Goal: Task Accomplishment & Management: Manage account settings

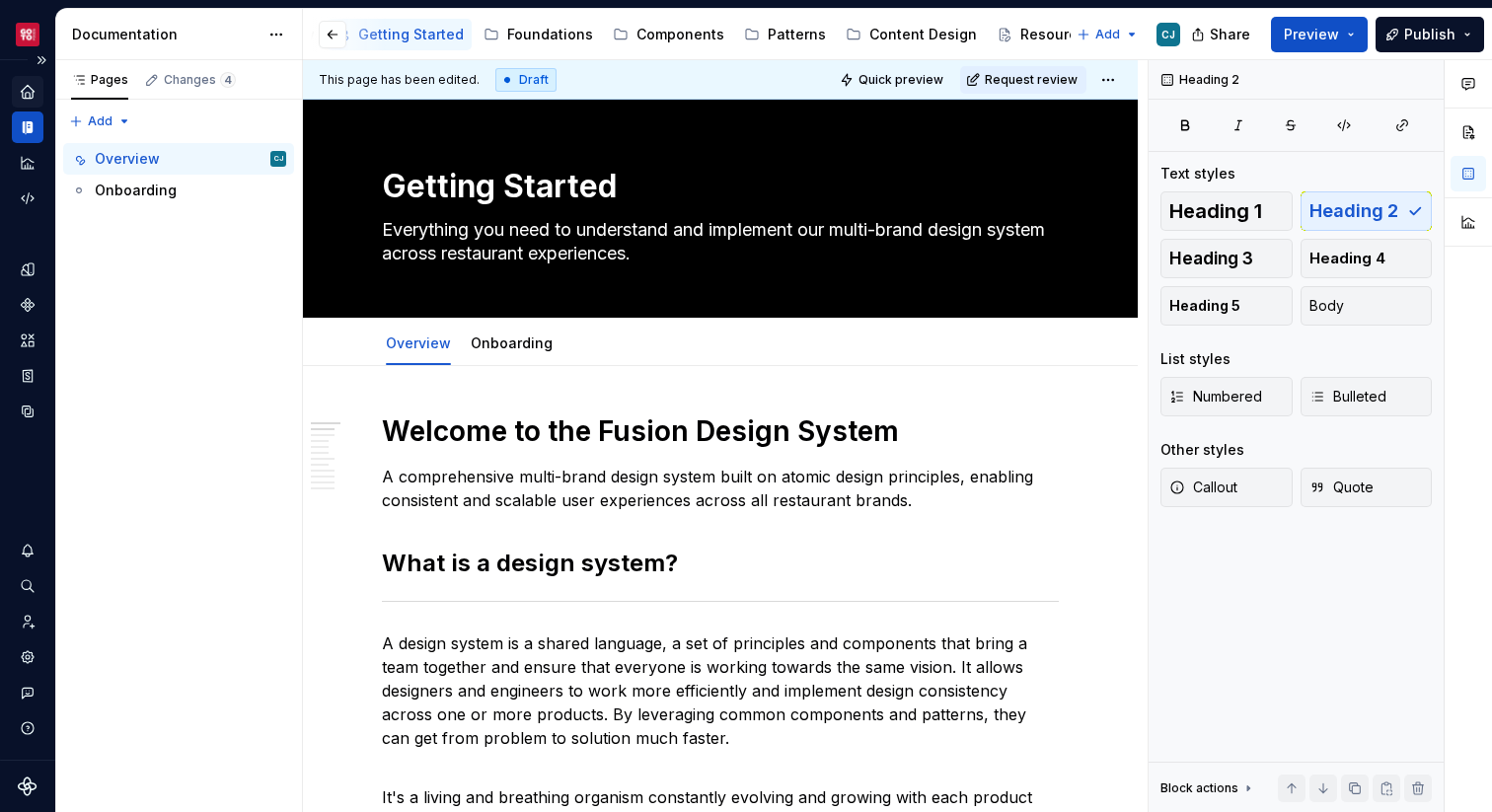
click at [29, 93] on icon "Home" at bounding box center [27, 91] width 13 height 13
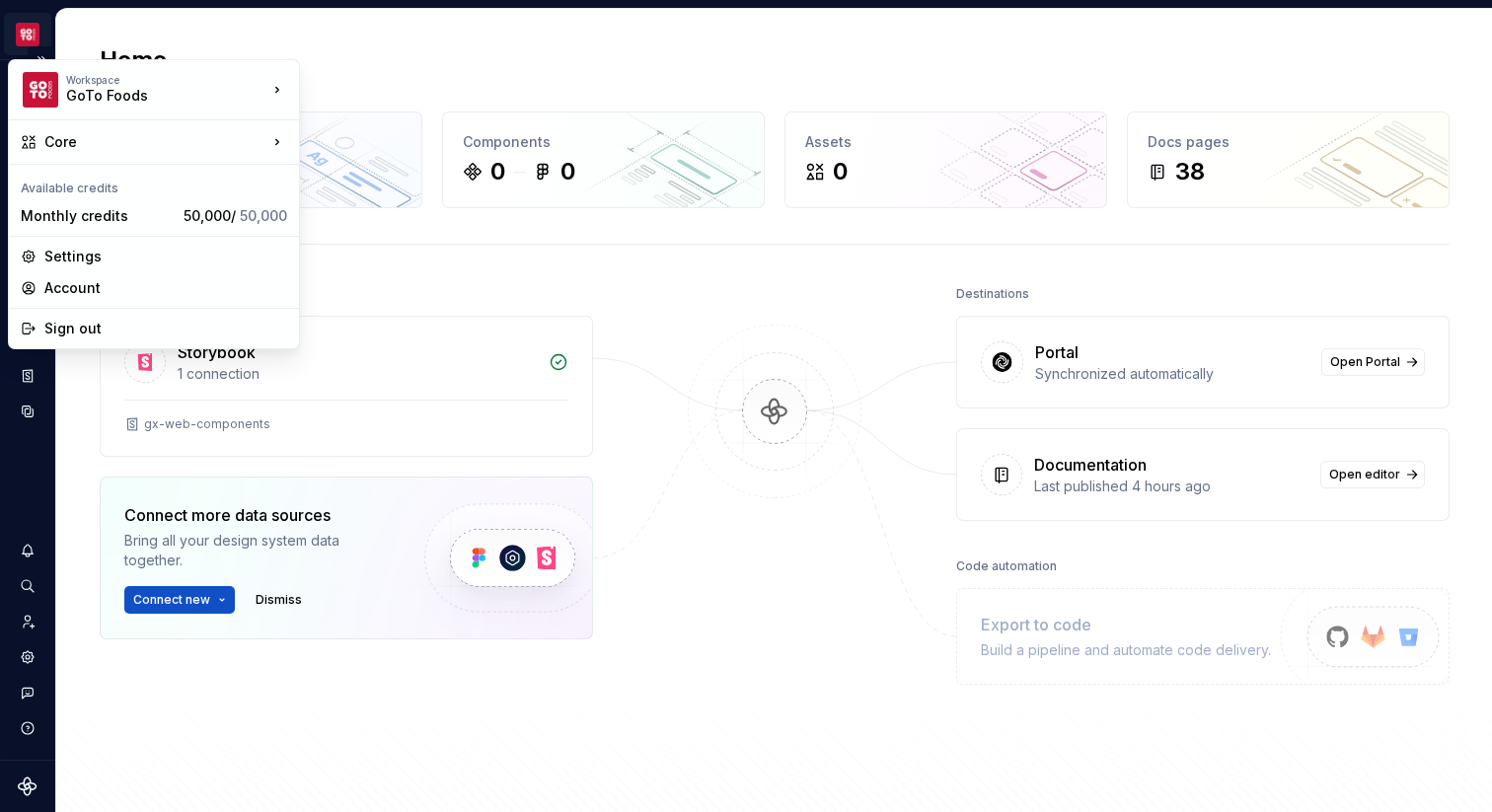
click at [84, 35] on html "Core CJ Design system data Home Design tokens 0 Components 0 0 Assets 0 Docs pa…" at bounding box center [746, 406] width 1492 height 812
click at [85, 34] on html "Core CJ Design system data Home Design tokens 0 Components 0 0 Assets 0 Docs pa…" at bounding box center [746, 406] width 1492 height 812
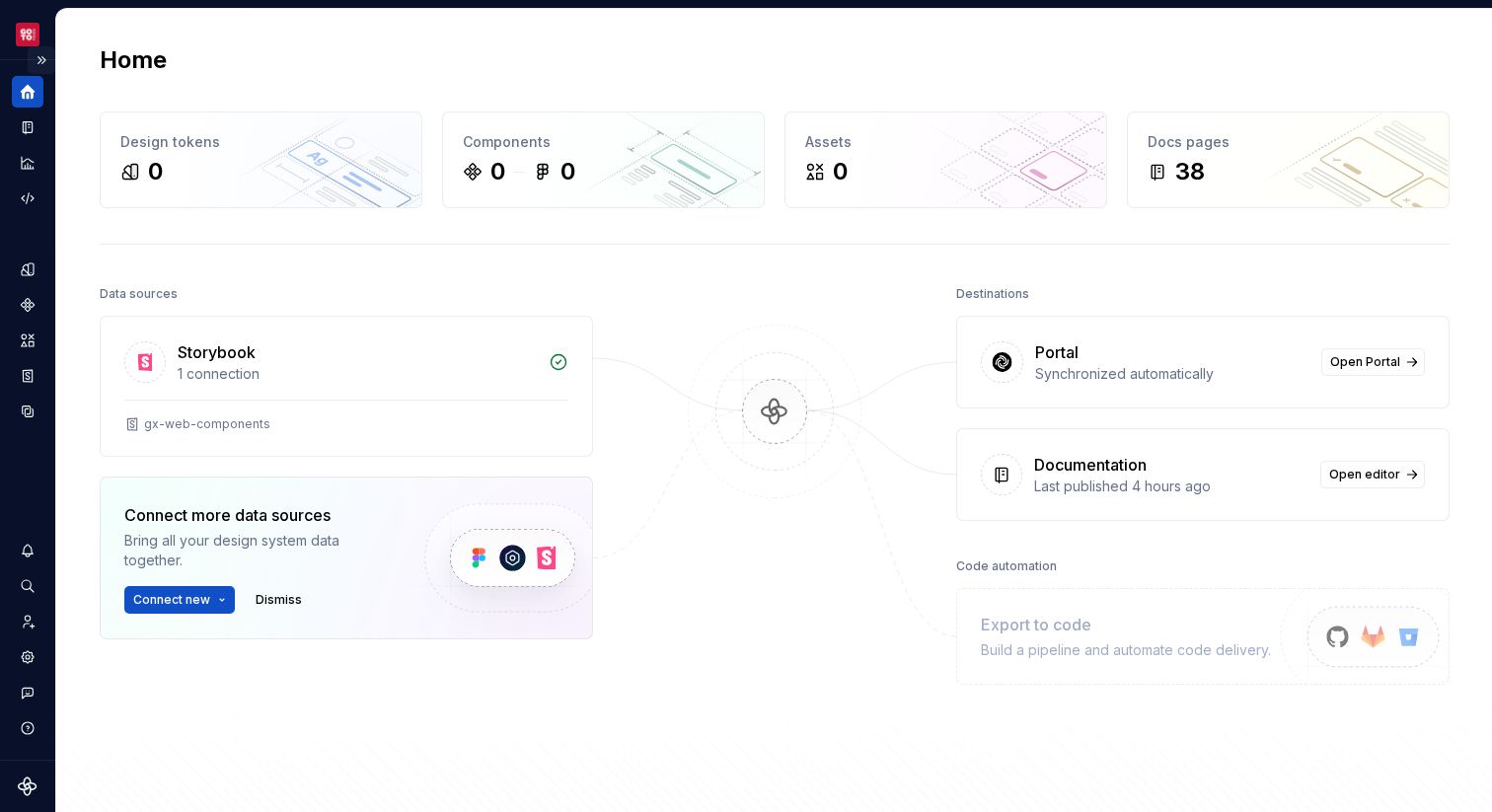
click at [45, 57] on button "Expand sidebar" at bounding box center [42, 60] width 28 height 28
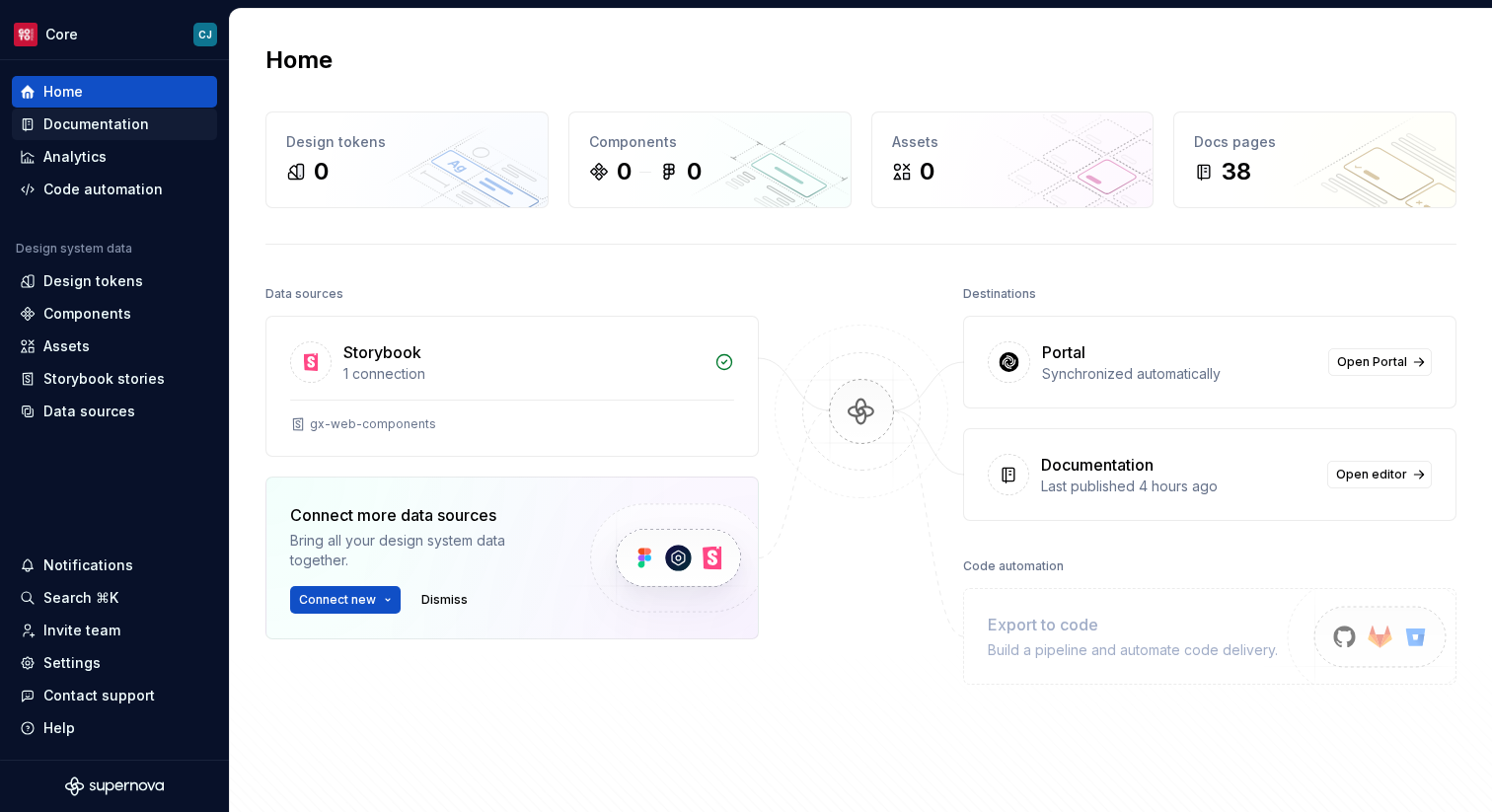
click at [98, 121] on div "Documentation" at bounding box center [96, 124] width 105 height 20
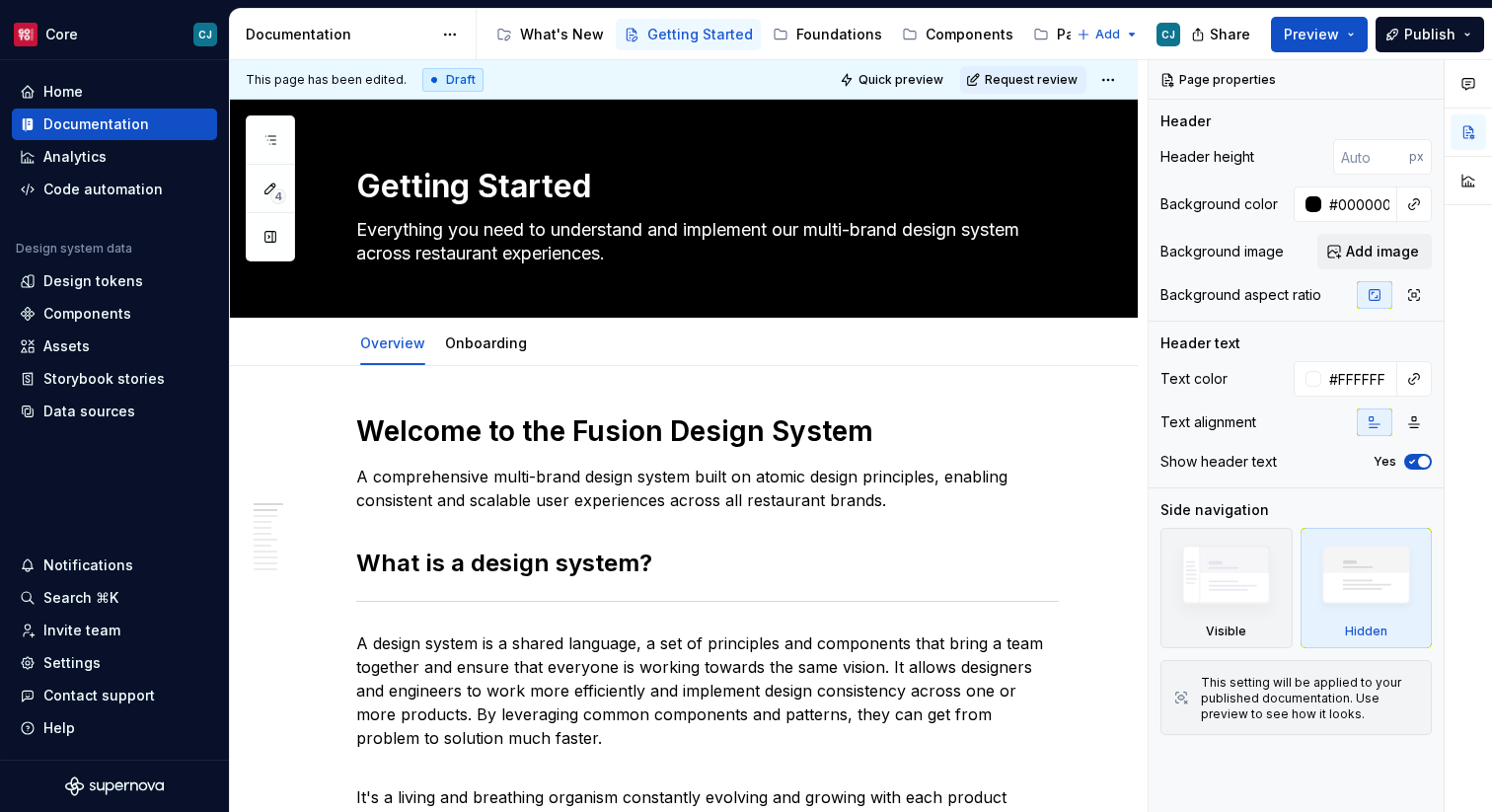
click at [0, 0] on button "Collapse sidebar" at bounding box center [0, 0] width 0 height 0
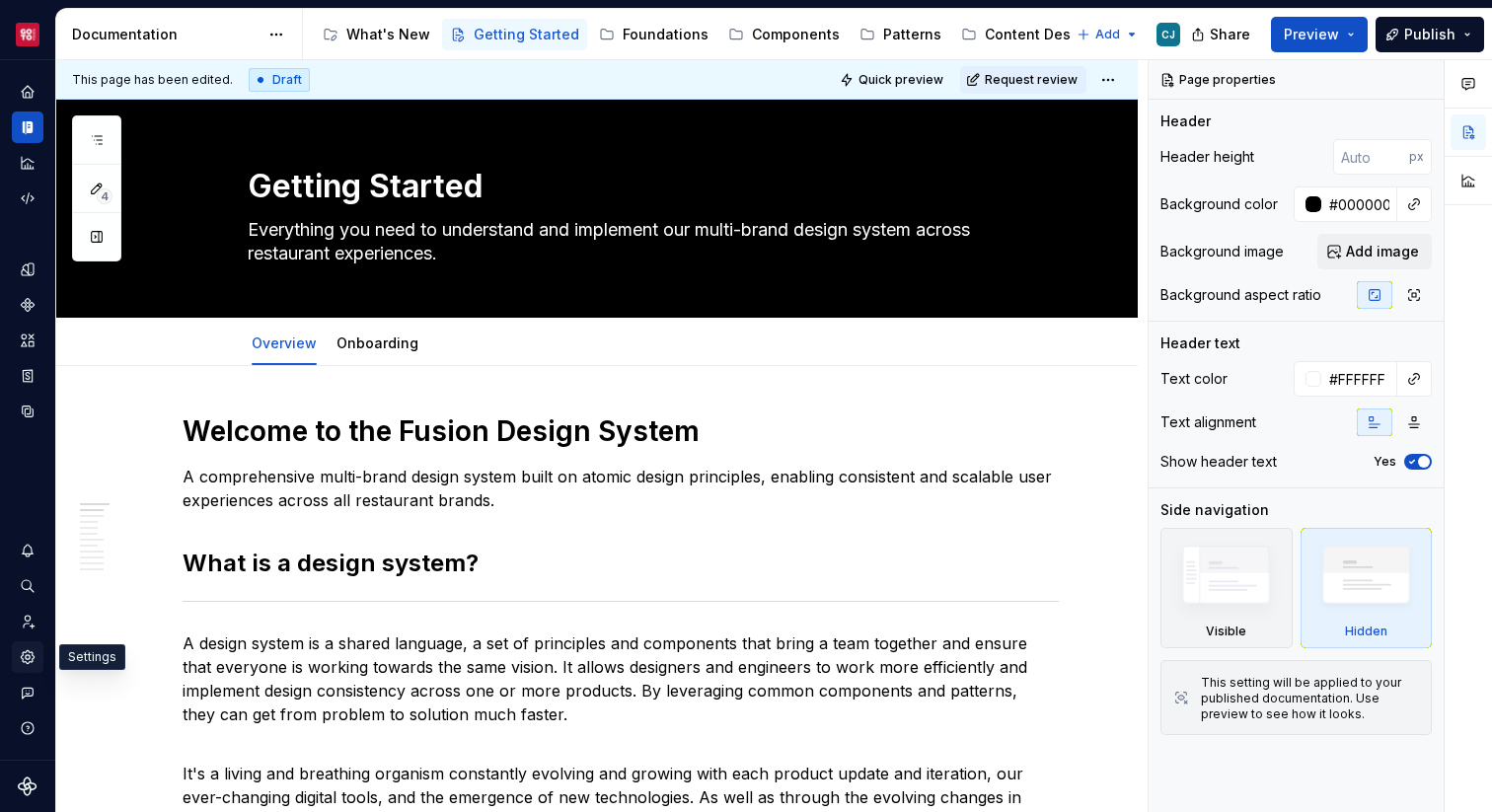
click at [28, 652] on icon "Settings" at bounding box center [27, 656] width 13 height 13
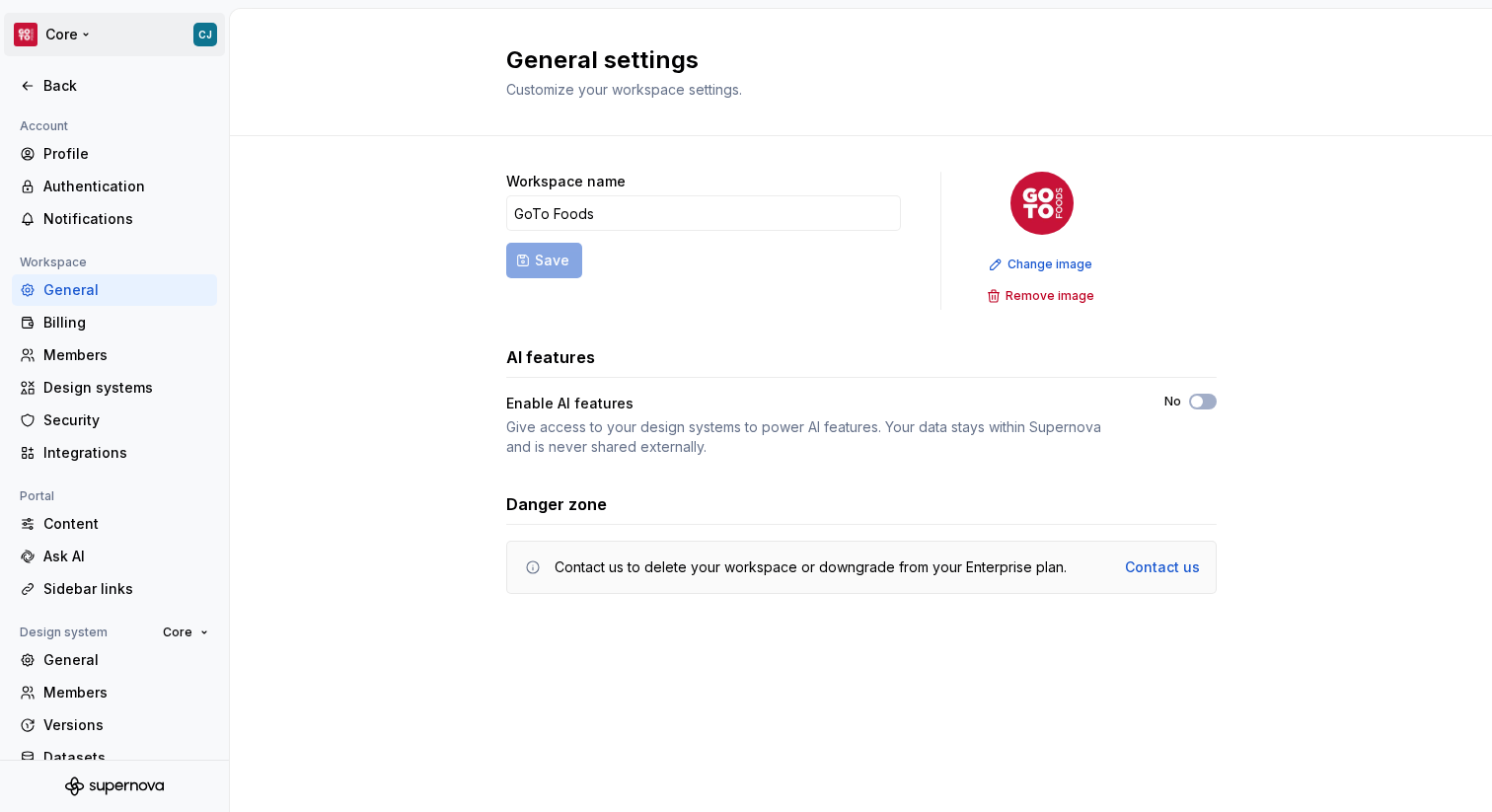
click at [82, 32] on html "Core CJ Back Account Profile Authentication Notifications Workspace General Bil…" at bounding box center [746, 406] width 1492 height 812
click at [80, 33] on html "Core CJ Back Account Profile Authentication Notifications Workspace General Bil…" at bounding box center [746, 406] width 1492 height 812
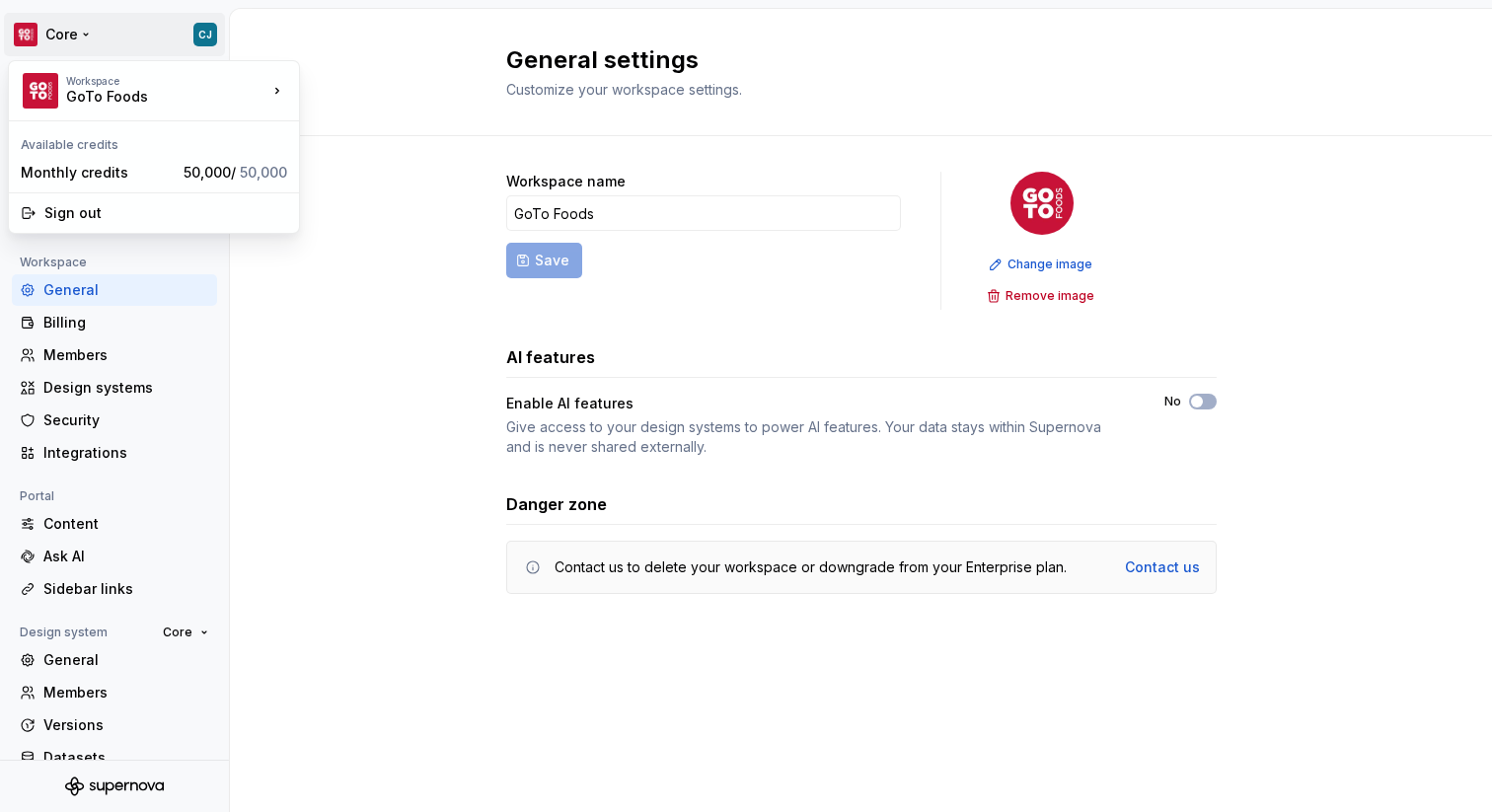
click at [65, 38] on html "Core CJ Back Account Profile Authentication Notifications Workspace General Bil…" at bounding box center [746, 406] width 1492 height 812
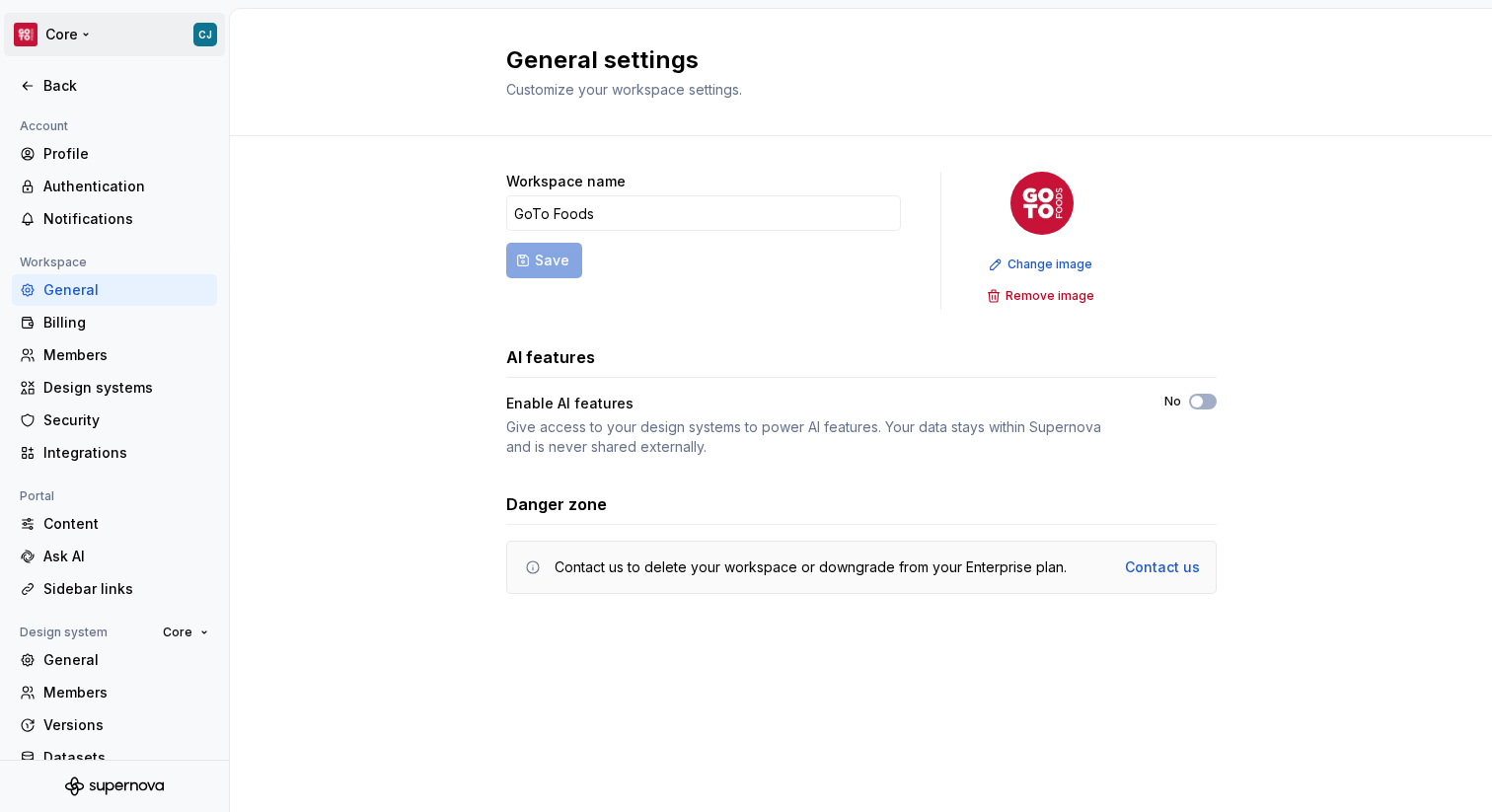
click at [65, 38] on html "Core CJ Back Account Profile Authentication Notifications Workspace General Bil…" at bounding box center [746, 406] width 1492 height 812
click at [57, 90] on div "Back" at bounding box center [126, 86] width 166 height 20
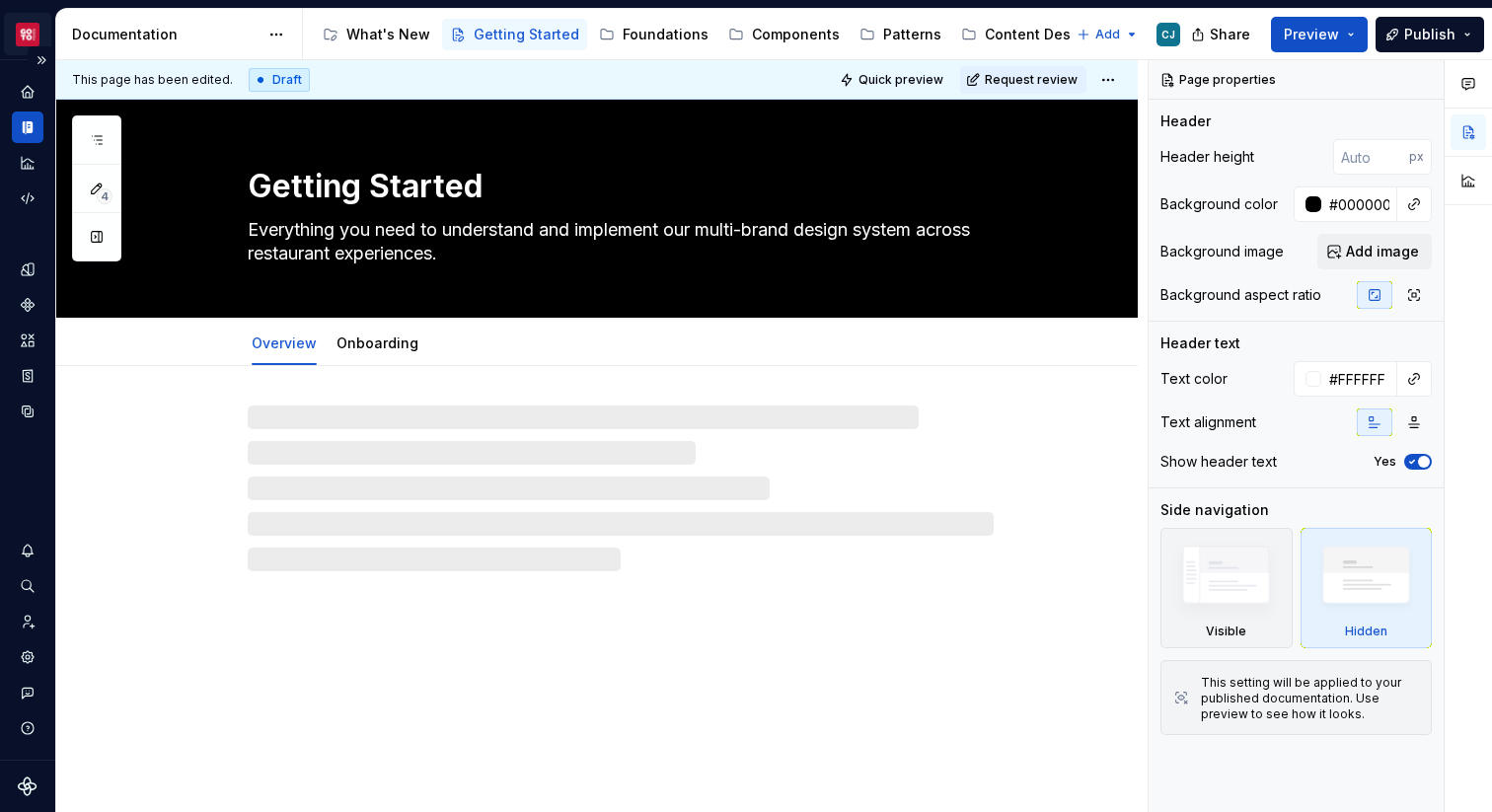
click at [40, 42] on html "Core CJ Design system data Documentation Accessibility guide for tree Page tree…" at bounding box center [746, 406] width 1492 height 812
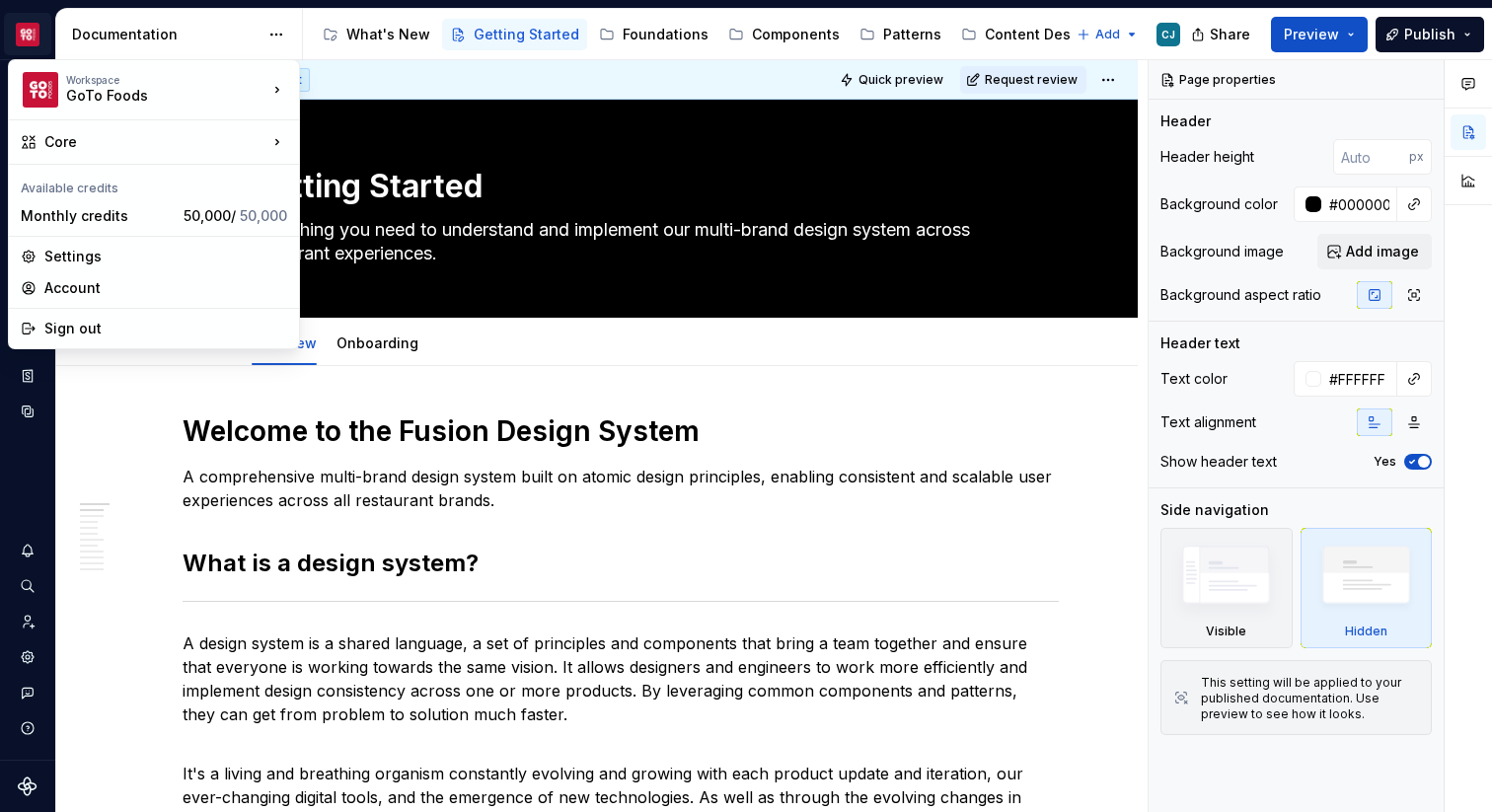
click at [214, 407] on html "Core CJ Design system data Documentation Accessibility guide for tree Page tree…" at bounding box center [746, 406] width 1492 height 812
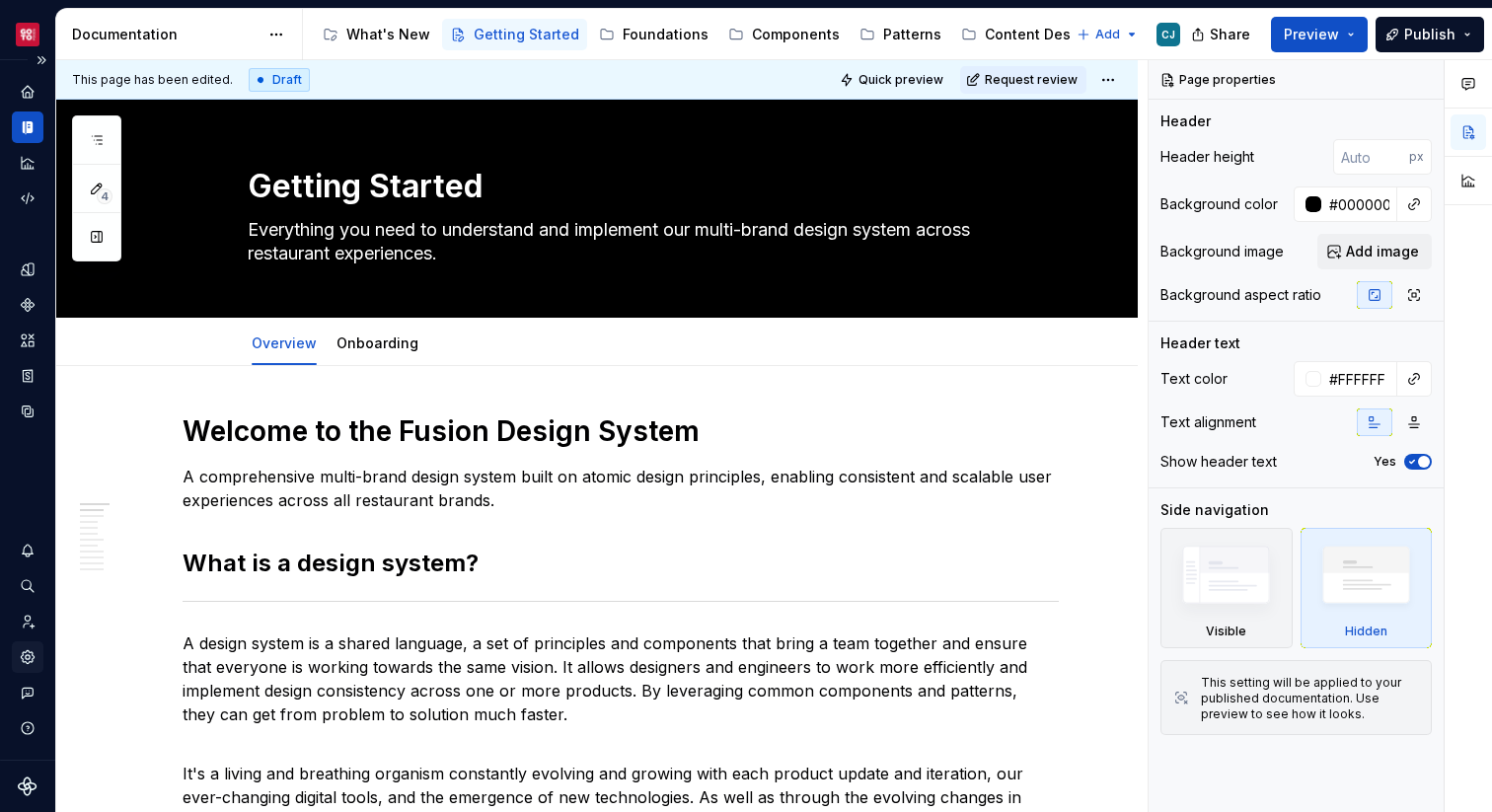
click at [21, 648] on icon "Settings" at bounding box center [28, 657] width 18 height 18
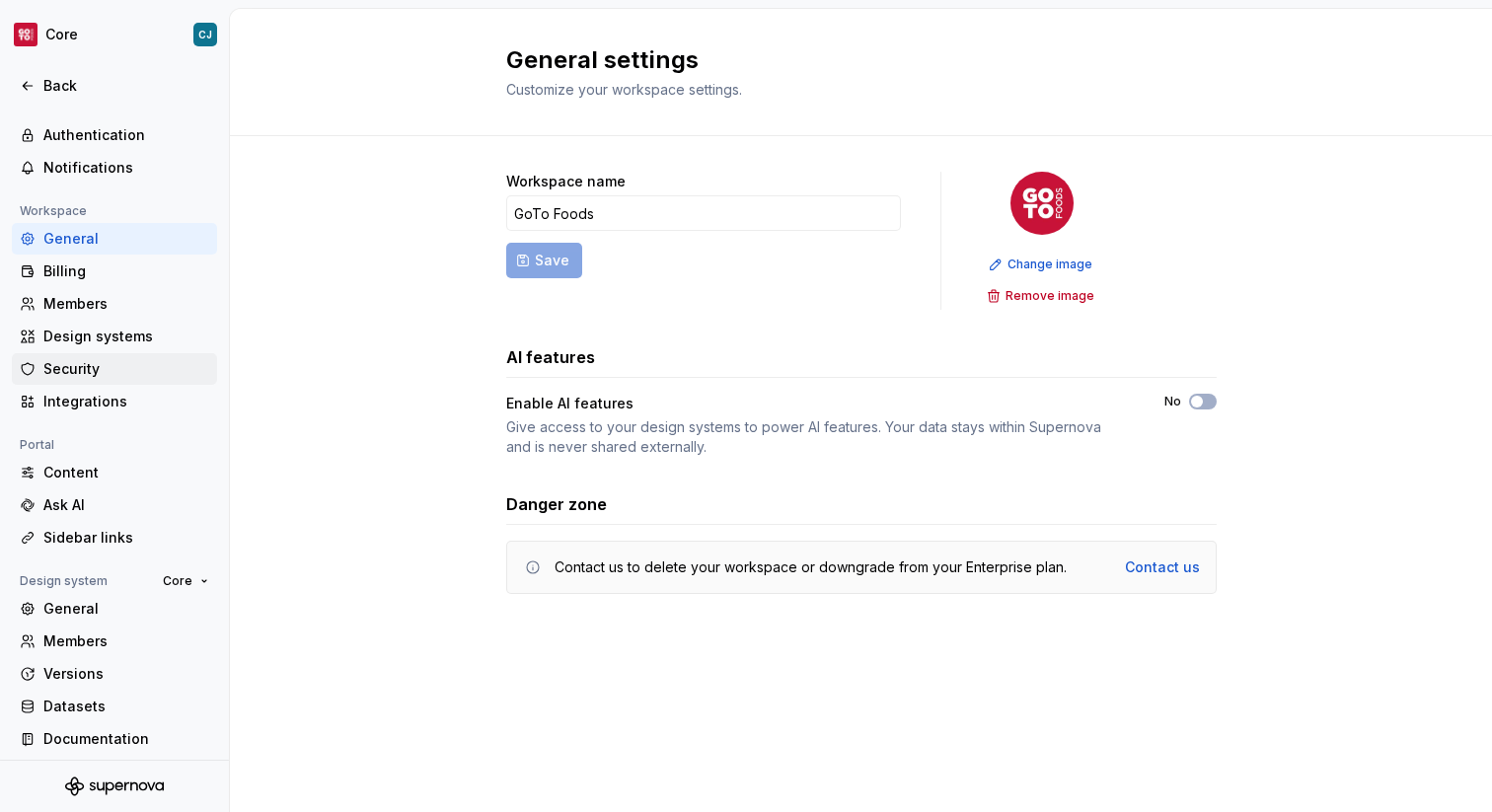
scroll to position [58, 0]
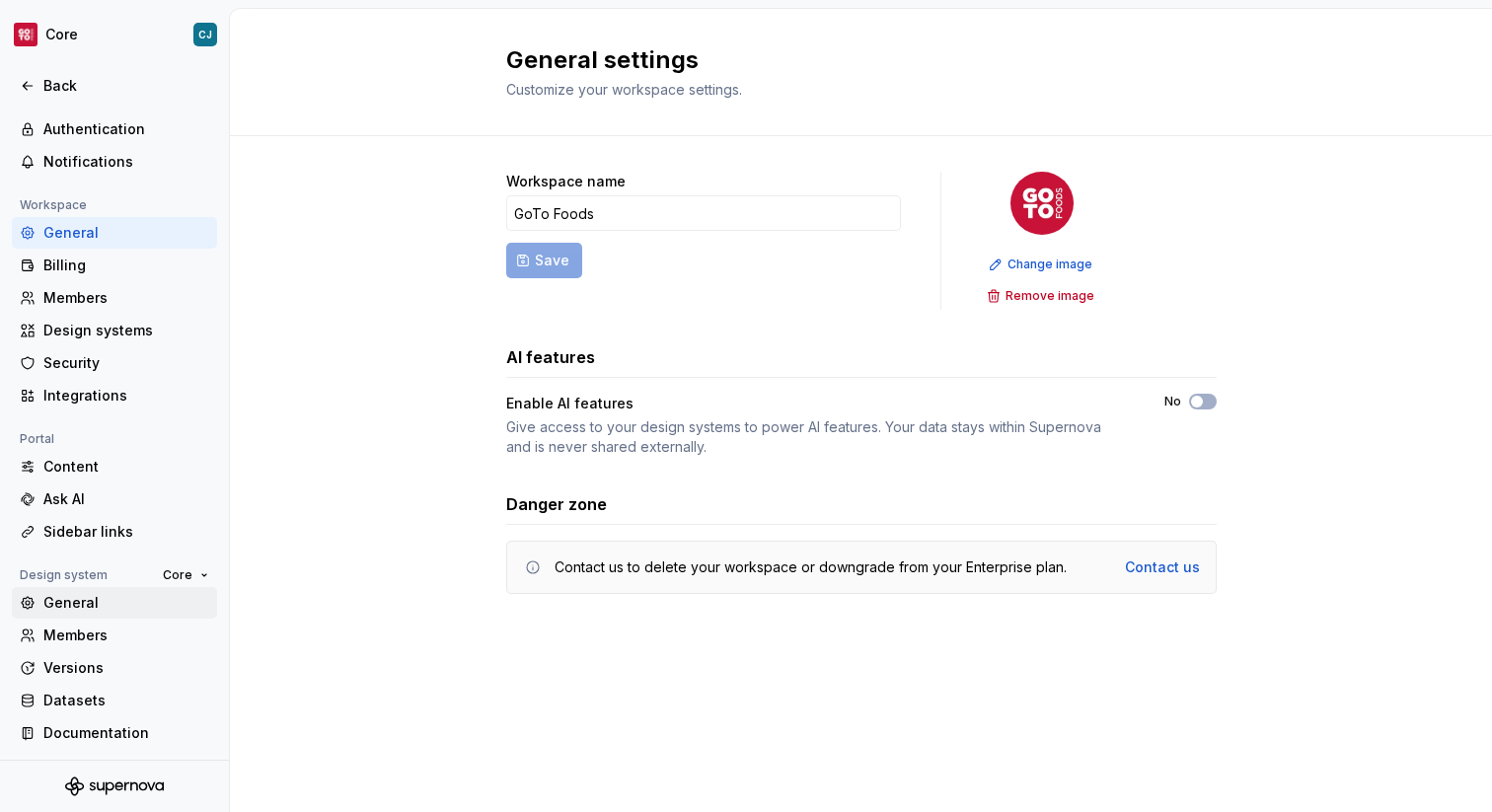
click at [65, 594] on div "General" at bounding box center [126, 603] width 166 height 20
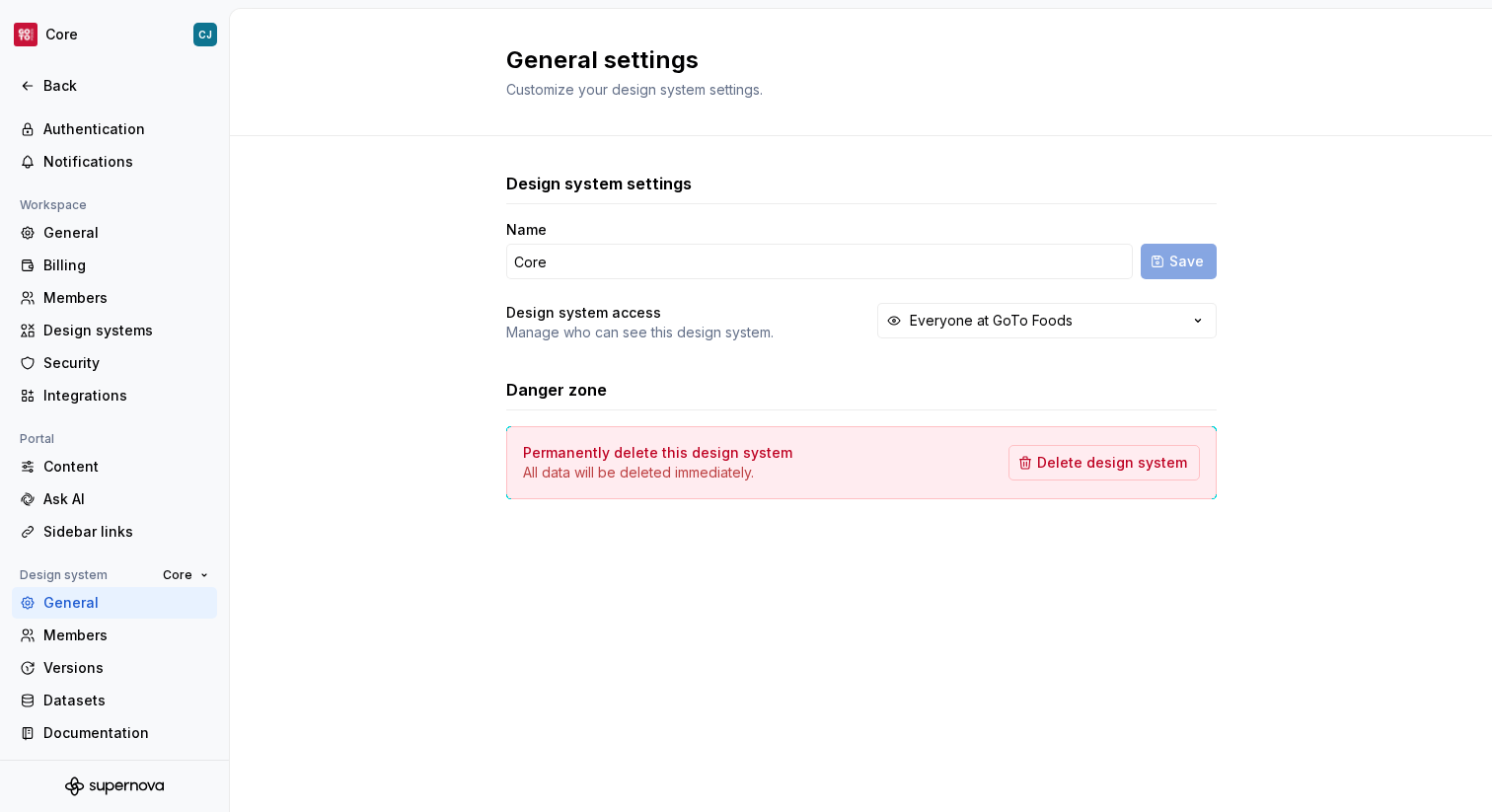
click at [706, 299] on div "Name Core Save Design system access Manage who can see this design system. Ever…" at bounding box center [861, 281] width 710 height 122
click at [116, 701] on div "Datasets" at bounding box center [126, 700] width 166 height 20
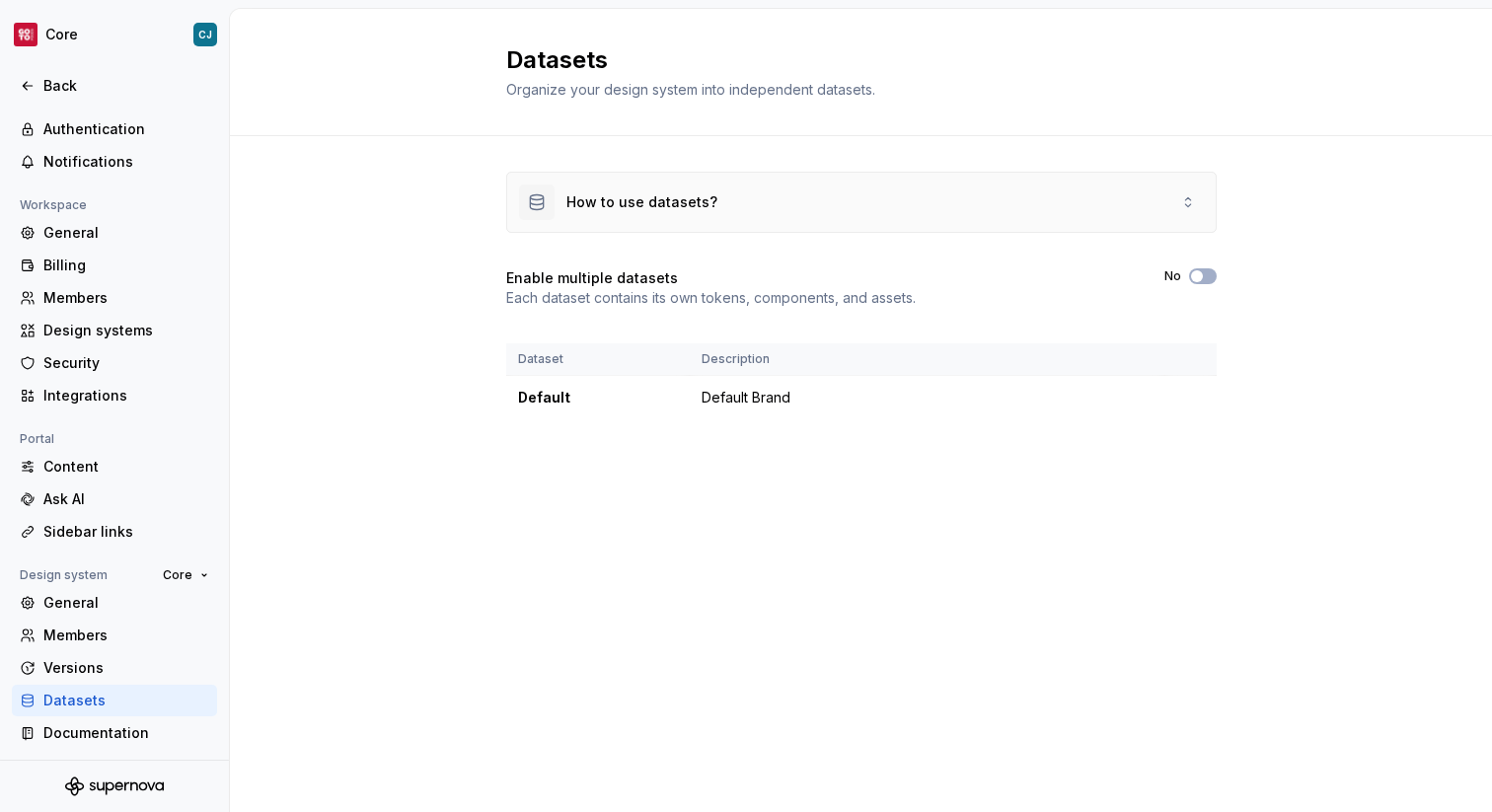
click at [716, 203] on div "How to use datasets?" at bounding box center [861, 202] width 708 height 59
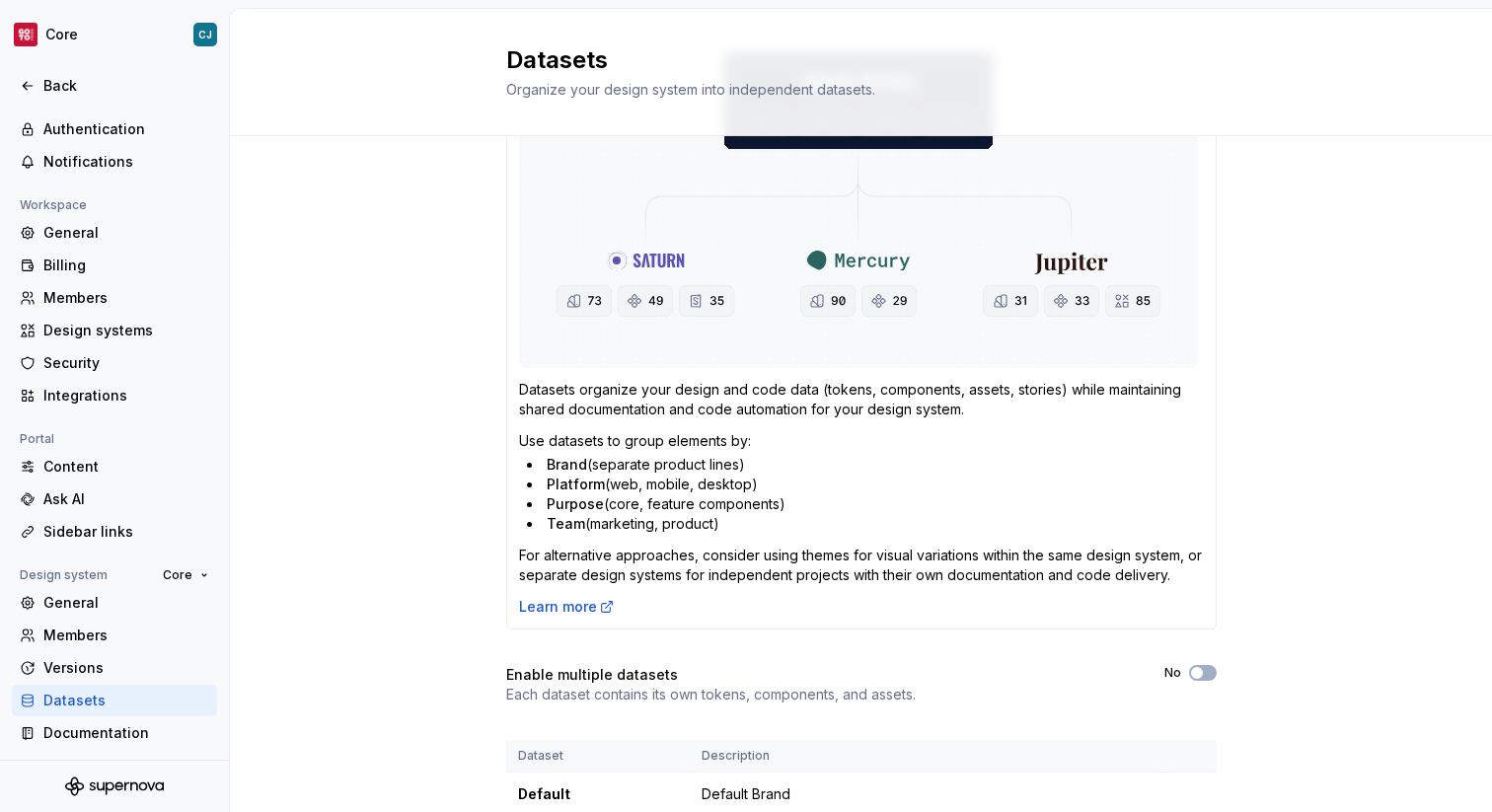
scroll to position [317, 0]
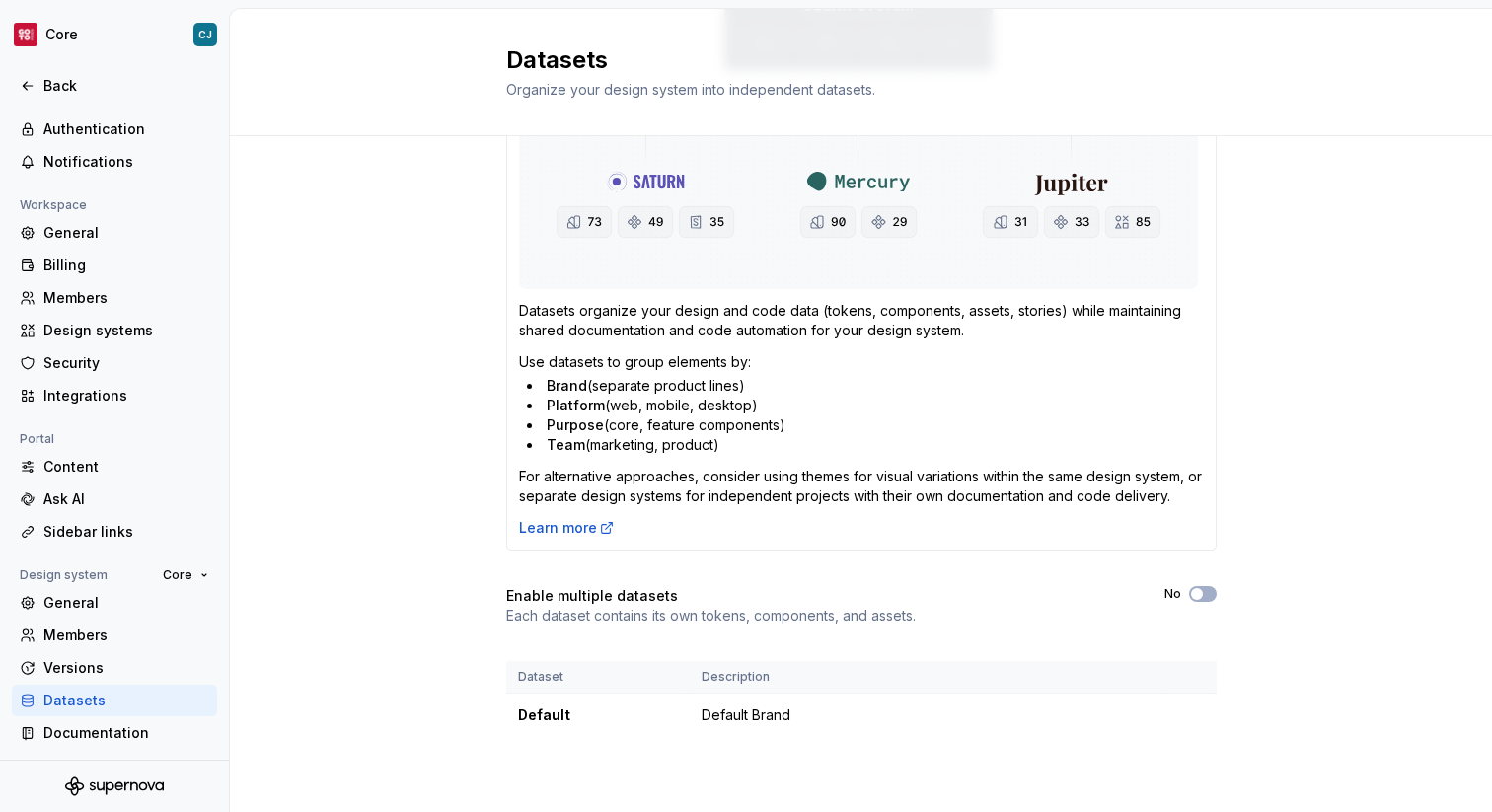
click at [1182, 596] on div "No" at bounding box center [1190, 594] width 53 height 16
click at [1198, 590] on span "button" at bounding box center [1197, 594] width 12 height 12
click at [758, 716] on td "Default Brand" at bounding box center [927, 715] width 475 height 45
click at [1195, 710] on html "Core CJ Back Account Profile Authentication Notifications Workspace General Bil…" at bounding box center [746, 406] width 1492 height 812
click at [1214, 744] on div "Edit details" at bounding box center [1277, 754] width 128 height 20
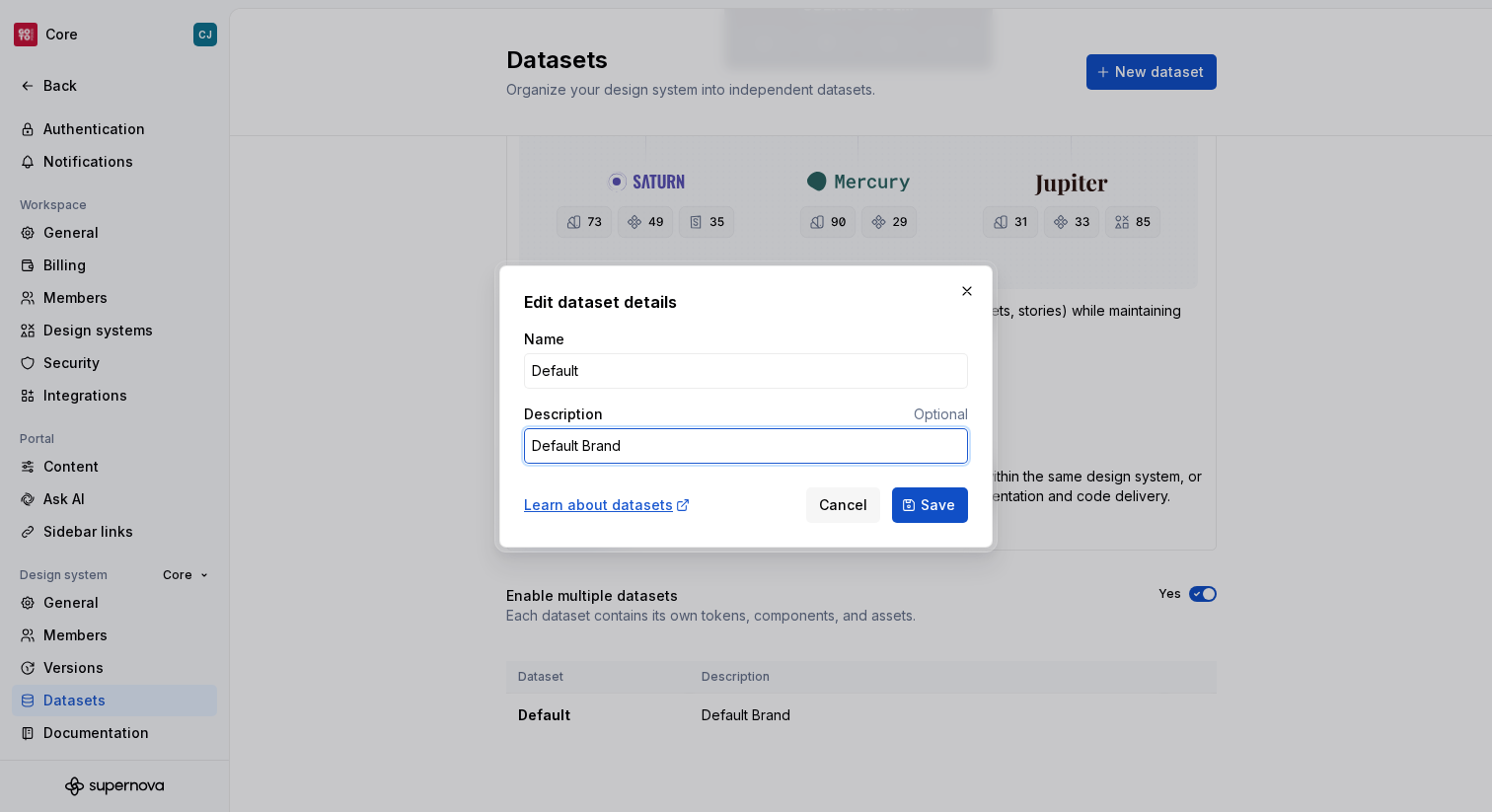
click at [796, 451] on textarea "Default Brand" at bounding box center [746, 446] width 444 height 36
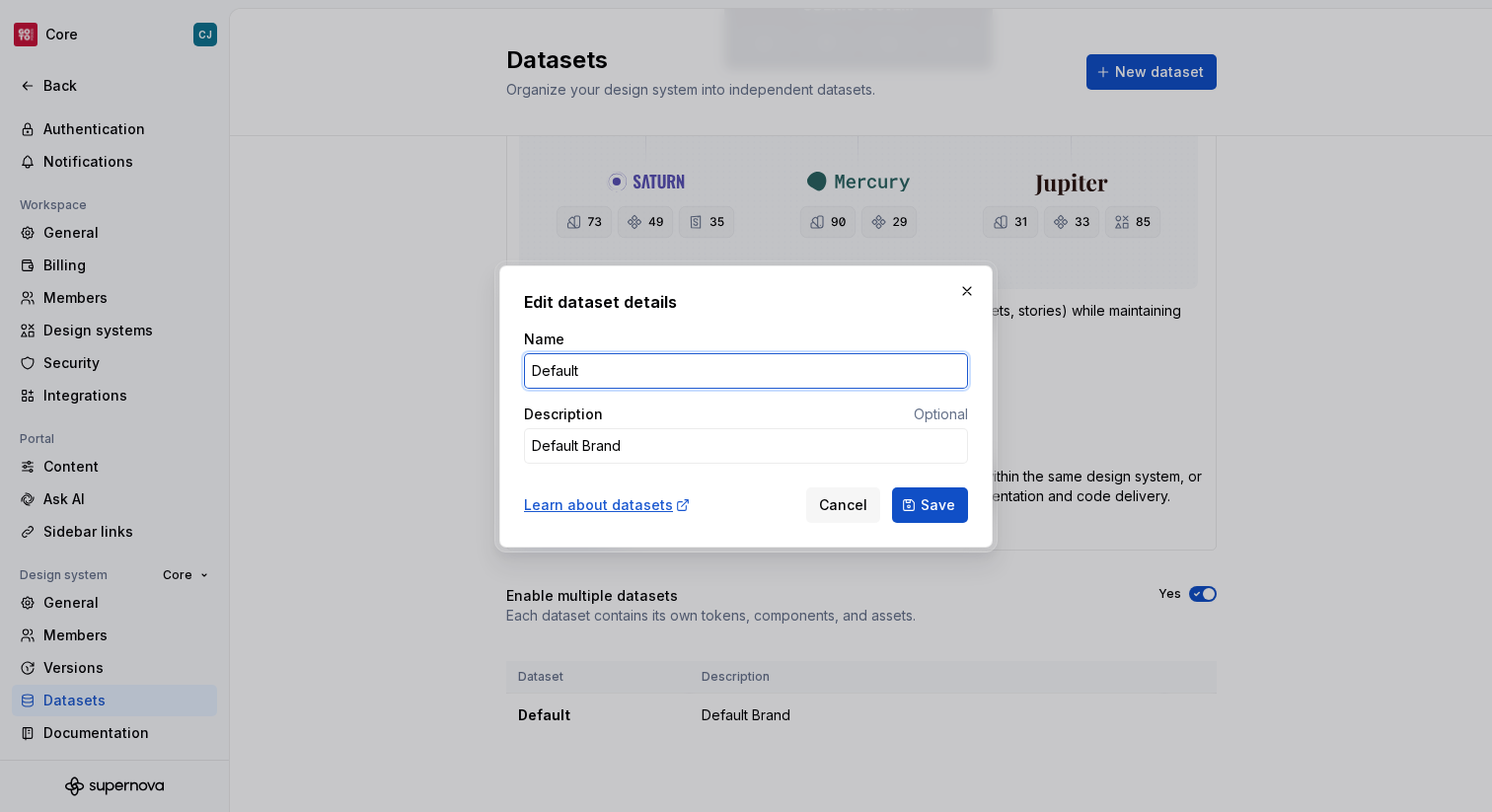
click at [673, 368] on input "Default" at bounding box center [746, 371] width 444 height 36
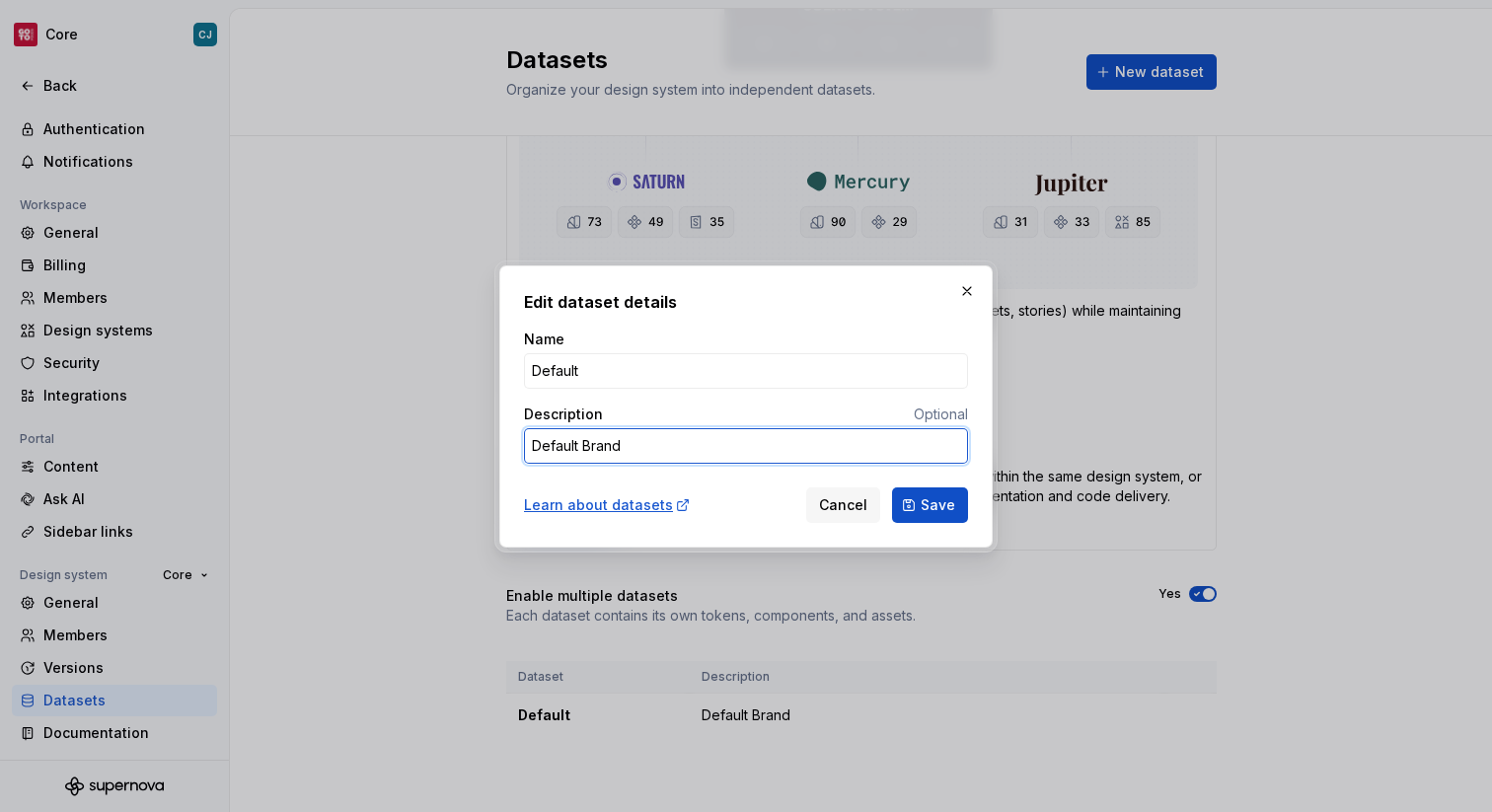
click at [691, 444] on textarea "Default Brand" at bounding box center [746, 446] width 444 height 36
type textarea "*"
type textarea "C Brand"
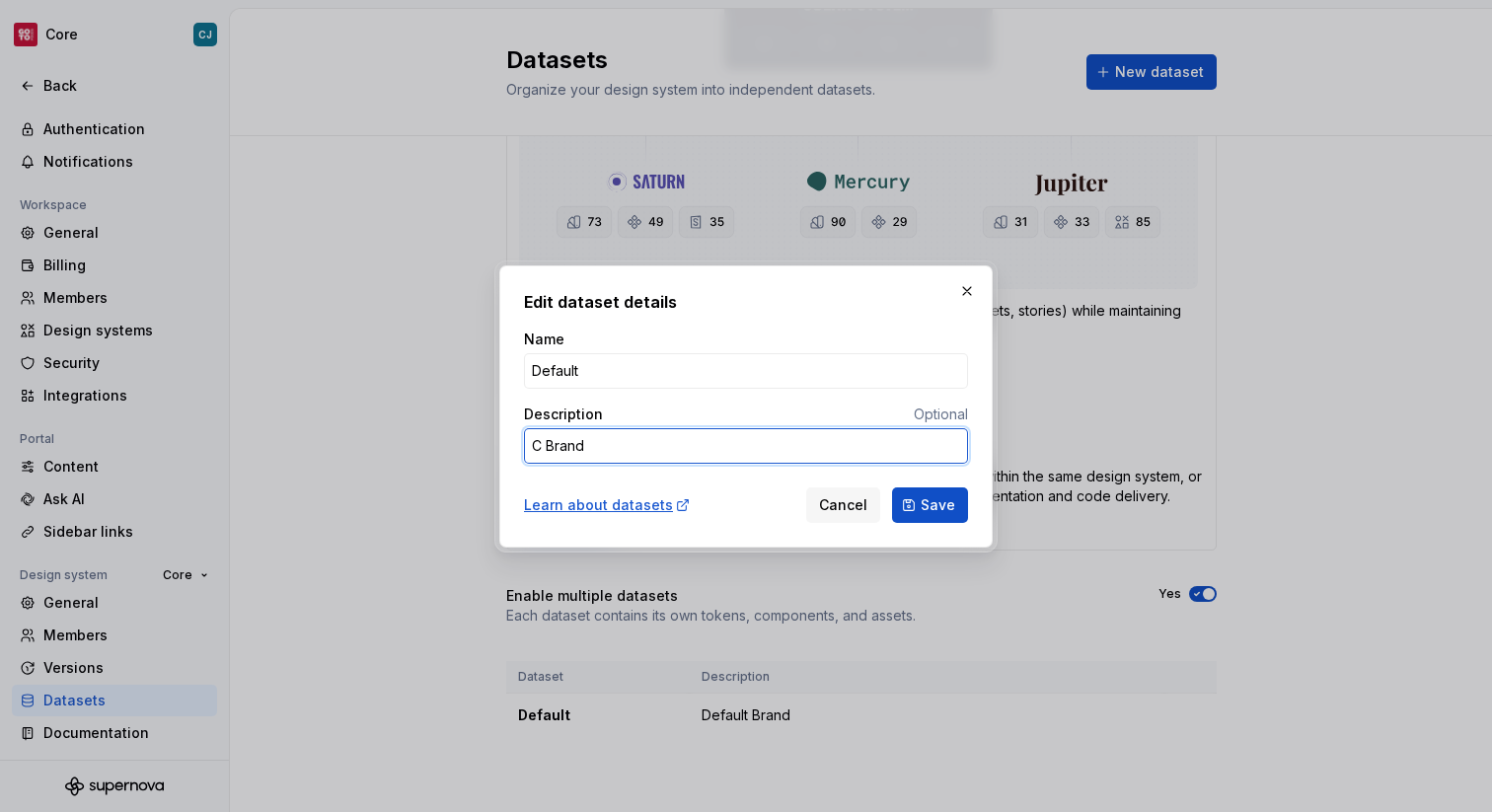
type textarea "*"
type textarea "Co Brand"
type textarea "*"
type textarea "Cor Brand"
type textarea "*"
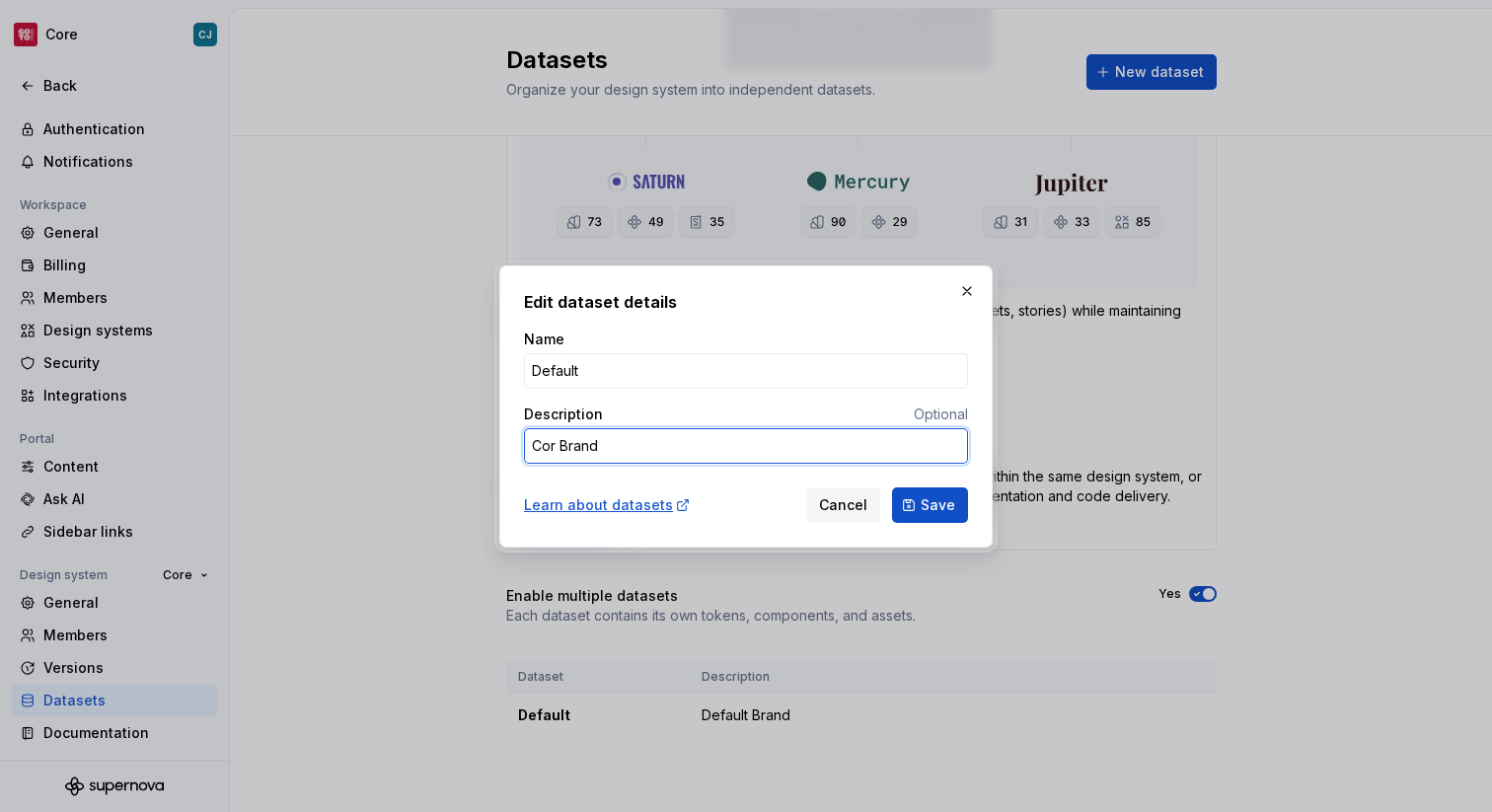
type textarea "Core Brand"
type textarea "*"
type textarea "Cor Brand"
type textarea "*"
type textarea "Core Brand"
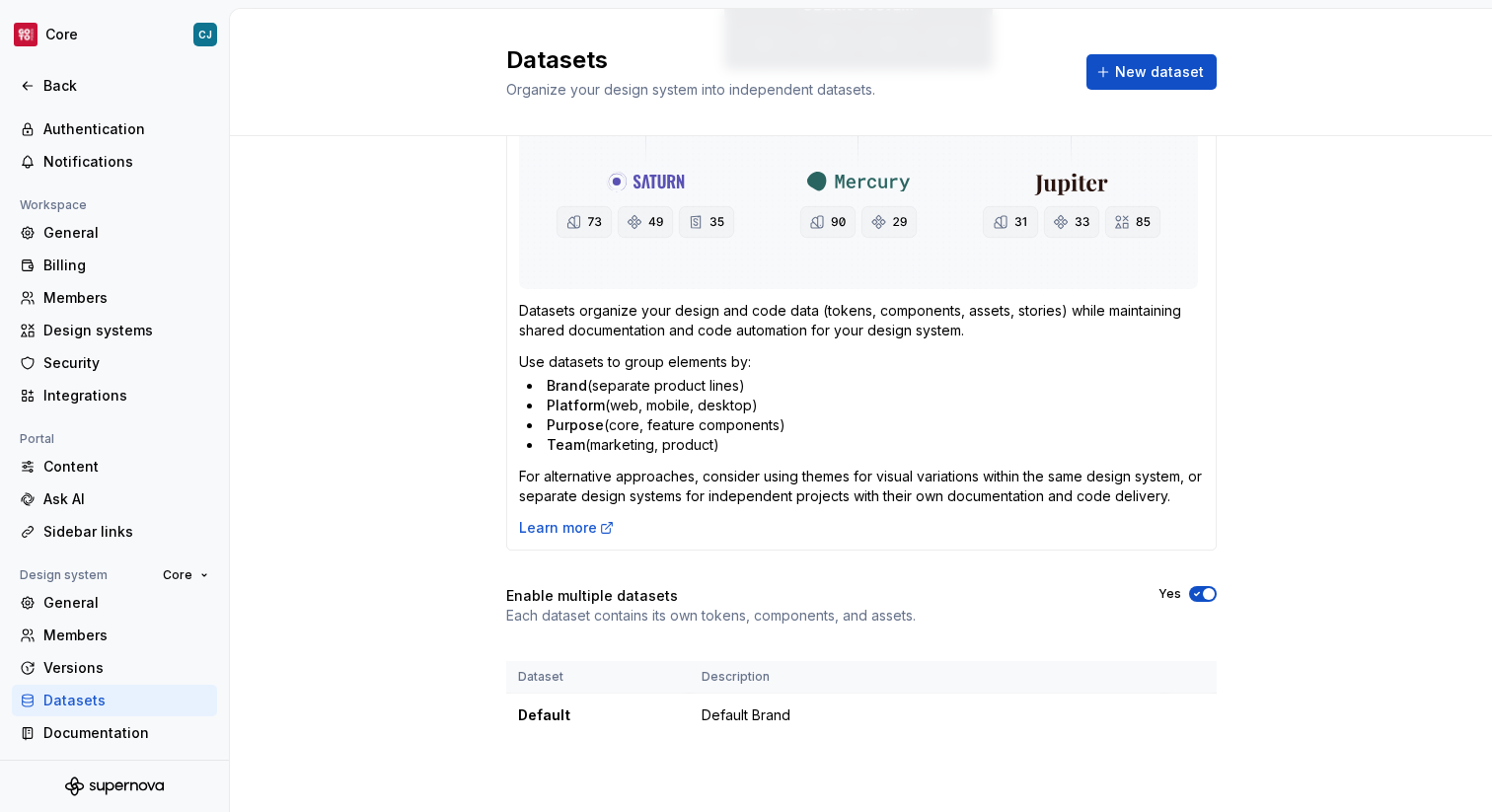
click at [753, 625] on p "Each dataset contains its own tokens, components, and assets." at bounding box center [710, 616] width 410 height 20
click at [1168, 79] on span "New dataset" at bounding box center [1160, 72] width 89 height 20
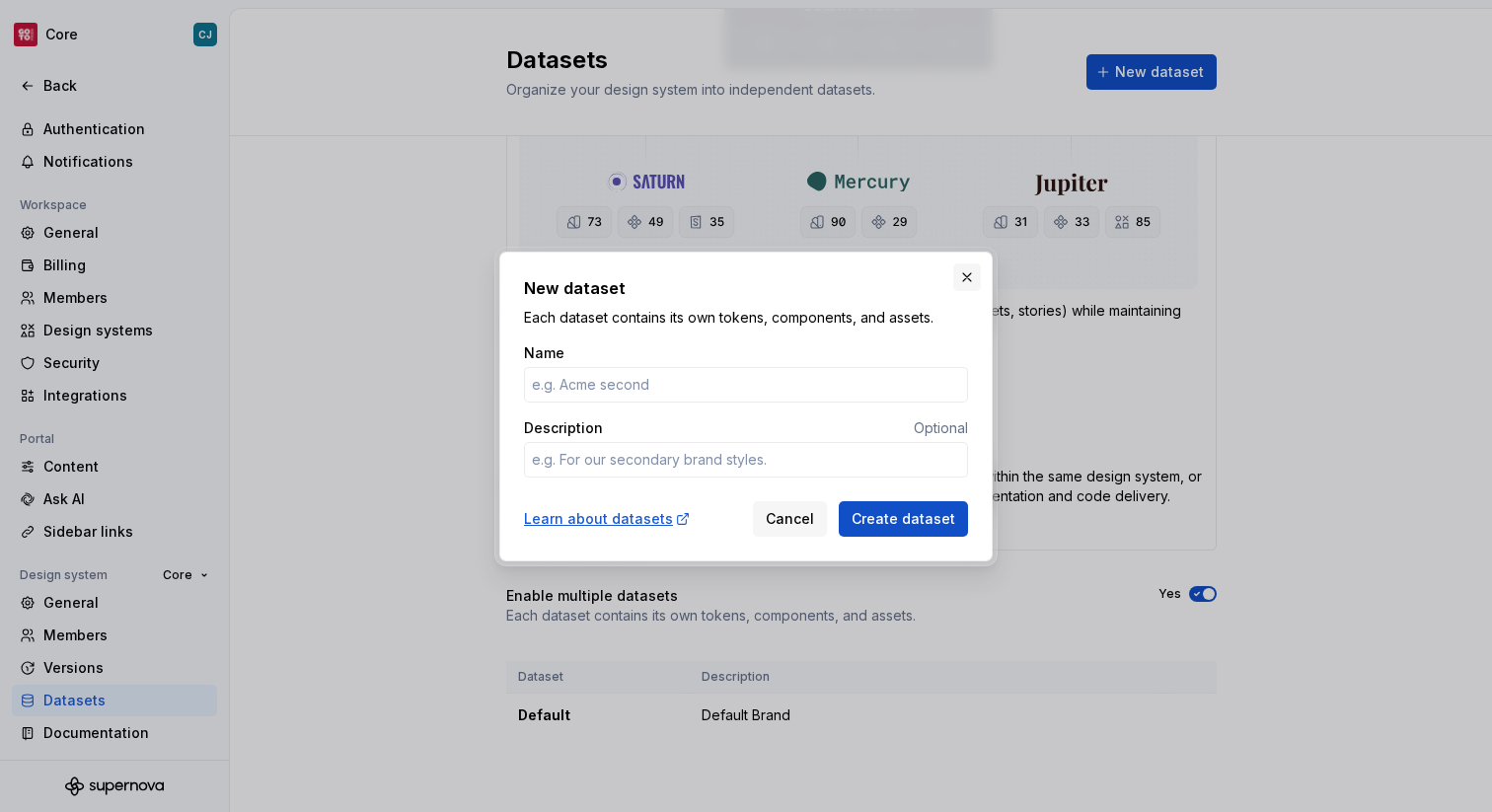
type textarea "*"
type input "Platform"
click at [637, 521] on div "Learn about datasets" at bounding box center [607, 519] width 167 height 20
drag, startPoint x: 730, startPoint y: 282, endPoint x: 941, endPoint y: 338, distance: 218.3
click at [936, 341] on div "New dataset Each dataset contains its own tokens, components, and assets. Name …" at bounding box center [746, 406] width 444 height 261
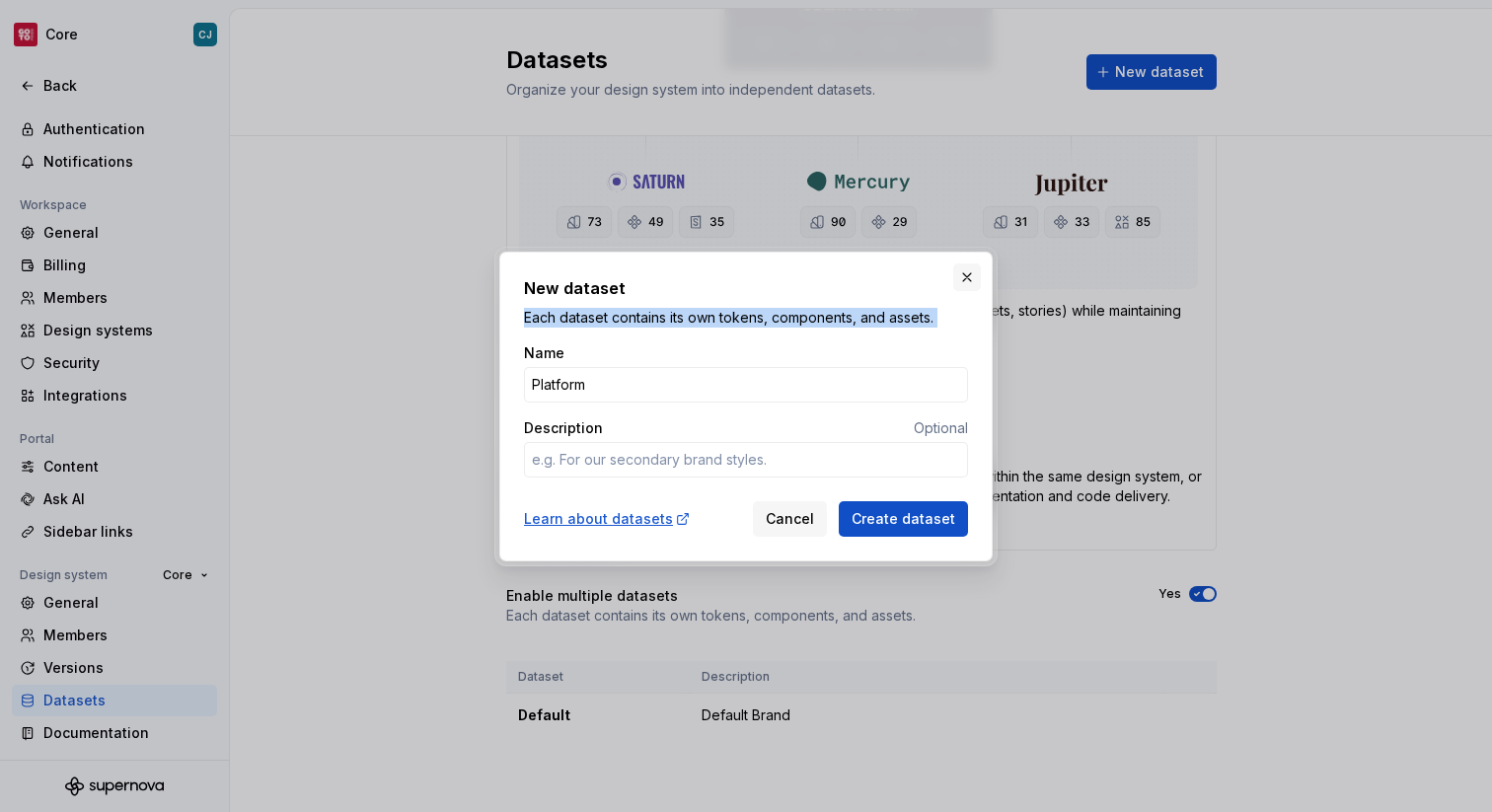
click at [952, 285] on div "New dataset Each dataset contains its own tokens, components, and assets. Name …" at bounding box center [745, 406] width 503 height 319
click at [968, 283] on button "button" at bounding box center [967, 278] width 28 height 28
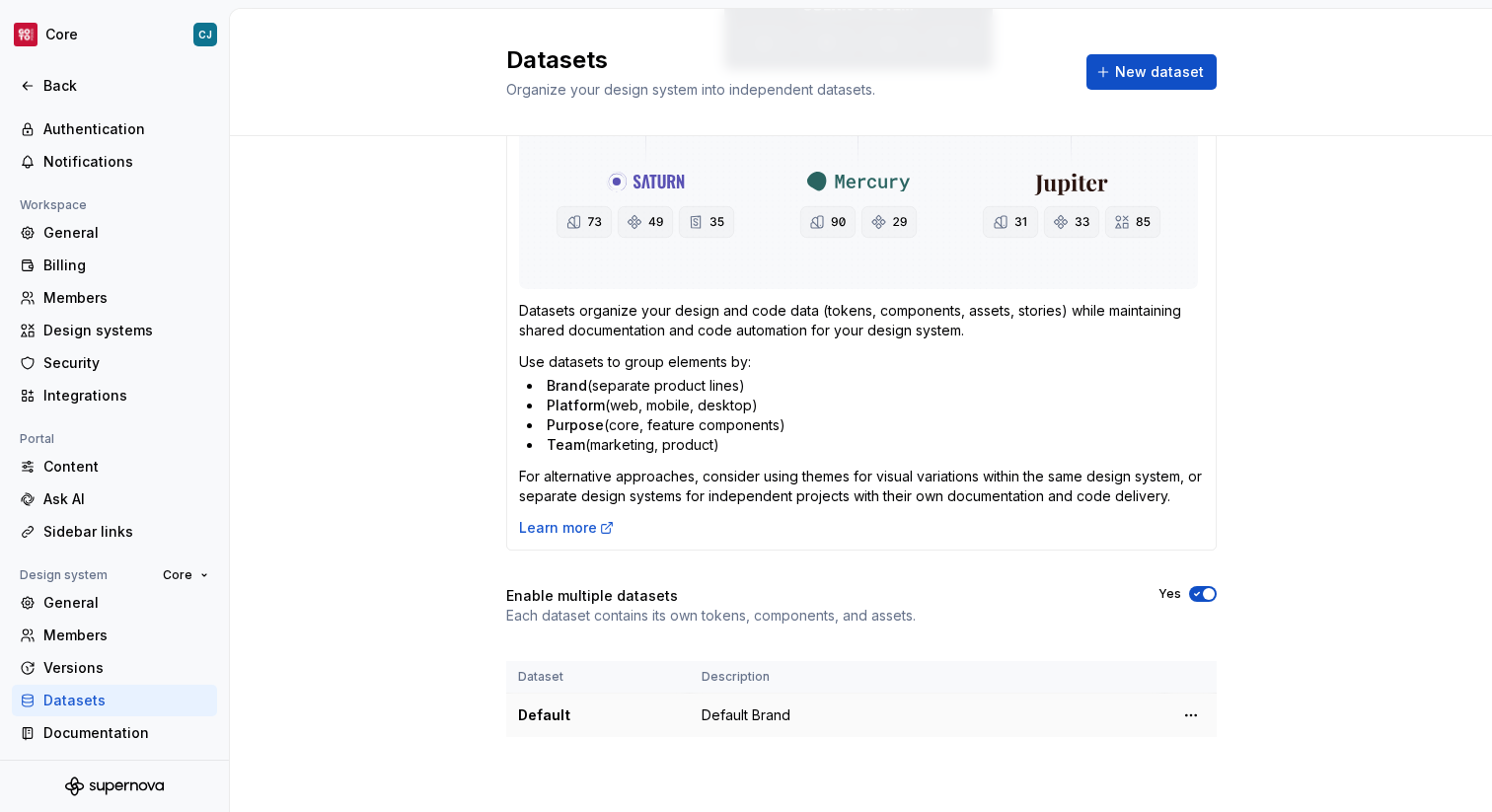
click at [760, 718] on td "Default Brand" at bounding box center [927, 715] width 475 height 45
click at [1185, 721] on html "Core CJ Back Account Profile Authentication Notifications Workspace General Bil…" at bounding box center [746, 406] width 1492 height 812
click at [1214, 741] on div "Edit details" at bounding box center [1266, 754] width 168 height 32
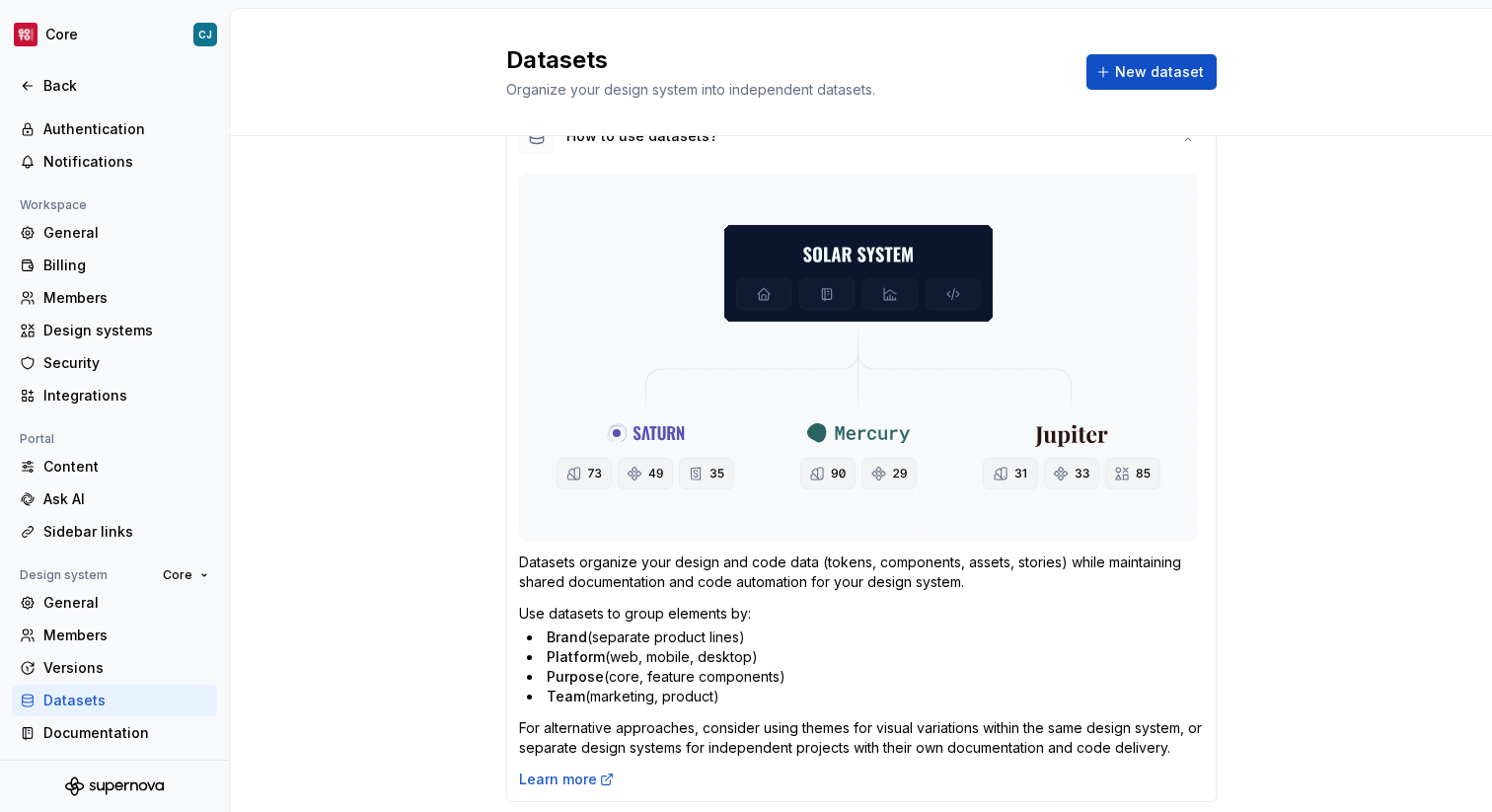
scroll to position [61, 0]
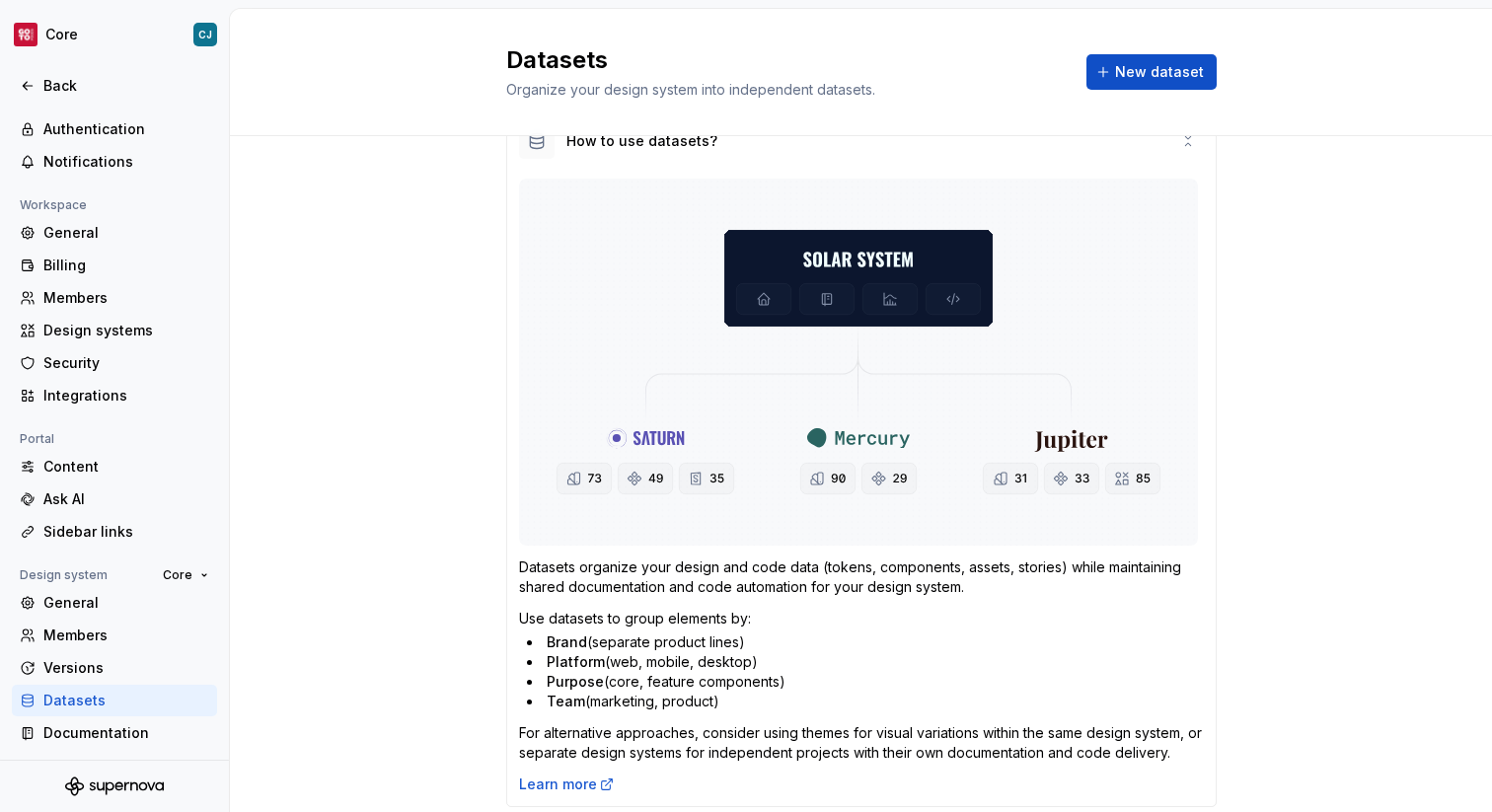
click at [774, 358] on img at bounding box center [858, 362] width 679 height 367
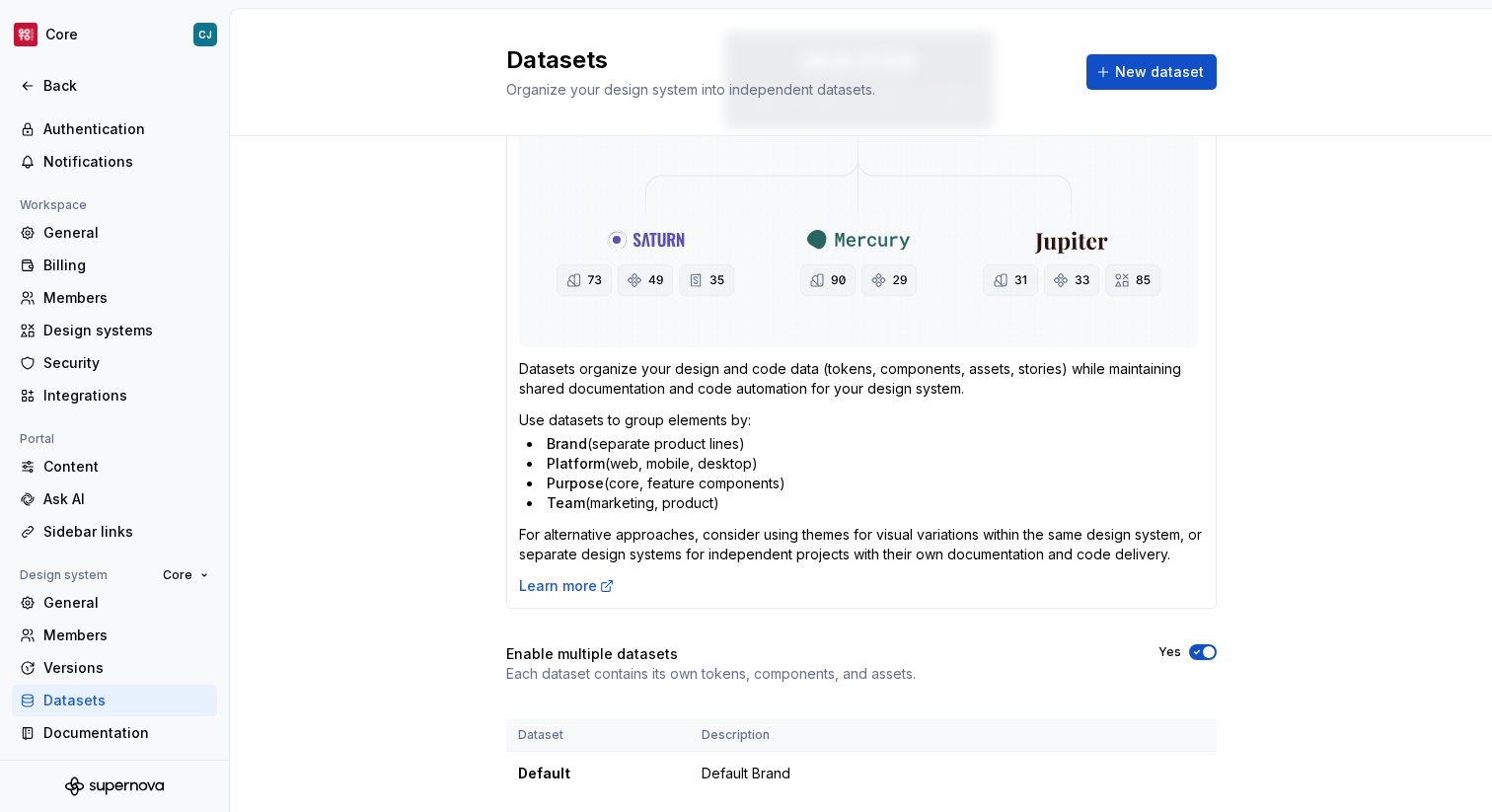
scroll to position [317, 0]
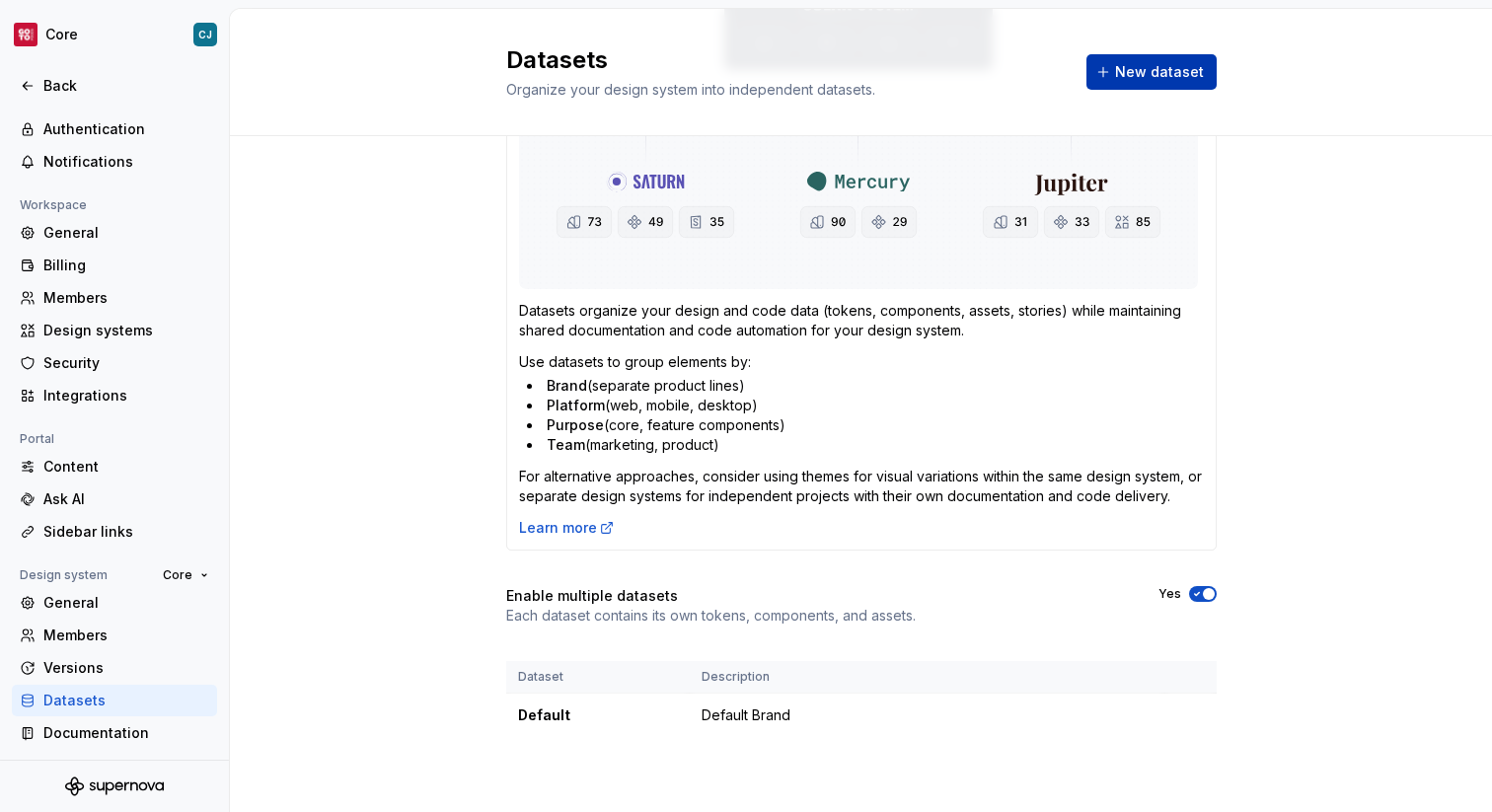
click at [1159, 65] on span "New dataset" at bounding box center [1160, 72] width 89 height 20
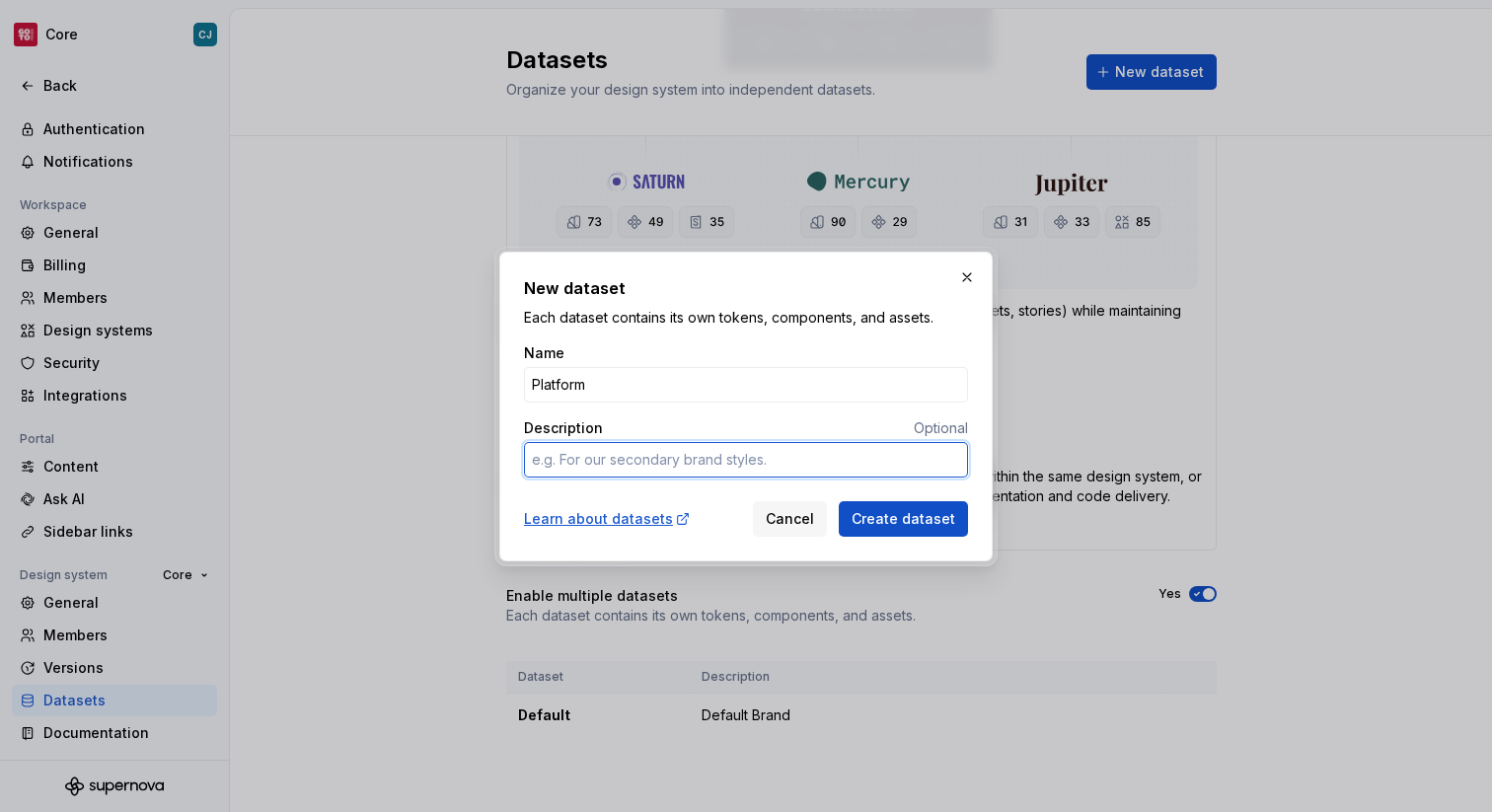
click at [707, 469] on textarea "Description" at bounding box center [746, 460] width 444 height 36
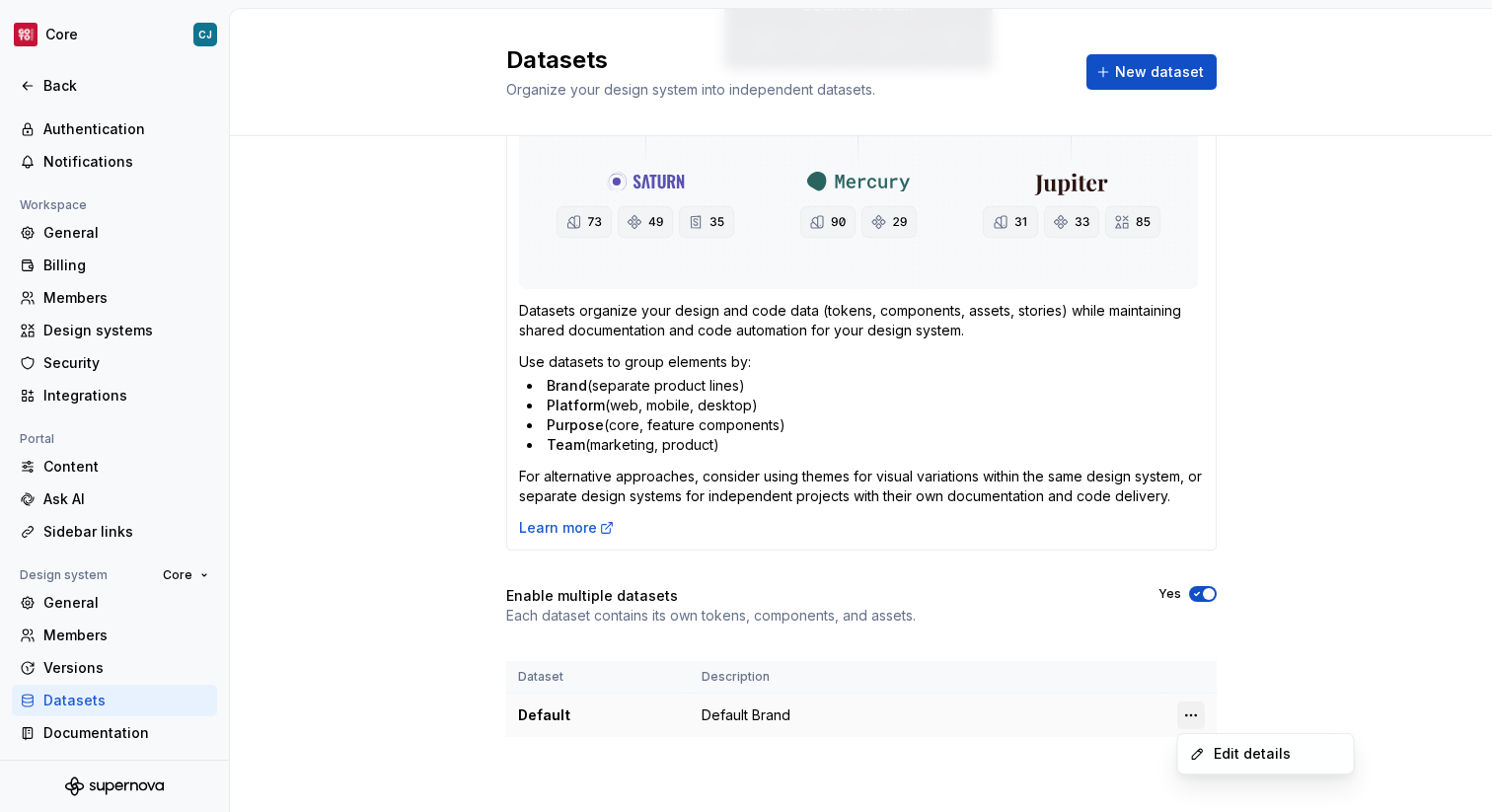
click at [1198, 716] on html "Core CJ Back Account Profile Authentication Notifications Workspace General Bil…" at bounding box center [746, 406] width 1492 height 812
click at [1155, 668] on html "Core CJ Back Account Profile Authentication Notifications Workspace General Bil…" at bounding box center [746, 406] width 1492 height 812
click at [558, 715] on div "Default" at bounding box center [597, 715] width 160 height 20
click at [1133, 76] on span "New dataset" at bounding box center [1160, 72] width 89 height 20
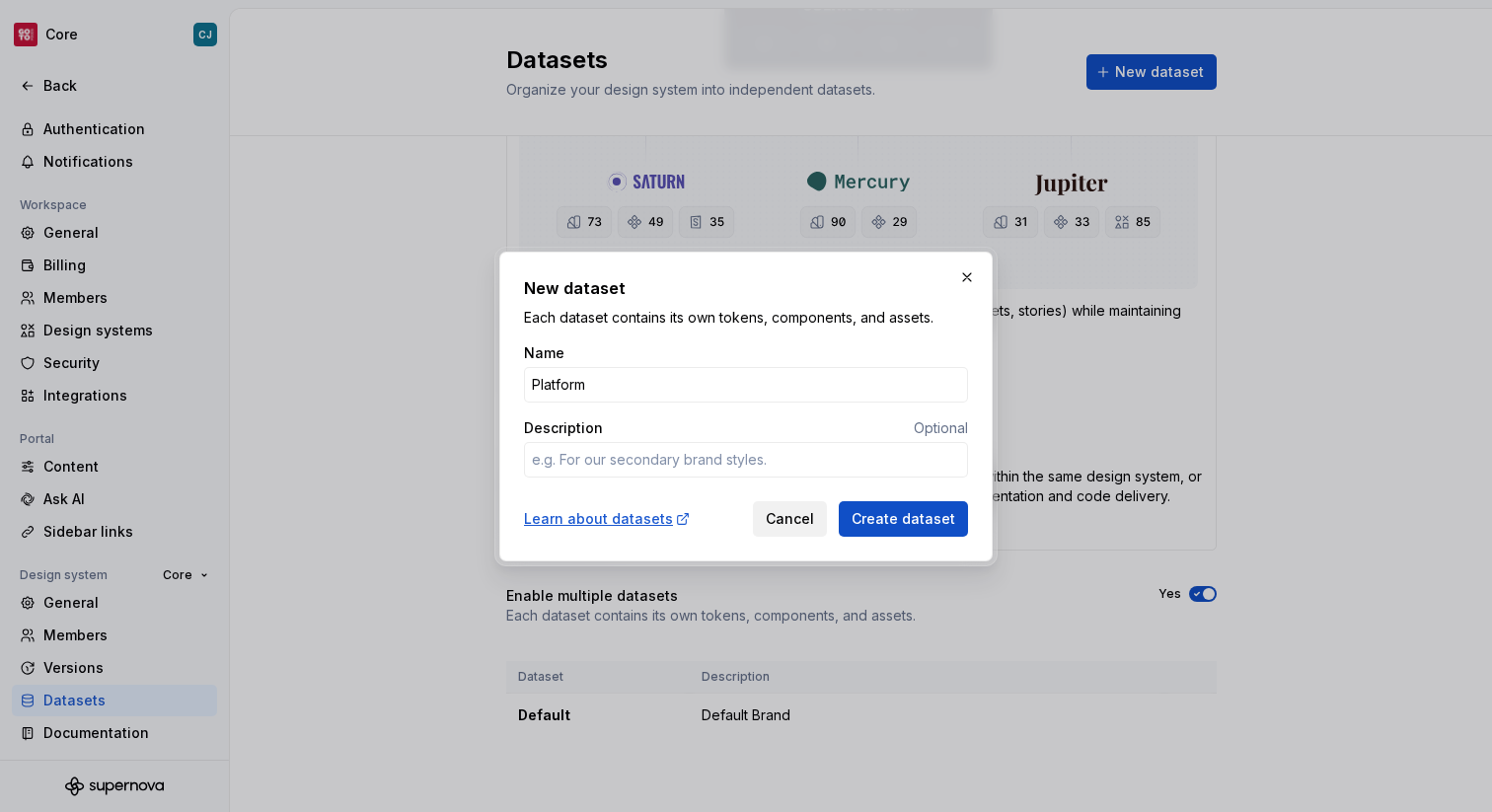
click at [790, 528] on button "Cancel" at bounding box center [790, 519] width 74 height 36
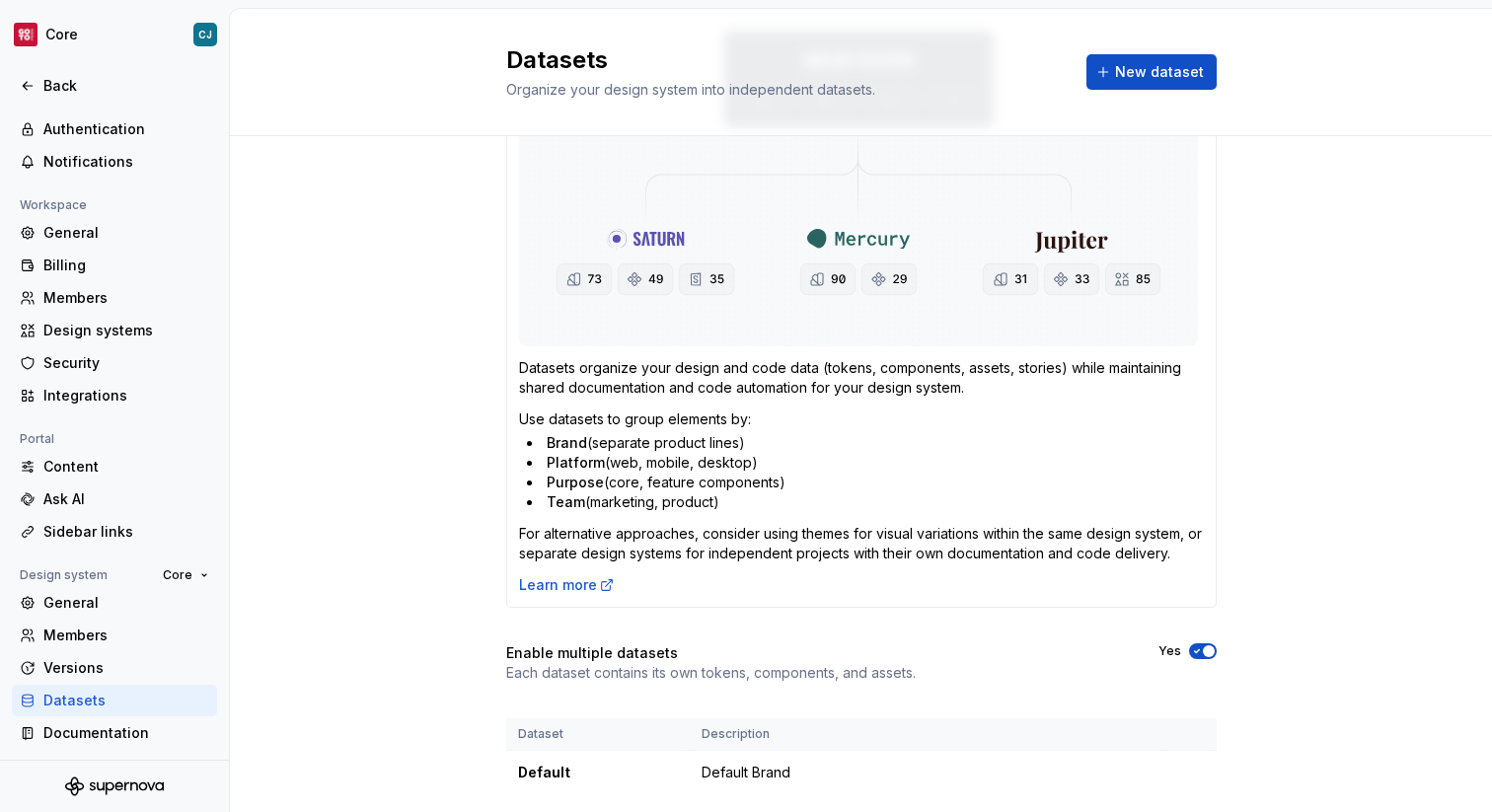
scroll to position [241, 0]
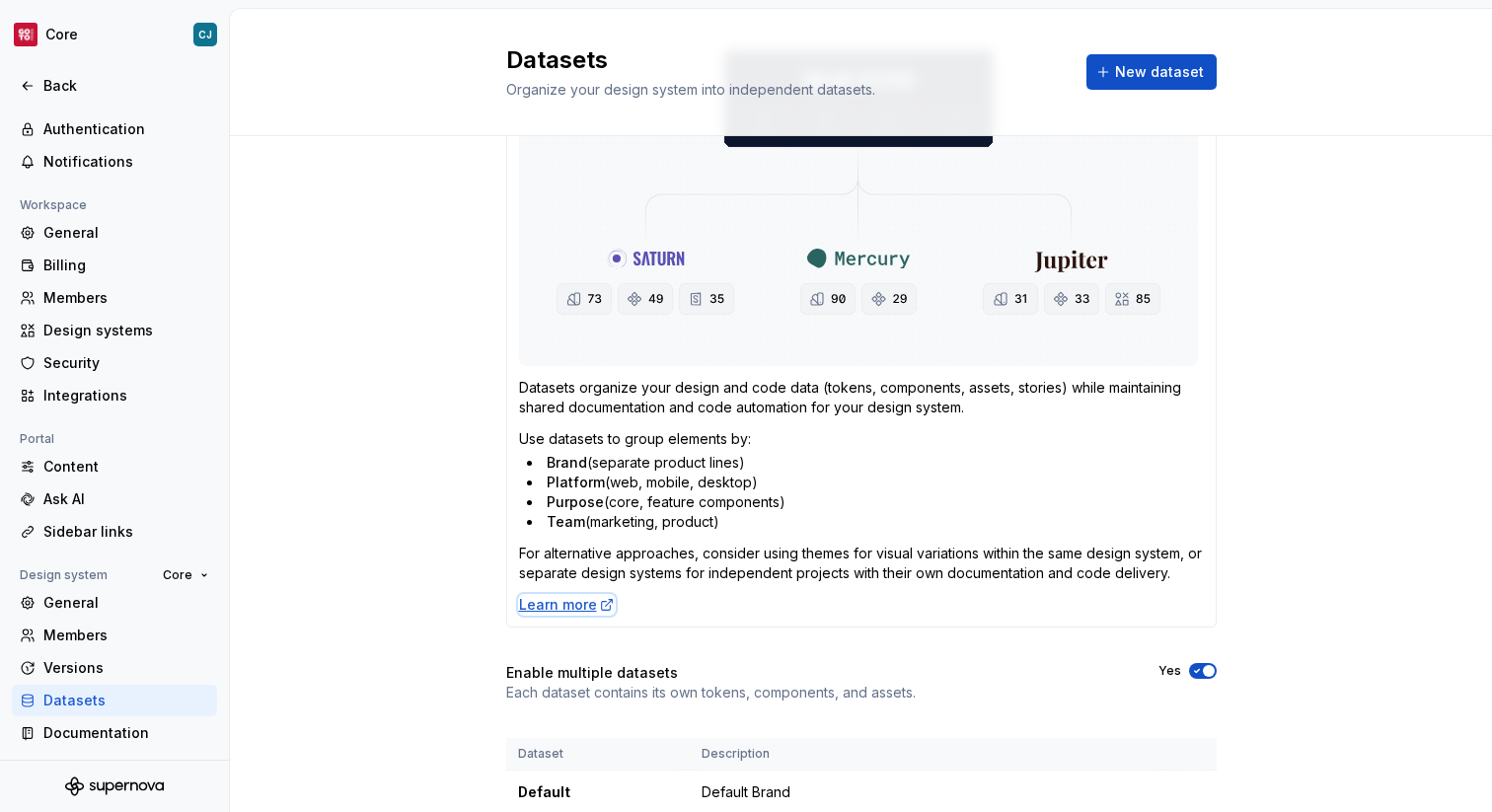
click at [577, 607] on div "Learn more" at bounding box center [566, 605] width 95 height 20
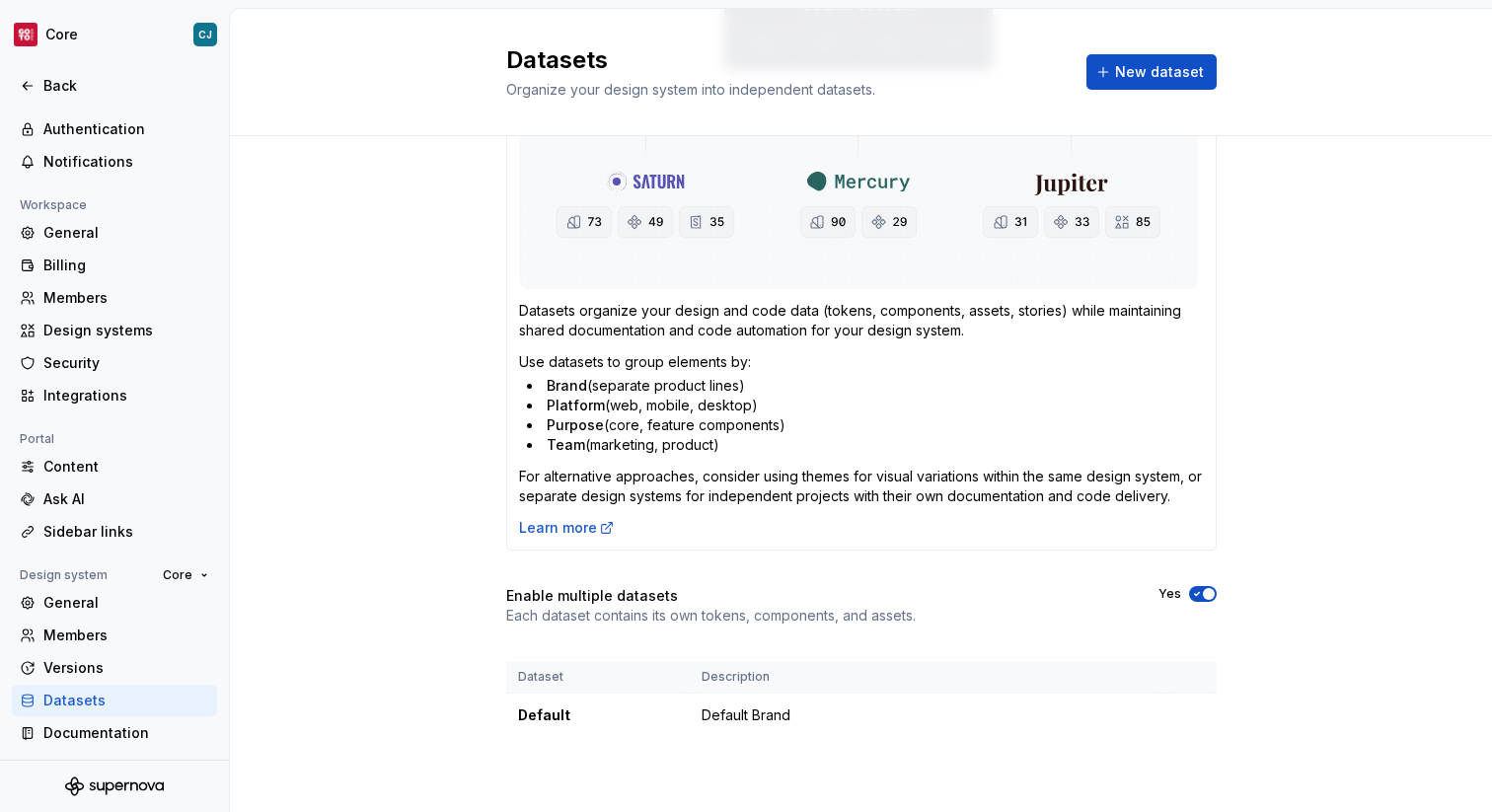
click at [124, 618] on div "General Members Versions Datasets Documentation" at bounding box center [114, 667] width 205 height 162
click at [124, 605] on div "General" at bounding box center [126, 603] width 166 height 20
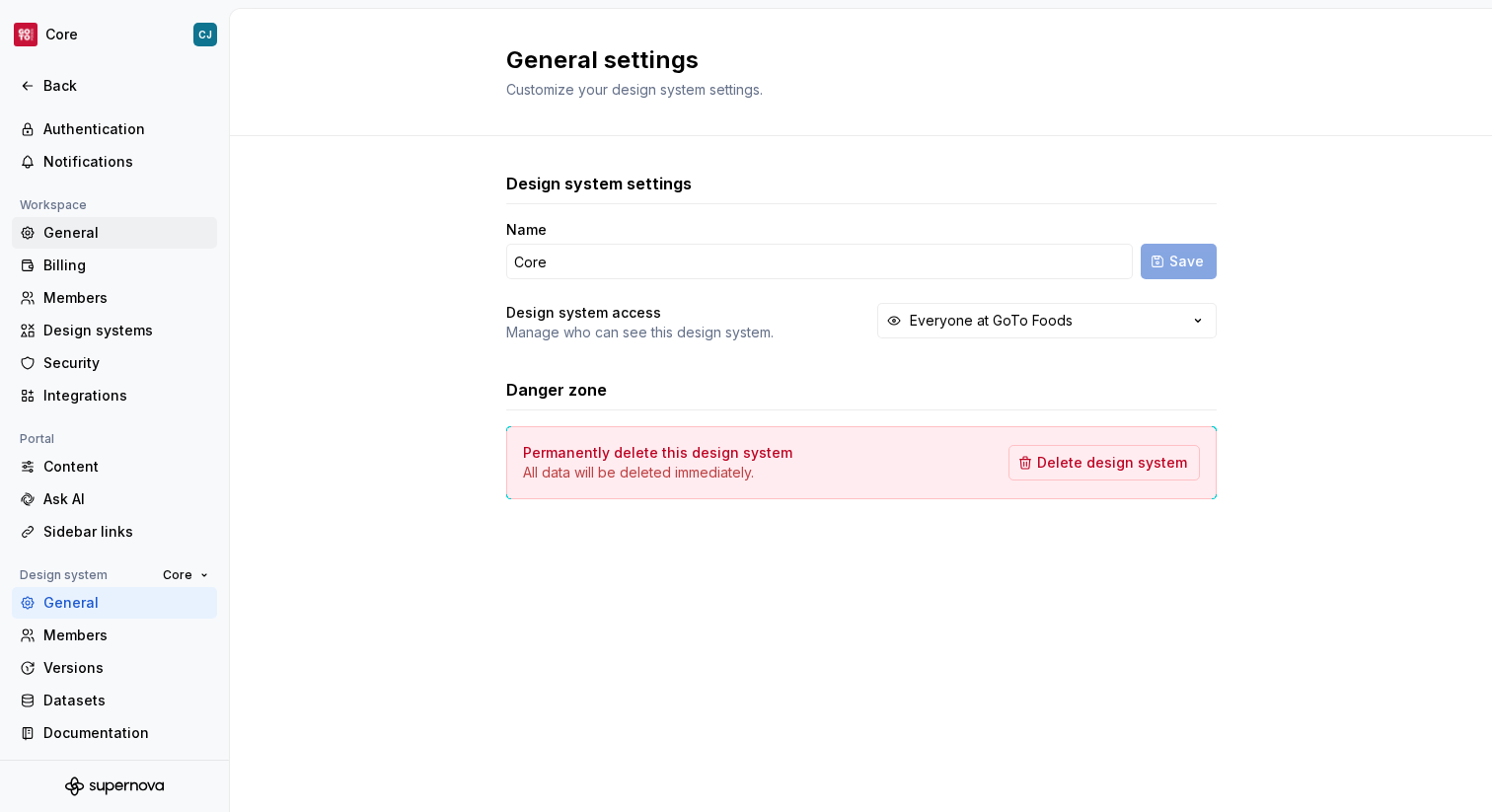
click at [120, 238] on div "General" at bounding box center [126, 233] width 166 height 20
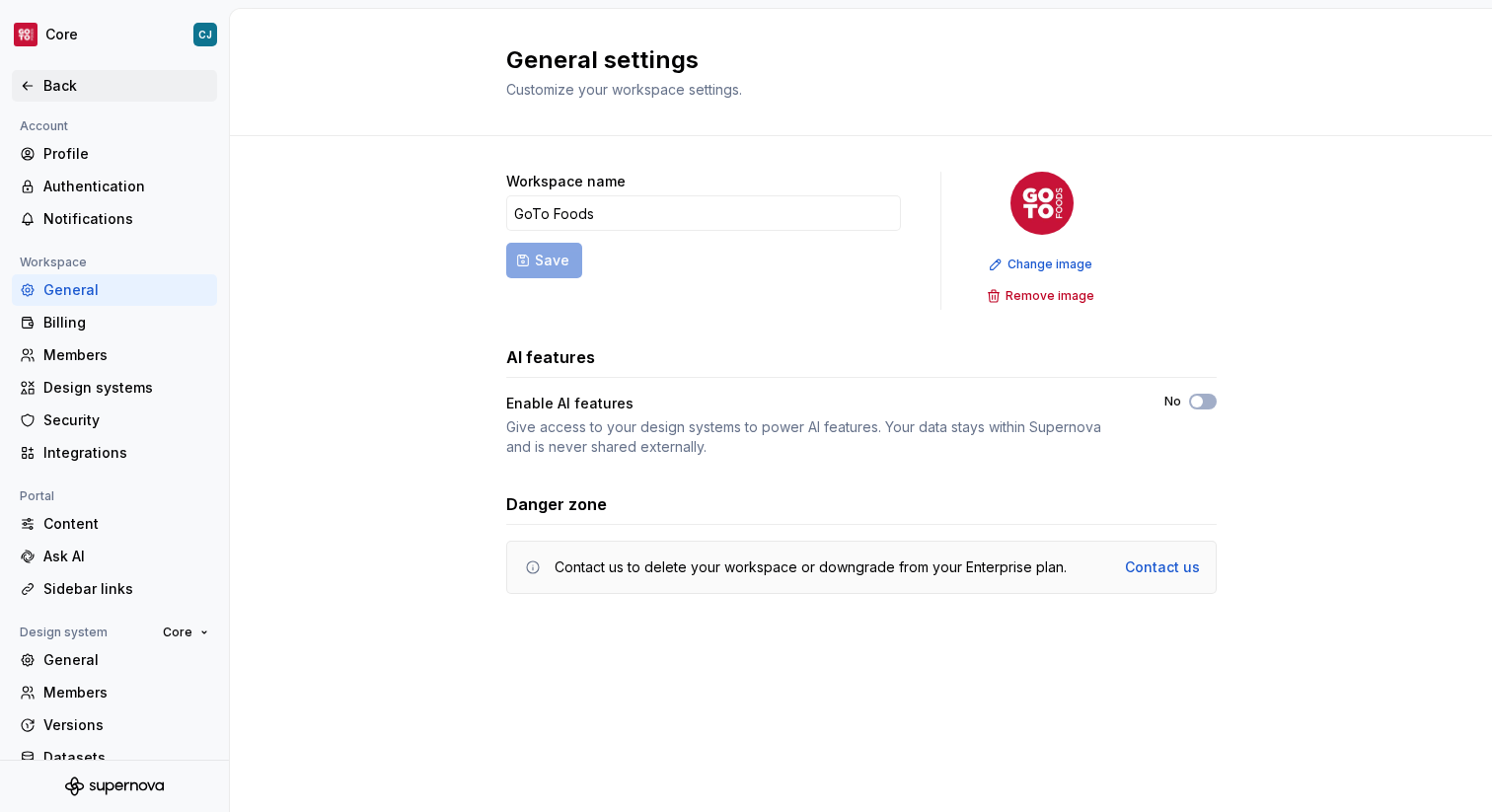
click at [78, 90] on div "Back" at bounding box center [126, 86] width 166 height 20
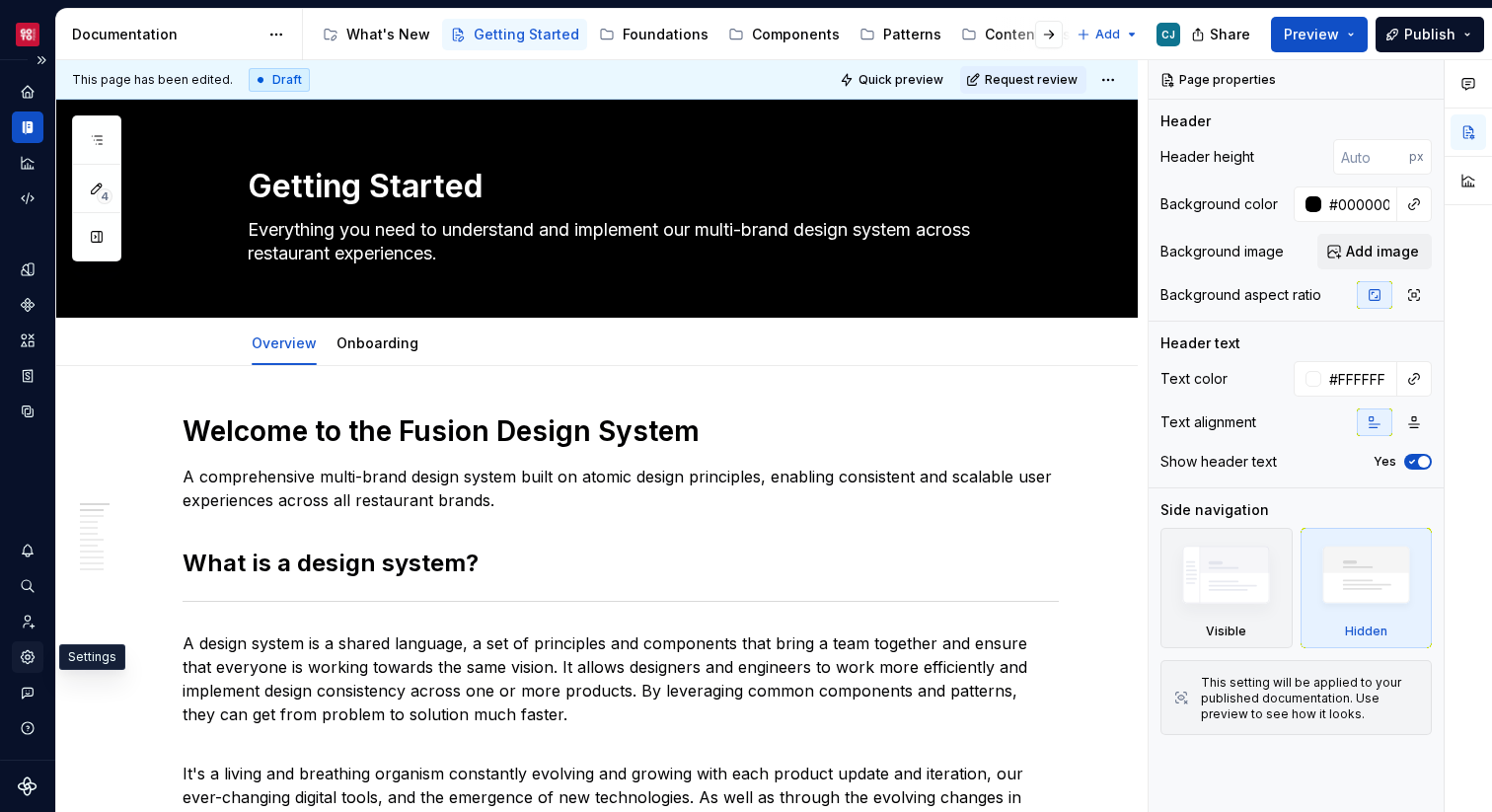
click at [35, 655] on icon "Settings" at bounding box center [28, 657] width 18 height 18
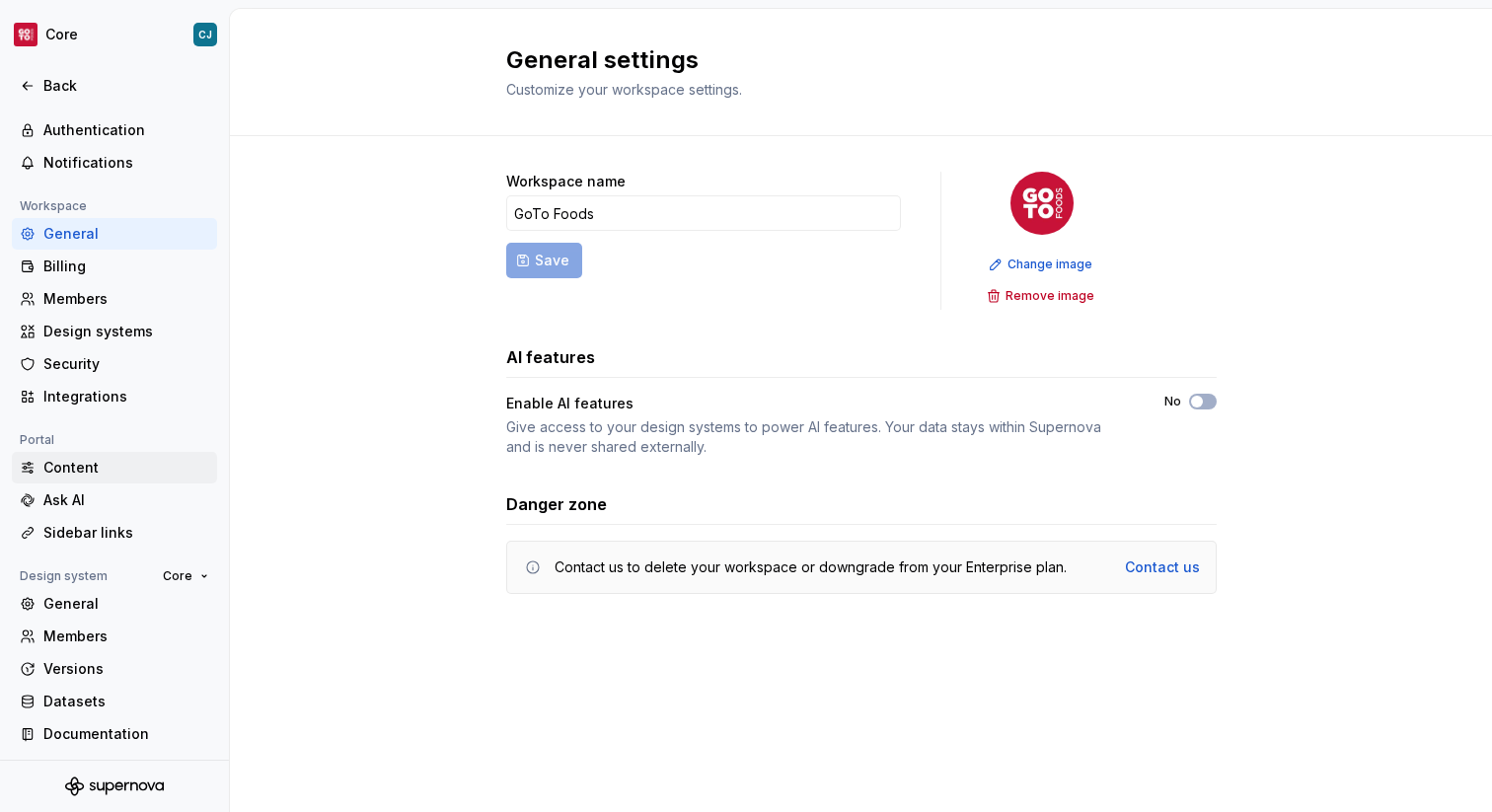
scroll to position [58, 0]
click at [123, 466] on div "Content" at bounding box center [126, 467] width 166 height 20
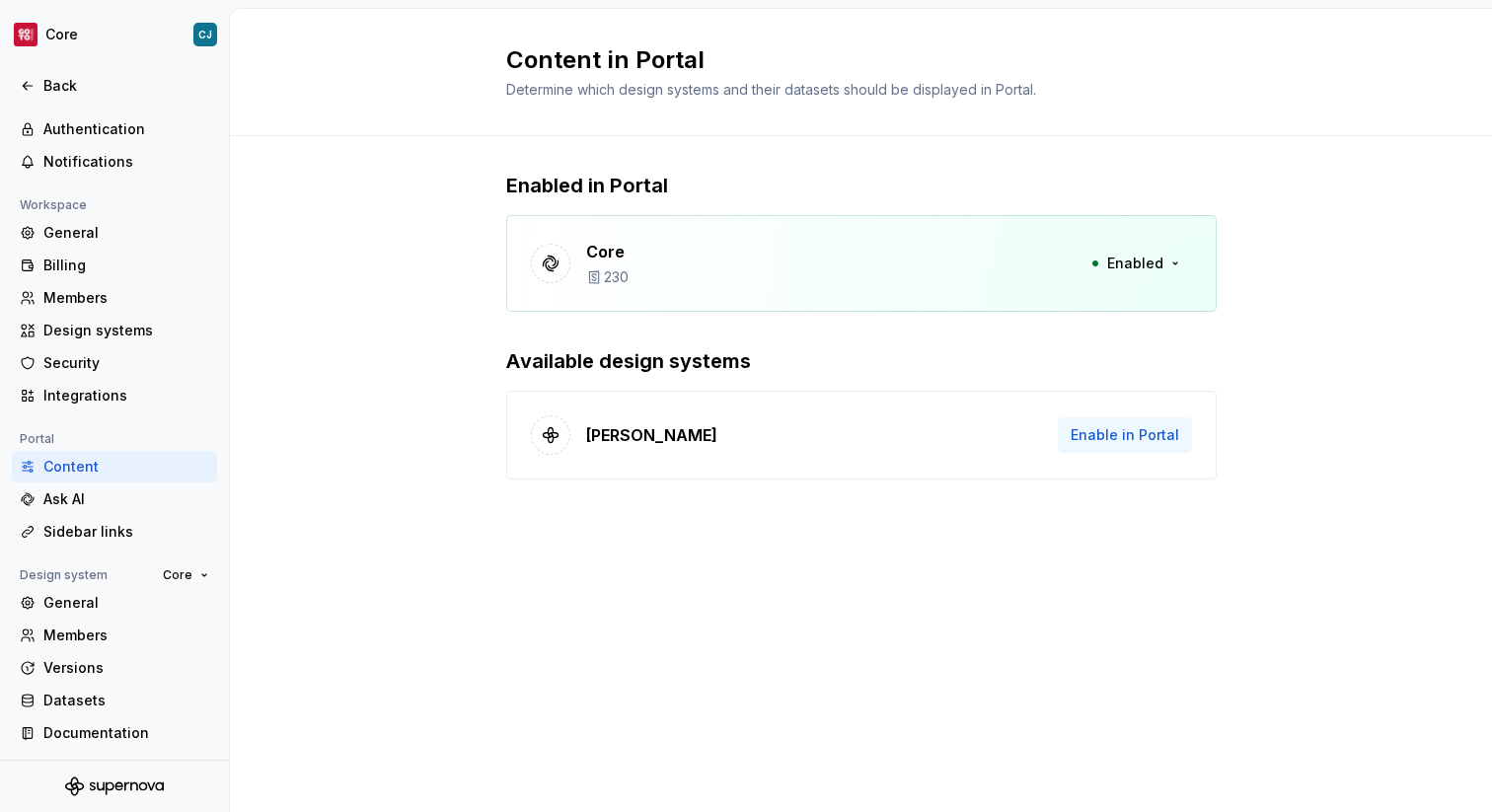
click at [1088, 428] on span "Enable in Portal" at bounding box center [1124, 435] width 108 height 20
click at [1099, 436] on span "Enable in Portal" at bounding box center [1124, 435] width 108 height 20
click at [1145, 434] on span "Enable in Portal" at bounding box center [1124, 435] width 108 height 20
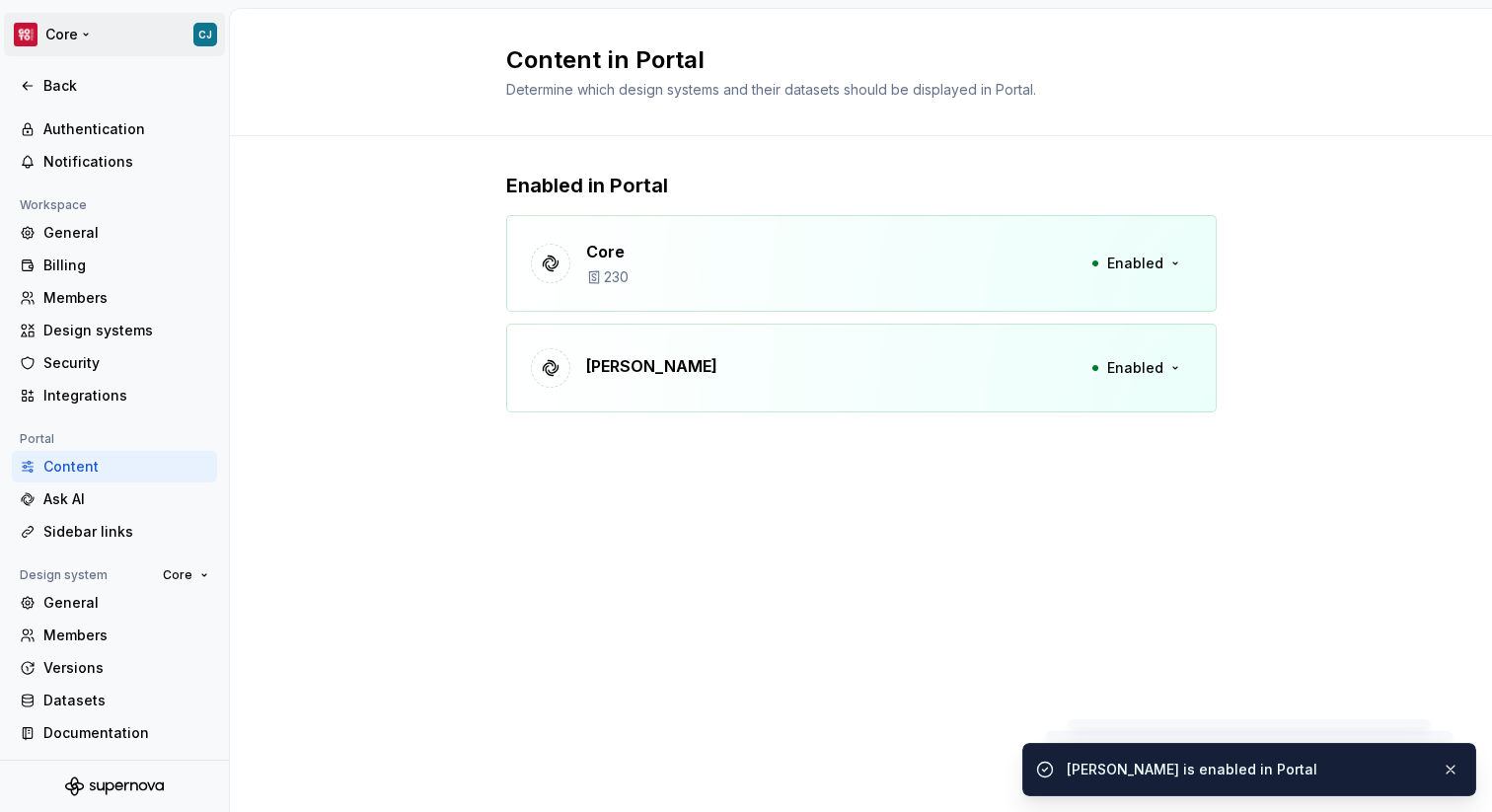
click at [73, 34] on html "Core CJ Back Account Profile Authentication Notifications Workspace General Bil…" at bounding box center [746, 406] width 1492 height 812
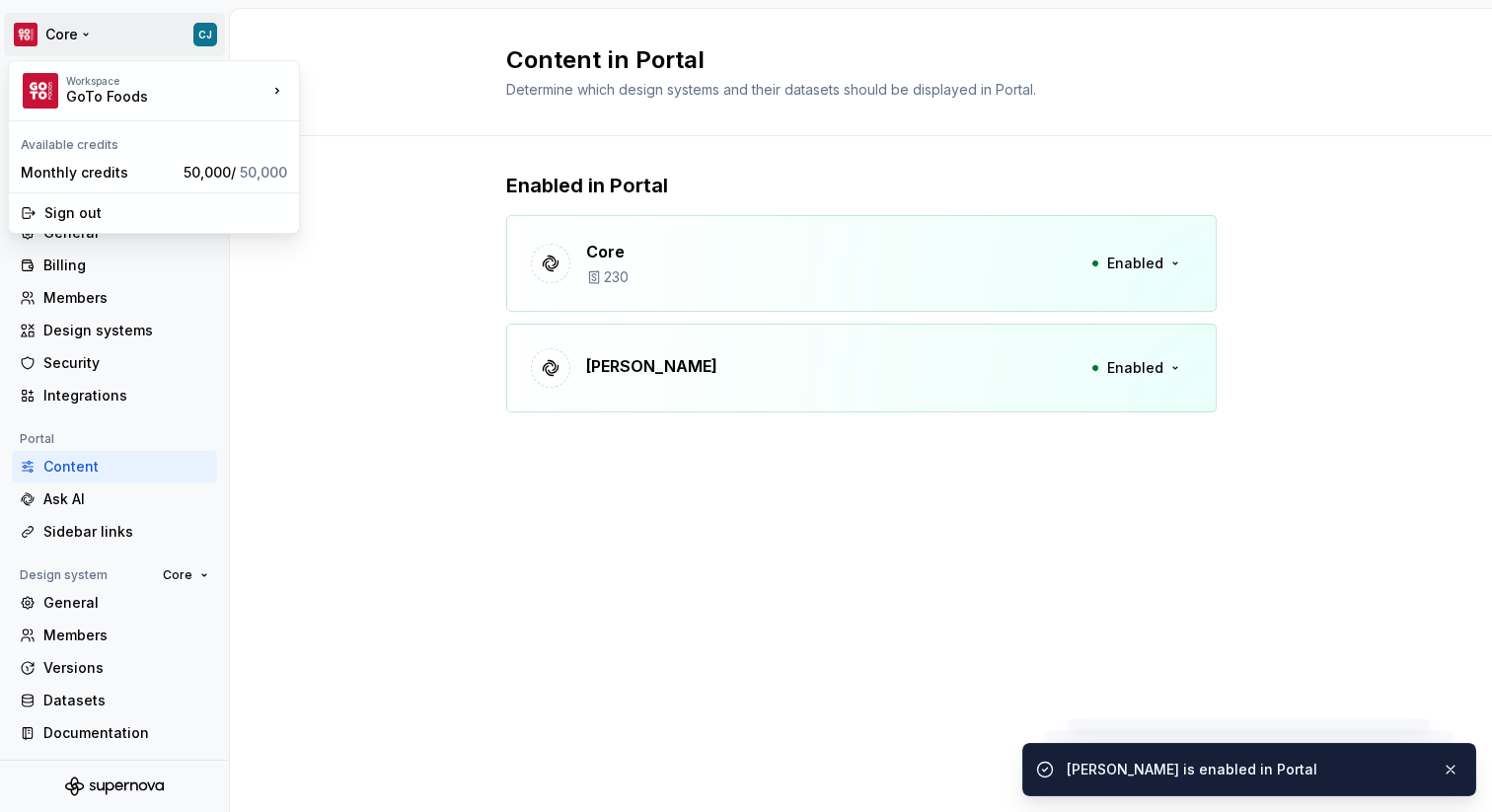
click at [169, 39] on html "Core CJ Back Account Profile Authentication Notifications Workspace General Bil…" at bounding box center [746, 406] width 1492 height 812
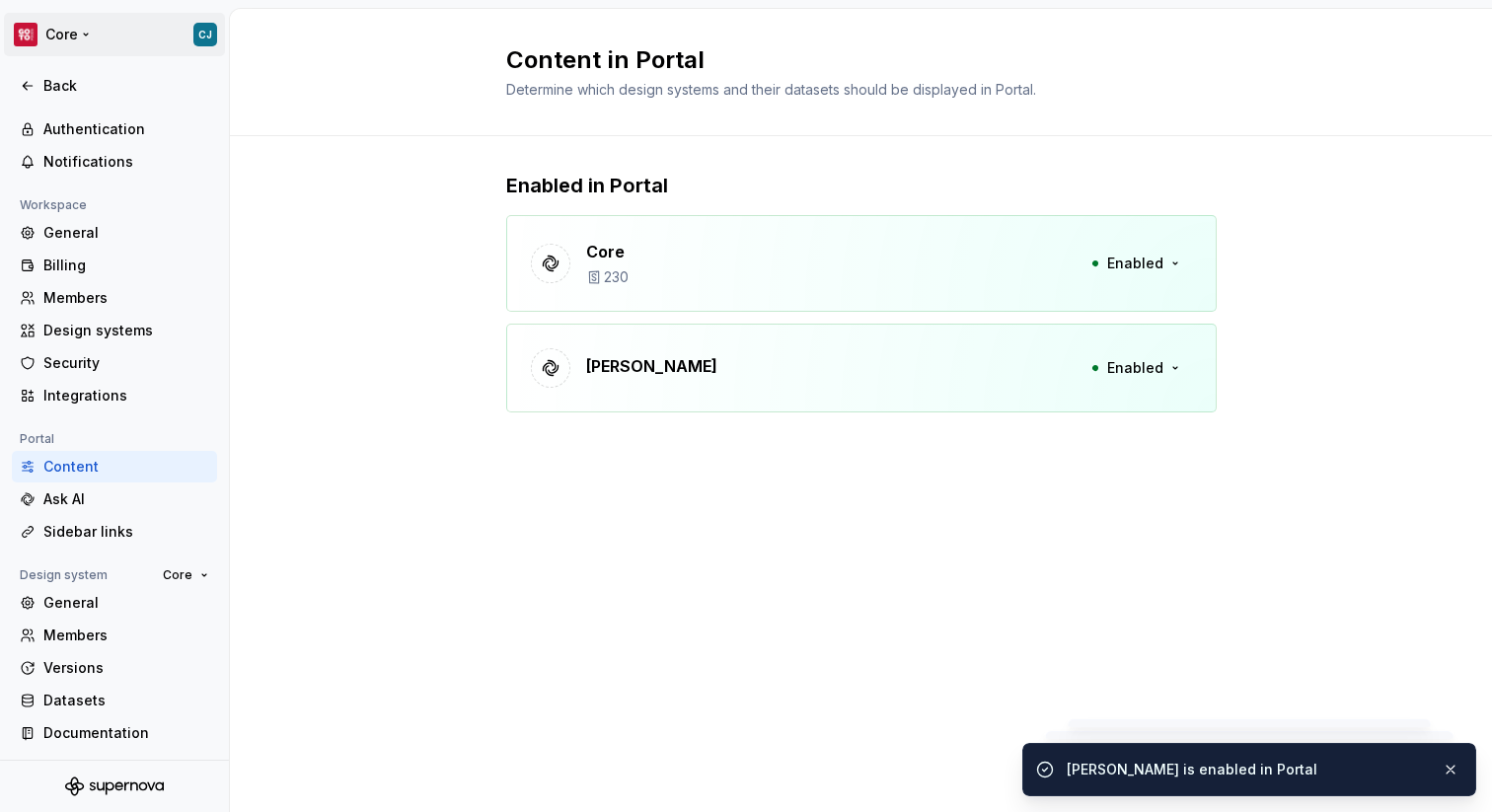
click at [40, 35] on html "Core CJ Back Account Profile Authentication Notifications Workspace General Bil…" at bounding box center [746, 406] width 1492 height 812
click at [67, 35] on html "Core CJ Back Account Profile Authentication Notifications Workspace General Bil…" at bounding box center [746, 406] width 1492 height 812
click at [580, 193] on p "Enabled in Portal" at bounding box center [861, 185] width 710 height 28
click at [33, 92] on icon at bounding box center [28, 86] width 16 height 16
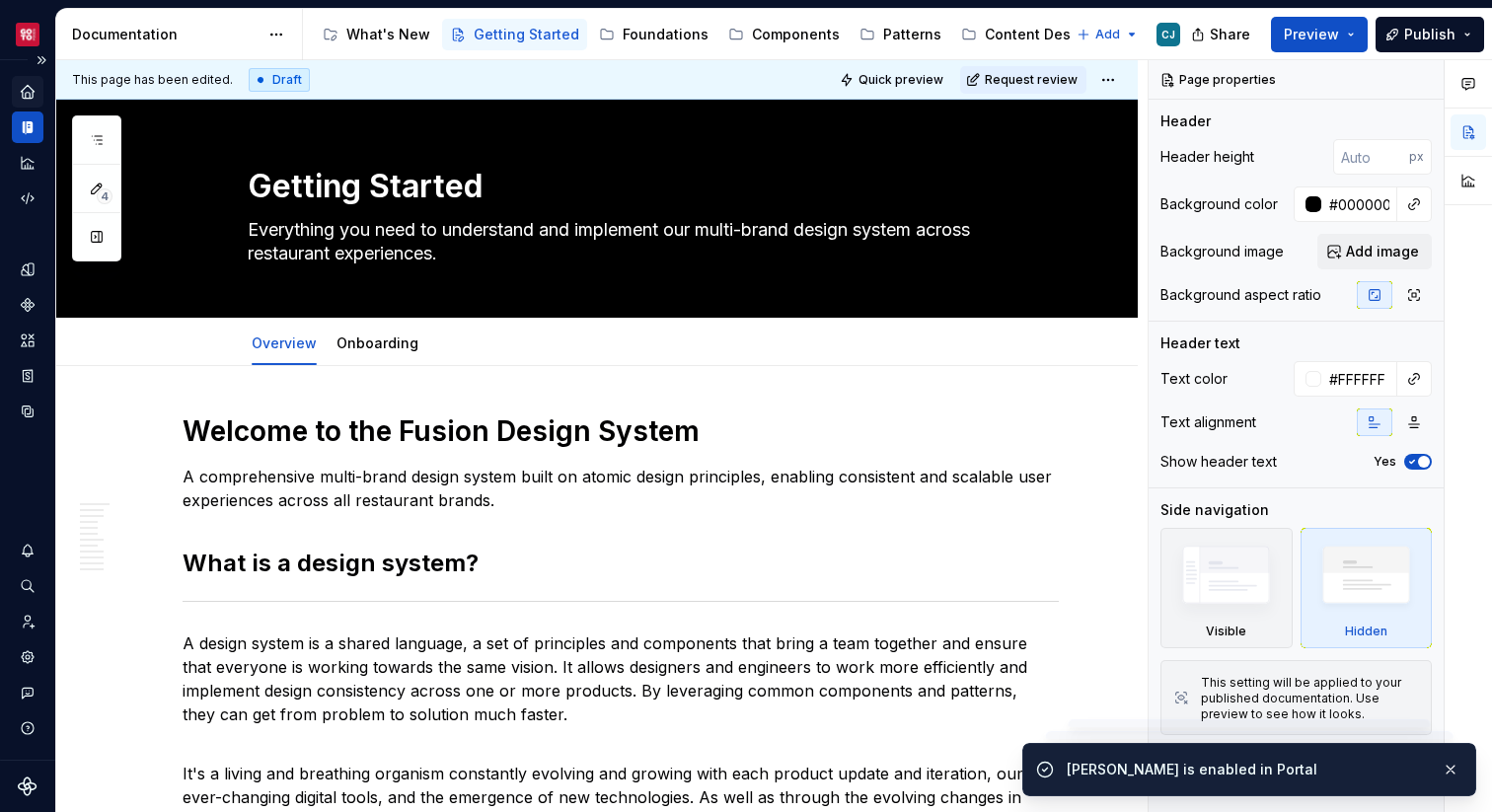
click at [31, 93] on icon "Home" at bounding box center [27, 91] width 13 height 13
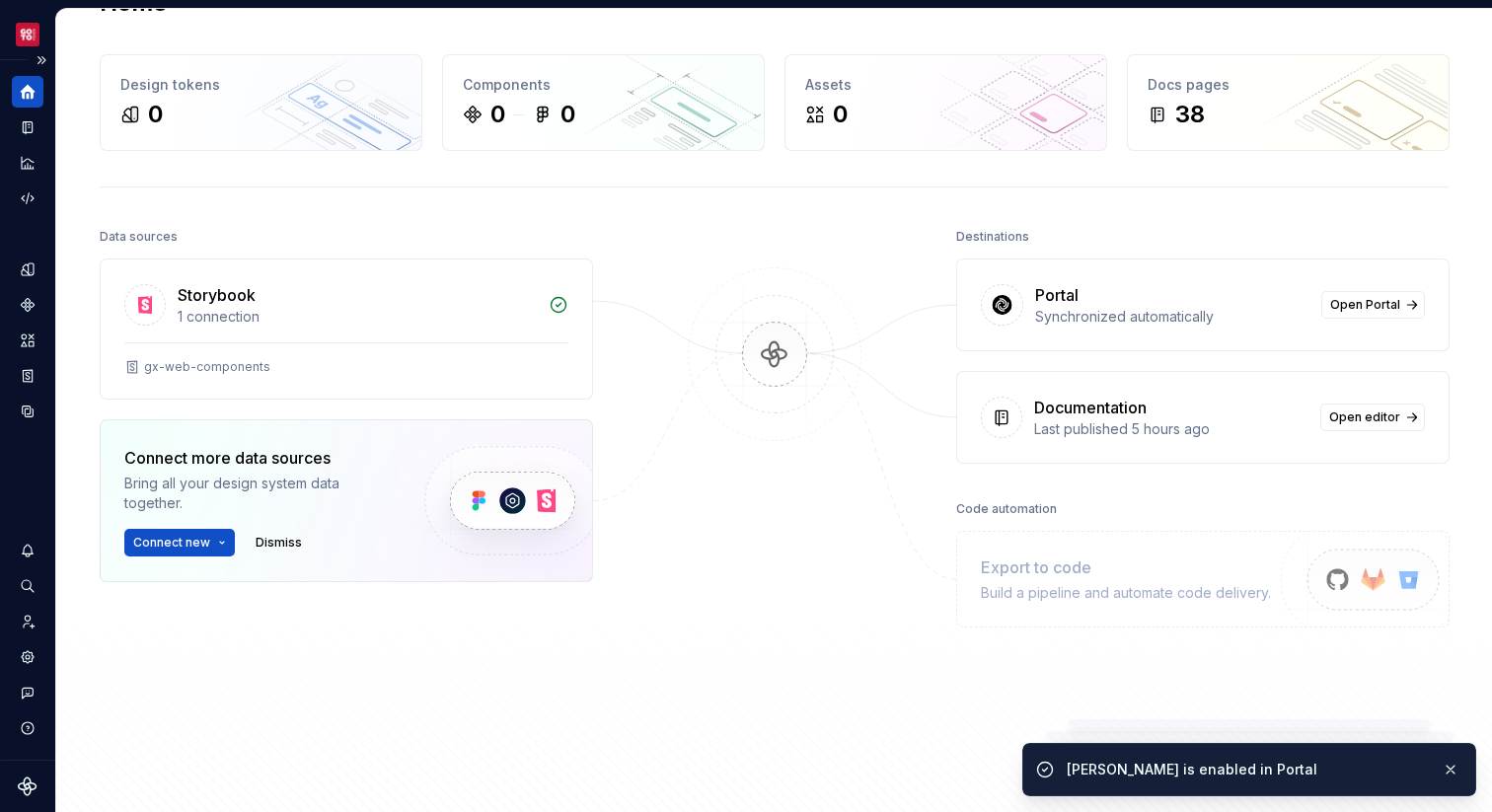
scroll to position [67, 0]
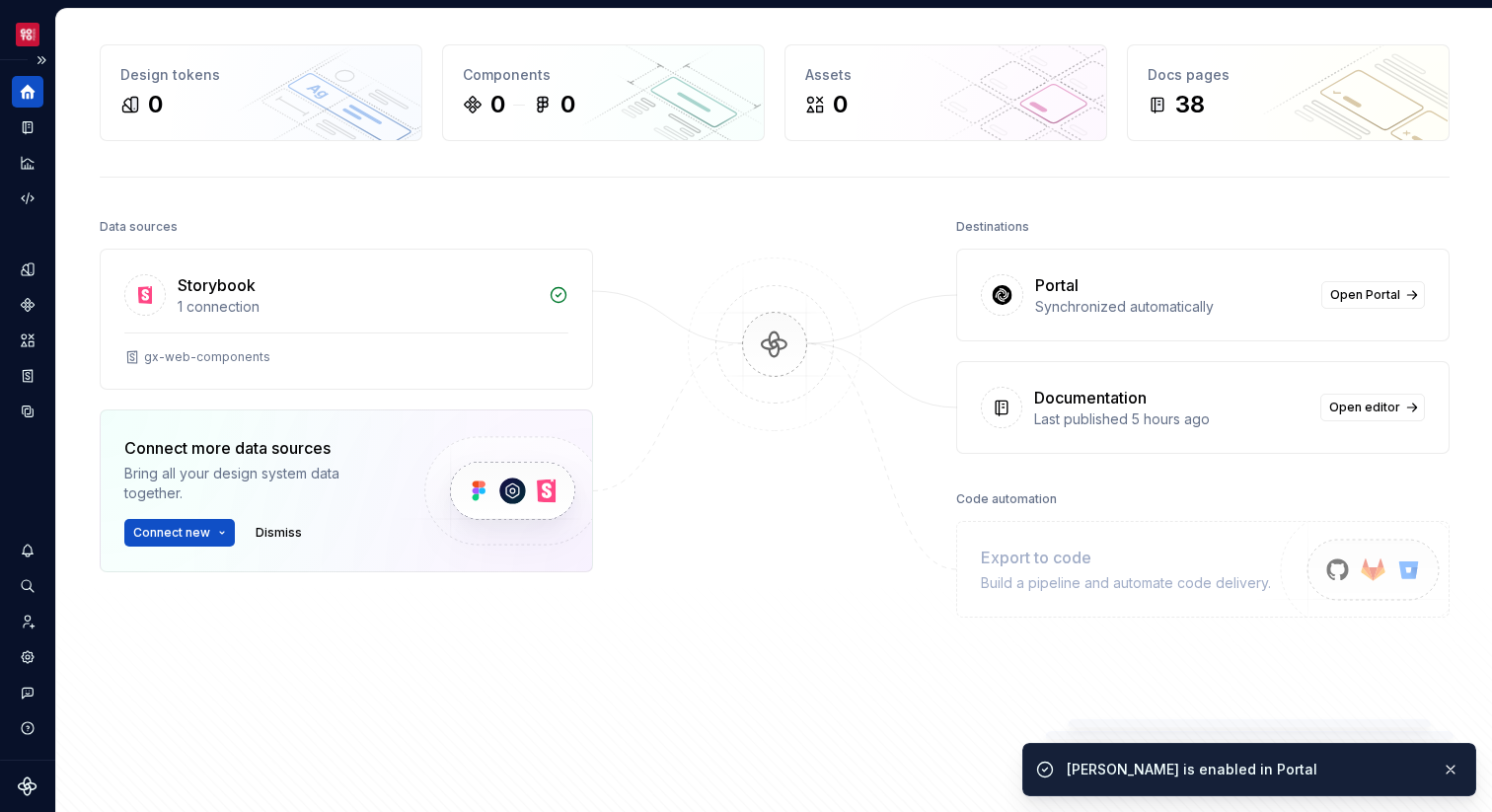
click at [1371, 278] on div "Portal Synchronized automatically Open Portal" at bounding box center [1202, 295] width 491 height 91
click at [1370, 289] on span "Open Portal" at bounding box center [1365, 294] width 70 height 16
click at [1166, 307] on div "Synchronized automatically" at bounding box center [1172, 306] width 275 height 20
click at [202, 532] on span "Connect new" at bounding box center [172, 532] width 77 height 16
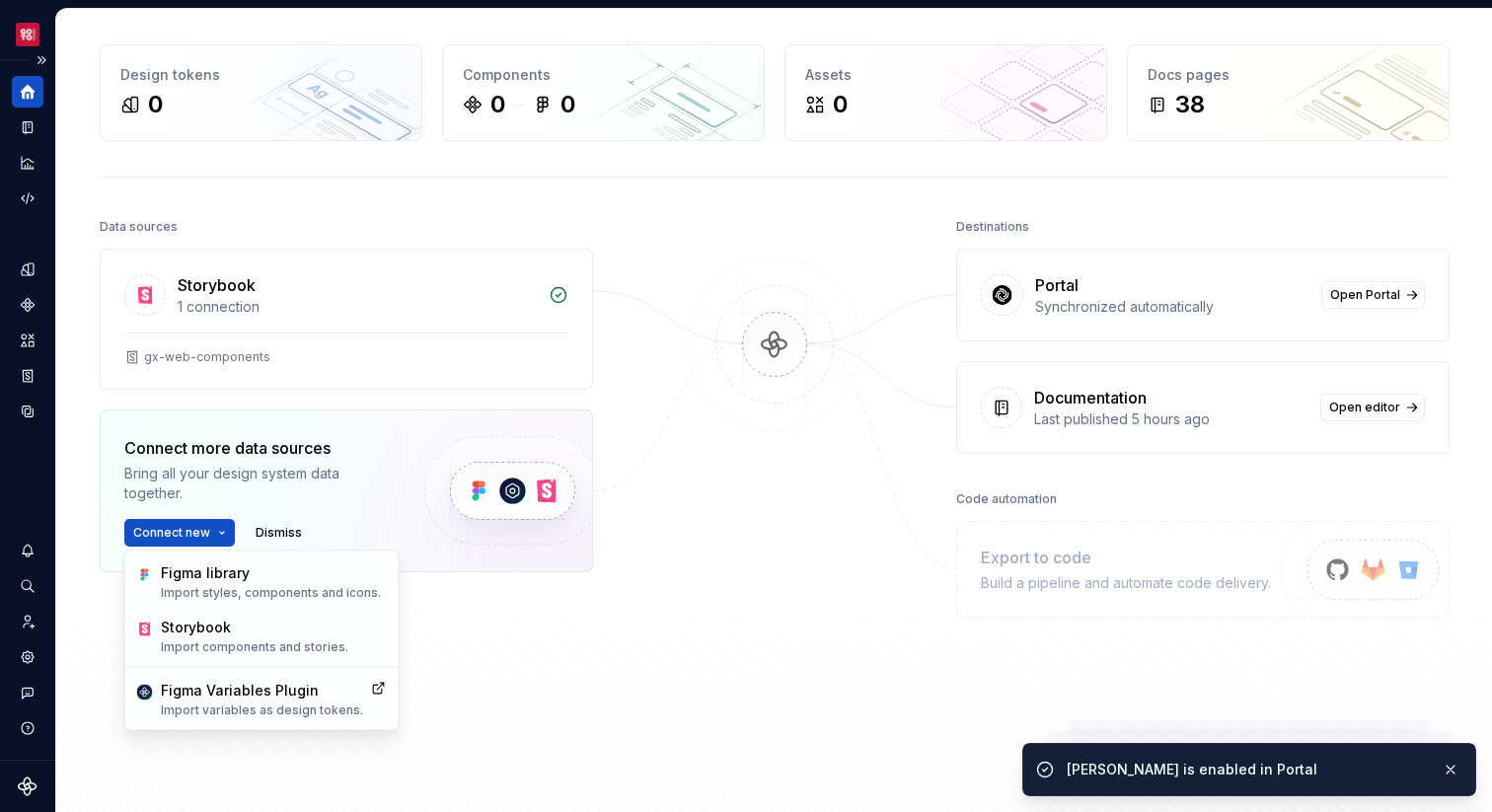
click at [196, 438] on div "Connect more data sources" at bounding box center [257, 448] width 267 height 24
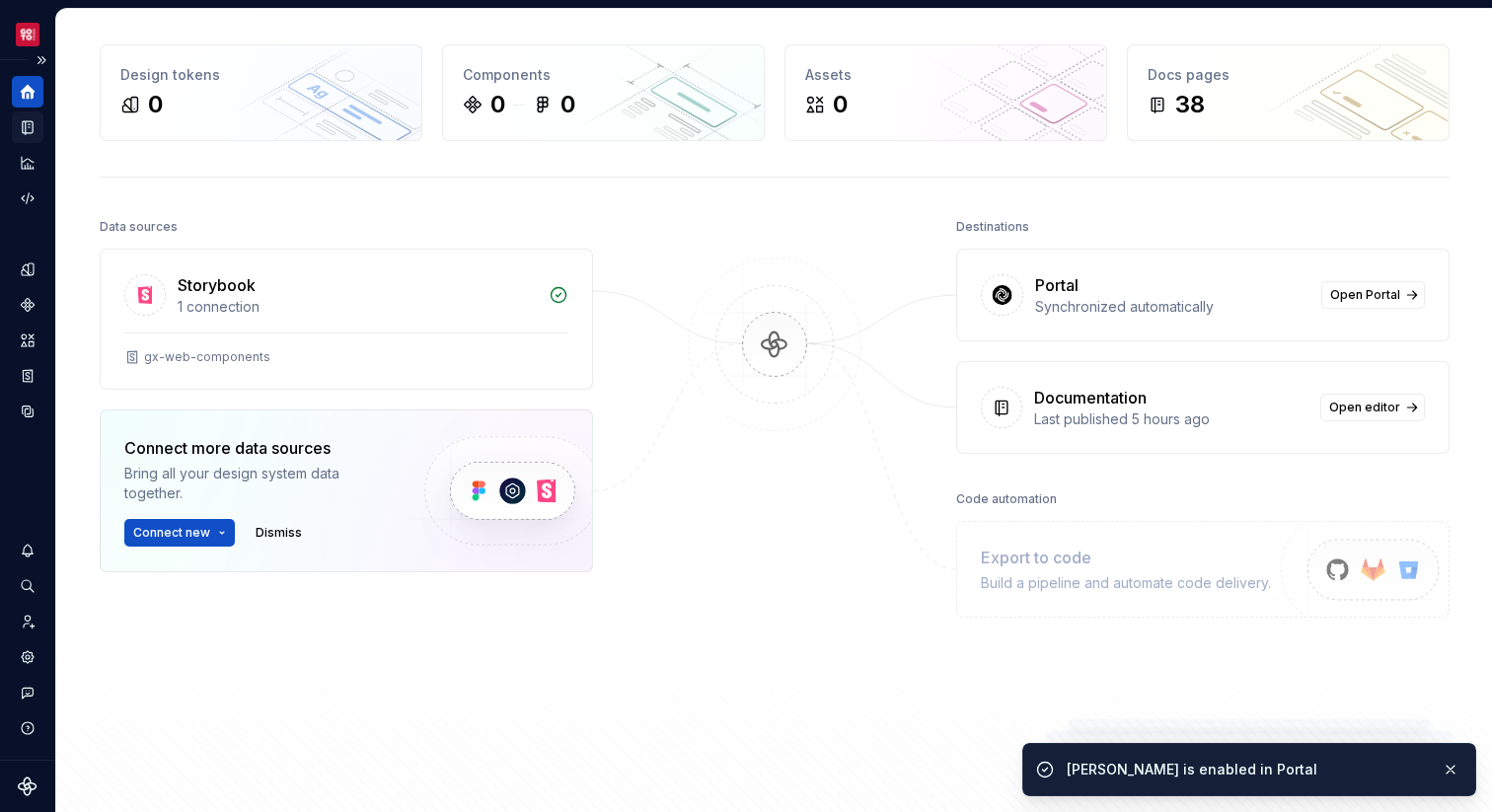
click at [37, 115] on div "Documentation" at bounding box center [28, 127] width 32 height 32
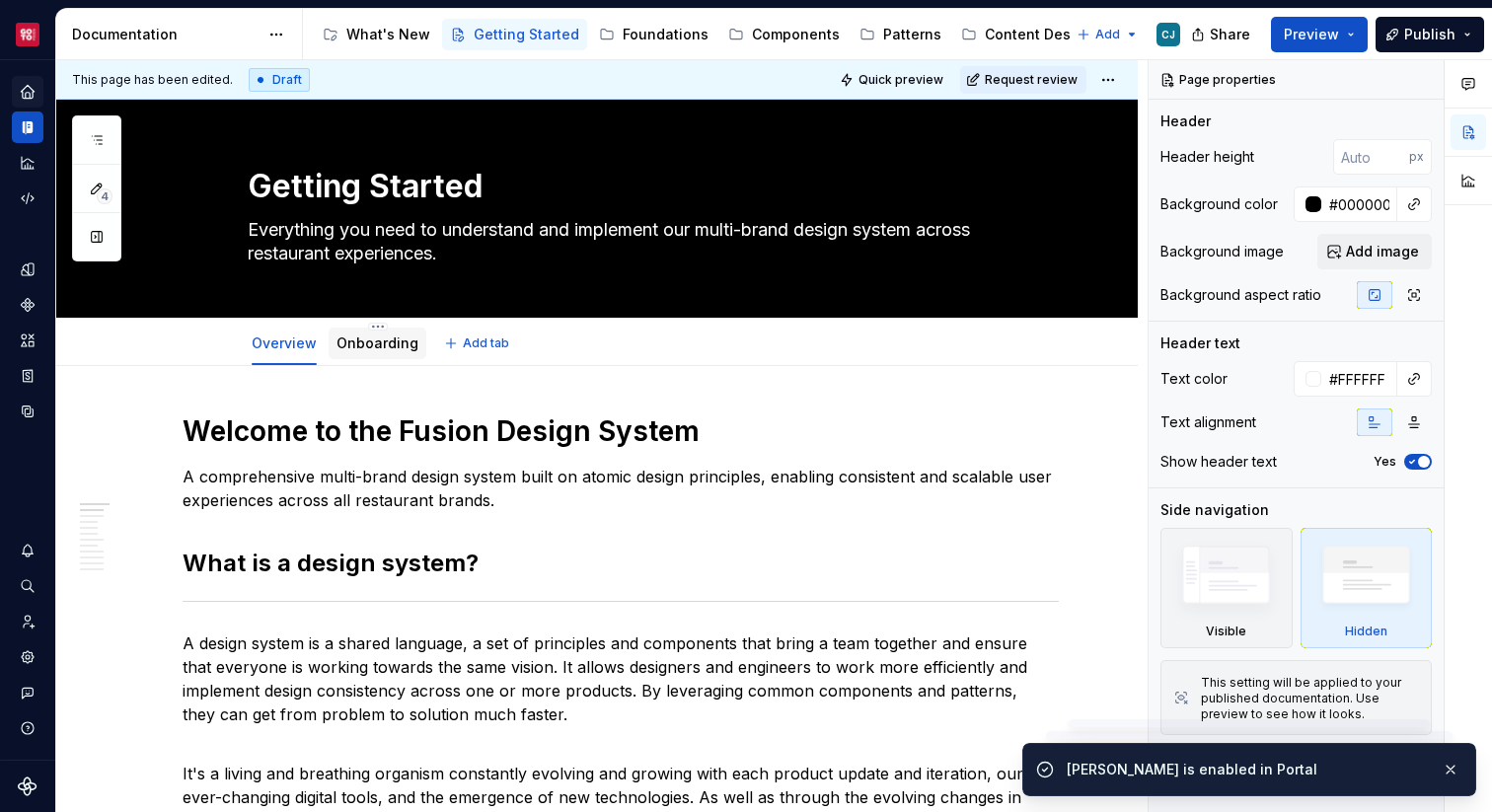
click at [369, 357] on div "Onboarding" at bounding box center [377, 343] width 97 height 32
click at [369, 350] on link "Onboarding" at bounding box center [377, 342] width 82 height 17
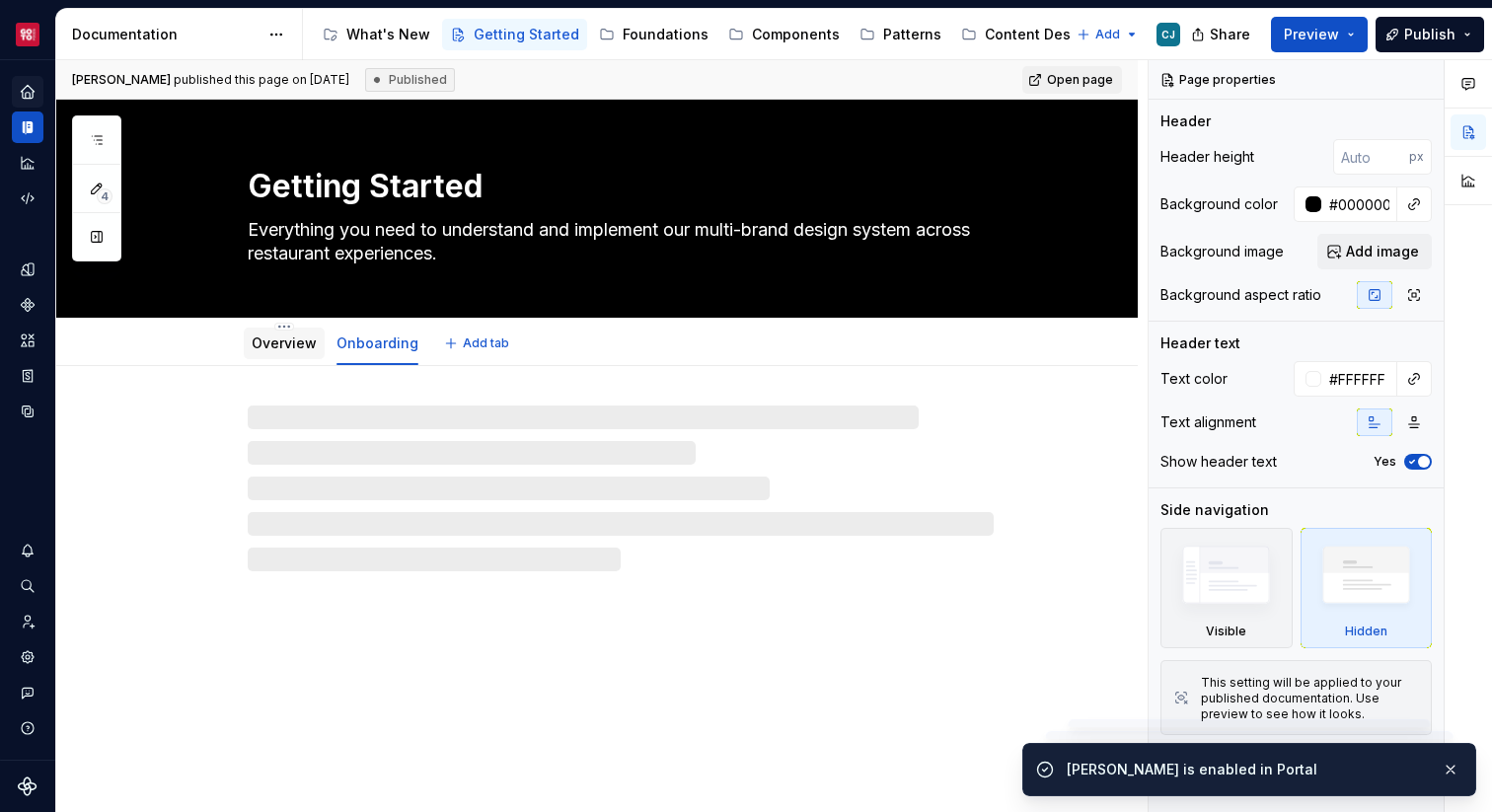
click at [300, 348] on link "Overview" at bounding box center [285, 342] width 65 height 17
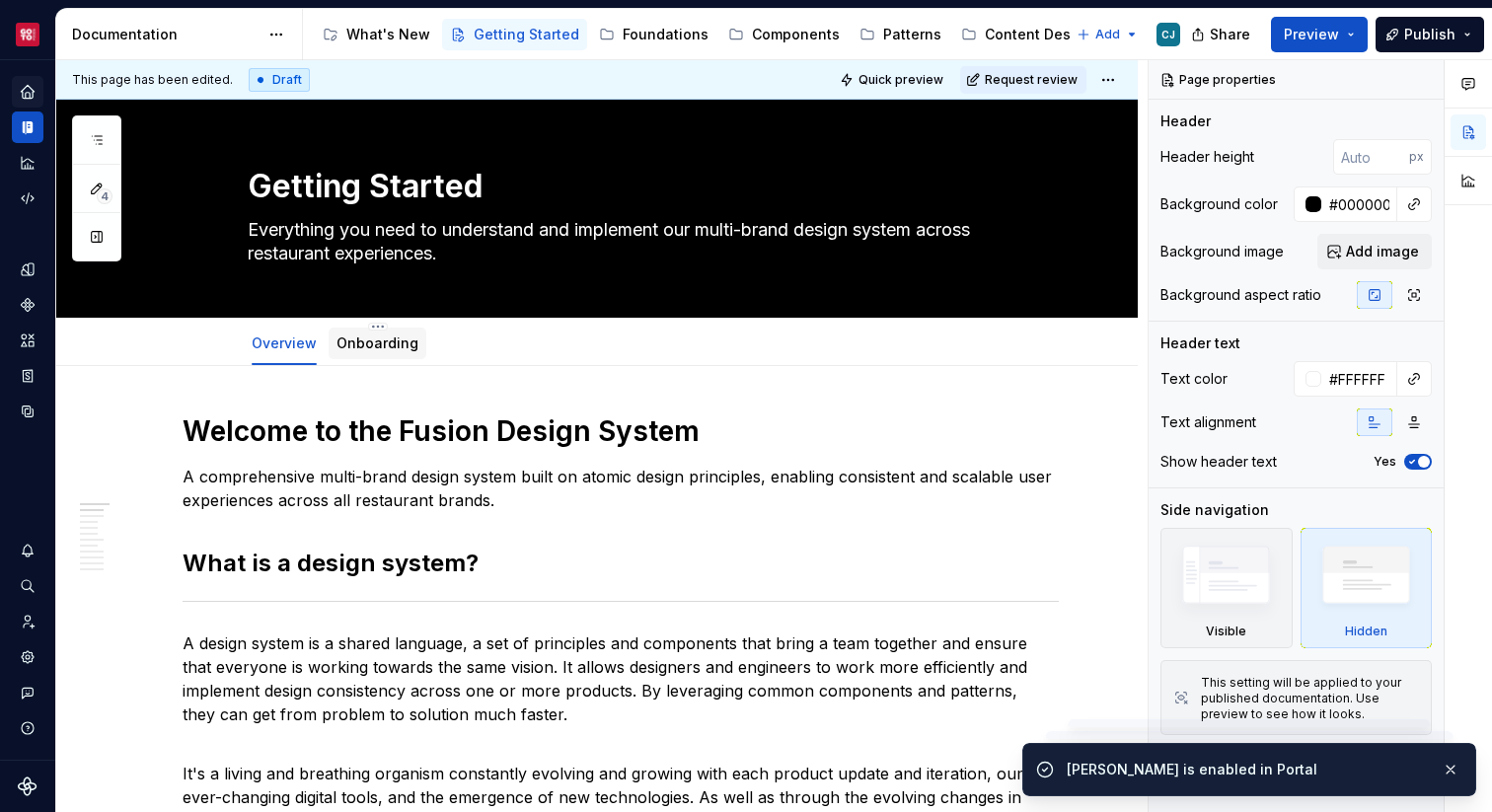
click at [418, 339] on div "Onboarding" at bounding box center [377, 343] width 97 height 32
click at [397, 343] on link "Onboarding" at bounding box center [377, 342] width 82 height 17
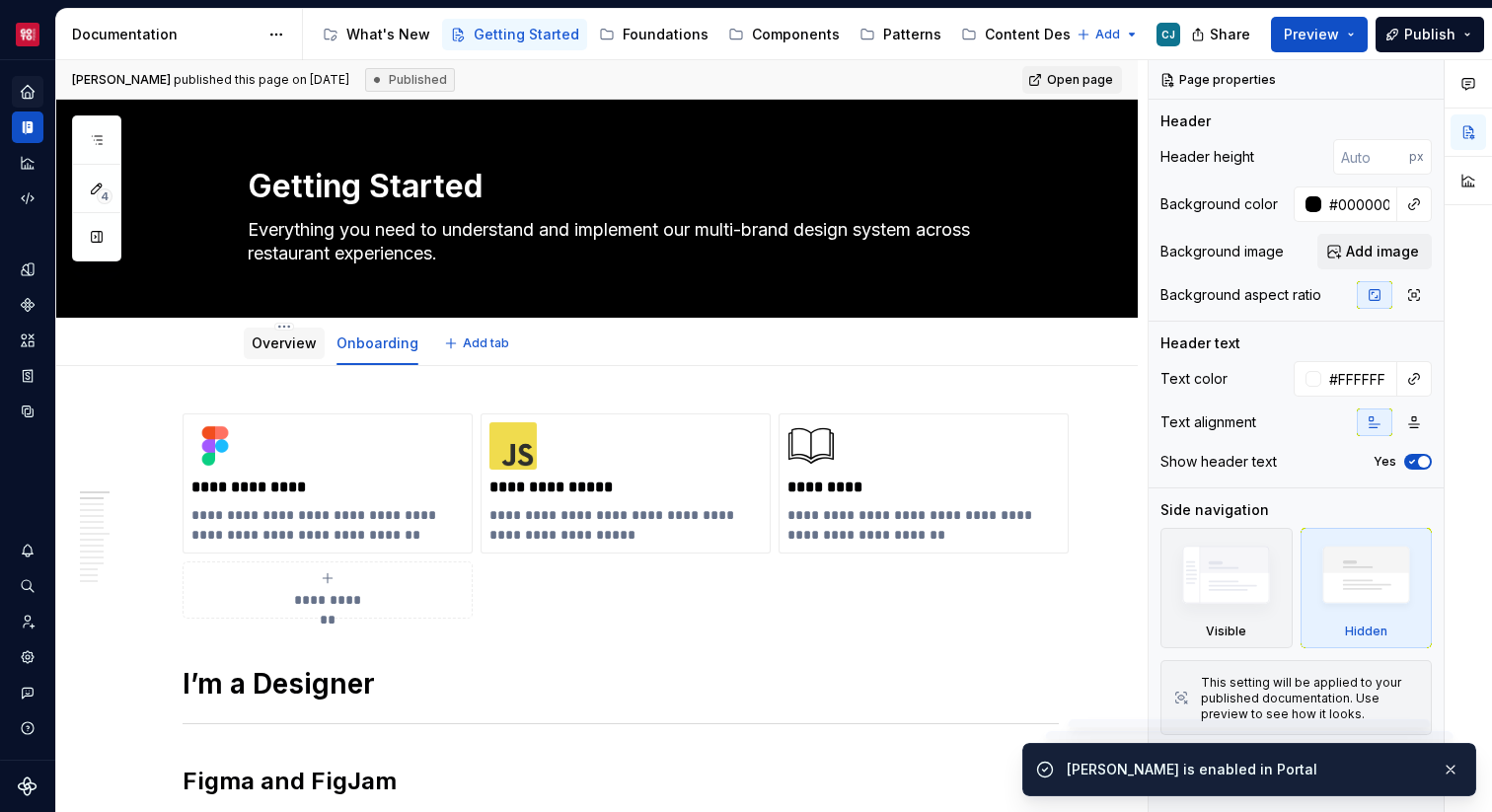
click at [275, 341] on link "Overview" at bounding box center [285, 342] width 65 height 17
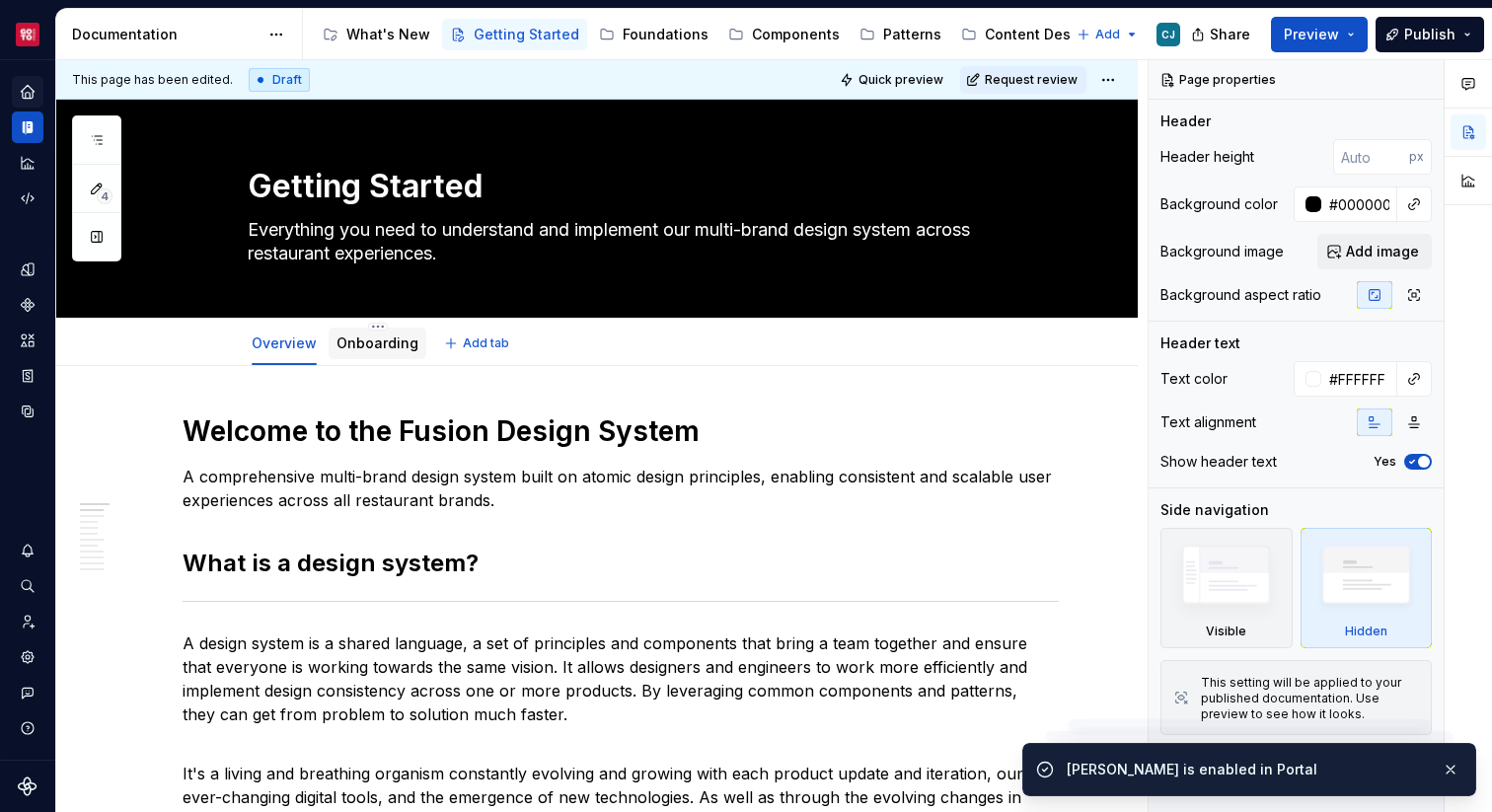
click at [360, 345] on link "Onboarding" at bounding box center [377, 342] width 82 height 17
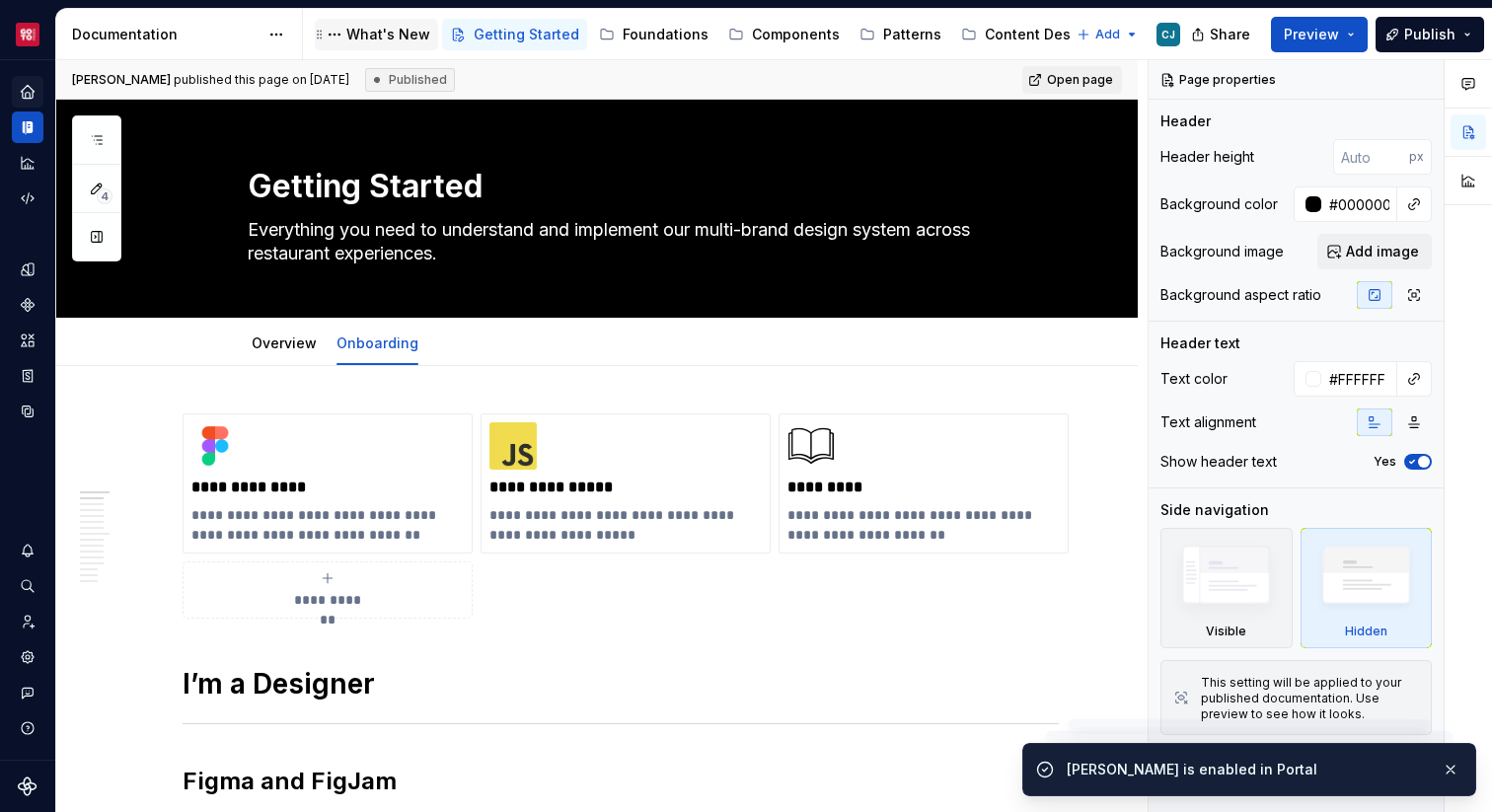
click at [406, 31] on div "What's New" at bounding box center [388, 35] width 84 height 20
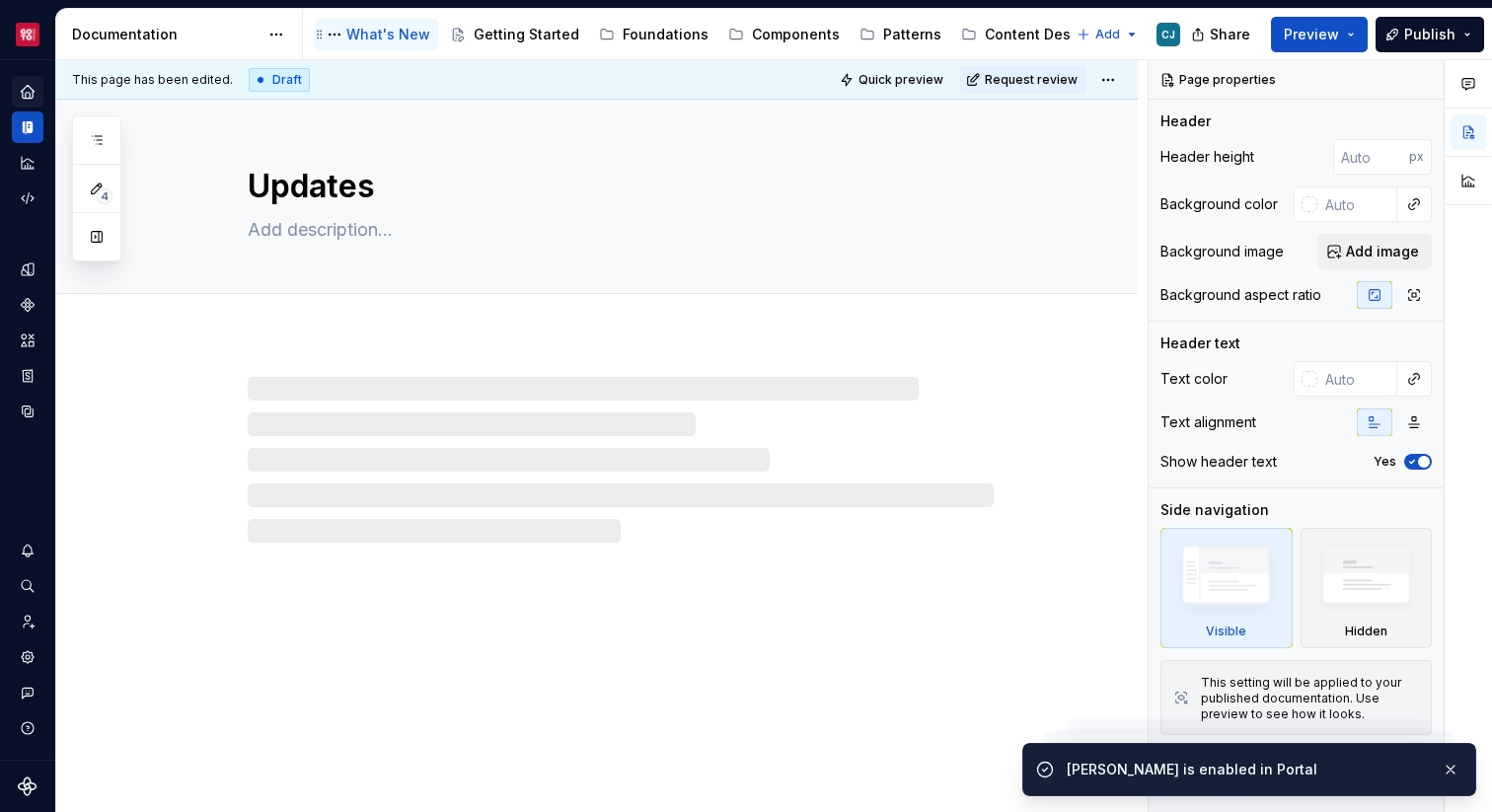
click at [354, 36] on div "What's New" at bounding box center [388, 35] width 84 height 20
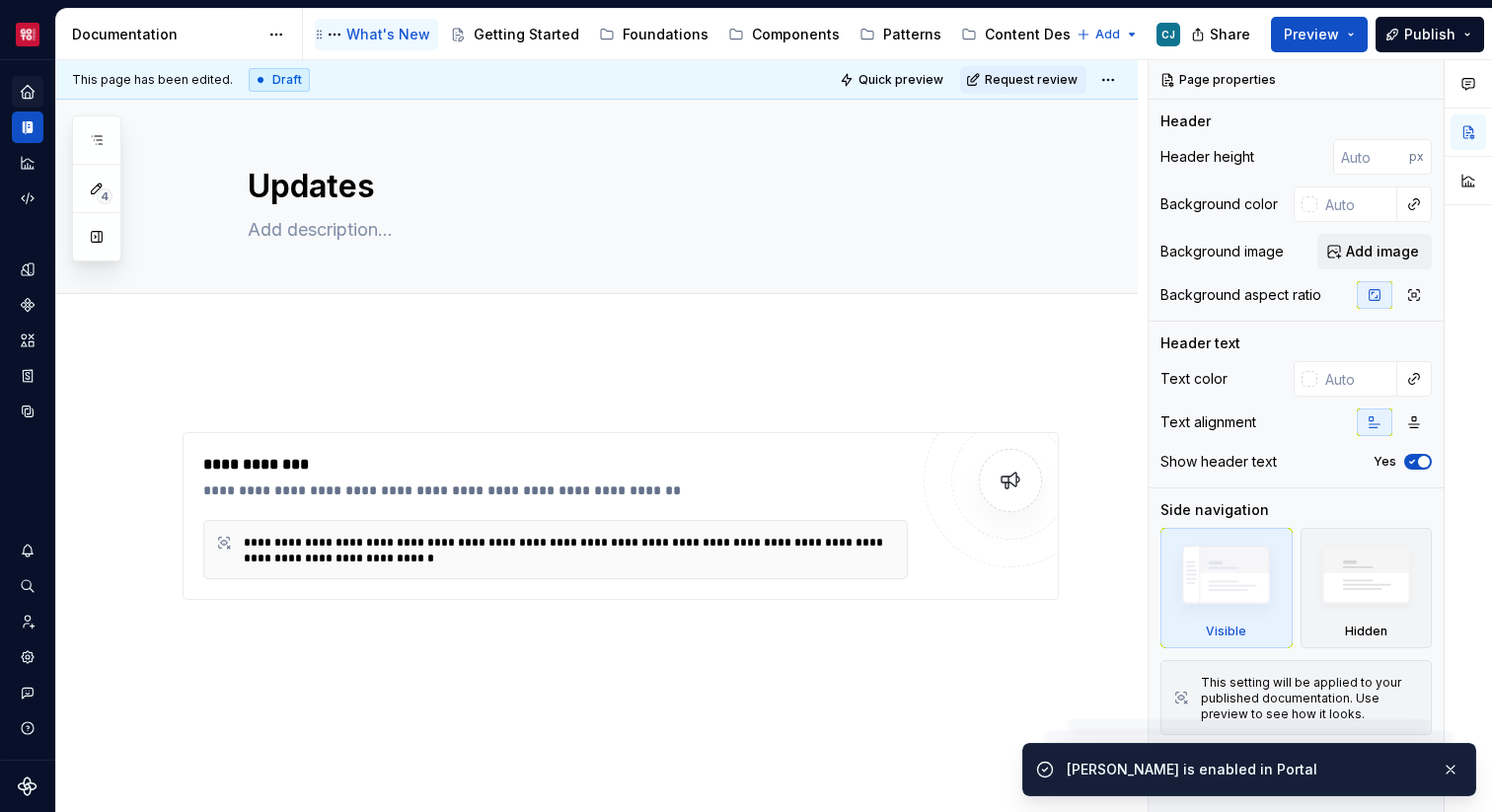
click at [367, 34] on div "What's New" at bounding box center [388, 35] width 84 height 20
click at [226, 37] on div "Documentation" at bounding box center [166, 35] width 186 height 20
click at [153, 27] on div "Documentation" at bounding box center [166, 35] width 186 height 20
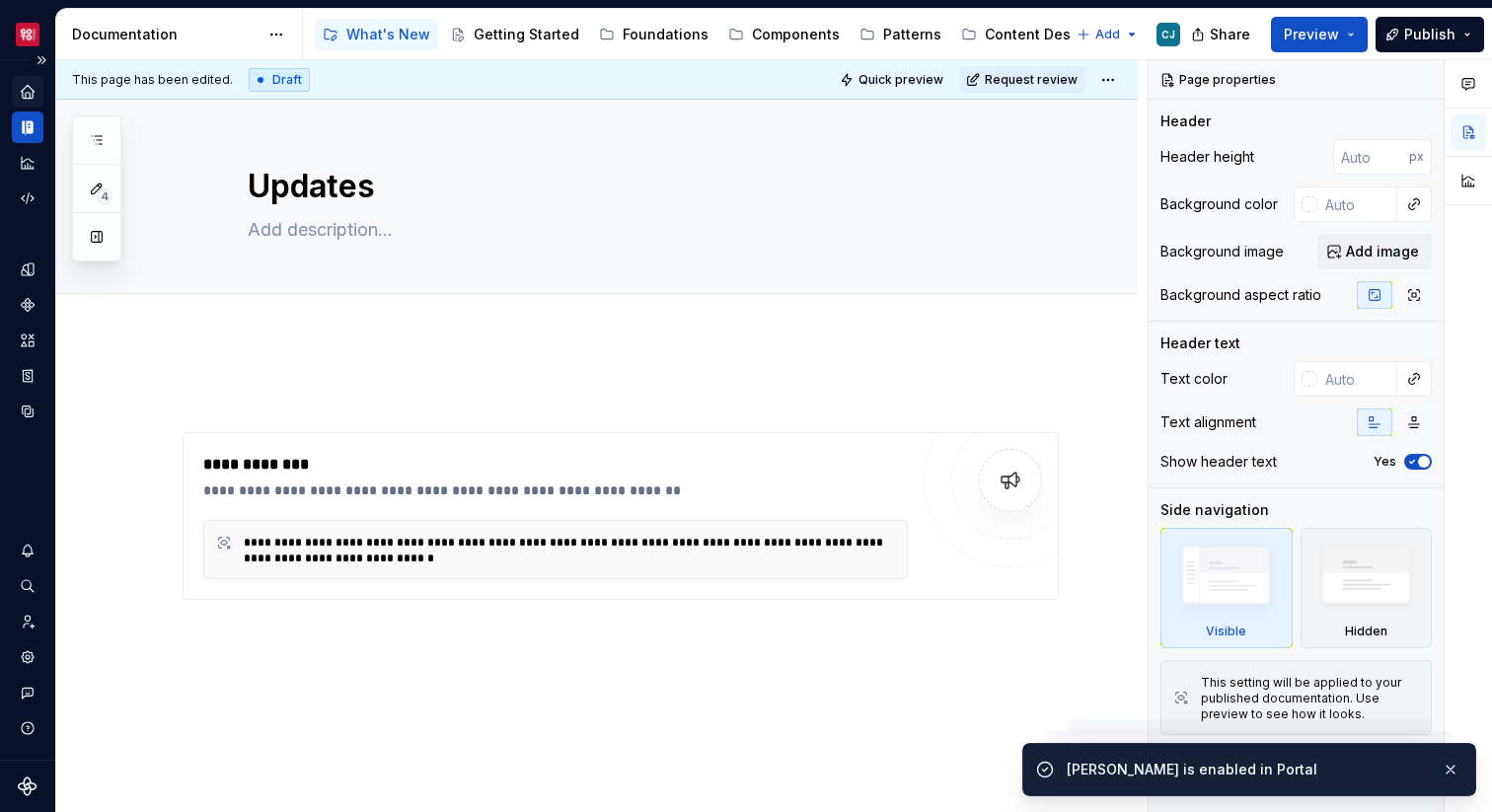
click at [25, 120] on icon "Documentation" at bounding box center [28, 127] width 18 height 18
click at [491, 39] on div "Getting Started" at bounding box center [526, 35] width 105 height 20
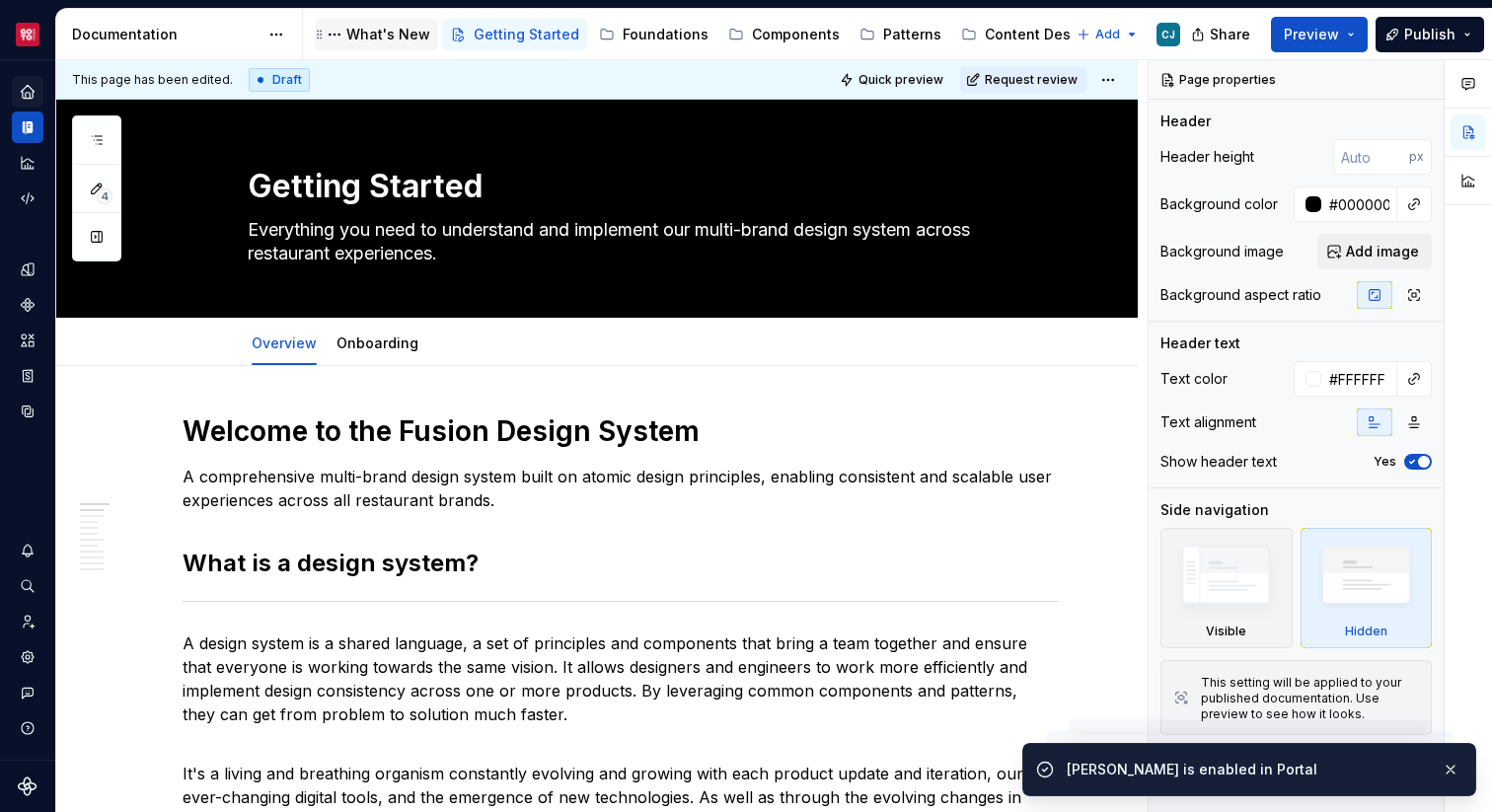
click at [416, 31] on div "What's New" at bounding box center [388, 35] width 84 height 20
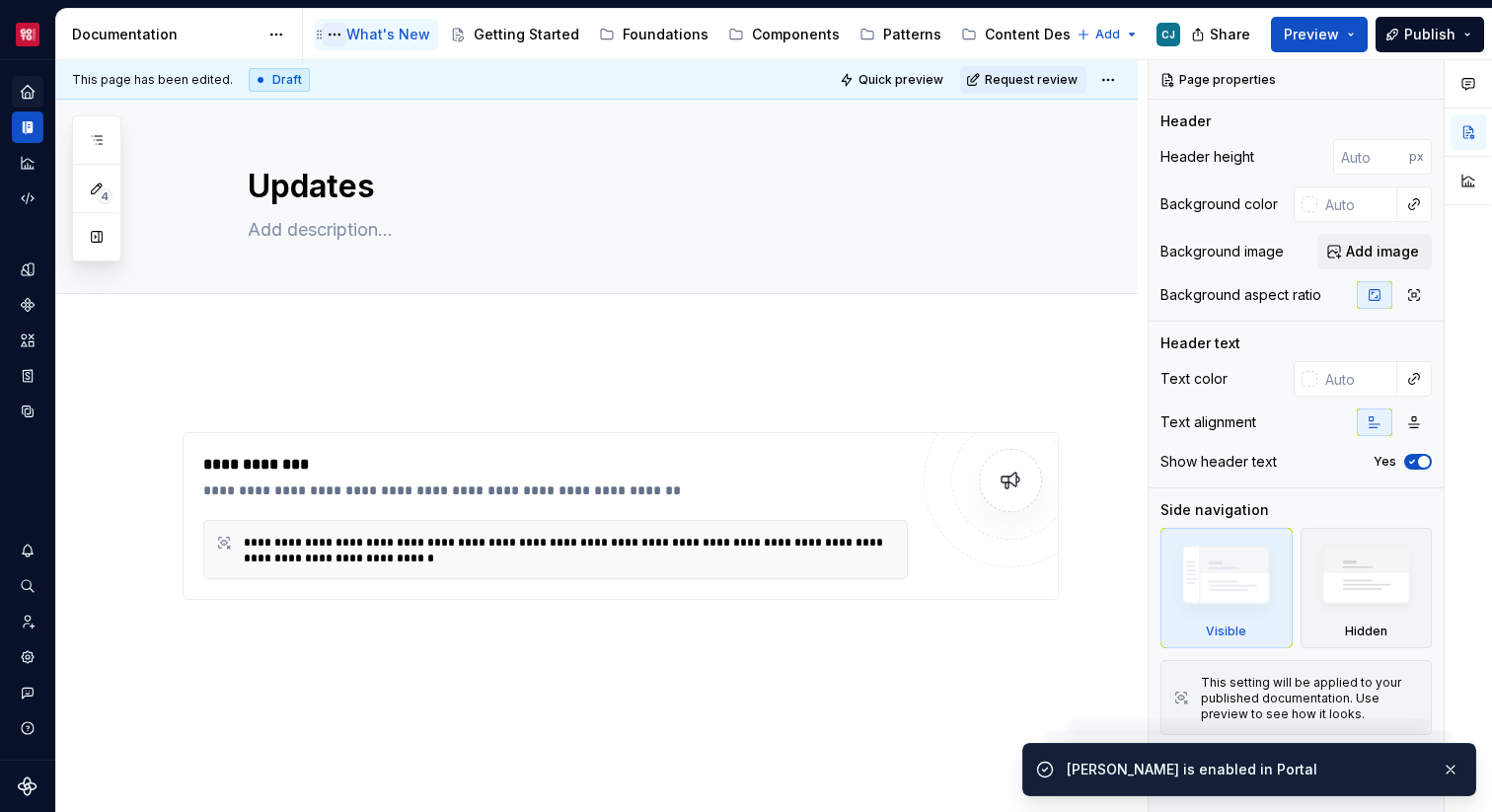
click at [335, 30] on button "Page tree" at bounding box center [334, 35] width 24 height 24
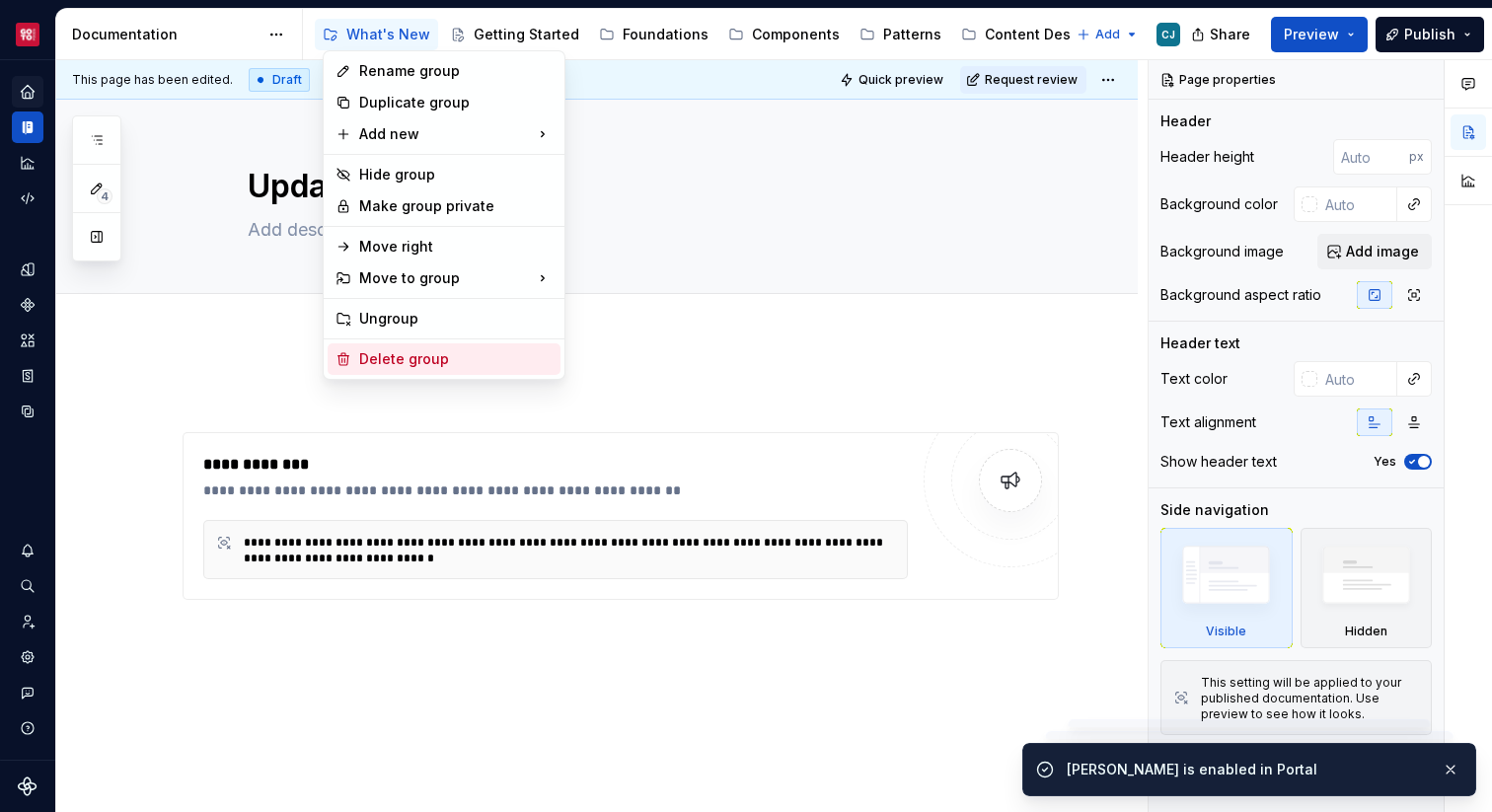
click at [398, 365] on div "Delete group" at bounding box center [455, 359] width 193 height 20
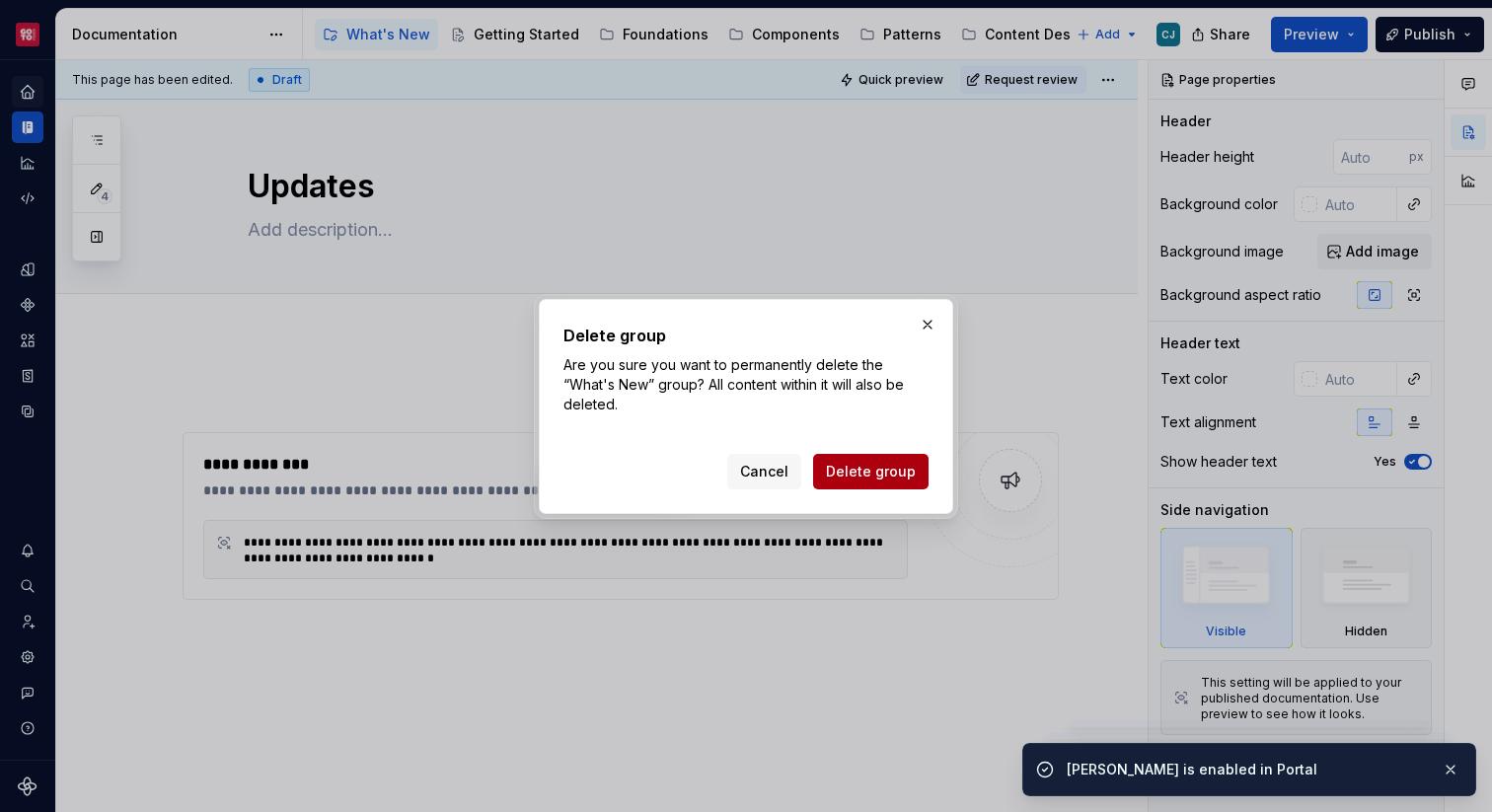
click at [853, 471] on span "Delete group" at bounding box center [871, 472] width 90 height 20
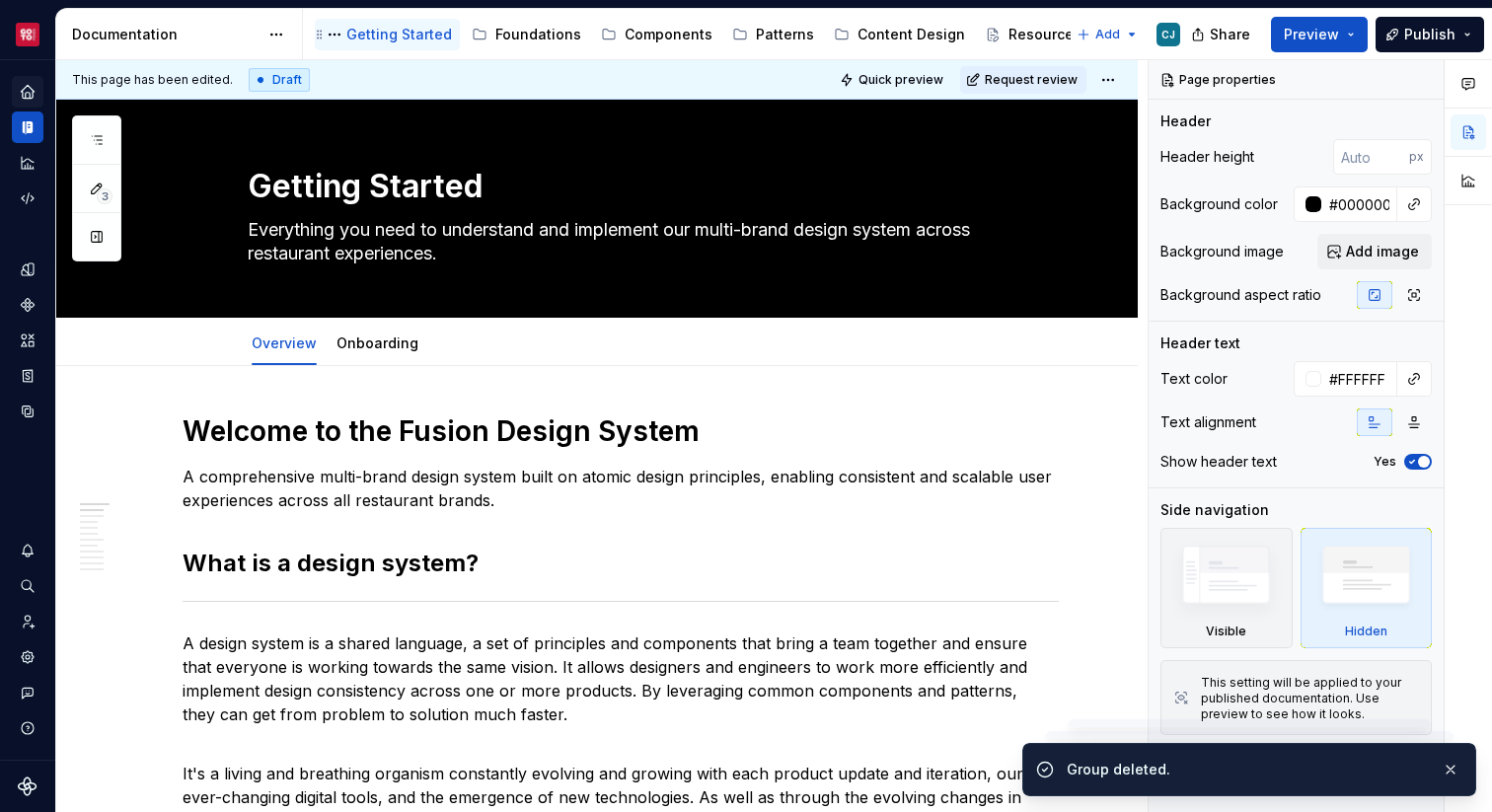
click at [373, 35] on div "Getting Started" at bounding box center [399, 35] width 105 height 20
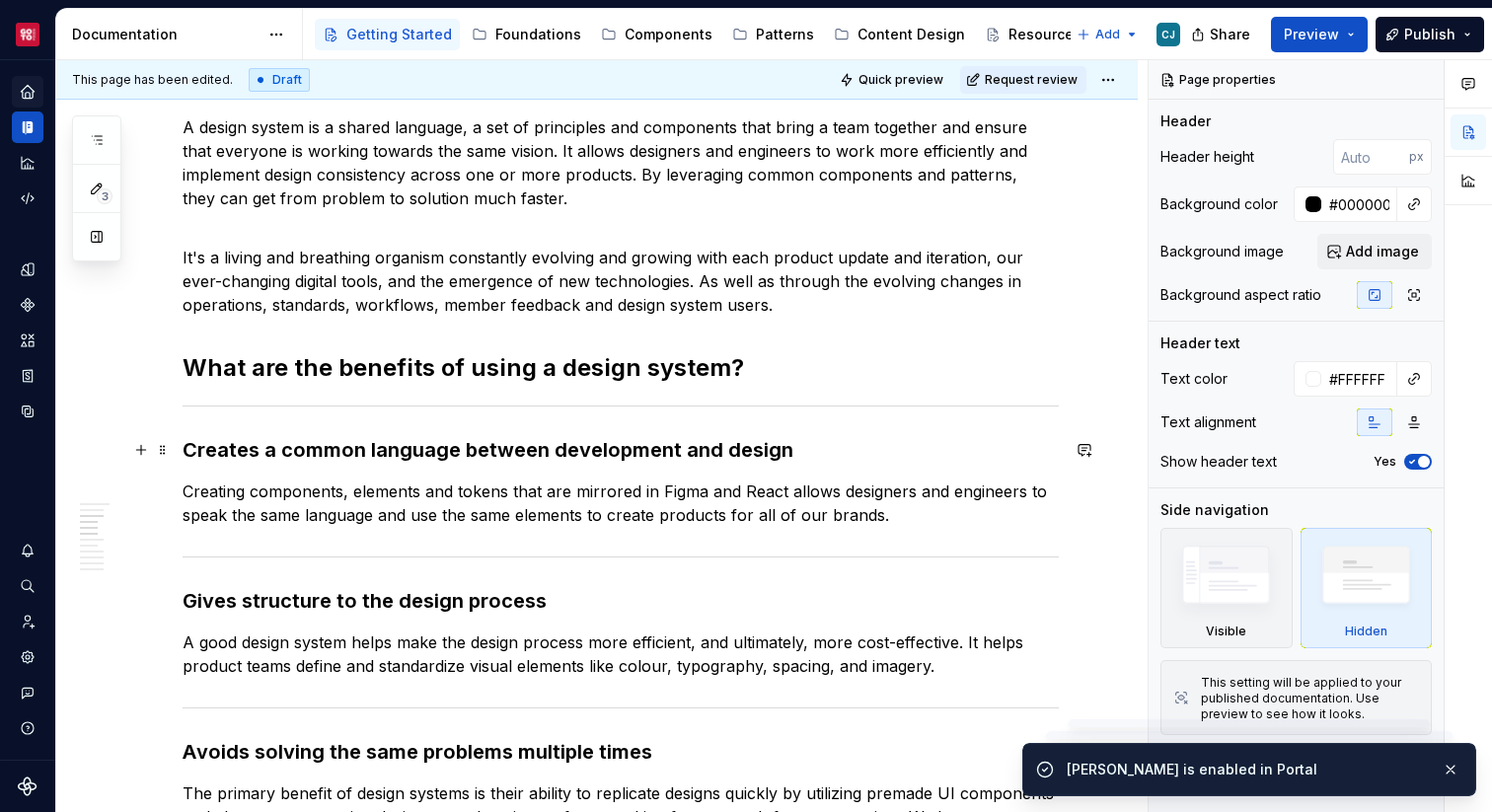
scroll to position [503, 0]
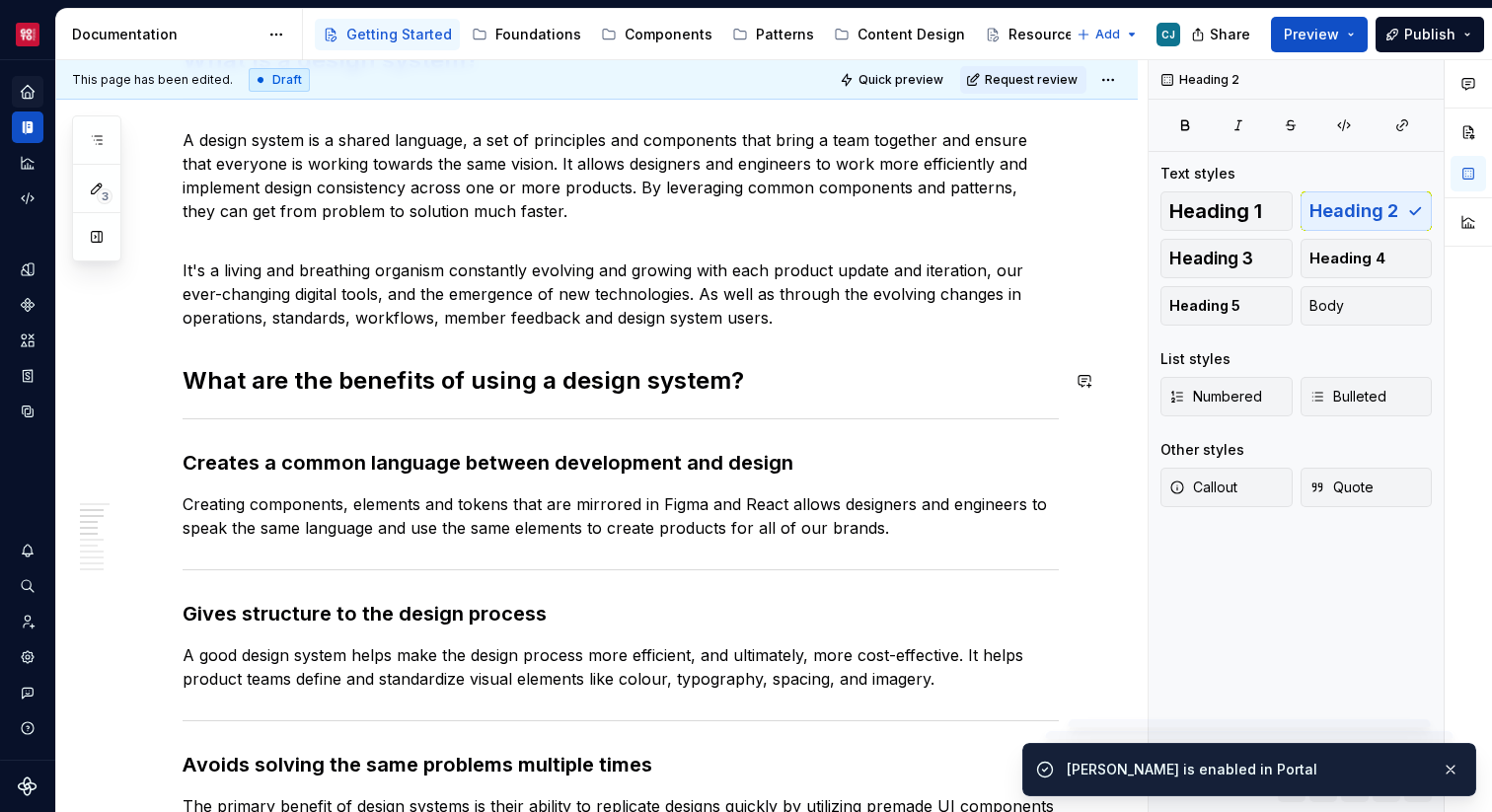
click at [822, 321] on p "It's a living and breathing organism constantly evolving and growing with each …" at bounding box center [620, 282] width 876 height 94
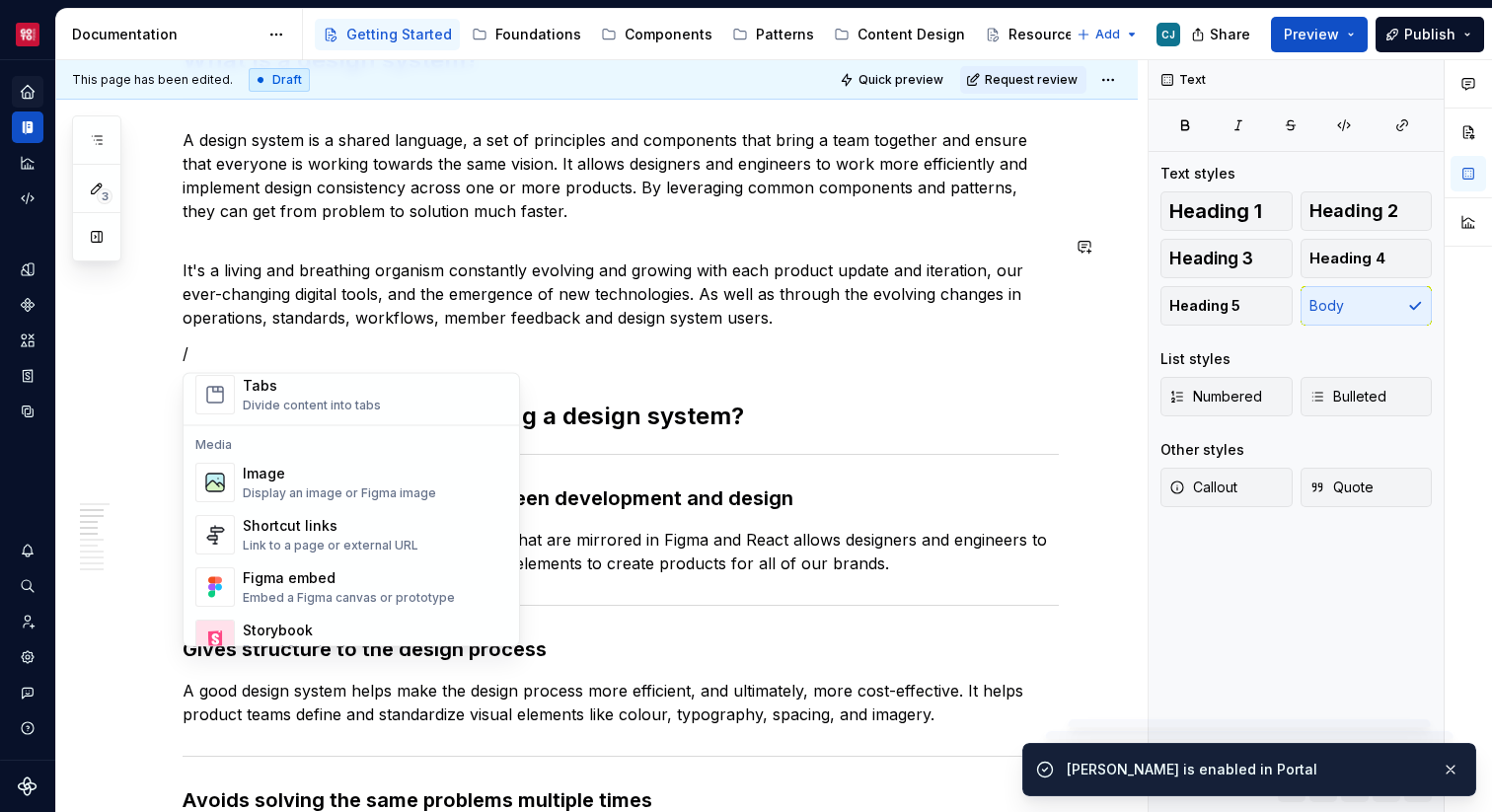
scroll to position [784, 0]
click at [347, 535] on div "Shortcut links" at bounding box center [330, 528] width 176 height 20
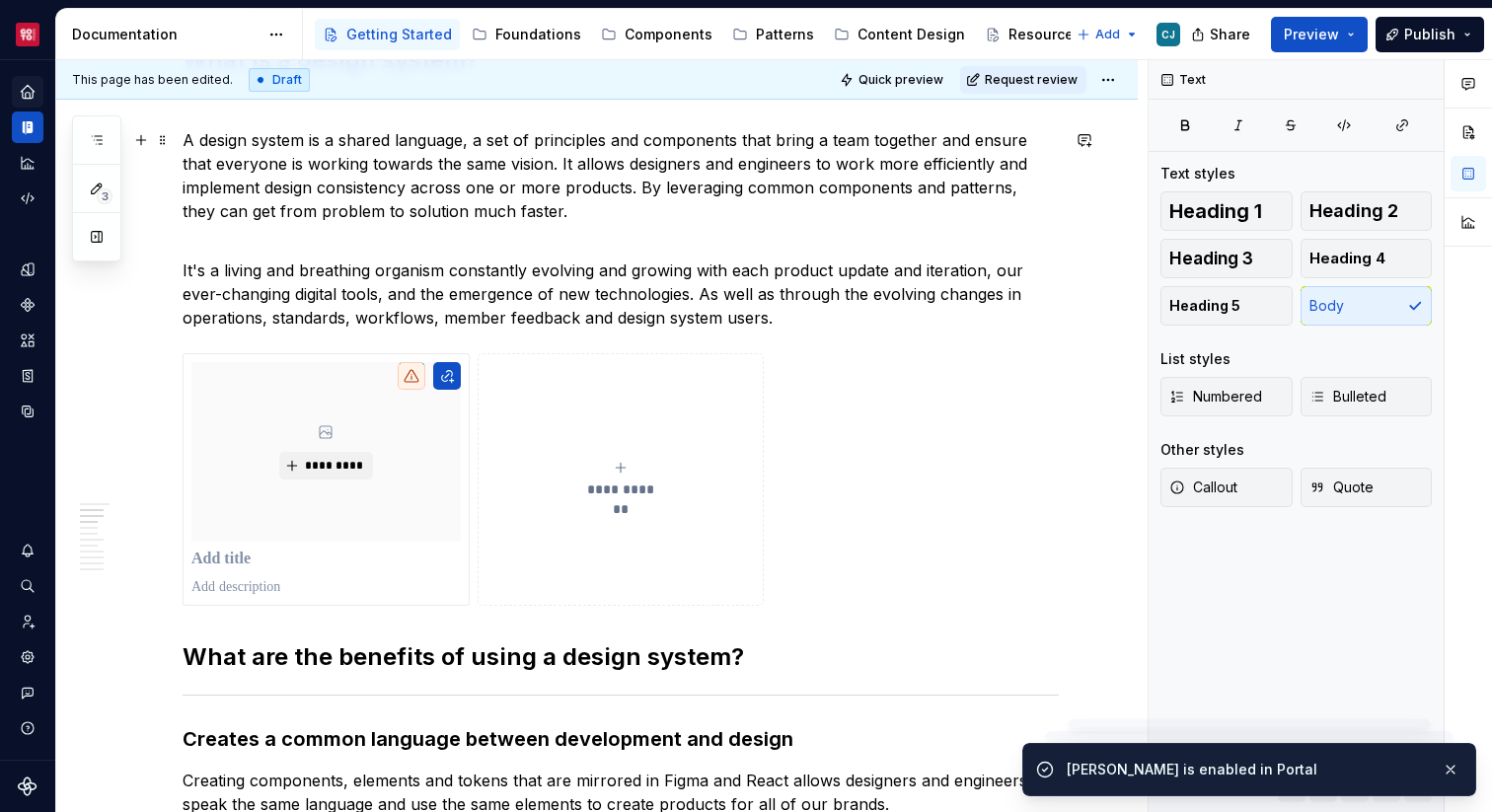
click at [663, 219] on p "A design system is a shared language, a set of principles and components that b…" at bounding box center [620, 174] width 876 height 94
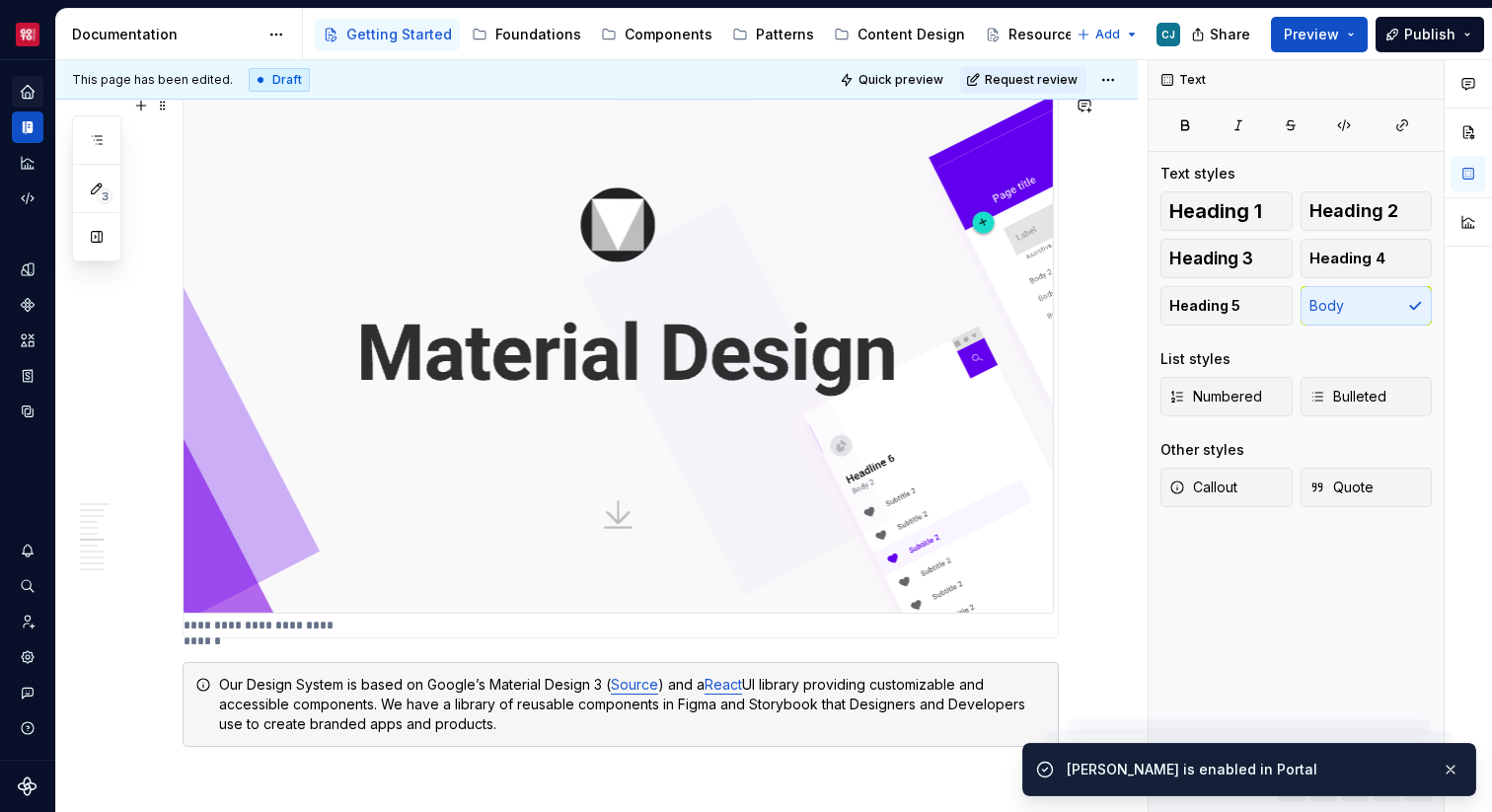
scroll to position [1400, 0]
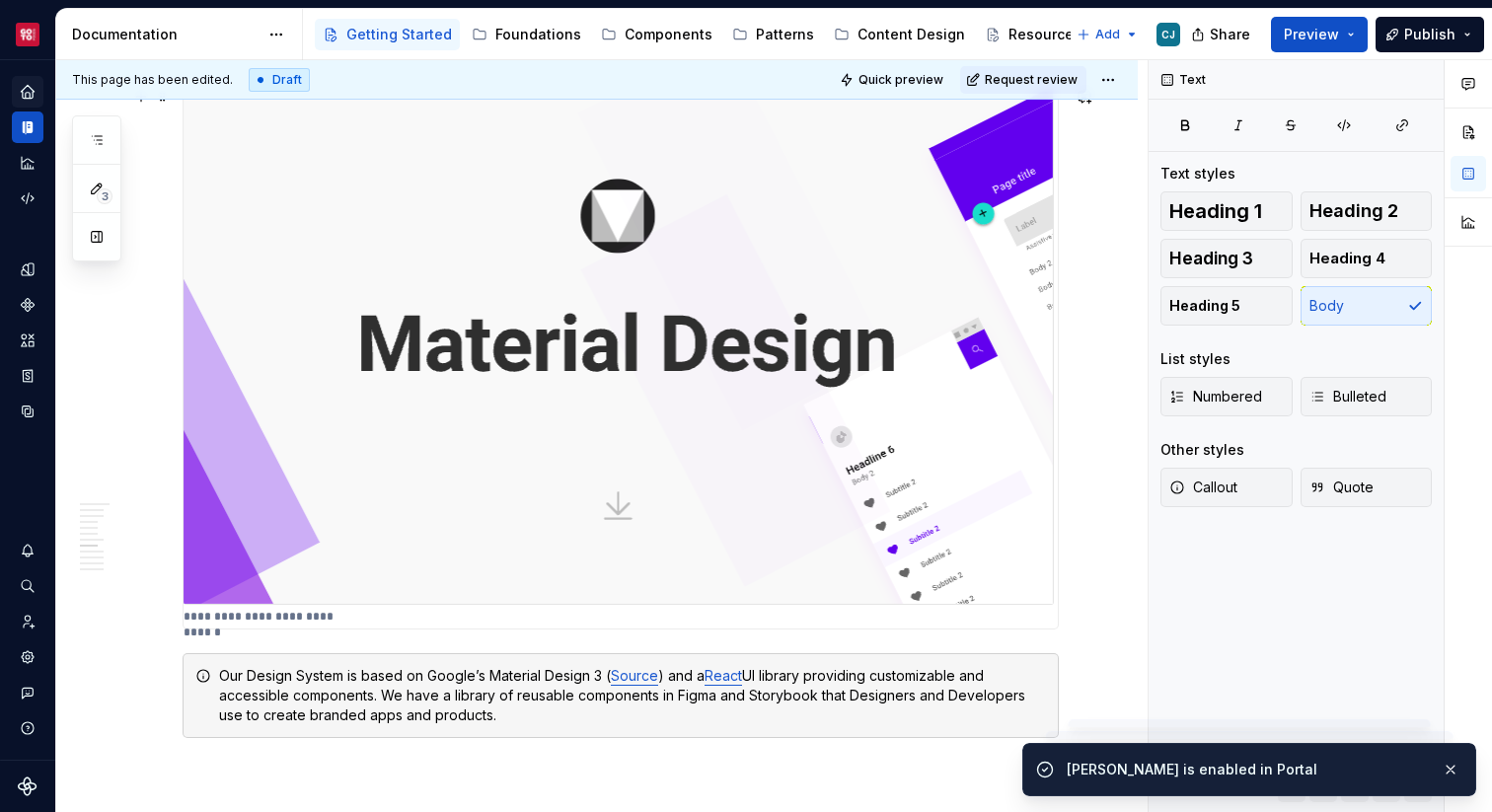
type textarea "*"
click at [625, 439] on img at bounding box center [618, 346] width 870 height 517
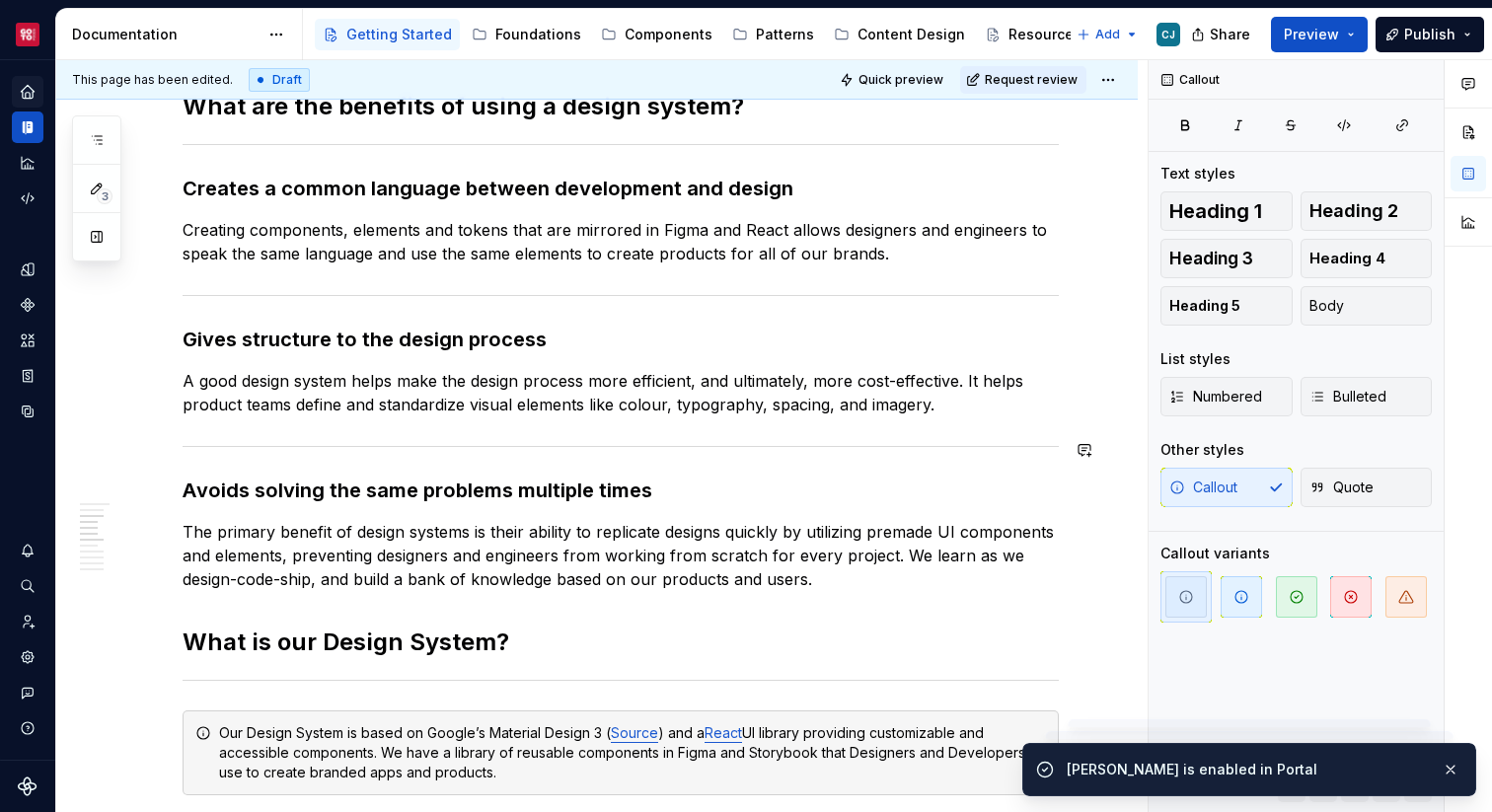
scroll to position [773, 0]
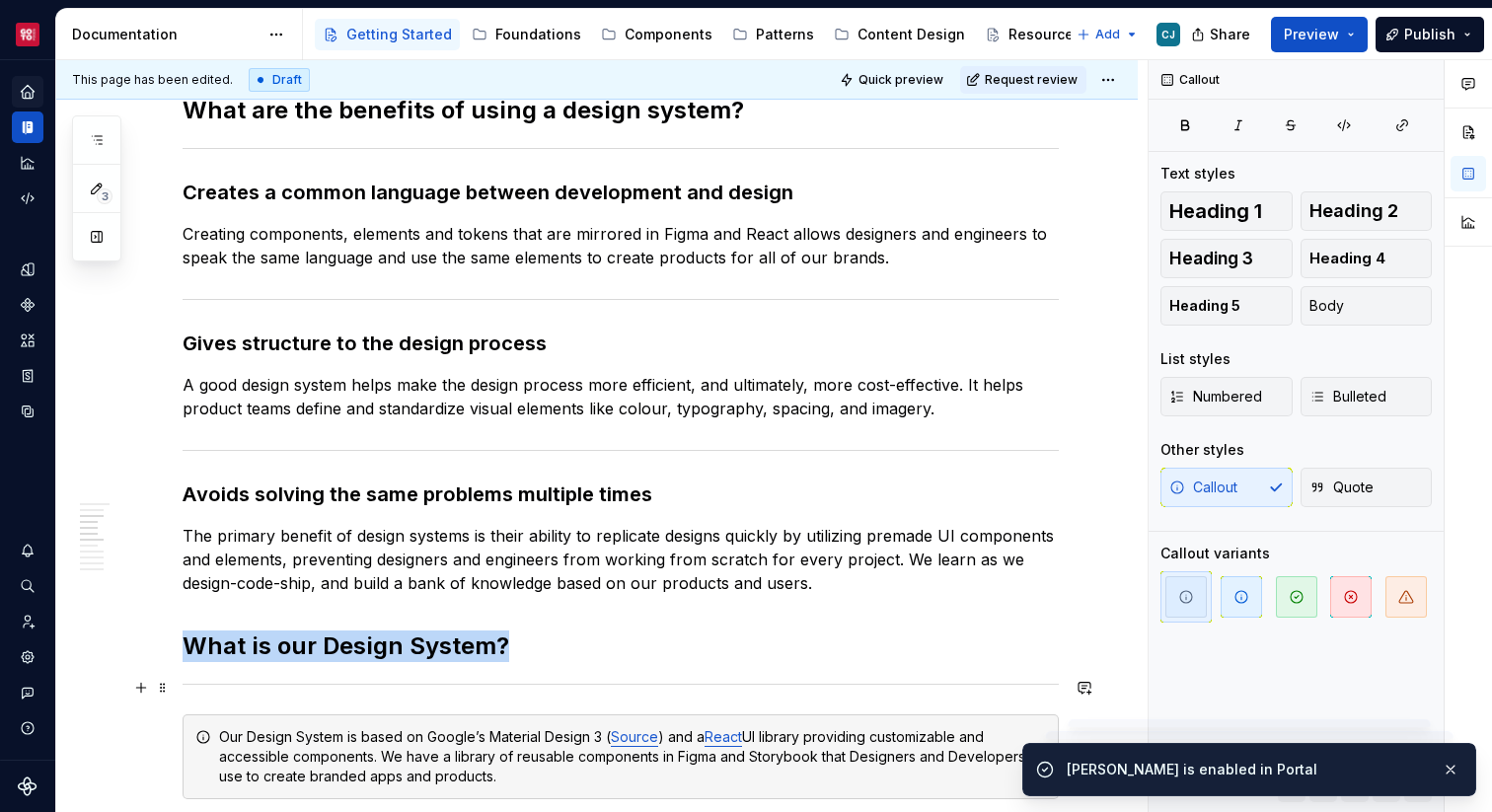
click at [349, 684] on div at bounding box center [620, 683] width 876 height 13
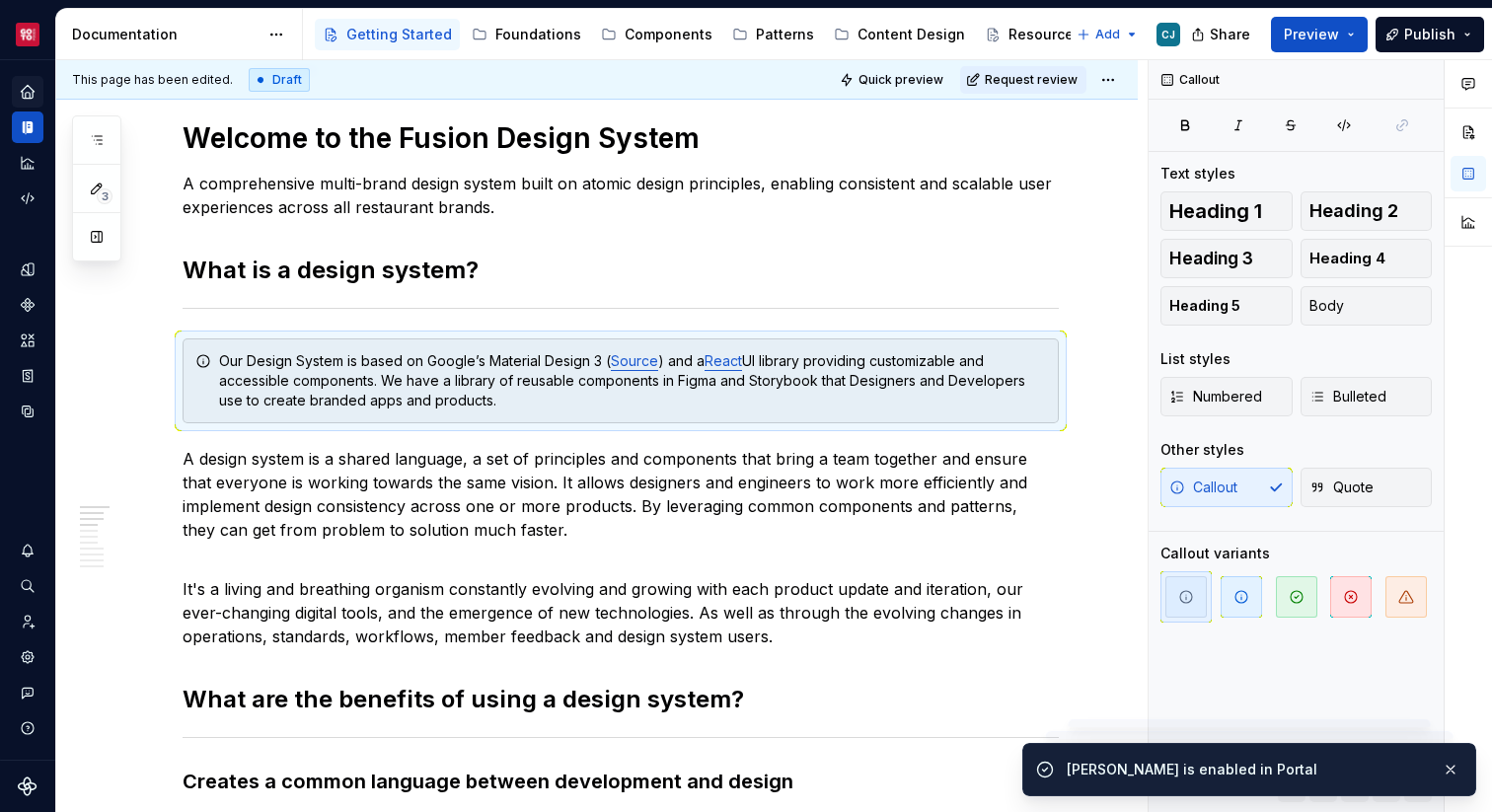
scroll to position [306, 0]
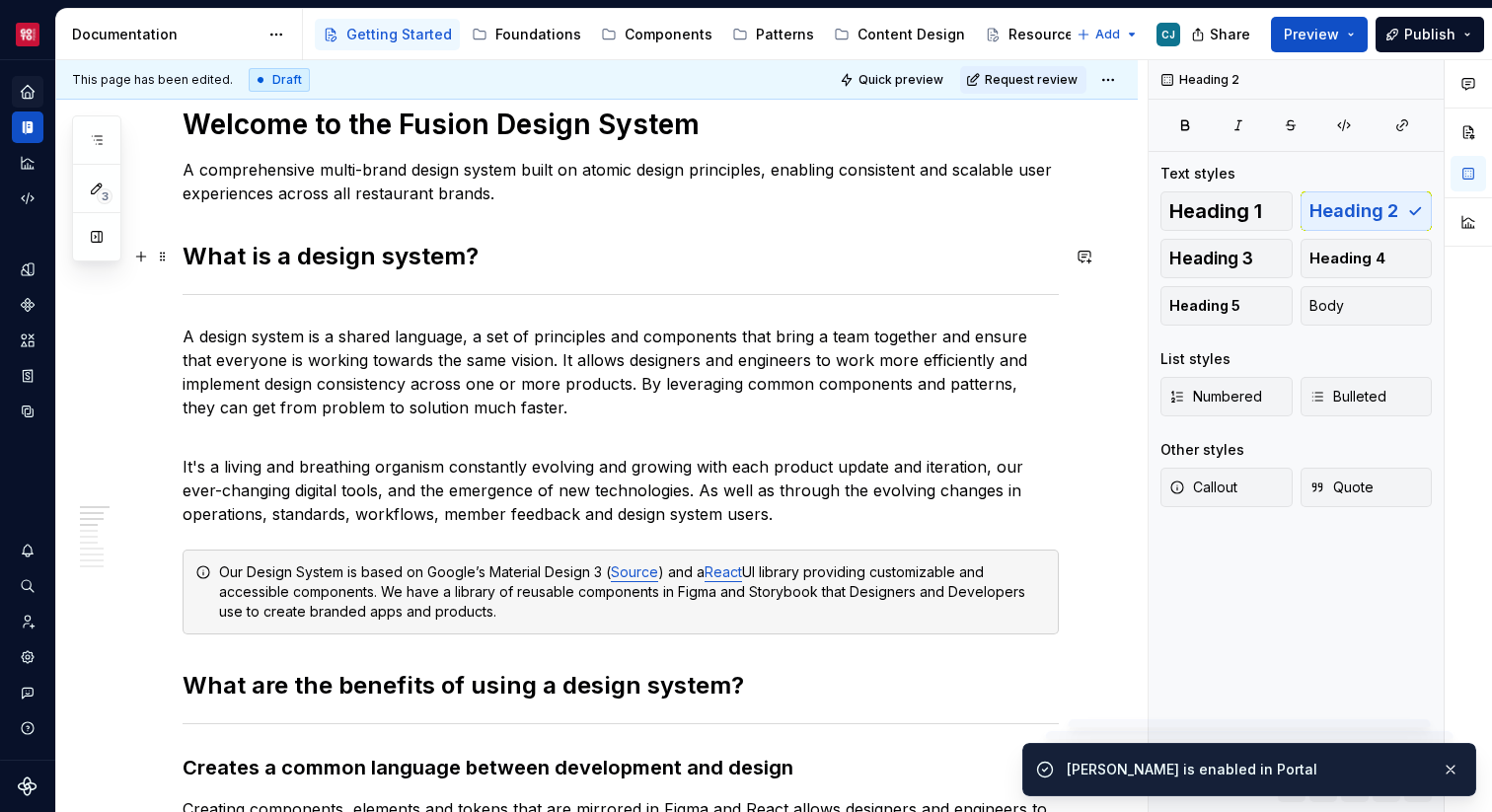
click at [611, 248] on h2 "What is a design system?" at bounding box center [620, 257] width 876 height 32
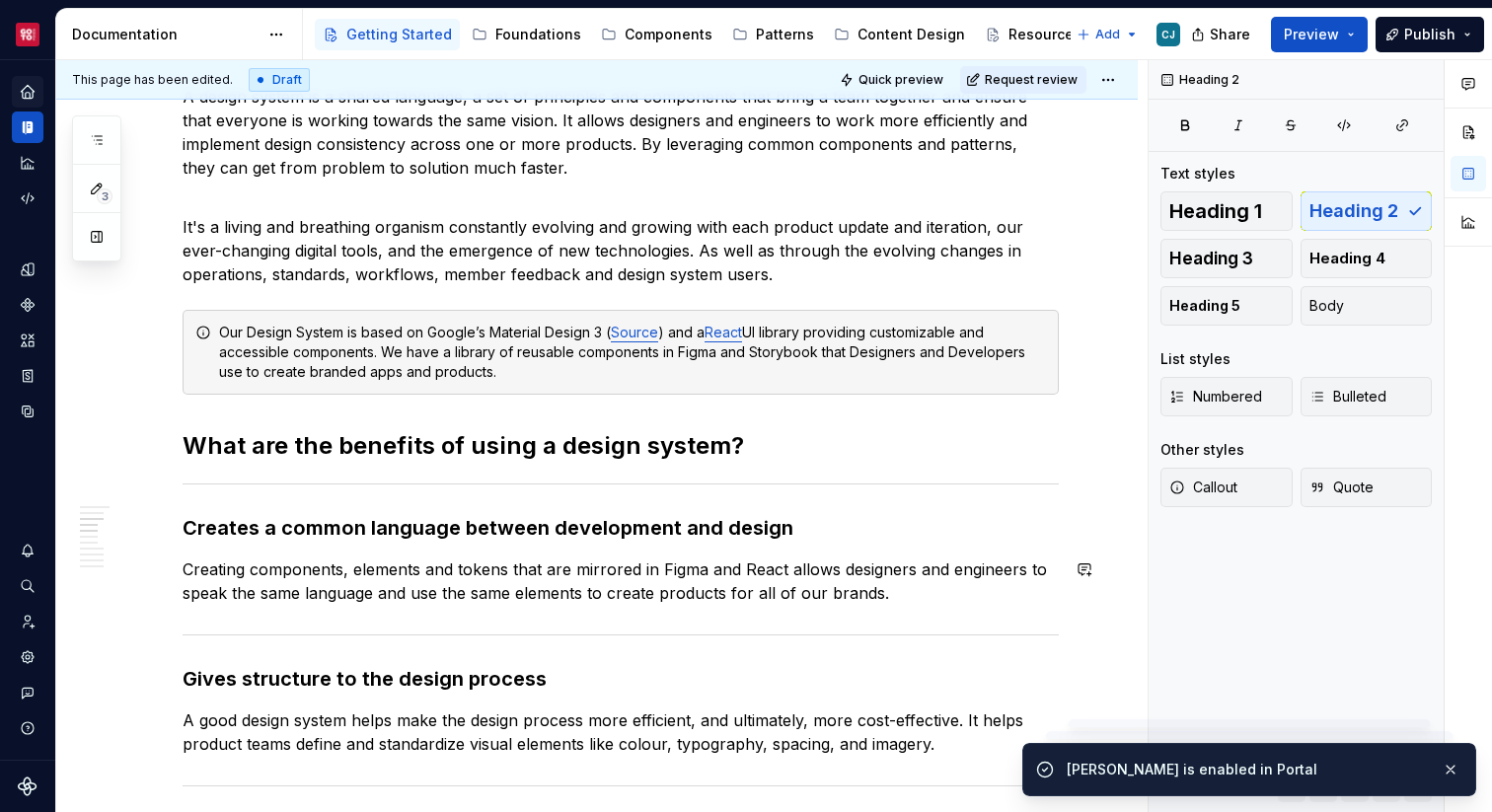
scroll to position [1146, 0]
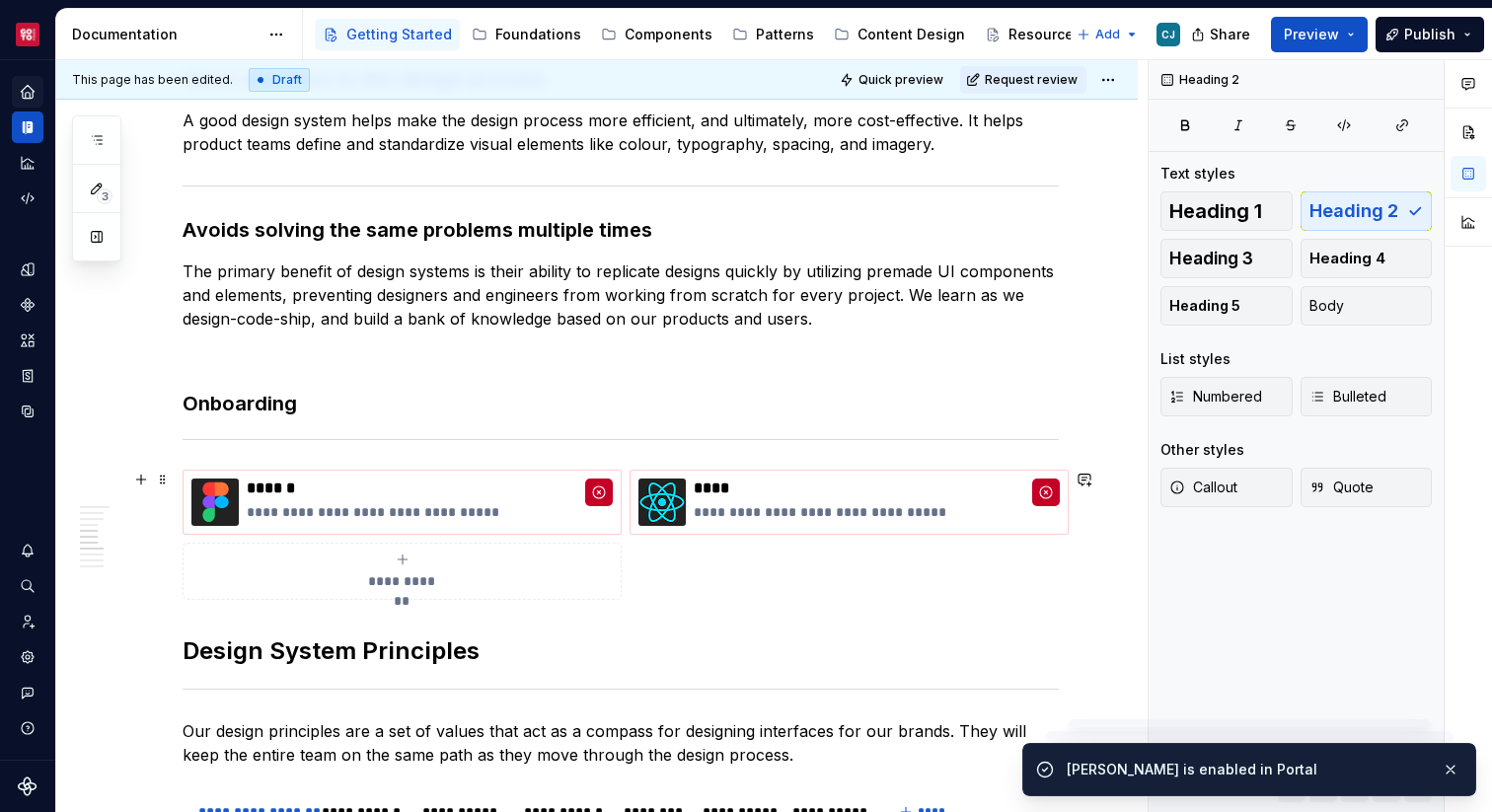
click at [649, 562] on div "**********" at bounding box center [620, 533] width 876 height 130
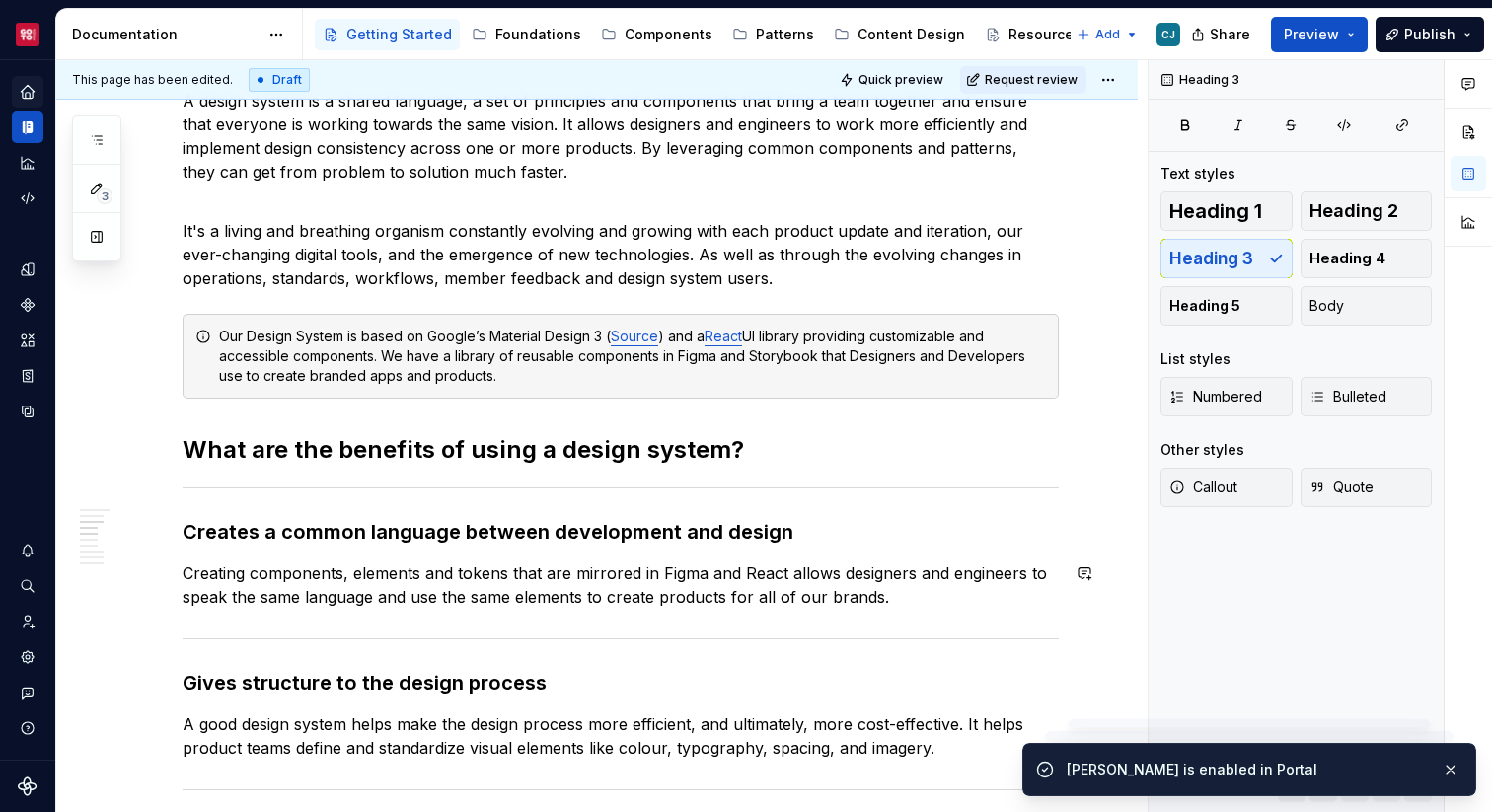
scroll to position [522, 0]
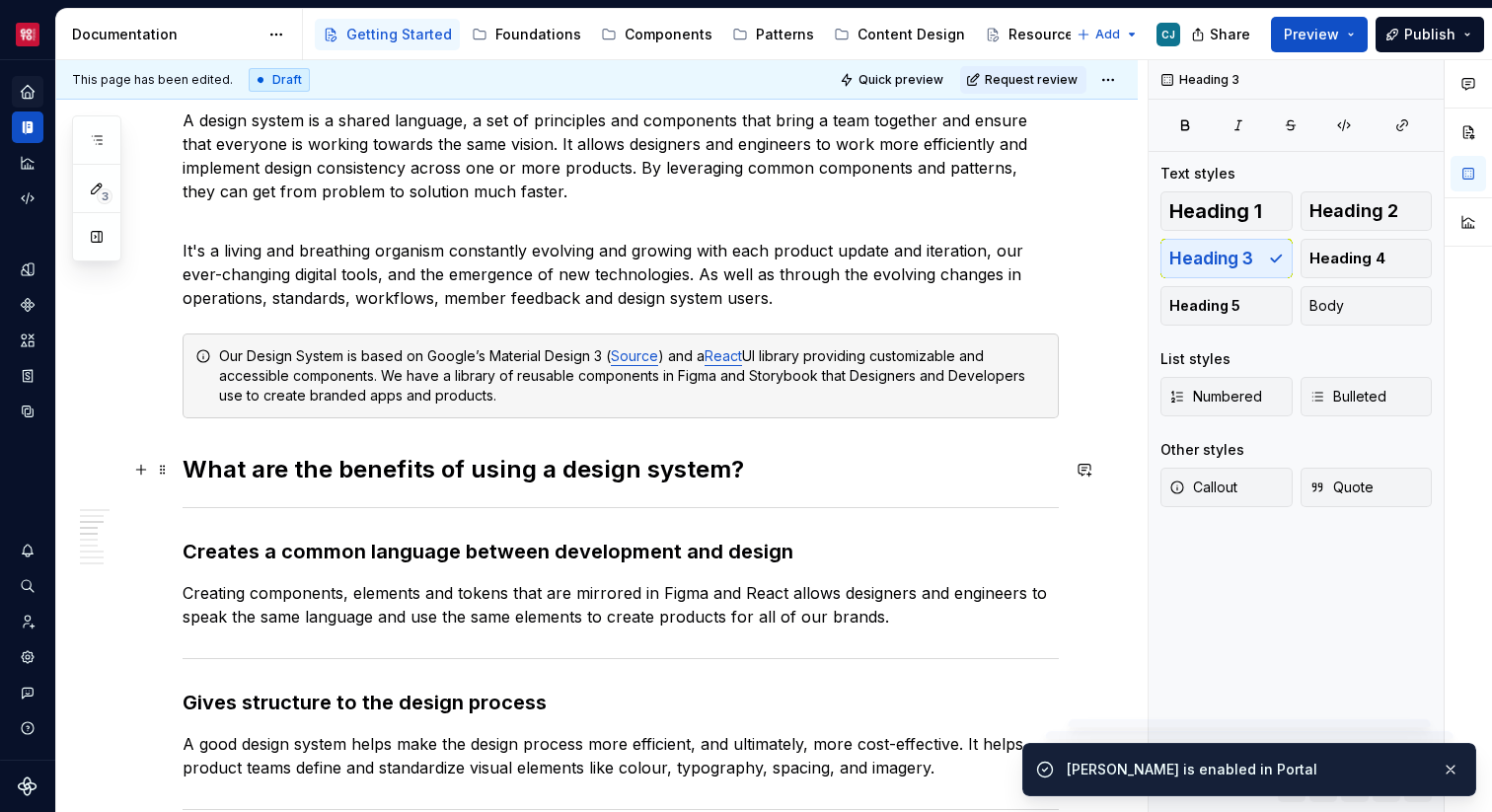
click at [624, 476] on h2 "What are the benefits of using a design system?" at bounding box center [620, 470] width 876 height 32
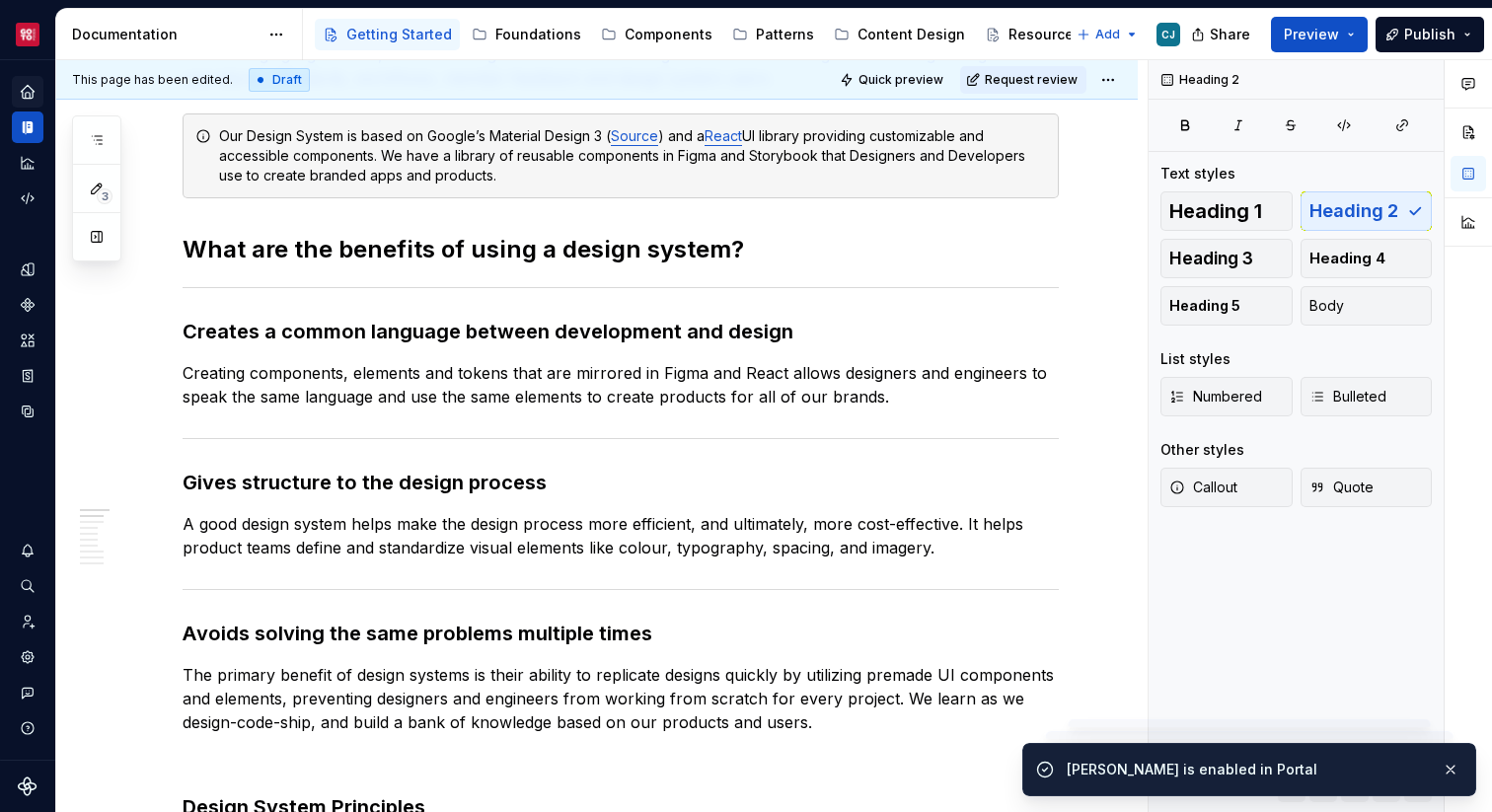
scroll to position [1104, 0]
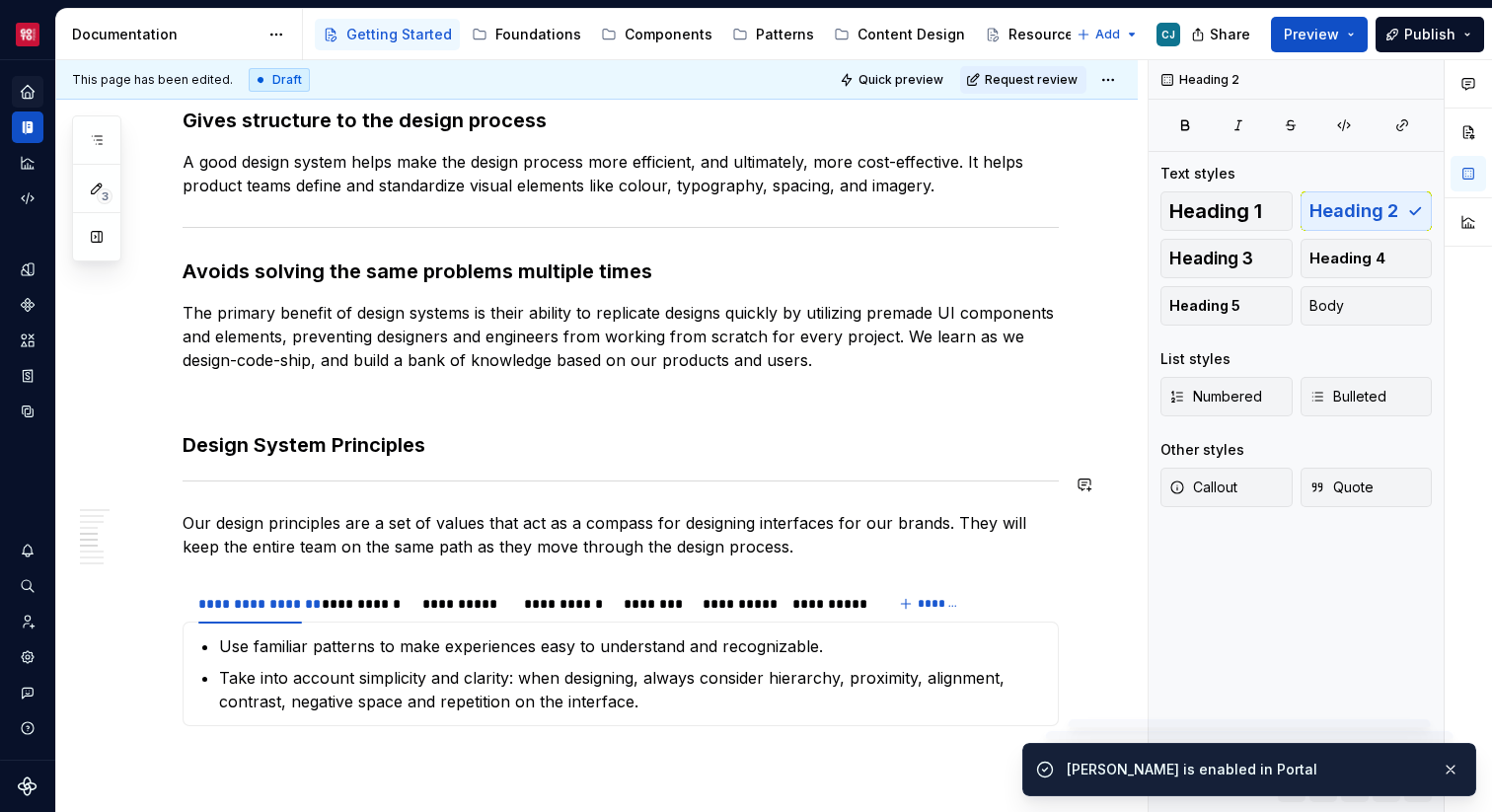
click at [469, 460] on div "Welcome to the Fusion Design System A comprehensive multi-brand design system b…" at bounding box center [620, 722] width 876 height 2826
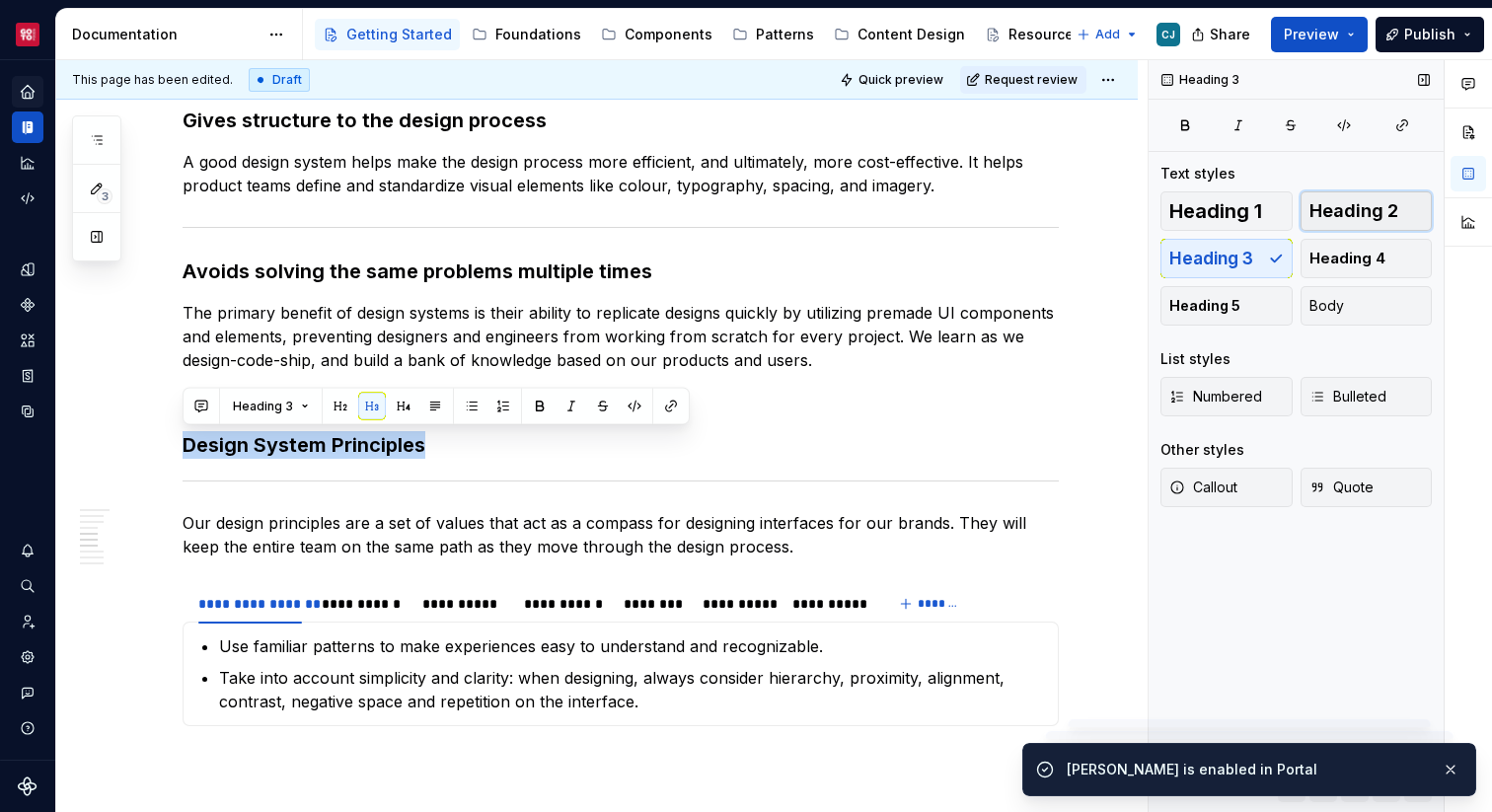
click at [1338, 224] on button "Heading 2" at bounding box center [1366, 211] width 132 height 40
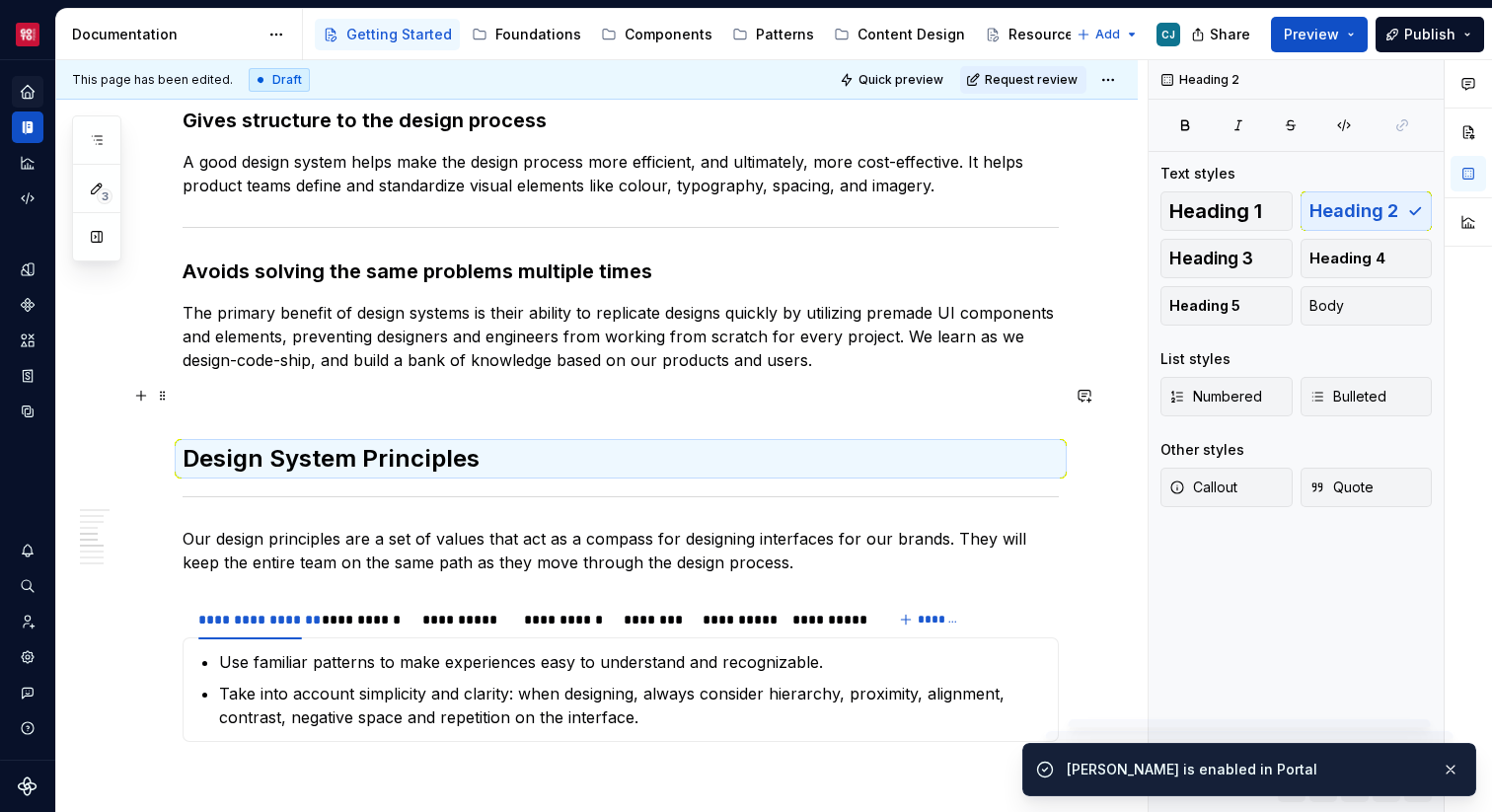
click at [641, 386] on p at bounding box center [620, 396] width 876 height 24
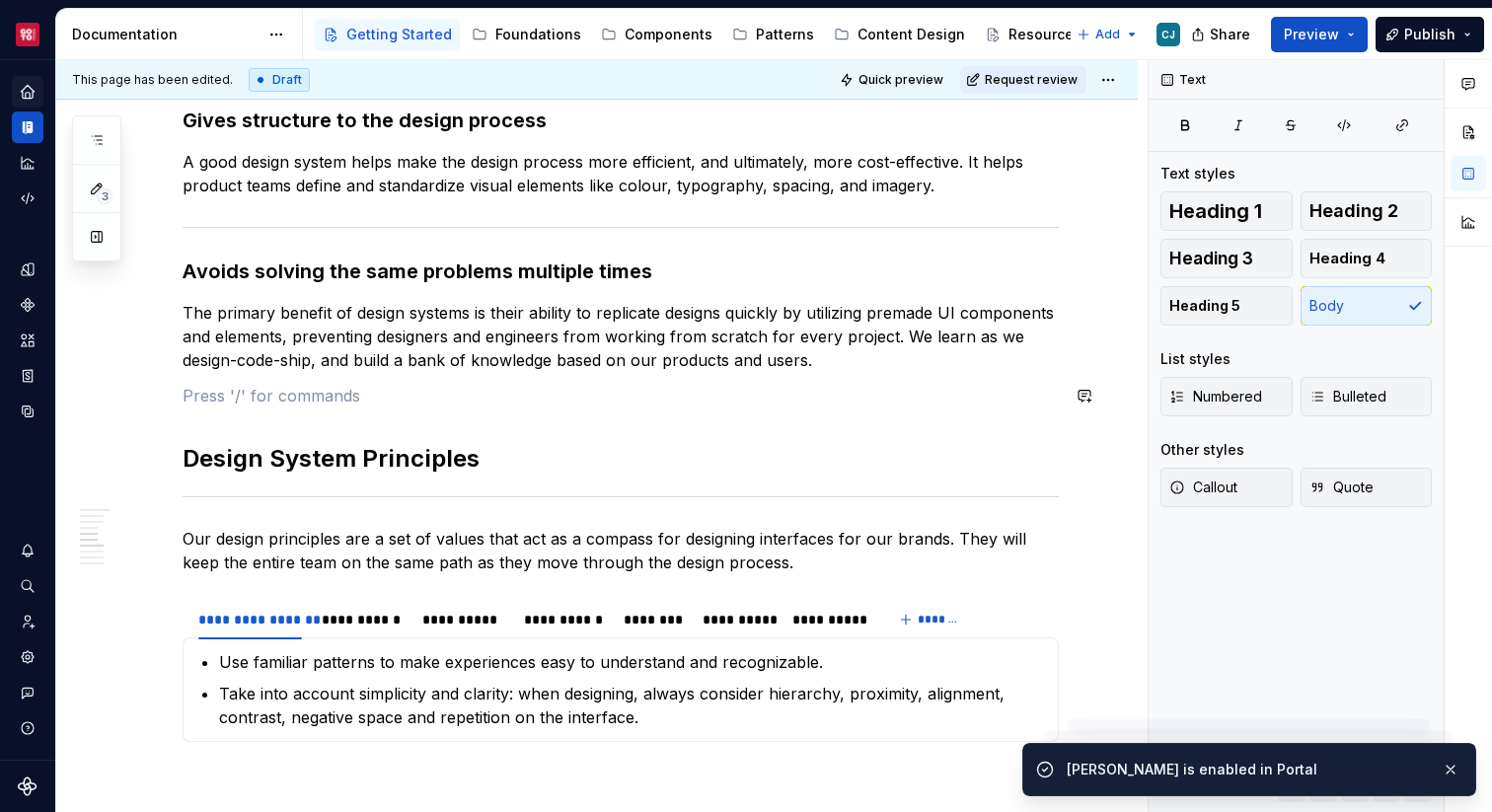
click at [502, 416] on div "Welcome to the Fusion Design System A comprehensive multi-brand design system b…" at bounding box center [620, 730] width 876 height 2842
click at [502, 401] on p at bounding box center [620, 396] width 876 height 24
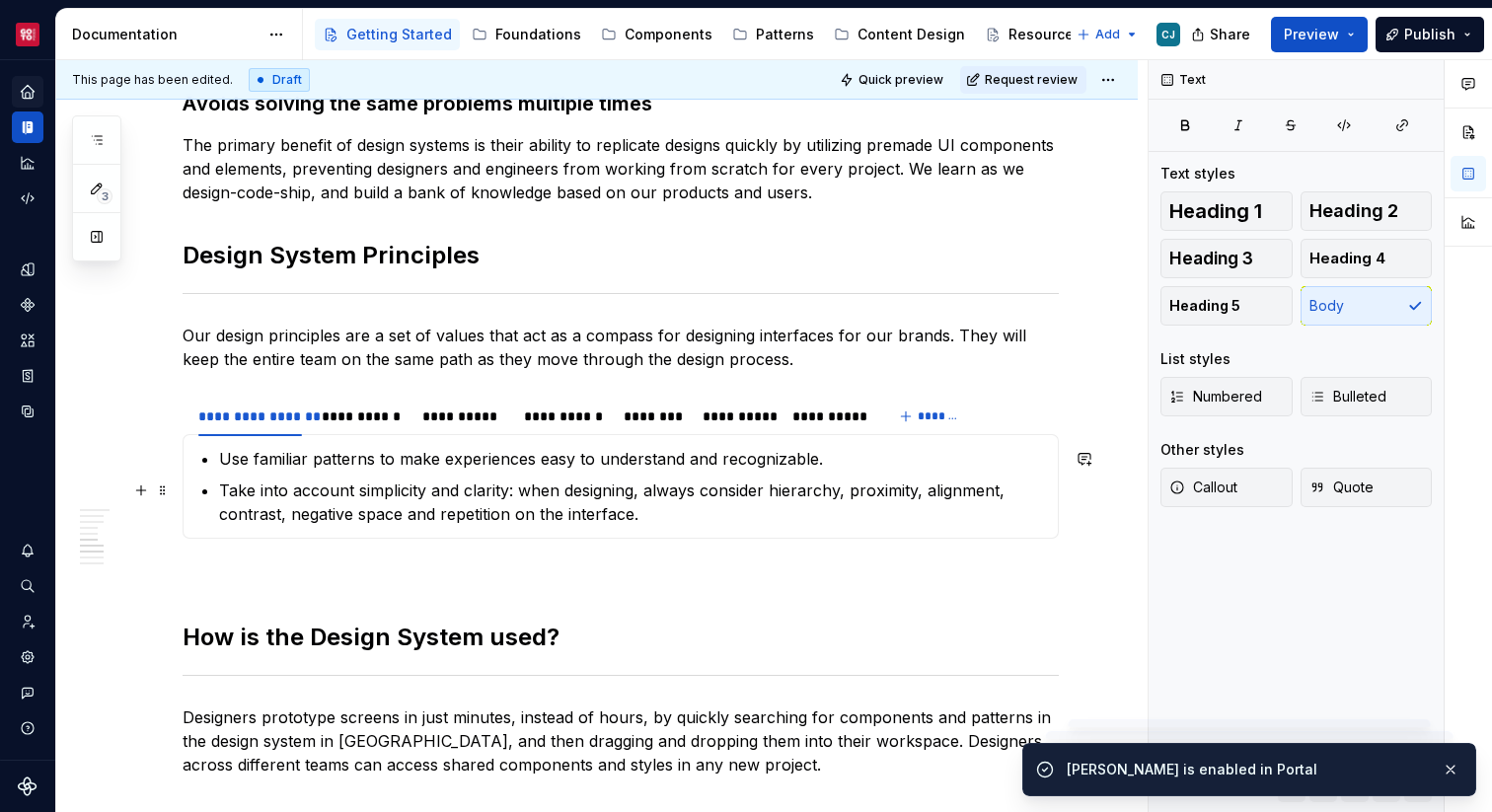
scroll to position [1278, 0]
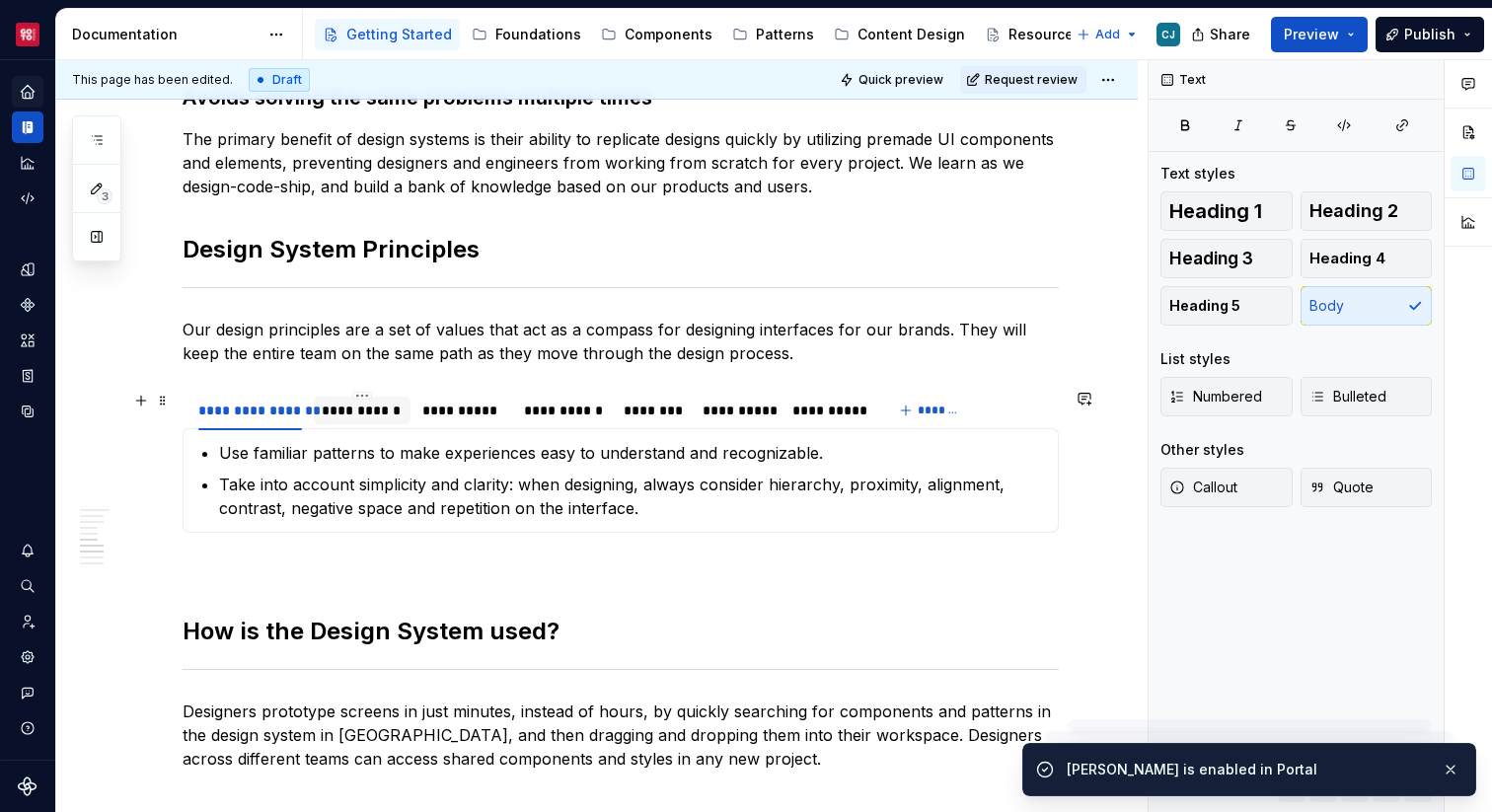
click at [359, 406] on div "**********" at bounding box center [361, 410] width 80 height 20
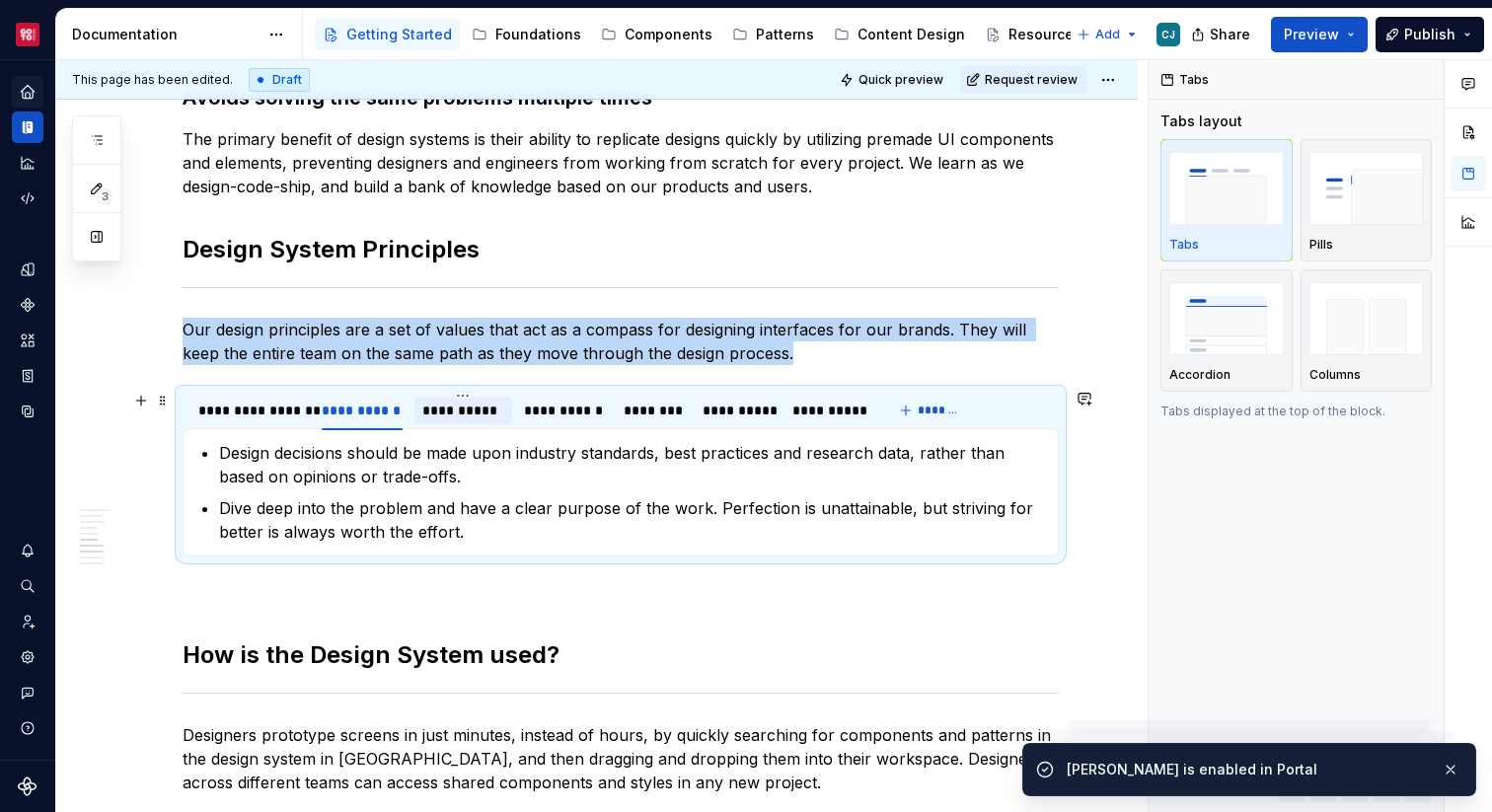
click at [492, 408] on div "**********" at bounding box center [464, 410] width 83 height 20
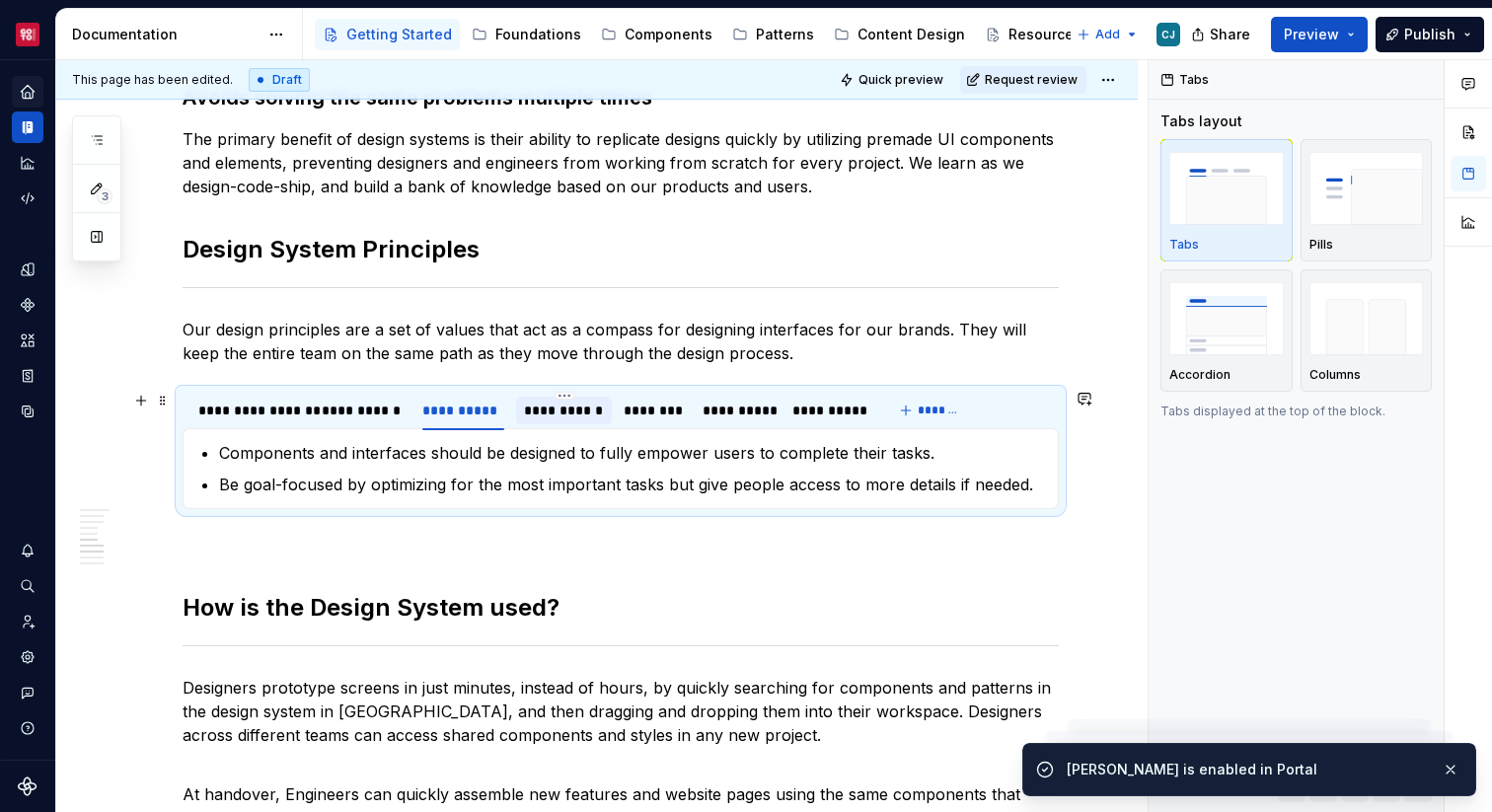
click at [577, 410] on div "**********" at bounding box center [563, 410] width 80 height 20
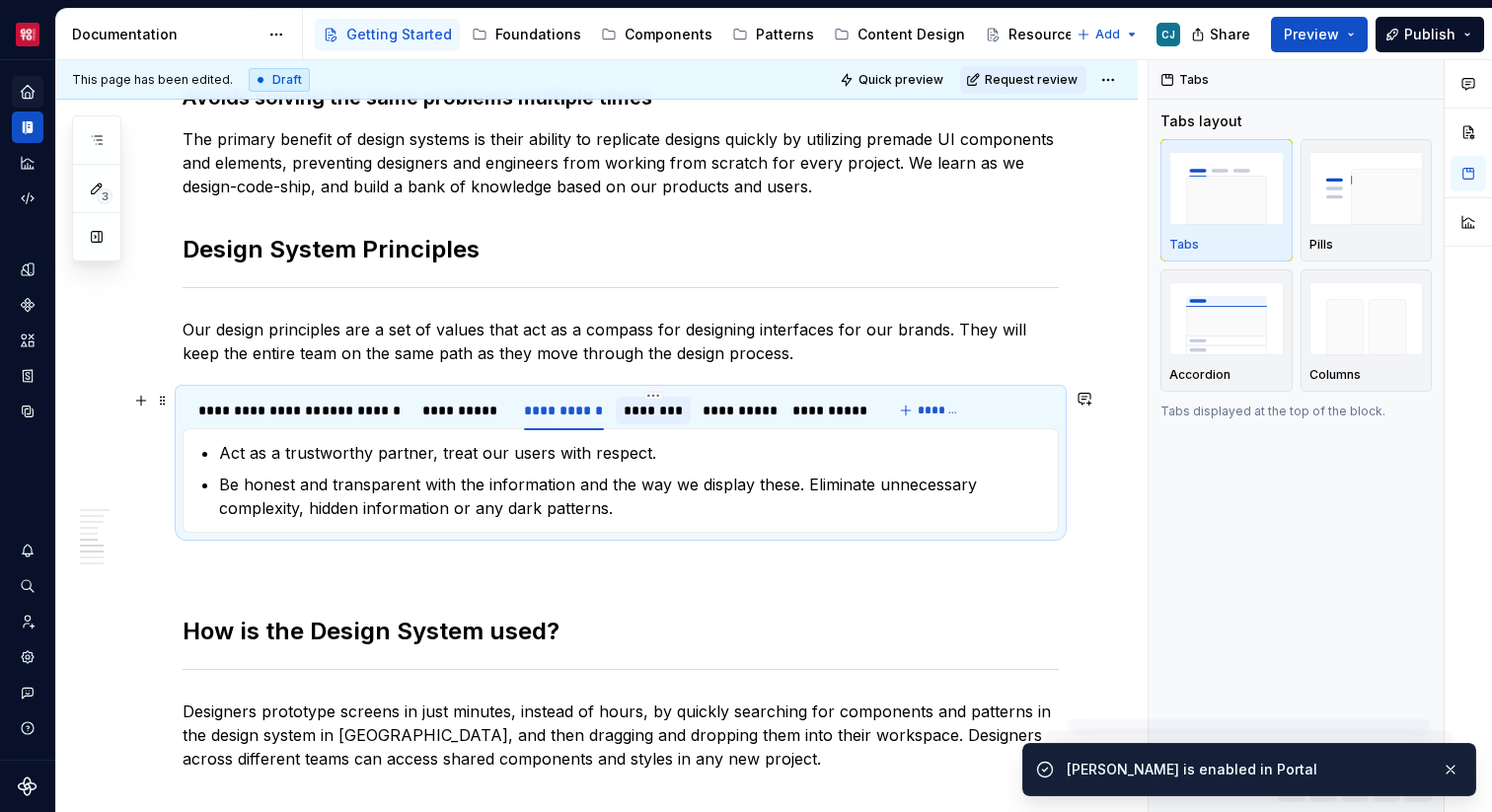
click at [658, 407] on div "********" at bounding box center [653, 410] width 59 height 20
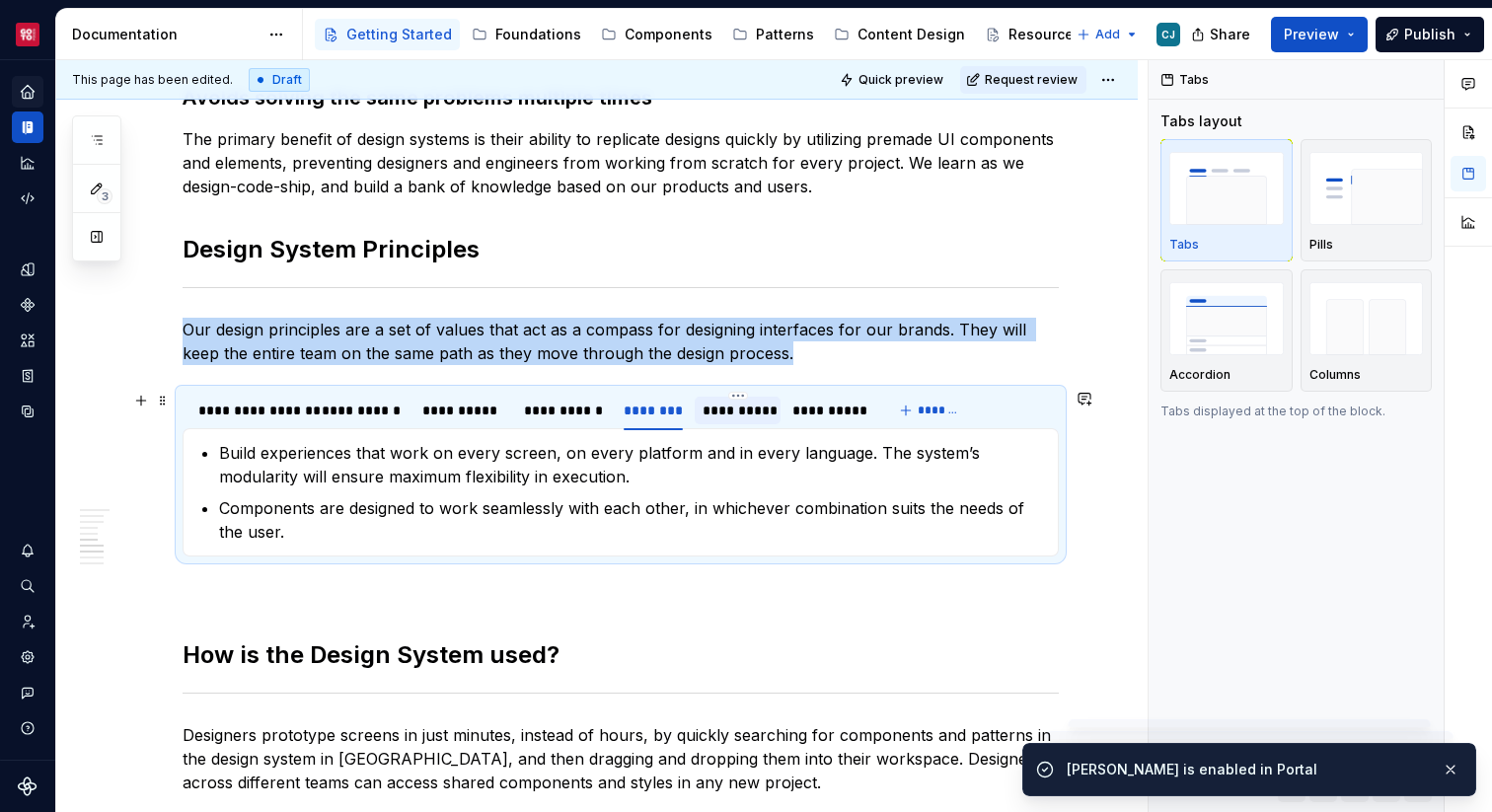
click at [749, 418] on div "**********" at bounding box center [738, 410] width 71 height 20
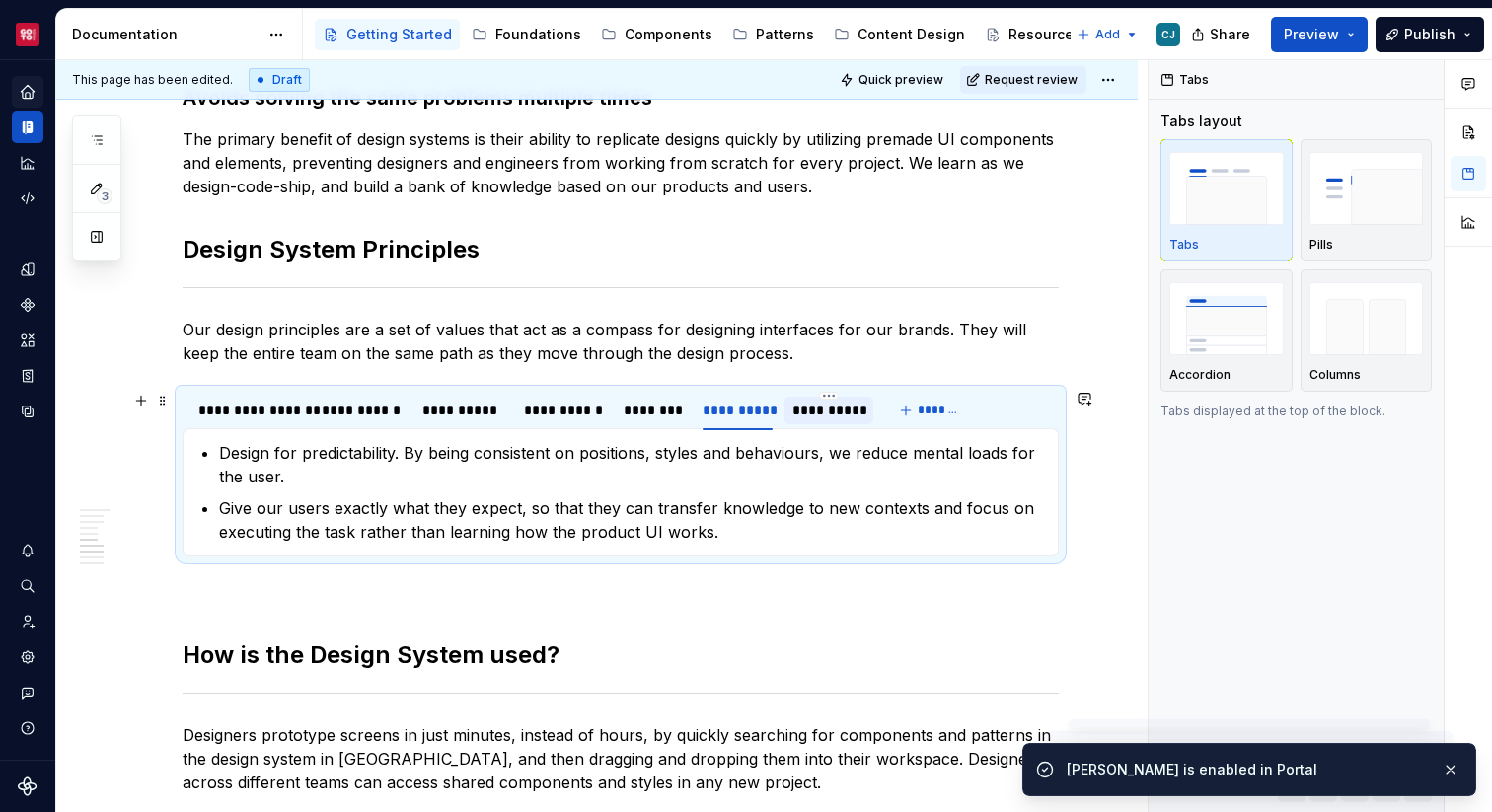
click at [803, 410] on div "**********" at bounding box center [828, 410] width 72 height 20
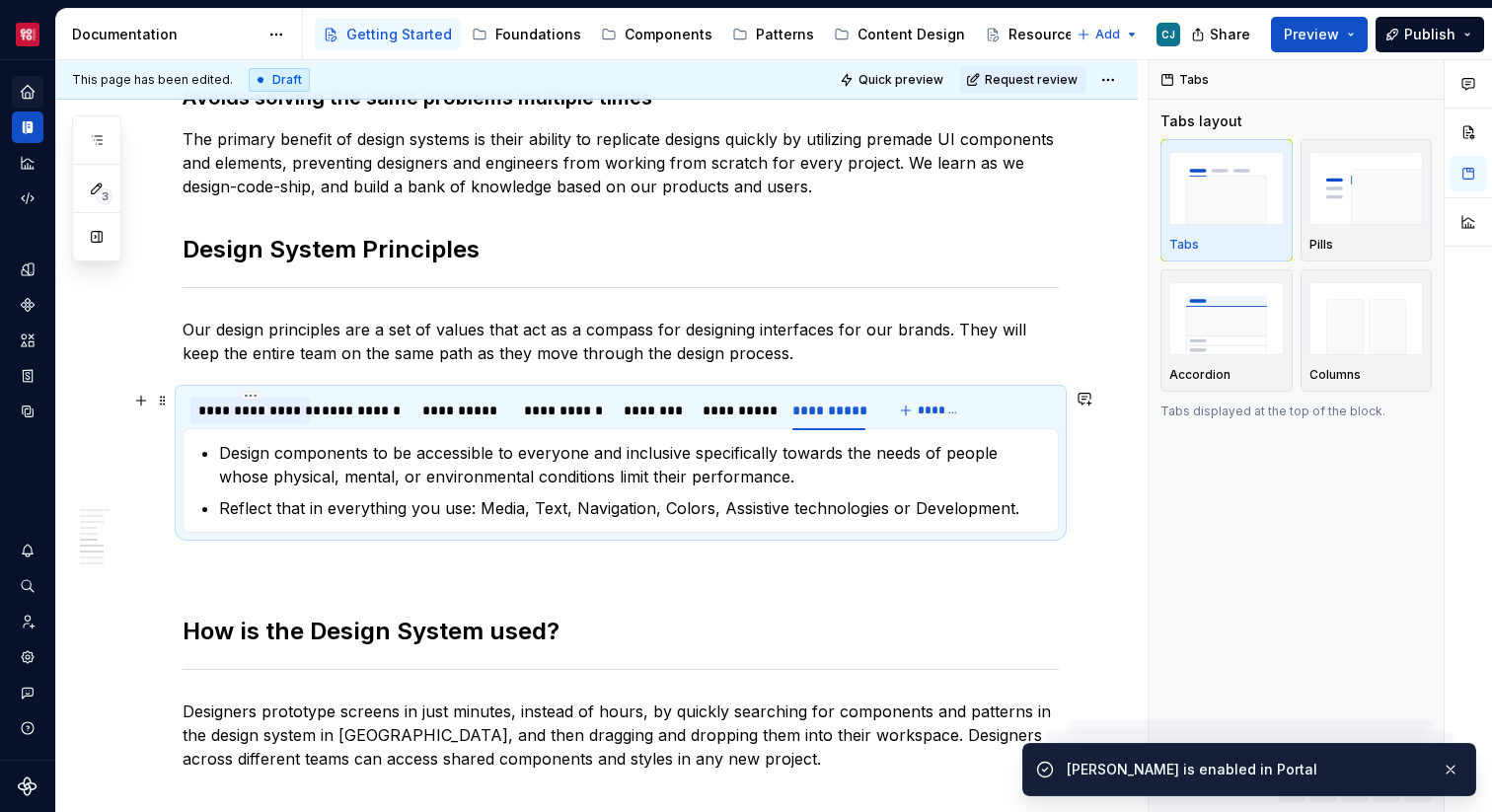
click at [253, 425] on div "**********" at bounding box center [250, 410] width 119 height 32
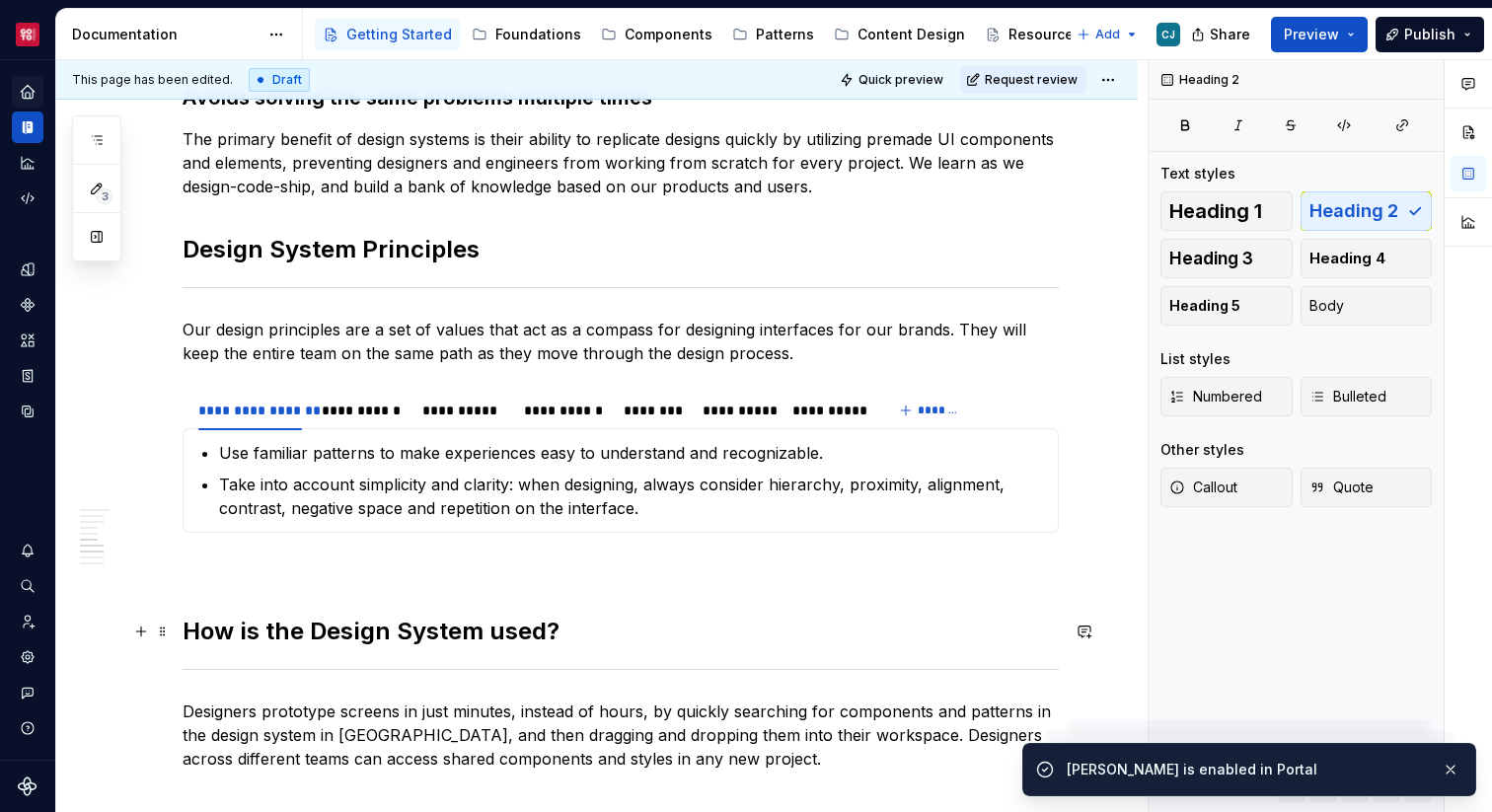
click at [490, 617] on h2 "How is the Design System used?" at bounding box center [620, 632] width 876 height 32
click at [371, 415] on div "**********" at bounding box center [361, 410] width 80 height 20
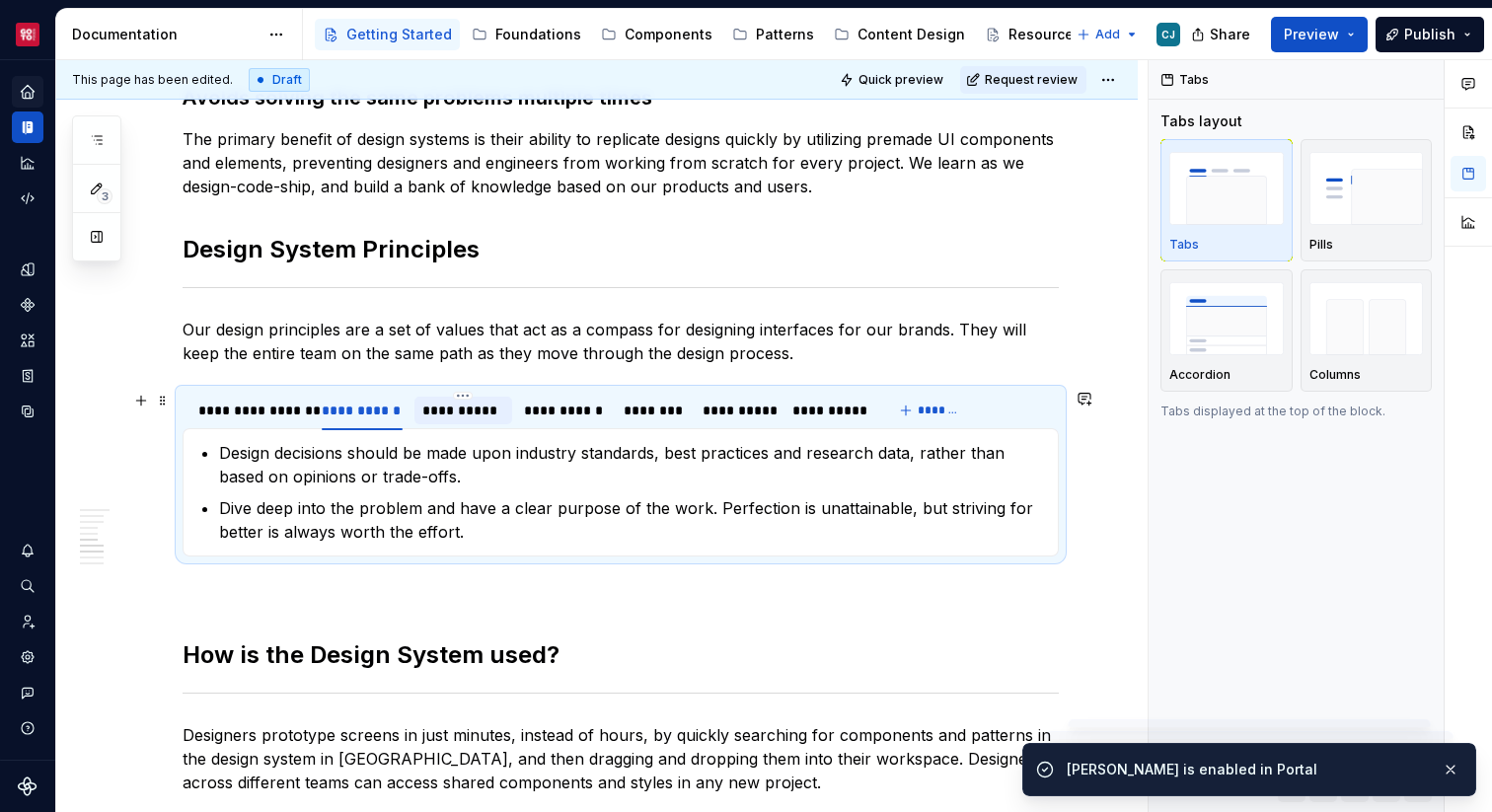
click at [478, 421] on div "**********" at bounding box center [463, 410] width 98 height 28
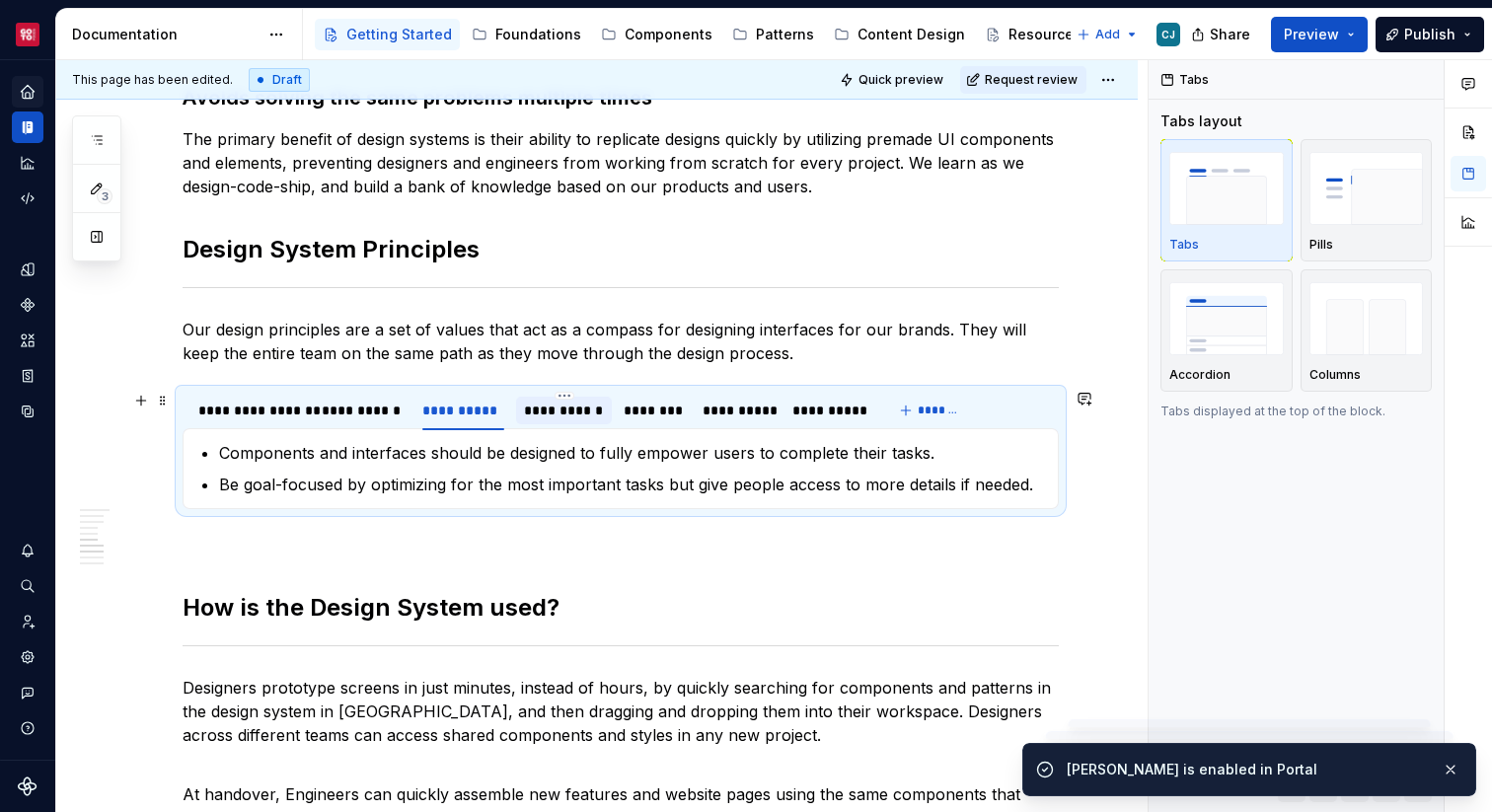
click at [556, 415] on div "**********" at bounding box center [563, 410] width 80 height 20
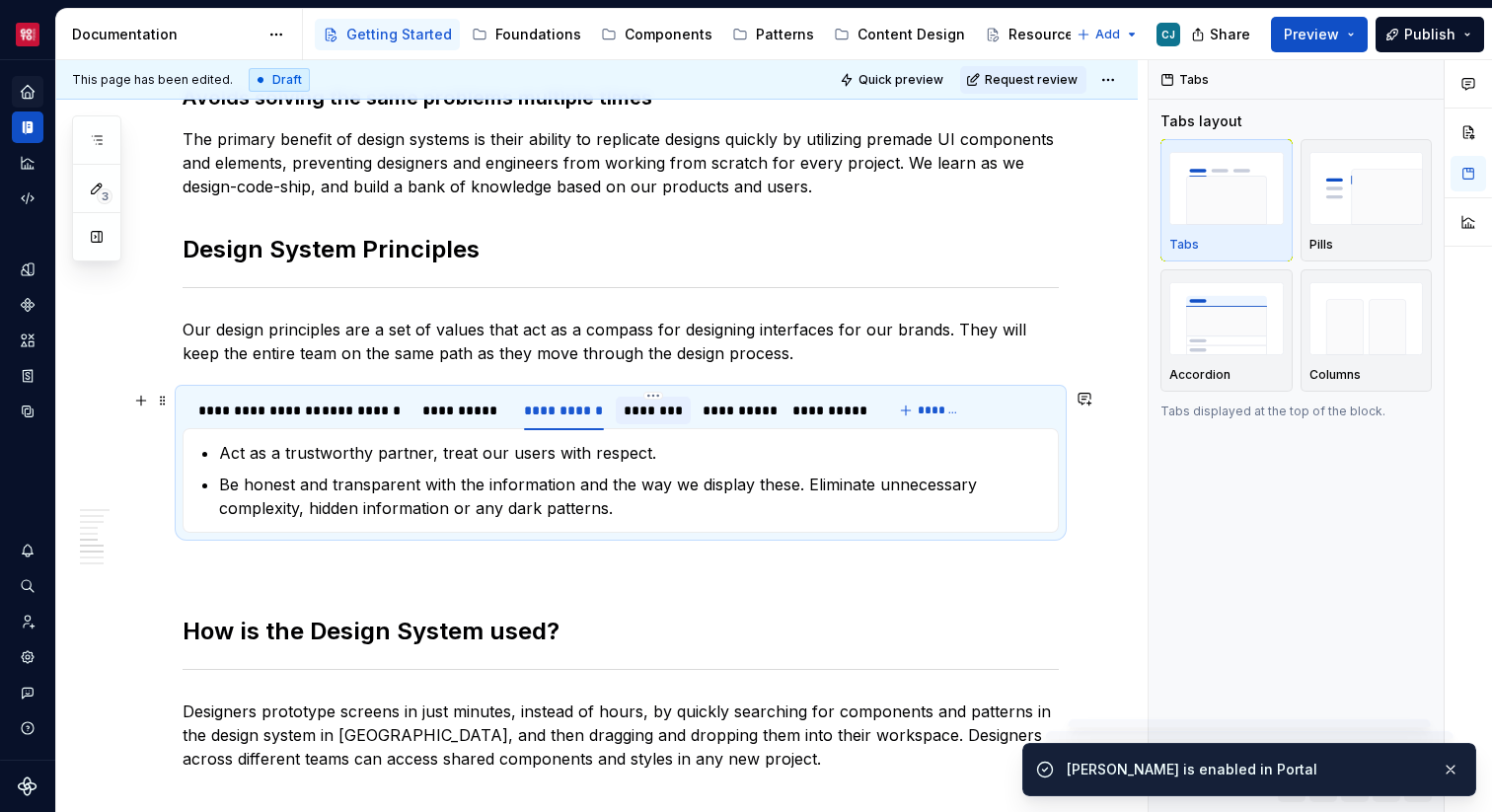
click at [643, 418] on div "********" at bounding box center [653, 410] width 59 height 20
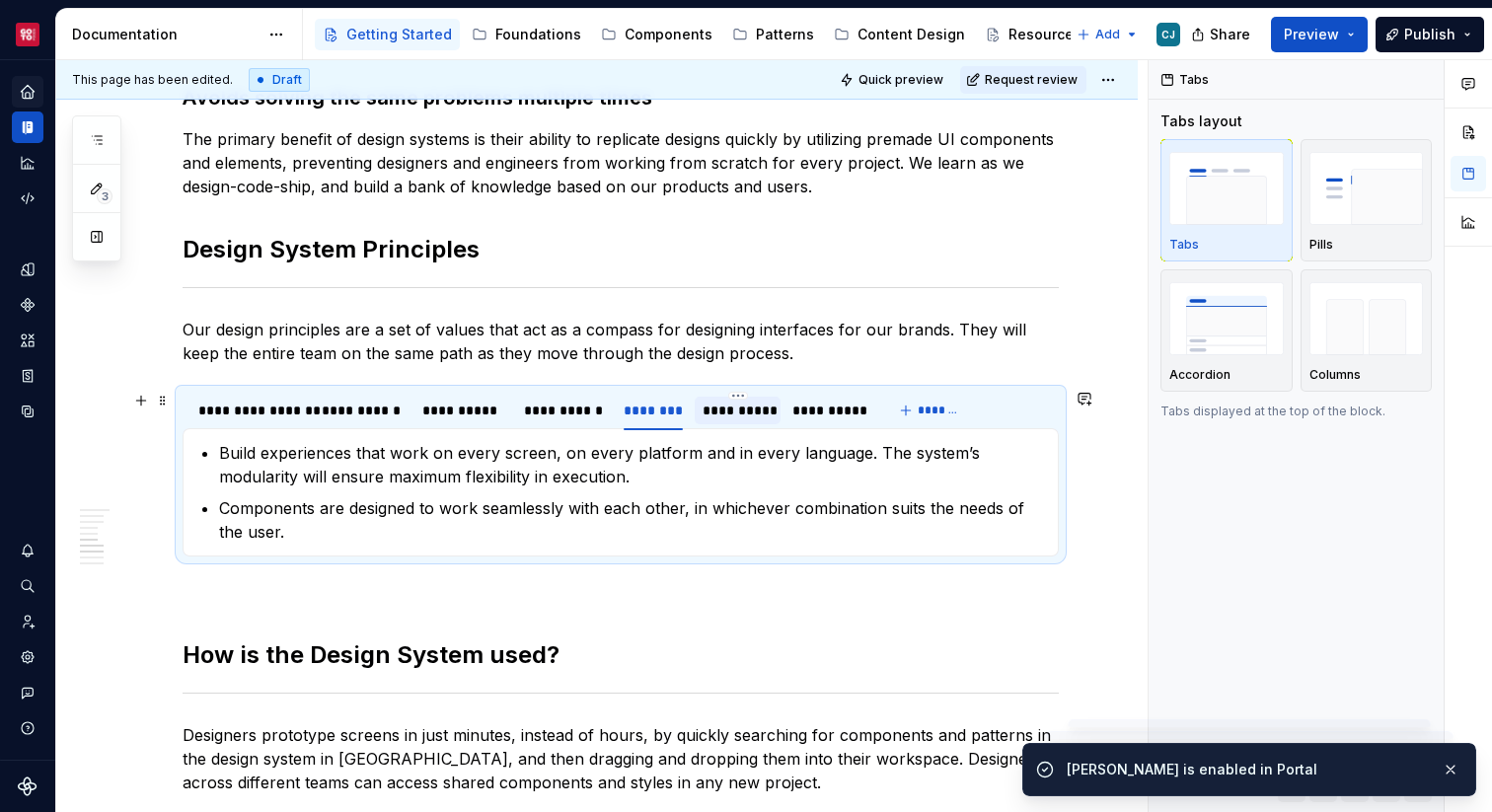
click at [755, 417] on div "**********" at bounding box center [738, 410] width 71 height 20
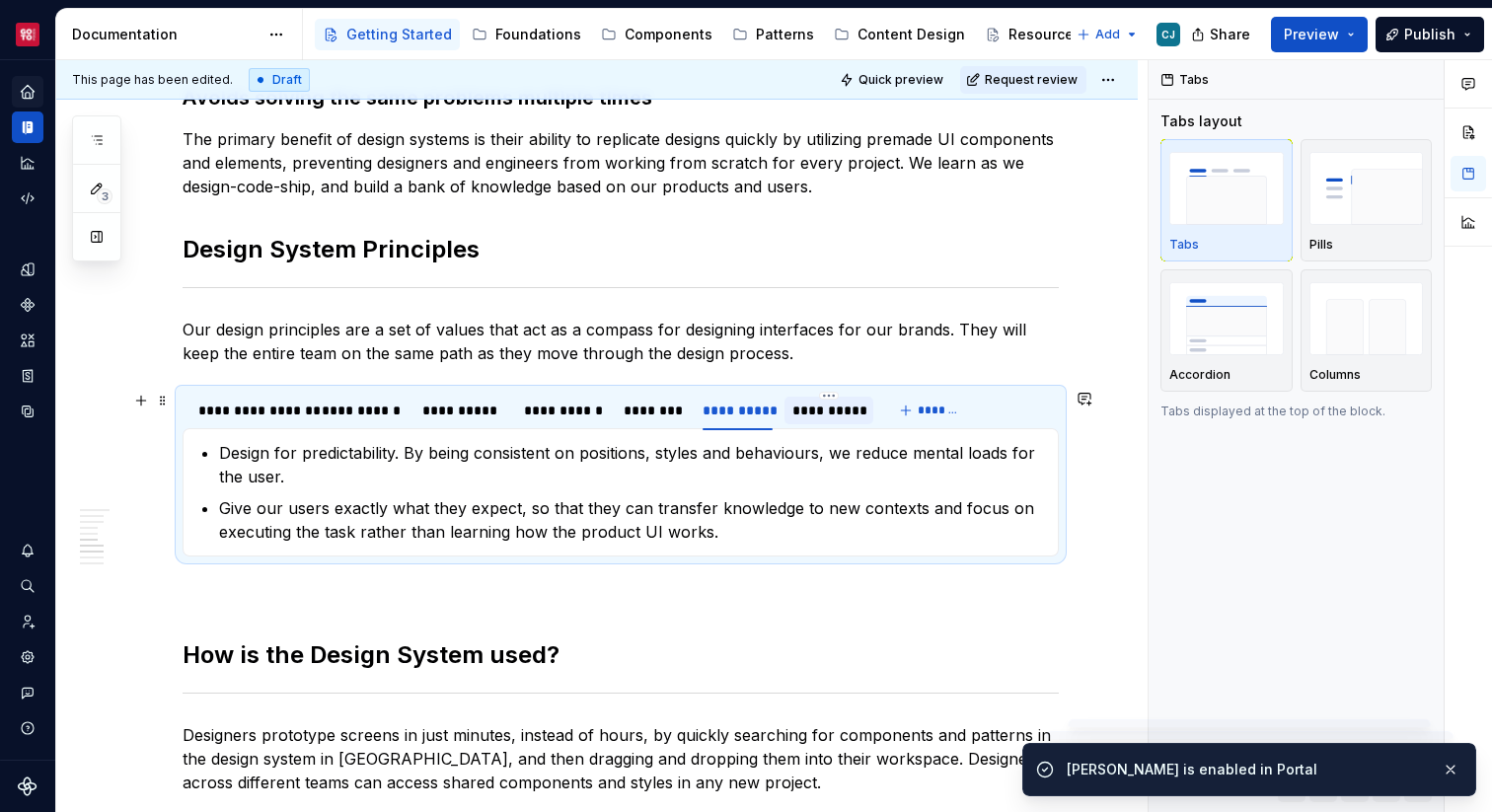
click at [832, 418] on div "**********" at bounding box center [828, 410] width 72 height 20
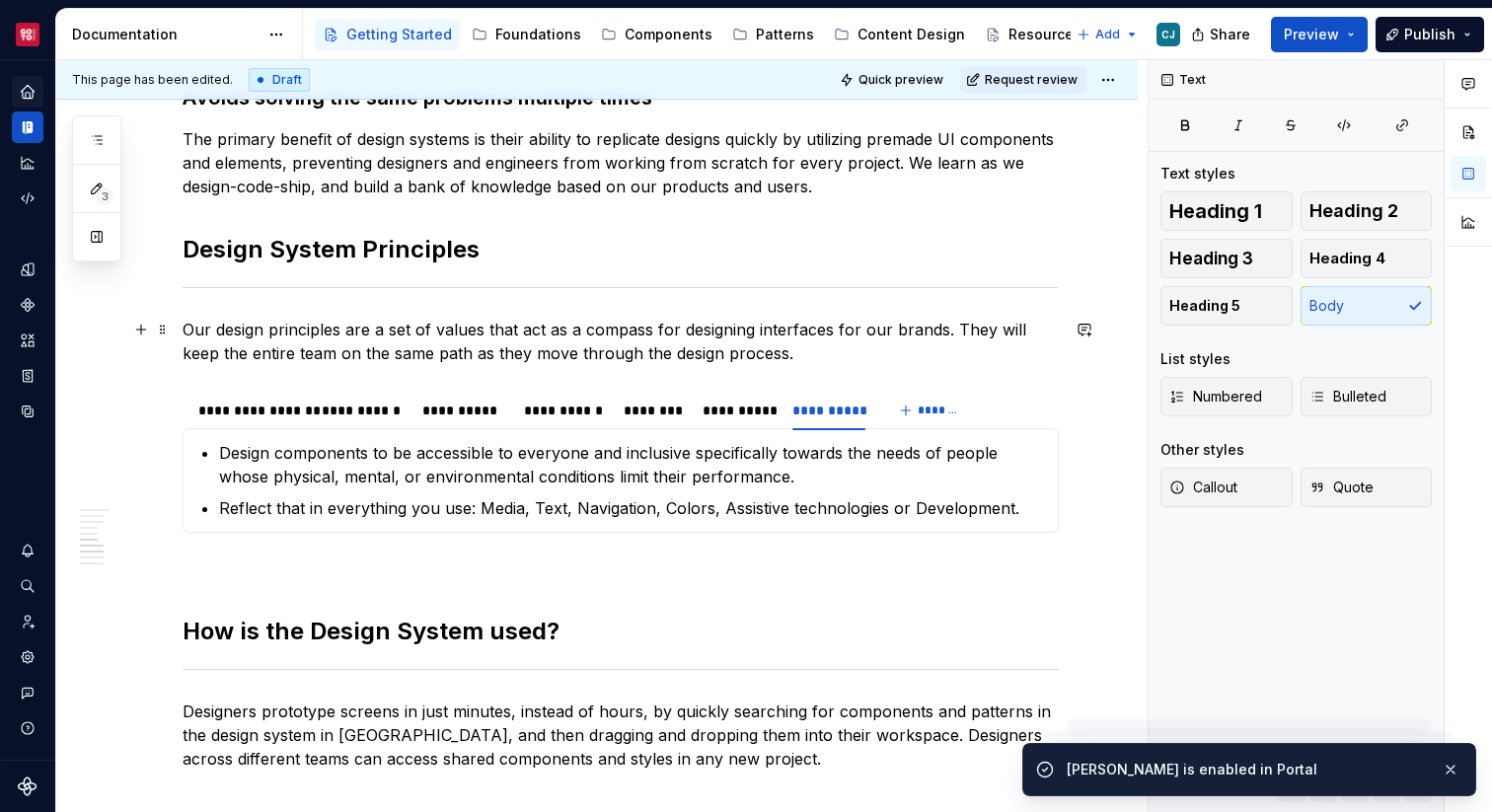
click at [830, 360] on p "Our design principles are a set of values that act as a compass for designing i…" at bounding box center [620, 341] width 876 height 48
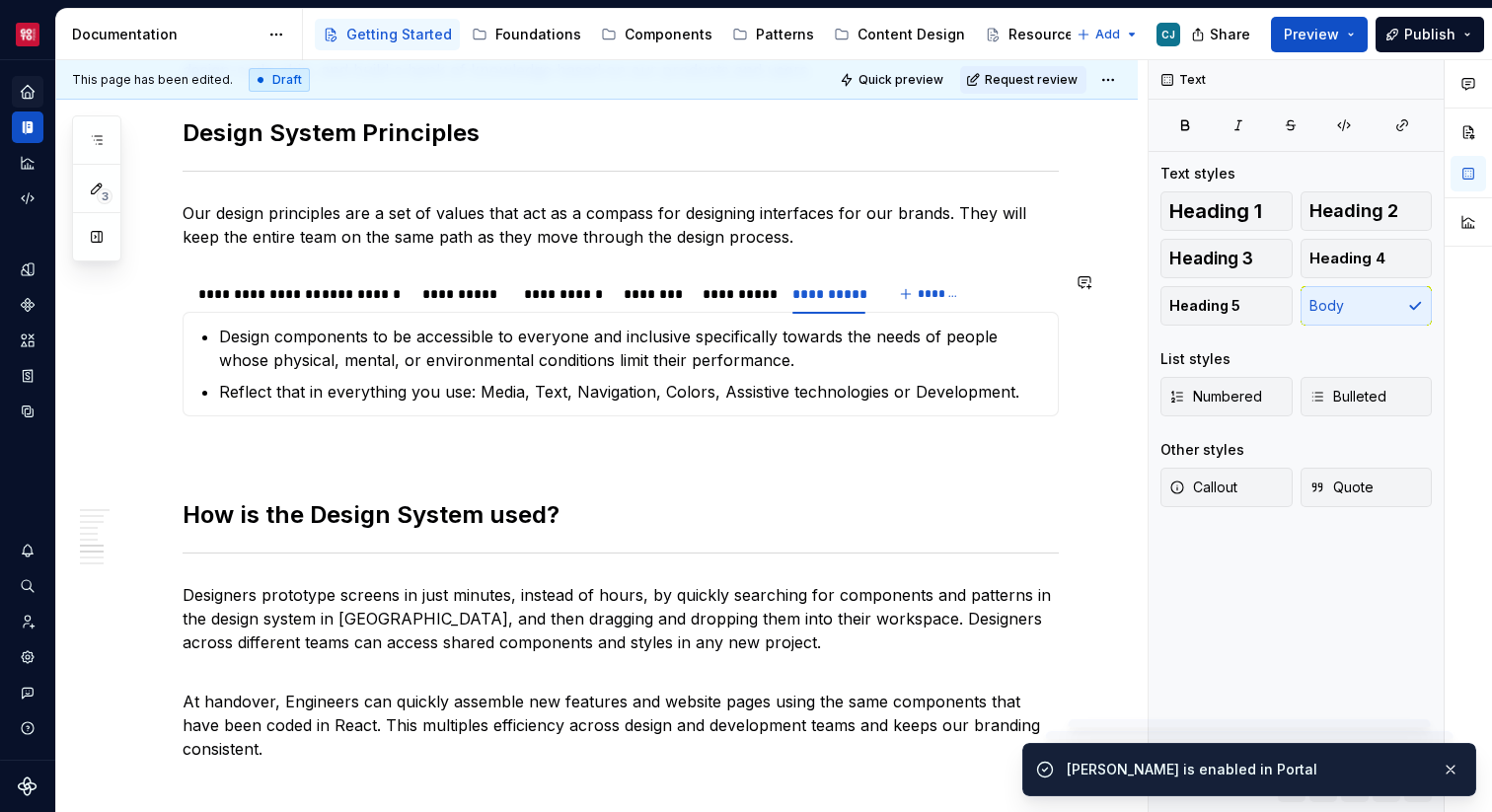
scroll to position [1556, 0]
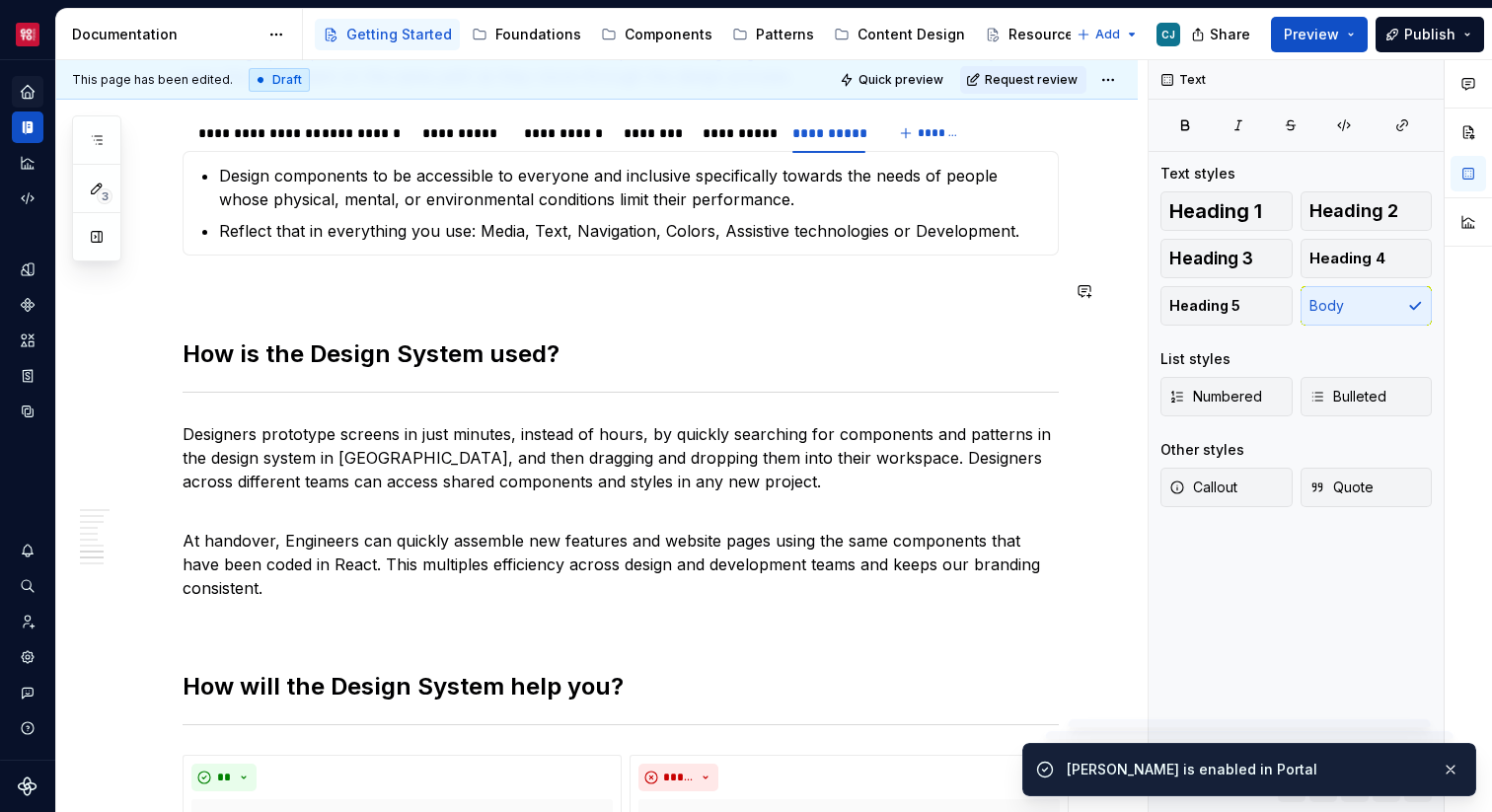
click at [590, 310] on div "Welcome to the Fusion Design System A comprehensive multi-brand design system b…" at bounding box center [620, 261] width 876 height 2806
click at [589, 296] on p at bounding box center [620, 291] width 876 height 24
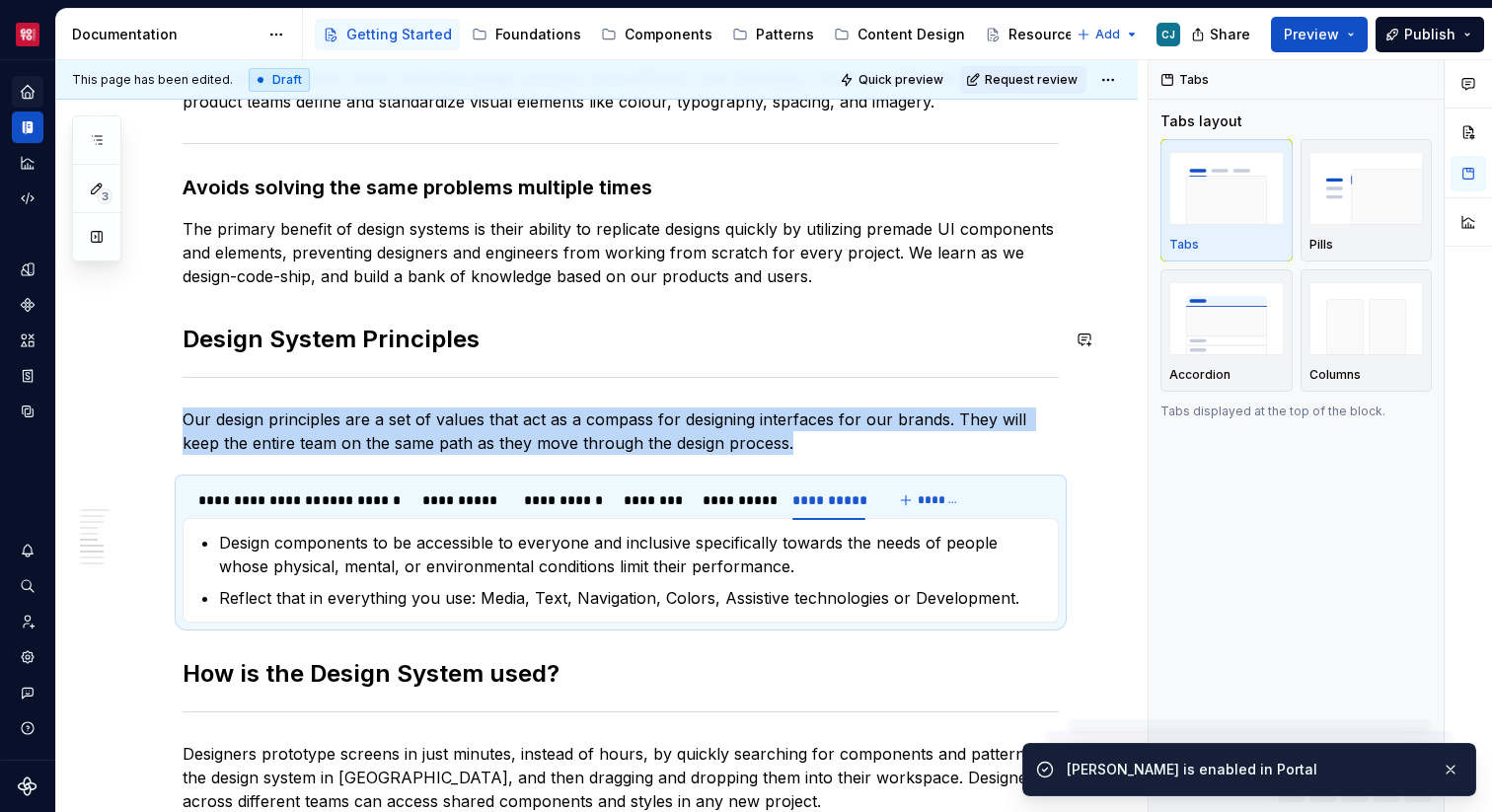
scroll to position [1177, 0]
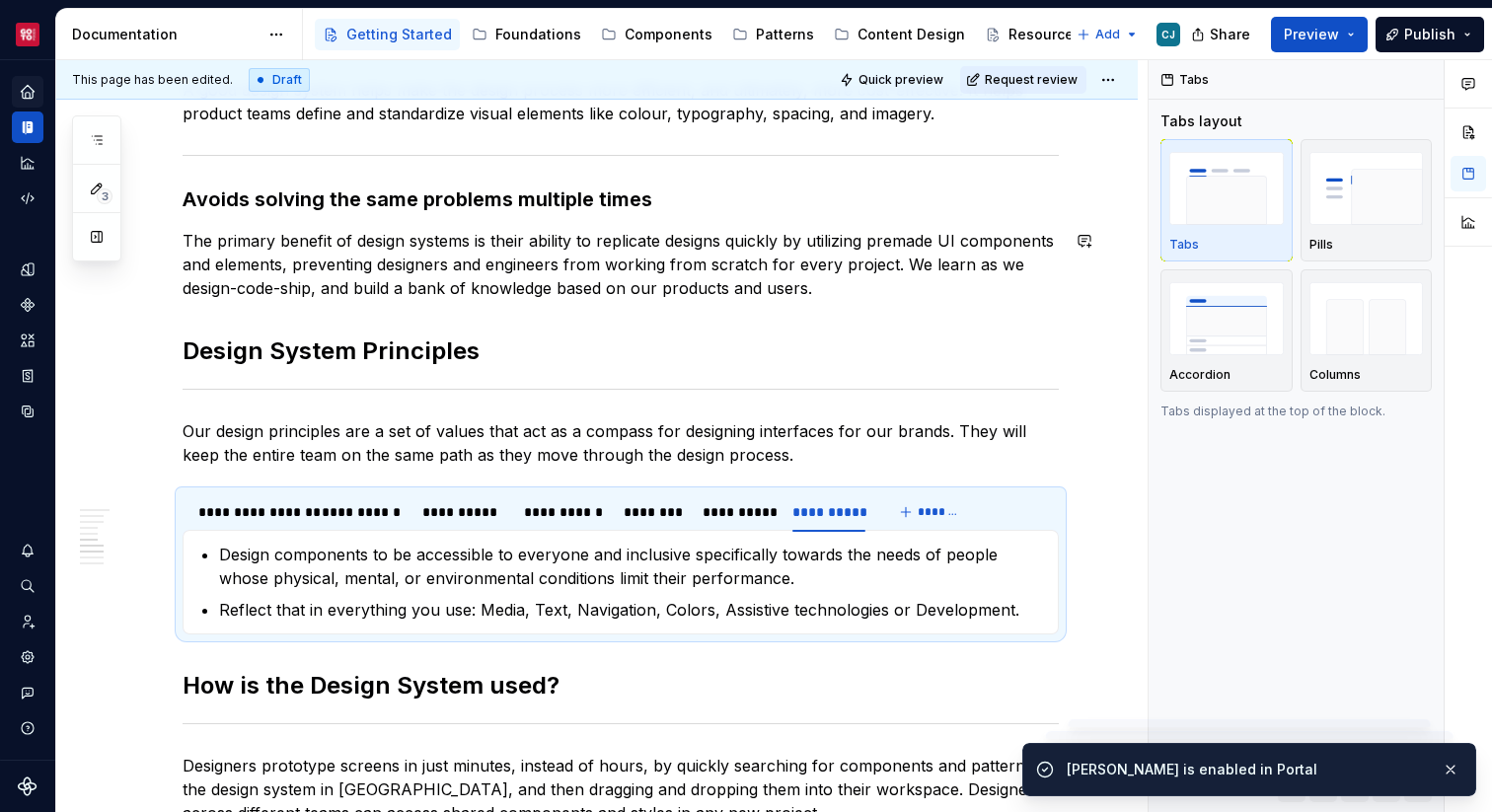
click at [380, 312] on div "Welcome to the Fusion Design System A comprehensive multi-brand design system b…" at bounding box center [620, 616] width 876 height 2758
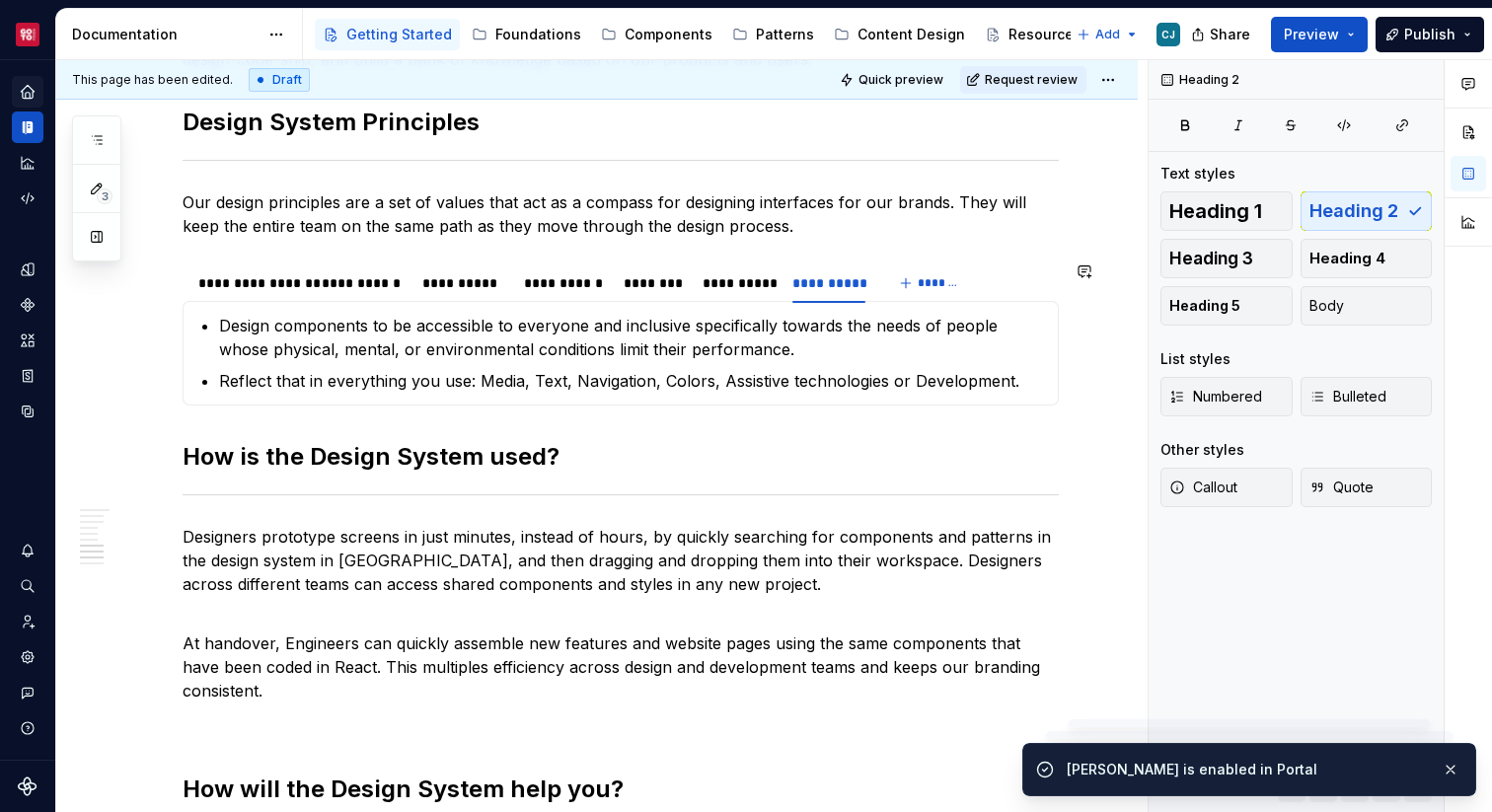
scroll to position [1383, 0]
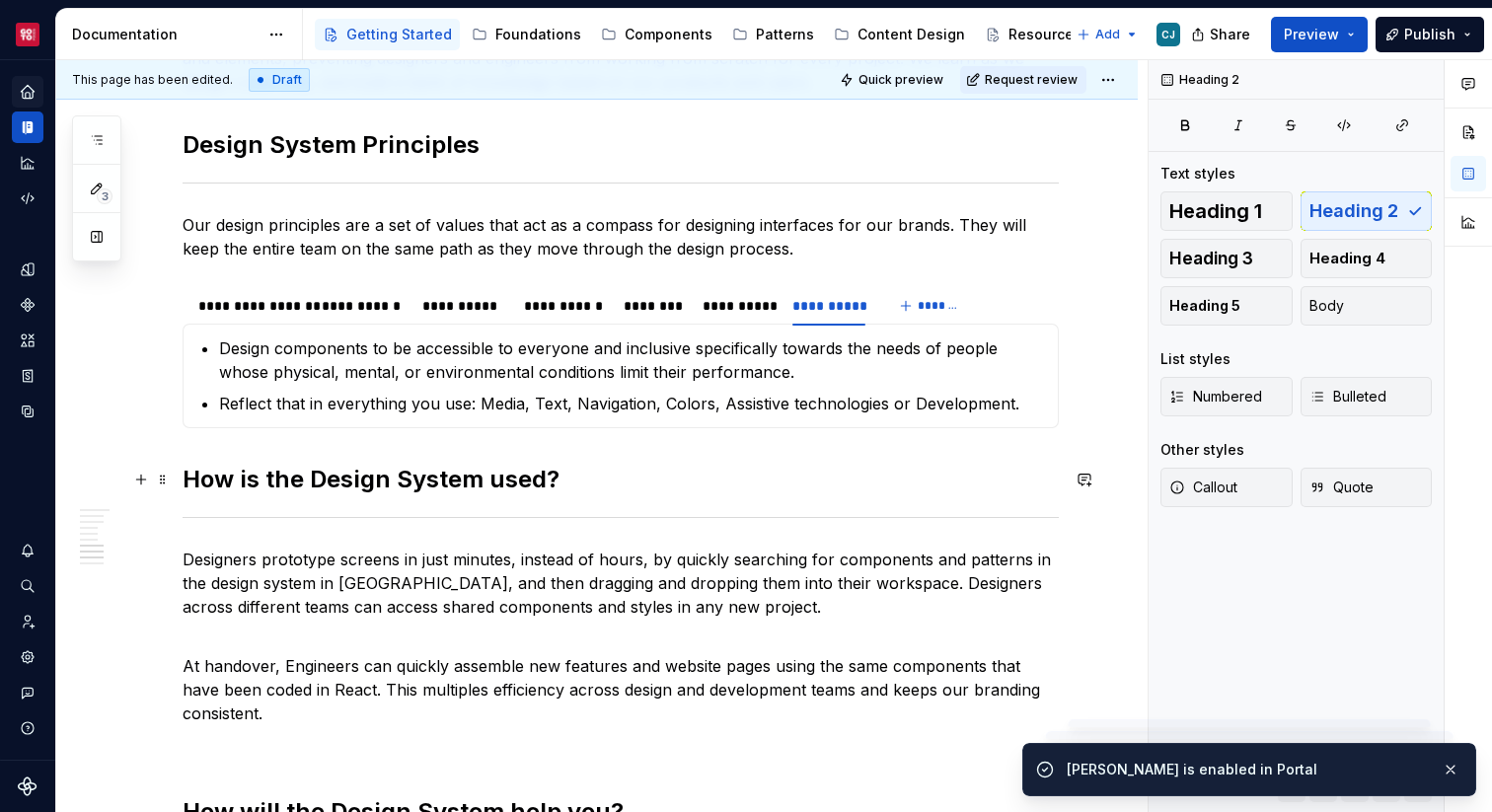
click at [351, 484] on h2 "How is the Design System used?" at bounding box center [620, 480] width 876 height 32
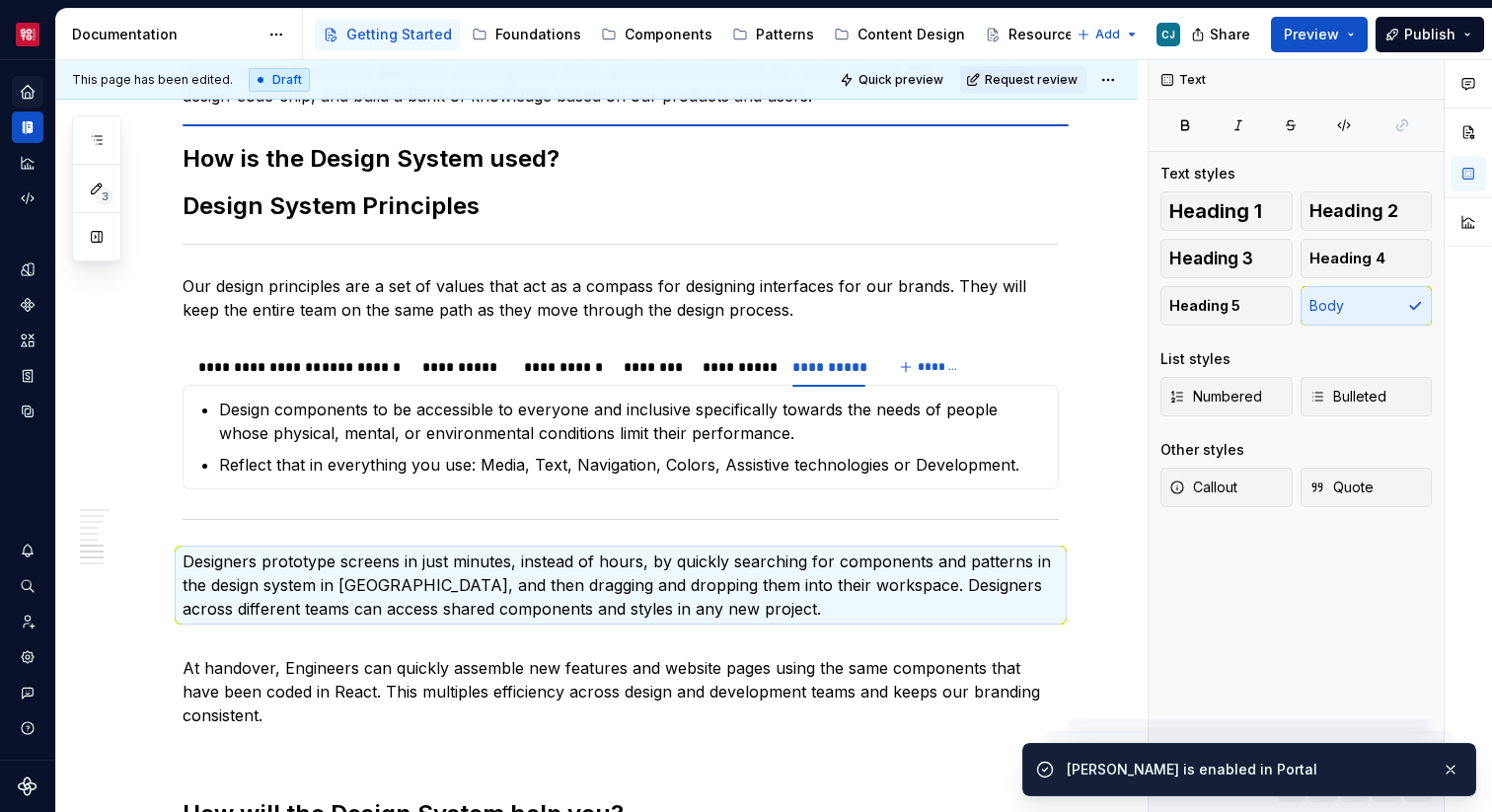
scroll to position [1368, 0]
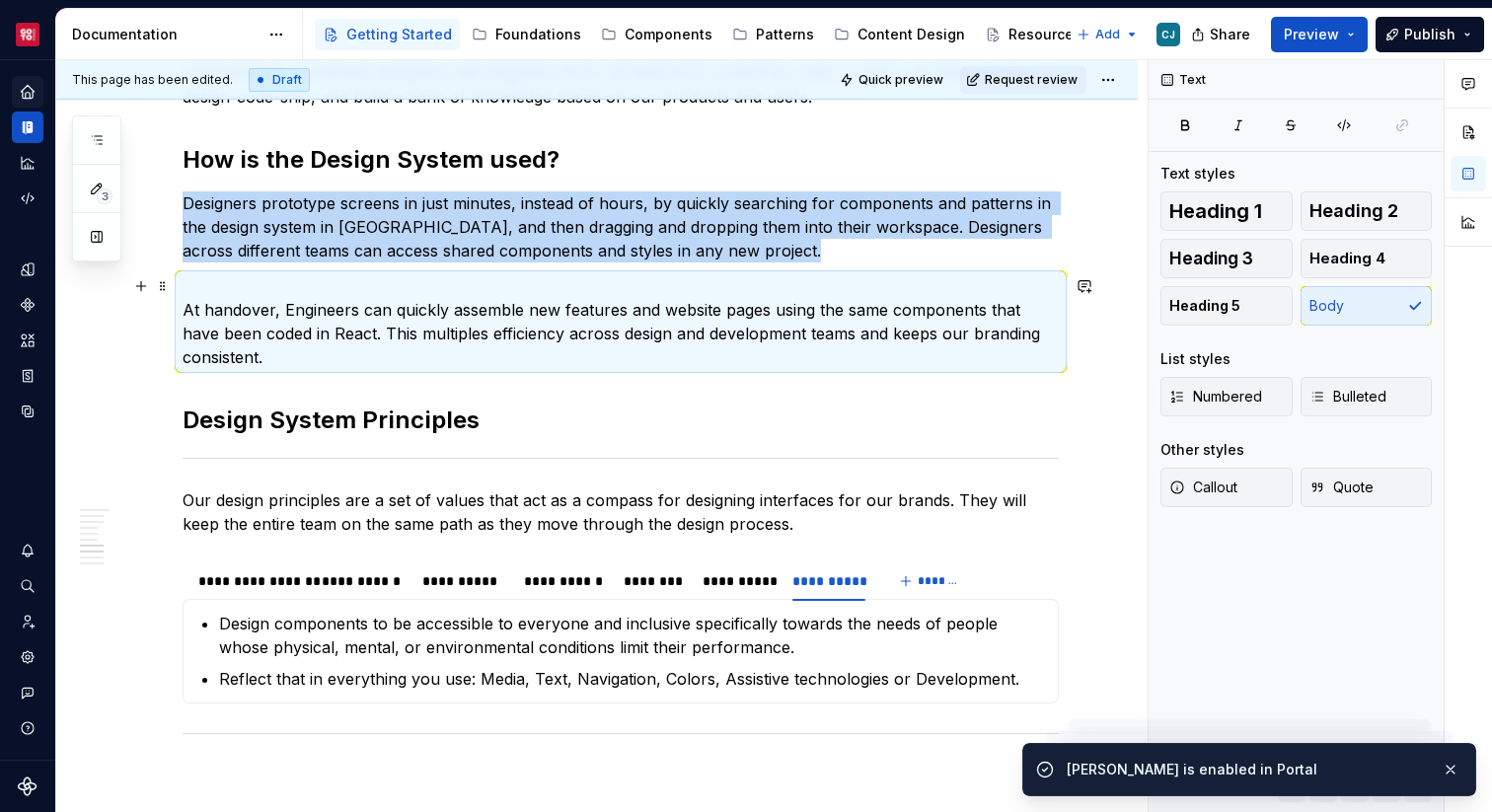
click at [240, 308] on p "At handover, Engineers can quickly assemble new features and website pages usin…" at bounding box center [620, 321] width 876 height 94
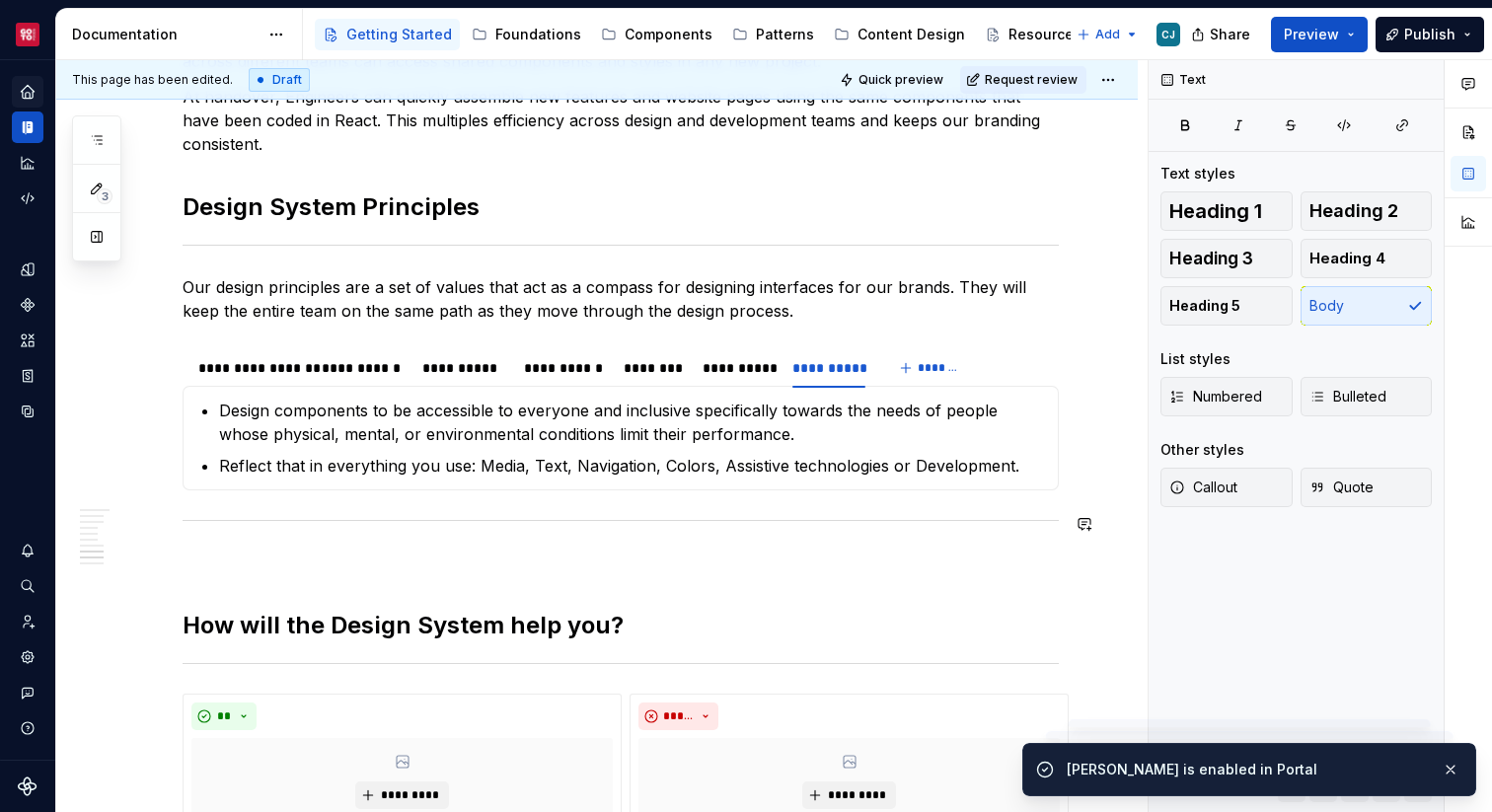
scroll to position [1590, 0]
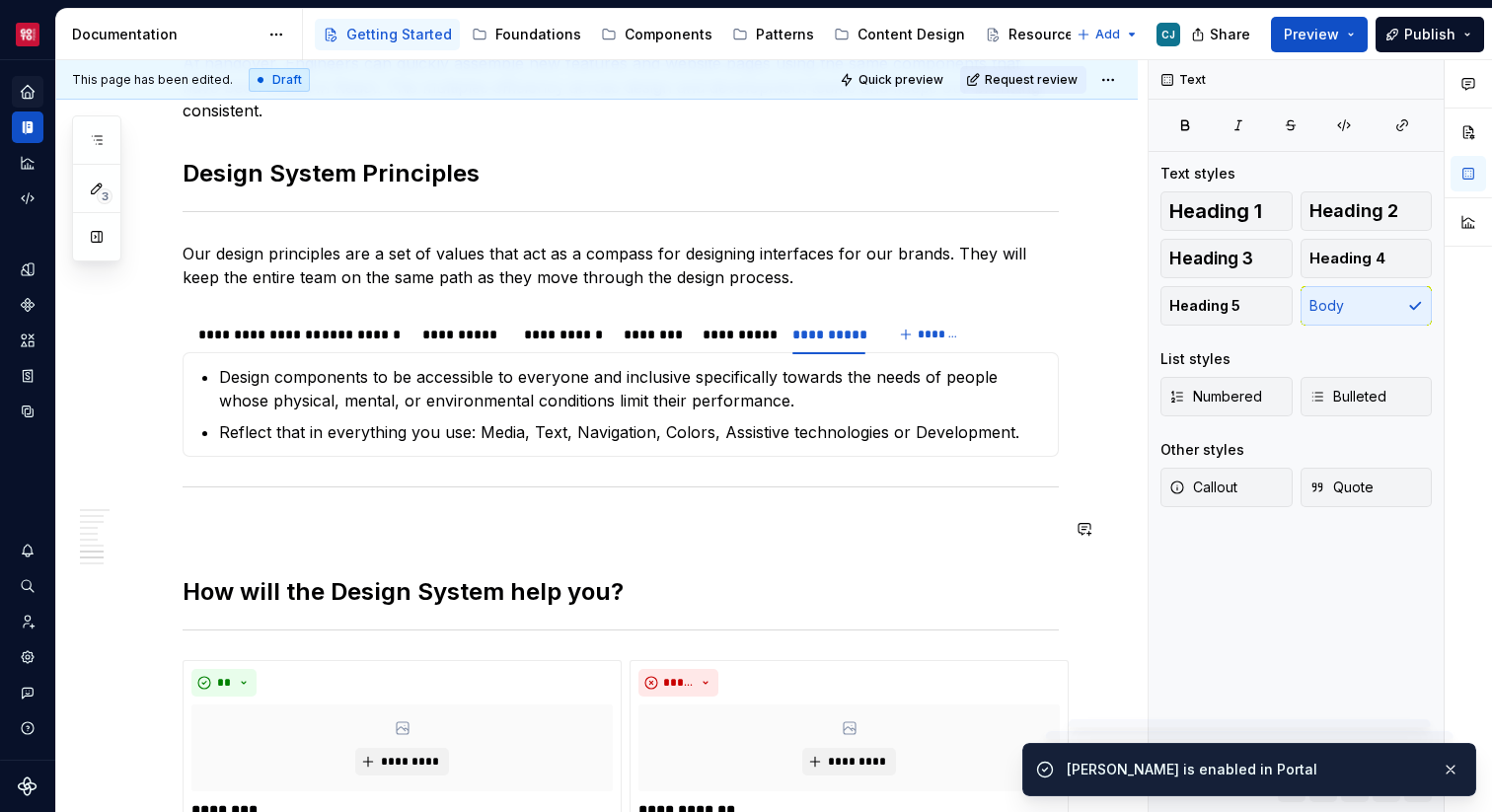
click at [300, 559] on div "Welcome to the Fusion Design System A comprehensive multi-brand design system b…" at bounding box center [620, 195] width 876 height 2746
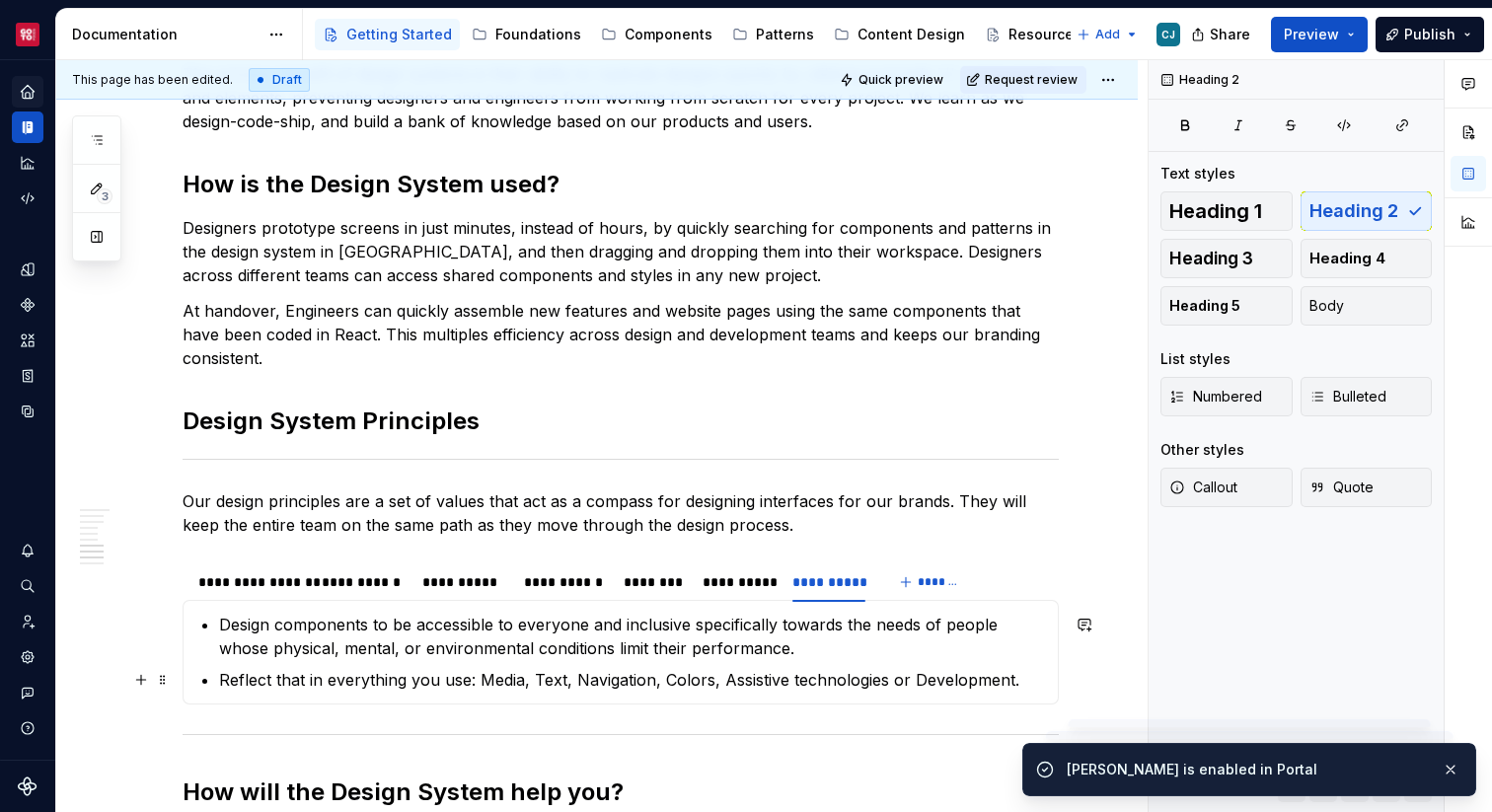
scroll to position [1338, 0]
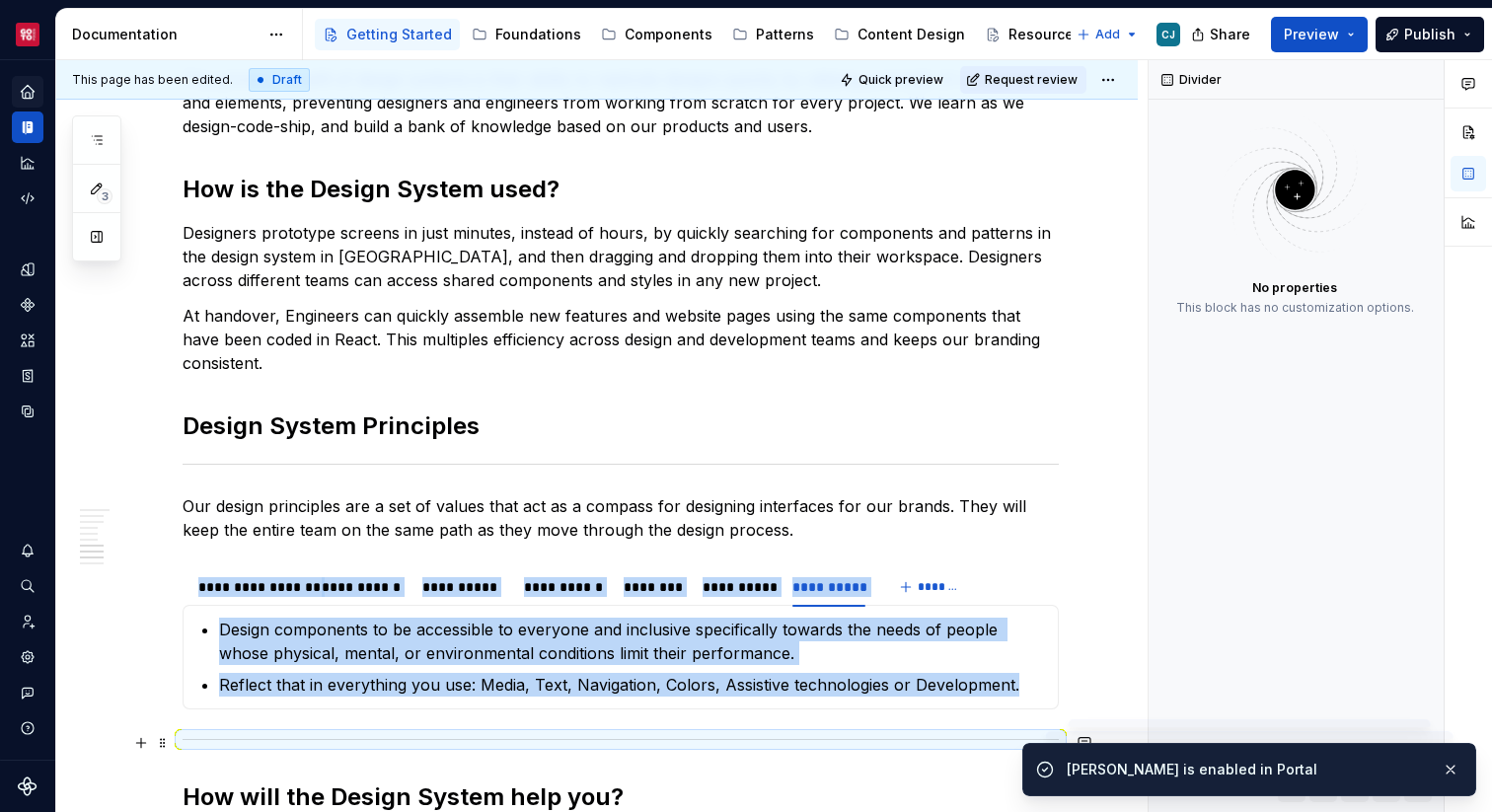
click at [214, 743] on div at bounding box center [620, 739] width 876 height 13
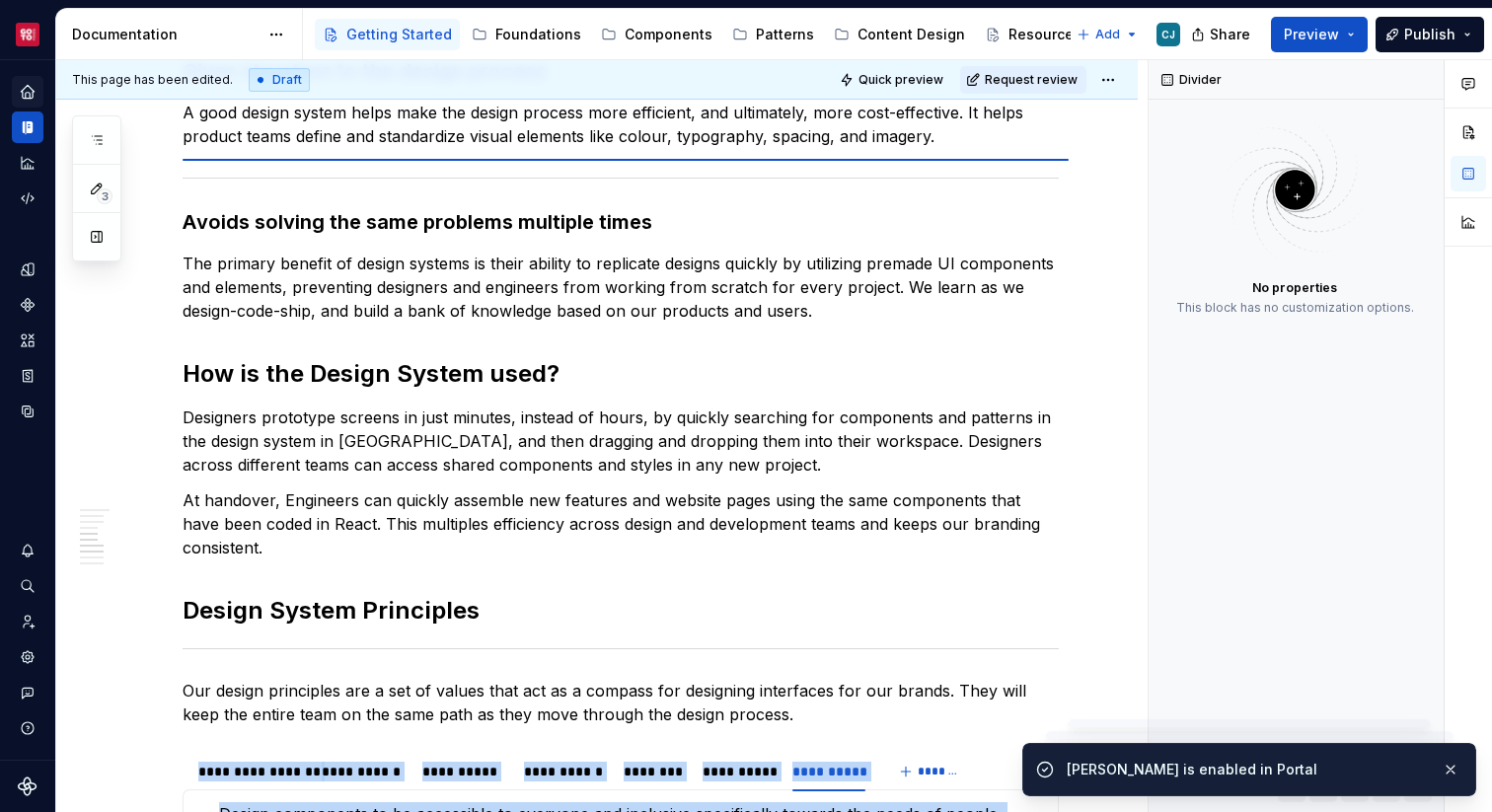
scroll to position [1154, 0]
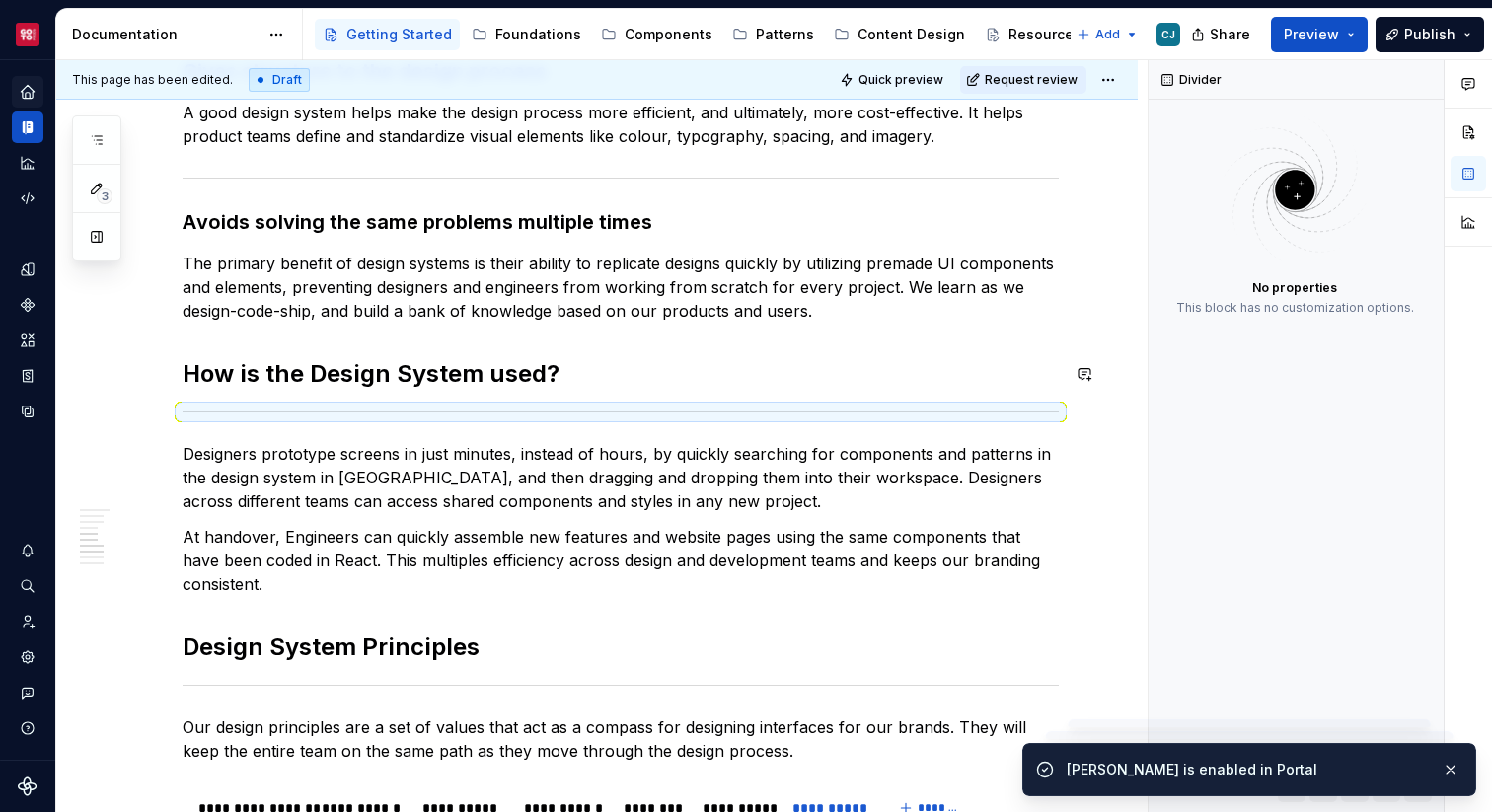
click at [550, 326] on div "Welcome to the Fusion Design System A comprehensive multi-brand design system b…" at bounding box center [620, 609] width 876 height 2700
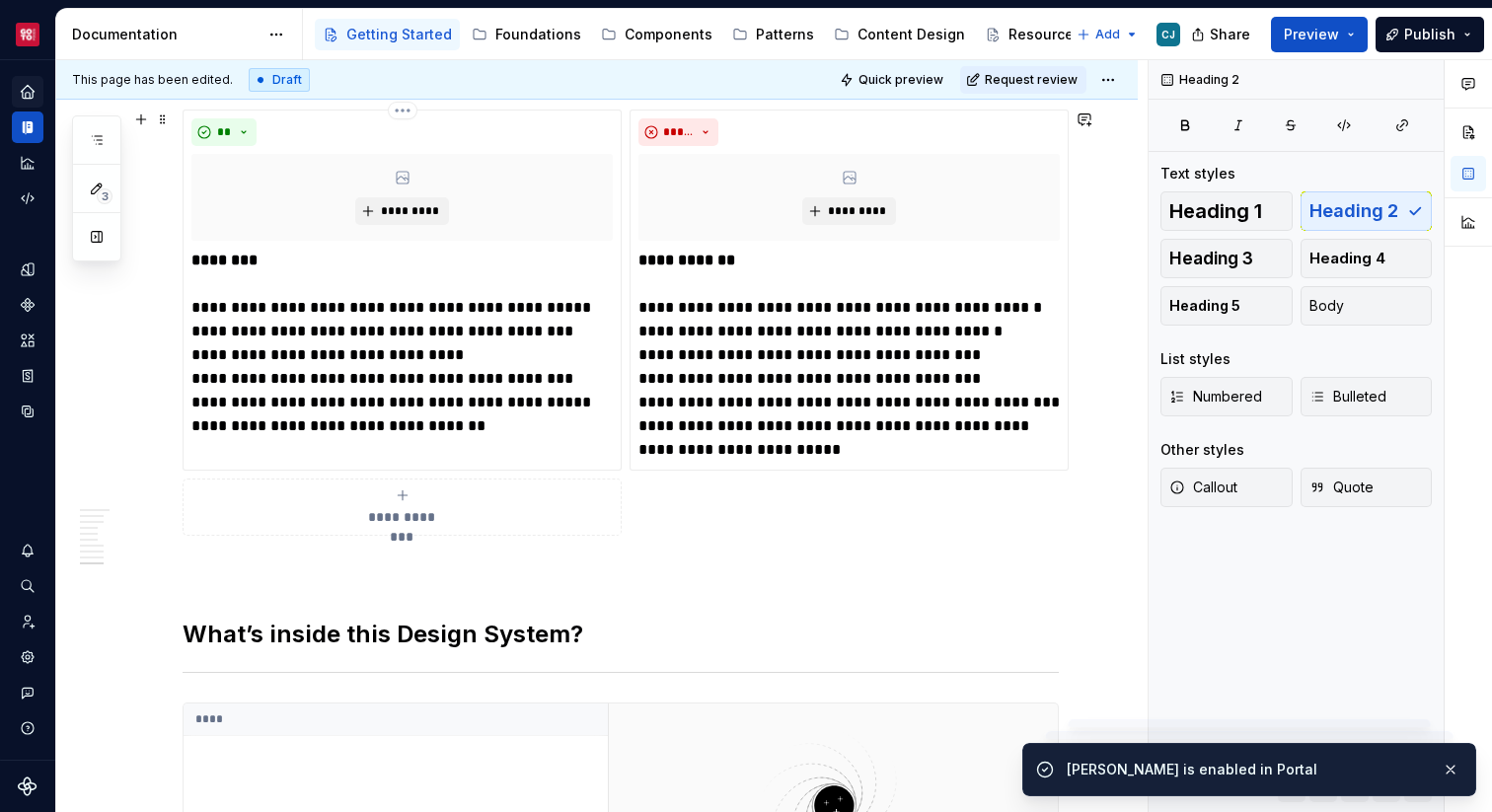
scroll to position [2104, 0]
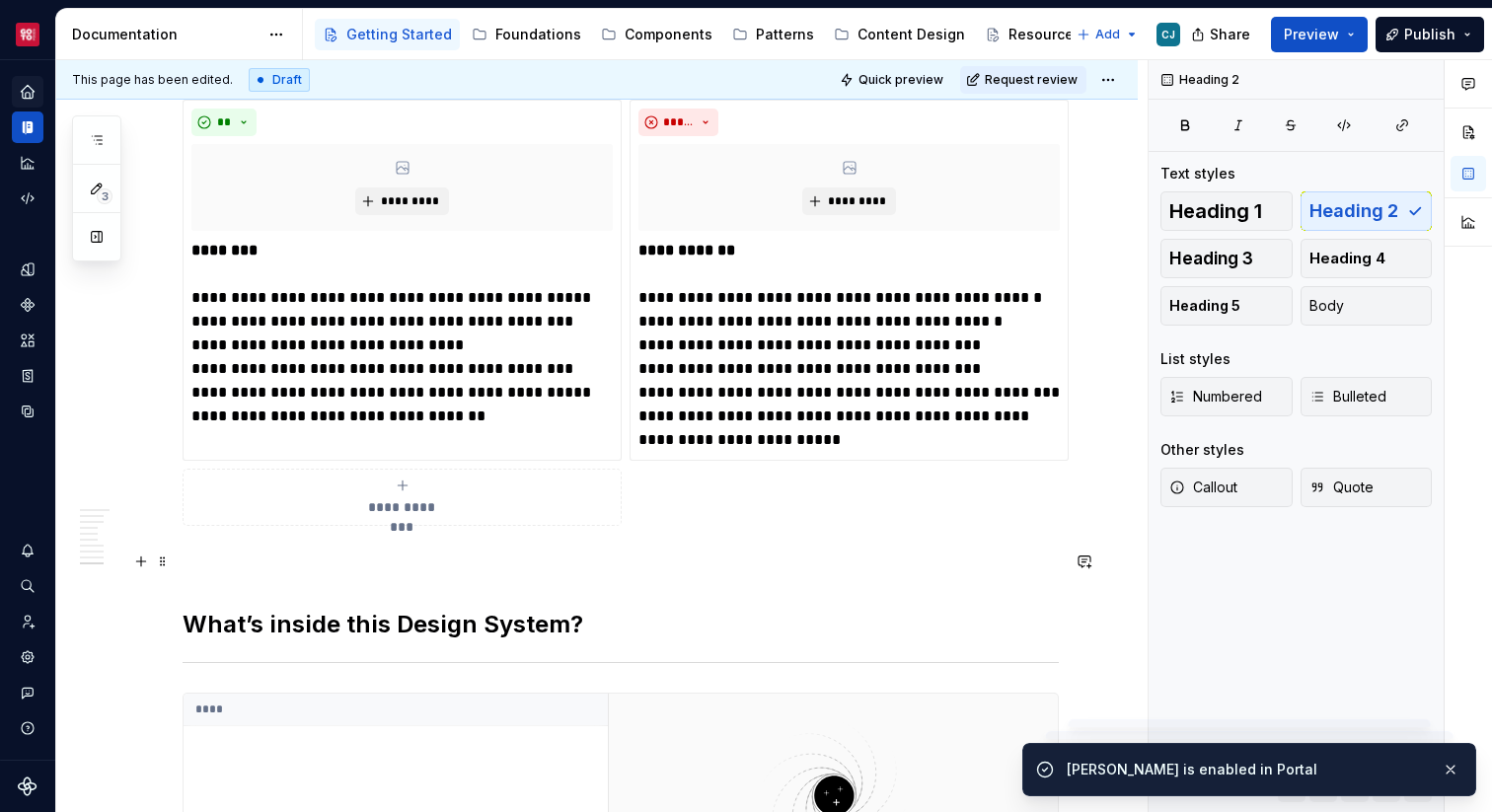
click at [367, 564] on p at bounding box center [620, 561] width 876 height 24
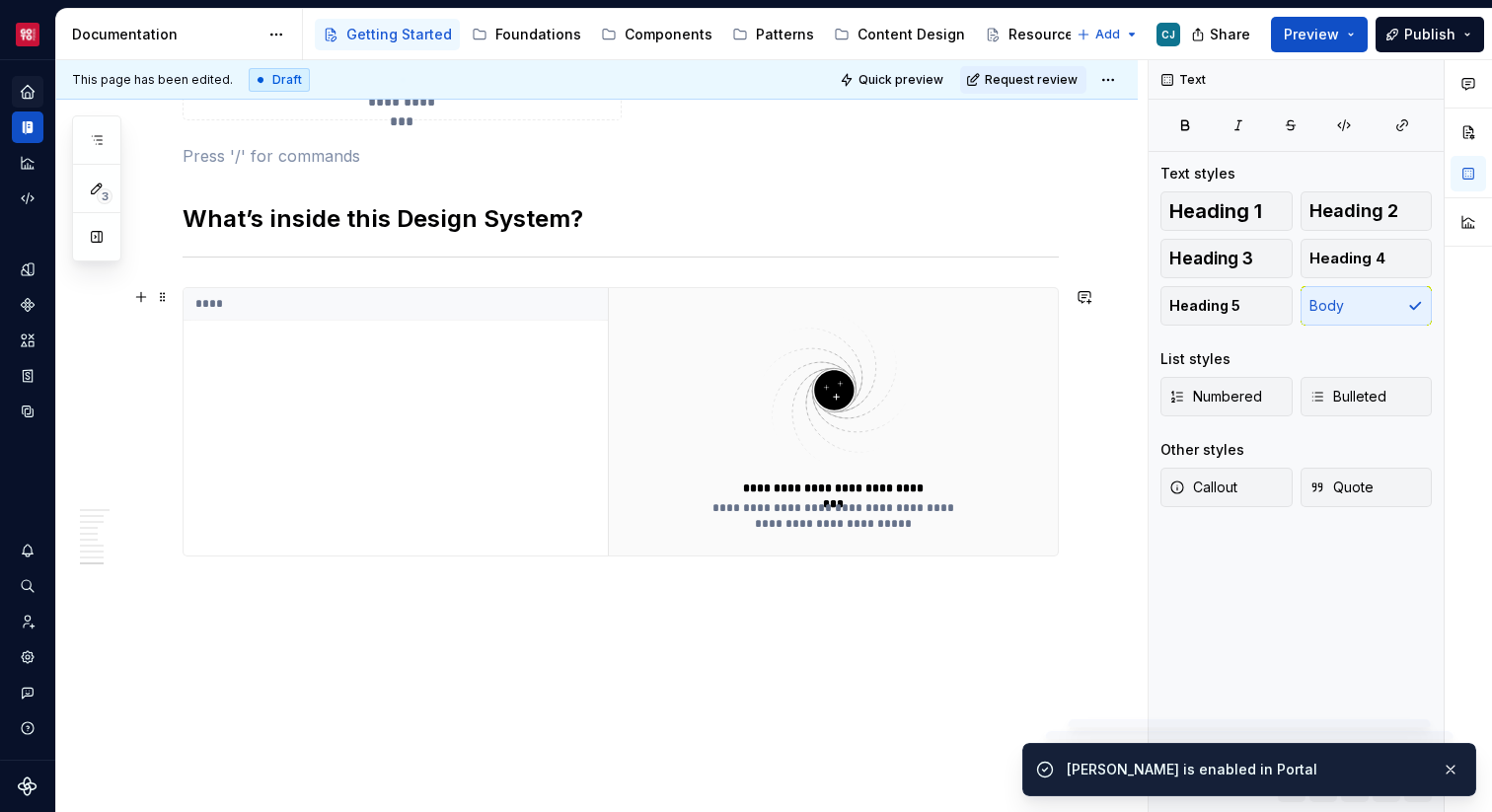
scroll to position [2511, 0]
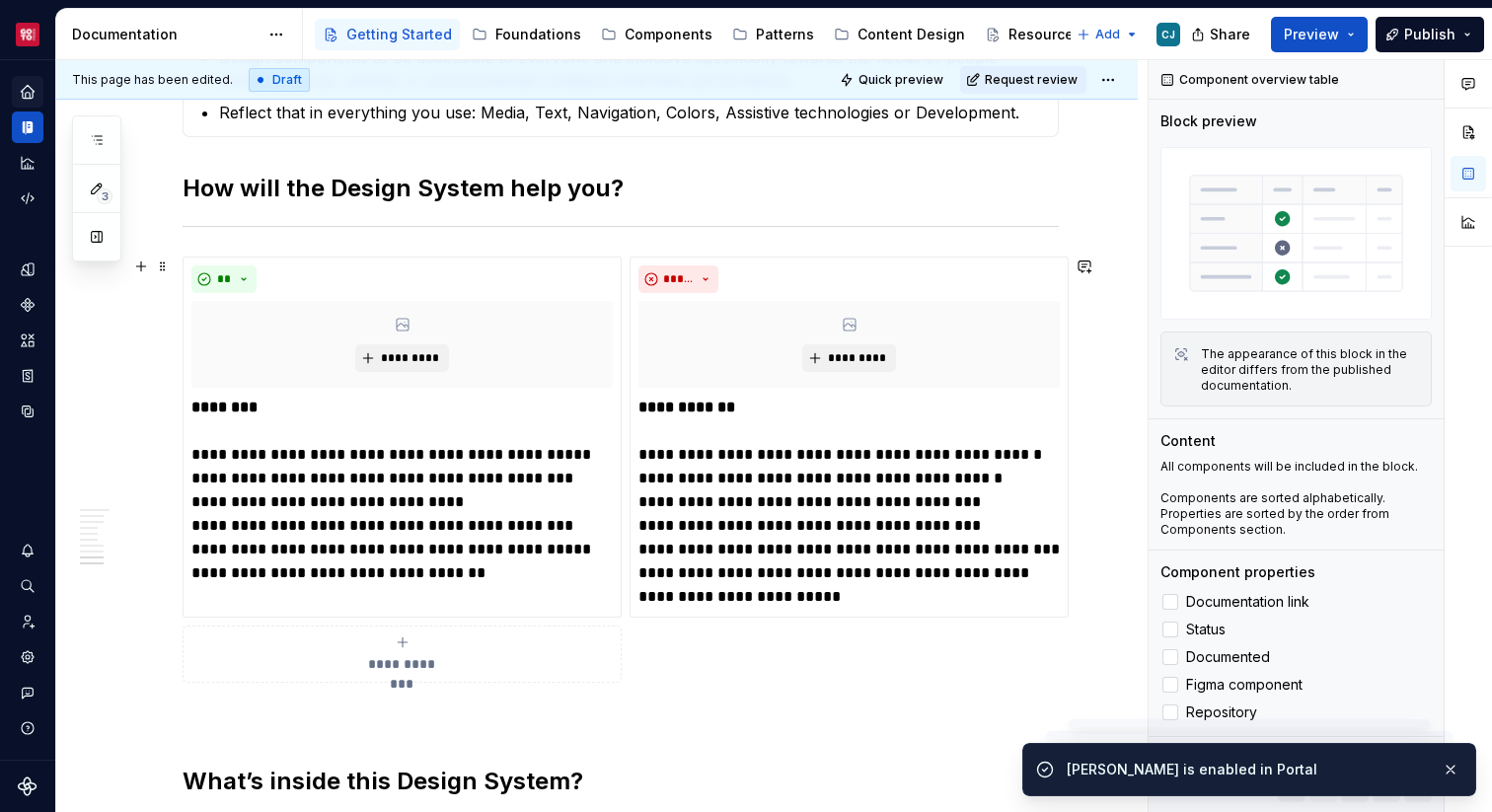
scroll to position [1945, 0]
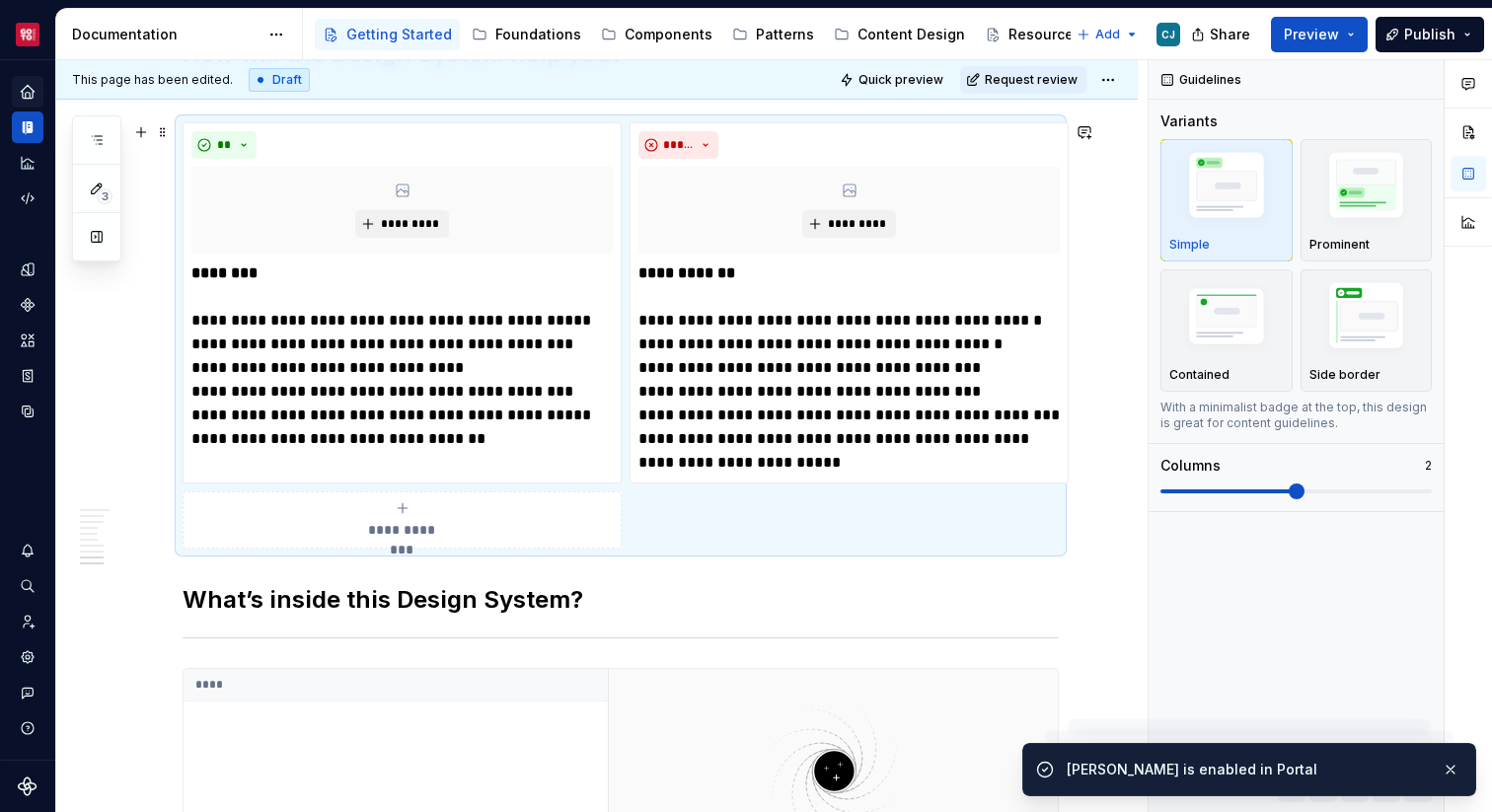
scroll to position [2082, 0]
click at [1366, 211] on img "button" at bounding box center [1366, 188] width 114 height 86
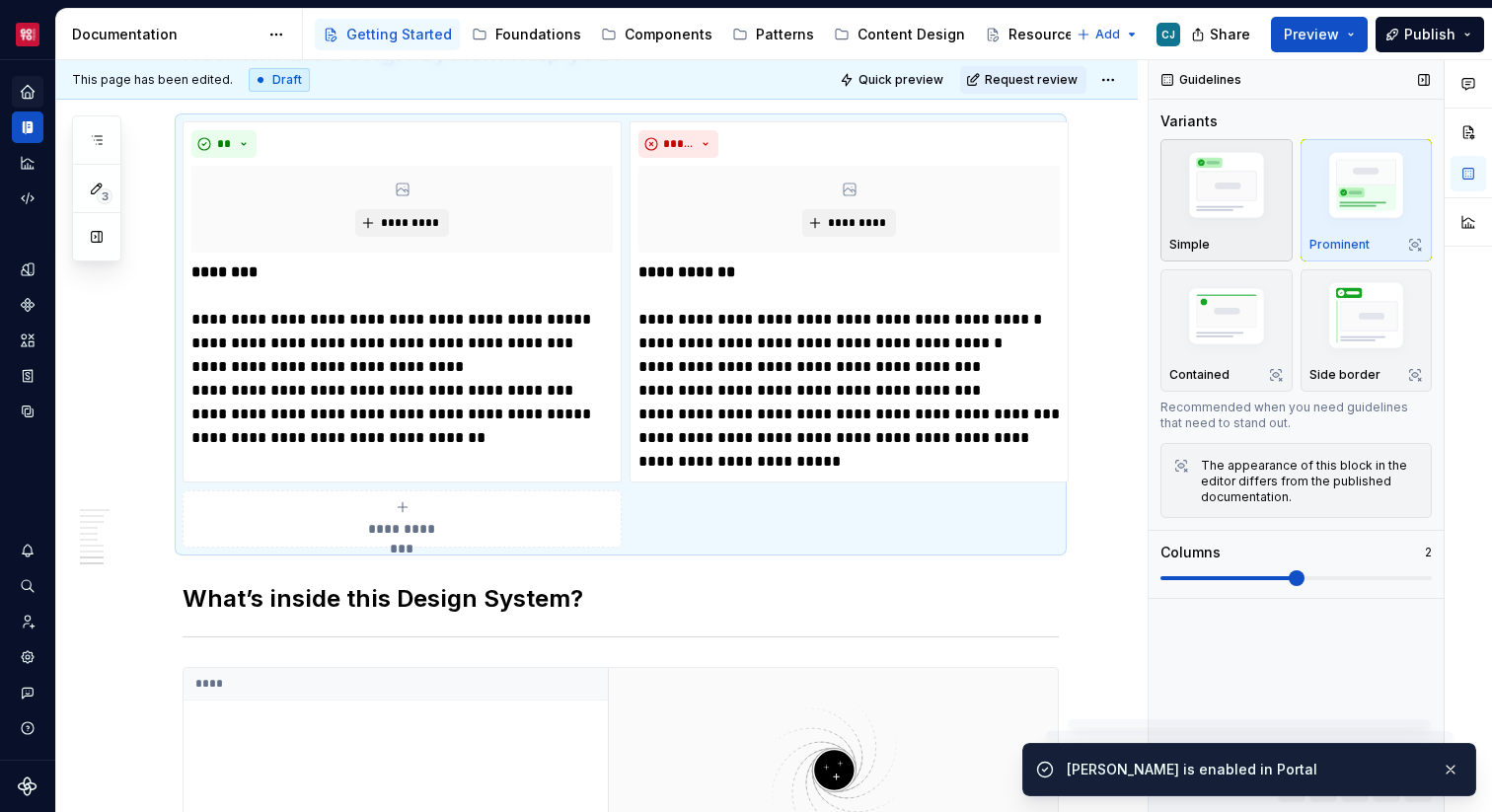
click at [1264, 219] on img "button" at bounding box center [1226, 188] width 114 height 86
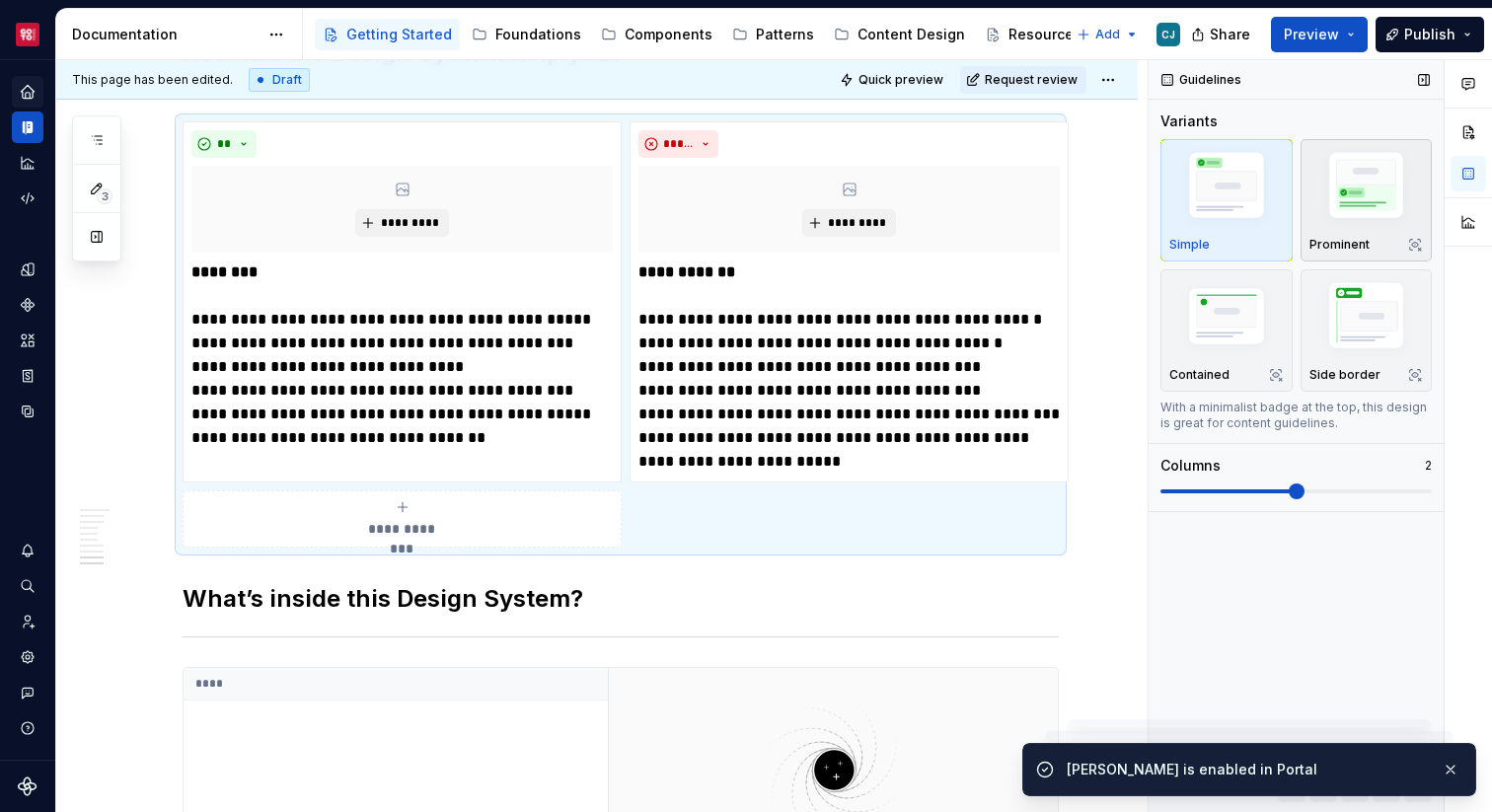
click at [1365, 205] on img "button" at bounding box center [1366, 188] width 114 height 86
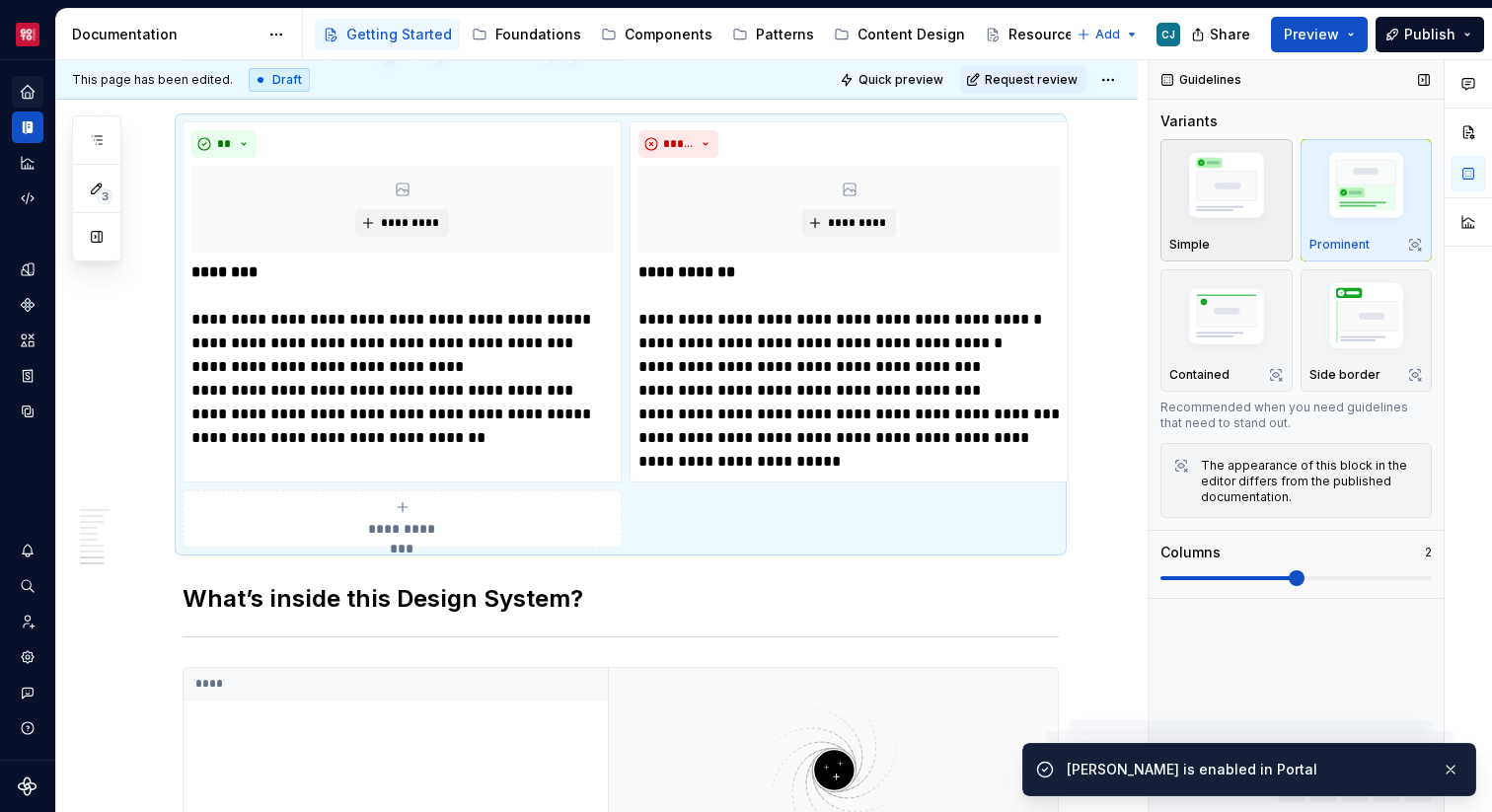
click at [1251, 216] on img "button" at bounding box center [1226, 188] width 114 height 86
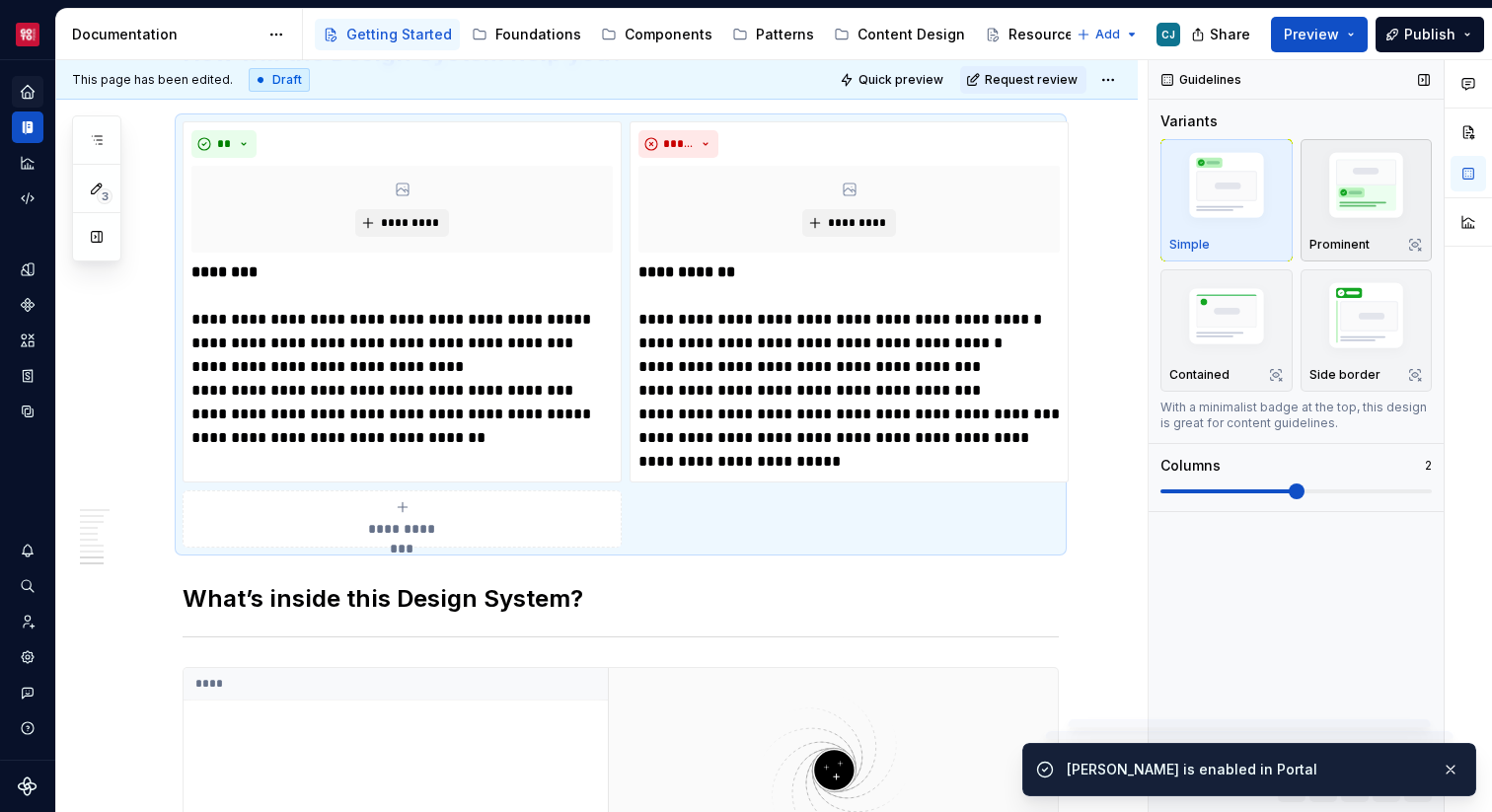
click at [1322, 213] on img "button" at bounding box center [1366, 188] width 114 height 86
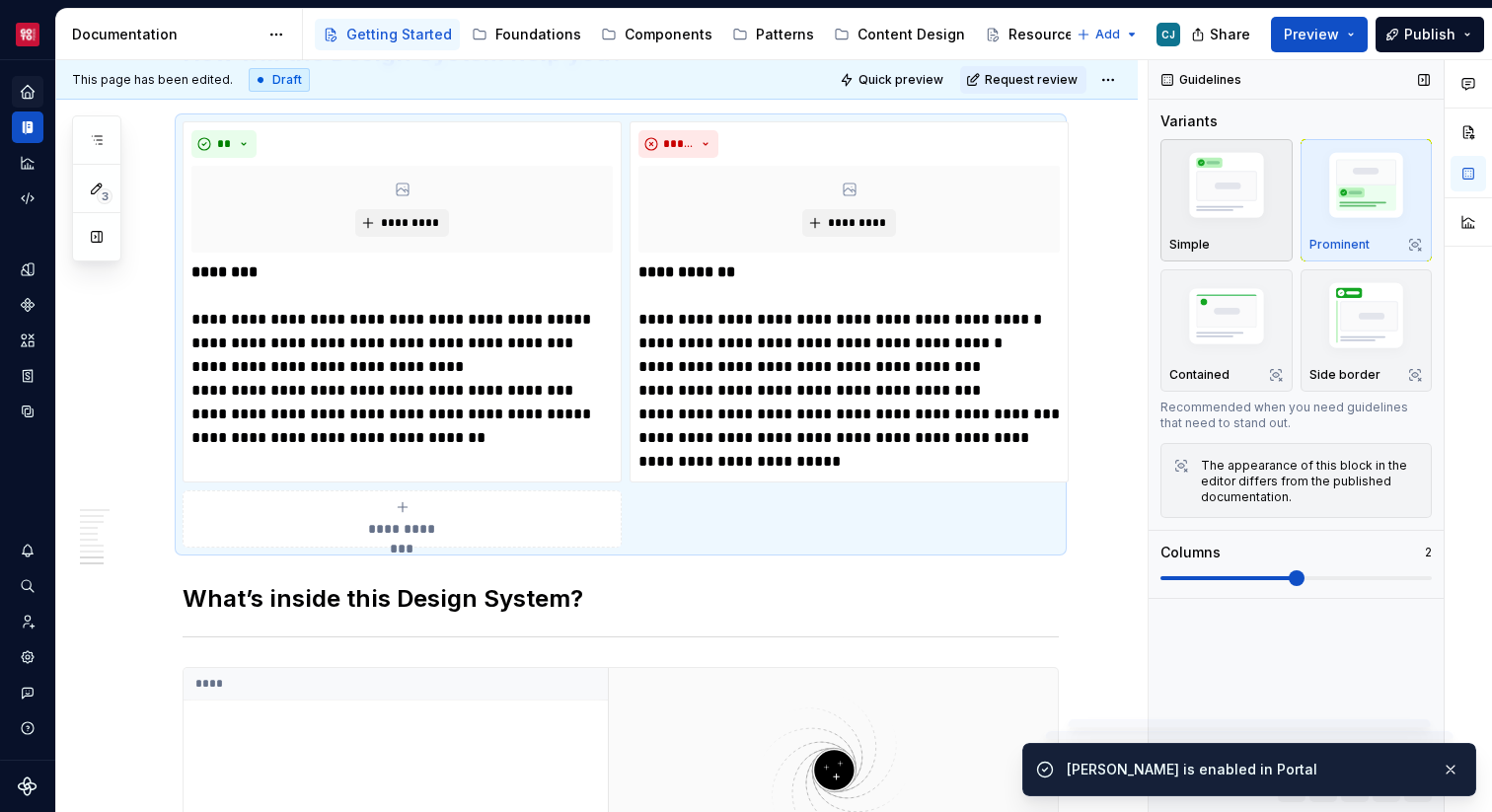
click at [1192, 220] on img "button" at bounding box center [1226, 188] width 114 height 86
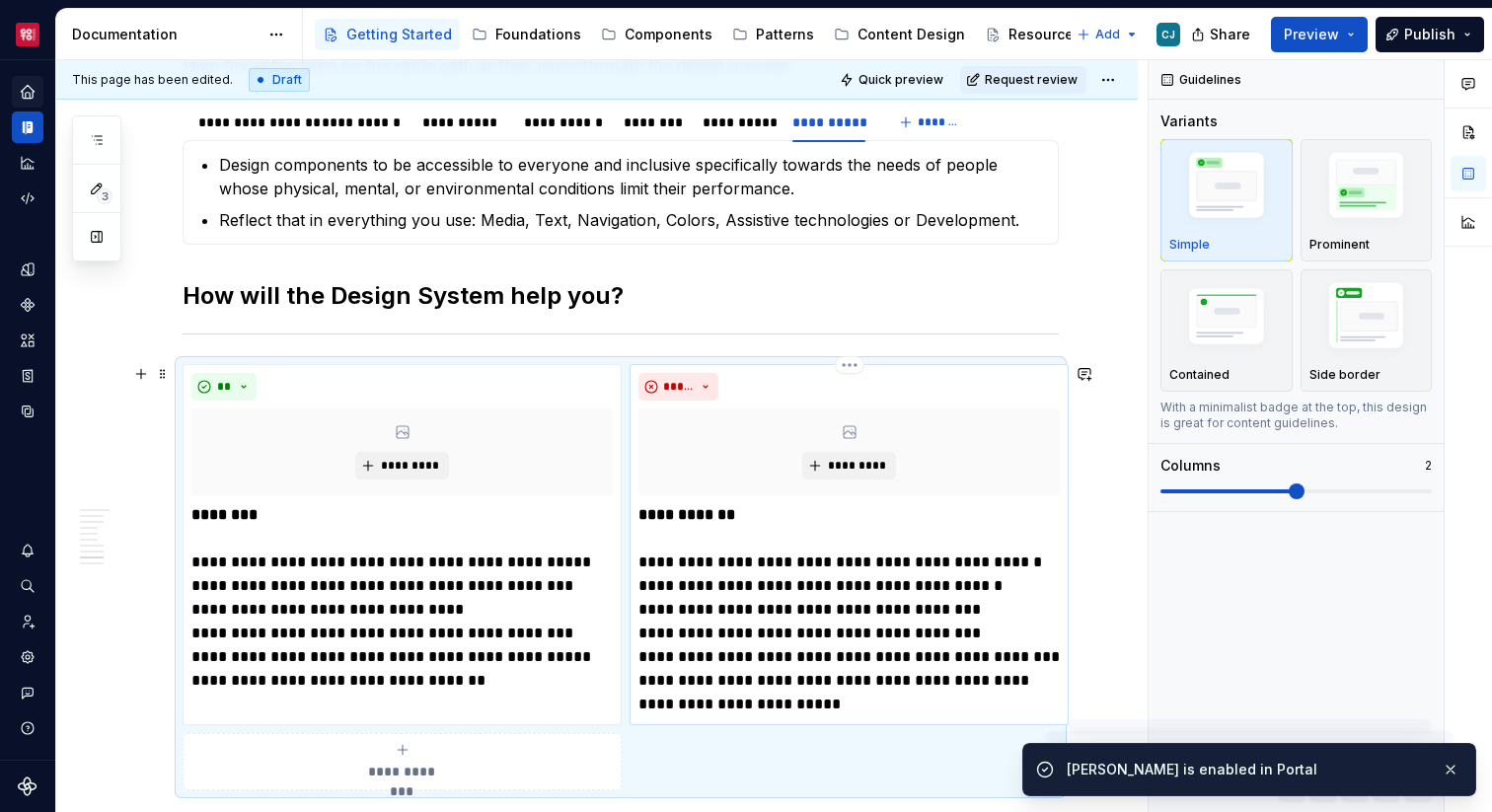
scroll to position [1813, 0]
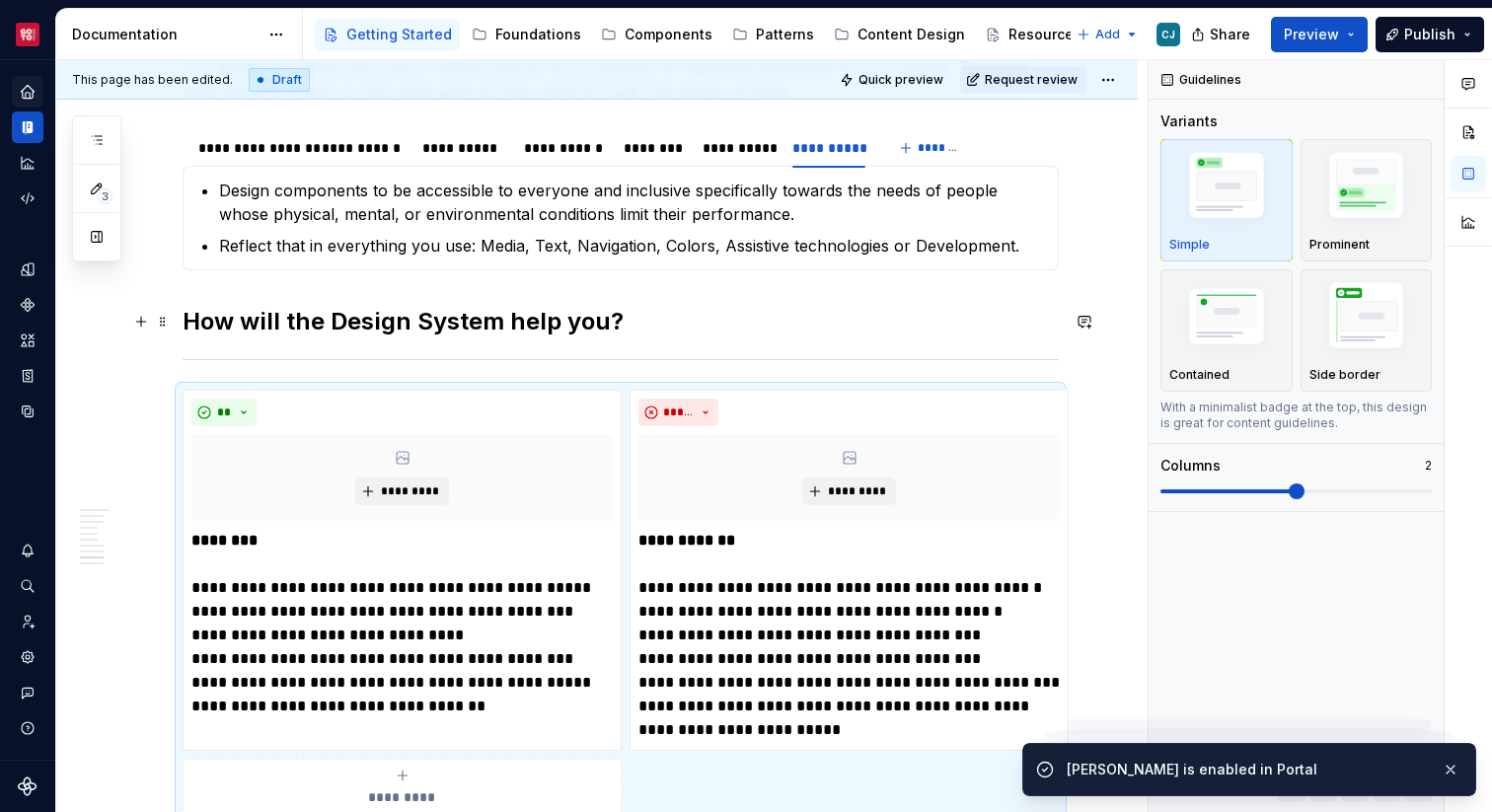
click at [667, 316] on h2 "How will the Design System help you?" at bounding box center [620, 321] width 876 height 32
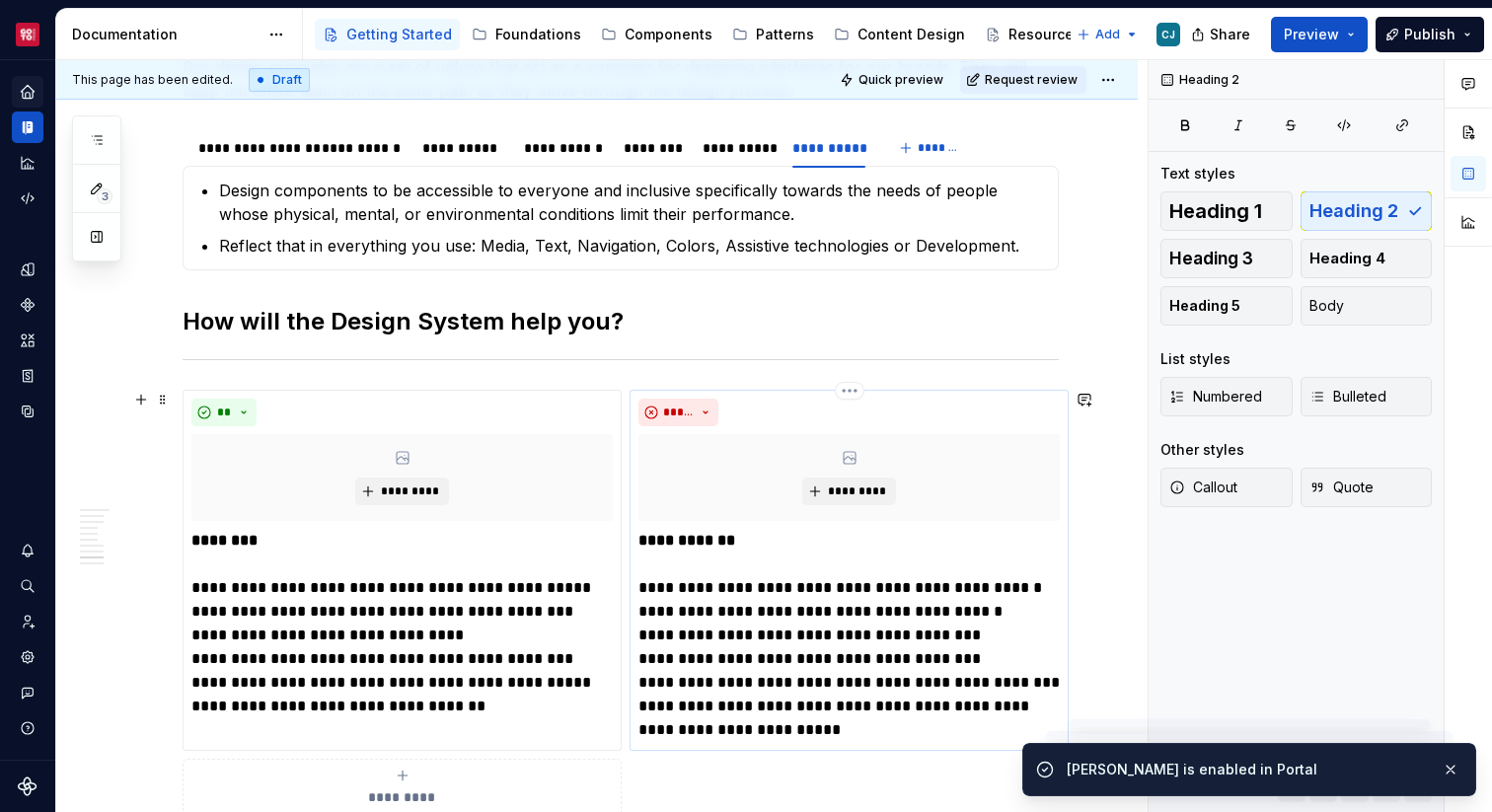
click at [635, 391] on div "**********" at bounding box center [849, 570] width 439 height 361
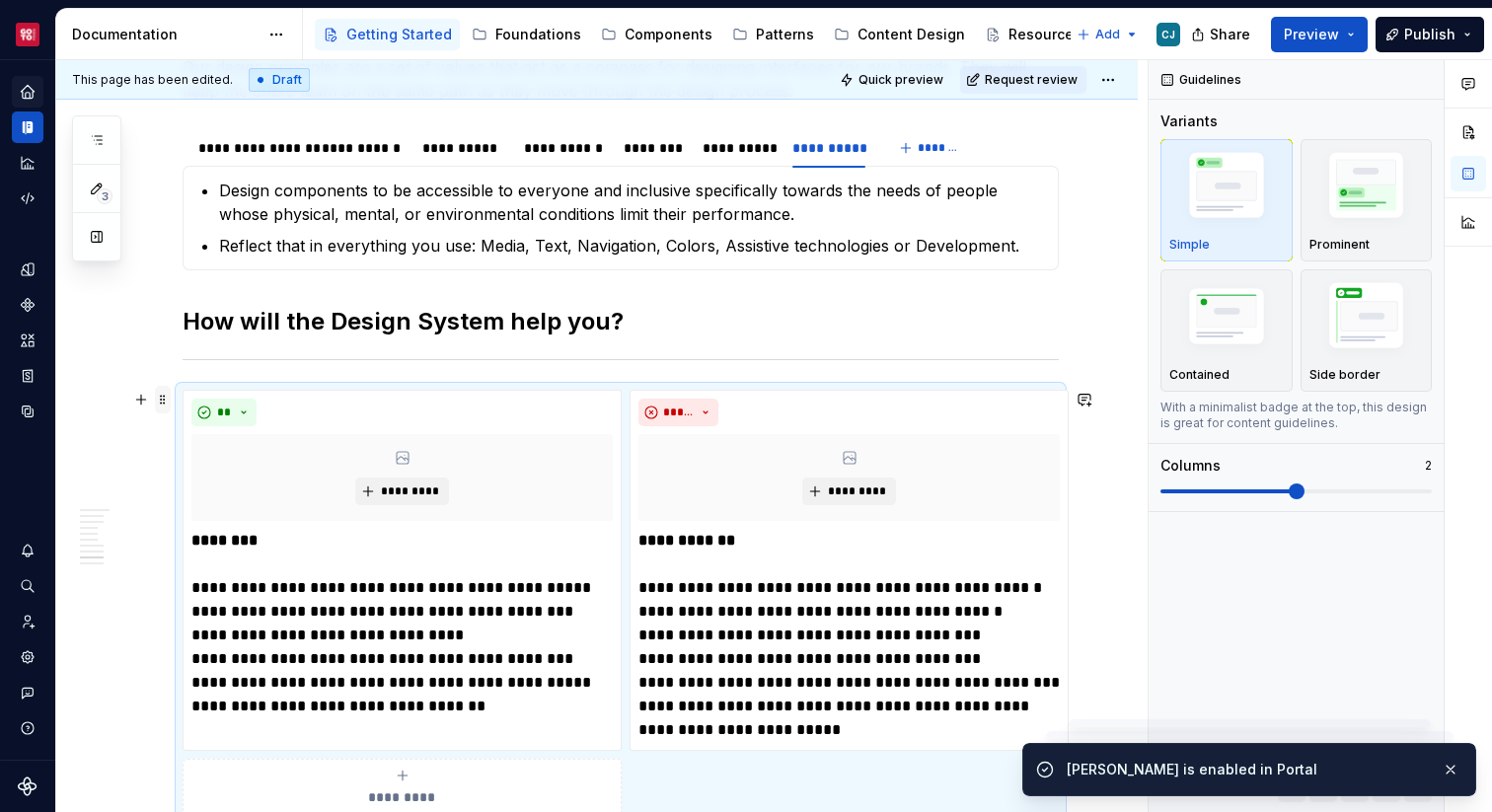
click at [157, 400] on span at bounding box center [163, 400] width 16 height 28
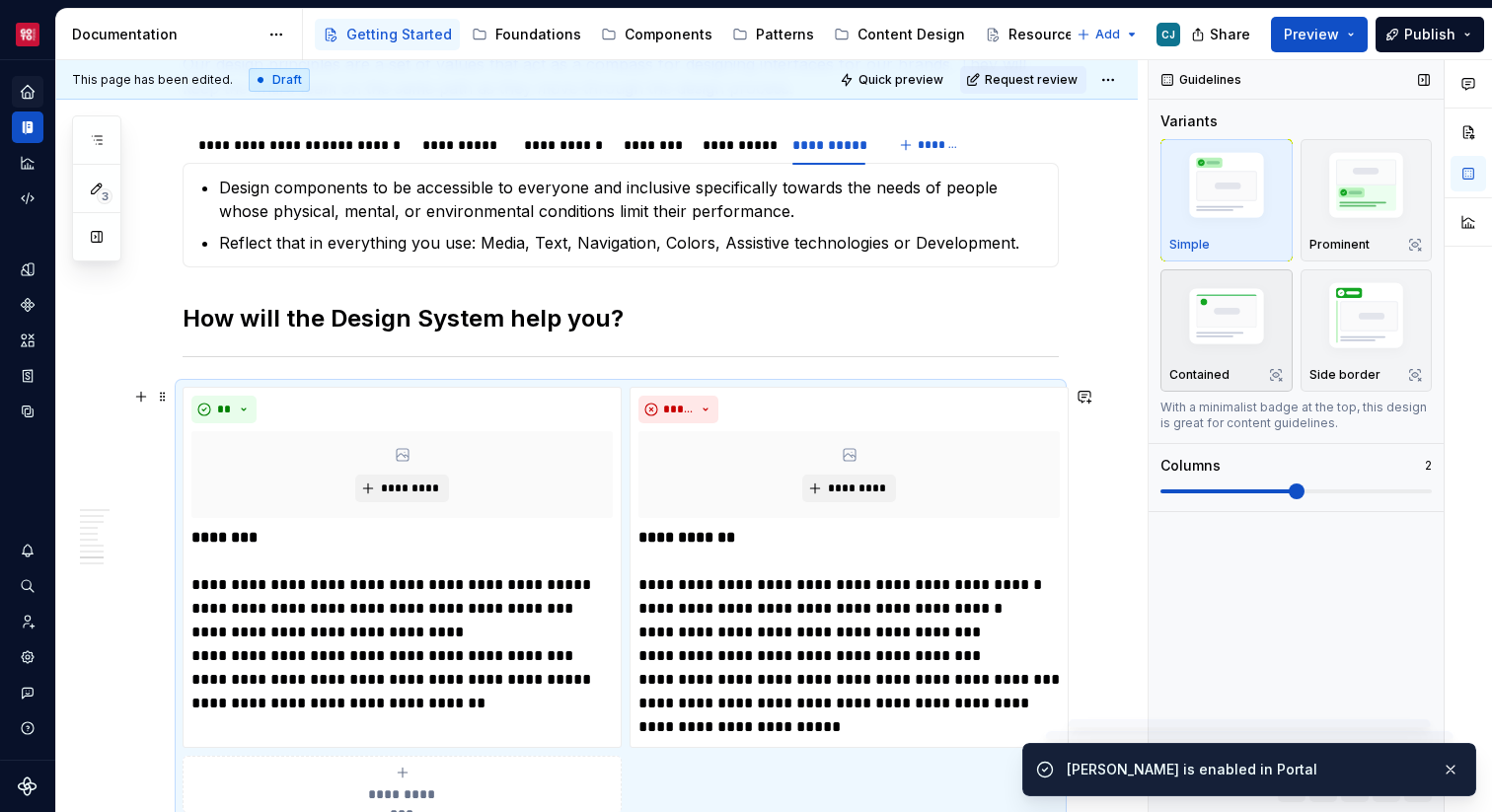
click at [1209, 333] on img "button" at bounding box center [1226, 318] width 114 height 77
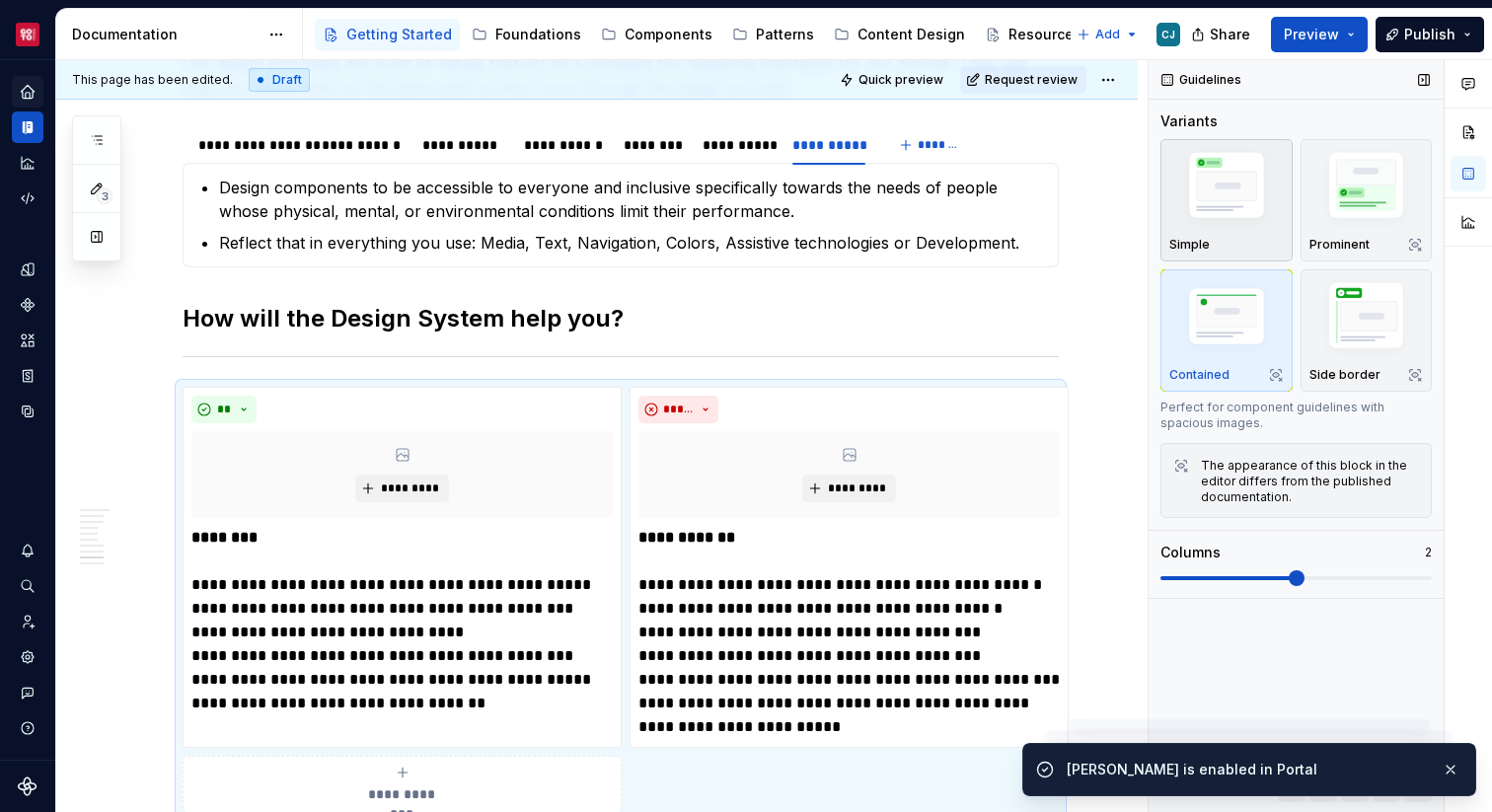
click at [1209, 194] on img "button" at bounding box center [1226, 188] width 114 height 86
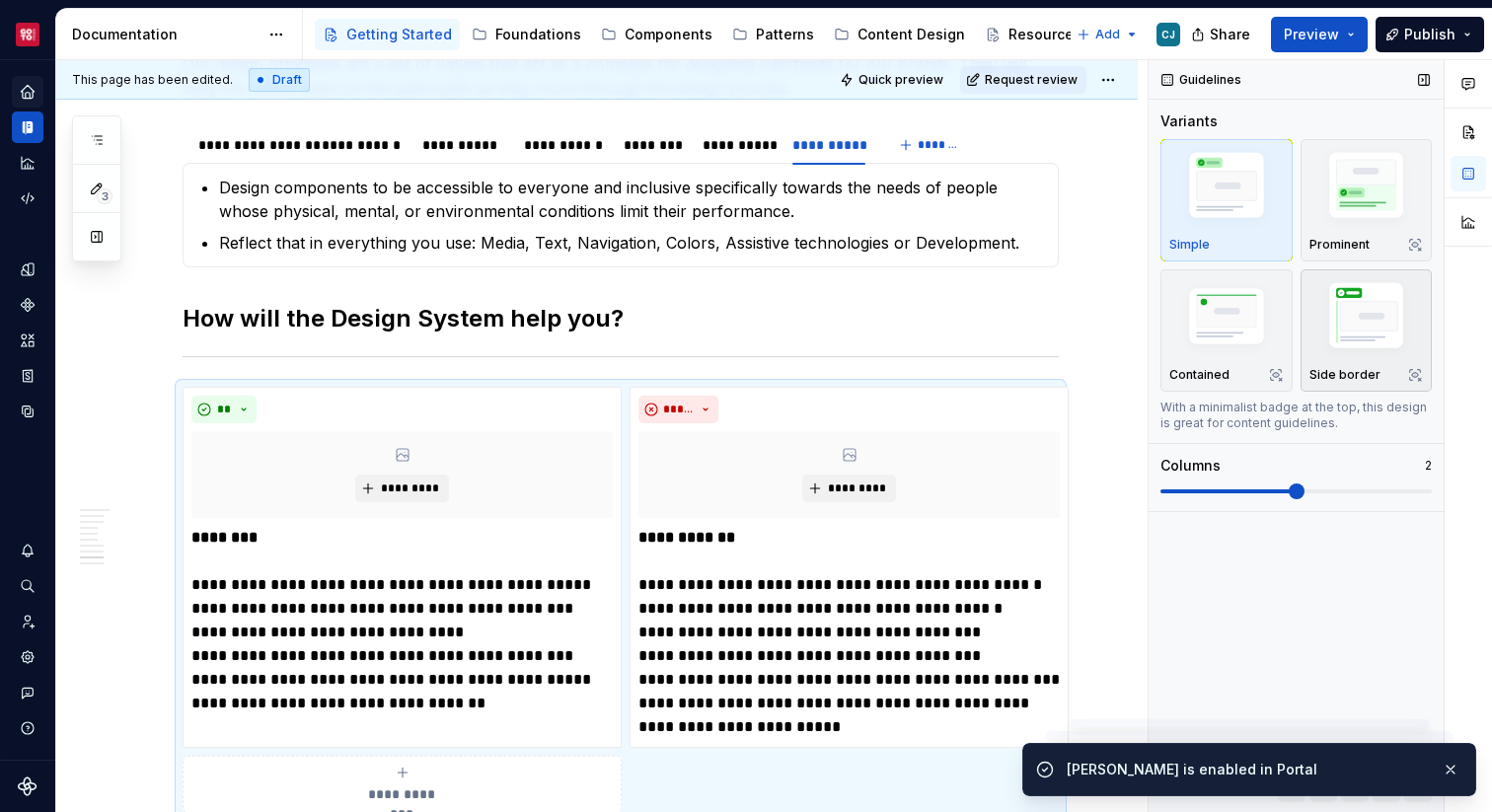
click at [1337, 313] on img "button" at bounding box center [1366, 319] width 114 height 86
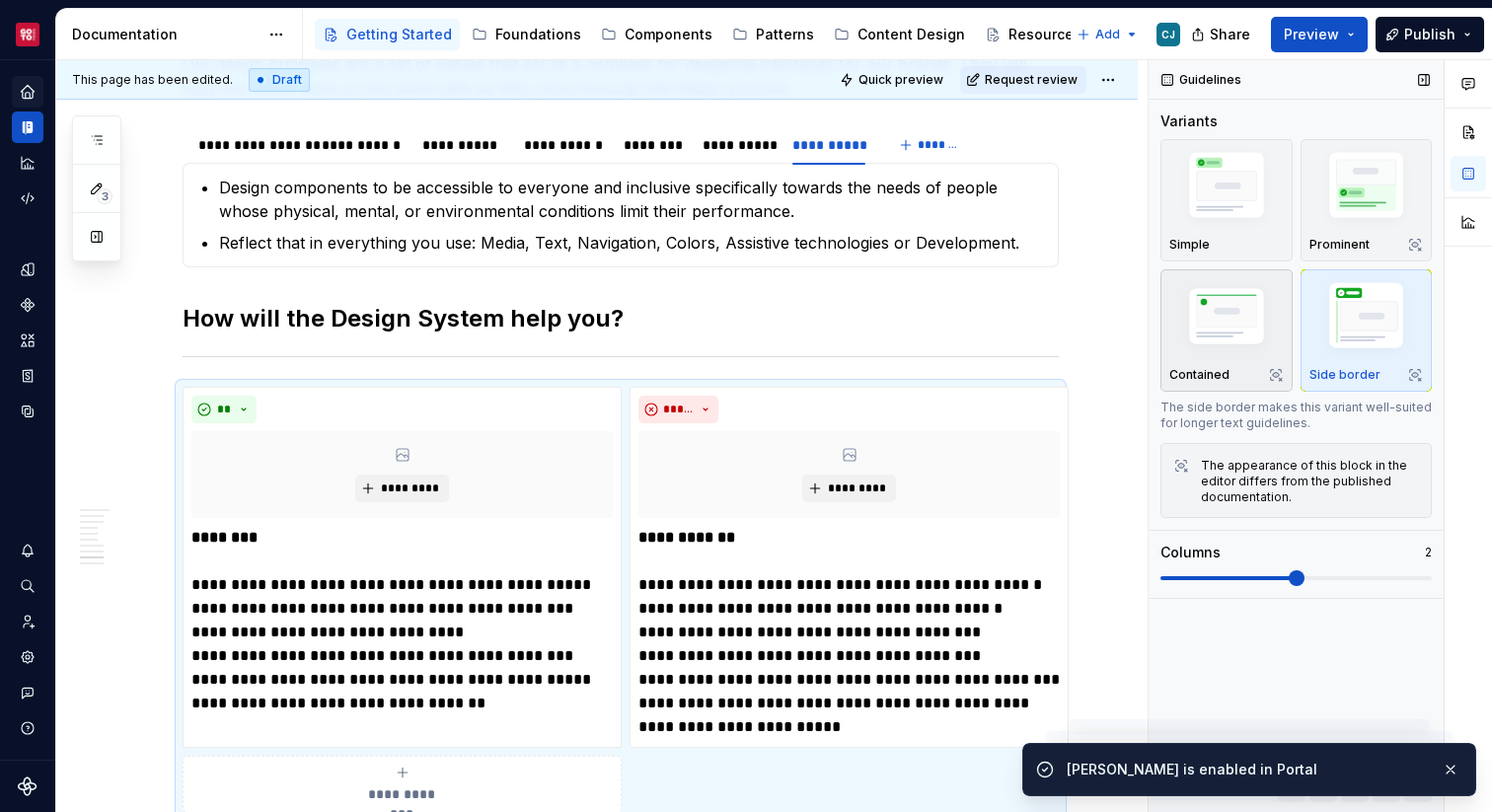
click at [1219, 319] on img "button" at bounding box center [1226, 318] width 114 height 77
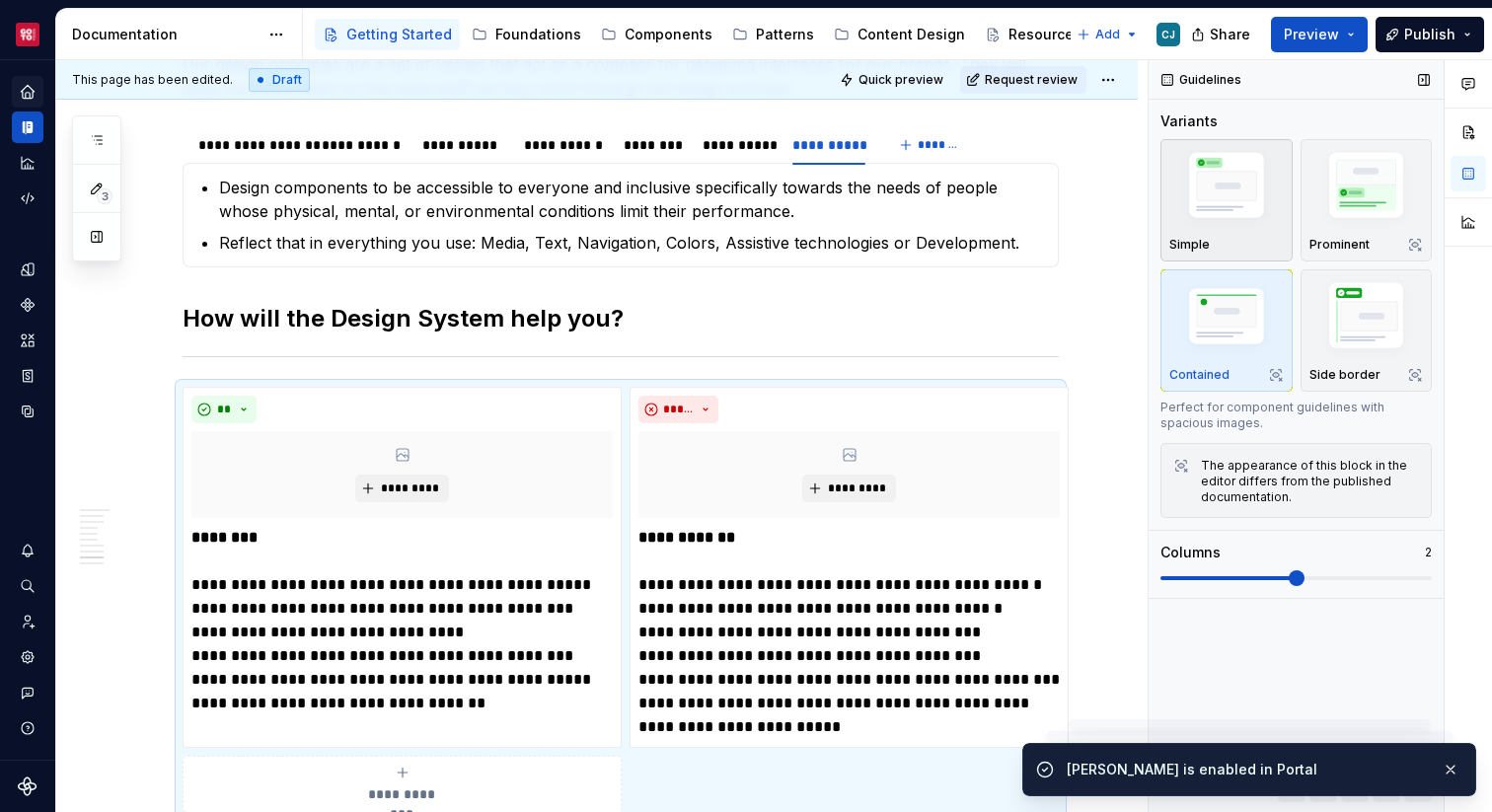
click at [1218, 170] on img "button" at bounding box center [1226, 188] width 114 height 86
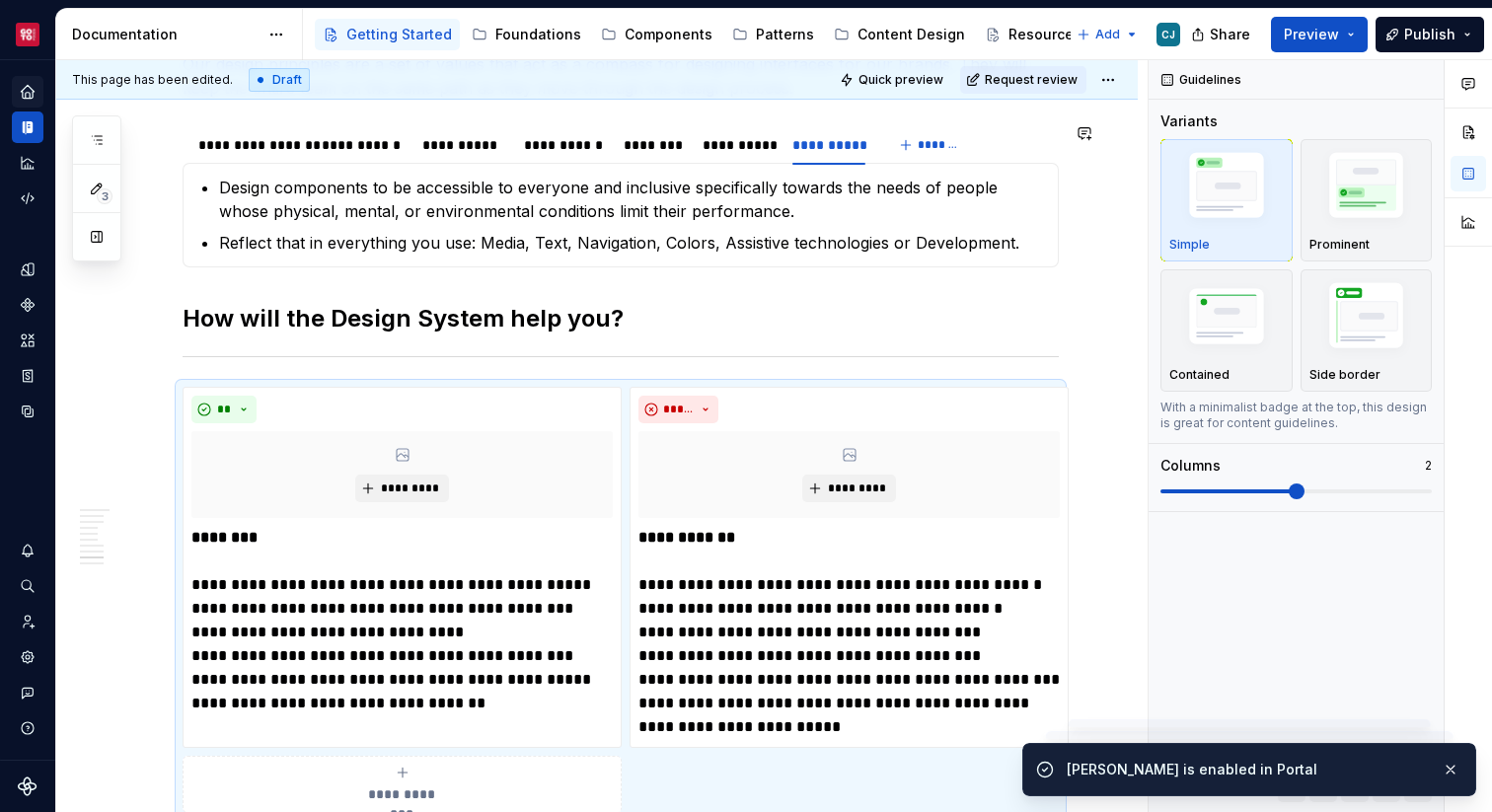
click at [1110, 273] on div "Welcome to the Fusion Design System A comprehensive multi-brand design system b…" at bounding box center [597, 9] width 1081 height 2919
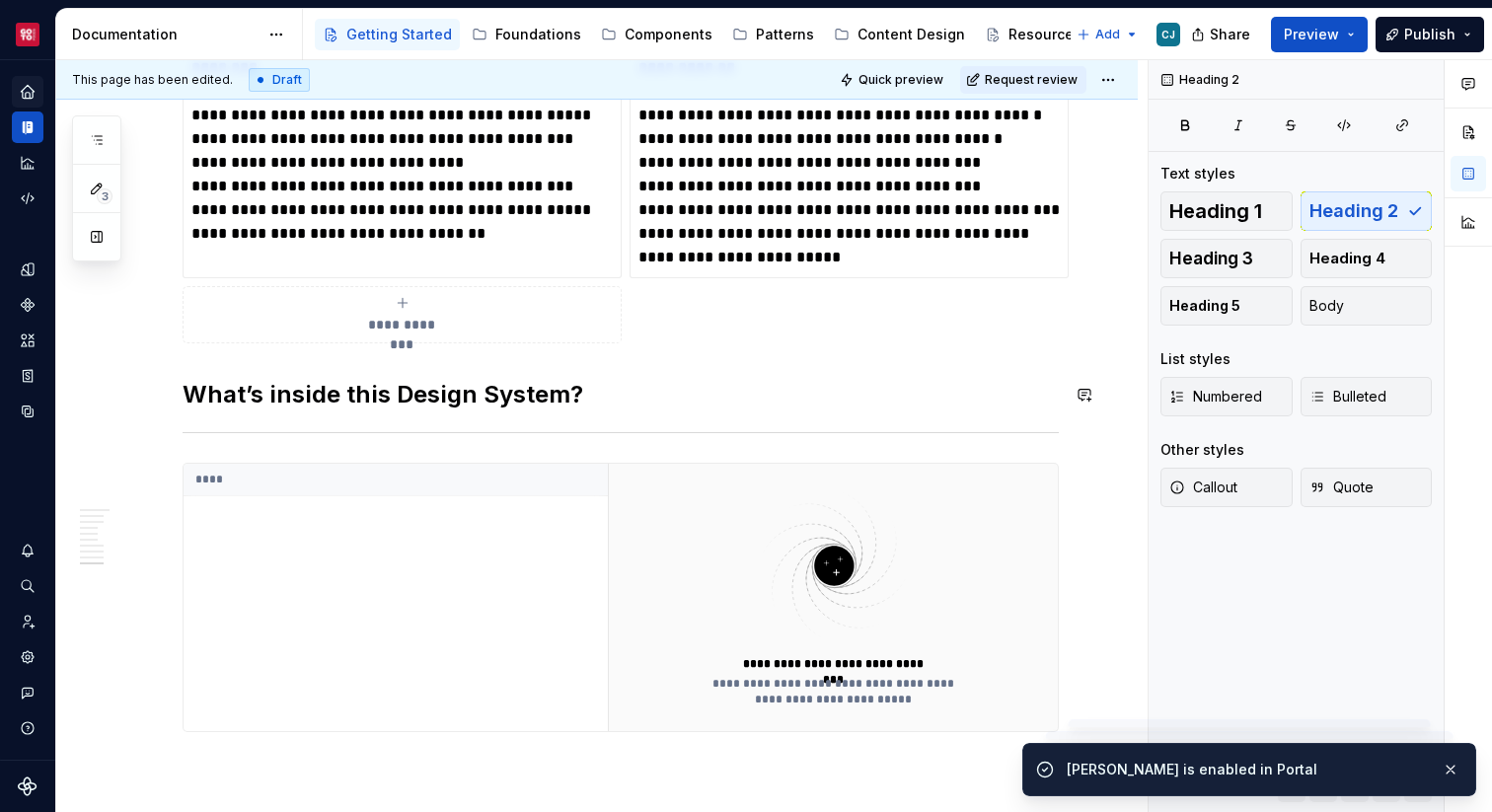
scroll to position [2271, 0]
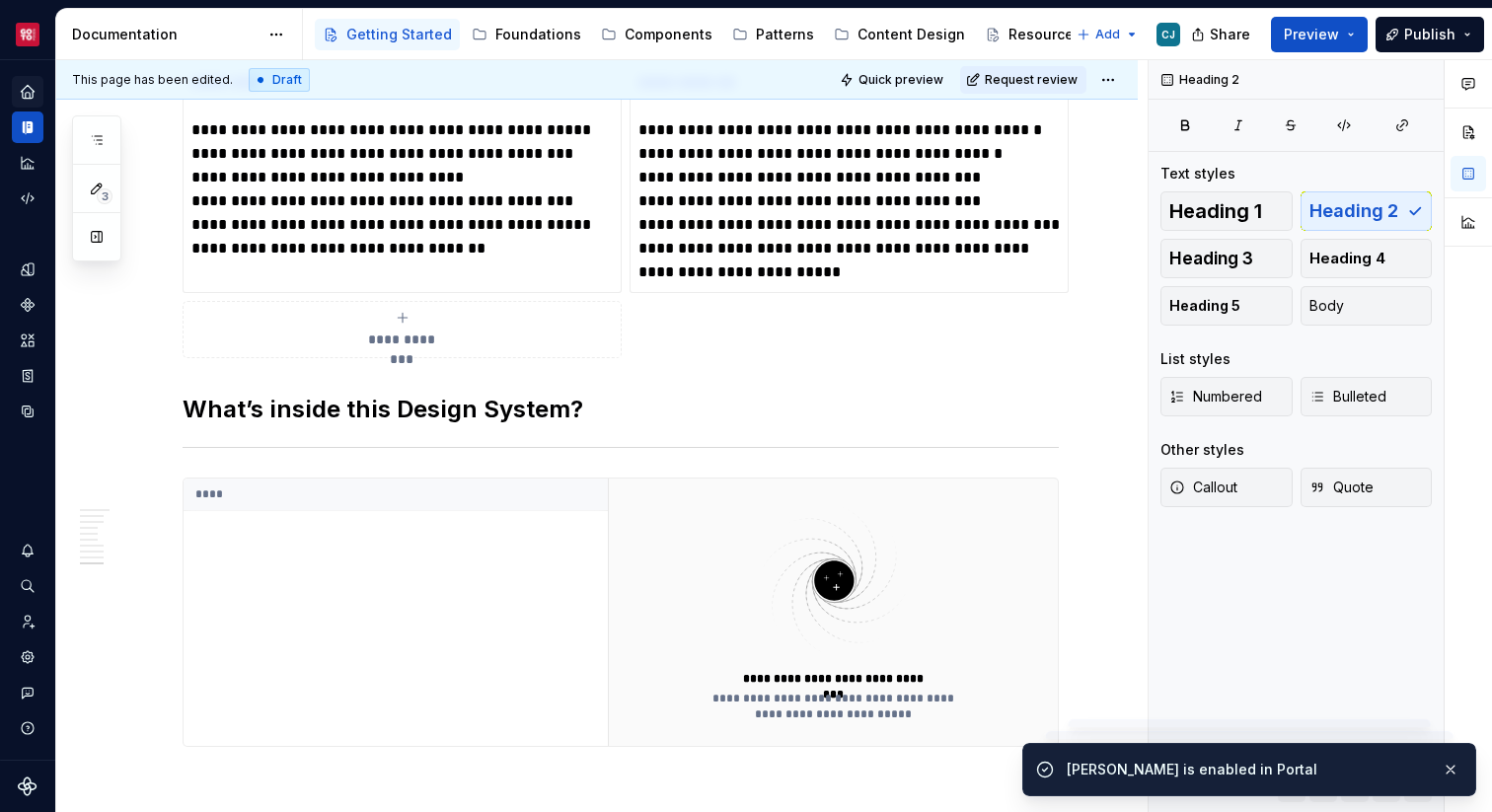
click at [307, 408] on h2 "What’s inside this Design System?" at bounding box center [620, 409] width 876 height 32
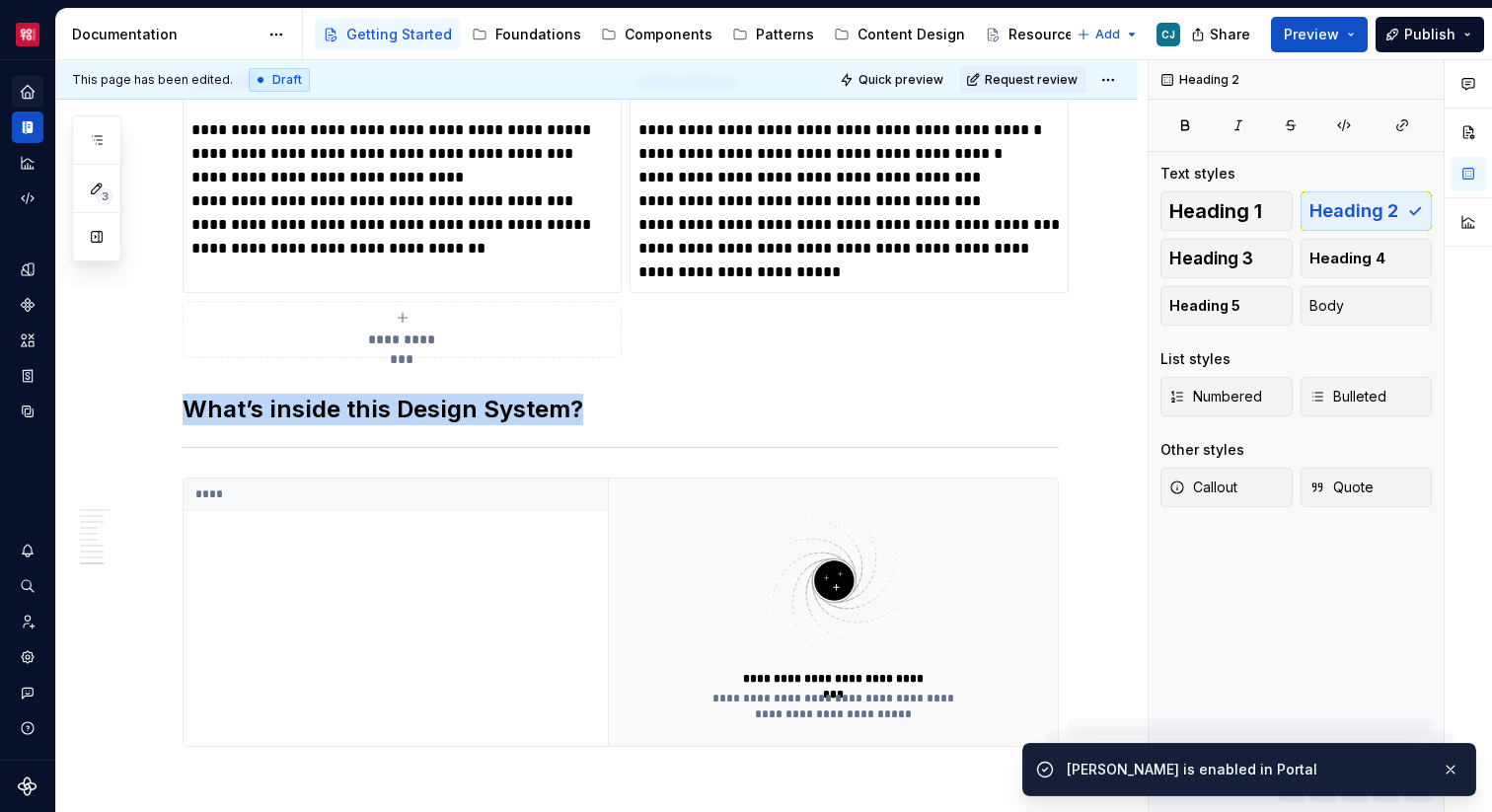
click at [307, 408] on h2 "What’s inside this Design System?" at bounding box center [620, 409] width 876 height 32
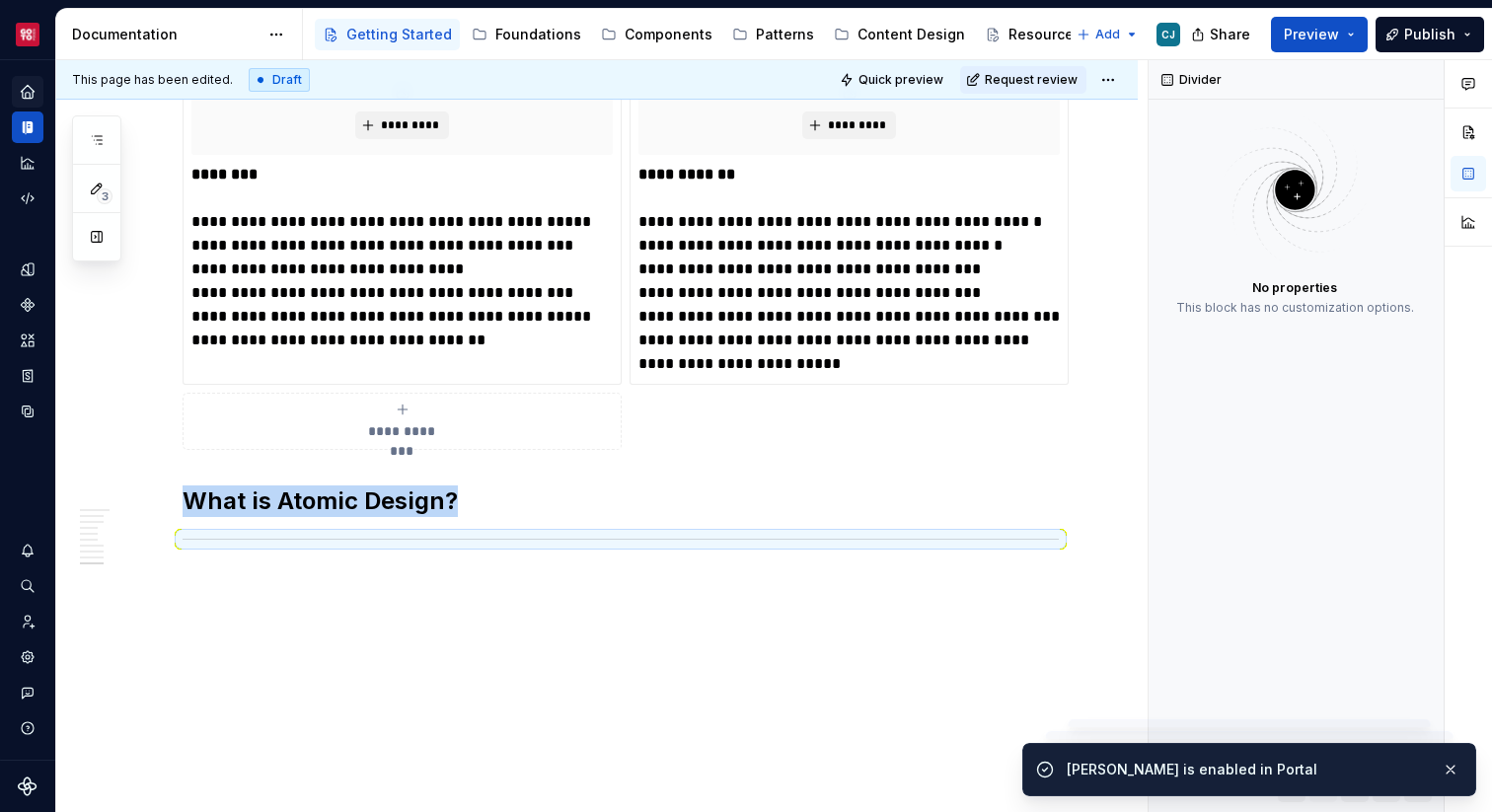
scroll to position [2179, 0]
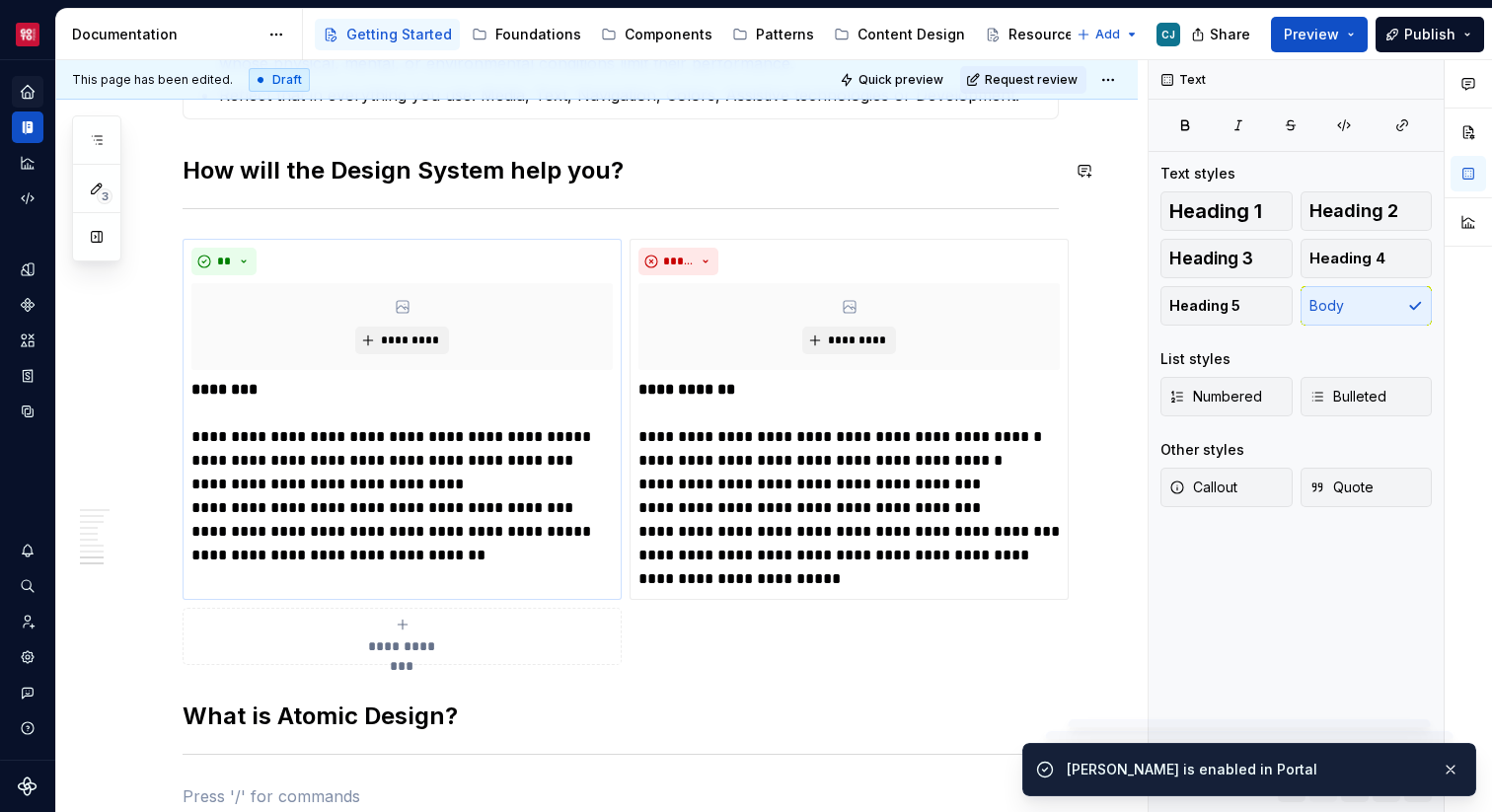
scroll to position [1962, 0]
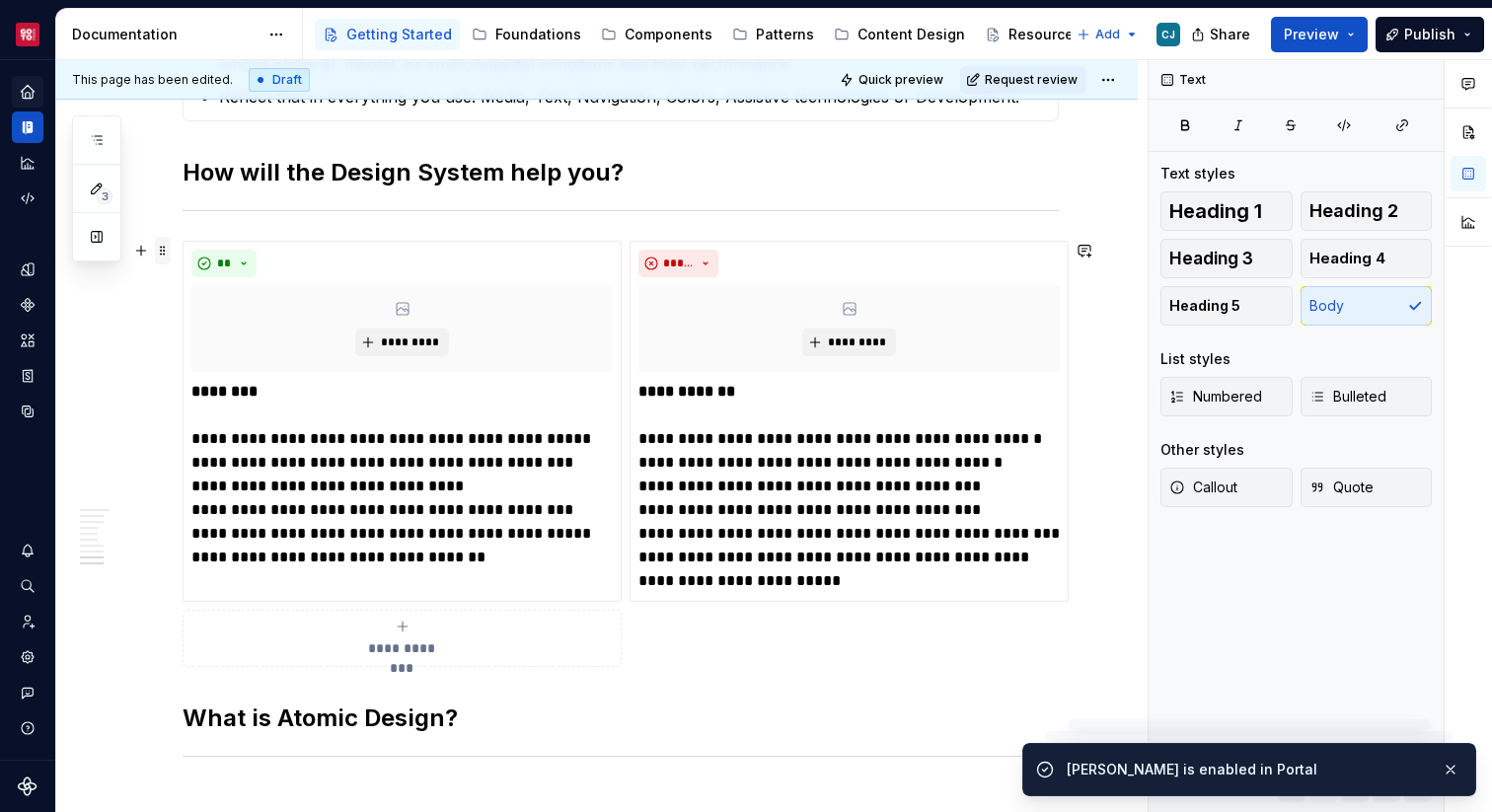
click at [163, 249] on span at bounding box center [163, 251] width 16 height 28
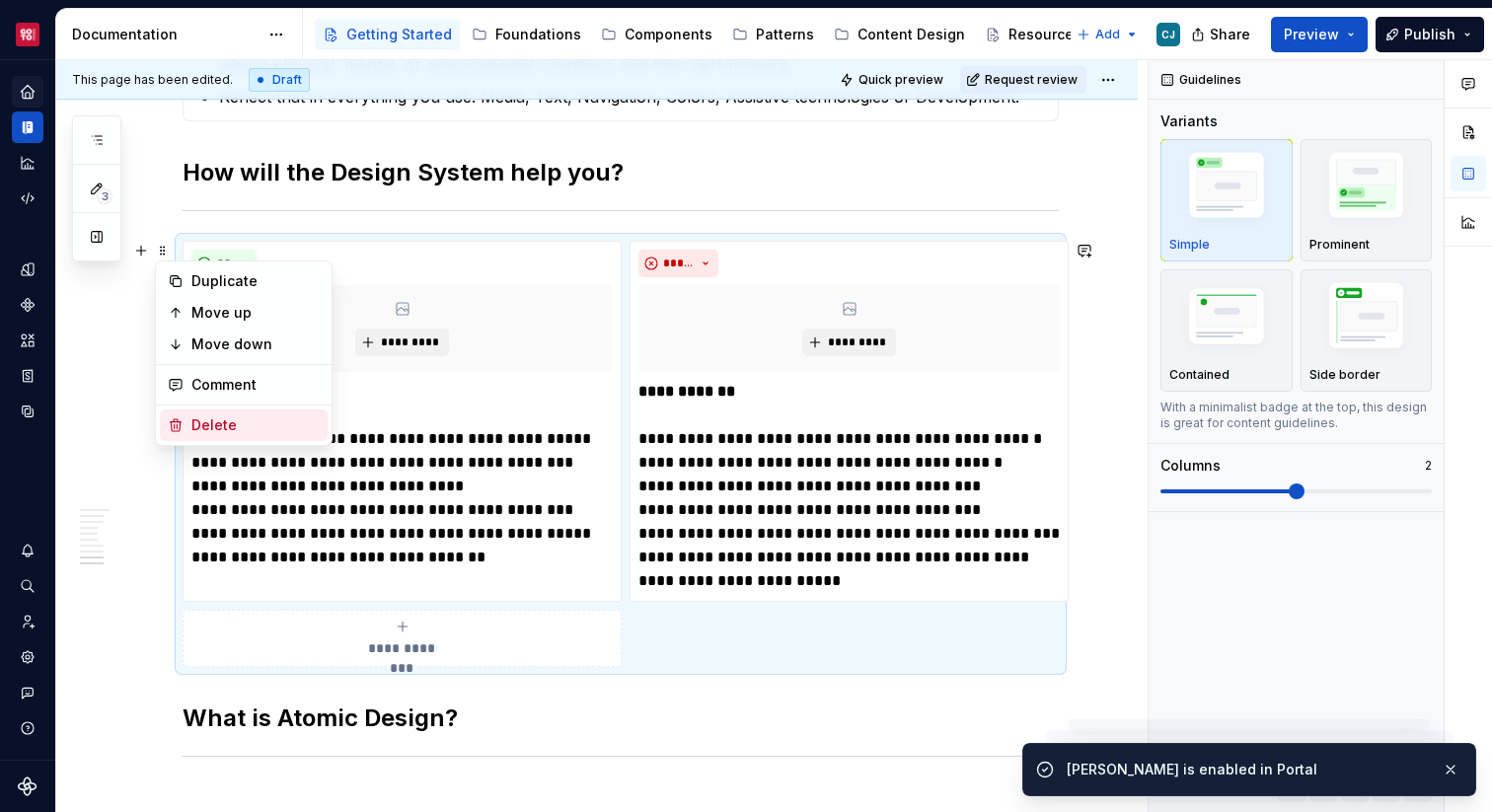
click at [231, 421] on div "Delete" at bounding box center [255, 425] width 128 height 20
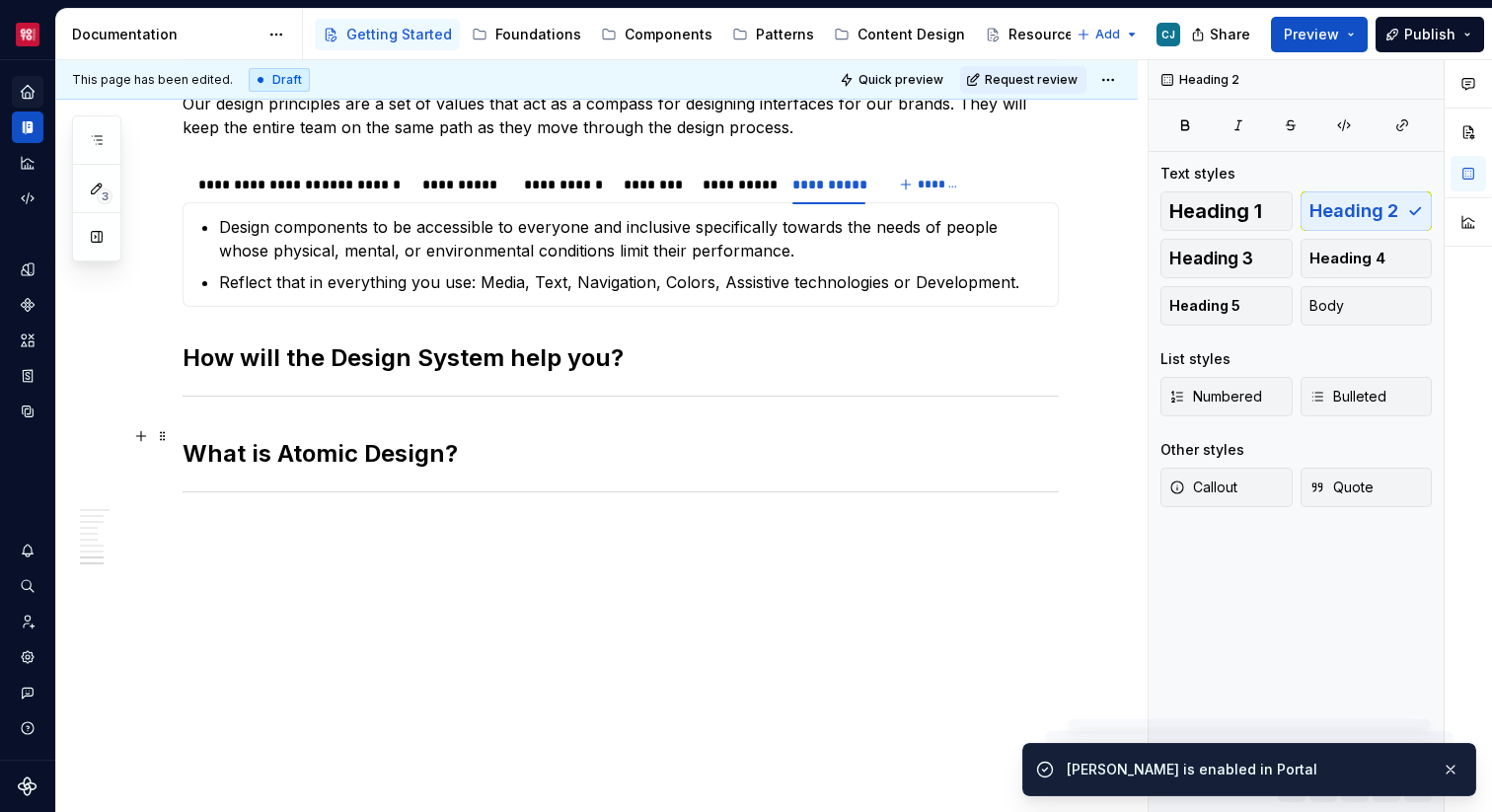
scroll to position [1777, 0]
click at [157, 363] on span at bounding box center [163, 358] width 16 height 28
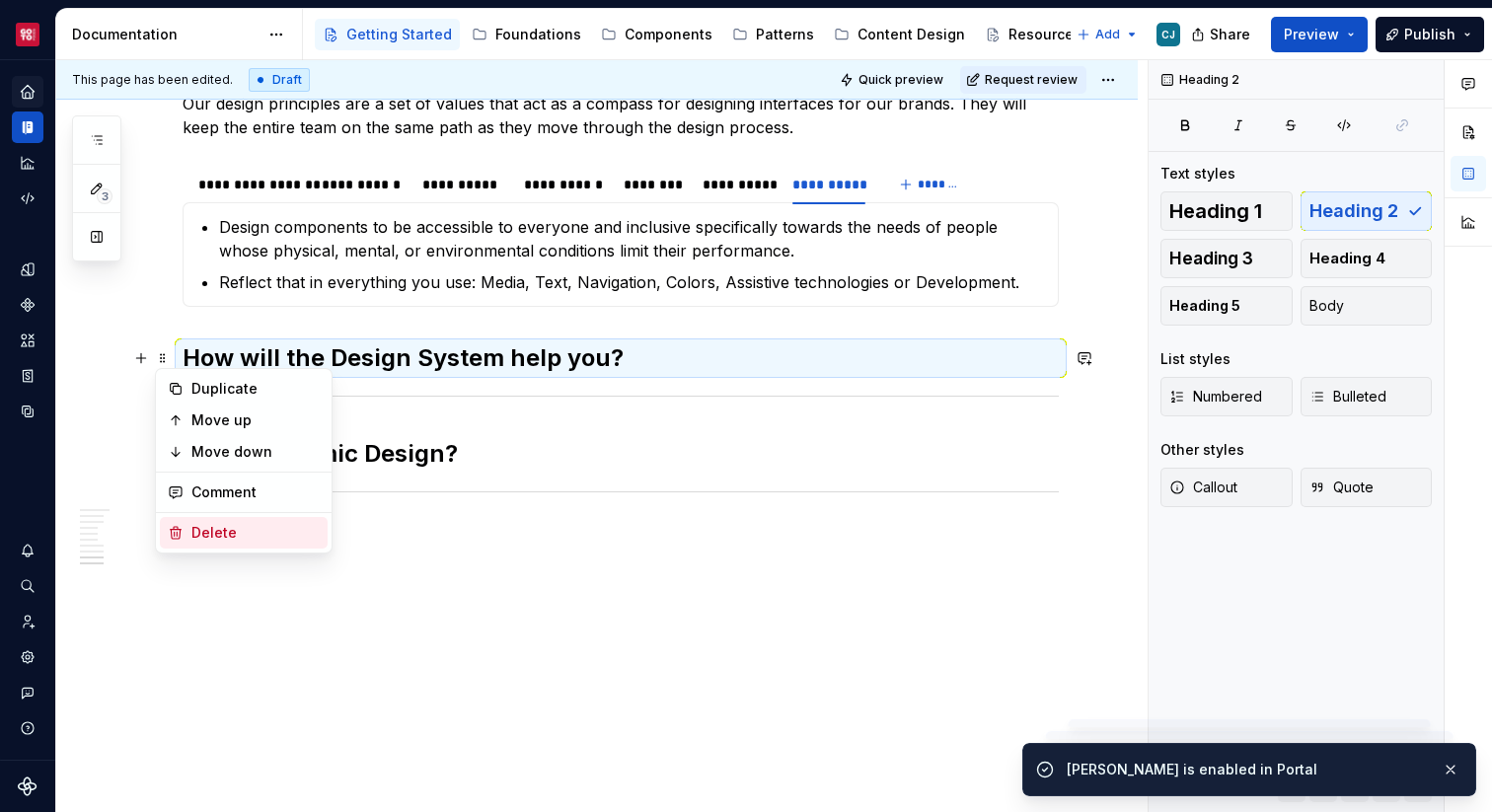
click at [215, 536] on div "Delete" at bounding box center [255, 532] width 128 height 20
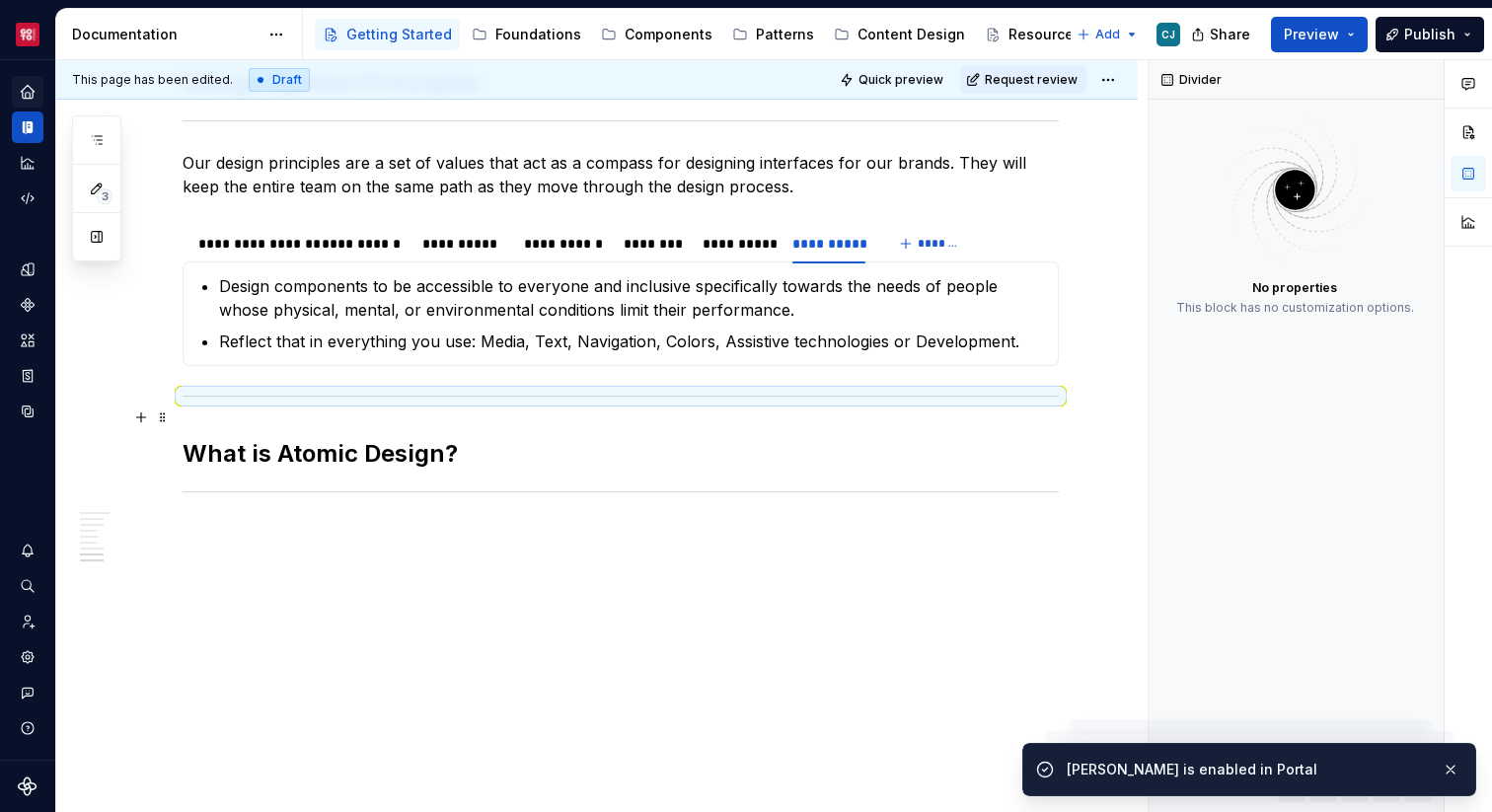
scroll to position [1718, 0]
click at [281, 399] on div at bounding box center [620, 396] width 876 height 13
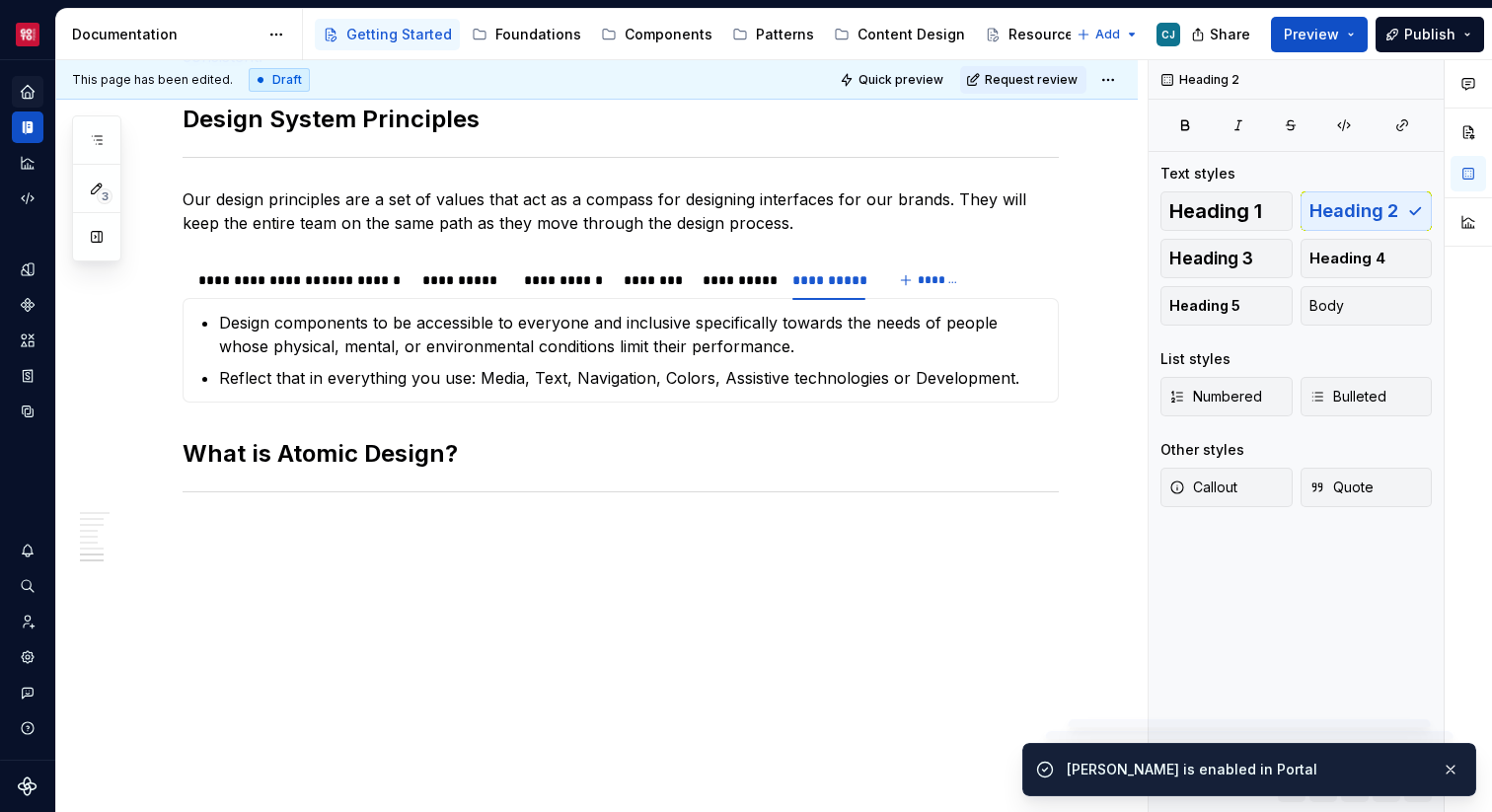
scroll to position [1682, 0]
click at [350, 456] on h2 "What is Atomic Design?" at bounding box center [620, 454] width 876 height 32
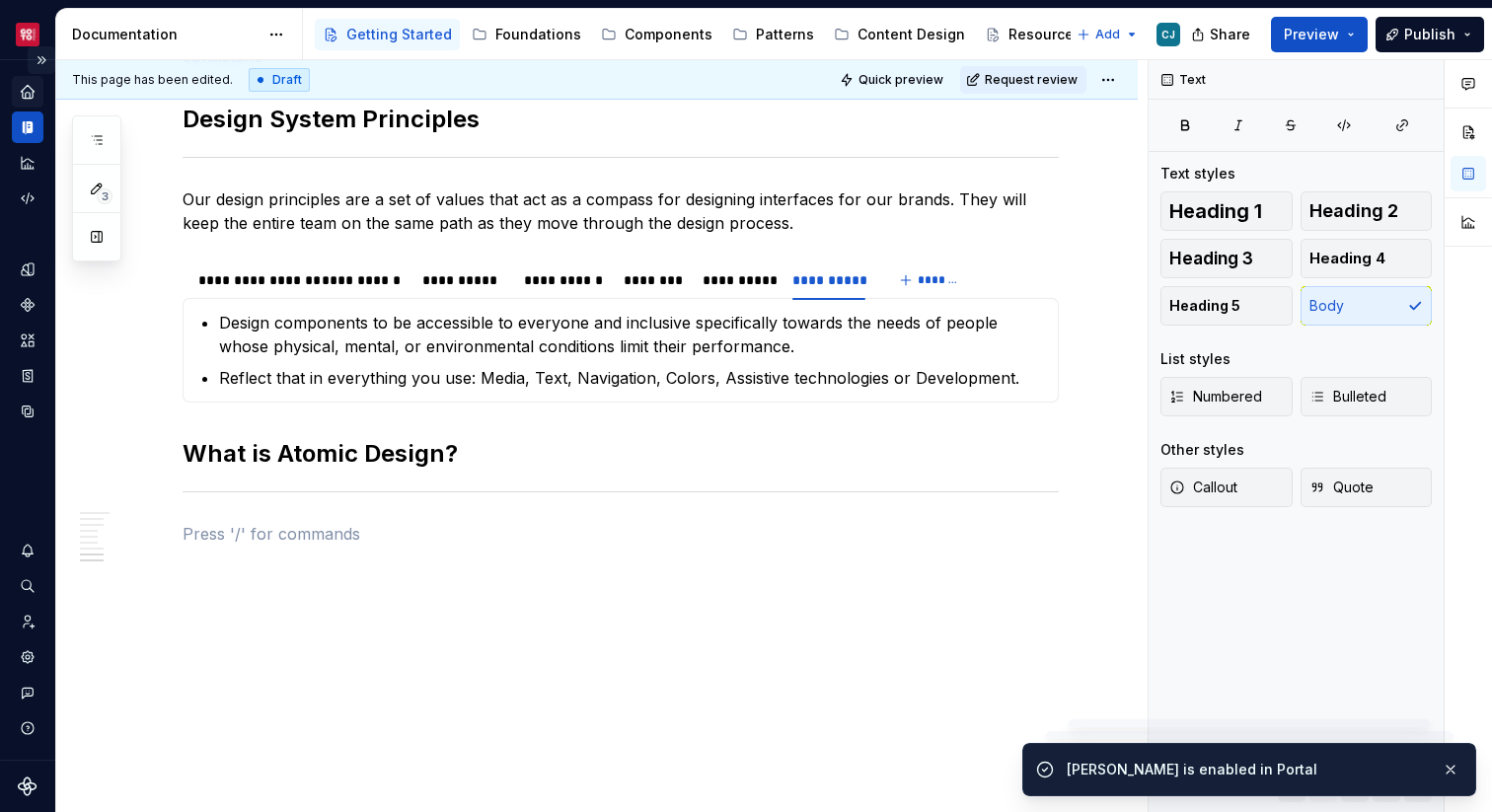
click at [41, 58] on button "Expand sidebar" at bounding box center [42, 60] width 28 height 28
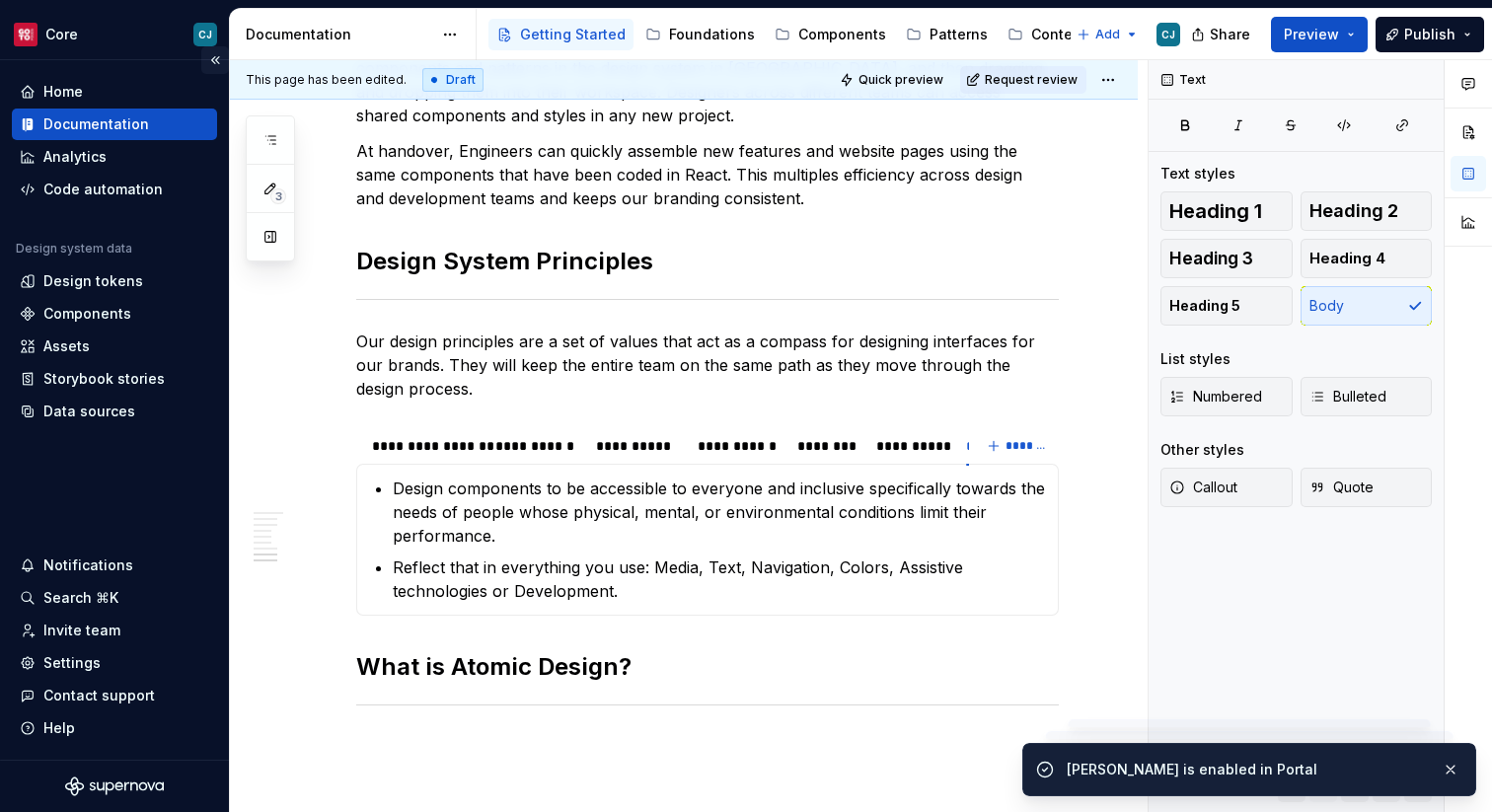
scroll to position [1823, 0]
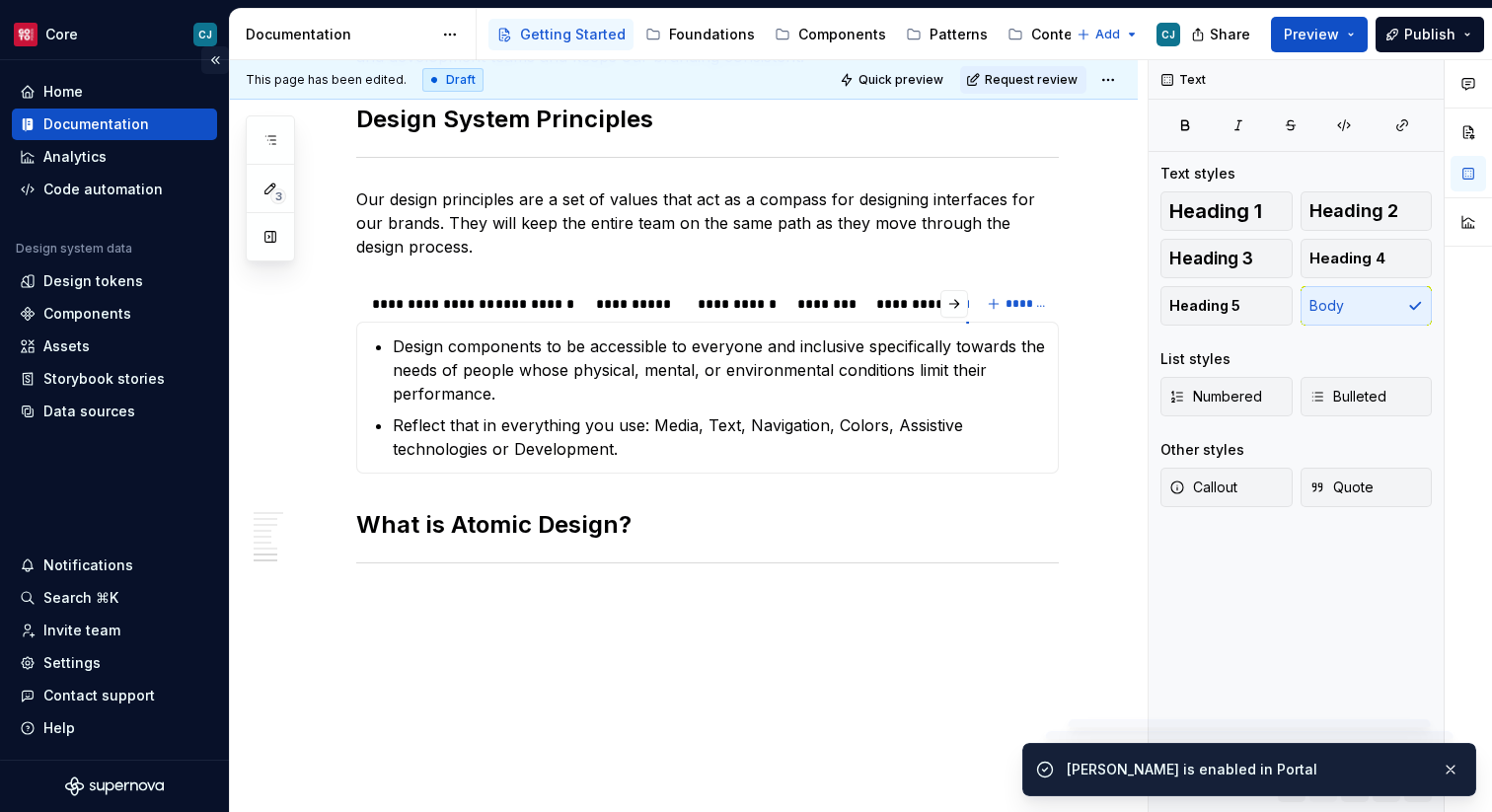
click at [201, 58] on button "Collapse sidebar" at bounding box center [215, 60] width 28 height 28
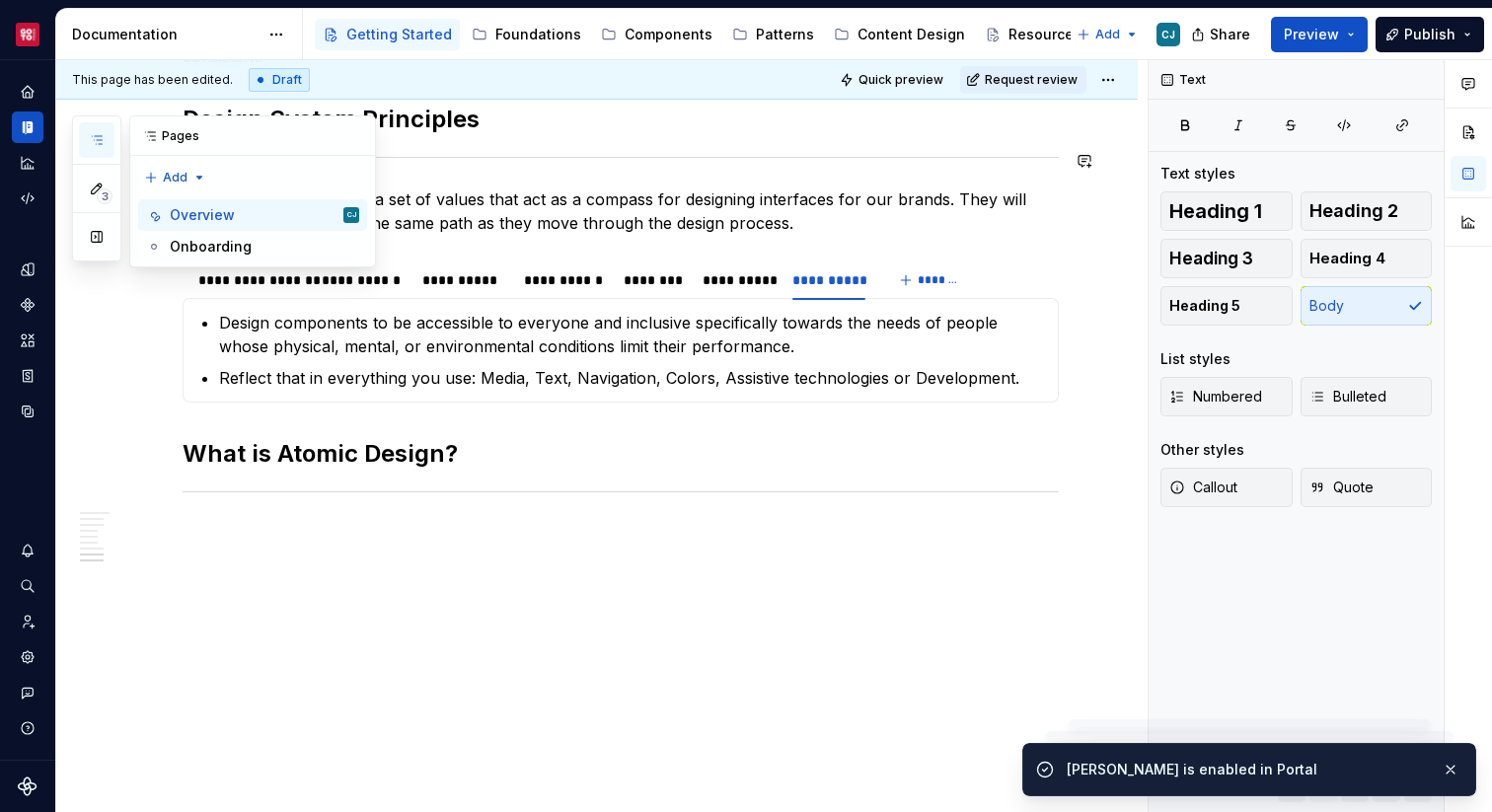
click at [101, 149] on button "button" at bounding box center [97, 140] width 36 height 36
click at [105, 243] on button "button" at bounding box center [97, 237] width 36 height 36
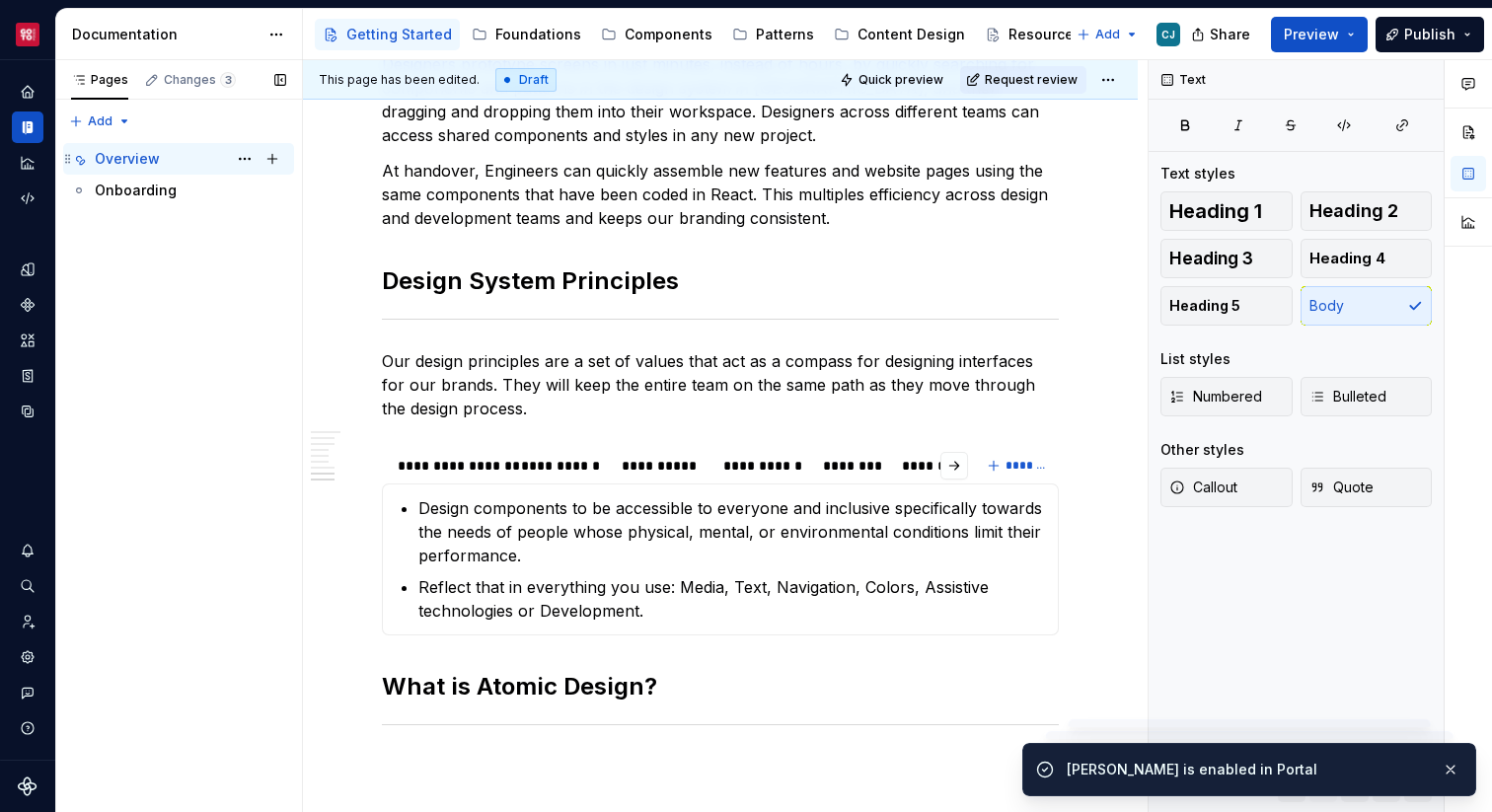
click at [161, 164] on div "Overview CJ" at bounding box center [189, 159] width 191 height 28
click at [243, 164] on button "Page tree" at bounding box center [245, 159] width 28 height 28
click at [552, 188] on html "Core CJ Design system data Documentation Accessibility guide for tree Page tree…" at bounding box center [746, 406] width 1492 height 812
click at [1294, 34] on span "Preview" at bounding box center [1311, 35] width 56 height 20
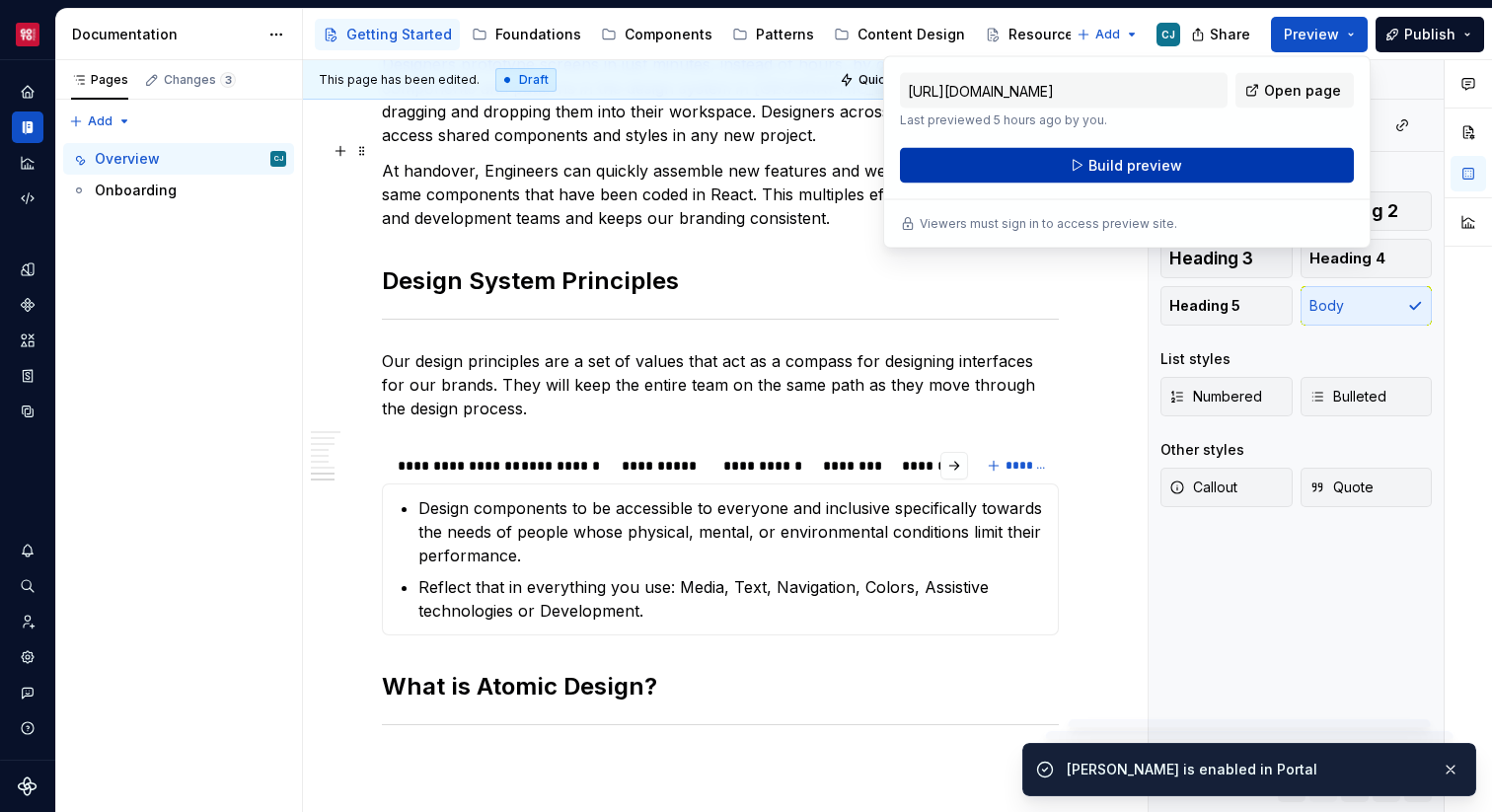
click at [1148, 181] on button "Build preview" at bounding box center [1127, 166] width 454 height 36
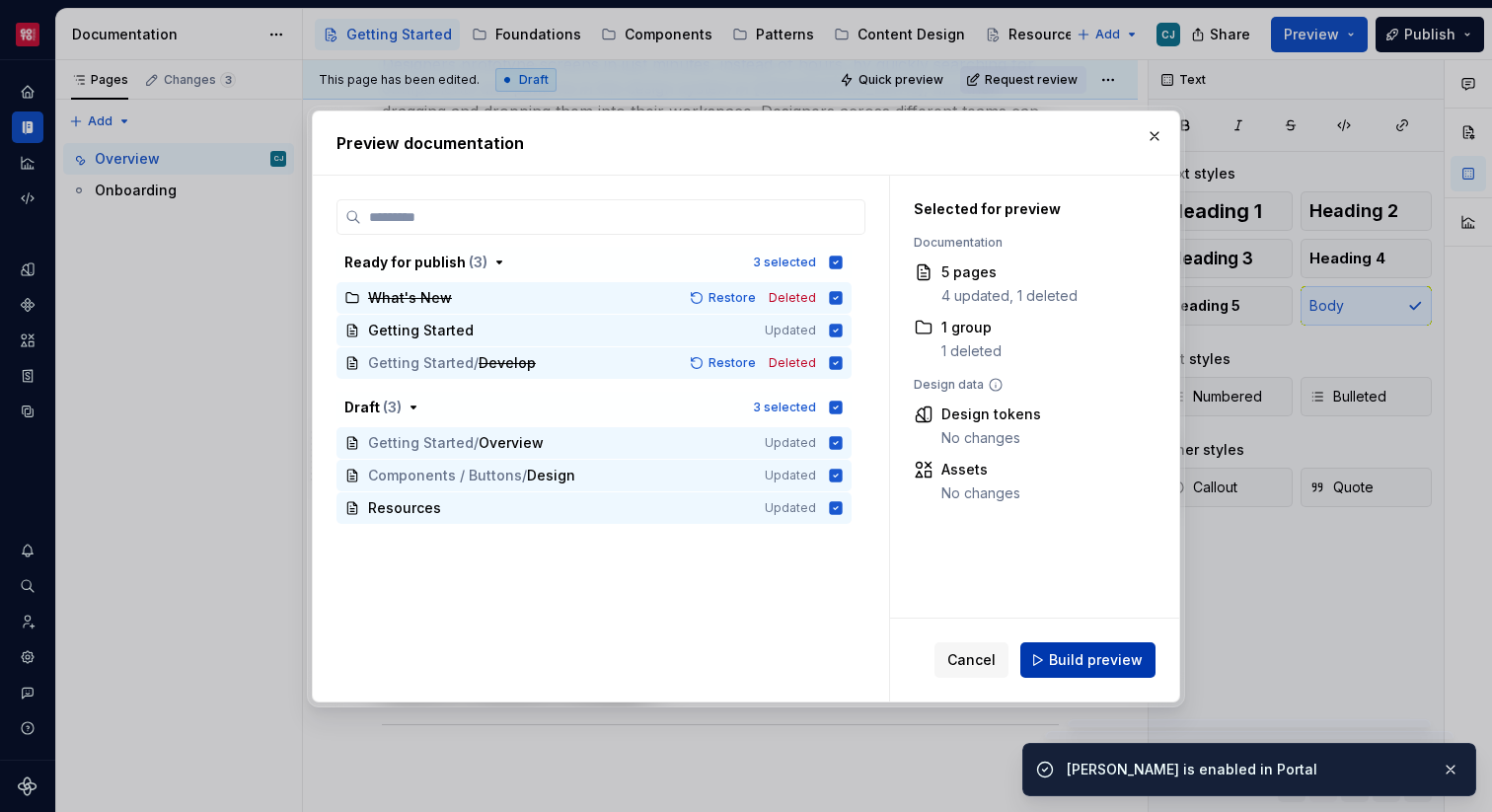
click at [1084, 672] on button "Build preview" at bounding box center [1088, 660] width 135 height 36
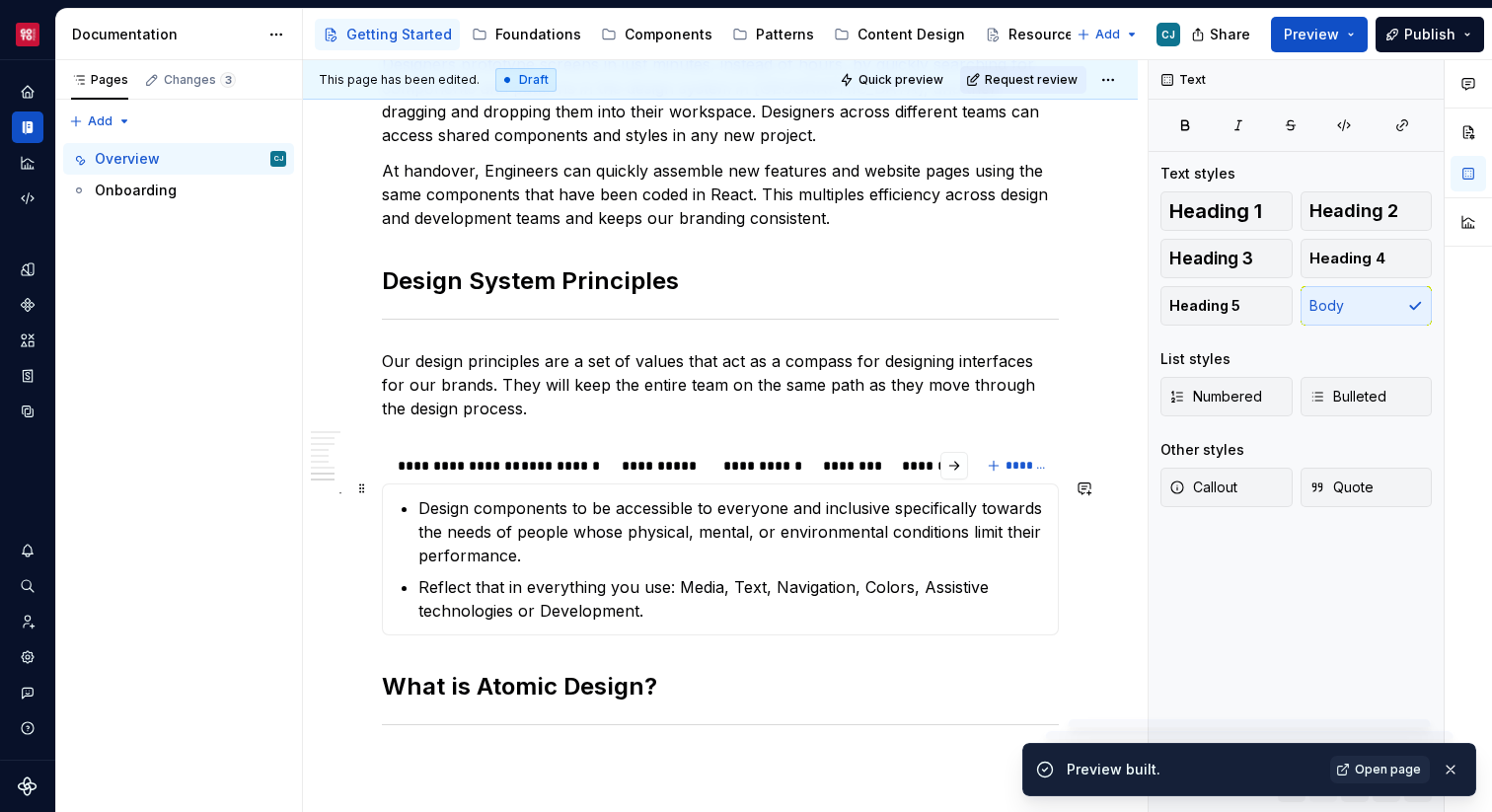
scroll to position [0, 0]
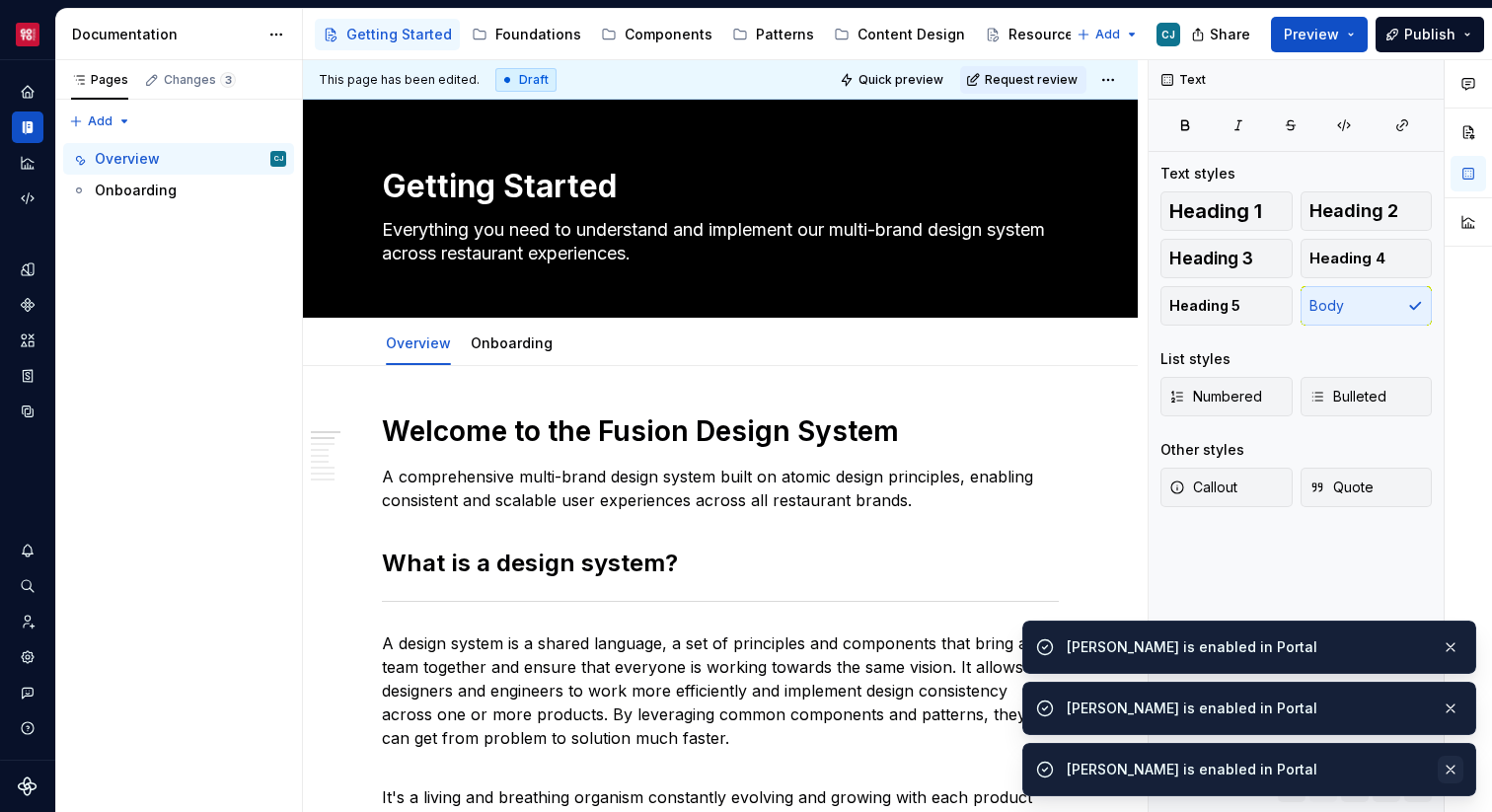
click at [1458, 775] on button "button" at bounding box center [1450, 769] width 26 height 28
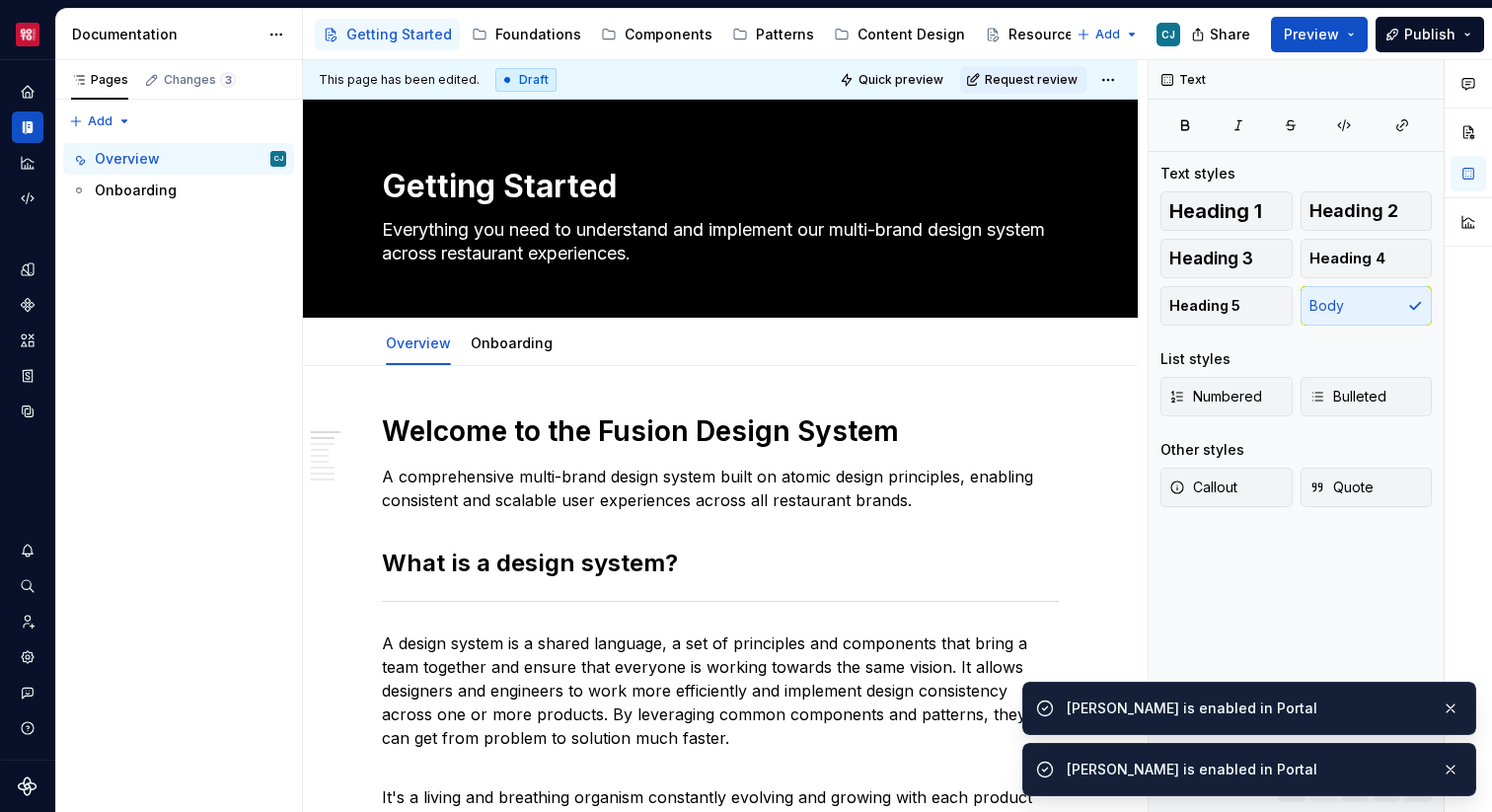
click at [1458, 775] on button "button" at bounding box center [1450, 769] width 26 height 28
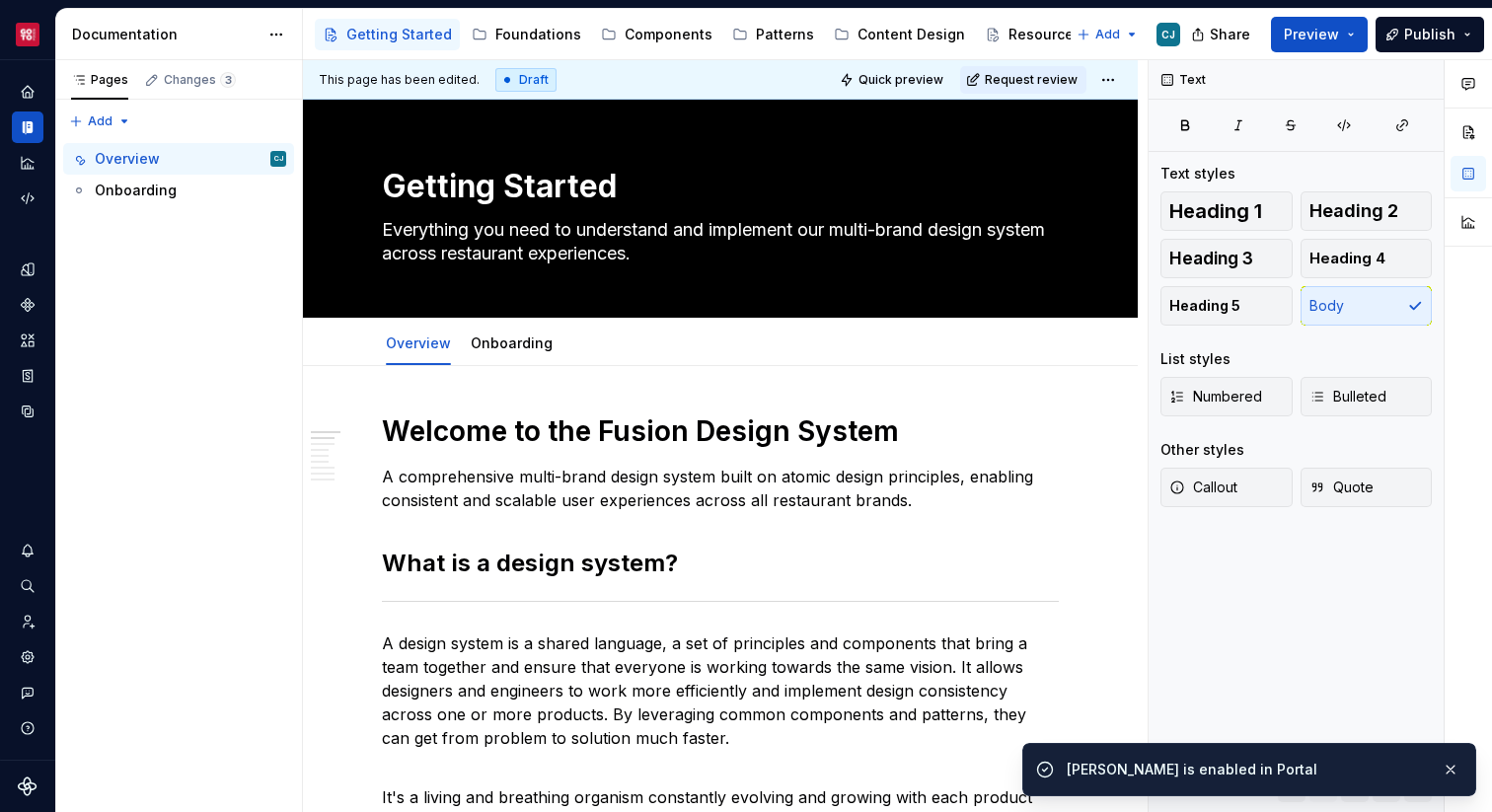
click at [1458, 775] on button "button" at bounding box center [1450, 769] width 26 height 28
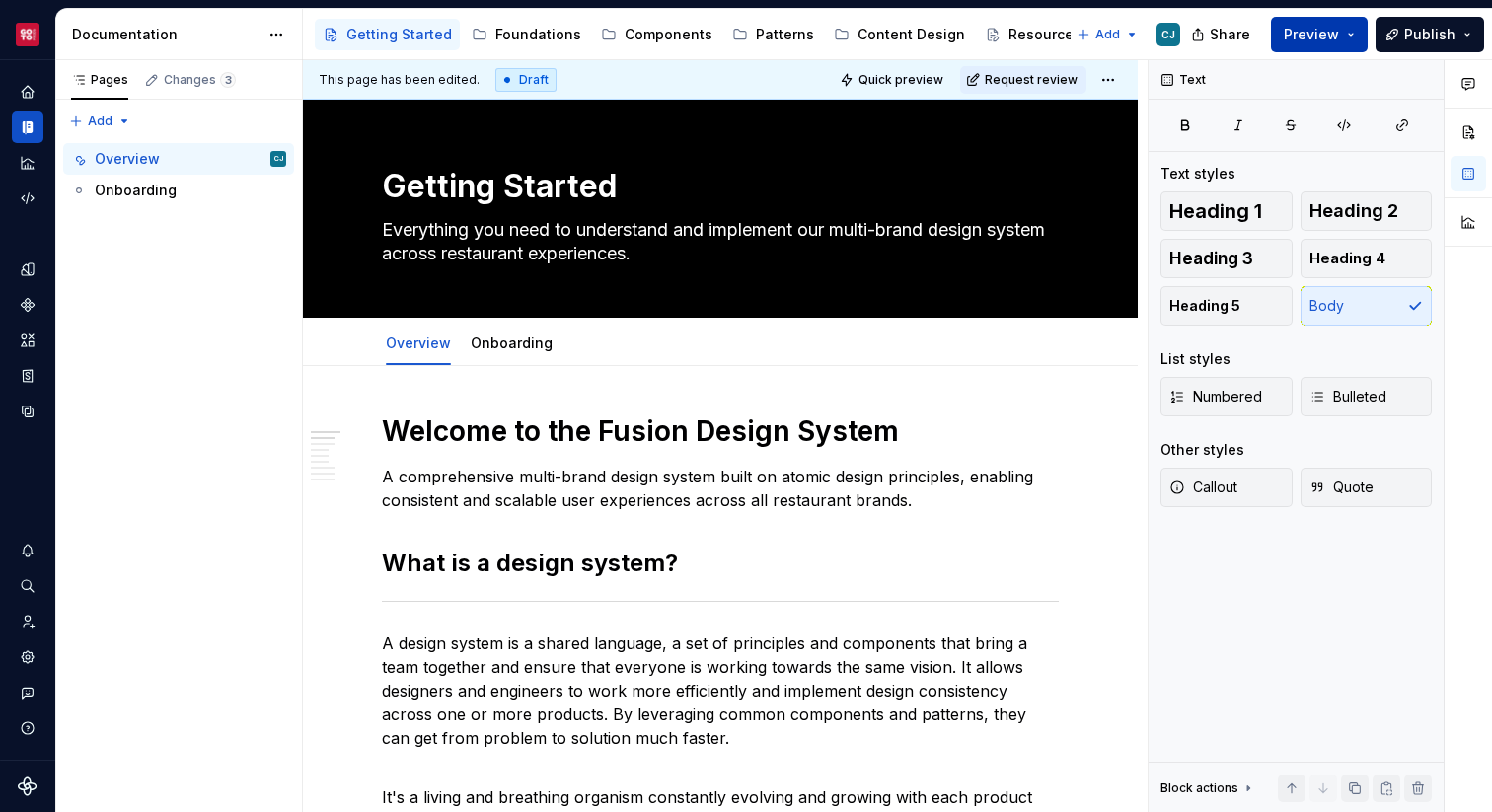
click at [1325, 18] on button "Preview" at bounding box center [1318, 35] width 96 height 36
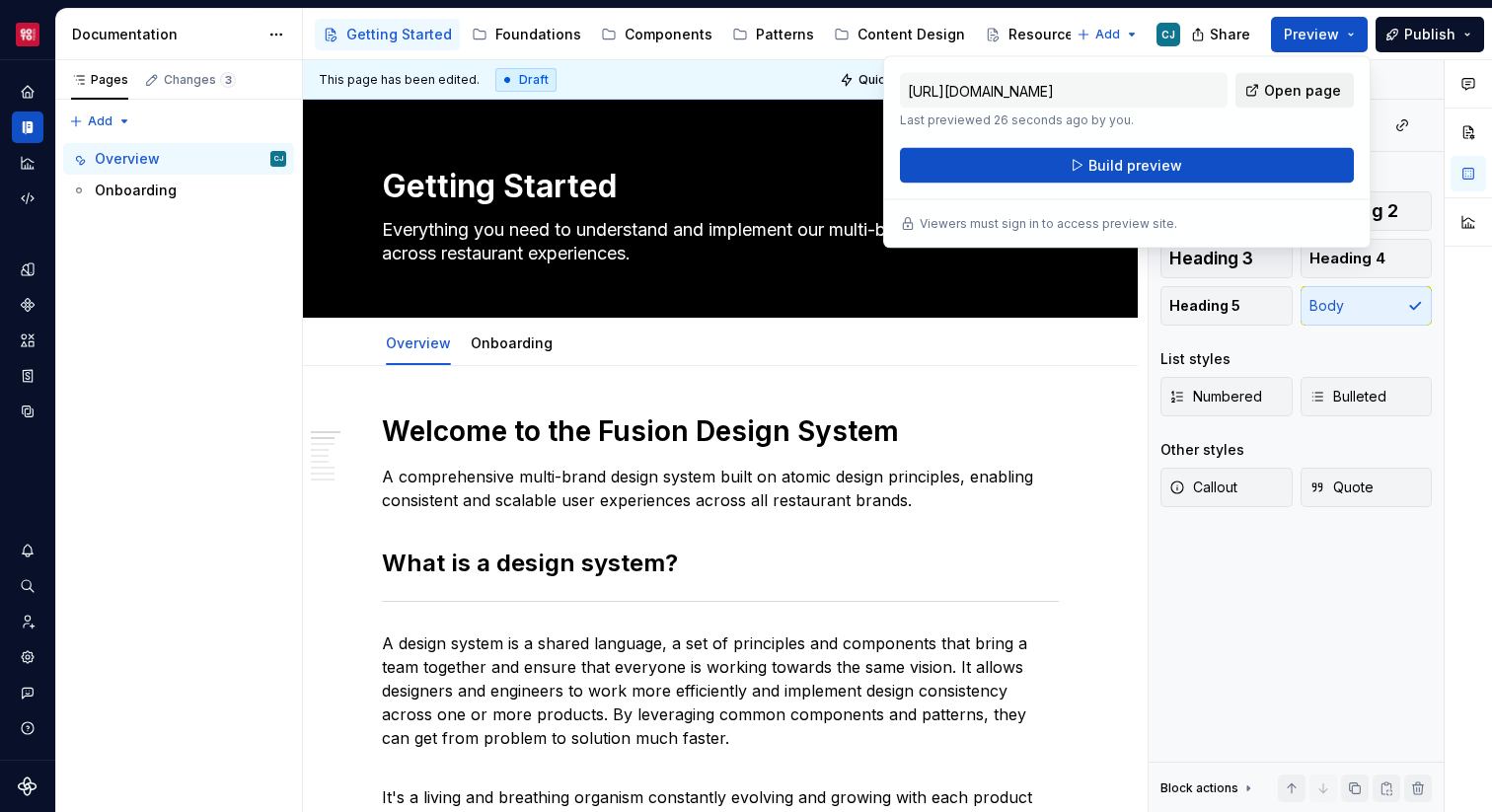
click at [1299, 94] on span "Open page" at bounding box center [1303, 91] width 77 height 20
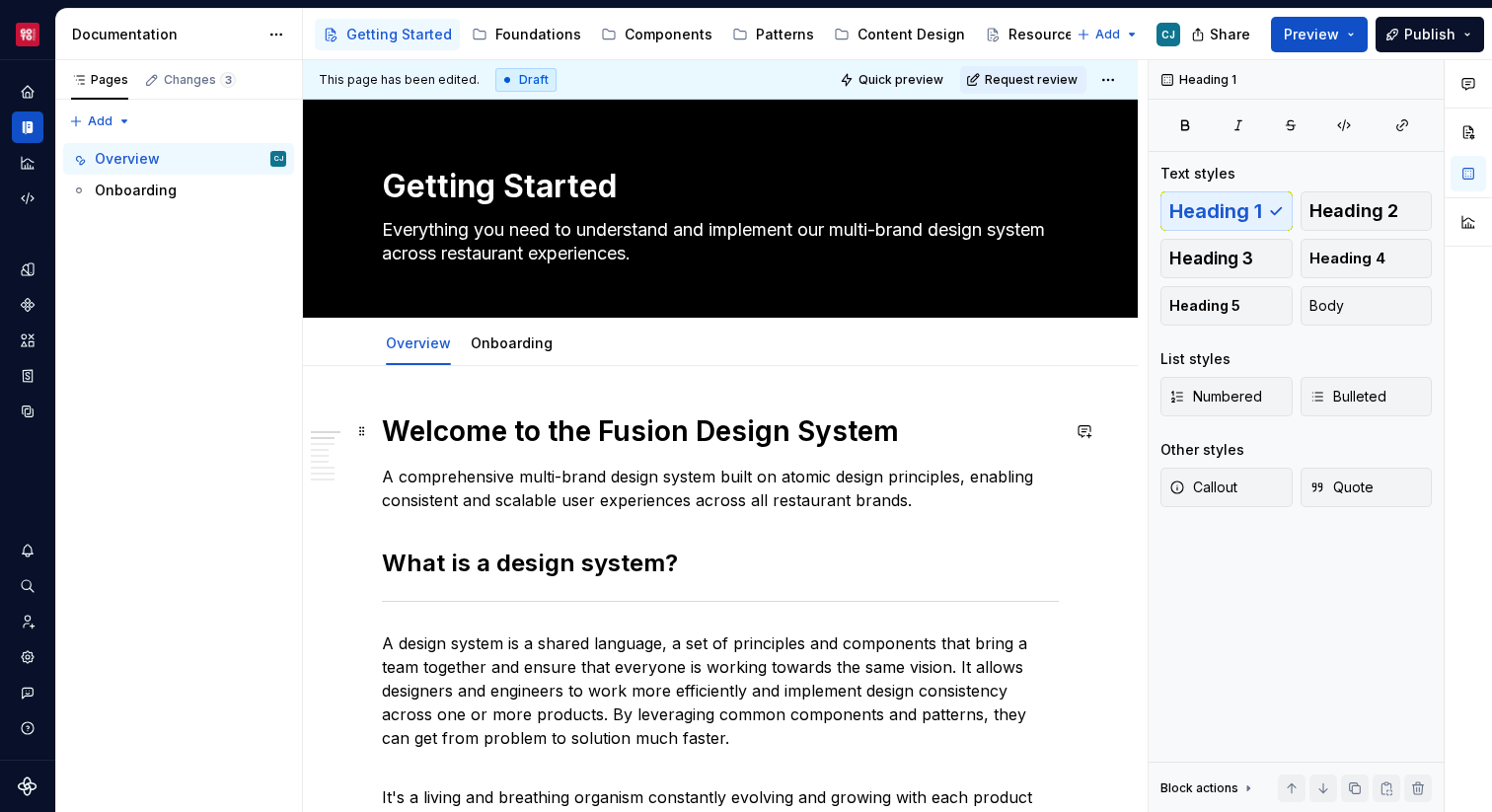
click at [568, 445] on h1 "Welcome to the Fusion Design System" at bounding box center [720, 431] width 677 height 36
click at [540, 428] on h1 "Welcome to the Fusion Design System" at bounding box center [720, 431] width 677 height 36
click at [368, 431] on span at bounding box center [362, 431] width 16 height 28
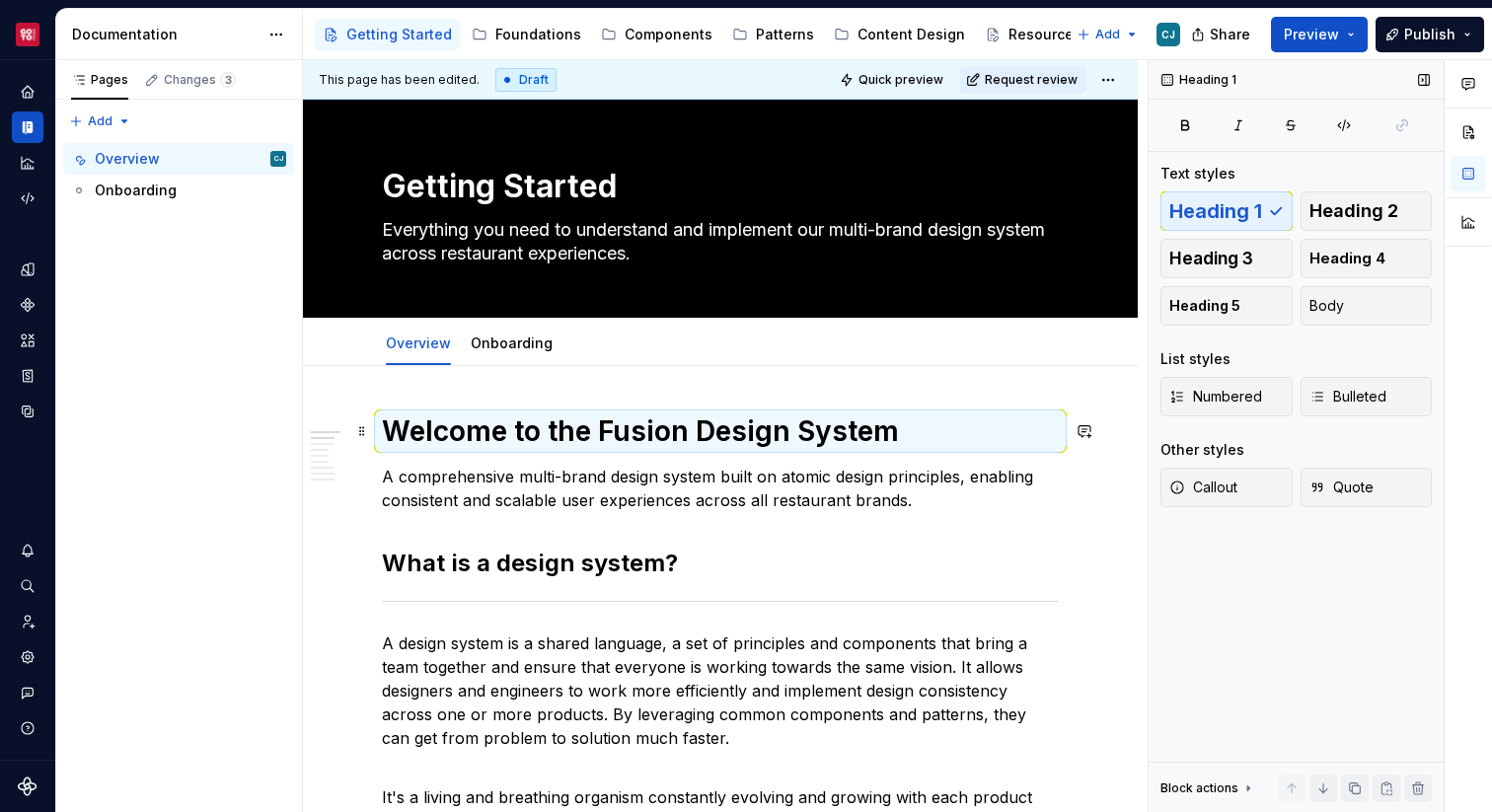
click at [1244, 537] on div "Heading 1 Text styles Heading 1 Heading 2 Heading 3 Heading 4 Heading 5 Body Li…" at bounding box center [1296, 436] width 295 height 753
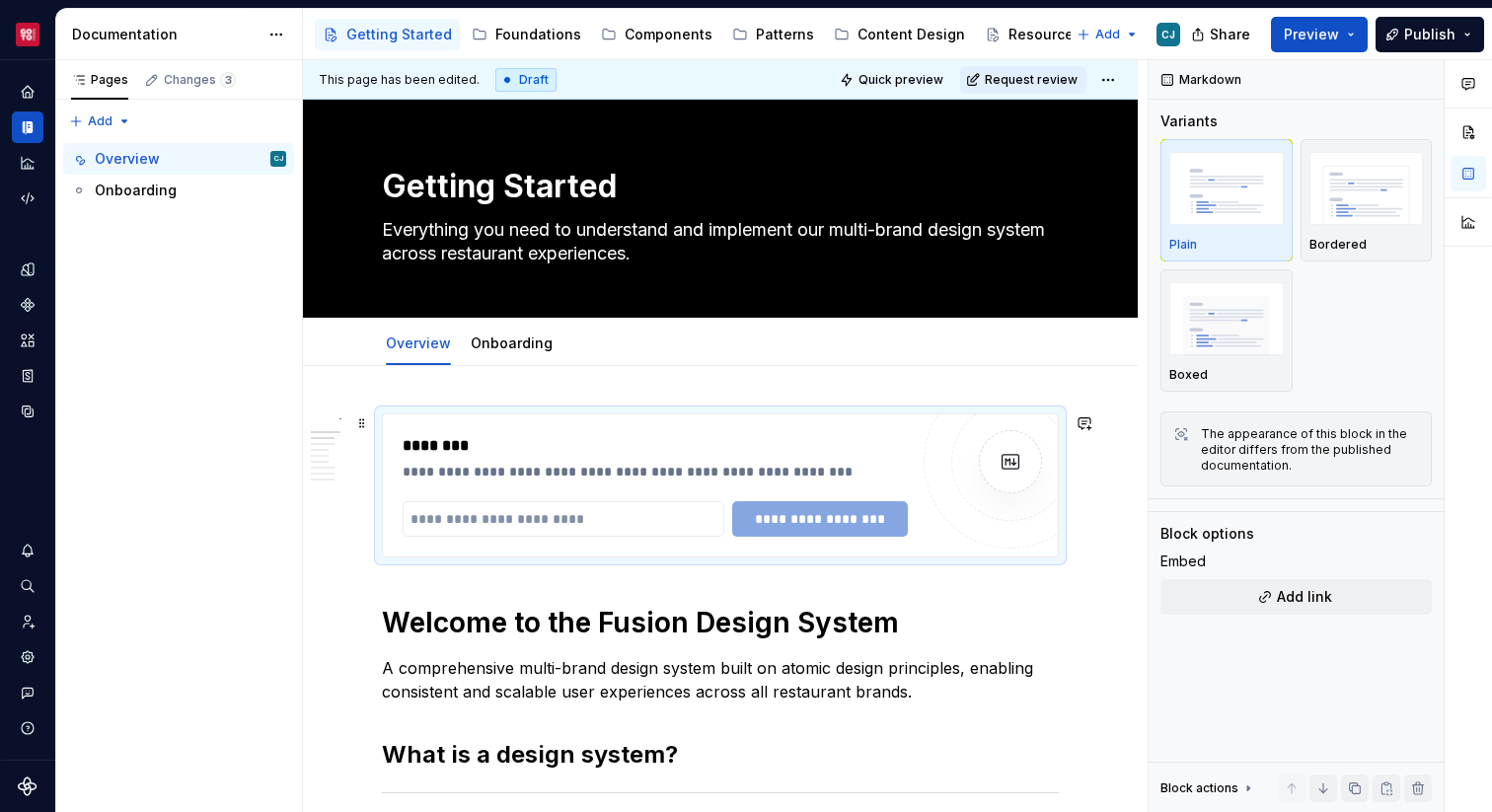
click at [1030, 456] on img at bounding box center [1011, 462] width 40 height 40
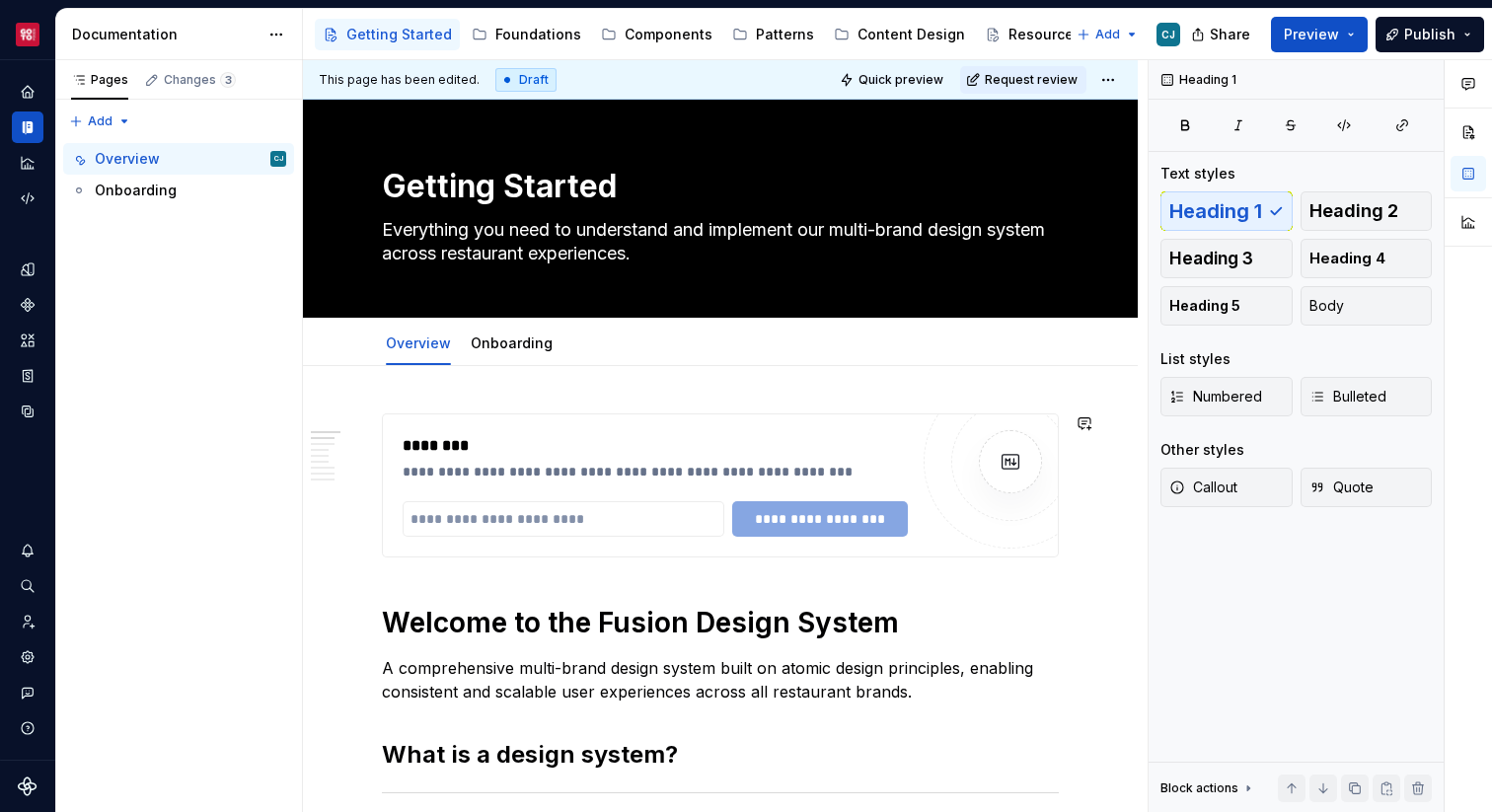
click at [367, 428] on span at bounding box center [362, 423] width 16 height 28
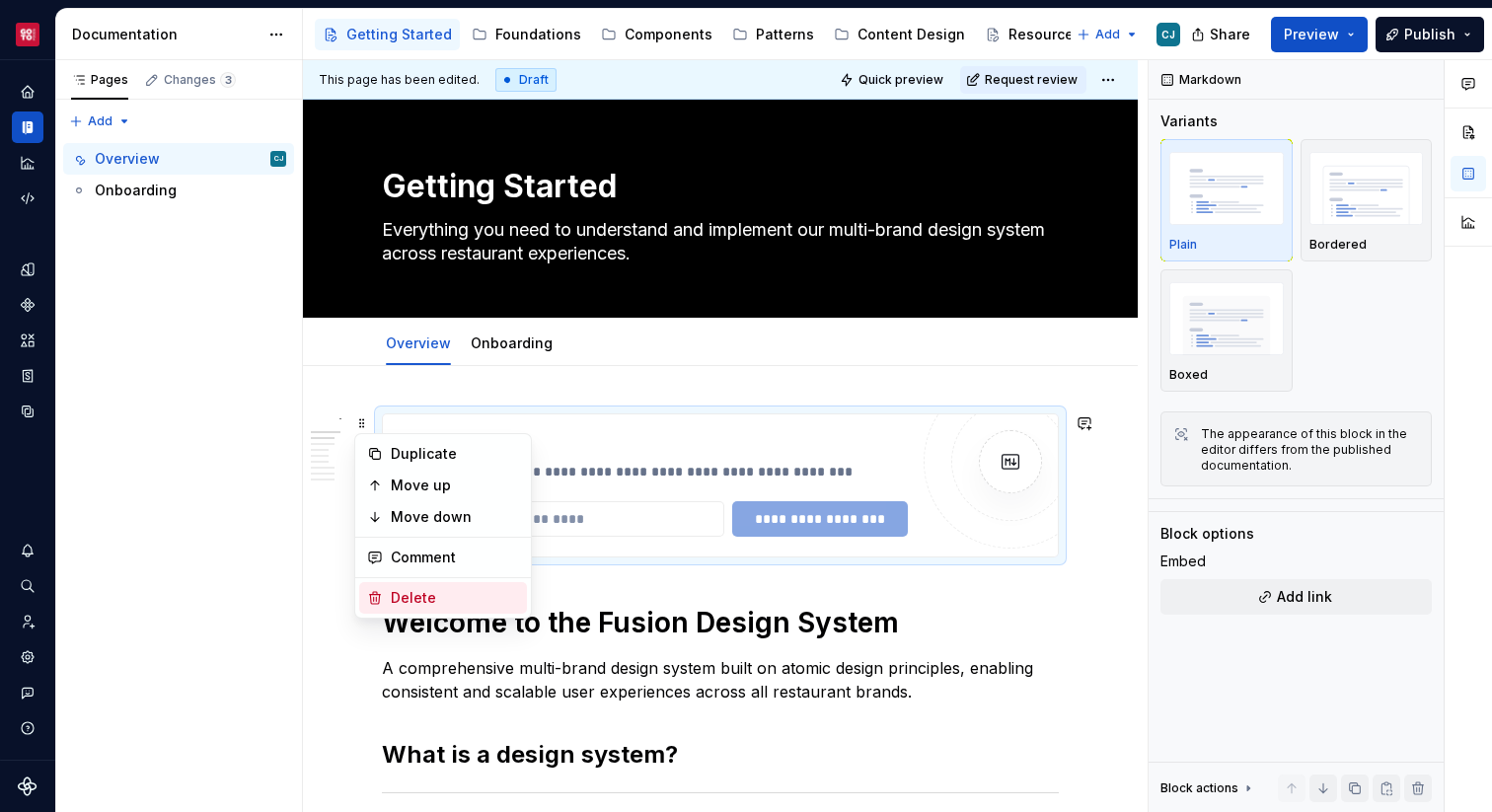
click at [442, 599] on div "Delete" at bounding box center [454, 598] width 128 height 20
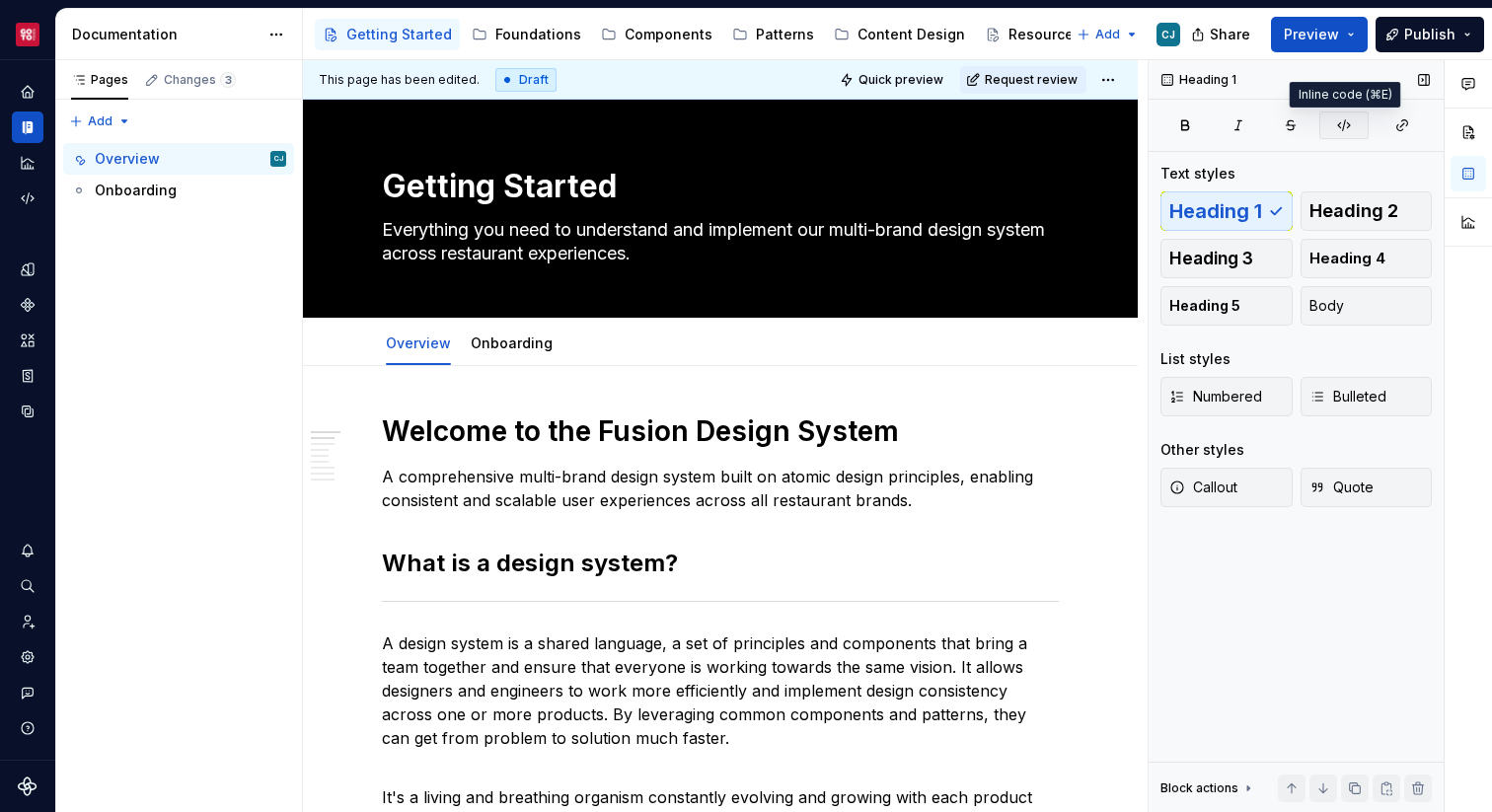
click at [1334, 126] on button "button" at bounding box center [1344, 125] width 50 height 28
click at [1339, 130] on icon "button" at bounding box center [1344, 125] width 16 height 16
click at [978, 441] on h1 "Welcome to the Fusion Design System" at bounding box center [720, 431] width 677 height 36
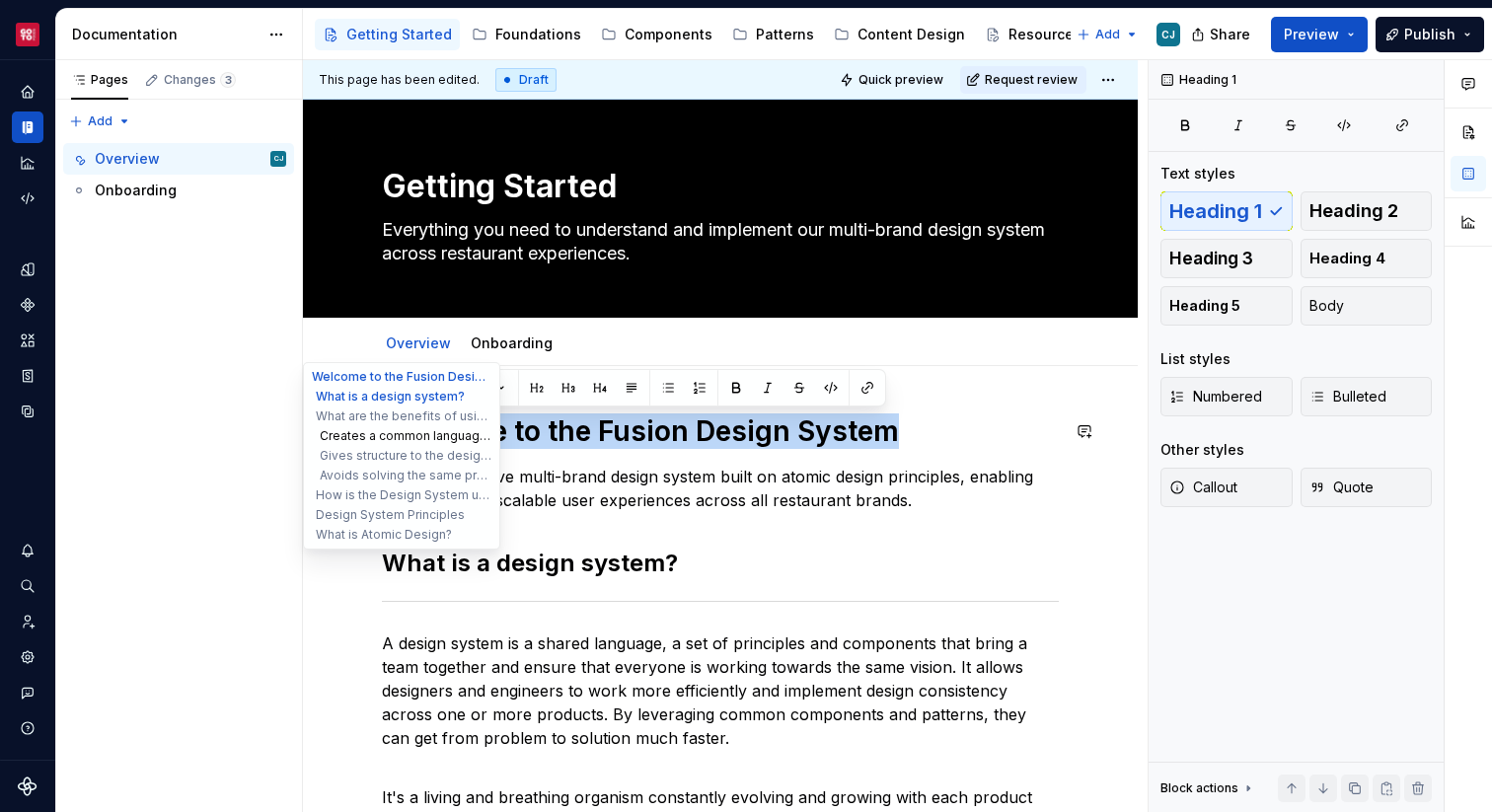
drag, startPoint x: 978, startPoint y: 441, endPoint x: 311, endPoint y: 440, distance: 667.0
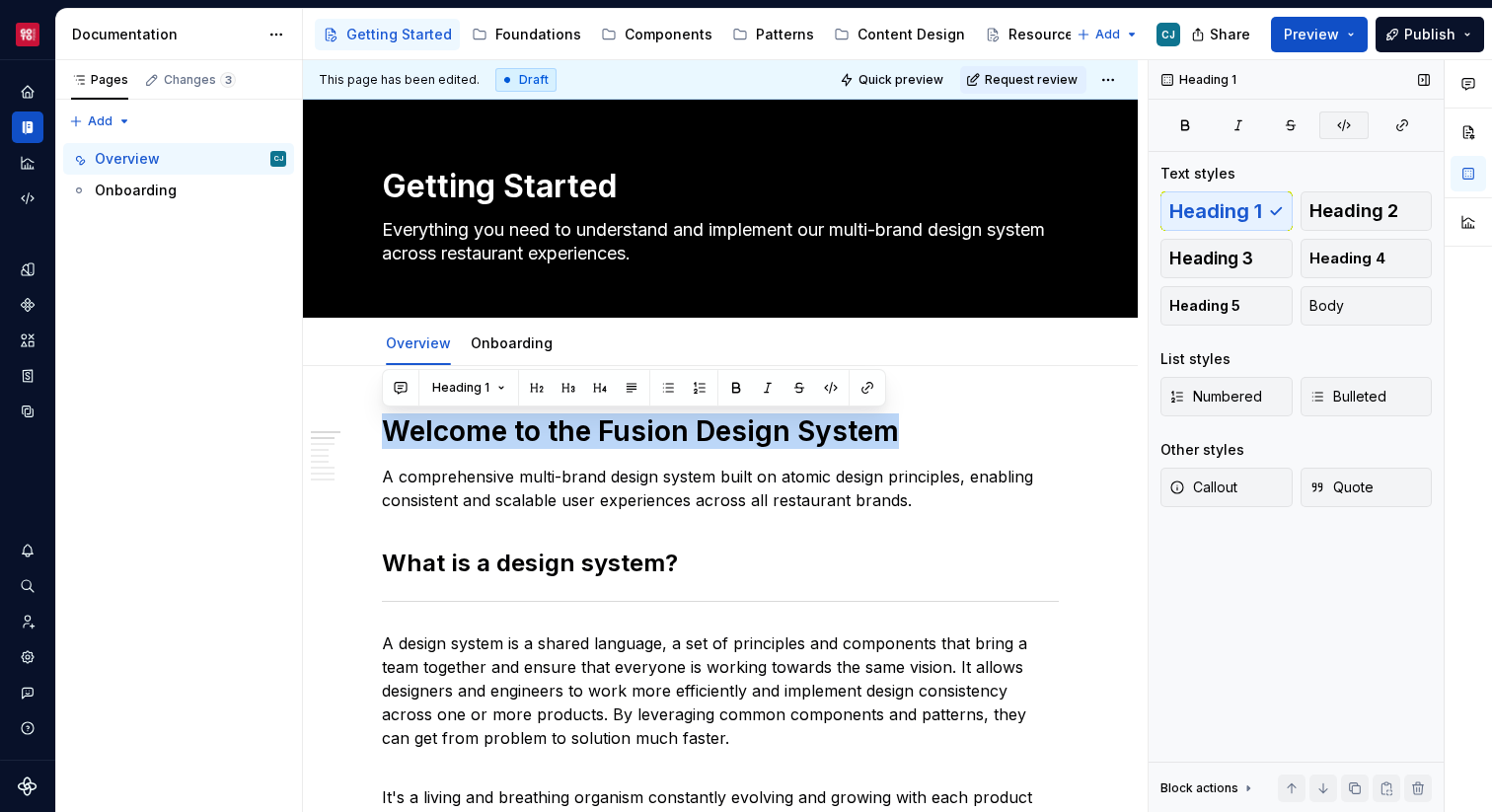
click at [1336, 130] on icon "button" at bounding box center [1344, 125] width 16 height 16
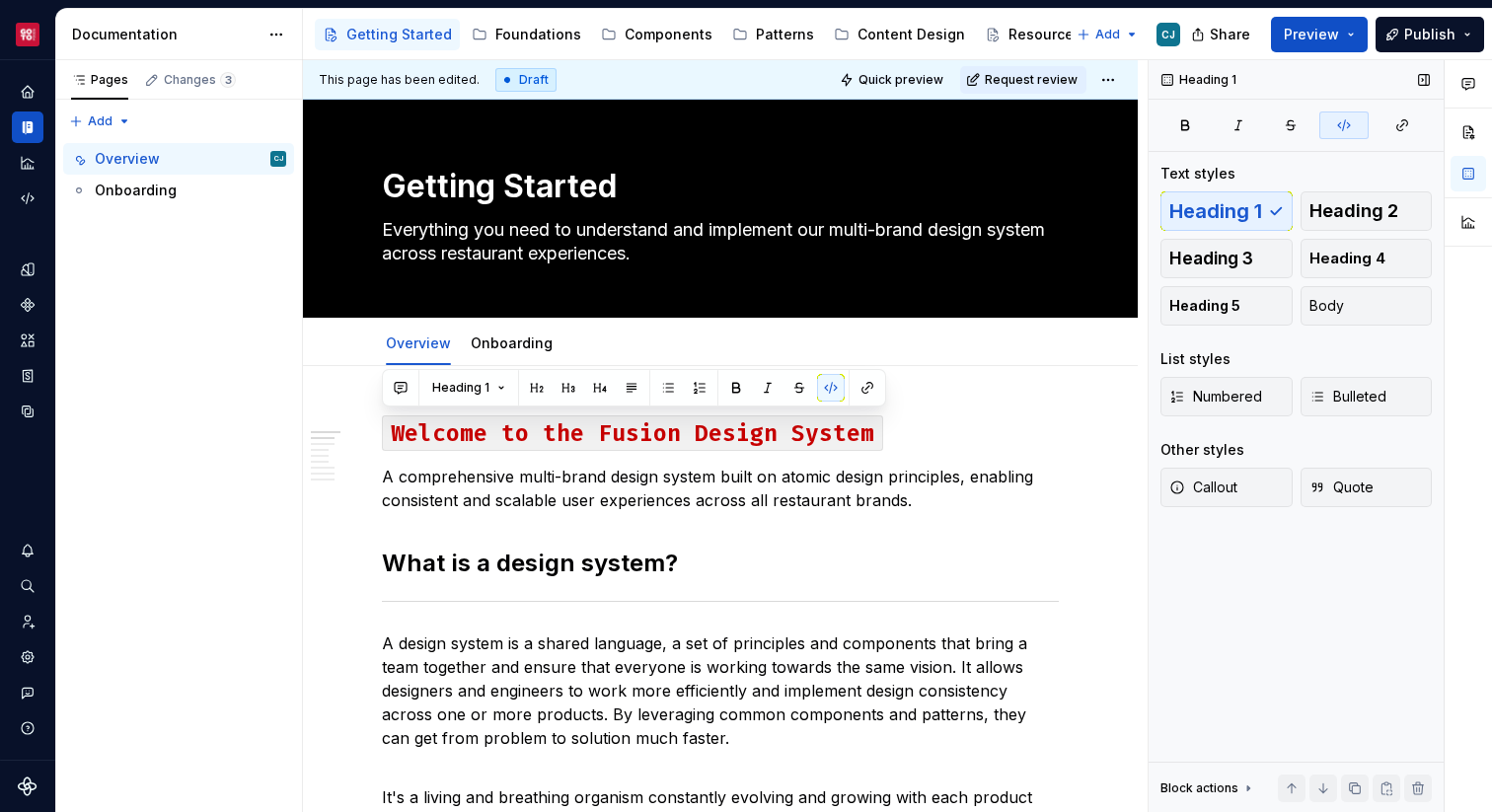
click at [1336, 130] on icon "button" at bounding box center [1344, 125] width 16 height 16
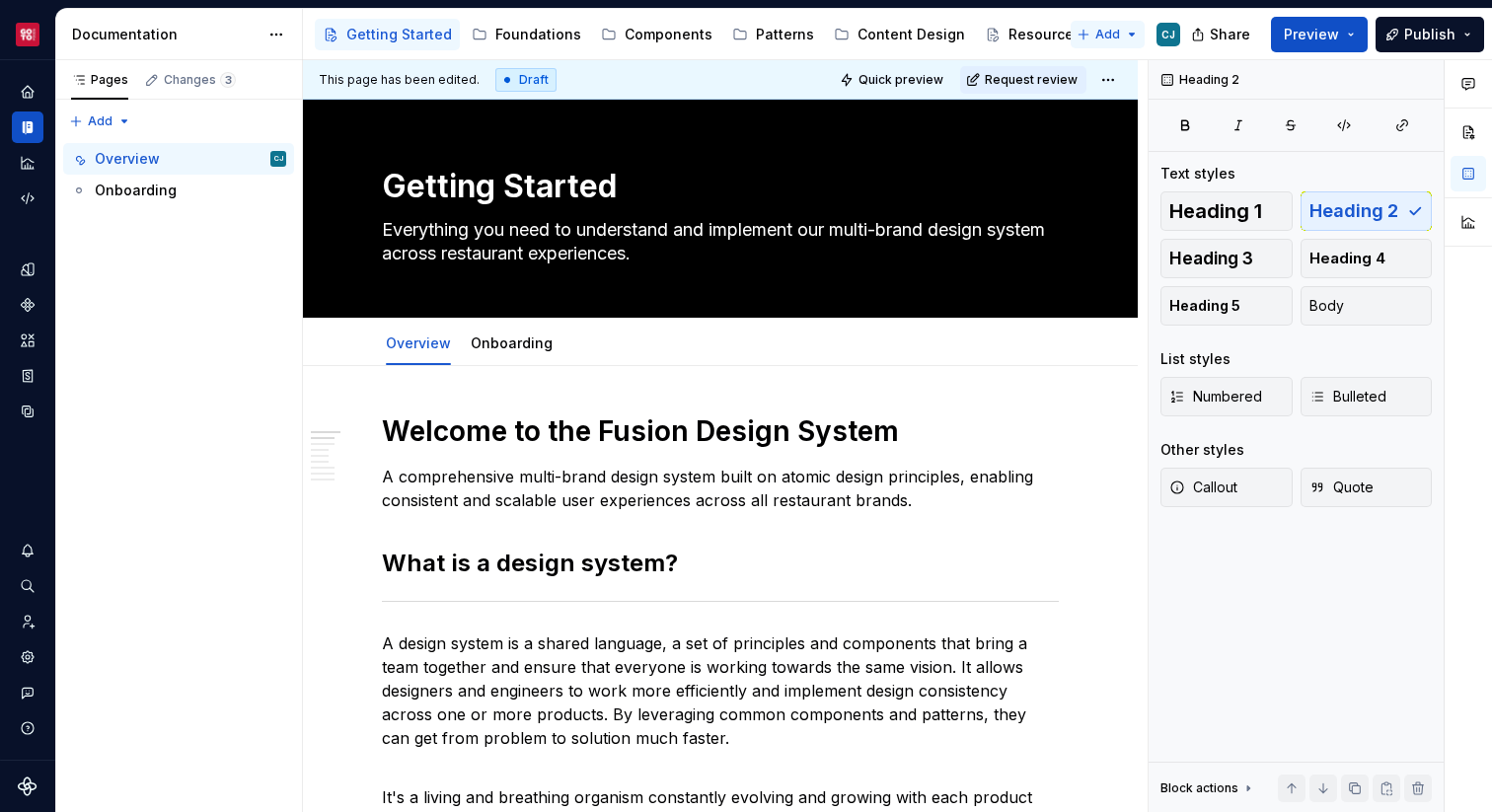
click at [1106, 36] on html "Core CJ Design system data Documentation Accessibility guide for tree Page tree…" at bounding box center [746, 406] width 1492 height 812
click at [1111, 110] on div "New group" at bounding box center [1169, 104] width 128 height 20
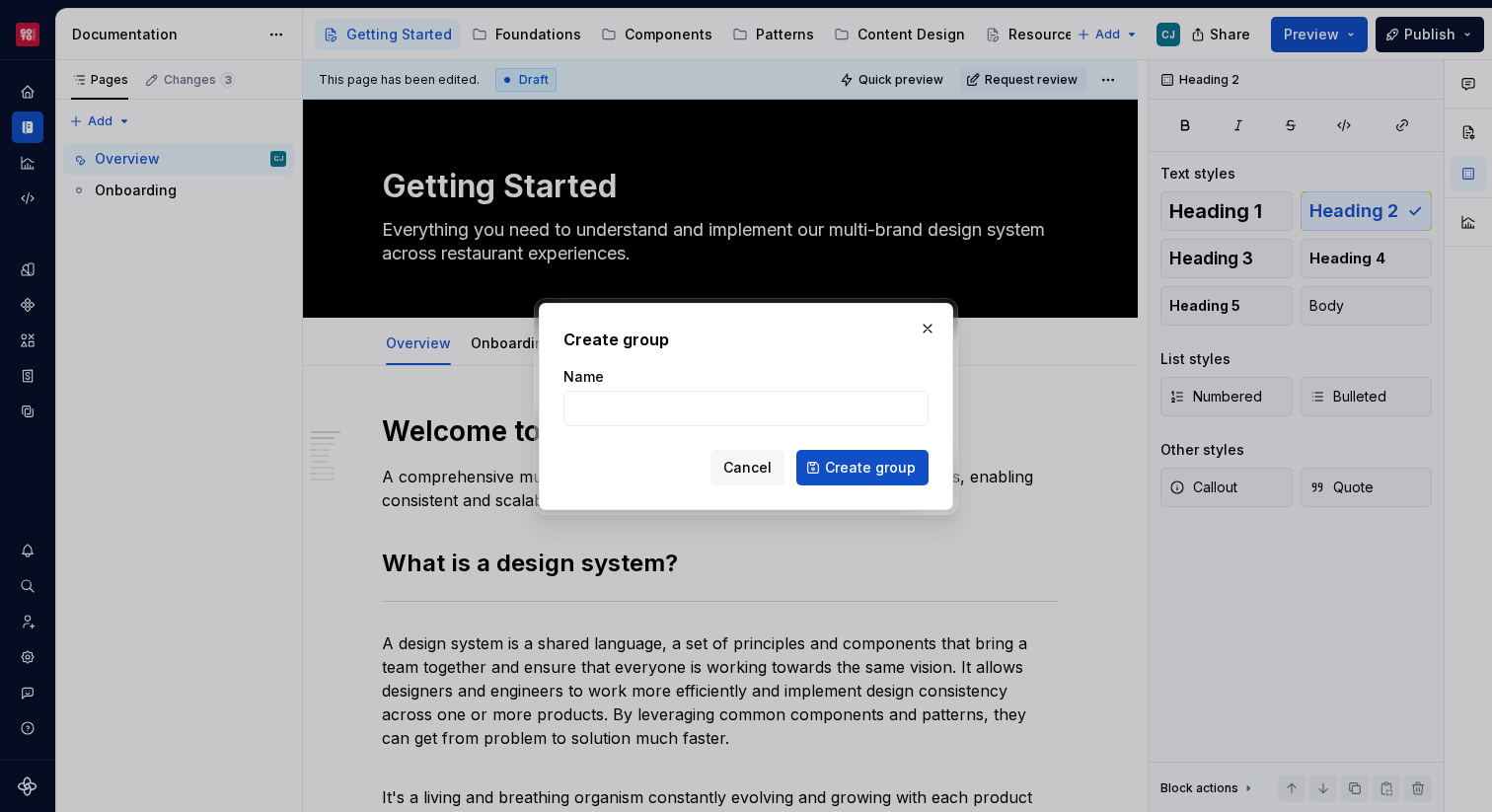
type textarea "*"
type input "Getting Started"
click button "Create group" at bounding box center [862, 468] width 132 height 36
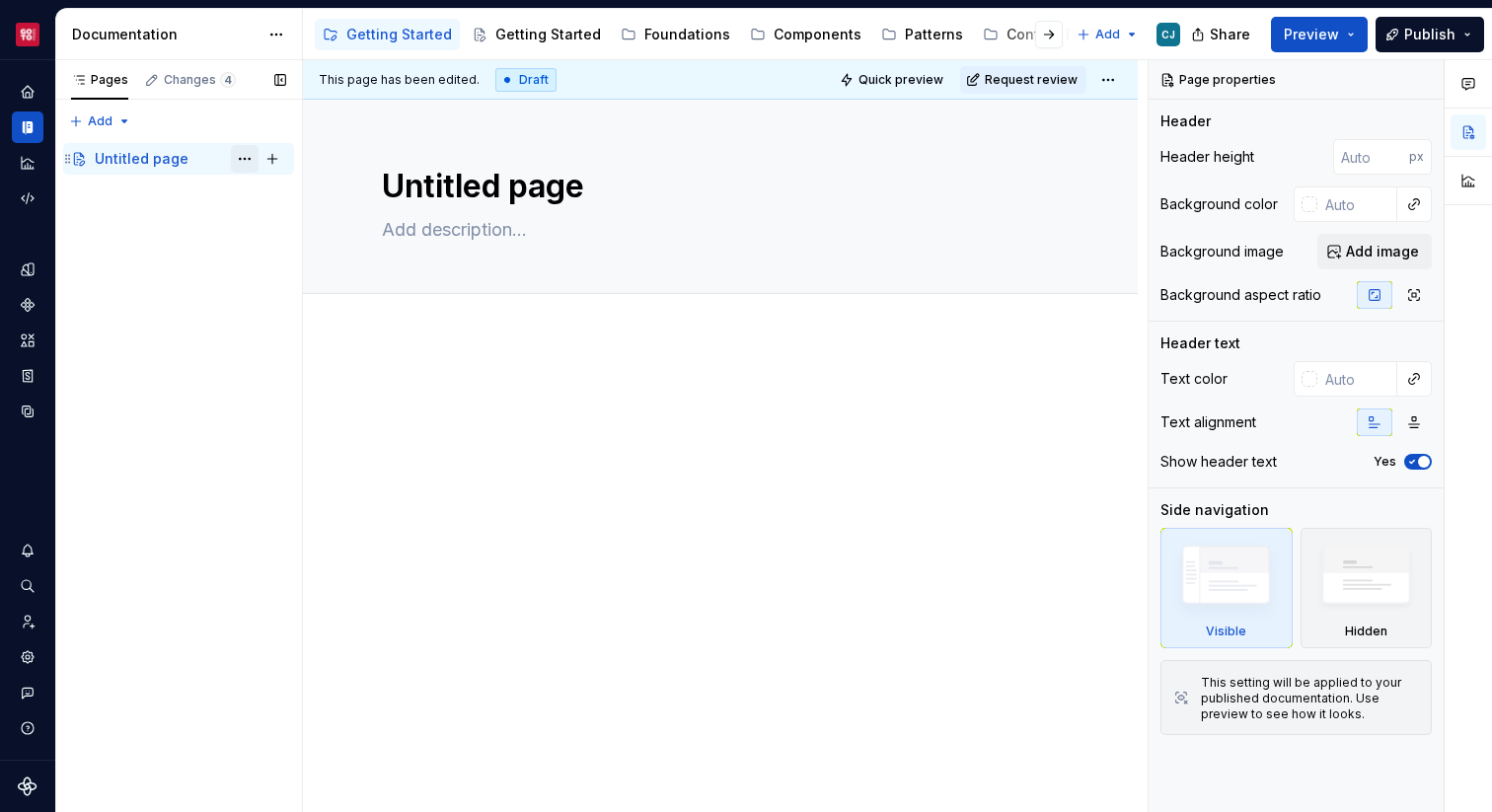
click at [247, 160] on button "Page tree" at bounding box center [245, 159] width 28 height 28
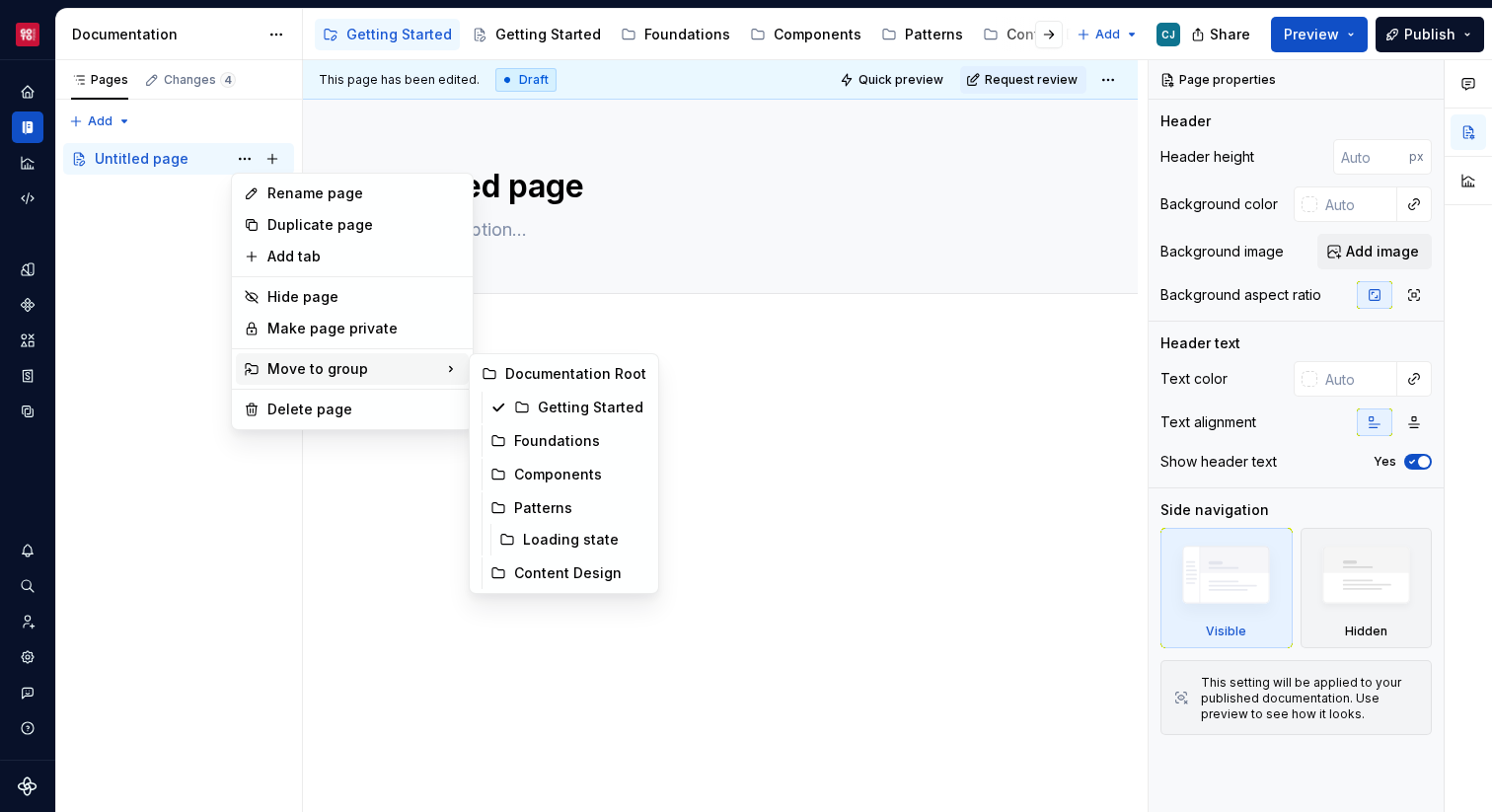
click at [506, 39] on html "Core CJ Design system data Documentation Accessibility guide for tree Page tree…" at bounding box center [746, 406] width 1492 height 812
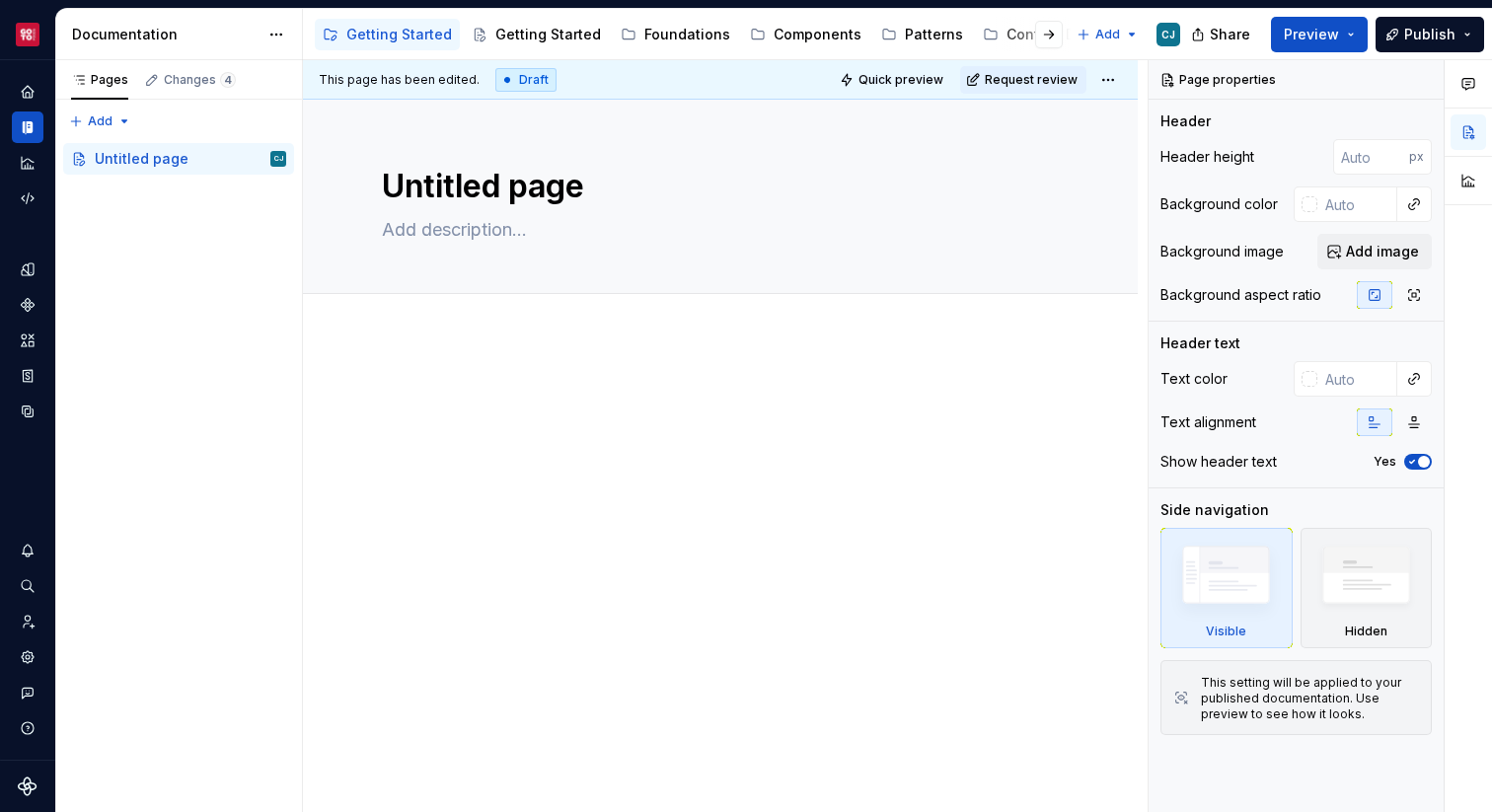
click at [506, 39] on div "Getting Started" at bounding box center [548, 35] width 105 height 20
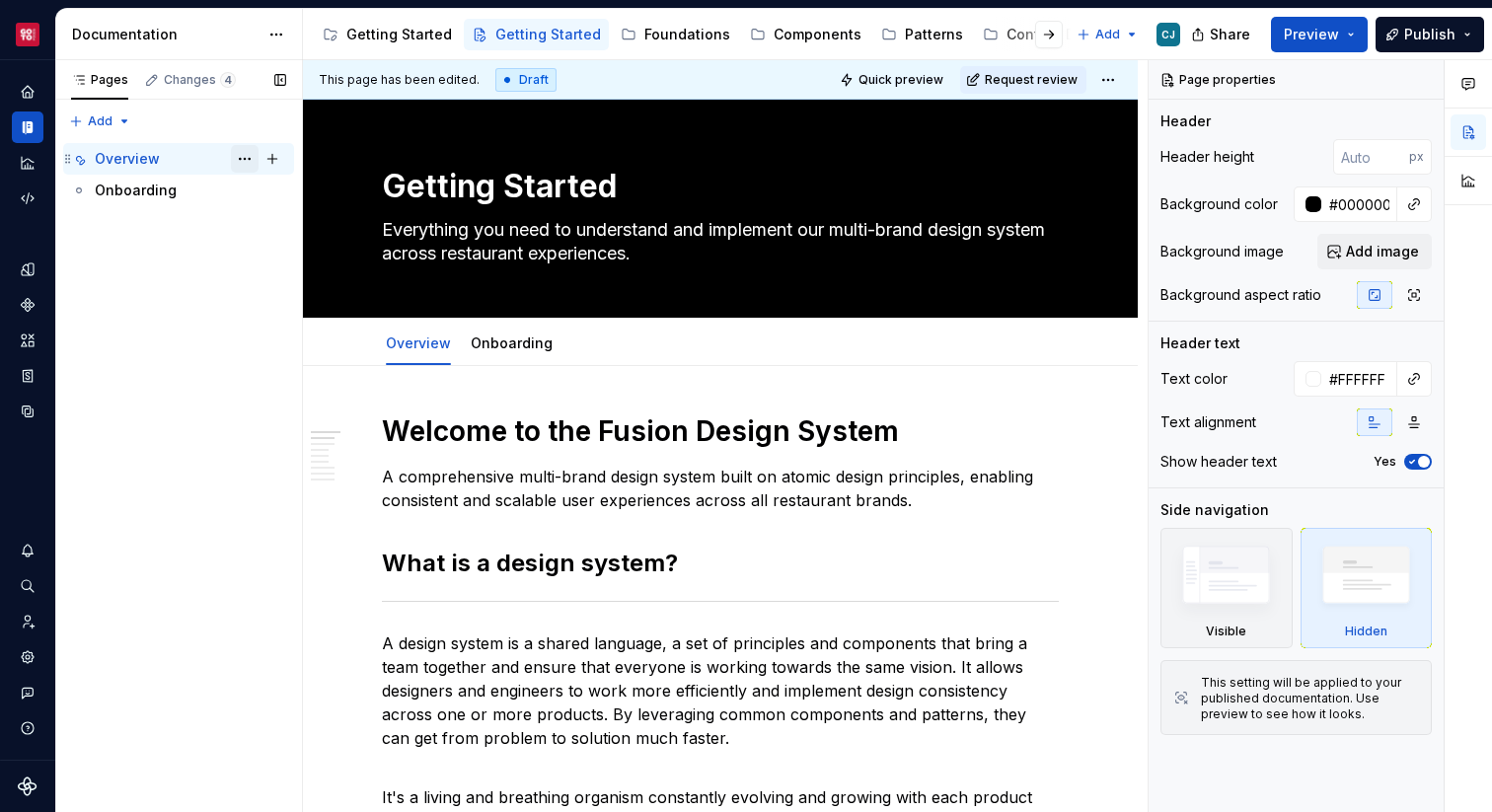
click at [244, 170] on button "Page tree" at bounding box center [245, 159] width 28 height 28
click at [383, 43] on html "Core CJ Design system data Documentation Accessibility guide for tree Page tree…" at bounding box center [746, 406] width 1492 height 812
click at [386, 37] on div "Getting Started" at bounding box center [399, 35] width 105 height 20
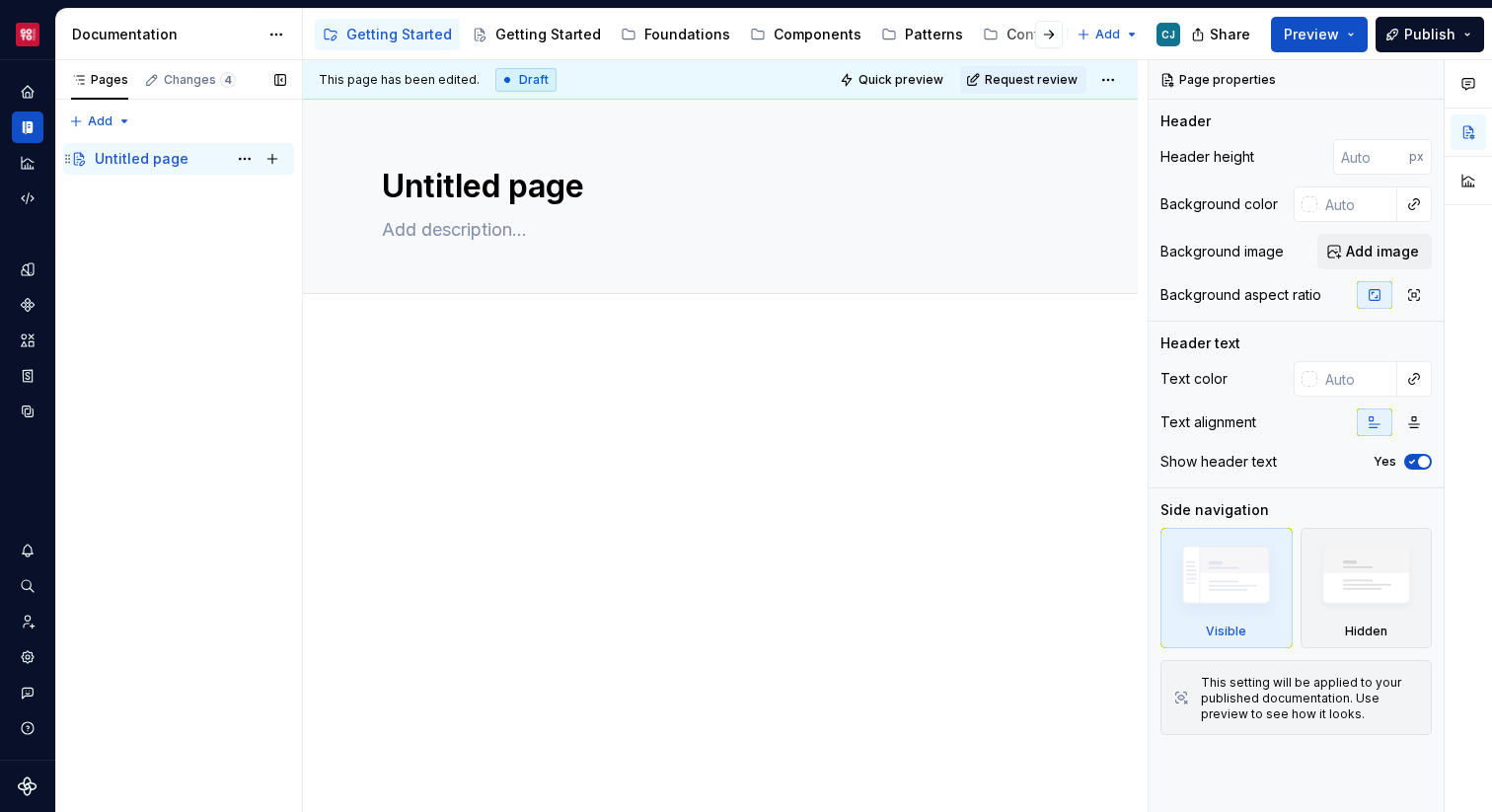
click at [167, 153] on div "Untitled page" at bounding box center [141, 159] width 93 height 20
click at [247, 162] on button "Page tree" at bounding box center [245, 159] width 28 height 28
type textarea "*"
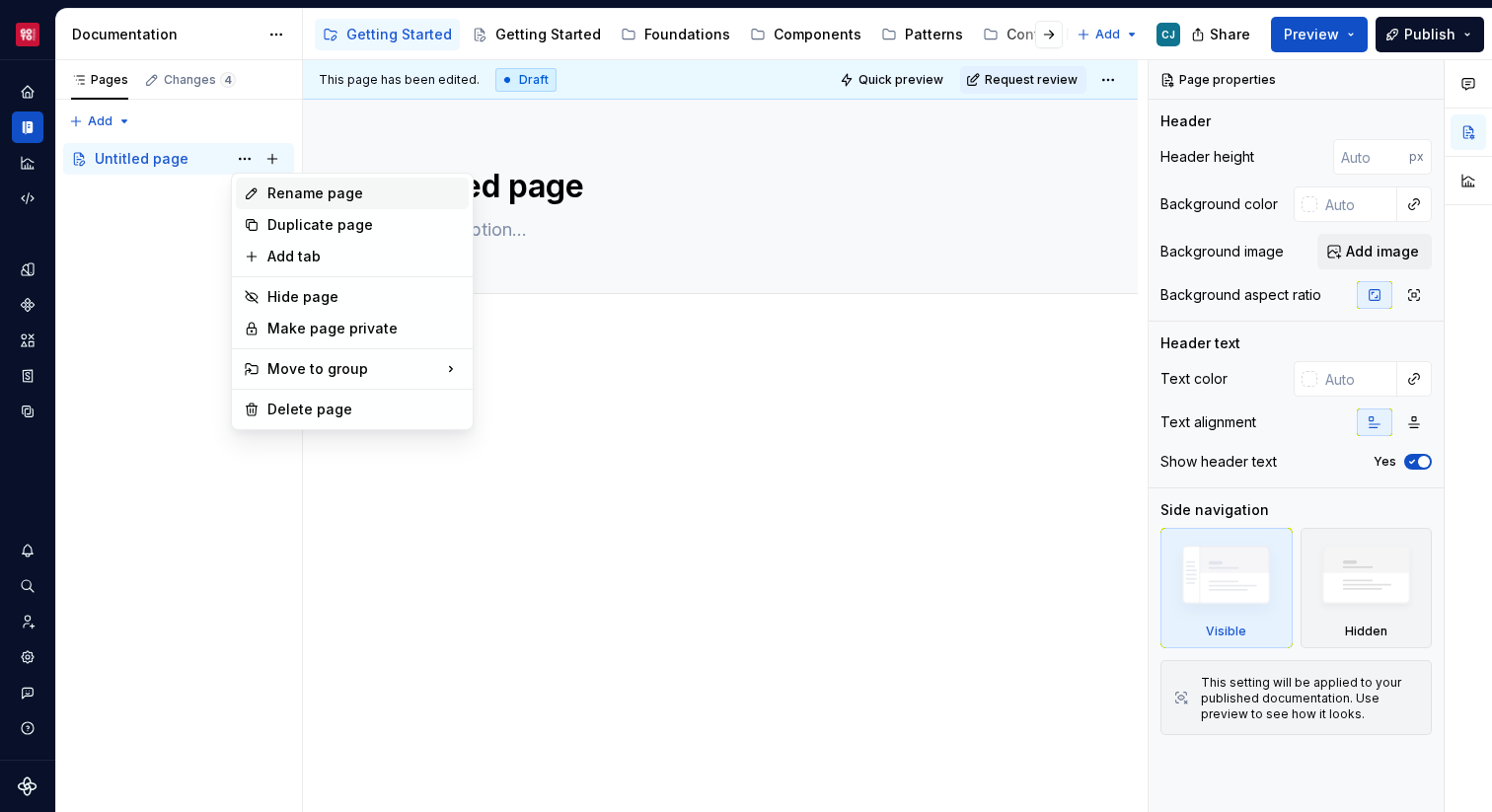
click at [286, 190] on div "Rename page" at bounding box center [364, 193] width 193 height 20
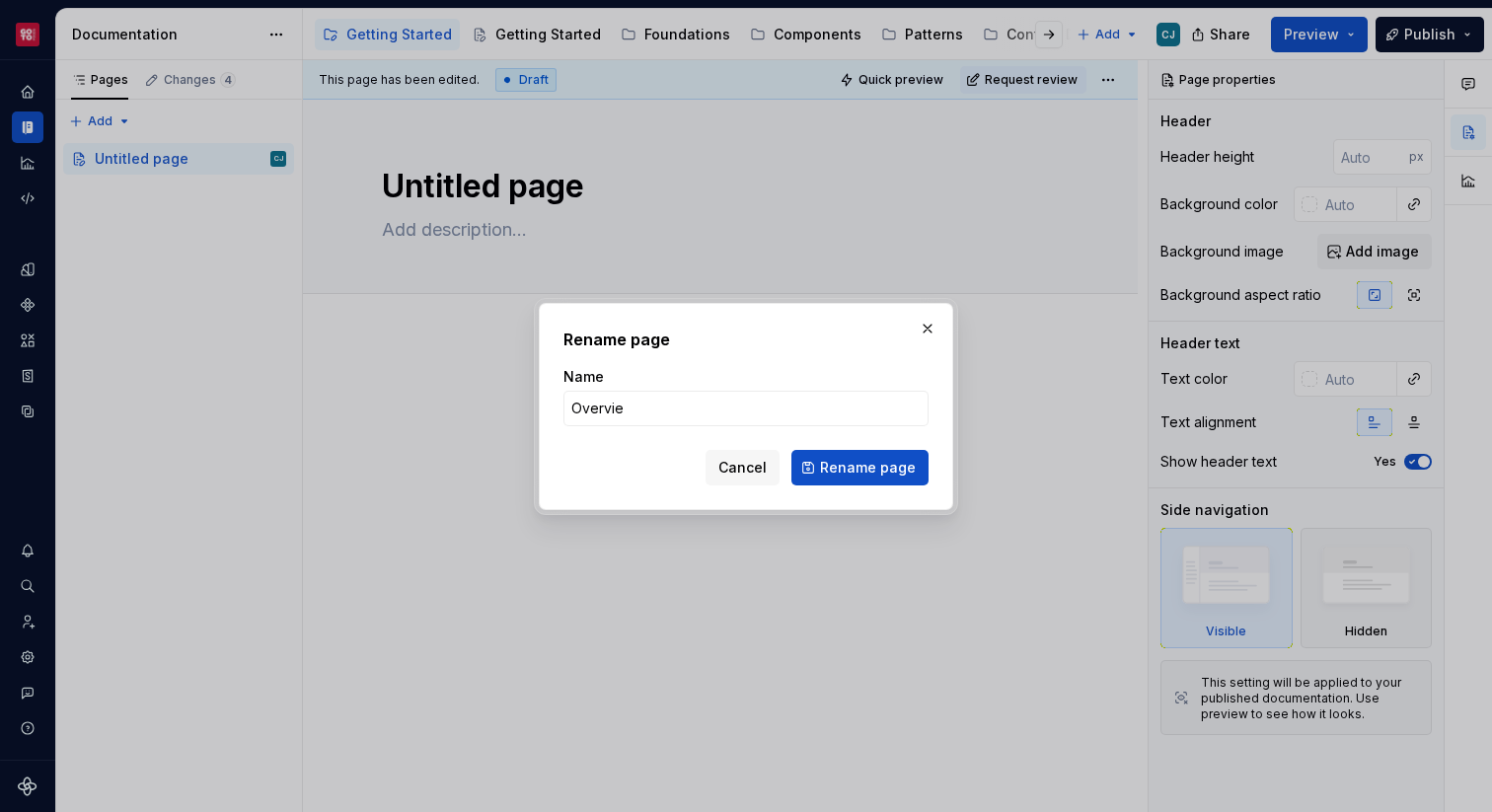
type input "Overview"
click button "Rename page" at bounding box center [860, 468] width 137 height 36
type textarea "*"
type textarea "Overview"
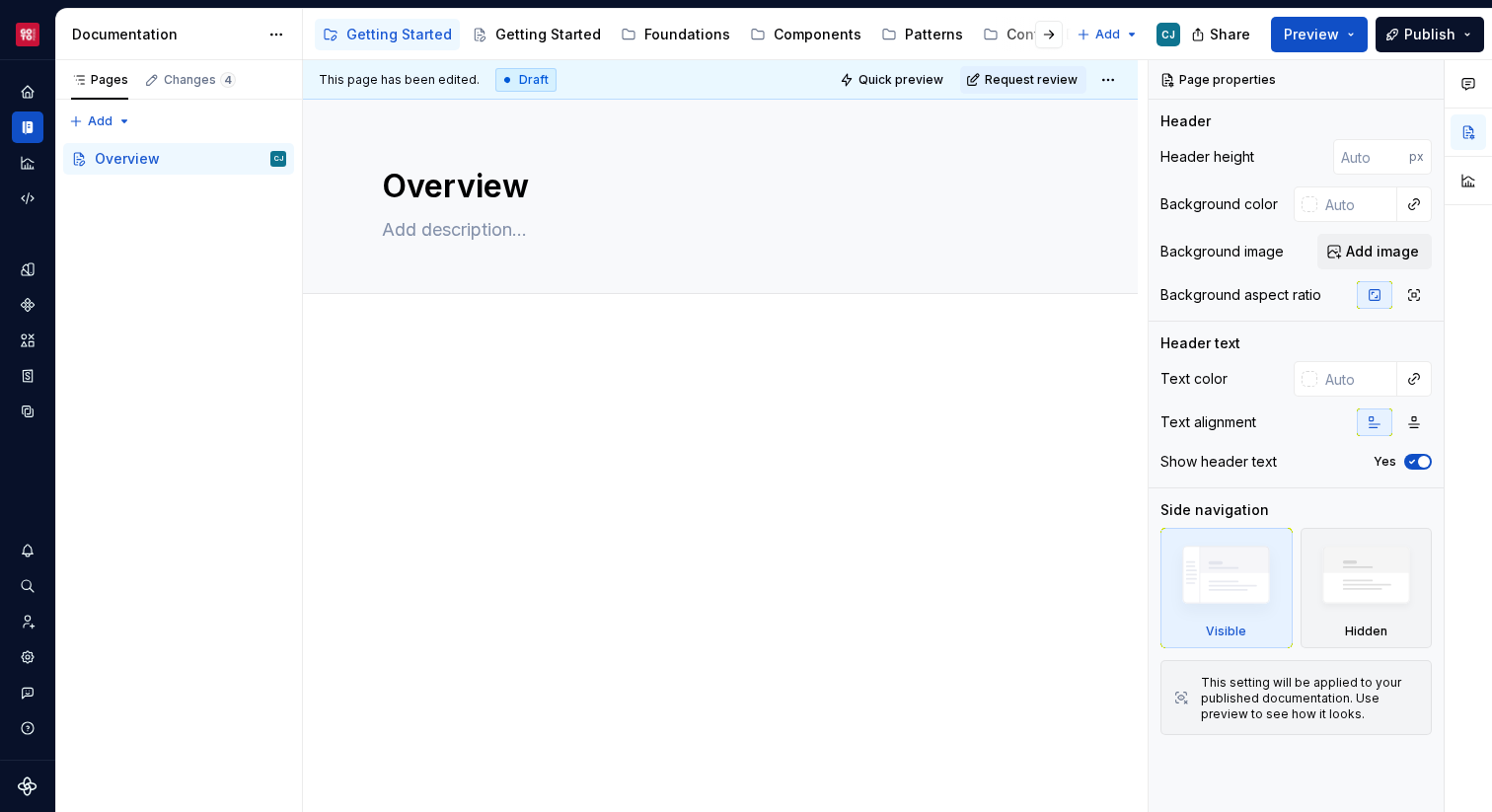
click at [492, 337] on div at bounding box center [720, 531] width 835 height 390
type textarea "*"
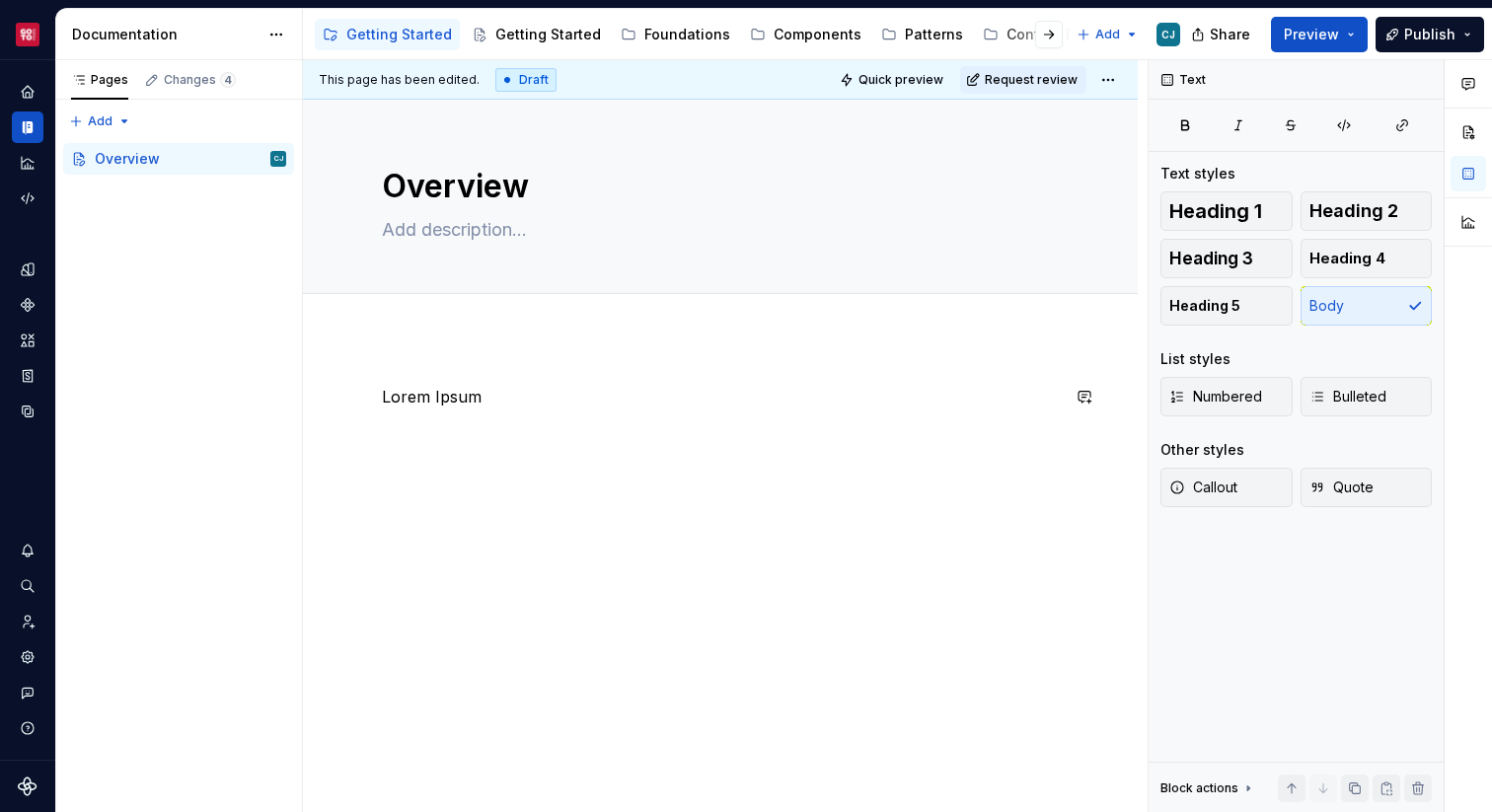
click at [907, 478] on div "Lorem Ipsum" at bounding box center [720, 433] width 677 height 98
click at [1340, 9] on div "Share Preview Publish" at bounding box center [1344, 34] width 296 height 51
click at [1336, 26] on span "Preview" at bounding box center [1311, 35] width 56 height 20
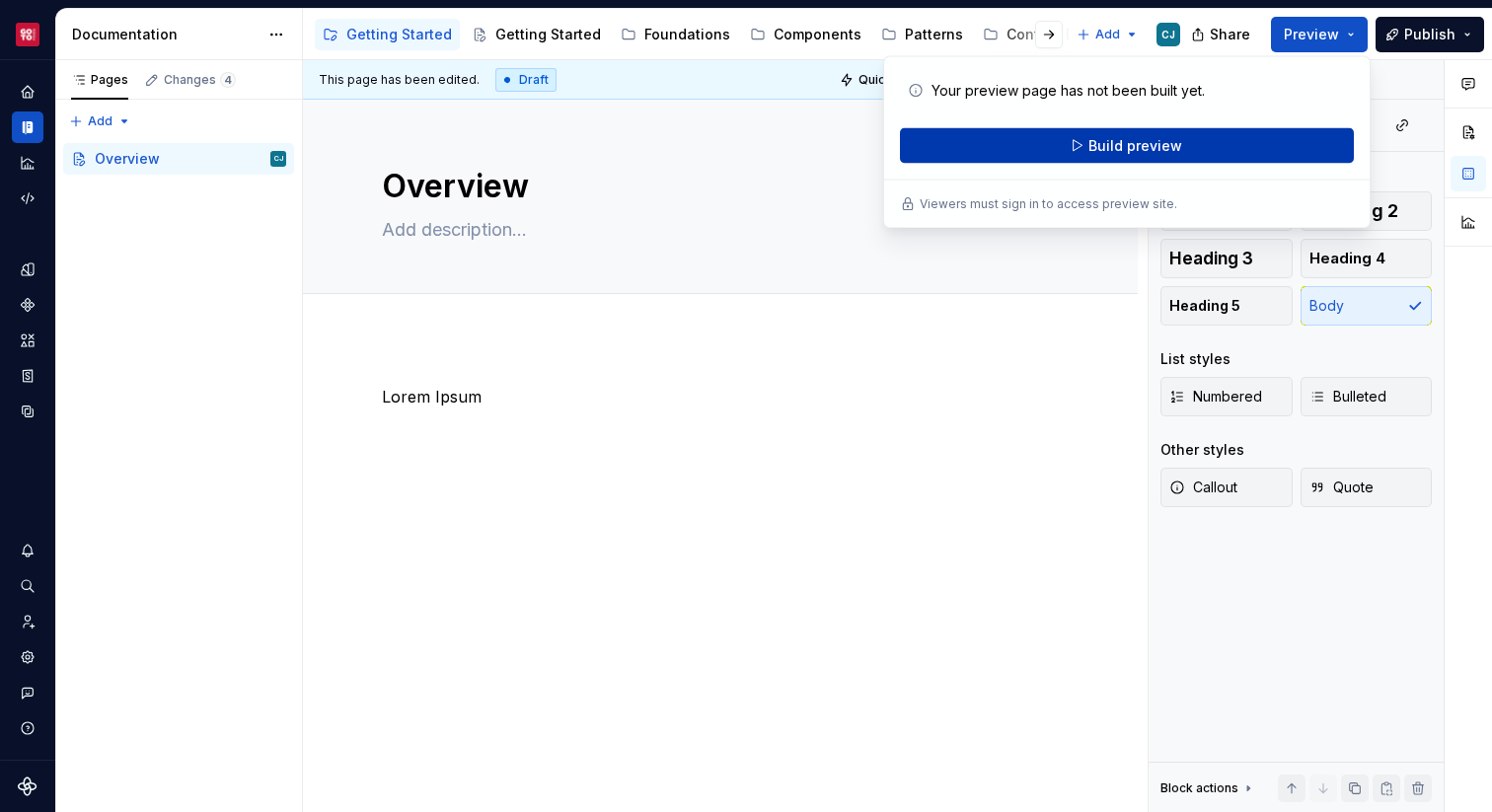
click at [1175, 154] on span "Build preview" at bounding box center [1135, 146] width 93 height 20
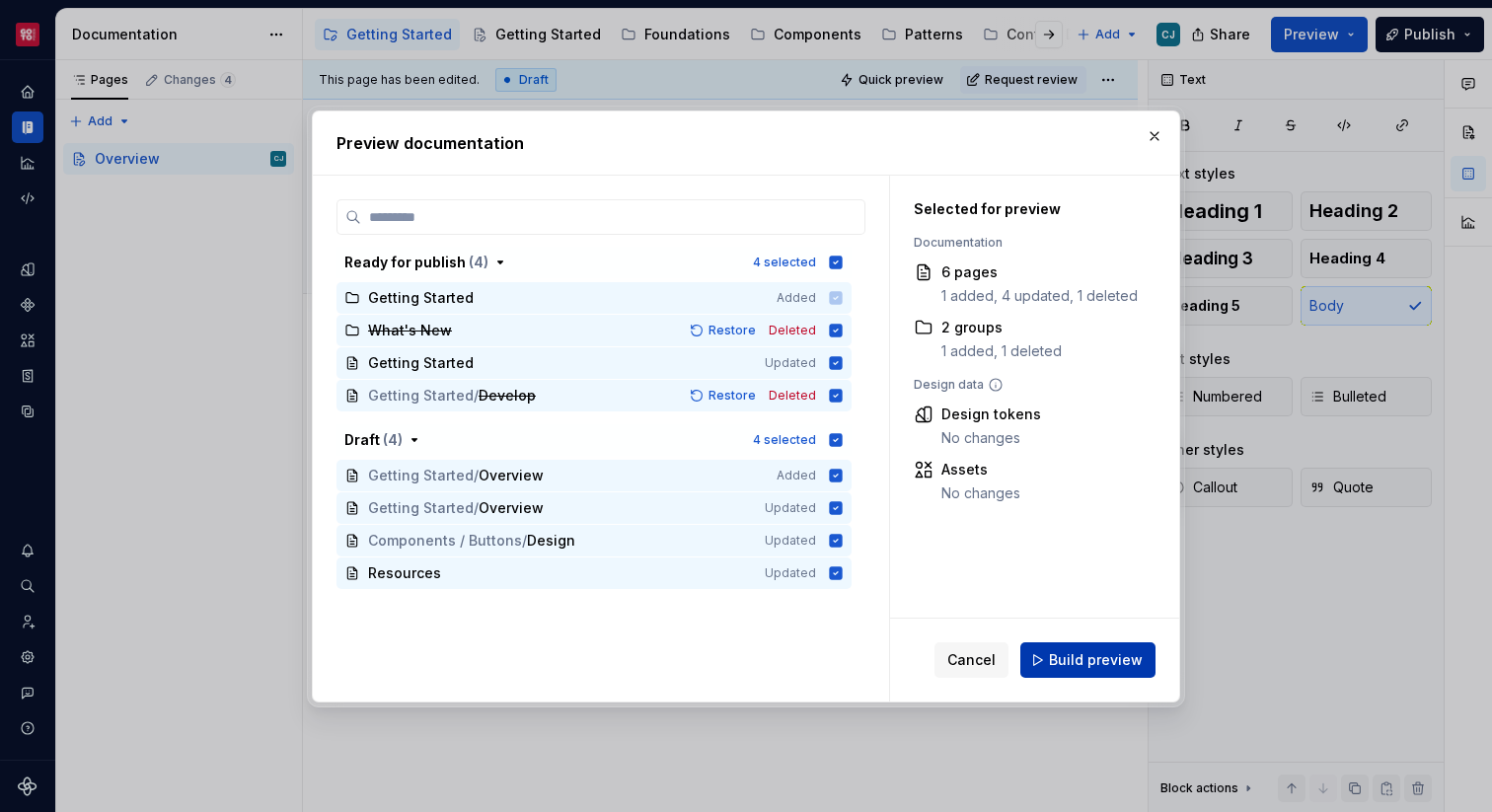
click at [1086, 653] on span "Build preview" at bounding box center [1095, 660] width 93 height 20
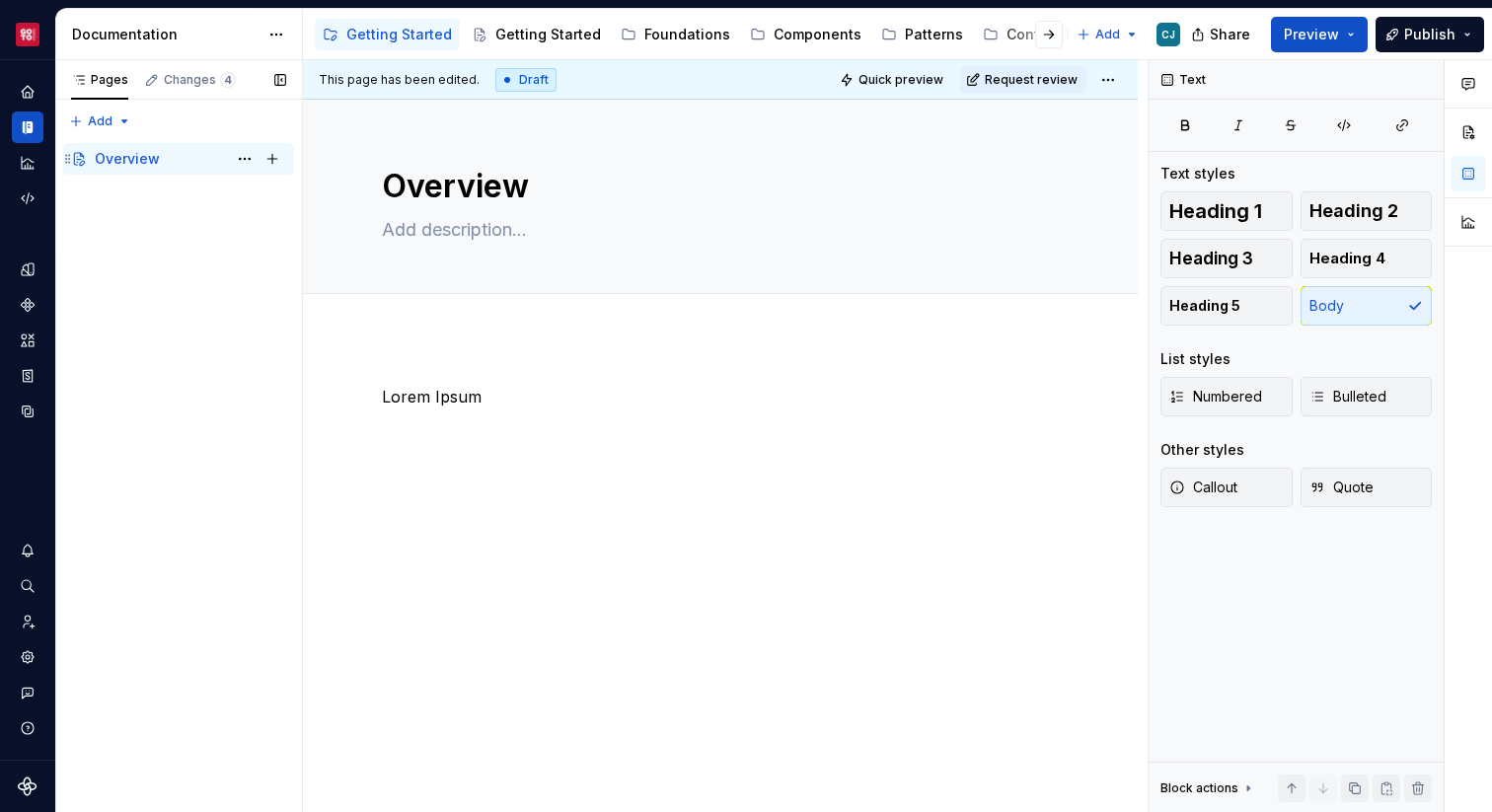
click at [125, 149] on div "Overview" at bounding box center [127, 159] width 65 height 20
click at [231, 157] on button "Page tree" at bounding box center [245, 159] width 28 height 28
click at [191, 164] on div "Pages Changes 4 Add Accessibility guide for tree Page tree. Navigate the tree w…" at bounding box center [179, 436] width 247 height 753
click at [521, 390] on p "Lorem Ipsum" at bounding box center [720, 397] width 677 height 24
click at [453, 316] on button "Add tab" at bounding box center [422, 315] width 80 height 28
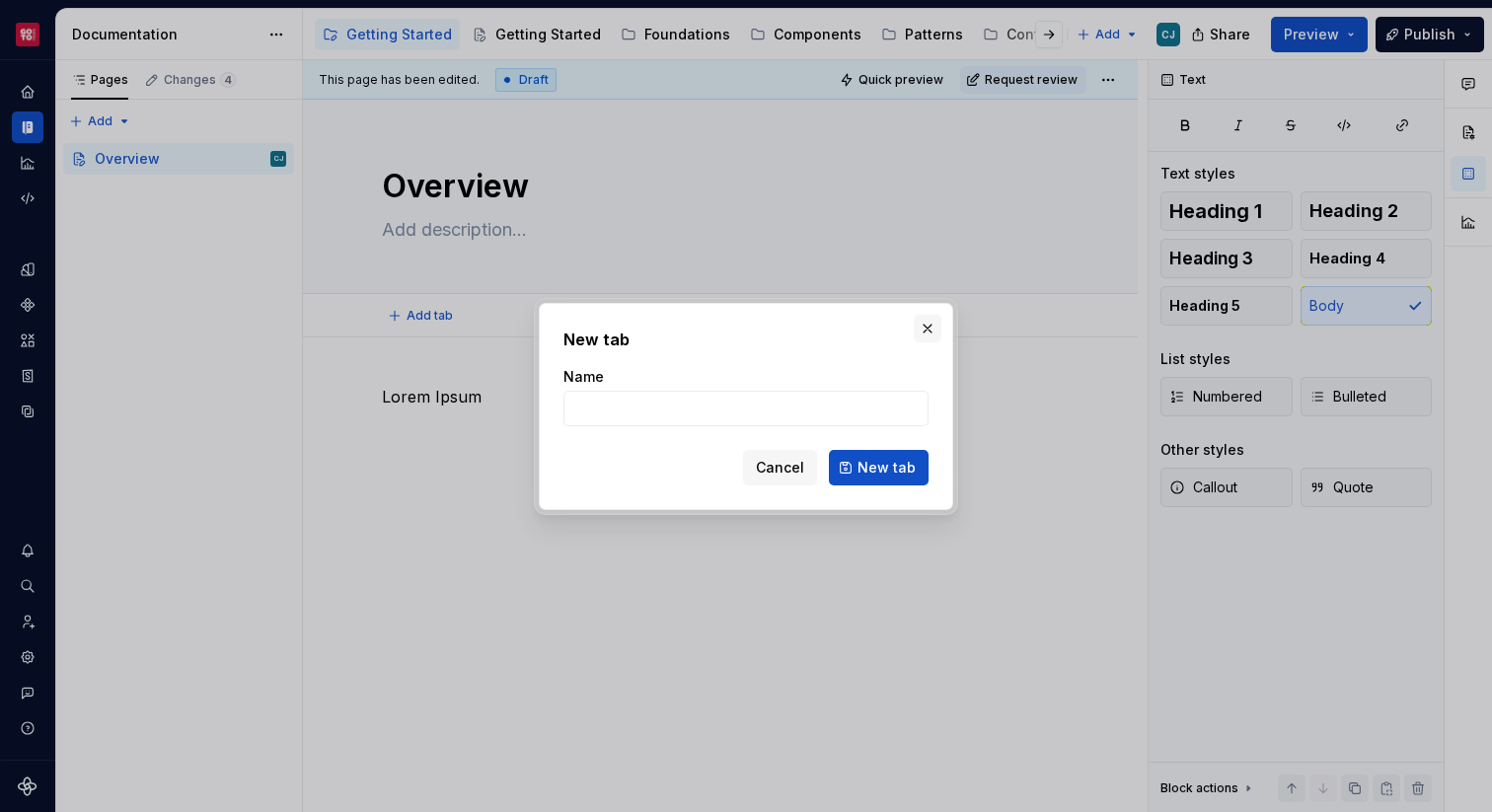
click at [933, 323] on button "button" at bounding box center [928, 328] width 28 height 28
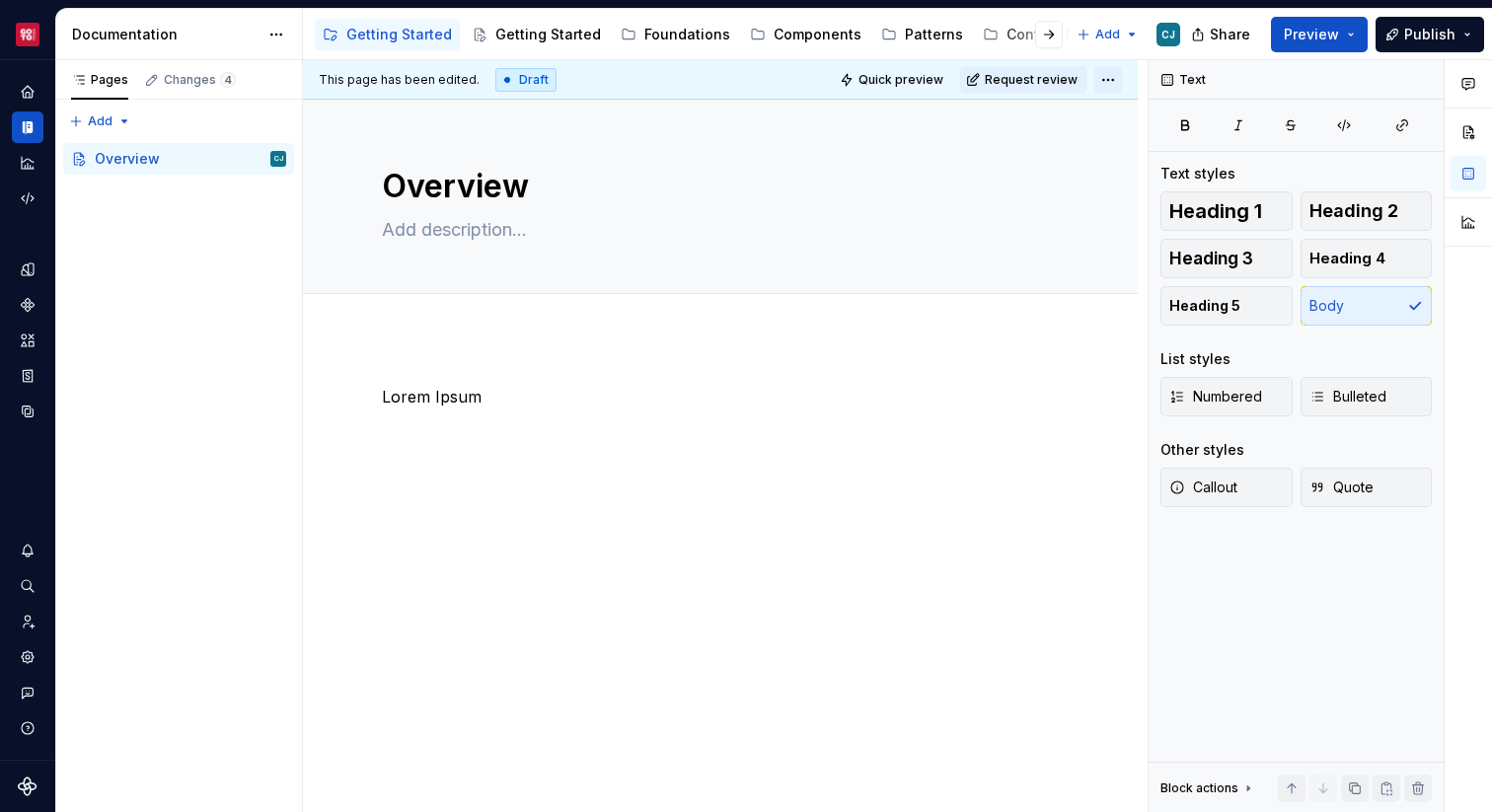
click at [1131, 86] on html "Core CJ Design system data Documentation Accessibility guide for tree Page tree…" at bounding box center [746, 406] width 1492 height 812
click at [477, 371] on html "Core CJ Design system data Documentation Accessibility guide for tree Page tree…" at bounding box center [746, 406] width 1492 height 812
click at [125, 117] on div "Pages Changes 4 Add Accessibility guide for tree Page tree. Navigate the tree w…" at bounding box center [179, 436] width 247 height 753
click at [419, 350] on html "Core CJ Design system data Documentation Accessibility guide for tree Page tree…" at bounding box center [746, 406] width 1492 height 812
type textarea "*"
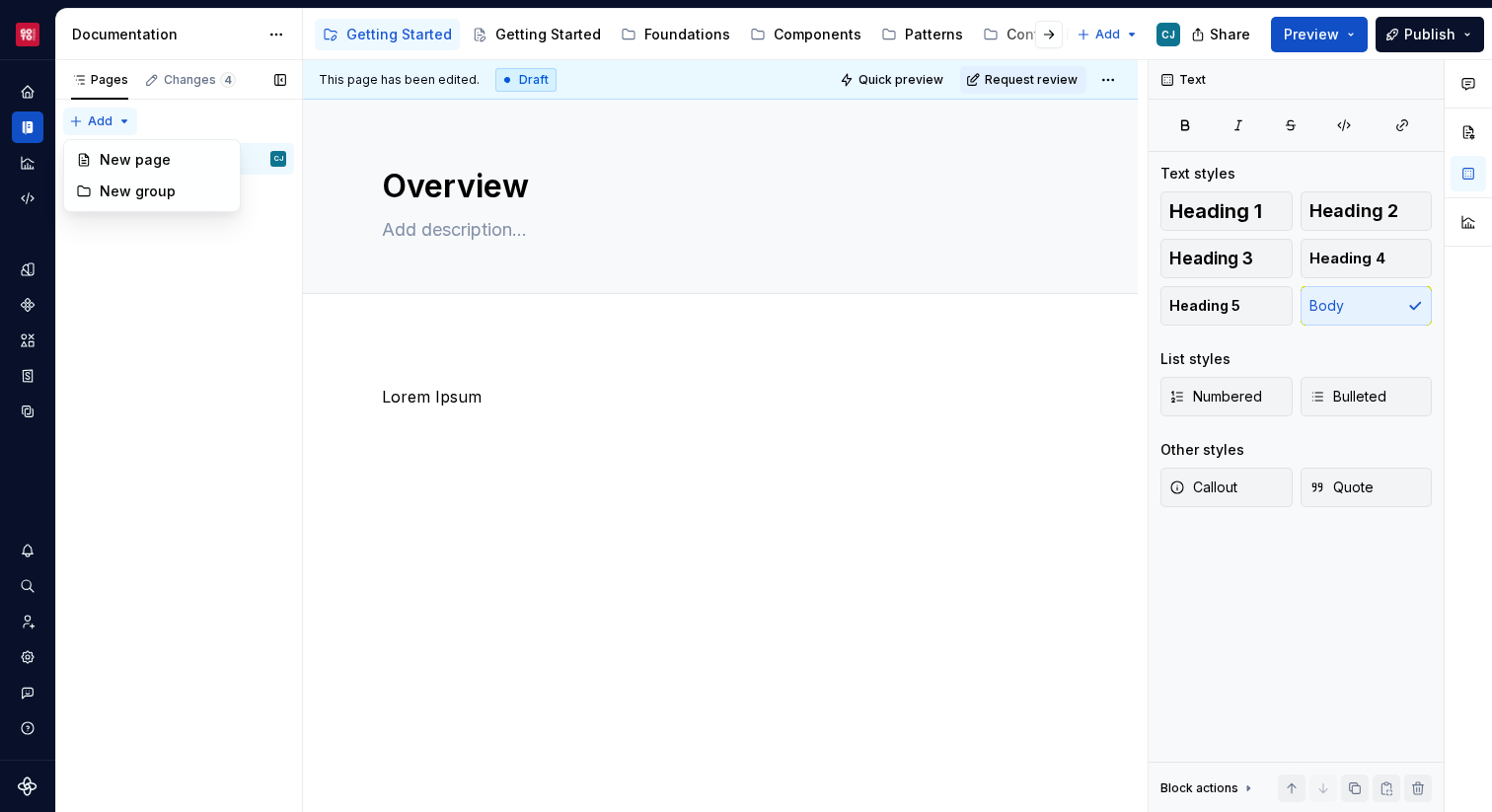
click at [124, 113] on div "Pages Changes 4 Add Accessibility guide for tree Page tree. Navigate the tree w…" at bounding box center [179, 436] width 247 height 753
click at [158, 195] on div "New group" at bounding box center [163, 191] width 128 height 20
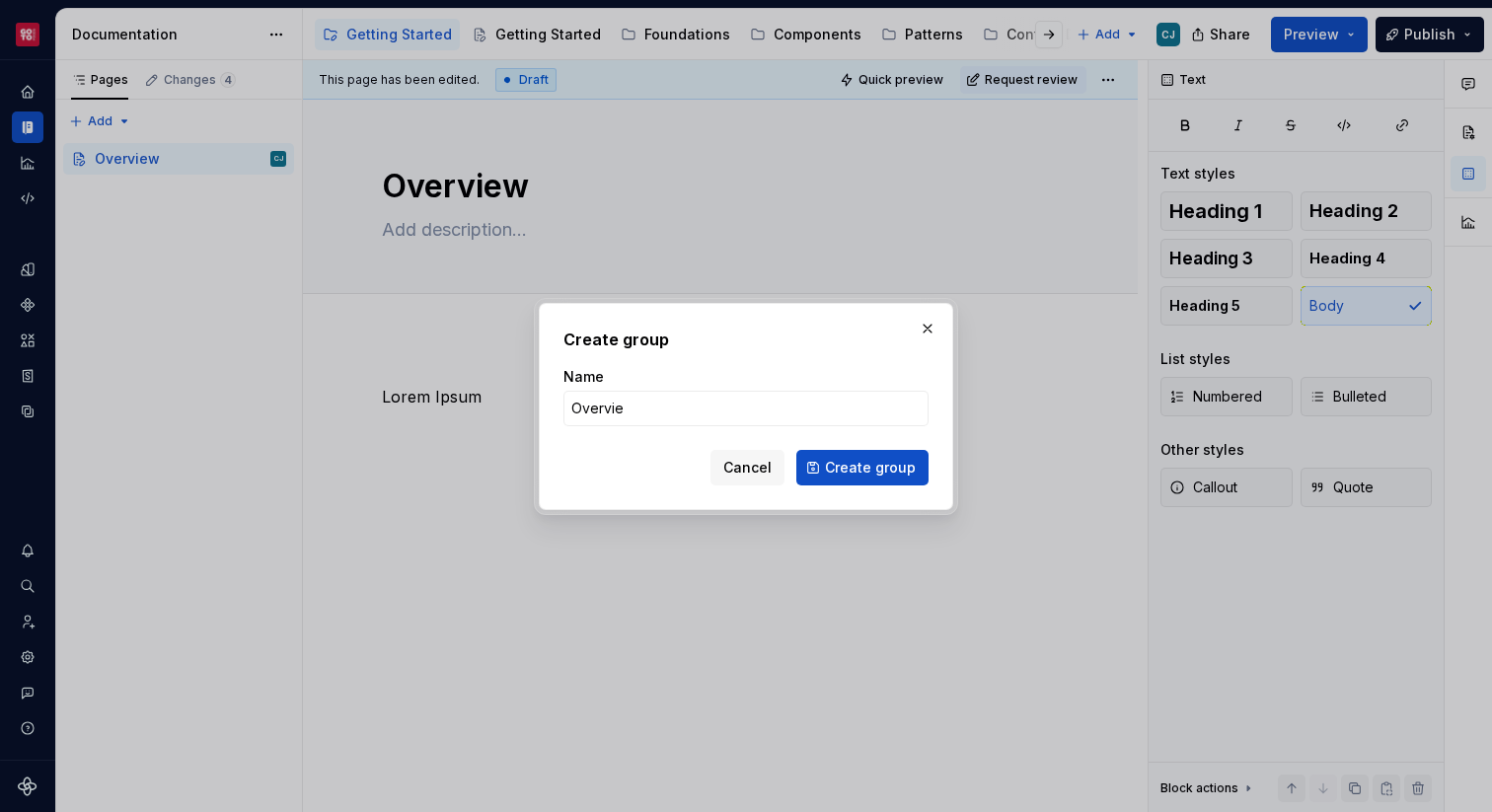
type input "Overview"
click button "Create group" at bounding box center [862, 468] width 132 height 36
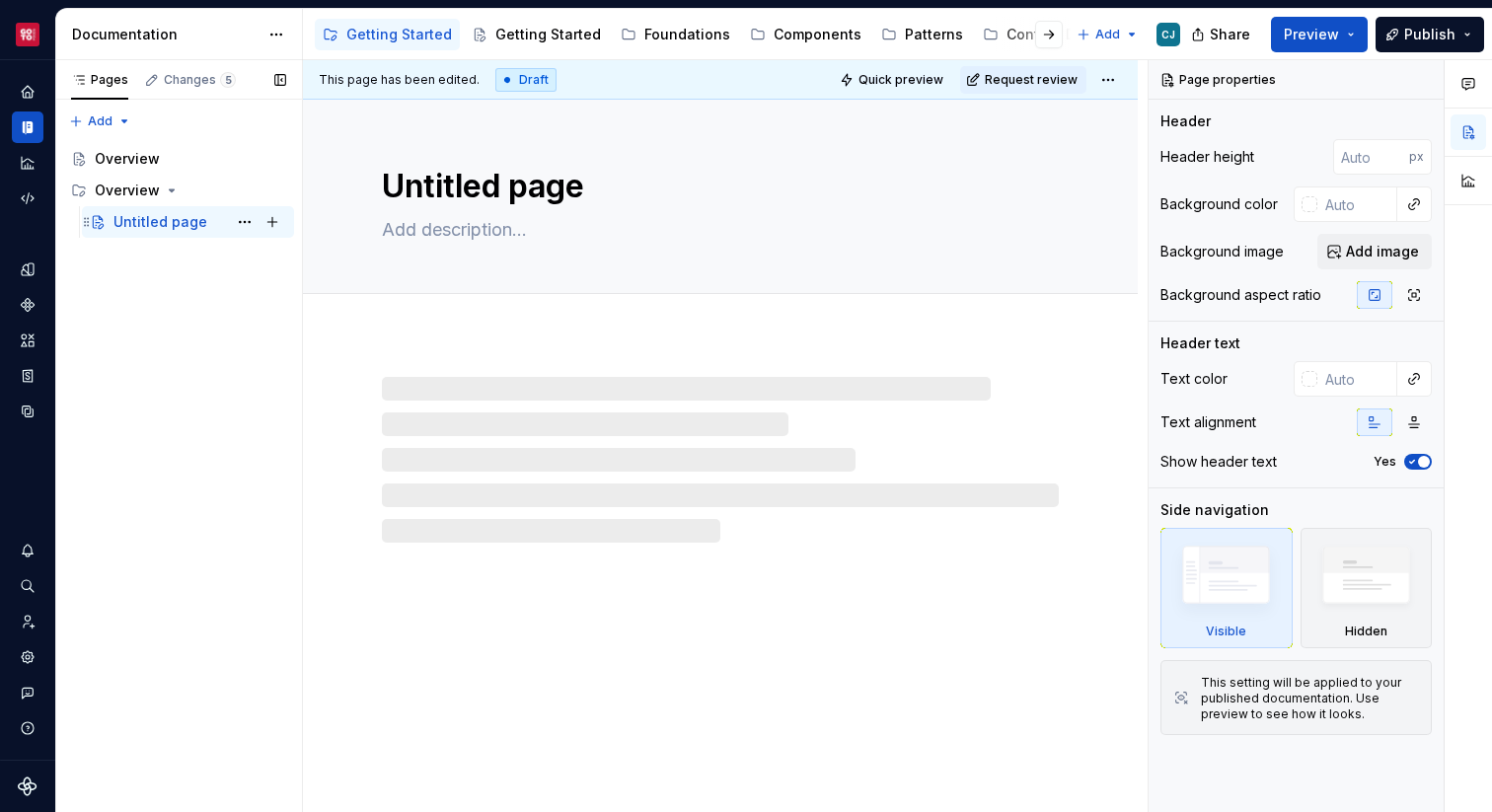
click at [178, 219] on div "Untitled page" at bounding box center [160, 222] width 93 height 20
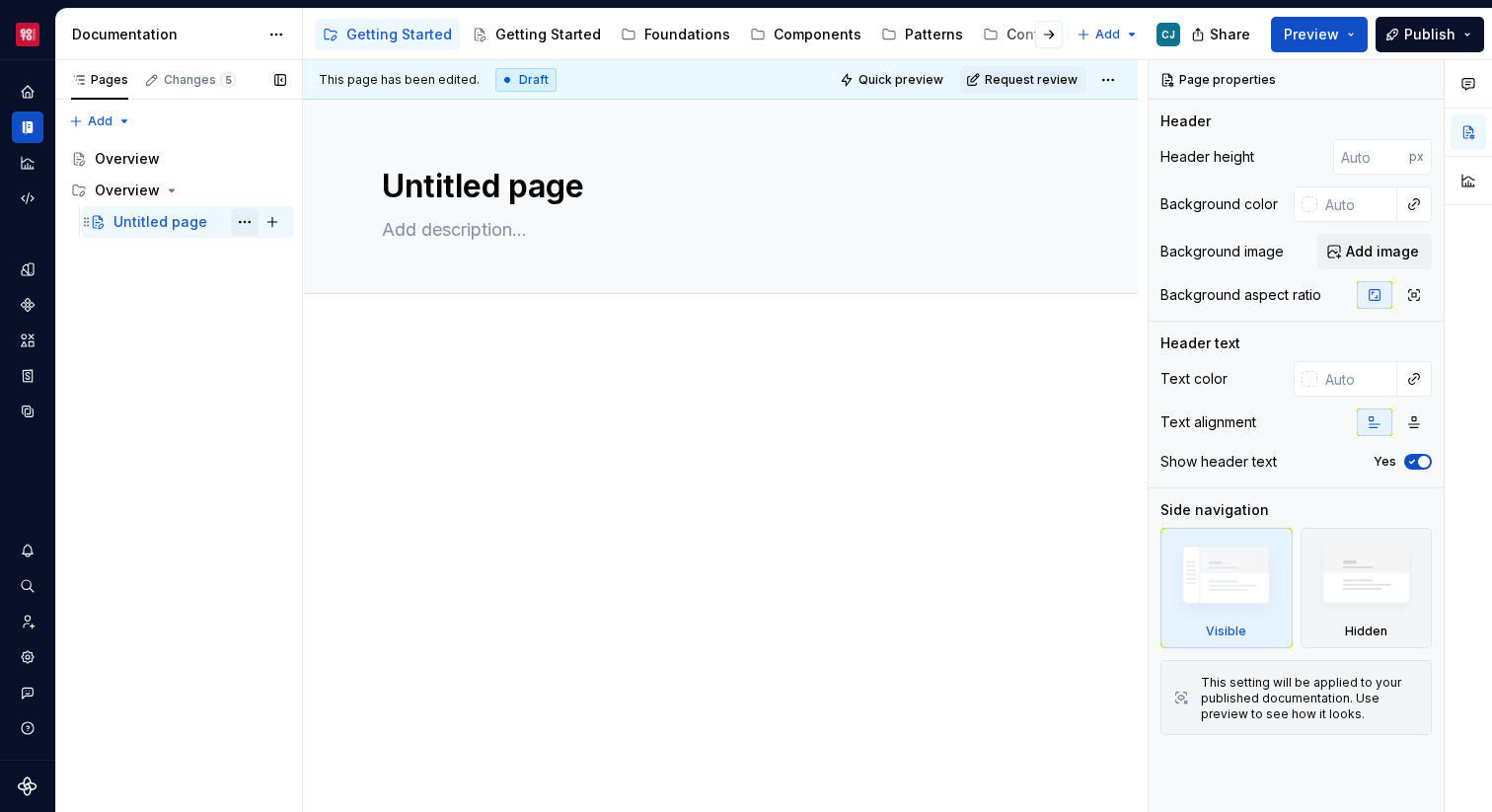
click at [248, 225] on button "Page tree" at bounding box center [245, 222] width 28 height 28
type textarea "*"
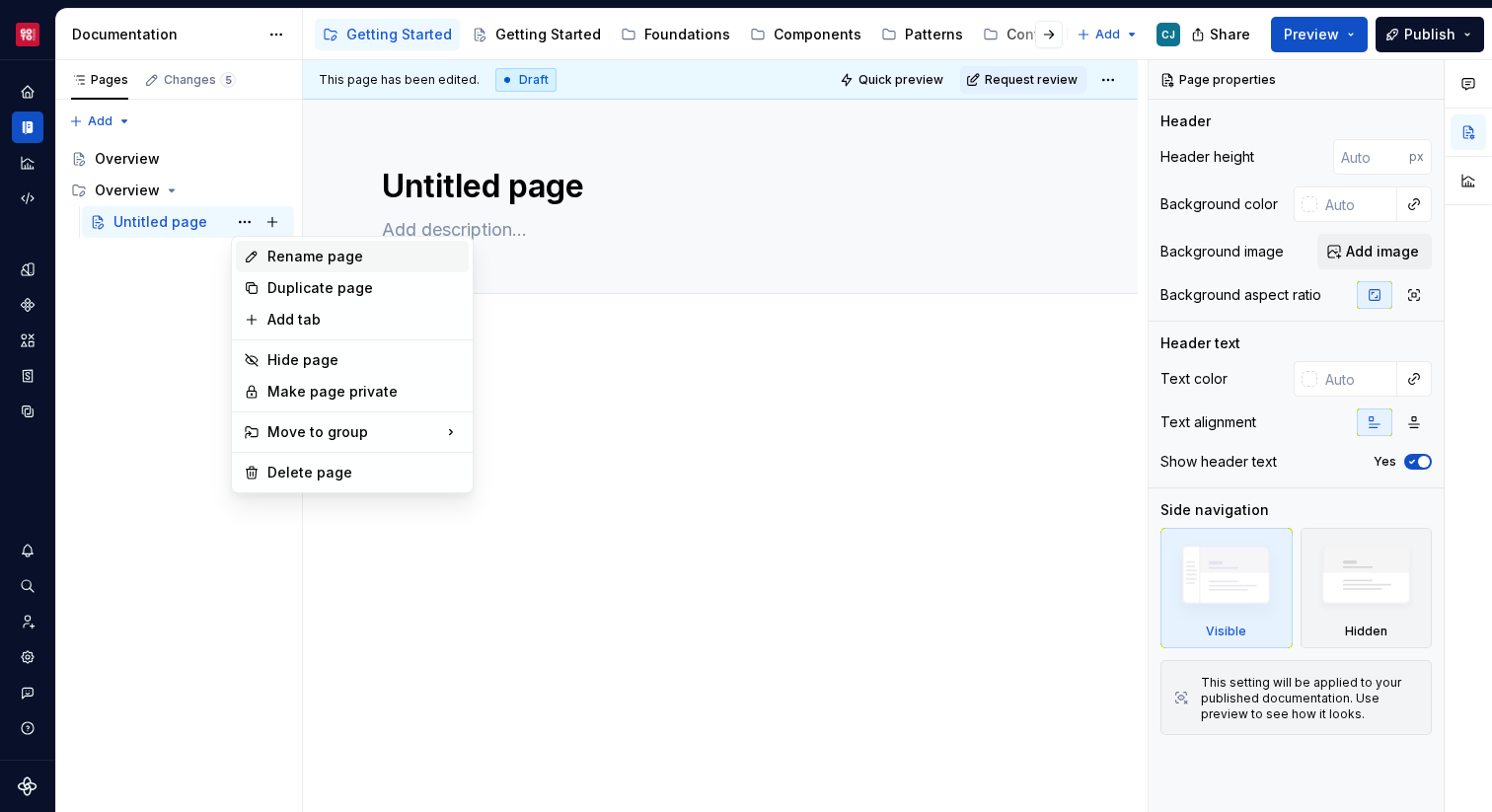
click at [279, 254] on div "Rename page" at bounding box center [364, 257] width 193 height 20
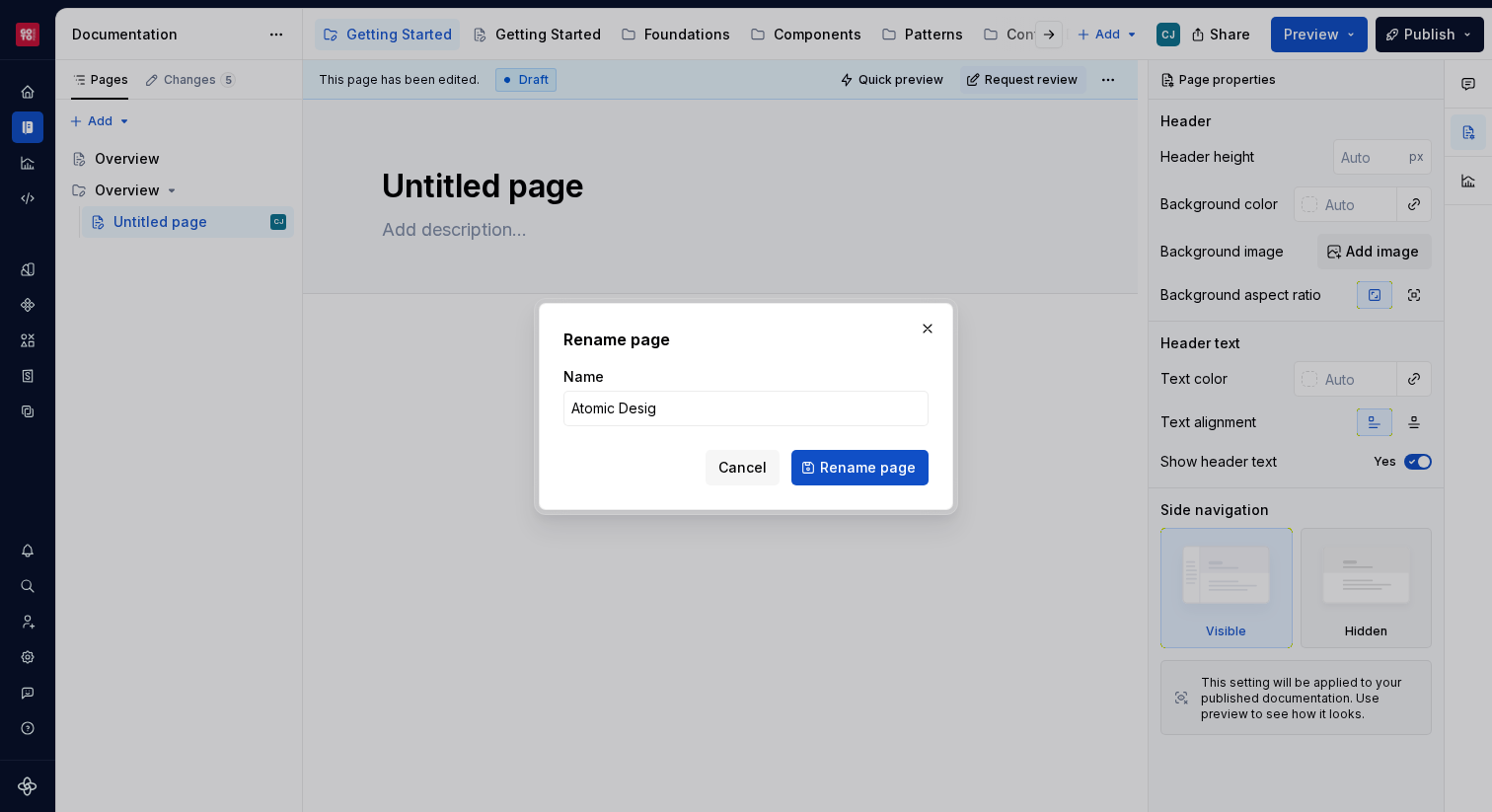
type input "Atomic Design"
click button "Rename page" at bounding box center [860, 468] width 137 height 36
type textarea "*"
type textarea "Atomic Design"
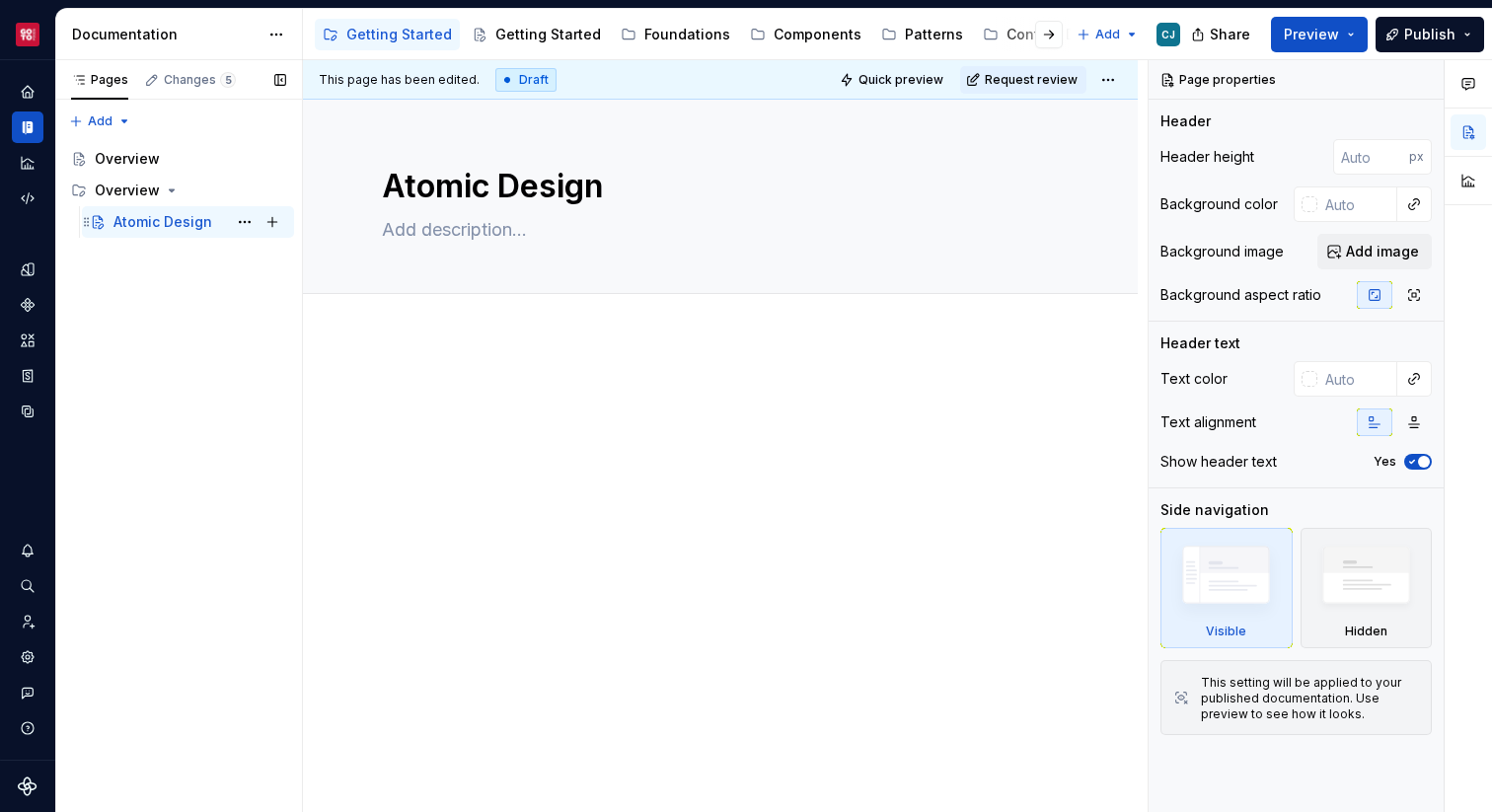
click at [154, 223] on div "Atomic Design" at bounding box center [162, 222] width 98 height 20
click at [272, 185] on button "Page tree" at bounding box center [273, 190] width 28 height 28
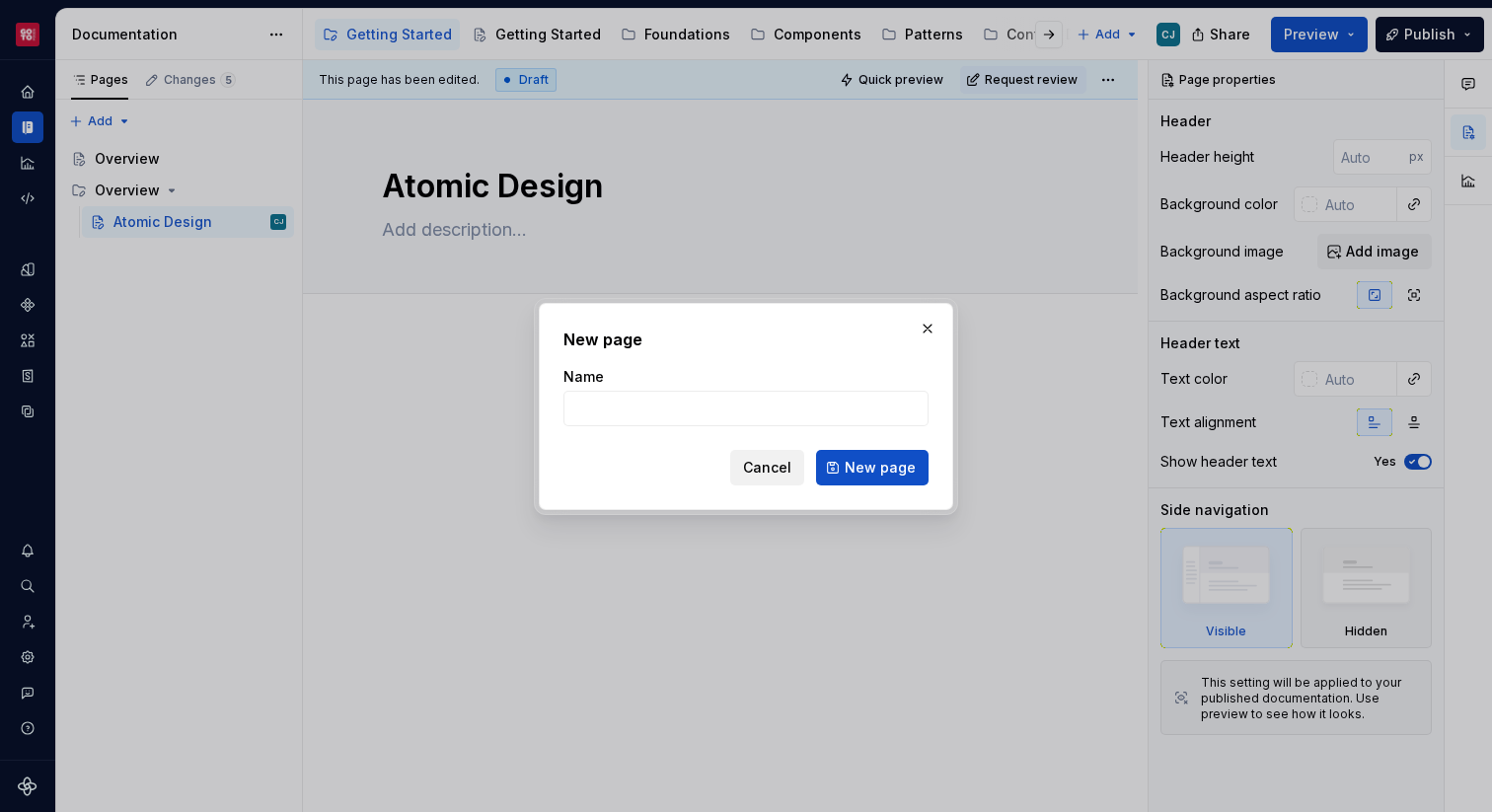
click at [788, 478] on button "Cancel" at bounding box center [767, 468] width 74 height 36
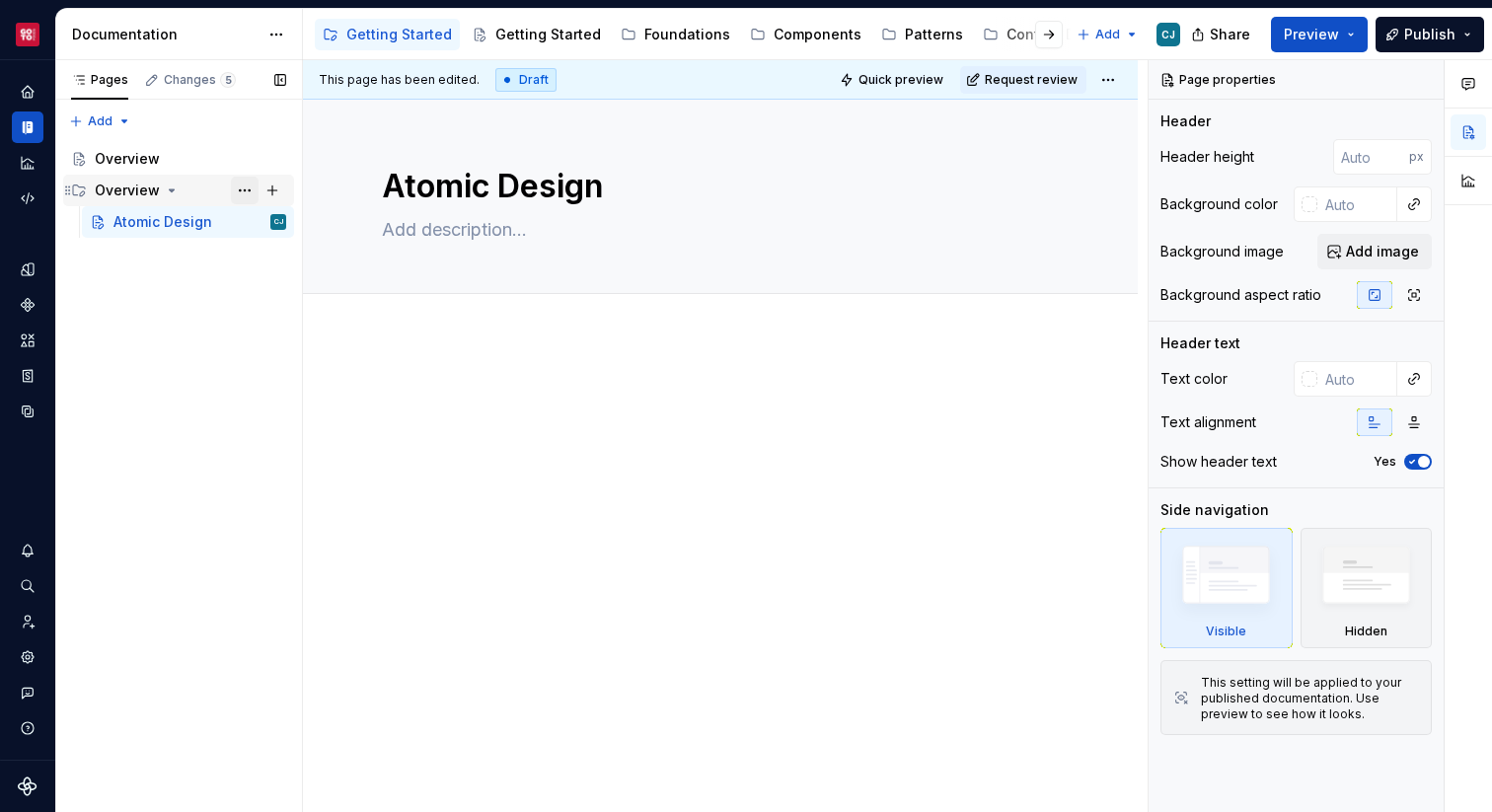
click at [244, 190] on button "Page tree" at bounding box center [245, 190] width 28 height 28
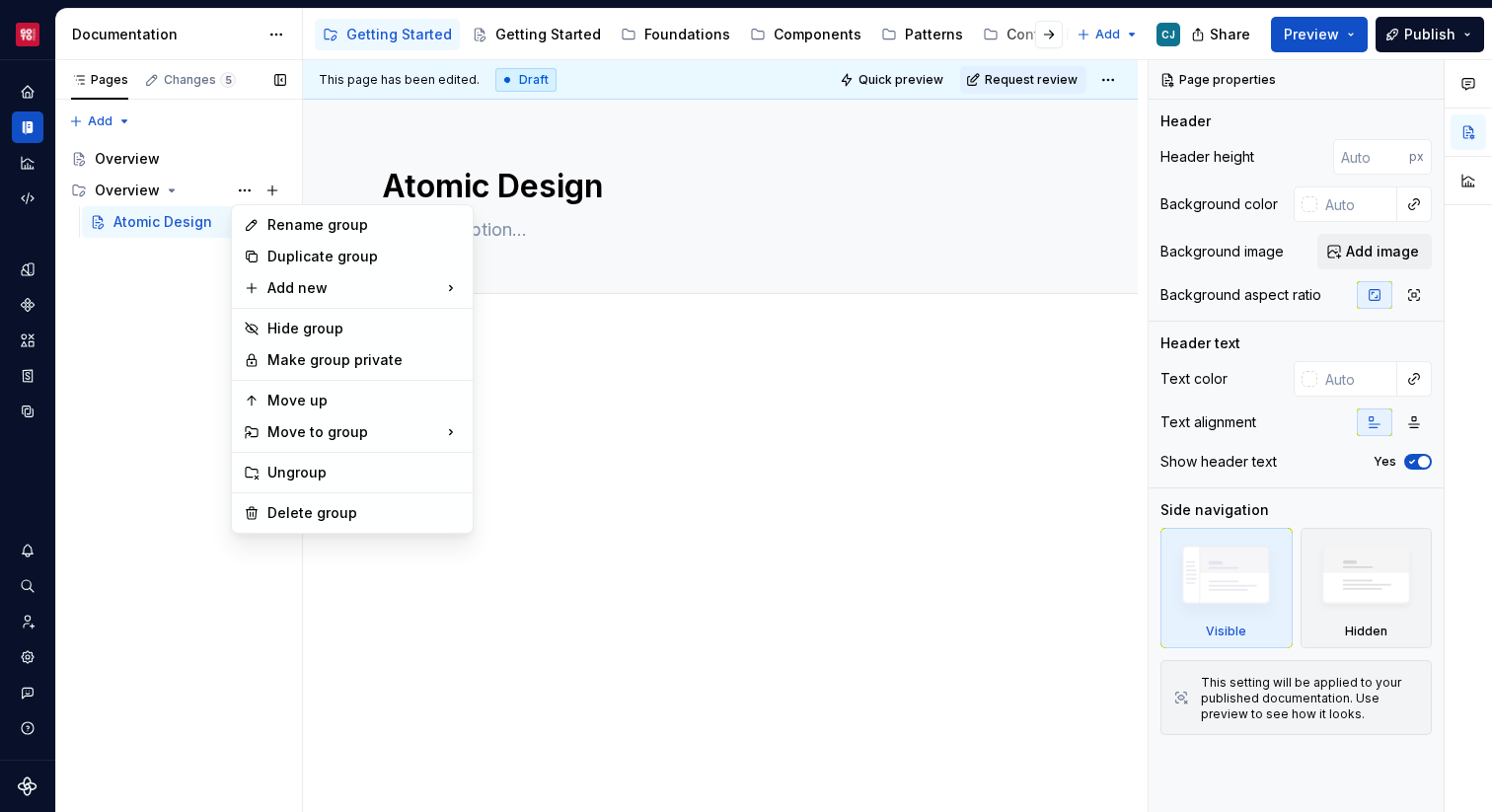
click at [156, 273] on div "Pages Changes 5 Add Accessibility guide for tree Page tree. Navigate the tree w…" at bounding box center [179, 436] width 247 height 753
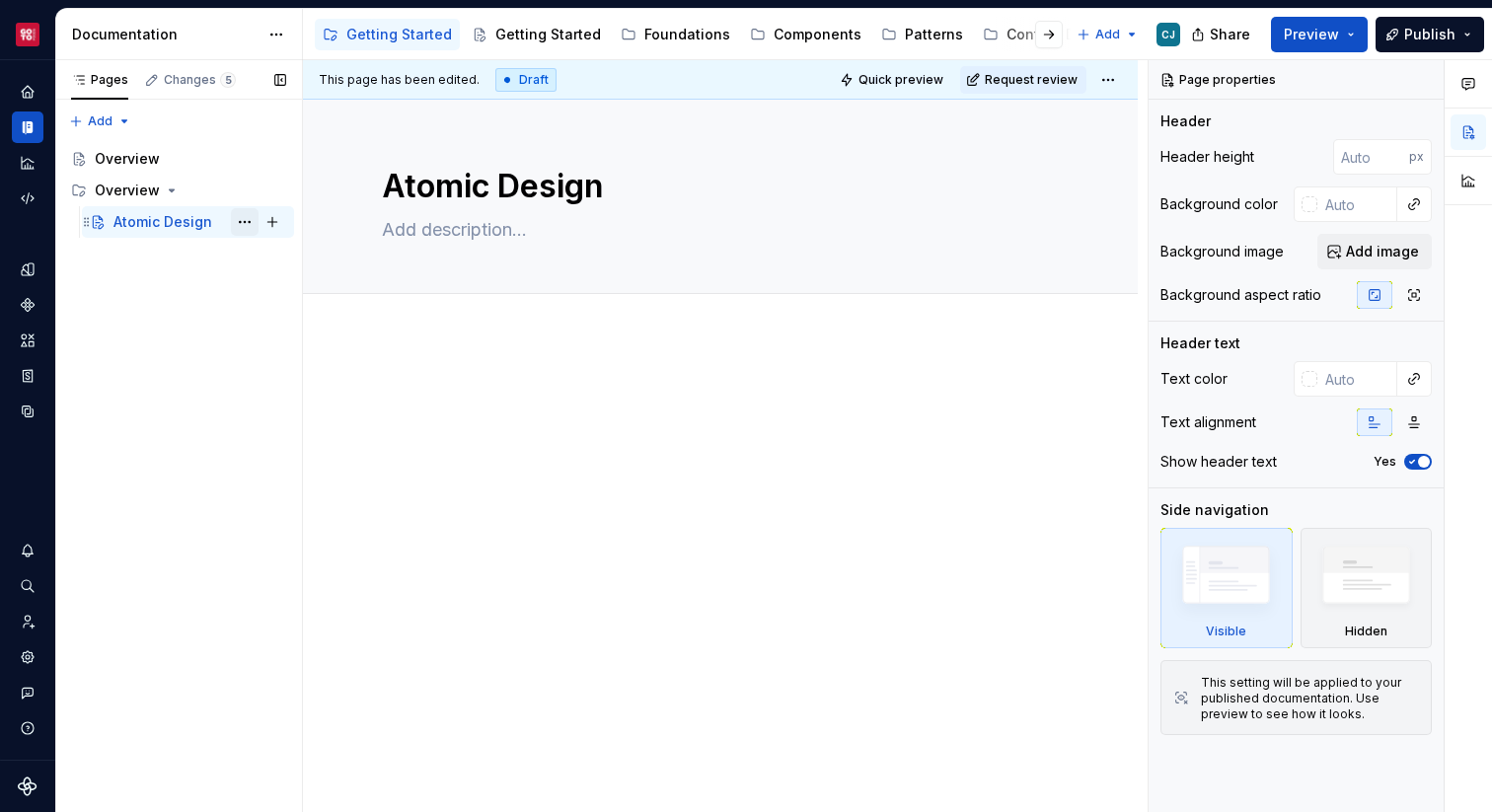
click at [247, 228] on button "Page tree" at bounding box center [245, 222] width 28 height 28
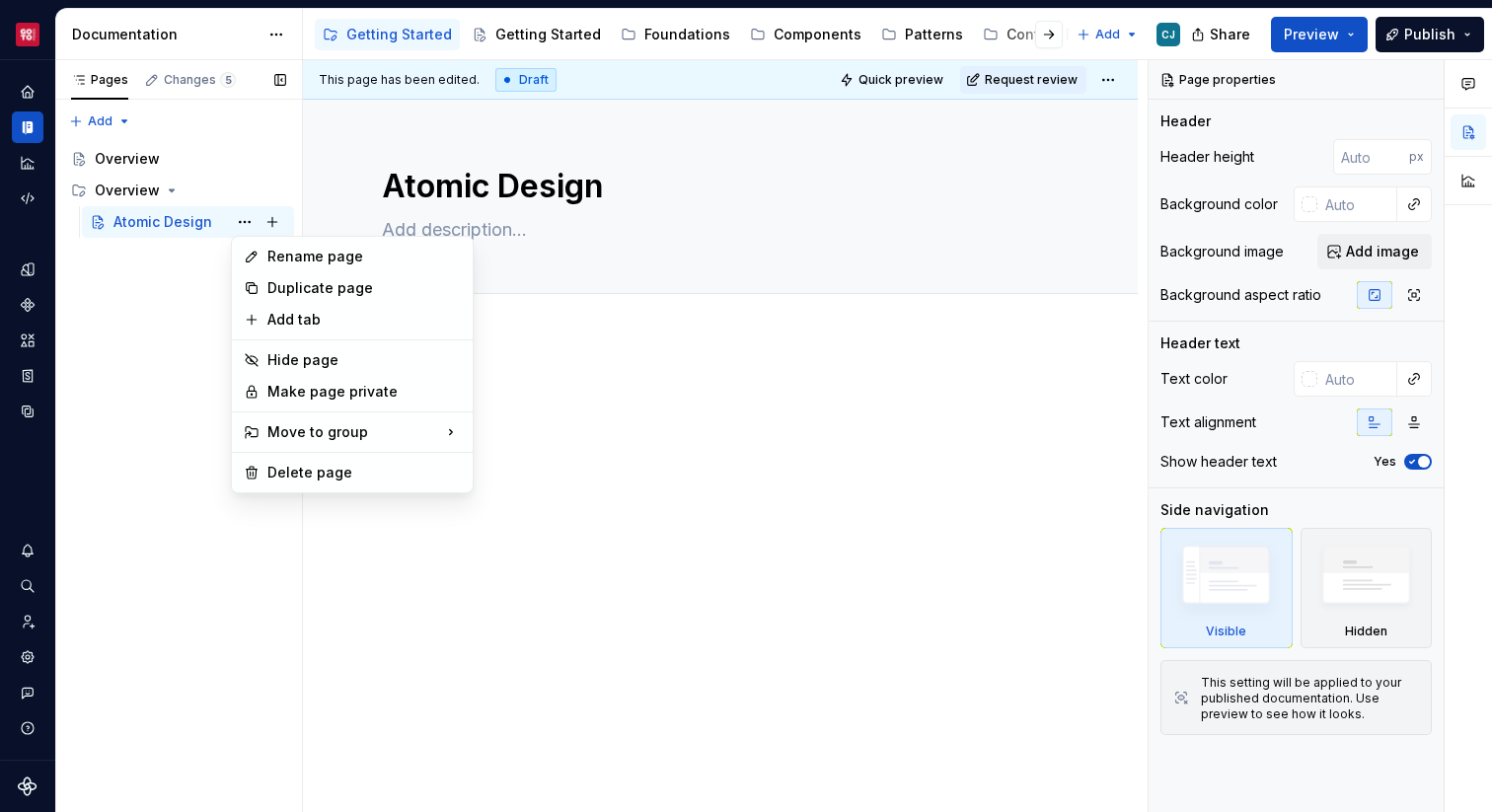
click at [239, 192] on div "Pages Changes 5 Add Accessibility guide for tree Page tree. Navigate the tree w…" at bounding box center [179, 436] width 247 height 753
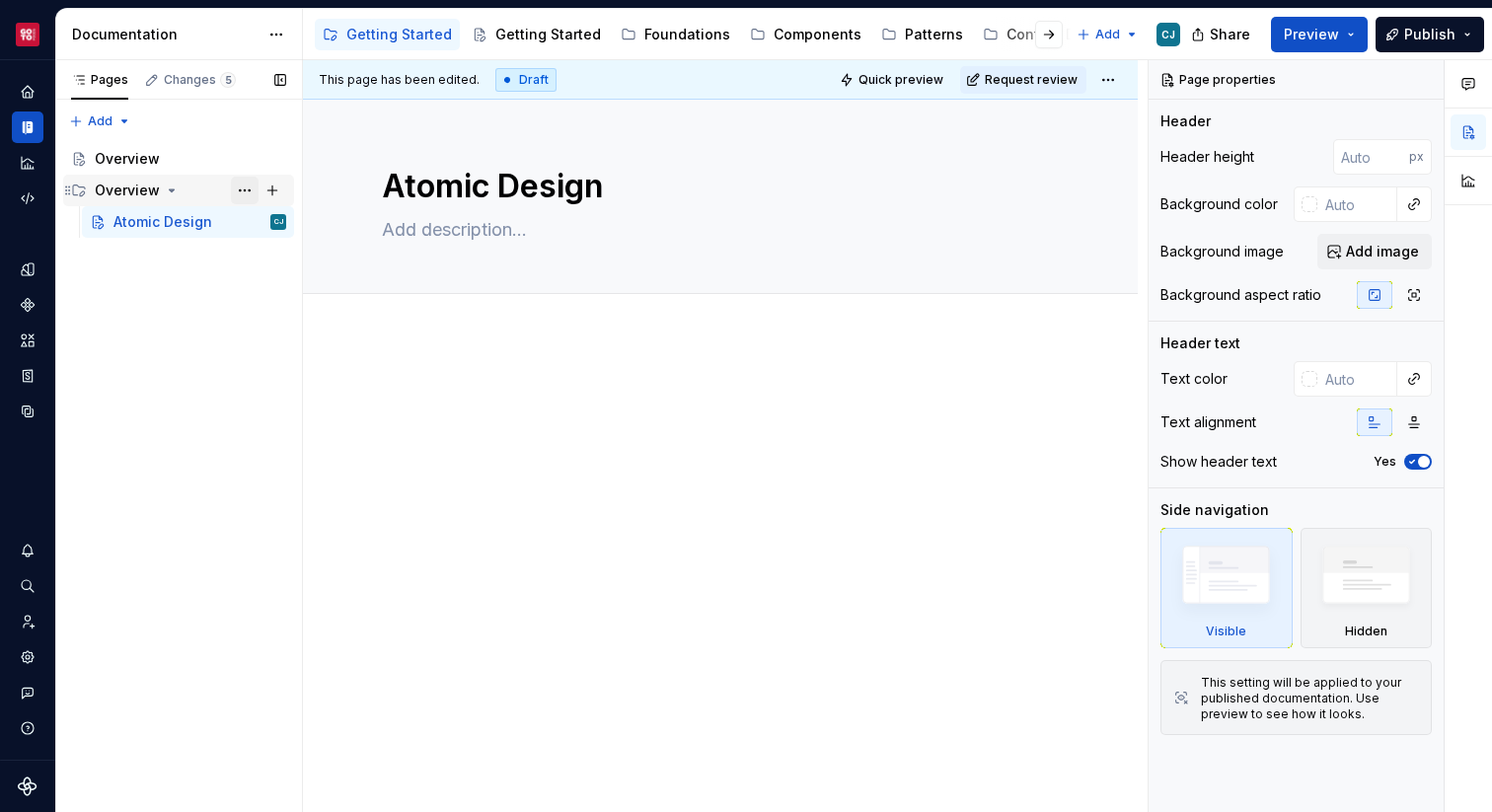
click at [244, 192] on button "Page tree" at bounding box center [245, 190] width 28 height 28
click at [254, 131] on div "Pages Changes 5 Add Accessibility guide for tree Page tree. Navigate the tree w…" at bounding box center [179, 436] width 247 height 753
click at [115, 121] on div "Pages Changes 5 Add Accessibility guide for tree Page tree. Navigate the tree w…" at bounding box center [179, 436] width 247 height 753
click at [136, 186] on div "New group" at bounding box center [163, 191] width 128 height 20
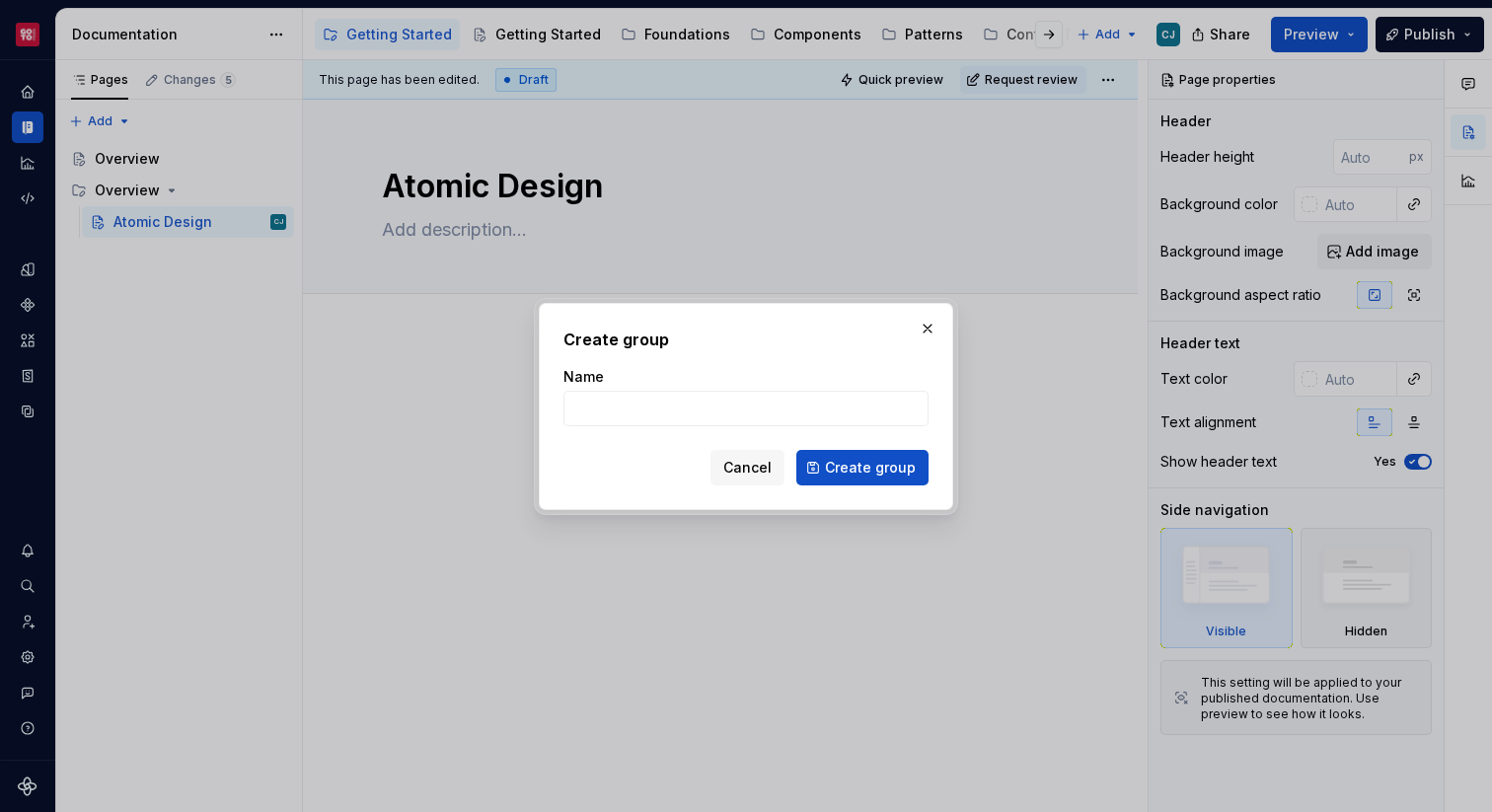
type textarea "*"
type input "Arom"
click button "Create group" at bounding box center [862, 468] width 132 height 36
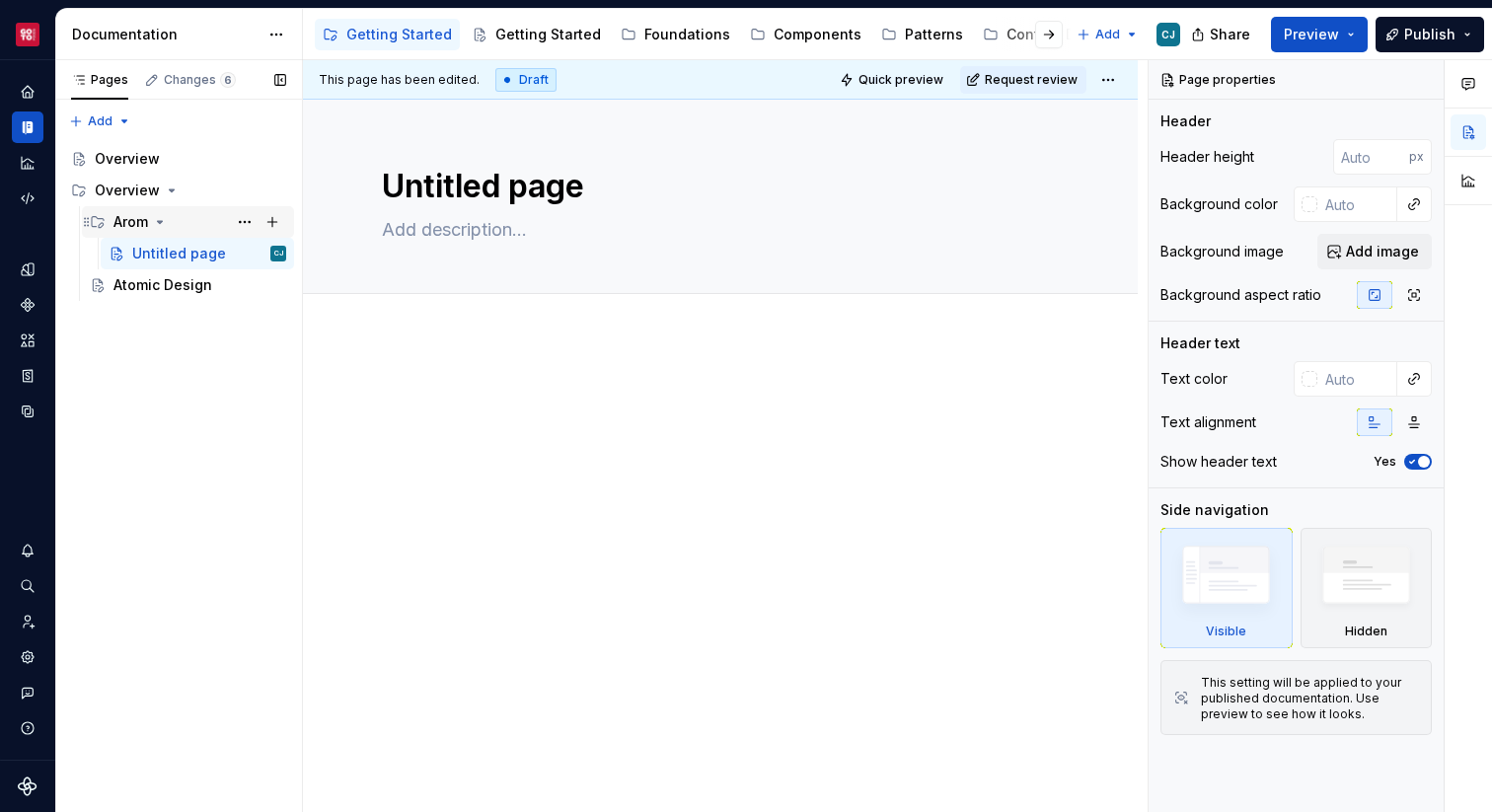
click at [126, 217] on div "Arom" at bounding box center [130, 222] width 35 height 20
click at [240, 220] on button "Page tree" at bounding box center [245, 222] width 28 height 28
type textarea "*"
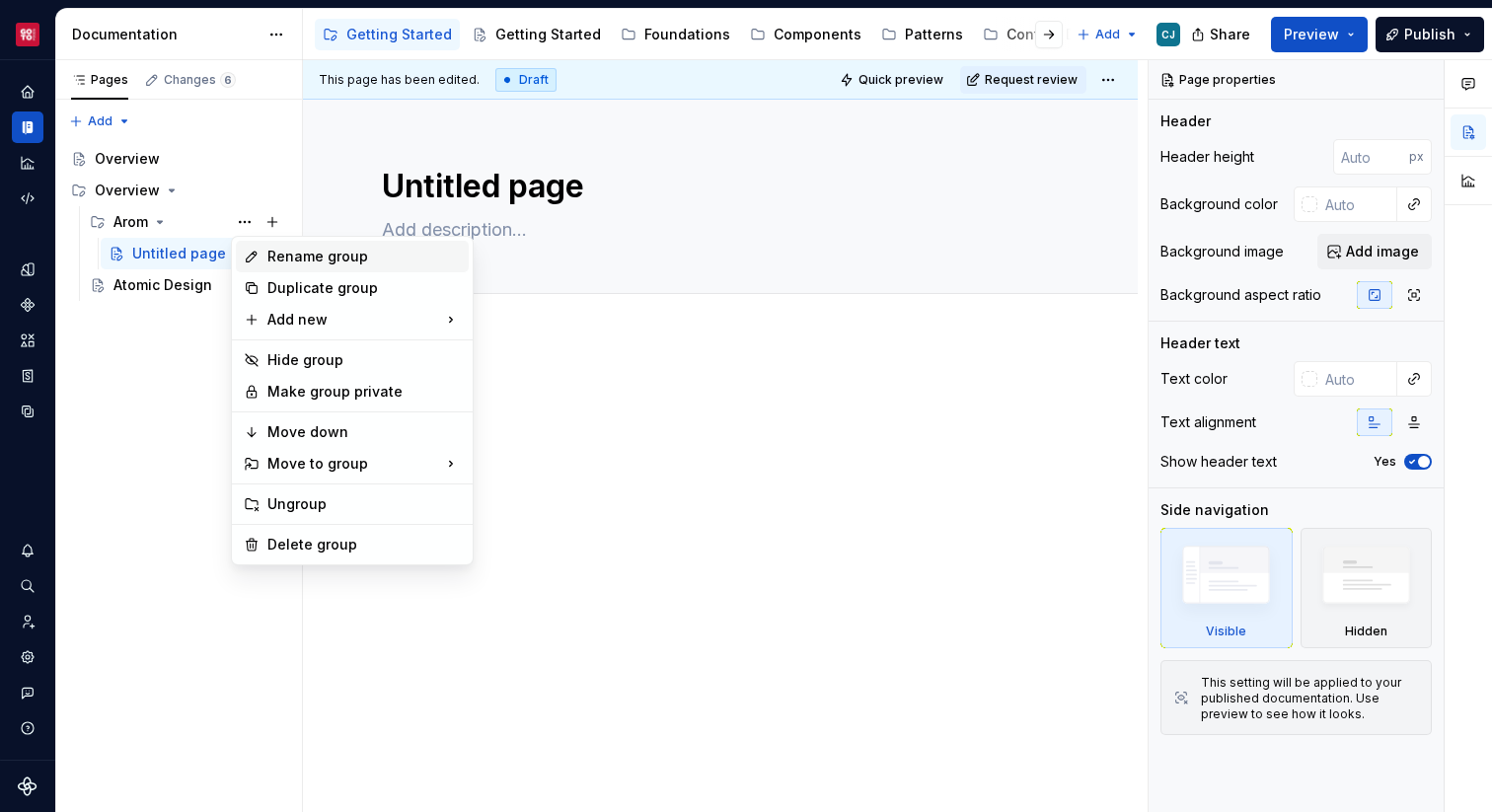
click at [303, 266] on div "Rename group" at bounding box center [364, 257] width 193 height 20
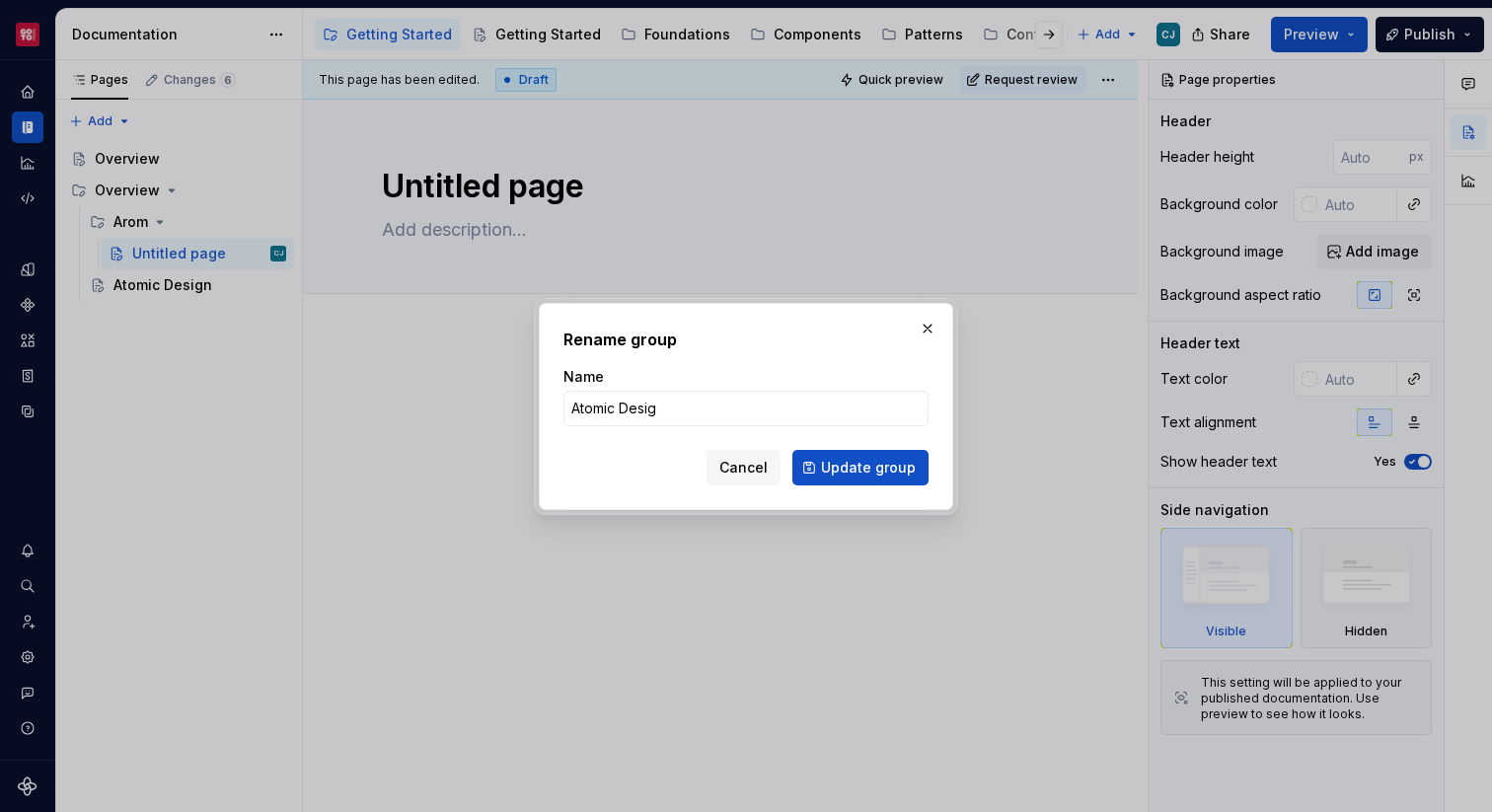
type input "Atomic Design"
click button "Update group" at bounding box center [860, 468] width 136 height 36
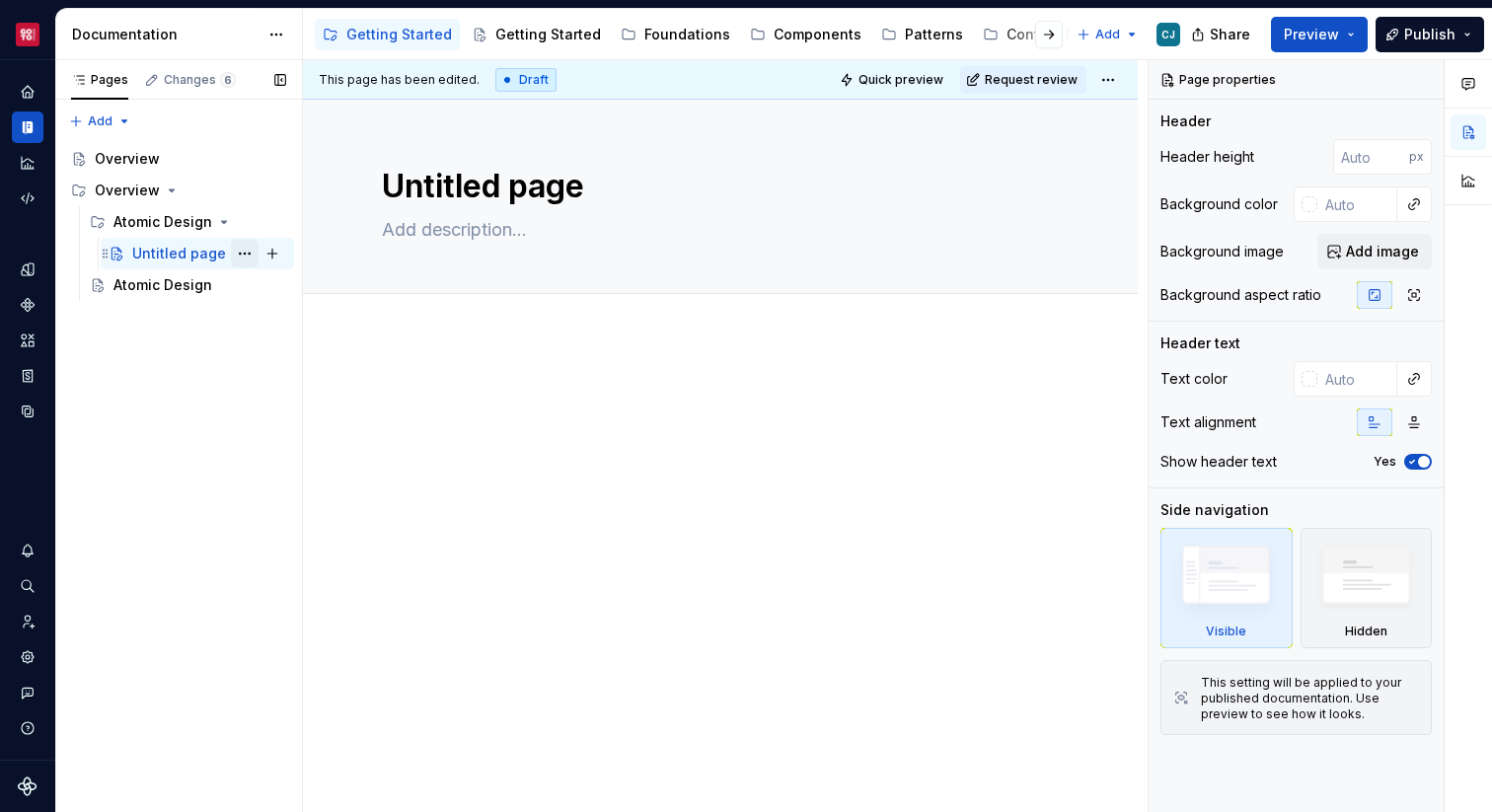
click at [240, 251] on button "Page tree" at bounding box center [245, 254] width 28 height 28
type textarea "*"
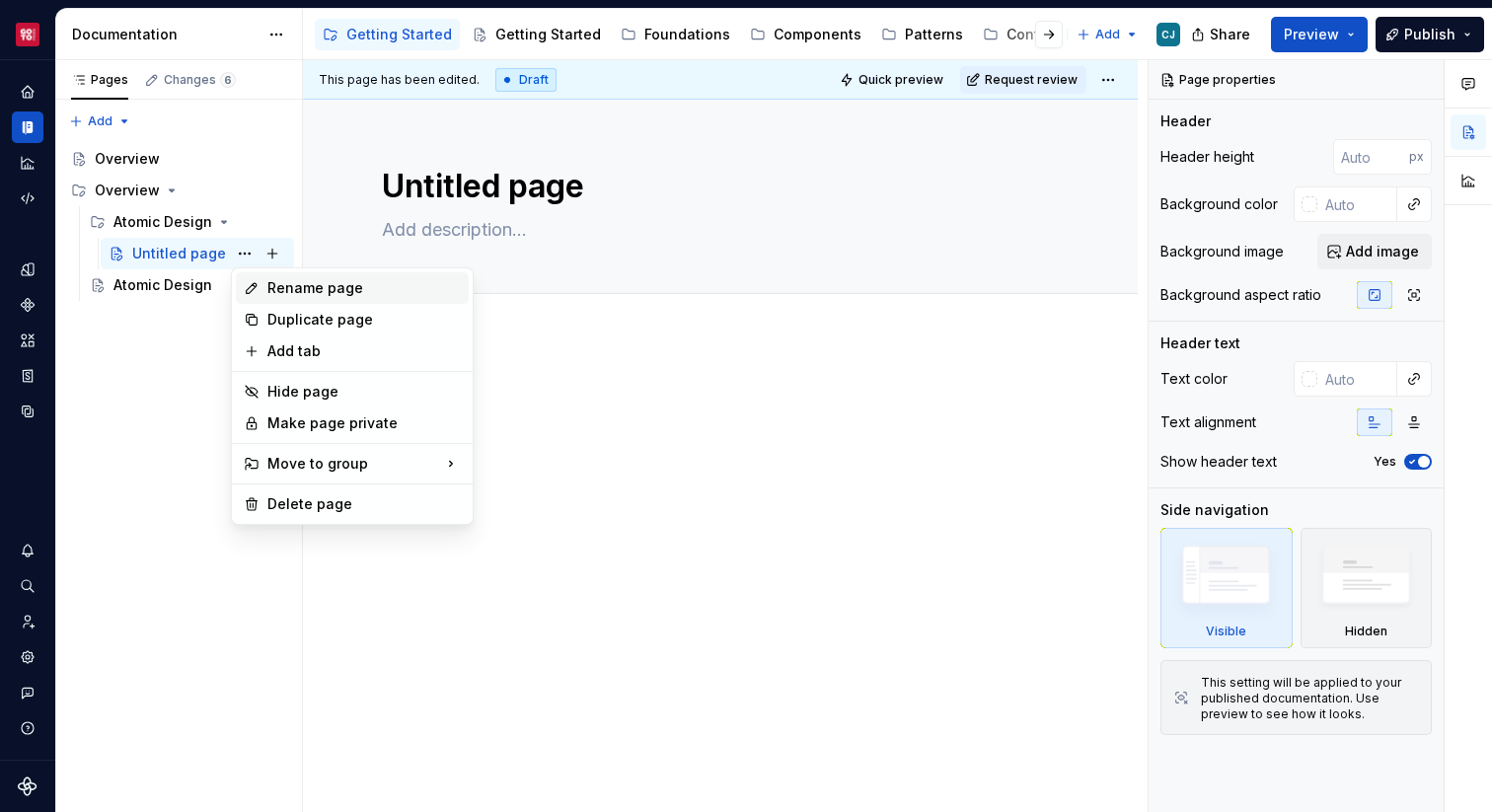
click at [306, 294] on div "Rename page" at bounding box center [364, 289] width 193 height 20
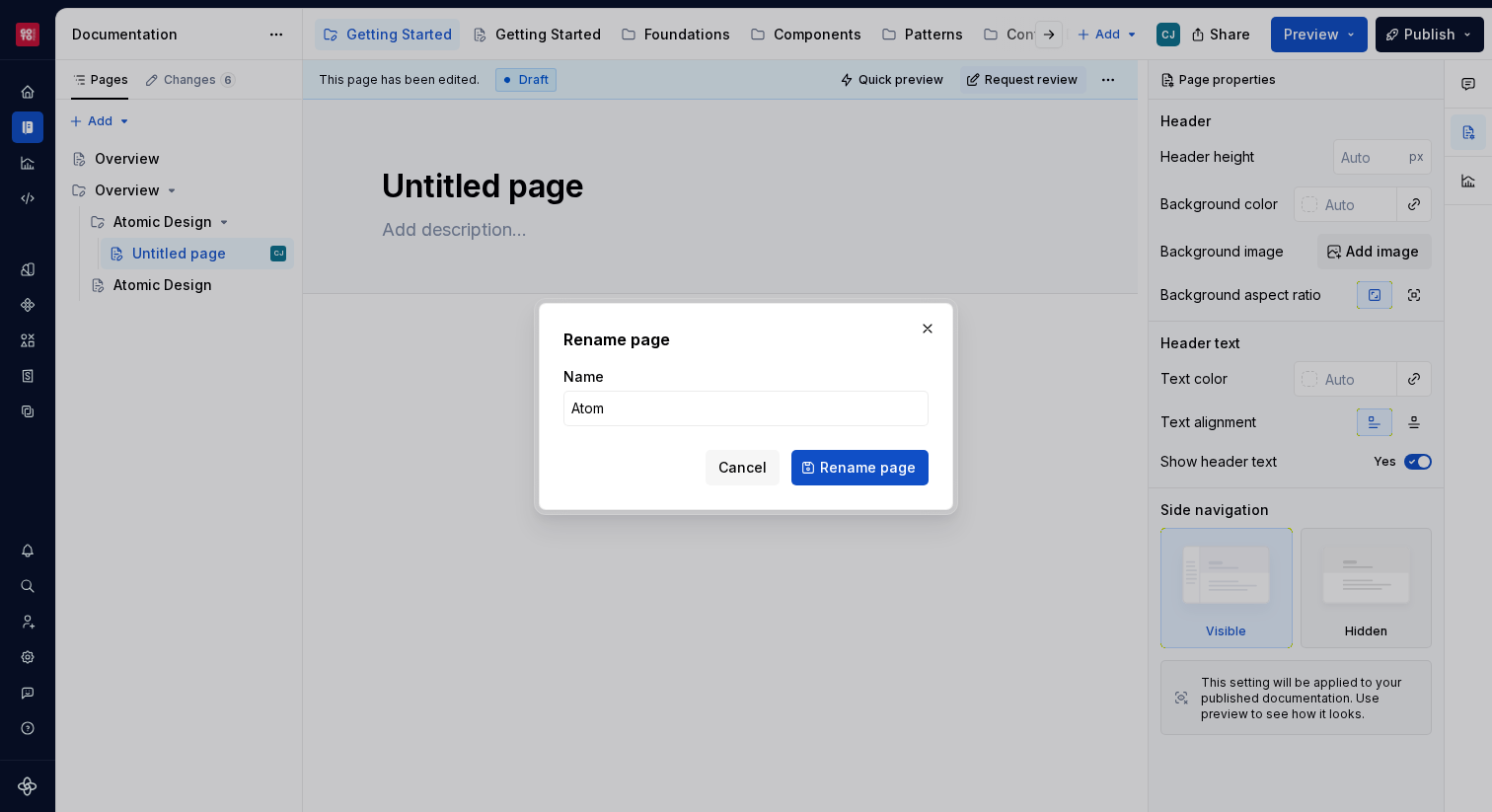
type input "Atoms"
click button "Rename page" at bounding box center [860, 468] width 137 height 36
type textarea "*"
type textarea "Atoms"
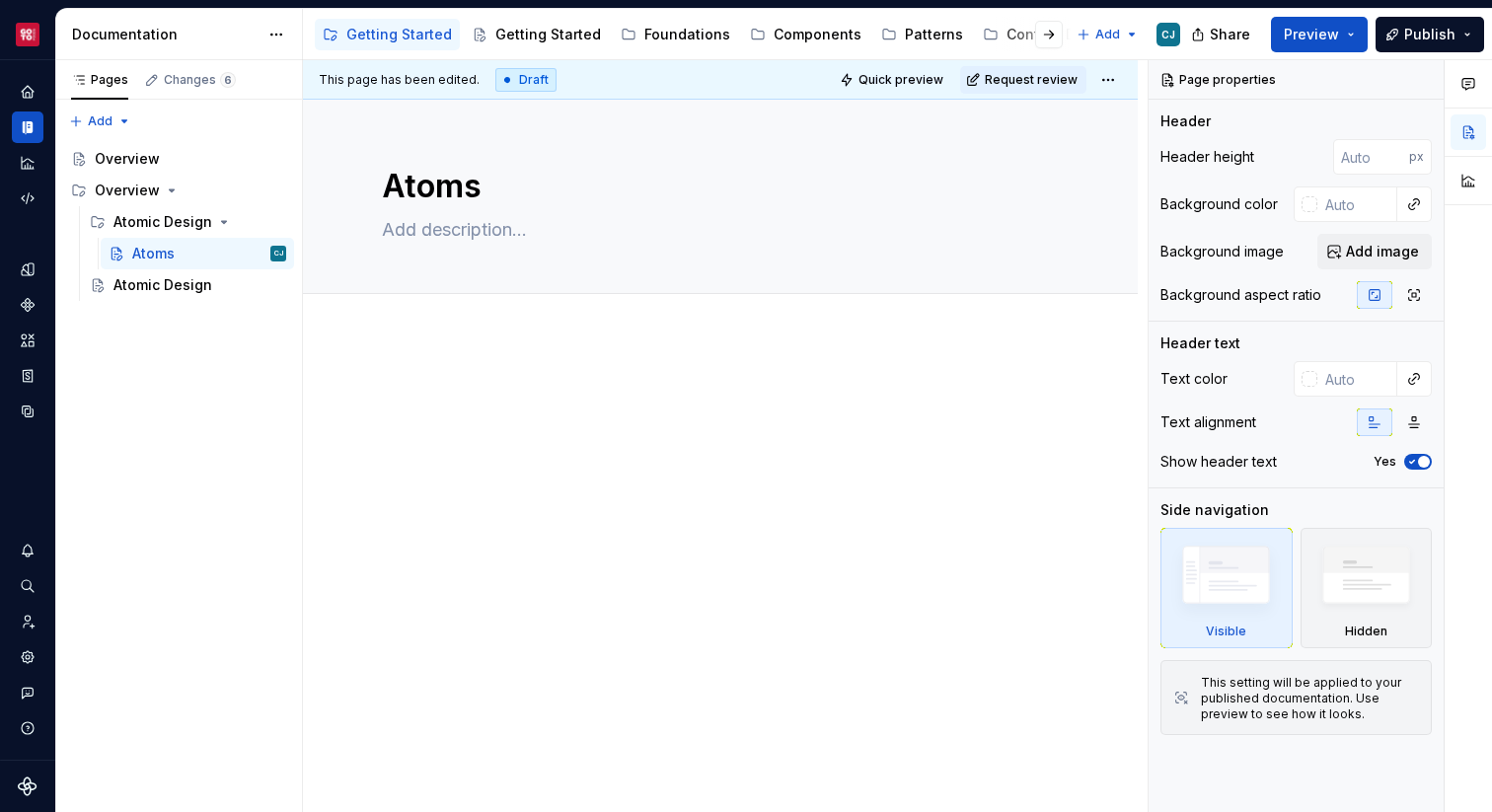
click at [529, 553] on div at bounding box center [720, 531] width 835 height 390
click at [1317, 36] on span "Preview" at bounding box center [1311, 35] width 56 height 20
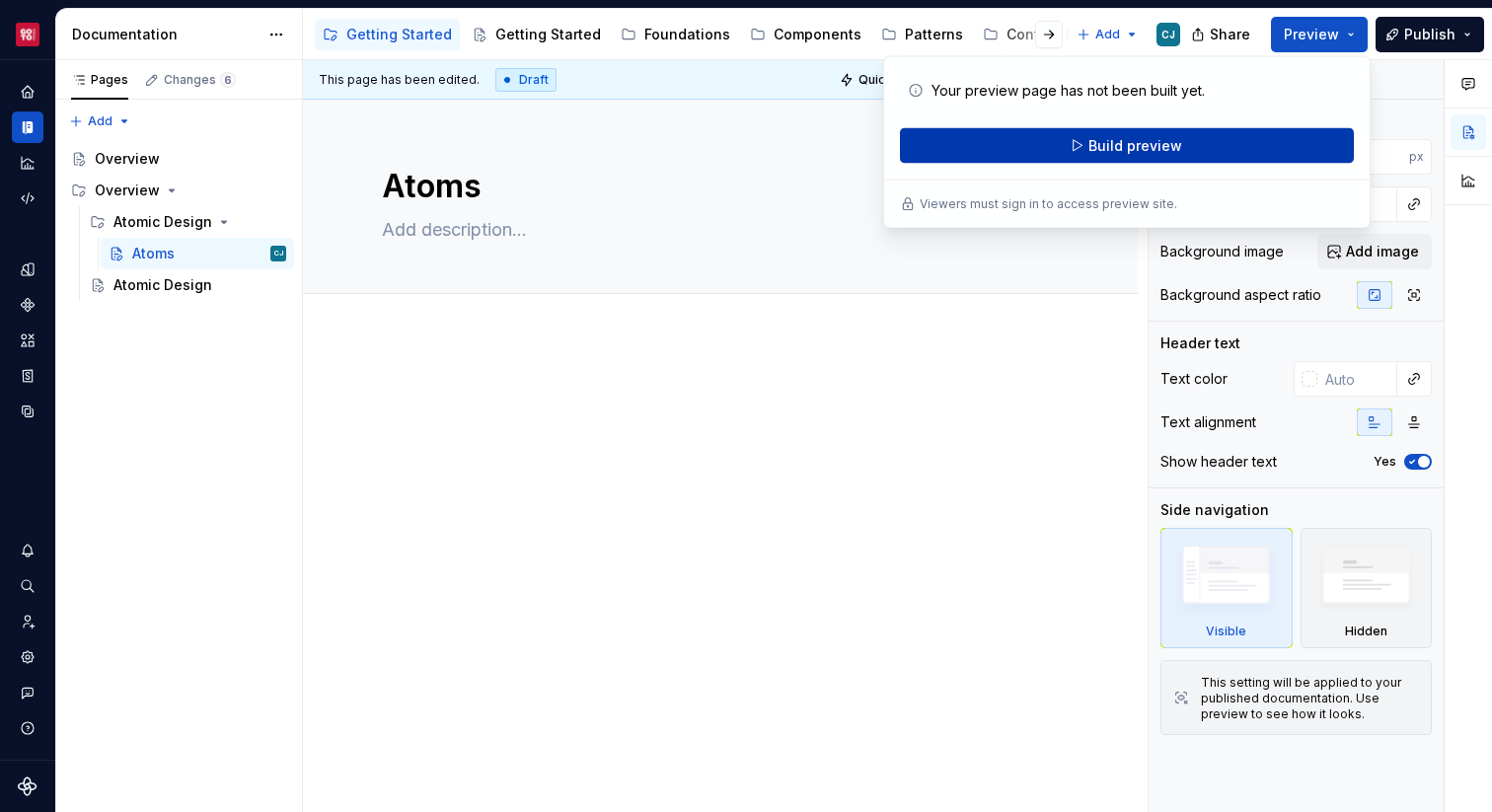
click at [1171, 144] on span "Build preview" at bounding box center [1135, 146] width 93 height 20
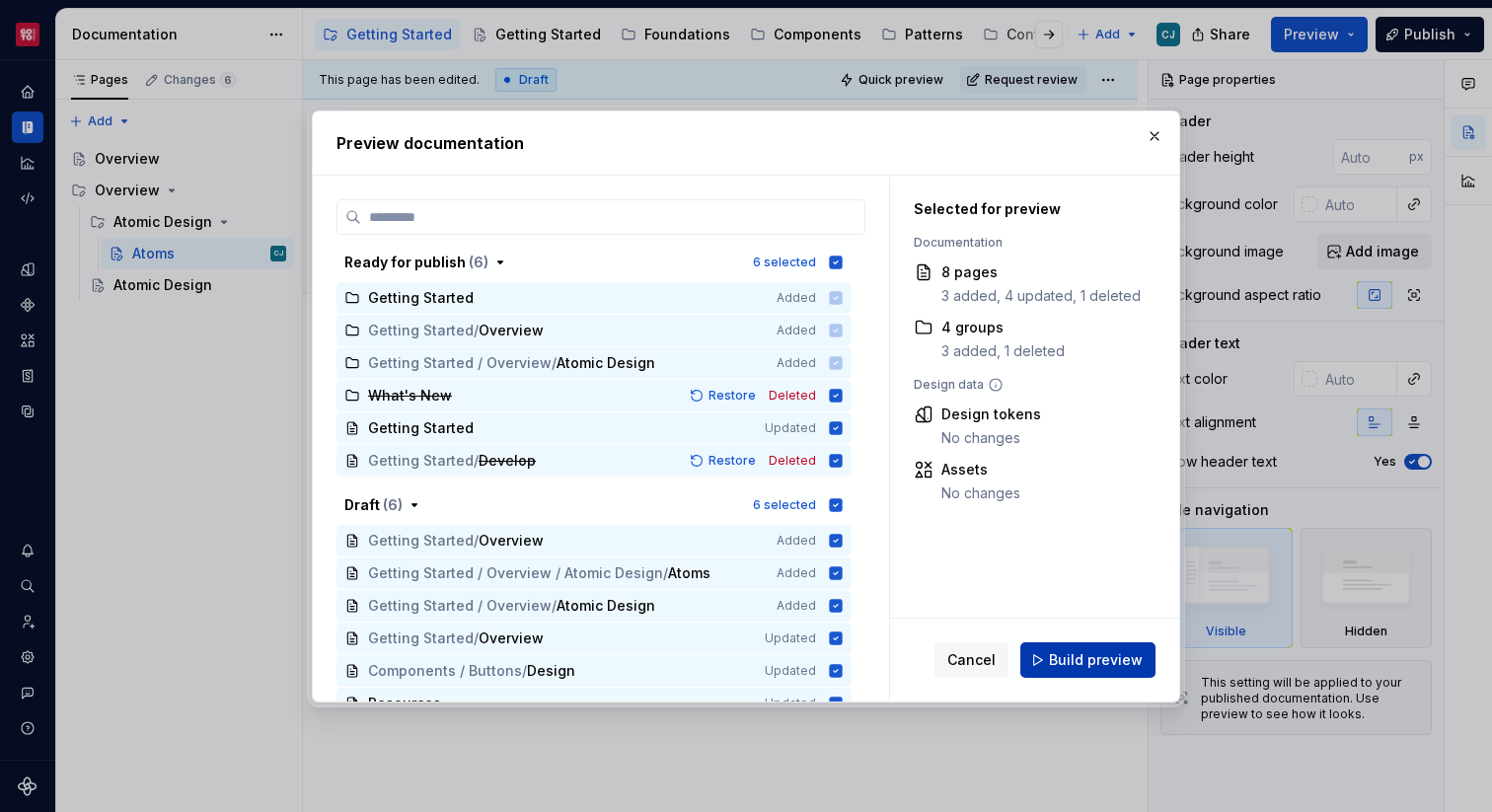
click at [1083, 670] on button "Build preview" at bounding box center [1088, 660] width 135 height 36
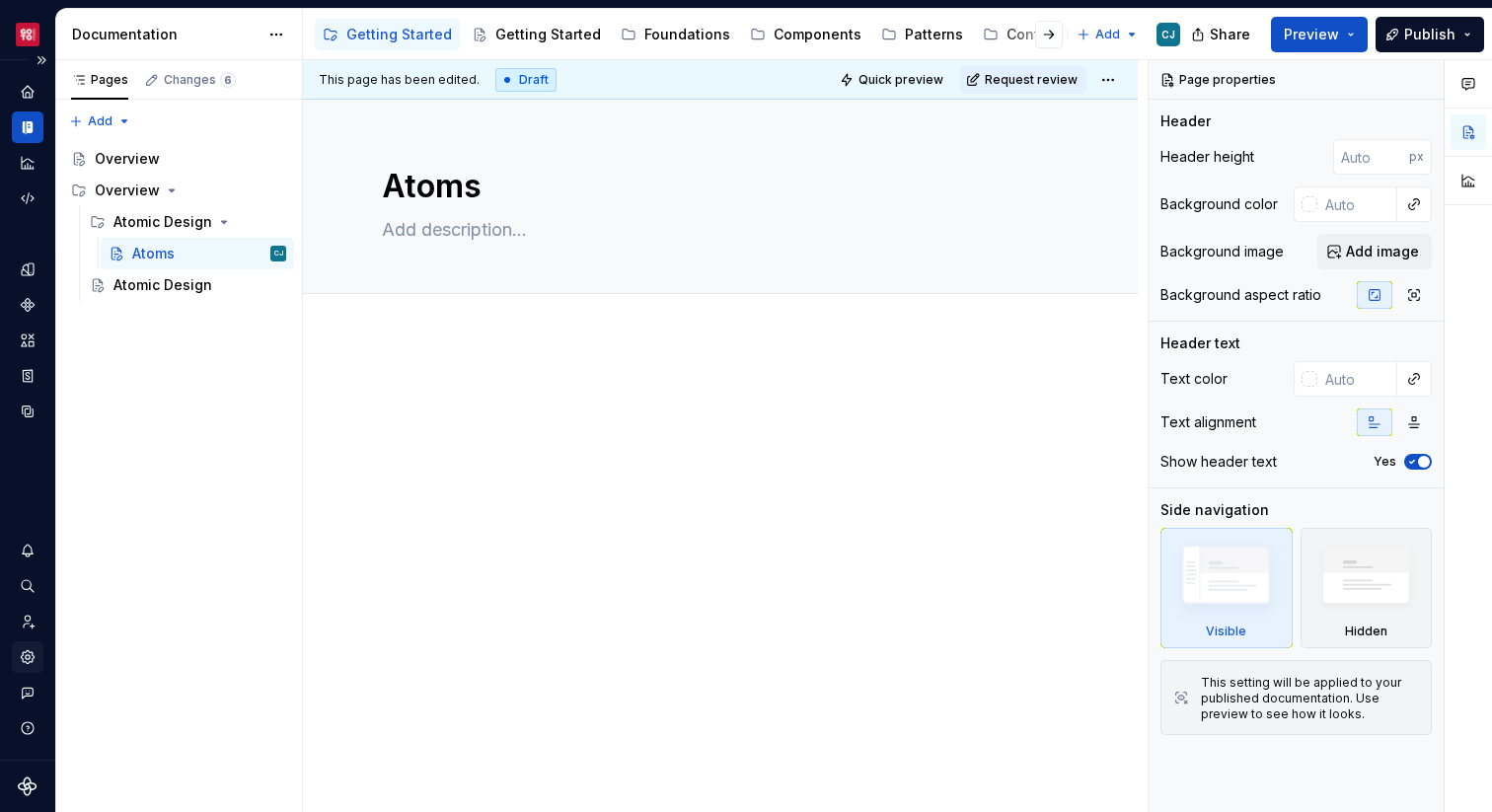
click at [27, 658] on icon "Settings" at bounding box center [28, 656] width 4 height 4
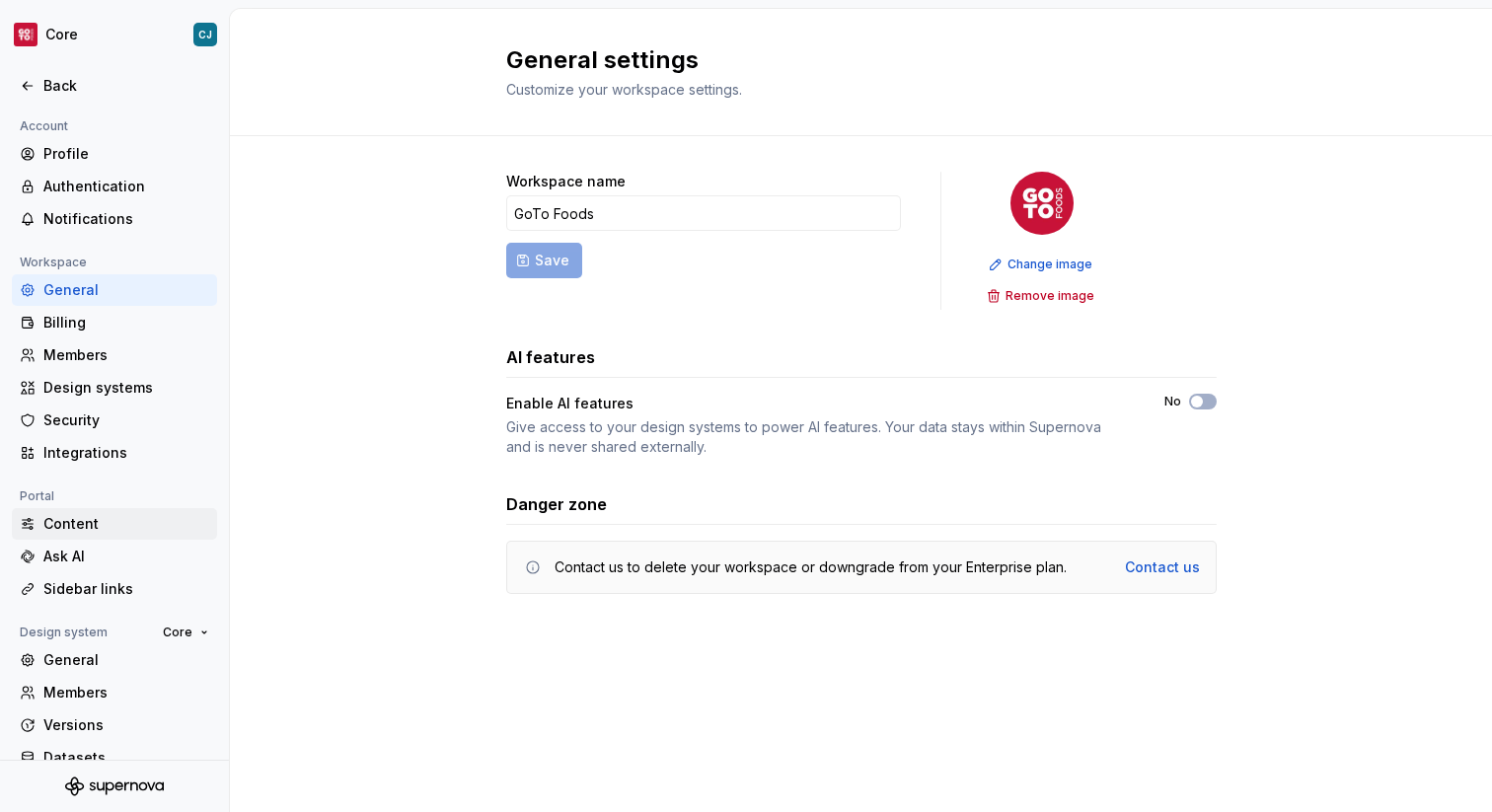
scroll to position [58, 0]
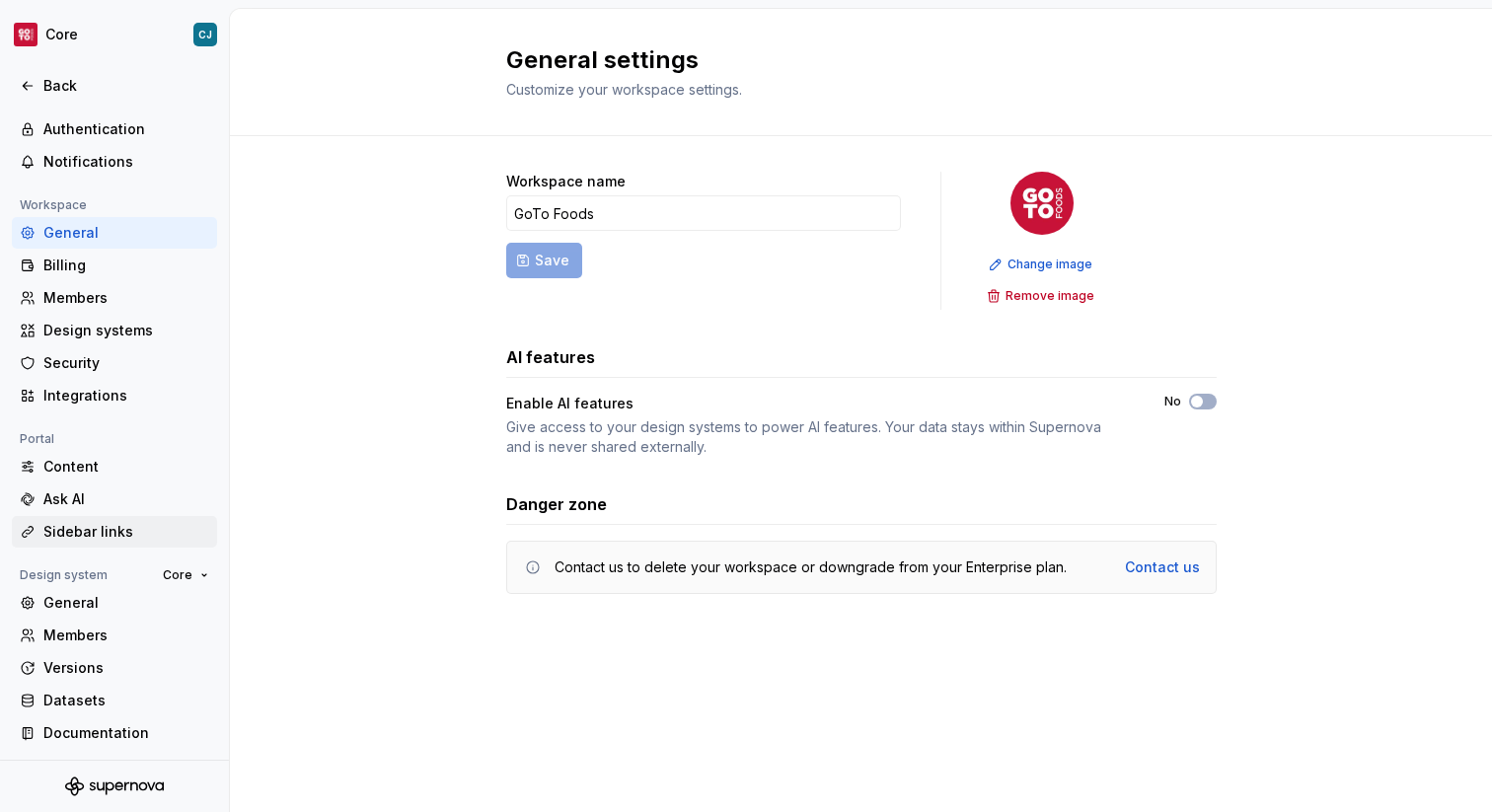
click at [106, 524] on div "Sidebar links" at bounding box center [126, 531] width 166 height 20
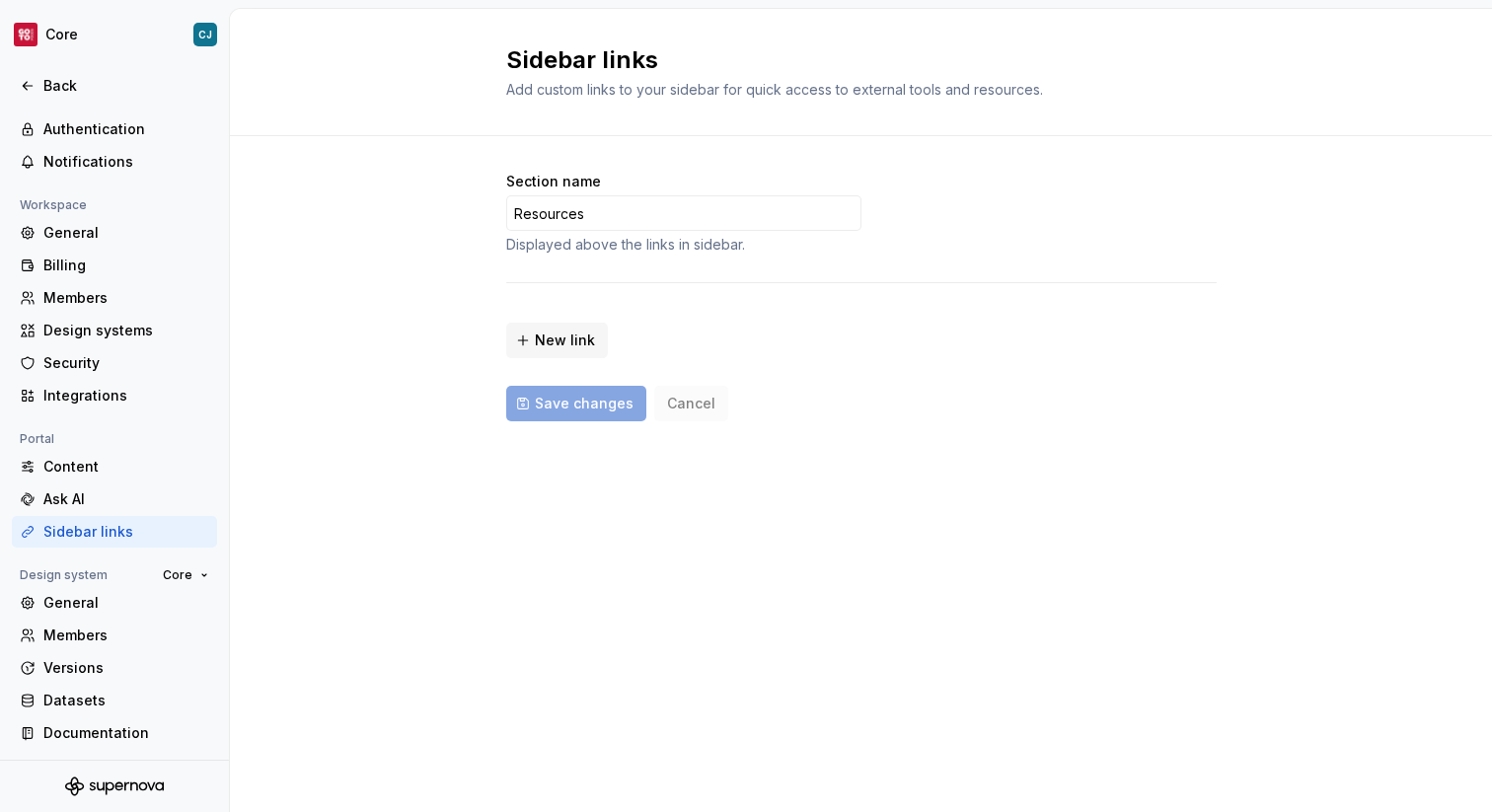
click at [461, 221] on div "Section name Resources Displayed above the links in sidebar. New link Save chan…" at bounding box center [861, 315] width 1262 height 360
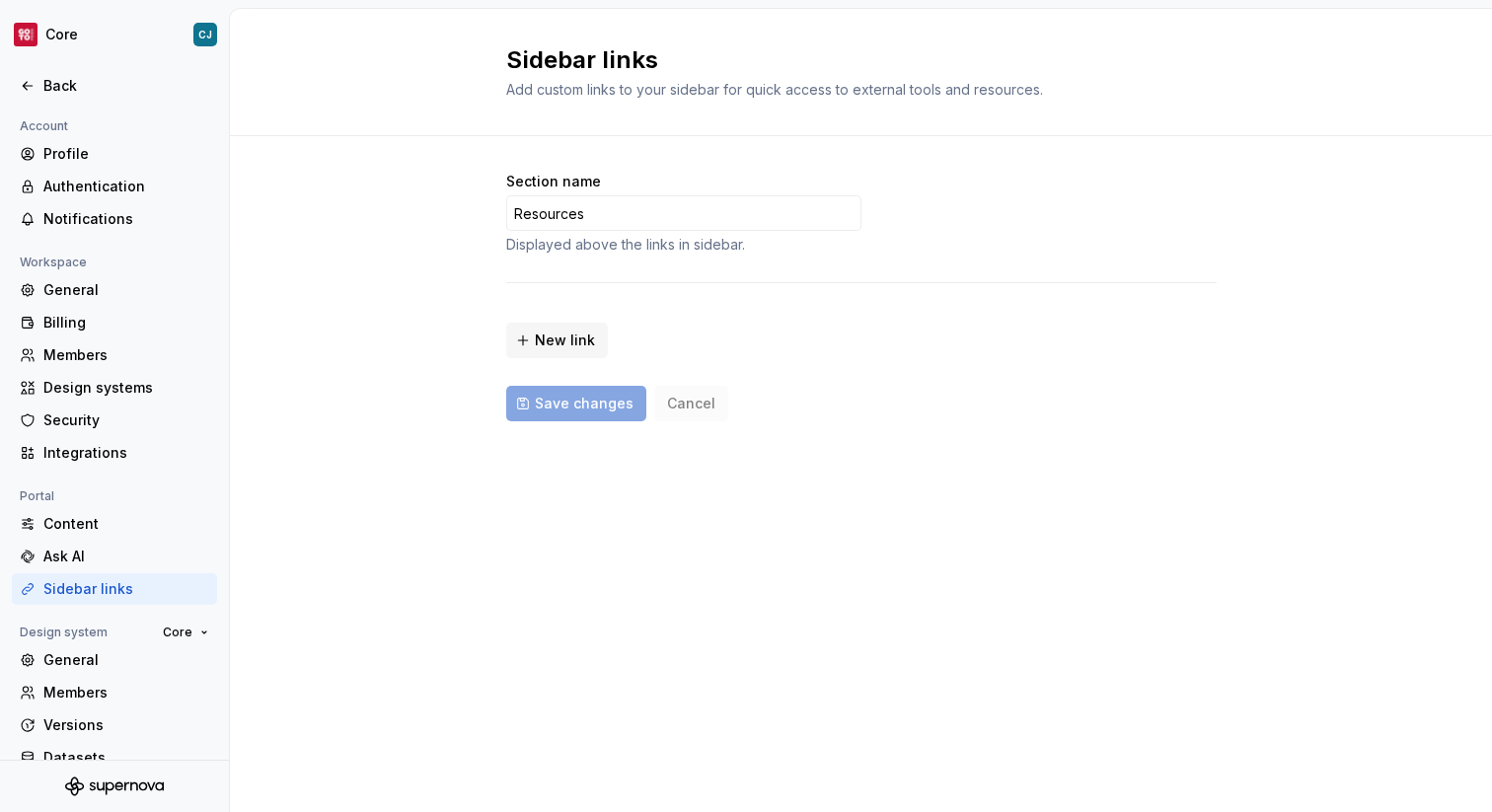
scroll to position [58, 0]
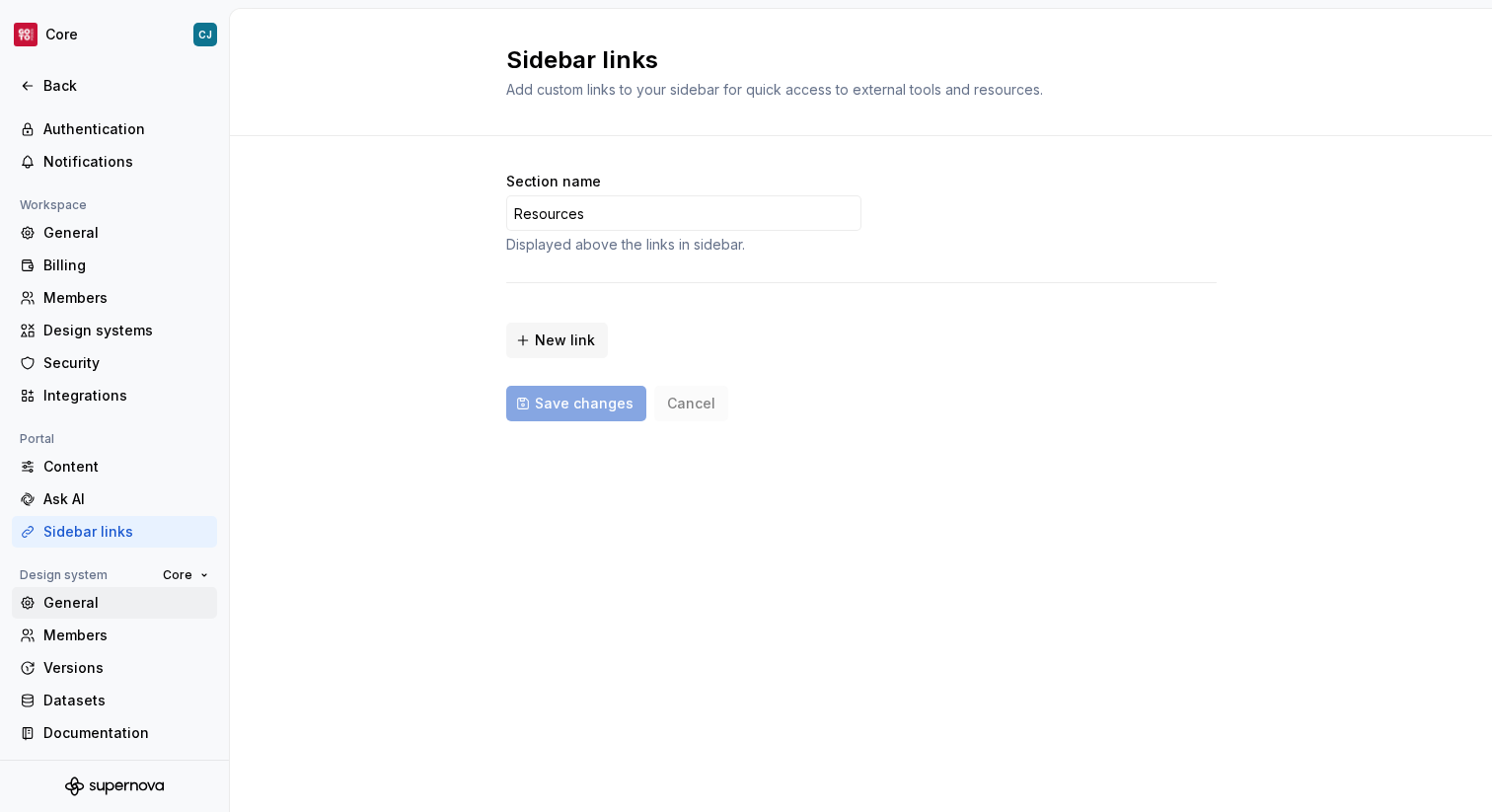
click at [122, 604] on div "General" at bounding box center [126, 603] width 166 height 20
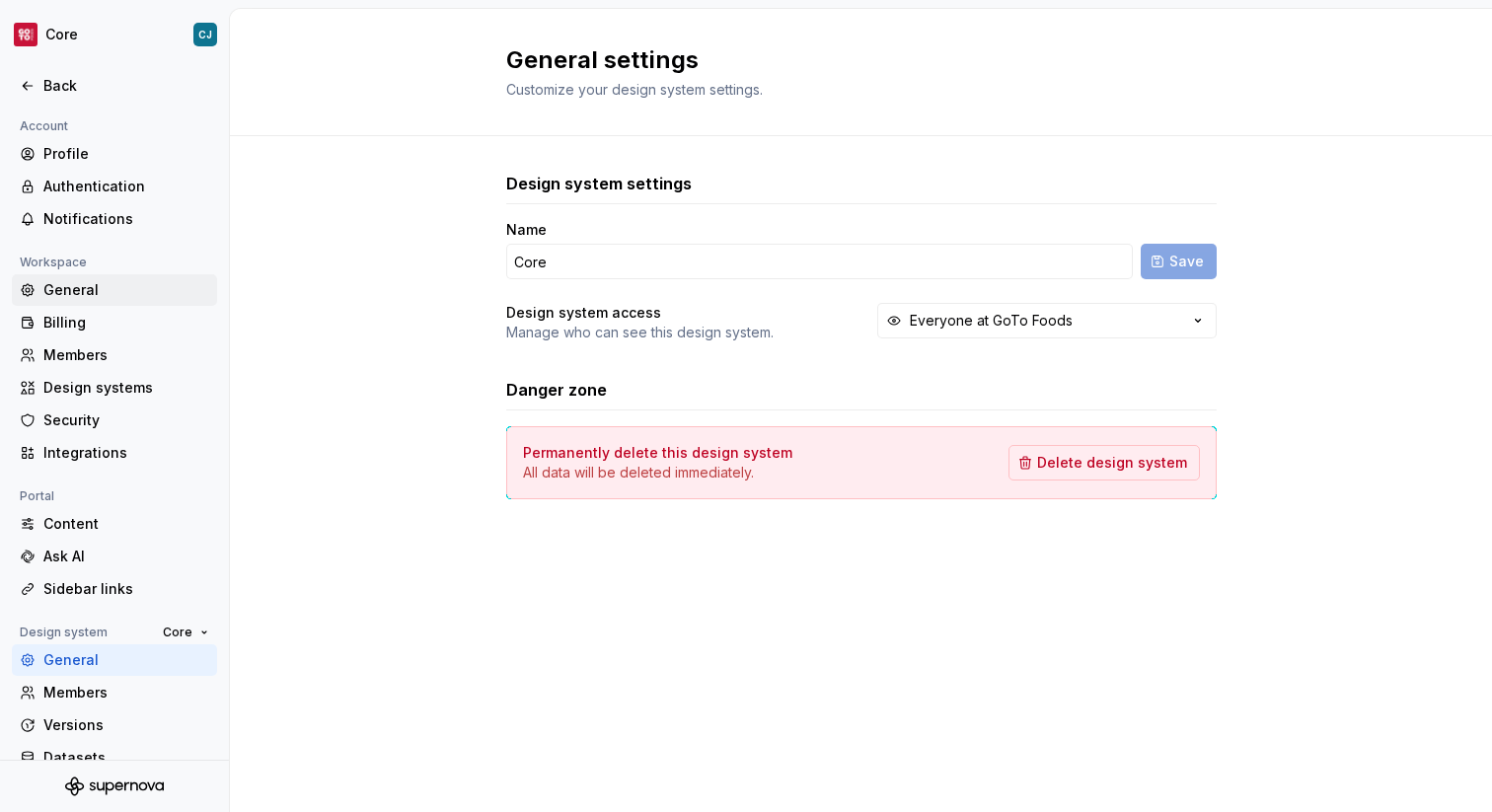
click at [143, 276] on div "General" at bounding box center [114, 290] width 205 height 32
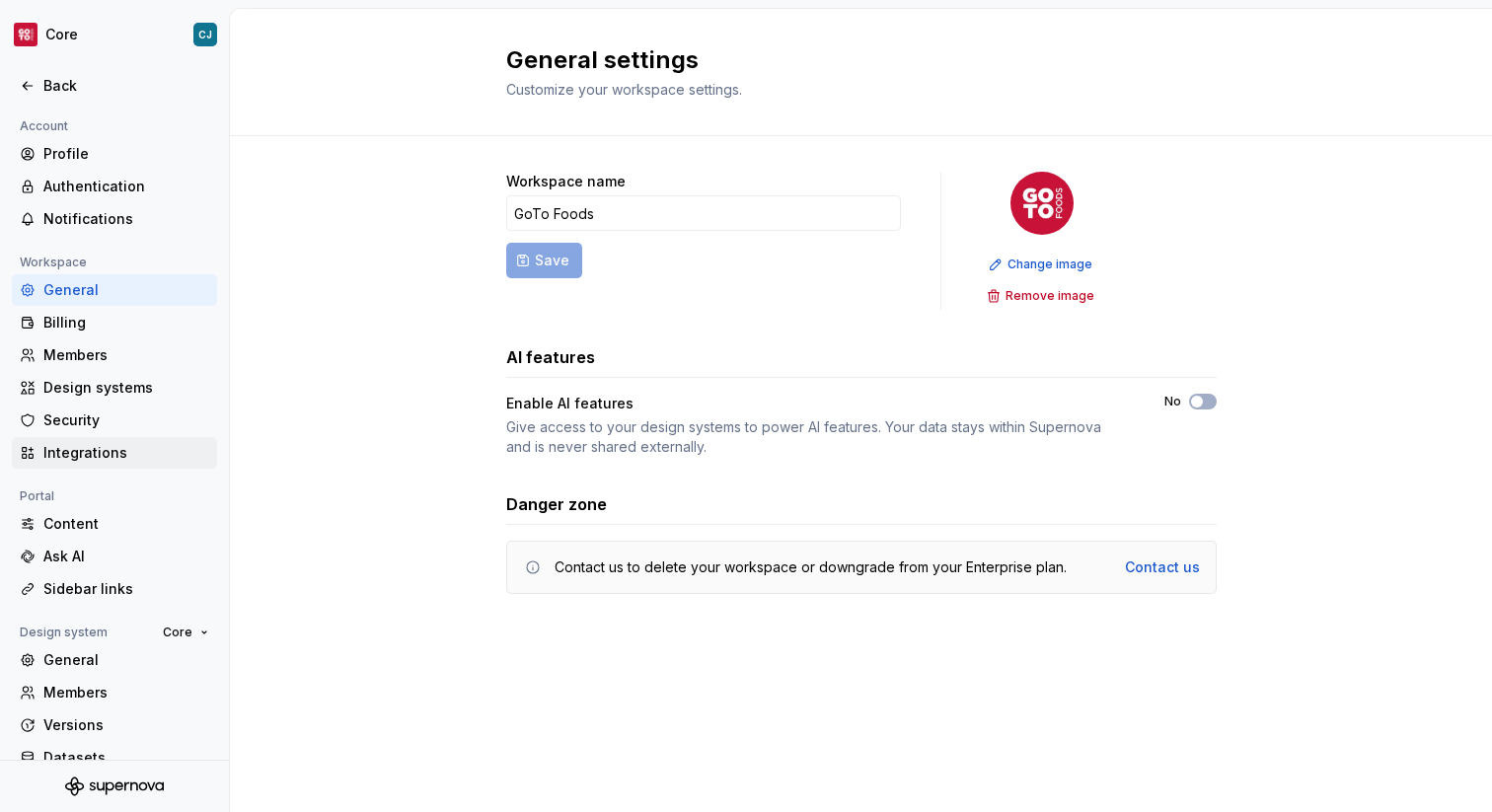
scroll to position [58, 0]
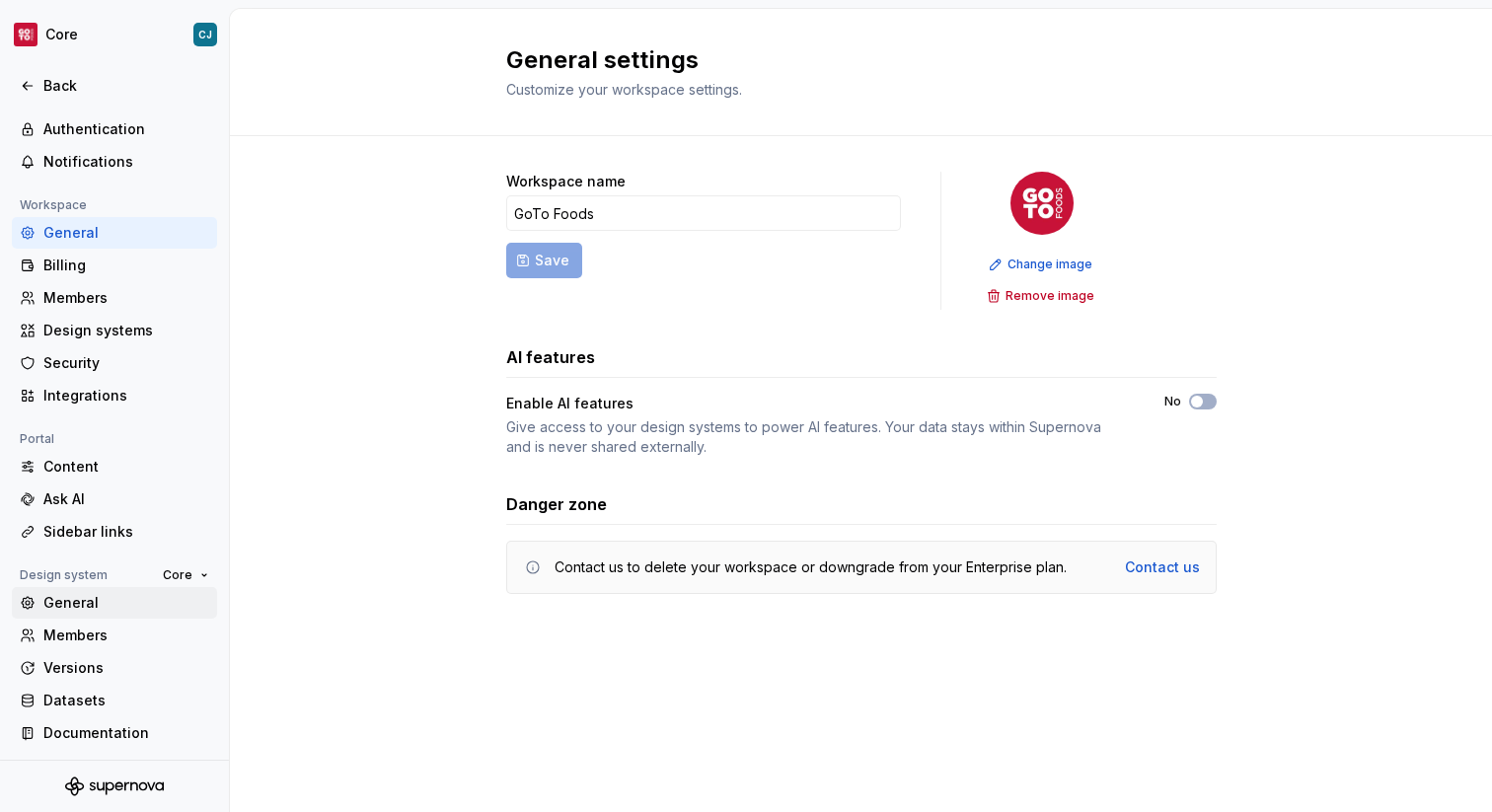
click at [96, 602] on div "General" at bounding box center [126, 603] width 166 height 20
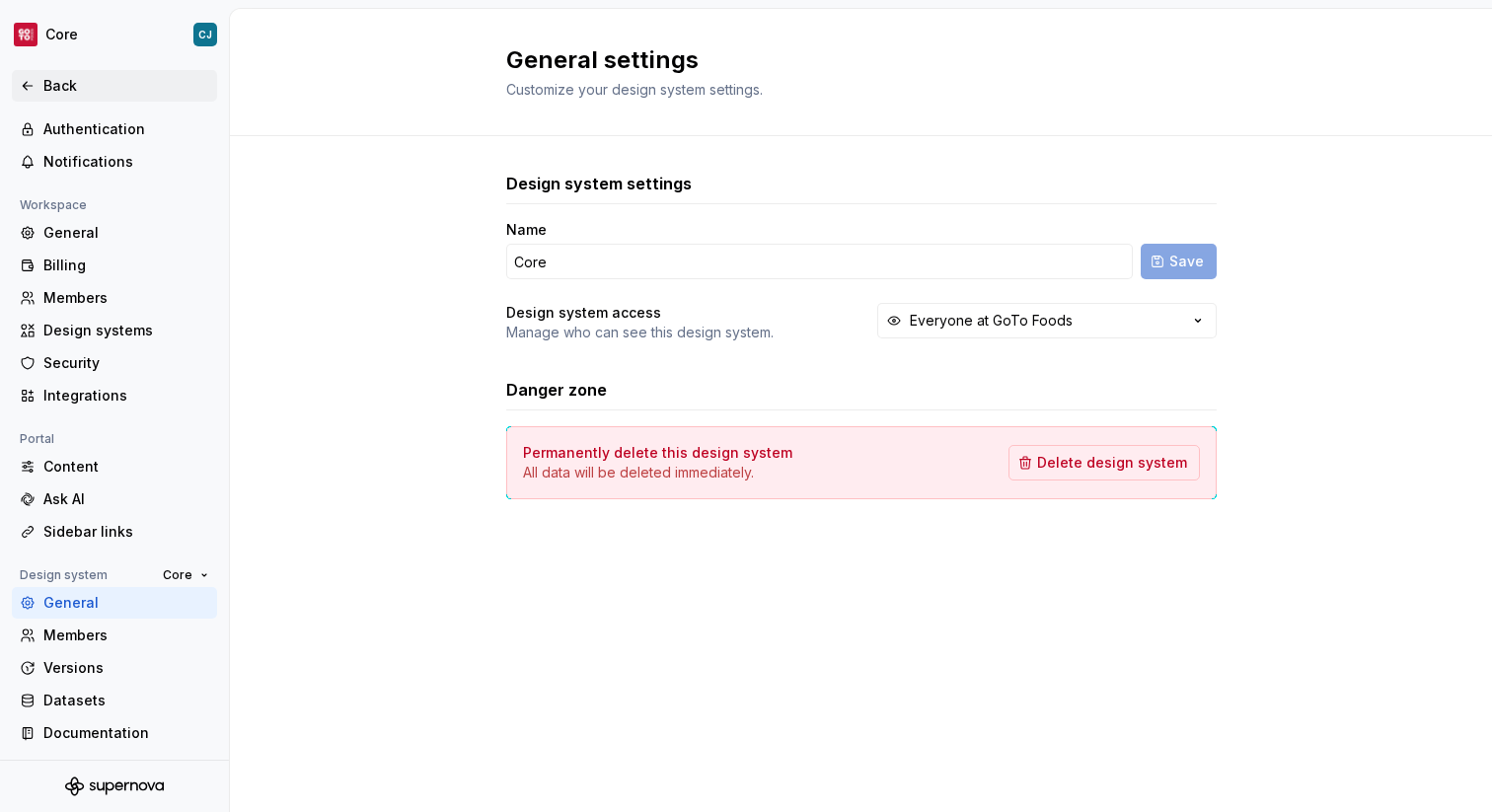
click at [136, 93] on div "Back" at bounding box center [126, 86] width 166 height 20
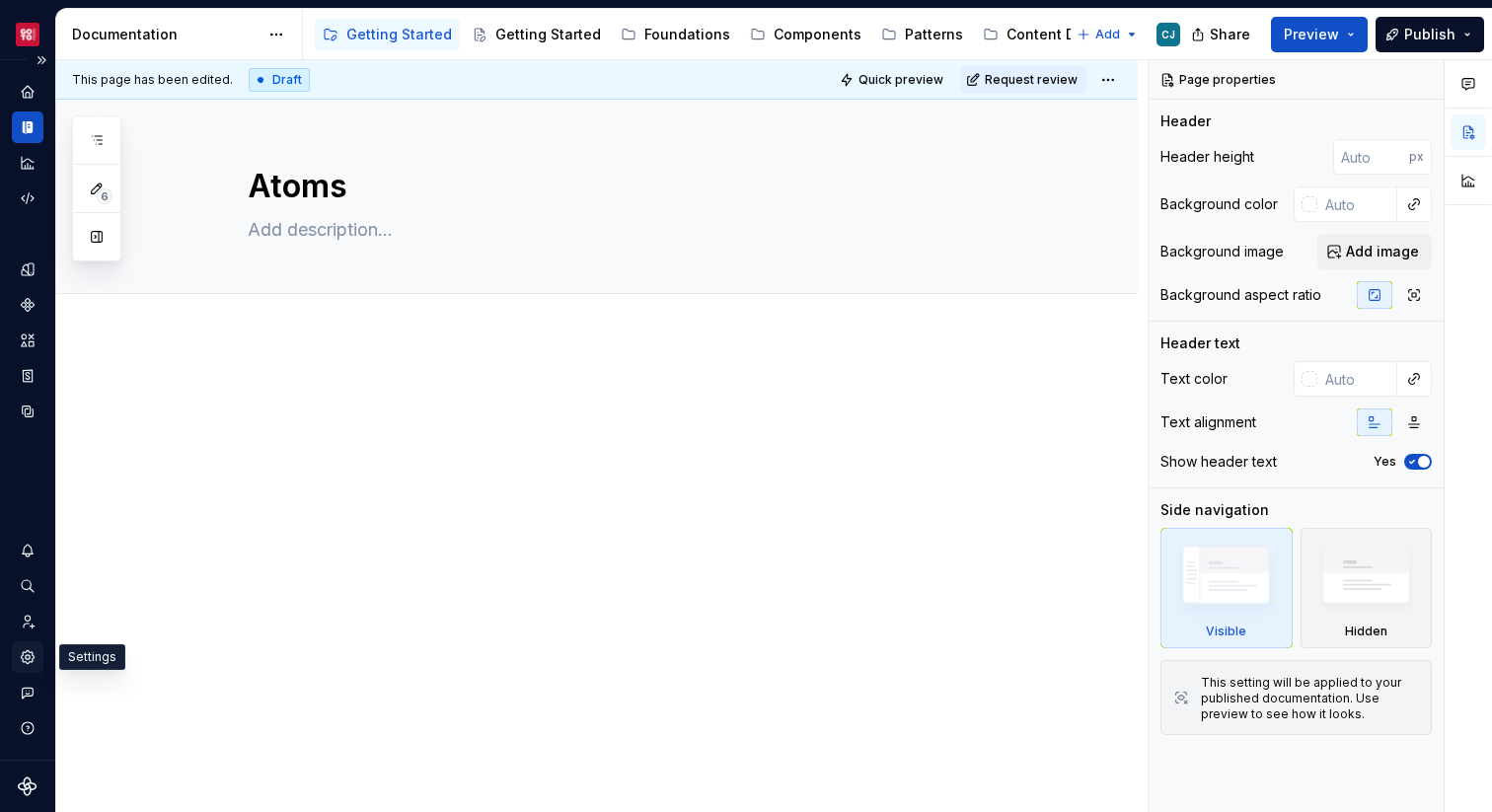
click at [28, 666] on div "Settings" at bounding box center [28, 657] width 32 height 32
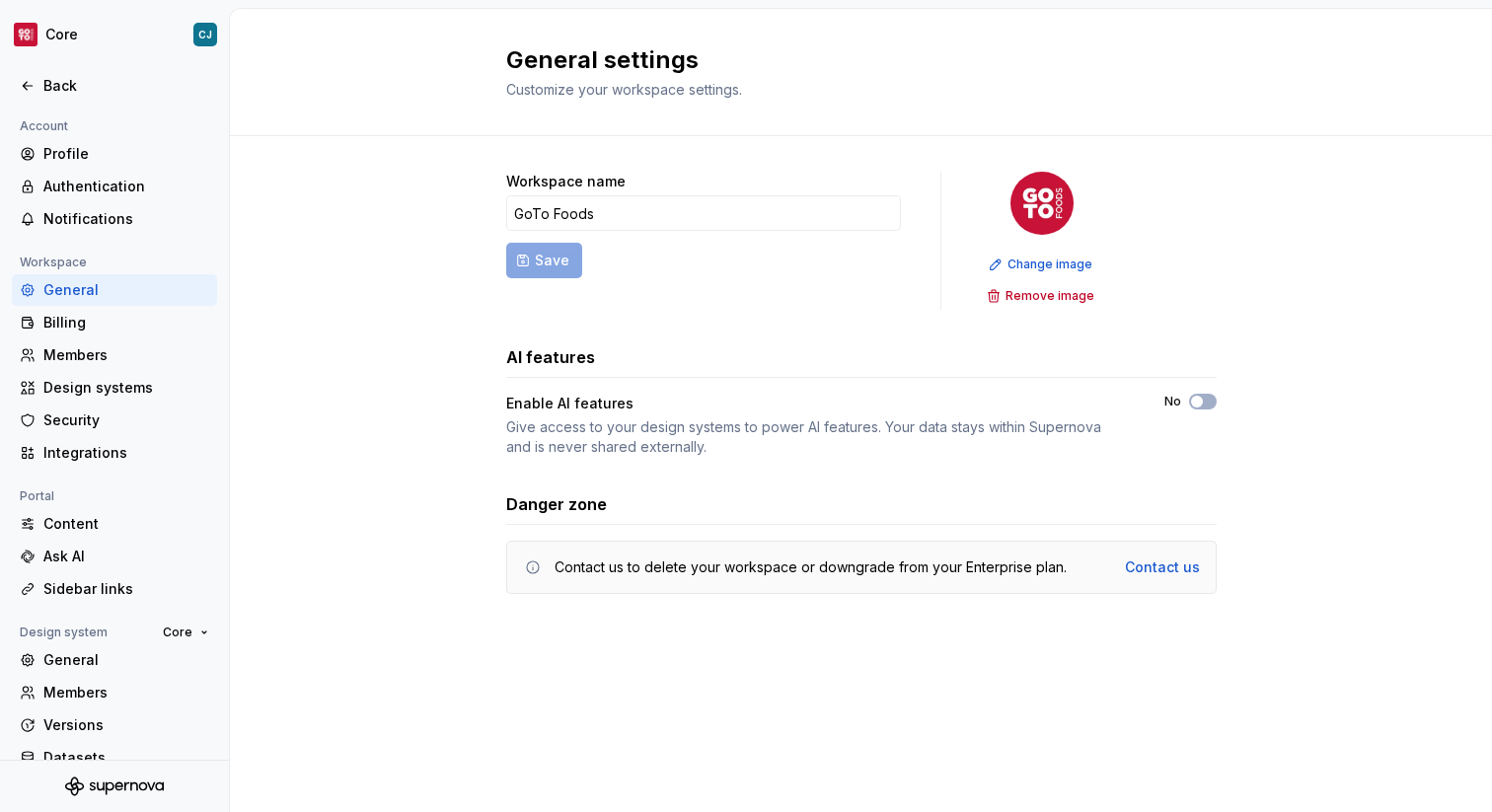
scroll to position [58, 0]
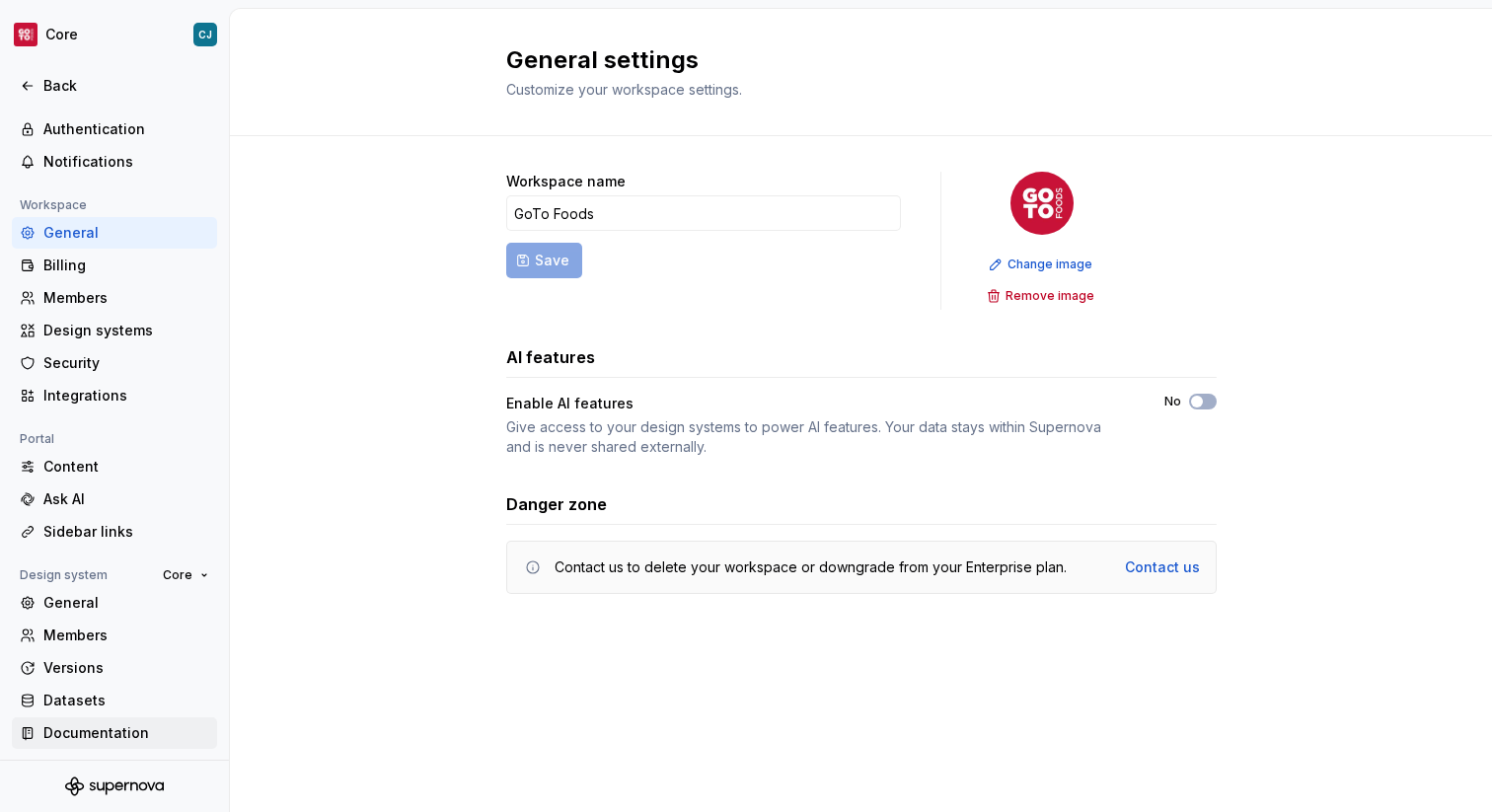
click at [113, 734] on div "Documentation" at bounding box center [126, 733] width 166 height 20
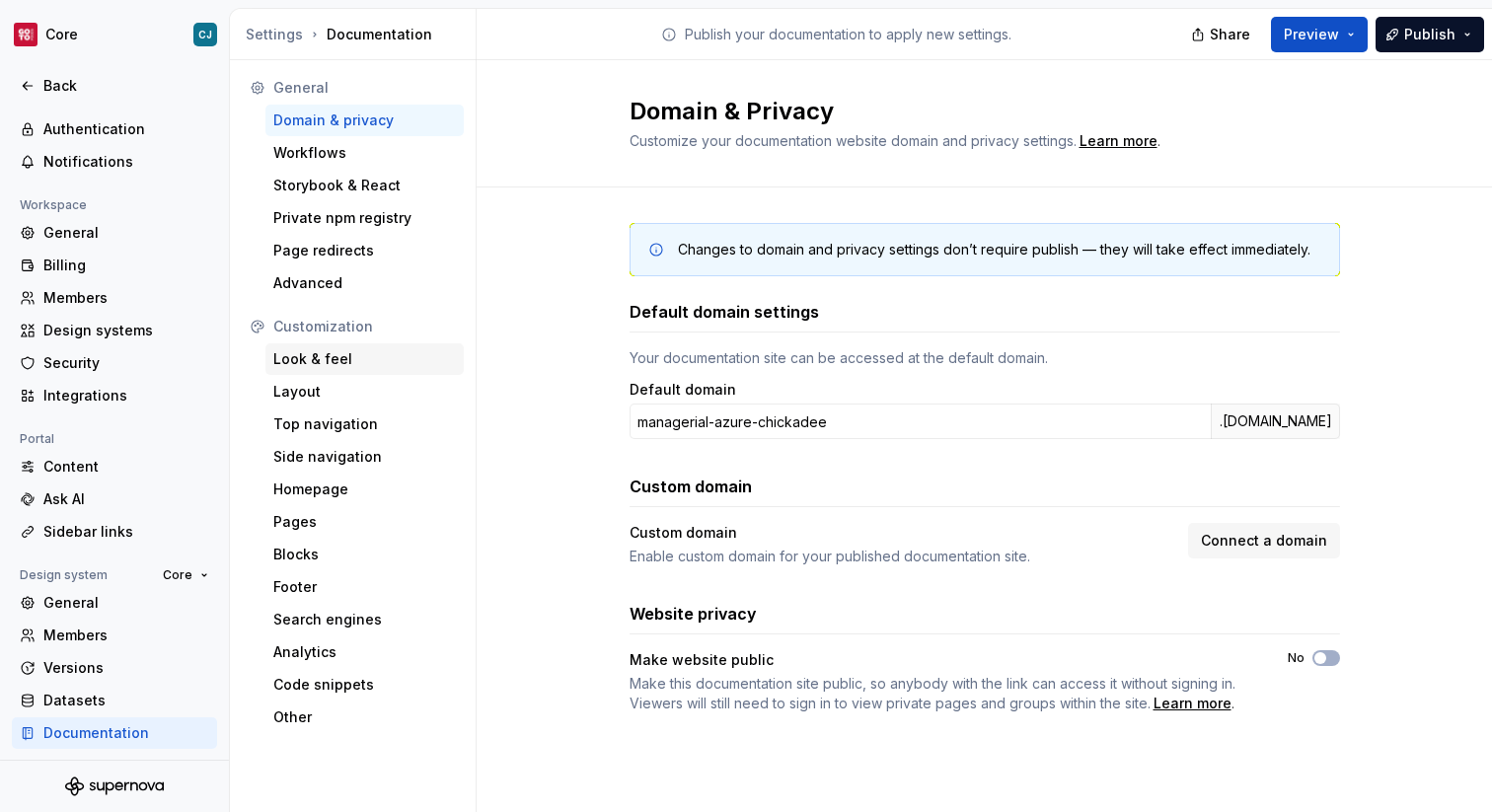
click at [363, 366] on div "Look & feel" at bounding box center [365, 359] width 183 height 20
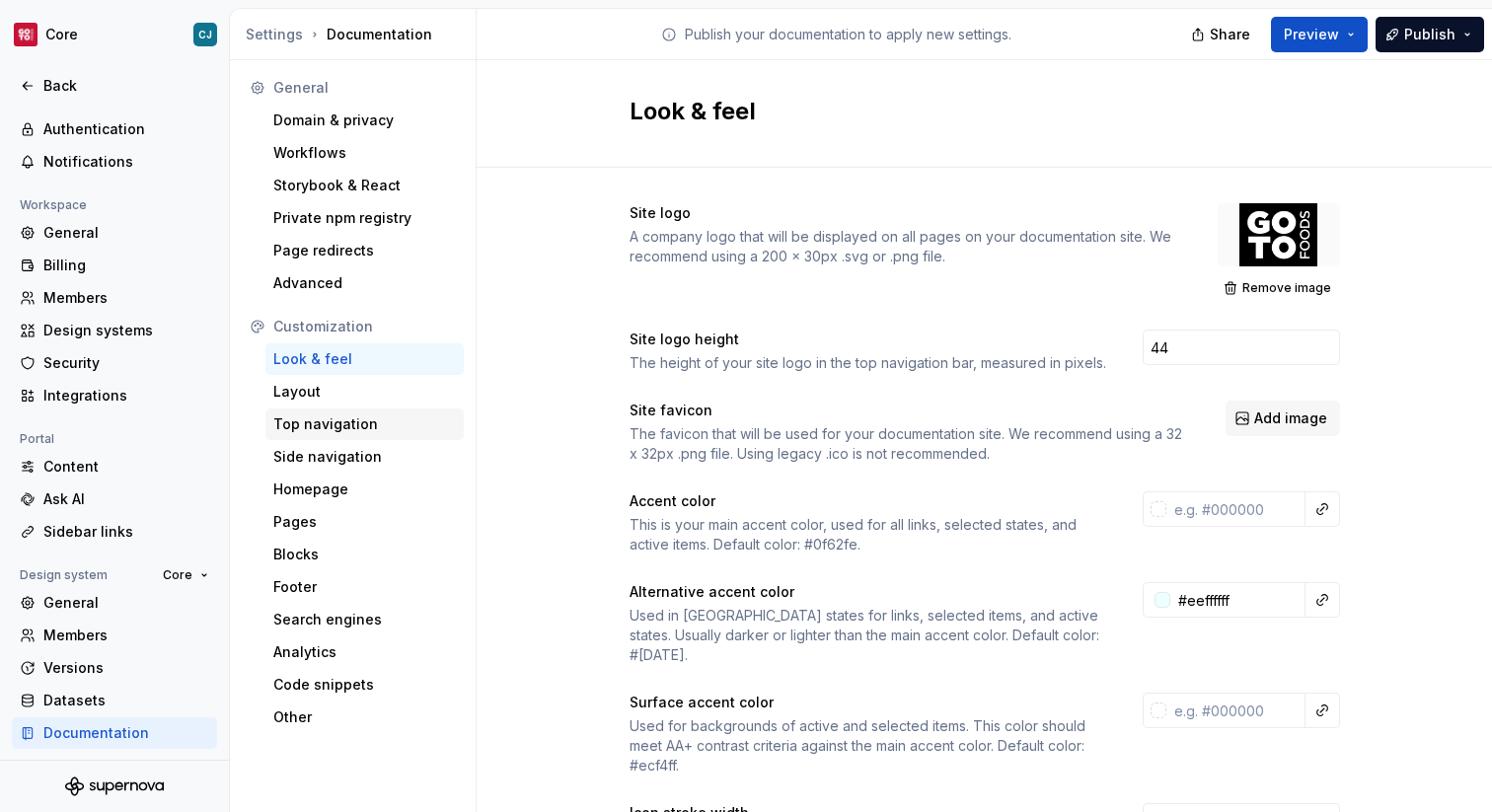
click at [381, 421] on div "Top navigation" at bounding box center [365, 424] width 183 height 20
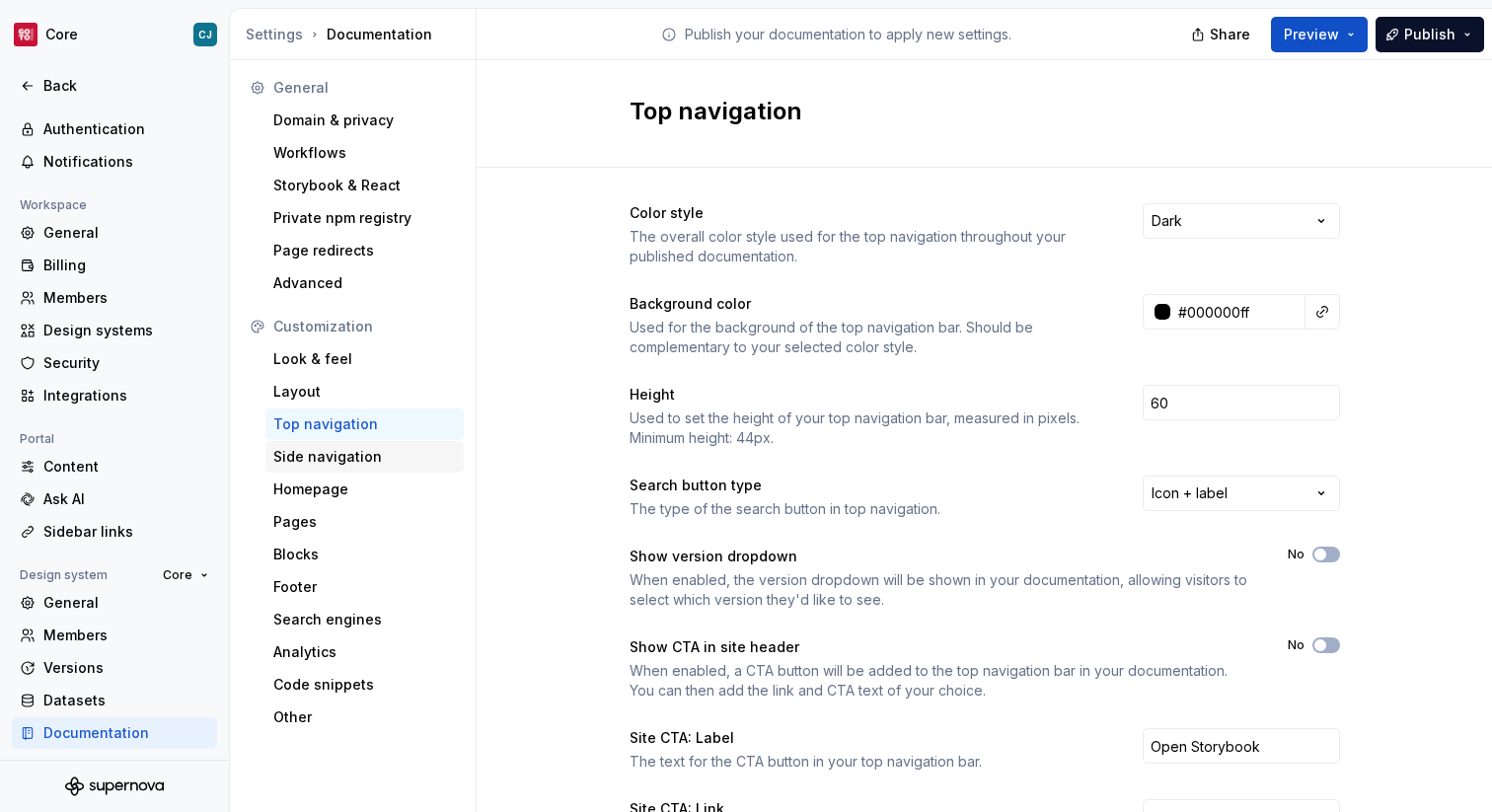
click at [393, 451] on div "Side navigation" at bounding box center [365, 457] width 183 height 20
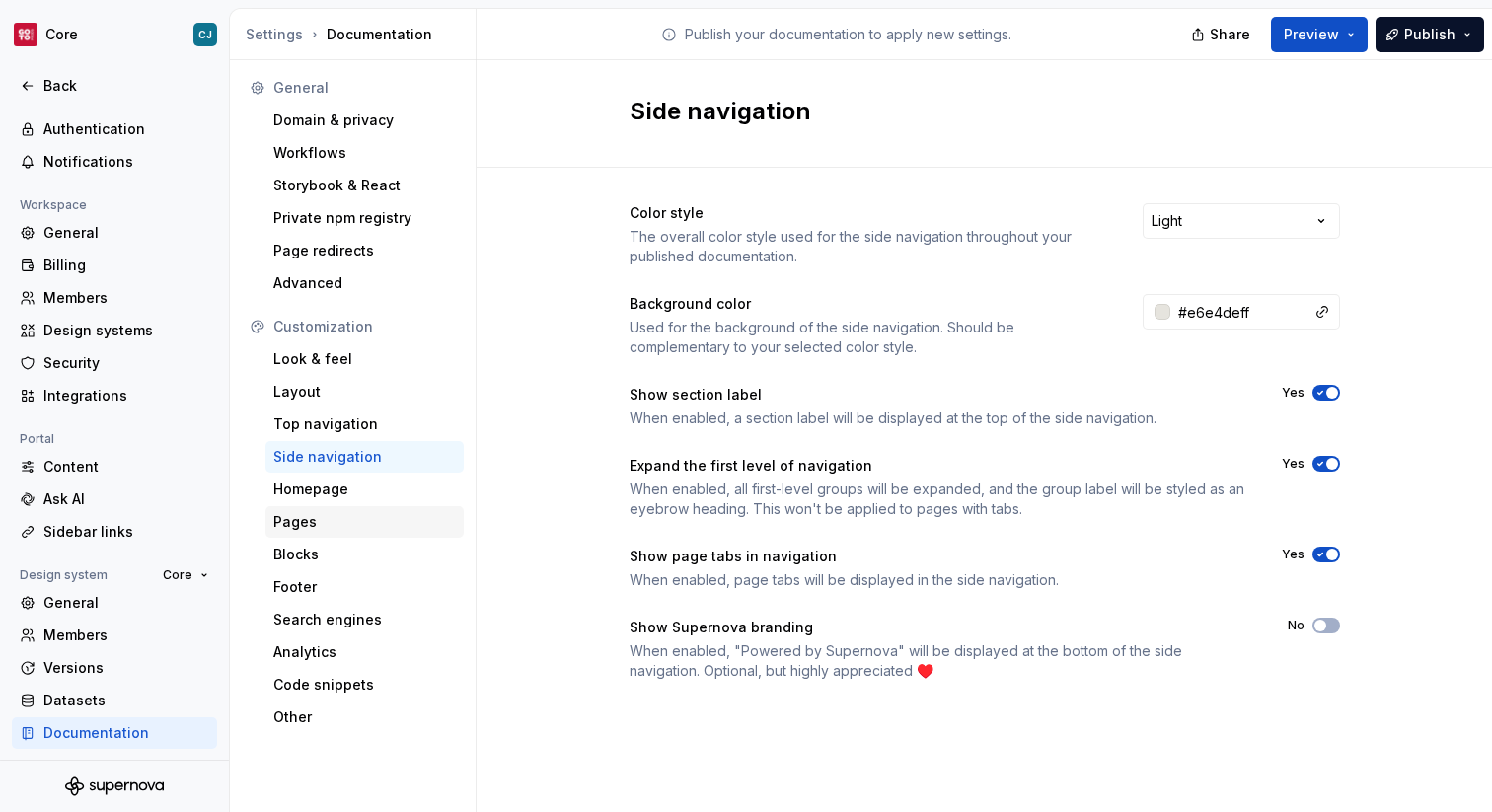
click at [397, 515] on div "Pages" at bounding box center [365, 522] width 183 height 20
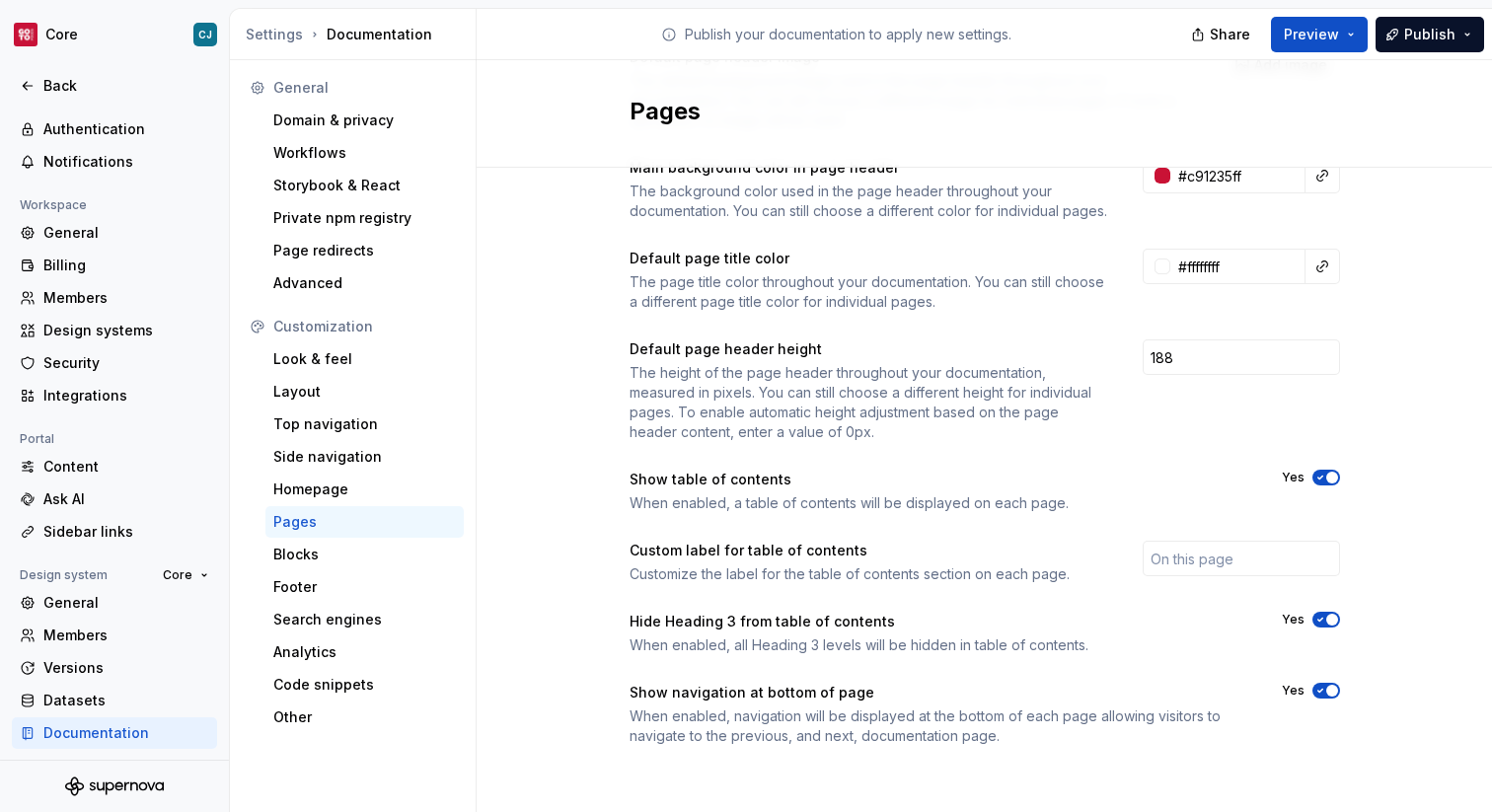
scroll to position [267, 0]
click at [390, 556] on div "Blocks" at bounding box center [365, 554] width 183 height 20
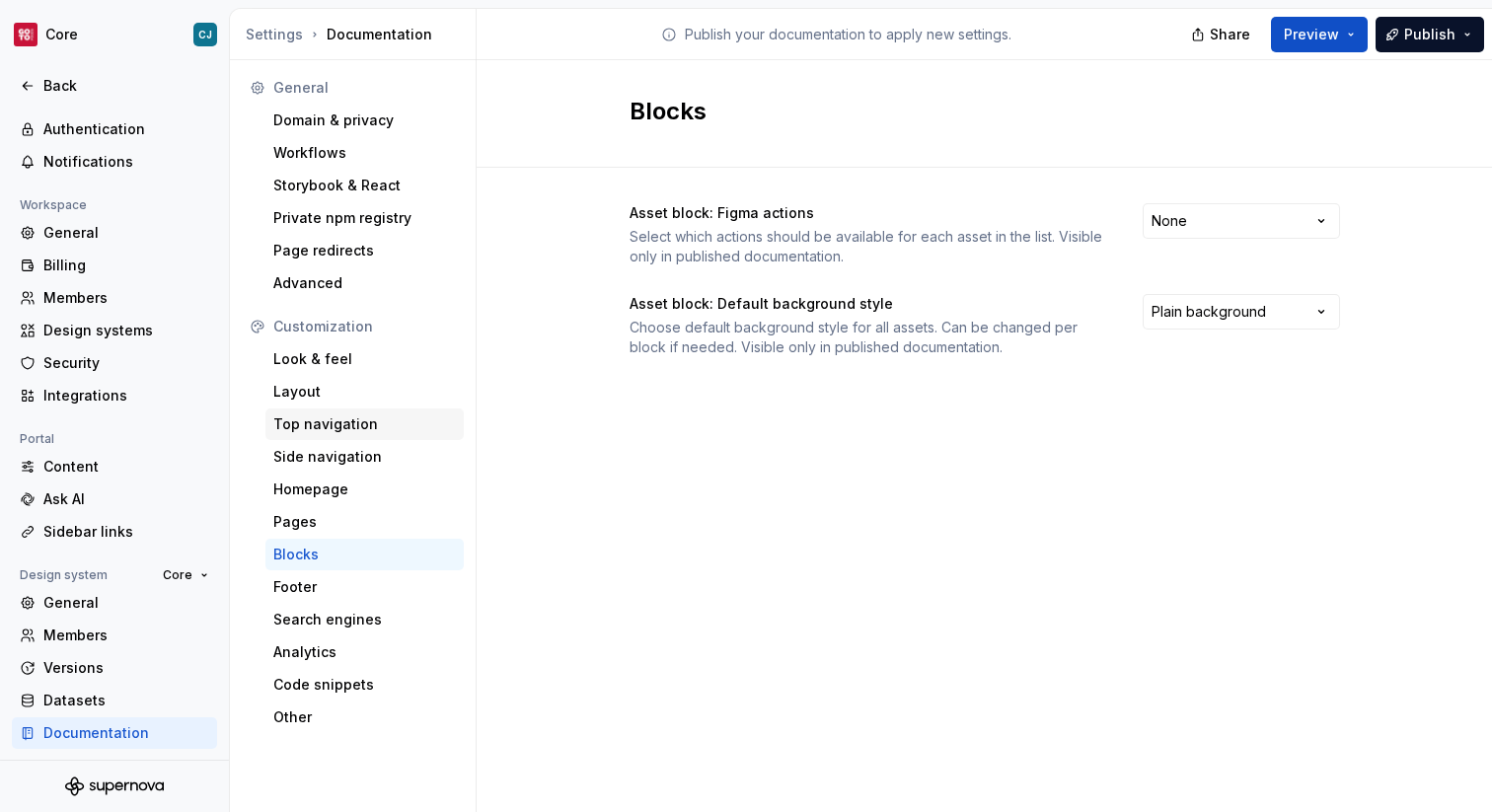
click at [363, 418] on div "Top navigation" at bounding box center [365, 424] width 183 height 20
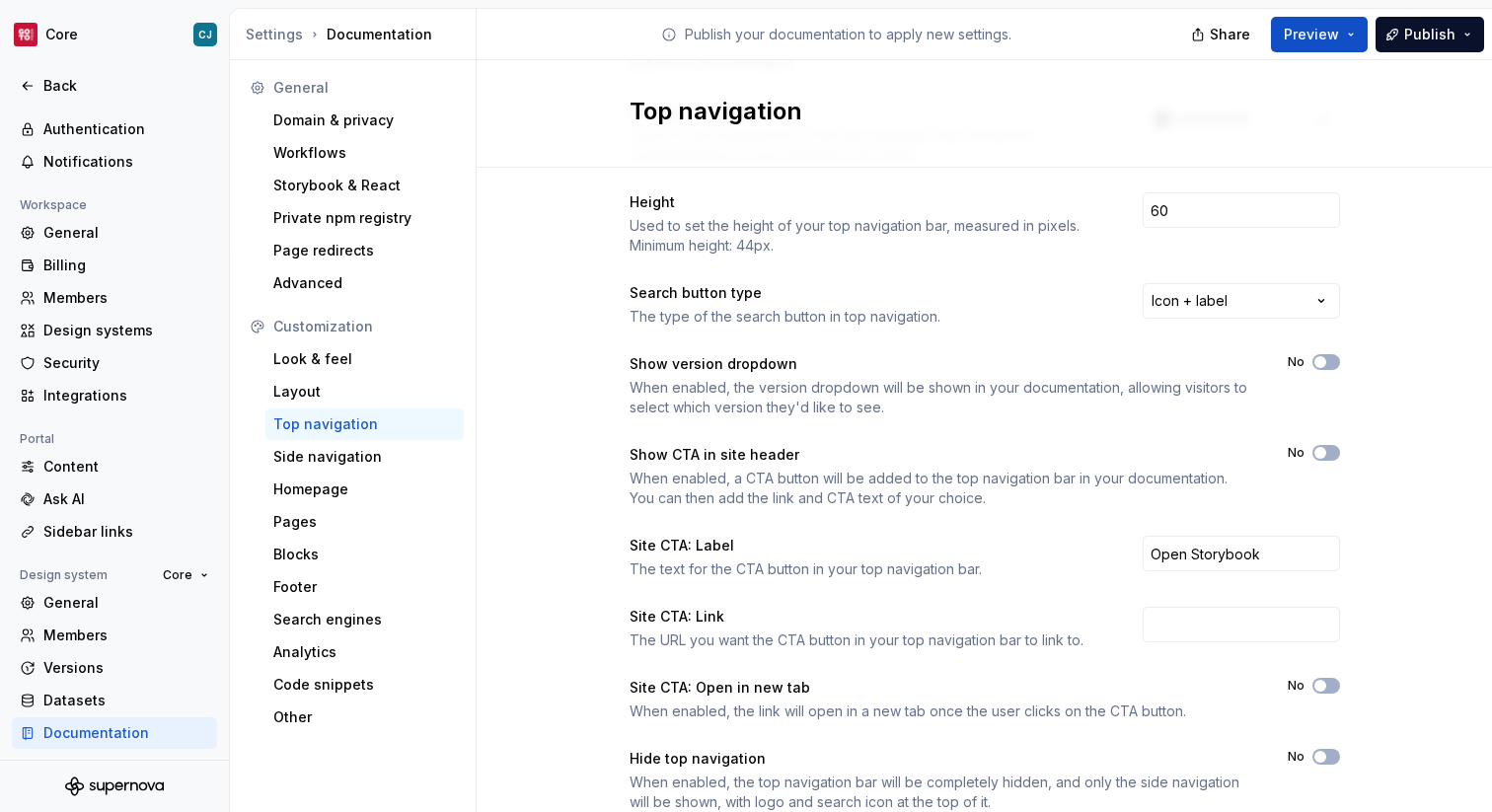
scroll to position [259, 0]
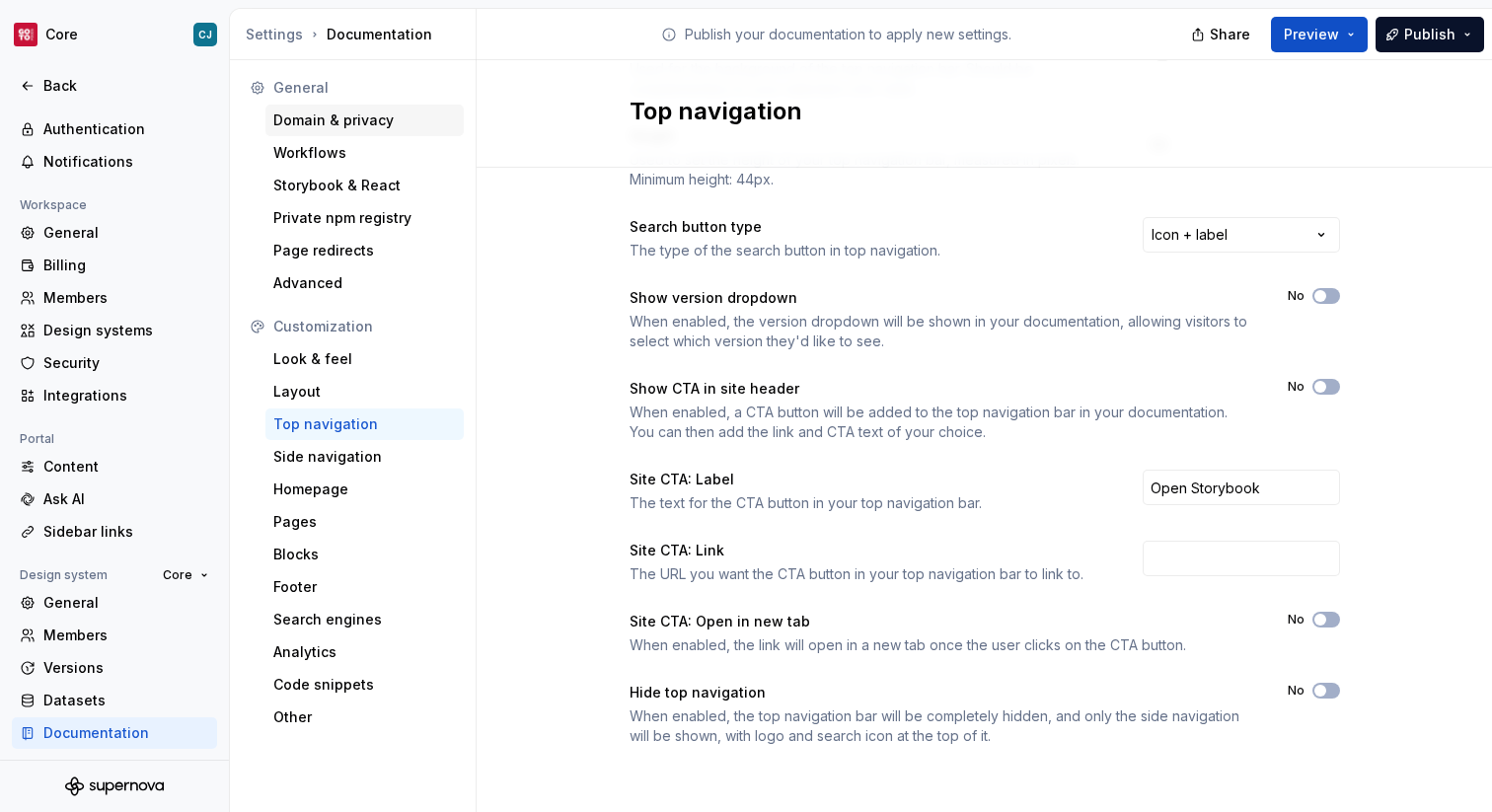
click at [366, 112] on div "Domain & privacy" at bounding box center [365, 120] width 183 height 20
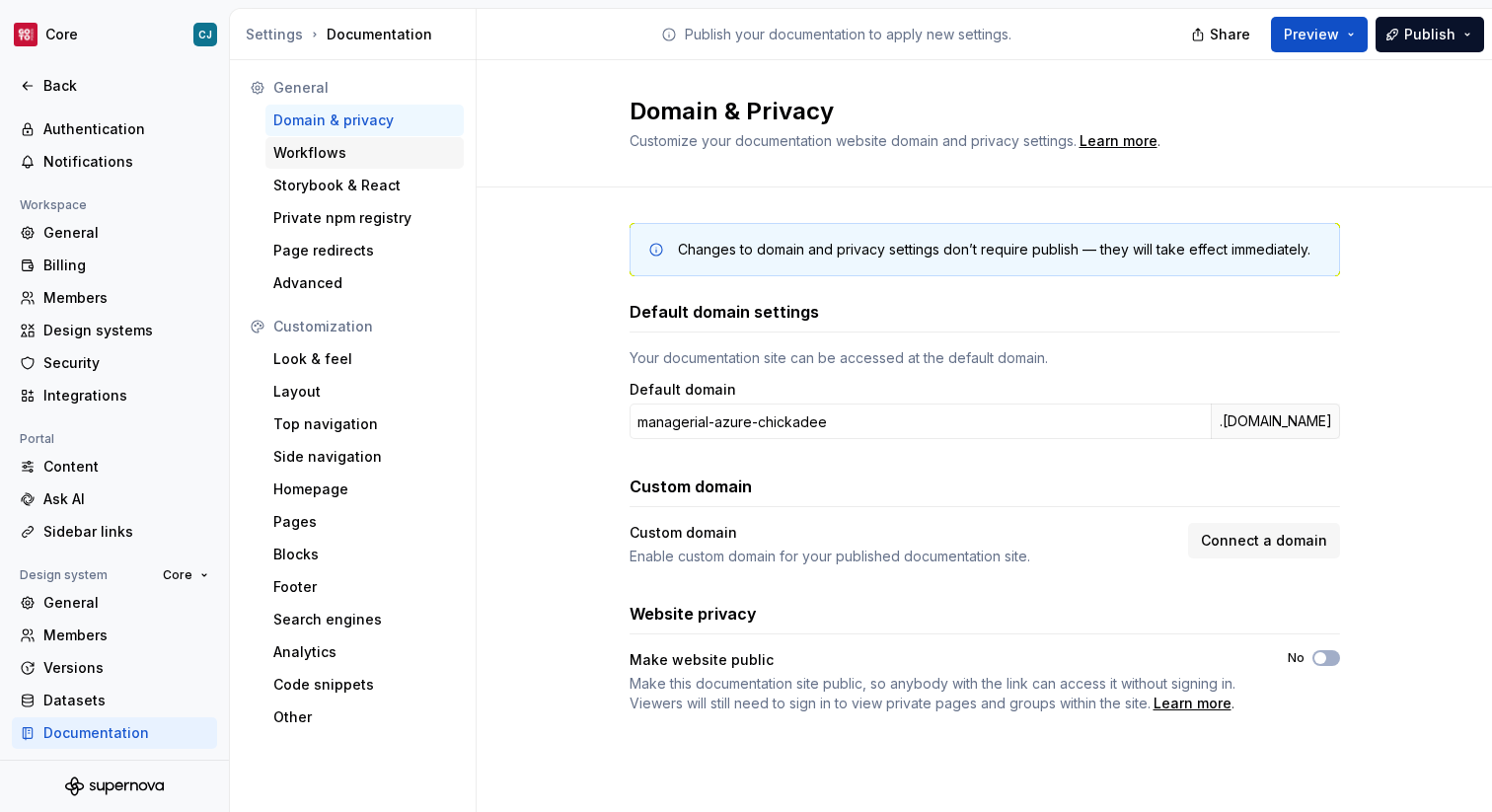
click at [353, 151] on div "Workflows" at bounding box center [365, 153] width 183 height 20
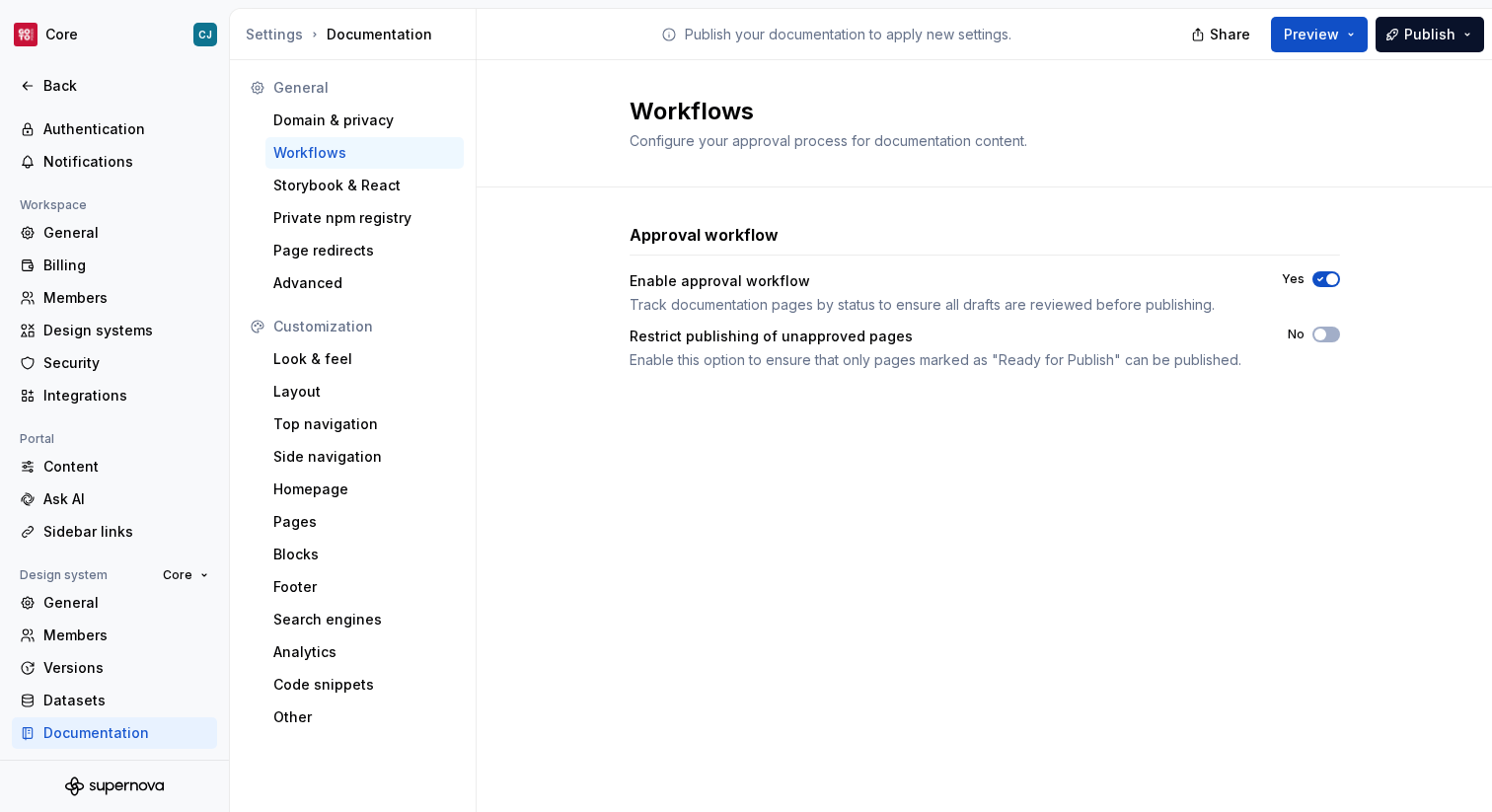
click at [355, 152] on div "Workflows" at bounding box center [365, 153] width 183 height 20
click at [357, 176] on div "Storybook & React" at bounding box center [365, 185] width 183 height 20
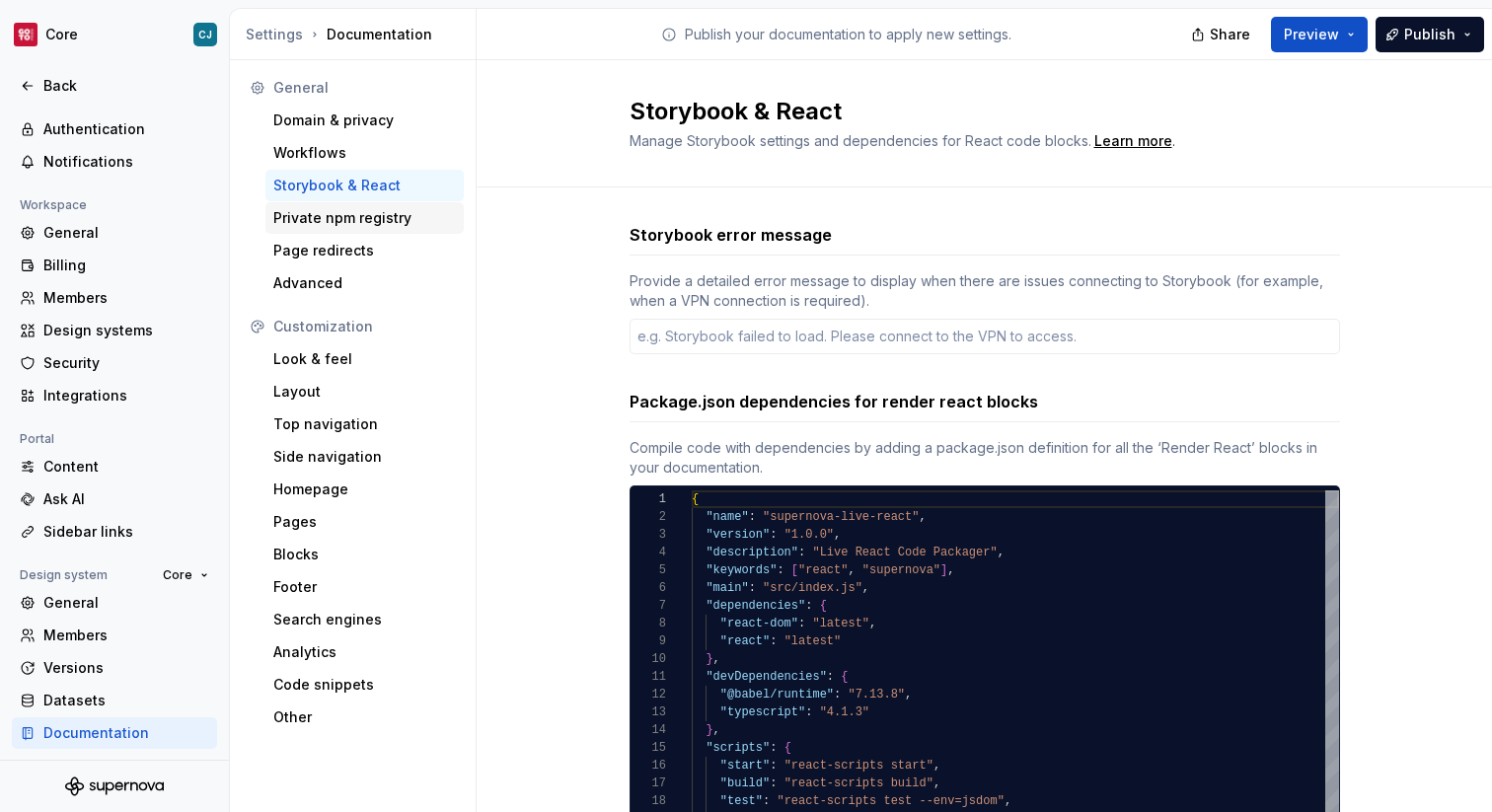
click at [395, 224] on div "Private npm registry" at bounding box center [365, 218] width 183 height 20
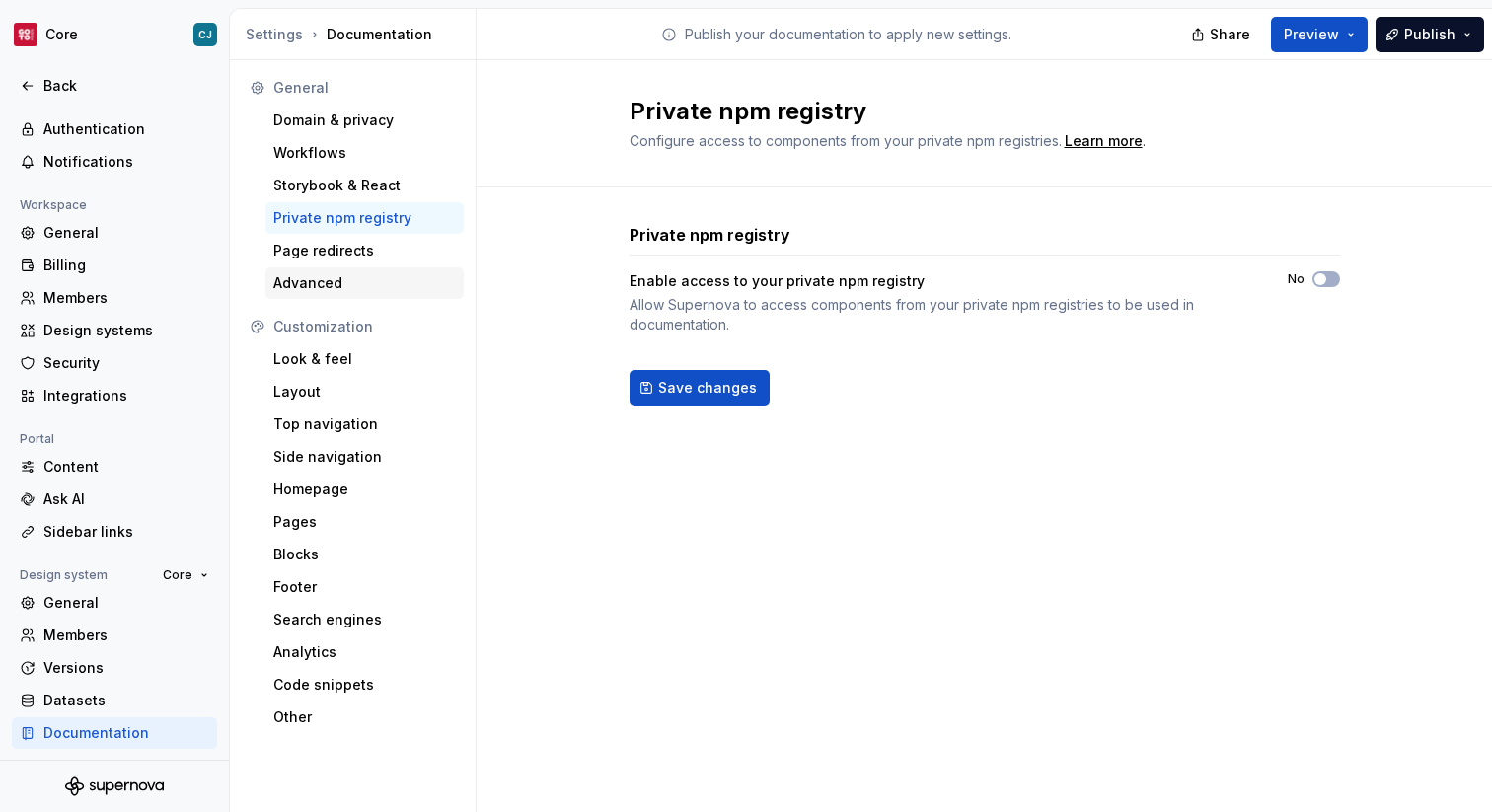
click at [368, 277] on div "Advanced" at bounding box center [365, 284] width 183 height 20
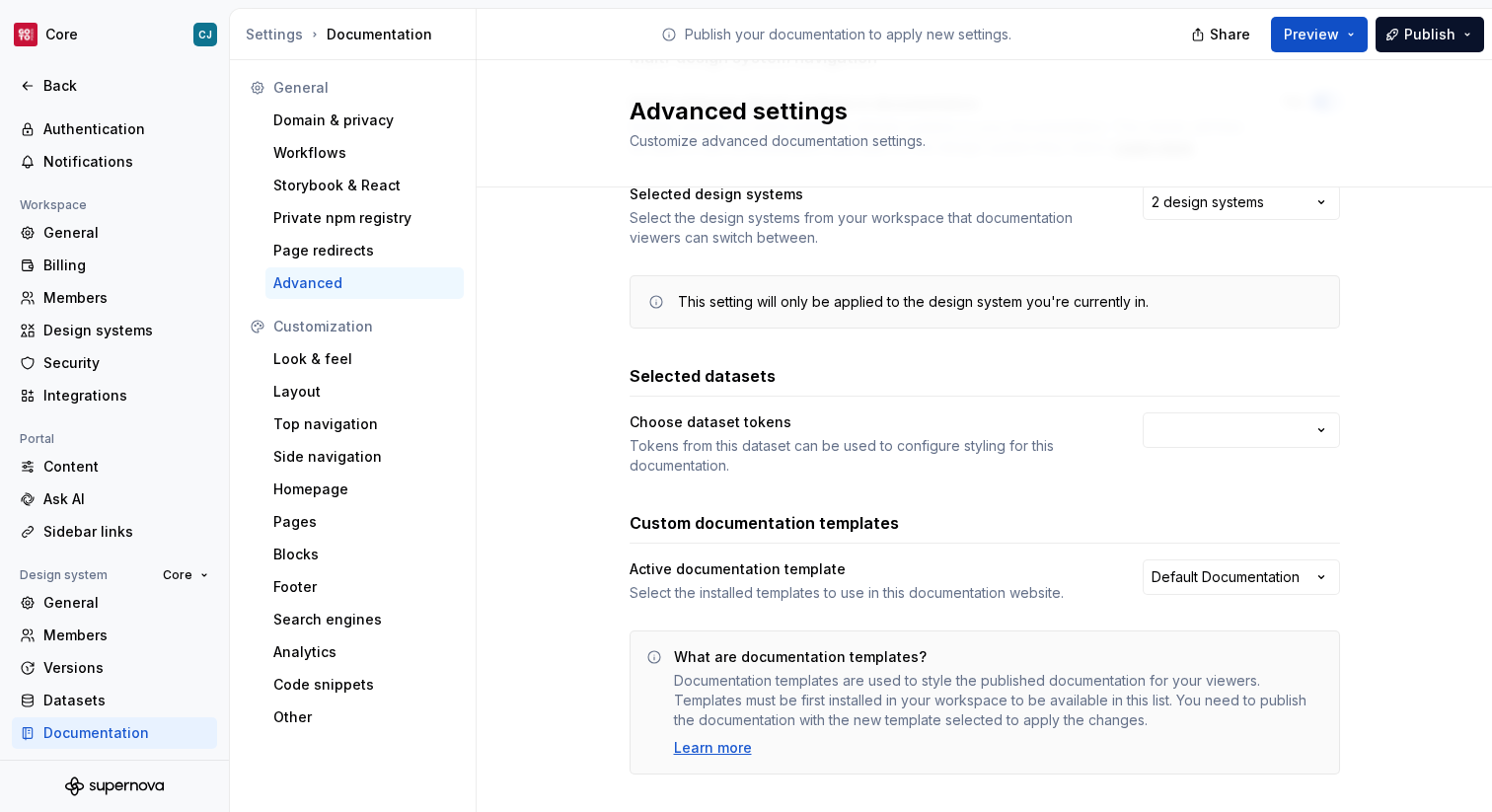
scroll to position [206, 0]
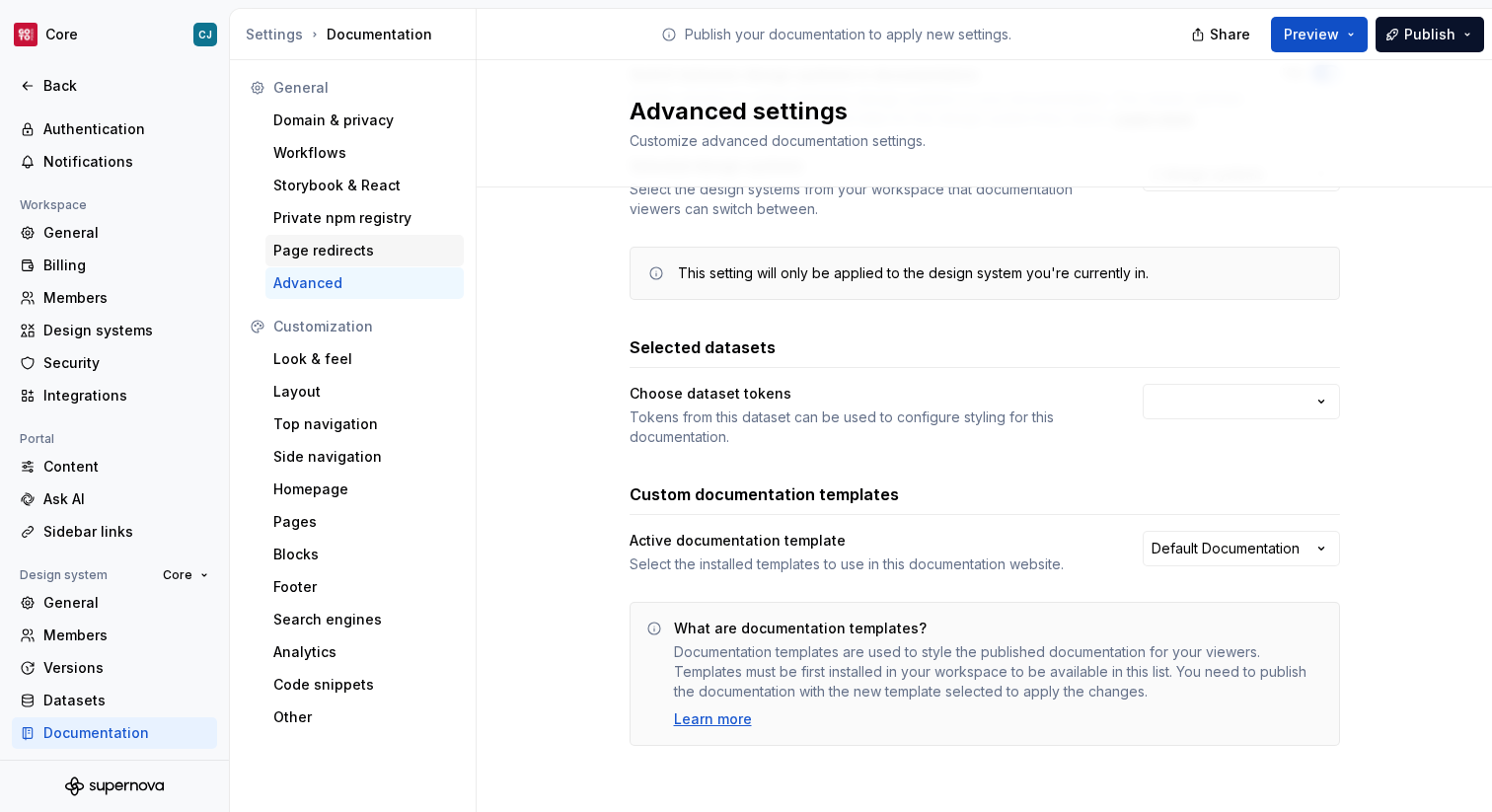
click at [382, 255] on div "Page redirects" at bounding box center [365, 251] width 183 height 20
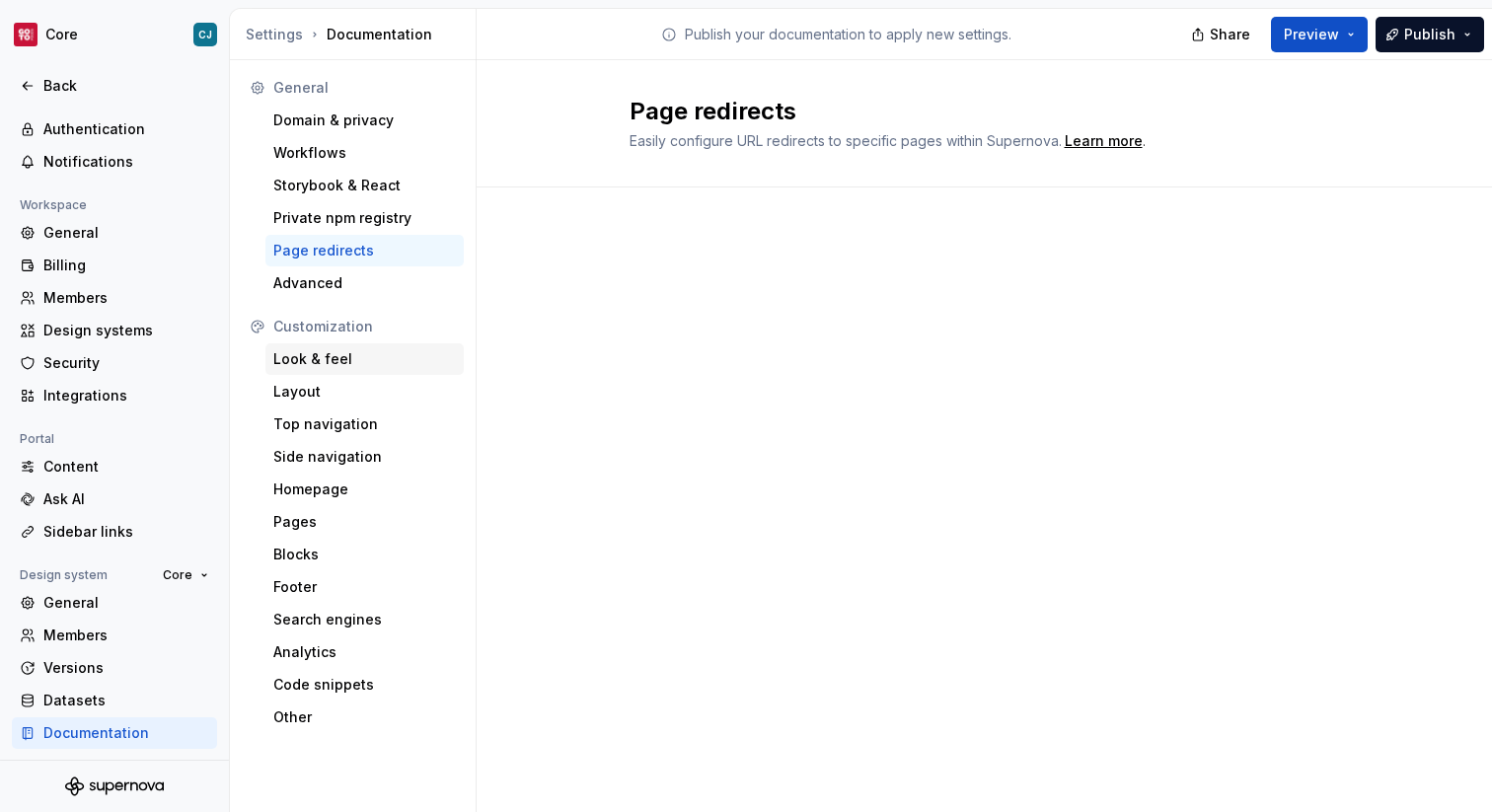
click at [375, 361] on div "Look & feel" at bounding box center [365, 359] width 183 height 20
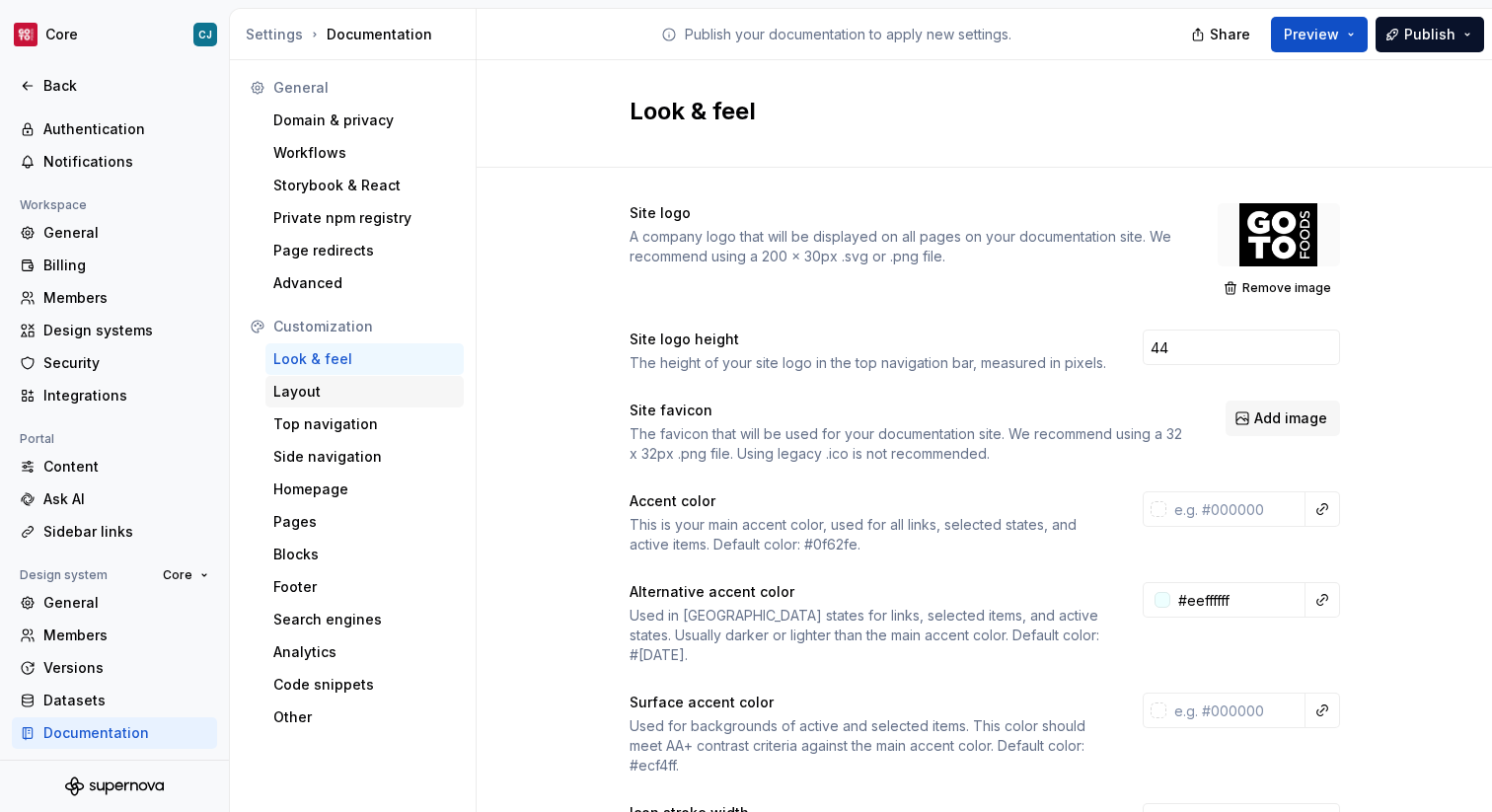
click at [357, 388] on div "Layout" at bounding box center [365, 392] width 183 height 20
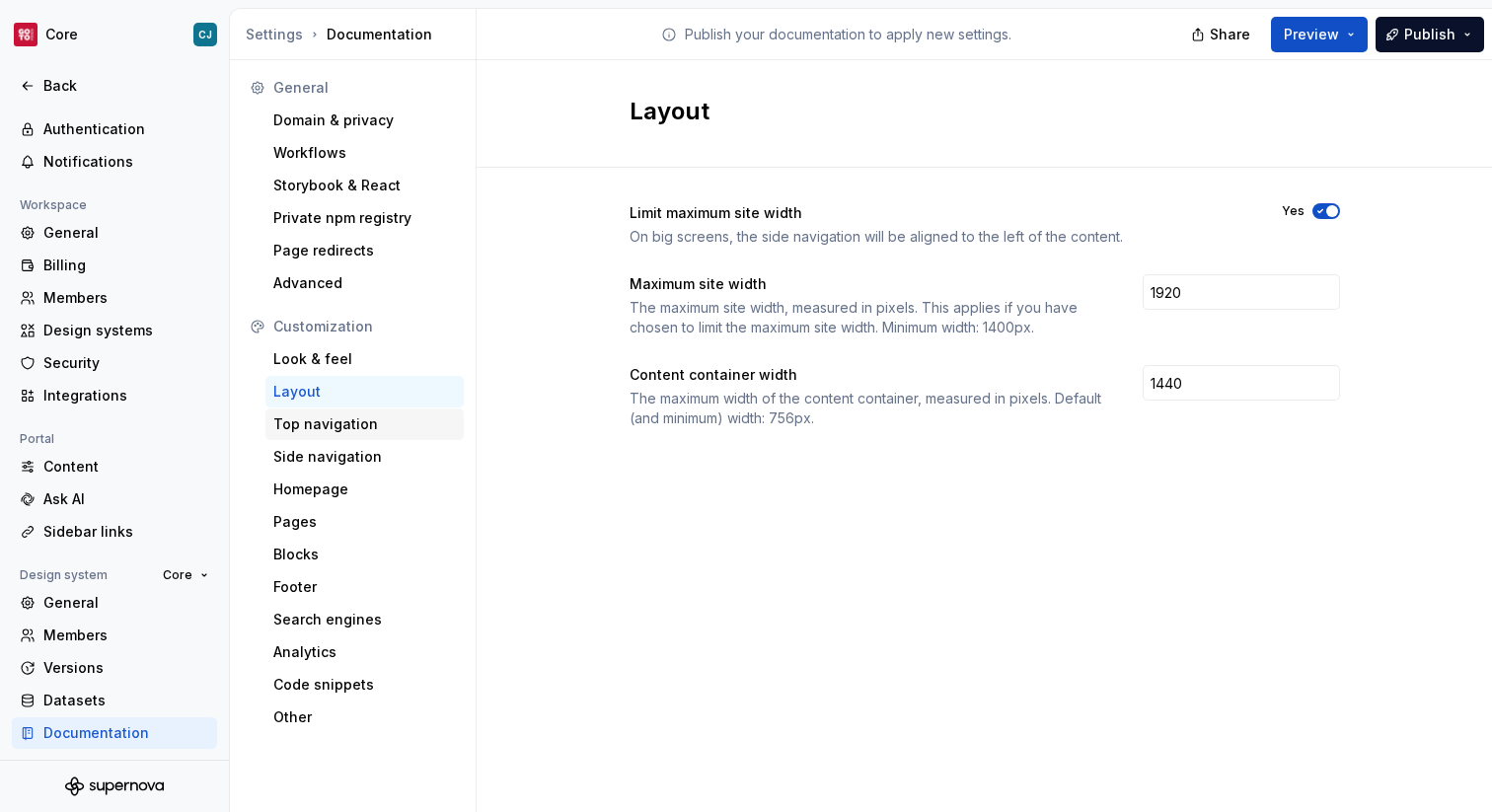
click at [367, 435] on div "Top navigation" at bounding box center [365, 424] width 198 height 32
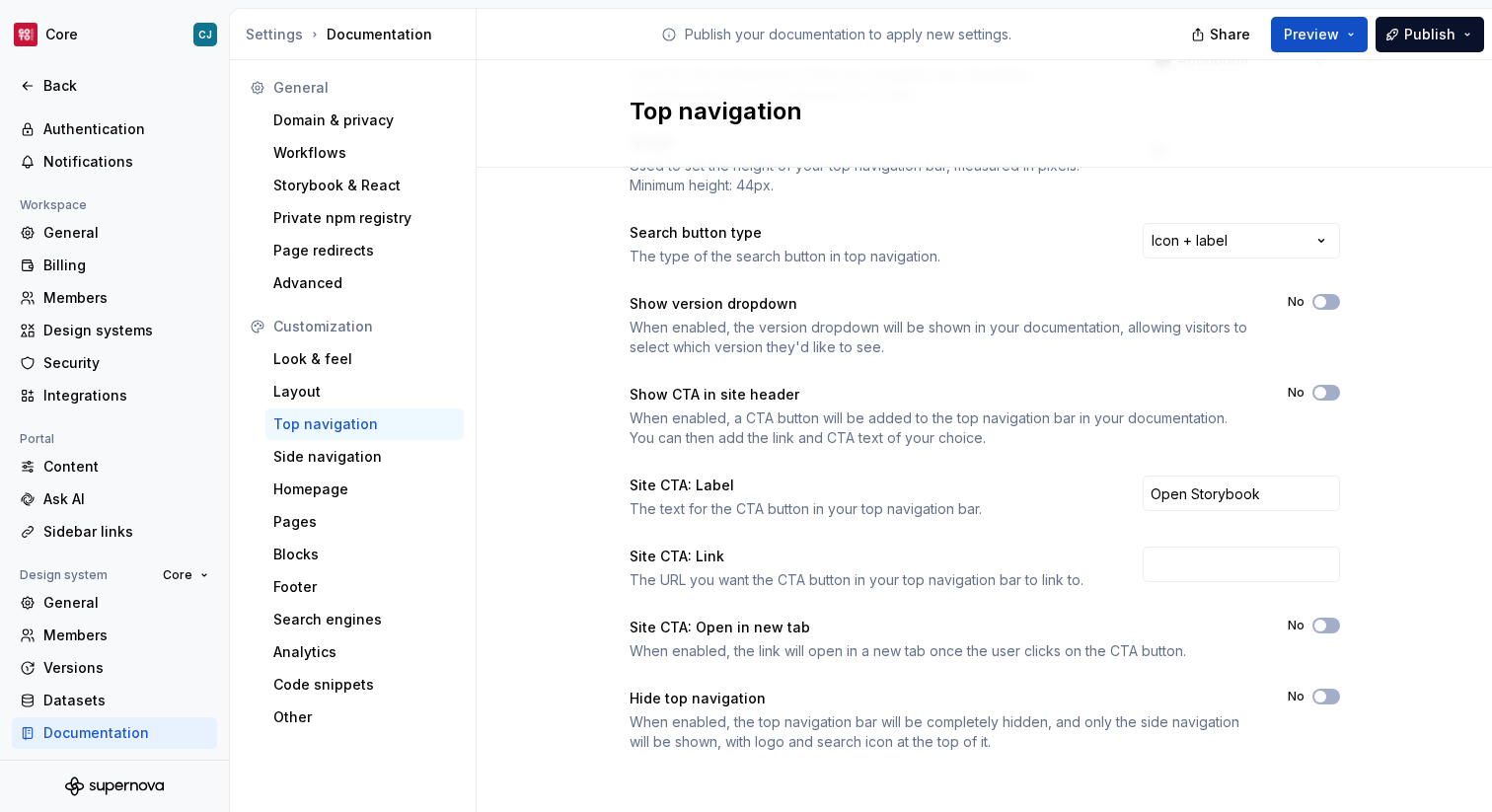
scroll to position [259, 0]
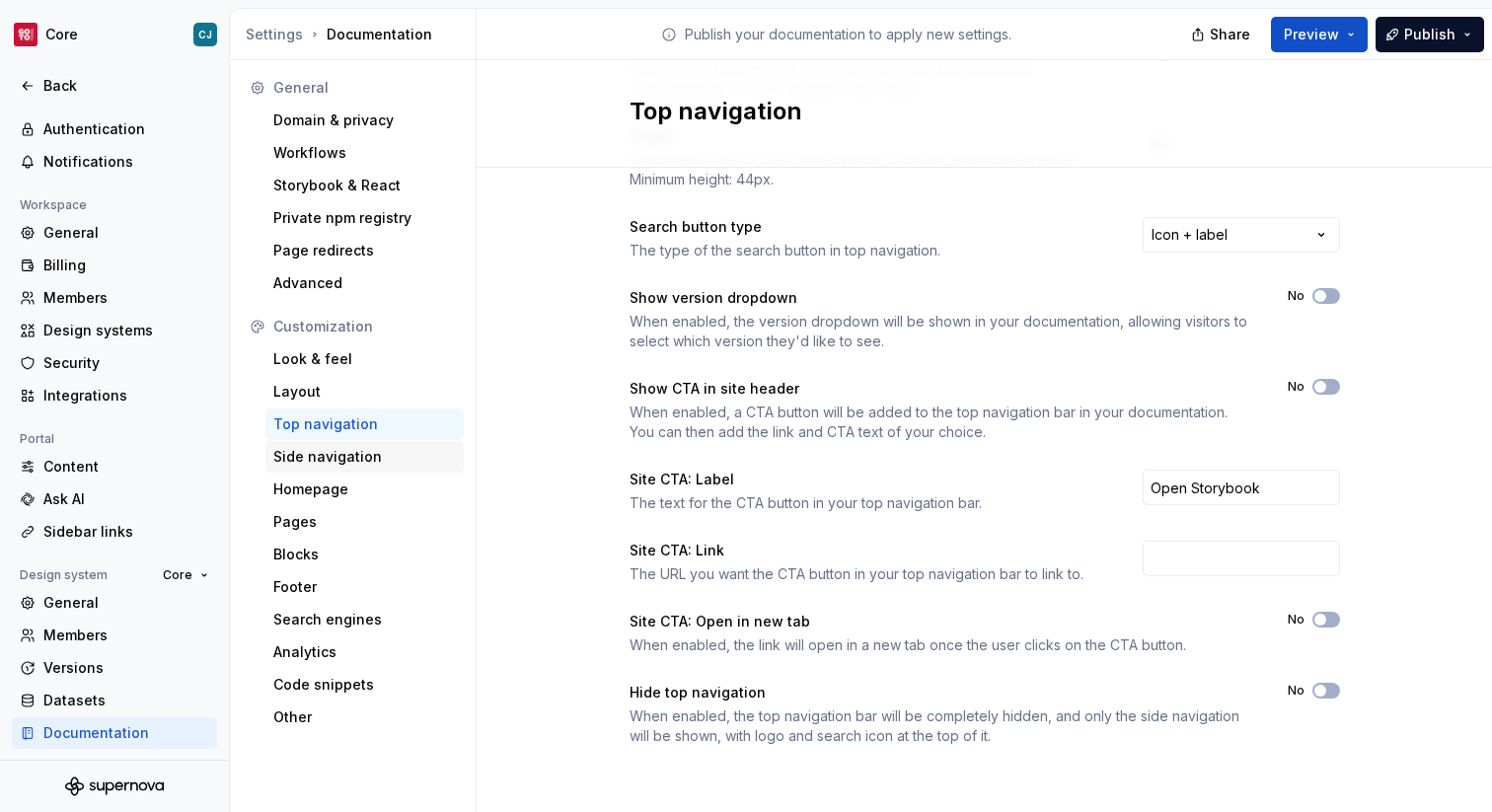
click at [379, 445] on div "Side navigation" at bounding box center [365, 457] width 198 height 32
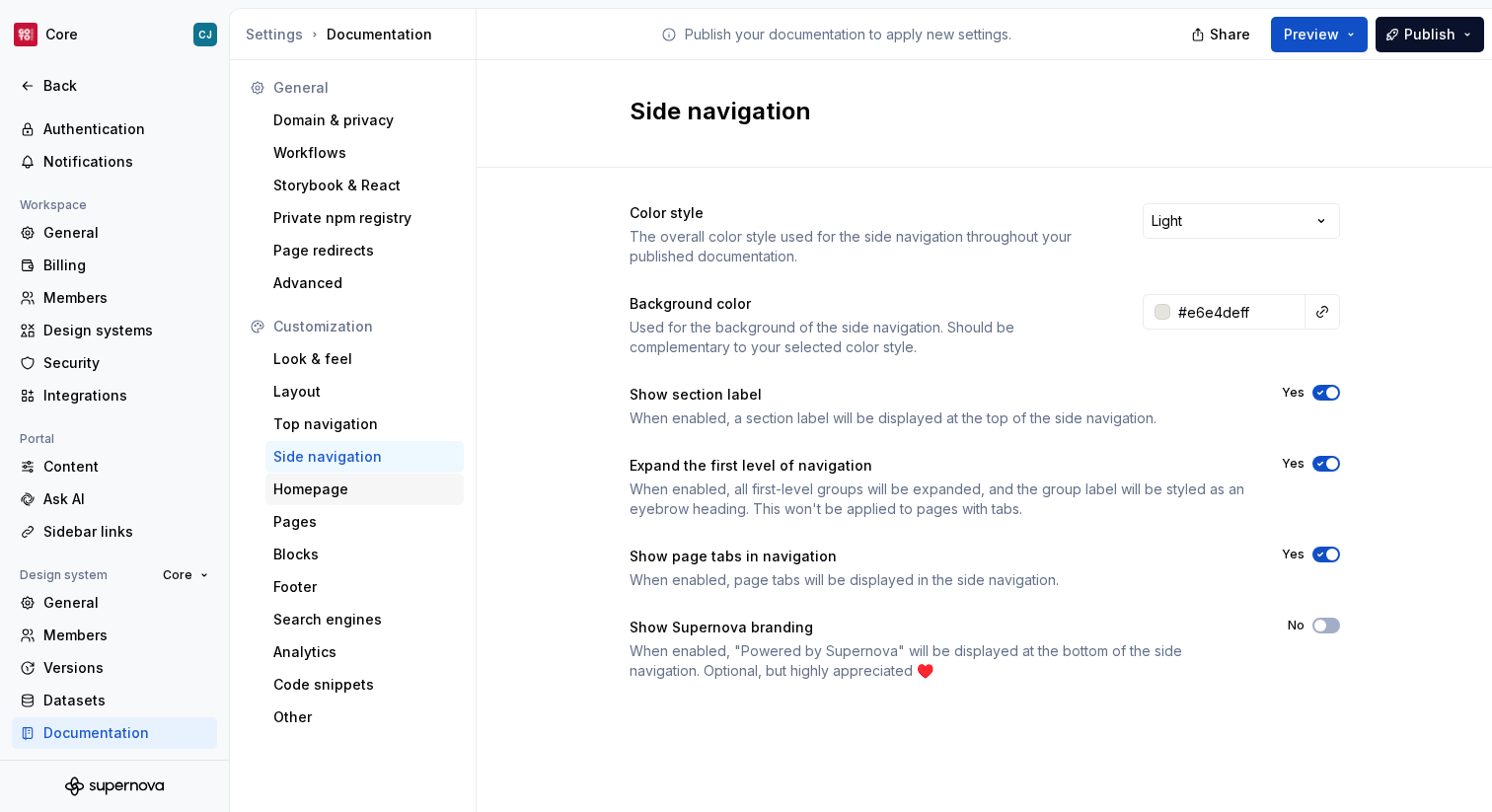
click at [414, 488] on div "Homepage" at bounding box center [365, 489] width 183 height 20
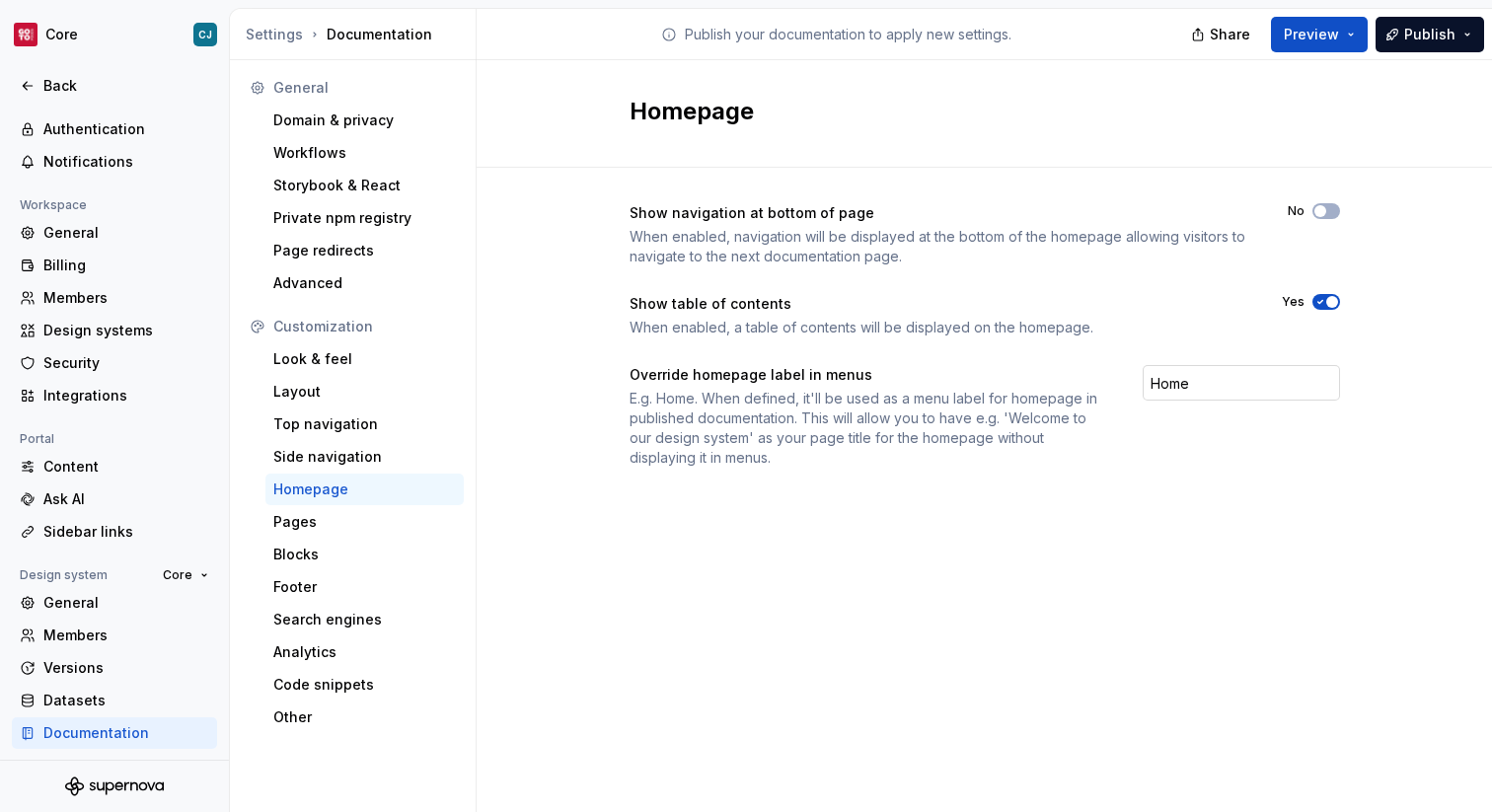
click at [1231, 379] on input "Home" at bounding box center [1241, 383] width 197 height 36
click at [64, 88] on div "Back" at bounding box center [126, 86] width 166 height 20
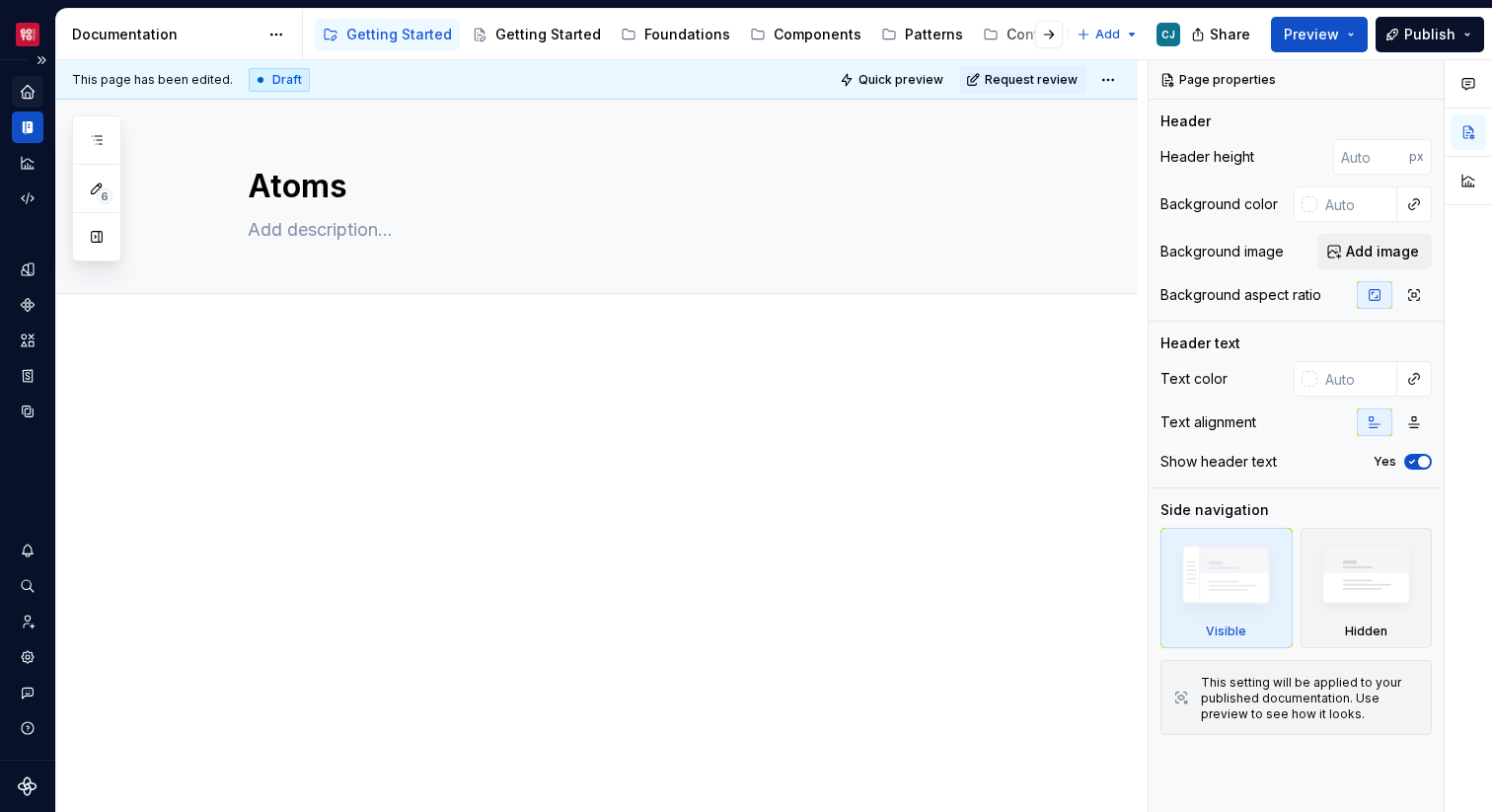
click at [30, 87] on icon "Home" at bounding box center [27, 91] width 13 height 13
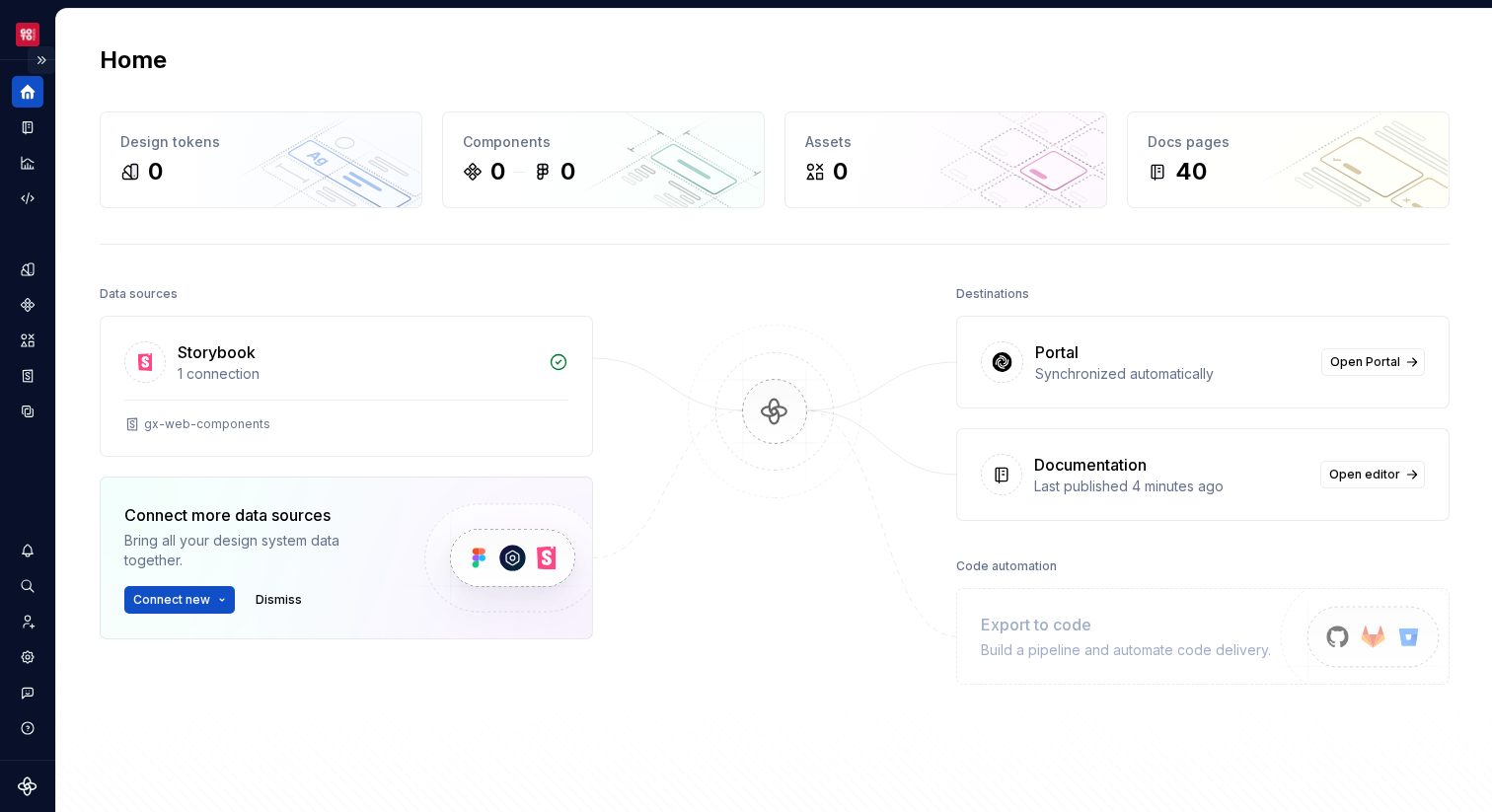
click at [45, 67] on button "Expand sidebar" at bounding box center [42, 60] width 28 height 28
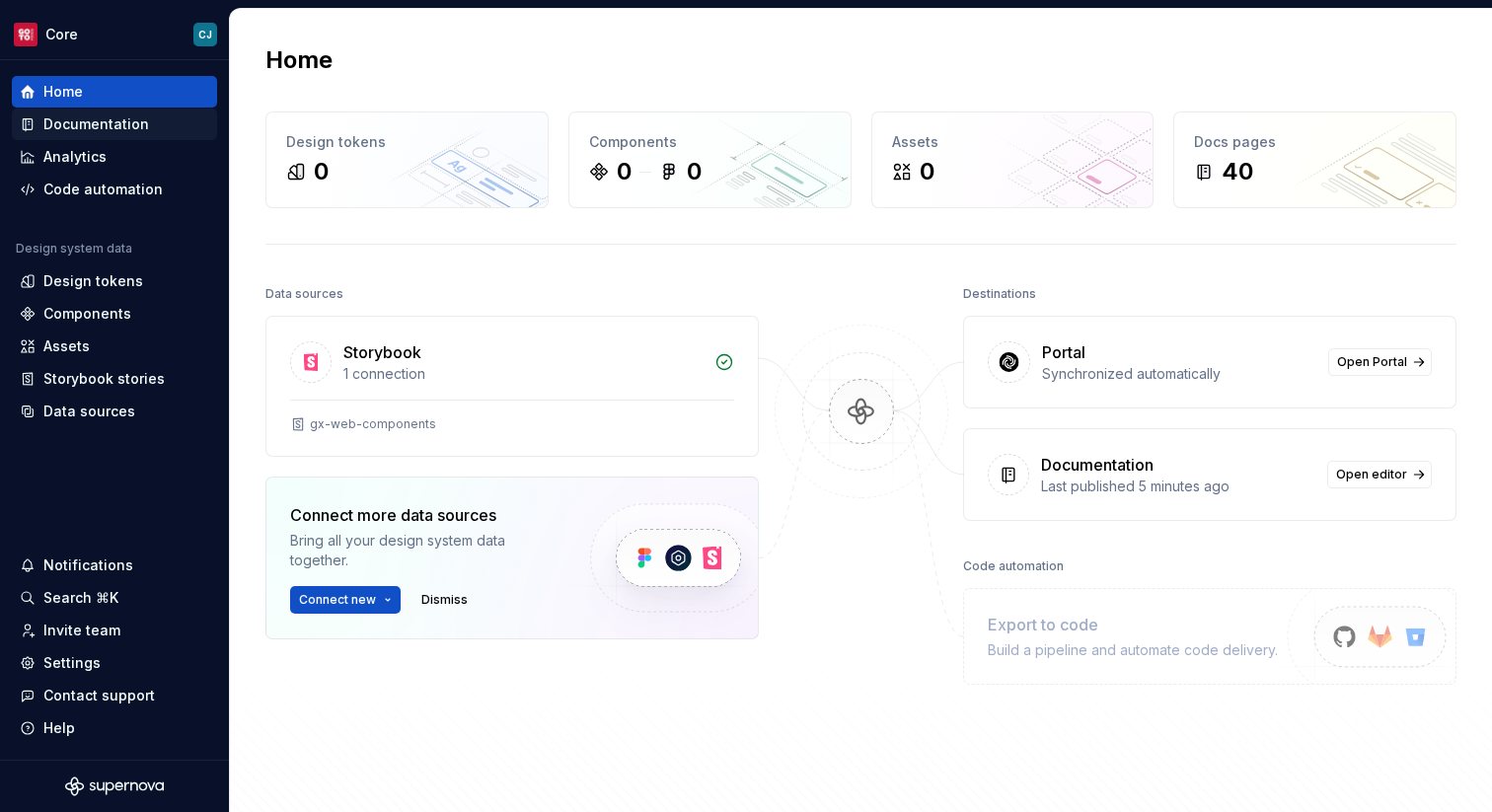
click at [130, 112] on div "Documentation" at bounding box center [114, 124] width 205 height 32
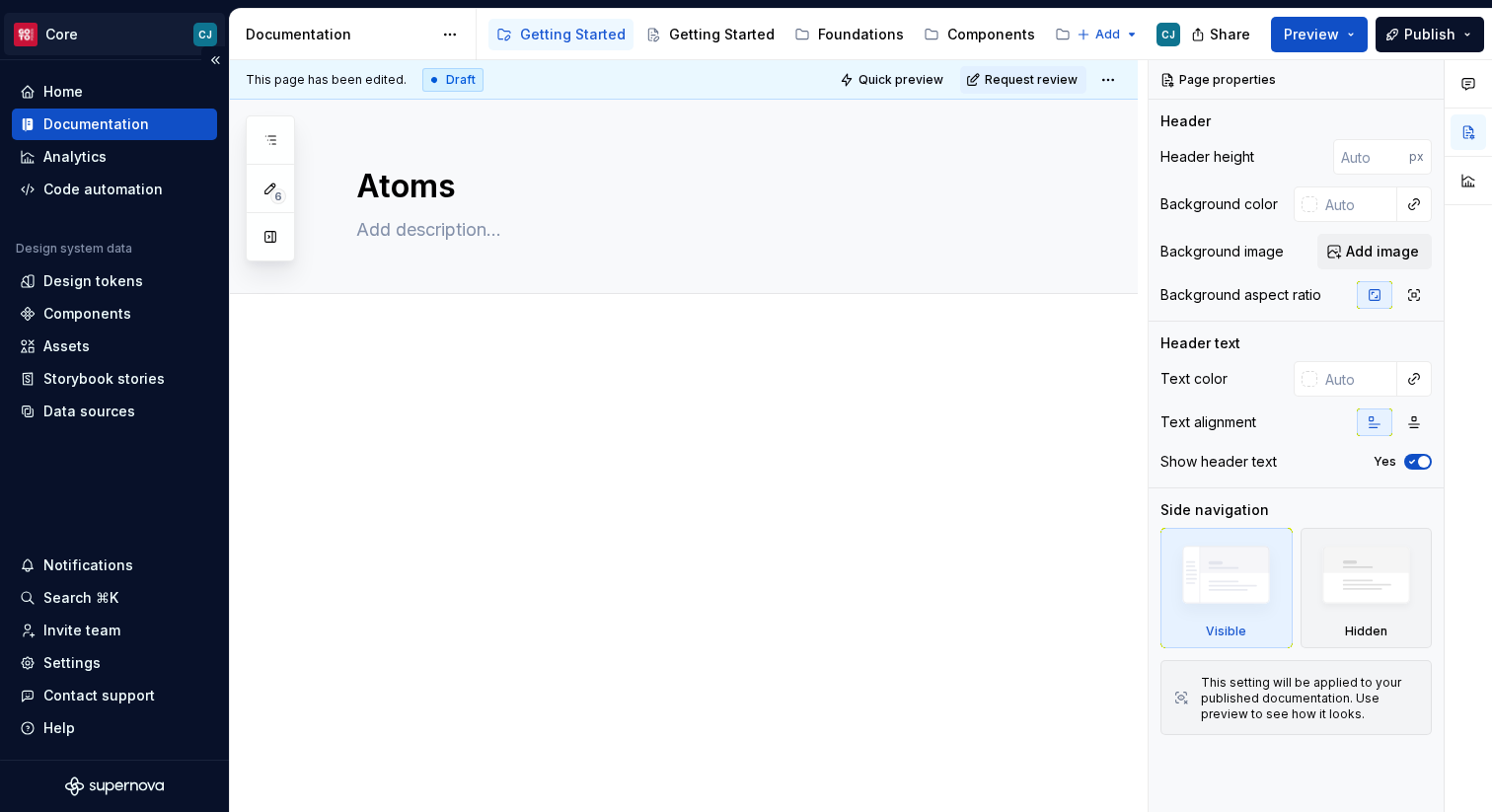
click at [81, 26] on html "Core CJ Home Documentation Analytics Code automation Design system data Design …" at bounding box center [746, 406] width 1492 height 812
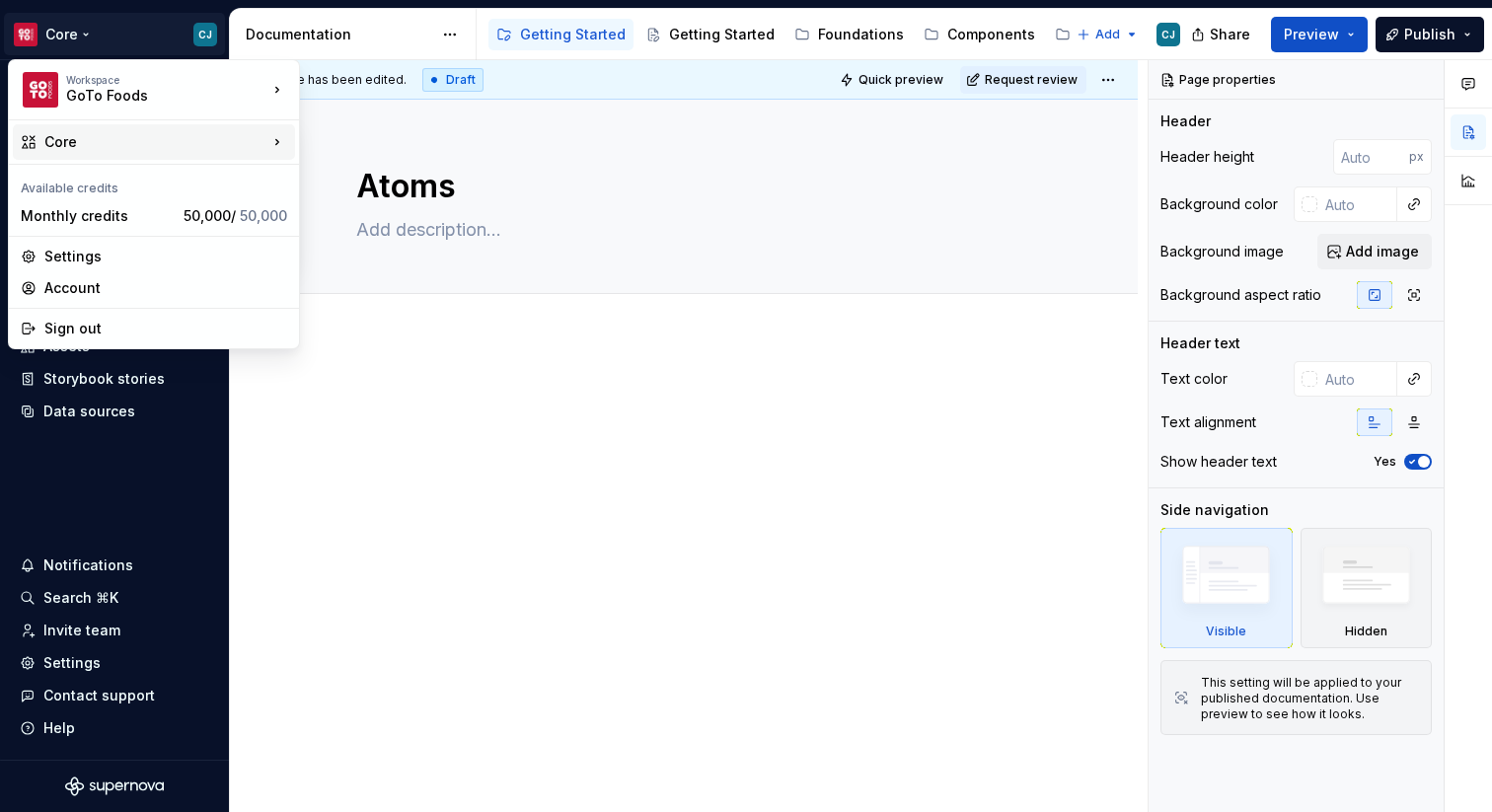
click at [82, 141] on div "Core" at bounding box center [156, 142] width 223 height 20
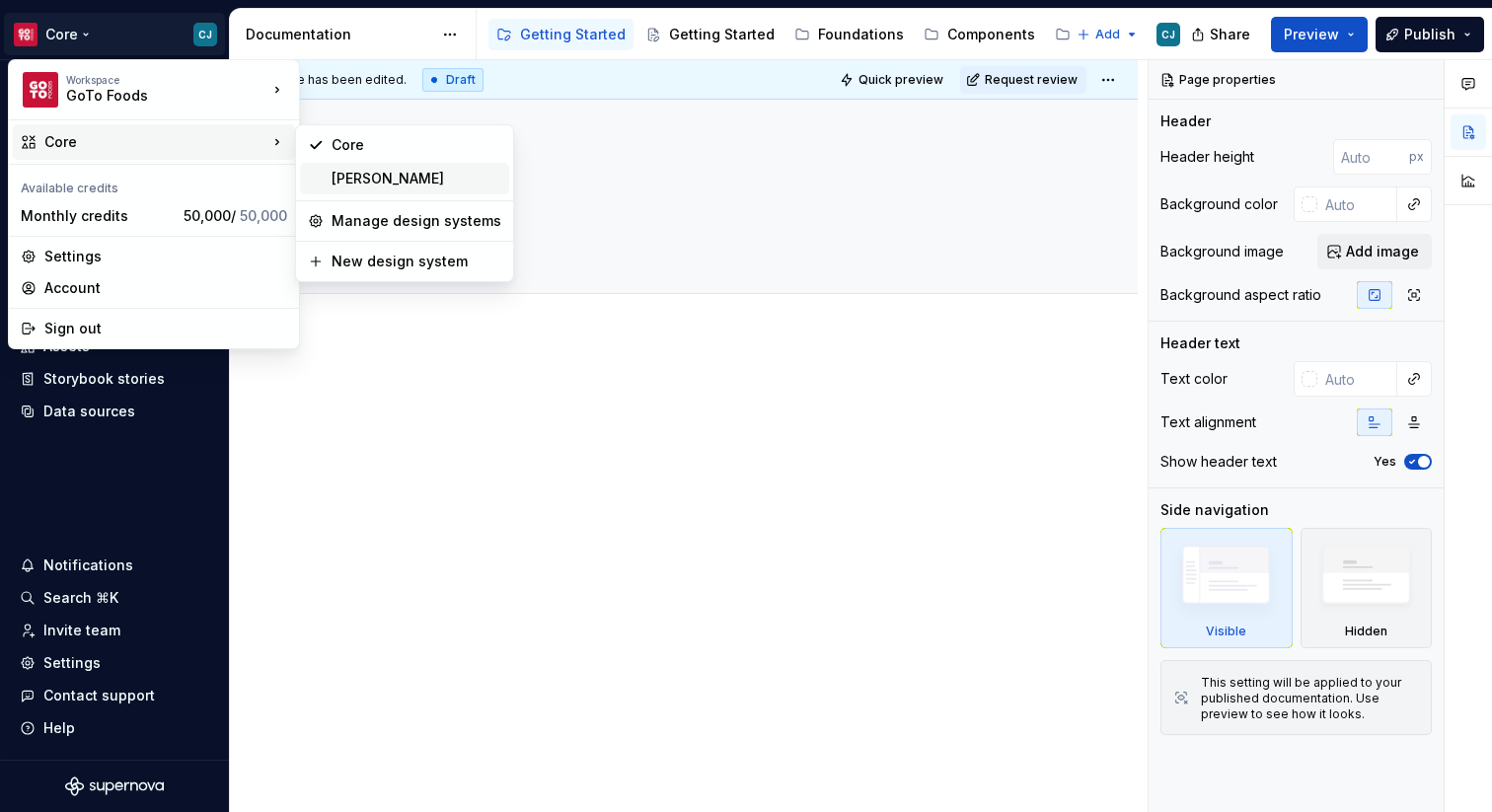
click at [368, 181] on div "[PERSON_NAME]" at bounding box center [416, 178] width 170 height 20
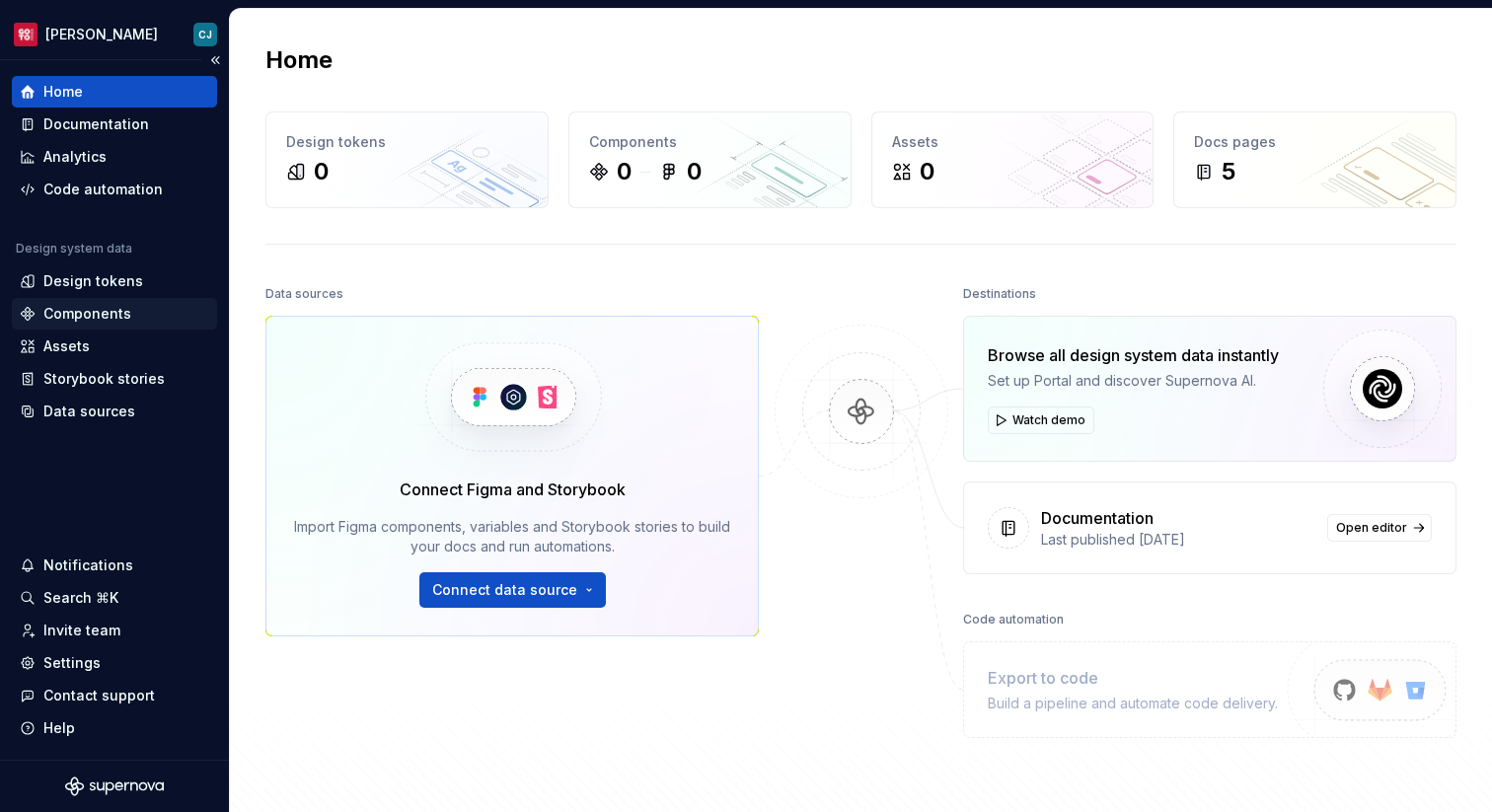
click at [80, 315] on div "Components" at bounding box center [87, 313] width 88 height 20
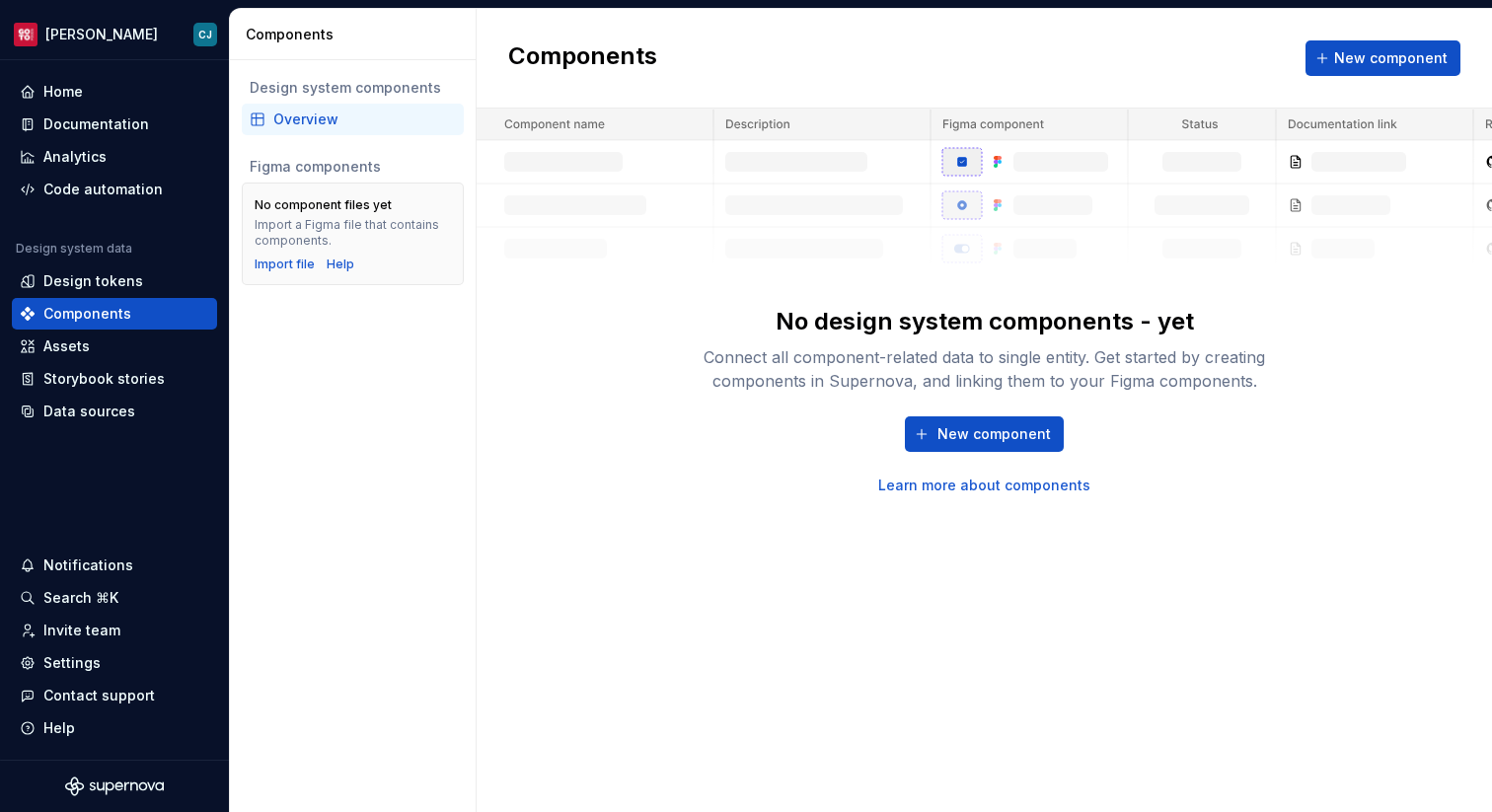
click at [342, 123] on div "Overview" at bounding box center [365, 119] width 183 height 20
click at [114, 115] on div "Documentation" at bounding box center [96, 124] width 105 height 20
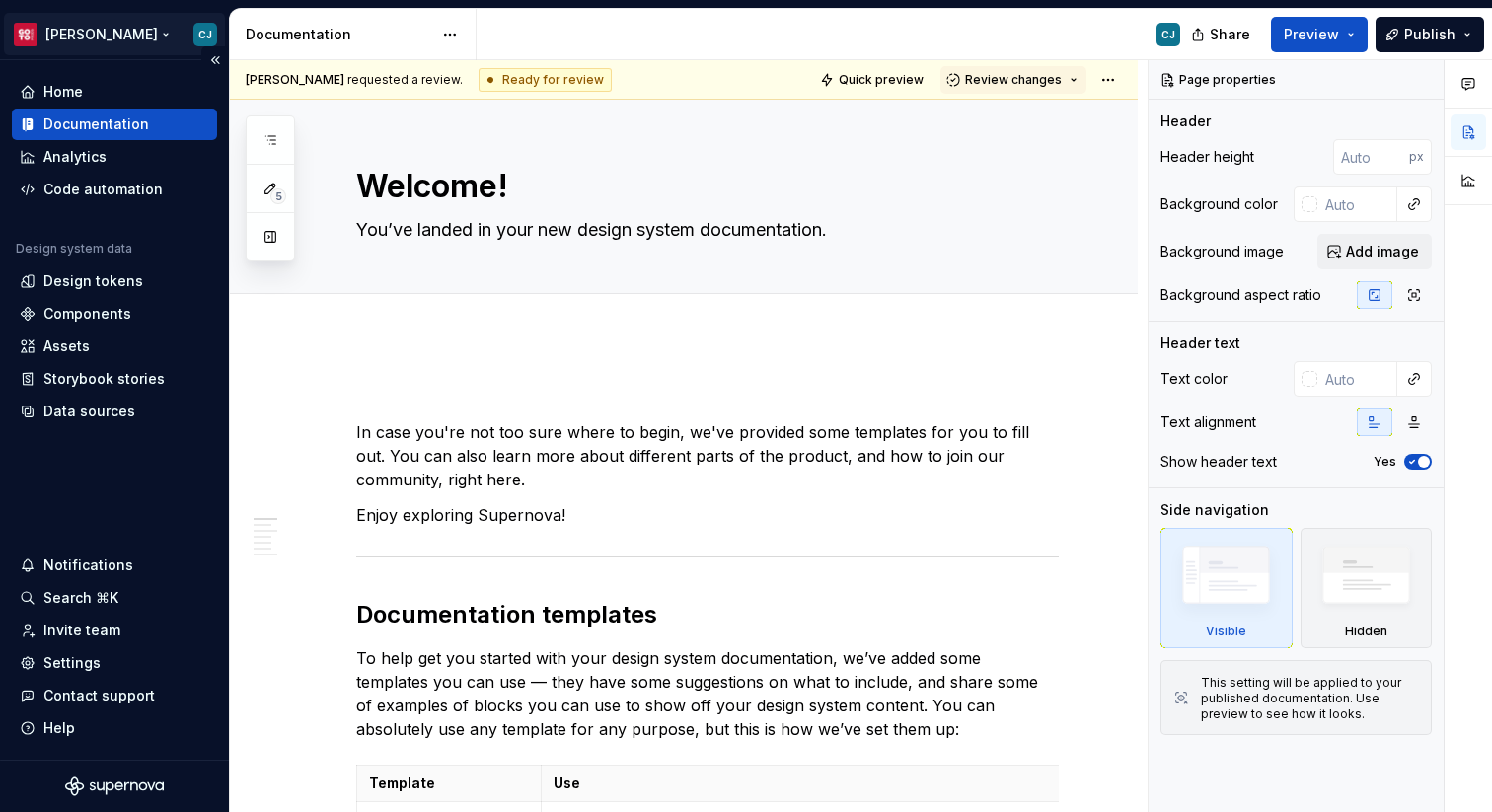
click at [33, 25] on html "[PERSON_NAME] Home Documentation Analytics Code automation Design system data D…" at bounding box center [746, 406] width 1492 height 812
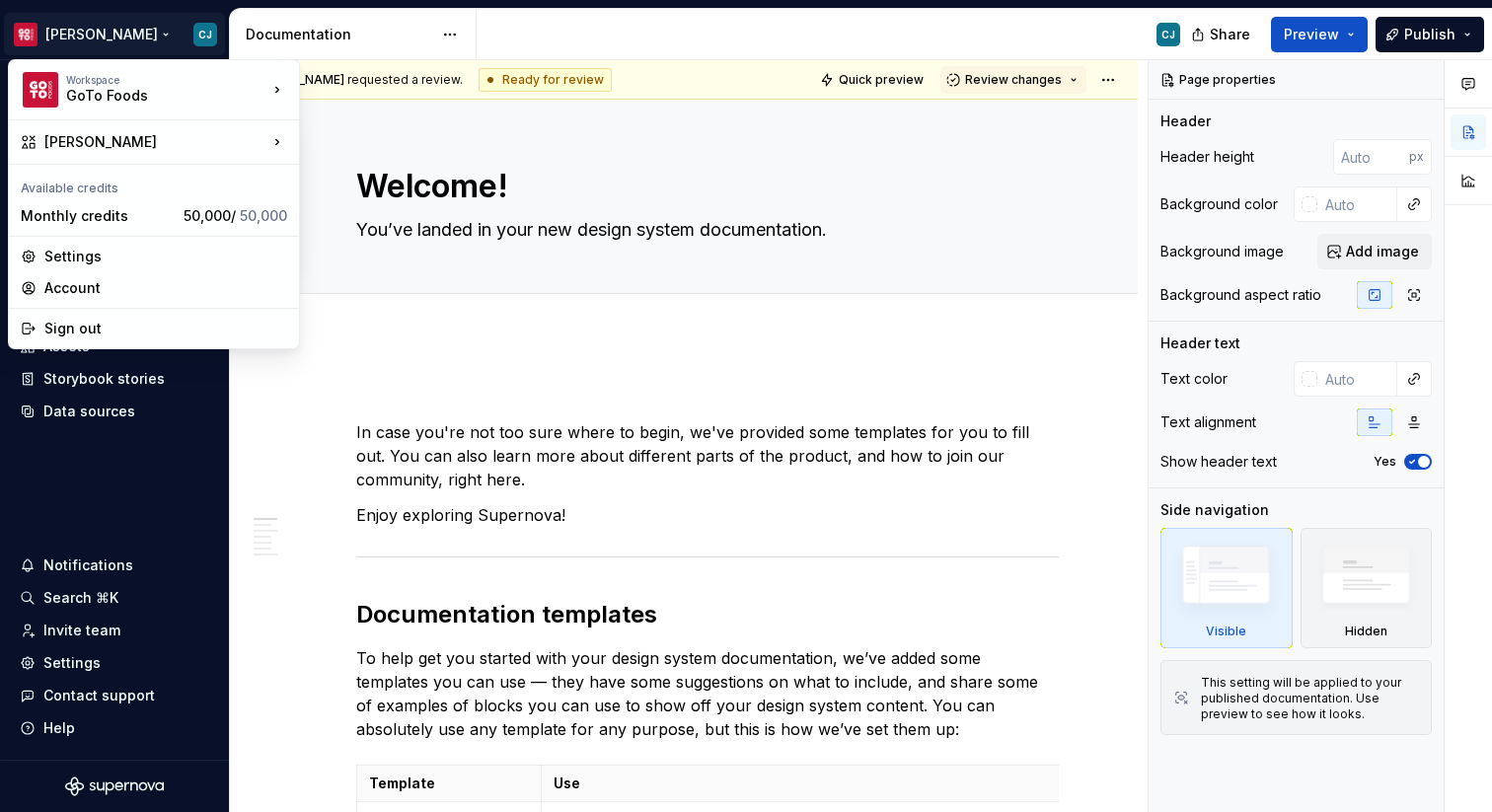
click at [243, 35] on html "[PERSON_NAME] Home Documentation Analytics Code automation Design system data D…" at bounding box center [746, 406] width 1492 height 812
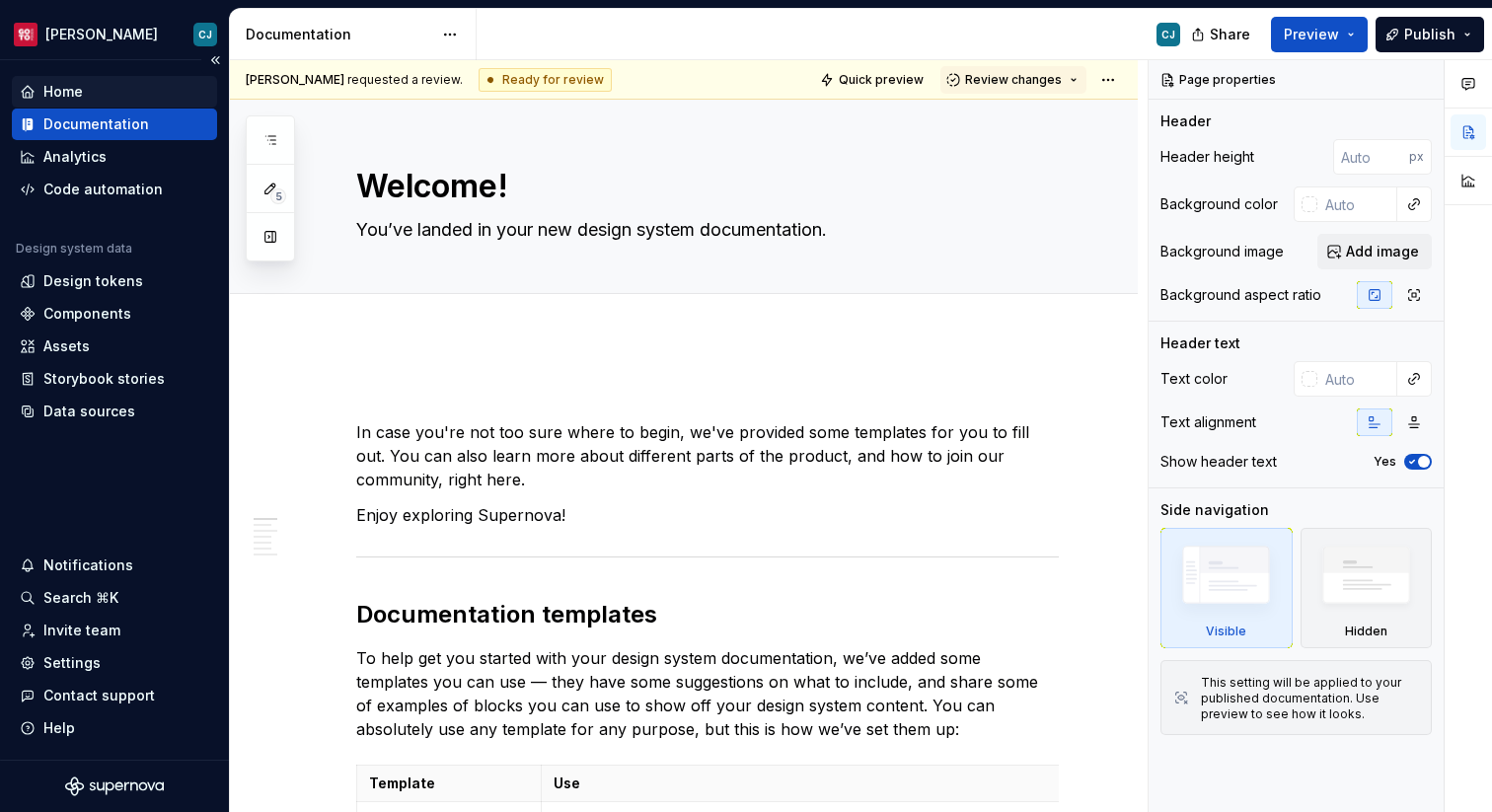
click at [86, 86] on div "Home" at bounding box center [114, 92] width 189 height 20
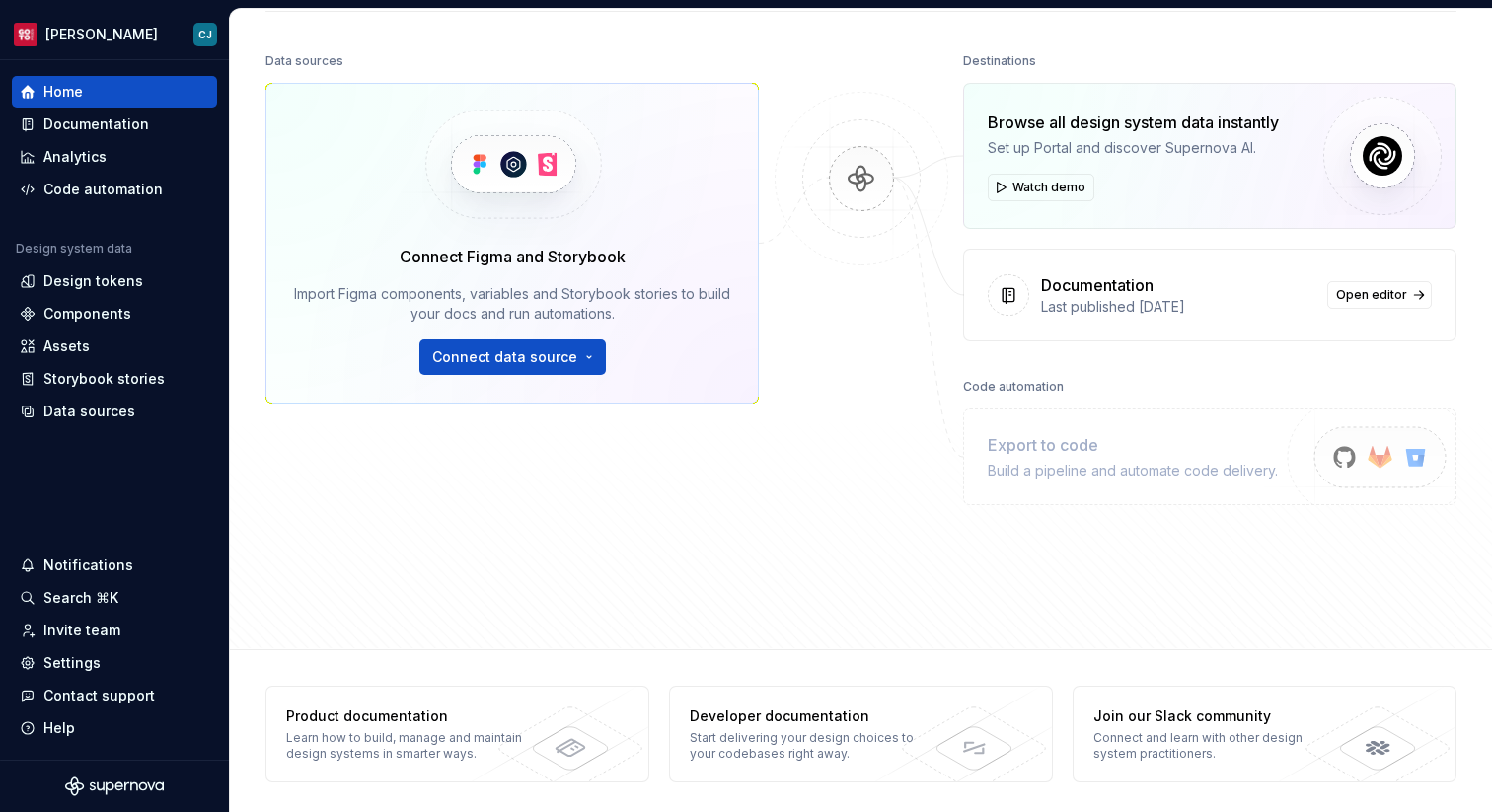
scroll to position [239, 0]
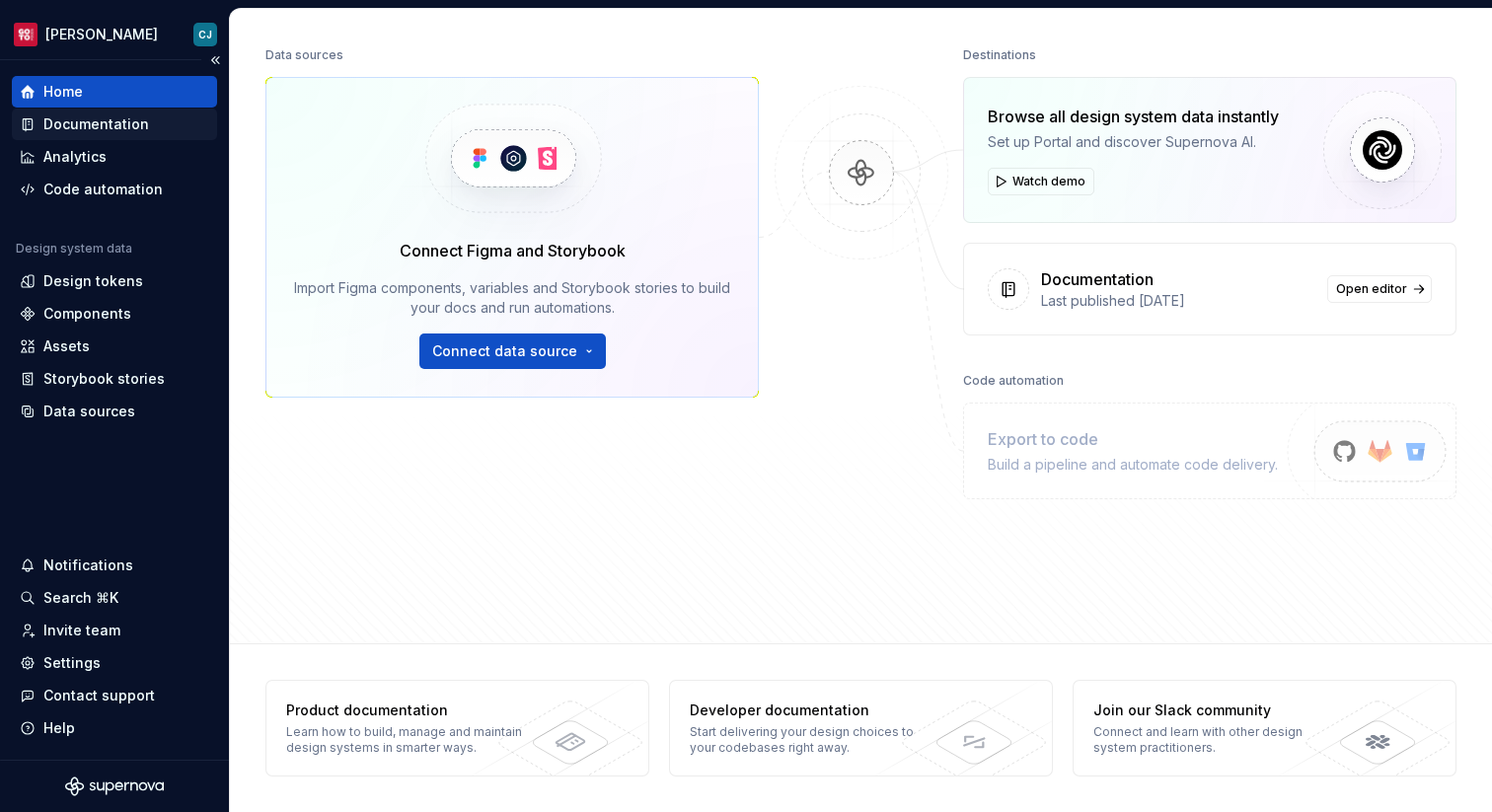
click at [102, 121] on div "Documentation" at bounding box center [96, 124] width 105 height 20
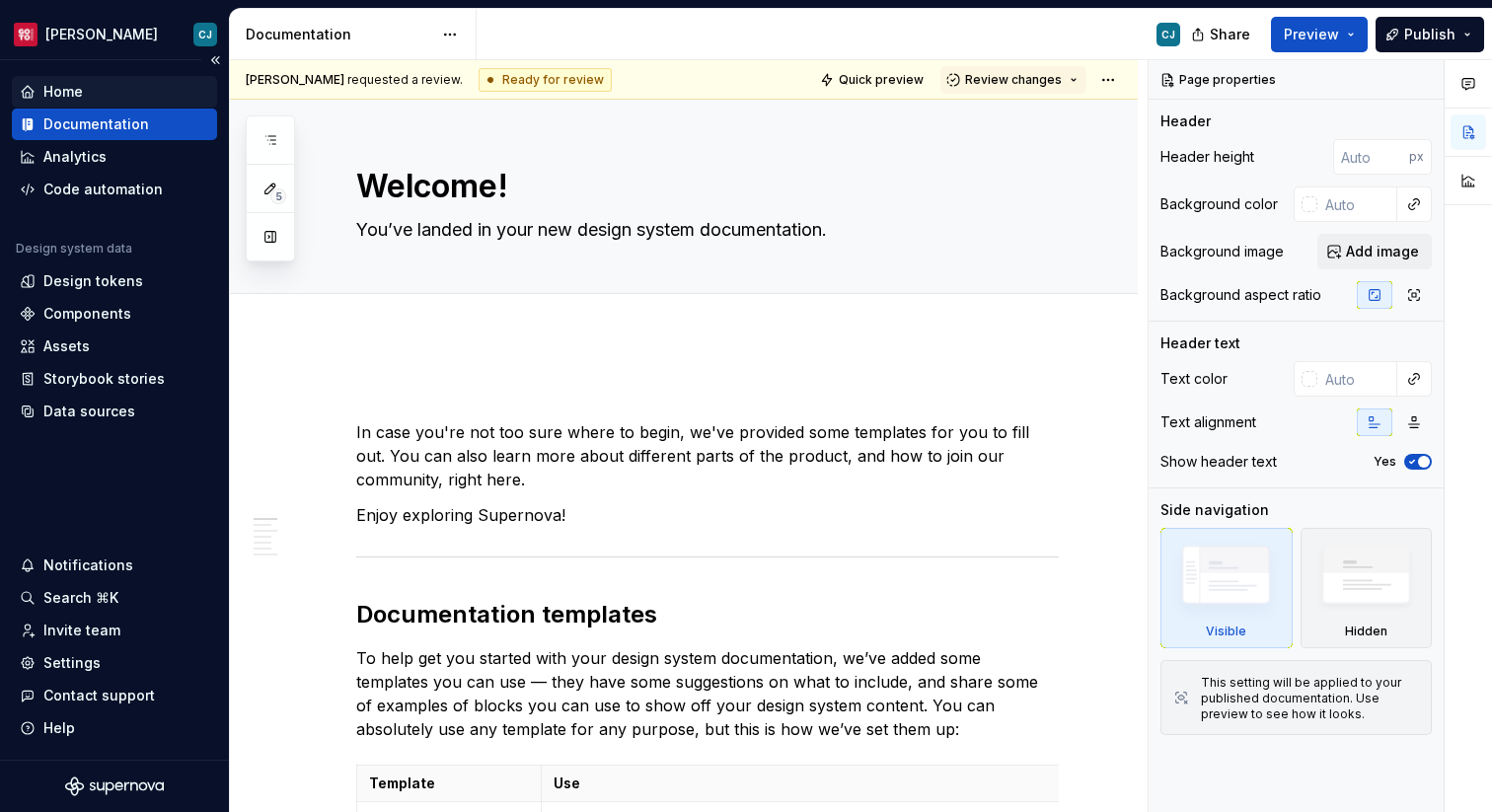
click at [90, 97] on div "Home" at bounding box center [114, 92] width 189 height 20
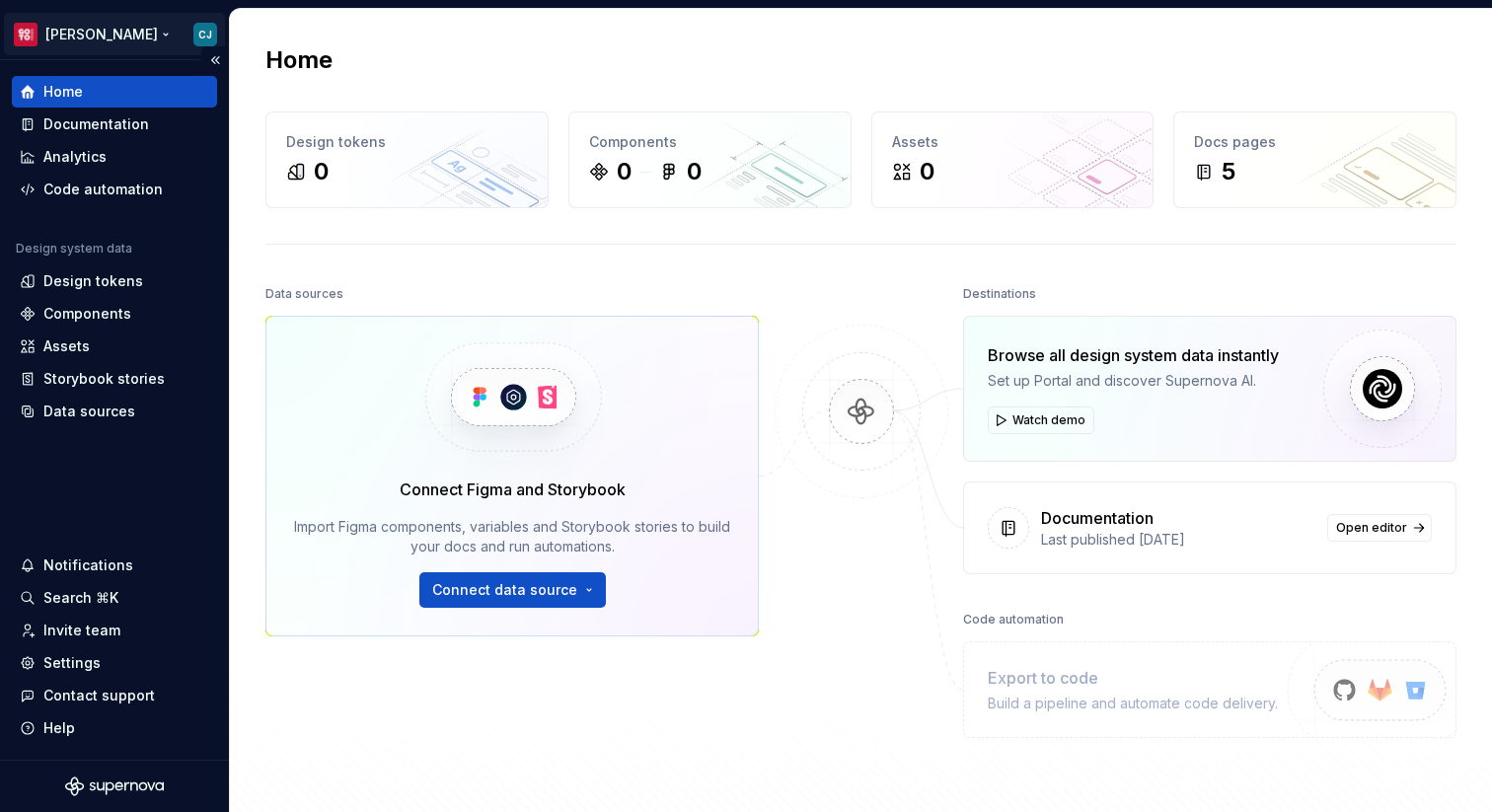
click at [76, 28] on html "[PERSON_NAME] Home Documentation Analytics Code automation Design system data D…" at bounding box center [746, 406] width 1492 height 812
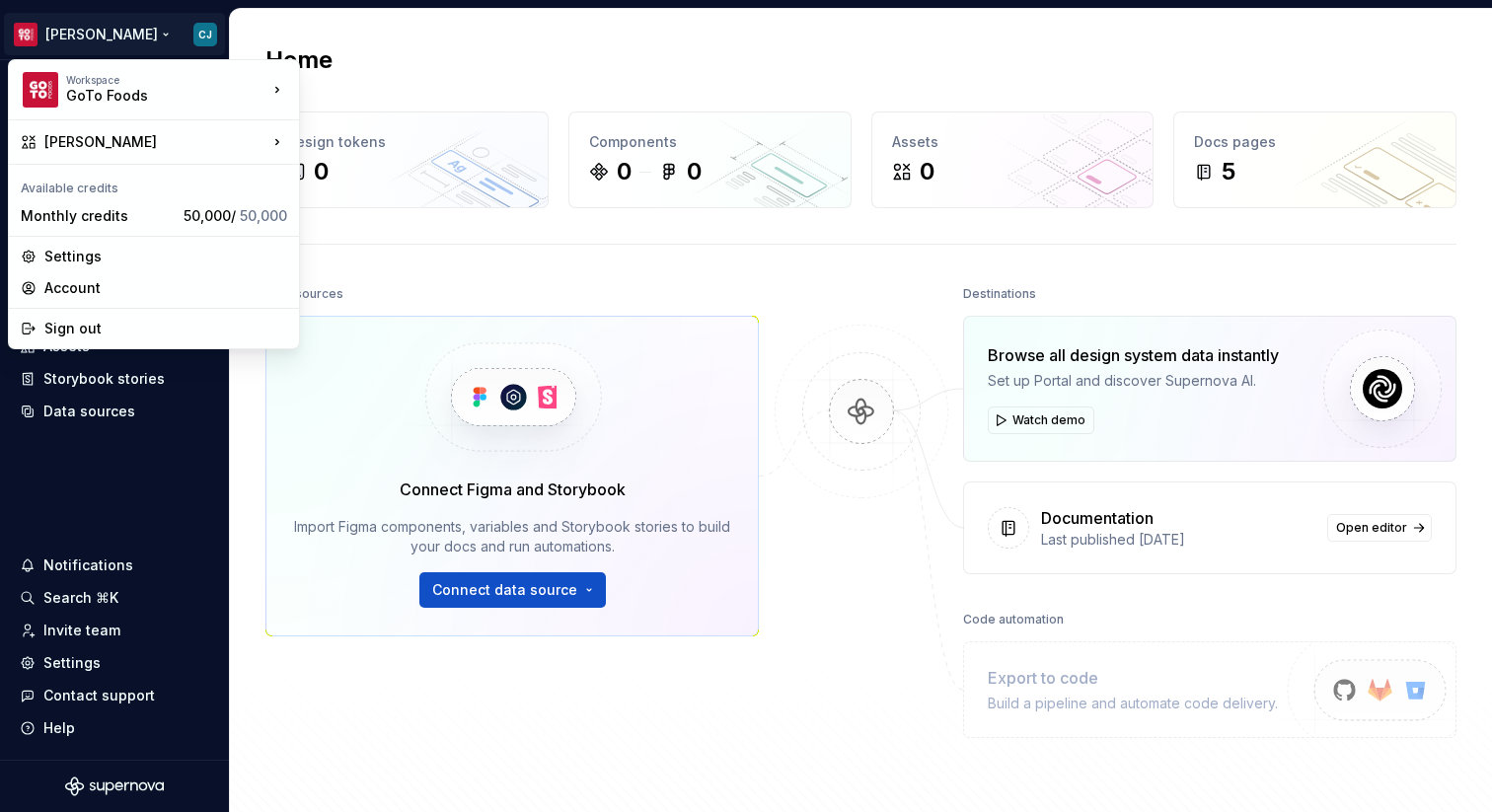
click at [894, 75] on html "[PERSON_NAME] Home Documentation Analytics Code automation Design system data D…" at bounding box center [746, 406] width 1492 height 812
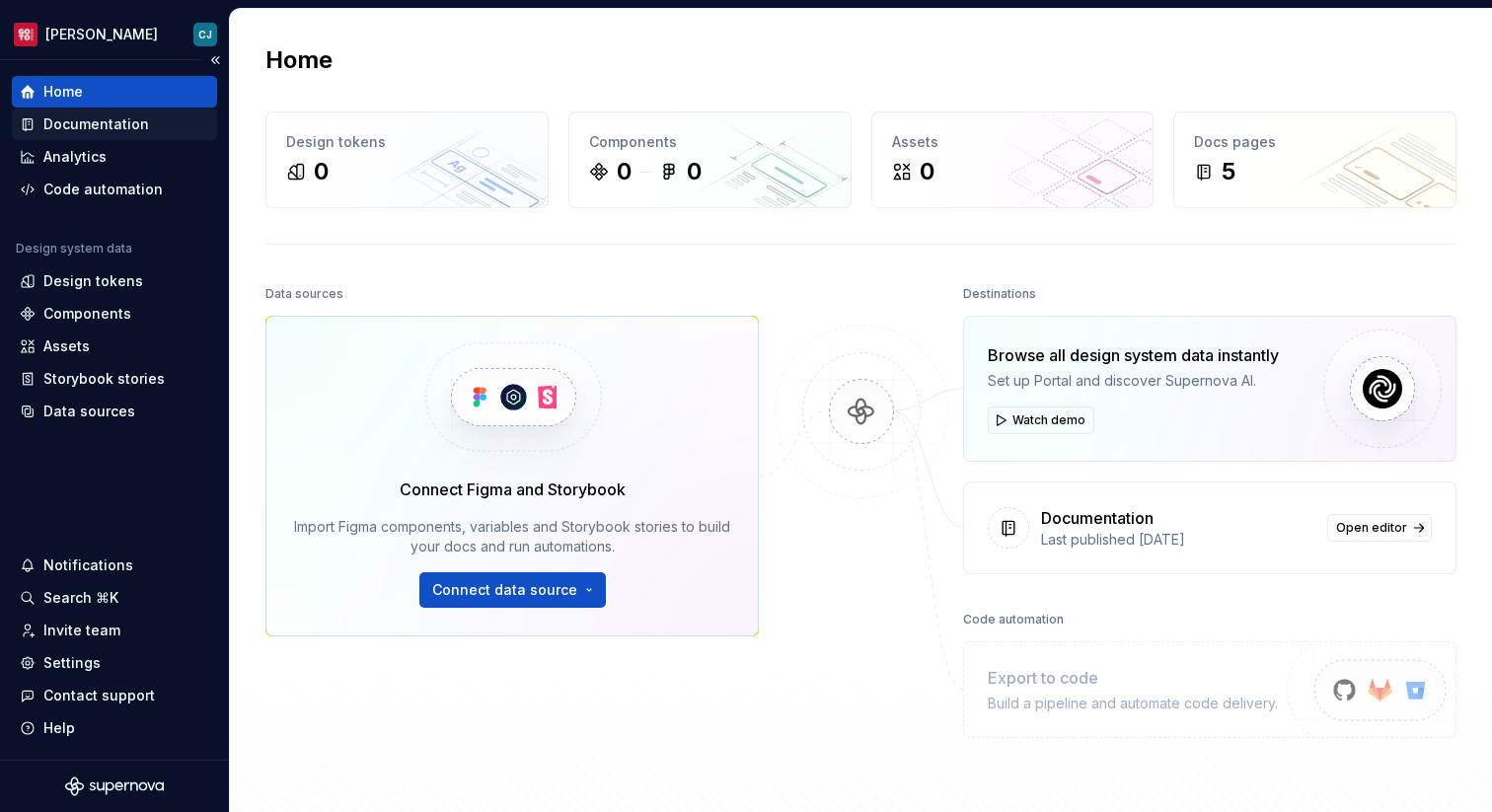
click at [101, 135] on div "Documentation" at bounding box center [114, 124] width 205 height 32
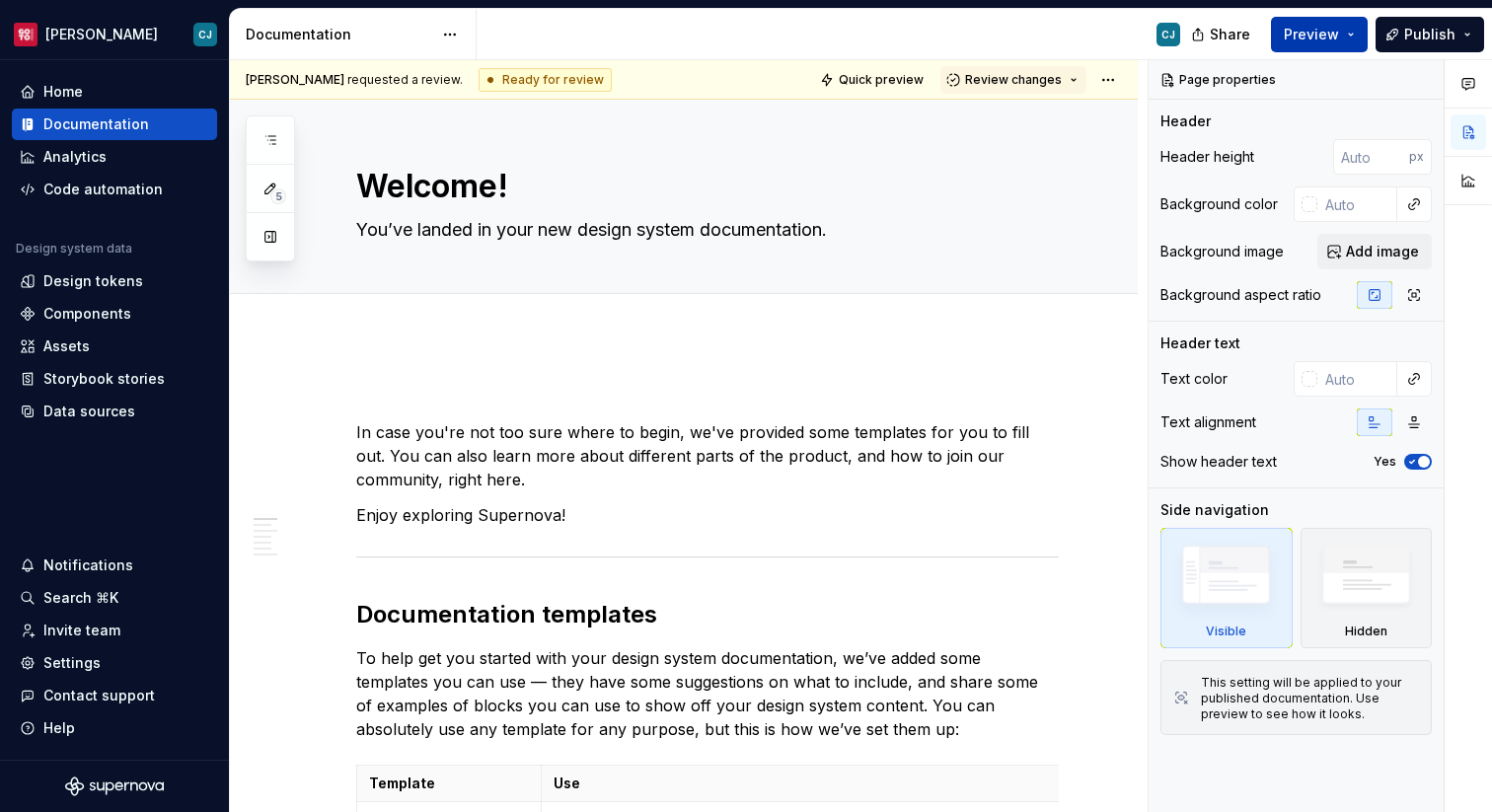
click at [1332, 33] on span "Preview" at bounding box center [1311, 35] width 56 height 20
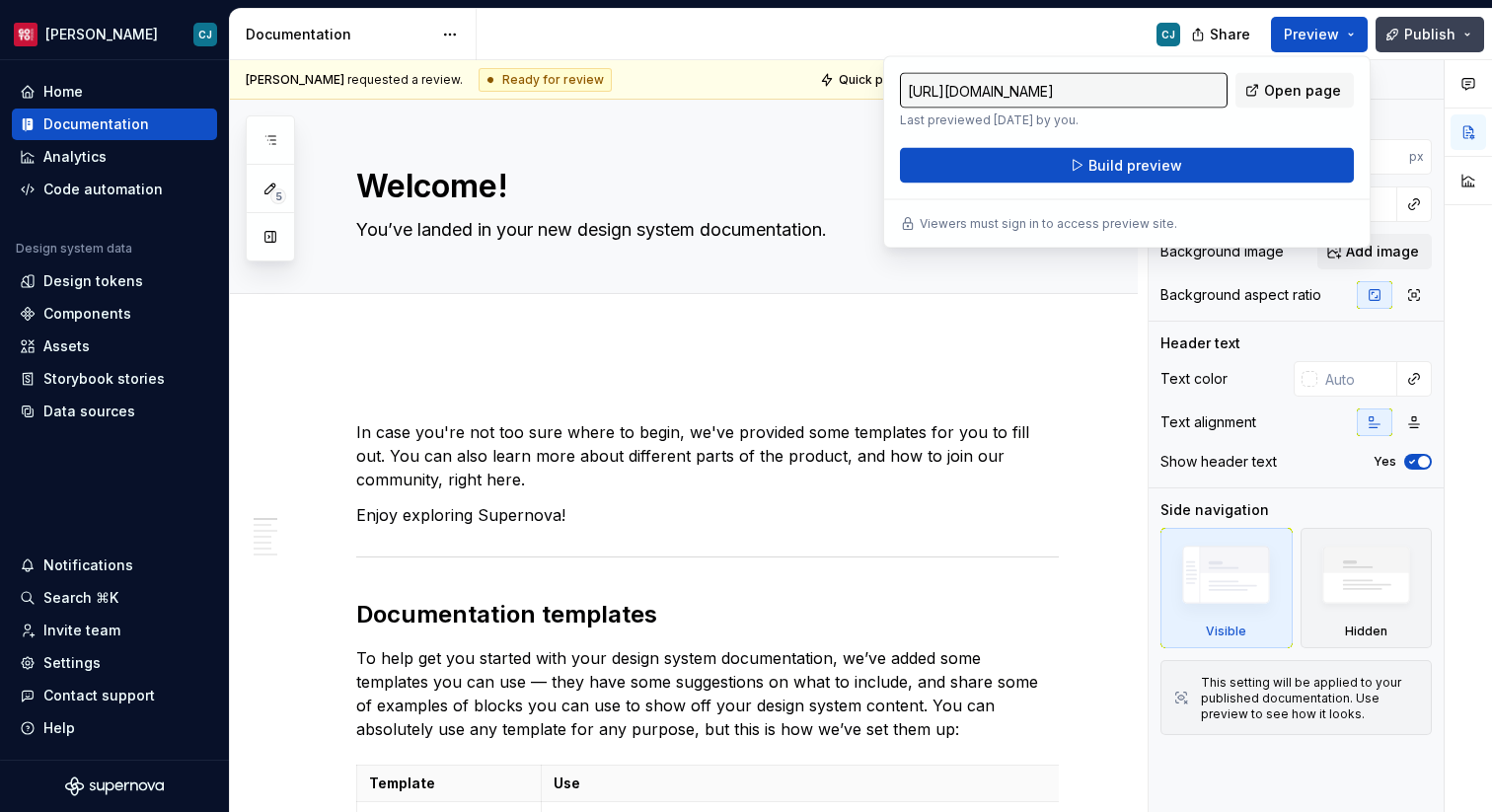
click at [1459, 30] on button "Publish" at bounding box center [1430, 35] width 108 height 36
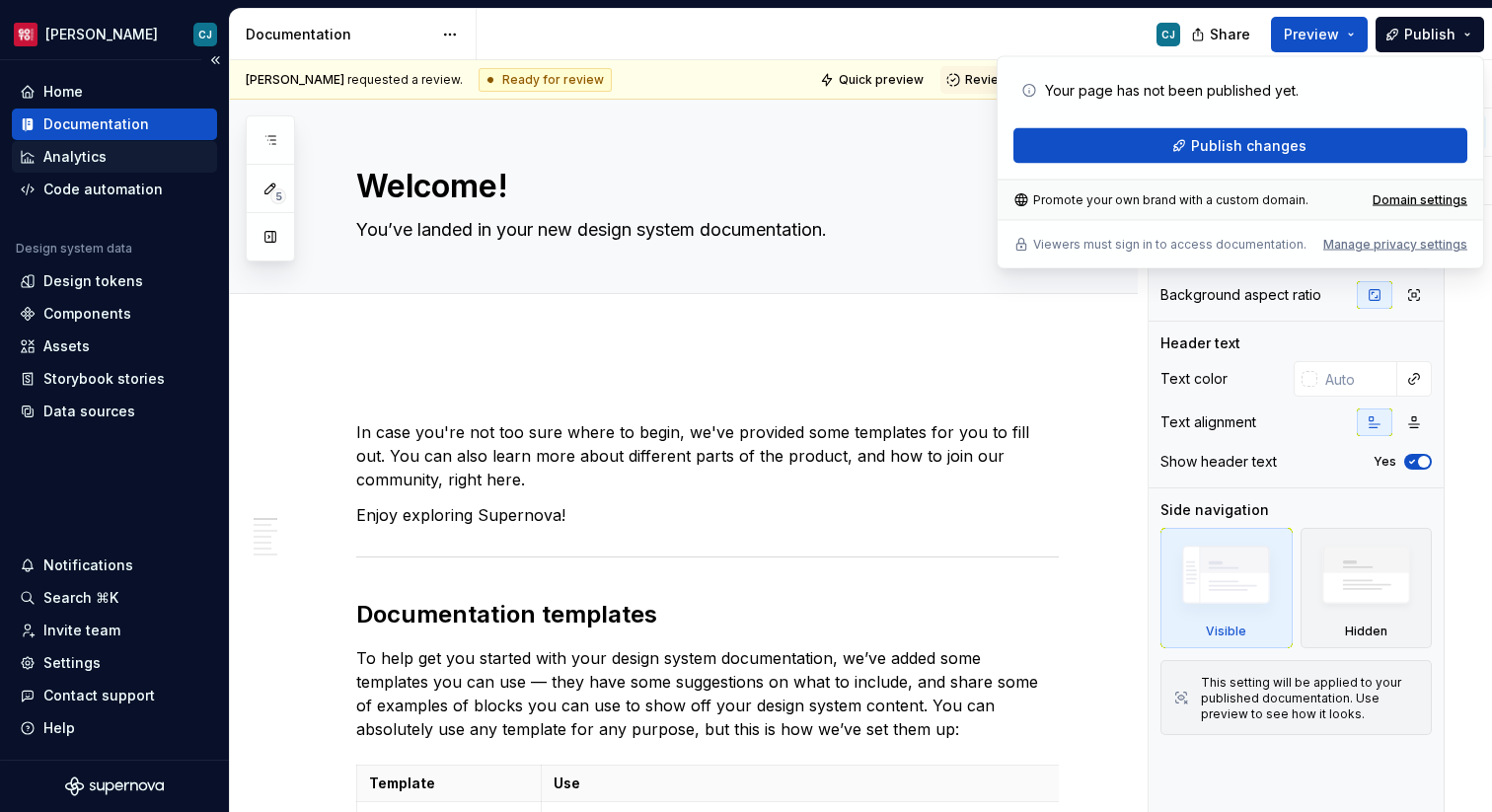
click at [130, 156] on div "Analytics" at bounding box center [114, 157] width 189 height 20
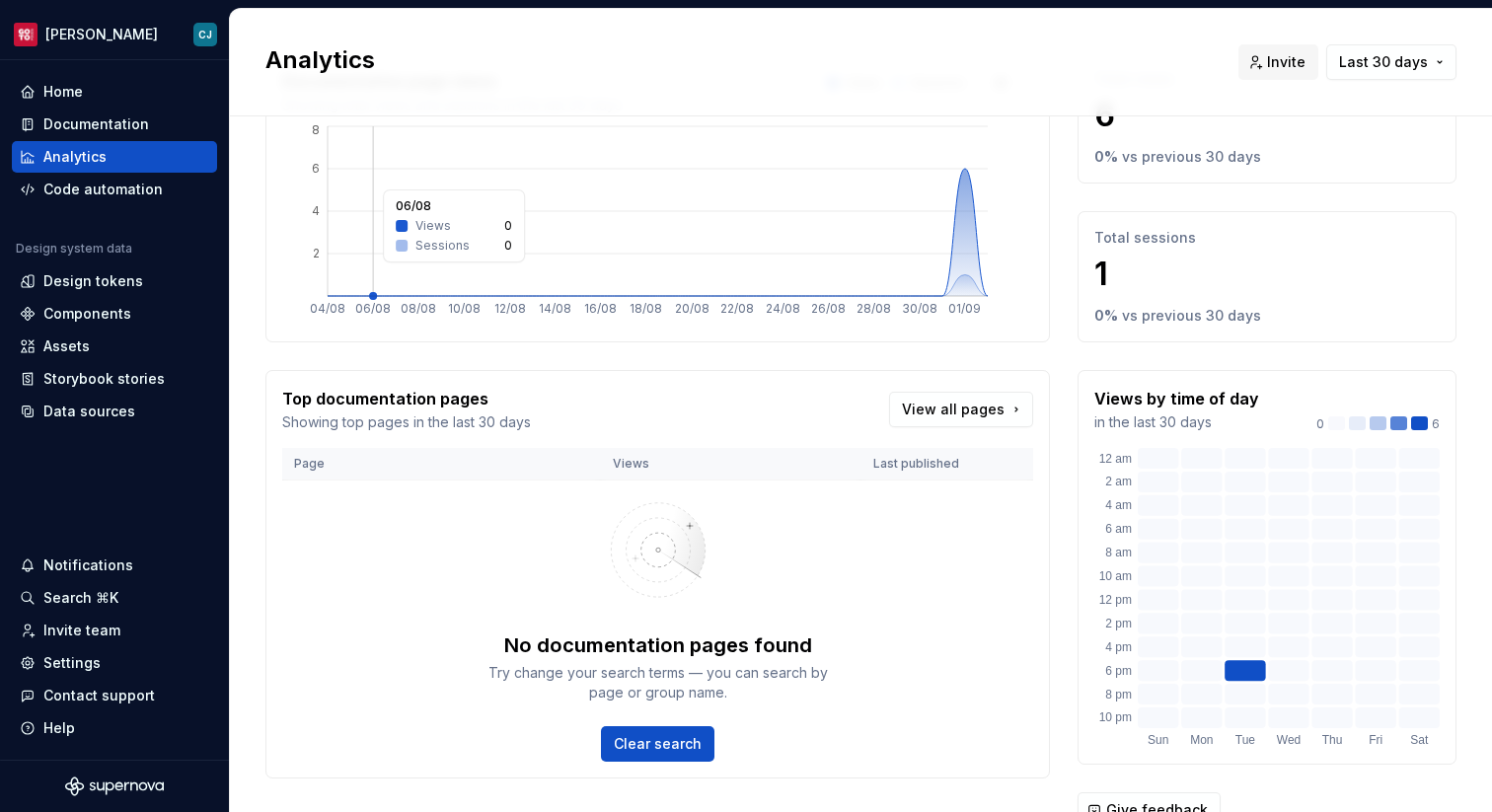
scroll to position [190, 0]
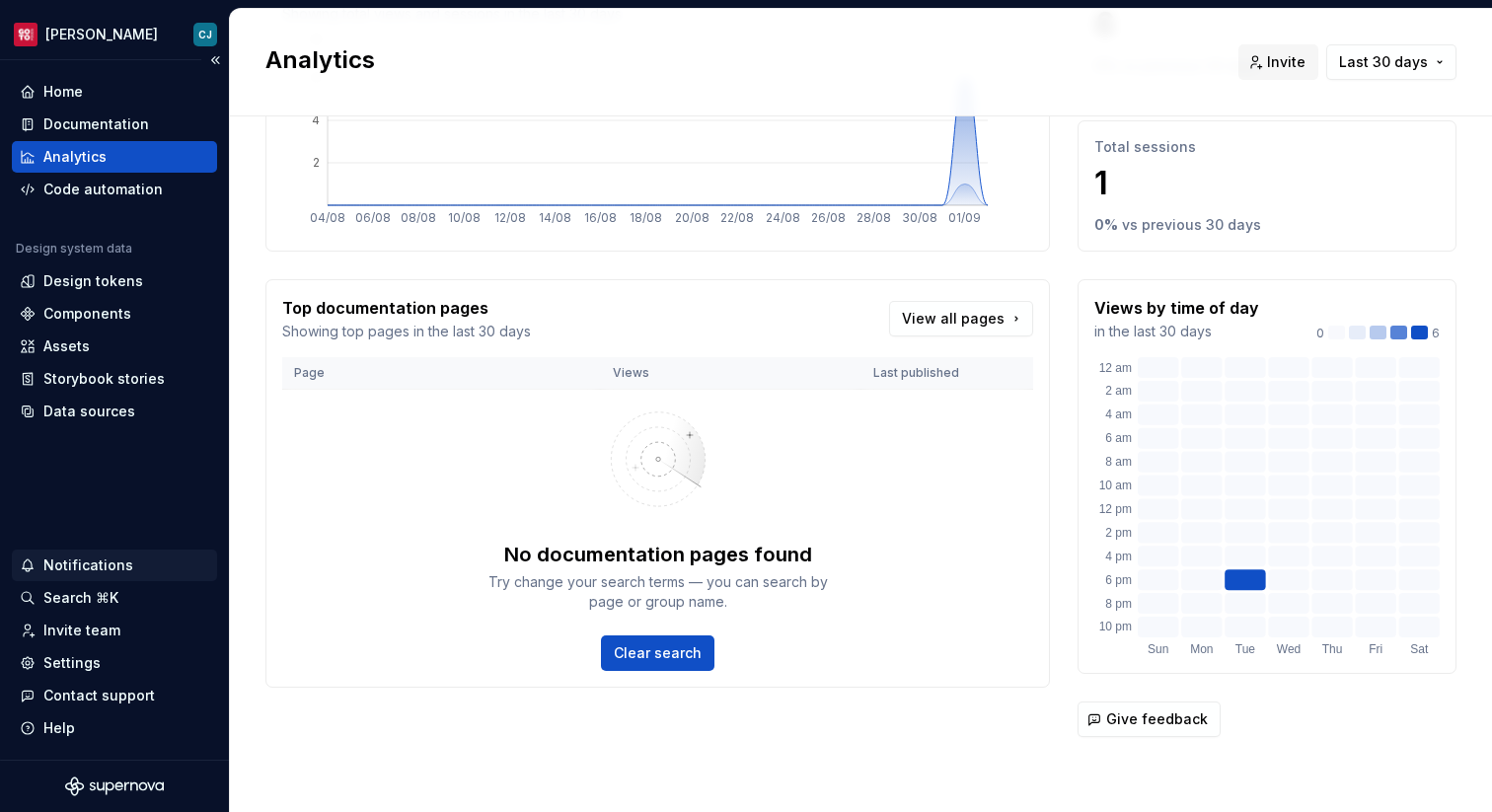
click at [121, 563] on div "Notifications" at bounding box center [88, 565] width 90 height 20
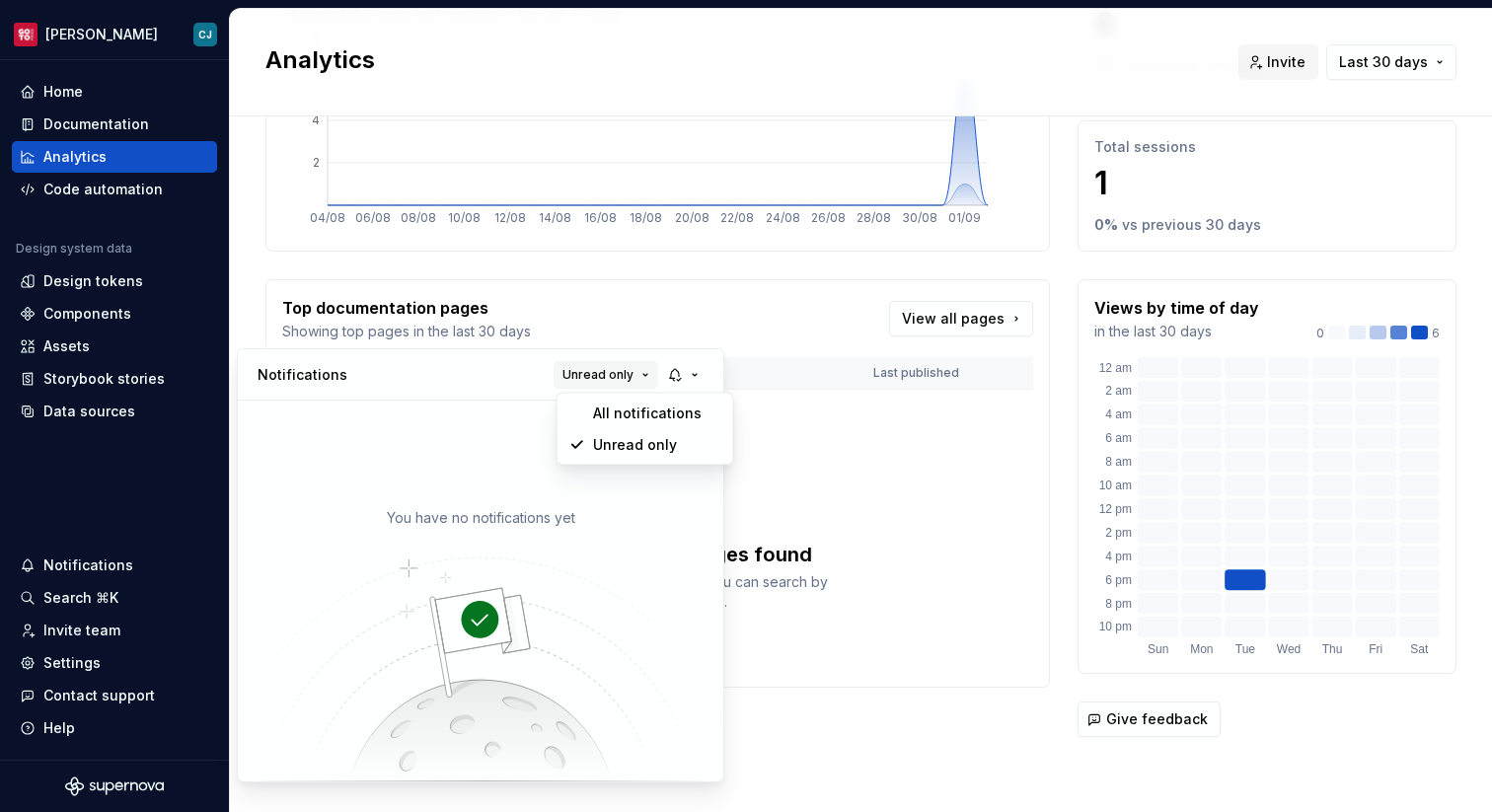
click at [618, 376] on span "Unread only" at bounding box center [598, 375] width 71 height 16
click at [622, 404] on div "All notifications" at bounding box center [657, 413] width 128 height 20
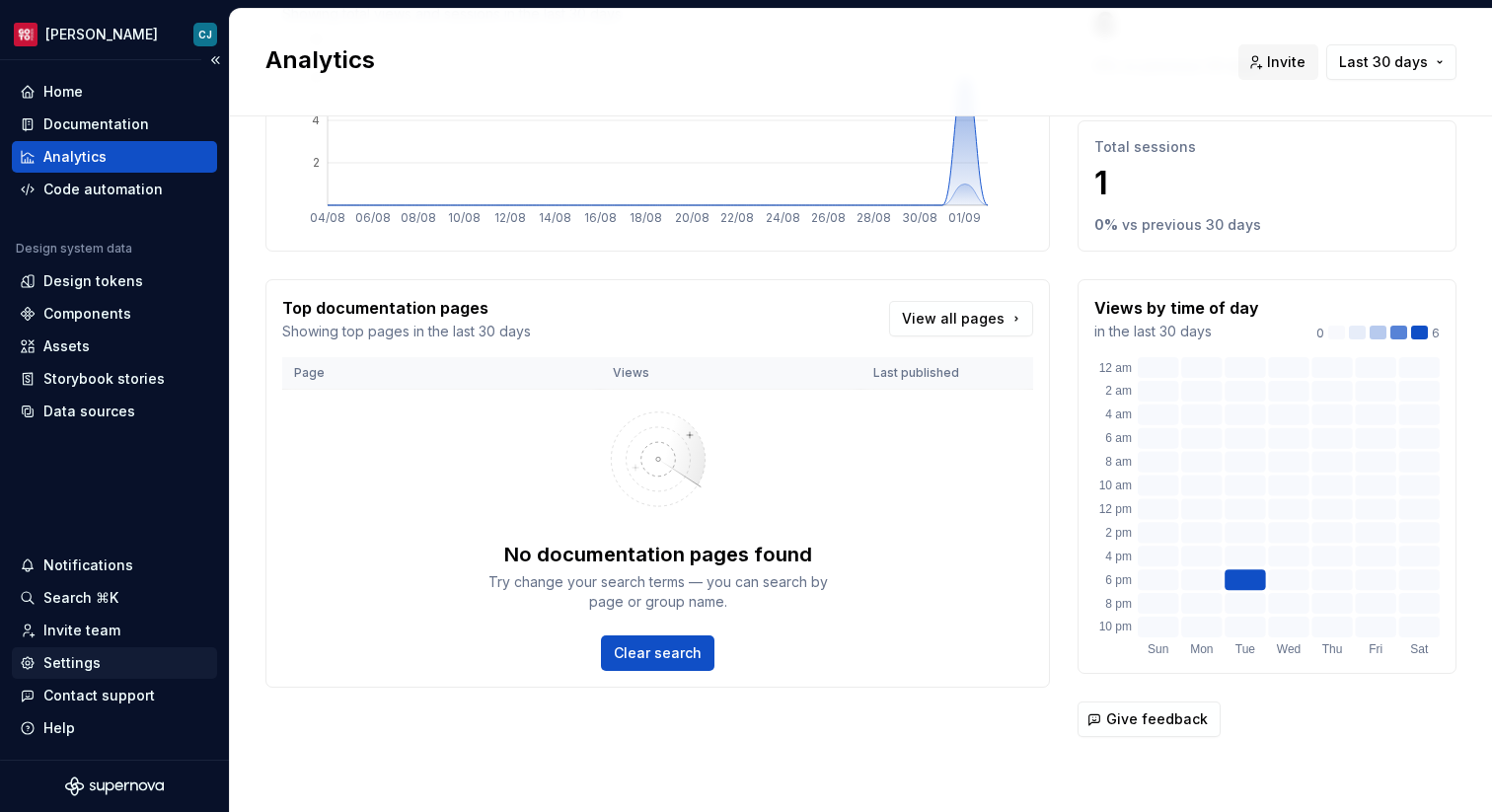
click at [77, 664] on html "[PERSON_NAME] Home Documentation Analytics Code automation Design system data D…" at bounding box center [746, 406] width 1492 height 812
click at [77, 663] on div "Settings" at bounding box center [72, 662] width 58 height 20
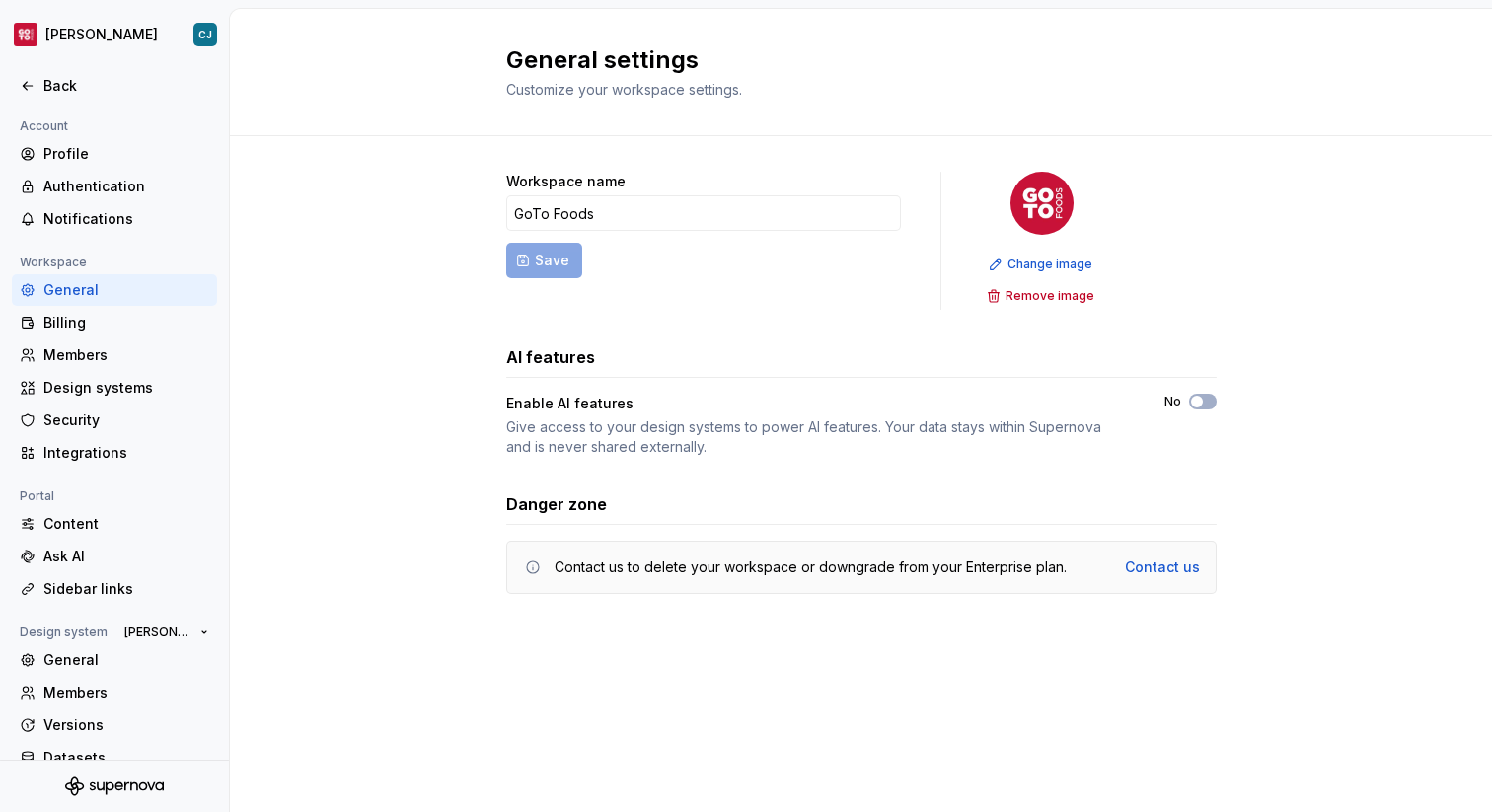
scroll to position [58, 0]
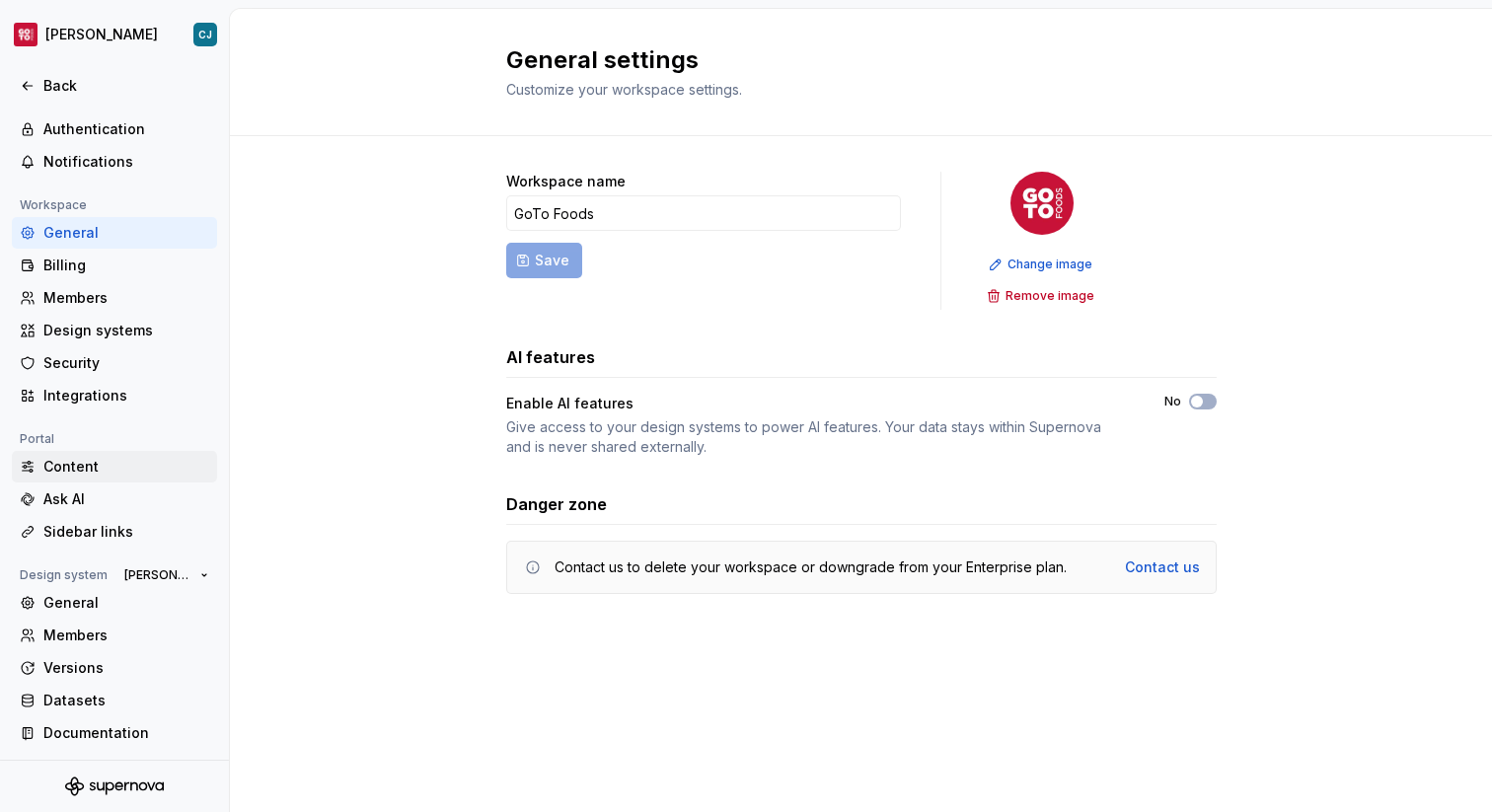
click at [120, 470] on div "Content" at bounding box center [126, 467] width 166 height 20
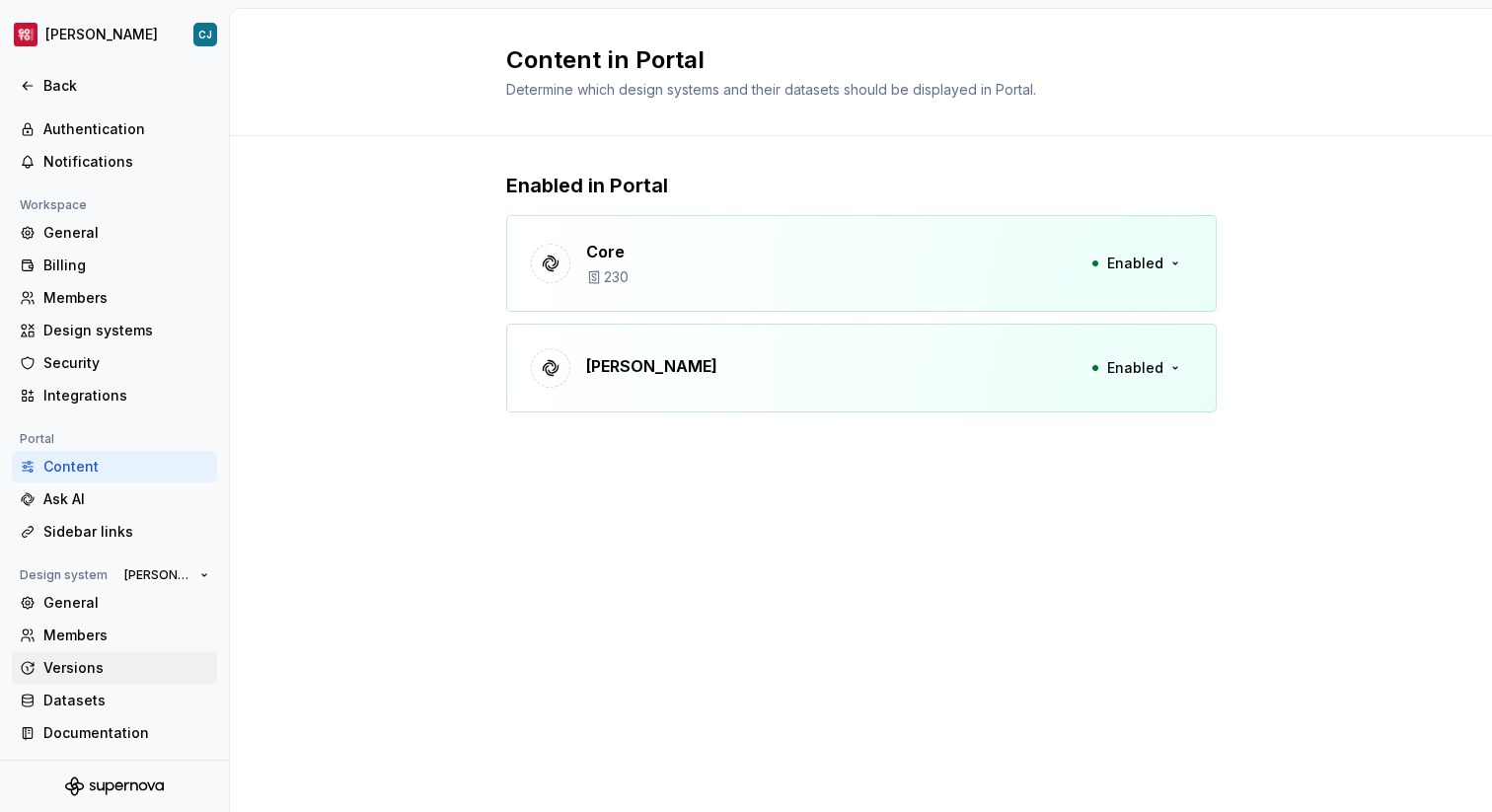
click at [81, 657] on div "Versions" at bounding box center [126, 667] width 166 height 20
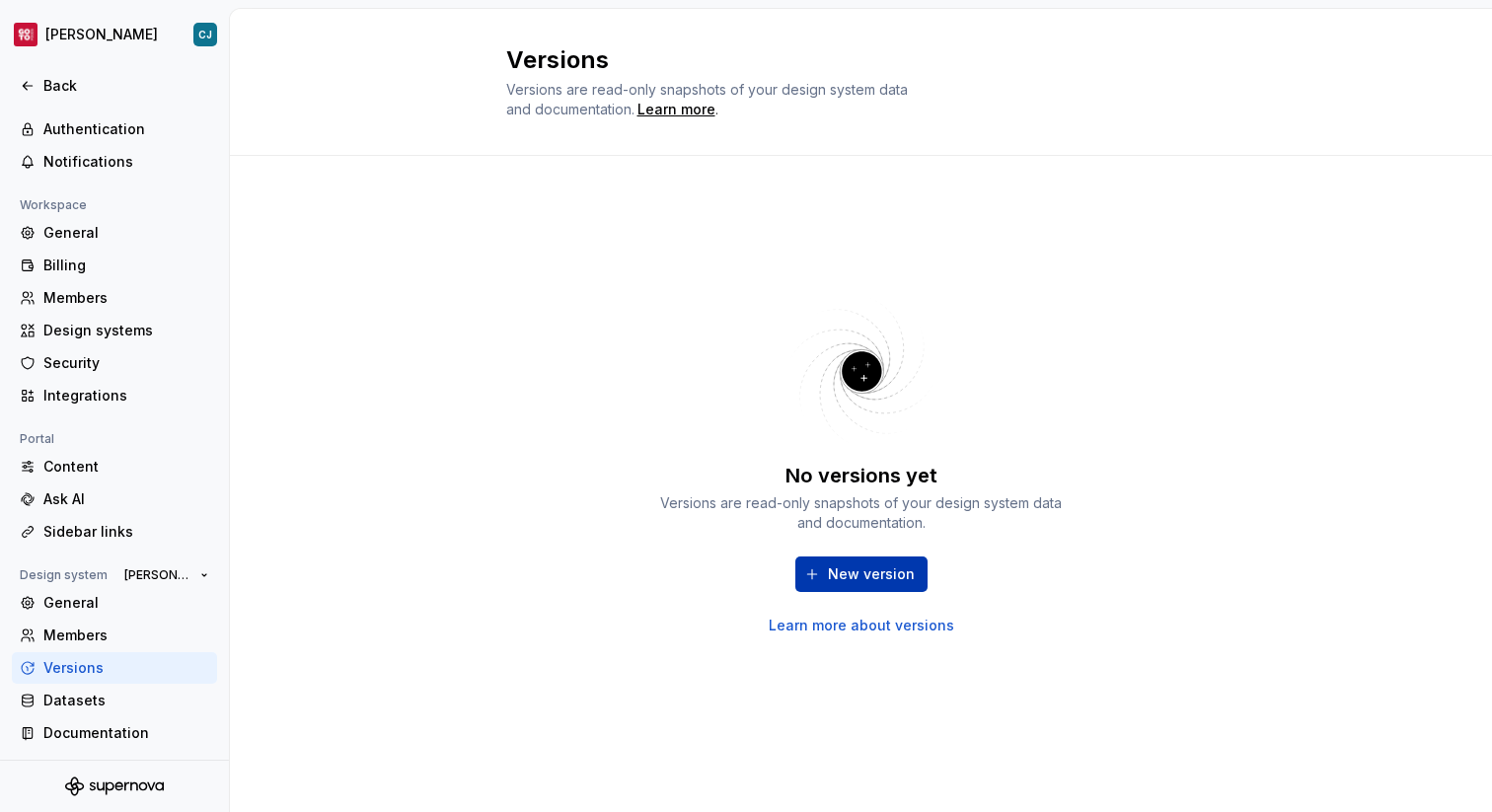
click at [861, 580] on span "New version" at bounding box center [872, 574] width 87 height 20
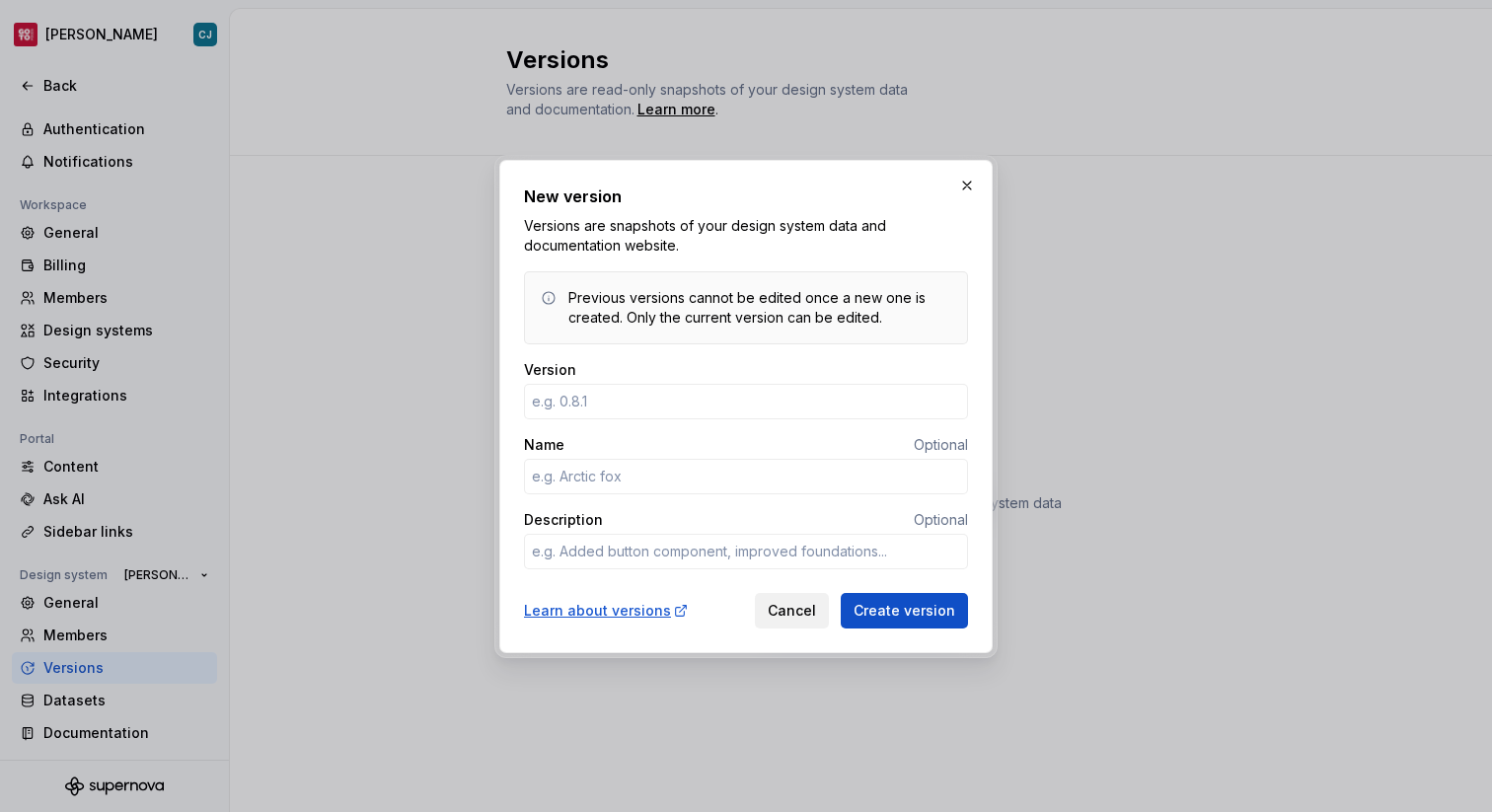
click at [806, 608] on span "Cancel" at bounding box center [792, 611] width 49 height 20
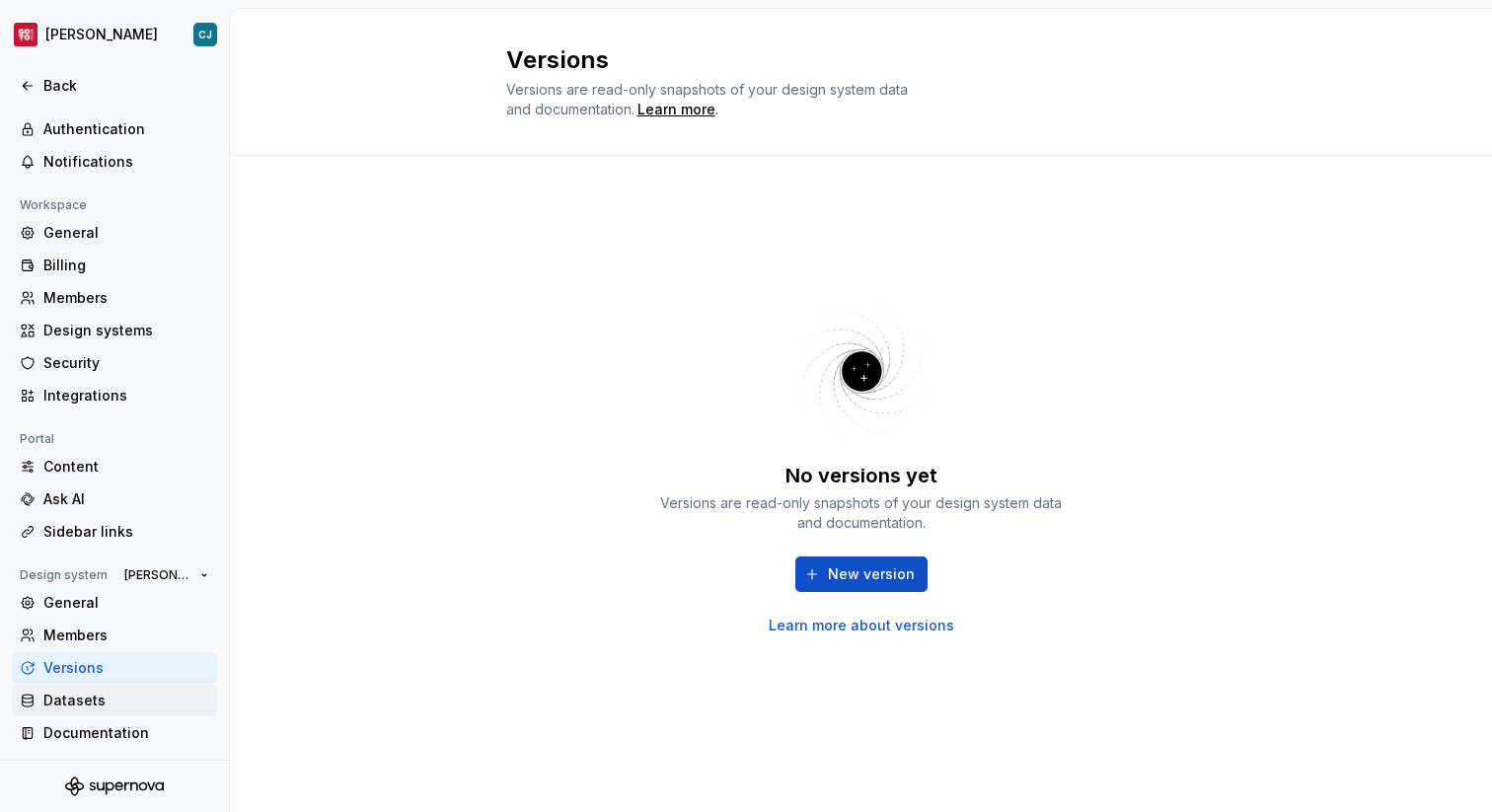
click at [93, 694] on div "Datasets" at bounding box center [126, 700] width 166 height 20
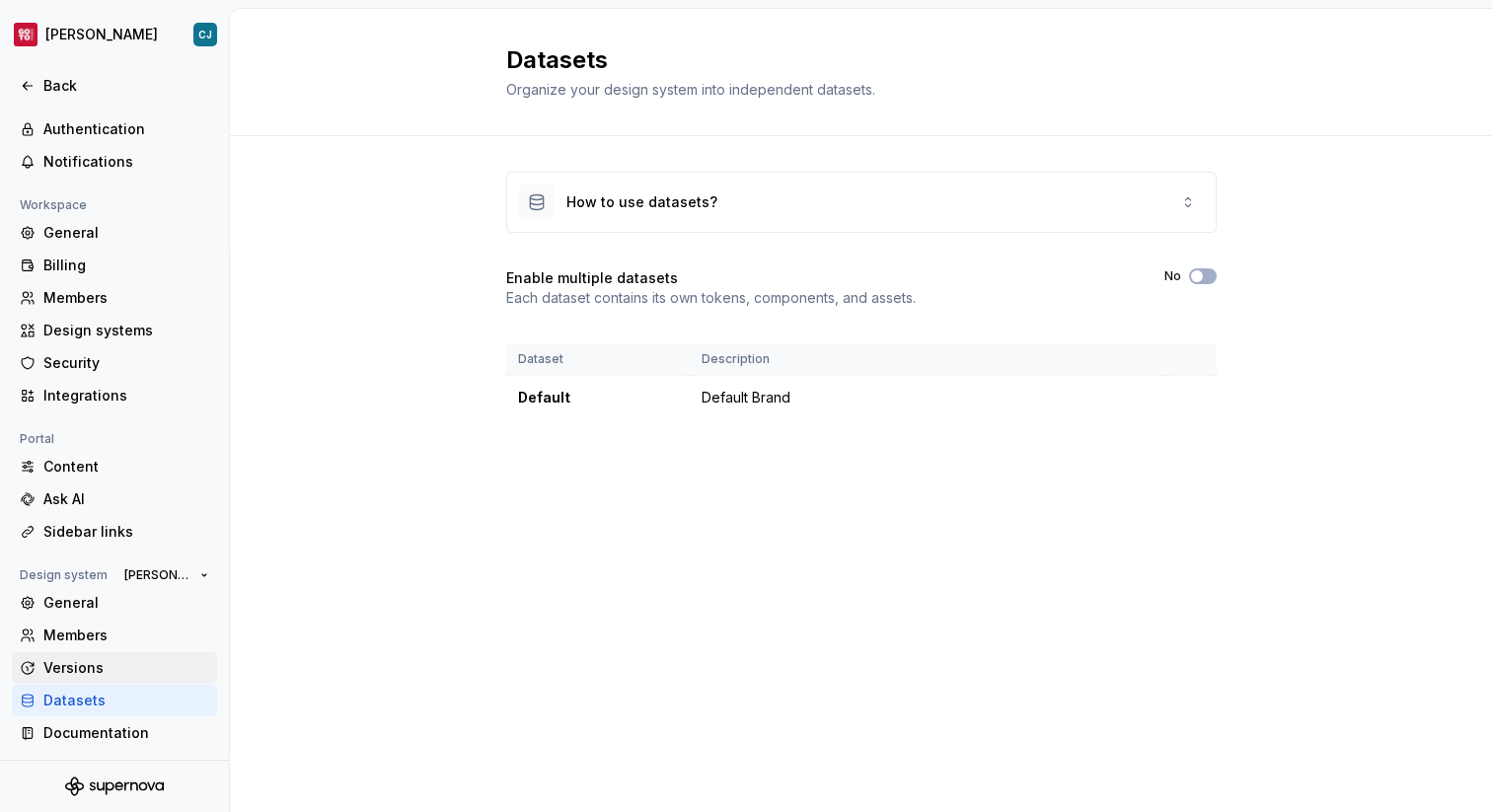
click at [102, 659] on div "Versions" at bounding box center [126, 667] width 166 height 20
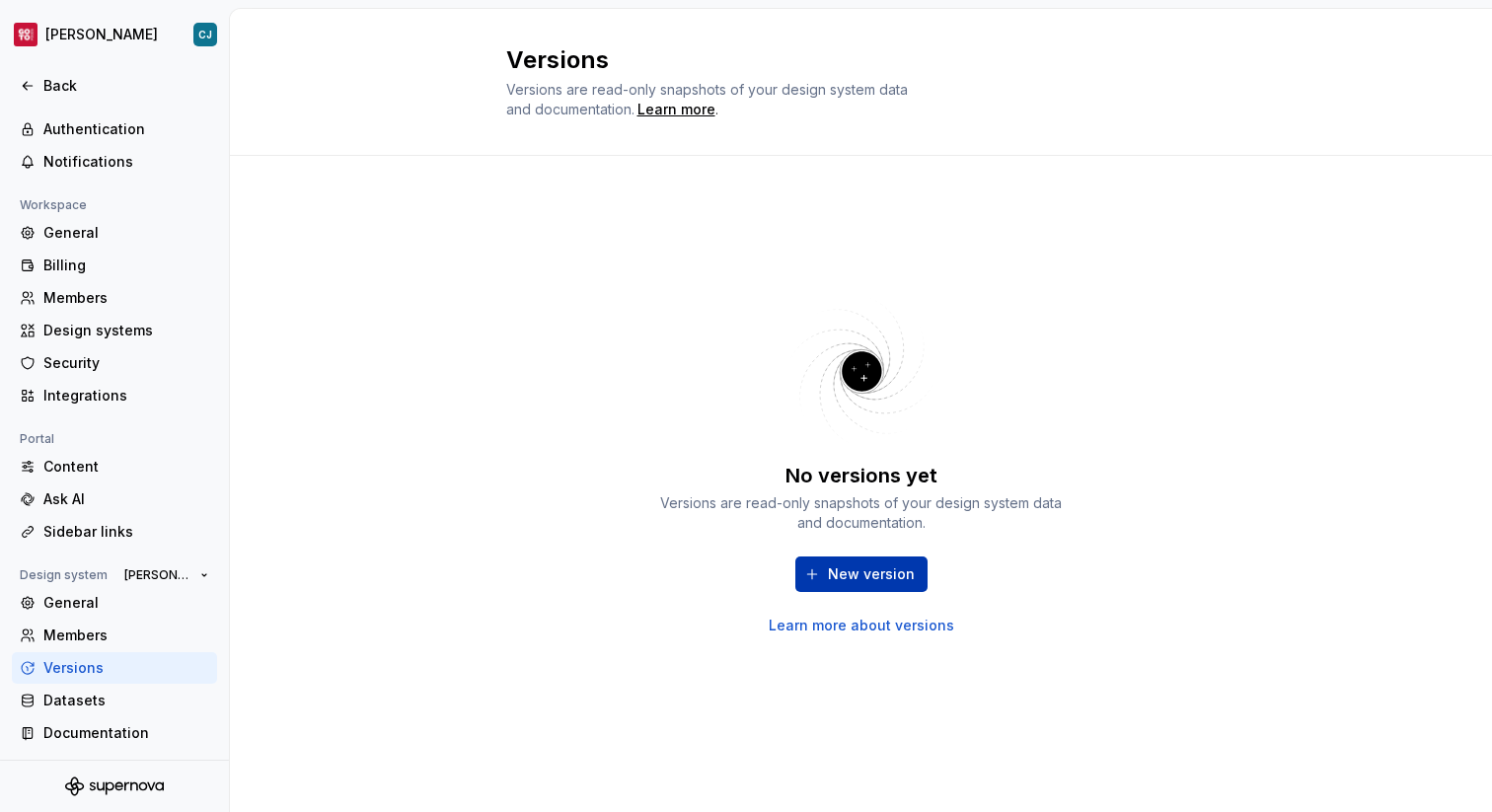
click at [847, 567] on span "New version" at bounding box center [872, 574] width 87 height 20
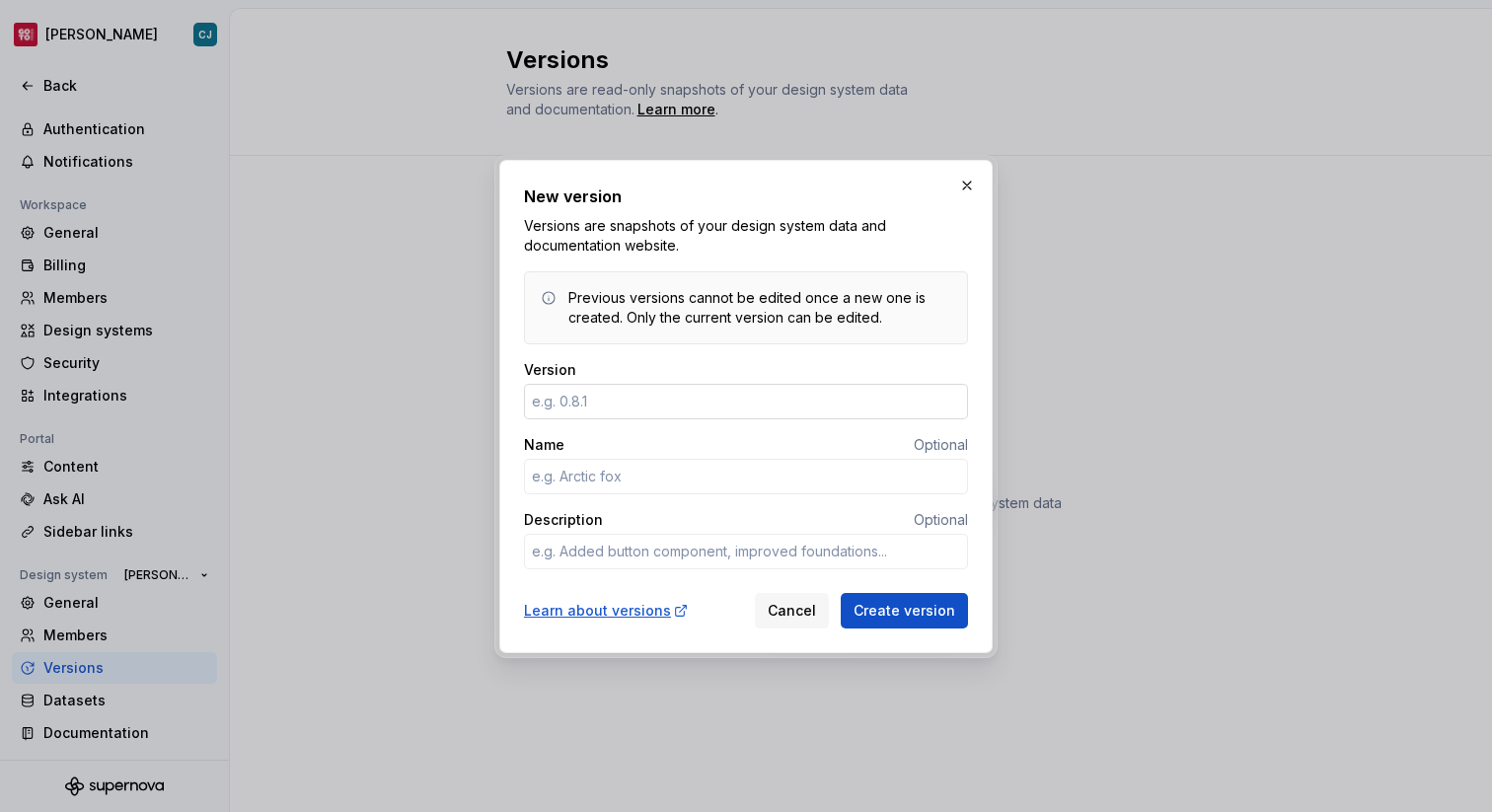
type textarea "*"
type input "1.0.0"
type textarea "*"
type input "Beta"
type textarea "*"
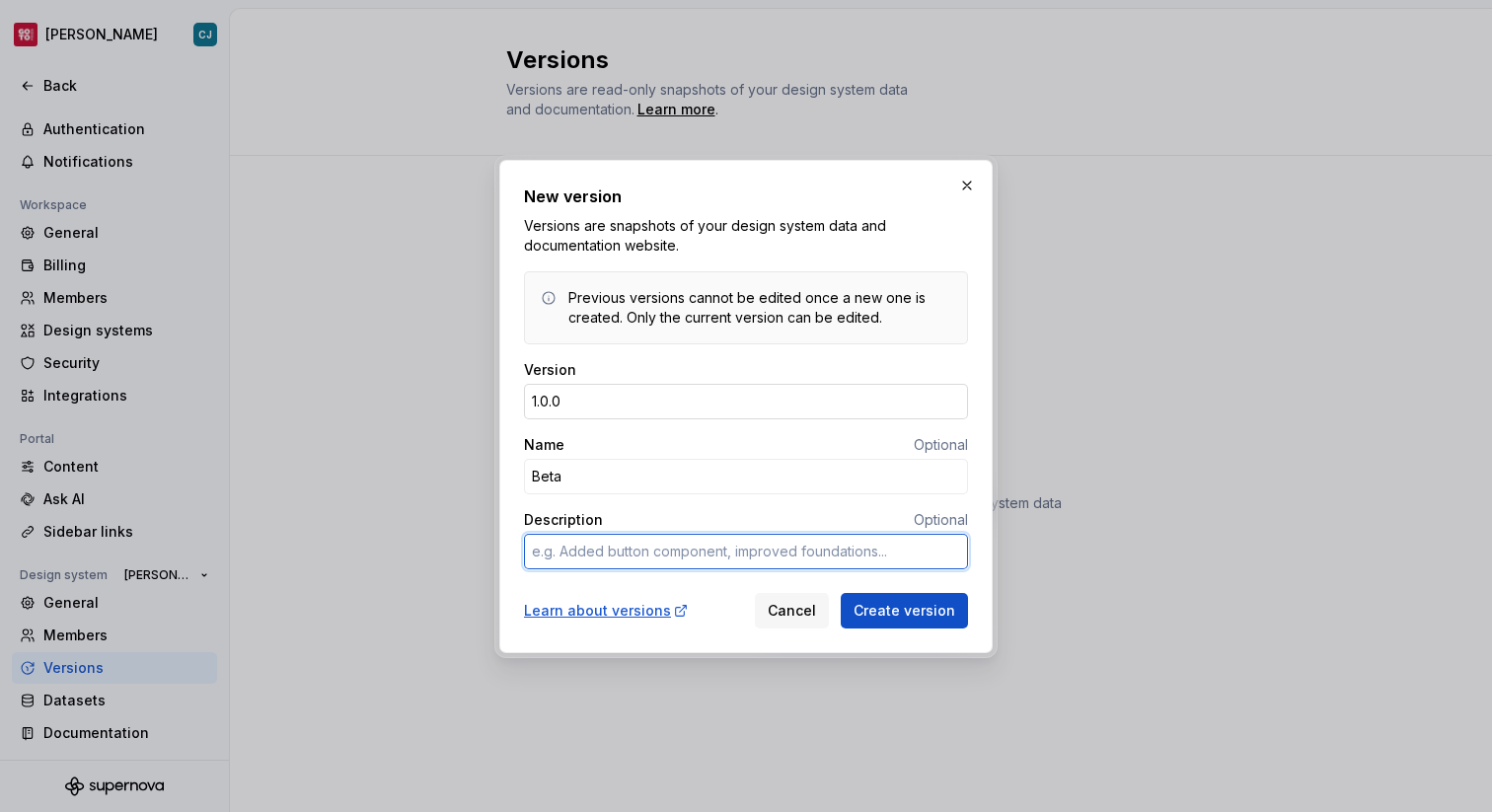
type textarea "I"
type textarea "*"
type textarea "In"
type textarea "*"
type textarea "Ini"
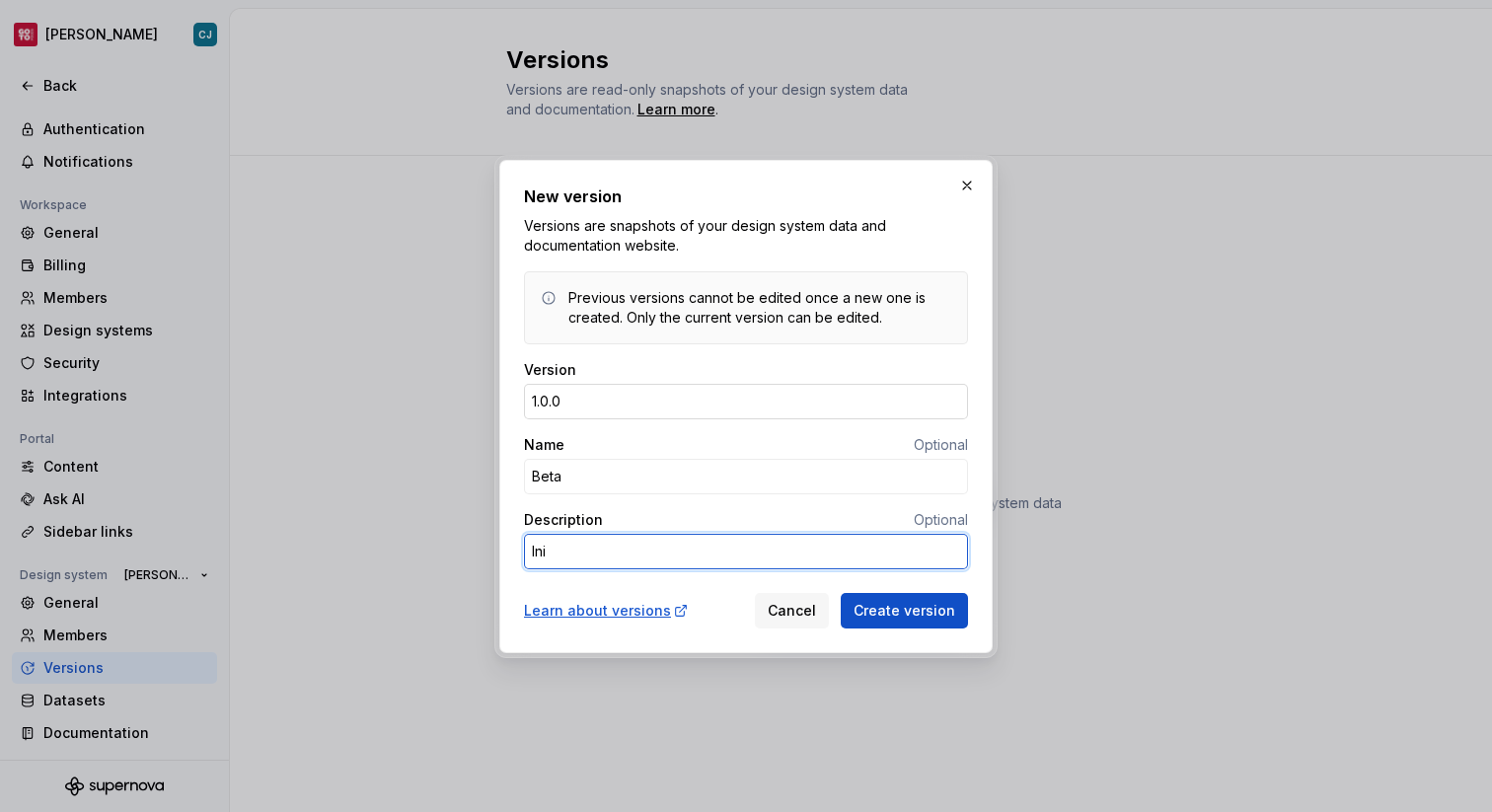
type textarea "*"
type textarea "Init"
type textarea "*"
type textarea "Initia"
type textarea "*"
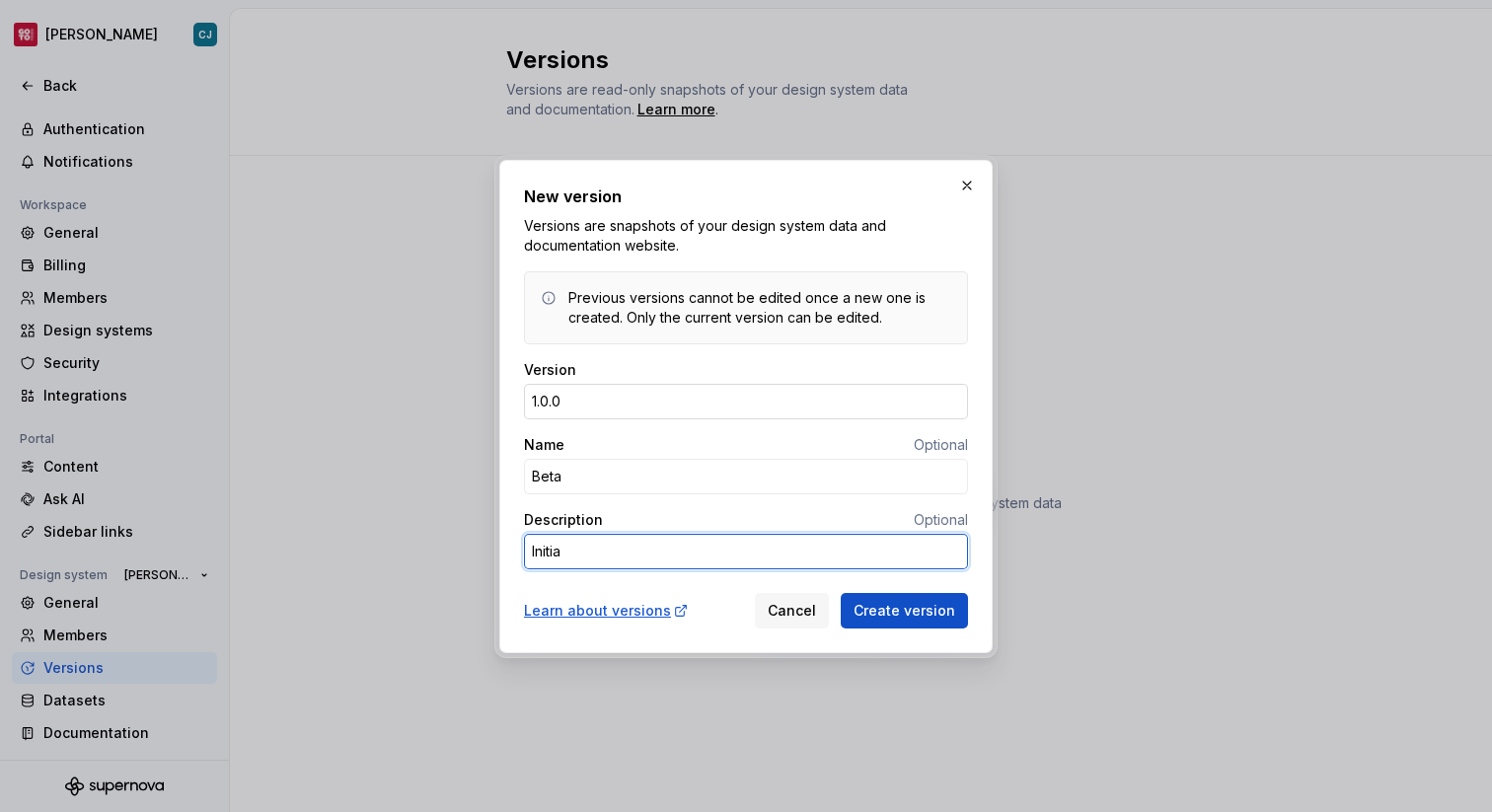
type textarea "Initial"
type textarea "*"
type textarea "Initial"
type textarea "*"
type textarea "Initial P"
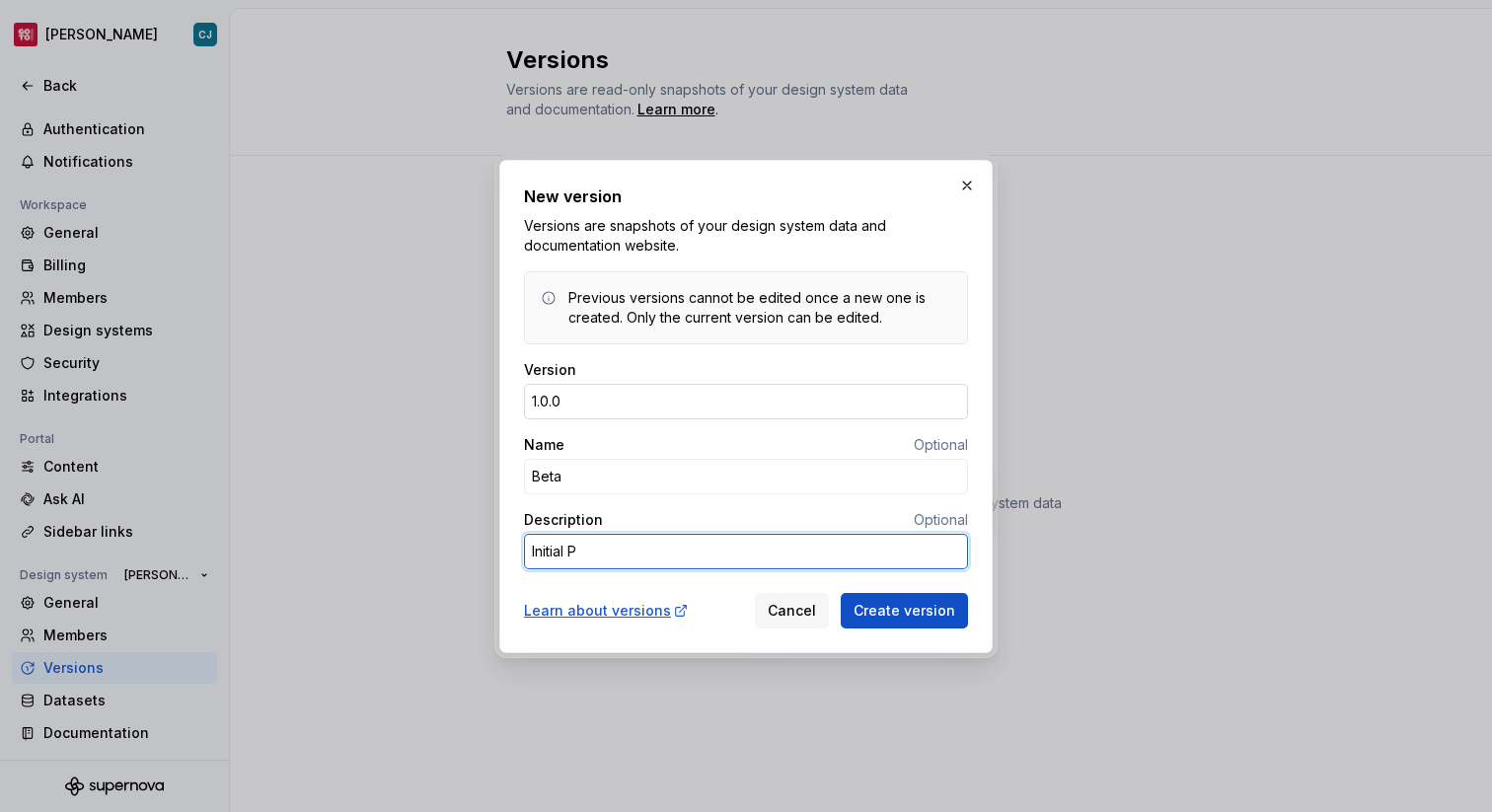
type textarea "*"
type textarea "Initial Pu"
type textarea "*"
type textarea "Initial Pus"
type textarea "*"
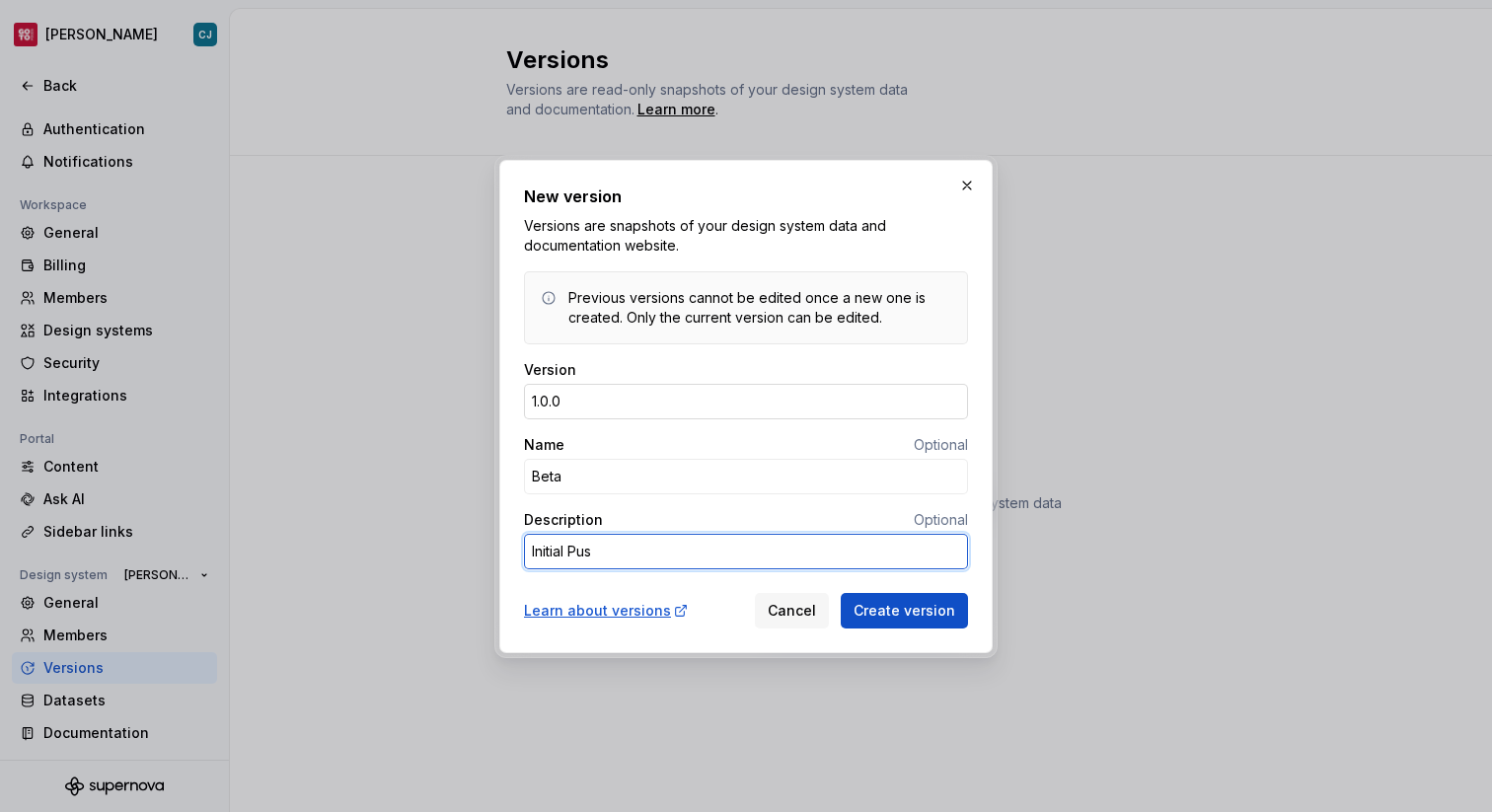
type textarea "Initial Push"
type textarea "*"
type textarea "Initial Pus"
type textarea "*"
type textarea "Initial Pu"
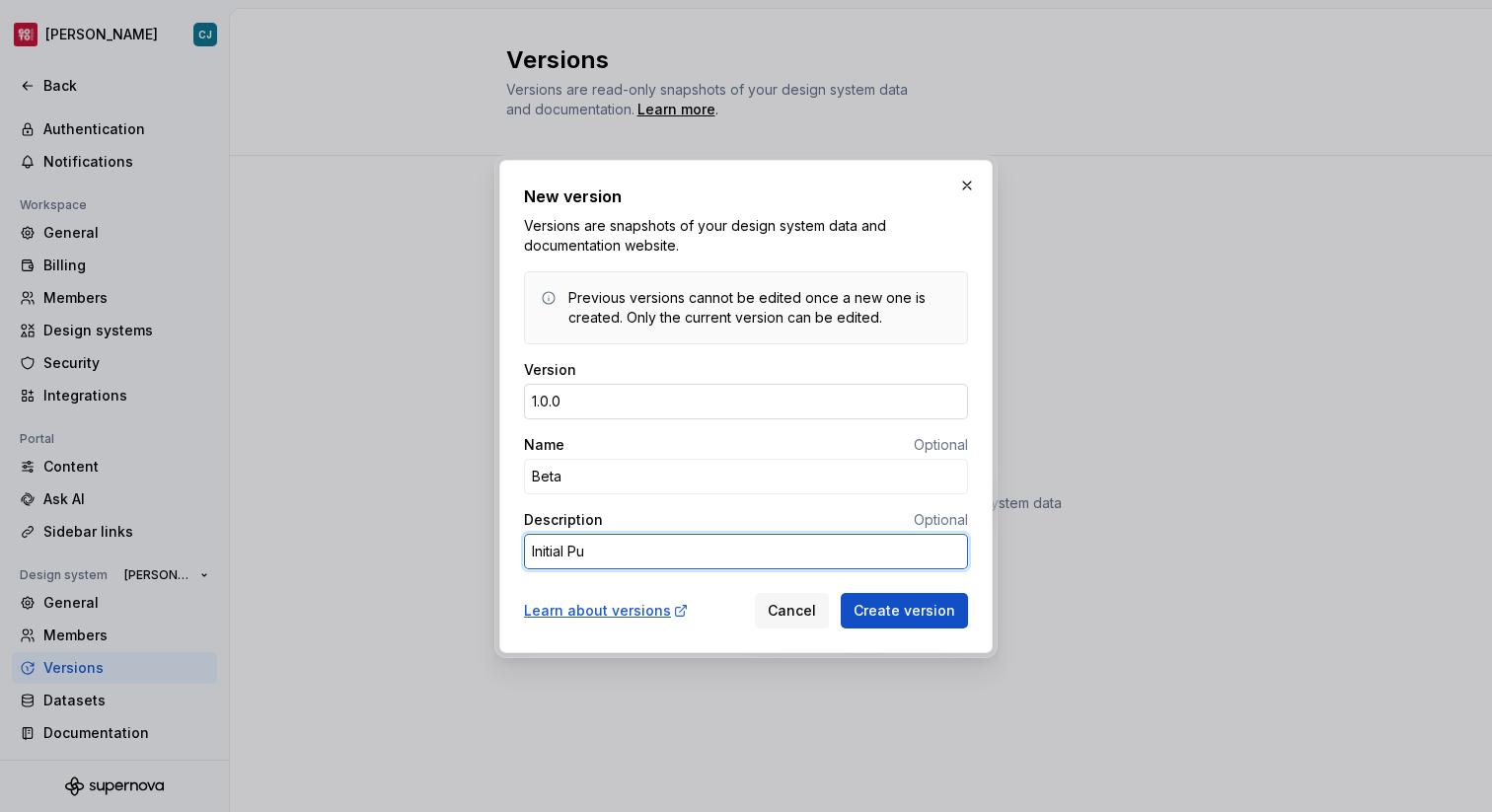
type textarea "*"
type textarea "Initial P"
type textarea "*"
type textarea "Initial"
type textarea "*"
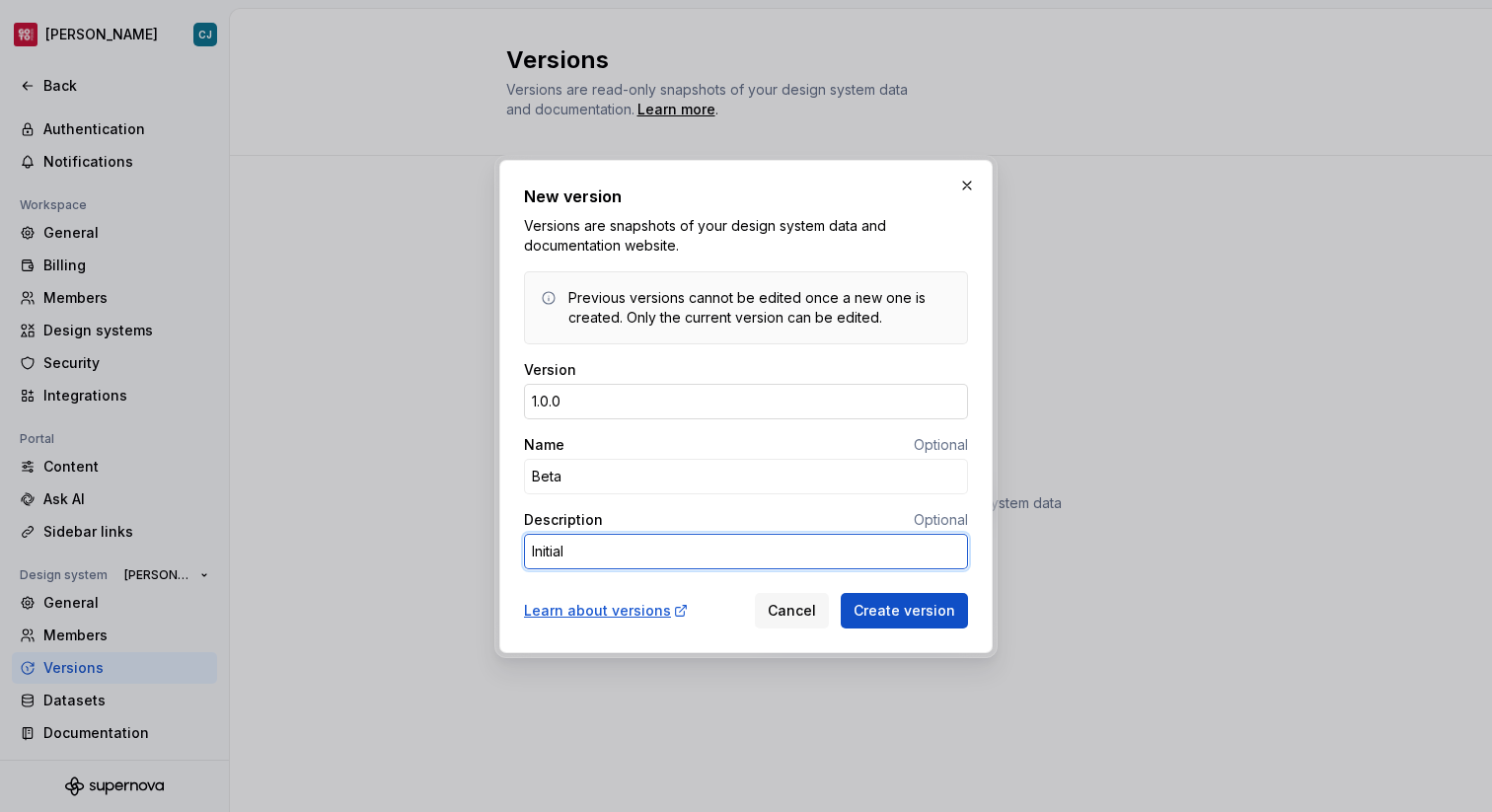
type textarea "Initial"
type textarea "*"
type textarea "Initia"
type textarea "*"
type textarea "Initi"
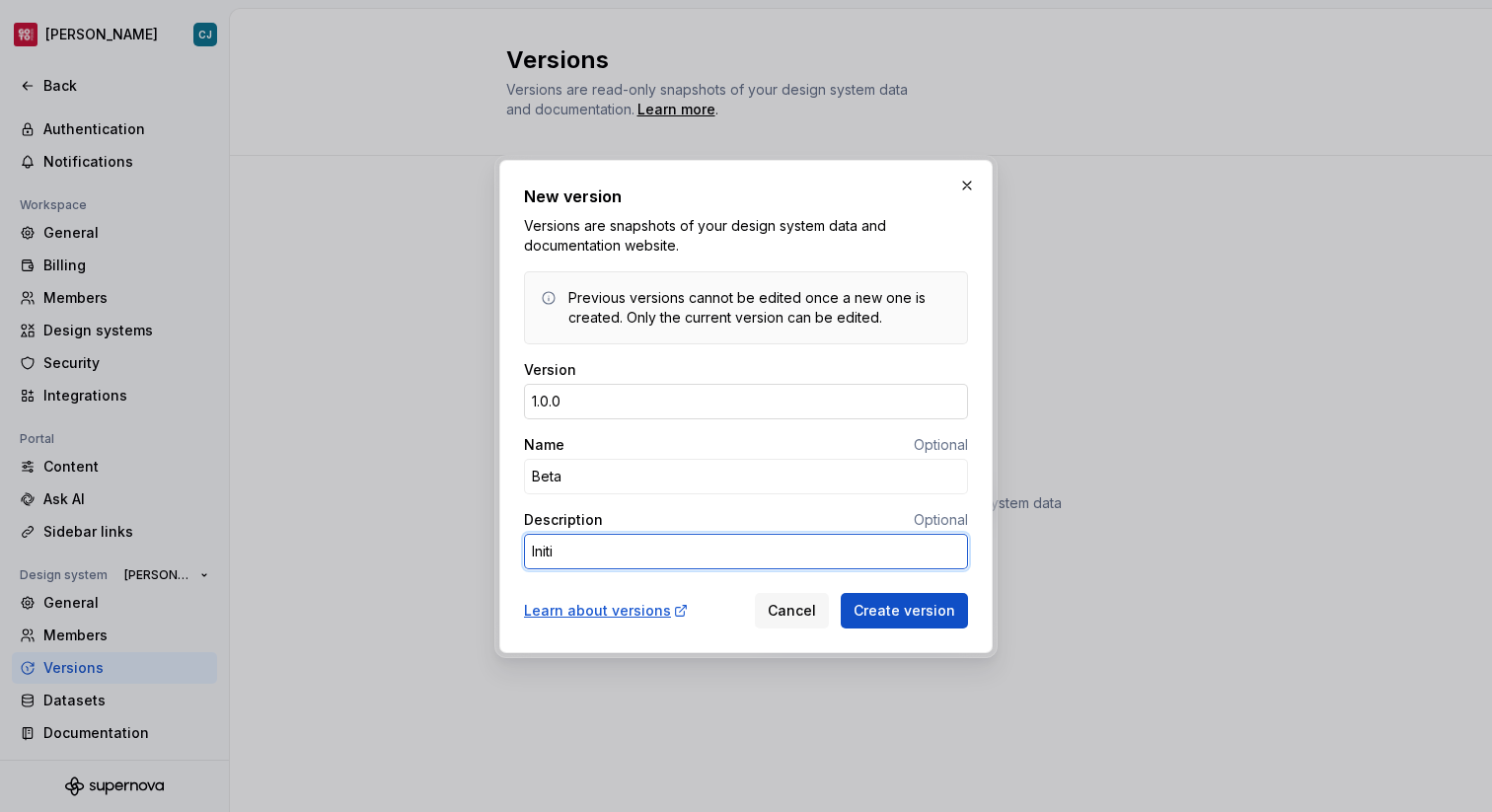
type textarea "*"
type textarea "Init"
type textarea "*"
type textarea "Ini"
type textarea "*"
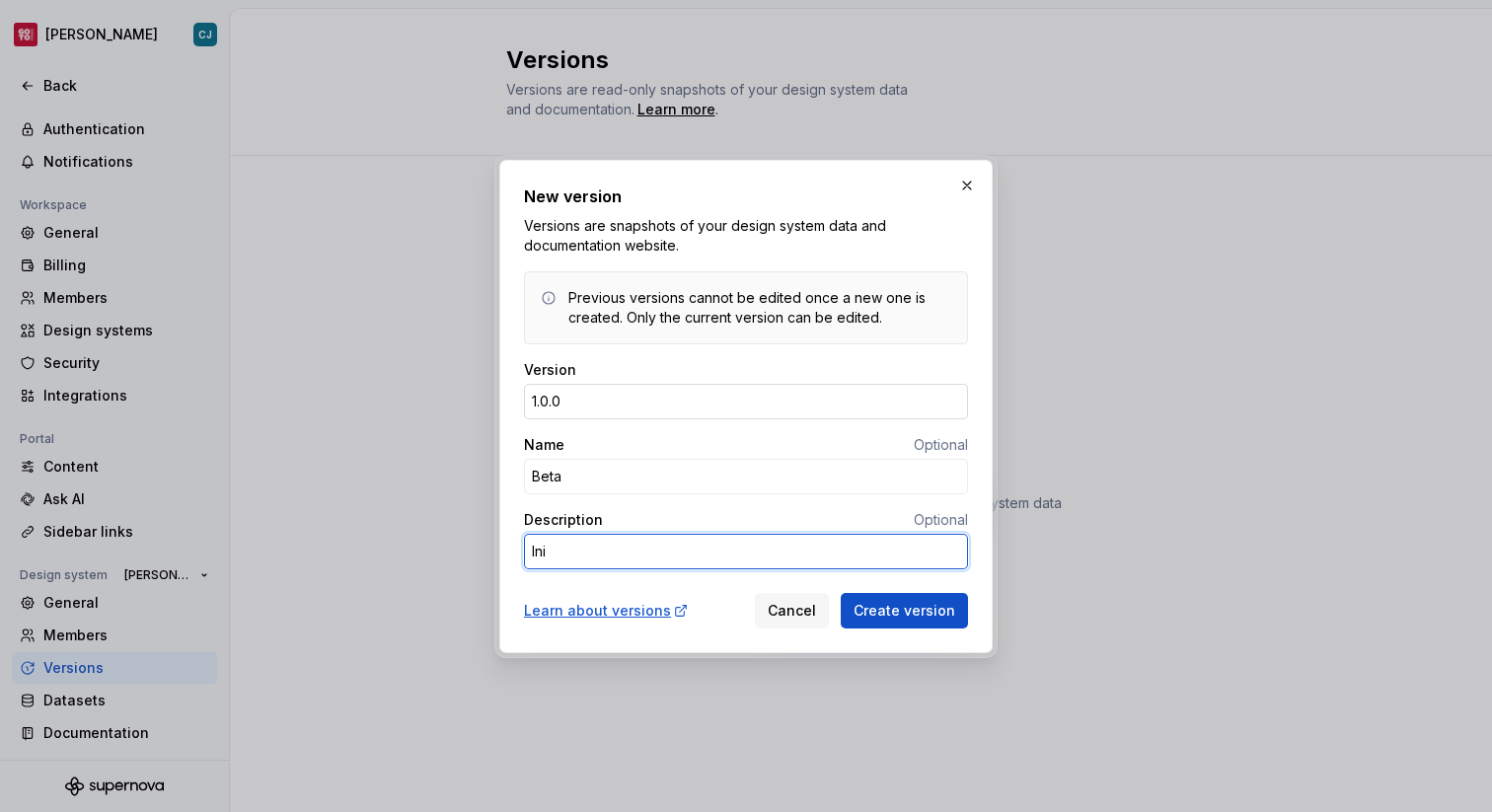
type textarea "In"
type textarea "*"
type textarea "I"
type textarea "*"
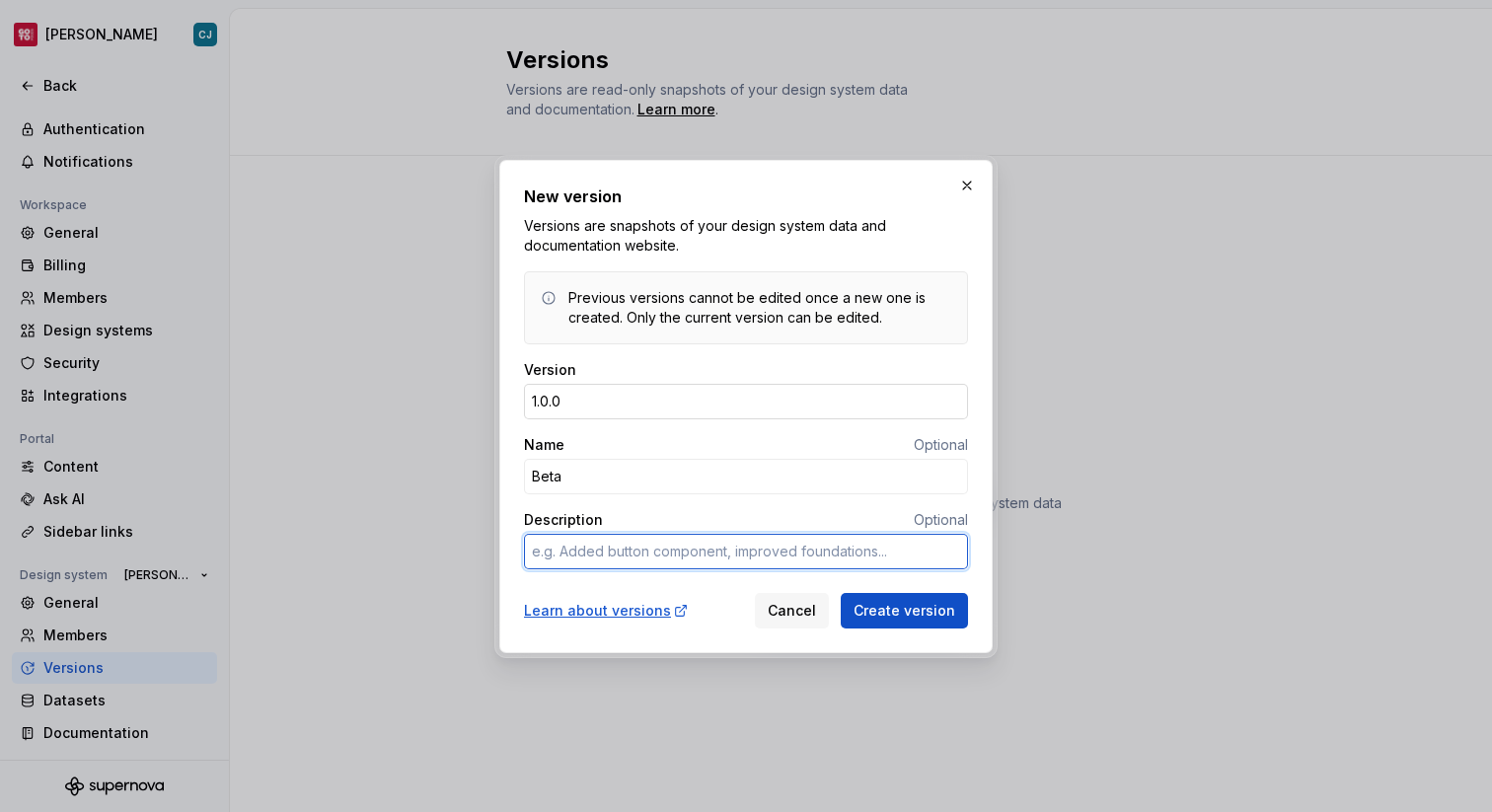
type textarea "S"
type textarea "*"
type textarea "St"
type textarea "*"
type textarea "Sta"
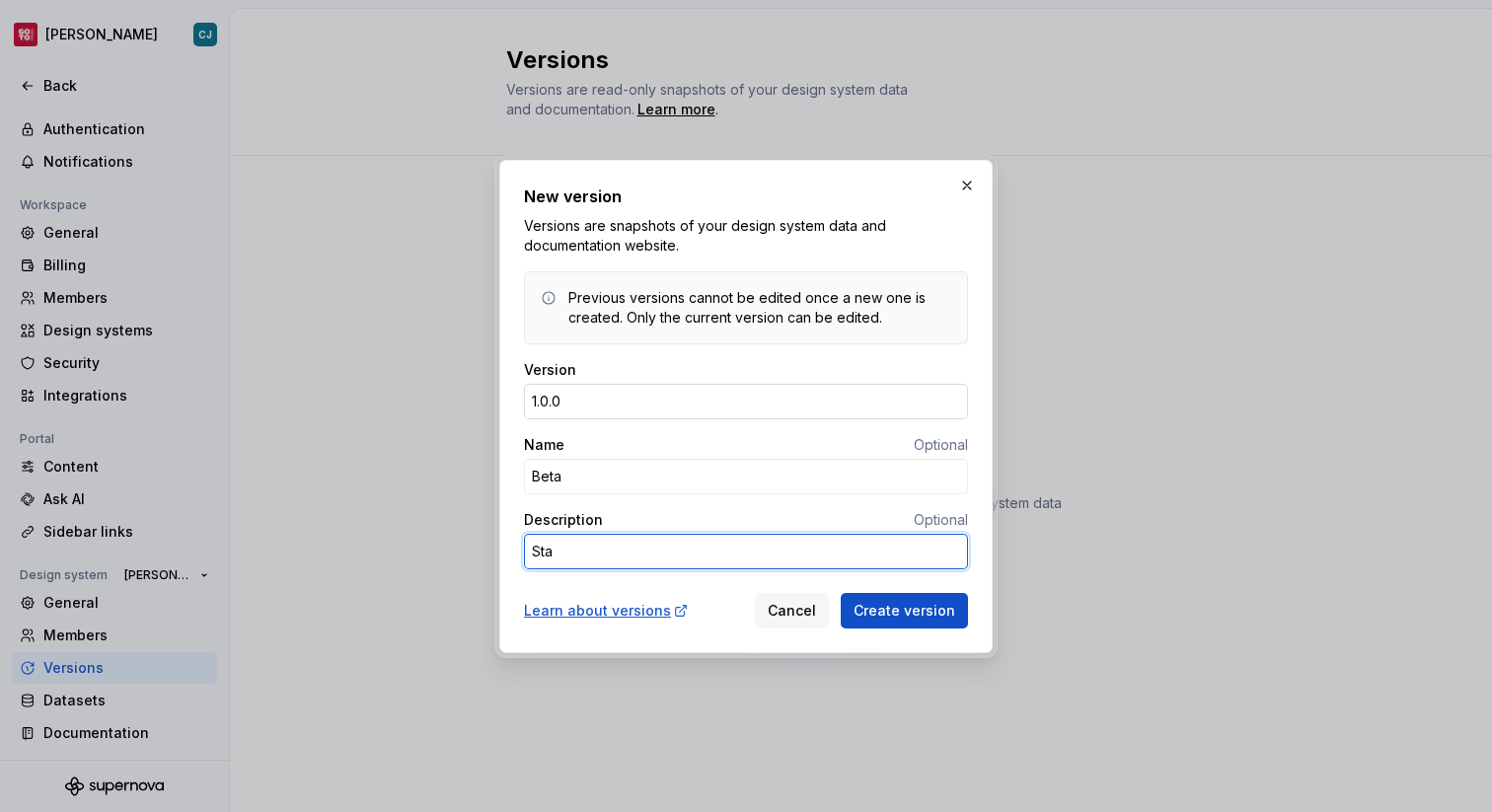
type textarea "*"
type textarea "Star"
type textarea "*"
type textarea "Start"
type textarea "*"
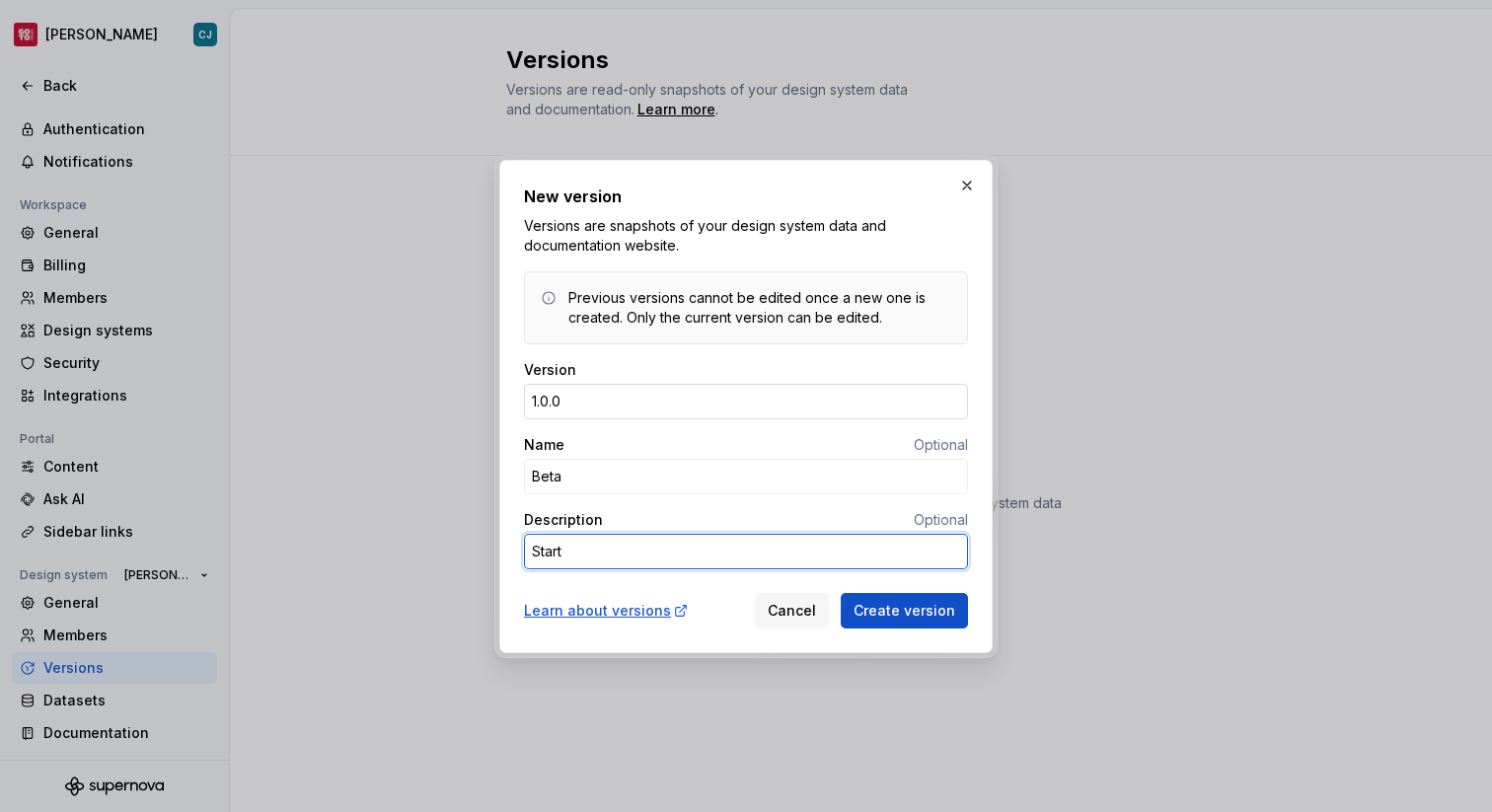
type textarea "Starte"
type textarea "*"
type textarea "Starter"
type textarea "*"
type textarea "Starter"
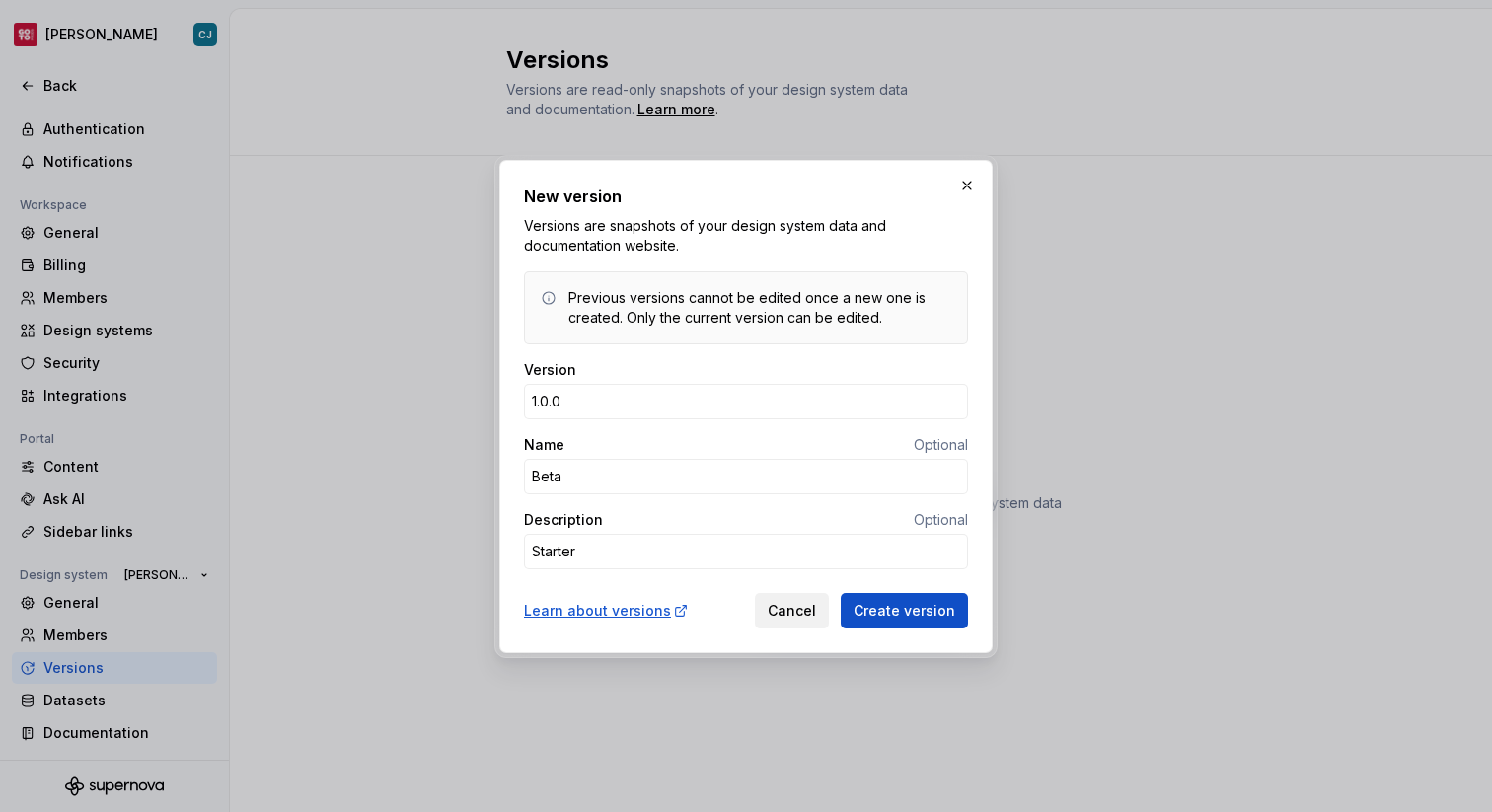
click at [804, 612] on span "Cancel" at bounding box center [792, 611] width 49 height 20
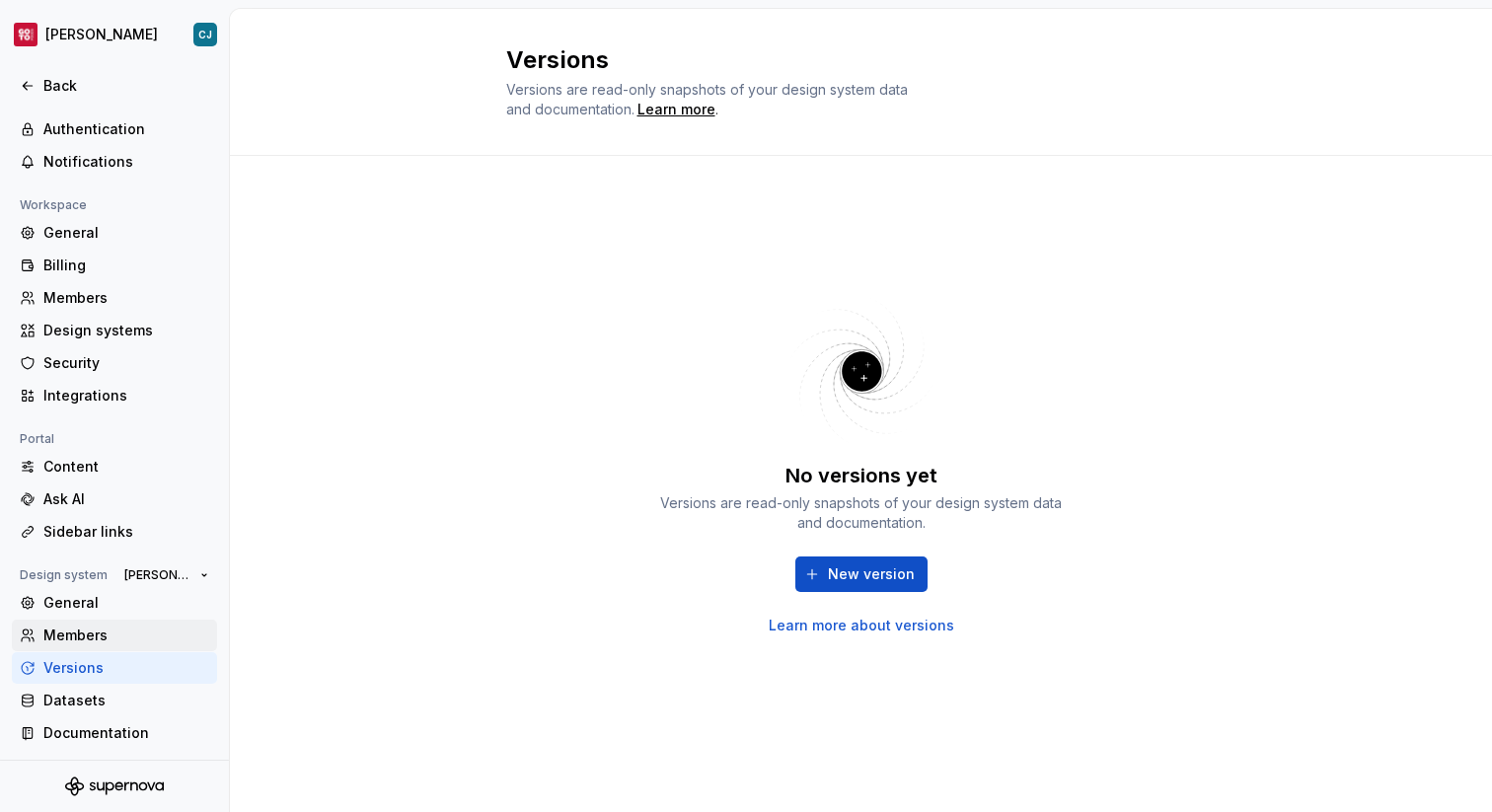
click at [143, 622] on div "Members" at bounding box center [114, 636] width 205 height 32
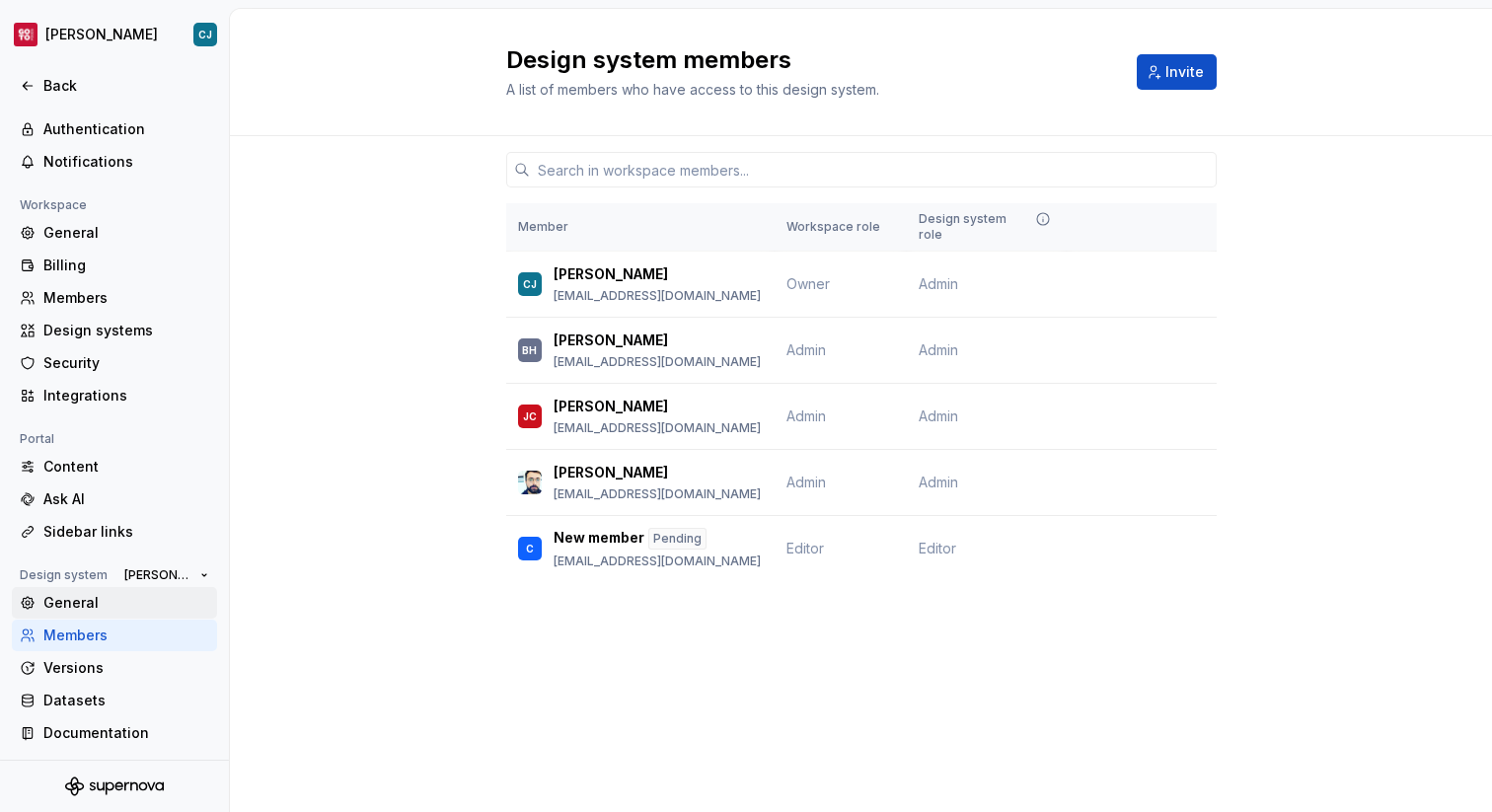
click at [128, 597] on div "General" at bounding box center [126, 603] width 166 height 20
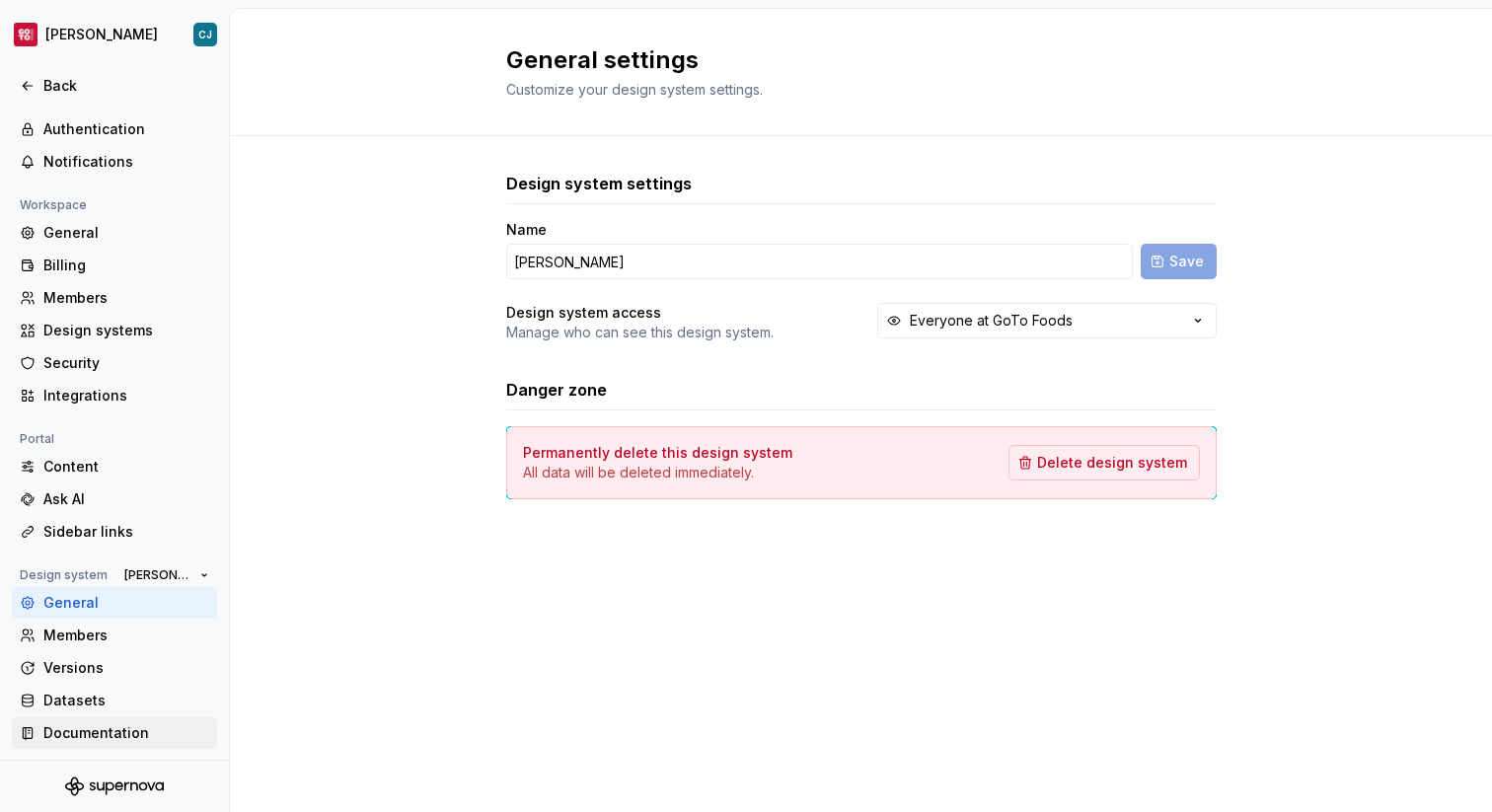
click at [139, 719] on div "Documentation" at bounding box center [114, 733] width 205 height 32
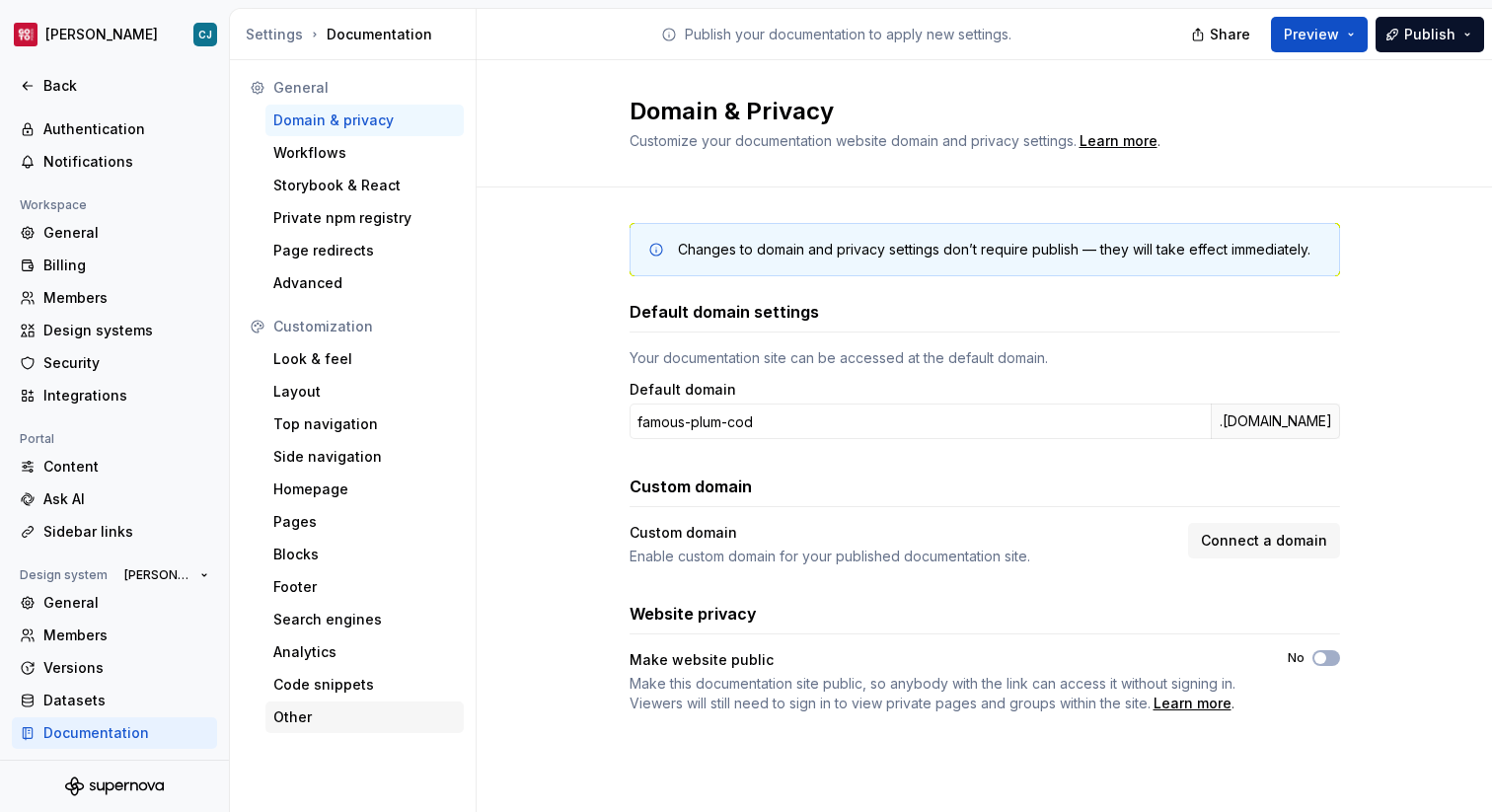
click at [293, 724] on div "Other" at bounding box center [365, 717] width 183 height 20
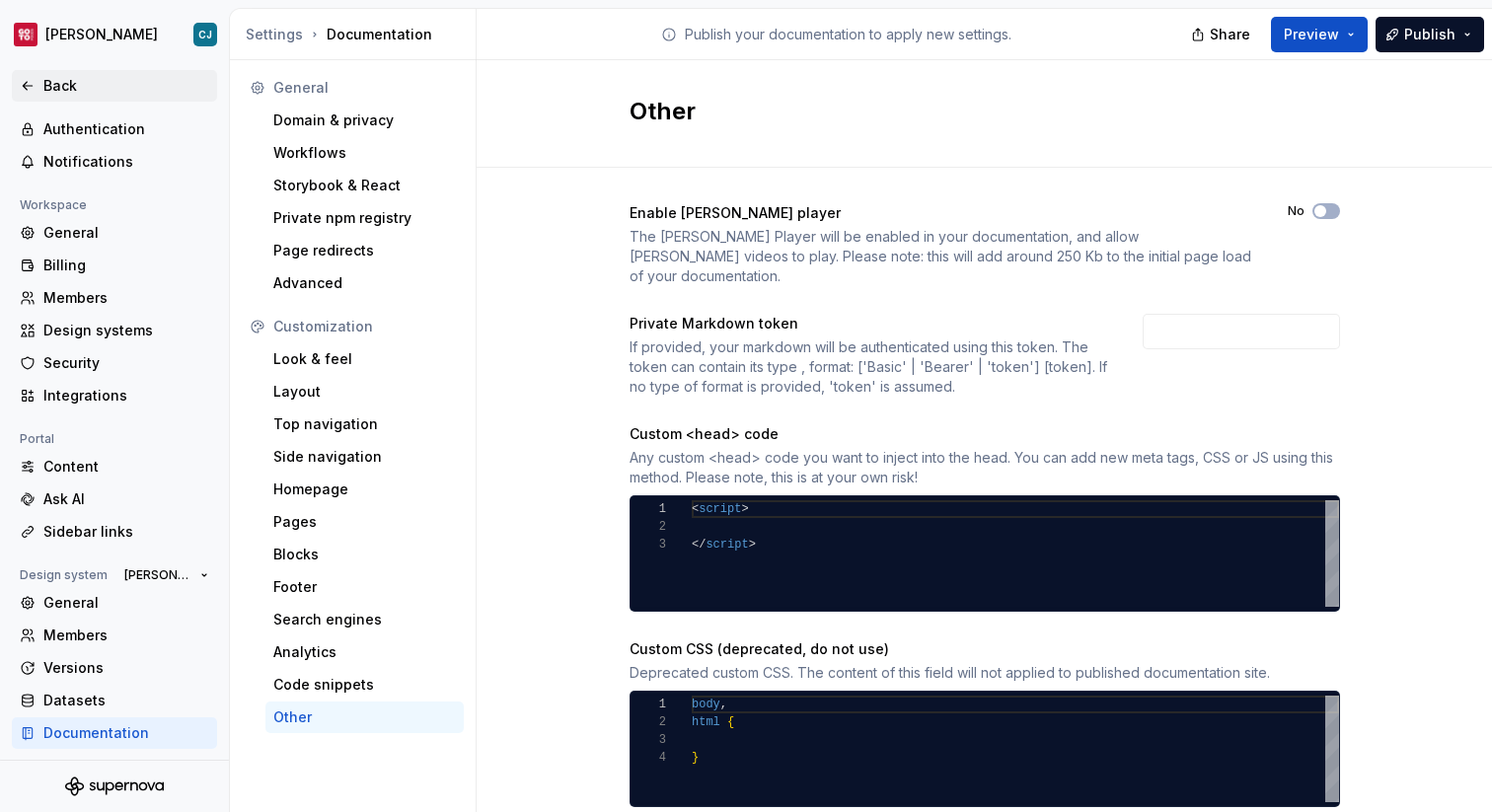
click at [139, 93] on div "Back" at bounding box center [126, 86] width 166 height 20
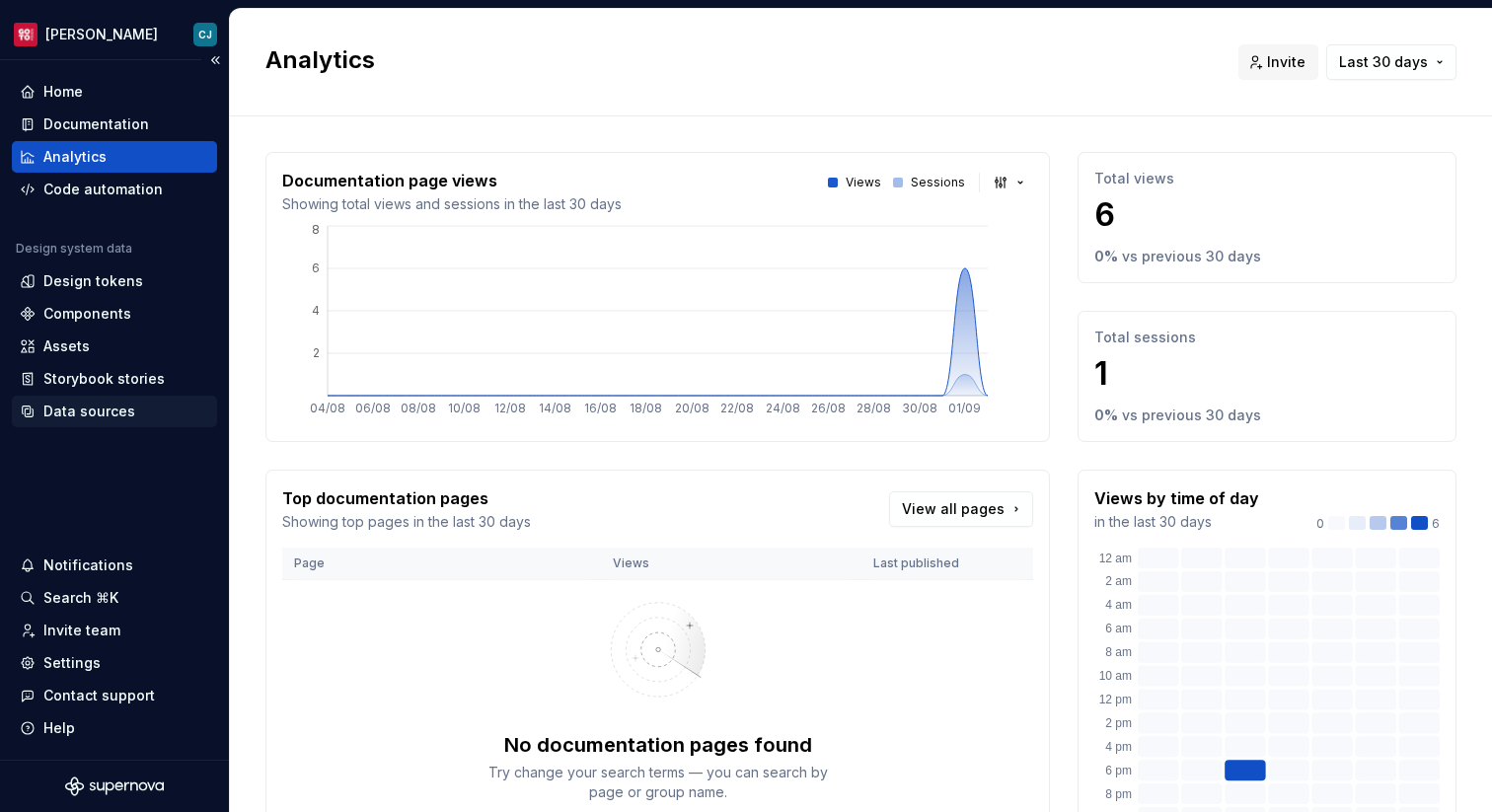
click at [113, 404] on div "Data sources" at bounding box center [89, 411] width 92 height 20
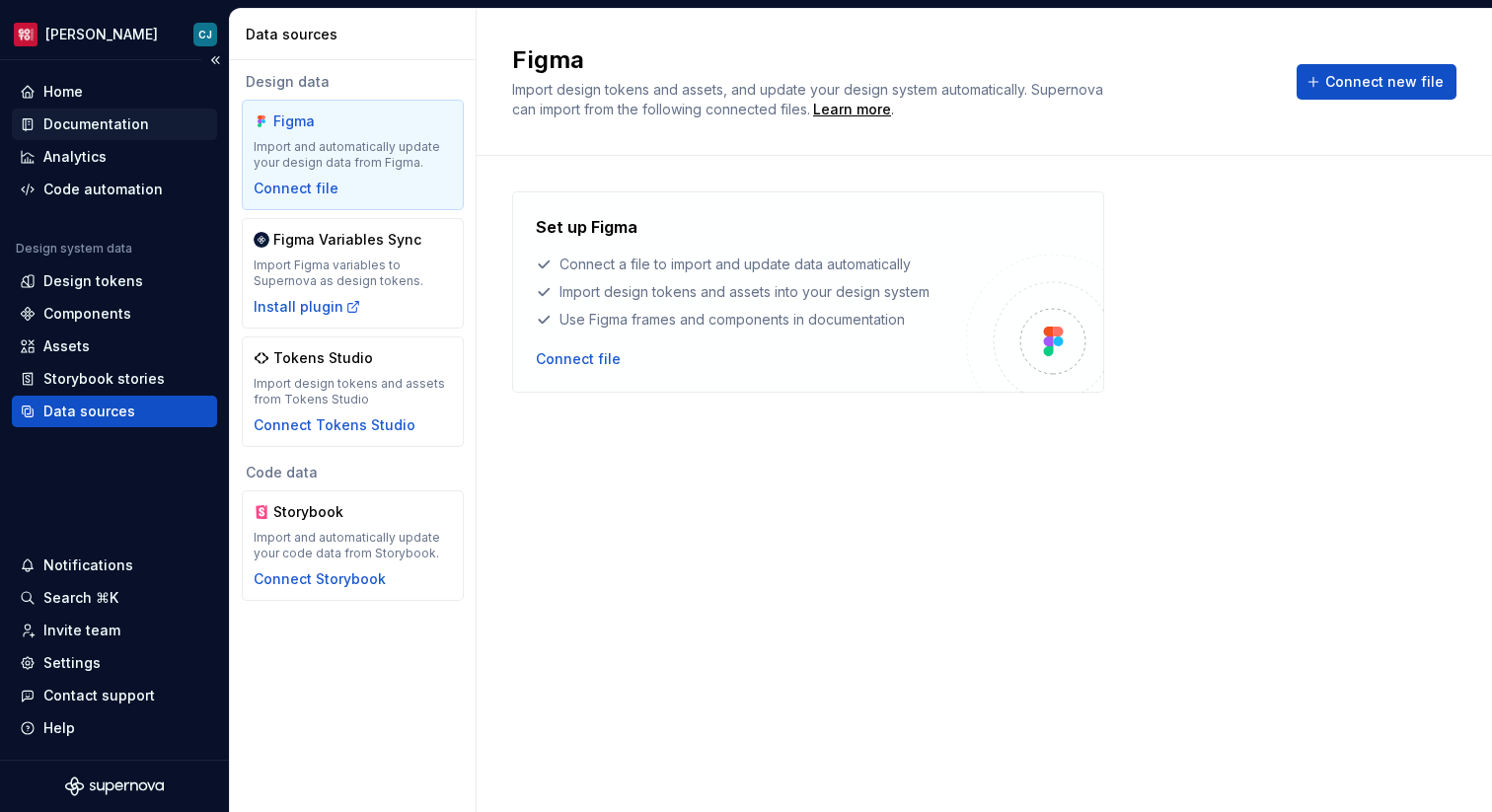
click at [93, 130] on div "Documentation" at bounding box center [96, 124] width 105 height 20
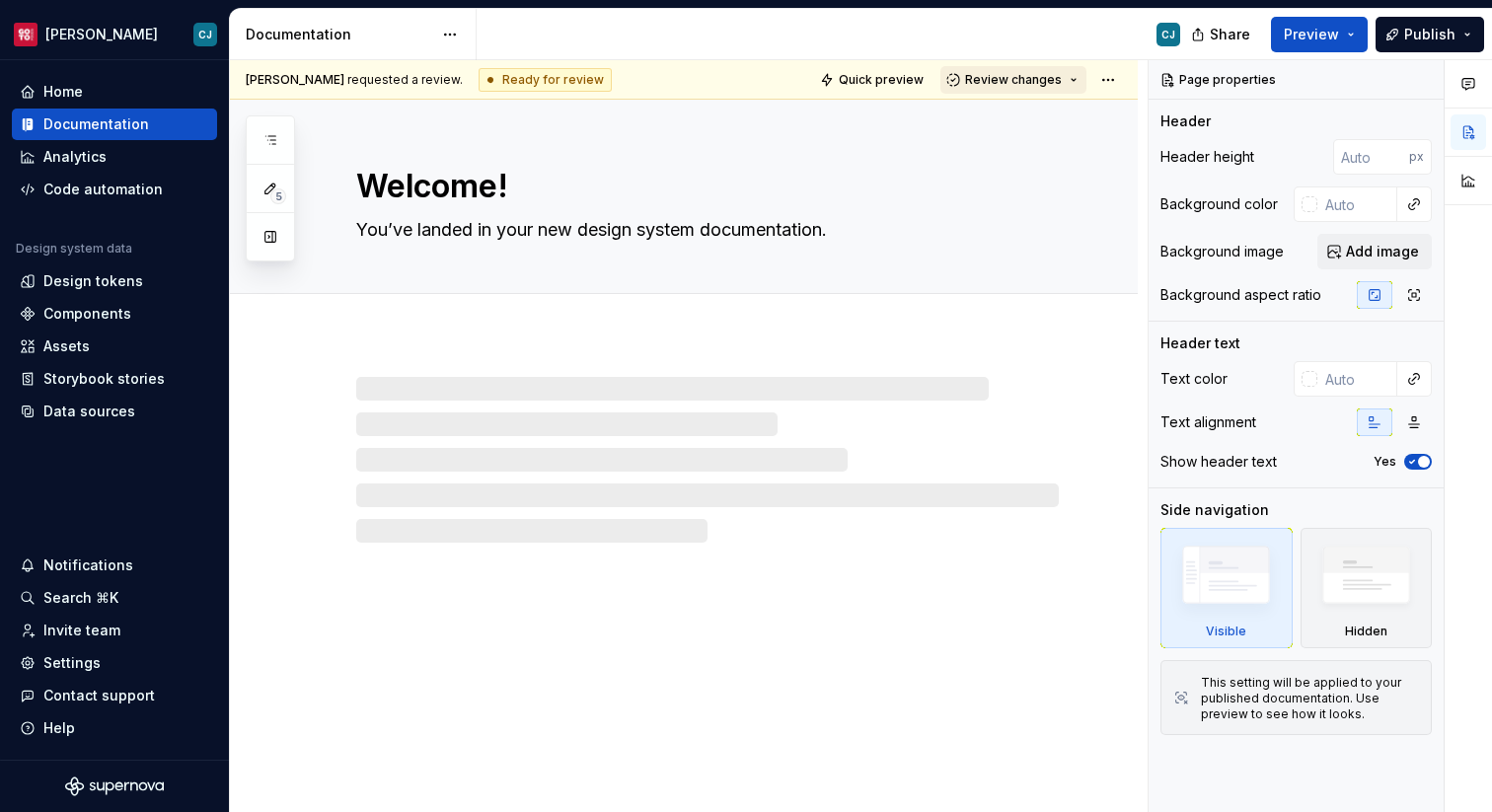
click at [1021, 84] on span "Review changes" at bounding box center [1013, 80] width 96 height 16
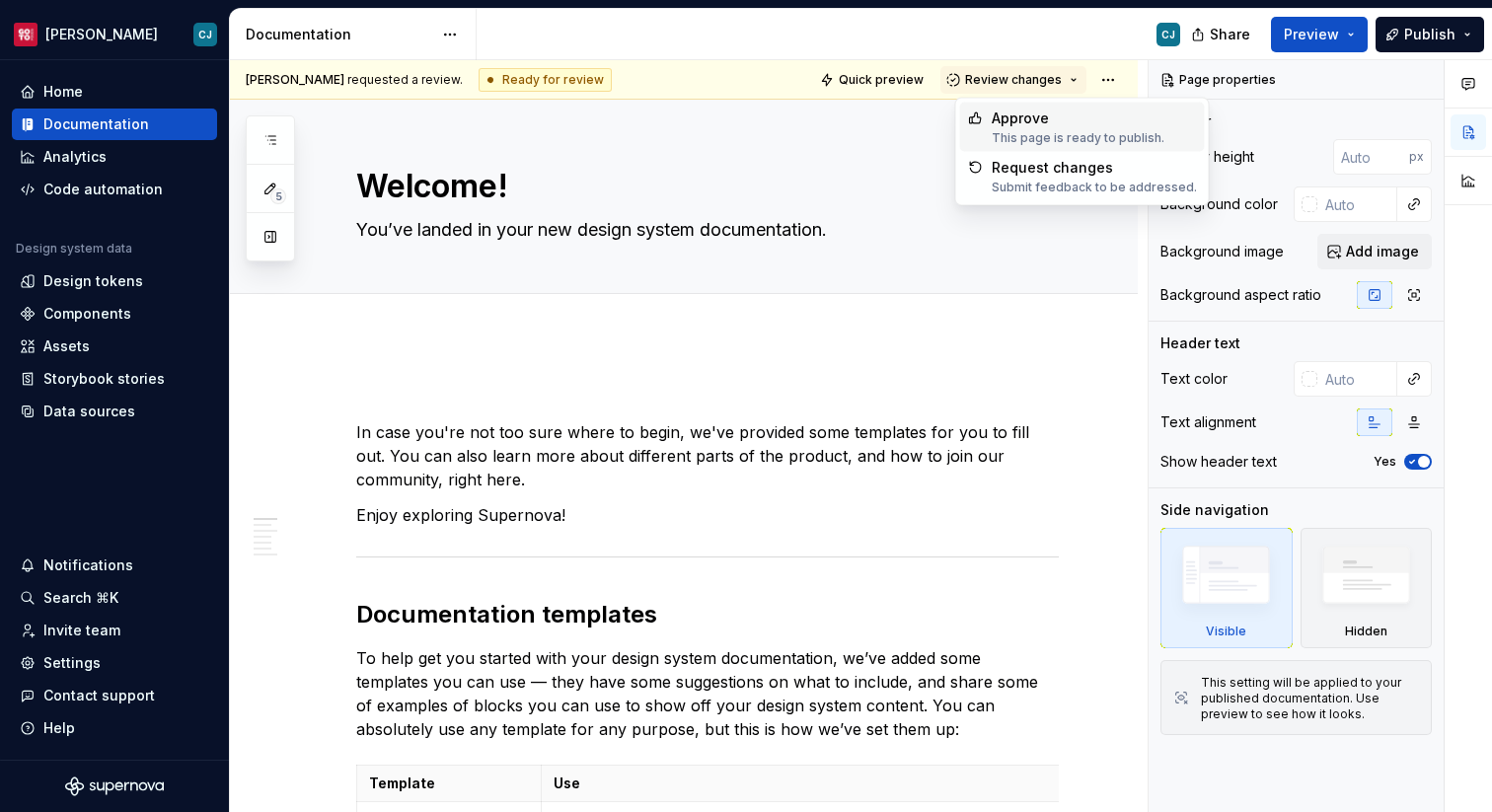
click at [1039, 127] on div "Approve" at bounding box center [1078, 118] width 173 height 20
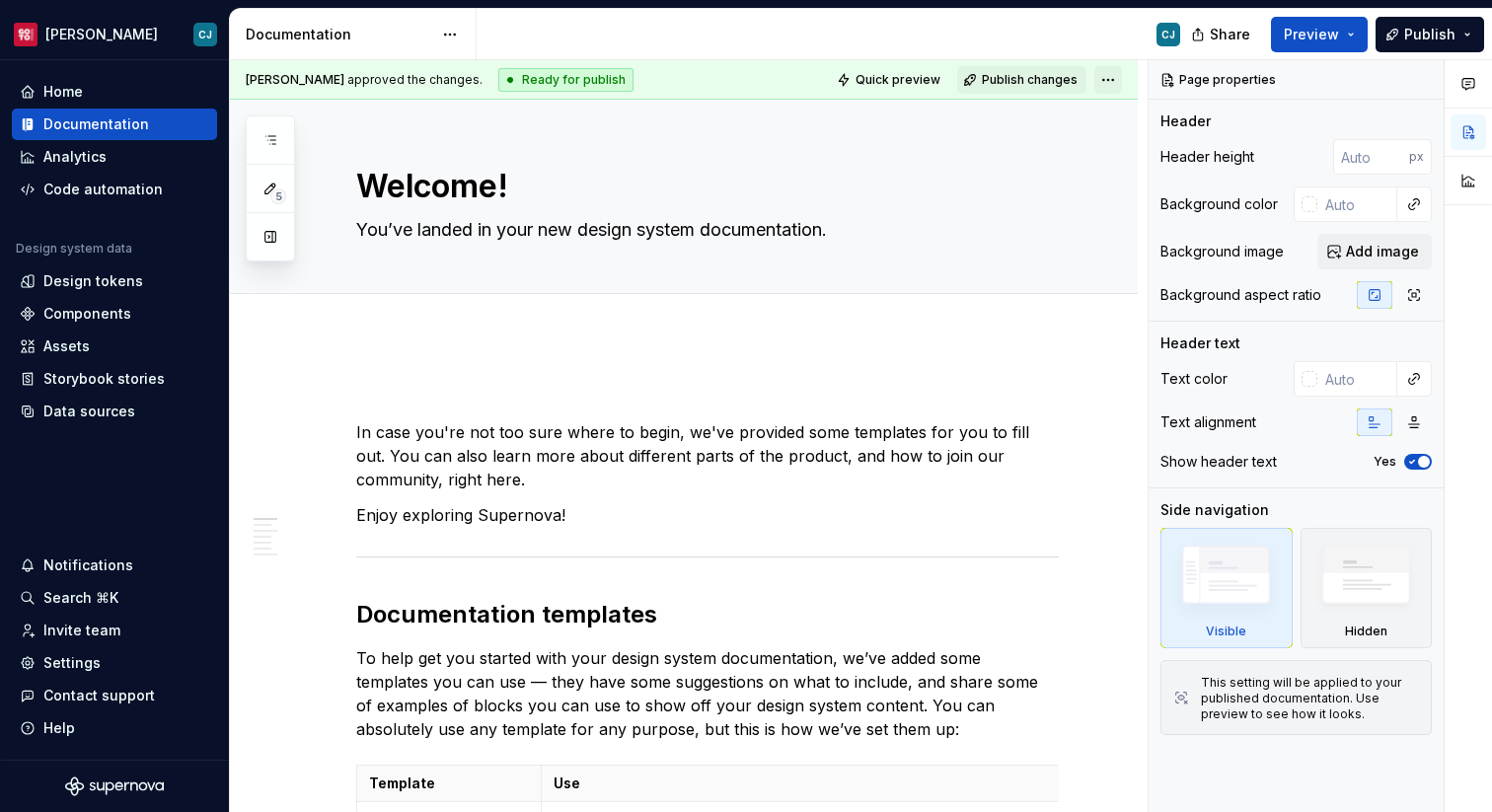
click at [1116, 80] on html "[PERSON_NAME] Home Documentation Analytics Code automation Design system data D…" at bounding box center [746, 406] width 1492 height 812
click at [1061, 84] on html "[PERSON_NAME] Home Documentation Analytics Code automation Design system data D…" at bounding box center [746, 406] width 1492 height 812
click at [1061, 84] on span "Publish changes" at bounding box center [1030, 80] width 95 height 16
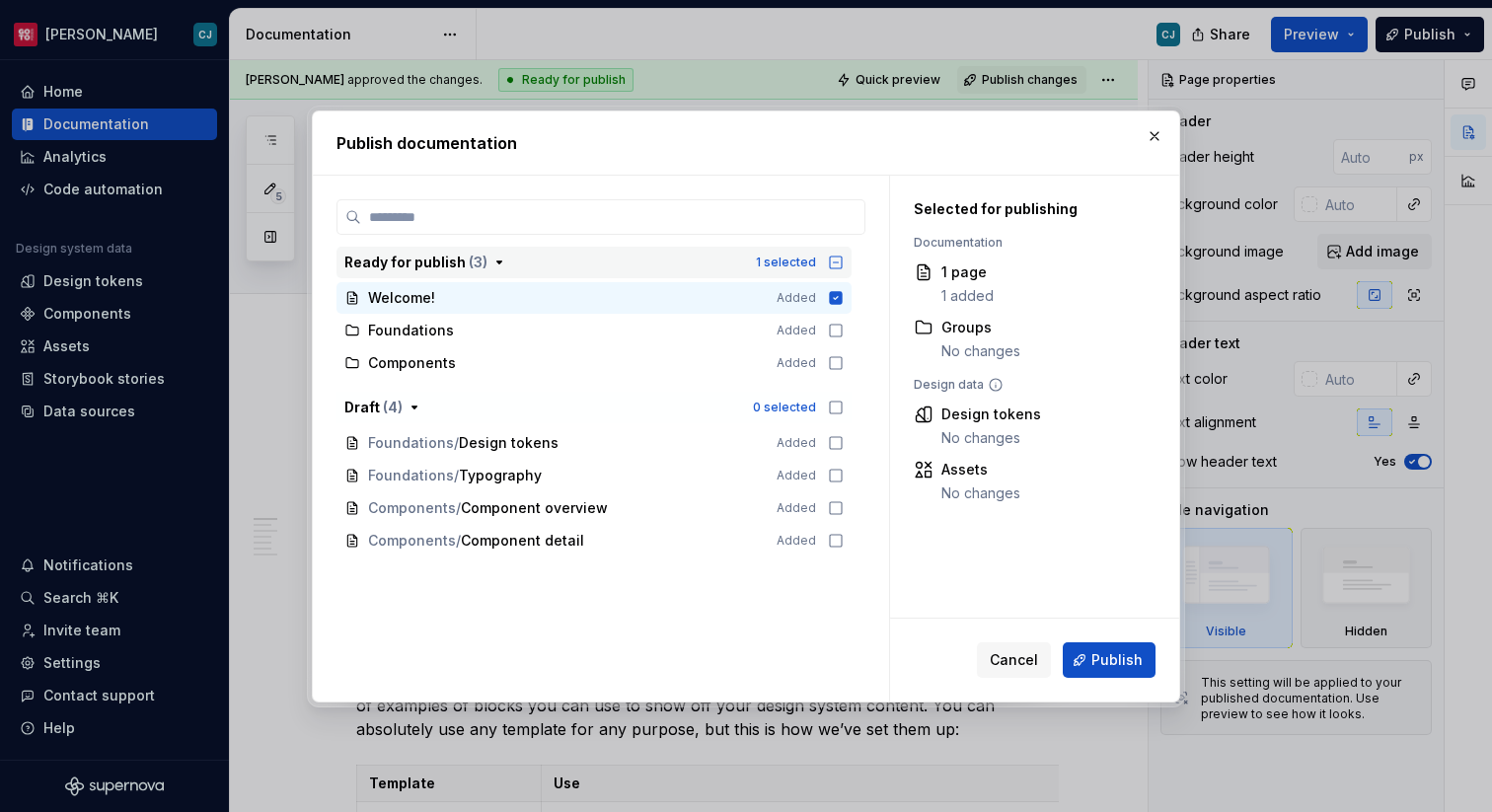
click at [476, 262] on span "( 3 )" at bounding box center [477, 262] width 19 height 17
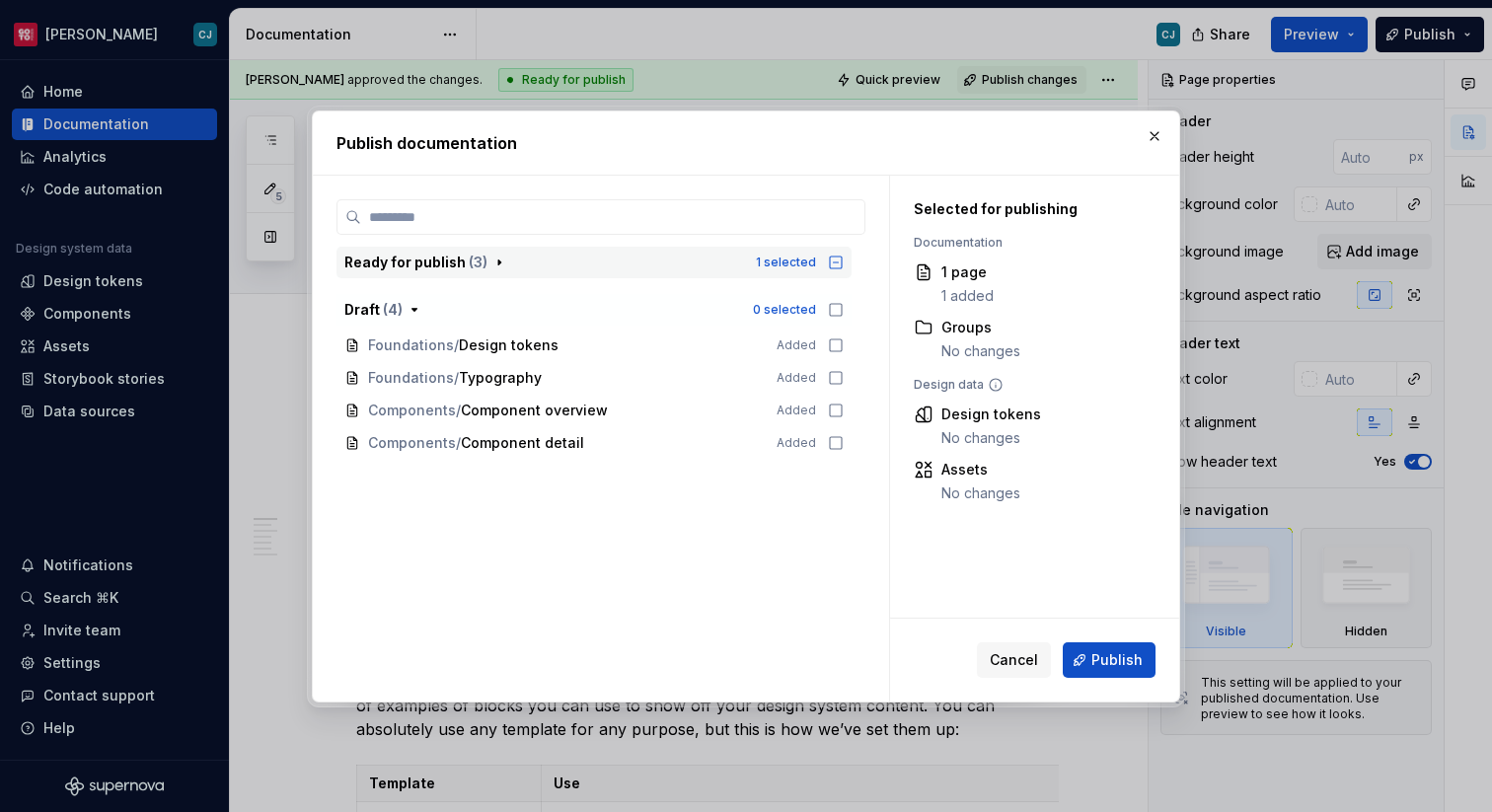
click at [476, 262] on span "( 3 )" at bounding box center [477, 262] width 19 height 17
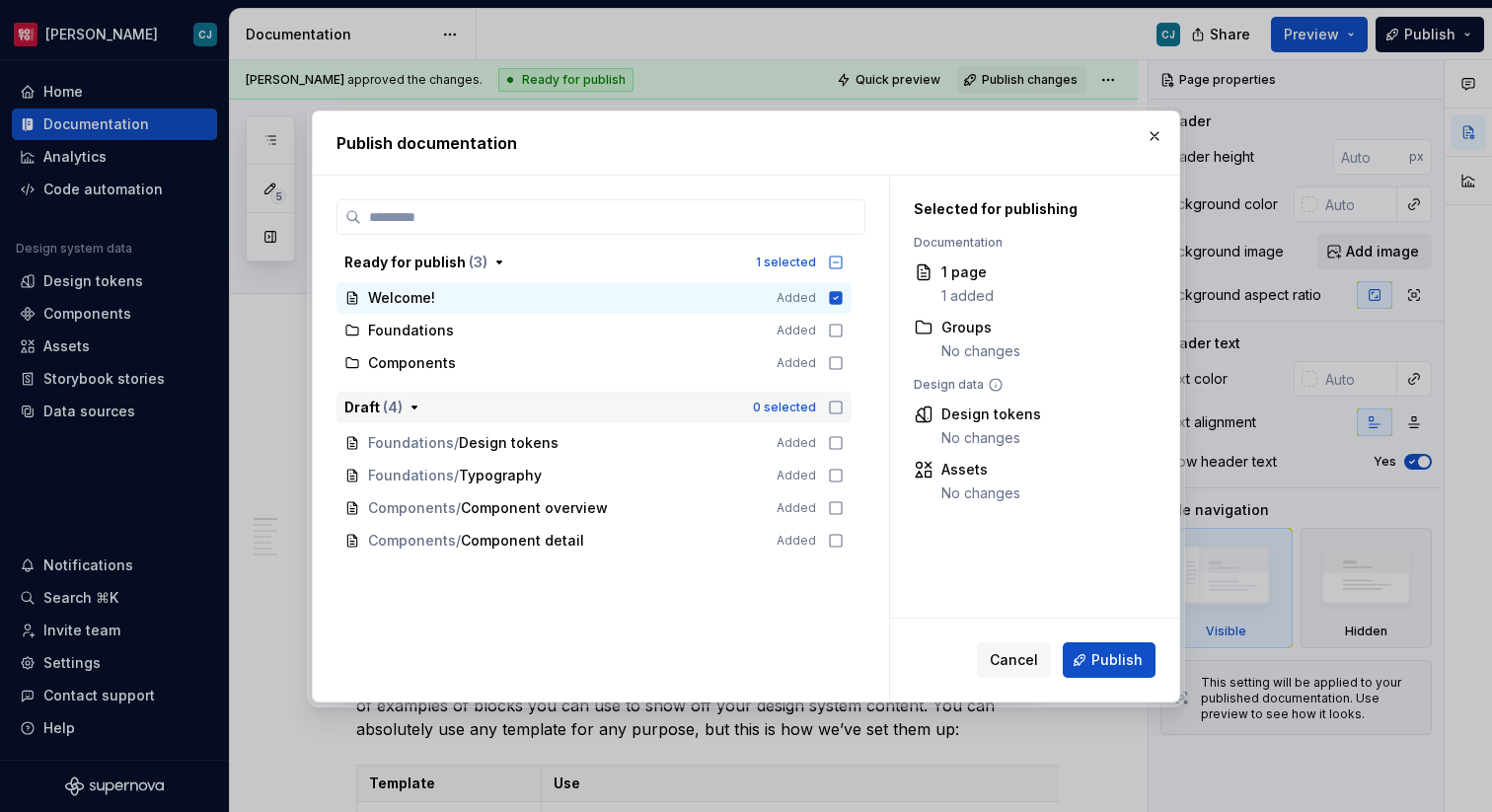
click at [407, 410] on icon "button" at bounding box center [415, 407] width 16 height 16
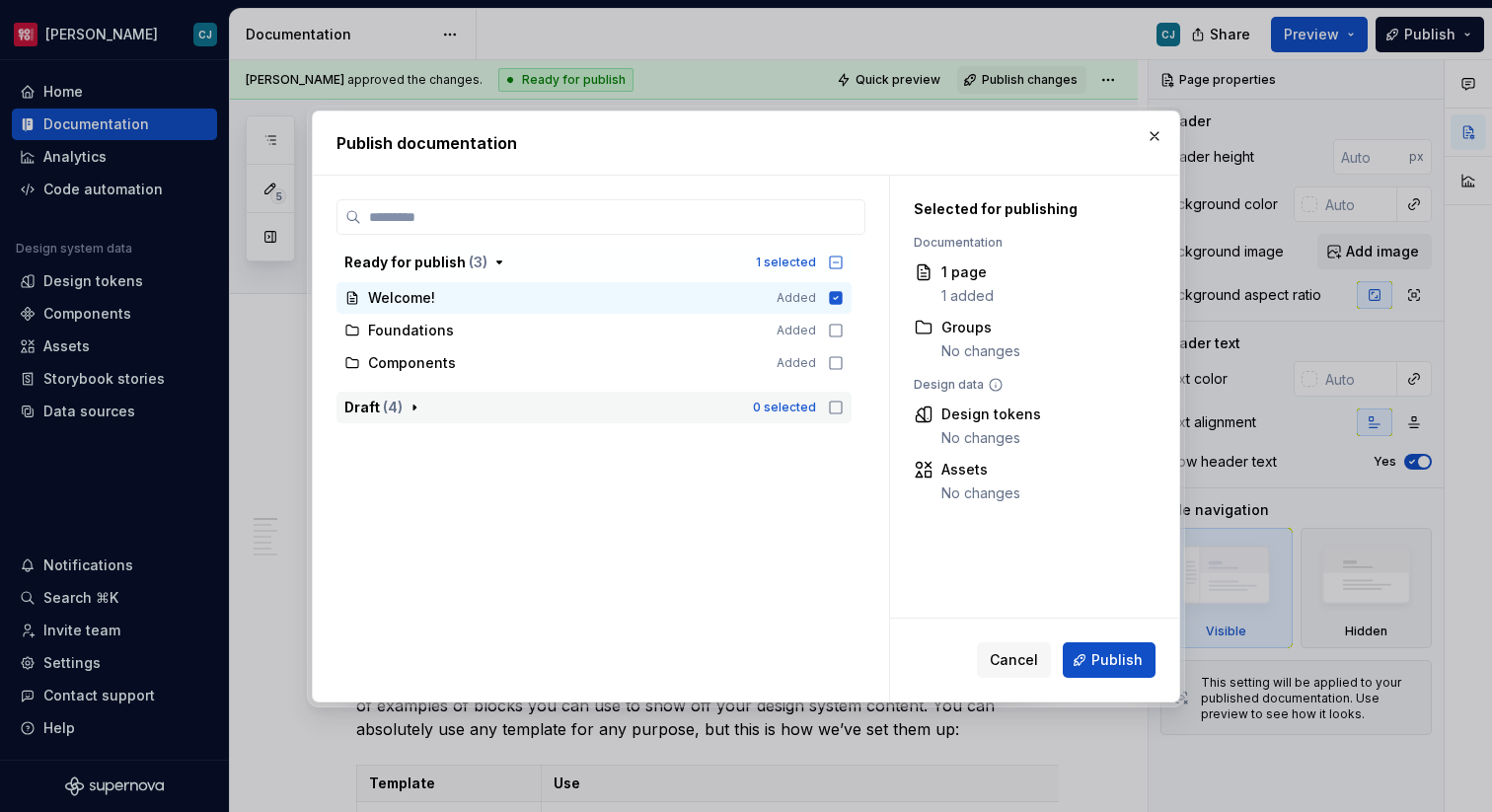
click at [407, 410] on icon "button" at bounding box center [415, 407] width 16 height 16
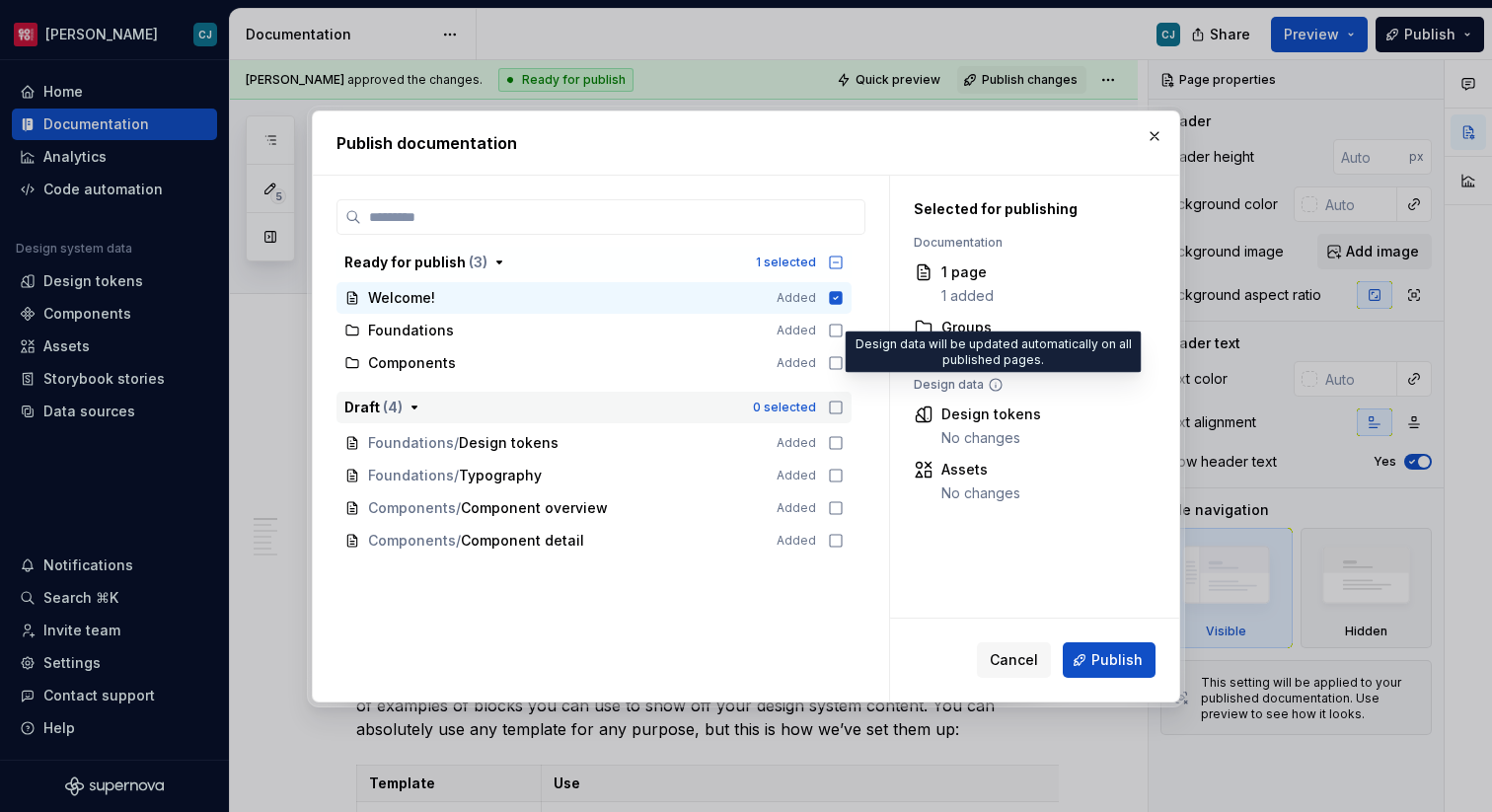
click at [996, 379] on icon at bounding box center [996, 385] width 12 height 12
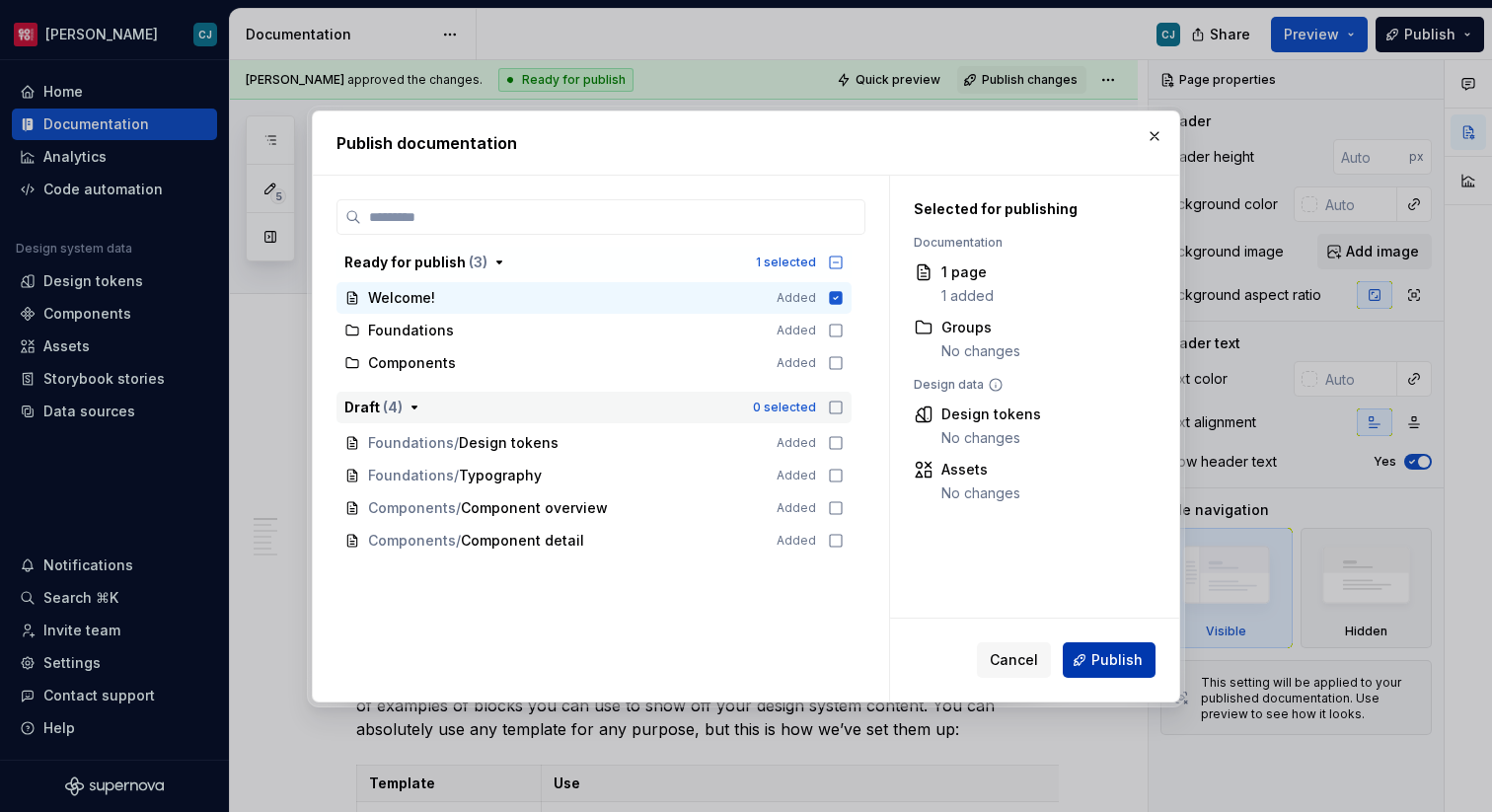
click at [1117, 657] on span "Publish" at bounding box center [1117, 660] width 52 height 20
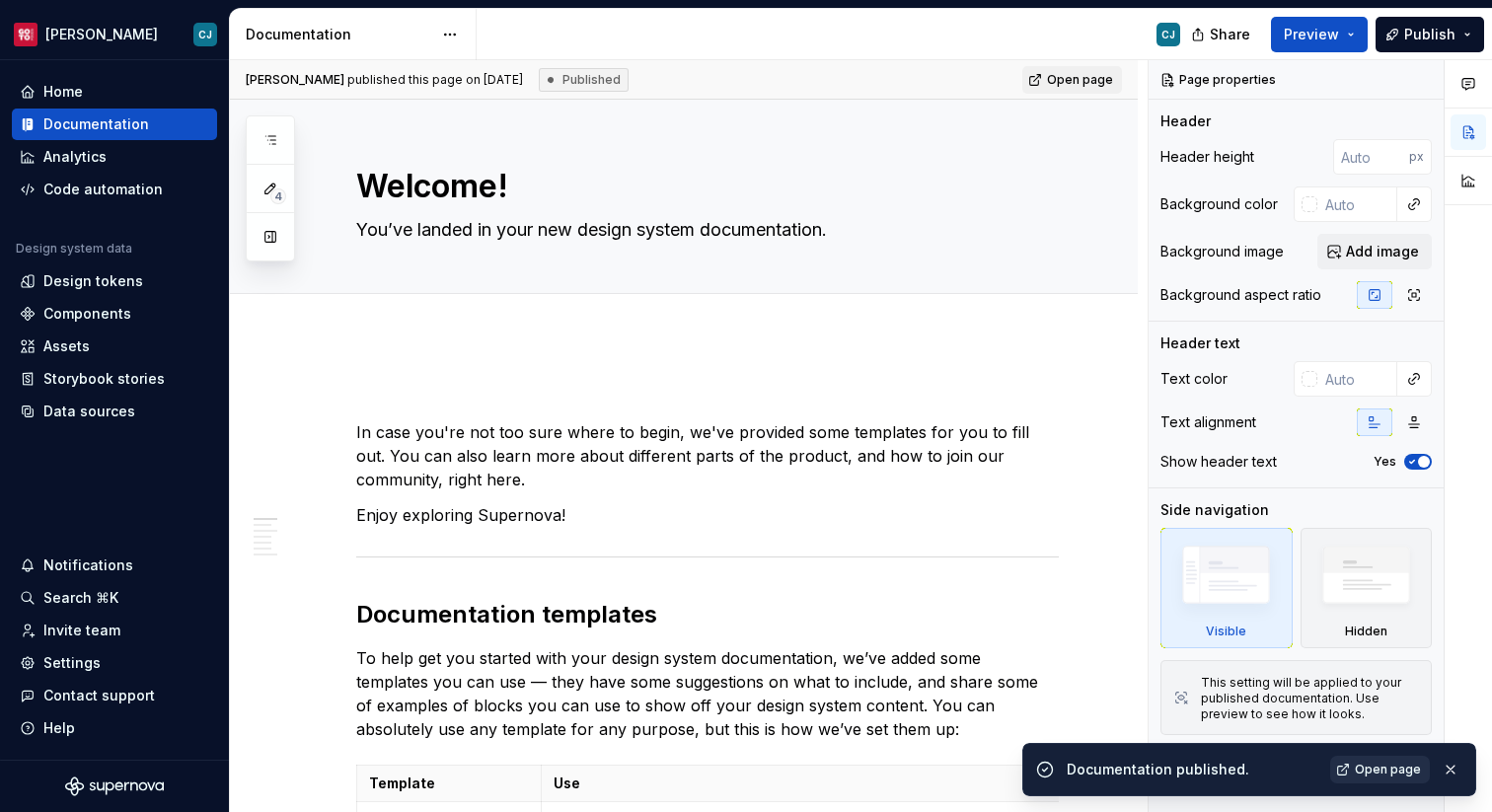
click at [1357, 770] on link "Open page" at bounding box center [1380, 769] width 99 height 28
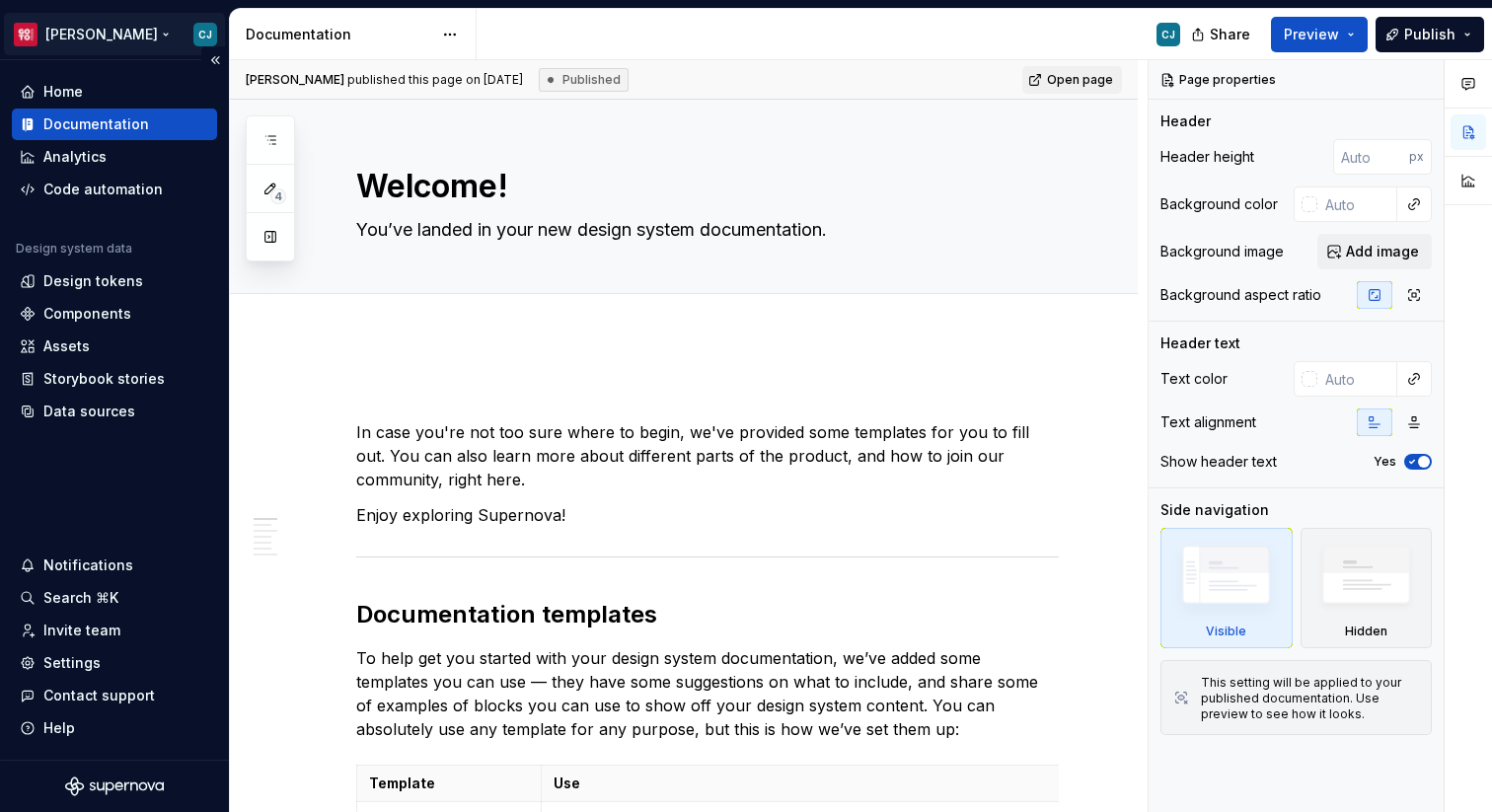
click at [86, 37] on html "[PERSON_NAME] Home Documentation Analytics Code automation Design system data D…" at bounding box center [746, 406] width 1492 height 812
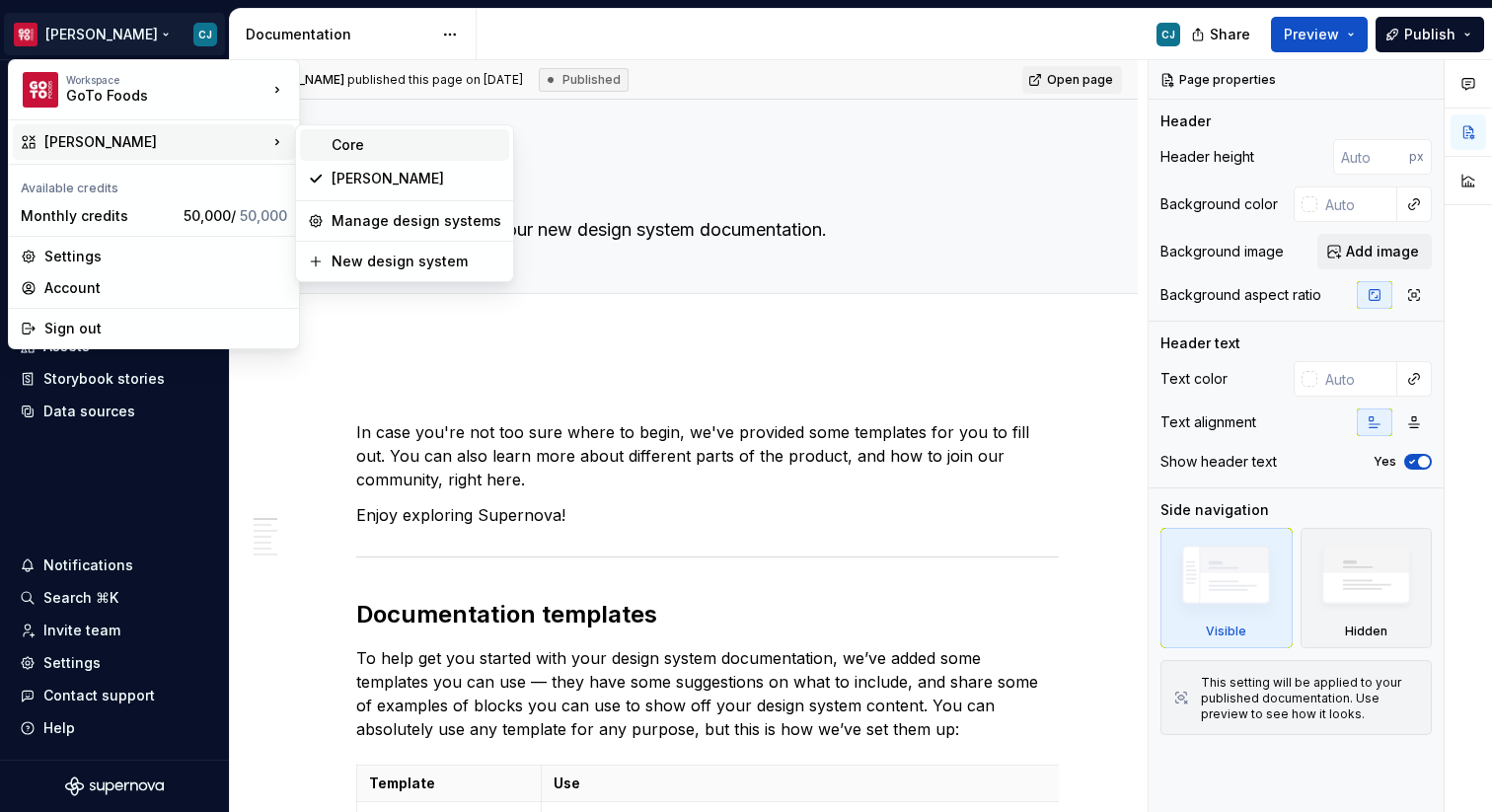
click at [364, 154] on div "Core" at bounding box center [416, 145] width 170 height 20
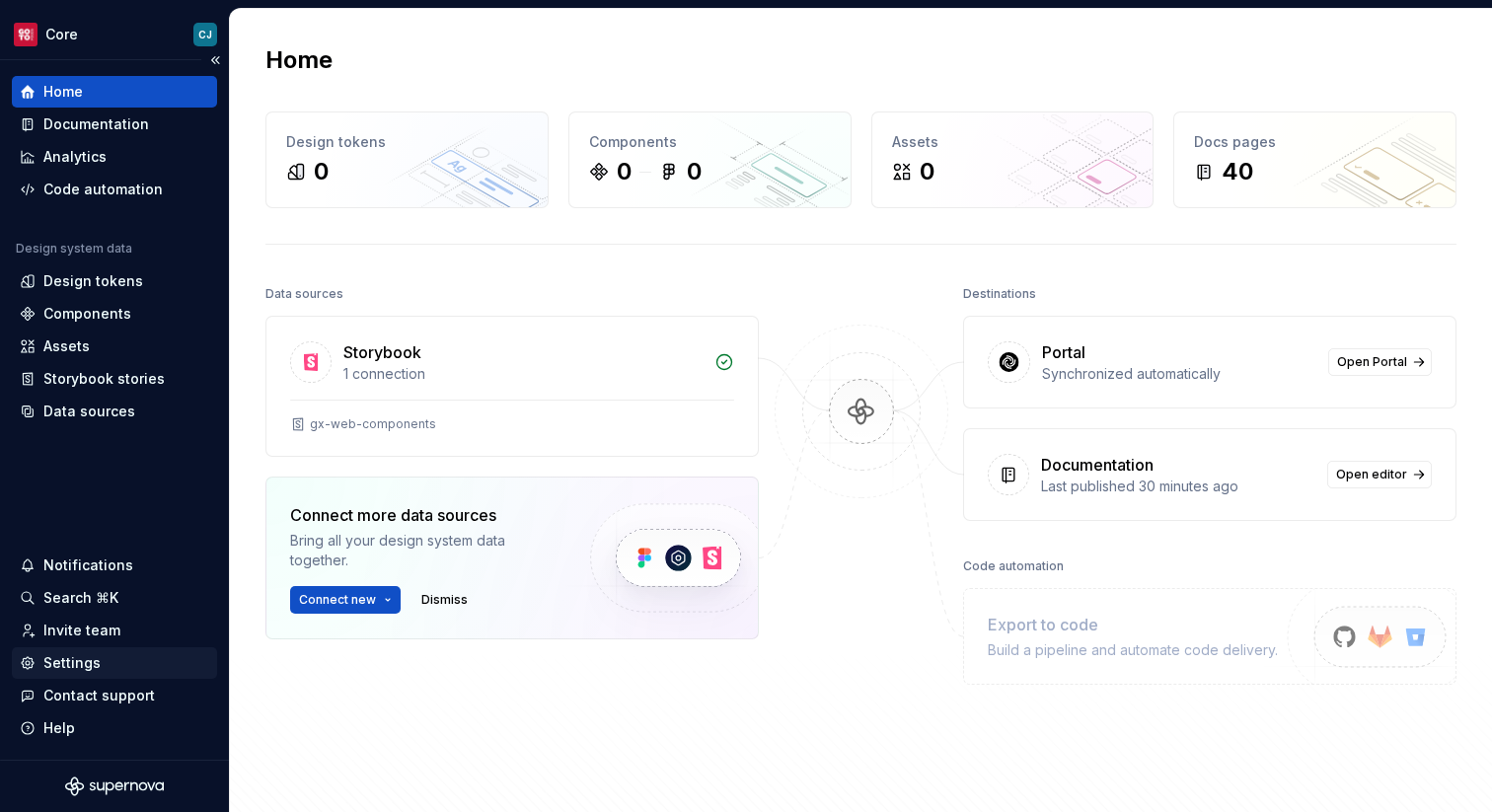
click at [118, 673] on div "Settings" at bounding box center [114, 663] width 205 height 32
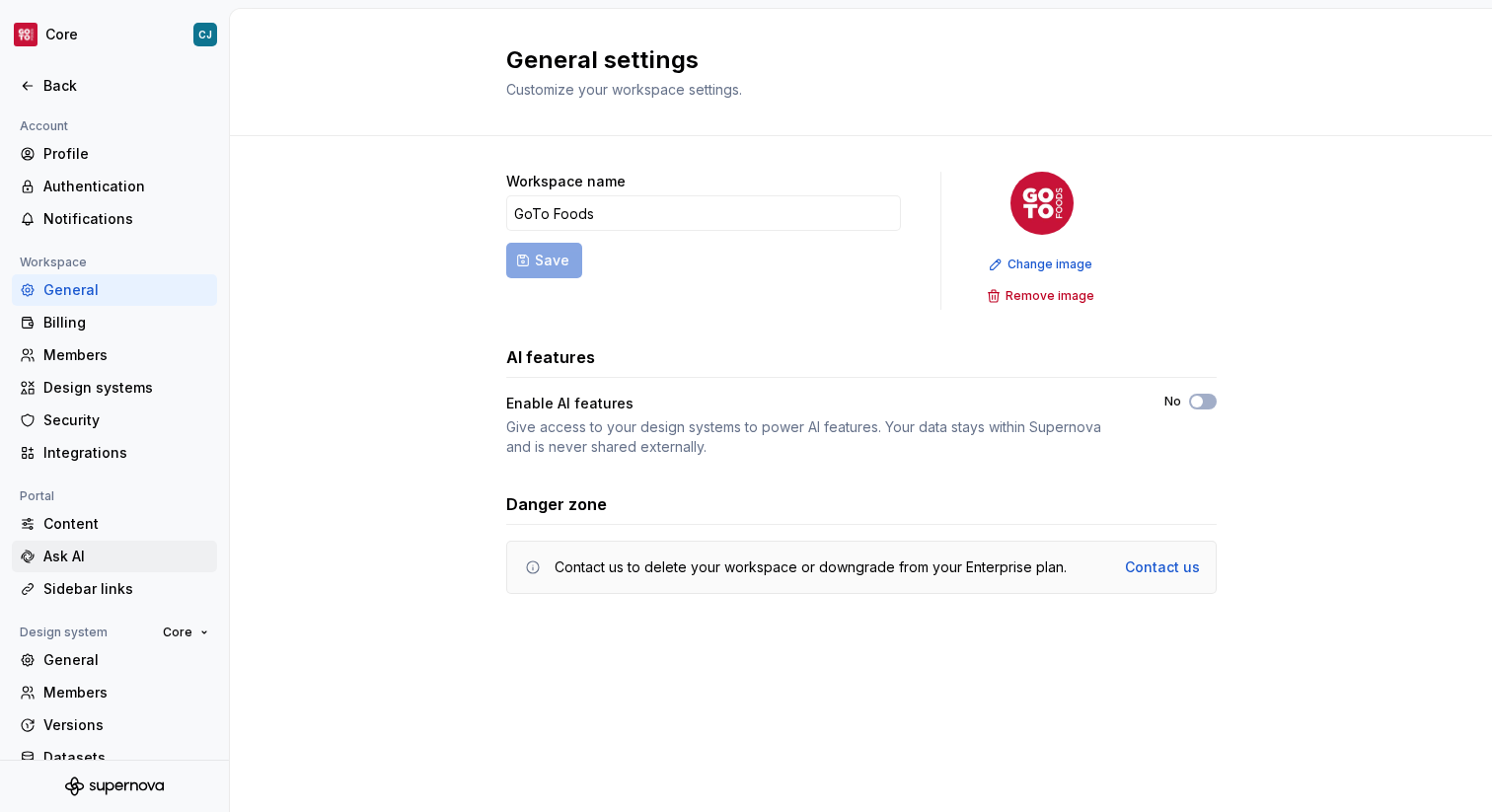
scroll to position [58, 0]
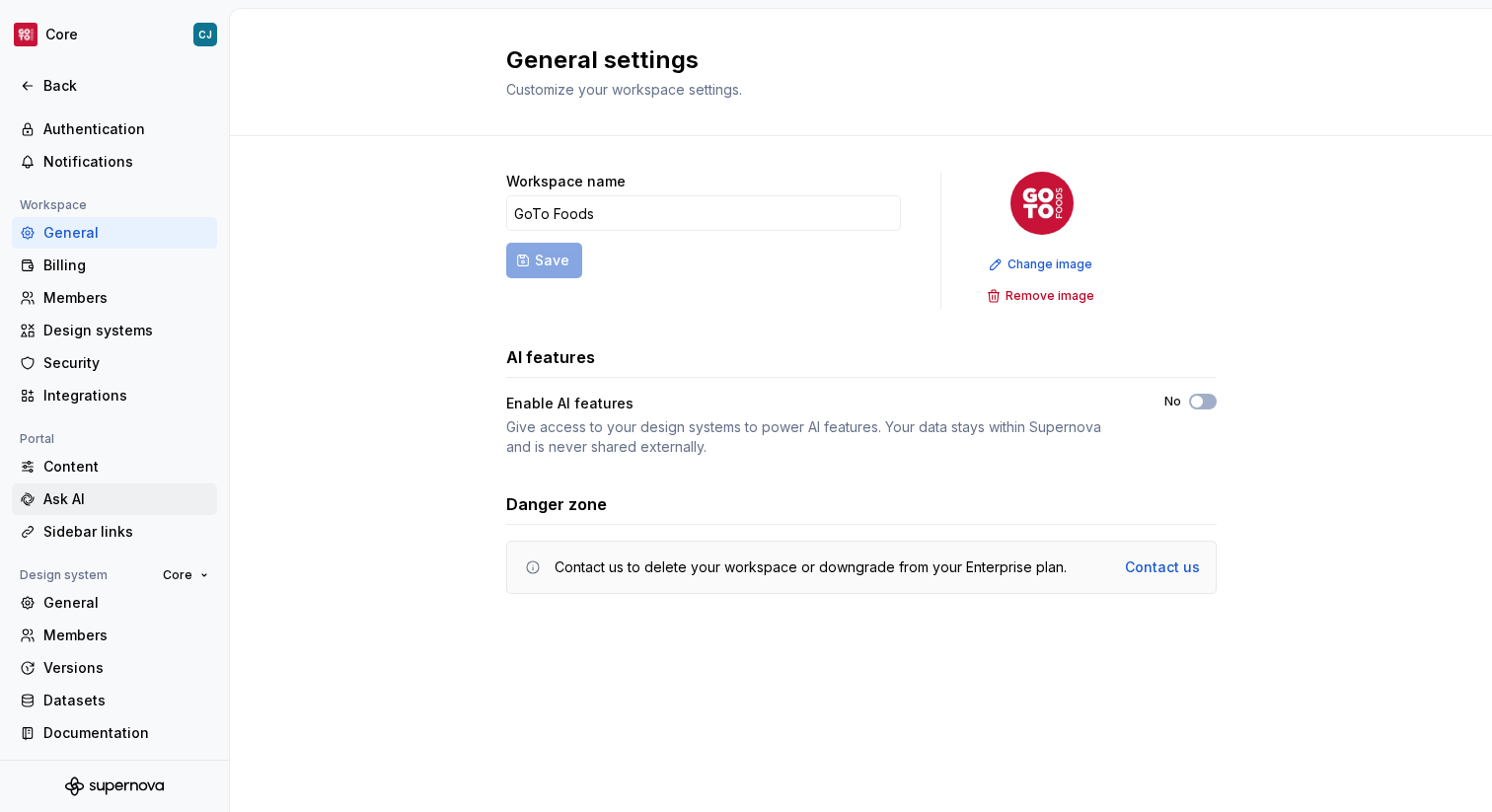
click at [112, 539] on div "Sidebar links" at bounding box center [126, 531] width 166 height 20
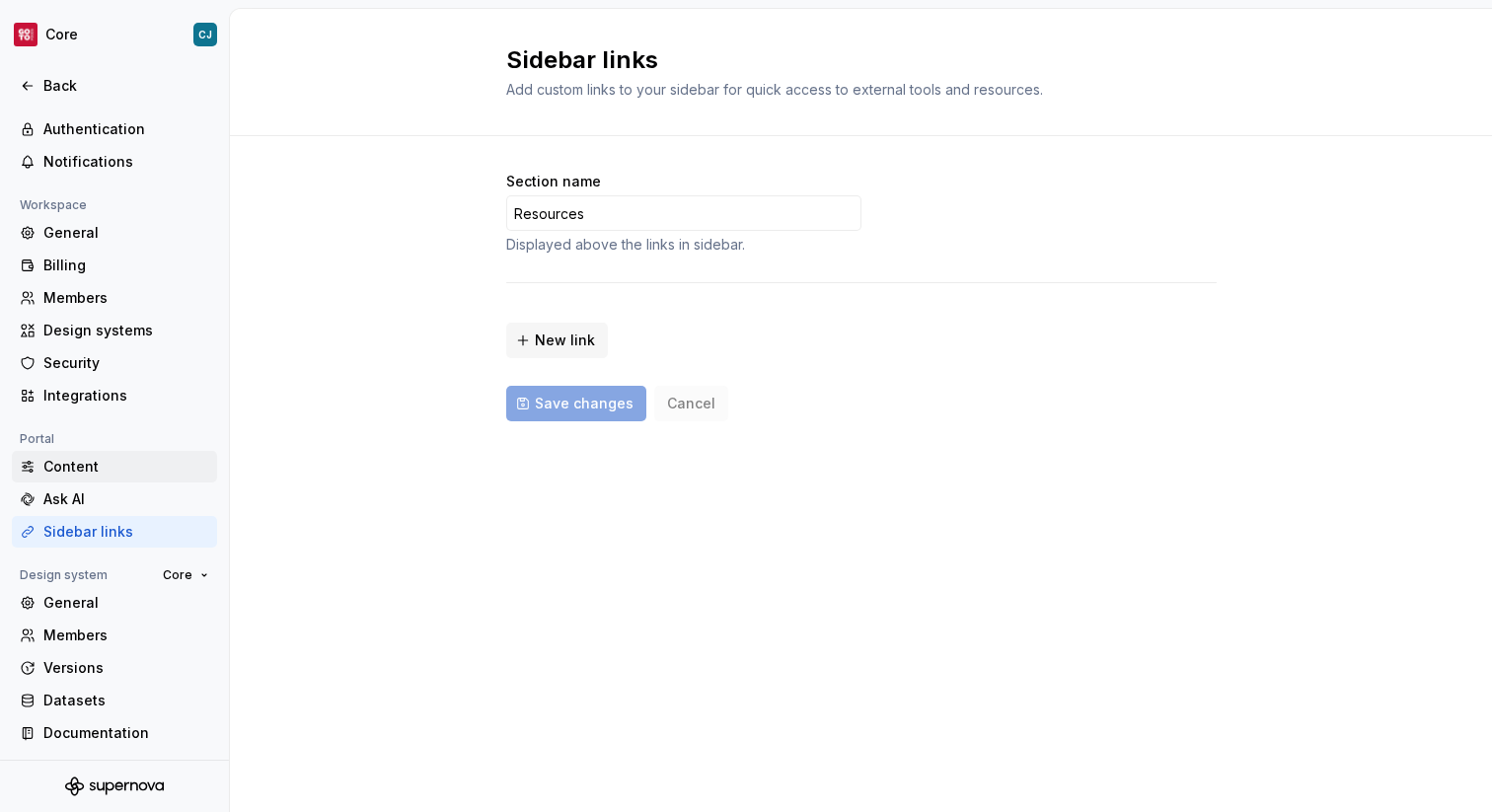
click at [129, 464] on div "Content" at bounding box center [126, 467] width 166 height 20
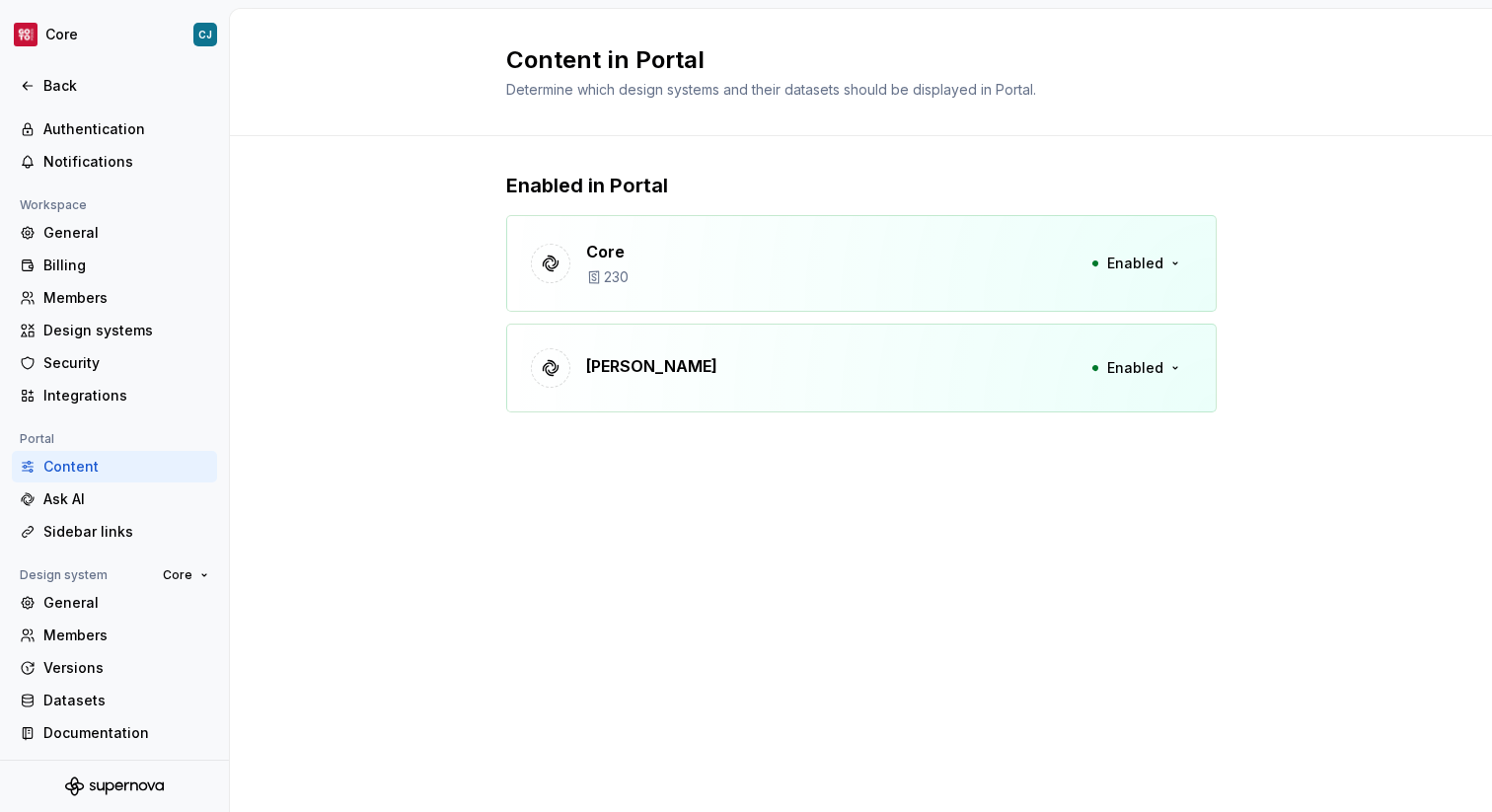
click at [598, 280] on icon at bounding box center [593, 278] width 9 height 12
click at [610, 280] on p "230" at bounding box center [616, 278] width 25 height 20
click at [1191, 270] on div "Core 230 Enabled" at bounding box center [861, 263] width 710 height 96
click at [1185, 270] on button "Enabled" at bounding box center [1135, 264] width 113 height 36
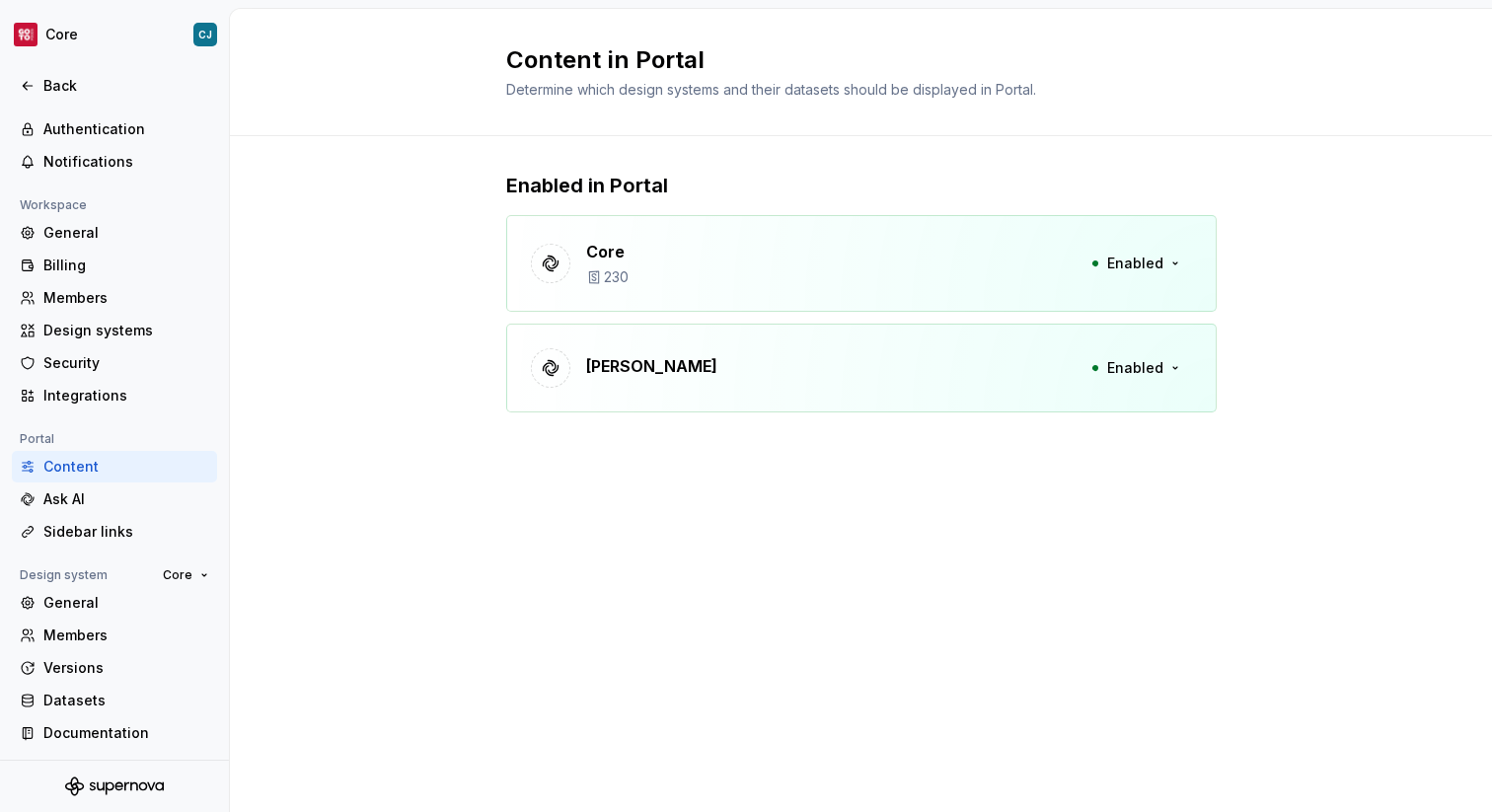
click at [617, 275] on p "230" at bounding box center [616, 278] width 25 height 20
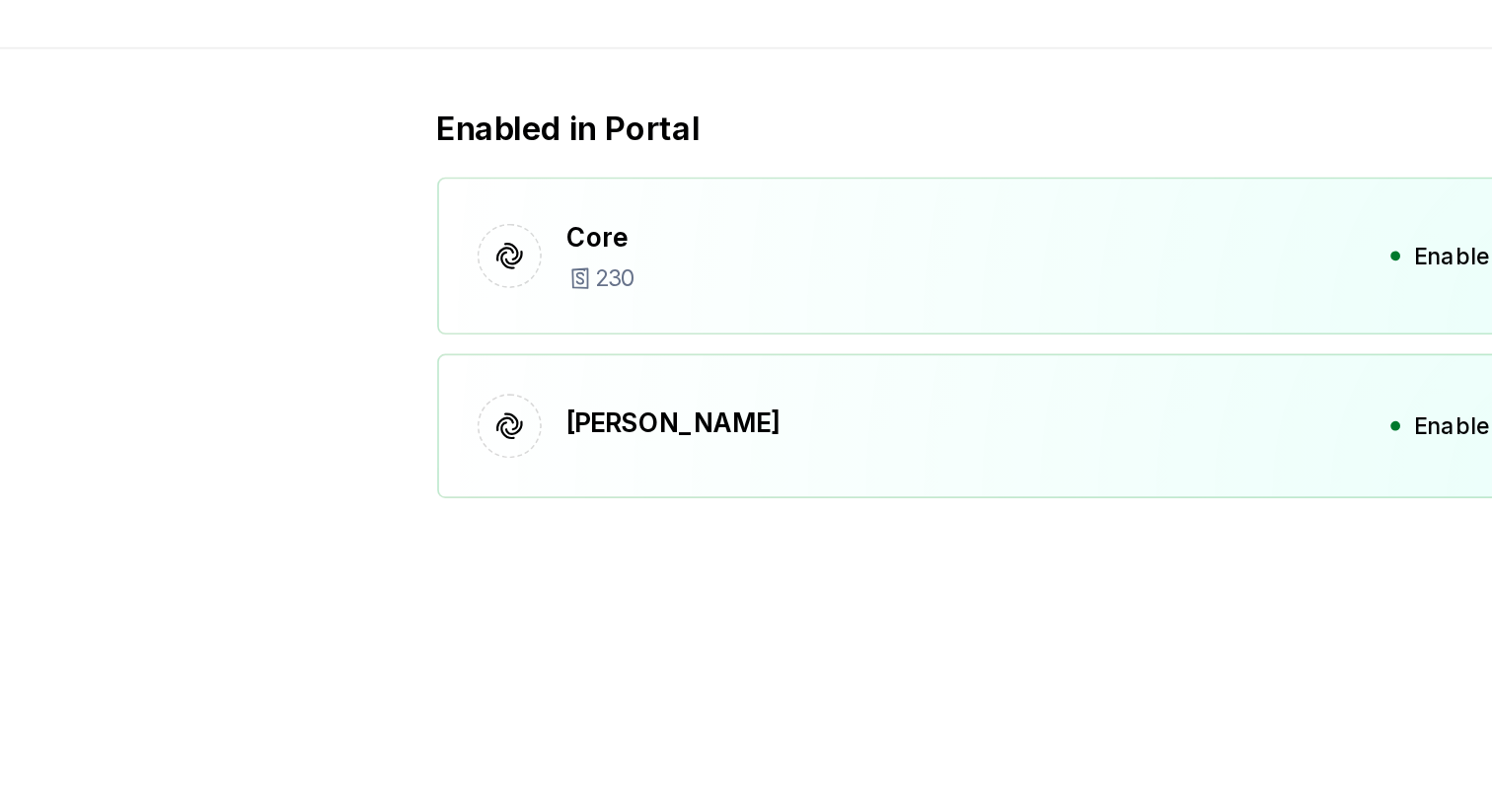
click at [592, 280] on icon at bounding box center [593, 278] width 9 height 12
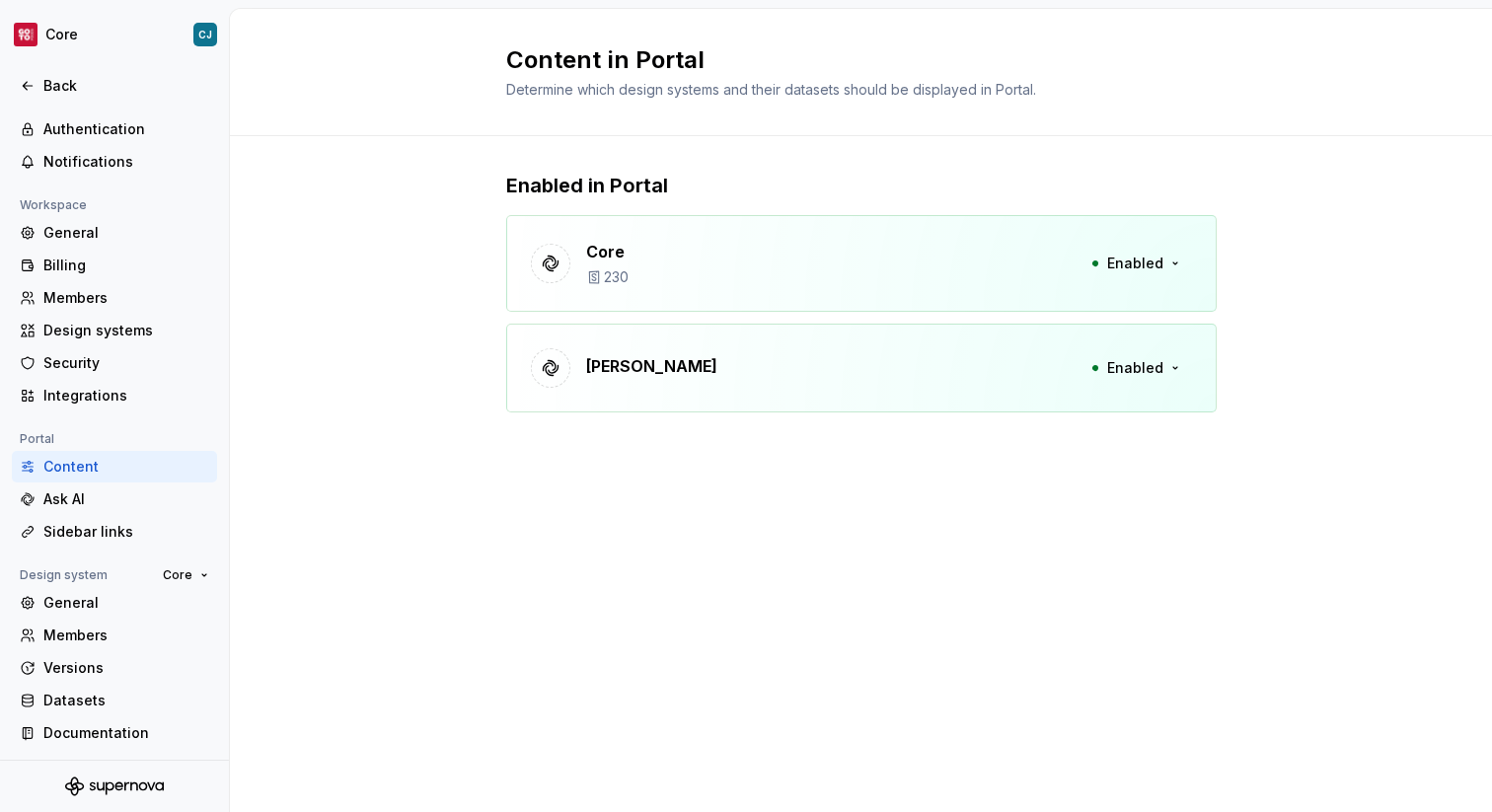
click at [632, 284] on div "Core 230 Enabled" at bounding box center [861, 263] width 710 height 96
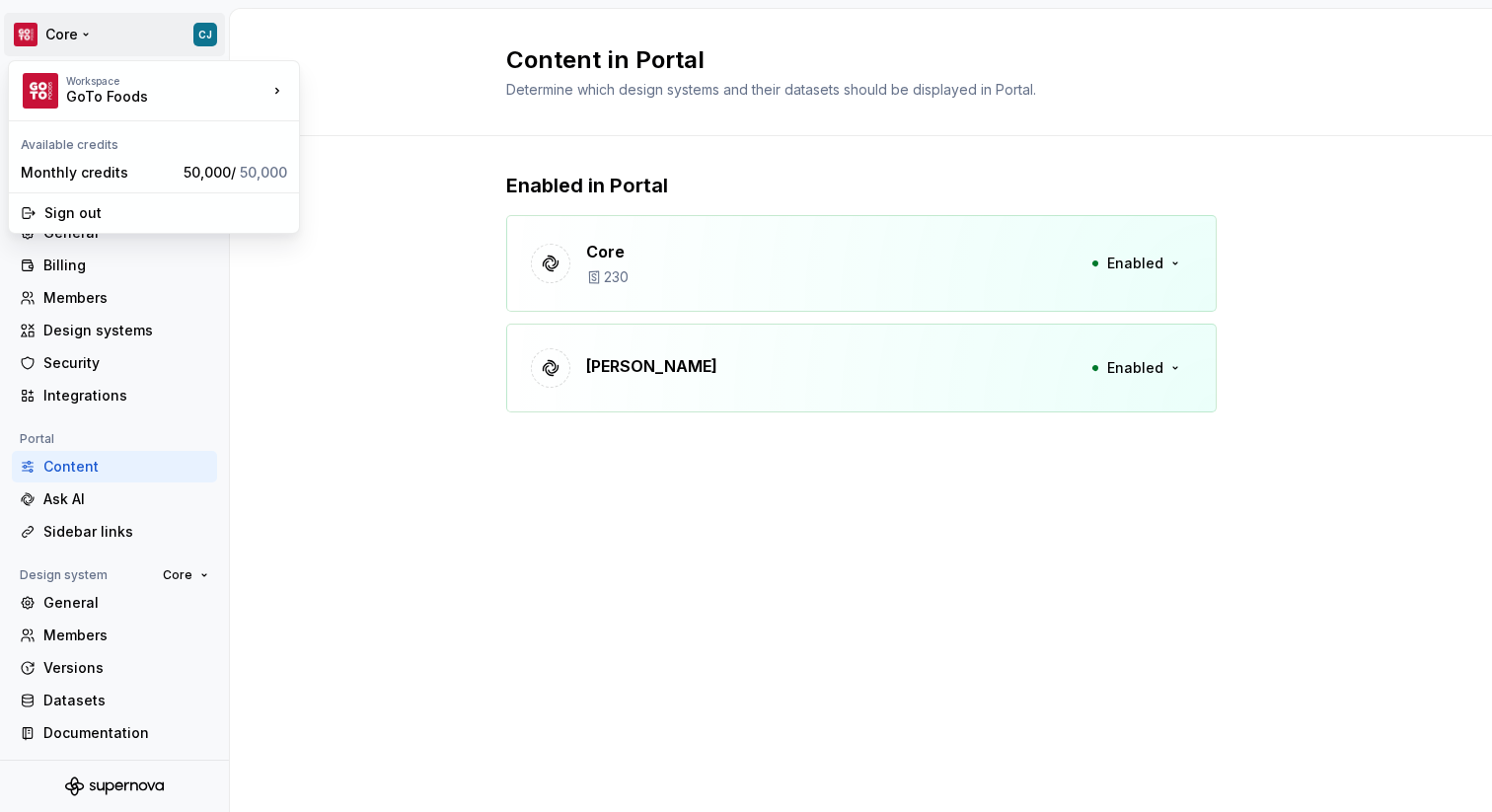
click at [62, 35] on html "Core CJ Back Account Profile Authentication Notifications Workspace General Bil…" at bounding box center [746, 406] width 1492 height 812
click at [80, 96] on div "GoTo Foods" at bounding box center [150, 97] width 168 height 20
click at [152, 674] on html "Core CJ Back Account Profile Authentication Notifications Workspace General Bil…" at bounding box center [746, 406] width 1492 height 812
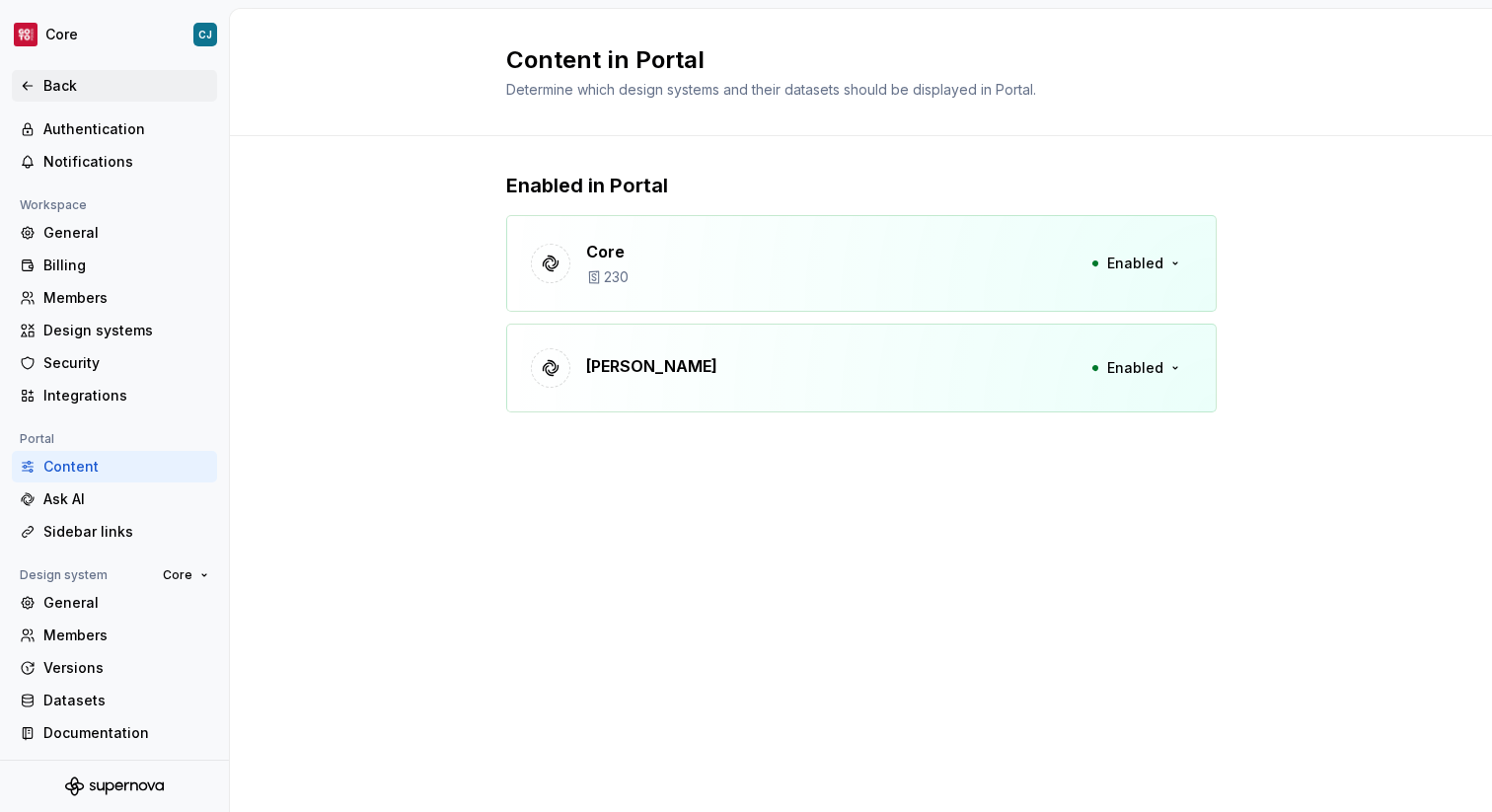
click at [63, 80] on div "Back" at bounding box center [126, 86] width 166 height 20
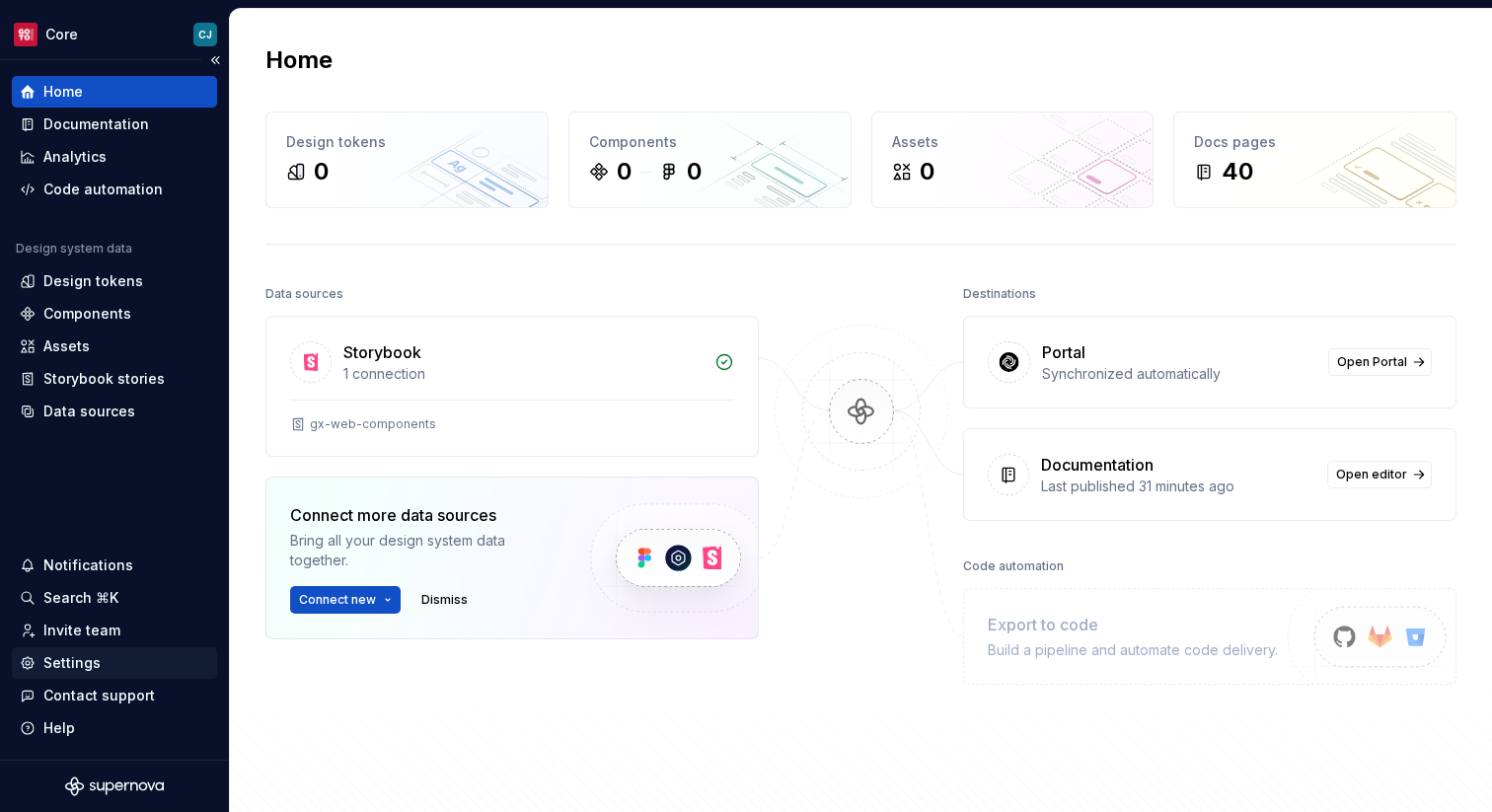
click at [77, 655] on div "Settings" at bounding box center [72, 662] width 58 height 20
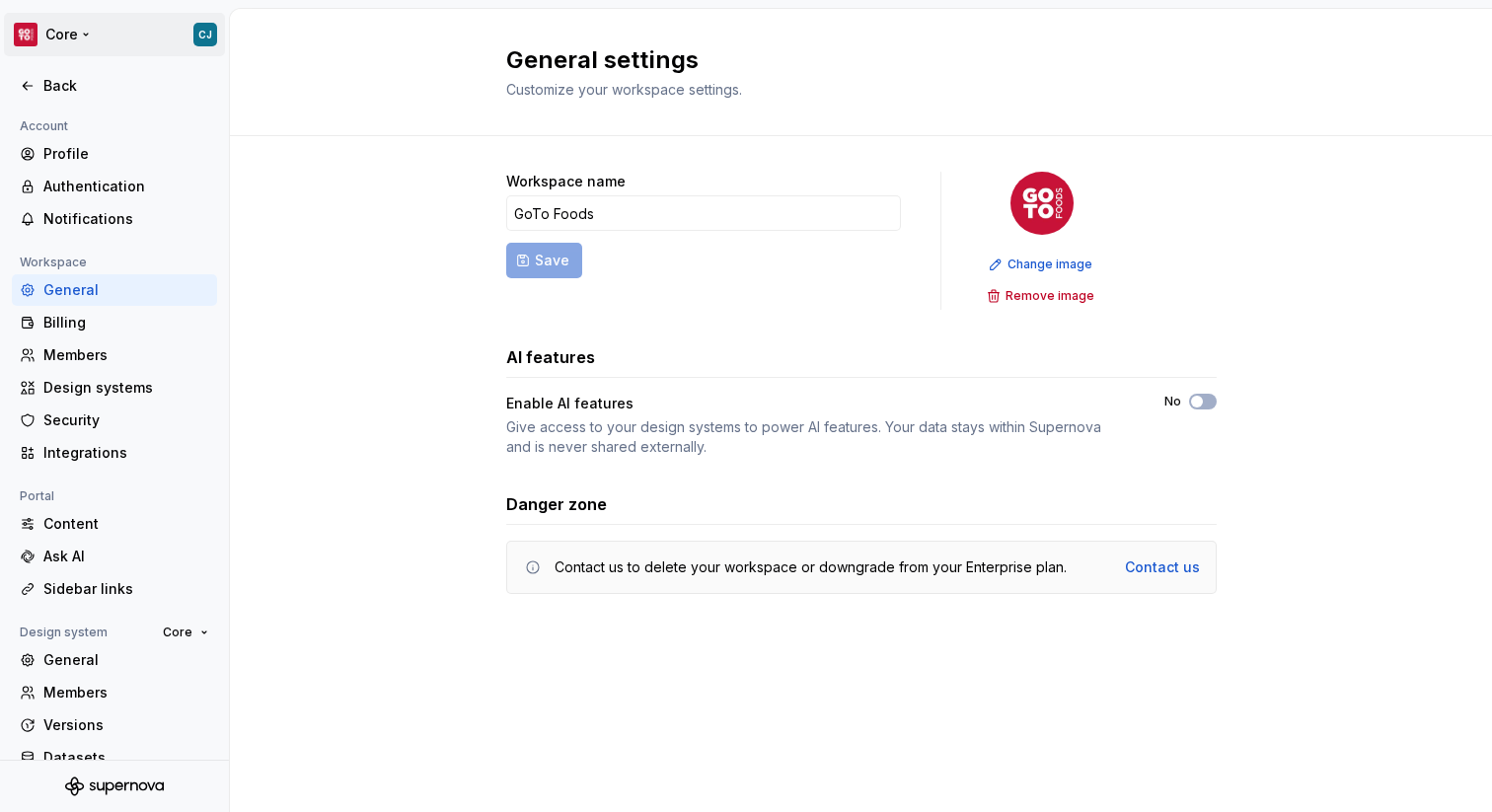
click at [68, 38] on html "Core CJ Back Account Profile Authentication Notifications Workspace General Bil…" at bounding box center [746, 406] width 1492 height 812
click at [258, 298] on html "Core CJ Back Account Profile Authentication Notifications Workspace General Bil…" at bounding box center [746, 406] width 1492 height 812
click at [75, 93] on div "Back" at bounding box center [126, 86] width 166 height 20
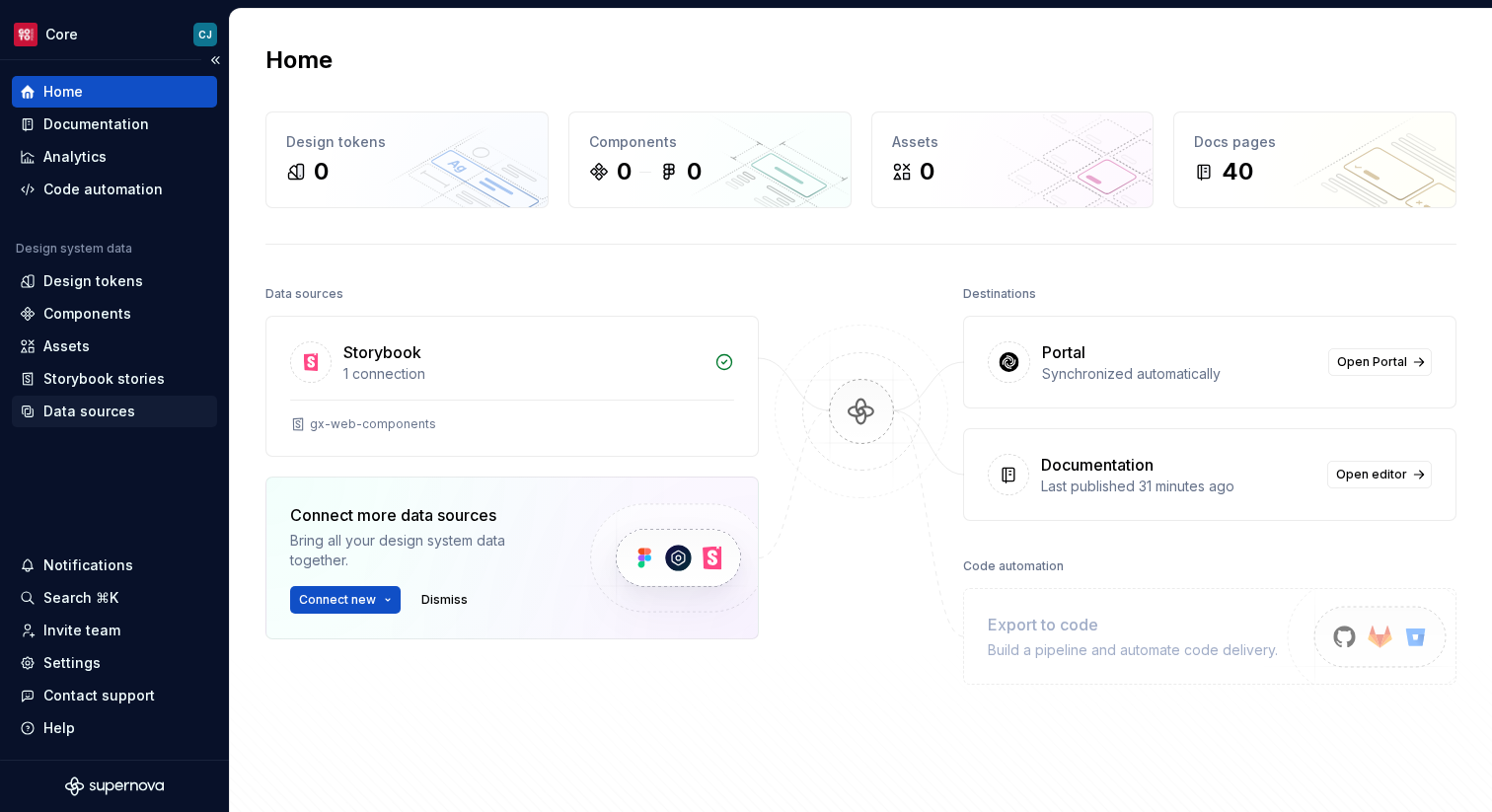
click at [97, 402] on div "Data sources" at bounding box center [89, 411] width 92 height 20
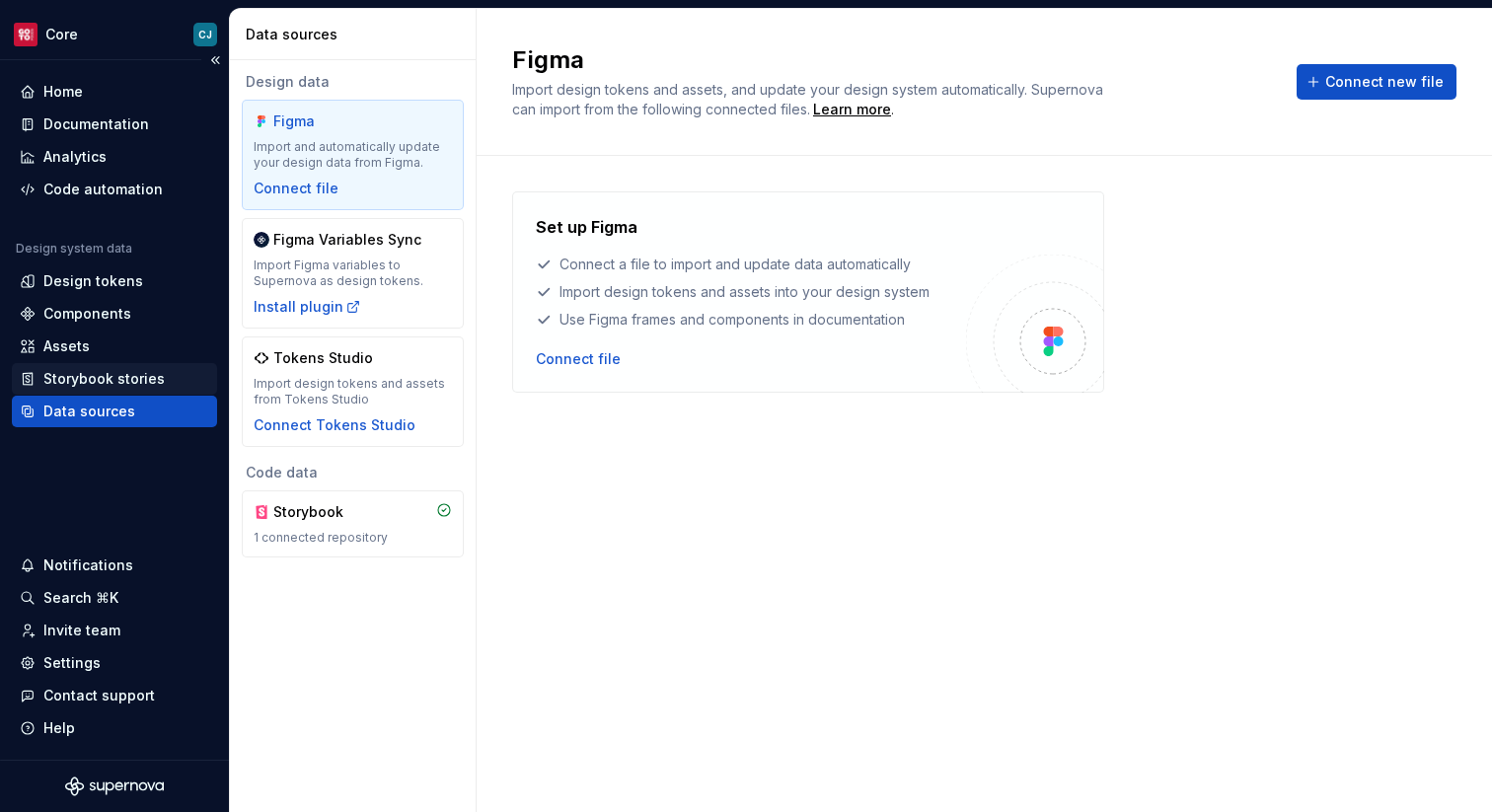
click at [95, 377] on div "Storybook stories" at bounding box center [104, 379] width 121 height 20
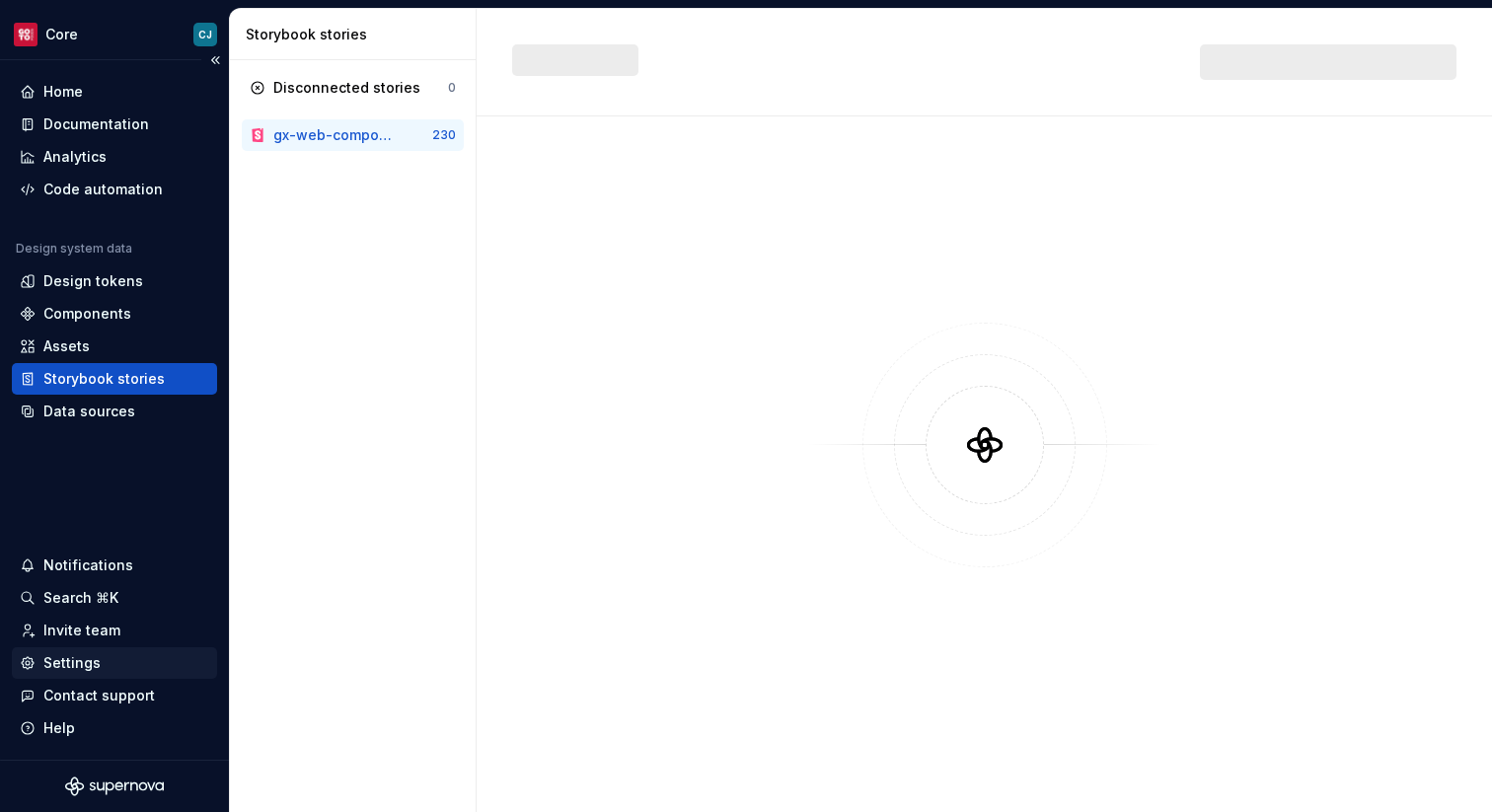
click at [129, 668] on div "Settings" at bounding box center [114, 662] width 189 height 20
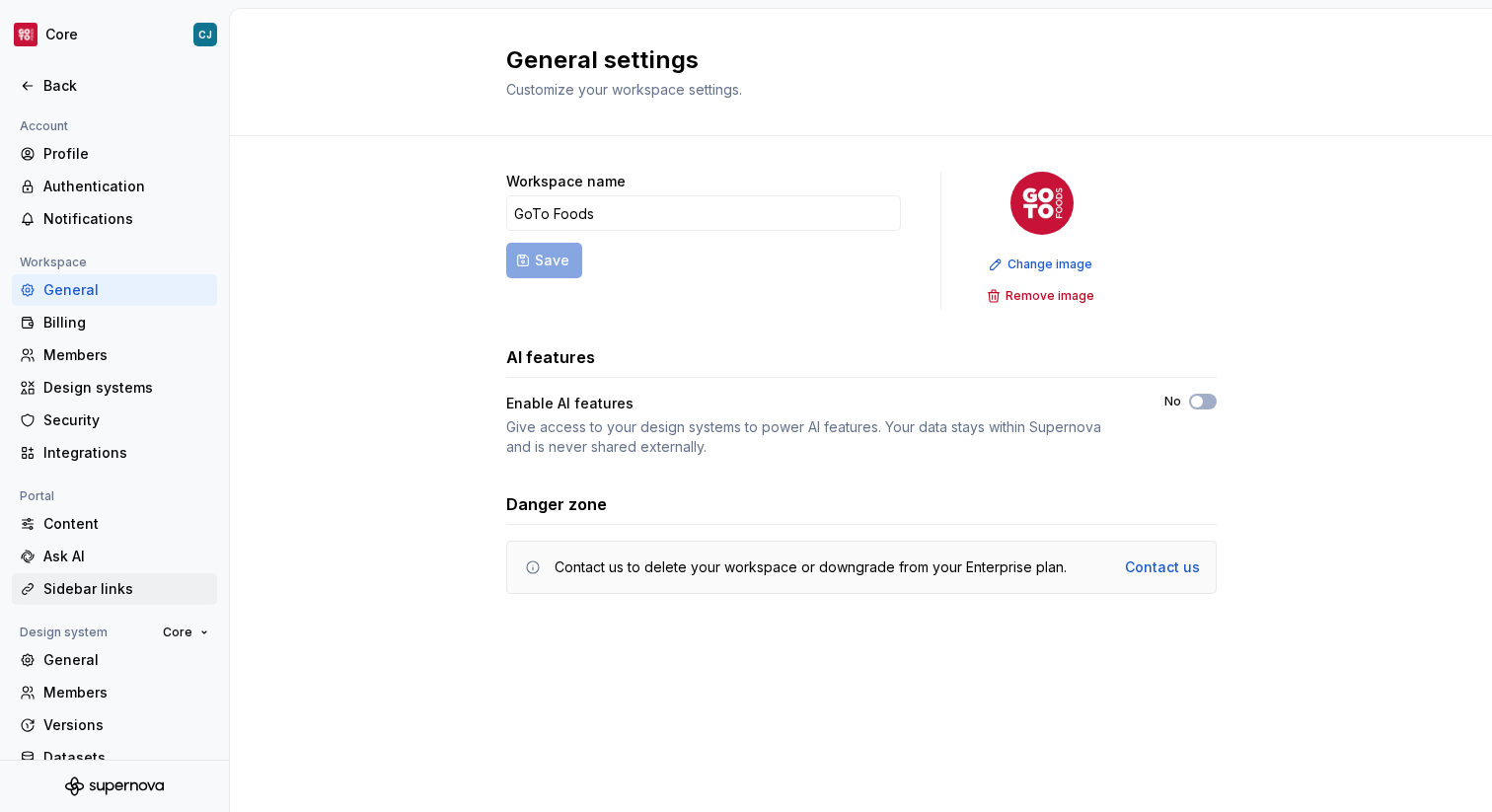
scroll to position [58, 0]
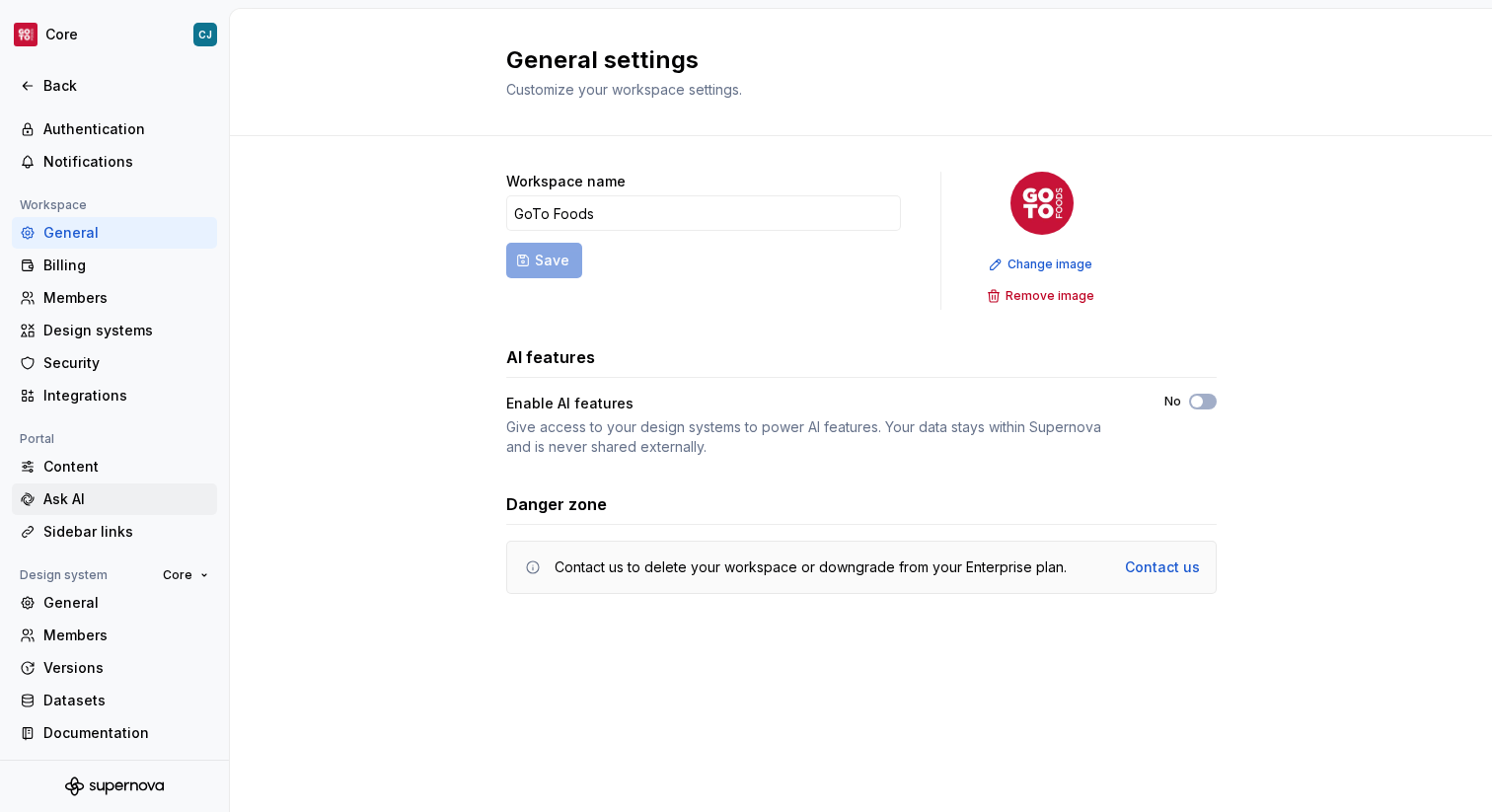
click at [107, 502] on div "Ask AI" at bounding box center [126, 499] width 166 height 20
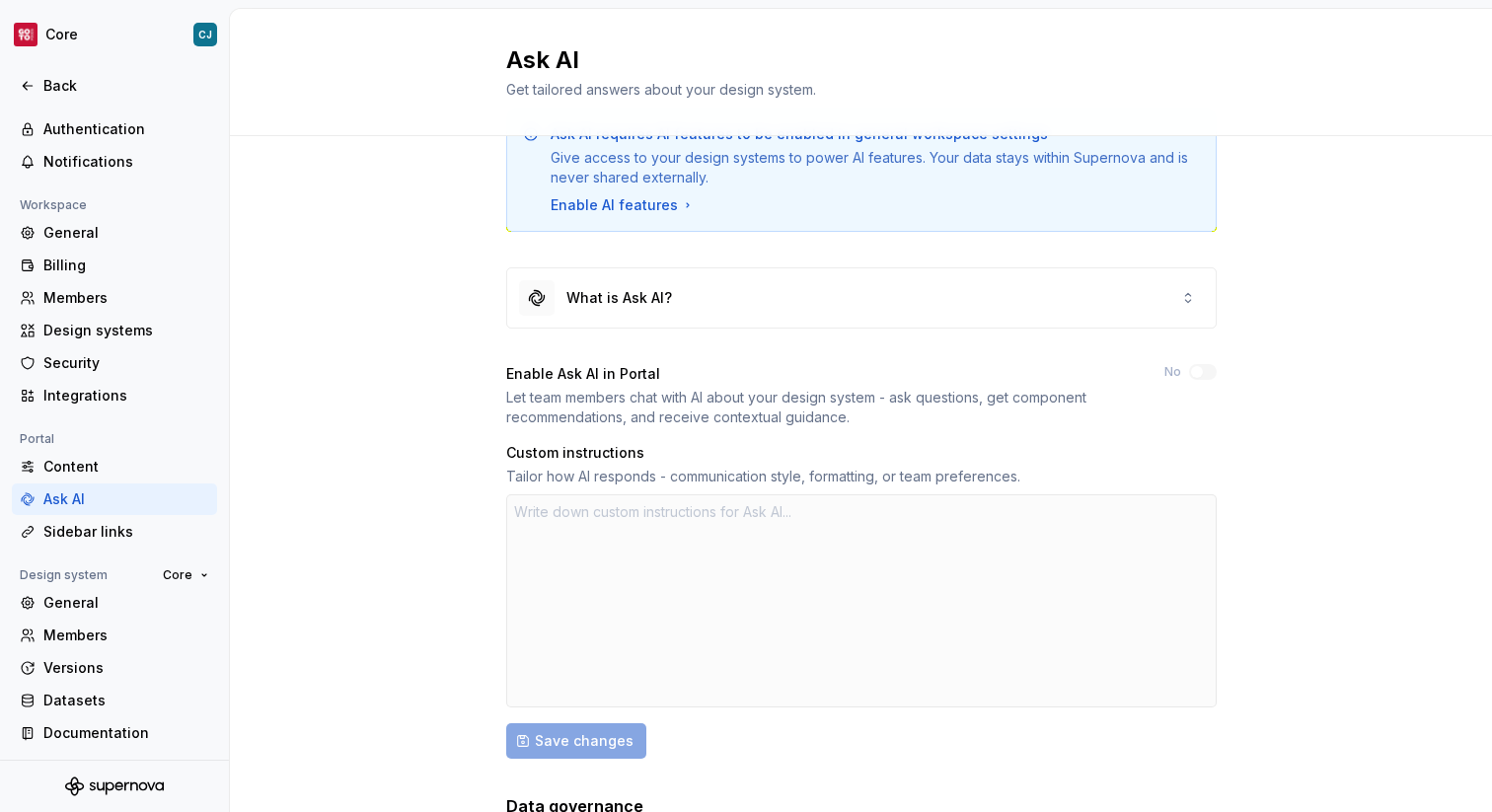
scroll to position [73, 0]
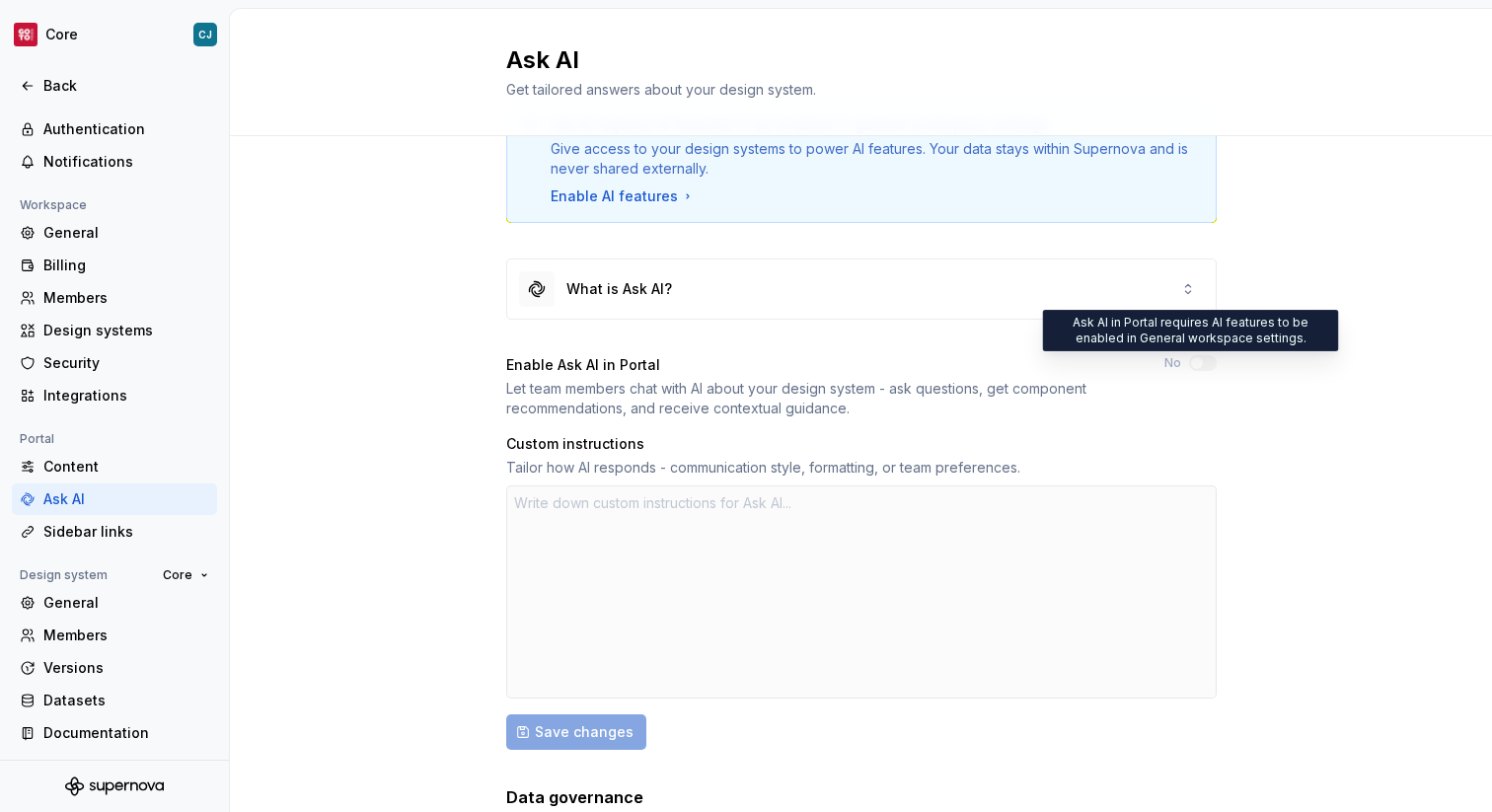
click at [1172, 365] on label "No" at bounding box center [1173, 363] width 17 height 16
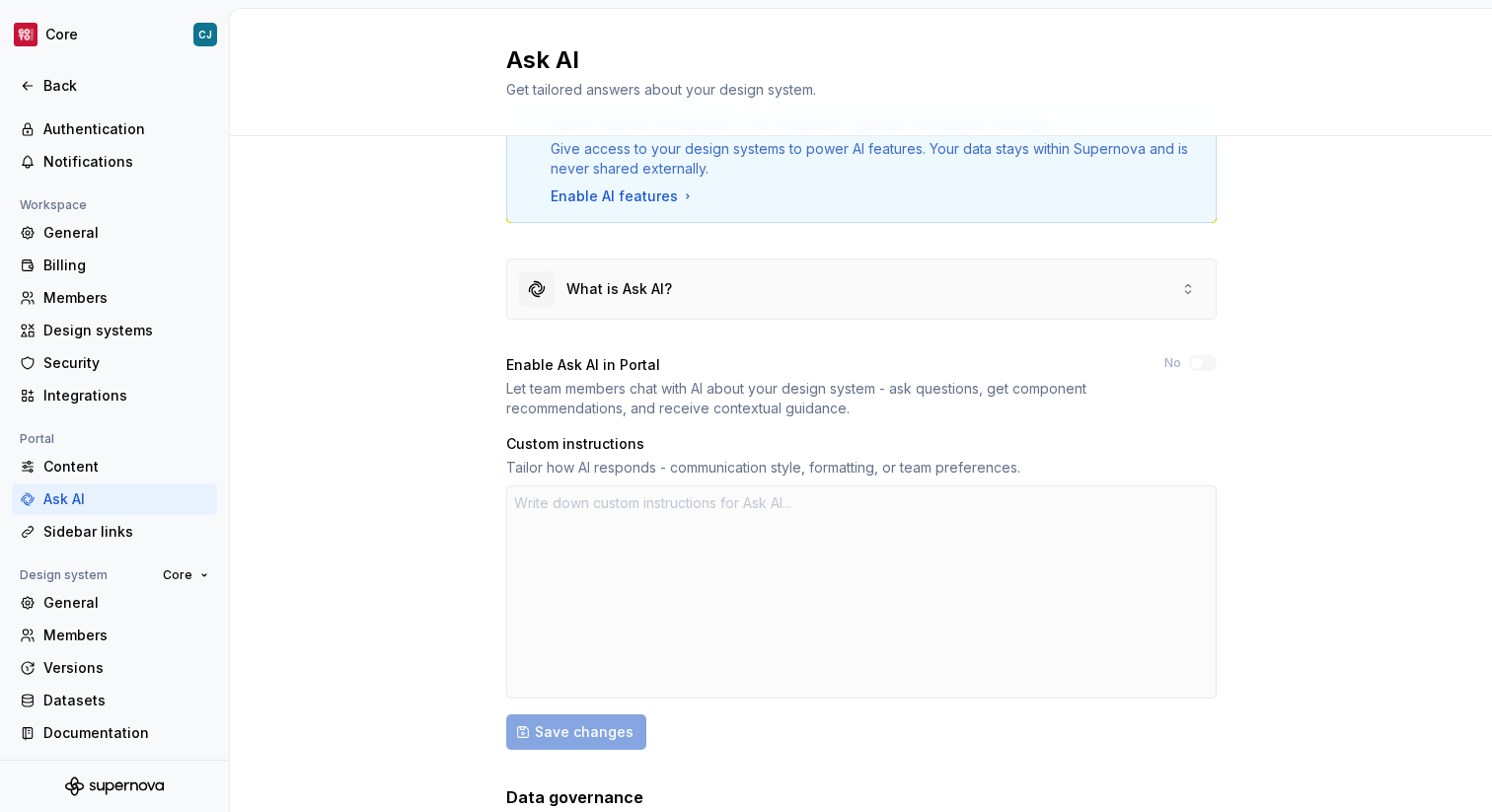
click at [1172, 315] on div "What is Ask AI?" at bounding box center [861, 290] width 708 height 59
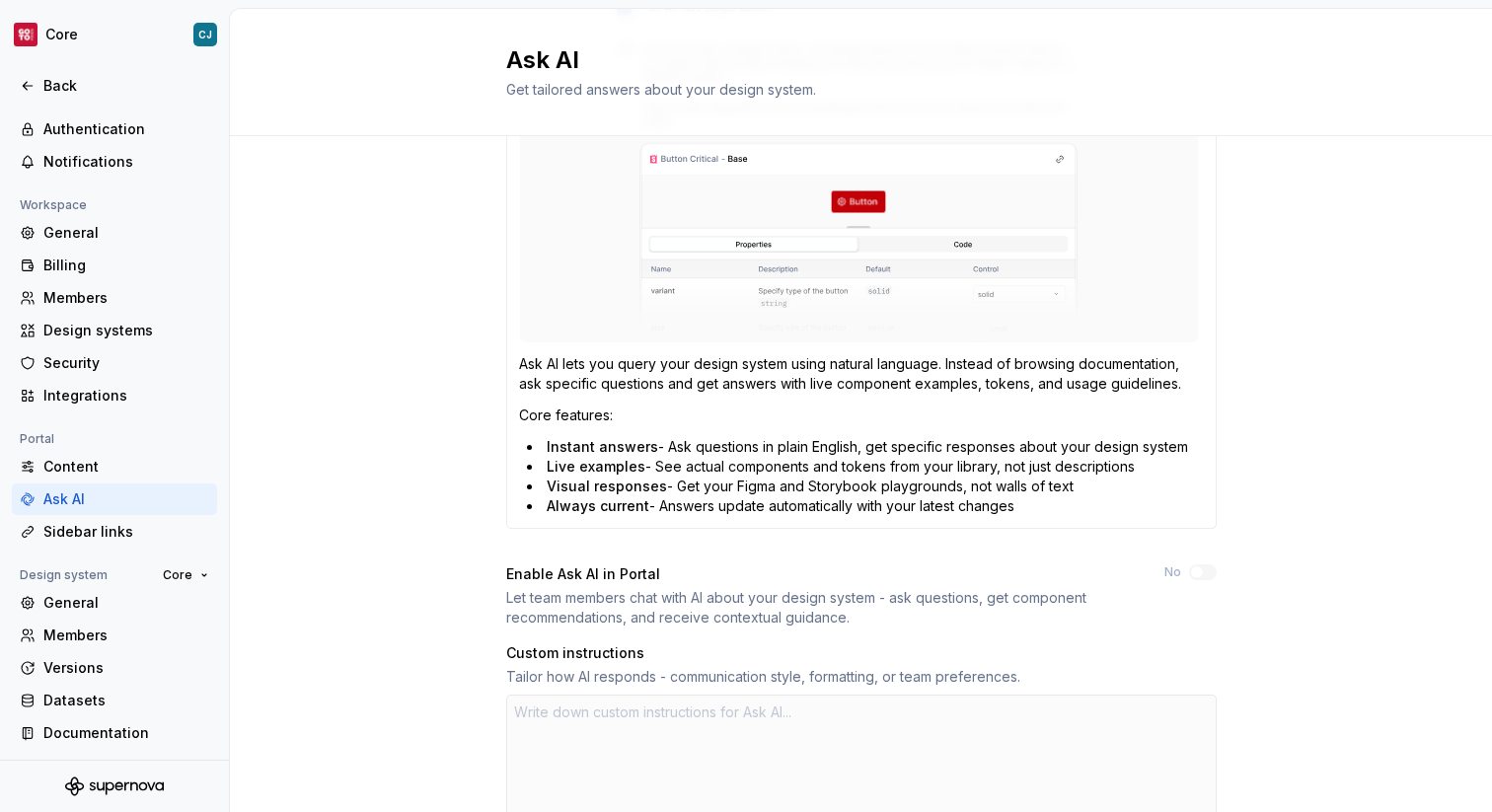
scroll to position [0, 0]
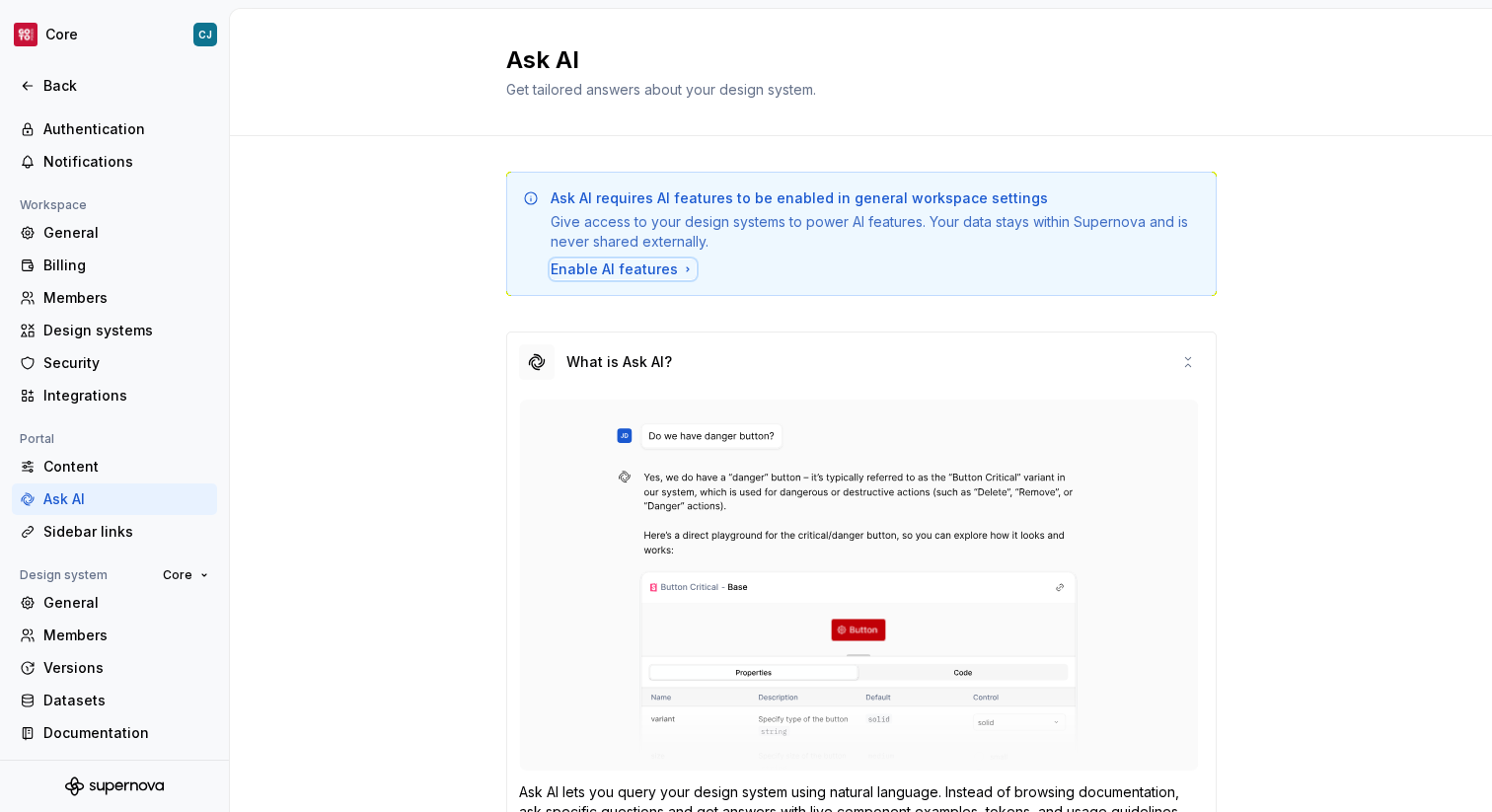
click at [666, 270] on div "Enable AI features" at bounding box center [623, 270] width 145 height 20
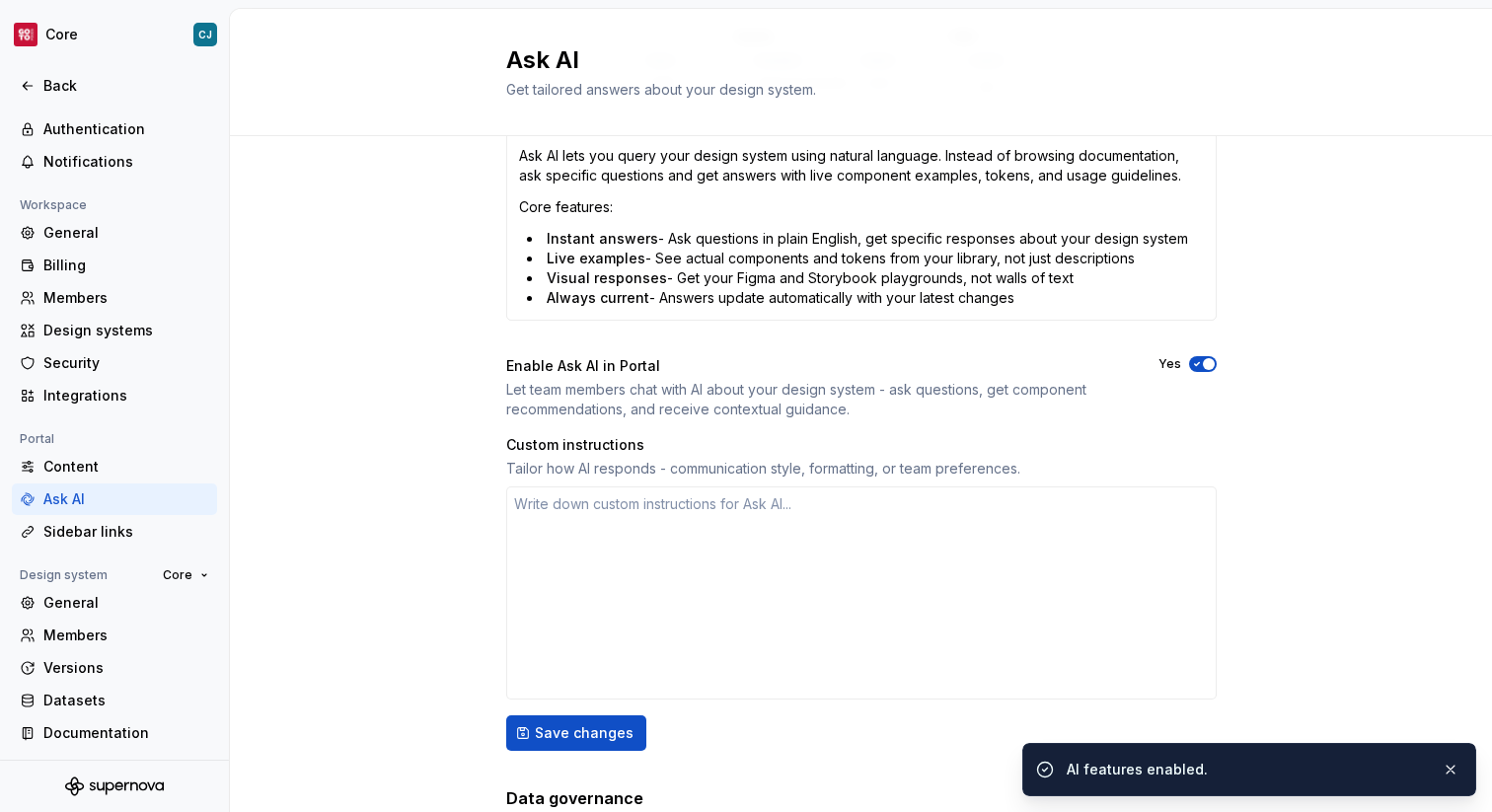
scroll to position [618, 0]
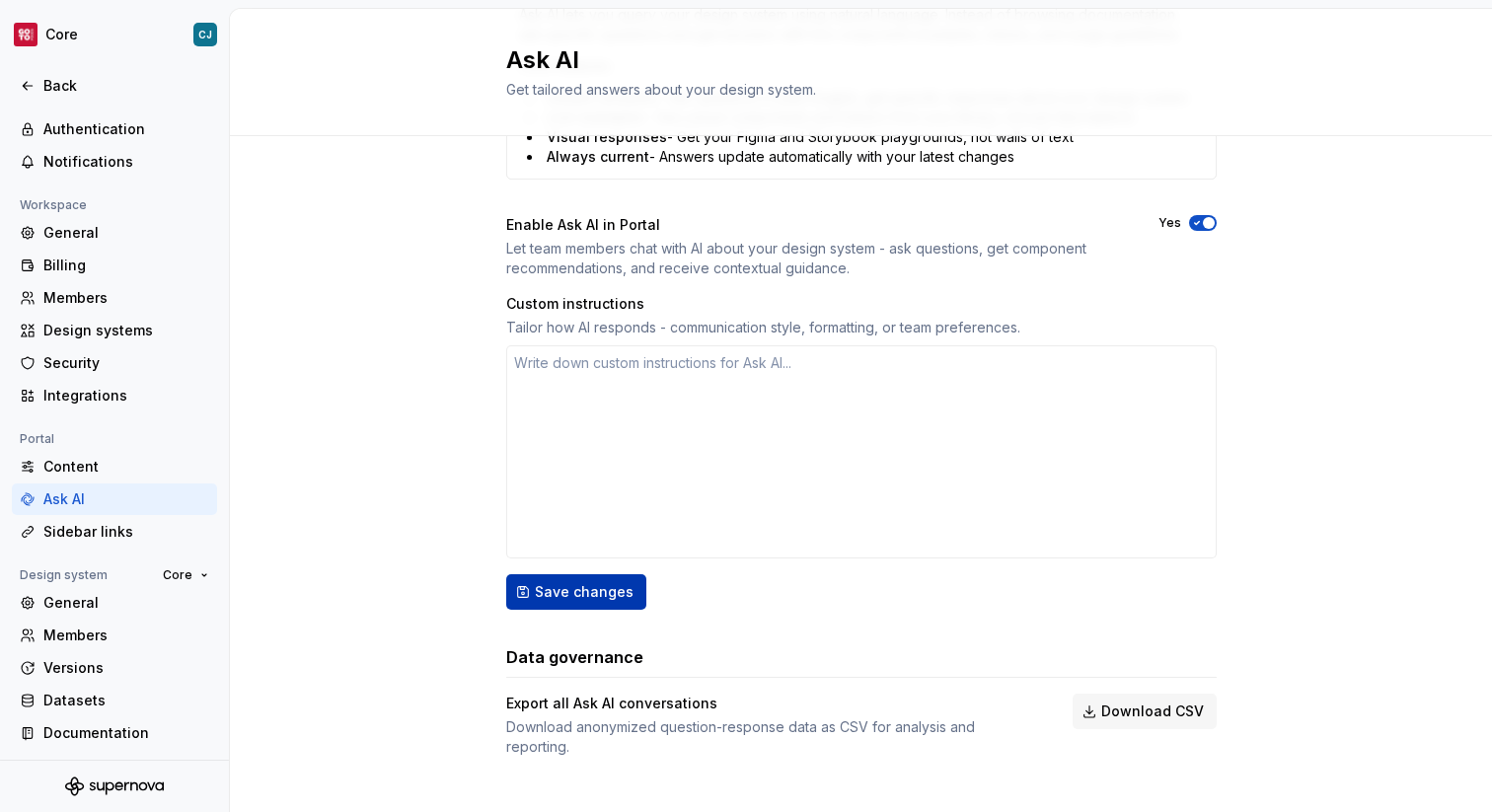
click at [616, 593] on span "Save changes" at bounding box center [583, 592] width 98 height 20
click at [72, 466] on div "Content" at bounding box center [126, 467] width 166 height 20
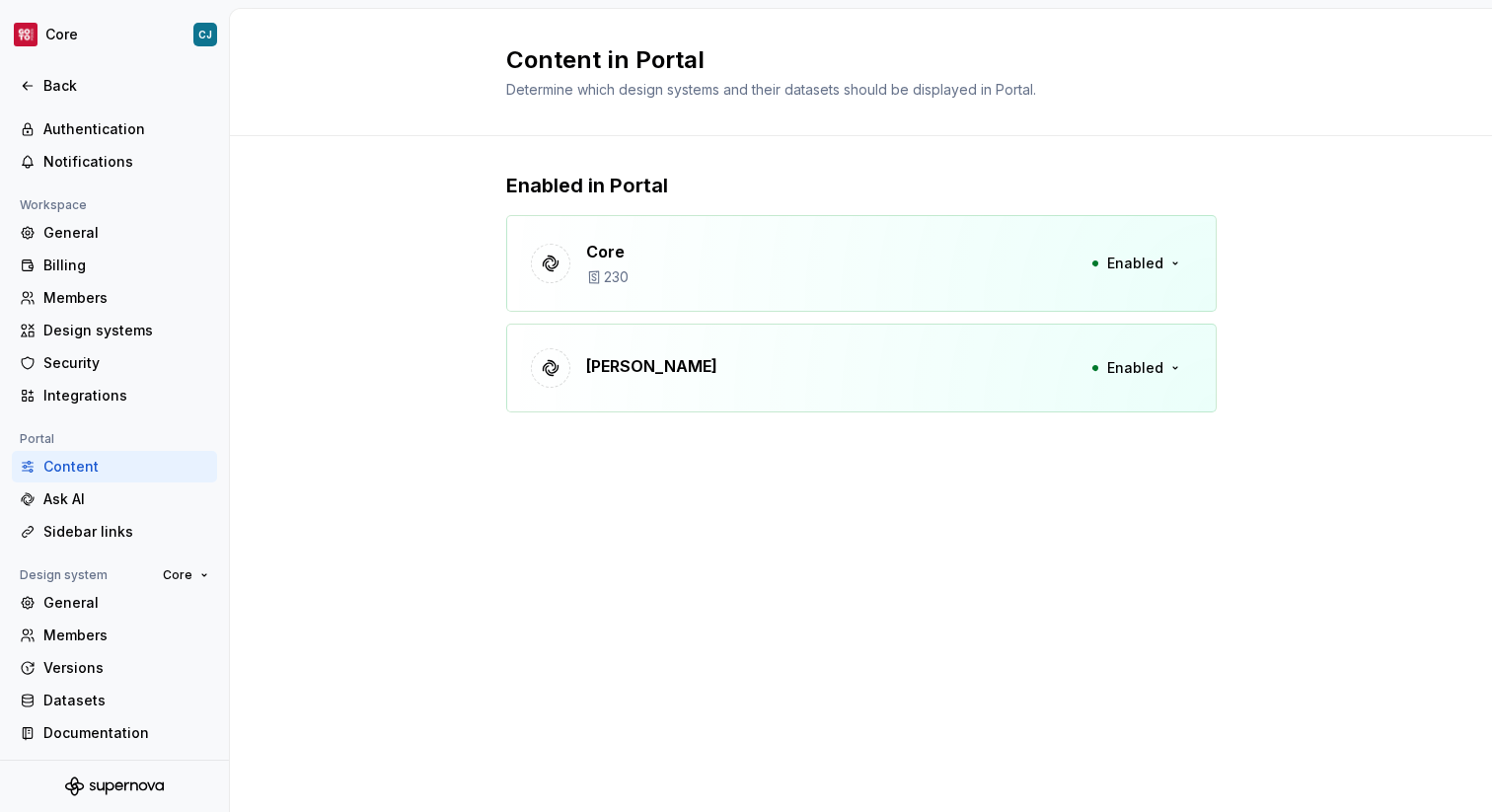
click at [666, 285] on div "Core 230 Enabled" at bounding box center [861, 263] width 710 height 96
click at [572, 263] on div "Core 230" at bounding box center [579, 264] width 97 height 48
click at [1113, 263] on span "Enabled" at bounding box center [1135, 264] width 57 height 20
click at [796, 143] on div "Enabled in Portal Core 230 Enabled [PERSON_NAME] Enabled" at bounding box center [861, 311] width 710 height 351
click at [544, 19] on div "Content in Portal Determine which design systems and their datasets should be d…" at bounding box center [861, 72] width 1262 height 127
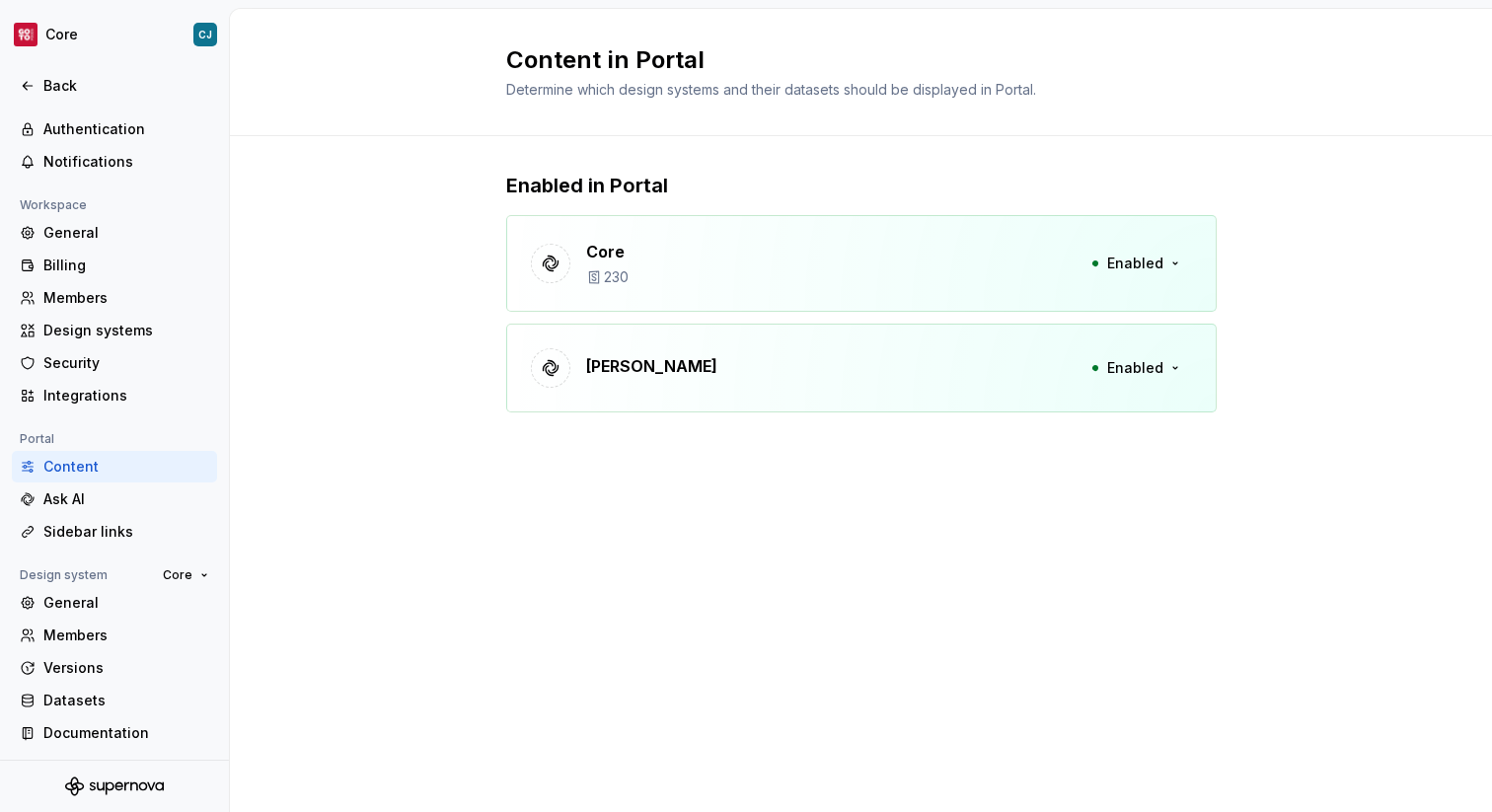
click at [567, 72] on h2 "Content in Portal" at bounding box center [849, 60] width 686 height 32
click at [592, 93] on span "Determine which design systems and their datasets should be displayed in Portal." at bounding box center [771, 89] width 530 height 17
click at [55, 35] on html "Core CJ Back Account Profile Authentication Notifications Workspace General Bil…" at bounding box center [746, 406] width 1492 height 812
click at [72, 40] on html "Core CJ Back Account Profile Authentication Notifications Workspace General Bil…" at bounding box center [746, 406] width 1492 height 812
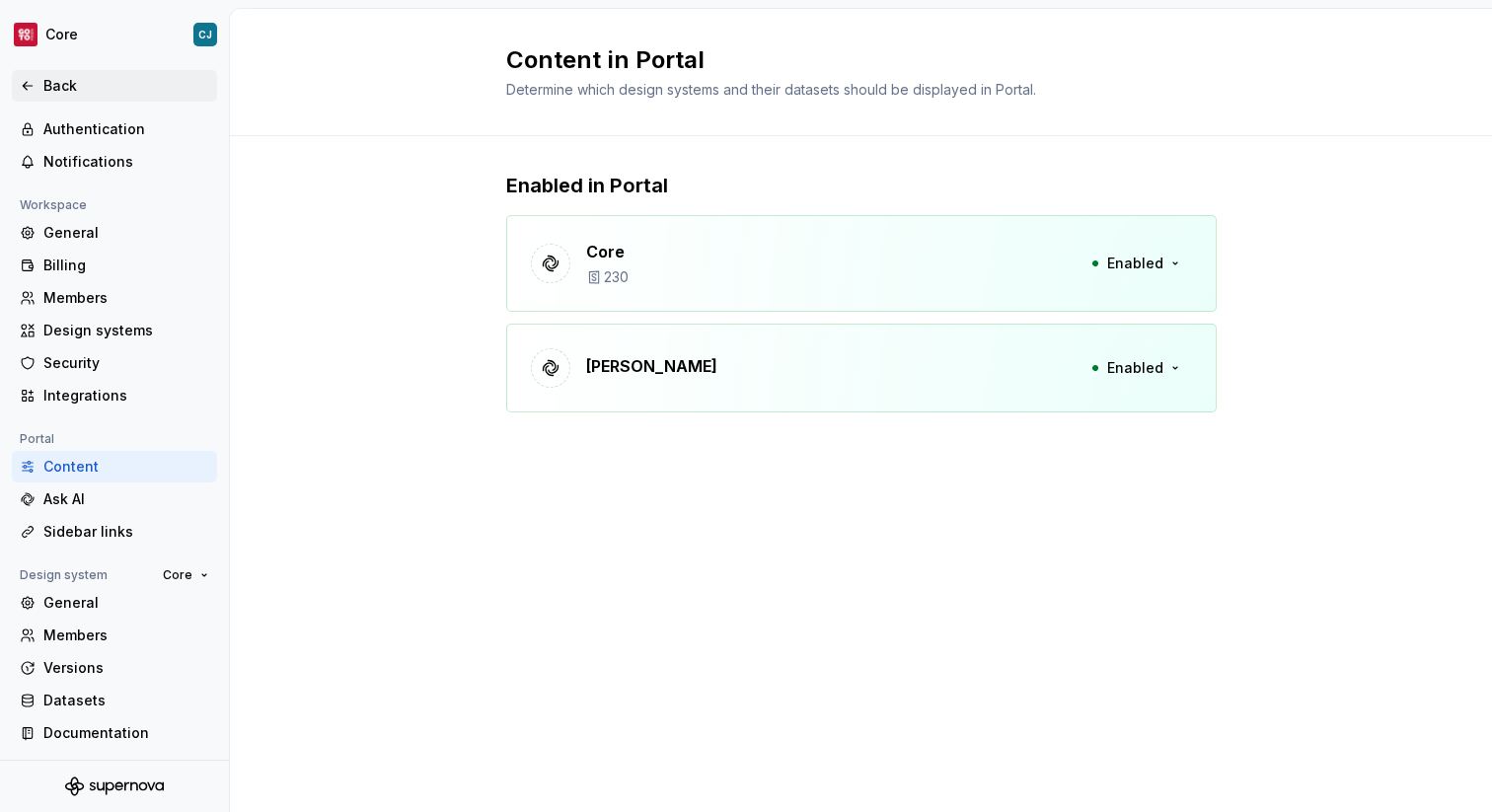
click at [52, 82] on div "Back" at bounding box center [126, 86] width 166 height 20
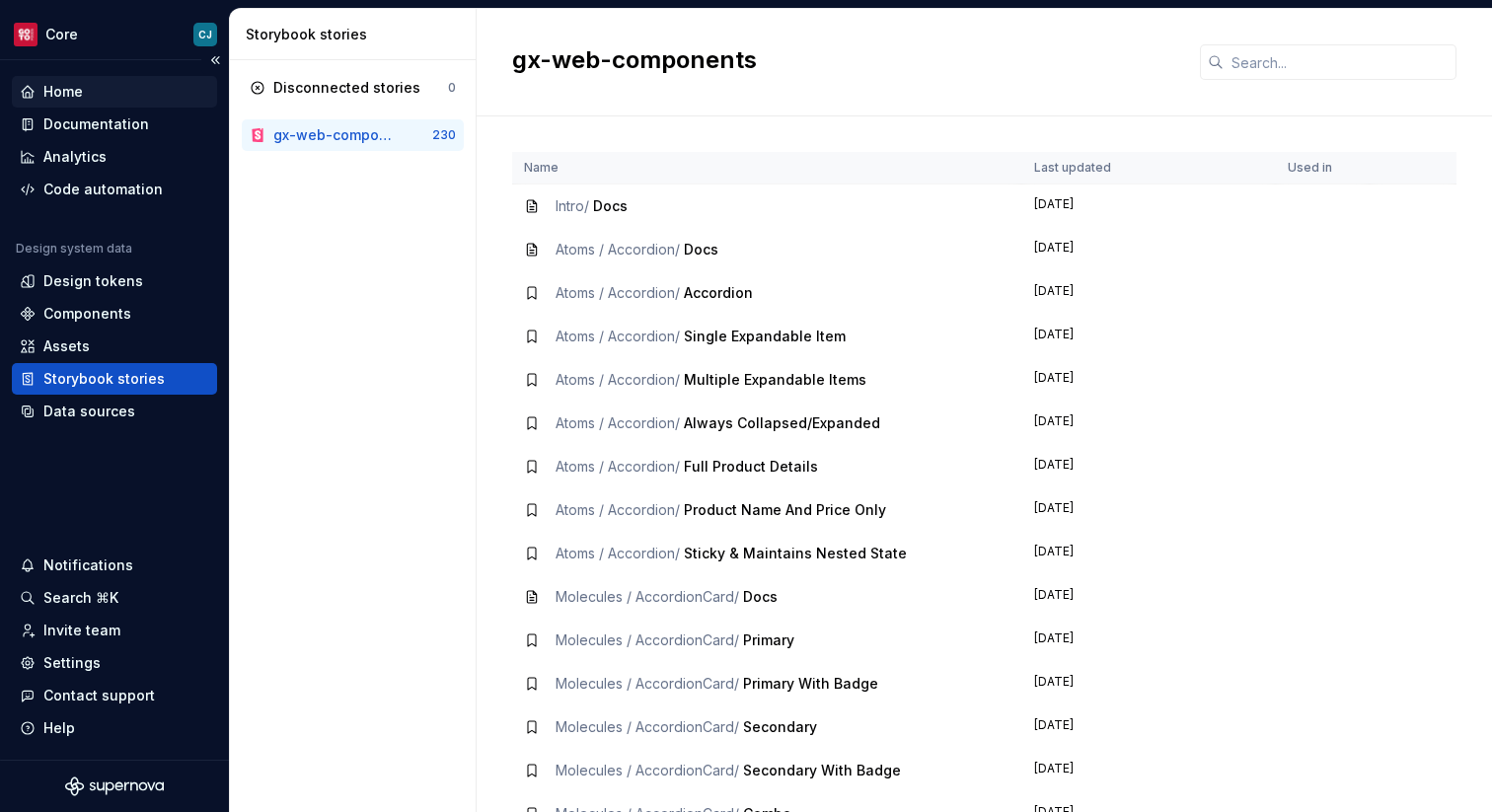
click at [77, 86] on div "Home" at bounding box center [63, 92] width 40 height 20
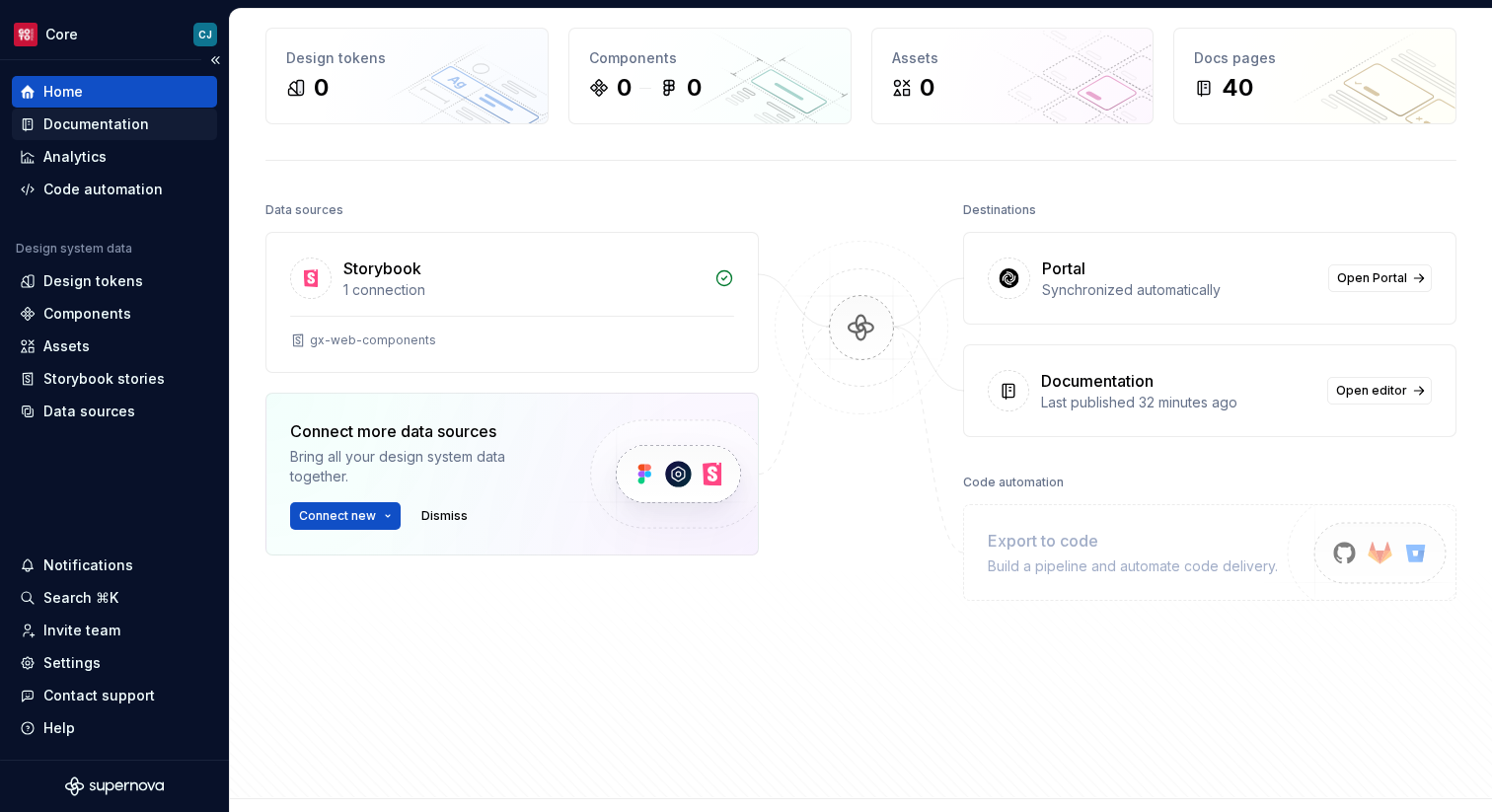
scroll to position [98, 0]
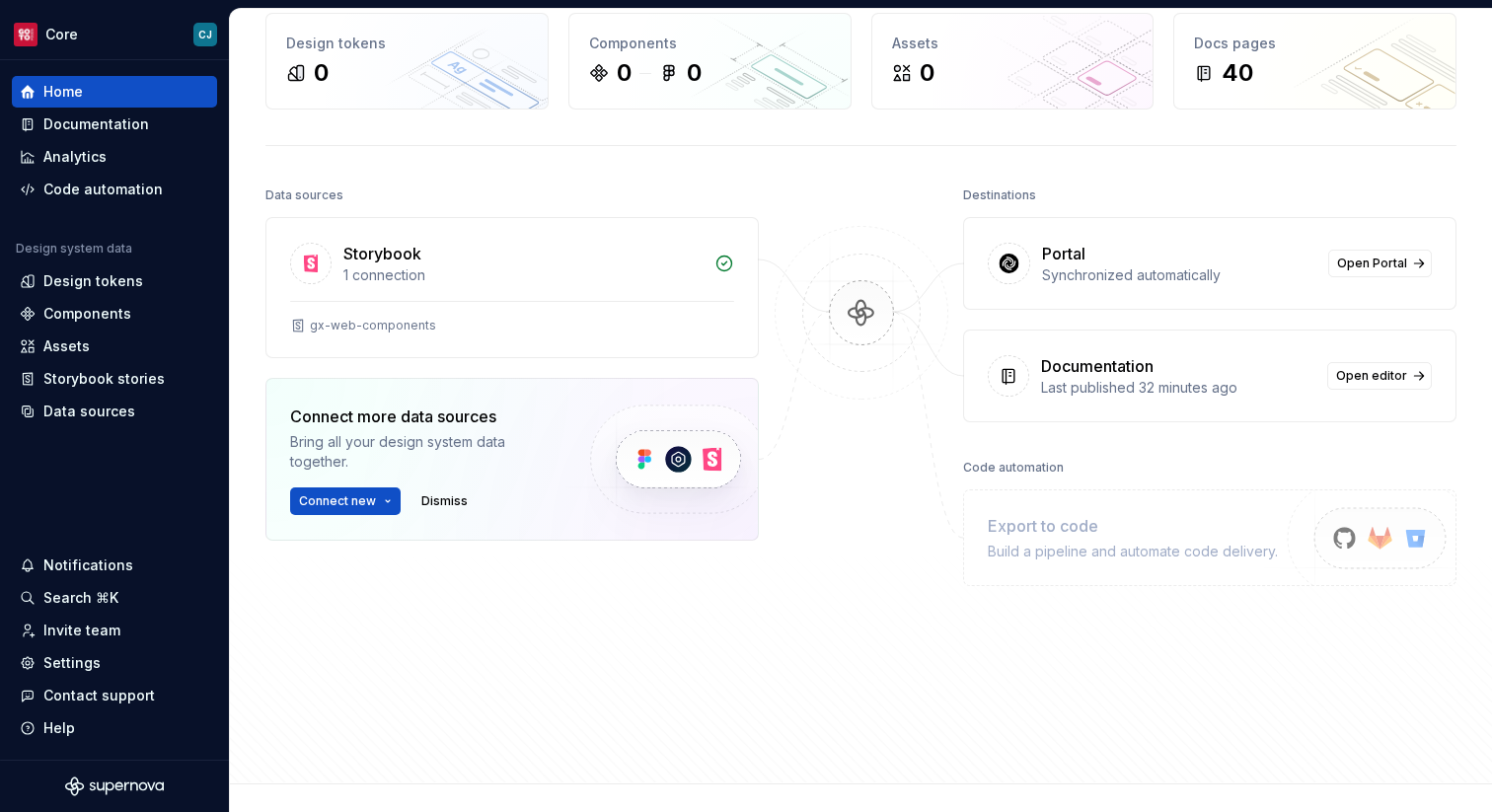
click at [1439, 269] on div "Portal Synchronized automatically Open Portal" at bounding box center [1209, 264] width 491 height 91
click at [1423, 265] on link "Open Portal" at bounding box center [1380, 264] width 103 height 28
click at [158, 93] on div "Home" at bounding box center [114, 92] width 189 height 20
click at [103, 124] on div "Documentation" at bounding box center [96, 124] width 105 height 20
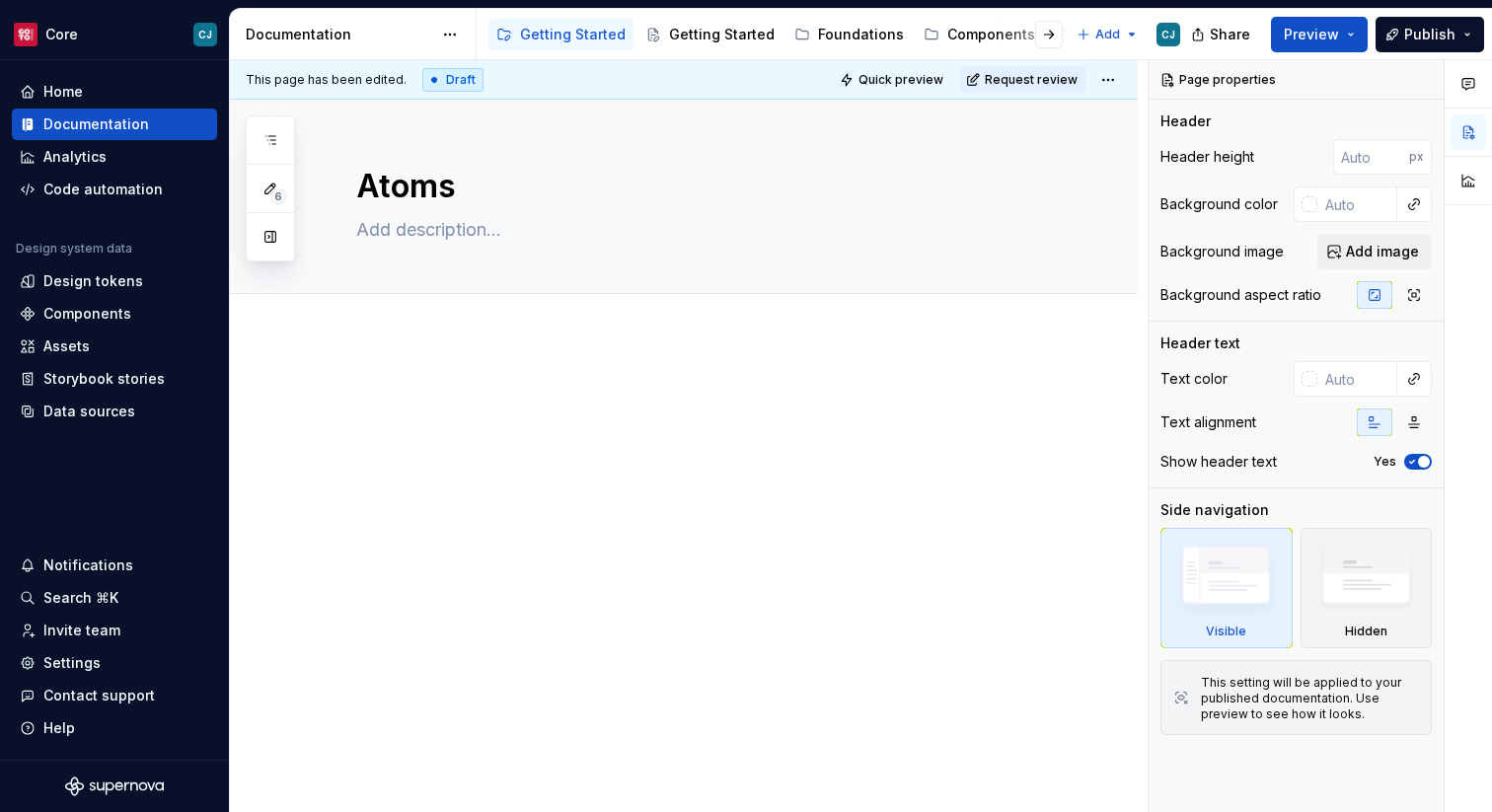
click at [342, 34] on div "Documentation" at bounding box center [339, 35] width 186 height 20
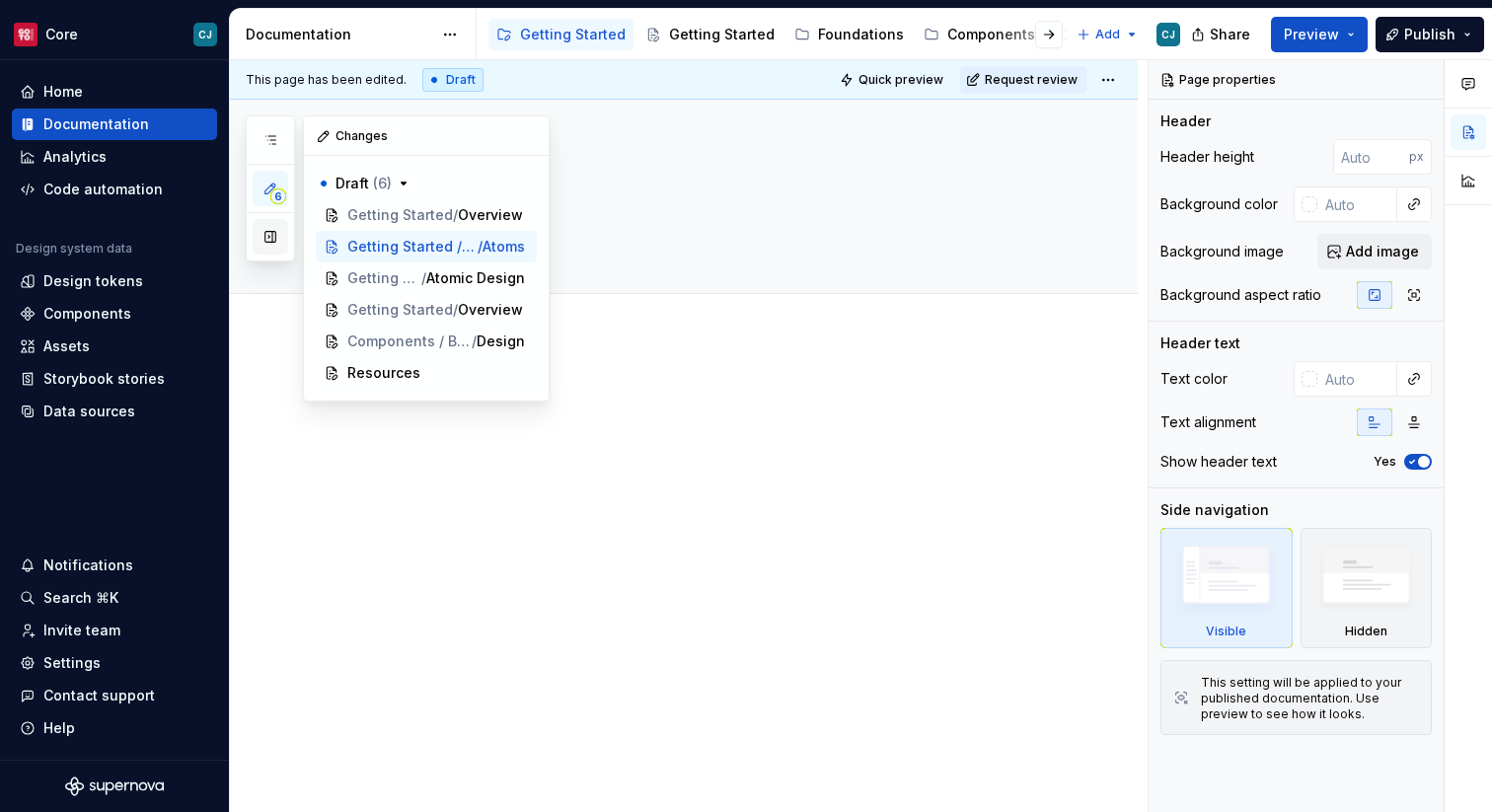
click at [270, 232] on button "button" at bounding box center [271, 237] width 36 height 36
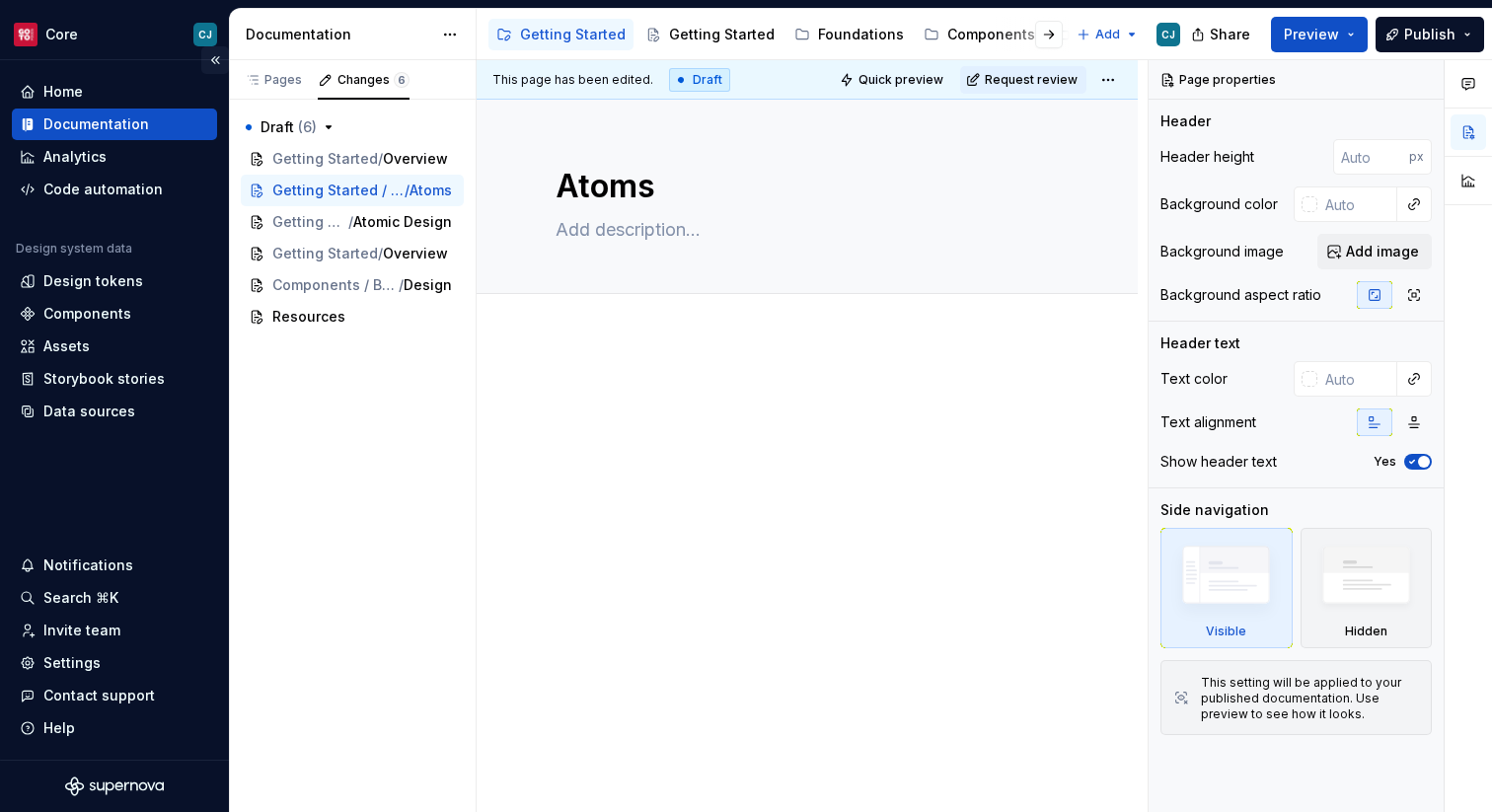
click at [218, 62] on button "Collapse sidebar" at bounding box center [215, 60] width 28 height 28
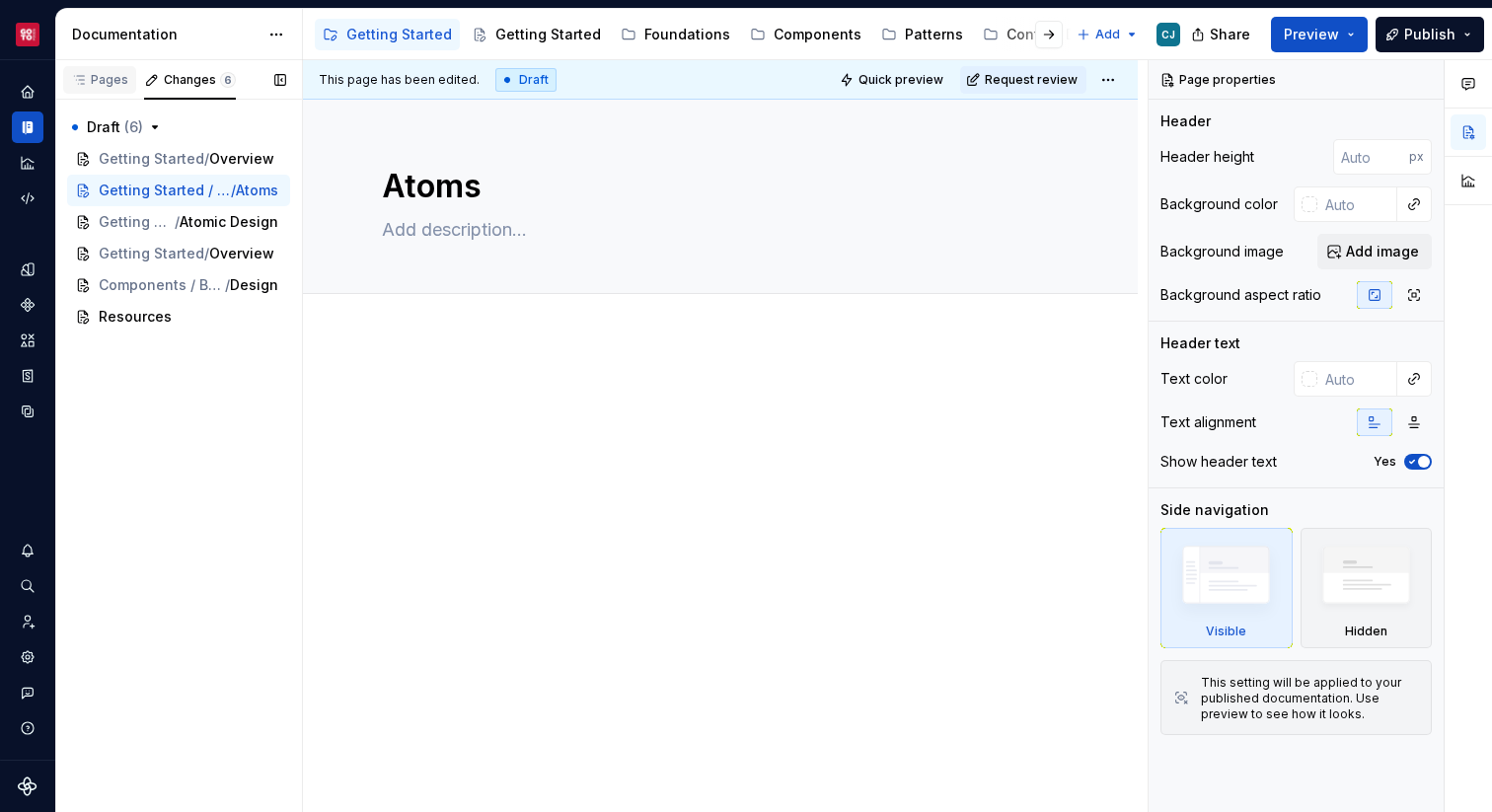
click at [108, 83] on div "Pages" at bounding box center [100, 80] width 58 height 16
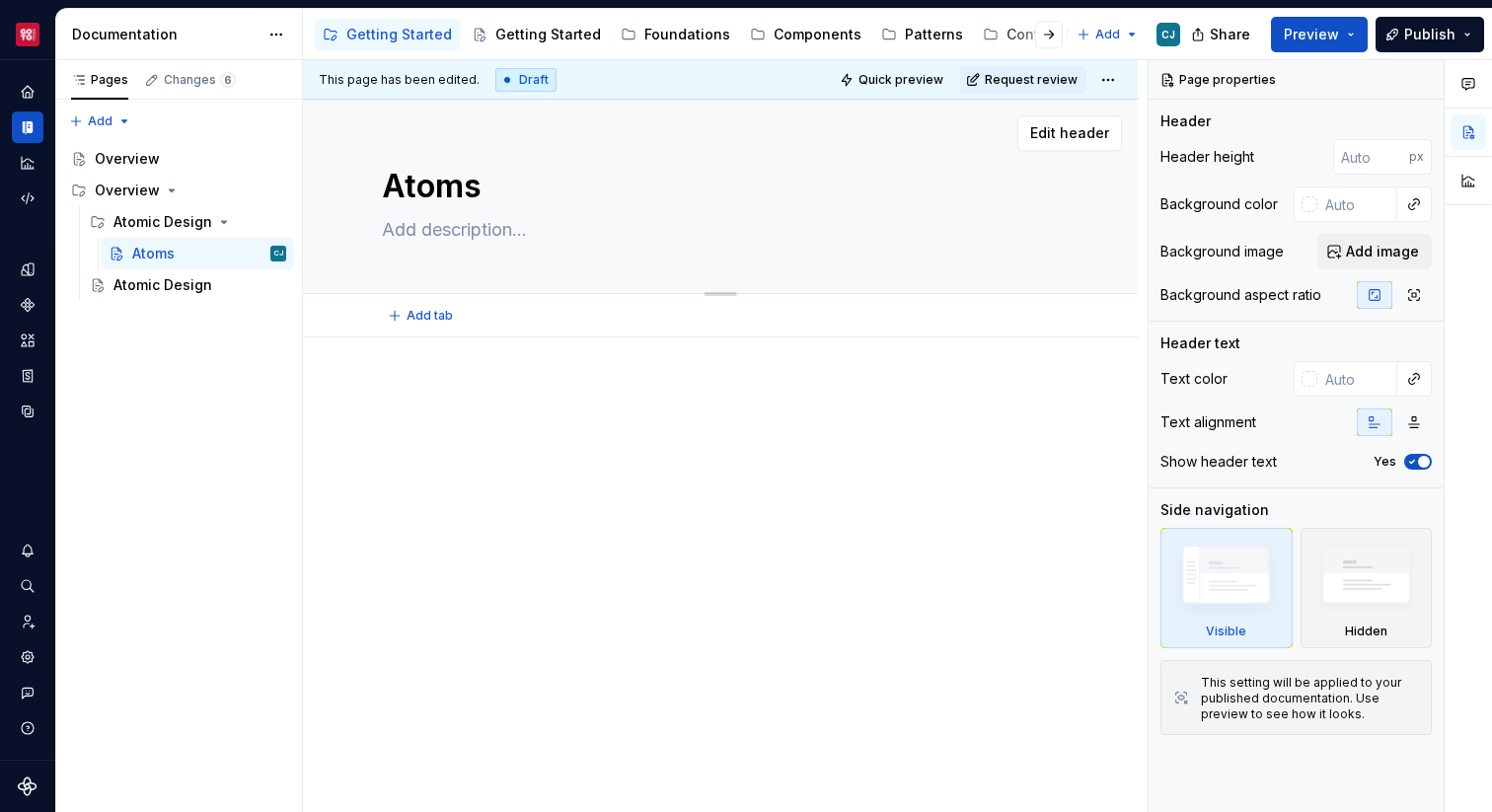
drag, startPoint x: 301, startPoint y: 136, endPoint x: 410, endPoint y: 137, distance: 109.0
click at [410, 137] on div "Pages Changes 6 Add Accessibility guide for tree Page tree. Navigate the tree w…" at bounding box center [774, 436] width 1435 height 753
click at [220, 80] on span "6" at bounding box center [228, 80] width 16 height 16
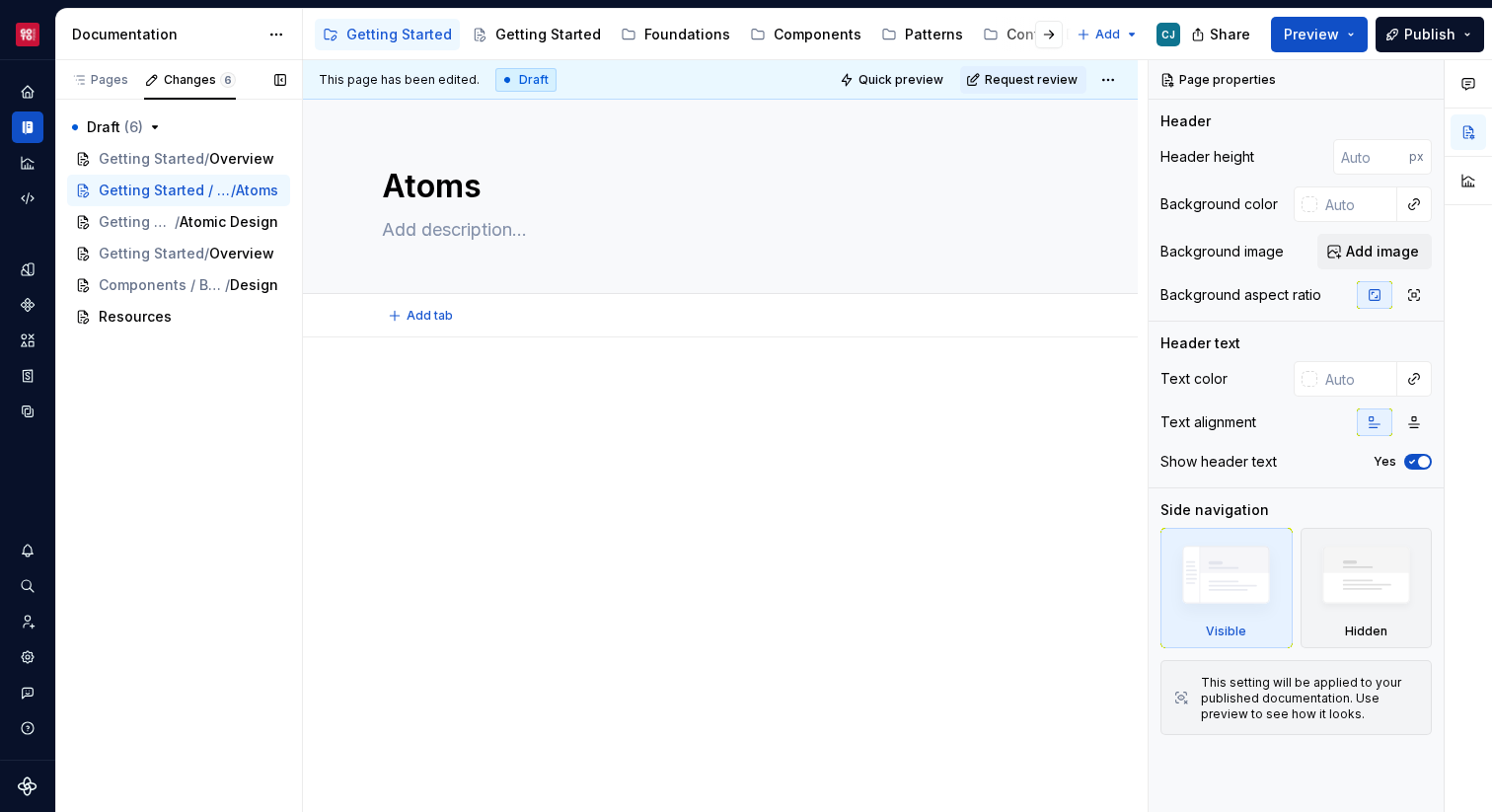
type textarea "*"
click at [122, 90] on div "Pages" at bounding box center [100, 80] width 73 height 28
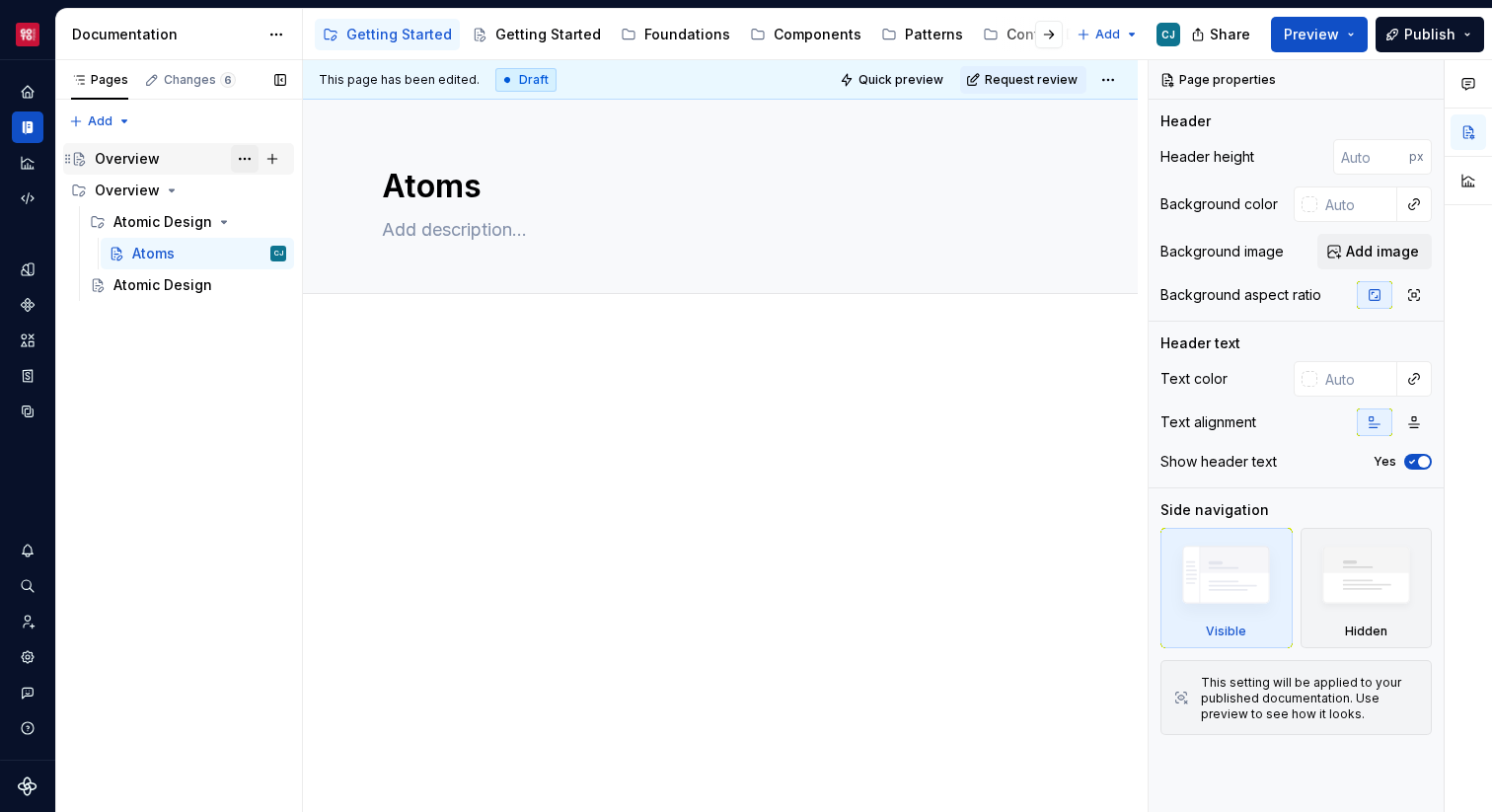
click at [244, 159] on button "Page tree" at bounding box center [245, 159] width 28 height 28
click at [187, 154] on div "Pages Changes 6 Add Accessibility guide for tree Page tree. Navigate the tree w…" at bounding box center [179, 436] width 247 height 753
click at [226, 154] on div "Overview" at bounding box center [189, 159] width 191 height 28
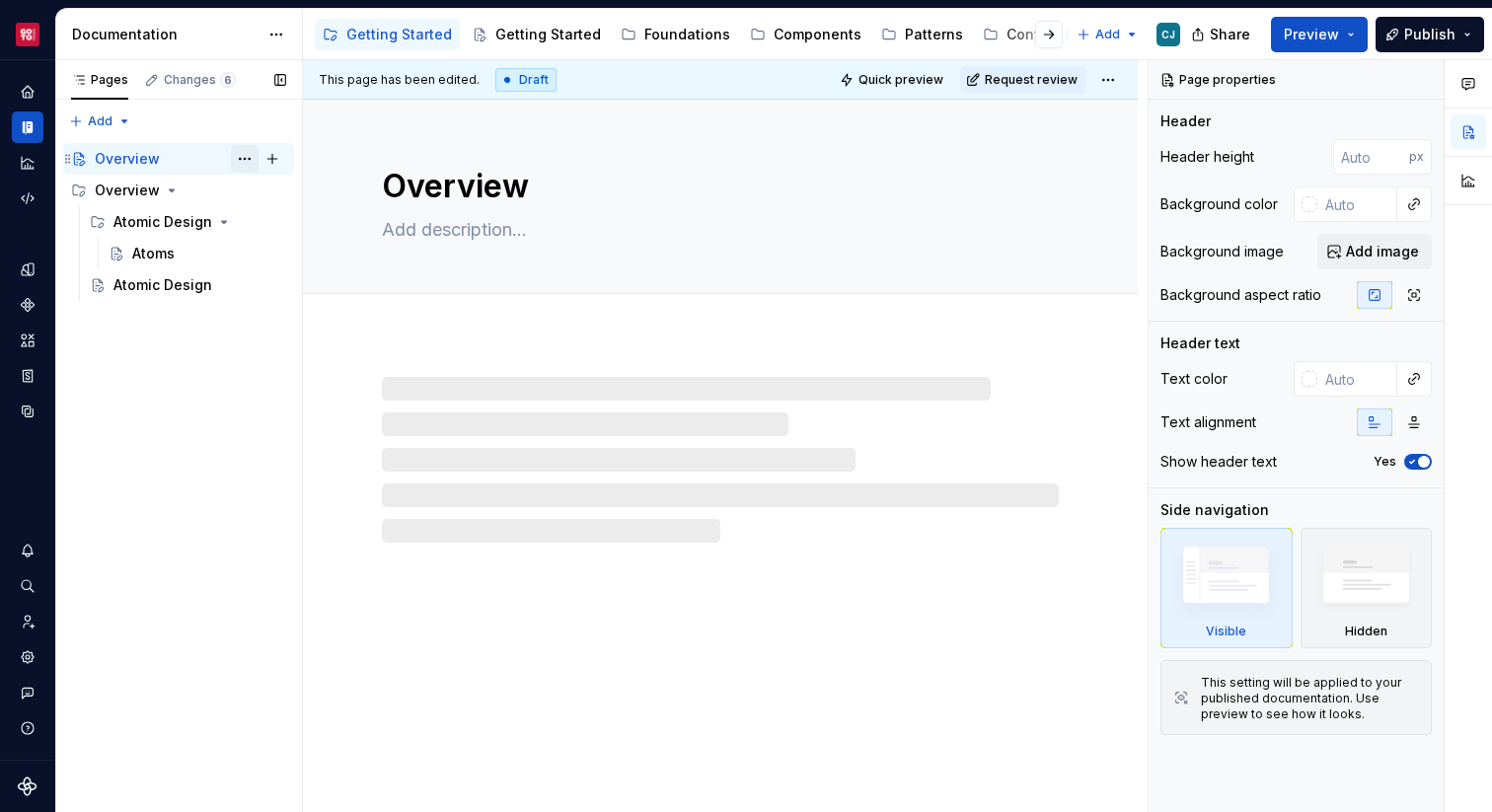
click at [244, 159] on button "Page tree" at bounding box center [245, 159] width 28 height 28
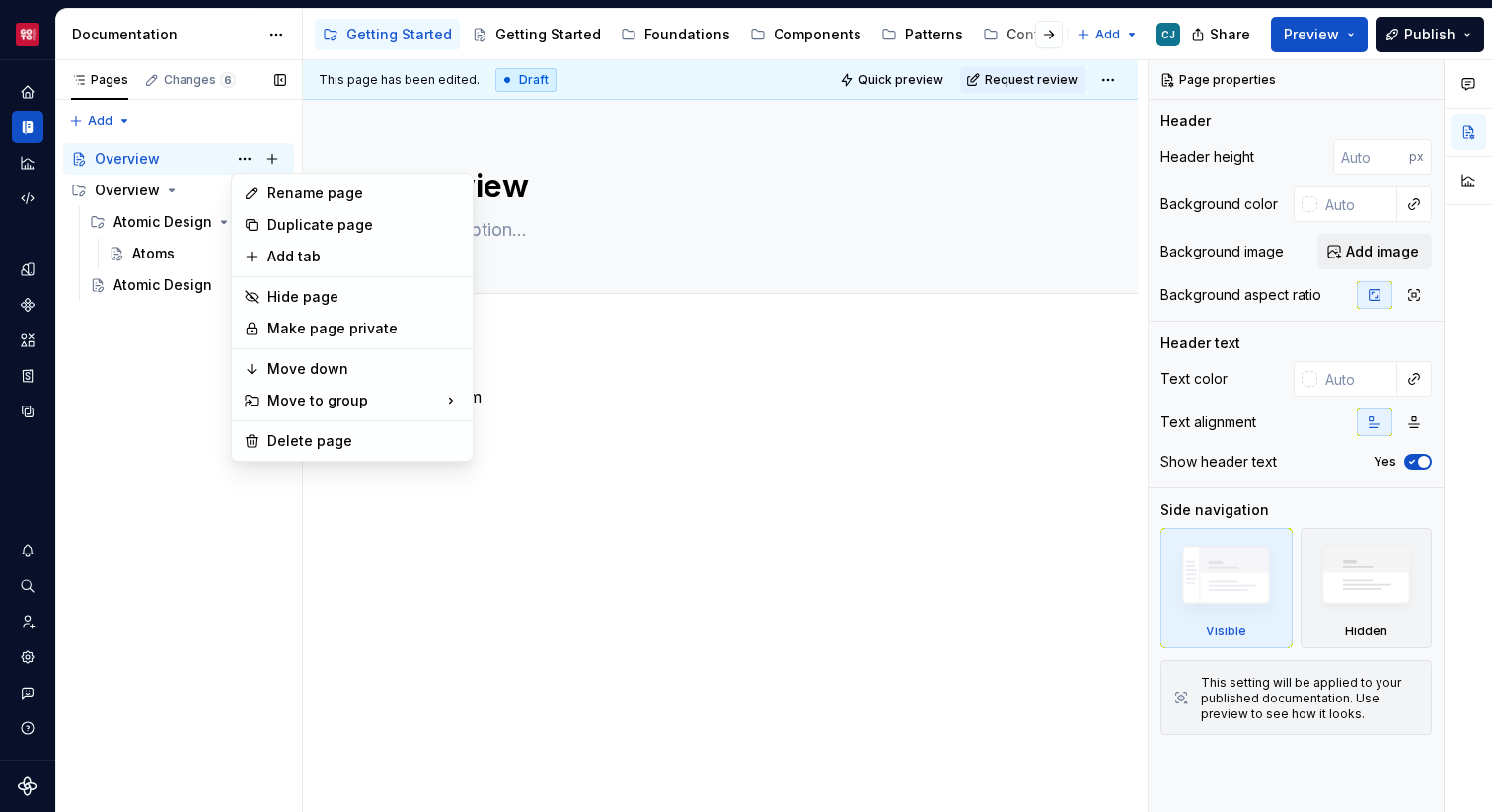
click at [118, 328] on div "Pages Changes 6 Add Accessibility guide for tree Page tree. Navigate the tree w…" at bounding box center [179, 436] width 247 height 753
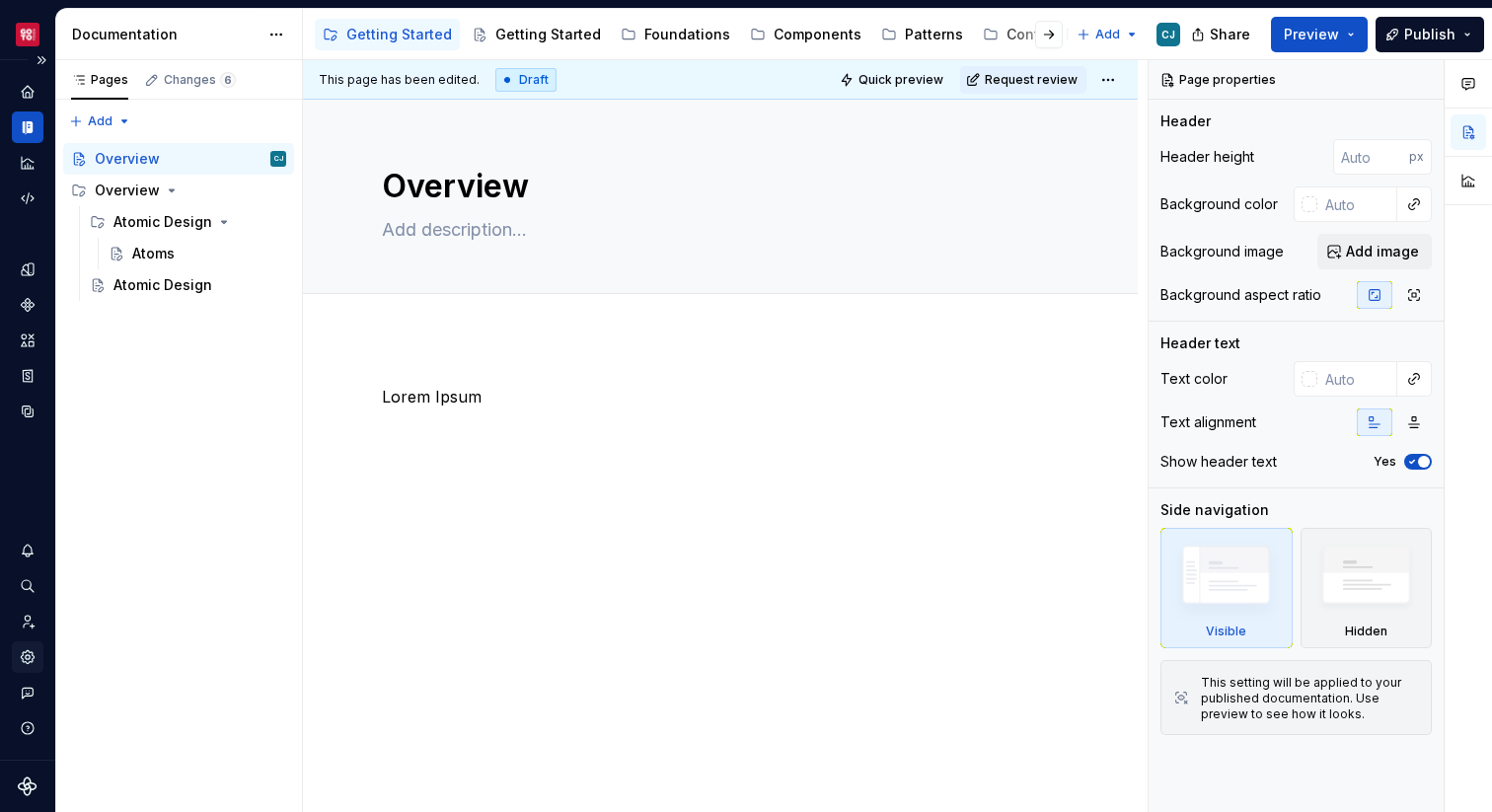
click at [27, 648] on icon "Settings" at bounding box center [28, 657] width 18 height 18
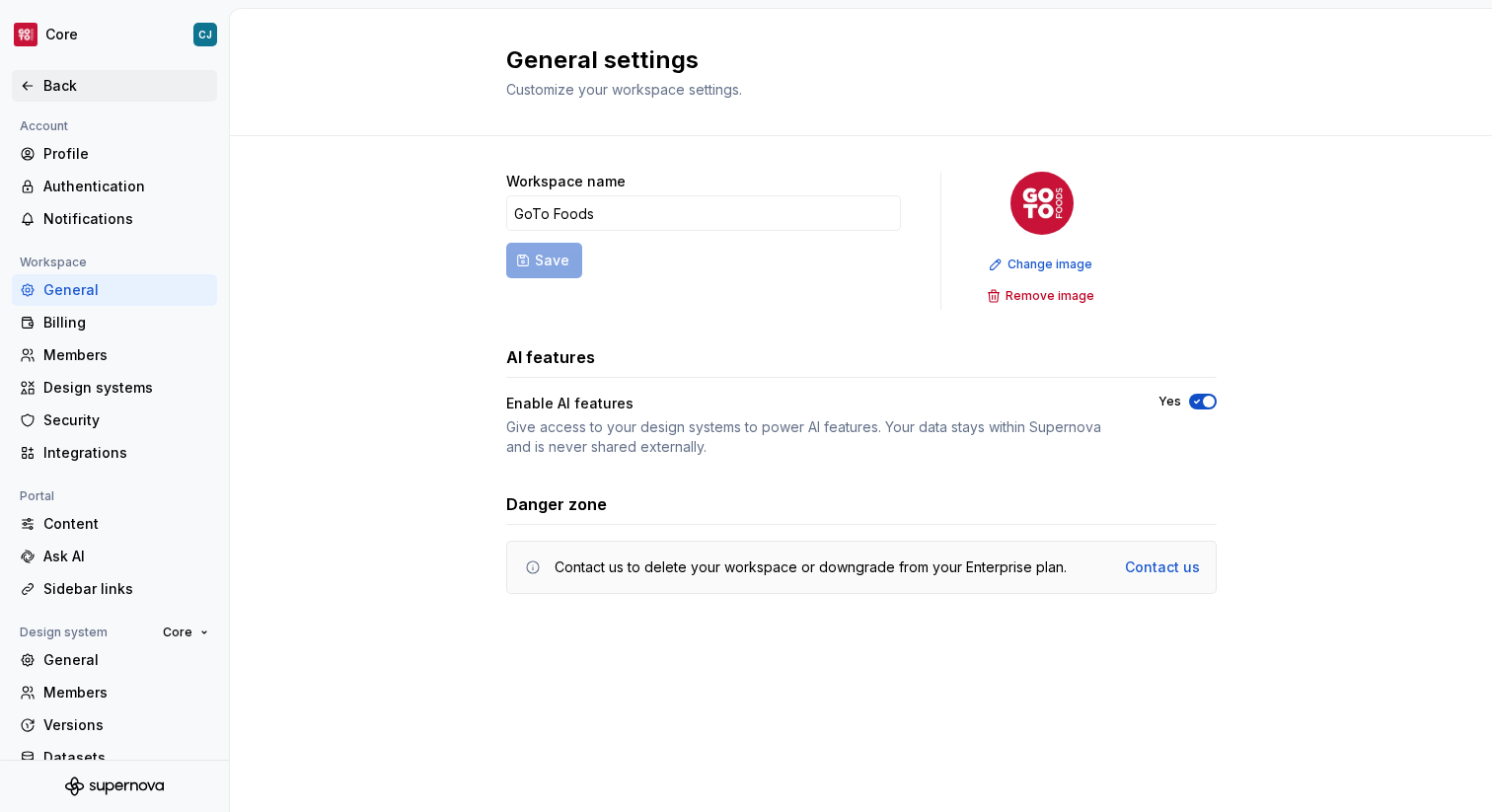
click at [61, 86] on div "Back" at bounding box center [126, 86] width 166 height 20
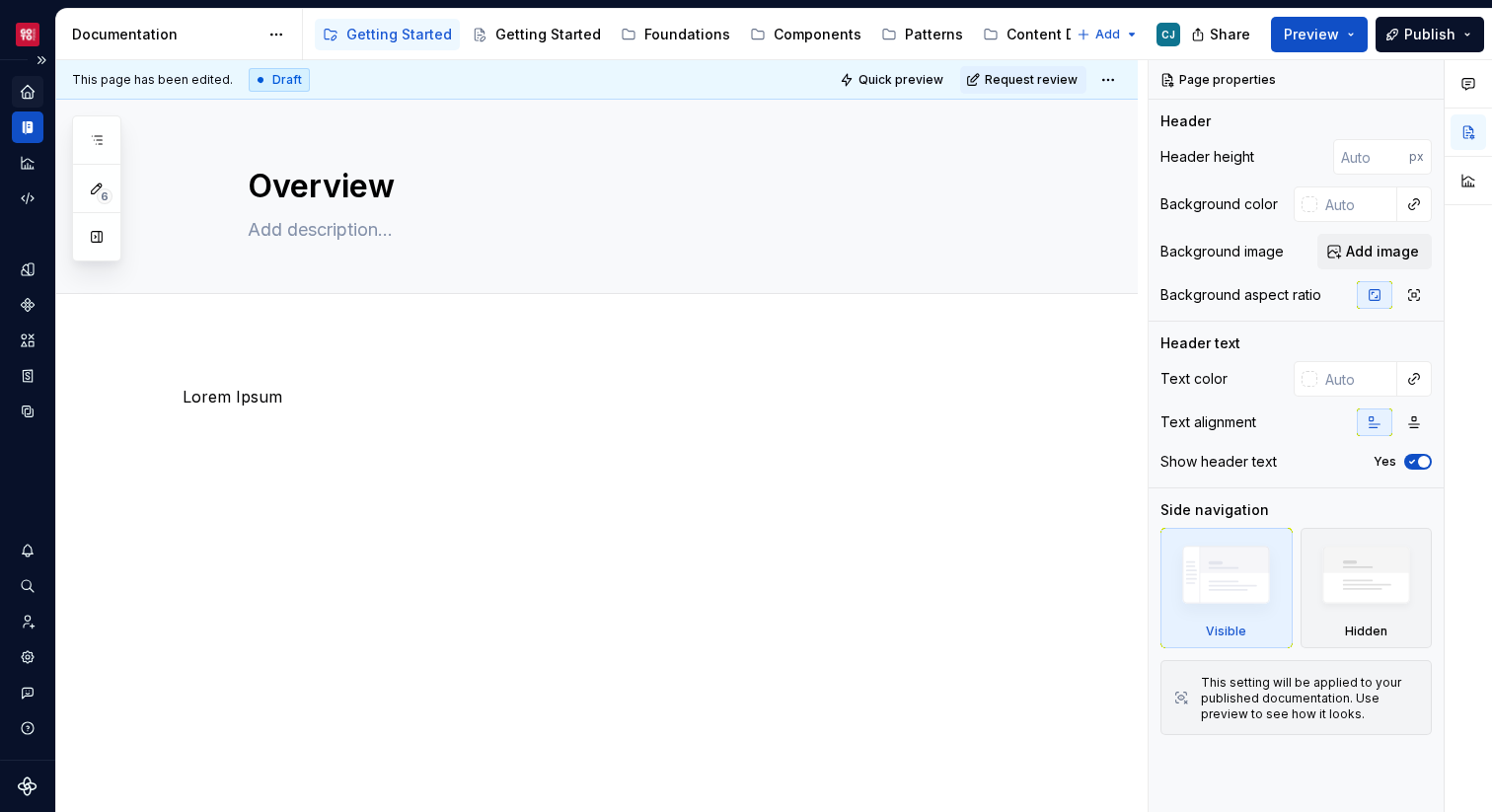
drag, startPoint x: 31, startPoint y: 84, endPoint x: 31, endPoint y: 100, distance: 16.0
click at [31, 84] on icon "Home" at bounding box center [28, 92] width 18 height 18
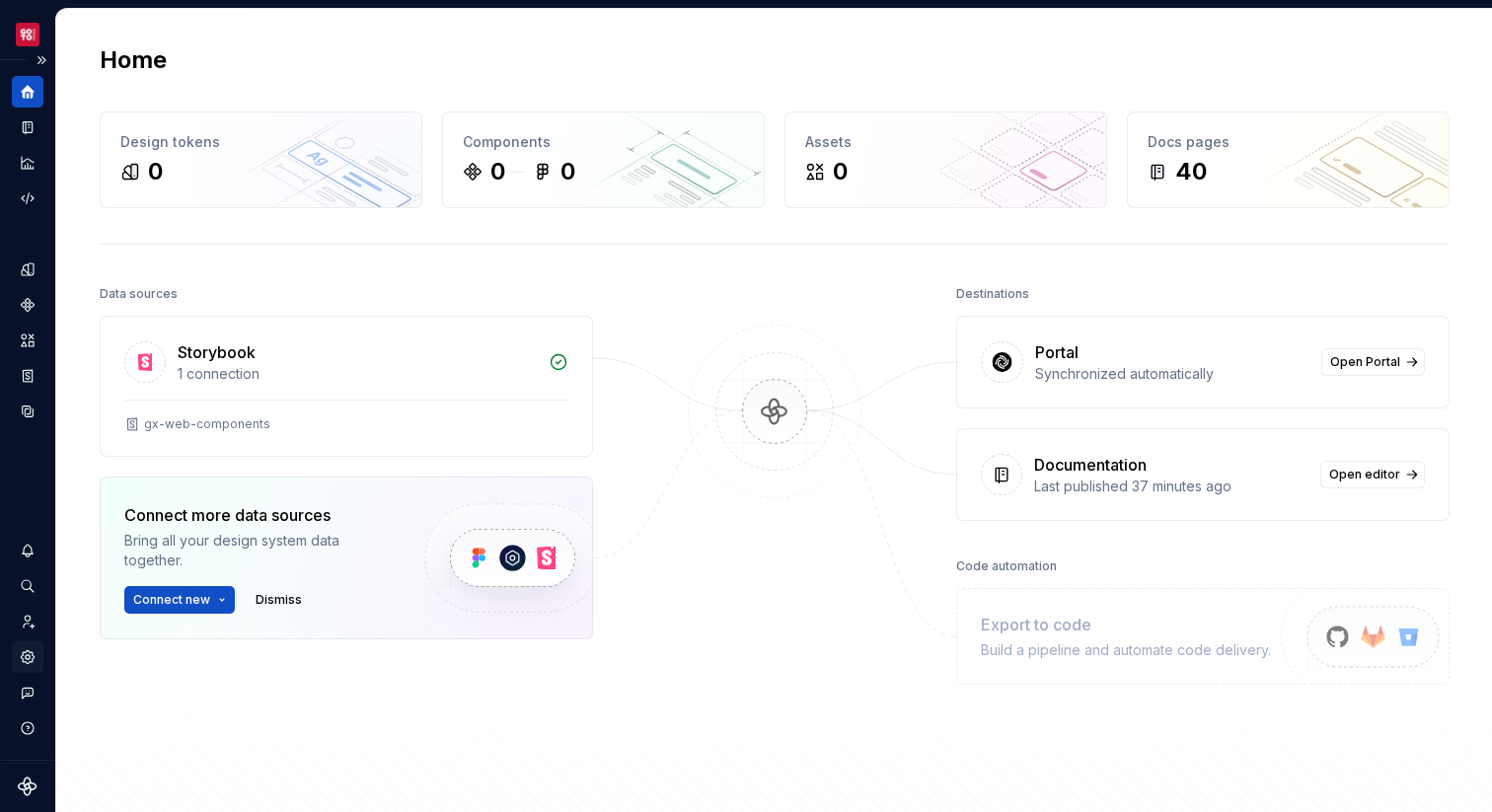
click at [21, 650] on icon "Settings" at bounding box center [28, 657] width 18 height 18
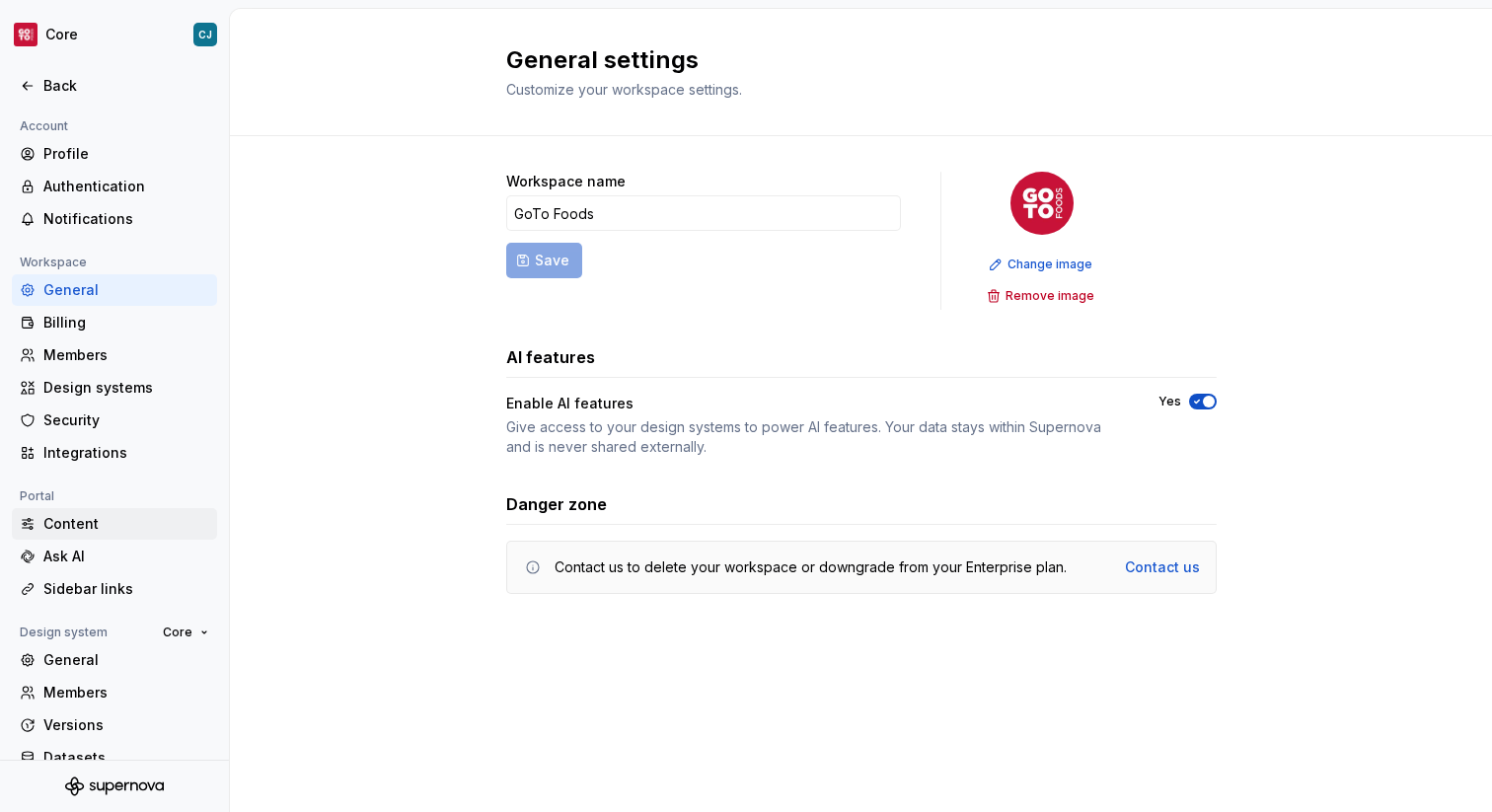
scroll to position [58, 0]
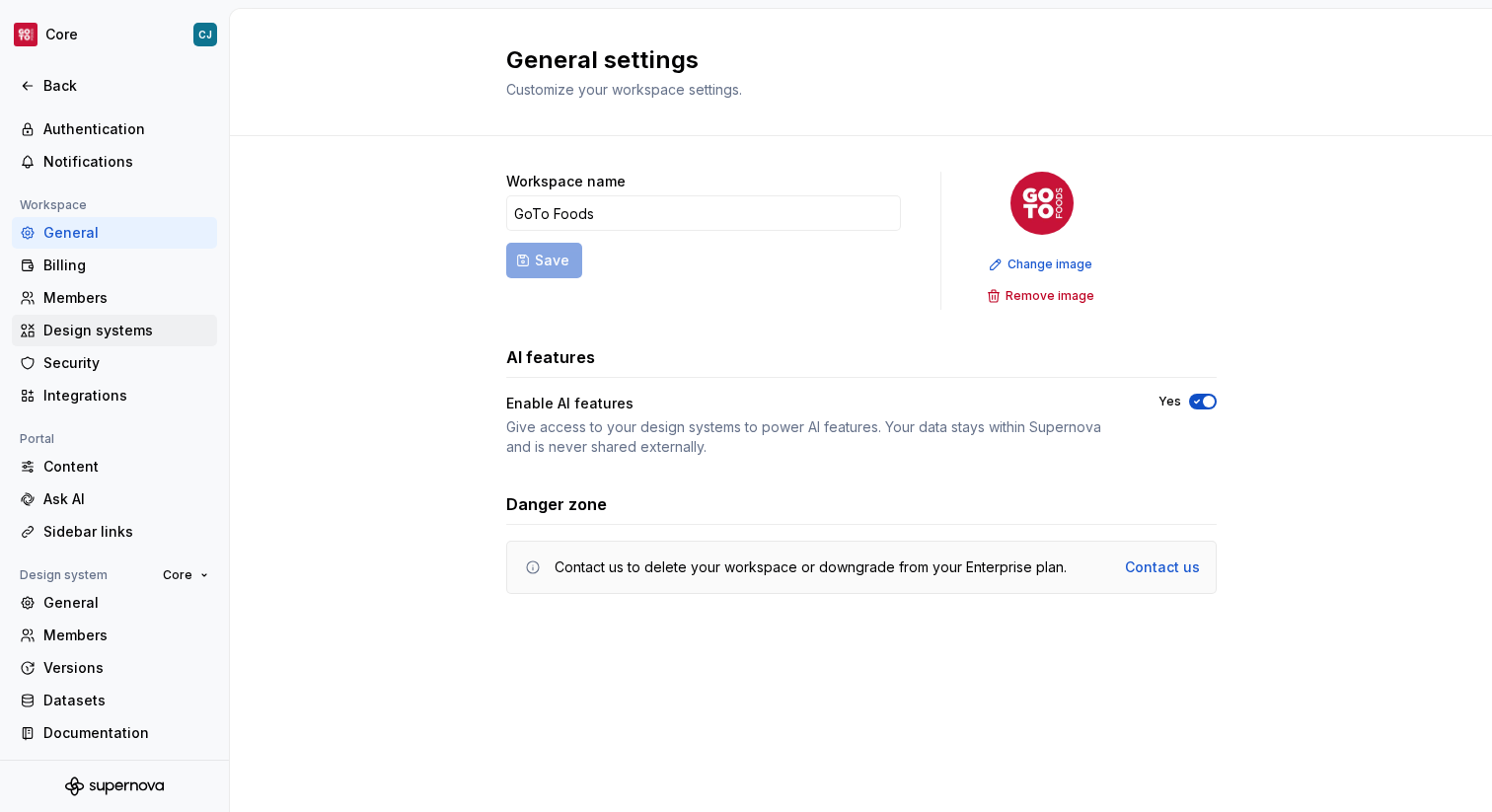
click at [149, 331] on div "Design systems" at bounding box center [126, 330] width 166 height 20
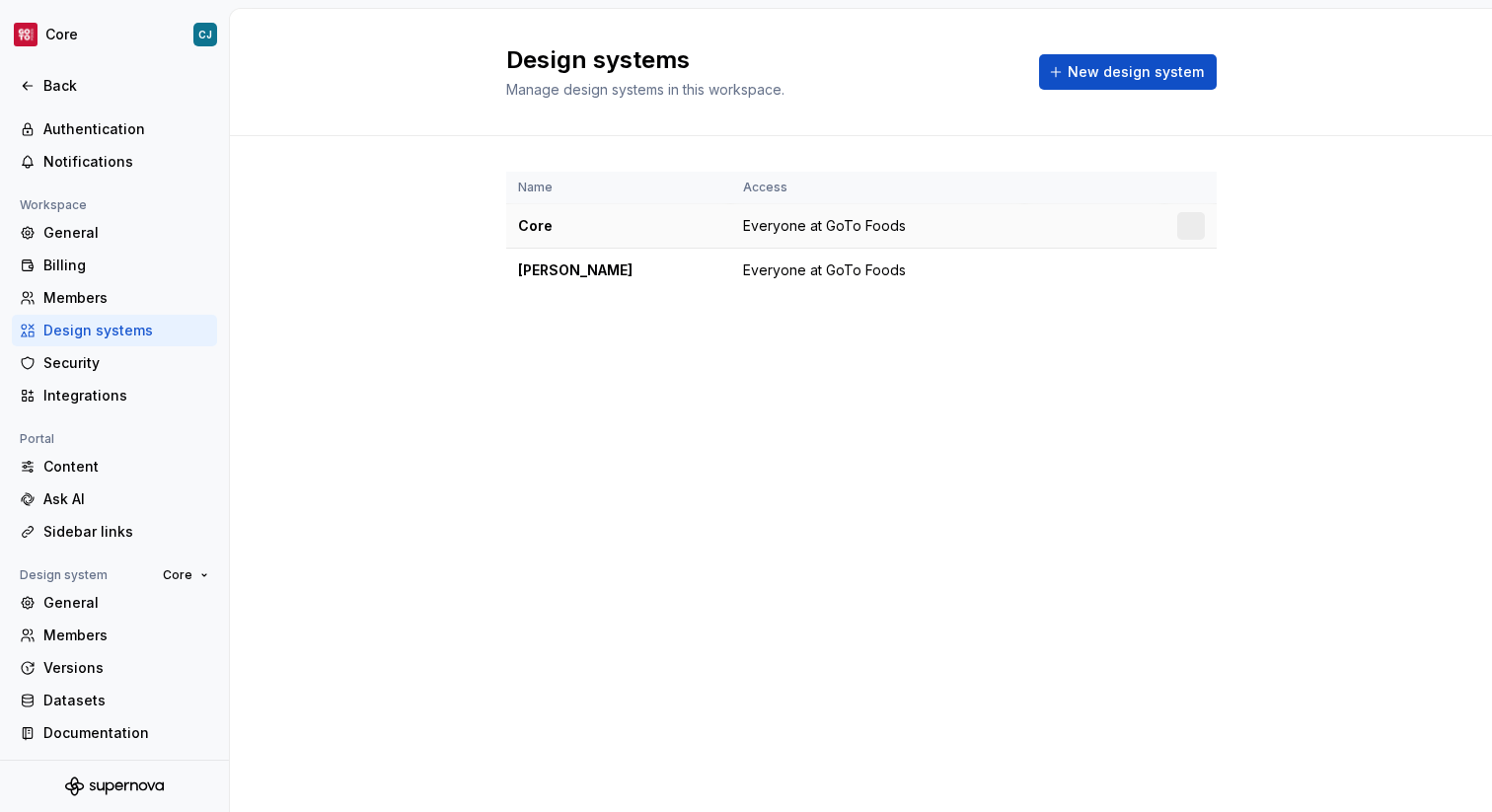
click at [649, 222] on div "Core" at bounding box center [618, 226] width 201 height 20
click at [1197, 230] on html "Core CJ Back Account Profile Authentication Notifications Workspace General Bil…" at bounding box center [746, 406] width 1492 height 812
click at [1248, 298] on div "Design system settings" at bounding box center [1306, 295] width 187 height 20
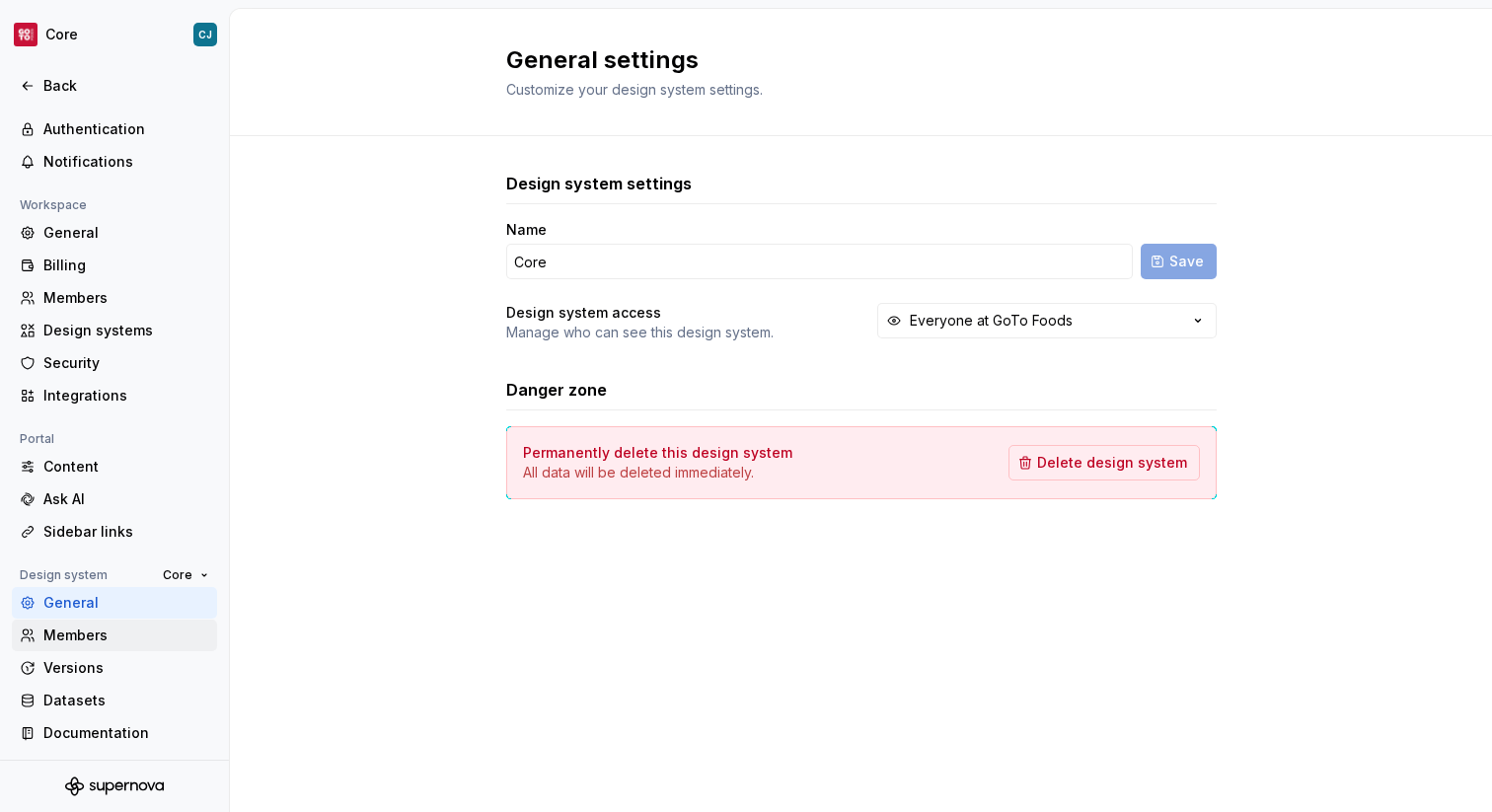
click at [88, 622] on div "Members" at bounding box center [114, 636] width 205 height 32
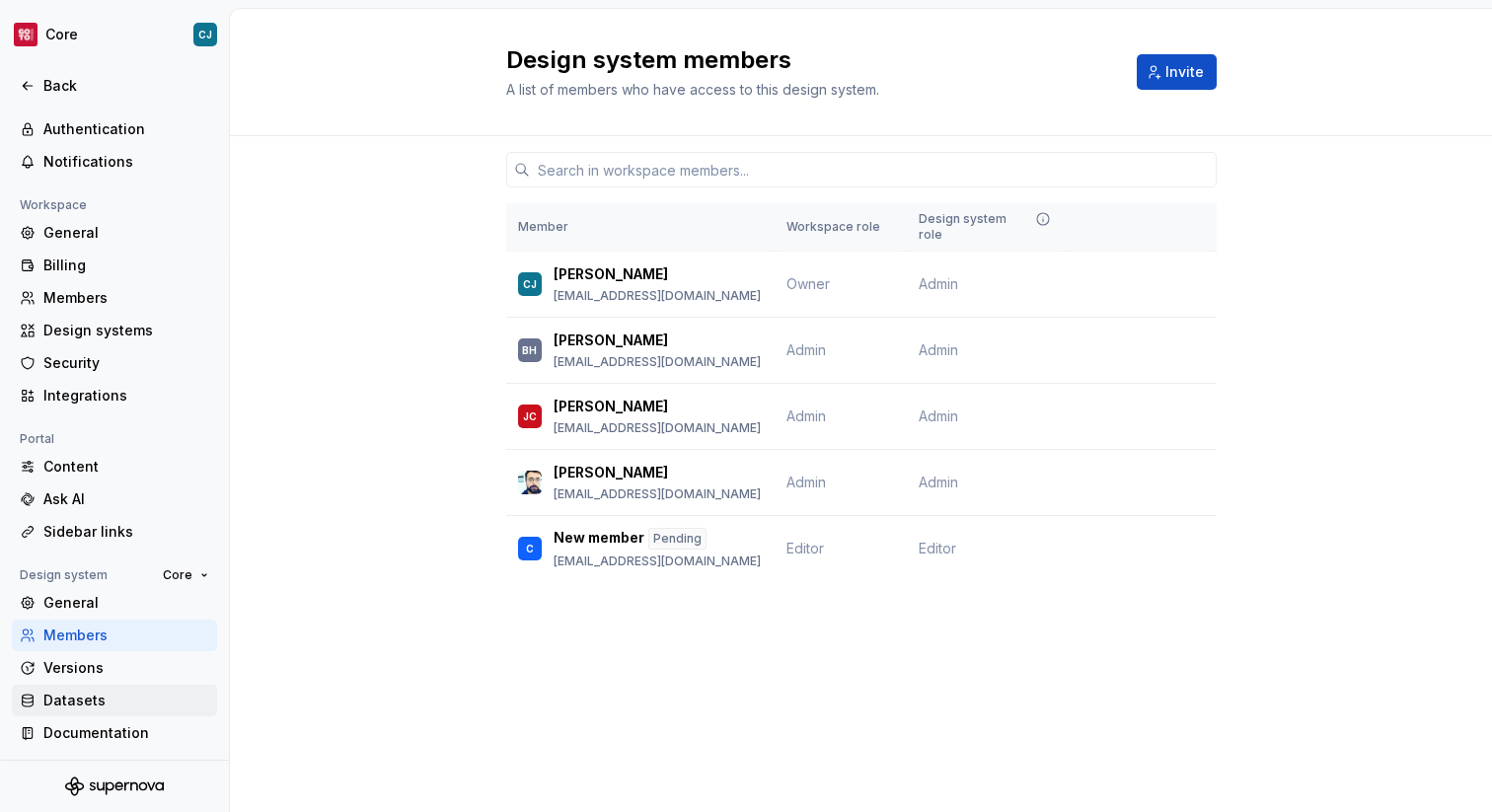
click at [103, 684] on div "Datasets" at bounding box center [114, 700] width 205 height 32
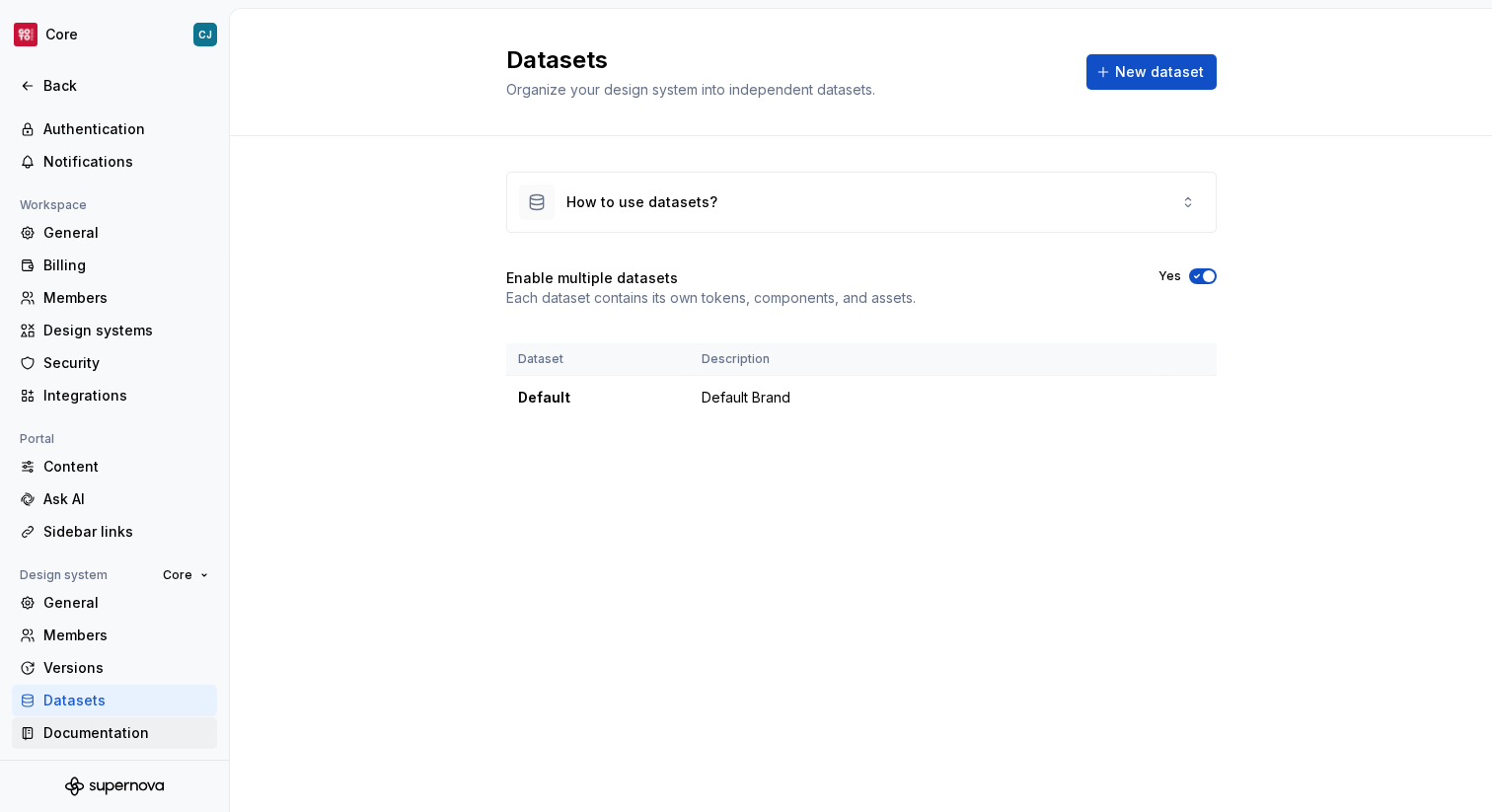
click at [101, 724] on div "Documentation" at bounding box center [126, 733] width 166 height 20
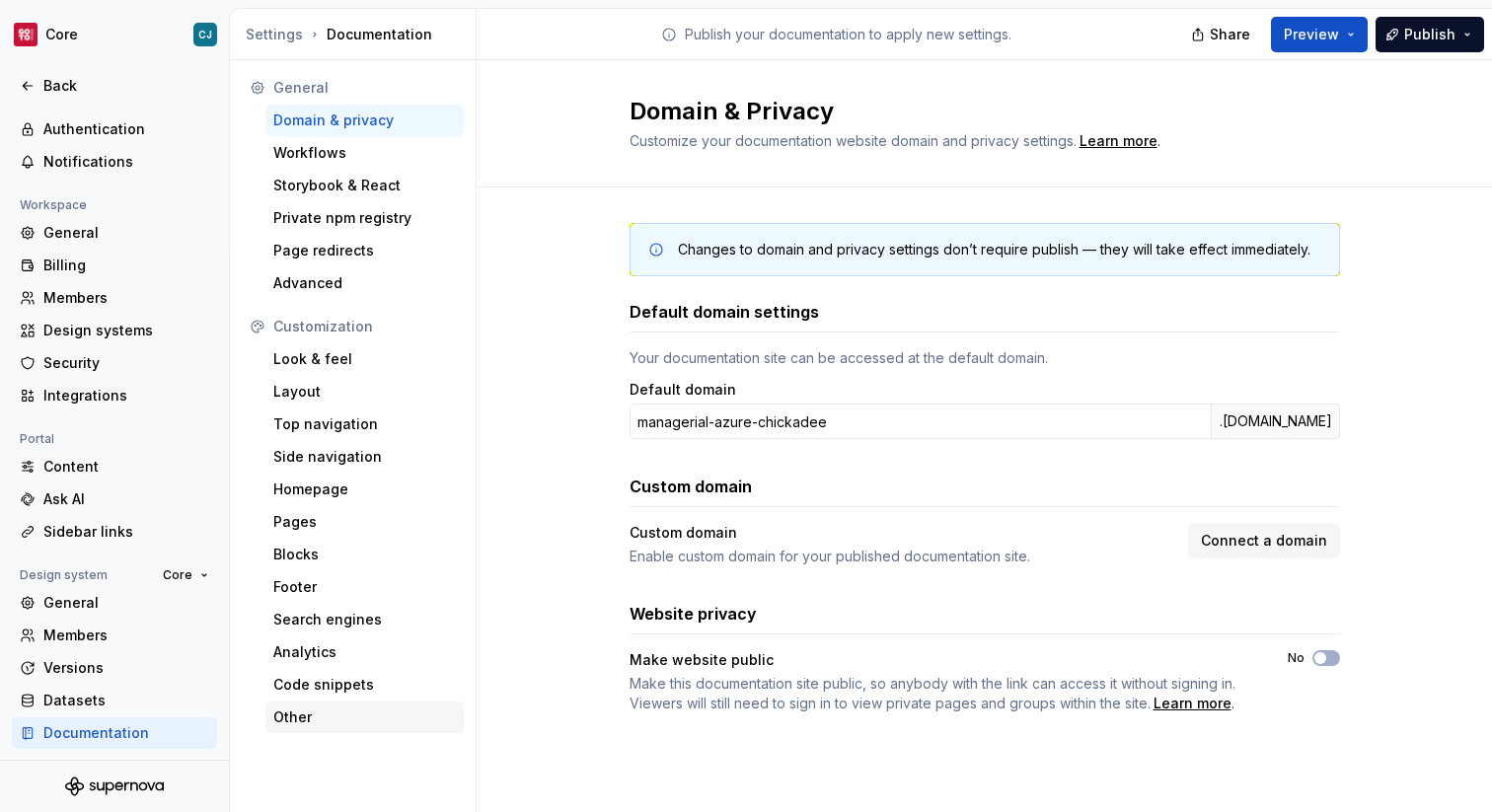
click at [318, 712] on div "Other" at bounding box center [365, 717] width 183 height 20
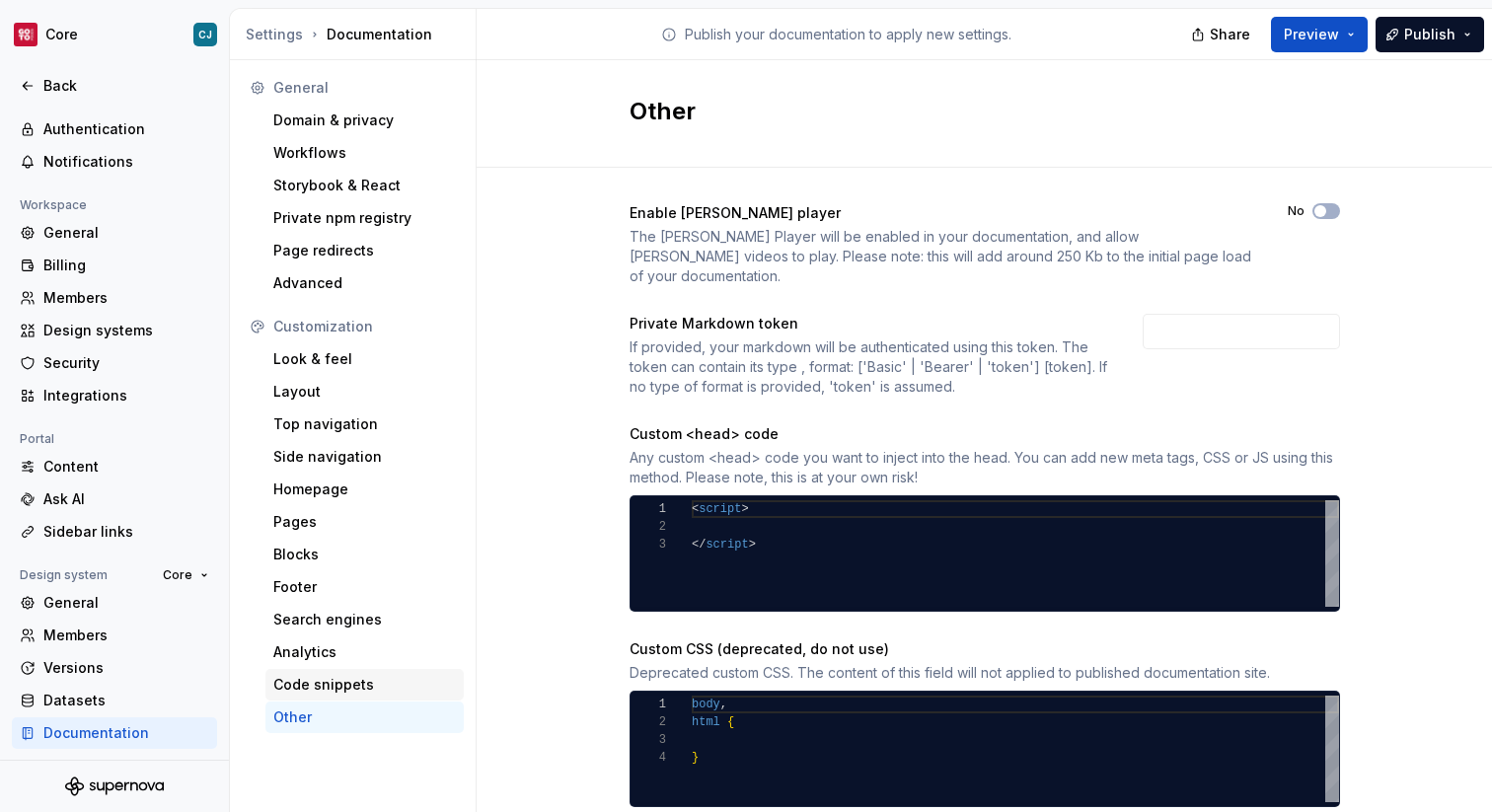
click at [376, 680] on div "Code snippets" at bounding box center [365, 684] width 183 height 20
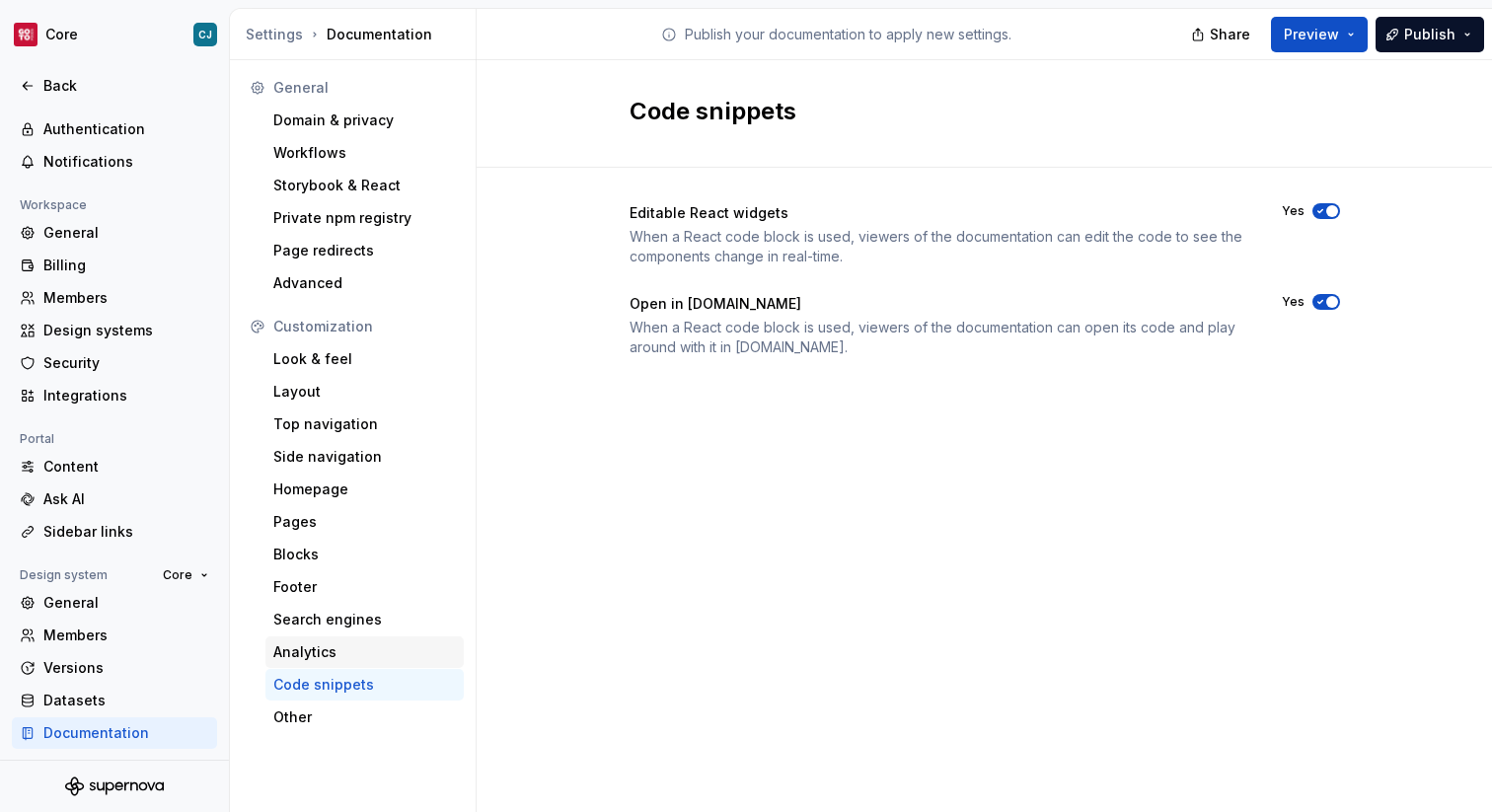
click at [379, 652] on div "Analytics" at bounding box center [365, 652] width 183 height 20
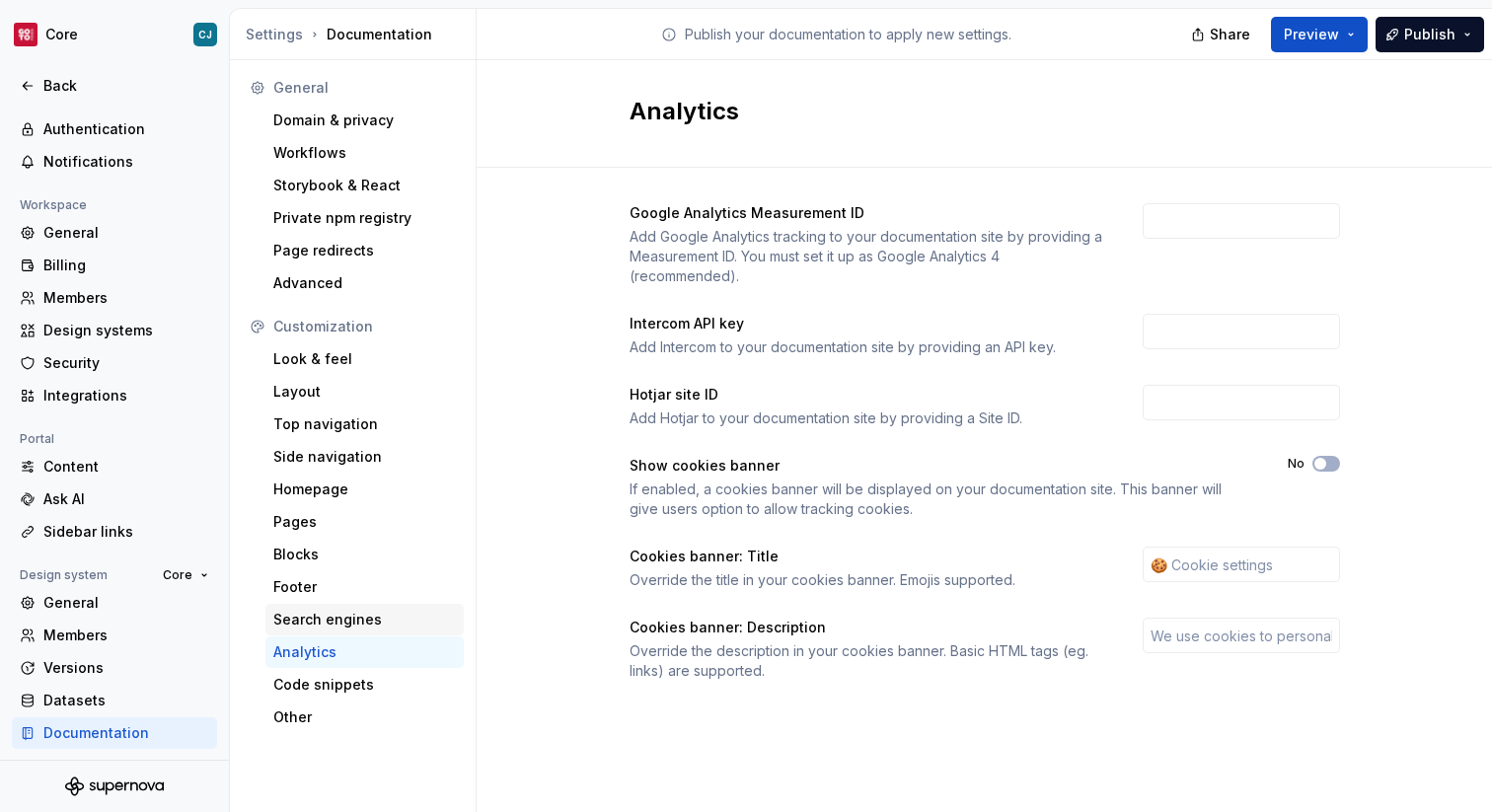
click at [385, 610] on div "Search engines" at bounding box center [365, 620] width 183 height 20
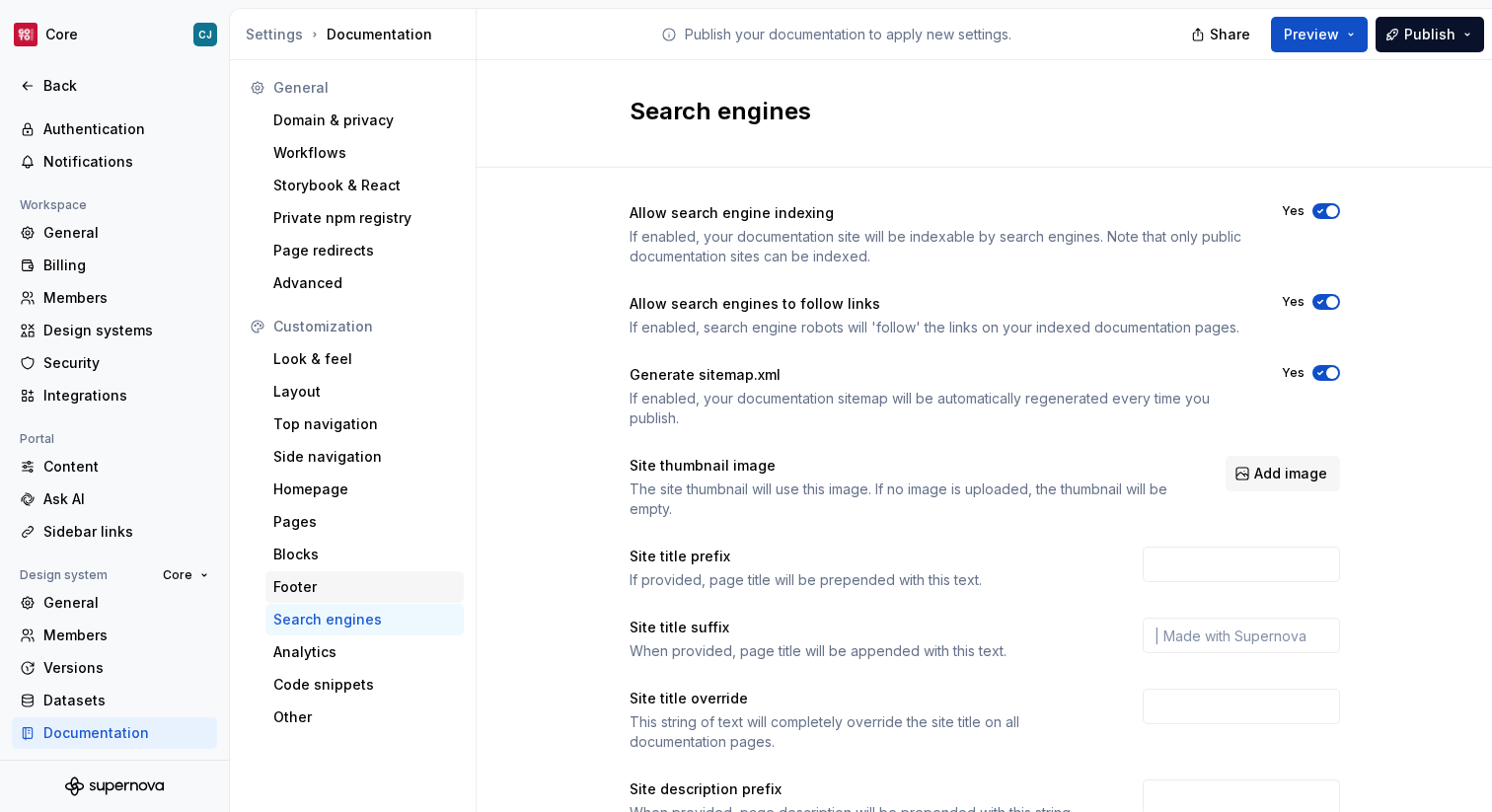
click at [384, 577] on div "Footer" at bounding box center [365, 587] width 183 height 20
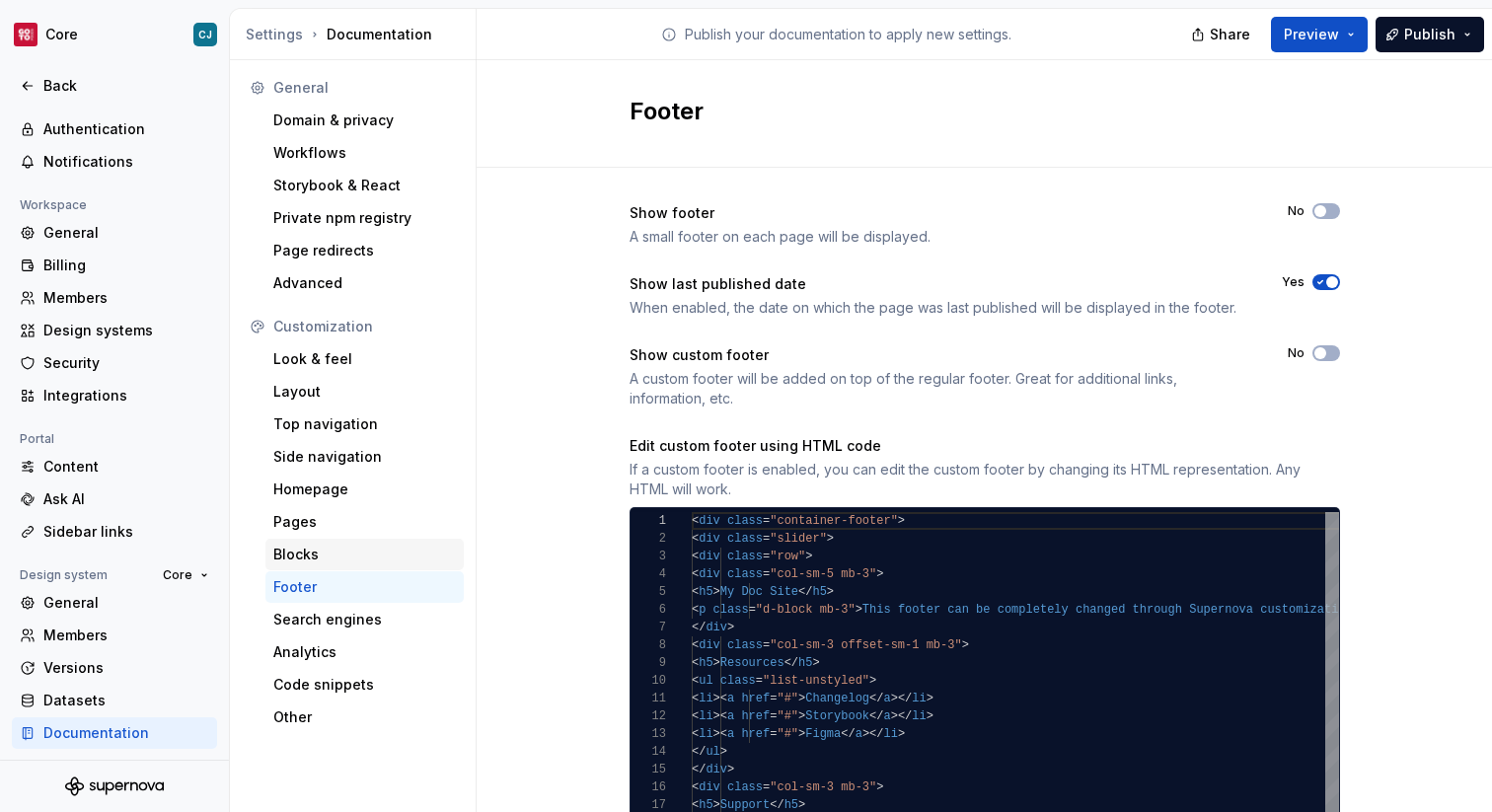
click at [384, 555] on div "Blocks" at bounding box center [365, 554] width 183 height 20
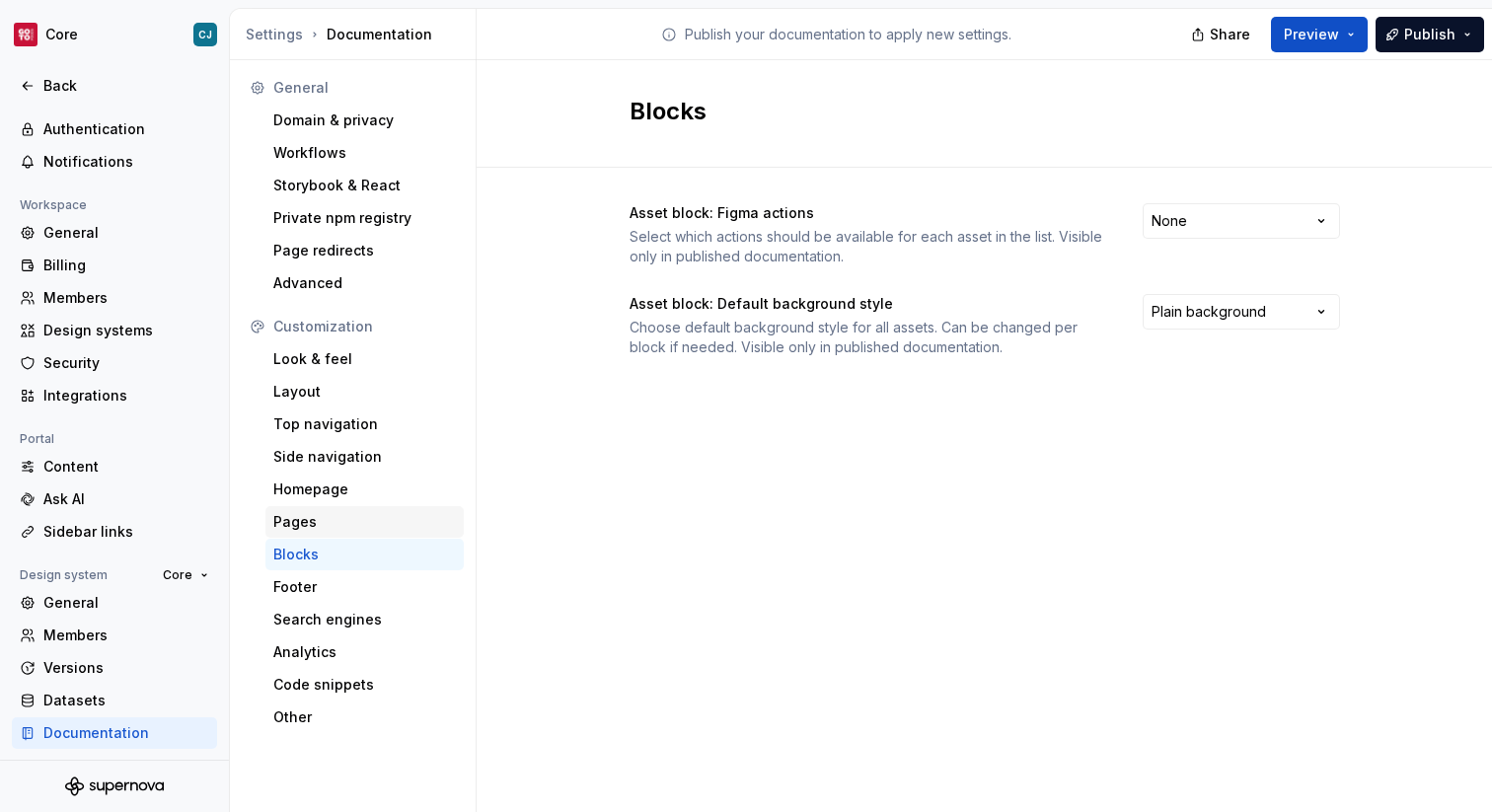
click at [366, 533] on div "Pages" at bounding box center [365, 522] width 198 height 32
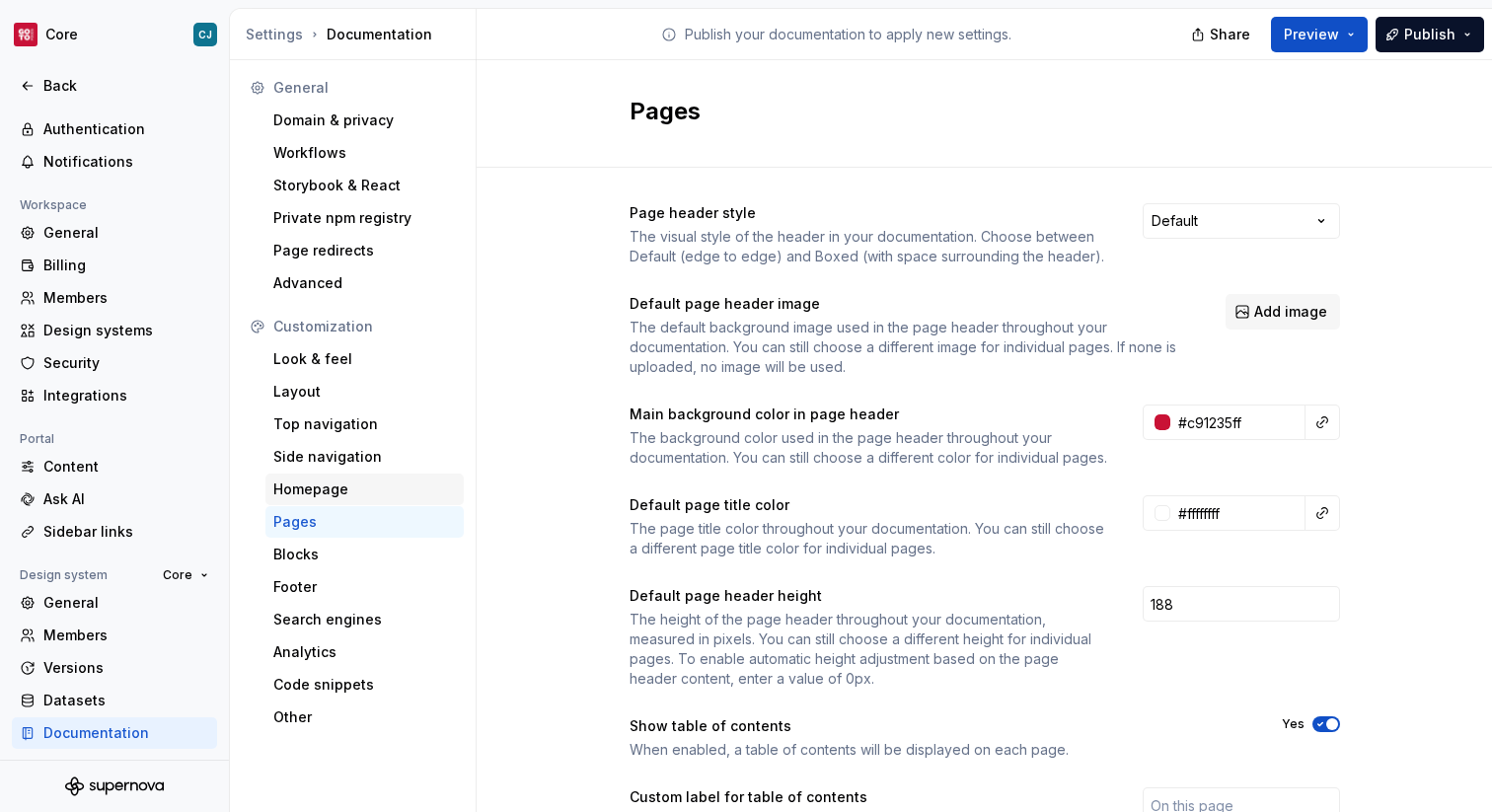
click at [353, 490] on div "Homepage" at bounding box center [365, 489] width 183 height 20
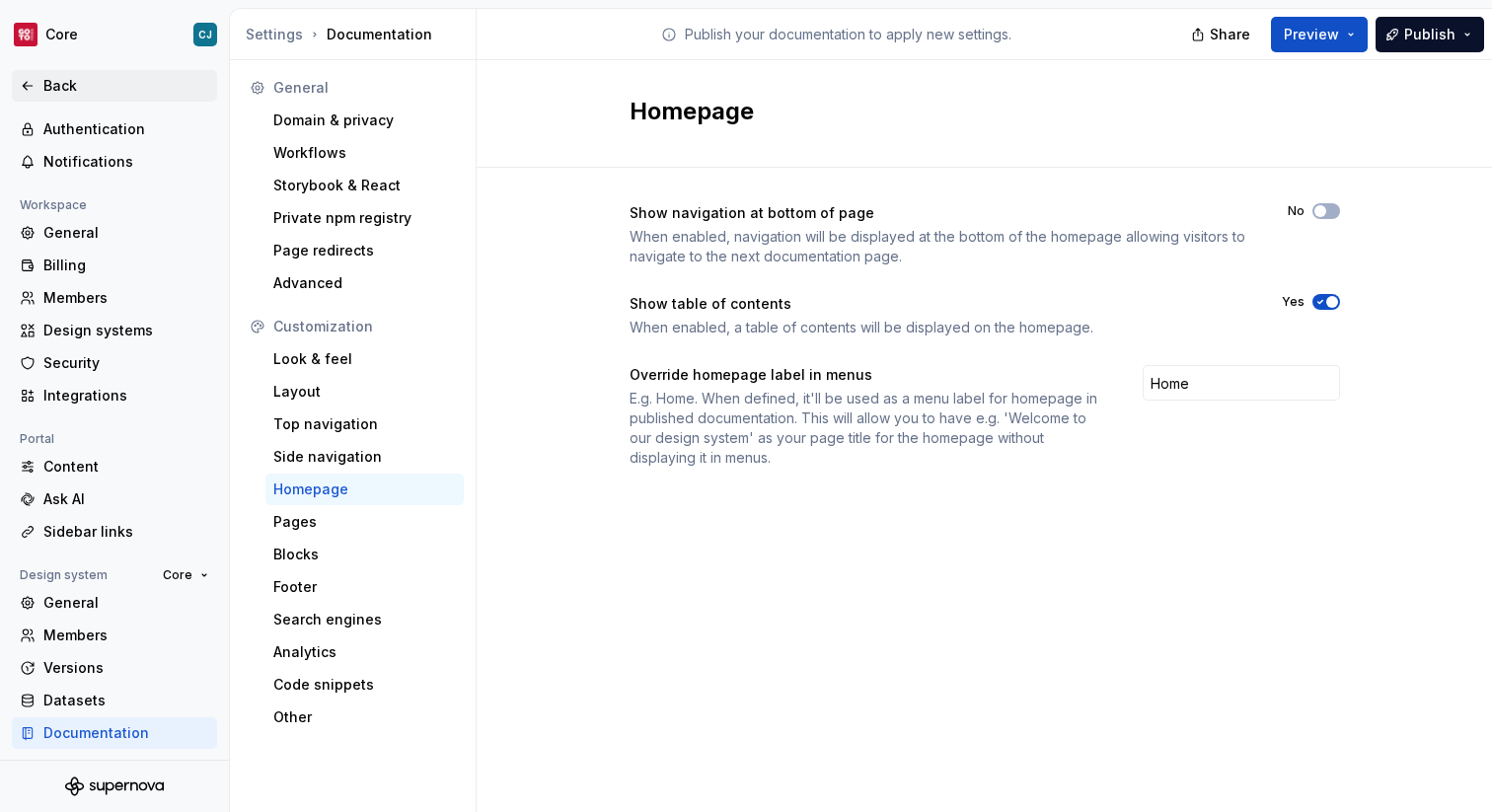
click at [125, 80] on div "Back" at bounding box center [126, 86] width 166 height 20
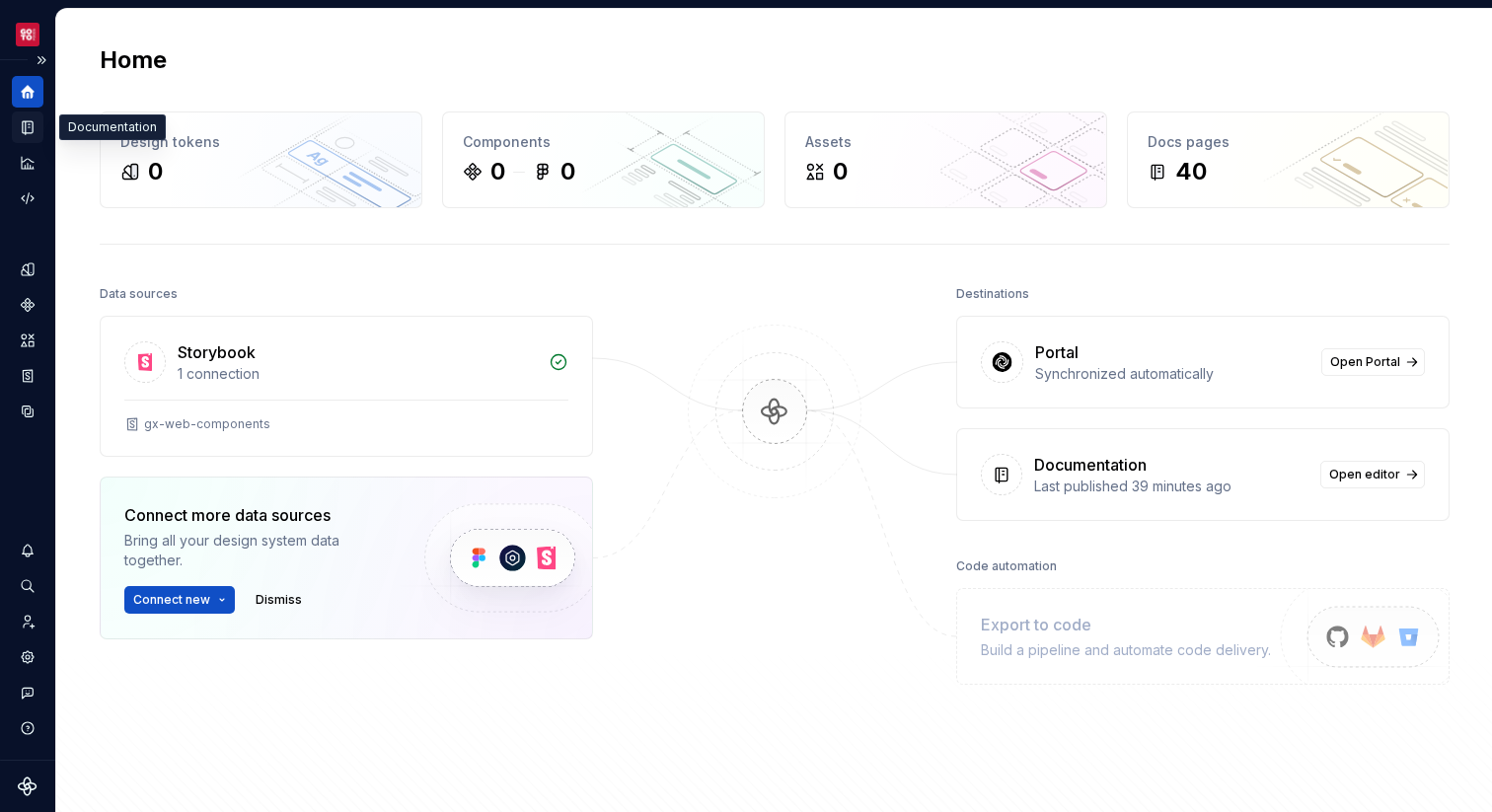
click at [32, 129] on icon "Documentation" at bounding box center [30, 127] width 8 height 11
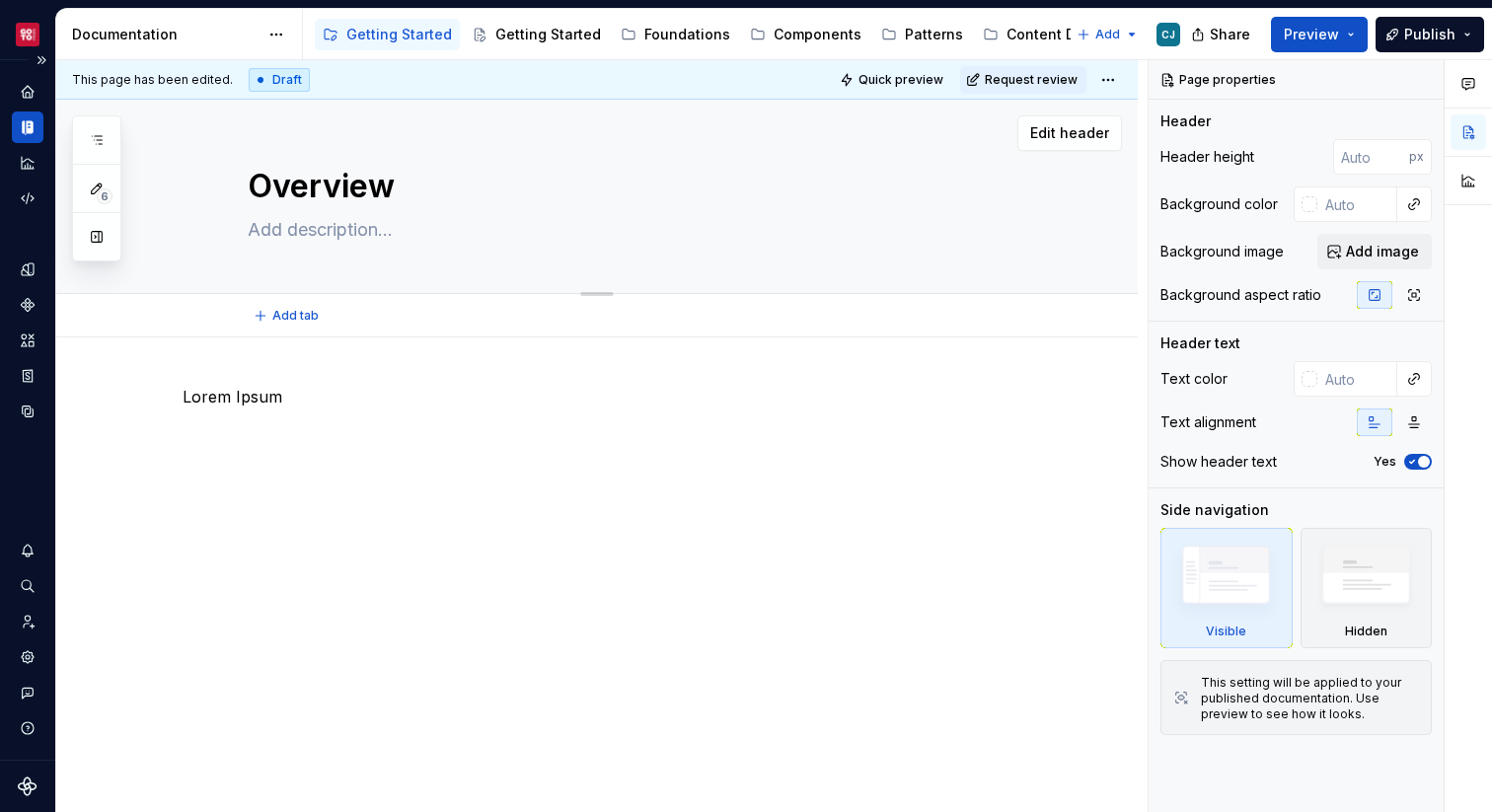
click at [1058, 268] on div "Overview" at bounding box center [620, 195] width 876 height 193
click at [1415, 421] on icon "button" at bounding box center [1414, 422] width 16 height 16
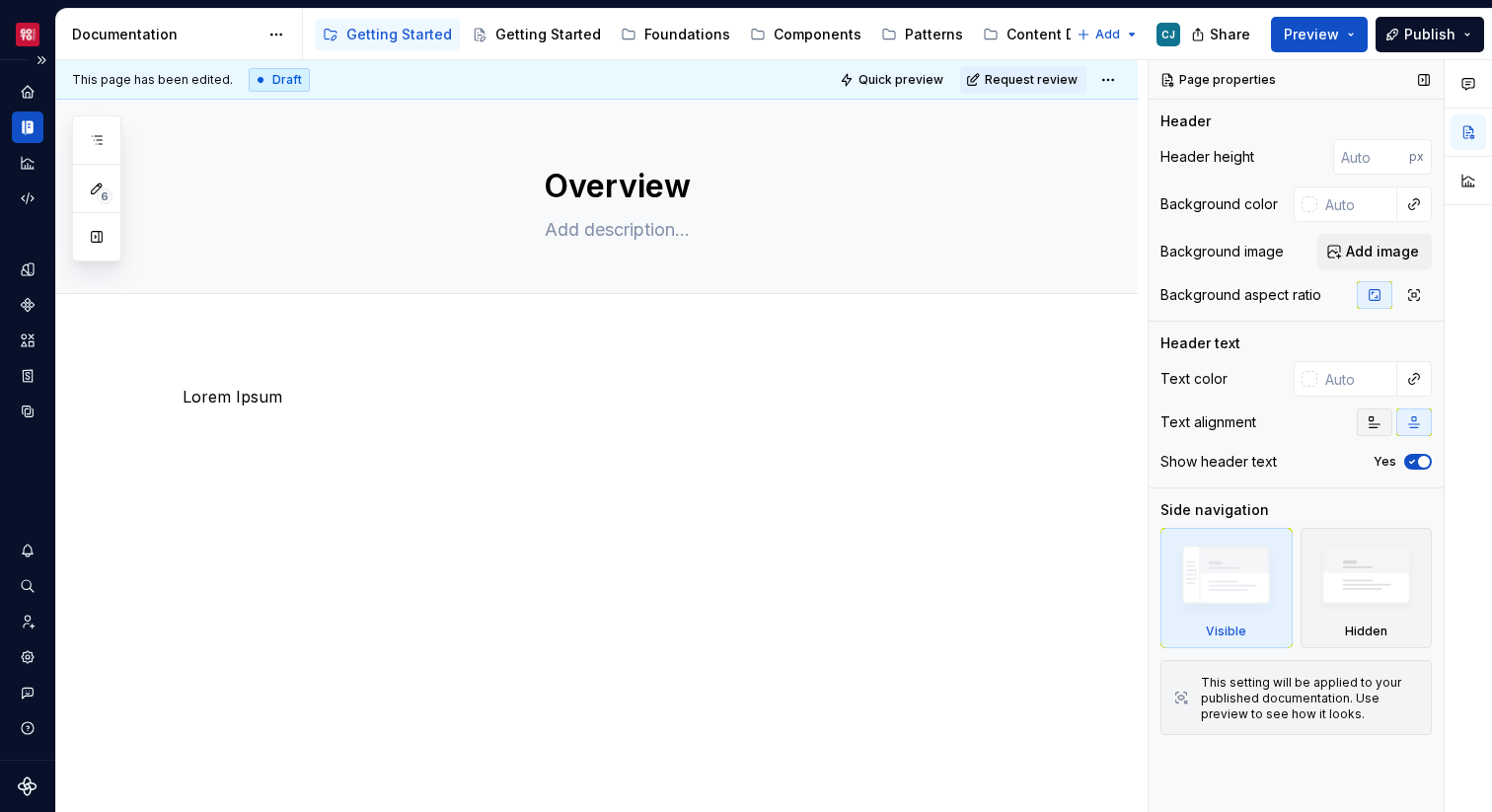
click at [1382, 425] on icon "button" at bounding box center [1375, 422] width 16 height 16
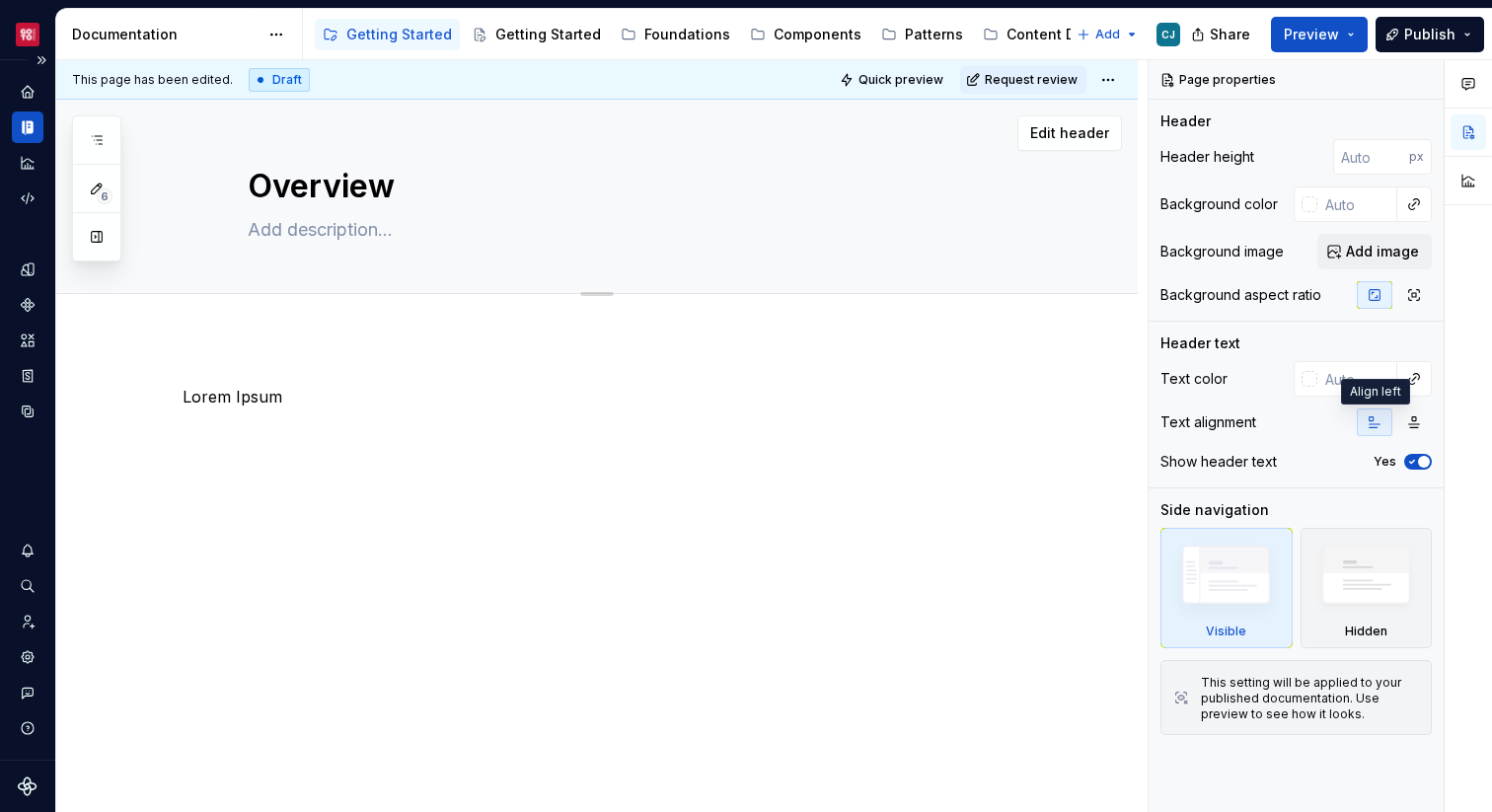
click at [357, 182] on textarea "Overview" at bounding box center [617, 186] width 746 height 48
type textarea "*"
type textarea "W"
type textarea "*"
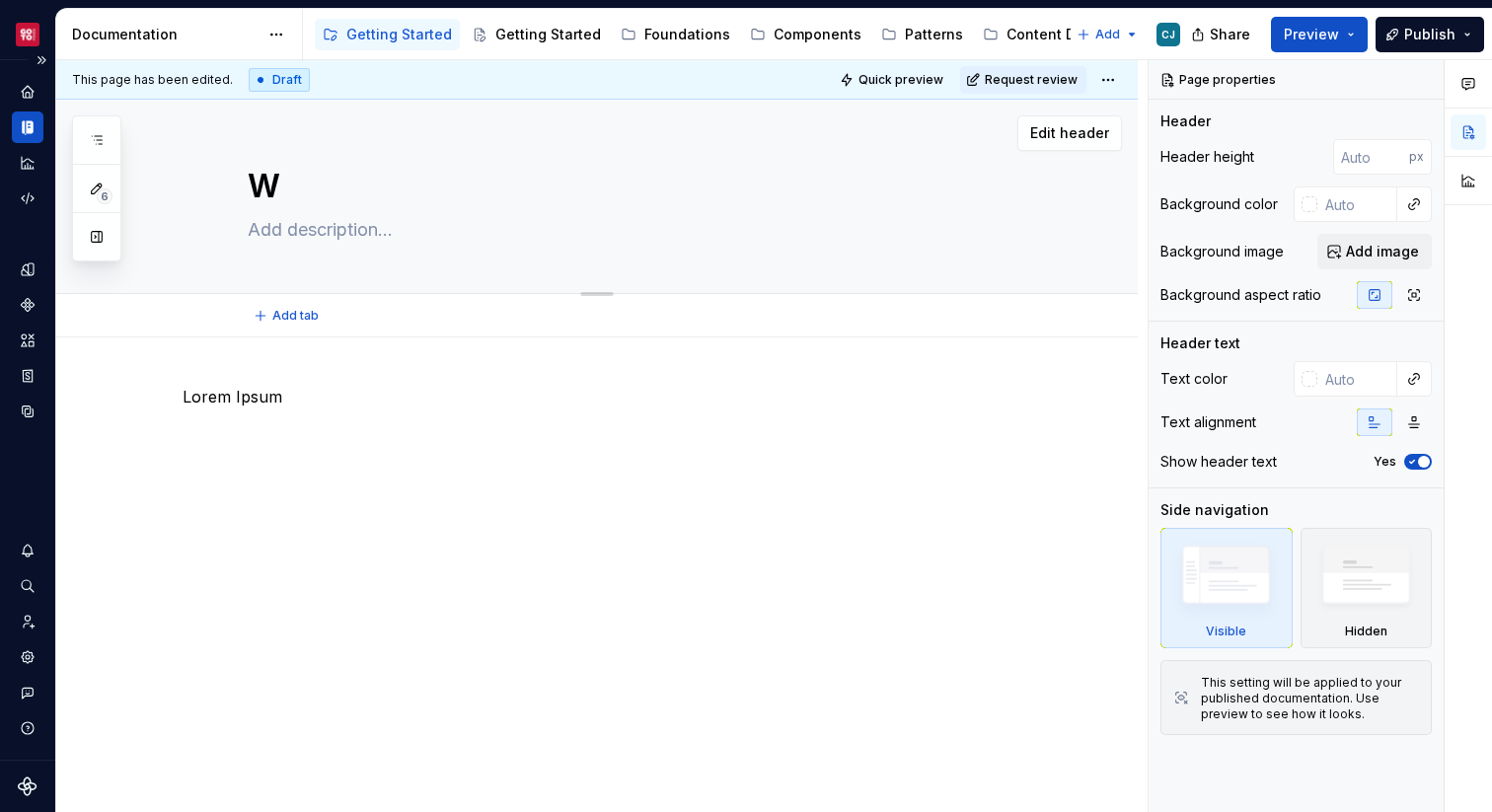
type textarea "We"
type textarea "*"
type textarea "Wel"
type textarea "*"
type textarea "Welc"
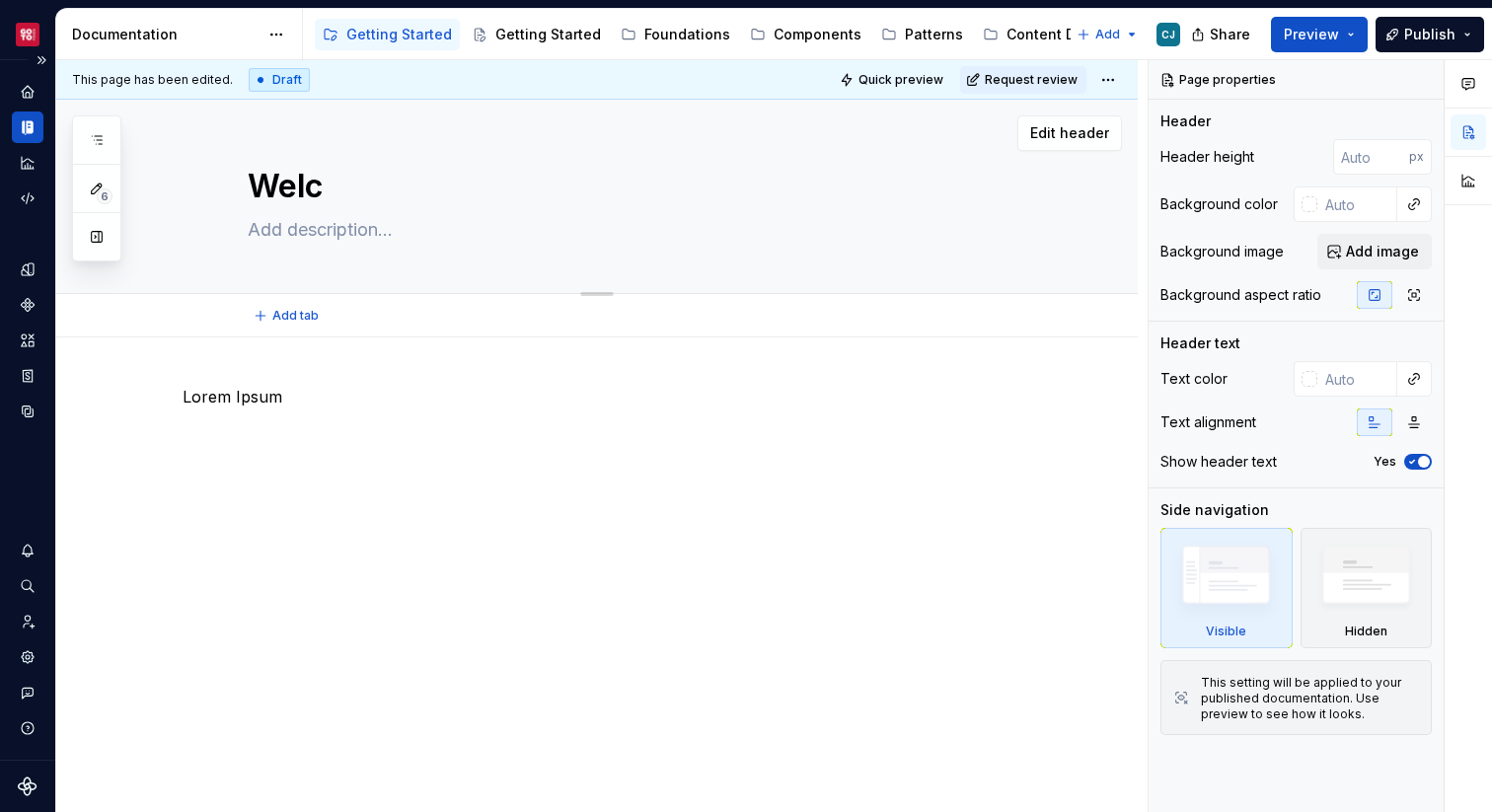
type textarea "*"
type textarea "Welco"
type textarea "*"
type textarea "Welcom"
type textarea "*"
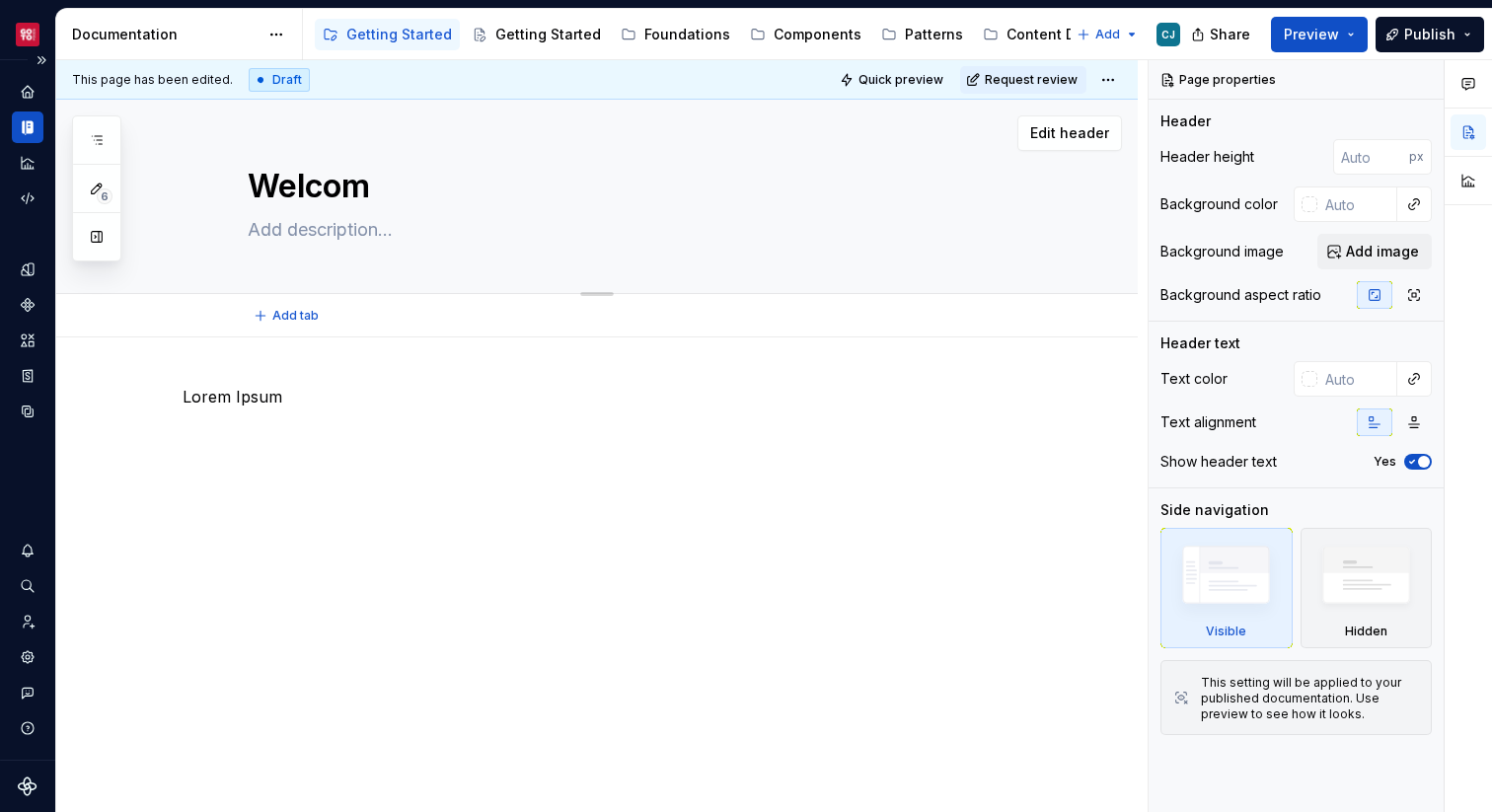
type textarea "Welcome"
type textarea "*"
type textarea "Welcome"
type textarea "*"
type textarea "Welcome to"
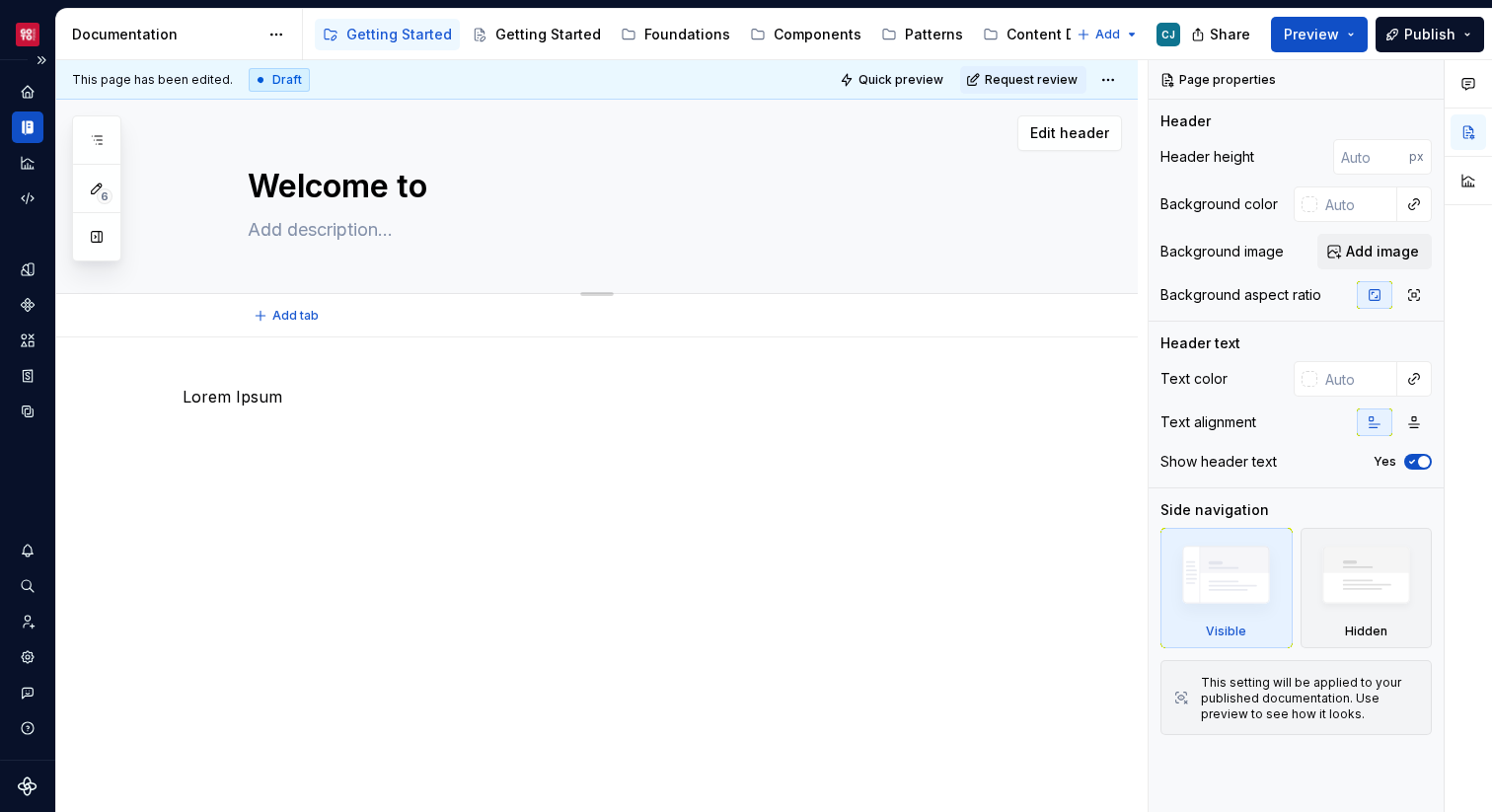
type textarea "*"
type textarea "Welcome to"
type textarea "*"
type textarea "Welcome to t"
type textarea "*"
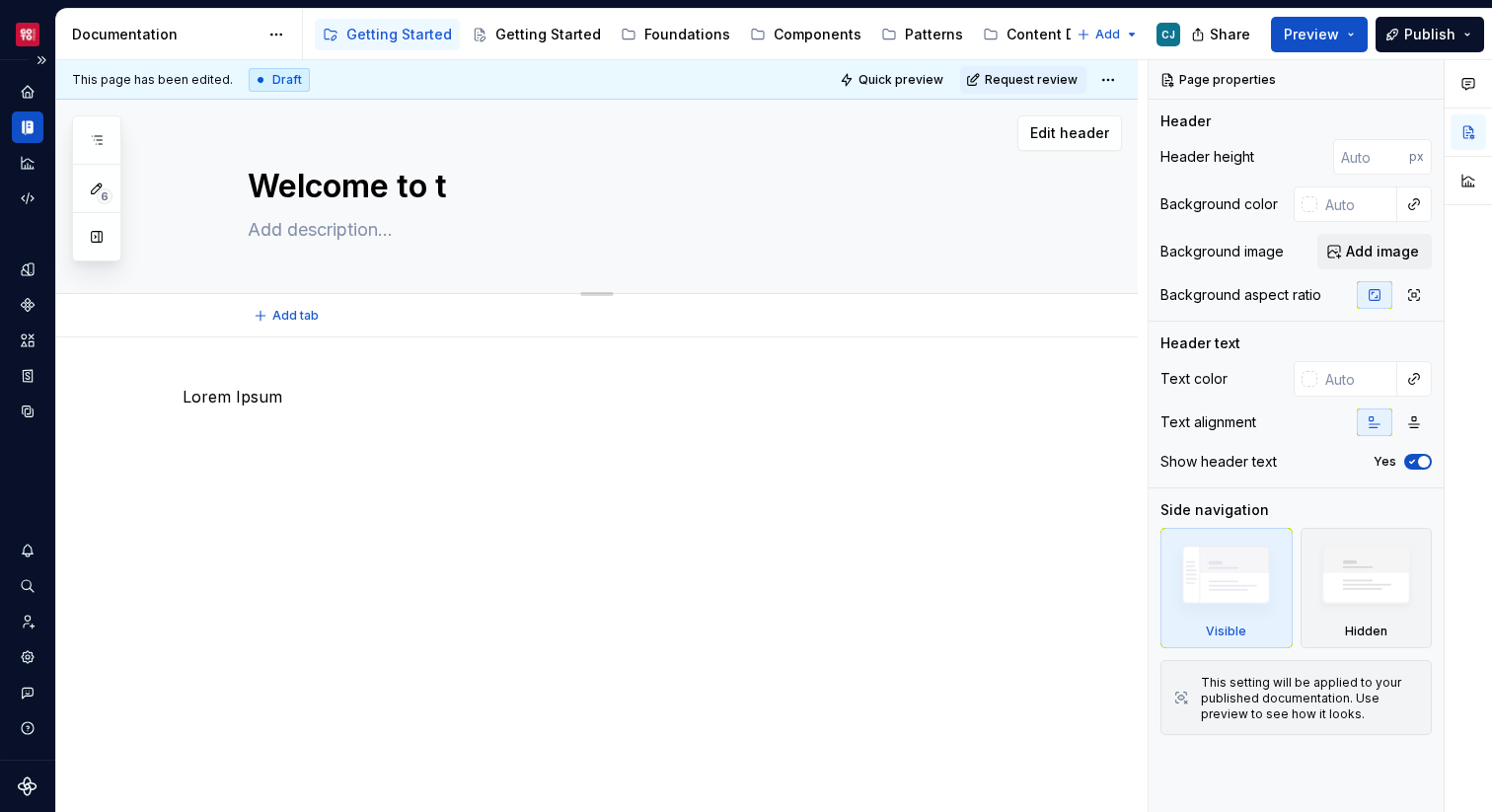
type textarea "Welcome to th"
type textarea "*"
type textarea "Welcome to the"
type textarea "*"
type textarea "Welcome to the"
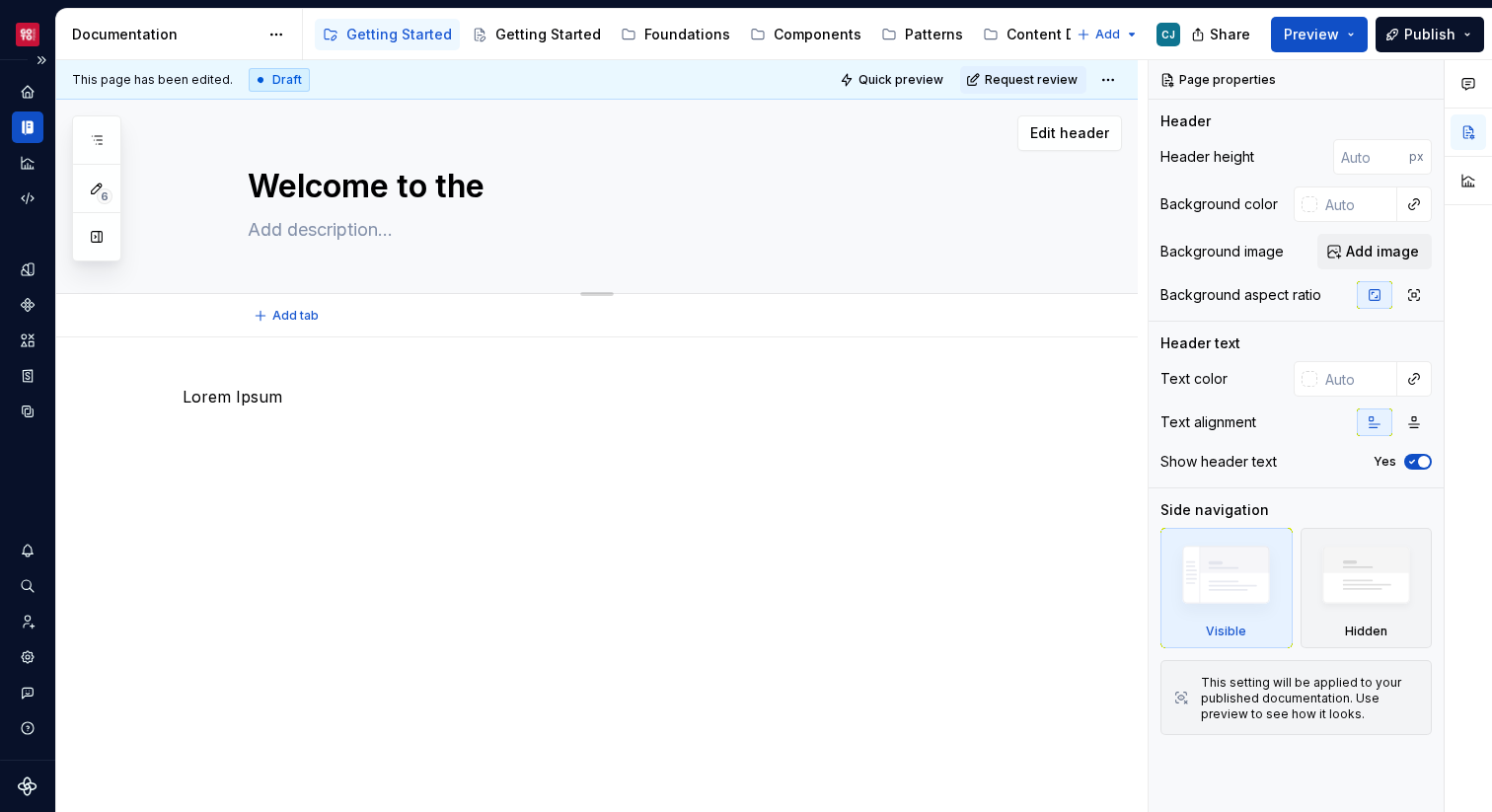
type textarea "*"
type textarea "Welcome to the F"
type textarea "*"
type textarea "Welcome to the Fu"
type textarea "*"
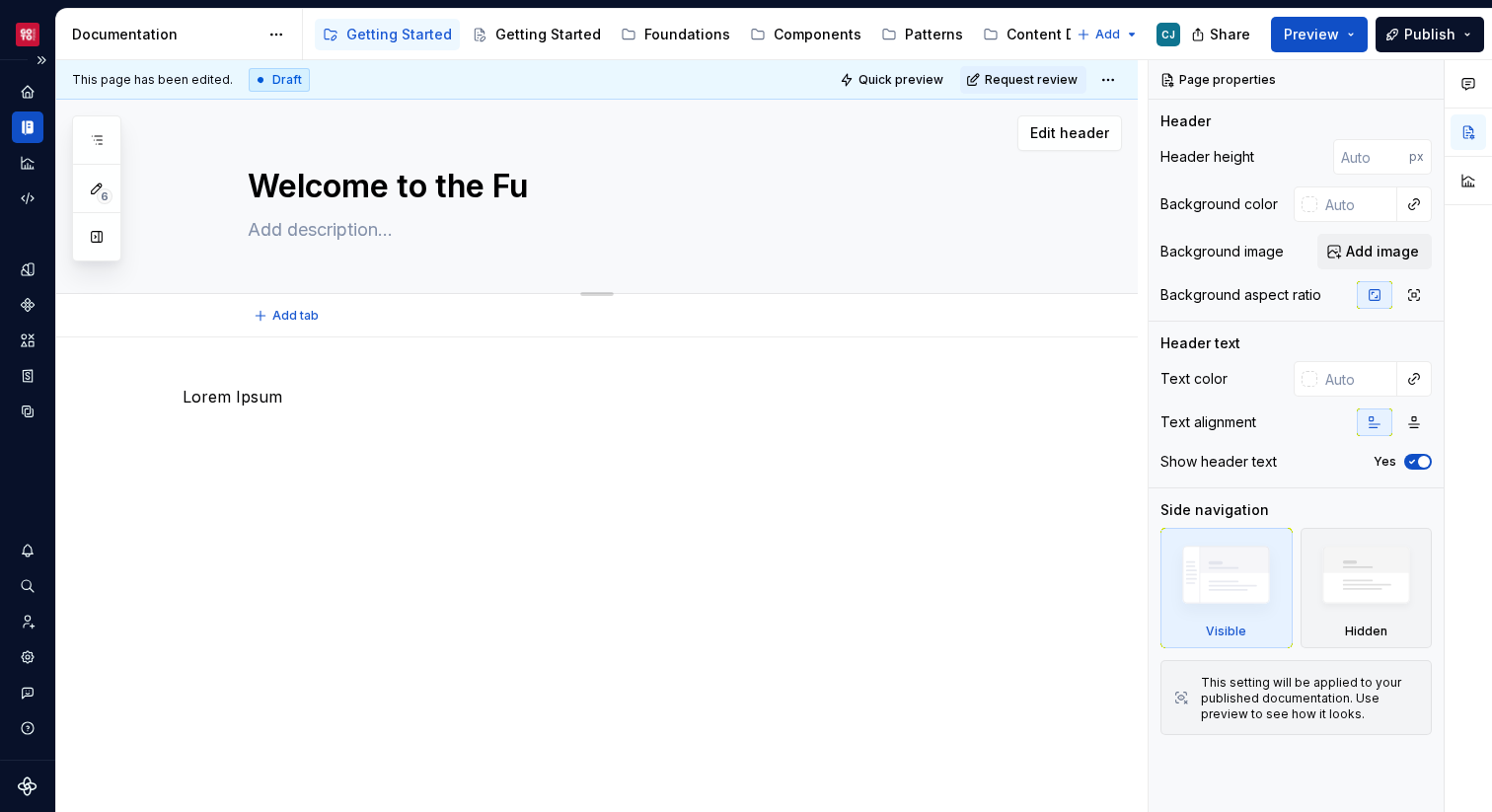
type textarea "Welcome to the Fus"
type textarea "*"
type textarea "Welcome to the Fusi"
type textarea "*"
type textarea "Welcome to the Fusio"
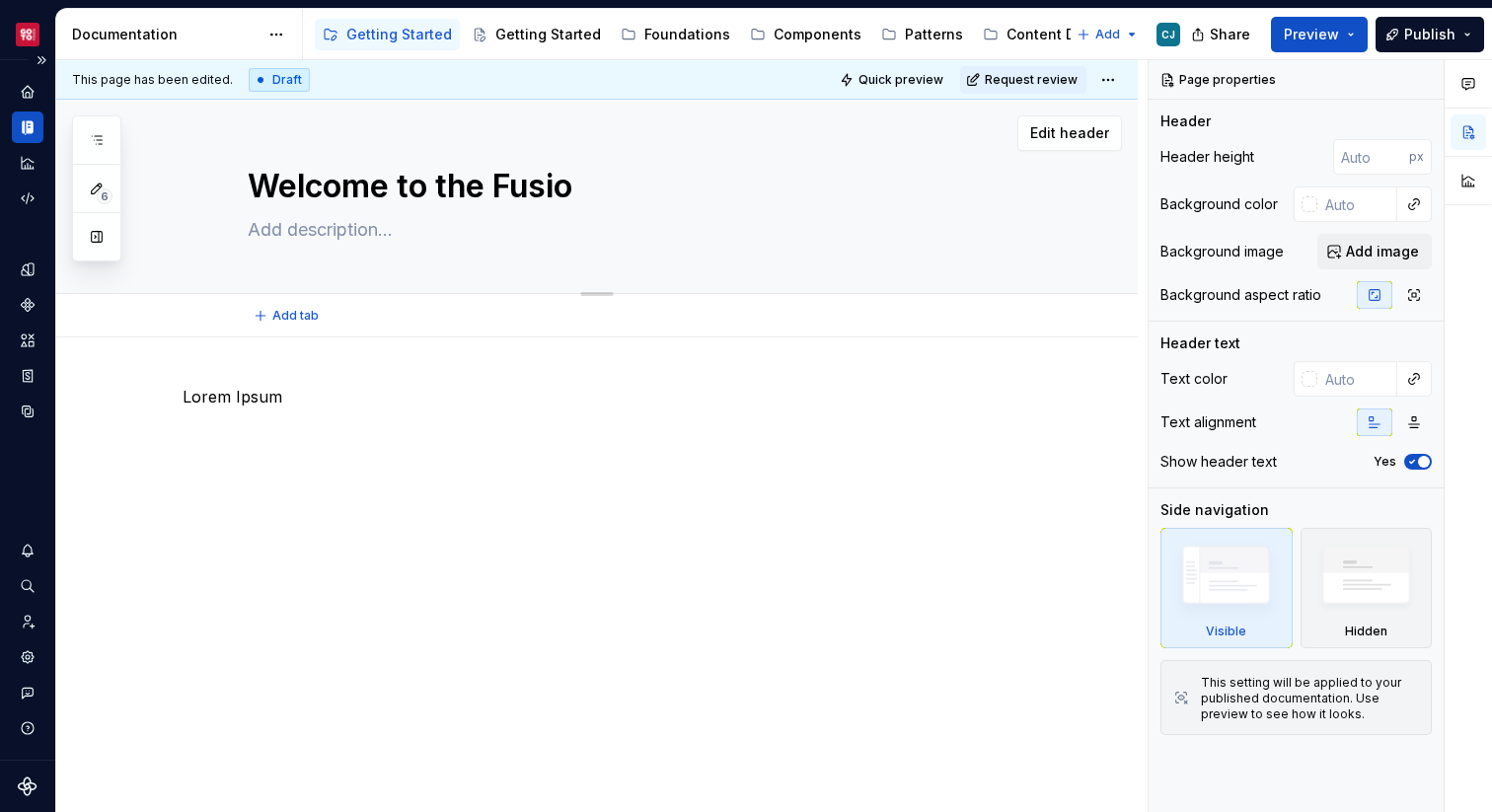
type textarea "*"
type textarea "Welcome to the Fusion"
type textarea "*"
type textarea "Welcome to the Fusion"
type textarea "*"
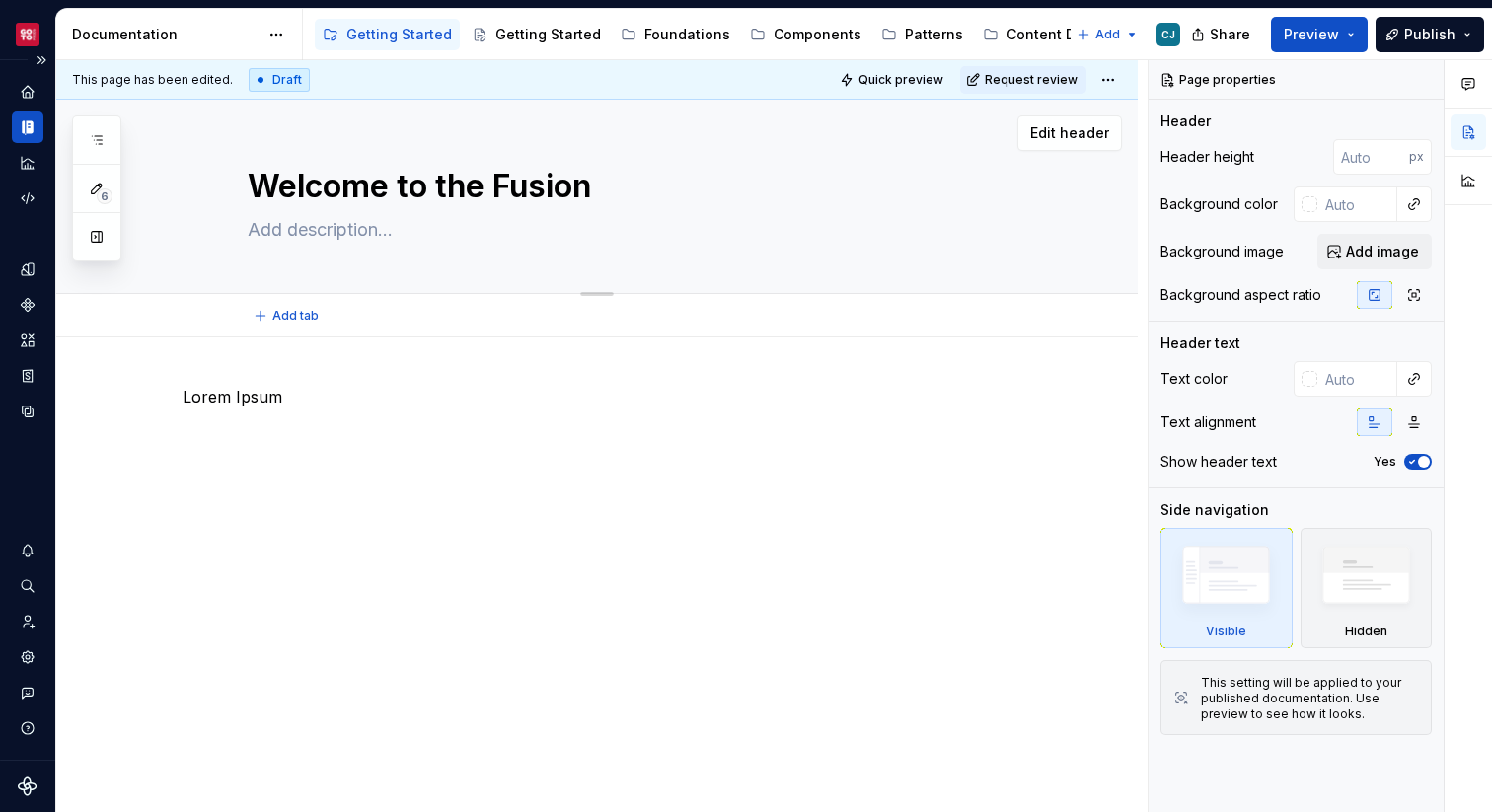
type textarea "Welcome to the Fusion D"
type textarea "*"
type textarea "Welcome to the Fusion De"
type textarea "*"
type textarea "Welcome to the Fusion Des"
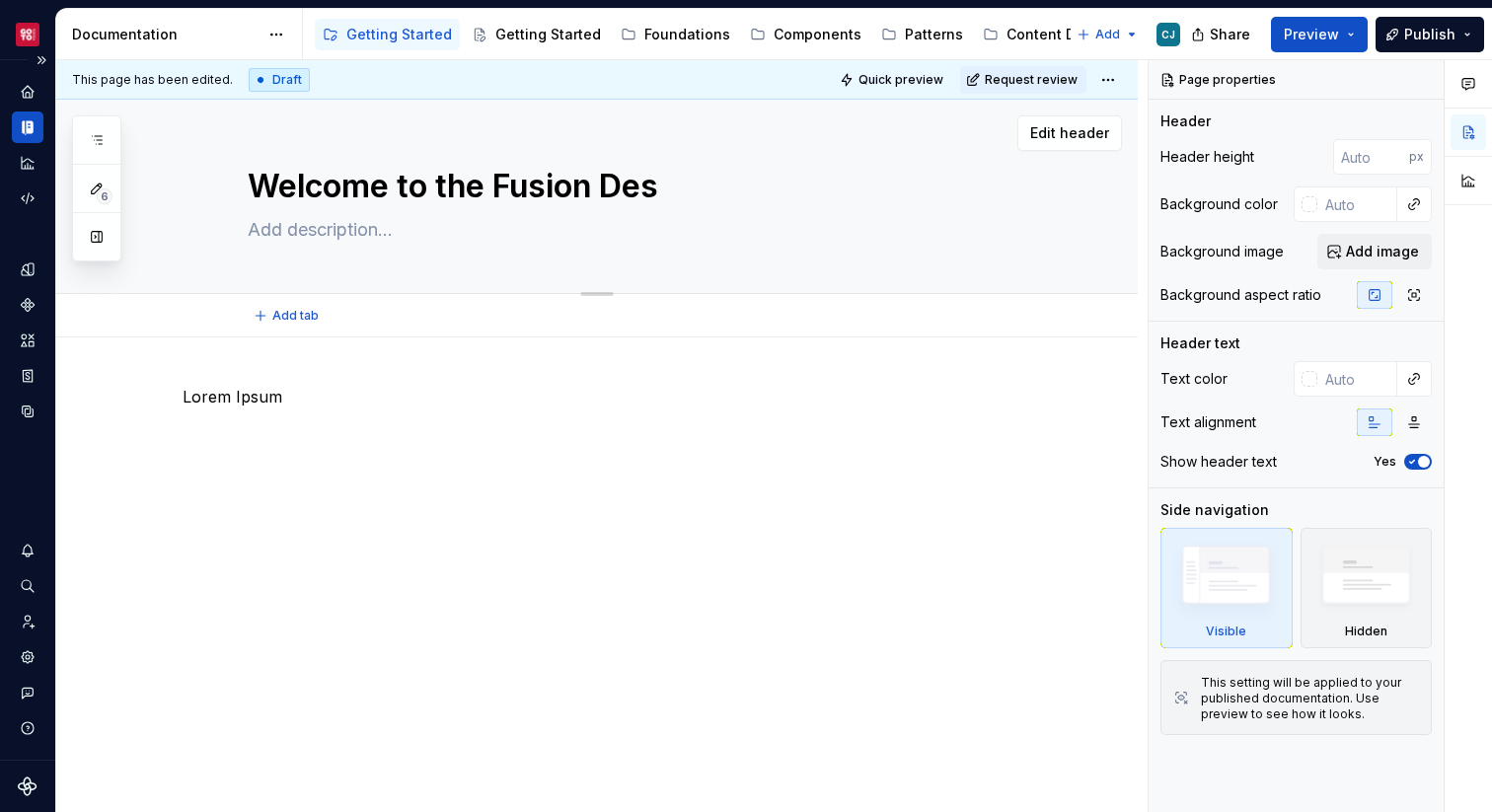
type textarea "*"
type textarea "Welcome to the Fusion Desi"
type textarea "*"
type textarea "Welcome to the Fusion Desig"
type textarea "*"
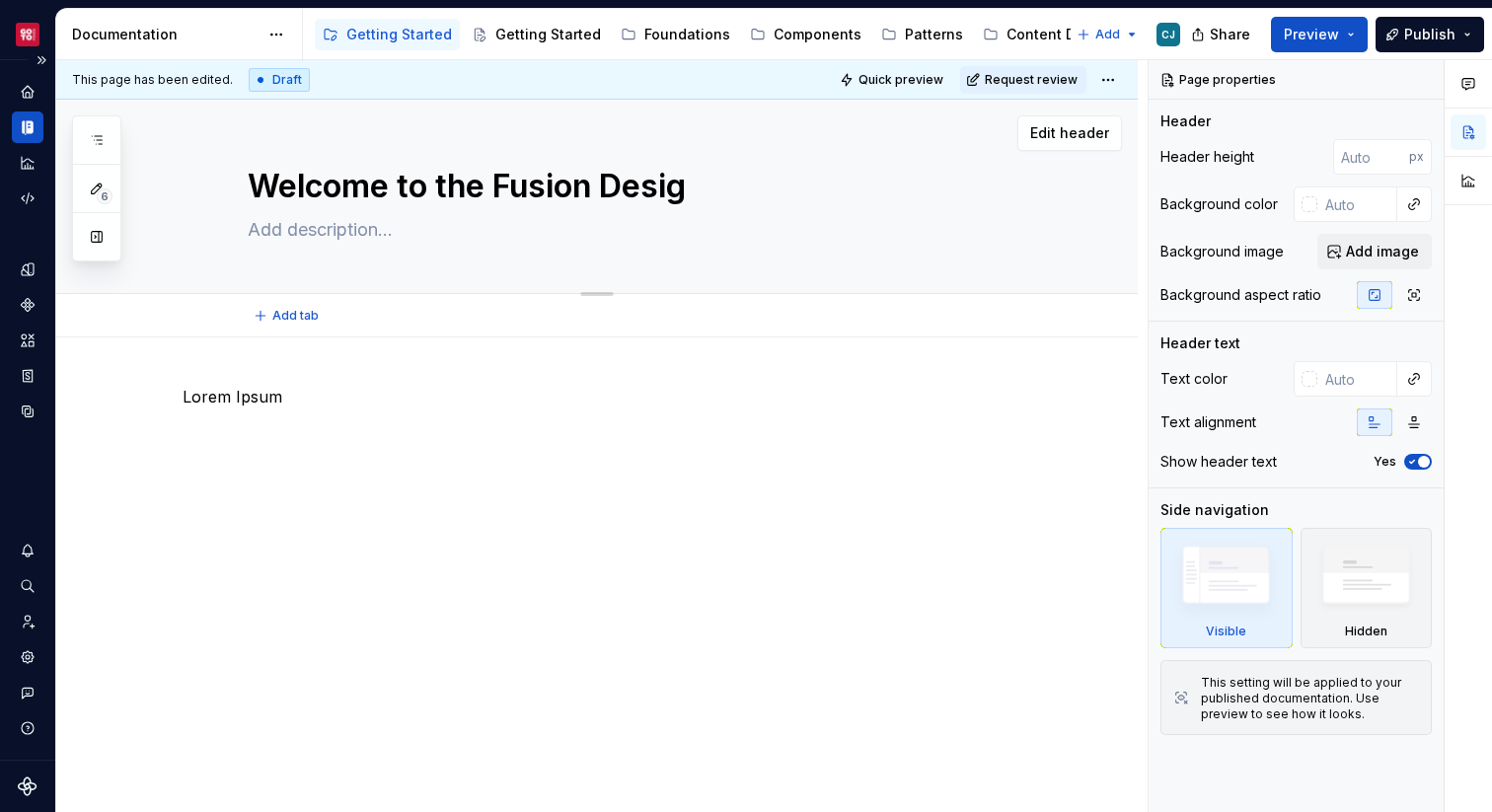
type textarea "Welcome to the Fusion Design"
type textarea "*"
type textarea "Welcome to the Fusion Design"
type textarea "*"
type textarea "Welcome to the Fusion Design S"
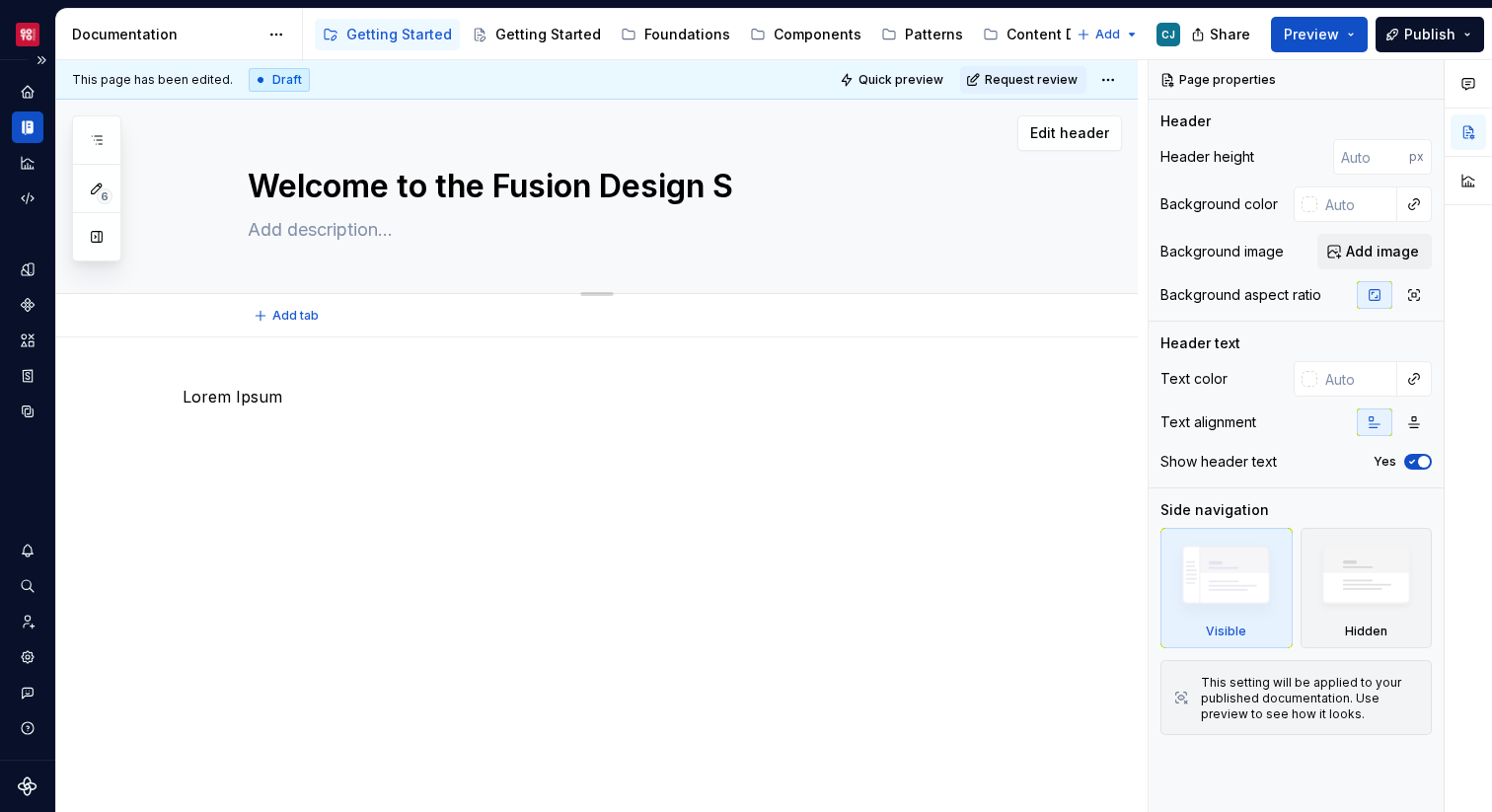
type textarea "*"
type textarea "Welcome to the Fusion Design Sy"
type textarea "*"
type textarea "Welcome to the Fusion Design Sys"
type textarea "*"
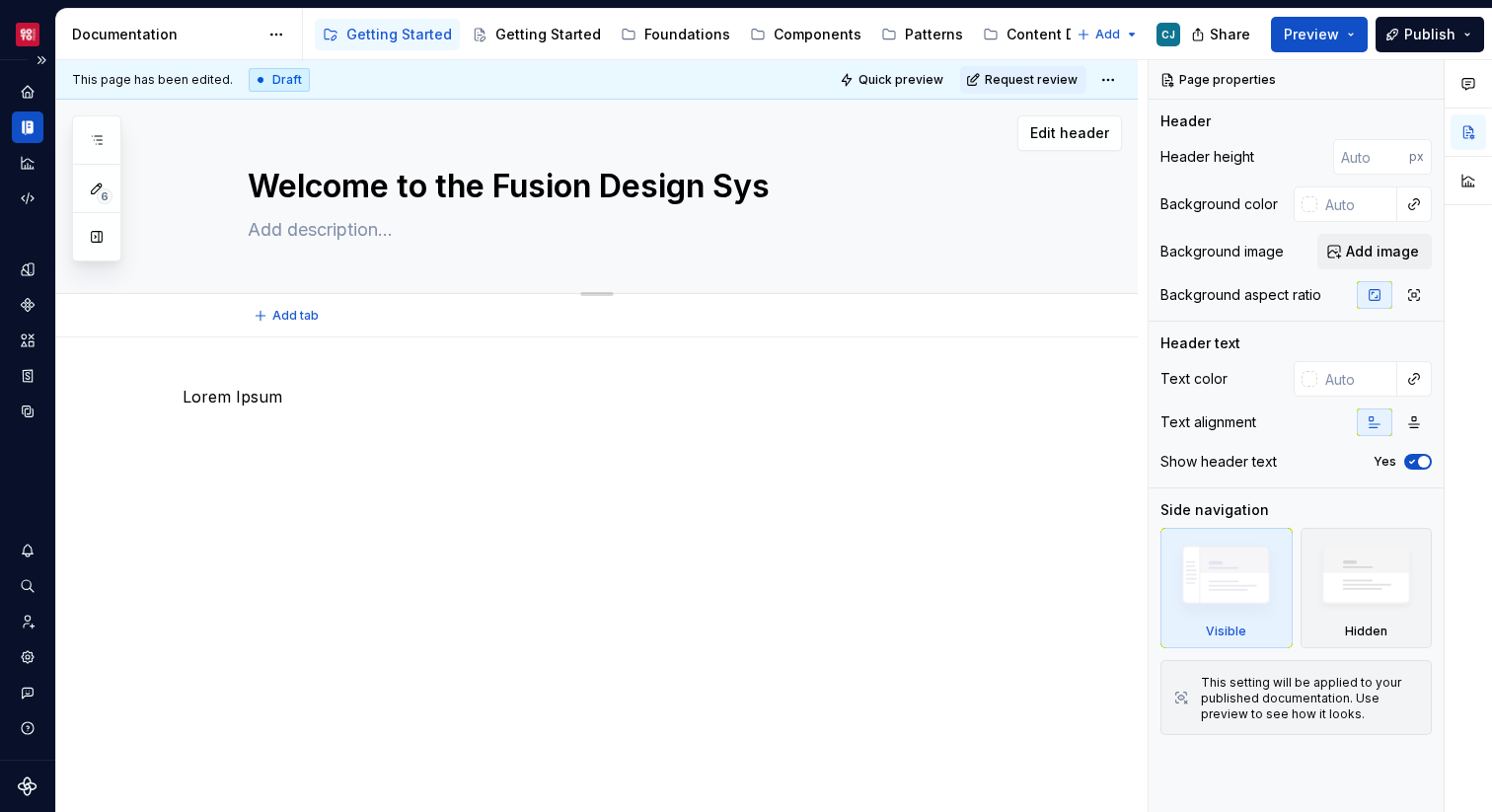
type textarea "Welcome to the Fusion Design Syst"
type textarea "*"
type textarea "Welcome to the Fusion Design System"
type textarea "*"
type textarea "Welcome to the Fusion Design System"
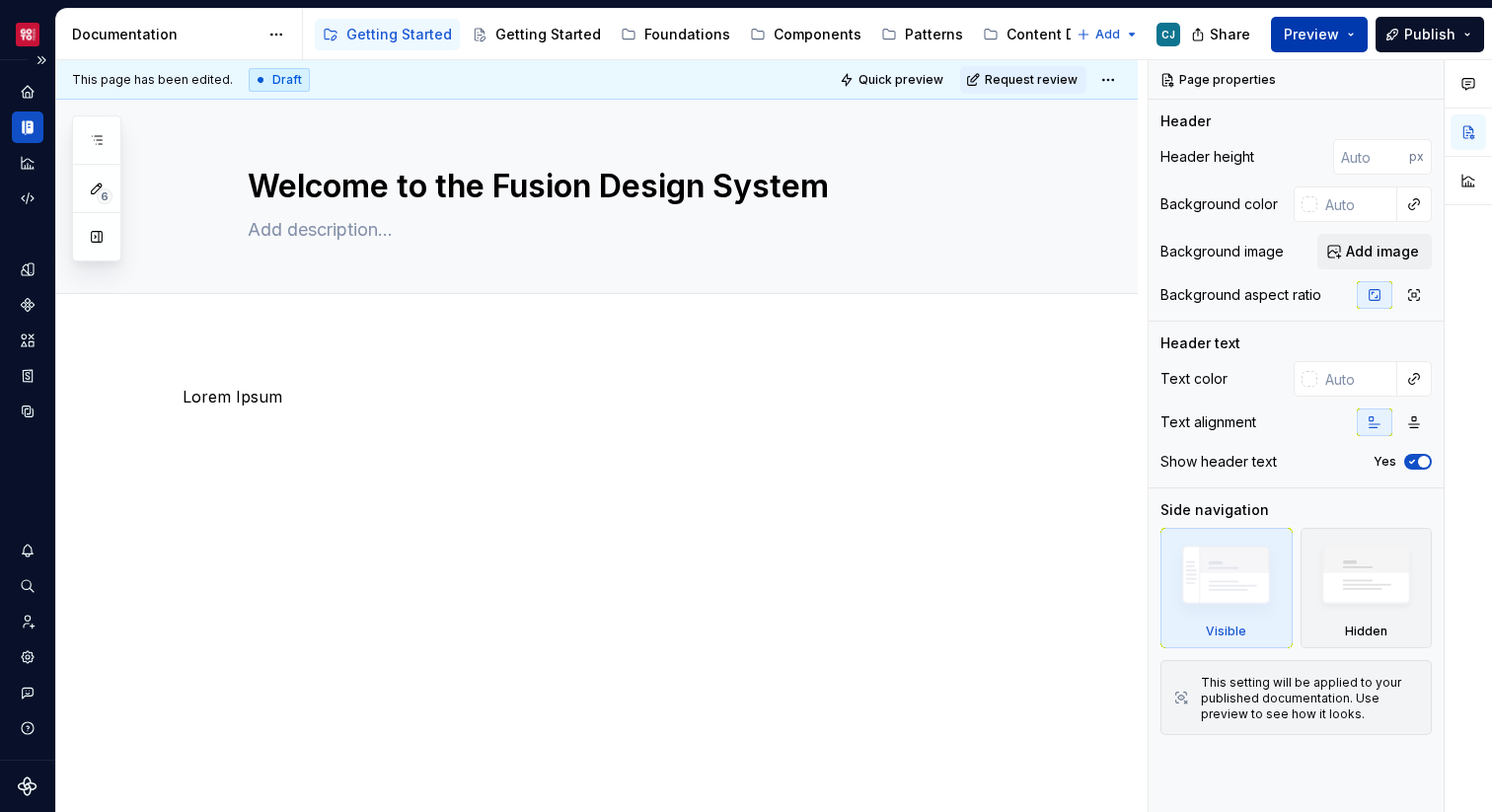
click at [1312, 36] on span "Preview" at bounding box center [1311, 35] width 56 height 20
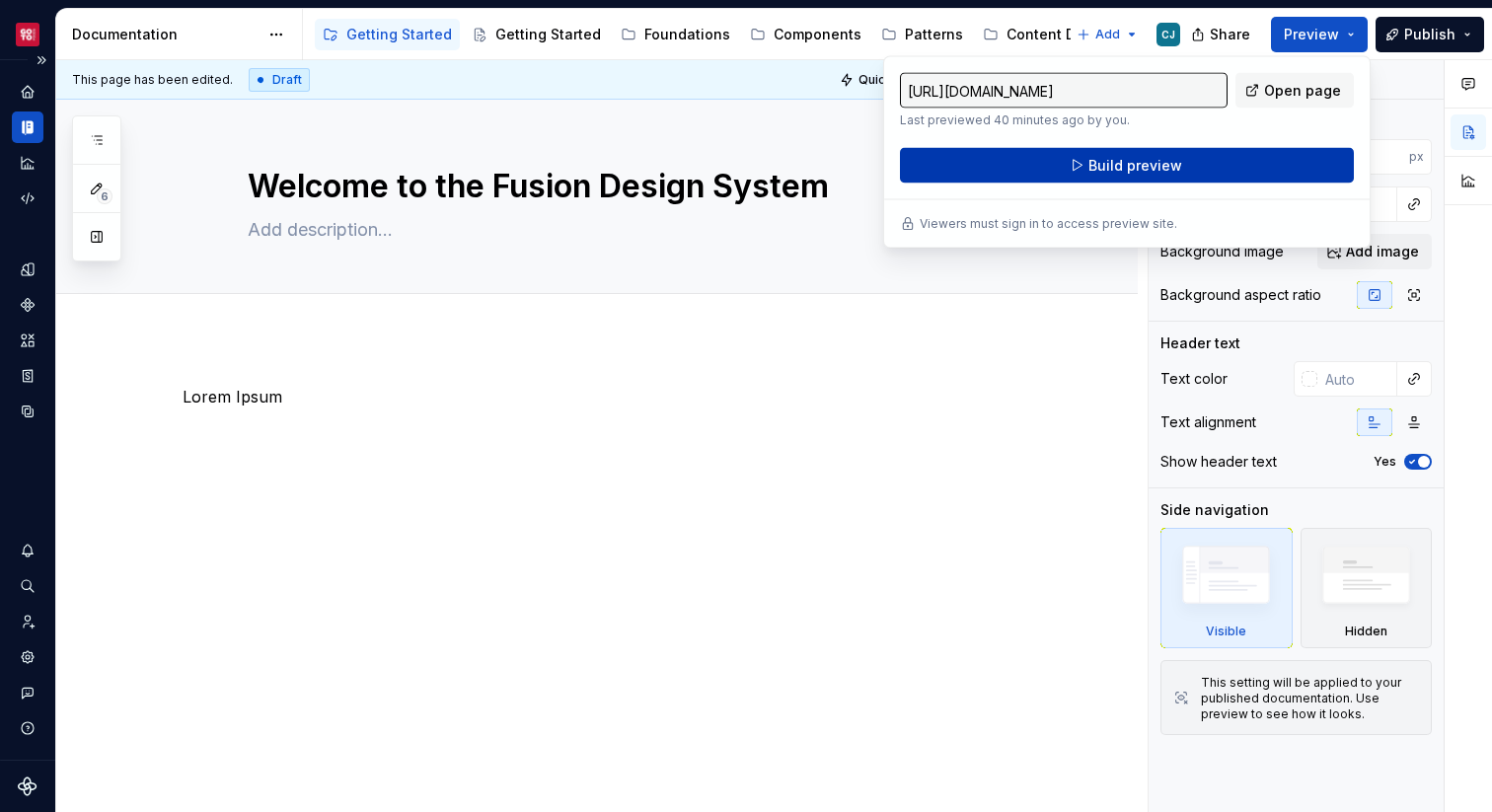
click at [1206, 164] on button "Build preview" at bounding box center [1127, 166] width 454 height 36
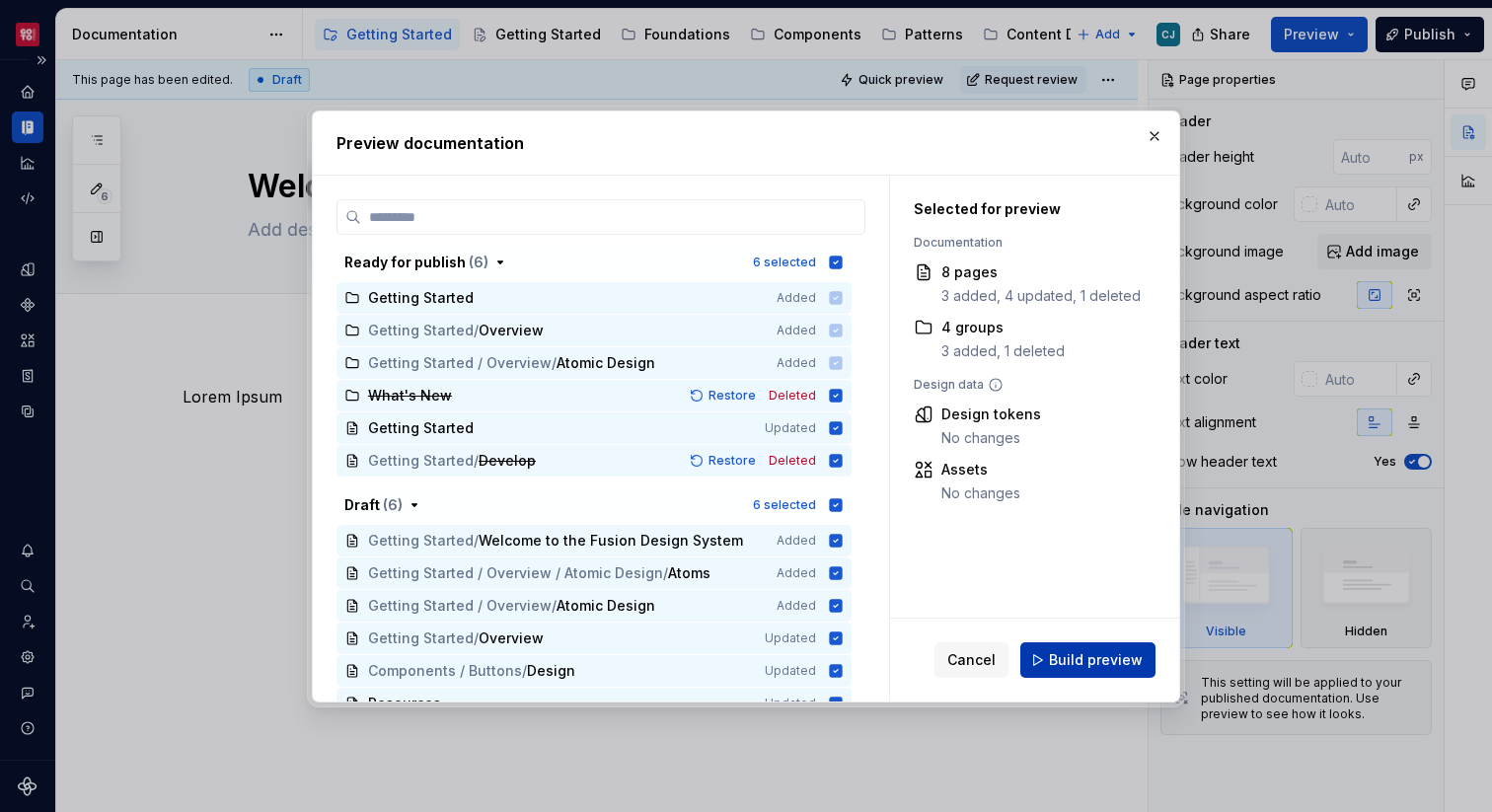
click at [1067, 655] on span "Build preview" at bounding box center [1095, 660] width 93 height 20
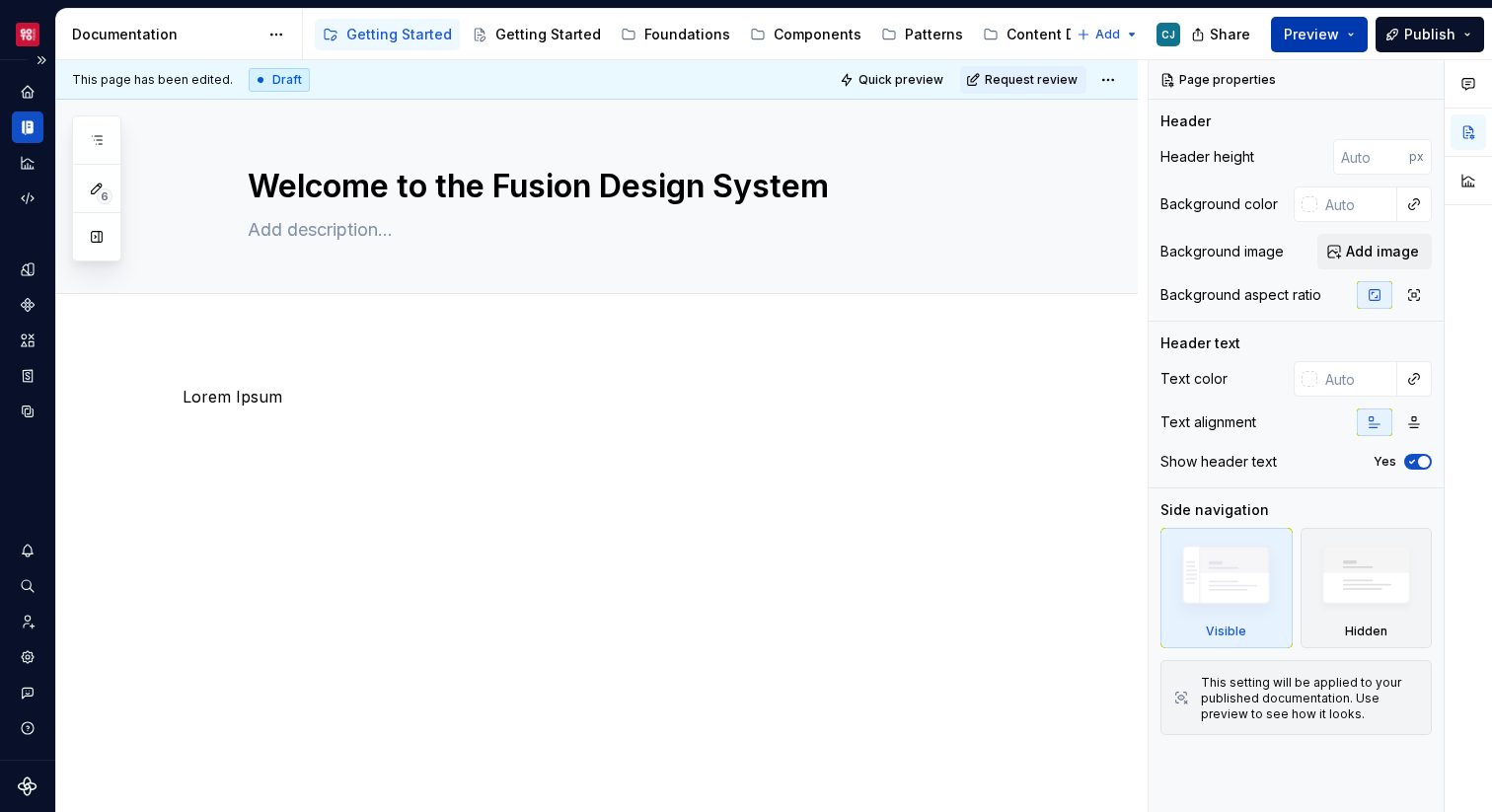
click at [1319, 25] on span "Preview" at bounding box center [1311, 35] width 56 height 20
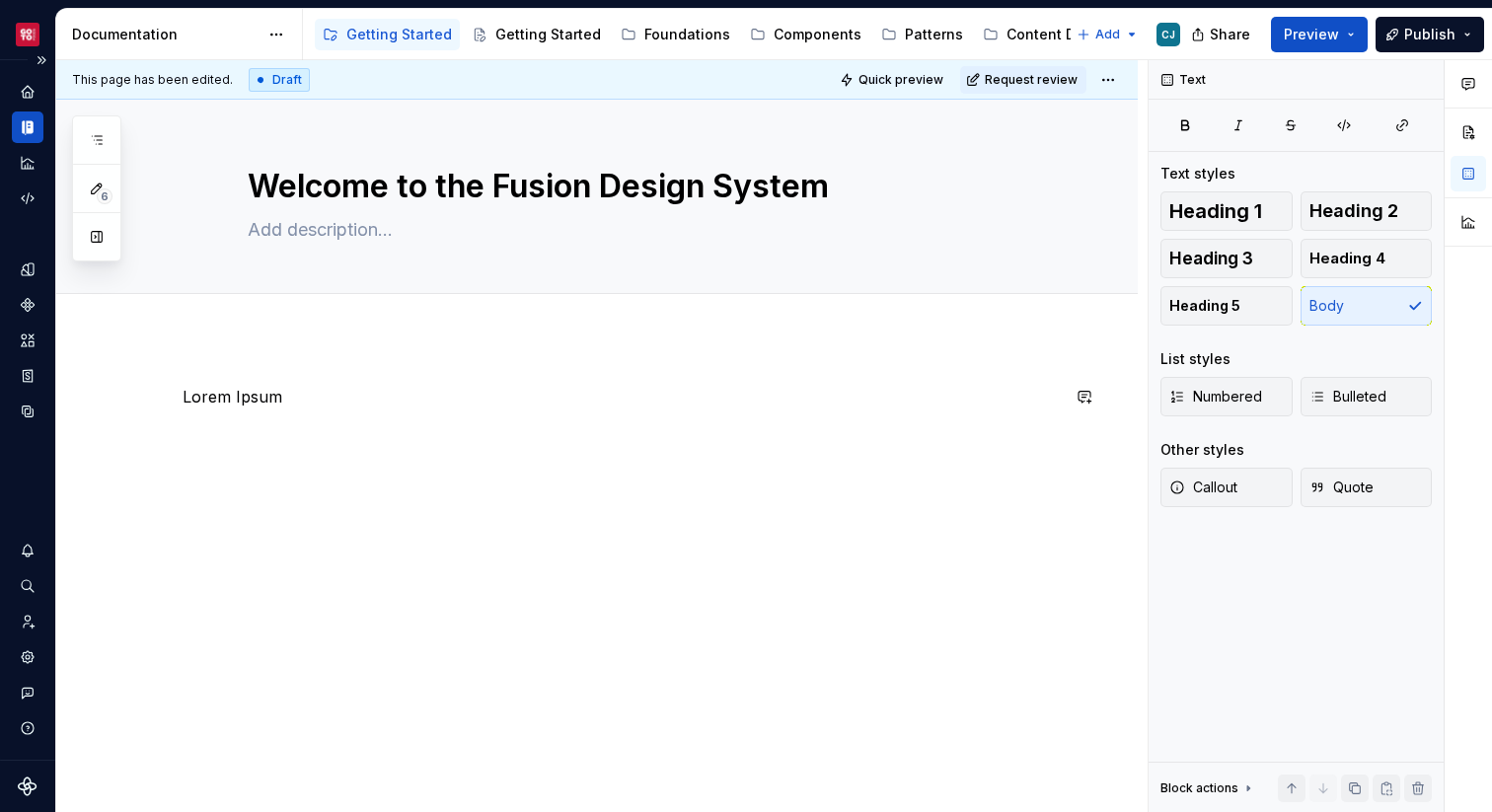
click at [774, 417] on div "Lorem Ipsum" at bounding box center [620, 422] width 876 height 75
click at [852, 190] on textarea "Welcome to the Fusion Design System" at bounding box center [617, 186] width 746 height 48
click at [1082, 147] on button "Edit header" at bounding box center [1069, 133] width 104 height 36
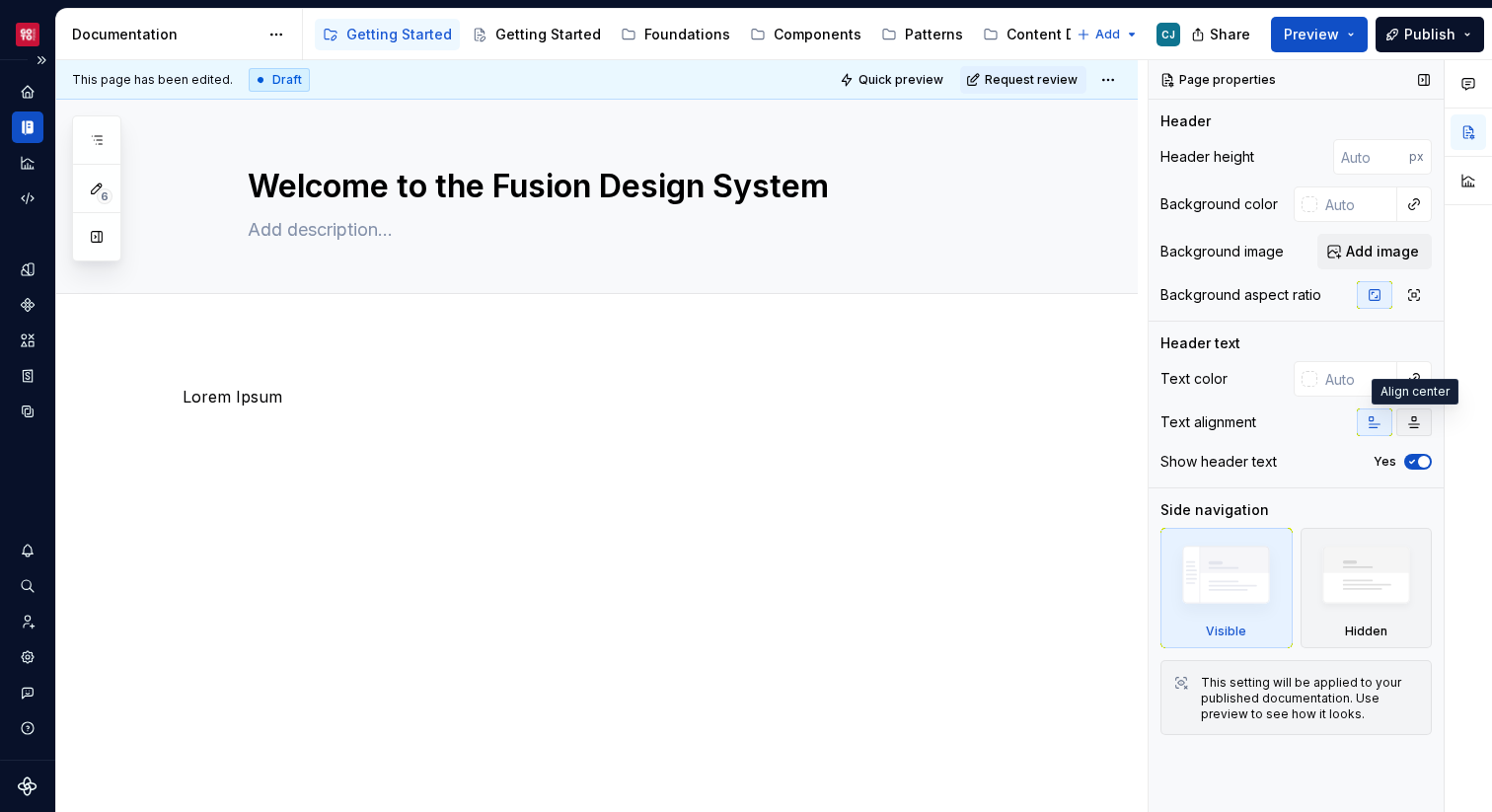
click at [1407, 421] on icon "button" at bounding box center [1414, 422] width 16 height 16
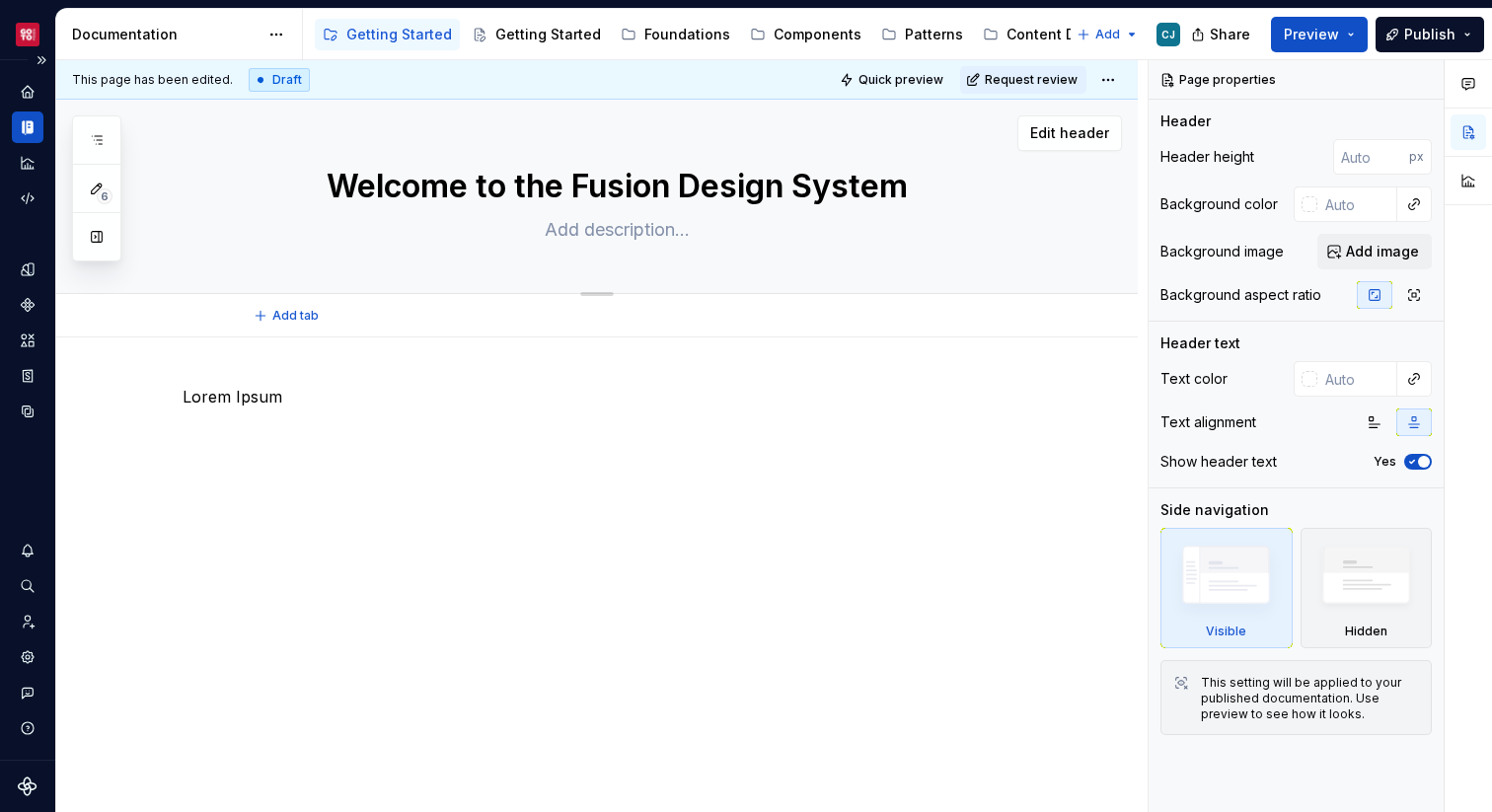
click at [797, 224] on textarea at bounding box center [617, 230] width 746 height 32
paste textarea "A comprehensive multi-brand design system built on atomic design principles, en…"
type textarea "*"
type textarea "A comprehensive multi-brand design system built on atomic design principles, en…"
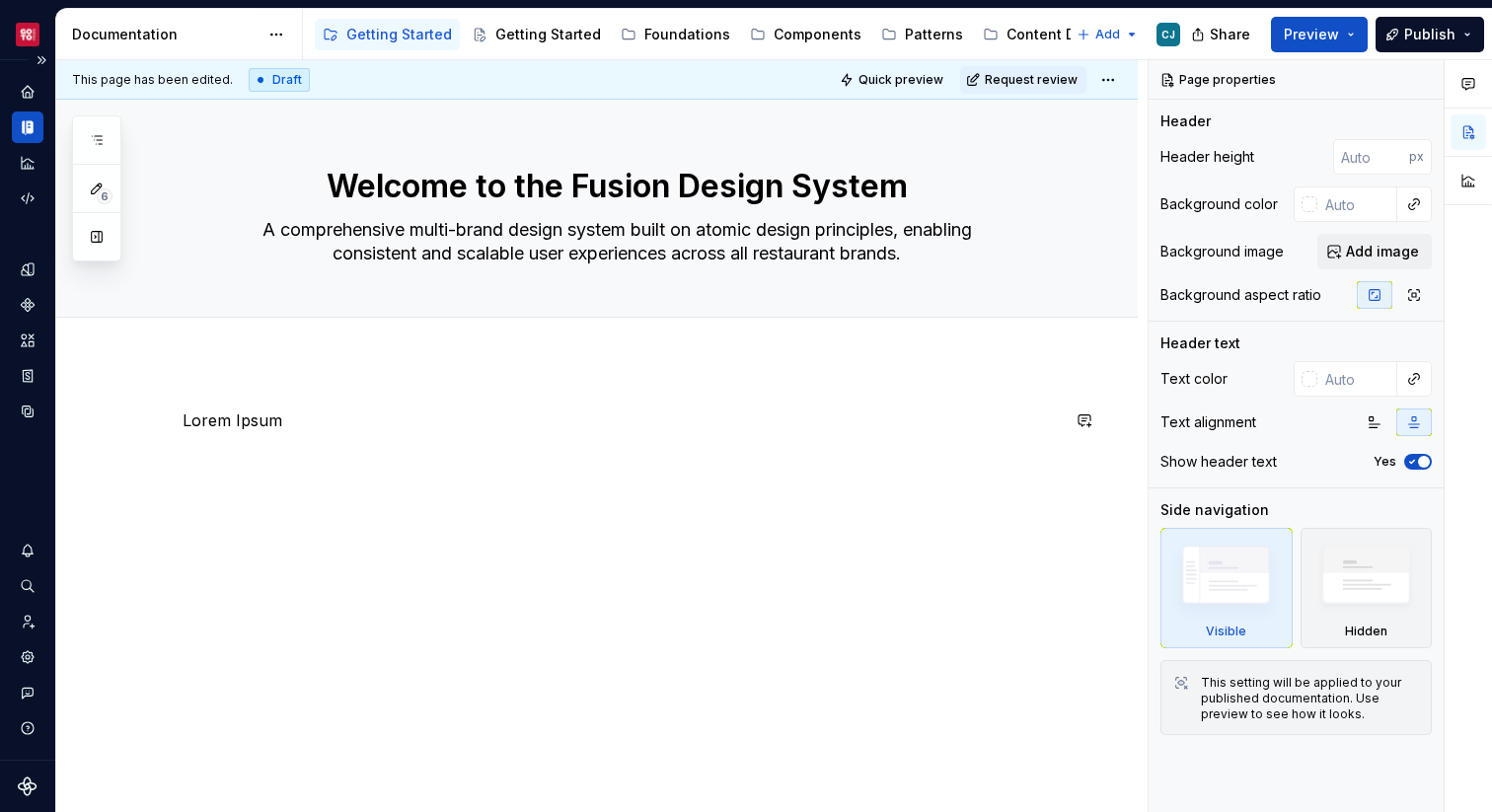
type textarea "*"
type textarea "A comprehensive multi-brand design system built on atomic design principles, en…"
click at [922, 502] on div "Lorem Ipsum" at bounding box center [620, 457] width 876 height 98
click at [1327, 37] on span "Preview" at bounding box center [1311, 35] width 56 height 20
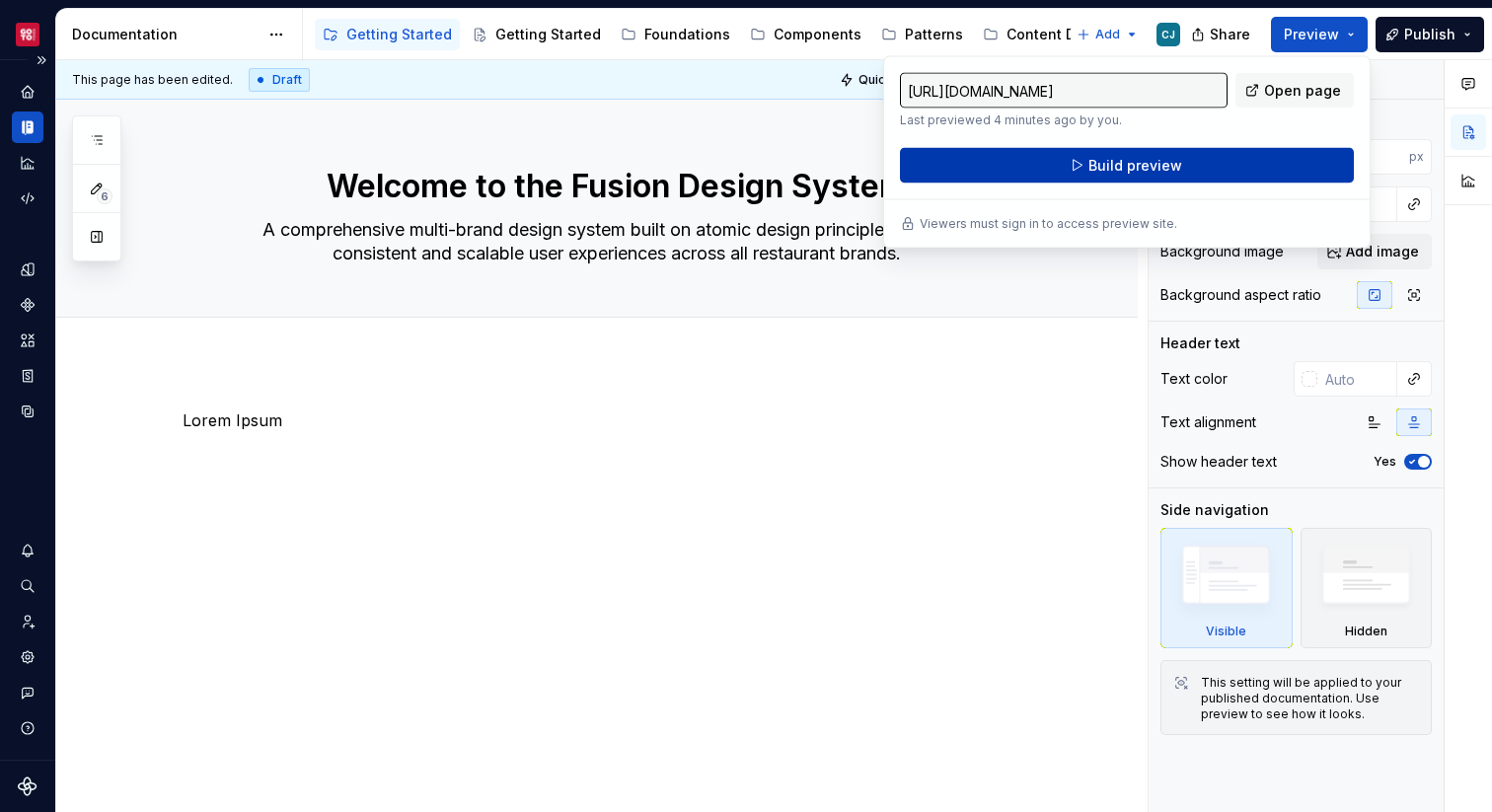
click at [1239, 153] on button "Build preview" at bounding box center [1127, 166] width 454 height 36
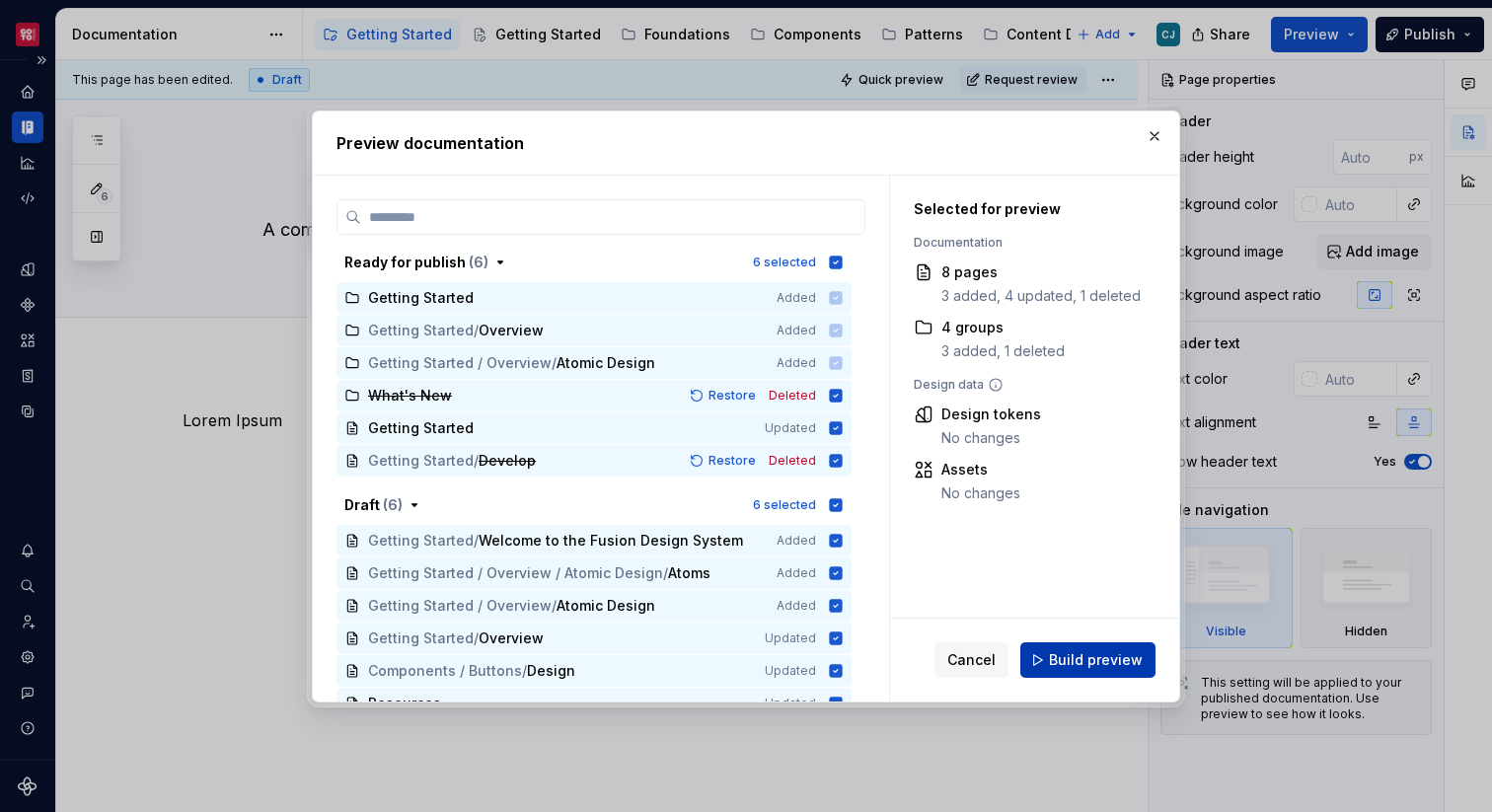
click at [1071, 662] on span "Build preview" at bounding box center [1095, 660] width 93 height 20
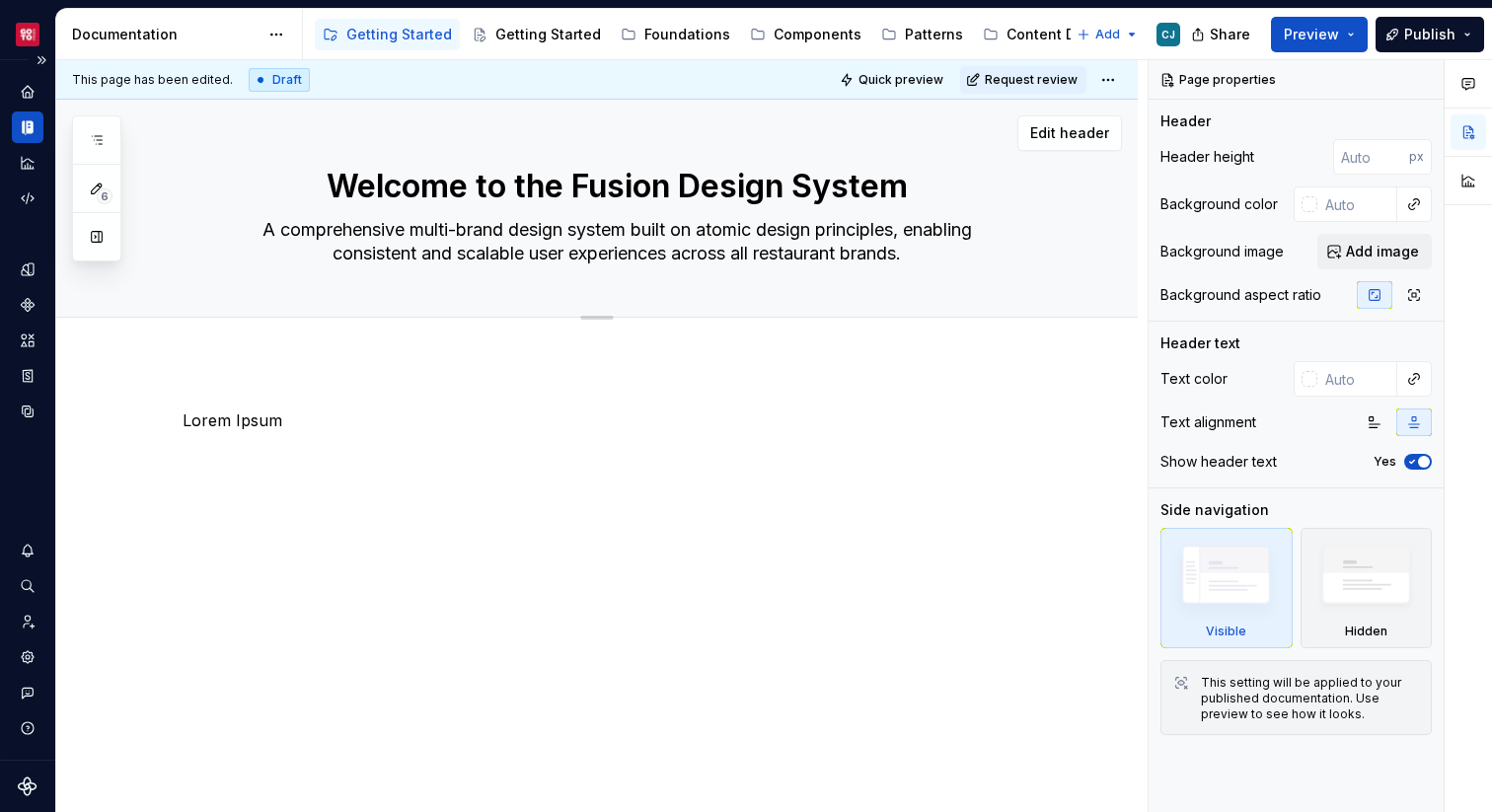
click at [759, 250] on textarea "A comprehensive multi-brand design system built on atomic design principles, en…" at bounding box center [617, 242] width 746 height 56
click at [782, 254] on textarea "A comprehensive multi-brand design system built on atomic design principles, en…" at bounding box center [617, 242] width 746 height 56
type textarea "*"
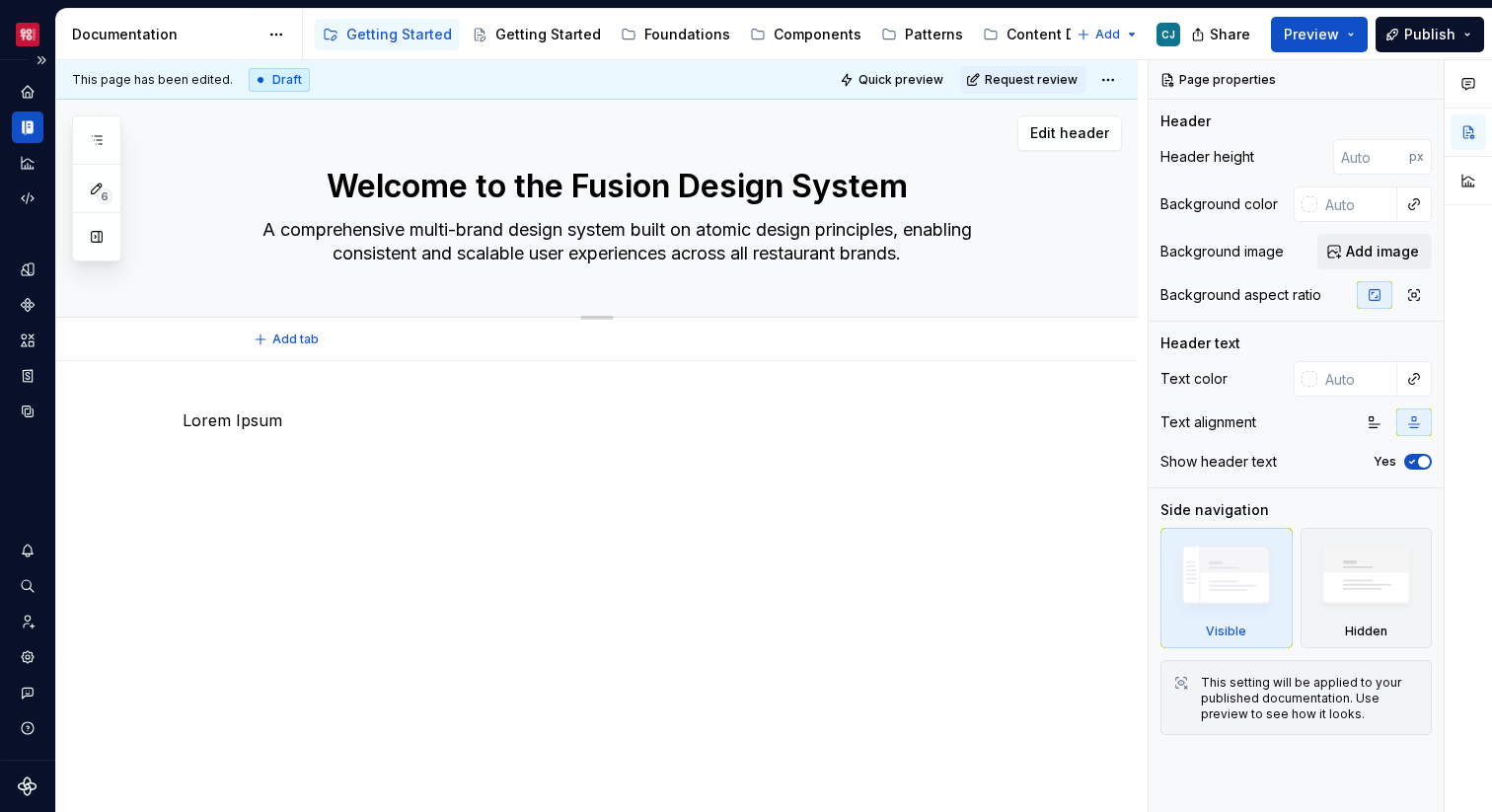
type textarea "A comprehensive multi-brand design system built on atomic design principles, en…"
type textarea "*"
type textarea "A comprehensive multi-brand design system built on atomic design principles, en…"
type textarea "*"
type textarea "A comprehensive multi-brand design system built on atomic design principles, en…"
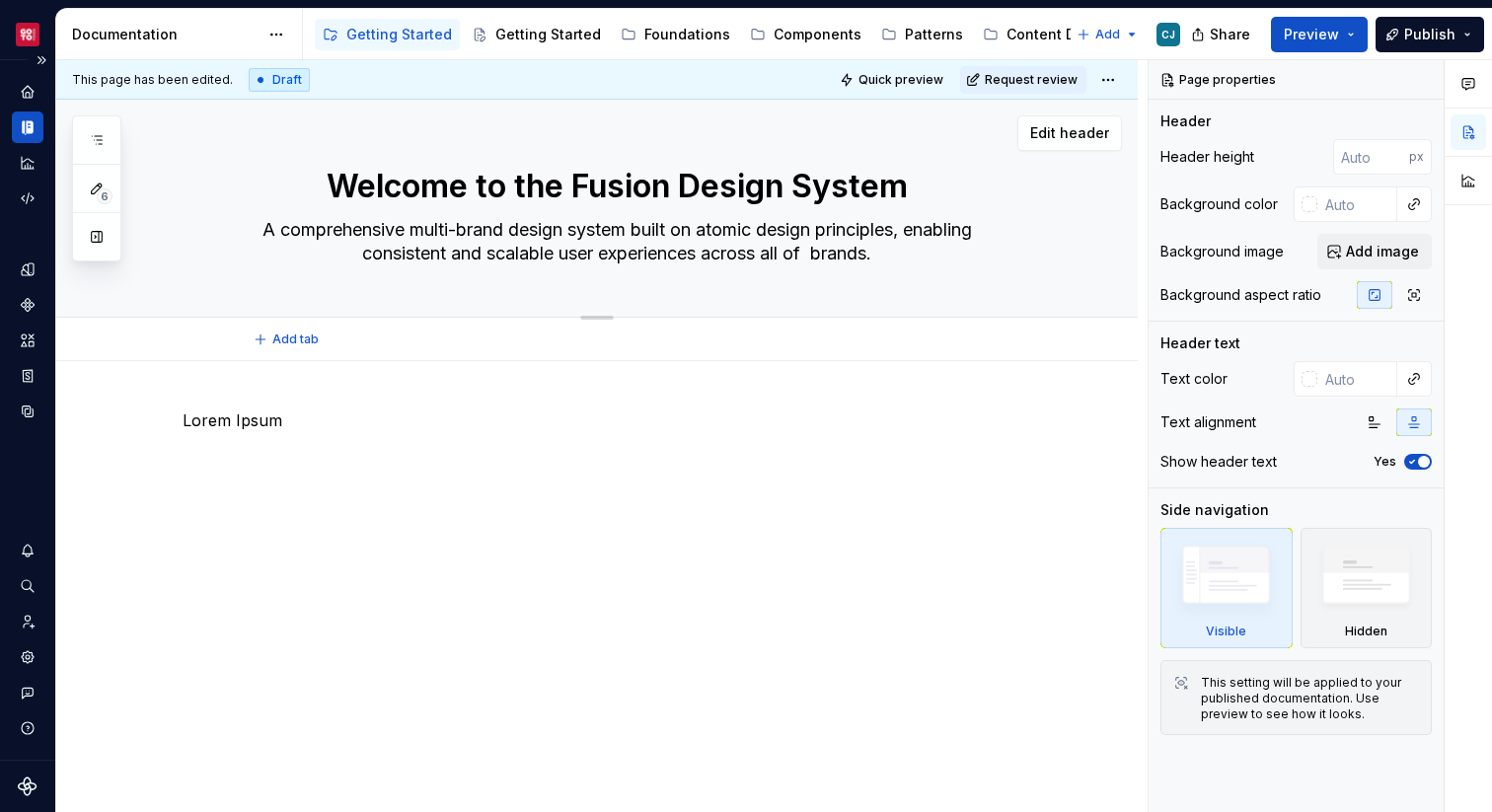
type textarea "*"
type textarea "A comprehensive multi-brand design system built on atomic design principles, en…"
type textarea "*"
type textarea "A comprehensive multi-brand design system built on atomic design principles, en…"
type textarea "*"
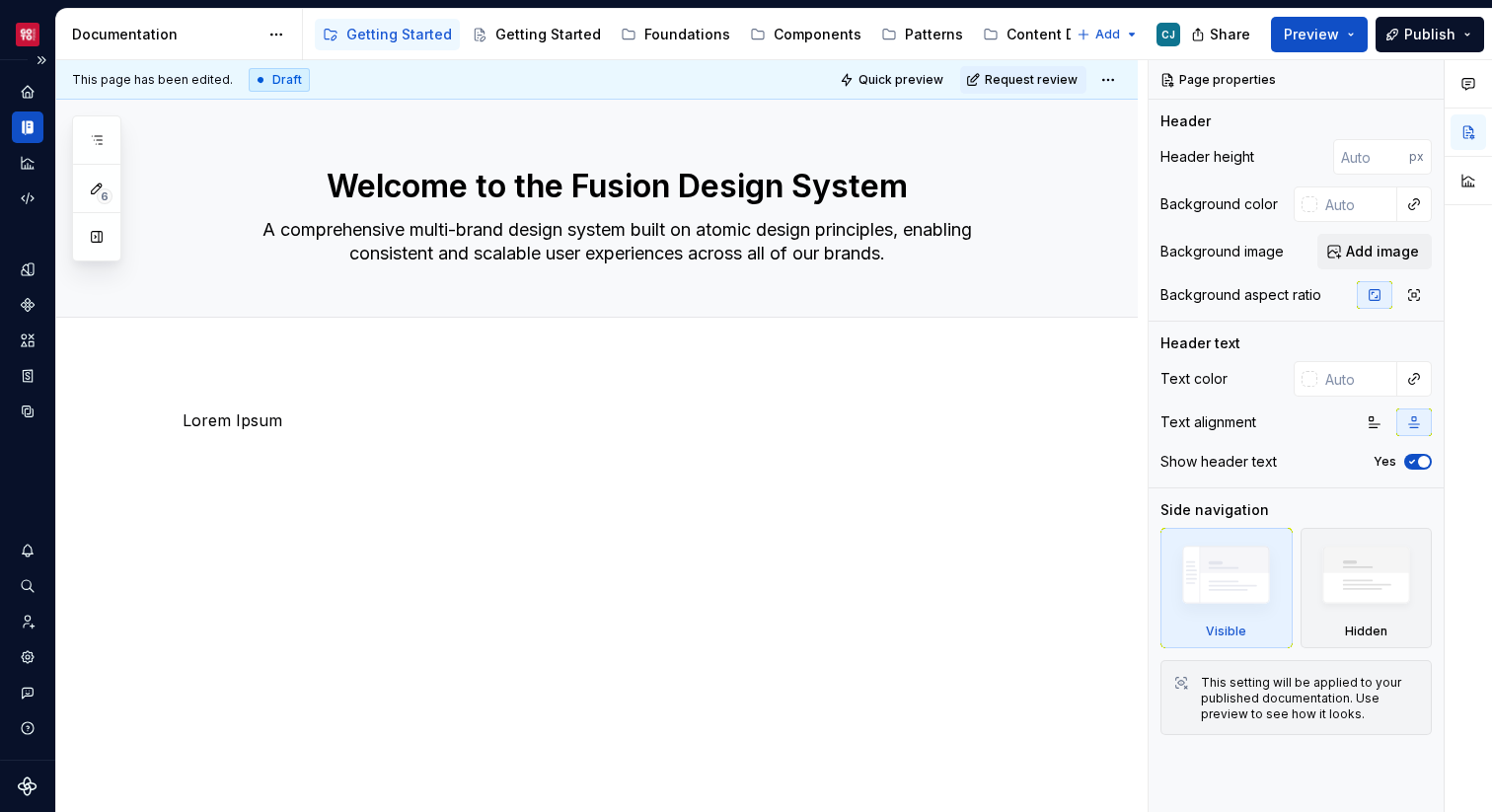
type textarea "A comprehensive multi-brand design system built on atomic design principles, en…"
type textarea "*"
click at [694, 259] on textarea "A comprehensive multi-brand design system built on atomic design principles, en…" at bounding box center [617, 242] width 746 height 56
click at [689, 257] on textarea "A comprehensive multi-brand design system built on atomic design principles, en…" at bounding box center [617, 242] width 746 height 56
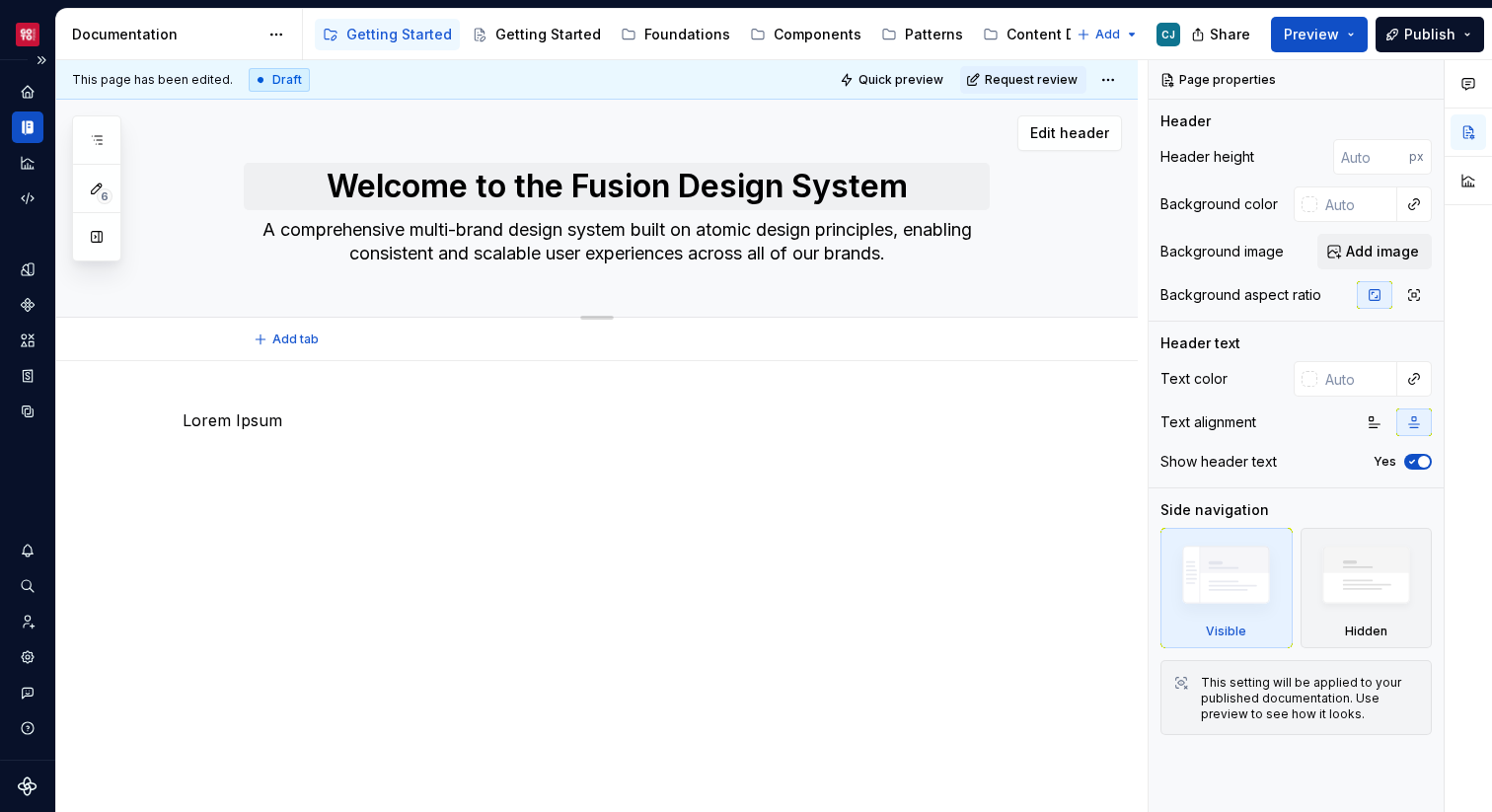
type textarea "A comprehensive multi-brand design system built on atomic design principles, en…"
type textarea "*"
type textarea "A comprehensive multi-brand design system built on atomic design principles, en…"
type textarea "*"
type textarea "A comprehensive multi-brand design system built on atomic design principles, en…"
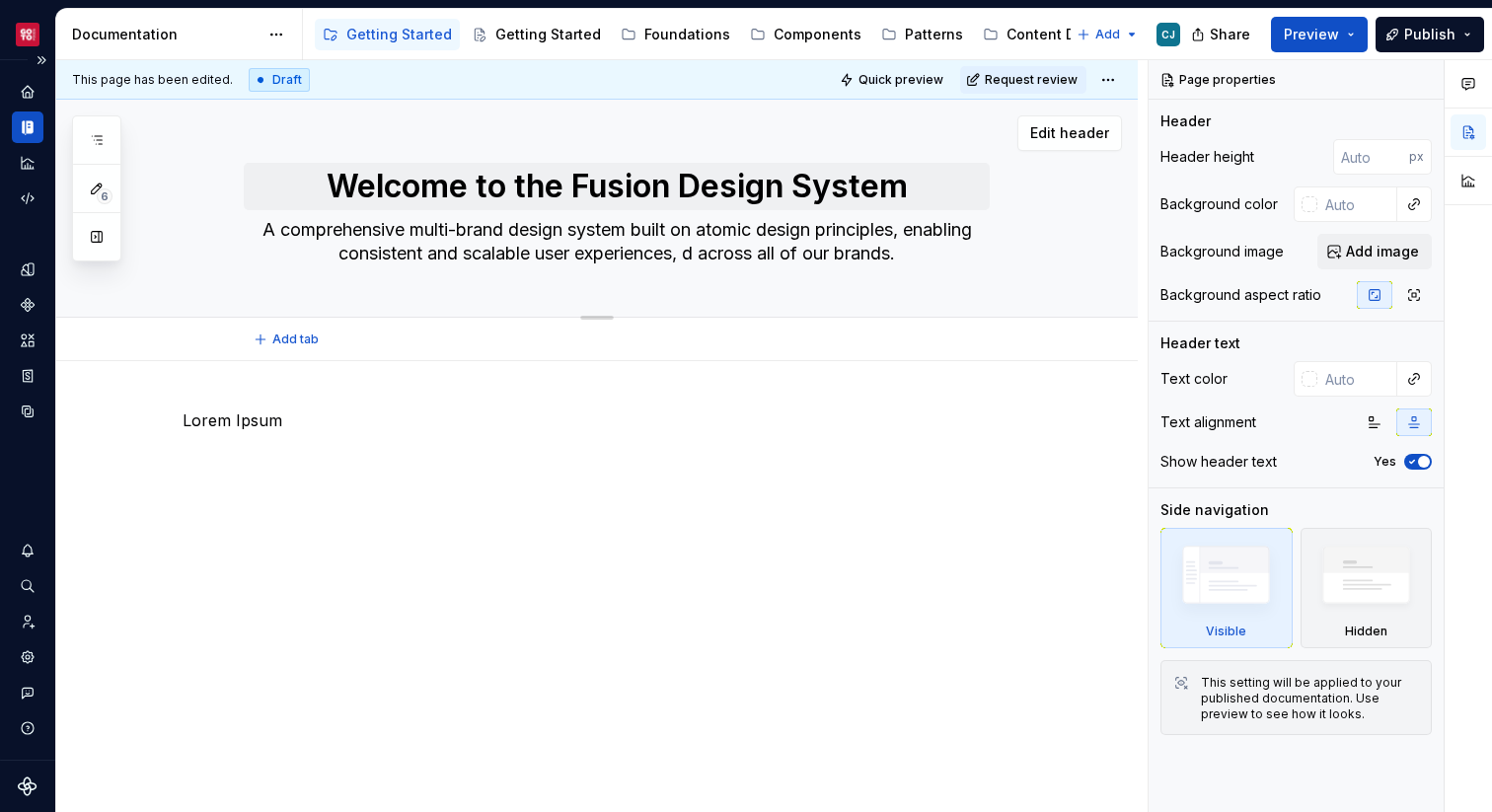
type textarea "*"
type textarea "A comprehensive multi-brand design system built on atomic design principles, en…"
type textarea "*"
type textarea "A comprehensive multi-brand design system built on atomic design principles, en…"
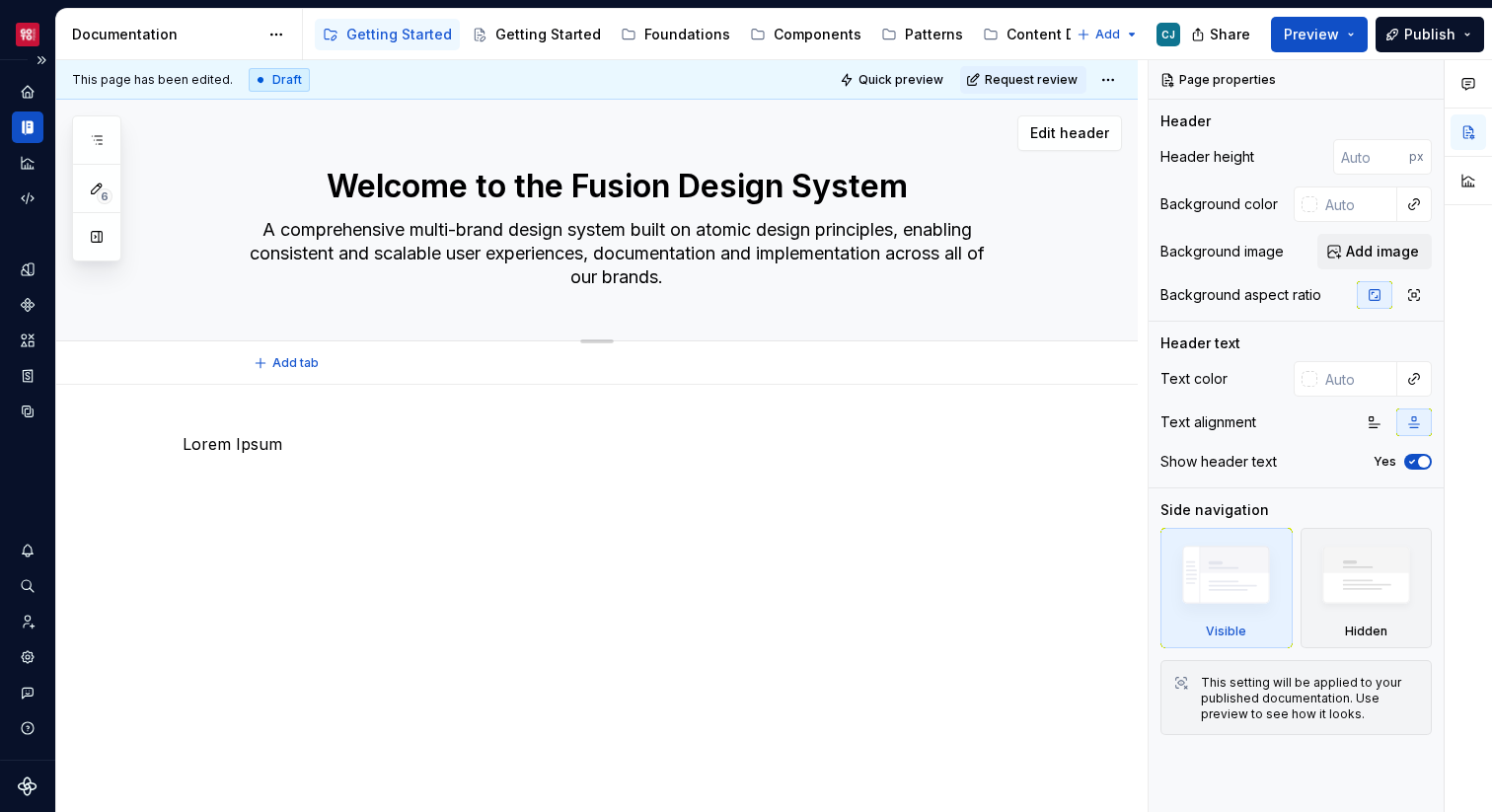
click at [680, 256] on textarea "A comprehensive multi-brand design system built on atomic design principles, en…" at bounding box center [617, 254] width 746 height 79
click at [341, 253] on textarea "A comprehensive multi-brand design system built on atomic design principles, en…" at bounding box center [617, 254] width 746 height 79
click at [816, 250] on textarea "A comprehensive multi-brand design system built on atomic design principles, en…" at bounding box center [617, 254] width 746 height 79
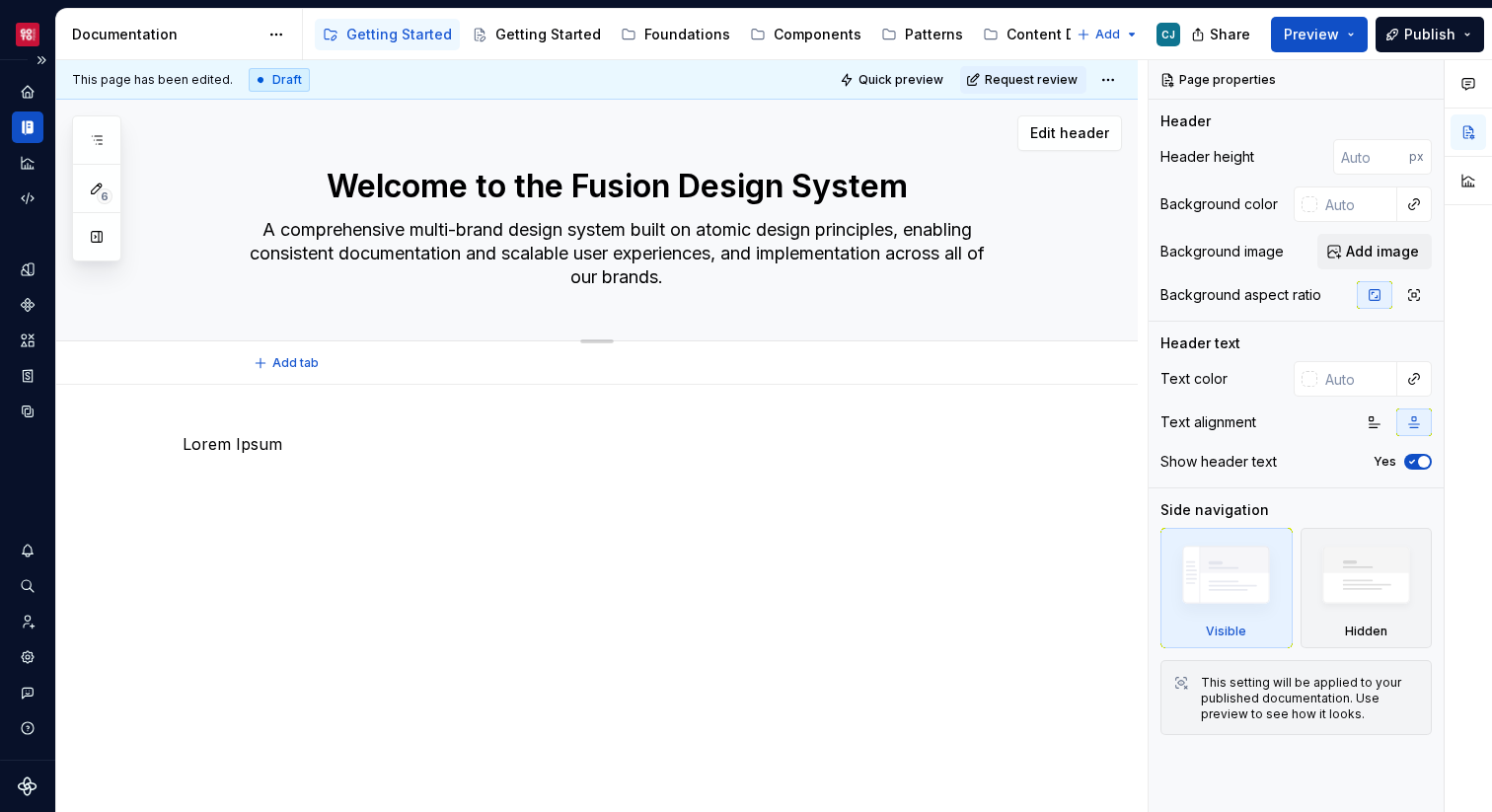
click at [495, 257] on textarea "A comprehensive multi-brand design system built on atomic design principles, en…" at bounding box center [617, 254] width 746 height 79
click at [715, 258] on textarea "A comprehensive multi-brand design system built on atomic design principles, en…" at bounding box center [617, 254] width 746 height 79
click at [626, 280] on textarea "A comprehensive multi-brand design system built on atomic design principles, en…" at bounding box center [617, 254] width 746 height 79
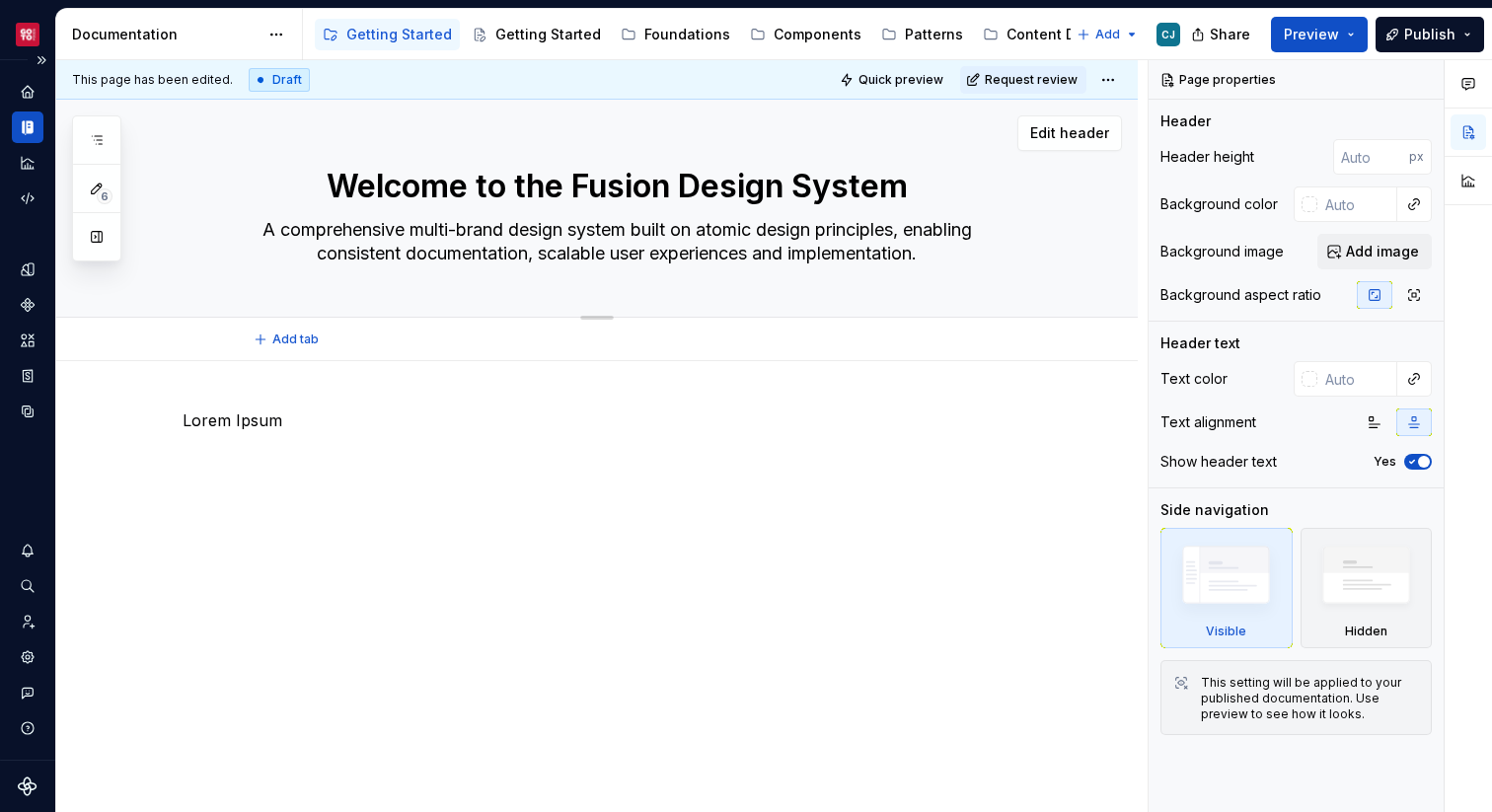
click at [683, 246] on textarea "A comprehensive multi-brand design system built on atomic design principles, en…" at bounding box center [617, 242] width 746 height 56
paste textarea "Everything you need to understand and implement our multi-brand design system a…"
click at [594, 253] on textarea "Everything you need to understand and implement our multi-brand design system a…" at bounding box center [617, 242] width 746 height 56
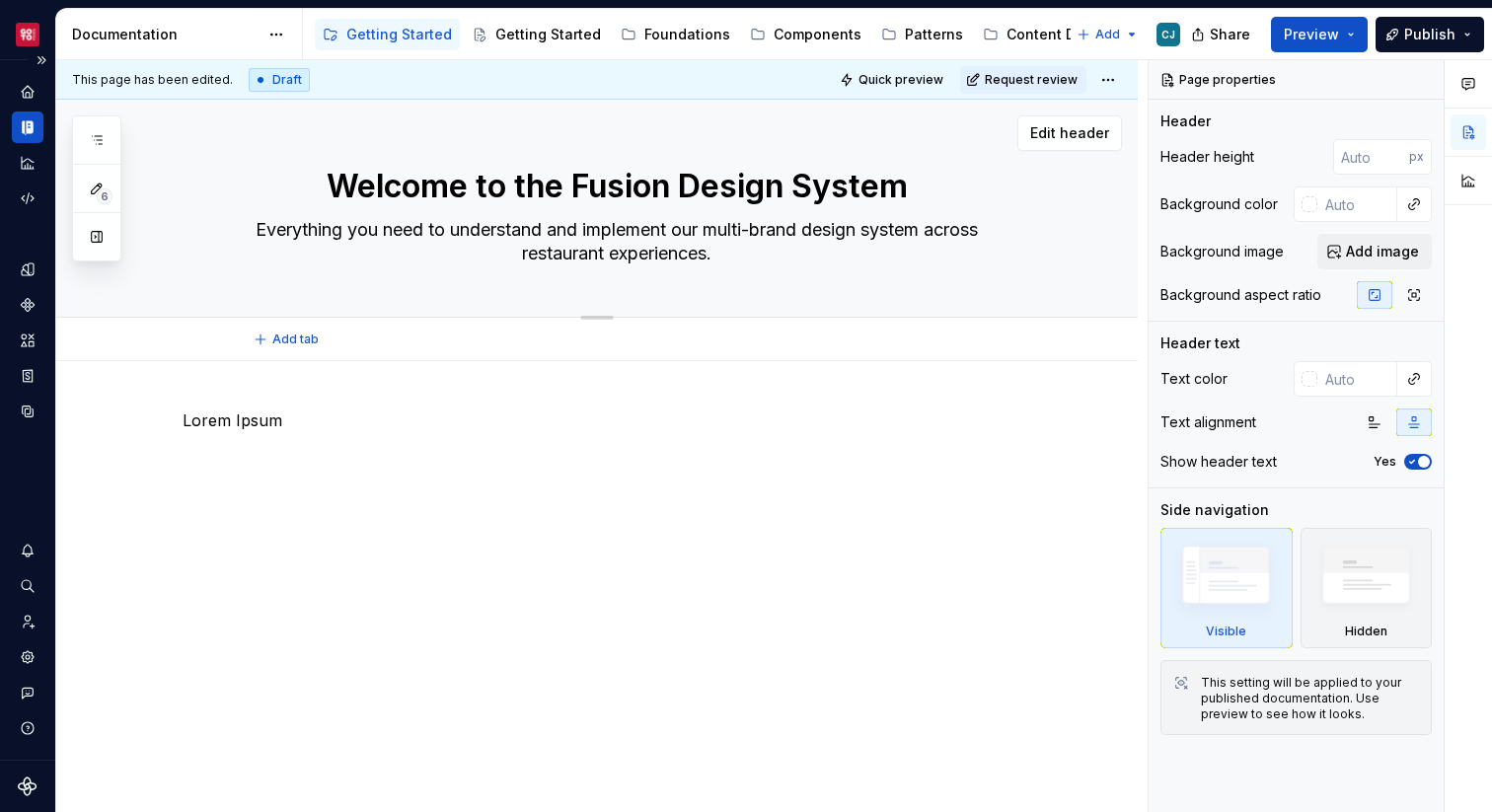
click at [594, 253] on textarea "Everything you need to understand and implement our multi-brand design system a…" at bounding box center [617, 242] width 746 height 56
click at [676, 429] on p "Lorem Ipsum" at bounding box center [620, 420] width 876 height 24
click at [302, 419] on p "Lorem Ipsum" at bounding box center [620, 420] width 876 height 24
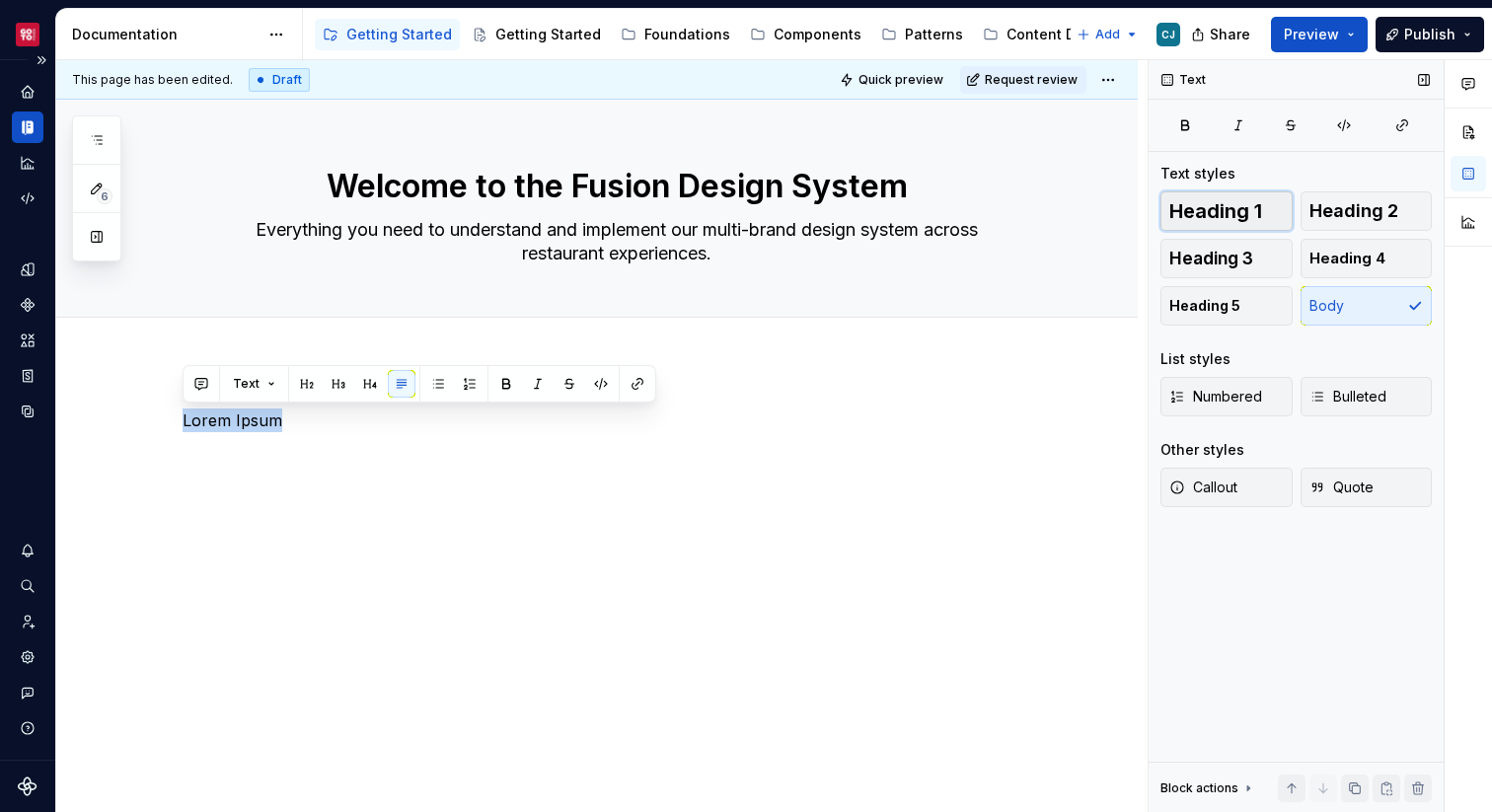
click at [1213, 205] on span "Heading 1" at bounding box center [1216, 211] width 93 height 20
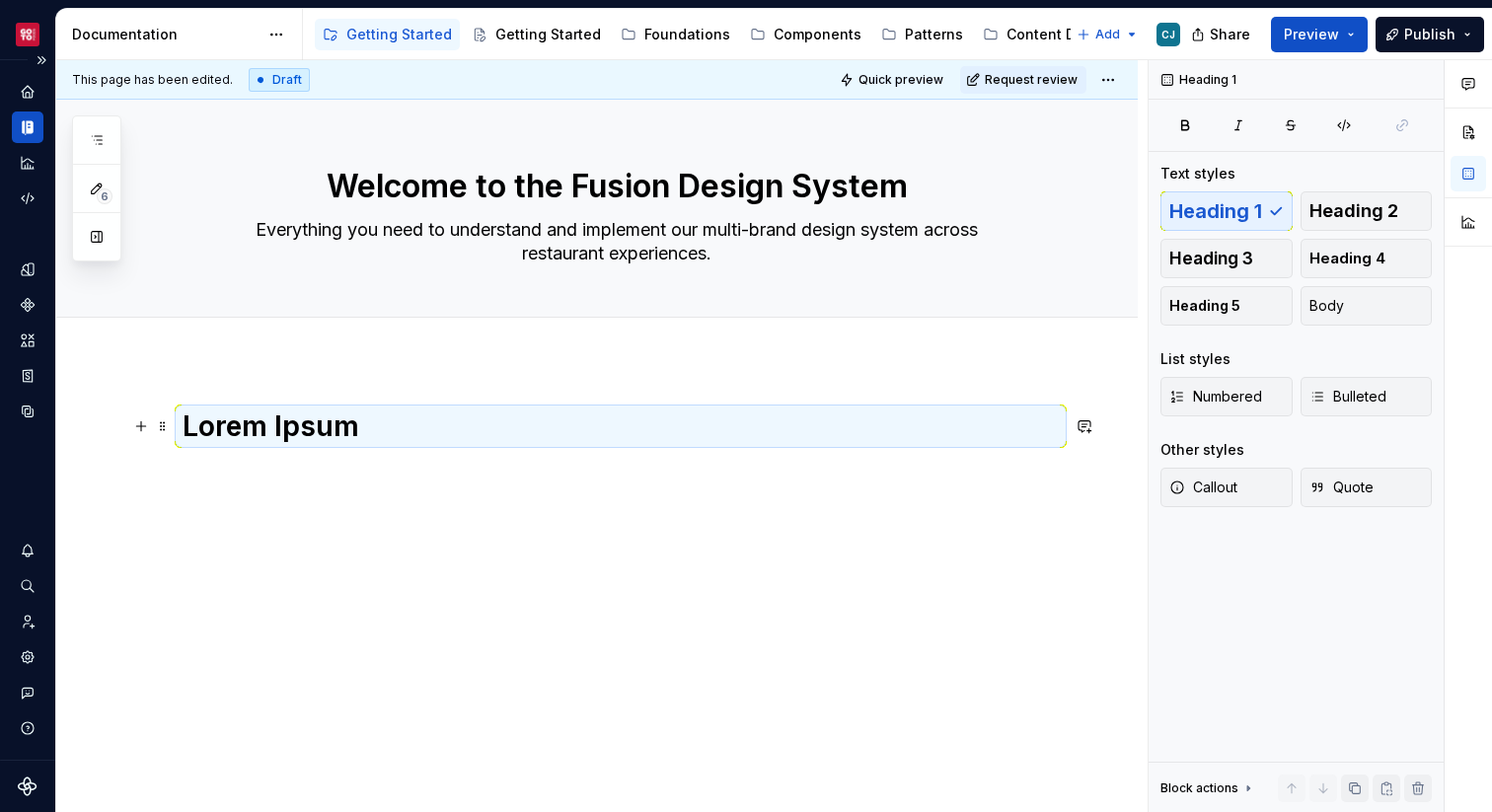
click at [341, 416] on h1 "Lorem Ipsum" at bounding box center [620, 426] width 876 height 36
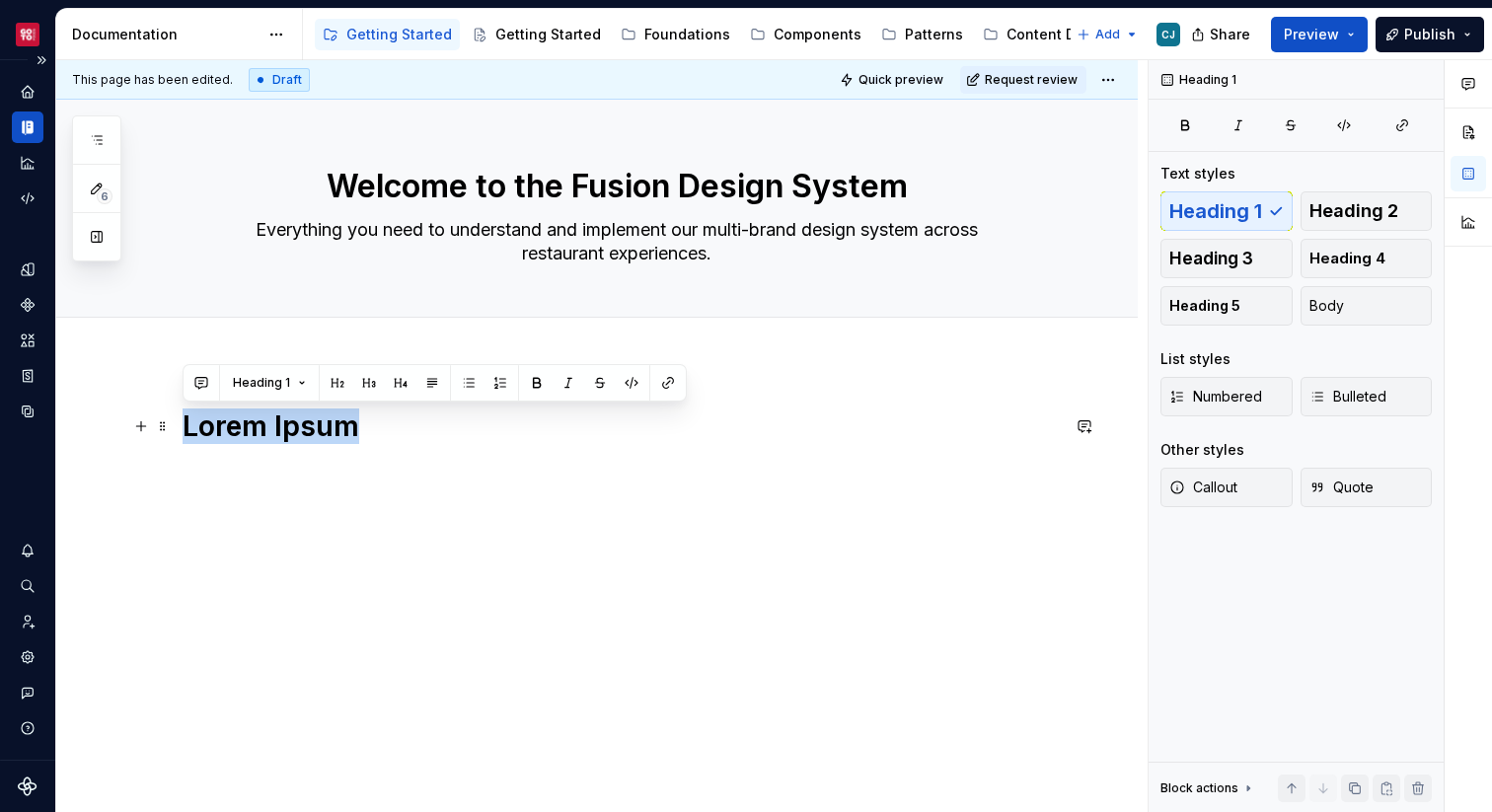
click at [341, 416] on h1 "Lorem Ipsum" at bounding box center [620, 426] width 876 height 36
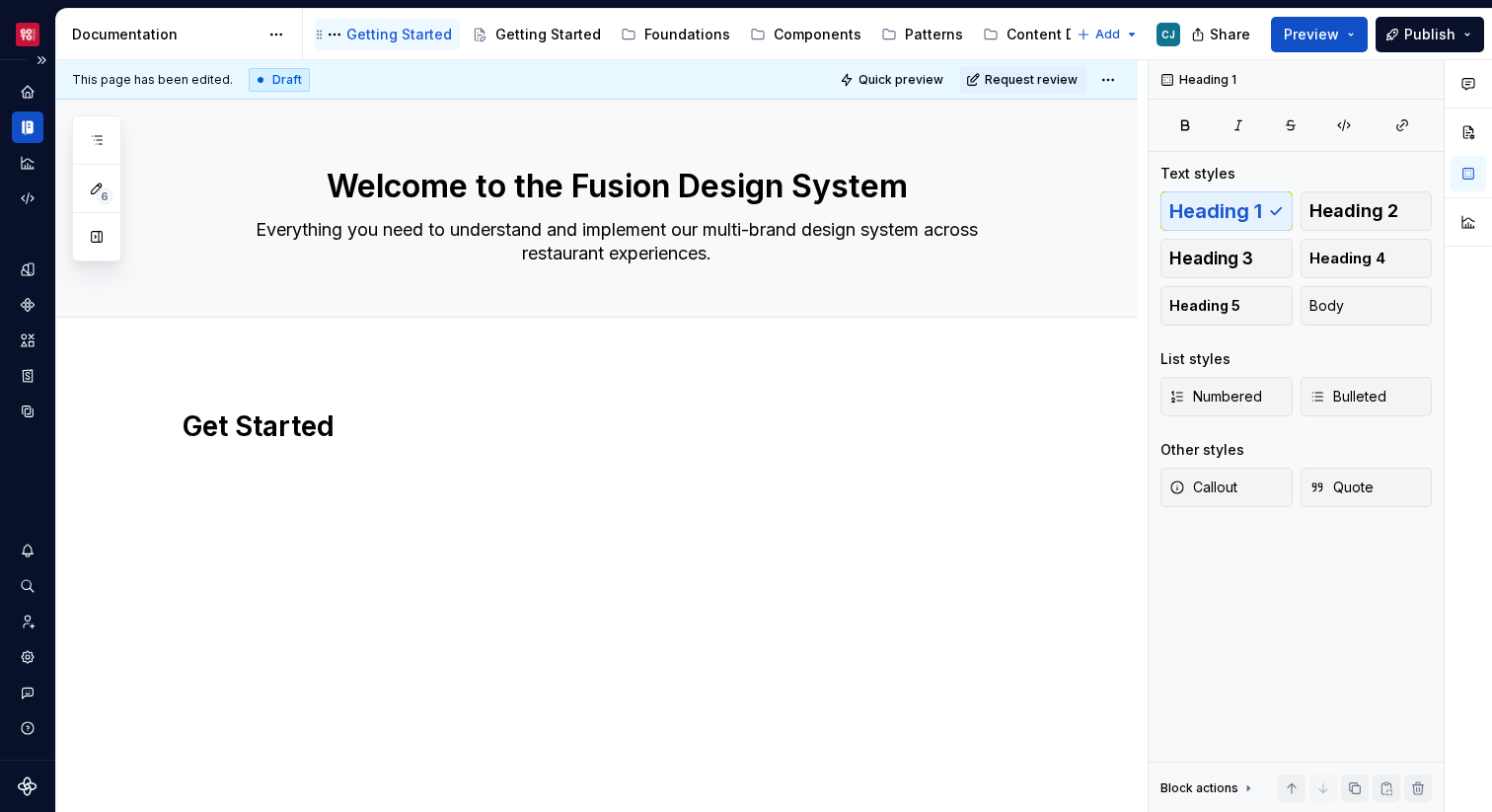
click at [436, 36] on div "Getting Started" at bounding box center [399, 35] width 105 height 20
click at [335, 34] on button "Page tree" at bounding box center [334, 35] width 24 height 24
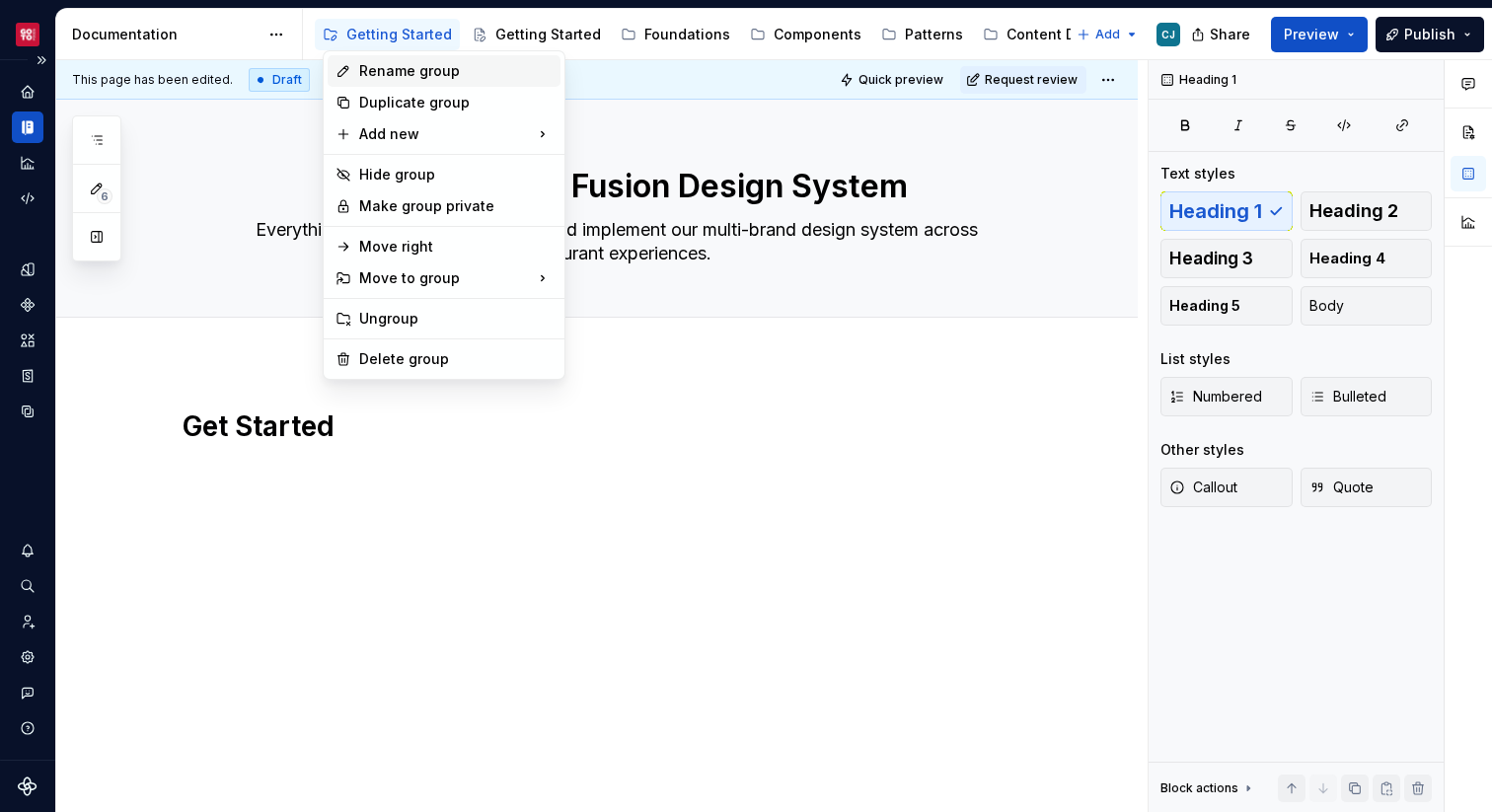
click at [382, 69] on div "Rename group" at bounding box center [455, 71] width 193 height 20
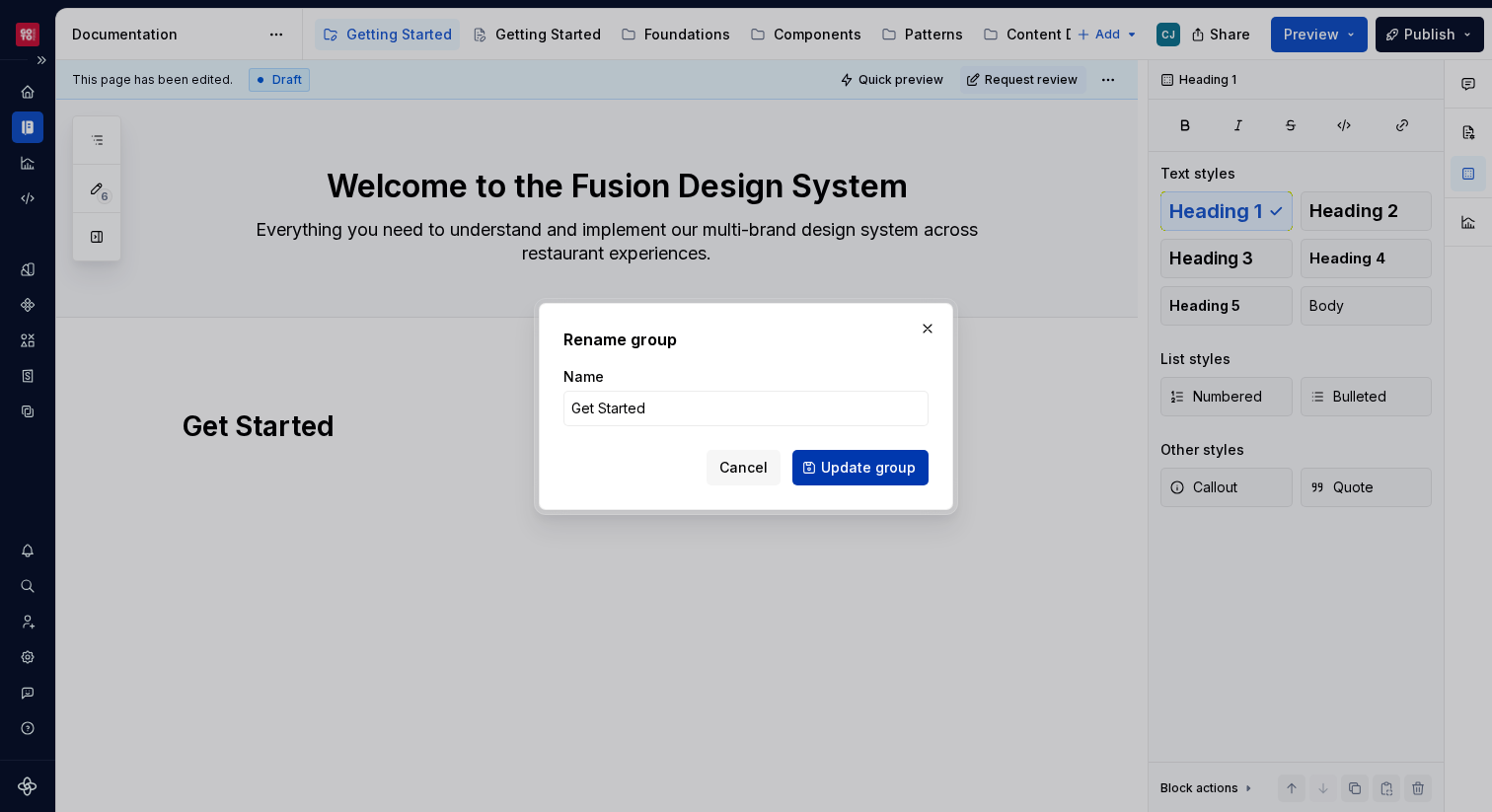
click at [827, 458] on span "Update group" at bounding box center [868, 468] width 94 height 20
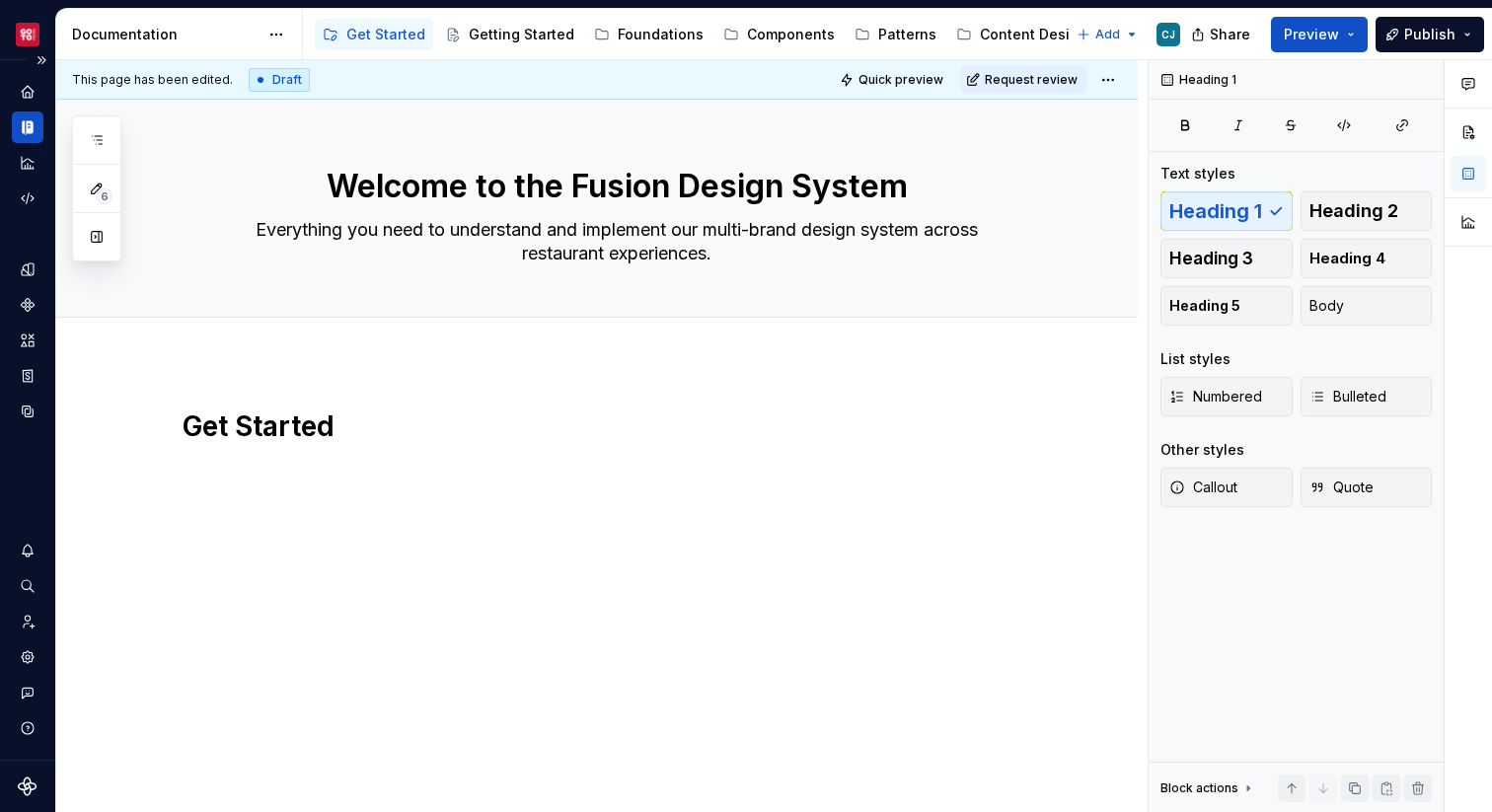
click at [653, 520] on div "Get Started" at bounding box center [597, 555] width 1081 height 390
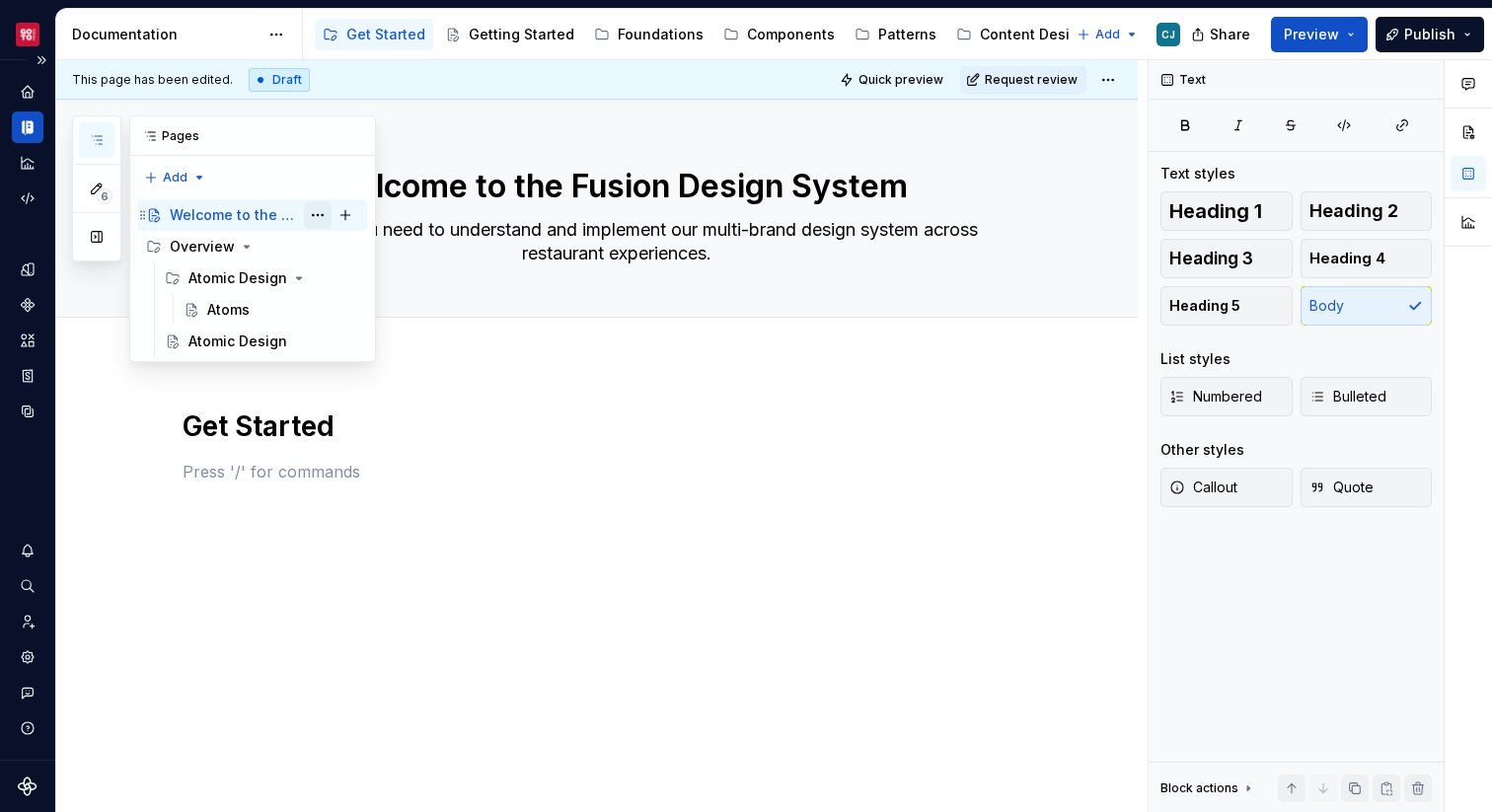
click at [322, 216] on button "Page tree" at bounding box center [317, 215] width 28 height 28
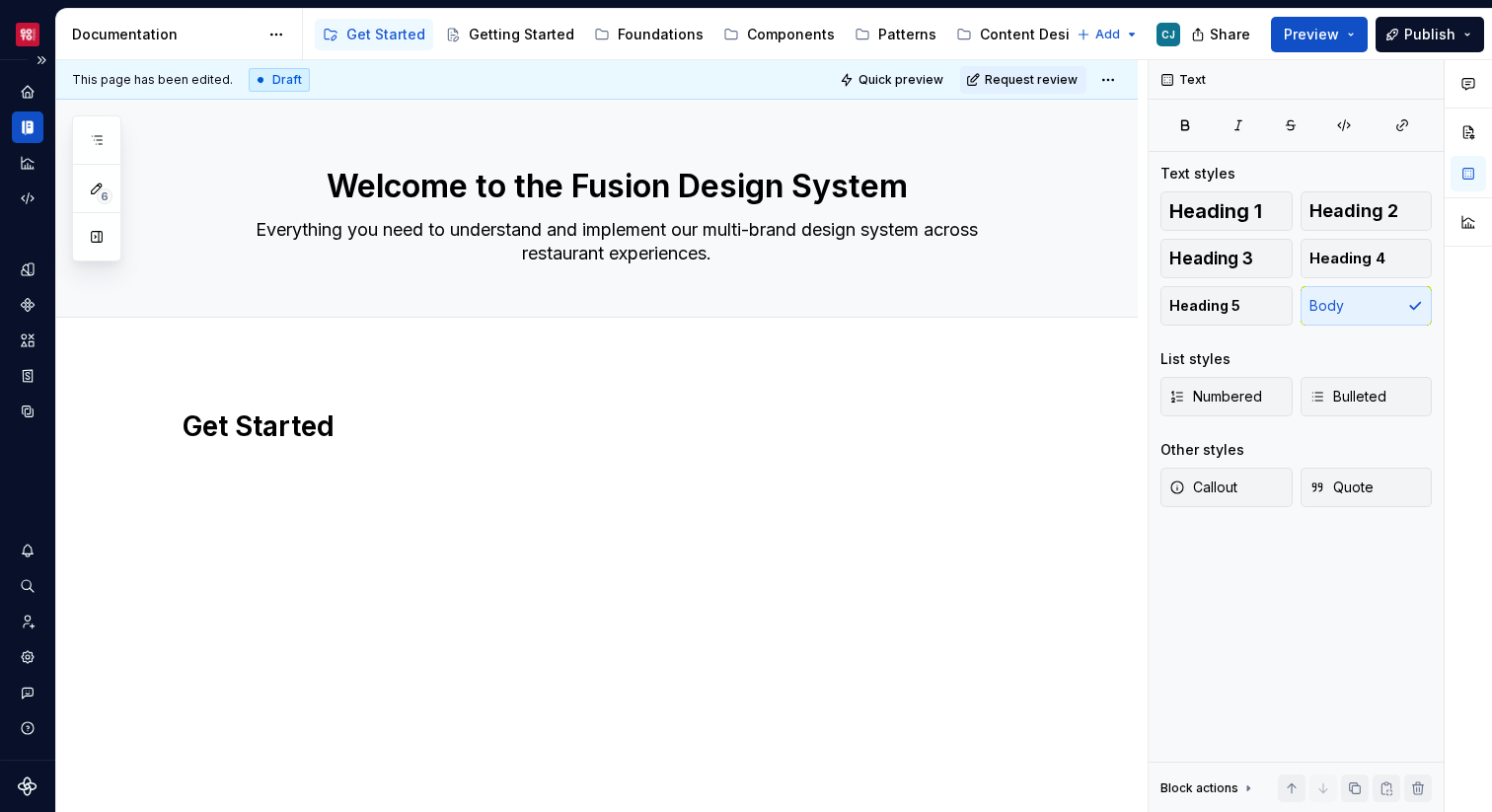
click at [156, 470] on html "Core CJ Design system data Documentation Accessibility guide for tree Page tree…" at bounding box center [746, 406] width 1492 height 812
click at [281, 436] on h1 "Get Started" at bounding box center [620, 426] width 876 height 36
click at [448, 467] on p at bounding box center [620, 472] width 876 height 24
click at [230, 421] on h1 "Get Started" at bounding box center [620, 426] width 876 height 36
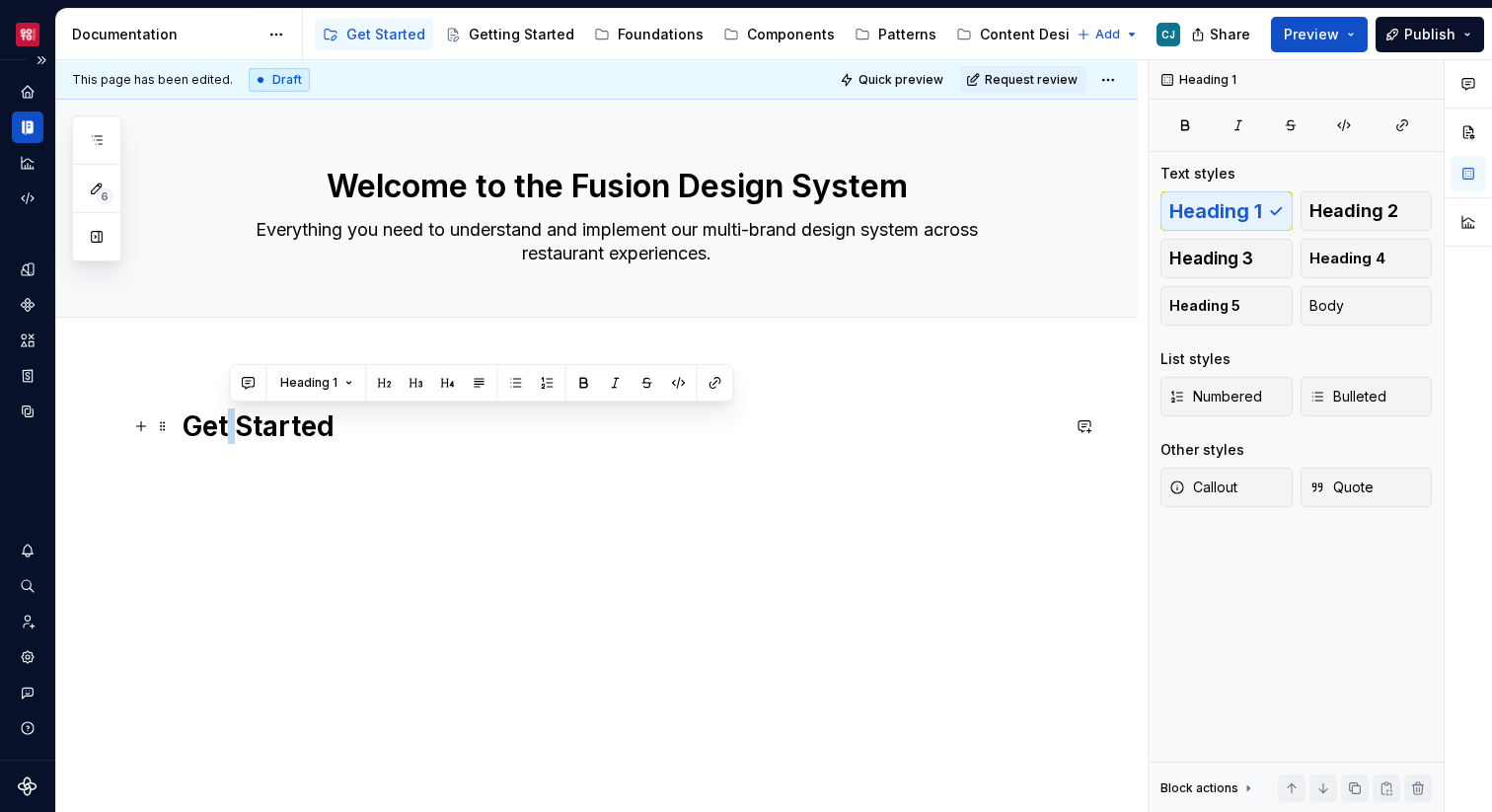
click at [230, 421] on h1 "Get Started" at bounding box center [620, 426] width 876 height 36
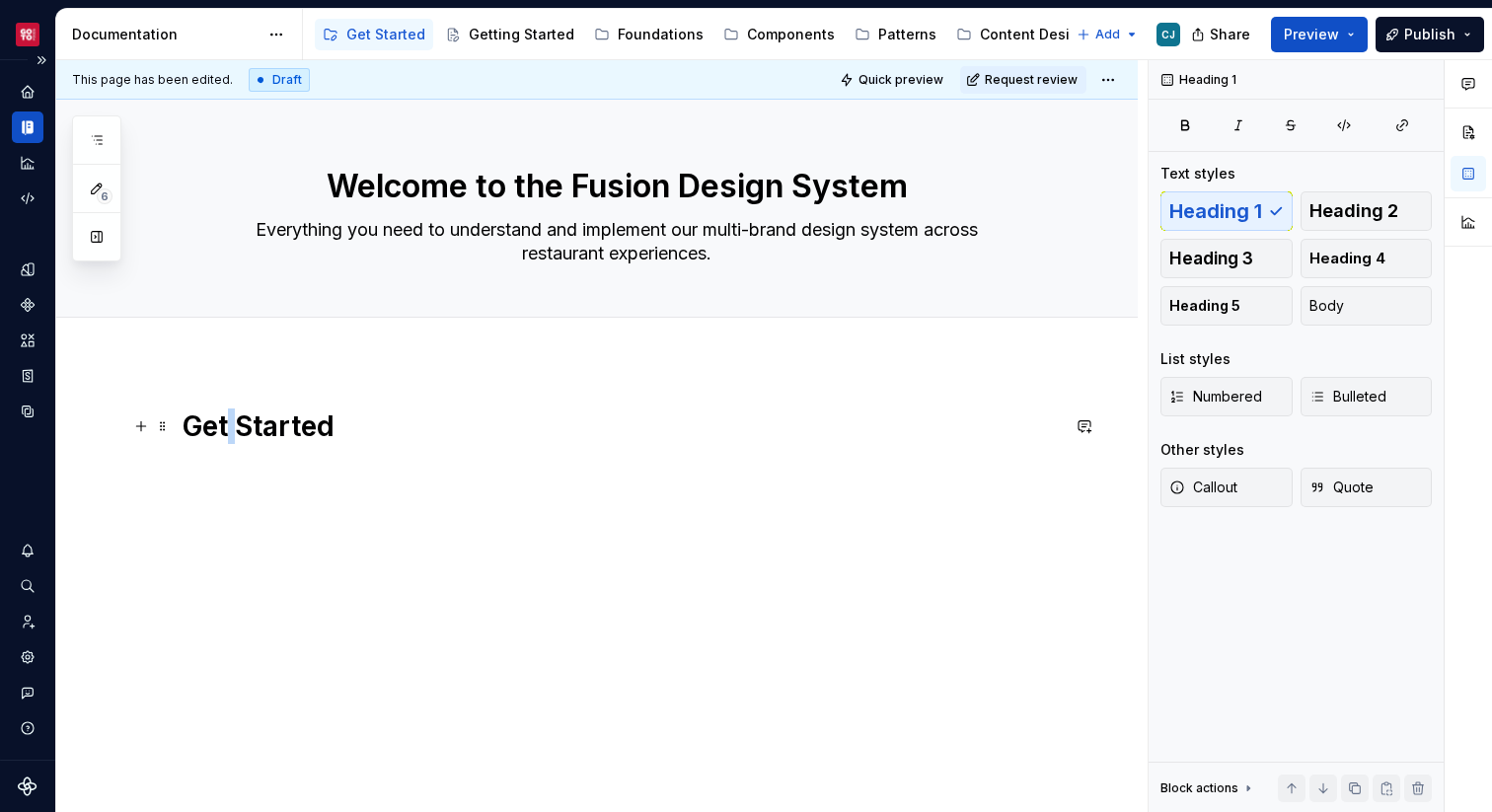
click at [230, 421] on h1 "Get Started" at bounding box center [620, 426] width 876 height 36
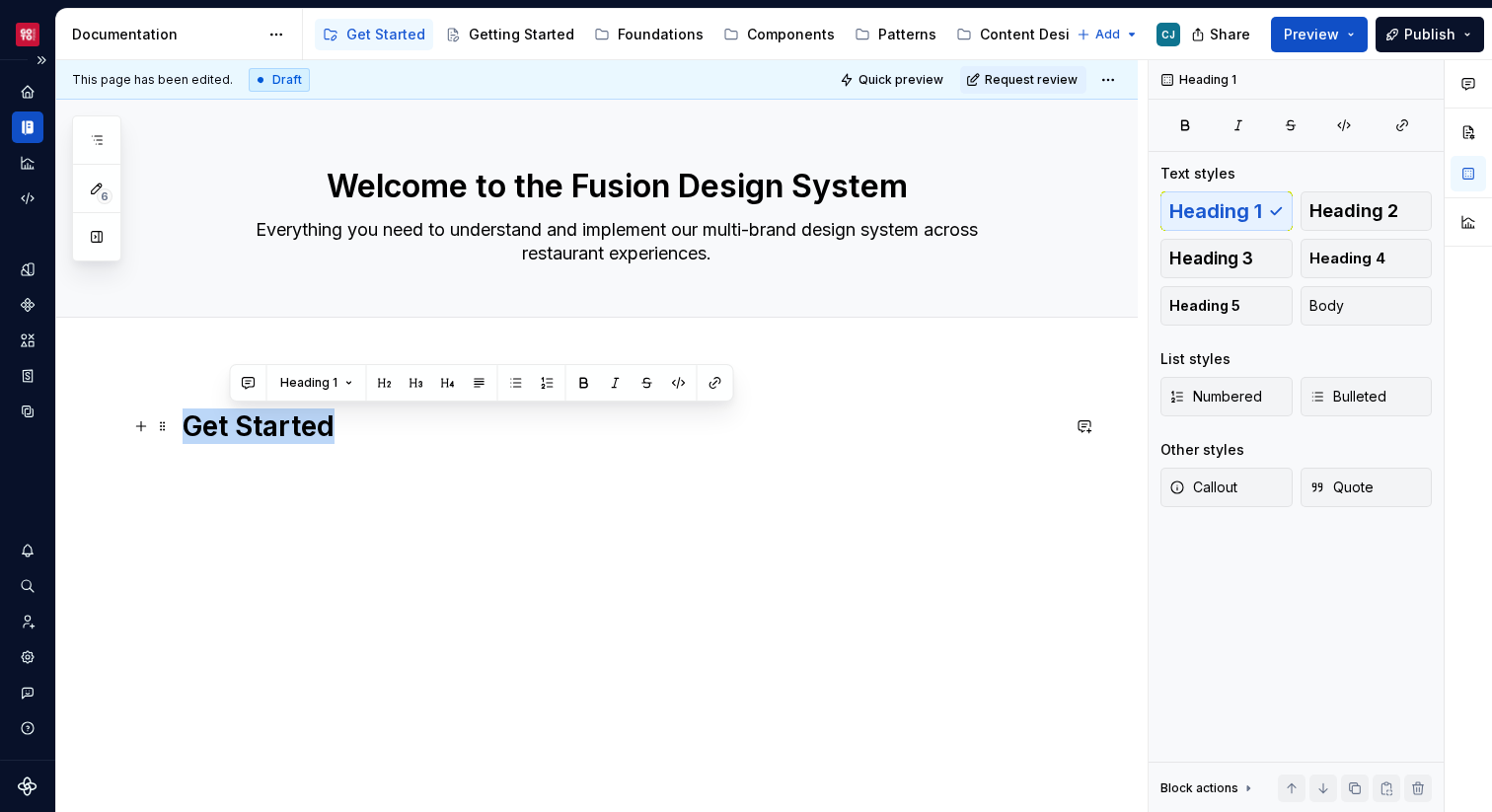
click at [230, 421] on h1 "Get Started" at bounding box center [620, 426] width 876 height 36
click at [352, 483] on div "Get Started" at bounding box center [620, 457] width 876 height 98
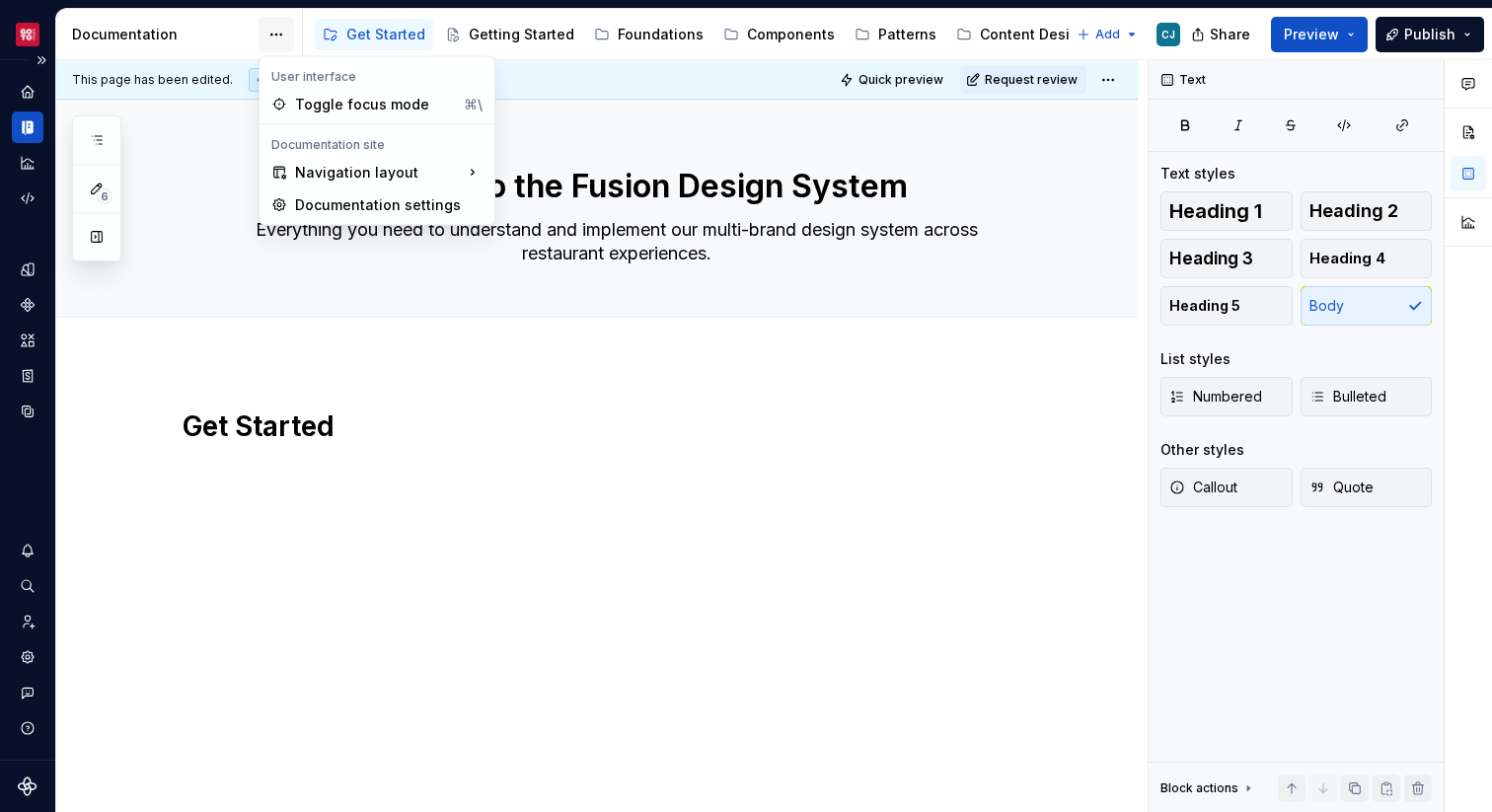
click at [265, 33] on html "Core CJ Design system data Documentation Accessibility guide for tree Page tree…" at bounding box center [746, 406] width 1492 height 812
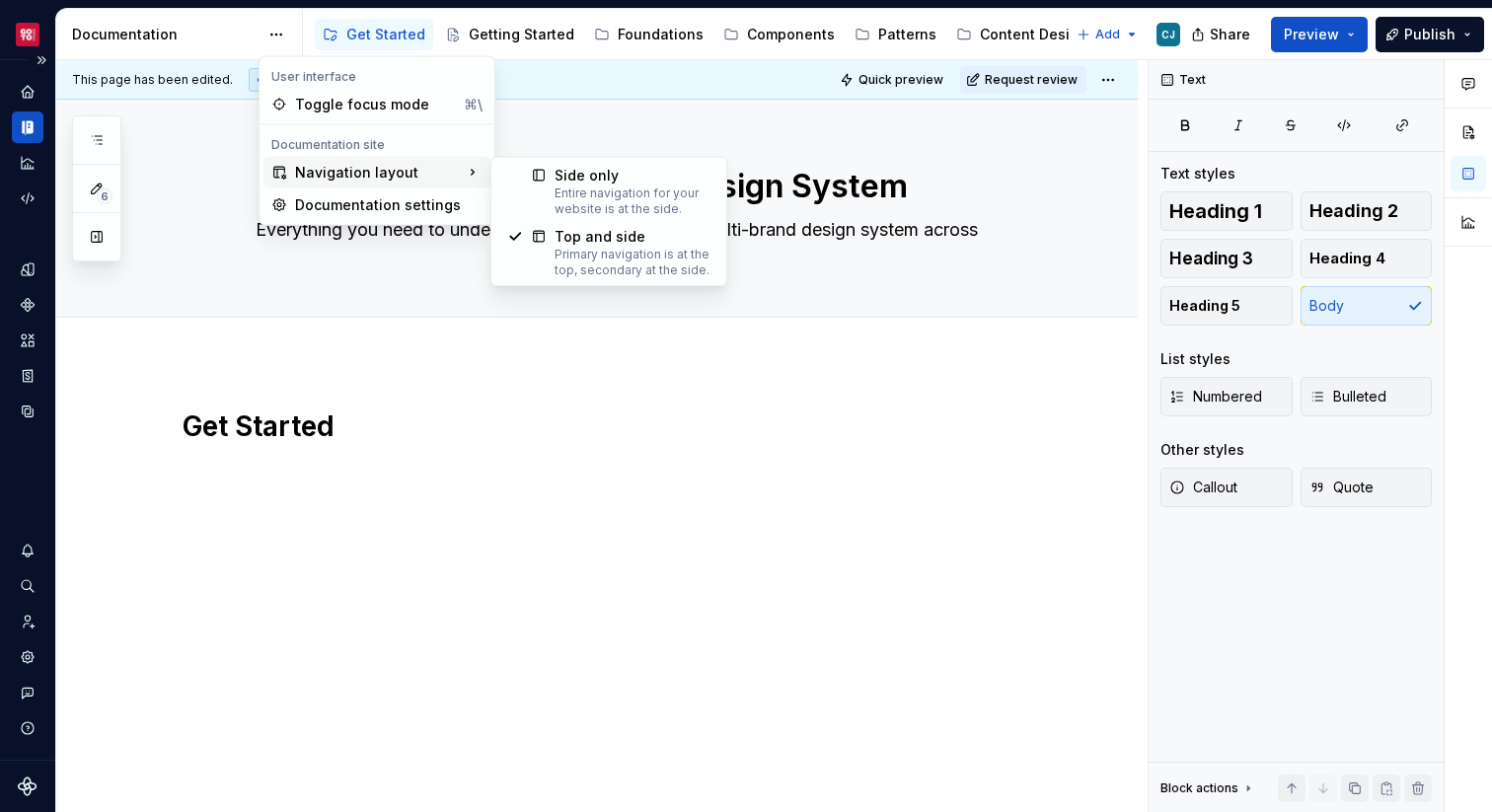
click at [284, 170] on icon at bounding box center [281, 173] width 12 height 12
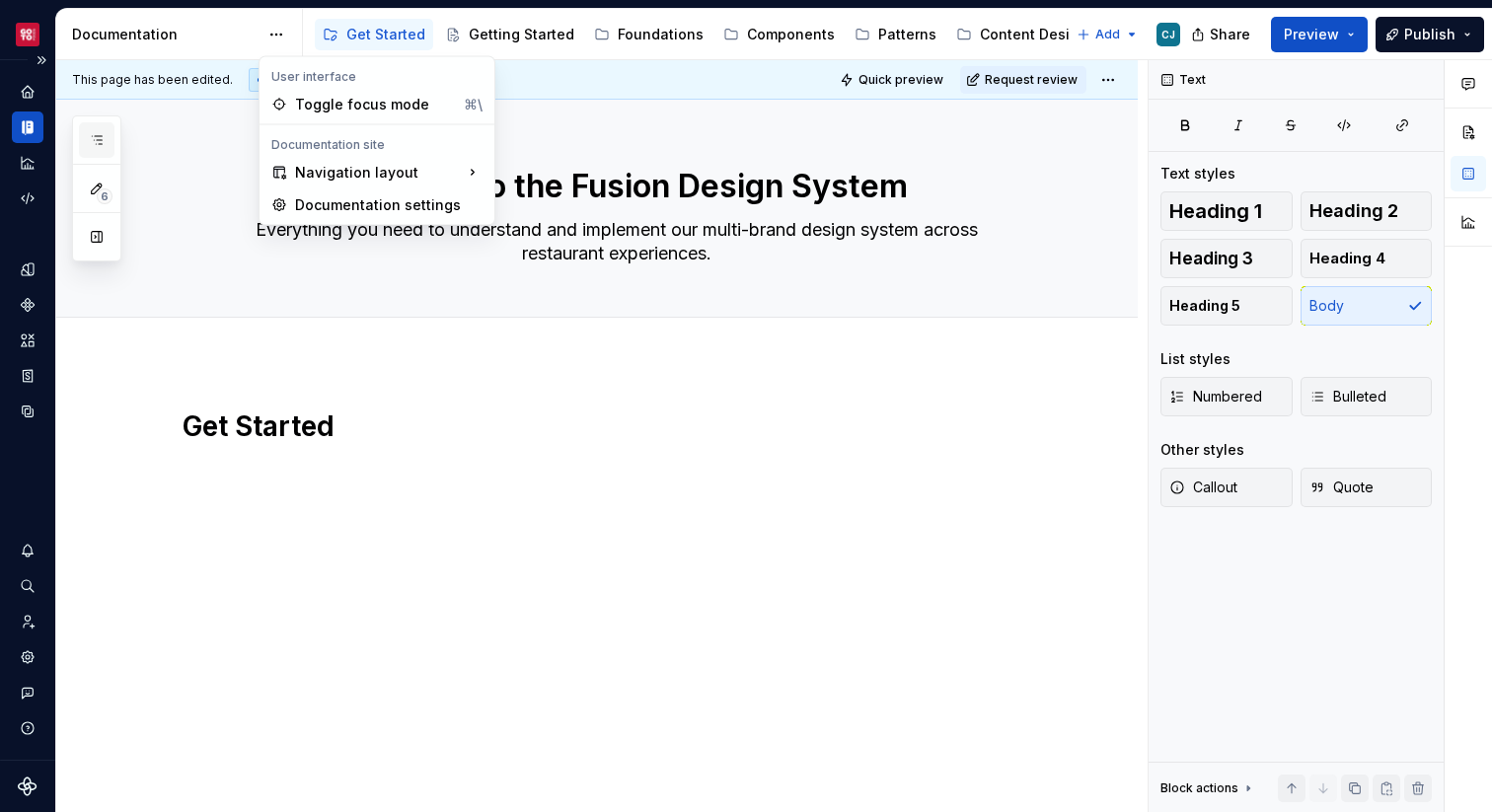
click at [93, 150] on div "6 Pages Add Accessibility guide for tree Page tree. Navigate the tree with the …" at bounding box center [97, 187] width 50 height 146
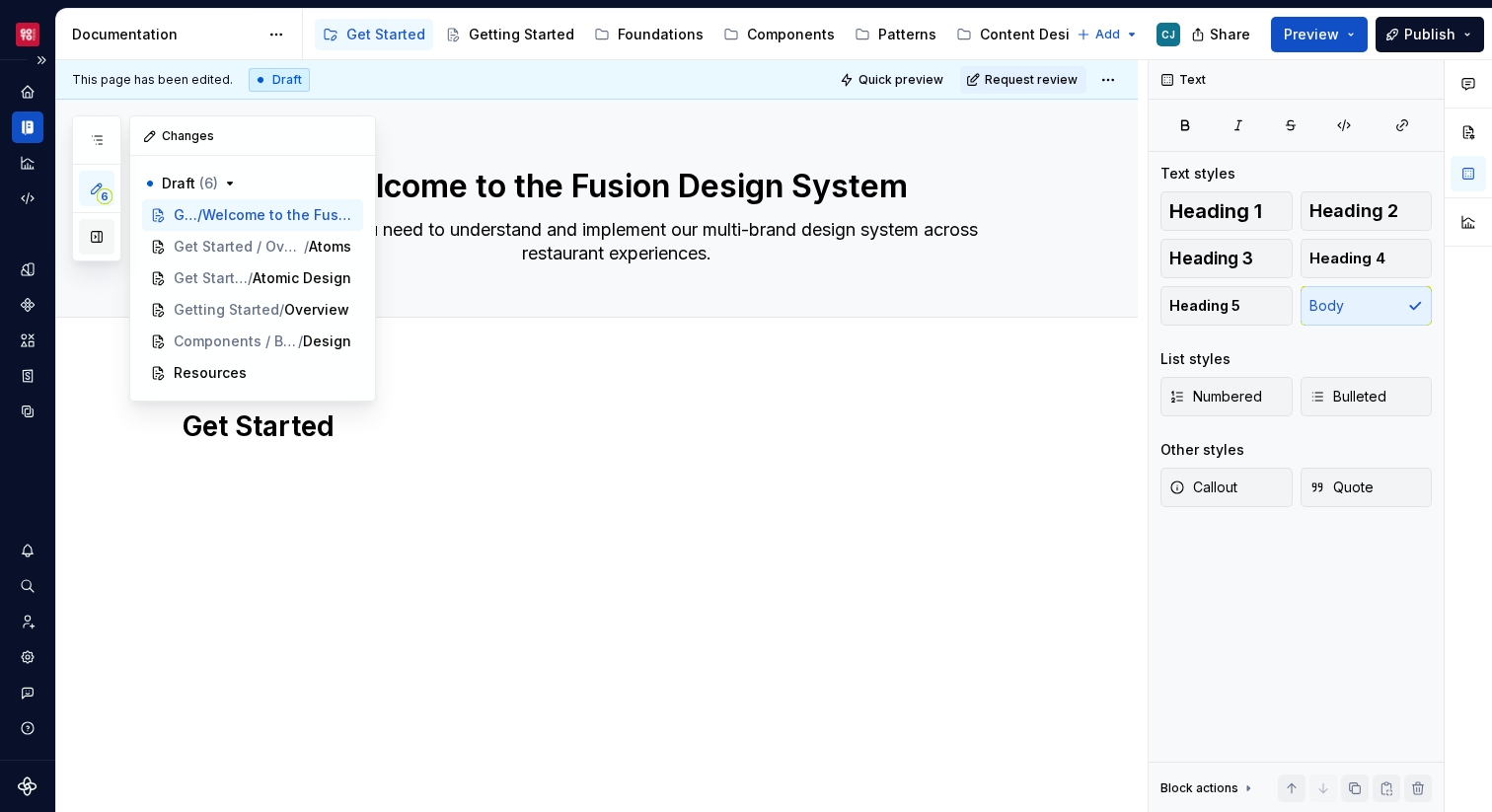
click at [94, 236] on button "button" at bounding box center [97, 237] width 36 height 36
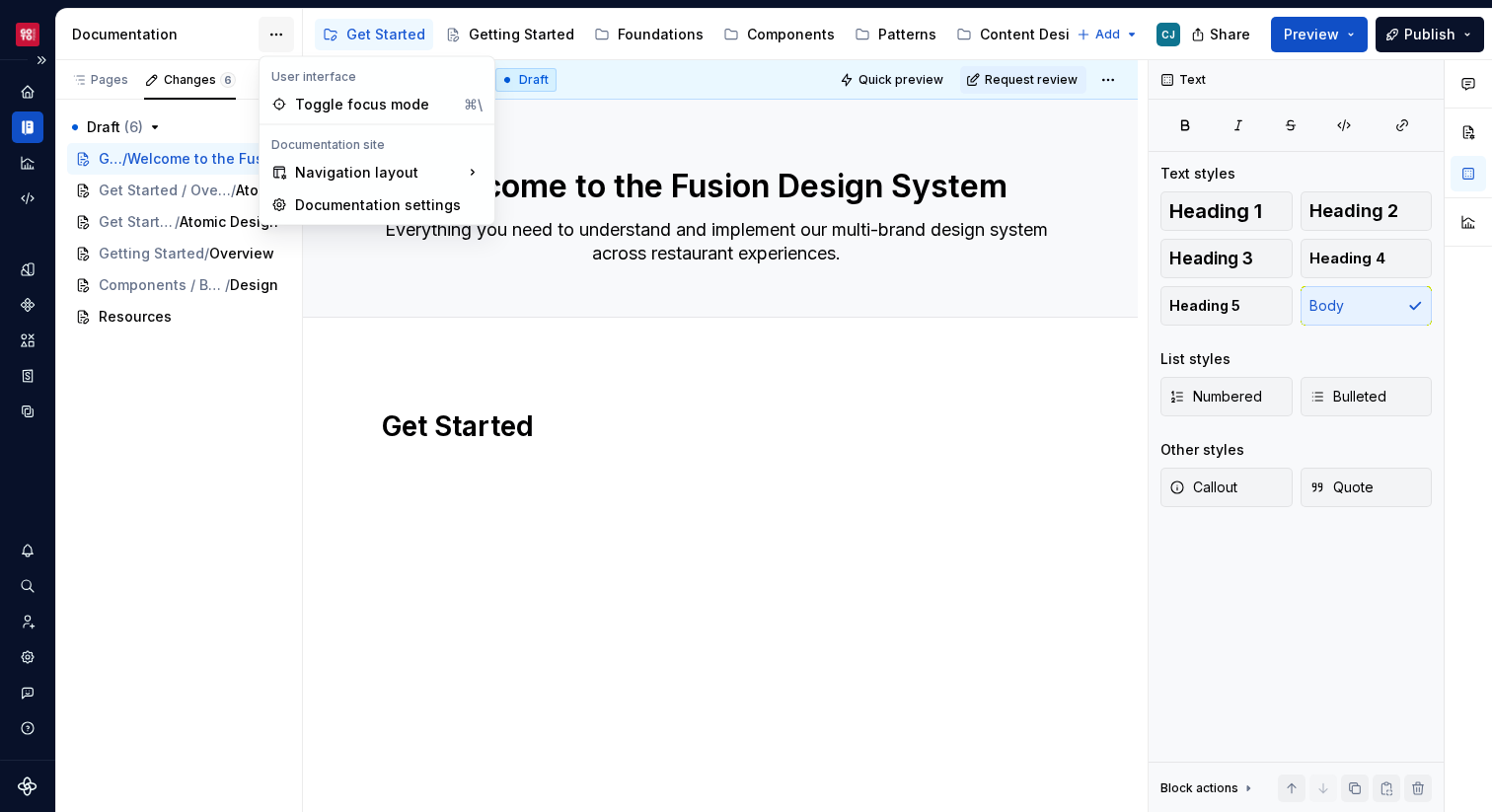
click at [280, 35] on html "Core CJ Design system data Documentation Accessibility guide for tree Page tree…" at bounding box center [746, 406] width 1492 height 812
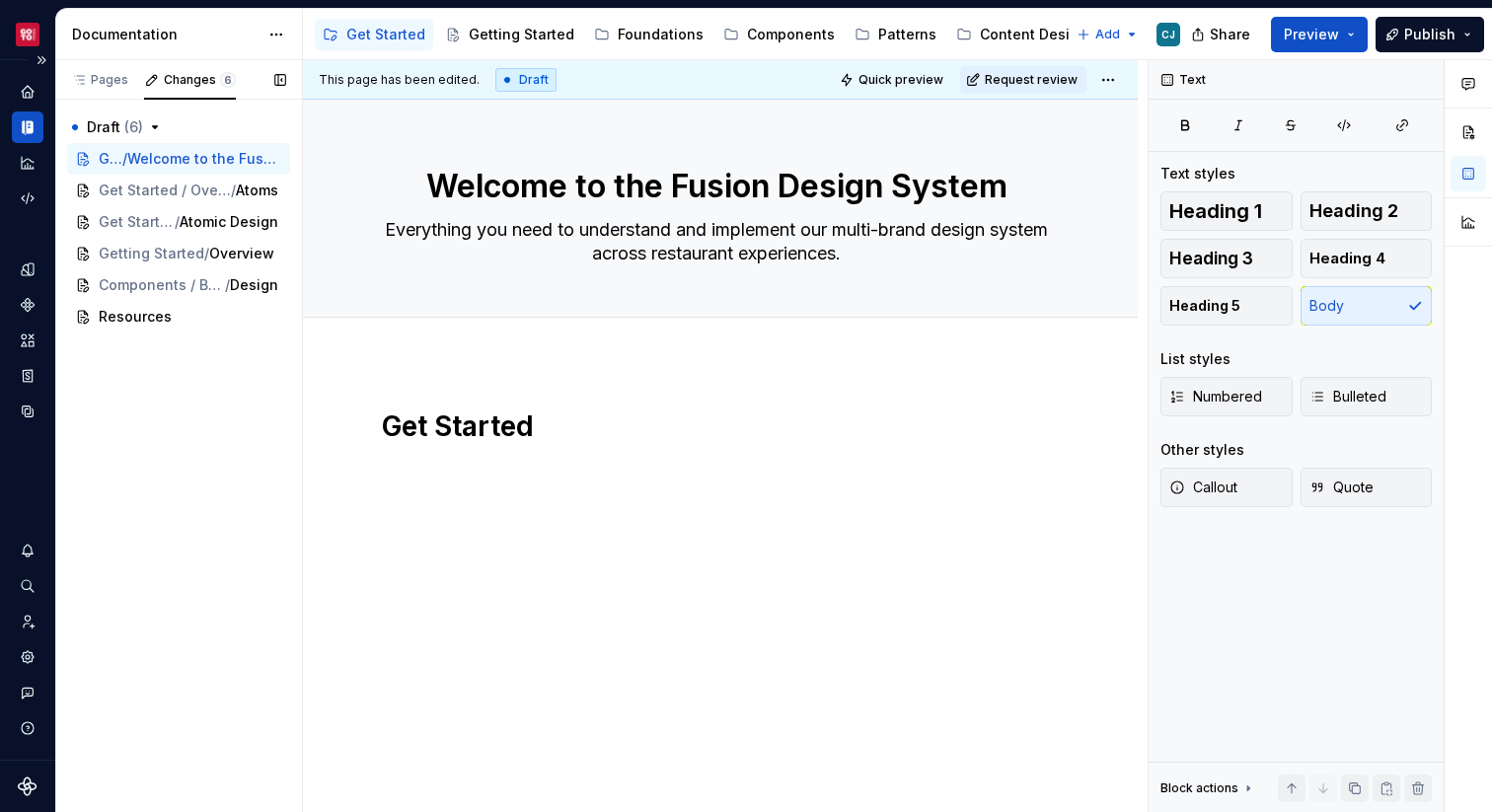
click at [256, 353] on div "Pages Changes 6 Add Accessibility guide for tree Page tree. Navigate the tree w…" at bounding box center [179, 436] width 247 height 753
click at [103, 81] on div "Pages" at bounding box center [100, 80] width 58 height 16
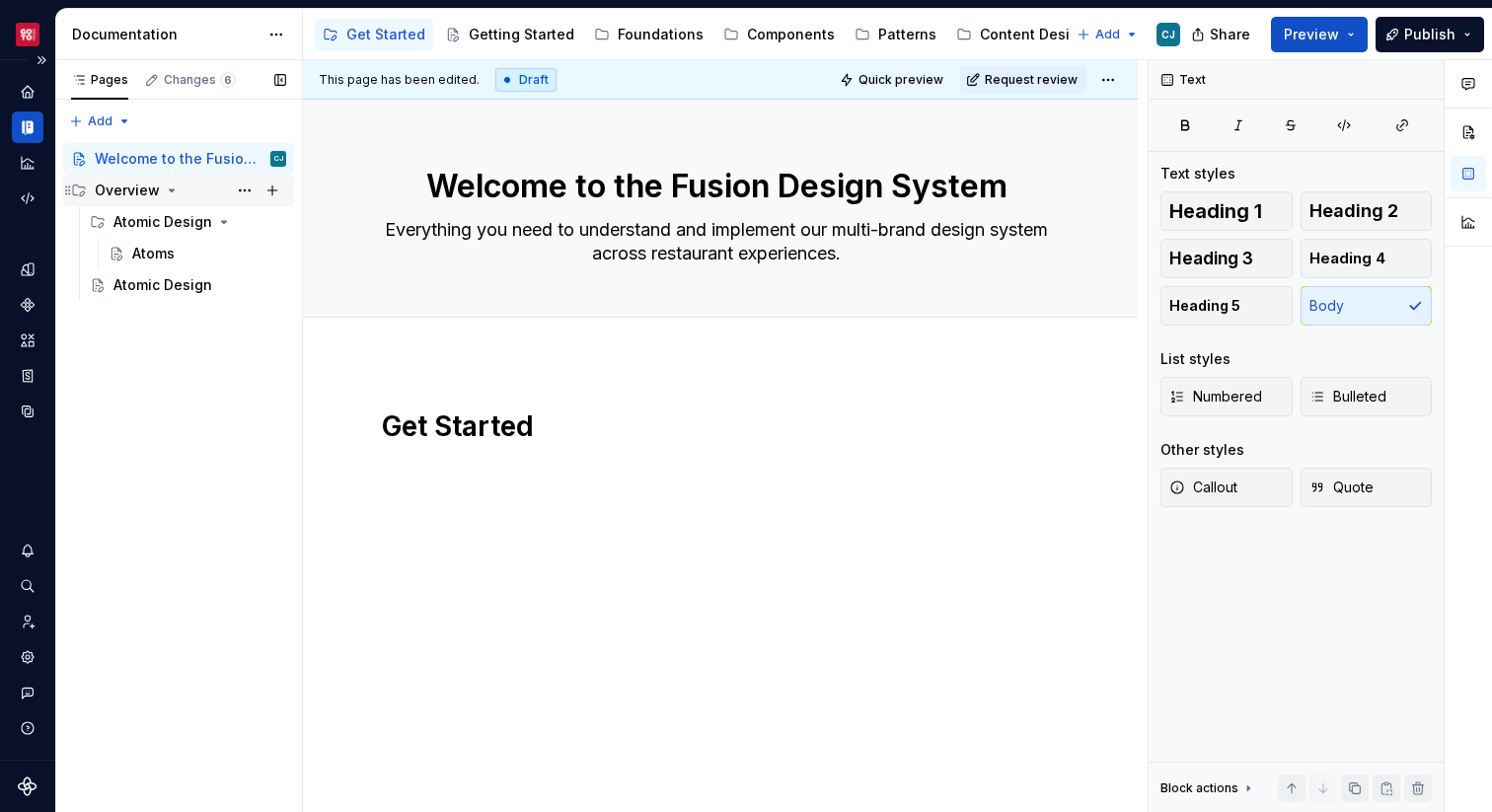
click at [185, 192] on div "Overview" at bounding box center [189, 190] width 191 height 28
click at [180, 221] on div "Atomic Design" at bounding box center [160, 222] width 93 height 20
click at [254, 225] on button "Page tree" at bounding box center [245, 222] width 28 height 28
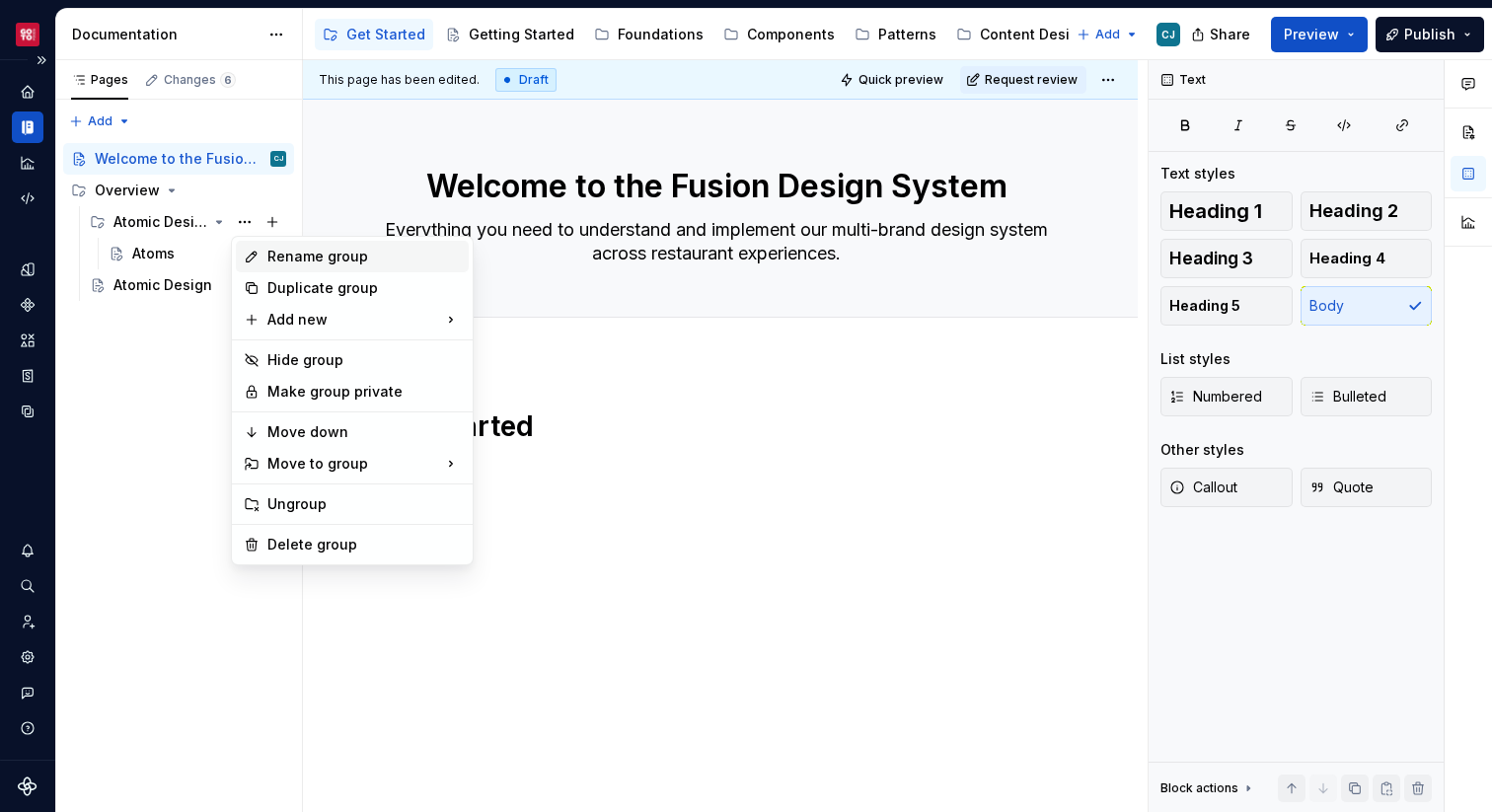
click at [302, 255] on div "Rename group" at bounding box center [364, 257] width 193 height 20
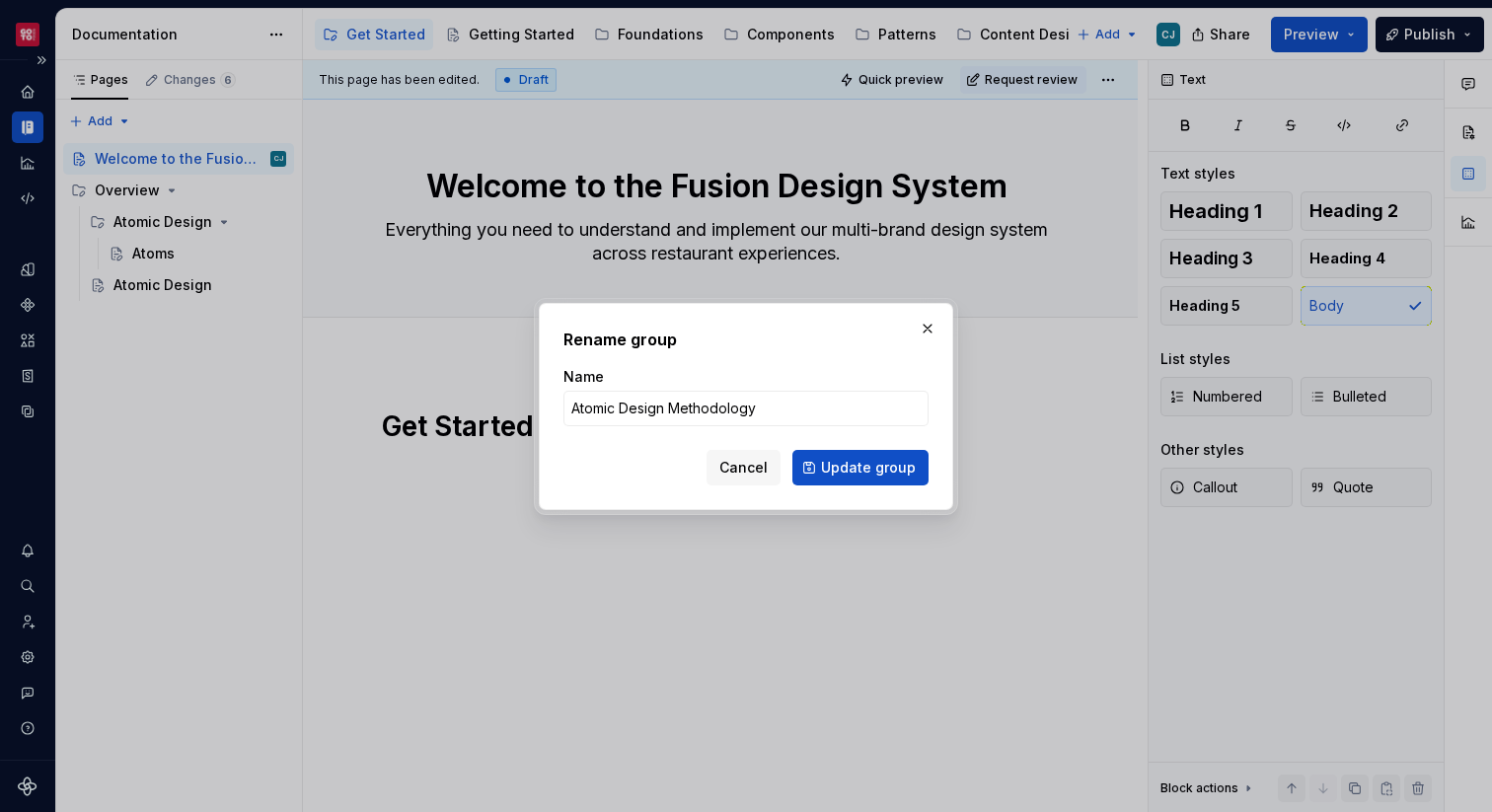
click button "Update group" at bounding box center [860, 468] width 136 height 36
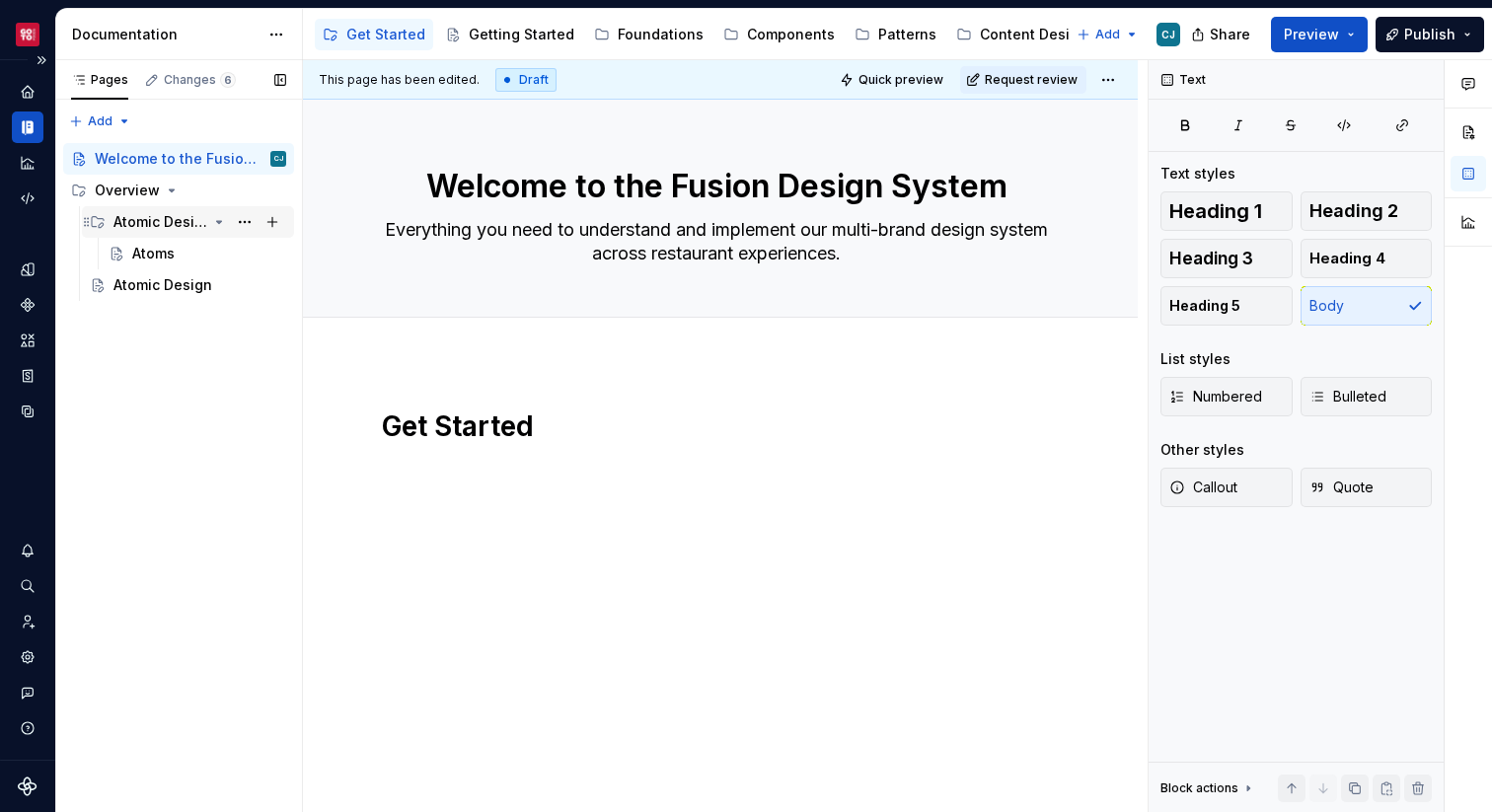
click at [188, 225] on div "Atomic Design Methodology" at bounding box center [160, 222] width 93 height 20
click at [186, 225] on div "Atomic Design Methodology" at bounding box center [160, 222] width 93 height 20
click at [155, 292] on div "Atomic Design" at bounding box center [162, 286] width 98 height 20
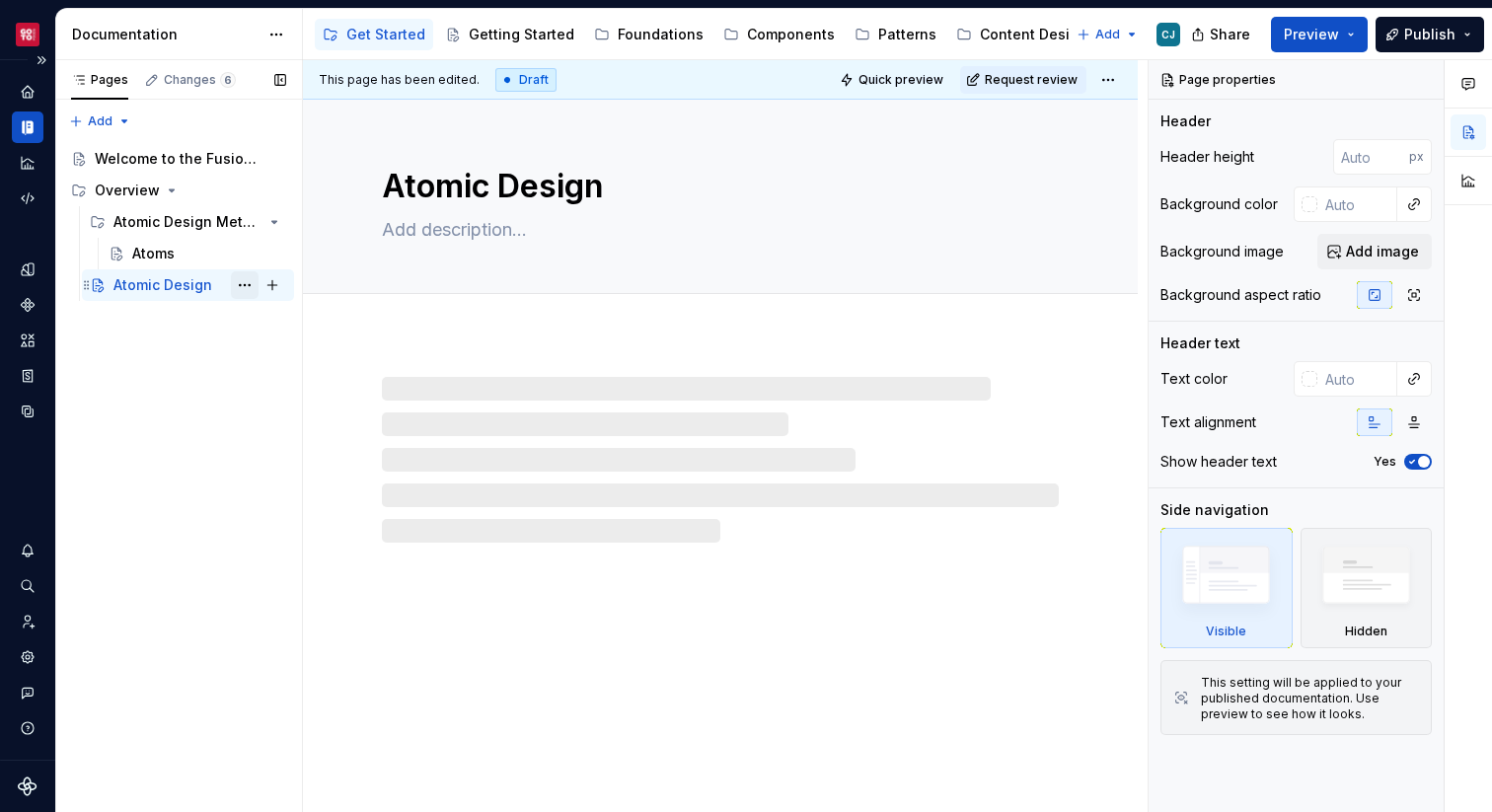
click at [245, 284] on button "Page tree" at bounding box center [245, 286] width 28 height 28
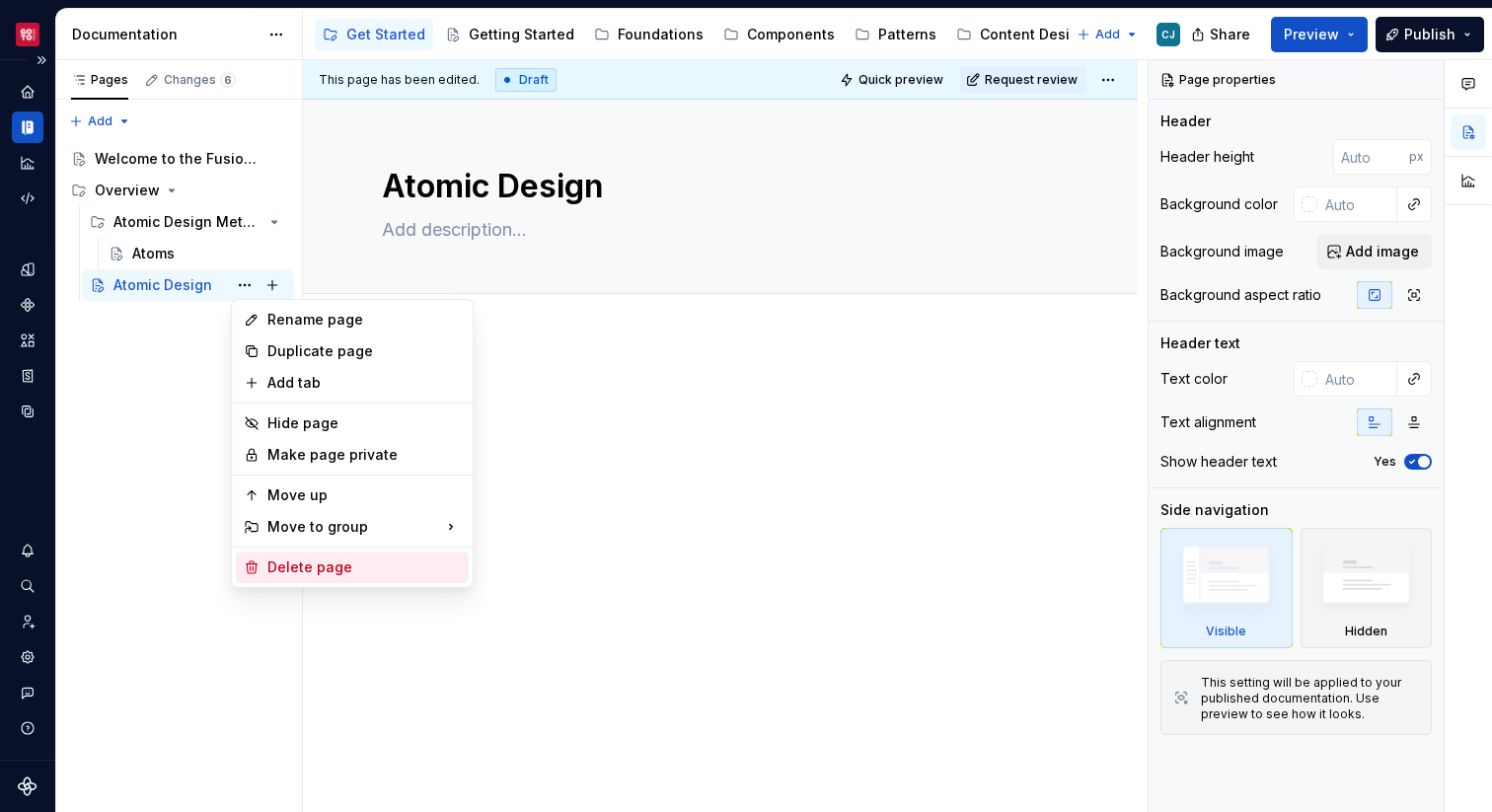
click at [291, 572] on div "Delete page" at bounding box center [364, 567] width 193 height 20
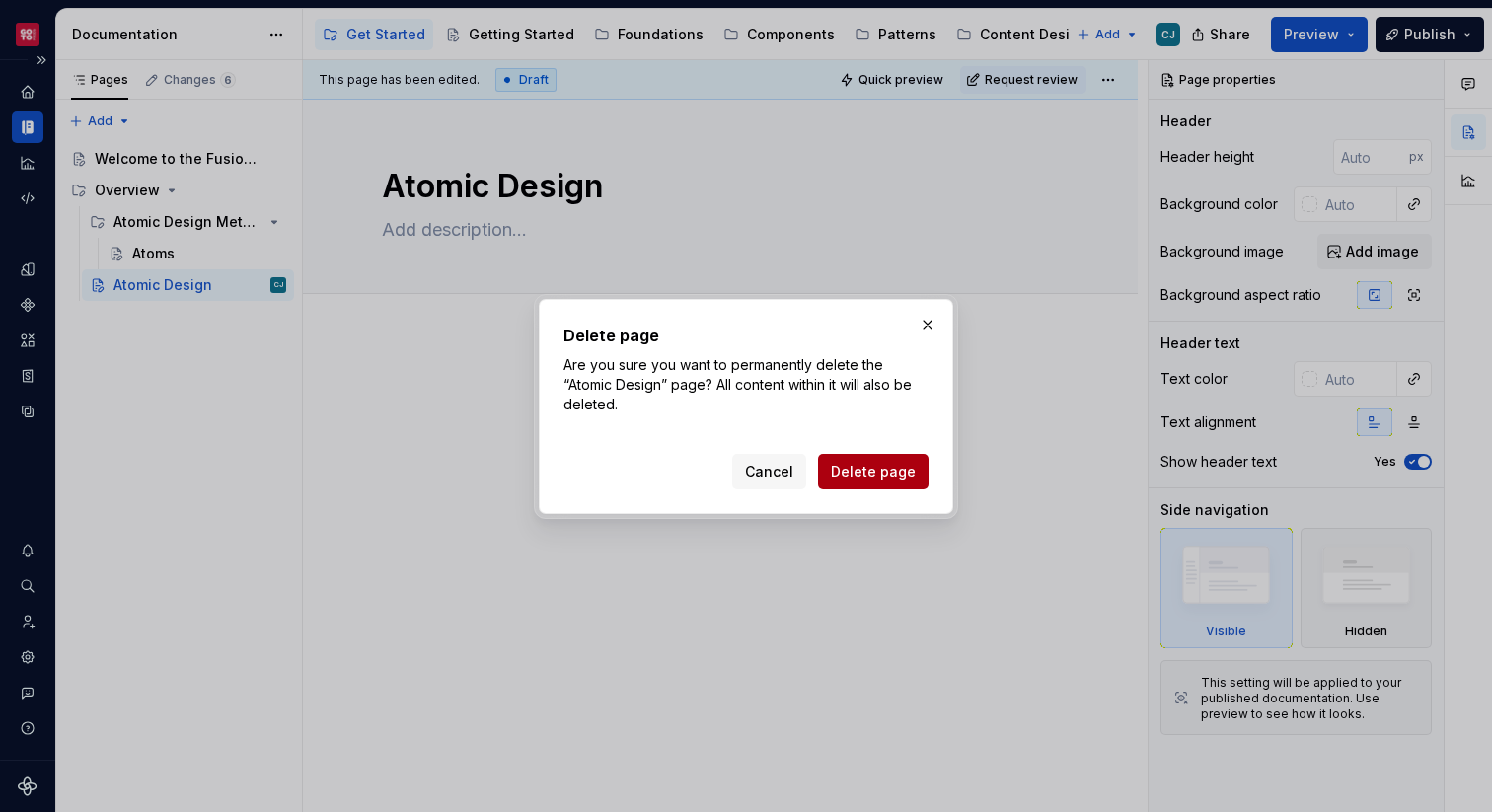
click at [864, 472] on span "Delete page" at bounding box center [874, 472] width 85 height 20
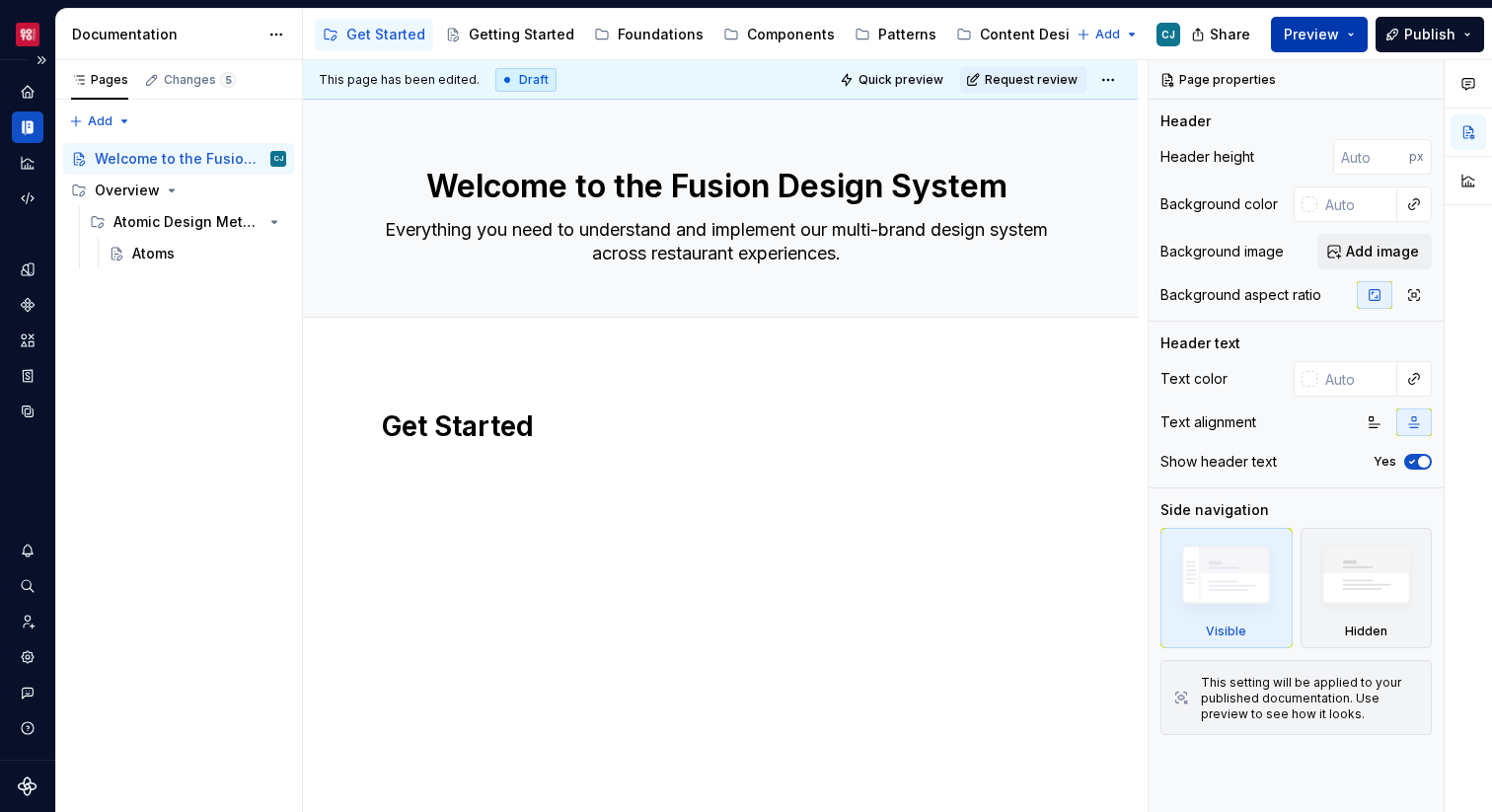
click at [1310, 32] on span "Preview" at bounding box center [1311, 35] width 56 height 20
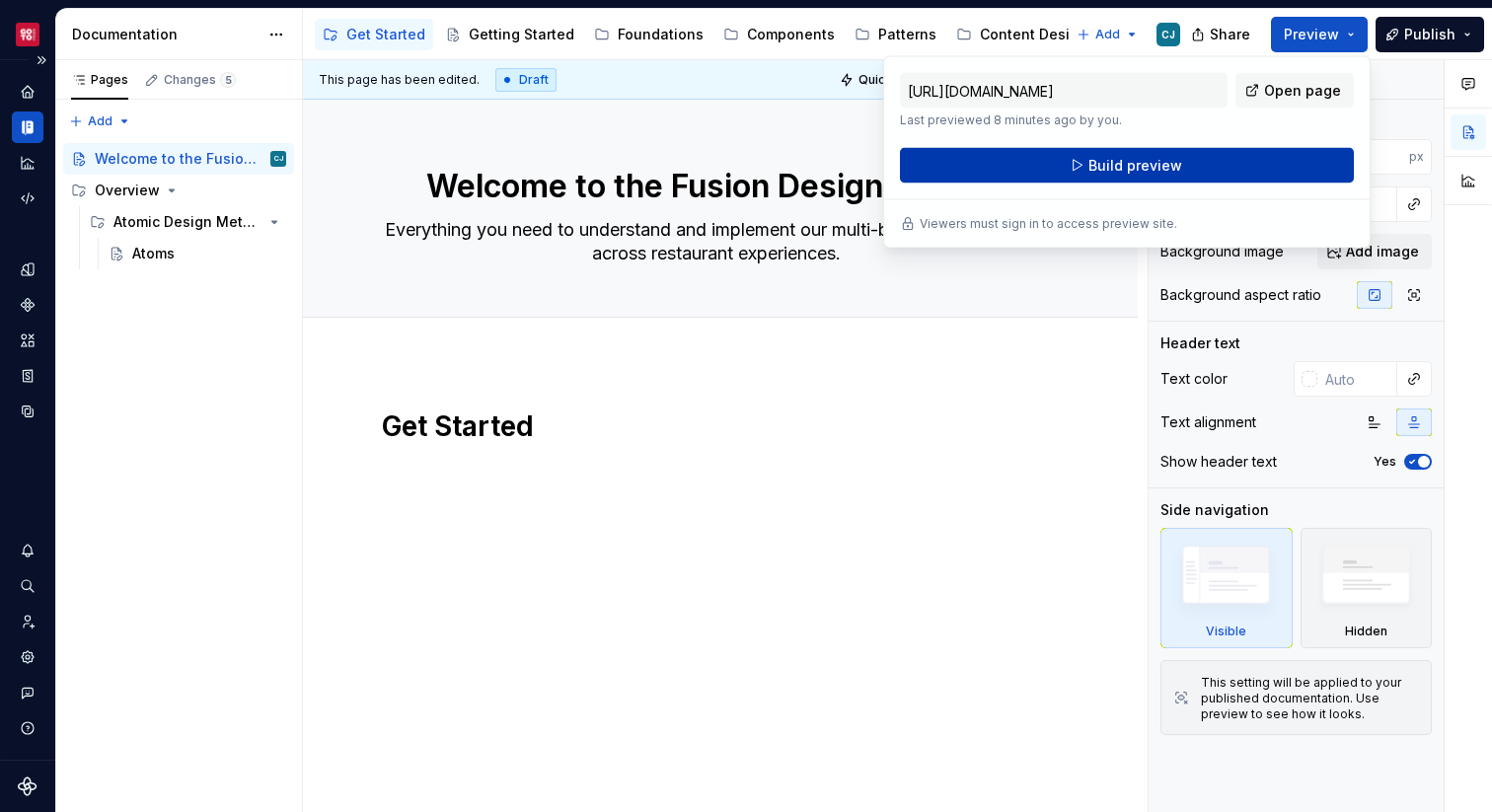
click at [1218, 163] on button "Build preview" at bounding box center [1127, 166] width 454 height 36
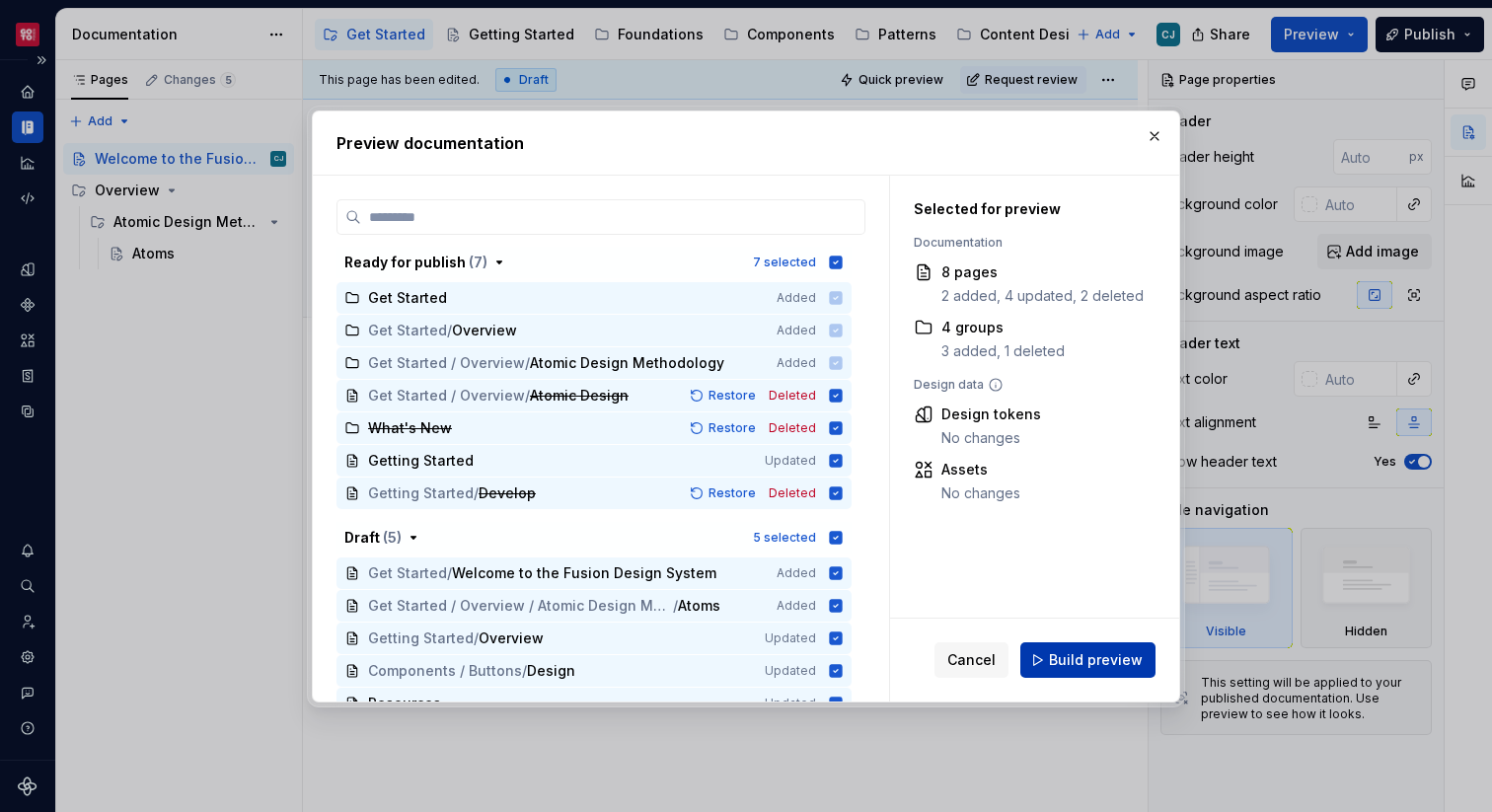
click at [1082, 658] on span "Build preview" at bounding box center [1095, 660] width 93 height 20
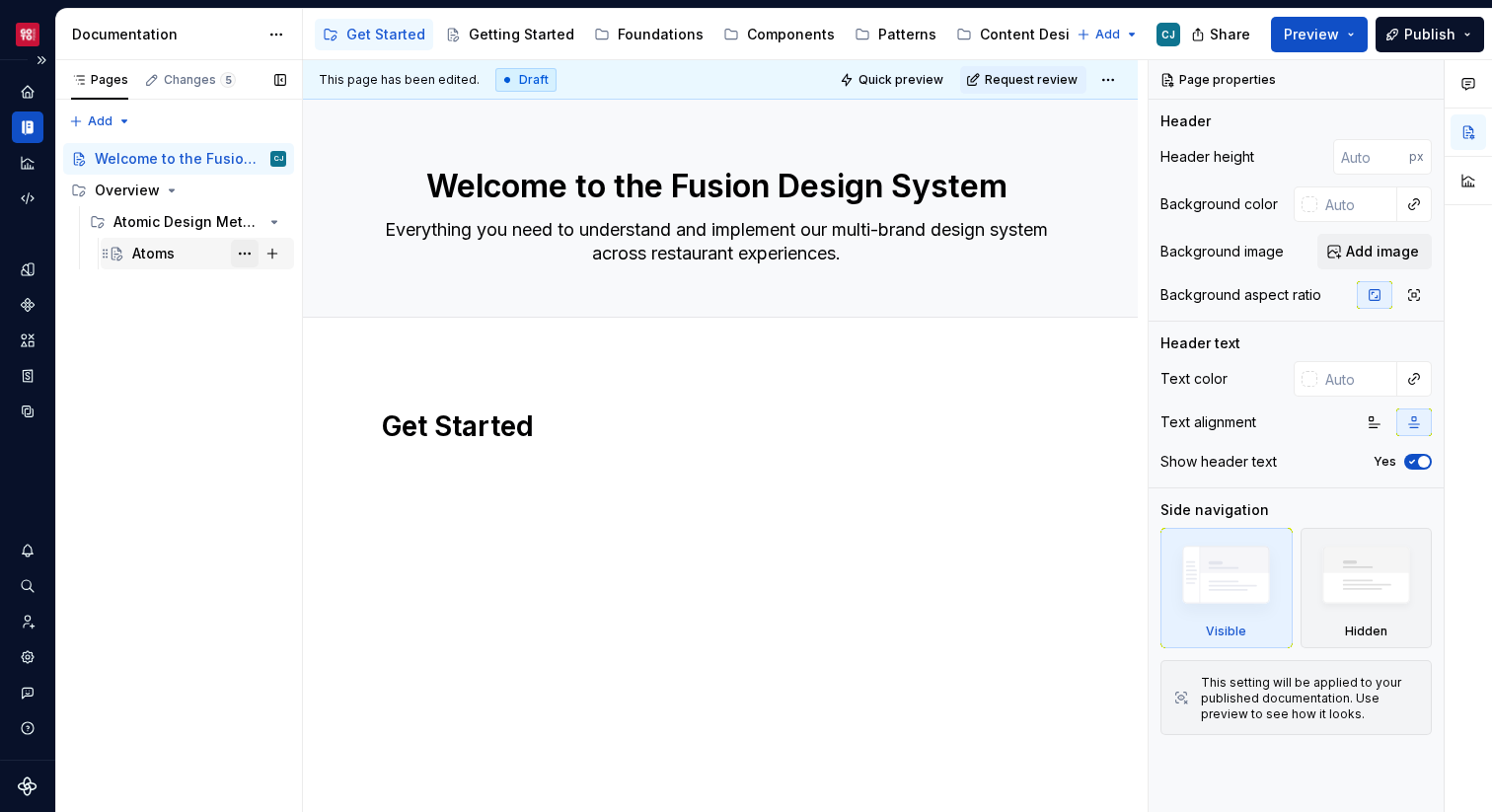
click at [255, 254] on button "Page tree" at bounding box center [245, 254] width 28 height 28
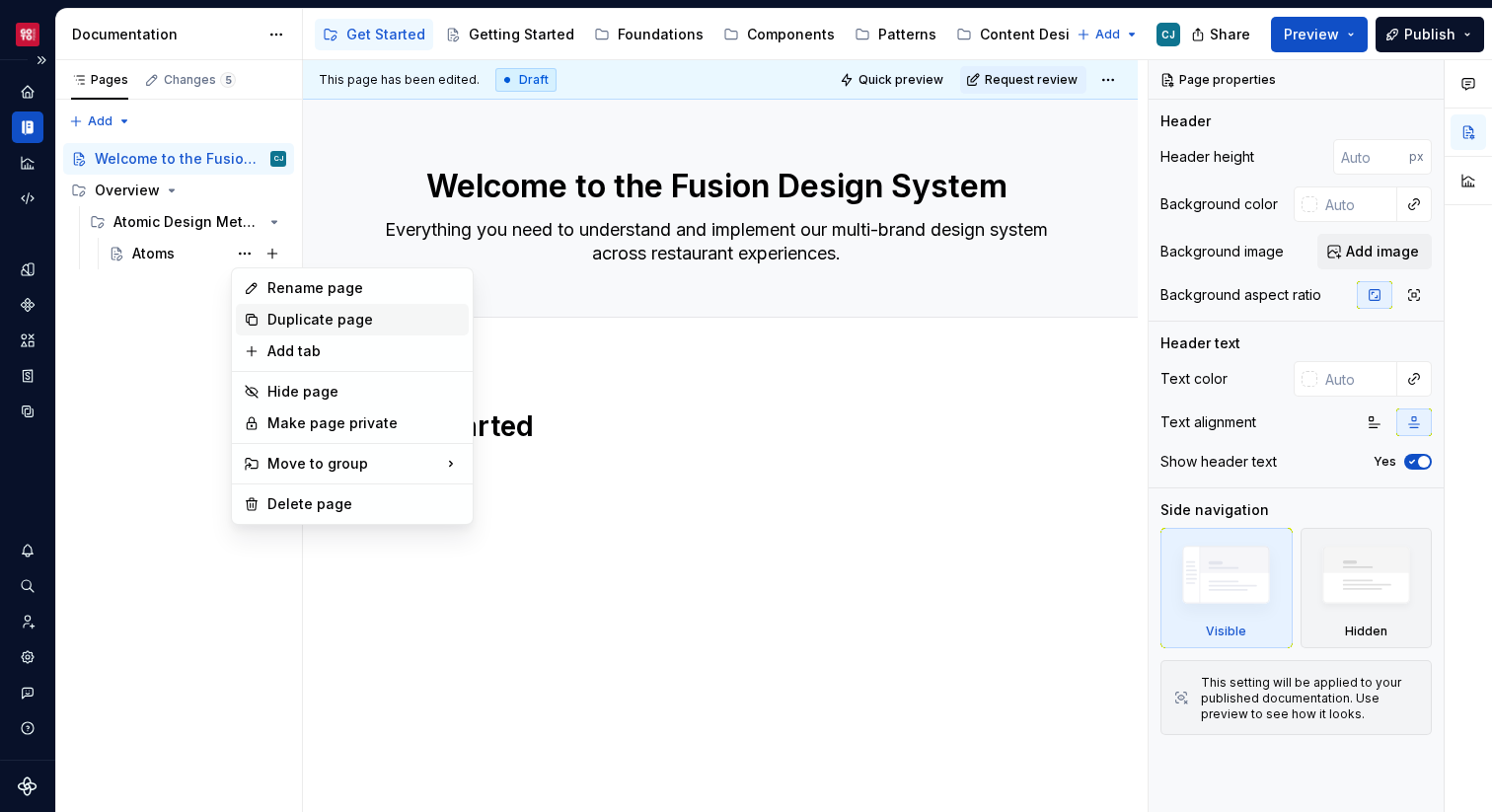
click at [281, 327] on div "Duplicate page" at bounding box center [364, 319] width 193 height 20
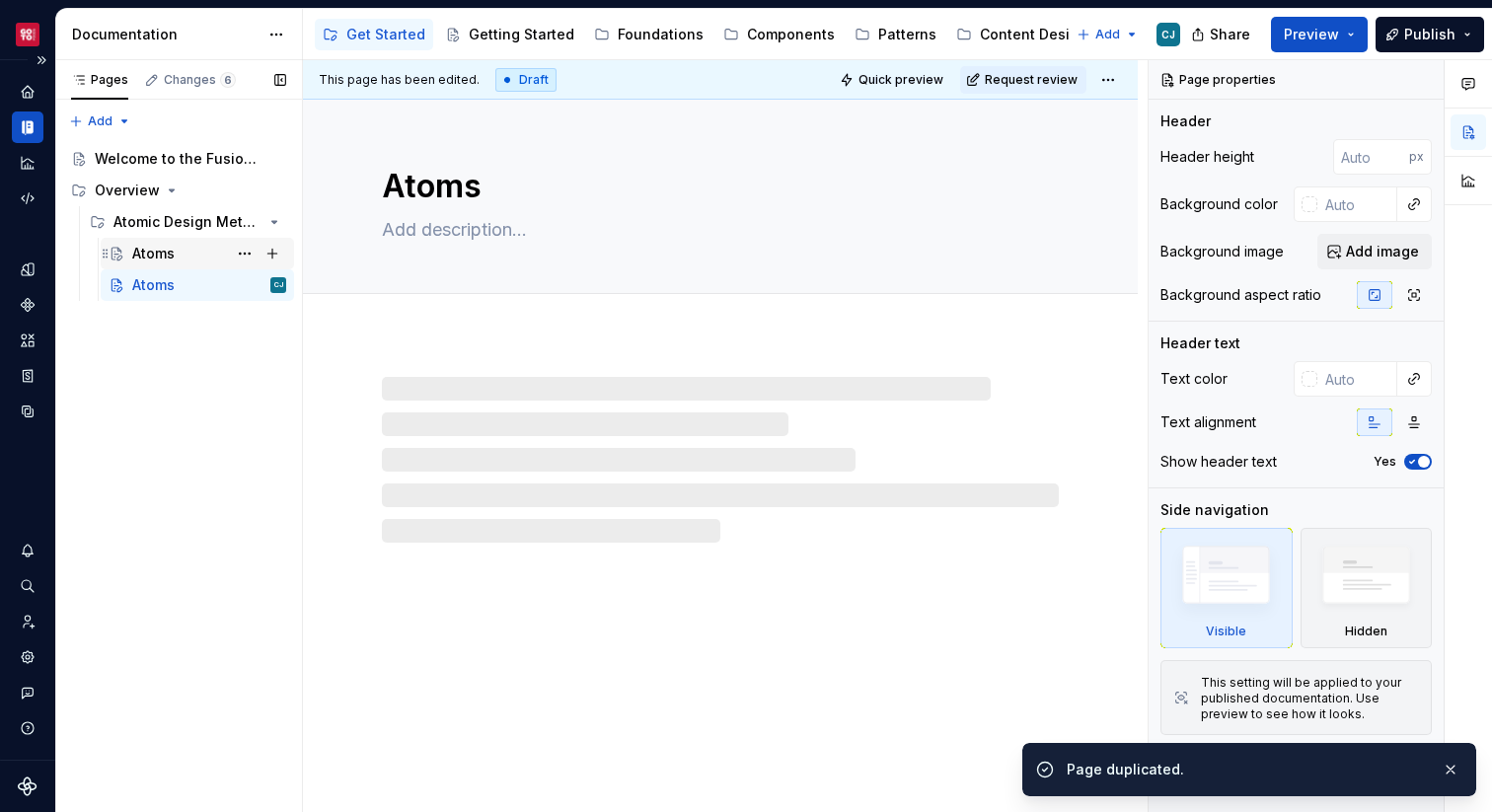
click at [168, 255] on div "Atoms" at bounding box center [153, 254] width 43 height 20
click at [0, 0] on button "Page tree" at bounding box center [0, 0] width 0 height 0
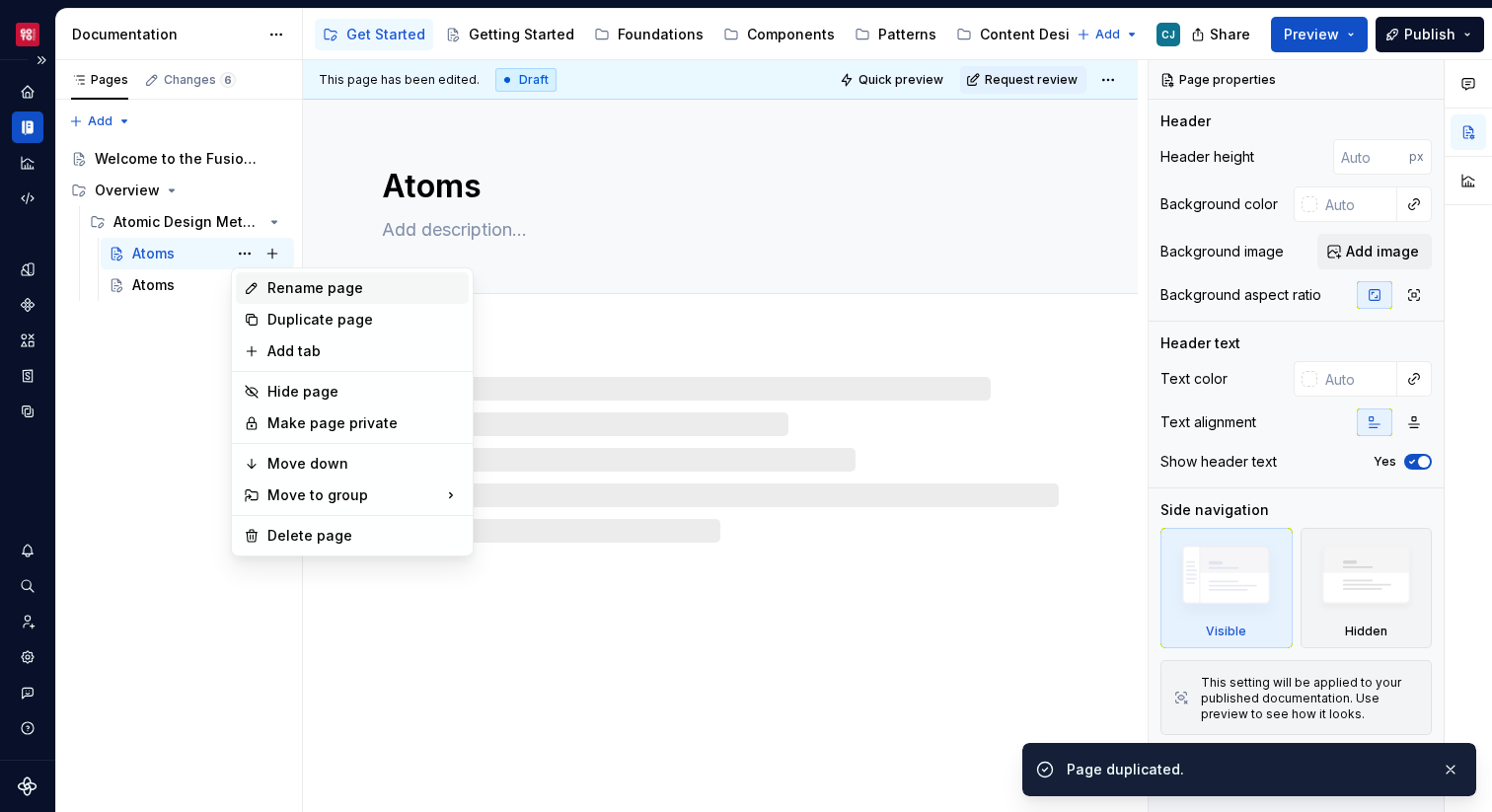
click at [277, 293] on div "Rename page" at bounding box center [364, 289] width 193 height 20
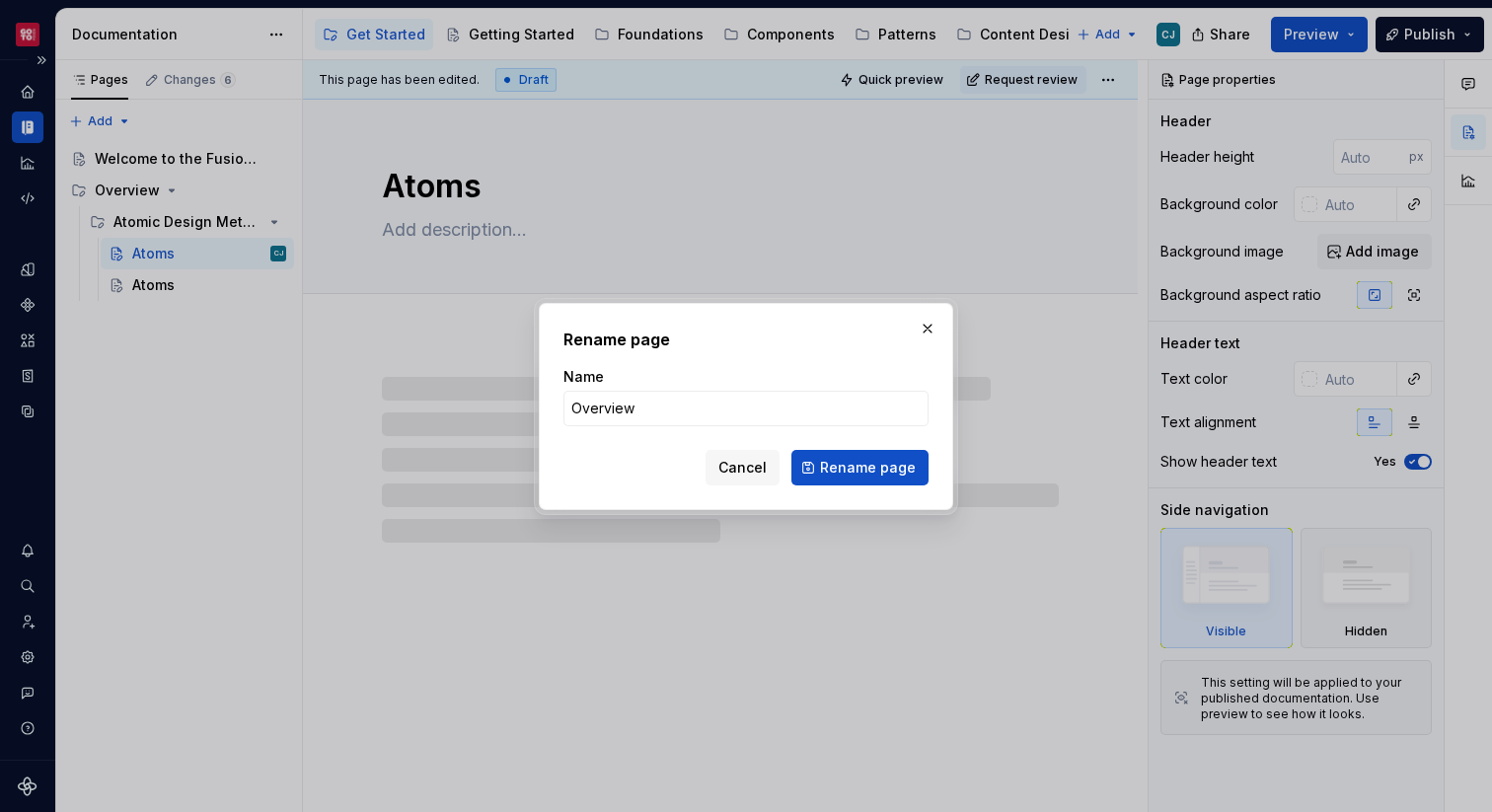
click button "Rename page" at bounding box center [860, 468] width 137 height 36
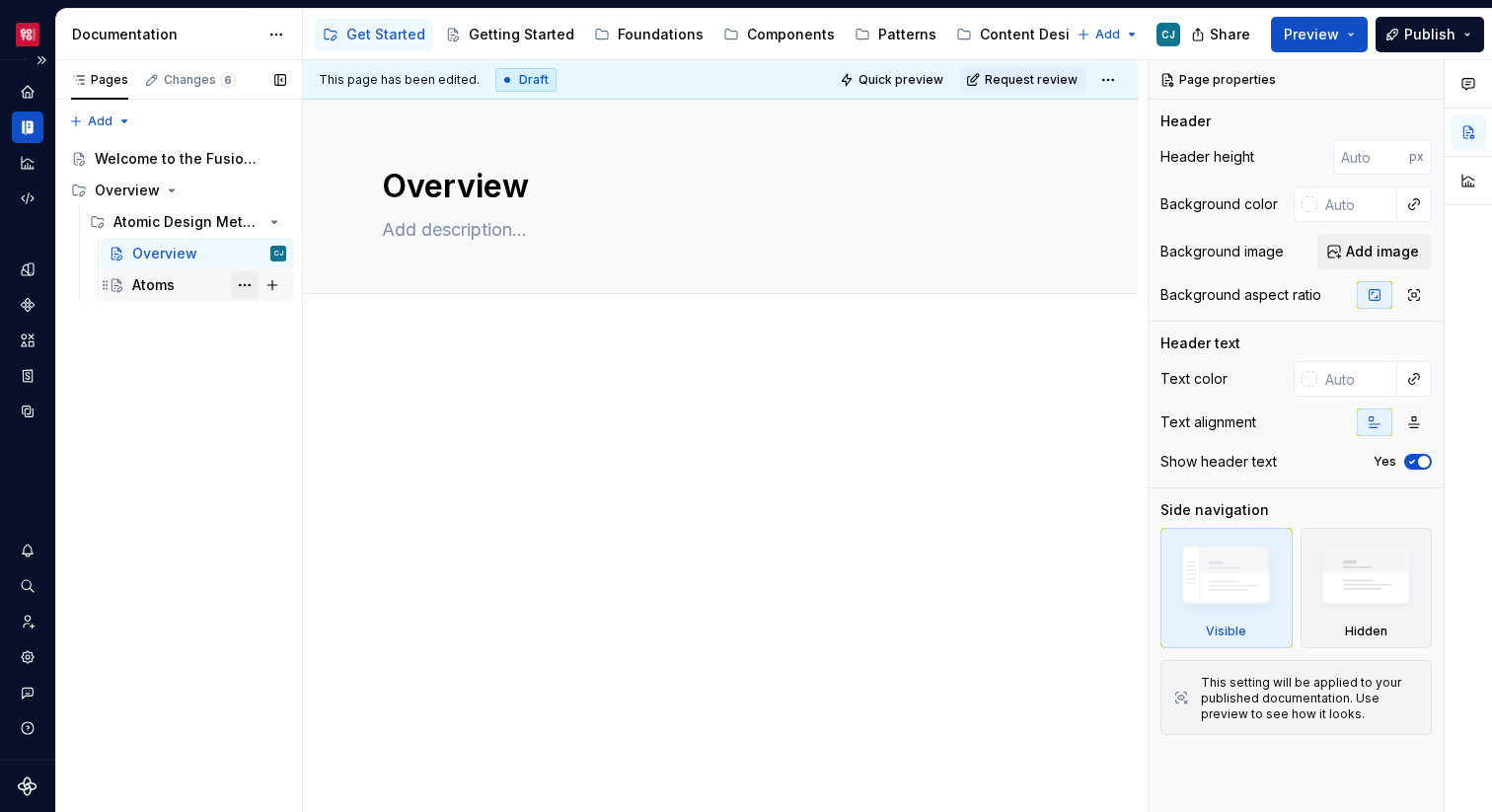
click at [243, 286] on button "Page tree" at bounding box center [245, 286] width 28 height 28
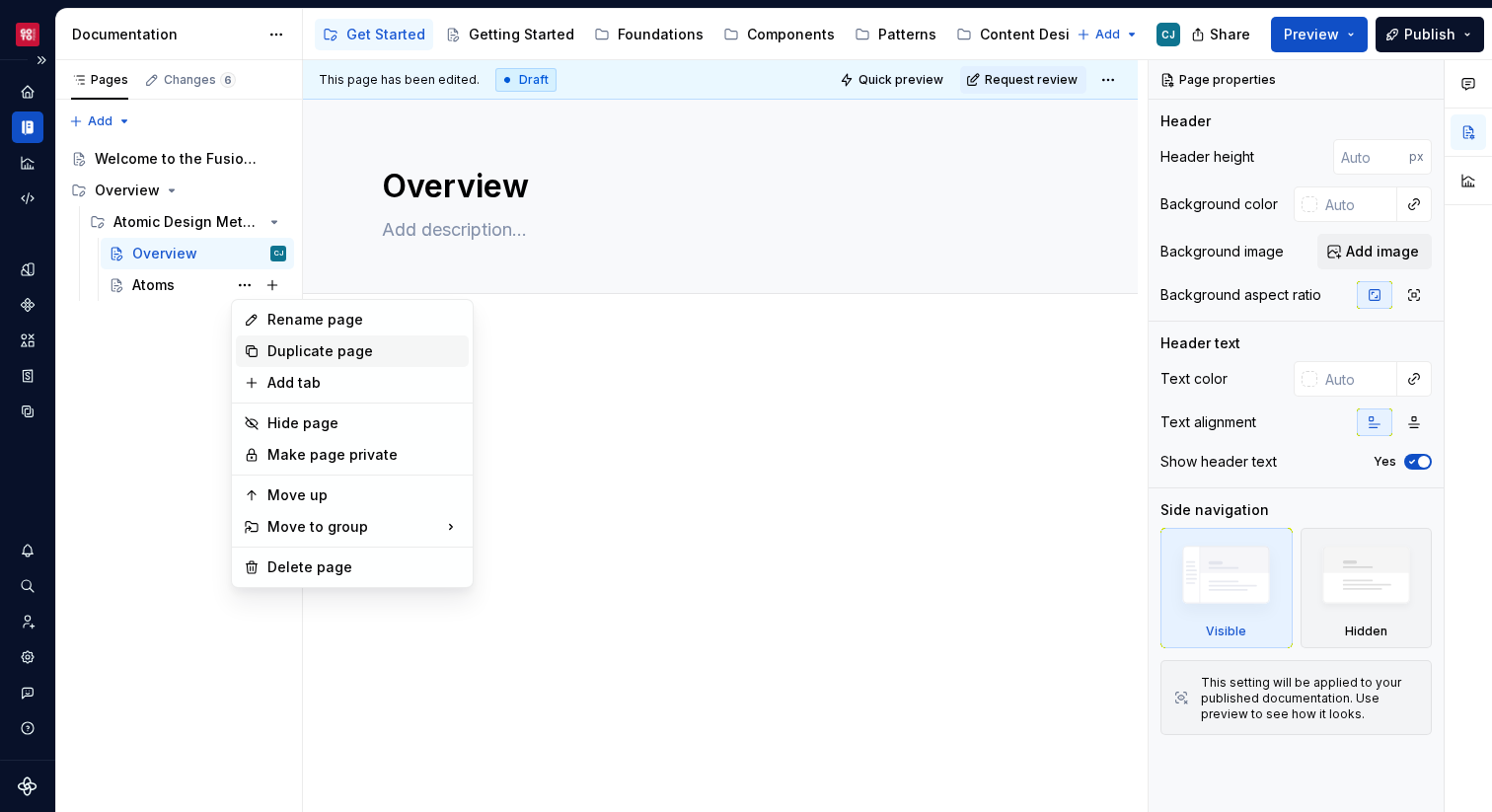
click at [277, 350] on div "Duplicate page" at bounding box center [364, 351] width 193 height 20
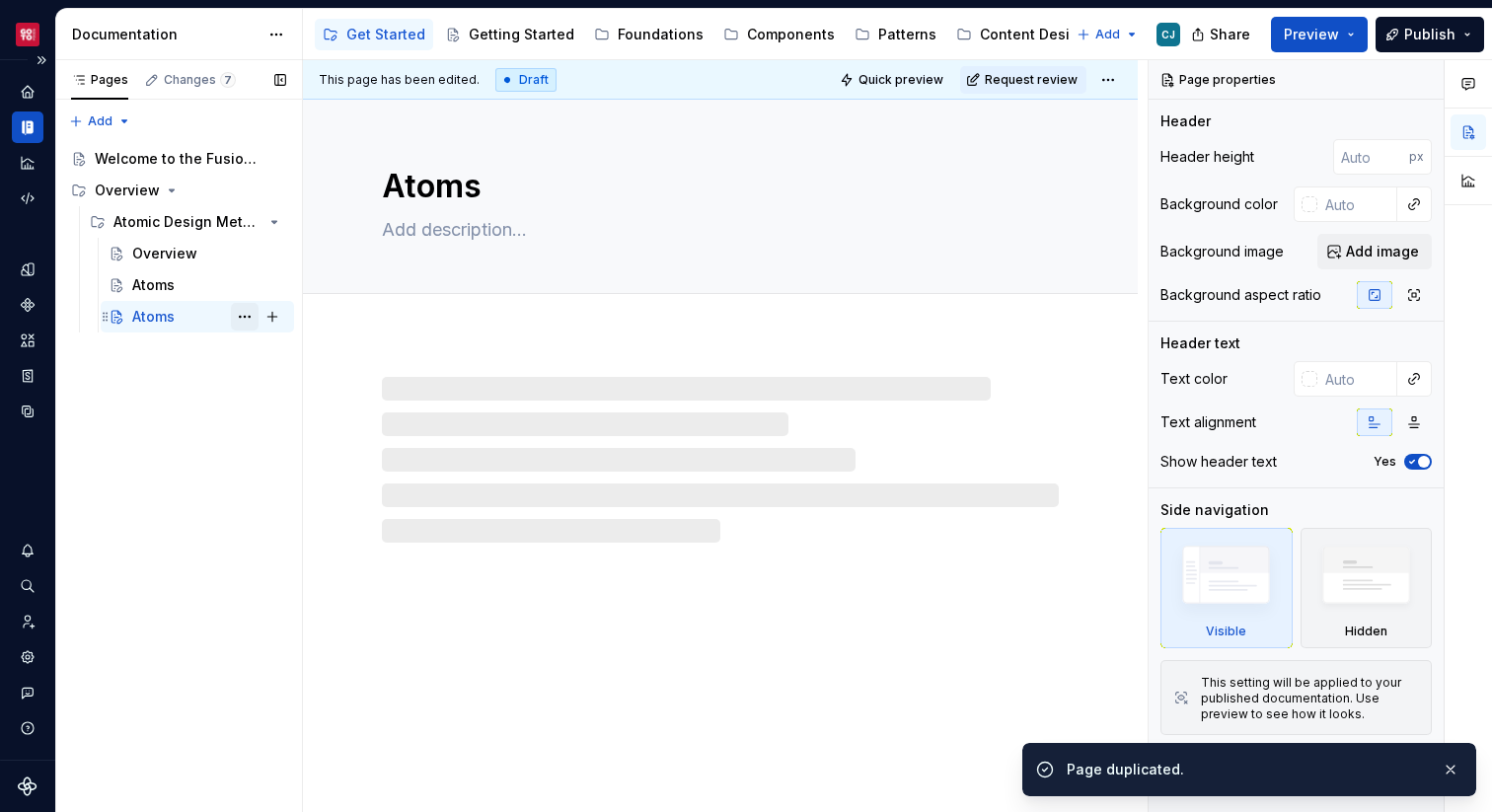
click at [246, 317] on button "Page tree" at bounding box center [245, 316] width 28 height 28
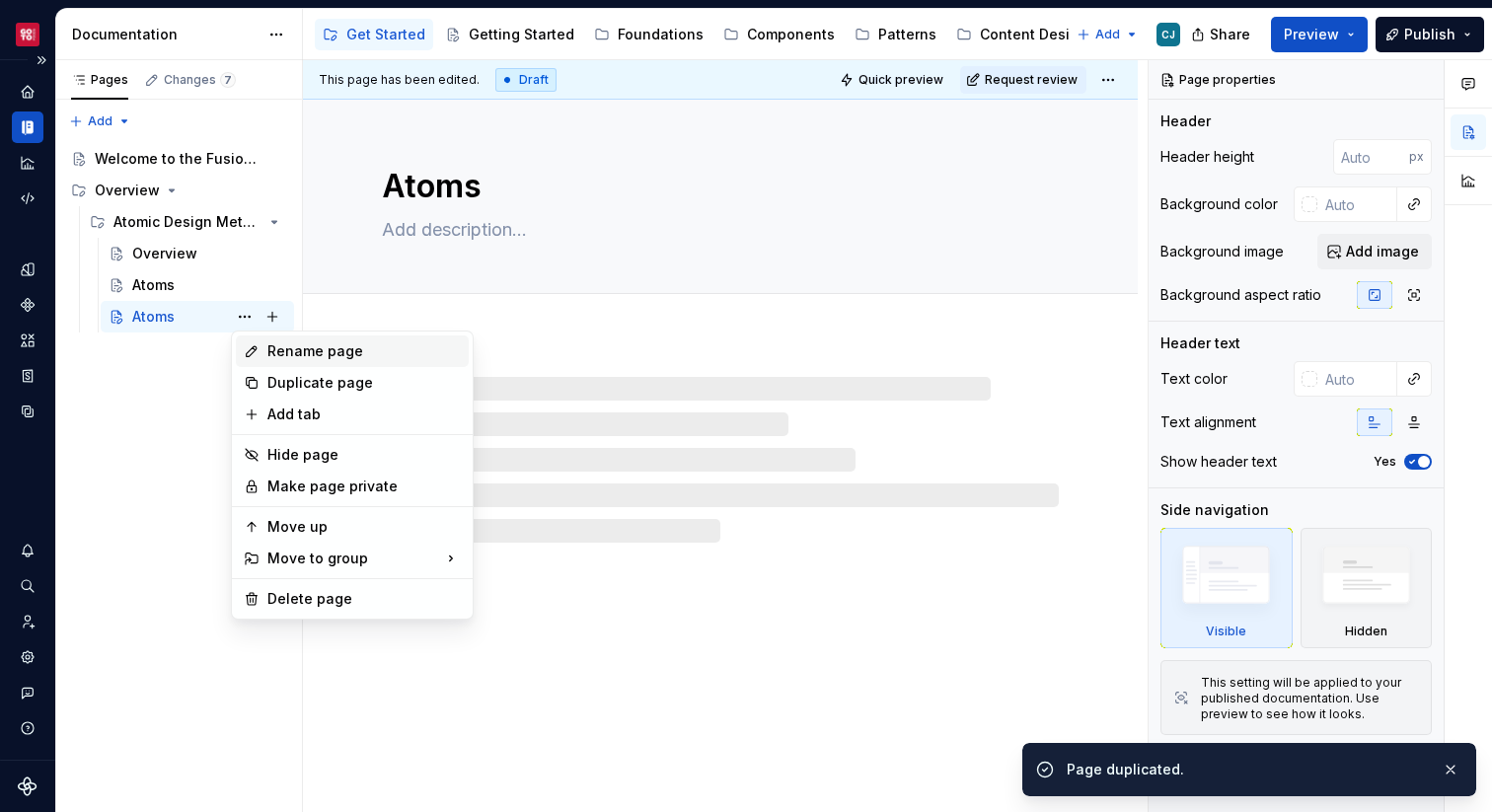
click at [272, 354] on div "Rename page" at bounding box center [364, 351] width 193 height 20
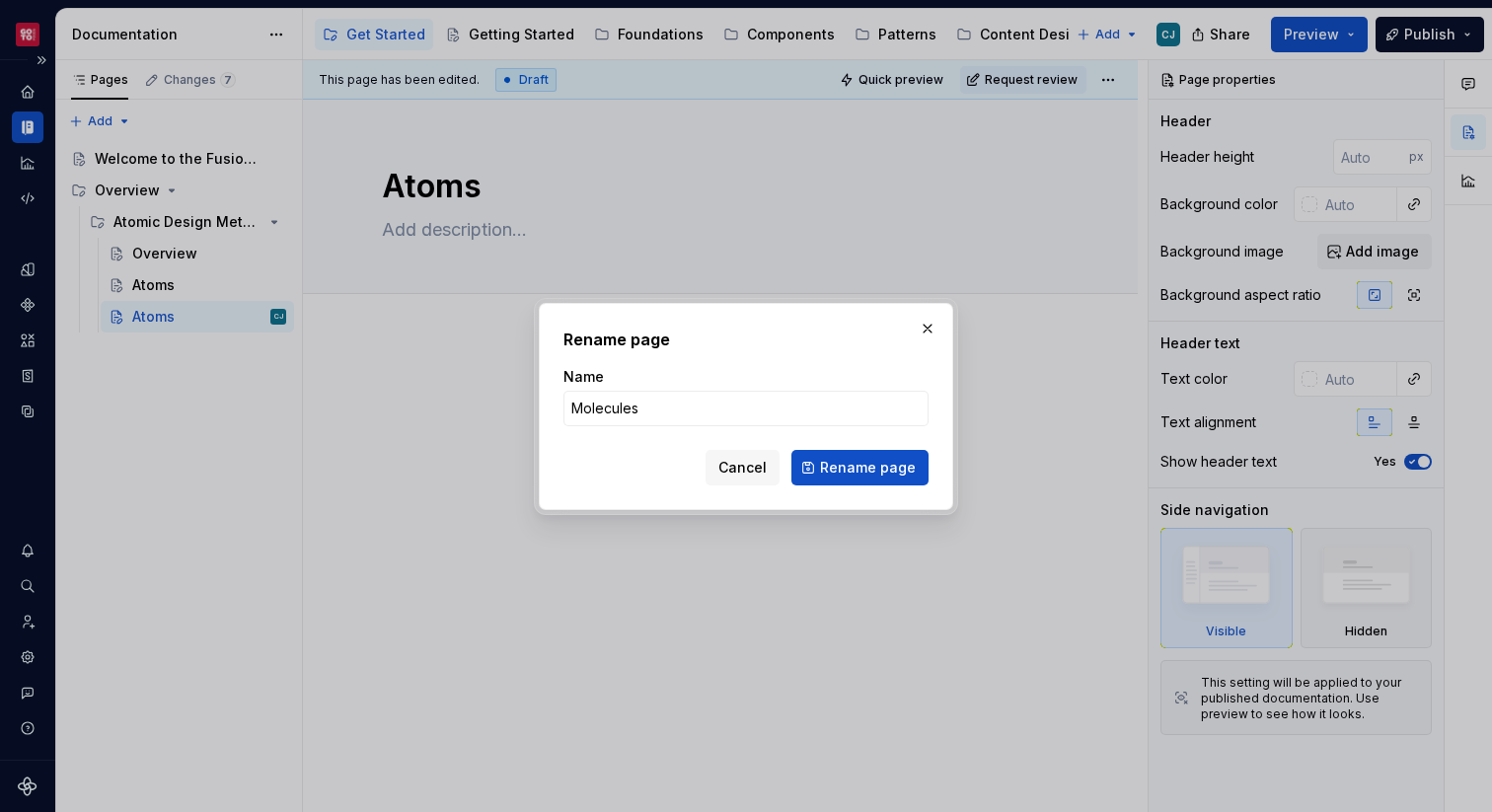
click button "Rename page" at bounding box center [860, 468] width 137 height 36
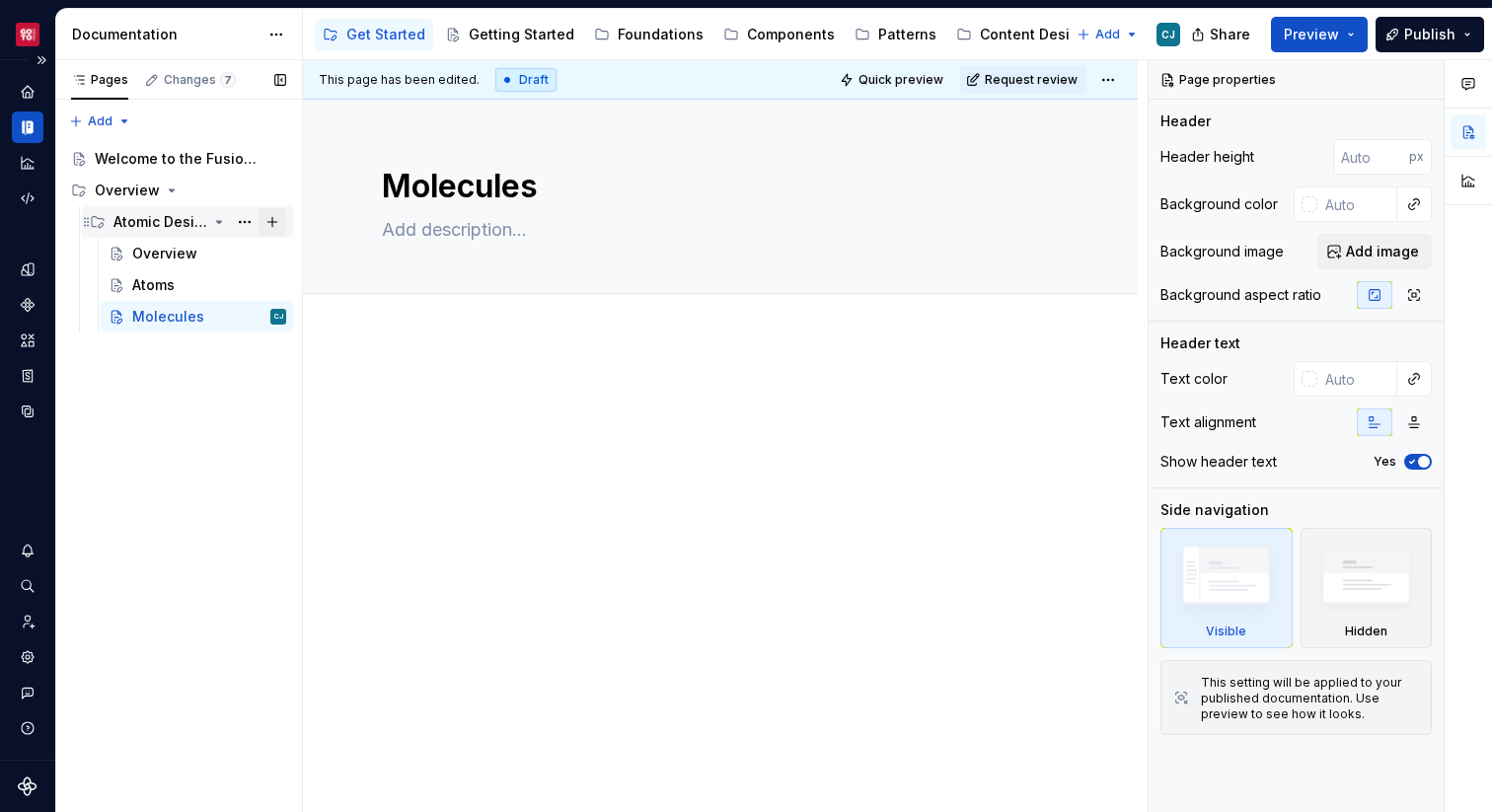
click at [273, 220] on button "Page tree" at bounding box center [273, 222] width 28 height 28
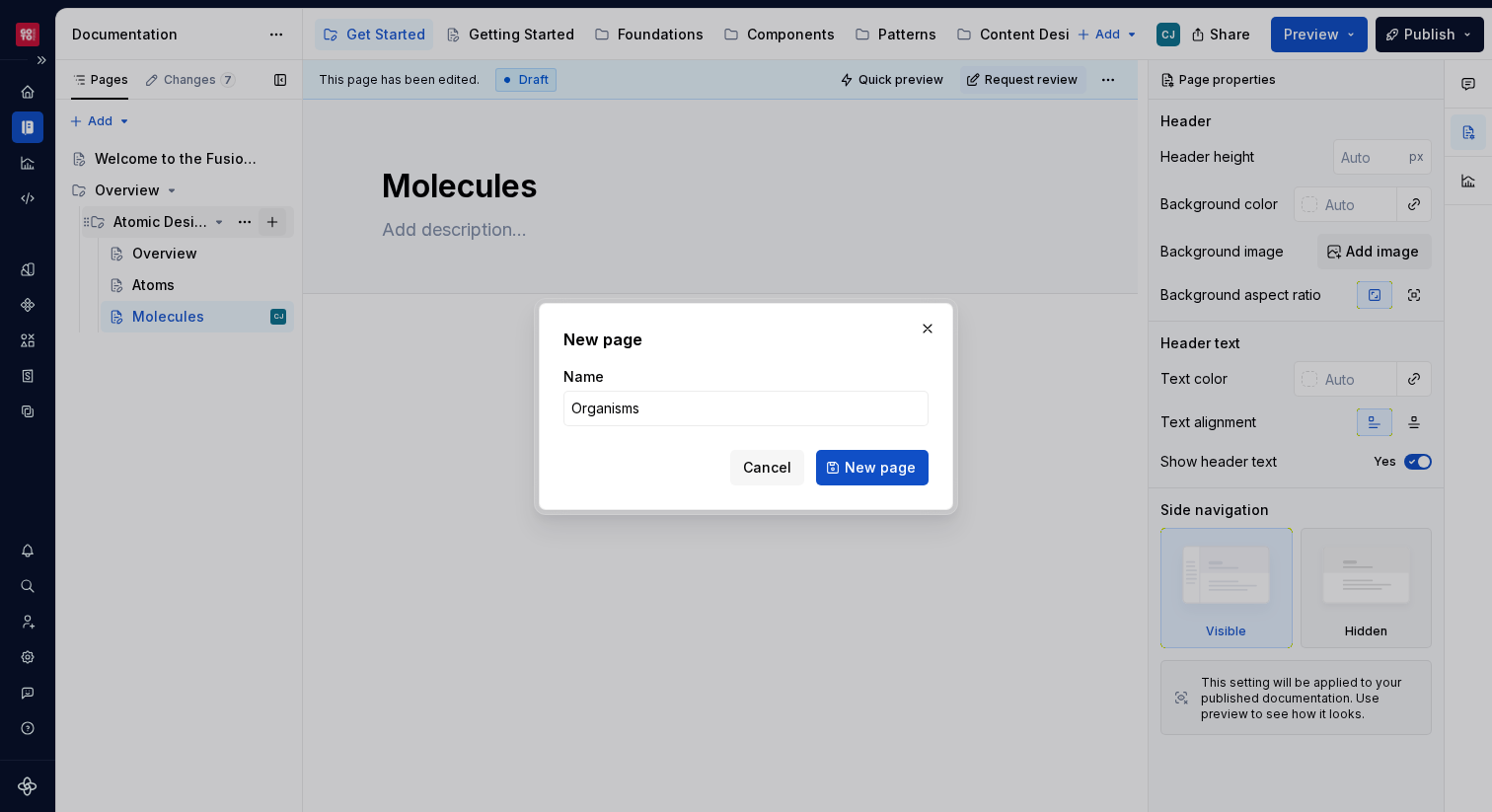
click button "New page" at bounding box center [872, 468] width 112 height 36
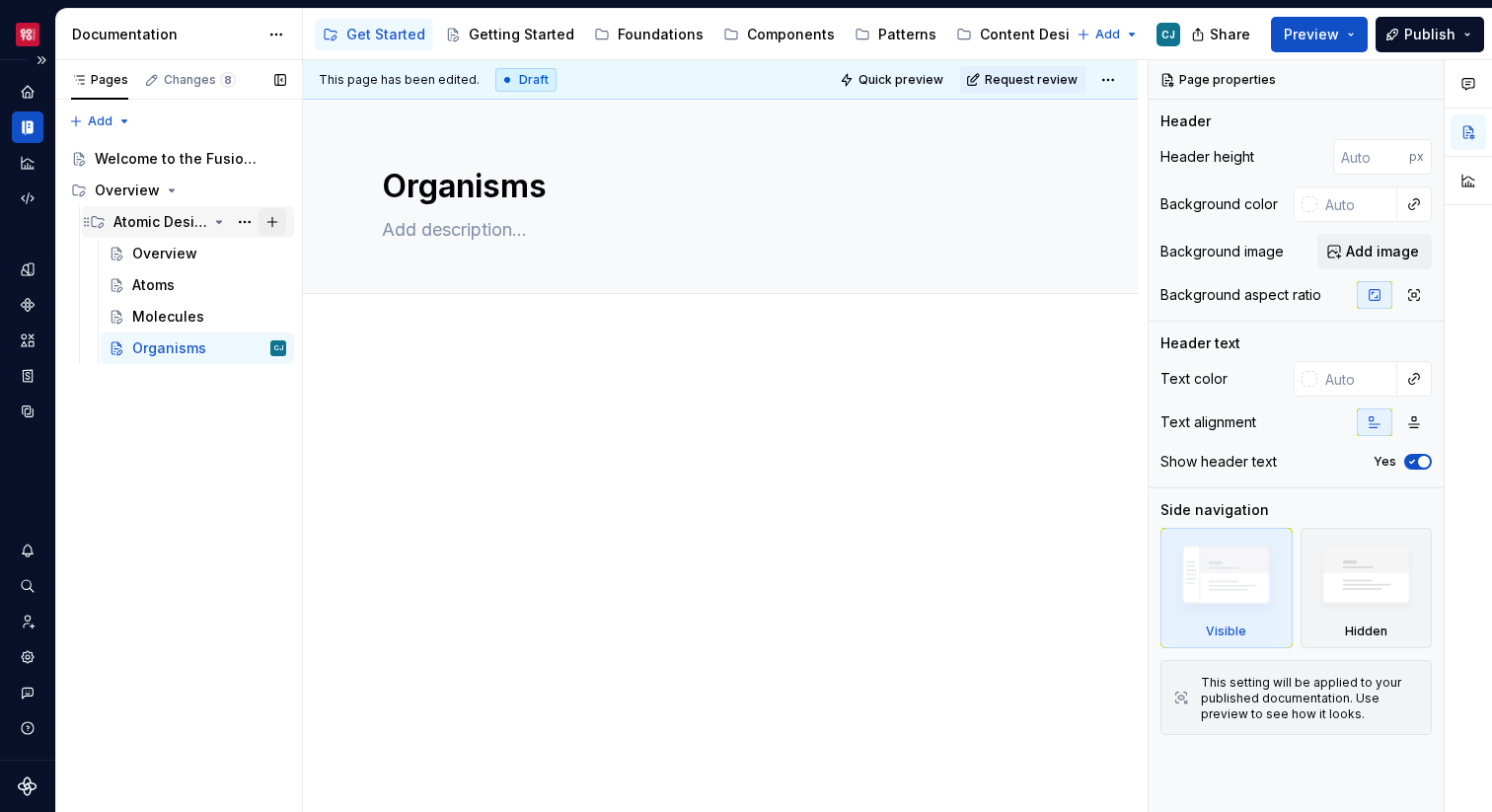
click at [272, 218] on button "Page tree" at bounding box center [273, 222] width 28 height 28
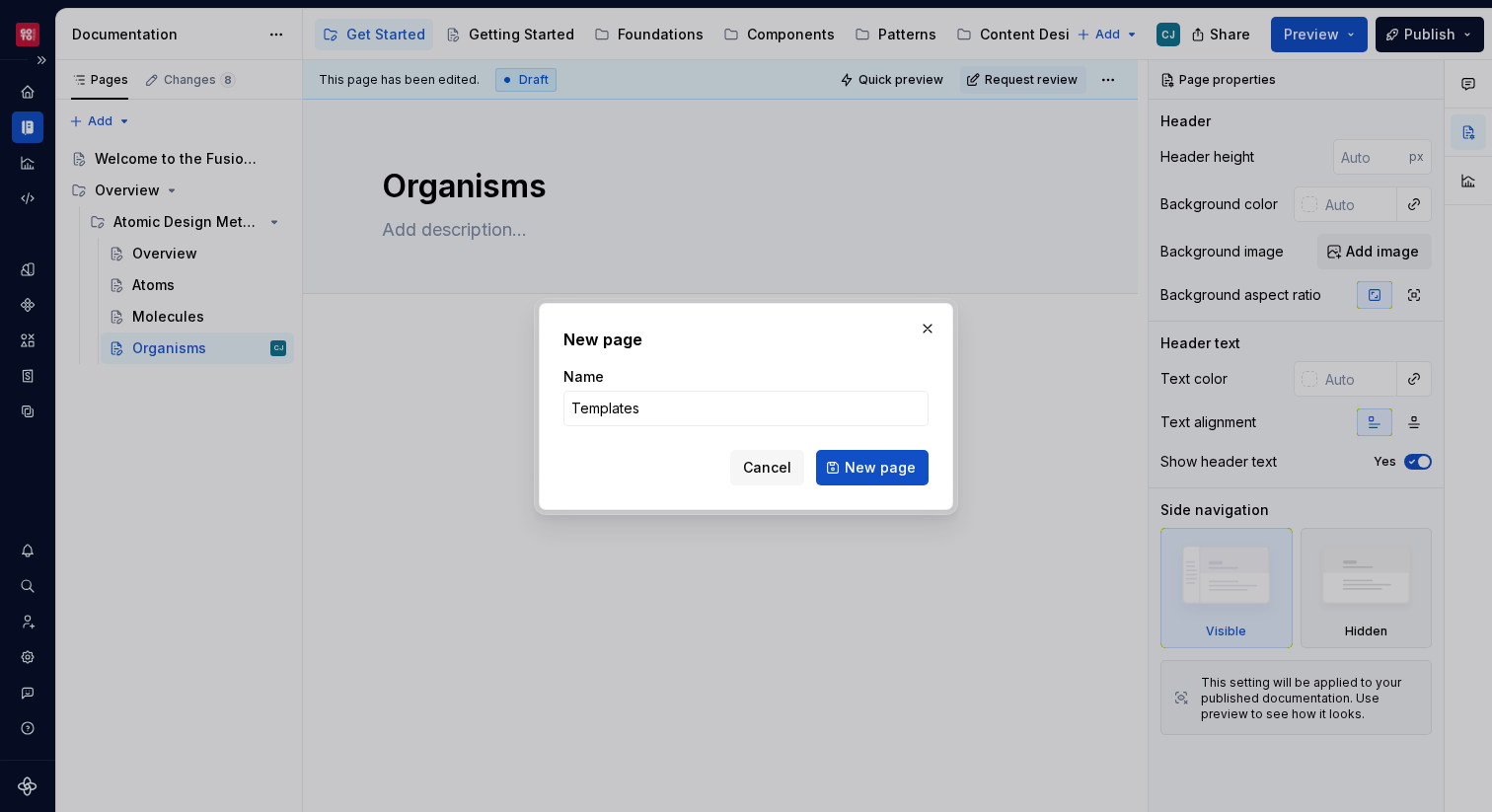
click button "New page" at bounding box center [872, 468] width 112 height 36
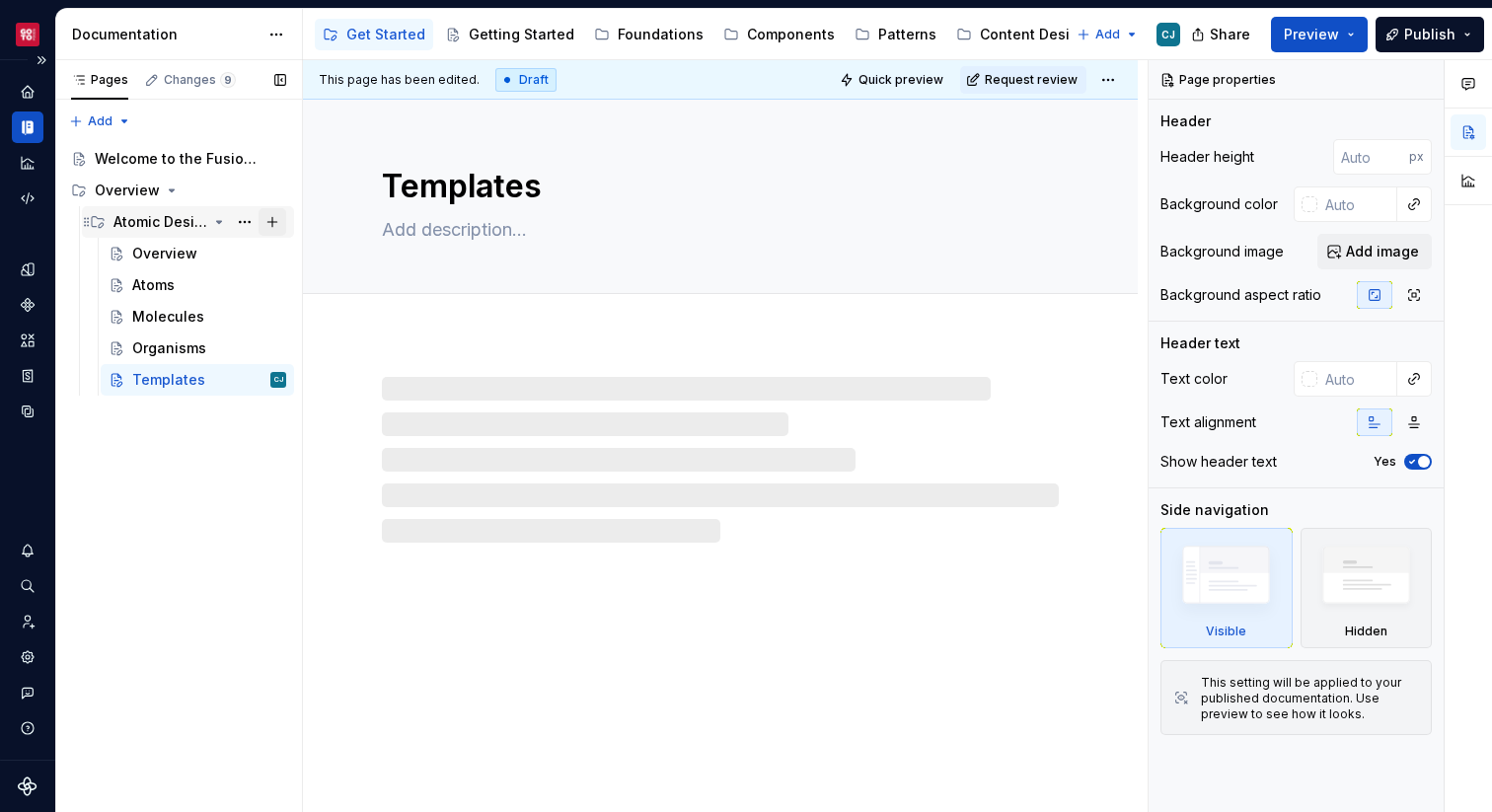
click at [276, 219] on button "Page tree" at bounding box center [273, 222] width 28 height 28
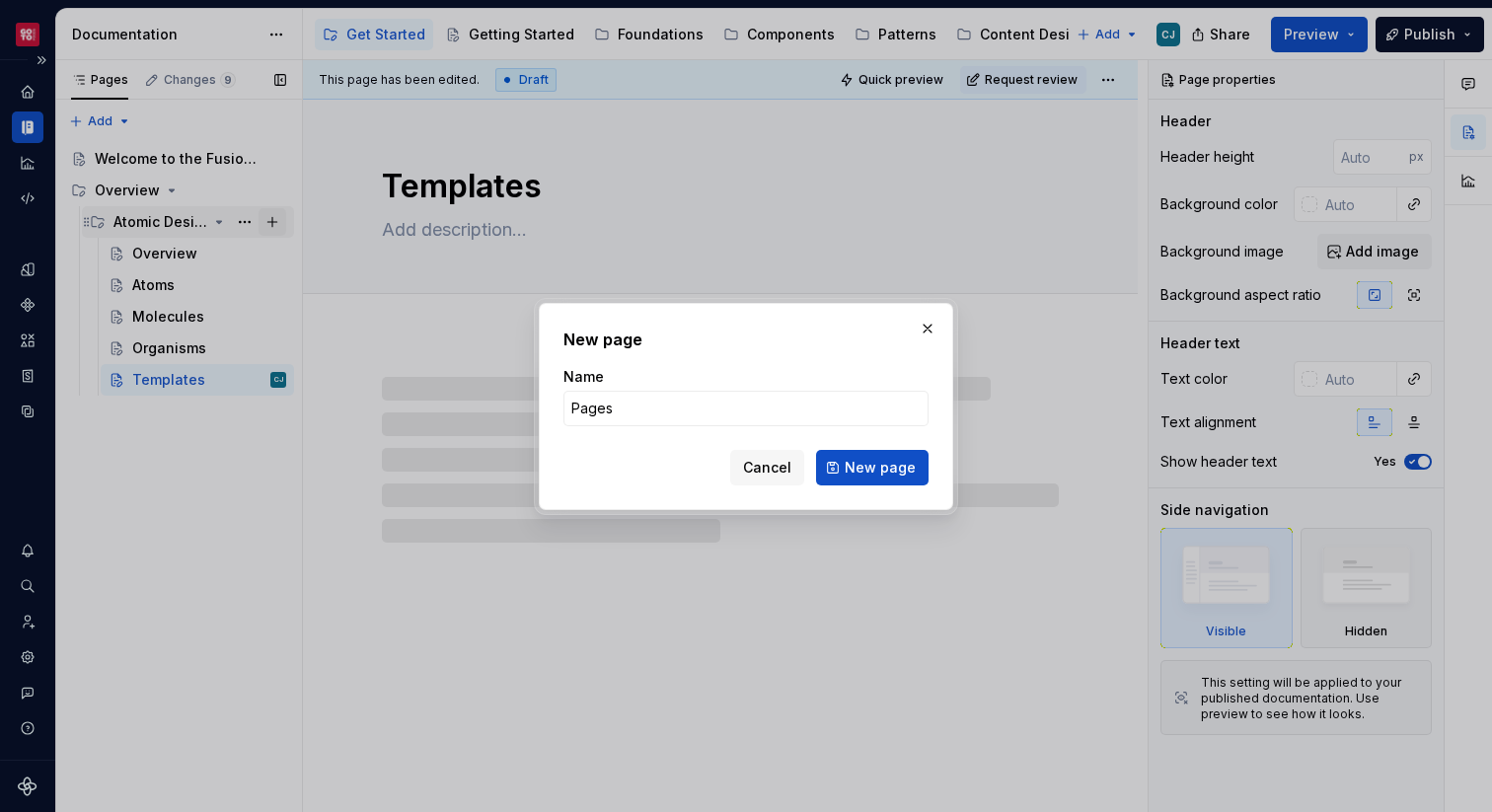
click button "New page" at bounding box center [872, 468] width 112 height 36
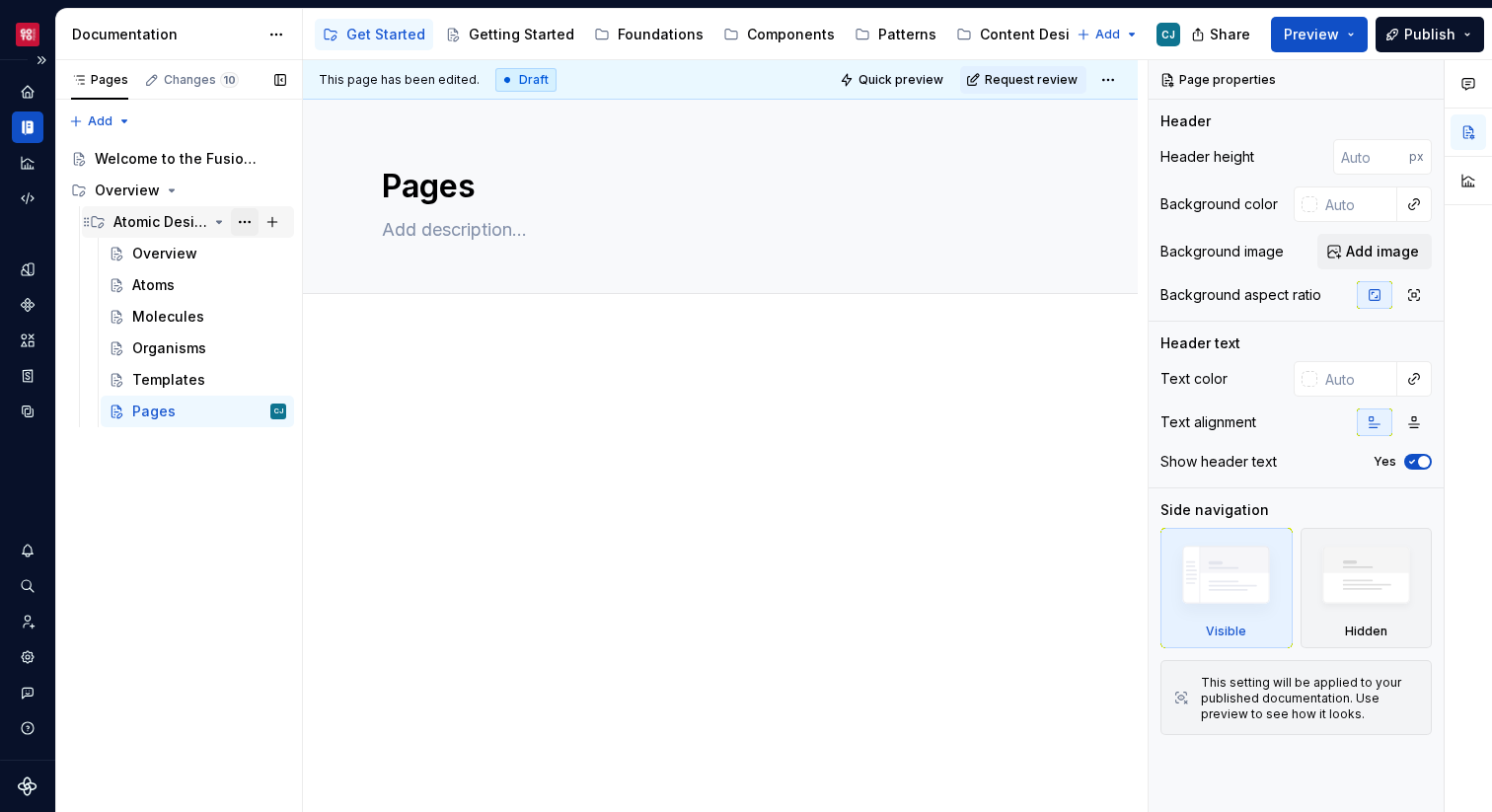
click at [238, 221] on button "Page tree" at bounding box center [245, 222] width 28 height 28
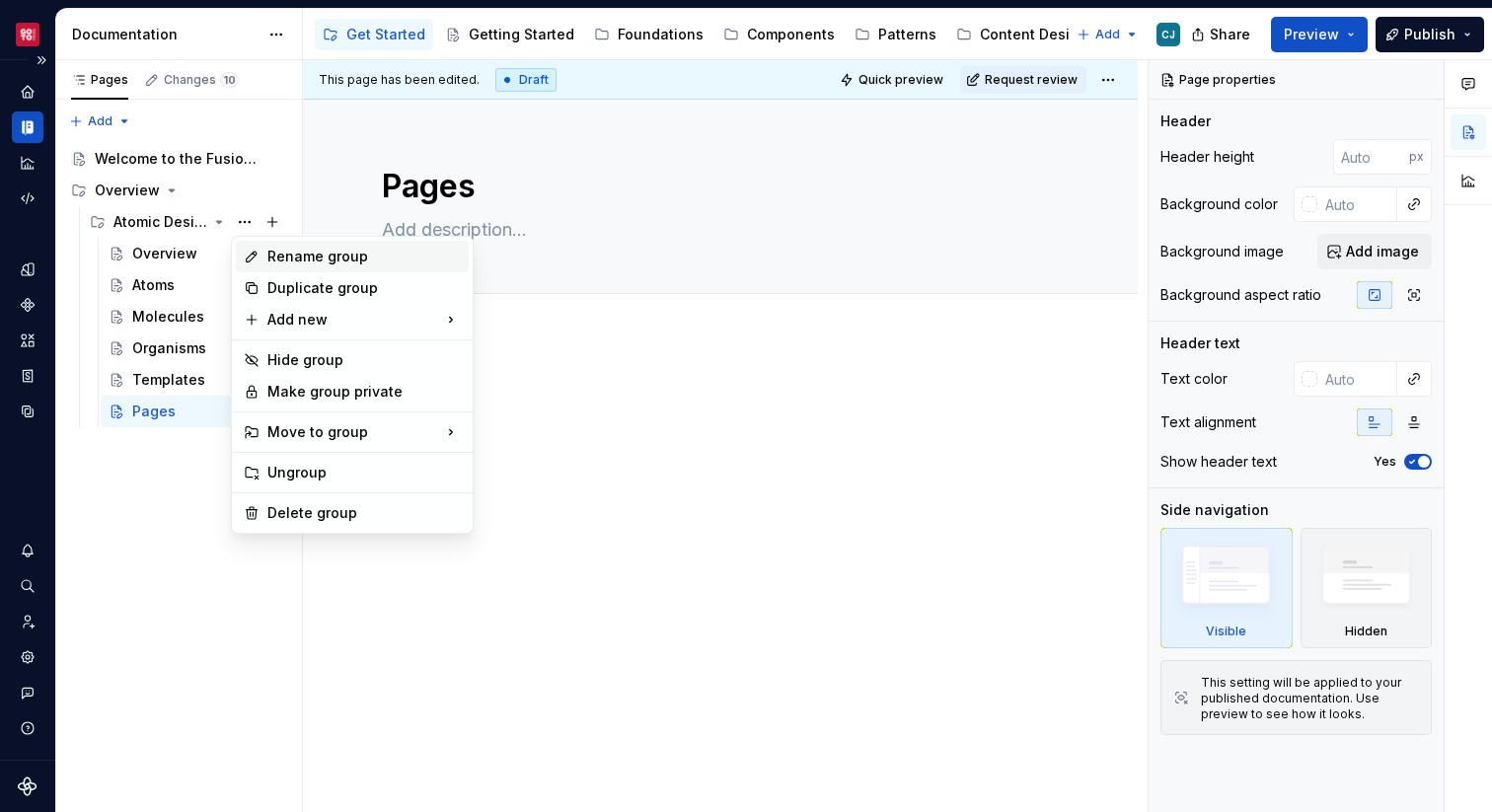
click at [312, 259] on div "Rename group" at bounding box center [364, 257] width 193 height 20
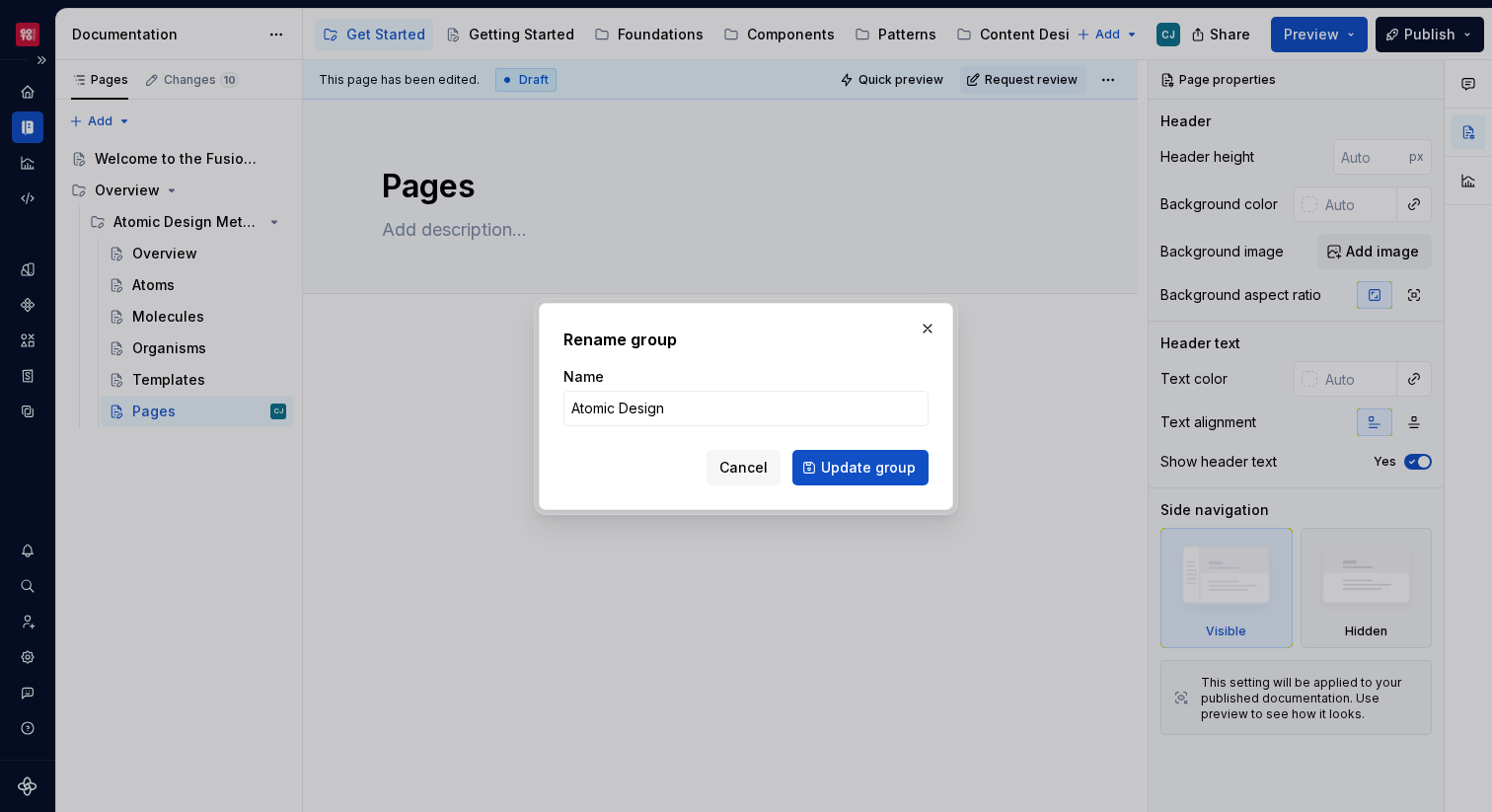
click button "Update group" at bounding box center [860, 468] width 136 height 36
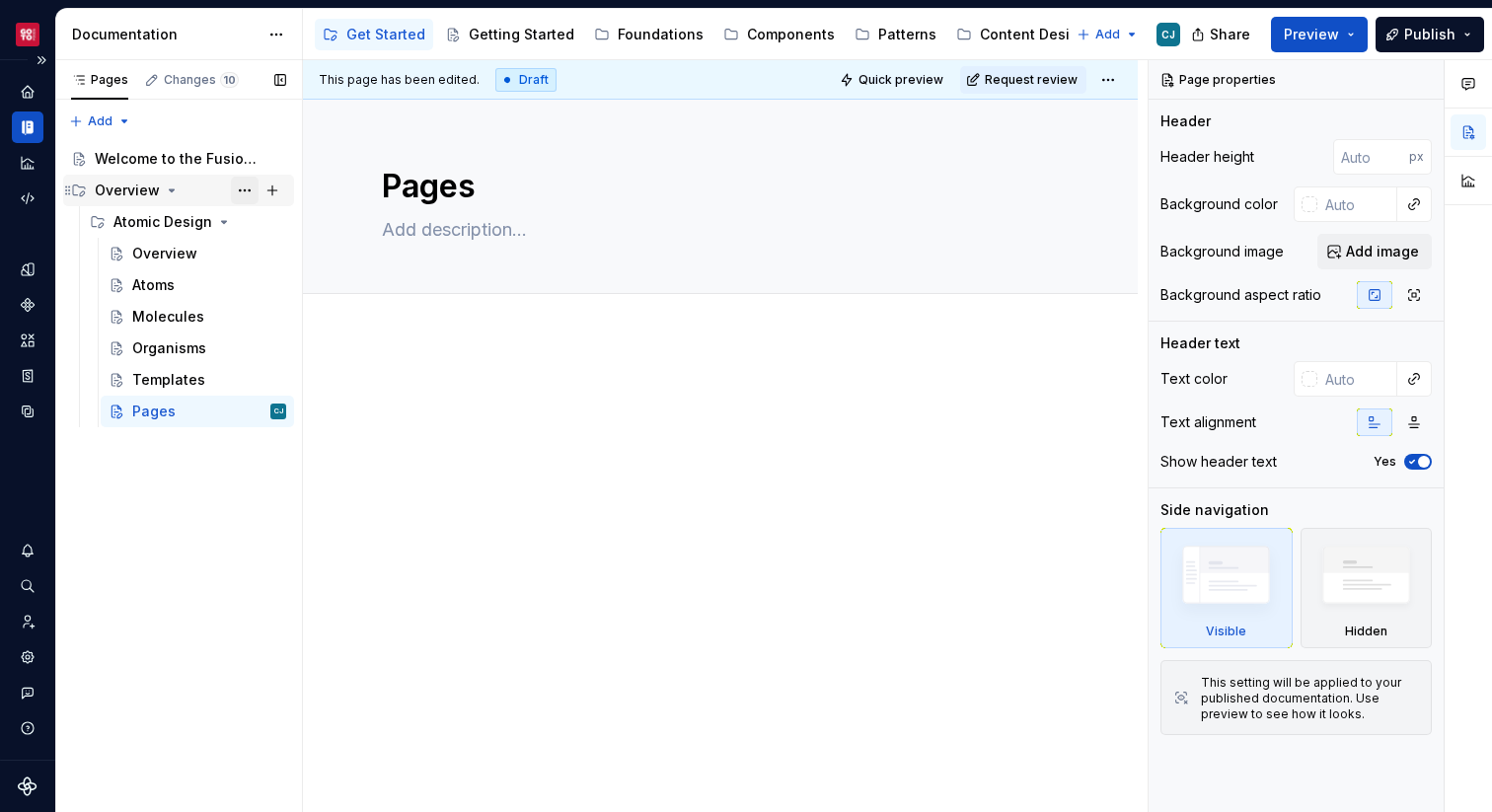
click at [245, 191] on button "Page tree" at bounding box center [245, 190] width 28 height 28
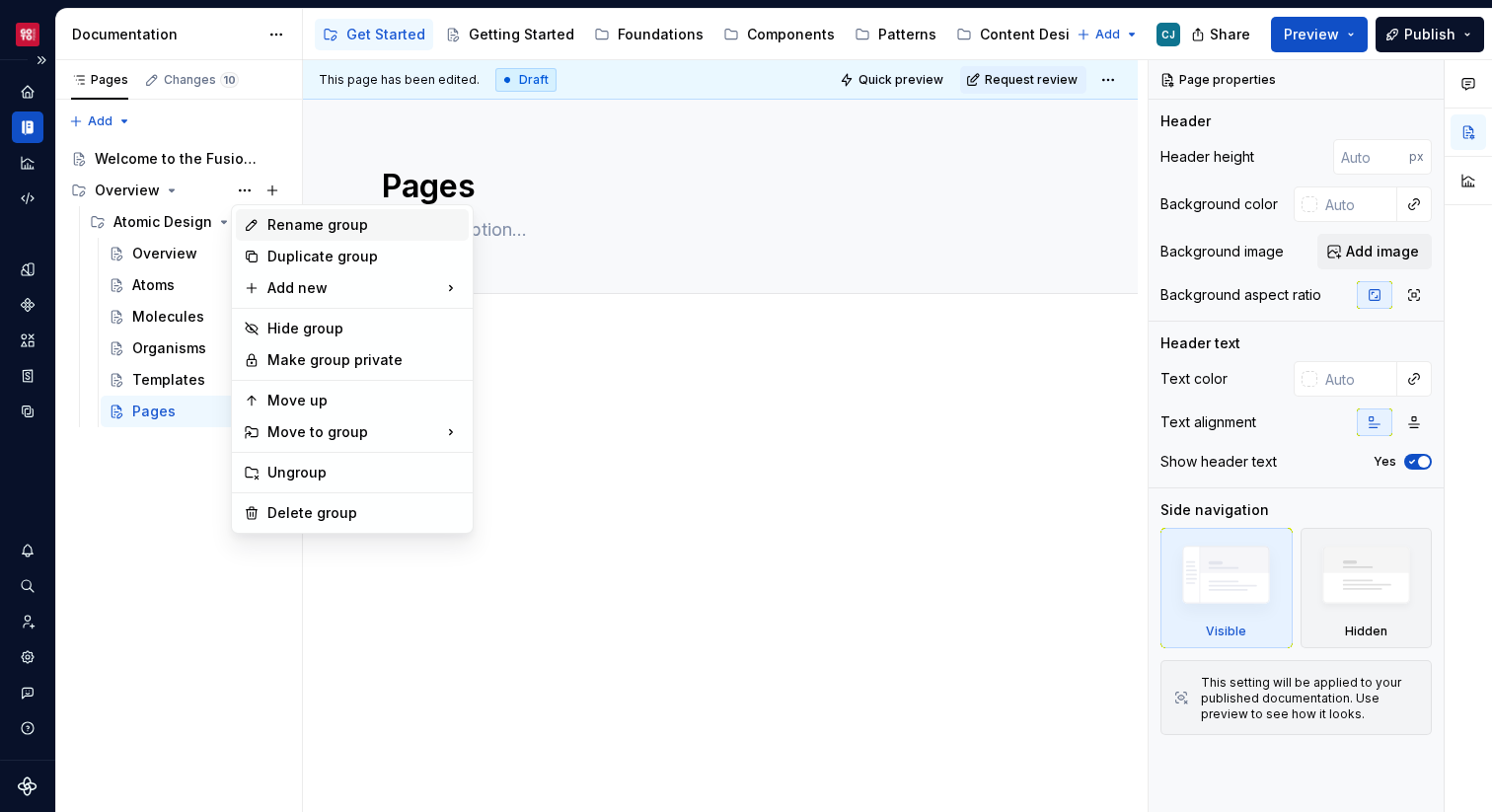
click at [338, 233] on div "Rename group" at bounding box center [364, 225] width 193 height 20
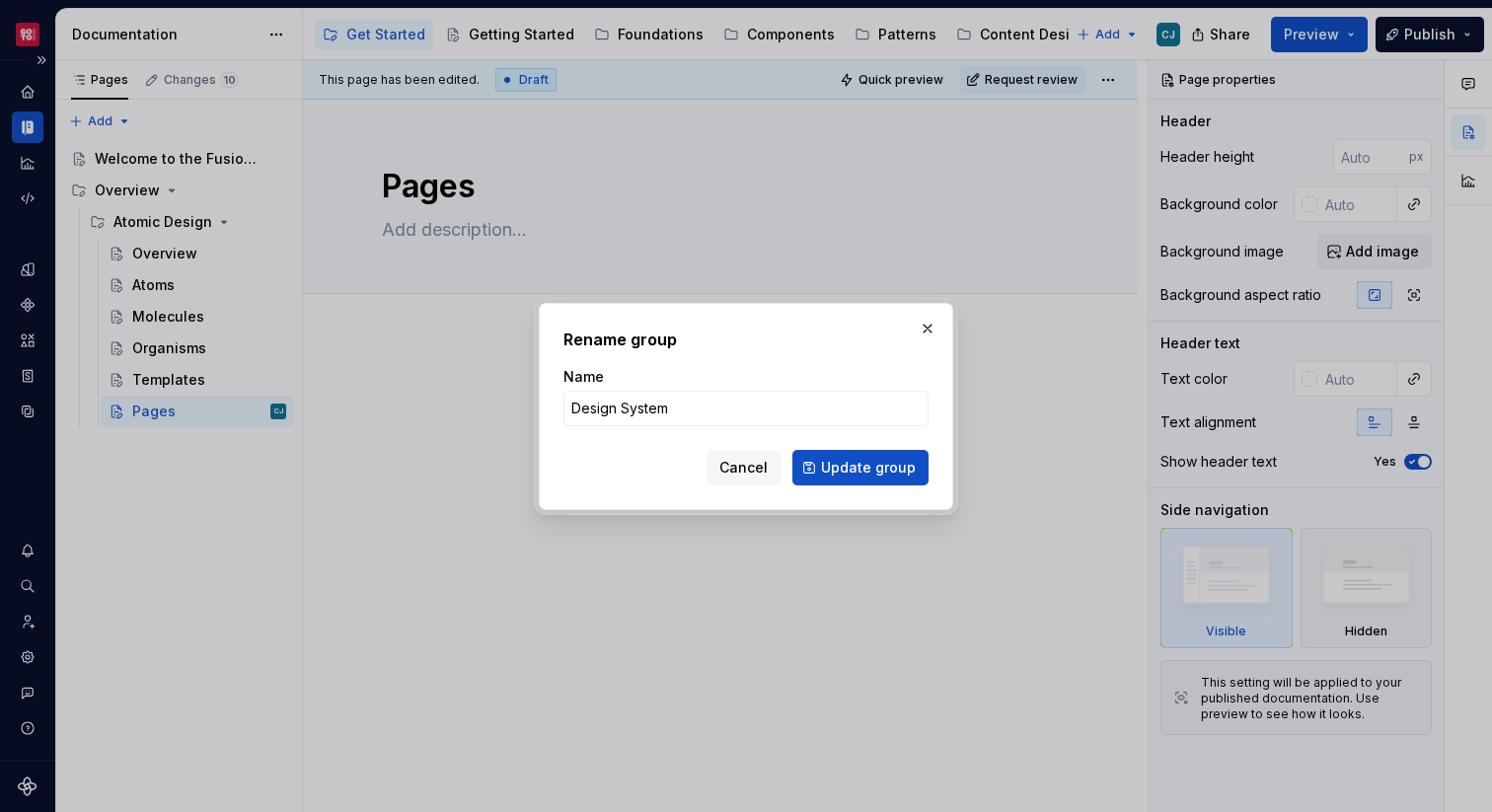
click button "Update group" at bounding box center [860, 468] width 136 height 36
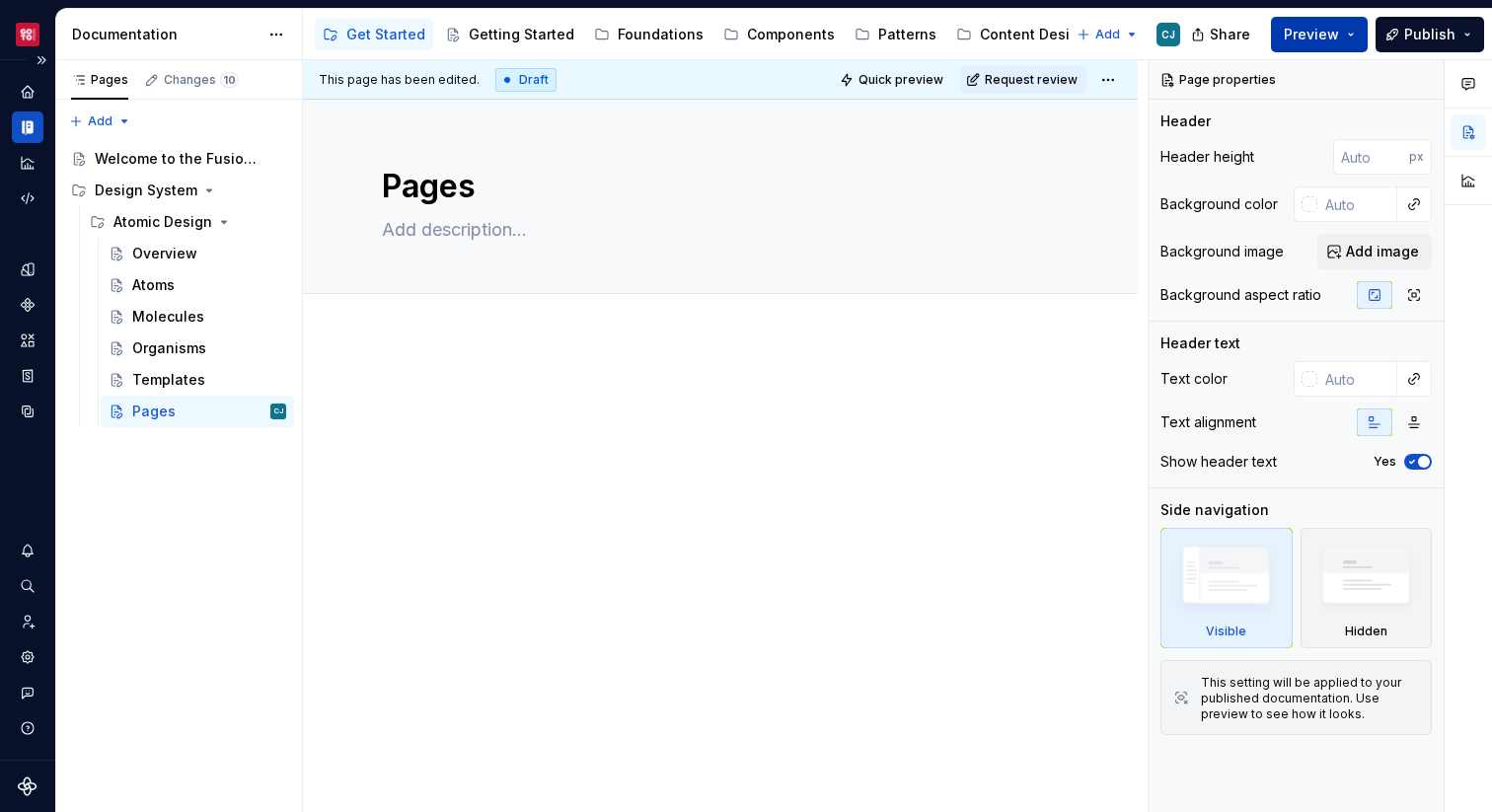
click at [1320, 41] on span "Preview" at bounding box center [1311, 35] width 56 height 20
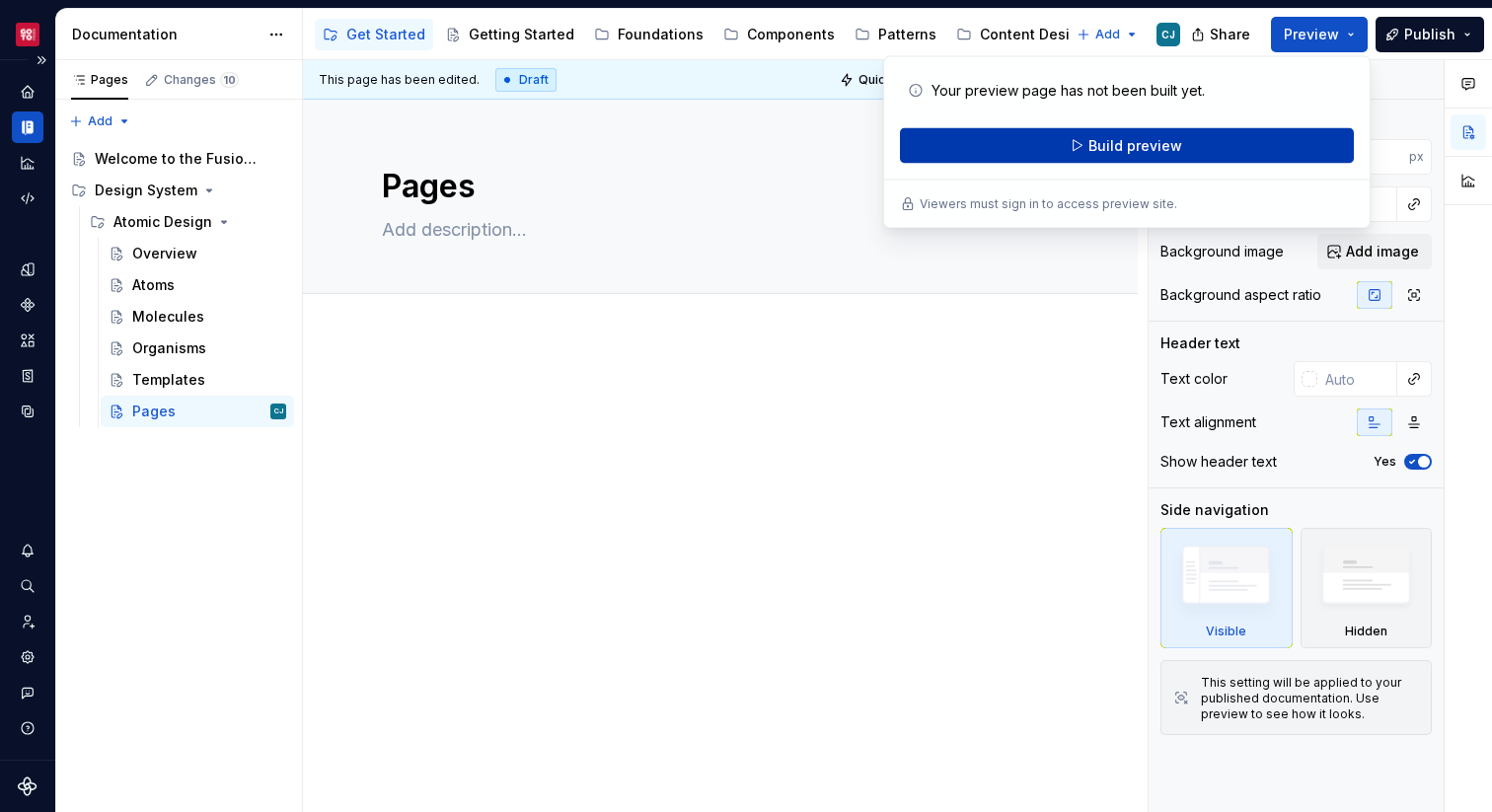
click at [1135, 147] on span "Build preview" at bounding box center [1135, 146] width 93 height 20
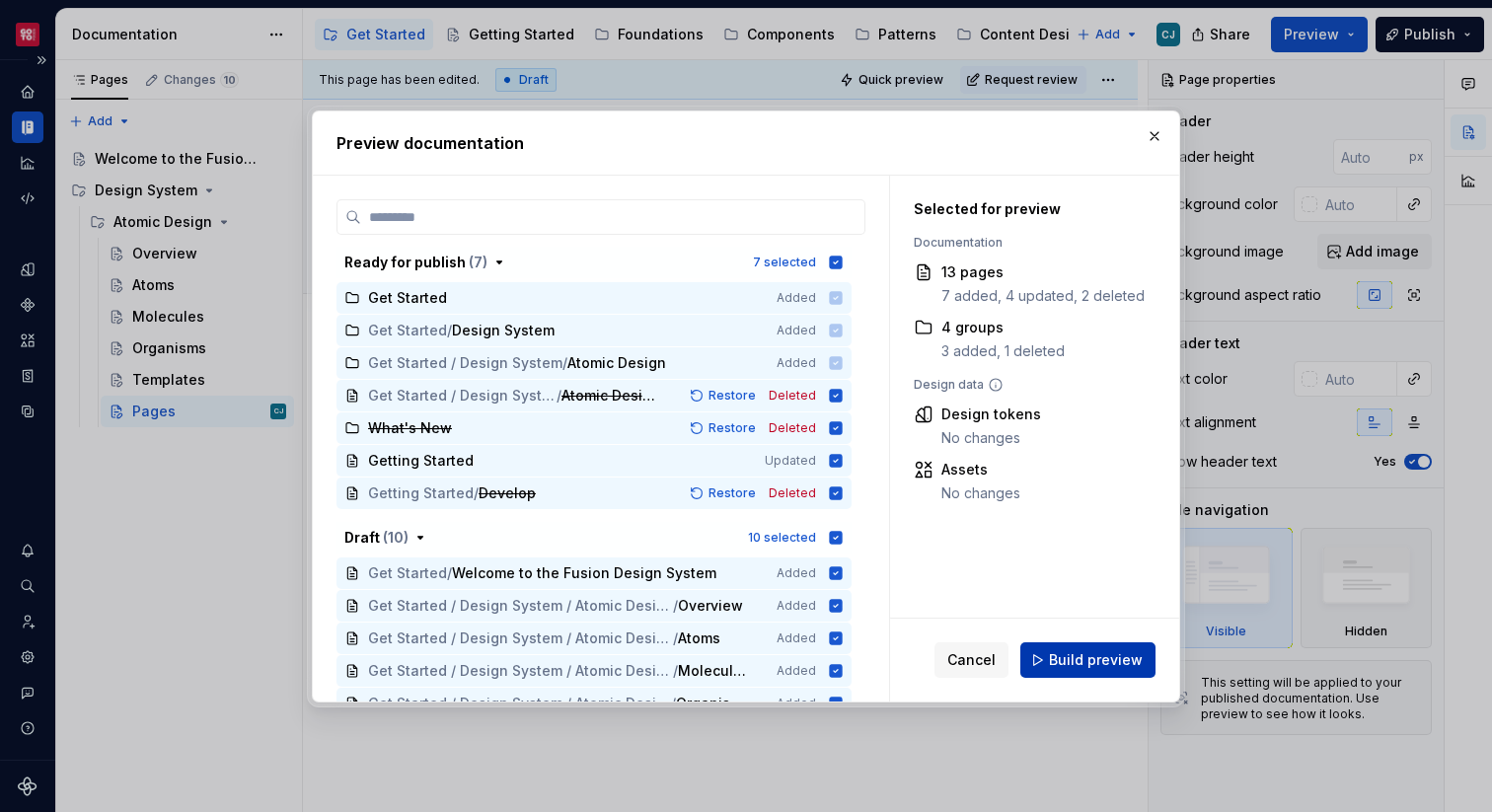
click at [1098, 662] on span "Build preview" at bounding box center [1095, 660] width 93 height 20
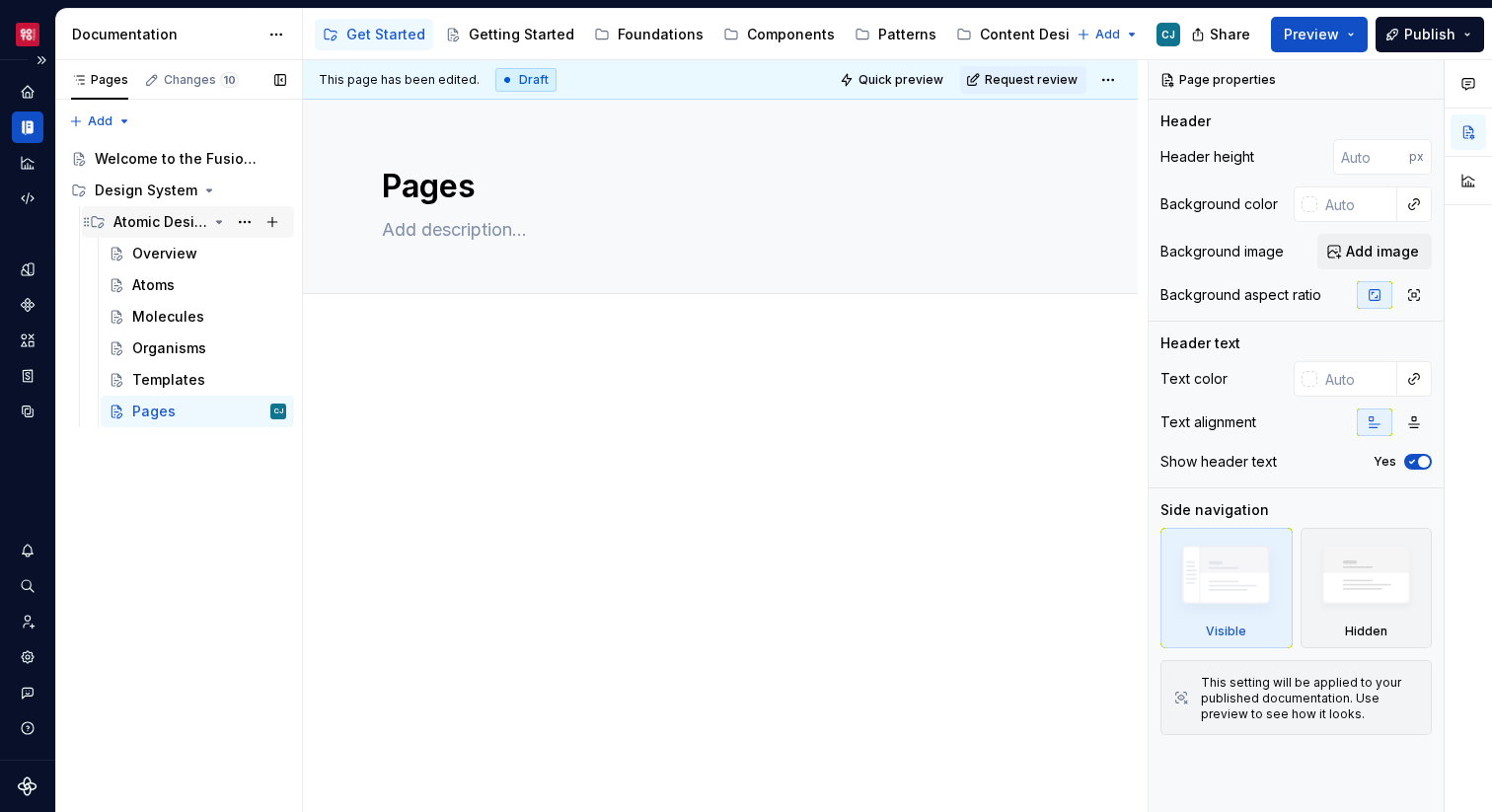
click at [221, 223] on icon "Page tree" at bounding box center [219, 222] width 16 height 16
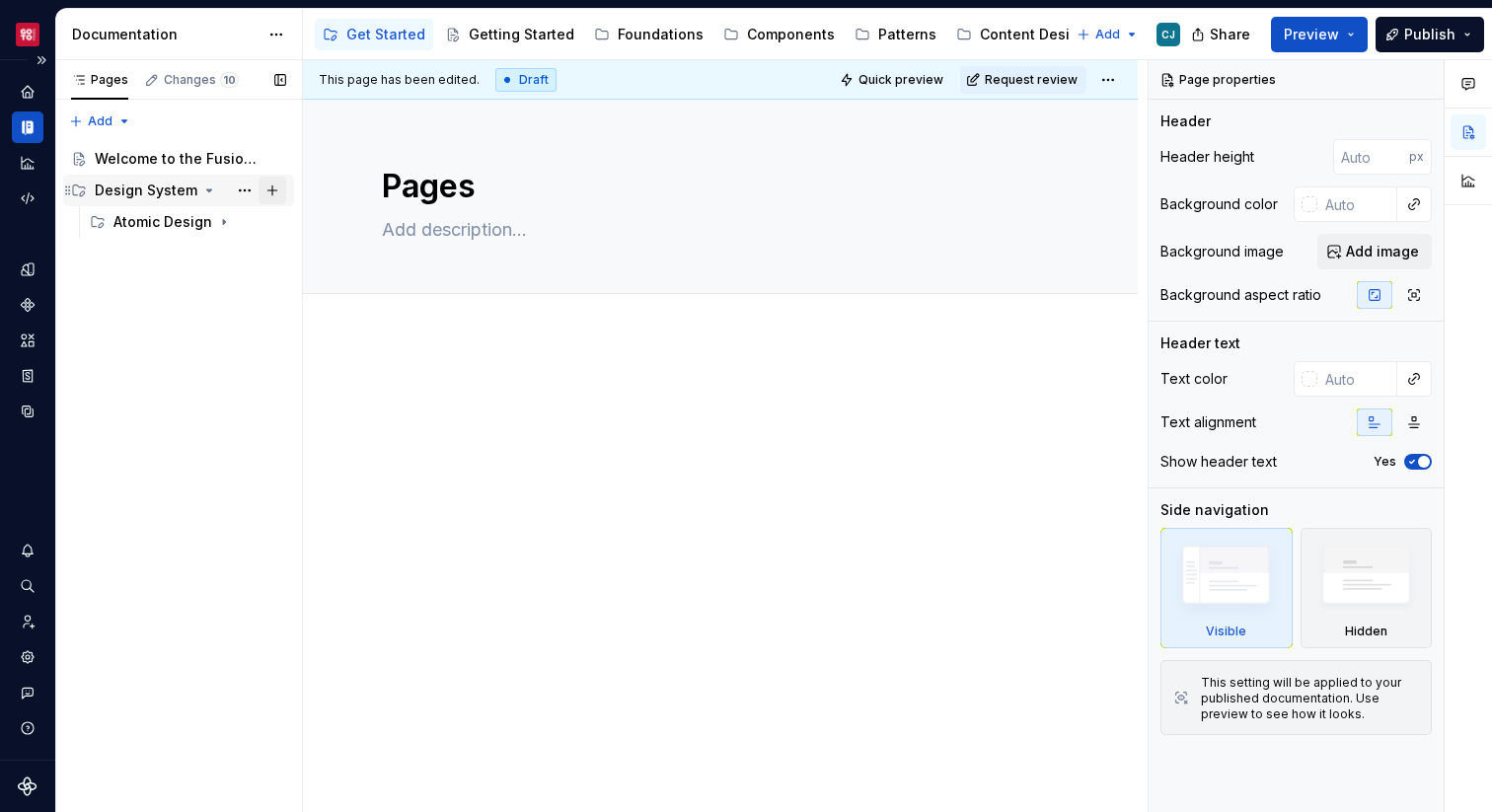
click at [279, 190] on button "Page tree" at bounding box center [273, 190] width 28 height 28
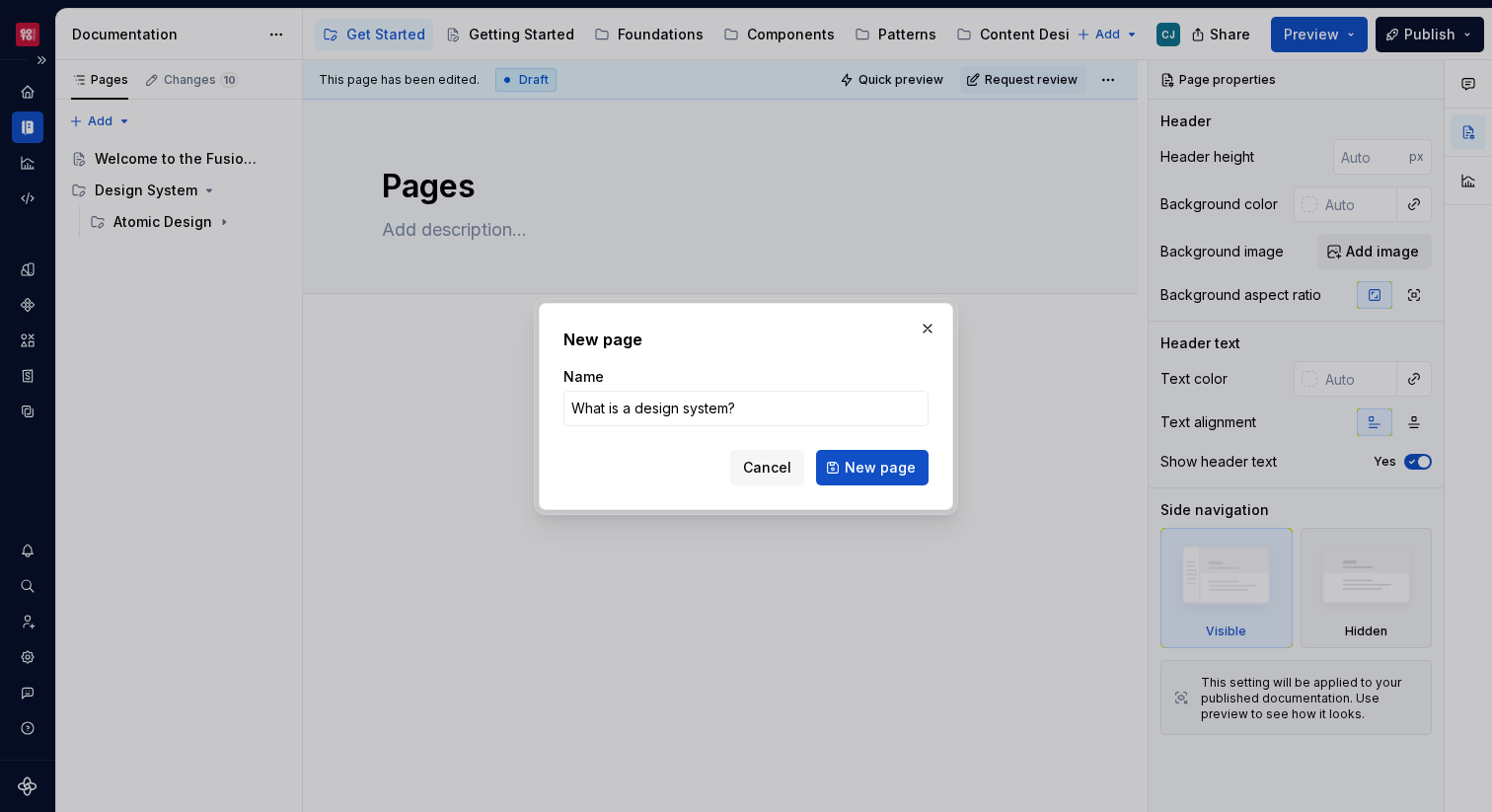
click button "New page" at bounding box center [872, 468] width 112 height 36
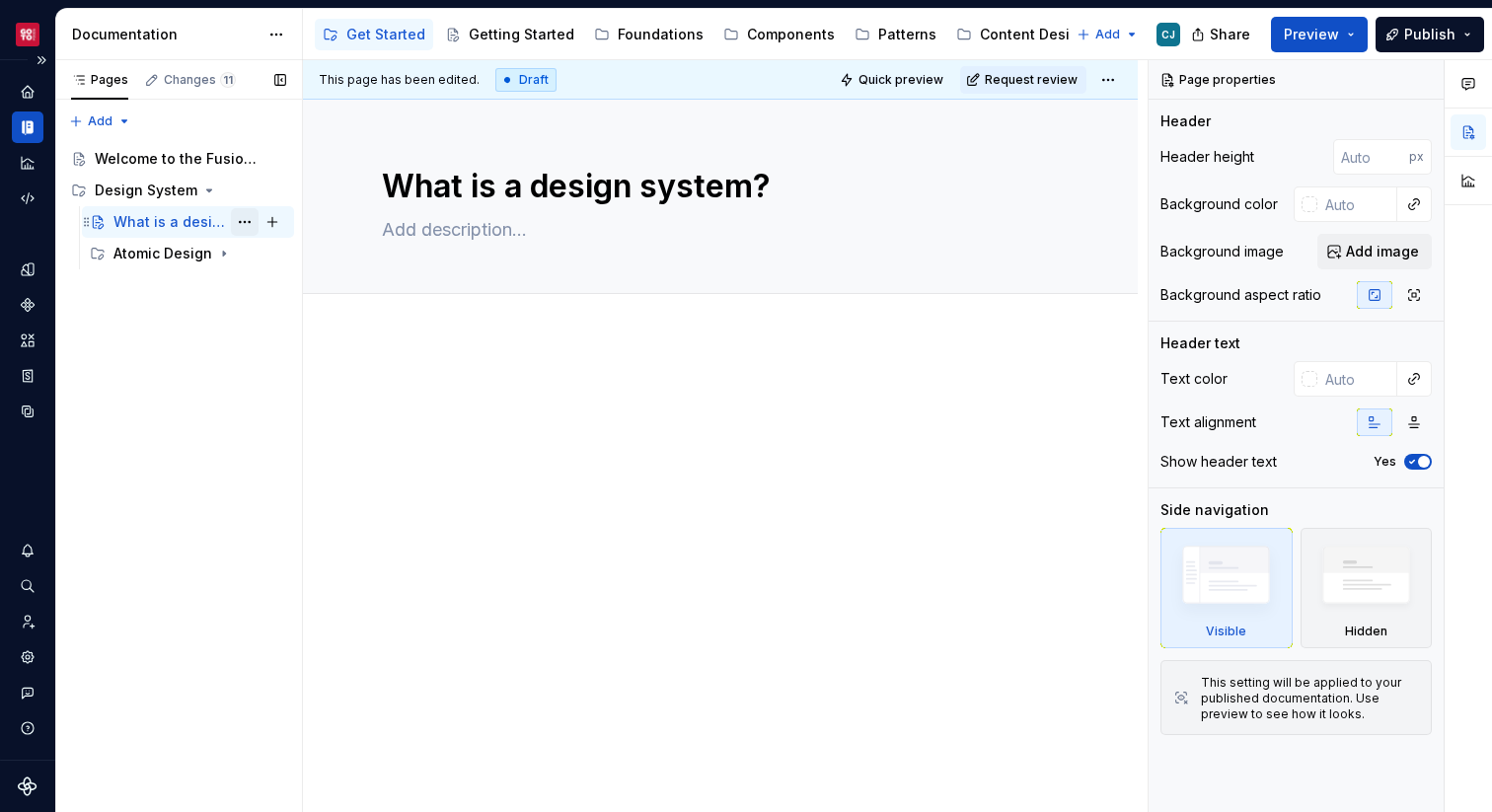
click at [252, 223] on button "Page tree" at bounding box center [245, 222] width 28 height 28
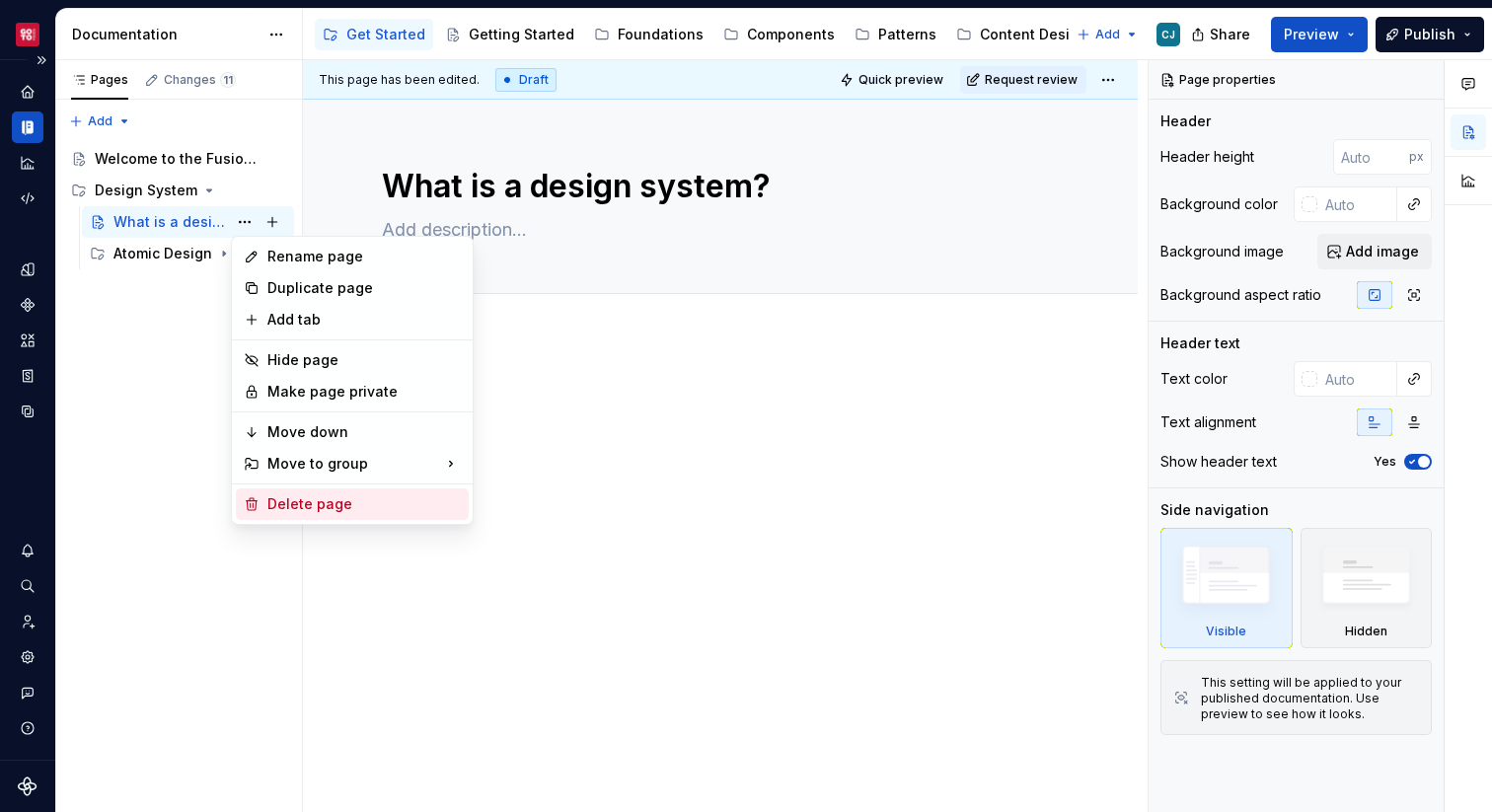
click at [310, 508] on div "Delete page" at bounding box center [364, 504] width 193 height 20
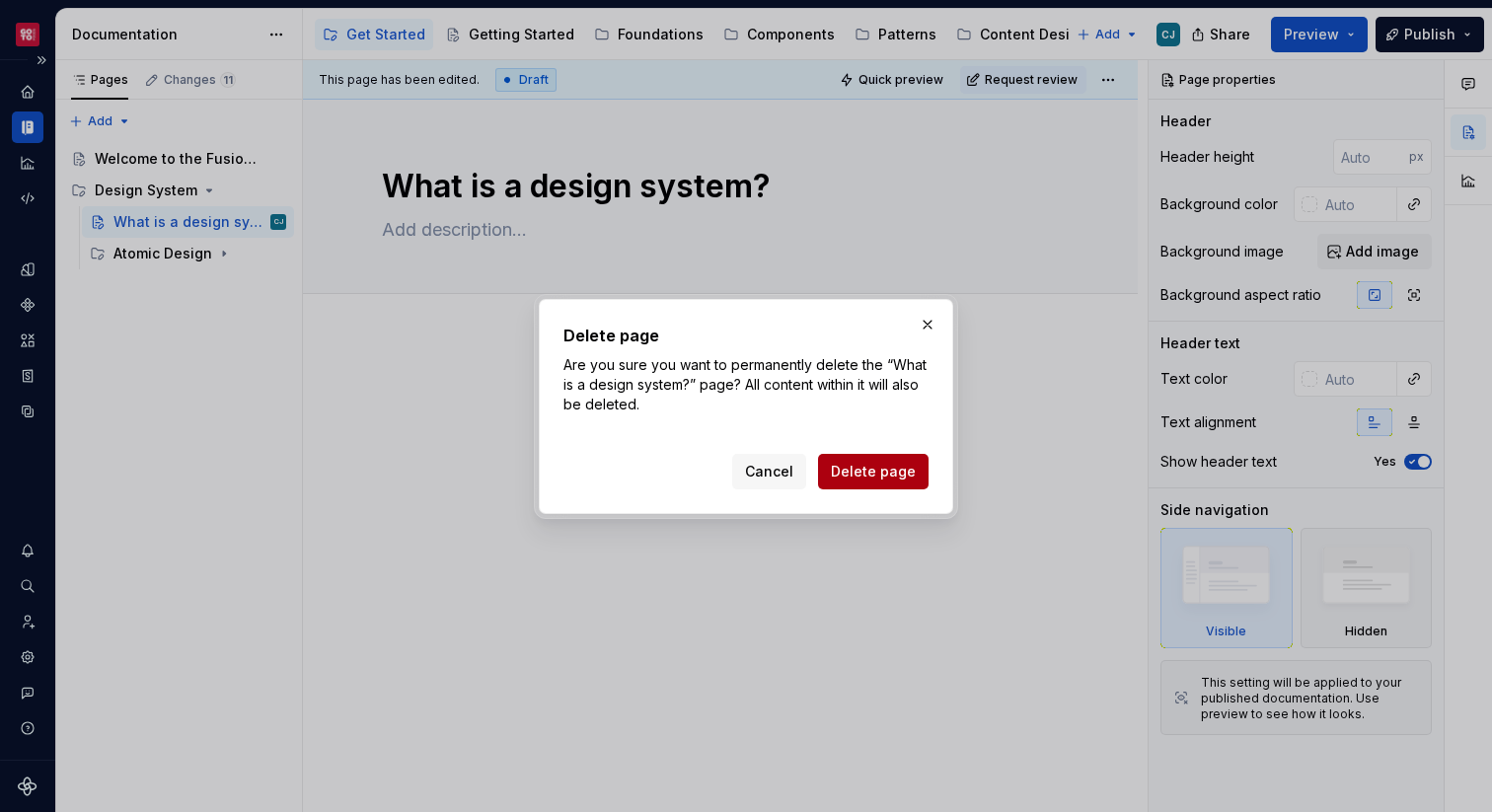
click at [850, 487] on button "Delete page" at bounding box center [873, 472] width 110 height 36
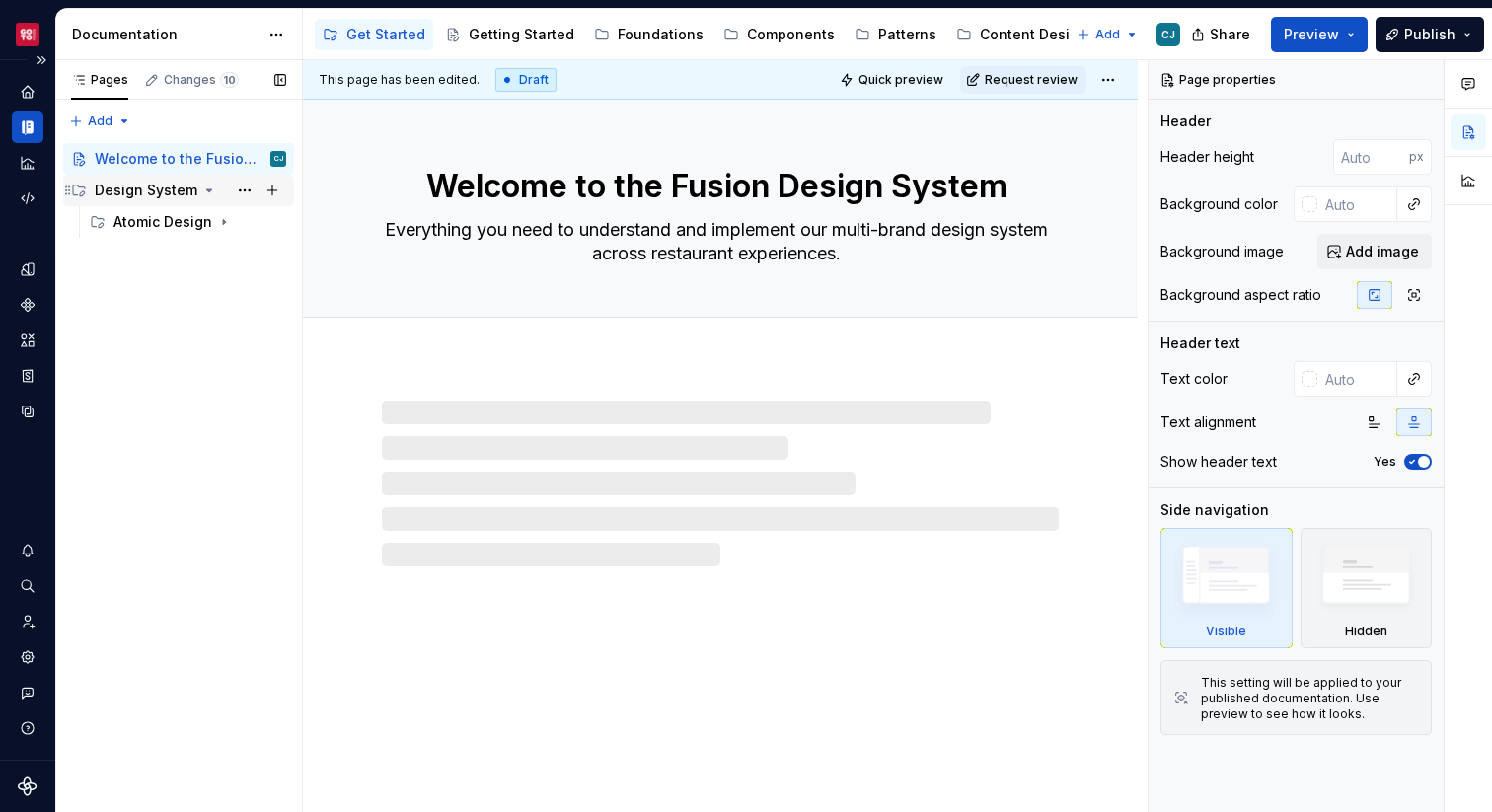
click at [171, 188] on div "Design System" at bounding box center [145, 190] width 102 height 20
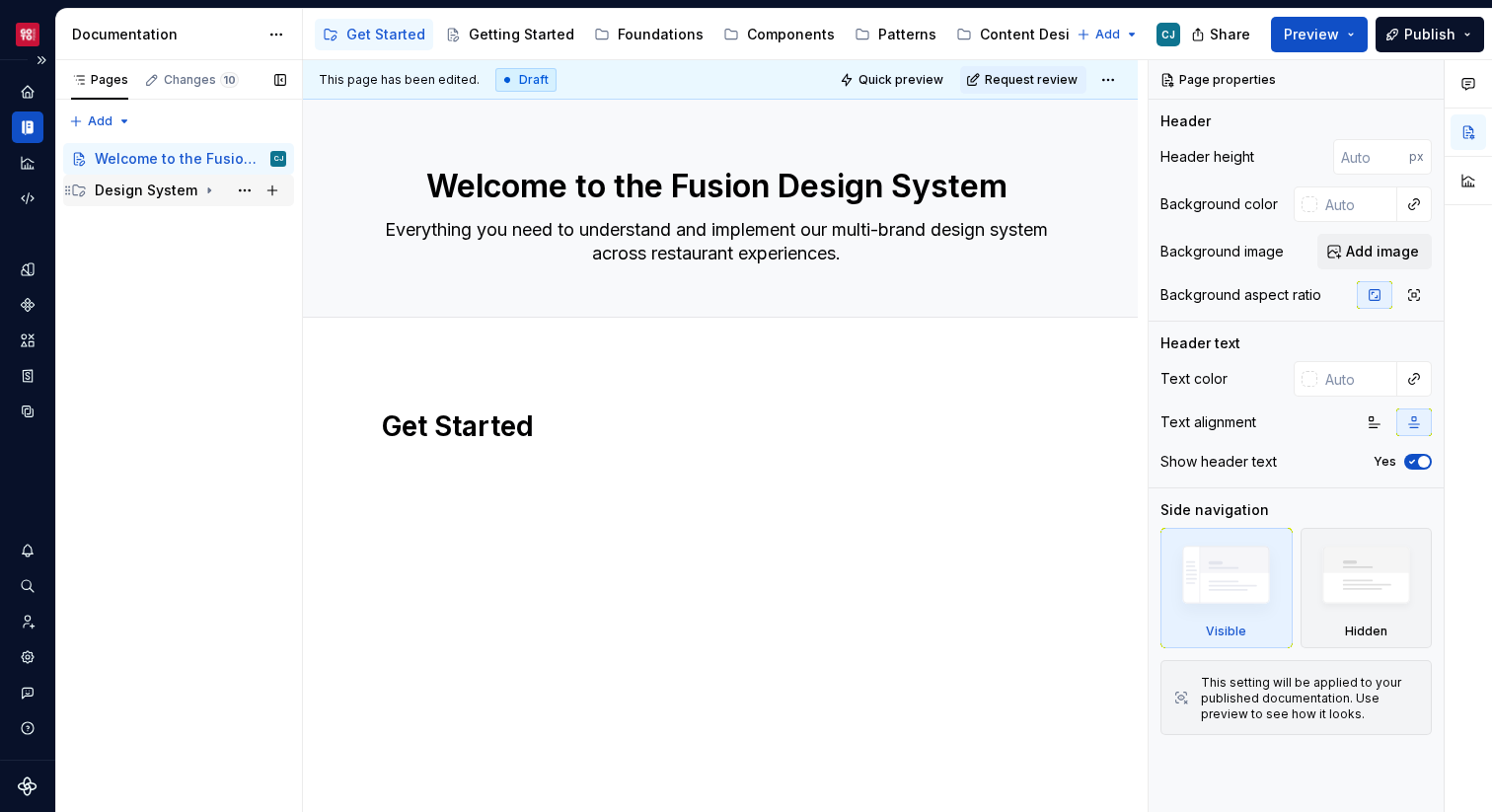
click at [156, 184] on div "Design System" at bounding box center [145, 190] width 102 height 20
click at [219, 270] on div "Pages Changes 10 Add Accessibility guide for tree Page tree. Navigate the tree …" at bounding box center [179, 436] width 247 height 753
click at [208, 192] on icon "Page tree" at bounding box center [209, 190] width 16 height 16
click at [193, 188] on div "Design System" at bounding box center [189, 190] width 191 height 28
click at [177, 225] on div "Atomic Design" at bounding box center [160, 222] width 93 height 20
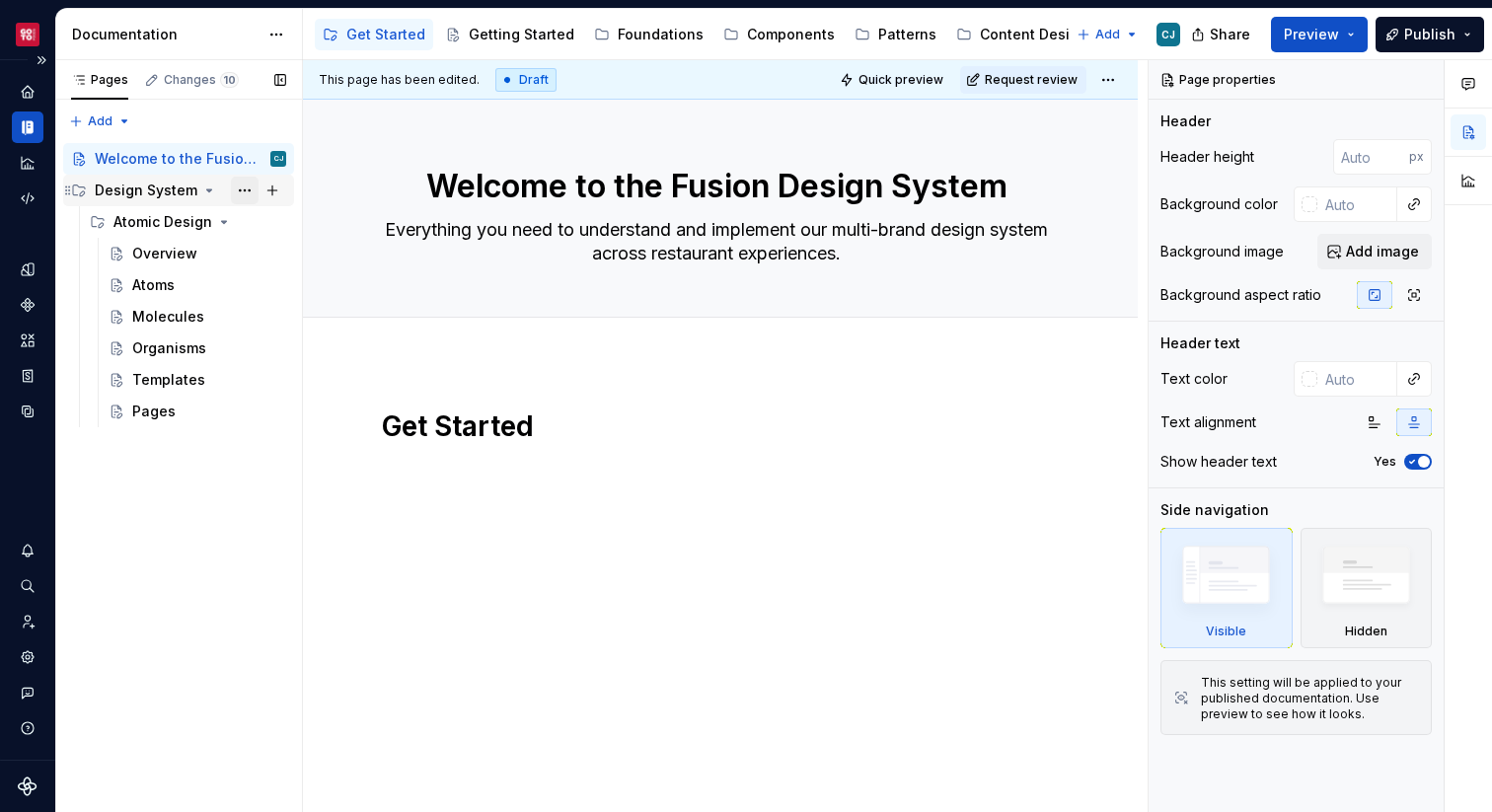
click at [245, 192] on button "Page tree" at bounding box center [245, 190] width 28 height 28
click at [278, 192] on div "Pages Changes 10 Add Accessibility guide for tree Page tree. Navigate the tree …" at bounding box center [179, 436] width 247 height 753
click at [274, 191] on button "Page tree" at bounding box center [273, 190] width 28 height 28
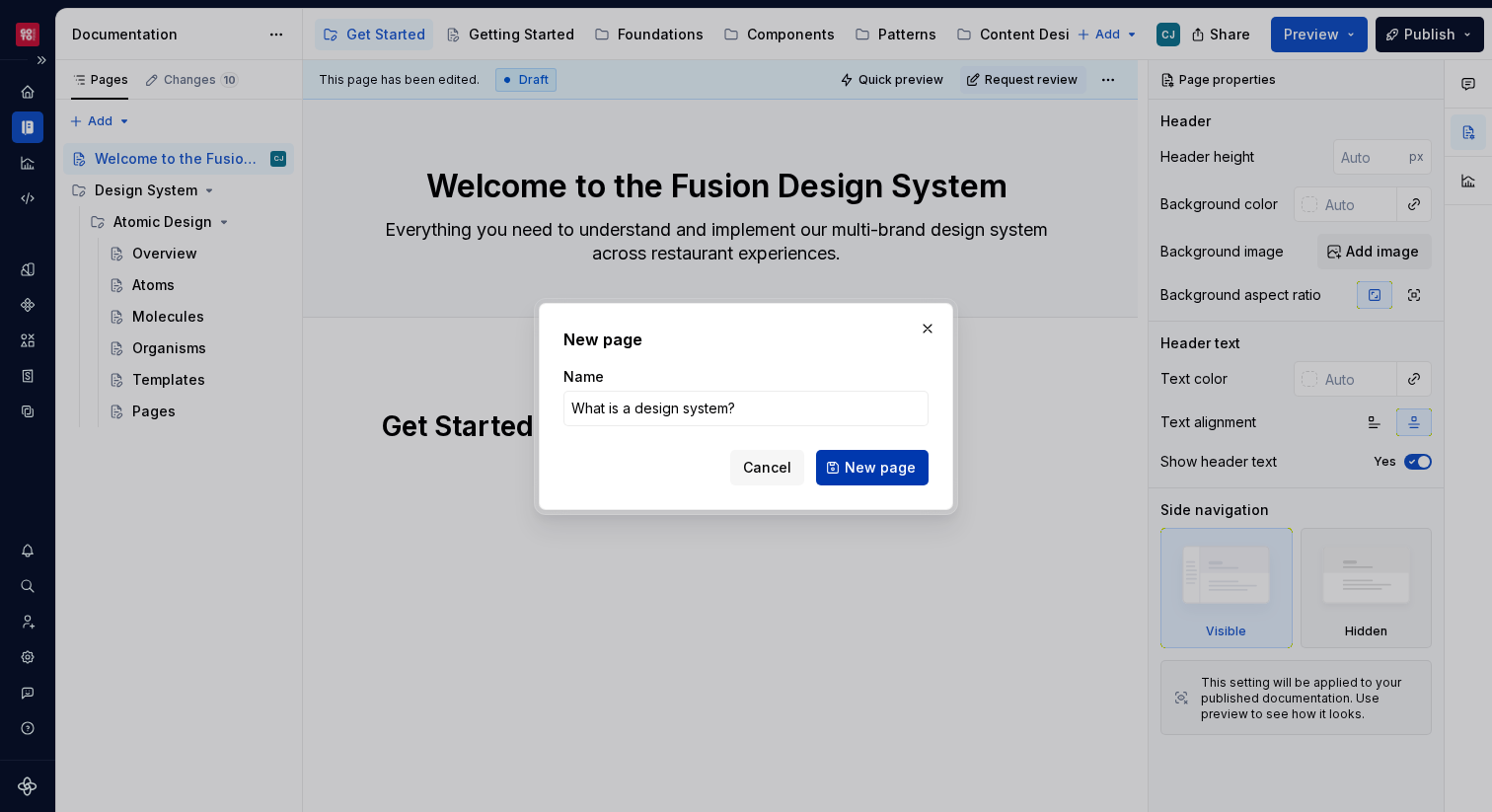
click at [870, 463] on span "New page" at bounding box center [880, 468] width 71 height 20
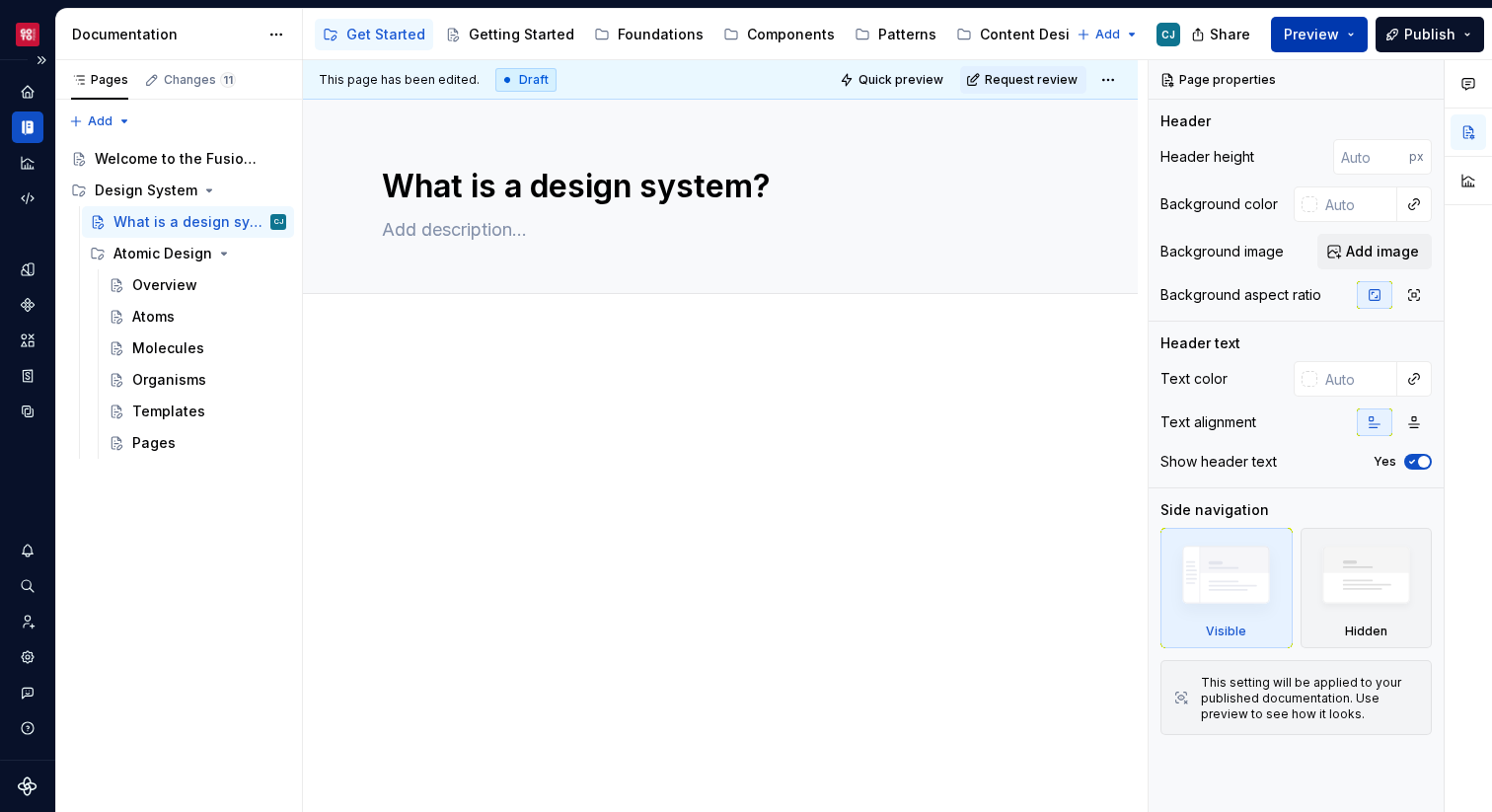
click at [1325, 39] on span "Preview" at bounding box center [1311, 35] width 56 height 20
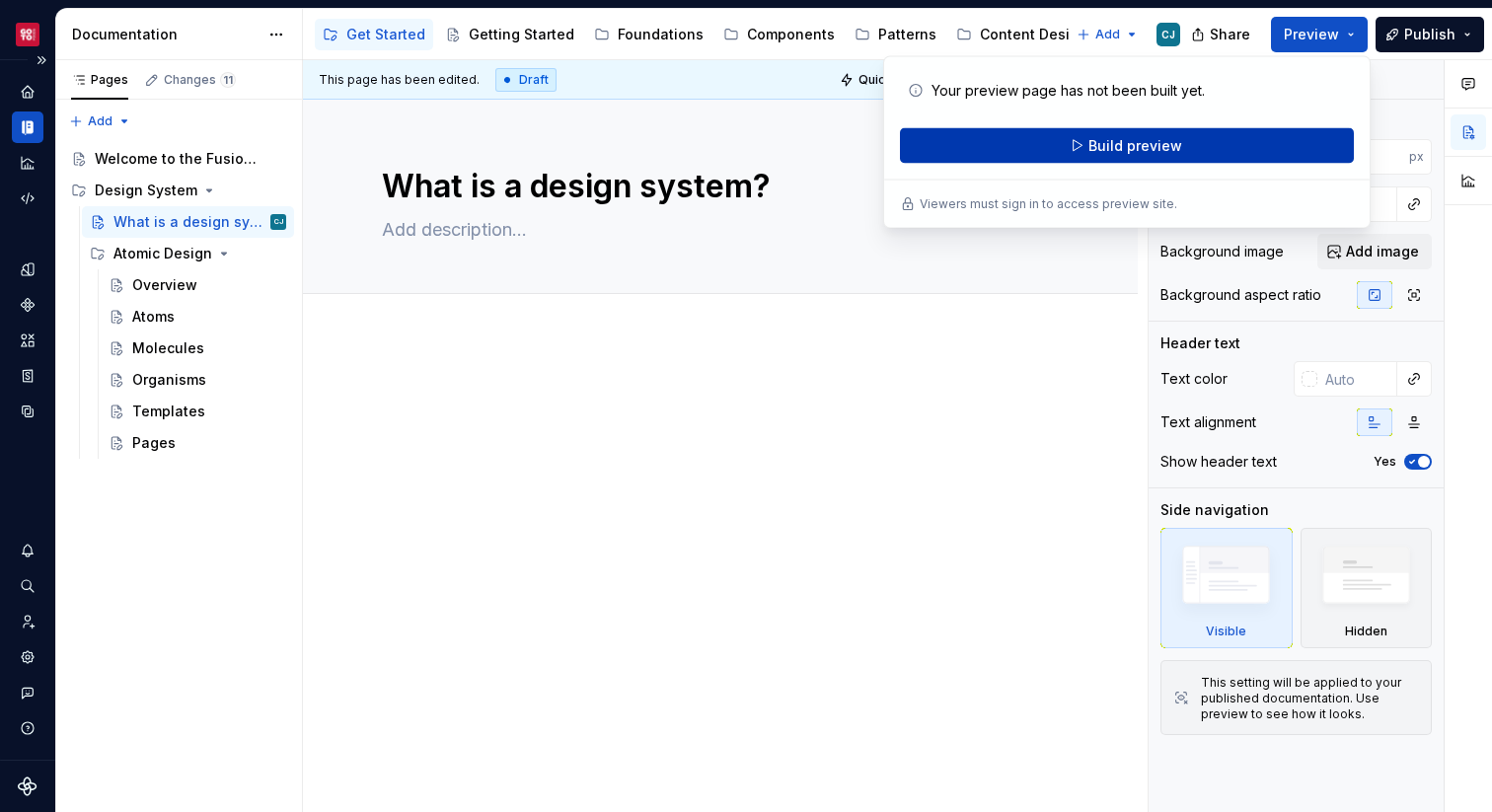
click at [1176, 154] on span "Build preview" at bounding box center [1135, 146] width 93 height 20
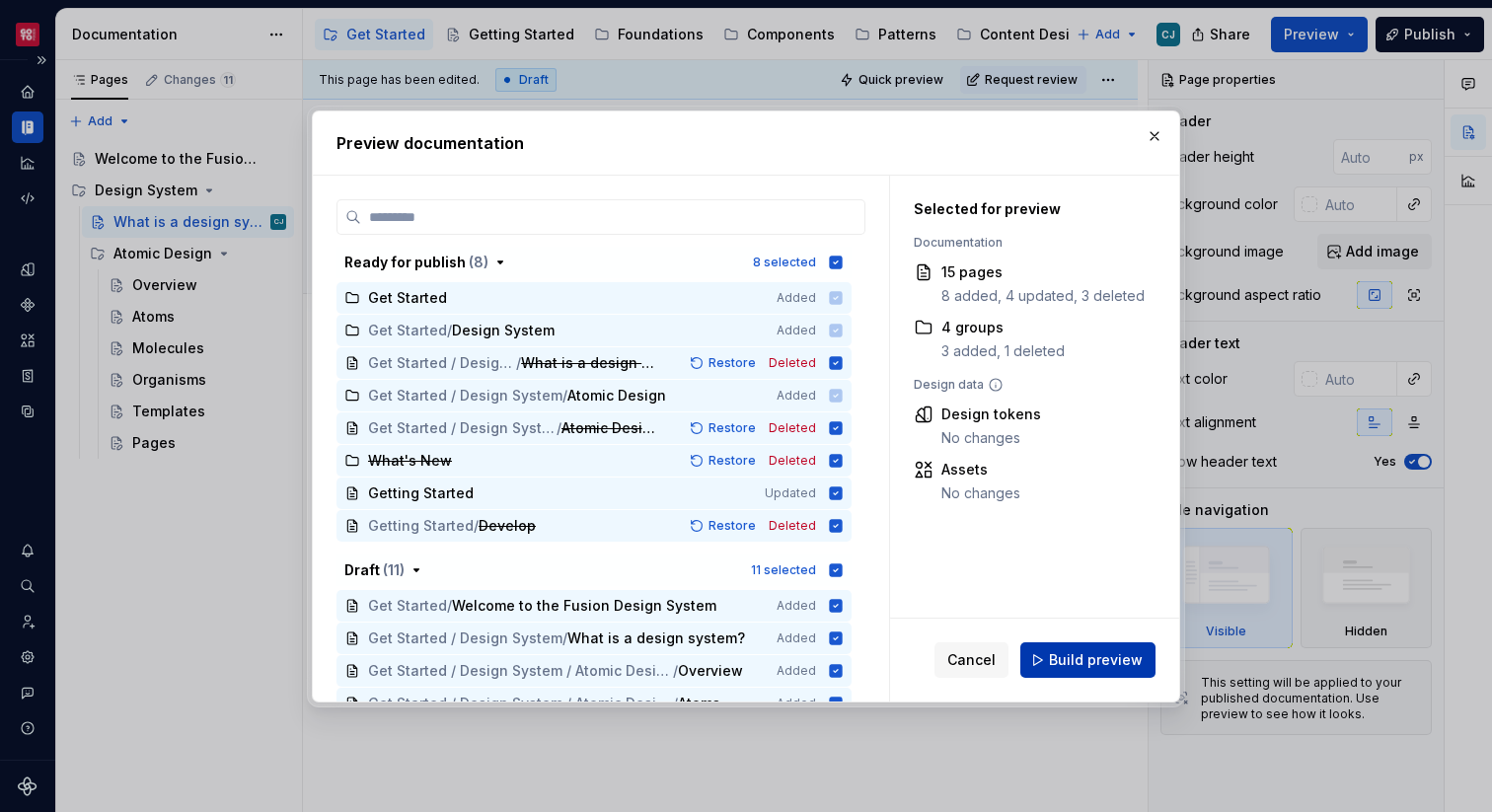
click at [1066, 653] on span "Build preview" at bounding box center [1095, 660] width 93 height 20
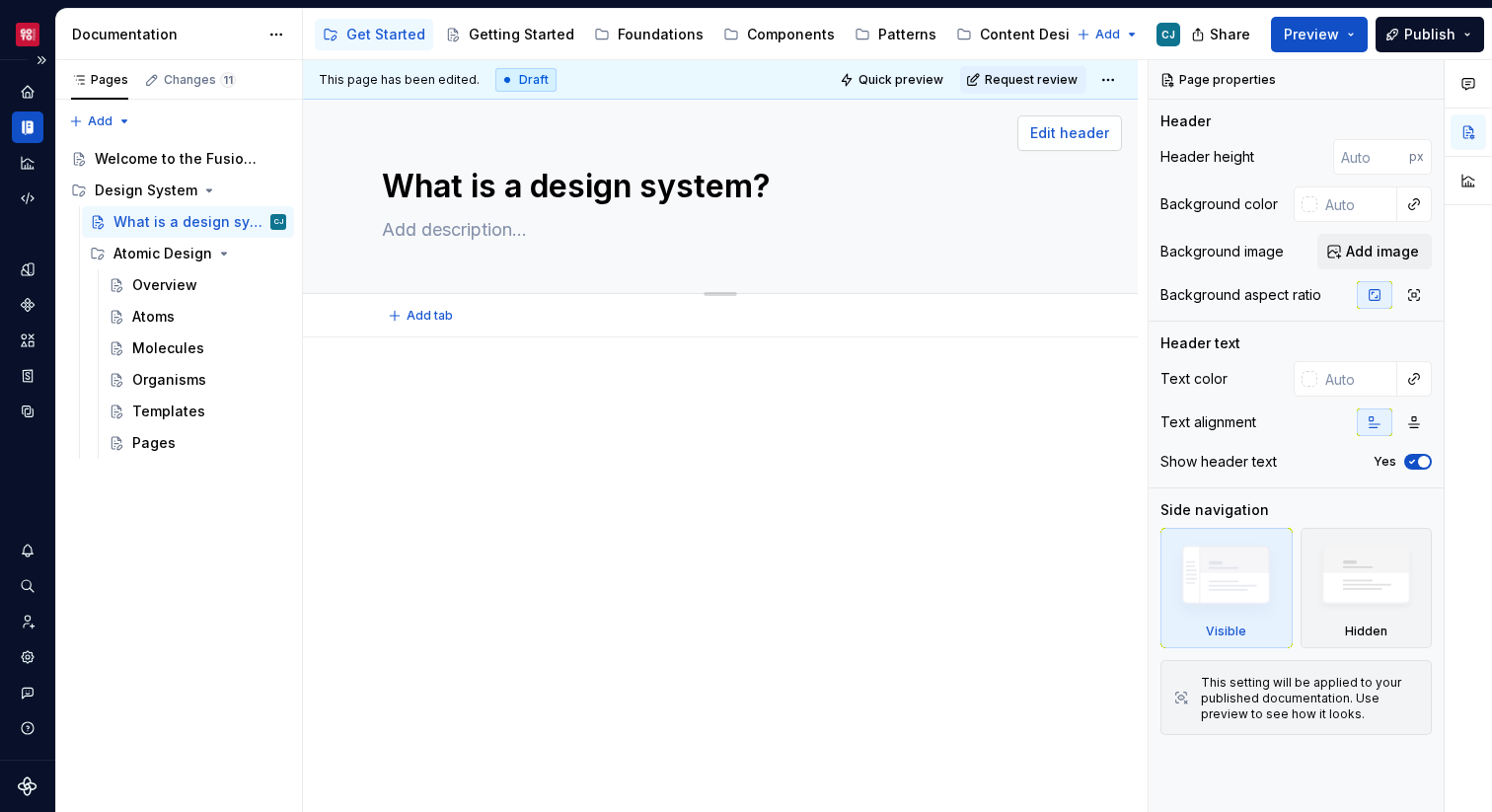
click at [1066, 138] on span "Edit header" at bounding box center [1069, 133] width 79 height 20
click at [1070, 127] on span "Edit header" at bounding box center [1069, 133] width 79 height 20
click at [1410, 462] on icon "button" at bounding box center [1412, 462] width 5 height 3
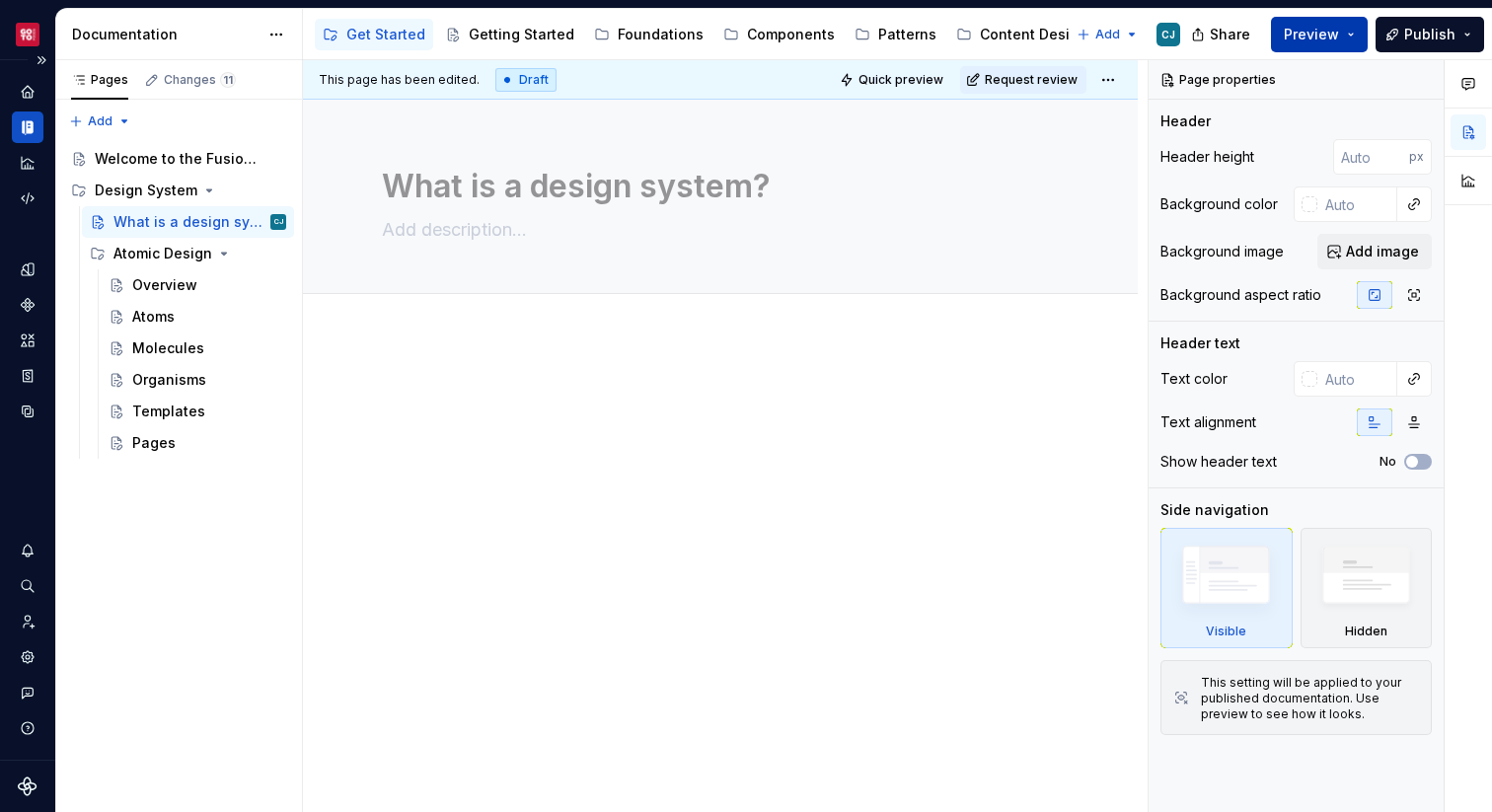
click at [1315, 42] on span "Preview" at bounding box center [1311, 35] width 56 height 20
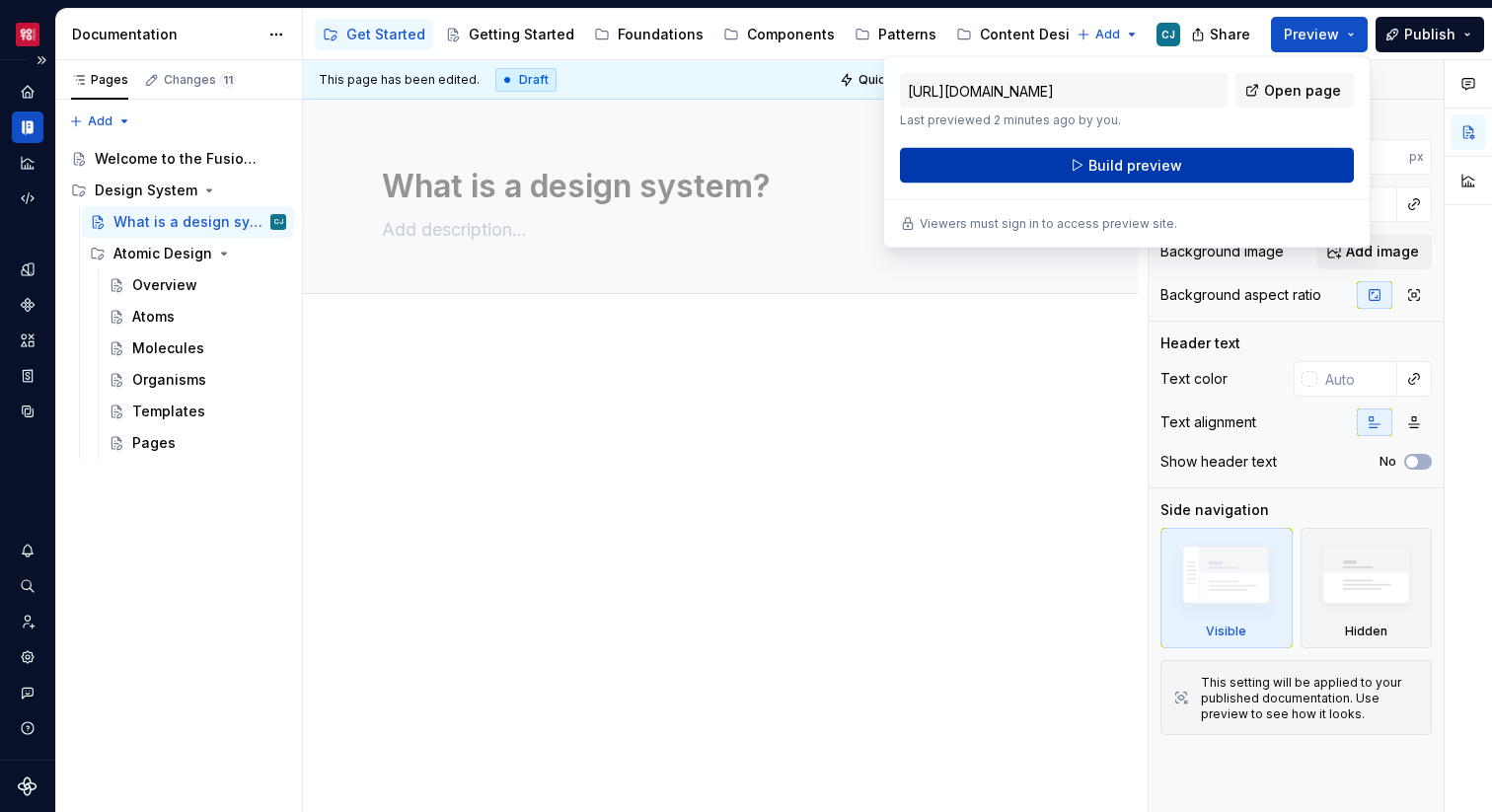
click at [1232, 166] on button "Build preview" at bounding box center [1127, 166] width 454 height 36
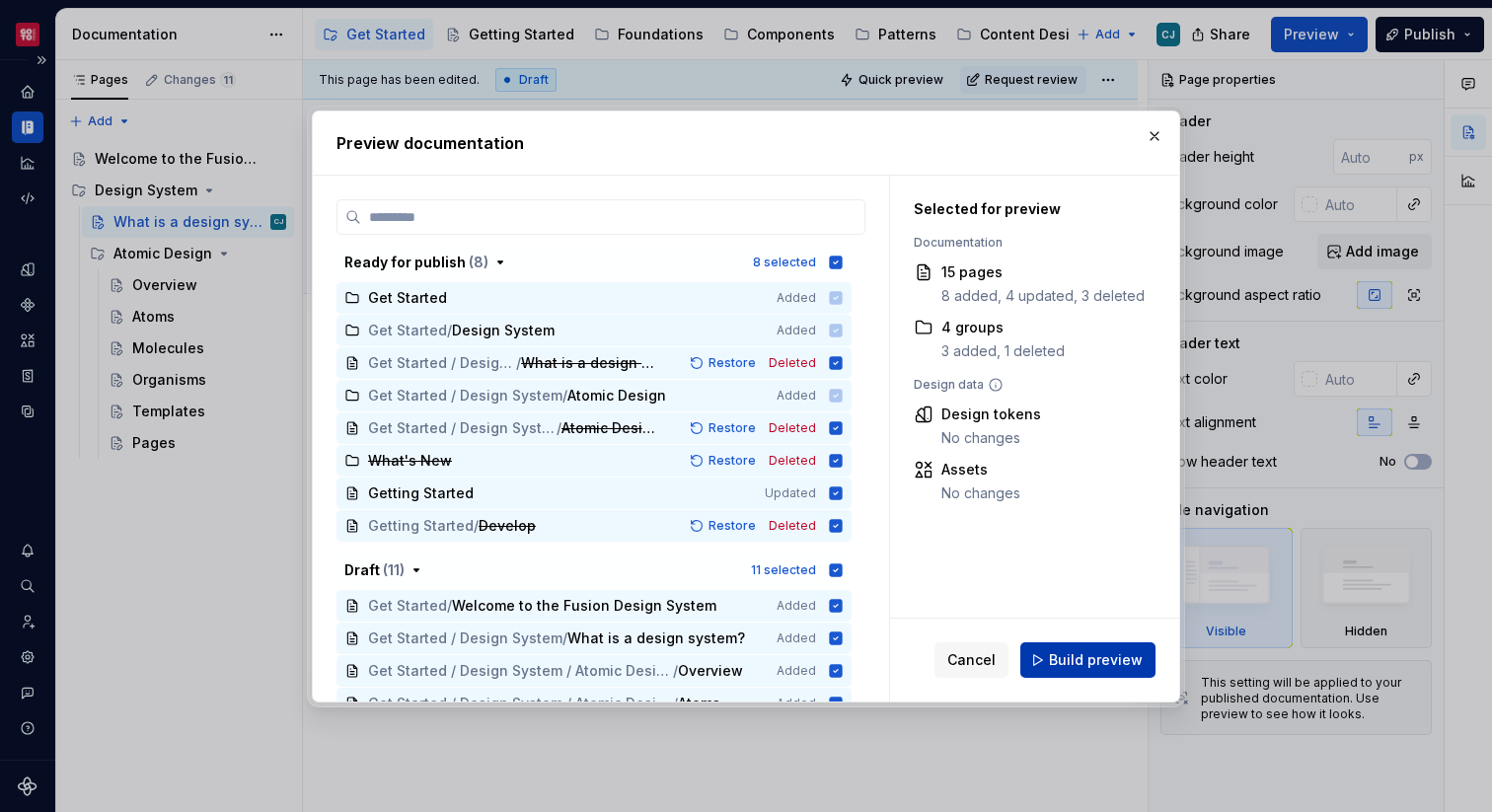
click at [1089, 657] on span "Build preview" at bounding box center [1095, 660] width 93 height 20
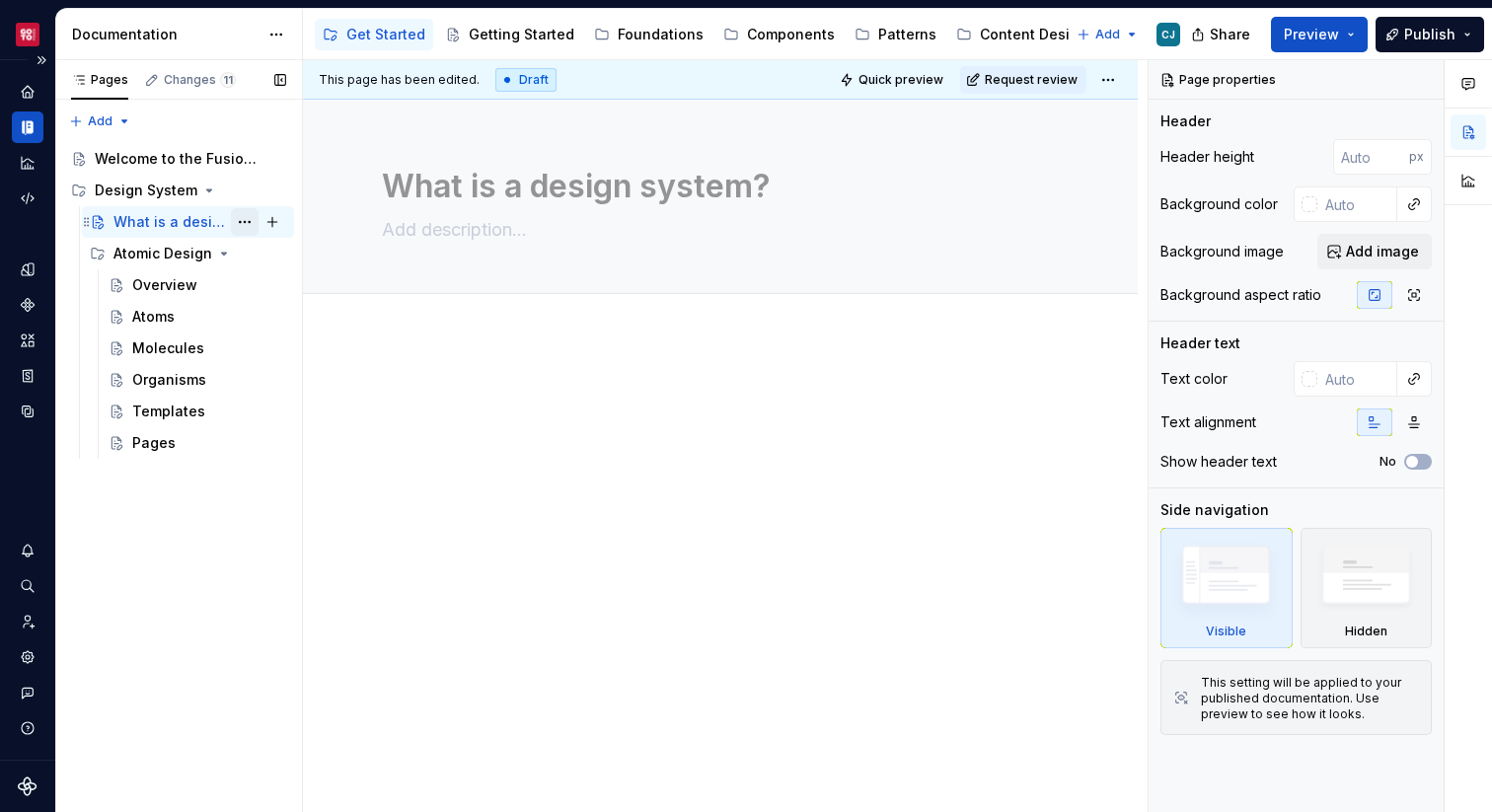
click at [254, 224] on button "Page tree" at bounding box center [245, 222] width 28 height 28
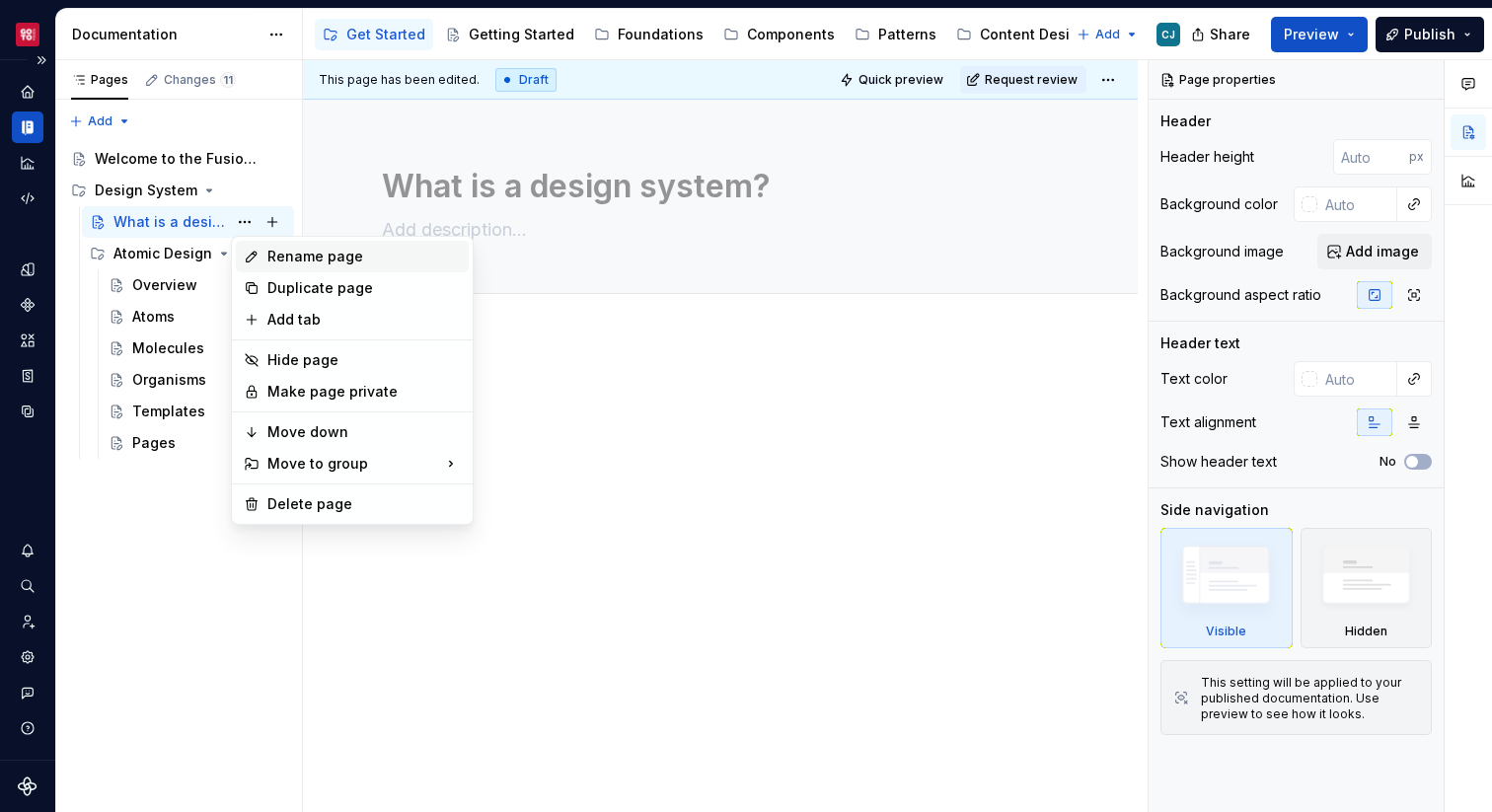
click at [324, 259] on div "Rename page" at bounding box center [364, 257] width 193 height 20
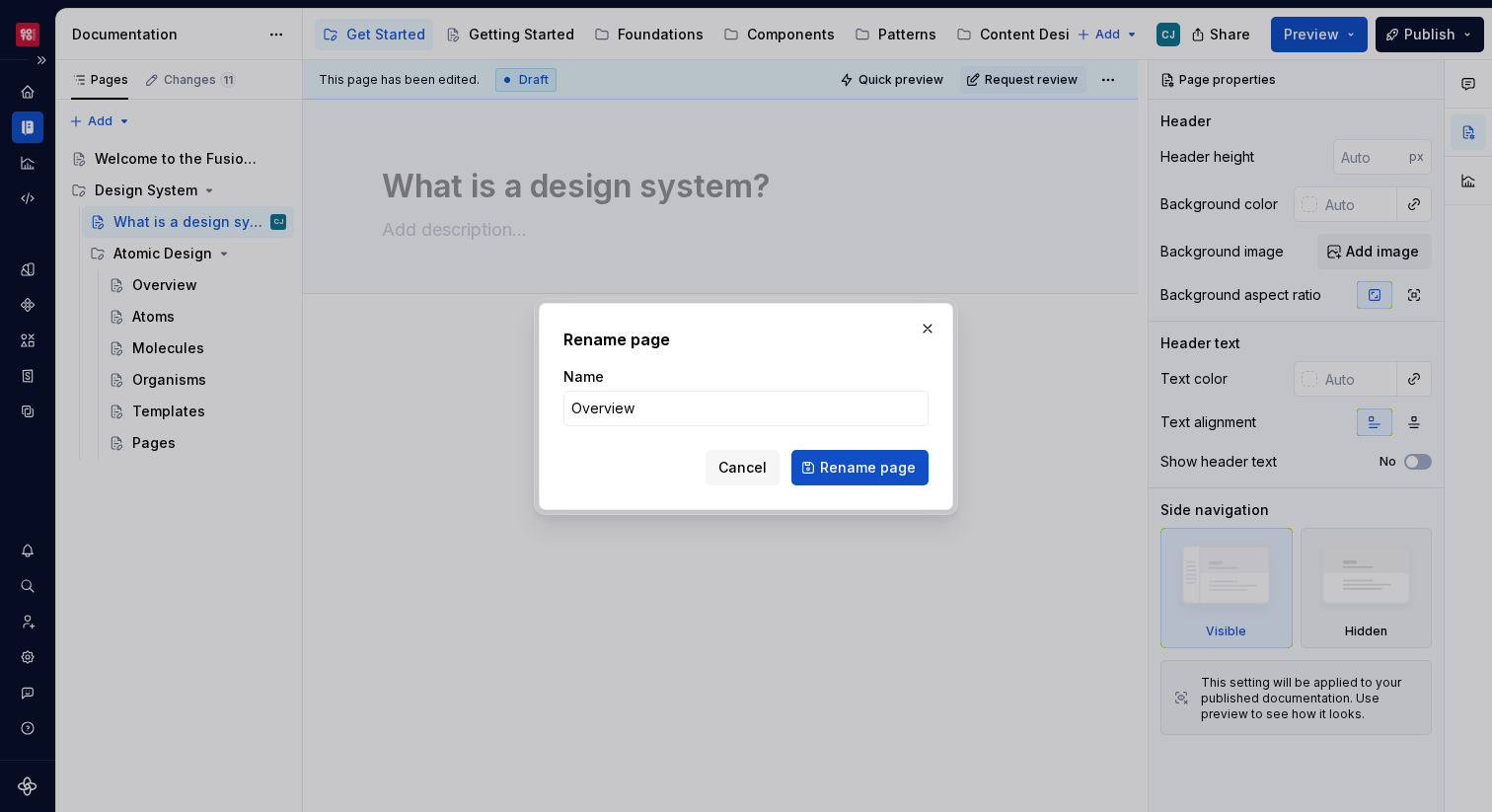
click button "Rename page" at bounding box center [860, 468] width 137 height 36
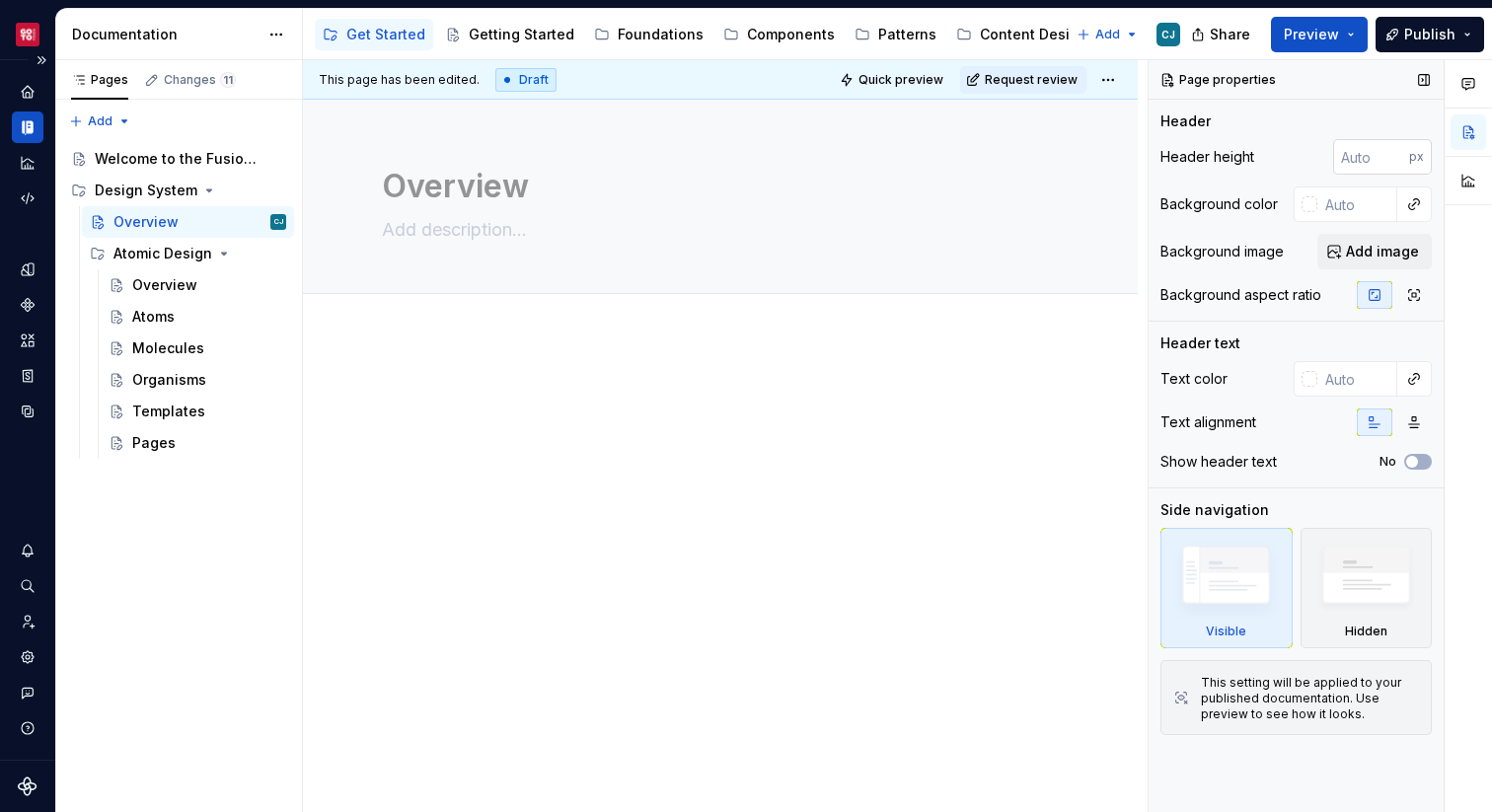
click at [1373, 173] on input "number" at bounding box center [1371, 157] width 76 height 36
click at [1321, 174] on div "Header height 0 px Background color Background image Add image Background aspec…" at bounding box center [1297, 229] width 272 height 181
click at [1343, 42] on button "Preview" at bounding box center [1318, 35] width 96 height 36
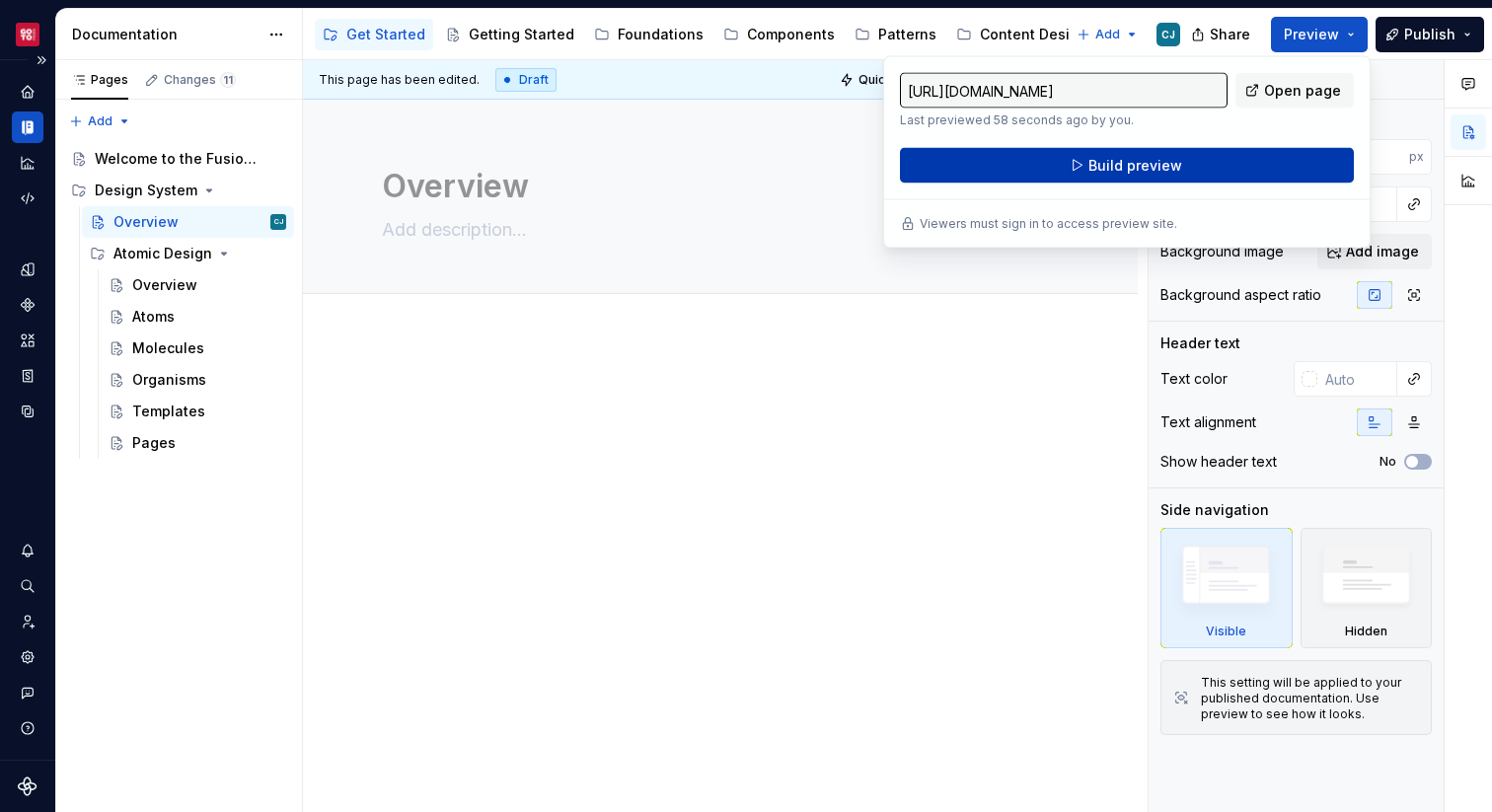
click at [1215, 171] on button "Build preview" at bounding box center [1127, 166] width 454 height 36
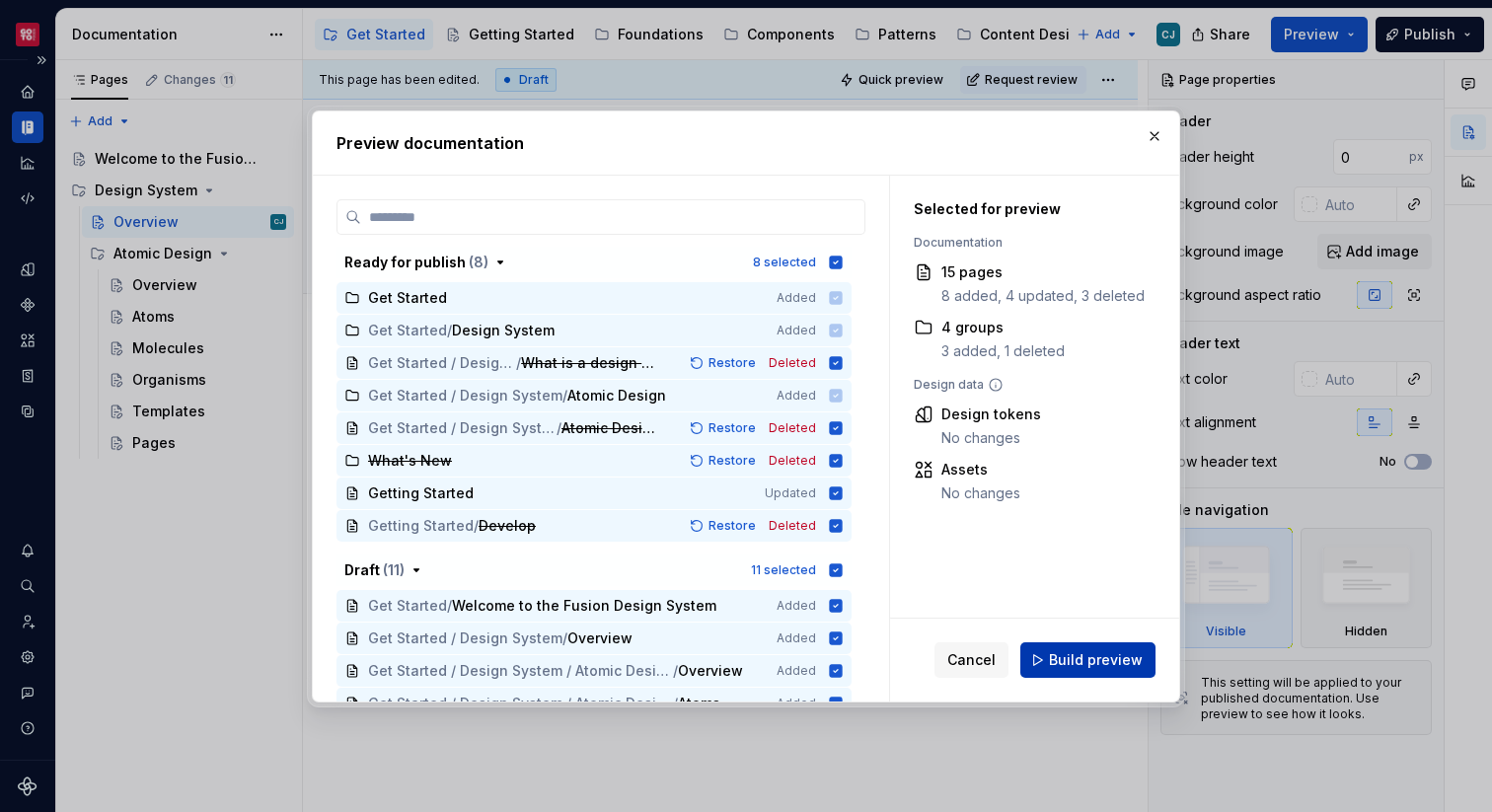
click at [1107, 651] on span "Build preview" at bounding box center [1095, 660] width 93 height 20
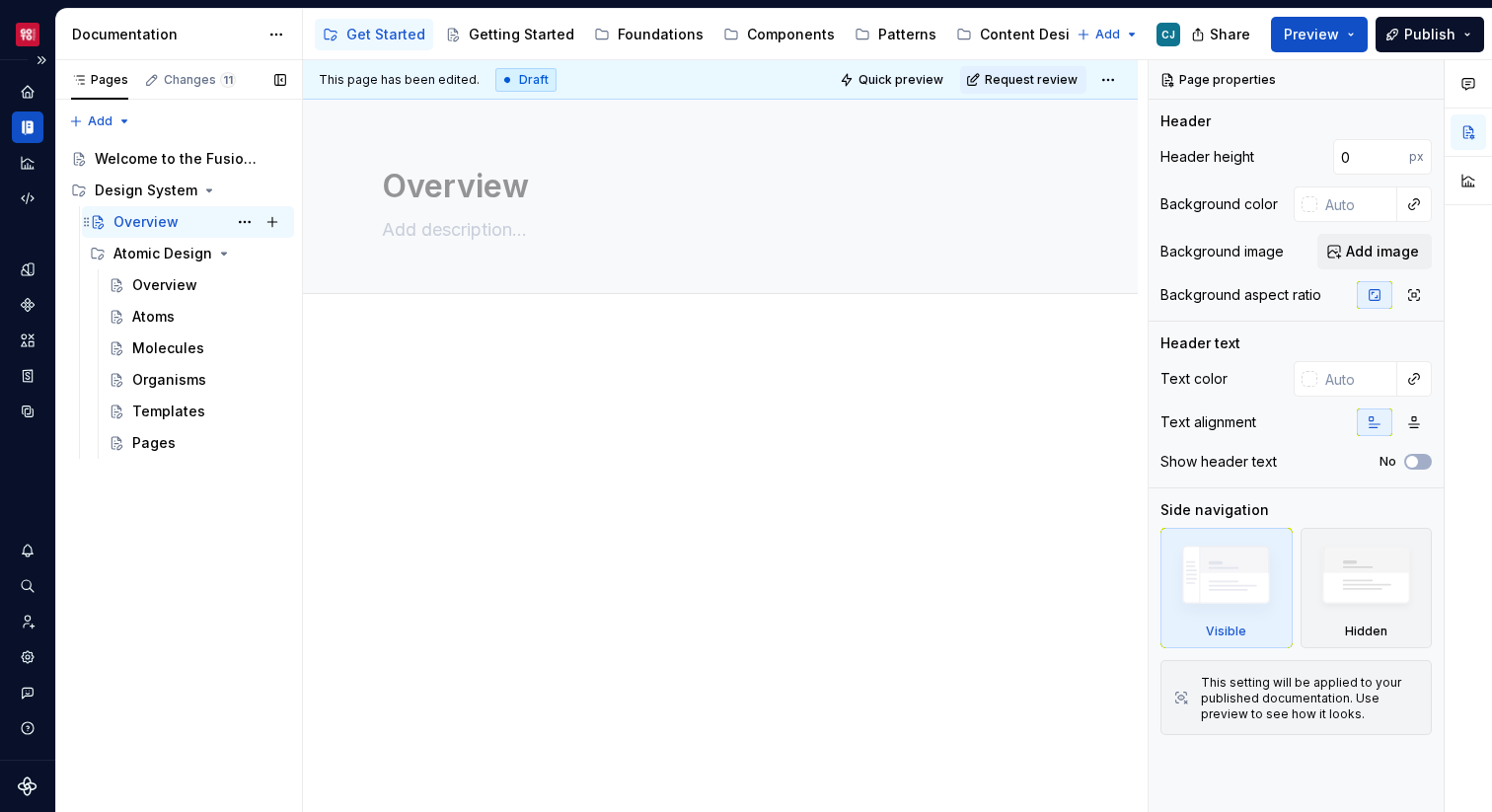
click at [175, 230] on div "Overview" at bounding box center [146, 222] width 65 height 20
click at [443, 223] on textarea at bounding box center [716, 230] width 677 height 32
click at [440, 192] on textarea "Overview" at bounding box center [716, 186] width 677 height 48
click at [1053, 133] on span "Edit header" at bounding box center [1069, 133] width 79 height 20
click at [590, 243] on textarea at bounding box center [716, 230] width 677 height 32
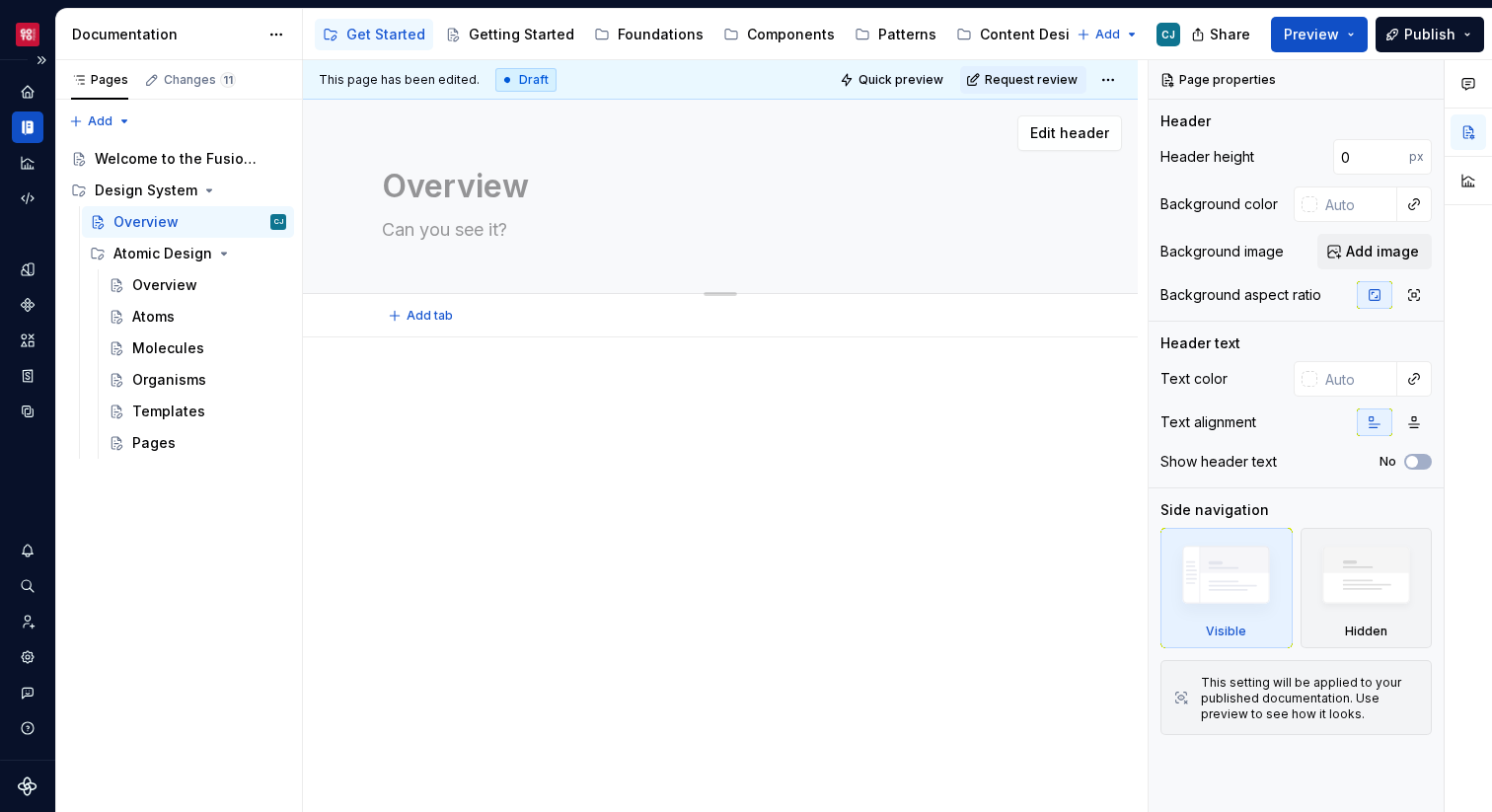
click at [449, 237] on textarea "Can you see it?" at bounding box center [716, 230] width 677 height 32
click at [1316, 156] on button "button" at bounding box center [1311, 157] width 28 height 28
click at [463, 330] on div "Add tab" at bounding box center [720, 315] width 835 height 44
click at [460, 347] on div at bounding box center [720, 531] width 835 height 390
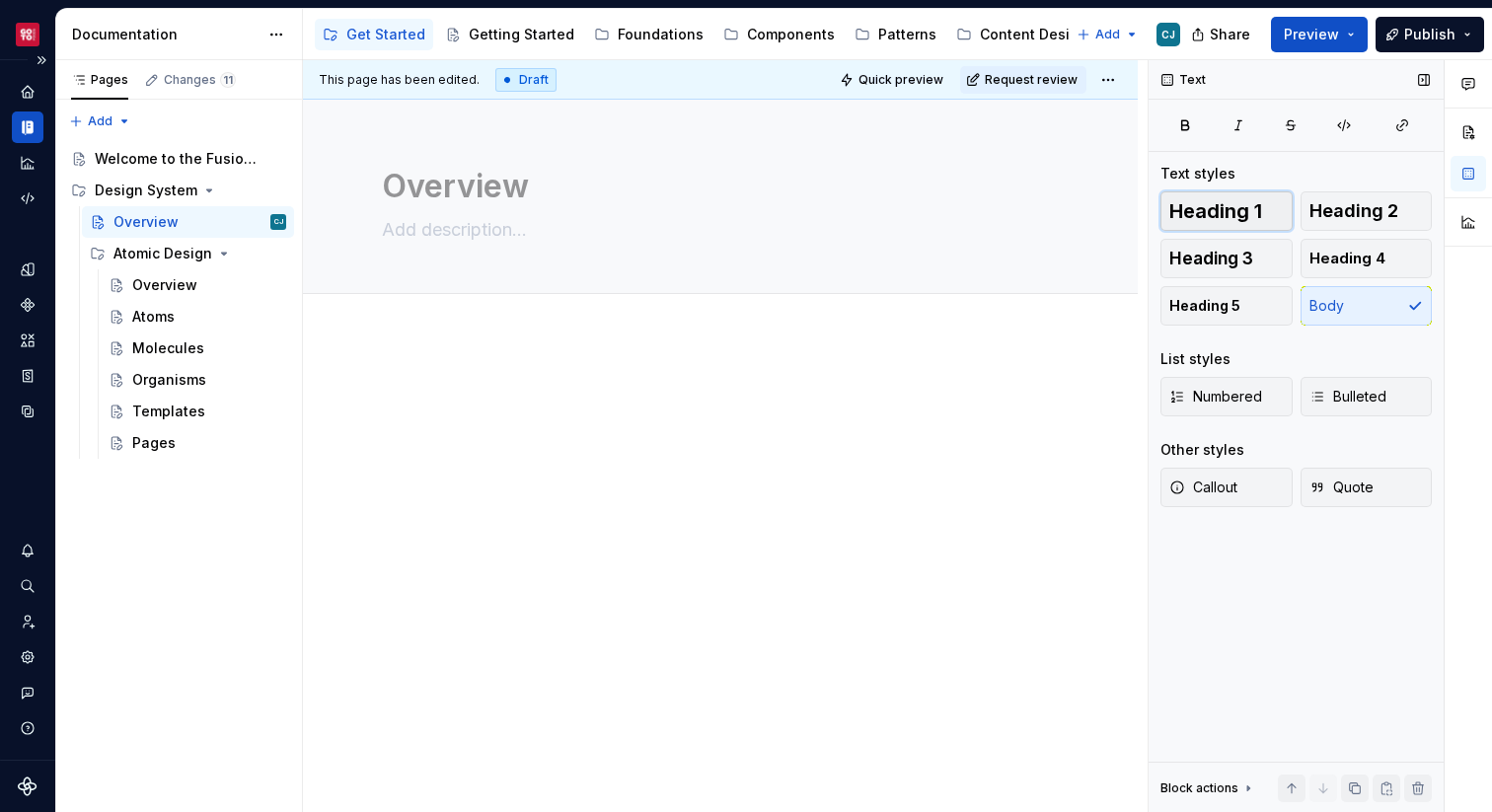
click at [1241, 211] on span "Heading 1" at bounding box center [1216, 211] width 93 height 20
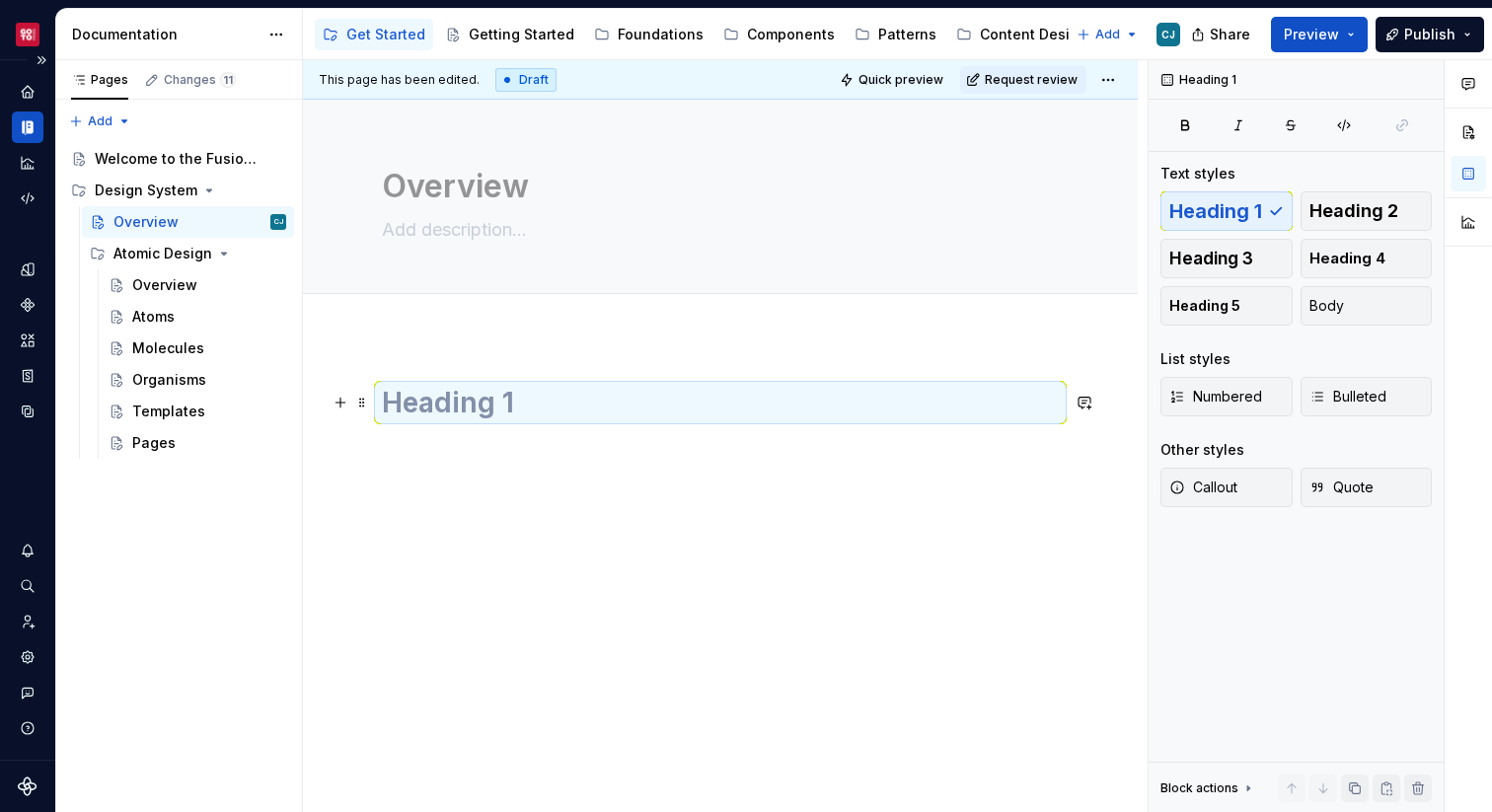
click at [546, 418] on h1 at bounding box center [720, 403] width 677 height 36
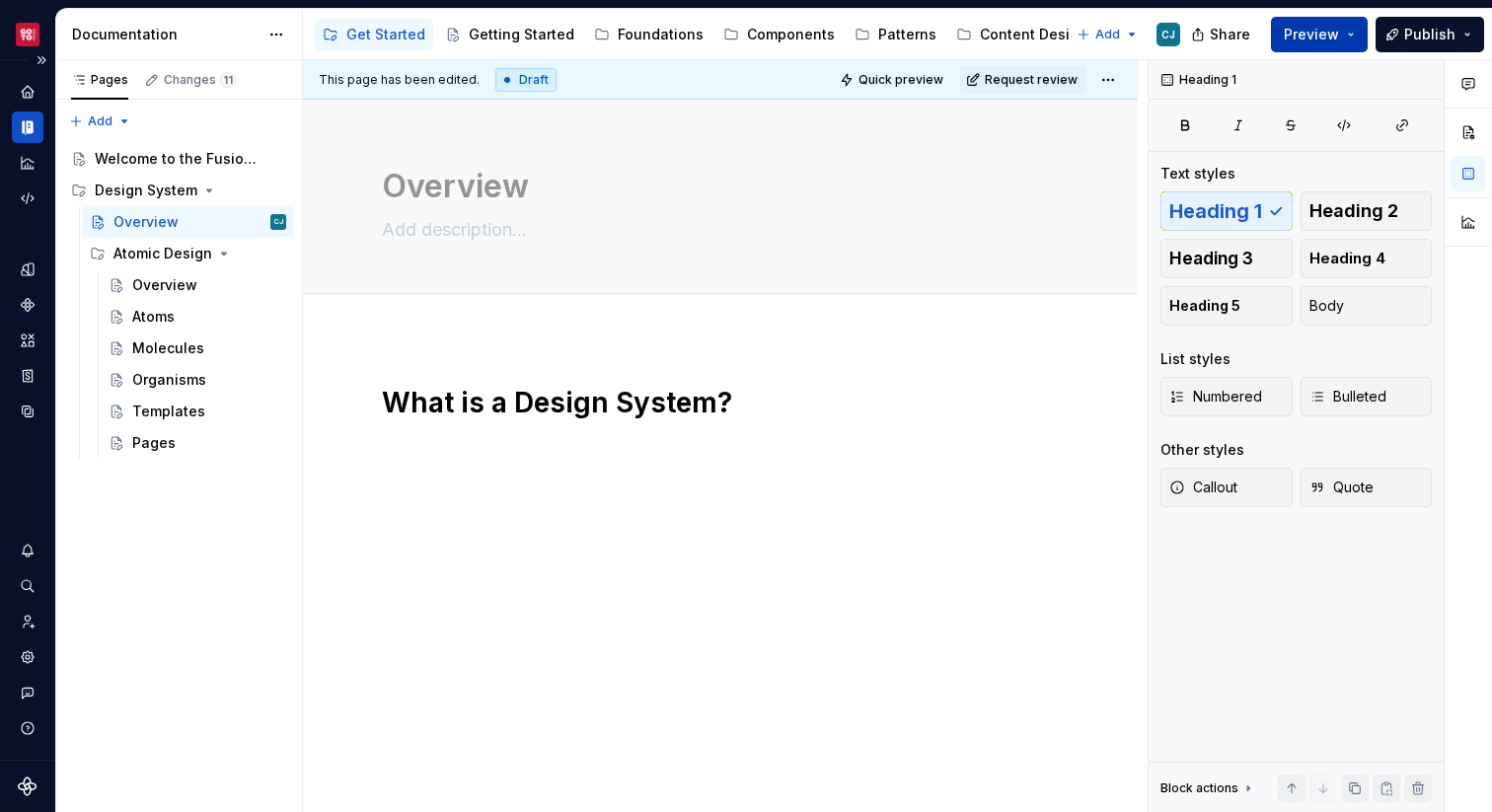
click at [1319, 41] on span "Preview" at bounding box center [1311, 35] width 56 height 20
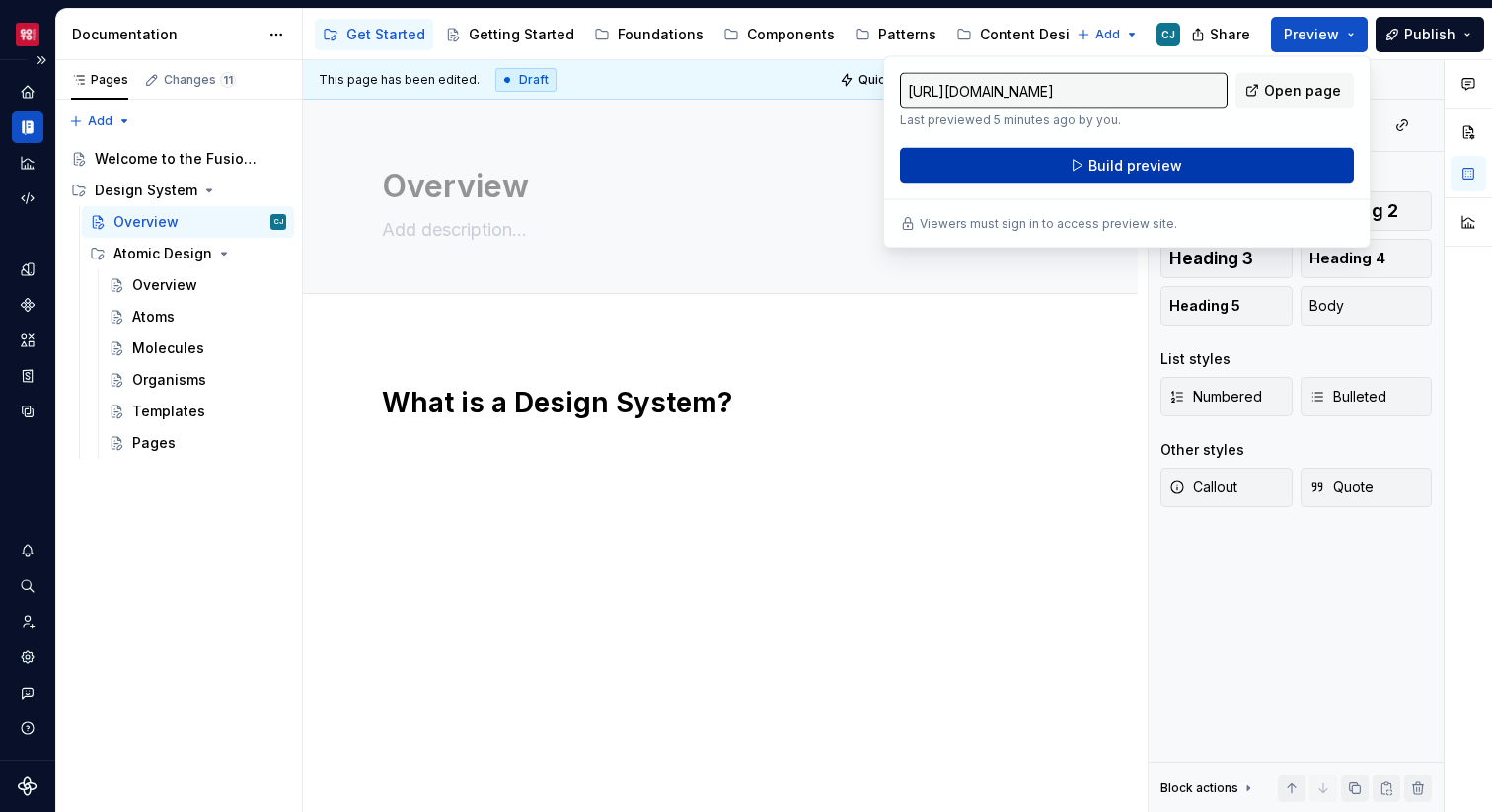
click at [1181, 163] on button "Build preview" at bounding box center [1127, 166] width 454 height 36
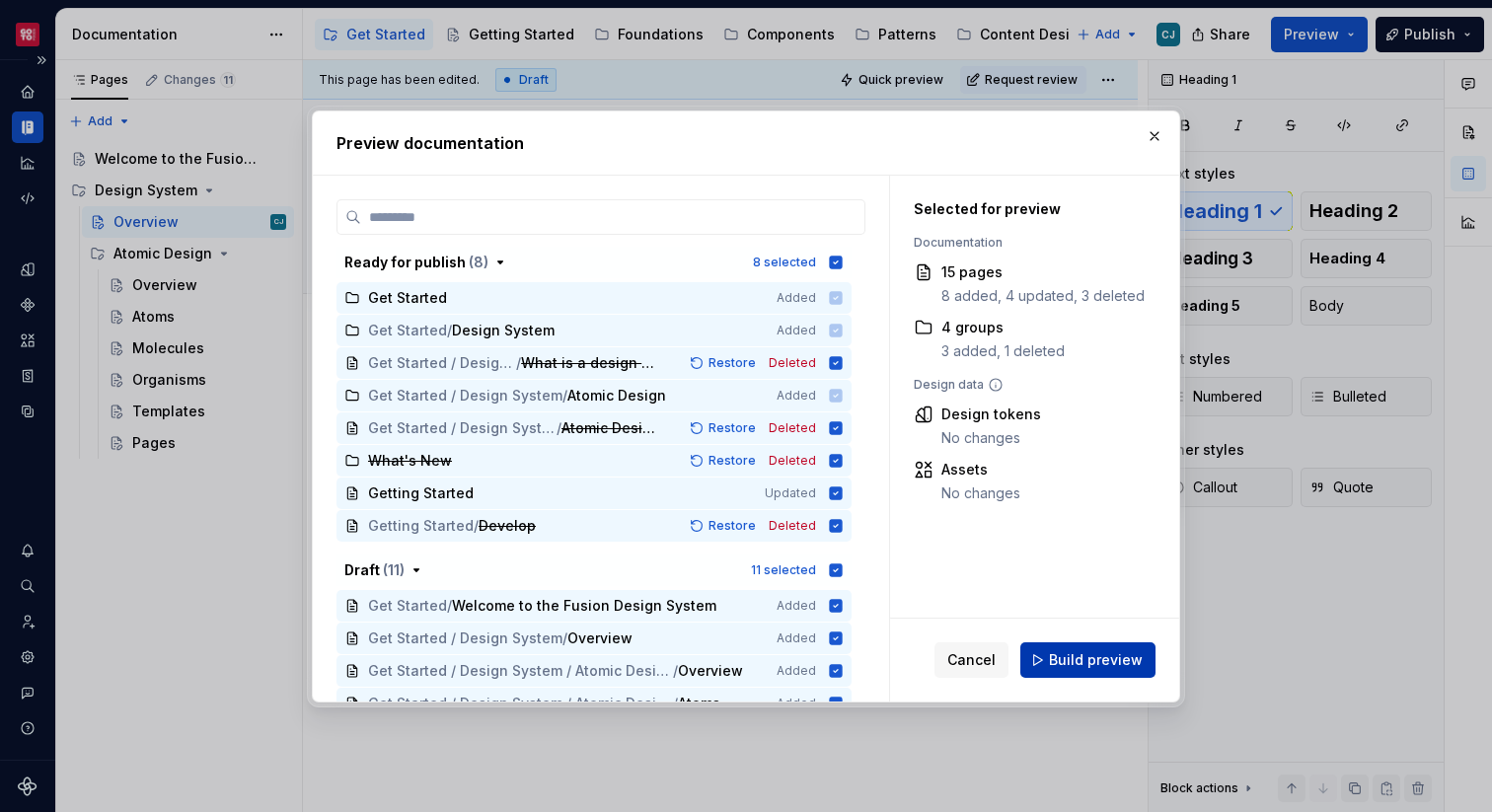
click at [1072, 651] on span "Build preview" at bounding box center [1095, 660] width 93 height 20
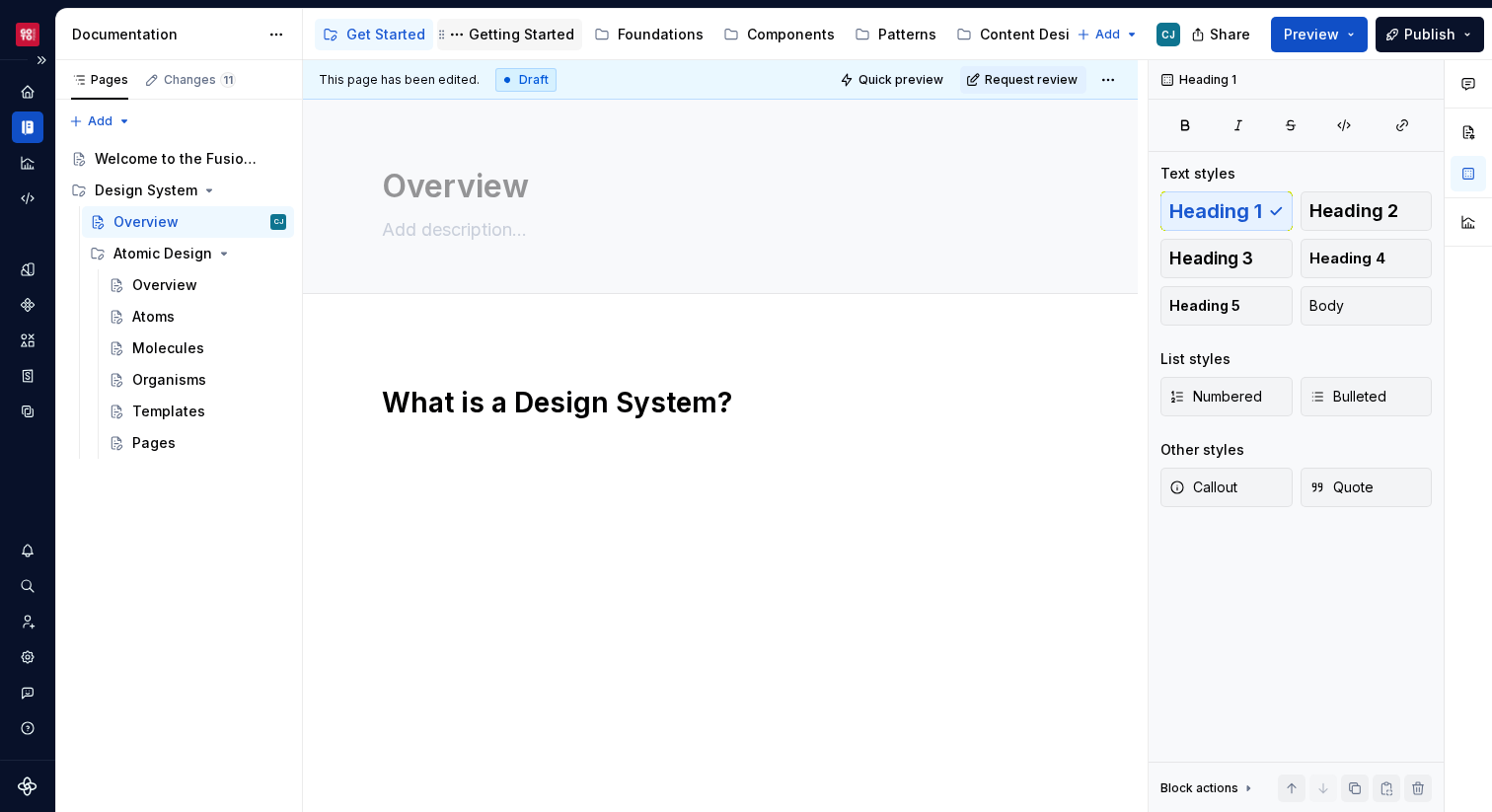
click at [524, 37] on div "Getting Started" at bounding box center [521, 35] width 105 height 20
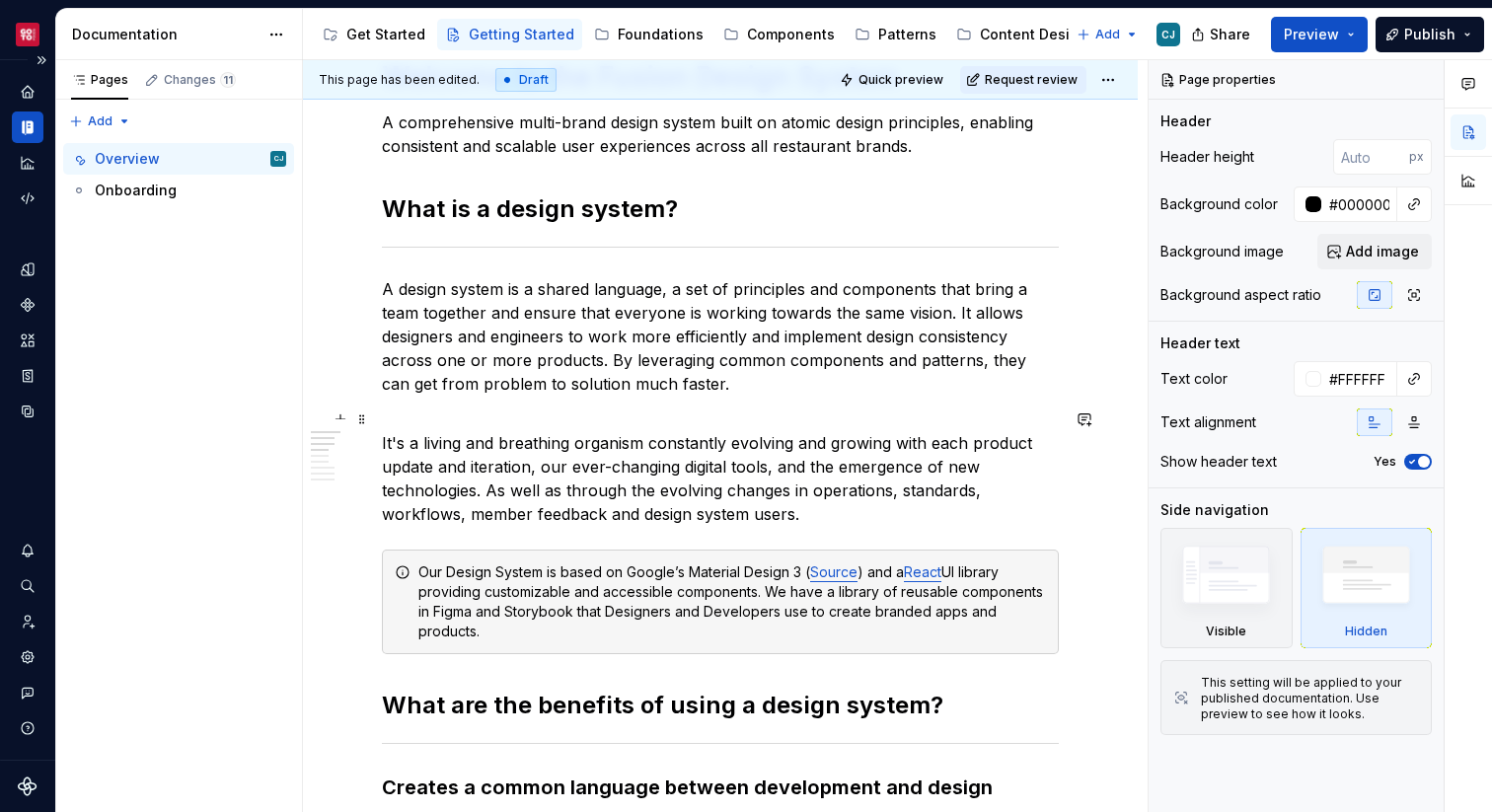
scroll to position [356, 0]
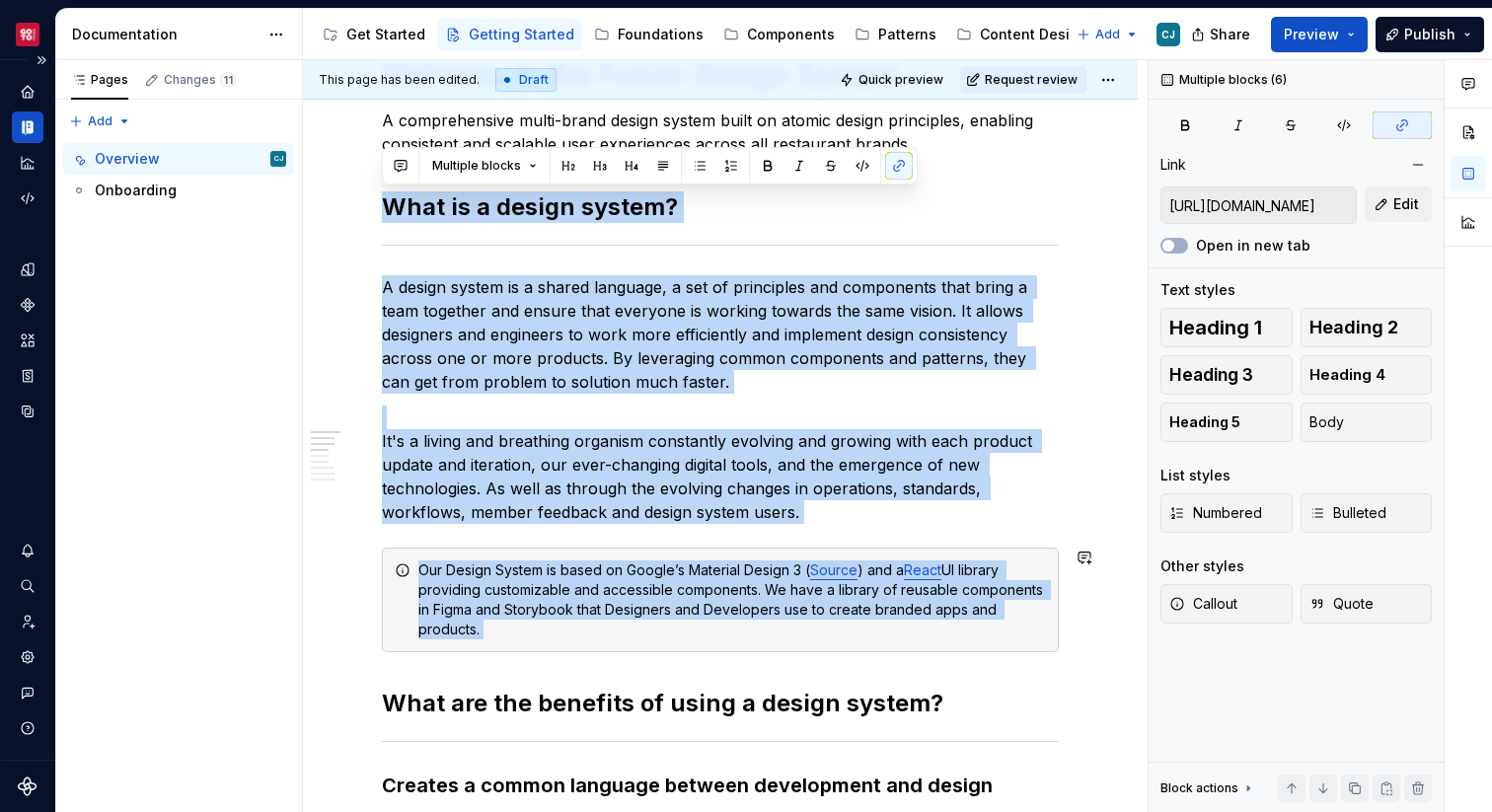
drag, startPoint x: 384, startPoint y: 202, endPoint x: 1022, endPoint y: 636, distance: 771.6
copy div "What is a design system? A design system is a shared language, a set of princip…"
click at [449, 36] on button "Page tree" at bounding box center [457, 35] width 24 height 24
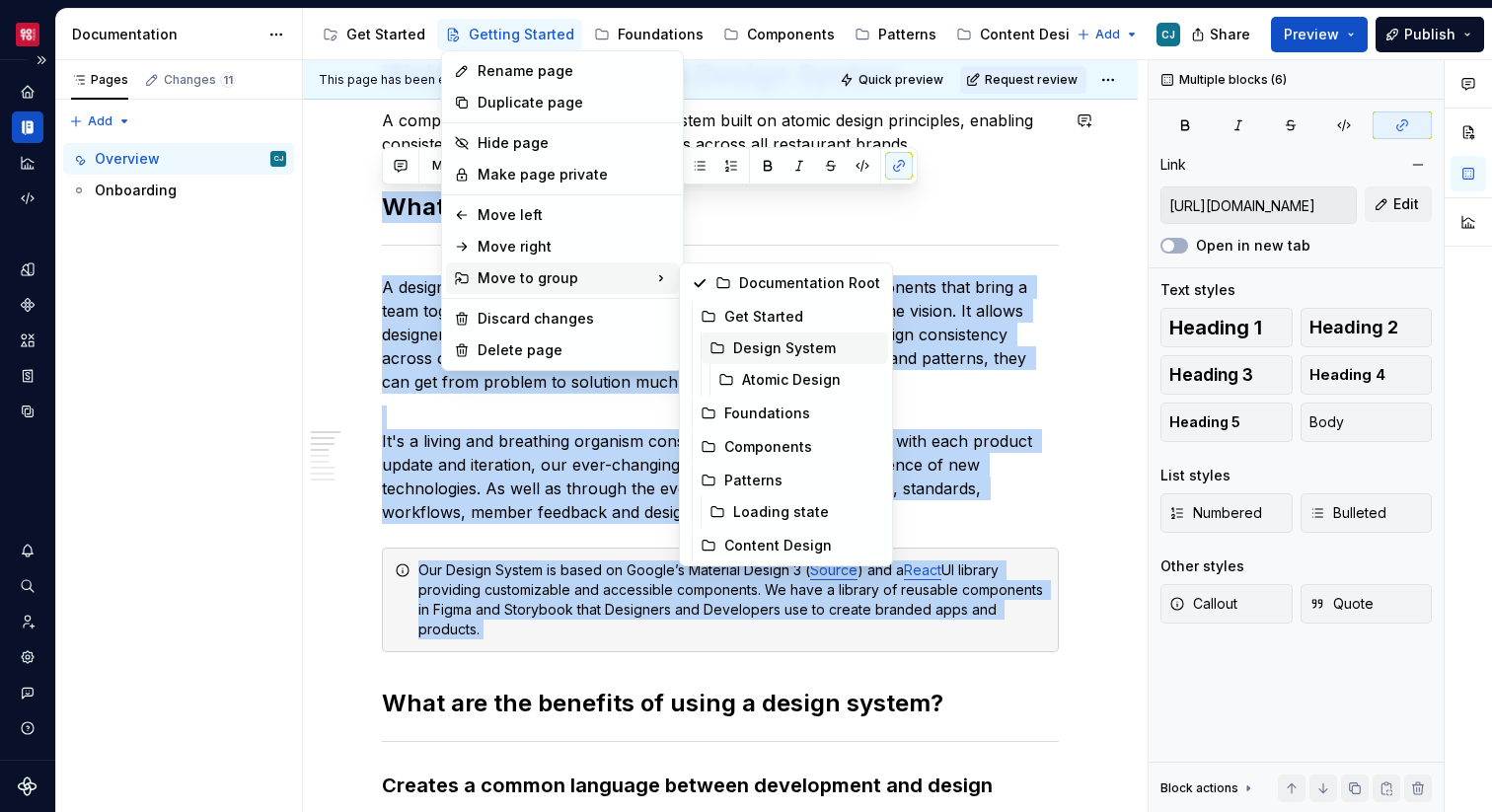
click at [794, 360] on div "Design System" at bounding box center [795, 348] width 186 height 32
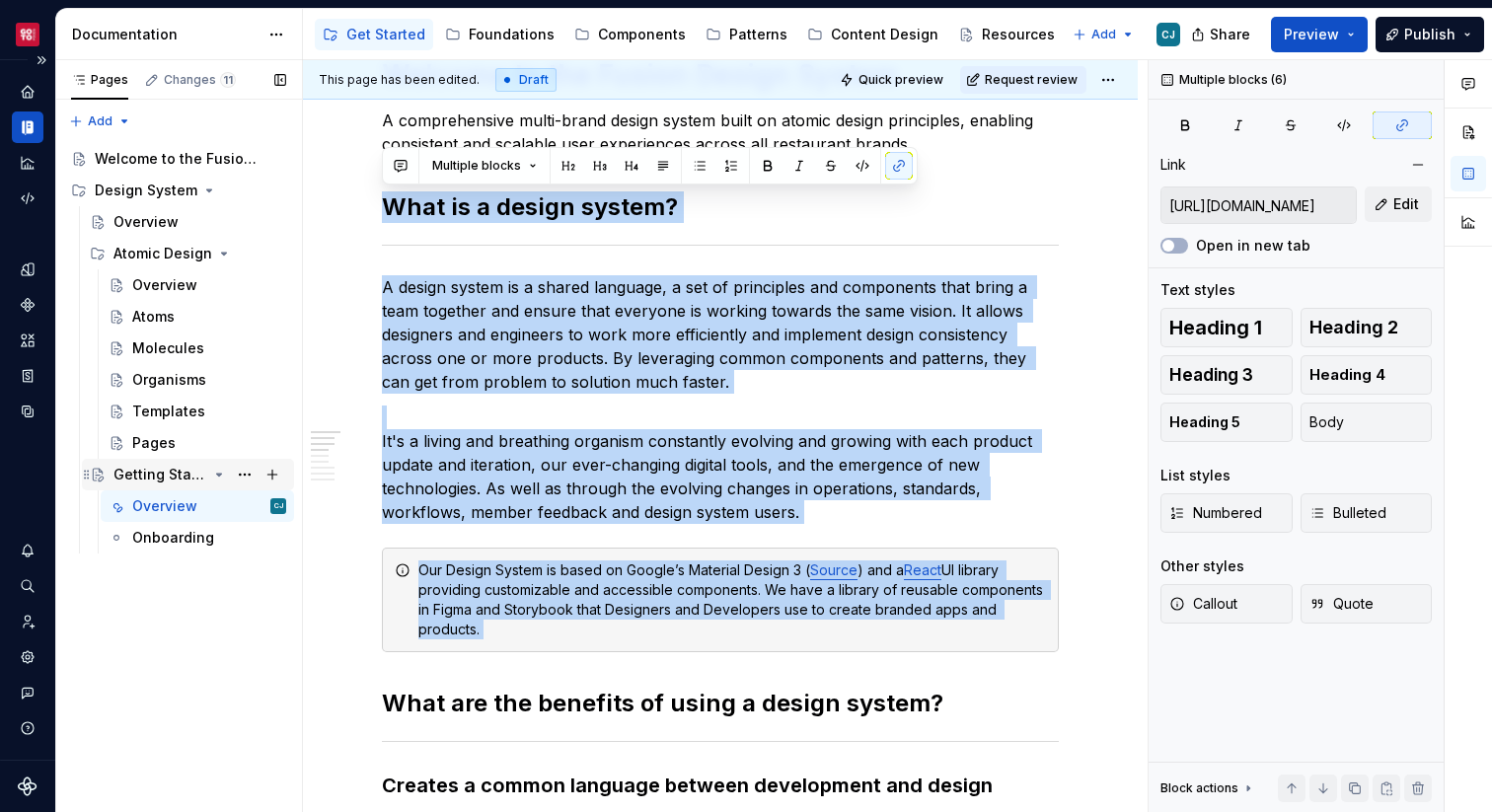
click at [189, 471] on div "Getting Started" at bounding box center [160, 475] width 93 height 20
click at [200, 535] on div "Onboarding" at bounding box center [173, 537] width 82 height 20
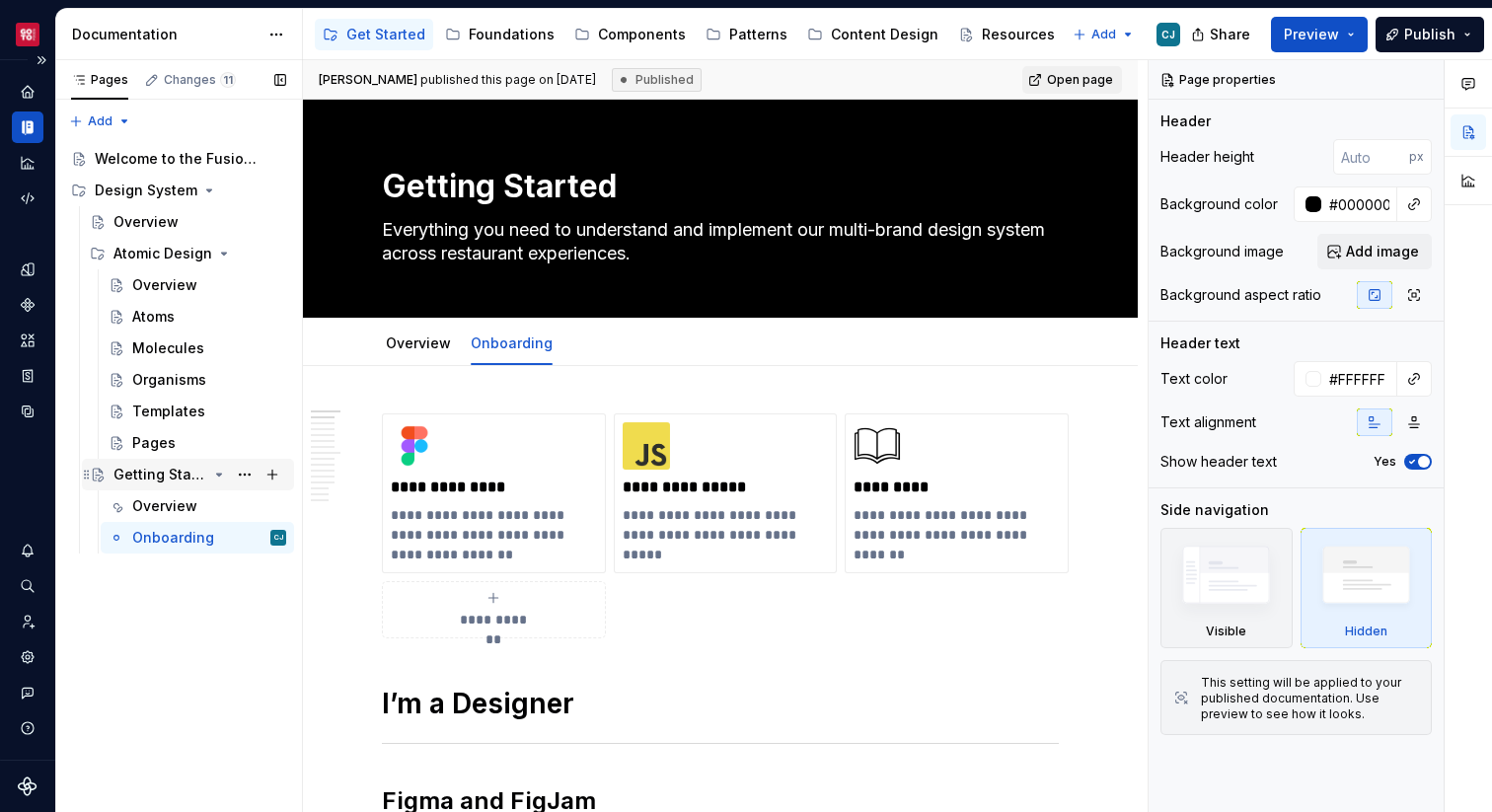
click at [184, 478] on div "Getting Started" at bounding box center [160, 475] width 93 height 20
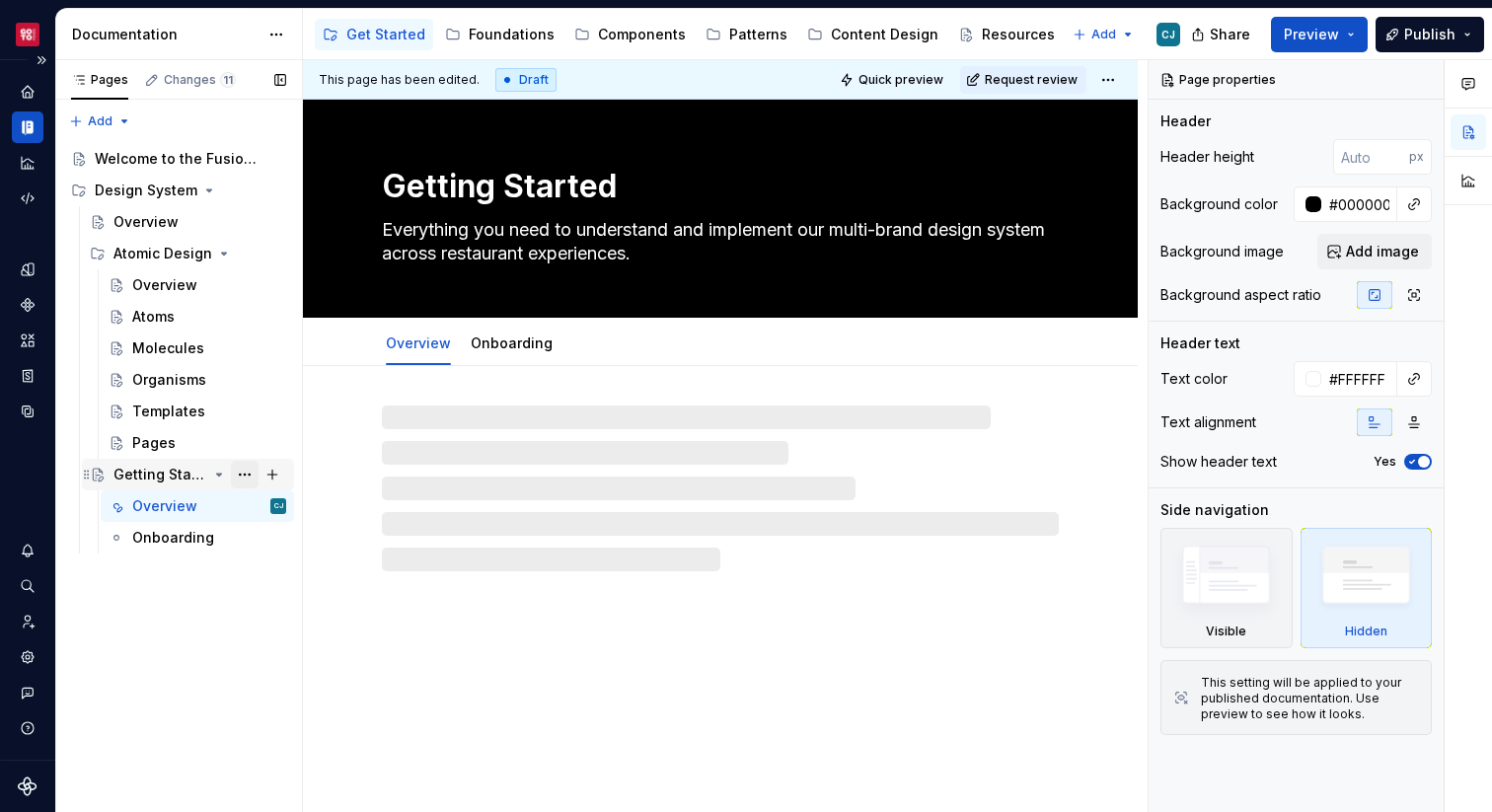
click at [242, 478] on button "Page tree" at bounding box center [245, 475] width 28 height 28
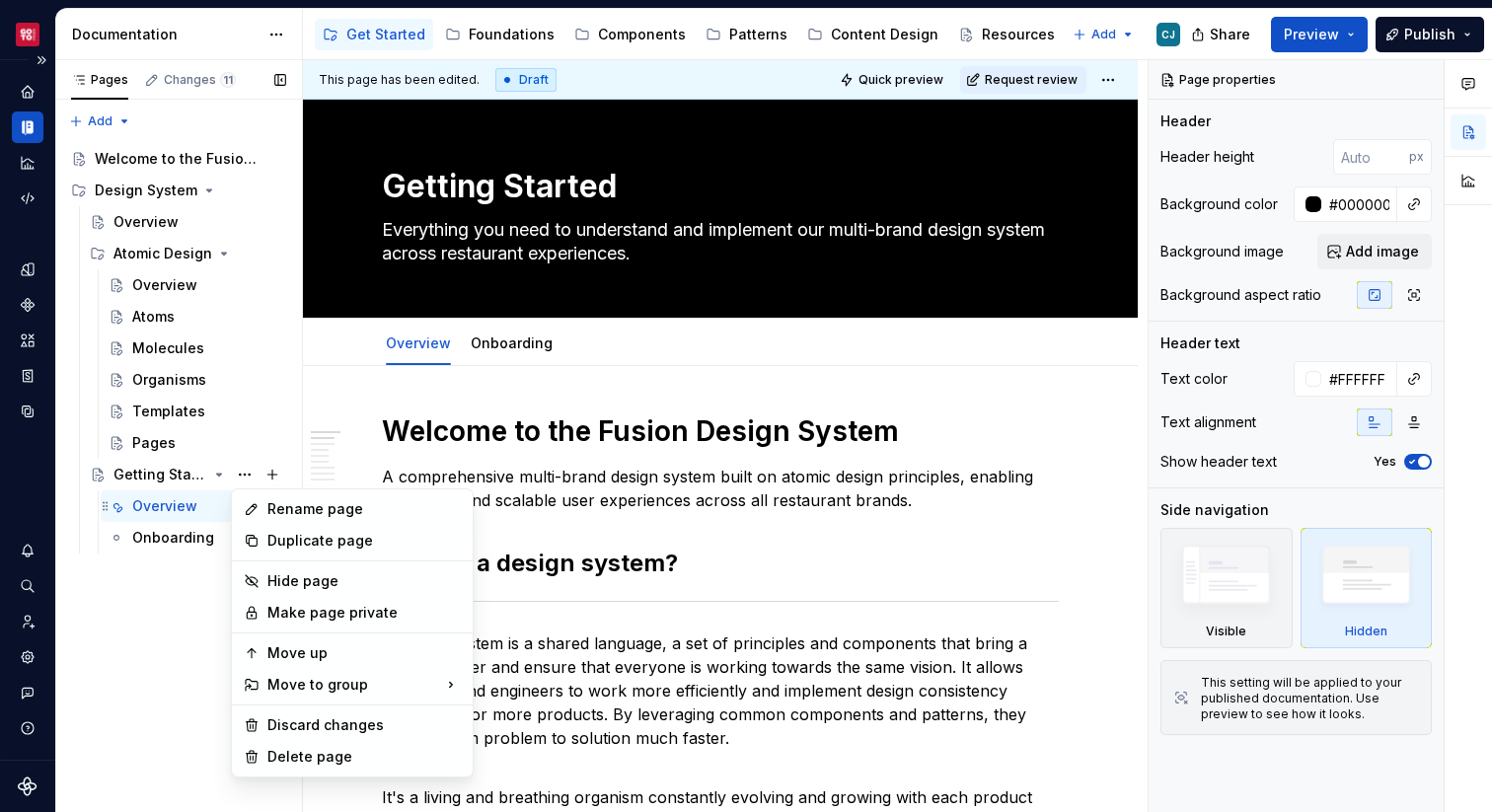
click at [161, 514] on div "Pages Changes 11 Add Accessibility guide for tree Page tree. Navigate the tree …" at bounding box center [179, 436] width 247 height 753
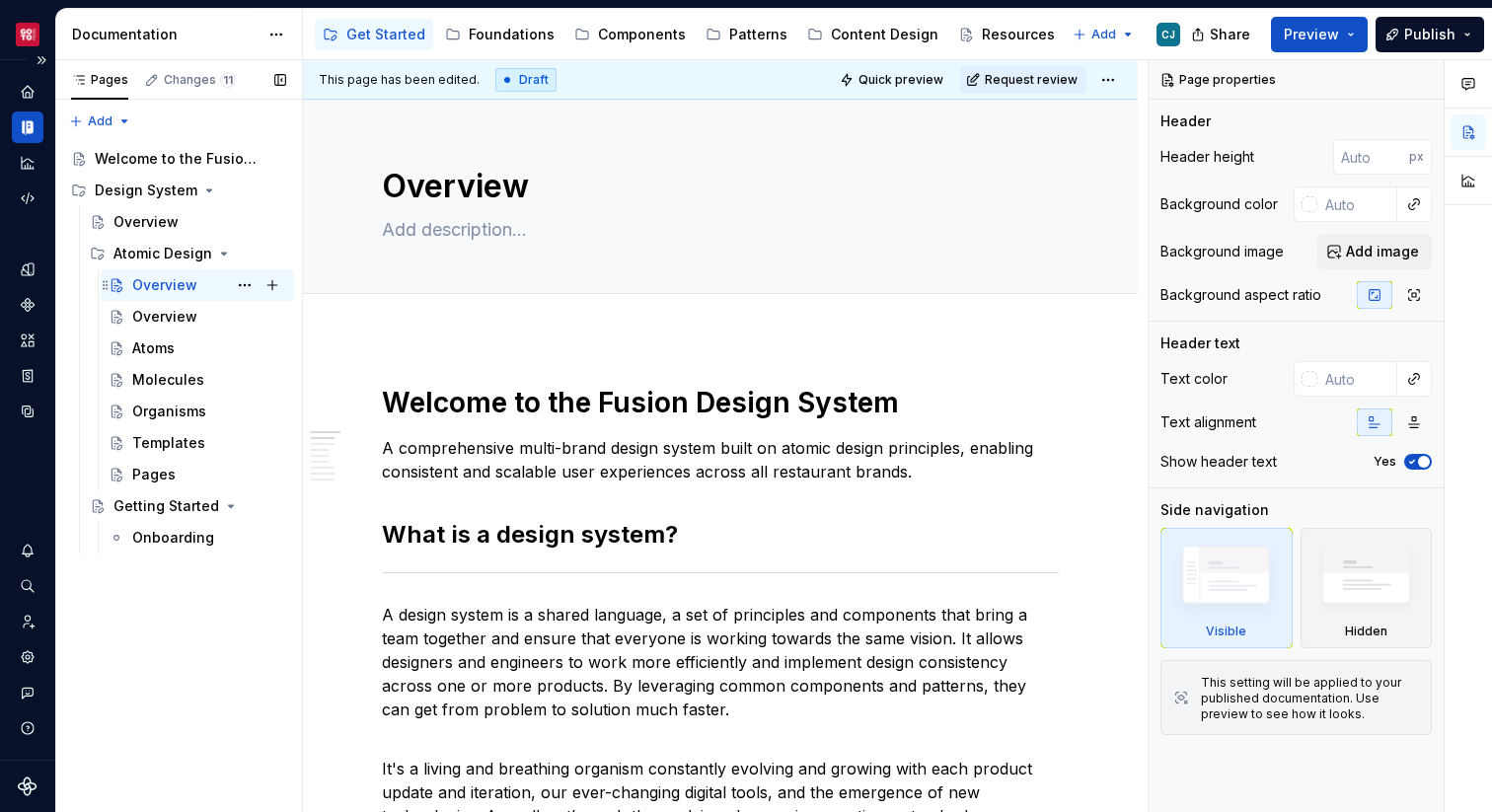
click at [167, 275] on div "Overview CJ" at bounding box center [208, 286] width 154 height 28
click at [200, 315] on div "Overview" at bounding box center [208, 316] width 154 height 28
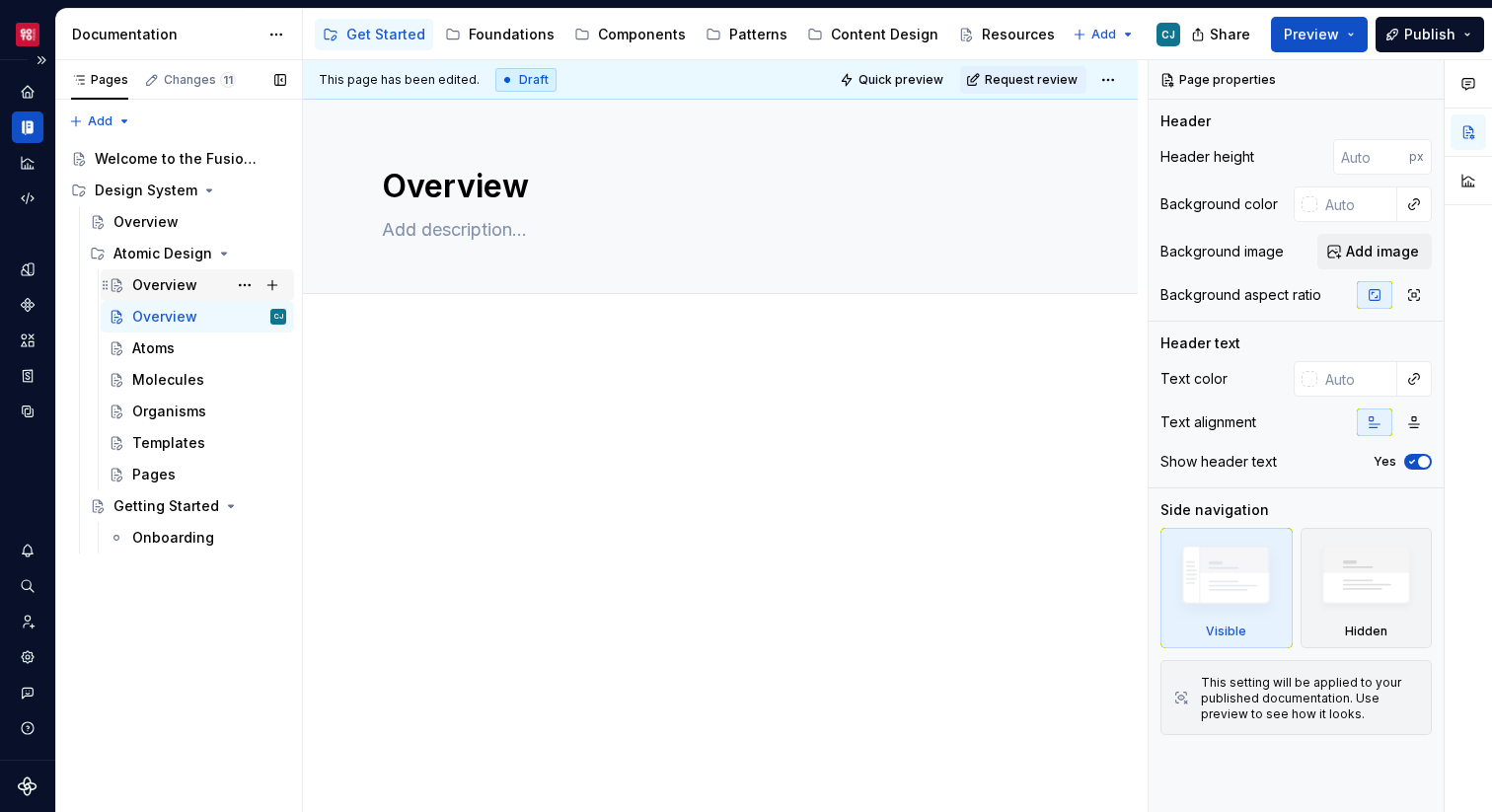
click at [171, 290] on div "Overview" at bounding box center [165, 286] width 65 height 20
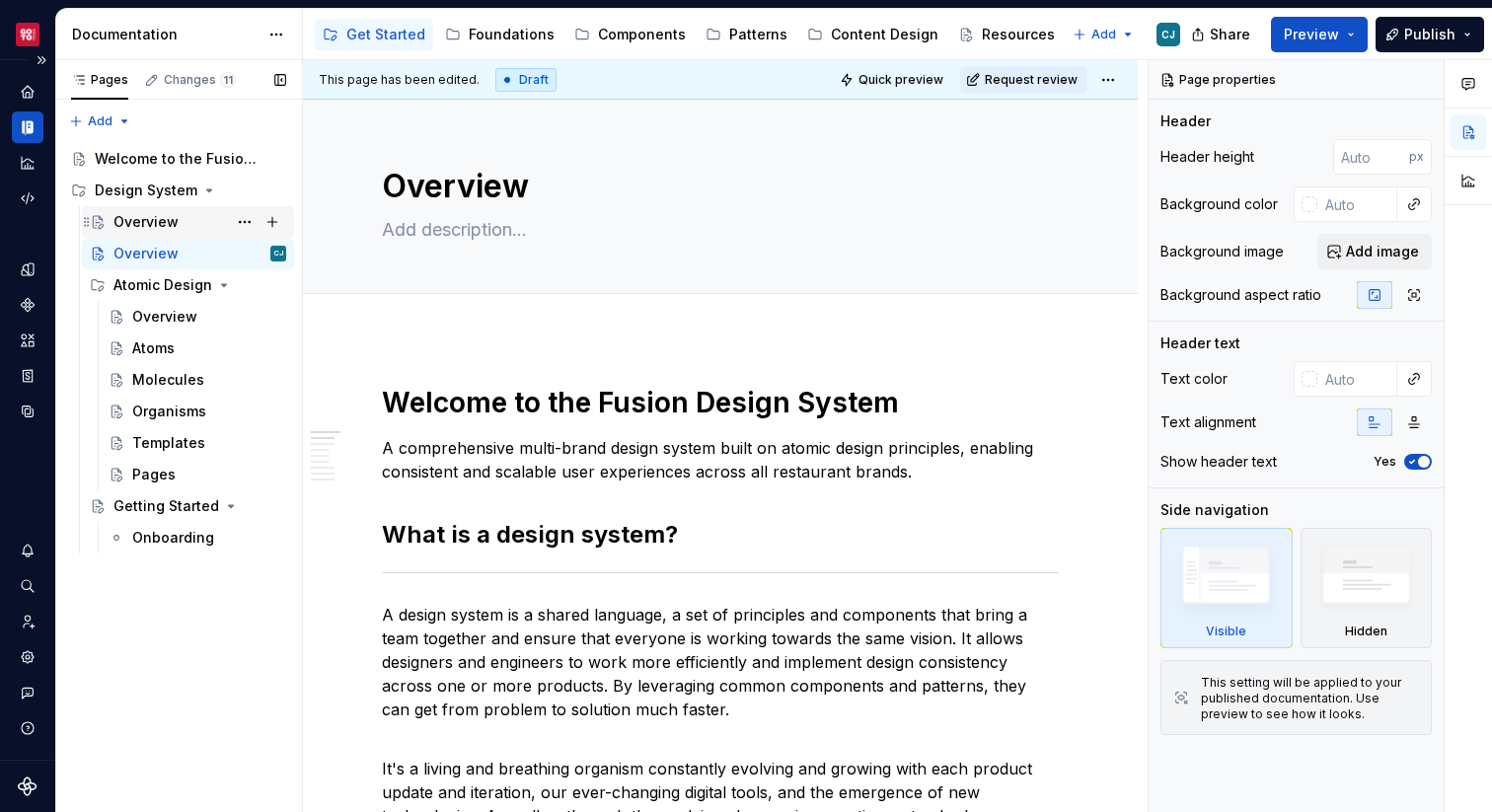
click at [157, 216] on div "Overview" at bounding box center [146, 222] width 65 height 20
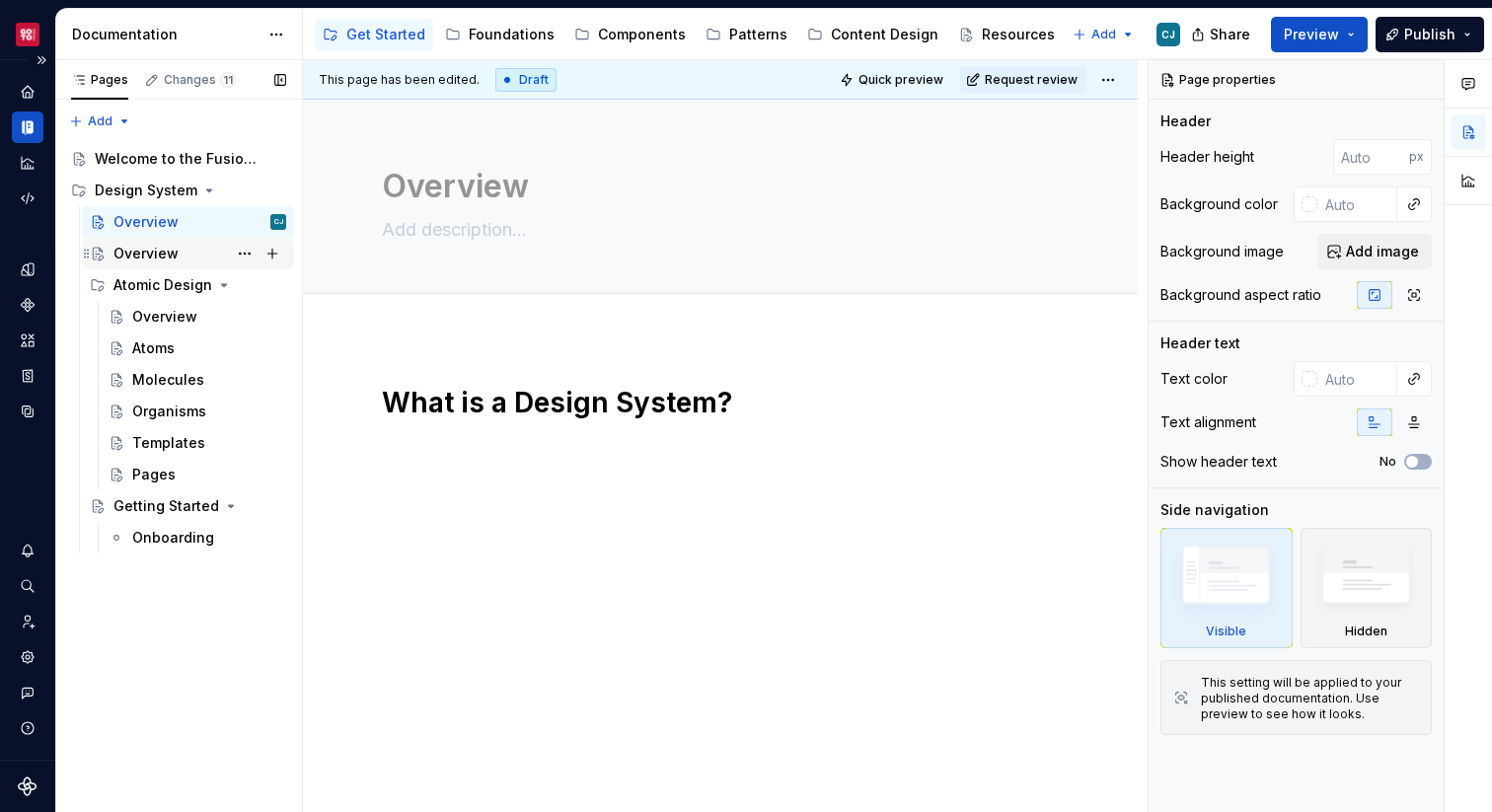
click at [156, 248] on div "Overview" at bounding box center [146, 254] width 65 height 20
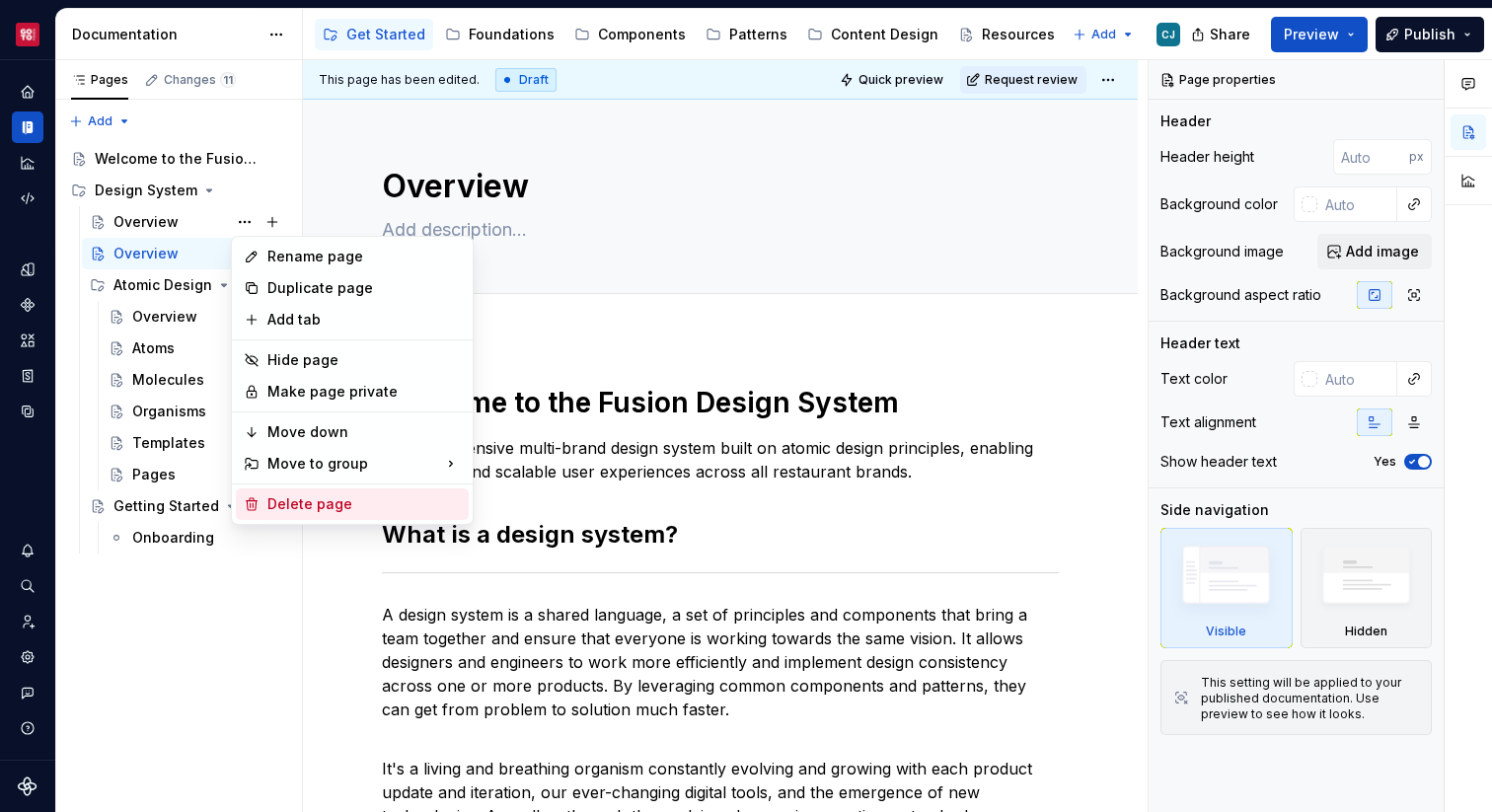
click at [312, 504] on div "Delete page" at bounding box center [364, 504] width 193 height 20
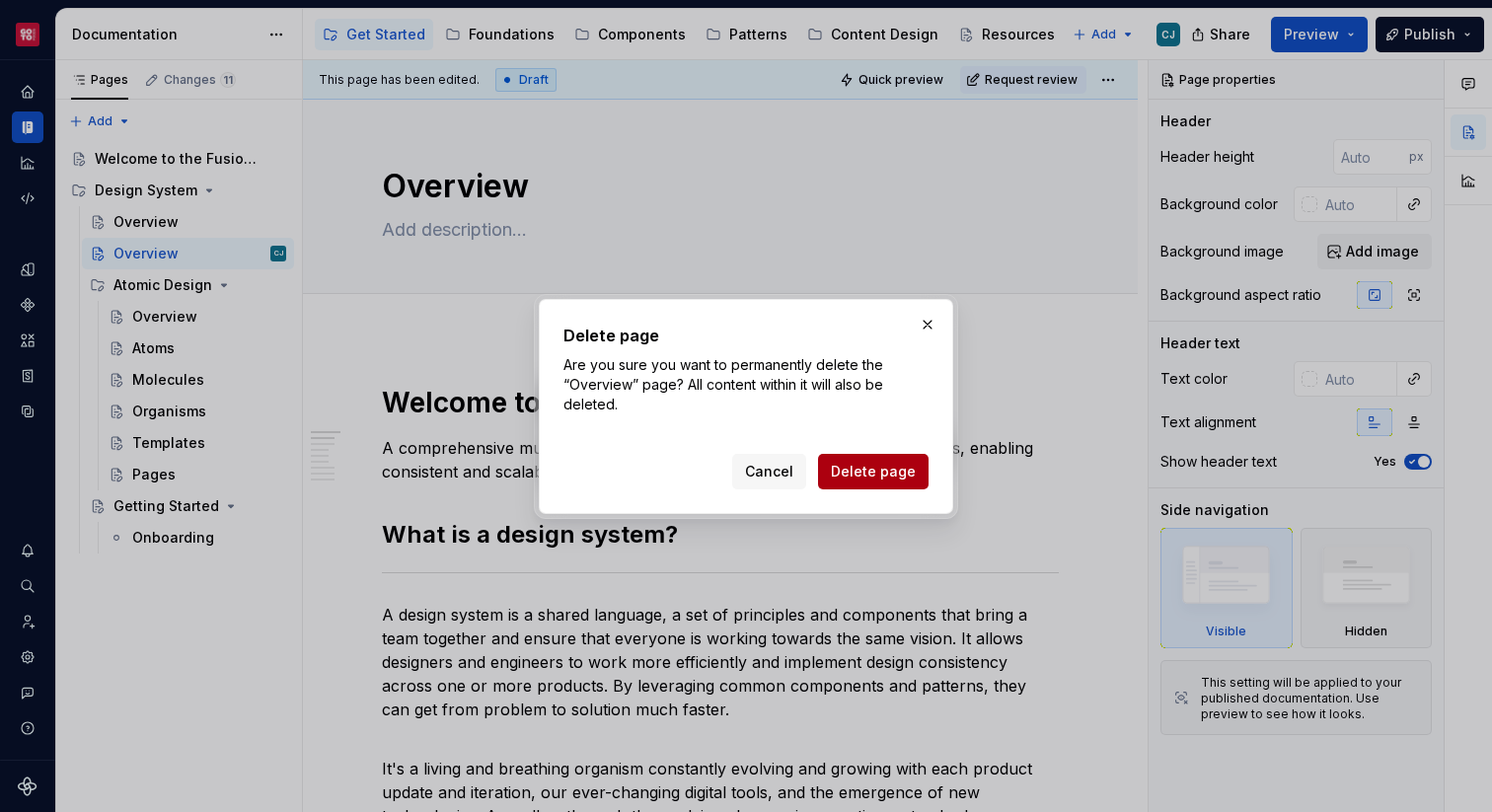
click at [863, 470] on span "Delete page" at bounding box center [874, 472] width 85 height 20
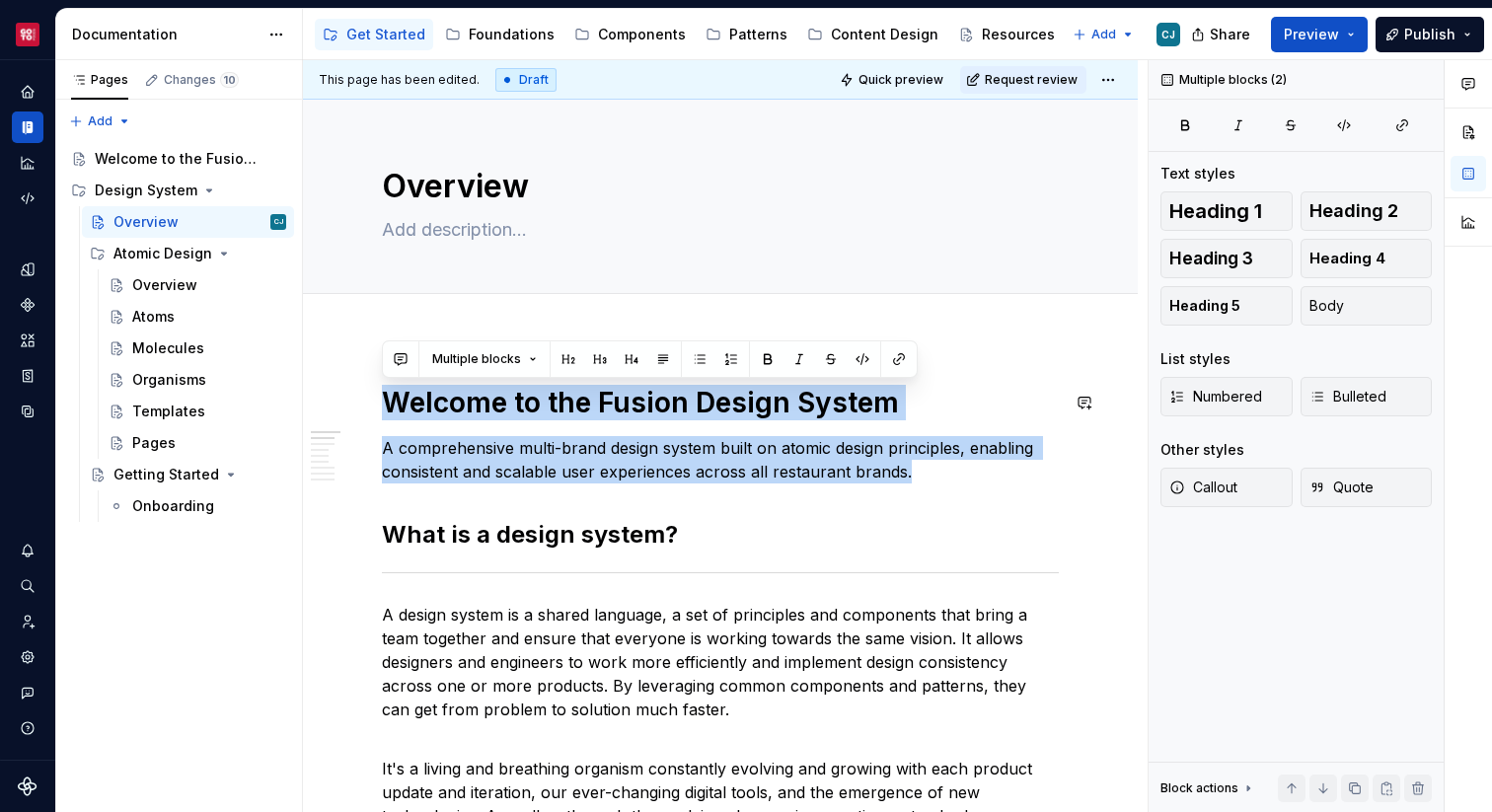
drag, startPoint x: 953, startPoint y: 473, endPoint x: 352, endPoint y: 373, distance: 609.3
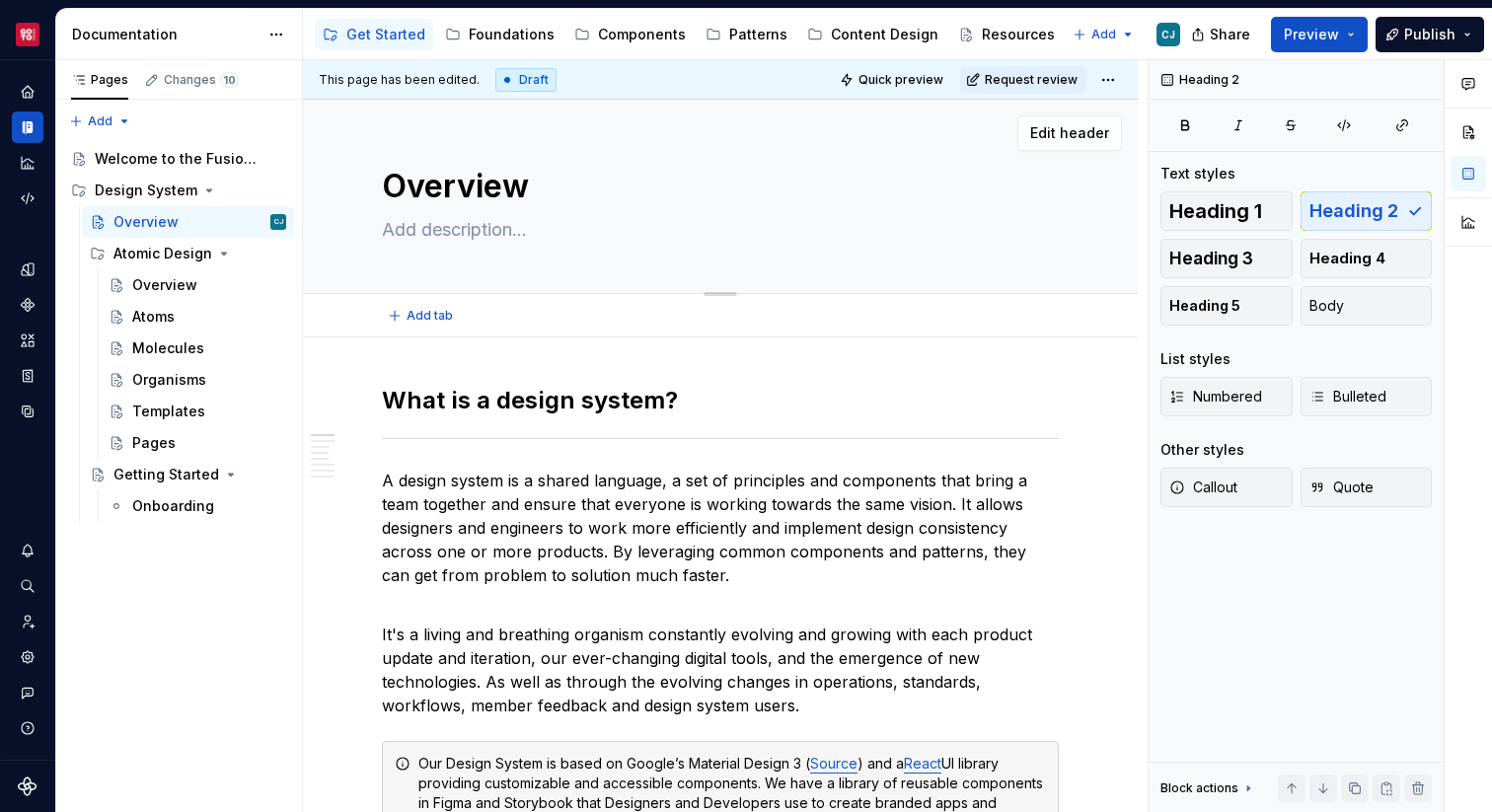
click at [507, 181] on textarea "Overview" at bounding box center [716, 186] width 677 height 48
click at [1080, 125] on span "Edit header" at bounding box center [1069, 133] width 79 height 20
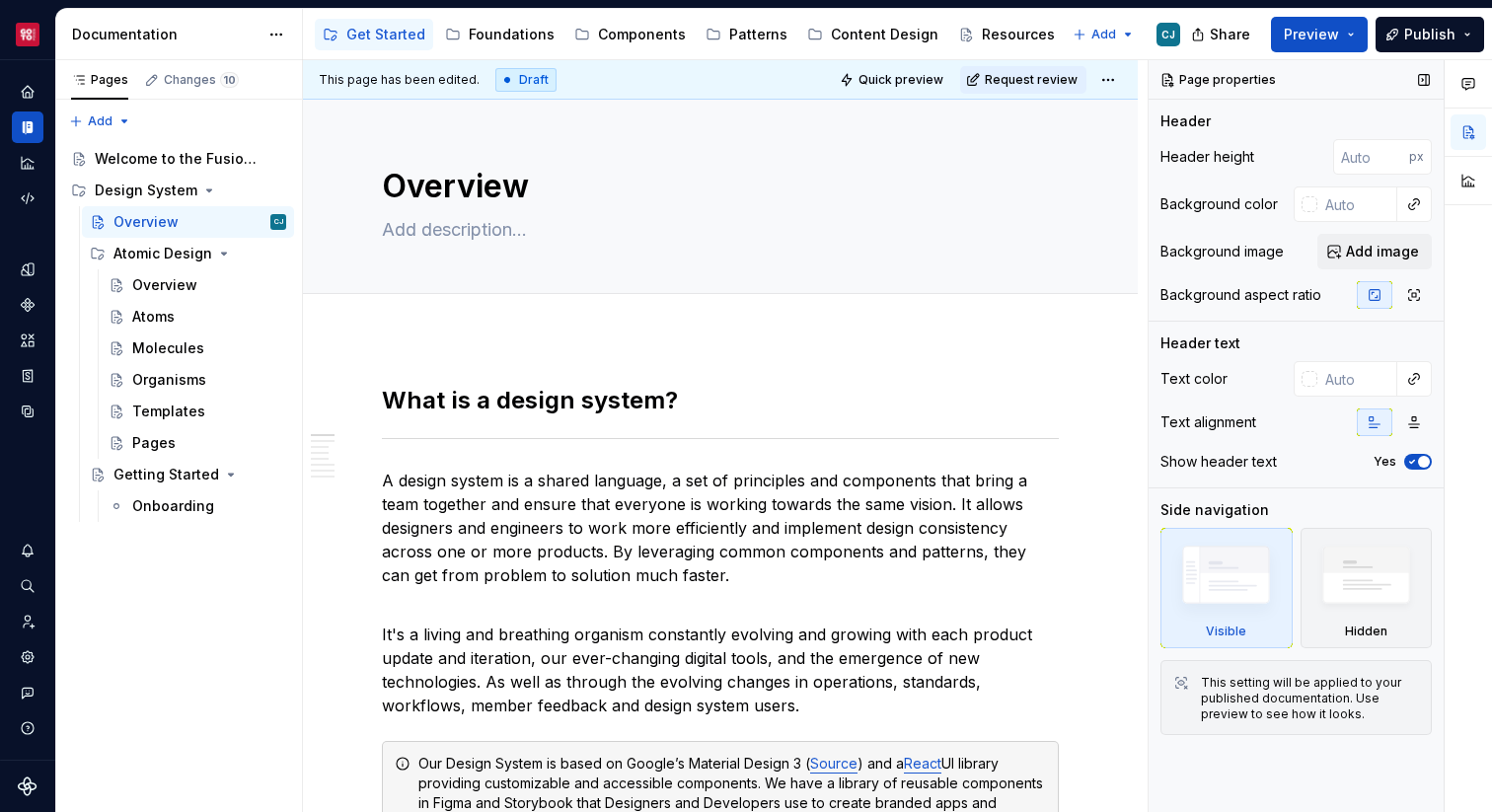
click at [1424, 460] on span "button" at bounding box center [1424, 462] width 12 height 12
click at [637, 393] on h2 "What is a design system?" at bounding box center [720, 401] width 677 height 32
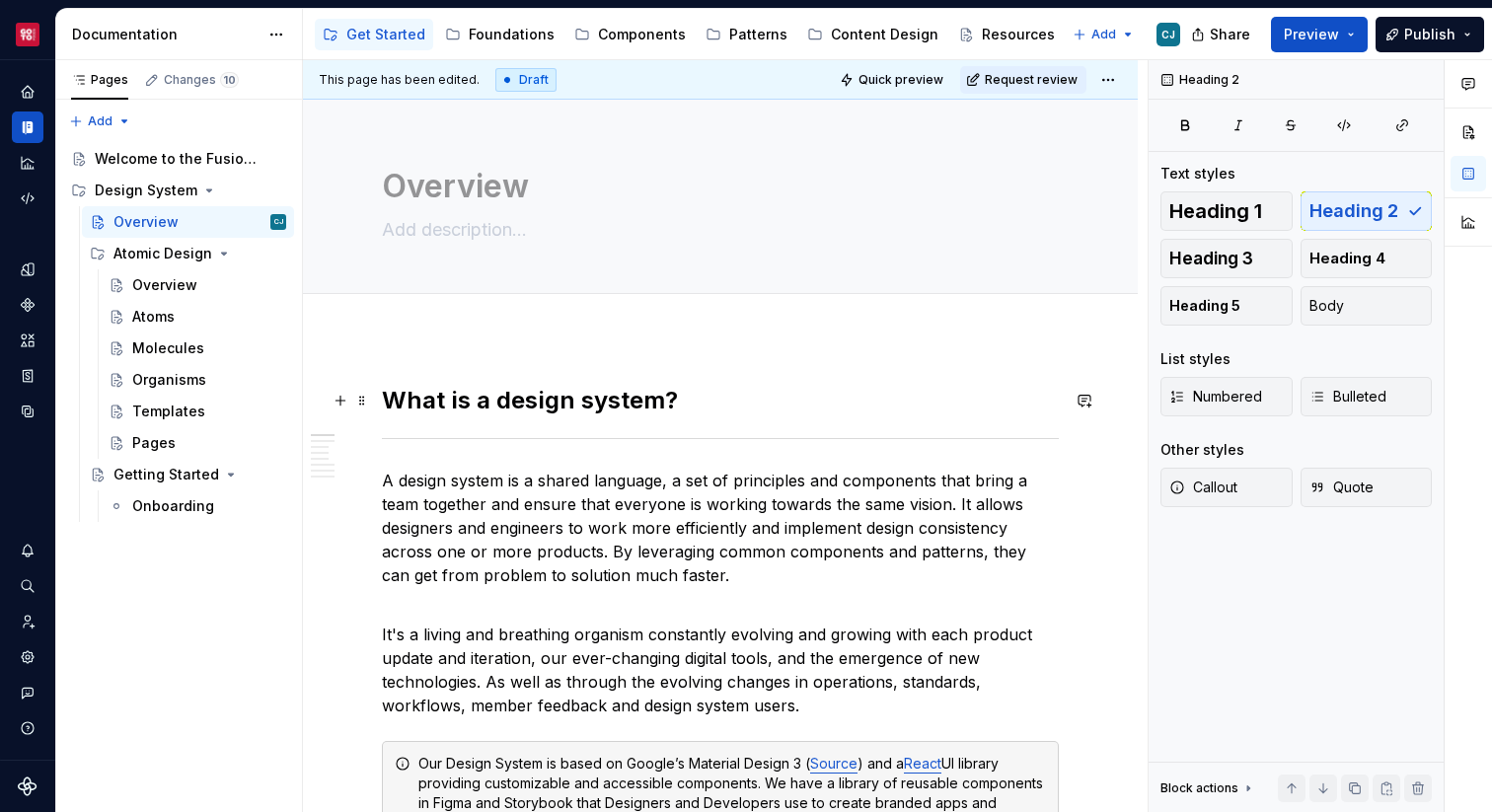
click at [700, 398] on h2 "What is a design system?" at bounding box center [720, 401] width 677 height 32
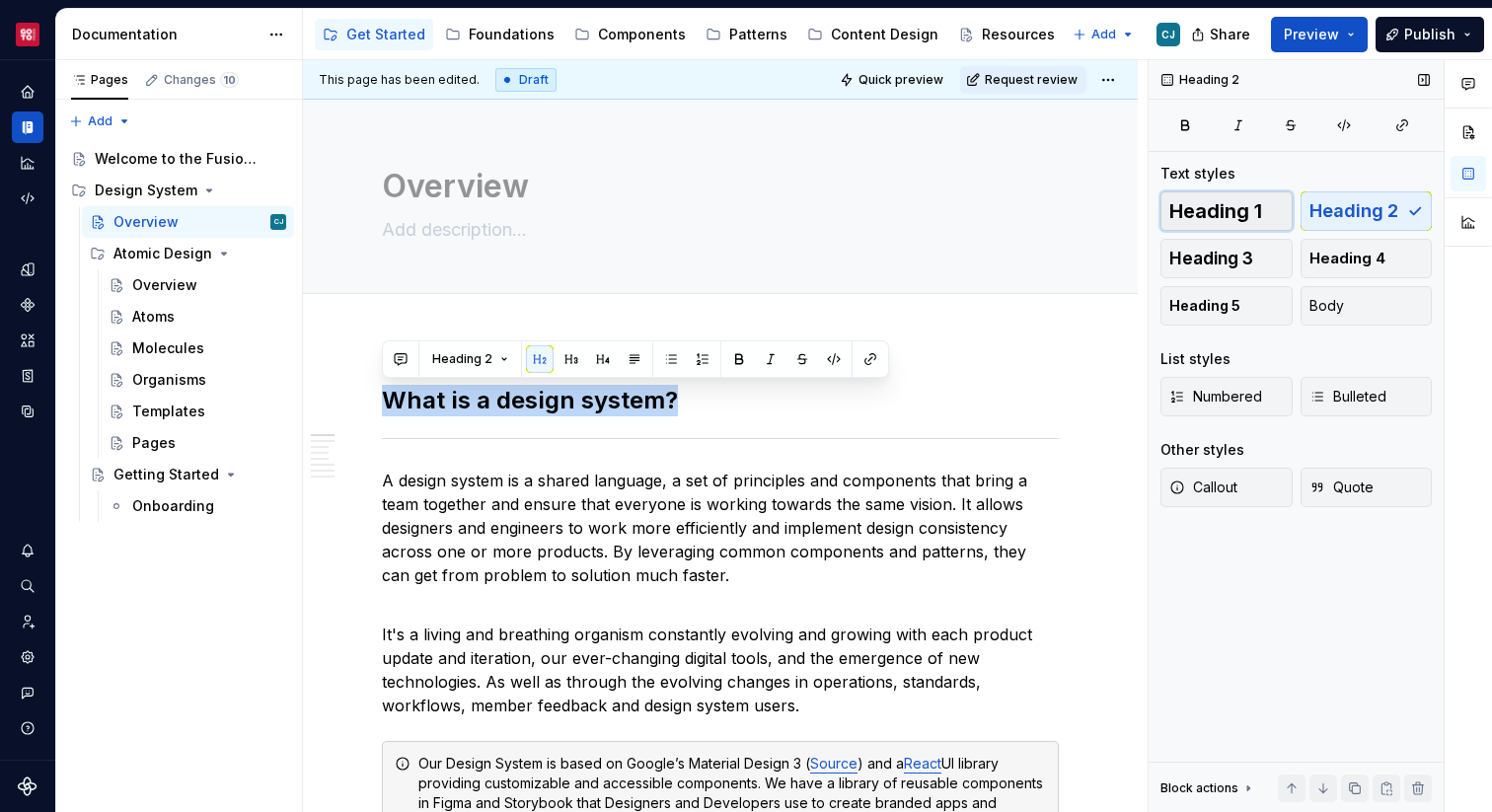
click at [1208, 203] on span "Heading 1" at bounding box center [1216, 211] width 93 height 20
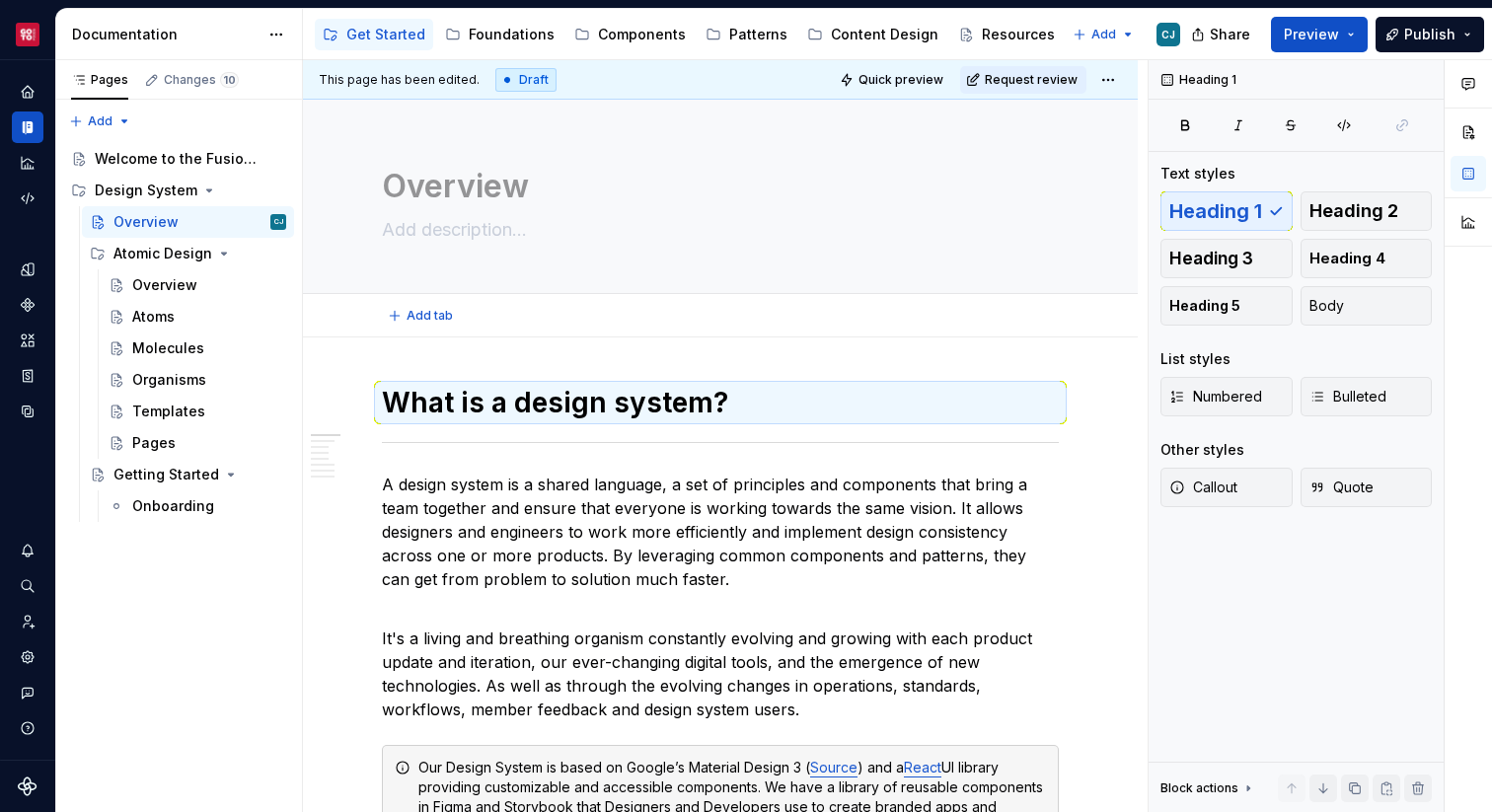
click at [770, 335] on div "Add tab" at bounding box center [720, 315] width 835 height 44
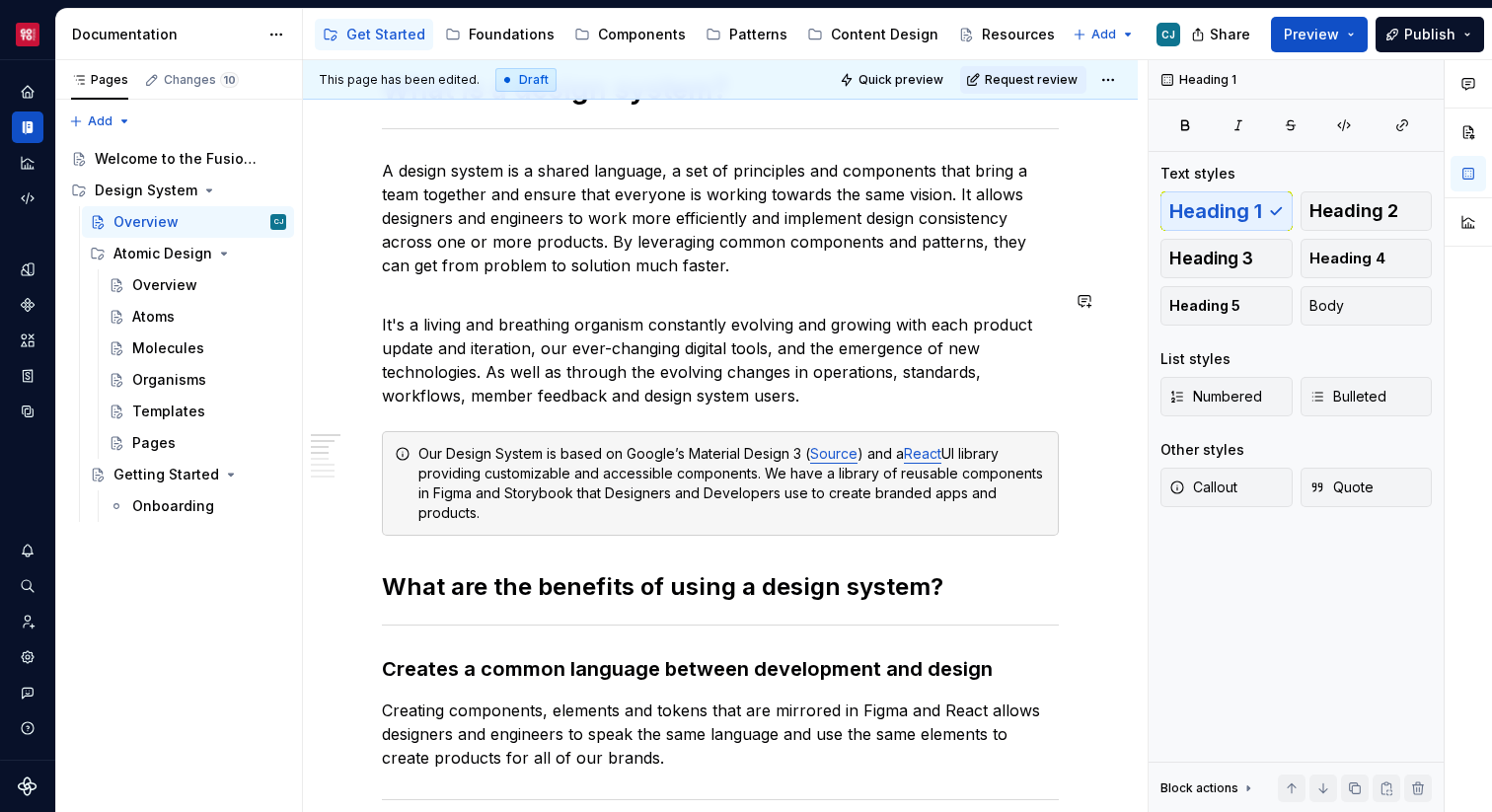
scroll to position [316, 0]
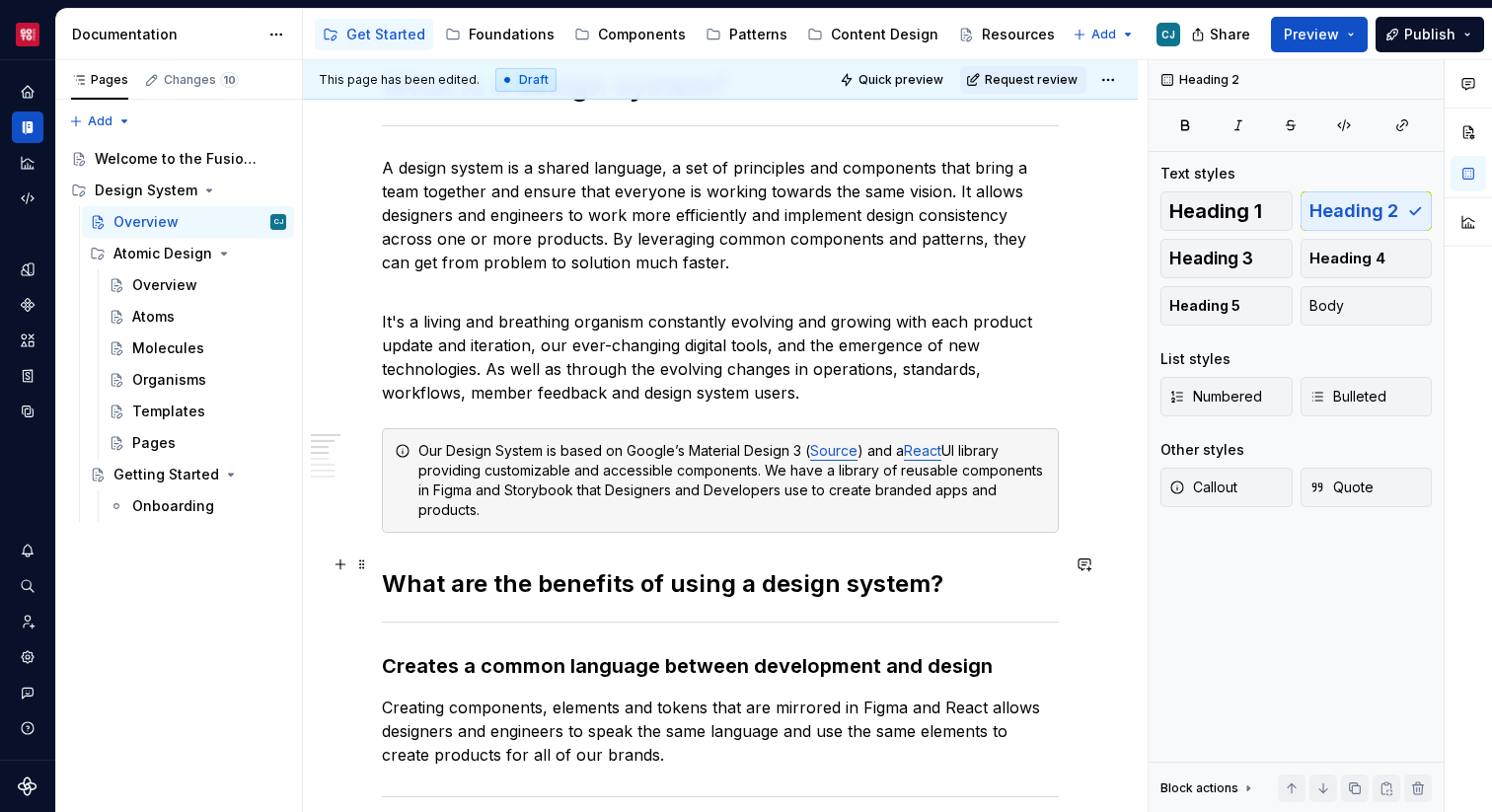
click at [604, 568] on h2 "What are the benefits of using a design system?" at bounding box center [720, 584] width 677 height 32
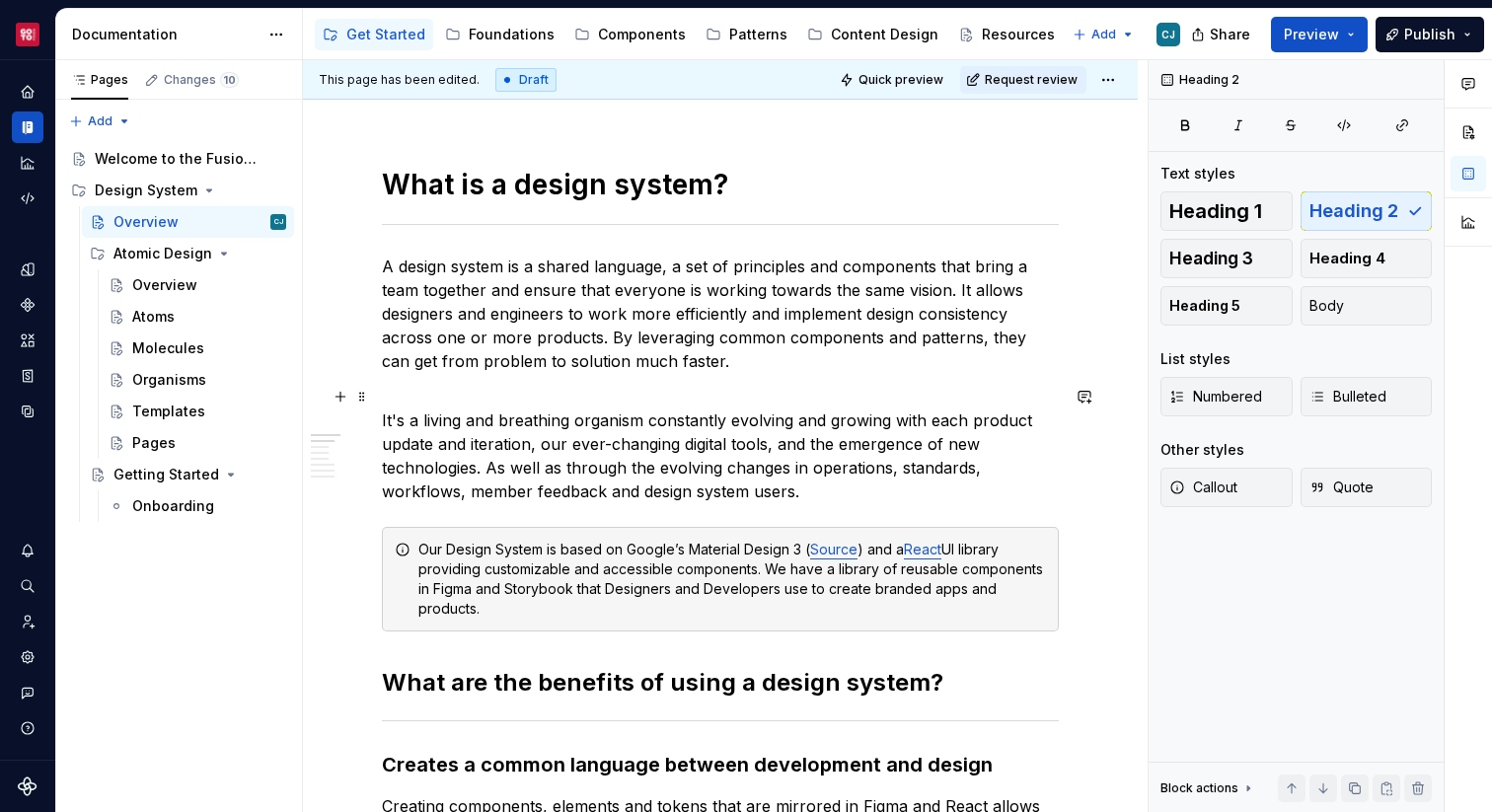
type textarea "*"
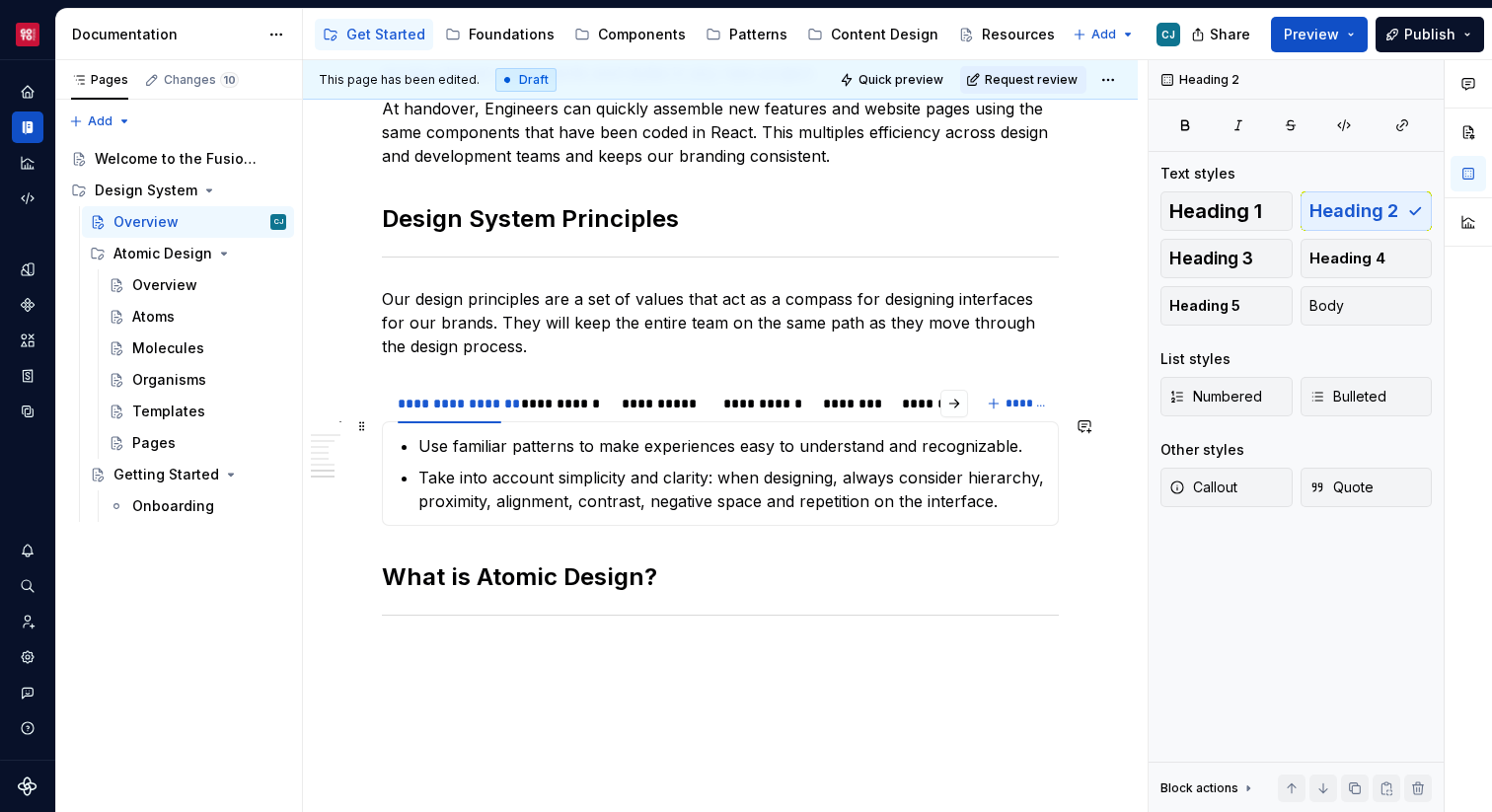
scroll to position [1688, 0]
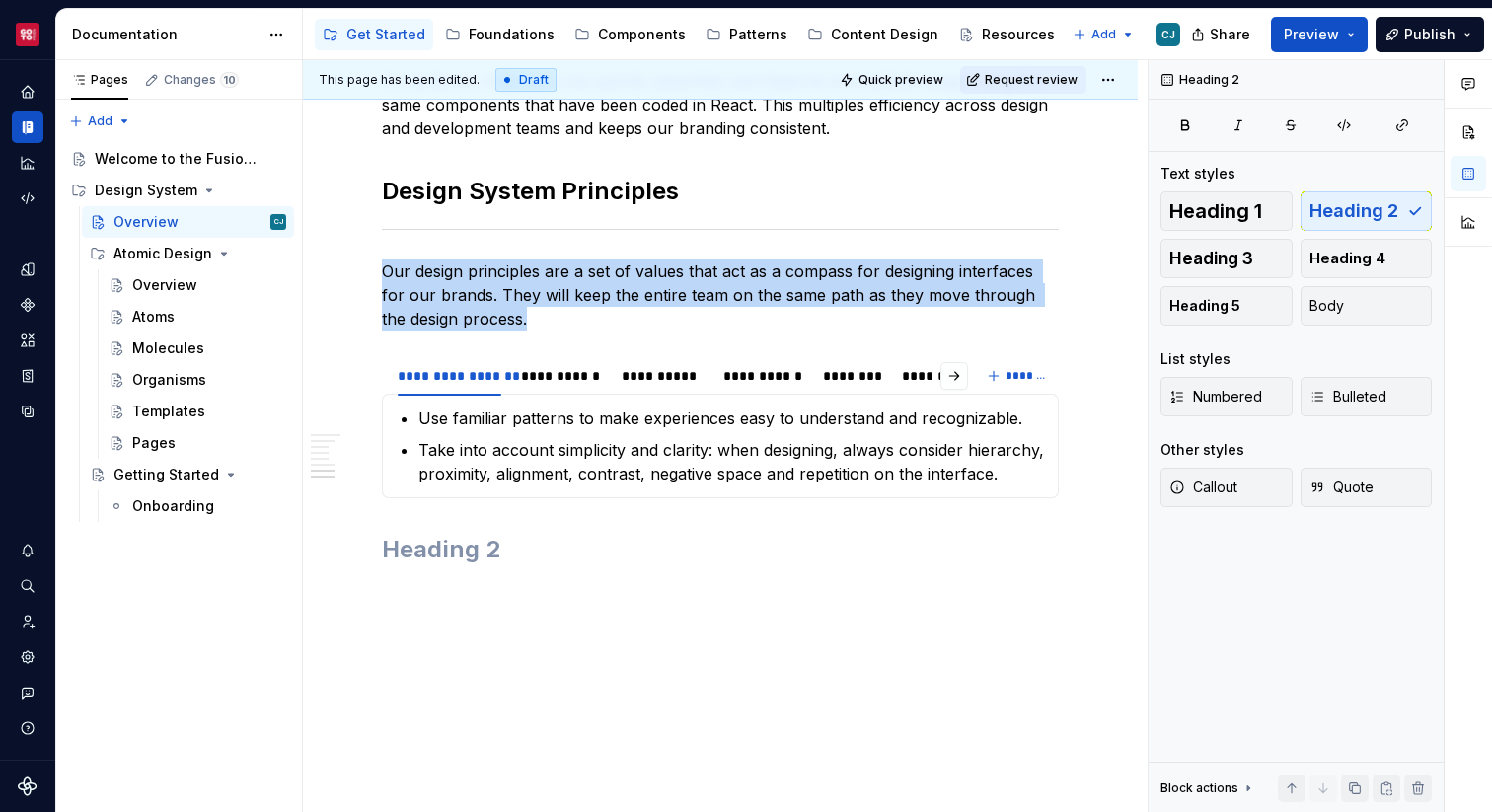
scroll to position [1562, 0]
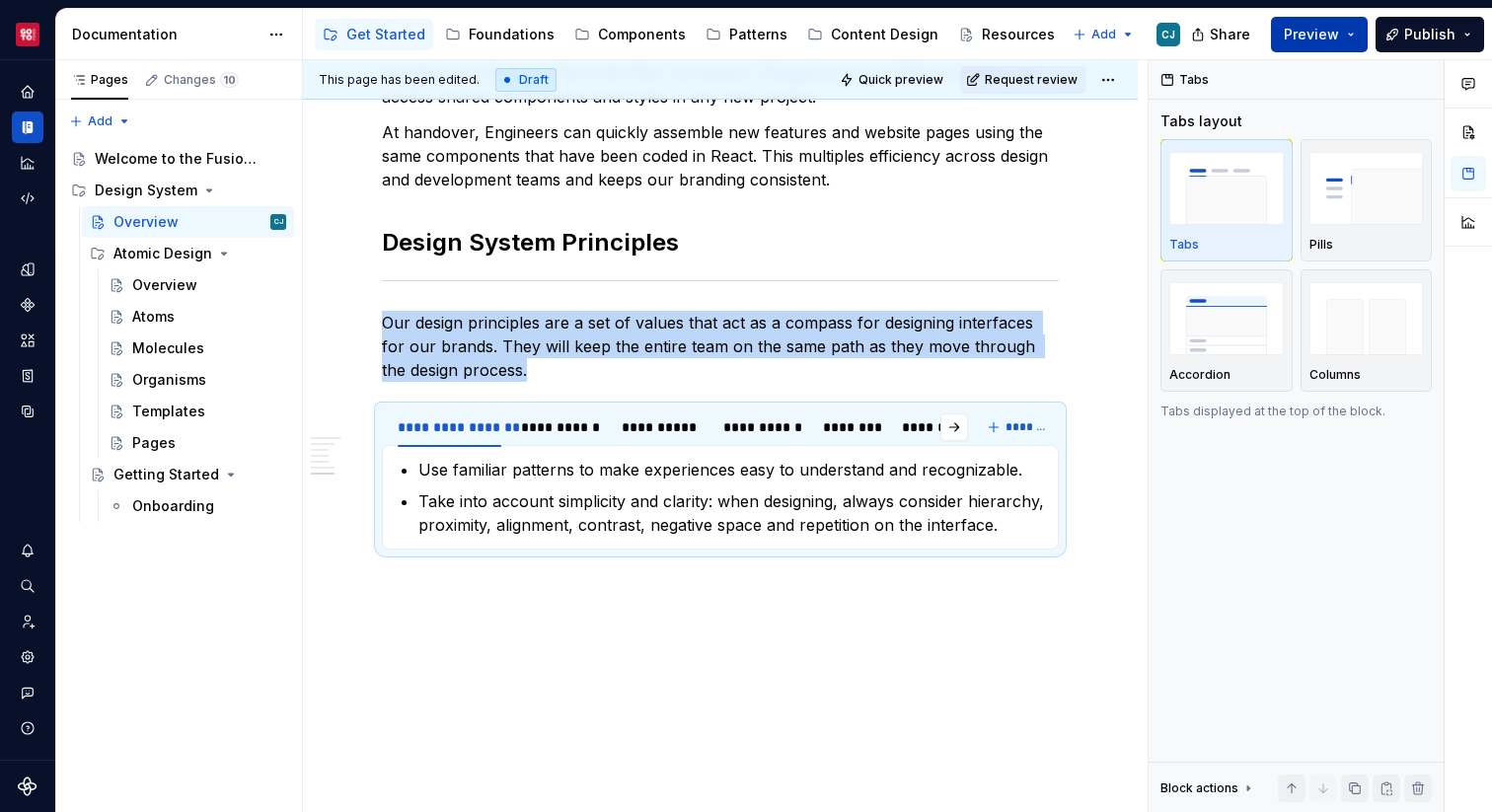
click at [1324, 32] on span "Preview" at bounding box center [1311, 35] width 56 height 20
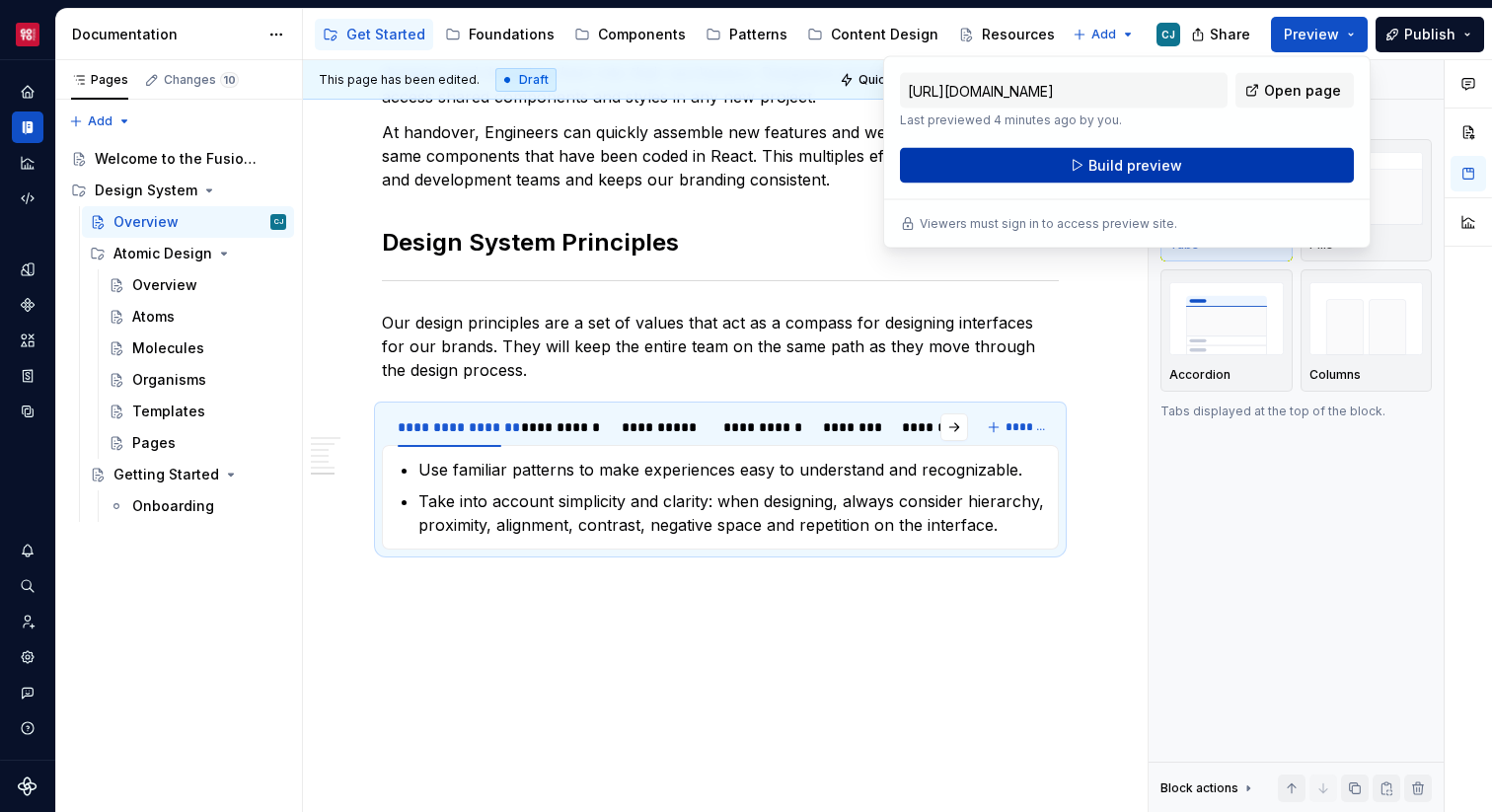
click at [1200, 167] on button "Build preview" at bounding box center [1127, 166] width 454 height 36
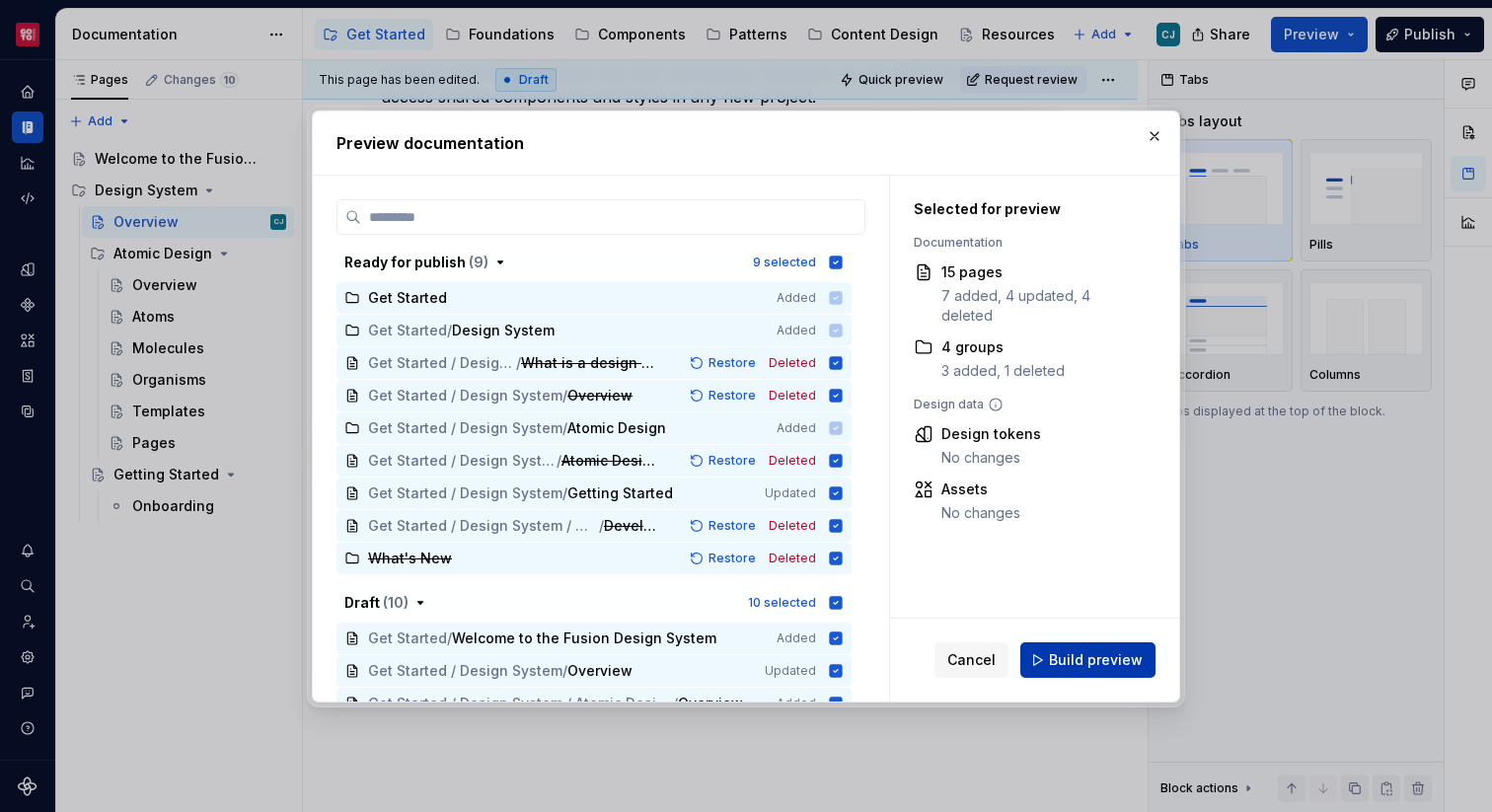
click at [1068, 666] on span "Build preview" at bounding box center [1095, 660] width 93 height 20
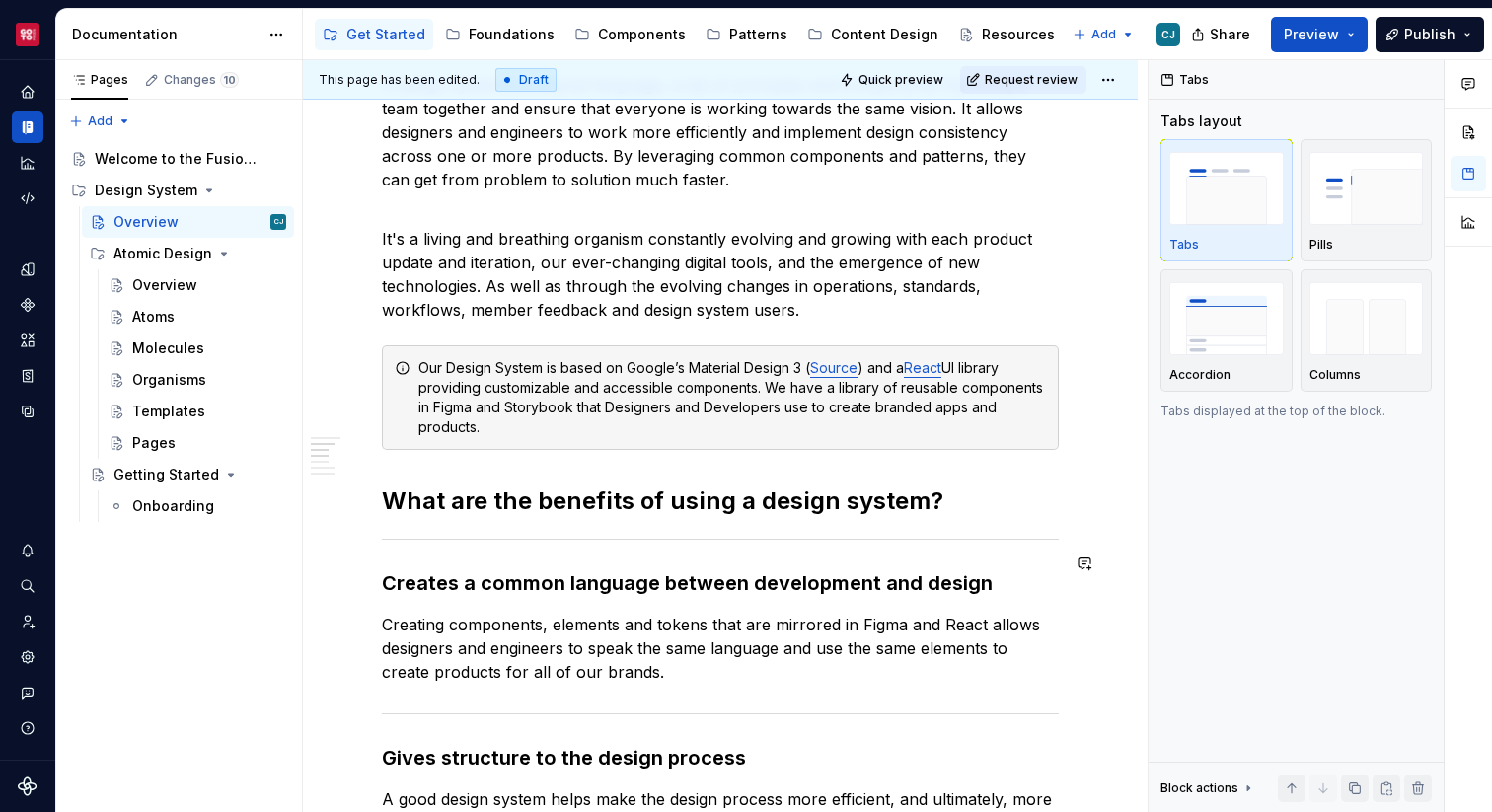
scroll to position [417, 0]
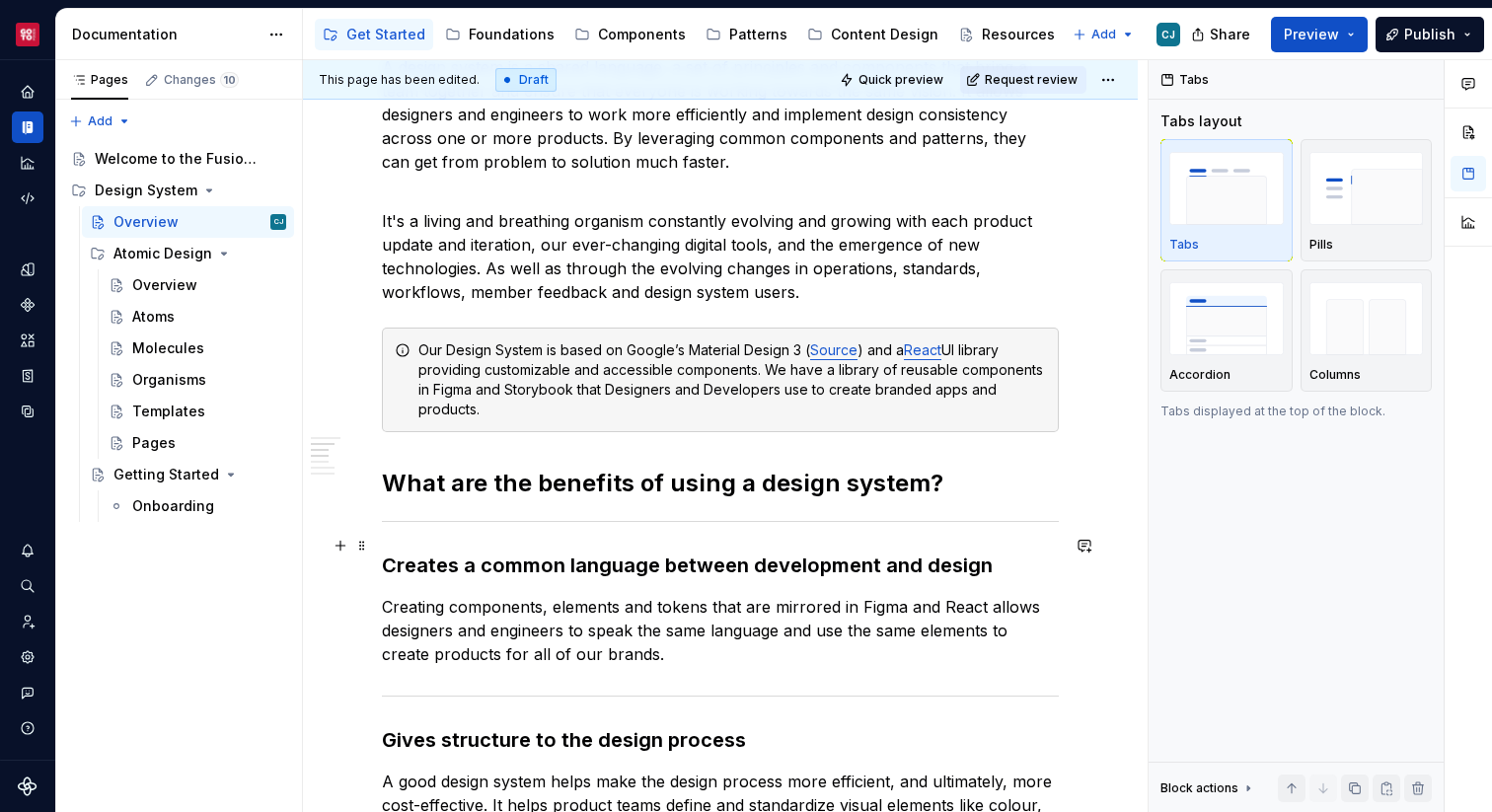
click at [591, 551] on h3 "Creates a common language between development and design" at bounding box center [720, 565] width 677 height 28
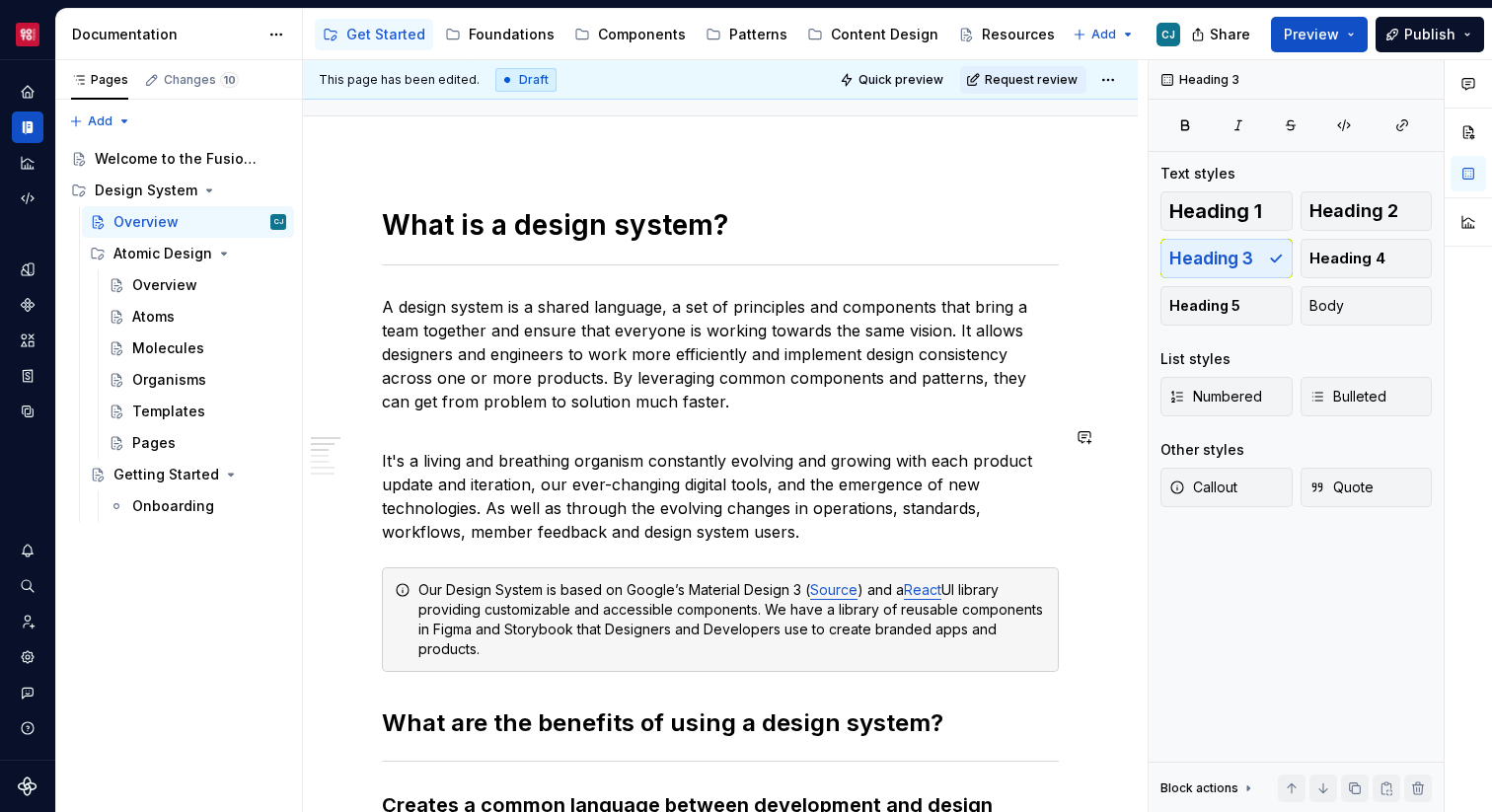
scroll to position [173, 0]
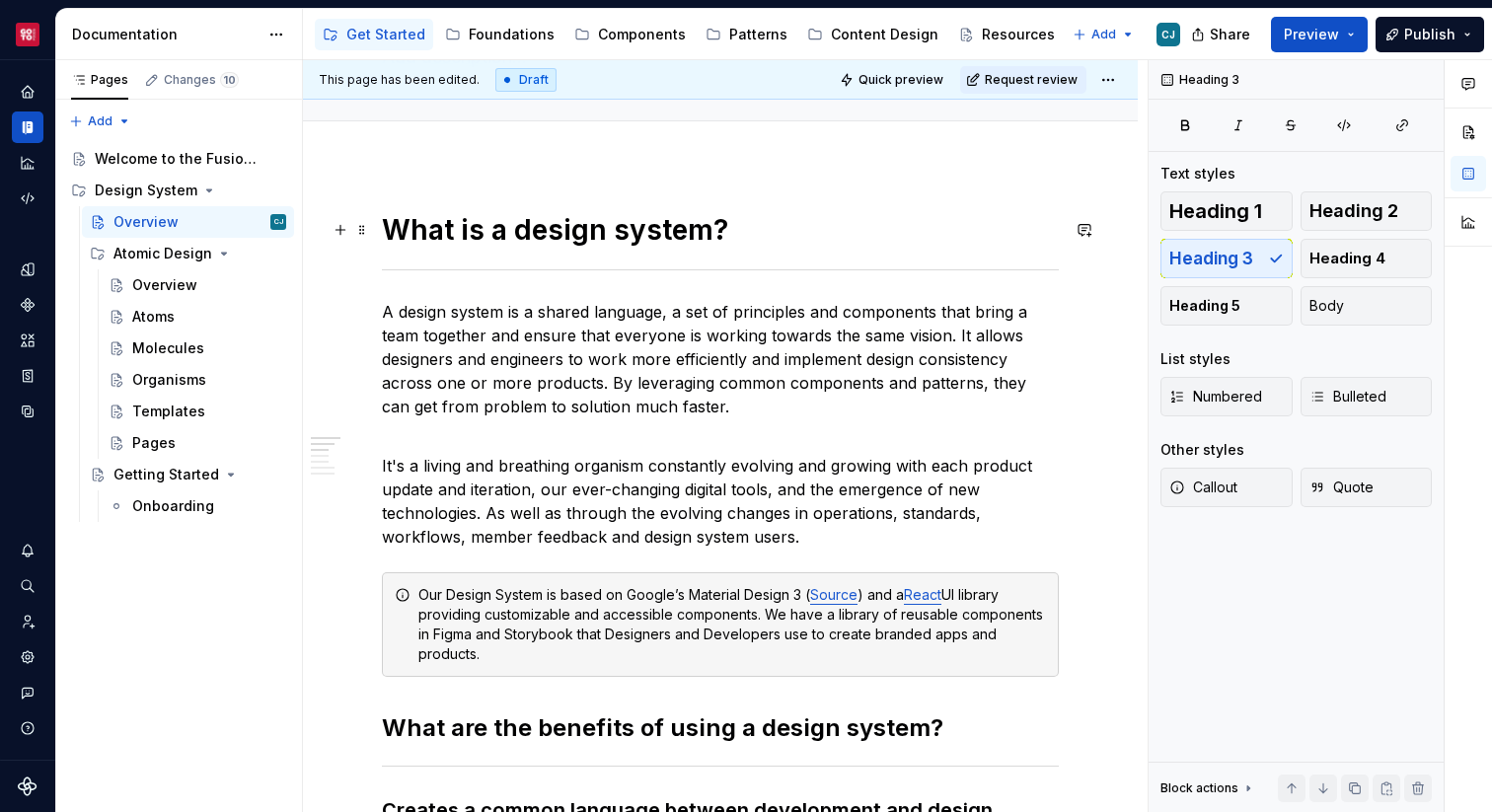
click at [707, 225] on h1 "What is a design system?" at bounding box center [720, 230] width 677 height 36
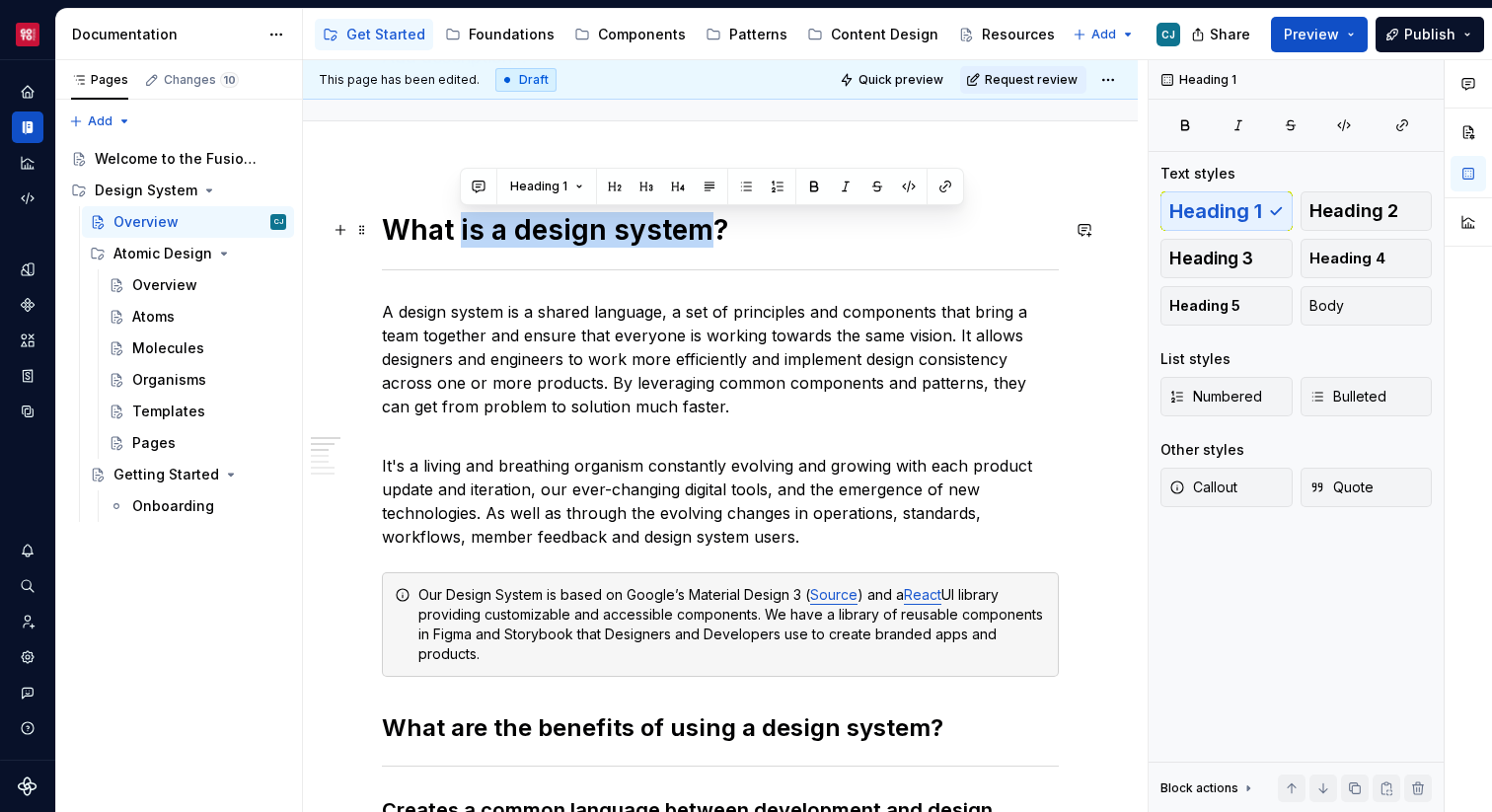
click at [457, 231] on h1 "What is a design system?" at bounding box center [720, 230] width 677 height 36
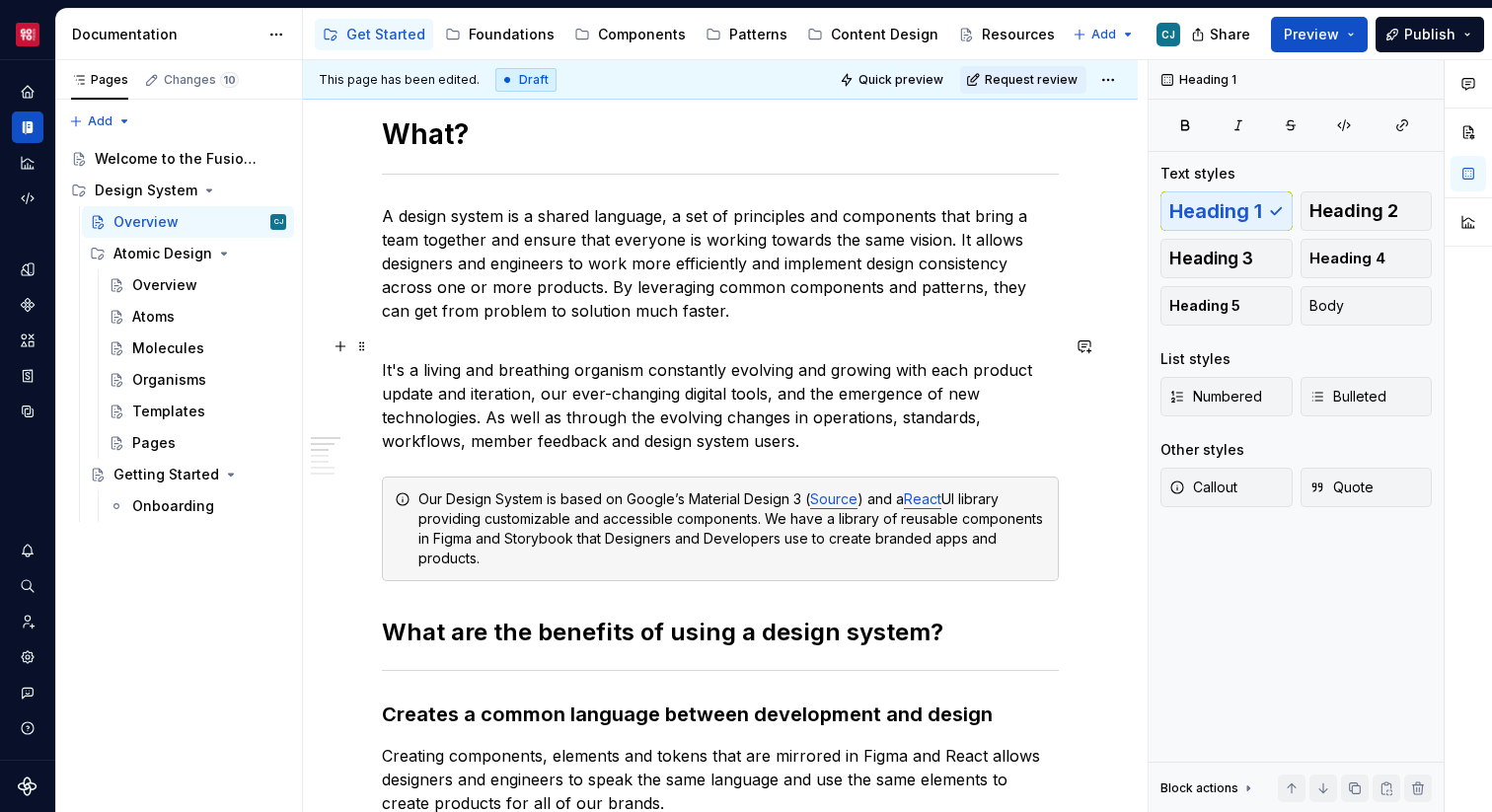
scroll to position [268, 0]
click at [924, 618] on h2 "What are the benefits of using a design system?" at bounding box center [720, 634] width 677 height 32
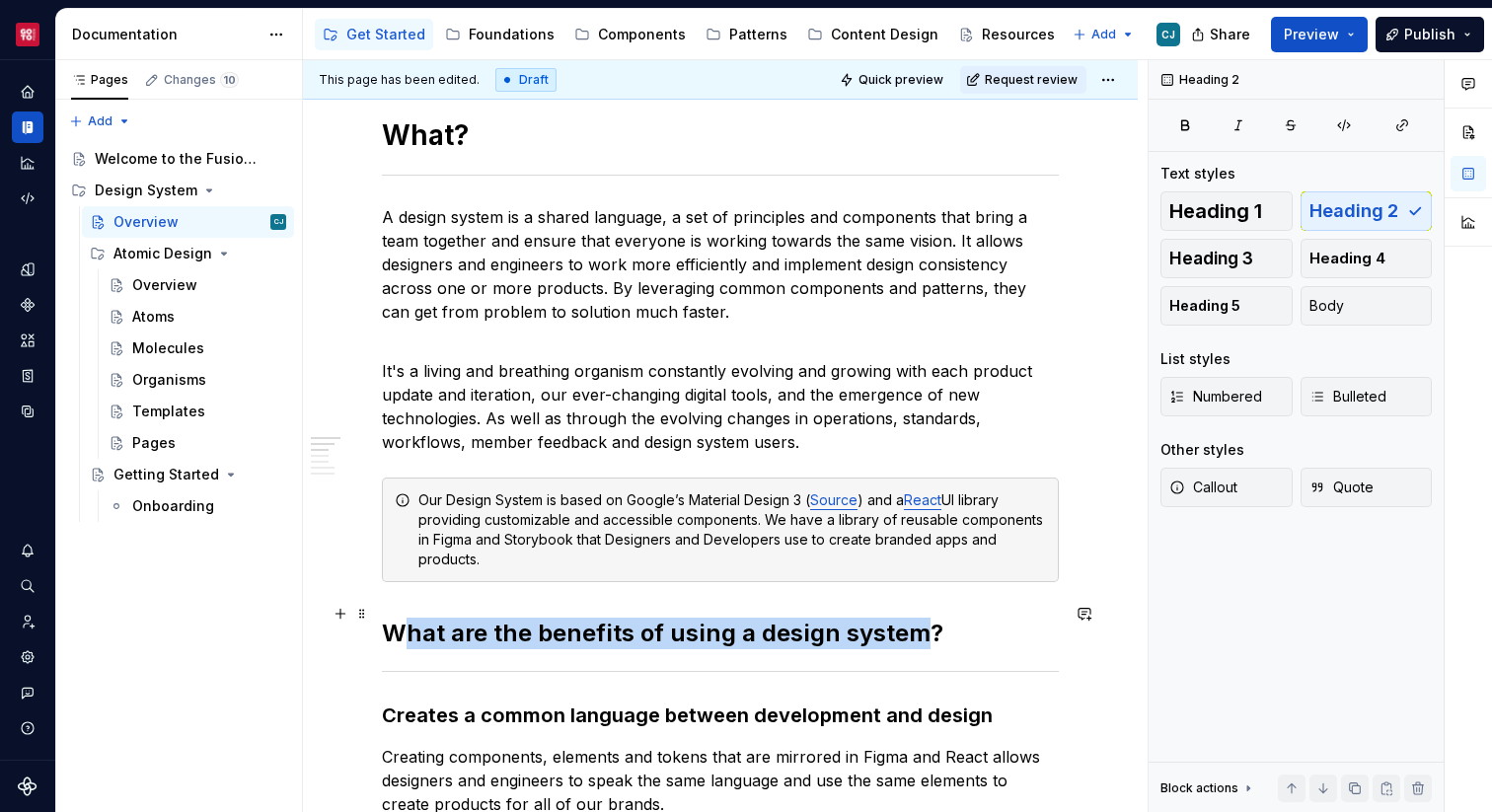
click at [400, 618] on h2 "What are the benefits of using a design system?" at bounding box center [720, 634] width 677 height 32
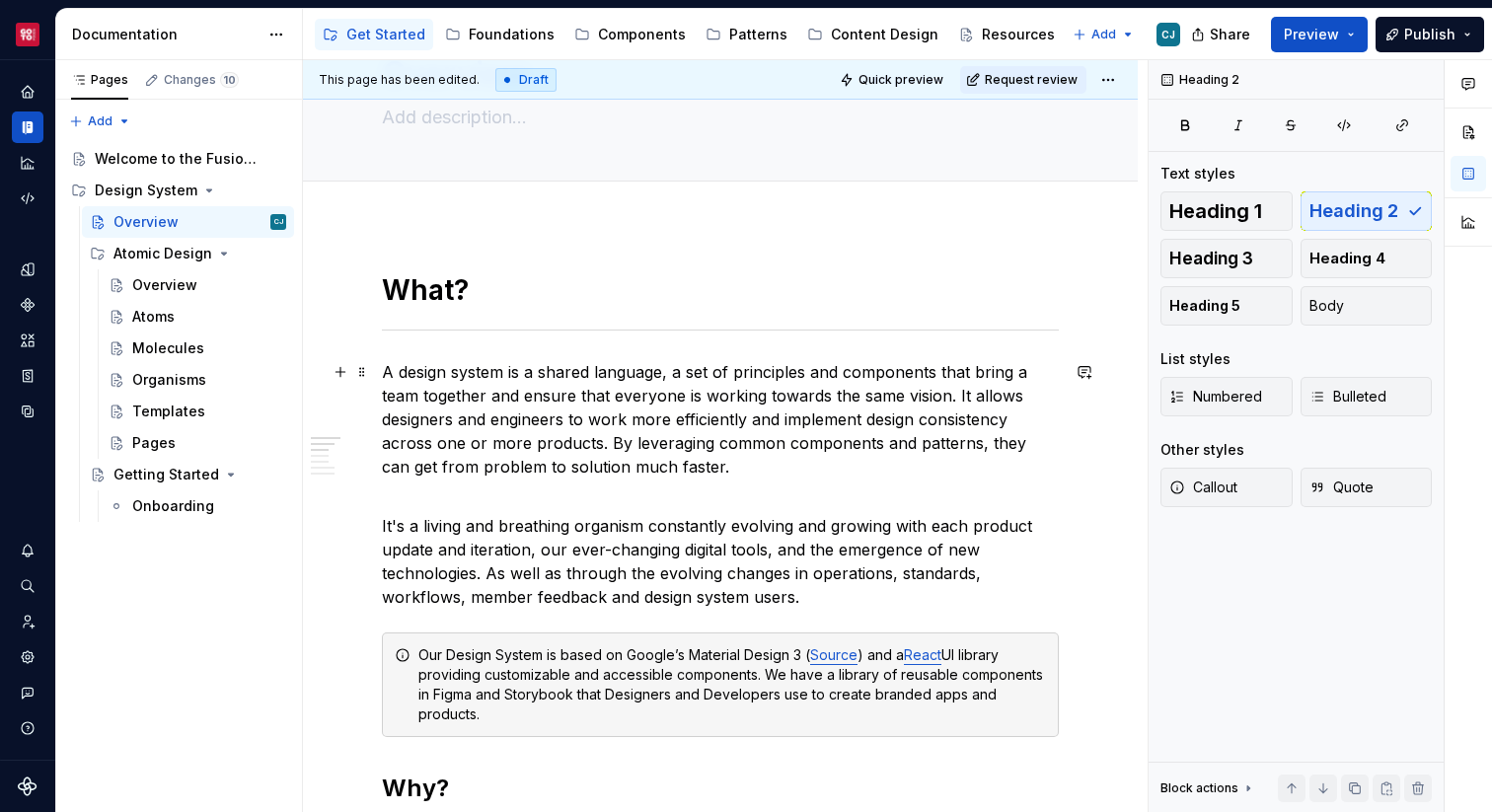
scroll to position [86, 0]
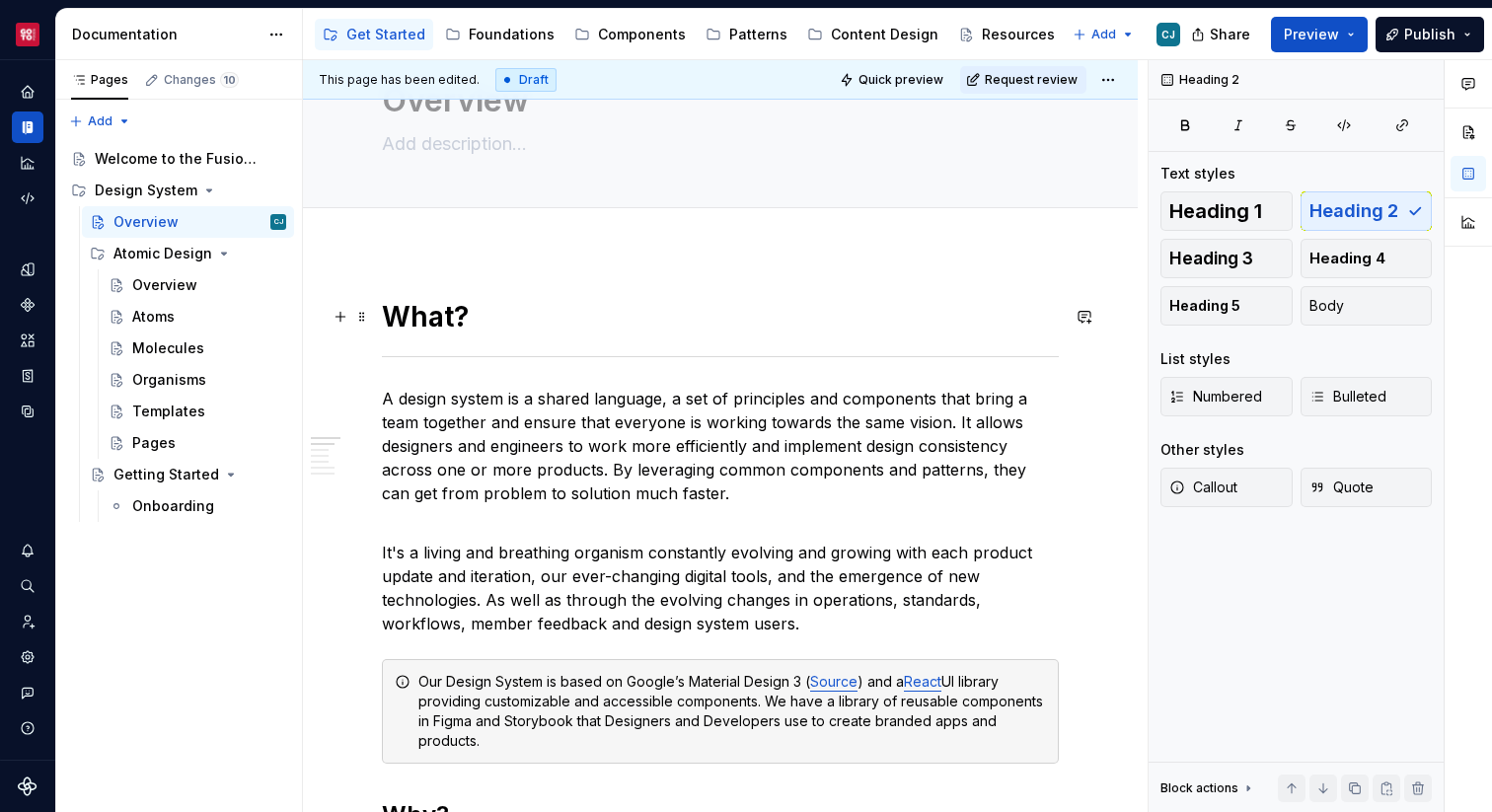
click at [477, 308] on h1 "What?" at bounding box center [720, 316] width 677 height 36
click at [1253, 252] on button "Heading 3" at bounding box center [1226, 259] width 132 height 40
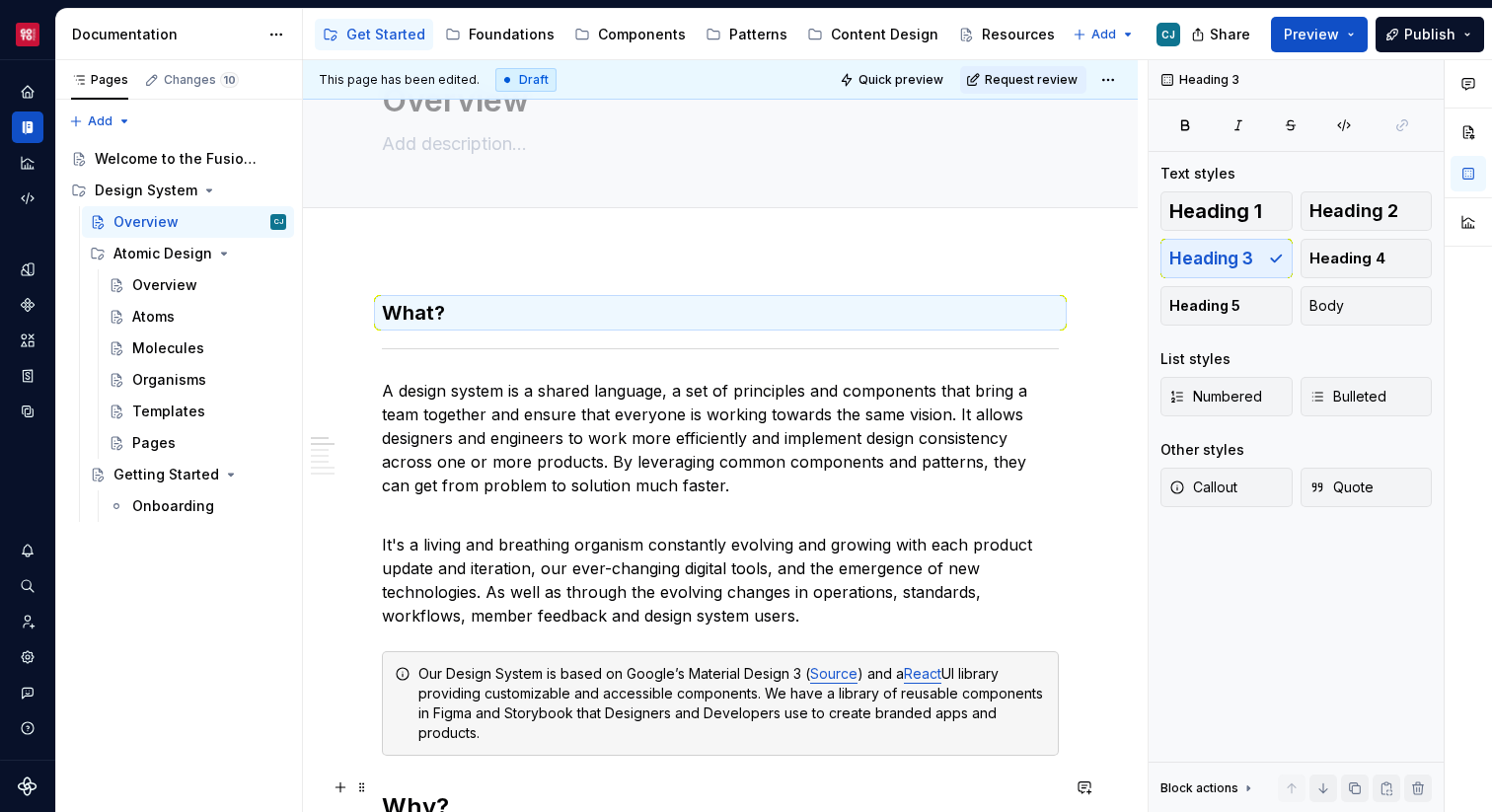
click at [430, 791] on h2 "Why?" at bounding box center [720, 807] width 677 height 32
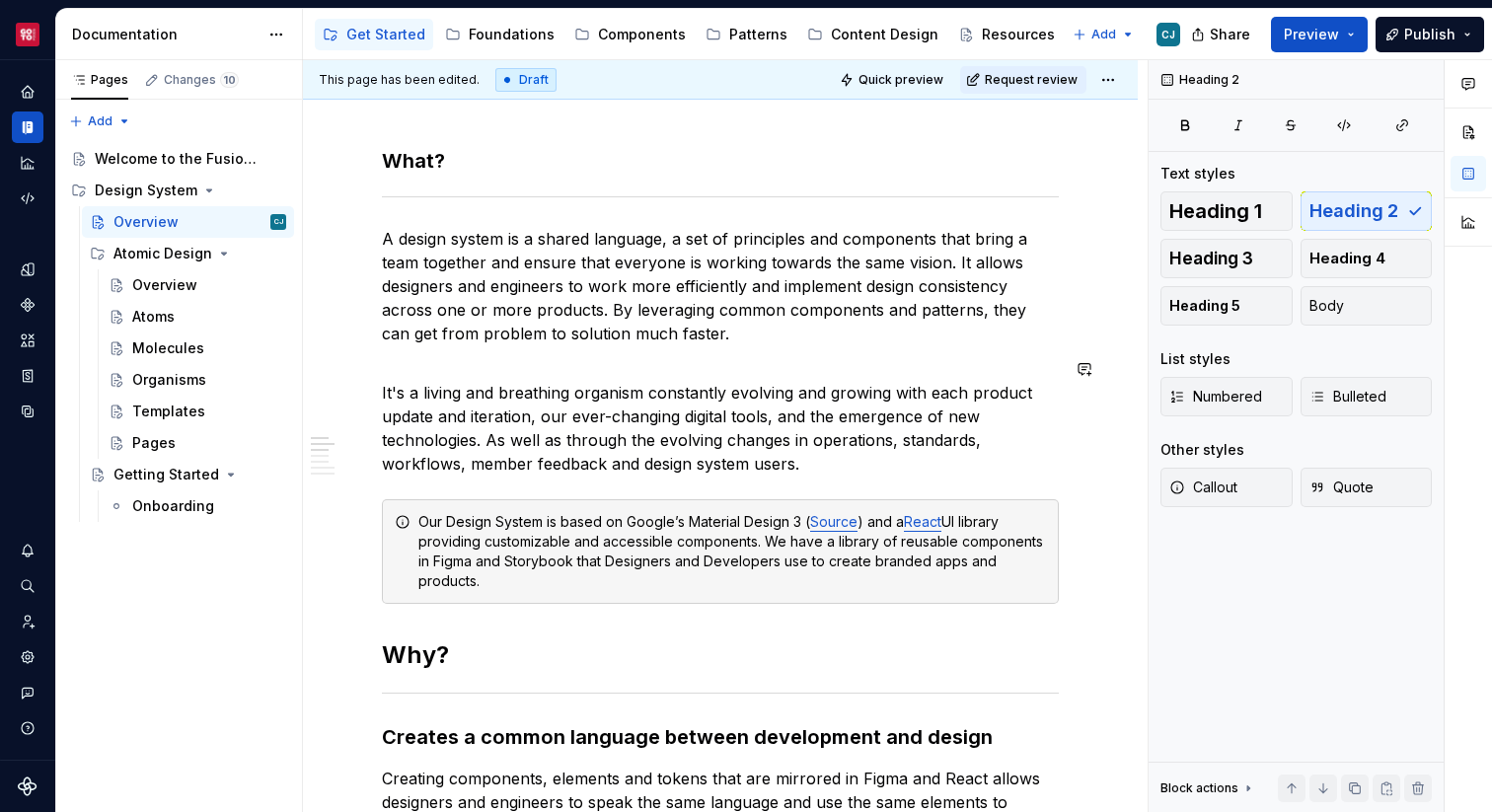
scroll to position [245, 0]
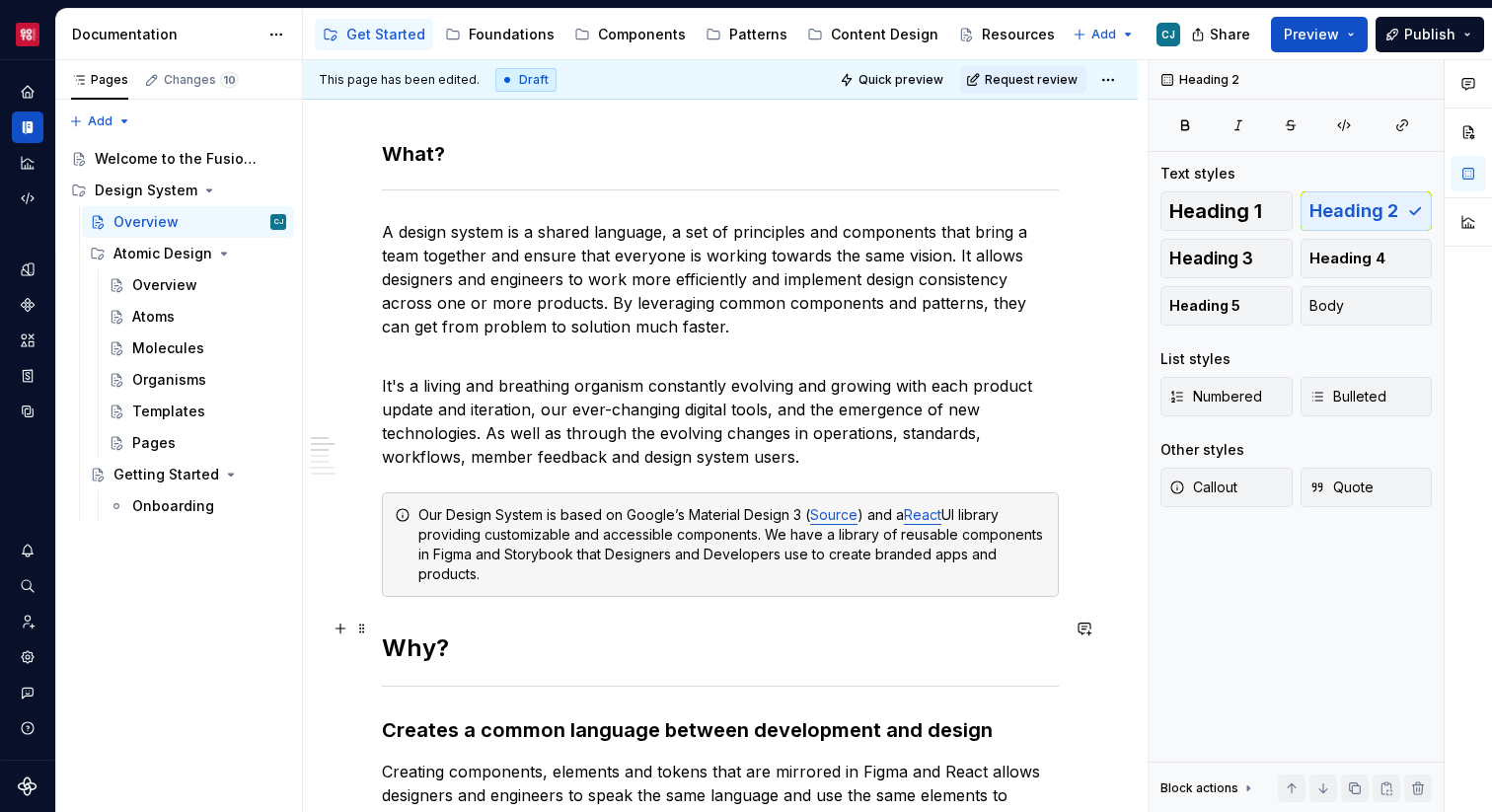
click at [473, 634] on h2 "Why?" at bounding box center [720, 648] width 677 height 32
click at [1318, 31] on span "Preview" at bounding box center [1311, 35] width 56 height 20
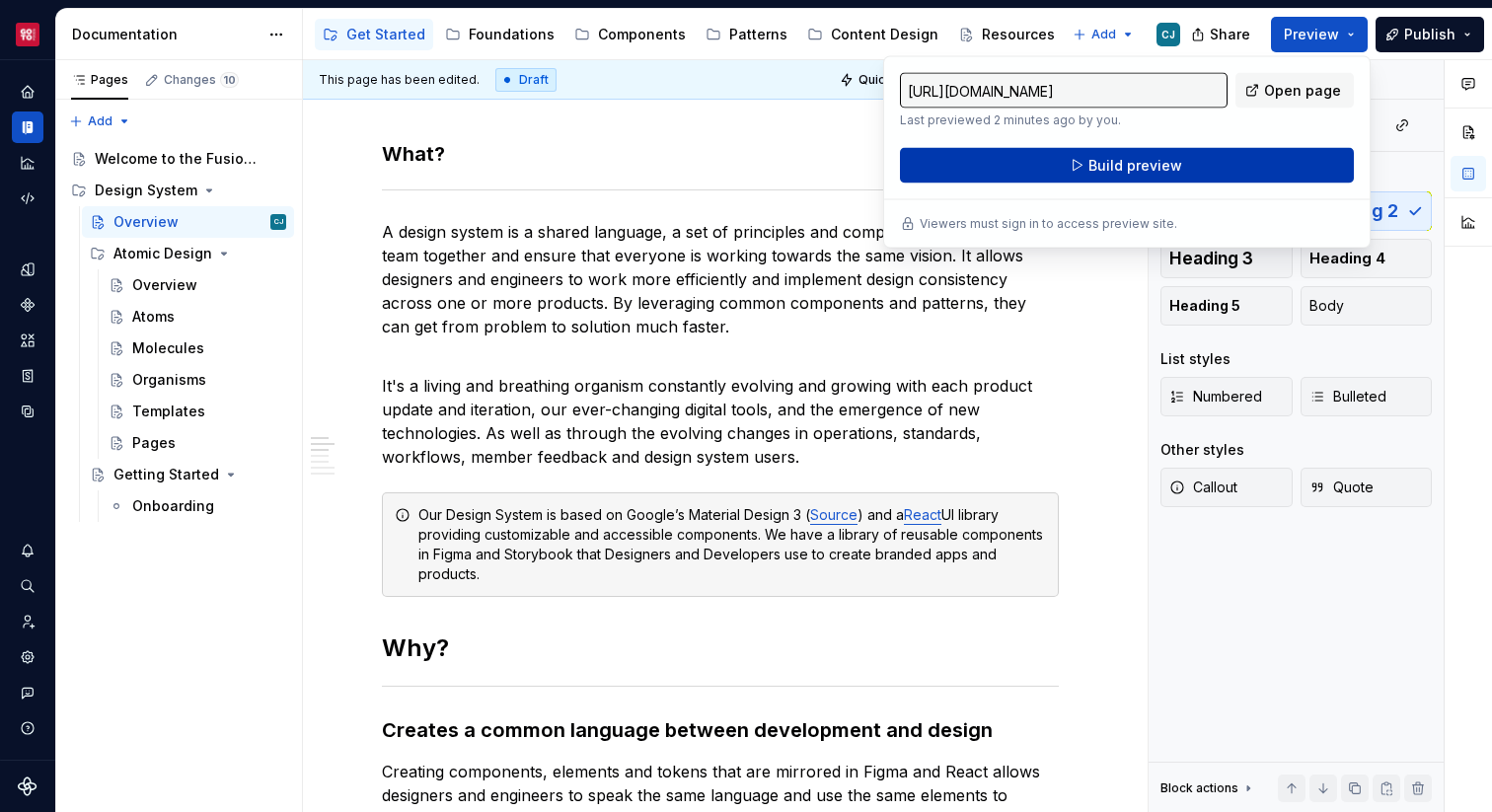
click at [1228, 155] on button "Build preview" at bounding box center [1127, 166] width 454 height 36
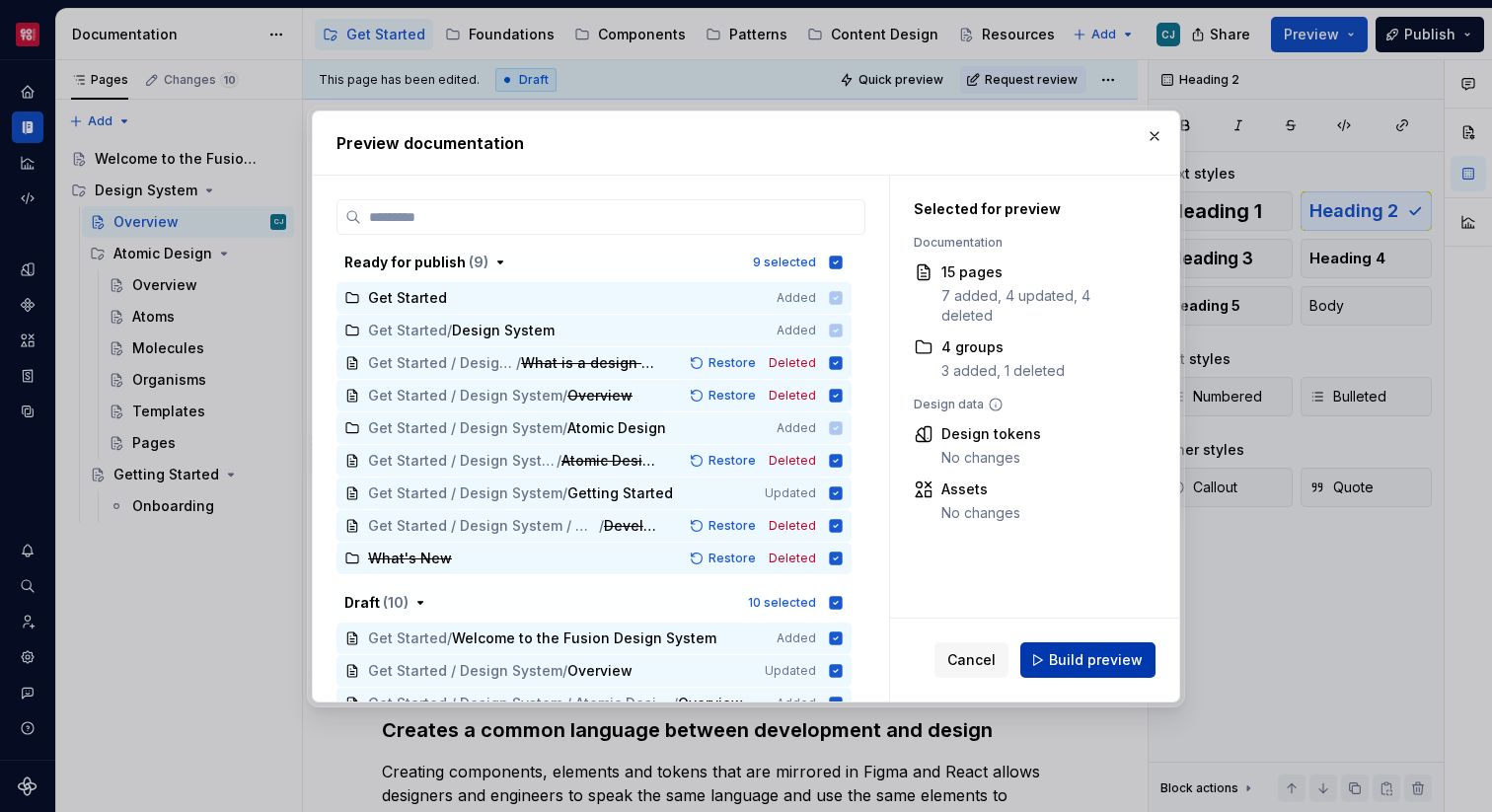
click at [1067, 651] on span "Build preview" at bounding box center [1095, 660] width 93 height 20
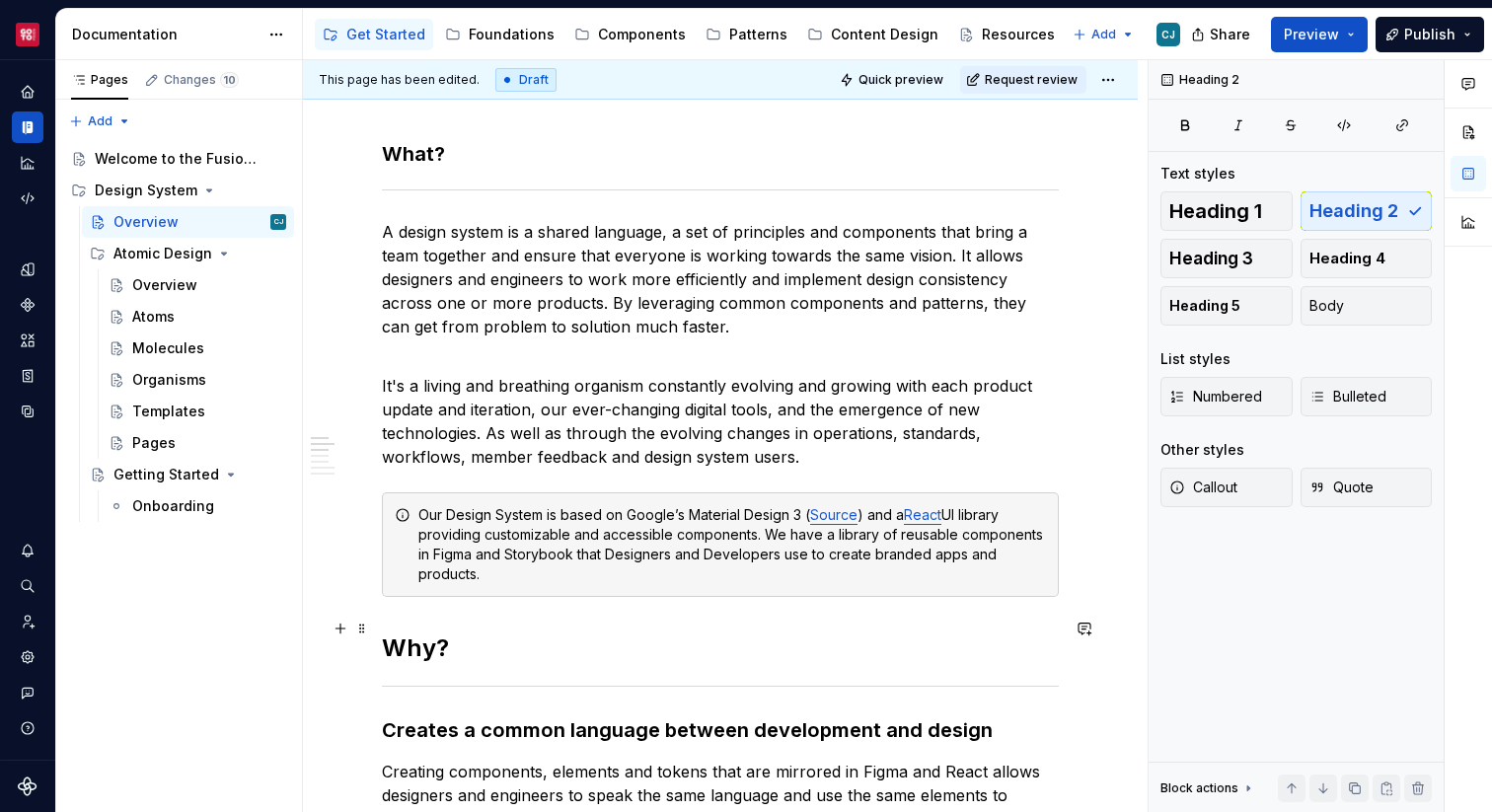
click at [459, 633] on h2 "Why?" at bounding box center [720, 648] width 677 height 32
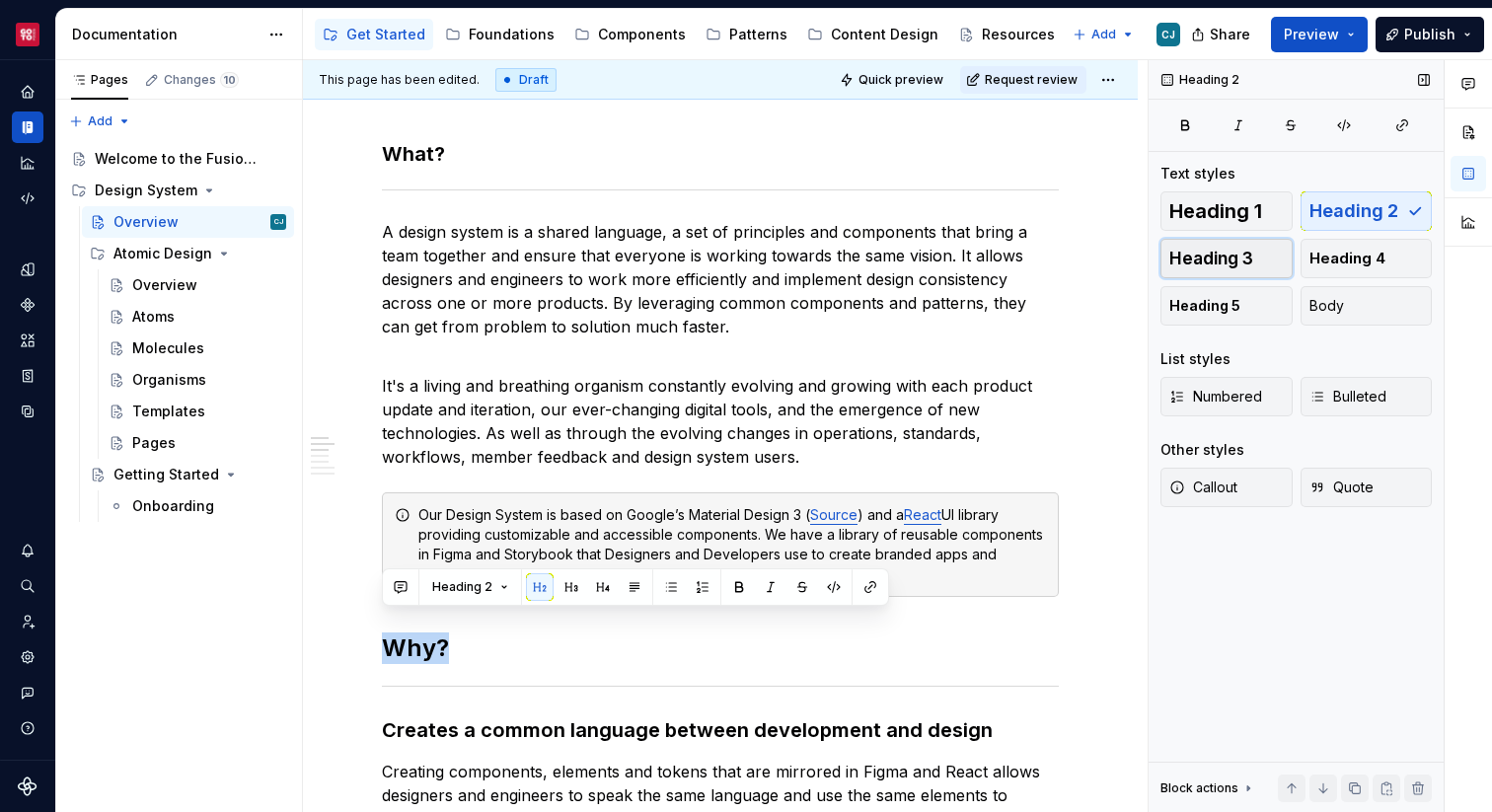
click at [1266, 252] on button "Heading 3" at bounding box center [1226, 259] width 132 height 40
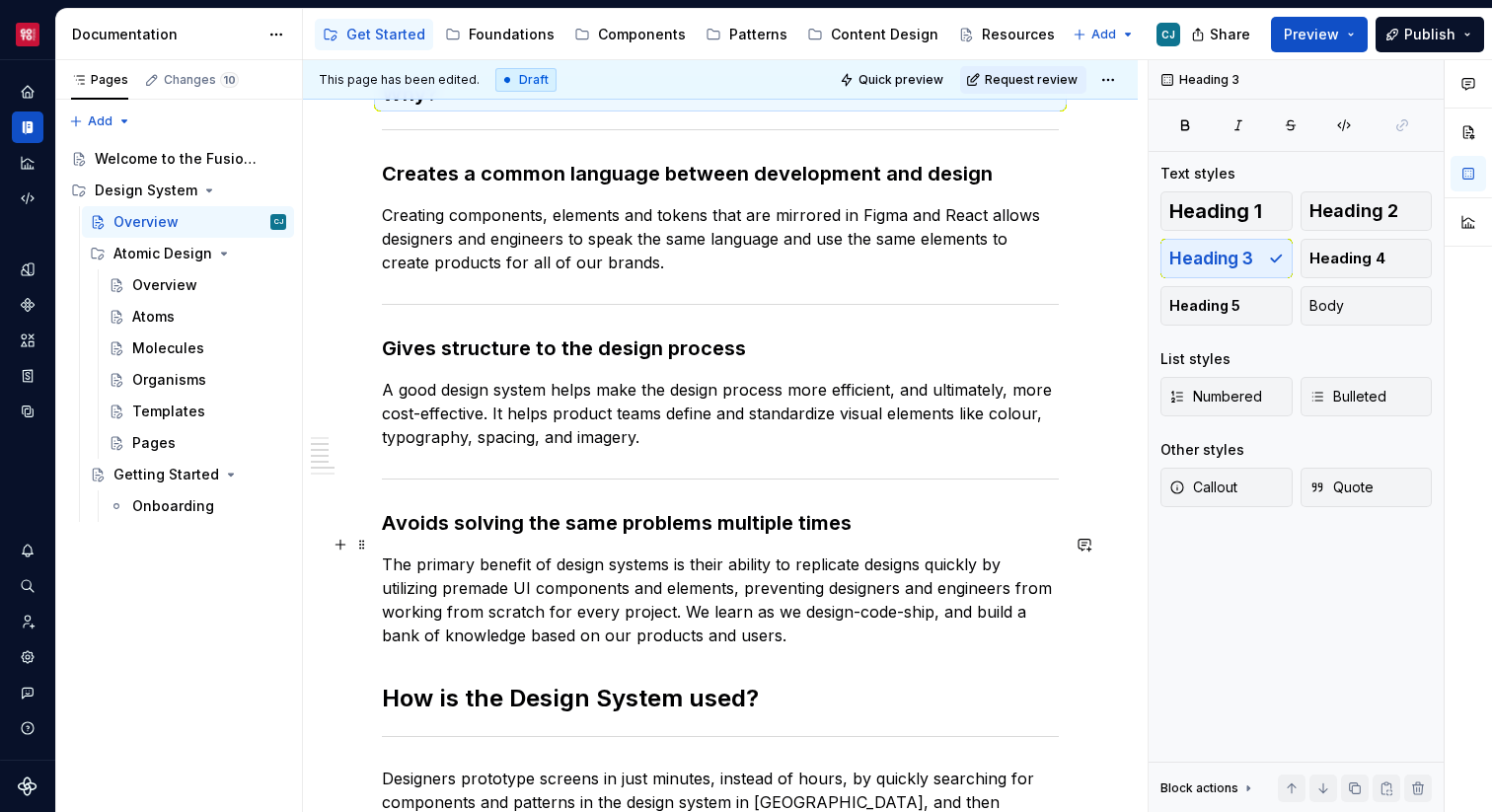
scroll to position [844, 0]
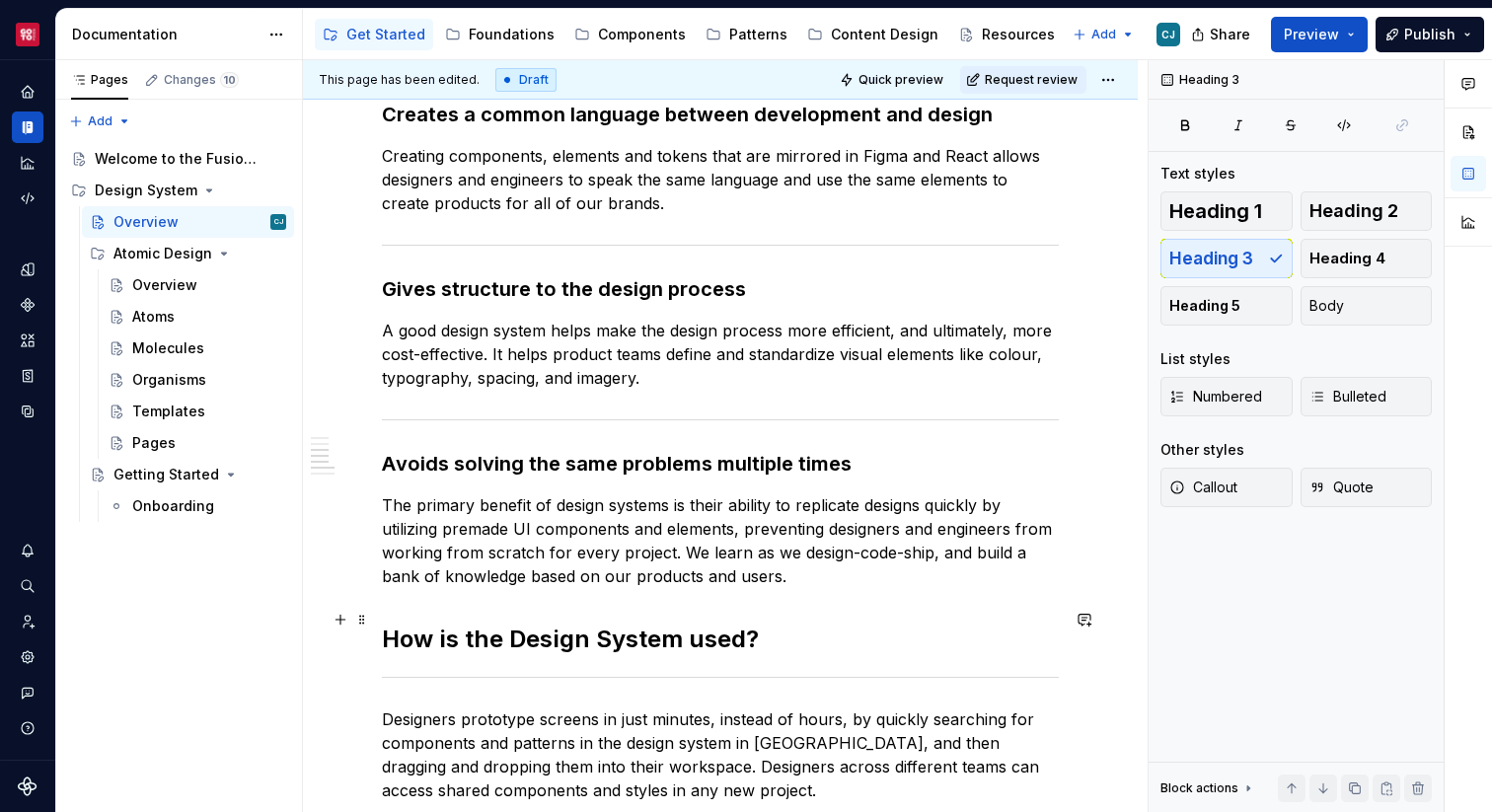
click at [808, 627] on h2 "How is the Design System used?" at bounding box center [720, 639] width 677 height 32
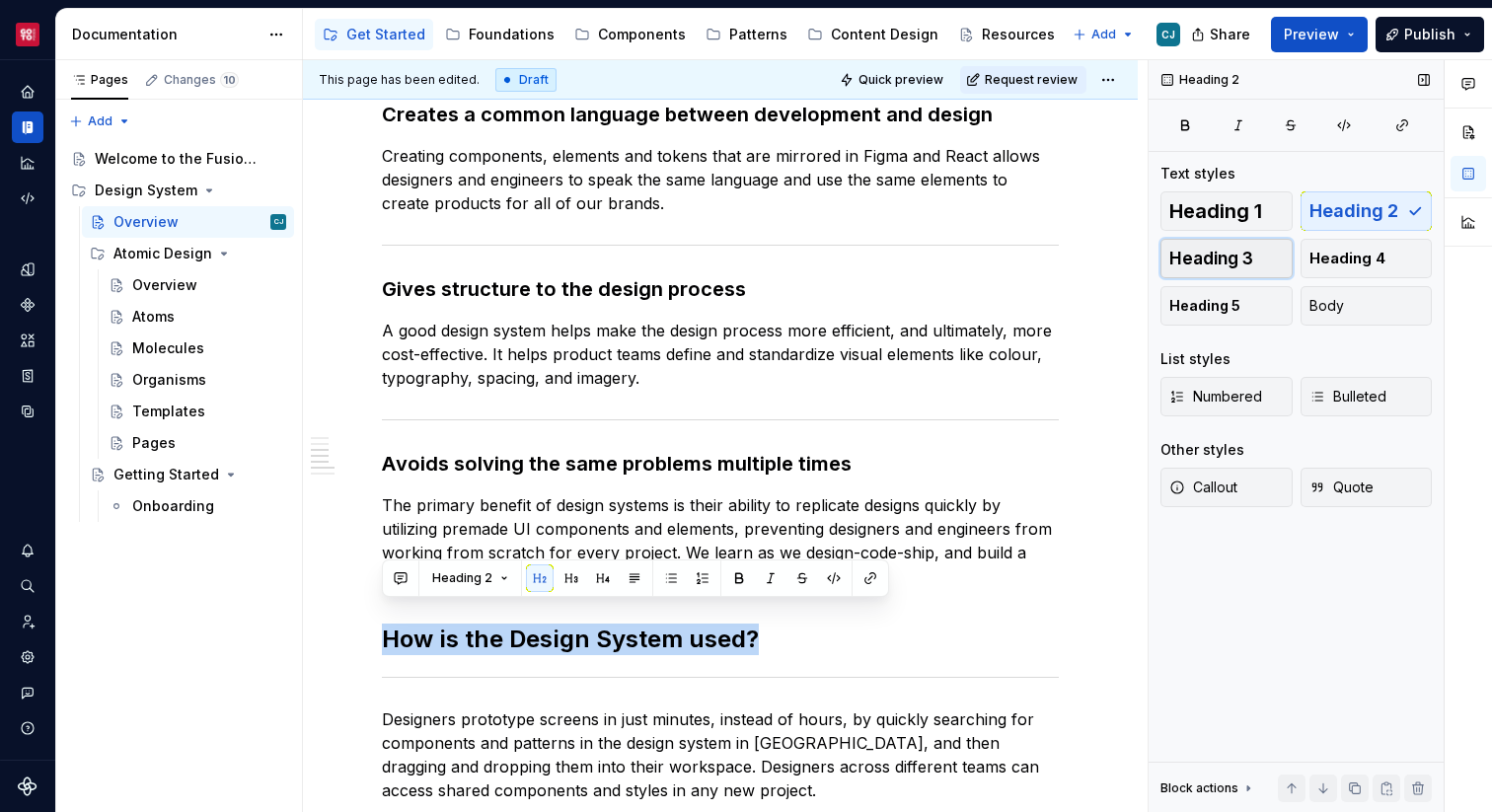
click at [1205, 253] on span "Heading 3" at bounding box center [1211, 259] width 84 height 20
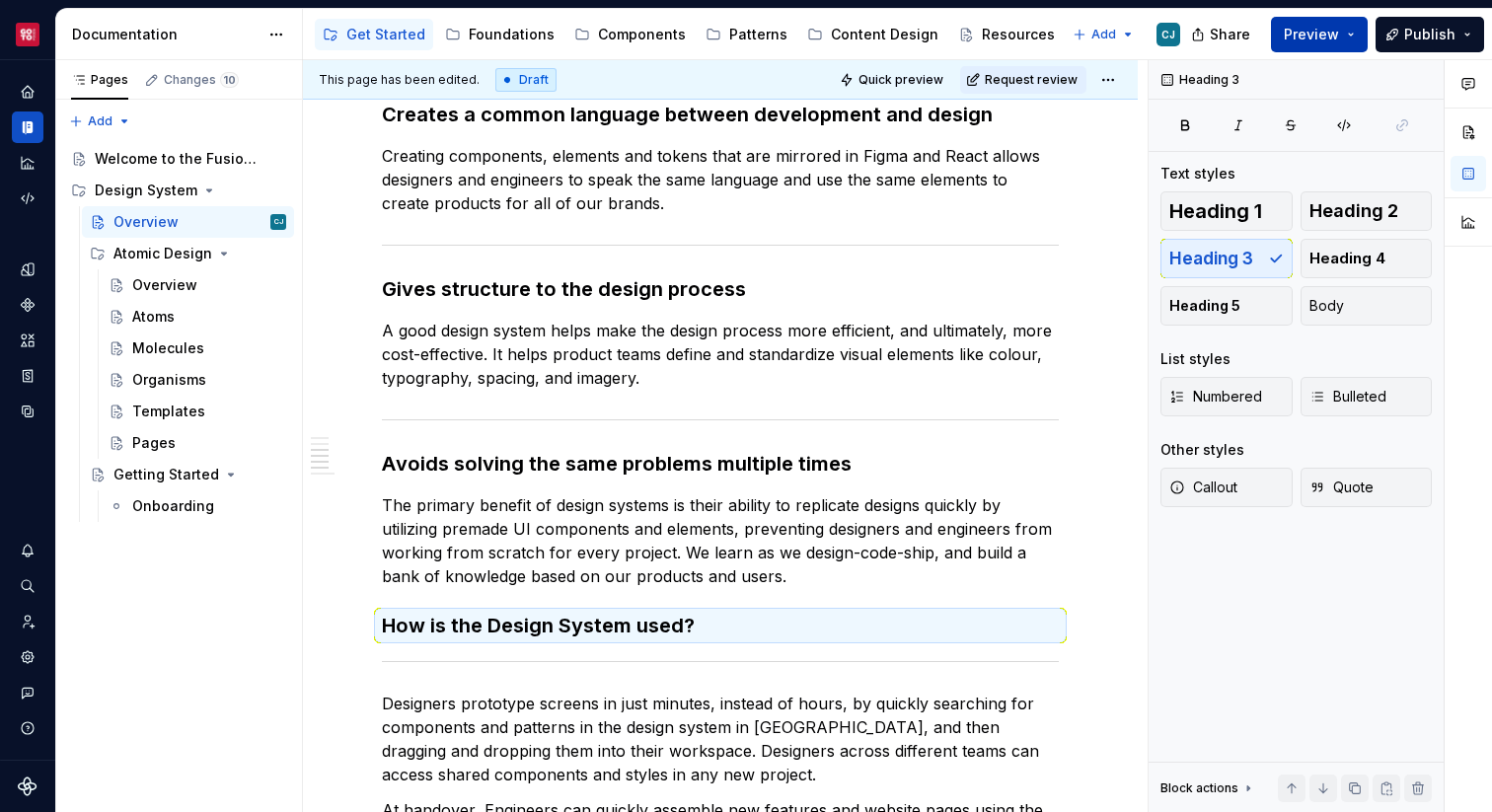
click at [1332, 40] on span "Preview" at bounding box center [1311, 35] width 56 height 20
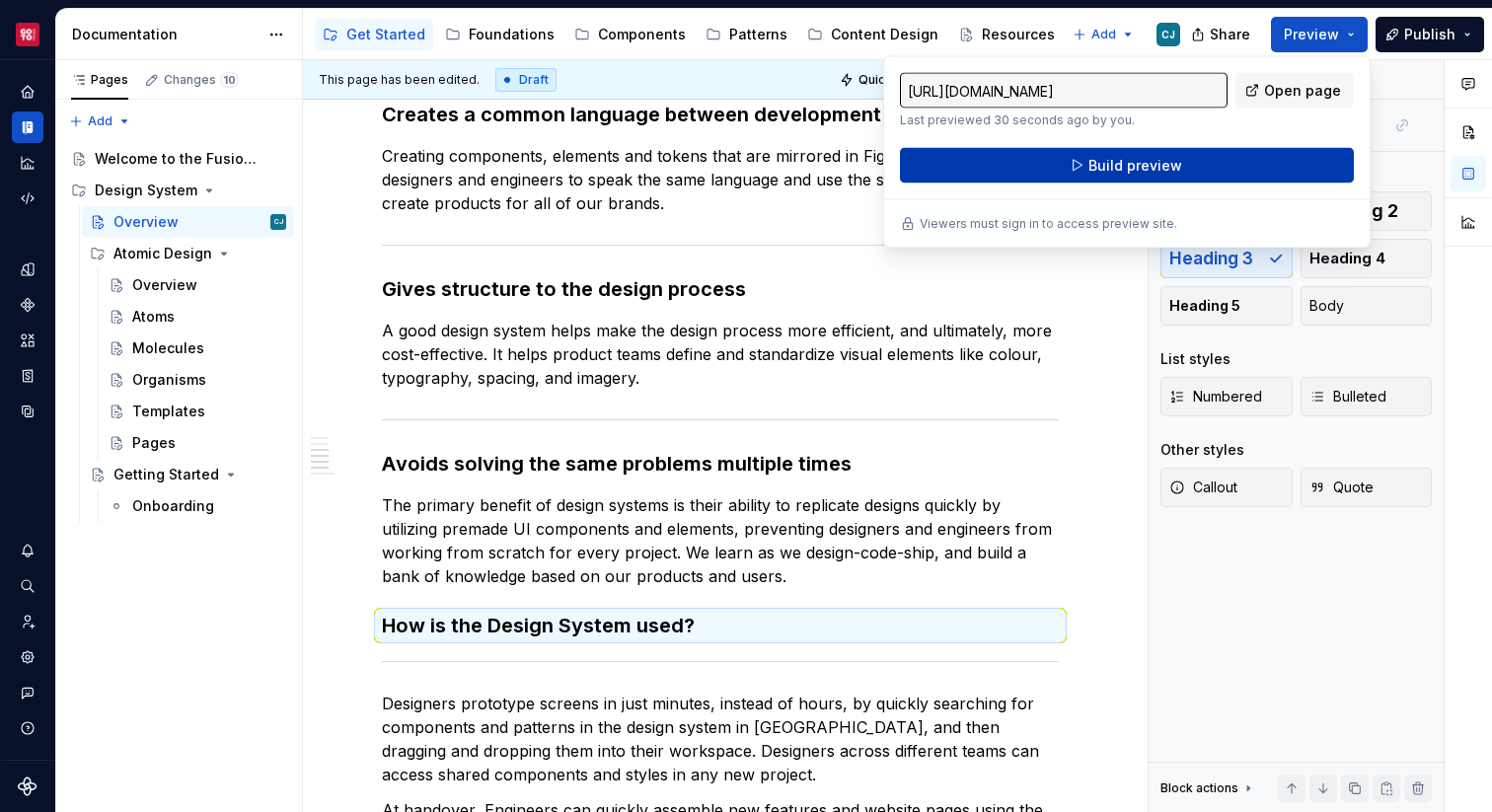
click at [1213, 173] on button "Build preview" at bounding box center [1127, 166] width 454 height 36
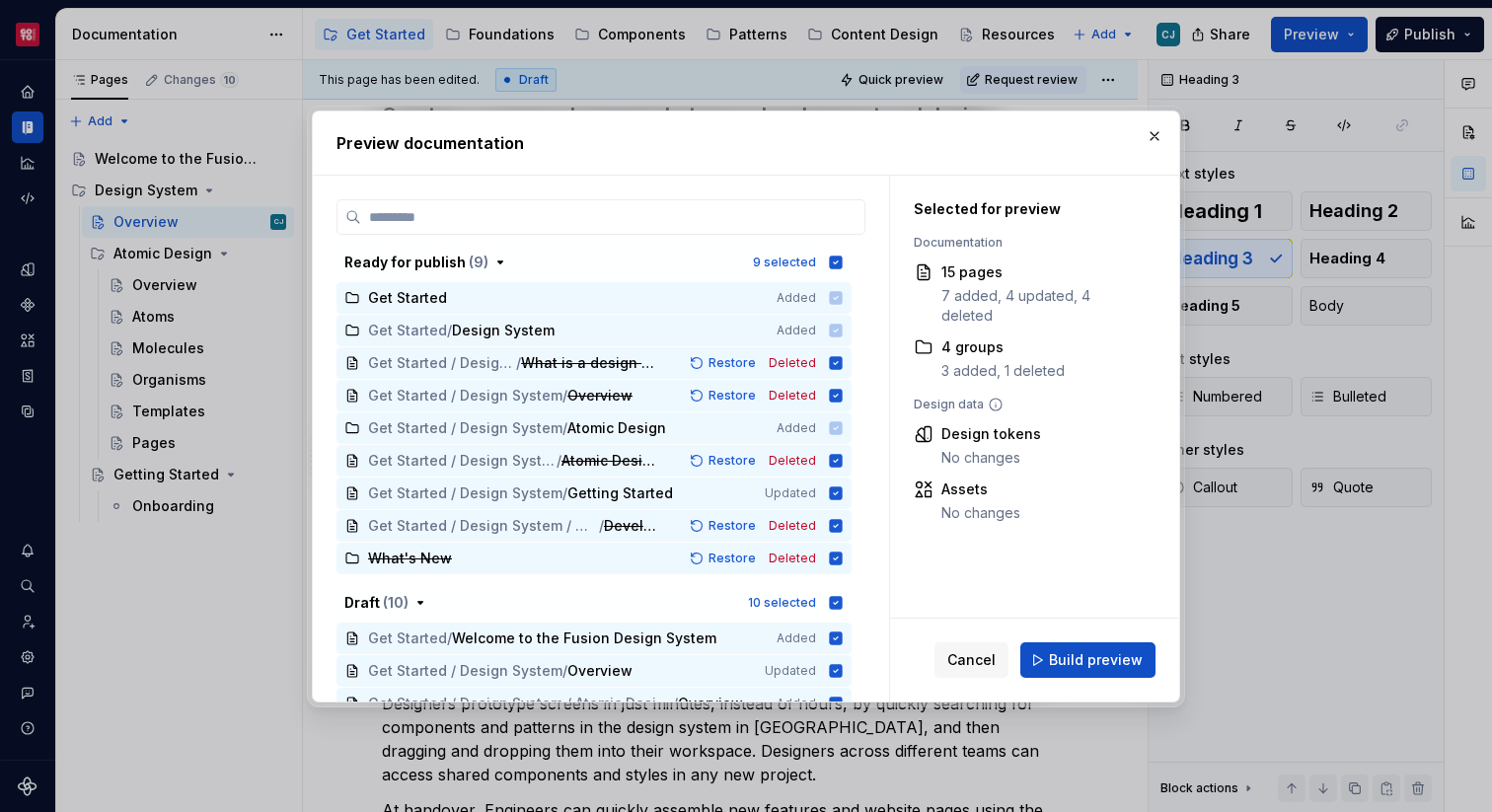
click at [1099, 638] on div "Cancel Build preview" at bounding box center [1034, 660] width 289 height 83
click at [1099, 652] on span "Build preview" at bounding box center [1095, 660] width 93 height 20
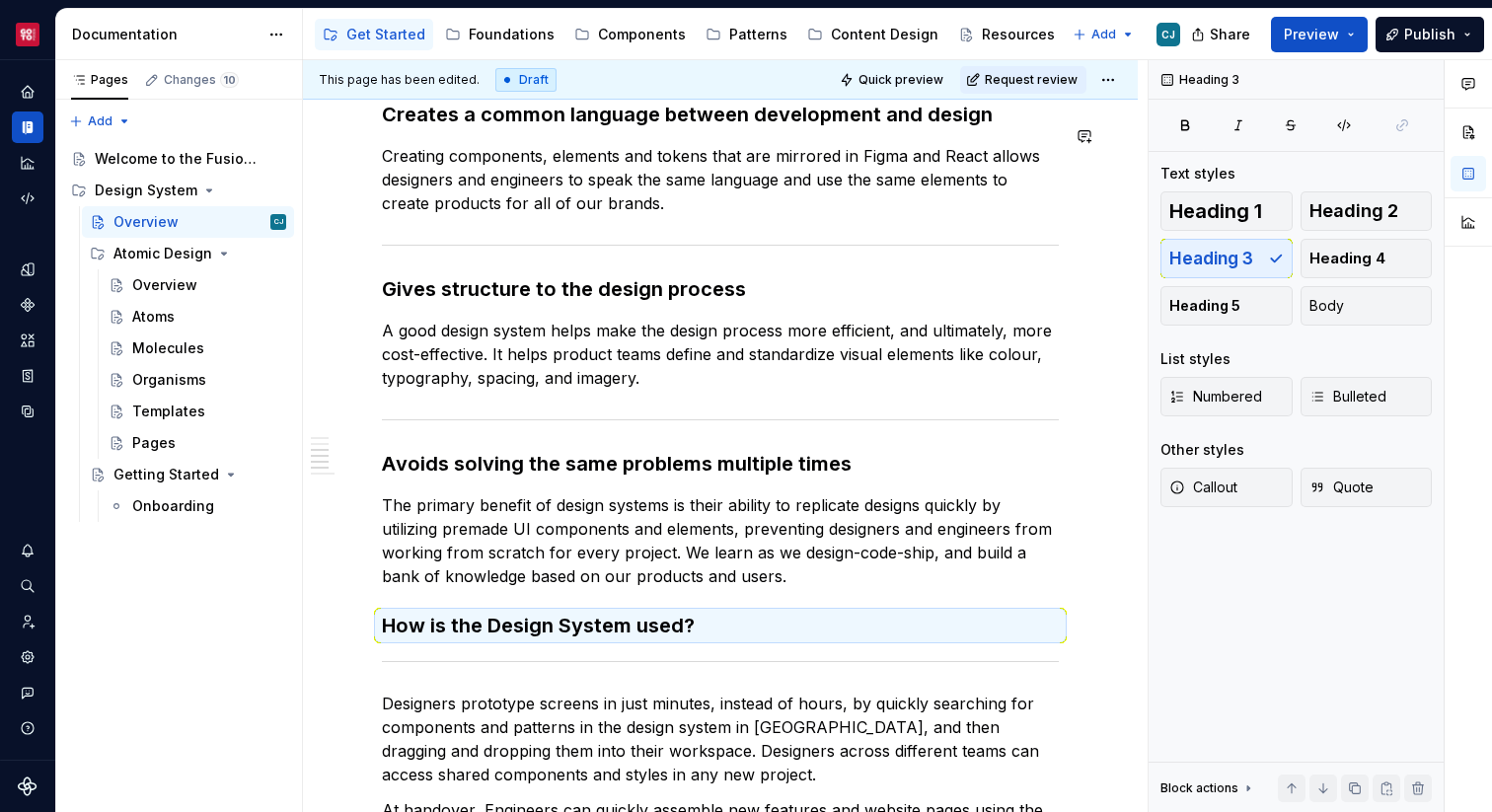
scroll to position [1522, 0]
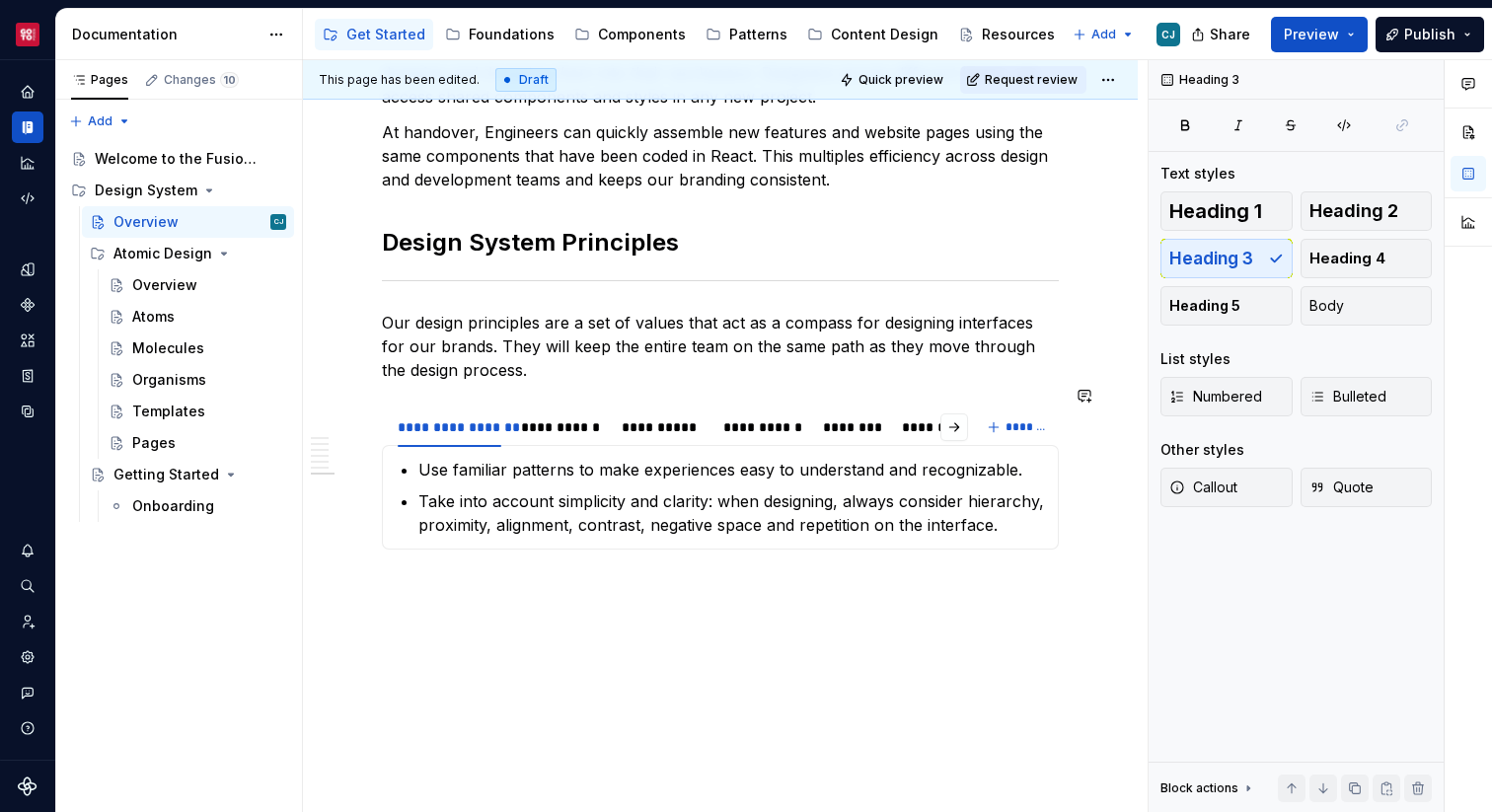
click at [678, 227] on h2 "Design System Principles" at bounding box center [720, 243] width 677 height 32
click at [1261, 260] on button "Heading 3" at bounding box center [1226, 259] width 132 height 40
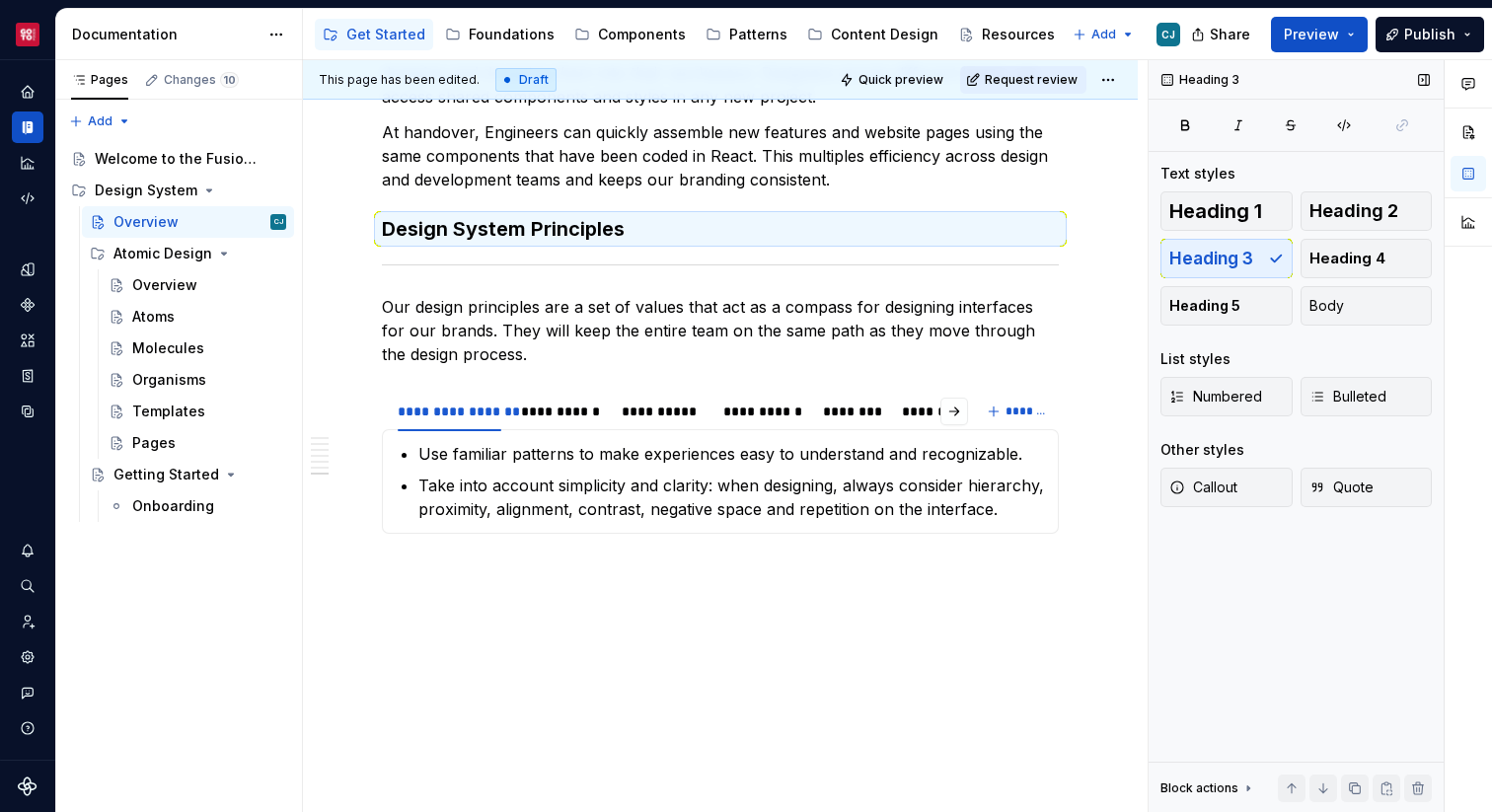
scroll to position [1506, 0]
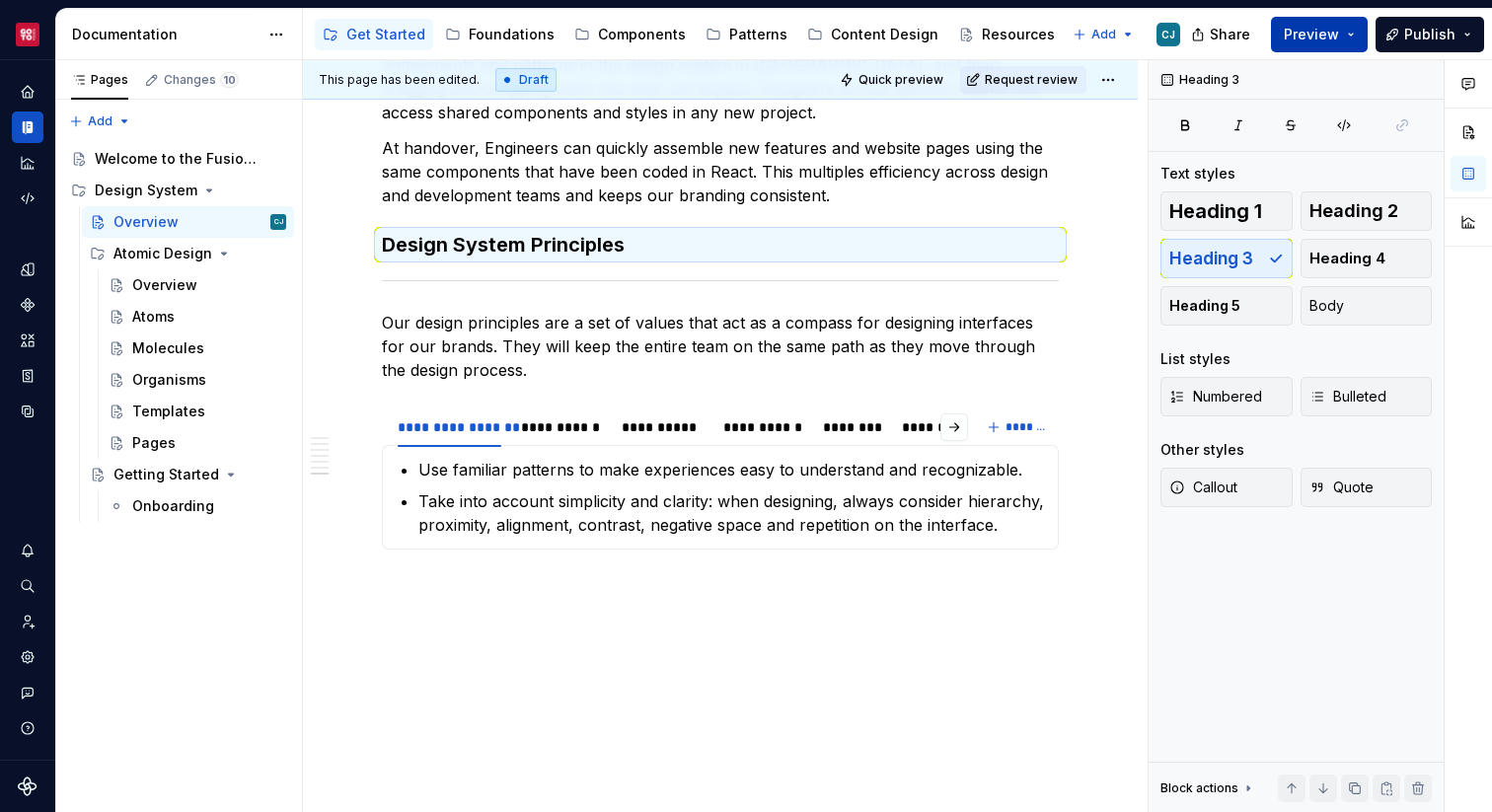
click at [1322, 33] on span "Preview" at bounding box center [1311, 35] width 56 height 20
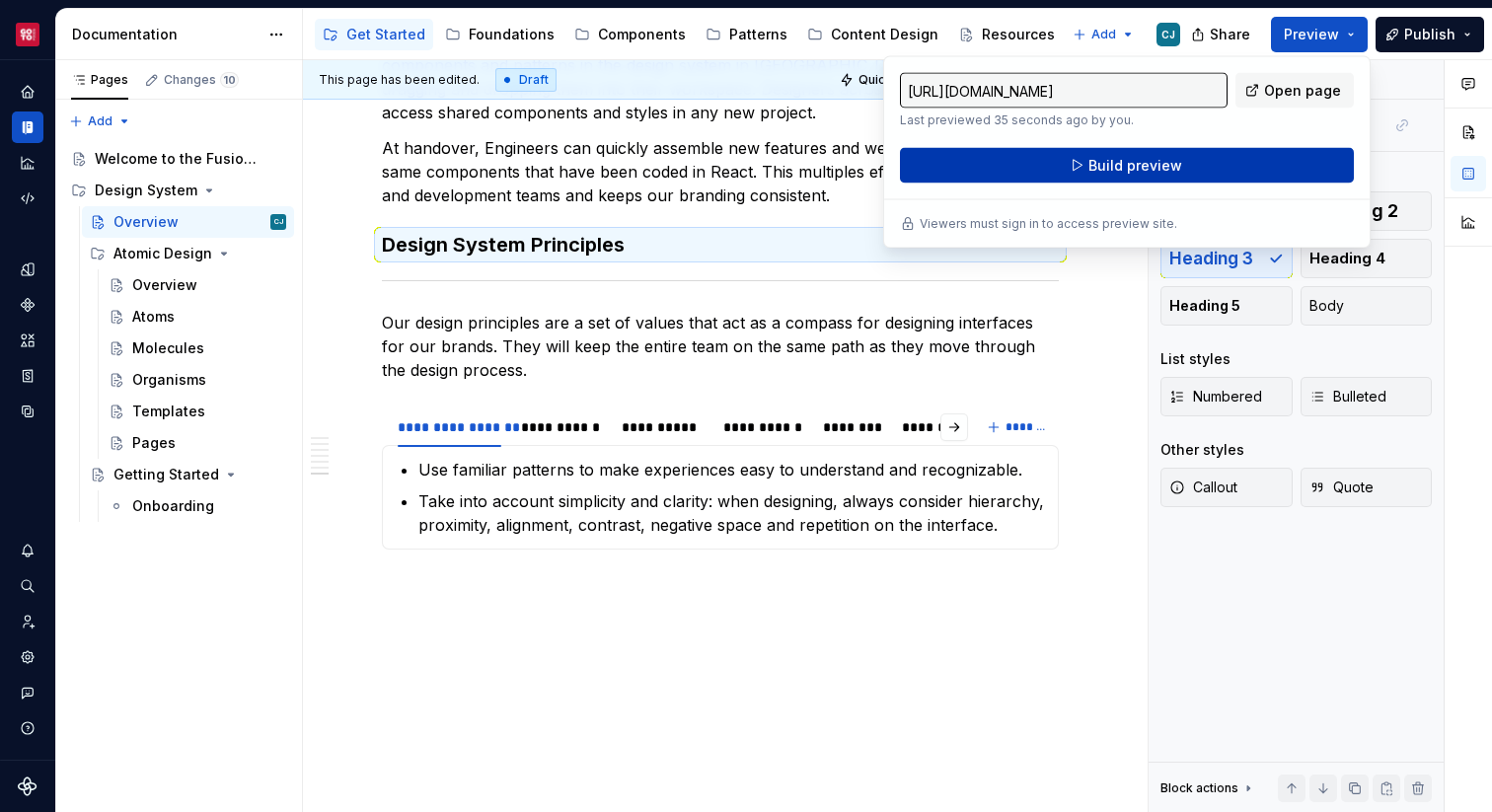
click at [1185, 180] on button "Build preview" at bounding box center [1127, 166] width 454 height 36
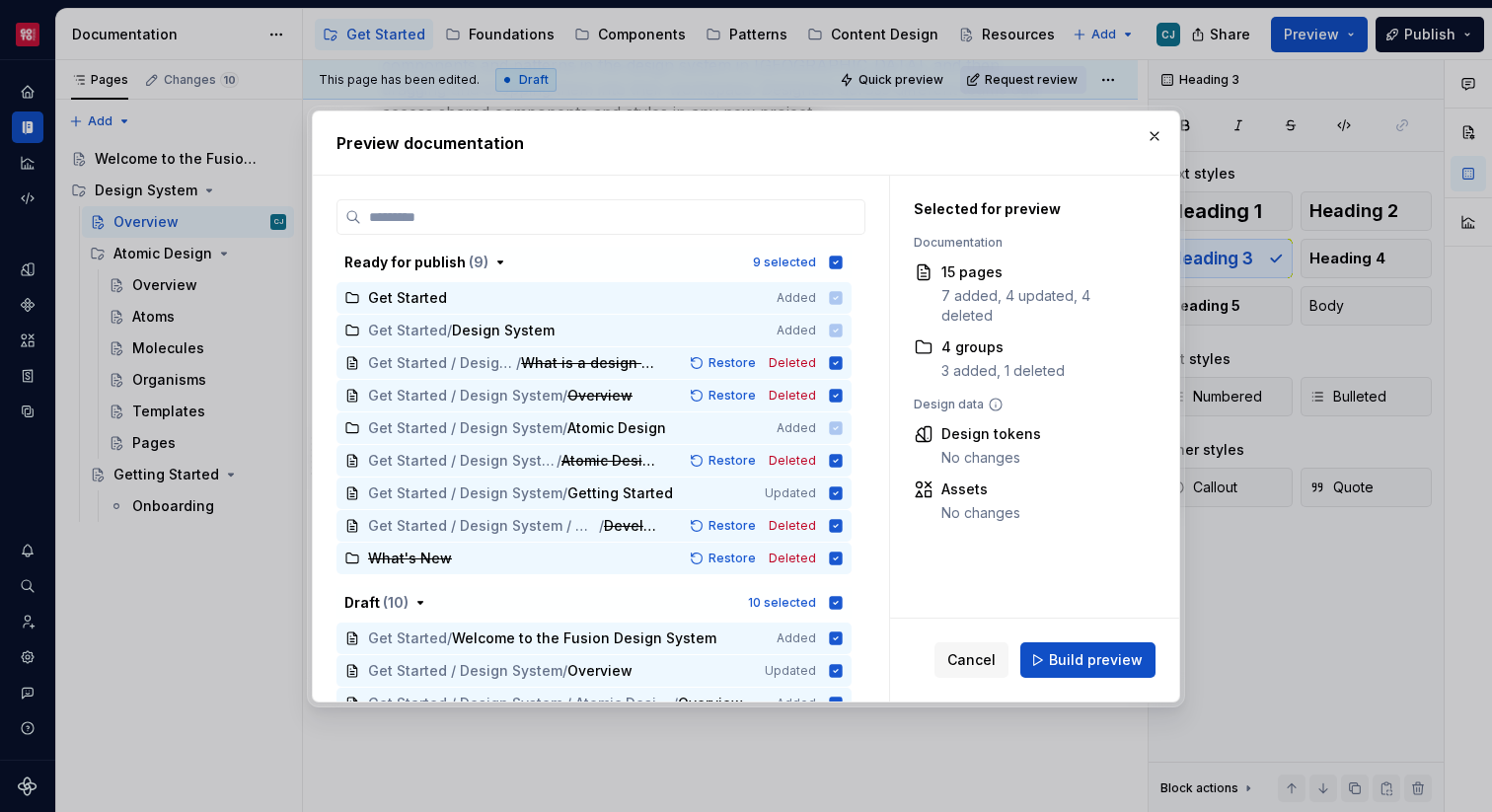
click at [1080, 680] on div "Cancel Build preview" at bounding box center [1034, 660] width 289 height 83
click at [1080, 656] on span "Build preview" at bounding box center [1095, 660] width 93 height 20
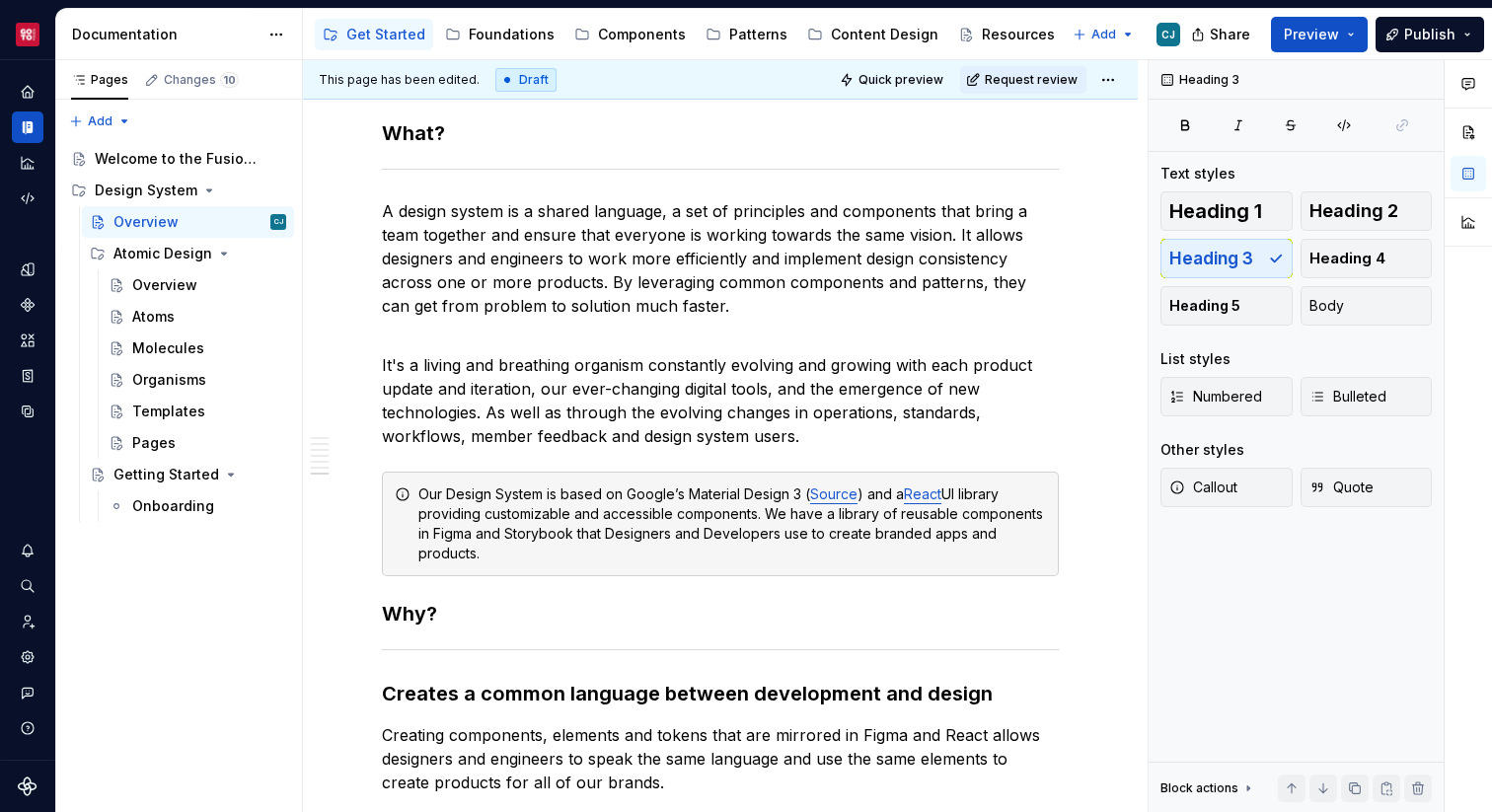
scroll to position [0, 0]
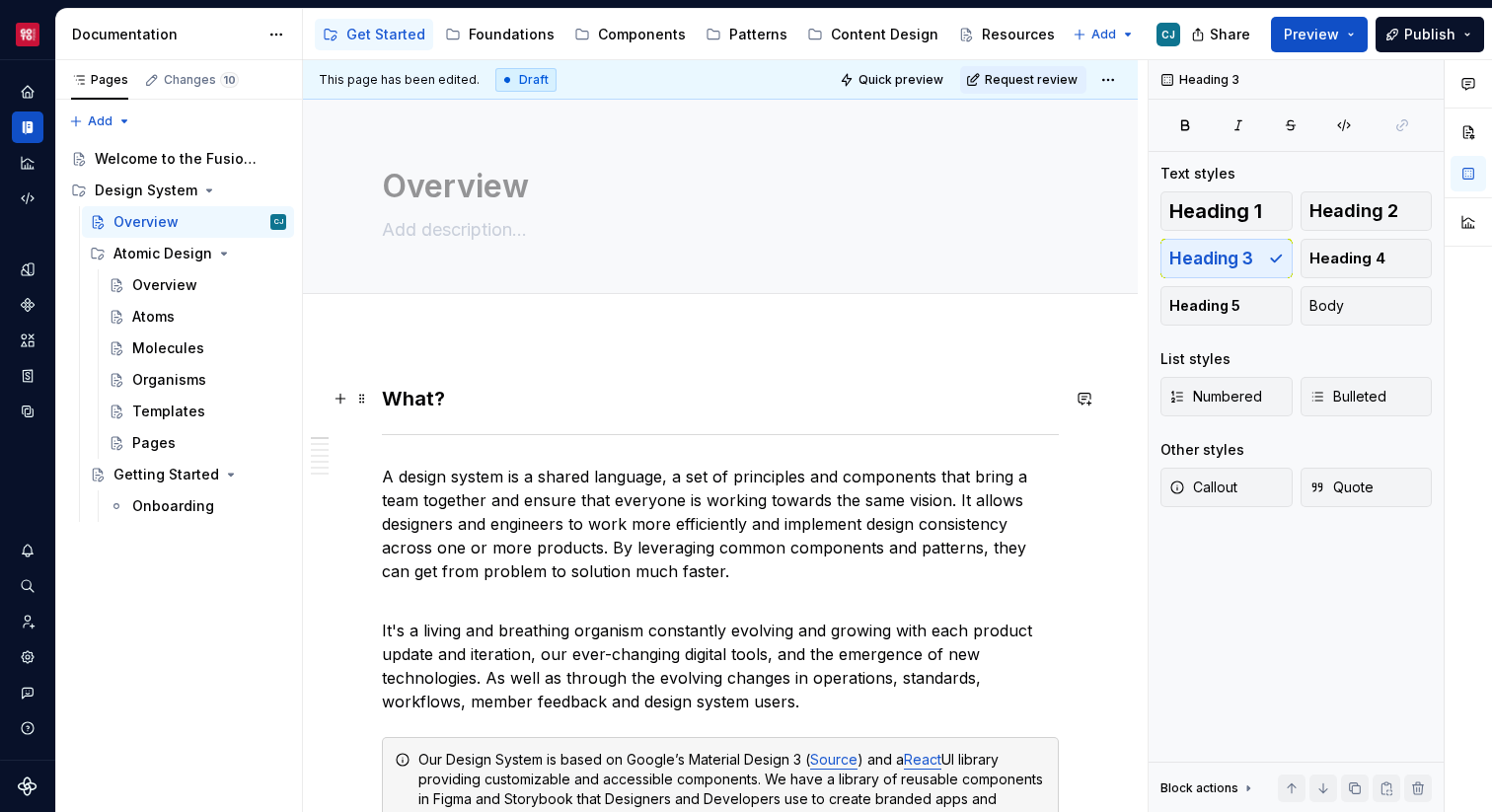
click at [485, 405] on h3 "What?" at bounding box center [720, 399] width 677 height 28
click at [1236, 215] on span "Heading 1" at bounding box center [1216, 211] width 93 height 20
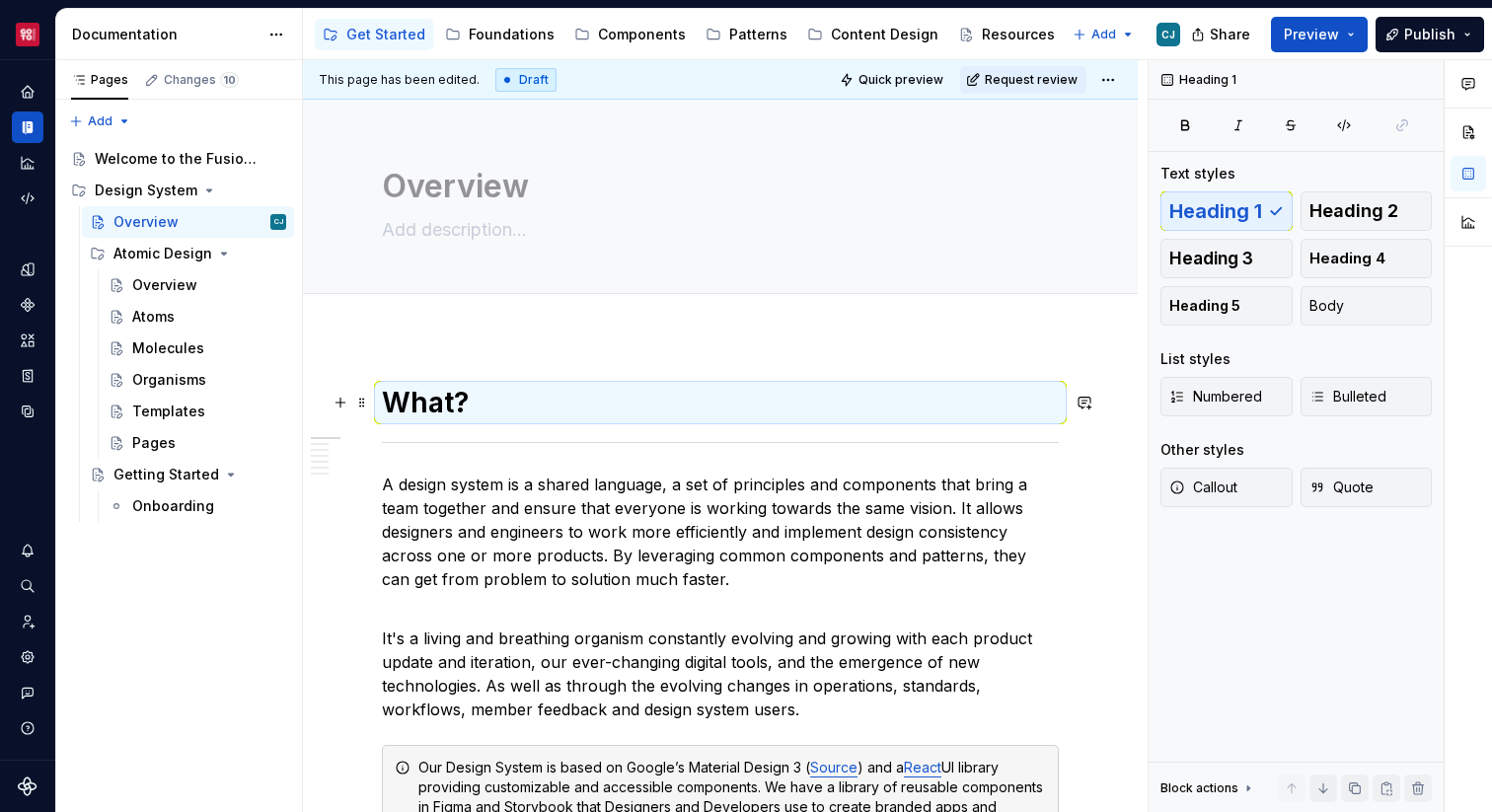
click at [579, 395] on h1 "What?" at bounding box center [720, 403] width 677 height 36
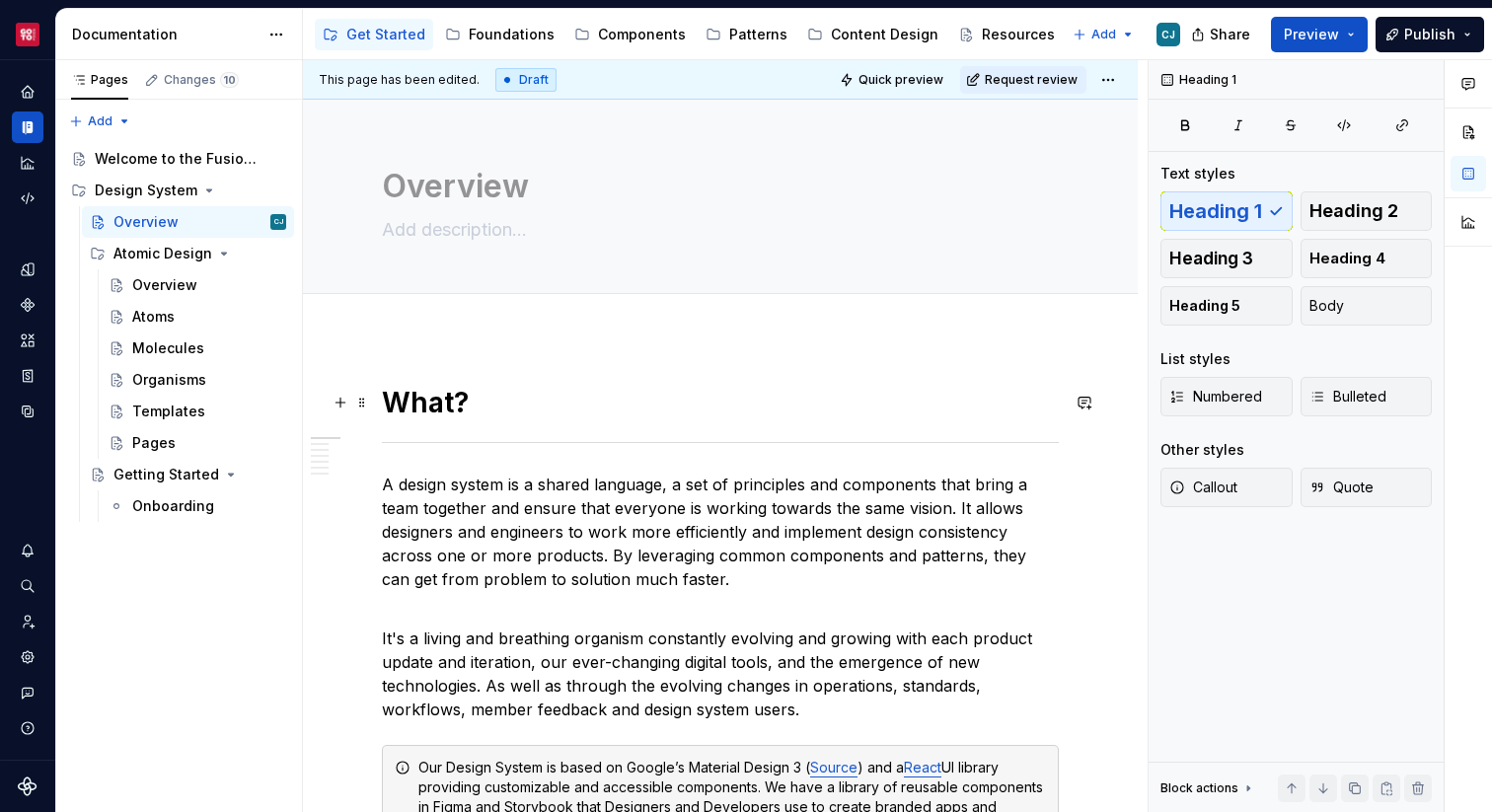
click at [579, 395] on h1 "What?" at bounding box center [720, 403] width 677 height 36
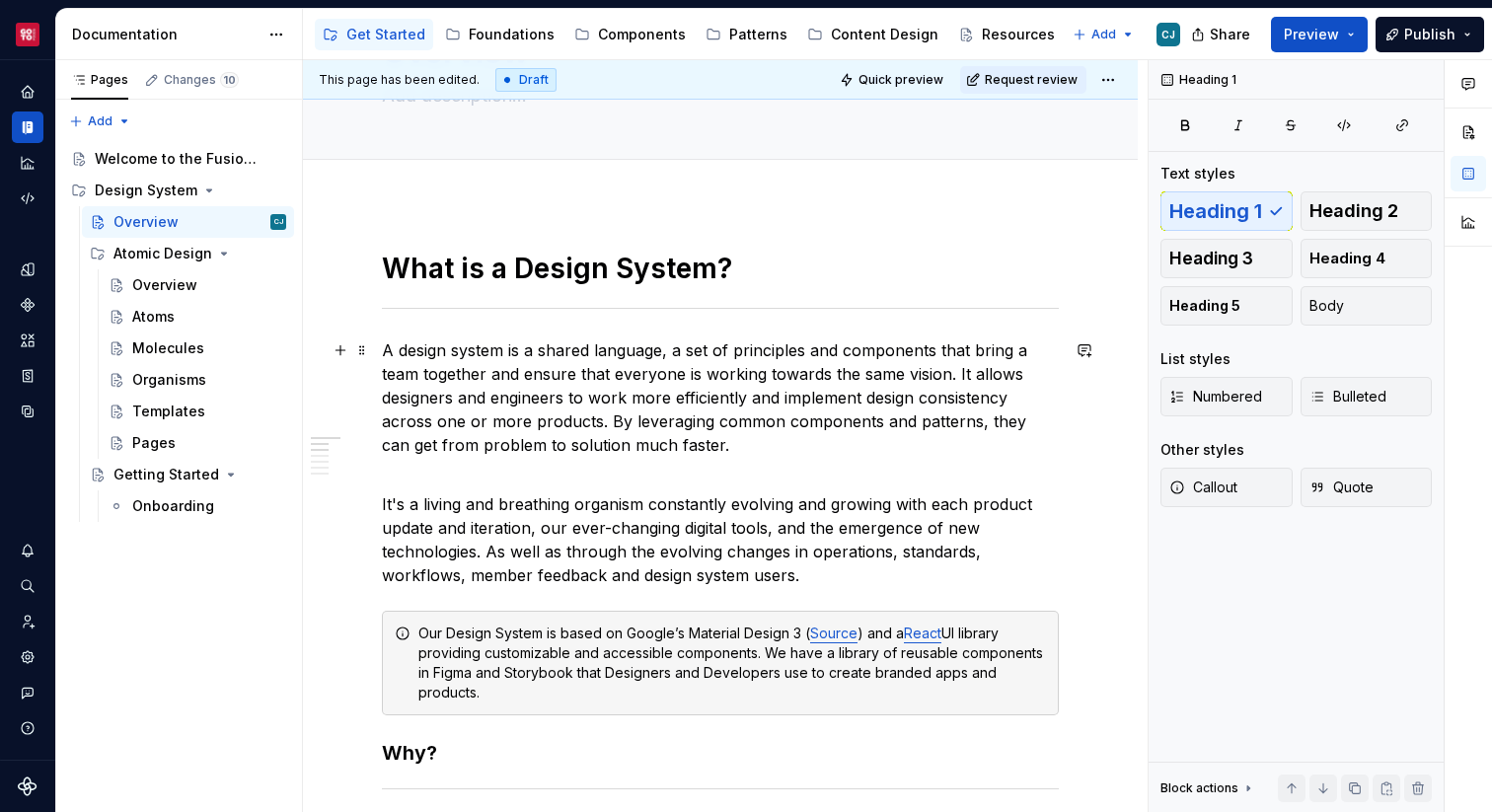
scroll to position [135, 0]
click at [1330, 44] on button "Preview" at bounding box center [1318, 35] width 96 height 36
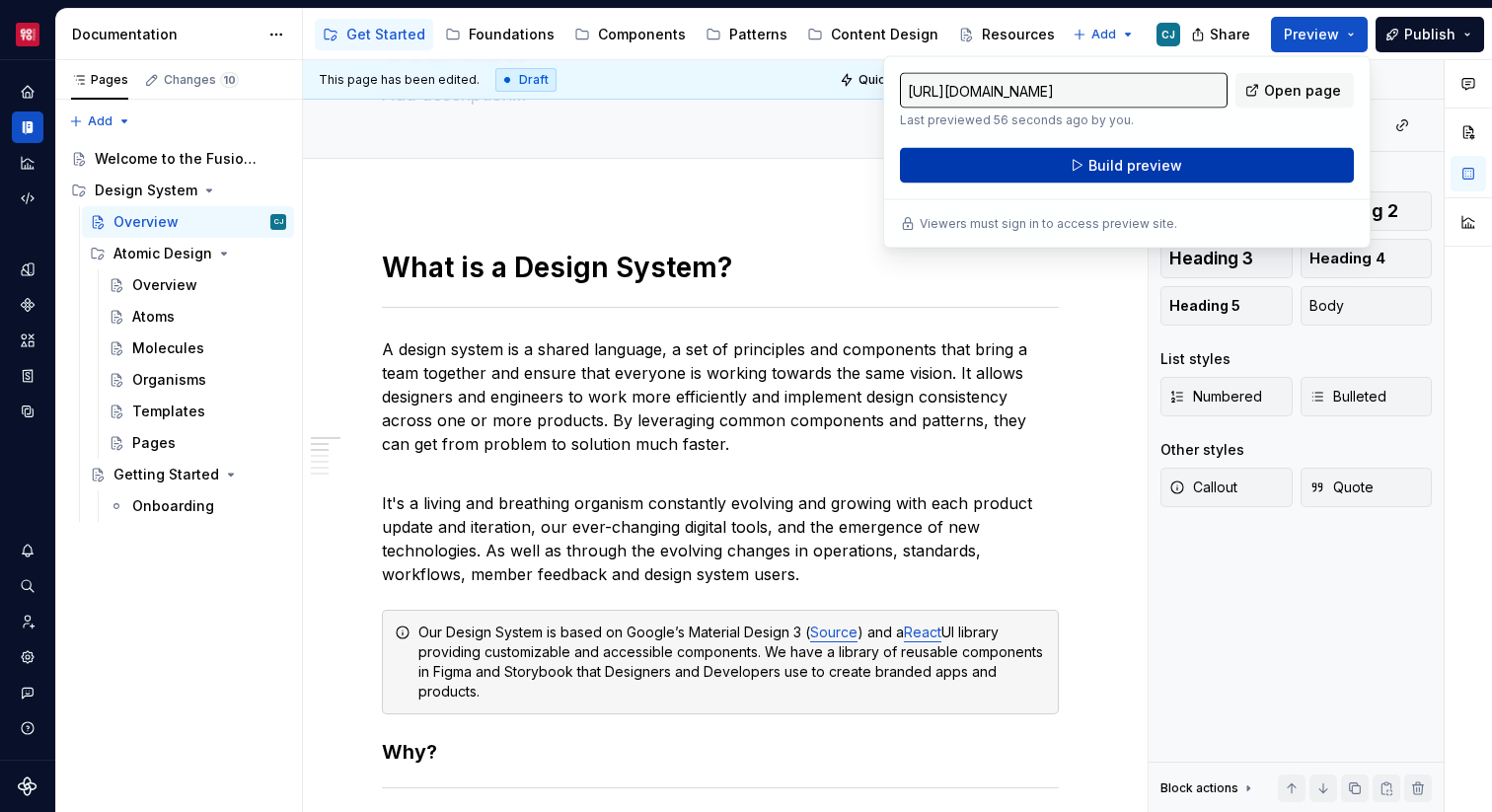
click at [1213, 166] on button "Build preview" at bounding box center [1127, 166] width 454 height 36
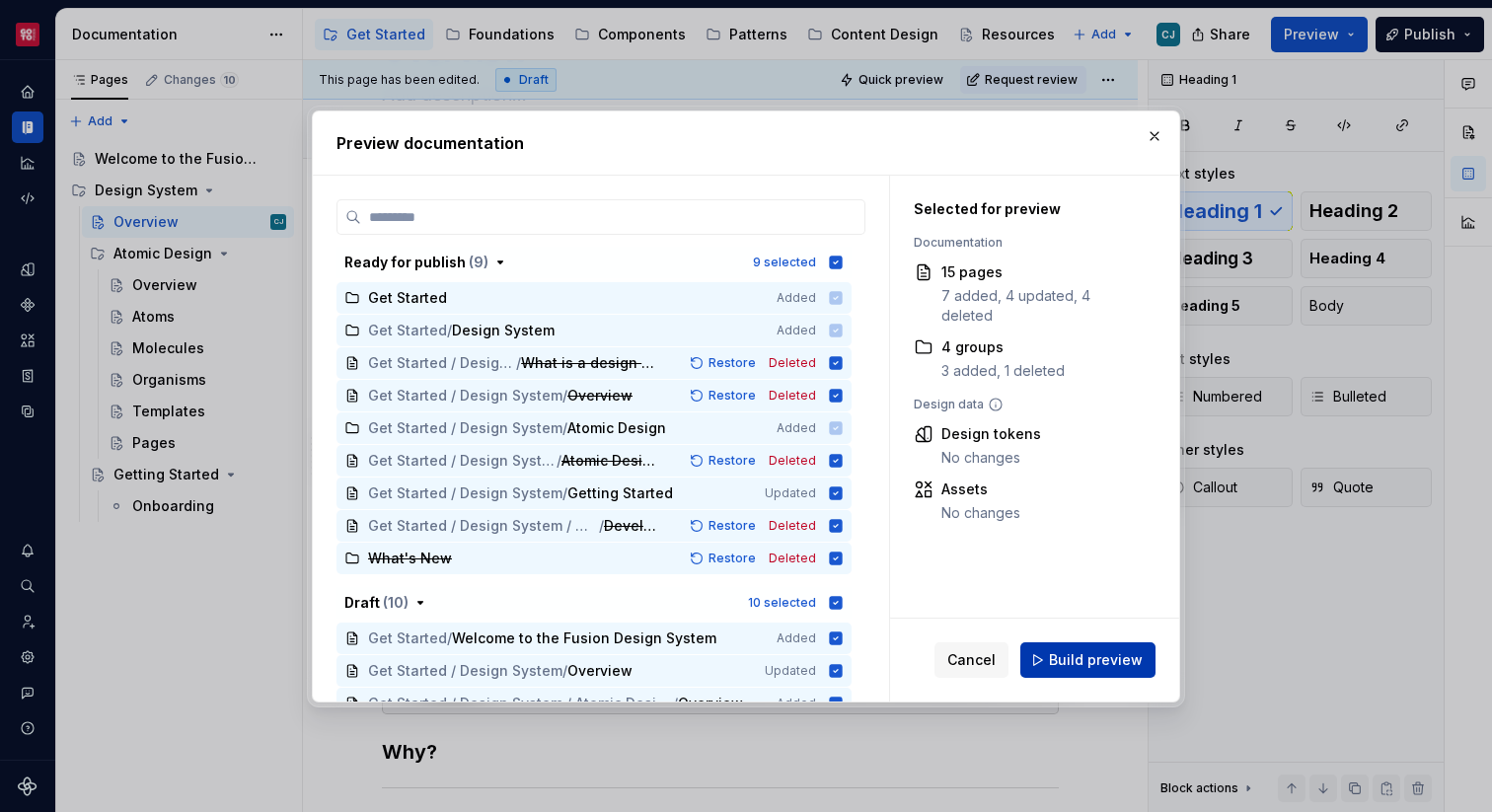
click at [1074, 654] on span "Build preview" at bounding box center [1095, 660] width 93 height 20
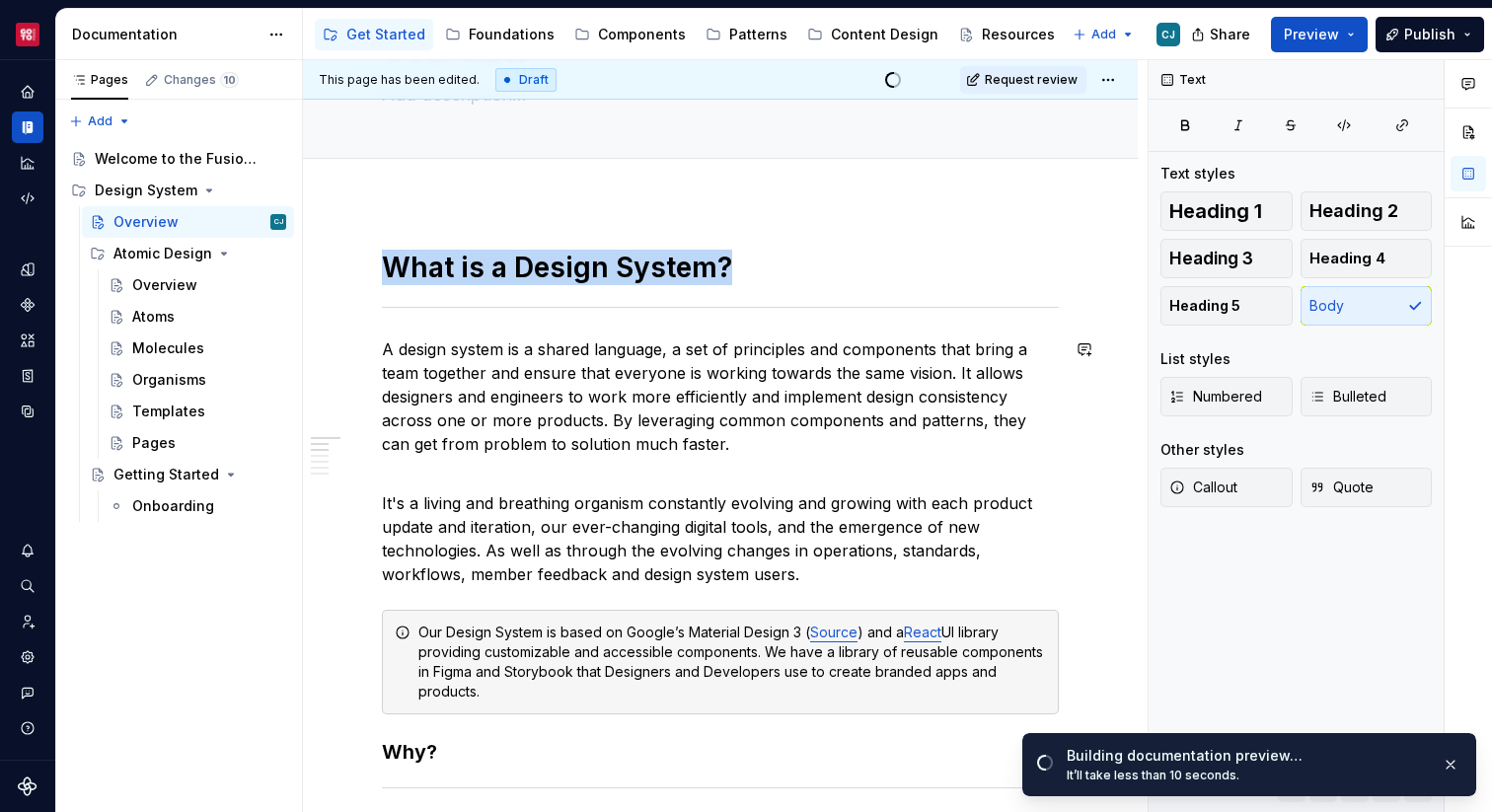
click at [431, 312] on div at bounding box center [720, 306] width 677 height 13
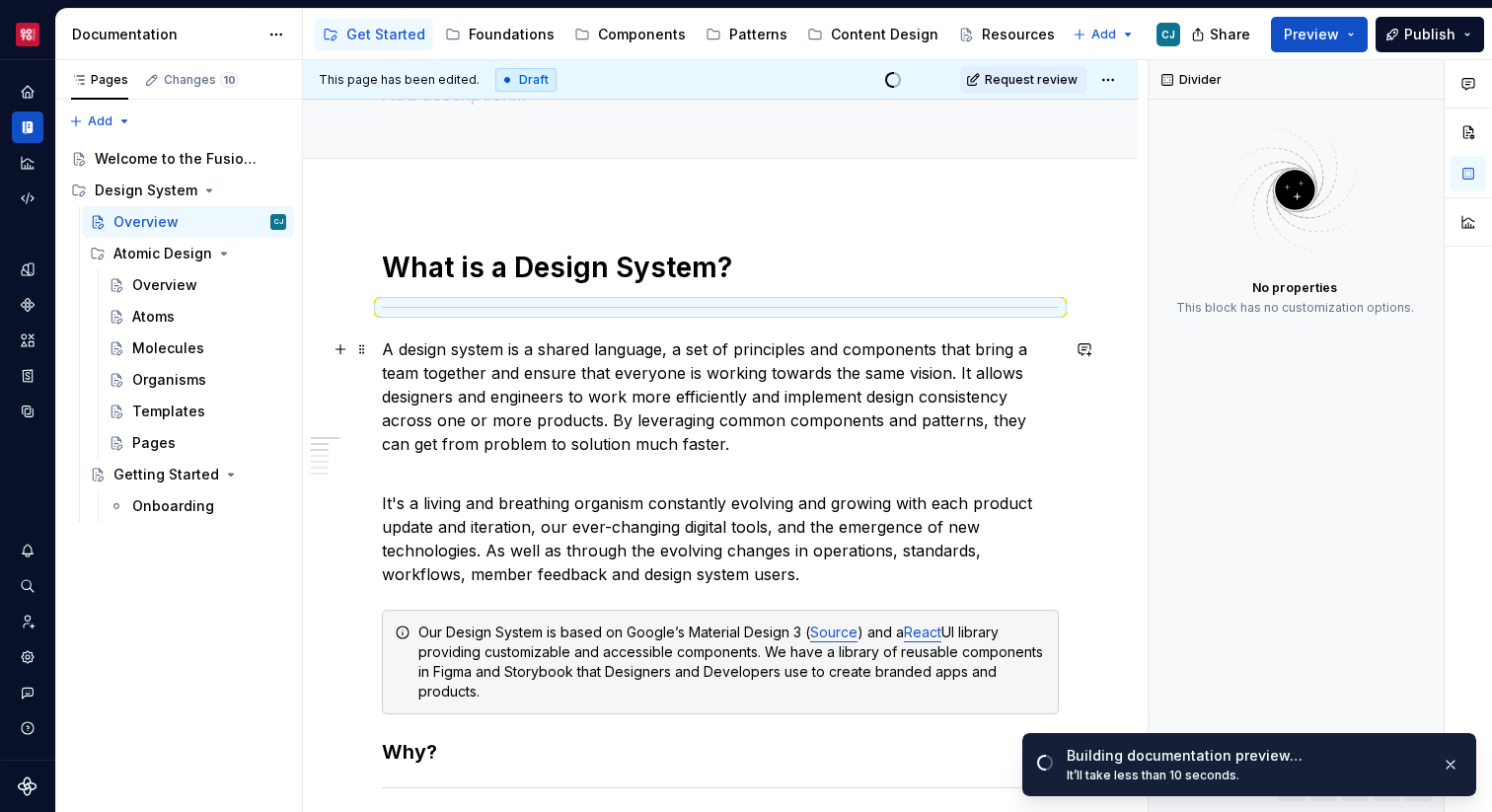
click at [590, 379] on p "A design system is a shared language, a set of principles and components that b…" at bounding box center [720, 396] width 677 height 118
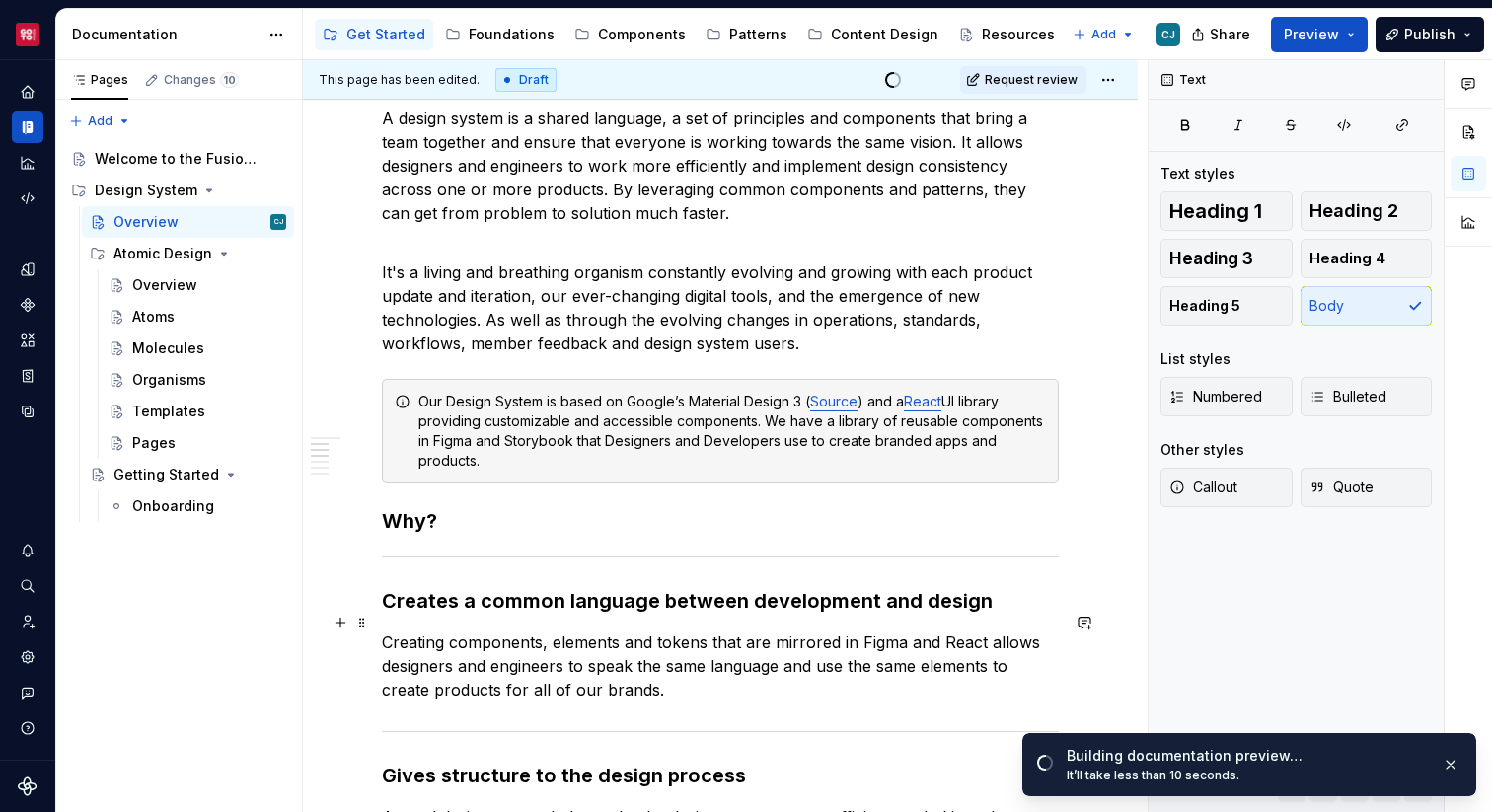
scroll to position [419, 0]
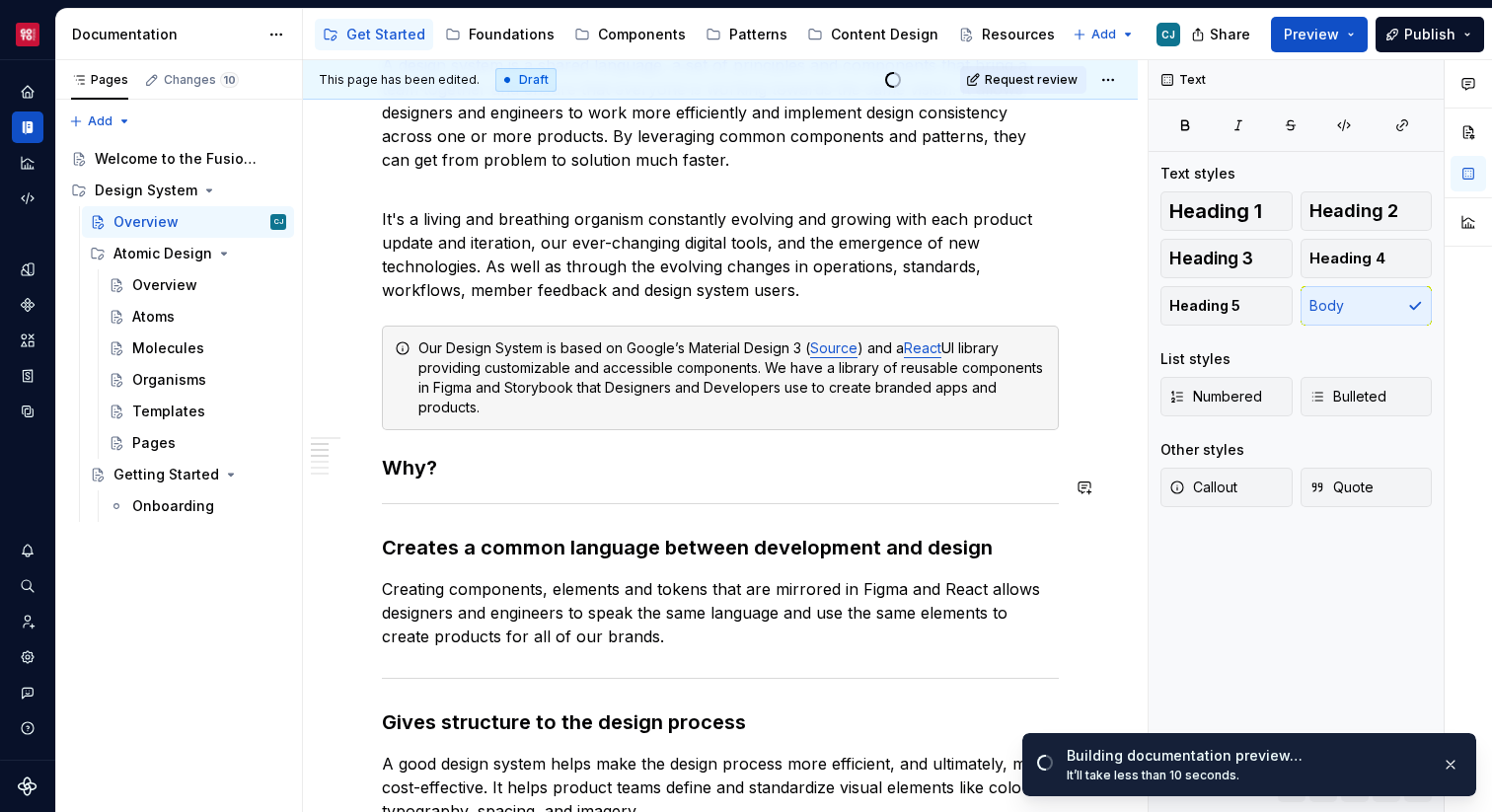
click at [449, 454] on h3 "Why?" at bounding box center [720, 468] width 677 height 28
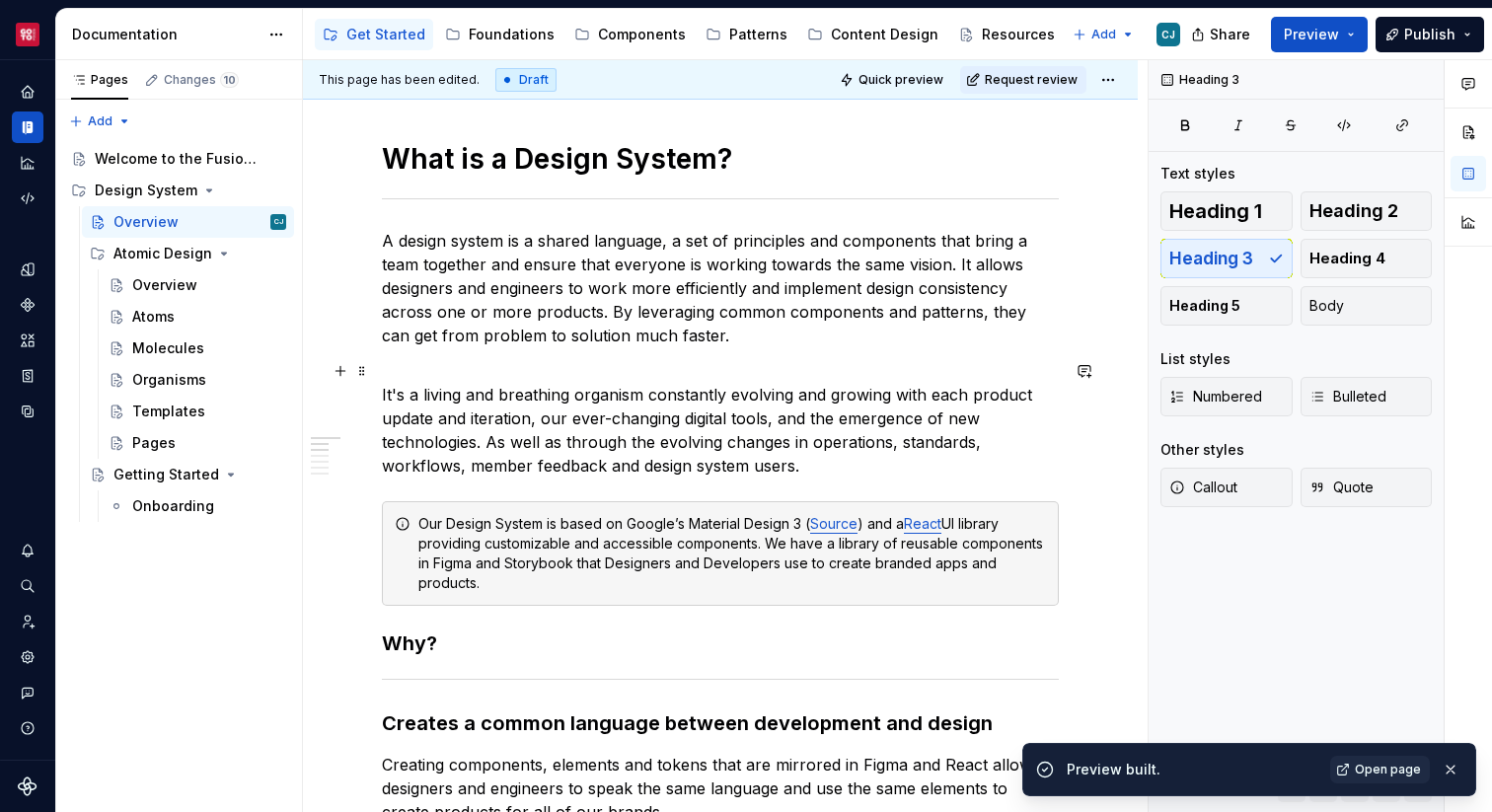
scroll to position [246, 0]
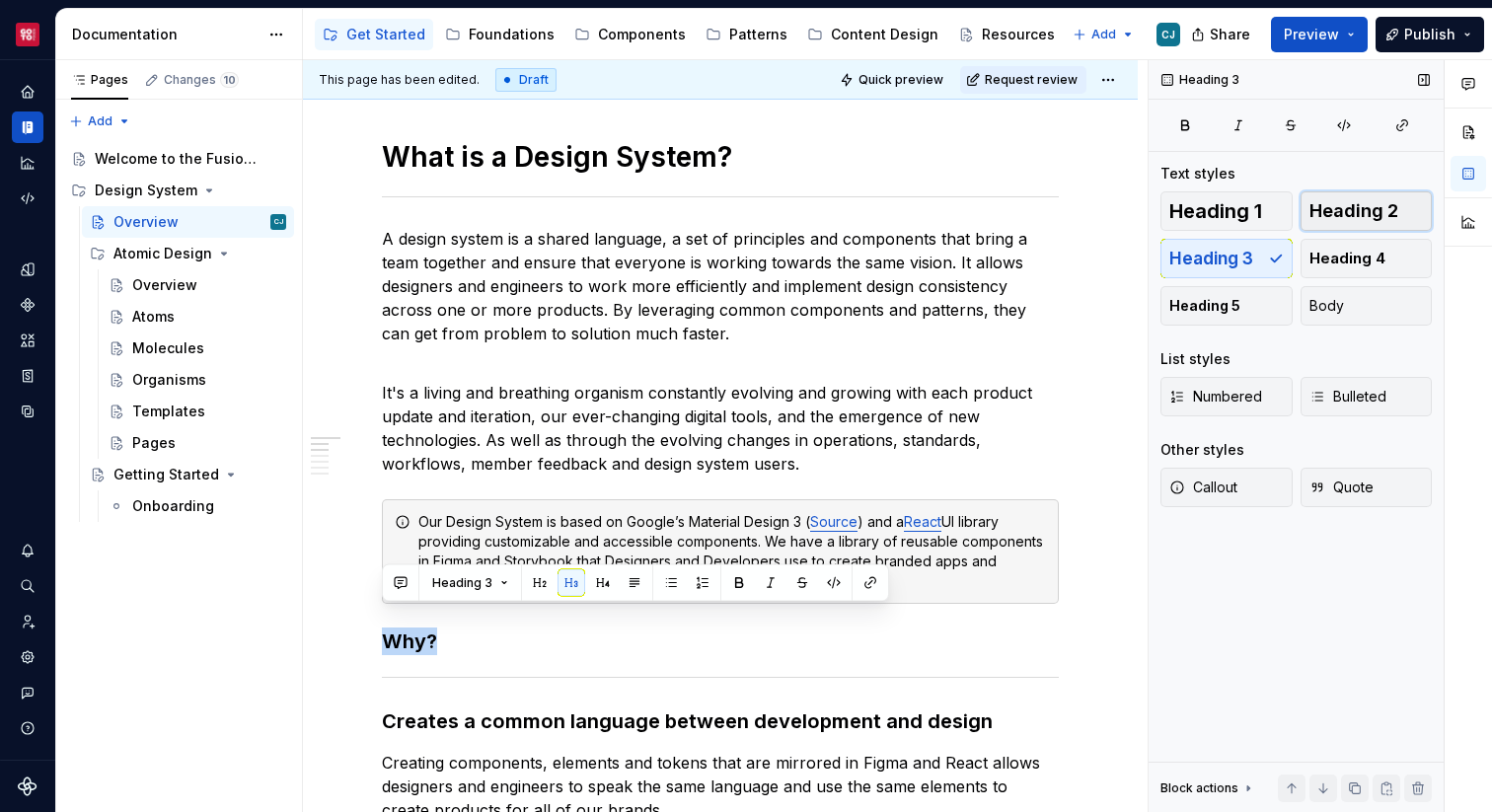
click at [1342, 207] on span "Heading 2" at bounding box center [1354, 211] width 89 height 20
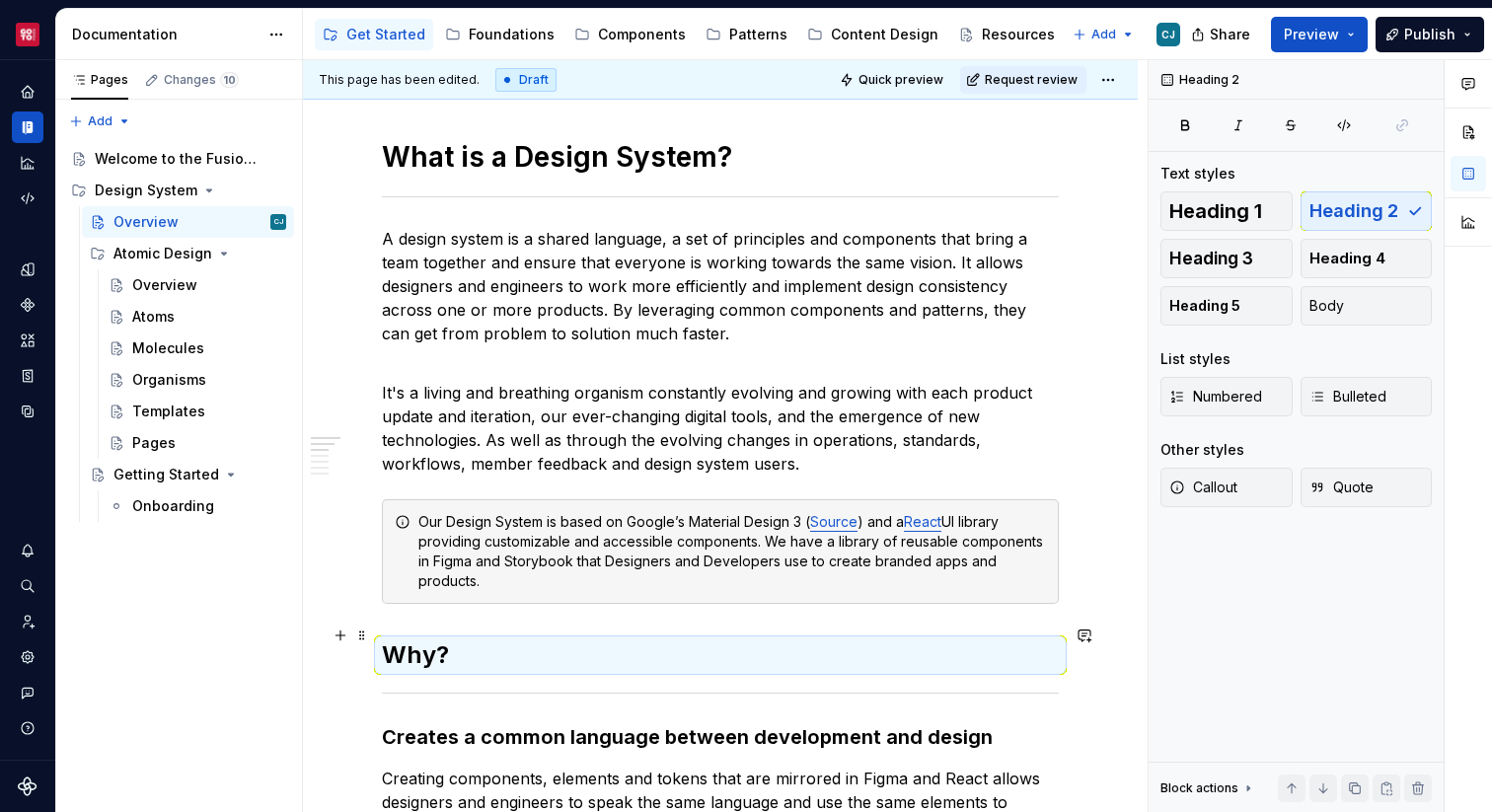
click at [461, 639] on h2 "Why?" at bounding box center [720, 655] width 677 height 32
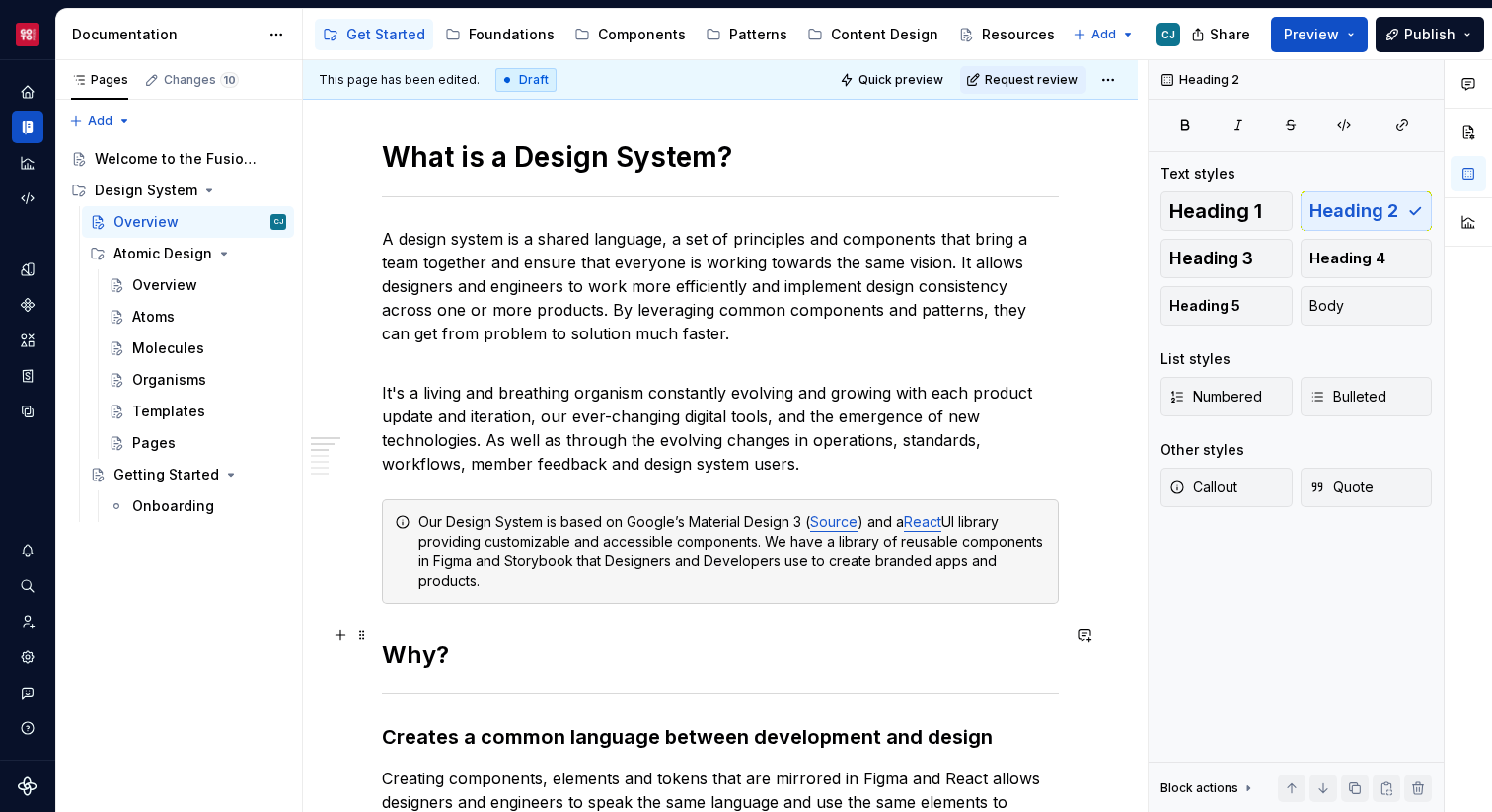
click at [461, 639] on h2 "Why?" at bounding box center [720, 655] width 677 height 32
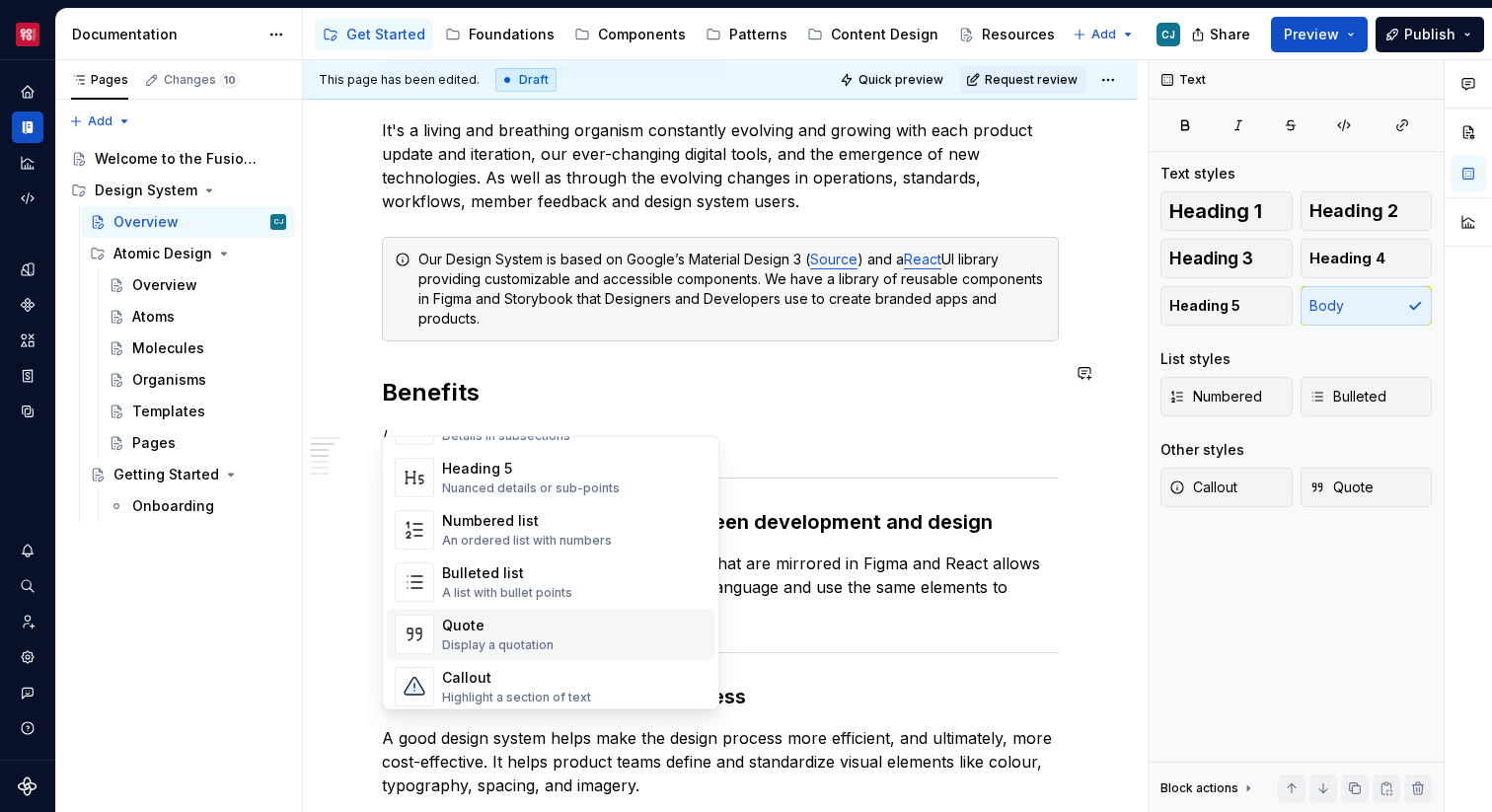
scroll to position [252, 0]
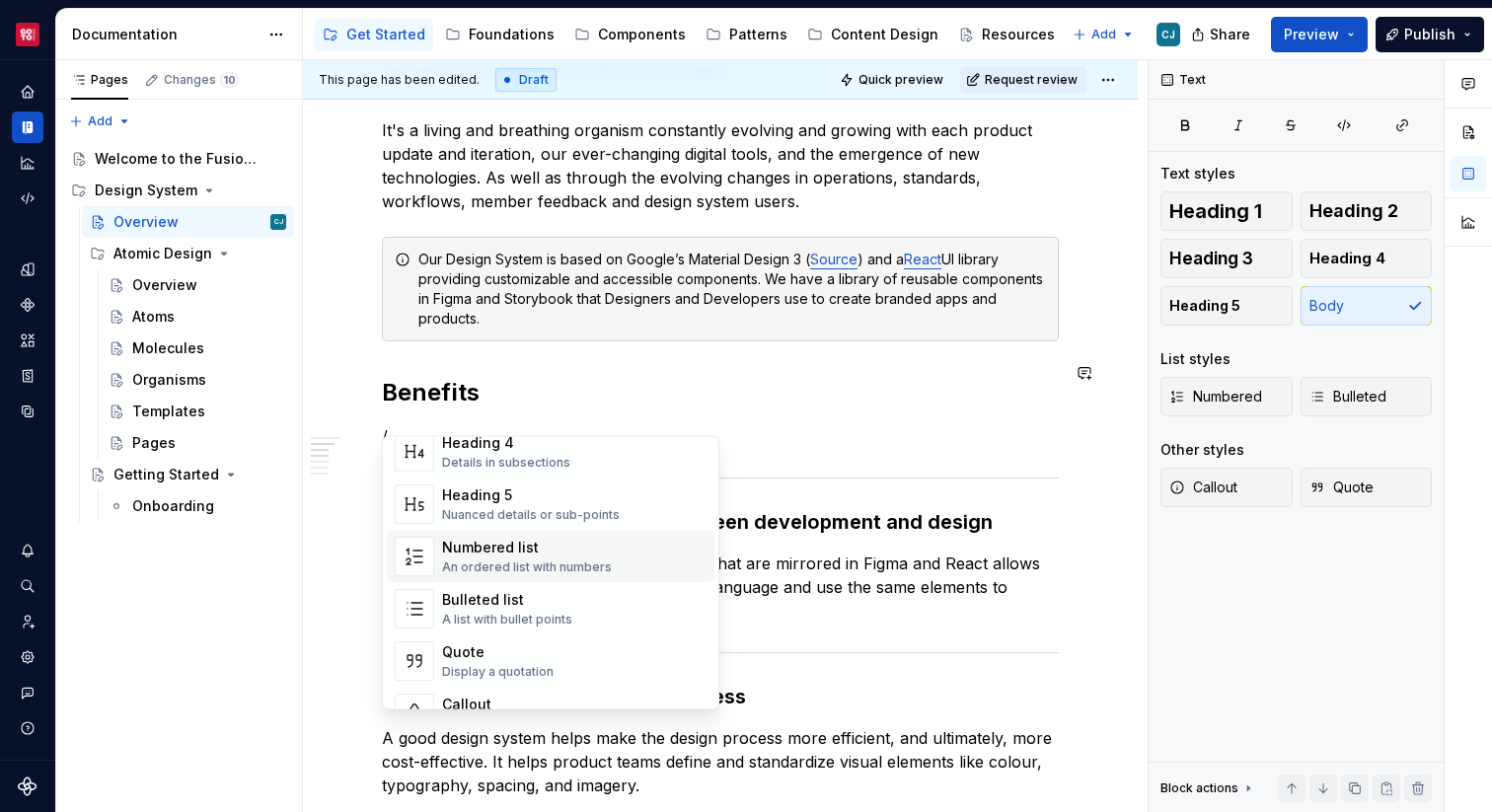
click at [542, 567] on div "An ordered list with numbers" at bounding box center [527, 567] width 170 height 16
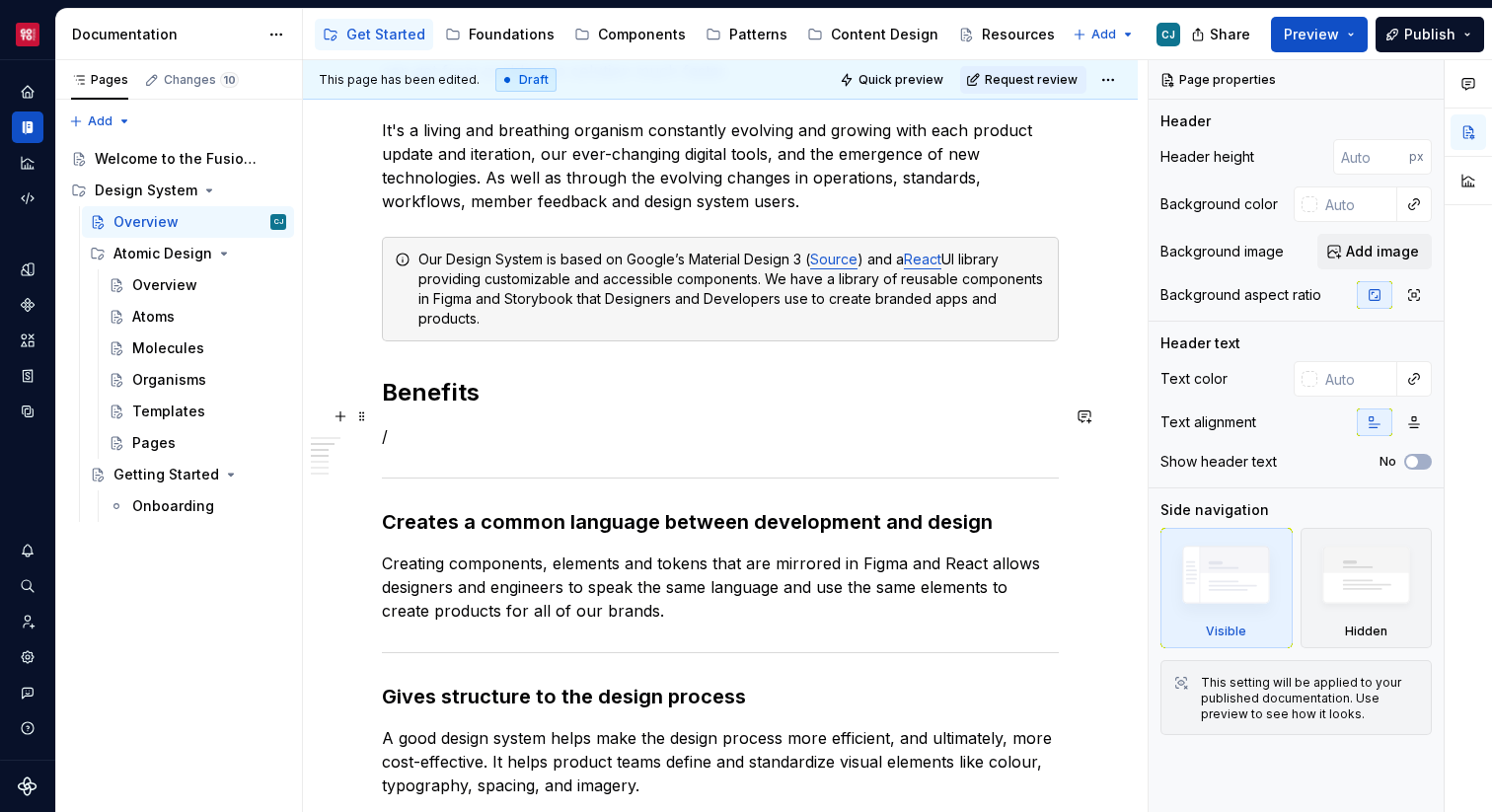
click at [414, 424] on p "/" at bounding box center [720, 436] width 677 height 24
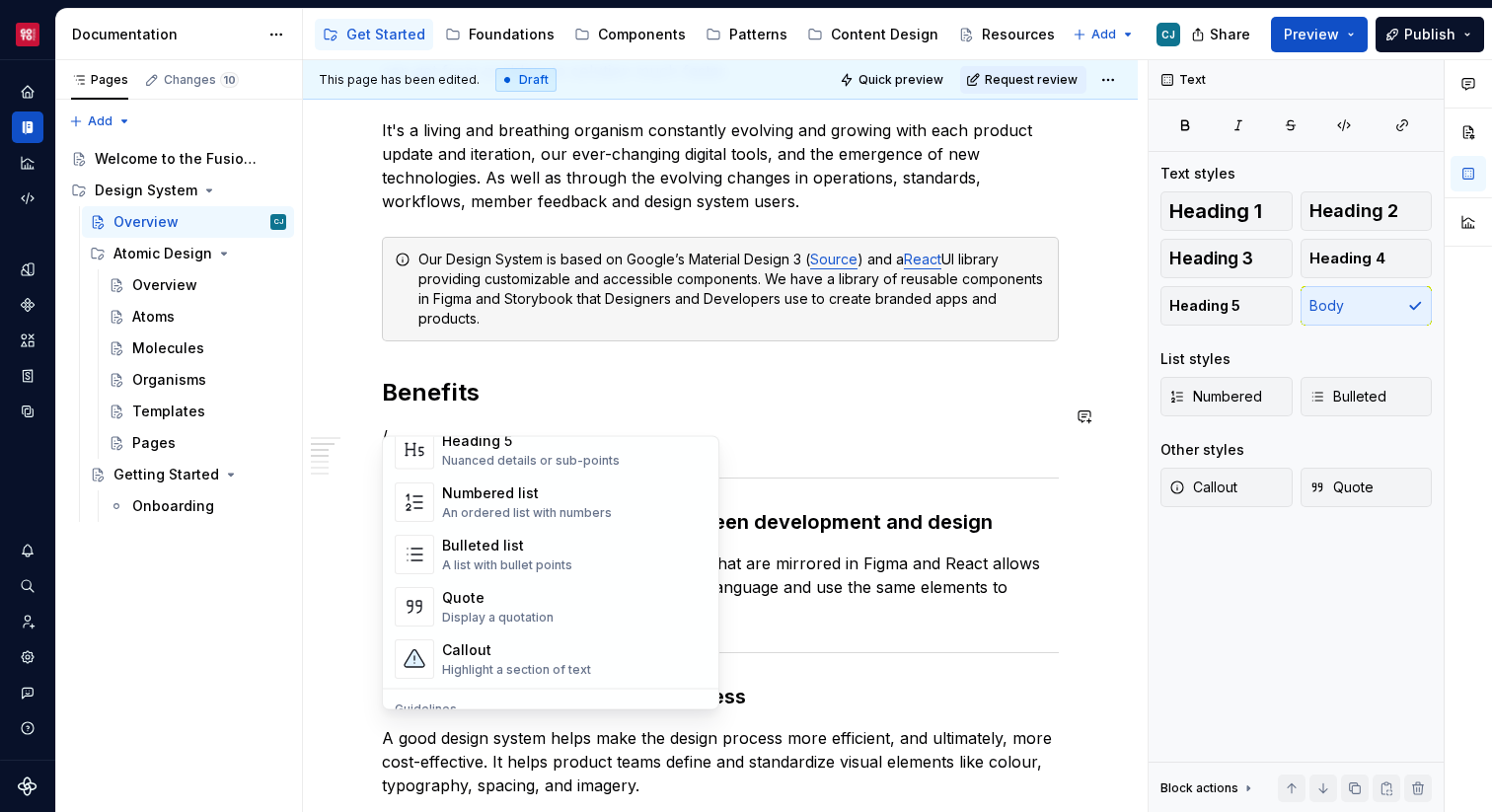
scroll to position [337, 0]
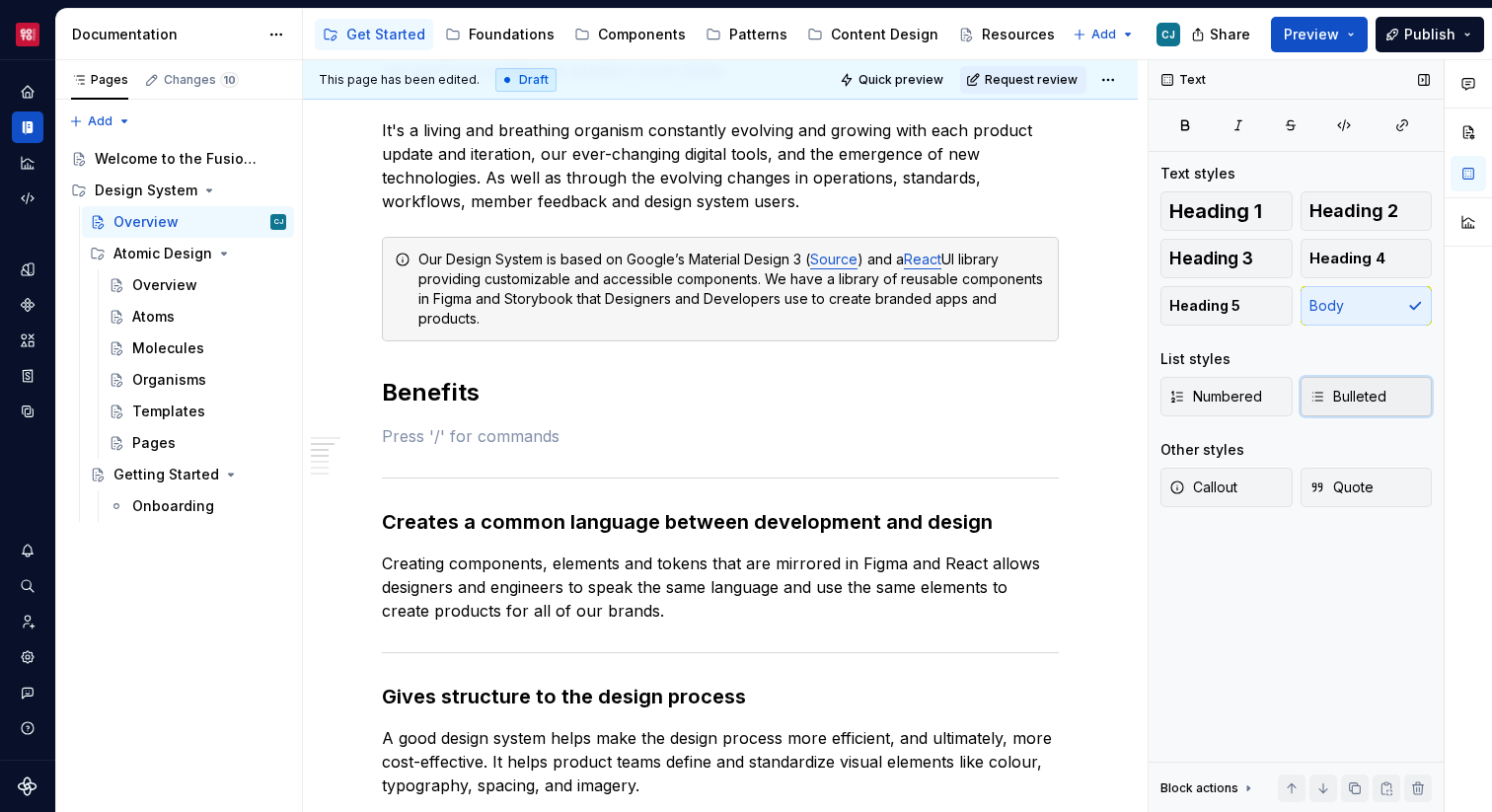
click at [1336, 410] on button "Bulleted" at bounding box center [1366, 397] width 132 height 40
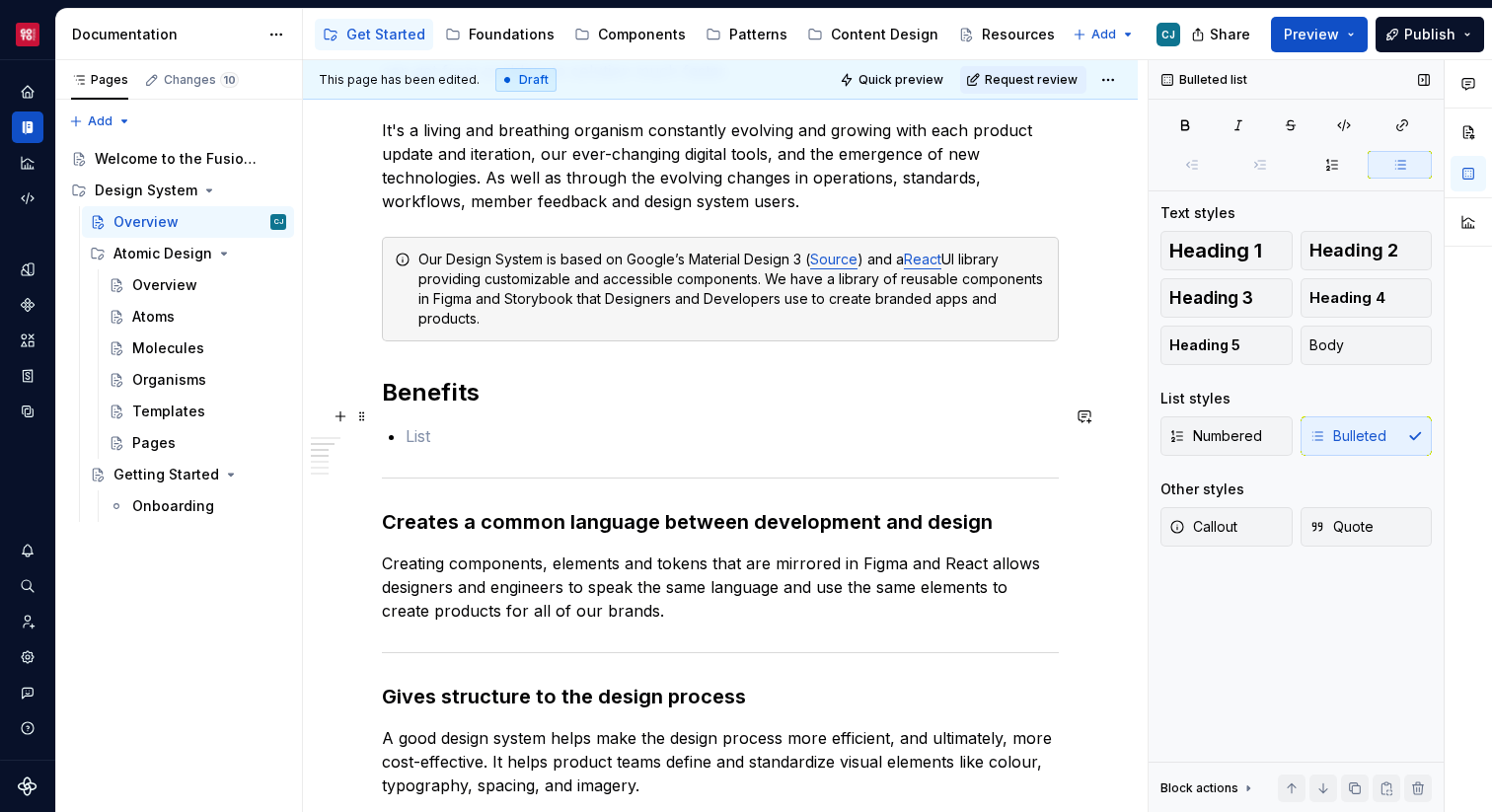
click at [594, 424] on p at bounding box center [732, 436] width 653 height 24
click at [622, 424] on p "Creates a common language between development and design teams" at bounding box center [732, 436] width 653 height 24
click at [693, 424] on p "Creates a common language between development and design teams" at bounding box center [732, 436] width 653 height 24
click at [860, 424] on p "Creates a common language between across development and design teams" at bounding box center [732, 436] width 653 height 24
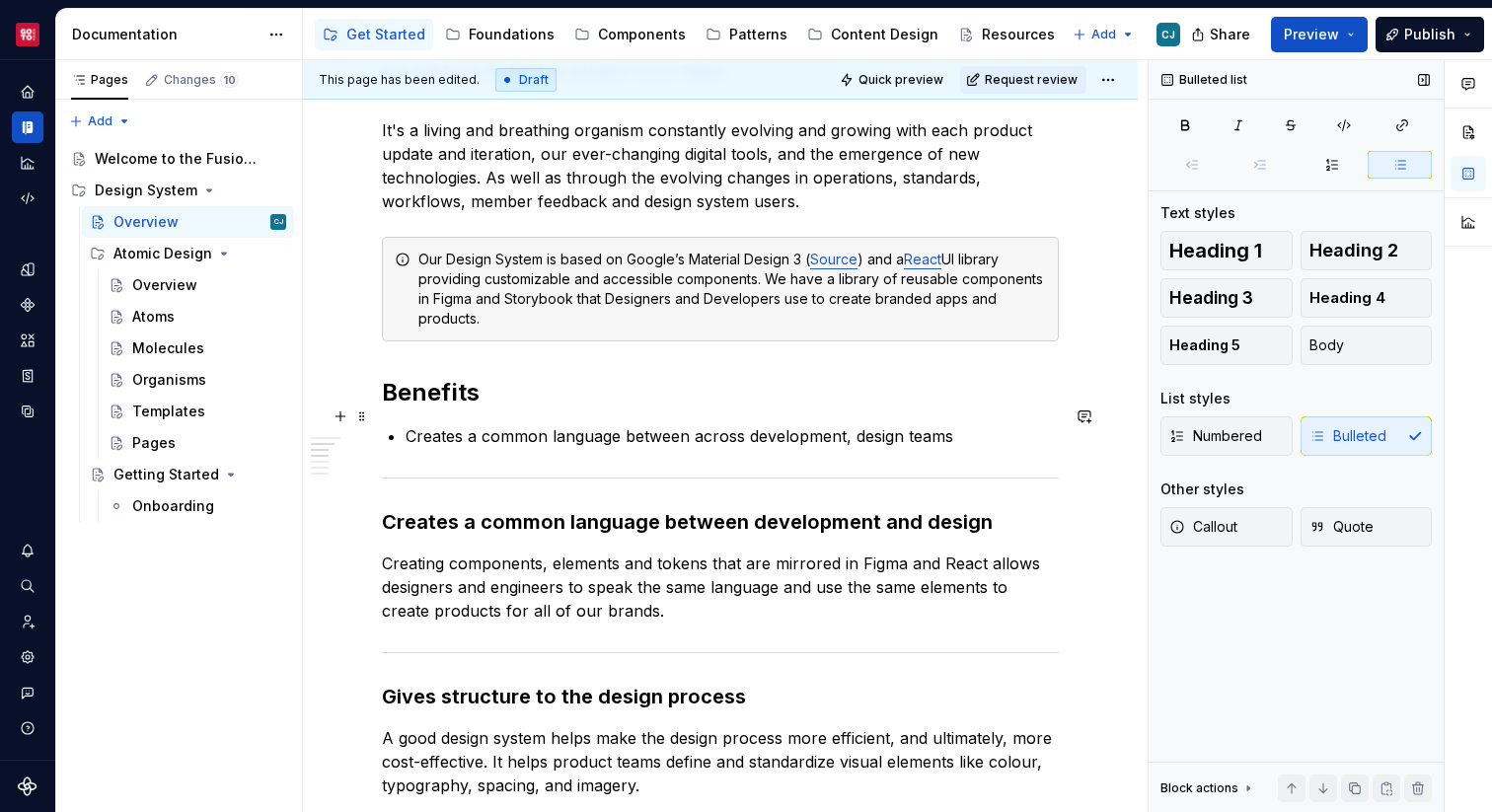
click at [896, 424] on p "Creates a common language between across development, design teams" at bounding box center [732, 436] width 653 height 24
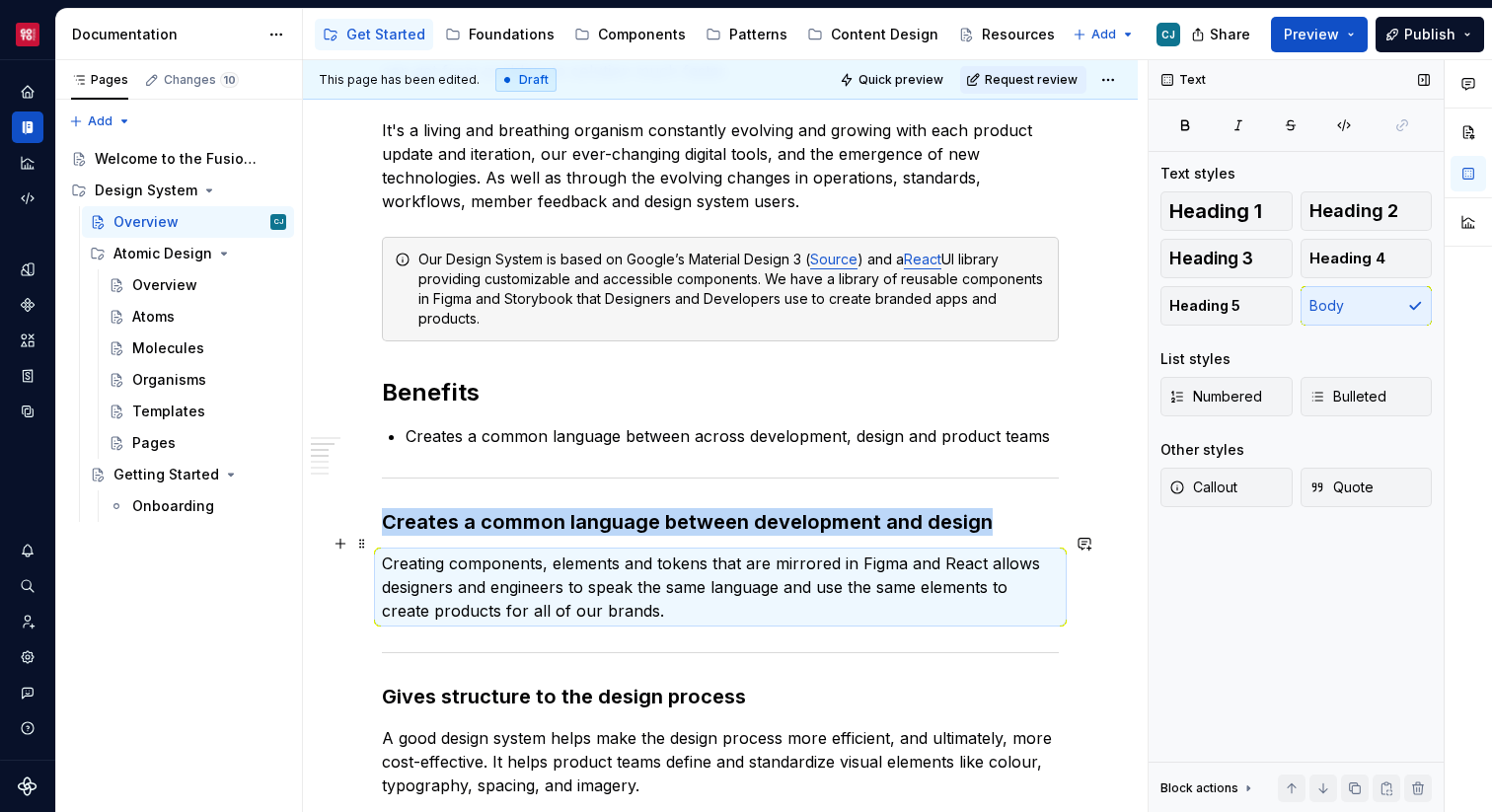
click at [611, 554] on p "Creating components, elements and tokens that are mirrored in Figma and React a…" at bounding box center [720, 587] width 677 height 71
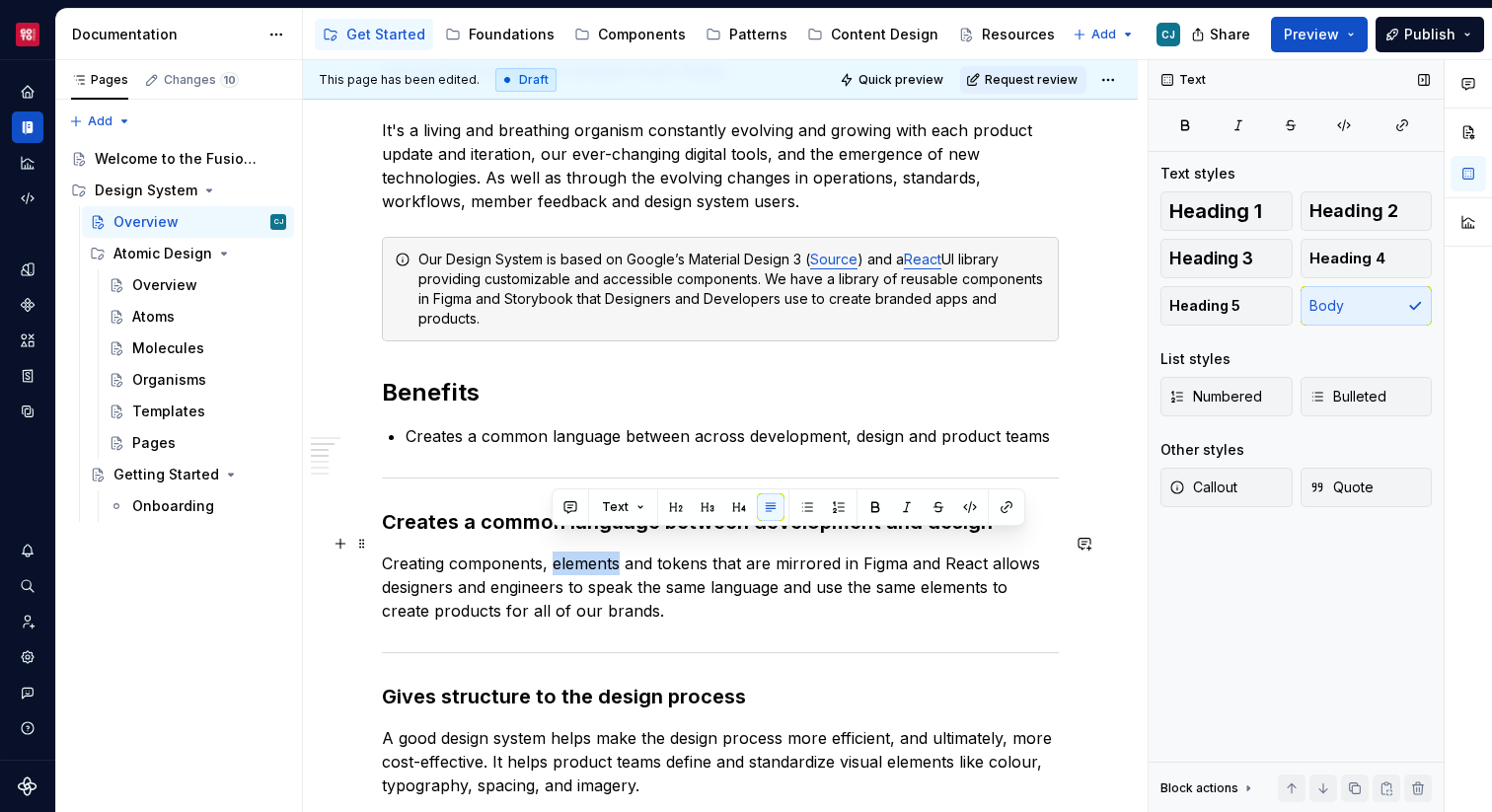
click at [611, 554] on p "Creating components, elements and tokens that are mirrored in Figma and React a…" at bounding box center [720, 587] width 677 height 71
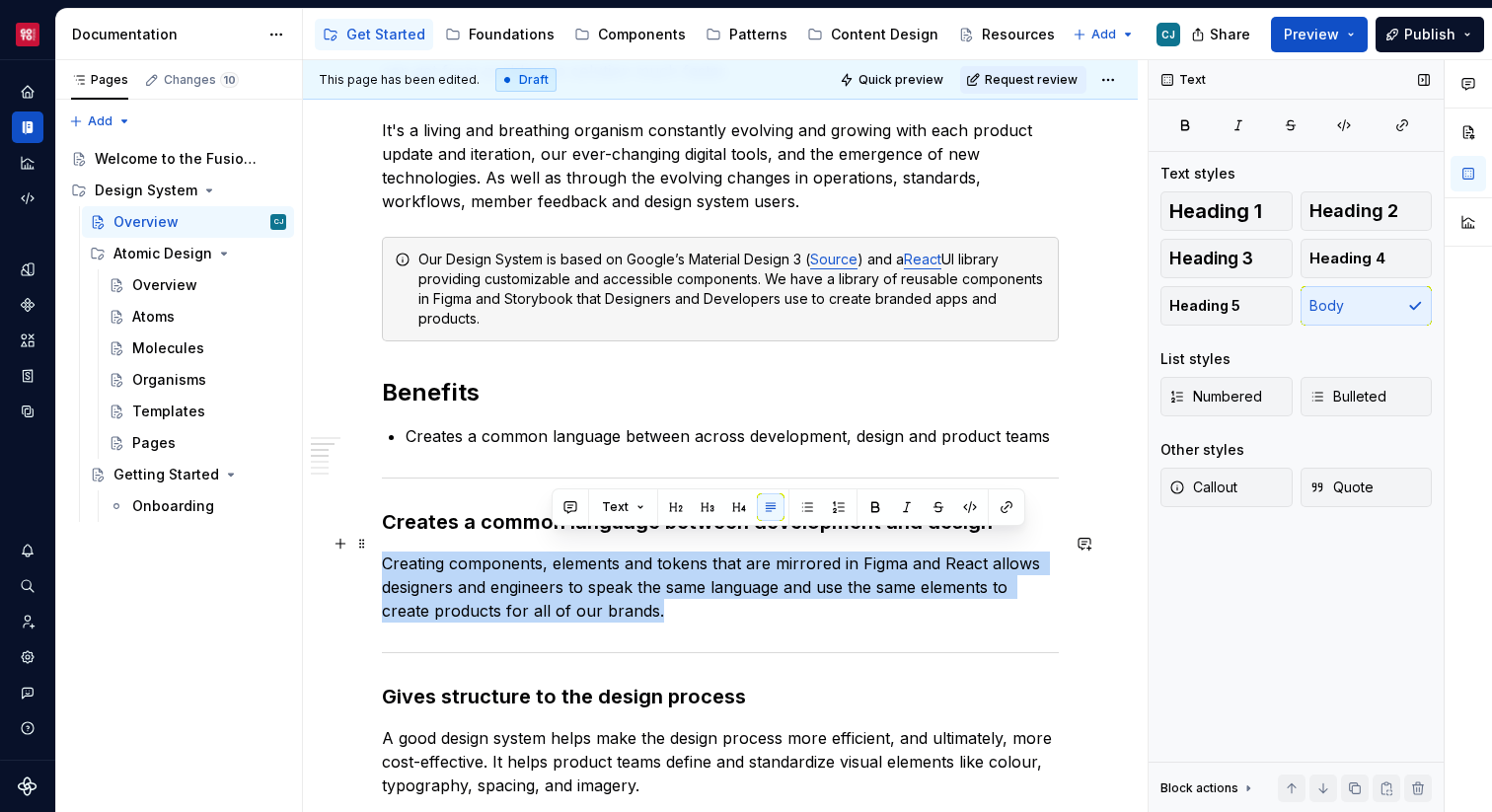
click at [611, 554] on p "Creating components, elements and tokens that are mirrored in Figma and React a…" at bounding box center [720, 587] width 677 height 71
copy p "Creating components, elements and tokens that are mirrored in Figma and React a…"
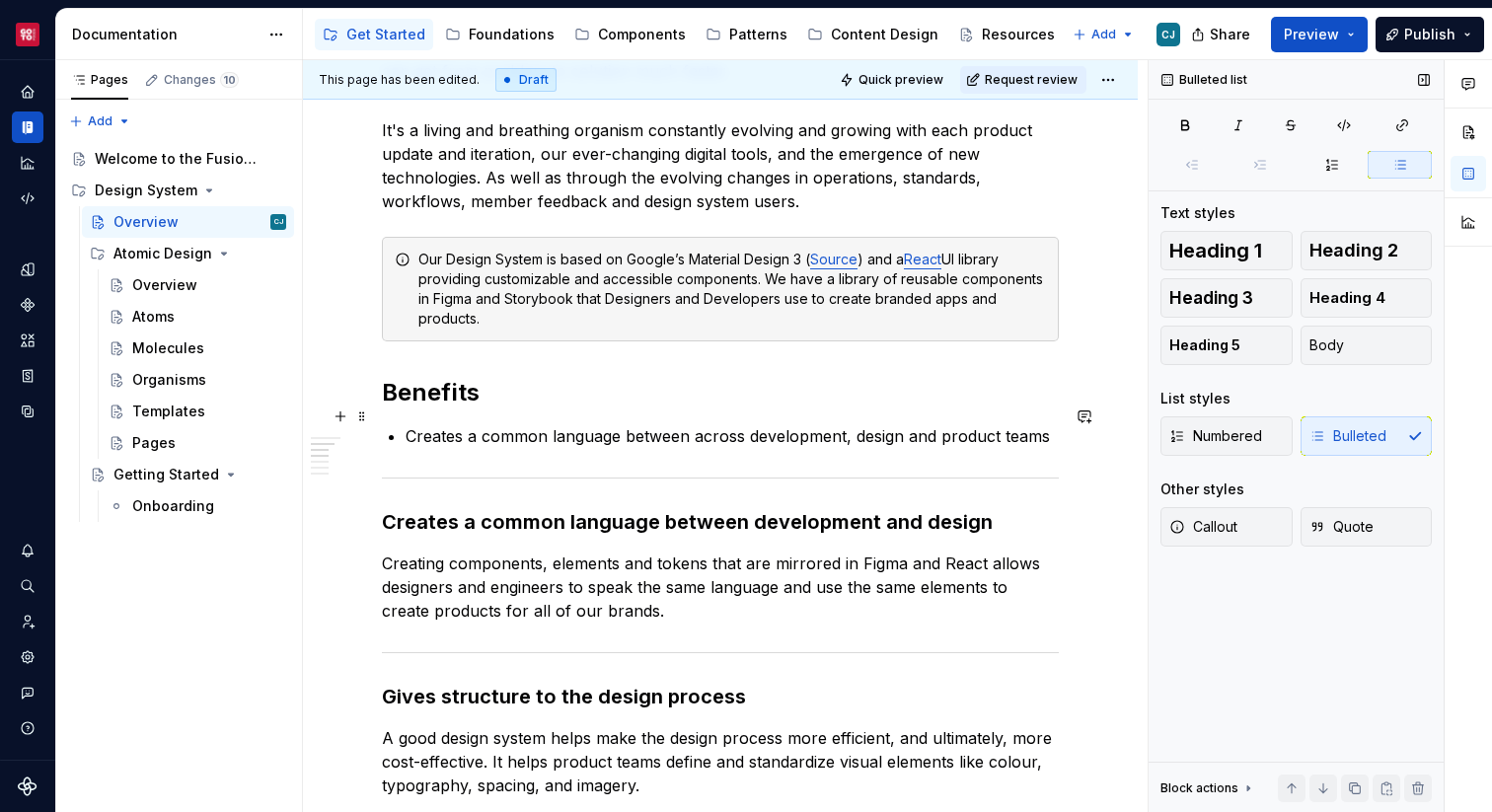
click at [1051, 424] on p "Creates a common language between across development, design and product teams" at bounding box center [732, 436] width 653 height 24
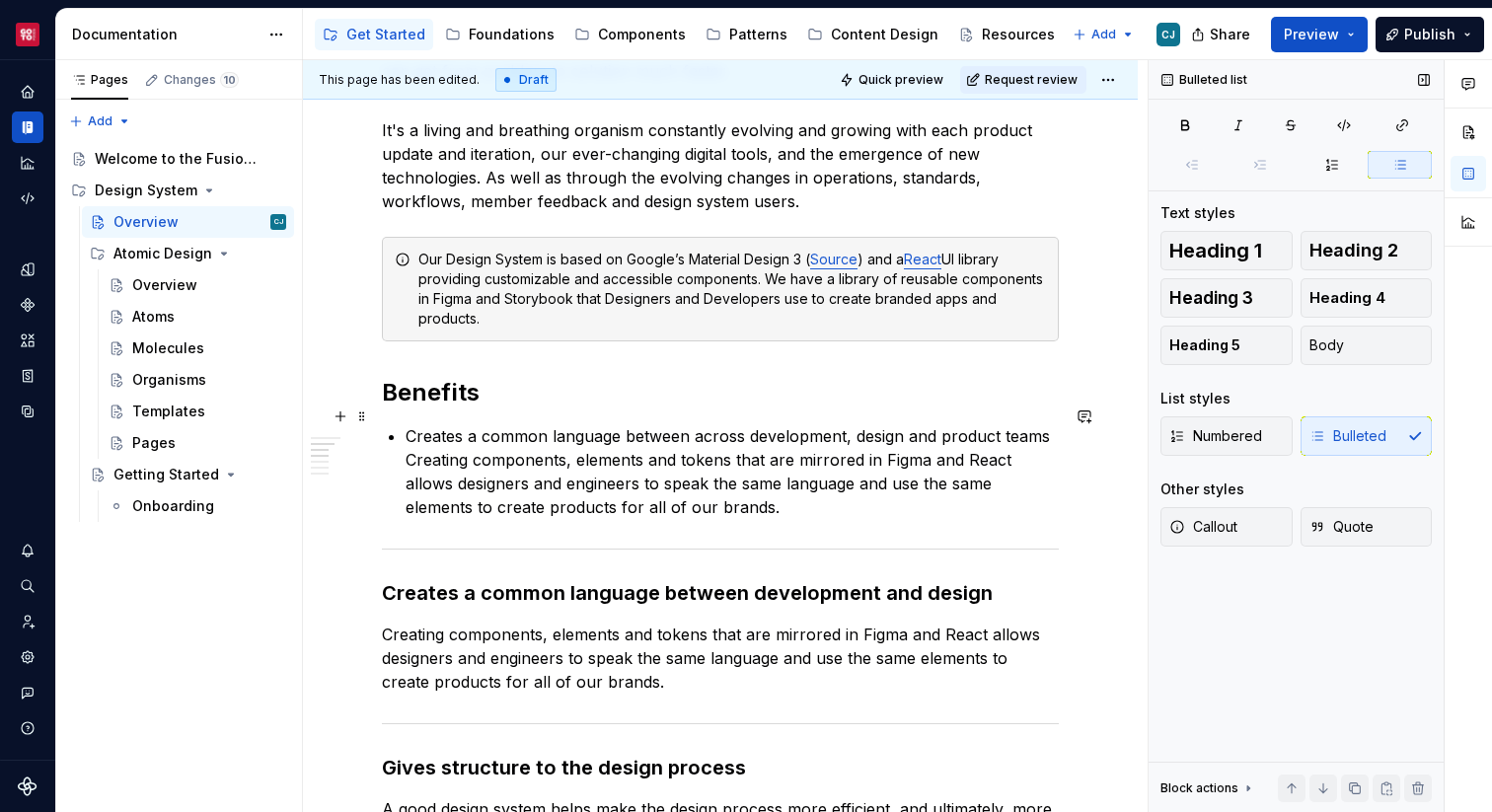
click at [1058, 424] on p "Creates a common language between across development, design and product teams …" at bounding box center [732, 471] width 653 height 94
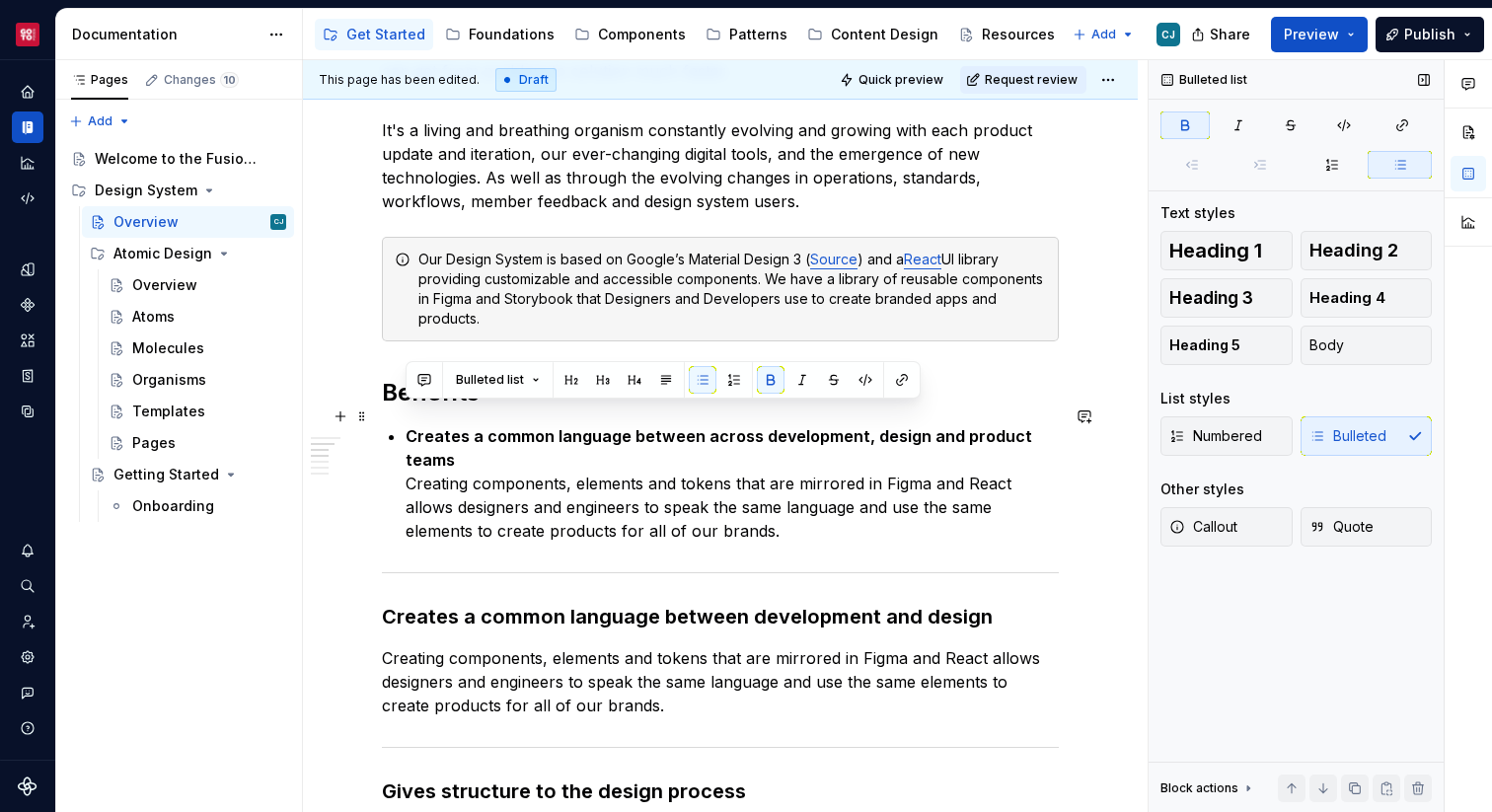
click at [989, 492] on p "Creates a common language between across development, design and product teams …" at bounding box center [732, 483] width 653 height 118
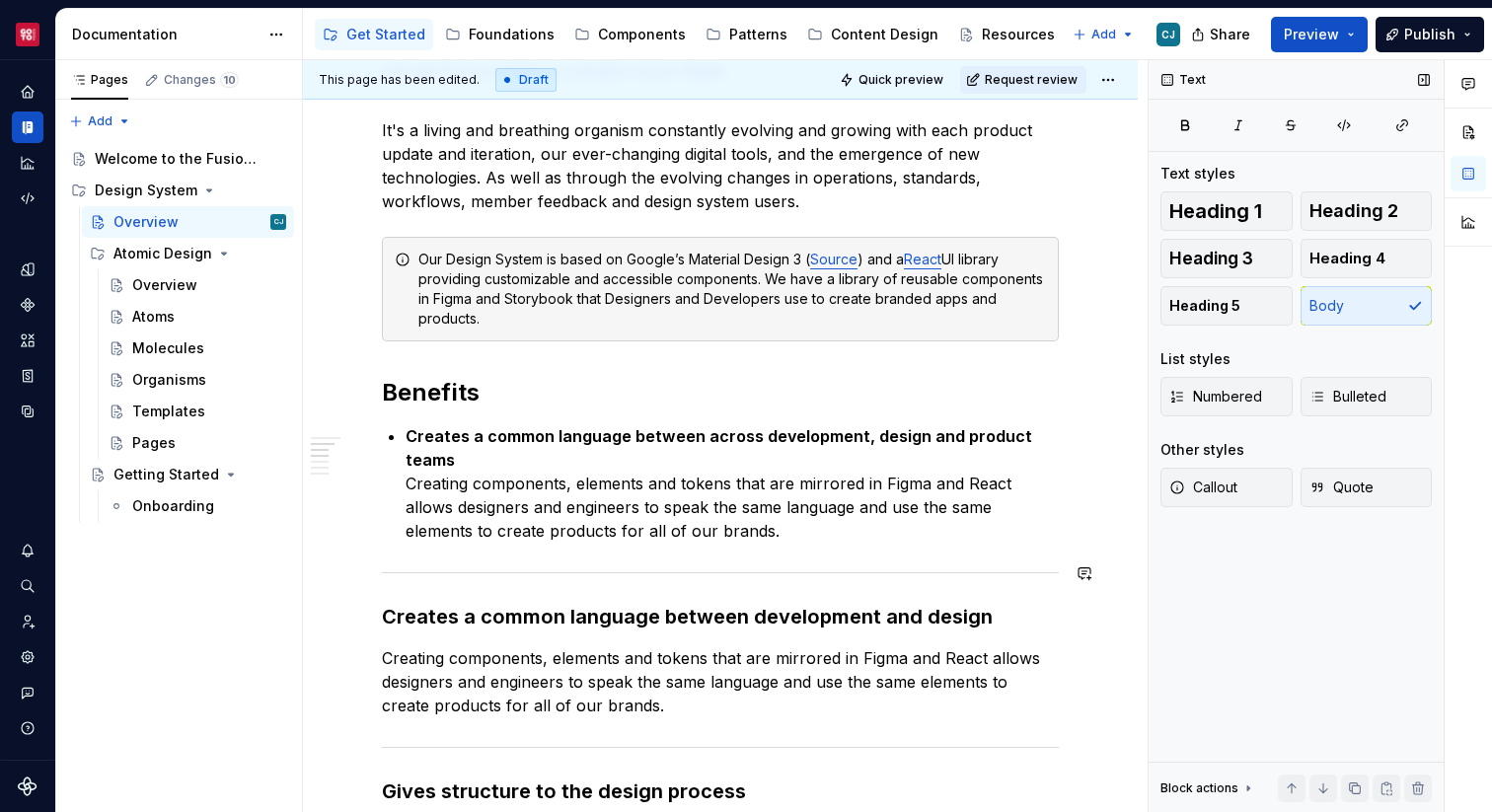
click at [987, 590] on div "What is a Design System? A design system is a shared language, a set of princip…" at bounding box center [720, 803] width 677 height 1852
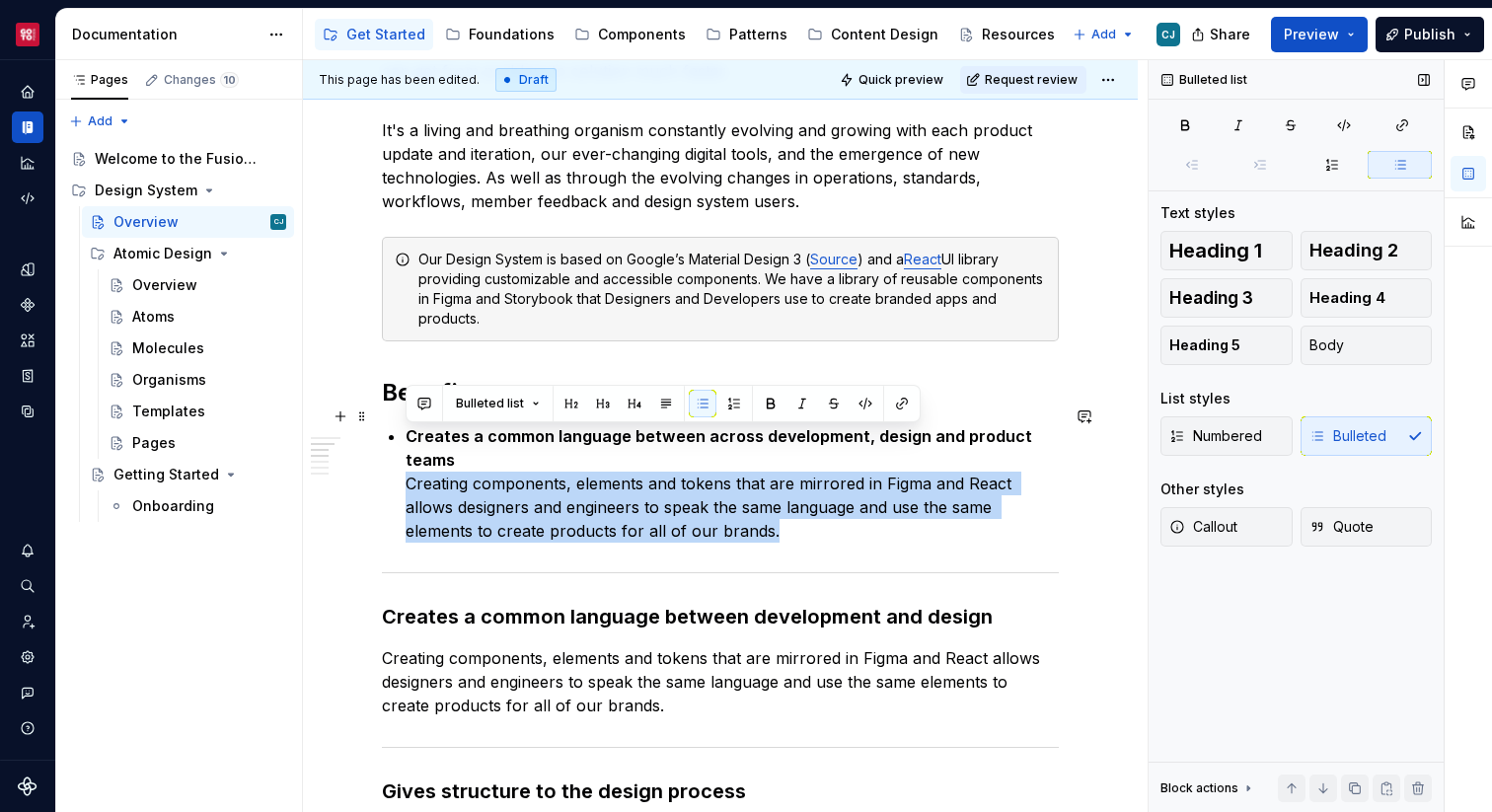
drag, startPoint x: 686, startPoint y: 485, endPoint x: 389, endPoint y: 438, distance: 300.7
click at [389, 438] on div "What is a Design System? A design system is a shared language, a set of princip…" at bounding box center [720, 803] width 677 height 1852
click at [735, 489] on p "Creates a common language between across development, design and product teams …" at bounding box center [732, 483] width 653 height 118
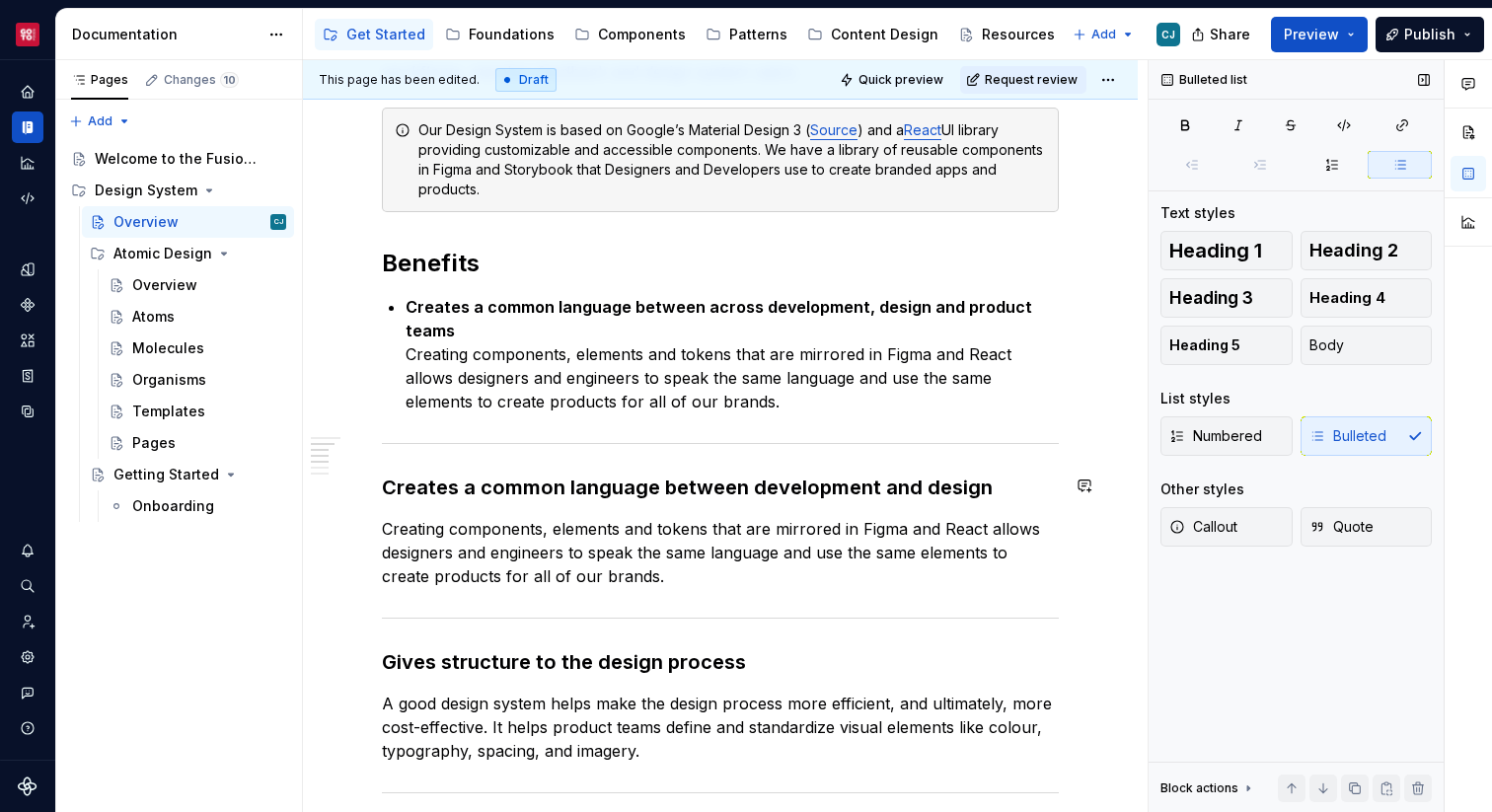
scroll to position [641, 0]
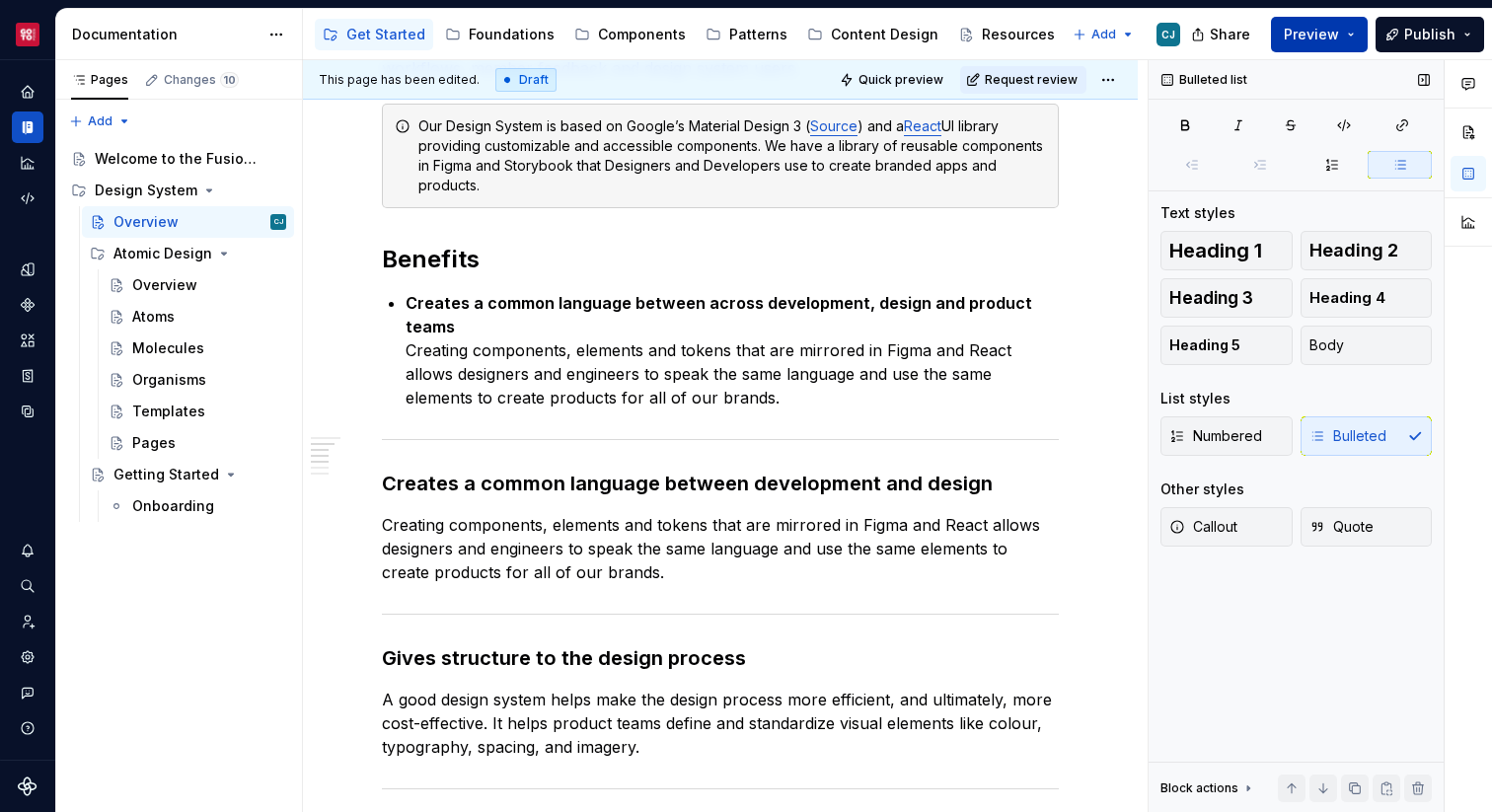
click at [1337, 25] on span "Preview" at bounding box center [1311, 35] width 56 height 20
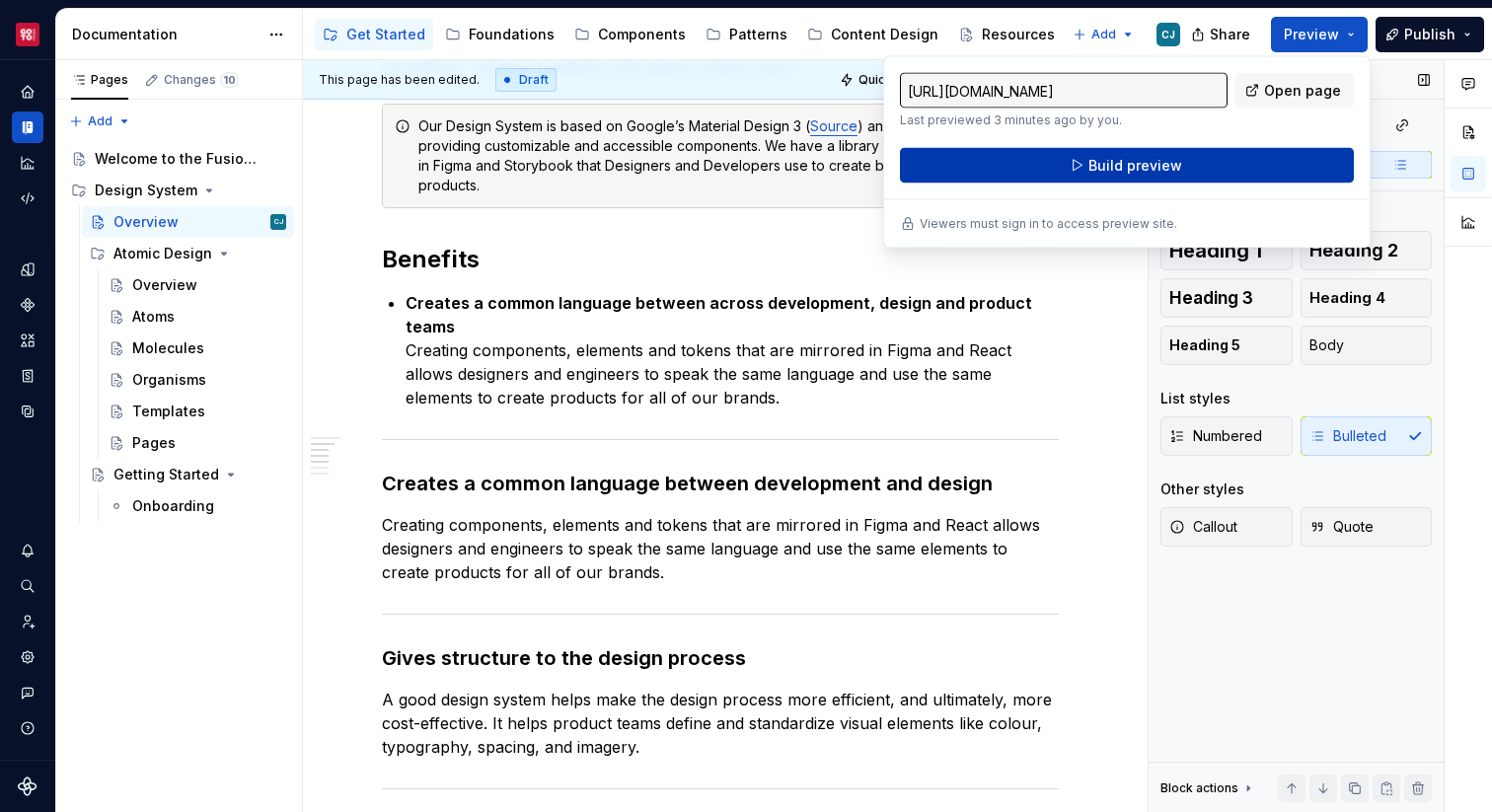
click at [1216, 171] on button "Build preview" at bounding box center [1127, 166] width 454 height 36
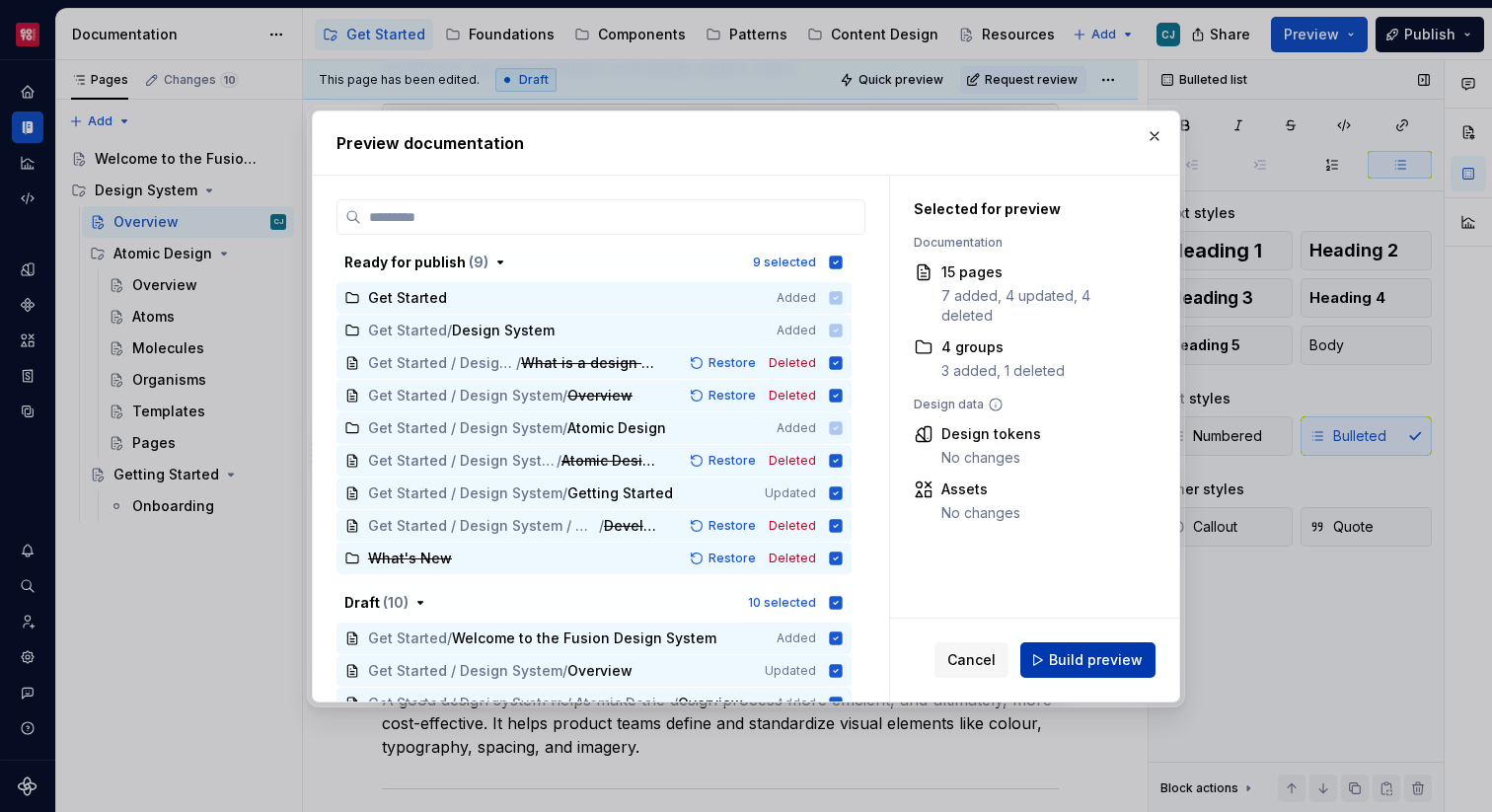
click at [1081, 662] on span "Build preview" at bounding box center [1095, 660] width 93 height 20
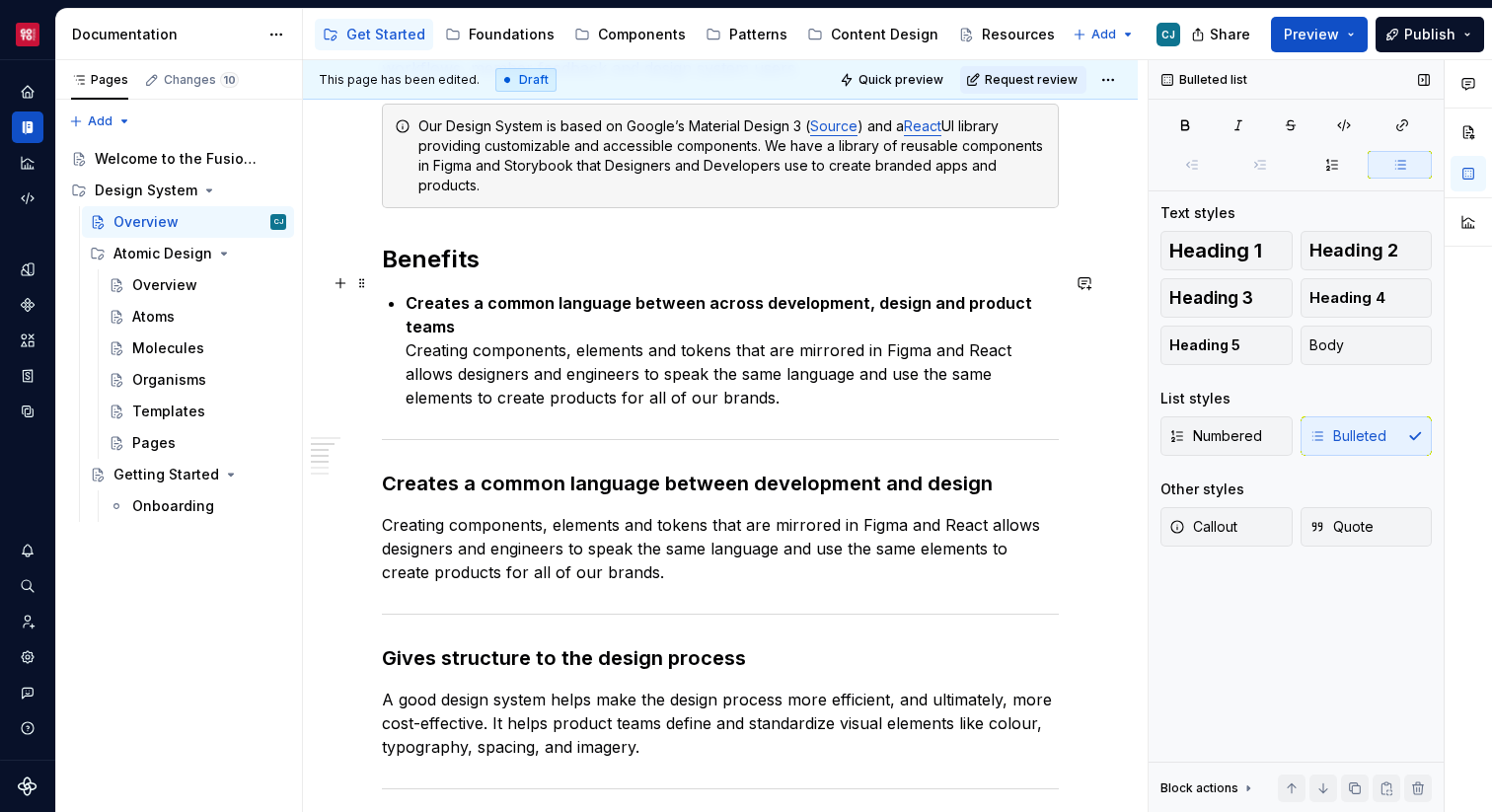
click at [742, 305] on p "Creates a common language between across development, design and product teams …" at bounding box center [732, 349] width 653 height 118
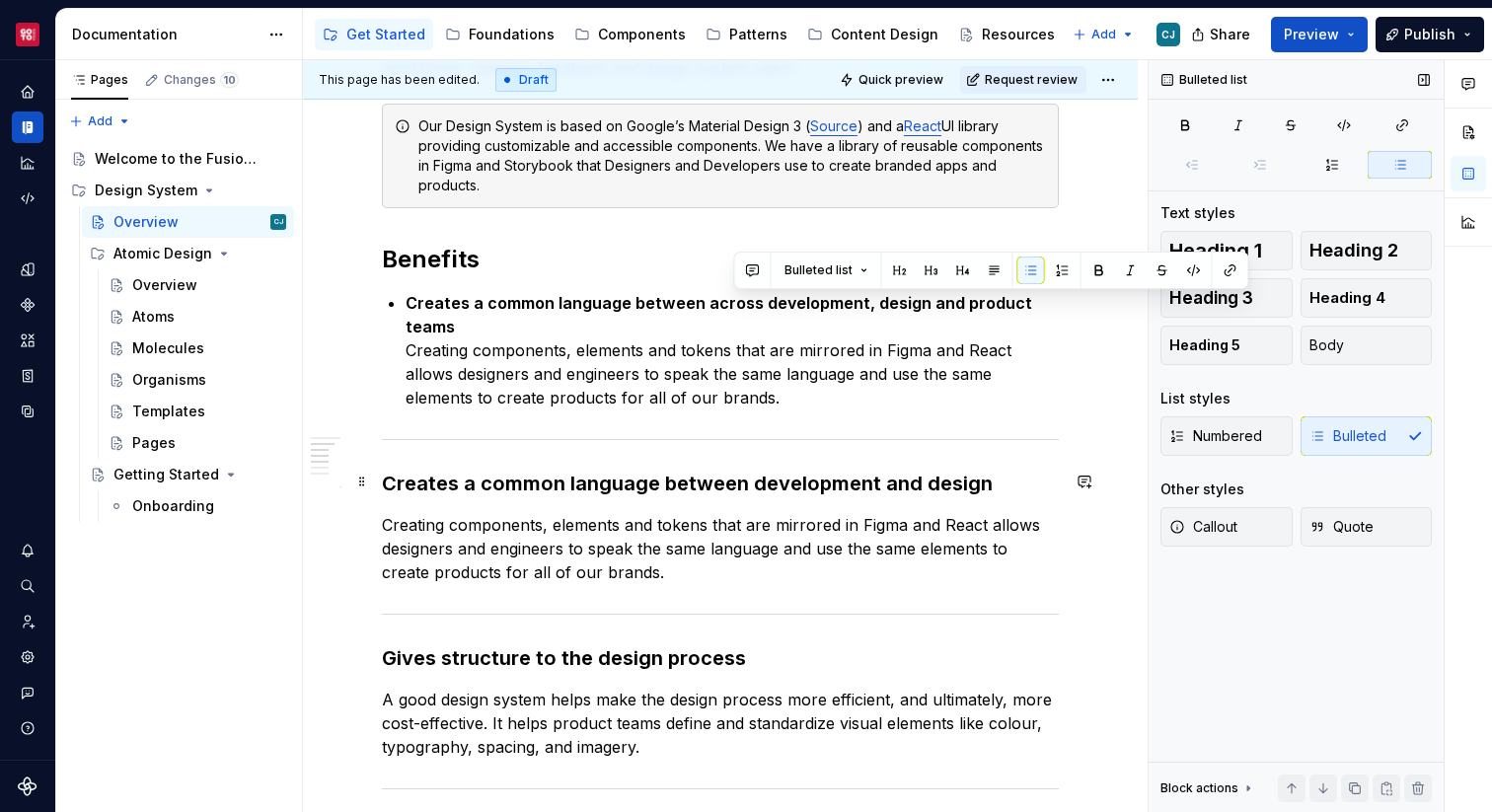
click at [652, 513] on p "Creating components, elements and tokens that are mirrored in Figma and React a…" at bounding box center [720, 548] width 677 height 71
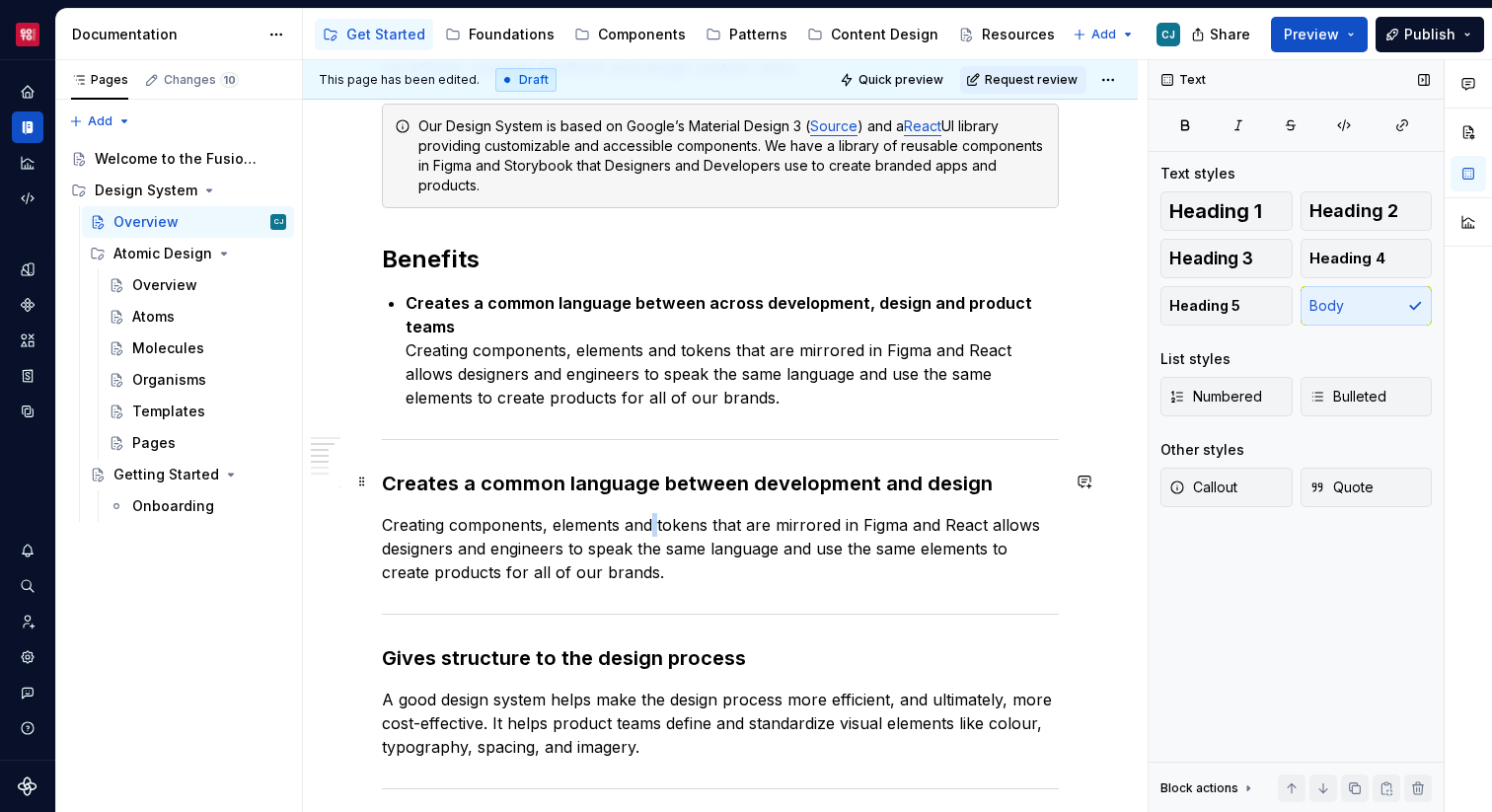
click at [652, 513] on p "Creating components, elements and tokens that are mirrored in Figma and React a…" at bounding box center [720, 548] width 677 height 71
click at [1010, 513] on p "Creating components, elements and tokens that are mirrored in Figma and React a…" at bounding box center [720, 548] width 677 height 71
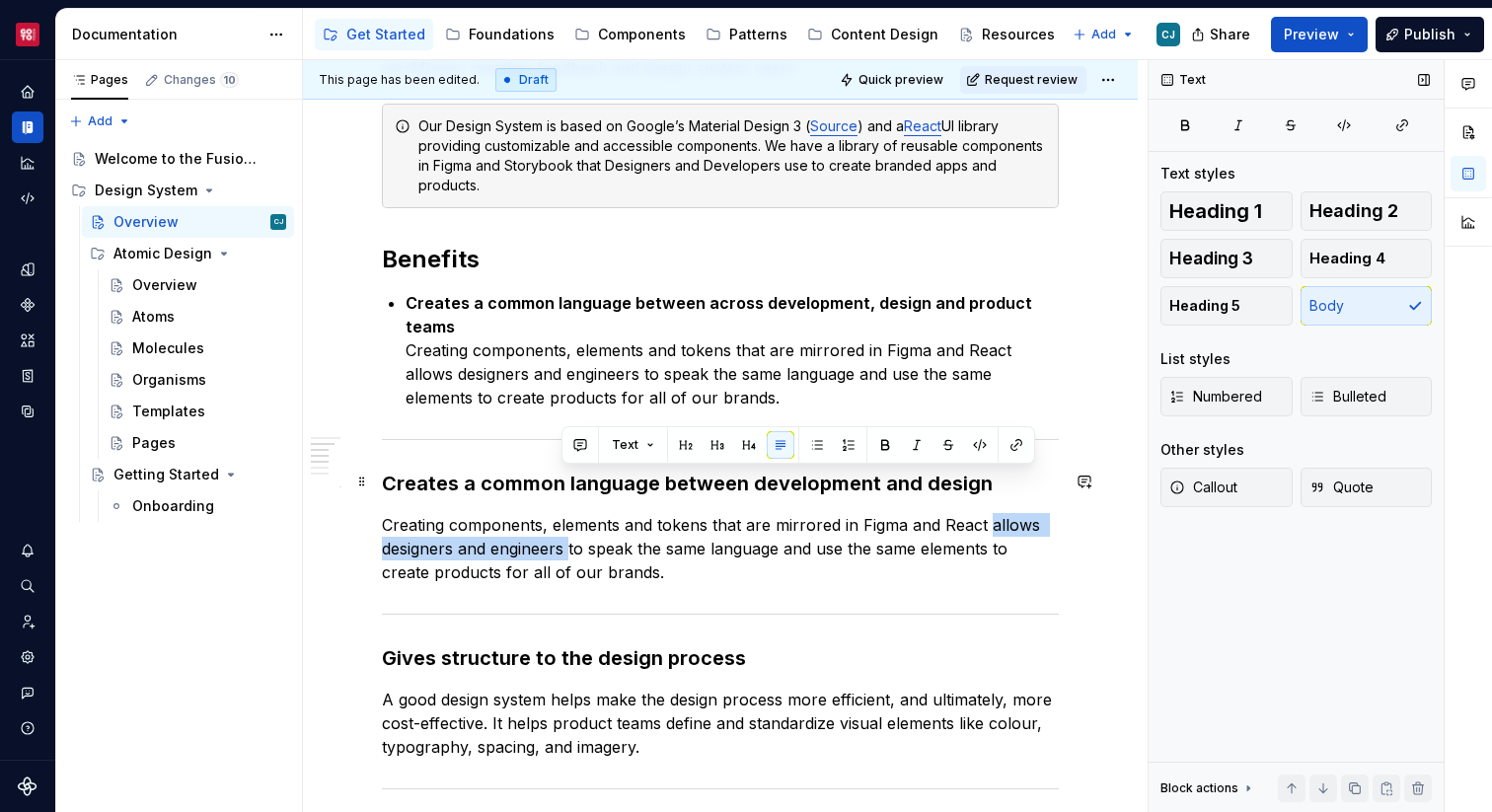
click at [564, 513] on p "Creating components, elements and tokens that are mirrored in Figma and React a…" at bounding box center [720, 548] width 677 height 71
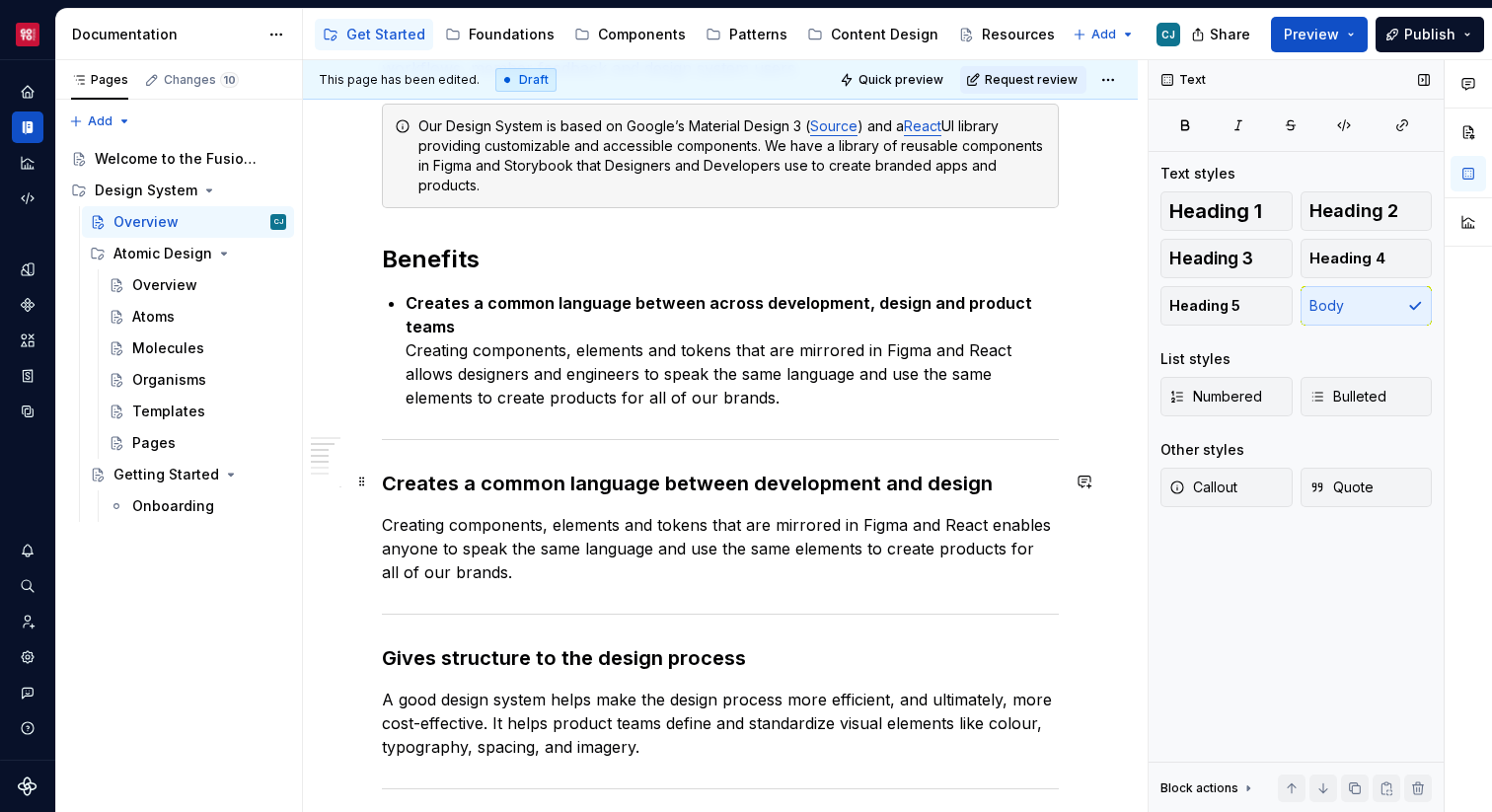
click at [653, 513] on p "Creating components, elements and tokens that are mirrored in Figma and React e…" at bounding box center [720, 548] width 677 height 71
click at [442, 513] on p "Creating components, elements and tokens that are mirrored in Figma and React e…" at bounding box center [720, 548] width 677 height 71
click at [836, 513] on p "Creating components, elements and tokens that are mirrored in Figma and React e…" at bounding box center [720, 548] width 677 height 71
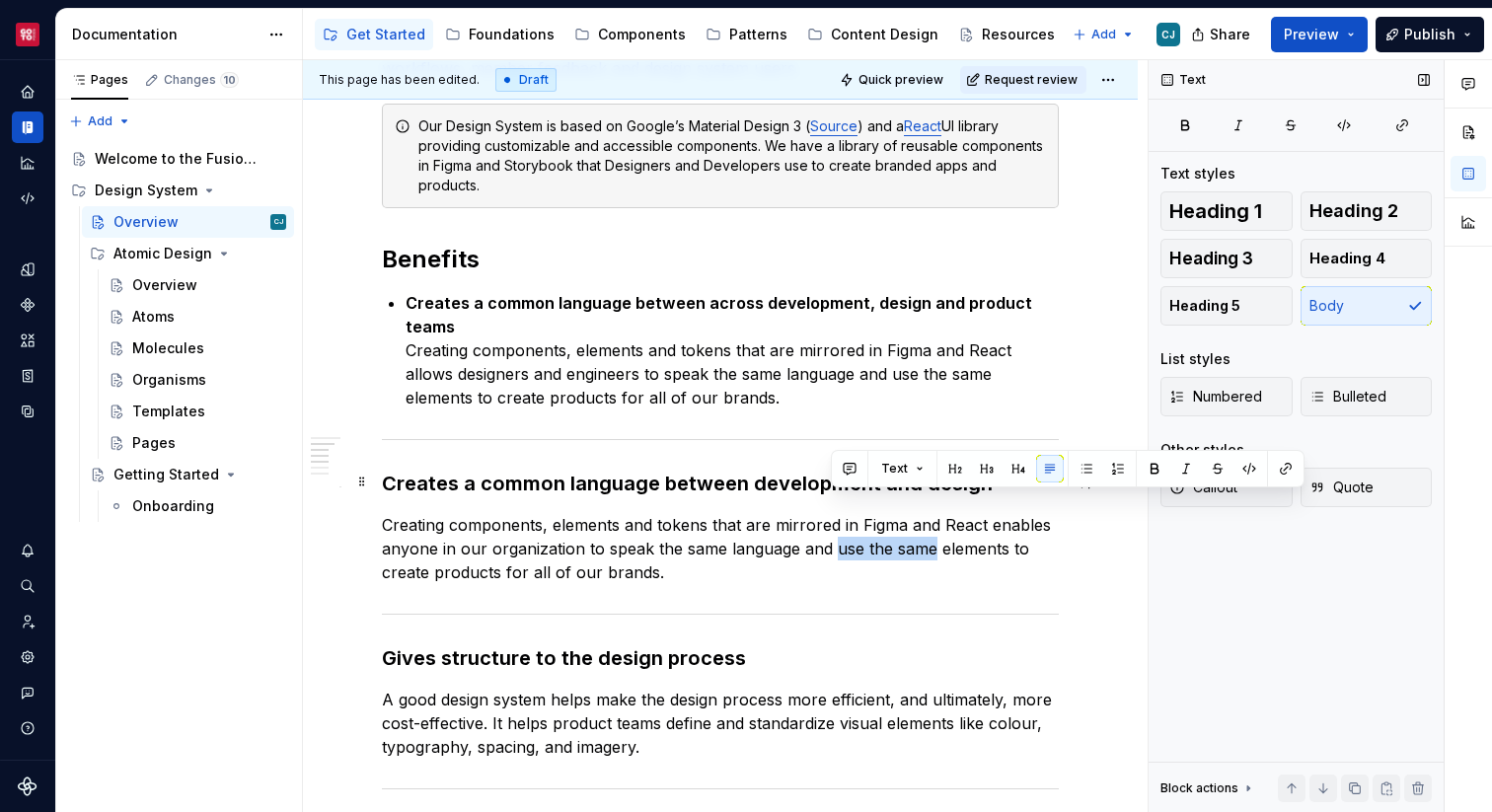
click at [932, 513] on p "Creating components, elements and tokens that are mirrored in Figma and React e…" at bounding box center [720, 548] width 677 height 71
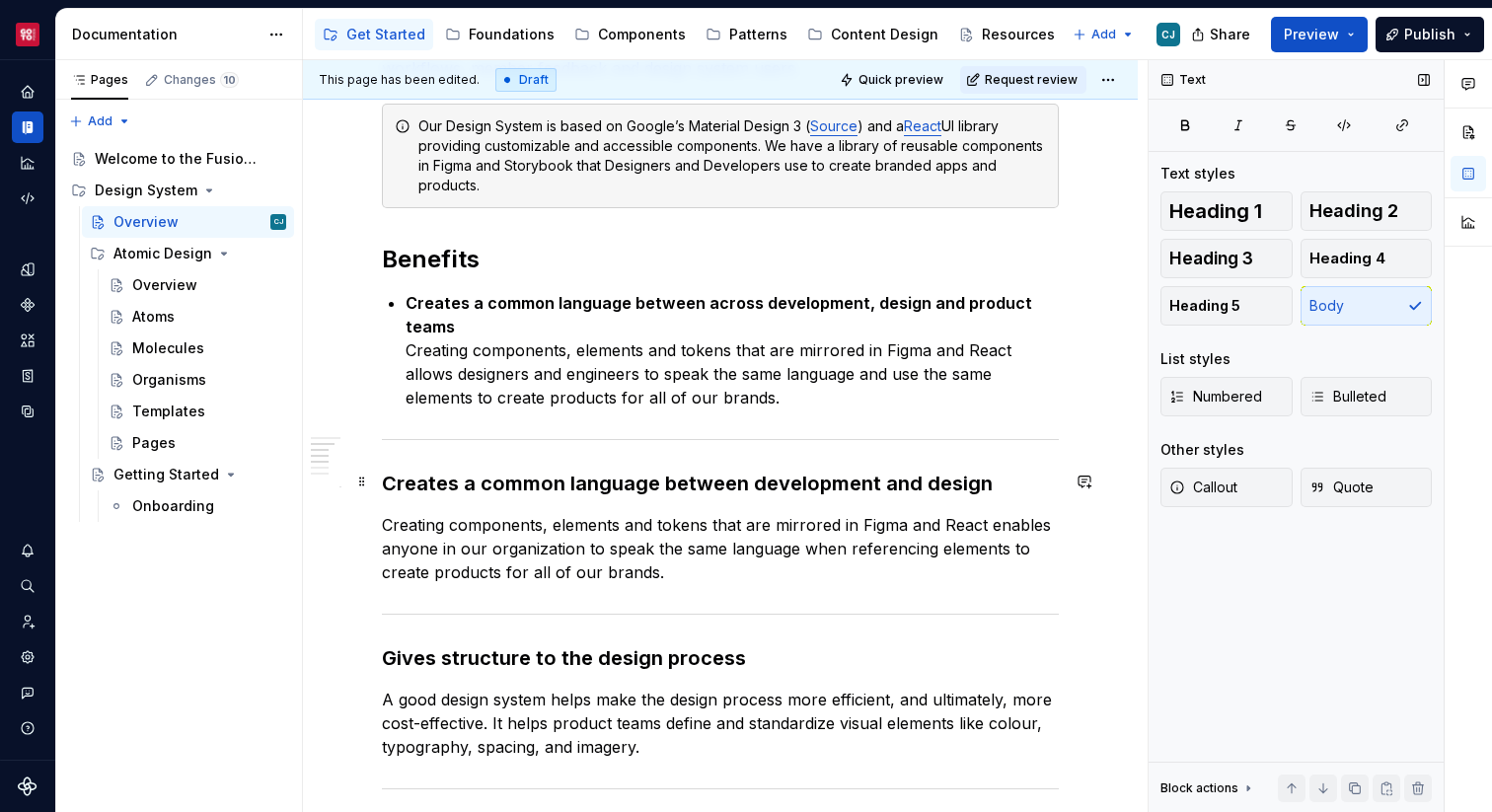
click at [437, 526] on p "Creating components, elements and tokens that are mirrored in Figma and React e…" at bounding box center [720, 548] width 677 height 71
click at [1006, 513] on p "Creating components, elements and tokens that are mirrored in Figma and React e…" at bounding box center [720, 548] width 677 height 71
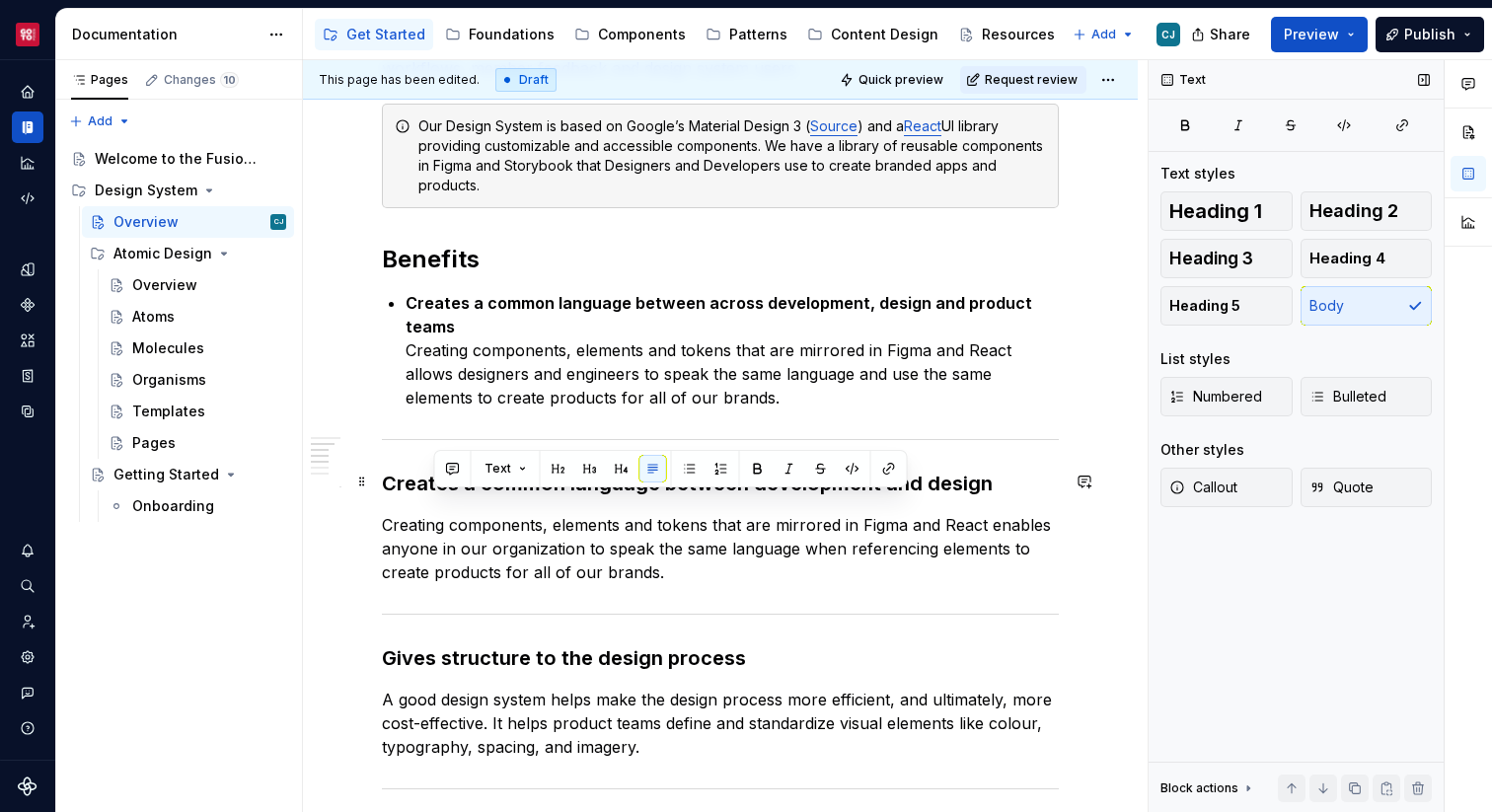
click at [854, 536] on p "Creating components, elements and tokens that are mirrored in Figma and React e…" at bounding box center [720, 548] width 677 height 71
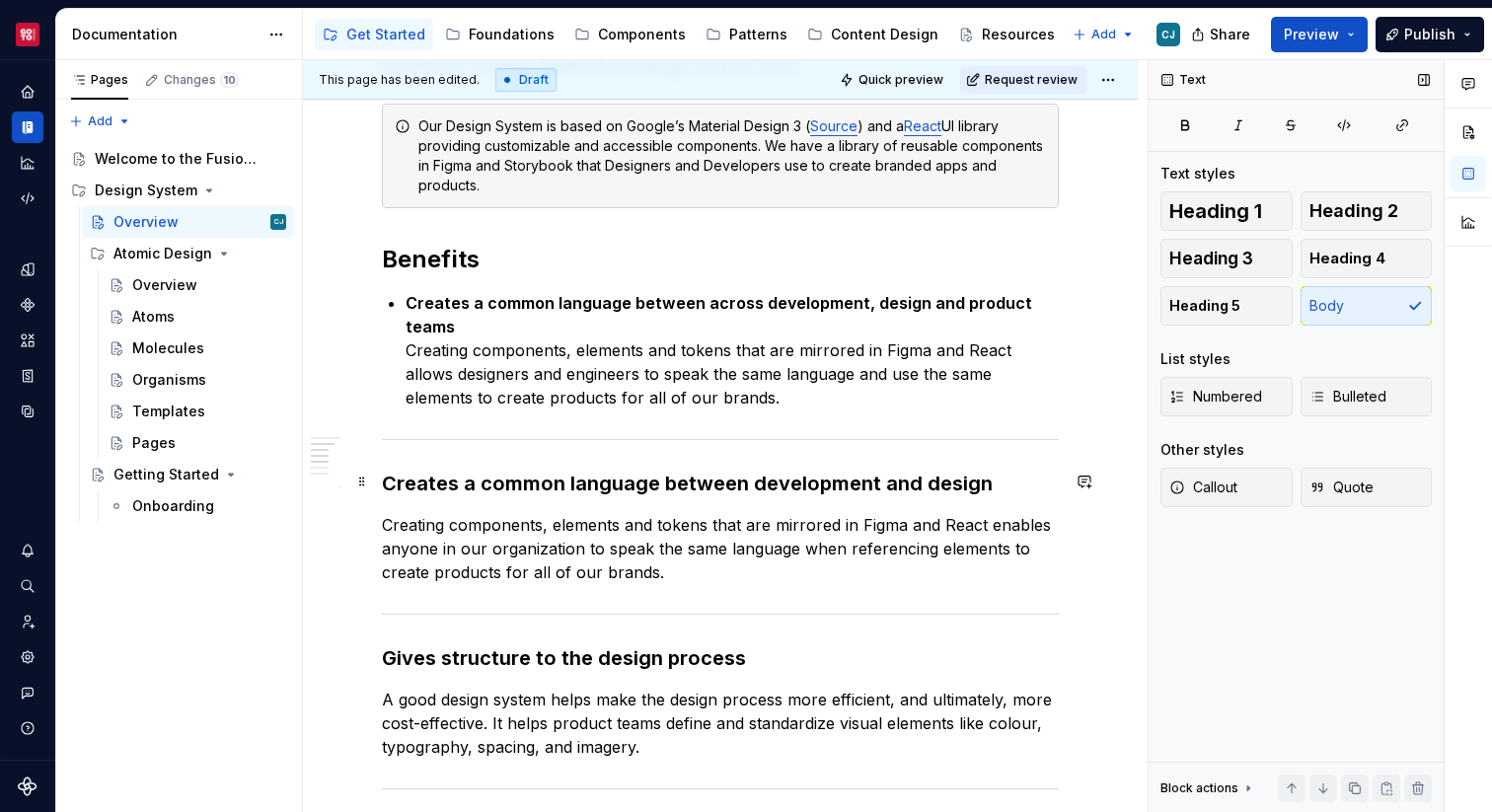
click at [930, 513] on p "Creating components, elements and tokens that are mirrored in Figma and React e…" at bounding box center [720, 548] width 677 height 71
click at [1058, 513] on p "Creating components, elements and tokens that are mirrored in Figma and React e…" at bounding box center [720, 548] width 677 height 71
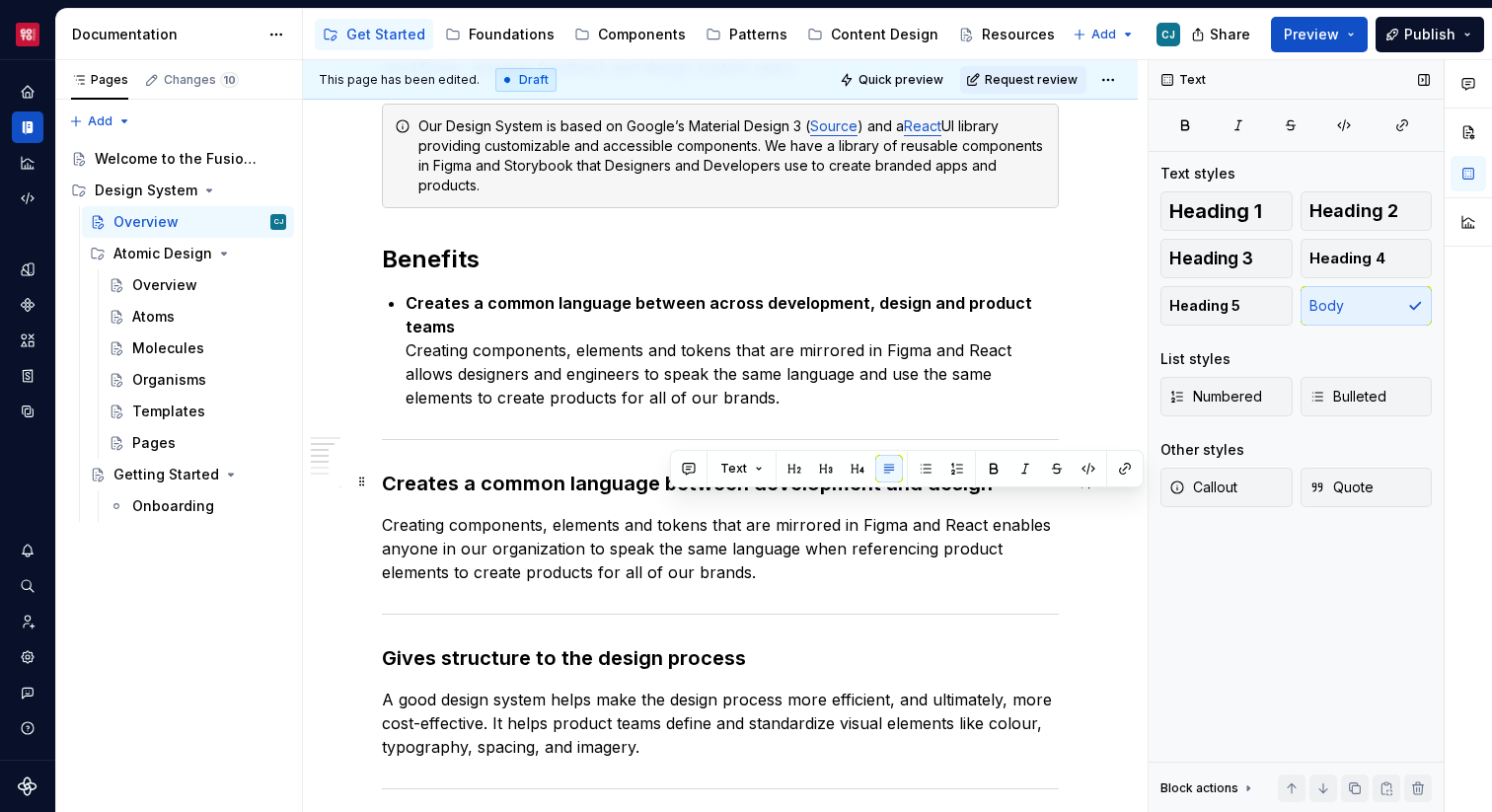
click at [959, 513] on p "Creating components, elements and tokens that are mirrored in Figma and React e…" at bounding box center [720, 548] width 677 height 71
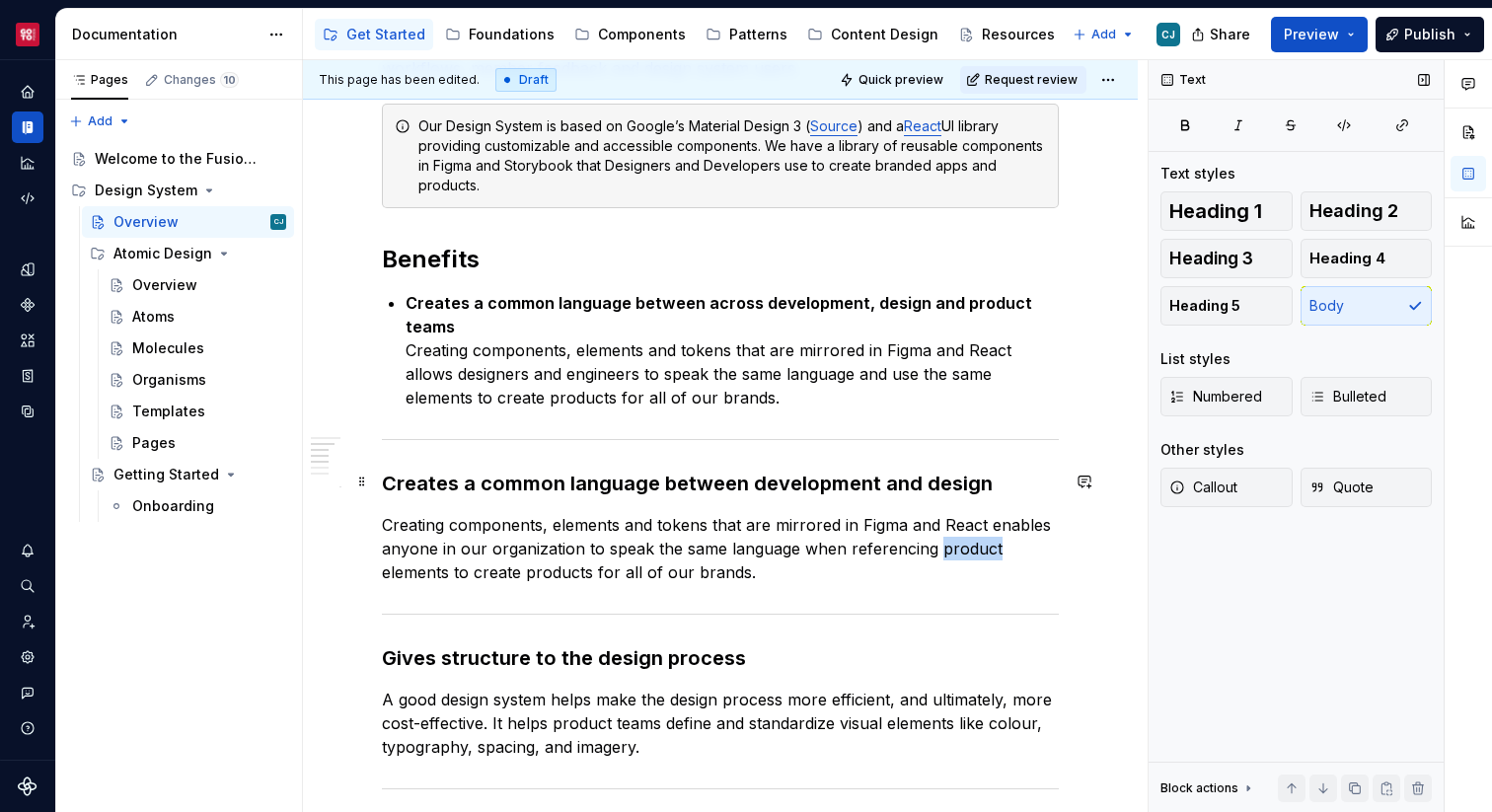
click at [959, 513] on p "Creating components, elements and tokens that are mirrored in Figma and React e…" at bounding box center [720, 548] width 677 height 71
click at [627, 545] on div "What is a Design System? A design system is a shared language, a set of princip…" at bounding box center [720, 669] width 677 height 1852
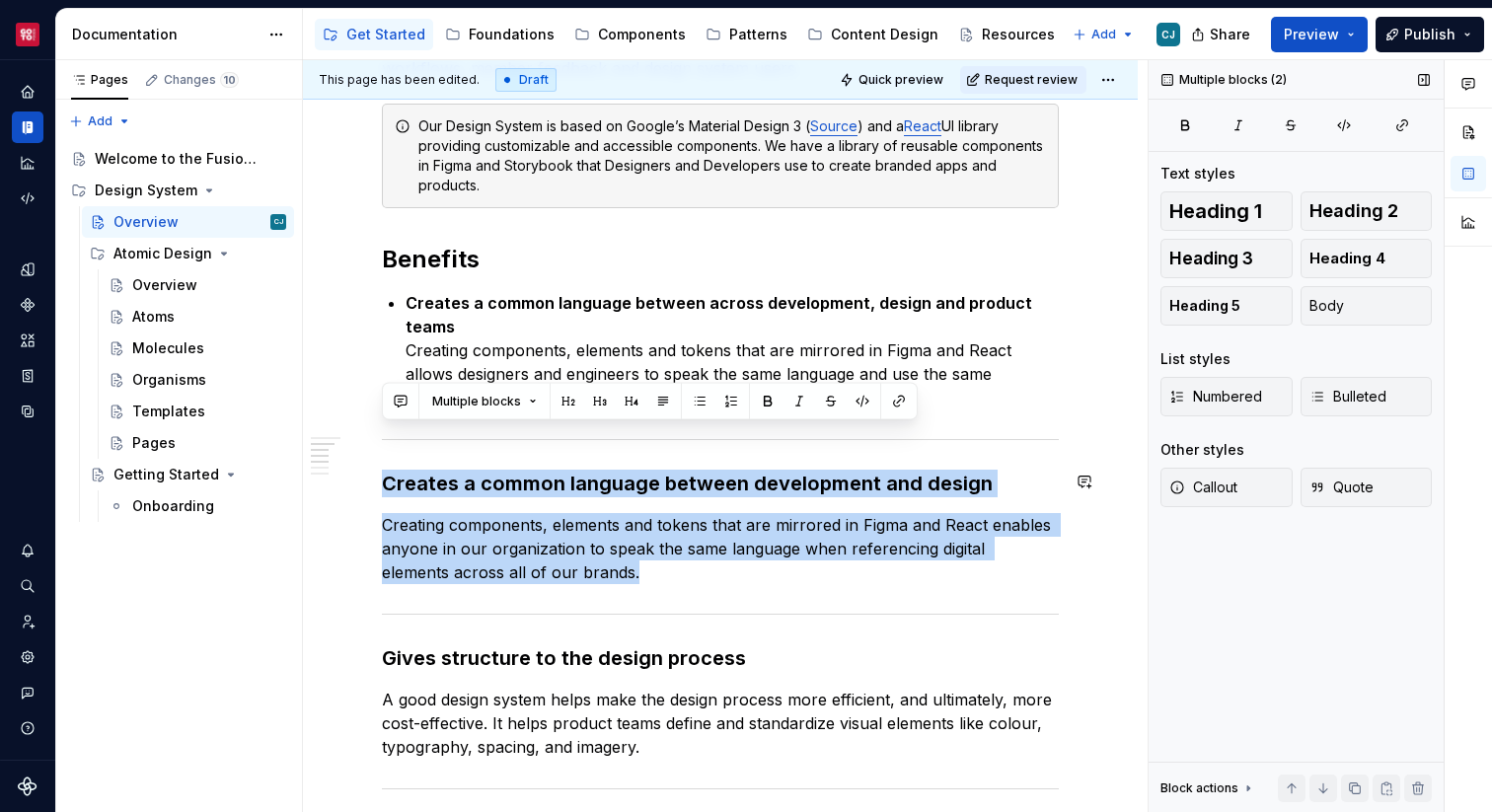
copy div "Creates a common language between development and design Creating components, e…"
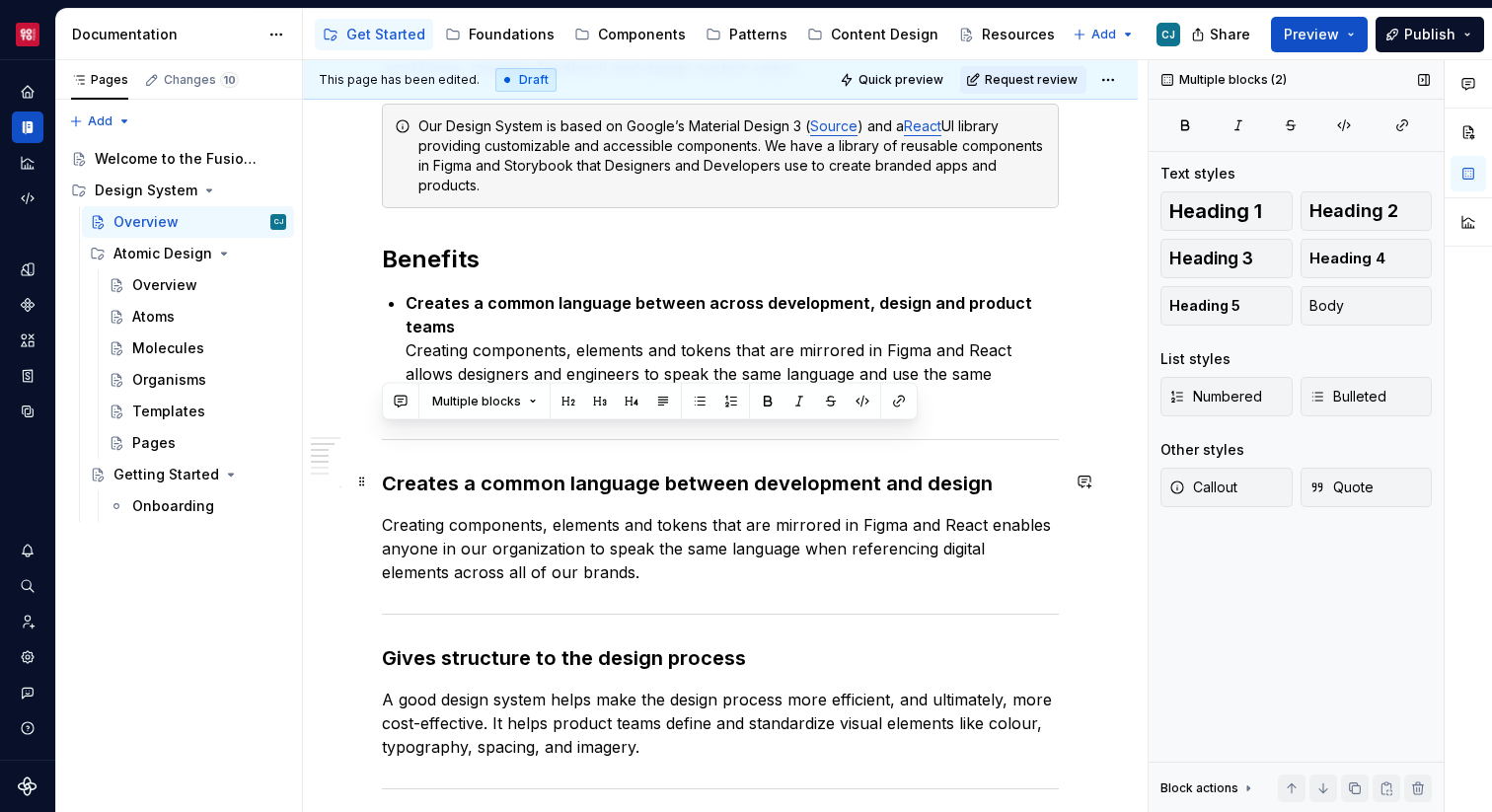
click at [587, 531] on p "Creating components, elements and tokens that are mirrored in Figma and React e…" at bounding box center [720, 548] width 677 height 71
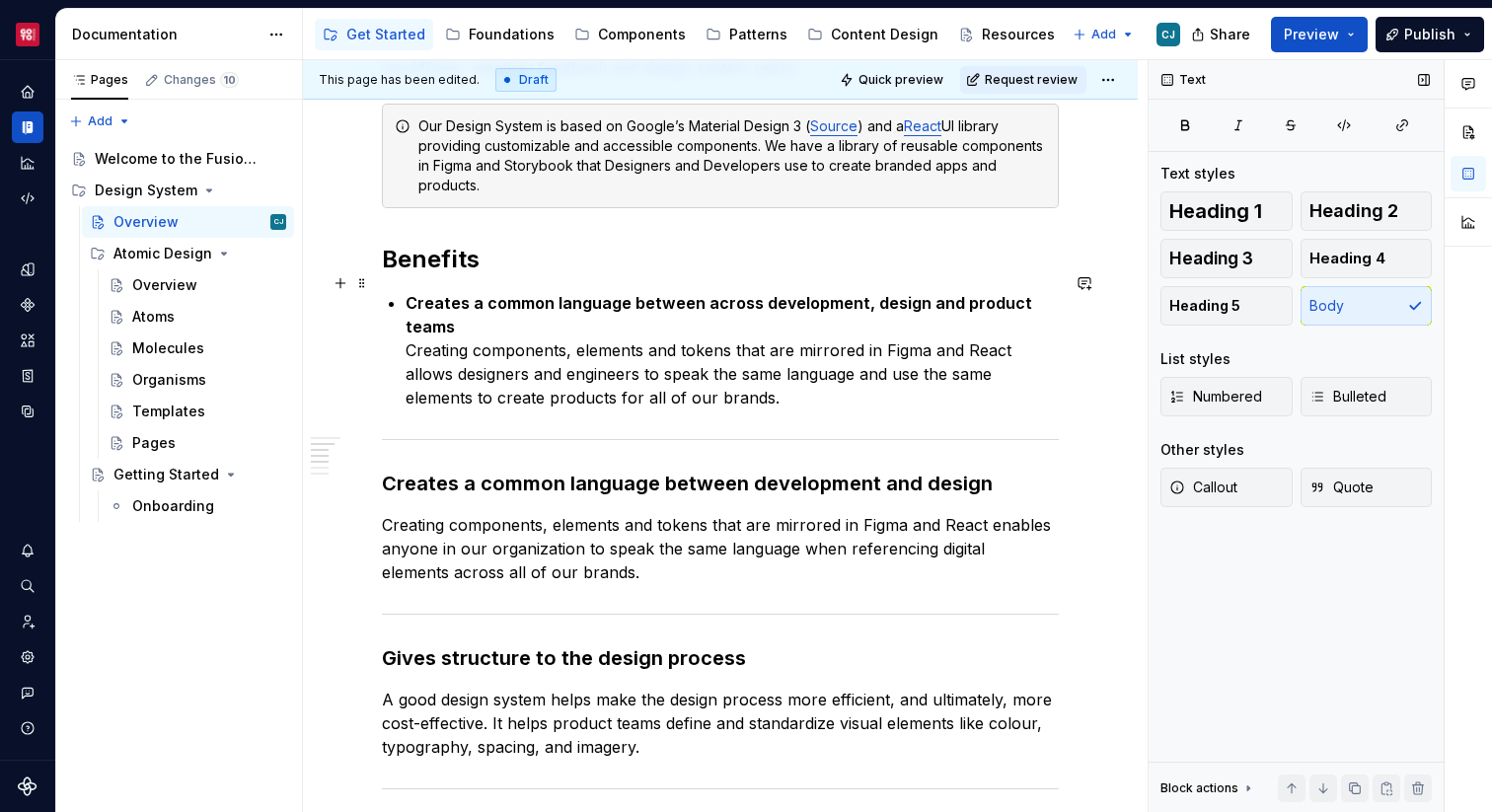
click at [709, 358] on p "Creates a common language between across development, design and product teams …" at bounding box center [732, 349] width 653 height 118
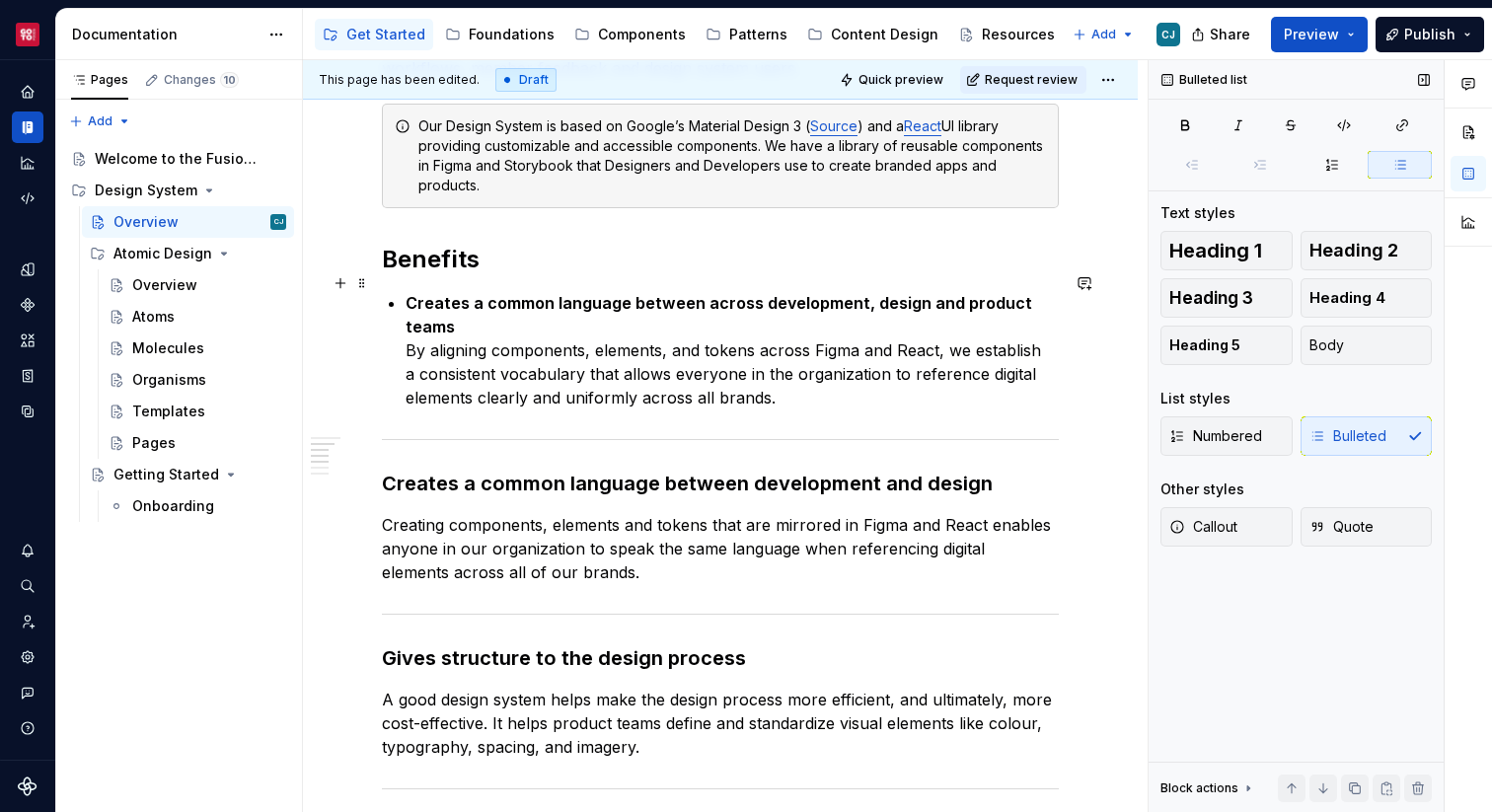
click at [412, 292] on strong "Creates a common language between across development, design and product teams" at bounding box center [721, 314] width 631 height 44
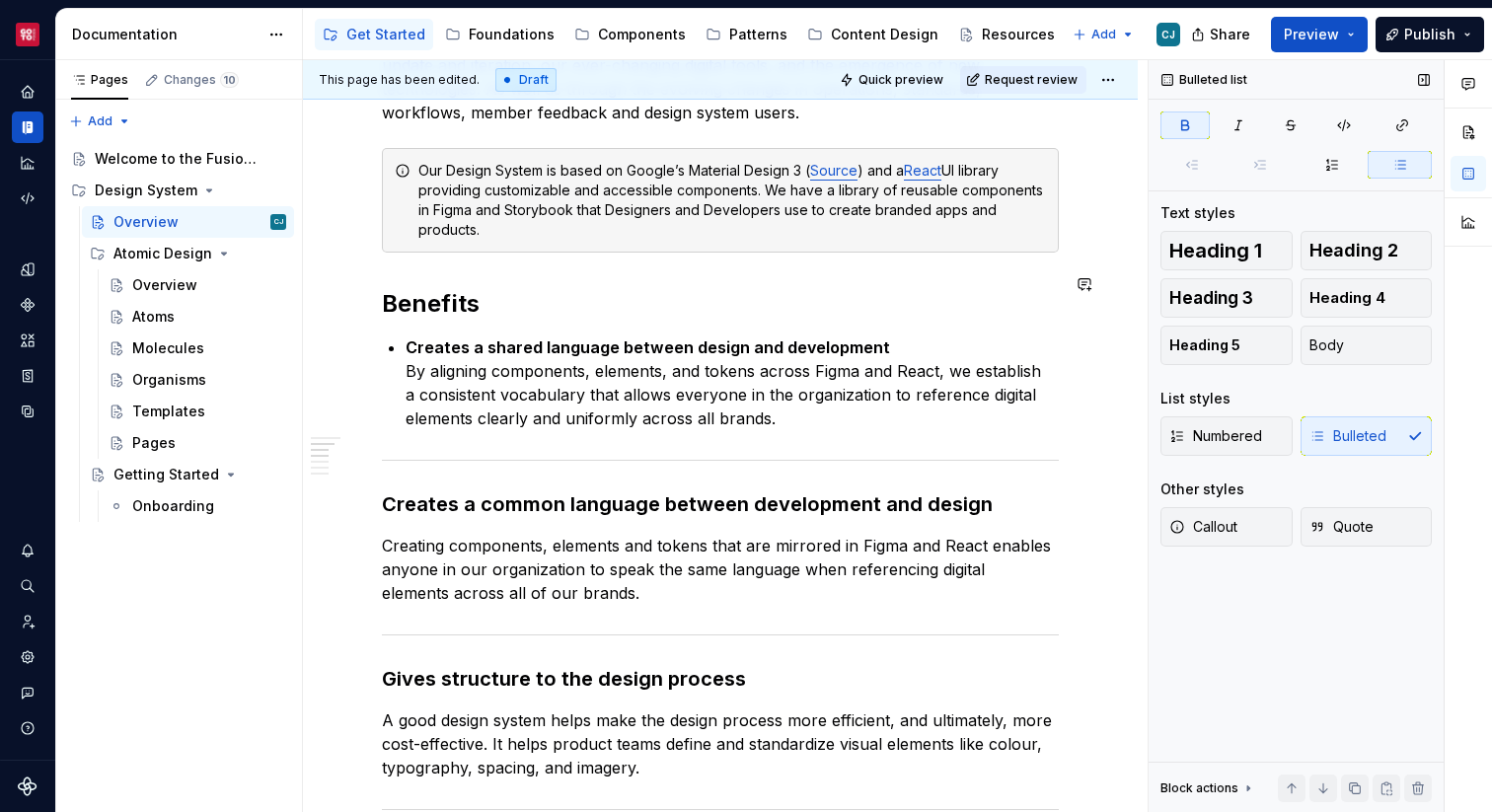
scroll to position [635, 0]
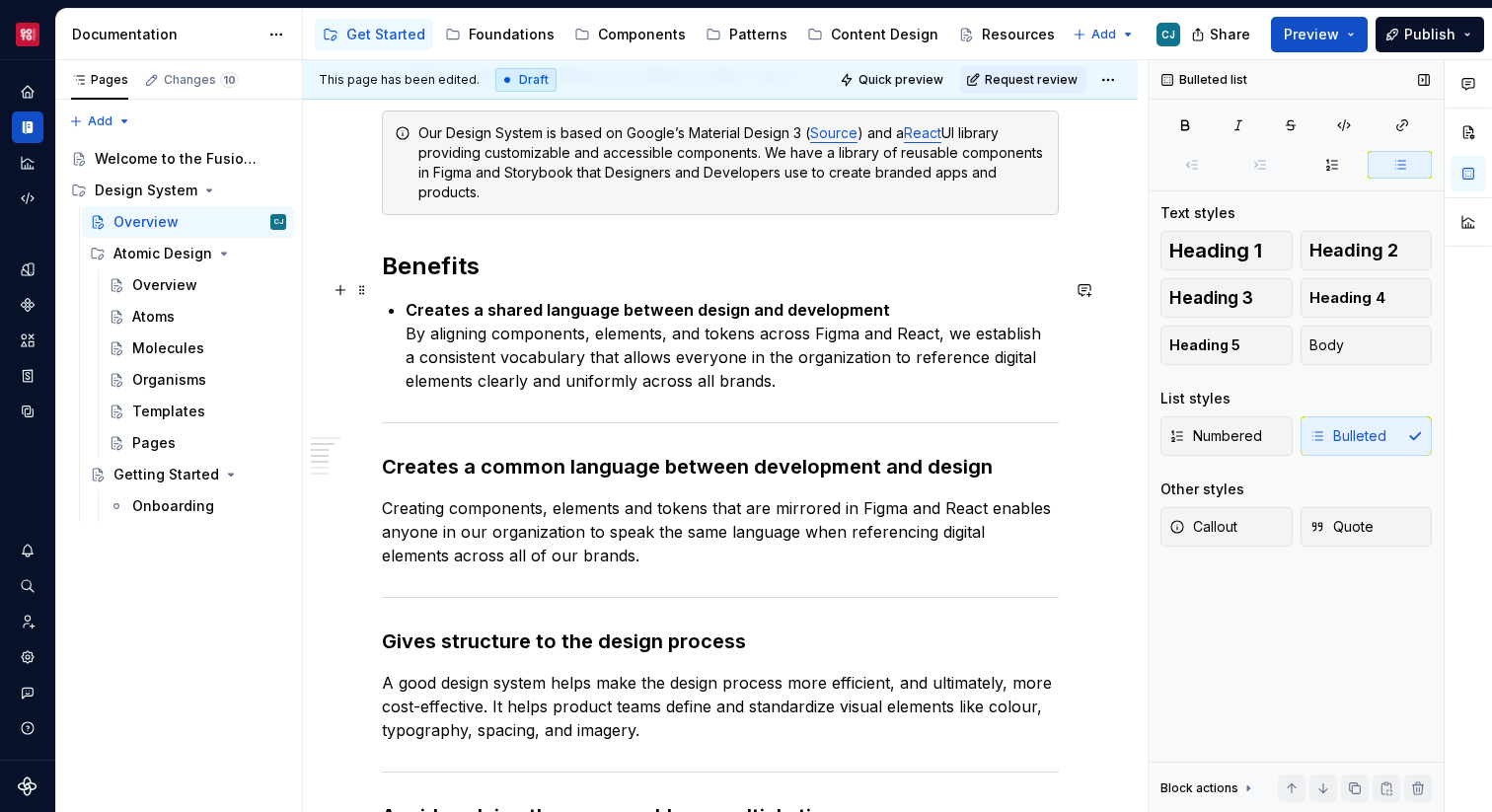
click at [847, 364] on p "Creates a shared language between design and development By aligning components…" at bounding box center [732, 344] width 653 height 94
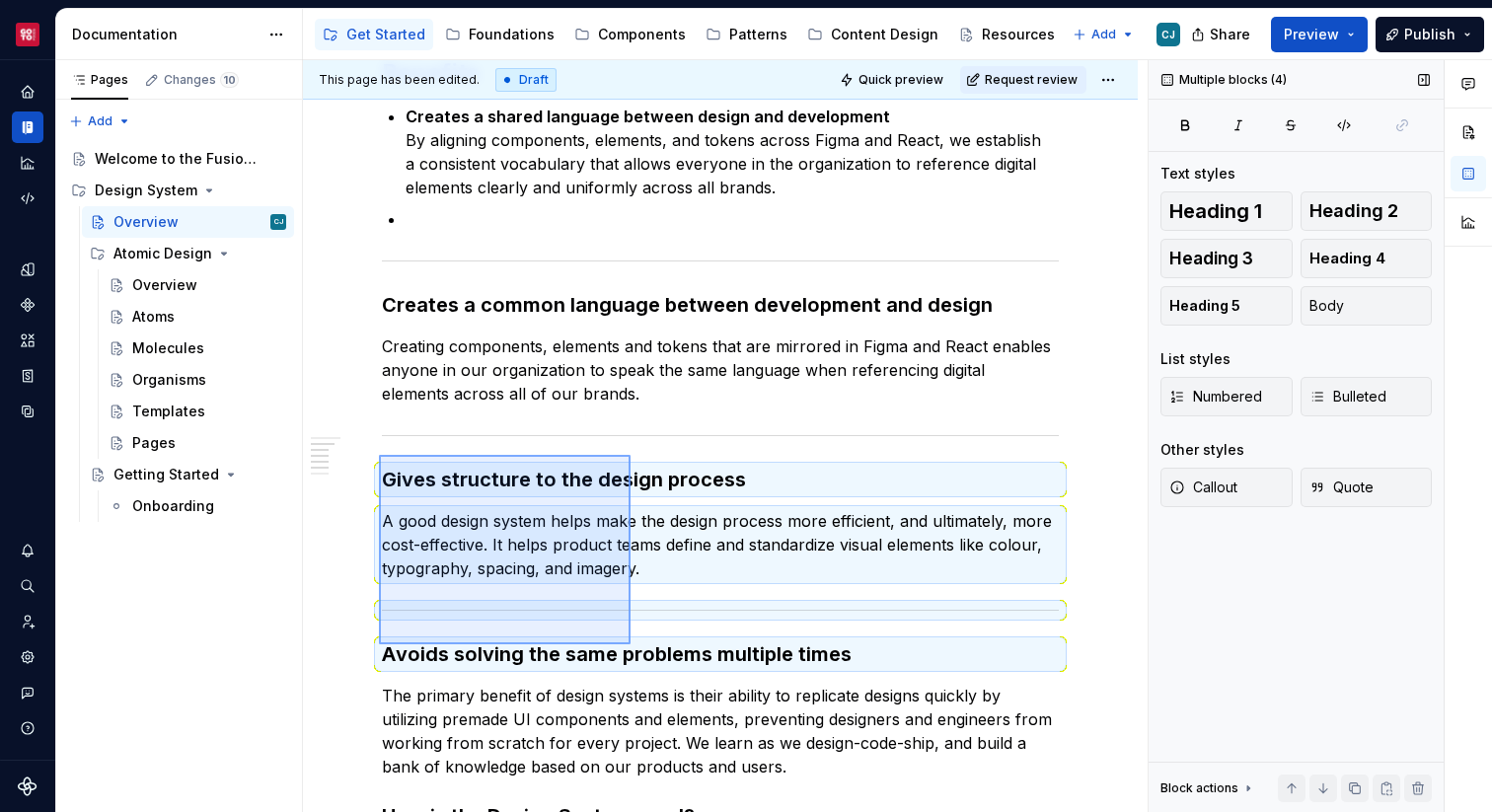
scroll to position [831, 0]
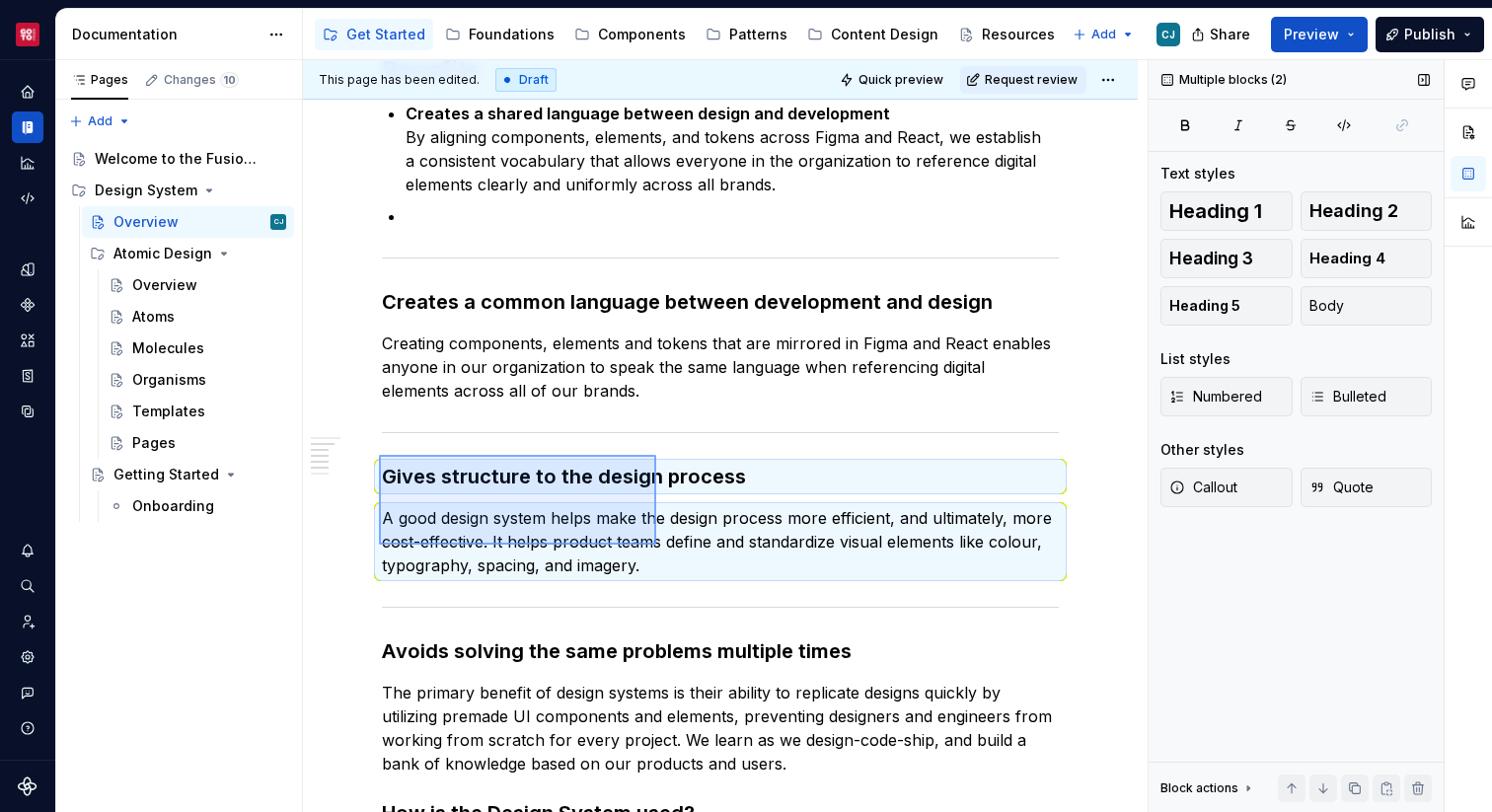
drag, startPoint x: 379, startPoint y: 651, endPoint x: 656, endPoint y: 550, distance: 294.8
click at [656, 550] on div "This page has been edited. Draft Quick preview Request review Overview Edit hea…" at bounding box center [724, 436] width 844 height 753
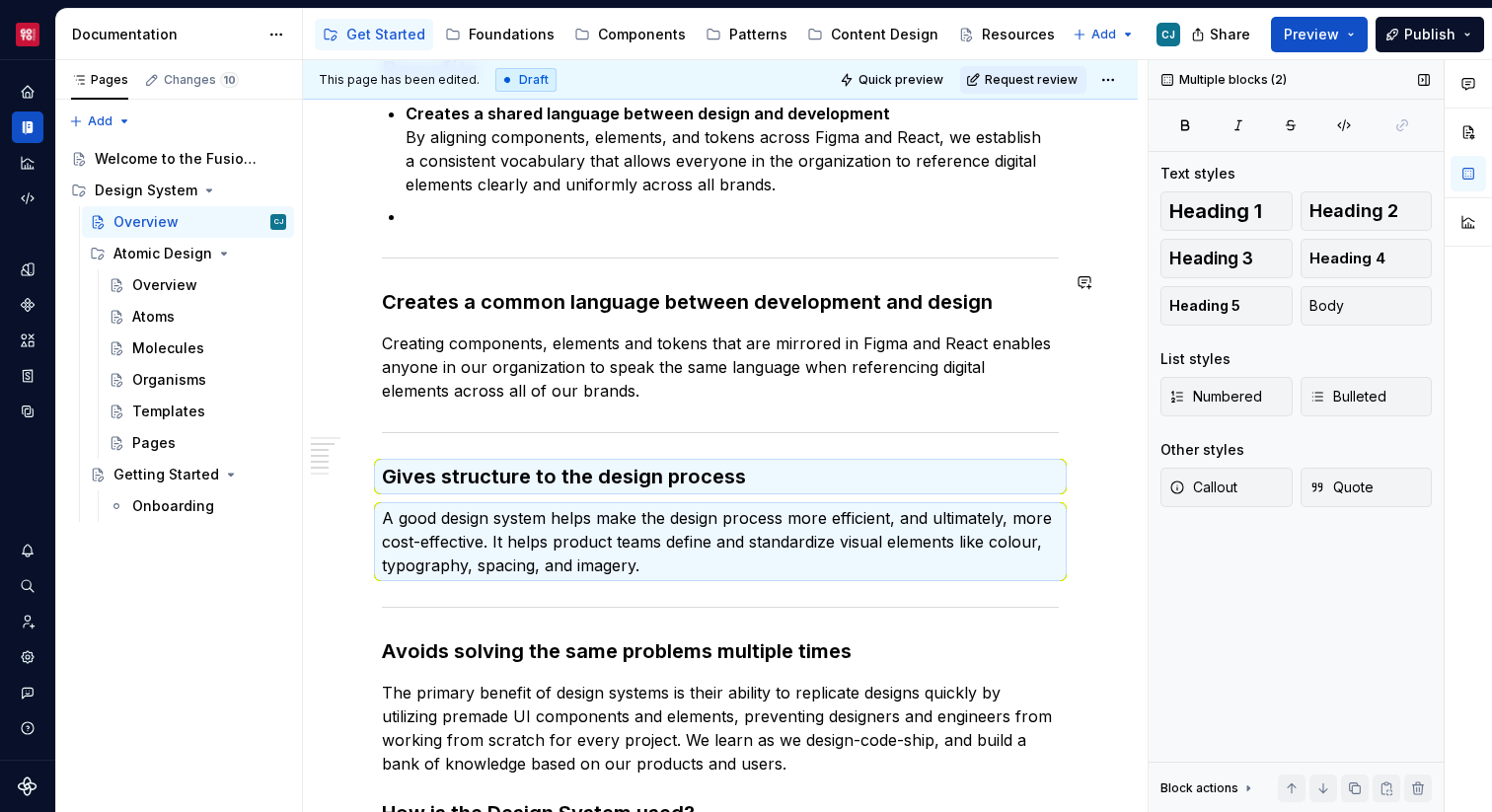
scroll to position [818, 0]
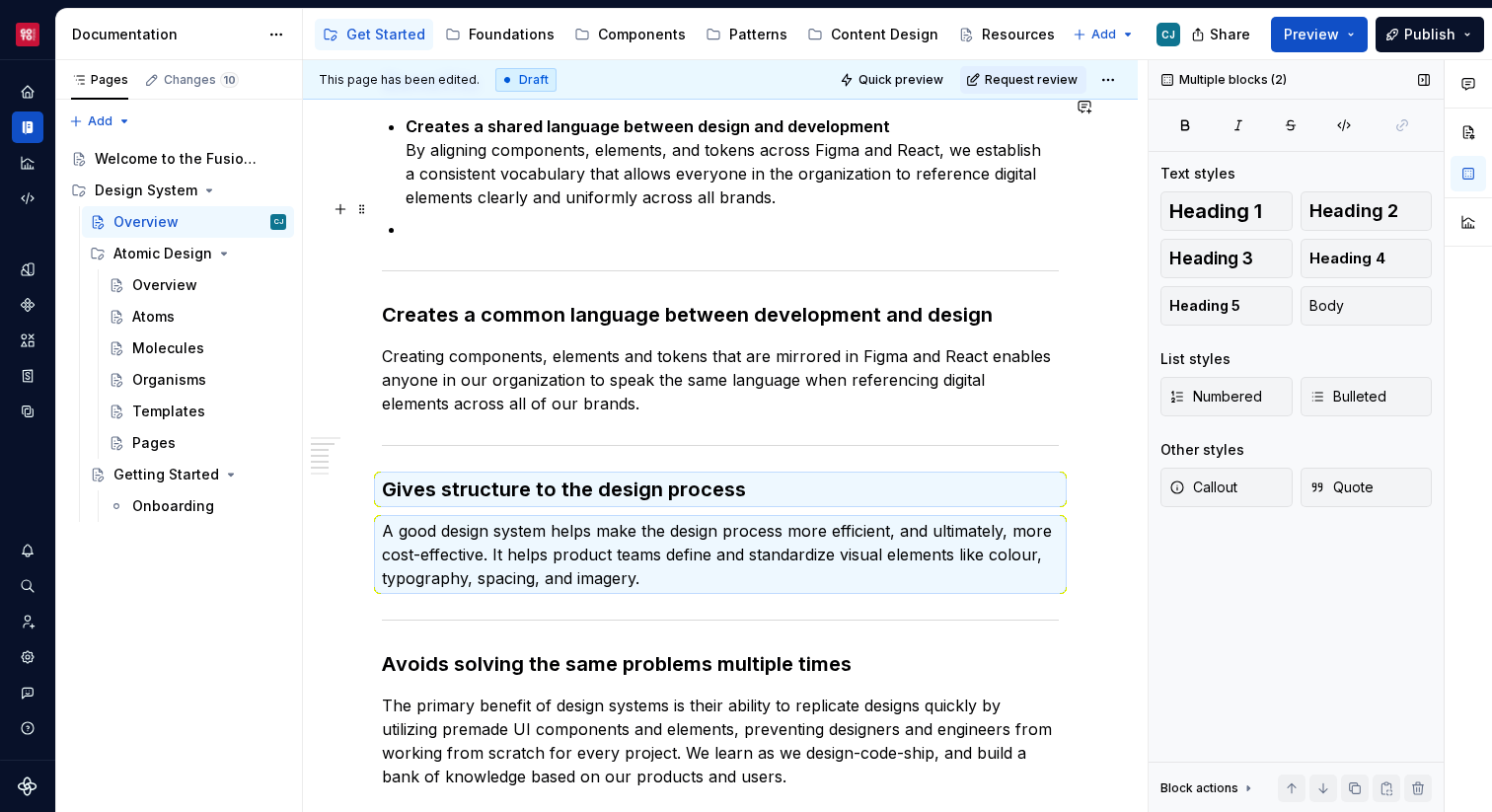
click at [503, 217] on p at bounding box center [732, 229] width 653 height 24
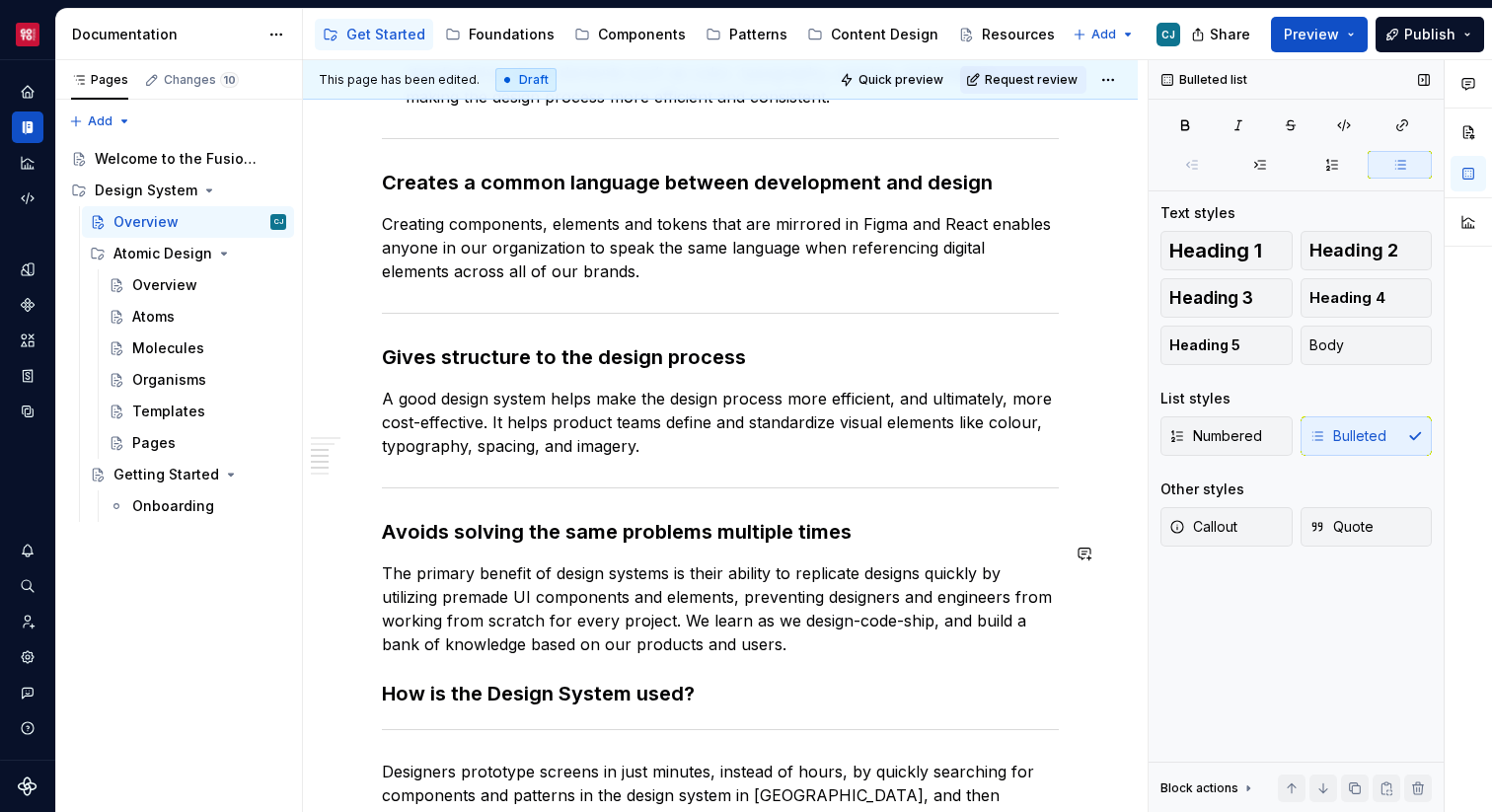
scroll to position [1036, 0]
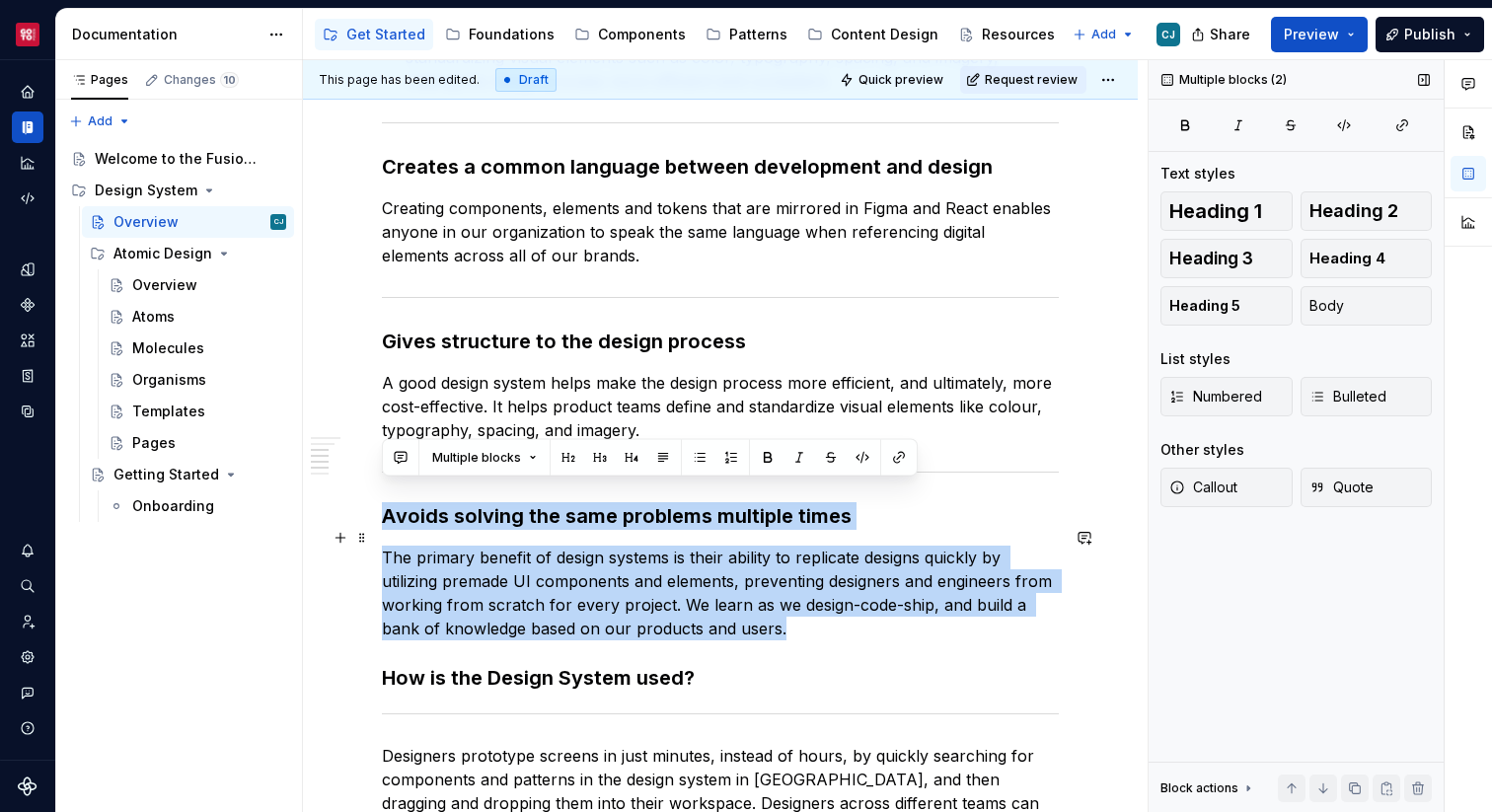
drag, startPoint x: 385, startPoint y: 494, endPoint x: 801, endPoint y: 601, distance: 429.5
click at [801, 601] on div "What is a Design System? A design system is a shared language, a set of princip…" at bounding box center [720, 313] width 677 height 1931
copy div "Avoids solving the same problems multiple times The primary benefit of design s…"
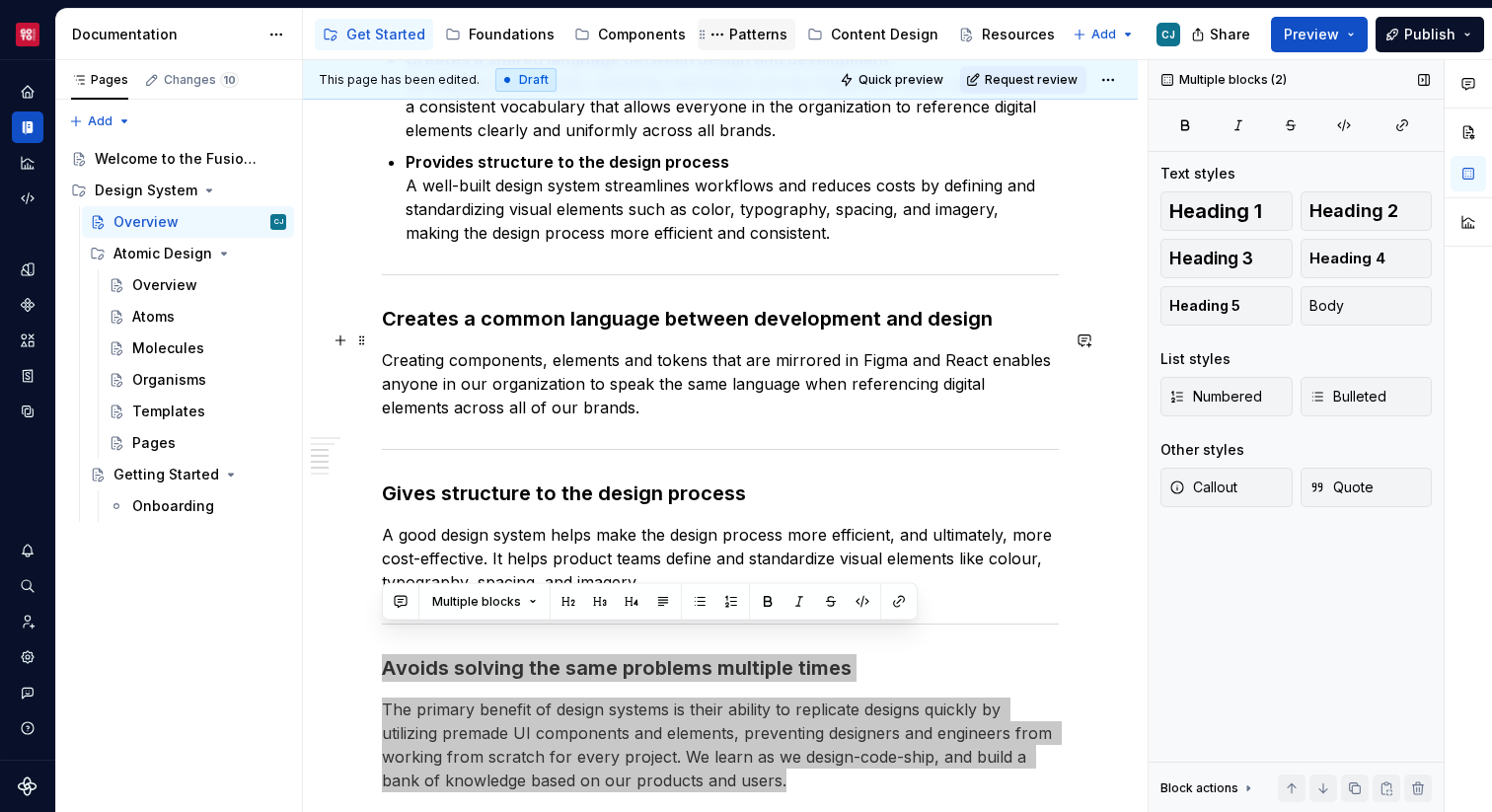
scroll to position [870, 0]
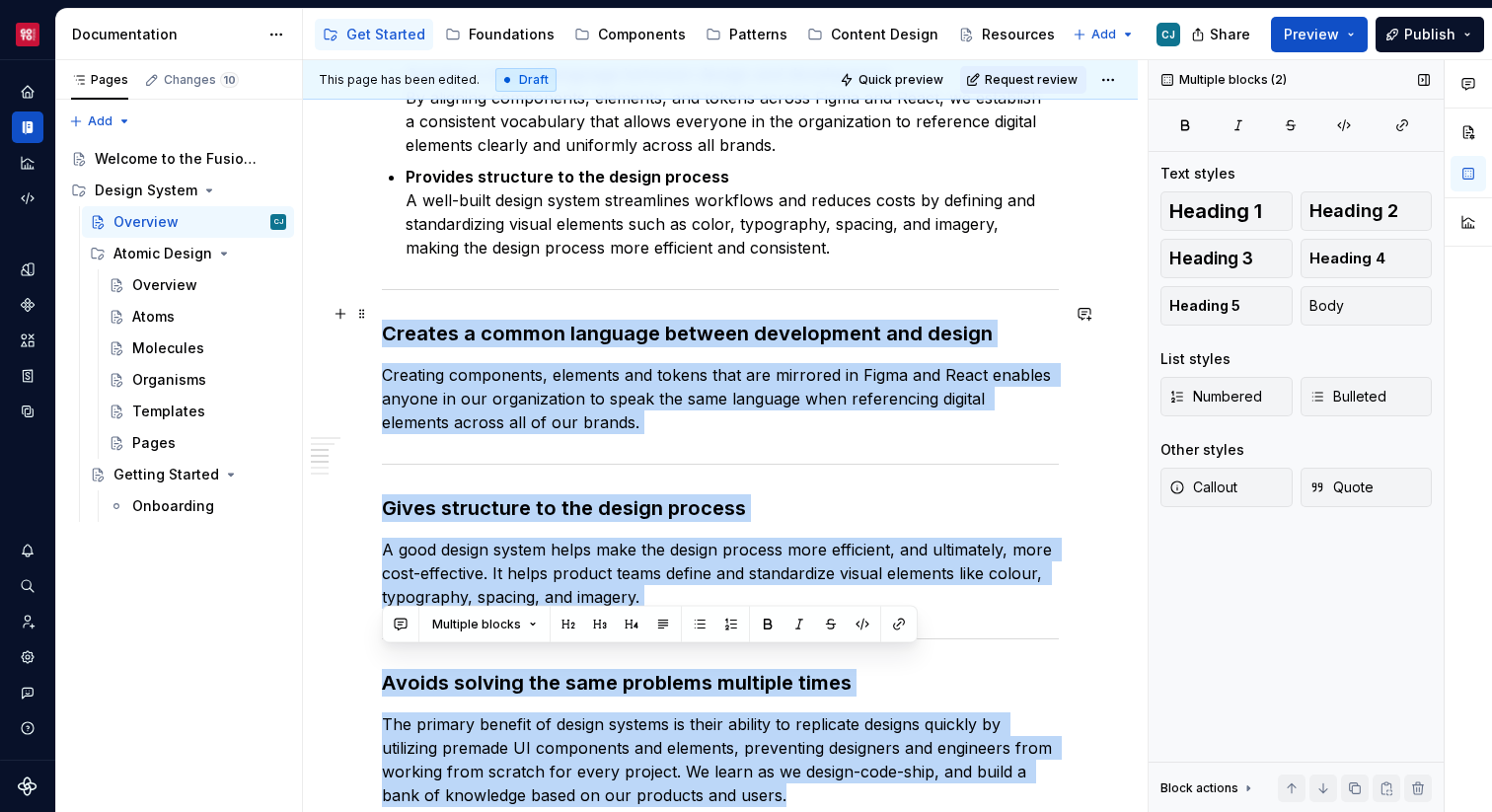
click at [385, 319] on h3 "Creates a common language between development and design" at bounding box center [720, 333] width 677 height 28
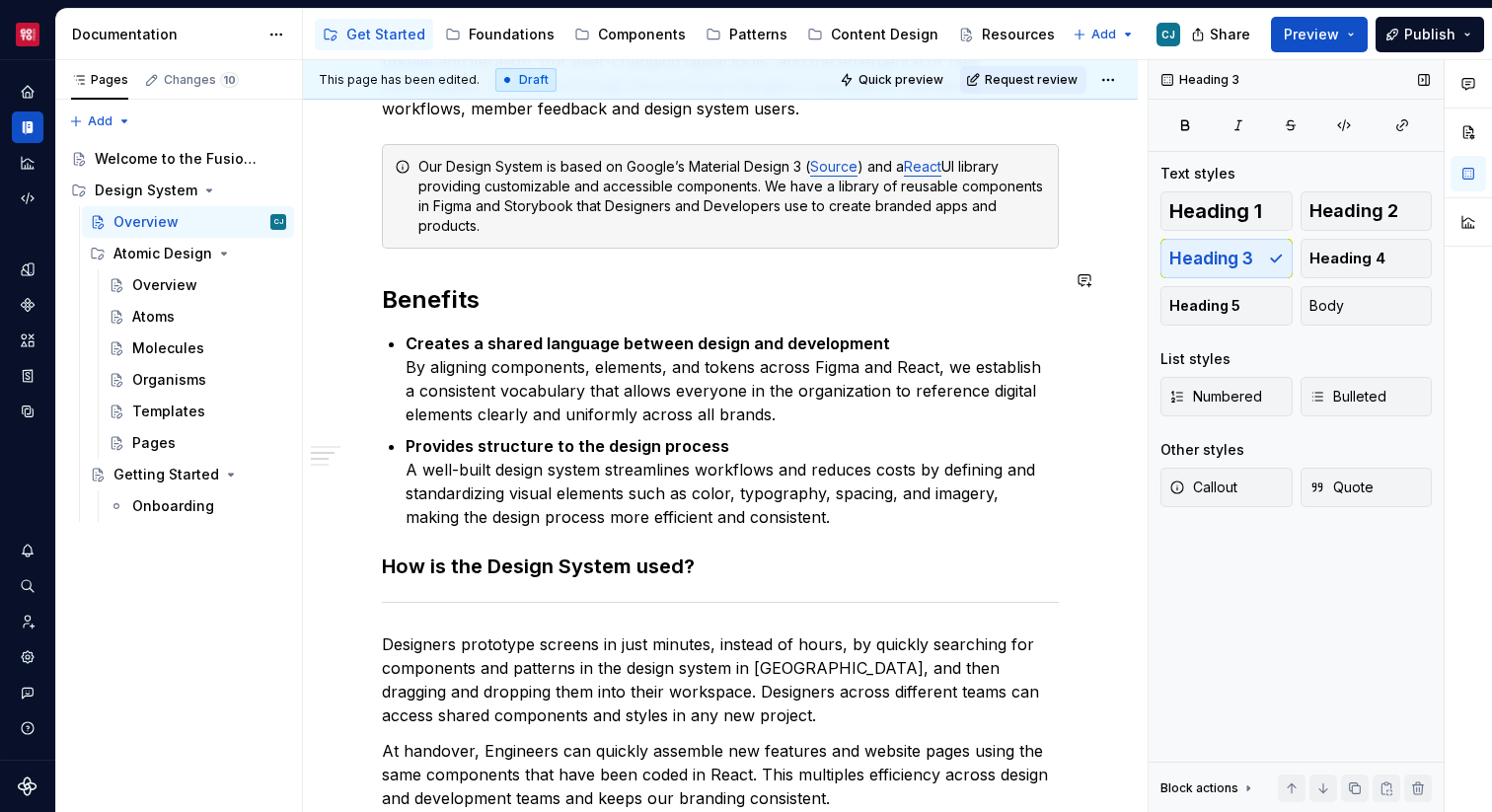
scroll to position [606, 0]
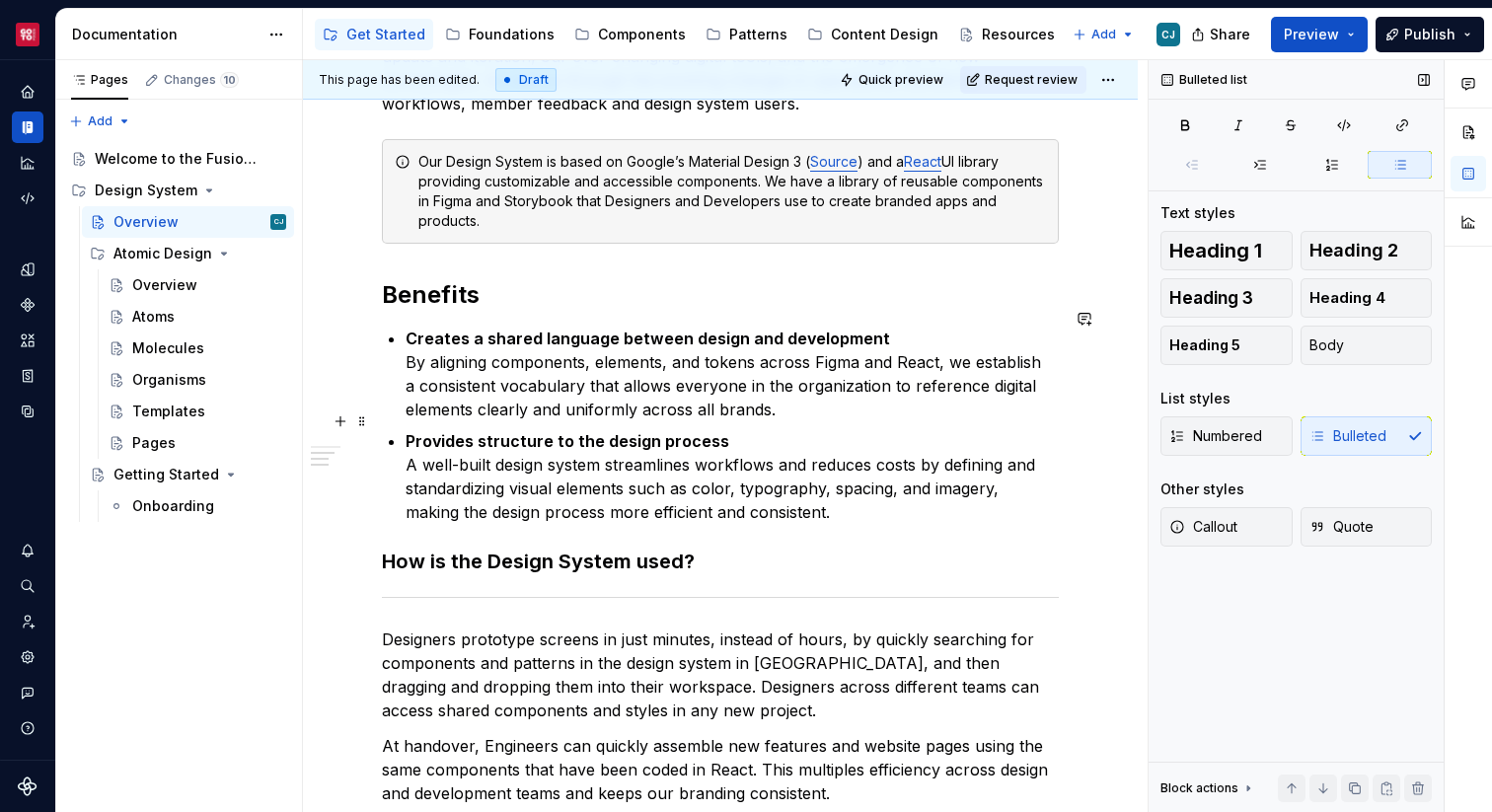
click at [835, 481] on p "Provides structure to the design process A well-built design system streamlines…" at bounding box center [732, 476] width 653 height 94
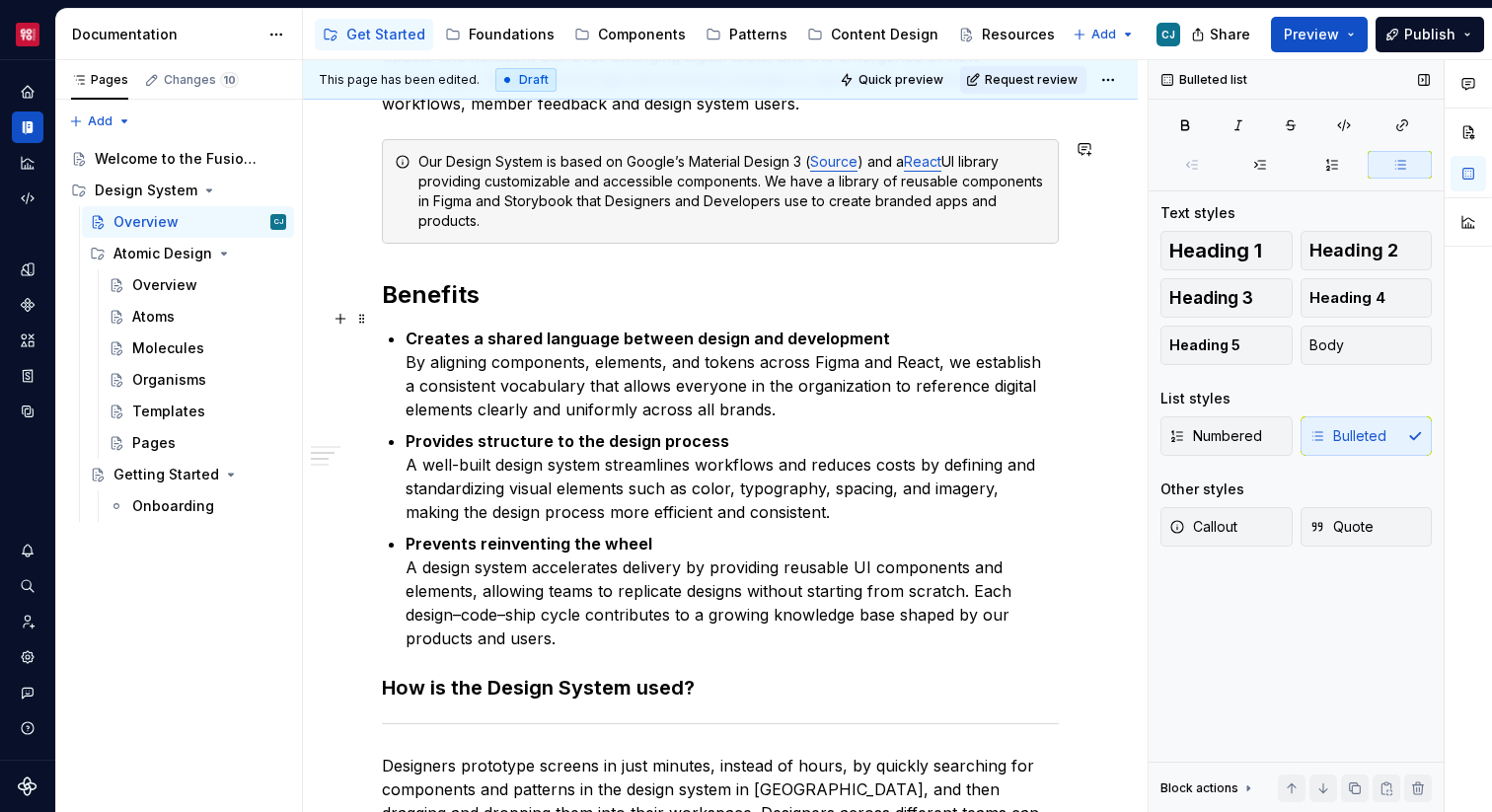
click at [779, 328] on strong "Creates a shared language between design and development" at bounding box center [648, 338] width 484 height 20
click at [1213, 440] on span "Numbered" at bounding box center [1216, 436] width 93 height 20
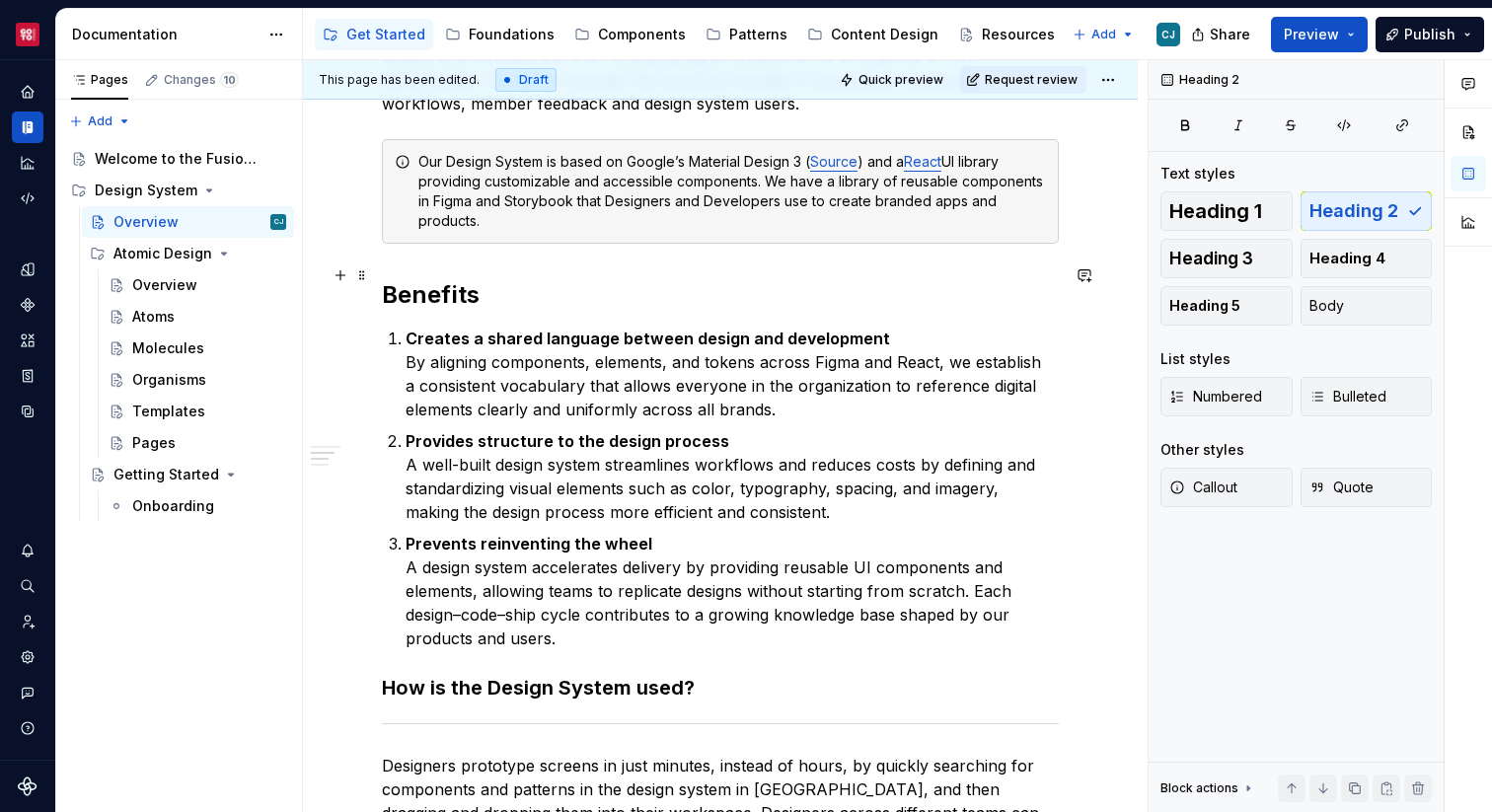
click at [819, 289] on h2 "Benefits" at bounding box center [720, 295] width 677 height 32
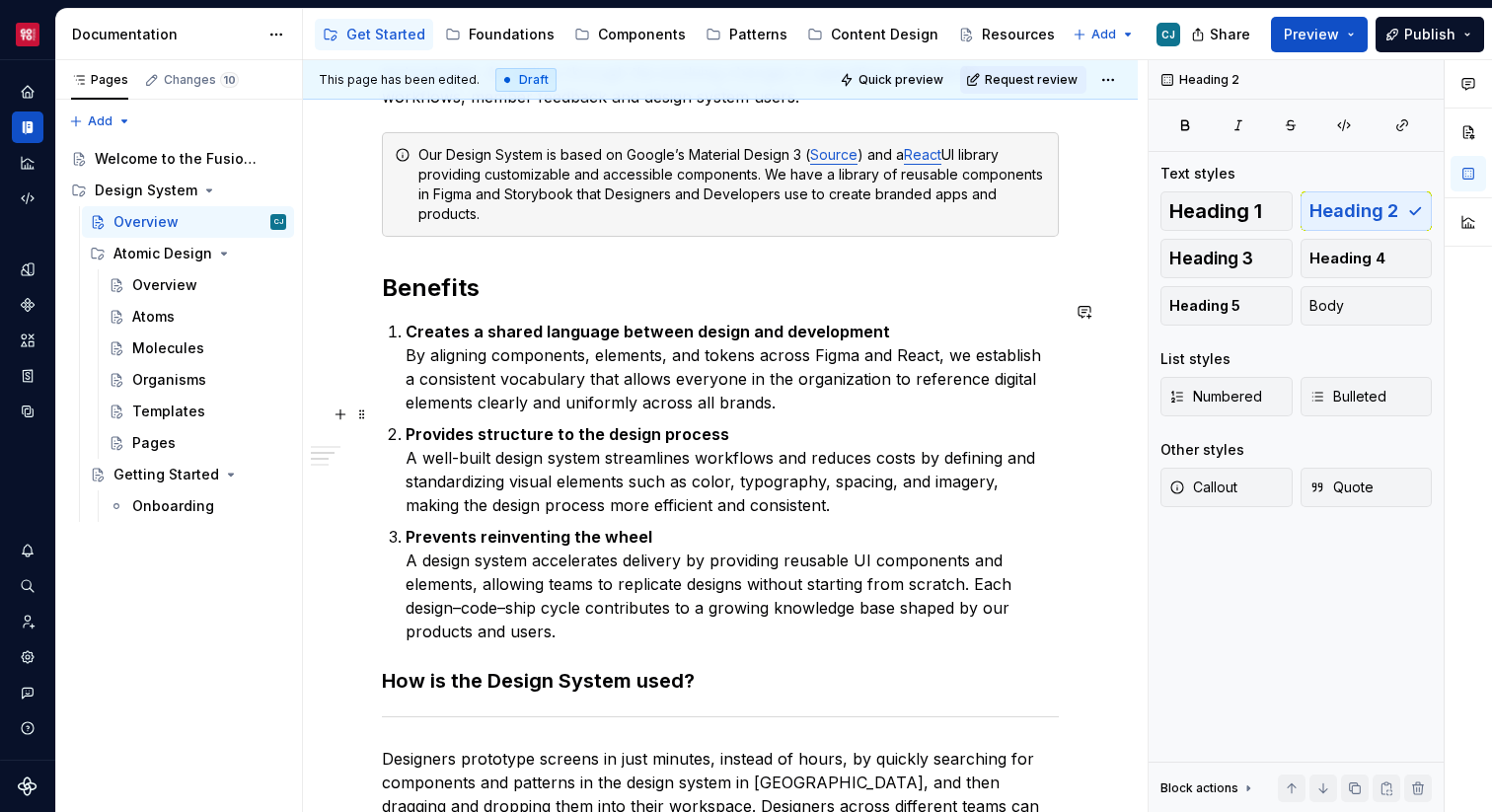
scroll to position [620, 0]
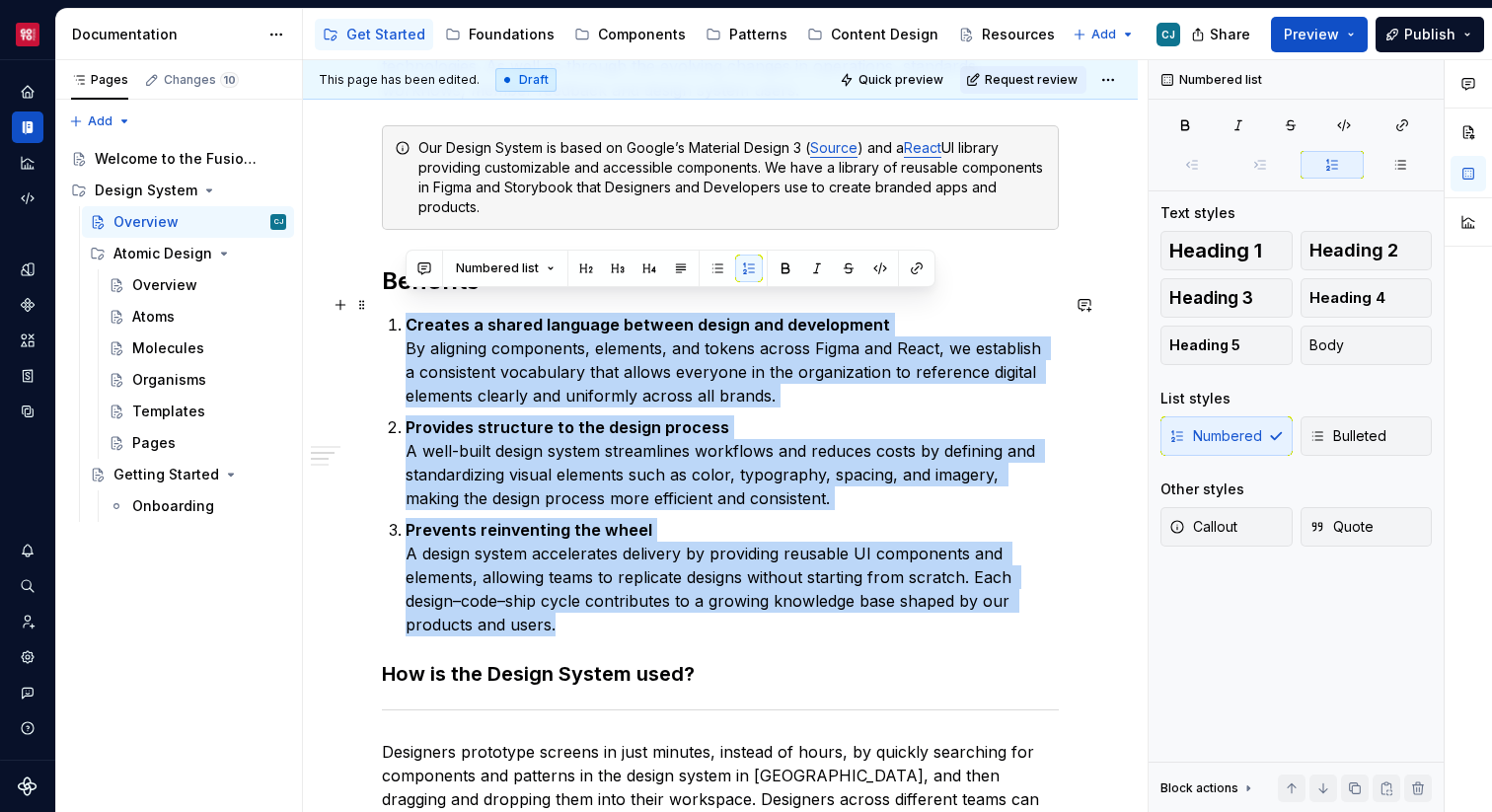
drag, startPoint x: 569, startPoint y: 610, endPoint x: 394, endPoint y: 307, distance: 349.9
click at [406, 312] on ol "Creates a shared language between design and development By aligning components…" at bounding box center [732, 474] width 653 height 323
copy ol "Creates a shared language between design and development By aligning components…"
click at [613, 608] on p "Prevents reinventing the wheel A design system accelerates delivery by providin…" at bounding box center [732, 576] width 653 height 118
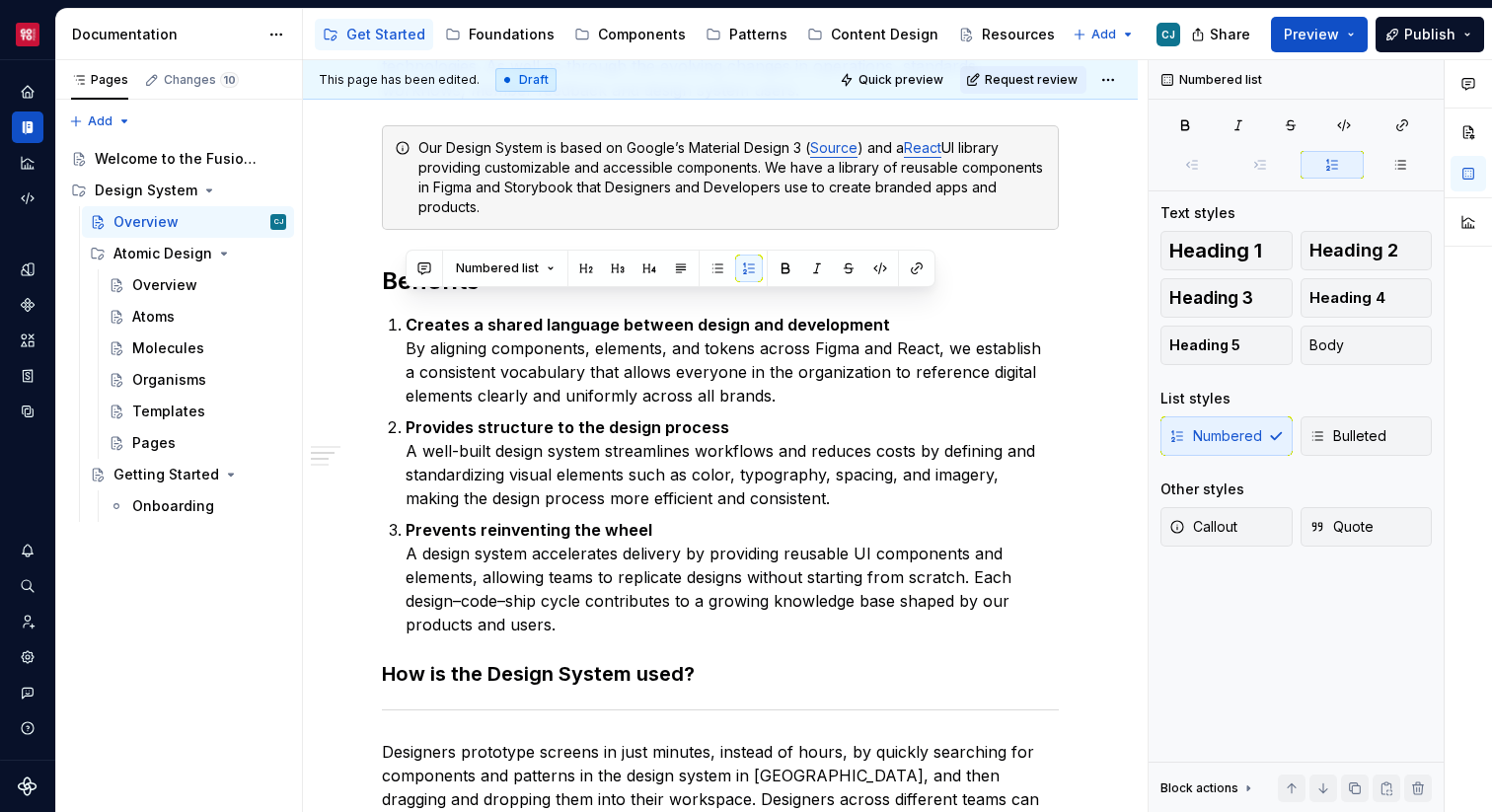
click at [613, 608] on p "Prevents reinventing the wheel A design system accelerates delivery by providin…" at bounding box center [732, 576] width 653 height 118
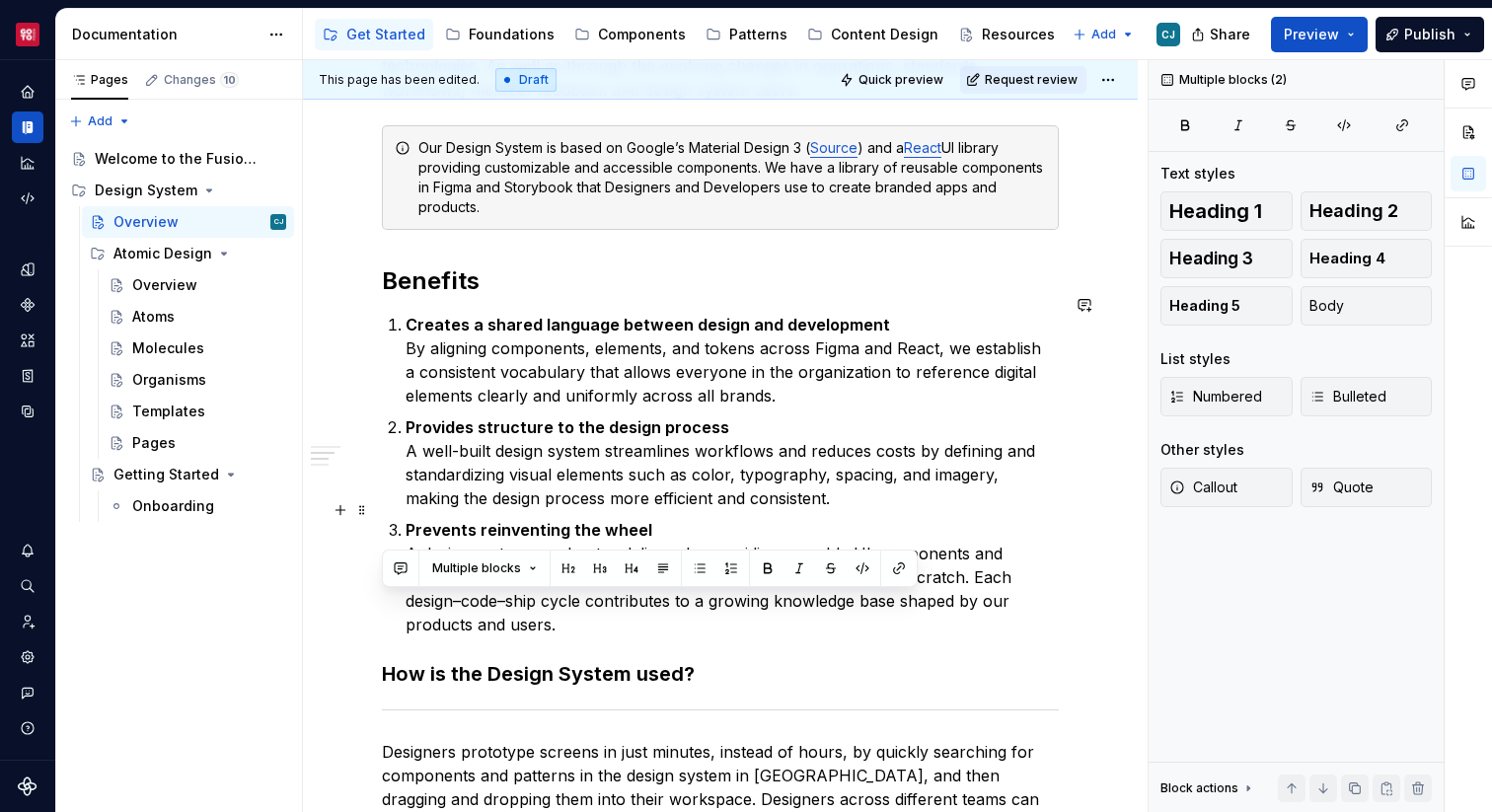
click at [613, 608] on p "Prevents reinventing the wheel A design system accelerates delivery by providin…" at bounding box center [732, 576] width 653 height 118
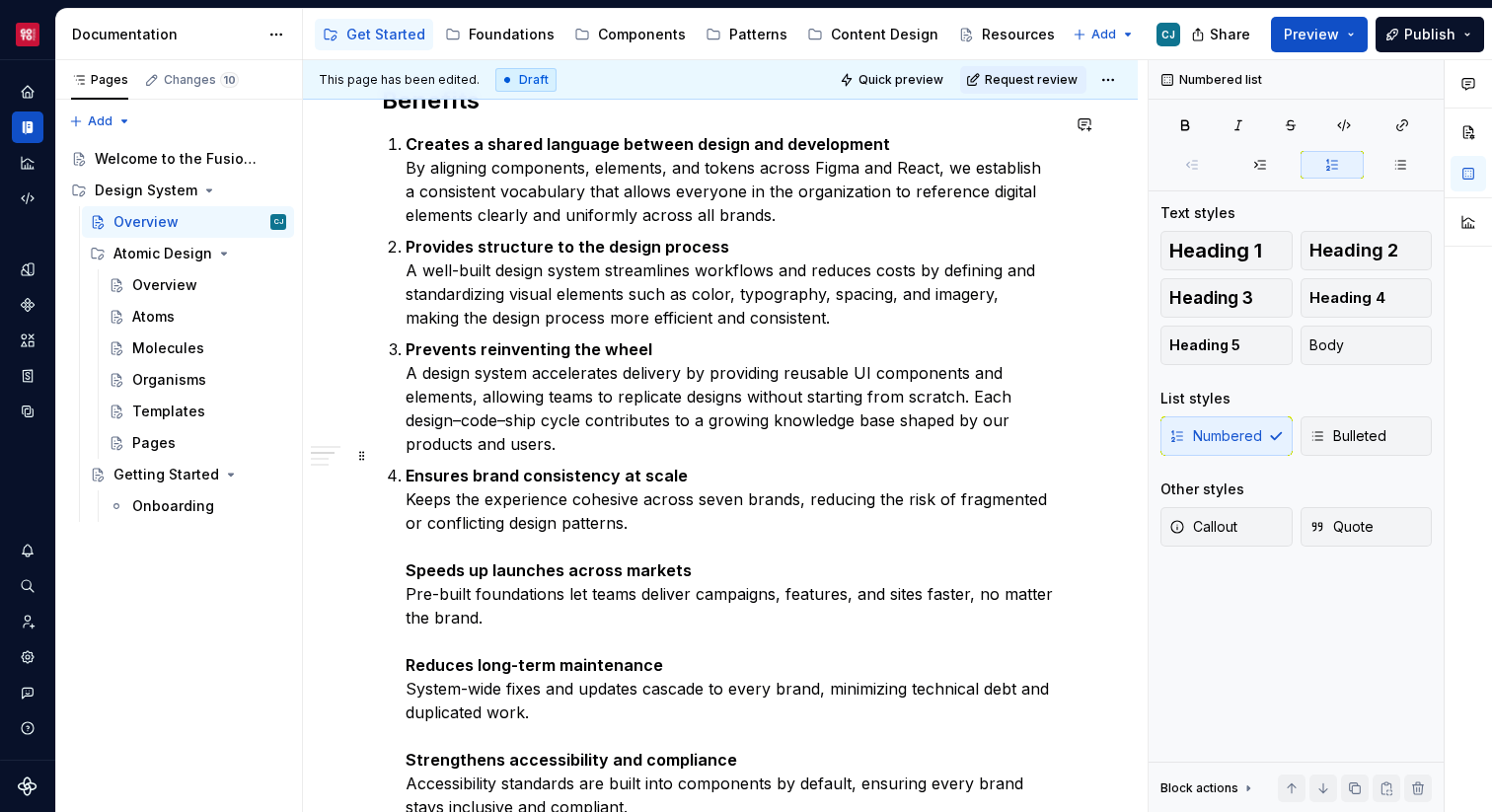
scroll to position [823, 0]
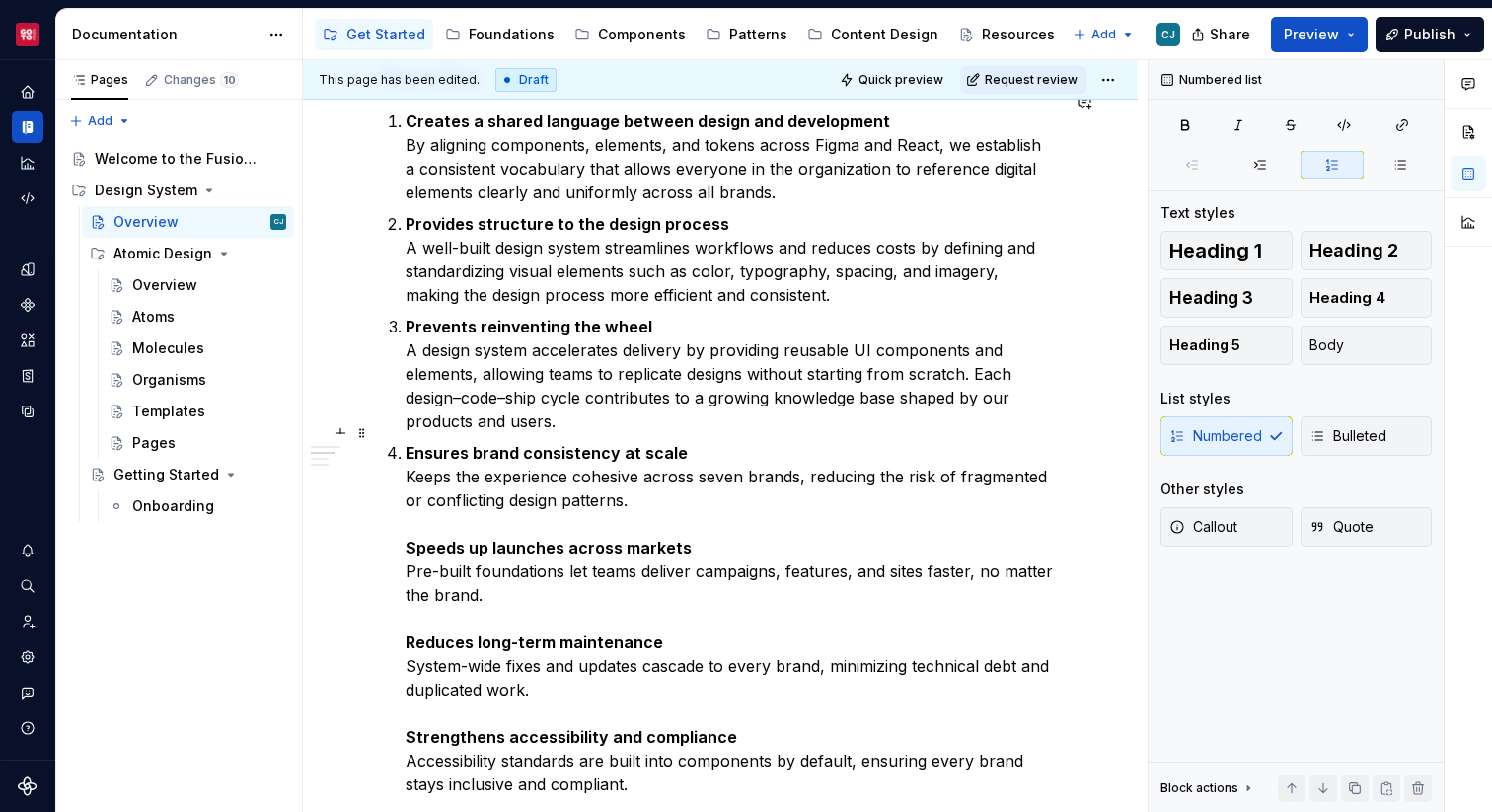
click at [713, 457] on p "Ensures brand consistency at scale Keeps the experience cohesive across seven b…" at bounding box center [732, 808] width 653 height 734
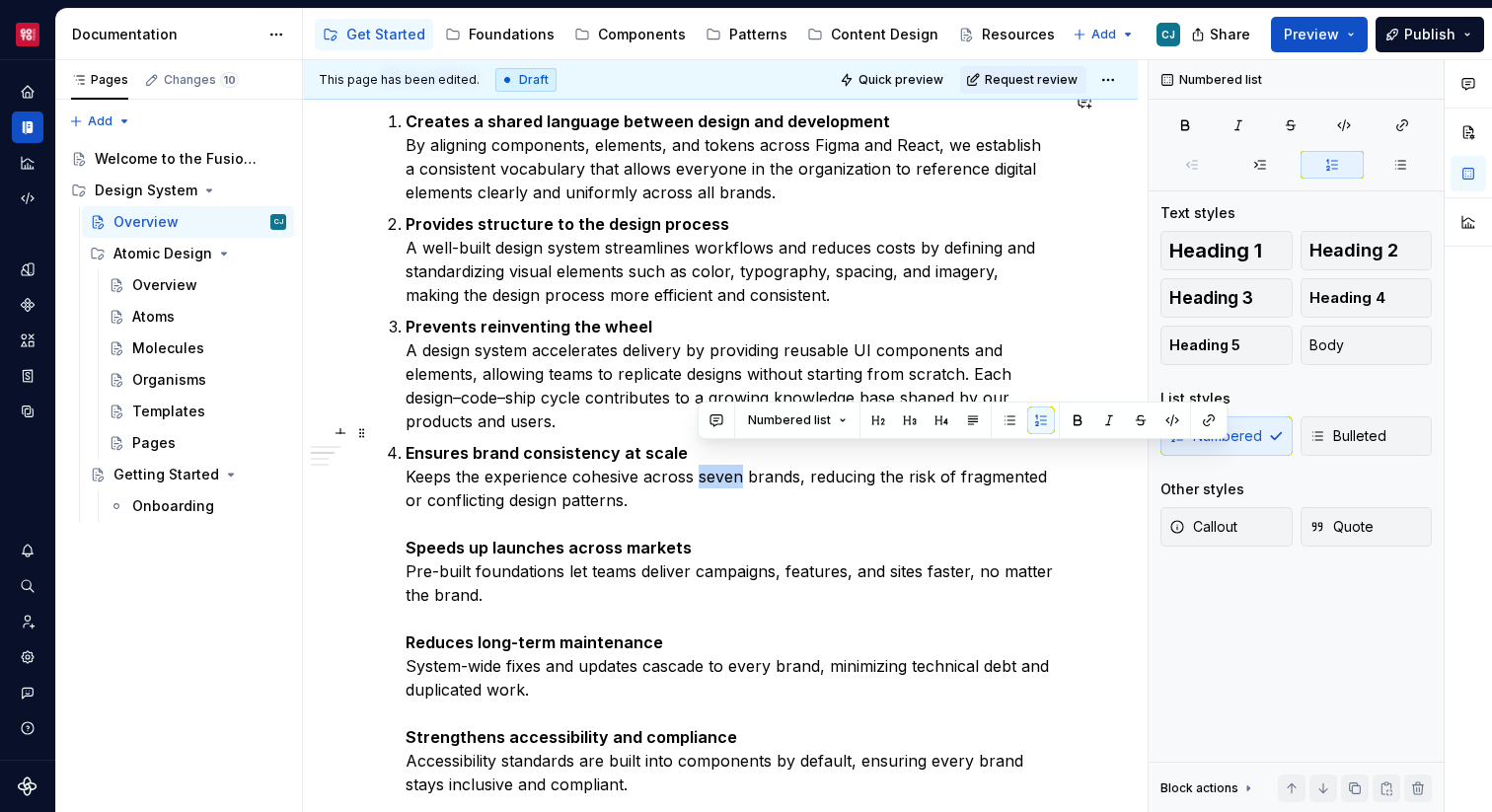
click at [713, 457] on p "Ensures brand consistency at scale Keeps the experience cohesive across seven b…" at bounding box center [732, 808] width 653 height 734
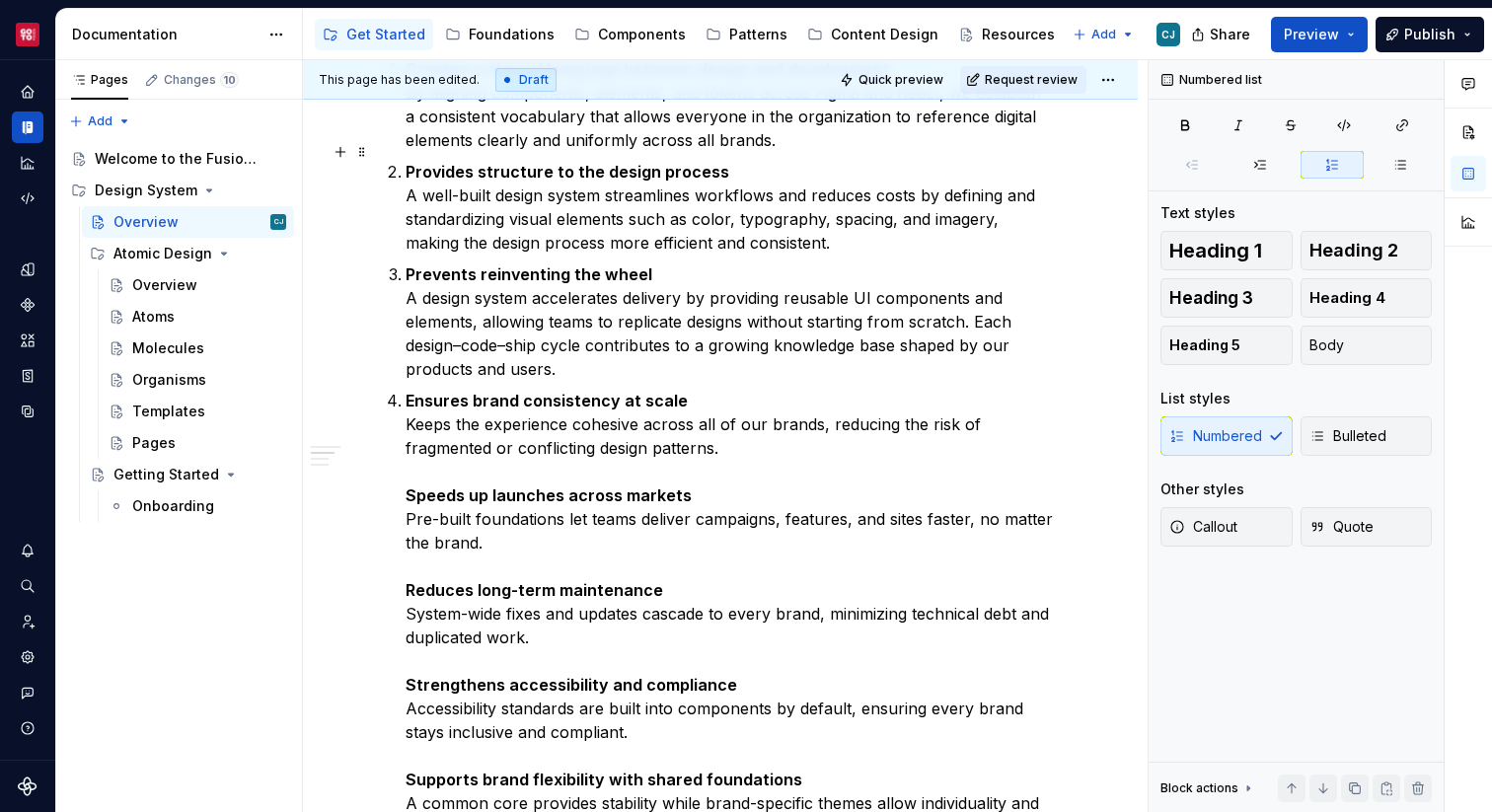
scroll to position [883, 0]
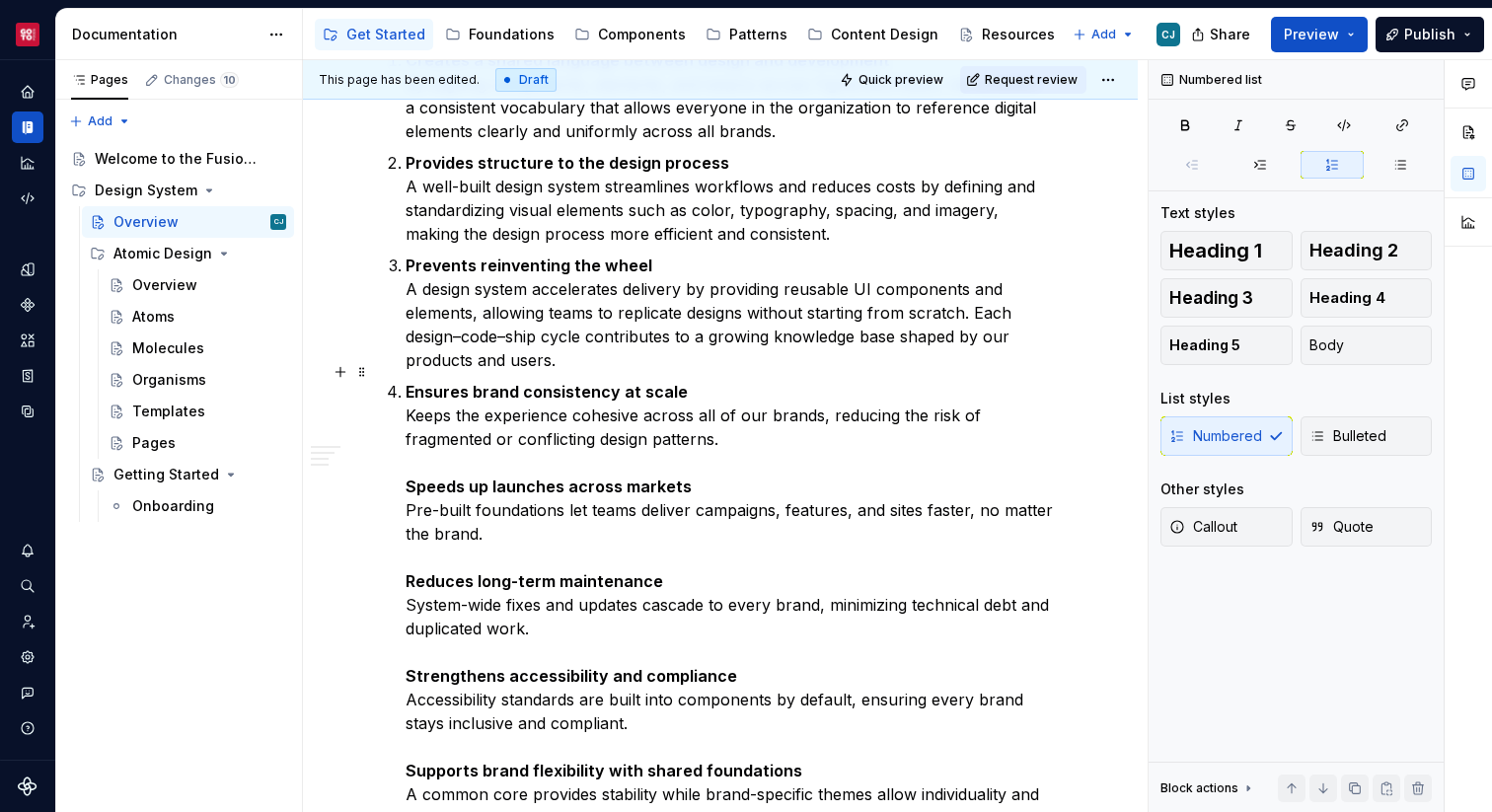
click at [407, 476] on strong "Speeds up launches across markets" at bounding box center [549, 486] width 286 height 20
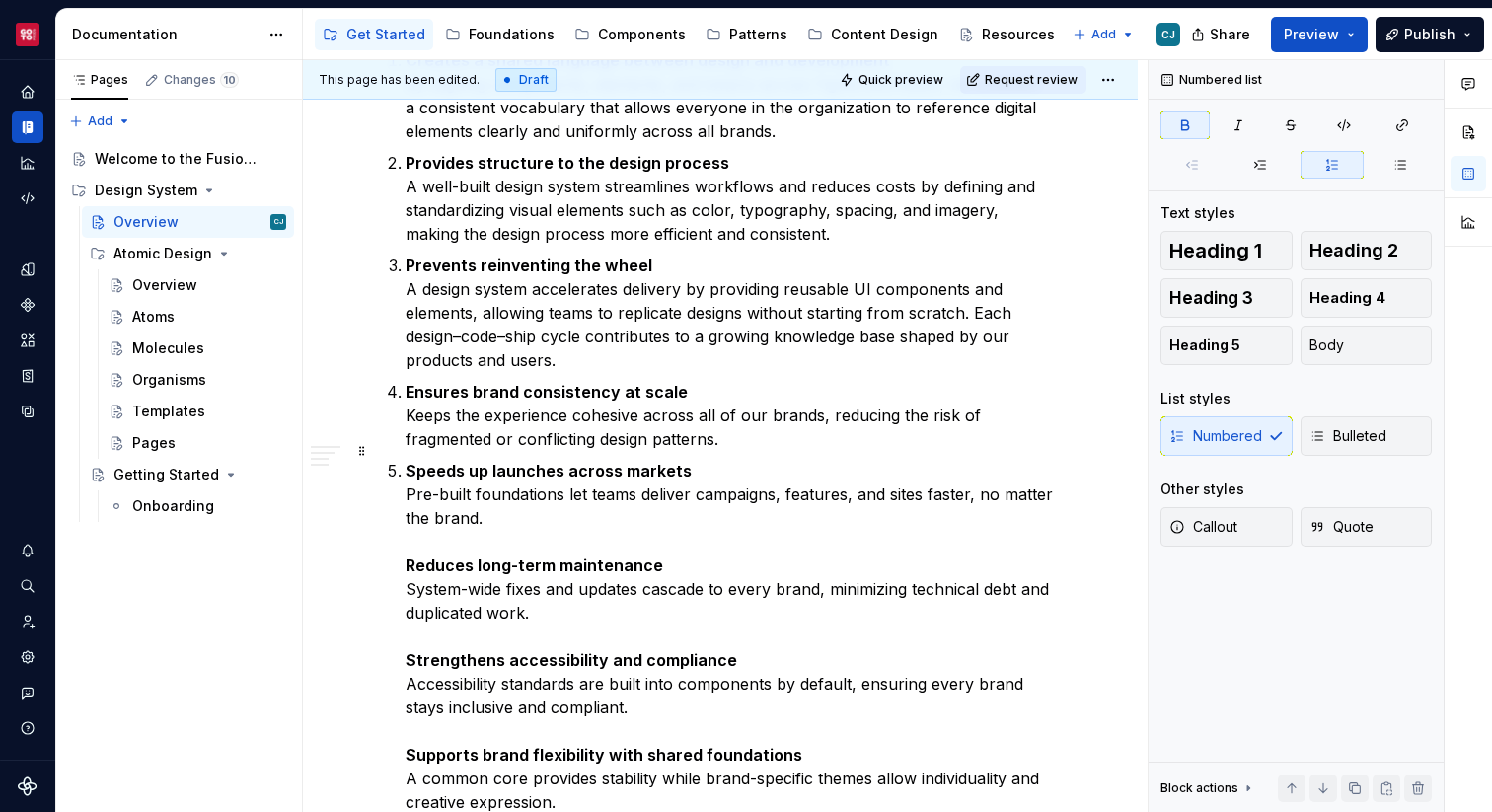
click at [410, 555] on strong "Reduces long-term maintenance" at bounding box center [535, 565] width 258 height 20
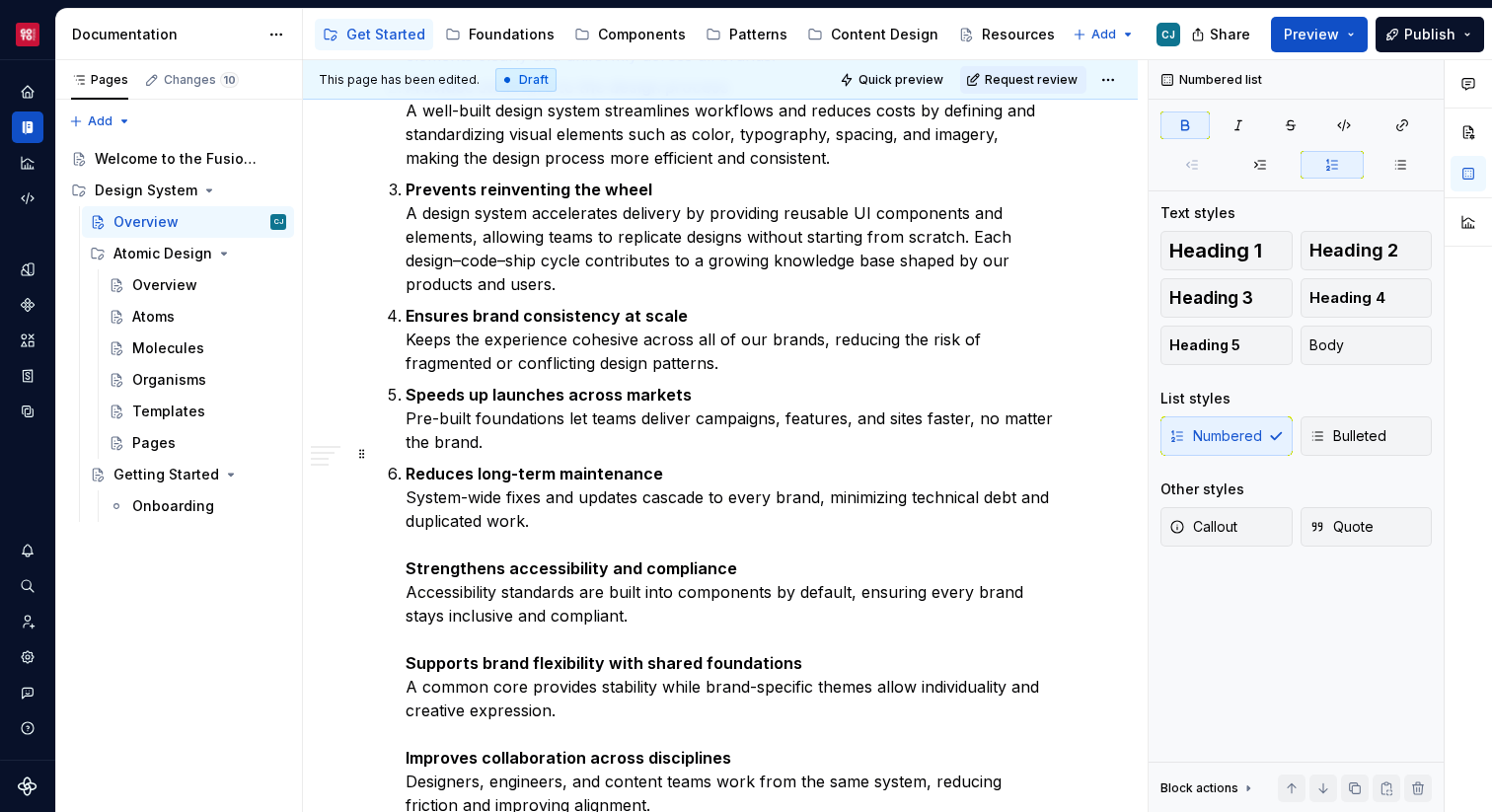
scroll to position [976, 0]
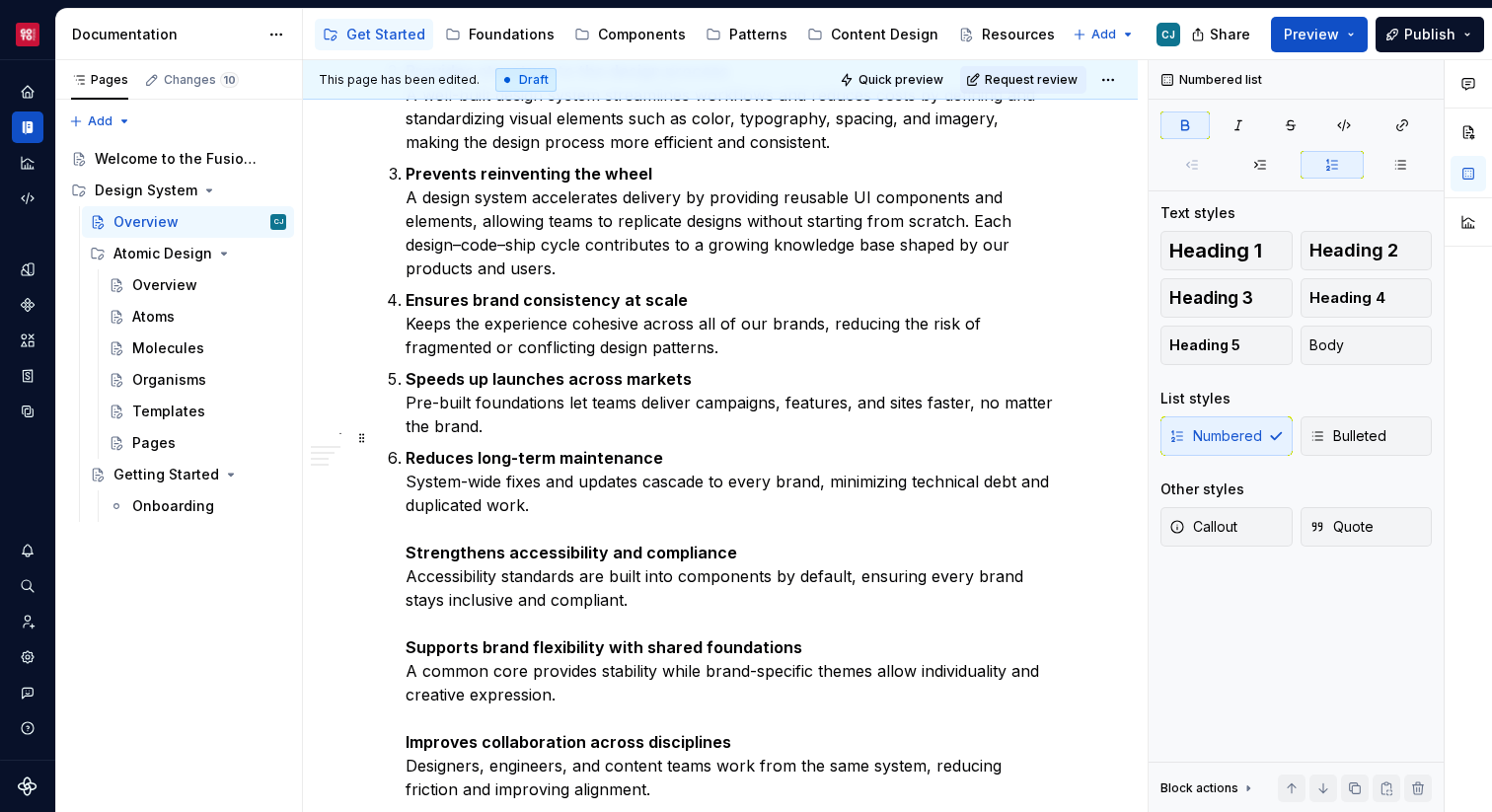
click at [408, 542] on strong "Strengthens accessibility and compliance" at bounding box center [571, 552] width 331 height 20
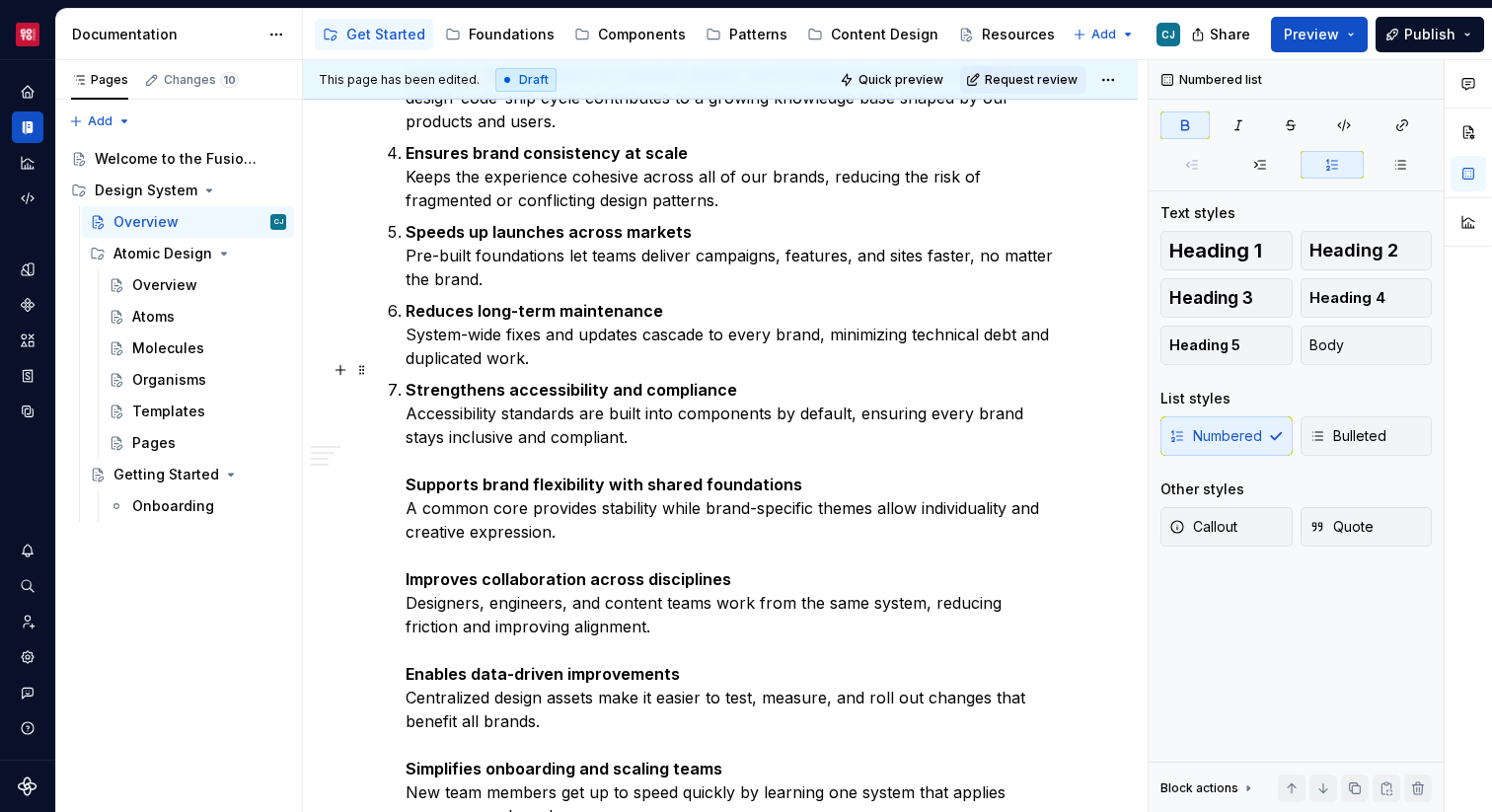
scroll to position [1146, 0]
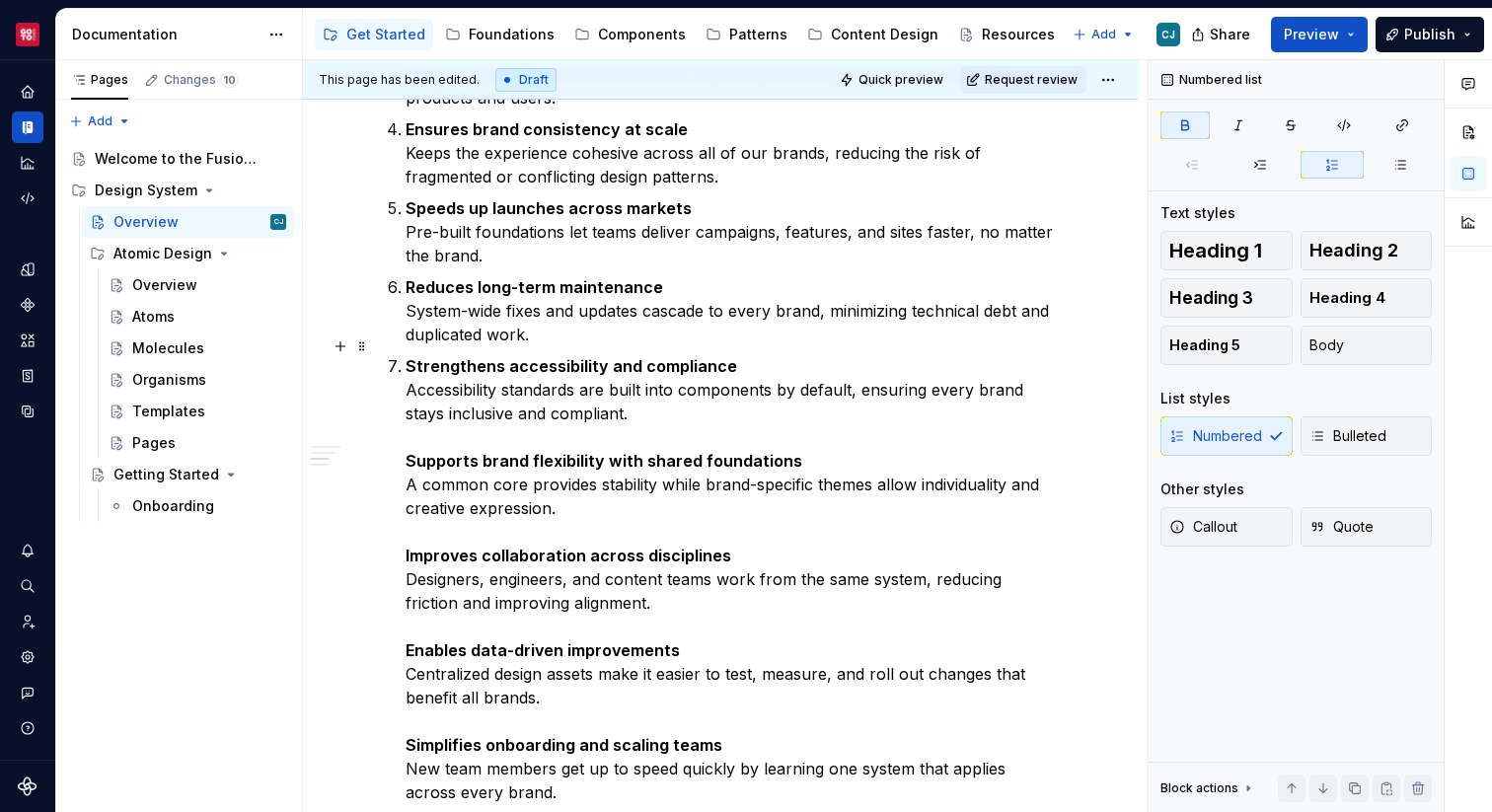
click at [411, 451] on strong "Supports brand flexibility with shared foundations" at bounding box center [604, 461] width 397 height 20
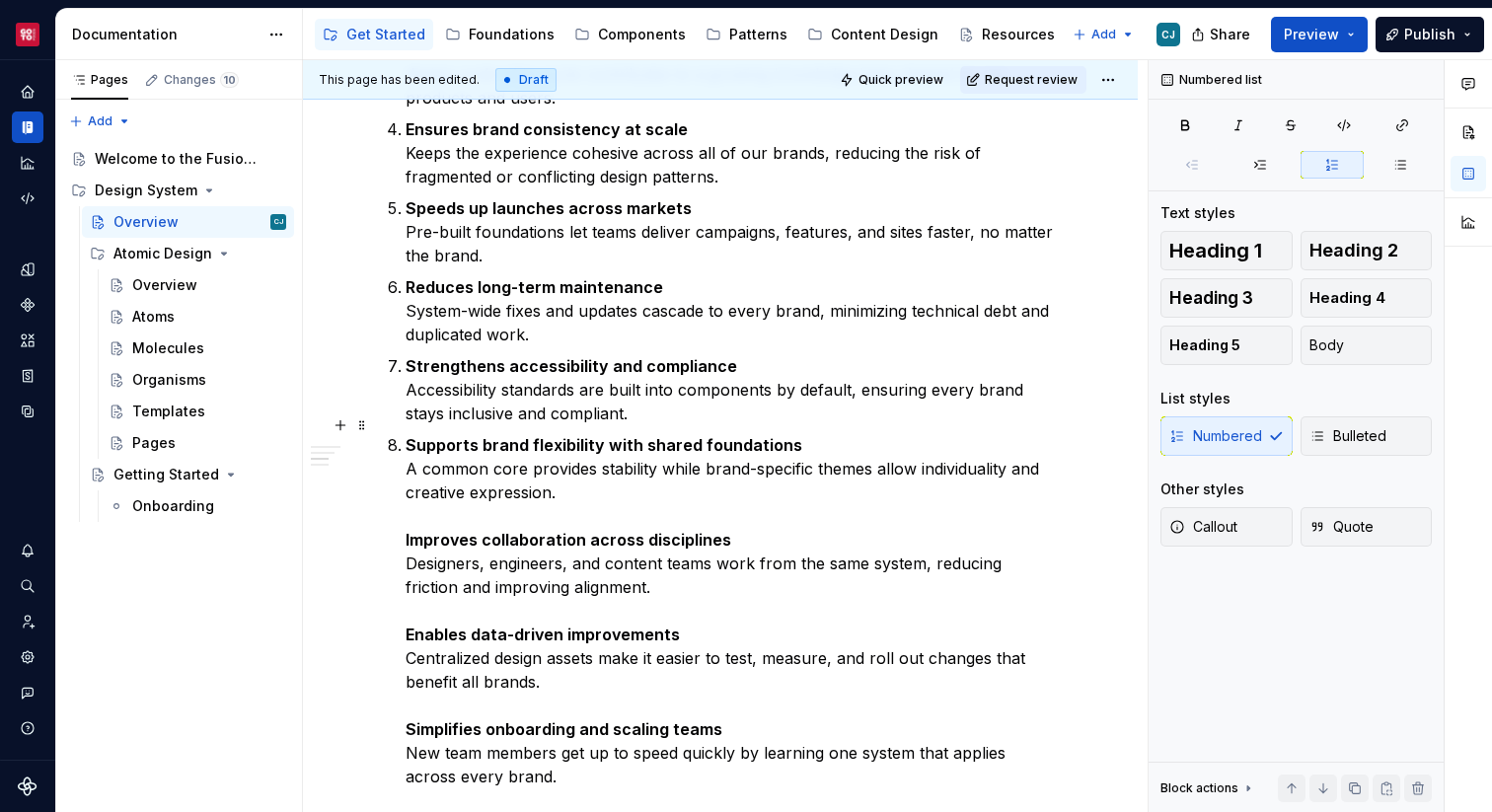
click at [406, 529] on strong "Improves collaboration across disciplines" at bounding box center [568, 539] width 325 height 20
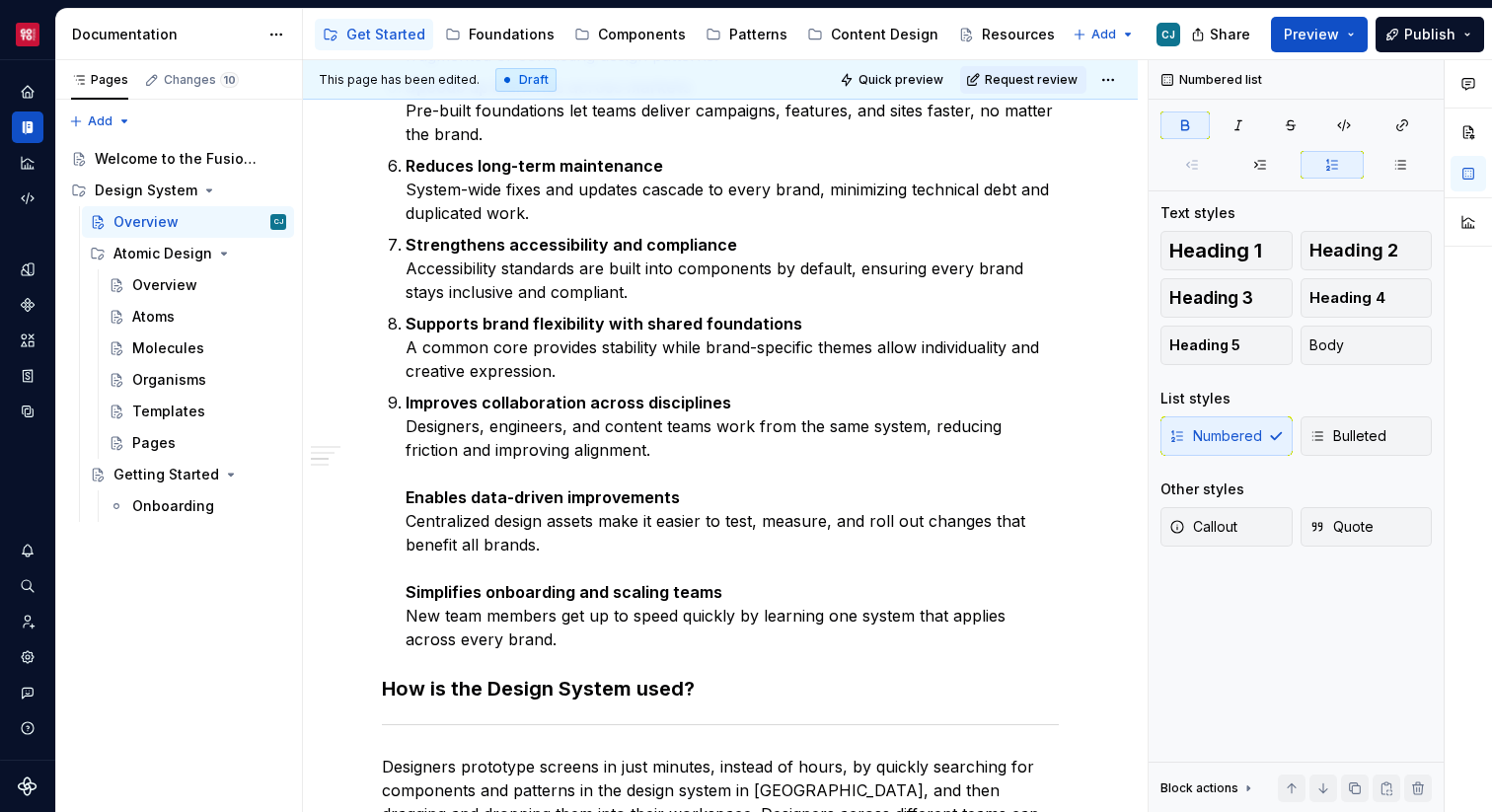
scroll to position [1277, 0]
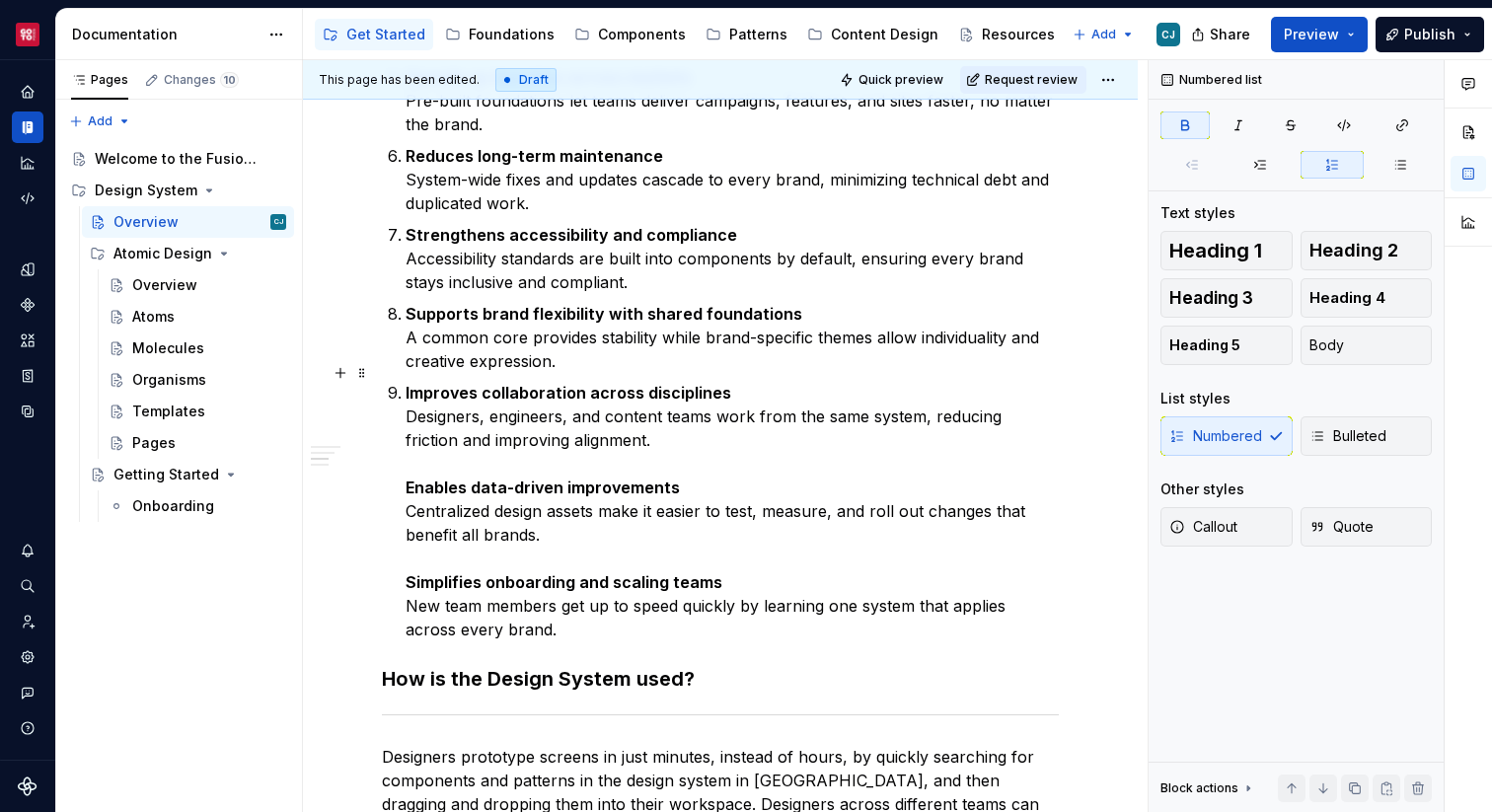
click at [407, 477] on strong "Enables data-driven improvements" at bounding box center [543, 487] width 275 height 20
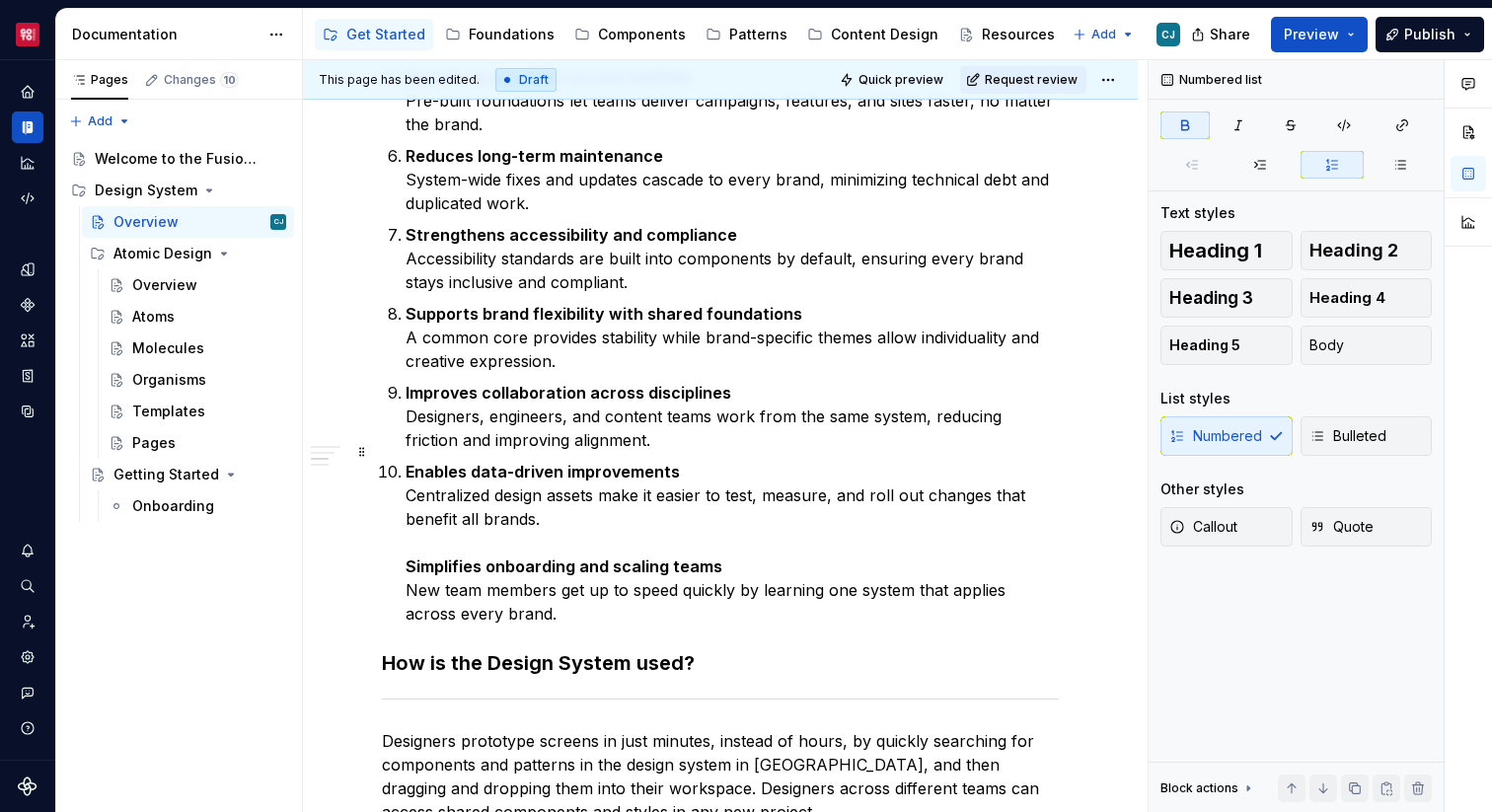
click at [404, 545] on div "What is a Design System? A design system is a shared language, a set of princip…" at bounding box center [720, 185] width 677 height 2156
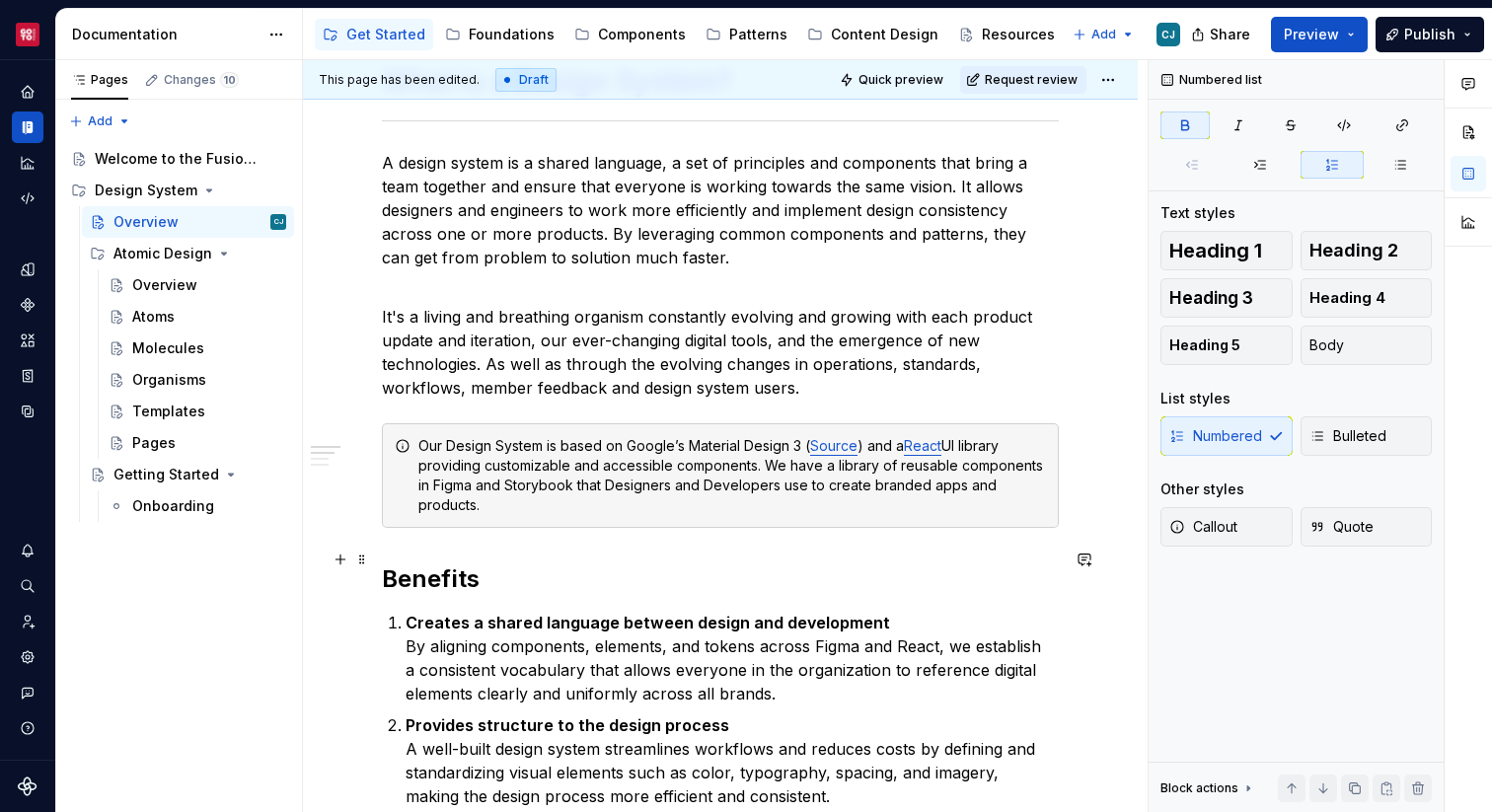
click at [426, 563] on h2 "Benefits" at bounding box center [720, 579] width 677 height 32
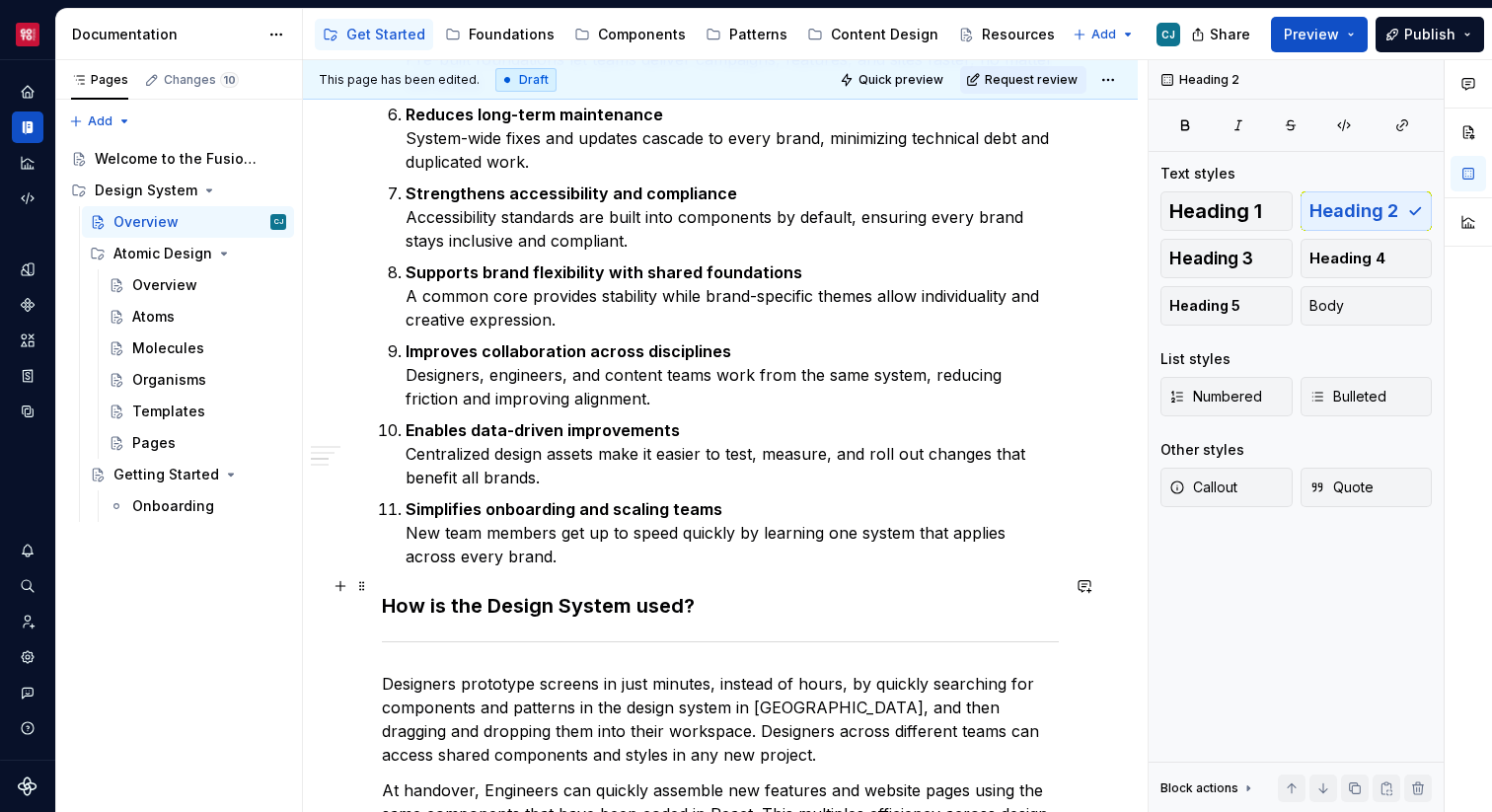
scroll to position [1372, 0]
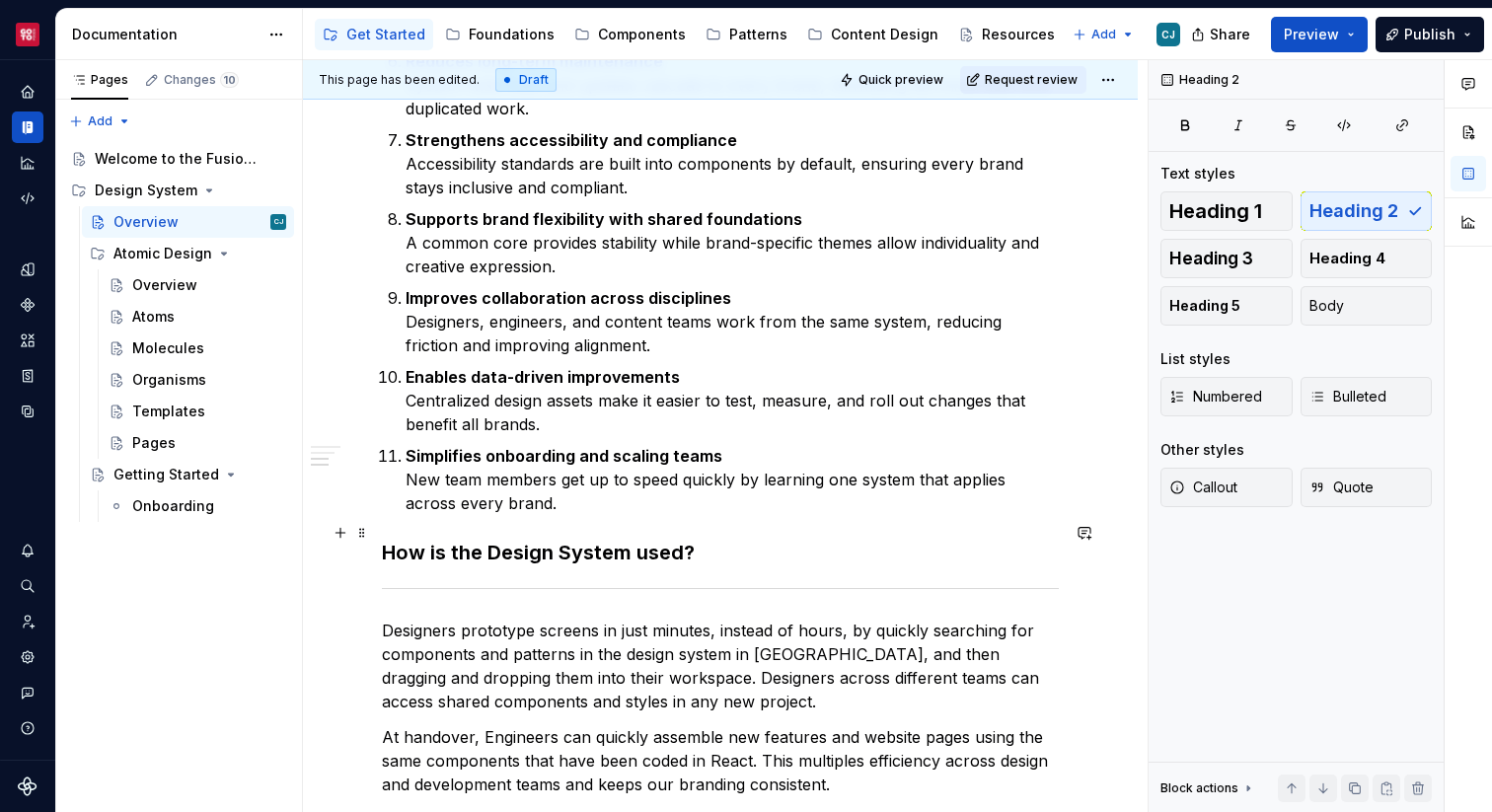
click at [734, 538] on h3 "How is the Design System used?" at bounding box center [720, 552] width 677 height 28
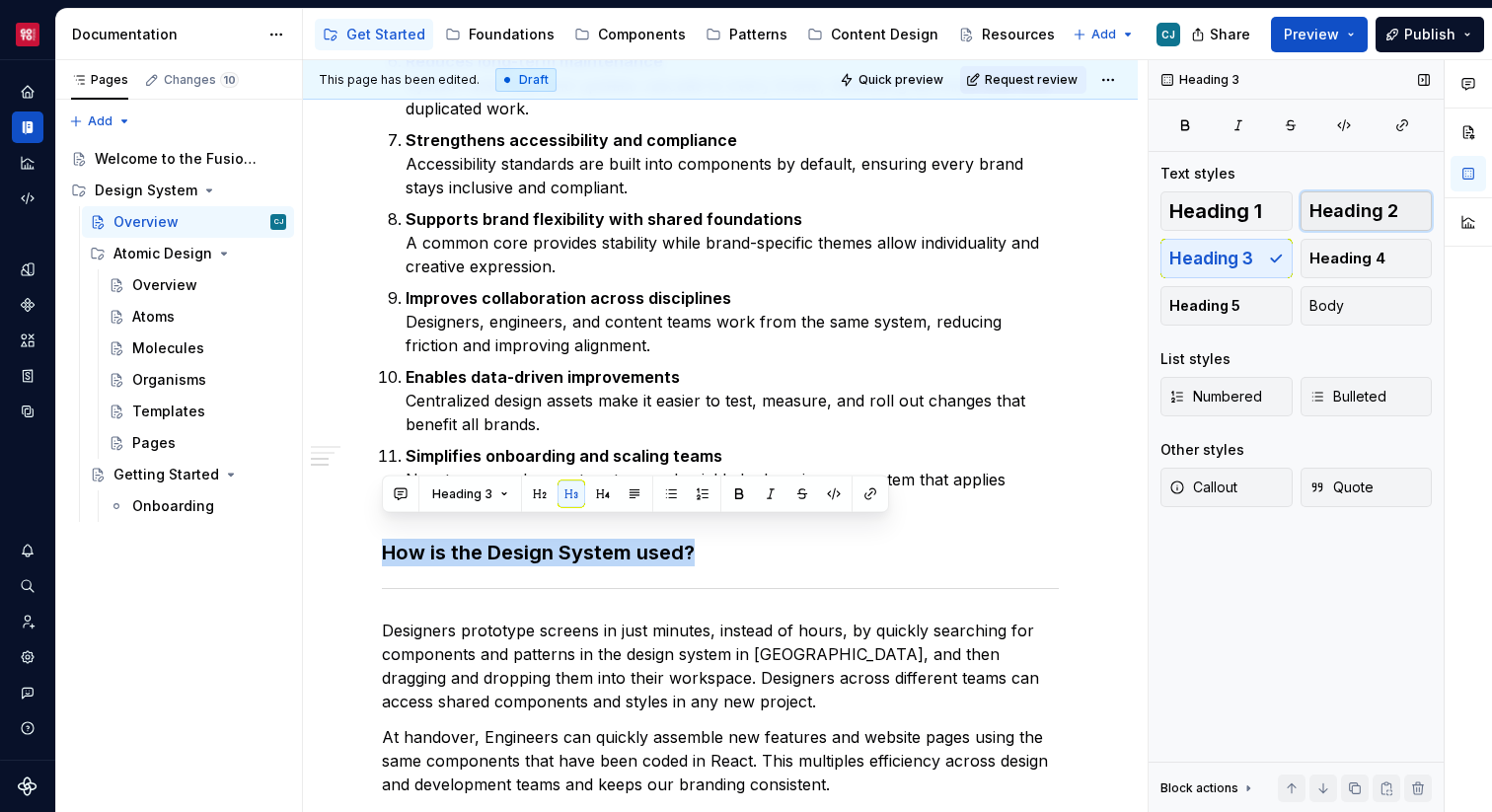
click at [1393, 221] on span "Heading 2" at bounding box center [1354, 211] width 89 height 20
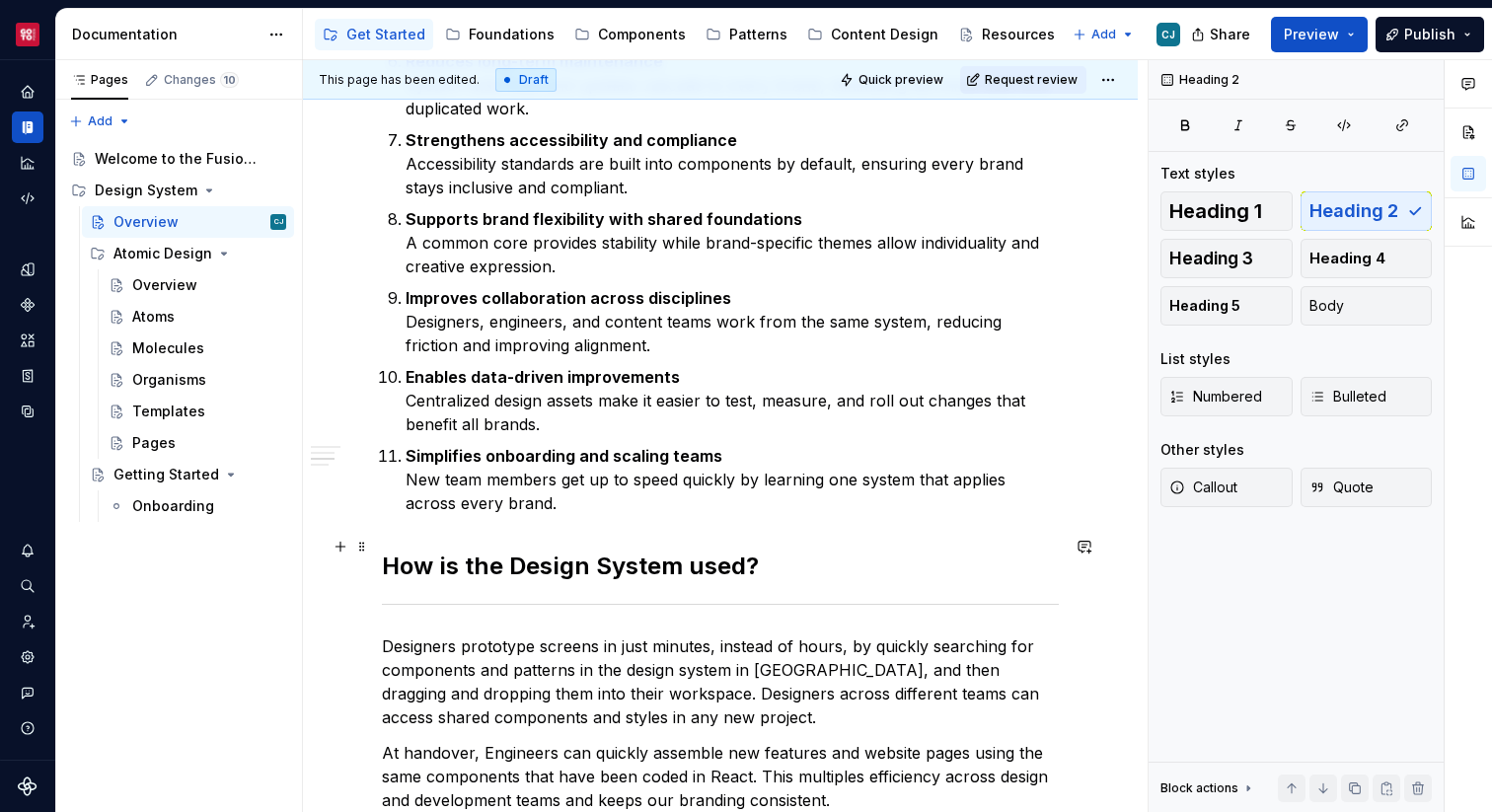
click at [791, 558] on h2 "How is the Design System used?" at bounding box center [720, 566] width 677 height 32
click at [793, 550] on h2 "How is the Design System used?" at bounding box center [720, 566] width 677 height 32
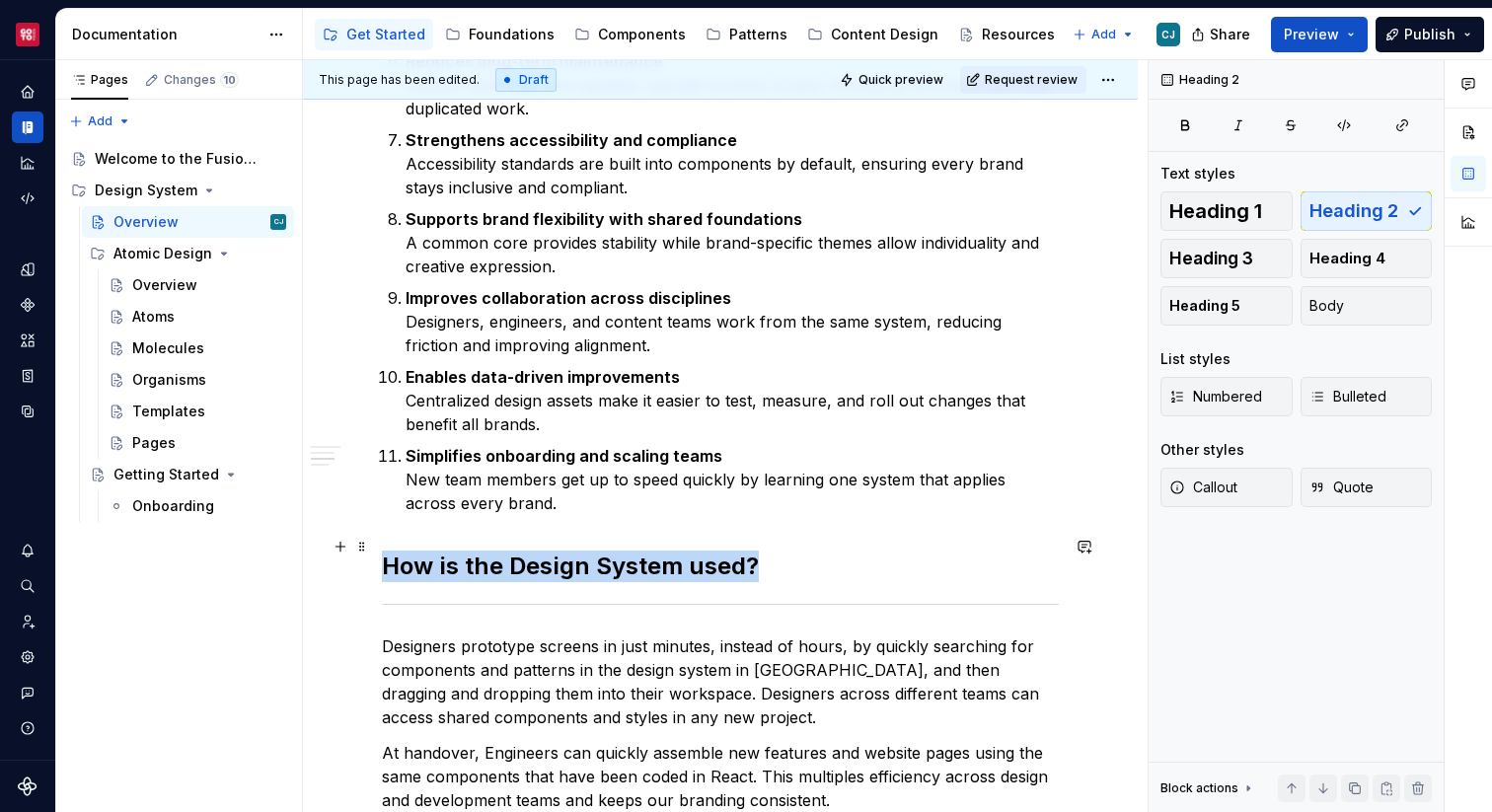
click at [793, 550] on h2 "How is the Design System used?" at bounding box center [720, 566] width 677 height 32
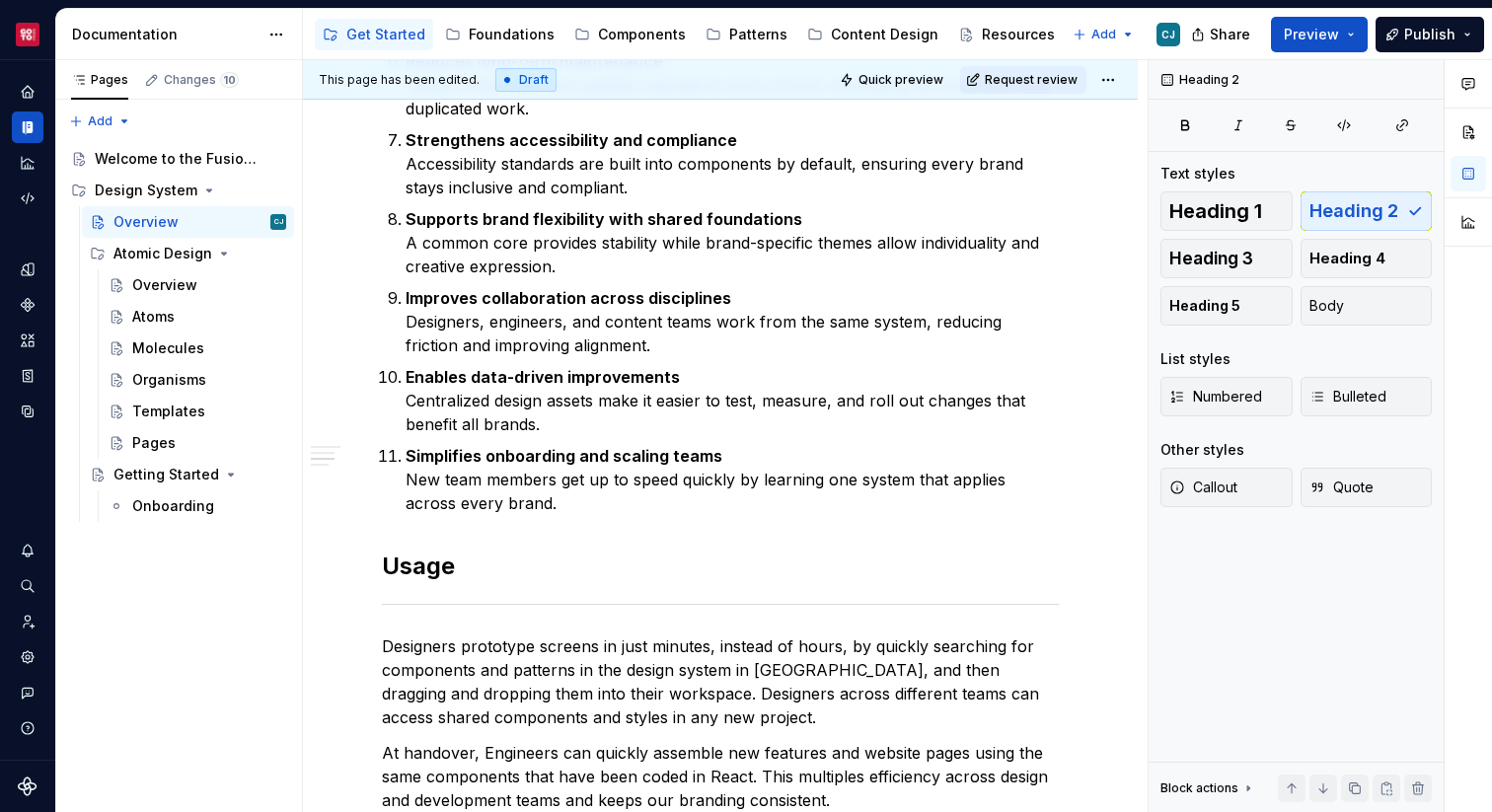
click at [750, 506] on div "What is a Design System? A design system is a shared language, a set of princip…" at bounding box center [720, 90] width 677 height 2156
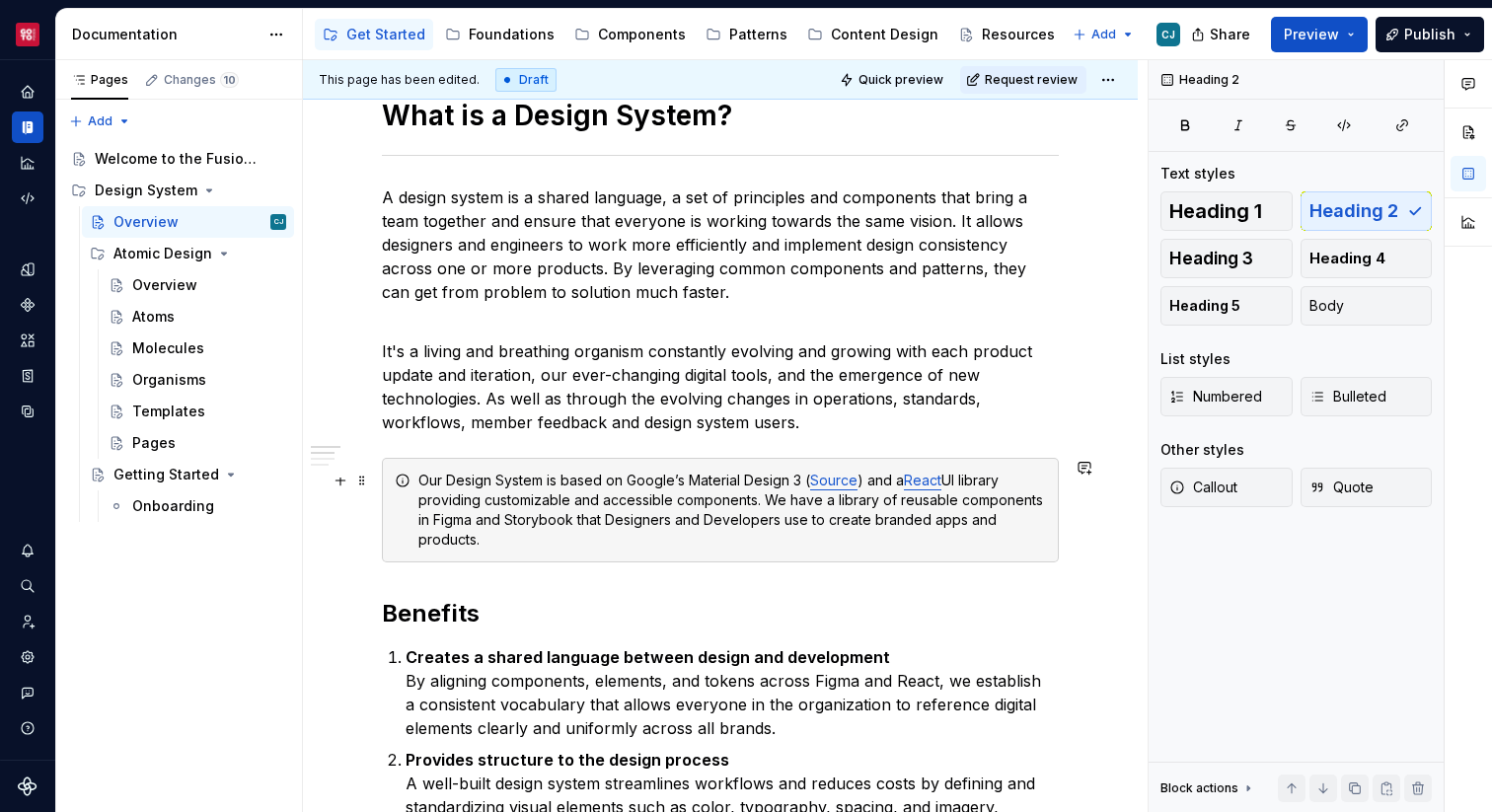
scroll to position [462, 0]
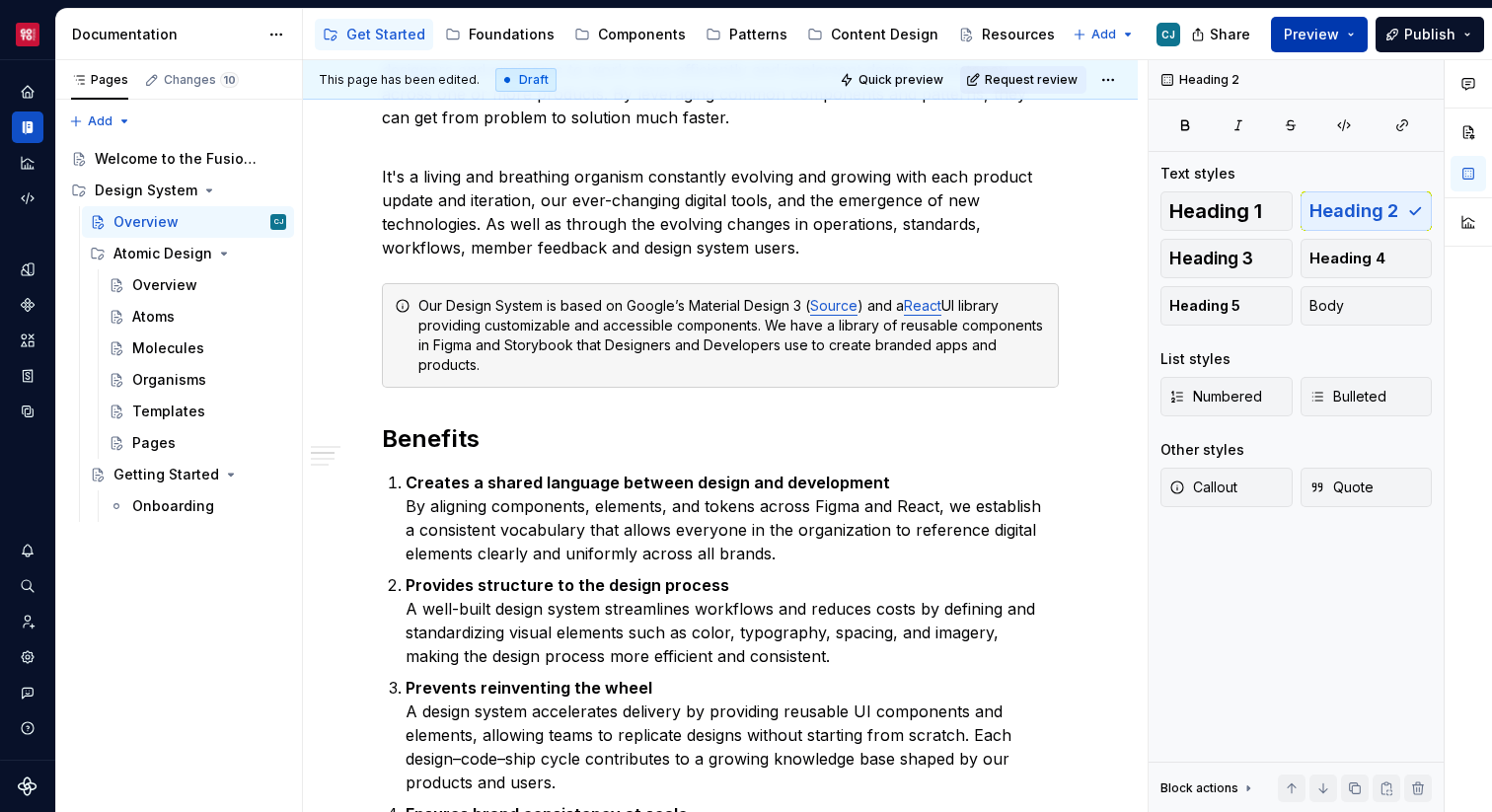
click at [1341, 38] on button "Preview" at bounding box center [1318, 35] width 96 height 36
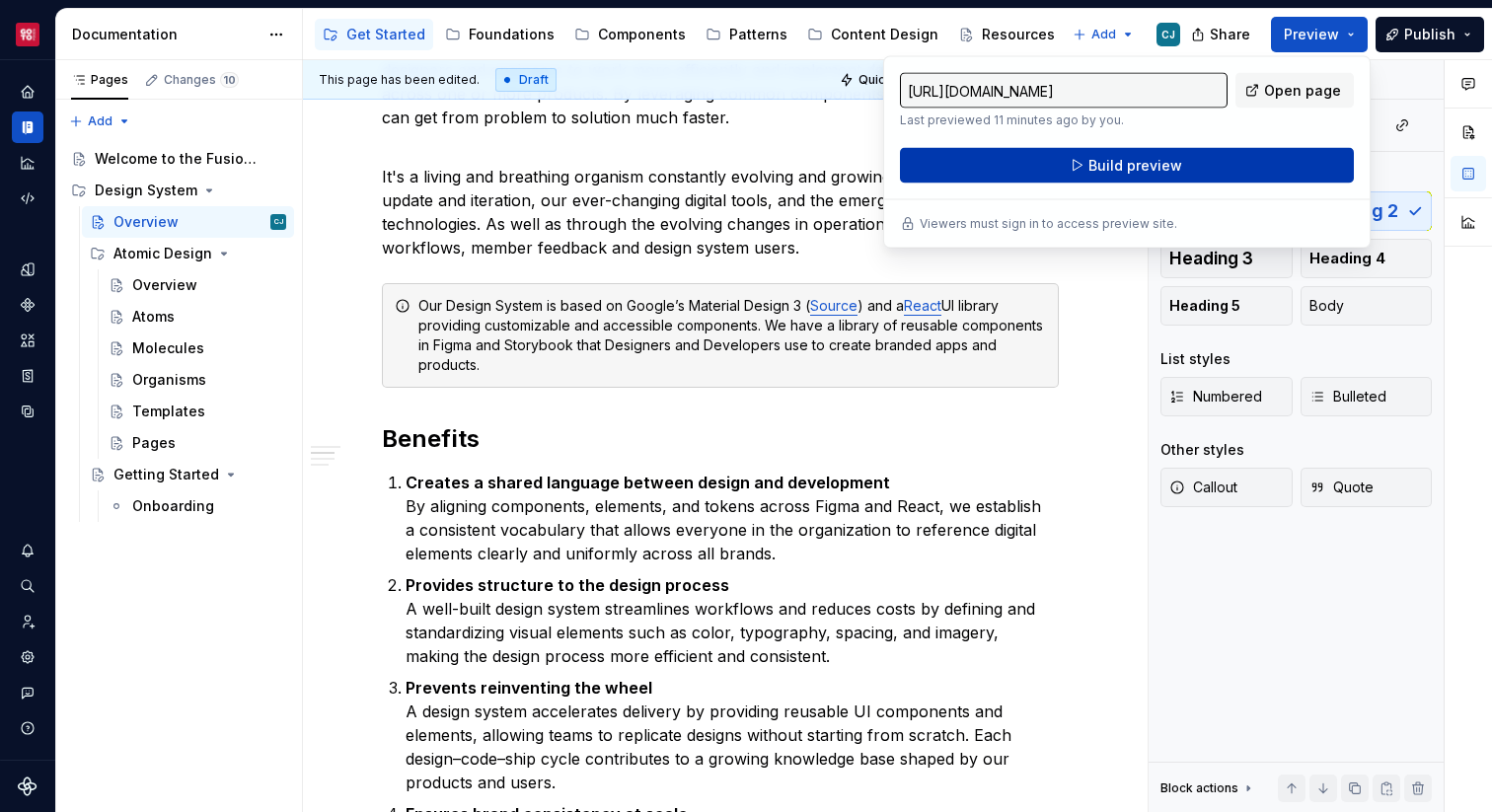
click at [1189, 169] on button "Build preview" at bounding box center [1127, 166] width 454 height 36
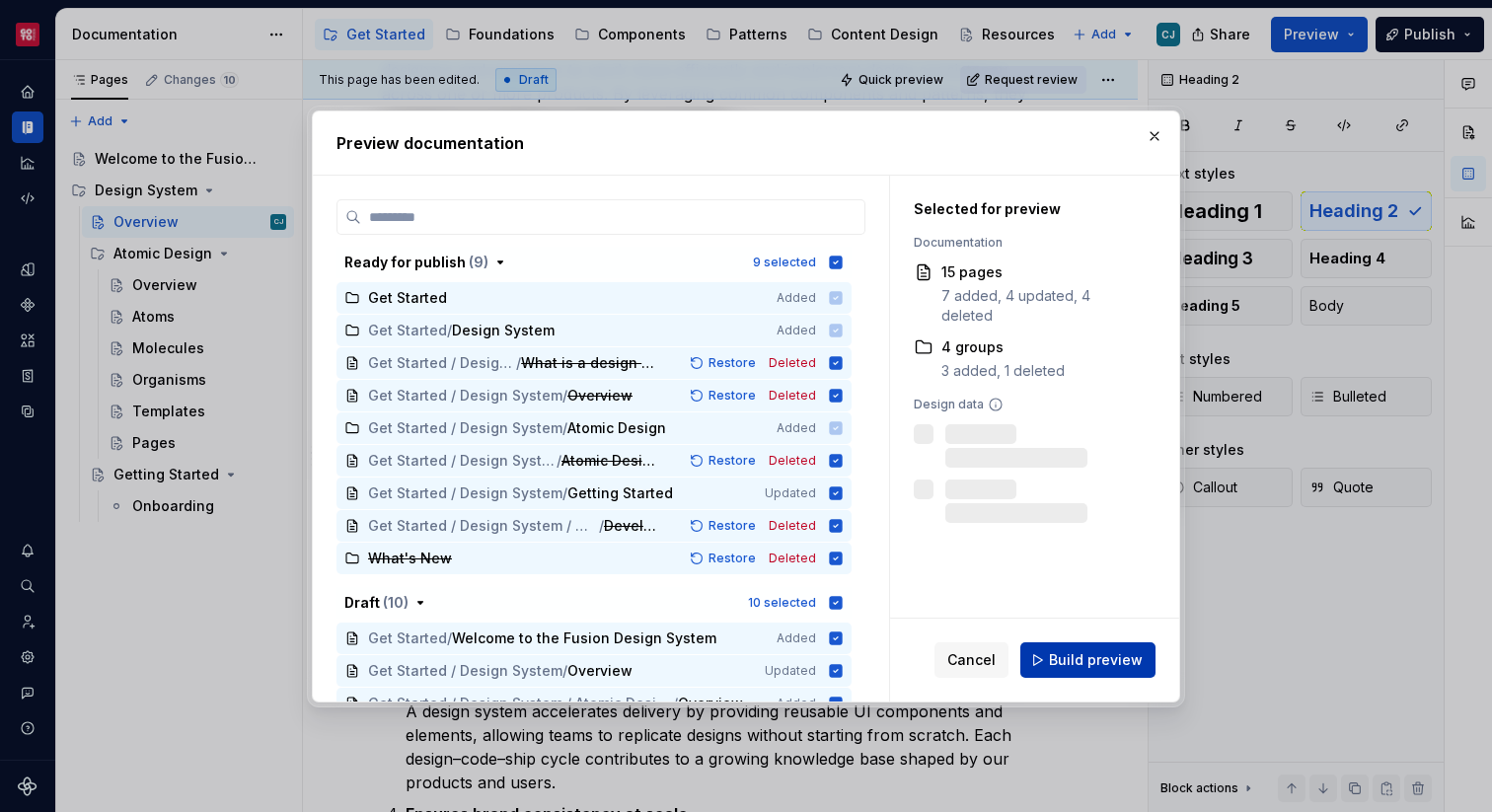
click at [1059, 654] on span "Build preview" at bounding box center [1095, 660] width 93 height 20
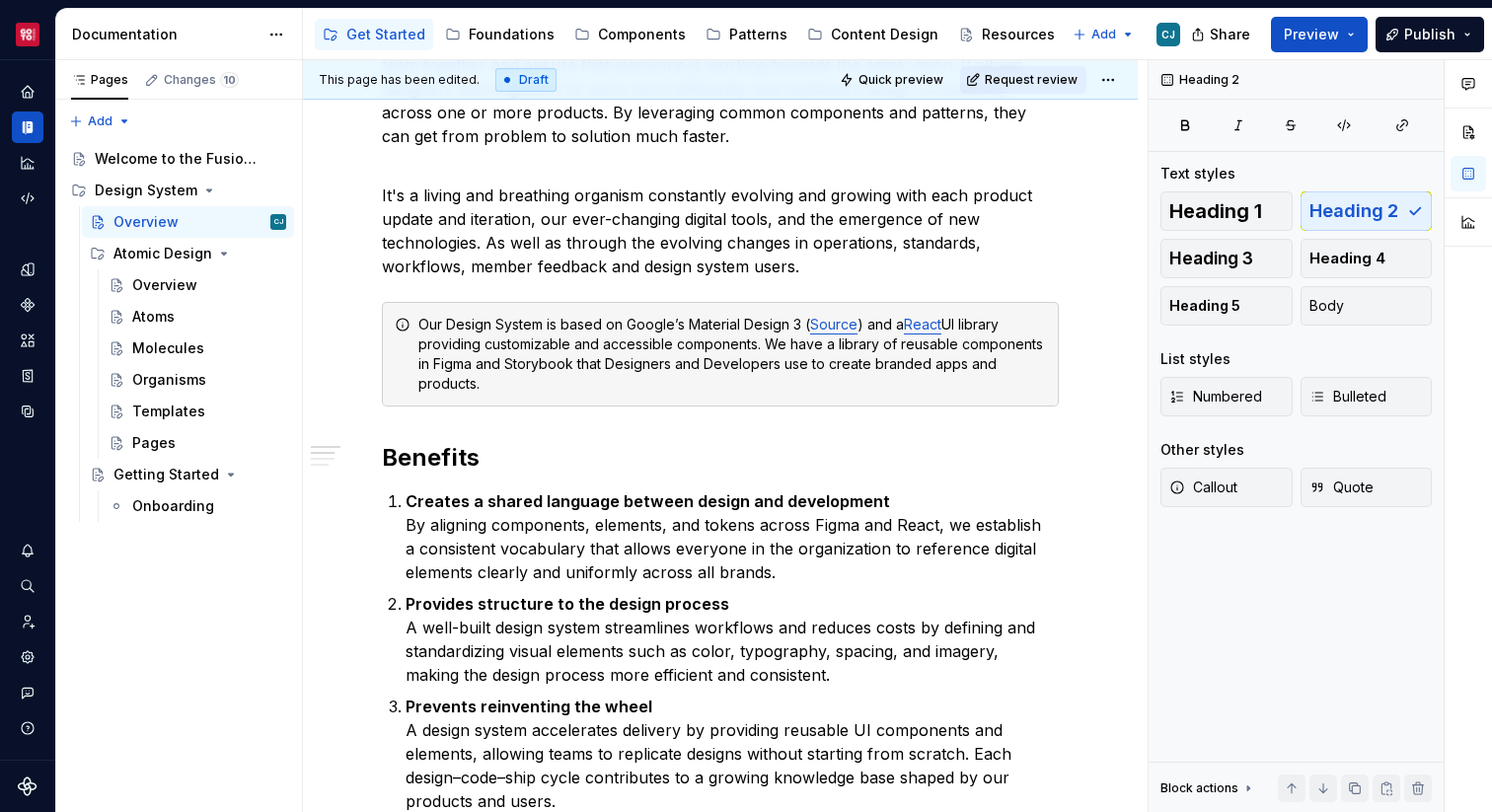
scroll to position [0, 0]
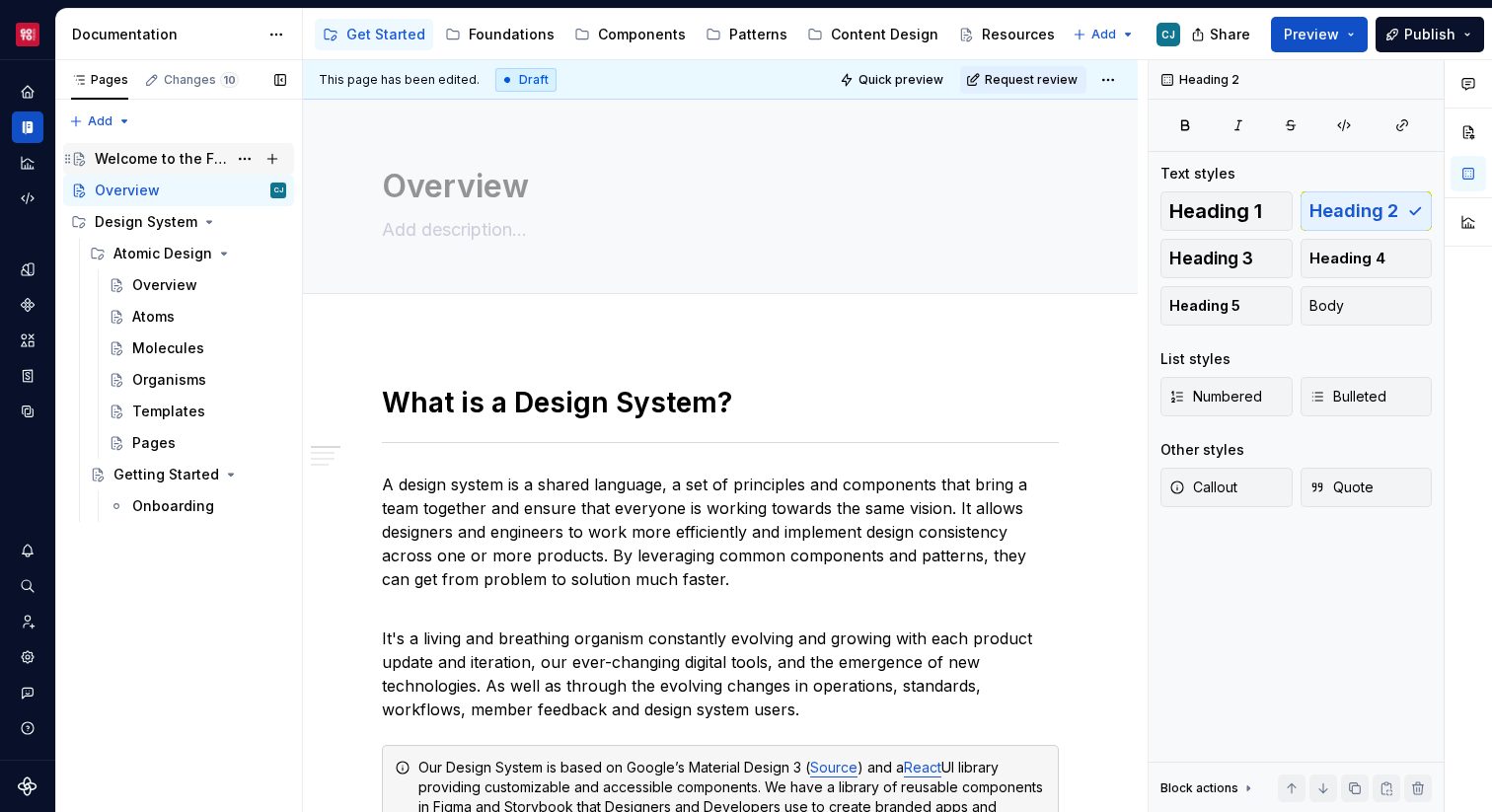
click at [187, 160] on div "Welcome to the Fusion Design System" at bounding box center [160, 159] width 132 height 20
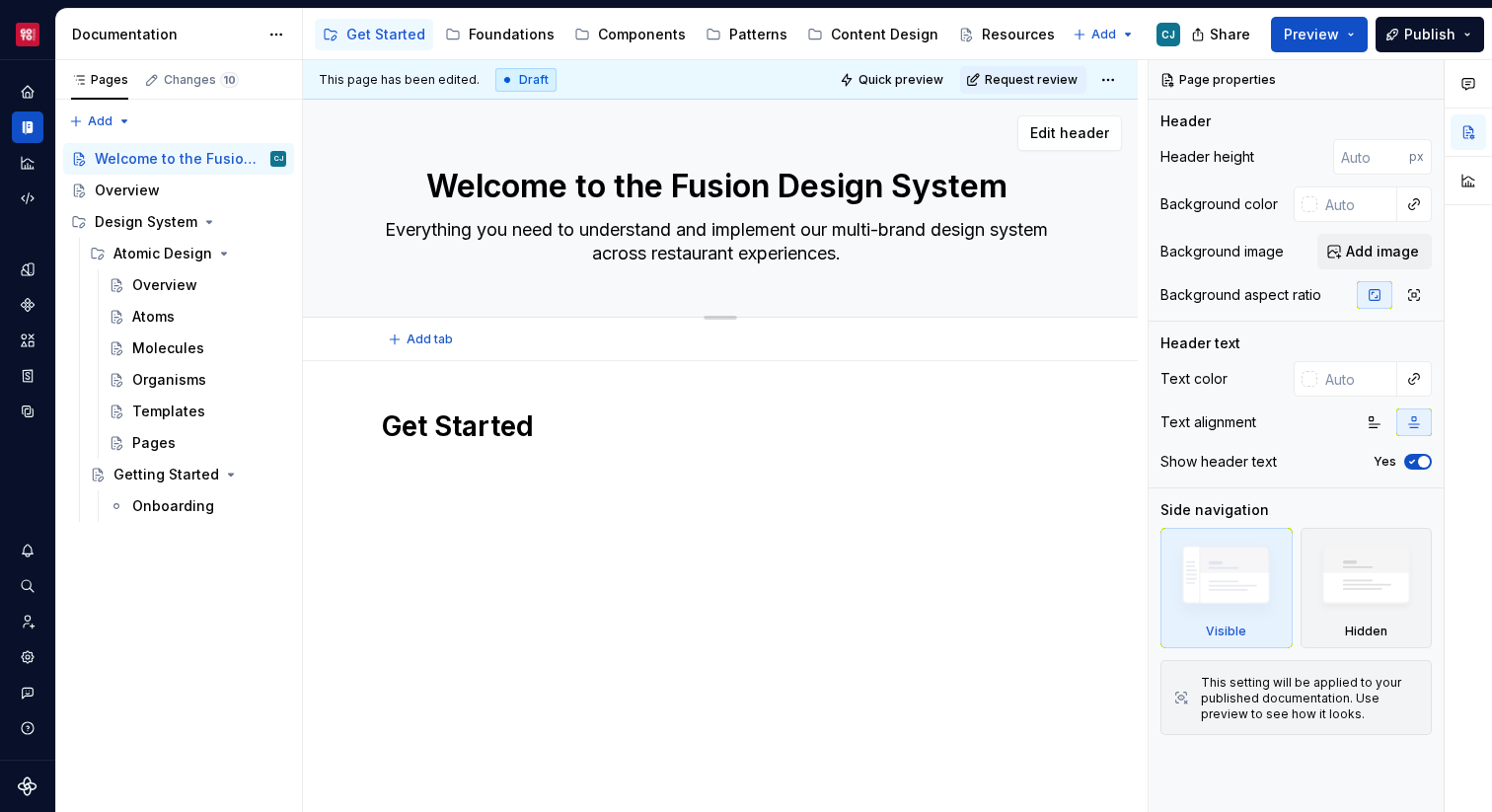
click at [677, 227] on textarea "Everything you need to understand and implement our multi-brand design system a…" at bounding box center [716, 242] width 677 height 56
click at [136, 180] on div "Overview" at bounding box center [127, 190] width 65 height 20
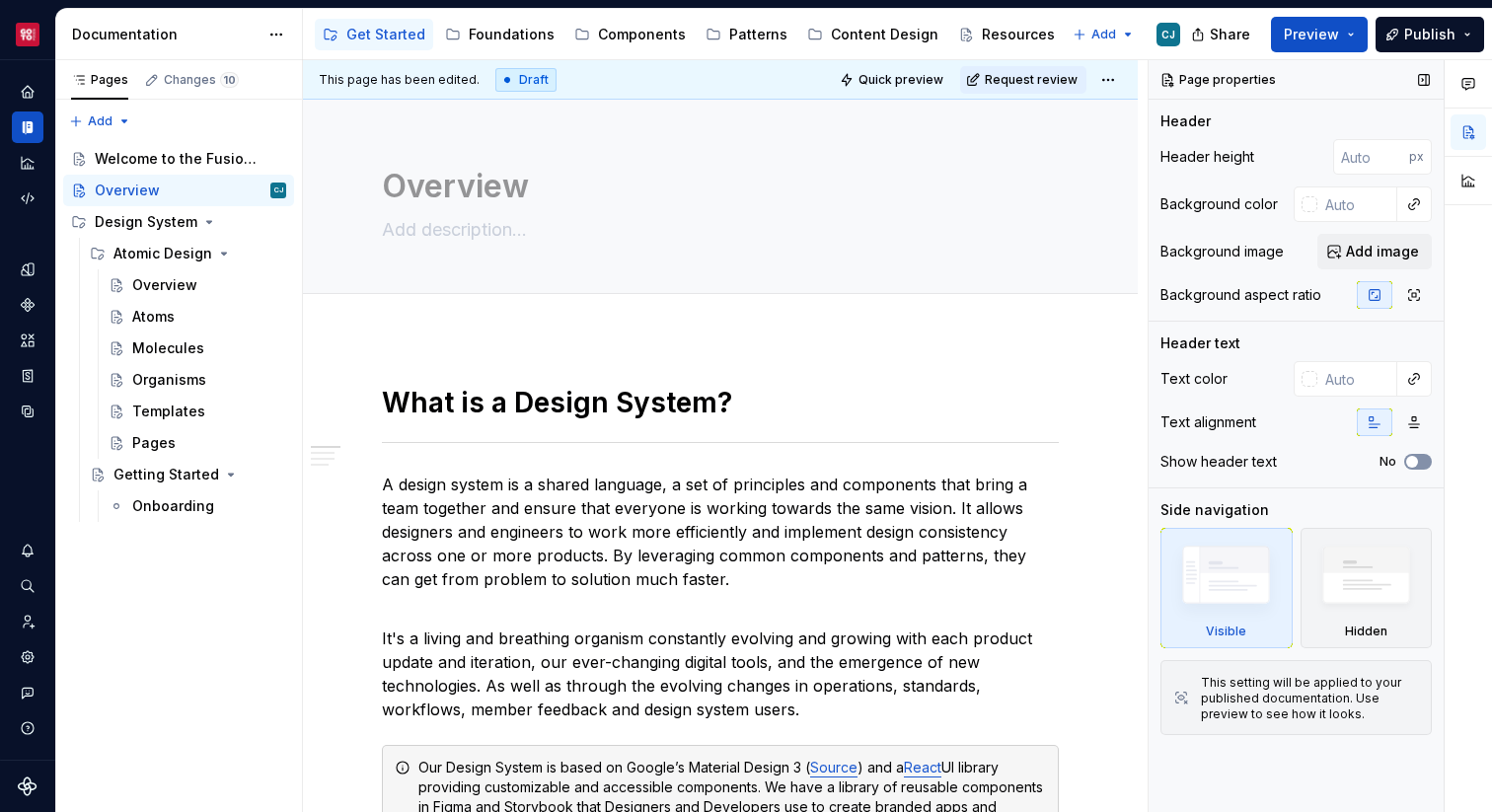
click at [1419, 464] on icon "button" at bounding box center [1412, 462] width 16 height 12
click at [525, 222] on textarea at bounding box center [716, 230] width 677 height 32
paste textarea "Everything you need to understand and implement our multi-brand design system a…"
type textarea "*"
type textarea "Everything you need to understand and implement our multi-brand design system a…"
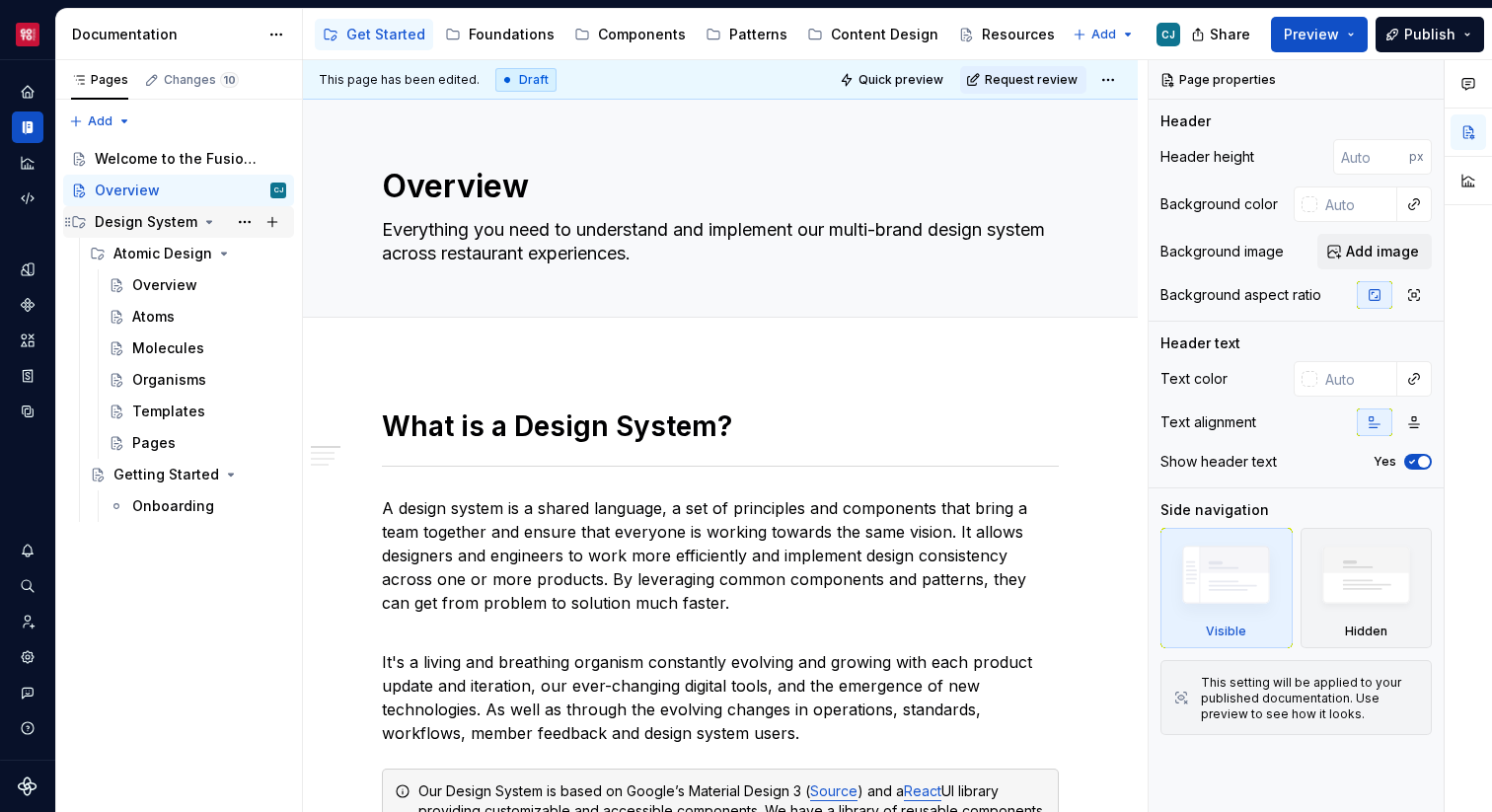
type textarea "*"
type textarea "Everything you need to understand and implement our multi-brand design system a…"
click at [158, 166] on div "Welcome to the Fusion Design System" at bounding box center [160, 159] width 132 height 20
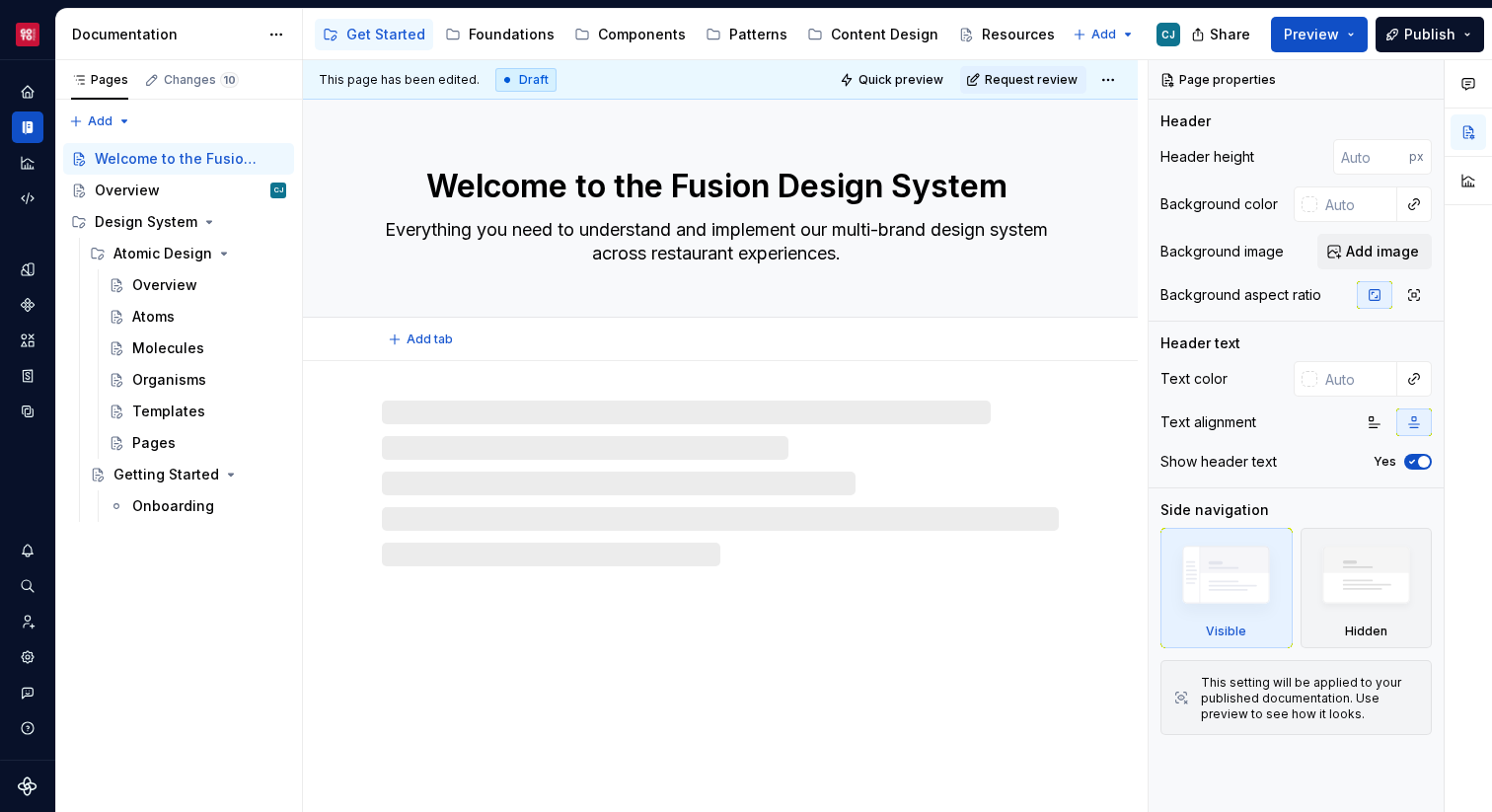
click at [490, 182] on textarea "Welcome to the Fusion Design System" at bounding box center [716, 186] width 677 height 48
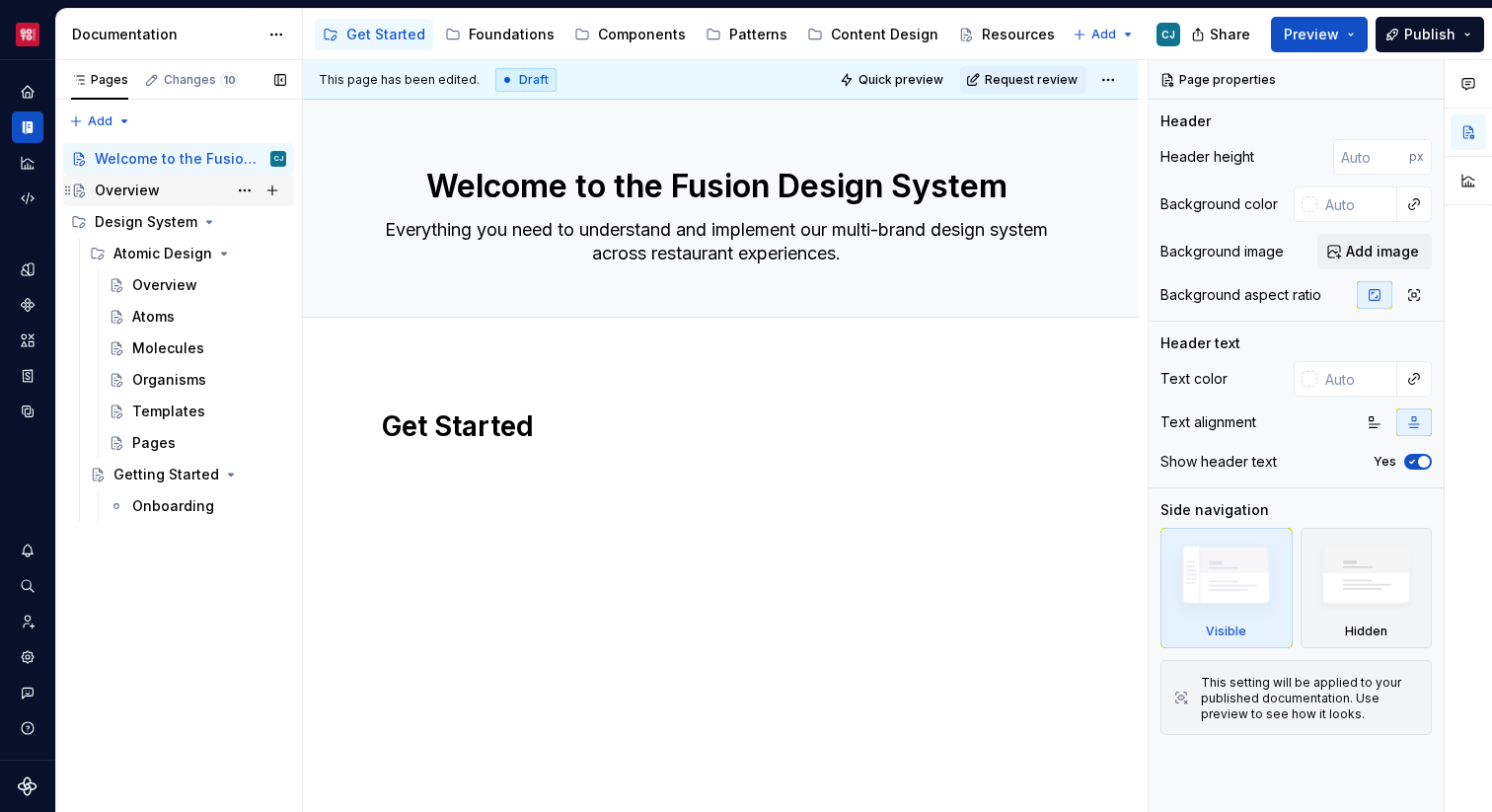
click at [158, 193] on div "Overview" at bounding box center [189, 190] width 191 height 28
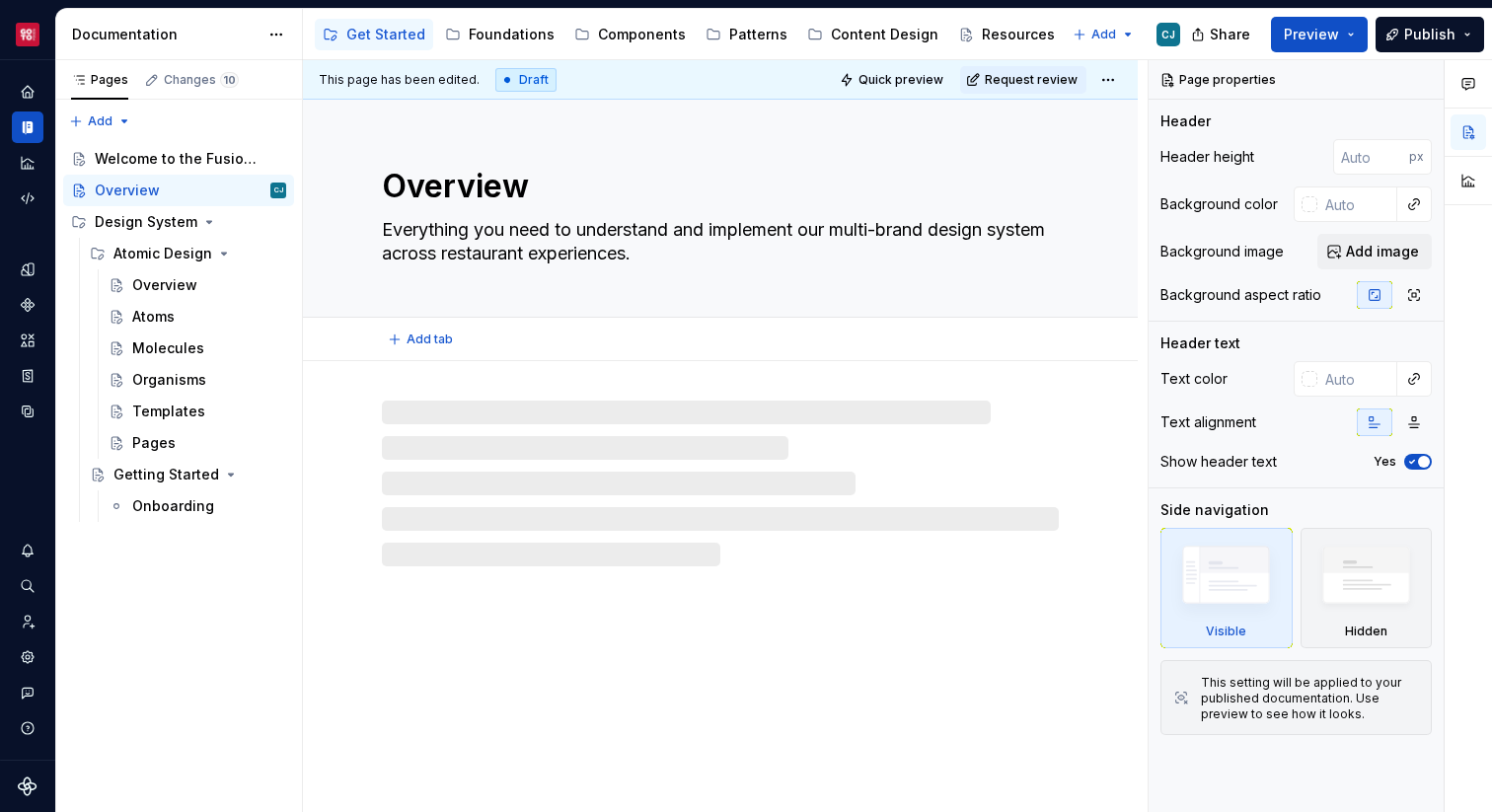
click at [452, 179] on textarea "Overview" at bounding box center [716, 186] width 677 height 48
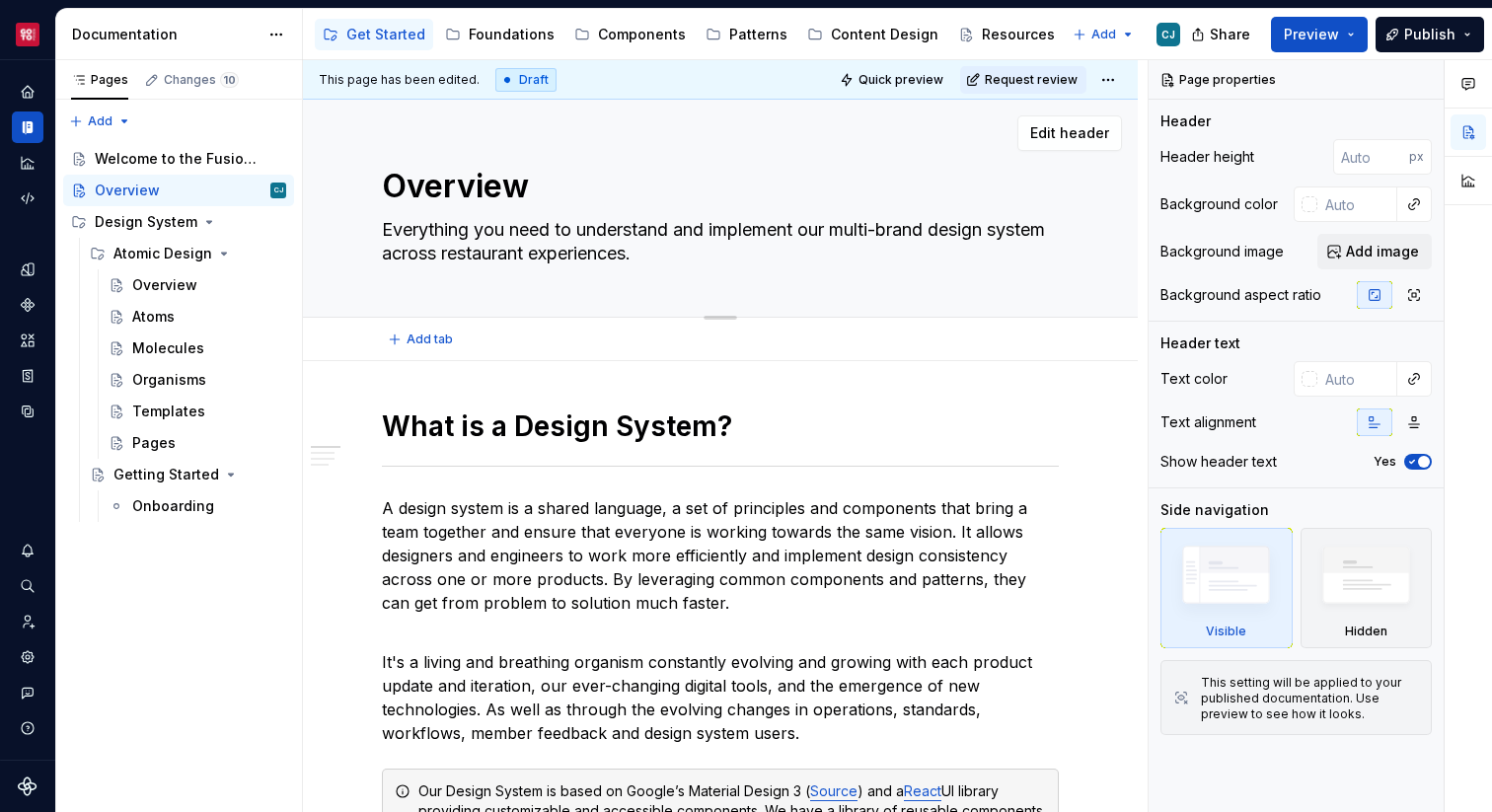
click at [452, 179] on textarea "Overview" at bounding box center [716, 186] width 677 height 48
paste textarea "Welcome to the Fusion Design System"
type textarea "*"
type textarea "Welcome to the Fusion Design System"
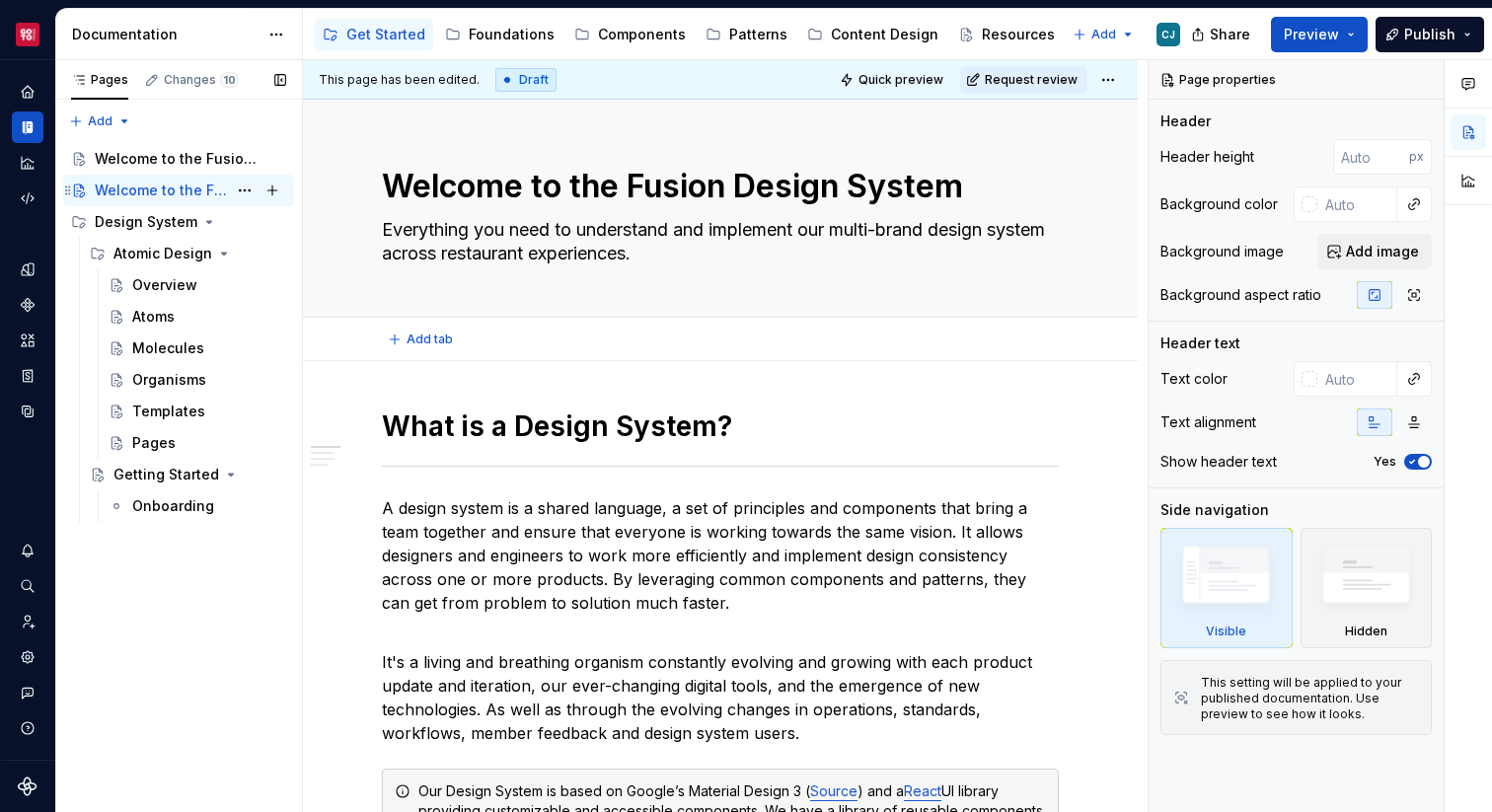
type textarea "*"
type textarea "Welcome to the Fusion Design System"
click at [257, 158] on button "Page tree" at bounding box center [245, 159] width 28 height 28
click at [134, 156] on div "Pages Changes 10 Add Accessibility guide for tree Page tree. Navigate the tree …" at bounding box center [179, 436] width 247 height 753
click at [144, 160] on div "Welcome to the Fusion Design System" at bounding box center [160, 159] width 132 height 20
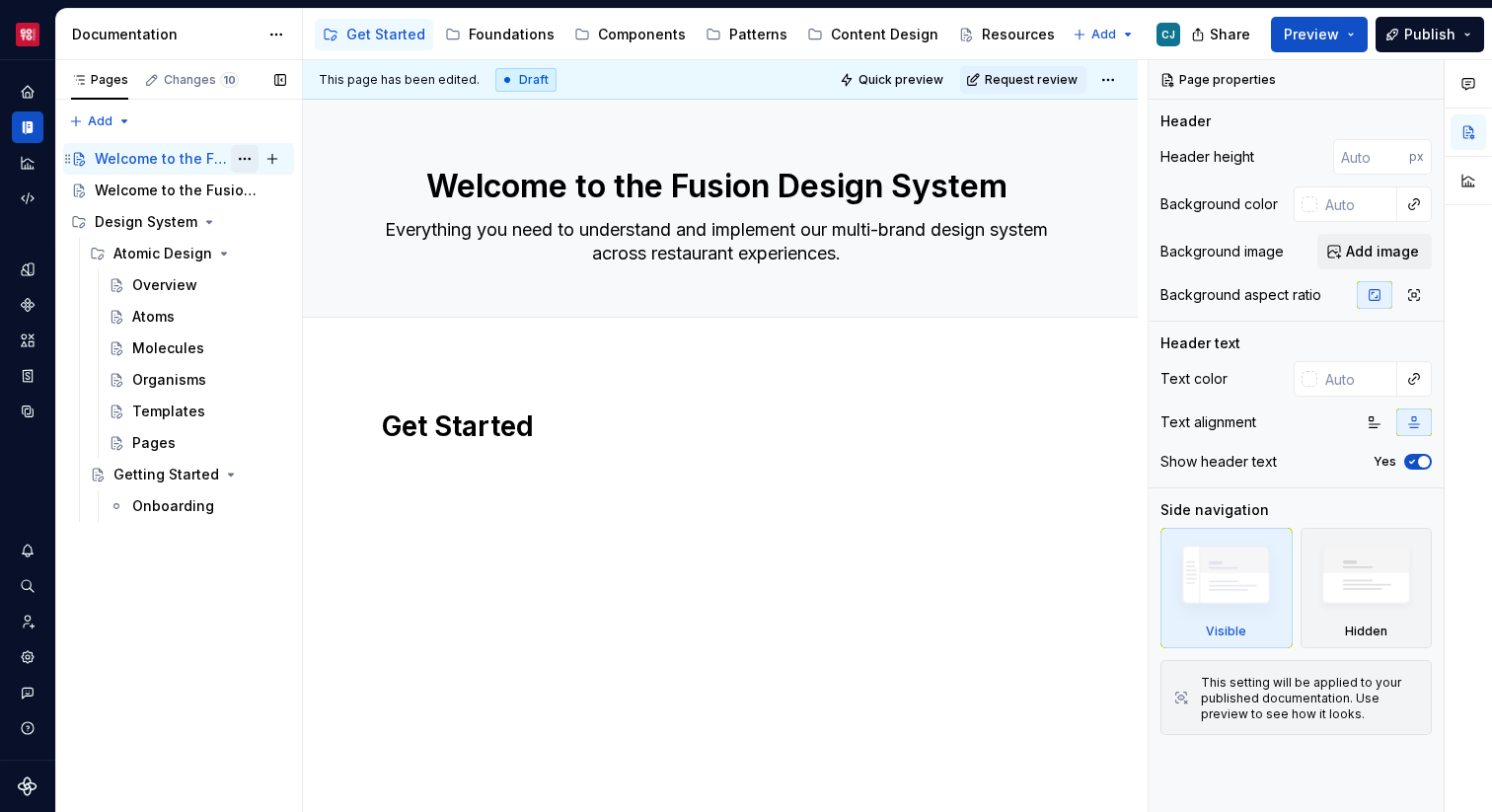
click at [250, 153] on button "Page tree" at bounding box center [245, 159] width 28 height 28
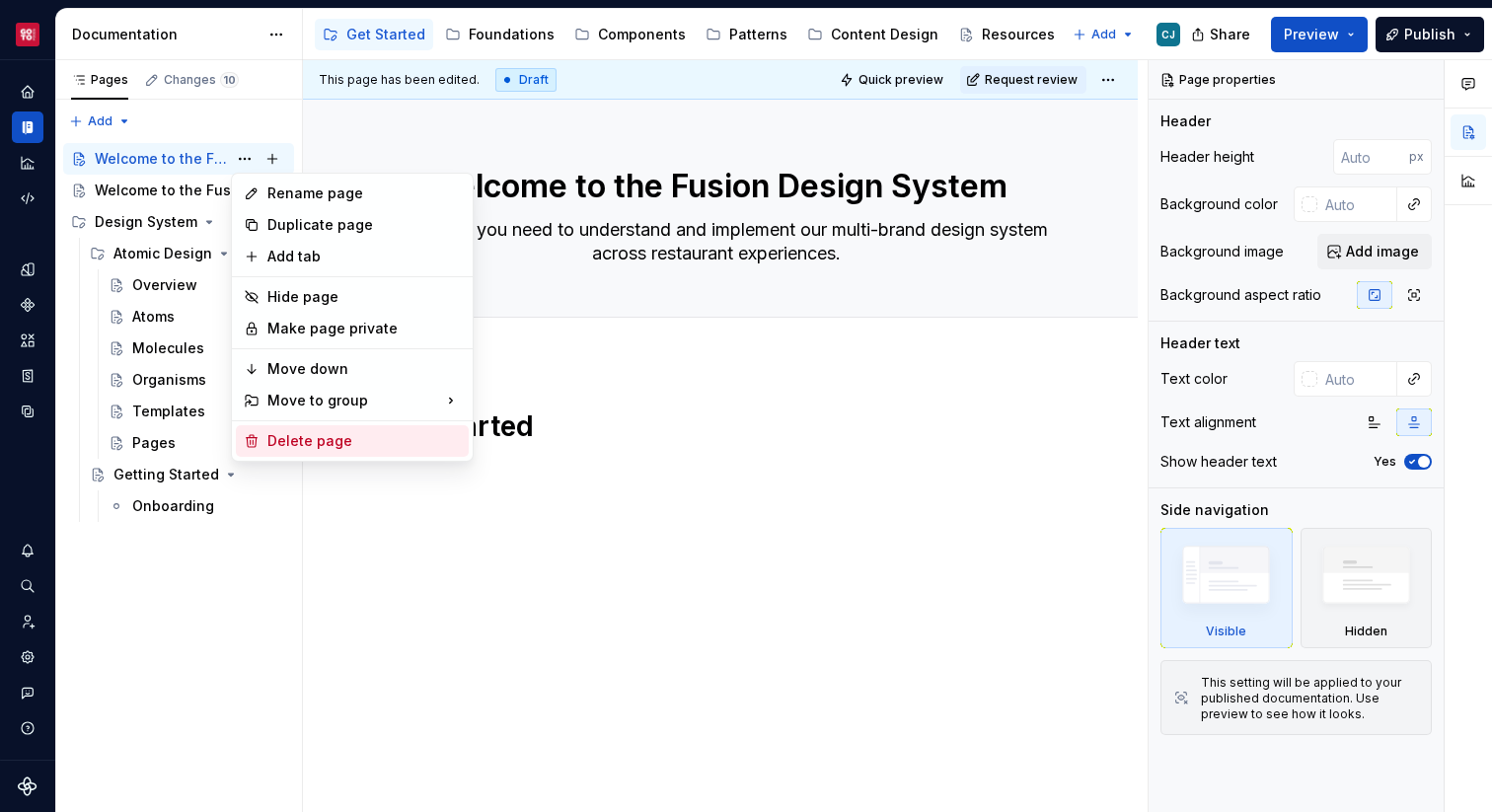
click at [314, 431] on div "Delete page" at bounding box center [364, 441] width 193 height 20
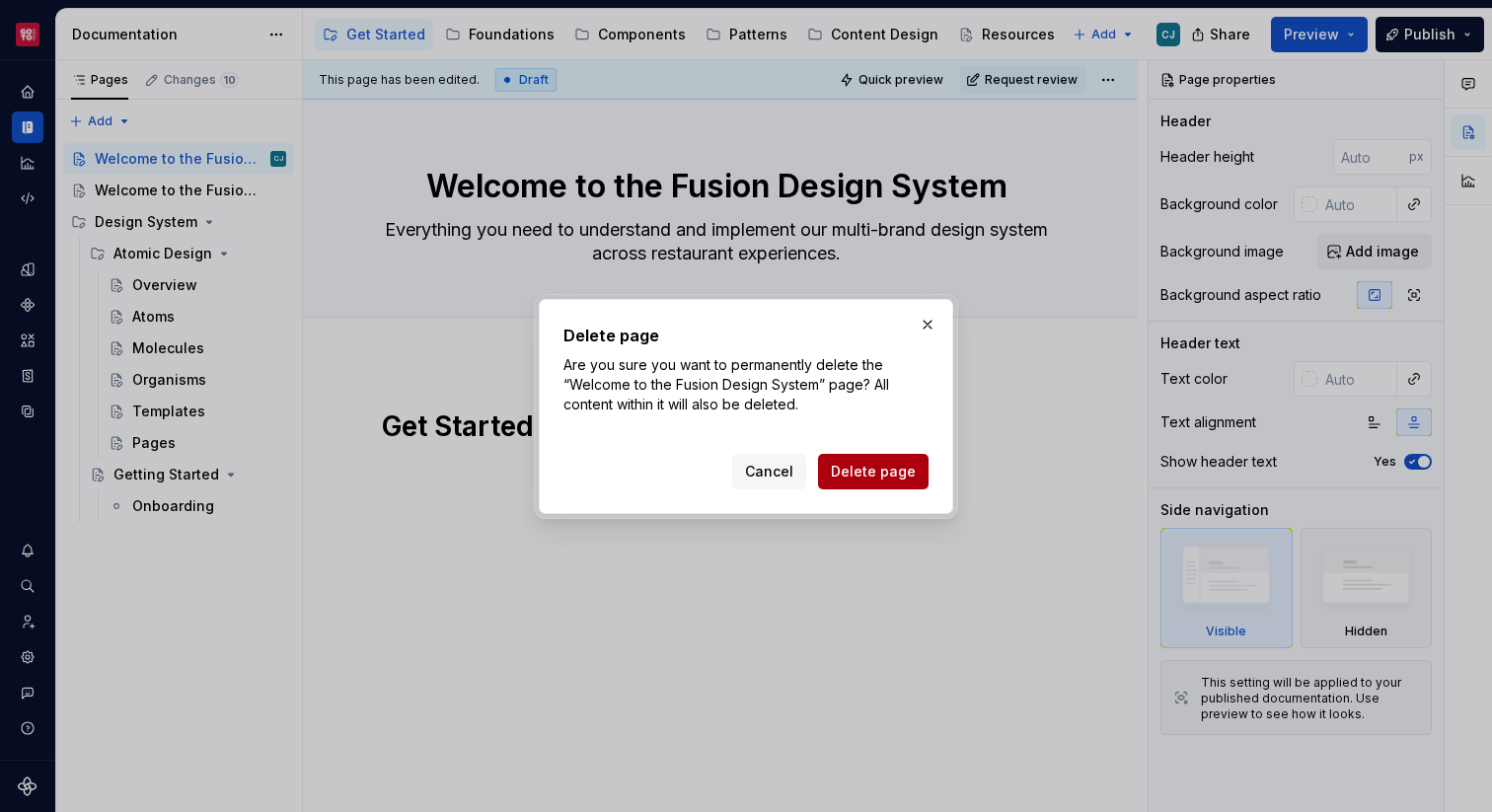
click at [889, 478] on span "Delete page" at bounding box center [874, 472] width 85 height 20
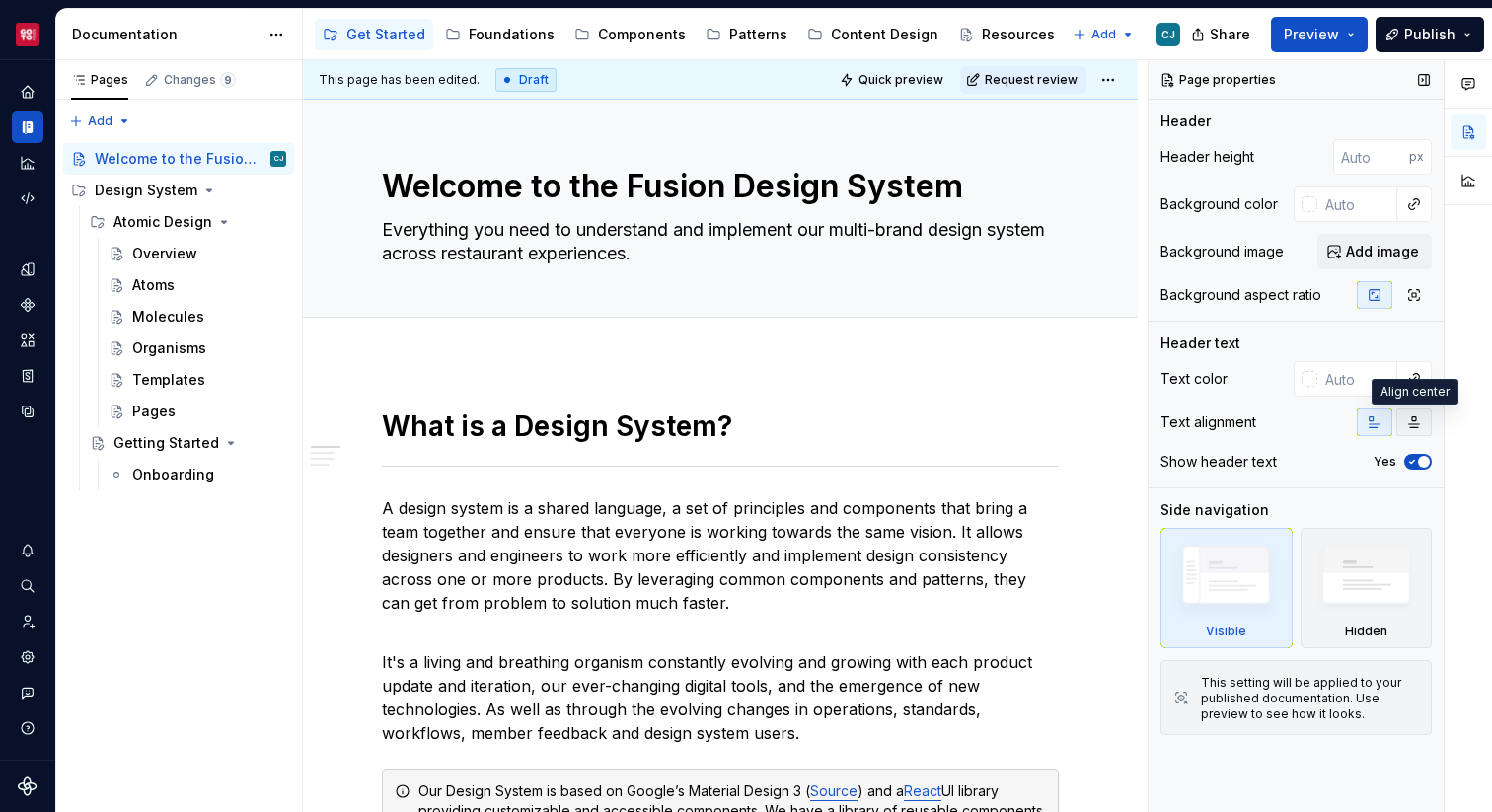
click at [1401, 416] on button "button" at bounding box center [1415, 422] width 36 height 28
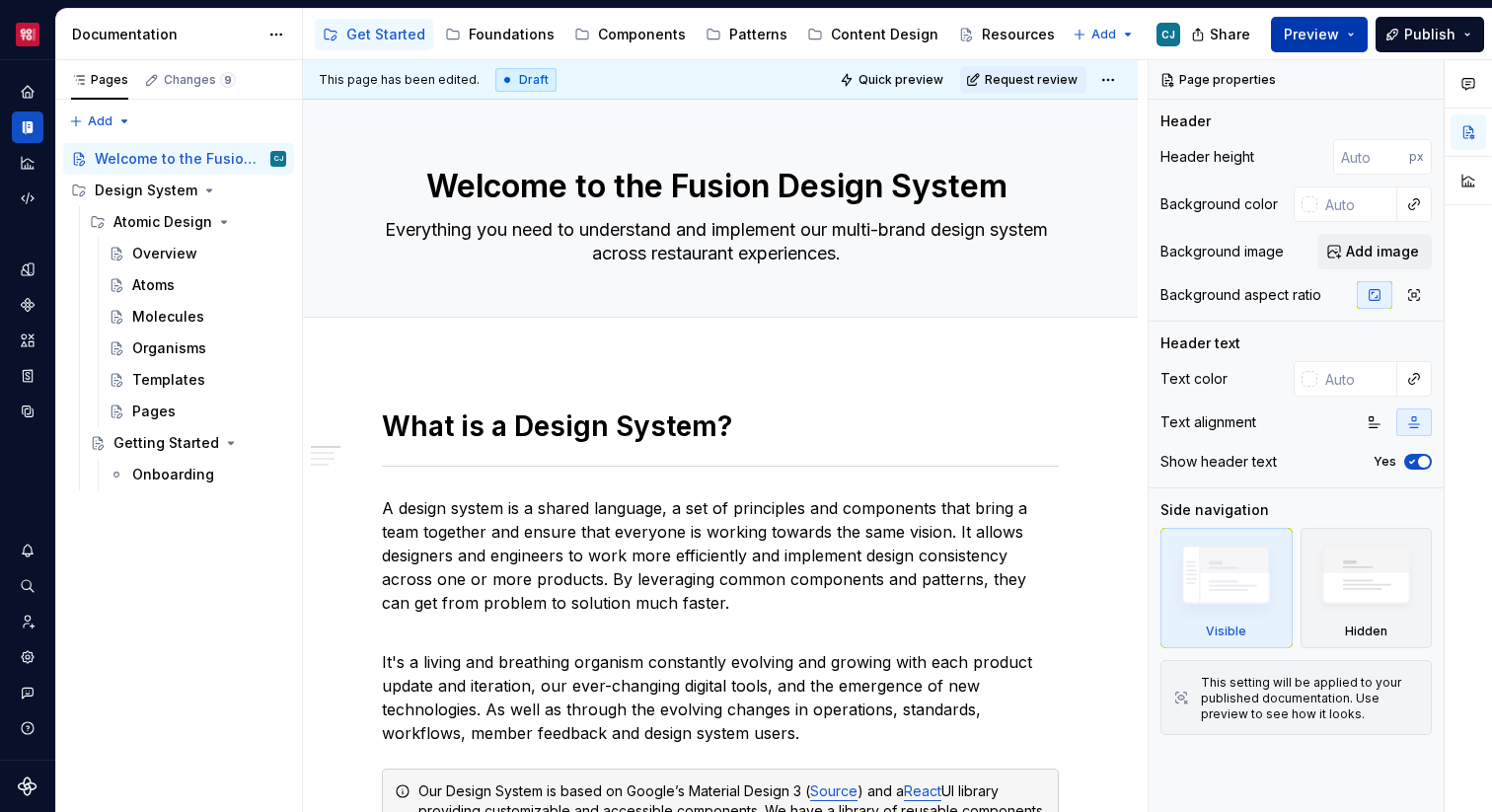
click at [1325, 19] on button "Preview" at bounding box center [1318, 35] width 96 height 36
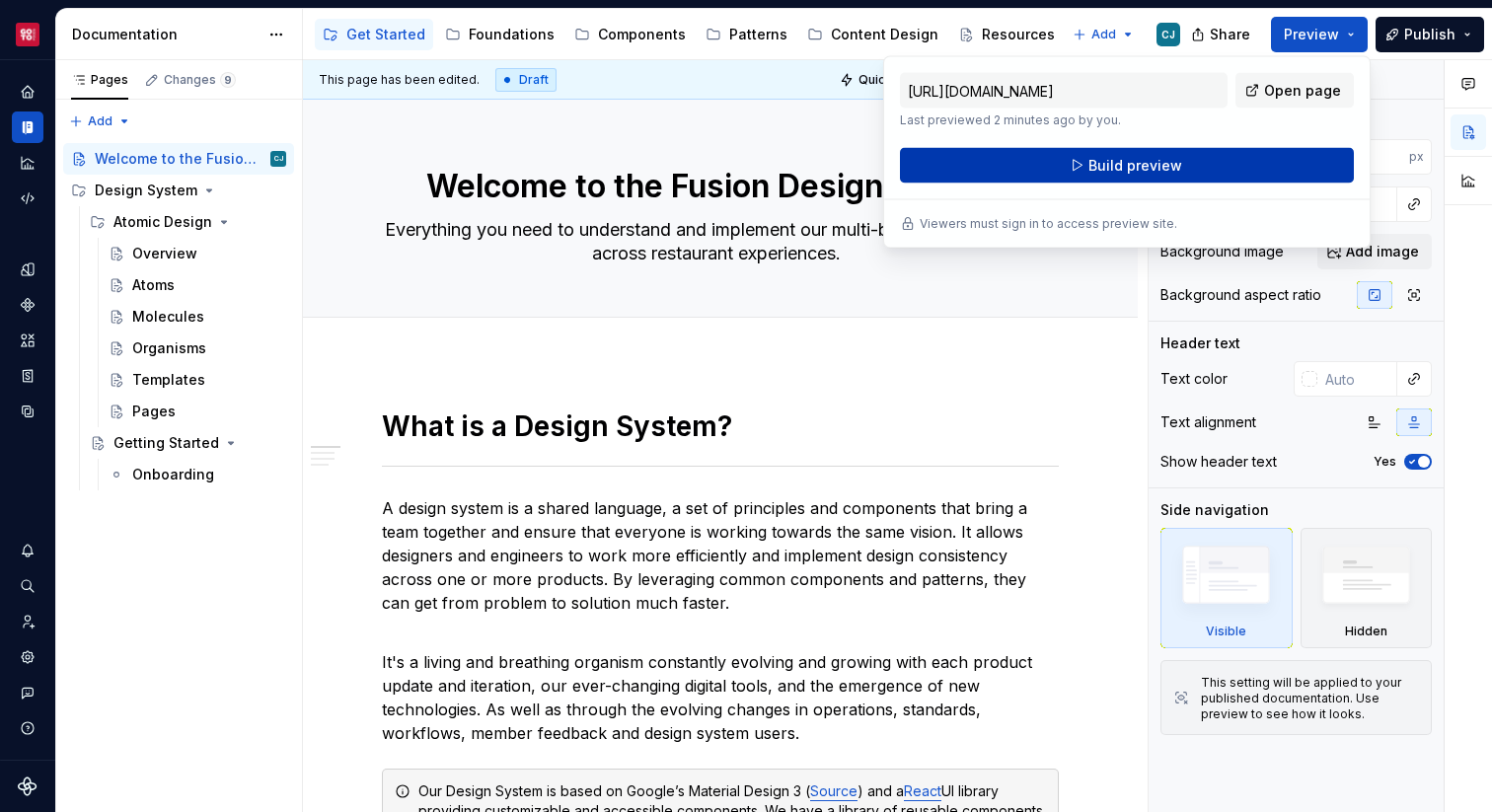
click at [1237, 150] on button "Build preview" at bounding box center [1127, 166] width 454 height 36
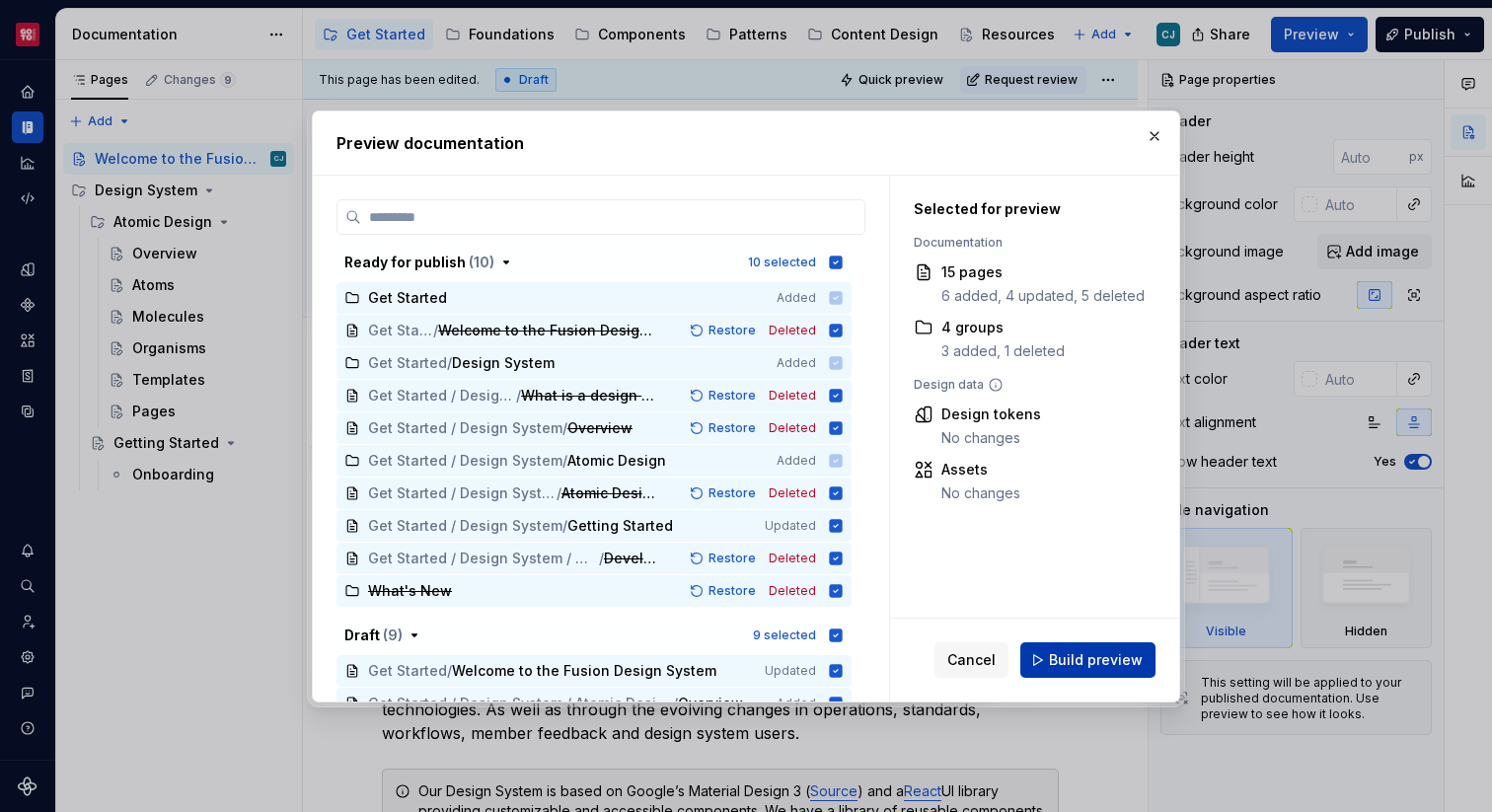
click at [1084, 671] on button "Build preview" at bounding box center [1088, 660] width 135 height 36
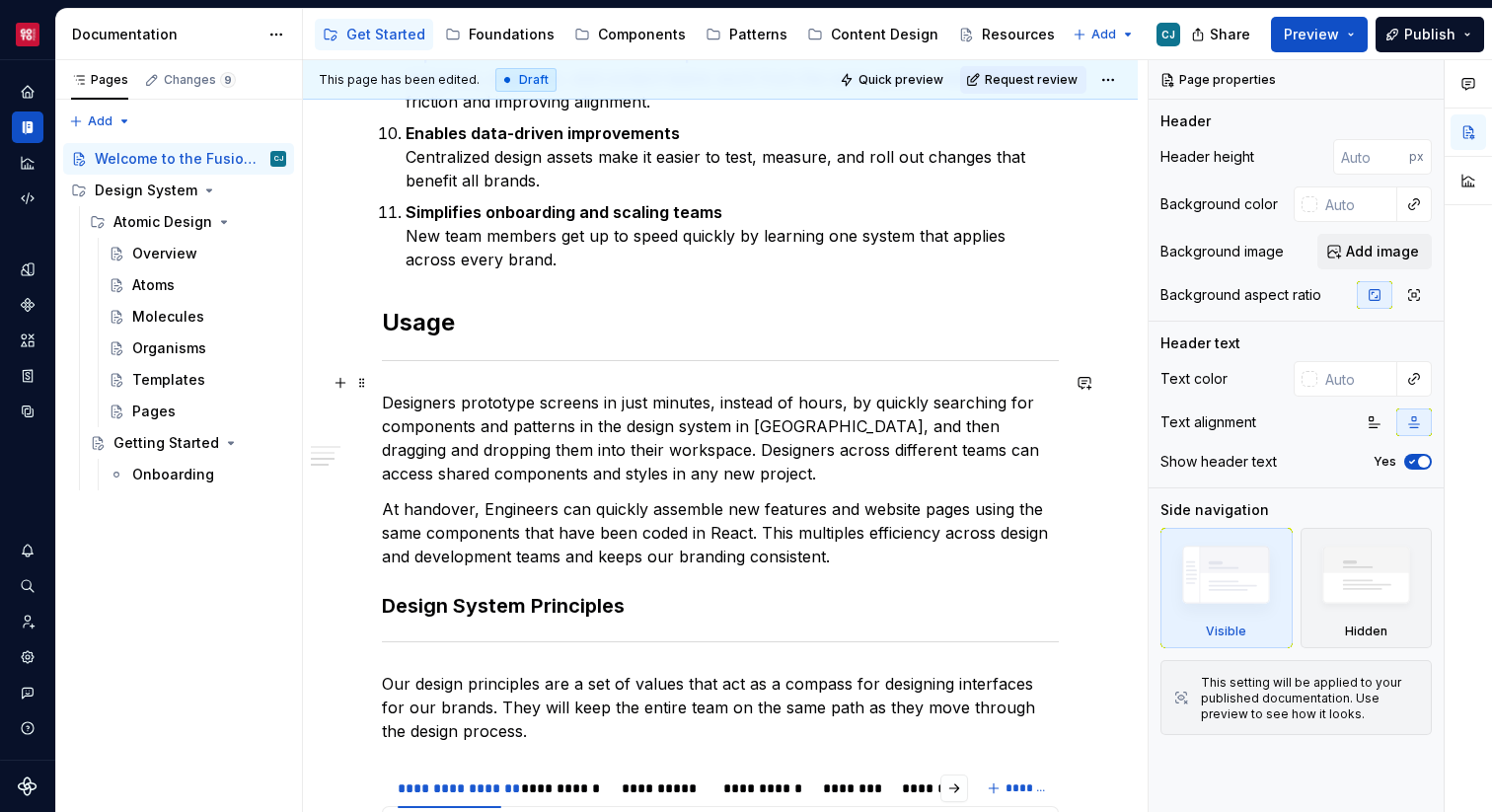
scroll to position [1627, 0]
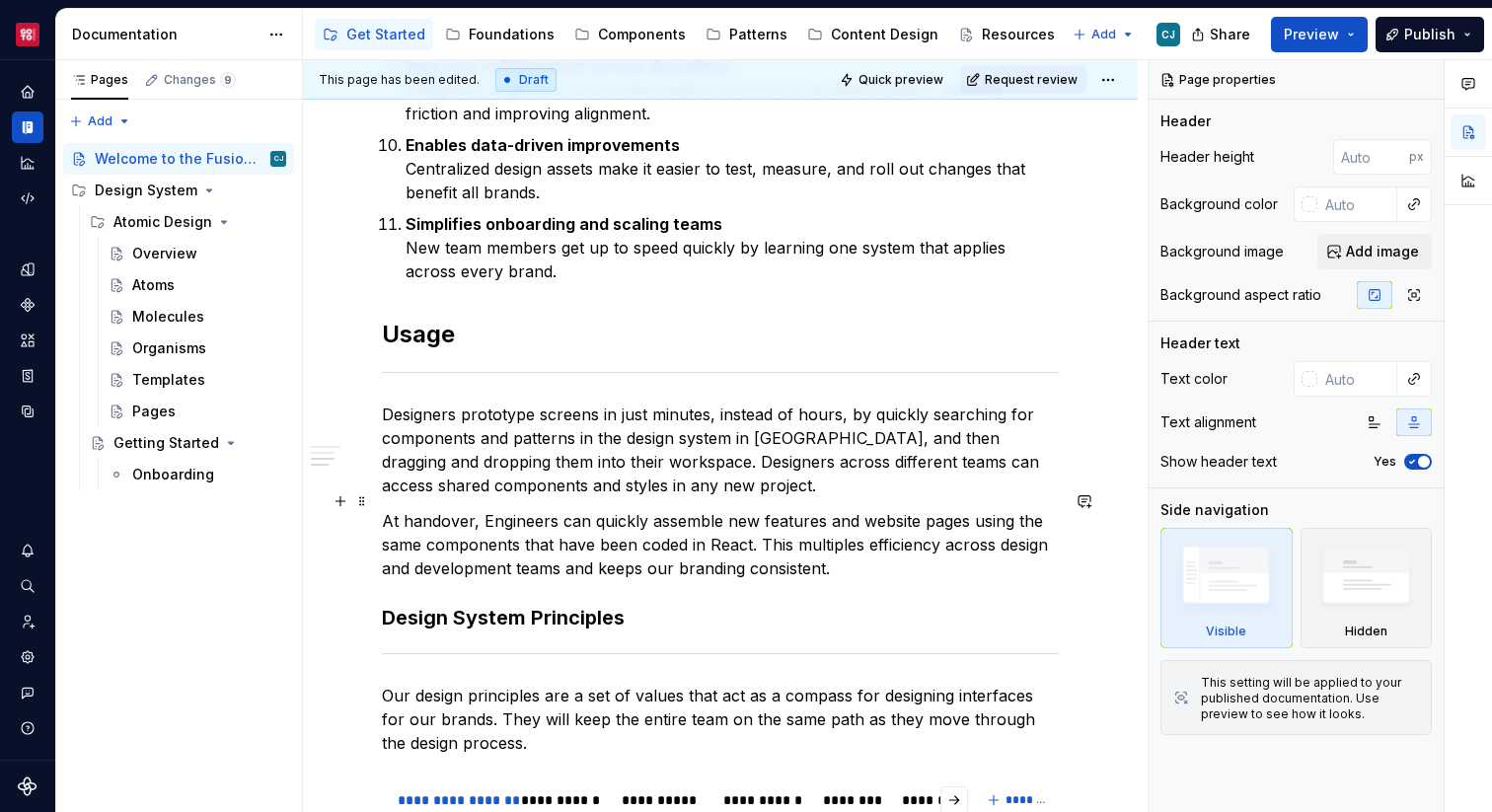
click at [880, 549] on p "At handover, Engineers can quickly assemble new features and website pages usin…" at bounding box center [720, 544] width 677 height 71
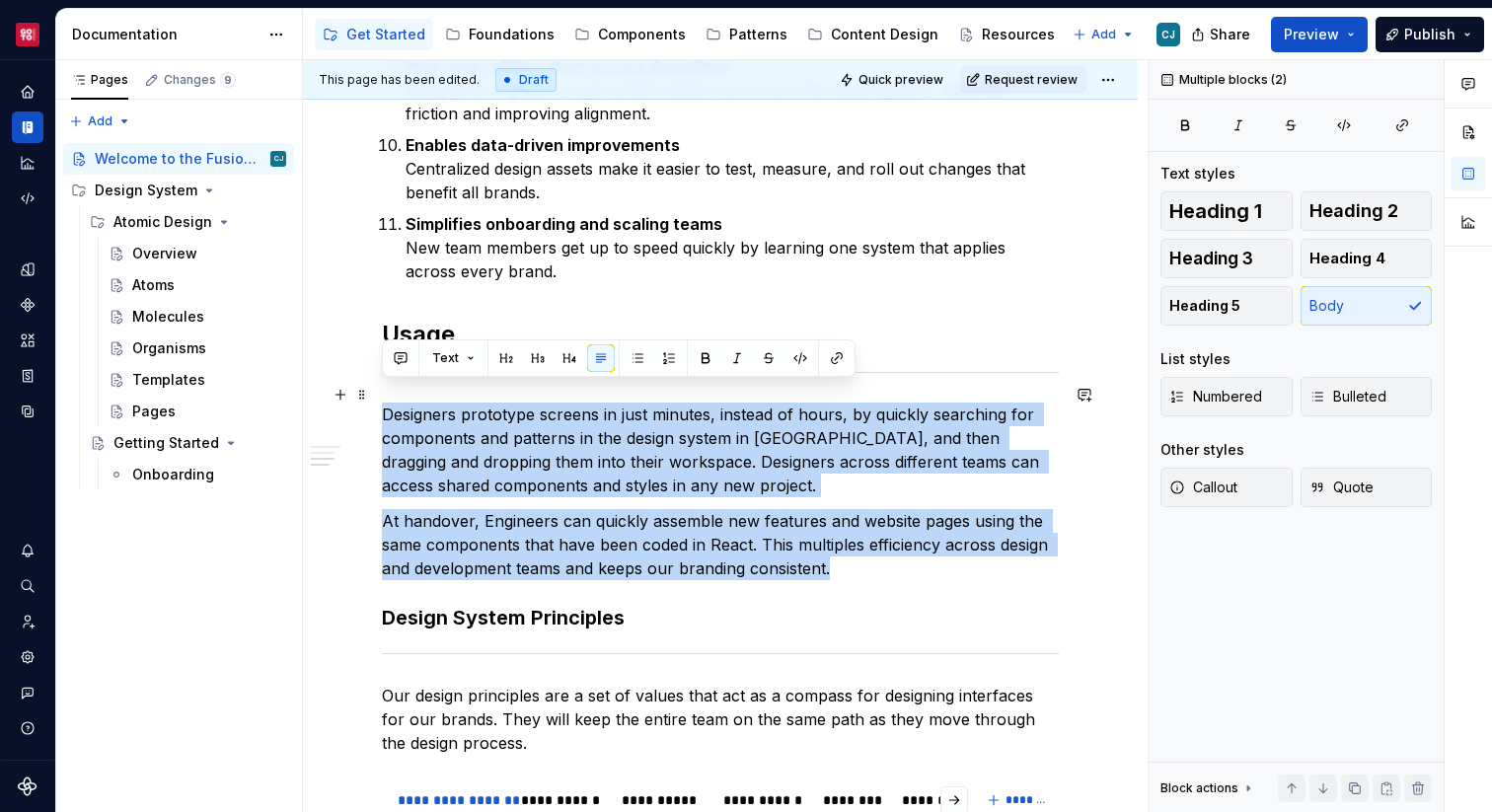
click at [383, 403] on p "Designers prototype screens in just minutes, instead of hours, by quickly searc…" at bounding box center [720, 449] width 677 height 94
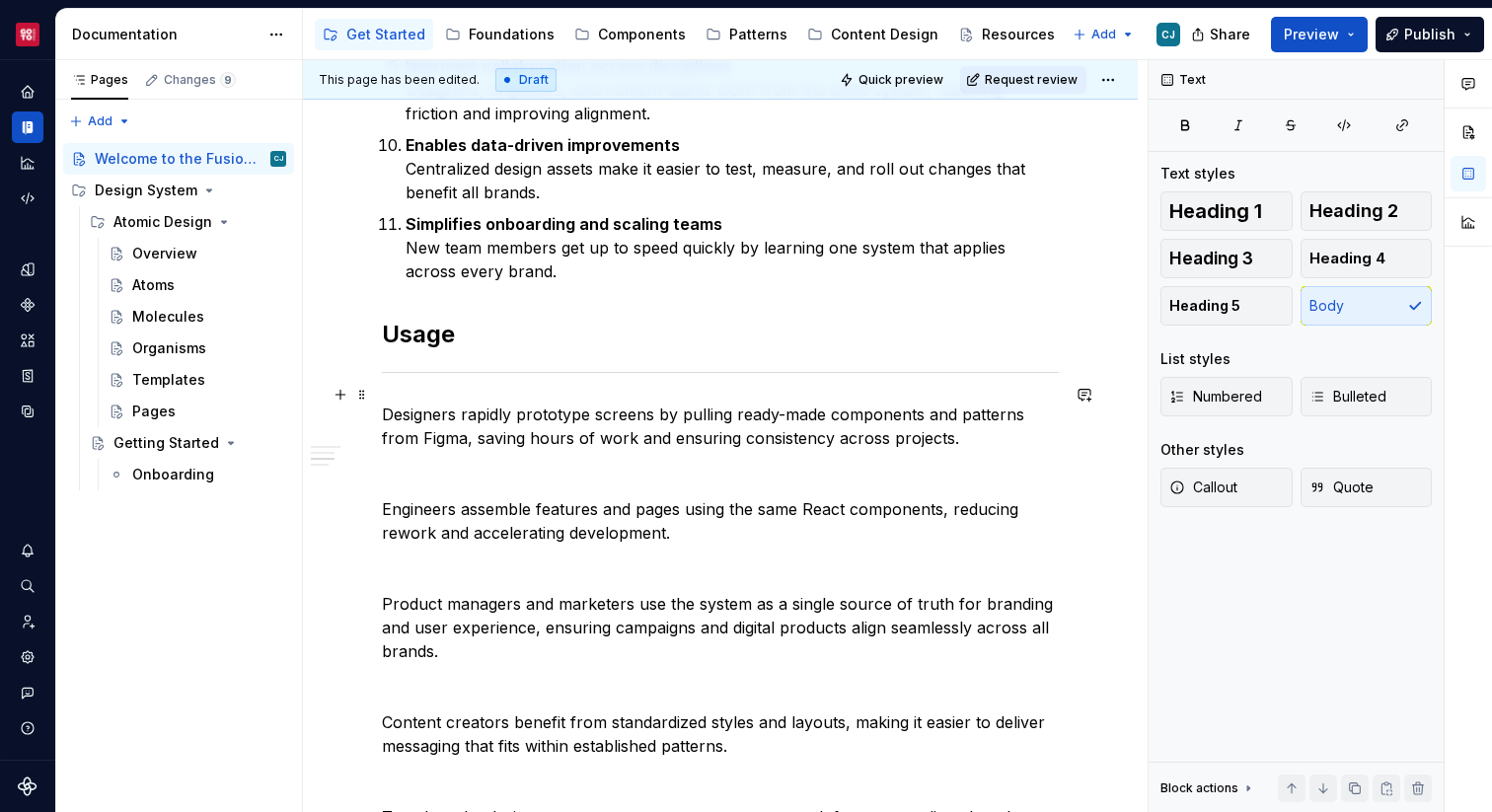
click at [413, 403] on p "Designers rapidly prototype screens by pulling ready-made components and patter…" at bounding box center [720, 426] width 677 height 48
click at [527, 462] on p at bounding box center [720, 474] width 677 height 24
click at [384, 405] on strong "Designers" at bounding box center [422, 414] width 80 height 20
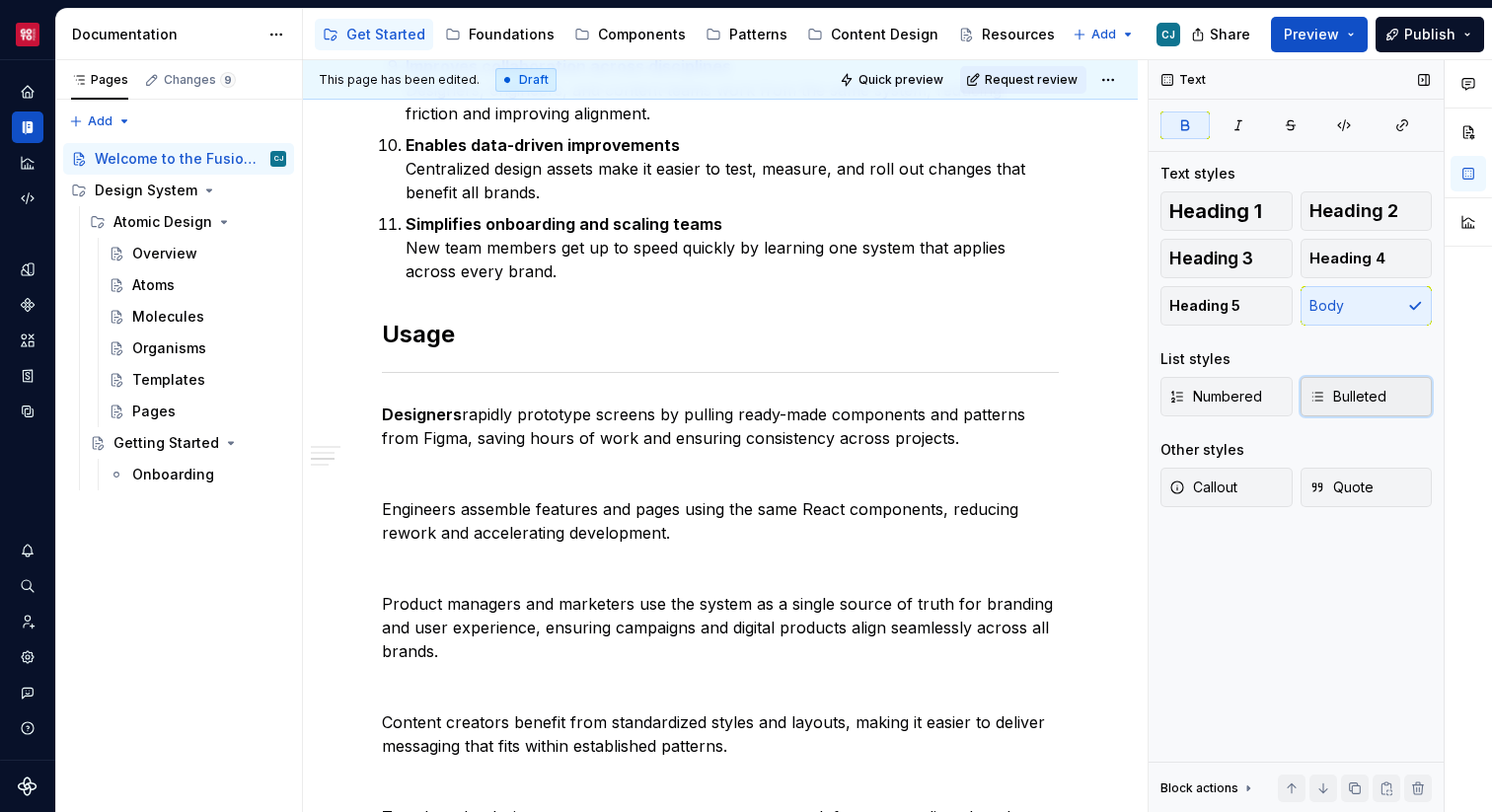
click at [1342, 393] on span "Bulleted" at bounding box center [1348, 397] width 77 height 20
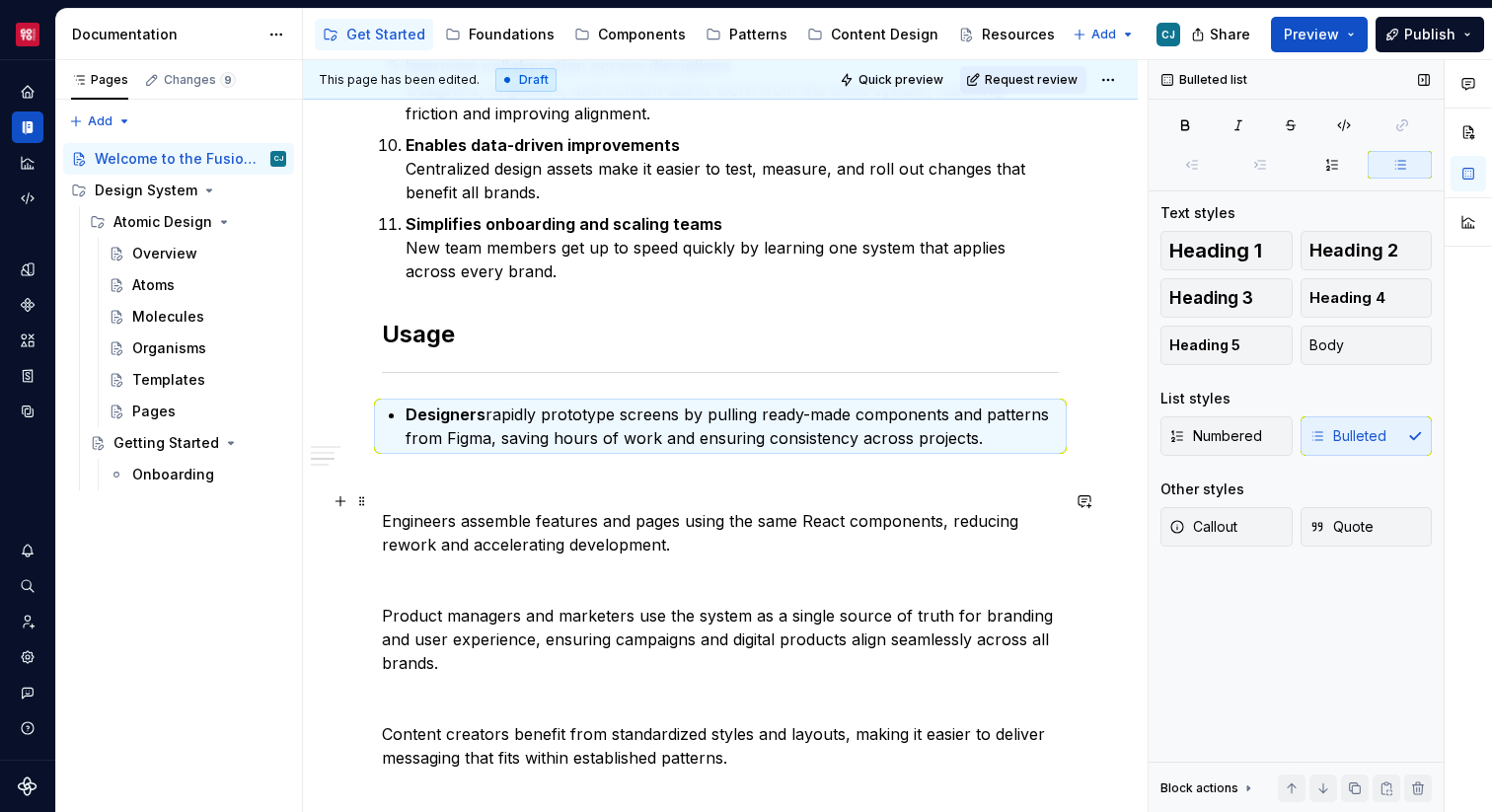
click at [644, 509] on p "Engineers assemble features and pages using the same React components, reducing…" at bounding box center [720, 532] width 677 height 48
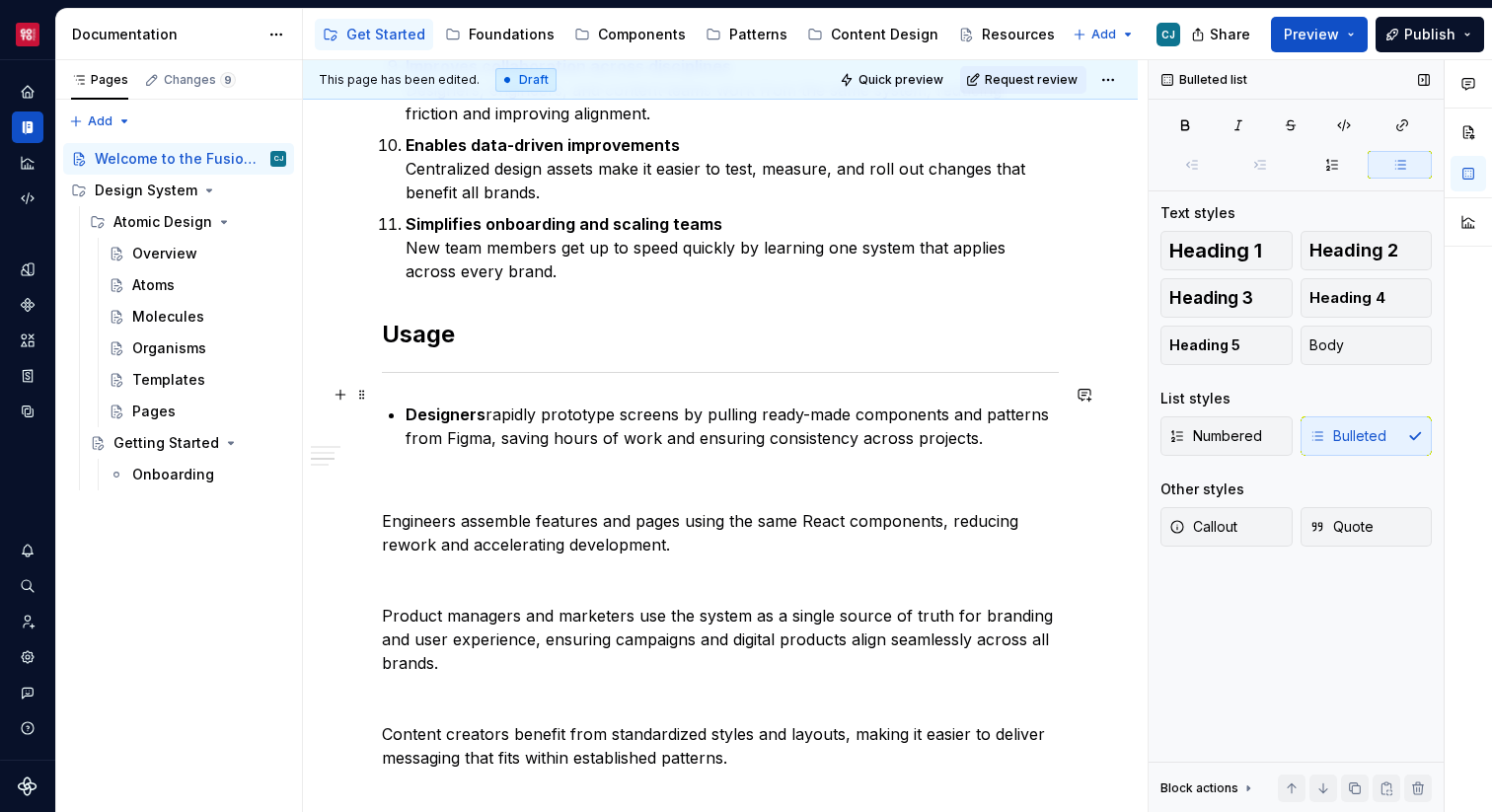
click at [486, 403] on p "Designers rapidly prototype screens by pulling ready-made components and patter…" at bounding box center [732, 426] width 653 height 48
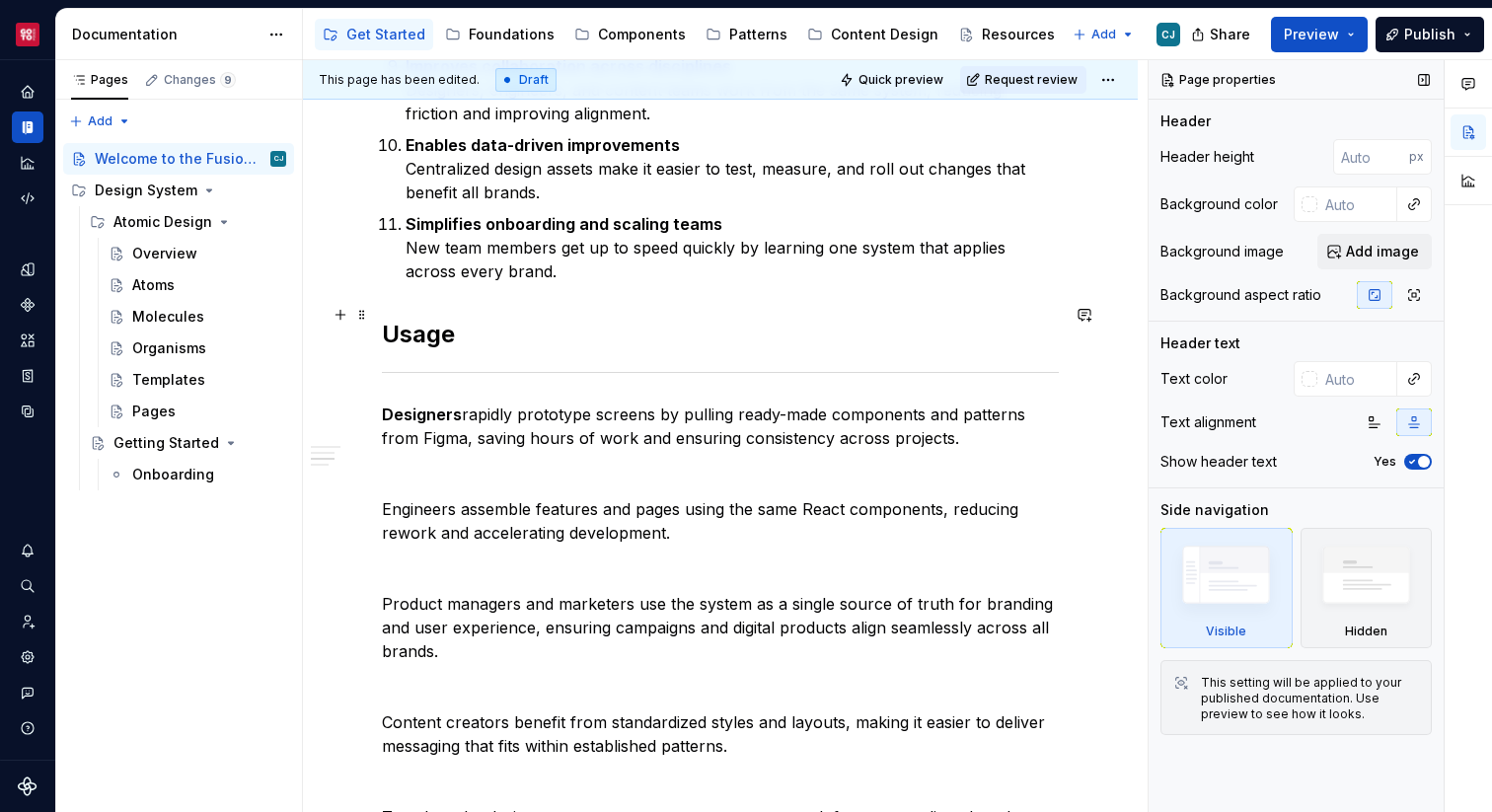
type textarea "*"
click at [599, 497] on p "Engineers assemble features and pages using the same React components, reducing…" at bounding box center [720, 521] width 677 height 48
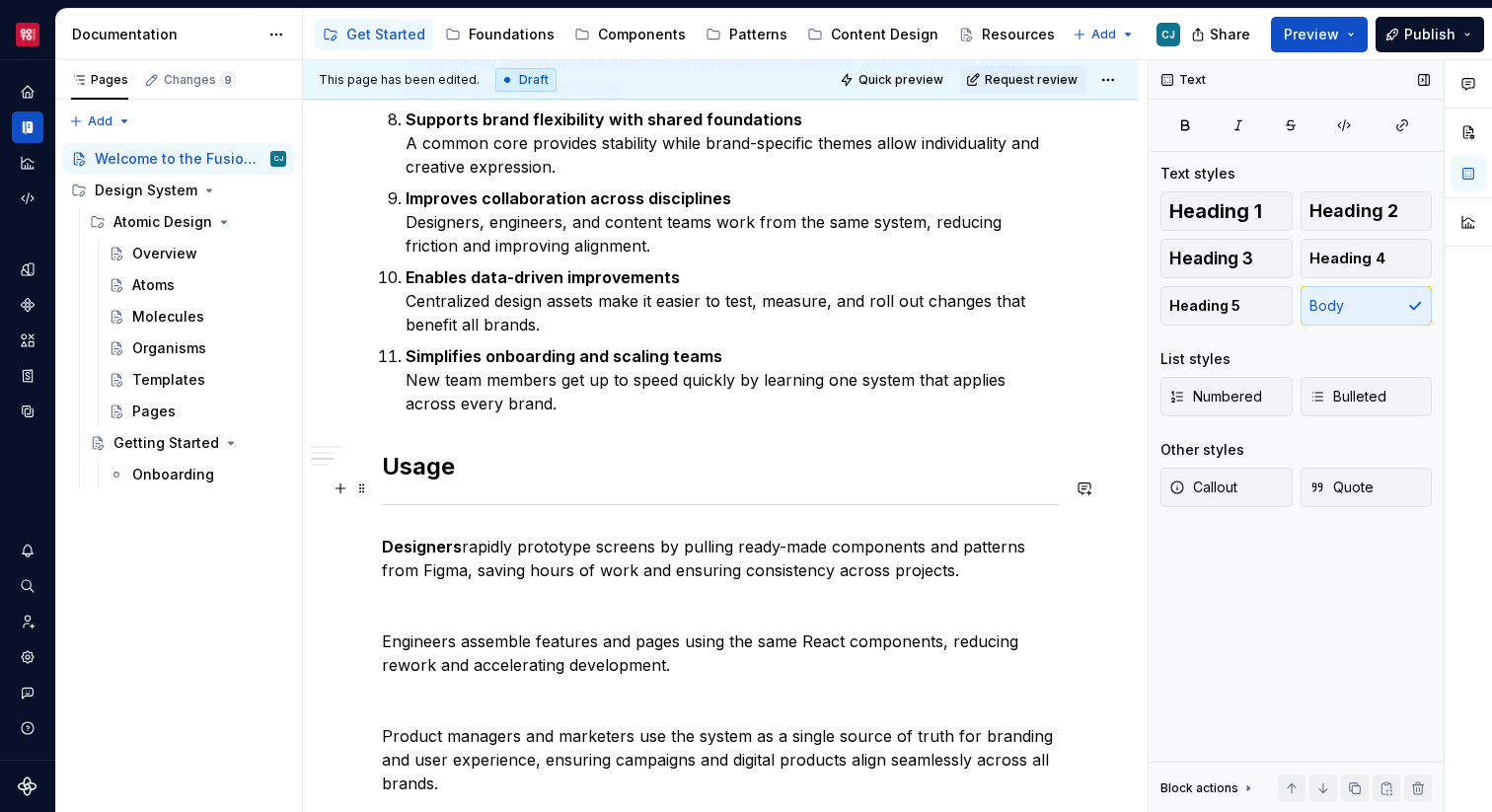
scroll to position [1526, 0]
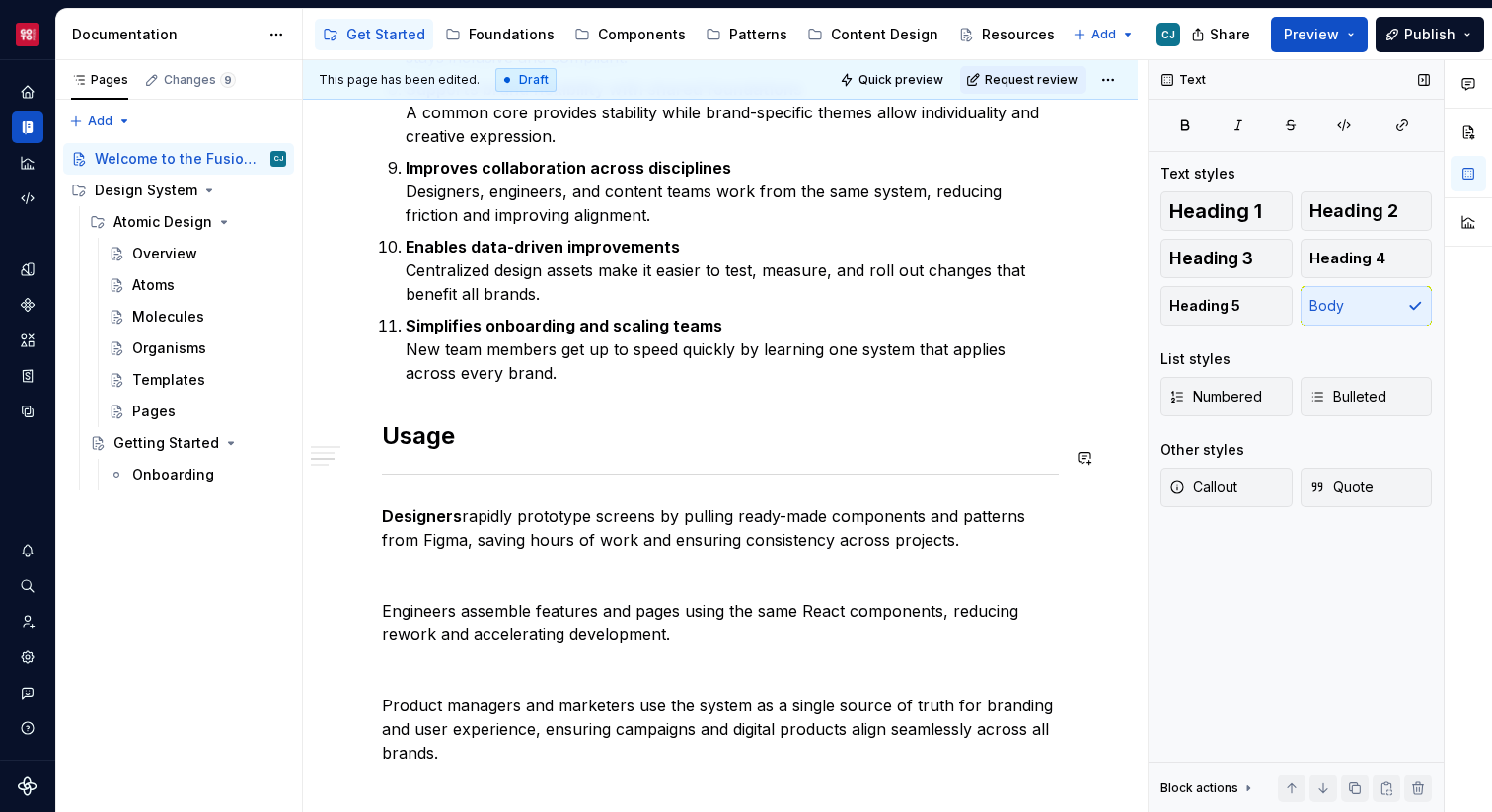
click at [523, 472] on div "What is a Design System? A design system is a shared language, a set of princip…" at bounding box center [720, 97] width 677 height 2429
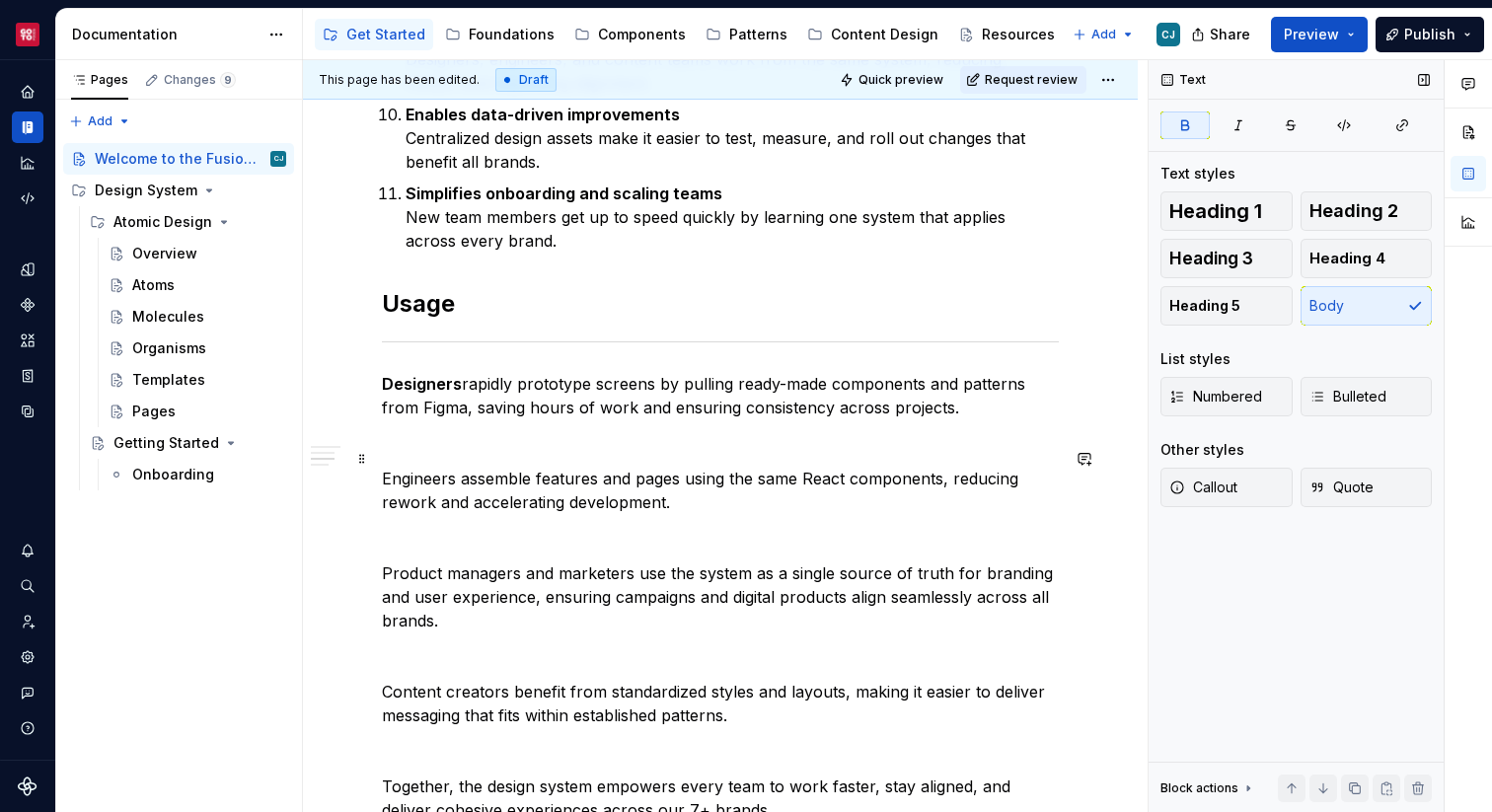
scroll to position [1678, 0]
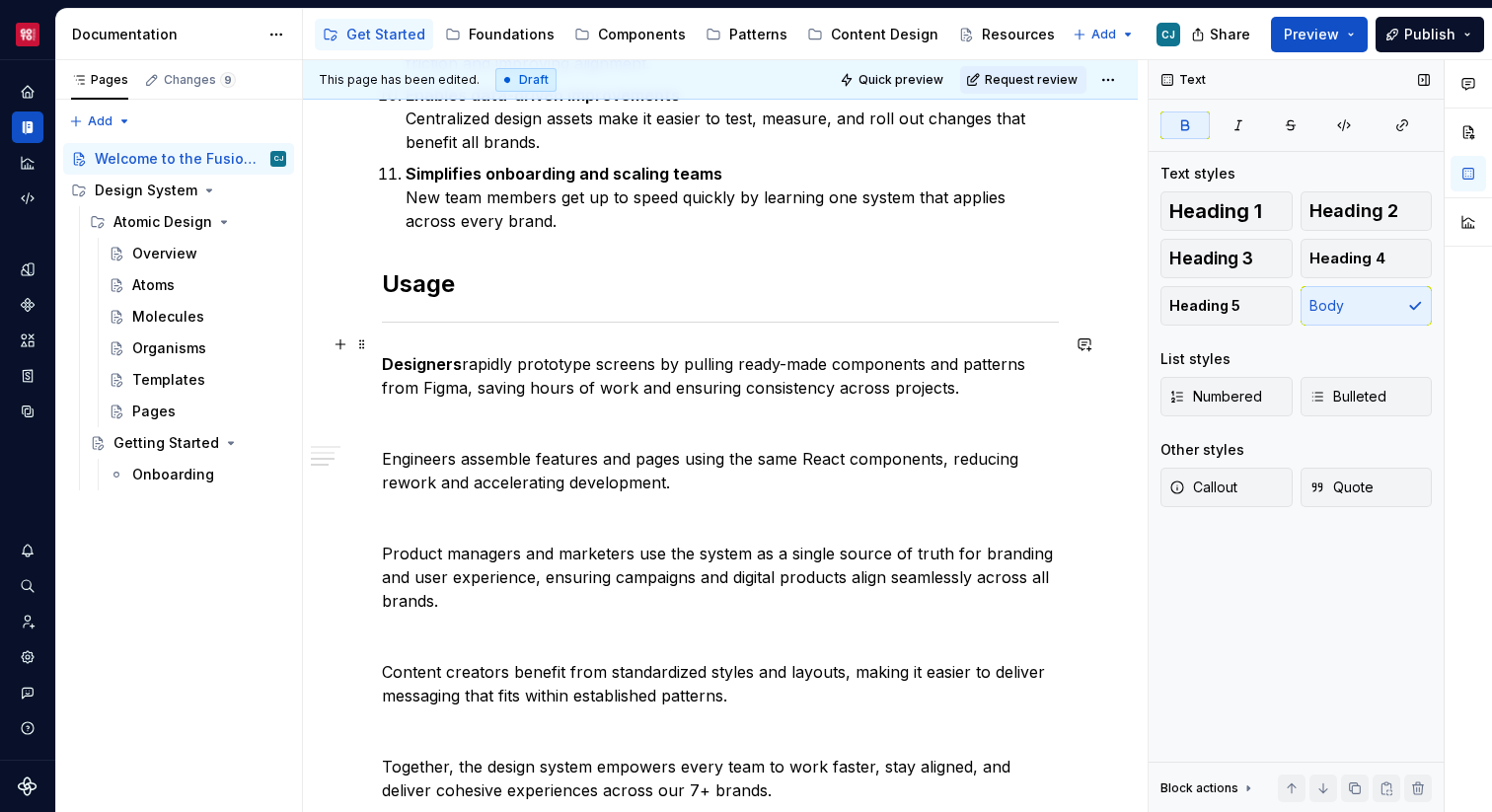
click at [463, 352] on p "Designers rapidly prototype screens by pulling ready-made components and patter…" at bounding box center [720, 376] width 677 height 48
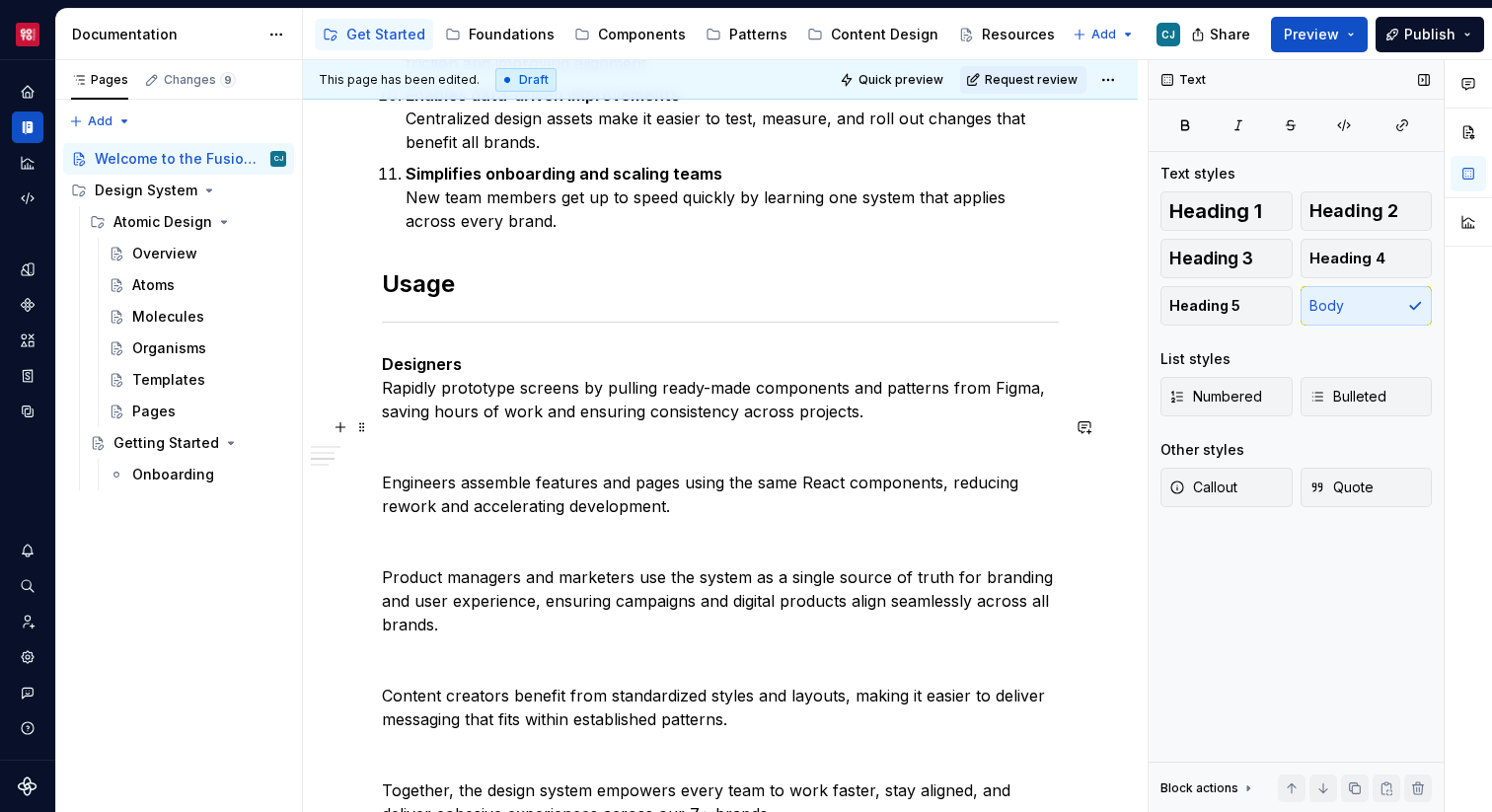
click at [500, 435] on p at bounding box center [720, 447] width 677 height 24
click at [452, 470] on p "Engineers assemble features and pages using the same React components, reducing…" at bounding box center [720, 494] width 677 height 48
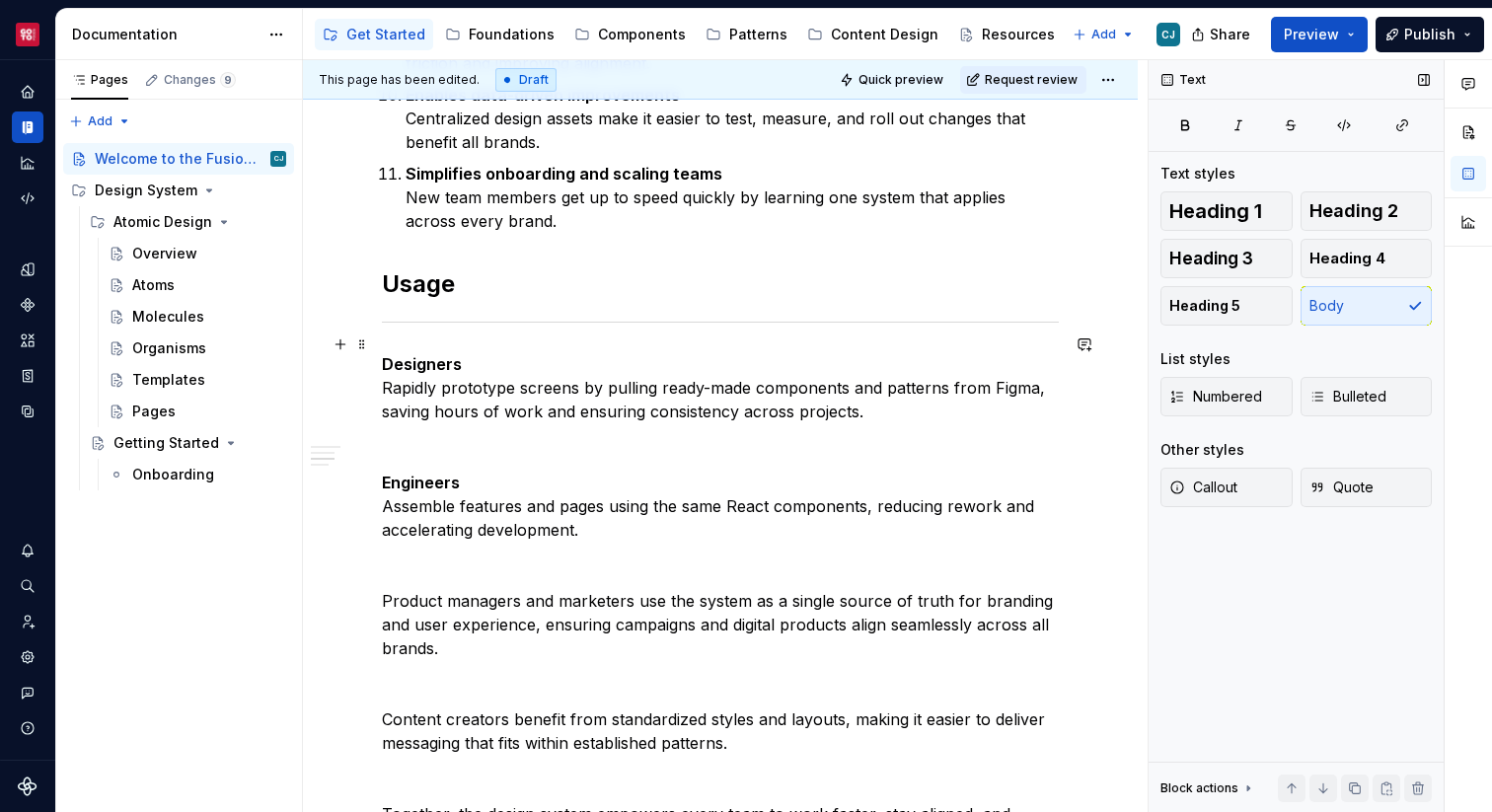
click at [511, 352] on p "Designers Rapidly prototype screens by pulling ready-made components and patter…" at bounding box center [720, 388] width 677 height 71
click at [565, 553] on p at bounding box center [720, 565] width 677 height 24
click at [576, 490] on p "Engineers Assemble features and pages using the same React components, reducing…" at bounding box center [720, 506] width 677 height 71
click at [521, 488] on p "Engineers Assemble features and pages using the same React components, reducing…" at bounding box center [720, 506] width 677 height 71
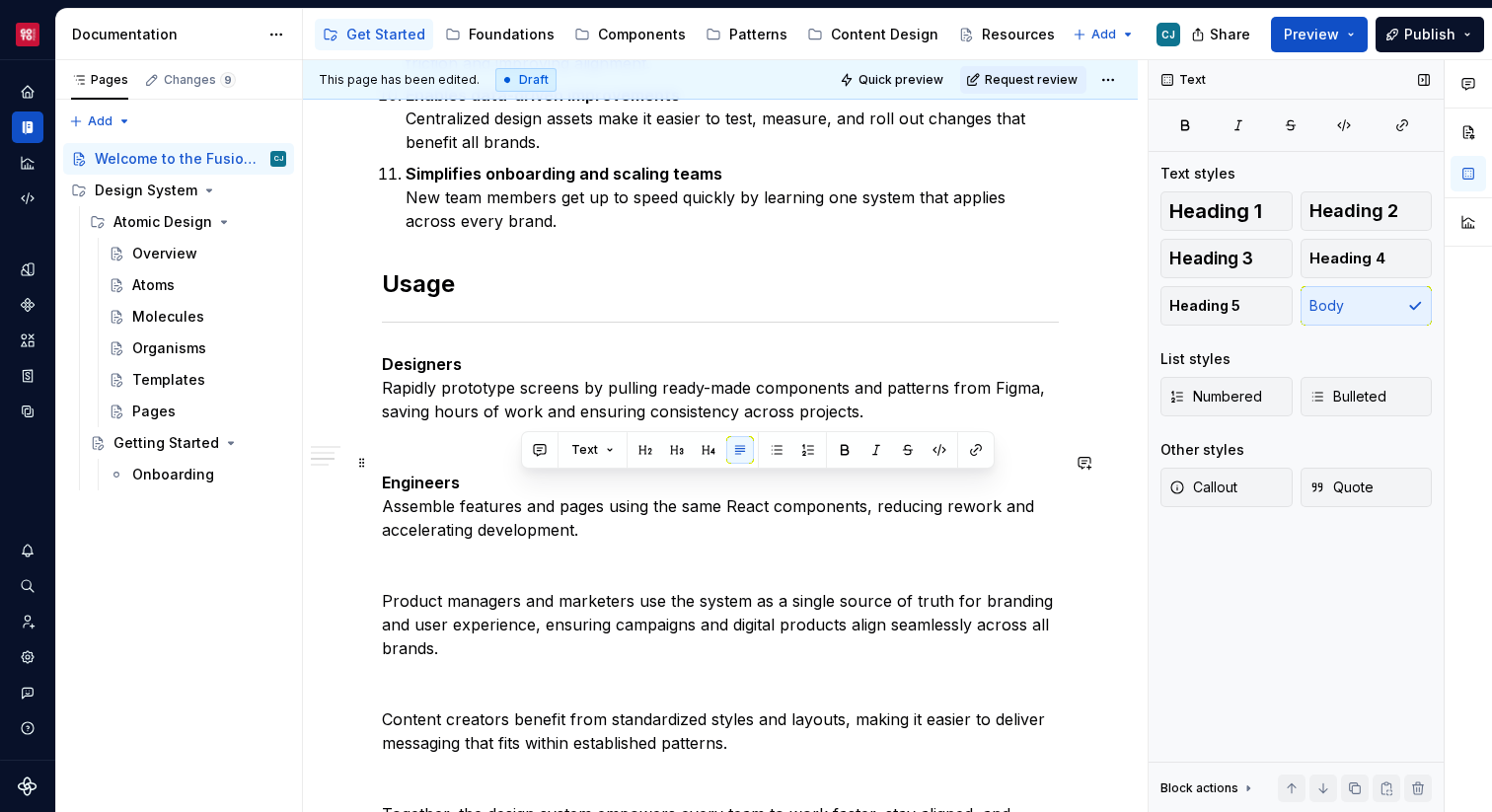
click at [632, 511] on p "Engineers Assemble features and pages using the same React components, reducing…" at bounding box center [720, 506] width 677 height 71
click at [684, 485] on p "Engineers Assemble features and pages using the same React components, reducing…" at bounding box center [720, 506] width 677 height 71
click at [709, 487] on p "Engineers Assemble features and pages using the same React components, reducing…" at bounding box center [720, 506] width 677 height 71
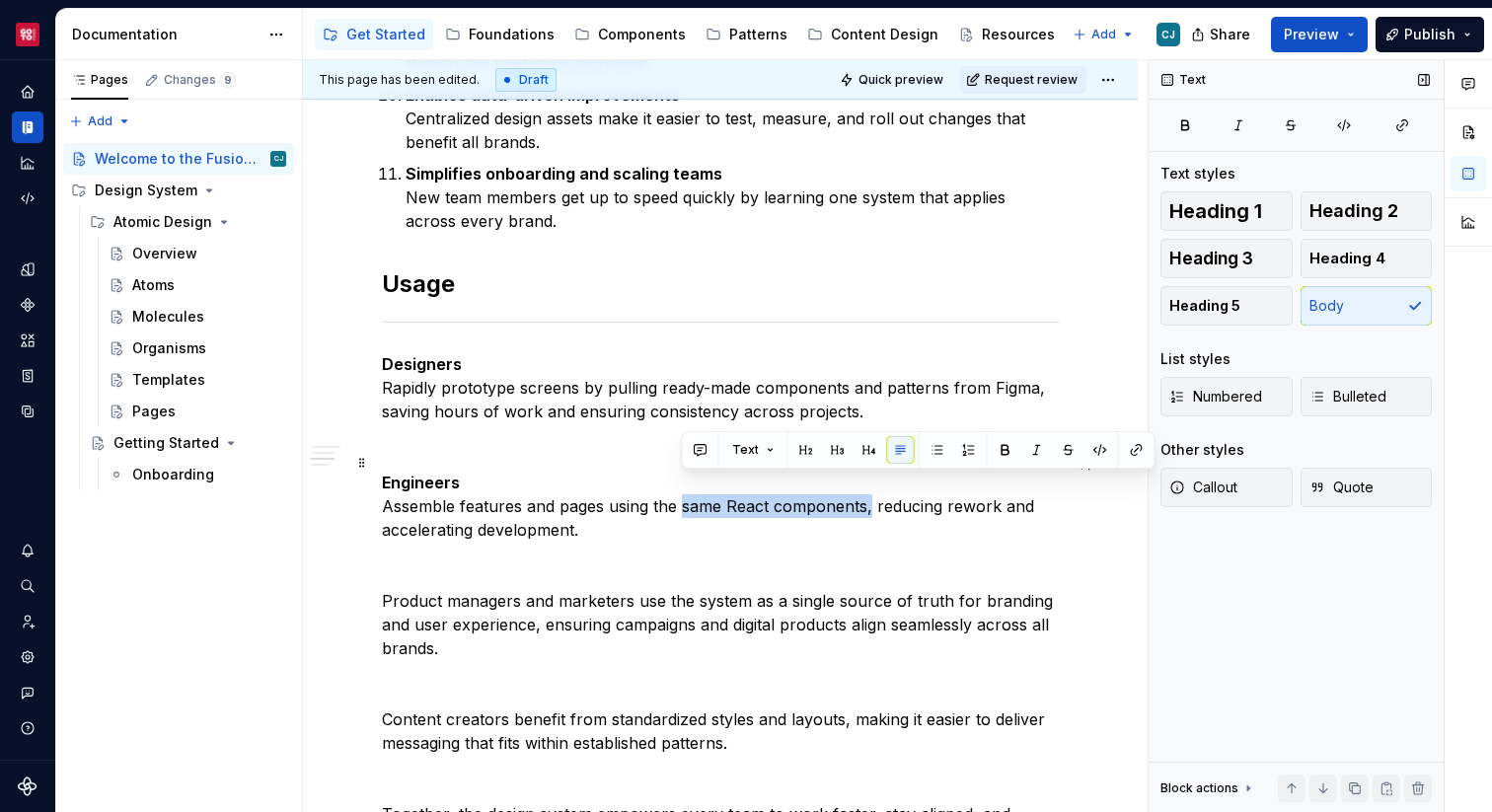
click at [866, 485] on p "Engineers Assemble features and pages using the same React components, reducing…" at bounding box center [720, 506] width 677 height 71
click at [715, 496] on p "Engineers Assemble features and pages using the same React components, reducing…" at bounding box center [720, 506] width 677 height 71
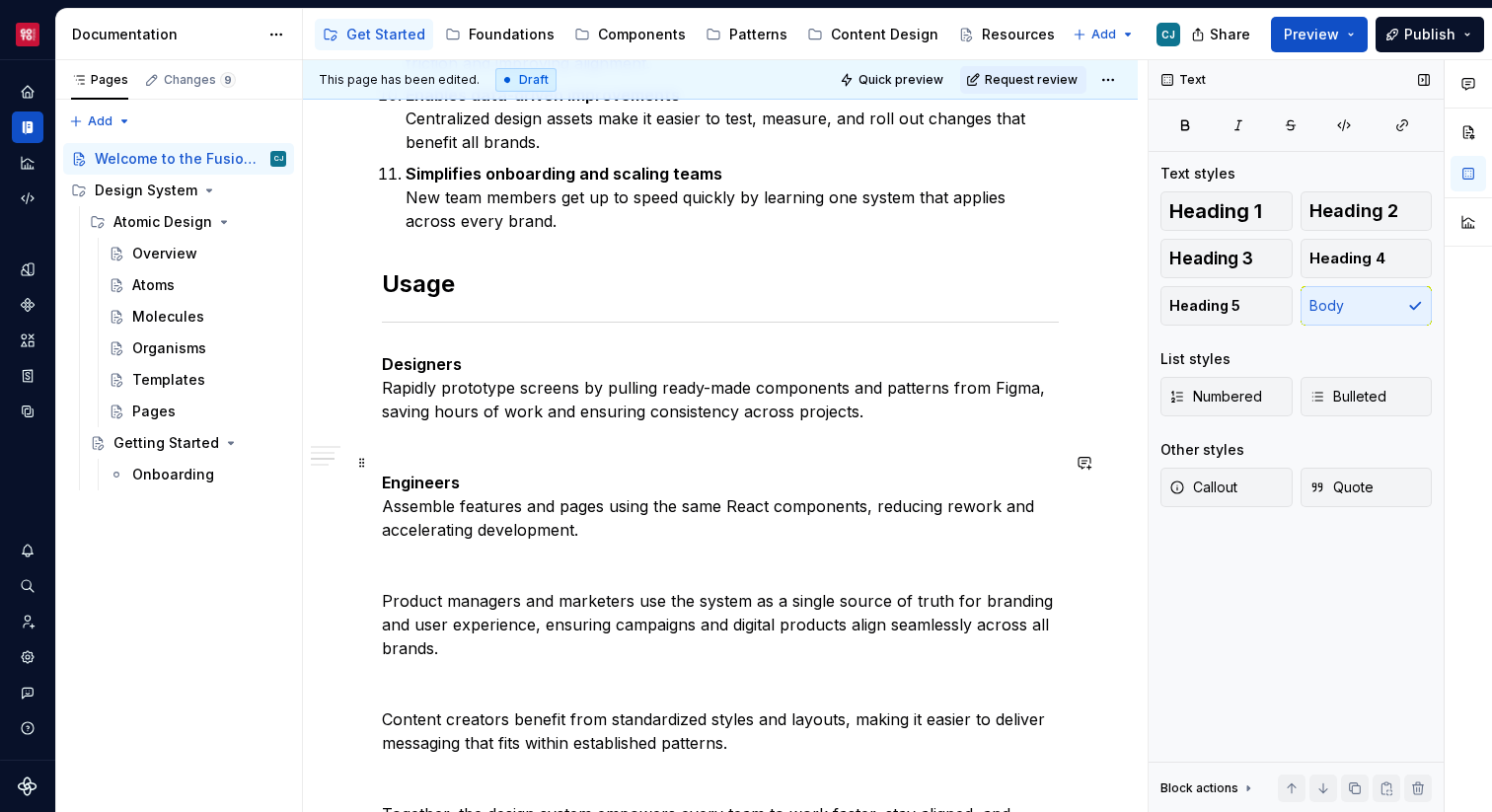
click at [635, 484] on p "Engineers Assemble features and pages using the same React components, reducing…" at bounding box center [720, 506] width 677 height 71
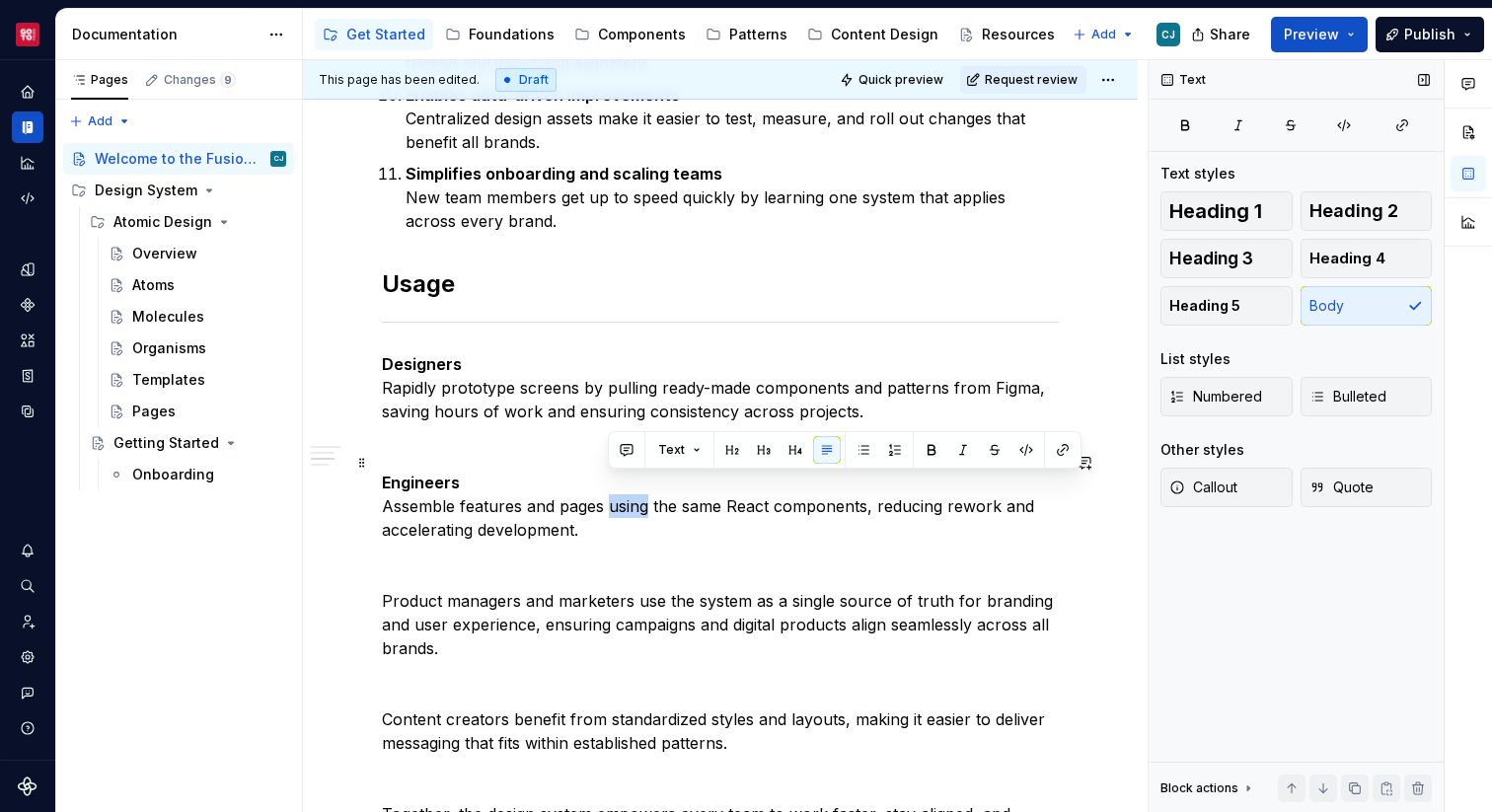
click at [635, 484] on p "Engineers Assemble features and pages using the same React components, reducing…" at bounding box center [720, 506] width 677 height 71
click at [743, 489] on p "Engineers Assemble features and pages using the same React components, reducing…" at bounding box center [720, 506] width 677 height 71
click at [708, 484] on p "Engineers Assemble features and pages using the same React components, reducing…" at bounding box center [720, 506] width 677 height 71
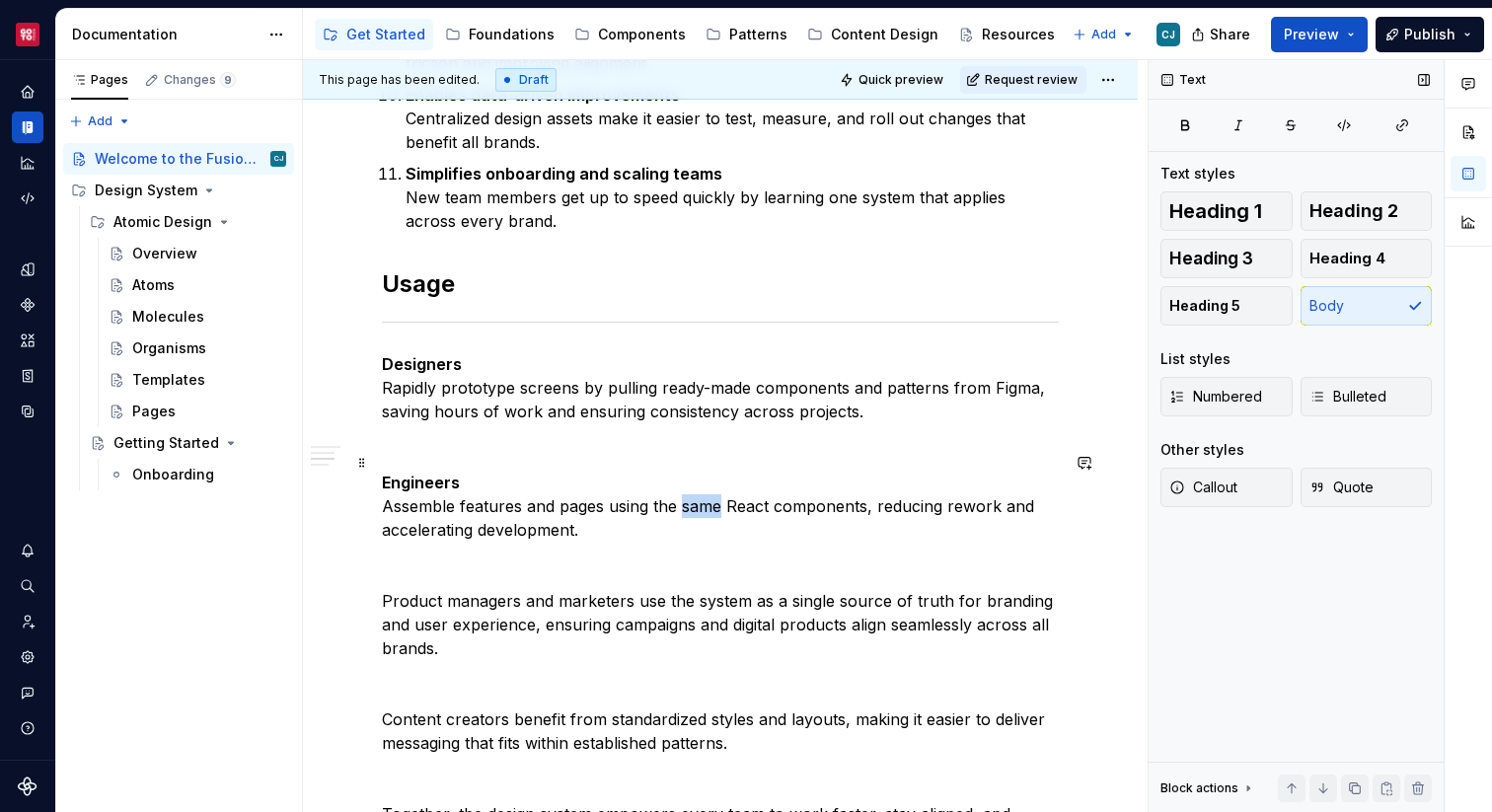
click at [708, 484] on p "Engineers Assemble features and pages using the same React components, reducing…" at bounding box center [720, 506] width 677 height 71
click at [858, 486] on p "Engineers Assemble features and pages using a shared React components, reducing…" at bounding box center [720, 506] width 677 height 71
click at [557, 435] on p at bounding box center [720, 447] width 677 height 24
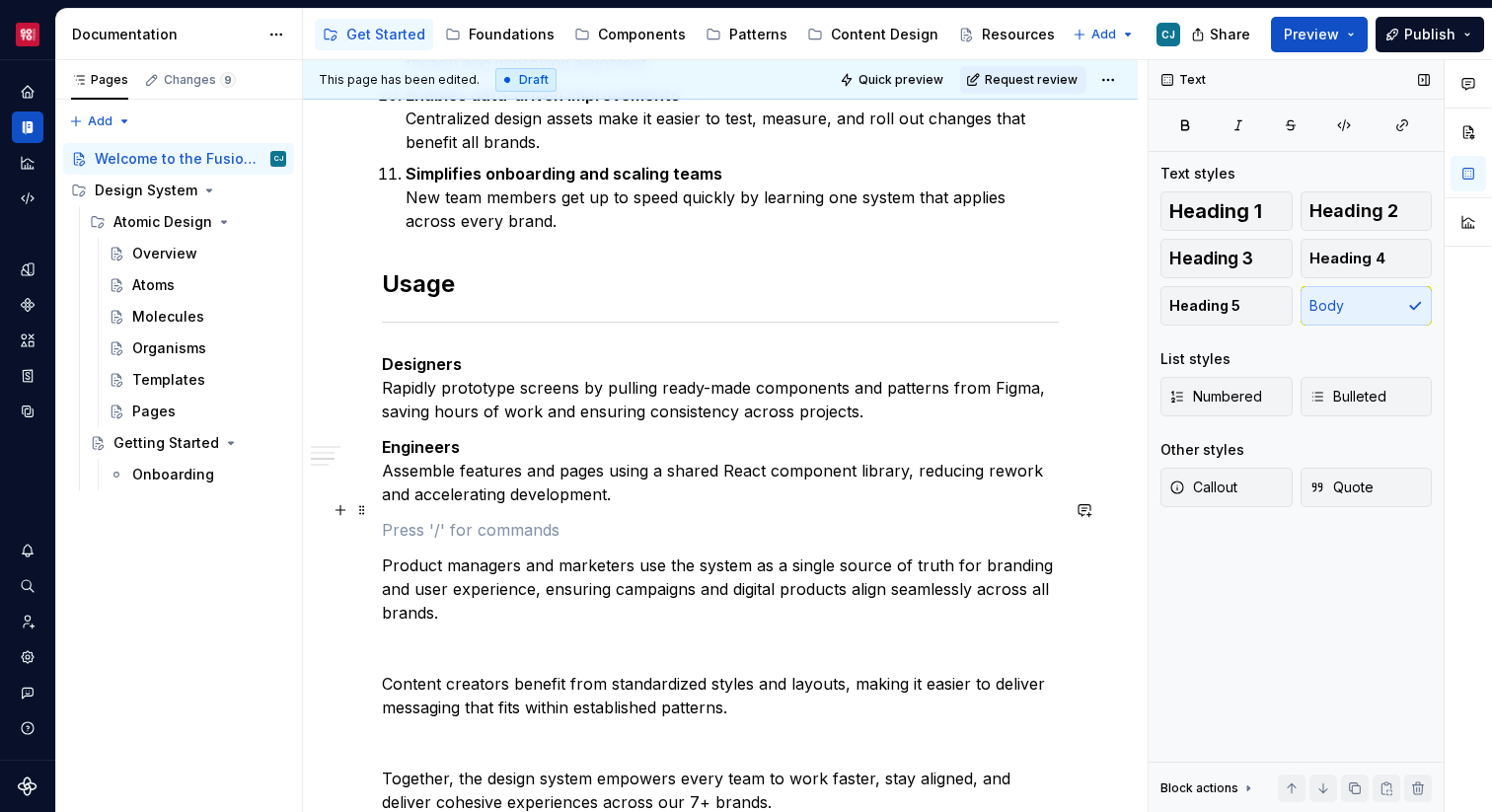
click at [503, 518] on p at bounding box center [720, 529] width 677 height 24
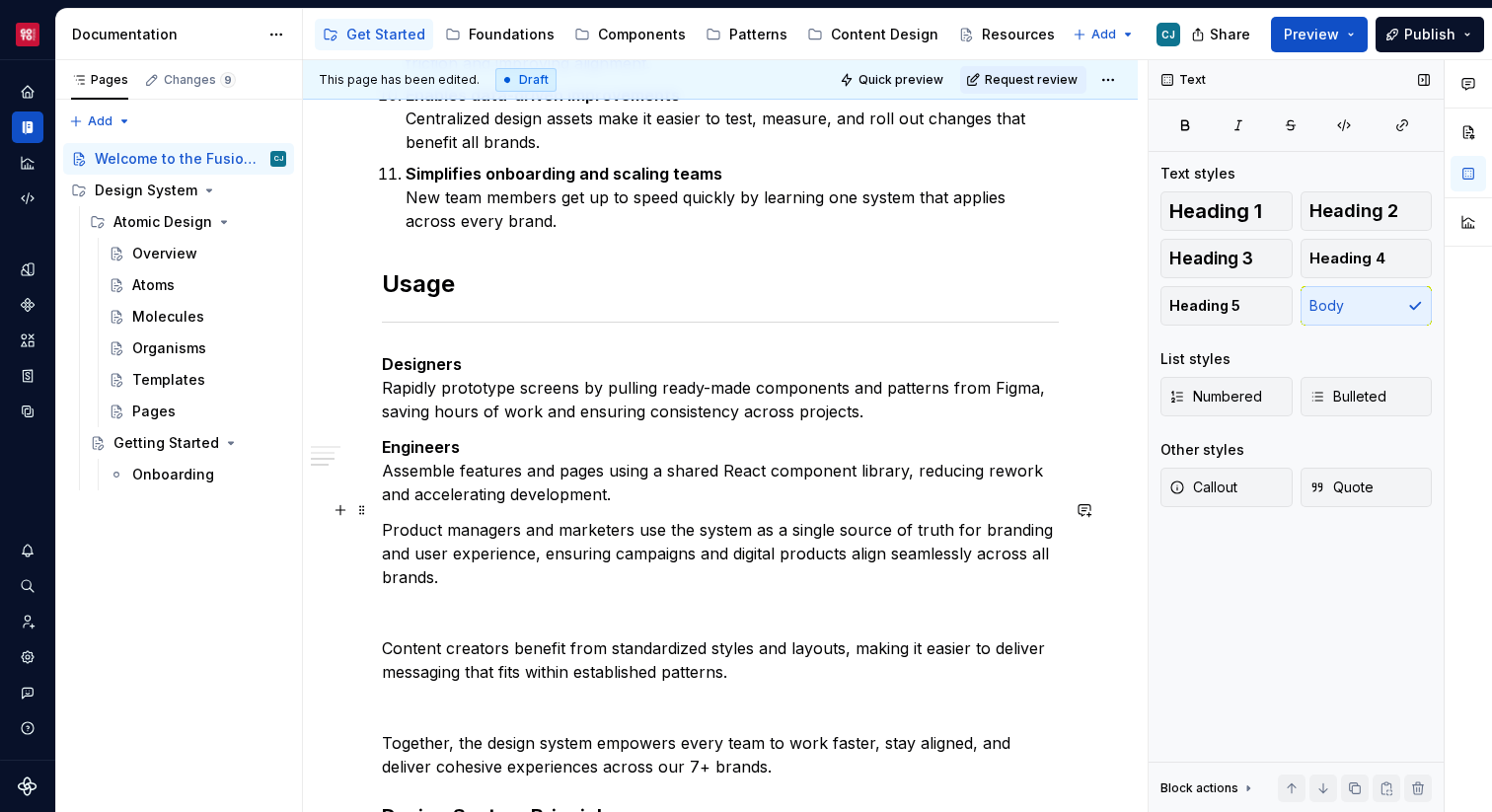
click at [383, 518] on p "Product managers and marketers use the system as a single source of truth for b…" at bounding box center [720, 553] width 677 height 71
click at [628, 518] on p "Product managers and marketers use the system as a single source of truth for b…" at bounding box center [720, 553] width 677 height 71
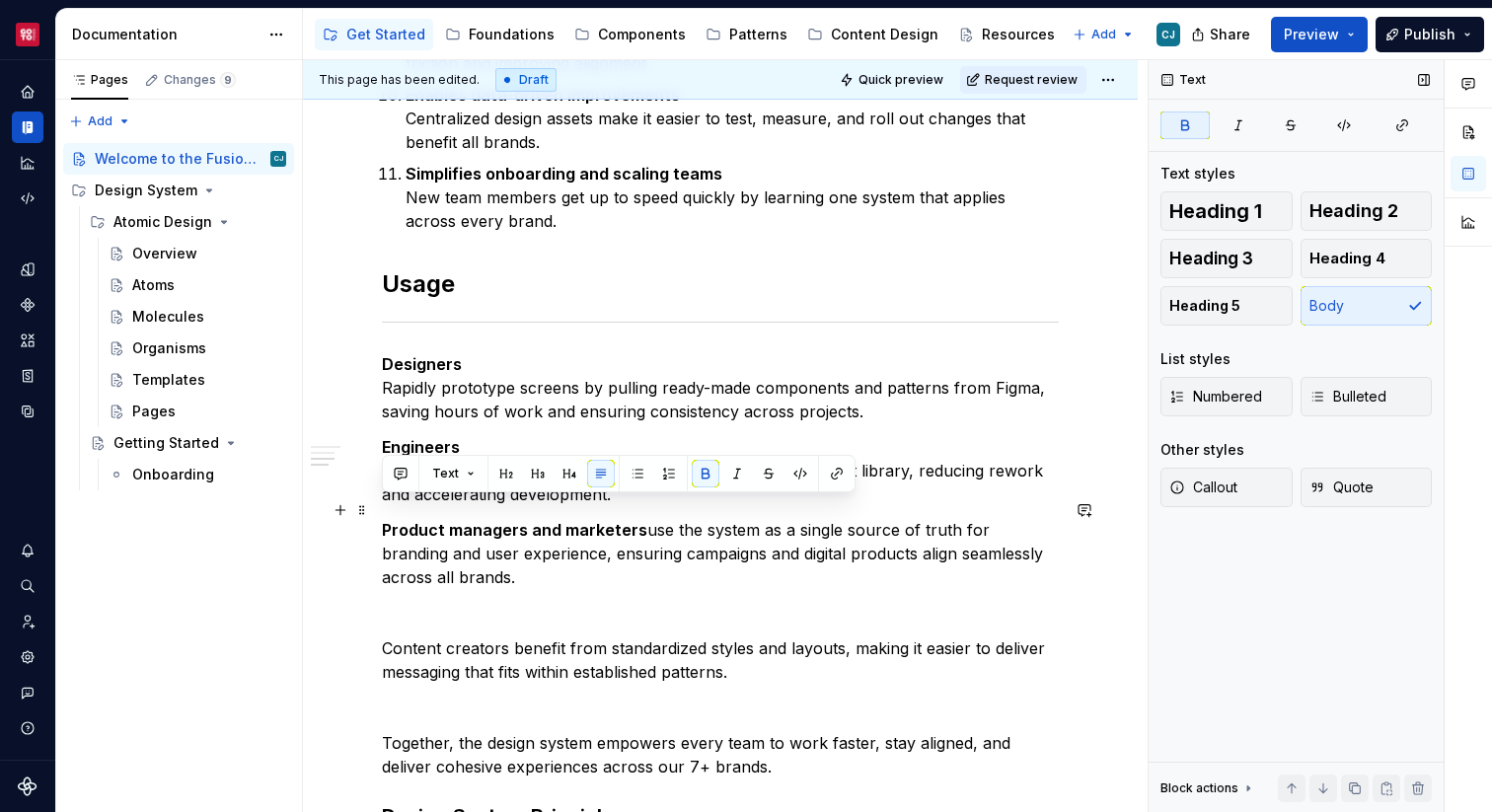
click at [645, 518] on p "Product managers and marketers use the system as a single source of truth for b…" at bounding box center [720, 553] width 677 height 71
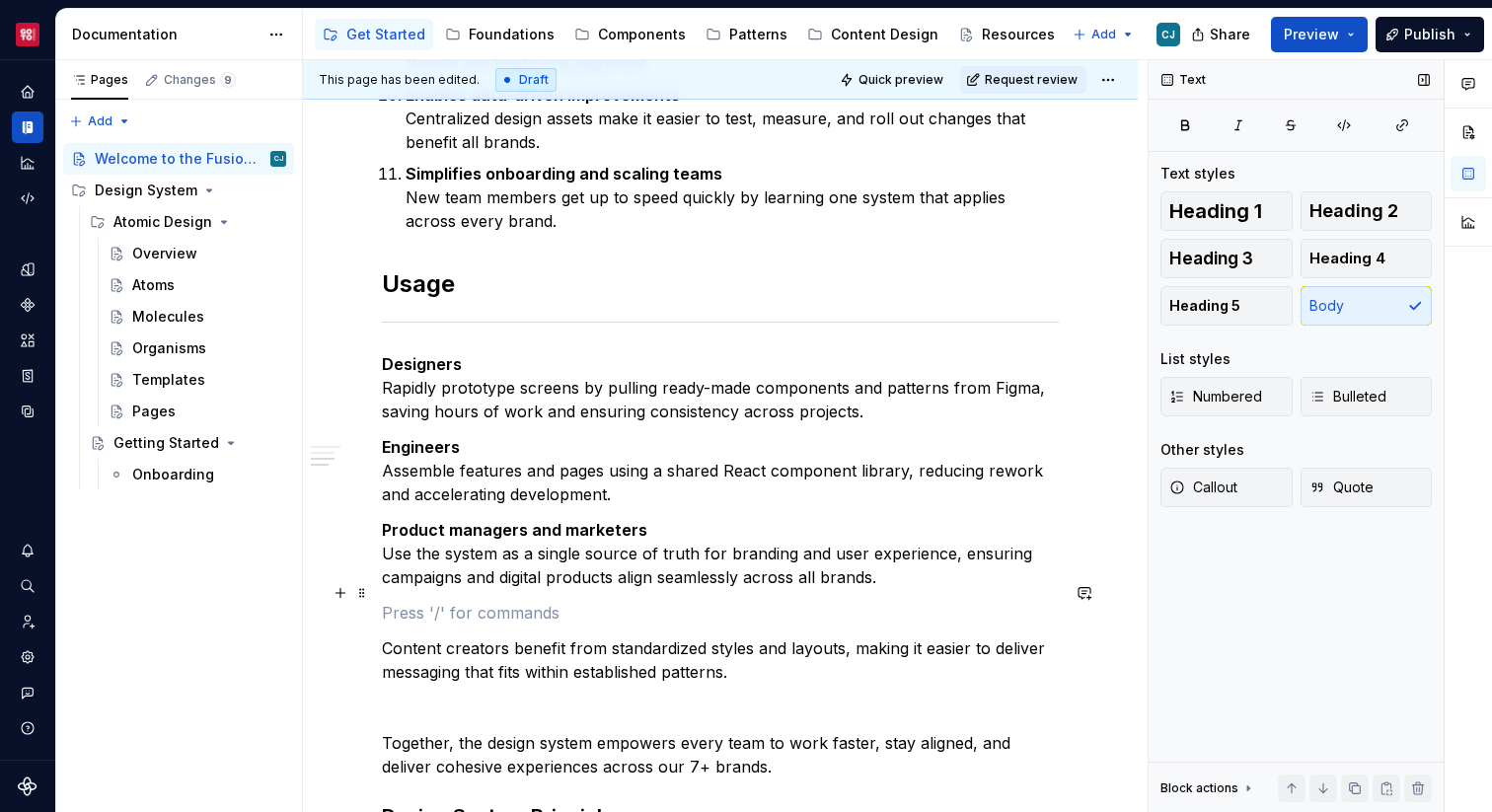
click at [620, 601] on p at bounding box center [720, 613] width 677 height 24
click at [565, 520] on strong "Product managers and marketers" at bounding box center [515, 529] width 266 height 20
click at [449, 520] on strong "Product managers and marketers" at bounding box center [515, 529] width 266 height 20
click at [561, 520] on strong "Product Managers and marketers" at bounding box center [515, 529] width 267 height 20
click at [561, 520] on strong "Product Managers and Marketing" at bounding box center [515, 529] width 266 height 20
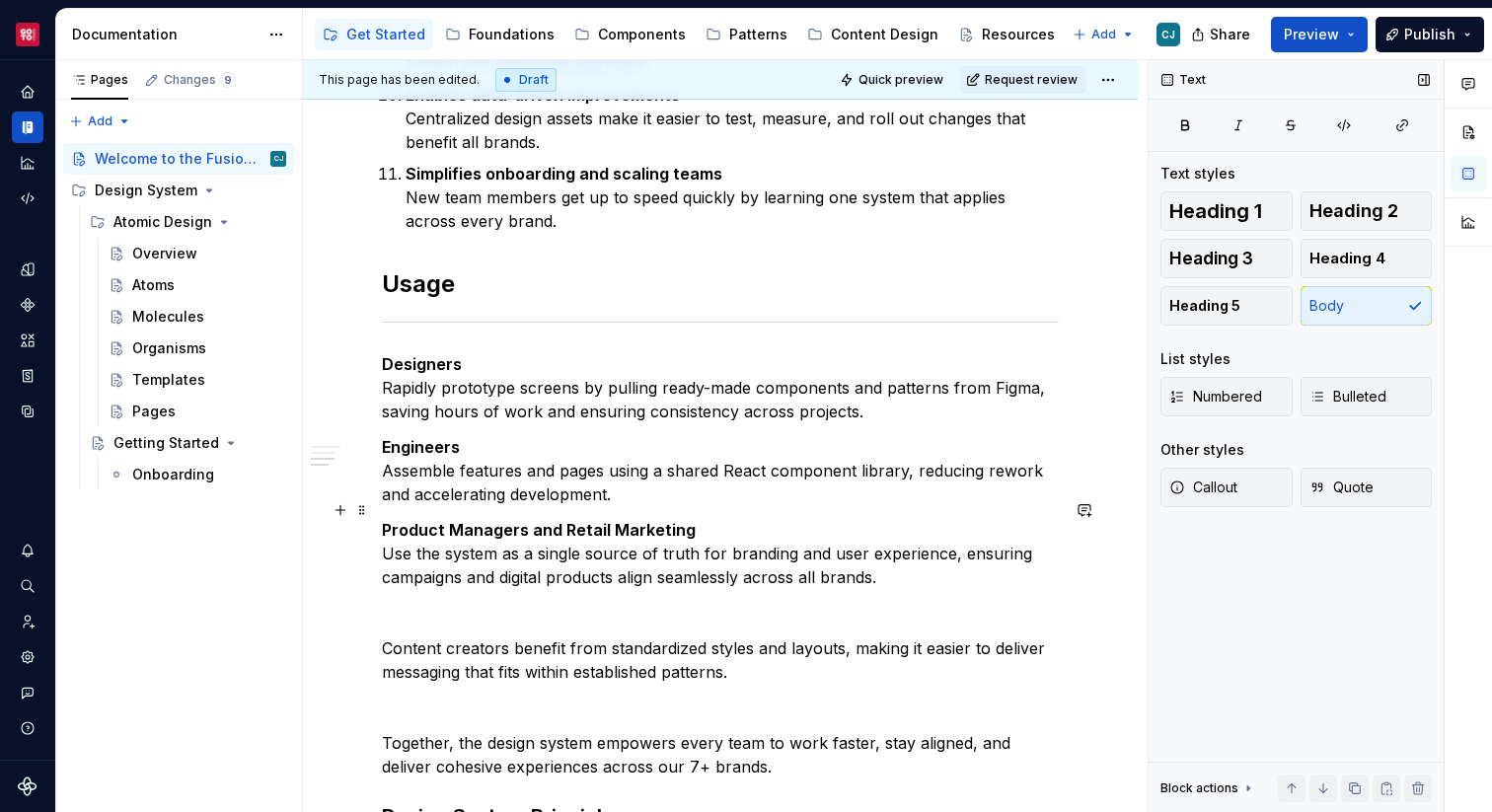
click at [895, 545] on p "Product Managers and Retail Marketing Use the system as a single source of trut…" at bounding box center [720, 553] width 677 height 71
click at [794, 601] on p at bounding box center [720, 613] width 677 height 24
click at [584, 520] on strong "Product Managers and Retail Marketing" at bounding box center [539, 529] width 313 height 20
click at [706, 601] on p at bounding box center [720, 613] width 677 height 24
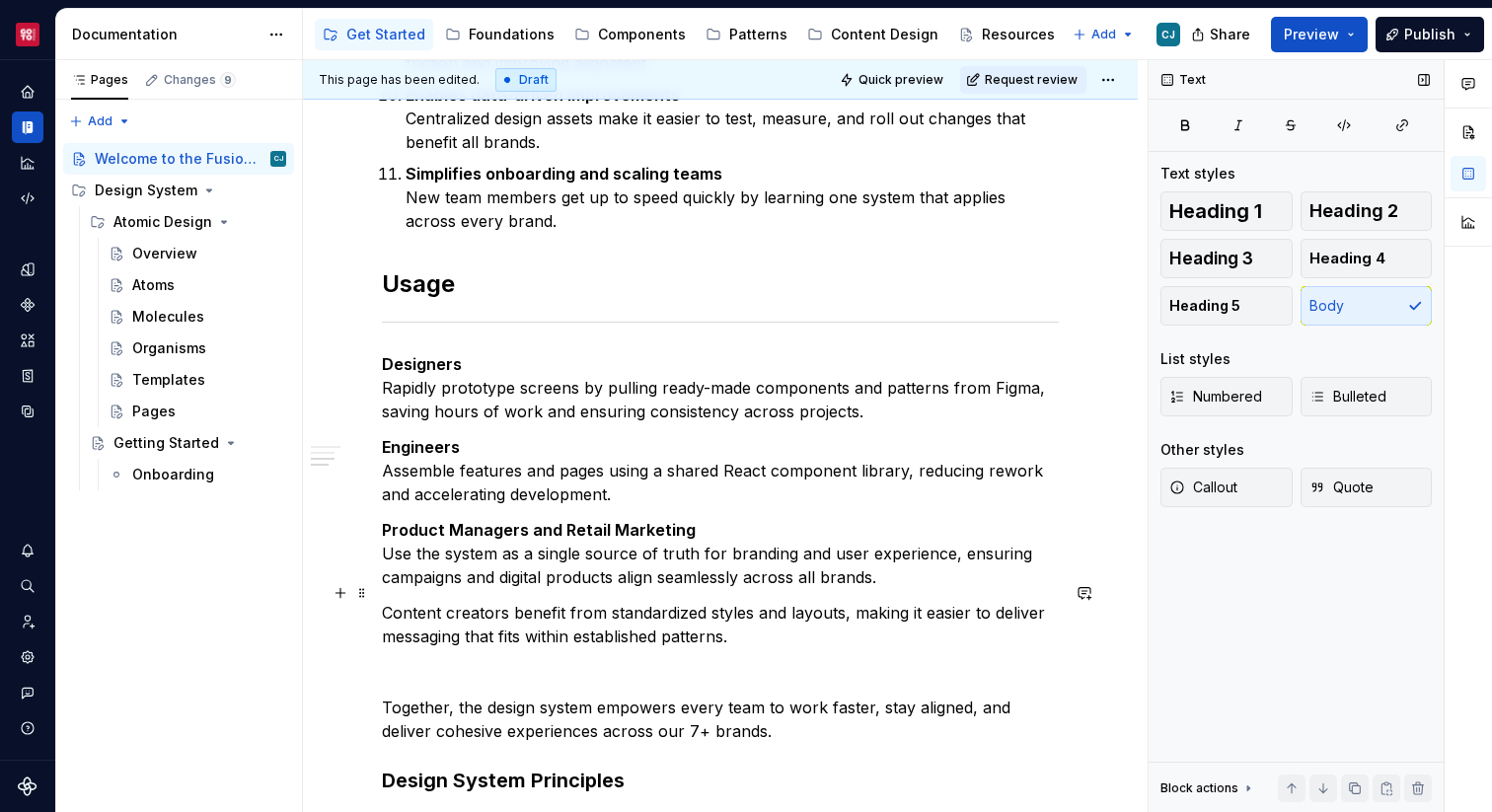
click at [384, 601] on p "Content creators benefit from standardized styles and layouts, making it easier…" at bounding box center [720, 625] width 677 height 48
click at [502, 601] on p "Content creators benefit from standardized styles and layouts, making it easier…" at bounding box center [720, 625] width 677 height 48
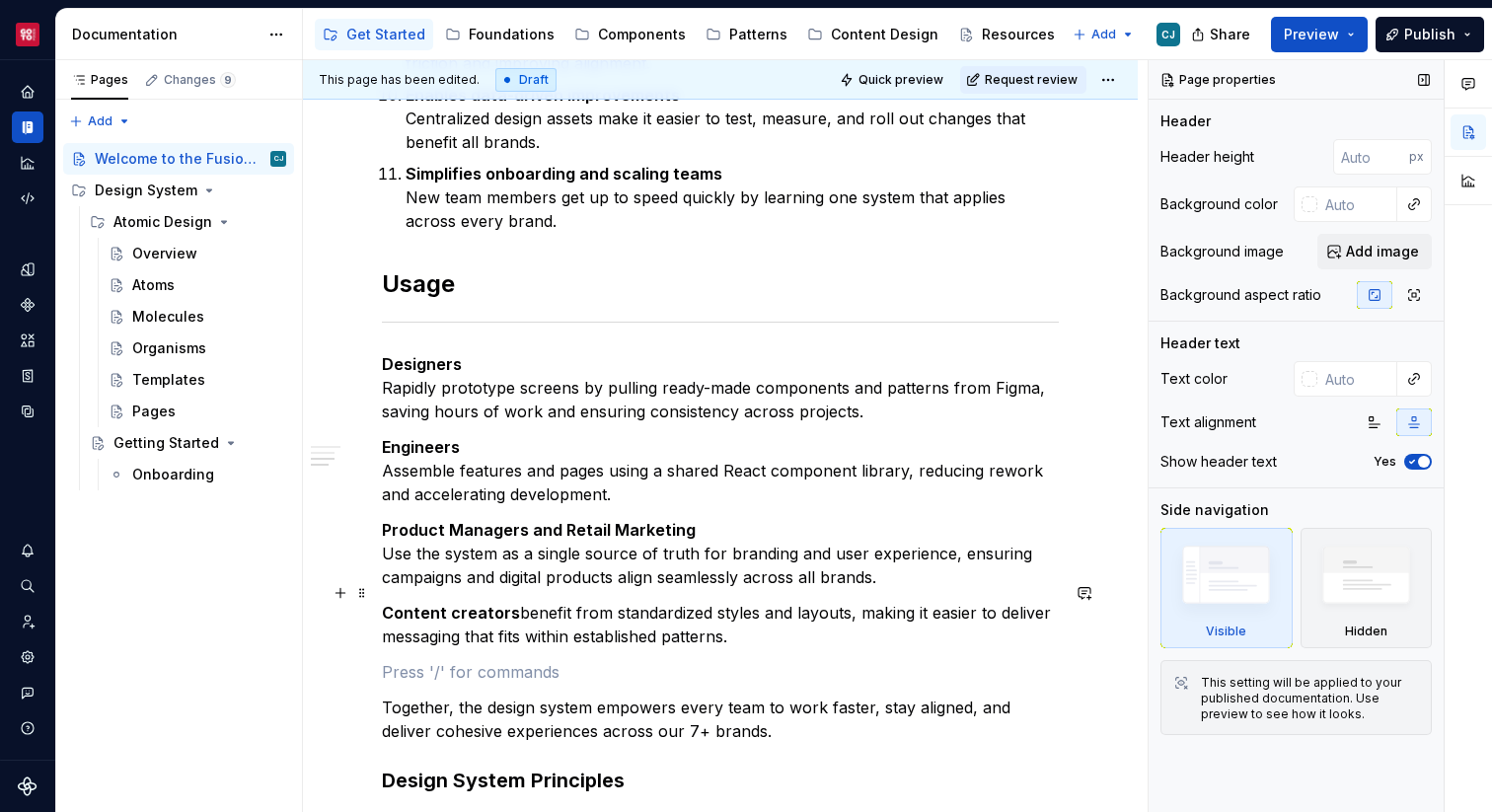
click at [517, 601] on p "Content creators benefit from standardized styles and layouts, making it easier…" at bounding box center [720, 625] width 677 height 48
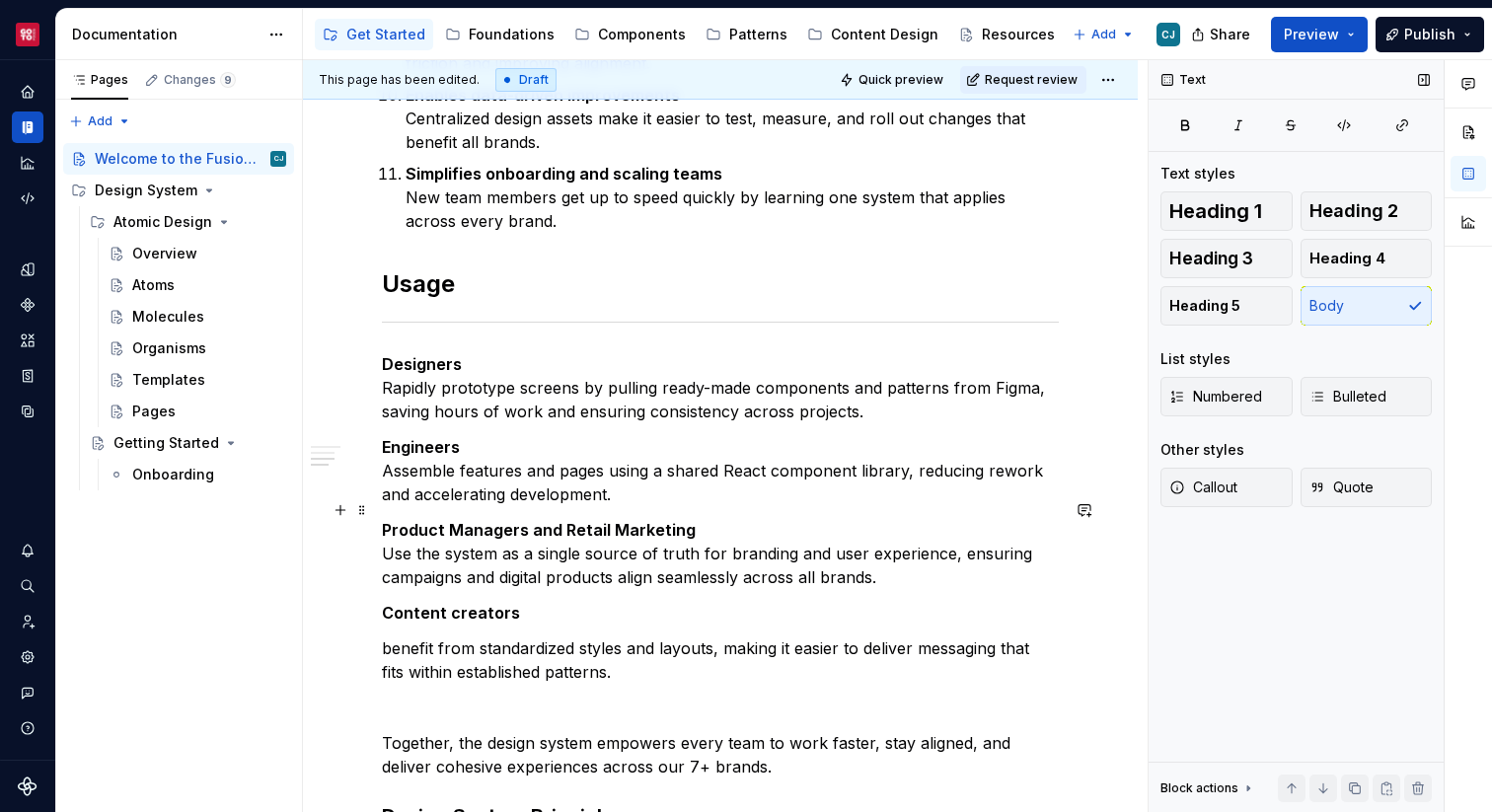
click at [384, 533] on p "Product Managers and Retail Marketing Use the system as a single source of trut…" at bounding box center [720, 553] width 677 height 71
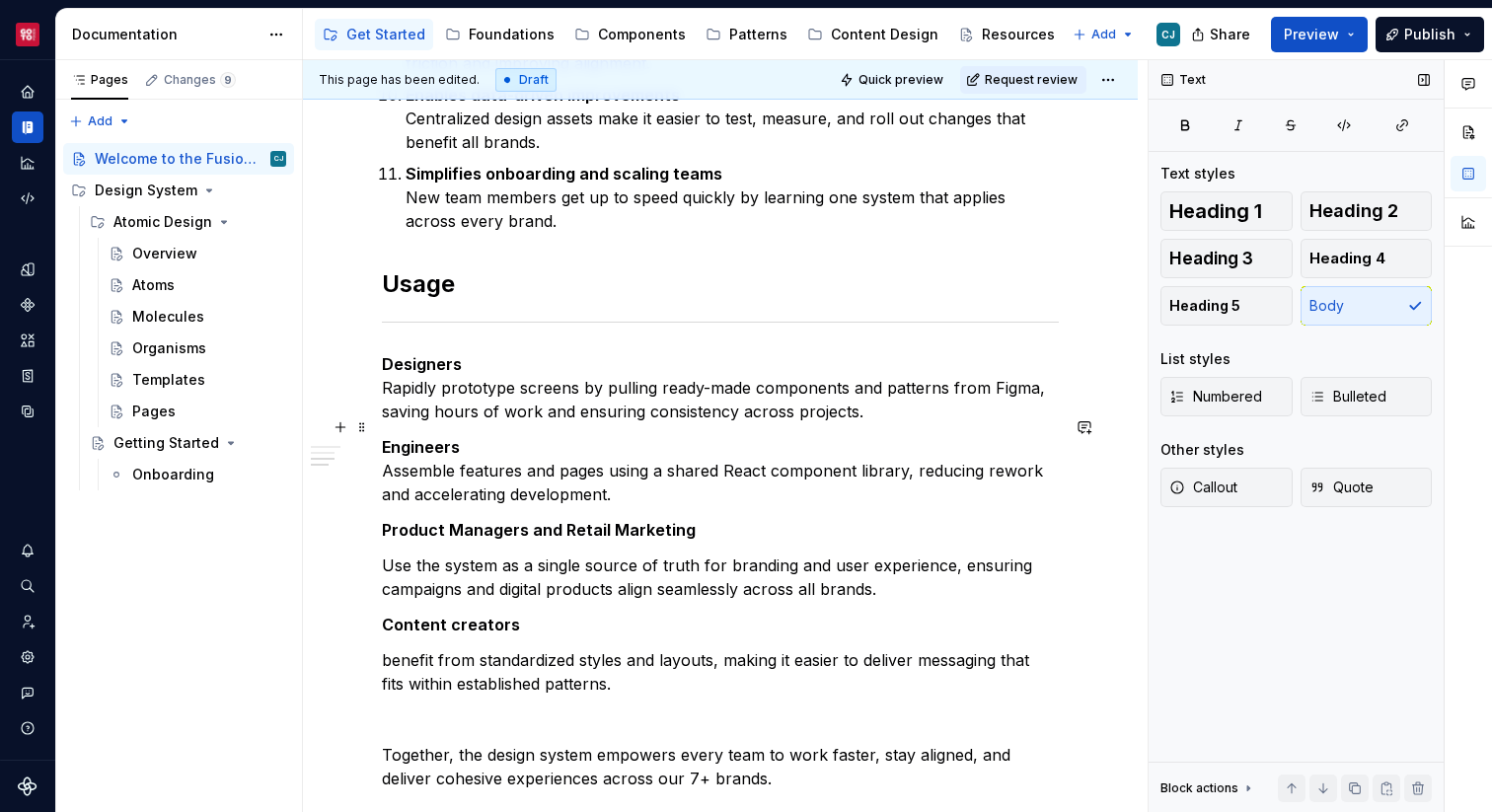
click at [386, 455] on p "Engineers Assemble features and pages using a shared React component library, r…" at bounding box center [720, 471] width 677 height 71
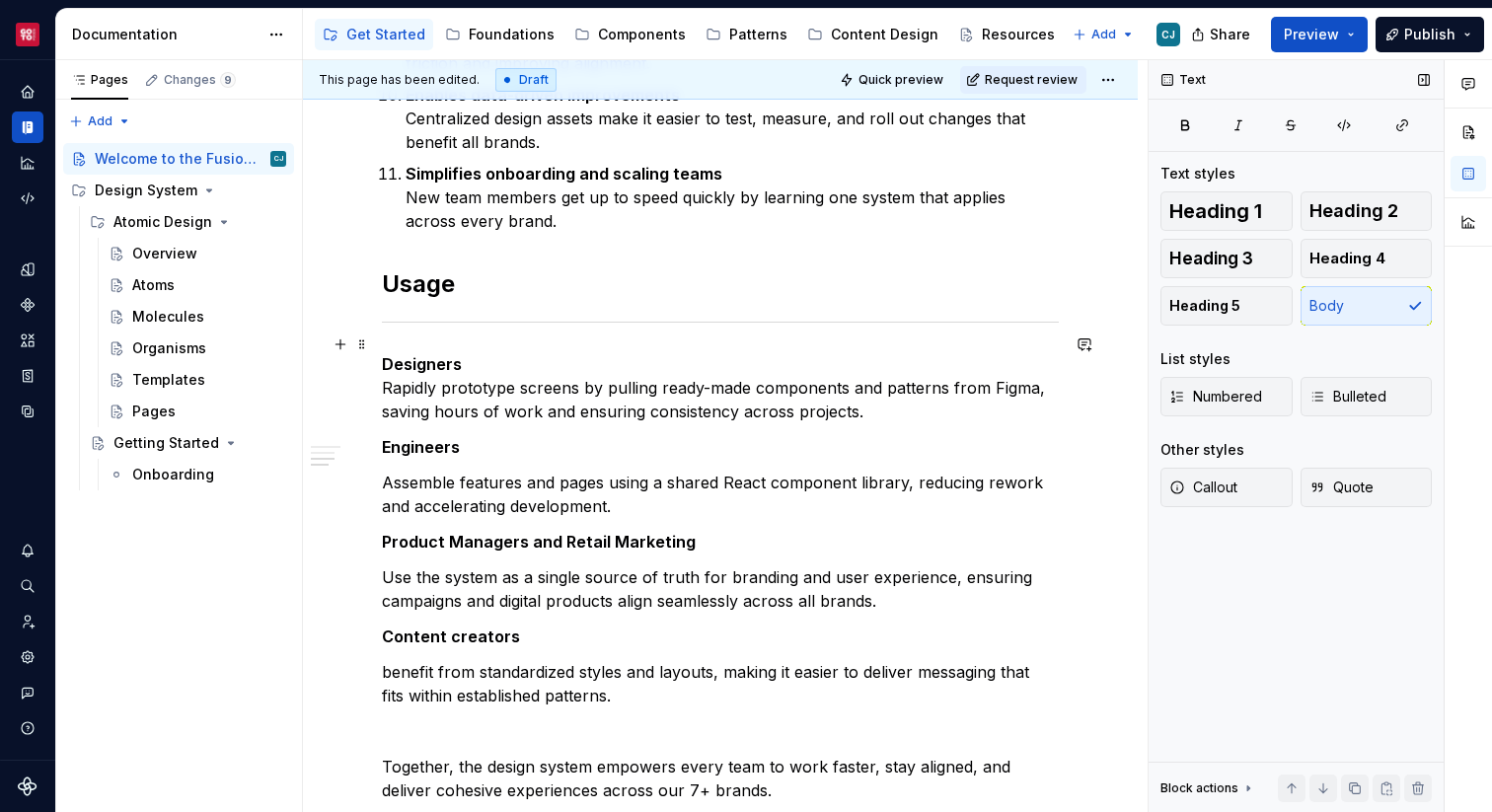
click at [384, 369] on p "Designers Rapidly prototype screens by pulling ready-made components and patter…" at bounding box center [720, 388] width 677 height 71
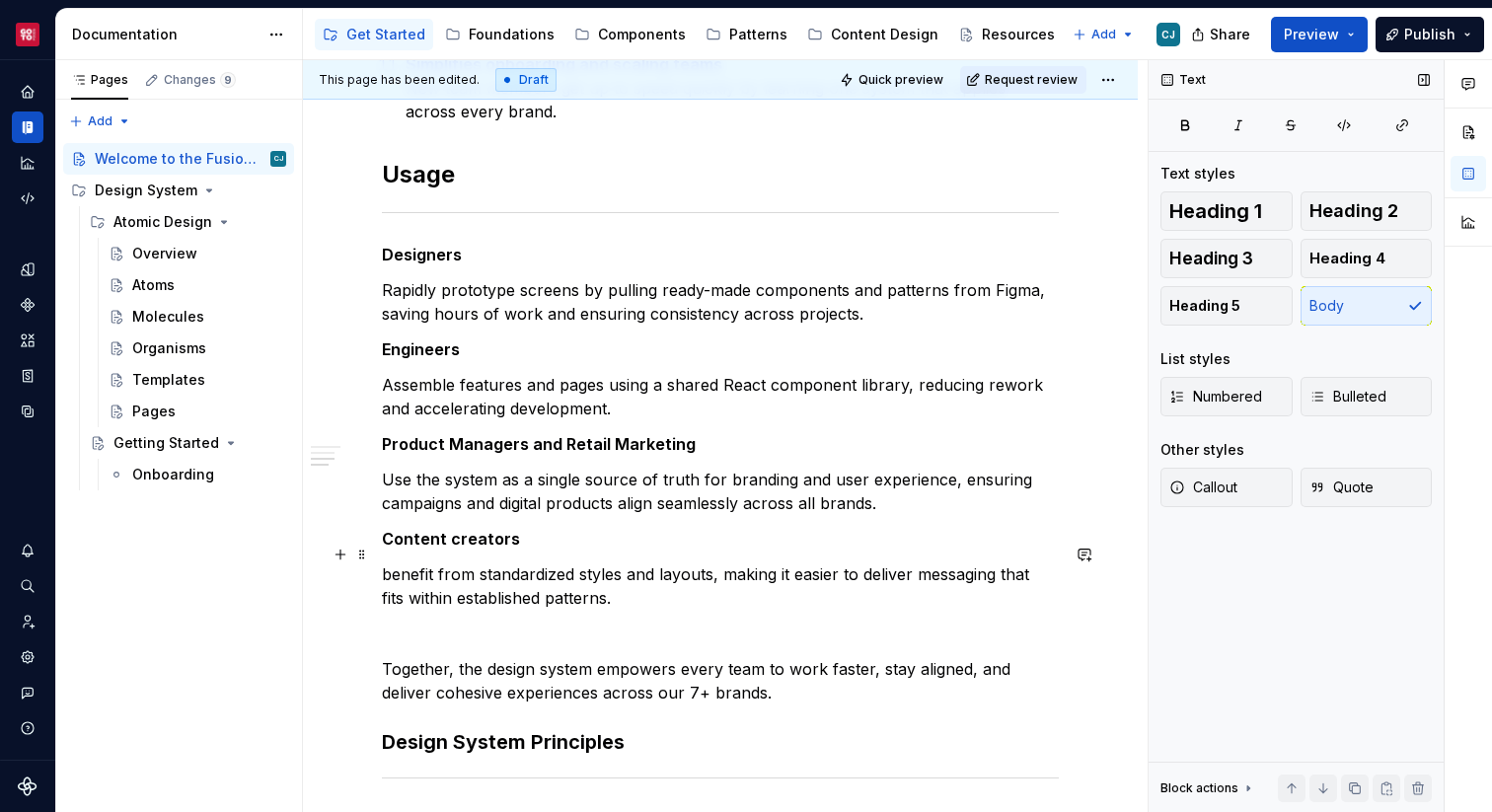
scroll to position [1791, 0]
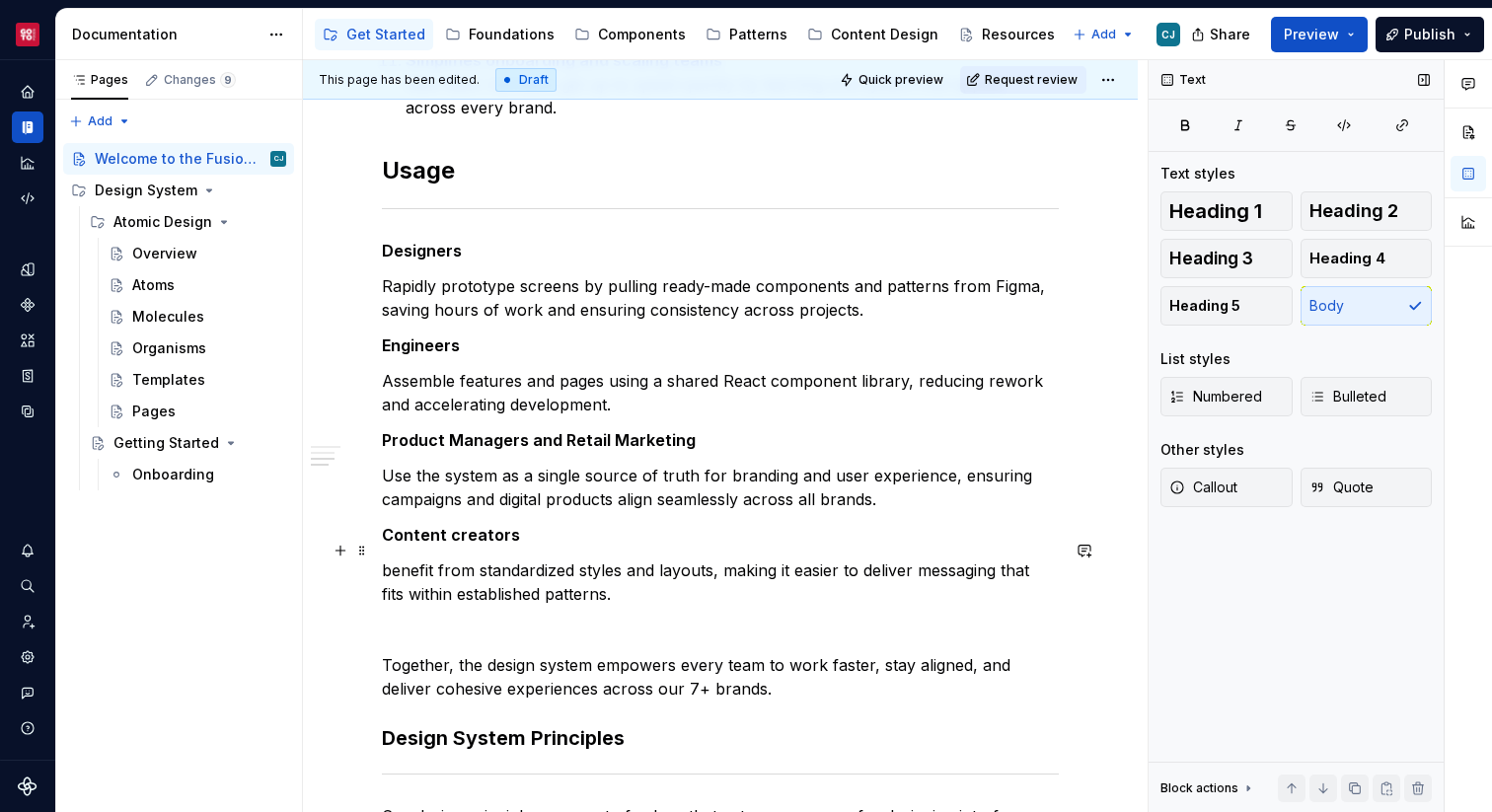
click at [467, 524] on strong "Content creators" at bounding box center [450, 534] width 138 height 20
click at [616, 558] on p "Benefit from standardized styles and layouts, making it easier to deliver messa…" at bounding box center [720, 582] width 677 height 48
click at [702, 562] on p "Benefit from standardized styles and layouts, making it easier to deliver messa…" at bounding box center [720, 582] width 677 height 48
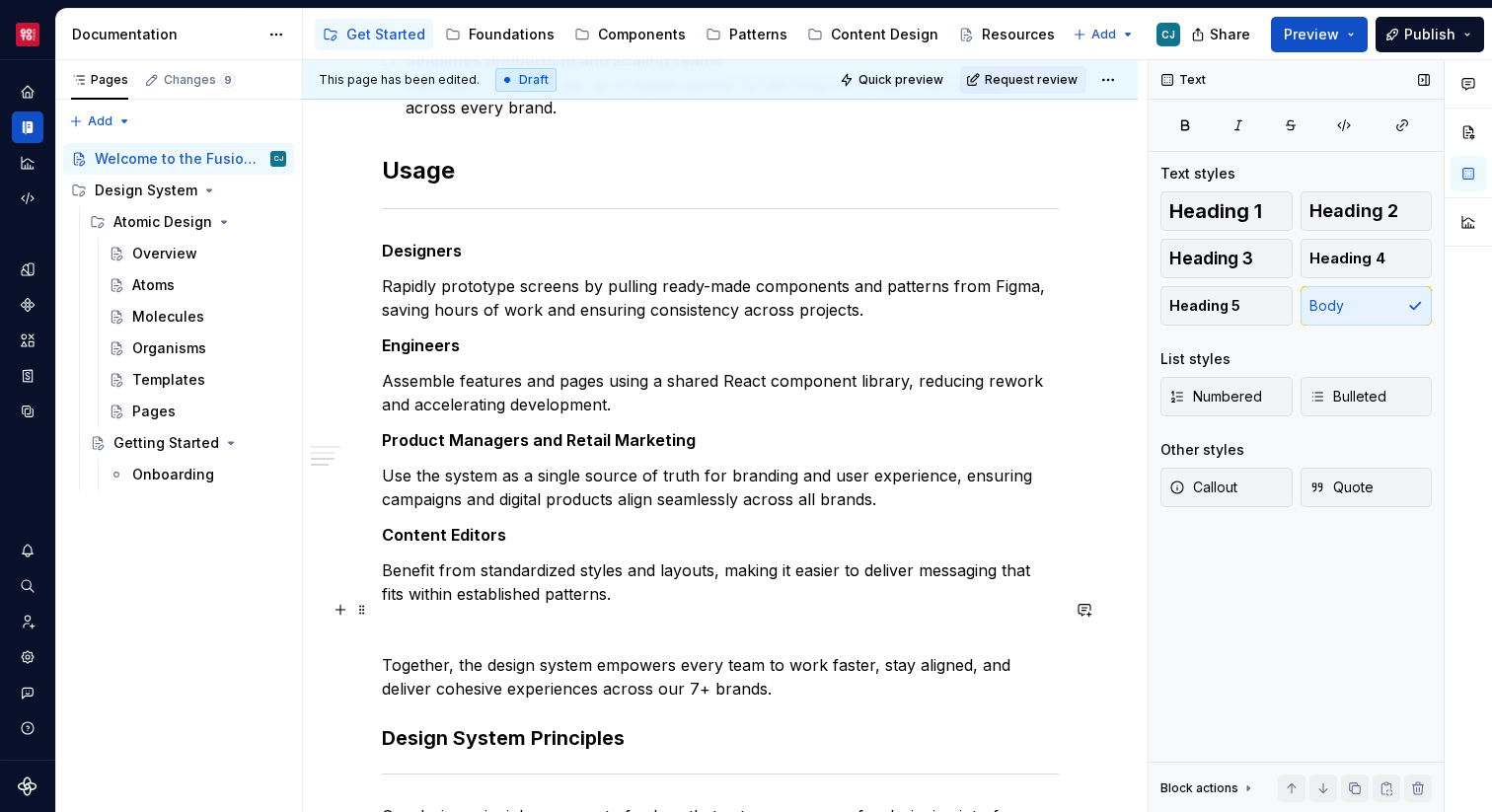
click at [615, 618] on p at bounding box center [720, 630] width 677 height 24
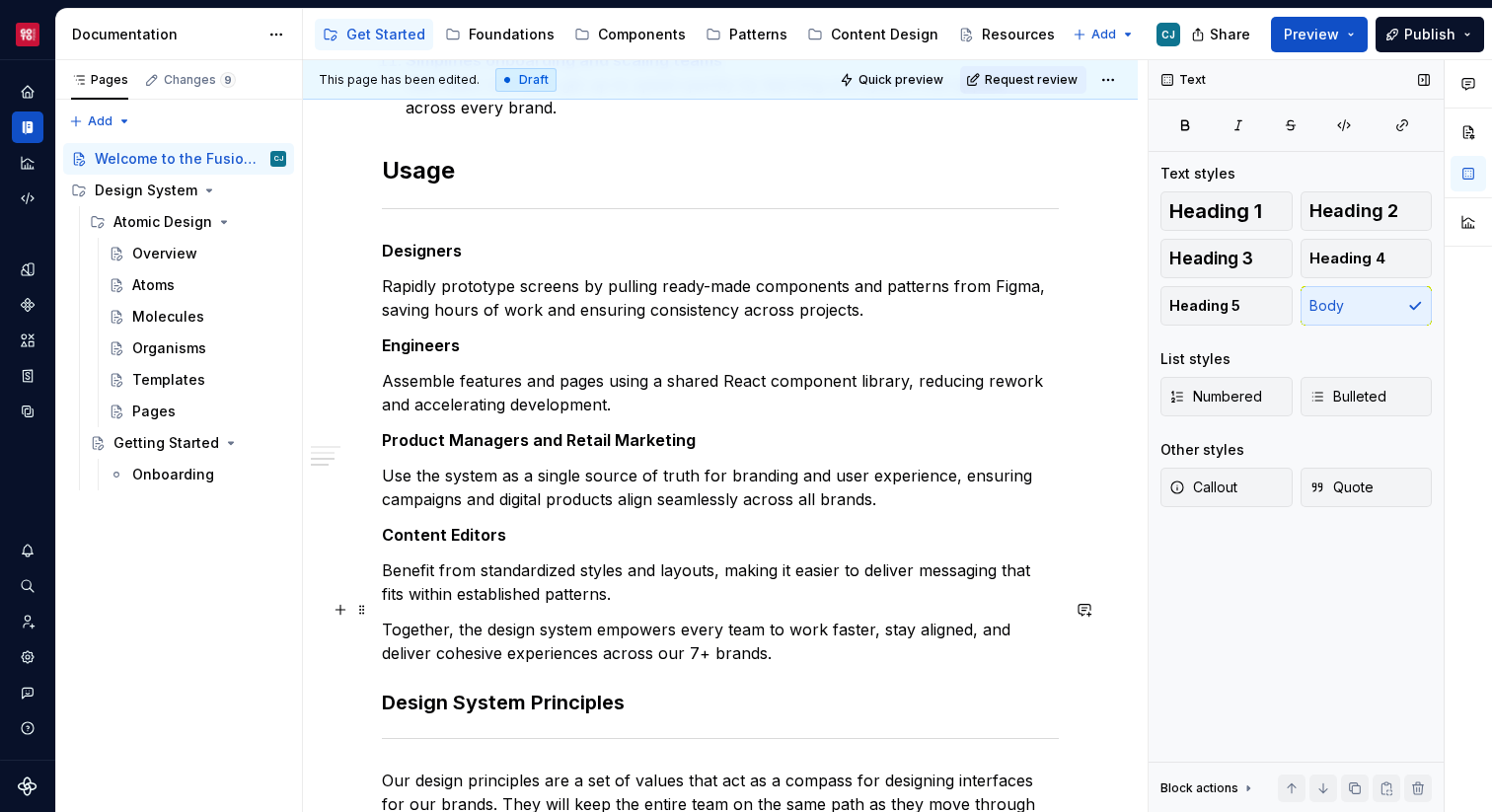
click at [462, 618] on p "Together, the design system empowers every team to work faster, stay aligned, a…" at bounding box center [720, 641] width 677 height 48
click at [529, 630] on p "The design system empowers every team to work faster, stay aligned, and deliver…" at bounding box center [720, 641] width 677 height 48
click at [579, 633] on p "The design system empowers every team to work faster, stay aligned, and deliver…" at bounding box center [720, 641] width 677 height 48
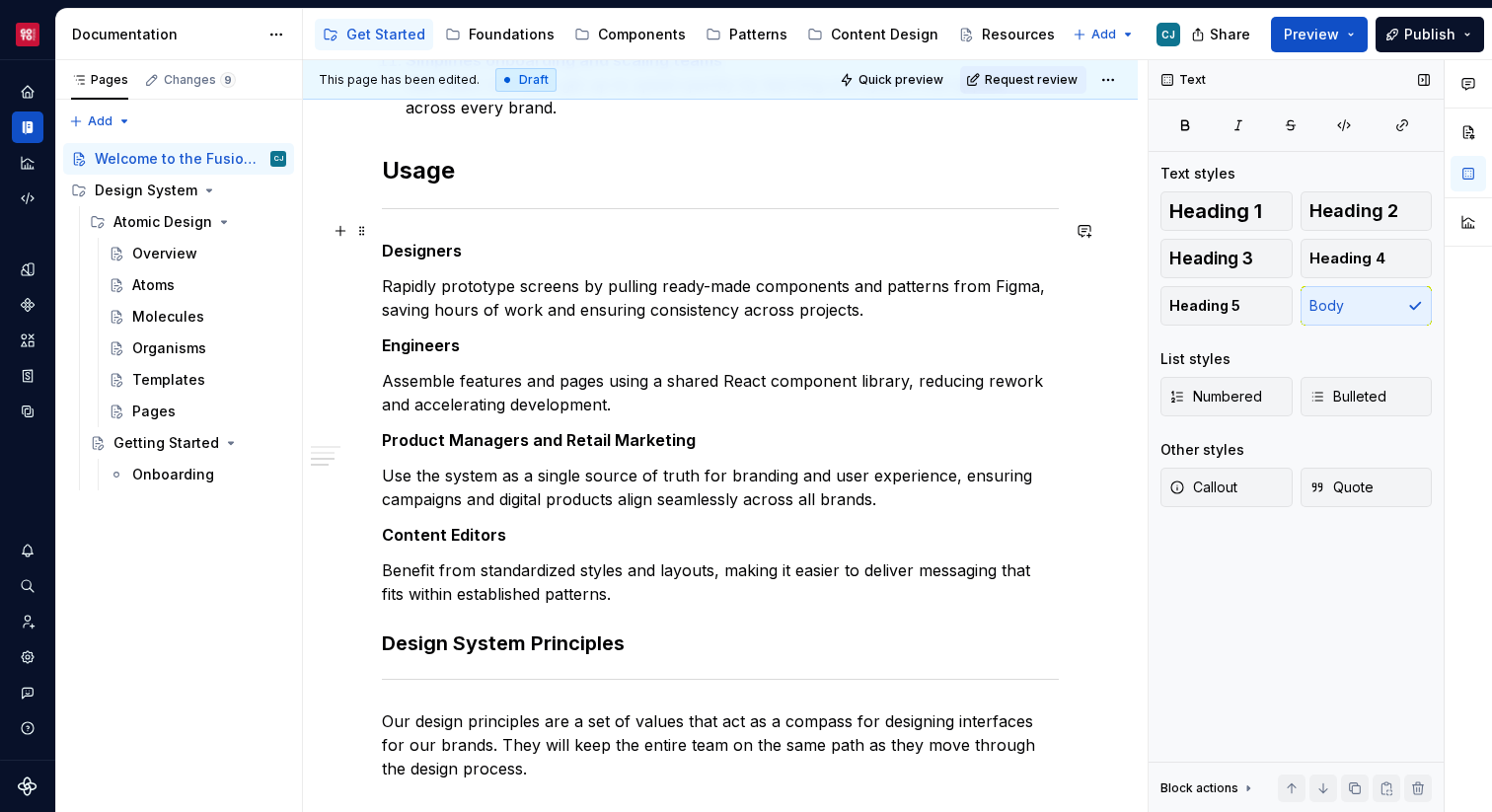
click at [388, 241] on strong "Designers" at bounding box center [422, 251] width 80 height 20
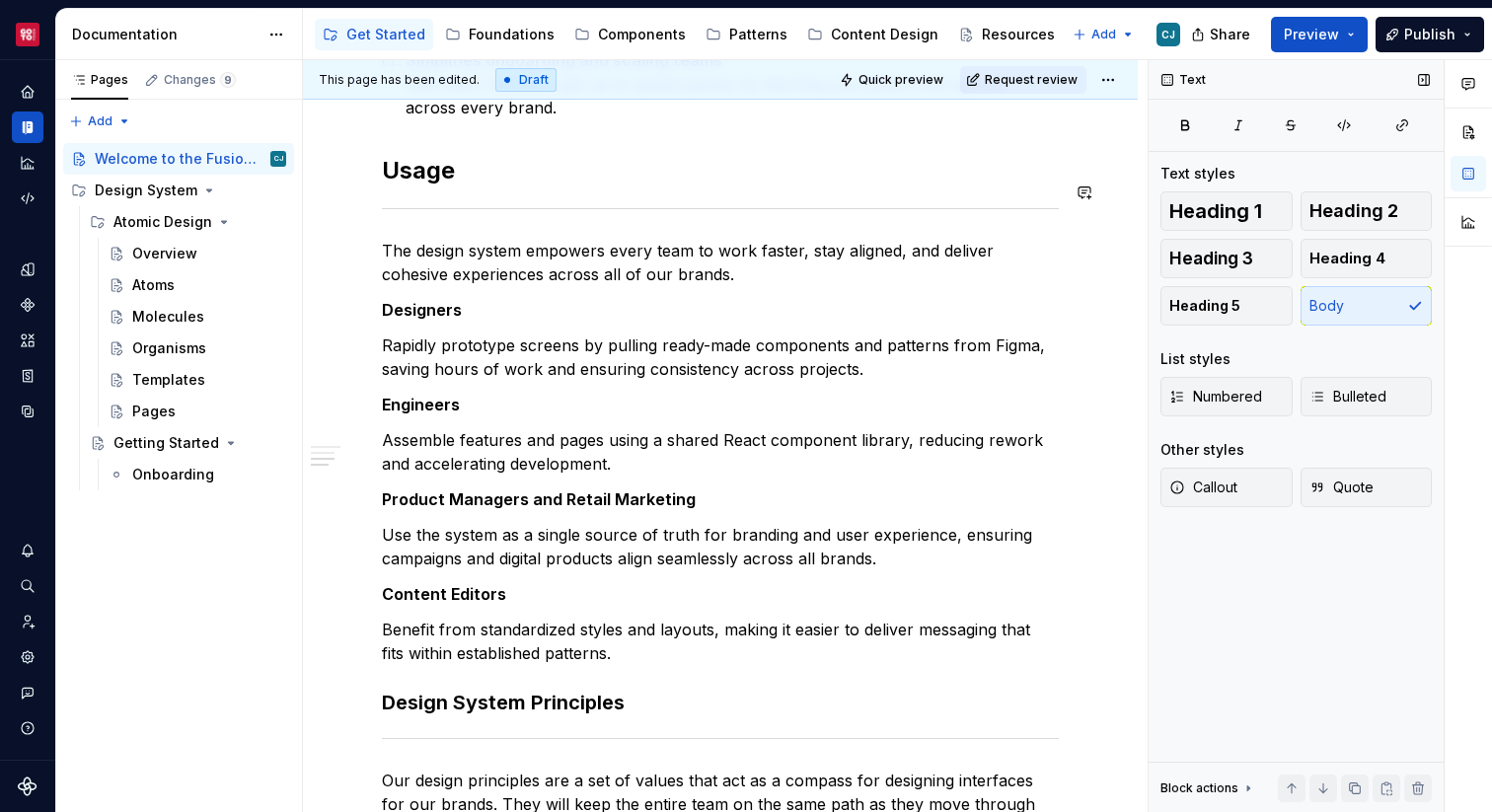
click at [612, 433] on p "Assemble features and pages using a shared React component library, reducing re…" at bounding box center [720, 452] width 677 height 48
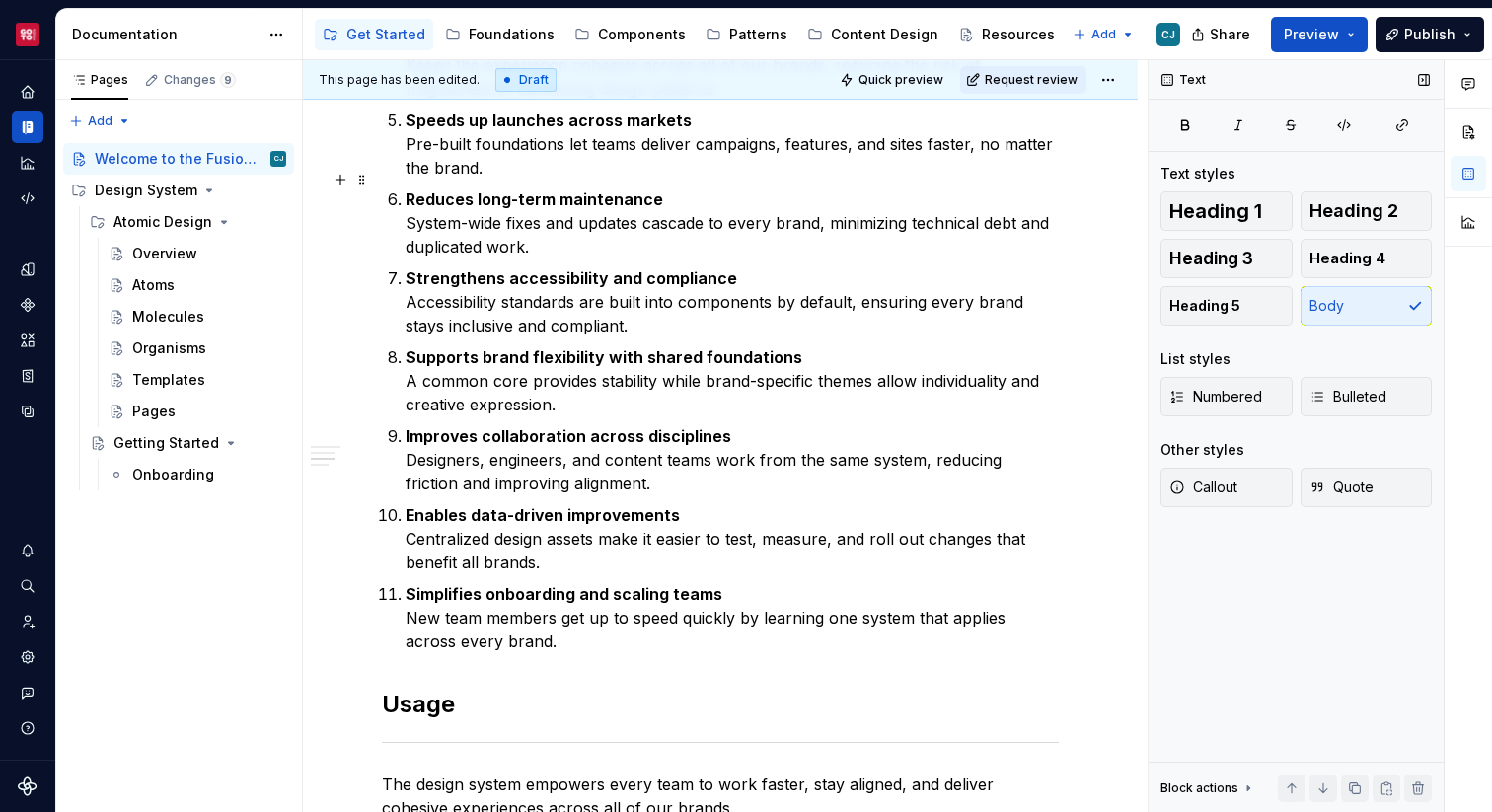
scroll to position [1827, 0]
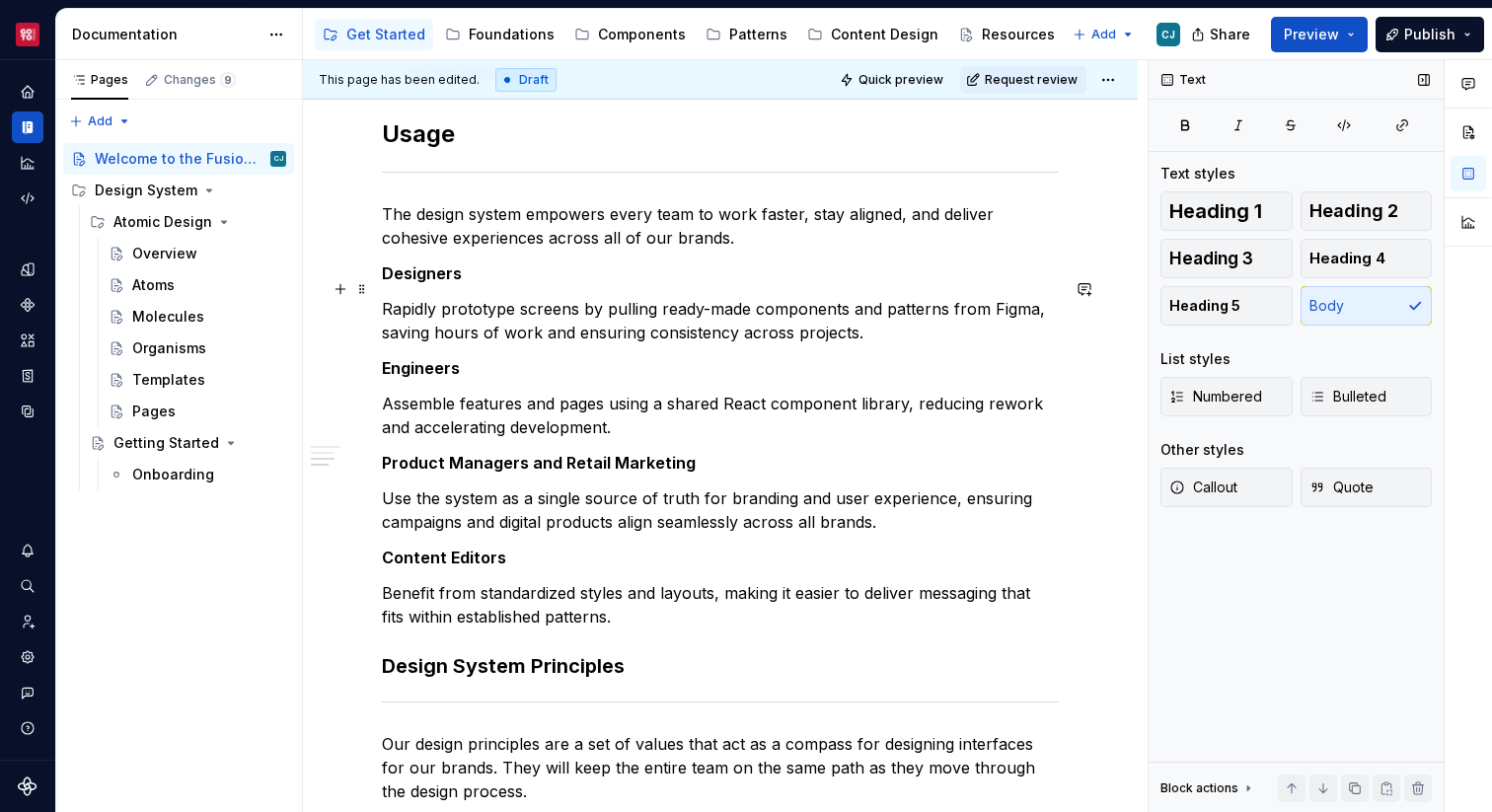
click at [390, 296] on p "Rapidly prototype screens by pulling ready-made components and patterns from Fi…" at bounding box center [720, 320] width 677 height 48
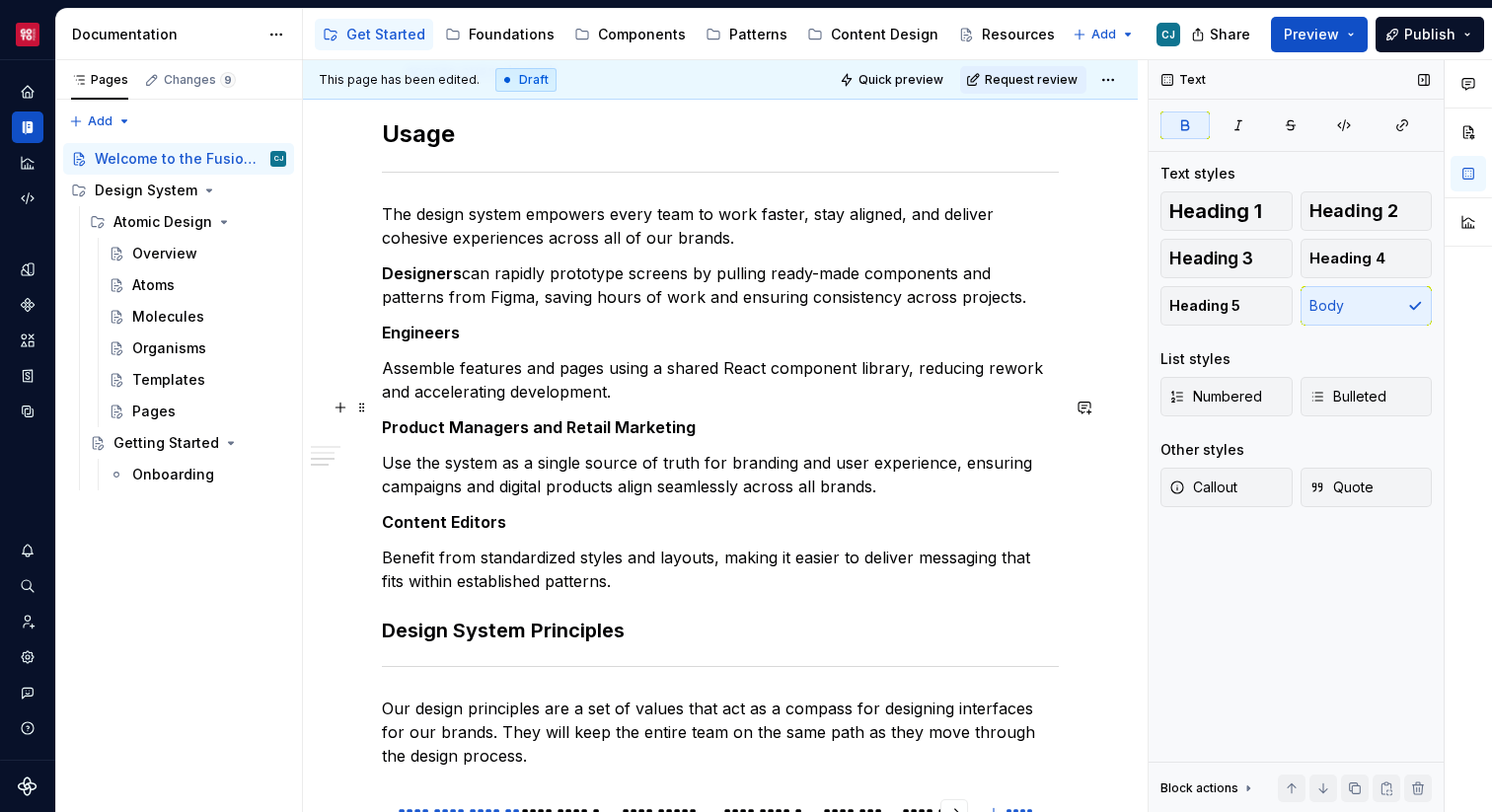
click at [530, 417] on strong "Product Managers and Retail Marketing" at bounding box center [539, 427] width 313 height 20
click at [452, 356] on p "Assemble features and pages using a shared React component library, reducing re…" at bounding box center [720, 380] width 677 height 48
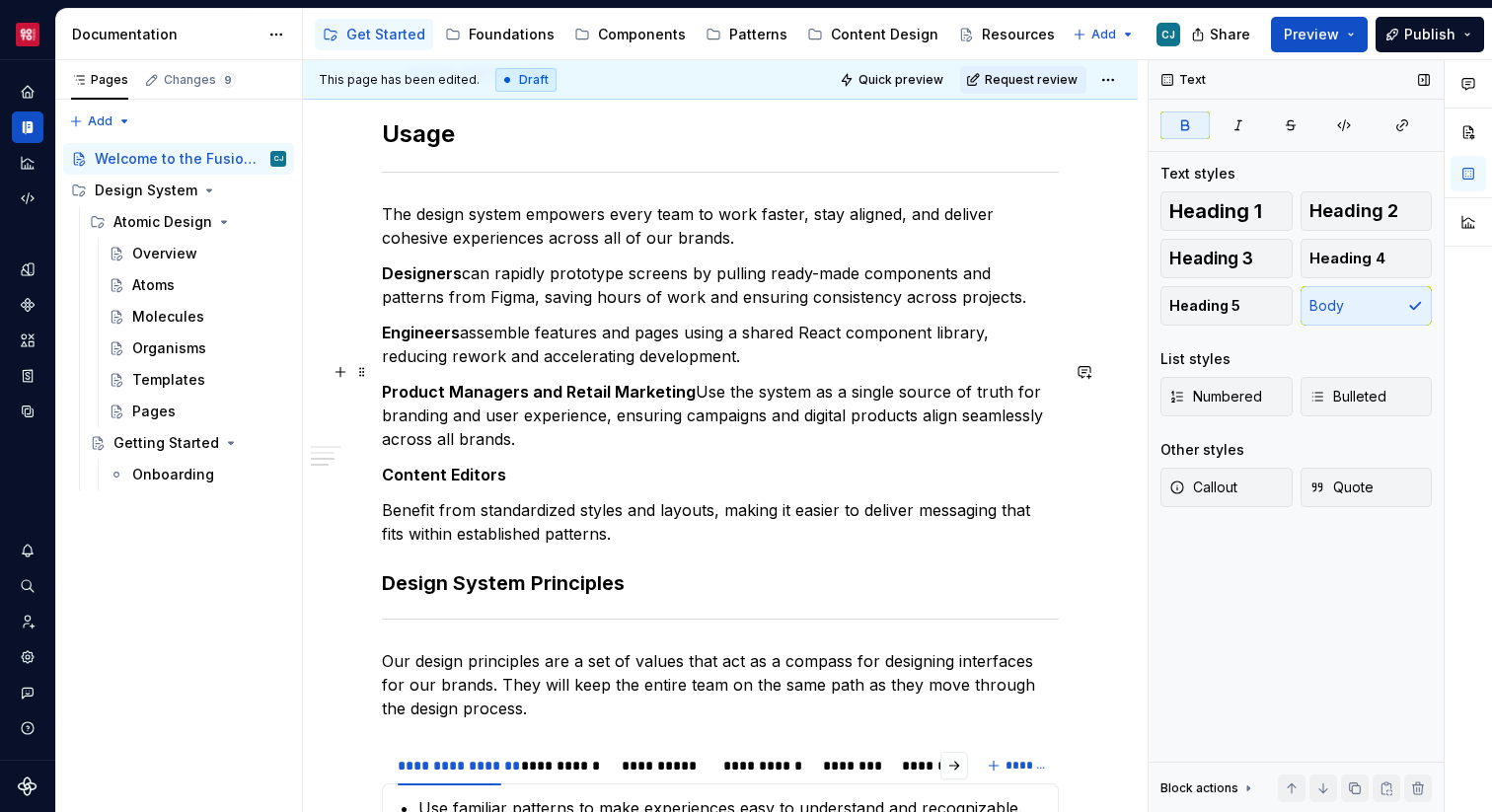
click at [699, 380] on p "Product Managers and Retail Marketing Use the system as a single source of trut…" at bounding box center [720, 415] width 677 height 71
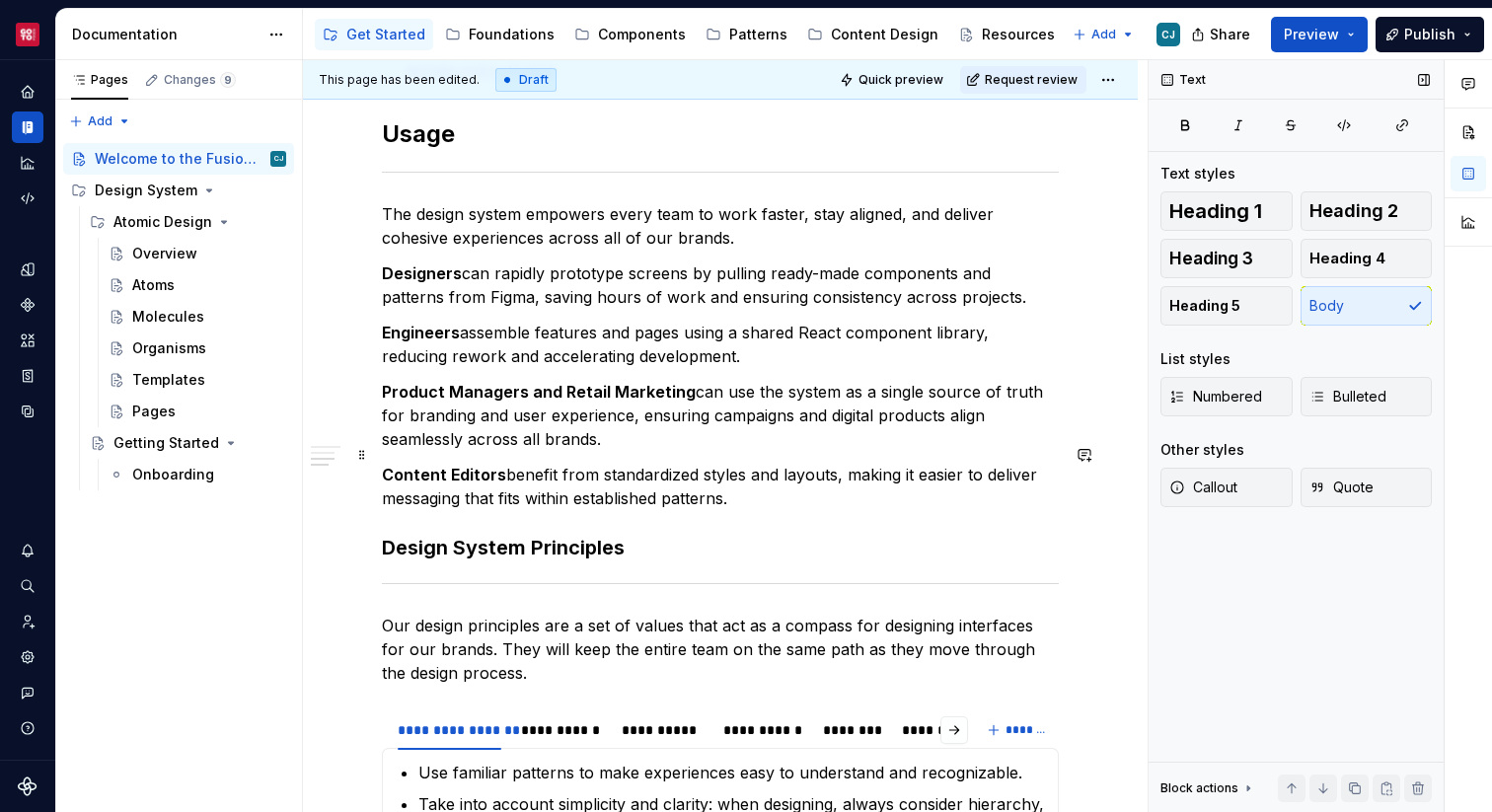
click at [799, 469] on p "Content Editors benefit from standardized styles and layouts, making it easier …" at bounding box center [720, 487] width 677 height 48
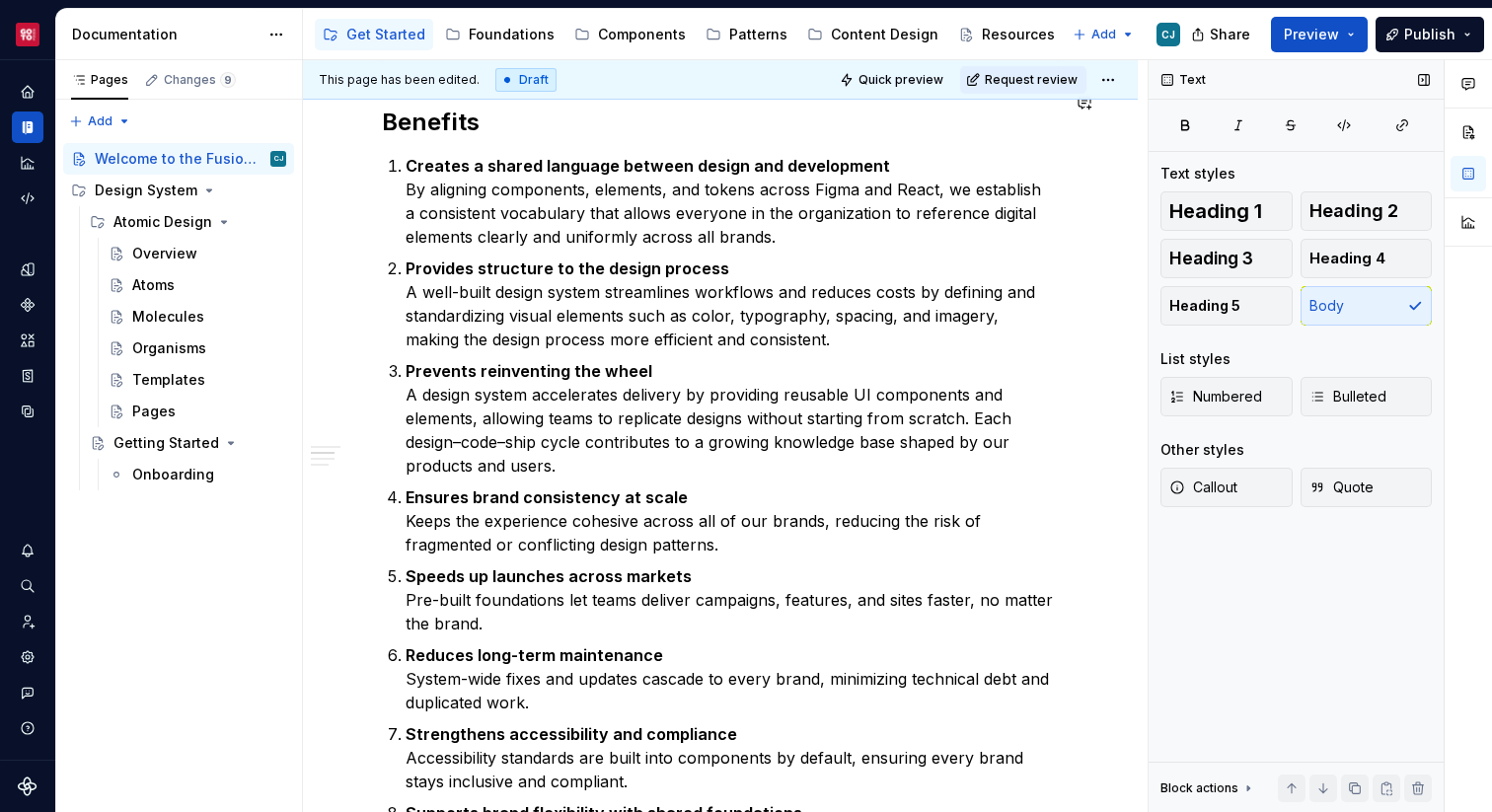
scroll to position [390, 0]
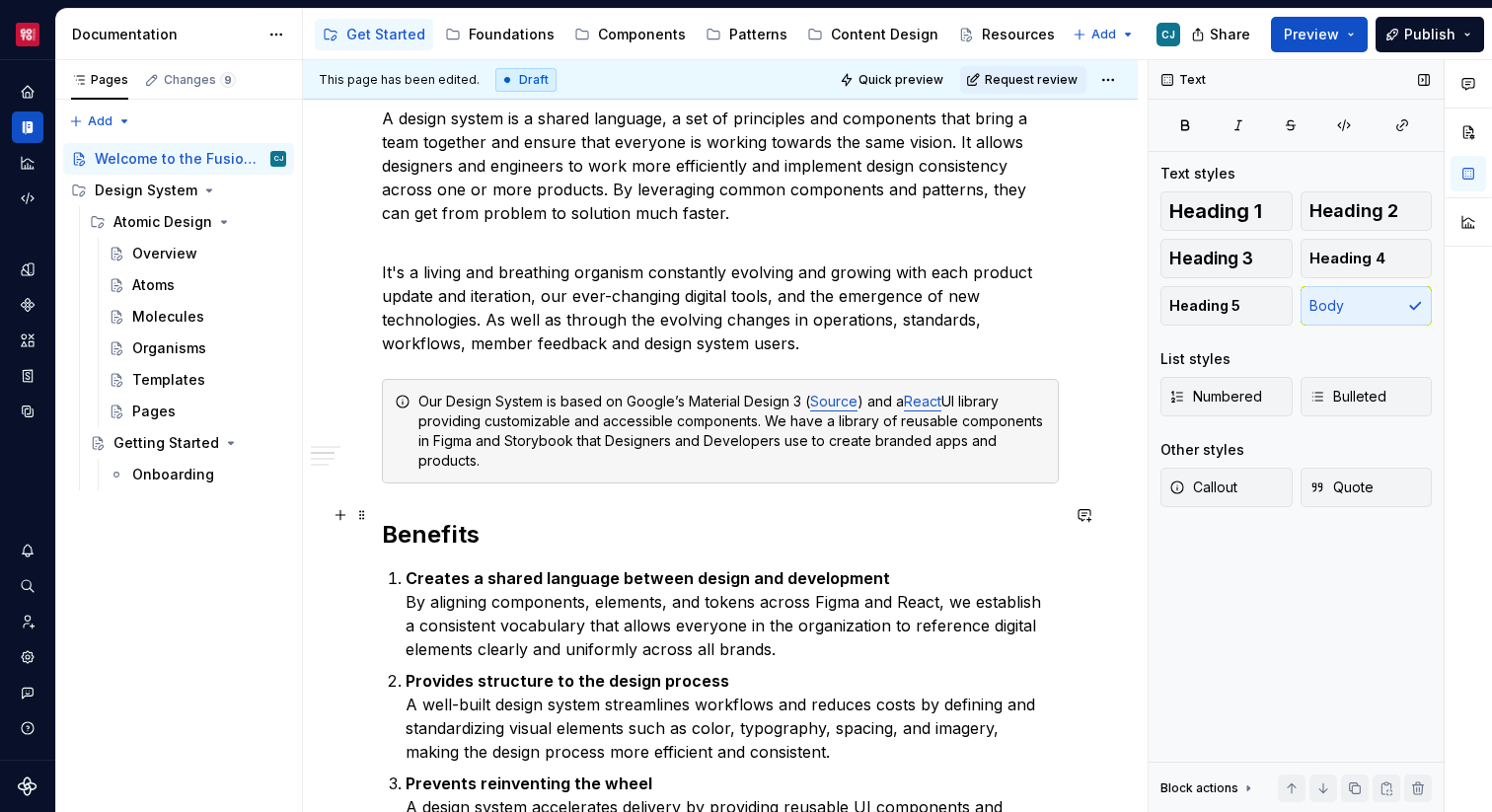
click at [521, 519] on h2 "Benefits" at bounding box center [720, 534] width 677 height 32
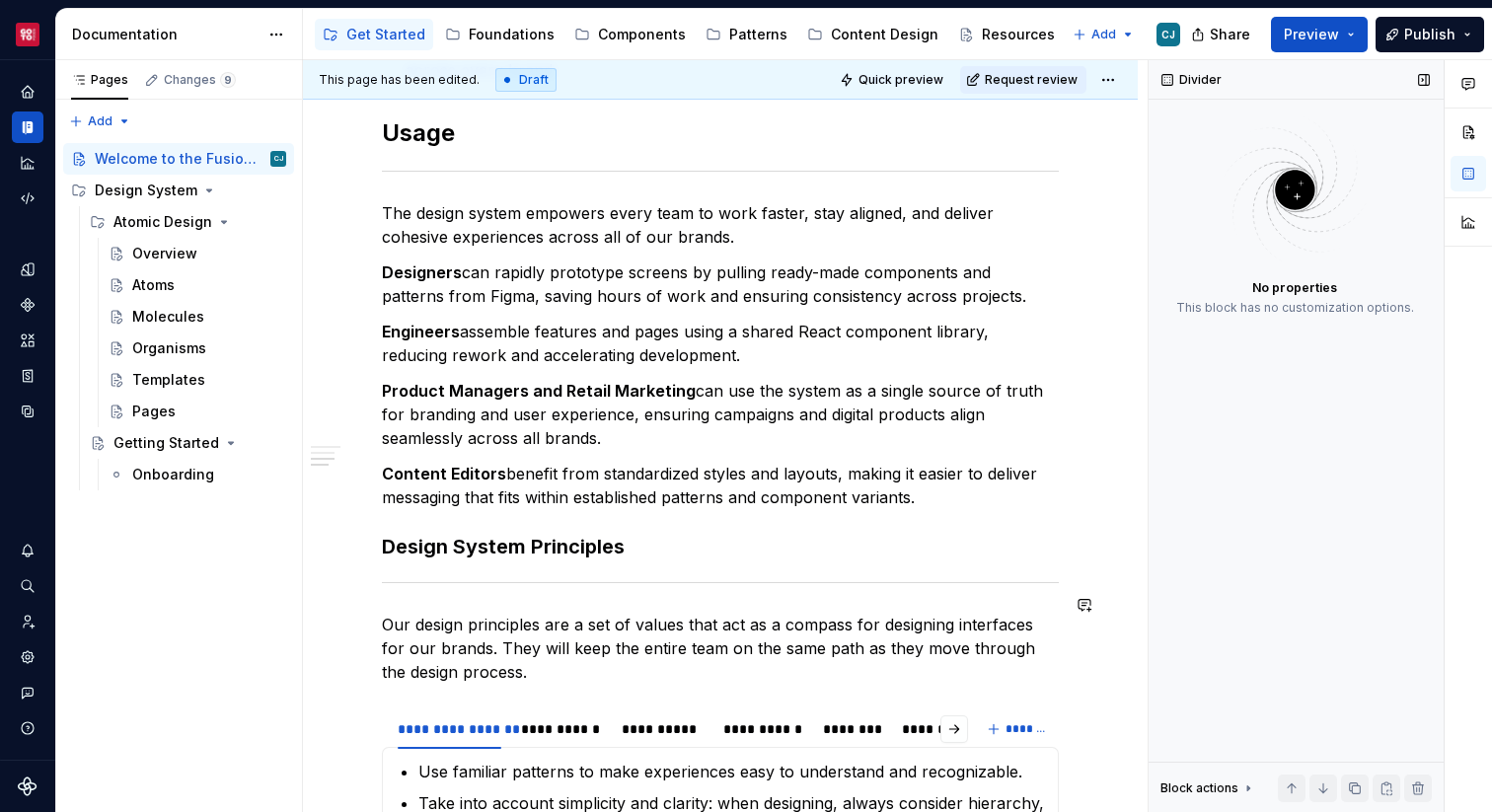
scroll to position [1813, 0]
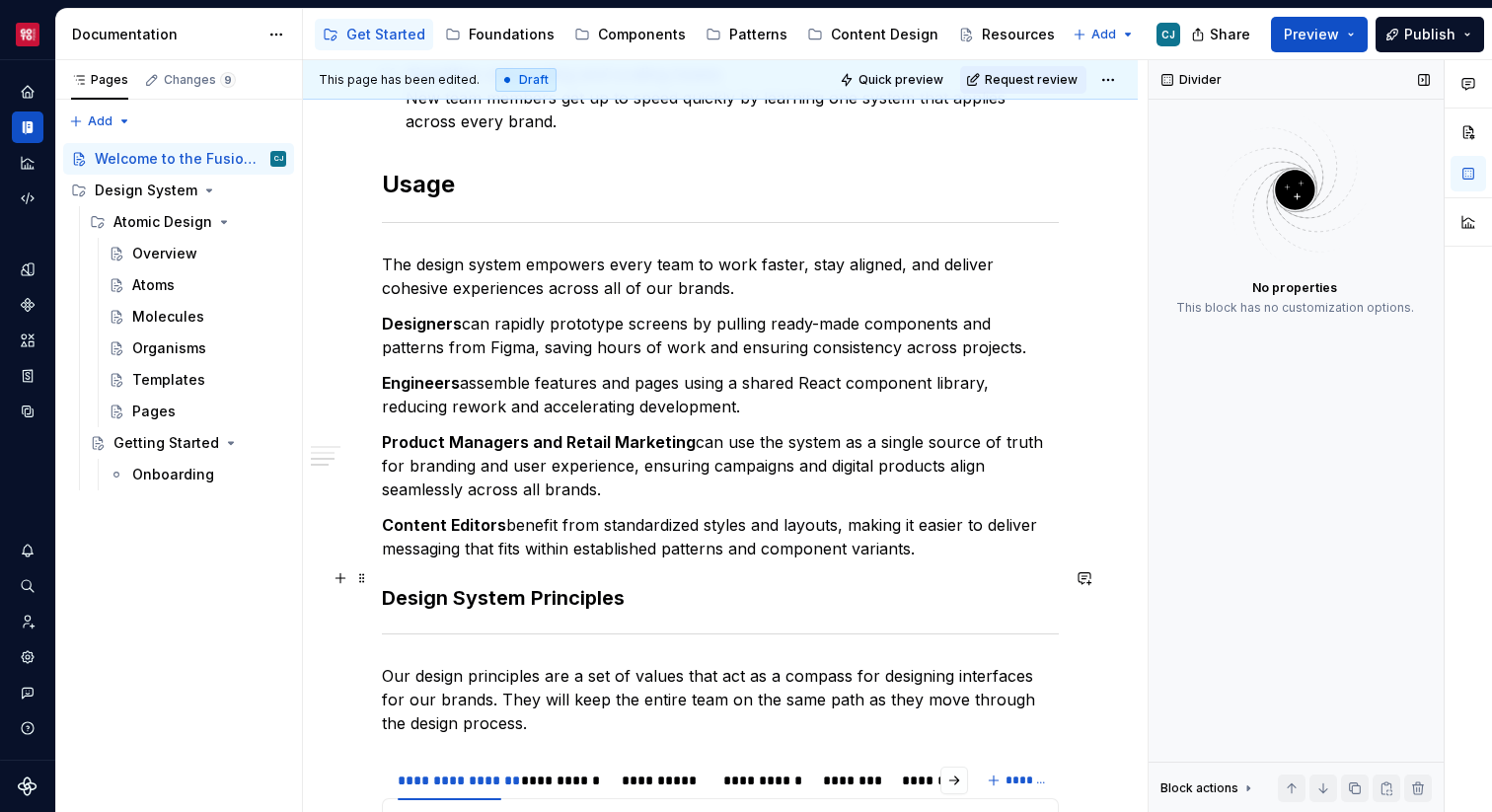
click at [708, 584] on h3 "Design System Principles" at bounding box center [720, 598] width 677 height 28
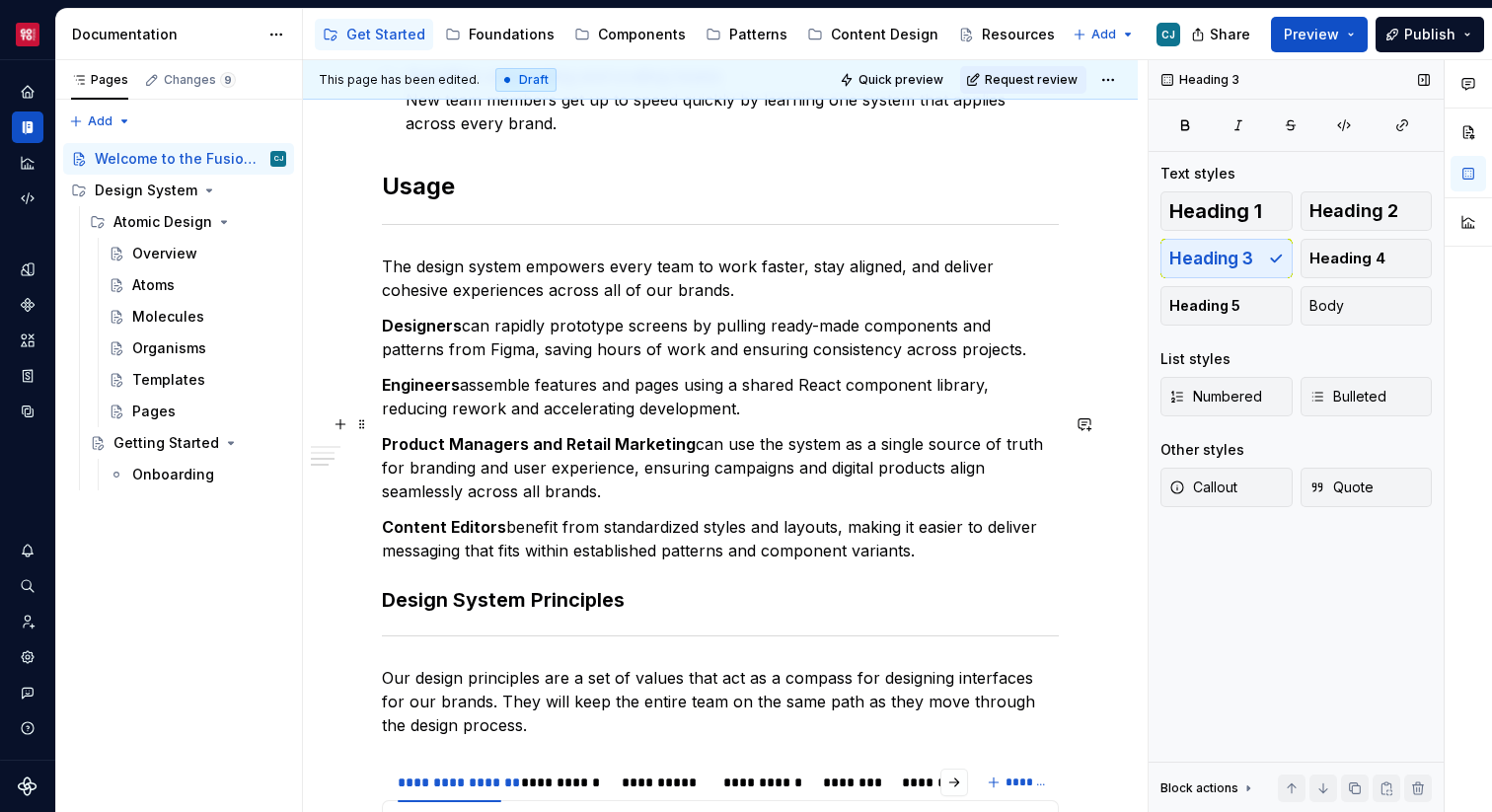
scroll to position [1758, 0]
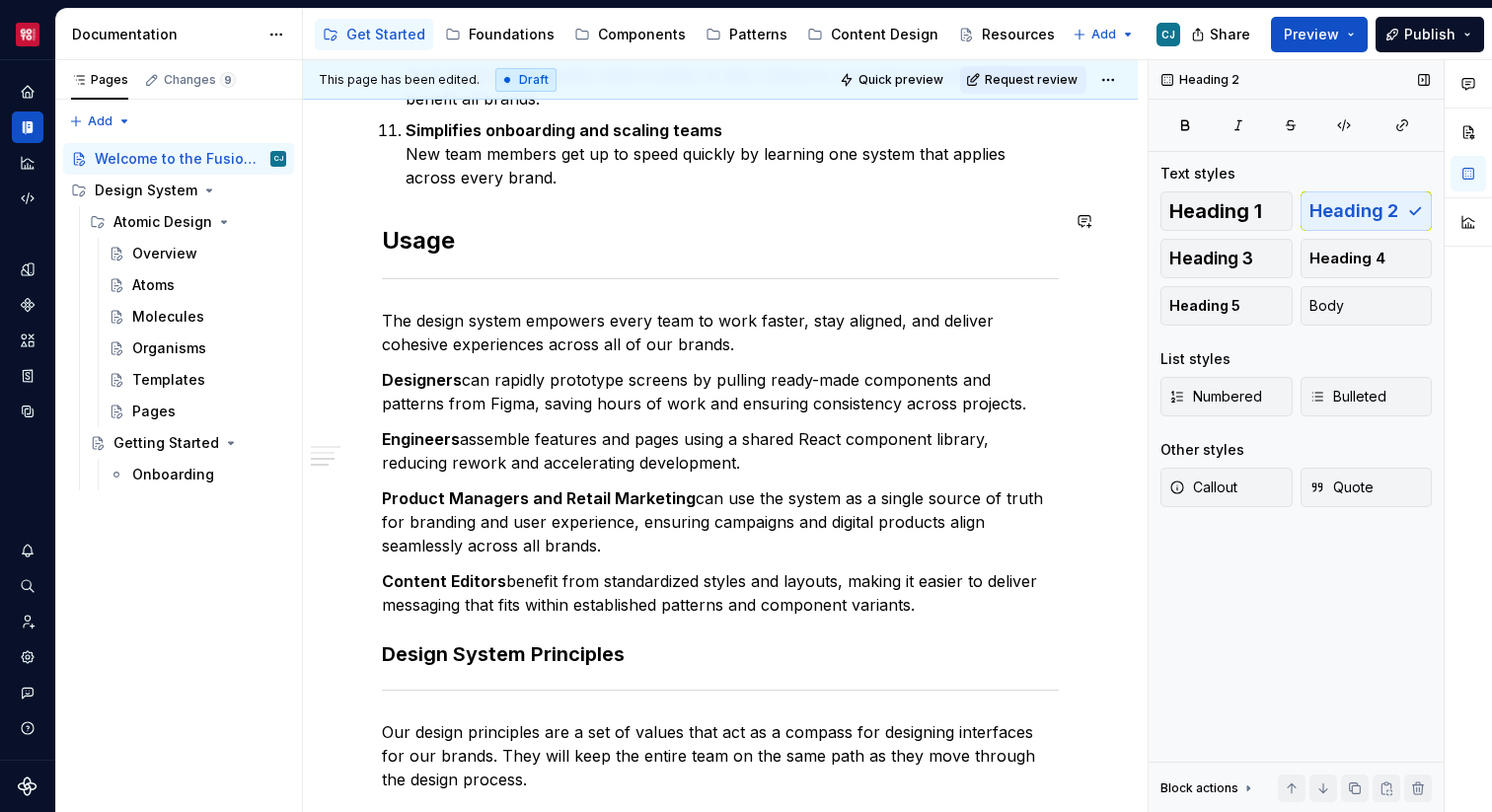
click at [455, 164] on p "Simplifies onboarding and scaling teams New team members get up to speed quickl…" at bounding box center [732, 154] width 653 height 71
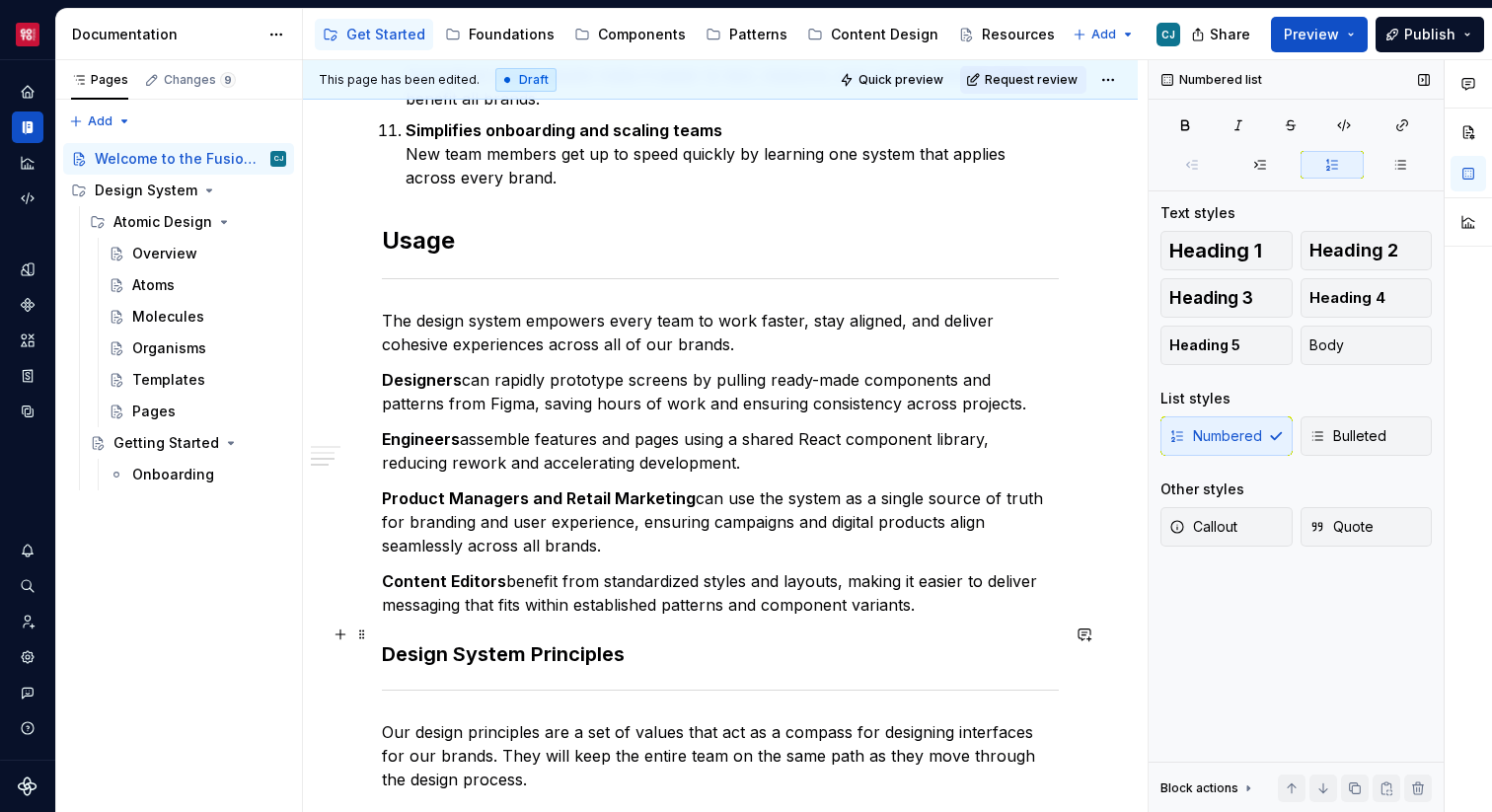
click at [600, 645] on h3 "Design System Principles" at bounding box center [720, 654] width 677 height 28
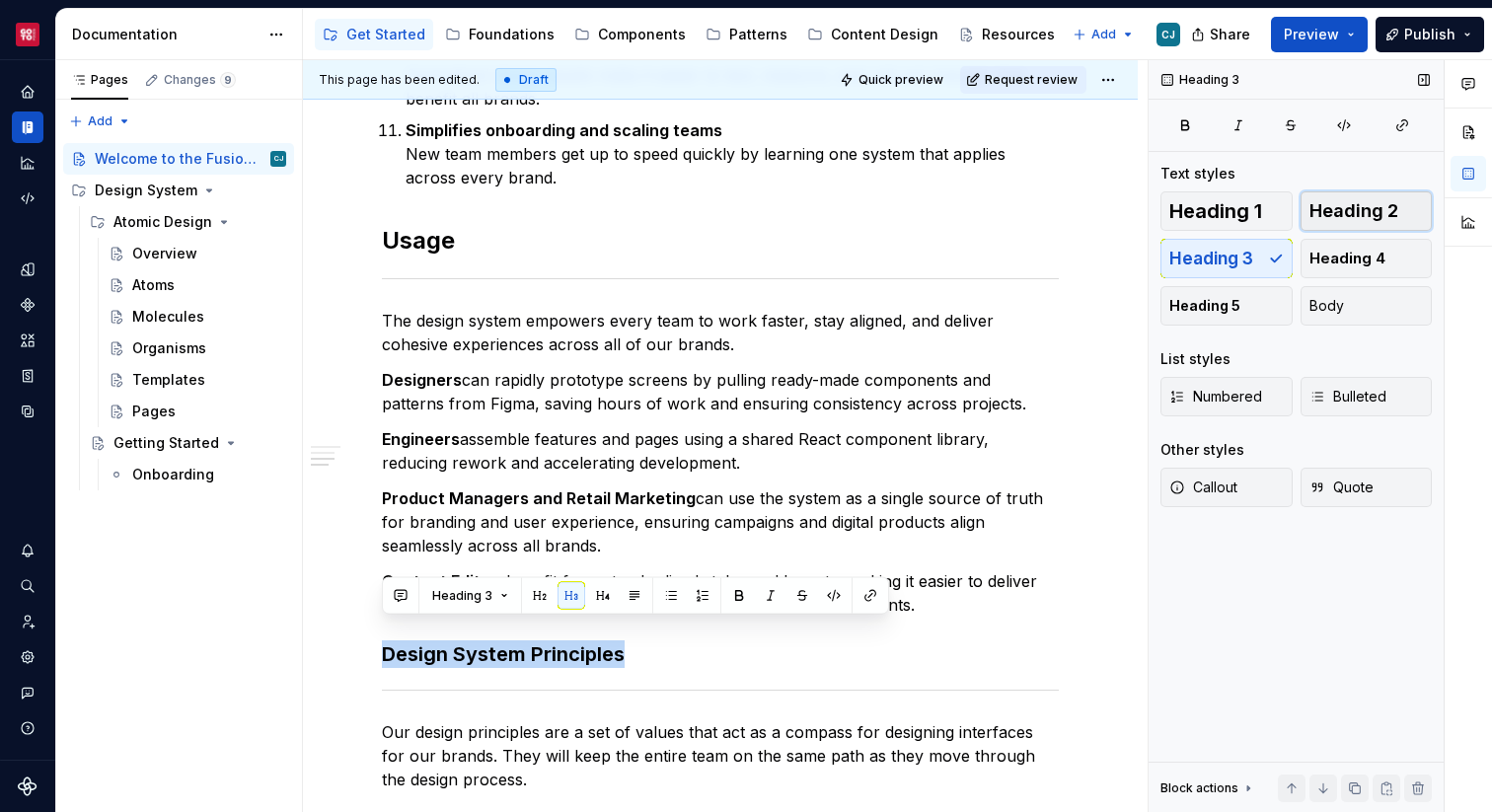
click at [1351, 209] on span "Heading 2" at bounding box center [1354, 211] width 89 height 20
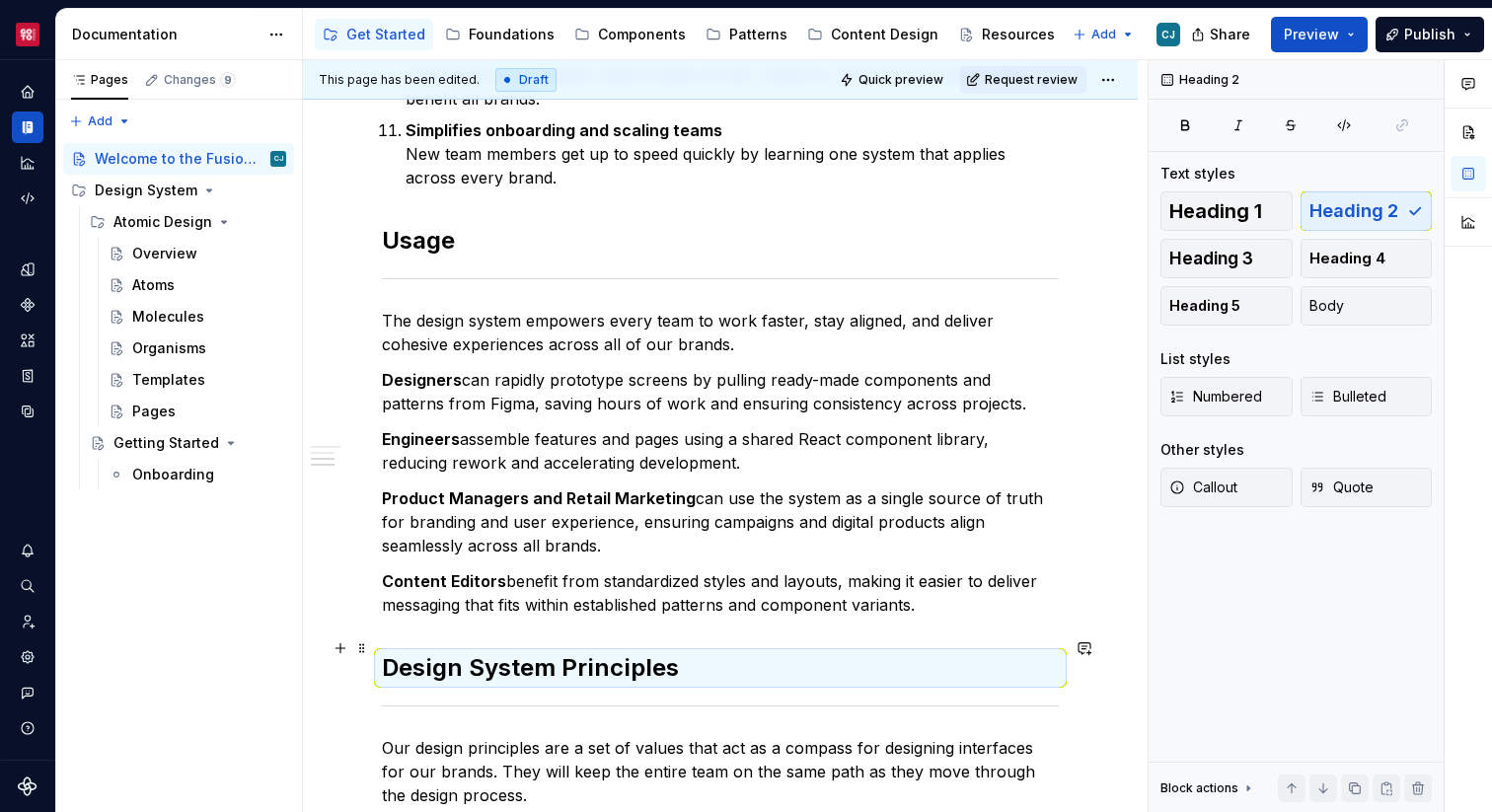
click at [567, 652] on h2 "Design System Principles" at bounding box center [720, 668] width 677 height 32
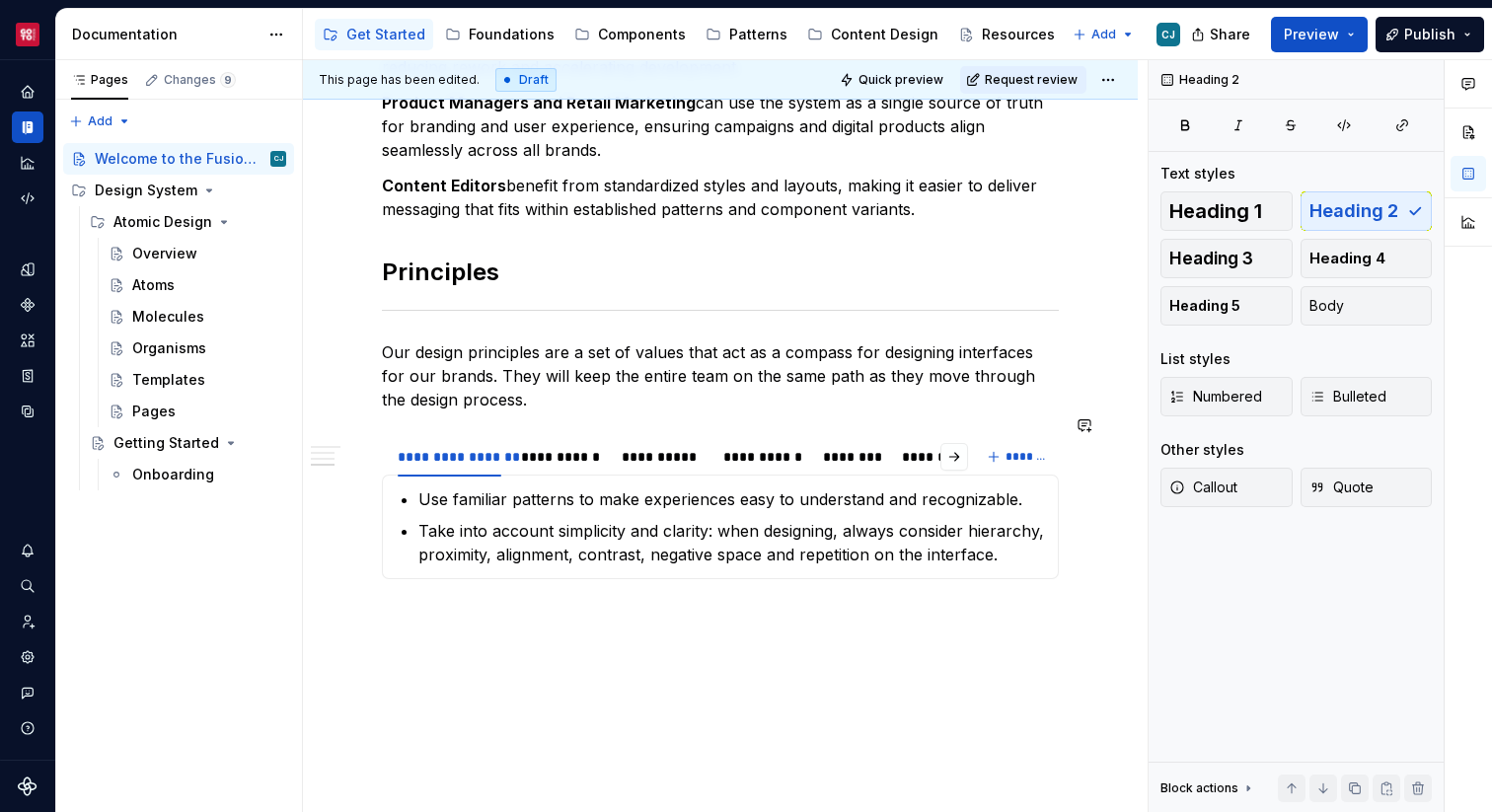
scroll to position [2172, 0]
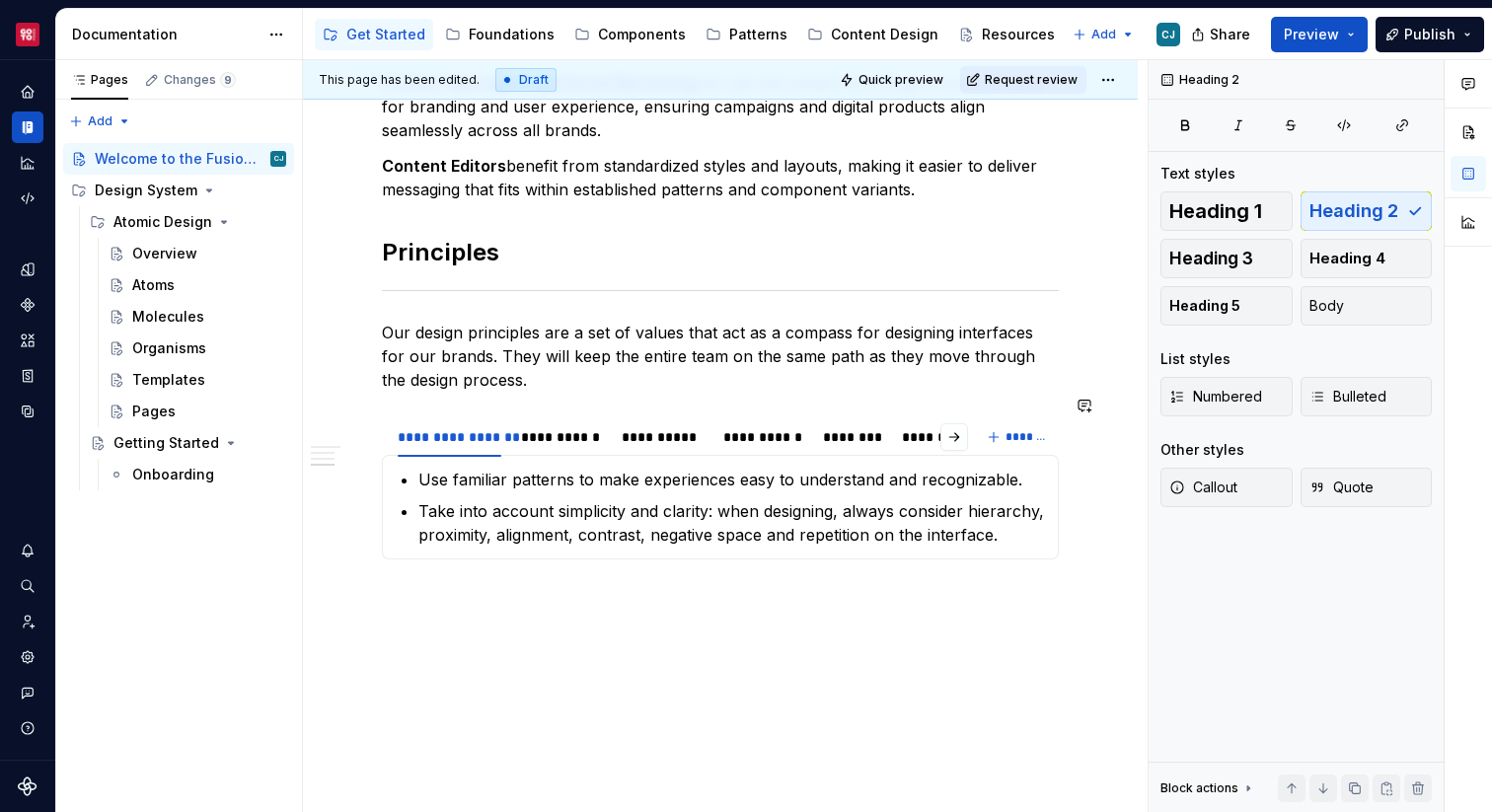
click at [526, 362] on p "Our design principles are a set of values that act as a compass for designing i…" at bounding box center [720, 356] width 677 height 71
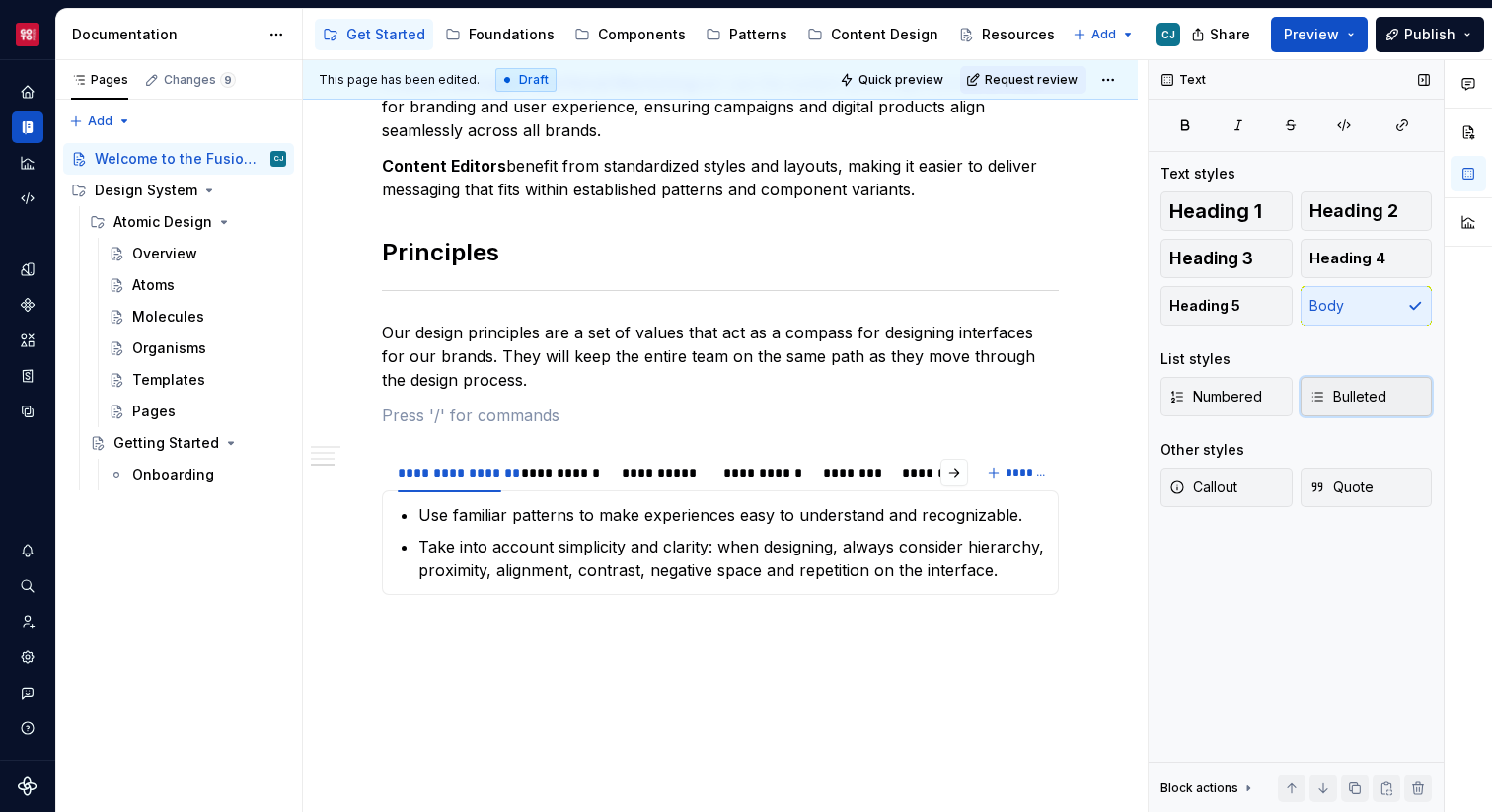
click at [1334, 393] on span "Bulleted" at bounding box center [1348, 397] width 77 height 20
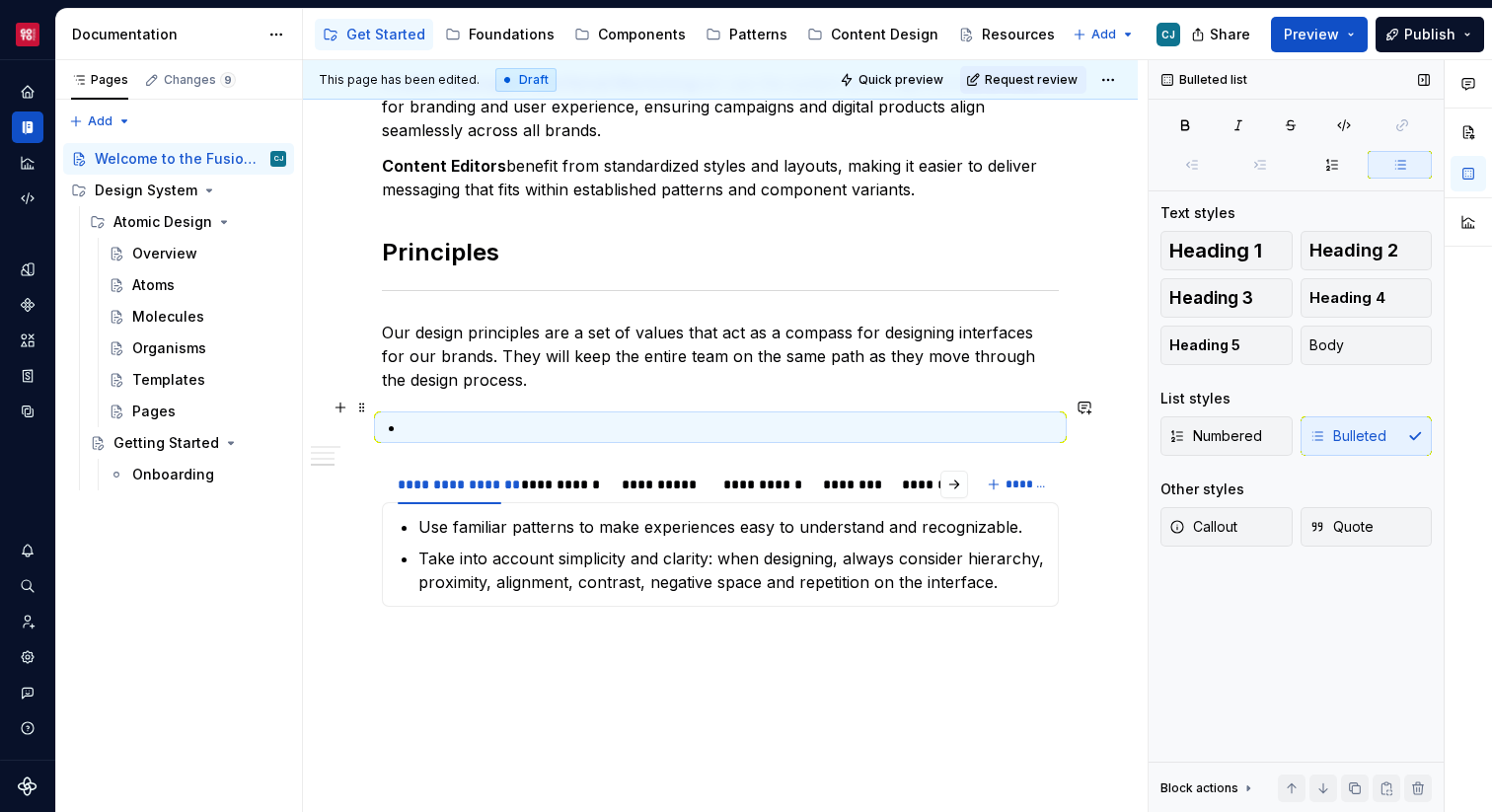
click at [652, 415] on p at bounding box center [732, 427] width 653 height 24
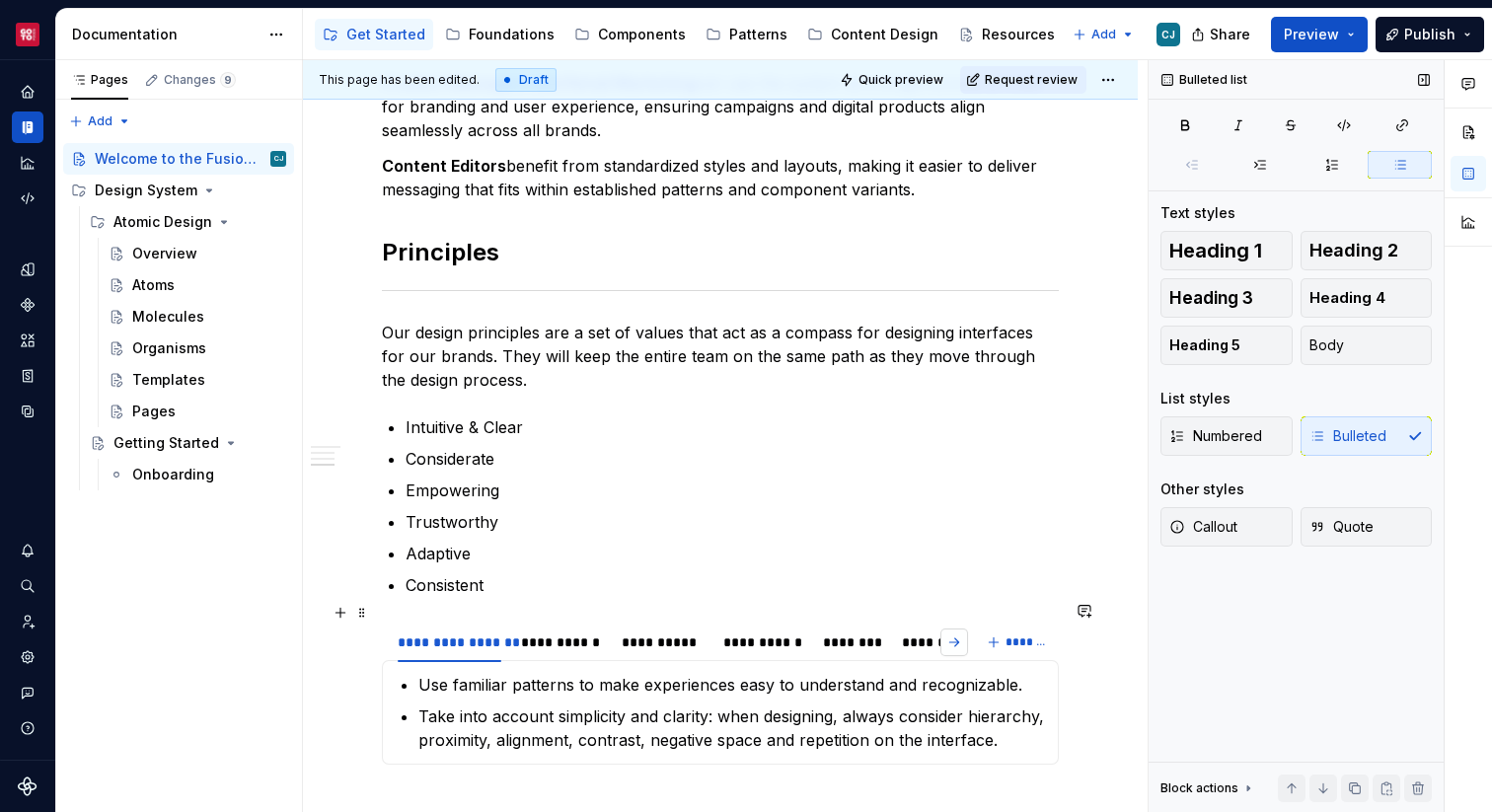
click at [964, 629] on button "button" at bounding box center [954, 642] width 28 height 28
click at [614, 573] on p "Consistent" at bounding box center [732, 585] width 653 height 24
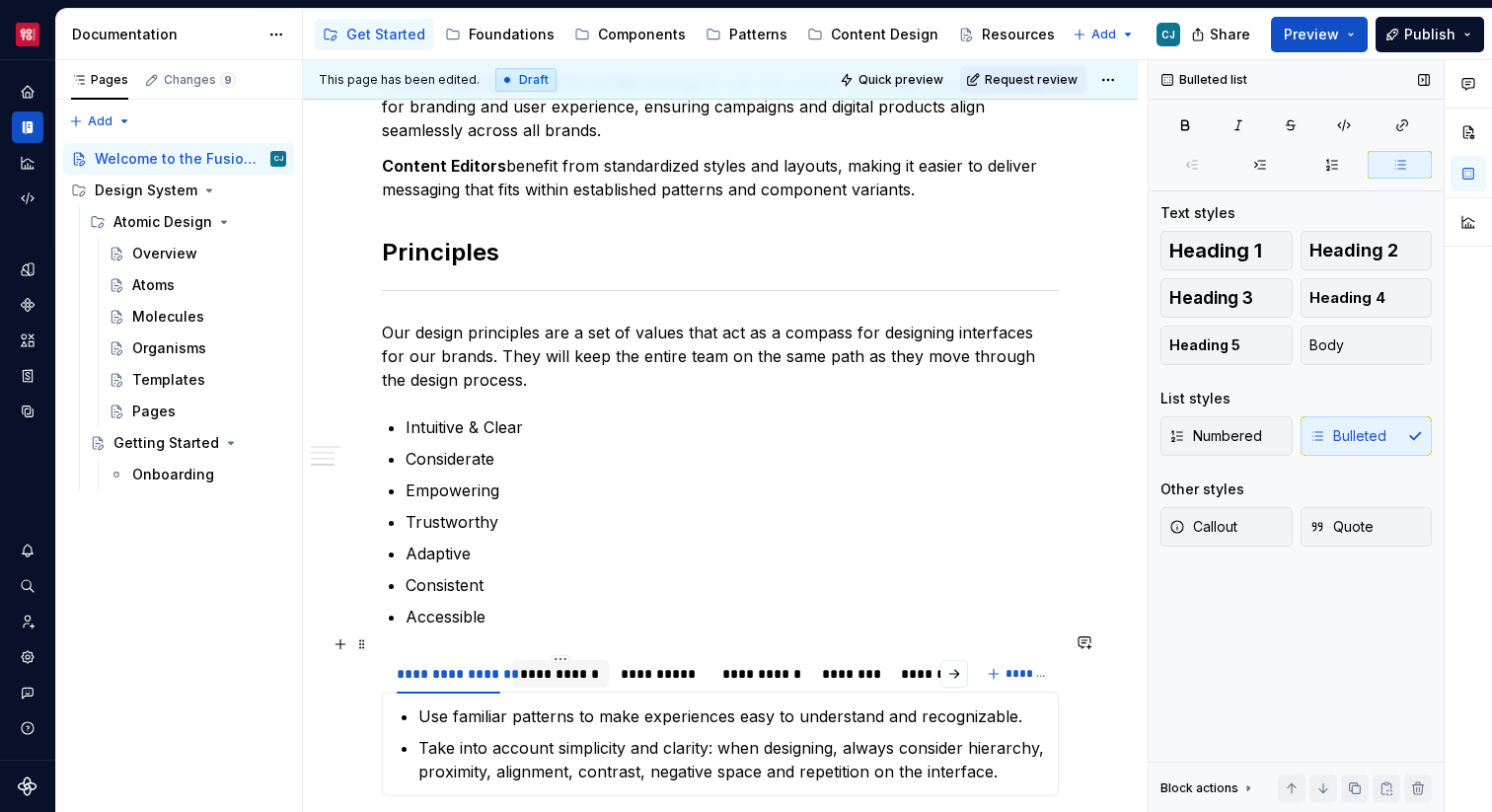
scroll to position [0, 0]
click at [467, 663] on div "**********" at bounding box center [449, 673] width 103 height 20
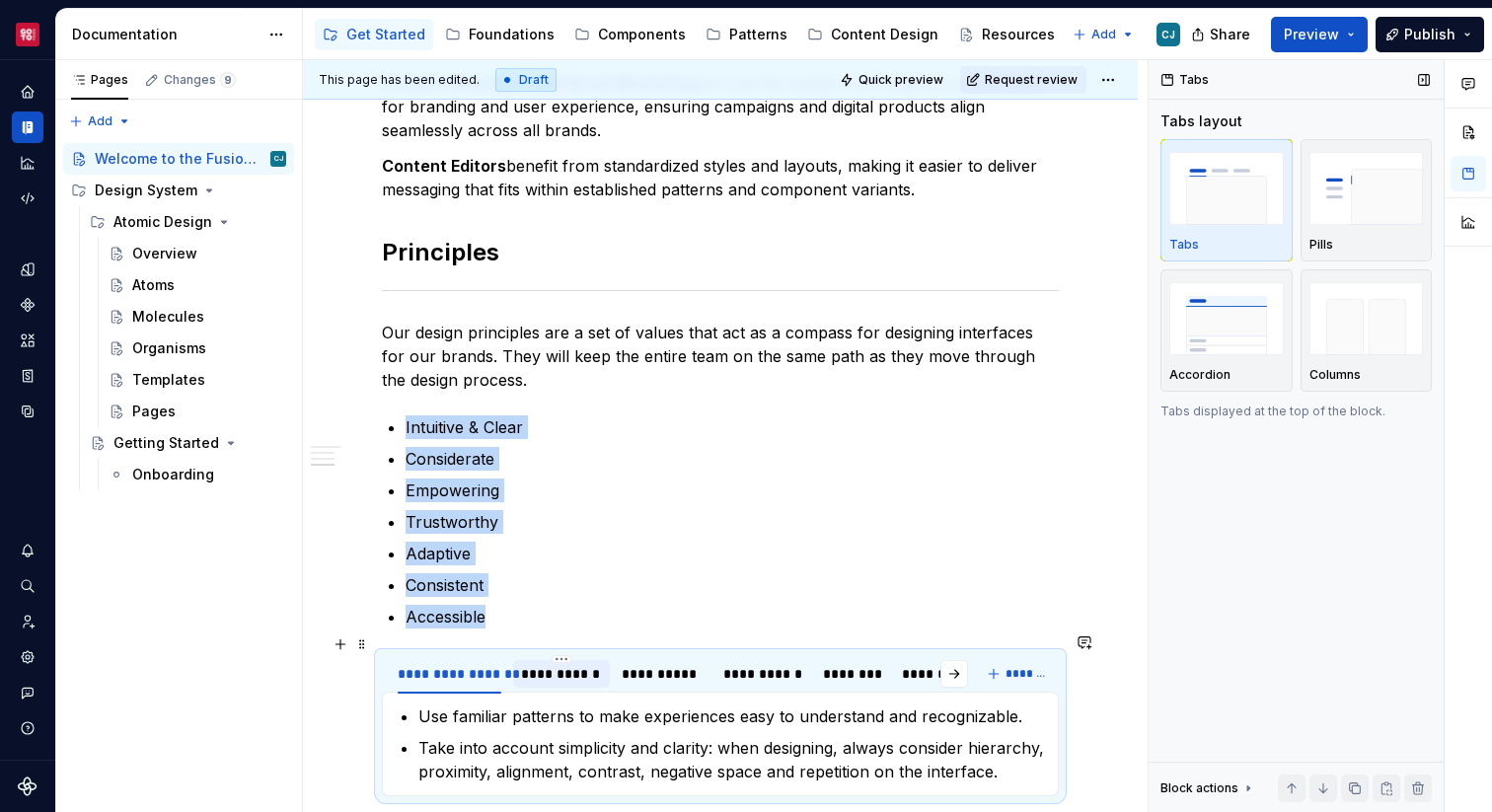
click at [467, 663] on div "**********" at bounding box center [449, 673] width 103 height 20
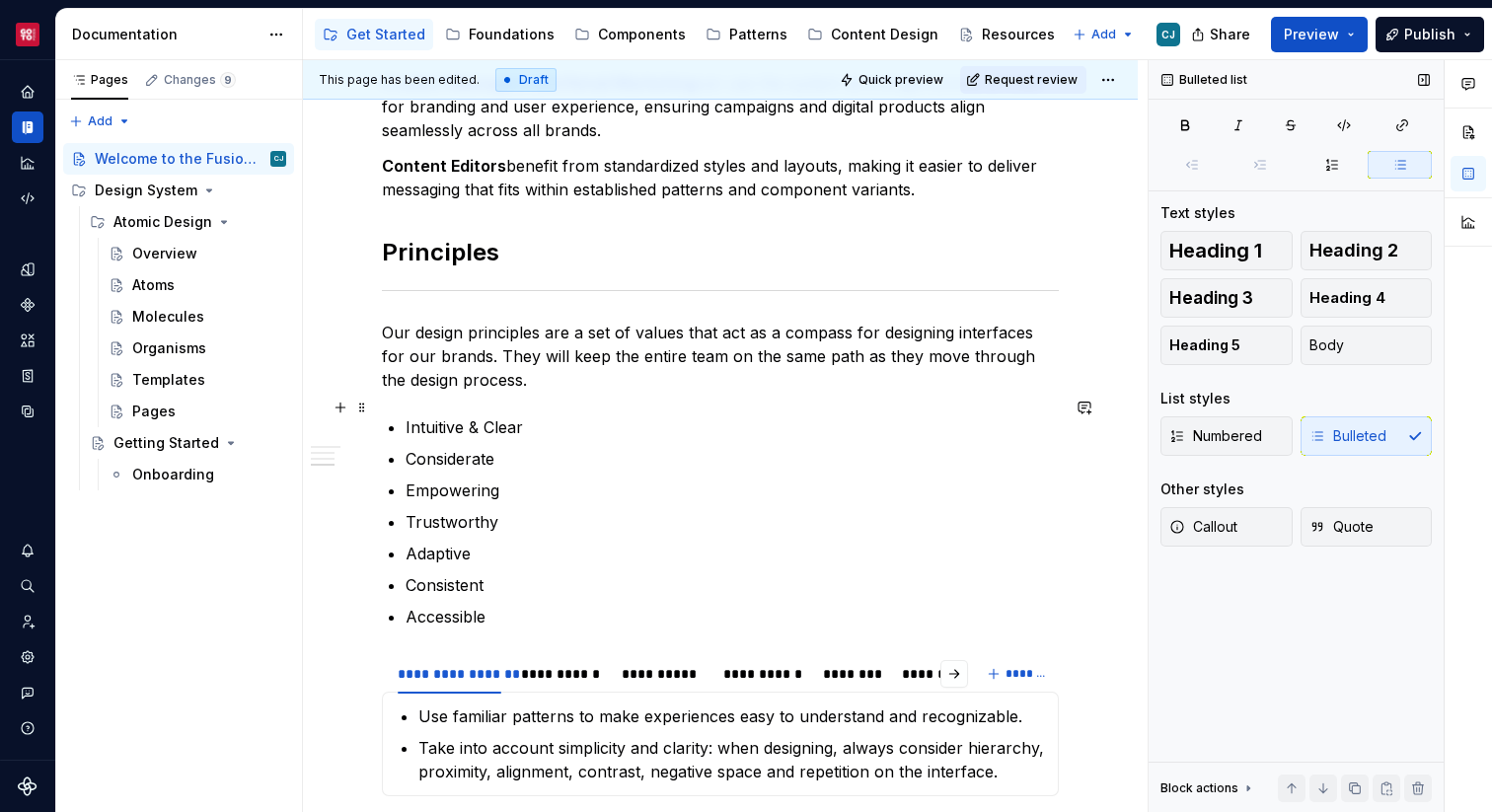
click at [465, 415] on p "Intuitive & Clear" at bounding box center [732, 427] width 653 height 24
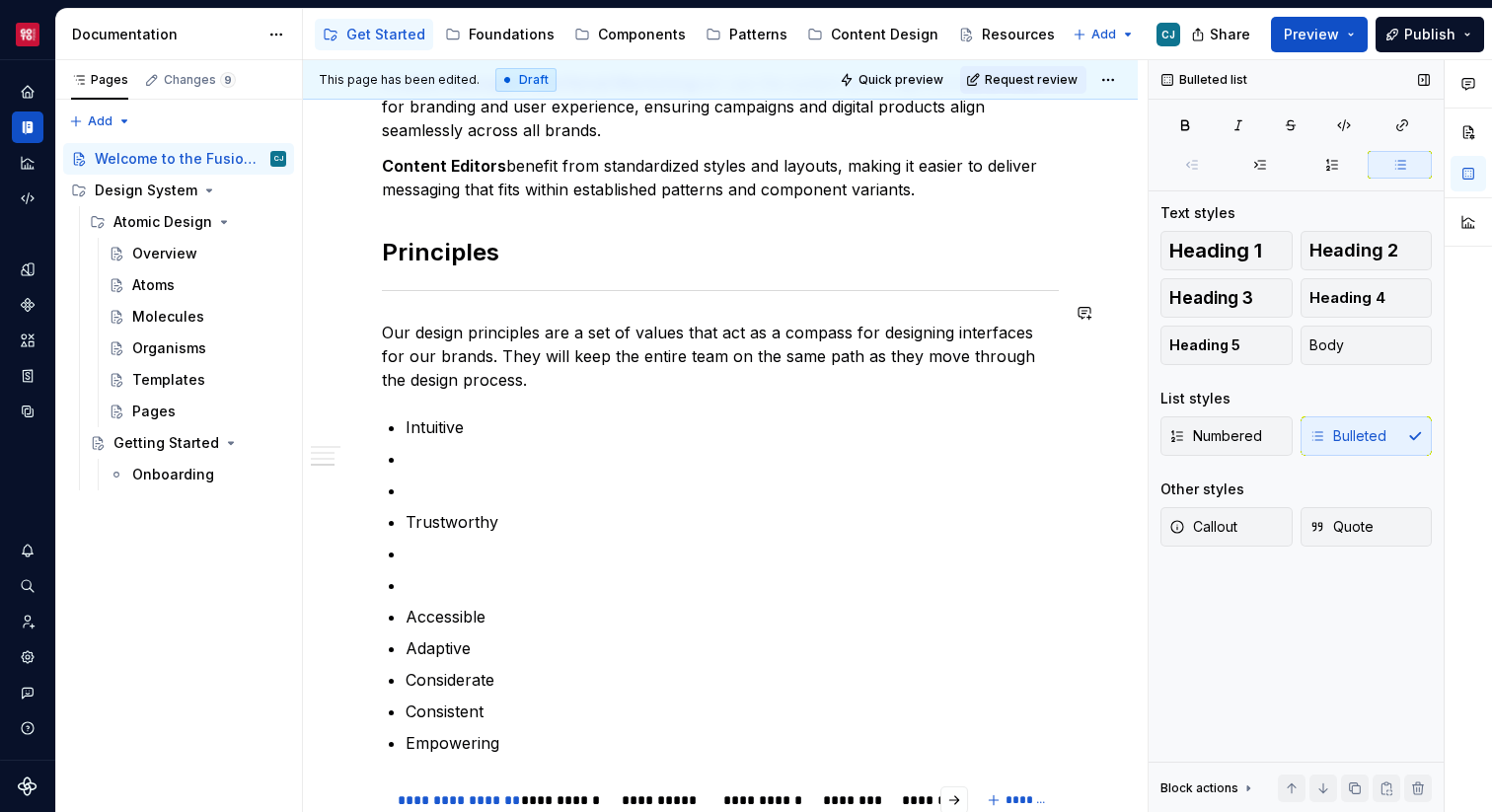
click at [408, 415] on p "Intuitive" at bounding box center [732, 427] width 653 height 24
click at [521, 731] on p "Empowering" at bounding box center [732, 743] width 653 height 24
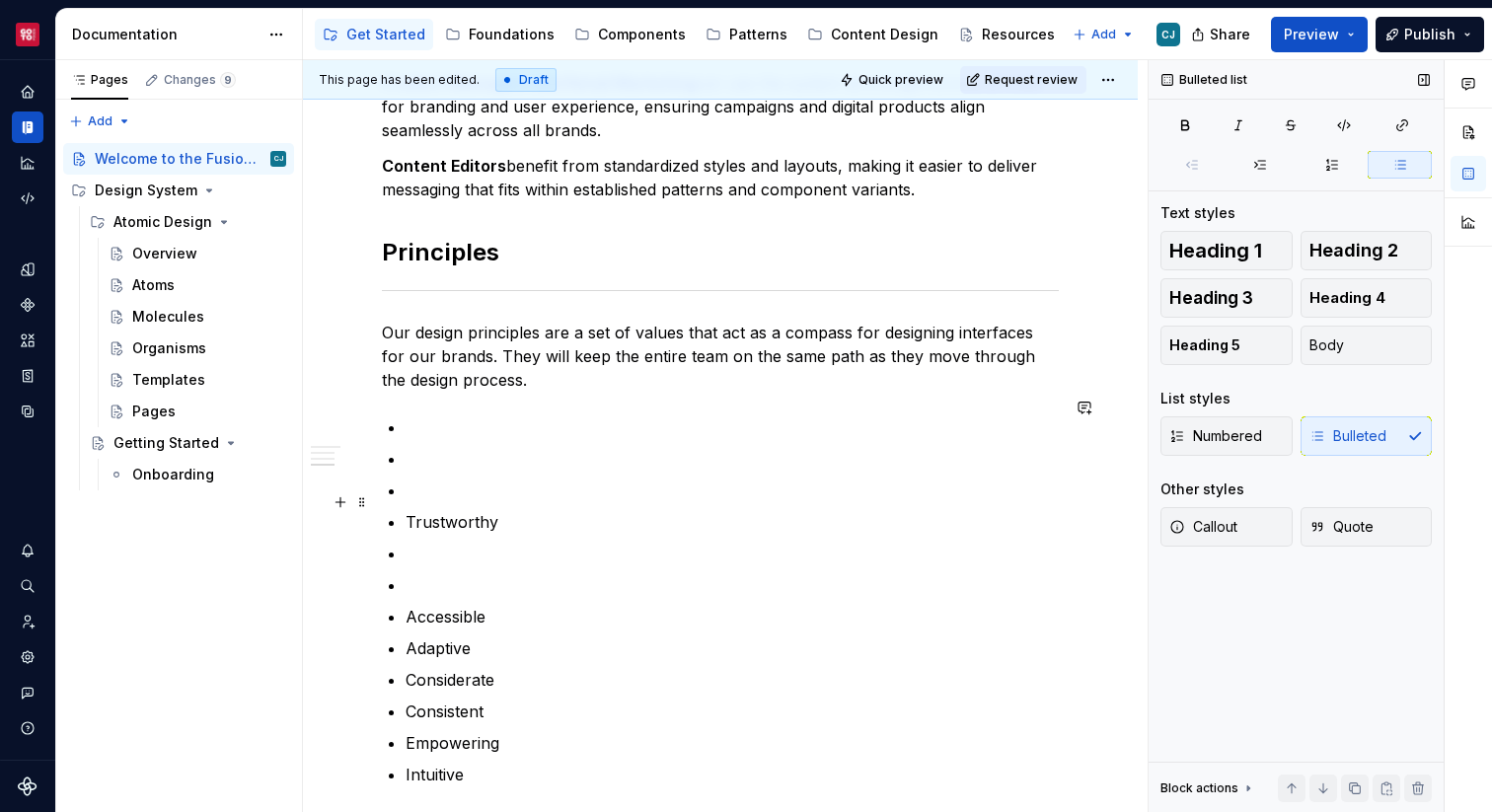
click at [485, 762] on p "Intuitive" at bounding box center [732, 774] width 653 height 24
click at [436, 577] on ul "Accessible Adaptive Considerate Consistent Empowering Intuitive Trustworthy" at bounding box center [732, 617] width 653 height 403
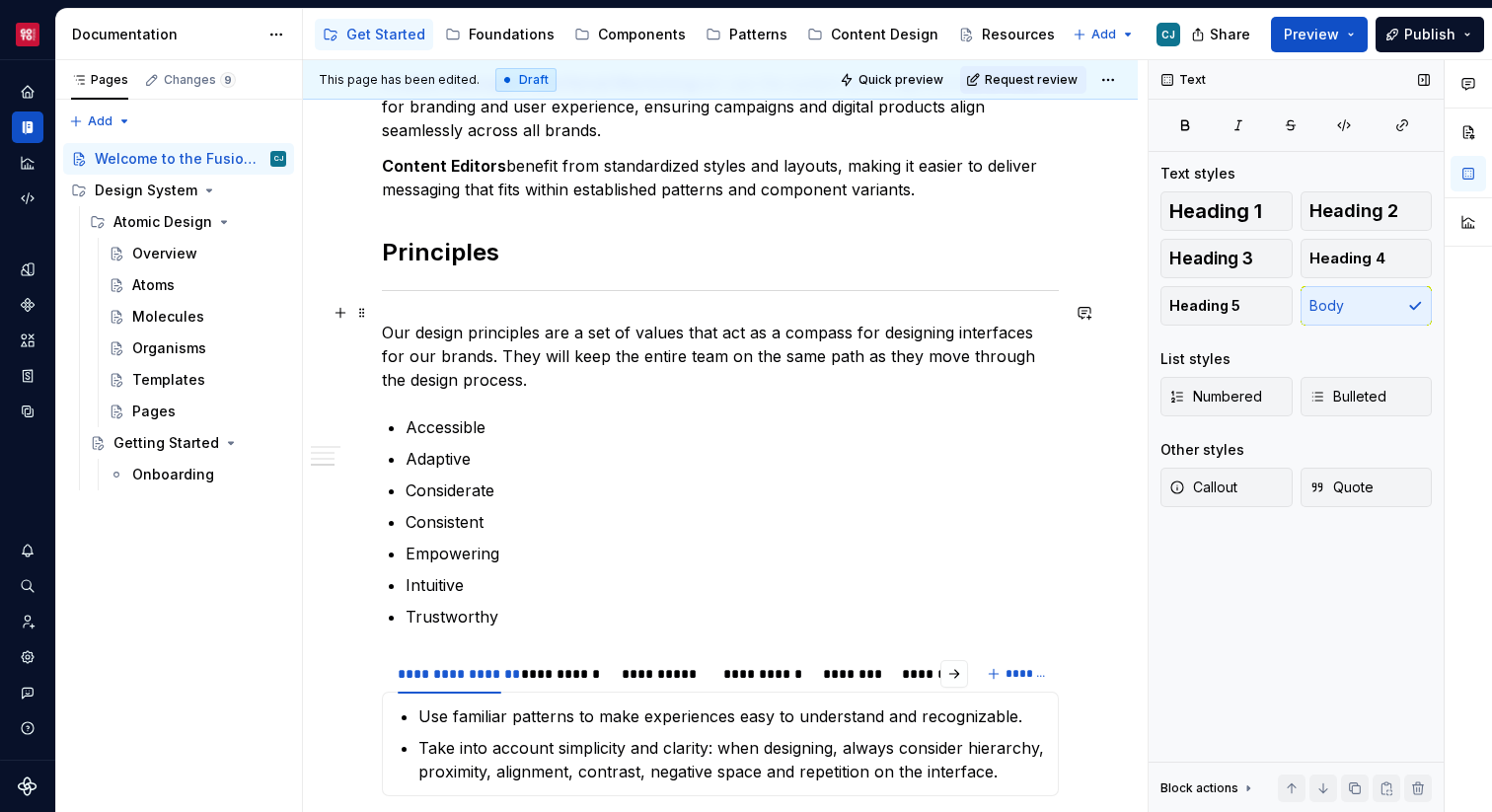
click at [612, 354] on p "Our design principles are a set of values that act as a compass for designing i…" at bounding box center [720, 356] width 677 height 71
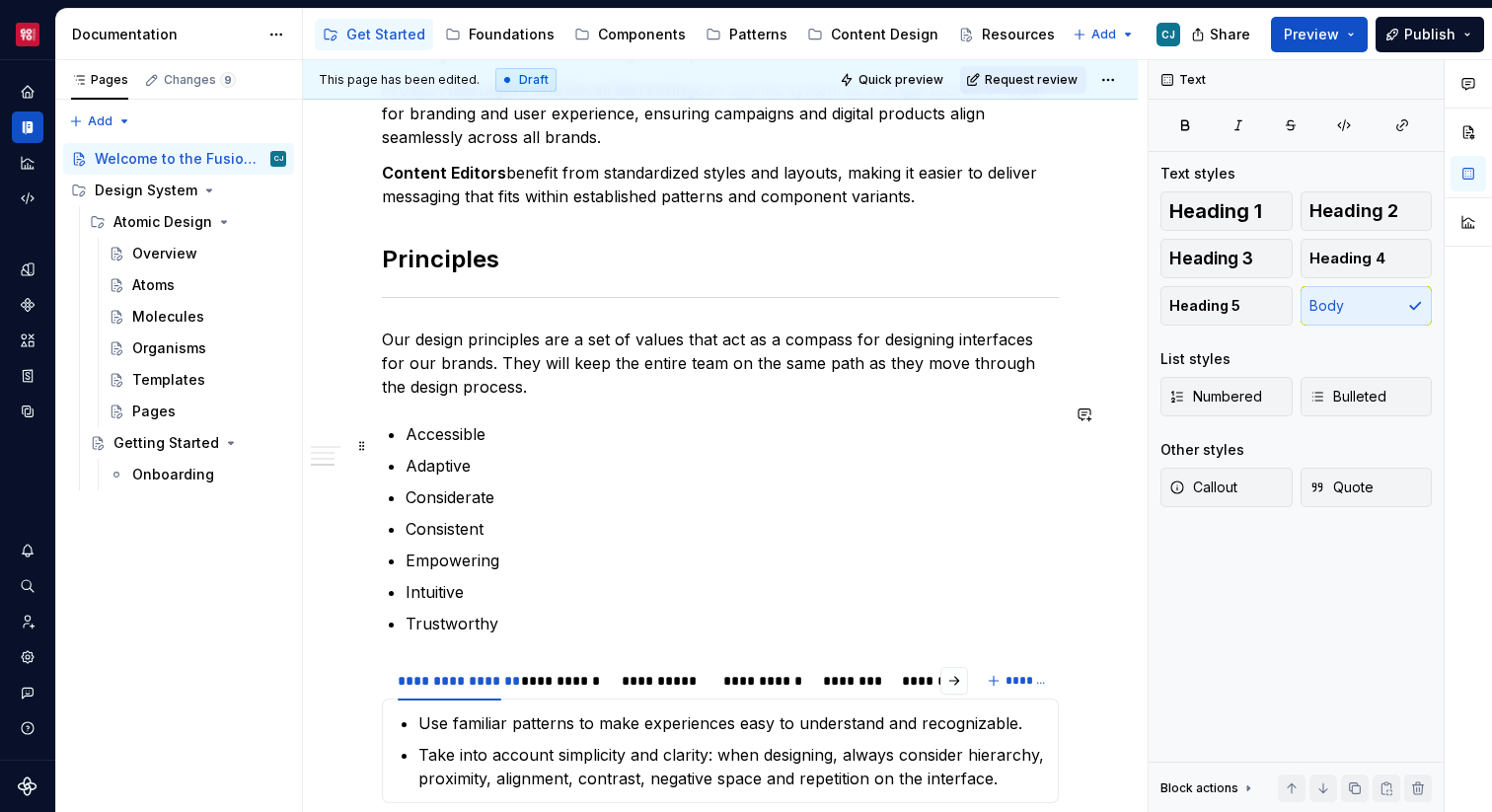
scroll to position [2126, 0]
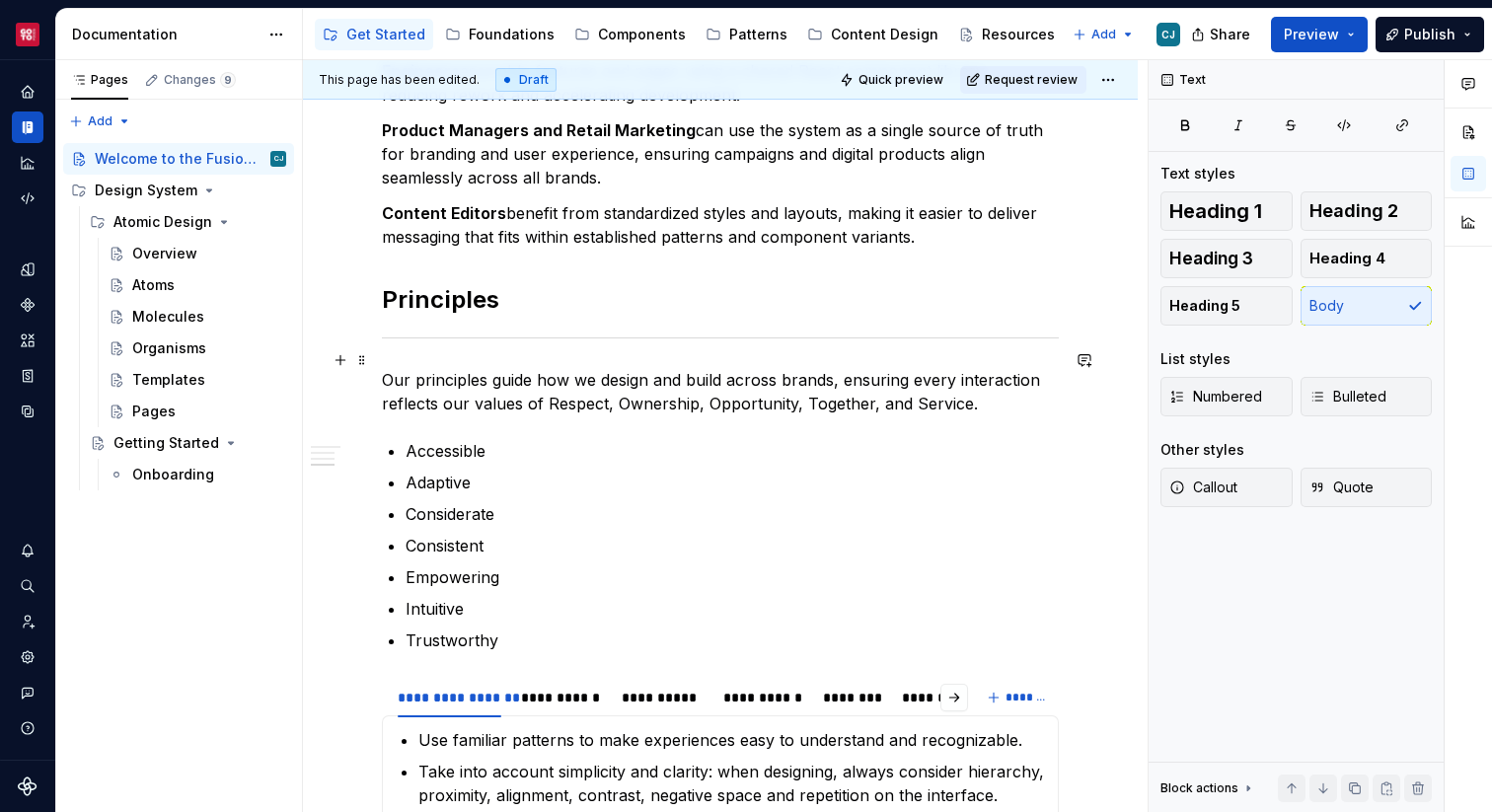
click at [444, 384] on p "Our principles guide how we design and build across brands, ensuring every inte…" at bounding box center [720, 392] width 677 height 48
click at [471, 385] on p "Our principles guide how we design and build across brands, ensuring every inte…" at bounding box center [720, 392] width 677 height 48
click at [500, 381] on p "Our principles guide how we design and build across brands, ensuring every inte…" at bounding box center [720, 392] width 677 height 48
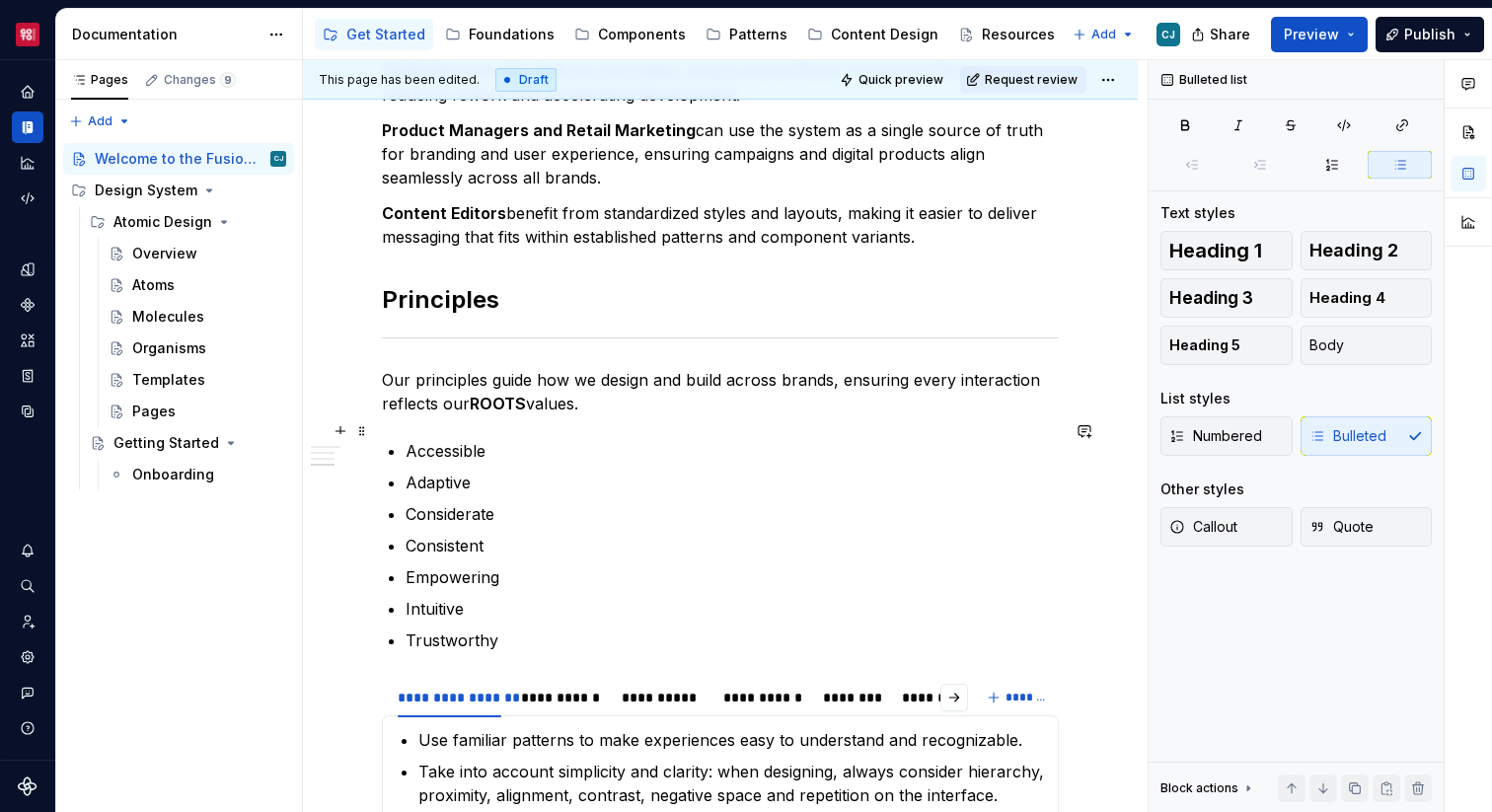
click at [747, 439] on p "Accessible" at bounding box center [732, 451] width 653 height 24
click at [504, 386] on p "Our principles guide how we design and build across brands, ensuring every inte…" at bounding box center [720, 392] width 677 height 48
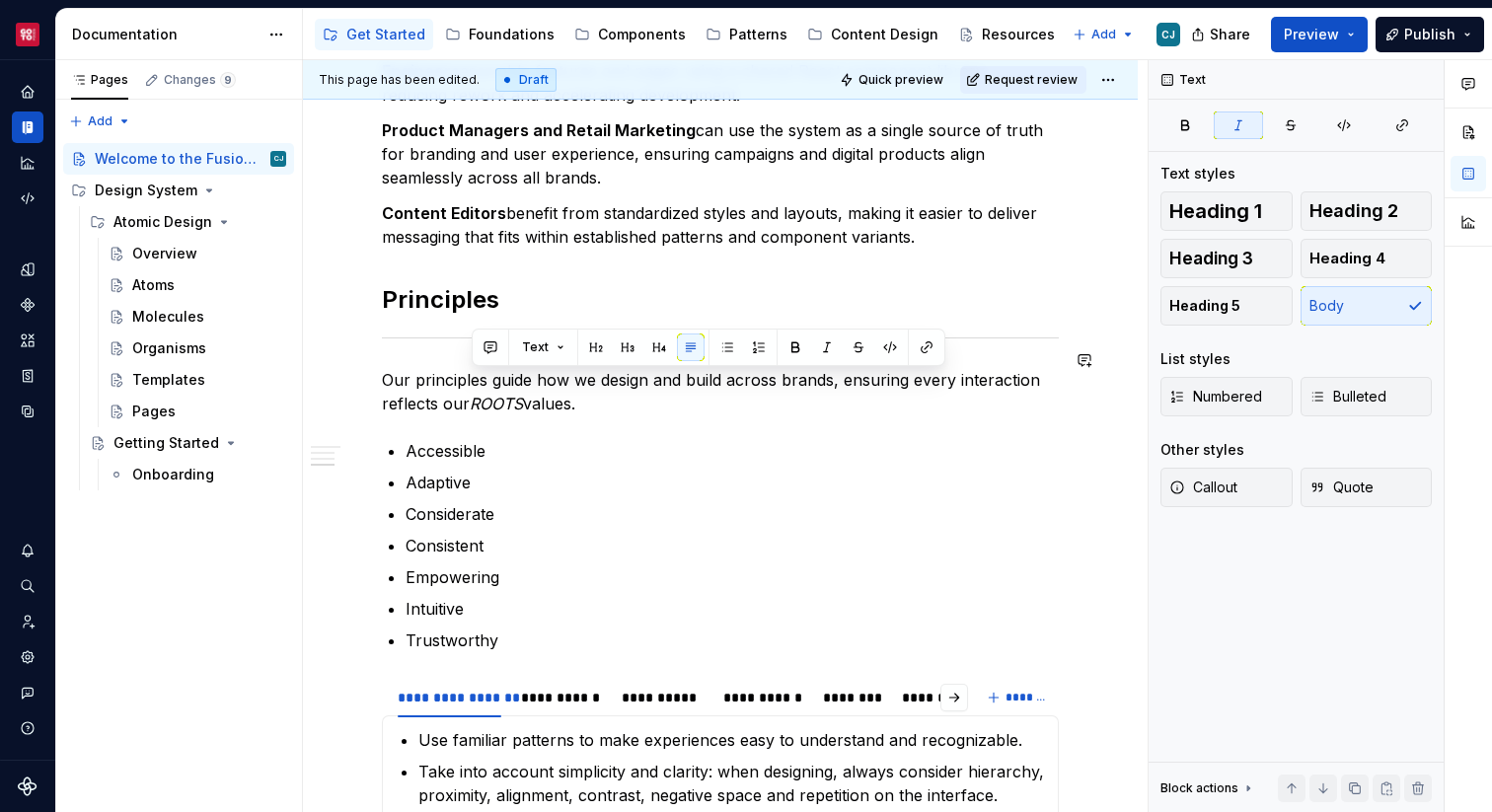
click at [661, 512] on ul "Accessible Adaptive Considerate Consistent Empowering Intuitive Trustworthy" at bounding box center [732, 545] width 653 height 213
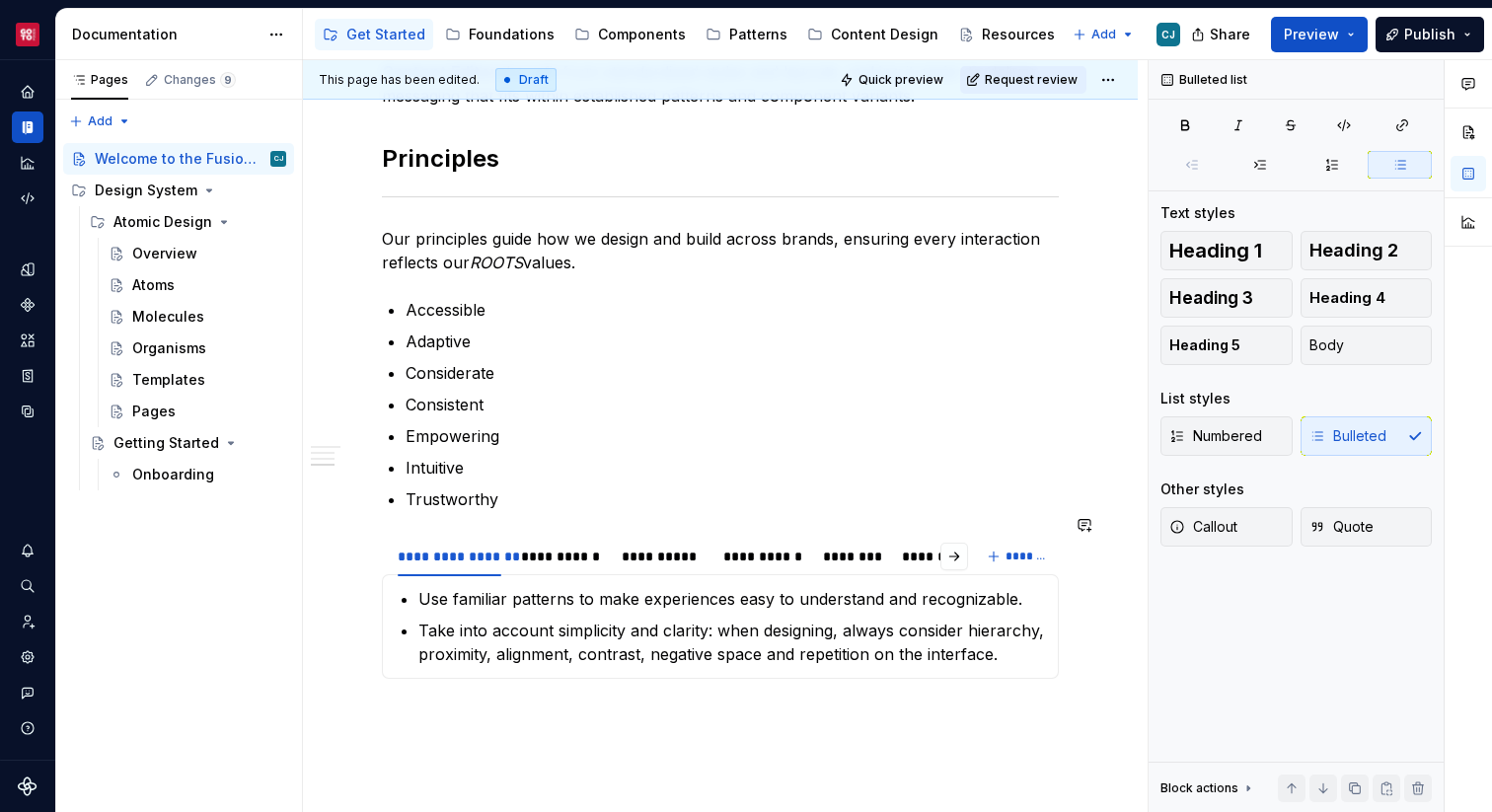
scroll to position [2268, 0]
click at [544, 485] on p "Trustworthy" at bounding box center [732, 497] width 653 height 24
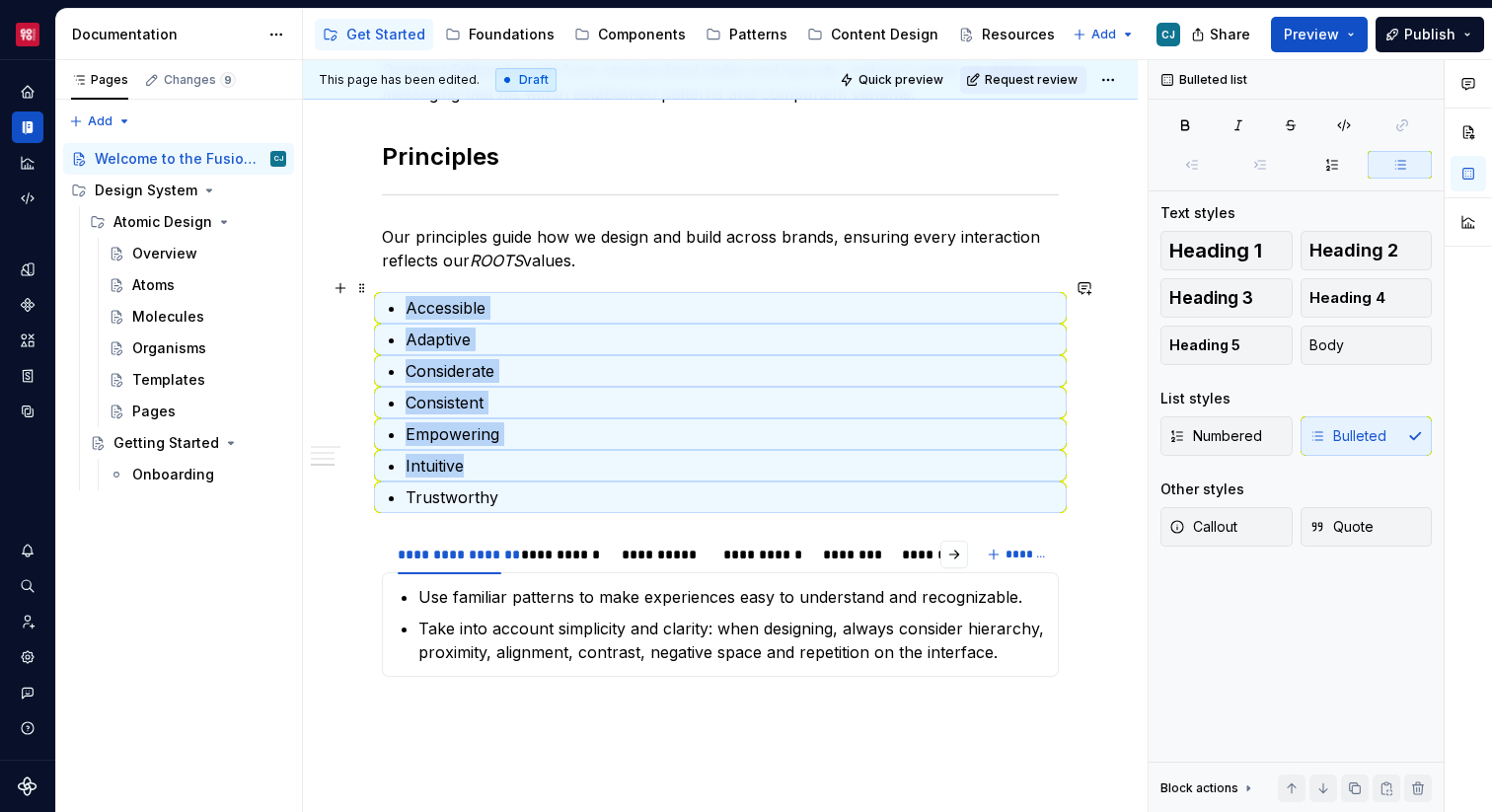
click at [406, 295] on p "Accessible" at bounding box center [732, 307] width 653 height 24
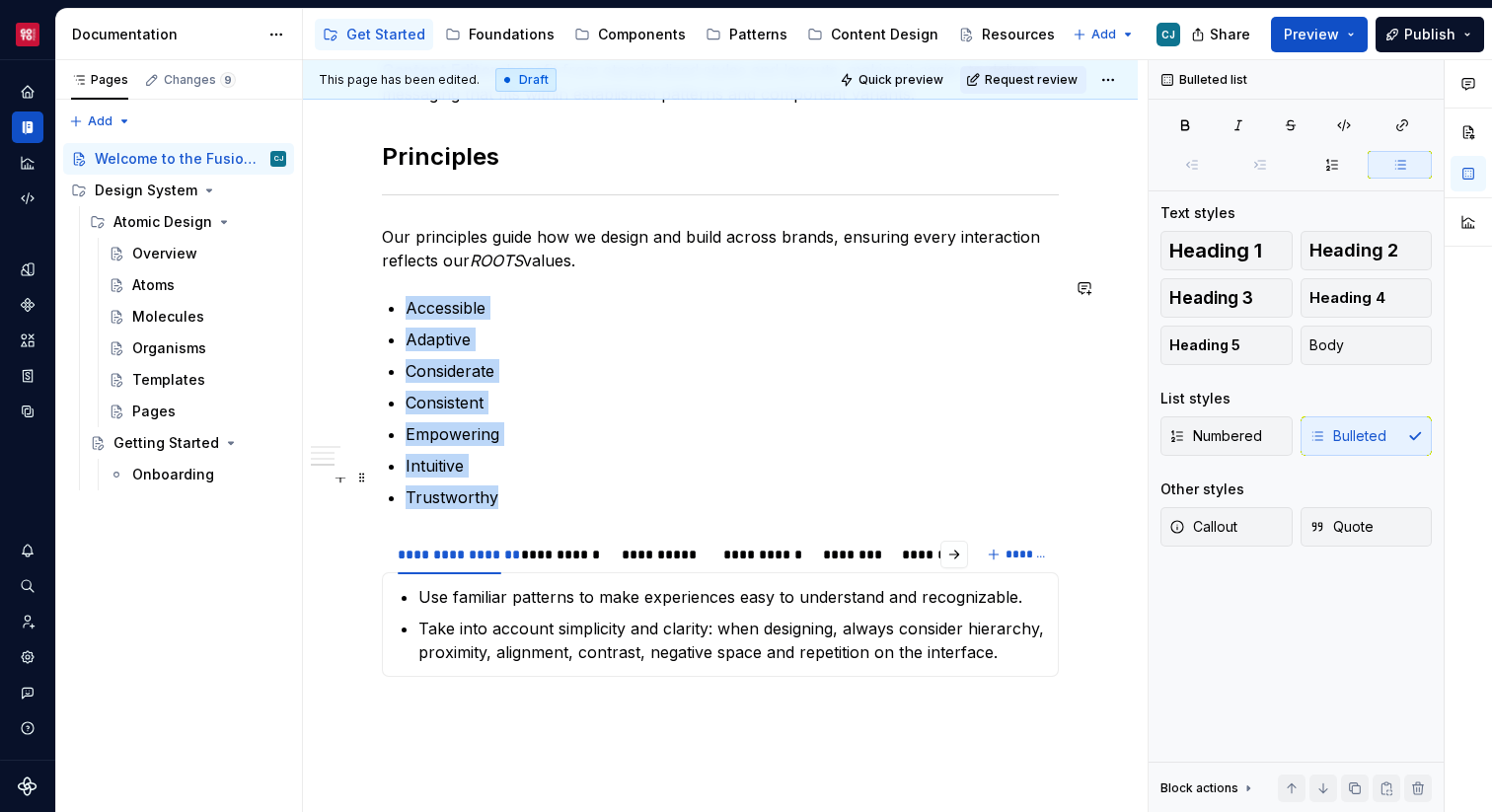
click at [515, 485] on p "Trustworthy" at bounding box center [732, 497] width 653 height 24
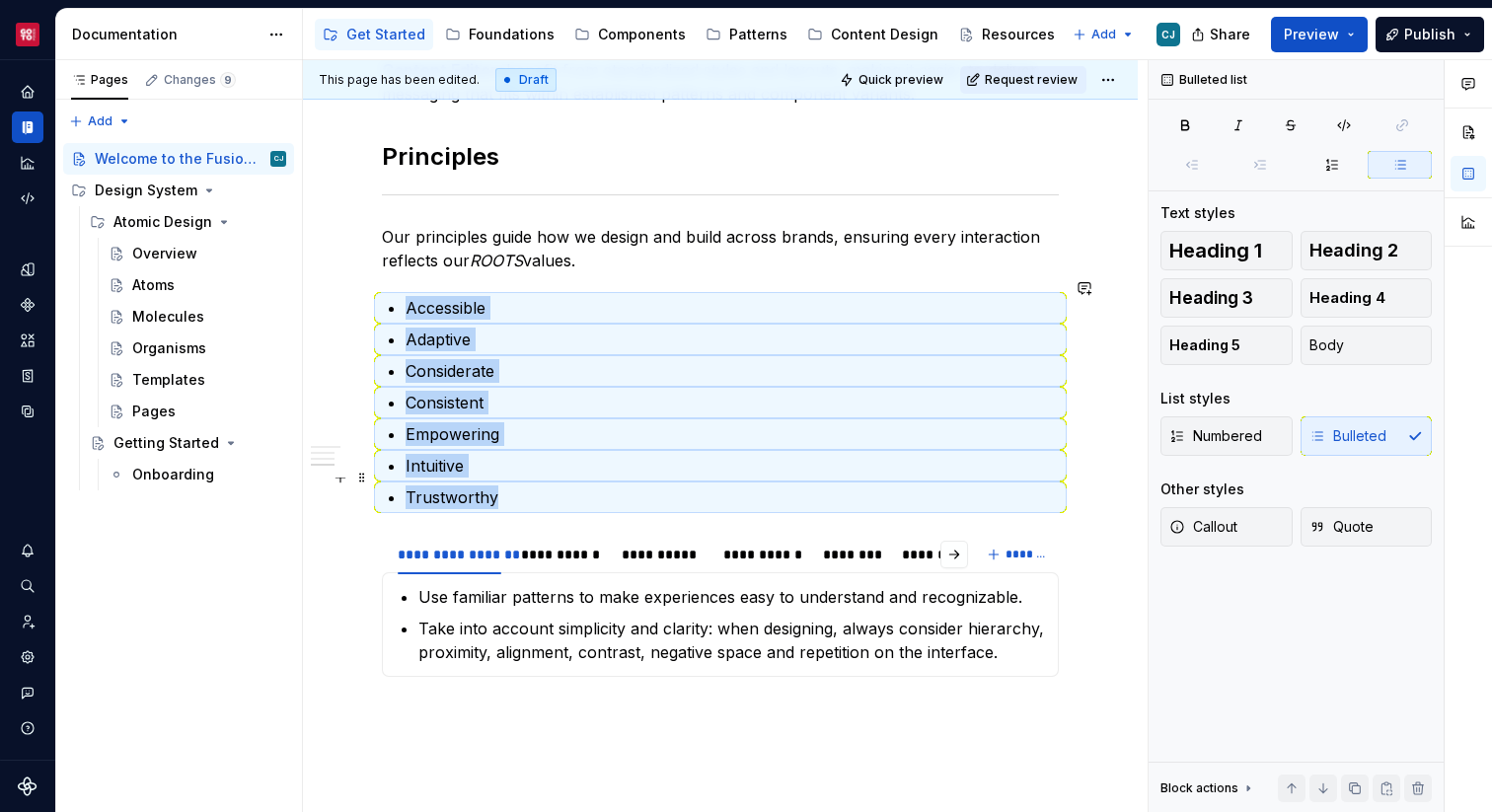
click at [518, 485] on p "Trustworthy" at bounding box center [732, 497] width 653 height 24
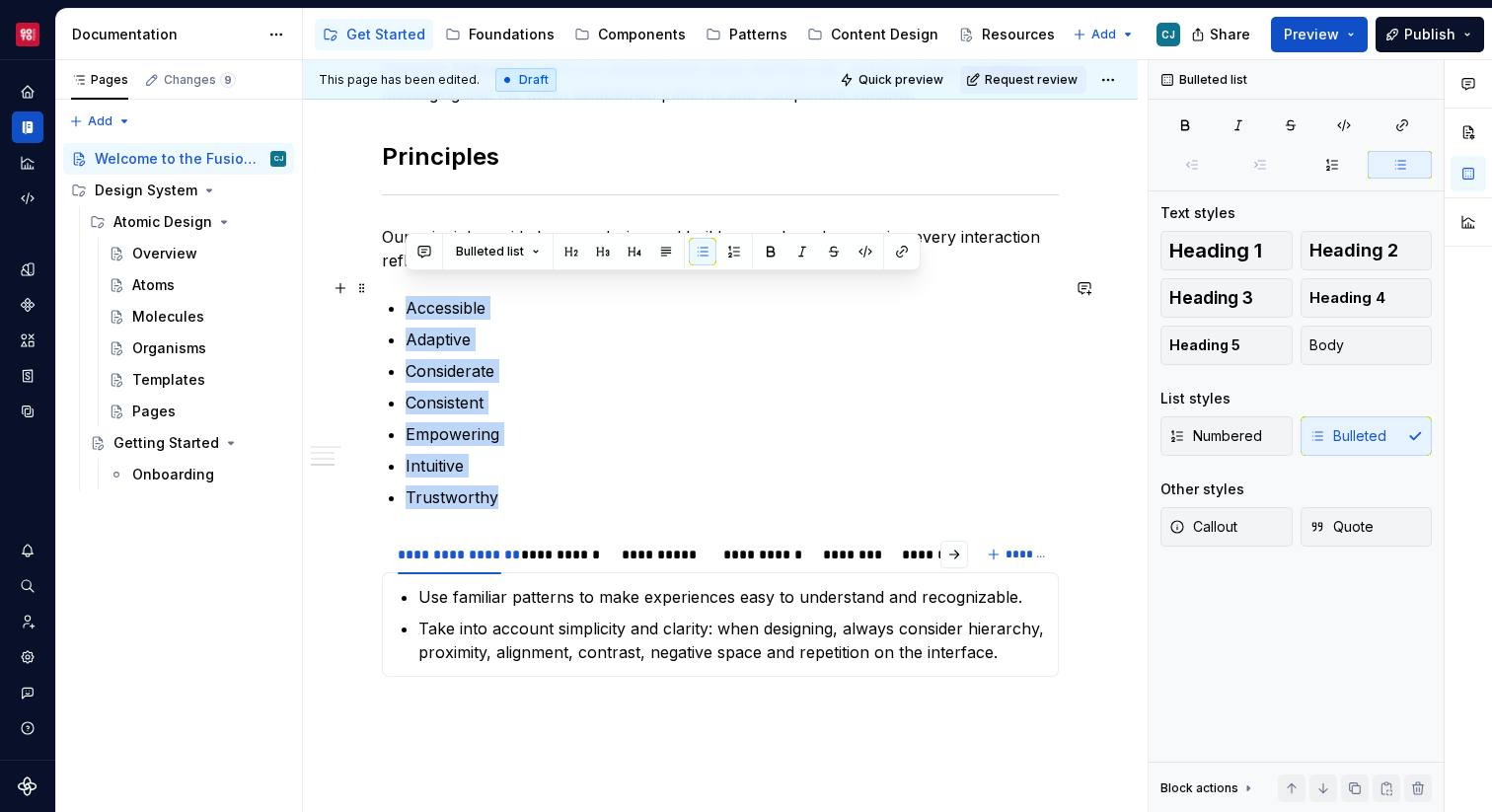
drag, startPoint x: 518, startPoint y: 469, endPoint x: 410, endPoint y: 277, distance: 220.3
click at [410, 295] on ul "Accessible Adaptive Considerate Consistent Empowering Intuitive Trustworthy" at bounding box center [732, 402] width 653 height 213
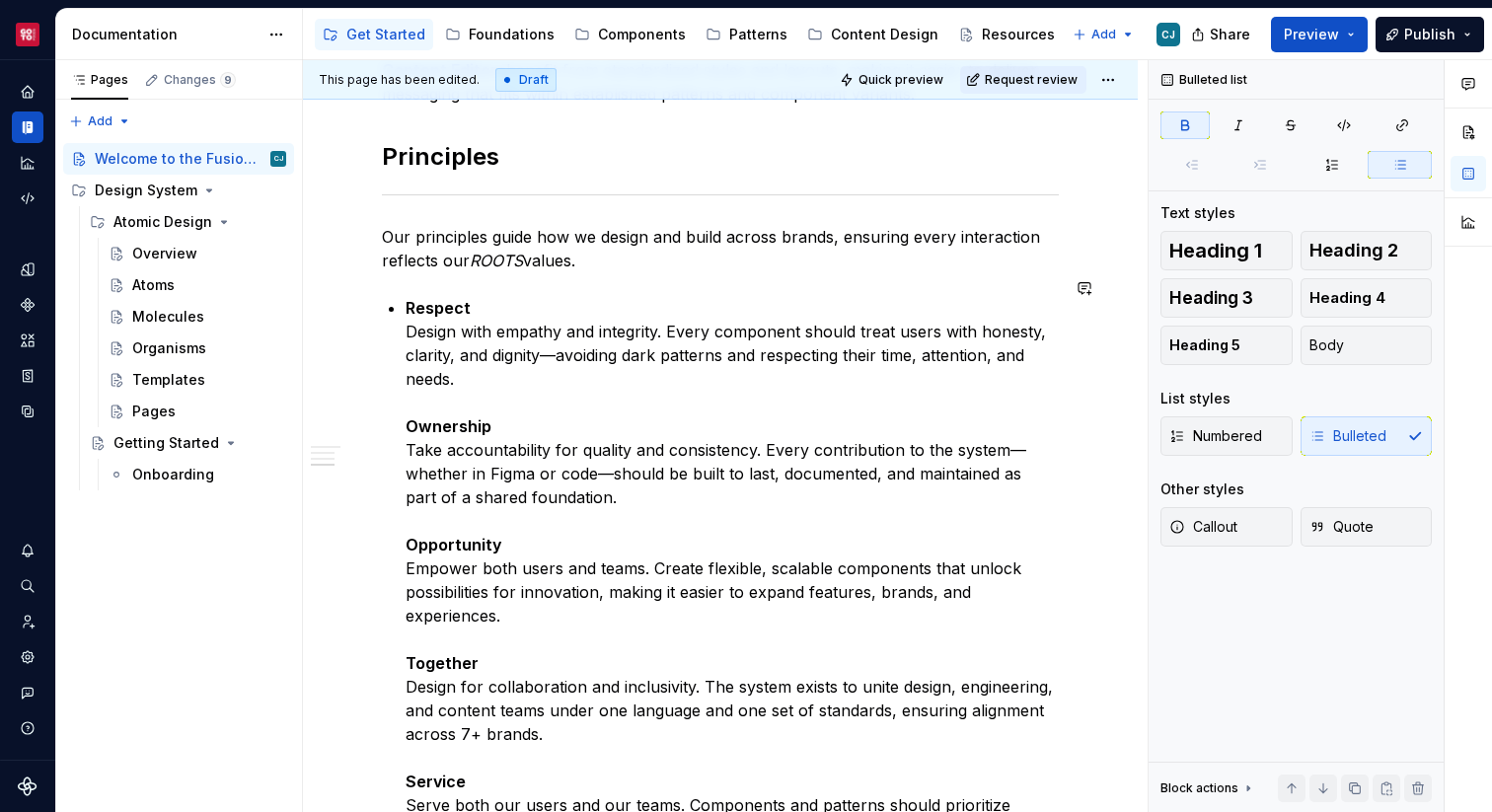
click at [410, 295] on p "Respect Design with empathy and integrity. Every component should treat users w…" at bounding box center [732, 579] width 653 height 568
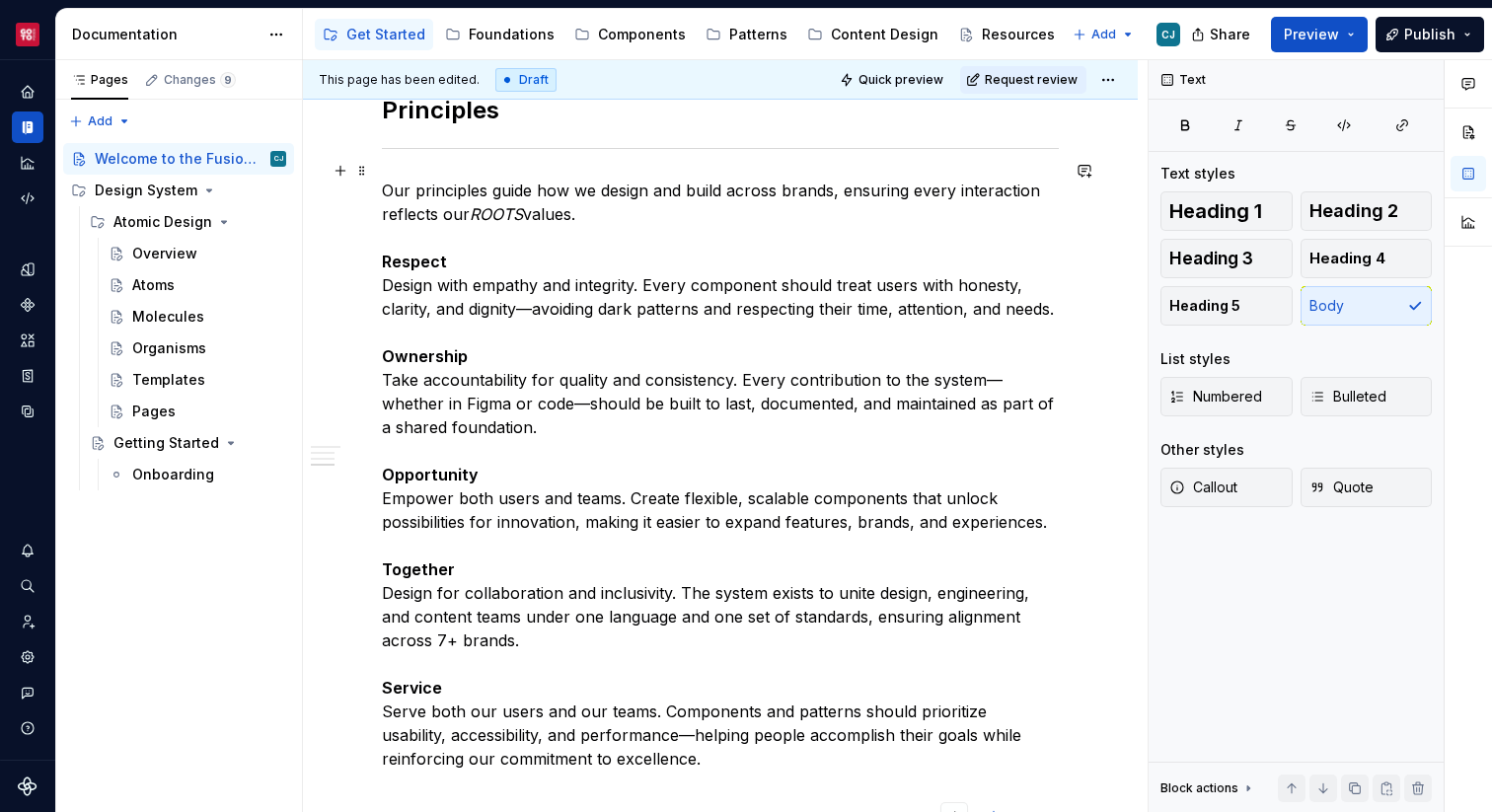
scroll to position [2305, 0]
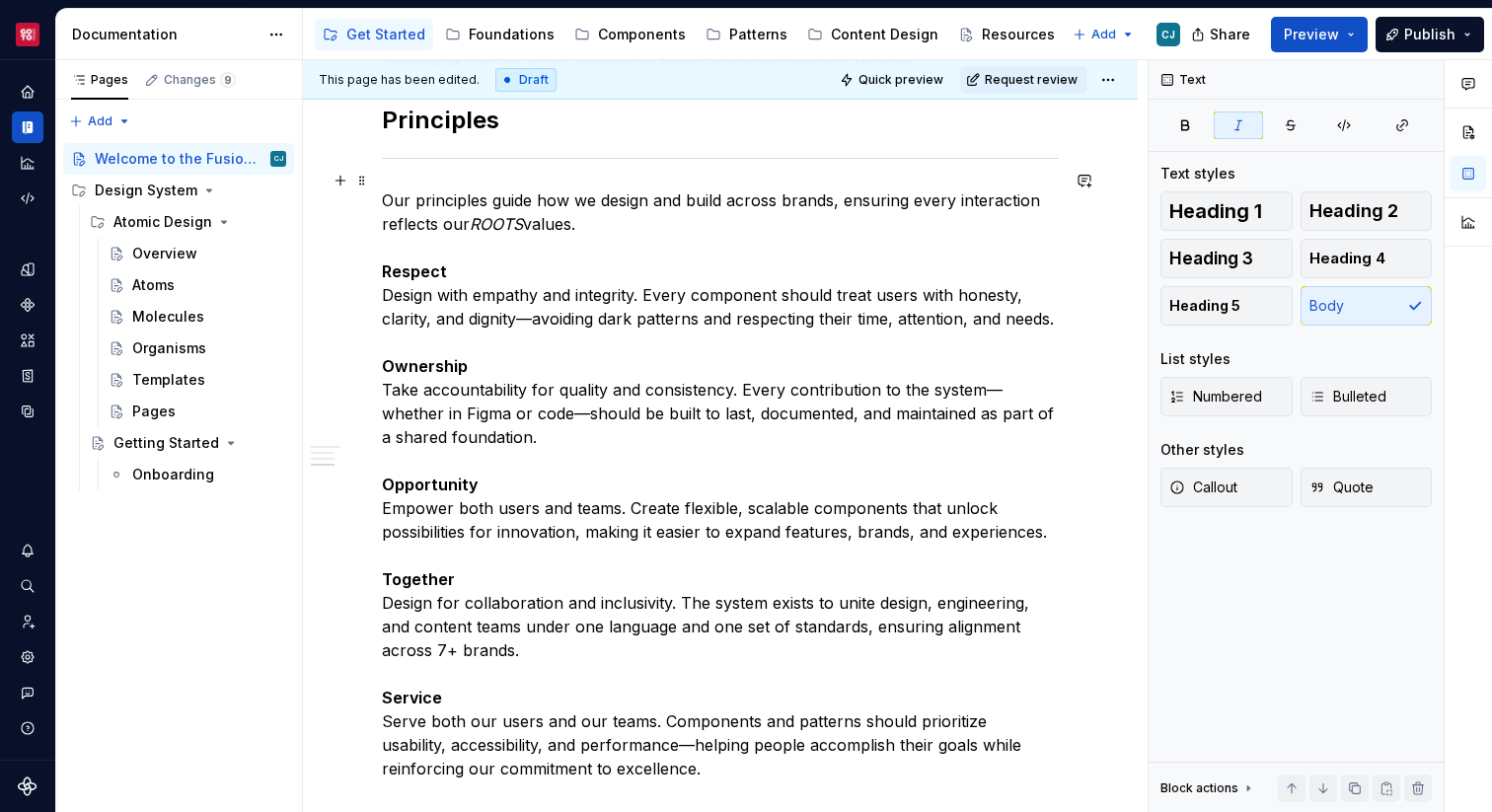
click at [488, 214] on em "ROOTS" at bounding box center [496, 224] width 54 height 20
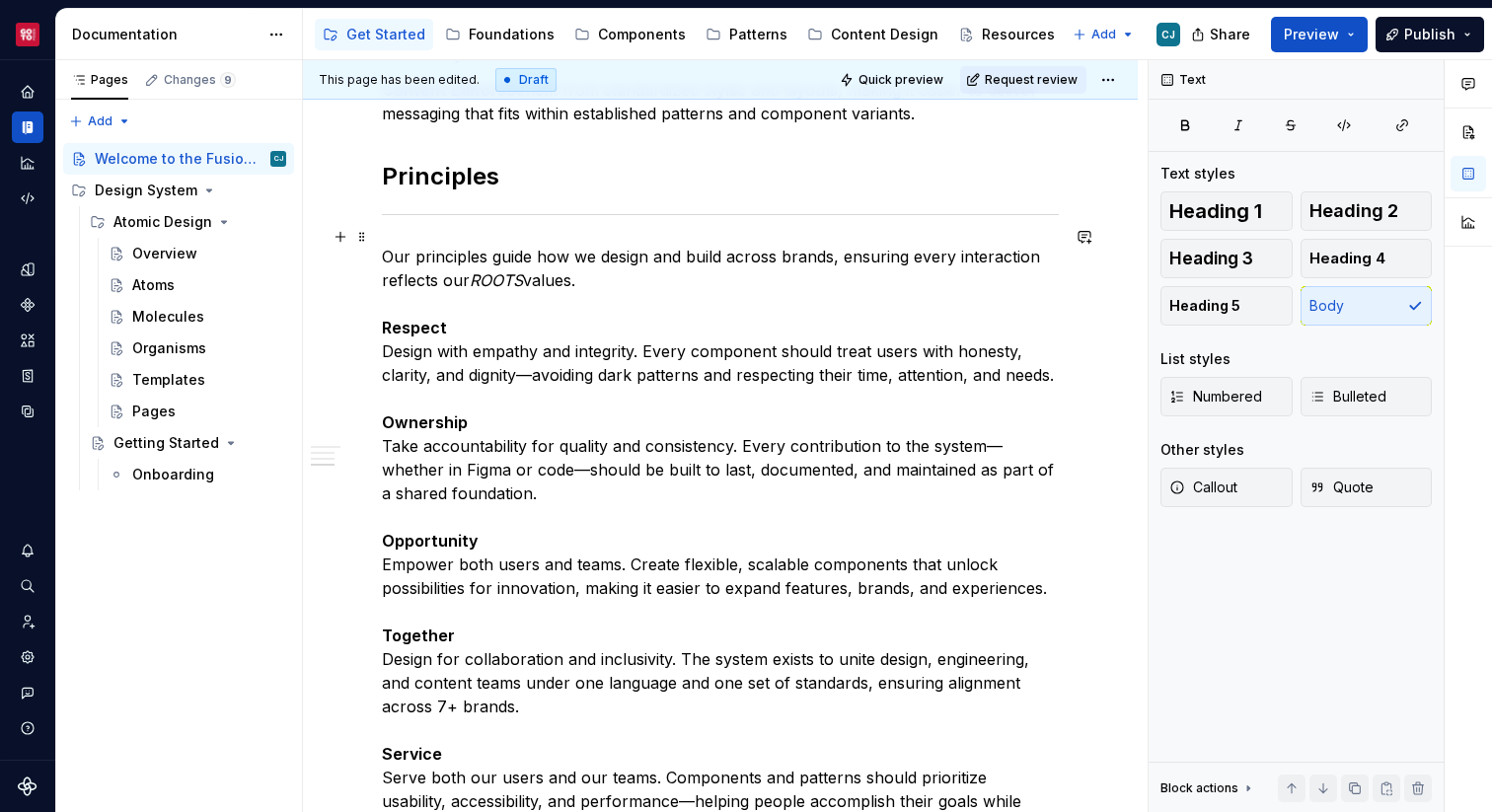
scroll to position [2251, 0]
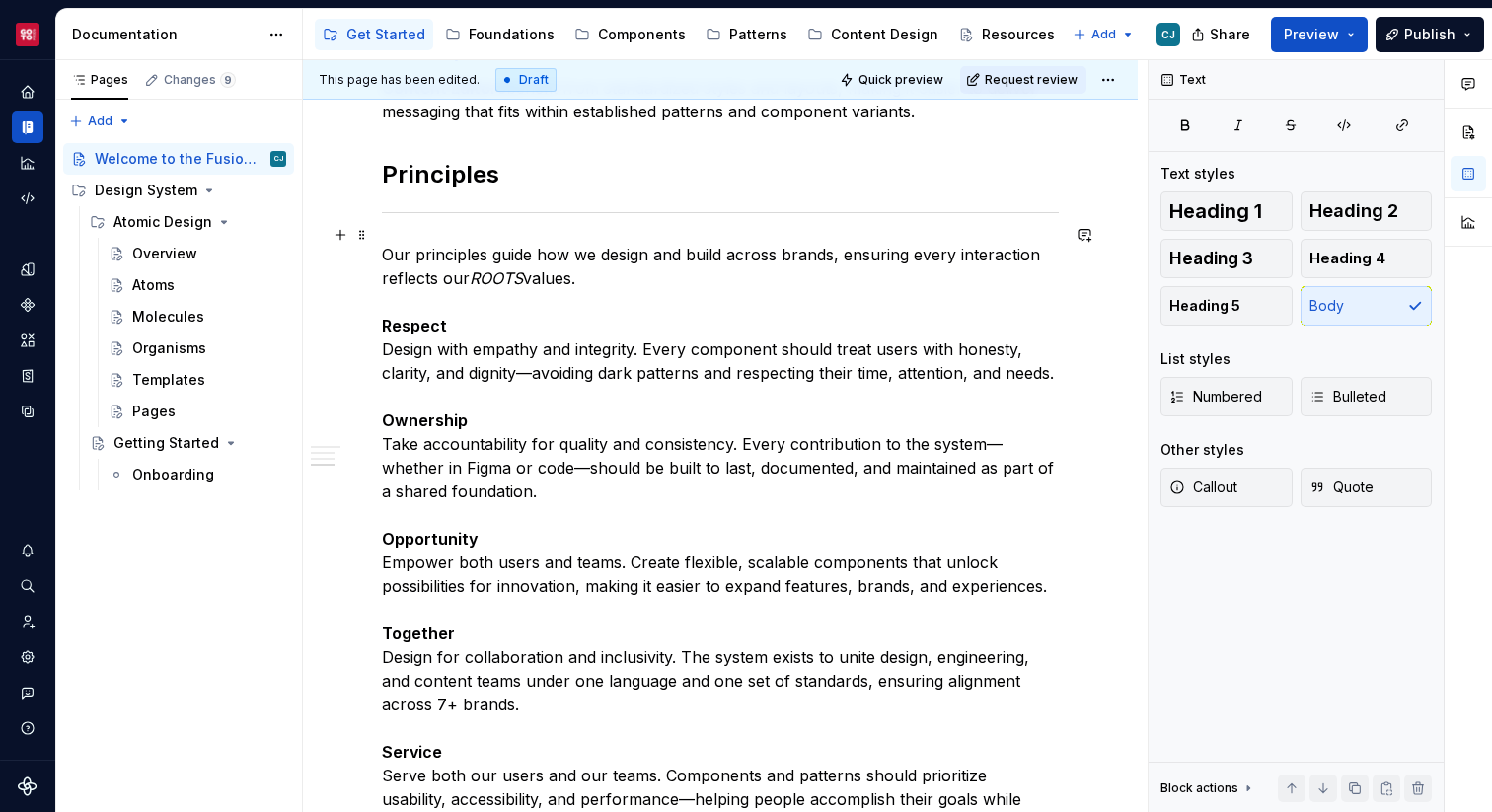
click at [382, 315] on strong "Respect" at bounding box center [415, 325] width 65 height 20
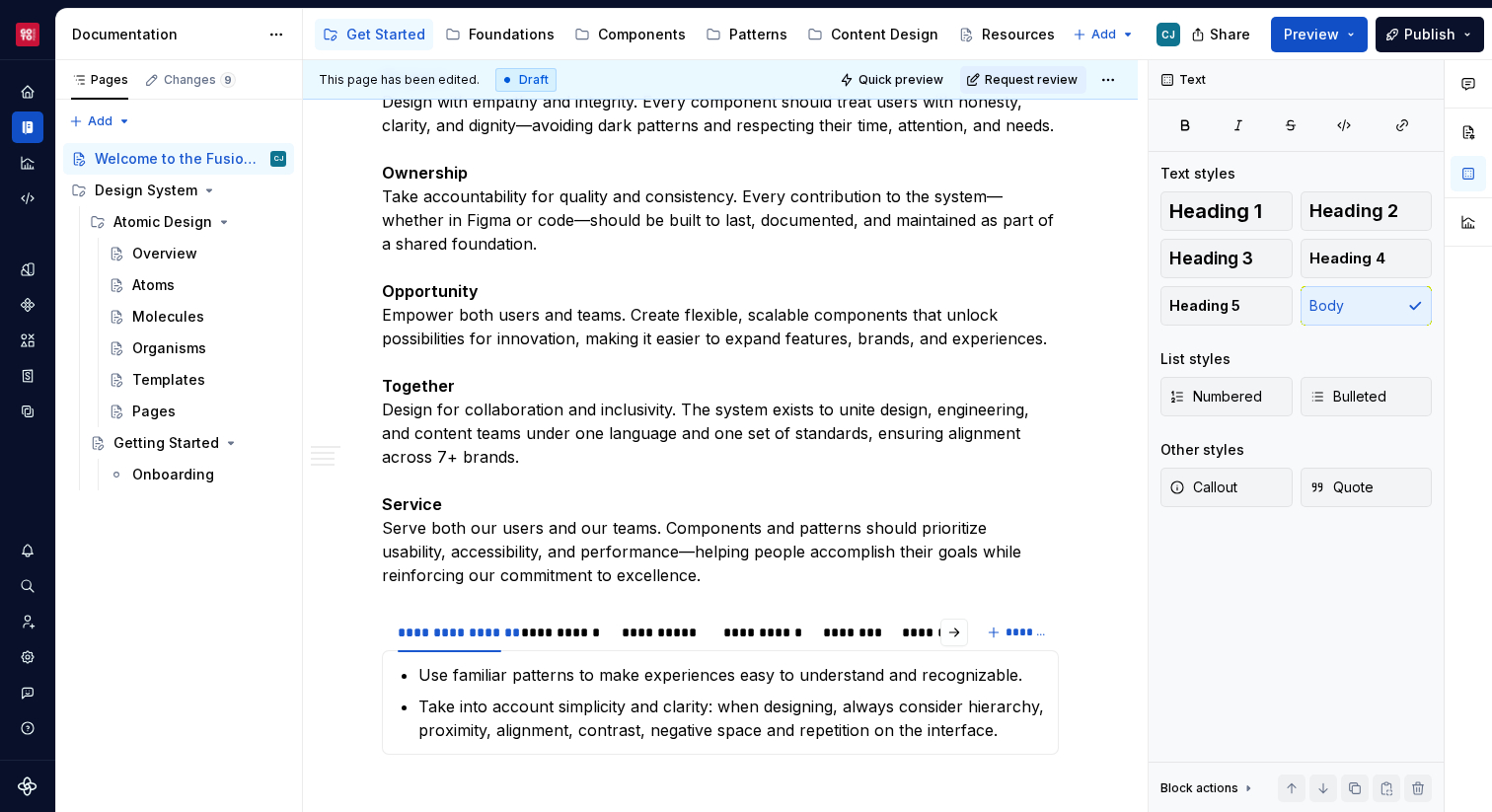
scroll to position [2499, 0]
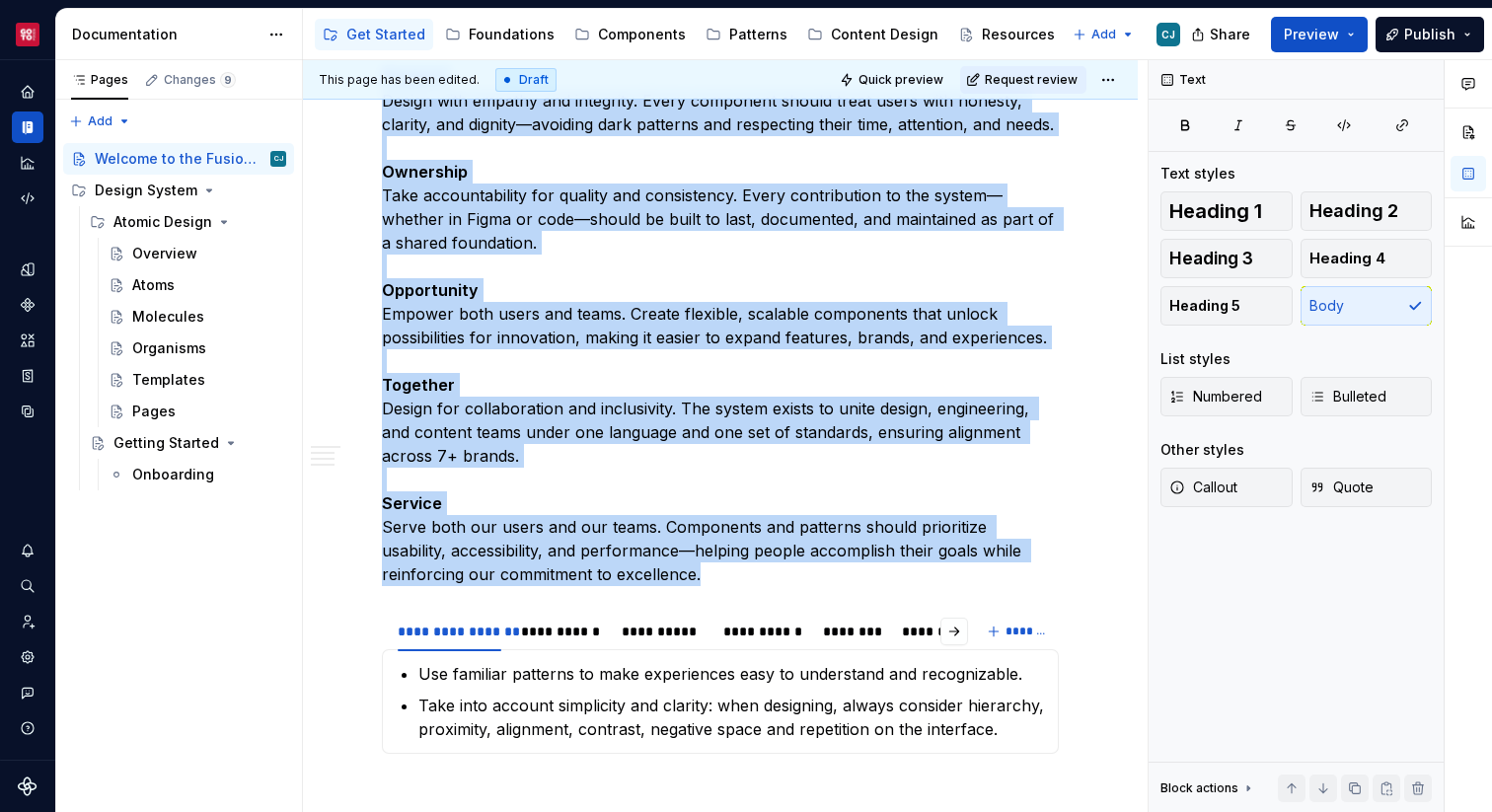
click at [642, 556] on p "Our principles guide how we design and build across brands, ensuring every inte…" at bounding box center [720, 290] width 677 height 592
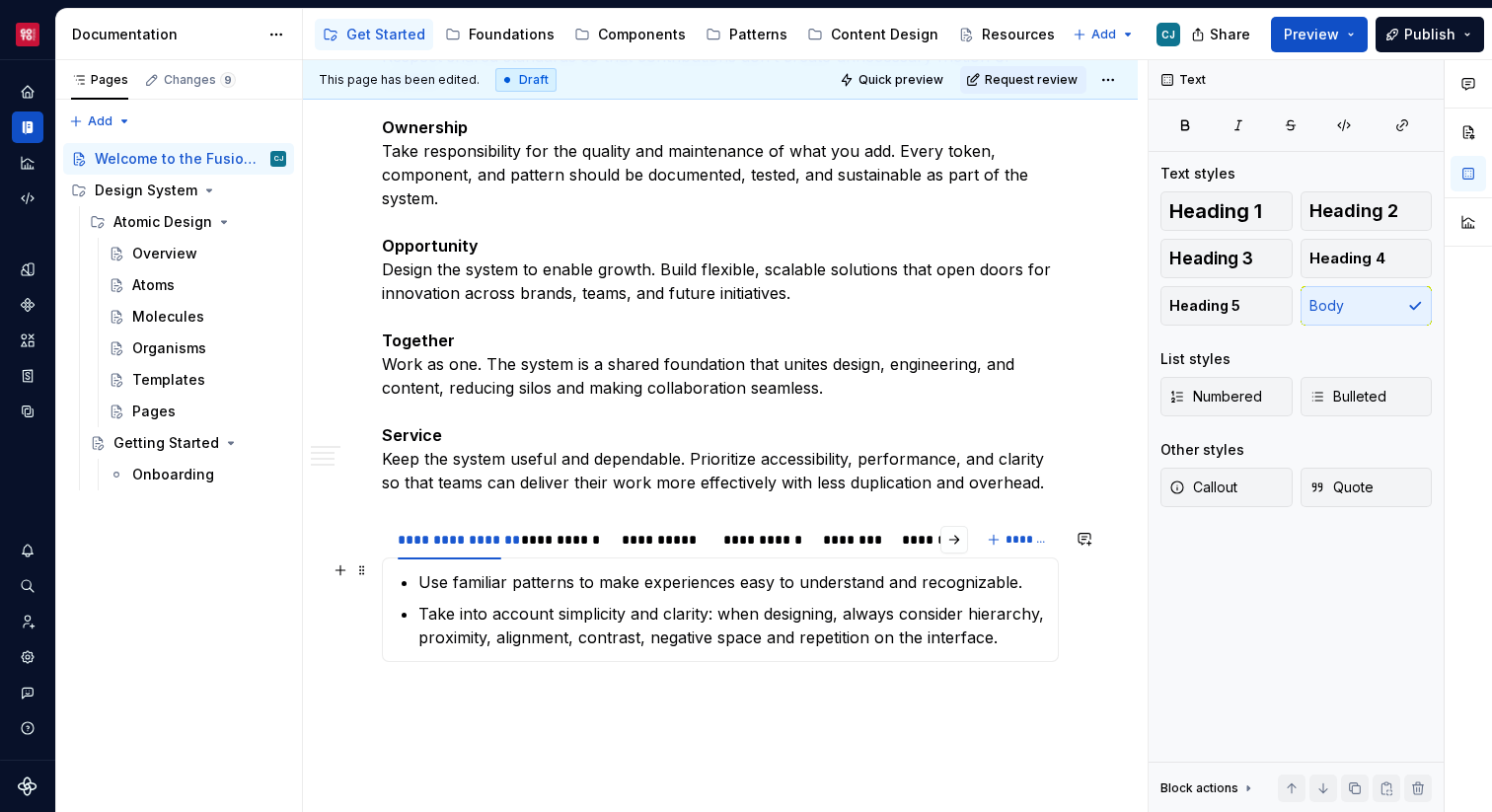
scroll to position [2575, 0]
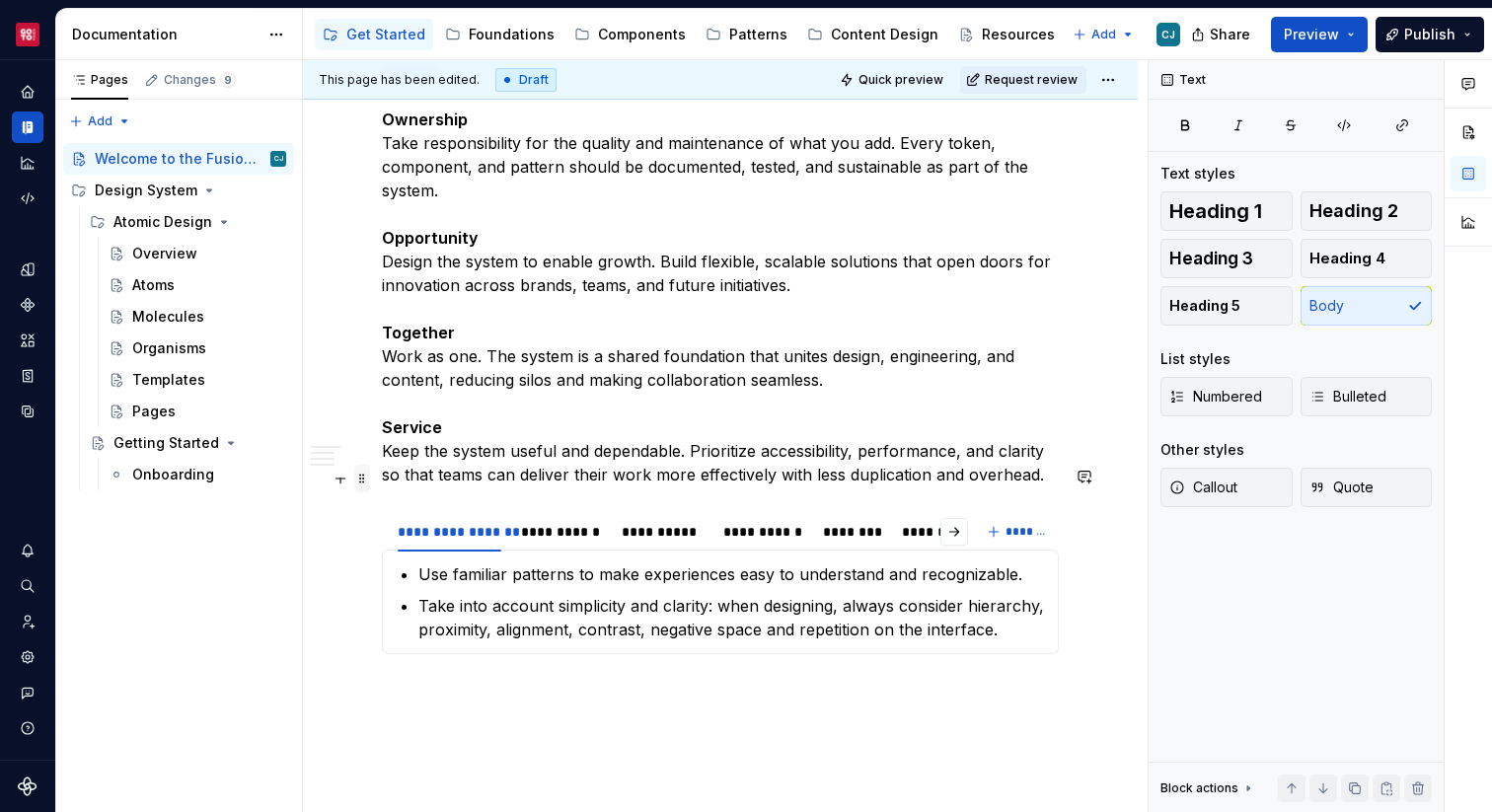
click at [362, 478] on span at bounding box center [362, 479] width 16 height 28
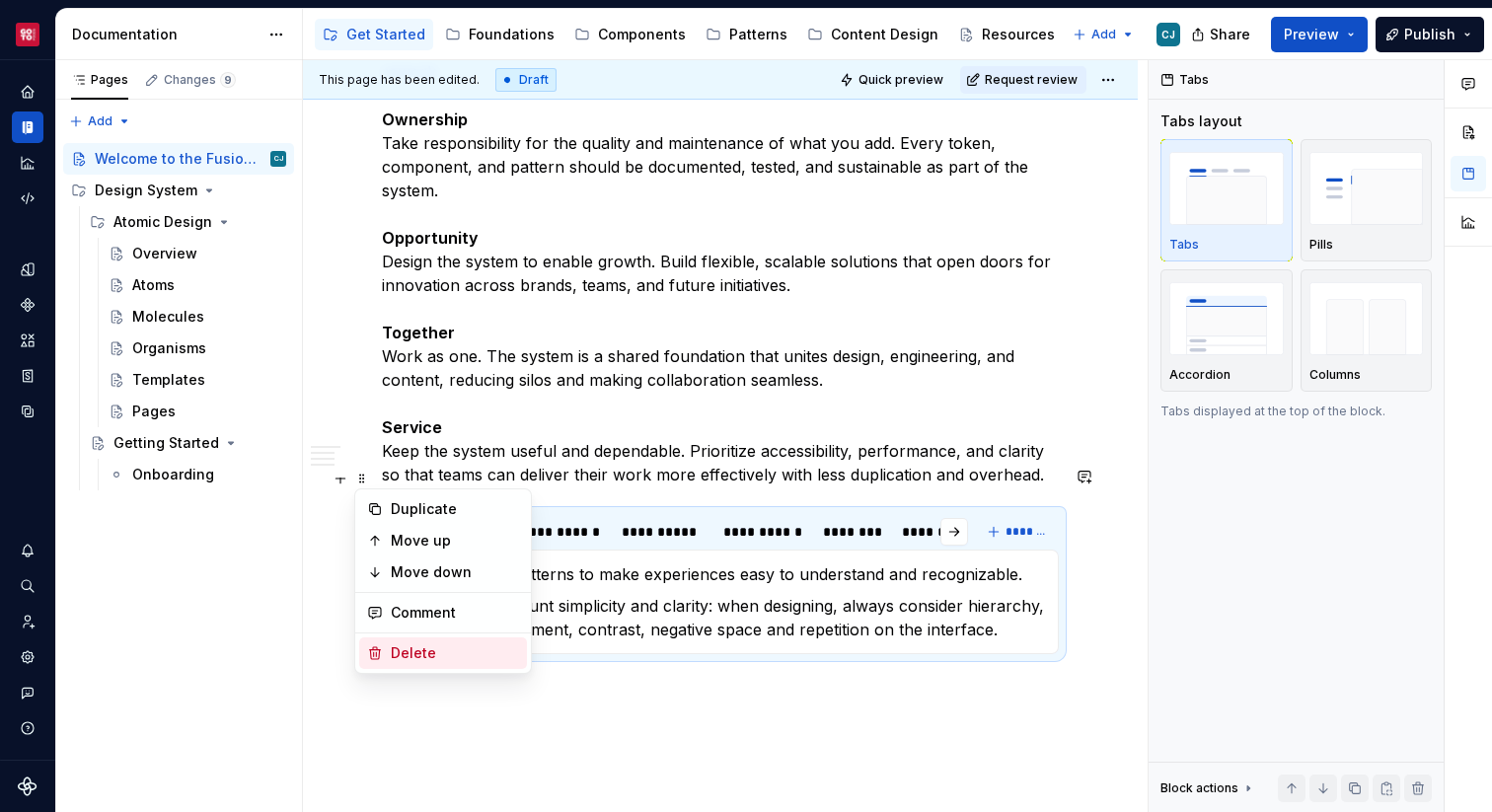
click at [417, 648] on div "Delete" at bounding box center [454, 653] width 128 height 20
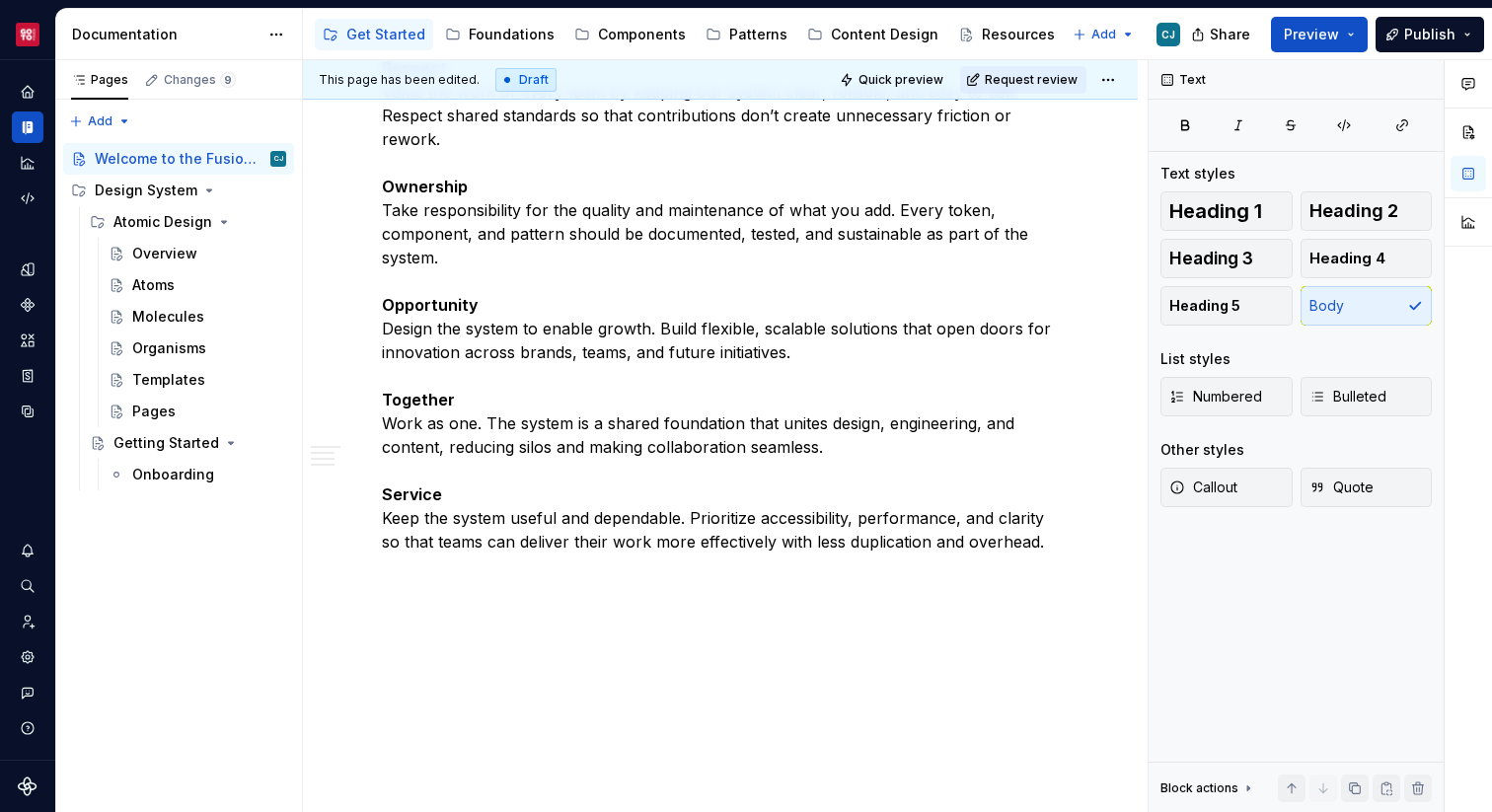
scroll to position [2473, 0]
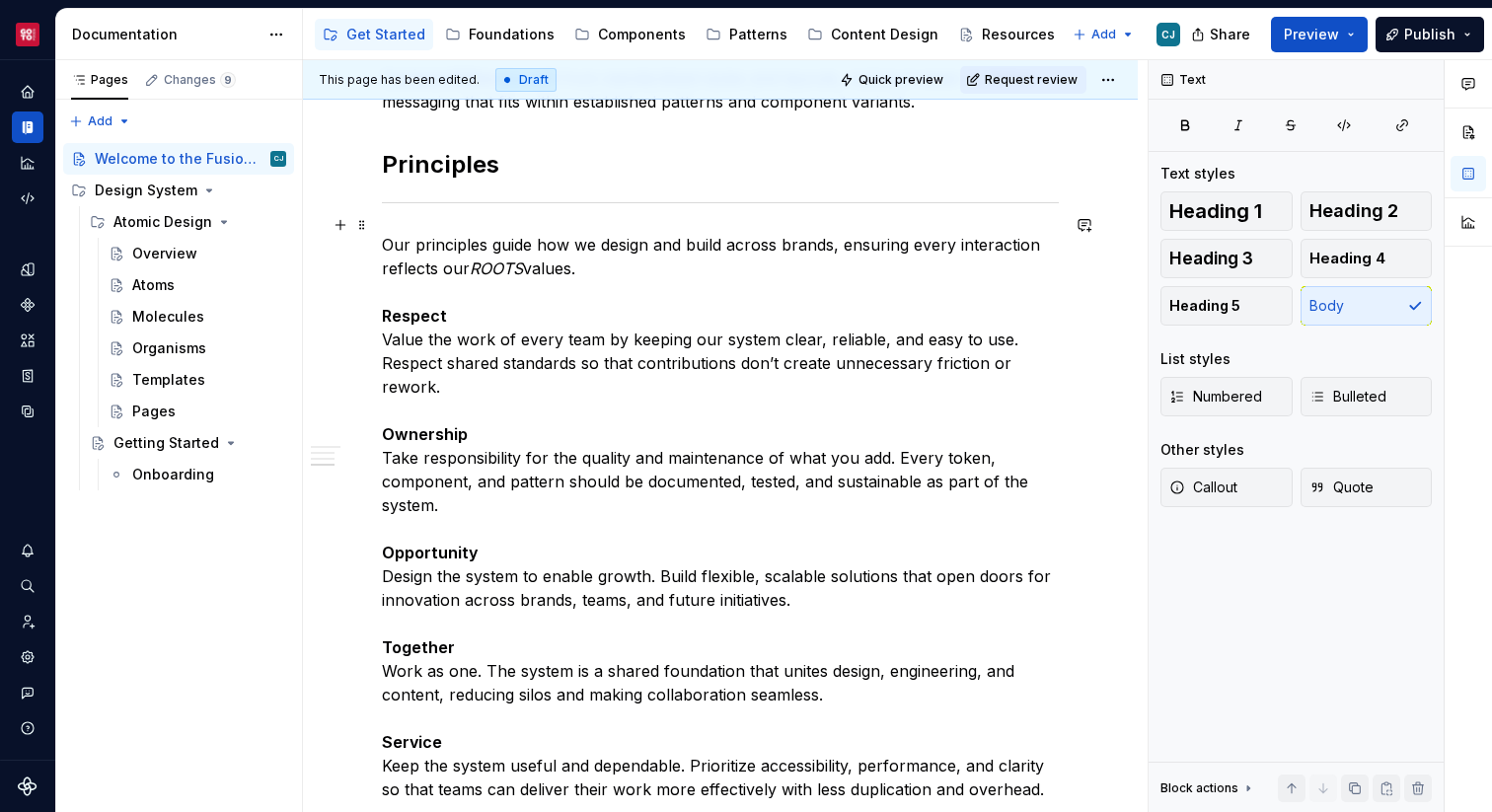
scroll to position [2260, 0]
click at [445, 234] on p "Our principles guide how we design and build across brands, ensuring every inte…" at bounding box center [720, 518] width 677 height 568
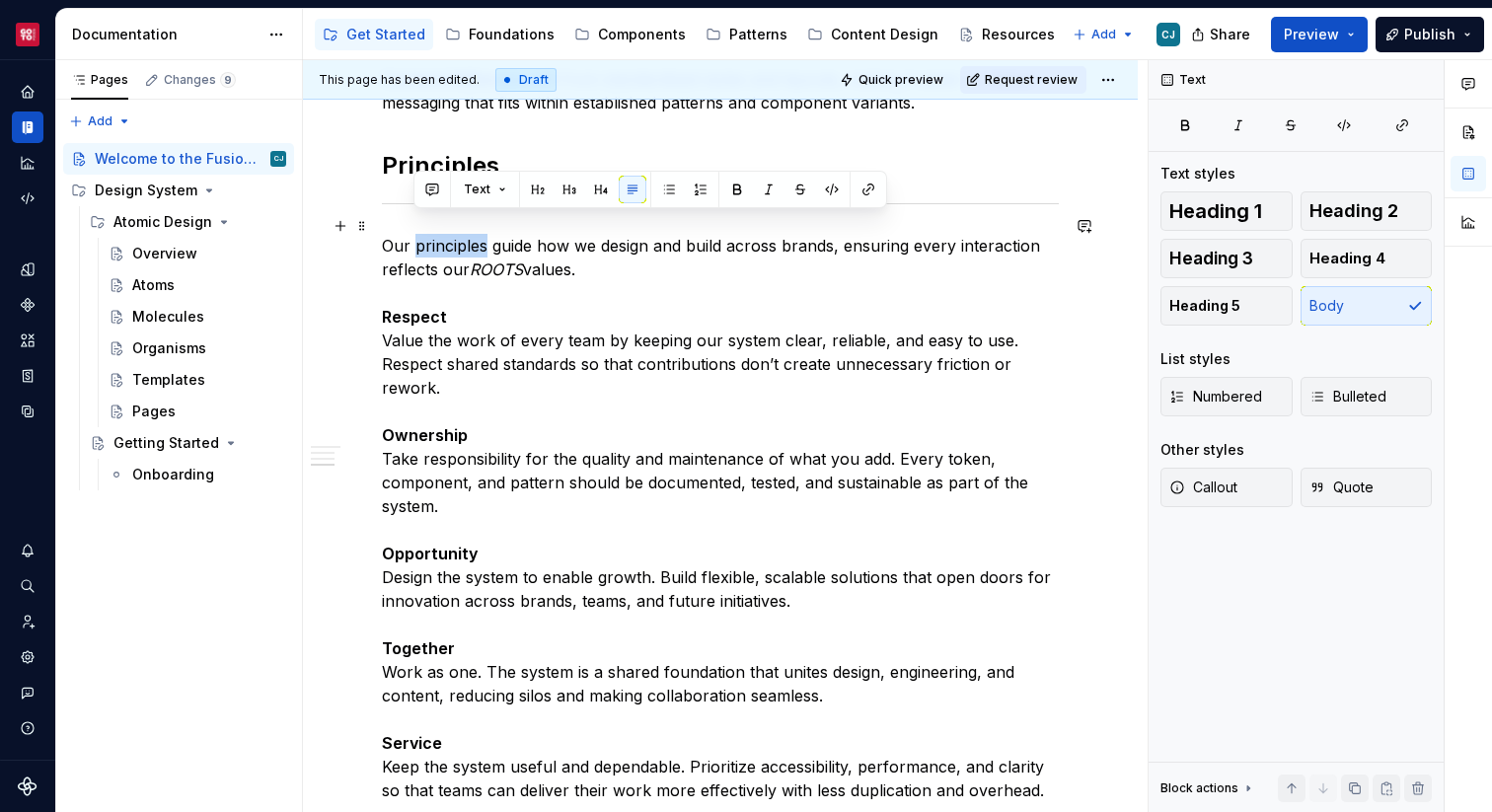
click at [412, 234] on p "Our principles guide how we design and build across brands, ensuring every inte…" at bounding box center [720, 518] width 677 height 568
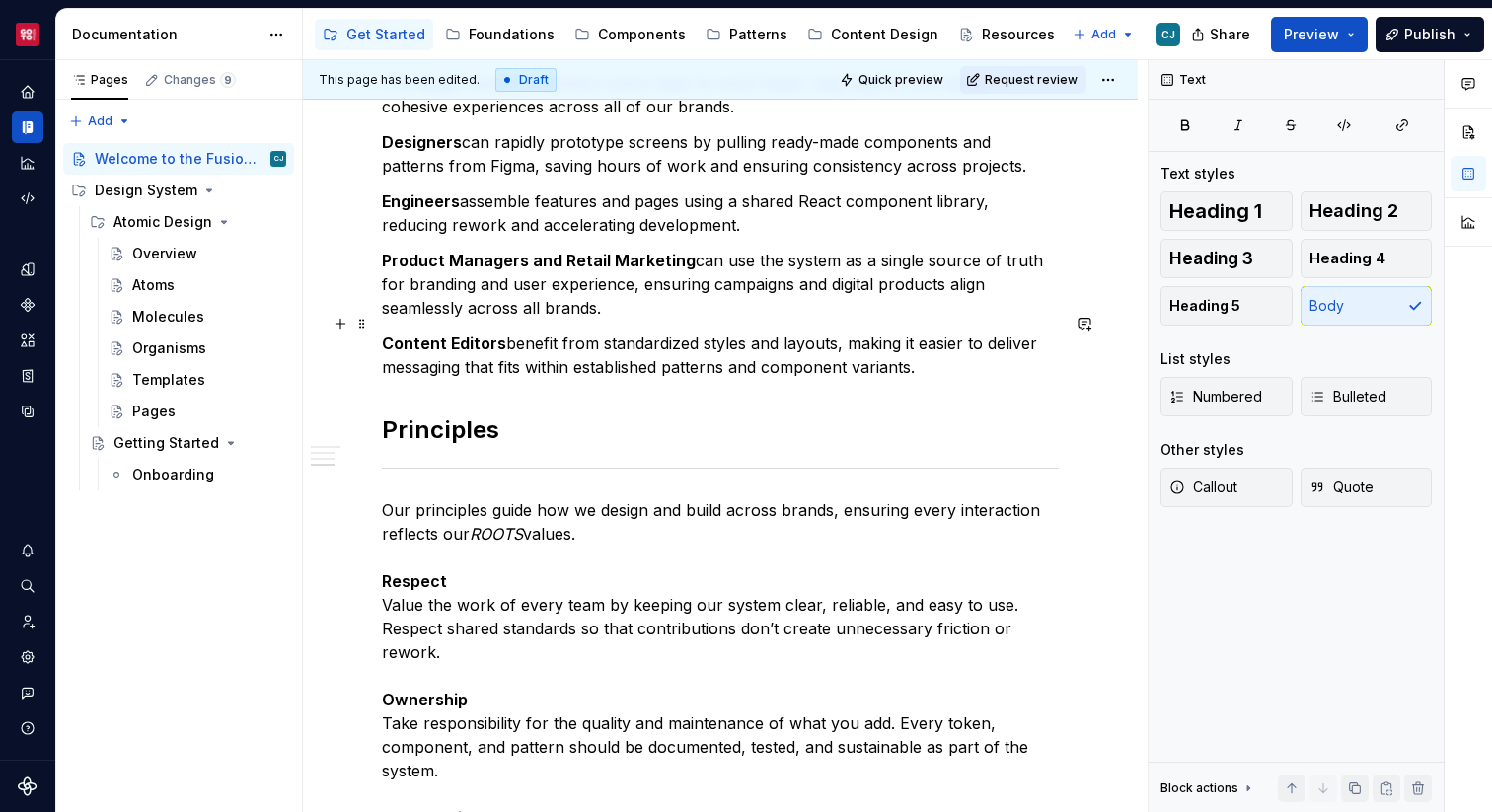
scroll to position [2004, 0]
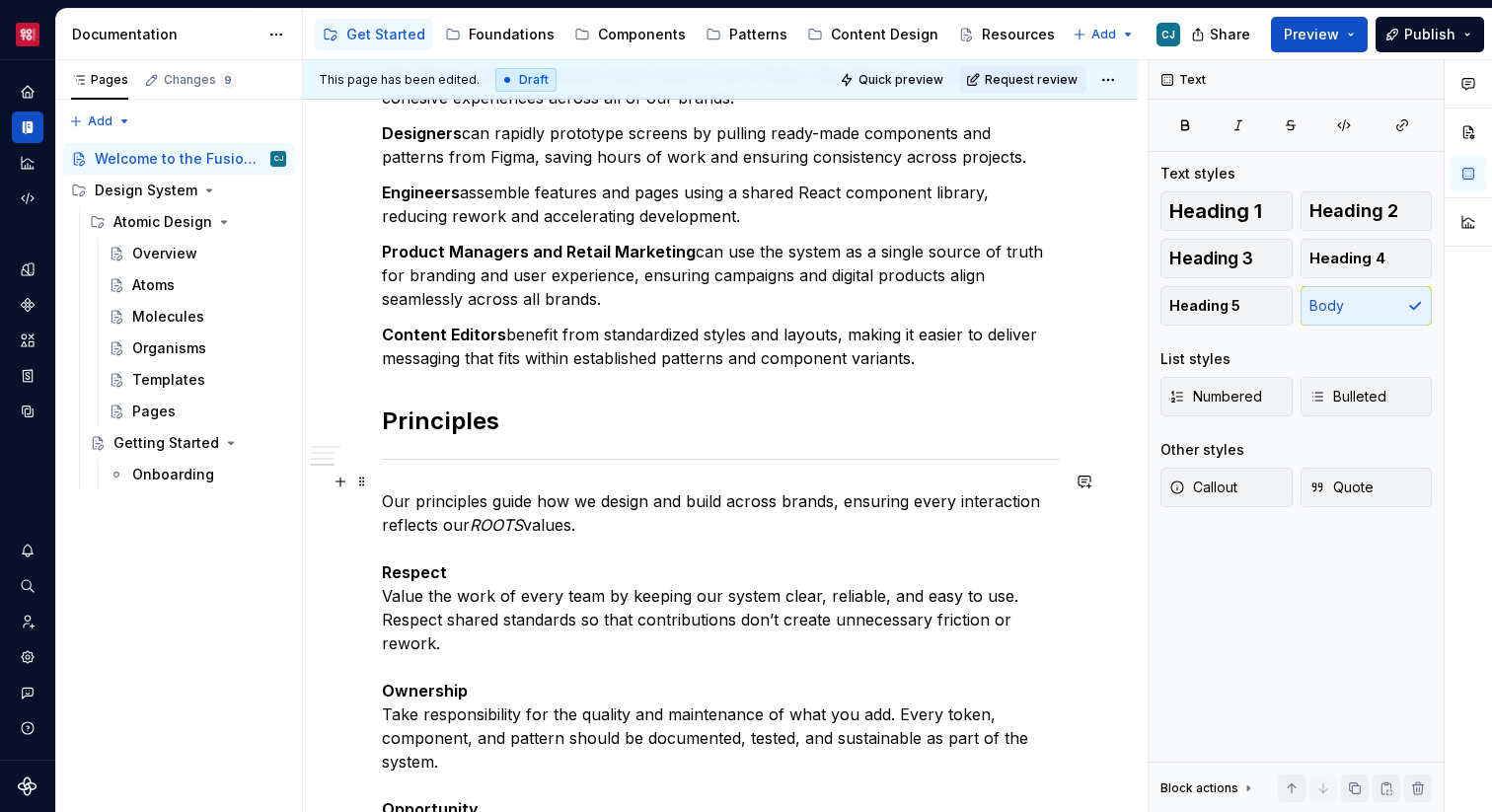
click at [731, 489] on p "Our principles guide how we design and build across brands, ensuring every inte…" at bounding box center [720, 772] width 677 height 568
click at [651, 489] on p "Our principles guide how we design and build across brands, ensuring every inte…" at bounding box center [720, 772] width 677 height 568
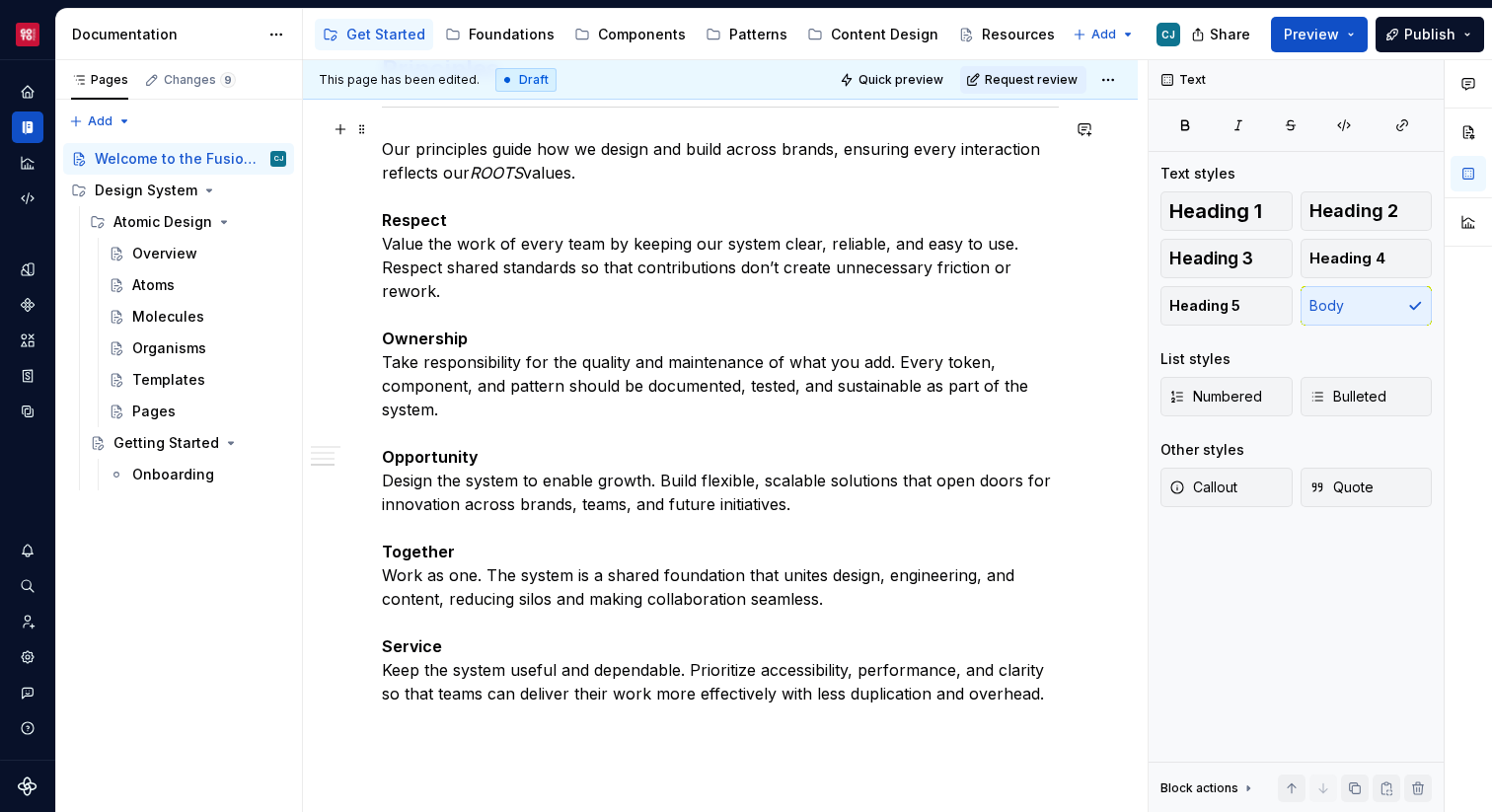
scroll to position [2473, 0]
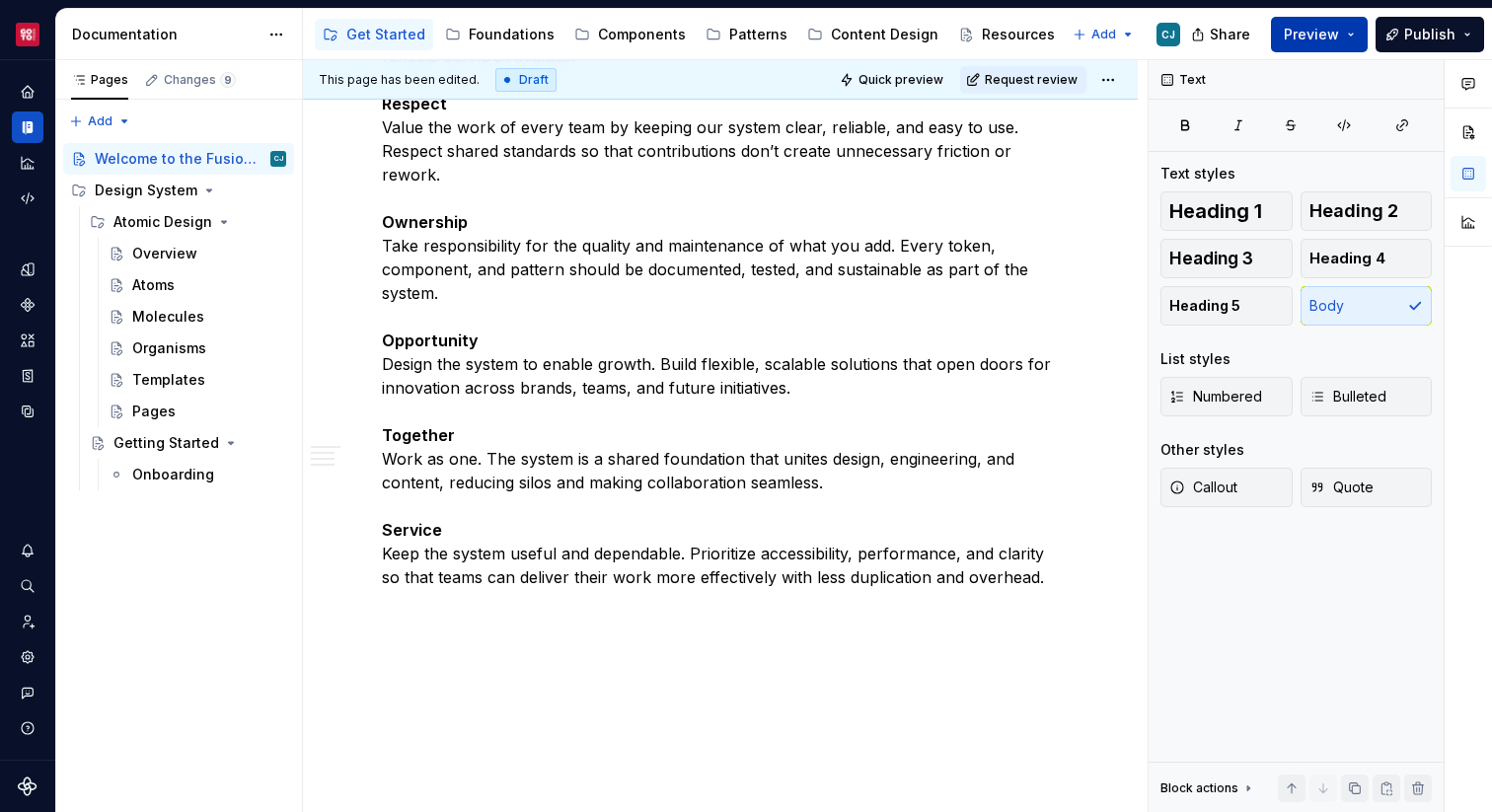
click at [1322, 37] on span "Preview" at bounding box center [1311, 35] width 56 height 20
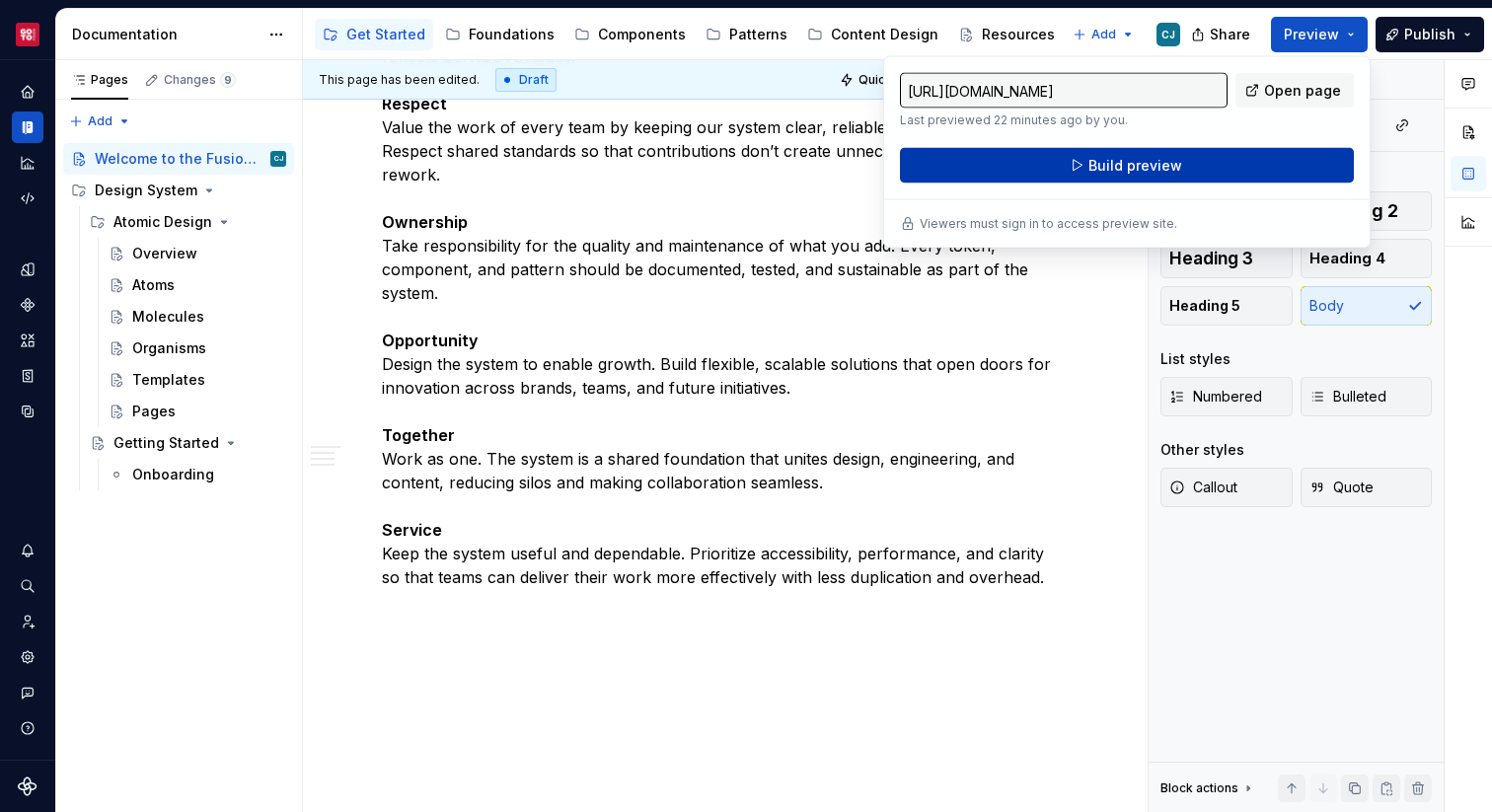
click at [1195, 168] on button "Build preview" at bounding box center [1127, 166] width 454 height 36
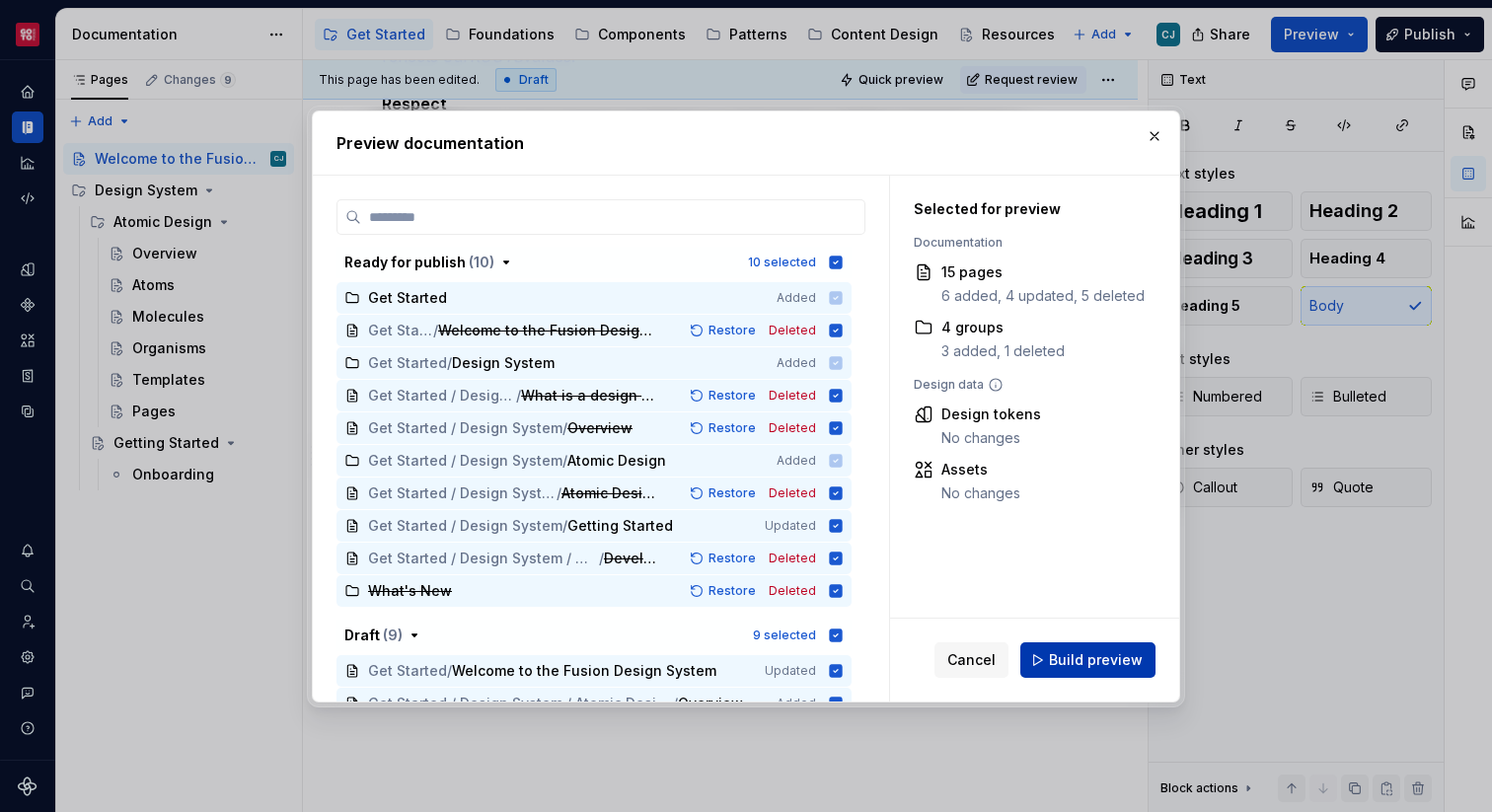
click at [1114, 663] on span "Build preview" at bounding box center [1095, 660] width 93 height 20
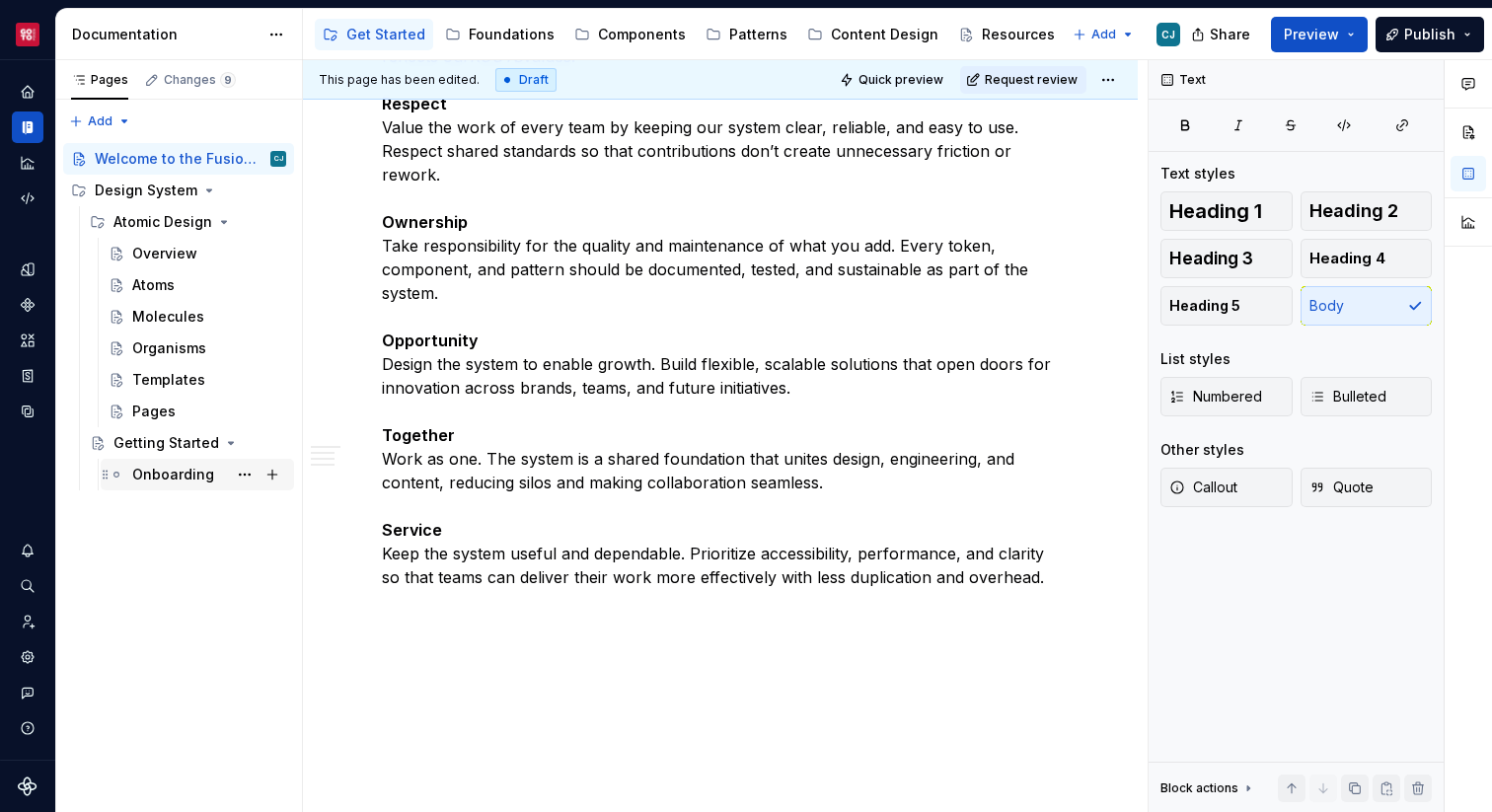
click at [189, 475] on div "Onboarding" at bounding box center [173, 475] width 82 height 20
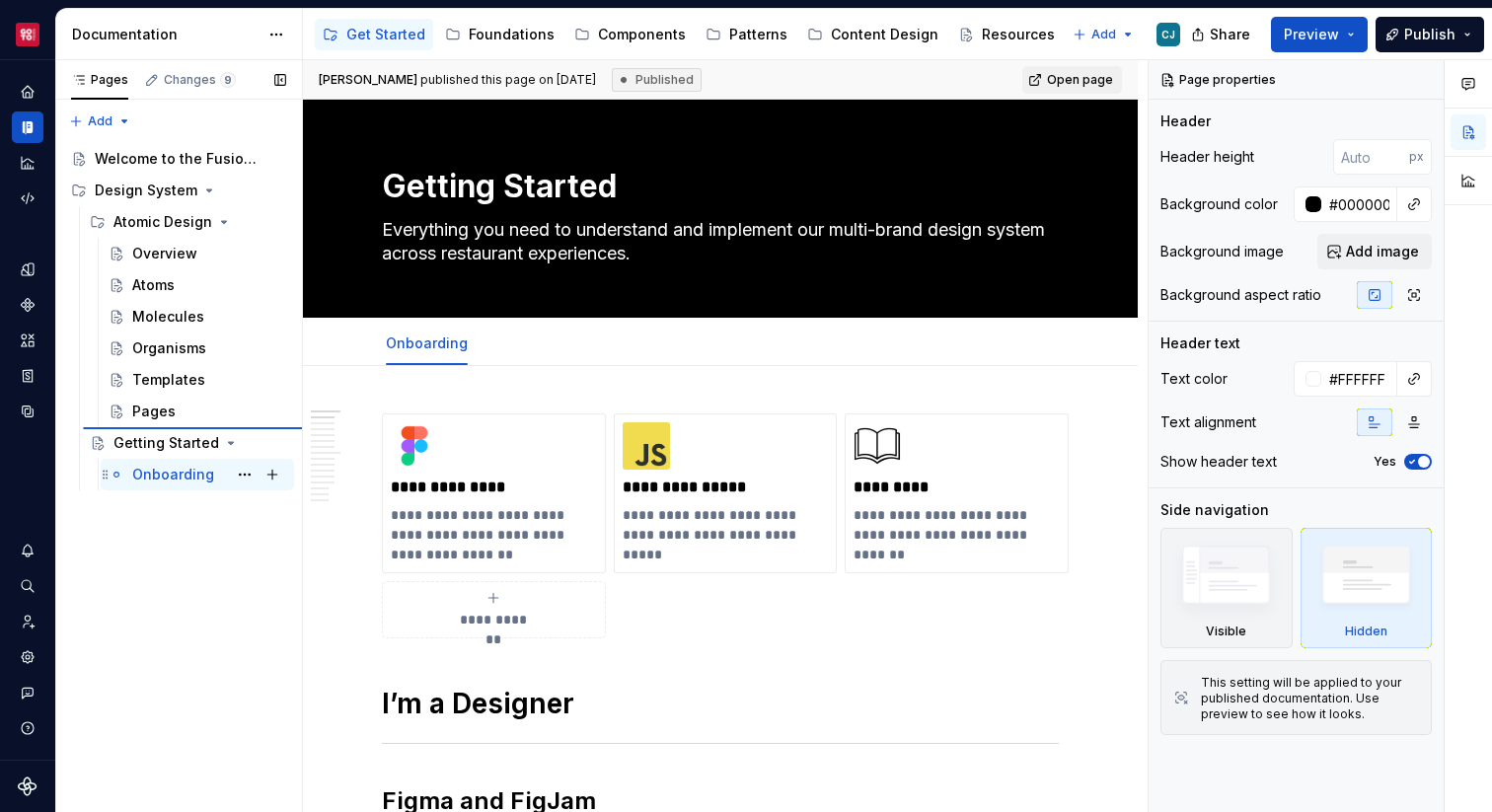
type textarea "*"
type textarea "Onboarding"
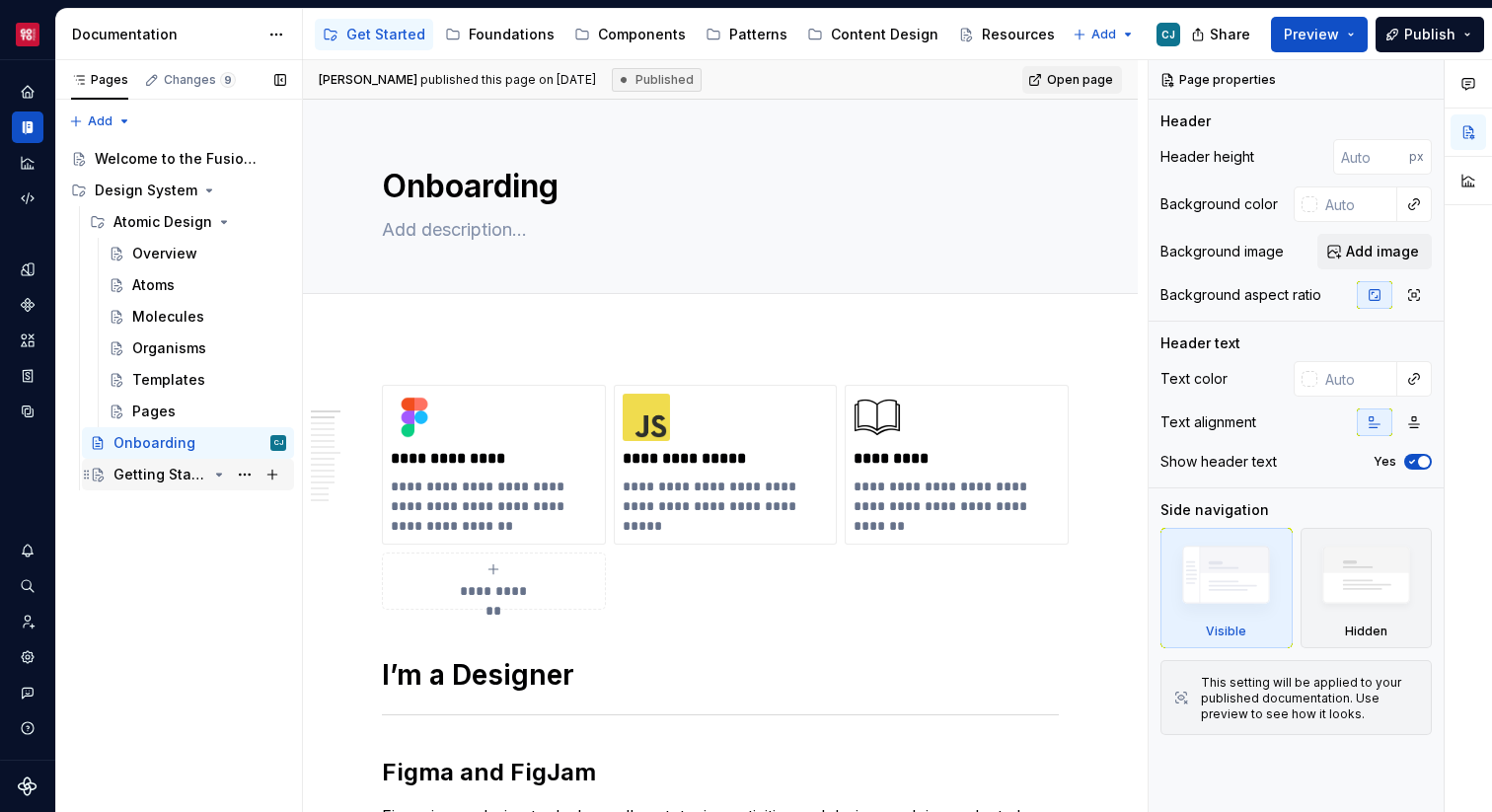
click at [186, 478] on div "Getting Started" at bounding box center [160, 475] width 93 height 20
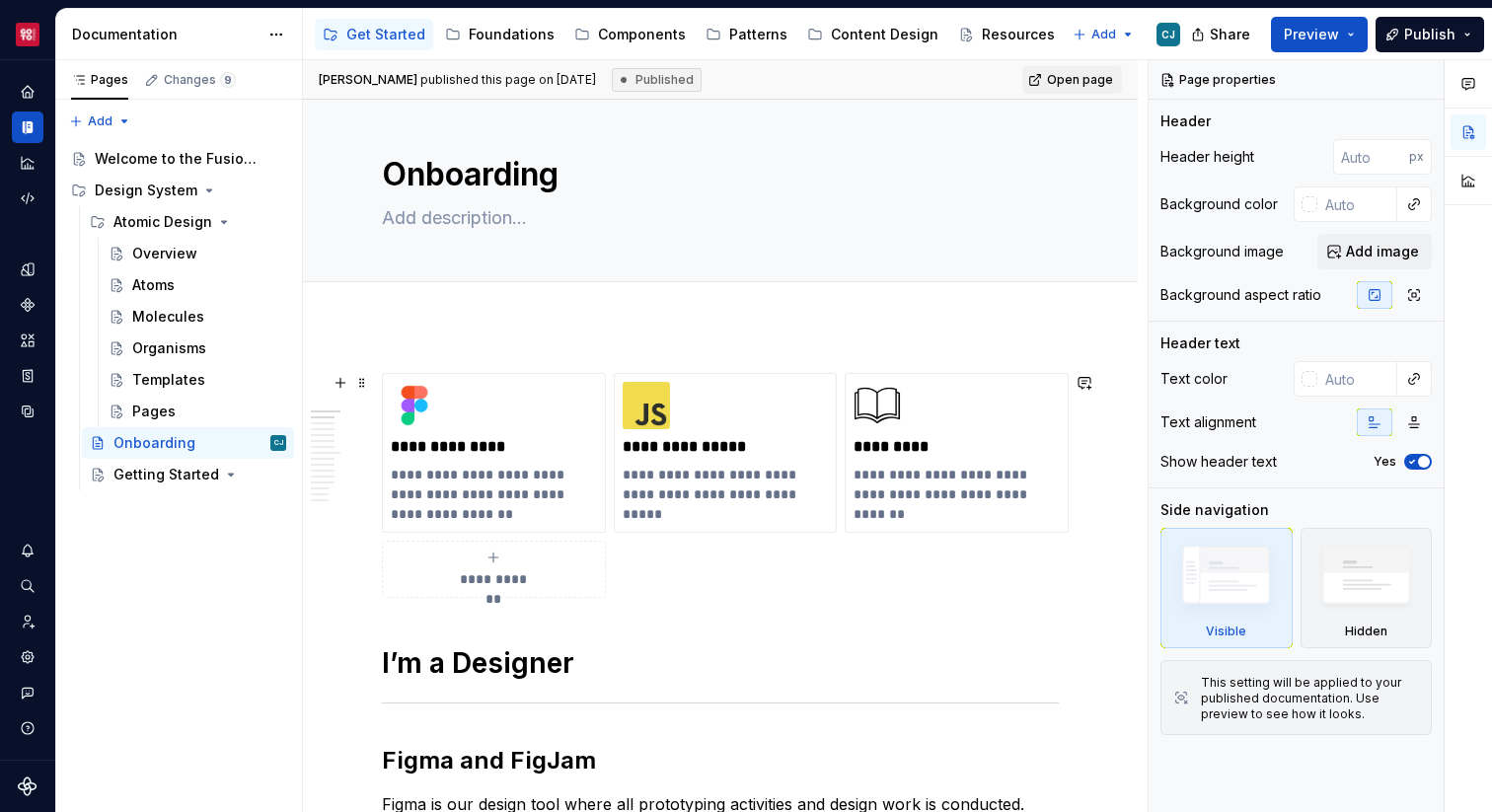
scroll to position [18, 0]
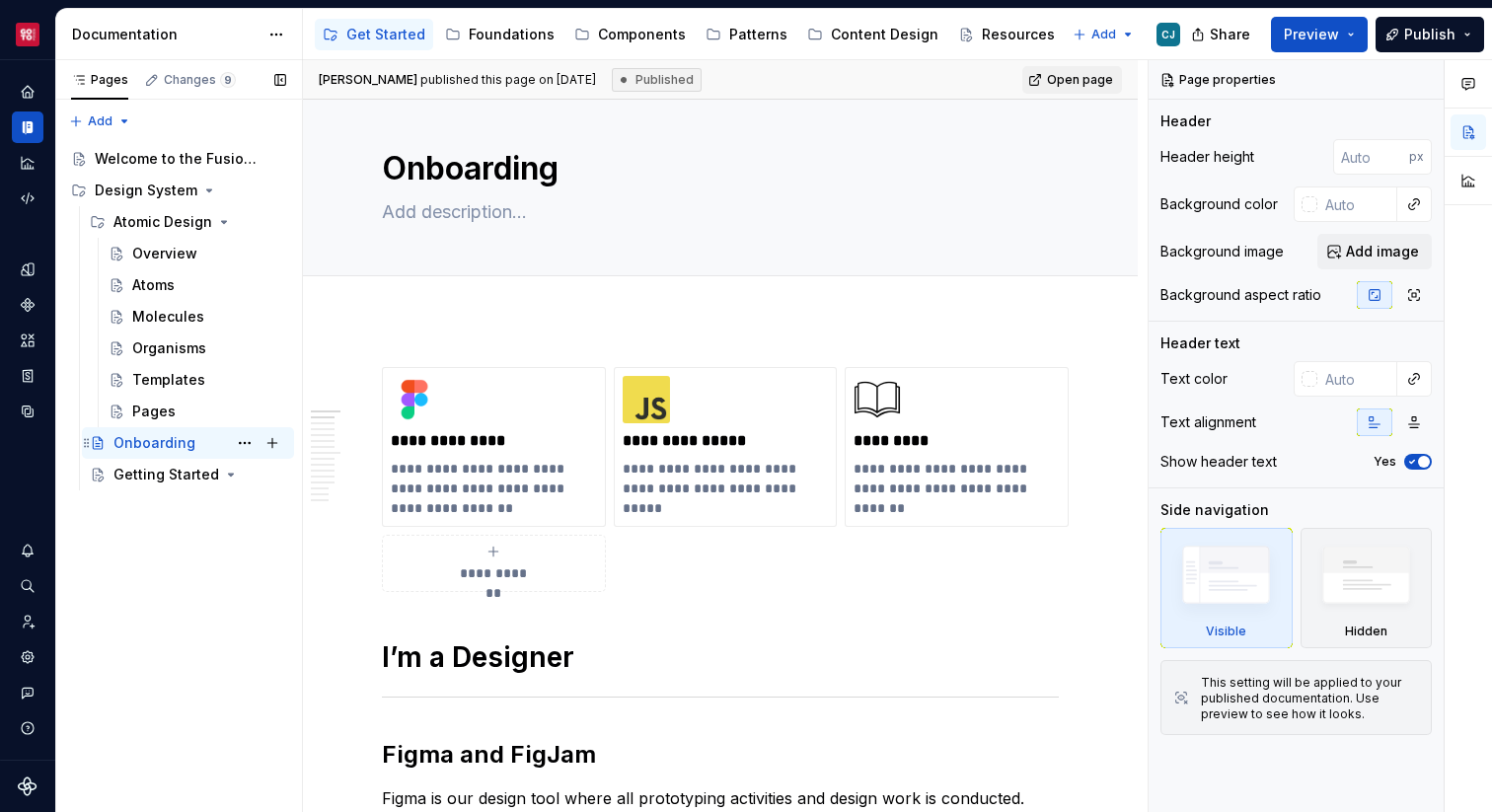
click at [155, 445] on div "Onboarding" at bounding box center [154, 443] width 82 height 20
click at [171, 472] on div "Getting Started" at bounding box center [160, 475] width 93 height 20
click at [191, 471] on div "Getting Started" at bounding box center [160, 475] width 93 height 20
click at [245, 475] on button "Page tree" at bounding box center [245, 475] width 28 height 28
click at [241, 471] on div "Pages Changes 9 Add Accessibility guide for tree Page tree. Navigate the tree w…" at bounding box center [179, 436] width 247 height 753
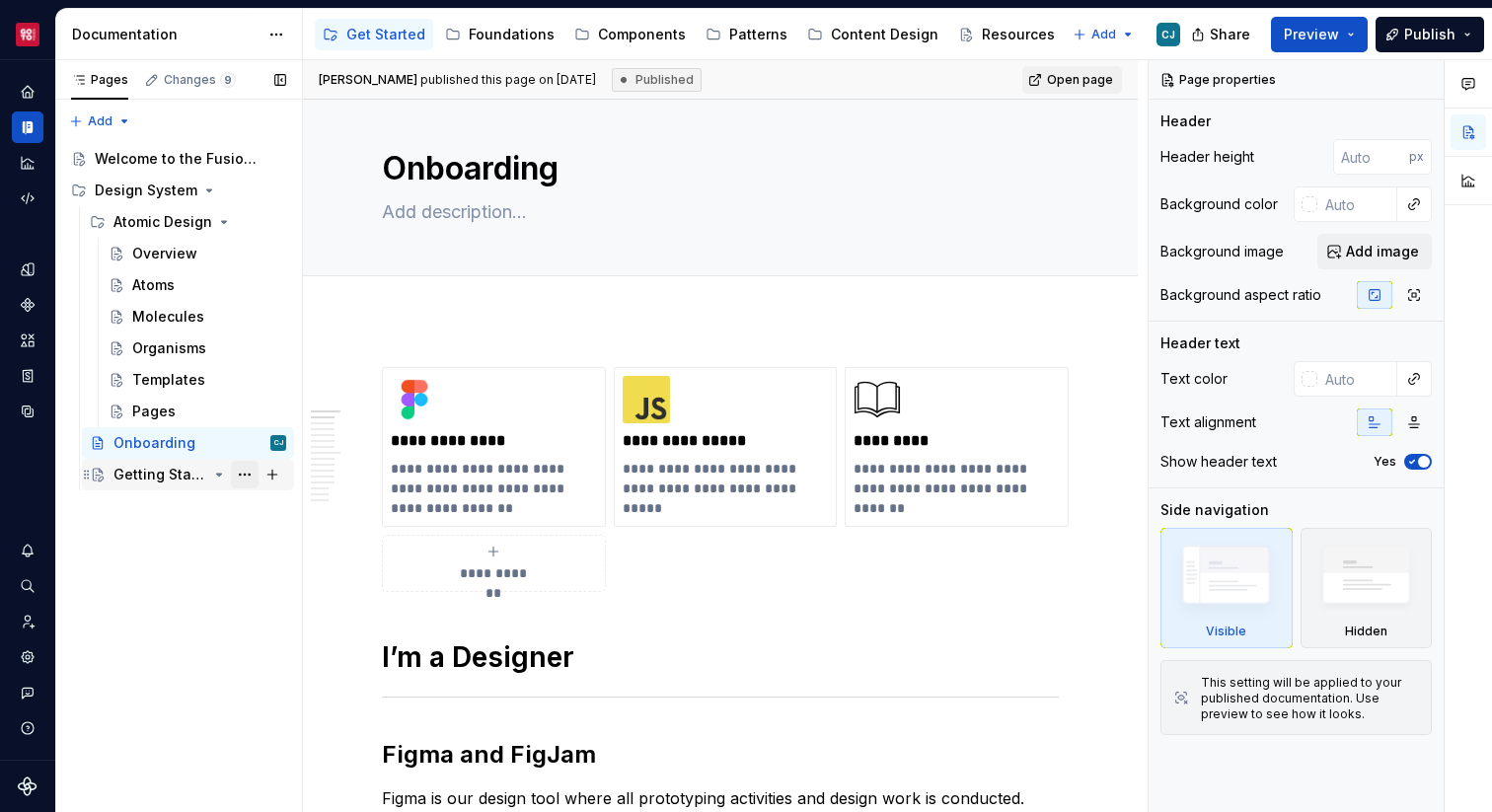
click at [245, 477] on button "Page tree" at bounding box center [245, 475] width 28 height 28
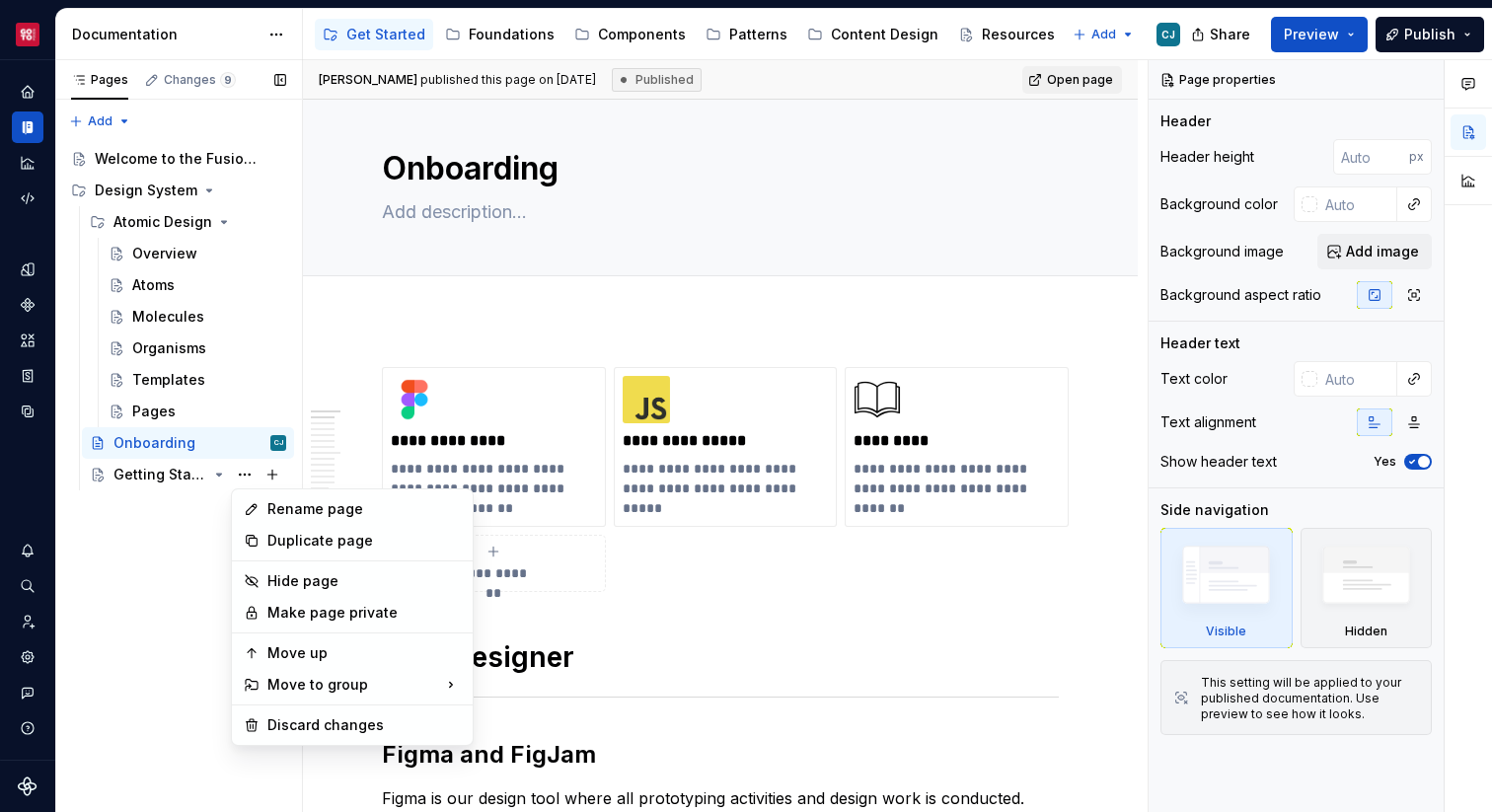
click at [154, 553] on div "Pages Changes 9 Add Accessibility guide for tree Page tree. Navigate the tree w…" at bounding box center [179, 436] width 247 height 753
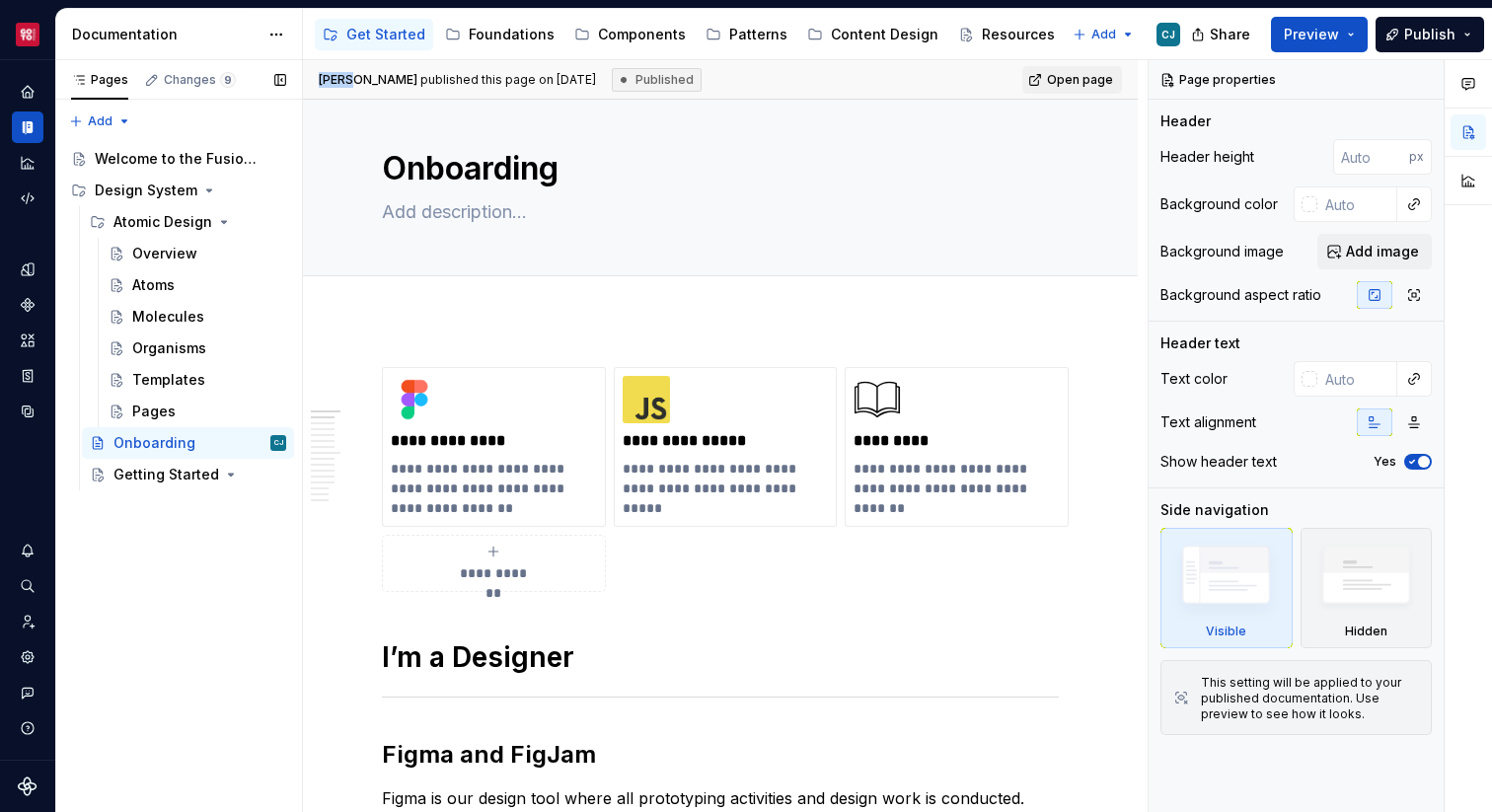
click at [154, 553] on div "Pages Changes 9 Add Accessibility guide for tree Page tree. Navigate the tree w…" at bounding box center [179, 436] width 247 height 753
click at [163, 471] on div "Getting Started" at bounding box center [160, 475] width 93 height 20
click at [245, 475] on button "Page tree" at bounding box center [245, 475] width 28 height 28
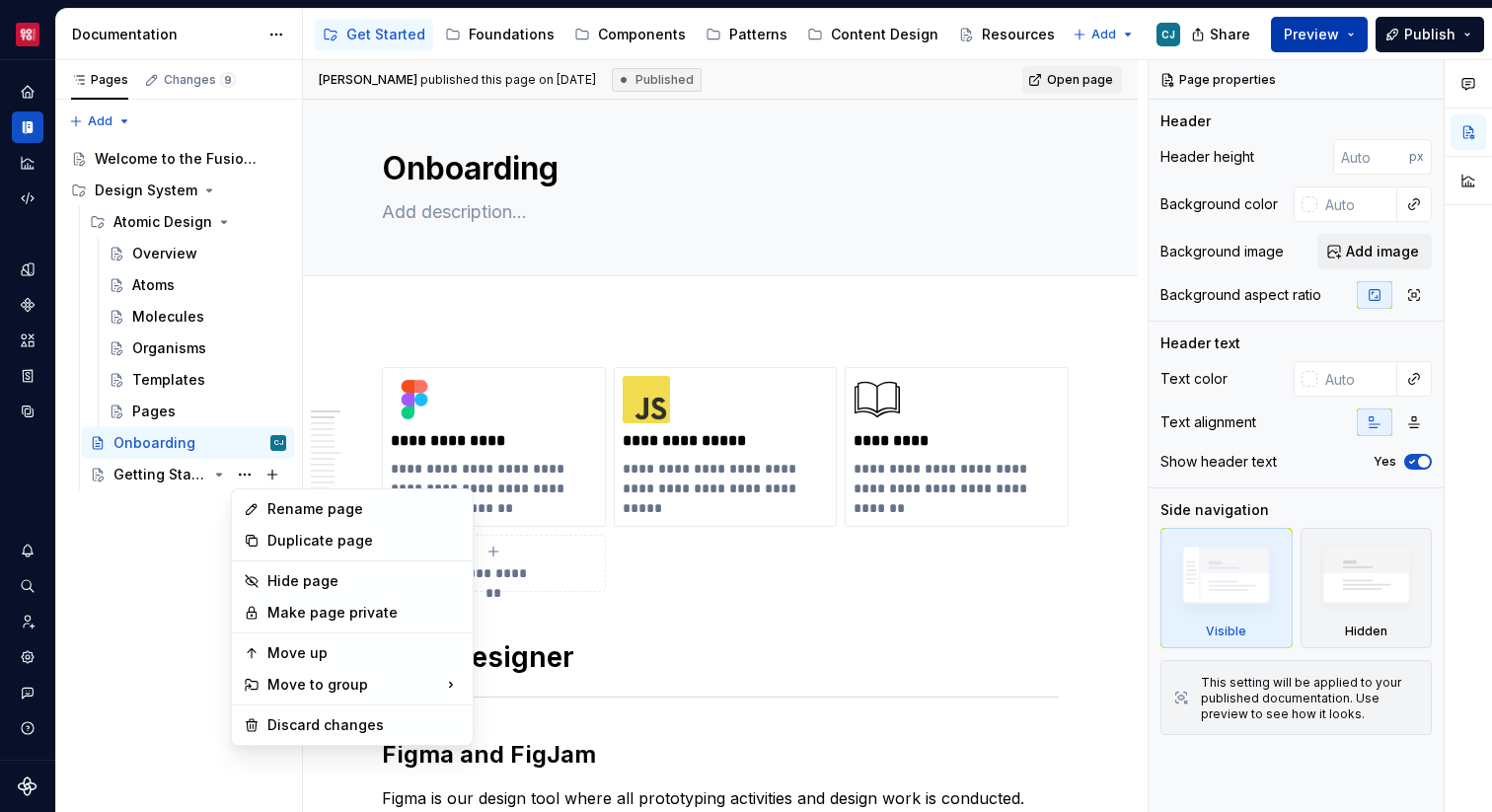
click at [1327, 33] on html "Core CJ Design system data Documentation Accessibility guide for tree Page tree…" at bounding box center [746, 406] width 1492 height 812
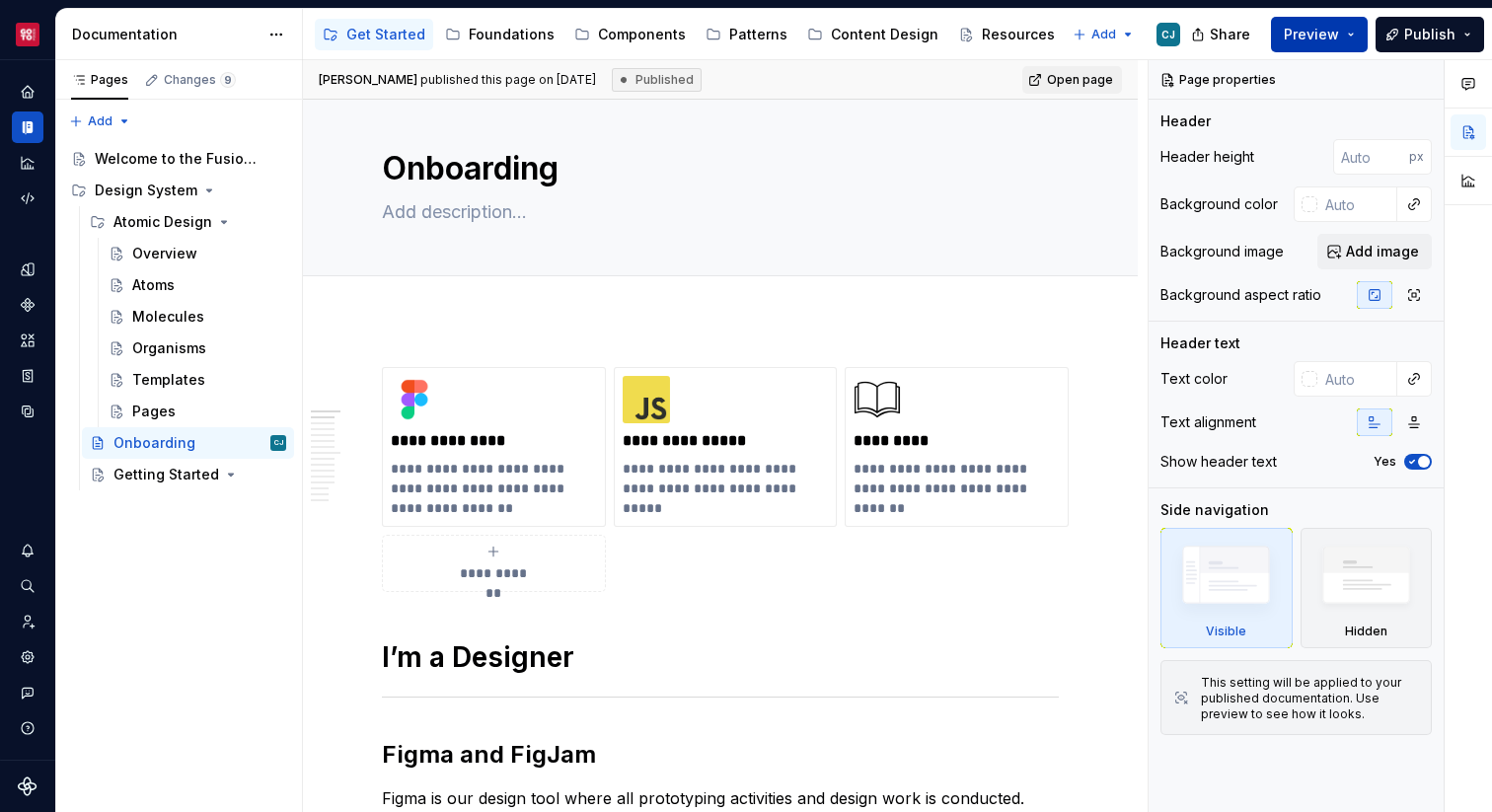
click at [1327, 46] on button "Preview" at bounding box center [1318, 35] width 96 height 36
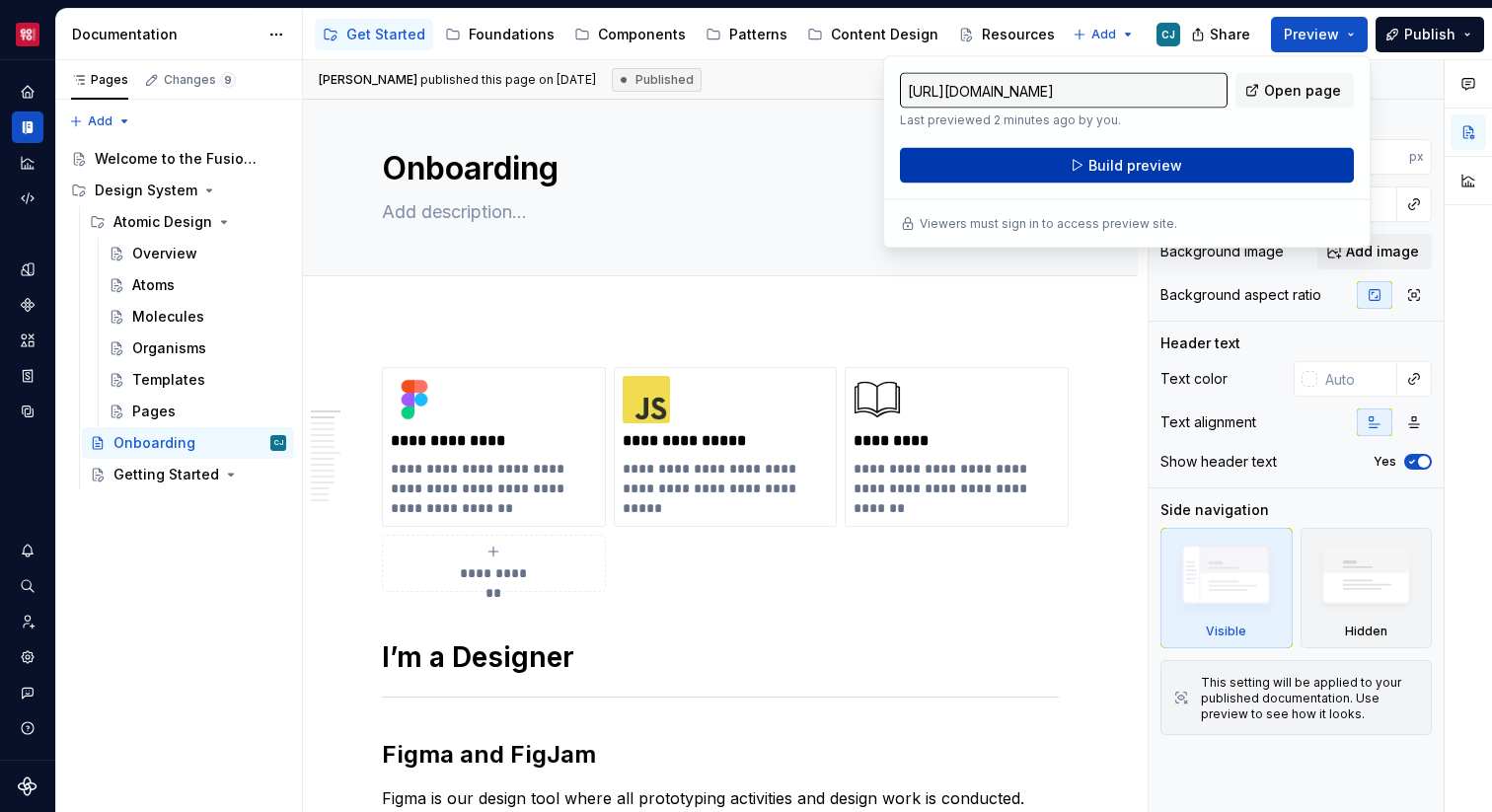
click at [1229, 163] on button "Build preview" at bounding box center [1127, 166] width 454 height 36
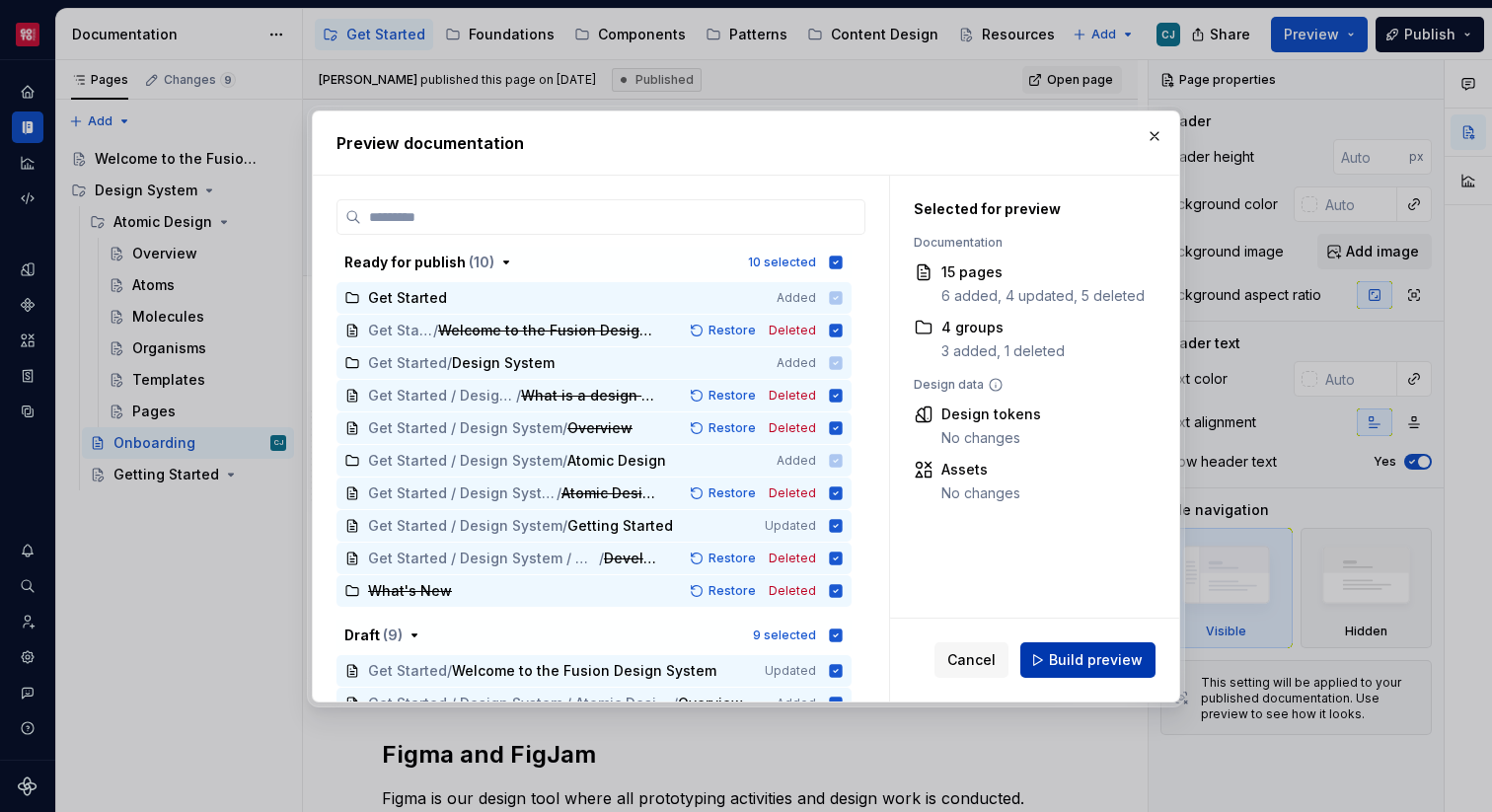
click at [1062, 653] on span "Build preview" at bounding box center [1095, 660] width 93 height 20
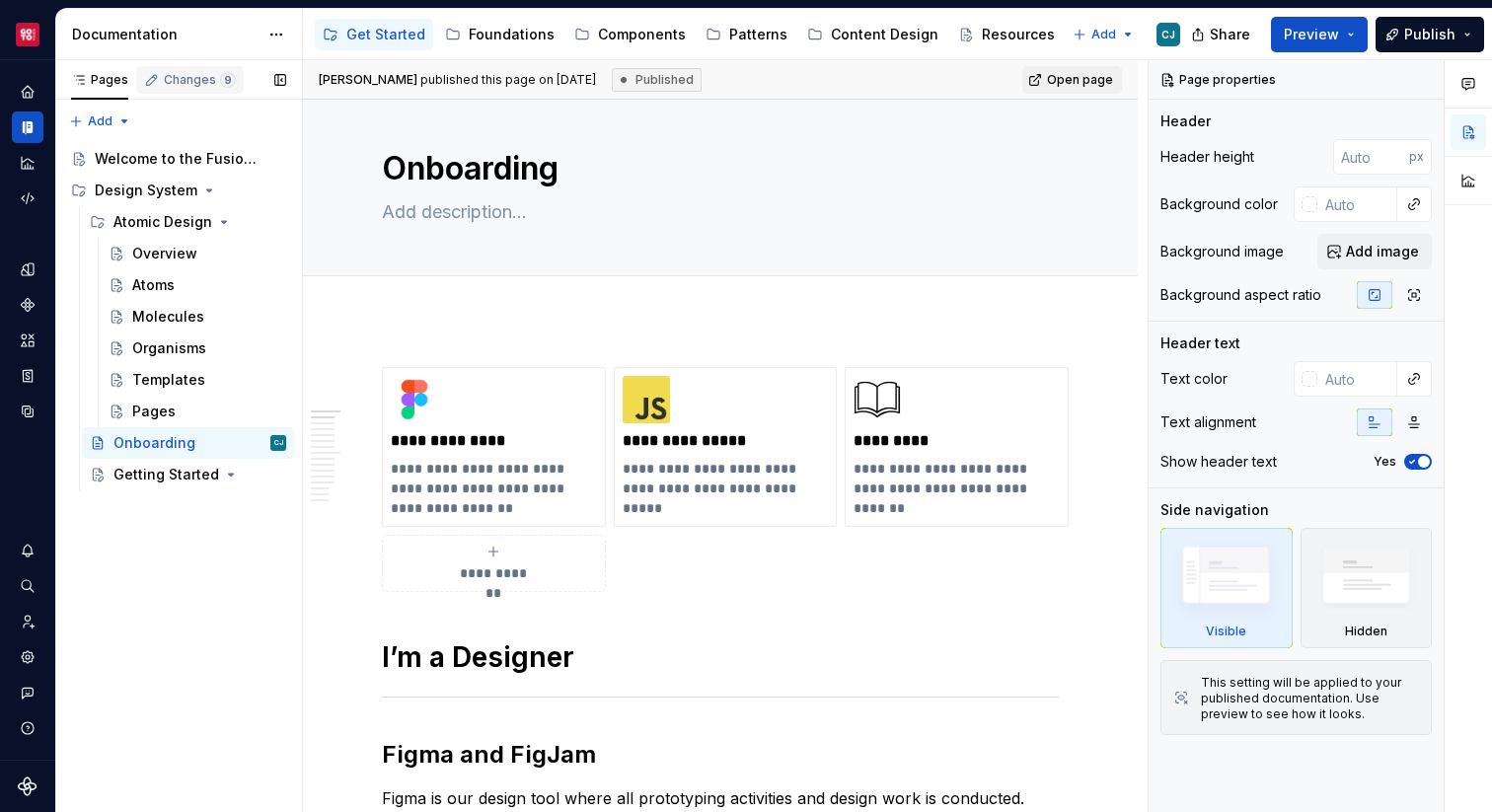
type textarea "*"
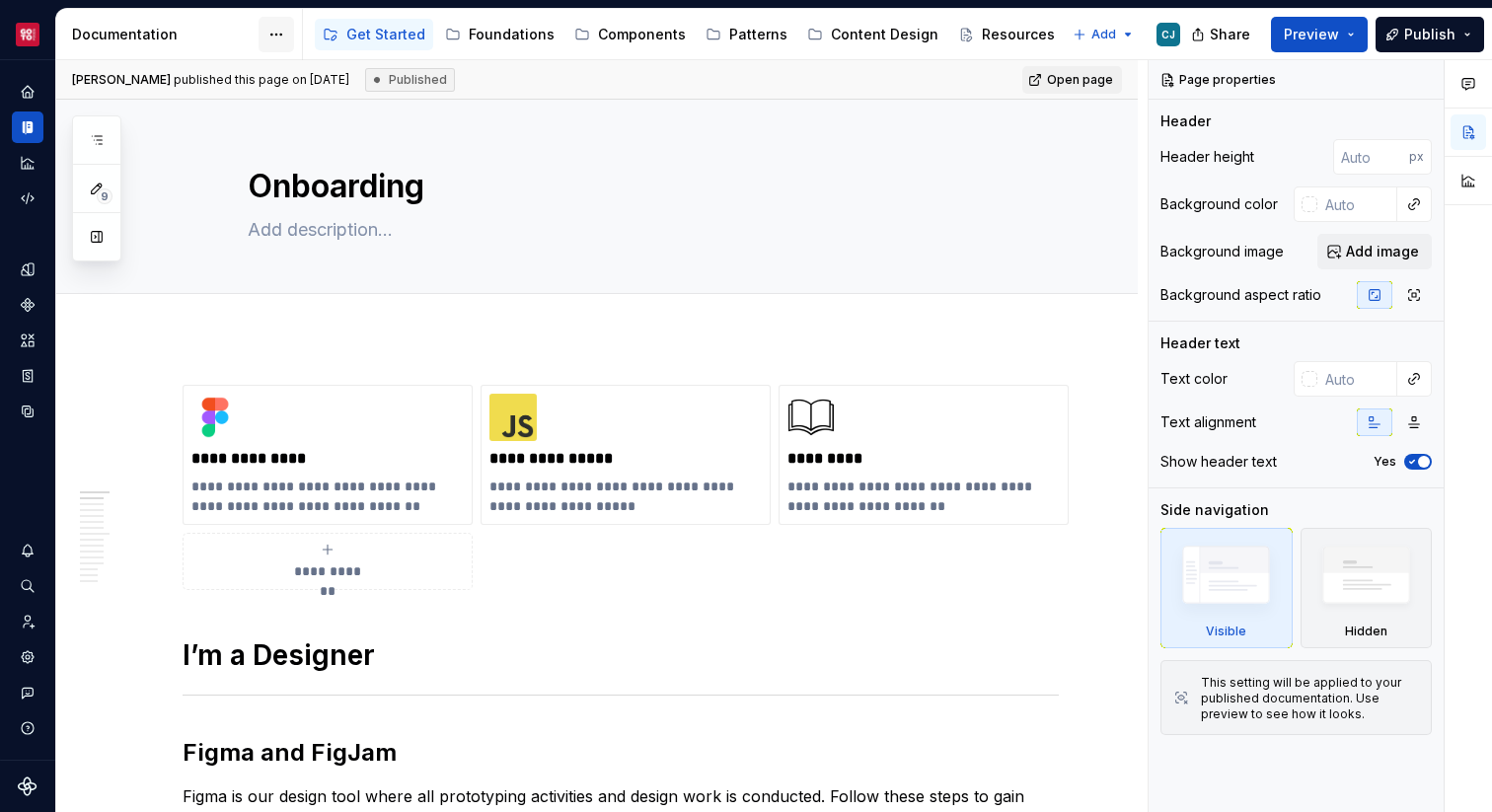
click at [279, 29] on html "Core CJ Design system data Documentation Accessibility guide for tree Page tree…" at bounding box center [746, 406] width 1492 height 812
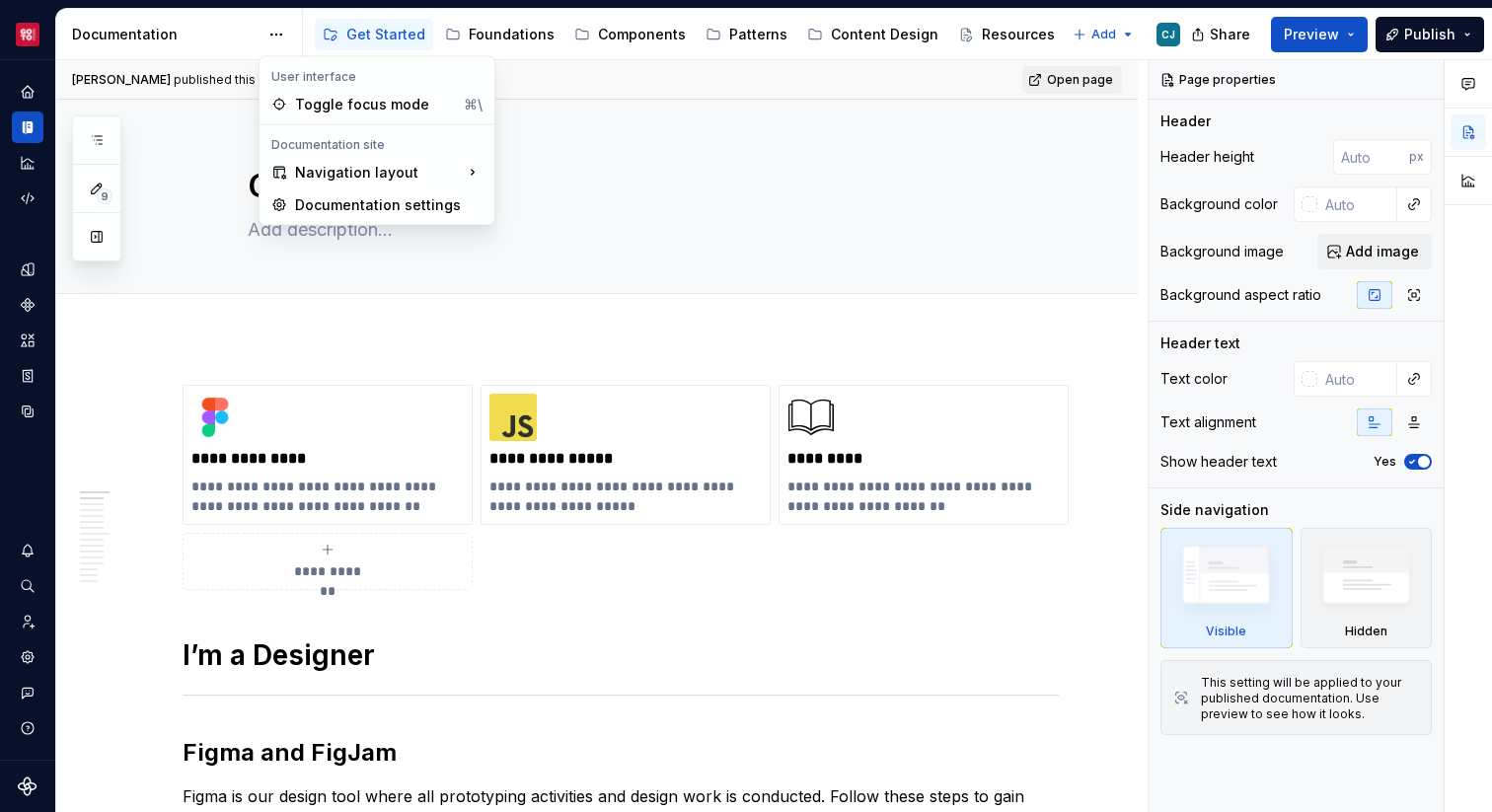
click at [279, 31] on html "Core CJ Design system data Documentation Accessibility guide for tree Page tree…" at bounding box center [746, 406] width 1492 height 812
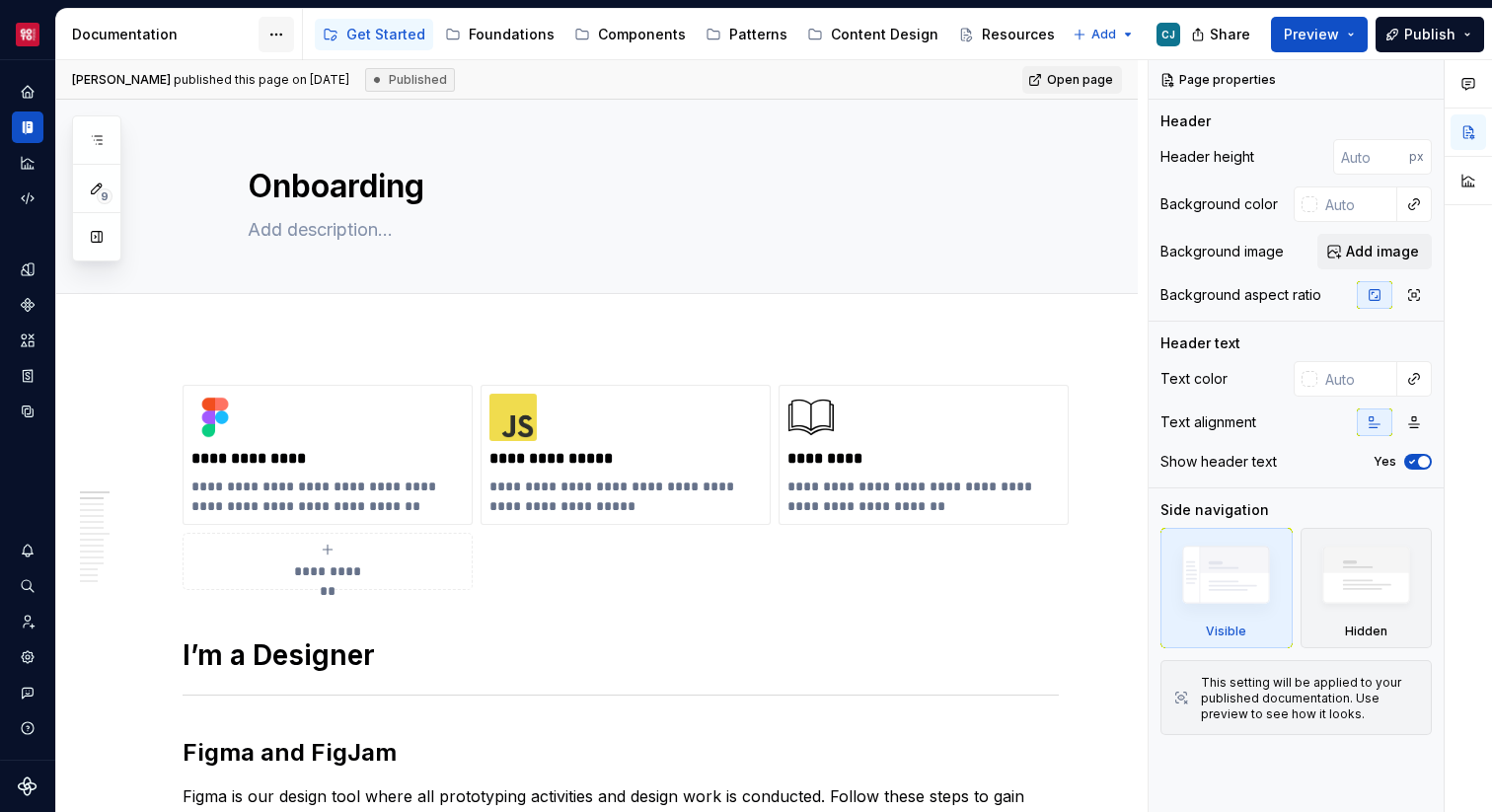
click at [279, 35] on html "Core CJ Design system data Documentation Accessibility guide for tree Page tree…" at bounding box center [746, 406] width 1492 height 812
click at [92, 245] on div "9 Pages Add Accessibility guide for tree Page tree. Navigate the tree with the …" at bounding box center [97, 187] width 50 height 146
click at [97, 237] on button "button" at bounding box center [97, 237] width 36 height 36
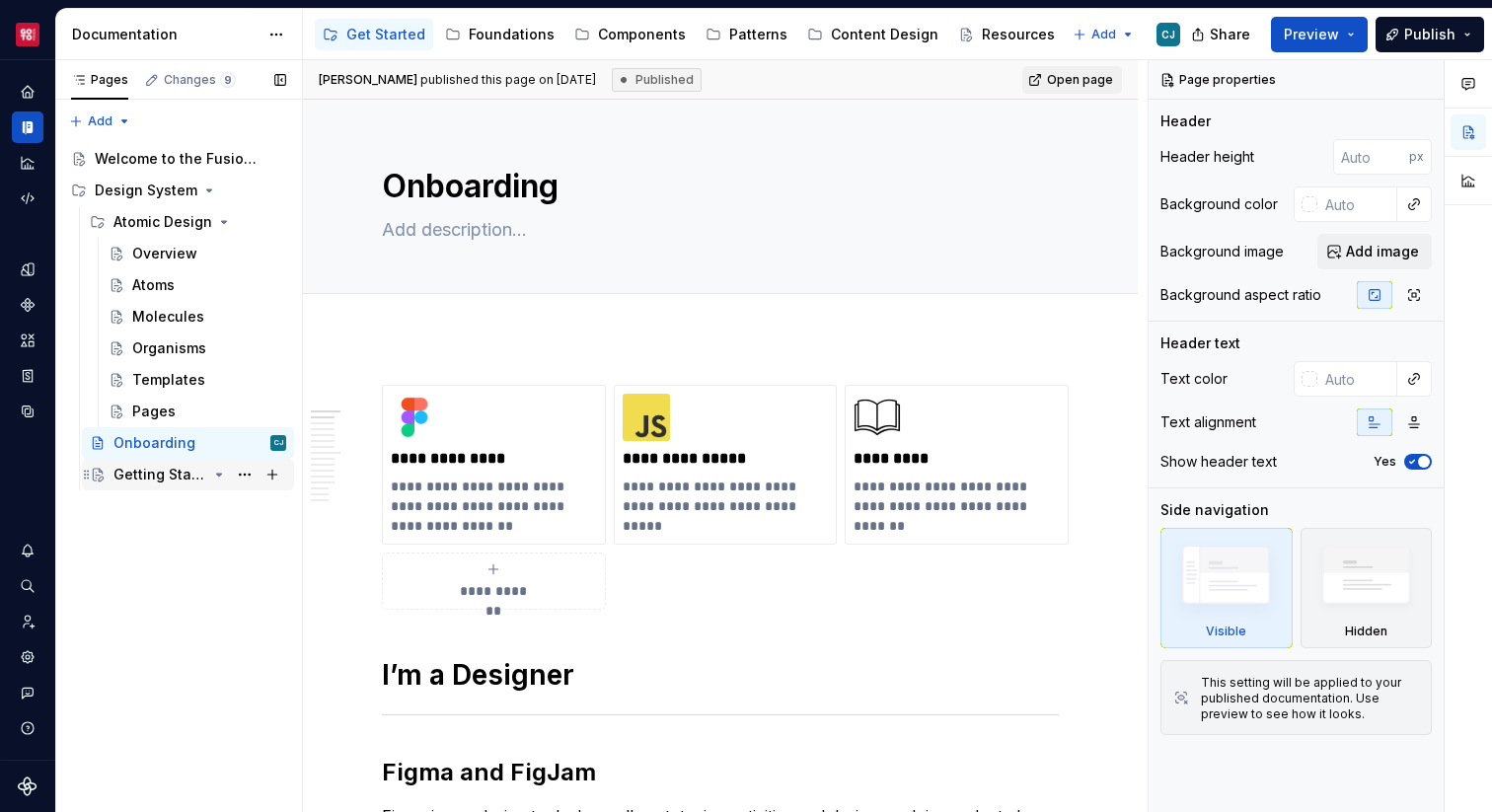
click at [222, 476] on icon "Page tree" at bounding box center [219, 474] width 16 height 16
click at [242, 473] on button "Page tree" at bounding box center [245, 475] width 28 height 28
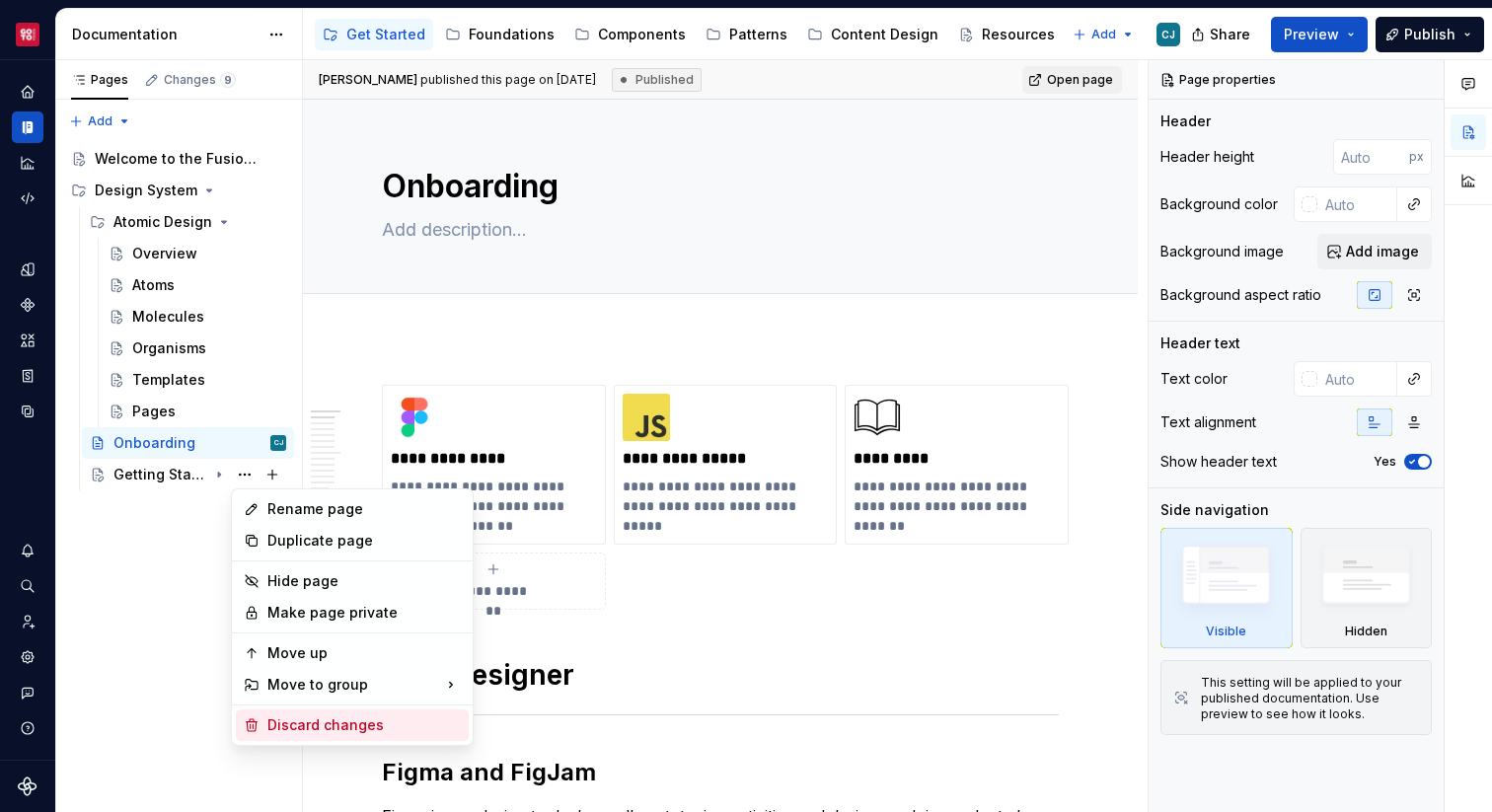
click at [320, 724] on div "Discard changes" at bounding box center [364, 725] width 193 height 20
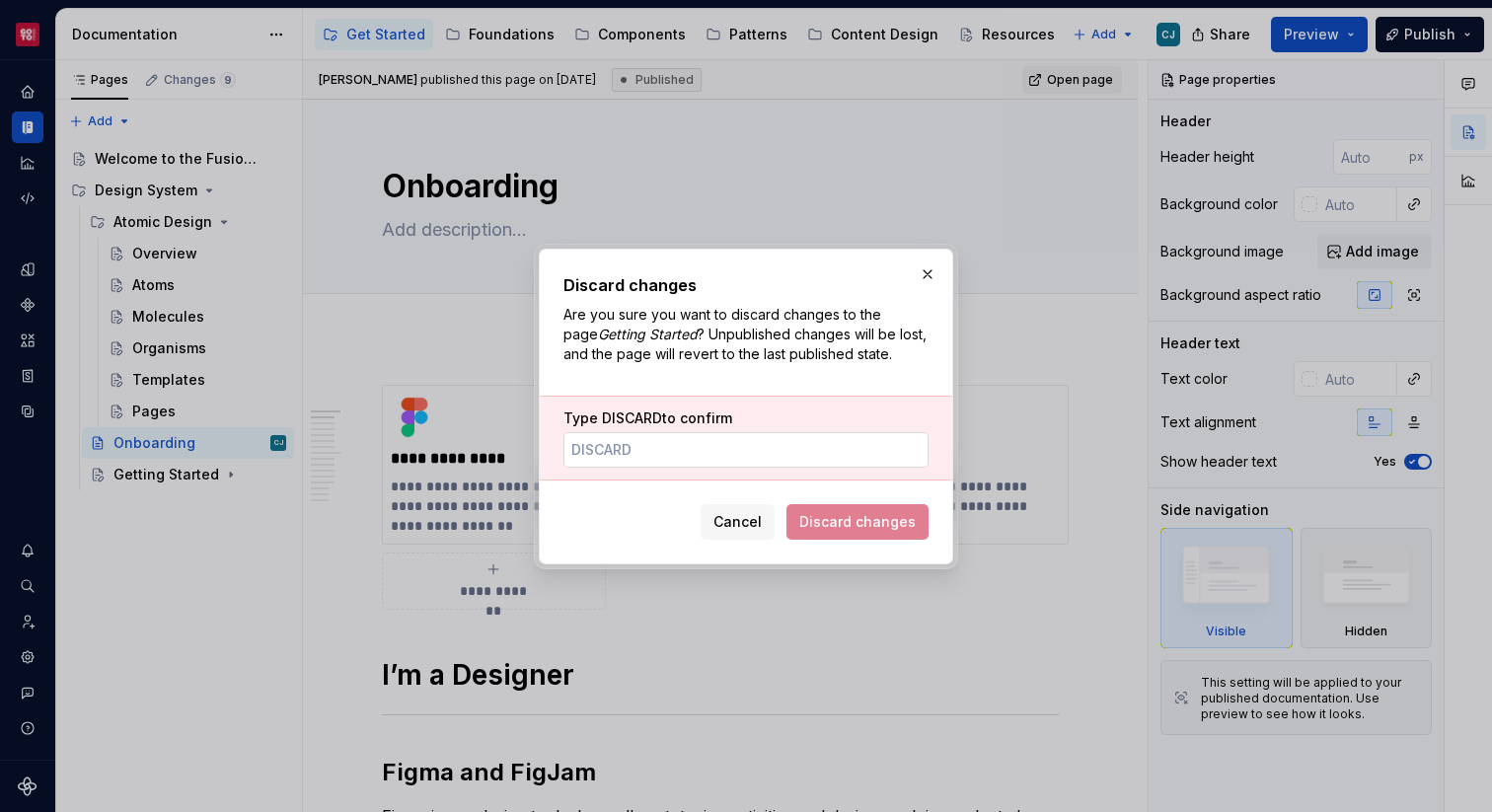
click at [656, 437] on input "Type DISCARD to confirm" at bounding box center [746, 450] width 365 height 36
click at [730, 524] on span "Cancel" at bounding box center [737, 522] width 49 height 20
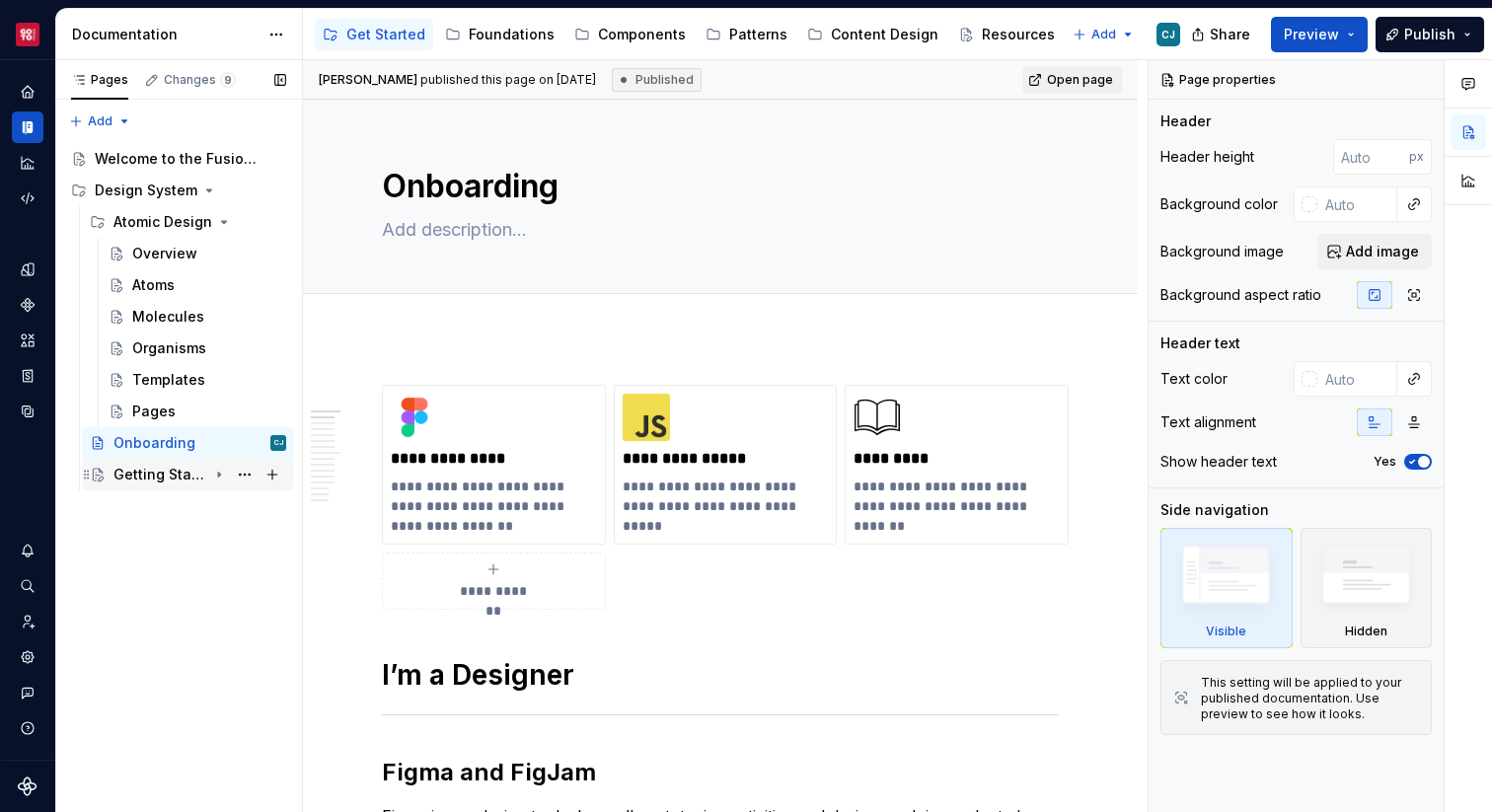
click at [159, 477] on div "Getting Started" at bounding box center [160, 475] width 93 height 20
click at [204, 474] on div "Getting Started" at bounding box center [160, 475] width 93 height 20
click at [243, 476] on button "Page tree" at bounding box center [245, 475] width 28 height 28
type textarea "*"
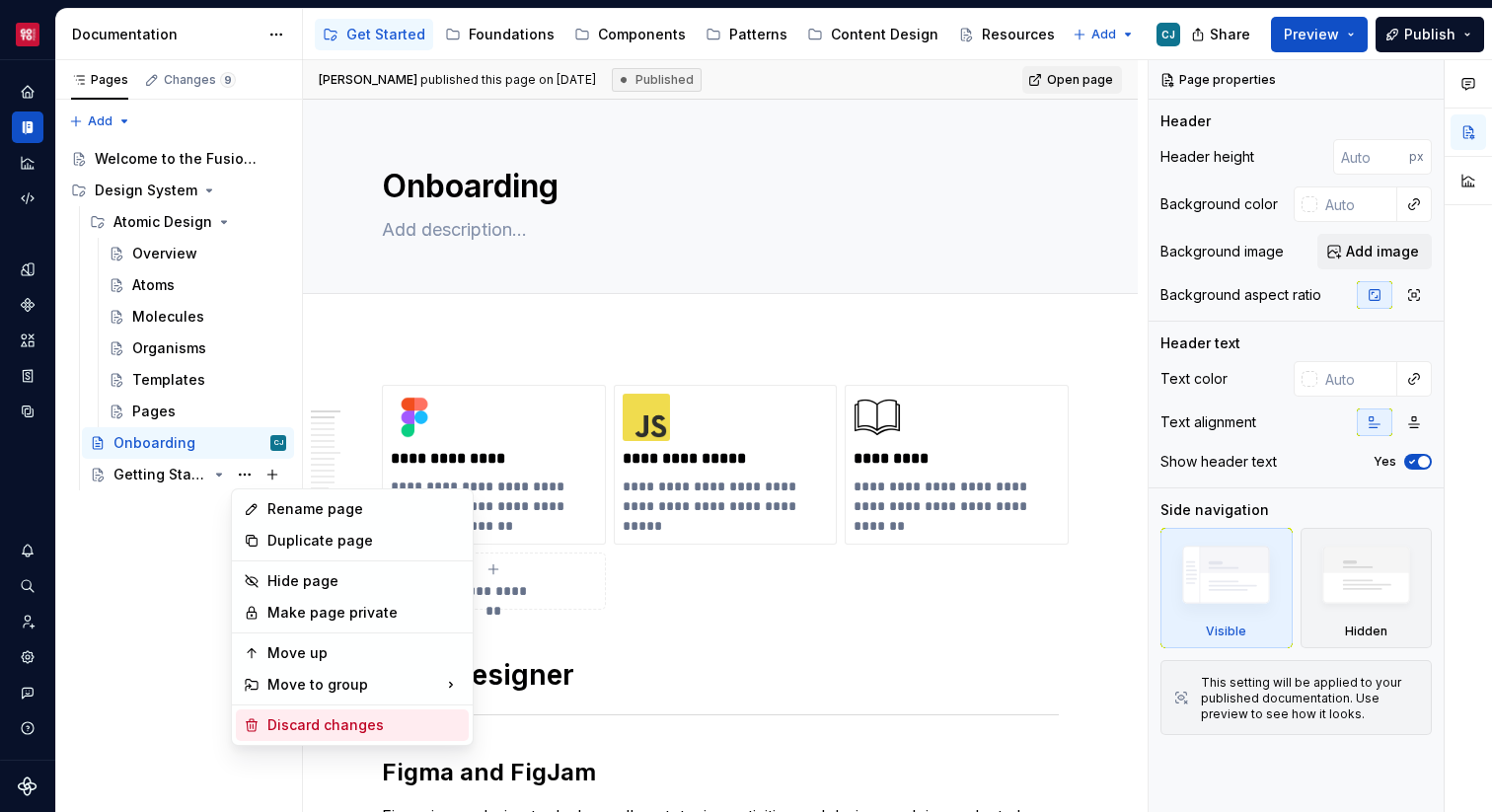
click at [333, 732] on div "Discard changes" at bounding box center [364, 725] width 193 height 20
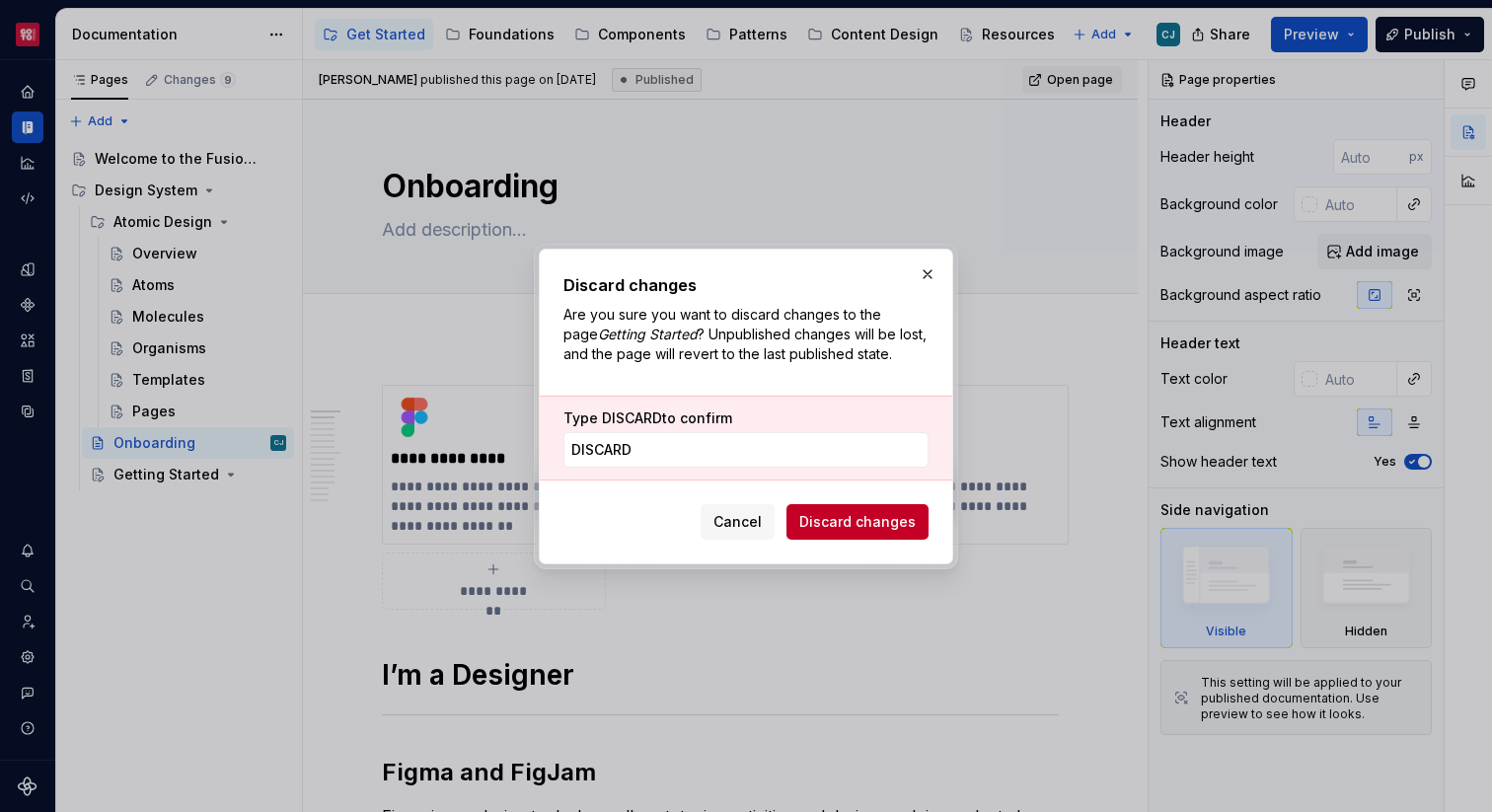
type input "DISCARD"
click at [842, 522] on span "Discard changes" at bounding box center [857, 522] width 116 height 20
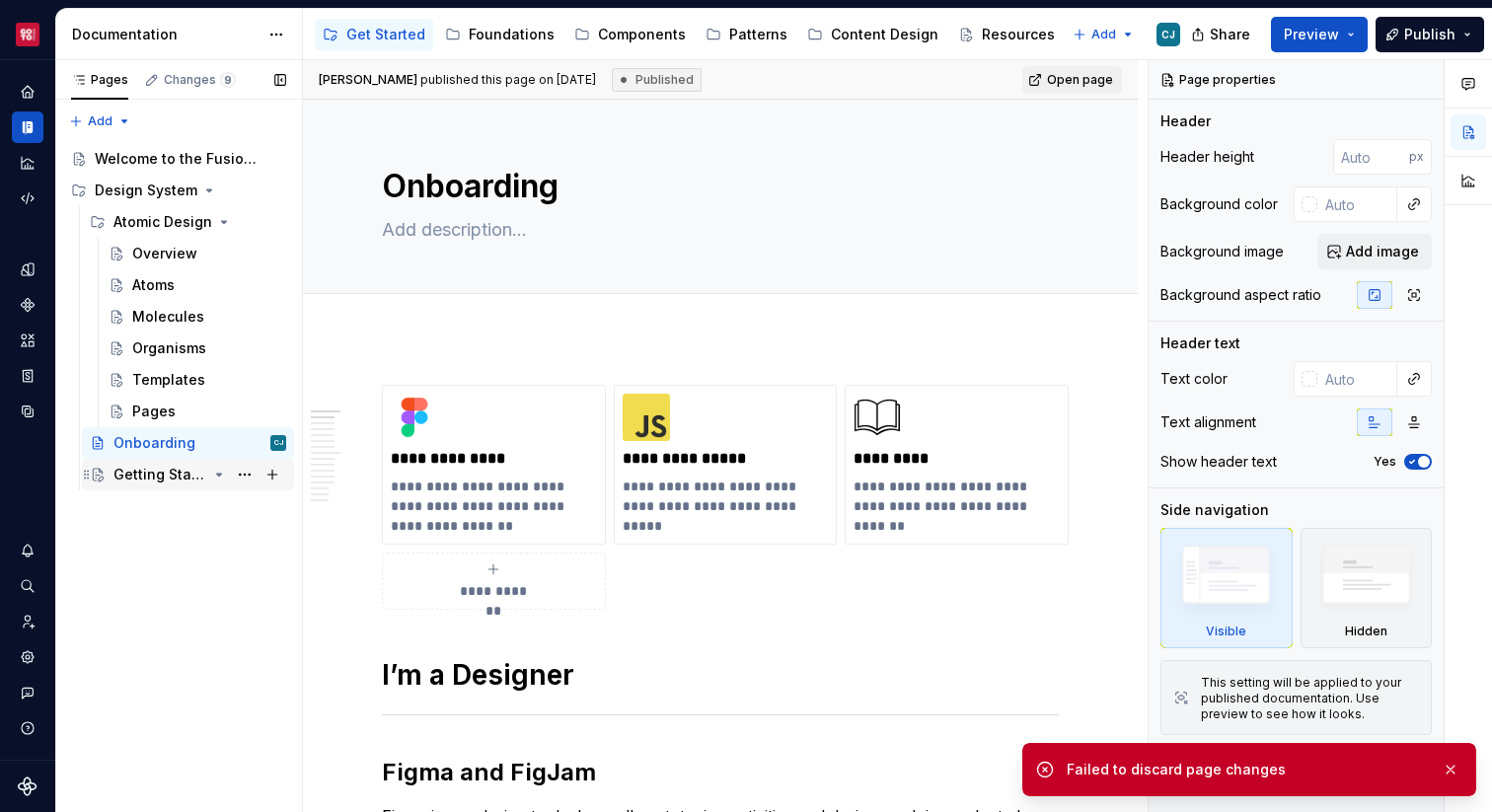
click at [222, 479] on icon "Page tree" at bounding box center [219, 474] width 16 height 16
click at [239, 476] on button "Page tree" at bounding box center [245, 475] width 28 height 28
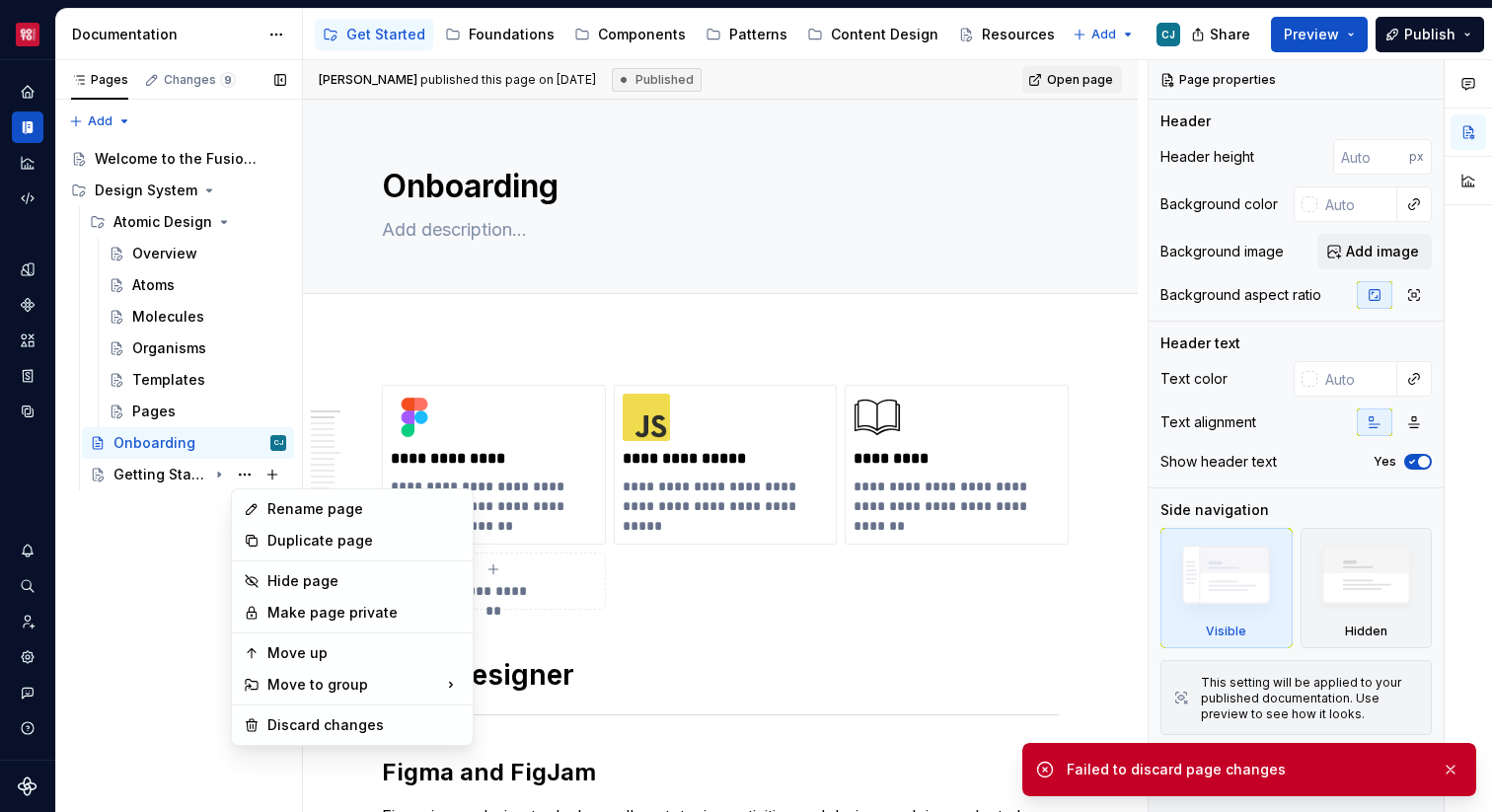
click at [270, 476] on div "Pages Changes 9 Add Accessibility guide for tree Page tree. Navigate the tree w…" at bounding box center [179, 436] width 247 height 753
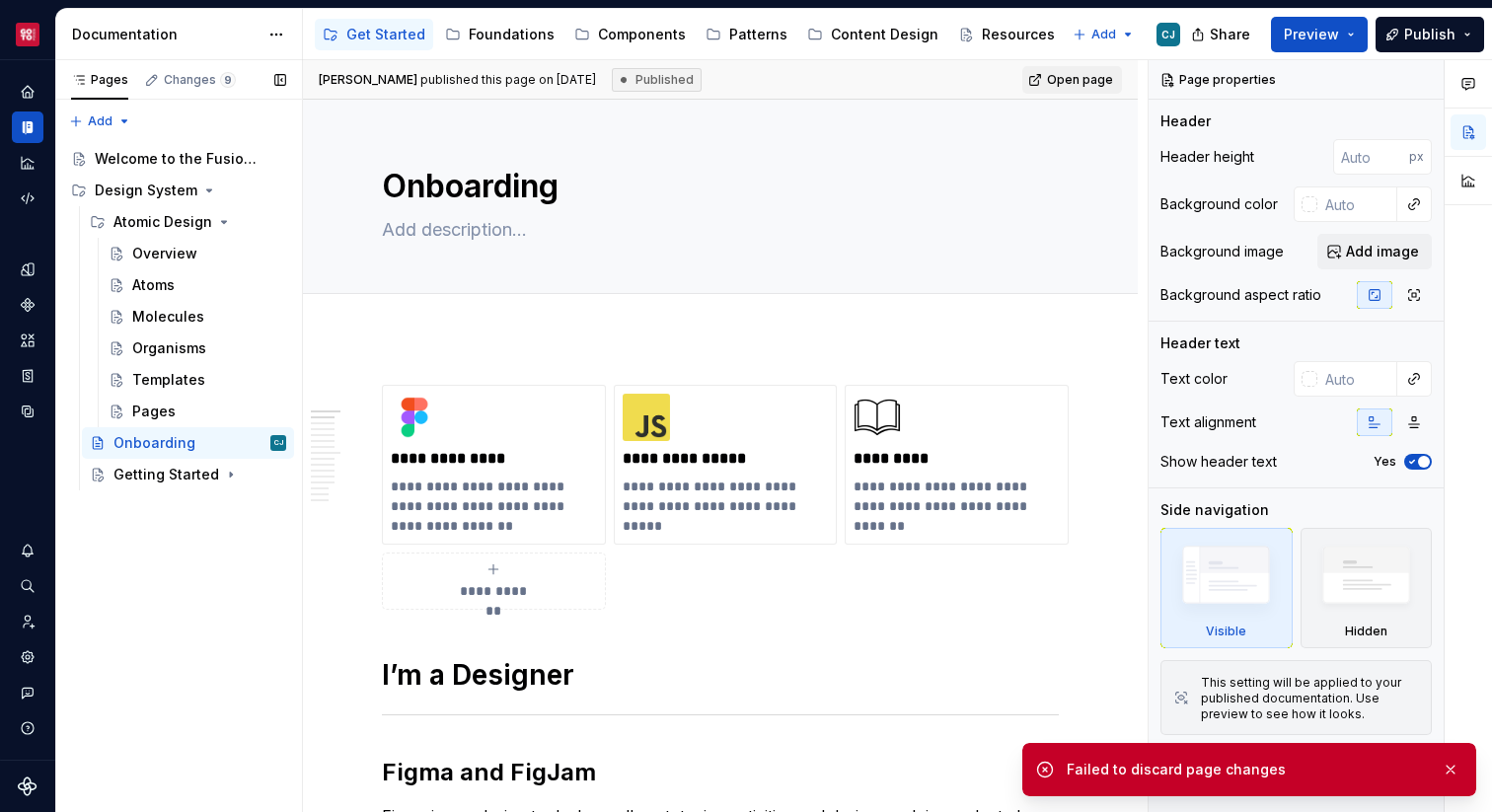
click at [0, 0] on button "Page tree" at bounding box center [0, 0] width 0 height 0
type textarea "*"
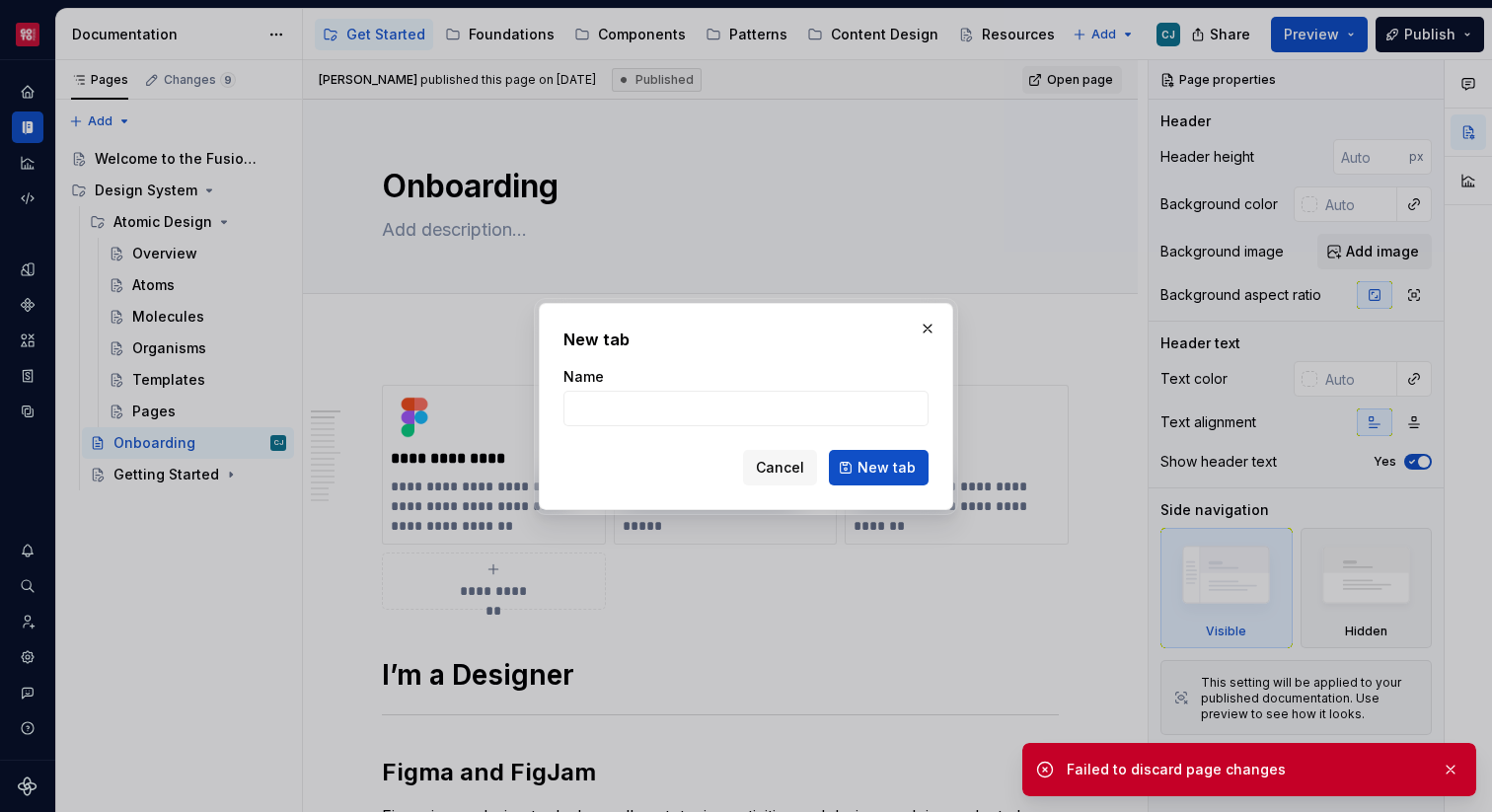
type input "d"
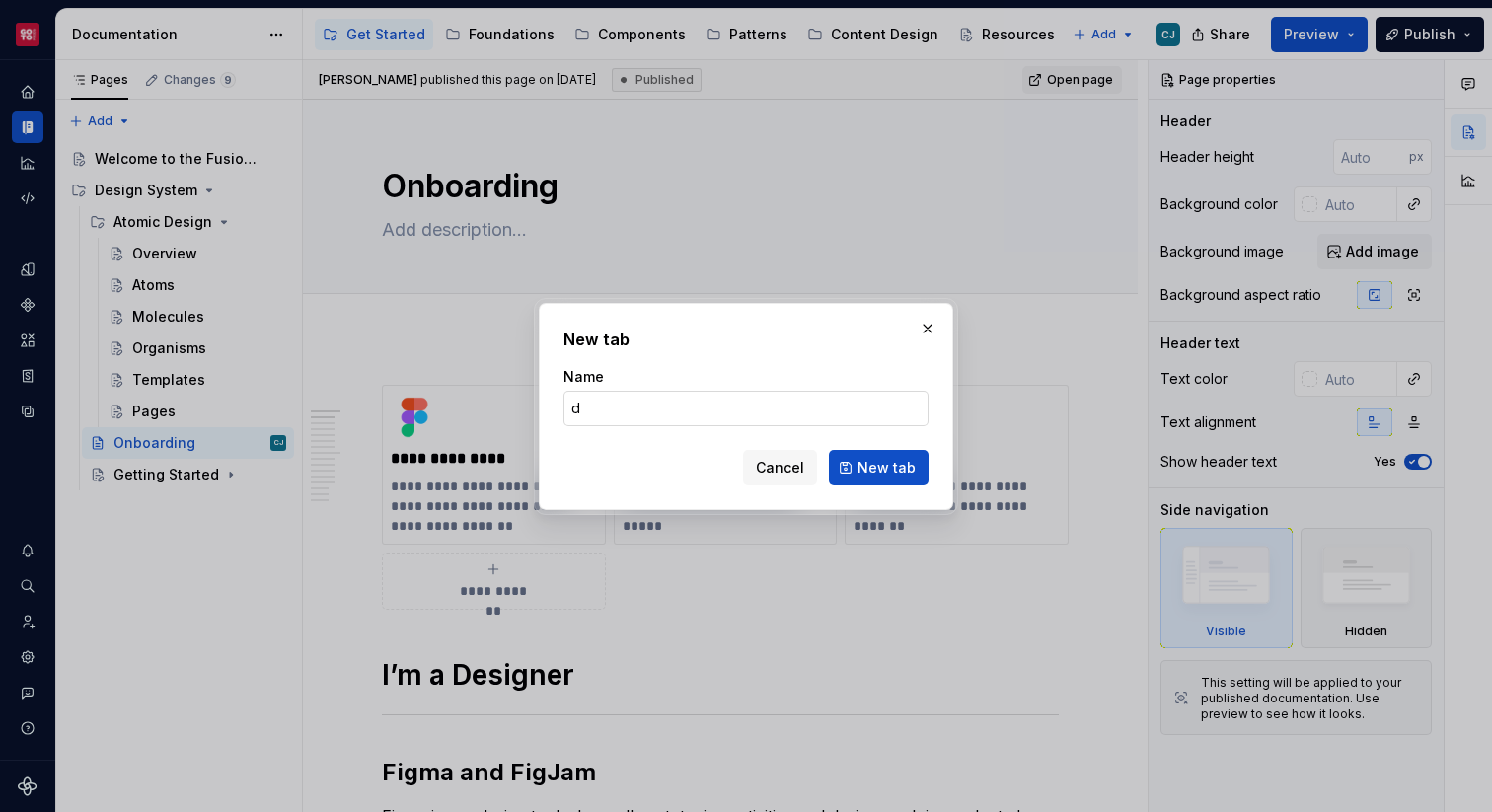
type textarea "*"
click at [721, 405] on input "d" at bounding box center [746, 408] width 365 height 36
type input "delete"
click button "New tab" at bounding box center [879, 468] width 99 height 36
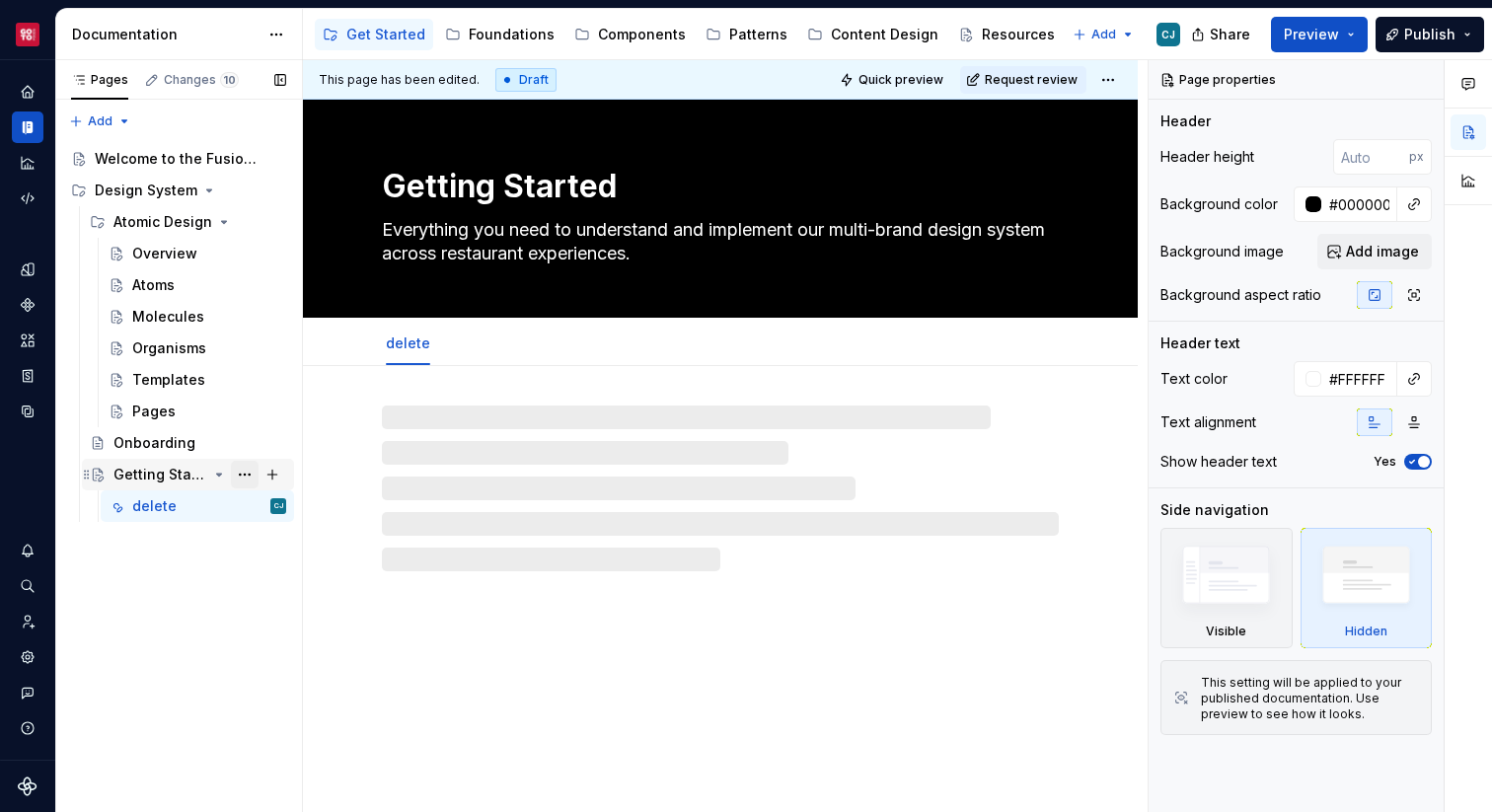
click at [247, 469] on button "Page tree" at bounding box center [245, 475] width 28 height 28
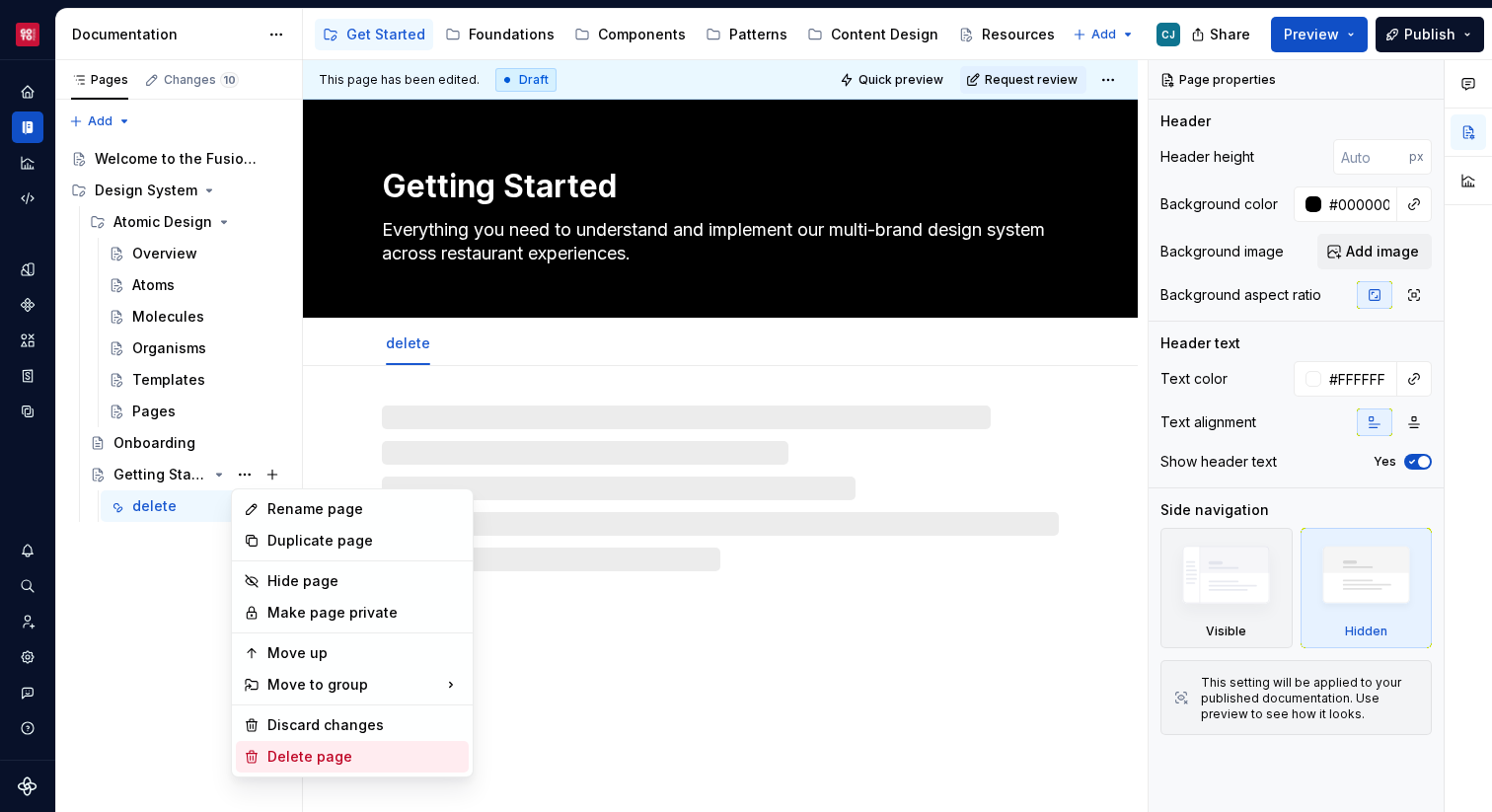
click at [283, 750] on div "Delete page" at bounding box center [364, 756] width 193 height 20
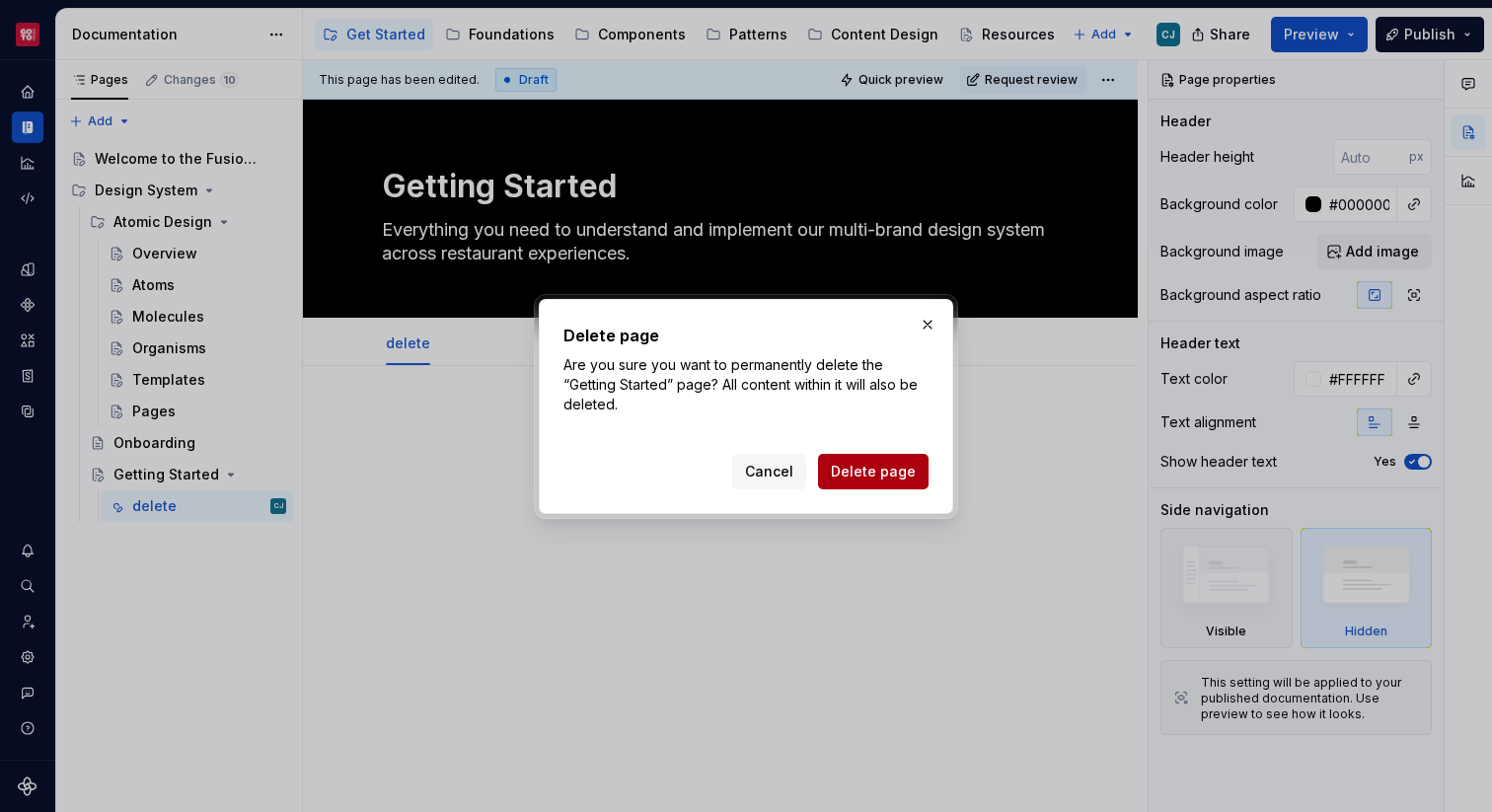
click at [854, 469] on span "Delete page" at bounding box center [874, 472] width 85 height 20
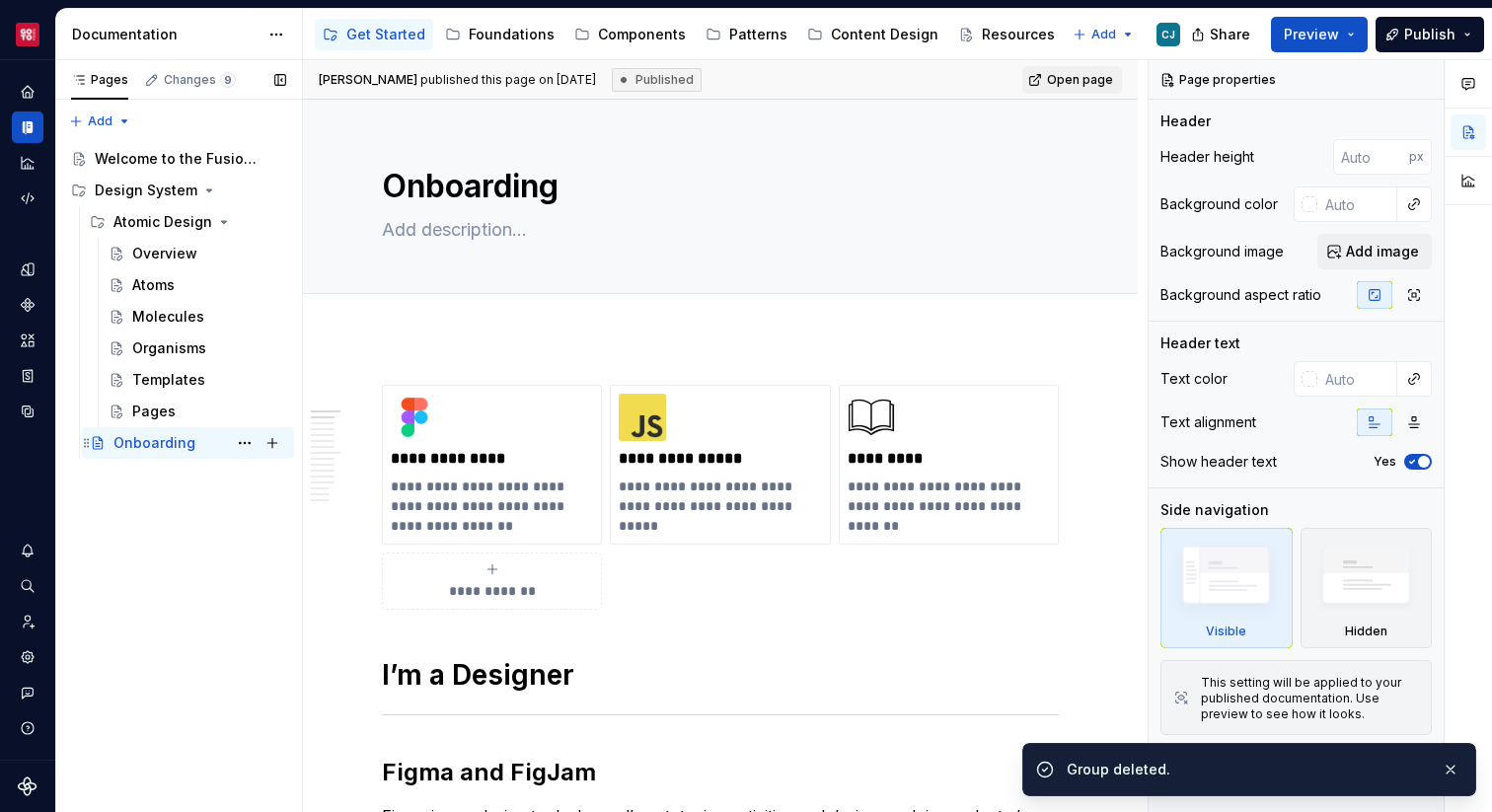
click at [167, 444] on div "Onboarding" at bounding box center [154, 443] width 82 height 20
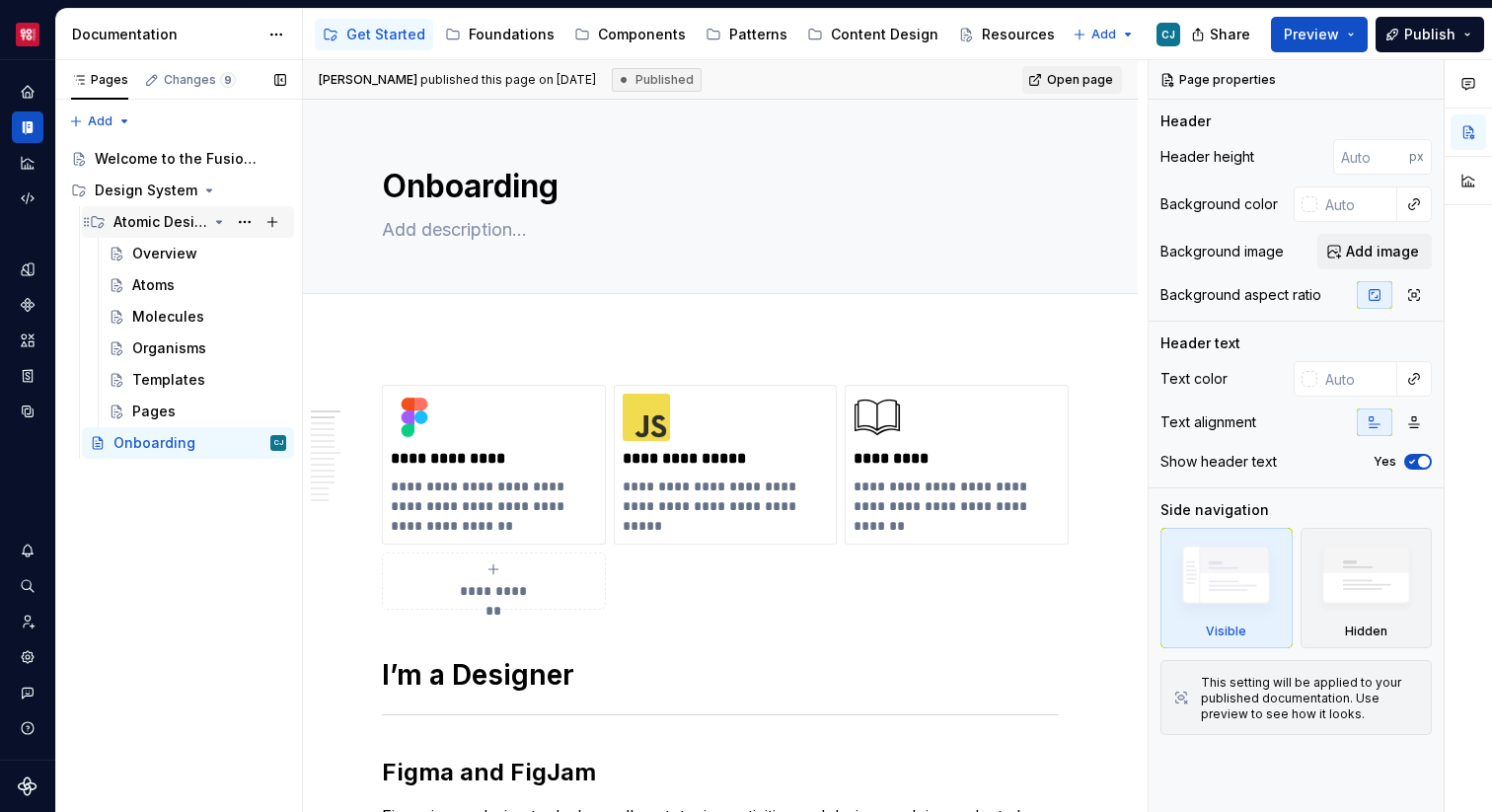
click at [184, 217] on div "Atomic Design" at bounding box center [160, 222] width 93 height 20
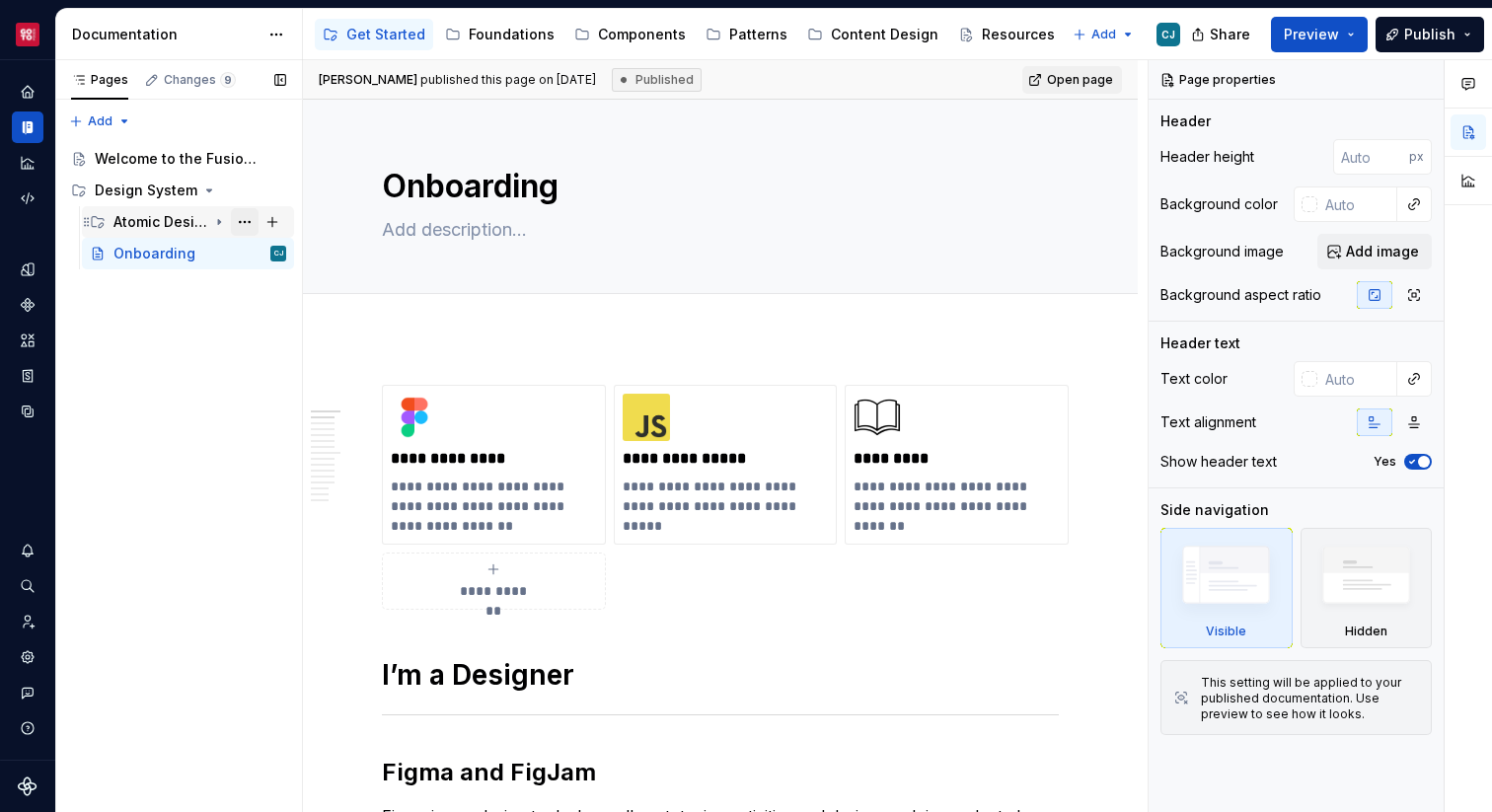
click at [245, 221] on button "Page tree" at bounding box center [245, 222] width 28 height 28
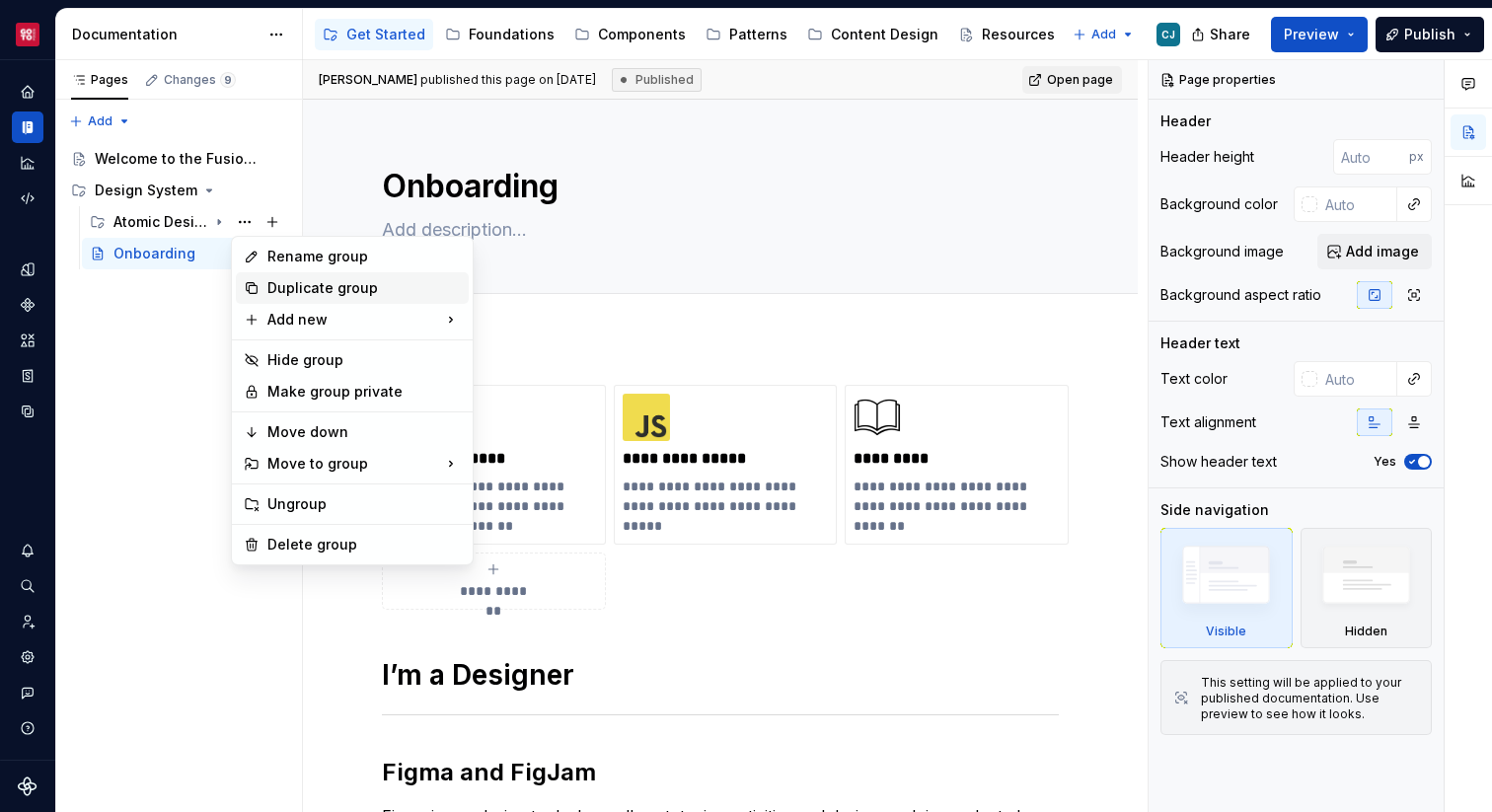
type textarea "*"
click at [332, 260] on div "Rename group" at bounding box center [364, 257] width 193 height 20
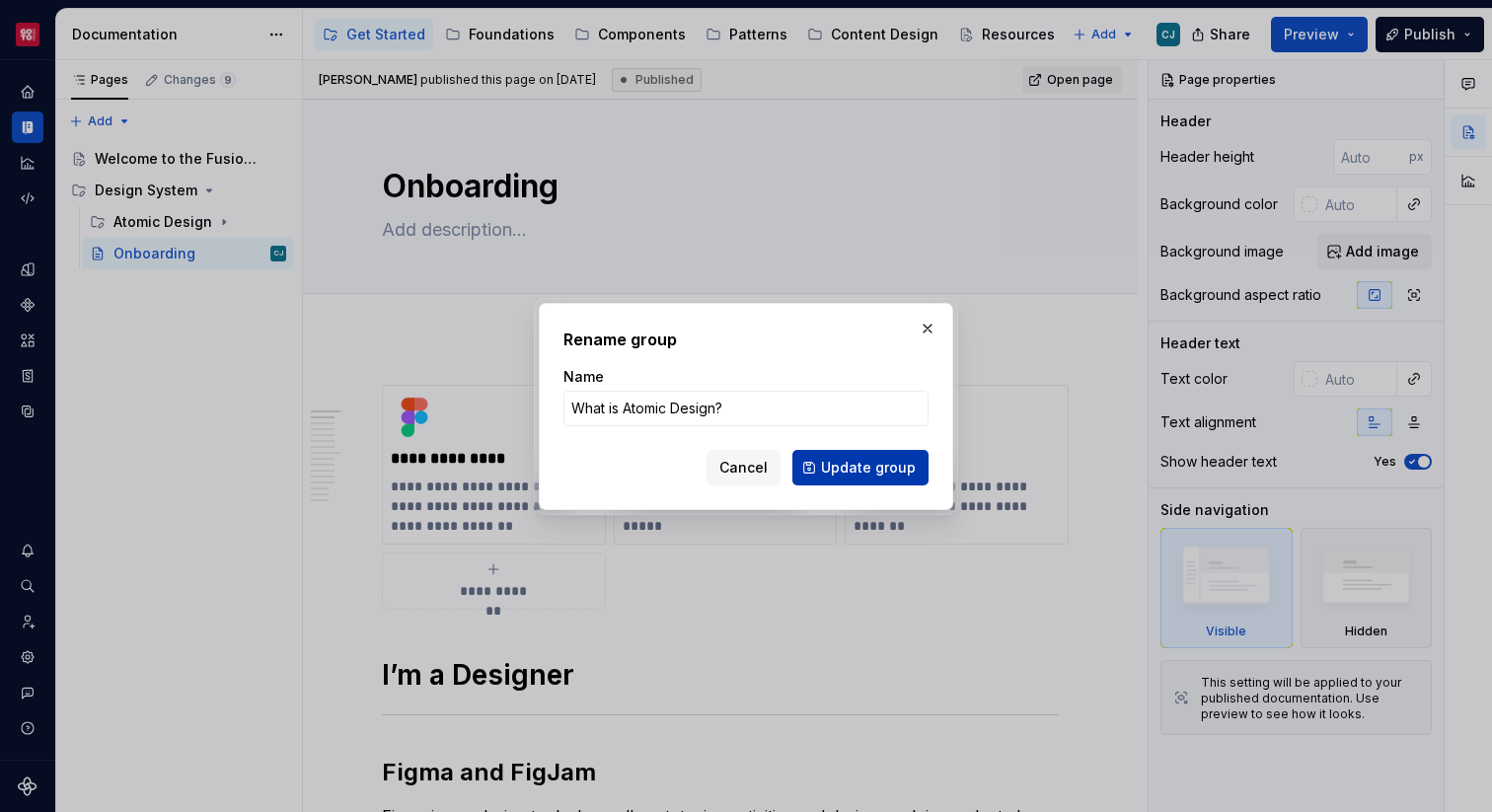
type input "What is Atomic Design?"
click at [893, 464] on span "Update group" at bounding box center [868, 468] width 94 height 20
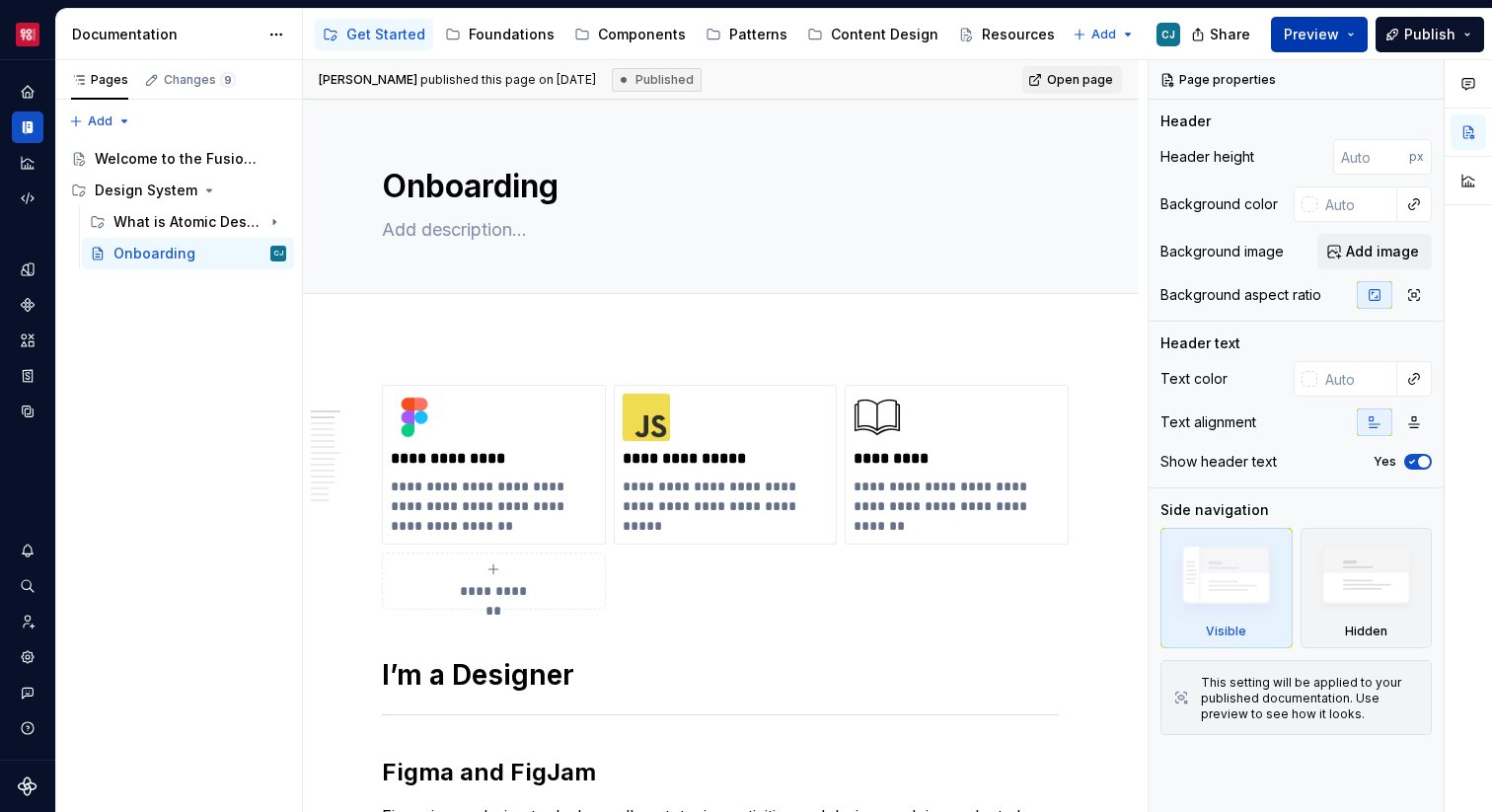
click at [1329, 37] on span "Preview" at bounding box center [1311, 35] width 56 height 20
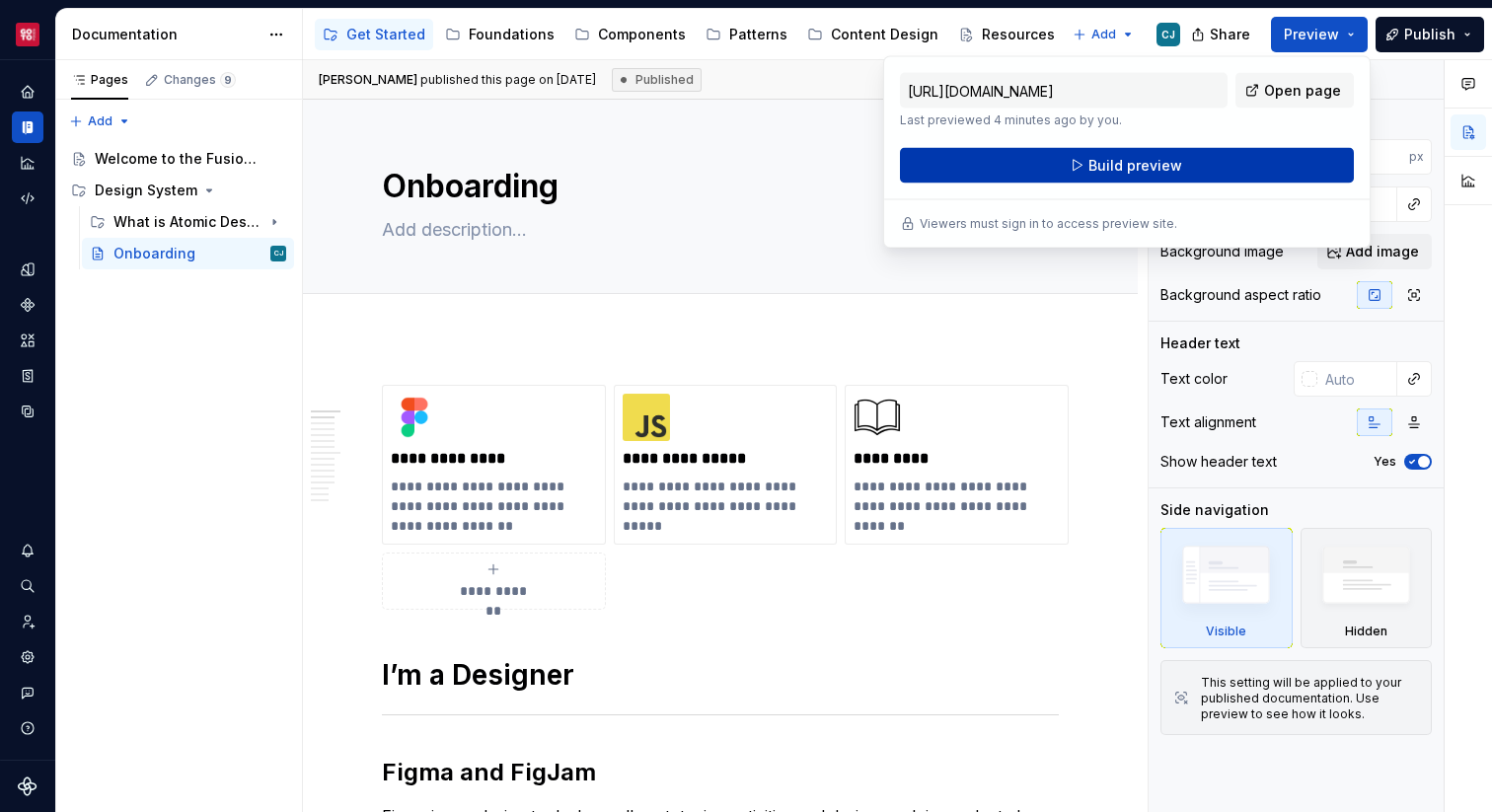
click at [1163, 176] on button "Build preview" at bounding box center [1127, 166] width 454 height 36
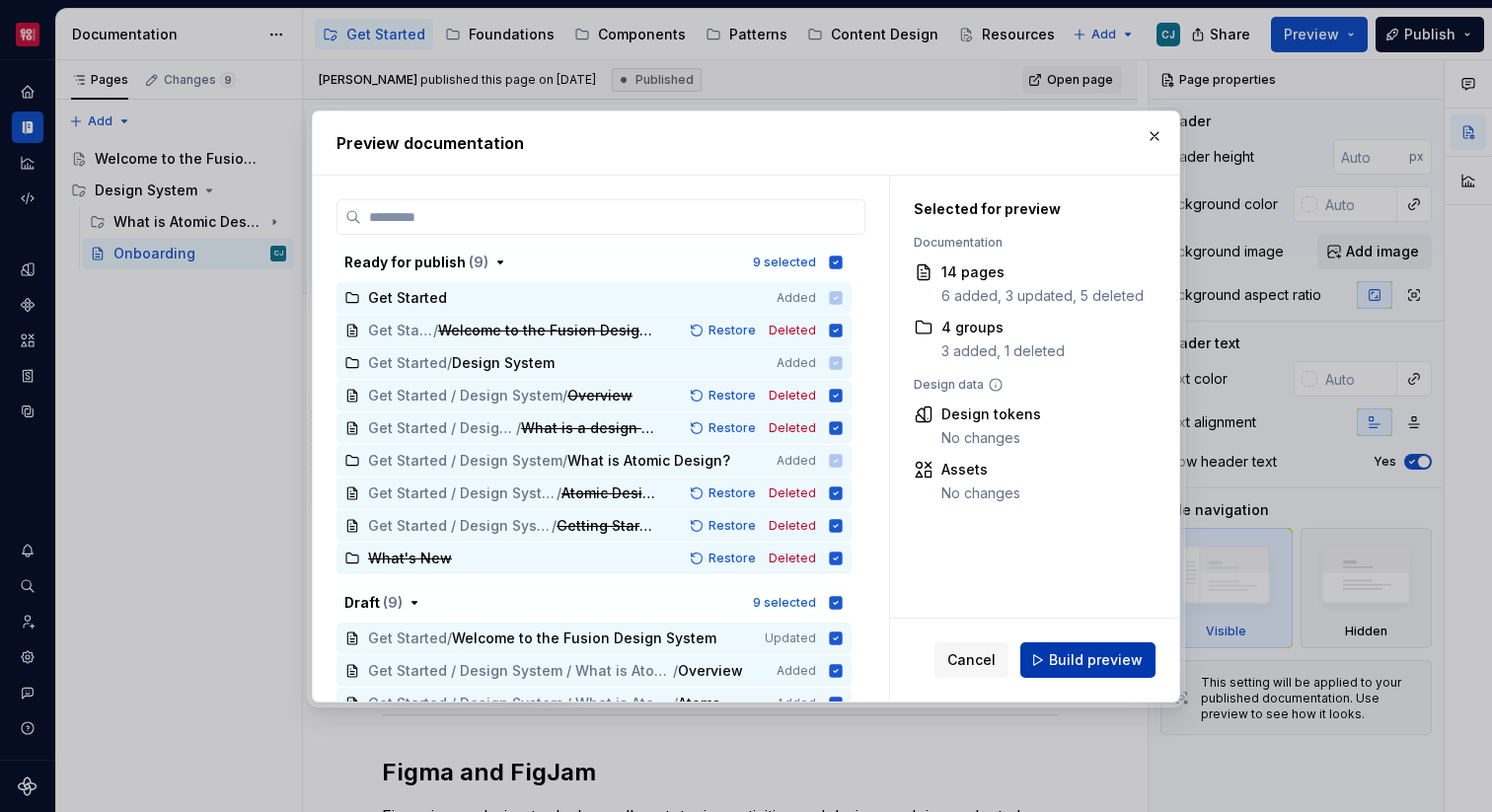
click at [1080, 672] on button "Build preview" at bounding box center [1088, 660] width 135 height 36
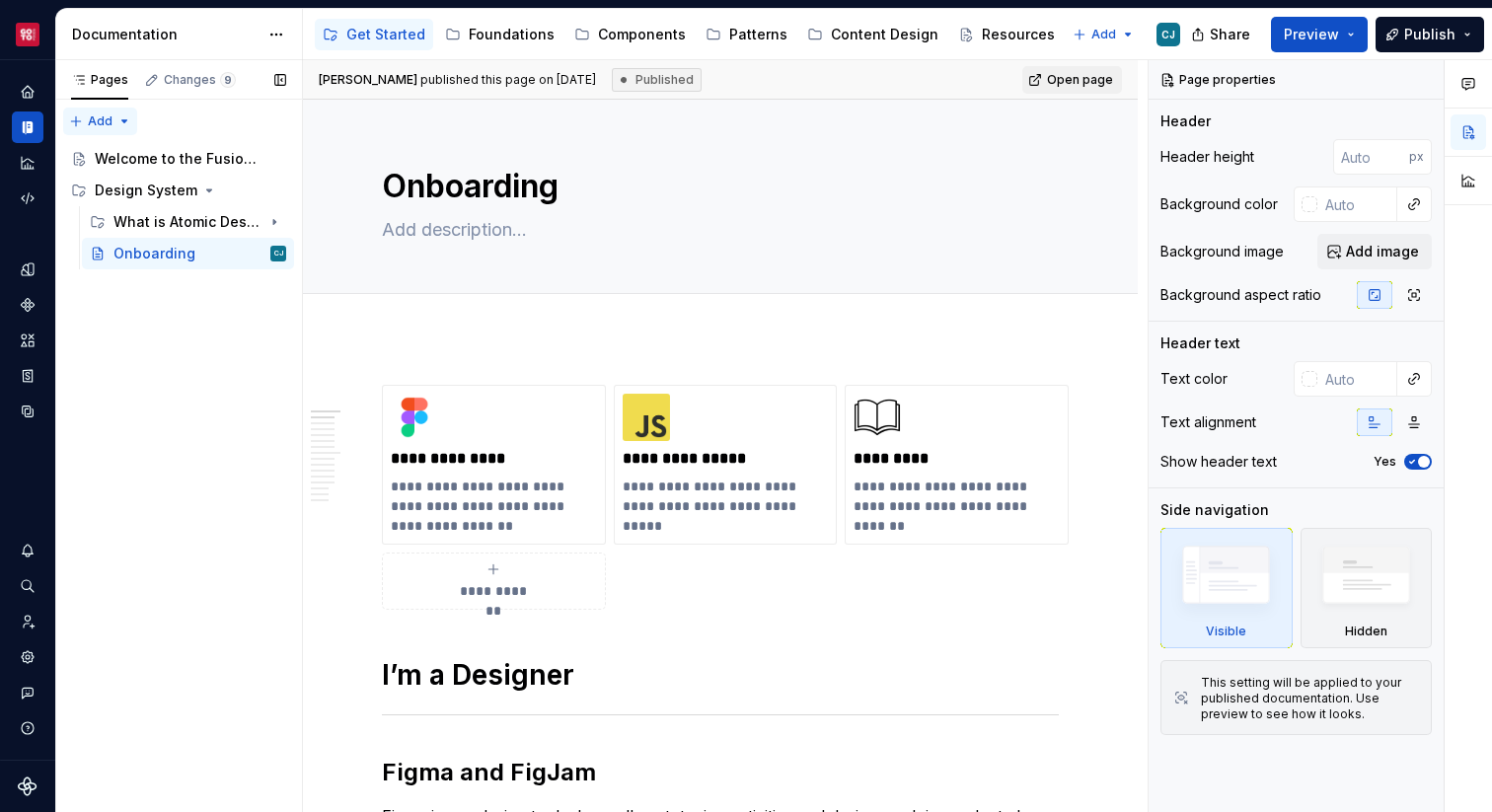
click at [119, 123] on div "Pages Changes 9 Add Accessibility guide for tree Page tree. Navigate the tree w…" at bounding box center [179, 436] width 247 height 753
click at [139, 188] on div "New group" at bounding box center [163, 191] width 128 height 20
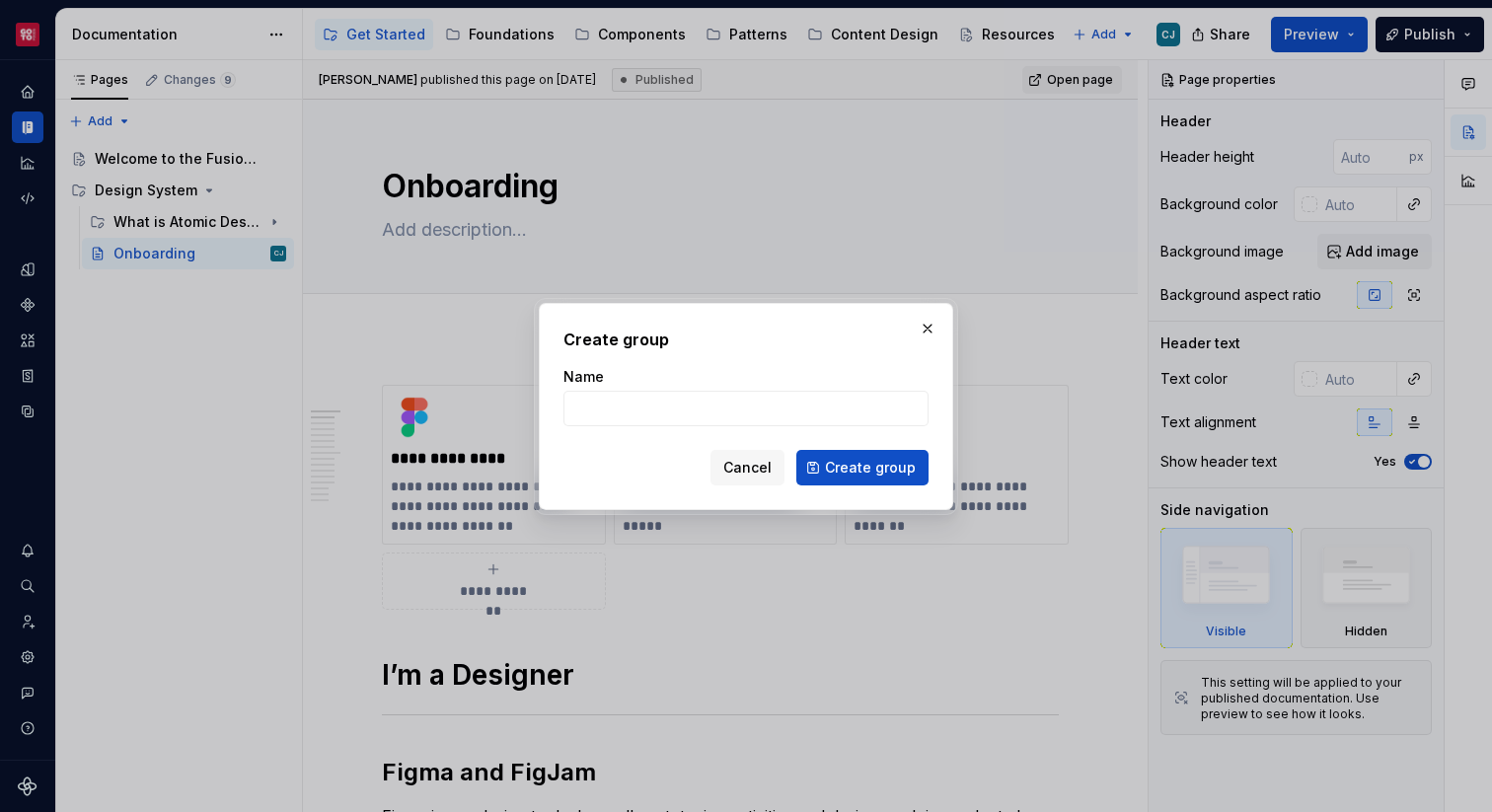
type textarea "*"
drag, startPoint x: 710, startPoint y: 401, endPoint x: 468, endPoint y: 396, distance: 242.1
click at [468, 396] on div "Create group Name Quick Links Cancel Create group" at bounding box center [746, 406] width 1492 height 812
type input "Resources"
click at [889, 471] on span "Create group" at bounding box center [871, 468] width 91 height 20
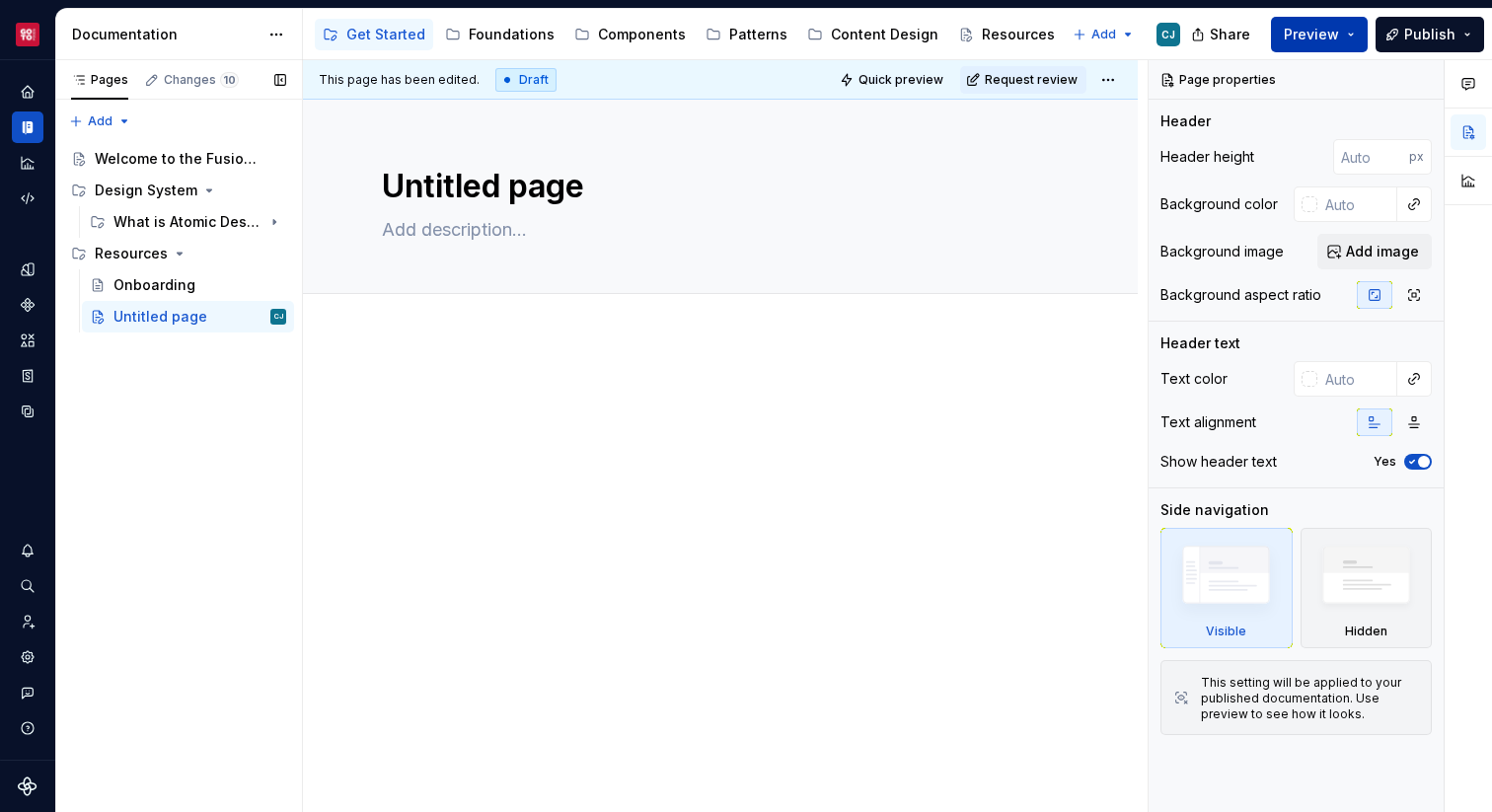
click at [1331, 31] on span "Preview" at bounding box center [1311, 35] width 56 height 20
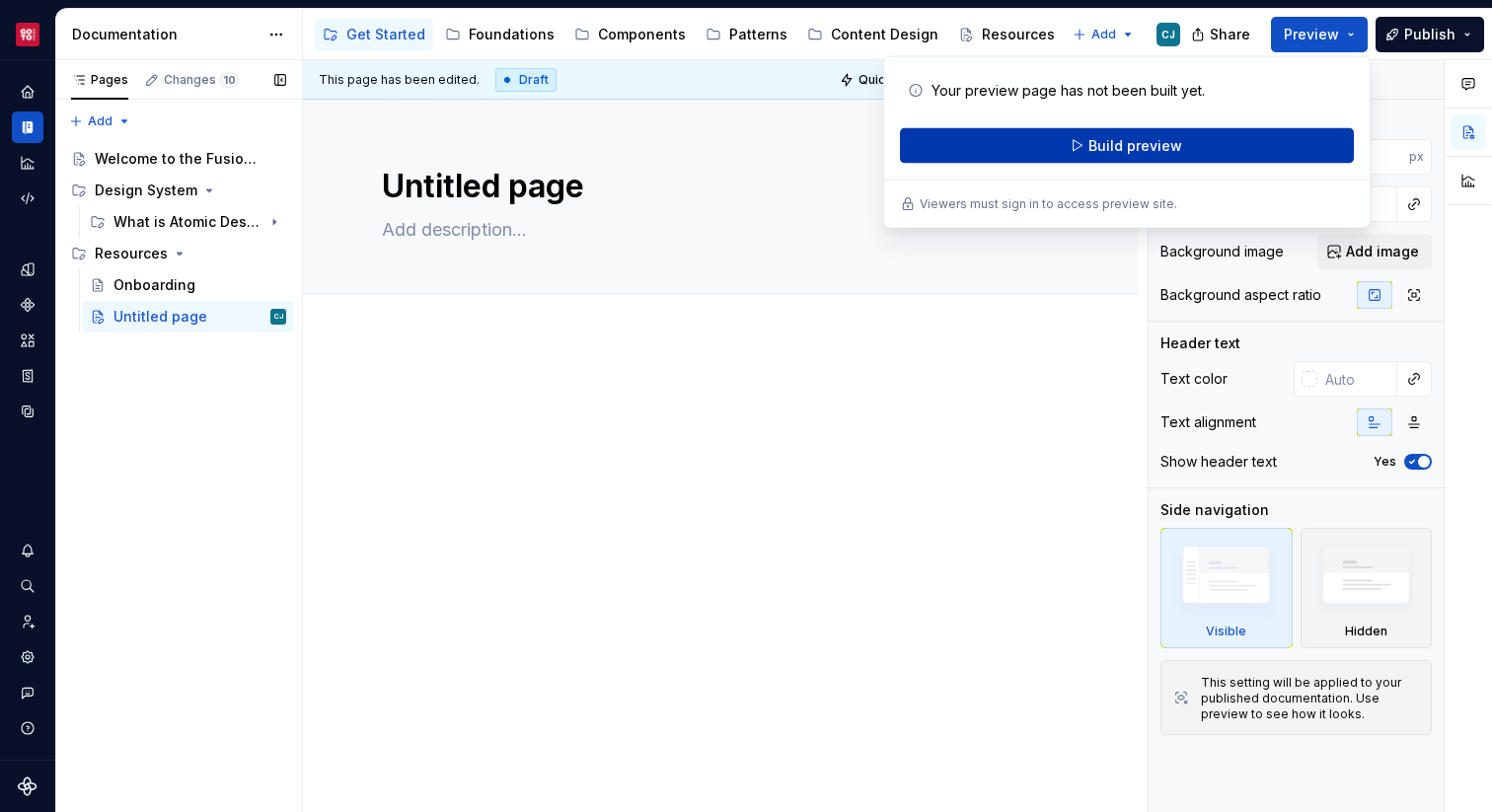
click at [1178, 154] on span "Build preview" at bounding box center [1135, 146] width 93 height 20
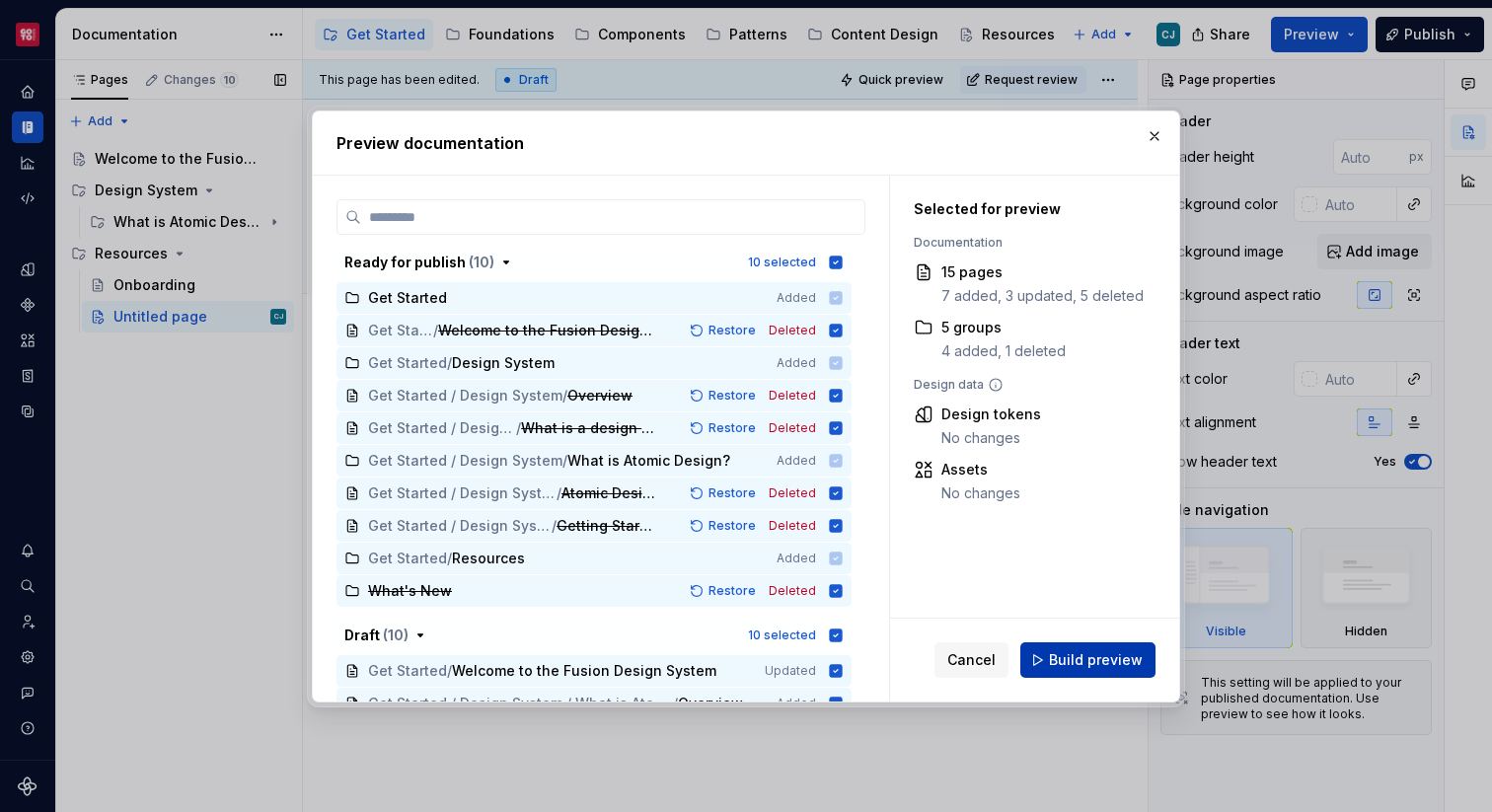
click at [1078, 663] on span "Build preview" at bounding box center [1095, 660] width 93 height 20
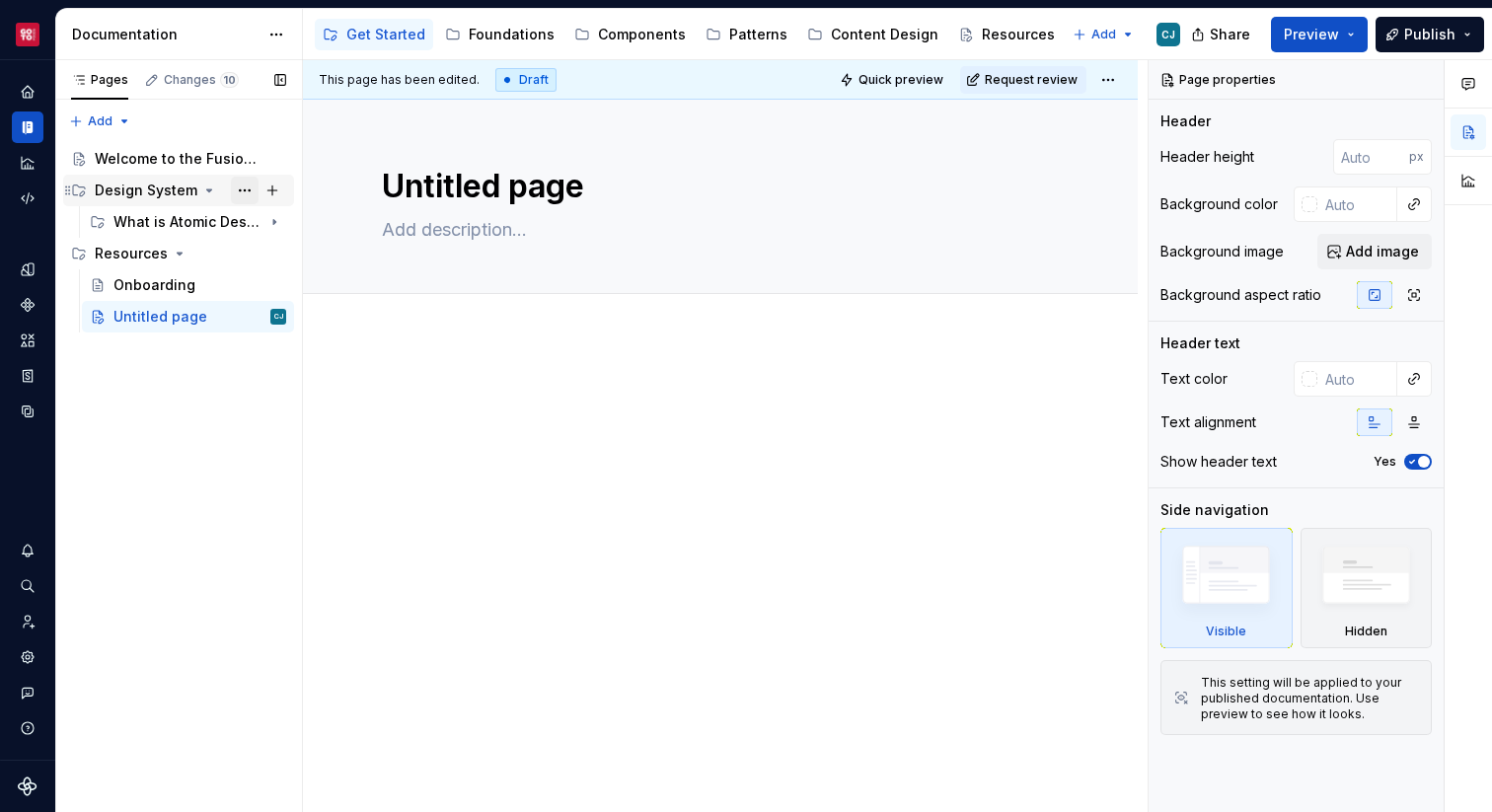
click at [236, 188] on button "Page tree" at bounding box center [245, 190] width 28 height 28
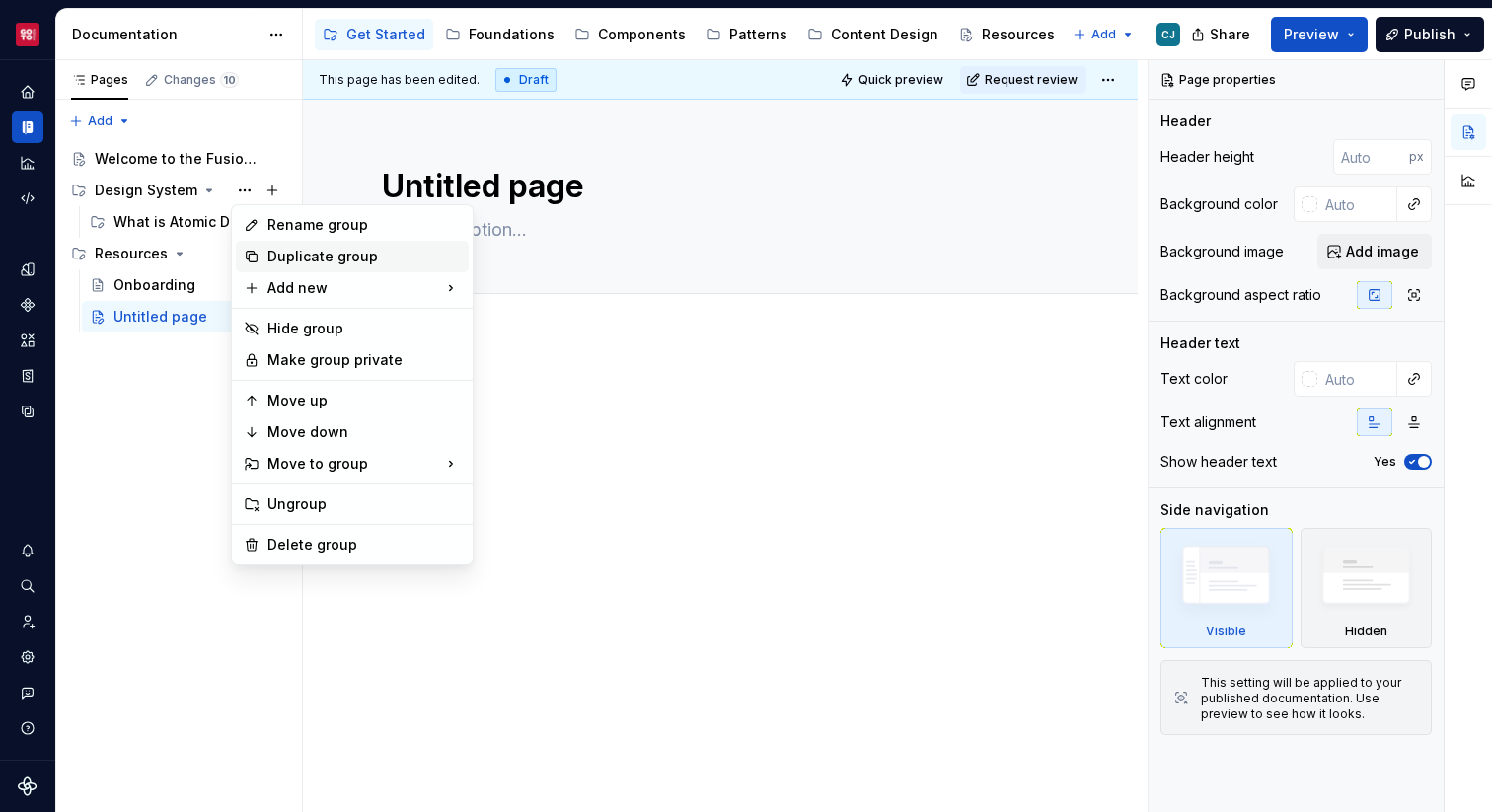
type textarea "*"
click at [298, 231] on div "Rename group" at bounding box center [364, 225] width 193 height 20
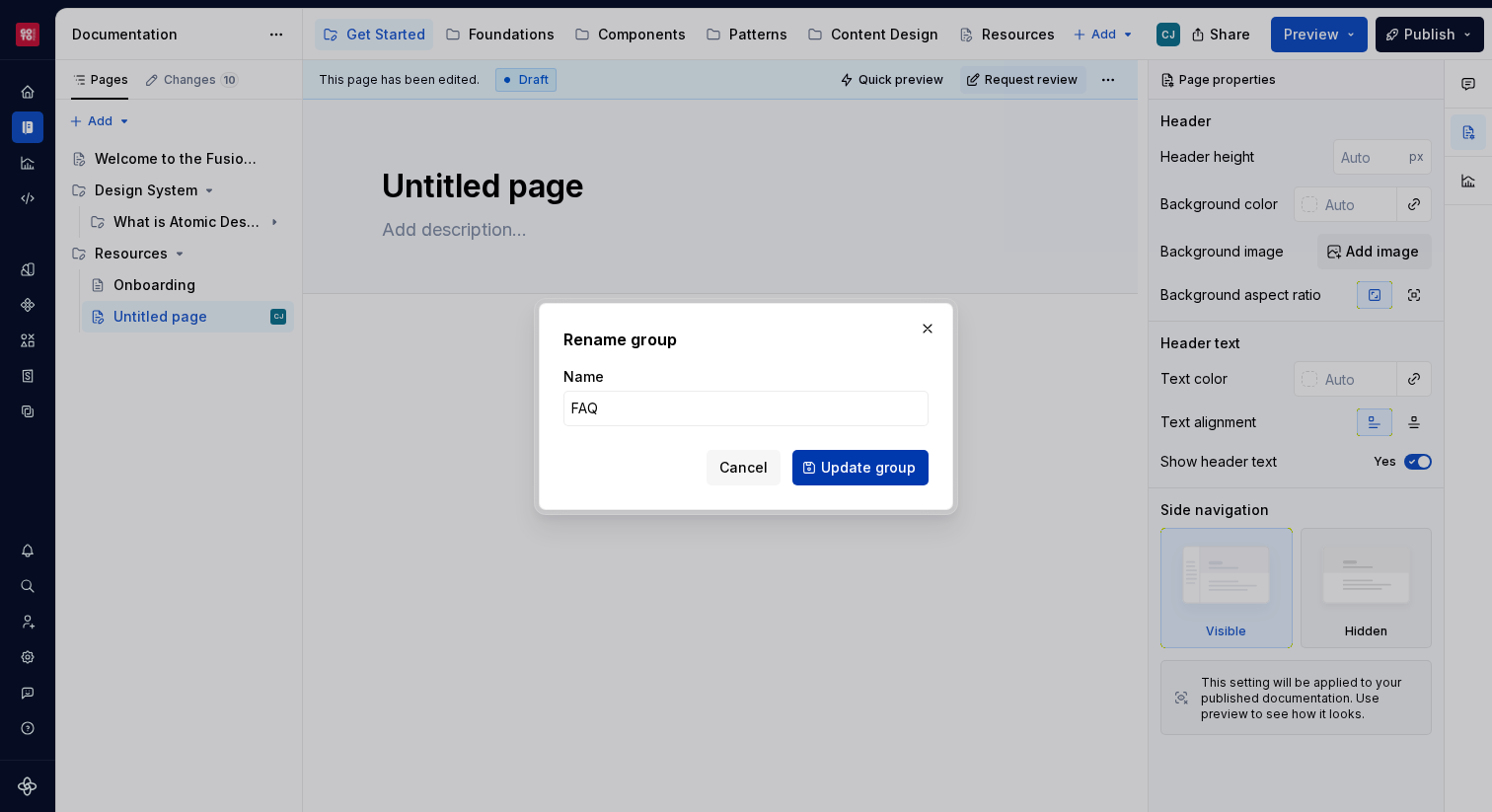
type input "FAQ"
click at [832, 468] on span "Update group" at bounding box center [868, 468] width 94 height 20
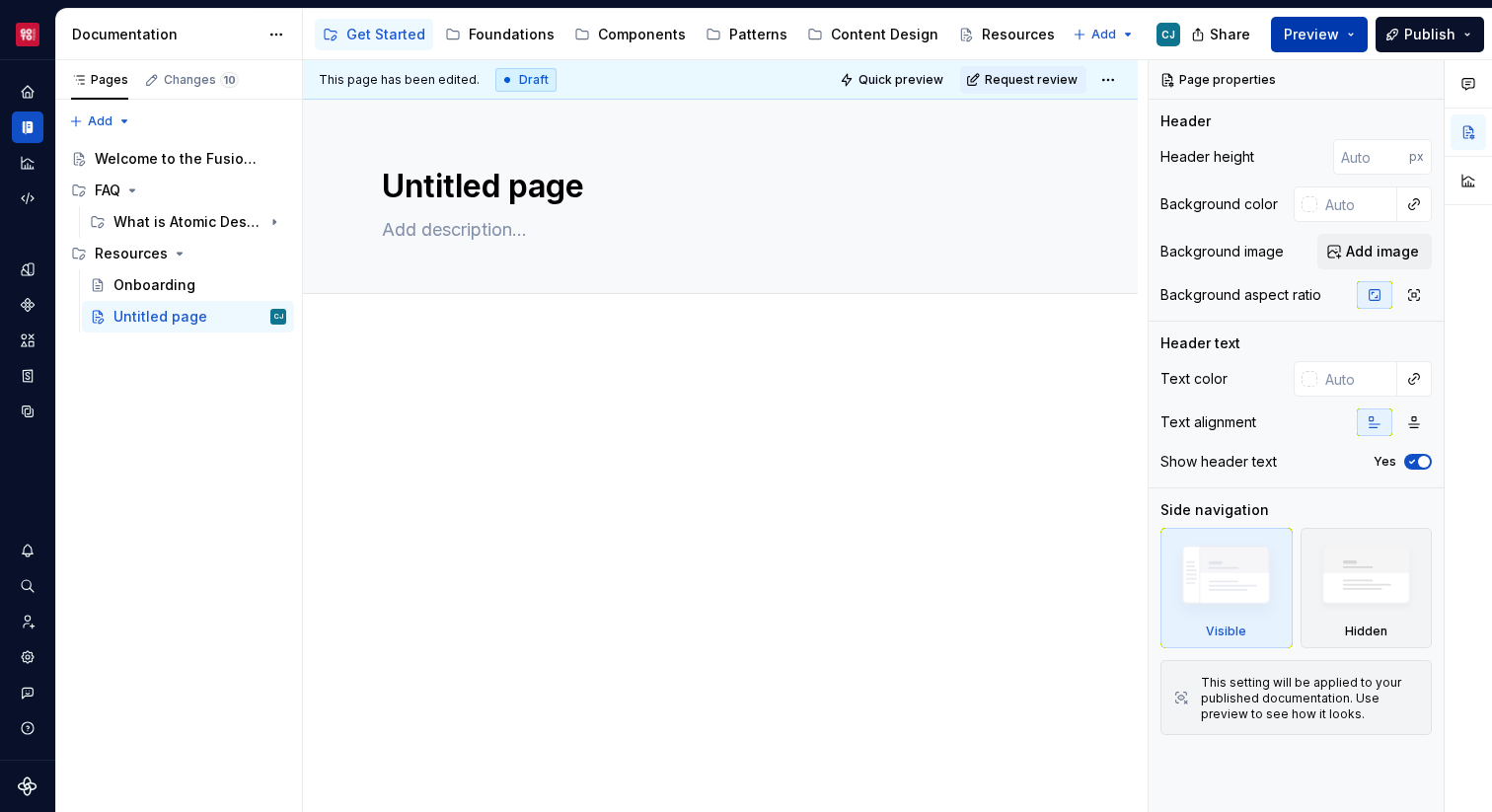
click at [1292, 32] on span "Preview" at bounding box center [1311, 35] width 56 height 20
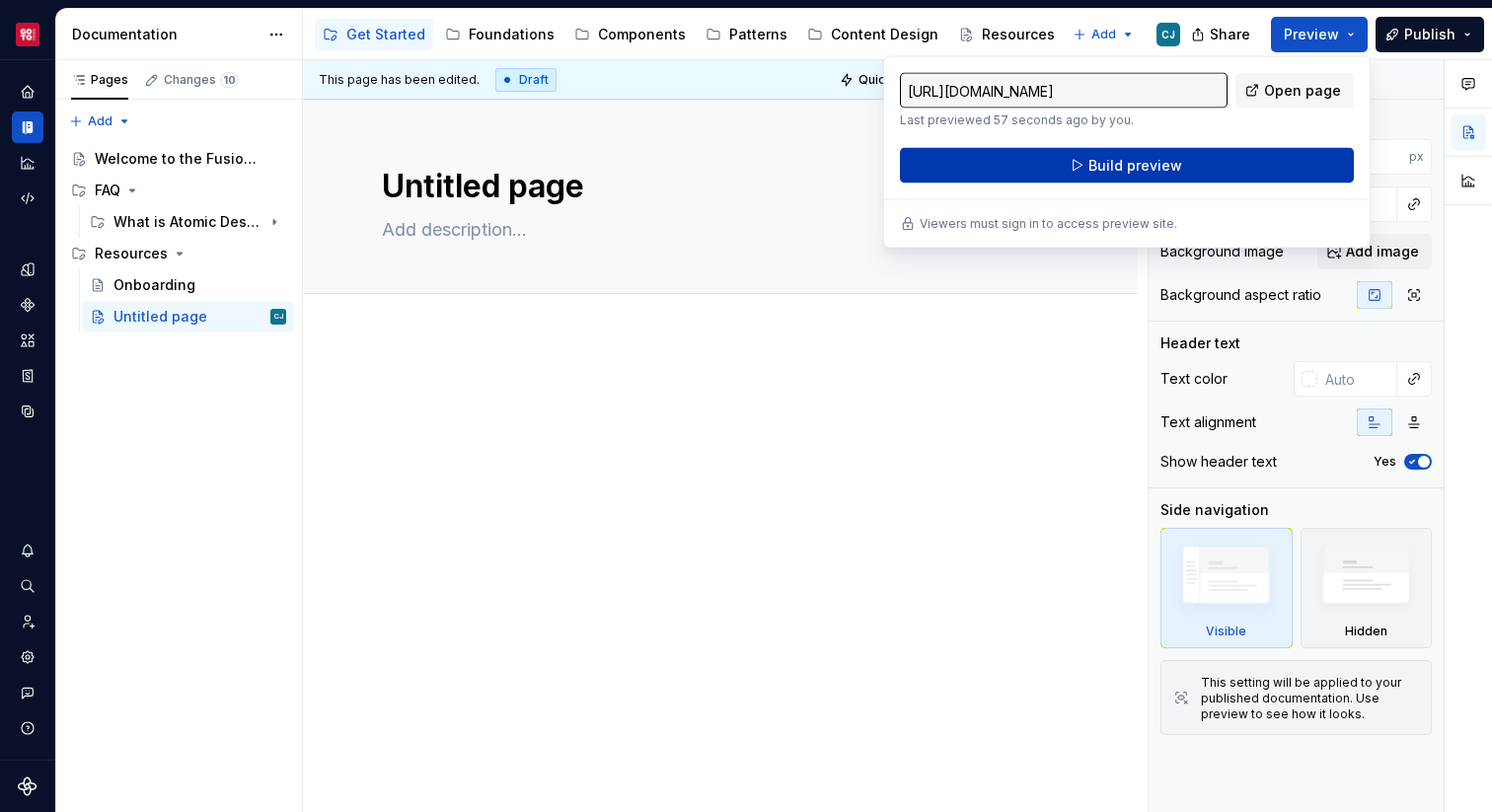
click at [1196, 150] on button "Build preview" at bounding box center [1127, 166] width 454 height 36
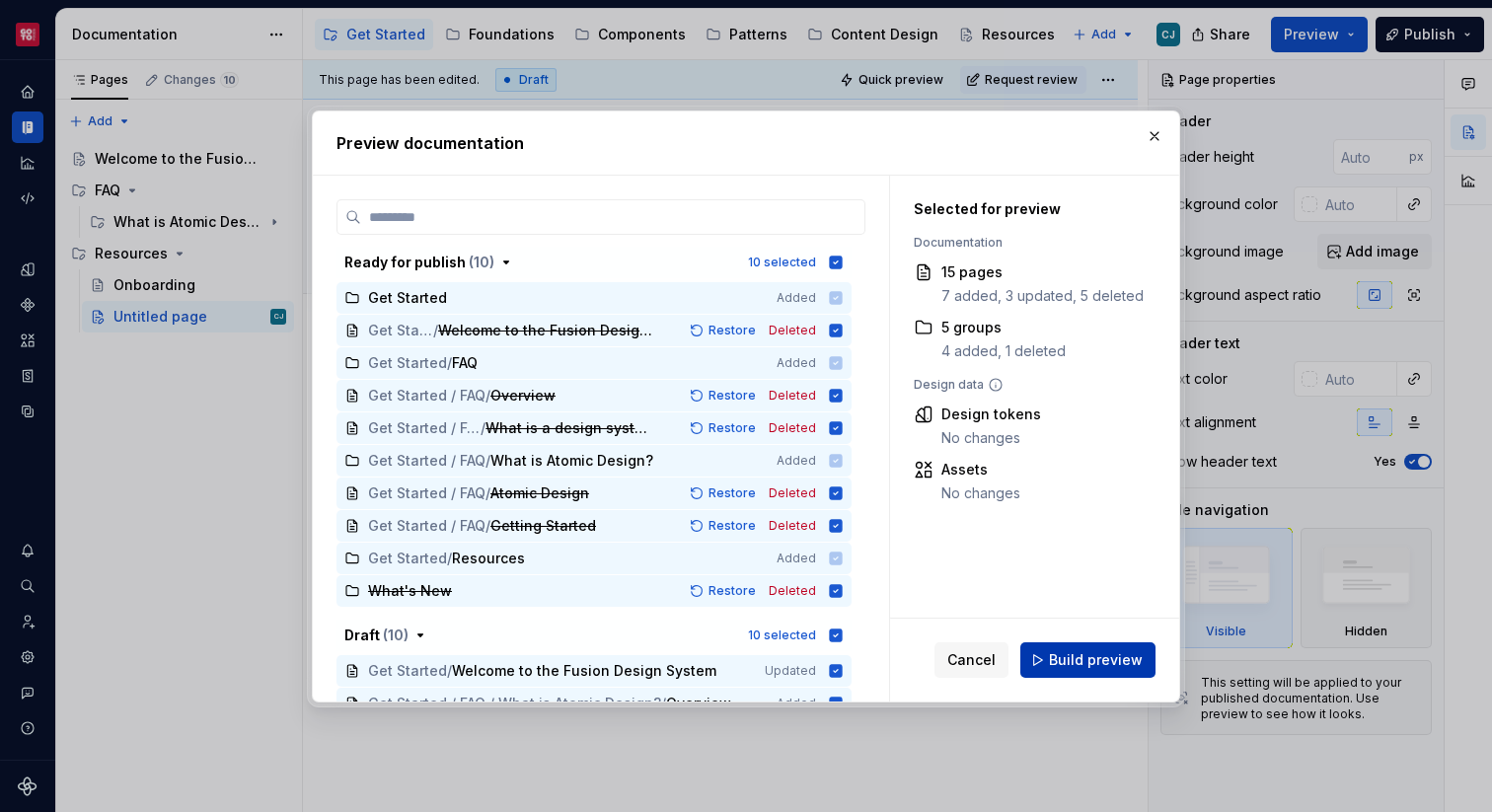
click at [1092, 643] on button "Build preview" at bounding box center [1088, 660] width 135 height 36
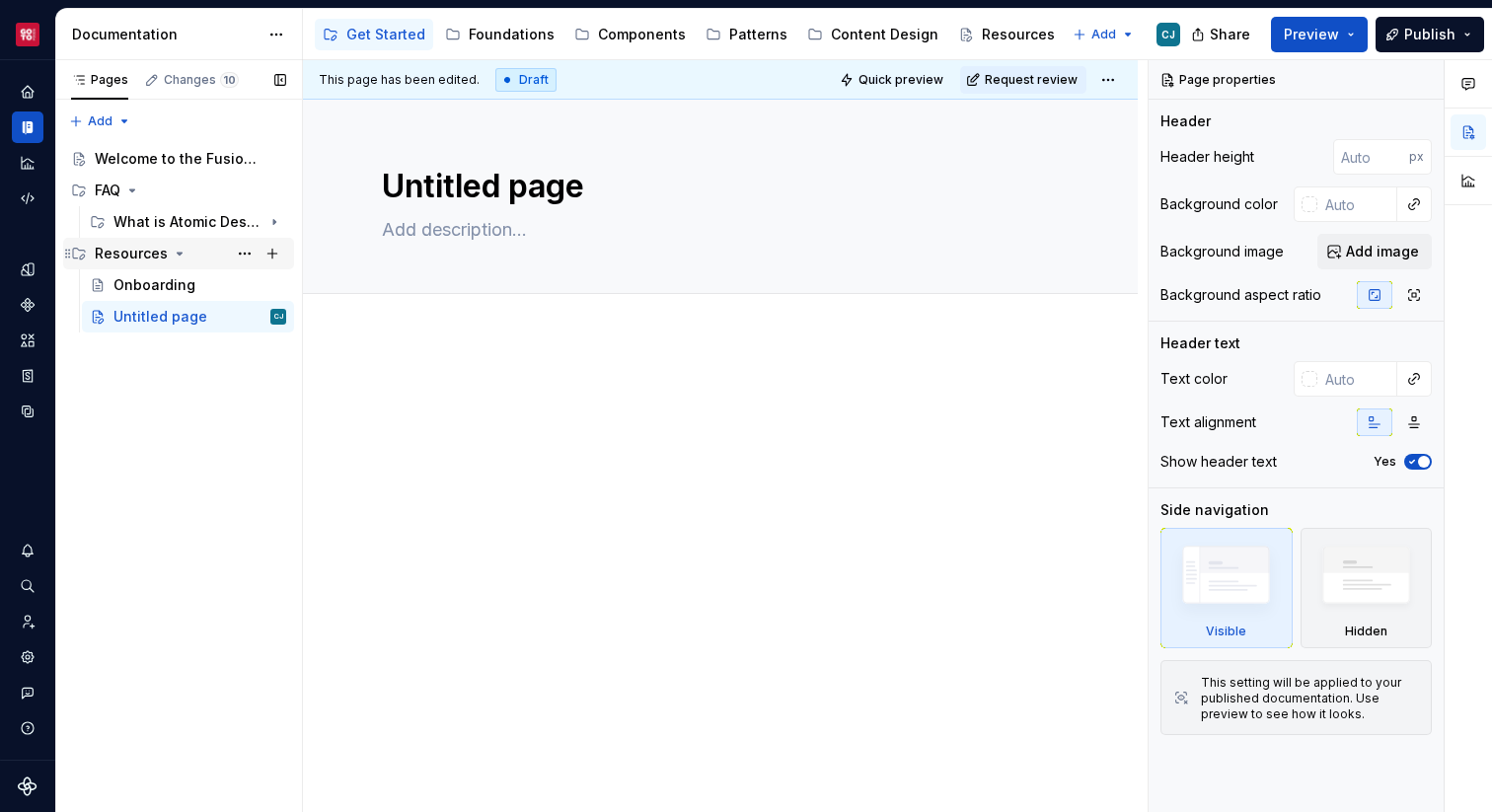
click at [178, 253] on icon "Page tree" at bounding box center [180, 254] width 5 height 2
click at [179, 253] on icon "Page tree" at bounding box center [180, 254] width 2 height 5
click at [0, 0] on button "Page tree" at bounding box center [0, 0] width 0 height 0
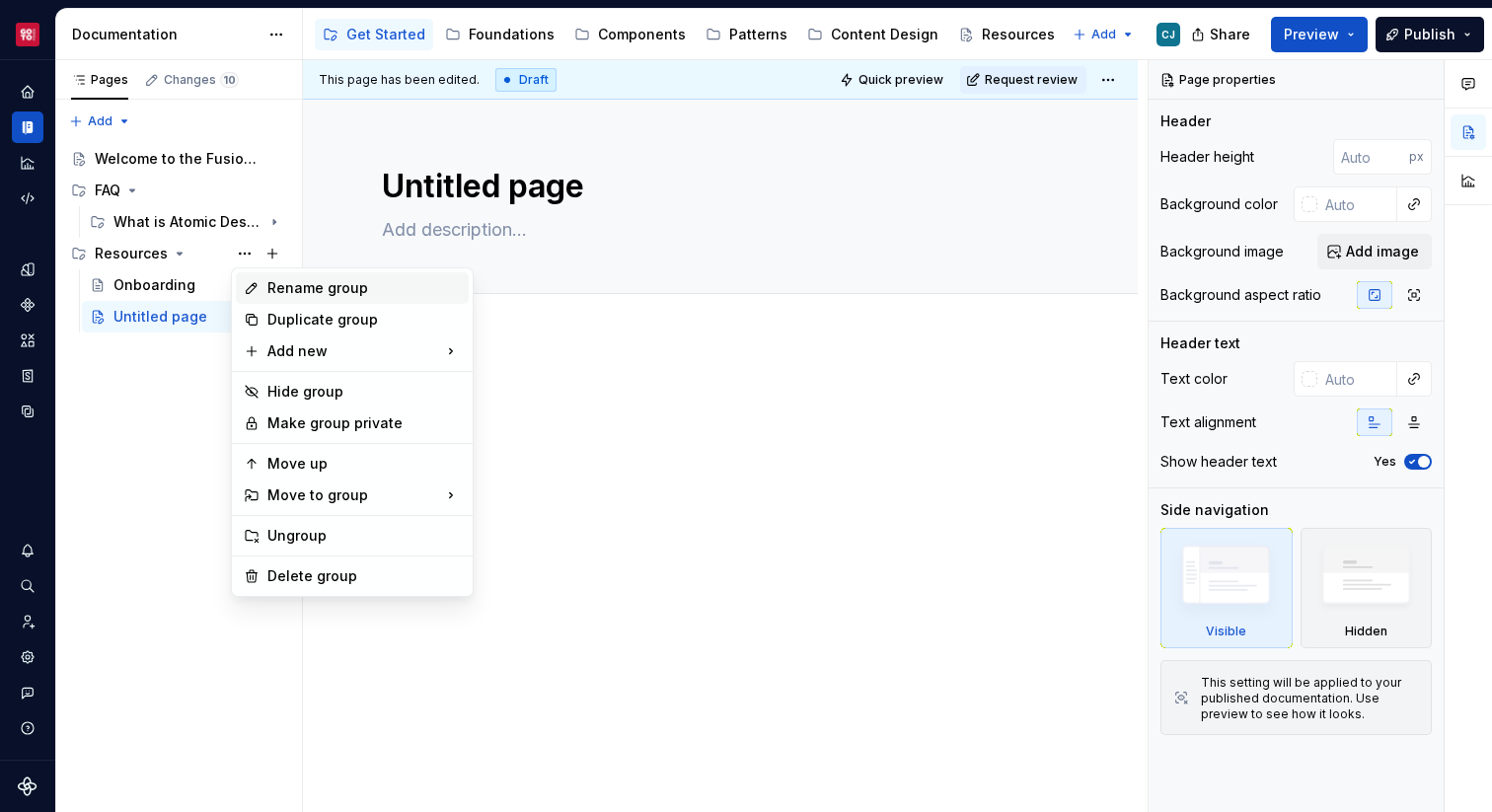
click at [310, 289] on div "Rename group" at bounding box center [364, 289] width 193 height 20
type textarea "*"
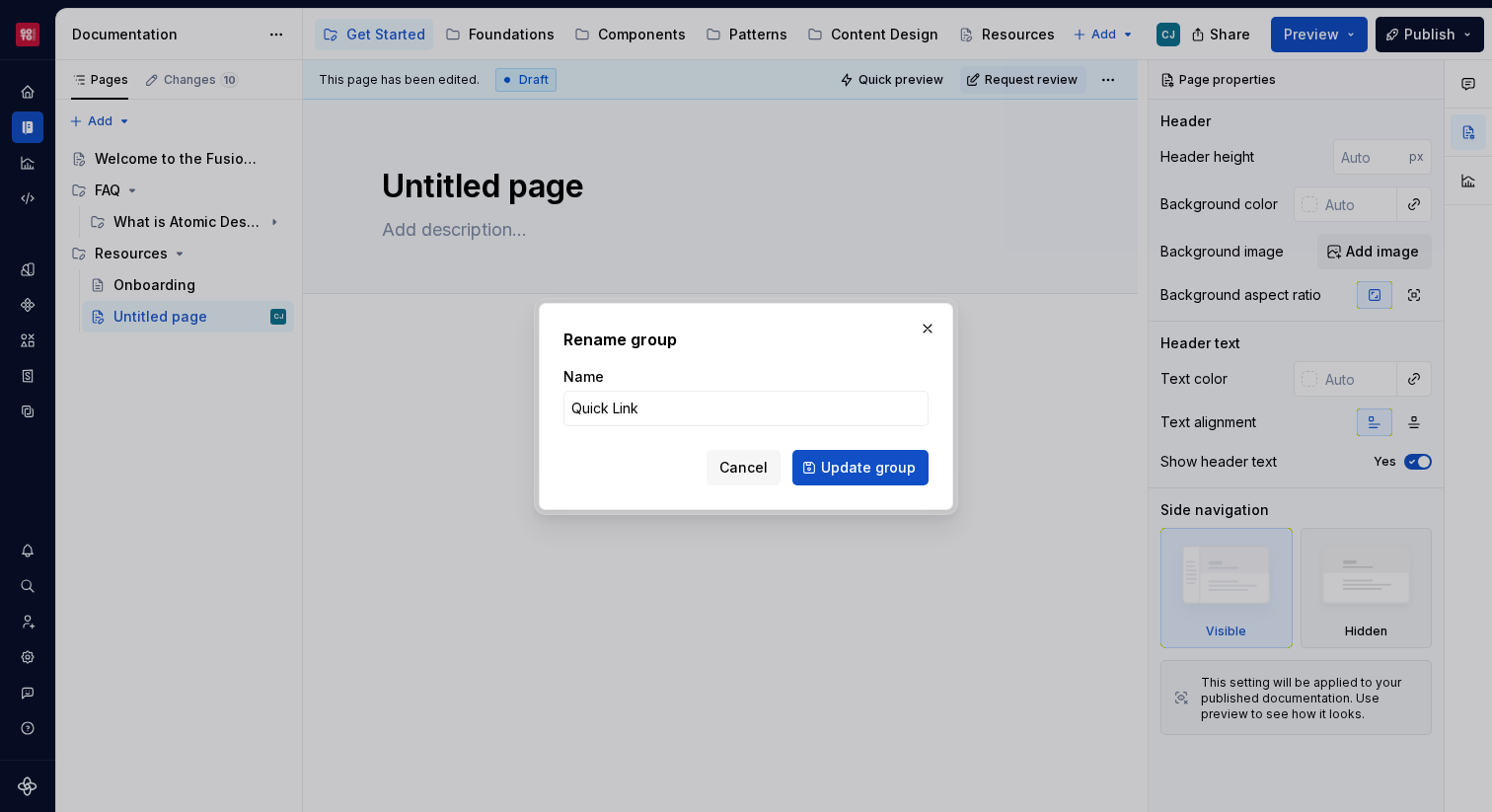
type input "Quick Links"
click button "Update group" at bounding box center [860, 468] width 136 height 36
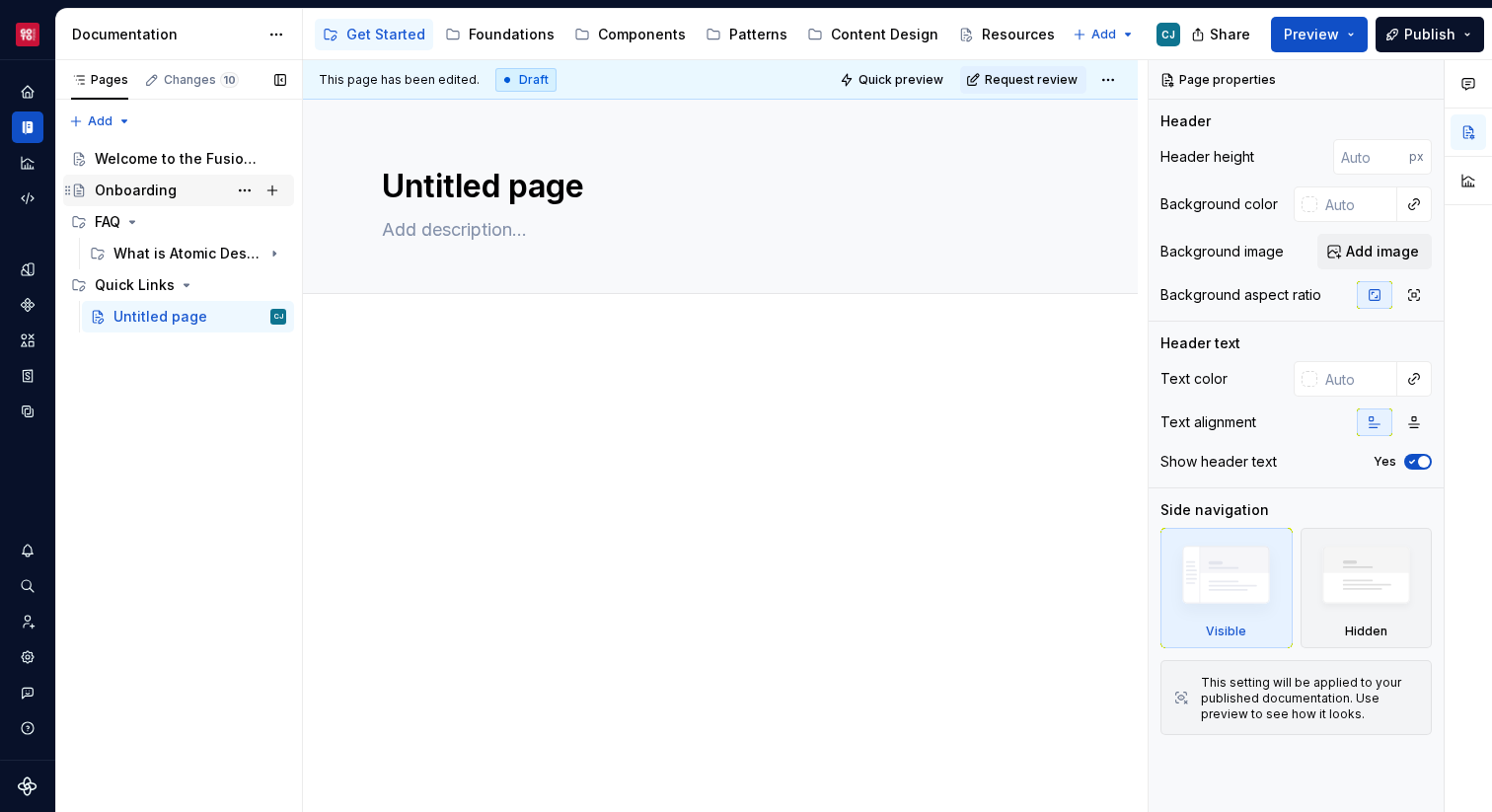
click at [185, 196] on div "Onboarding" at bounding box center [189, 190] width 191 height 28
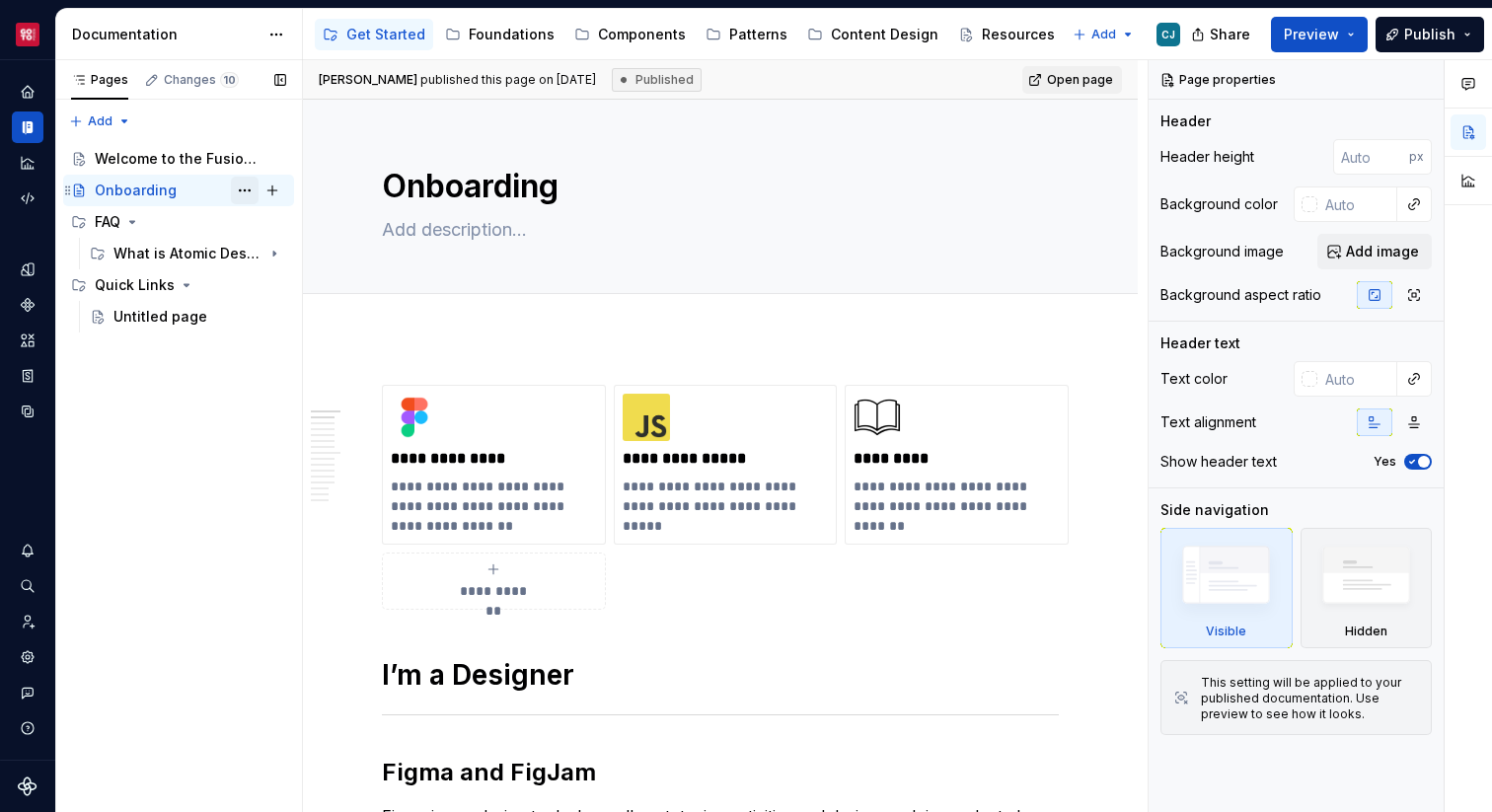
click at [249, 190] on button "Page tree" at bounding box center [245, 190] width 28 height 28
type textarea "*"
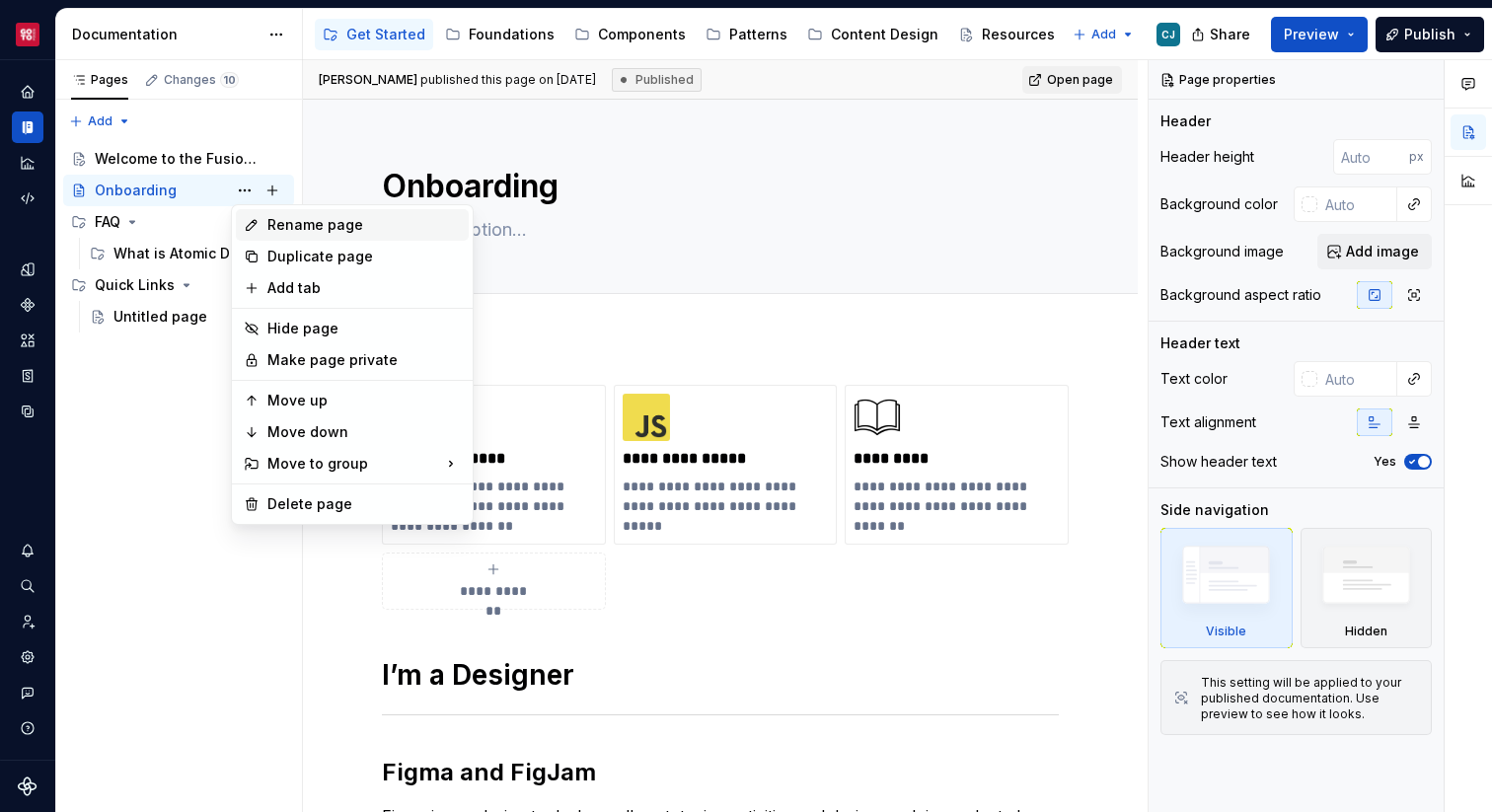
click at [338, 227] on div "Rename page" at bounding box center [364, 225] width 193 height 20
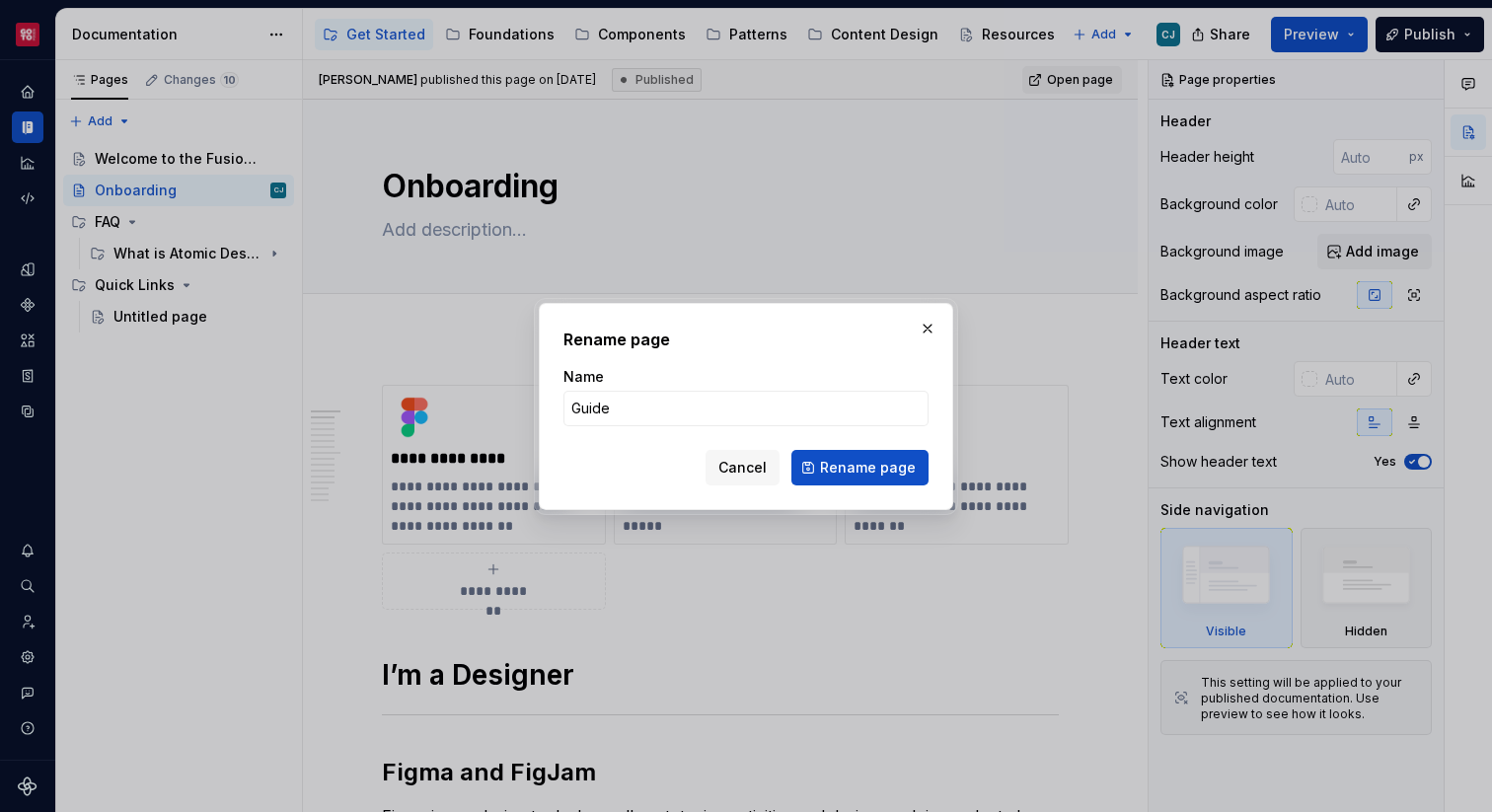
type input "Guides"
click button "Rename page" at bounding box center [860, 468] width 137 height 36
type textarea "*"
type textarea "Guides"
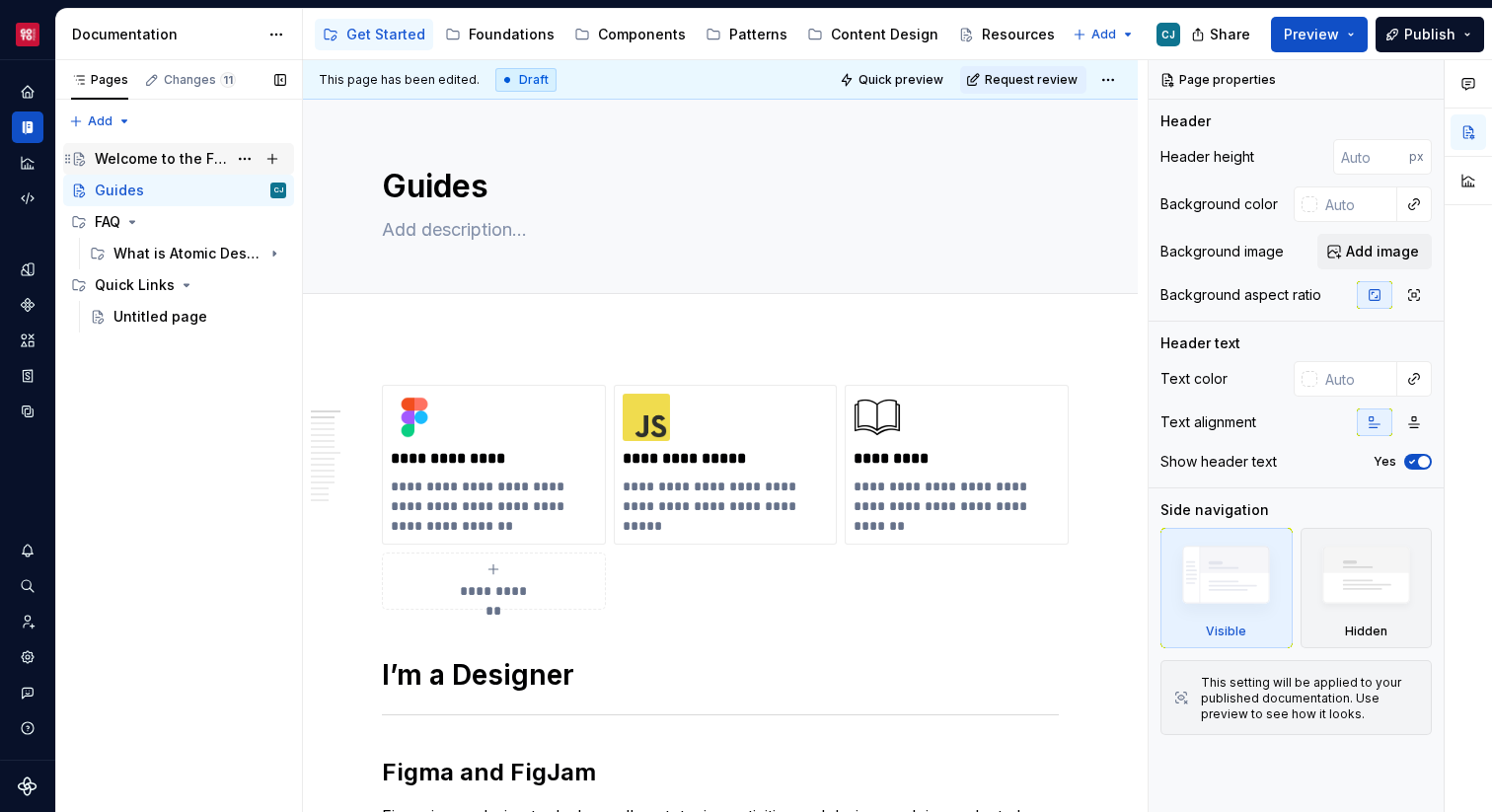
click at [195, 164] on div "Welcome to the Fusion Design System" at bounding box center [160, 159] width 132 height 20
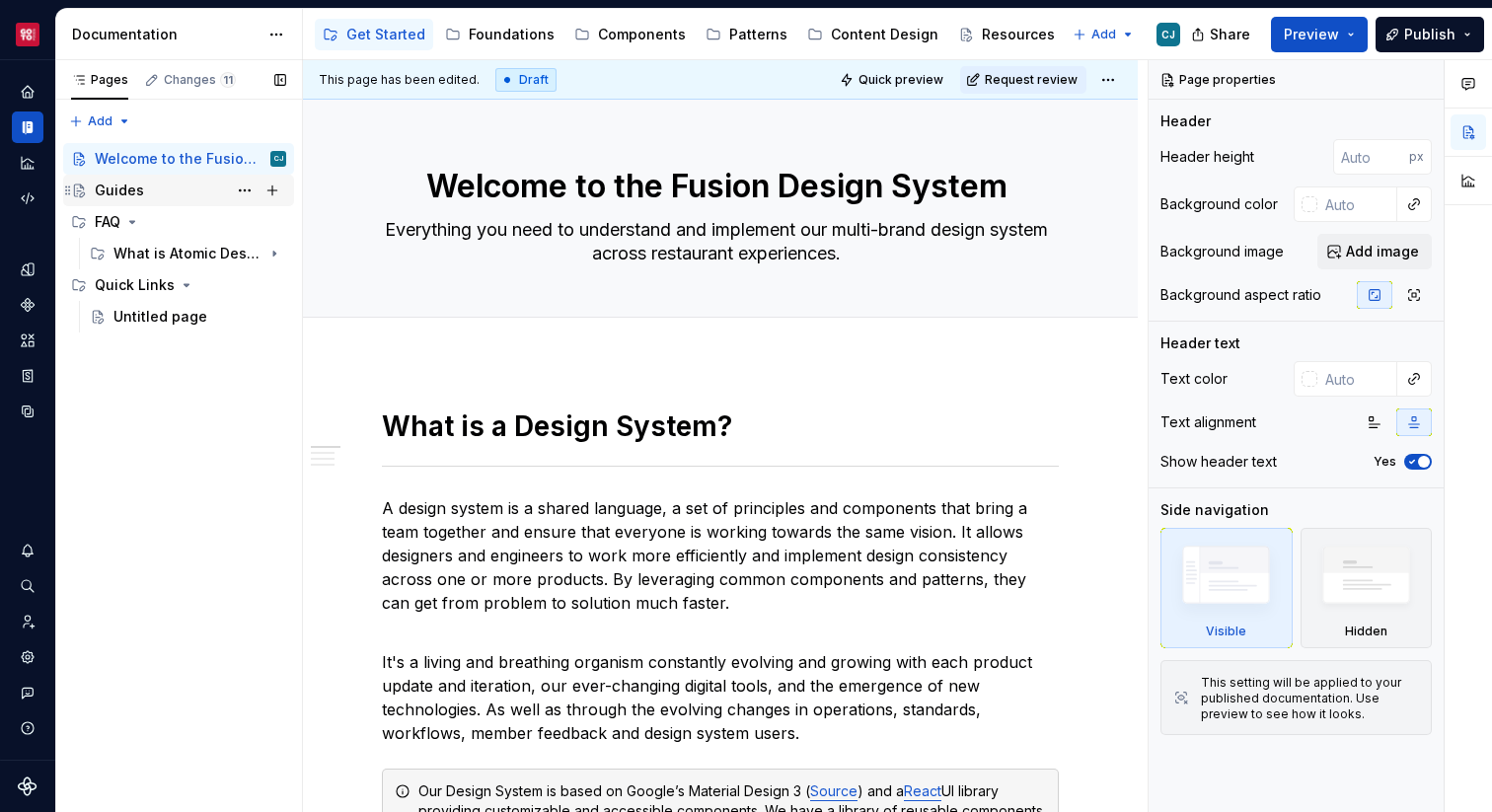
click at [173, 184] on div "Guides" at bounding box center [189, 190] width 191 height 28
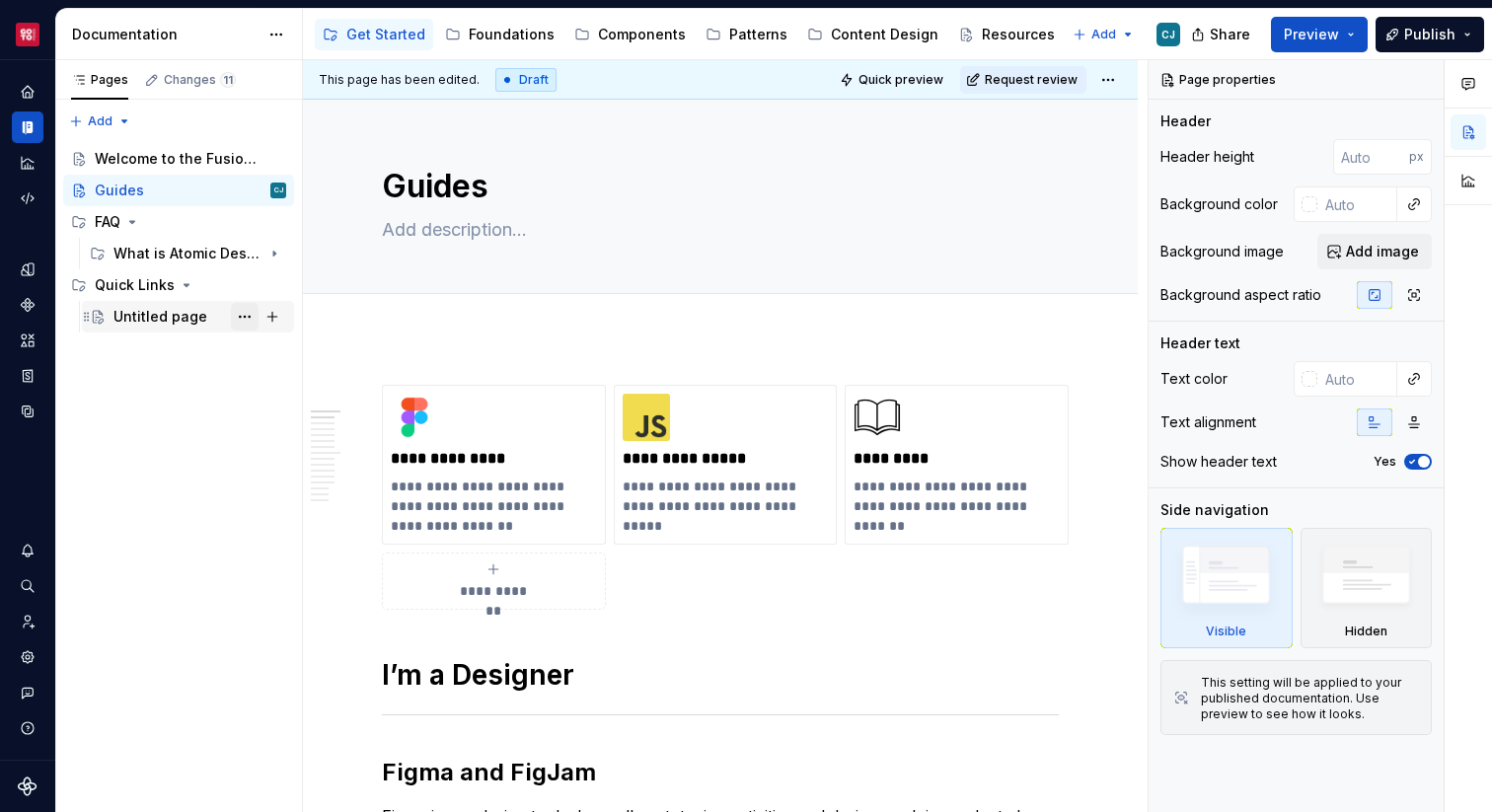
click at [248, 315] on button "Page tree" at bounding box center [245, 316] width 28 height 28
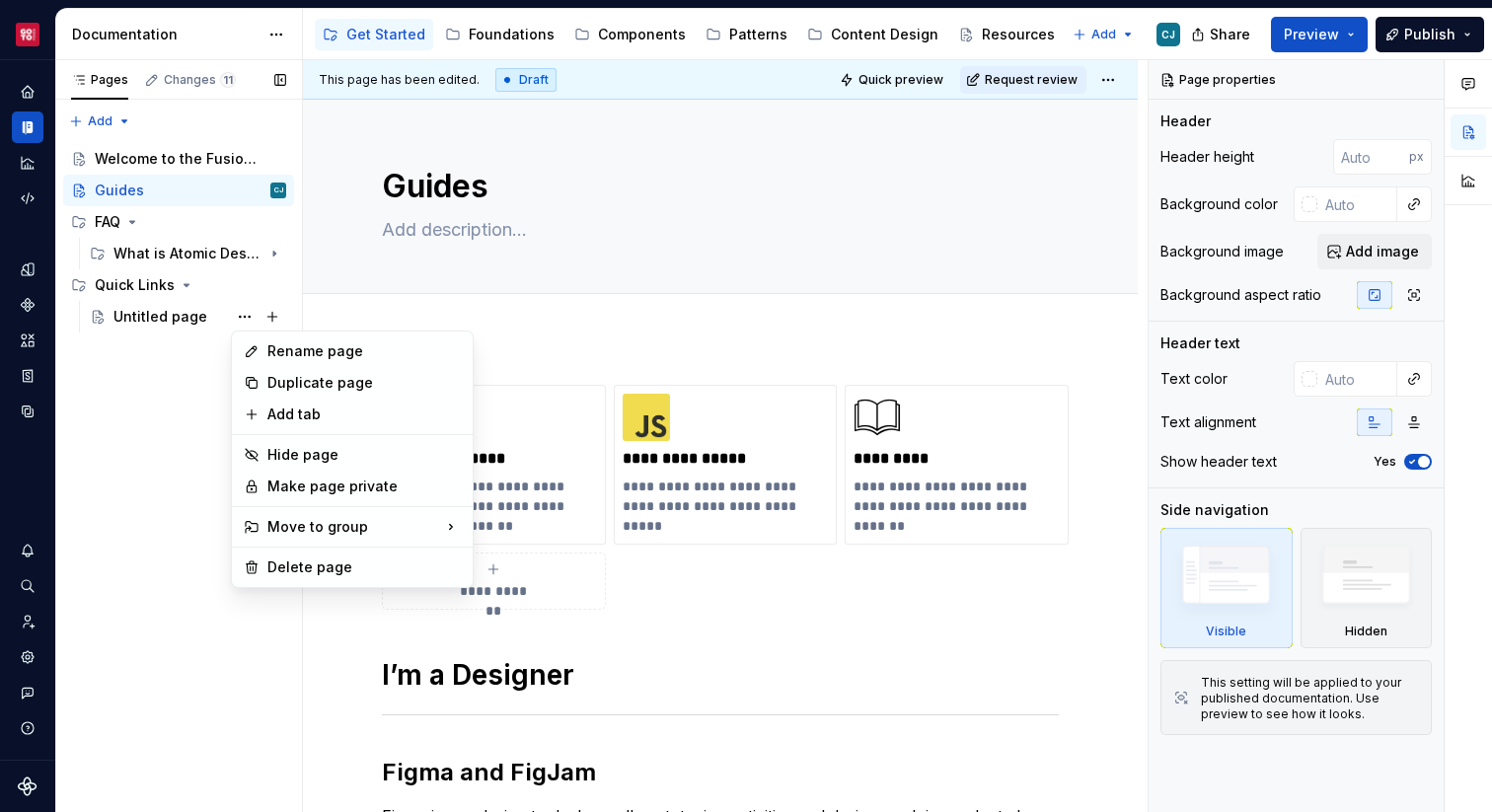
click at [240, 310] on div "Pages Changes 11 Add Accessibility guide for tree Page tree. Navigate the tree …" at bounding box center [179, 436] width 247 height 753
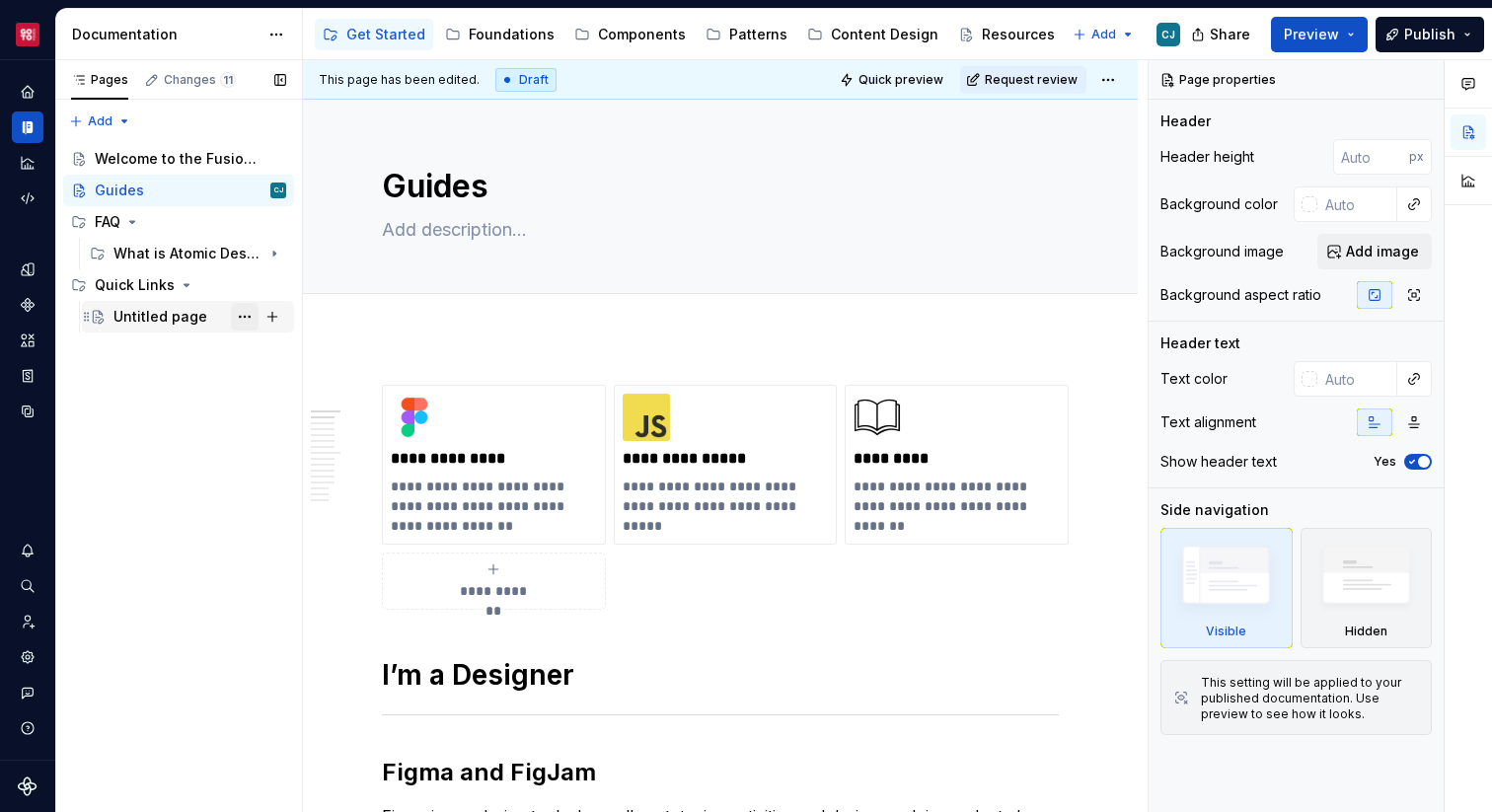
click at [243, 311] on button "Page tree" at bounding box center [245, 316] width 28 height 28
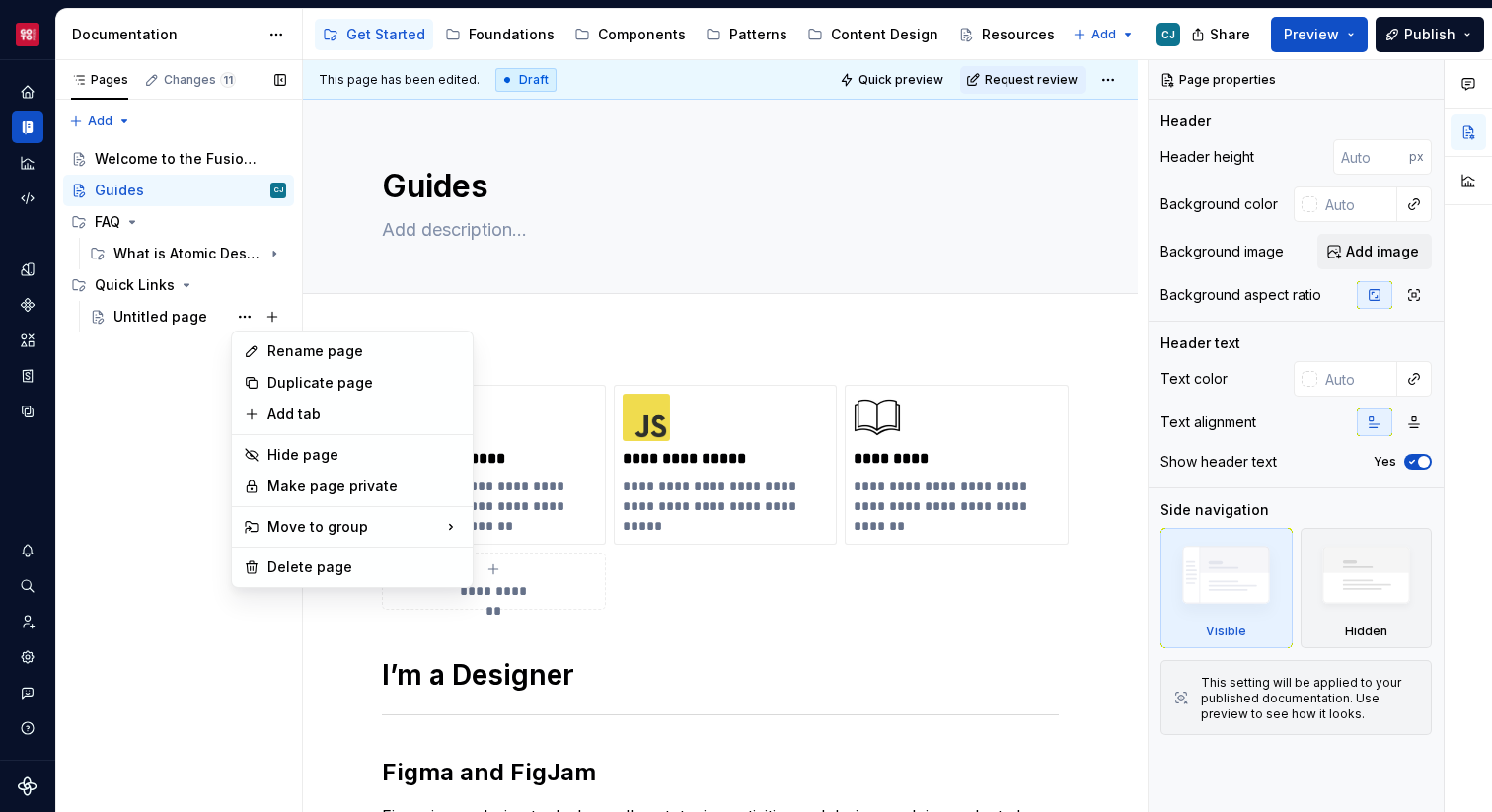
click at [191, 386] on div "Pages Changes 11 Add Accessibility guide for tree Page tree. Navigate the tree …" at bounding box center [179, 436] width 247 height 753
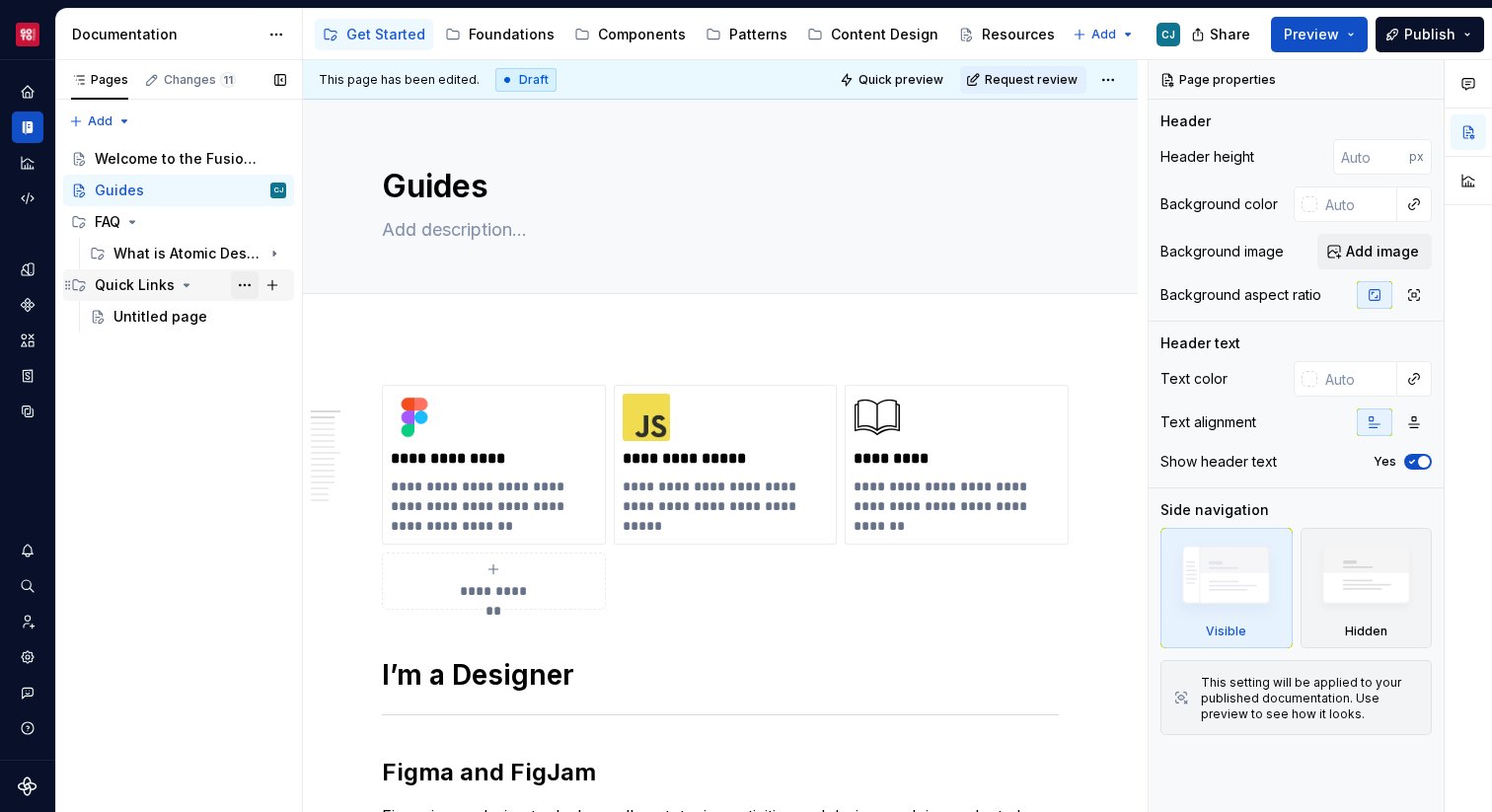
click at [239, 286] on button "Page tree" at bounding box center [245, 286] width 28 height 28
click at [123, 394] on div "Pages Changes 11 Add Accessibility guide for tree Page tree. Navigate the tree …" at bounding box center [179, 436] width 247 height 753
click at [248, 318] on button "Page tree" at bounding box center [245, 316] width 28 height 28
click at [194, 314] on div "Pages Changes 11 Add Accessibility guide for tree Page tree. Navigate the tree …" at bounding box center [179, 436] width 247 height 753
click at [243, 318] on button "Page tree" at bounding box center [245, 316] width 28 height 28
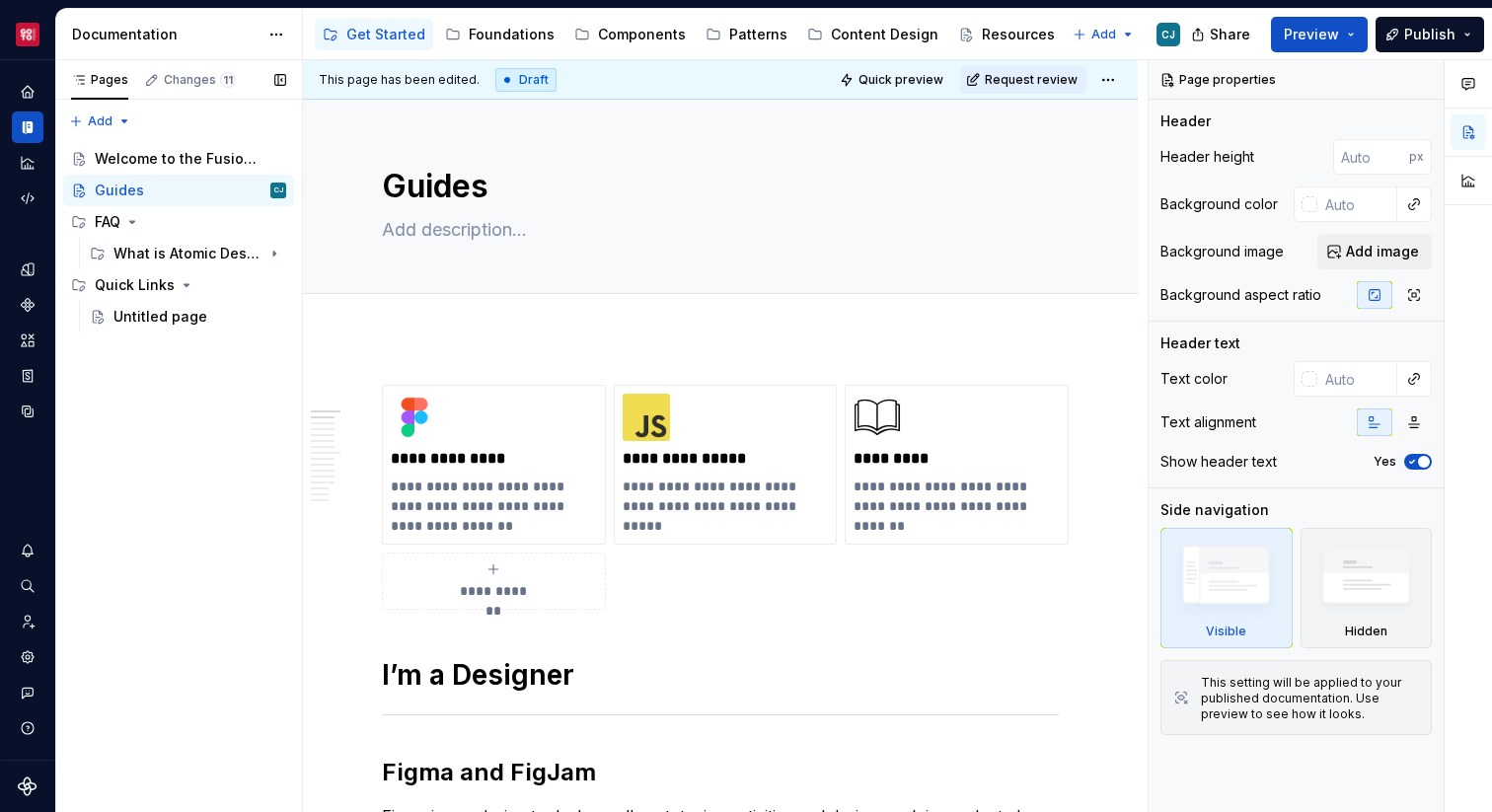
type textarea "*"
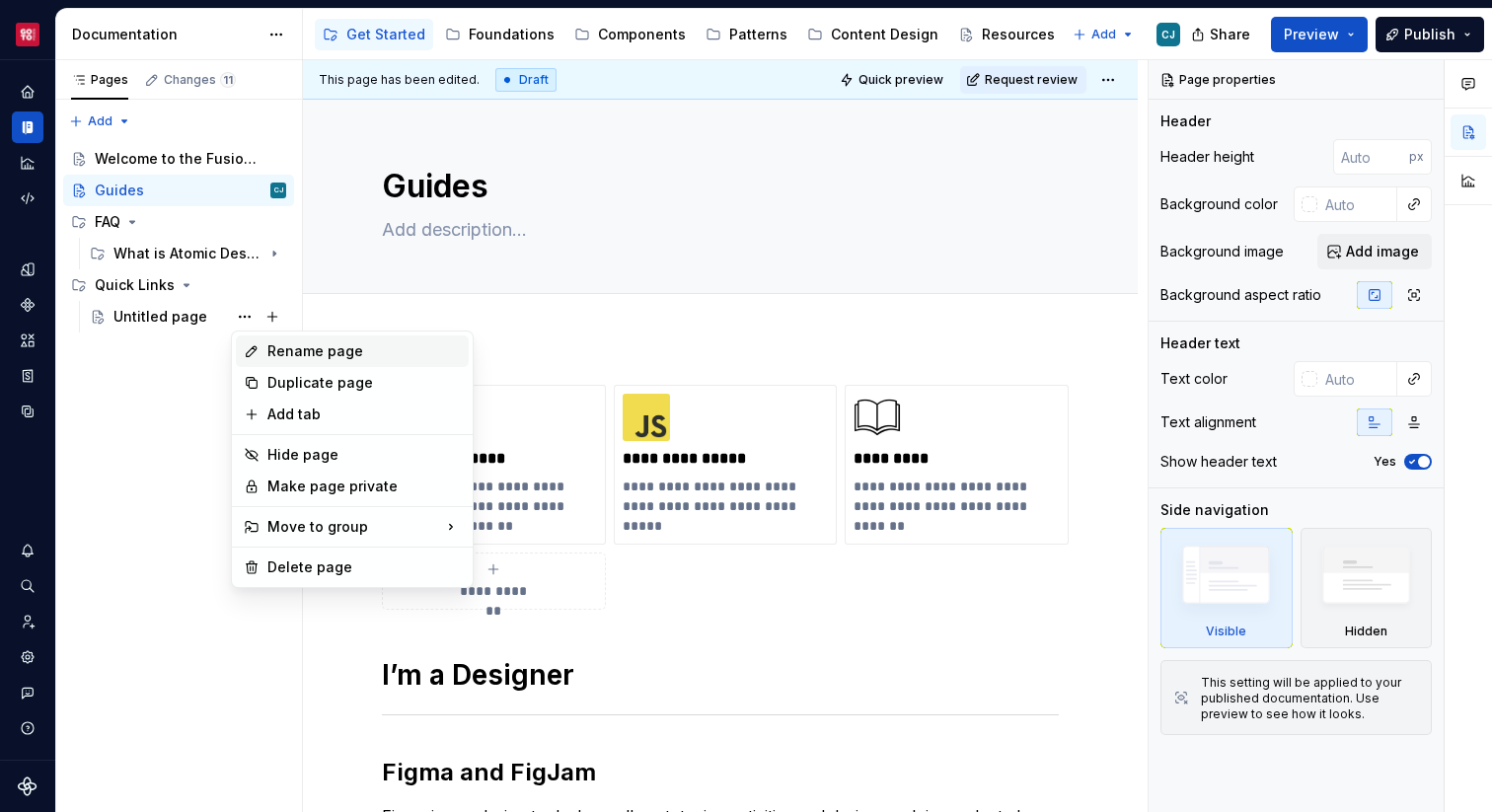
click at [280, 355] on div "Rename page" at bounding box center [364, 351] width 193 height 20
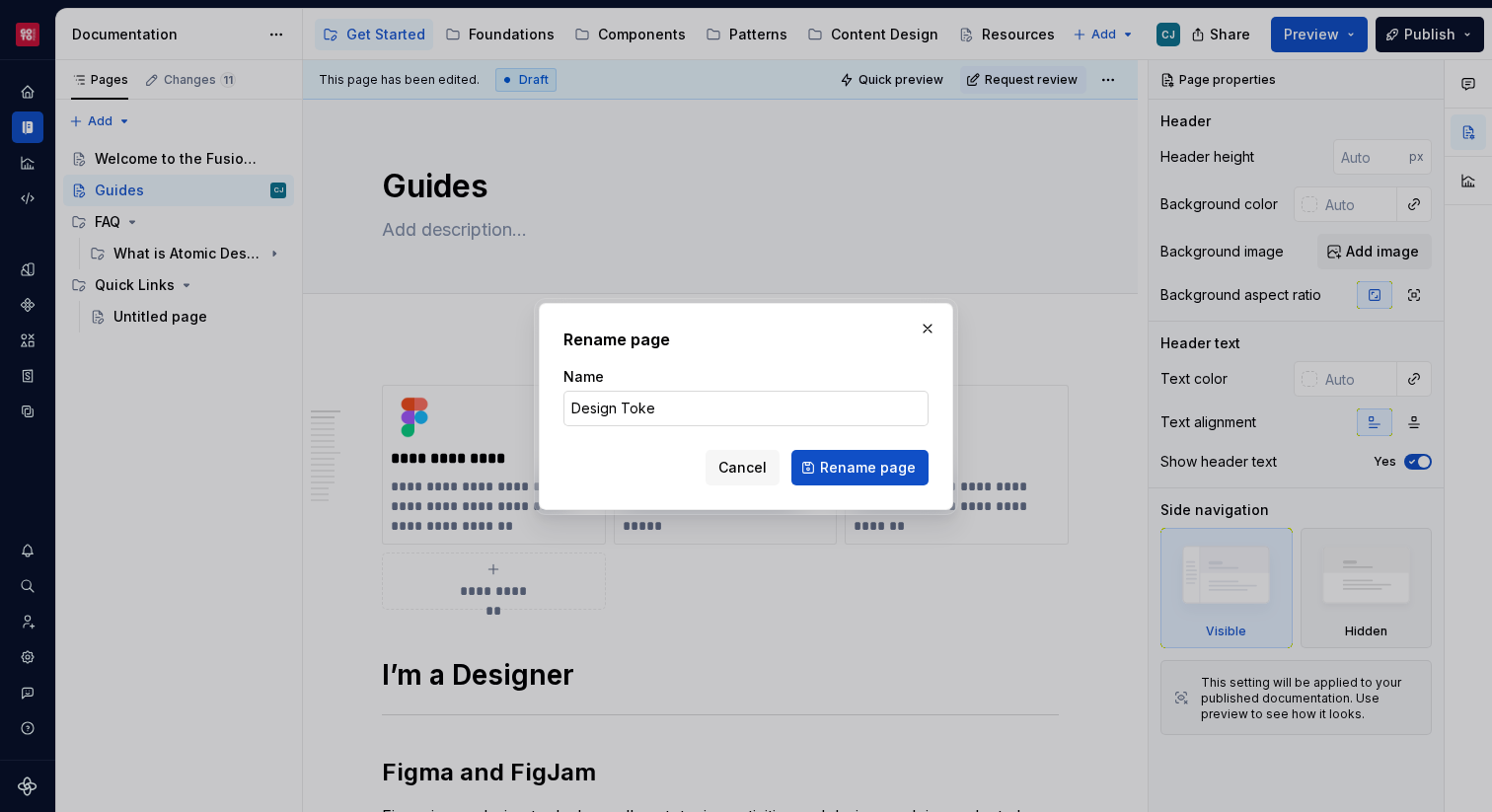
type input "Design Token"
type textarea "*"
type input "Design Tokens"
click button "Rename page" at bounding box center [860, 468] width 137 height 36
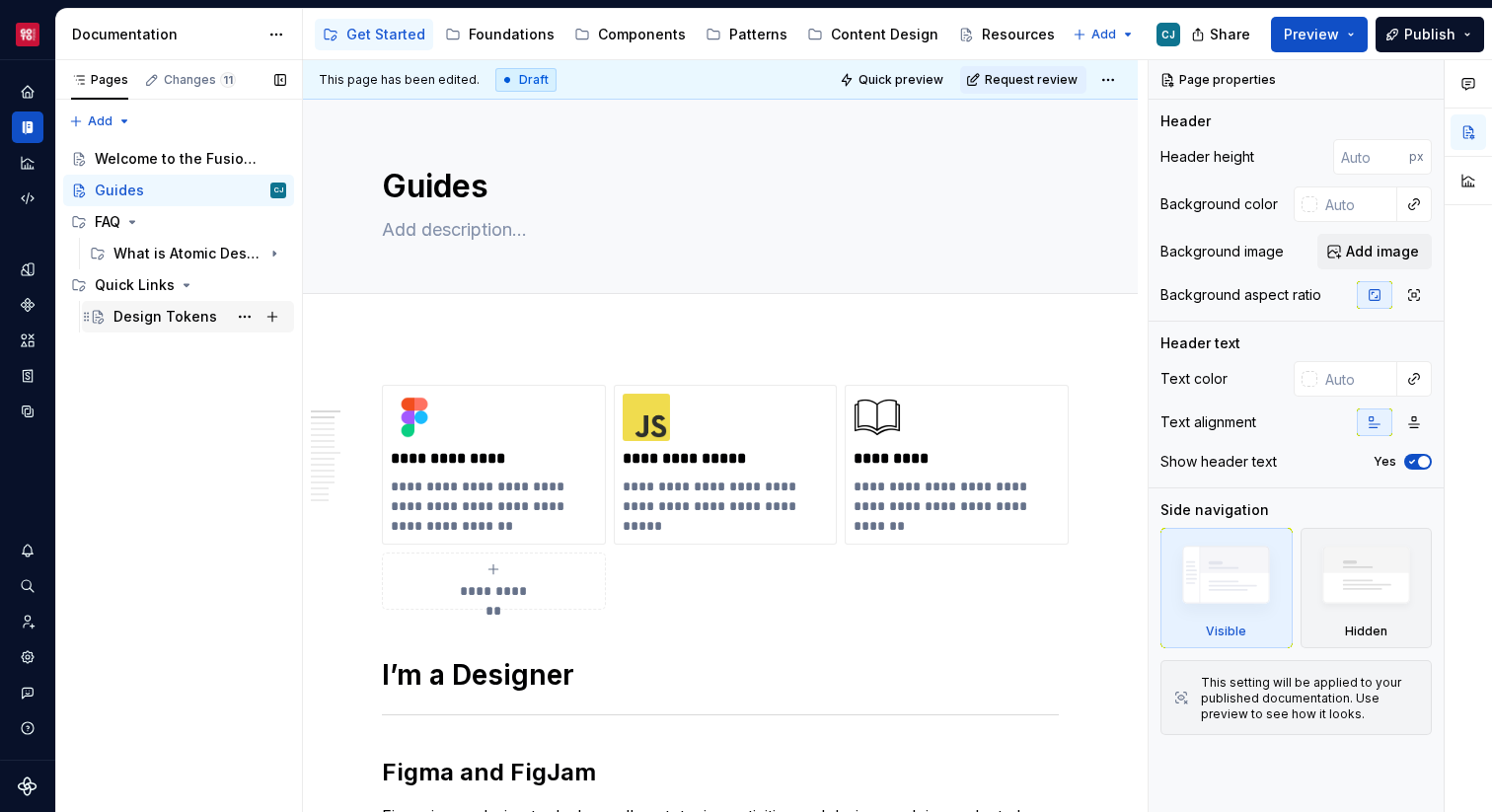
click at [177, 327] on div "Design Tokens" at bounding box center [199, 316] width 173 height 28
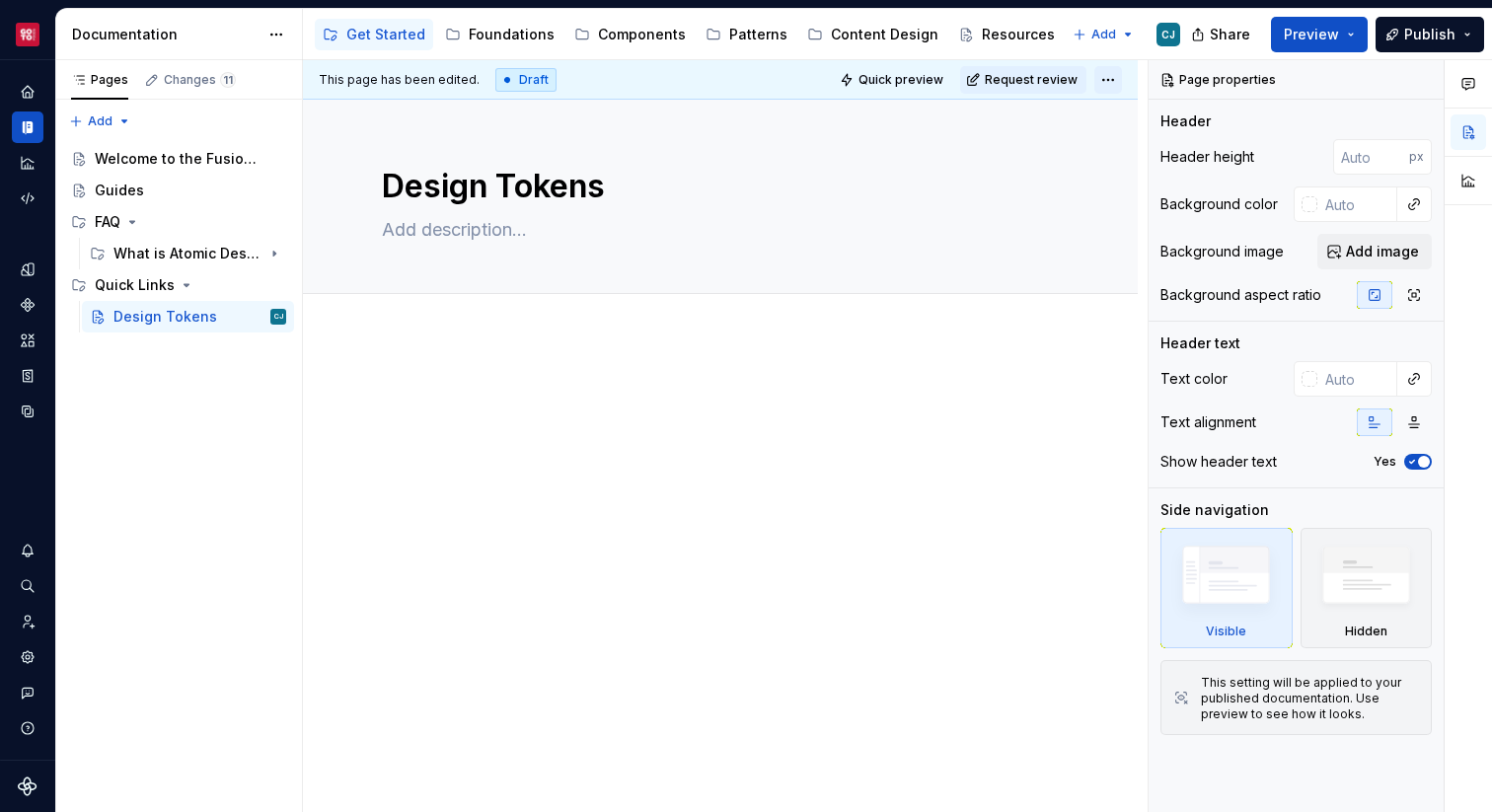
click at [1121, 88] on html "Core CJ Design system data Documentation Accessibility guide for tree Page tree…" at bounding box center [746, 406] width 1492 height 812
click at [807, 422] on html "Core CJ Design system data Documentation Accessibility guide for tree Page tree…" at bounding box center [746, 406] width 1492 height 812
click at [248, 322] on button "Page tree" at bounding box center [245, 316] width 28 height 28
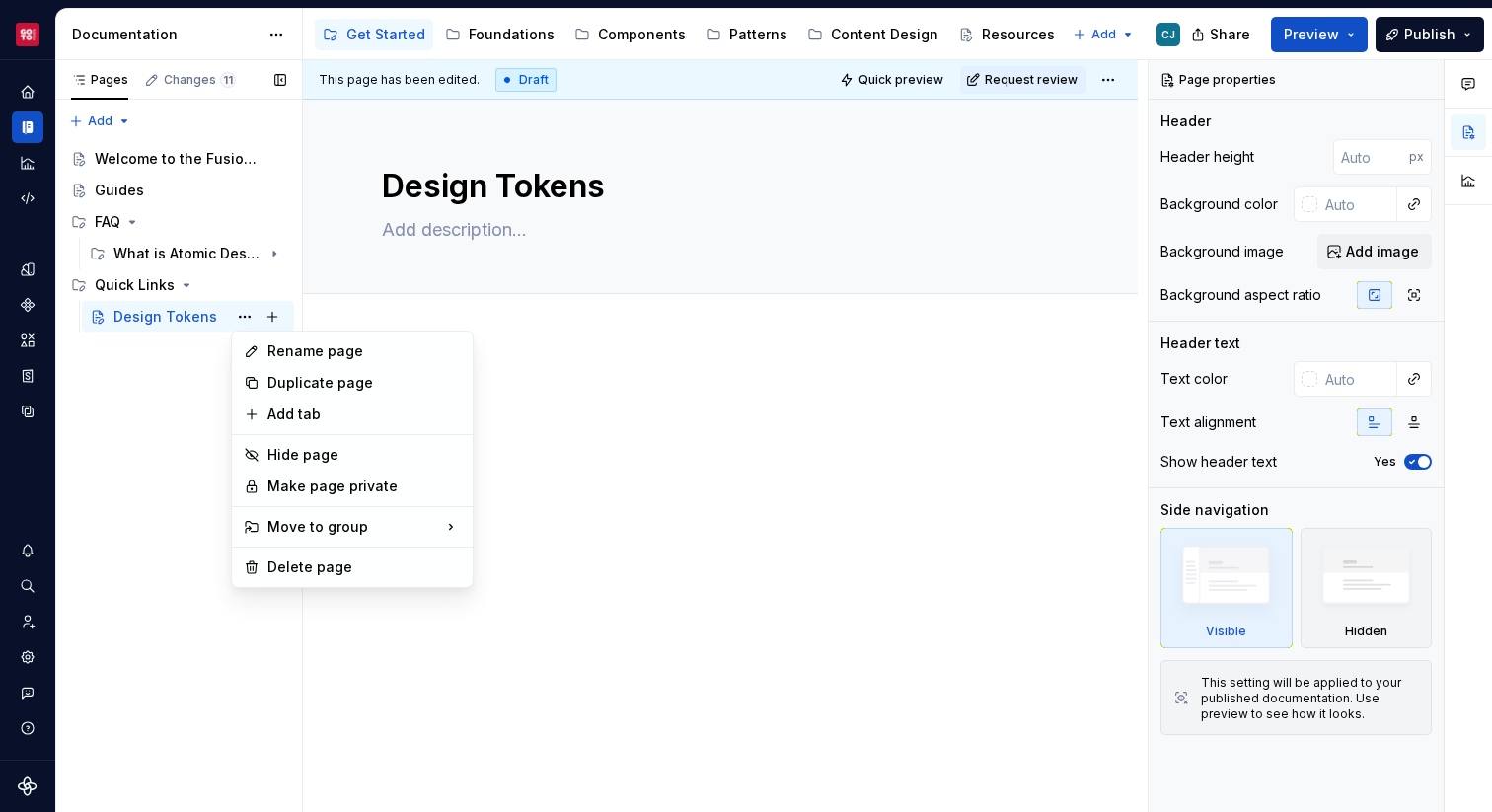
type textarea "*"
click at [295, 345] on div "Rename page" at bounding box center [364, 351] width 193 height 20
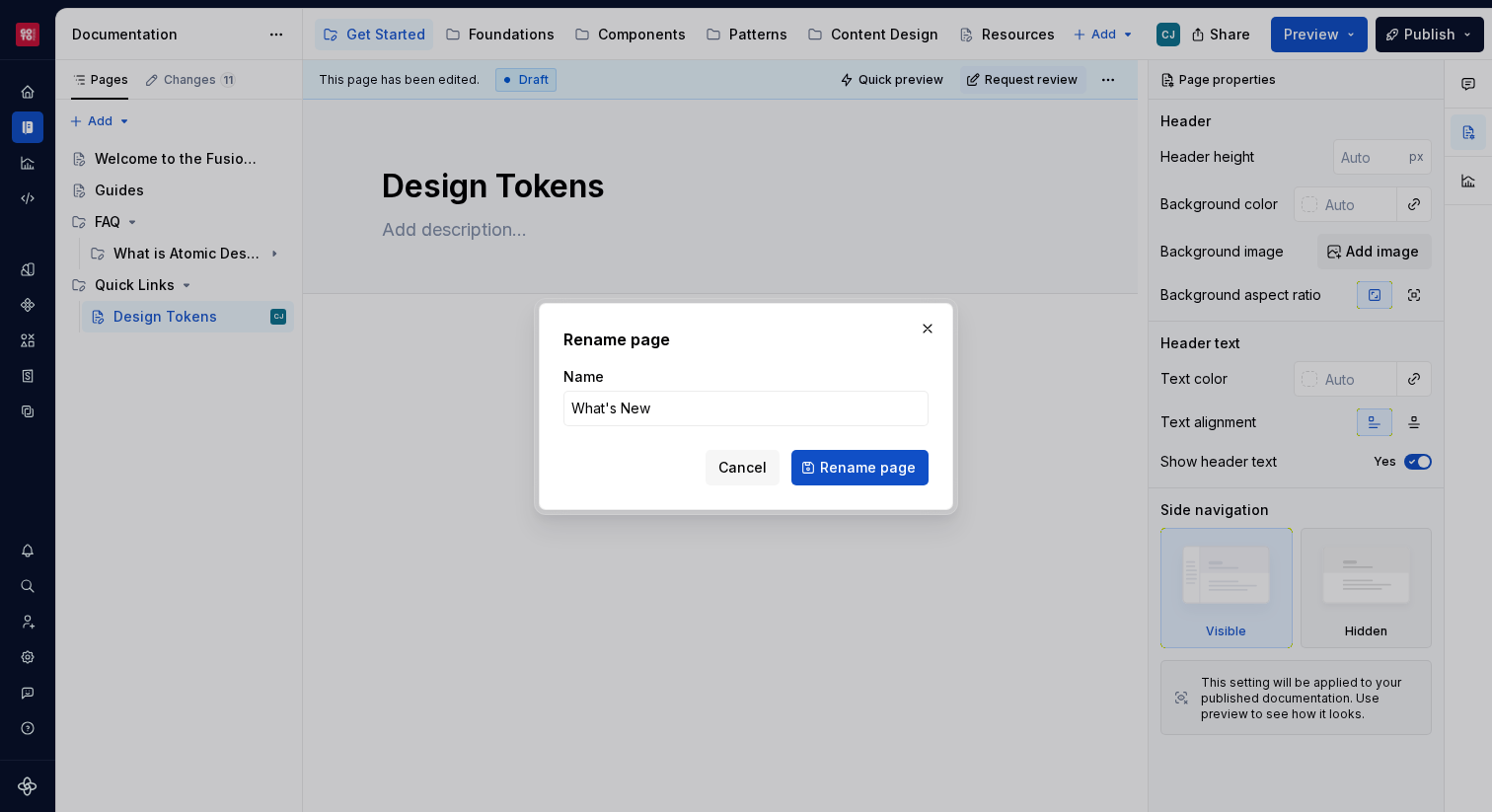
type input "What's New?"
click button "Rename page" at bounding box center [860, 468] width 137 height 36
type textarea "*"
type textarea "What's New?"
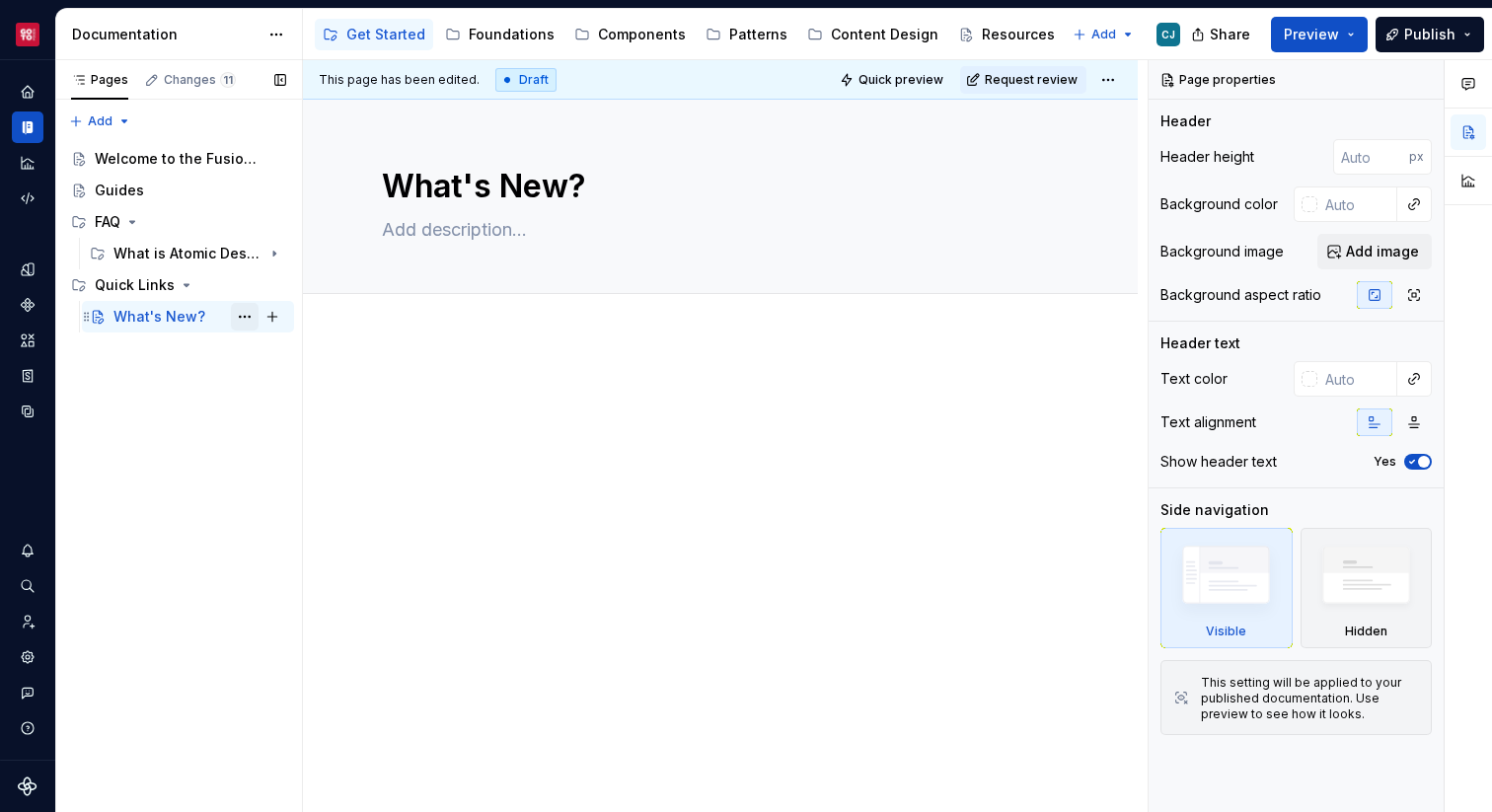
click at [241, 314] on button "Page tree" at bounding box center [245, 316] width 28 height 28
type textarea "*"
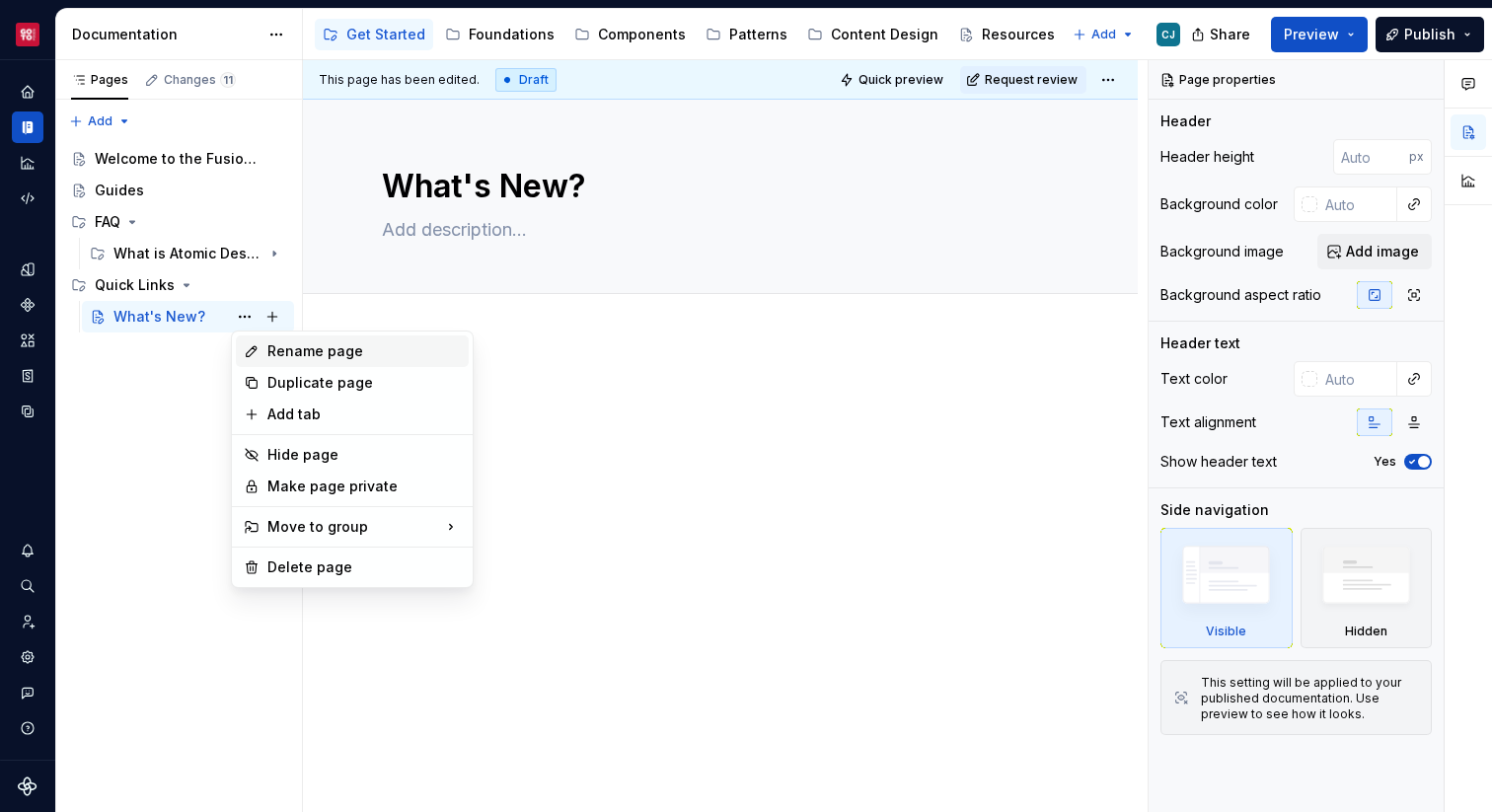
click at [307, 356] on div "Rename page" at bounding box center [364, 351] width 193 height 20
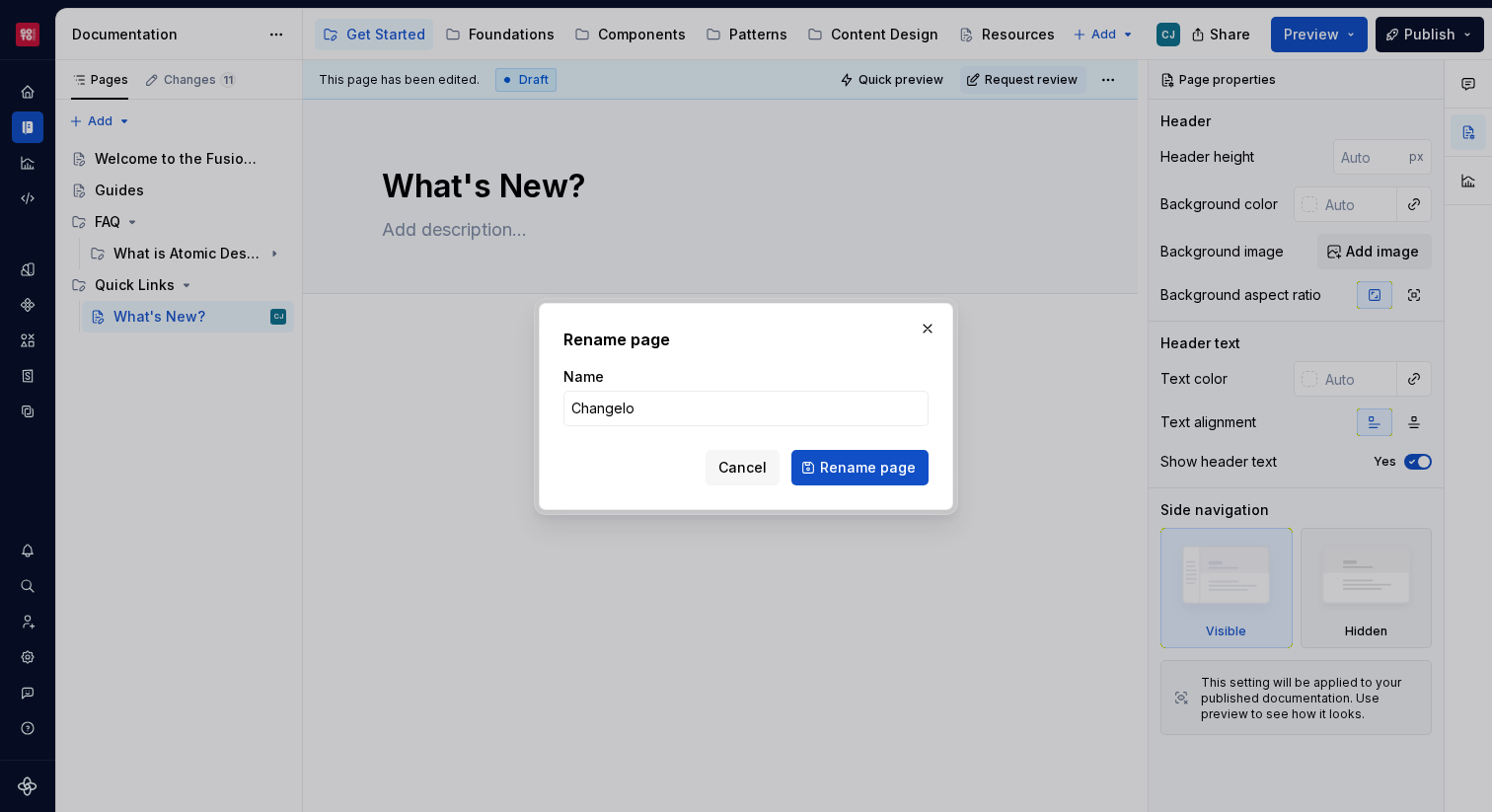
type input "Changelog"
click button "Rename page" at bounding box center [860, 468] width 137 height 36
type textarea "*"
type textarea "Changelog"
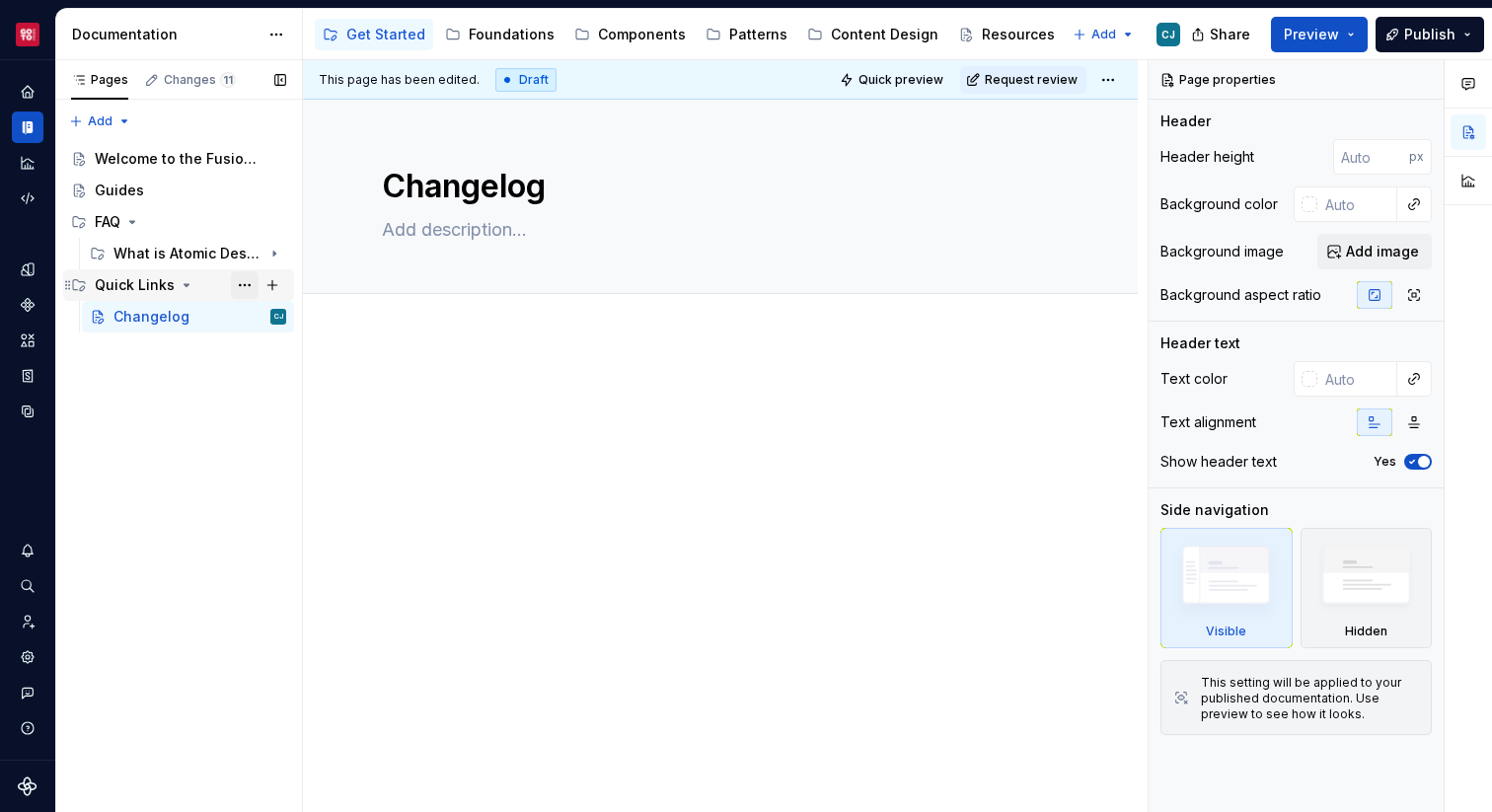
click at [241, 287] on button "Page tree" at bounding box center [245, 286] width 28 height 28
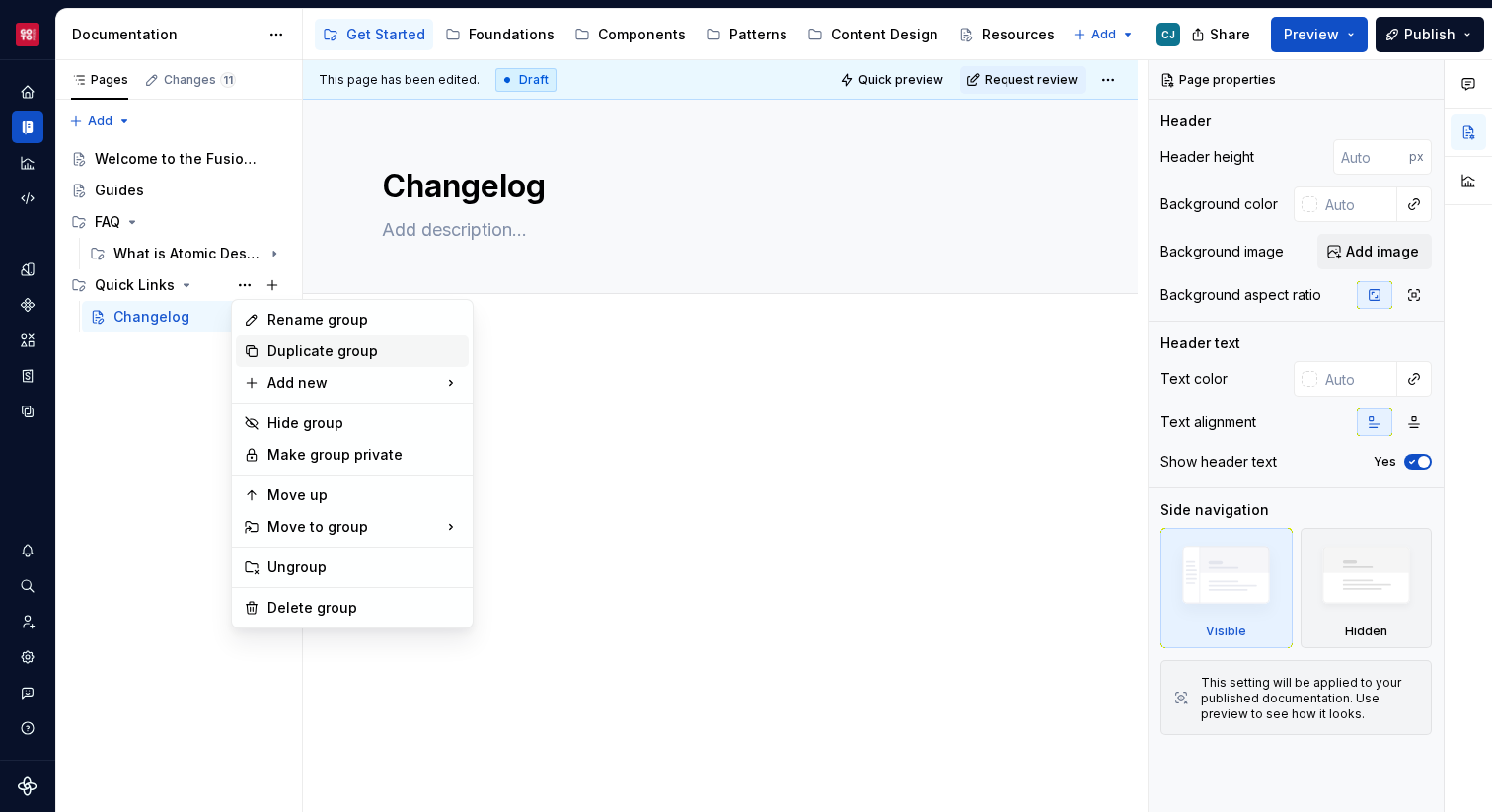
type textarea "*"
click at [289, 322] on div "Rename group" at bounding box center [364, 319] width 193 height 20
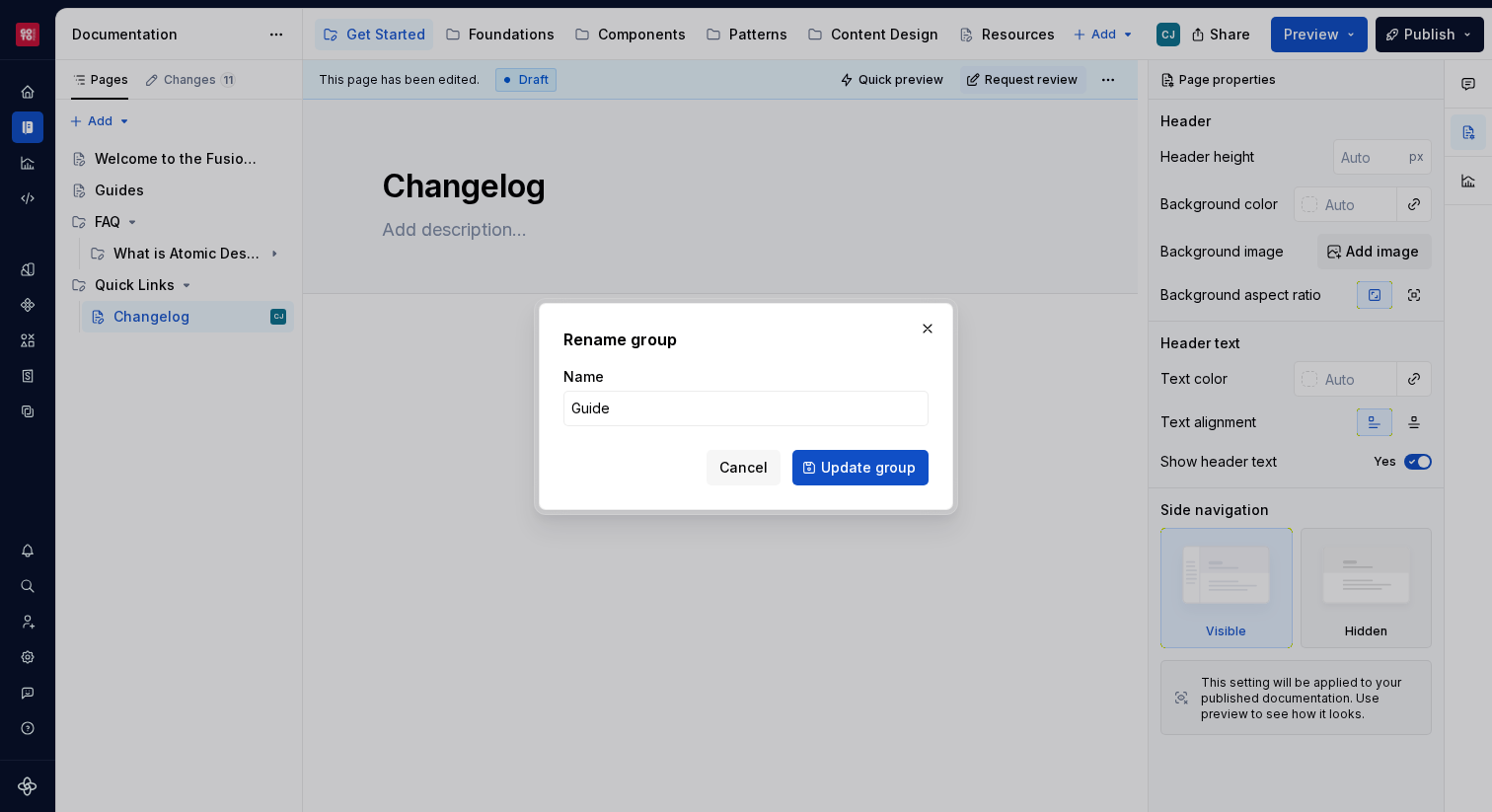
type input "Guides"
click button "Update group" at bounding box center [860, 468] width 136 height 36
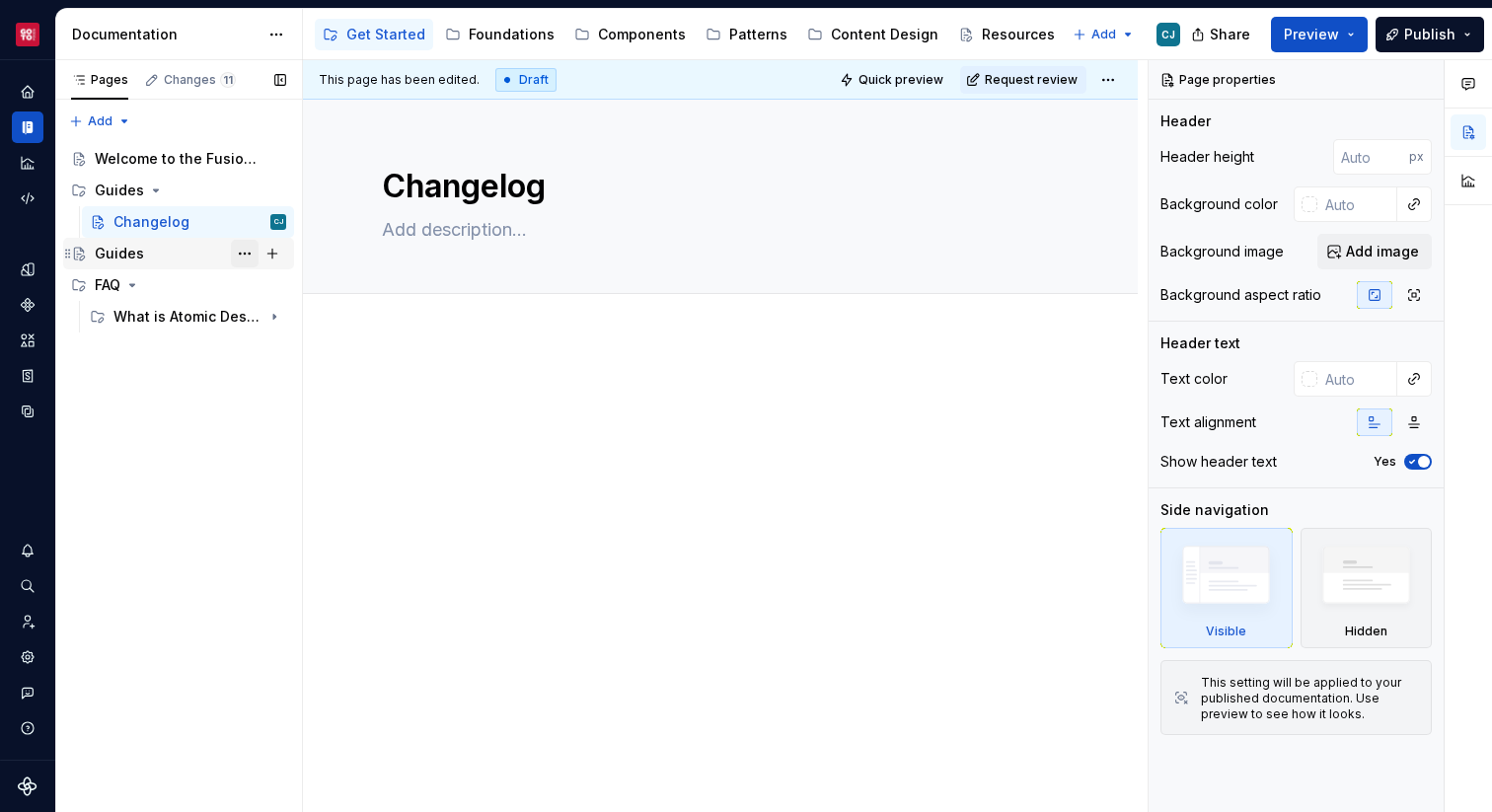
click at [248, 257] on button "Page tree" at bounding box center [245, 254] width 28 height 28
type textarea "*"
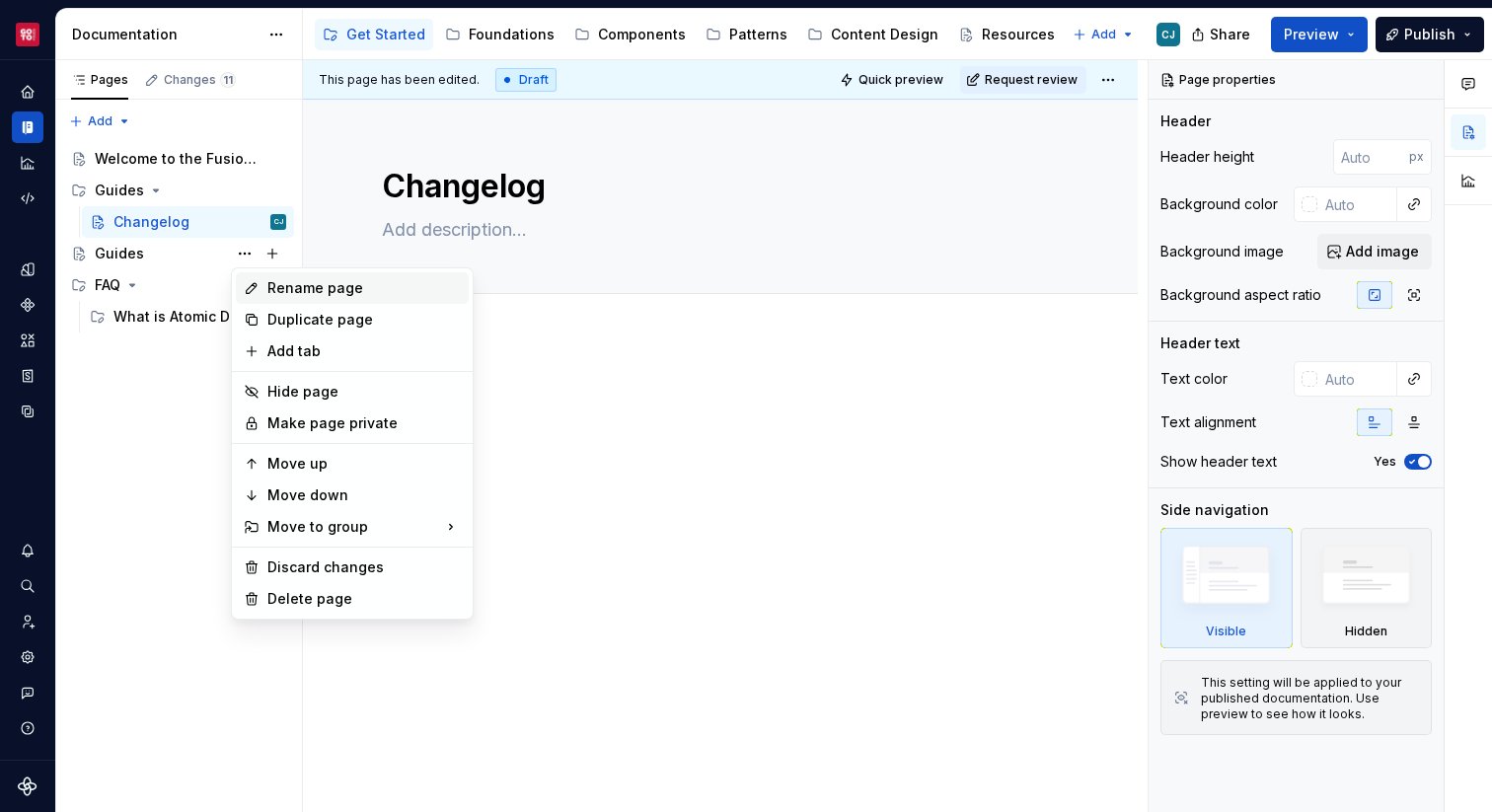
click at [334, 292] on div "Rename page" at bounding box center [364, 289] width 193 height 20
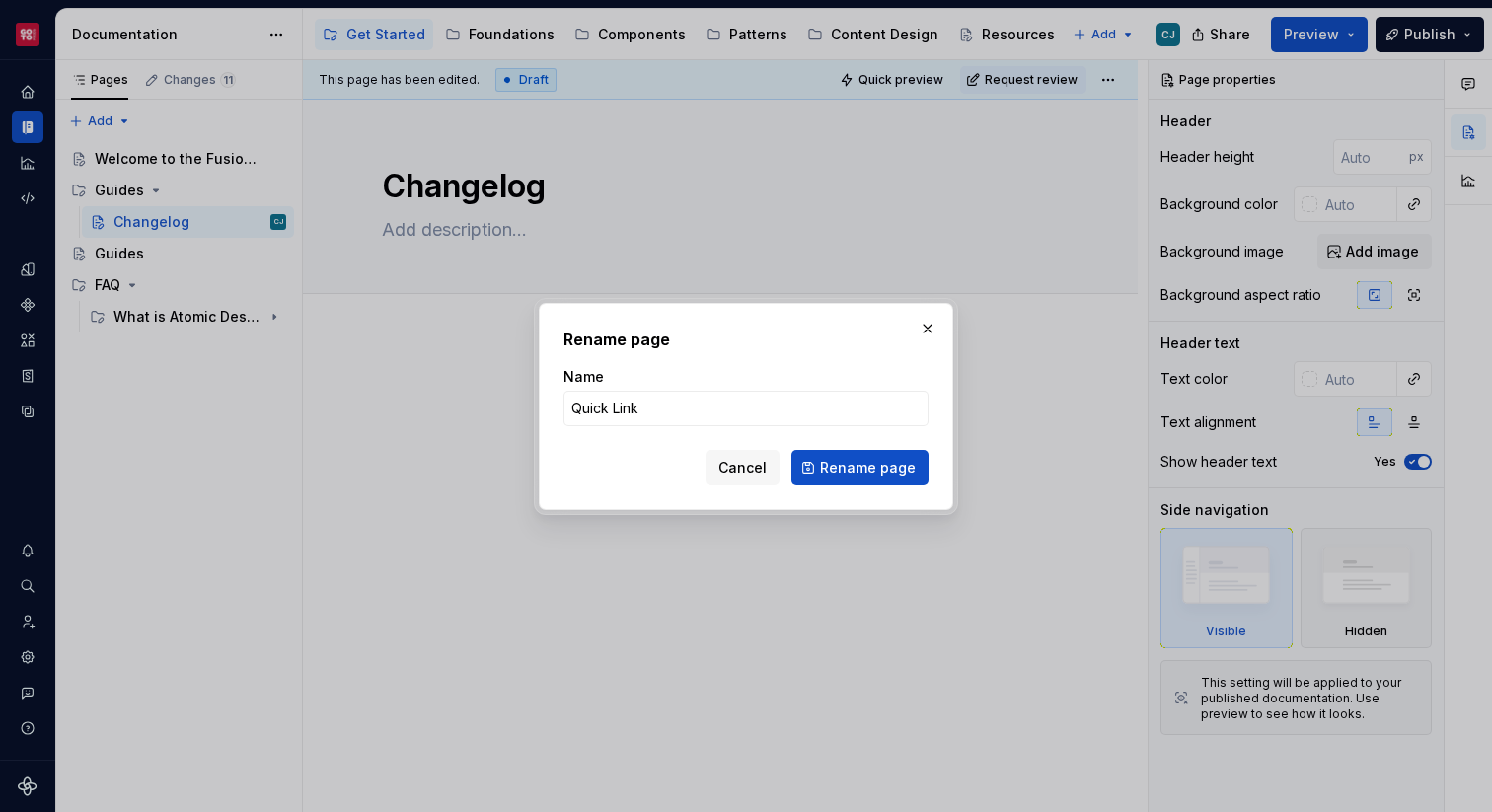
type input "Quick Links"
click button "Rename page" at bounding box center [860, 468] width 137 height 36
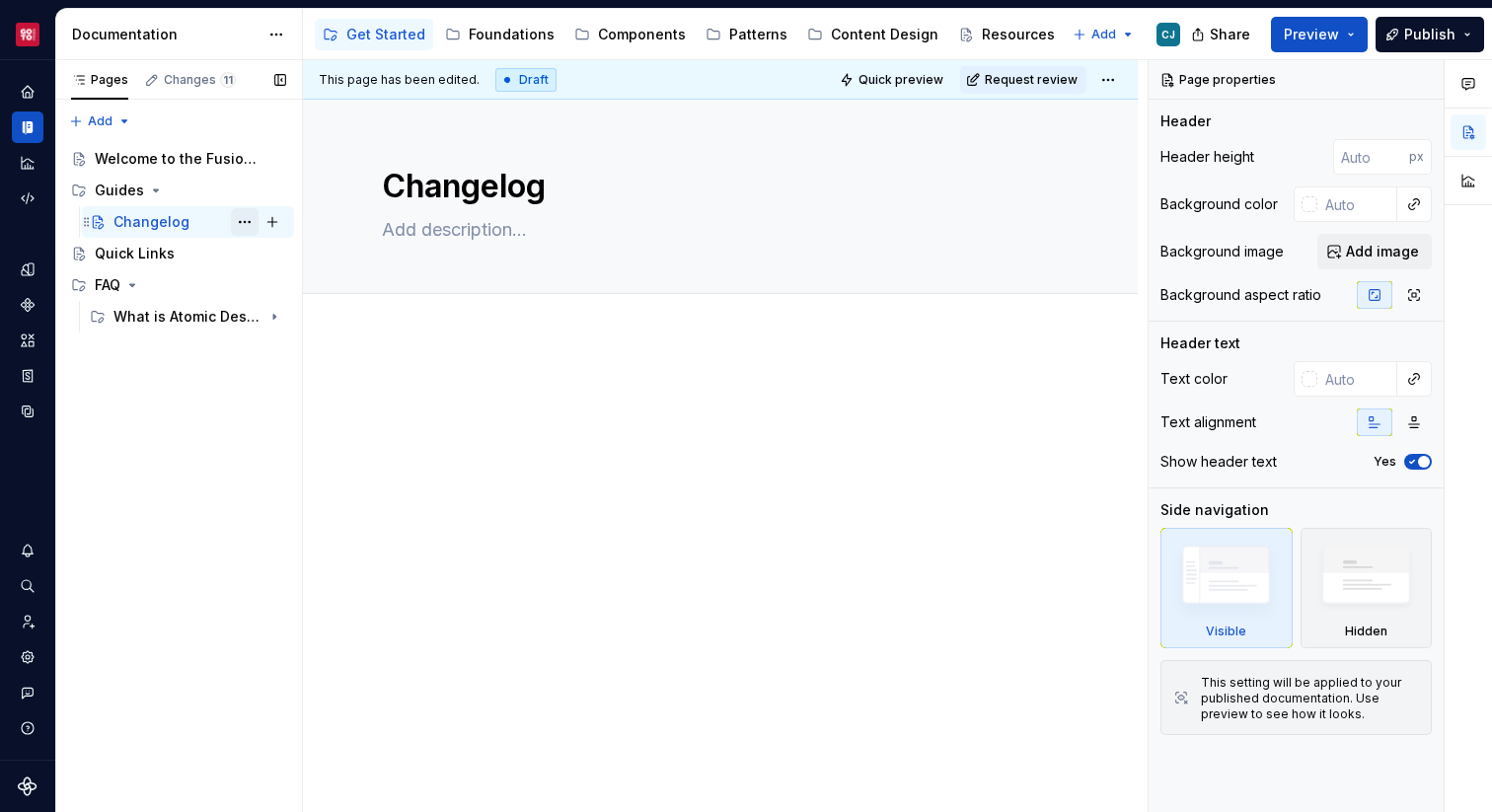
click at [249, 224] on button "Page tree" at bounding box center [245, 222] width 28 height 28
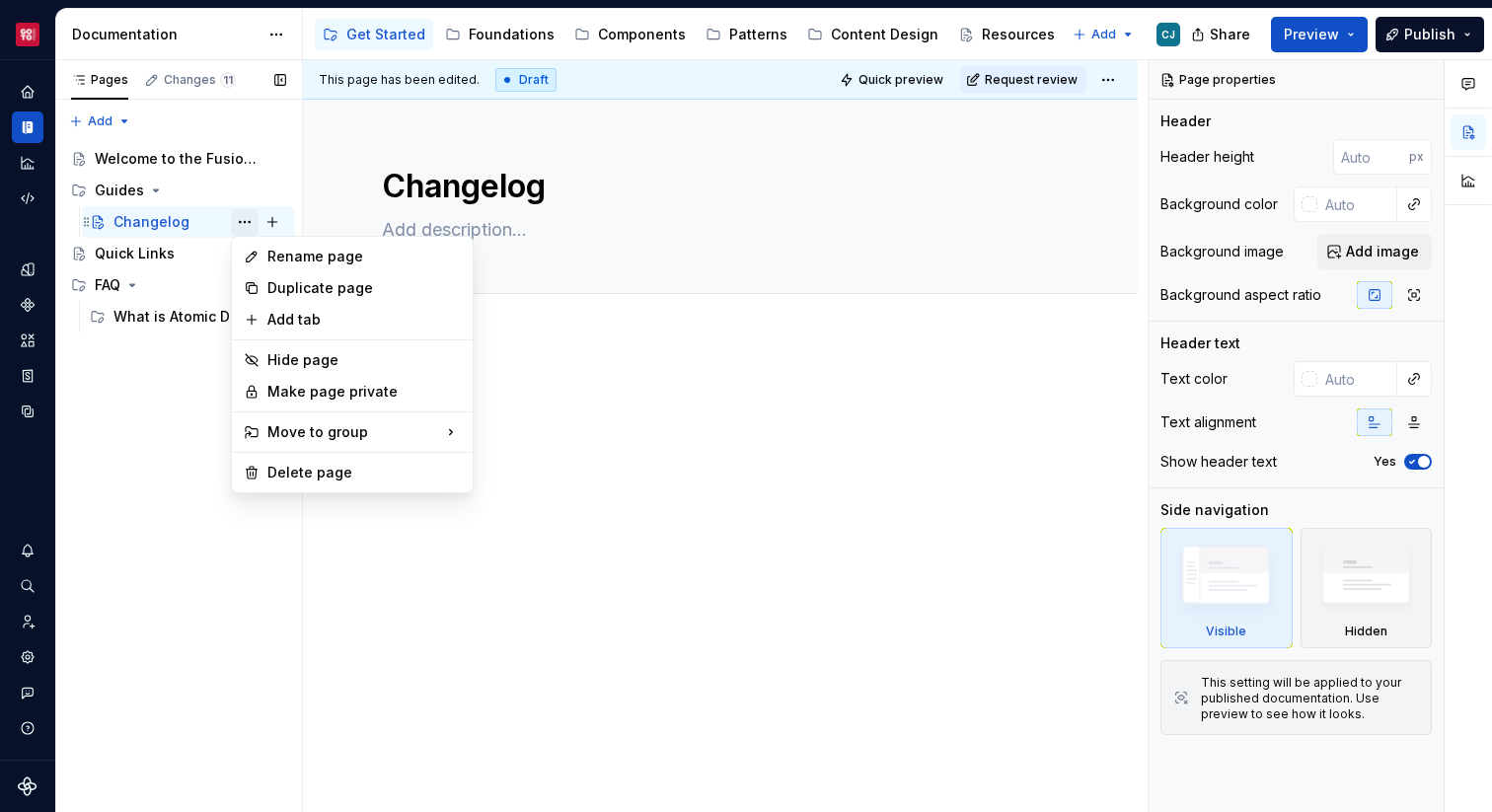
type textarea "*"
click at [279, 256] on div "Rename page" at bounding box center [364, 257] width 193 height 20
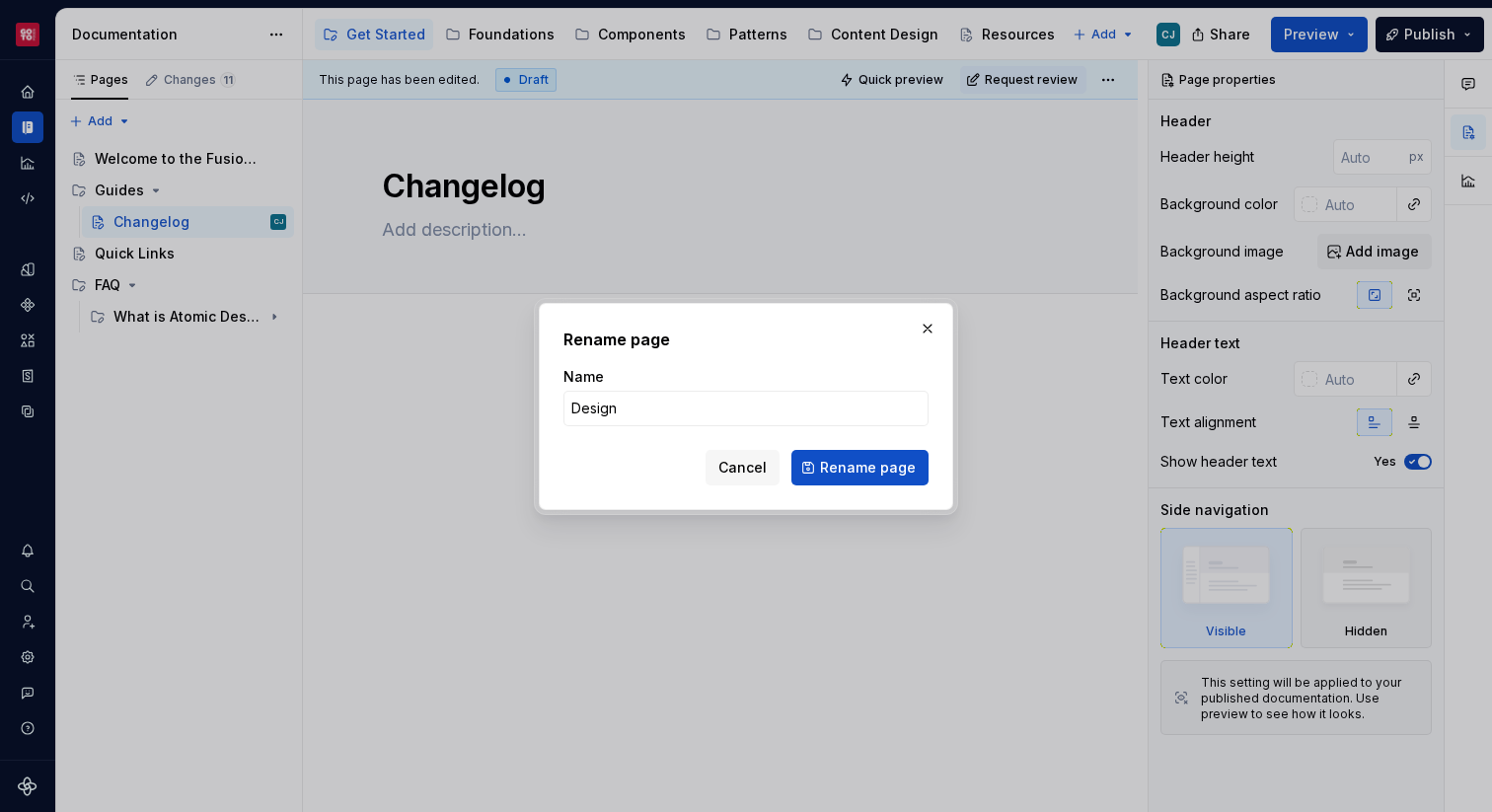
type input "Design"
type textarea "*"
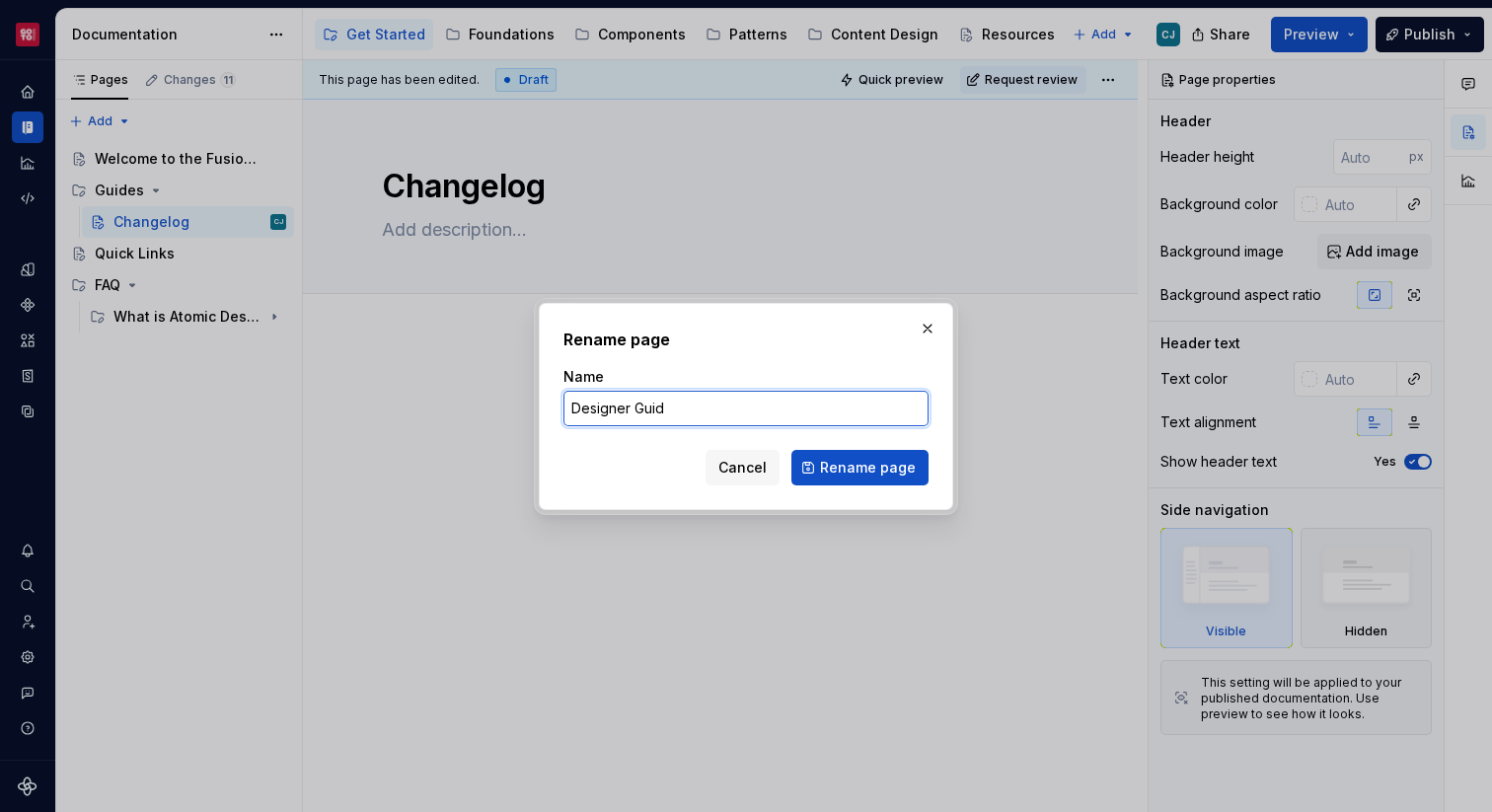
type input "Designer Guide"
click button "Rename page" at bounding box center [860, 468] width 137 height 36
type textarea "*"
type textarea "Designer Guide"
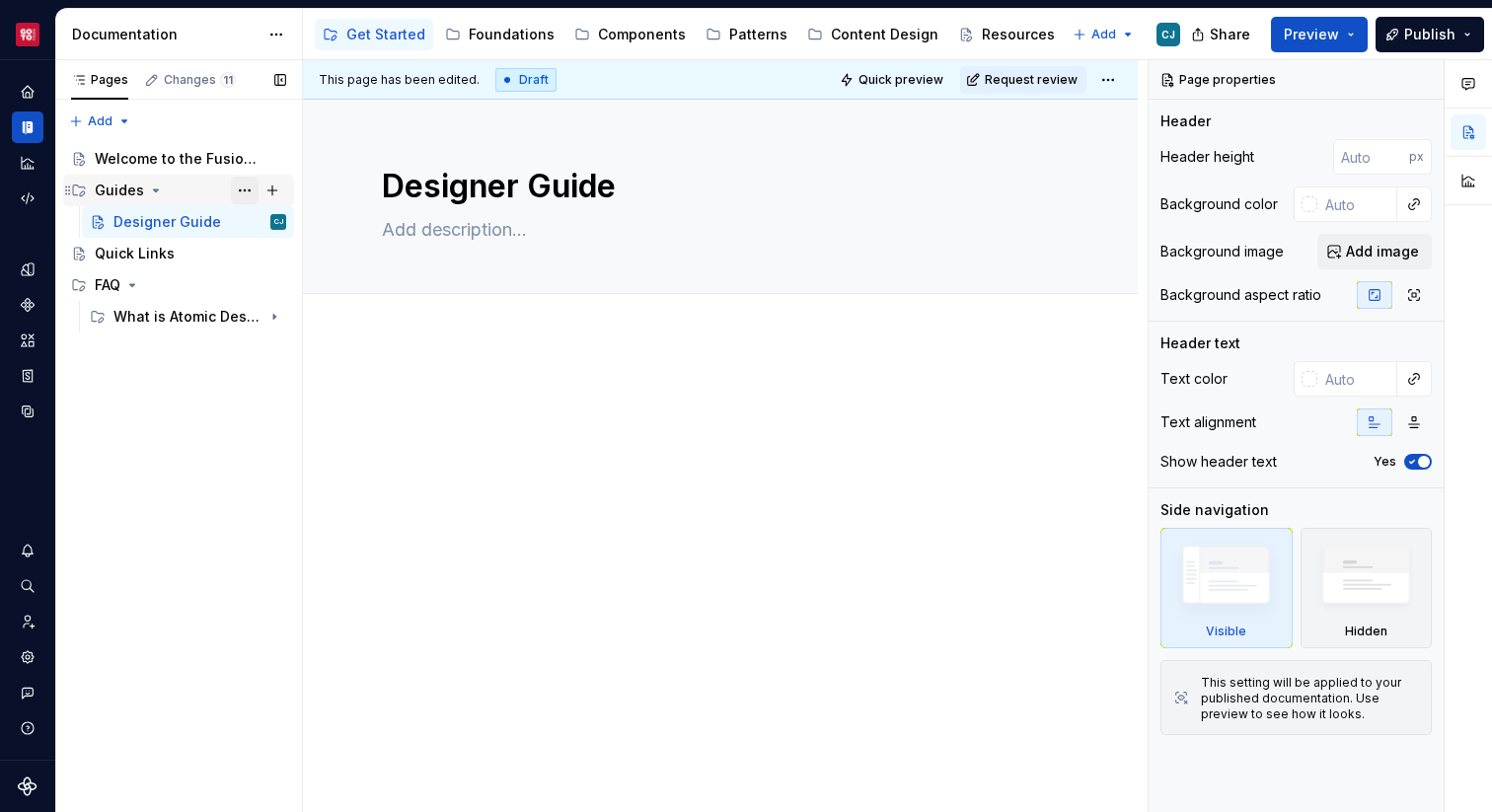
click at [245, 191] on button "Page tree" at bounding box center [245, 190] width 28 height 28
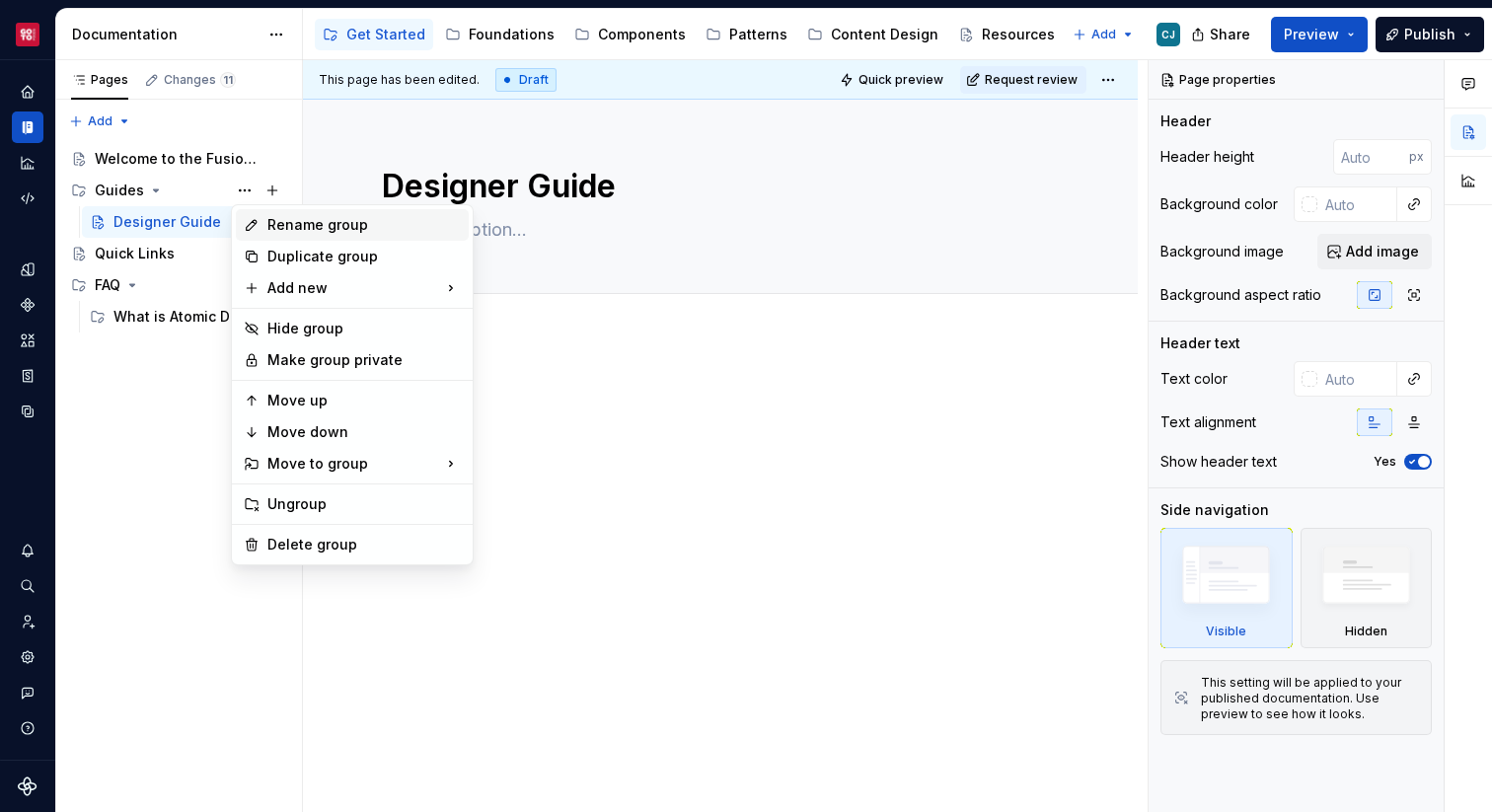
type textarea "*"
click at [281, 223] on div "Rename group" at bounding box center [364, 225] width 193 height 20
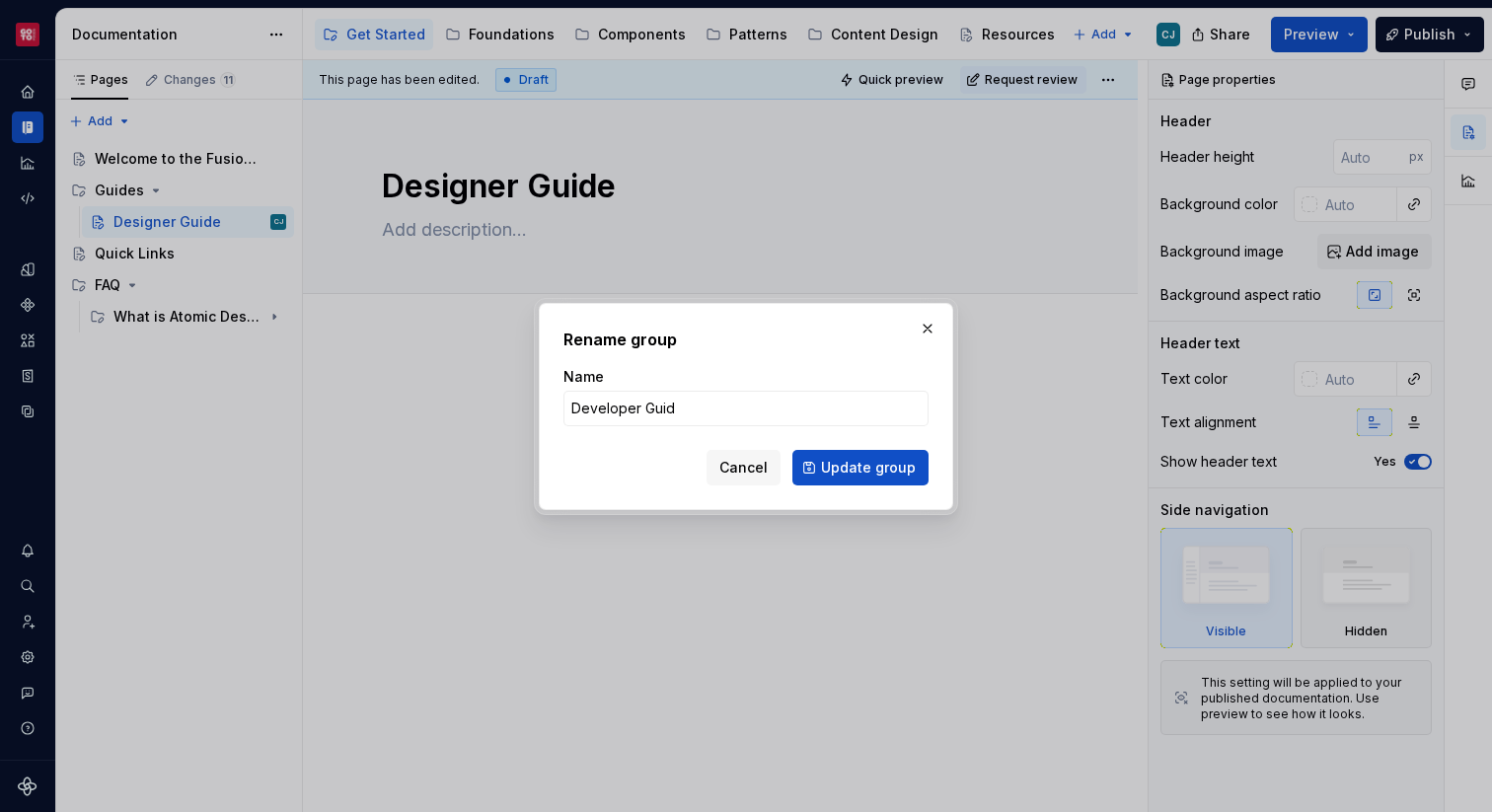
type input "Developer Guide"
click button "Update group" at bounding box center [860, 468] width 136 height 36
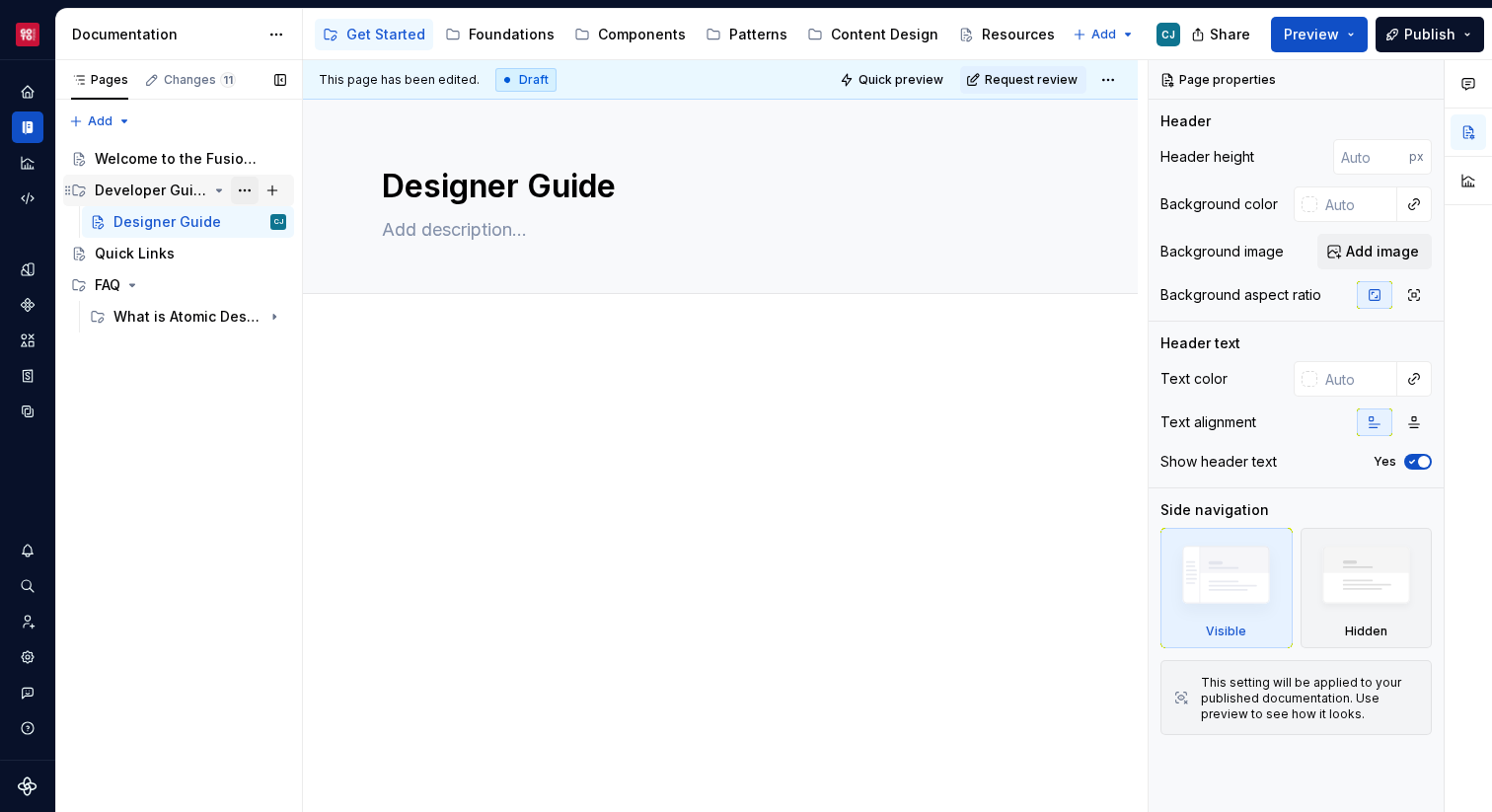
click at [239, 188] on button "Page tree" at bounding box center [245, 190] width 28 height 28
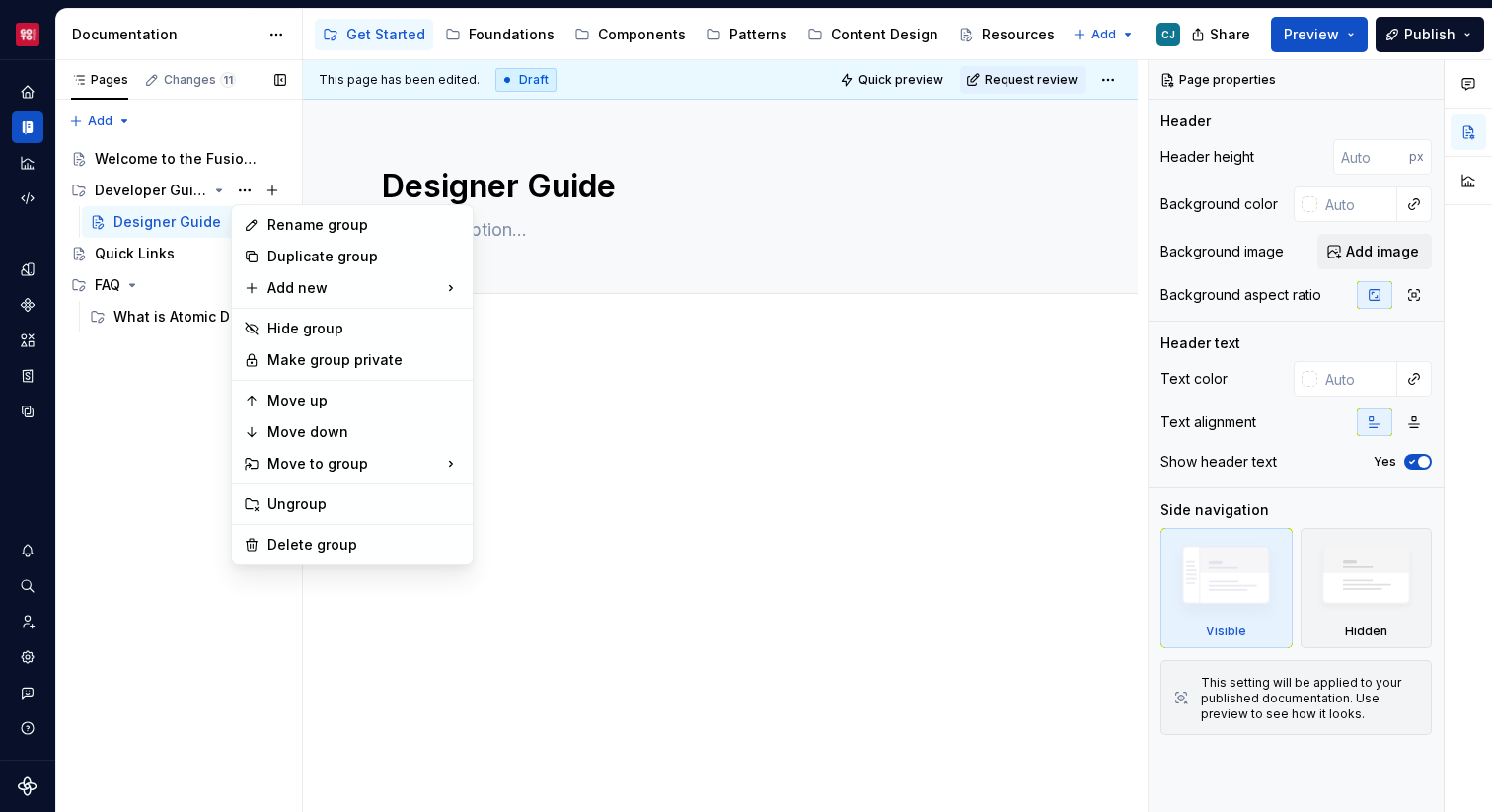
type textarea "*"
click at [305, 229] on div "Rename group" at bounding box center [364, 225] width 193 height 20
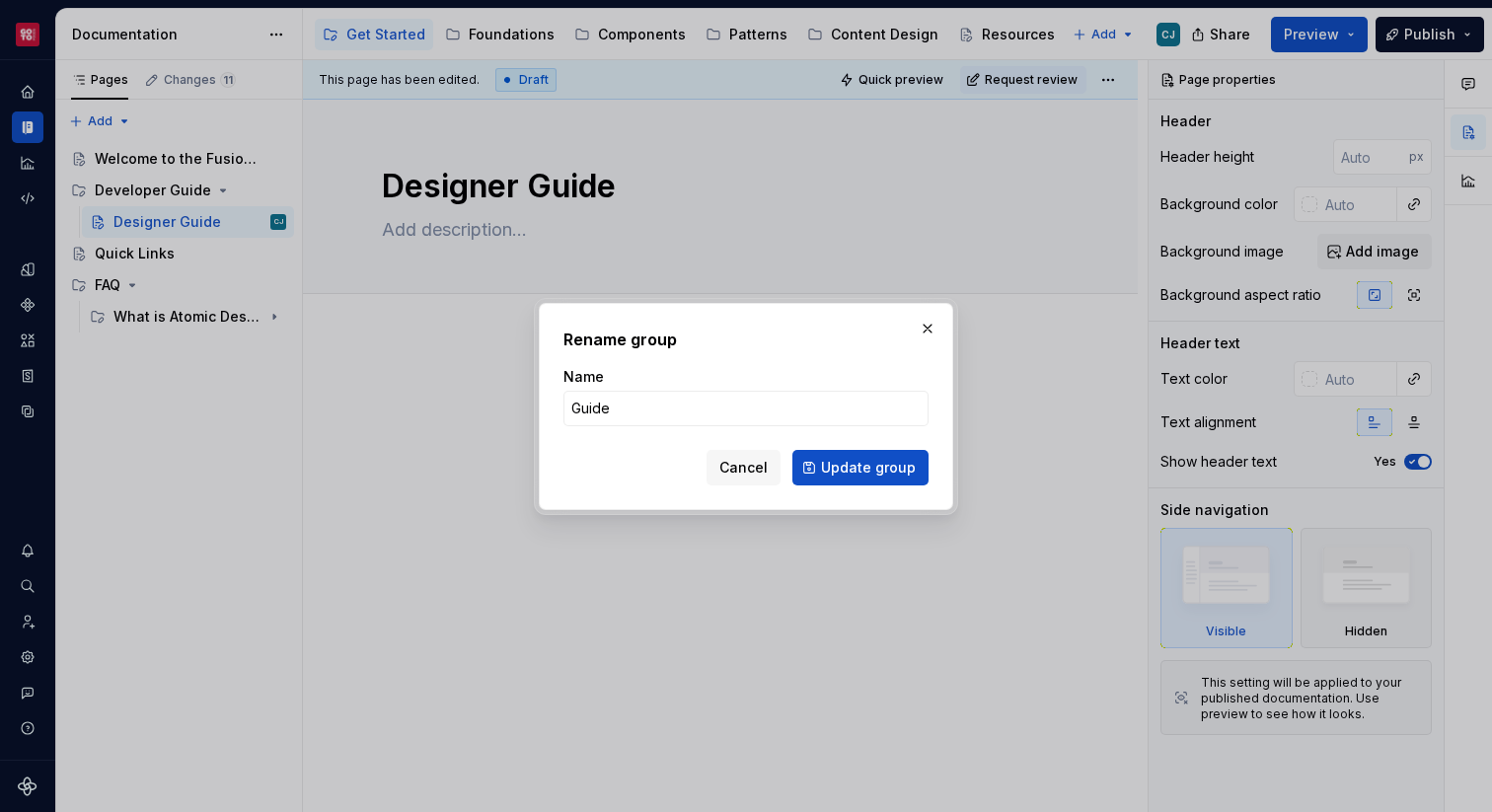
type input "Guides"
click button "Update group" at bounding box center [860, 468] width 136 height 36
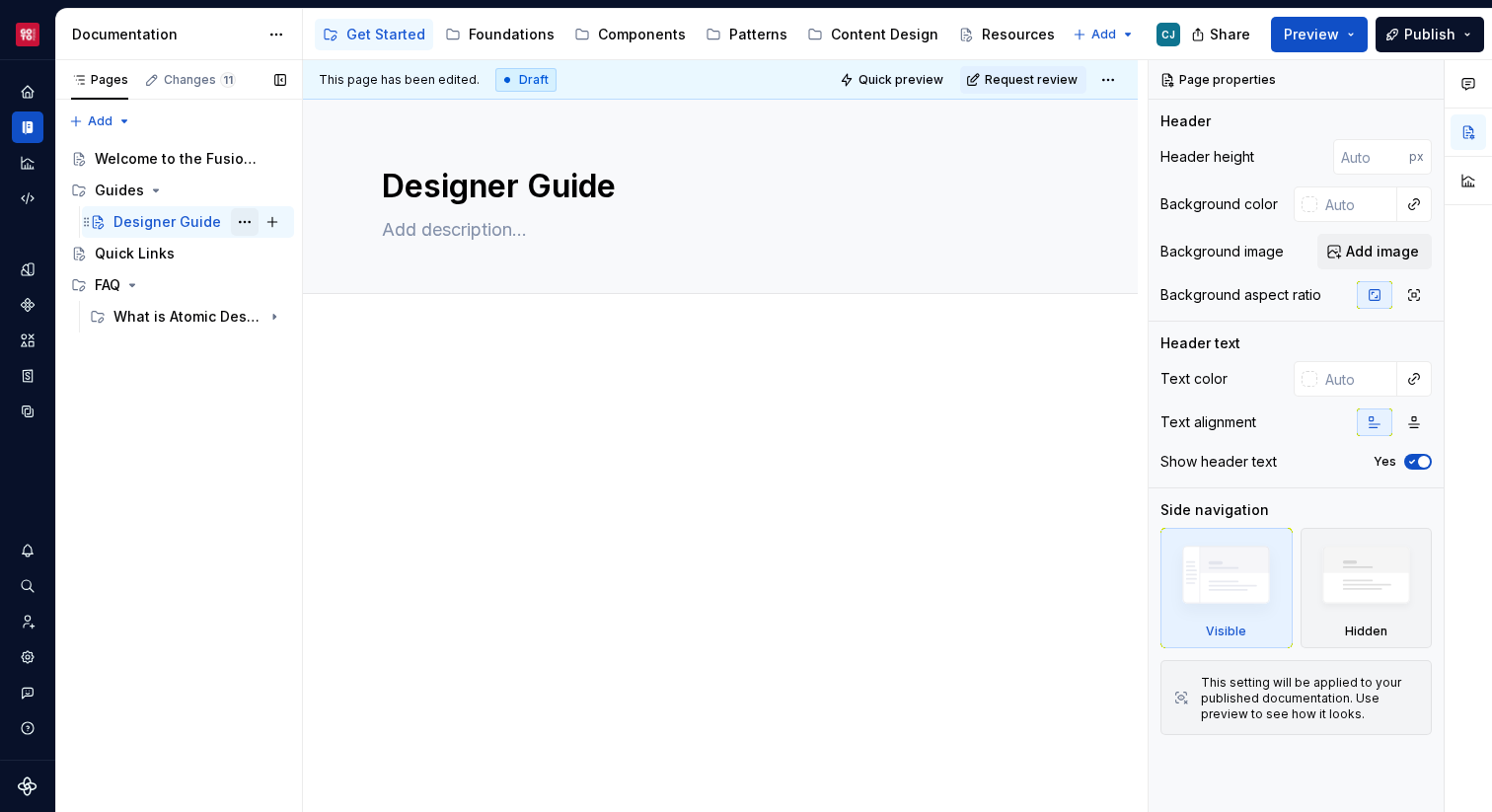
click at [243, 224] on button "Page tree" at bounding box center [245, 222] width 28 height 28
type textarea "*"
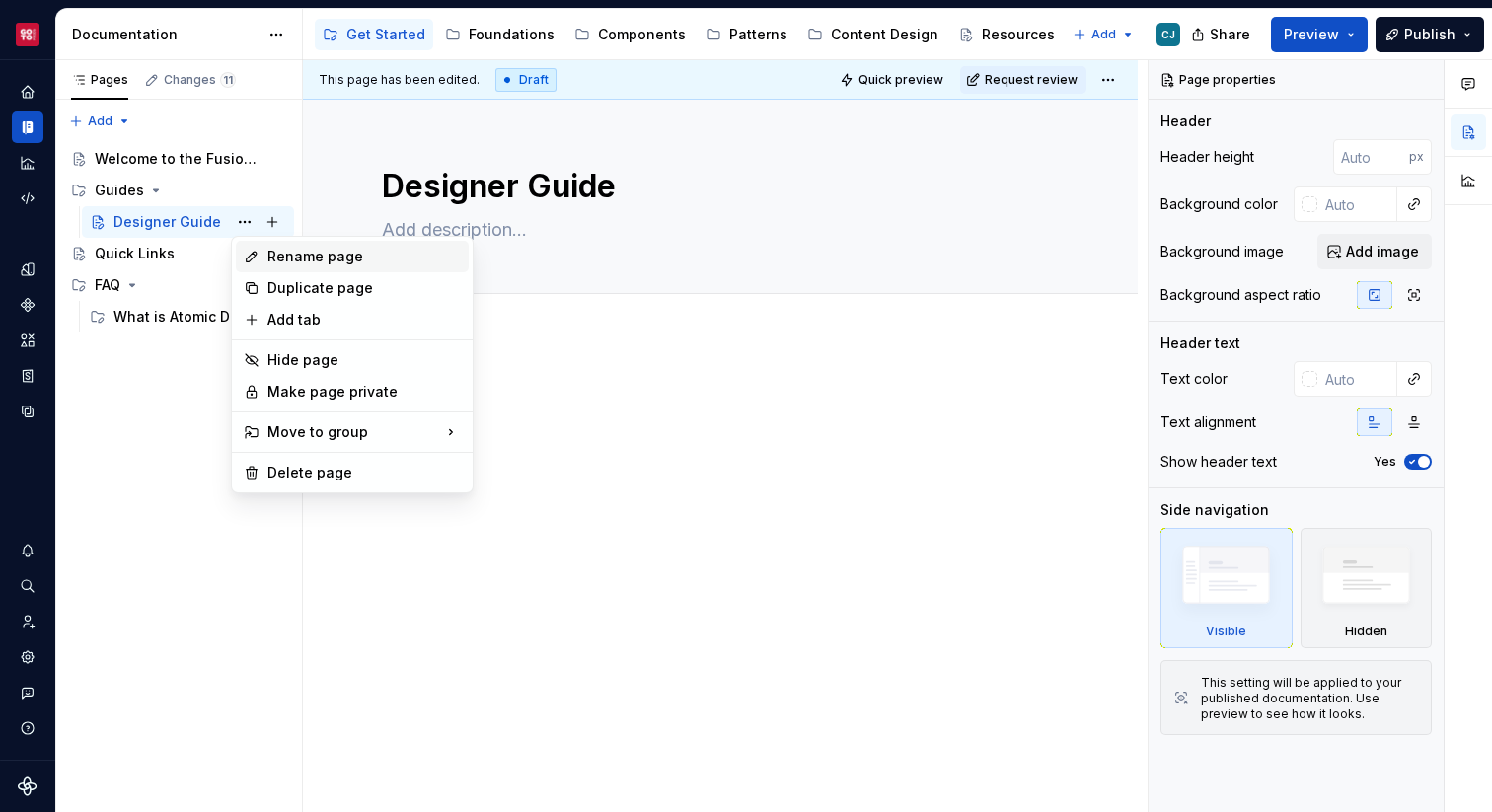
click at [311, 255] on div "Rename page" at bounding box center [364, 257] width 193 height 20
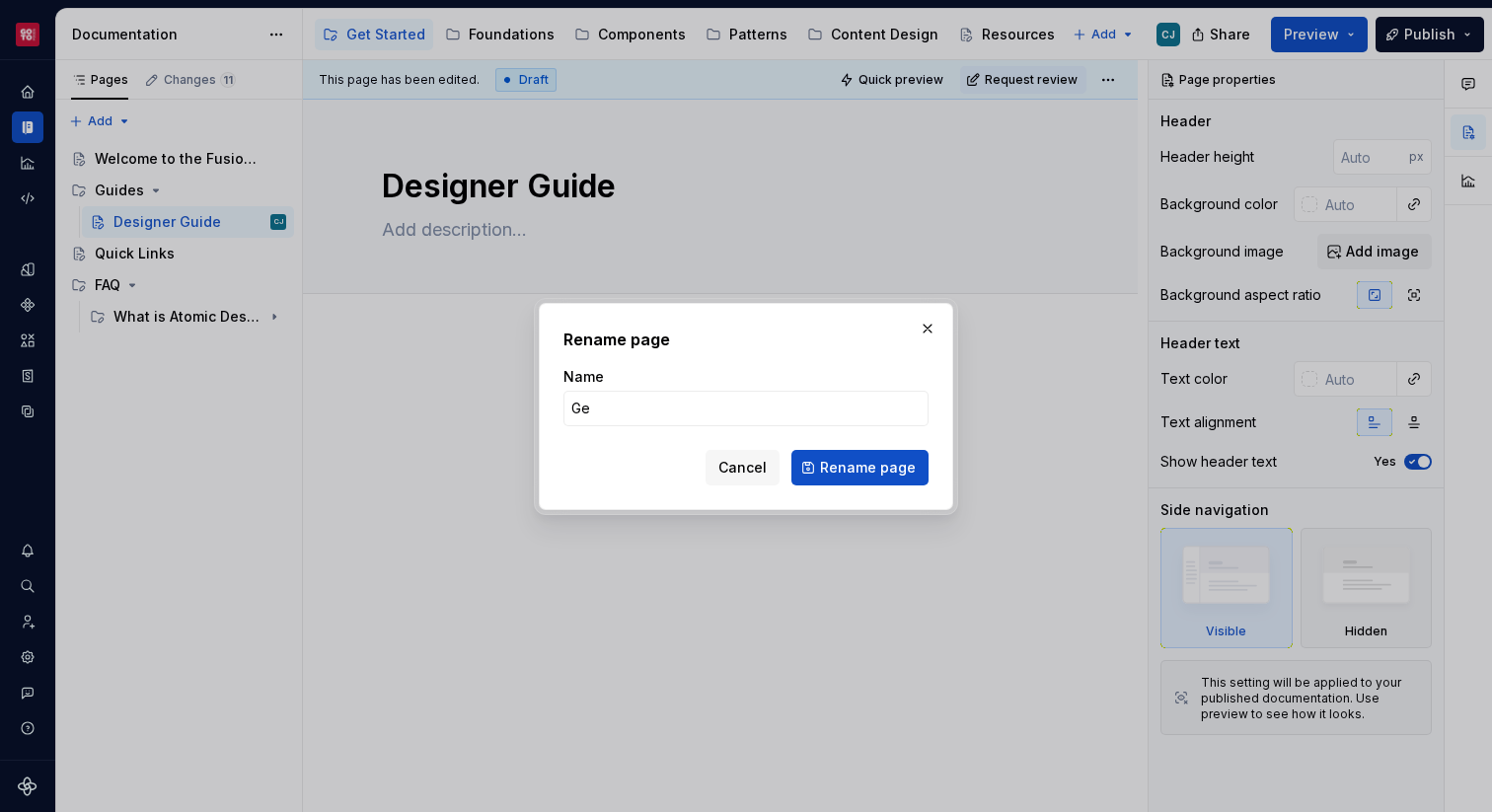
type input "G"
type input "Designer"
click button "Rename page" at bounding box center [860, 468] width 137 height 36
type textarea "*"
type textarea "Designer"
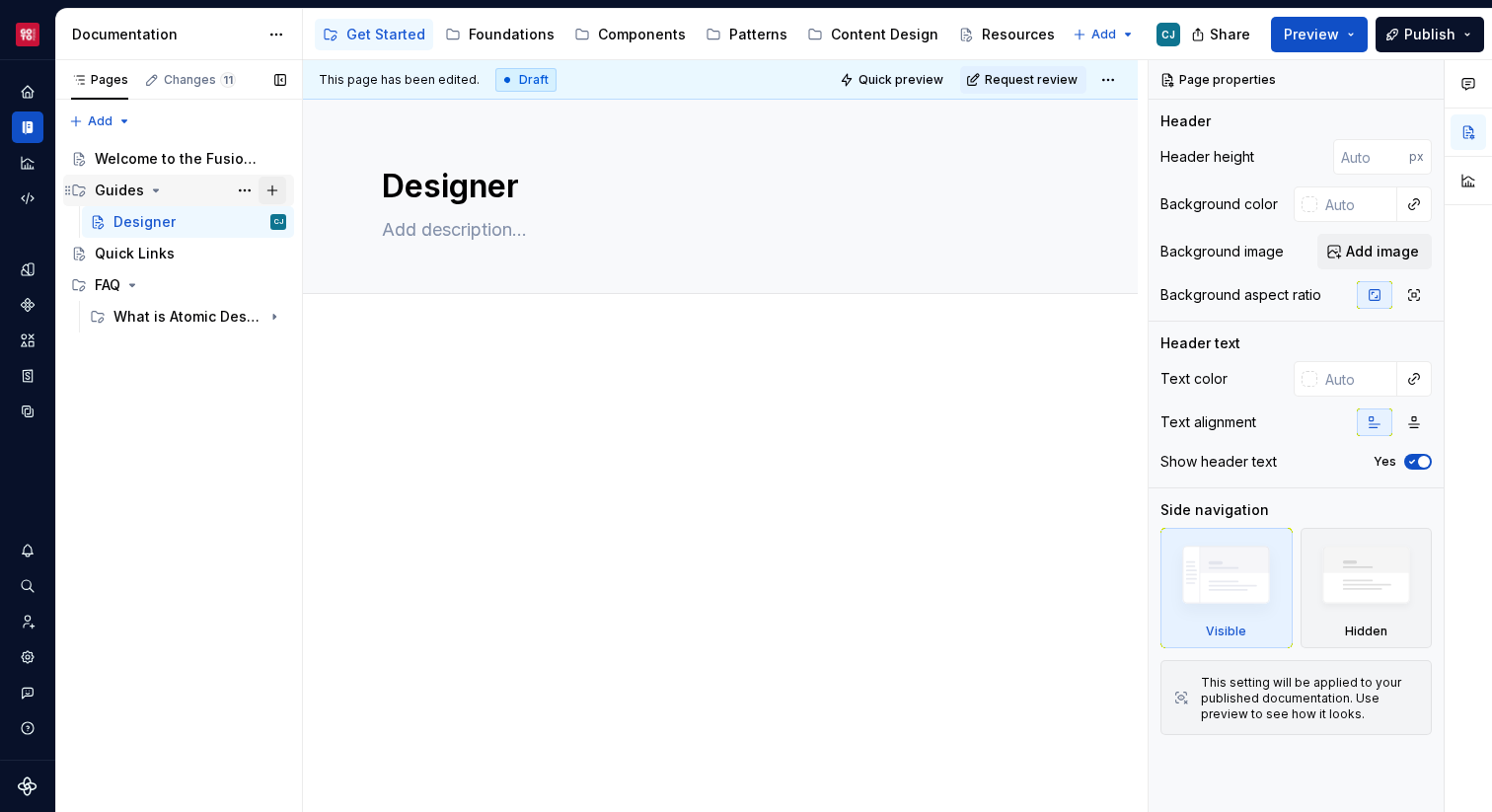
click at [273, 186] on button "Page tree" at bounding box center [273, 190] width 28 height 28
type textarea "*"
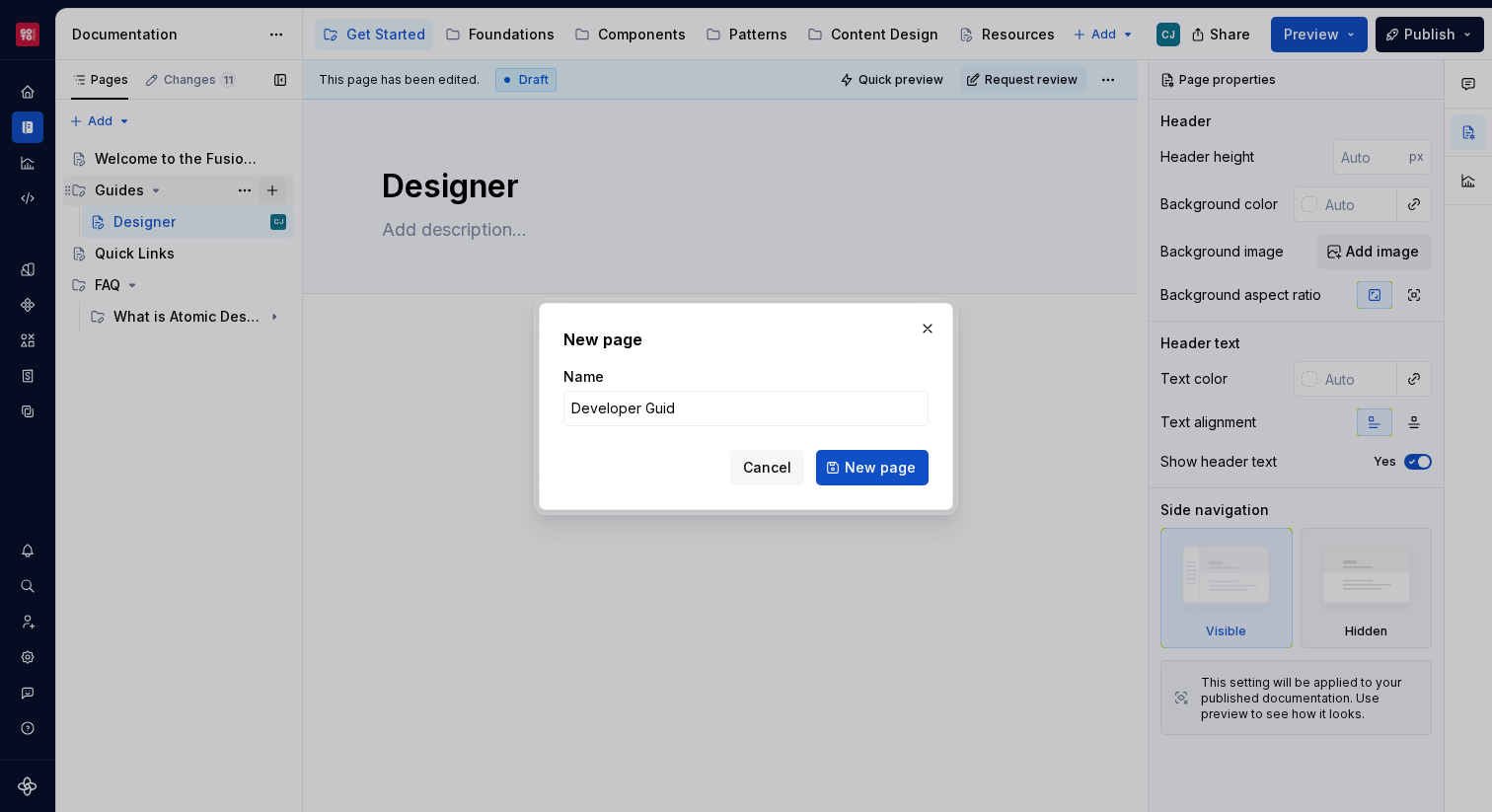
type input "Developer Guide"
click button "New page" at bounding box center [872, 468] width 112 height 36
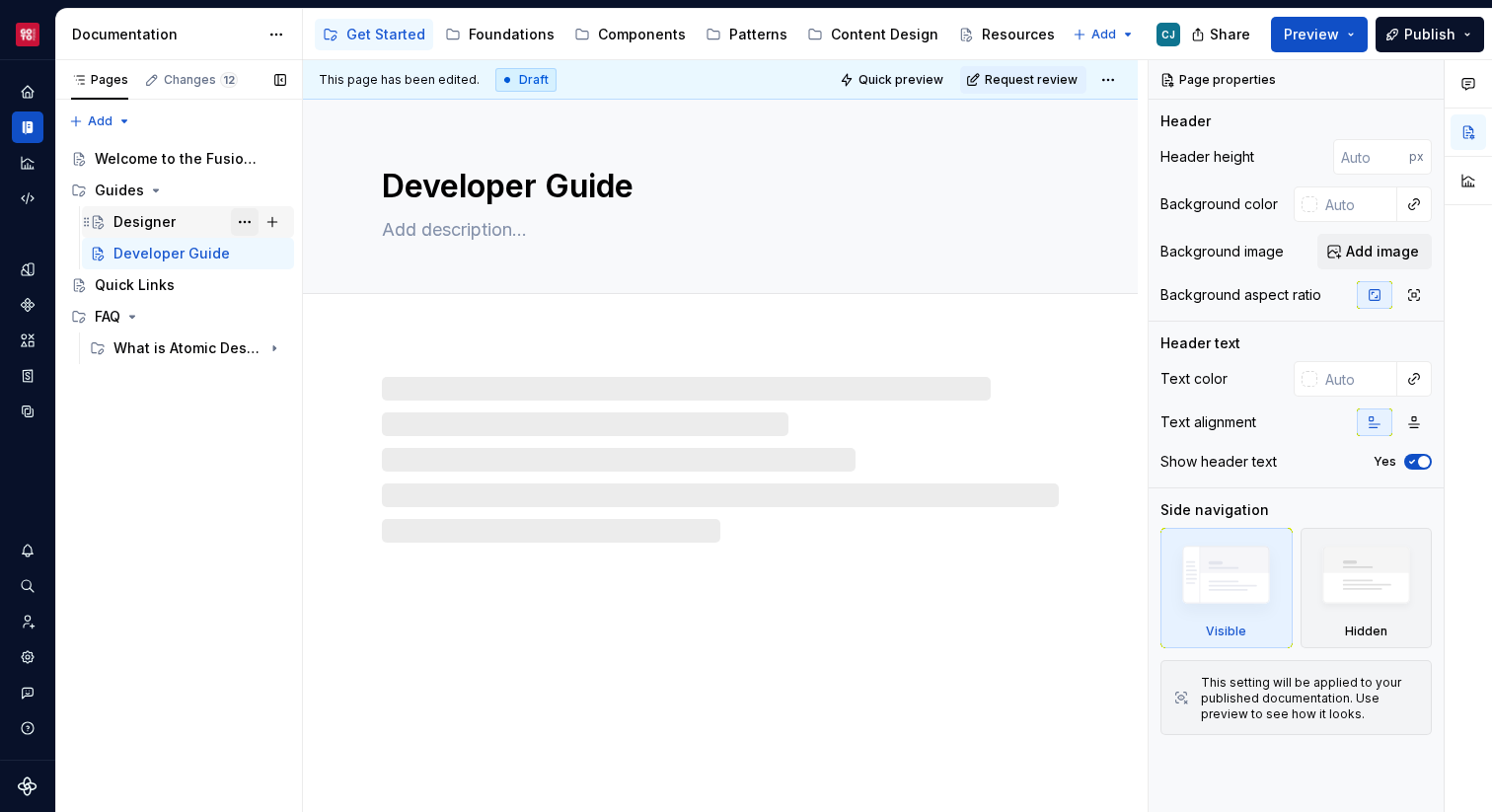
click at [250, 219] on button "Page tree" at bounding box center [245, 222] width 28 height 28
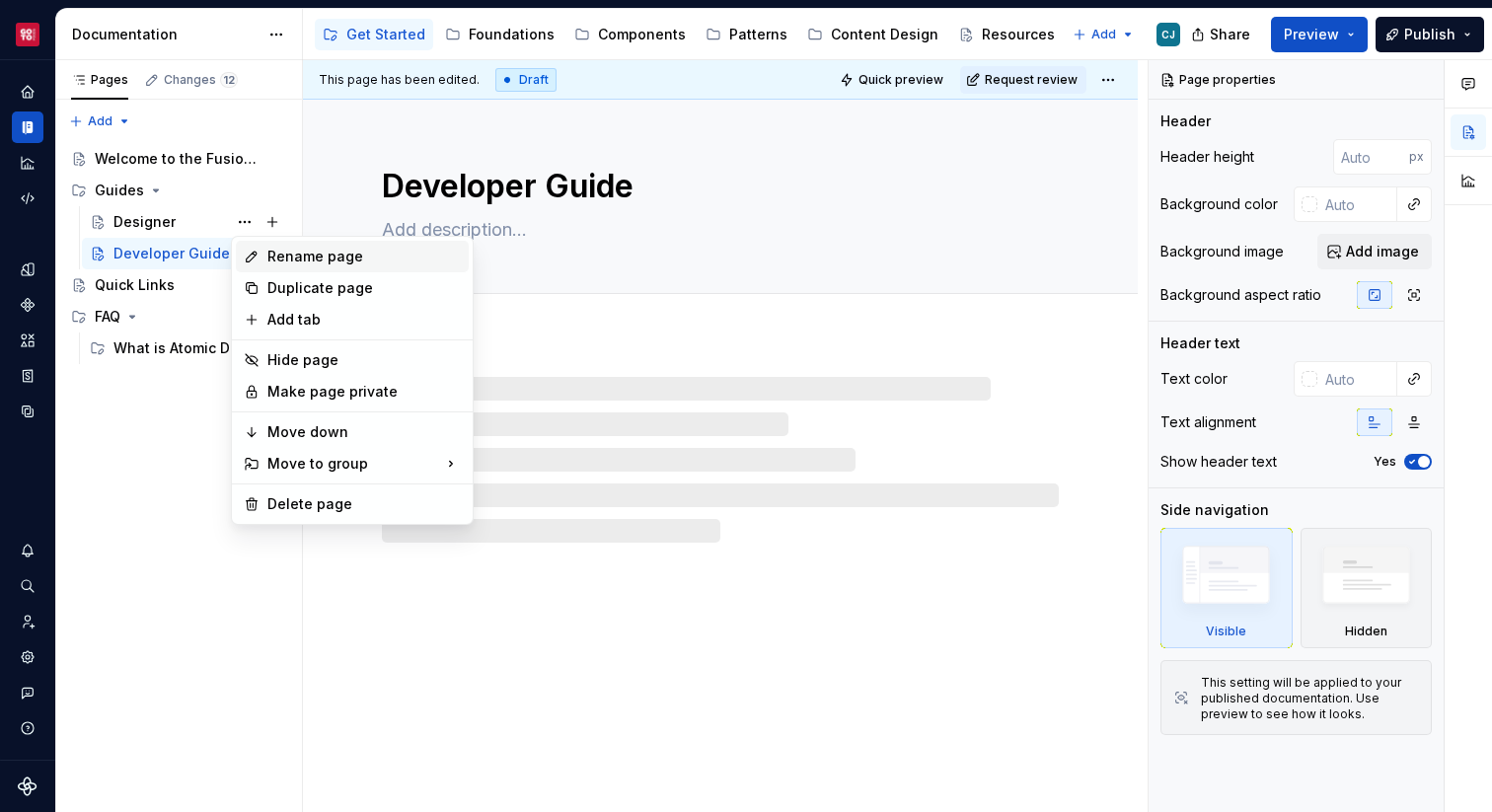
click at [286, 262] on div "Rename page" at bounding box center [364, 257] width 193 height 20
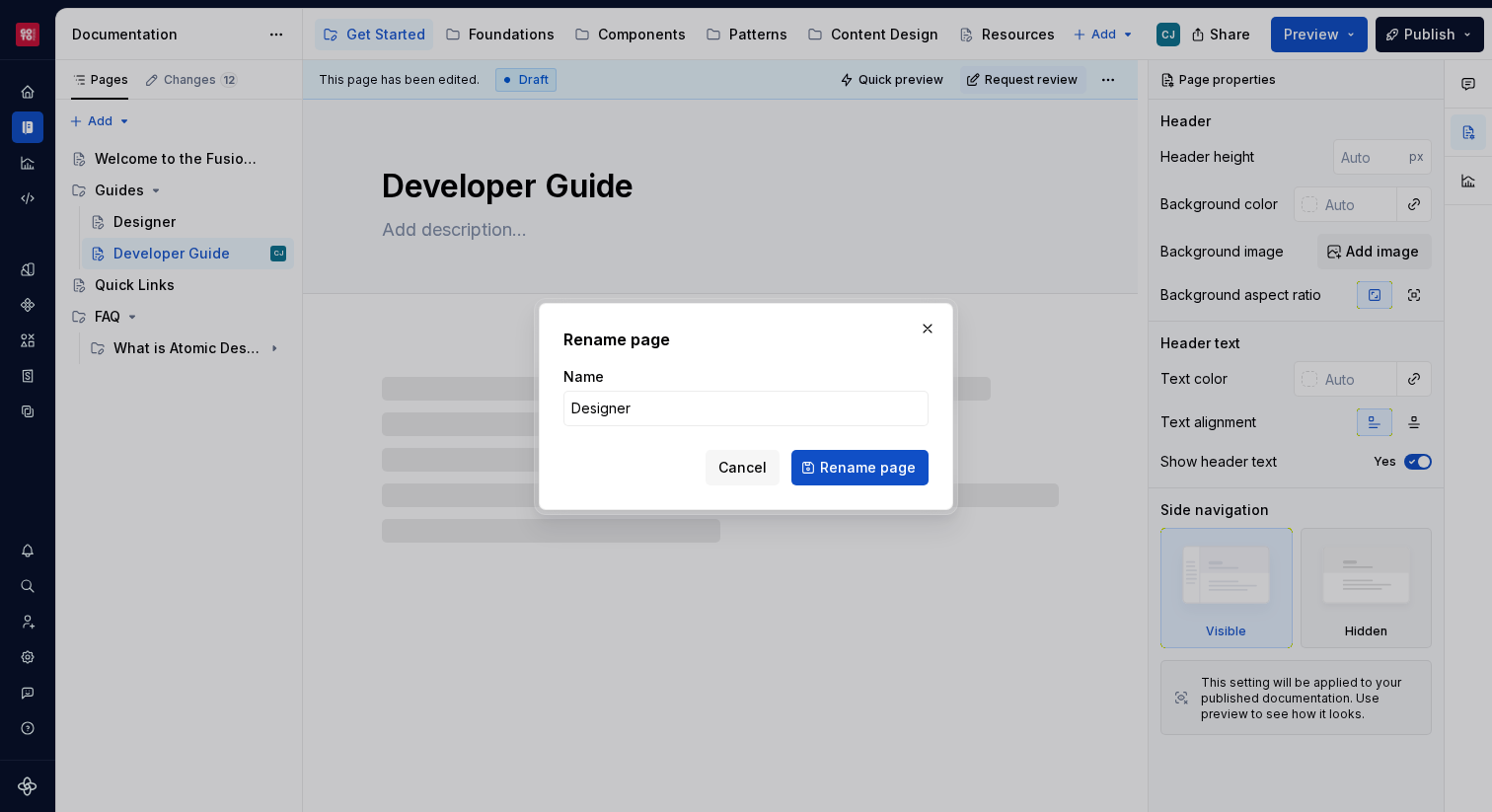
type textarea "*"
type input "Designer Guide"
click button "Rename page" at bounding box center [860, 468] width 137 height 36
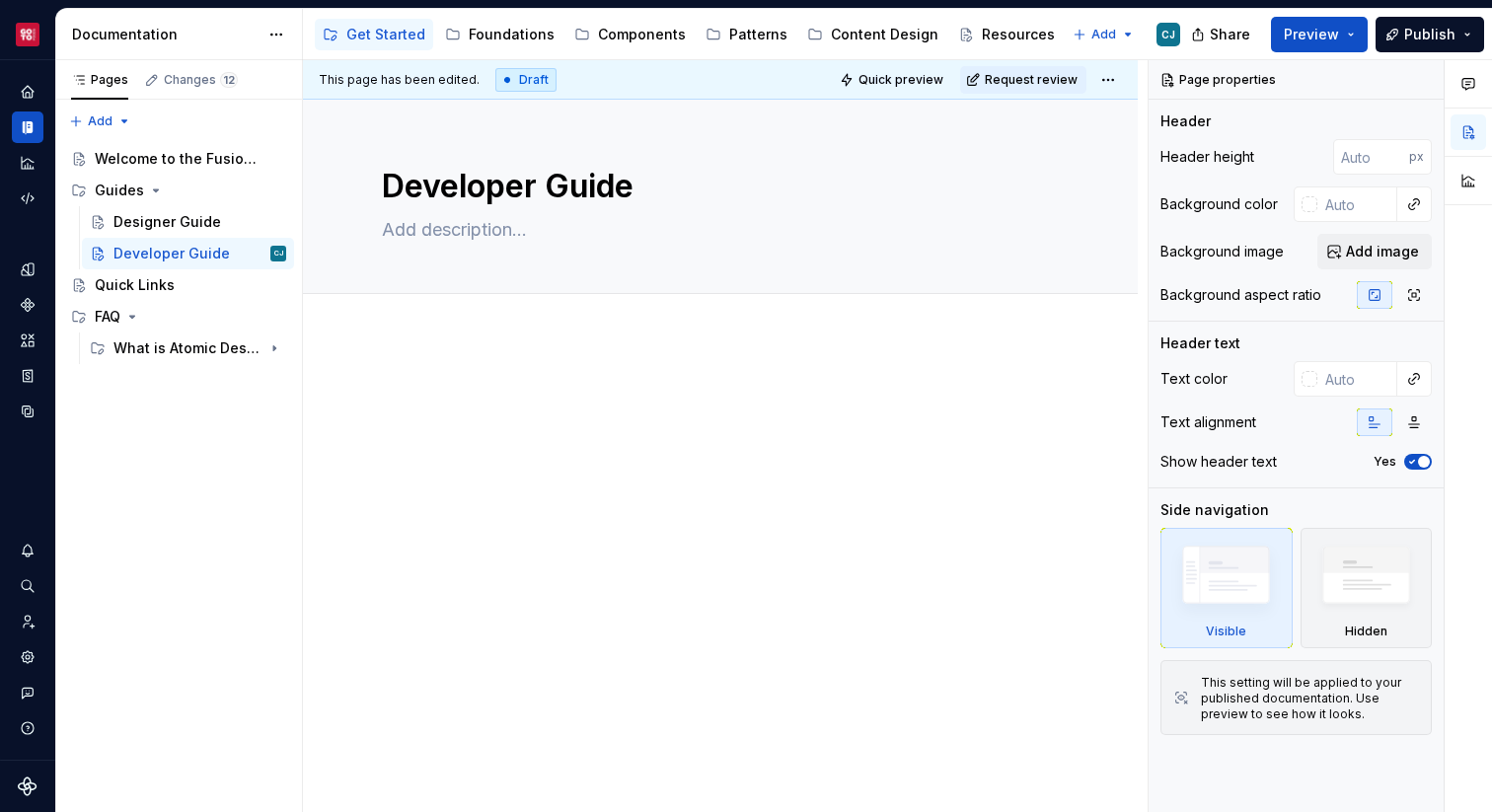
drag, startPoint x: 243, startPoint y: 194, endPoint x: 338, endPoint y: 430, distance: 254.4
click at [338, 430] on div "Pages Changes 12 Add Accessibility guide for tree Page tree. Navigate the tree …" at bounding box center [774, 436] width 1435 height 753
click at [273, 188] on button "Page tree" at bounding box center [273, 190] width 28 height 28
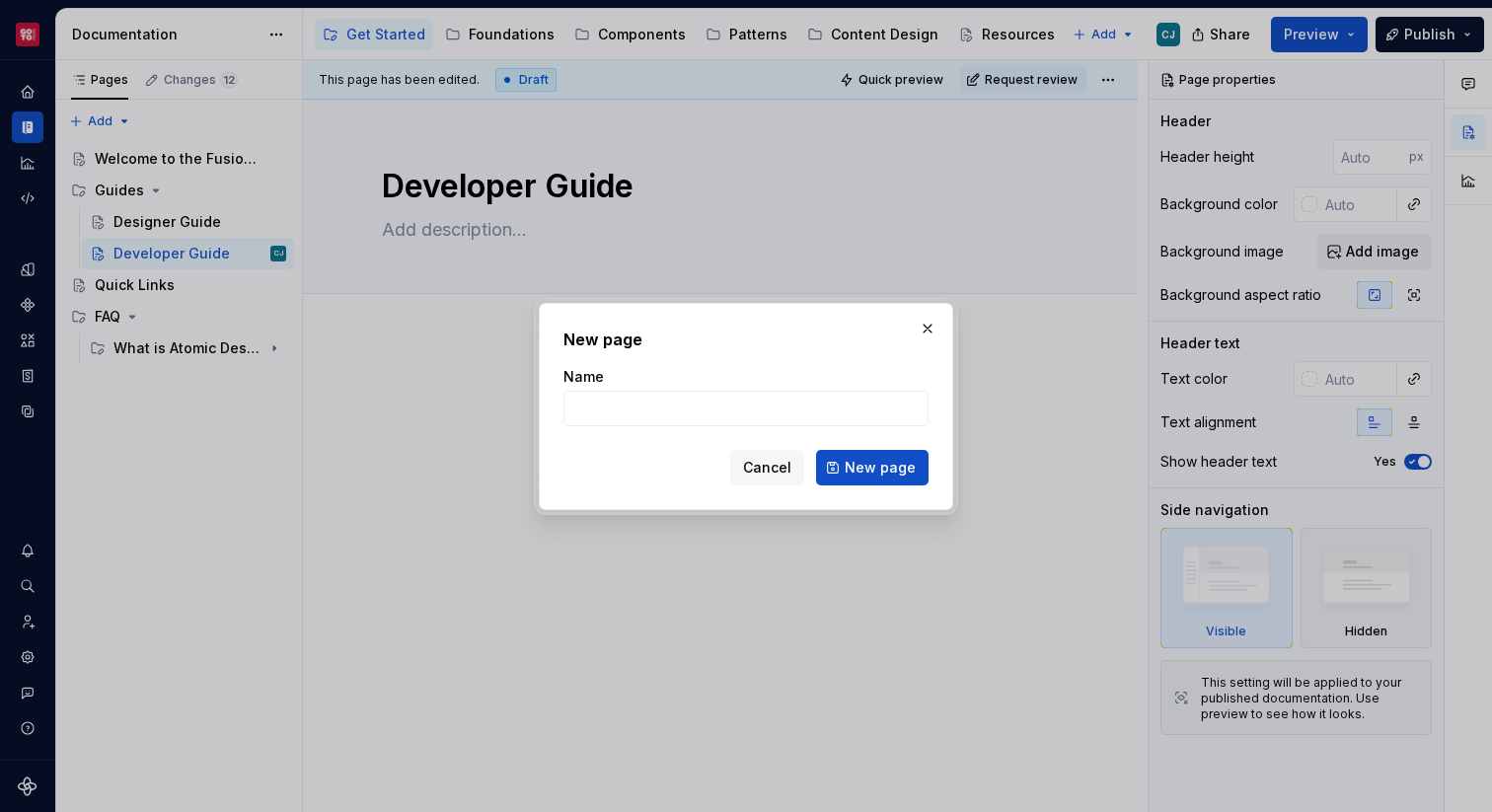
type textarea "*"
type input "Contributor Guide"
click button "New page" at bounding box center [872, 468] width 112 height 36
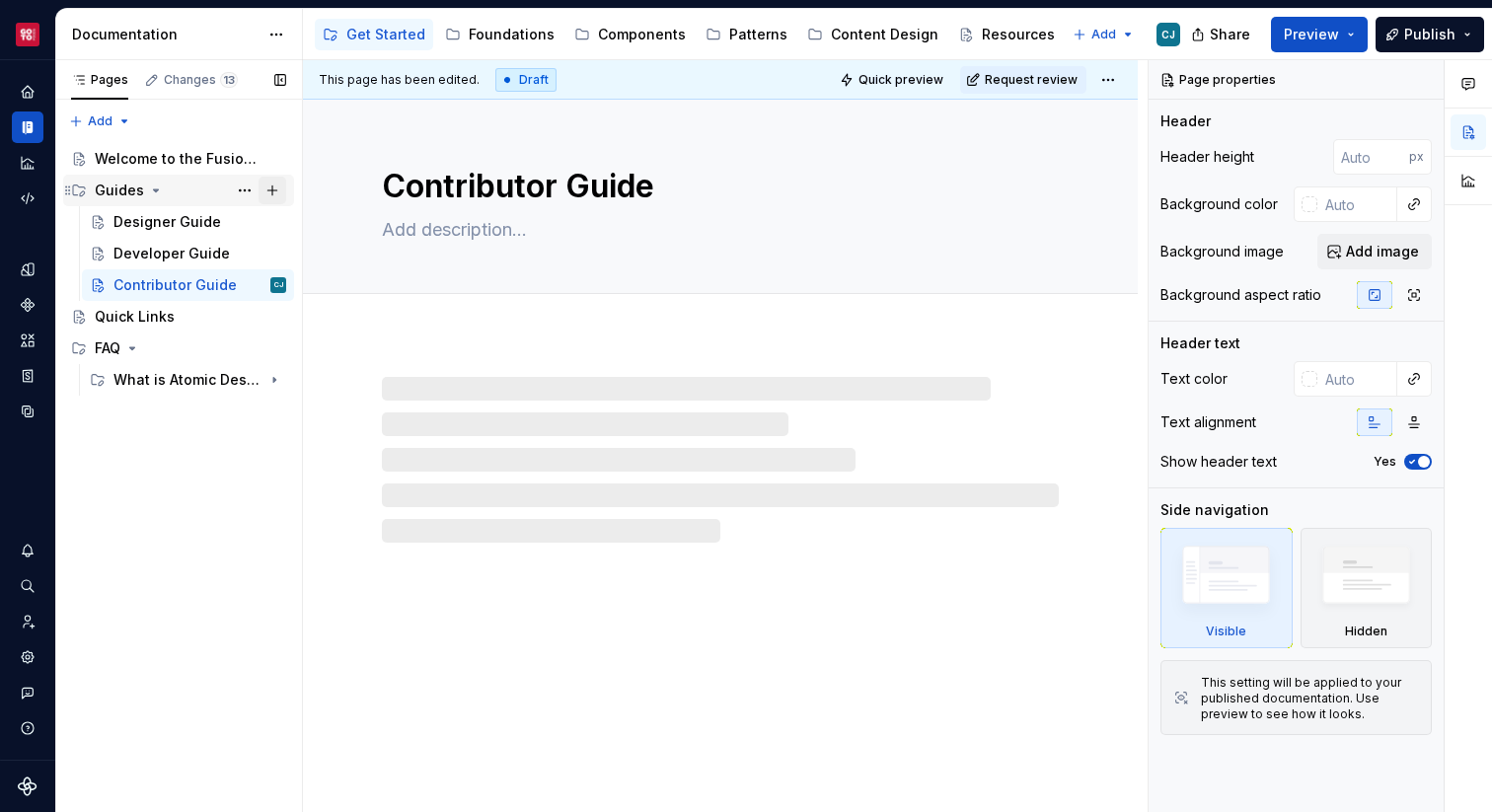
click at [272, 190] on button "Page tree" at bounding box center [273, 190] width 28 height 28
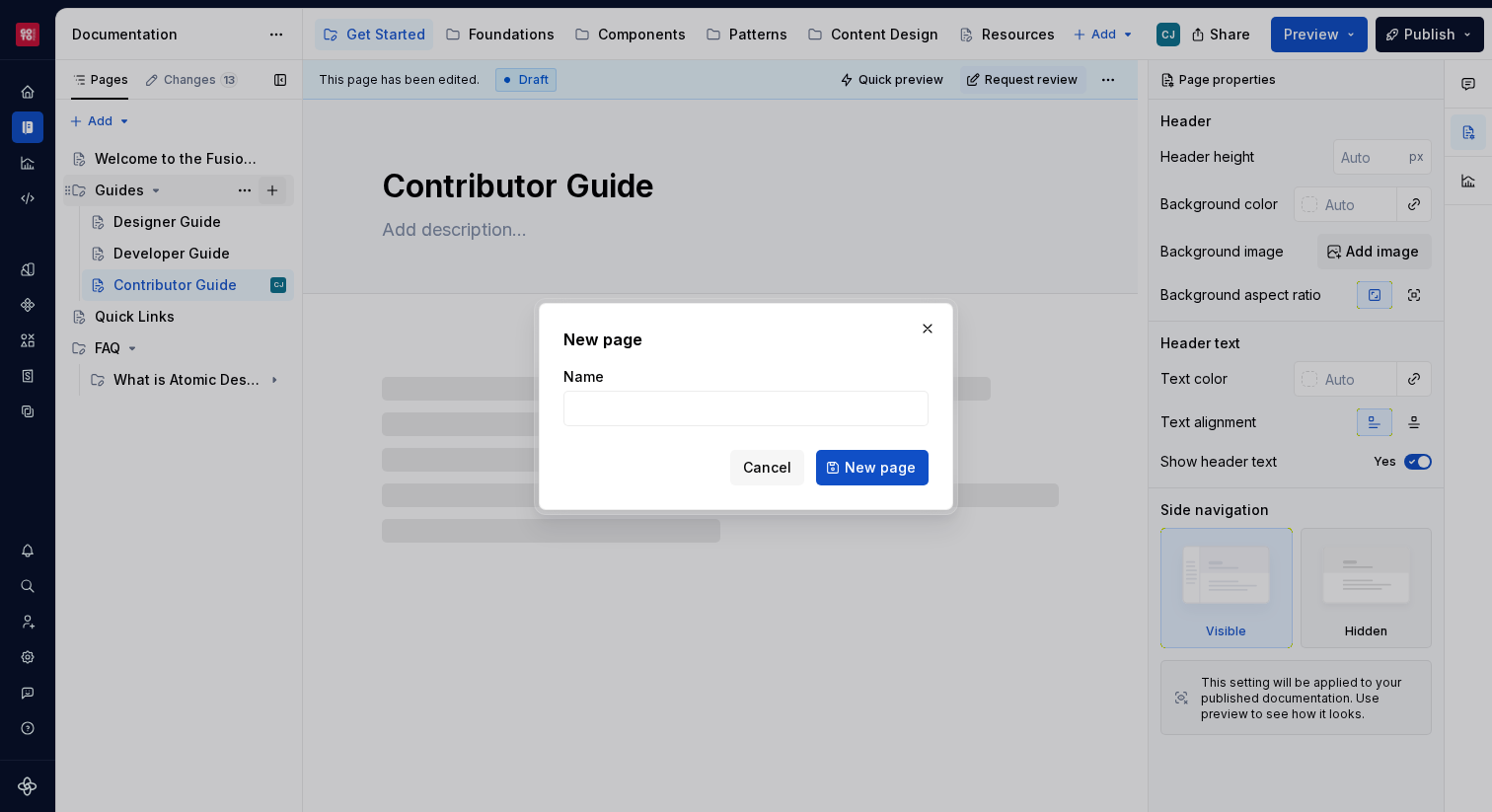
type textarea "*"
type input "Work"
type textarea "*"
type input "Workflow"
type textarea "*"
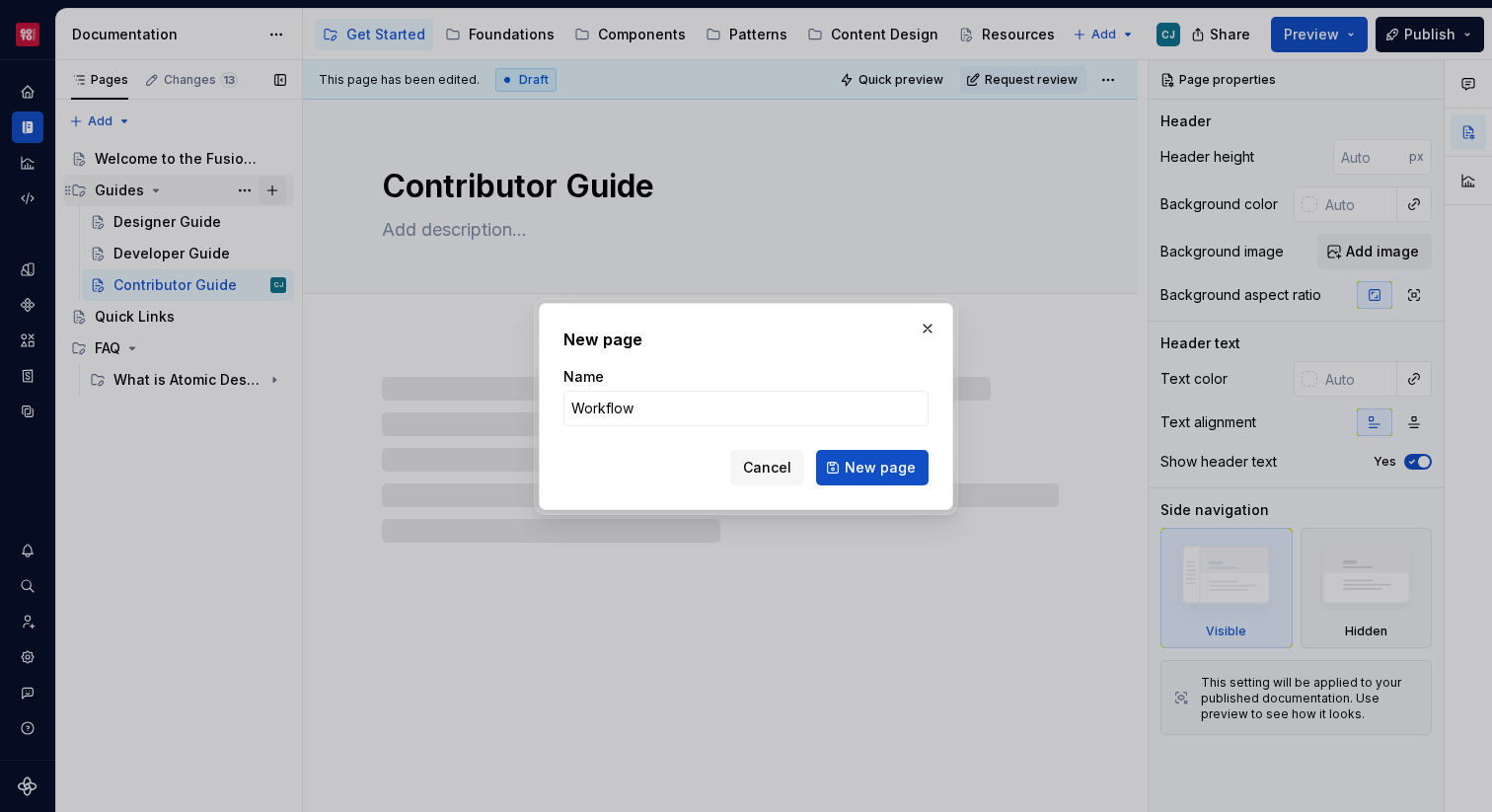
type input "Workflow G"
type textarea "*"
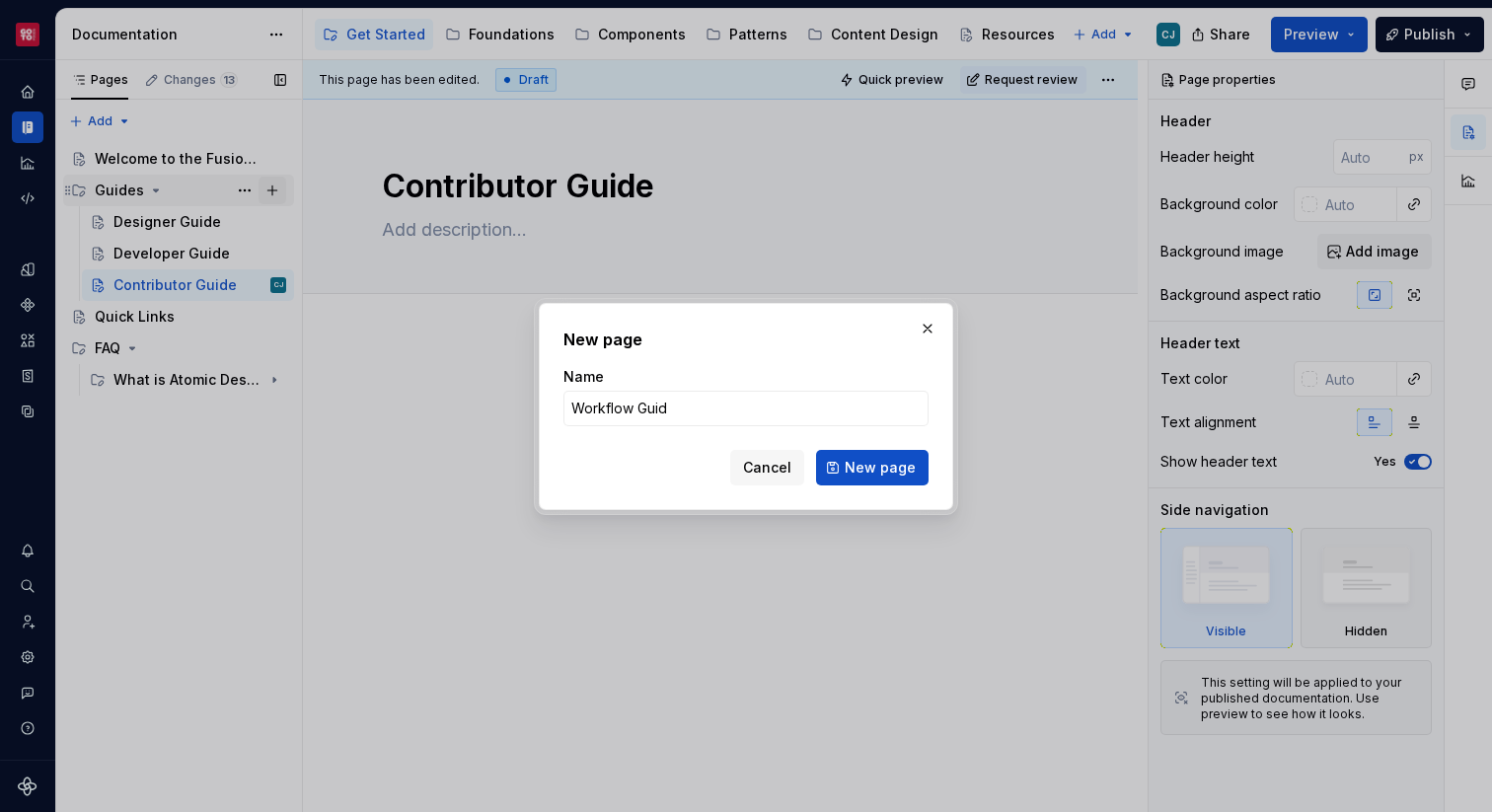
type input "Workflow Guide"
click button "New page" at bounding box center [872, 468] width 112 height 36
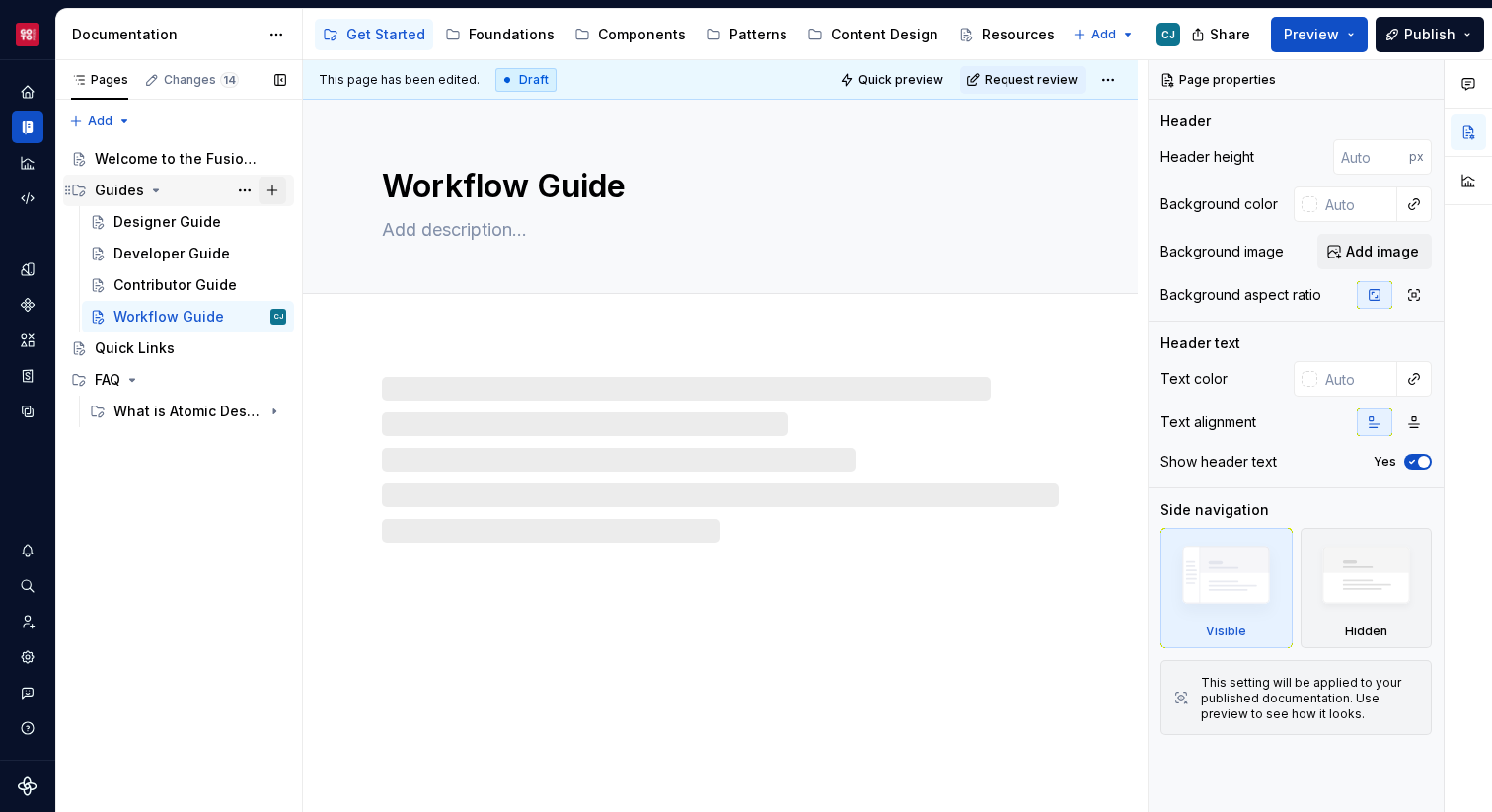
click at [272, 191] on button "Page tree" at bounding box center [273, 190] width 28 height 28
type textarea "*"
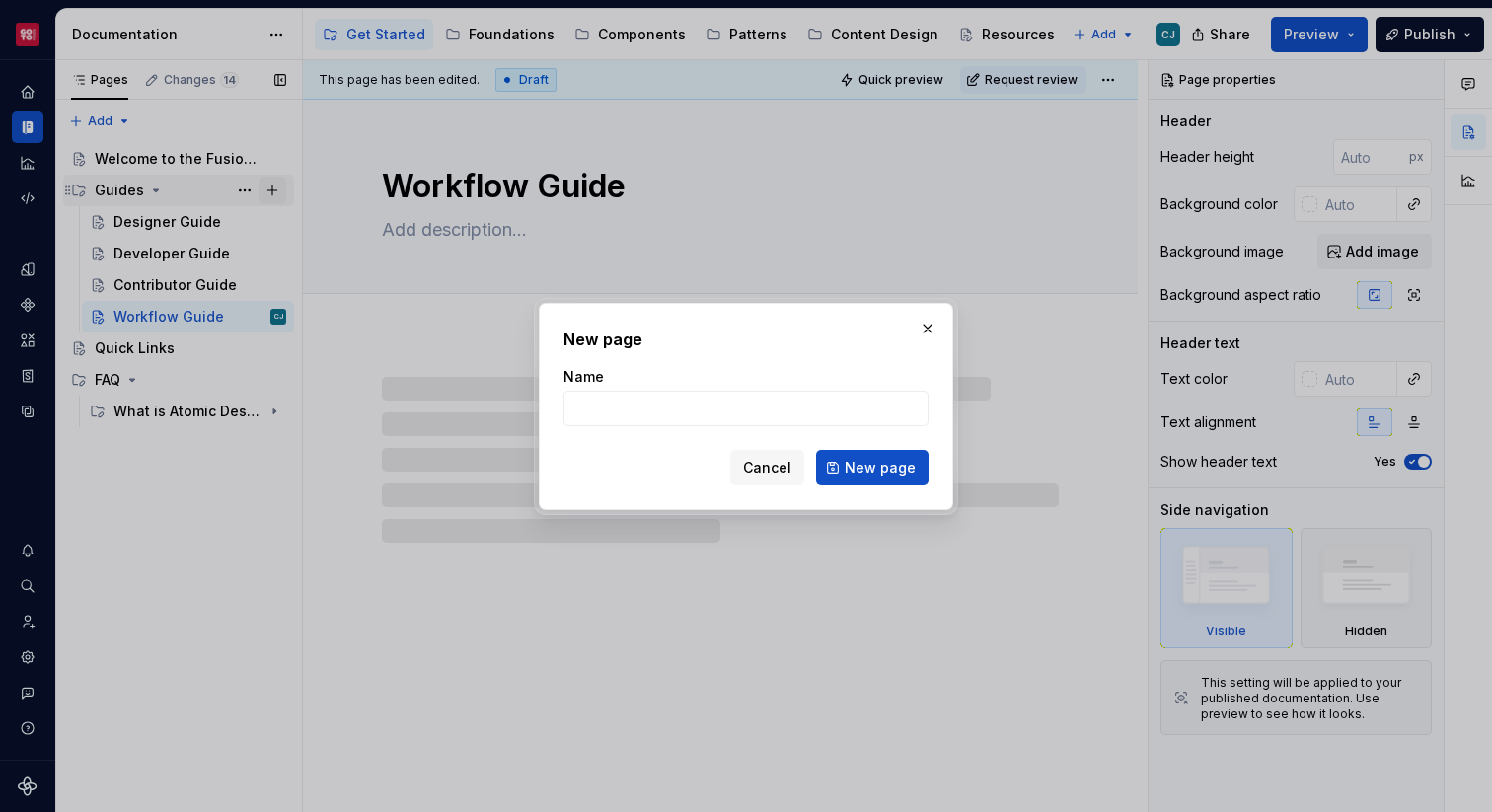
type input "G"
type textarea "*"
type input "Gover"
type textarea "*"
type input "Governance"
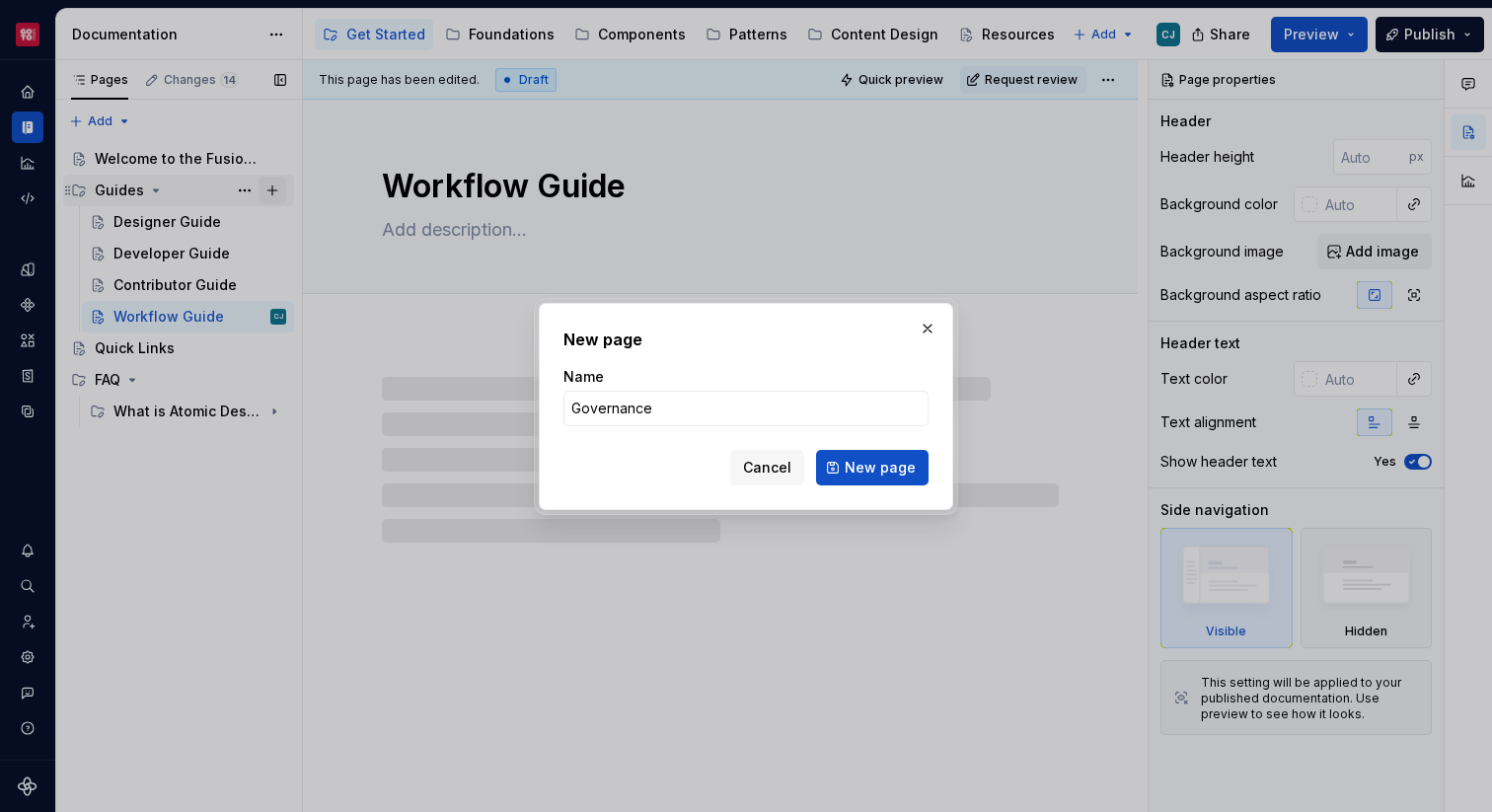
type textarea "*"
type input "Governance G"
type textarea "*"
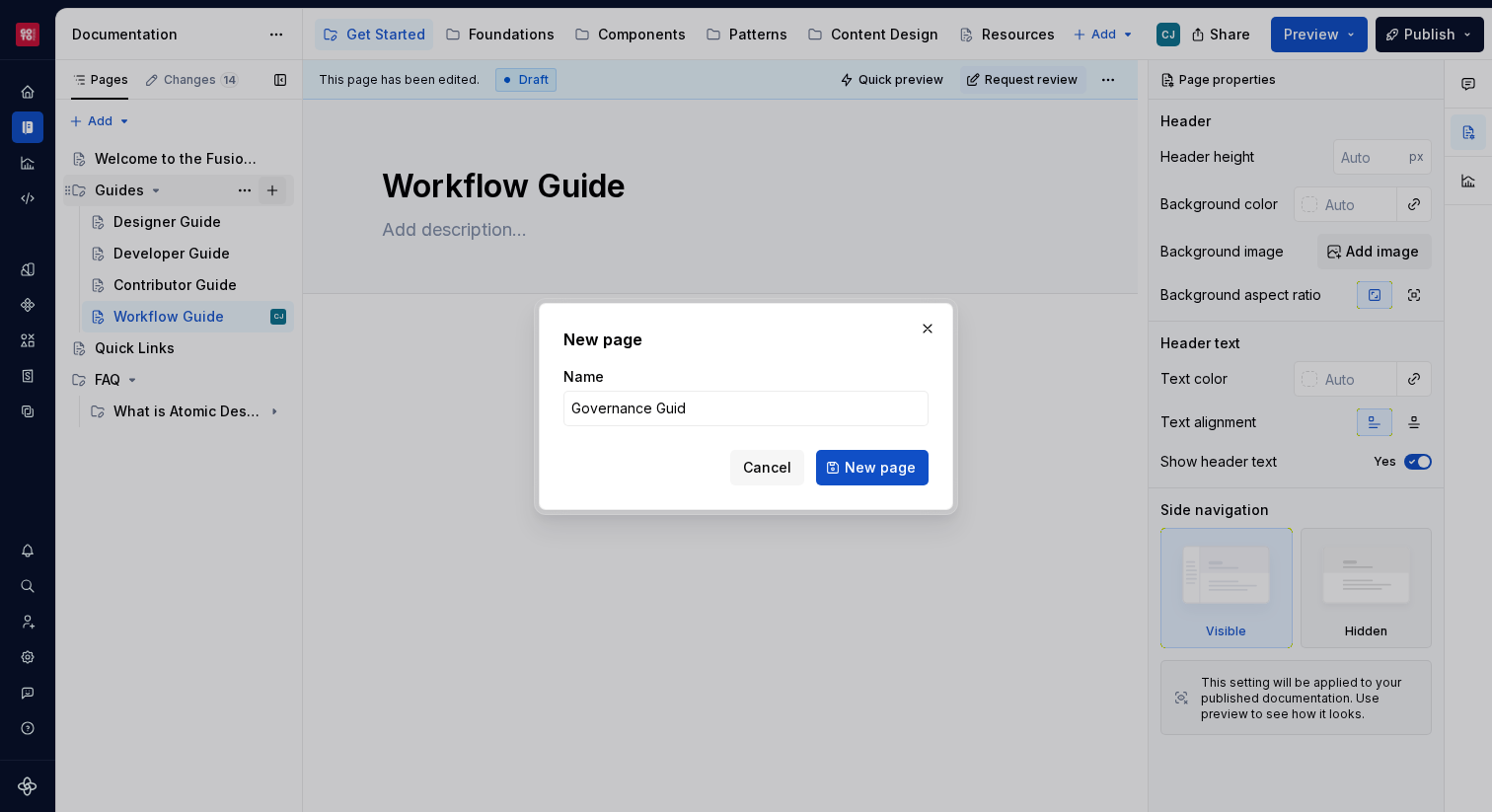
type input "Governance Guide"
click button "New page" at bounding box center [872, 468] width 112 height 36
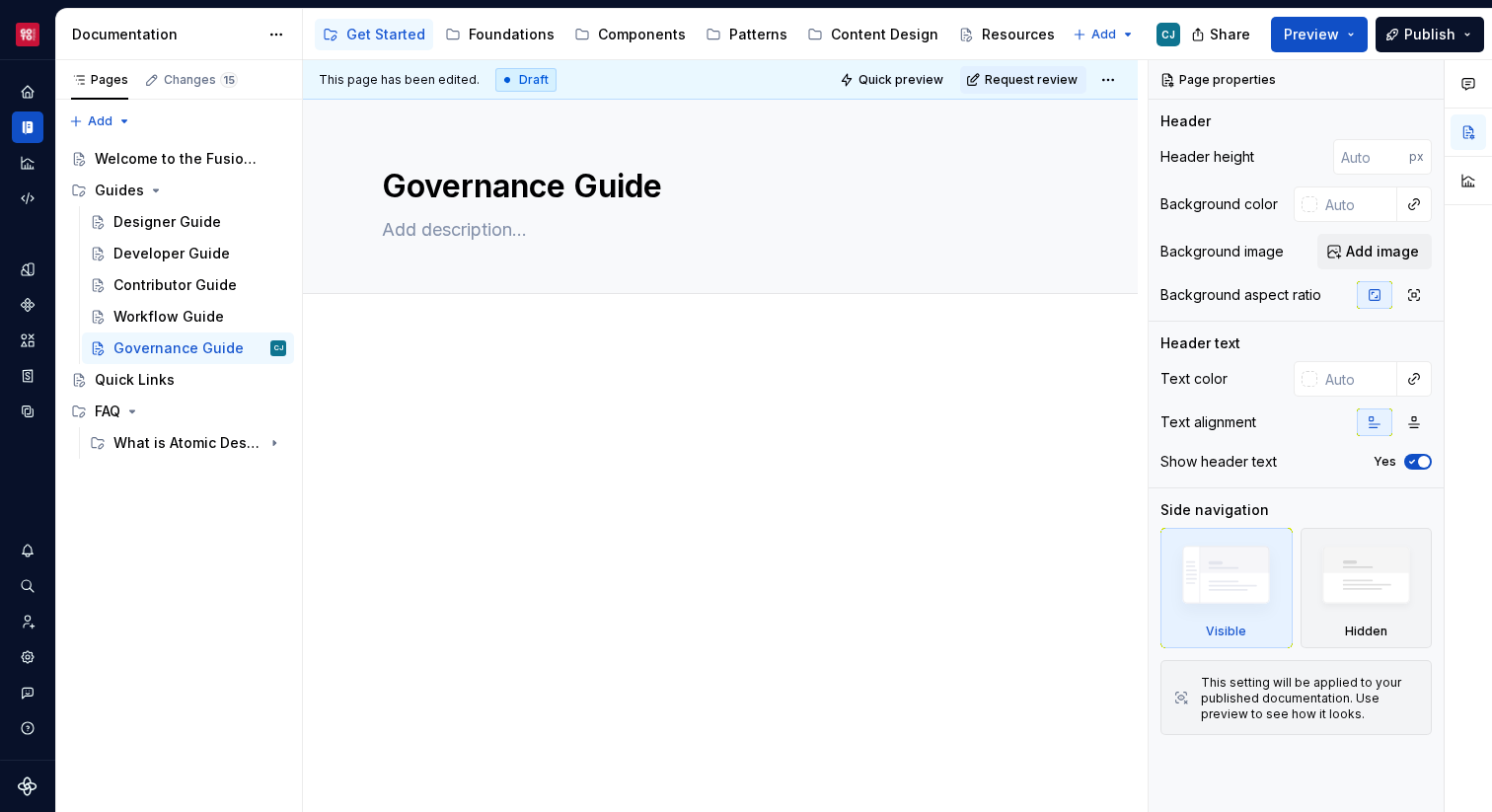
click at [1321, 54] on div "Share Preview Publish" at bounding box center [1344, 34] width 296 height 51
click at [1322, 36] on span "Preview" at bounding box center [1311, 35] width 56 height 20
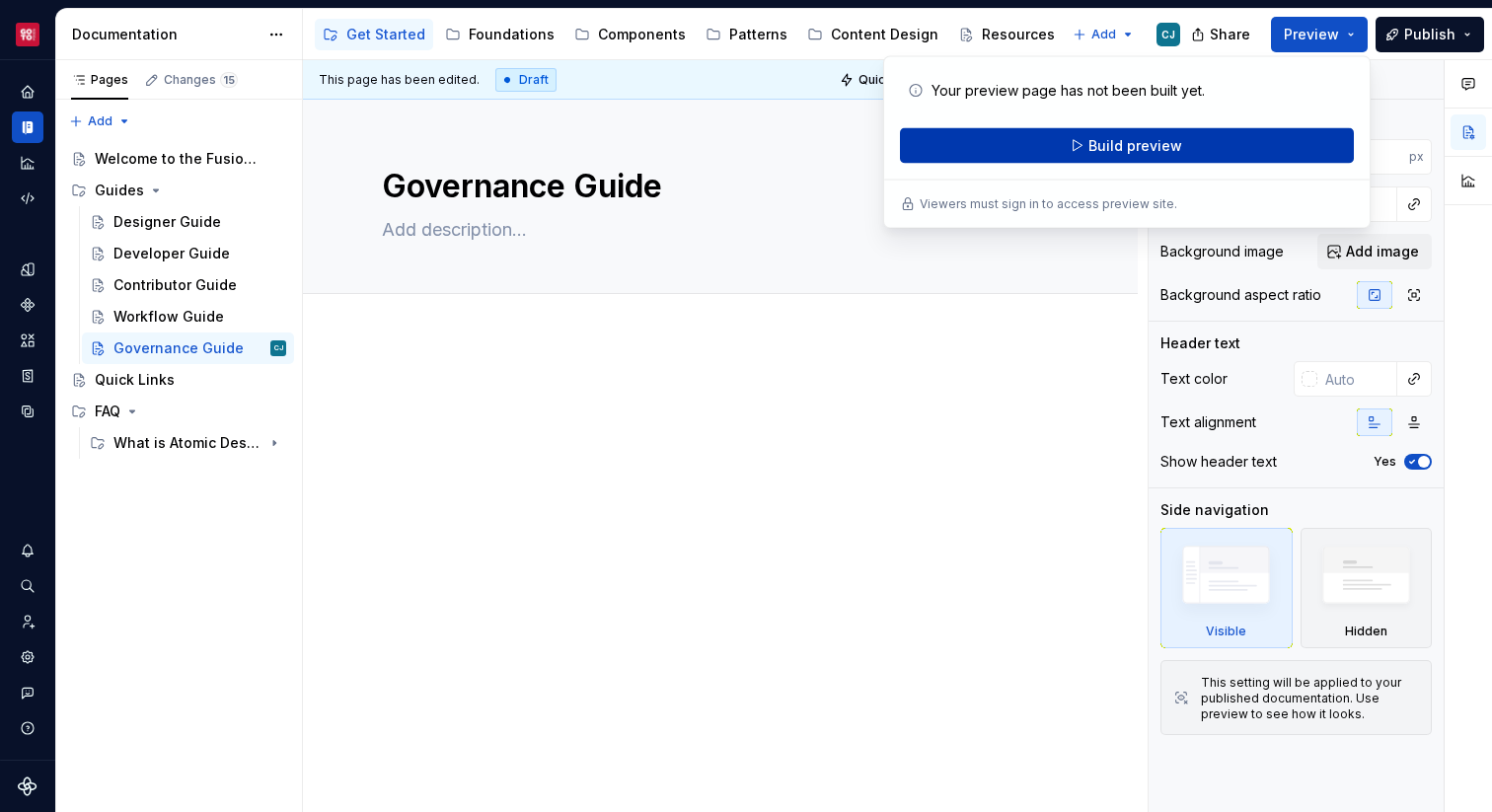
click at [1134, 150] on span "Build preview" at bounding box center [1135, 146] width 93 height 20
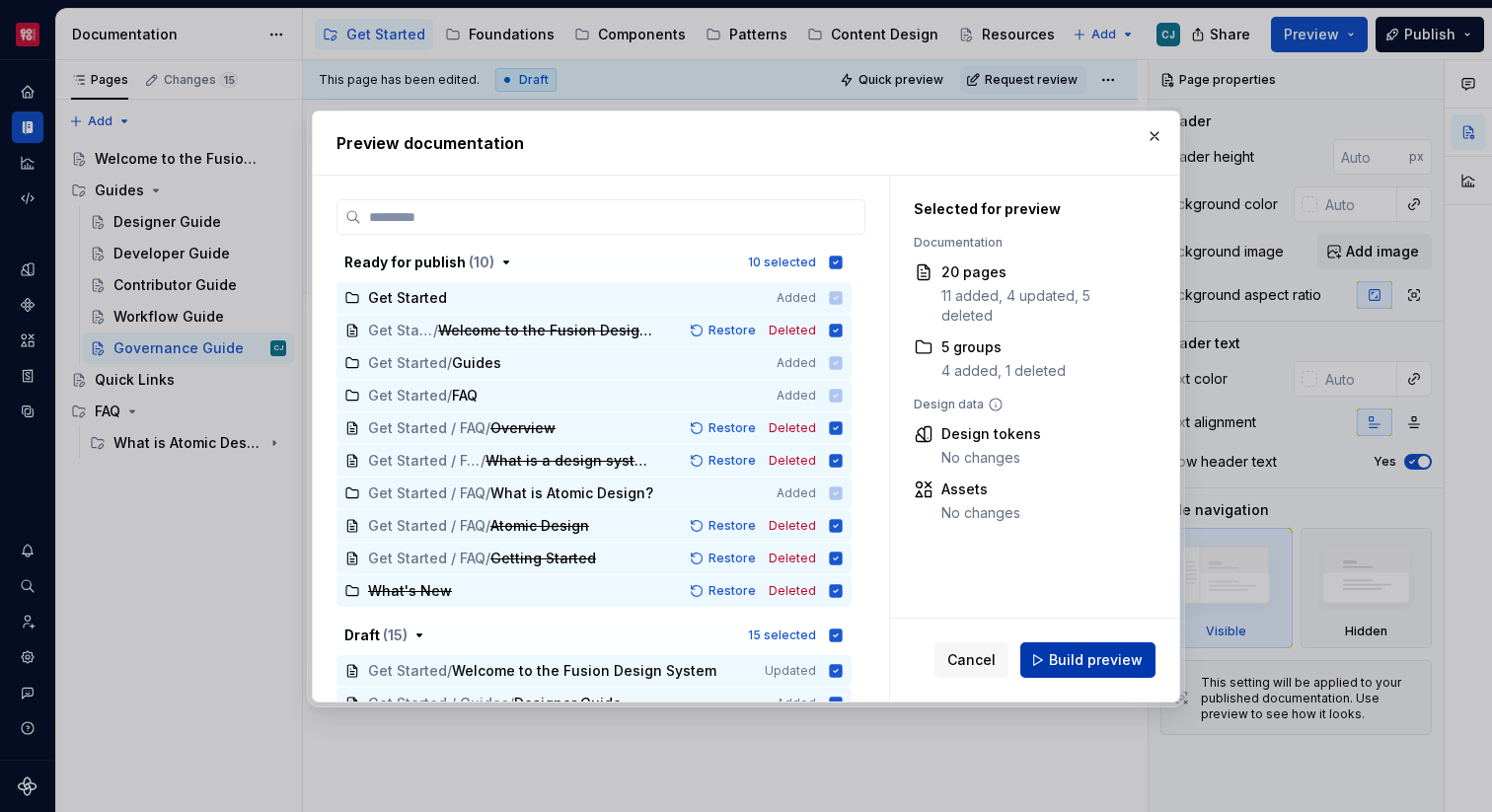
click at [1081, 665] on span "Build preview" at bounding box center [1095, 660] width 93 height 20
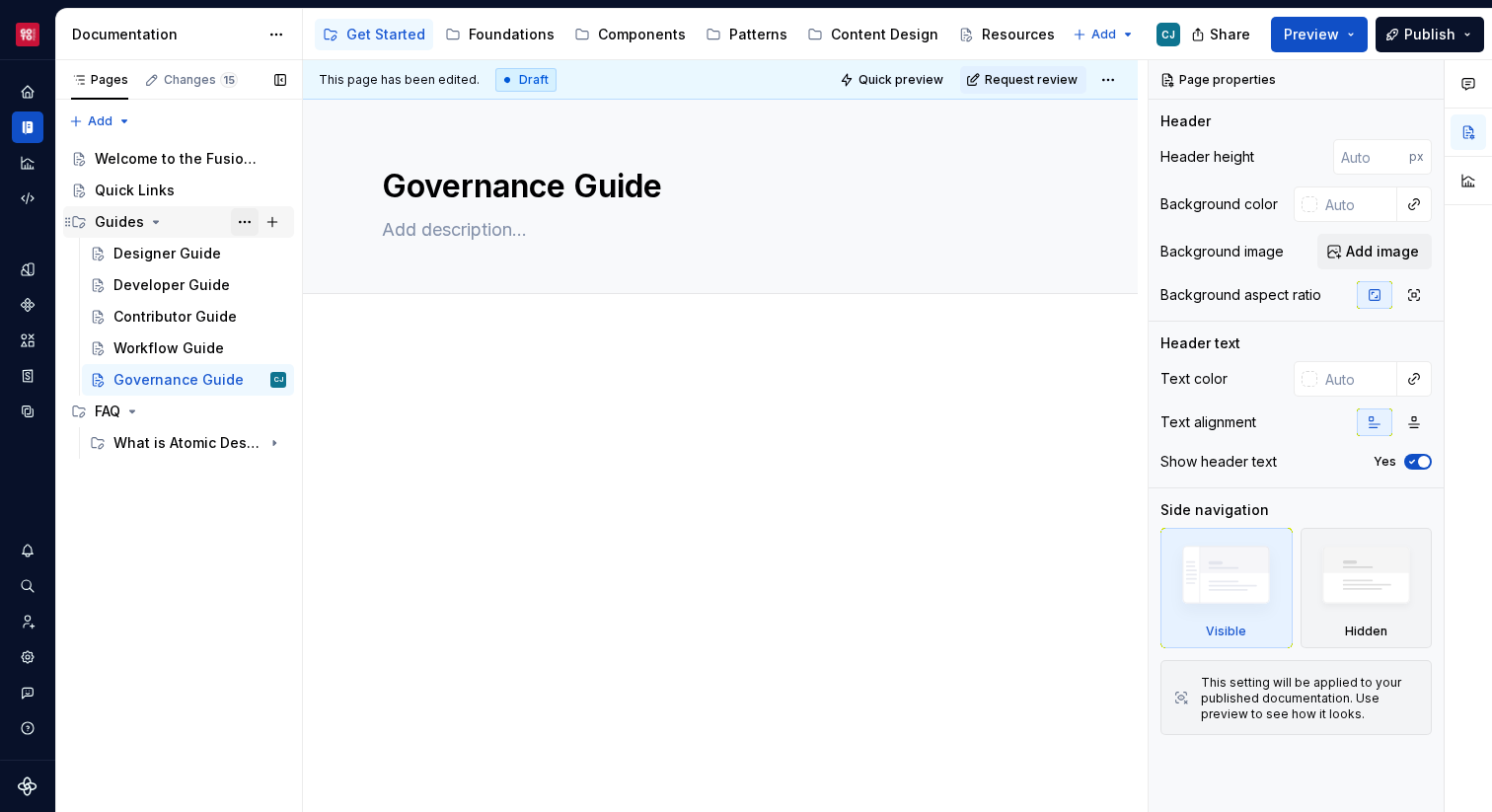
click at [246, 222] on button "Page tree" at bounding box center [245, 222] width 28 height 28
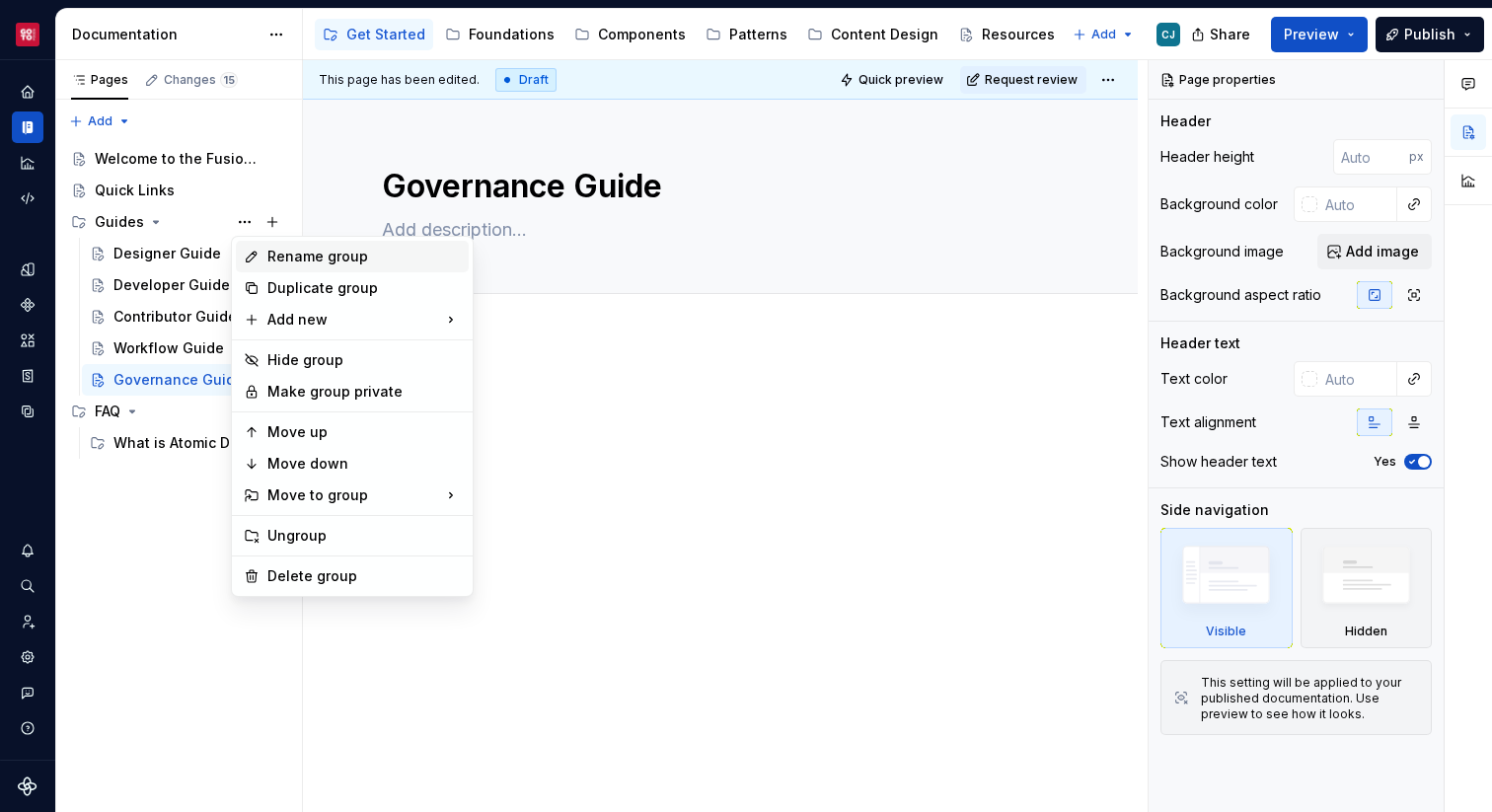
type textarea "*"
click at [306, 257] on div "Rename group" at bounding box center [364, 257] width 193 height 20
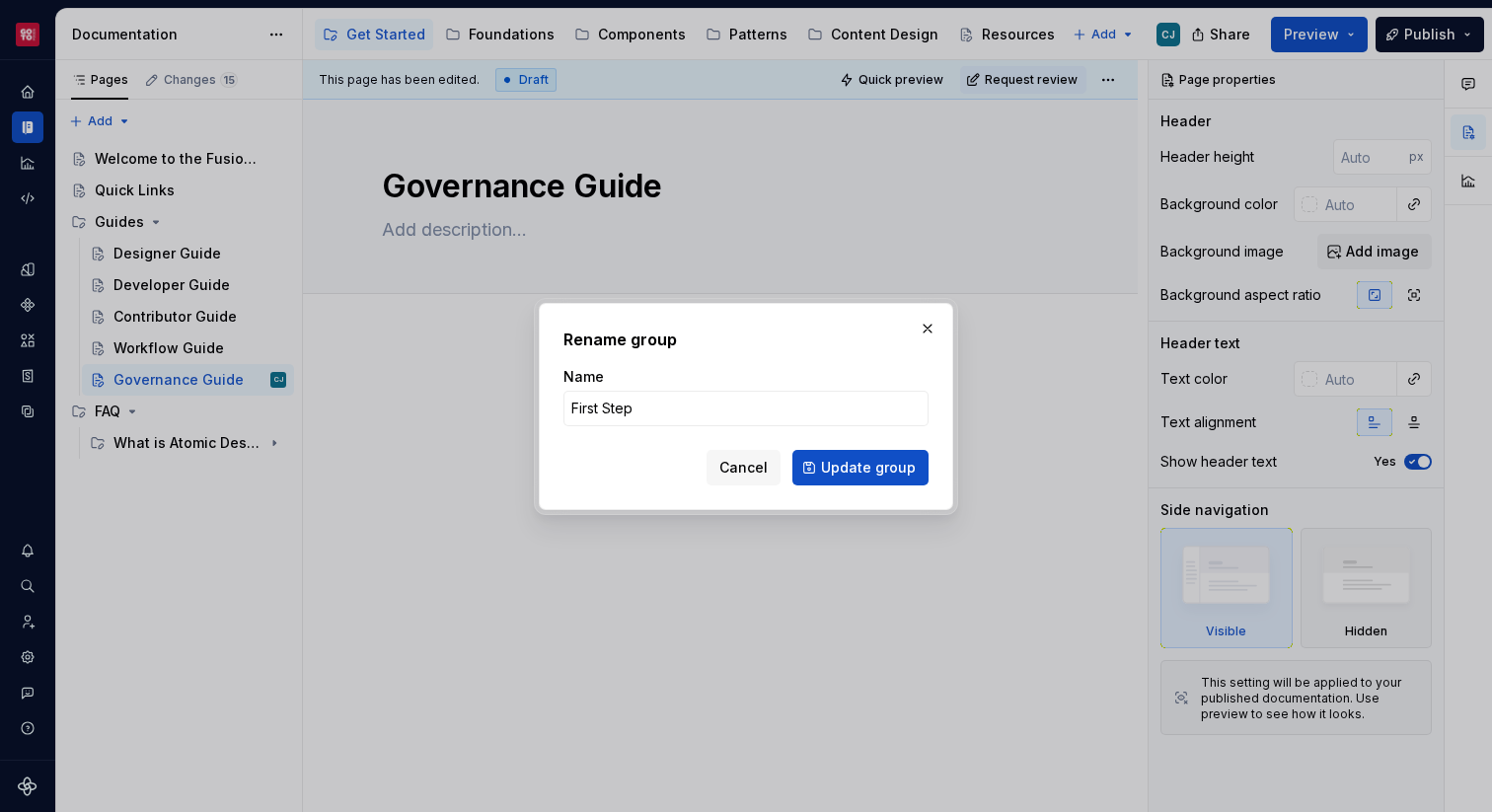
type input "First Steps"
click button "Update group" at bounding box center [860, 468] width 136 height 36
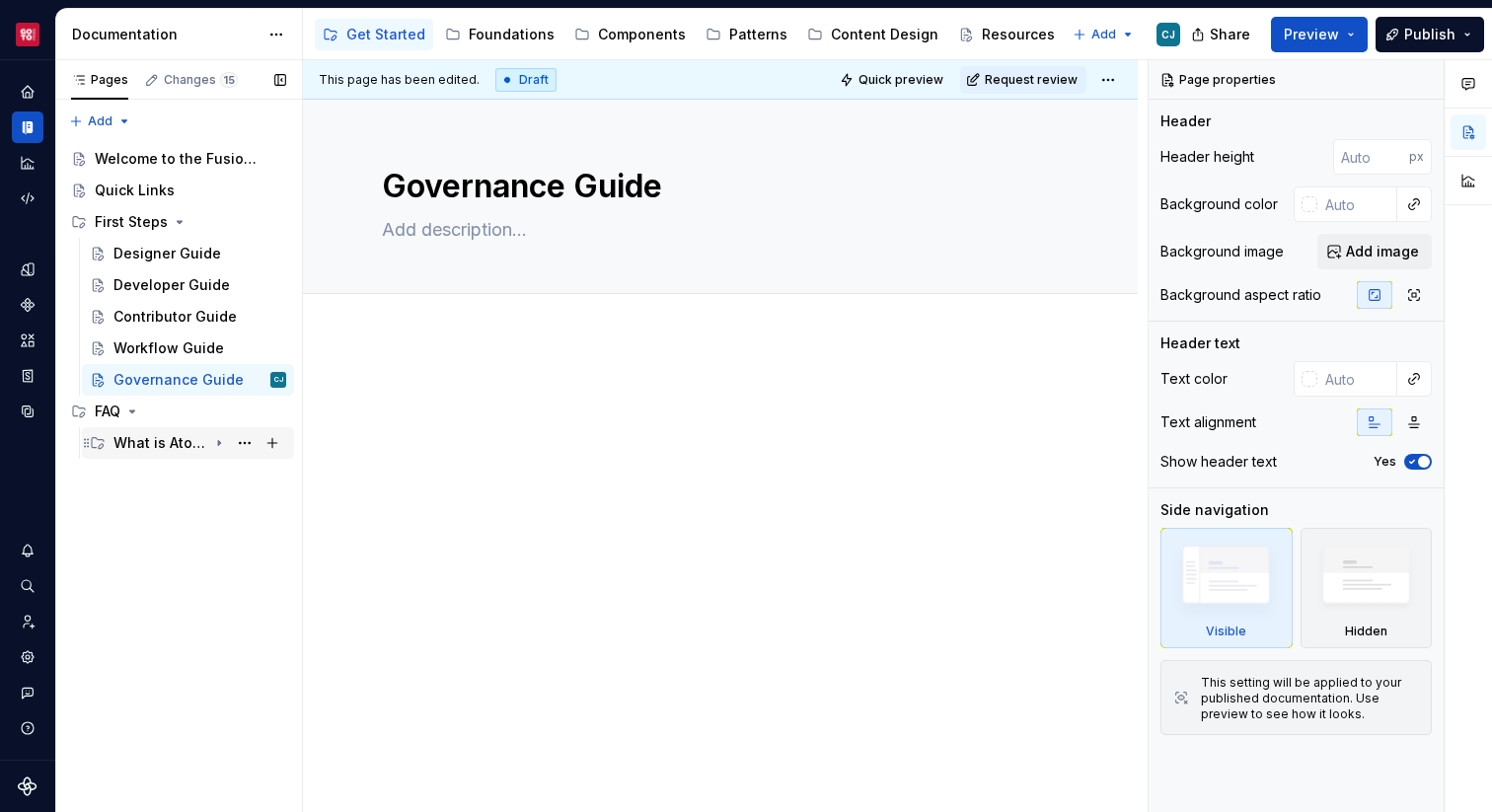
click at [211, 443] on icon "Page tree" at bounding box center [219, 443] width 16 height 16
click at [1303, 28] on span "Preview" at bounding box center [1311, 35] width 56 height 20
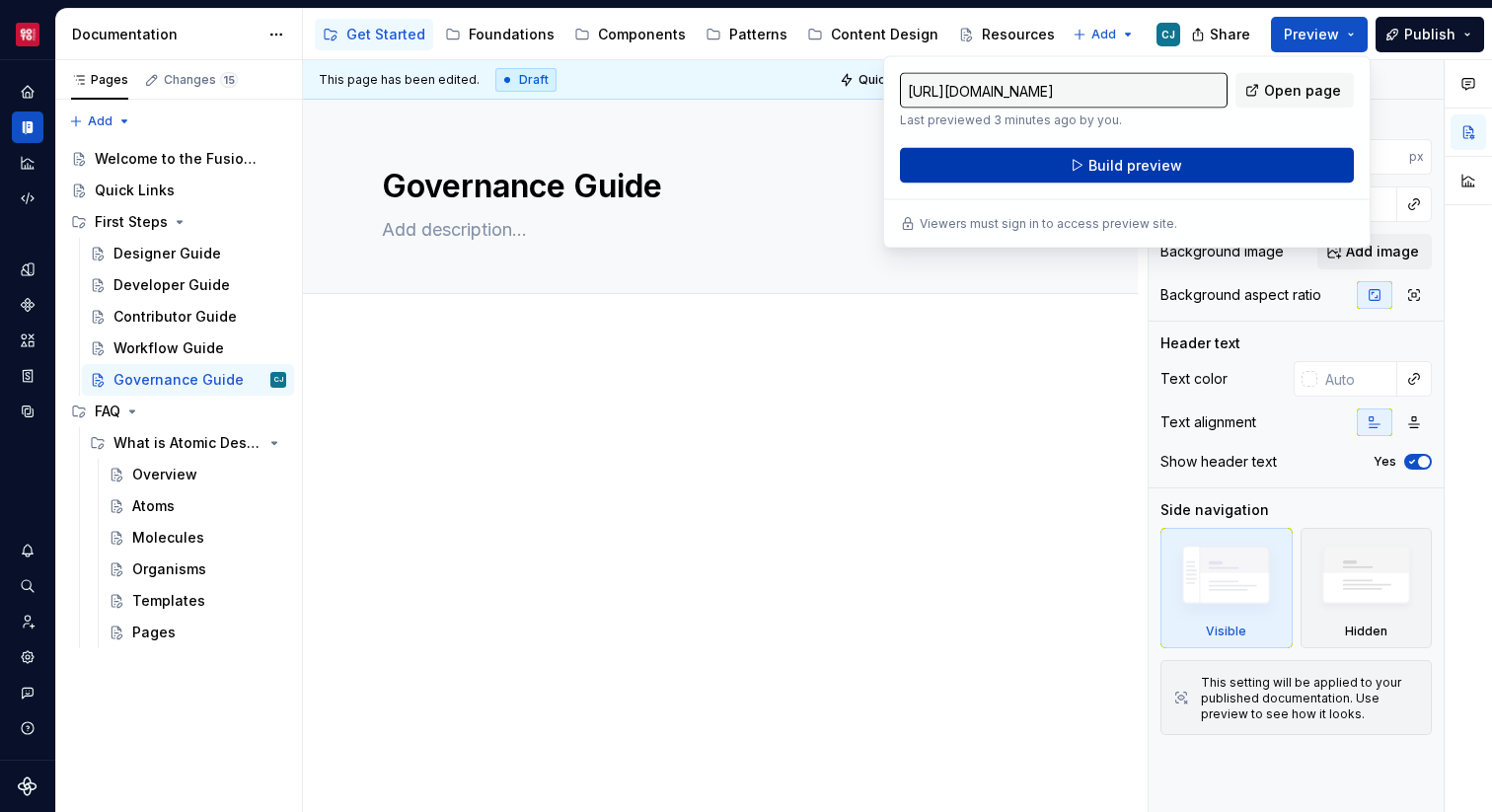
click at [1241, 163] on button "Build preview" at bounding box center [1127, 166] width 454 height 36
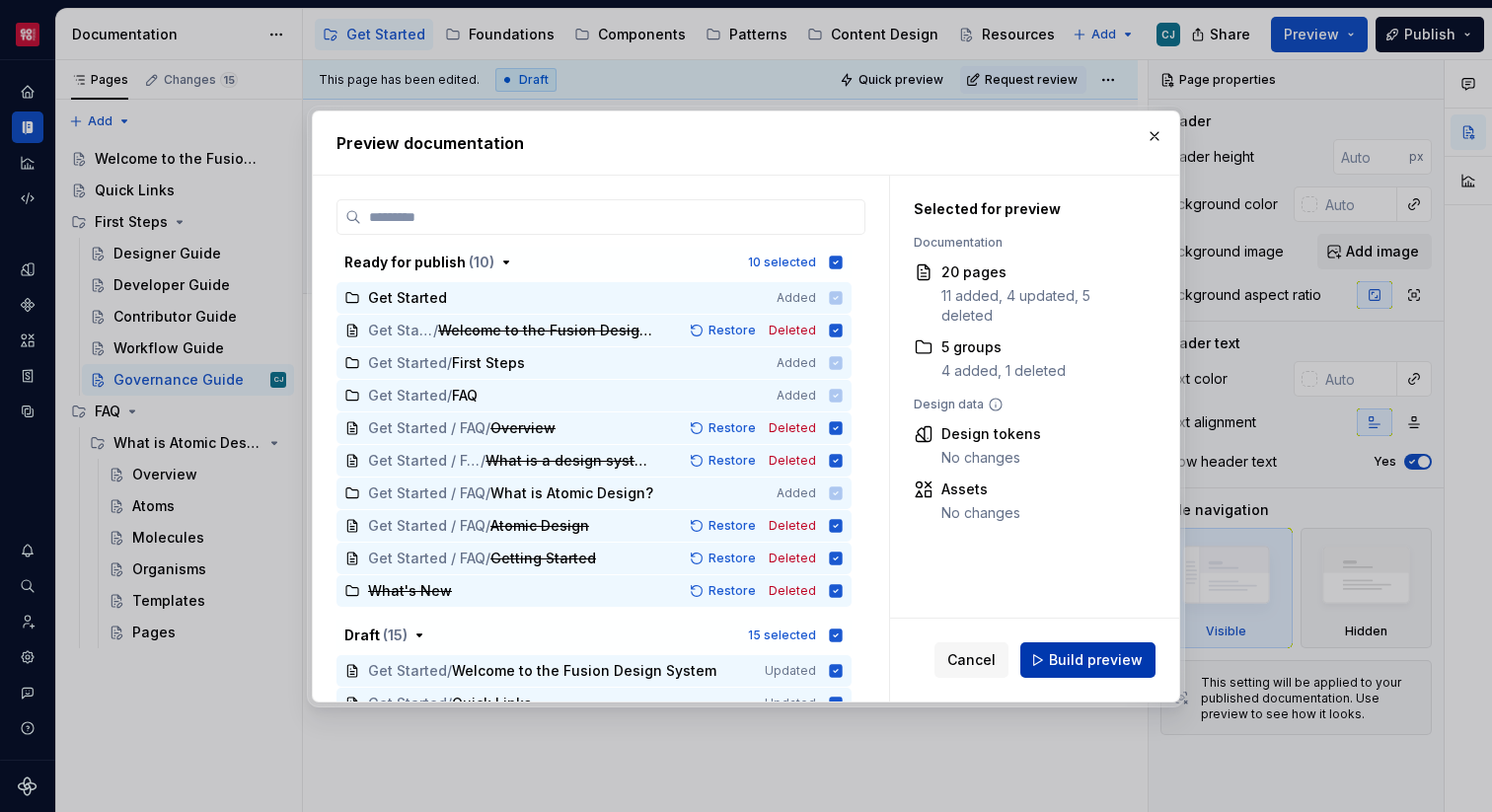
click at [1046, 653] on button "Build preview" at bounding box center [1088, 660] width 135 height 36
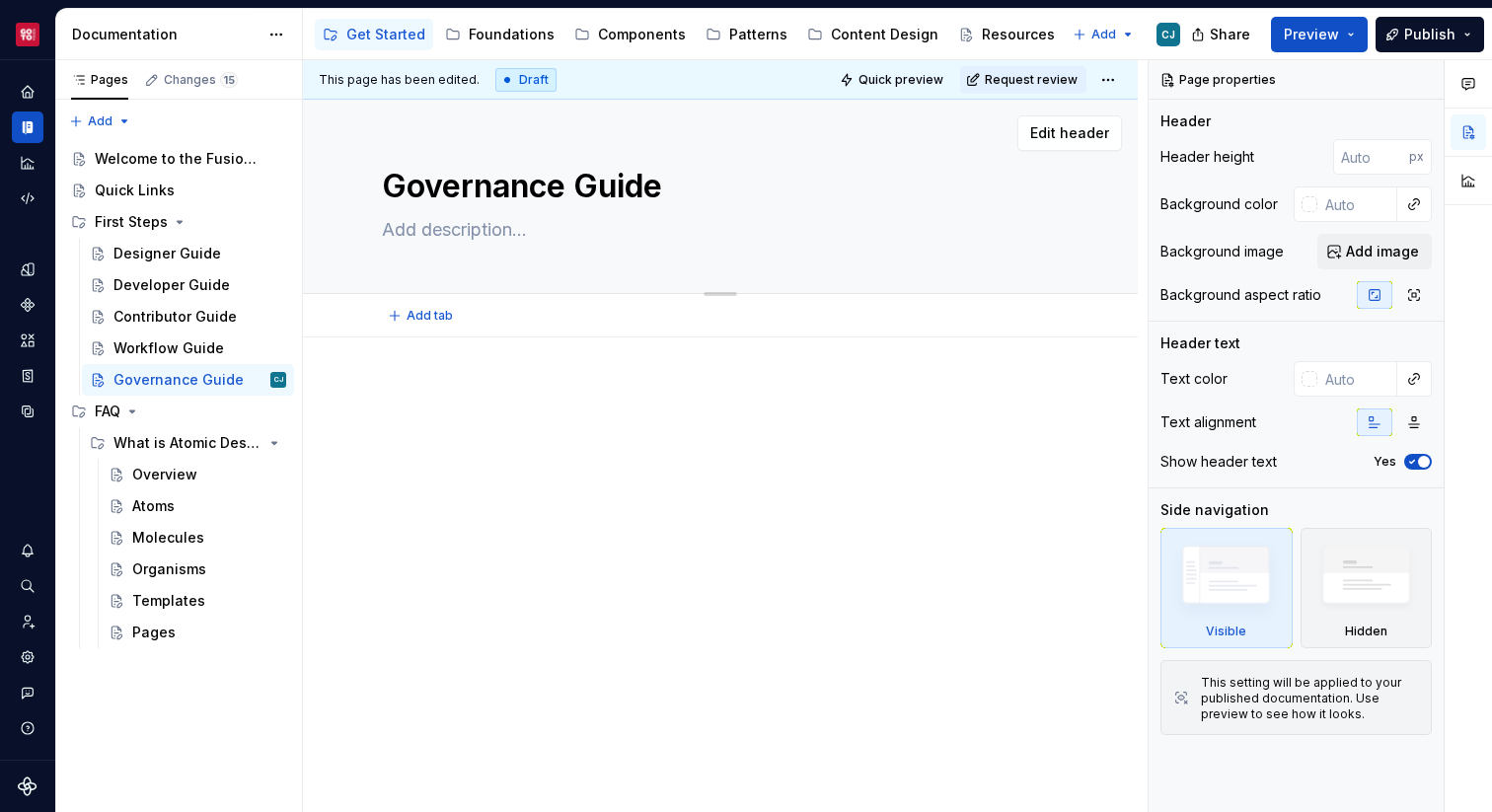
click at [440, 226] on textarea at bounding box center [716, 230] width 677 height 32
paste textarea "How updates are reviewed, approved, versioned, and communicated across brands."
type textarea "*"
type textarea "How updates are reviewed, approved, versioned, and communicated across brands."
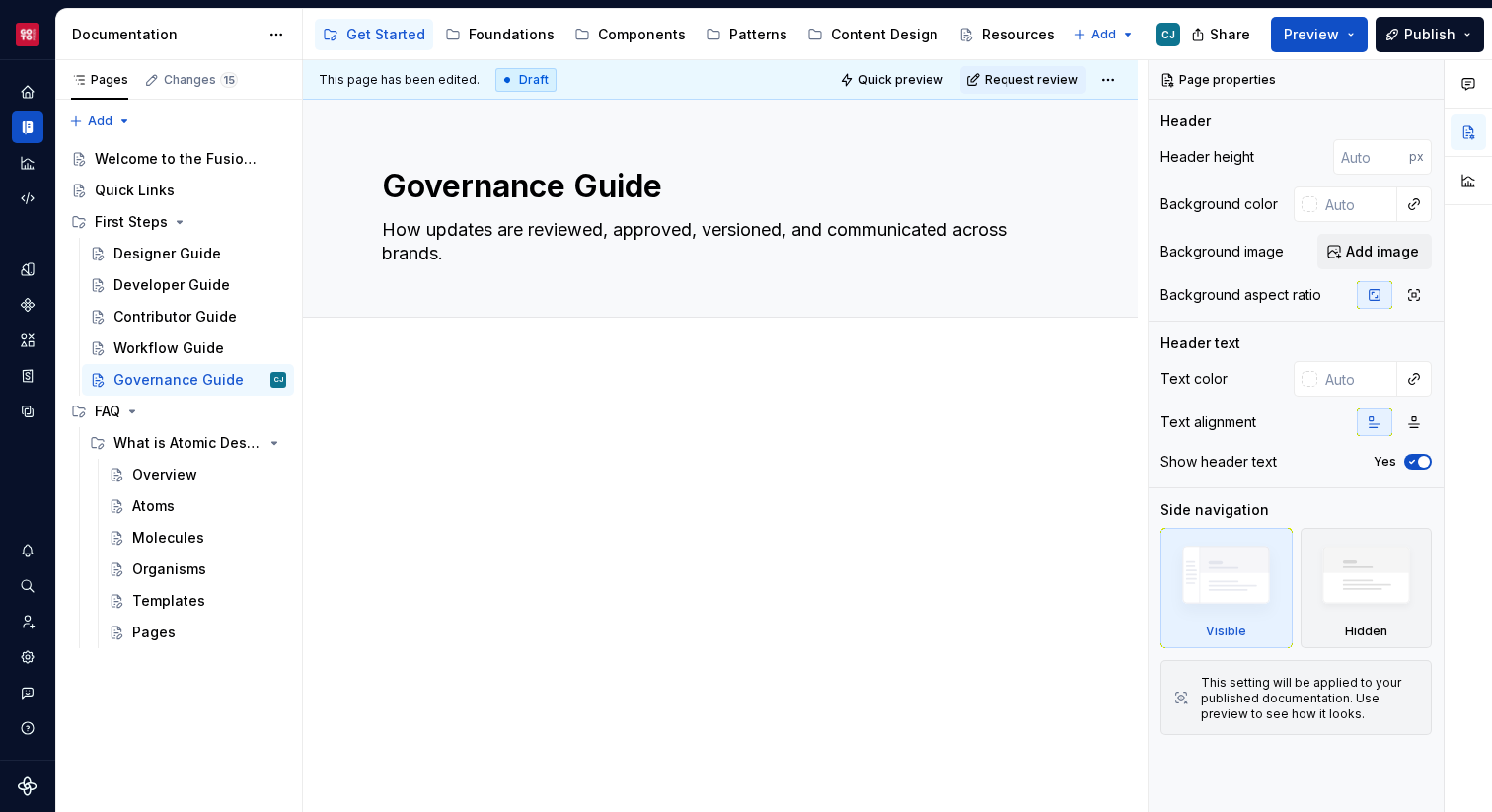
type textarea "*"
type textarea "How updates are reviewed, approved, versioned, and communicated across brands."
click at [177, 349] on div "Workflow Guide" at bounding box center [168, 348] width 110 height 20
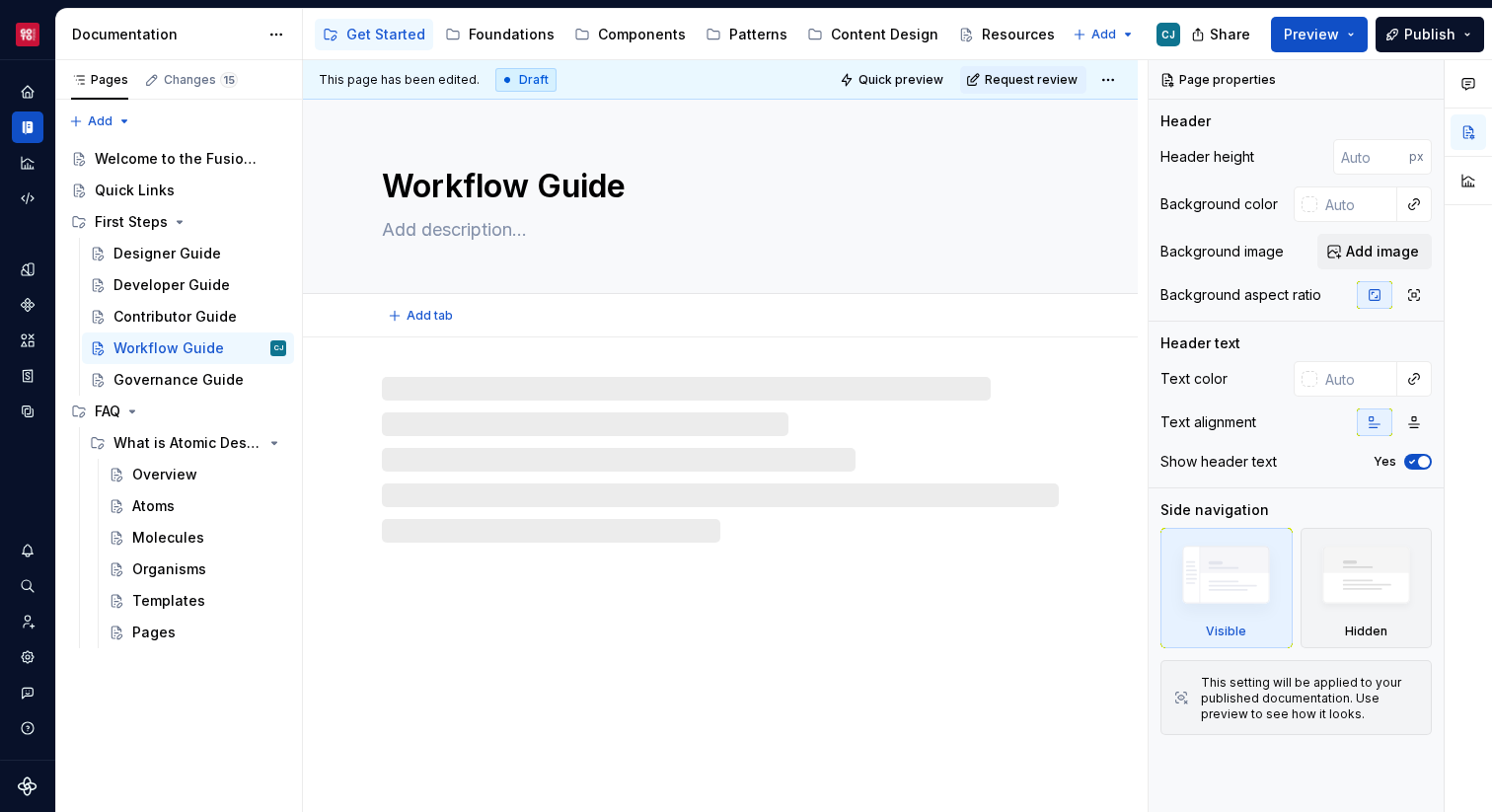
click at [424, 238] on textarea at bounding box center [716, 230] width 677 height 32
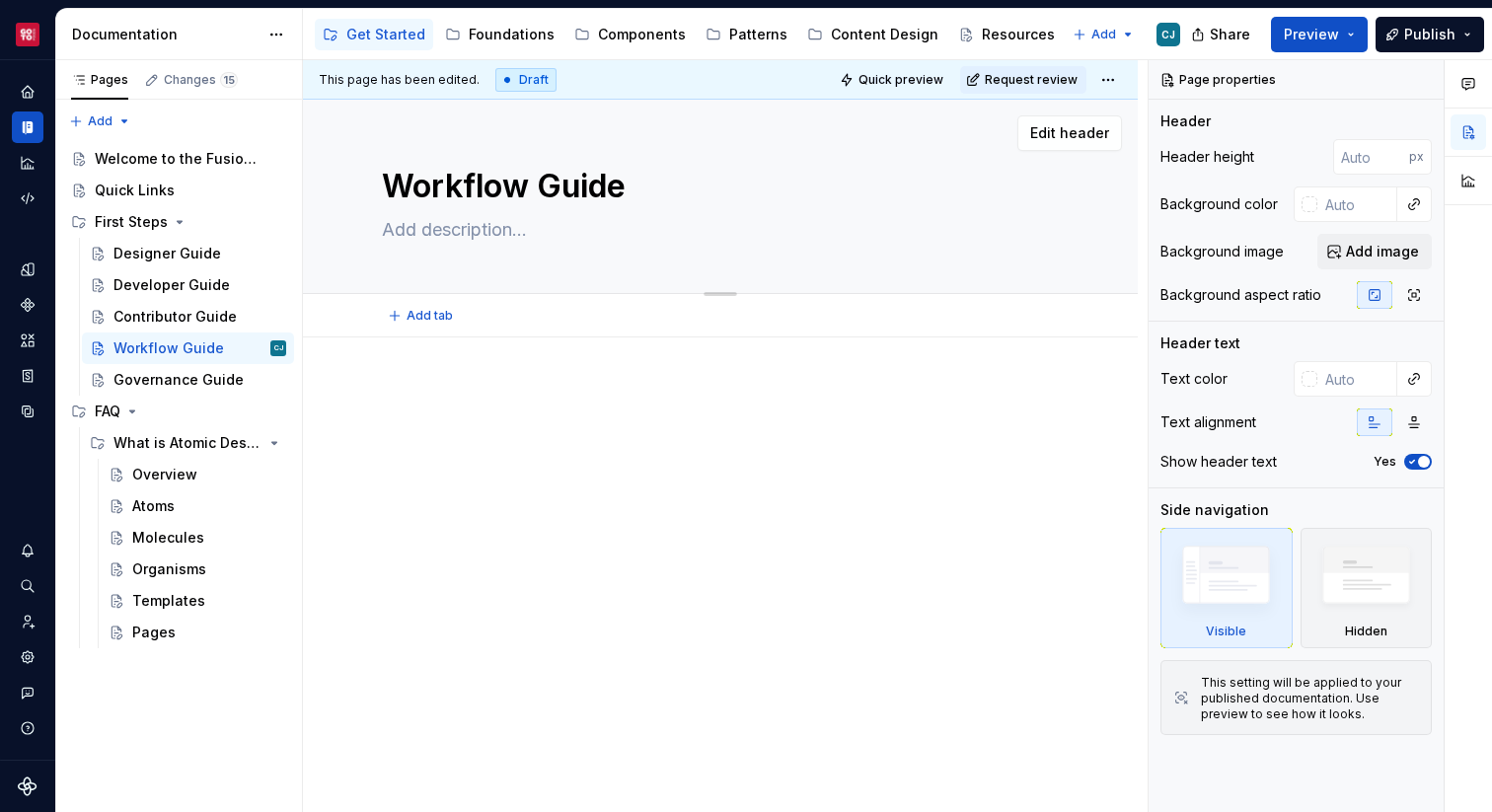
click at [425, 226] on textarea at bounding box center [716, 230] width 677 height 32
click at [426, 225] on textarea at bounding box center [716, 230] width 677 height 32
paste textarea "Best practices for collaboration between designers and developers (naming, anno…"
type textarea "*"
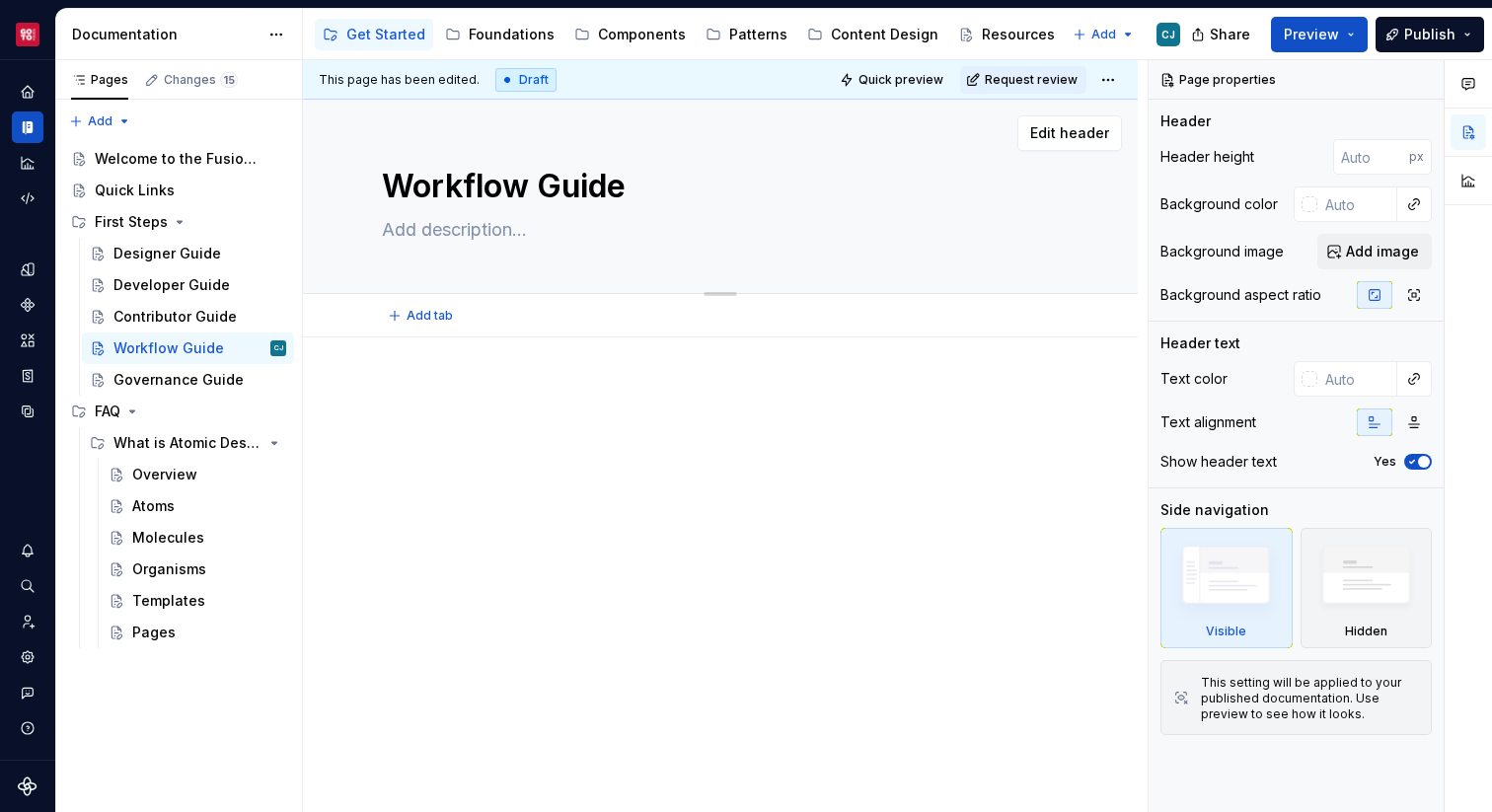
type textarea "Best practices for collaboration between designers and developers (naming, anno…"
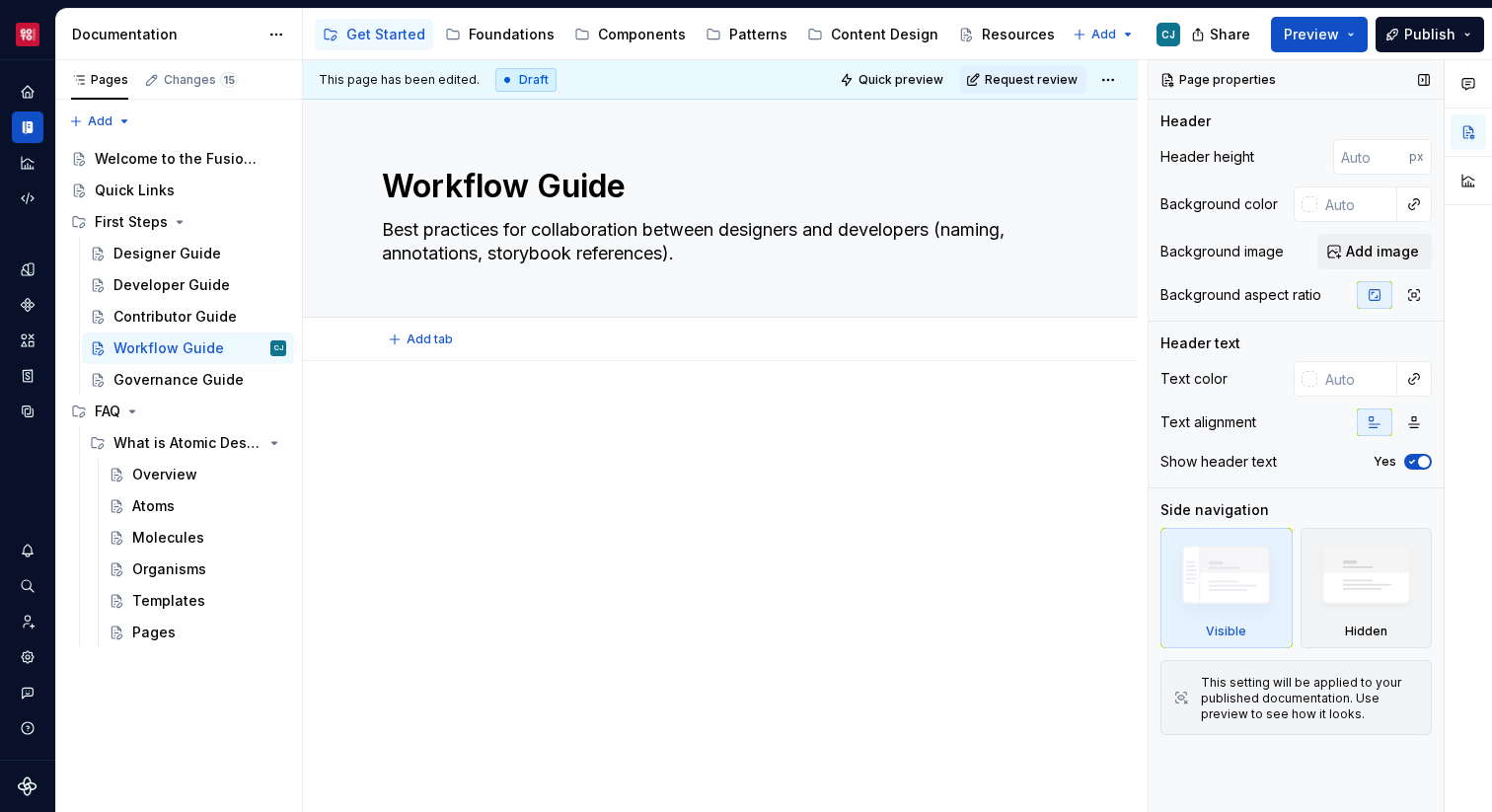
type textarea "*"
type textarea "Best practices for collaboration between designers and developers (naming, anno…"
click at [154, 315] on div "Contributor Guide" at bounding box center [170, 316] width 113 height 20
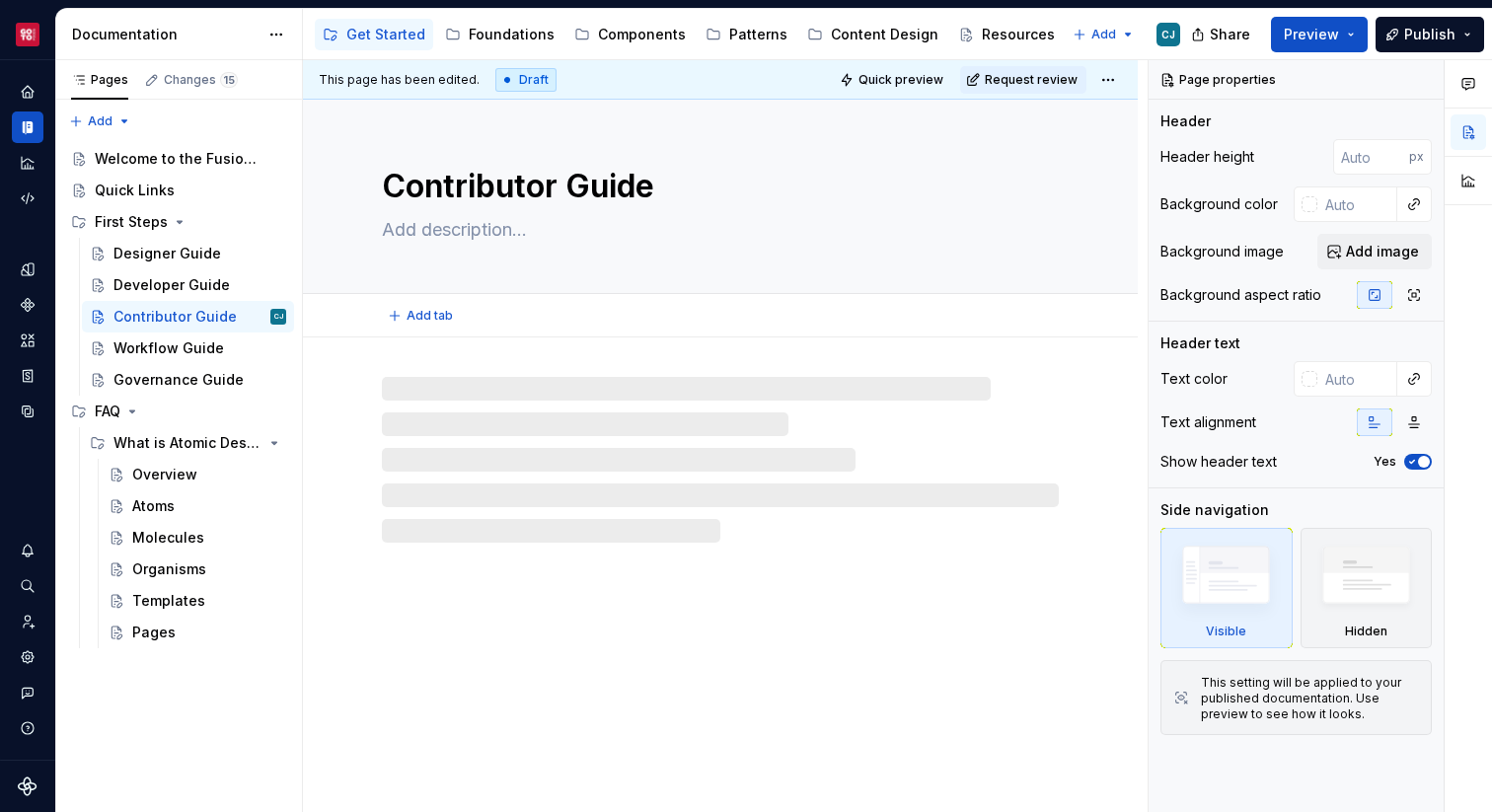
click at [456, 225] on textarea at bounding box center [716, 230] width 677 height 32
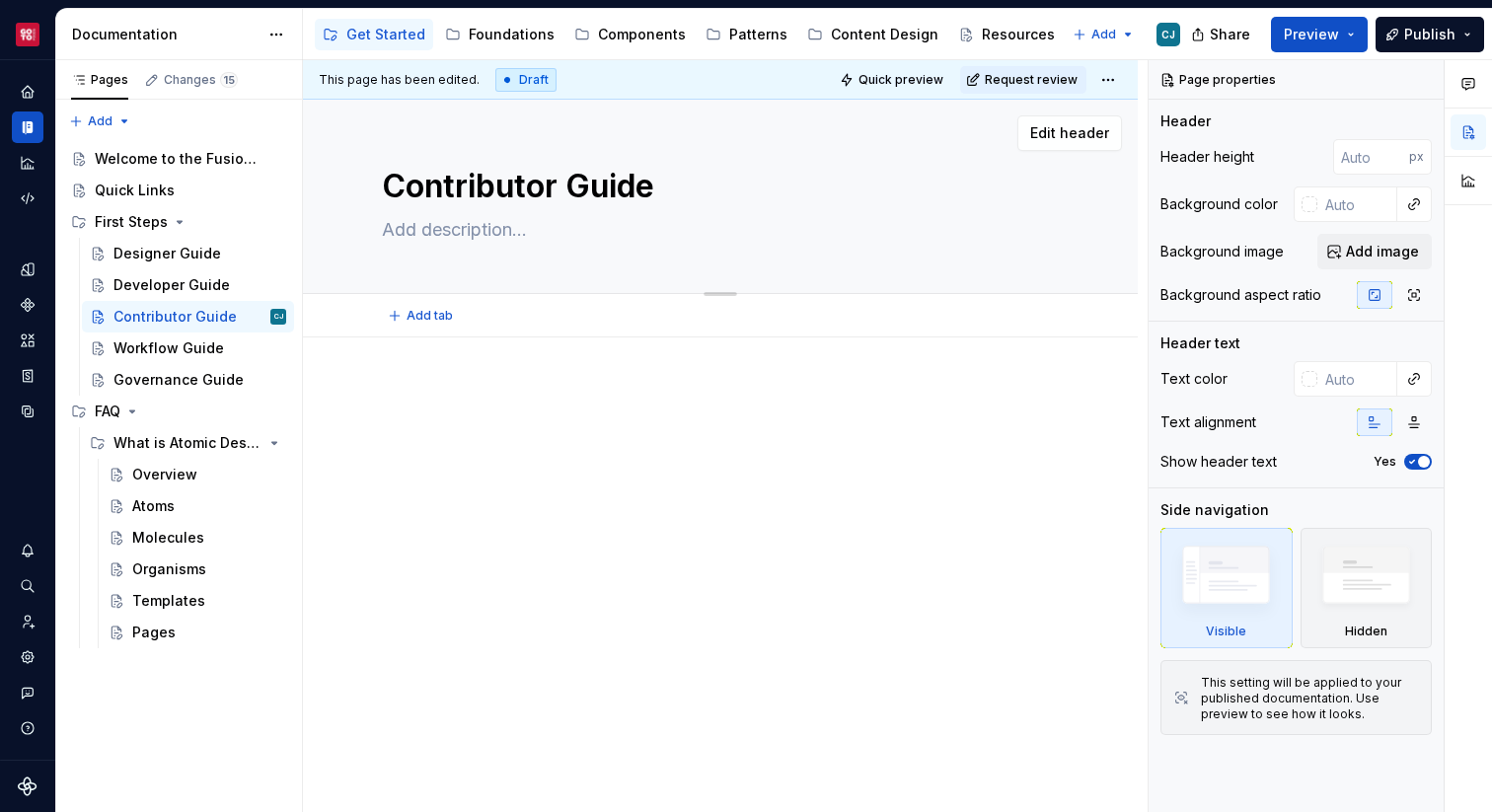
click at [456, 225] on textarea at bounding box center [716, 230] width 677 height 32
paste textarea "How to propose changes, add new tokens/components, follow contribution standard…"
type textarea "*"
type textarea "How to propose changes, add new tokens/components, follow contribution standard…"
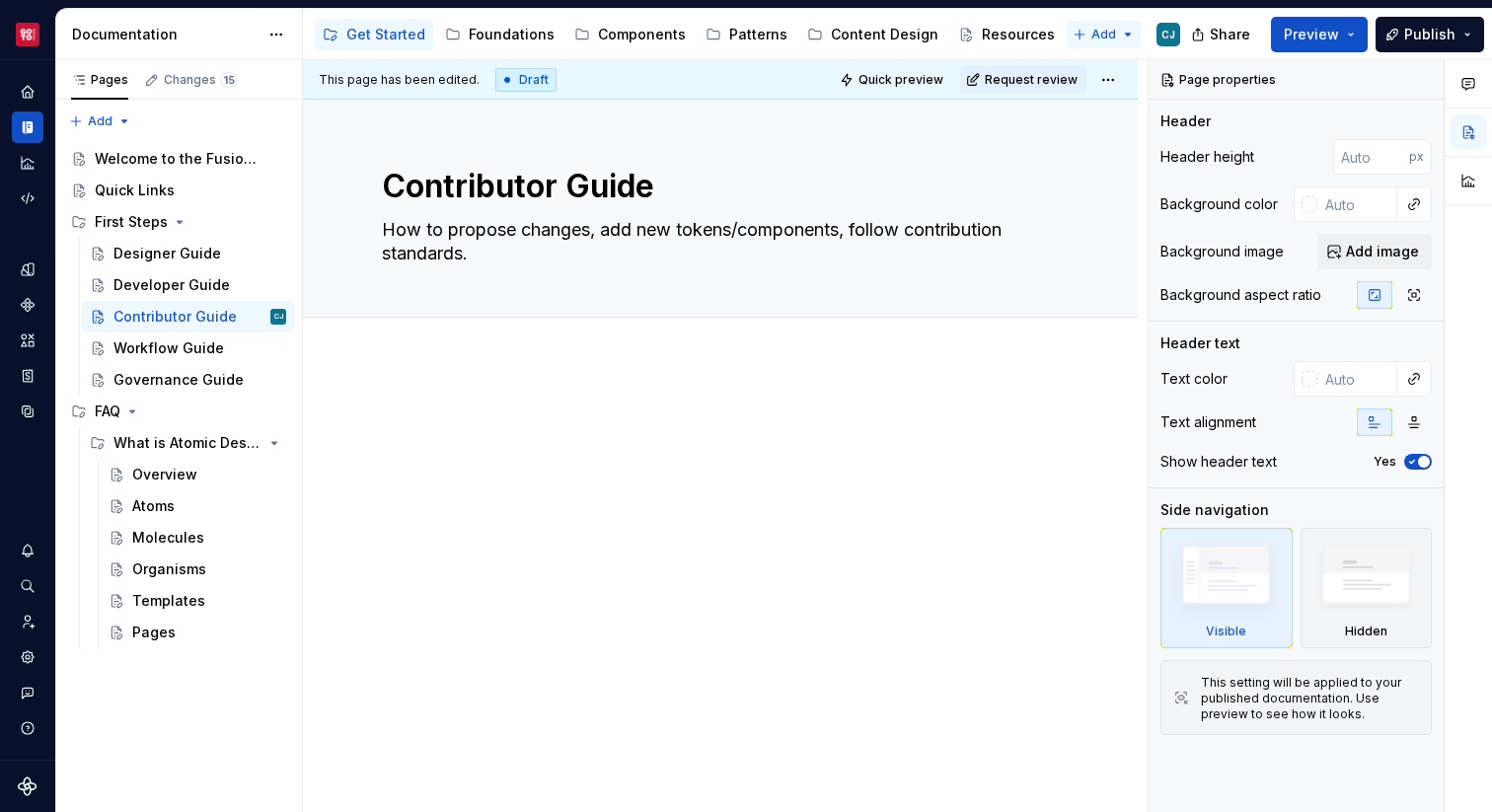
type textarea "*"
type textarea "How to propose changes, add new tokens/components, follow contribution standard…"
click at [198, 283] on div "Developer Guide" at bounding box center [170, 286] width 113 height 20
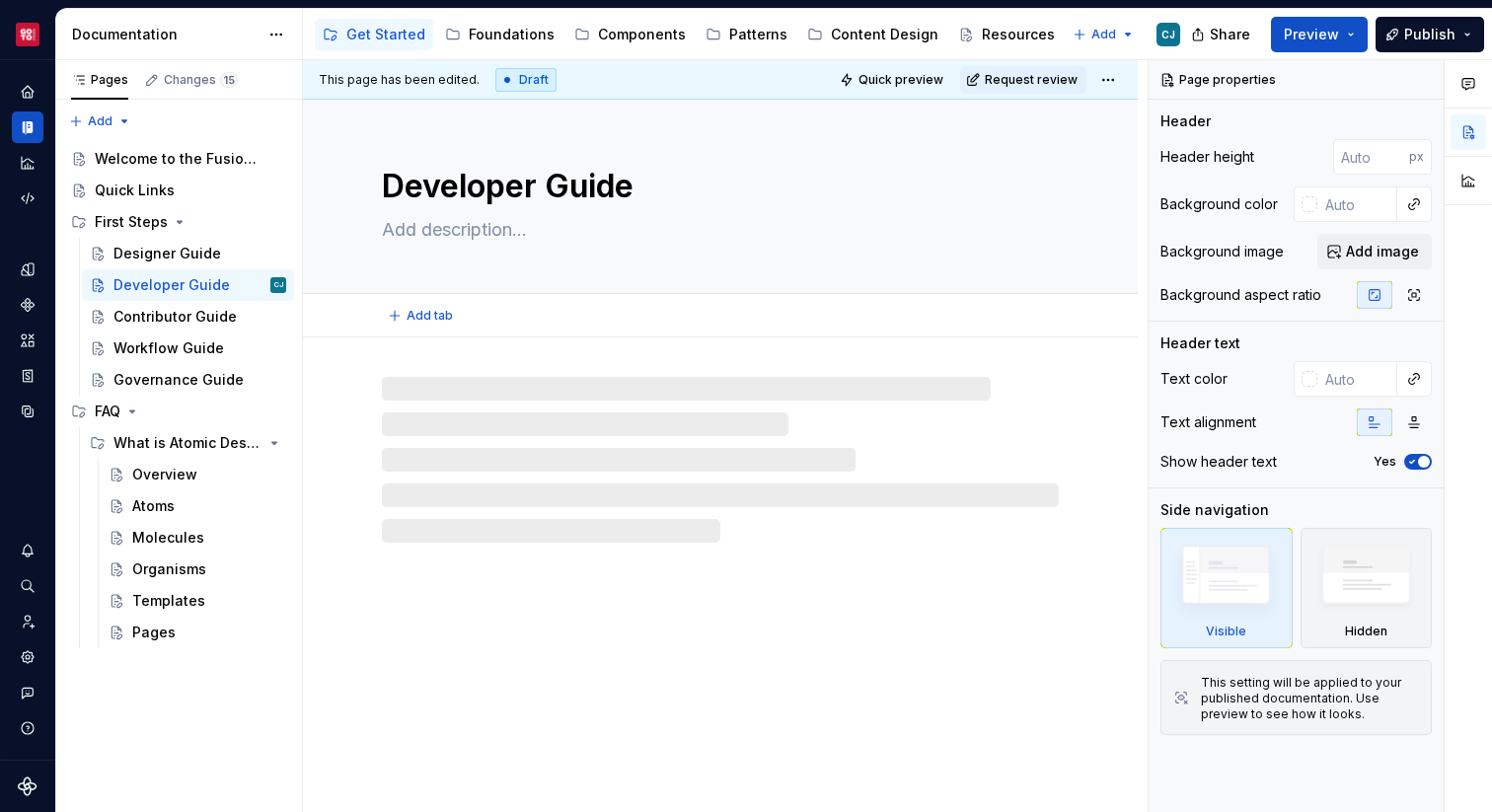
click at [448, 231] on textarea at bounding box center [716, 230] width 677 height 32
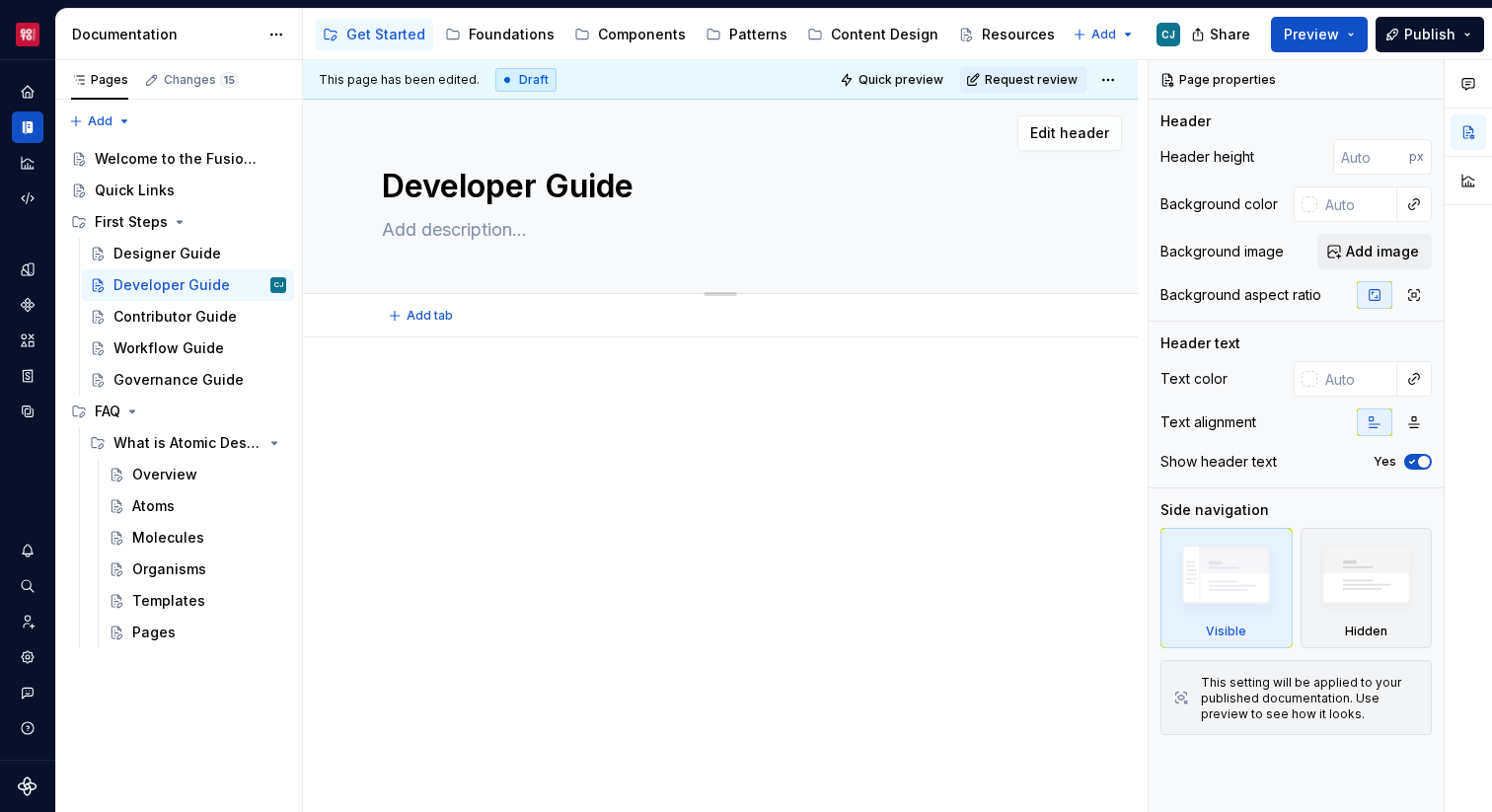
click at [447, 228] on textarea at bounding box center [716, 230] width 677 height 32
paste textarea "Install gx-web, consume tokens, implement components."
type textarea "*"
type textarea "Install gx-web, consume tokens, implement components."
click at [386, 230] on textarea "Install gx-web, consume tokens, implement components." at bounding box center [716, 230] width 677 height 32
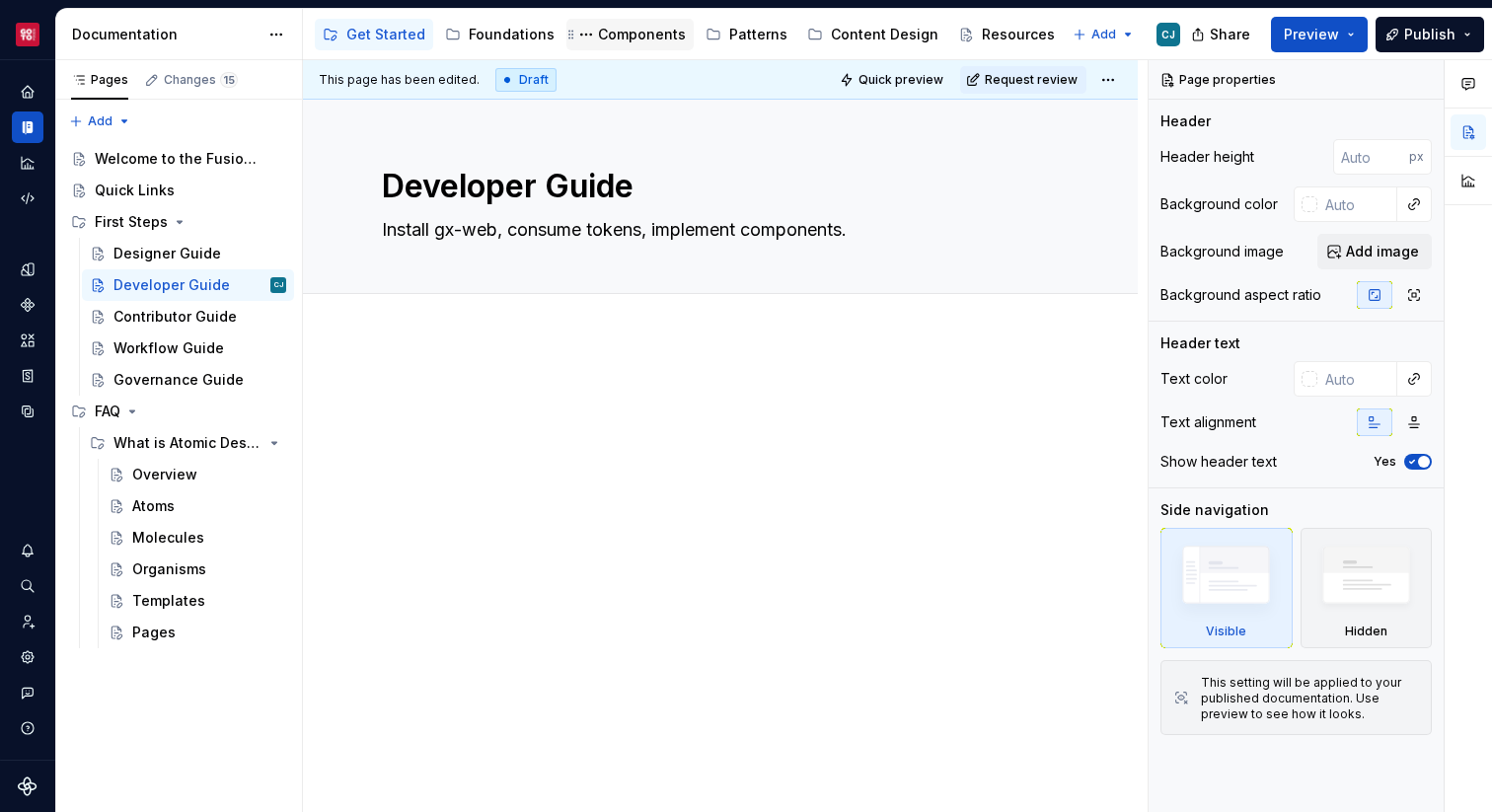
type textarea "*"
type textarea "Install gx-web, consume tokens, implement components."
click at [437, 233] on textarea "Install gx-web, consume tokens, implement components." at bounding box center [716, 230] width 677 height 32
click at [495, 229] on textarea "Install gx-web, consume tokens, implement components." at bounding box center [716, 230] width 677 height 32
type textarea "*"
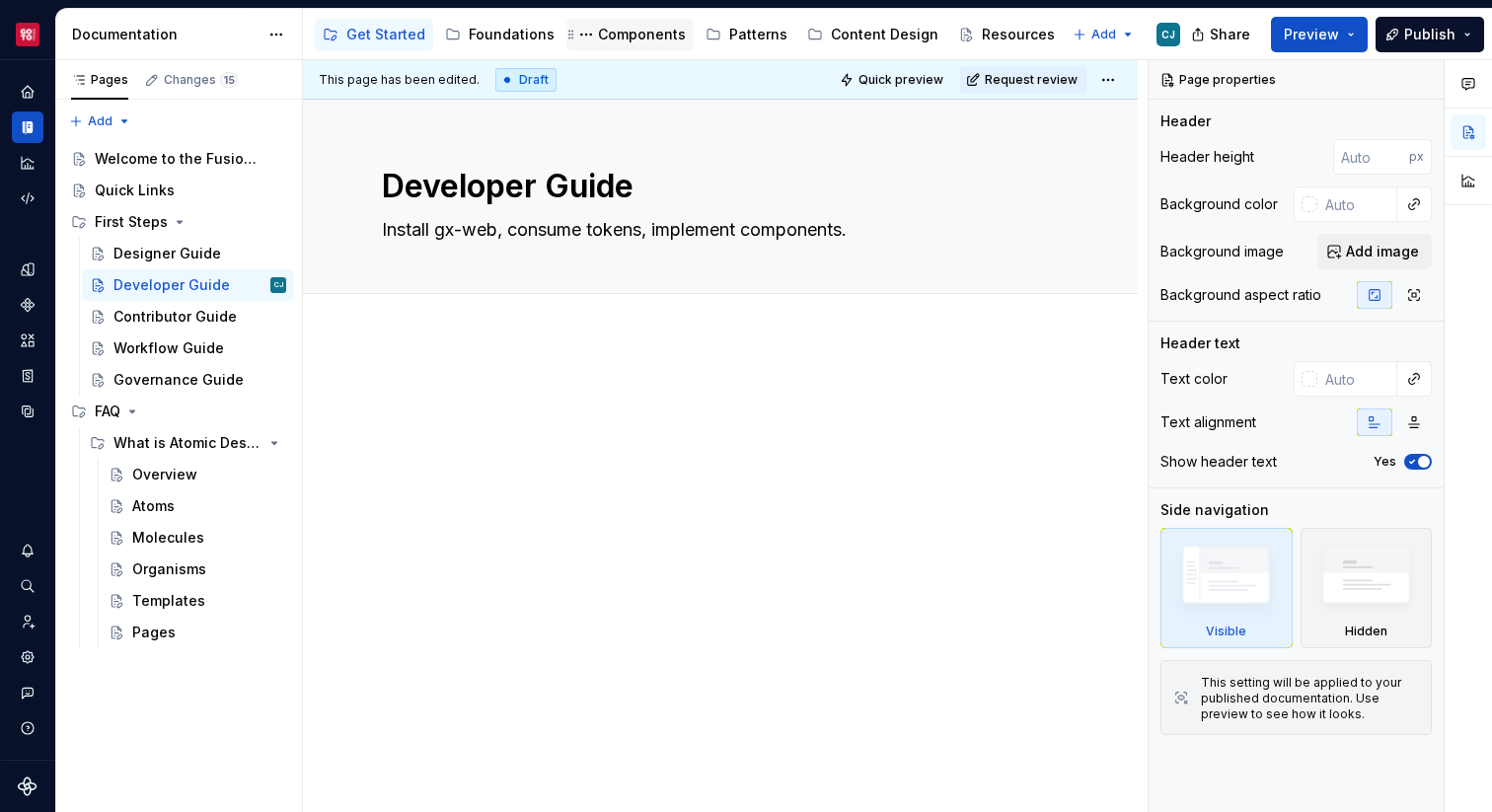
type textarea "Install , consume tokens, implement components."
type textarea "*"
type textarea "Install, consume tokens, implement components."
type textarea "*"
type textarea "Install , consume tokens, implement components."
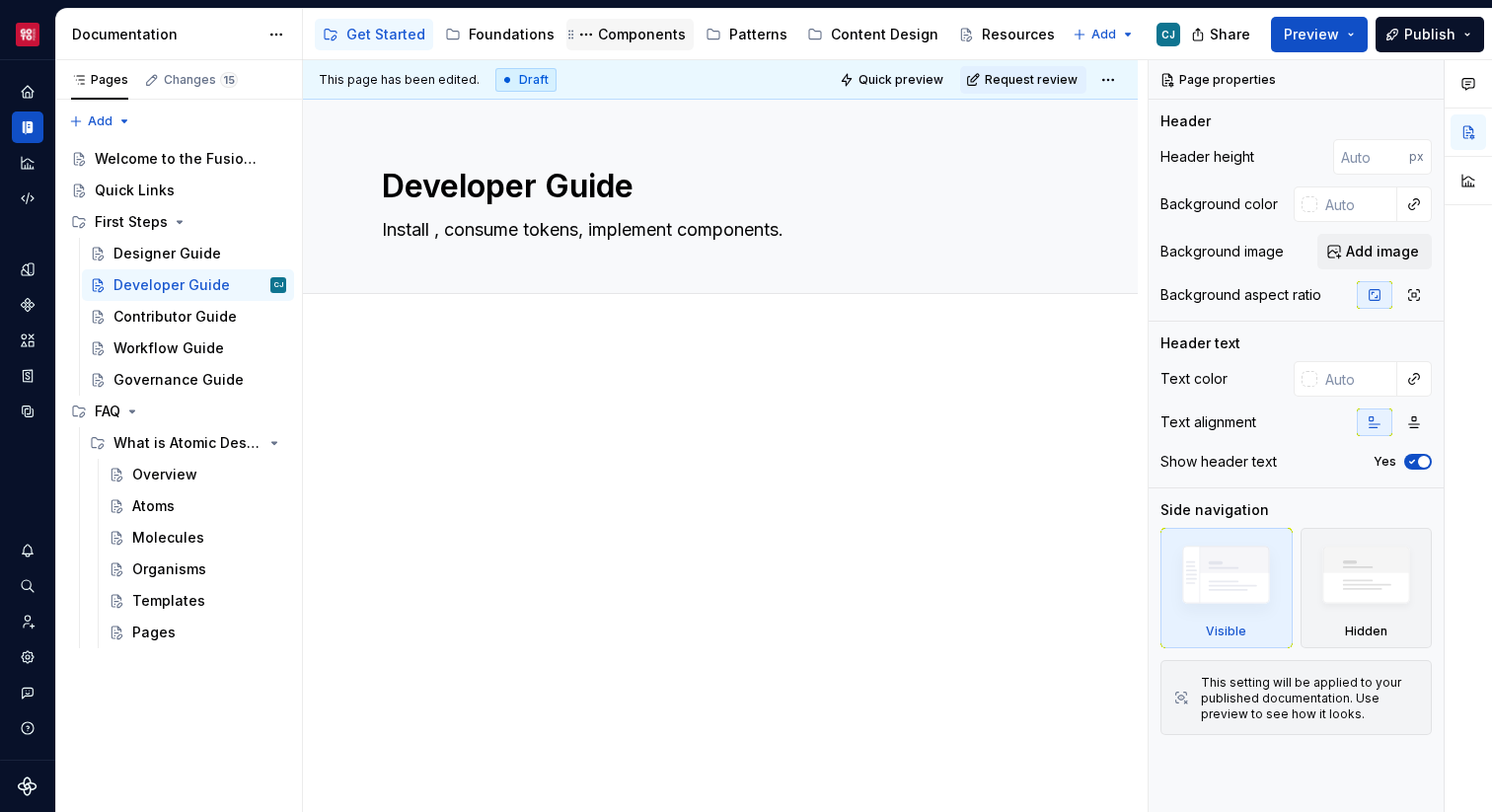
type textarea "*"
type textarea "Install gx-web, consume tokens, implement components."
type textarea "*"
type textarea "Install , consume tokens, implement components."
type textarea "*"
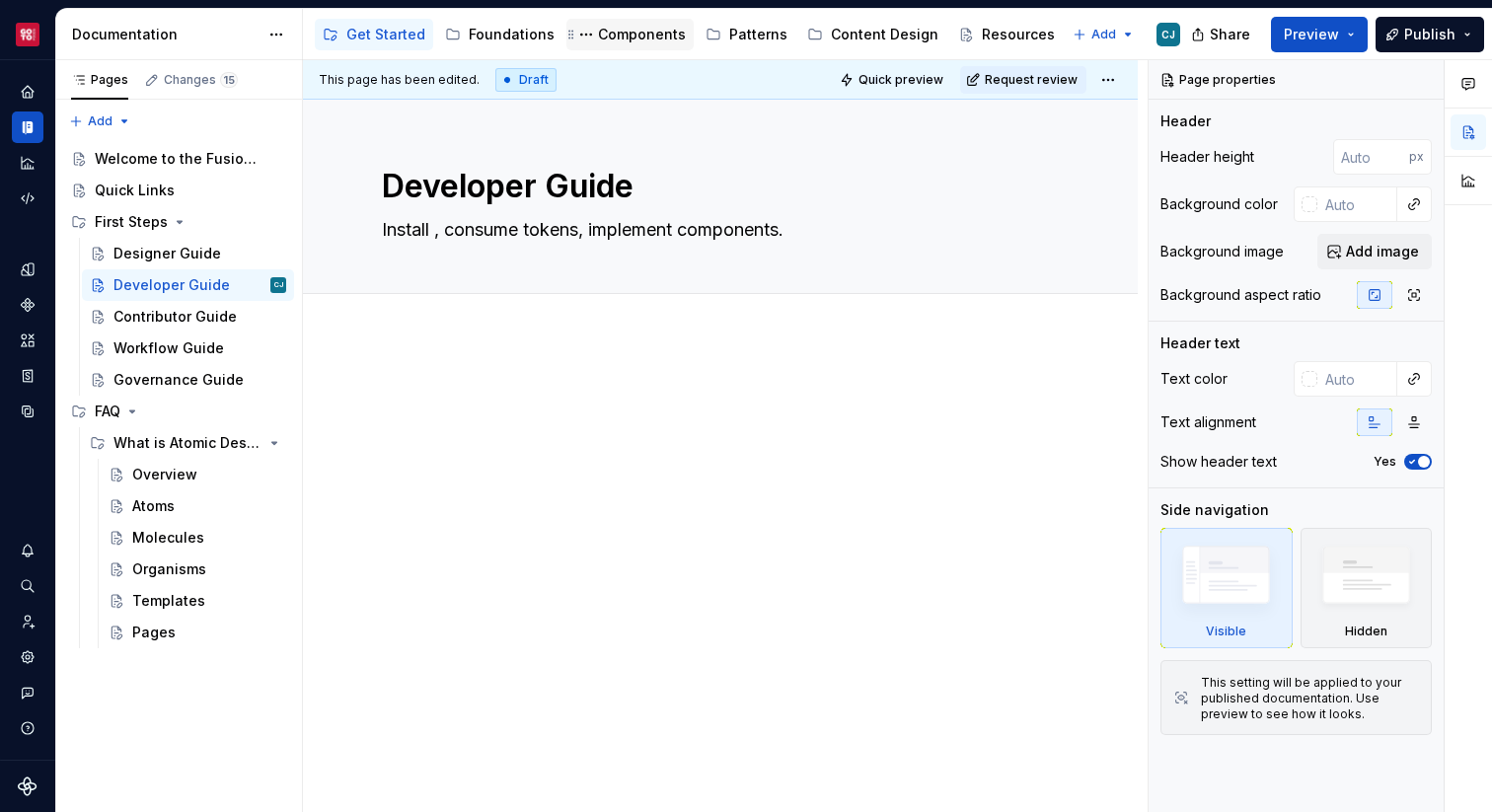
type textarea "Install, consume tokens, implement components."
type textarea "*"
type textarea "Installa, consume tokens, implement components."
type textarea "*"
type textarea "Installat, consume tokens, implement components."
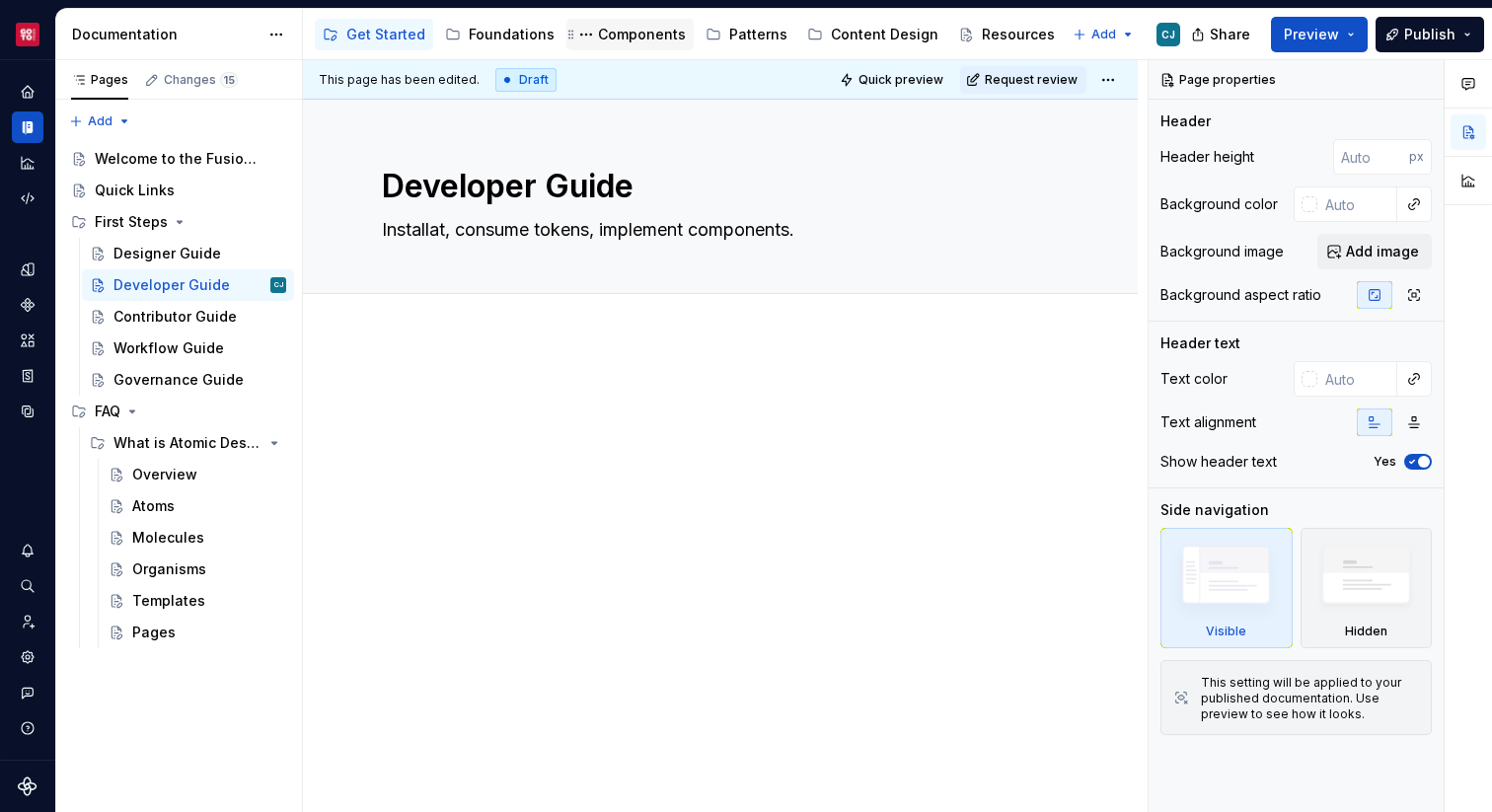
type textarea "*"
type textarea "Installati, consume tokens, implement components."
type textarea "*"
type textarea "Installatio, consume tokens, implement components."
type textarea "*"
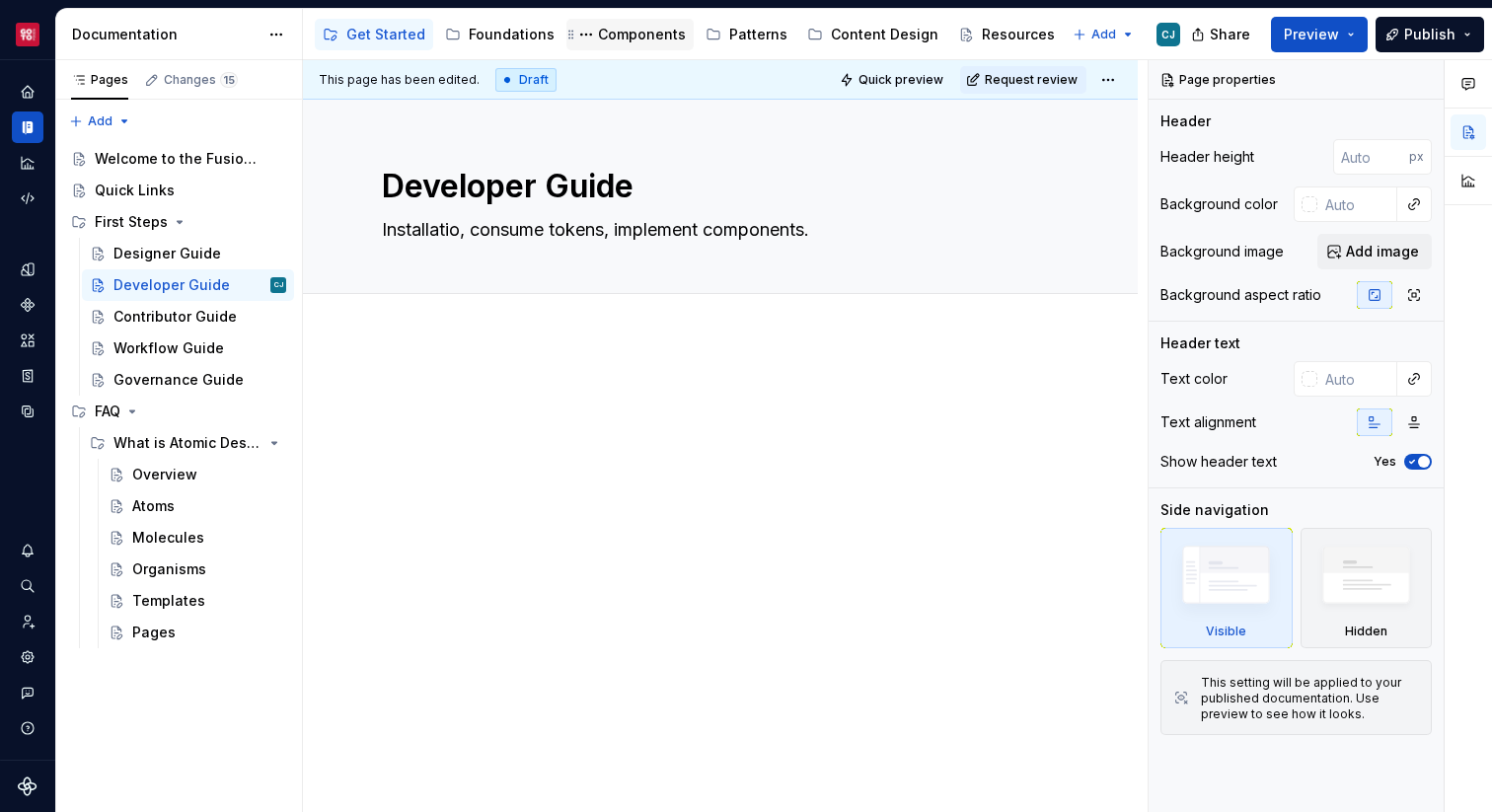
type textarea "Installation, consume tokens, implement components."
type textarea "*"
type textarea "Installatio, consume tokens, implement components."
type textarea "*"
type textarea "Installati, consume tokens, implement components."
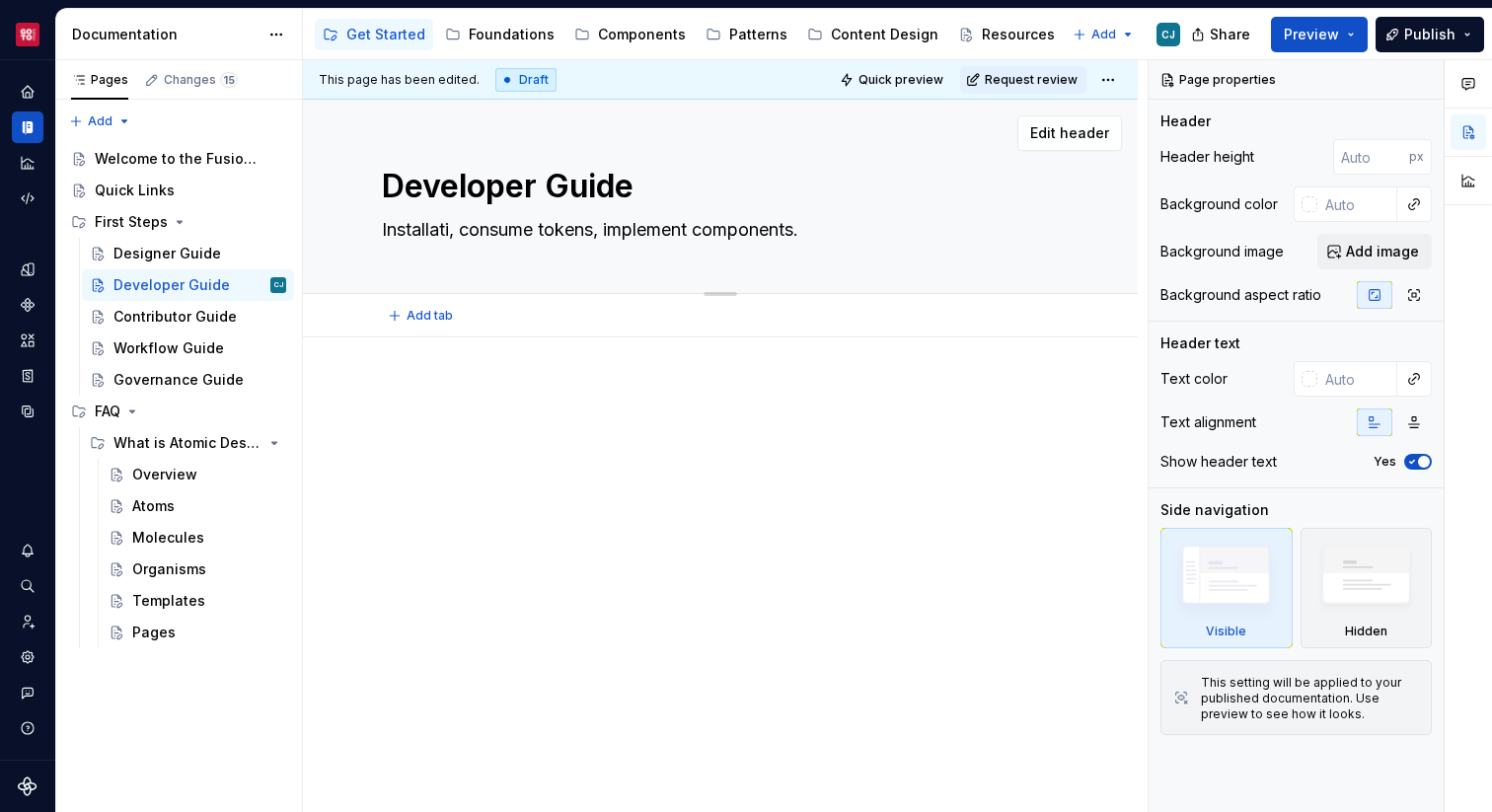
type textarea "*"
type textarea "Installat, consume tokens, implement components."
type textarea "*"
type textarea "Installa, consume tokens, implement components."
type textarea "*"
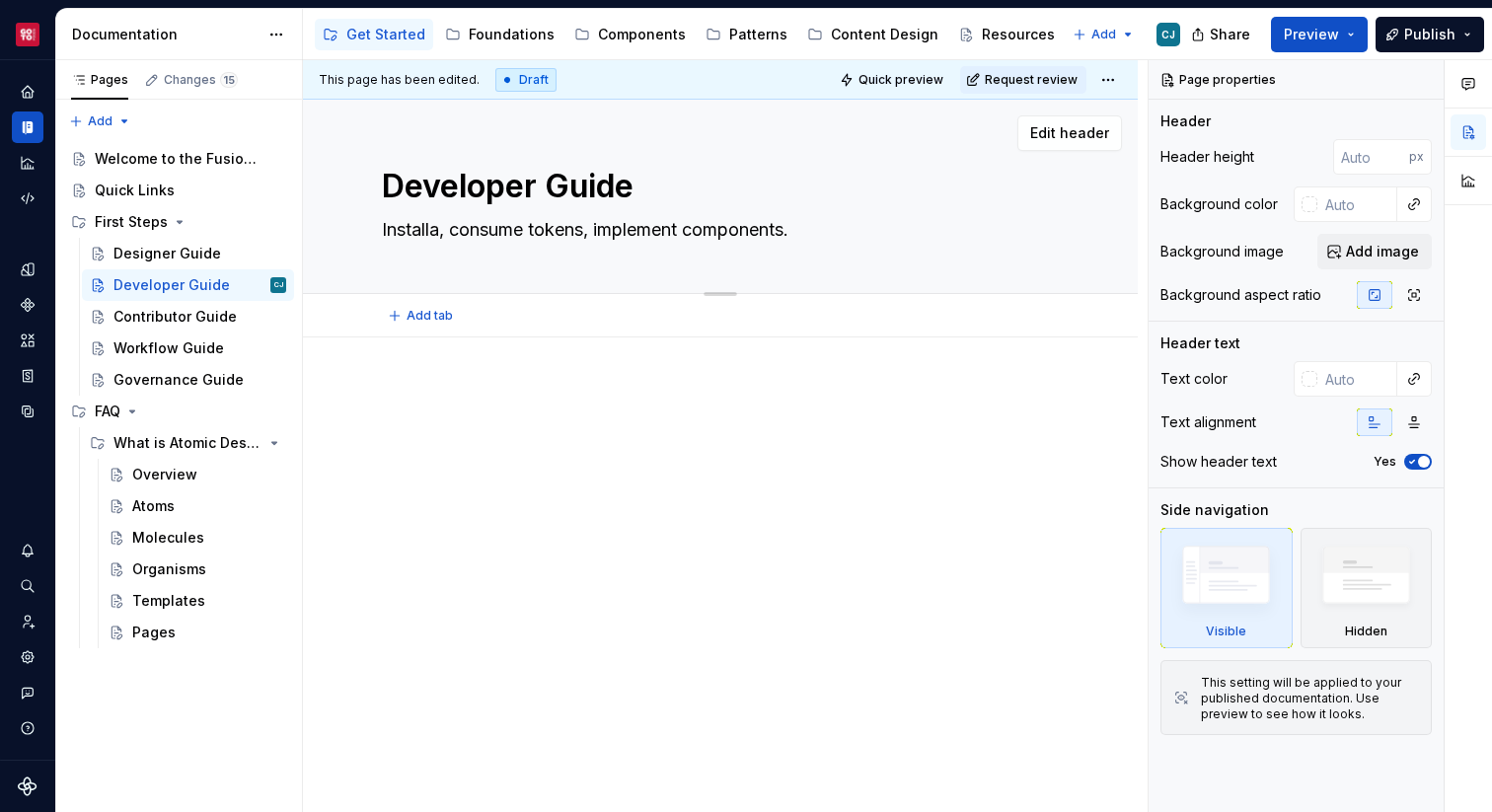
type textarea "Install, consume tokens, implement components."
type textarea "*"
type textarea "Install , consume tokens, implement components."
type textarea "*"
type textarea "Install gx-web, consume tokens, implement components."
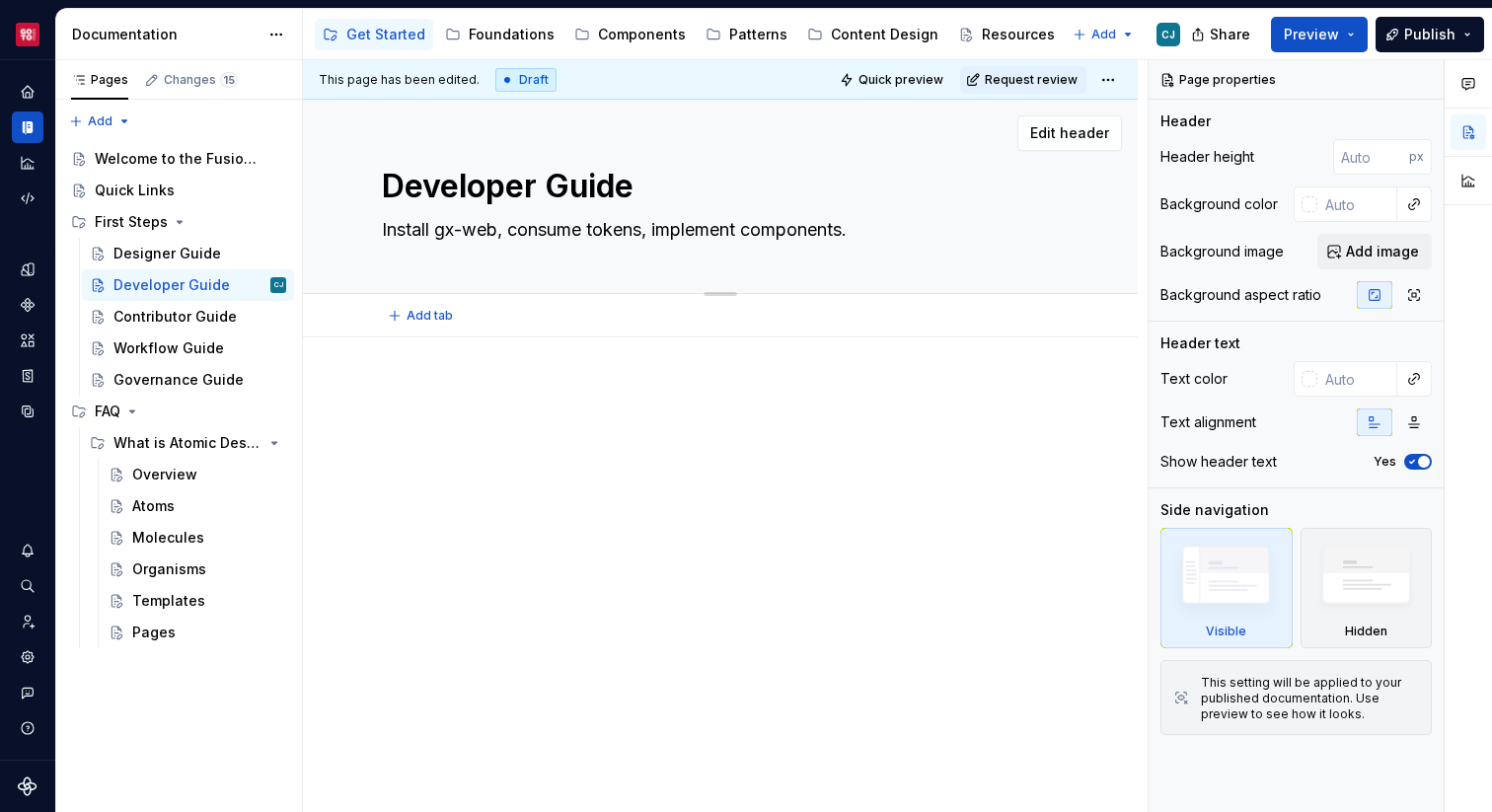
type textarea "*"
type textarea "Install gx-web, consume tokens, implement components."
click at [500, 266] on div "Developer Guide Install gx-web, consume tokens, implement components." at bounding box center [720, 195] width 677 height 193
click at [467, 233] on textarea "Install gx-web, consume tokens, implement components." at bounding box center [716, 230] width 677 height 32
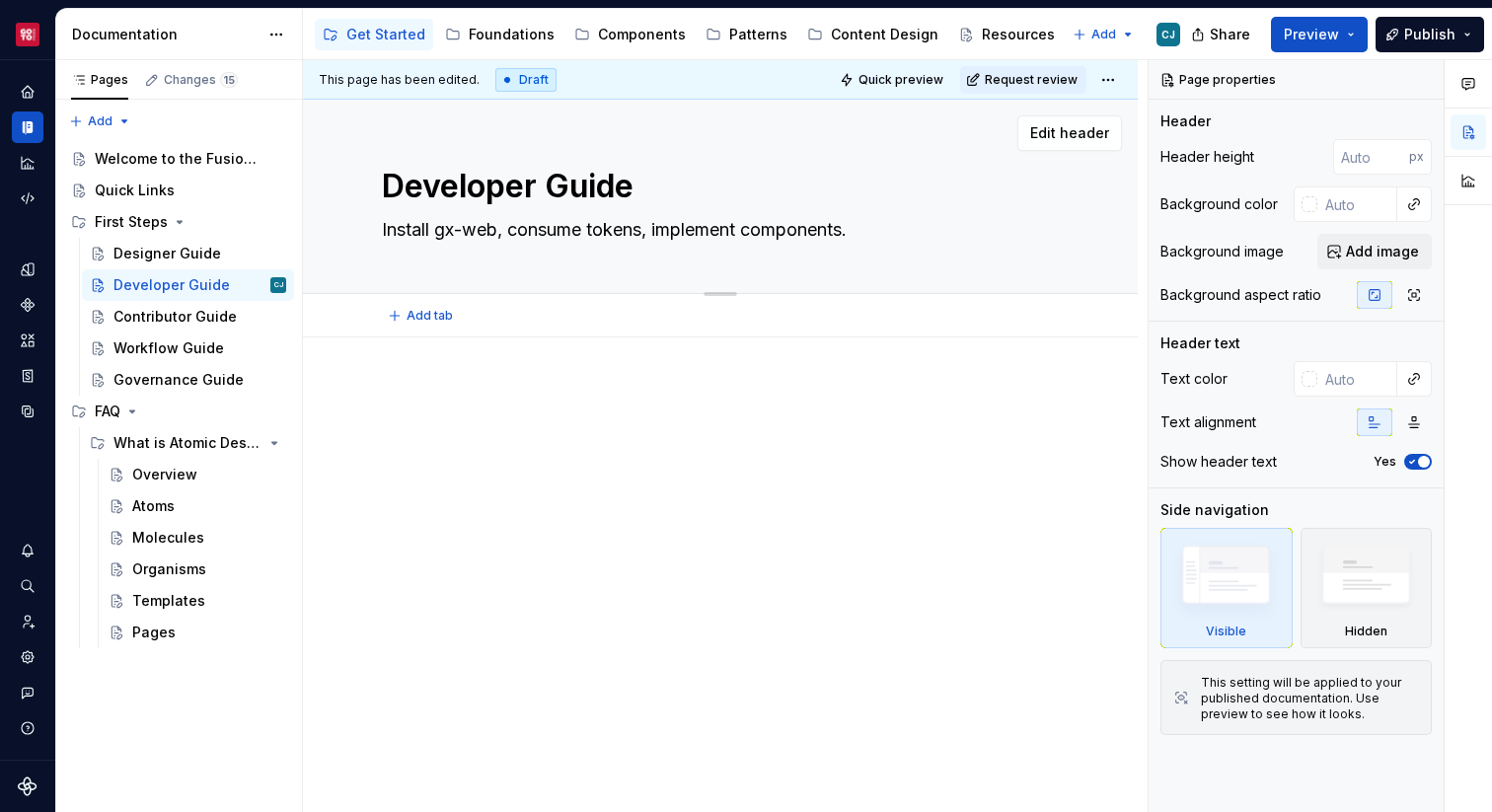
click at [478, 226] on textarea "Install gx-web, consume tokens, implement components." at bounding box center [716, 230] width 677 height 32
type textarea "*"
type textarea "Install gx-, consume tokens, implement components."
type textarea "*"
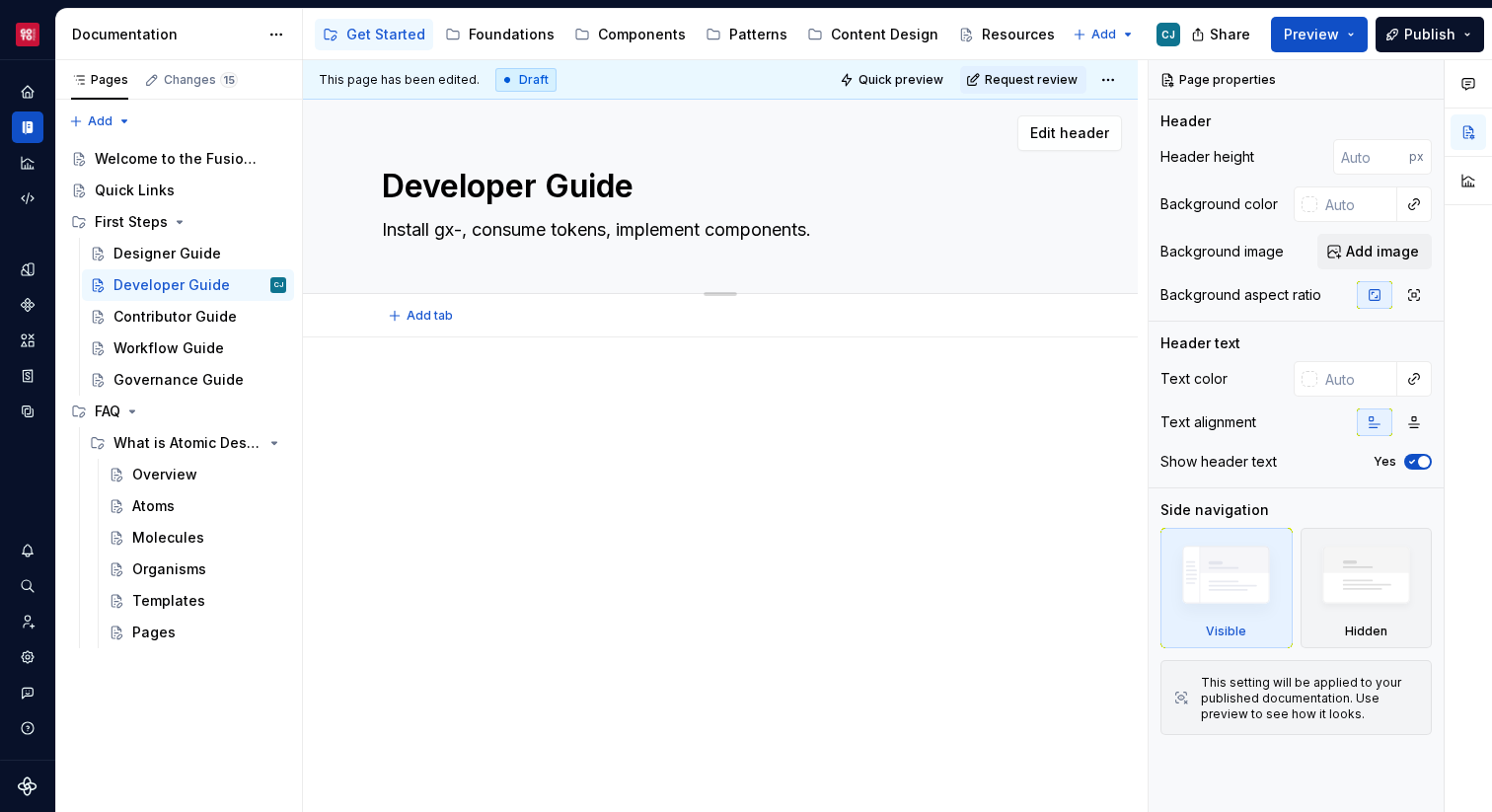
type textarea "Install gx, consume tokens, implement components."
type textarea "*"
type textarea "Install g, consume tokens, implement components."
type textarea "*"
type textarea "Install , consume tokens, implement components."
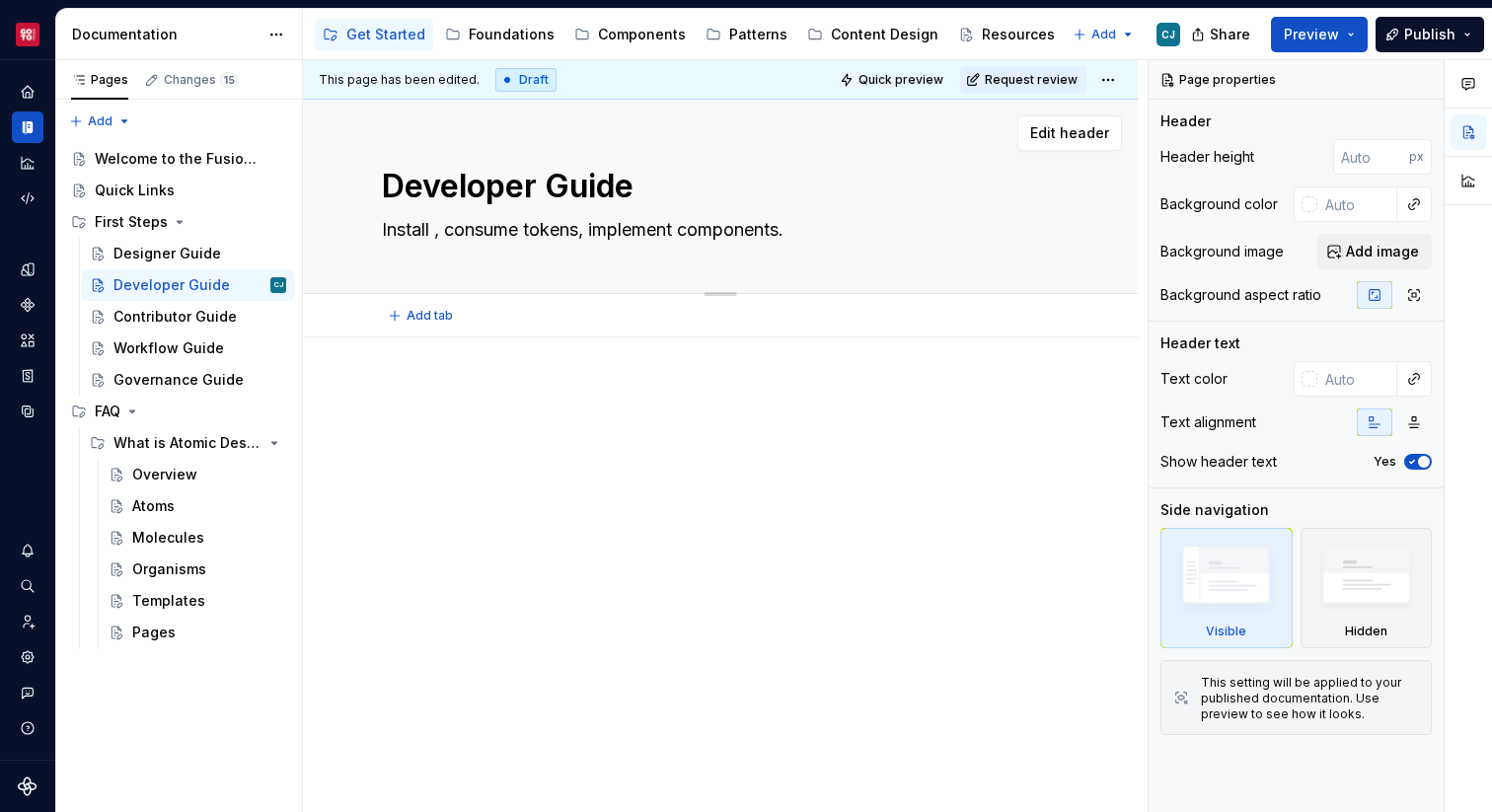
type textarea "*"
type textarea "Install N, consume tokens, implement components."
type textarea "*"
type textarea "Install NG, consume tokens, implement components."
type textarea "*"
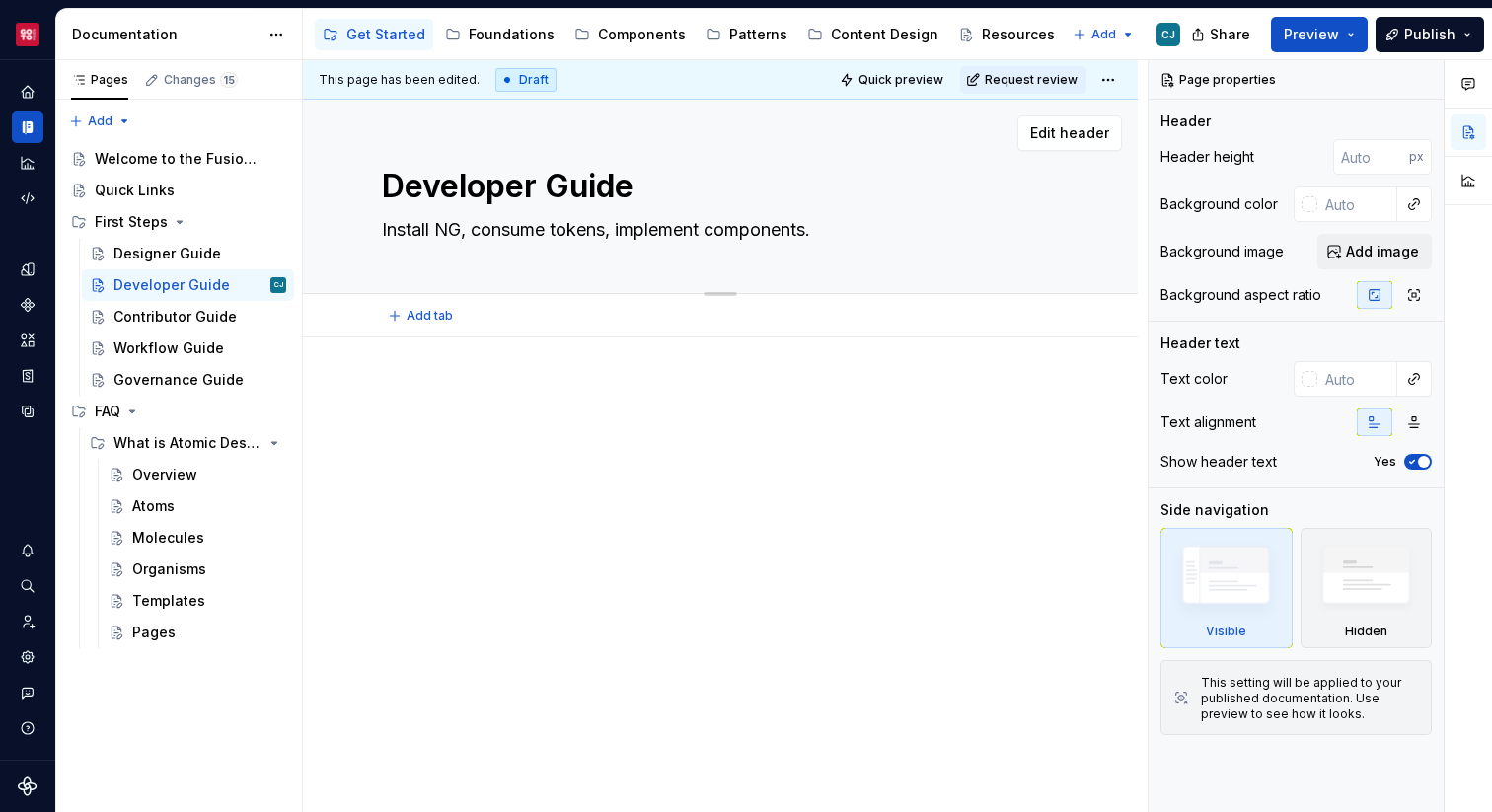
type textarea "Install NGD, consume tokens, implement components."
type textarea "*"
type textarea "Install NGDP, consume tokens, implement components."
type textarea "*"
type textarea "Install NGDP , consume tokens, implement components."
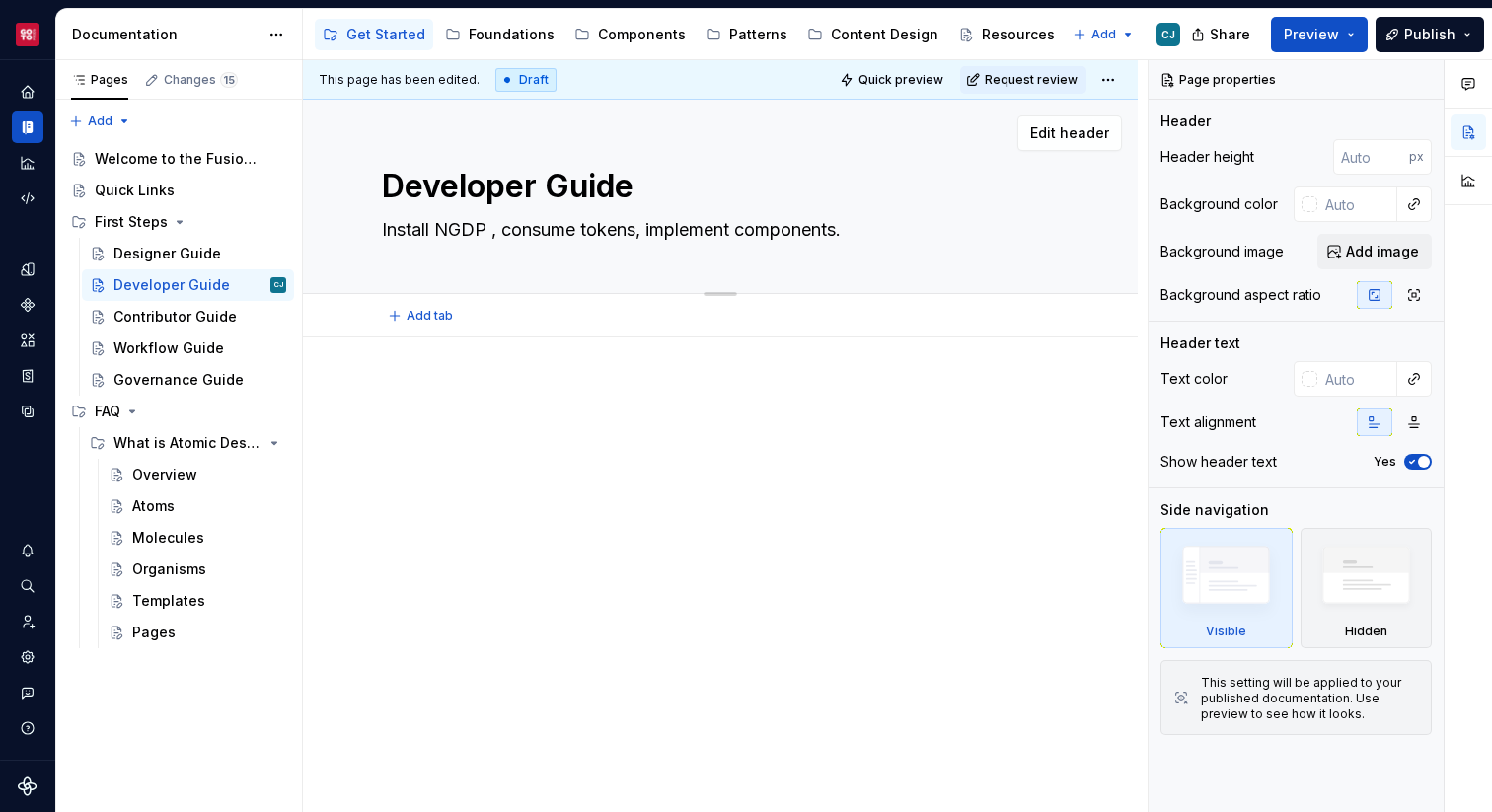
type textarea "*"
type textarea "Install NGDP, consume tokens, implement components."
type textarea "*"
type textarea "Install NGD, consume tokens, implement components."
type textarea "*"
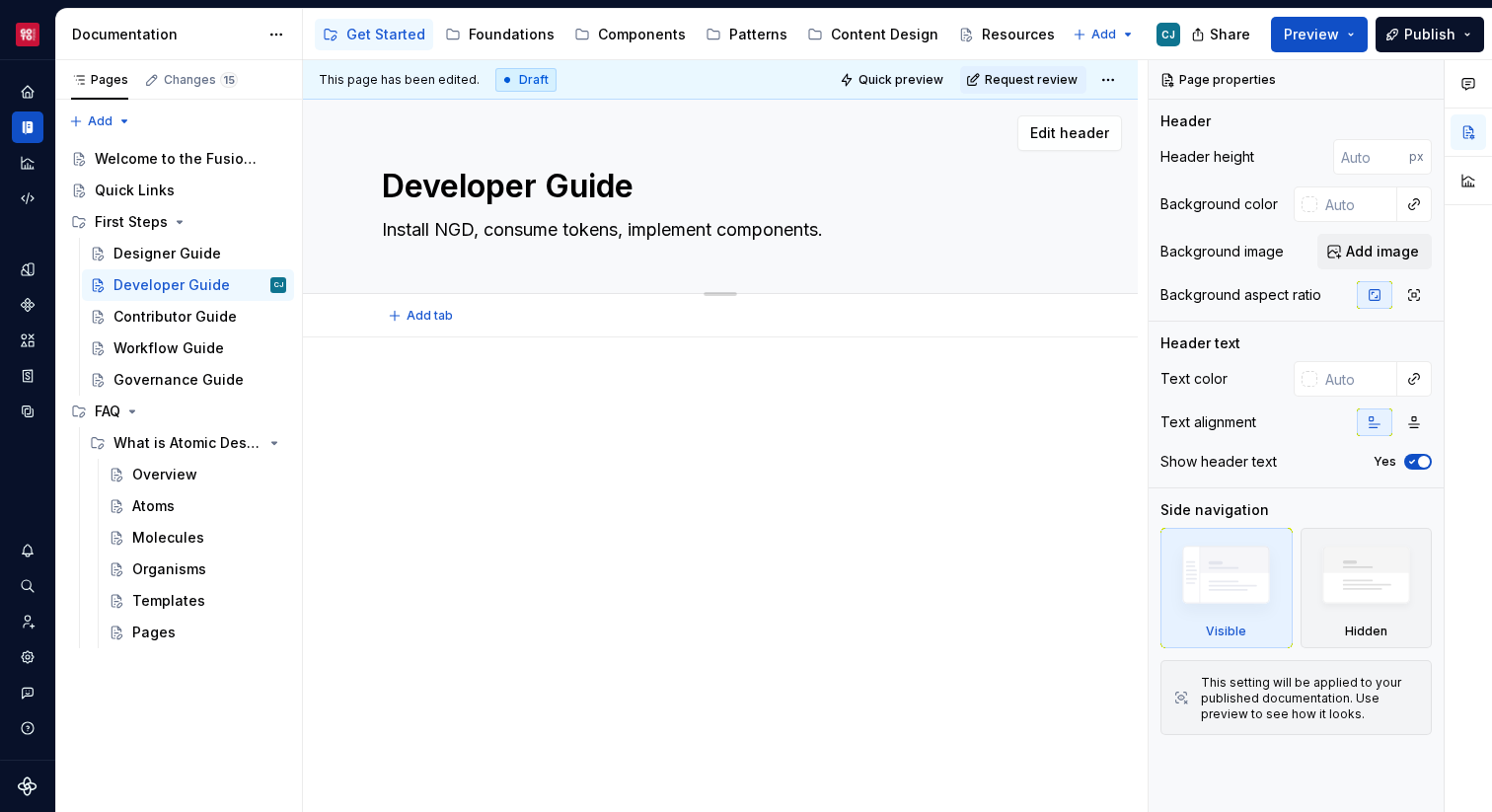
type textarea "Install NG, consume tokens, implement components."
type textarea "*"
type textarea "Install N, consume tokens, implement components."
type textarea "*"
type textarea "Install , consume tokens, implement components."
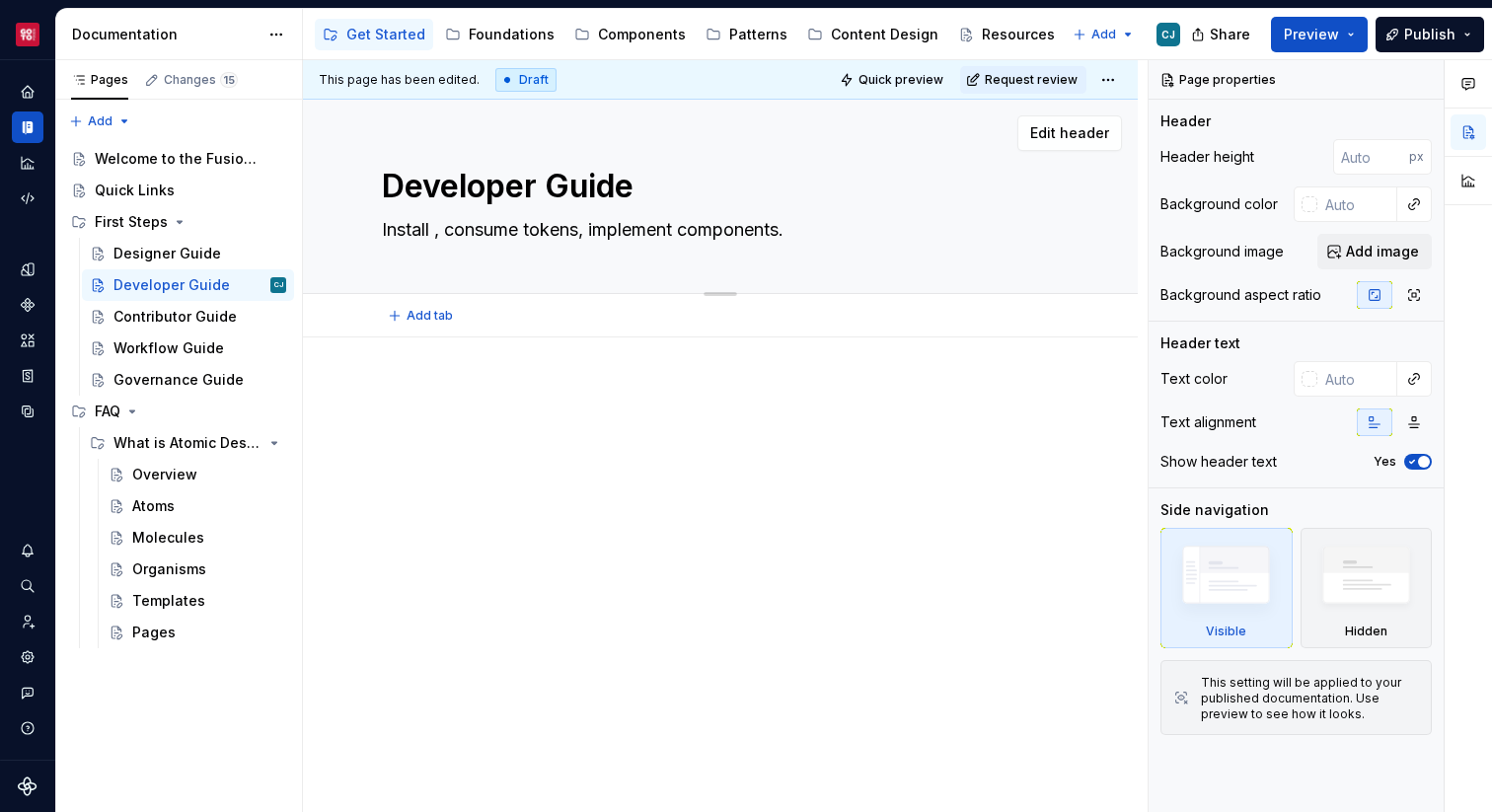
type textarea "*"
type textarea "Install l, consume tokens, implement components."
type textarea "*"
type textarea "Install lo, consume tokens, implement components."
type textarea "*"
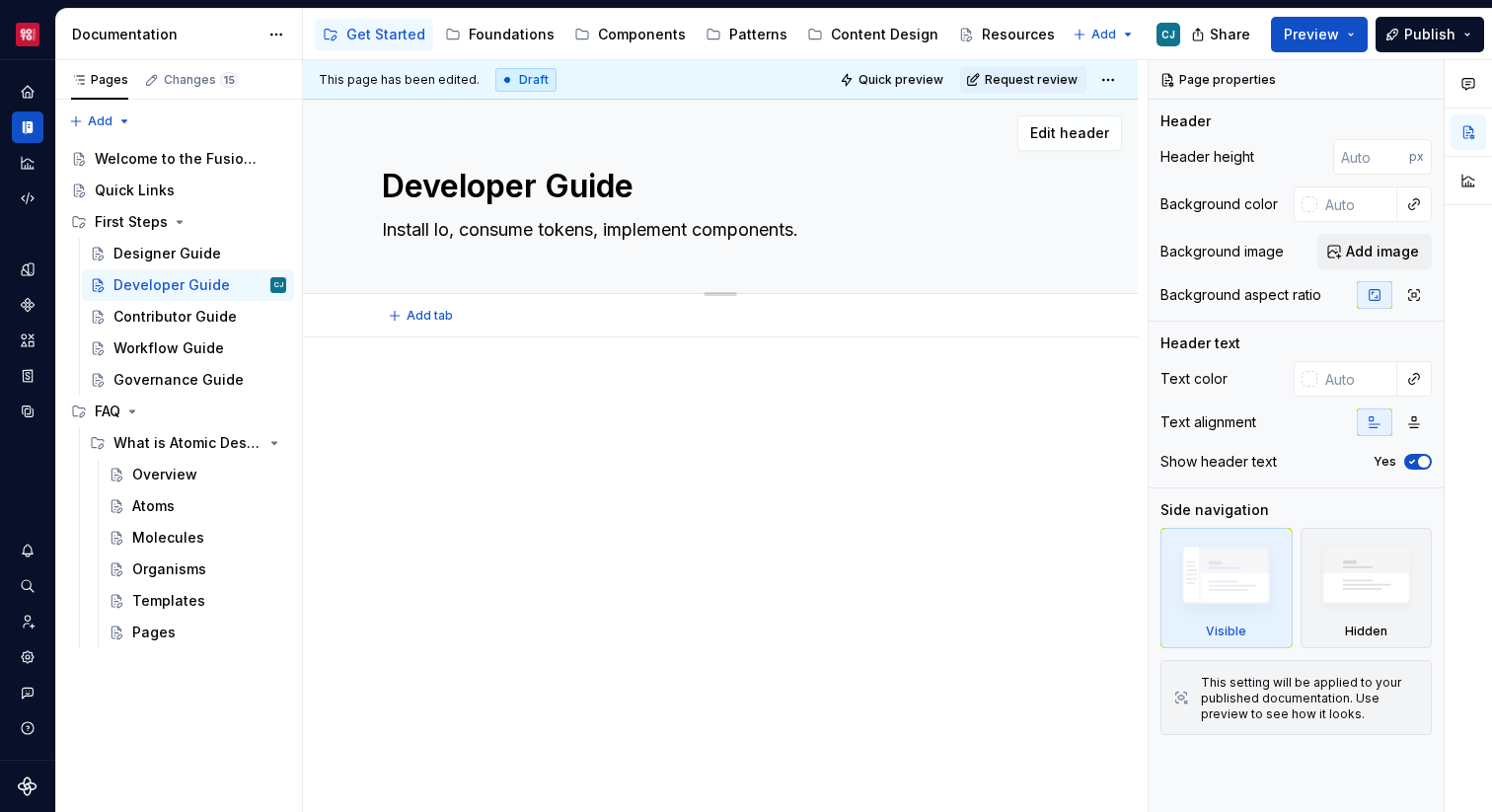
type textarea "Install loc, consume tokens, implement components."
type textarea "*"
type textarea "Install loca, consume tokens, implement components."
type textarea "*"
type textarea "Install local, consume tokens, implement components."
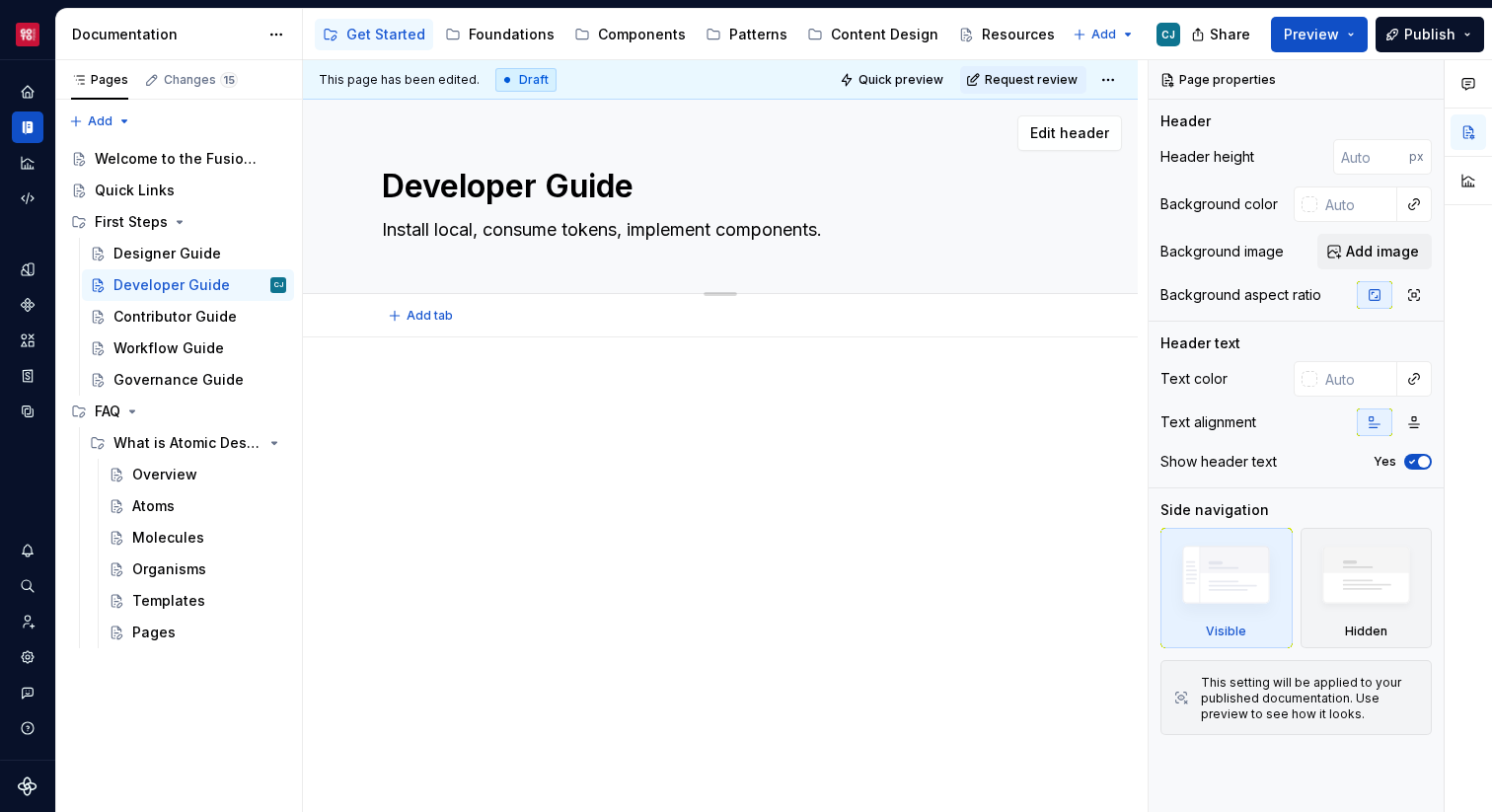
type textarea "*"
type textarea "Install locall, consume tokens, implement components."
type textarea "*"
type textarea "Install locally, consume tokens, implement components."
click at [415, 233] on textarea "Install locally, consume tokens, implement components." at bounding box center [716, 230] width 677 height 32
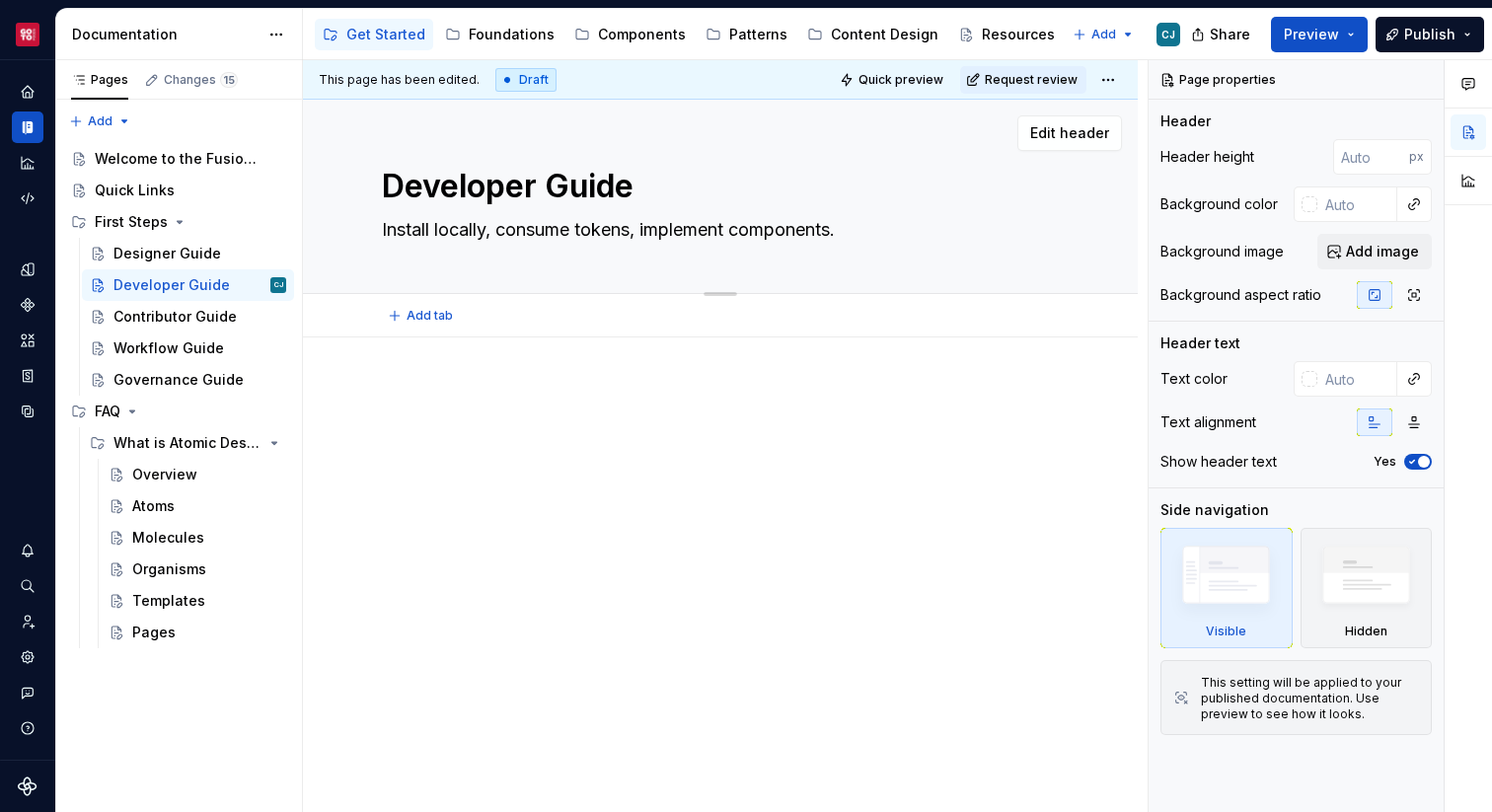
click at [415, 233] on textarea "Install locally, consume tokens, implement components." at bounding box center [716, 230] width 677 height 32
type textarea "*"
type textarea "T locally, consume tokens, implement components."
type textarea "*"
type textarea "Te locally, consume tokens, implement components."
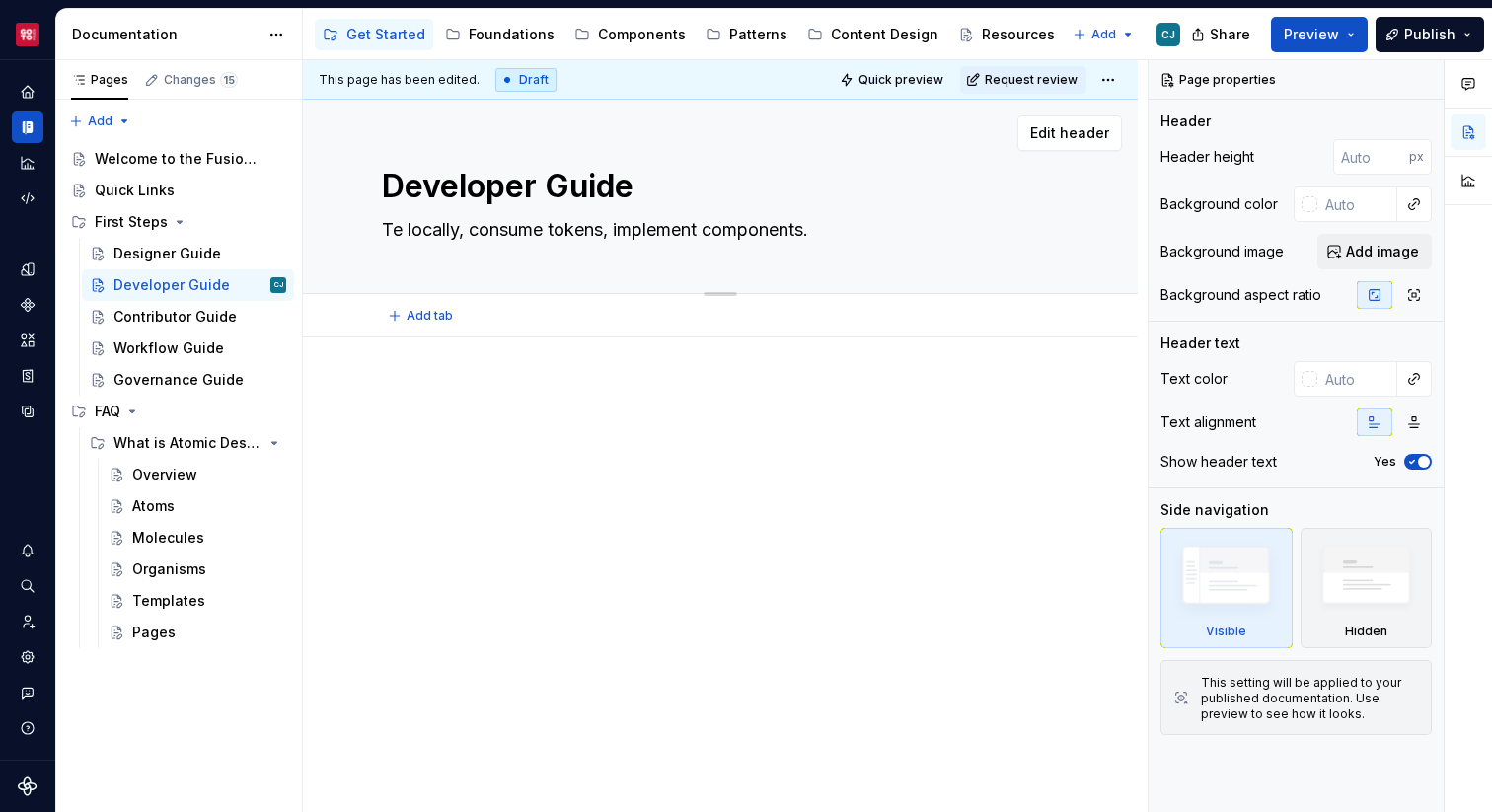
type textarea "*"
type textarea "Tes locally, consume tokens, implement components."
type textarea "*"
type textarea "Test locally, consume tokens, implement components."
type textarea "*"
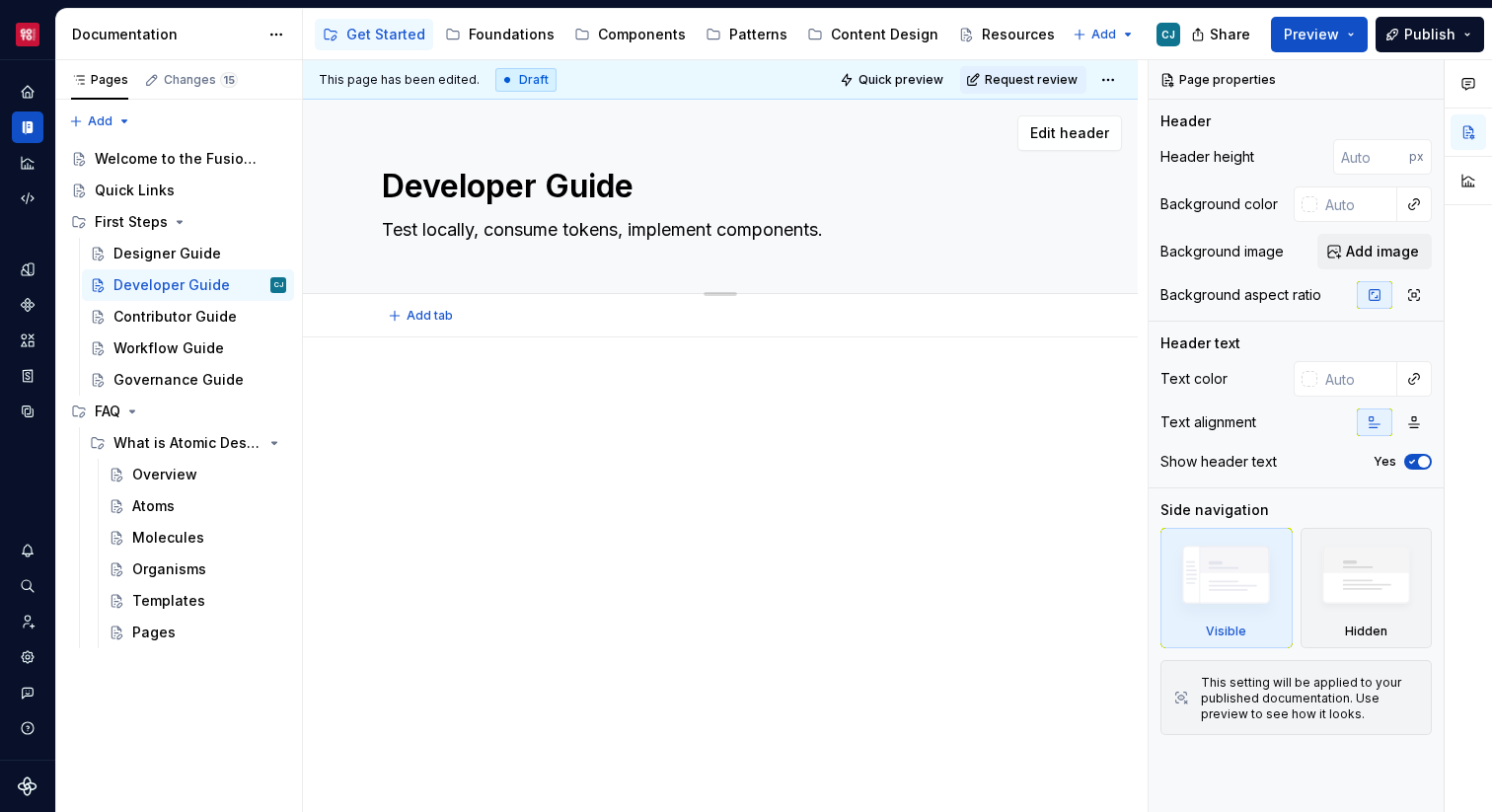
type textarea "Tes locally, consume tokens, implement components."
type textarea "*"
type textarea "Te locally, consume tokens, implement components."
type textarea "*"
type textarea "T locally, consume tokens, implement components."
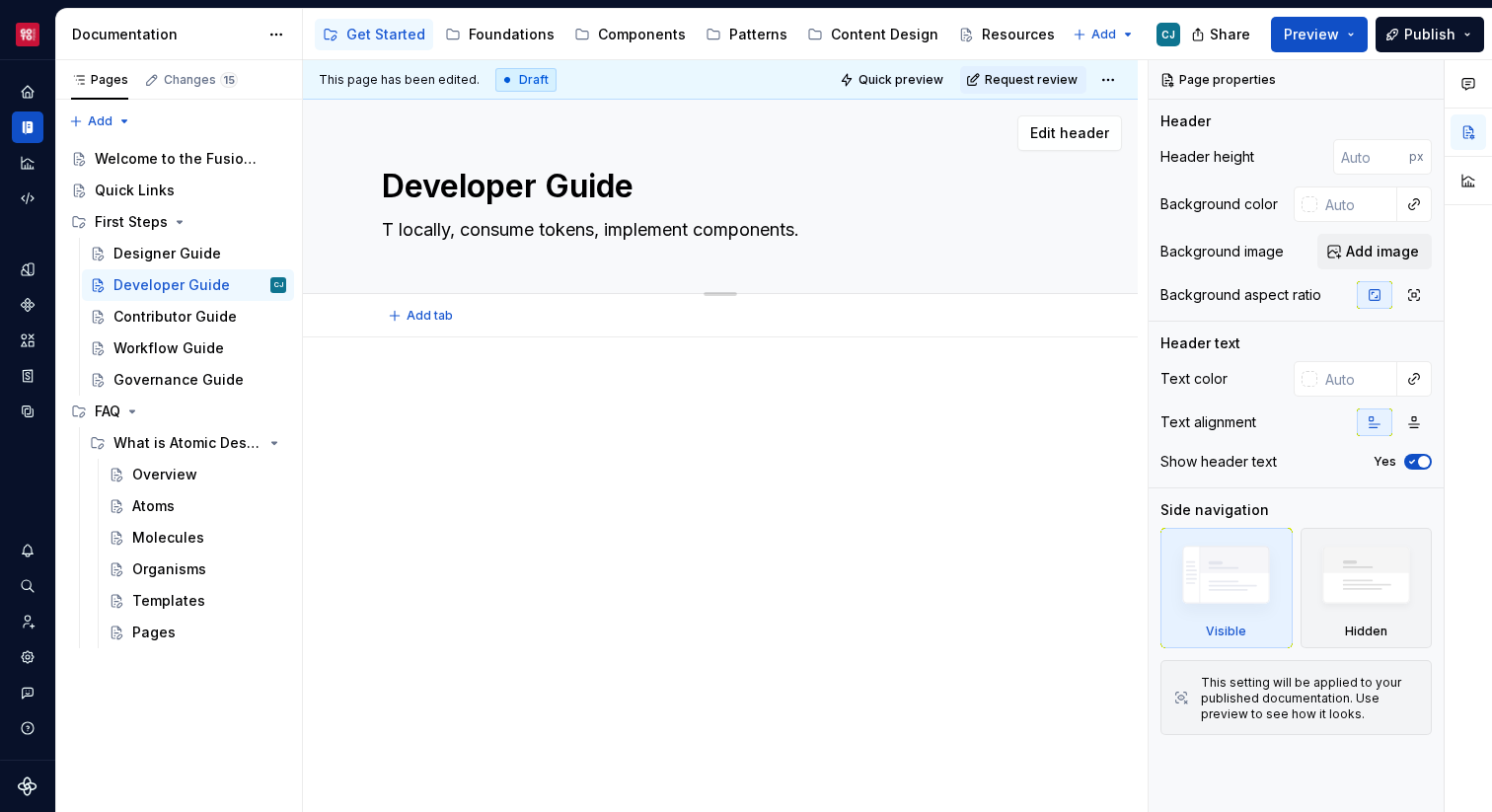
type textarea "*"
type textarea "Install locally, consume tokens, implement components."
click at [453, 229] on textarea "Install locally, consume tokens, implement components." at bounding box center [716, 230] width 677 height 32
type textarea "*"
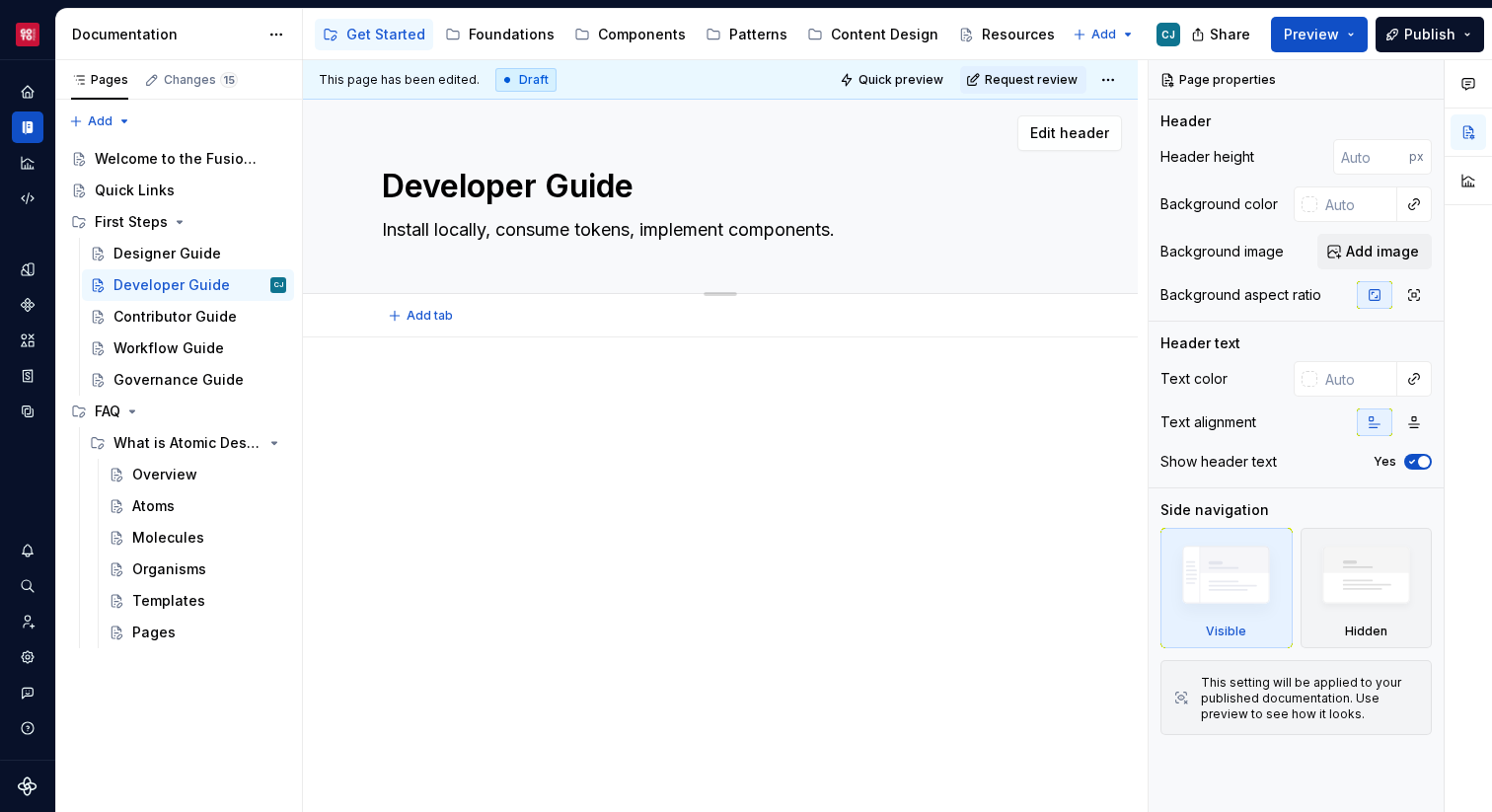
type textarea "Install, consume tokens, implement components."
click at [547, 225] on textarea "Install, consume tokens, implement components." at bounding box center [716, 230] width 677 height 32
type textarea "*"
type textarea "Install, consume, implement components."
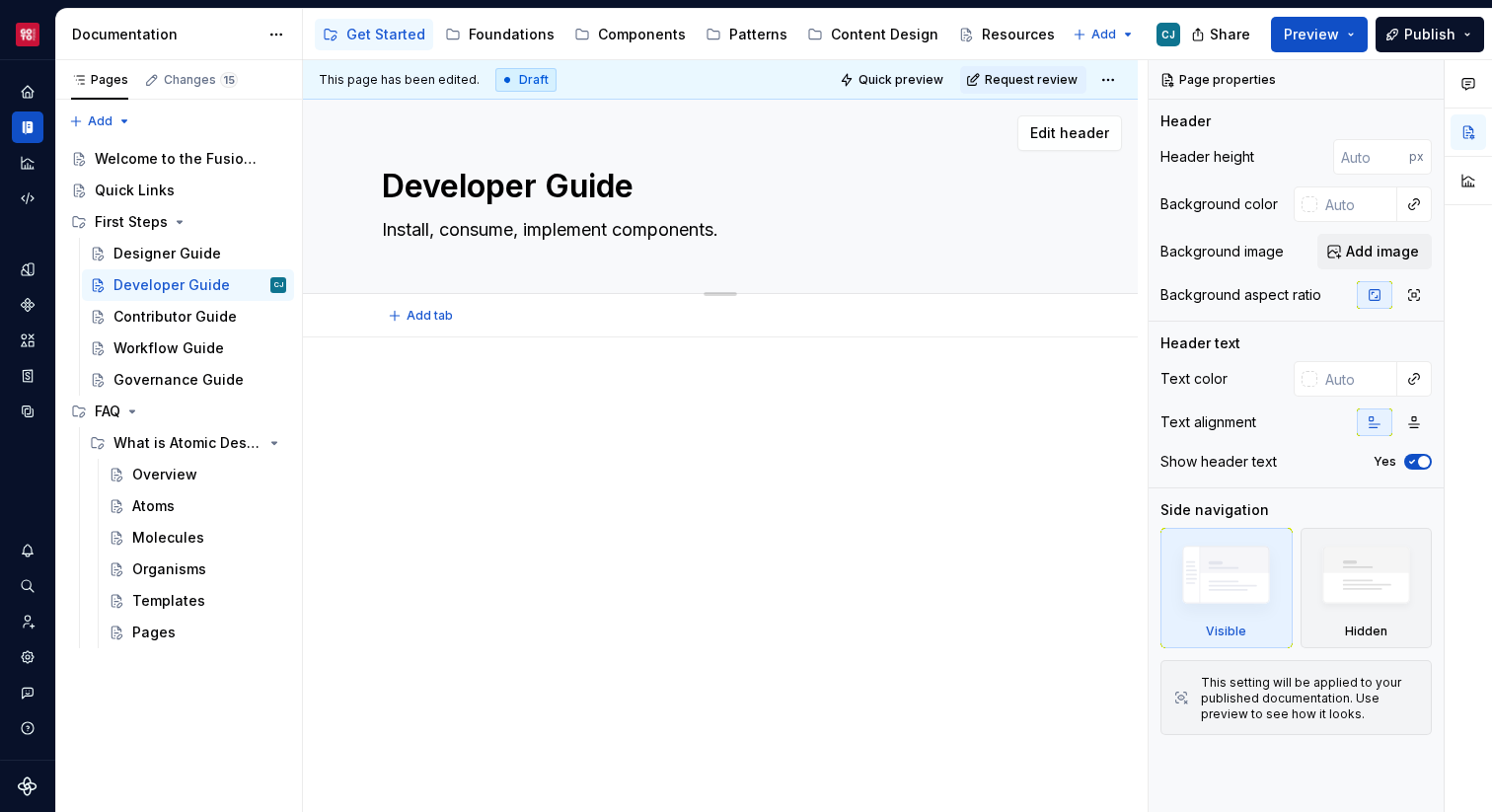
click at [645, 223] on textarea "Install, consume, implement components." at bounding box center [716, 230] width 677 height 32
type textarea "*"
type textarea "Install, consume, implement."
type textarea "*"
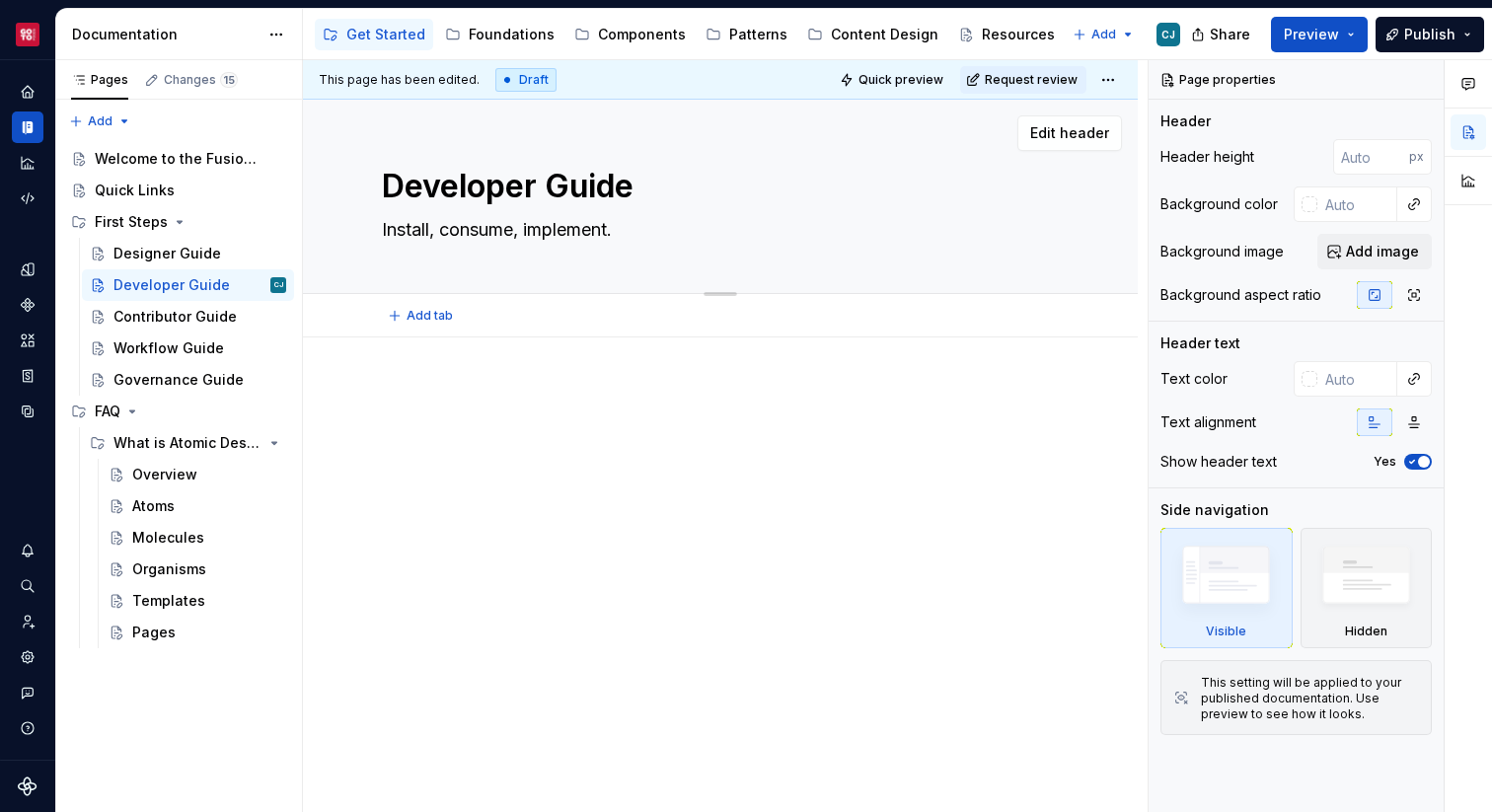
type textarea "Install, consume, implemen."
type textarea "*"
type textarea "Install, consume, implement."
type textarea "*"
type textarea "Install, consume, implement."
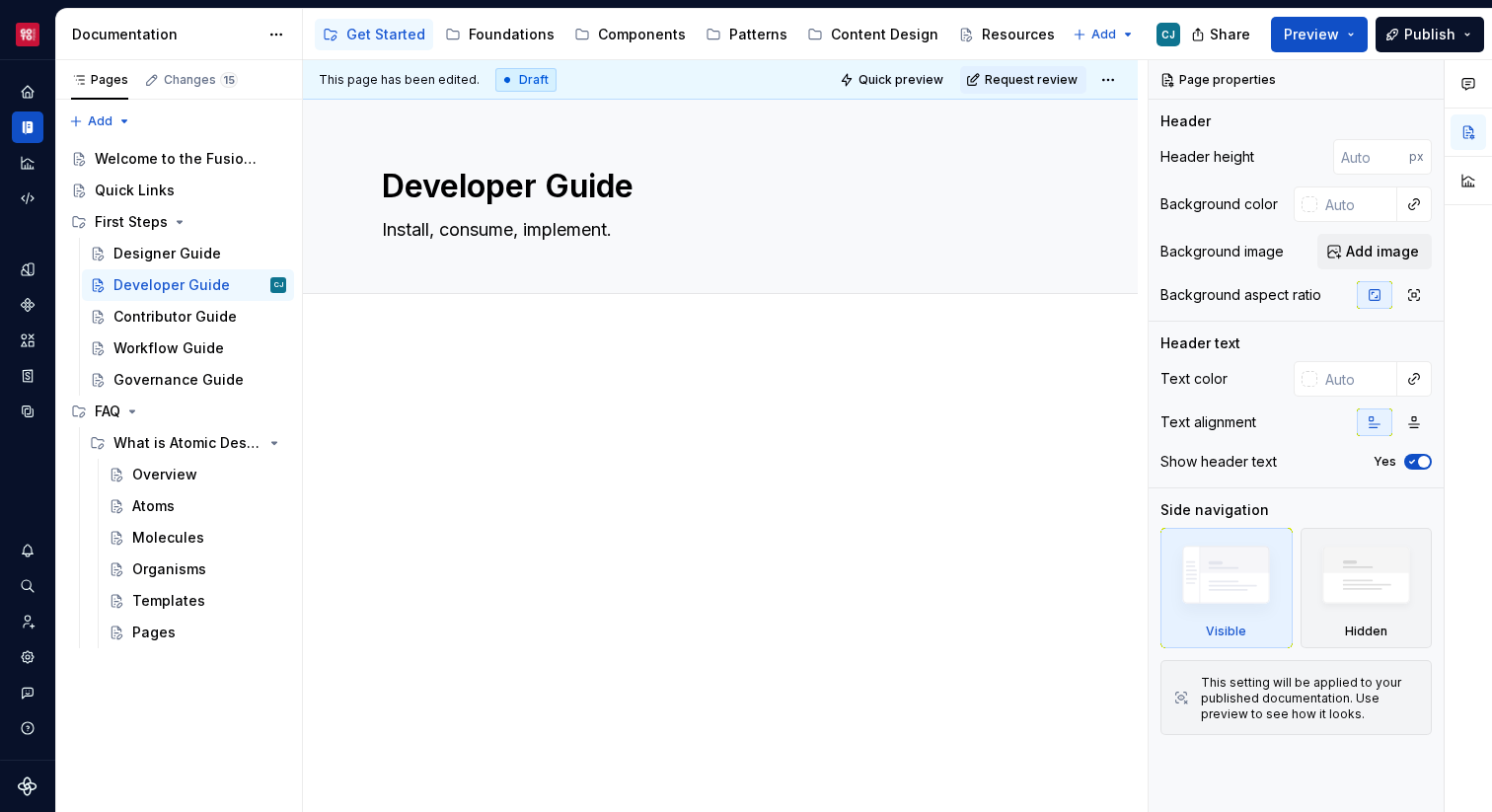
click at [660, 450] on div at bounding box center [720, 422] width 677 height 75
click at [187, 252] on div "Designer Guide" at bounding box center [167, 254] width 107 height 20
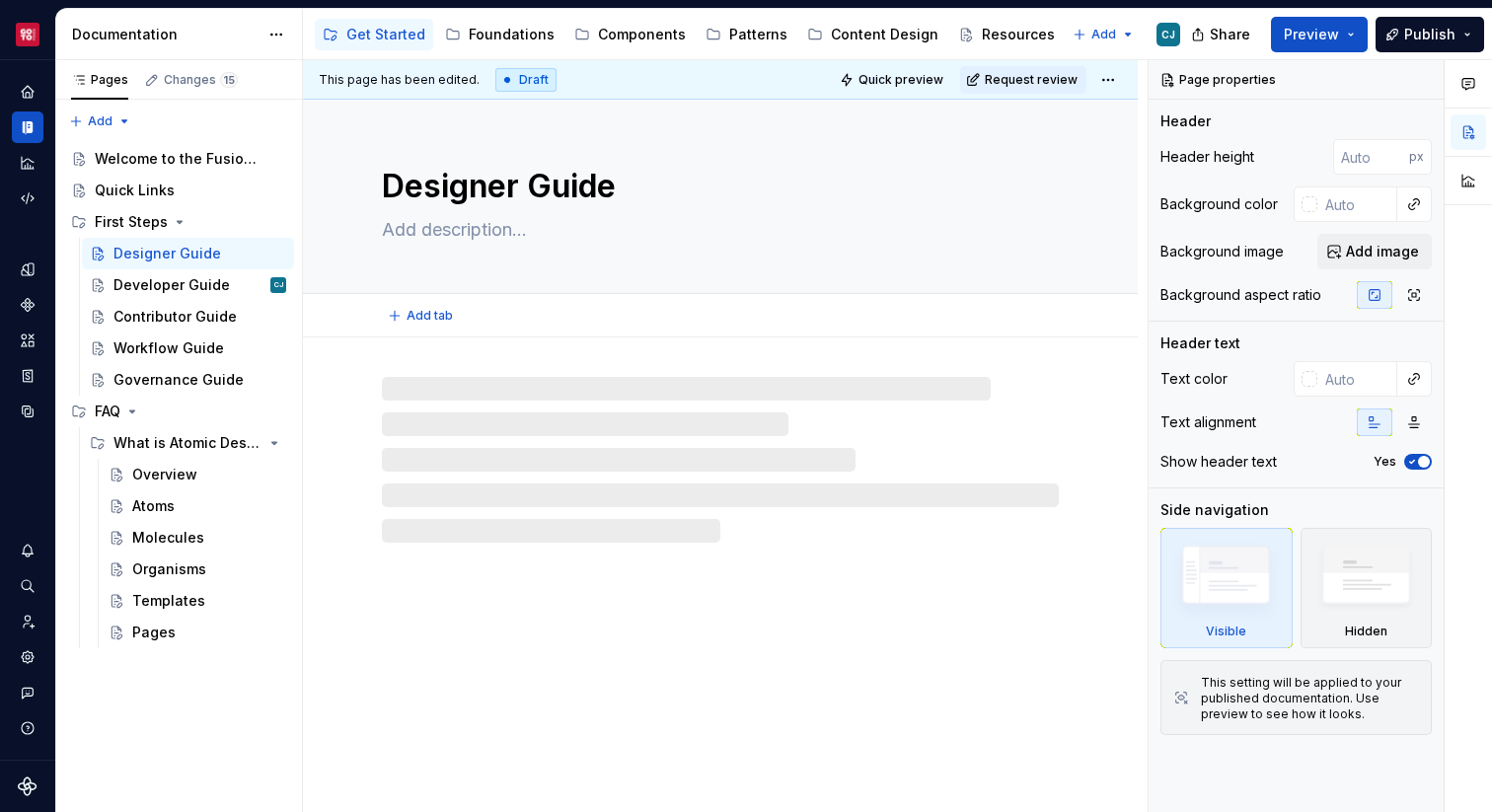
click at [485, 226] on textarea at bounding box center [716, 230] width 677 height 32
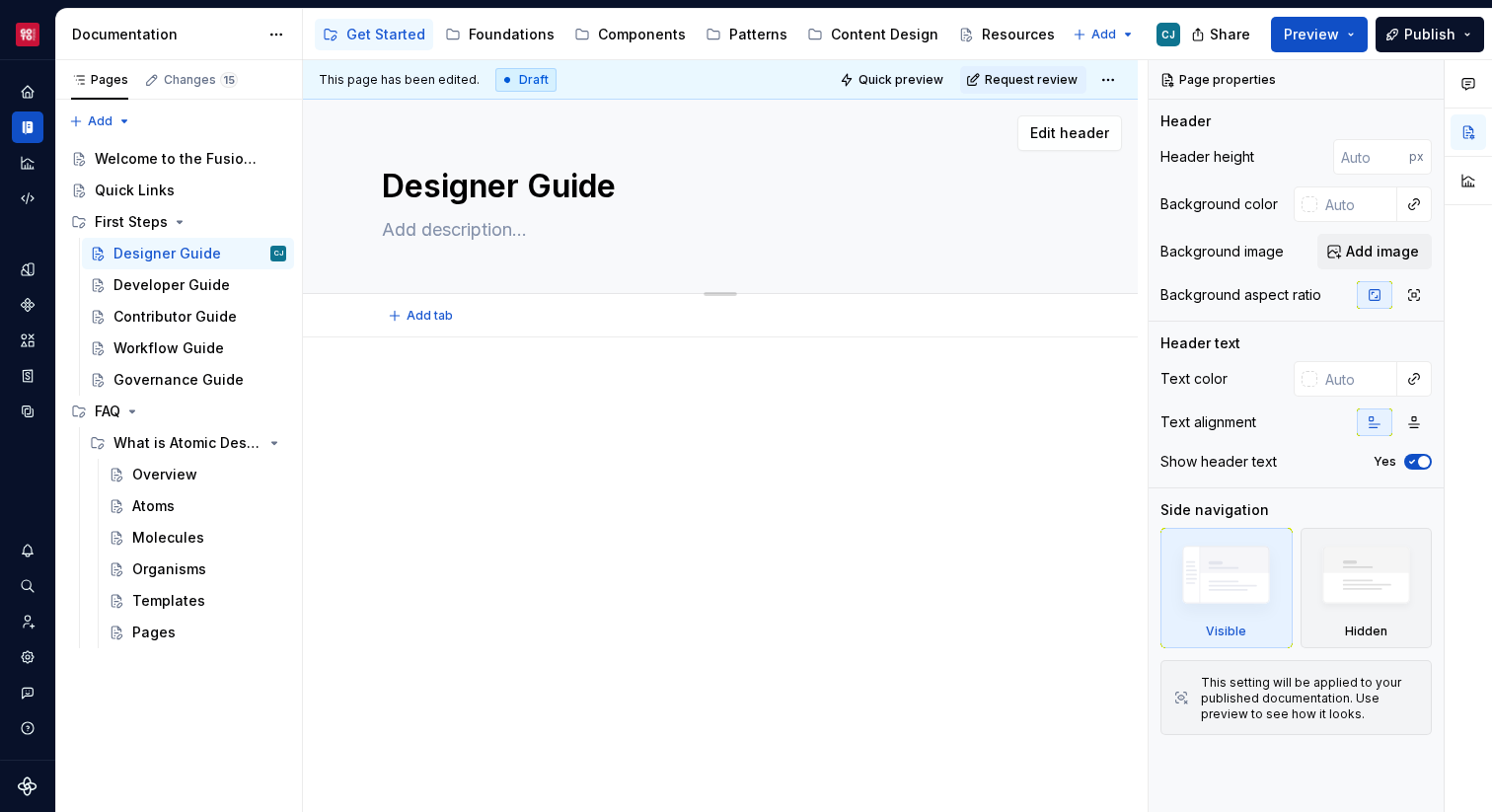
click at [485, 226] on textarea at bounding box center [716, 230] width 677 height 32
paste textarea "Figma setup, libraries, tokens, best practices."
type textarea "*"
click at [486, 230] on textarea "Figma setup, libraries, tokens, best practices." at bounding box center [716, 230] width 677 height 32
click at [667, 525] on div at bounding box center [720, 531] width 835 height 390
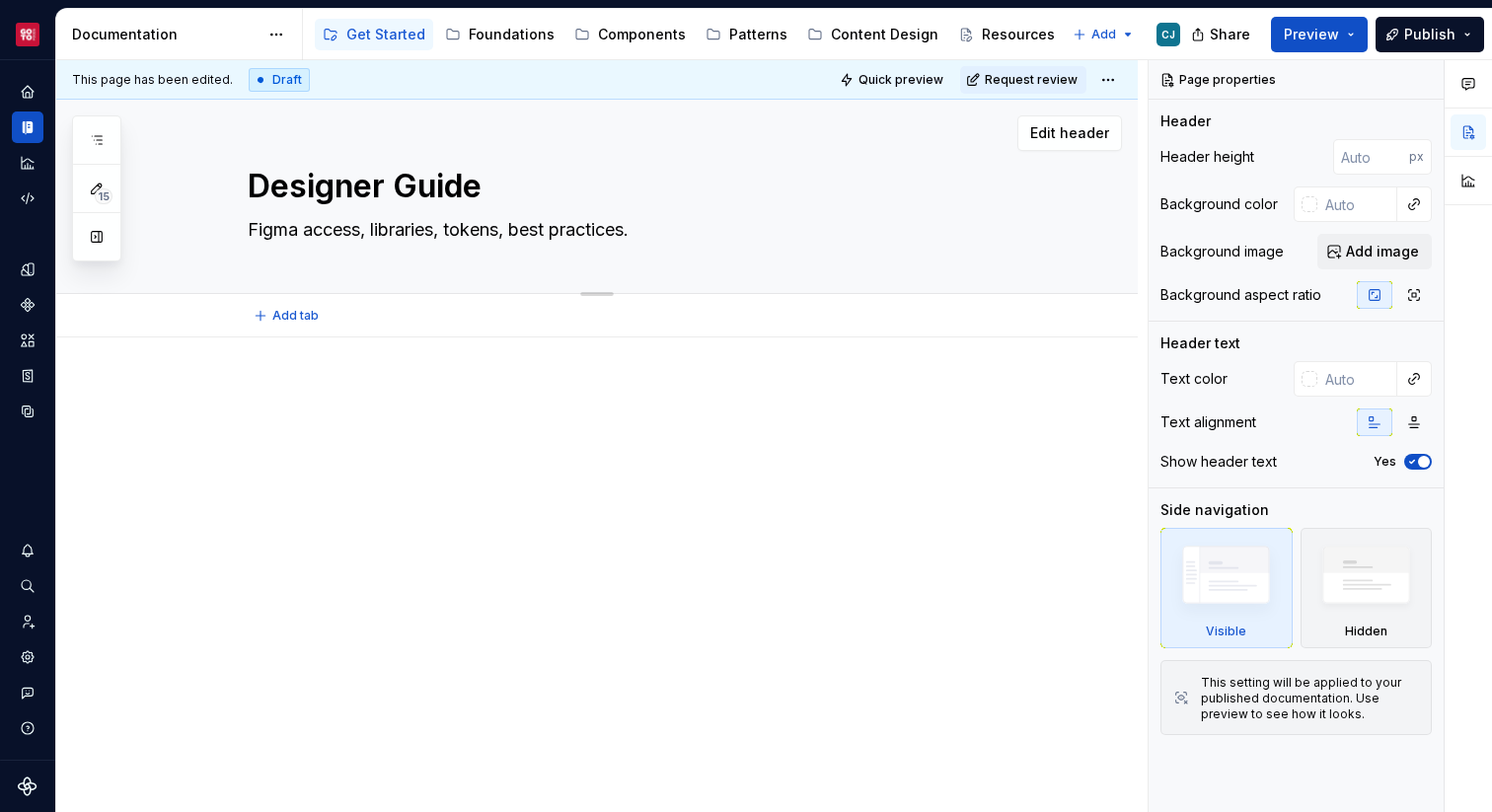
click at [406, 225] on textarea "Figma access, libraries, tokens, best practices." at bounding box center [617, 230] width 746 height 32
click at [356, 236] on textarea "Figma access, libraries, tokens, best practices." at bounding box center [617, 230] width 746 height 32
click at [311, 224] on textarea "Figma access, libraries, tokens, best practices." at bounding box center [617, 230] width 746 height 32
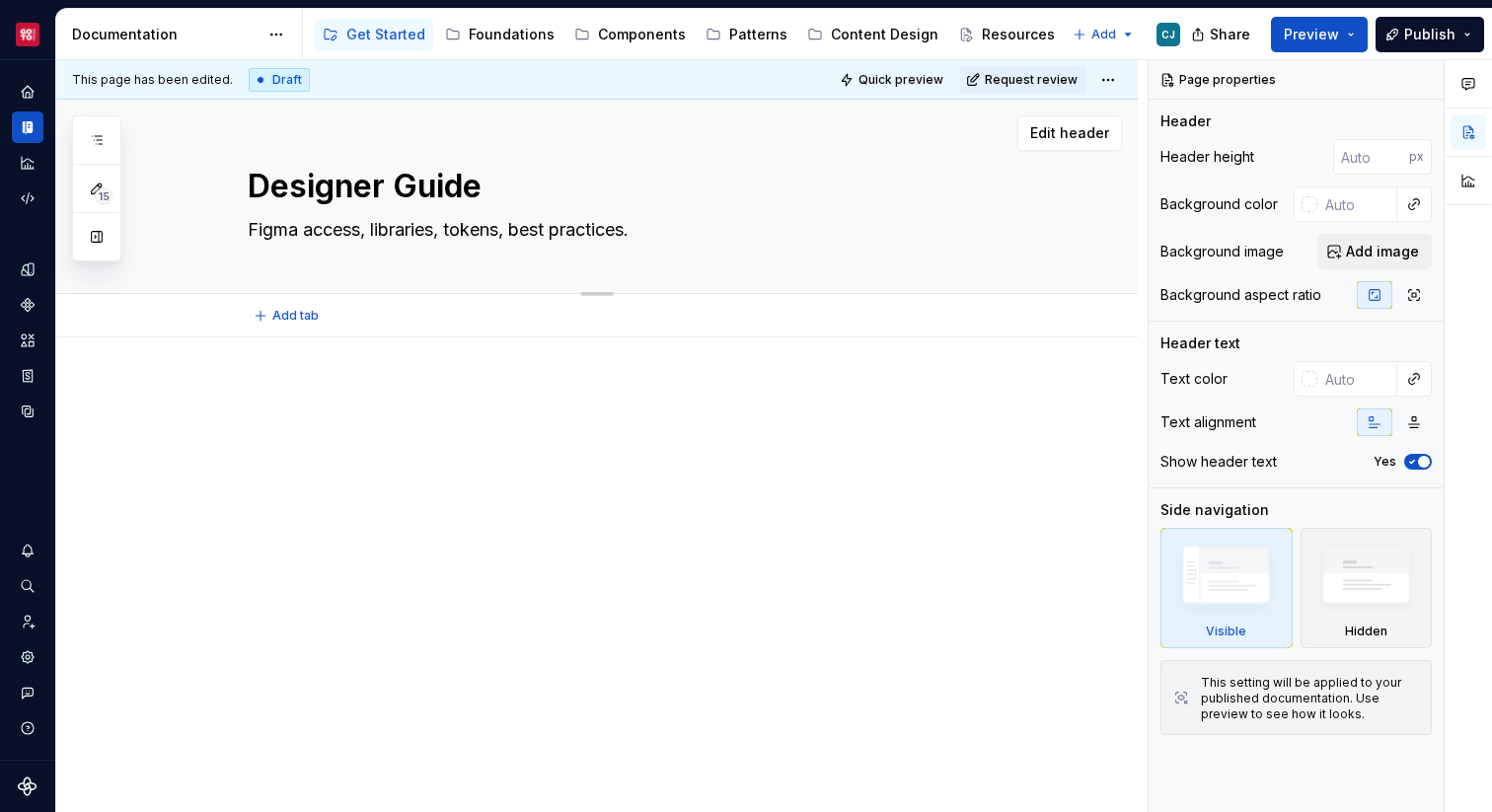
type textarea "*"
type textarea "Figma saccess, libraries, tokens, best practices."
type textarea "*"
type textarea "Figma seaccess, libraries, tokens, best practices."
type textarea "*"
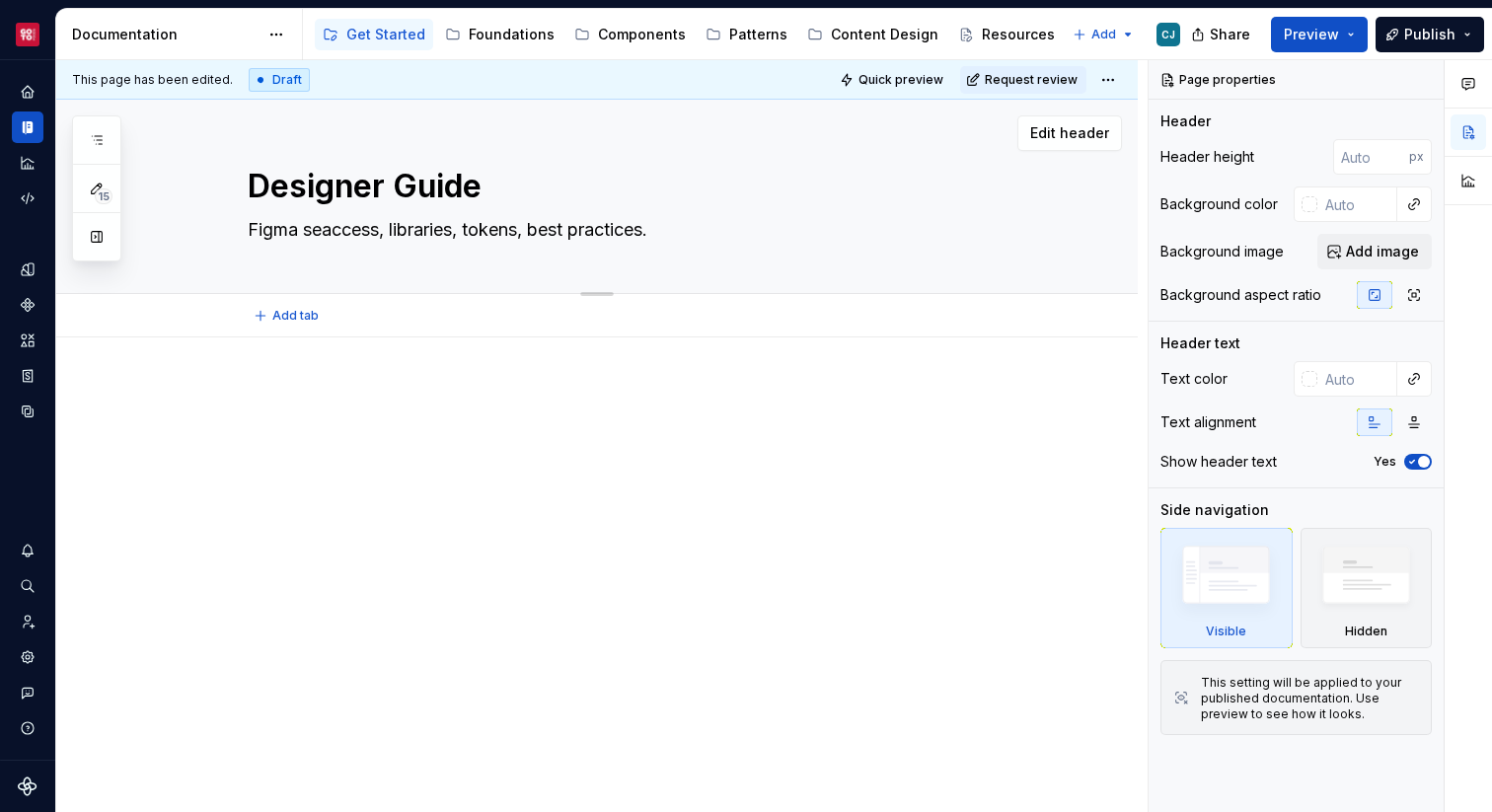
type textarea "Figma setaccess, libraries, tokens, best practices."
type textarea "*"
type textarea "Figma setuaccess, libraries, tokens, best practices."
type textarea "*"
type textarea "Figma setupaccess, libraries, tokens, best practices."
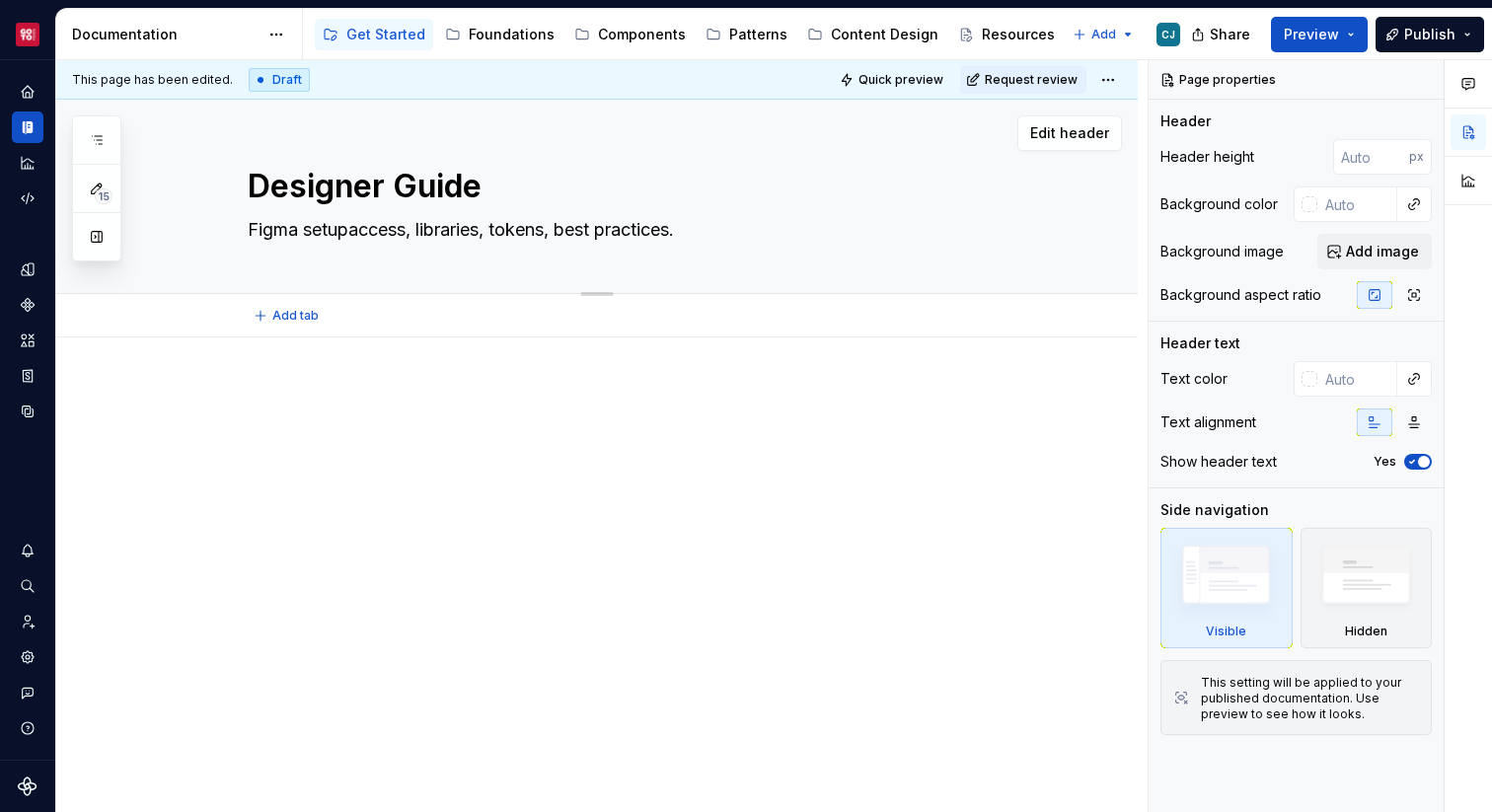
type textarea "*"
type textarea "Figma setup,access, libraries, tokens, best practices."
type textarea "*"
type textarea "Figma setup, access, libraries, tokens, best practices."
type textarea "*"
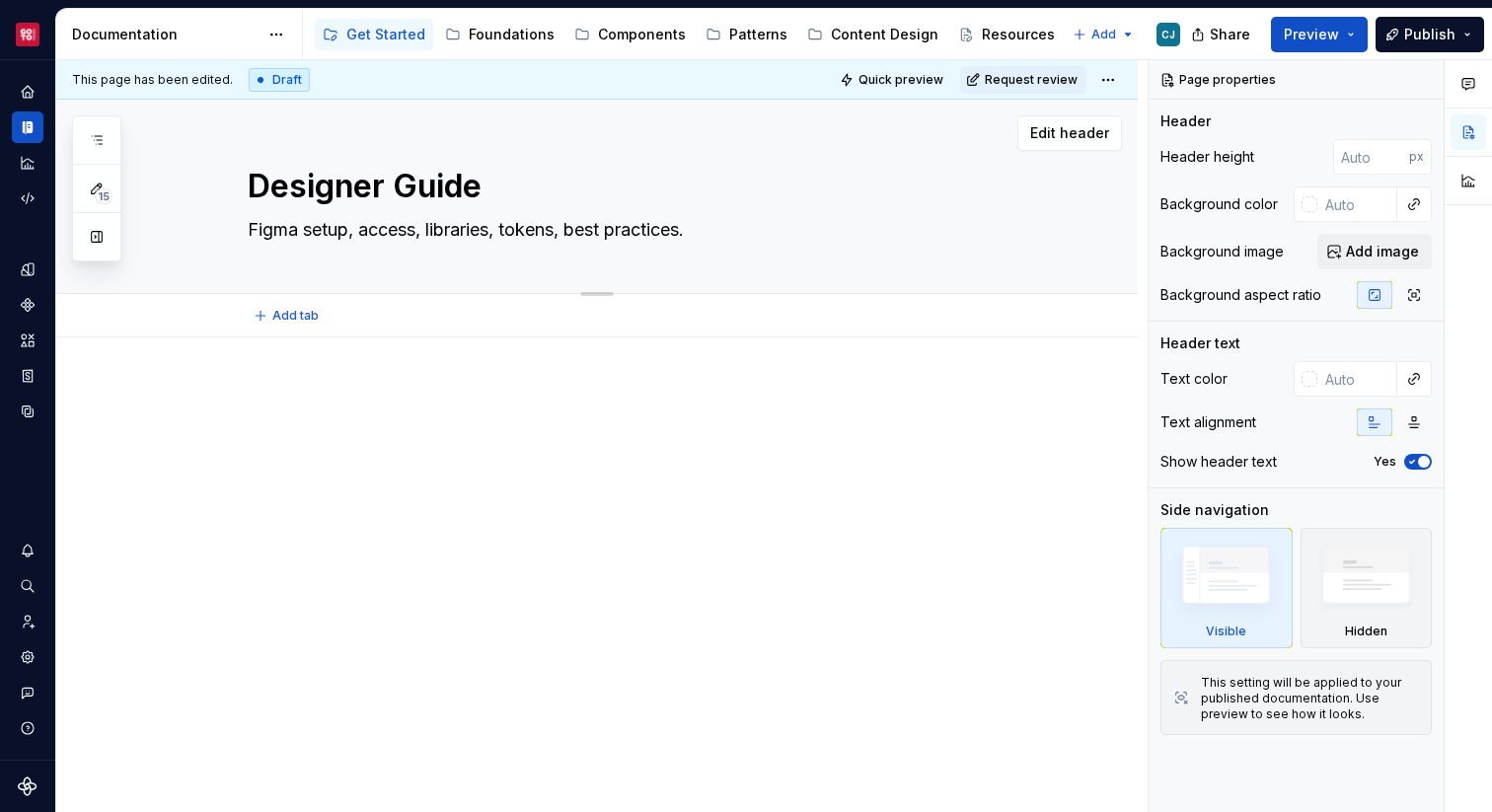
type textarea "Figma setup, raccess, libraries, tokens, best practices."
type textarea "*"
type textarea "Figma setup, reaccess, libraries, tokens, best practices."
type textarea "*"
type textarea "Figma setup, reqaccess, libraries, tokens, best practices."
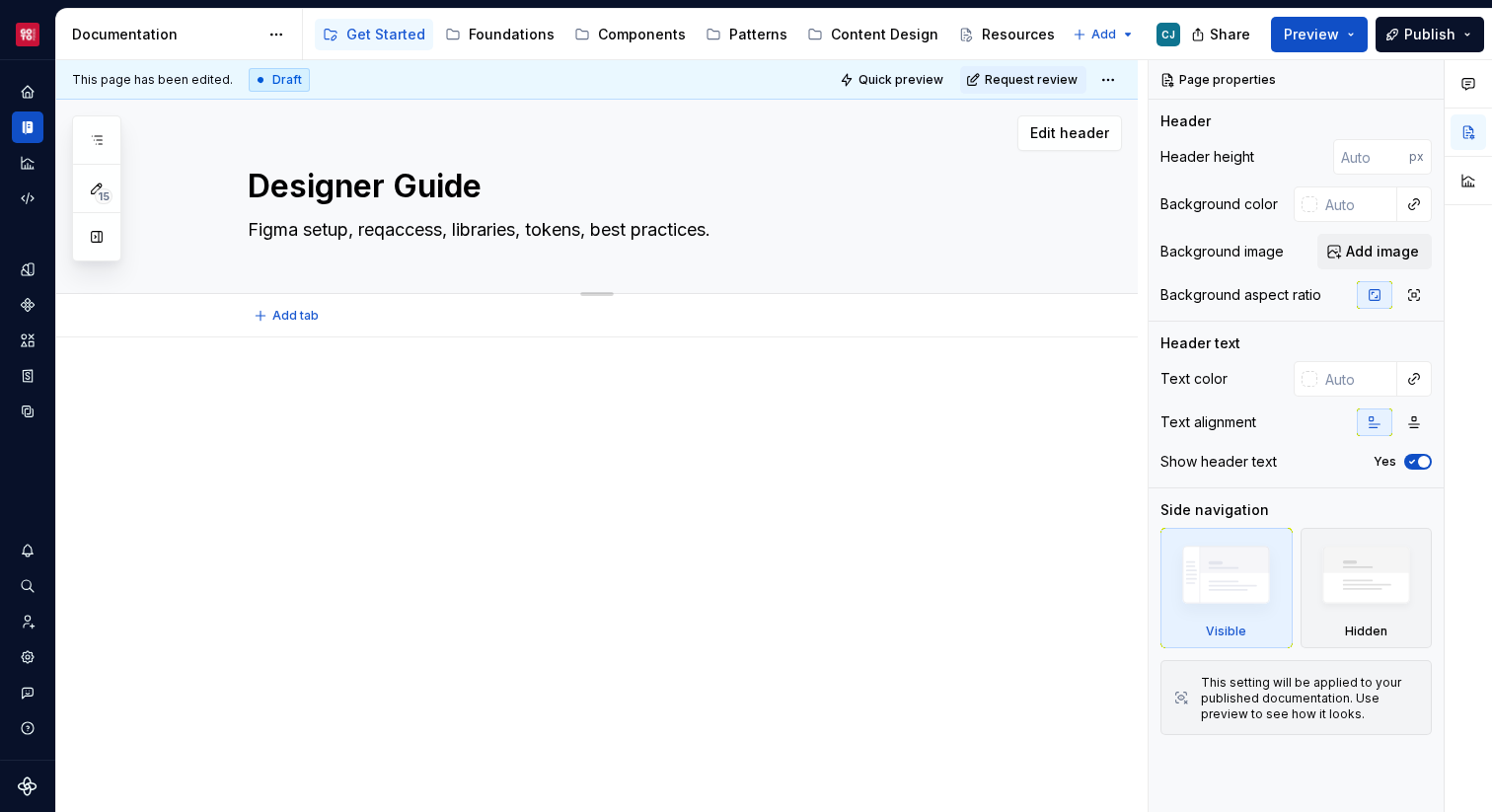
type textarea "*"
type textarea "Figma setup, reaccess, libraries, tokens, best practices."
type textarea "*"
type textarea "Figma setup, raccess, libraries, tokens, best practices."
type textarea "*"
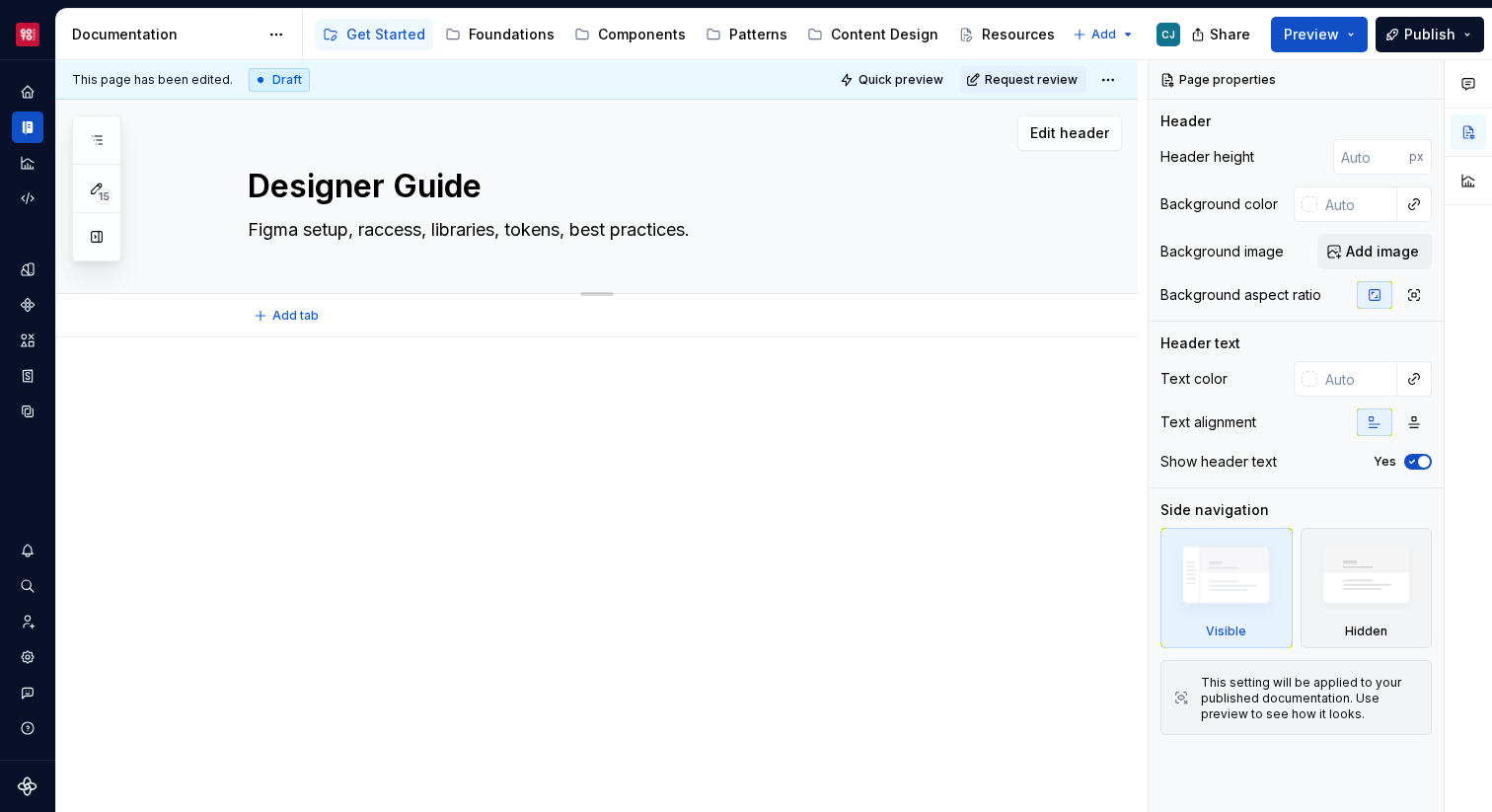
type textarea "Figma setup, access, libraries, tokens, best practices."
click at [317, 228] on textarea "Figma setup, access, libraries, tokens, best practices." at bounding box center [617, 230] width 746 height 32
type textarea "*"
type textarea "Figma asetup, access, libraries, tokens, best practices."
type textarea "*"
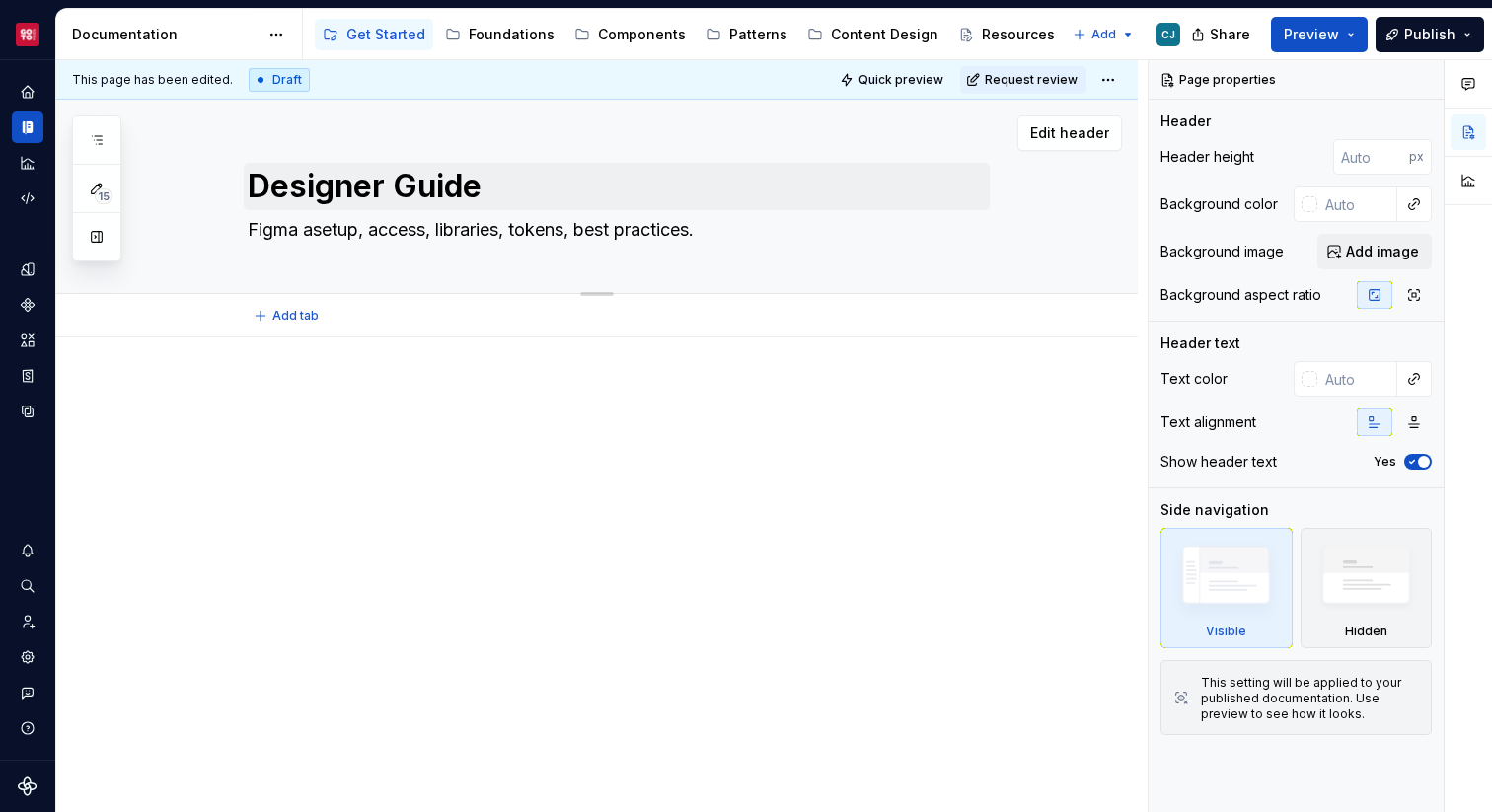
type textarea "Figma acsetup, access, libraries, tokens, best practices."
type textarea "*"
type textarea "Figma accsetup, access, libraries, tokens, best practices."
type textarea "*"
type textarea "Figma accesetup, access, libraries, tokens, best practices."
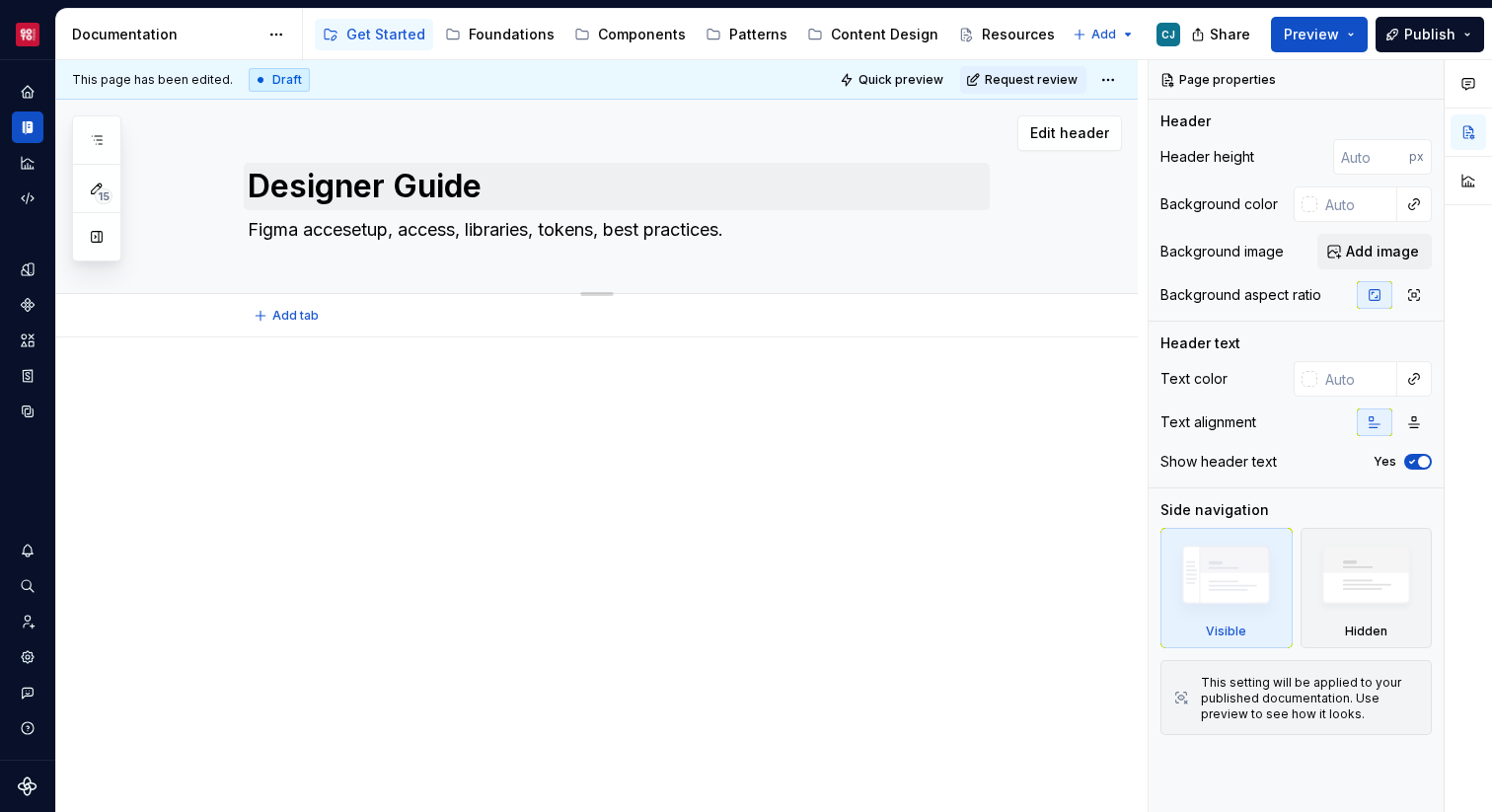
type textarea "*"
type textarea "Figma accessetup, access, libraries, tokens, best practices."
type textarea "*"
type textarea "Figma accesssetup, access, libraries, tokens, best practices."
type textarea "*"
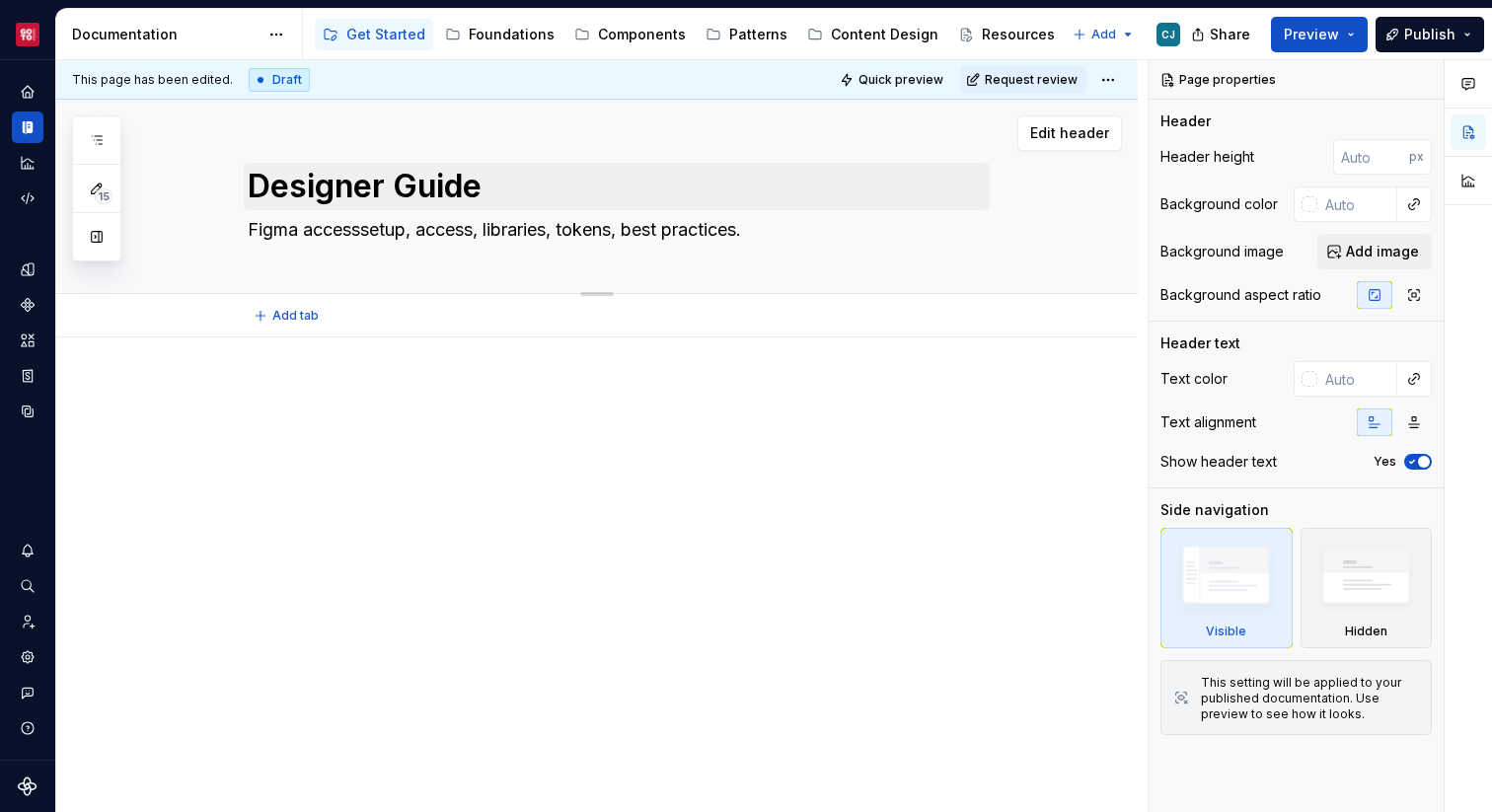
type textarea "Figma access setup, access, libraries, tokens, best practices."
type textarea "*"
type textarea "Figma access &setup, access, libraries, tokens, best practices."
type textarea "*"
type textarea "Figma access & setup, access, libraries, tokens, best practices."
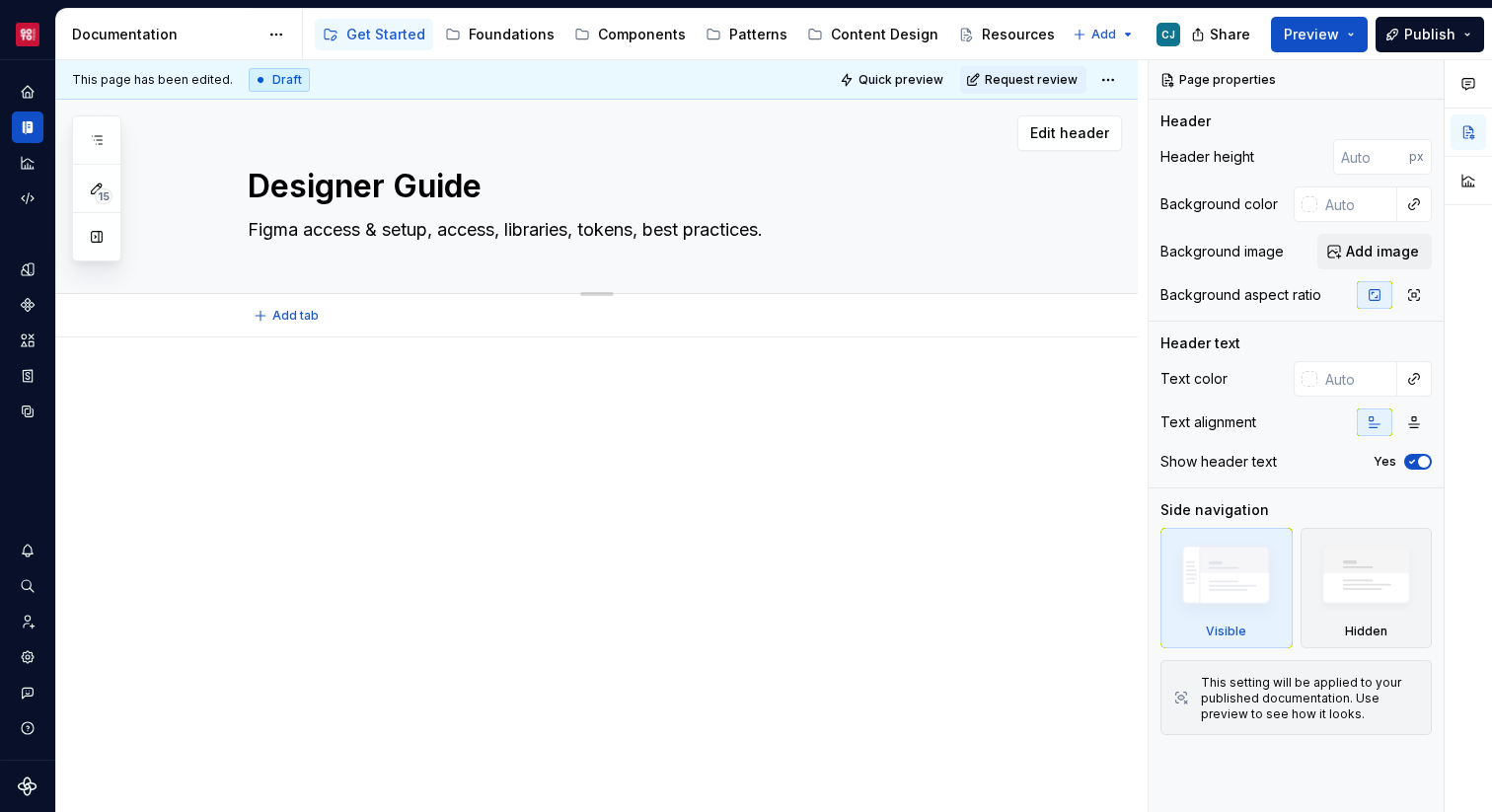
click at [482, 240] on textarea "Figma access & setup, access, libraries, tokens, best practices." at bounding box center [617, 230] width 746 height 32
type textarea "*"
type textarea "Figma access & setup,, libraries, tokens, best practices."
type textarea "*"
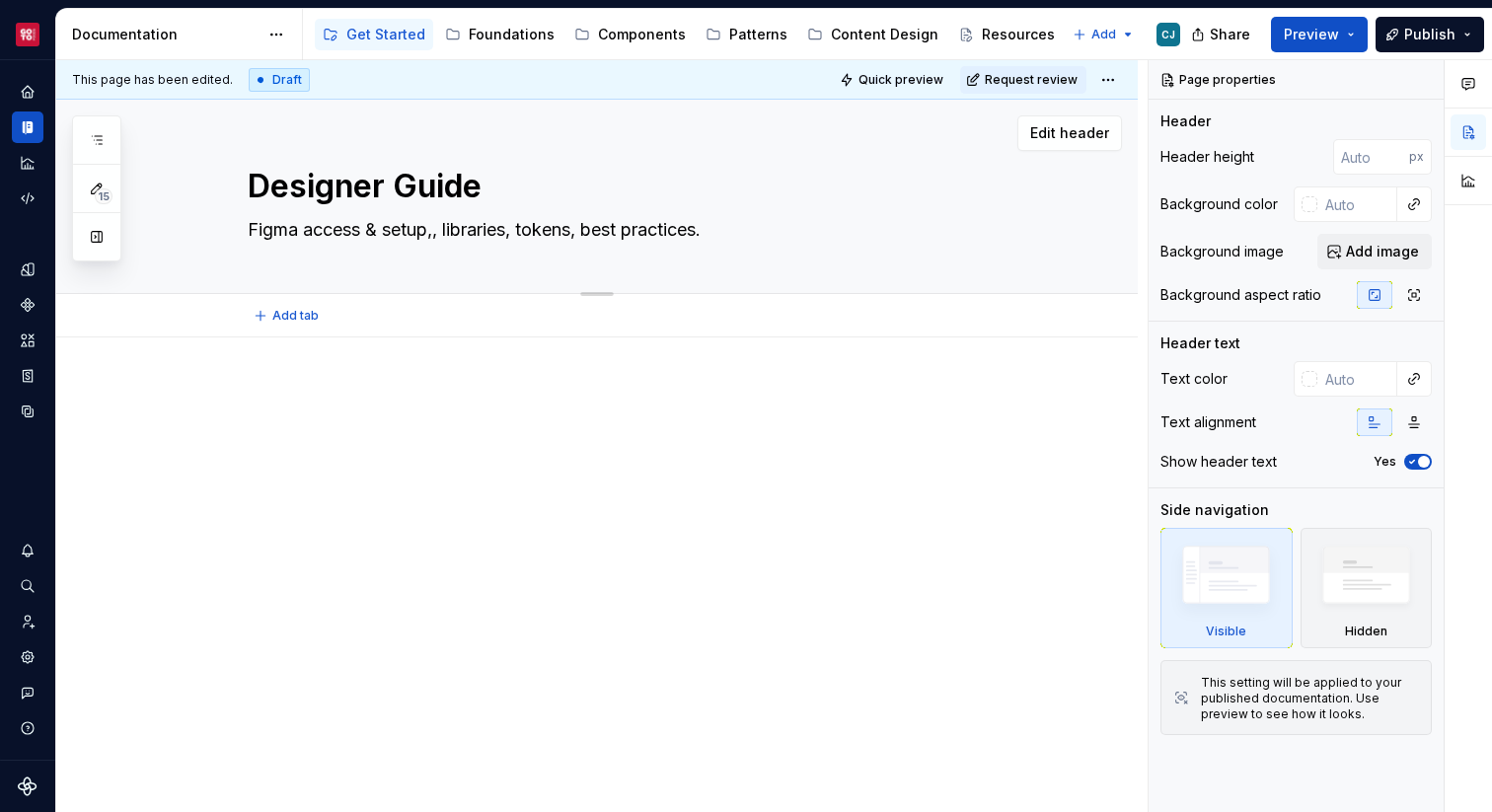
type textarea "Figma access & setup, libraries, tokens, best practices."
click at [419, 228] on textarea "Figma access & setup, libraries, tokens, best practices." at bounding box center [617, 230] width 746 height 32
type textarea "*"
type textarea "Figma access & c, libraries, tokens, best practices."
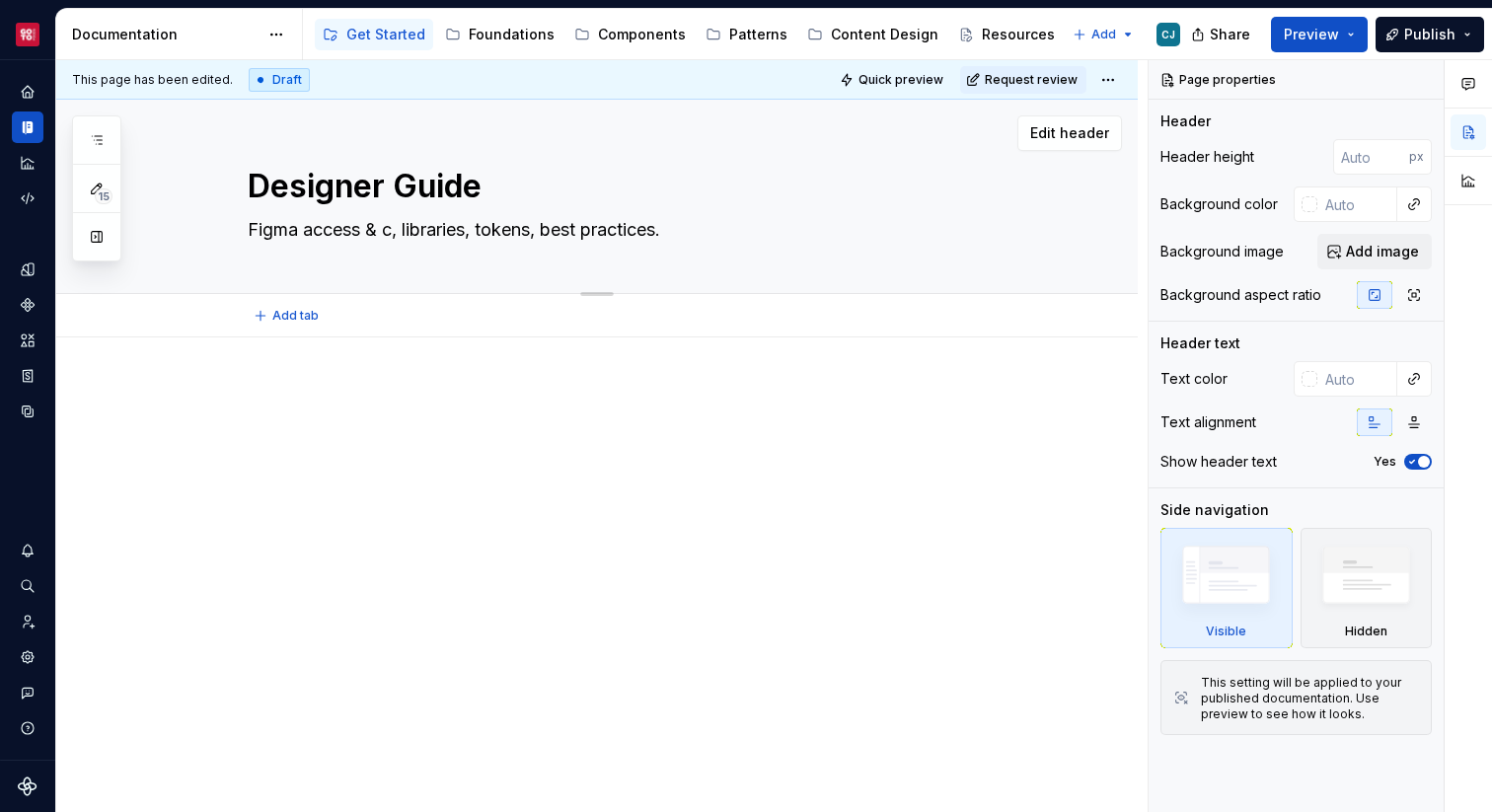
type textarea "*"
type textarea "Figma access & co, libraries, tokens, best practices."
type textarea "*"
type textarea "Figma access & con, libraries, tokens, best practices."
type textarea "*"
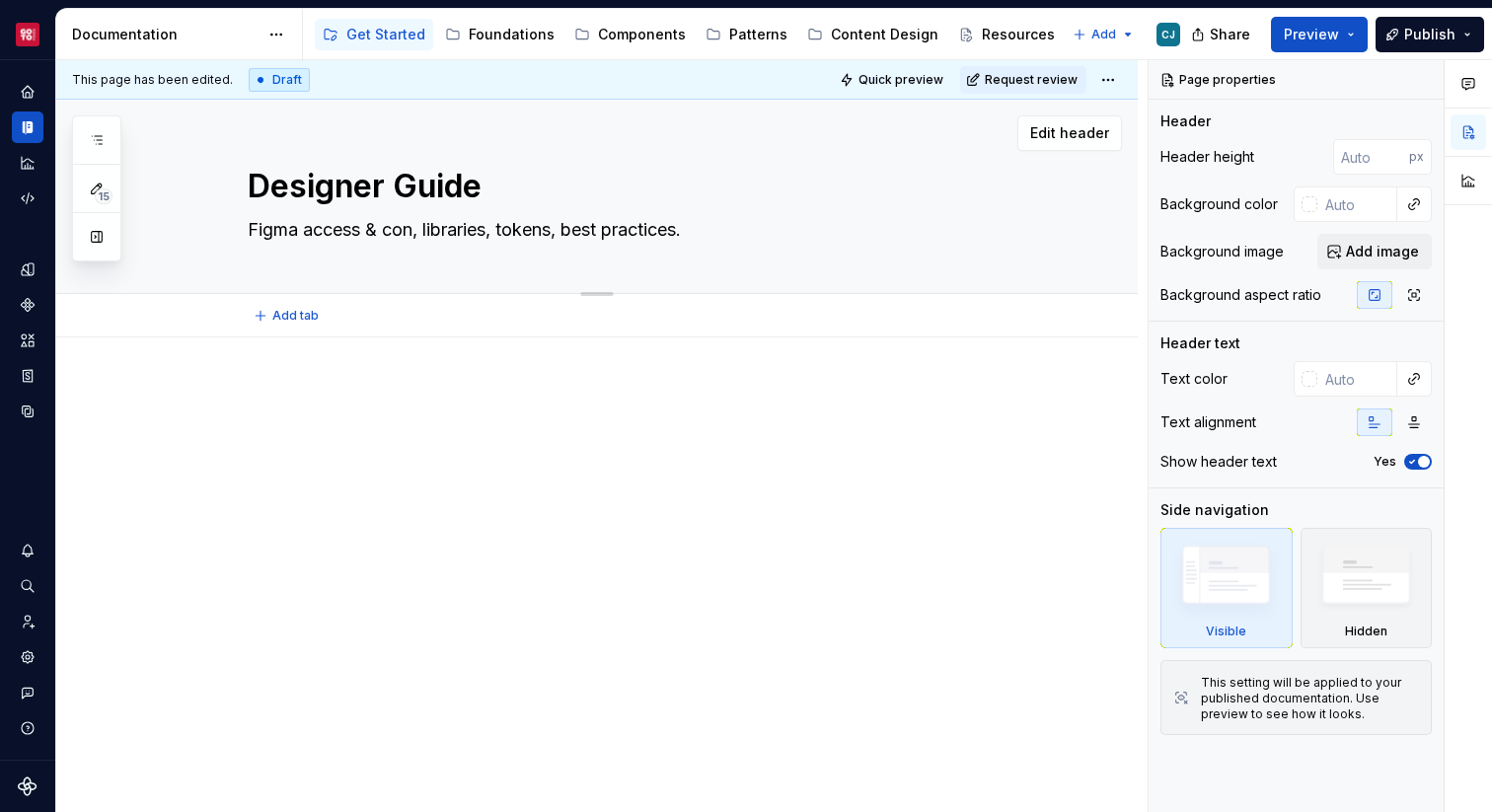
type textarea "Figma access & conf, libraries, tokens, best practices."
type textarea "*"
type textarea "Figma access & confi, libraries, tokens, best practices."
type textarea "*"
type textarea "Figma access & config, libraries, tokens, best practices."
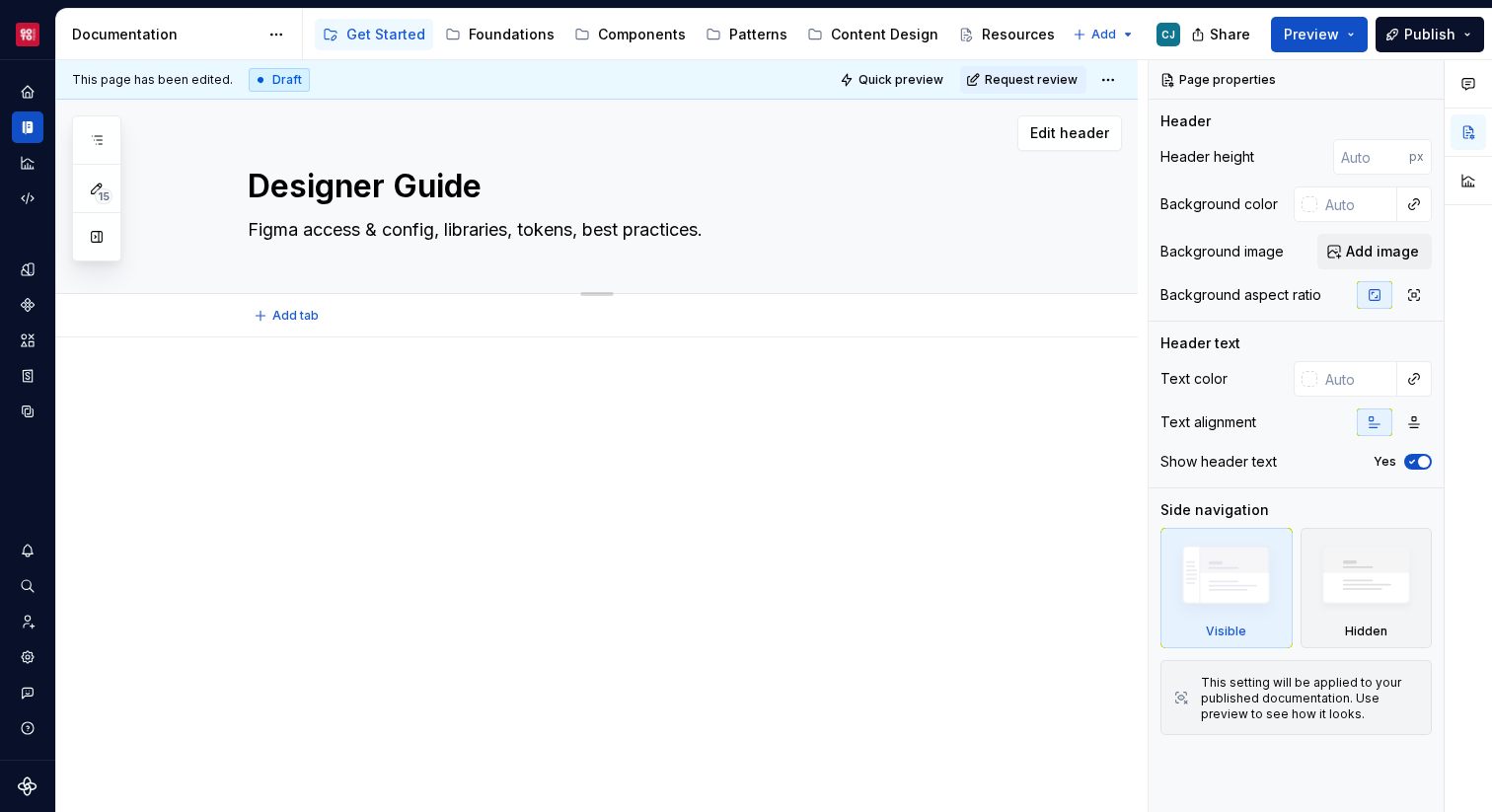
type textarea "*"
type textarea "Figma access & configu, libraries, tokens, best practices."
type textarea "*"
type textarea "Figma access & configur, libraries, tokens, best practices."
type textarea "*"
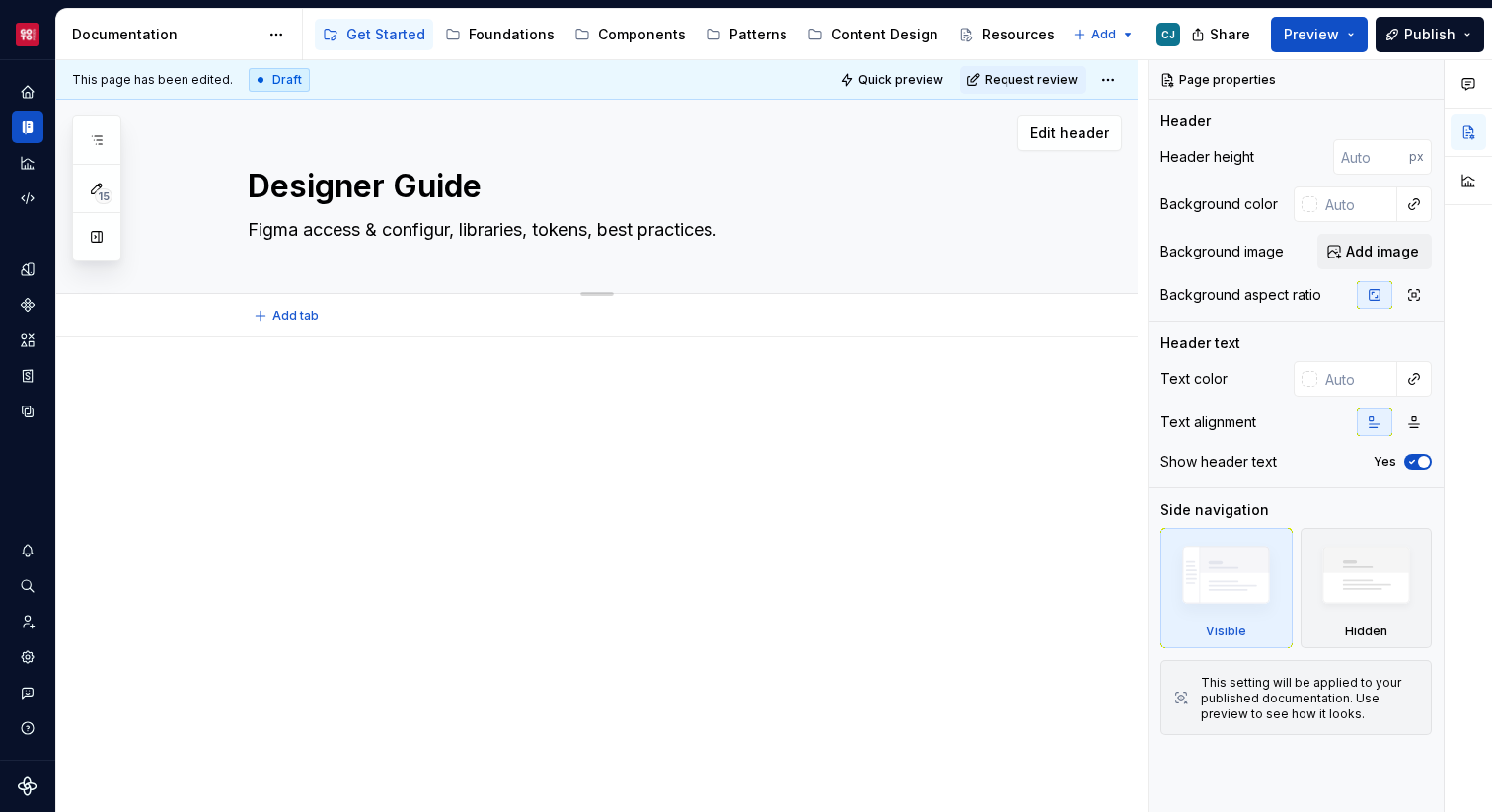
type textarea "Figma access & configura, libraries, tokens, best practices."
type textarea "*"
type textarea "Figma access & configurati, libraries, tokens, best practices."
type textarea "*"
type textarea "Figma access & configuratio, libraries, tokens, best practices."
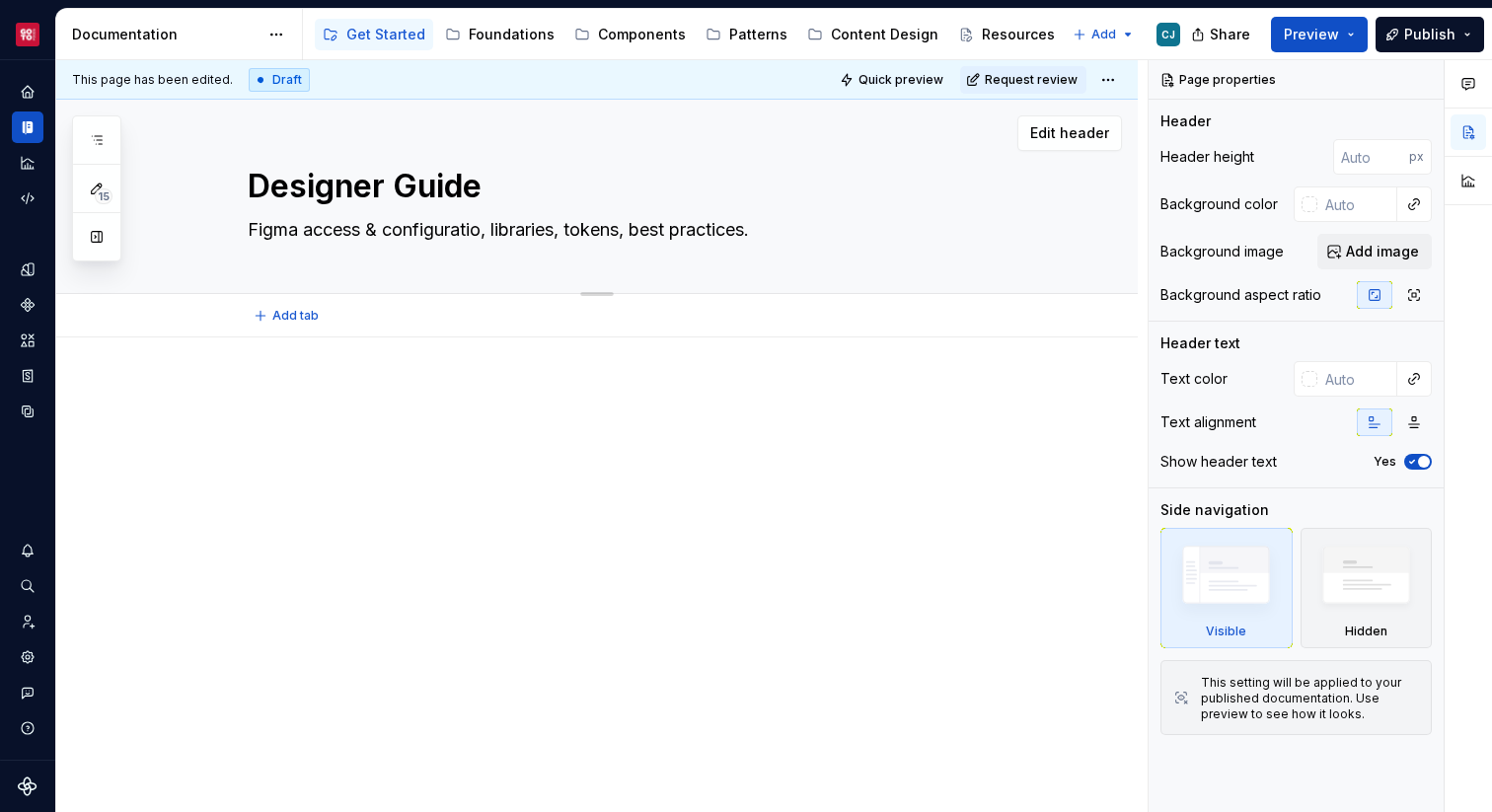
type textarea "*"
type textarea "Figma access & configuration, libraries, tokens, best practices."
type textarea "*"
type textarea "Figma access & configuration, libraries, tokens, best practices."
click at [662, 455] on div at bounding box center [620, 422] width 876 height 75
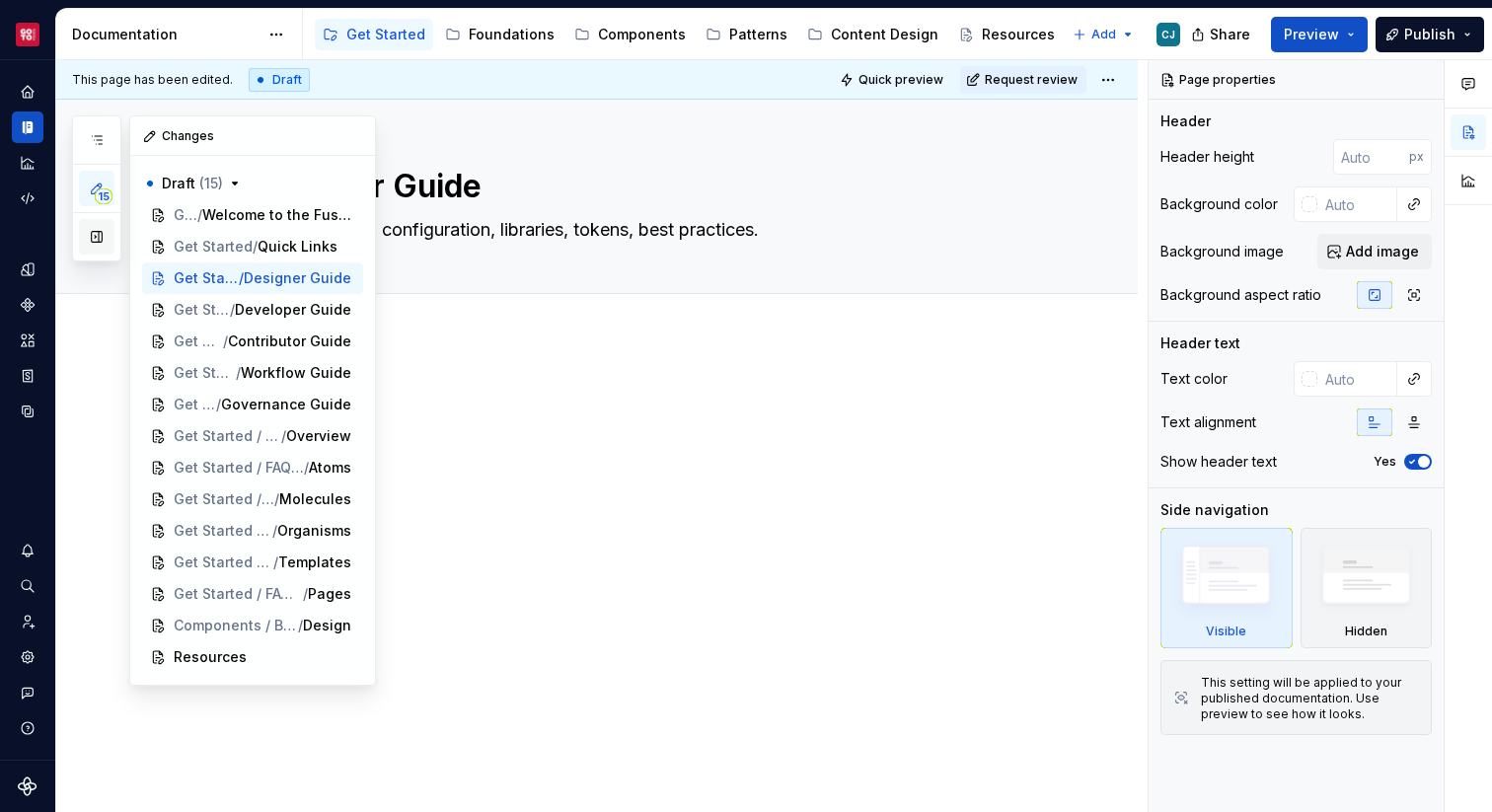
click at [89, 235] on button "button" at bounding box center [97, 237] width 36 height 36
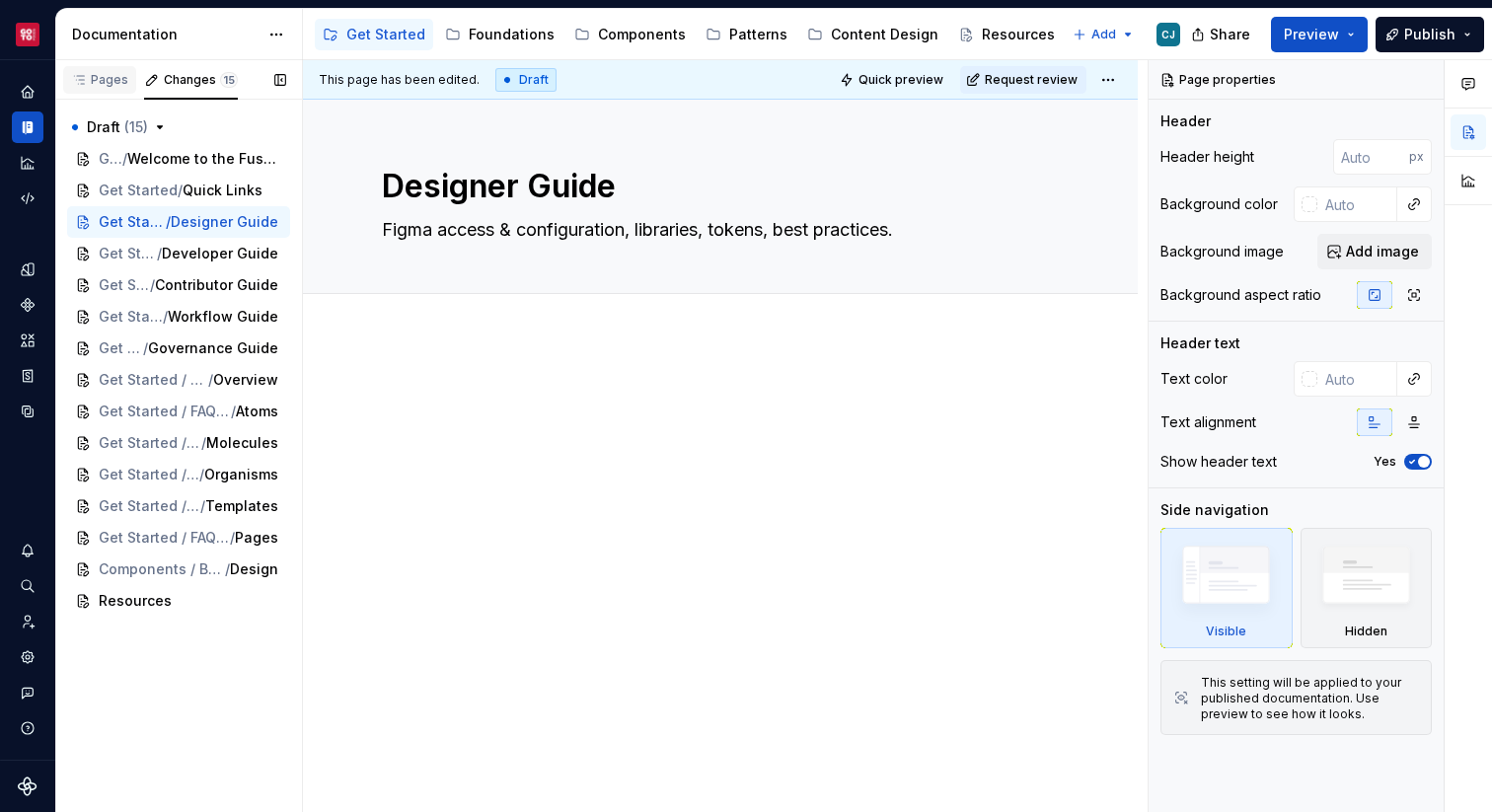
click at [103, 79] on div "Pages" at bounding box center [100, 80] width 58 height 16
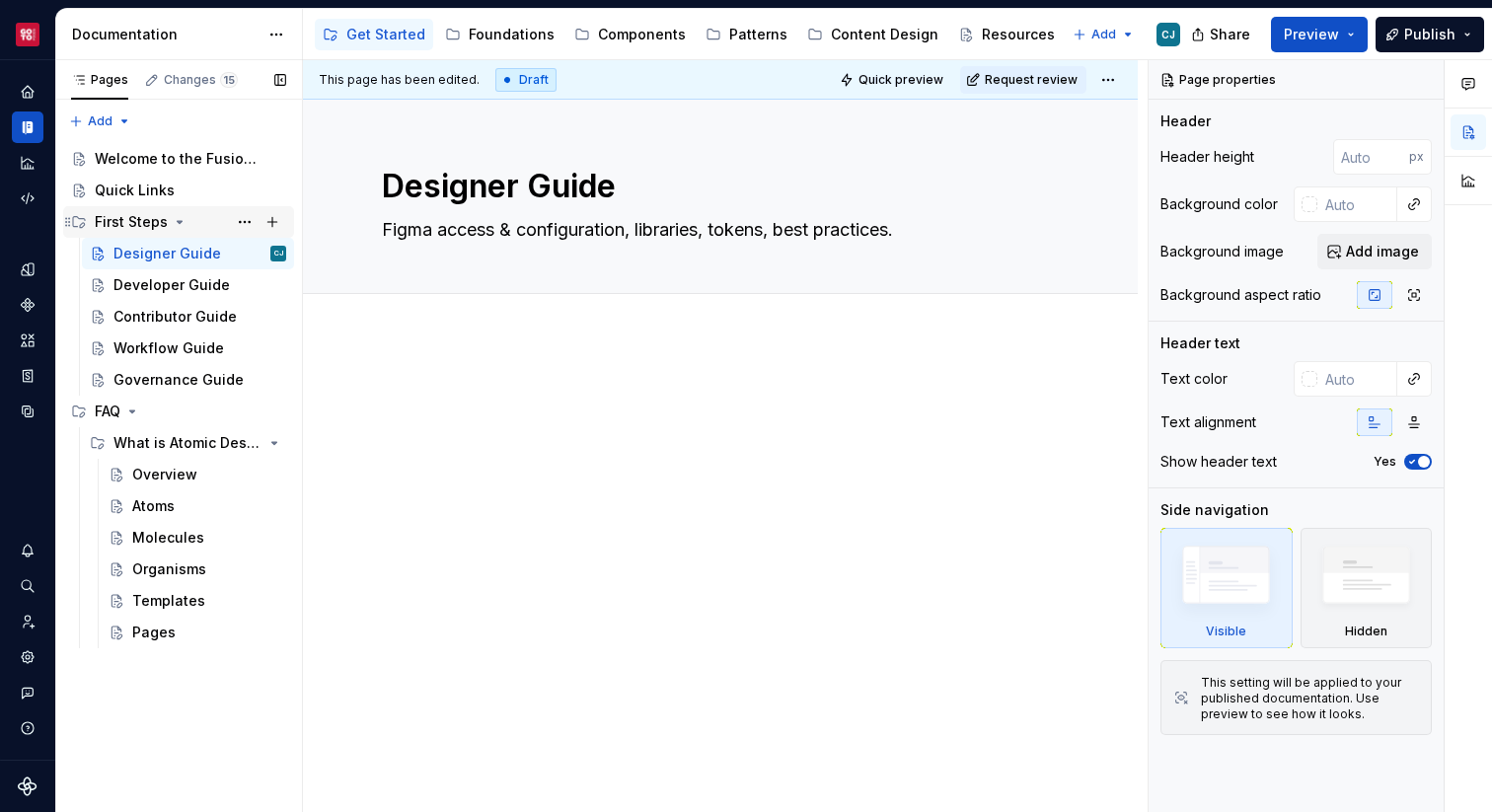
click at [196, 224] on div "First Steps" at bounding box center [189, 222] width 191 height 28
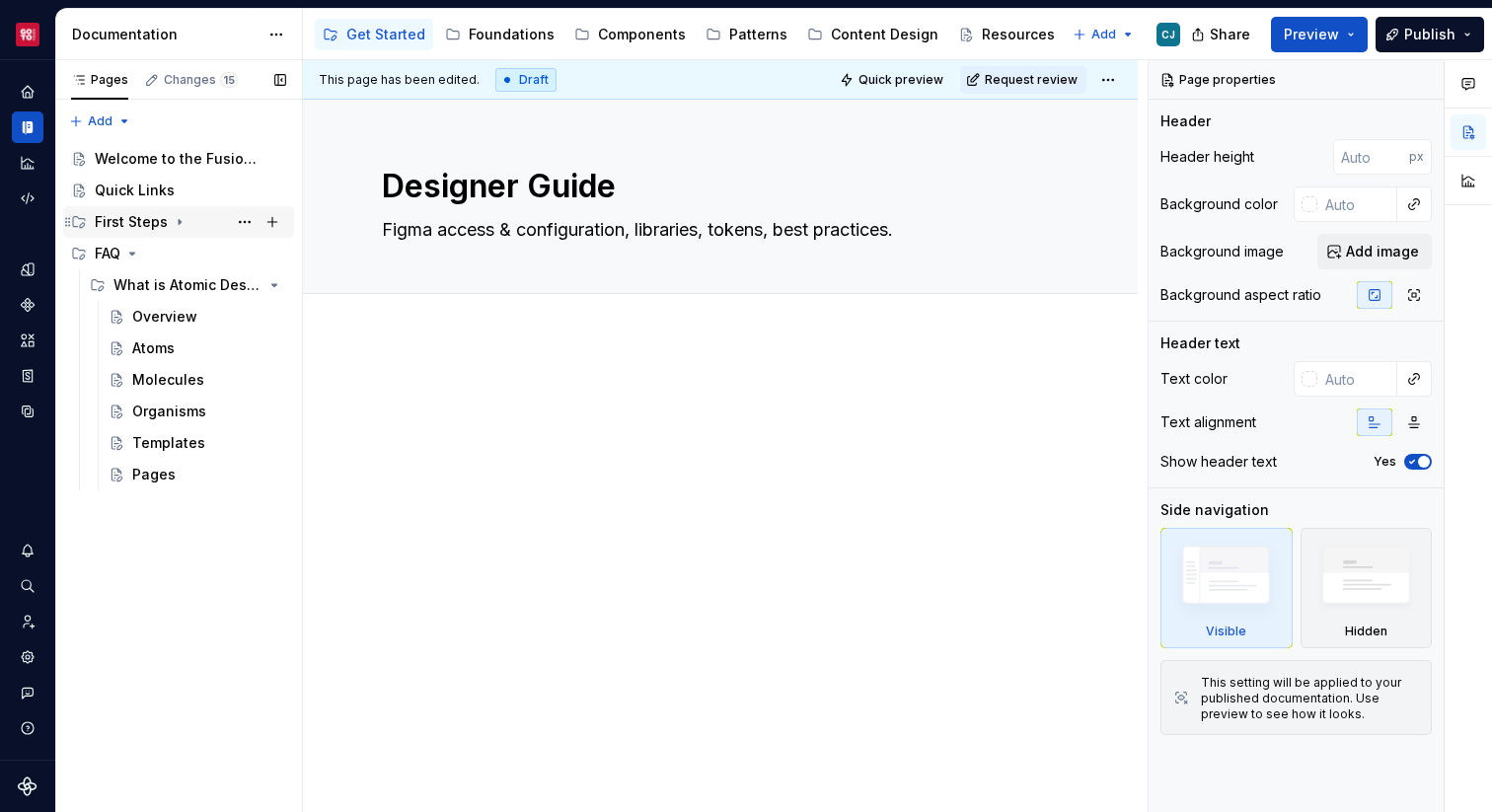
click at [196, 224] on div "First Steps" at bounding box center [189, 222] width 191 height 28
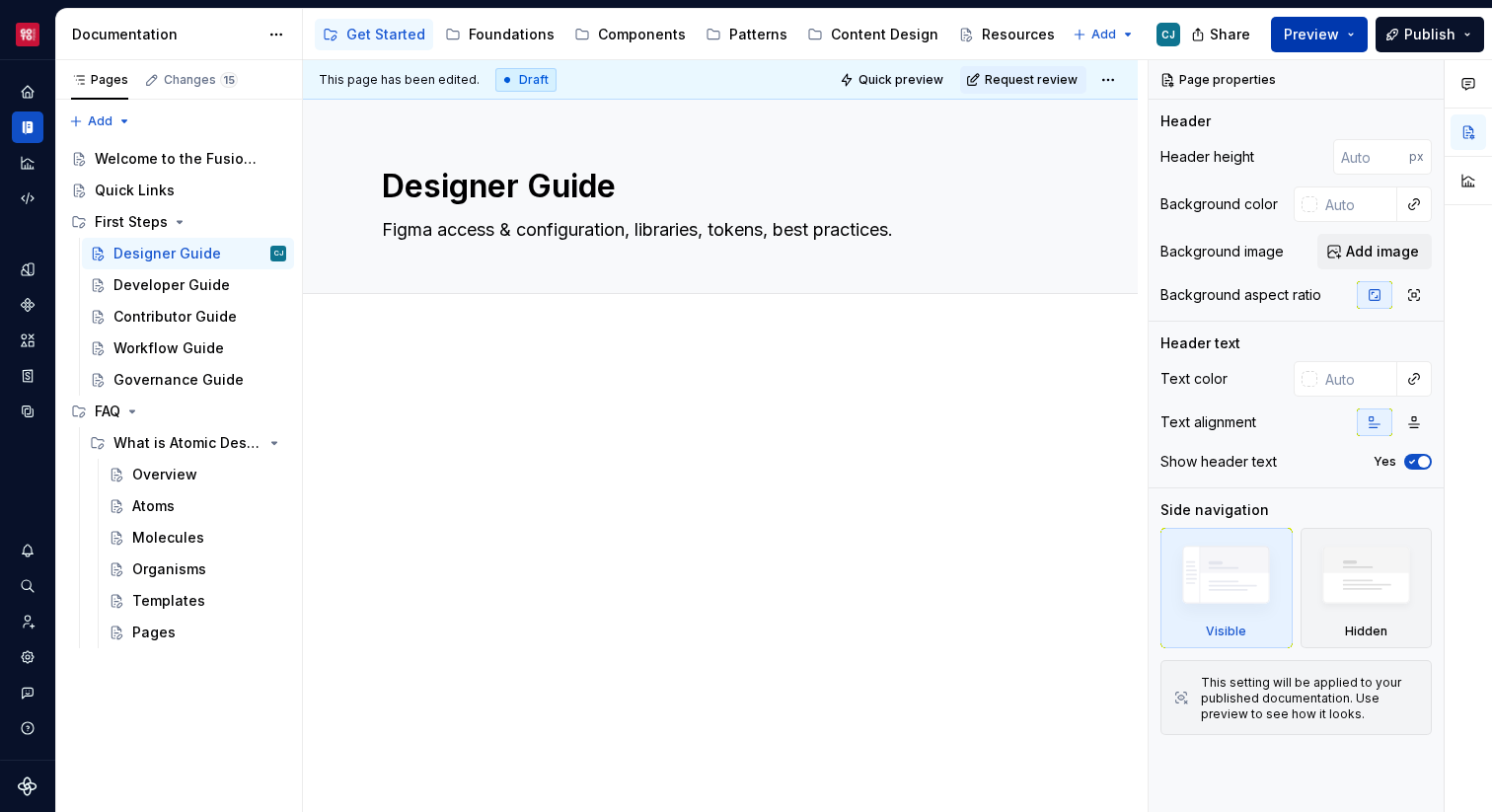
click at [1320, 36] on span "Preview" at bounding box center [1311, 35] width 56 height 20
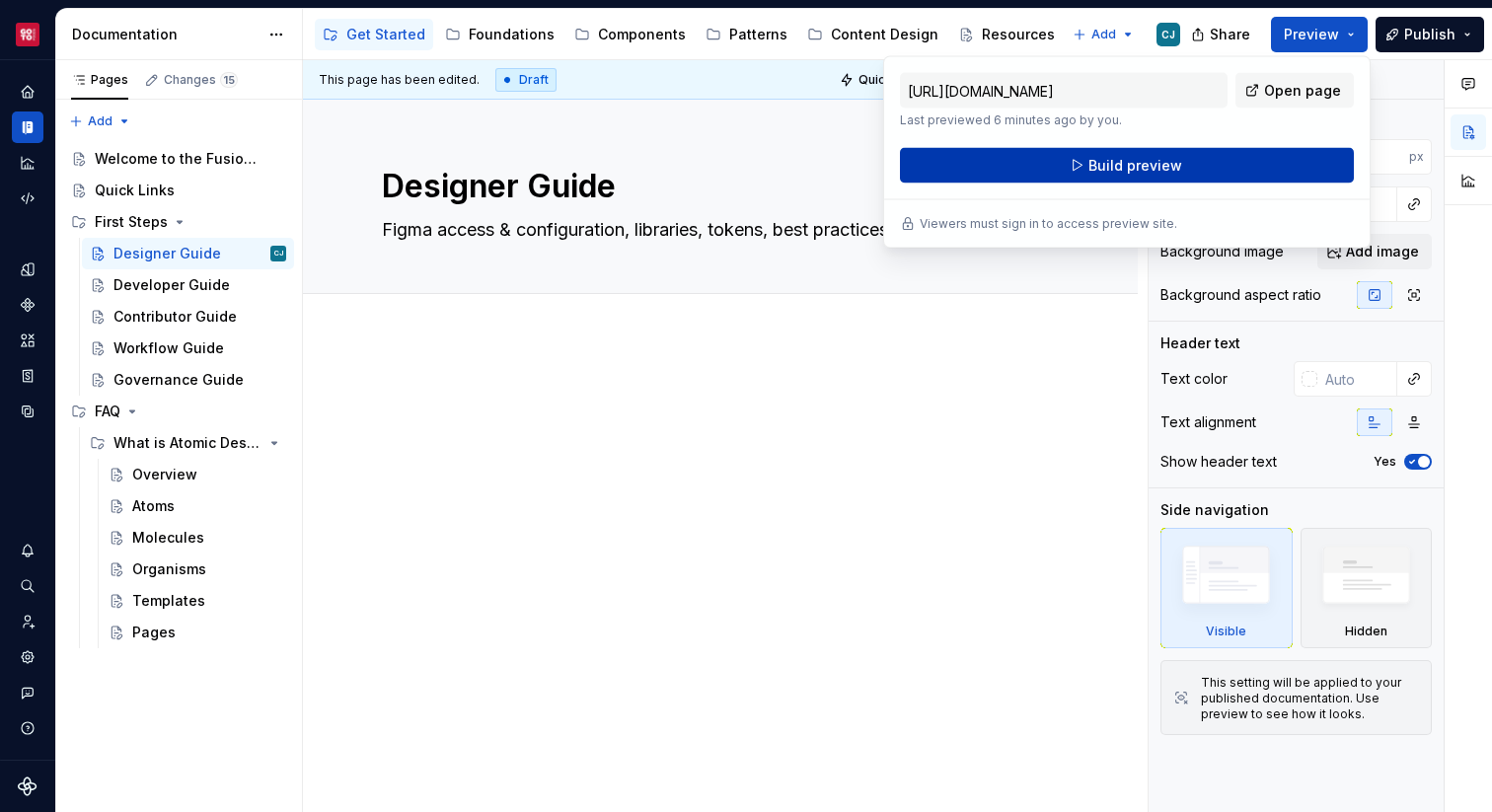
click at [1209, 172] on button "Build preview" at bounding box center [1127, 166] width 454 height 36
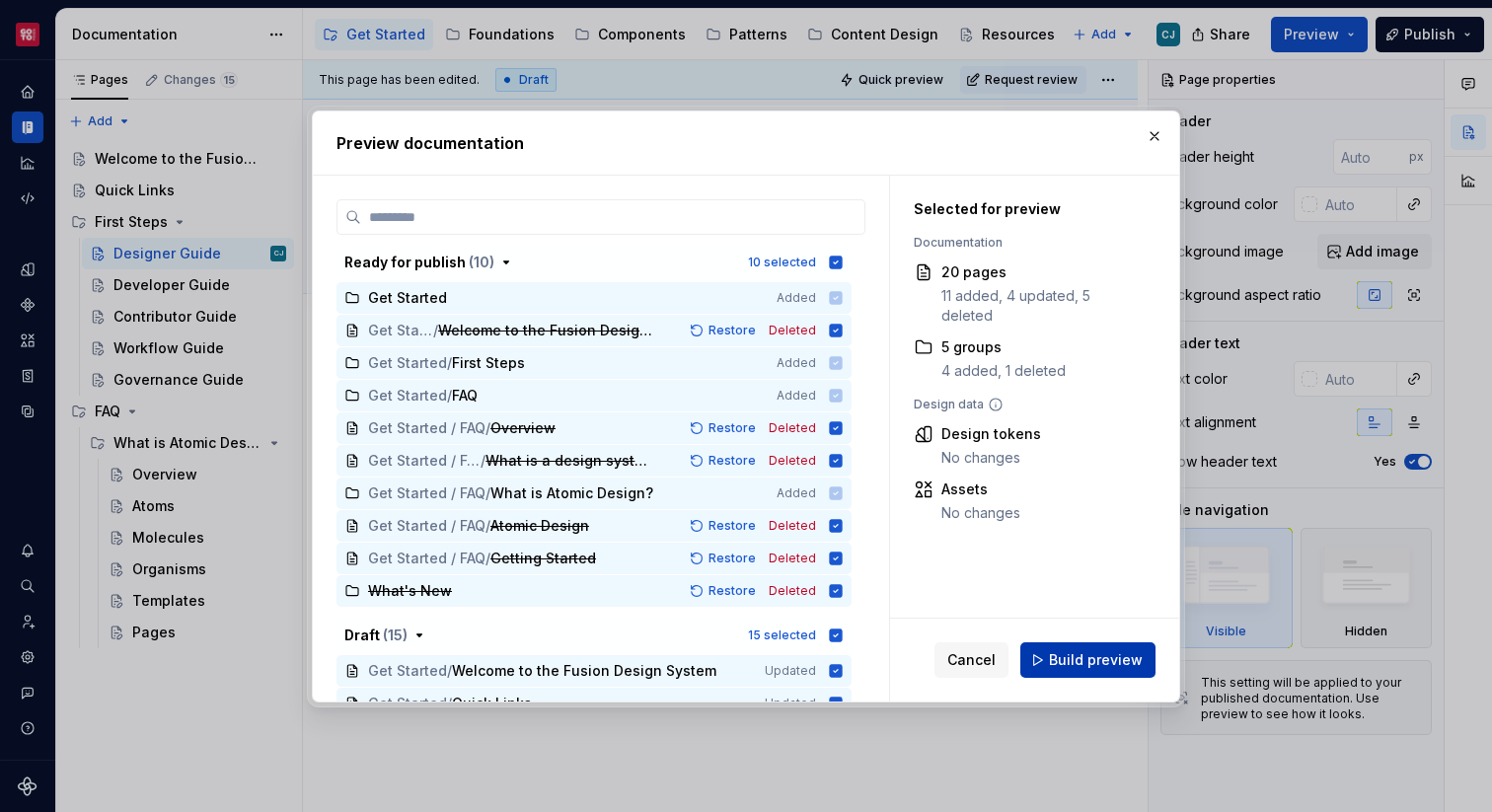
click at [1073, 659] on span "Build preview" at bounding box center [1095, 660] width 93 height 20
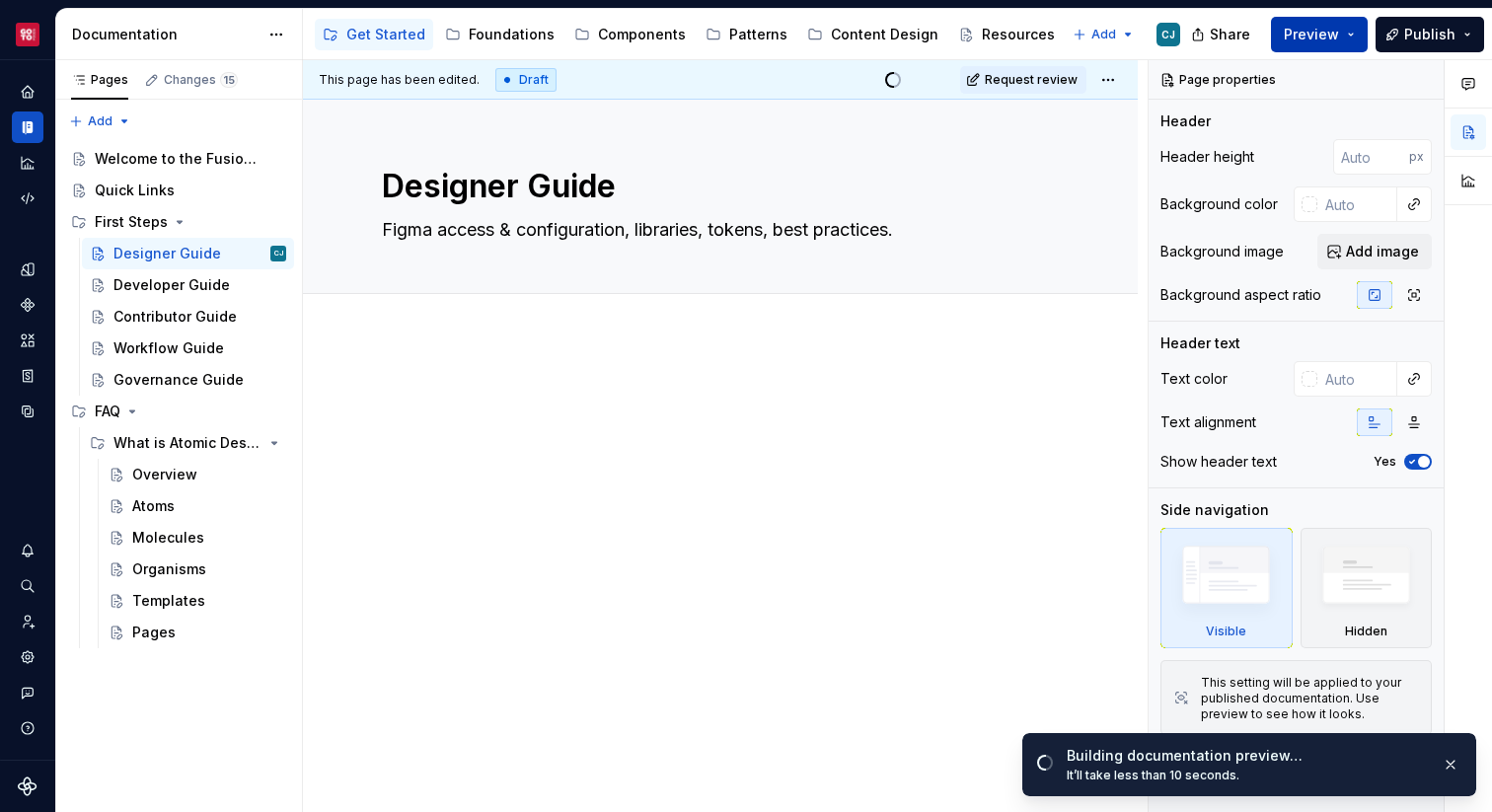
click at [1331, 33] on span "Preview" at bounding box center [1311, 35] width 56 height 20
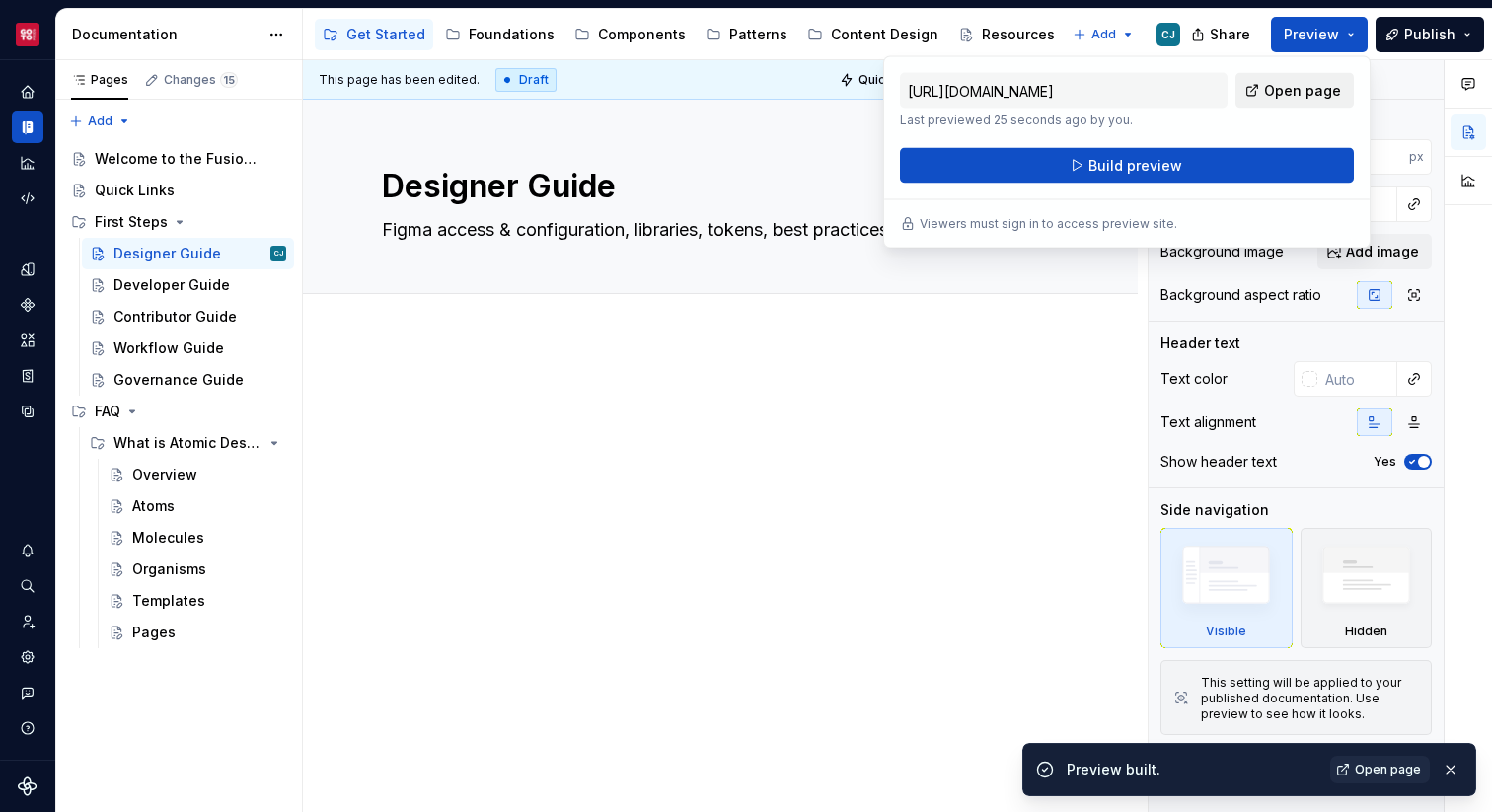
click at [1310, 90] on span "Open page" at bounding box center [1303, 91] width 77 height 20
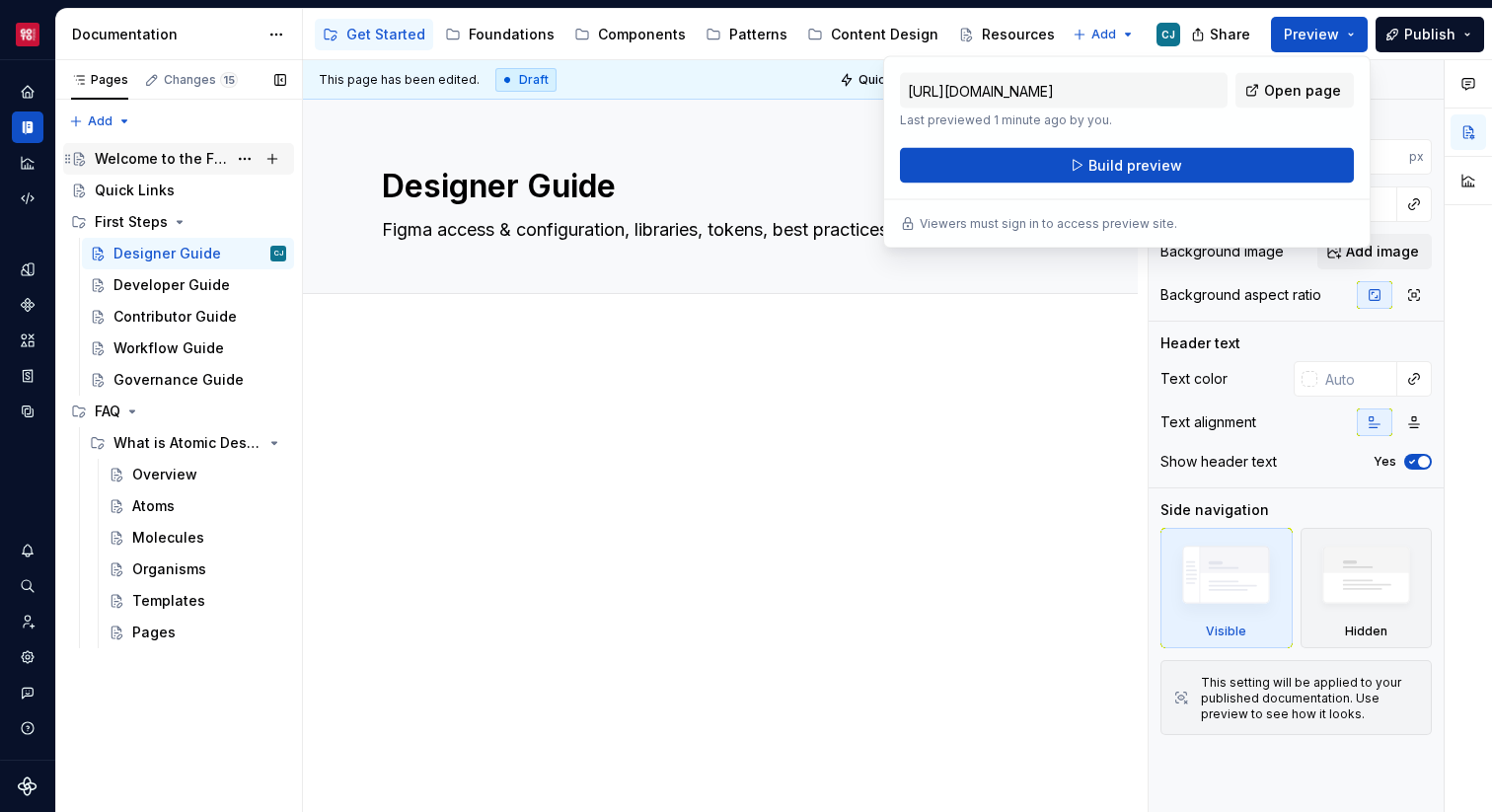
click at [213, 155] on div "Welcome to the Fusion Design System" at bounding box center [160, 159] width 132 height 20
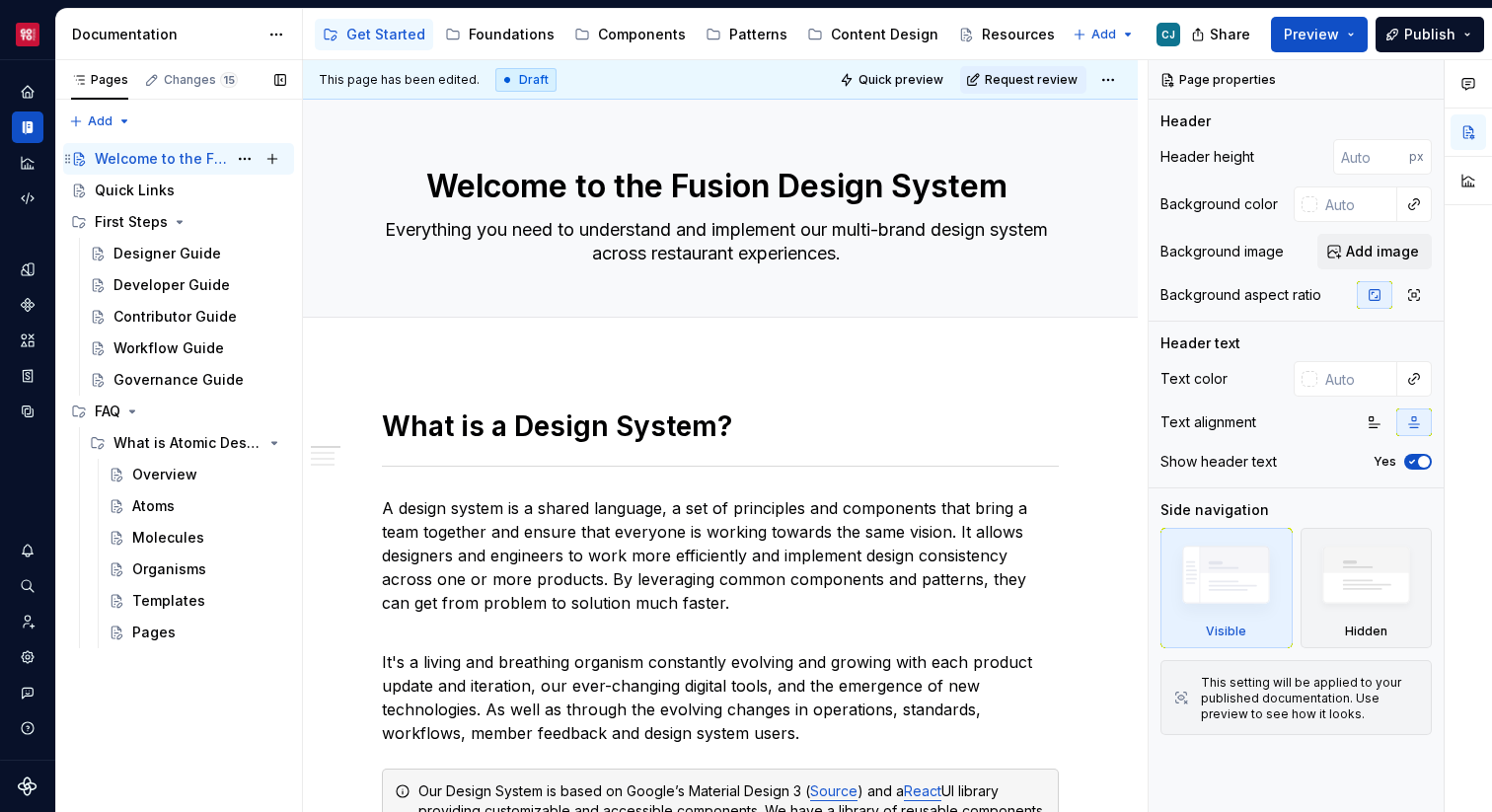
click at [216, 153] on div "Welcome to the Fusion Design System" at bounding box center [160, 159] width 132 height 20
click at [245, 154] on button "Page tree" at bounding box center [245, 159] width 28 height 28
click at [506, 160] on html "Core CJ Design system data Documentation Accessibility guide for tree Page tree…" at bounding box center [746, 406] width 1492 height 812
click at [1096, 136] on span "Edit header" at bounding box center [1069, 133] width 79 height 20
click at [1374, 430] on button "button" at bounding box center [1375, 422] width 36 height 28
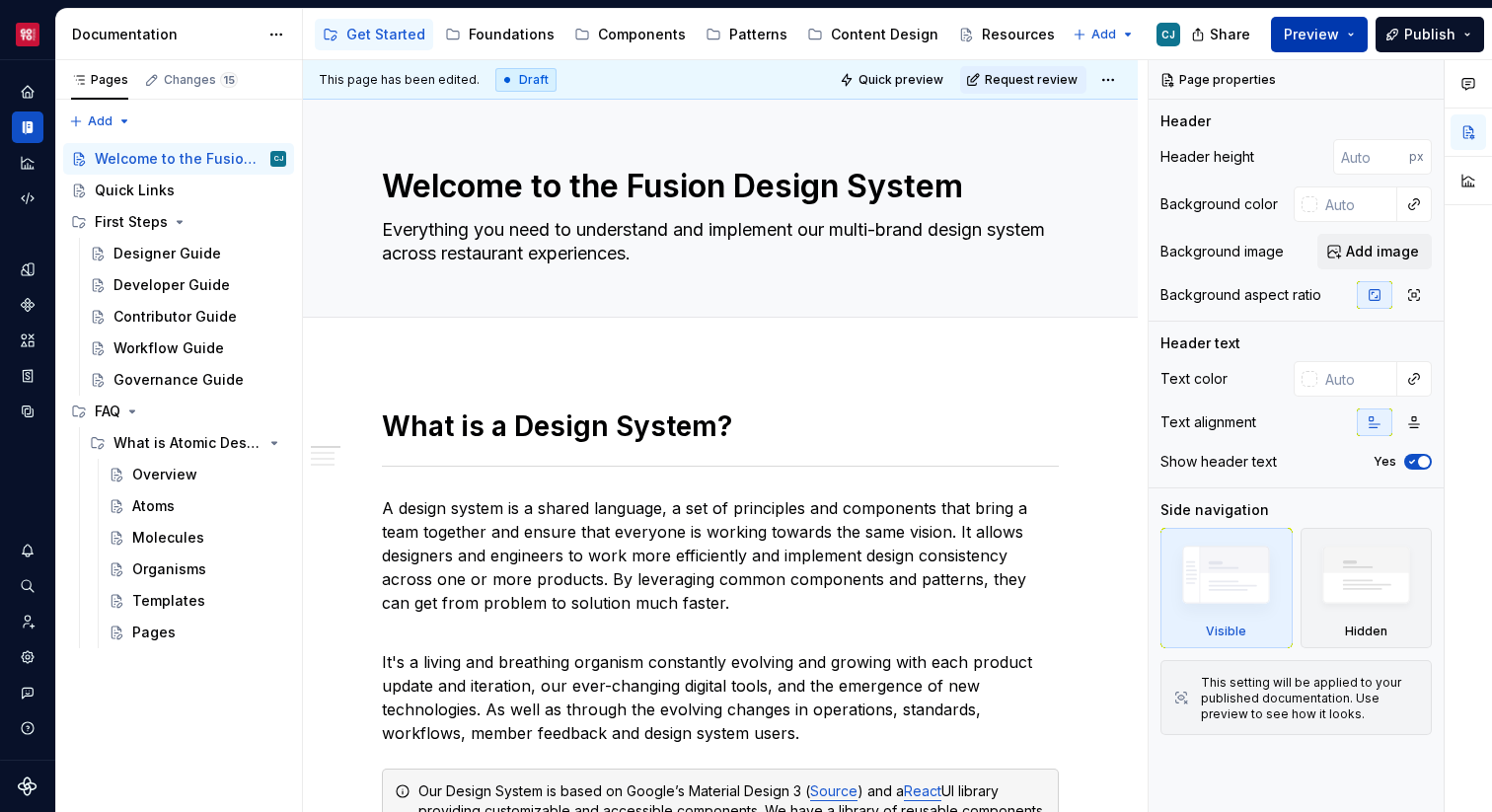
click at [1299, 32] on span "Preview" at bounding box center [1311, 35] width 56 height 20
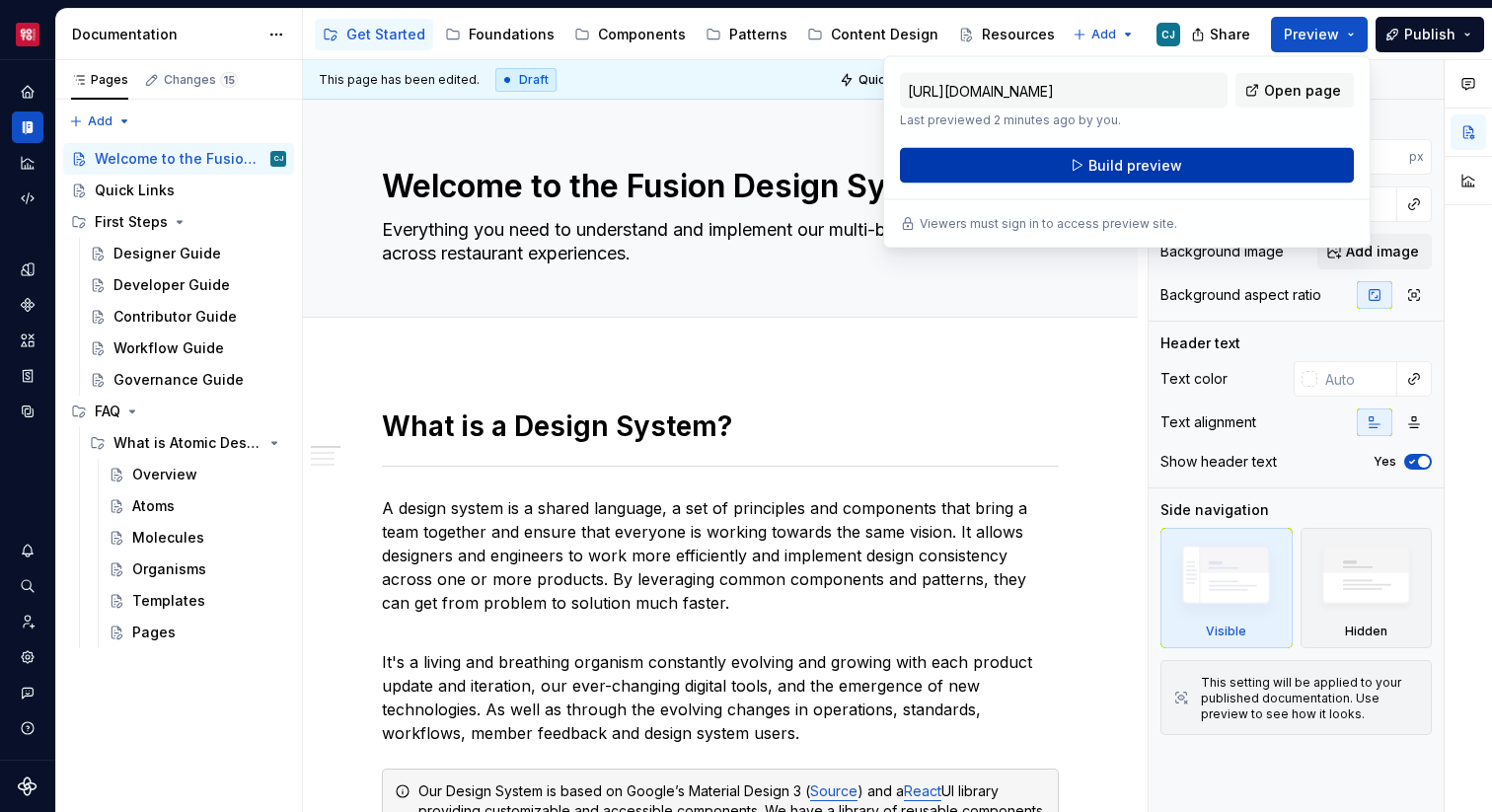
click at [1198, 172] on button "Build preview" at bounding box center [1127, 166] width 454 height 36
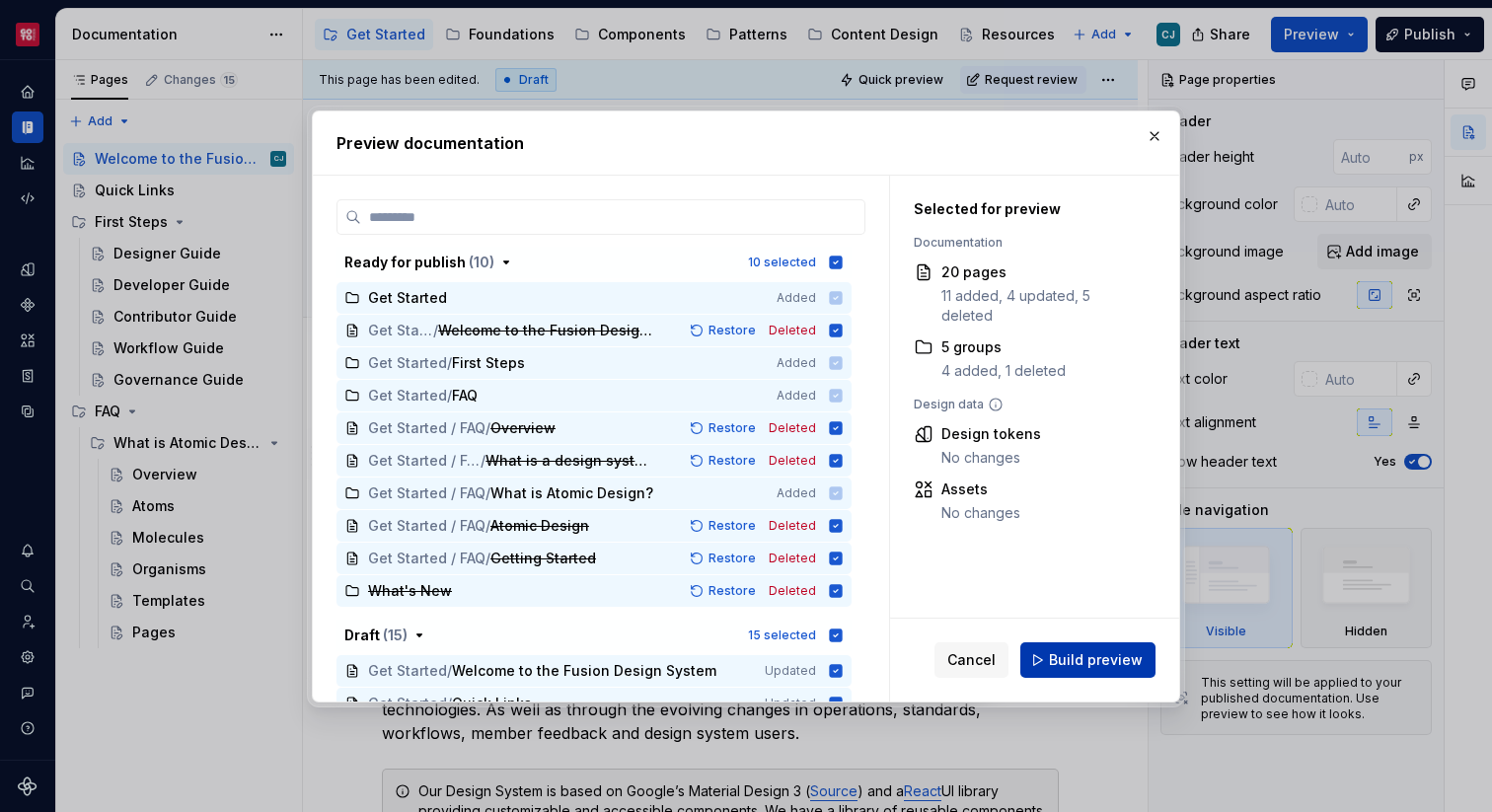
click at [1100, 666] on span "Build preview" at bounding box center [1095, 660] width 93 height 20
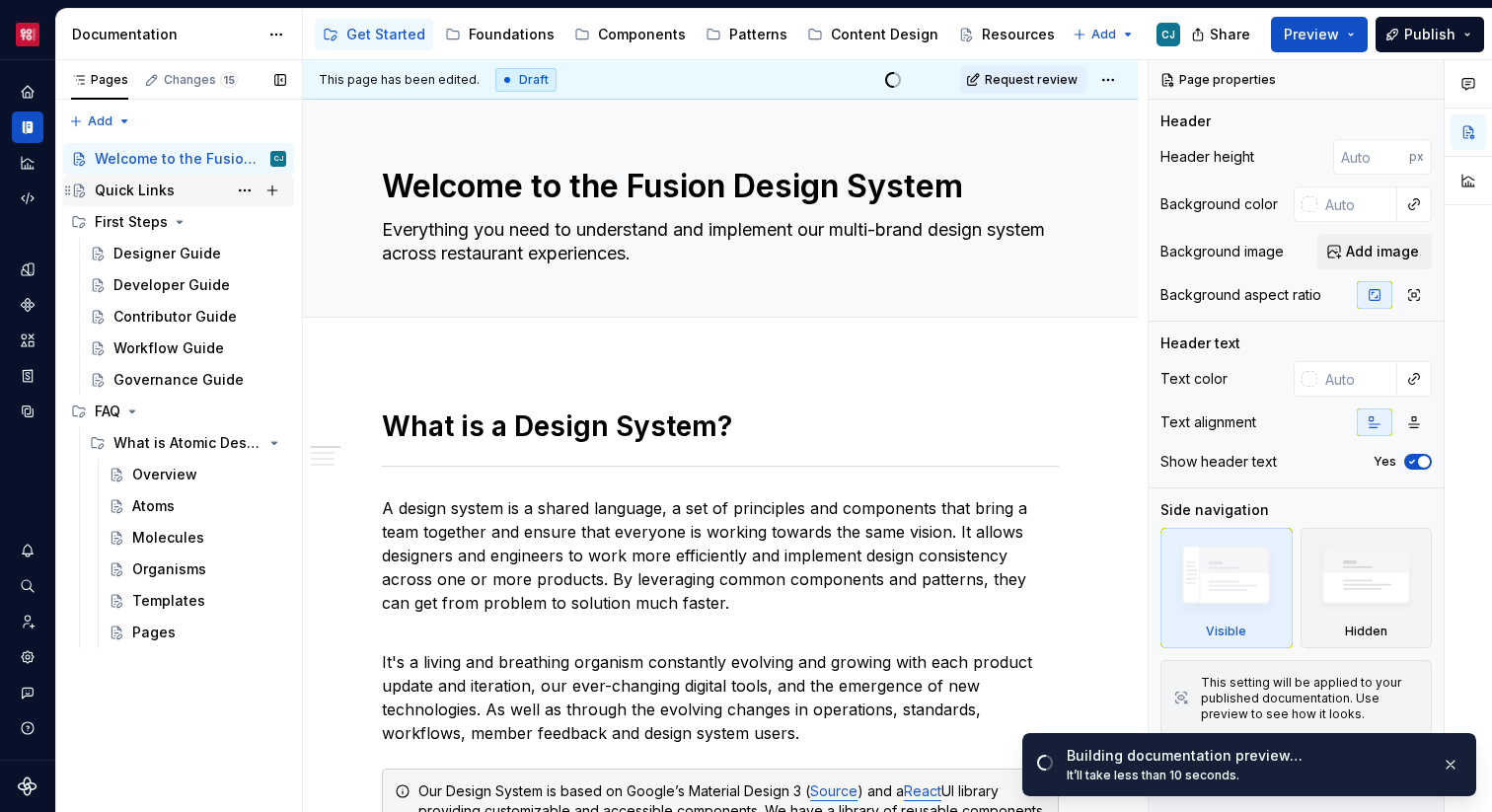
click at [128, 190] on div "Quick Links" at bounding box center [134, 190] width 80 height 20
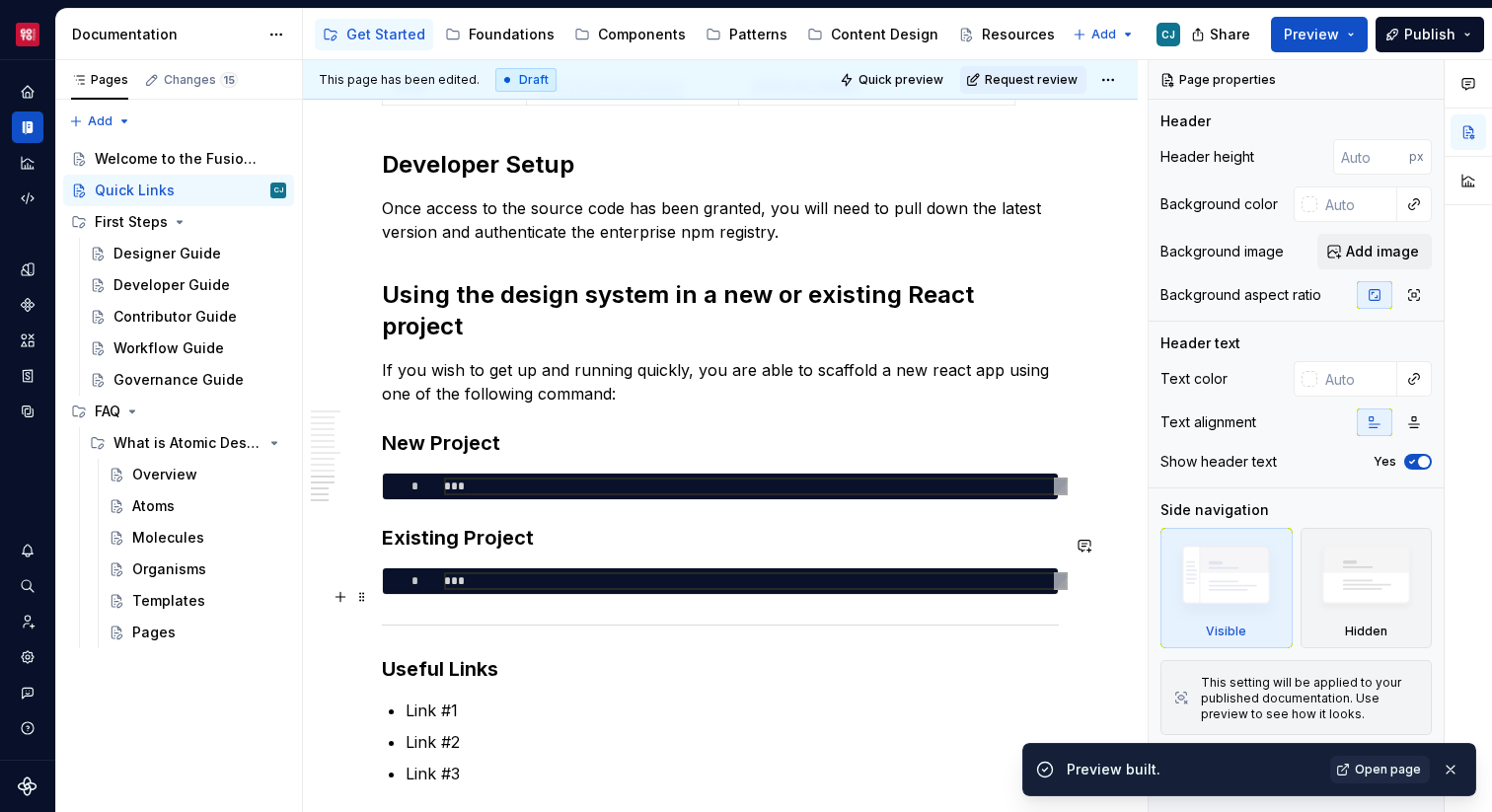
scroll to position [2443, 0]
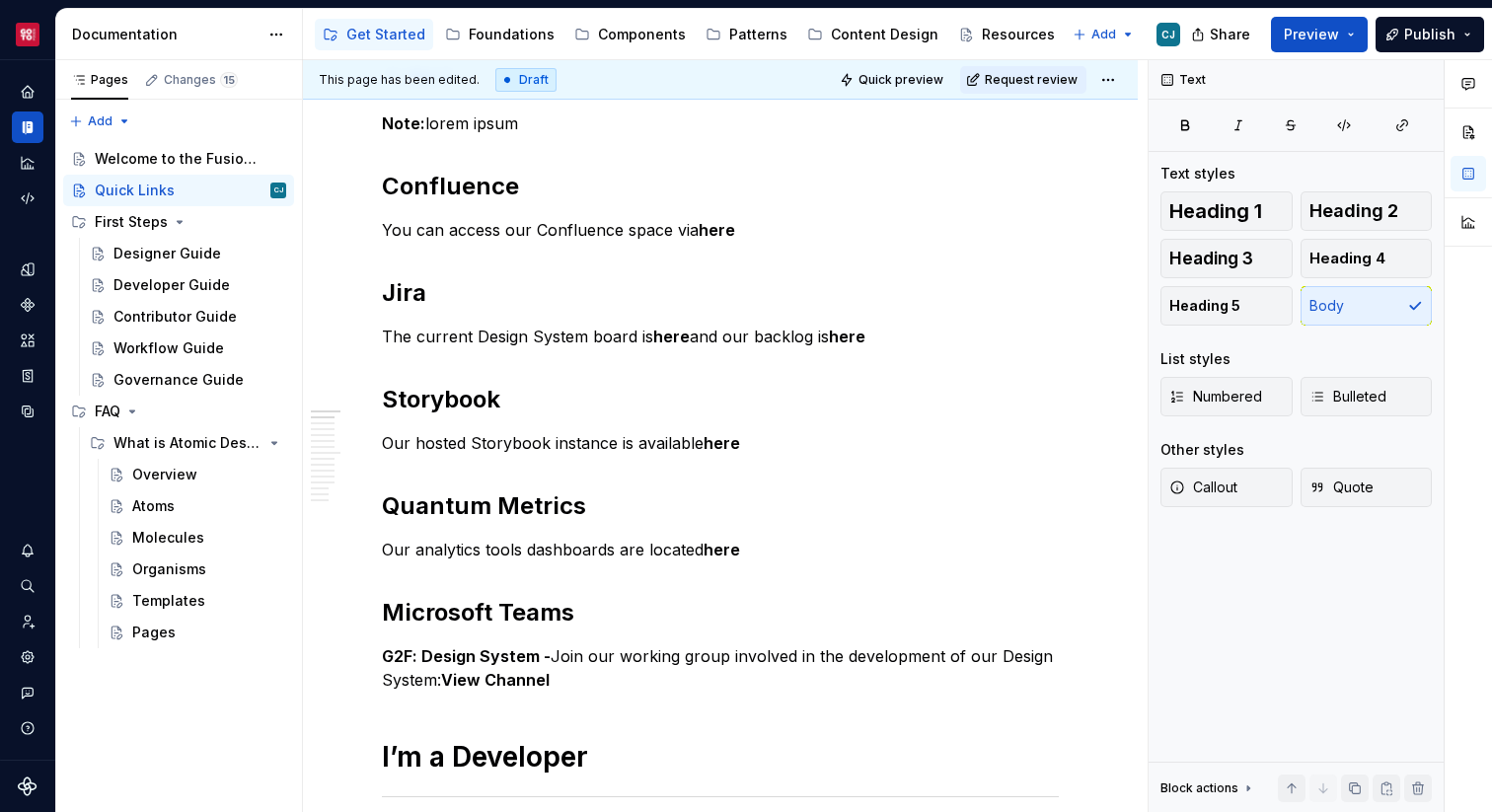
scroll to position [0, 0]
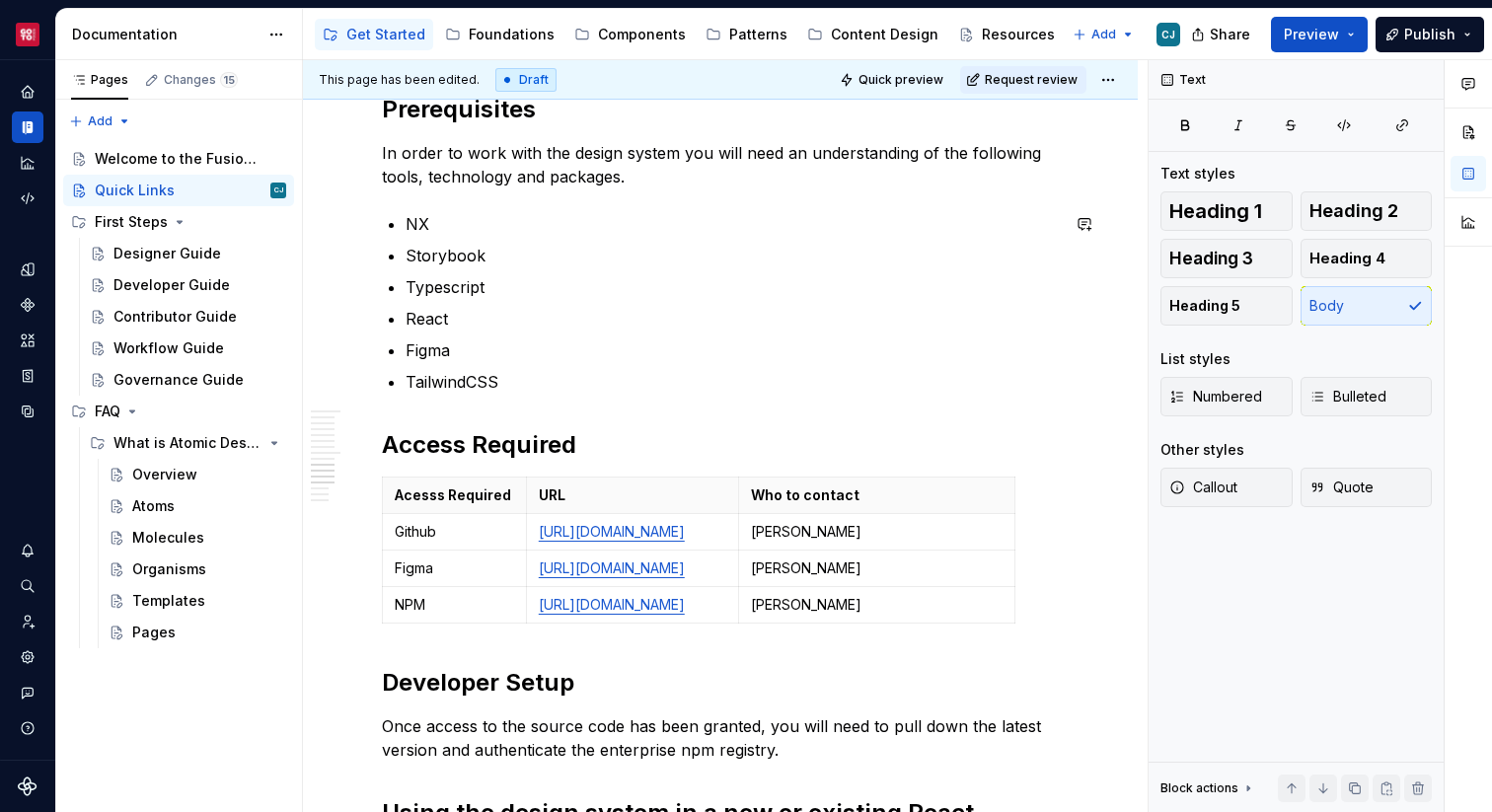
scroll to position [2537, 0]
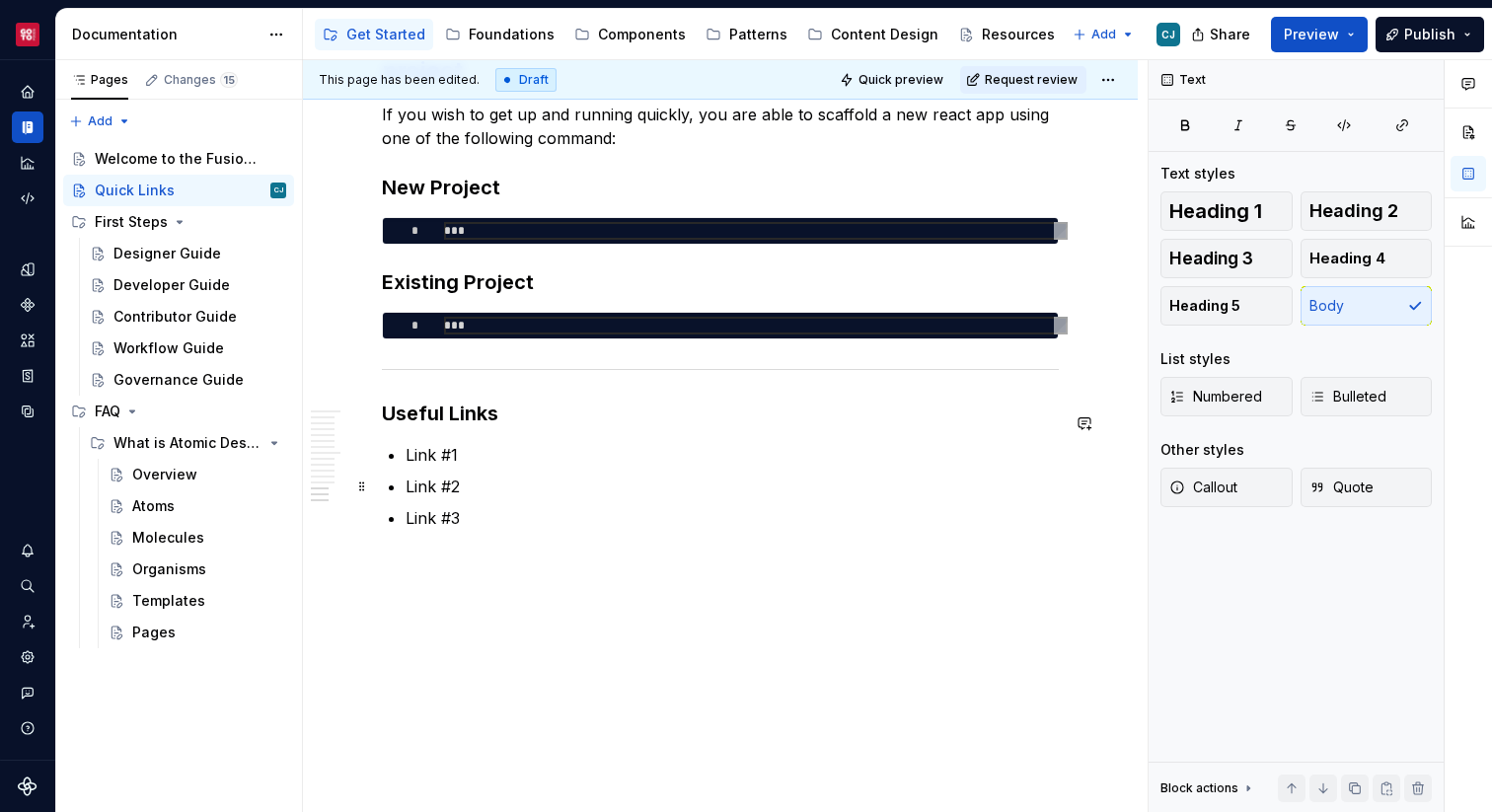
click at [508, 506] on p "Link #3" at bounding box center [732, 518] width 653 height 24
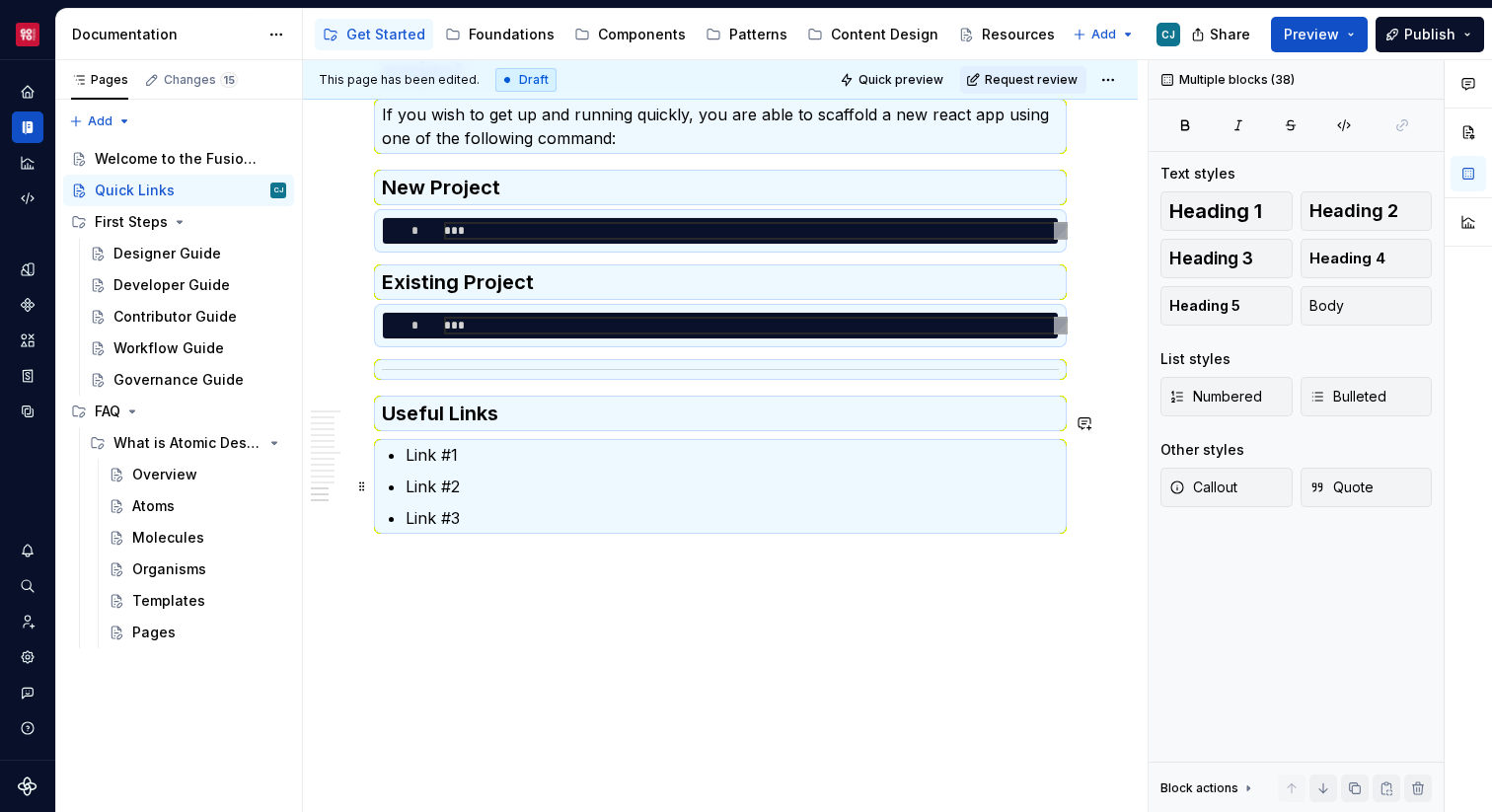
scroll to position [0, 0]
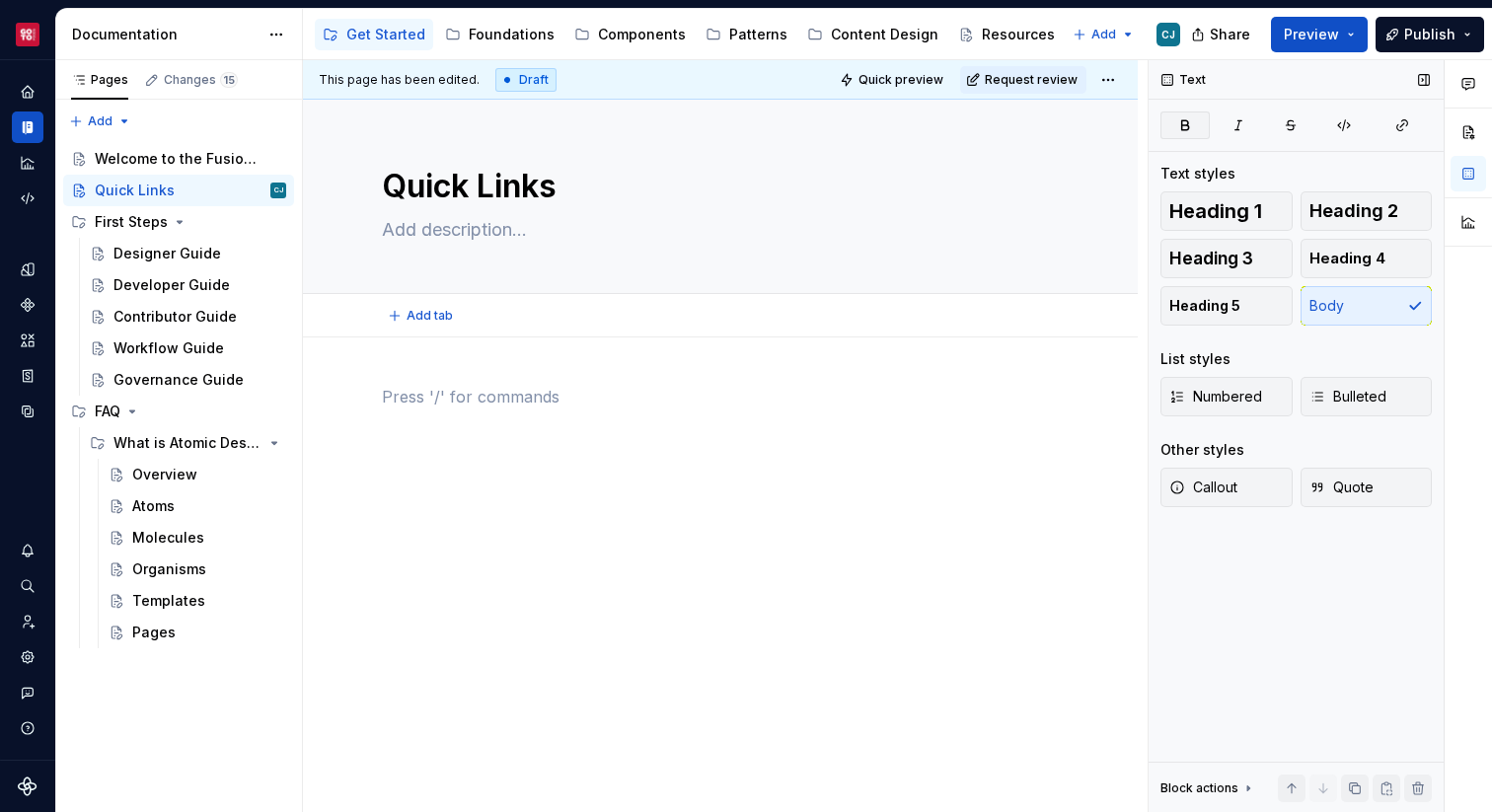
type textarea "*"
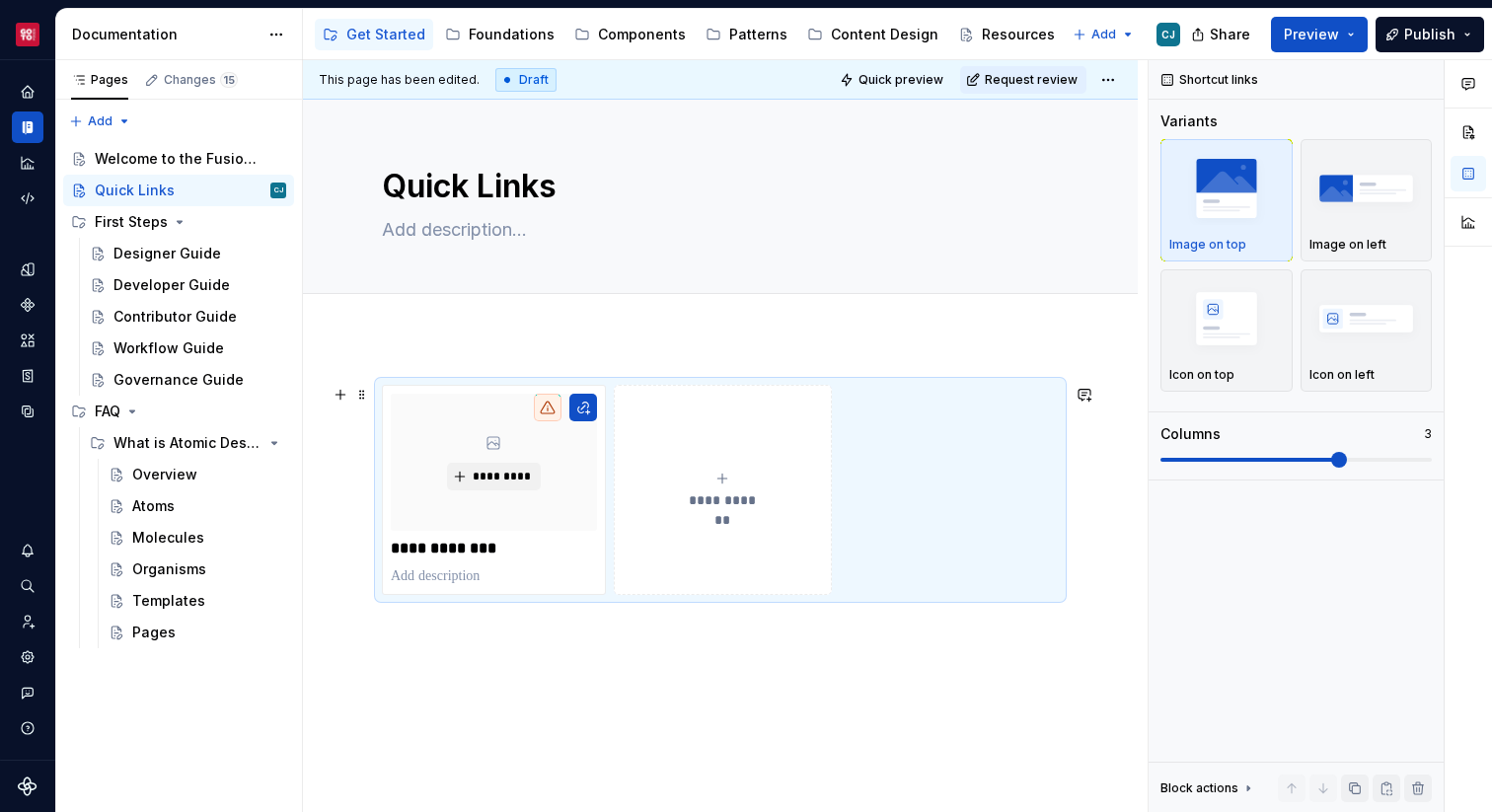
click at [726, 490] on span "**********" at bounding box center [722, 500] width 86 height 20
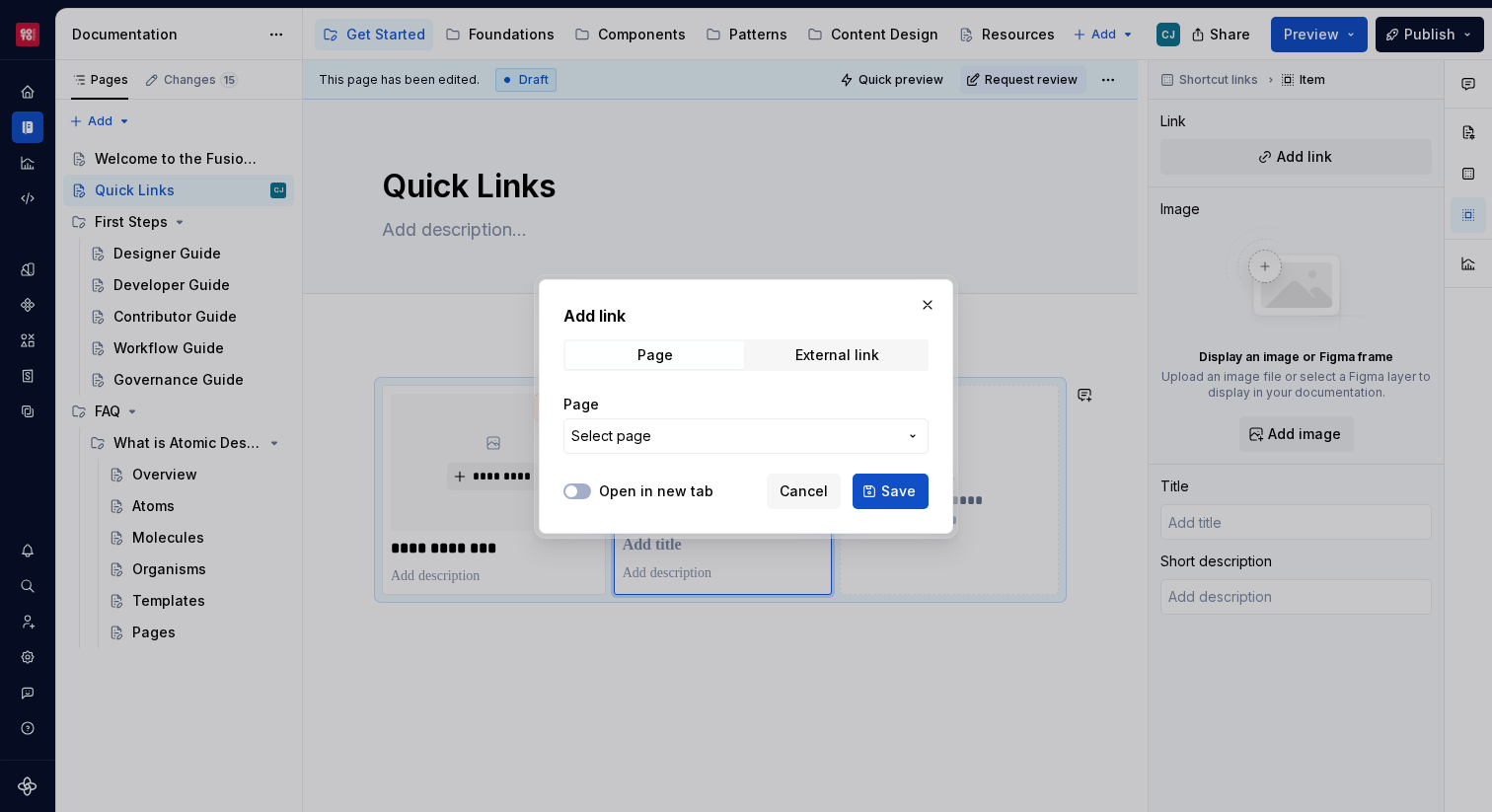
click at [778, 430] on span "Select page" at bounding box center [734, 436] width 325 height 20
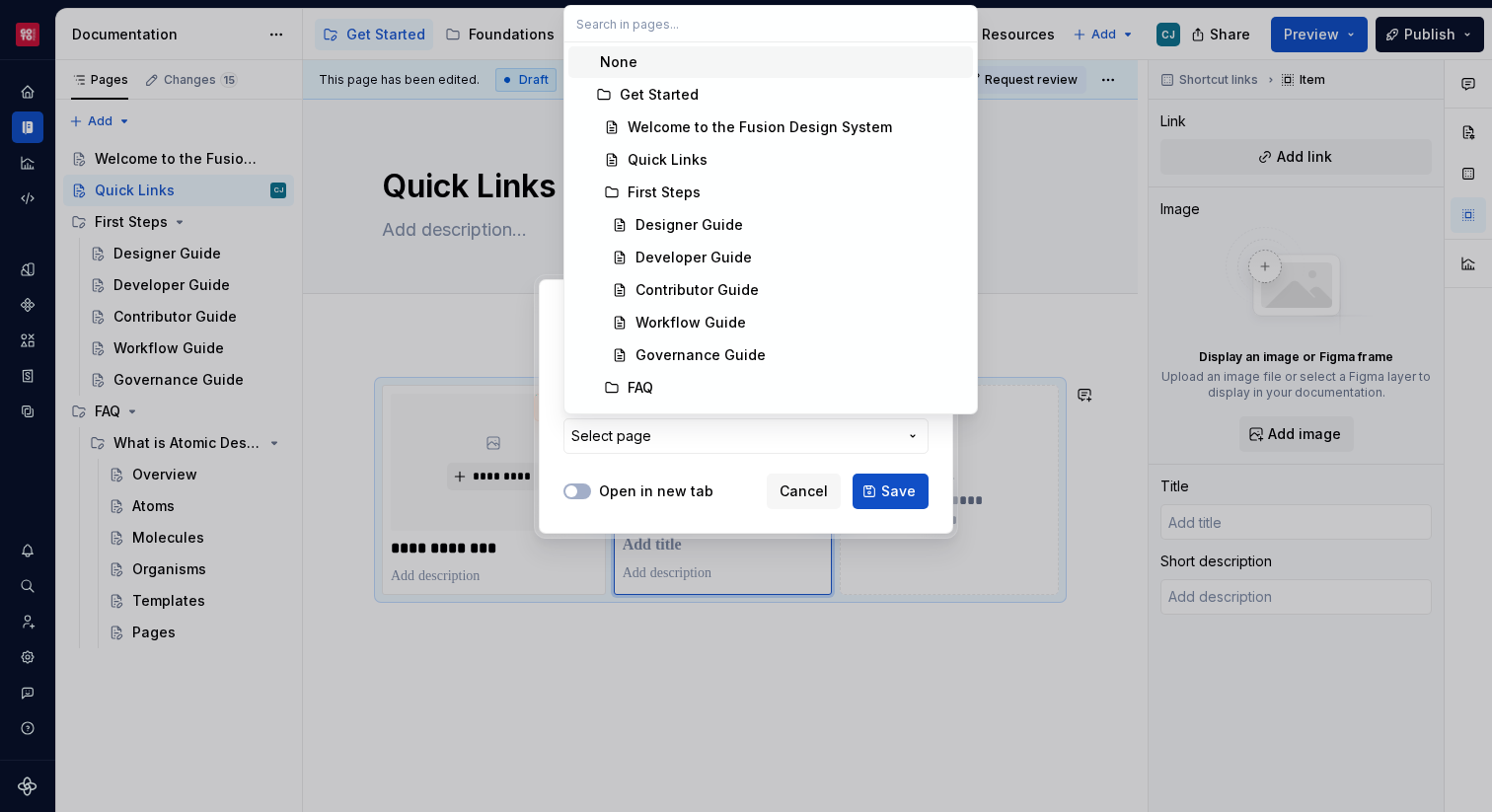
click at [781, 432] on div "Add link Page External link Page Select page Open in new tab Cancel Save" at bounding box center [746, 406] width 1492 height 812
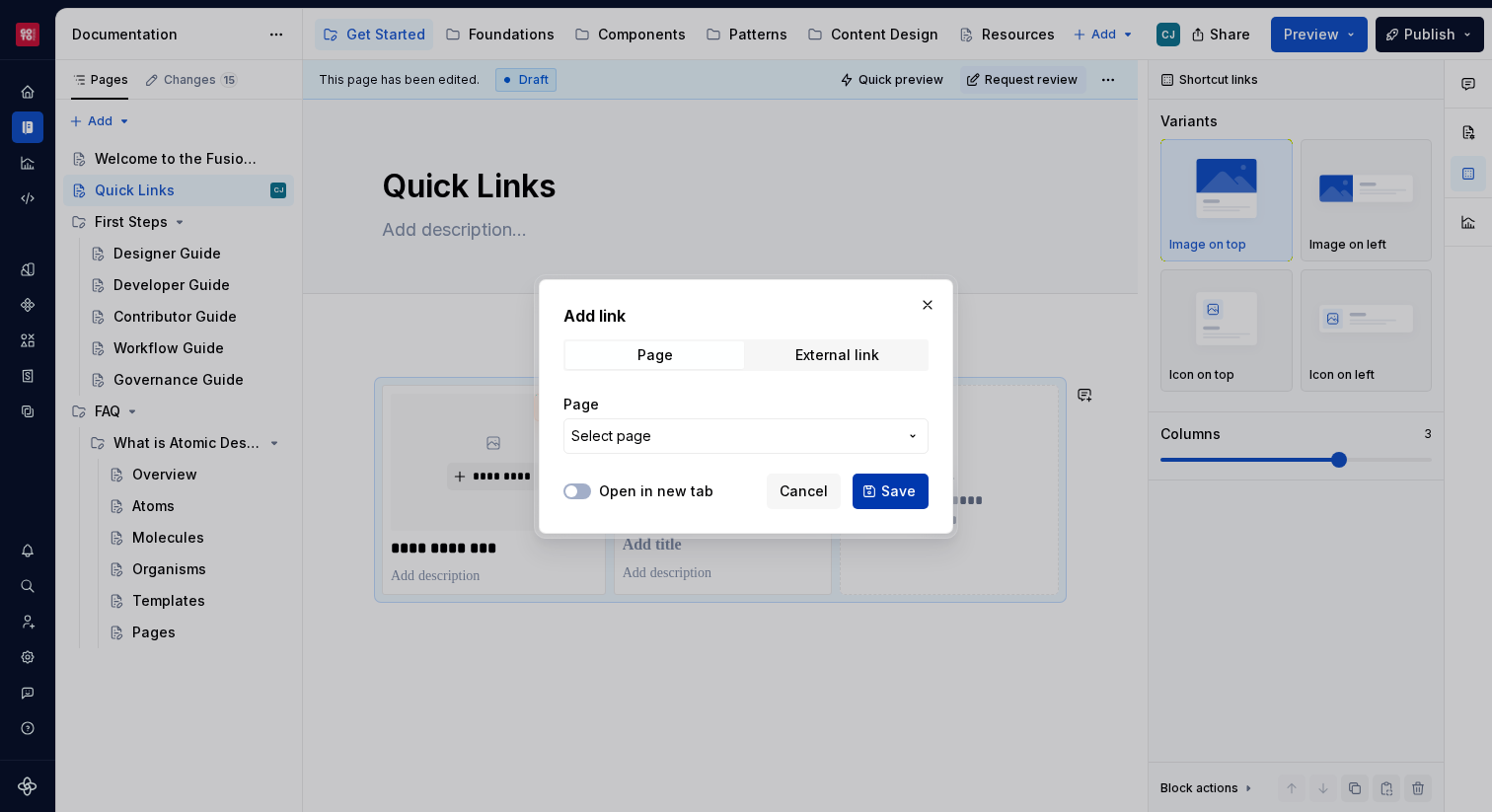
click at [884, 488] on span "Save" at bounding box center [898, 491] width 35 height 20
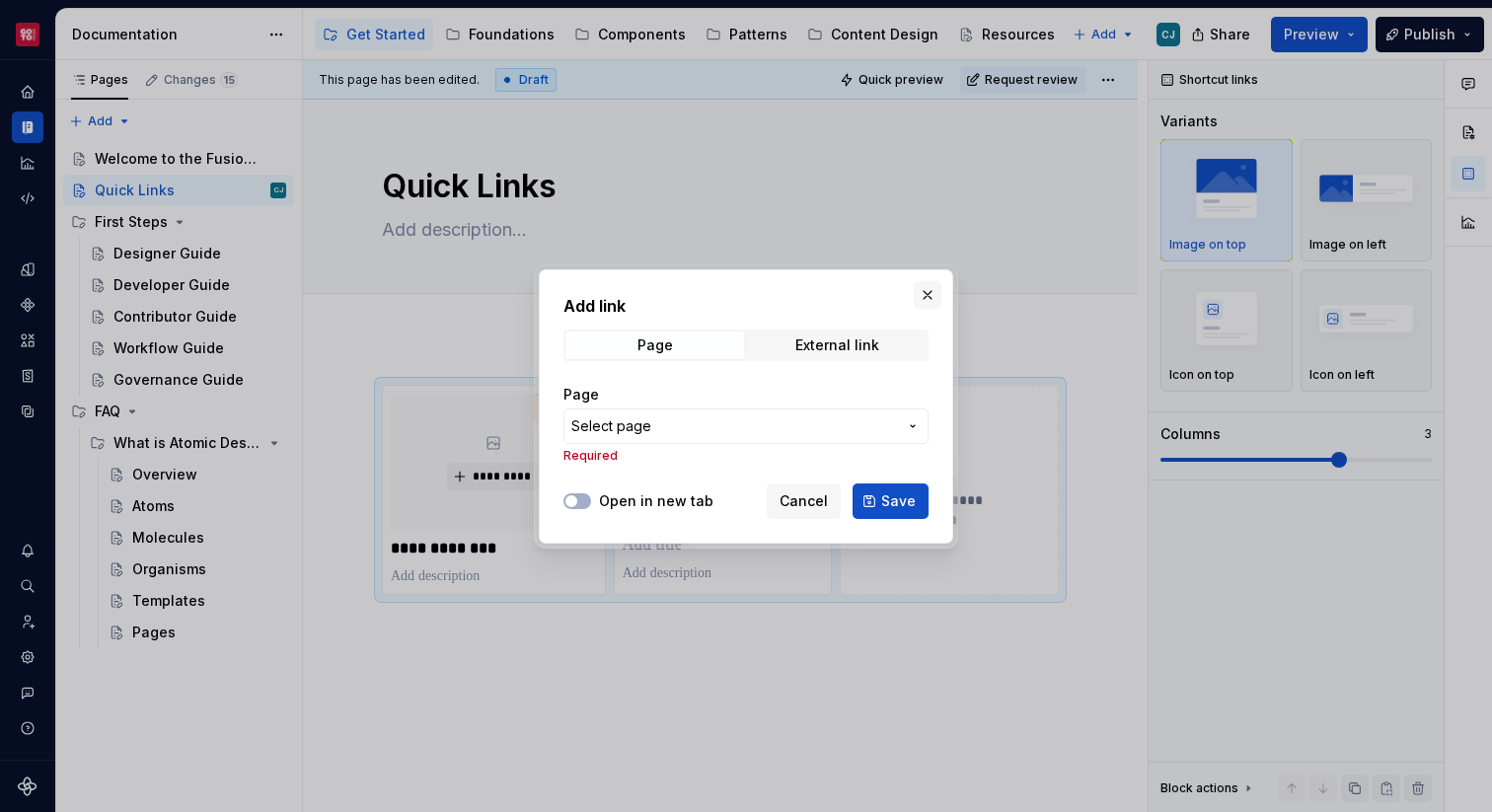
click at [922, 284] on button "button" at bounding box center [928, 294] width 28 height 28
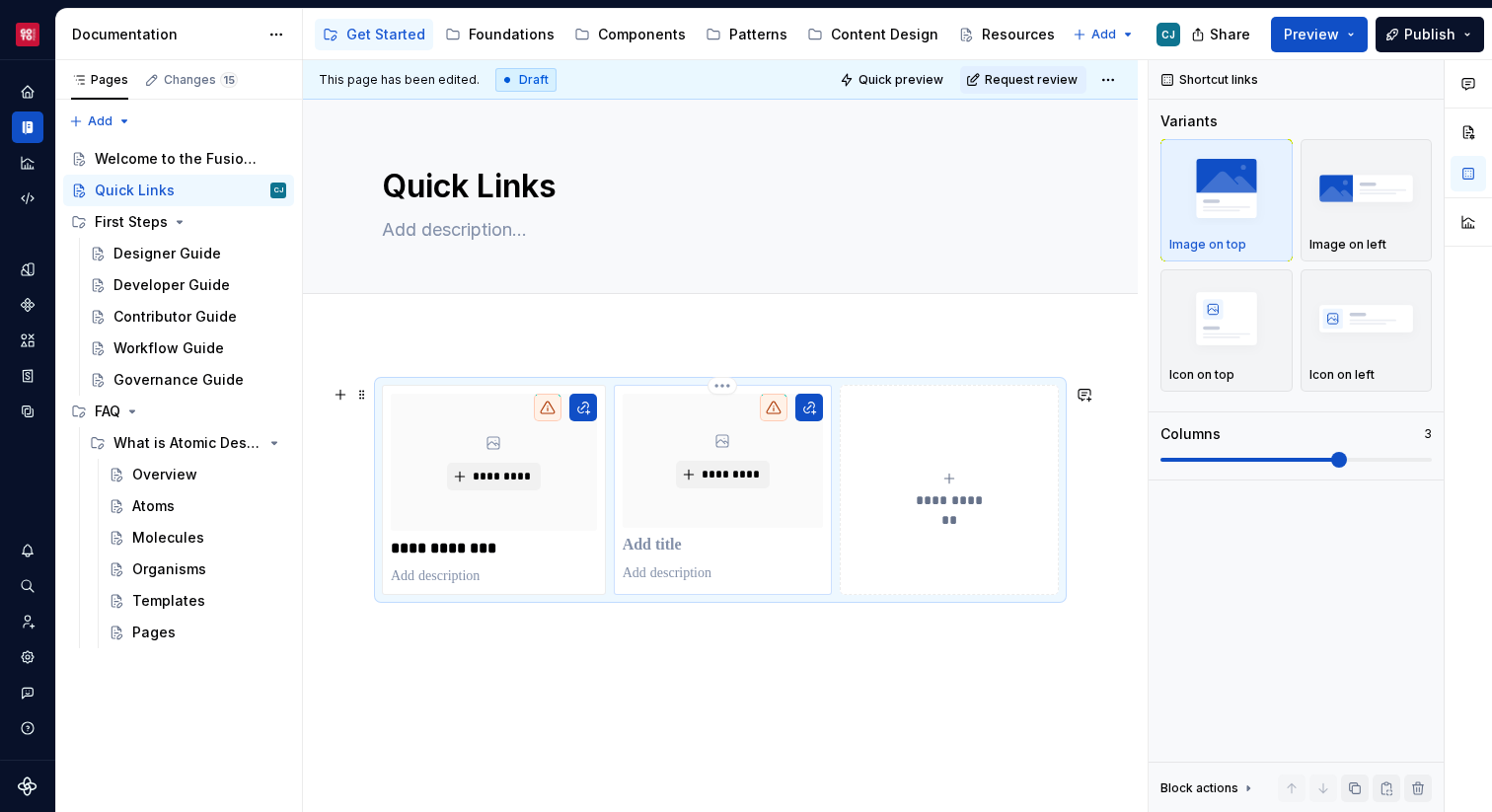
click at [653, 541] on p at bounding box center [723, 545] width 201 height 20
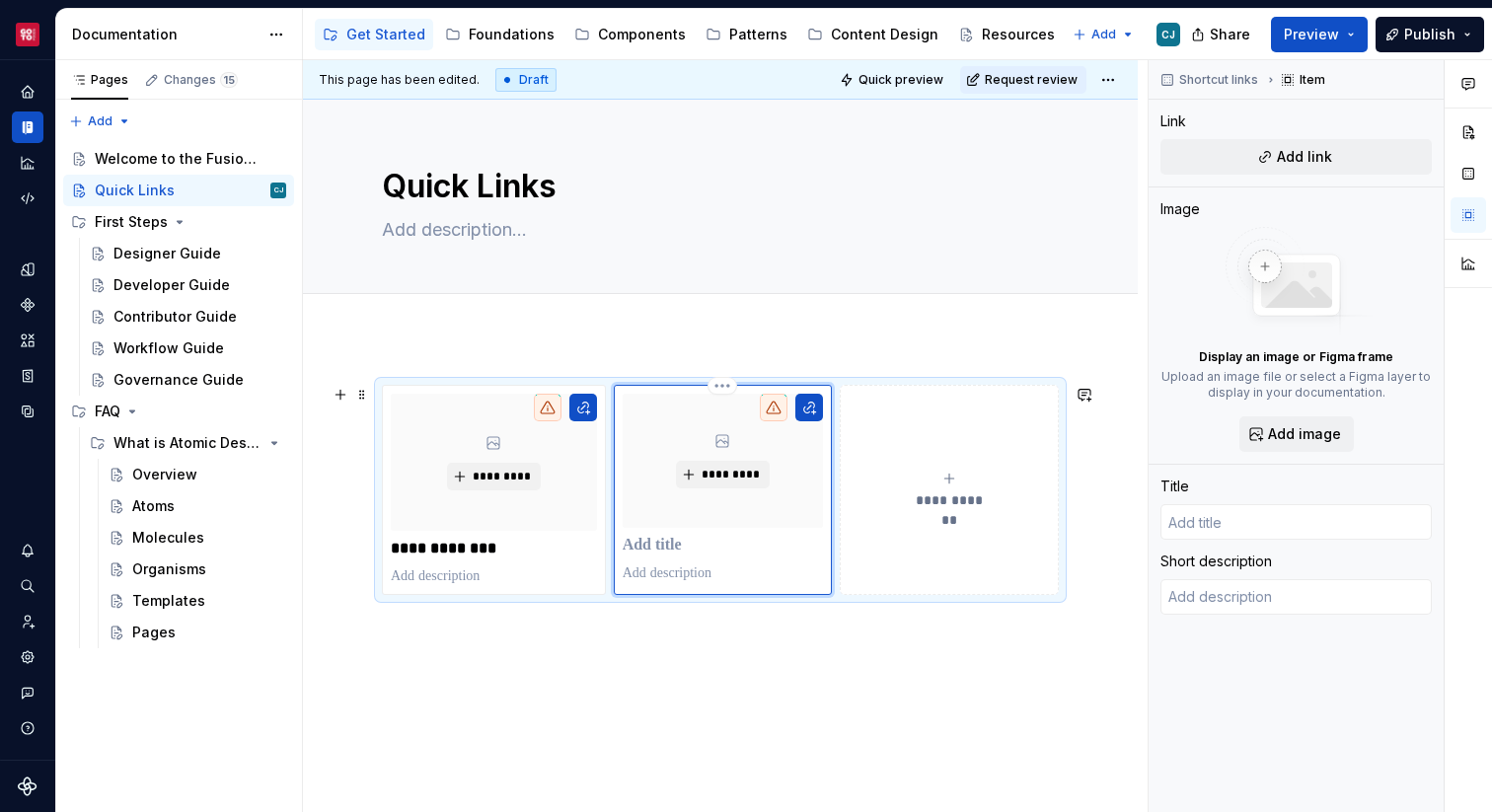
type textarea "*"
type input "F"
type textarea "*"
type input "Fi"
type textarea "*"
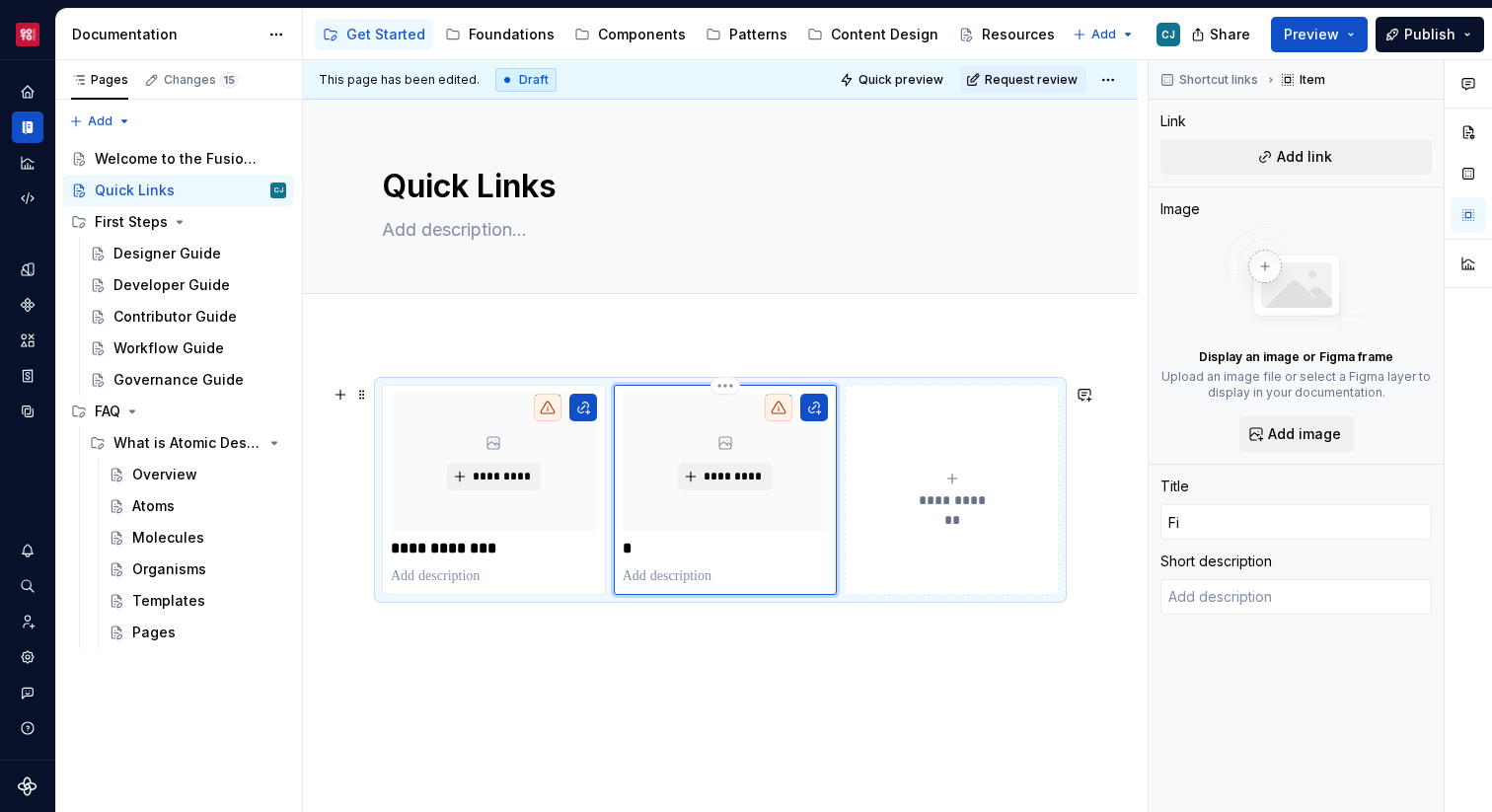
type input "Fig"
type textarea "*"
type input "Figm"
type textarea "*"
type input "Figma"
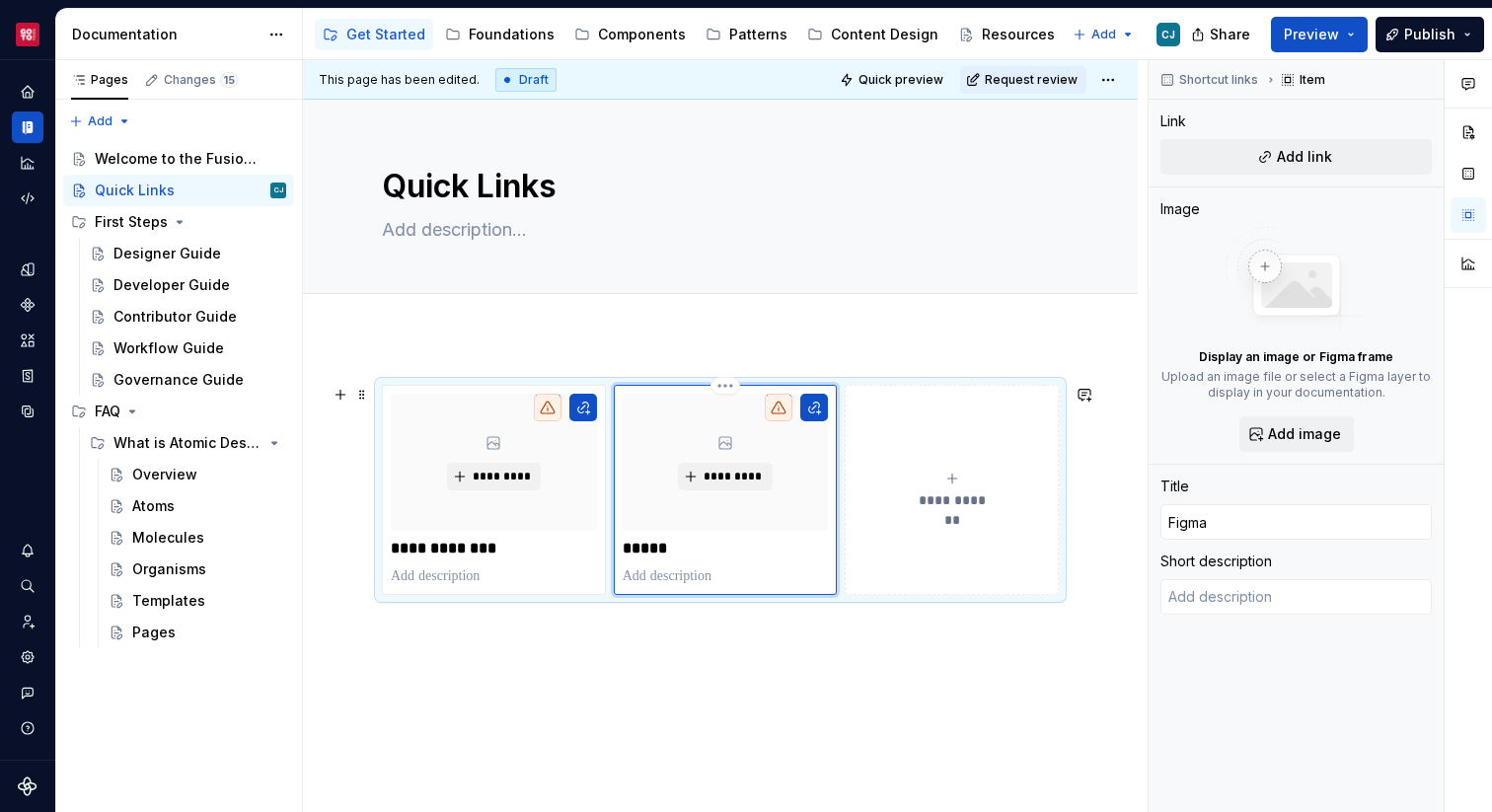
type textarea "*"
type input "Figma"
type textarea "*"
type input "Figma L"
type textarea "*"
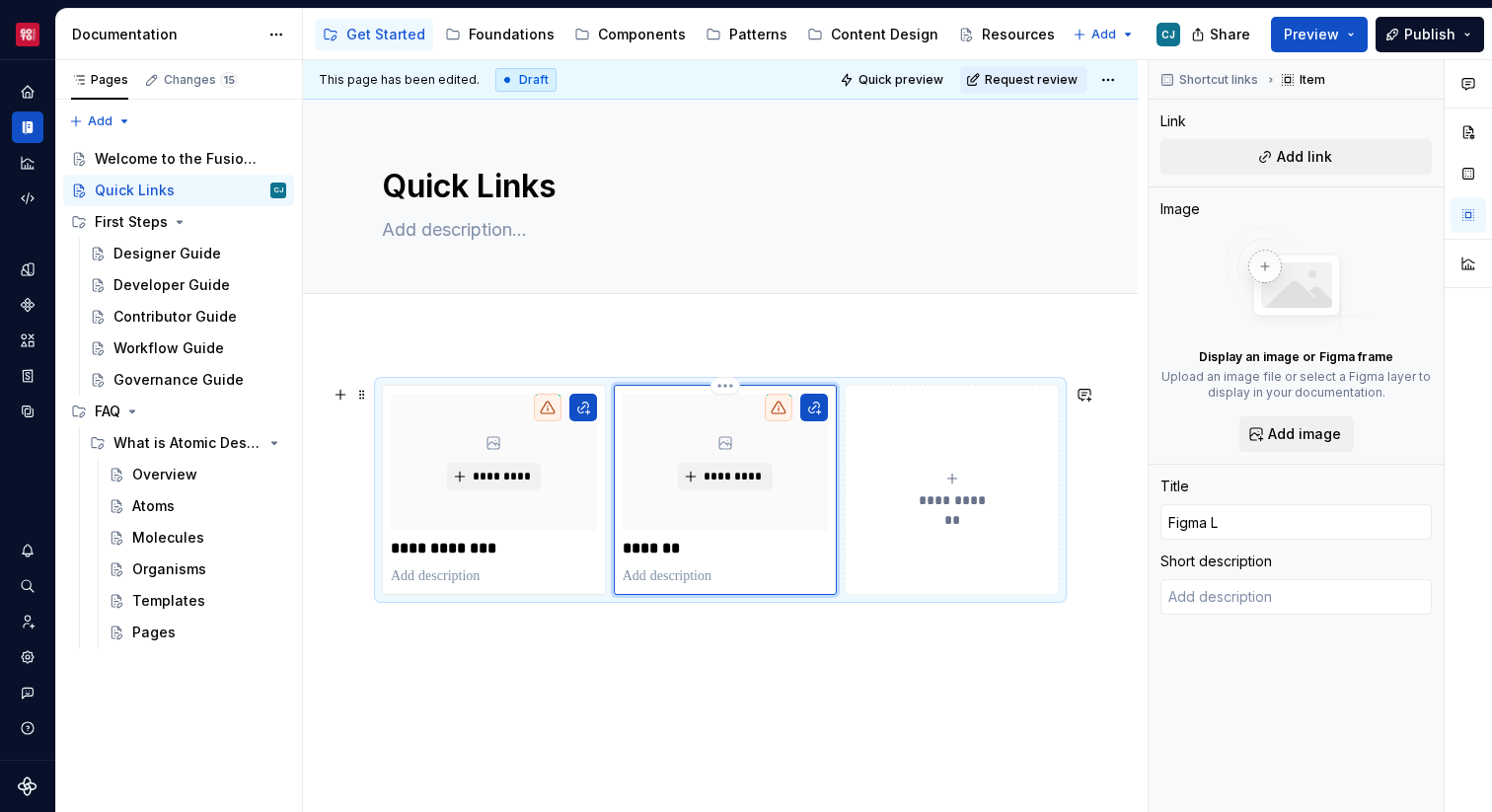
type input "Figma Li"
type textarea "*"
type input "Figma Lib"
type textarea "*"
type input "Figma Libr"
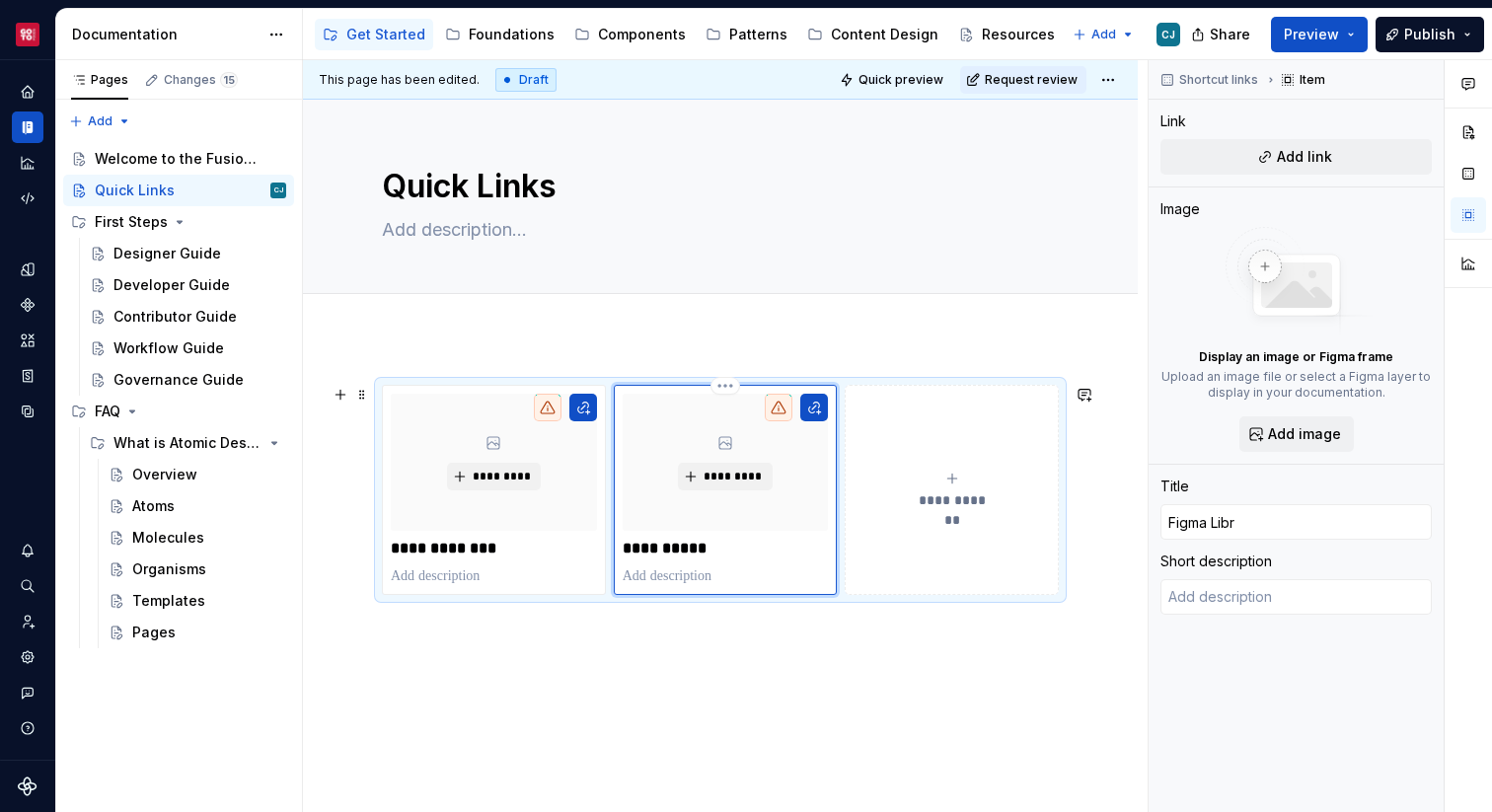
type textarea "*"
type input "Figma Libra"
type textarea "*"
type input "Figma Librar"
type textarea "*"
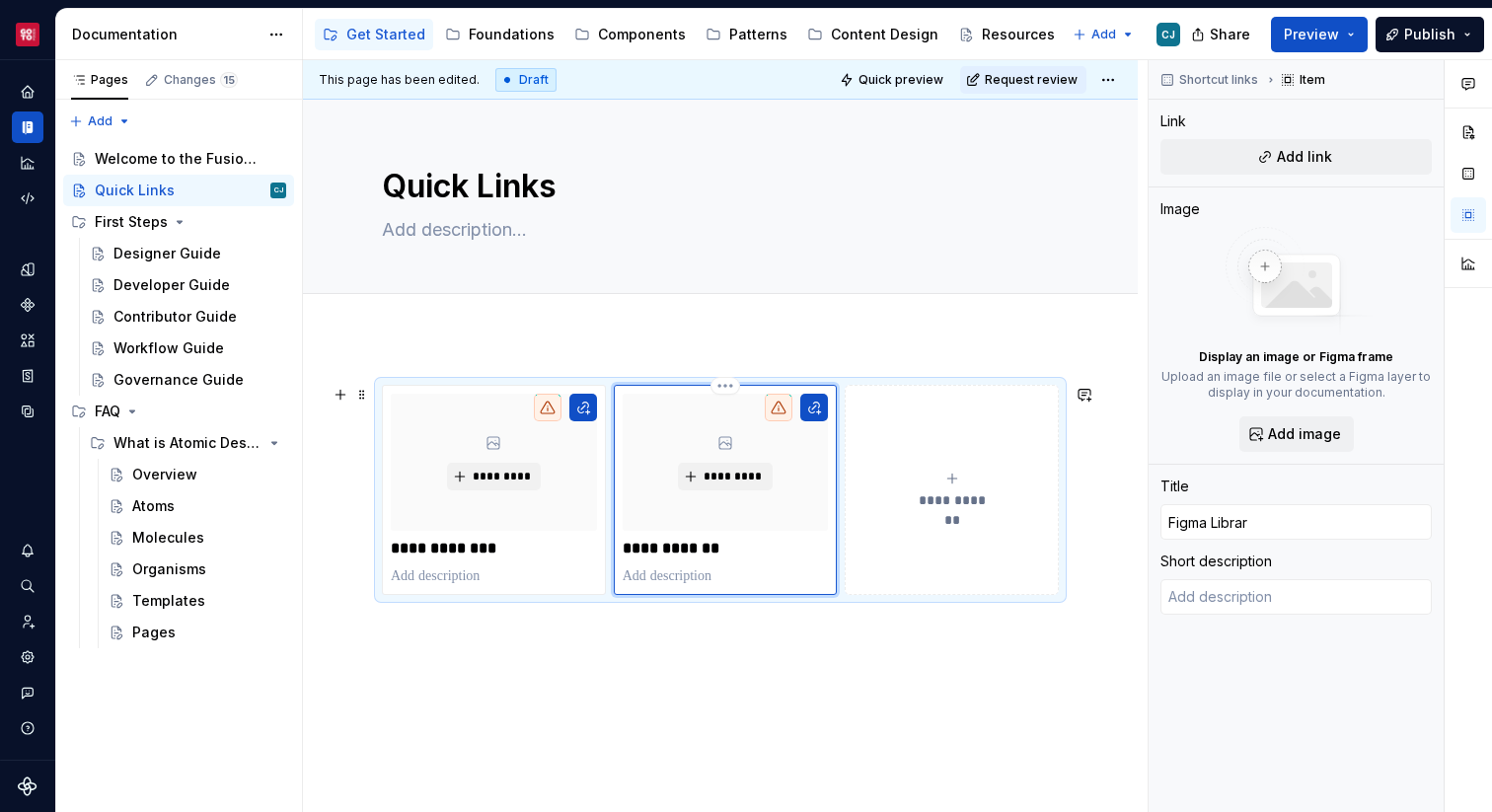
type input "Figma Librari"
type textarea "*"
type input "Figma Librarie"
type textarea "*"
type input "Figma Libraries"
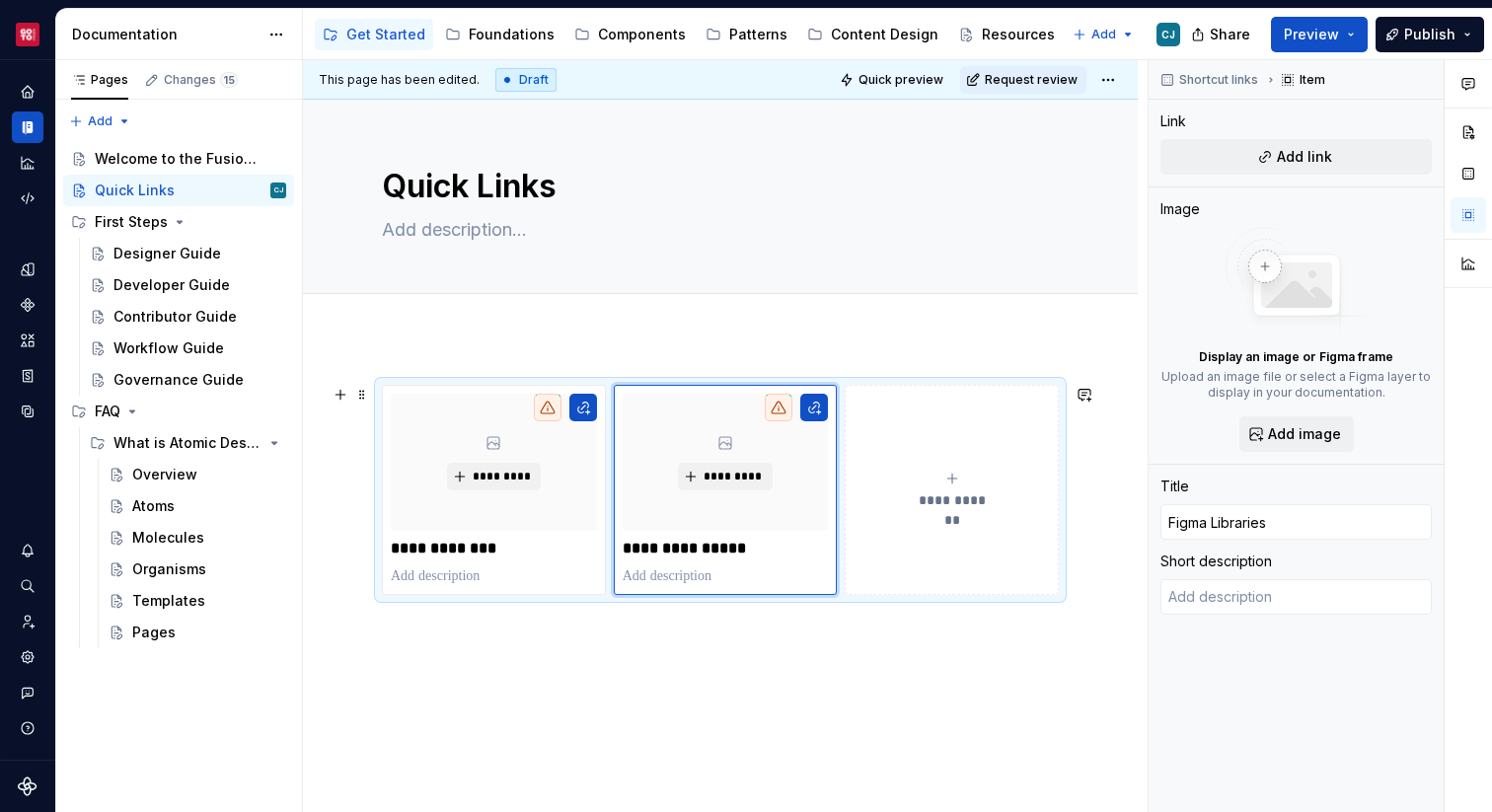
click at [979, 493] on span "**********" at bounding box center [951, 500] width 86 height 20
type textarea "*"
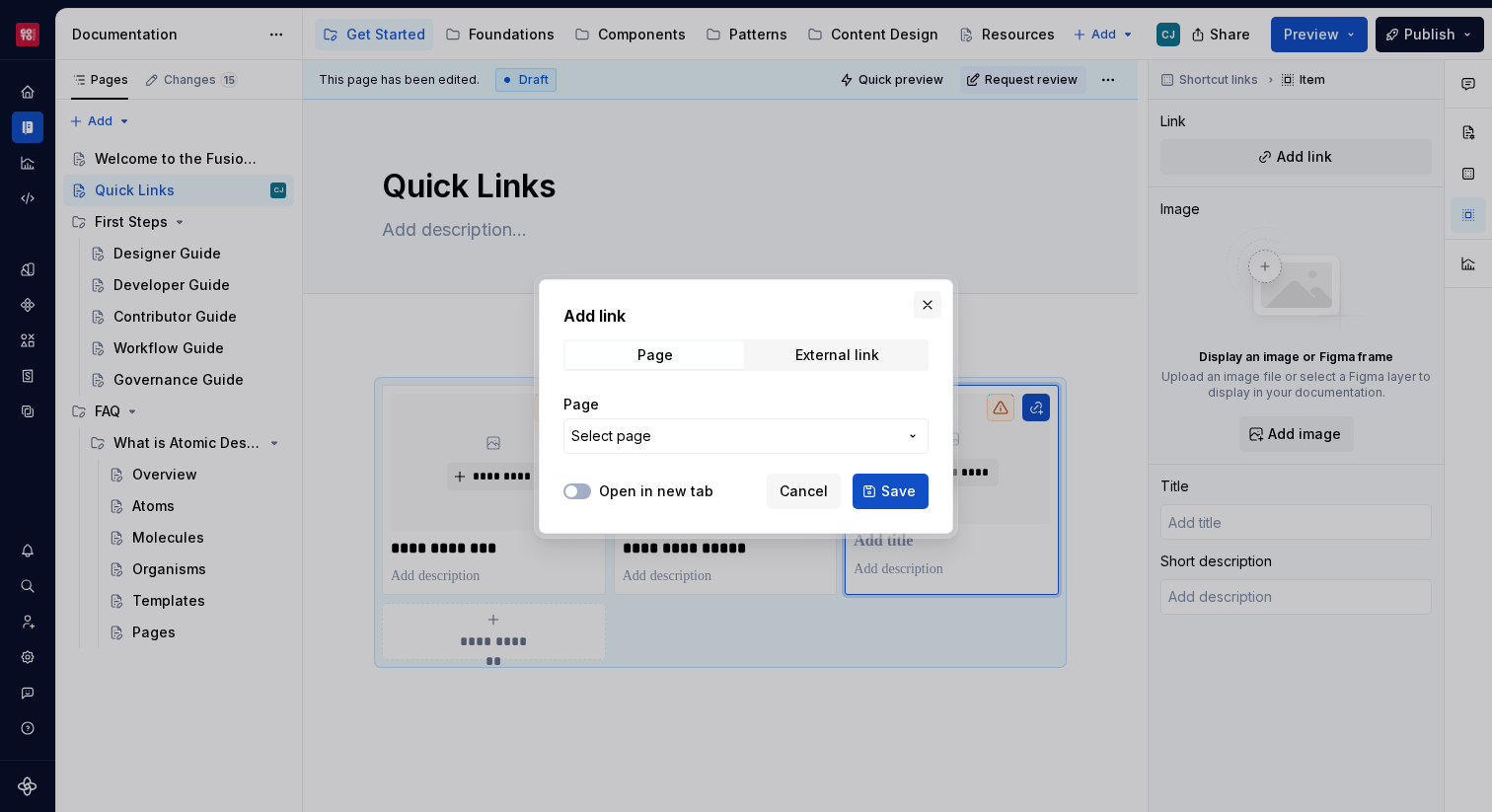
click at [924, 311] on button "button" at bounding box center [928, 304] width 28 height 28
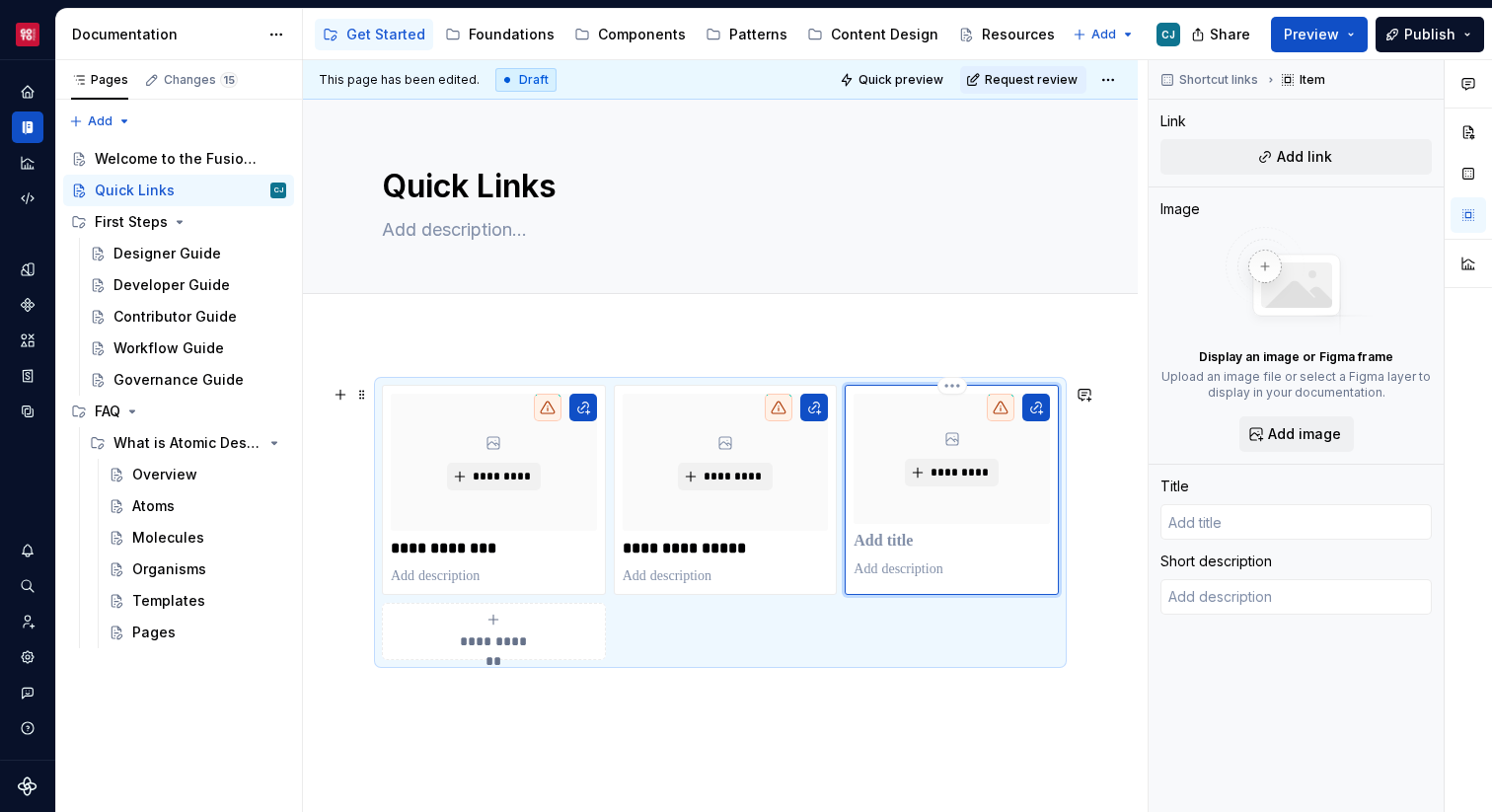
click at [902, 551] on p at bounding box center [951, 541] width 196 height 20
type textarea "*"
type input "C"
type textarea "*"
type input "Co"
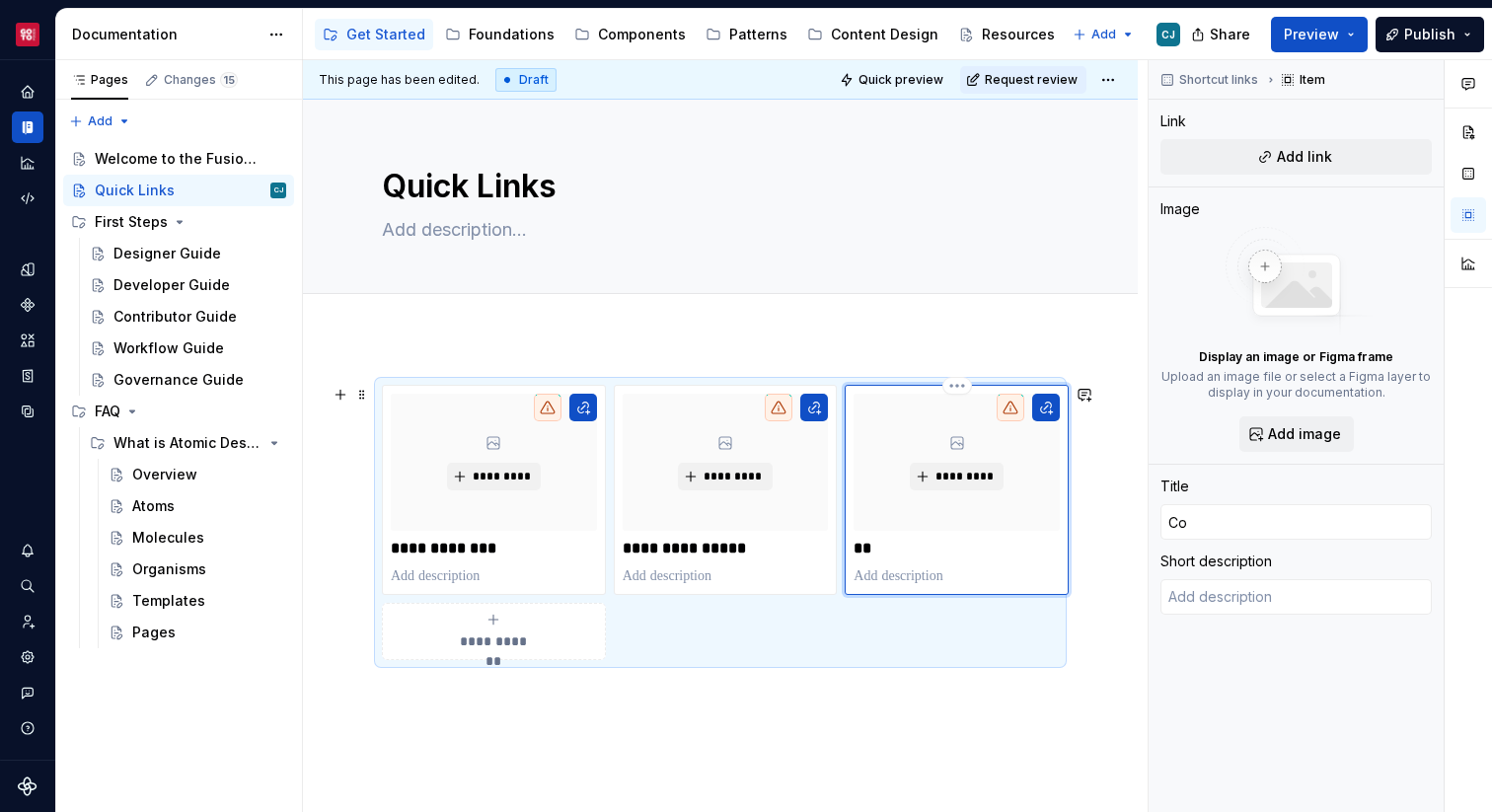
type textarea "*"
type input "Com"
type textarea "*"
type input "Comp"
type textarea "*"
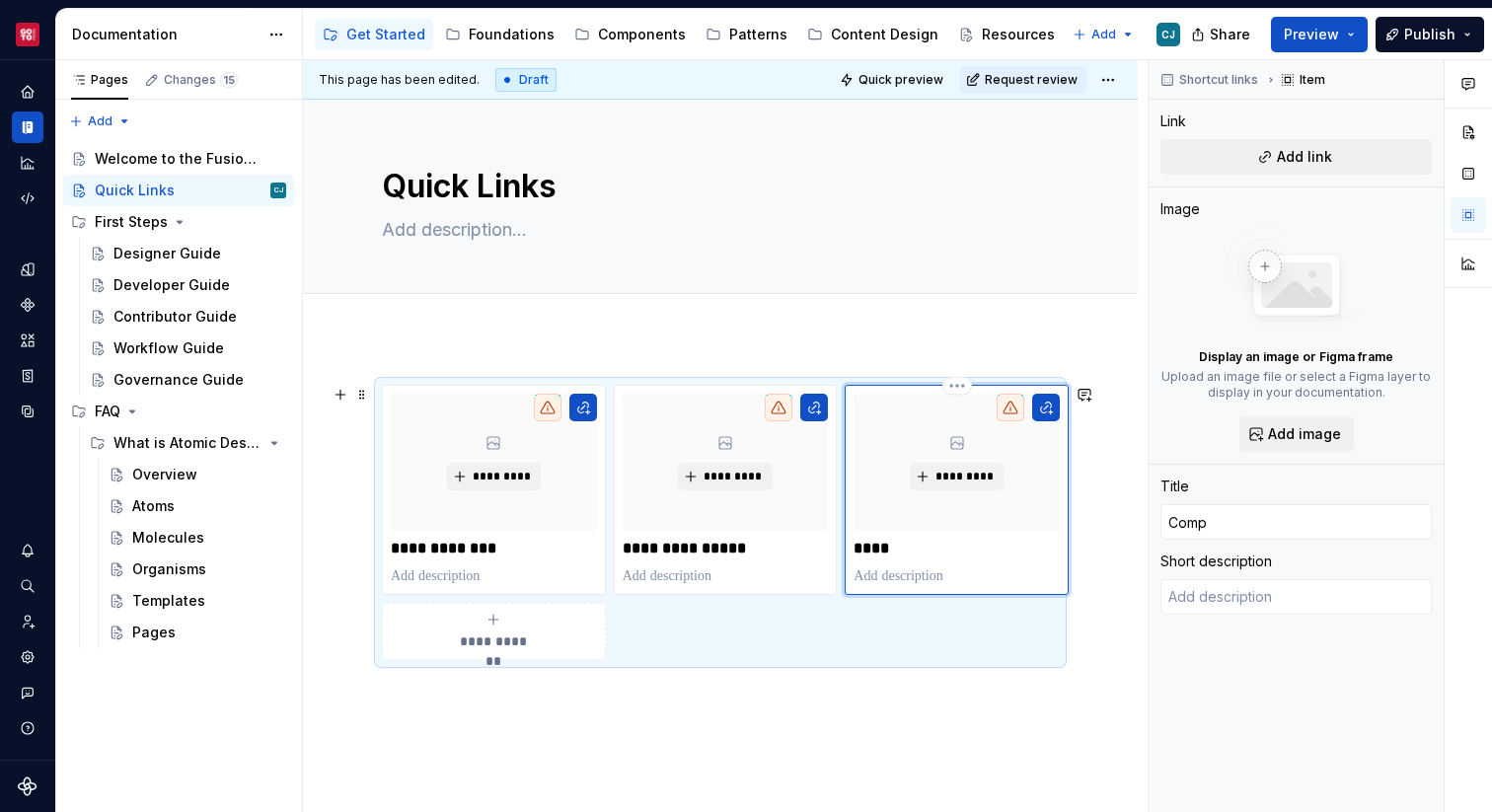
type input "Compo"
type textarea "*"
type input "Compon"
type textarea "*"
type input "Compone"
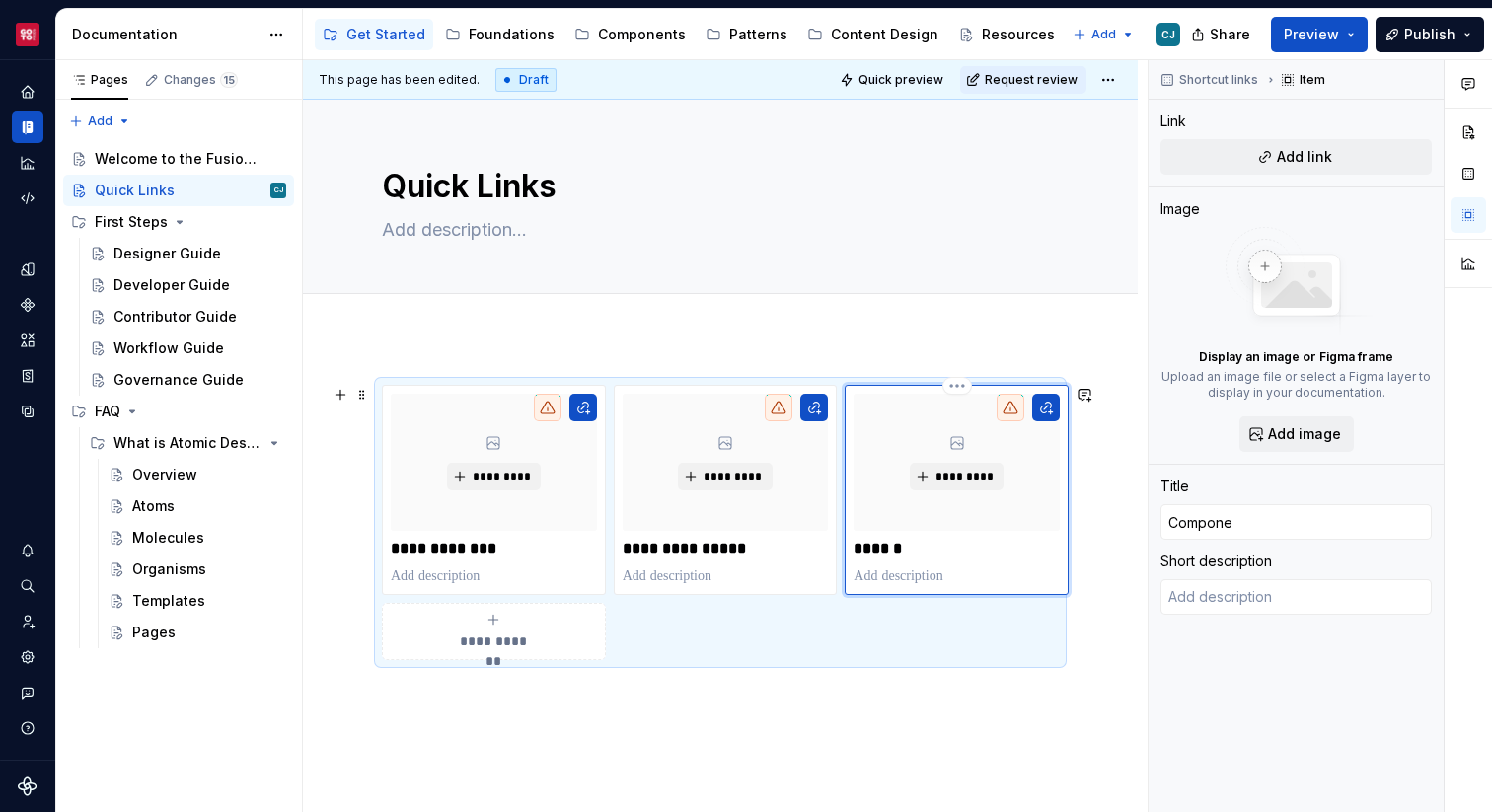
type textarea "*"
type input "Componen"
type textarea "*"
type input "Component"
type textarea "*"
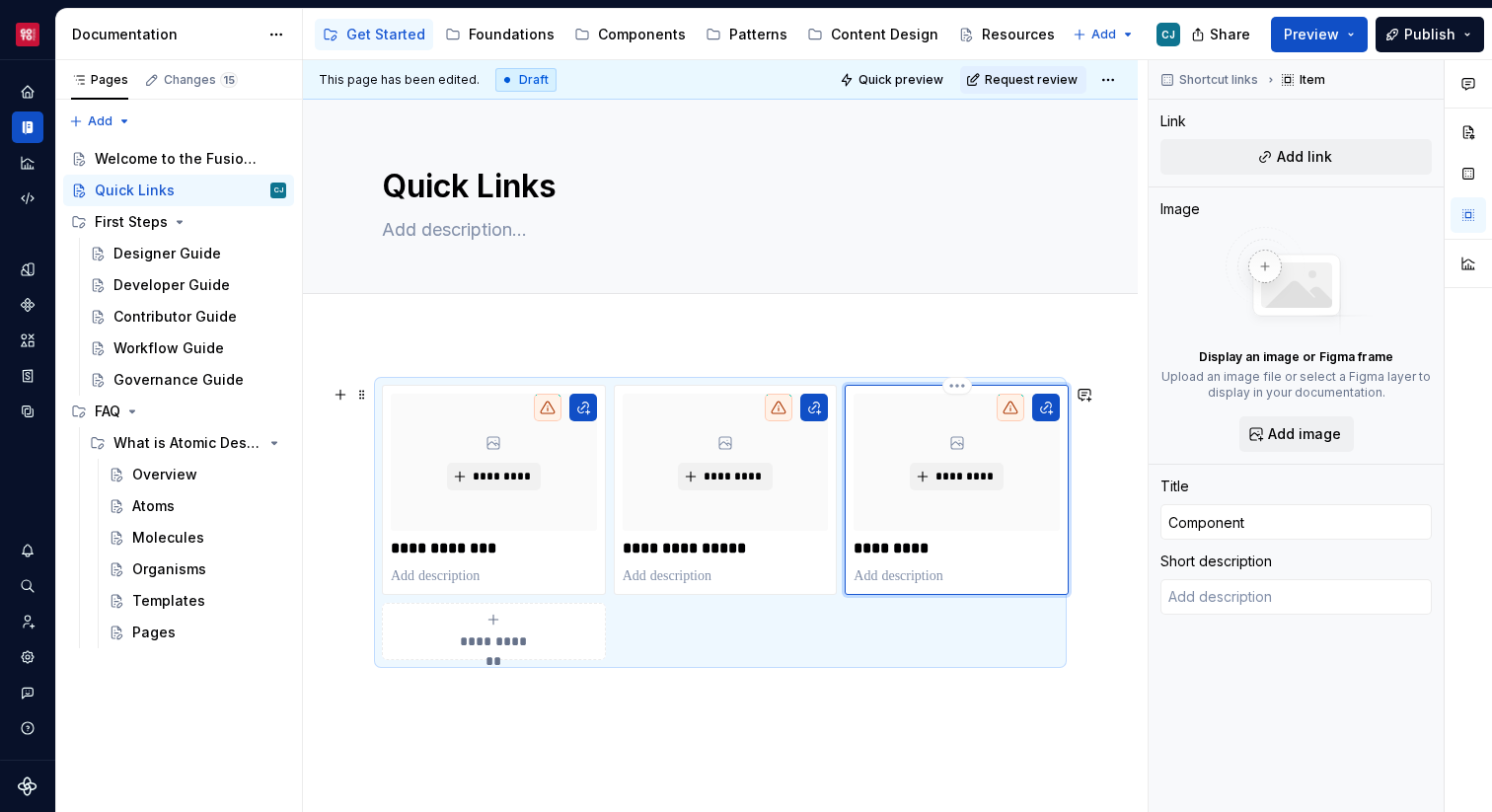
type input "Component"
type textarea "*"
type input "Component A"
type textarea "*"
type input "Component AP"
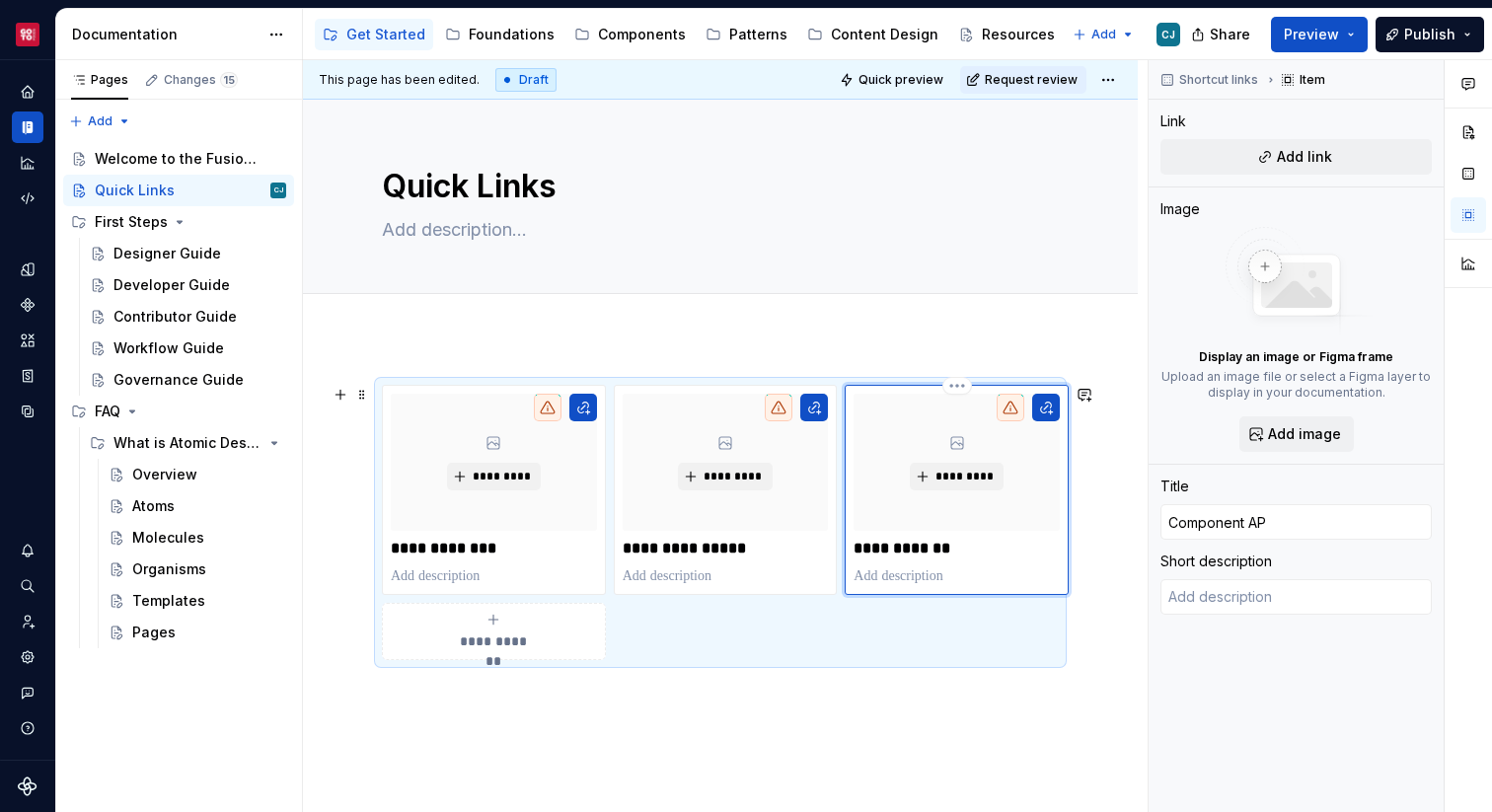
type textarea "*"
type input "Component API"
click at [505, 627] on div "**********" at bounding box center [494, 632] width 206 height 40
type textarea "*"
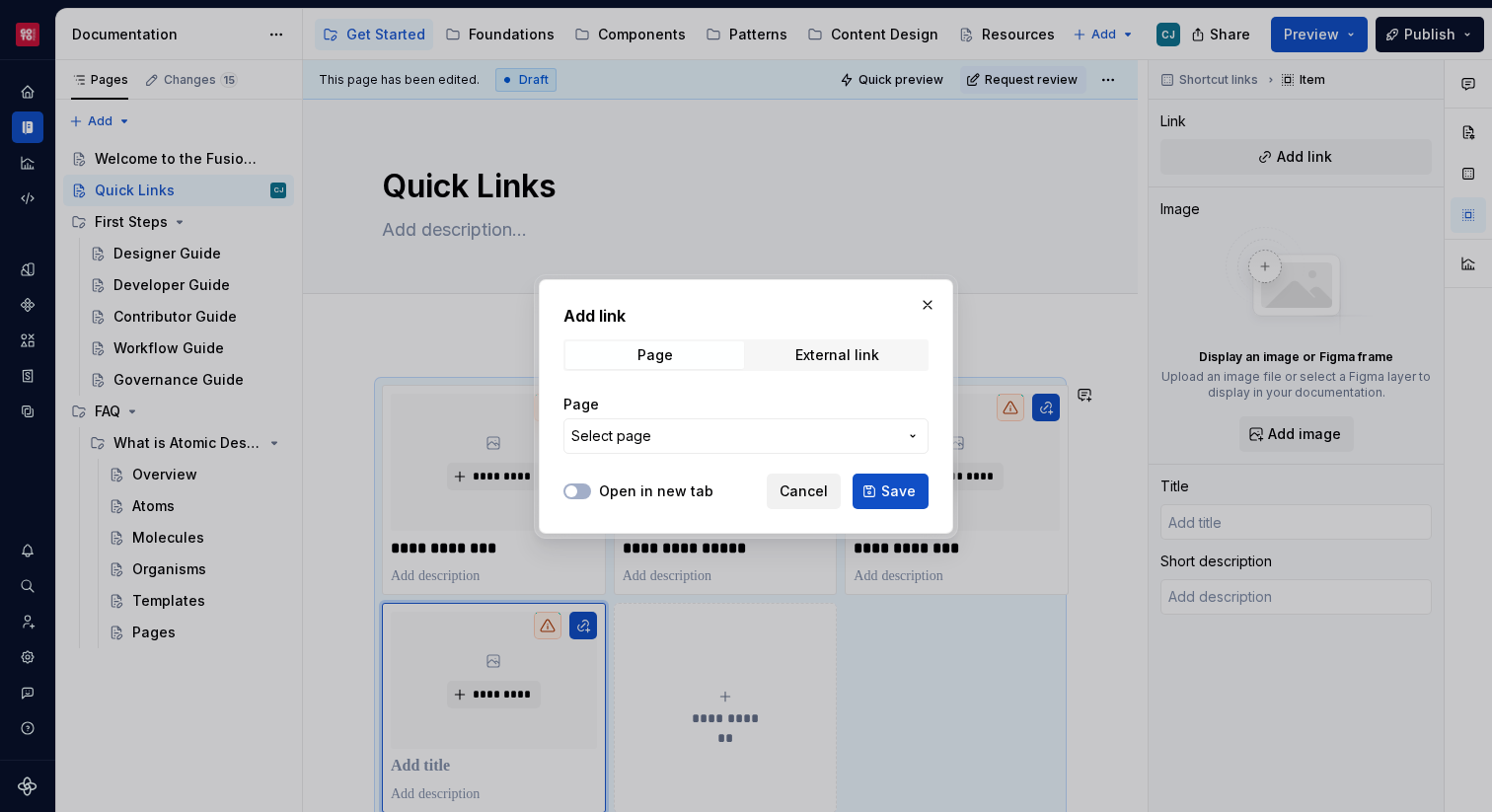
click at [822, 489] on span "Cancel" at bounding box center [804, 491] width 49 height 20
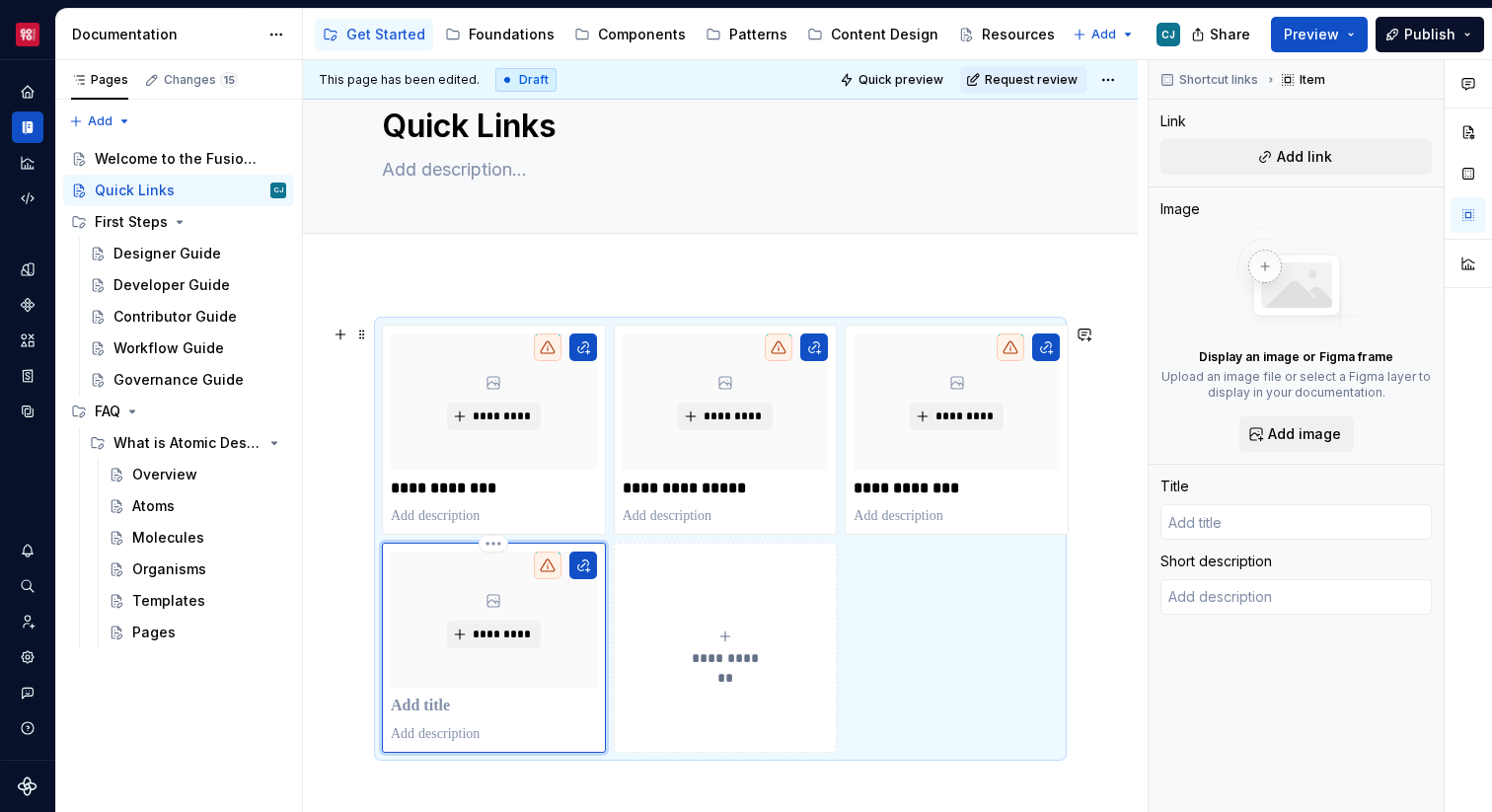
scroll to position [71, 0]
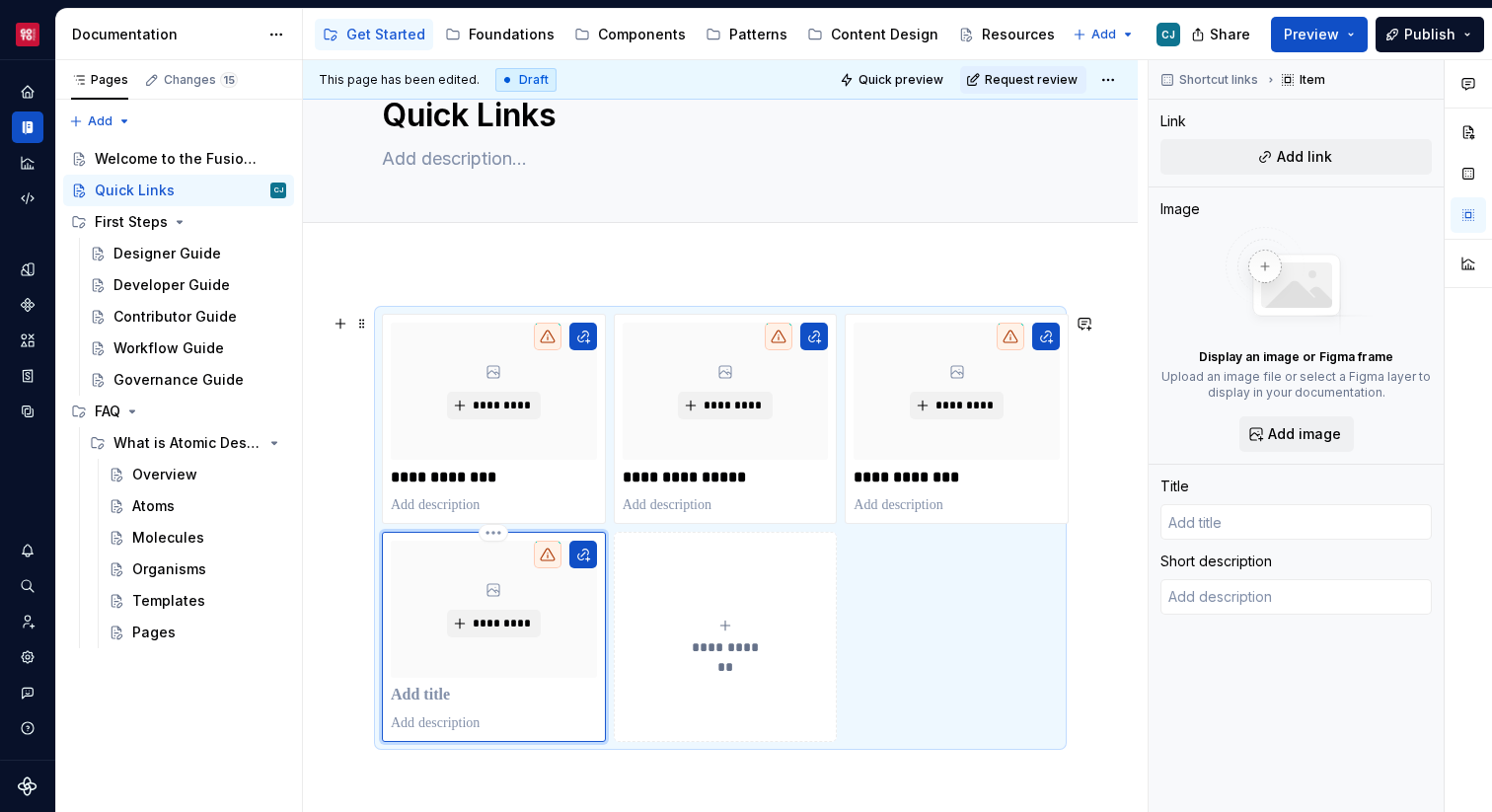
click at [433, 696] on p at bounding box center [494, 695] width 206 height 20
type textarea "*"
type input "C"
type textarea "*"
type input "Co"
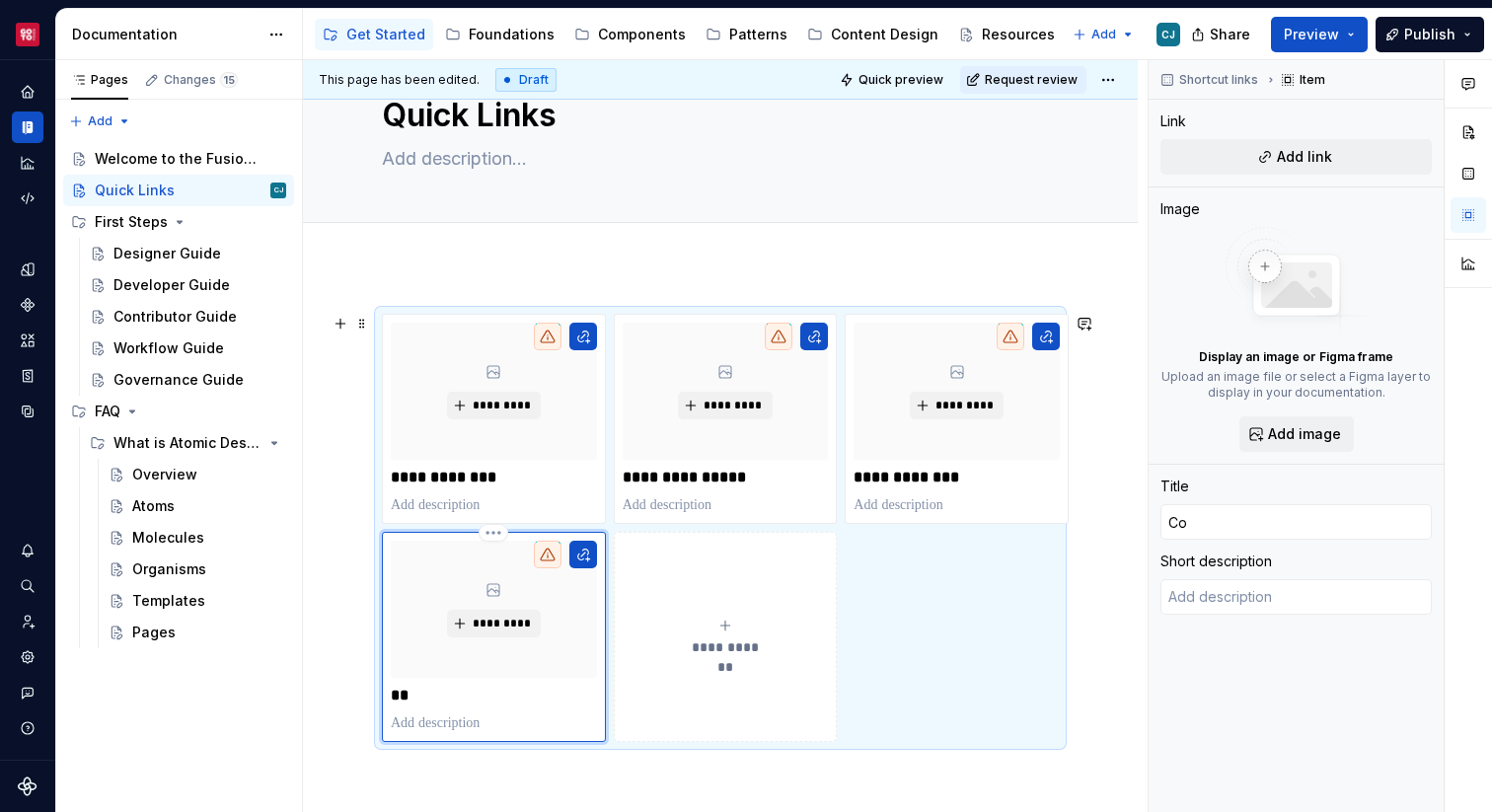
type textarea "*"
type input "Com"
type textarea "*"
type input "Comp"
type textarea "*"
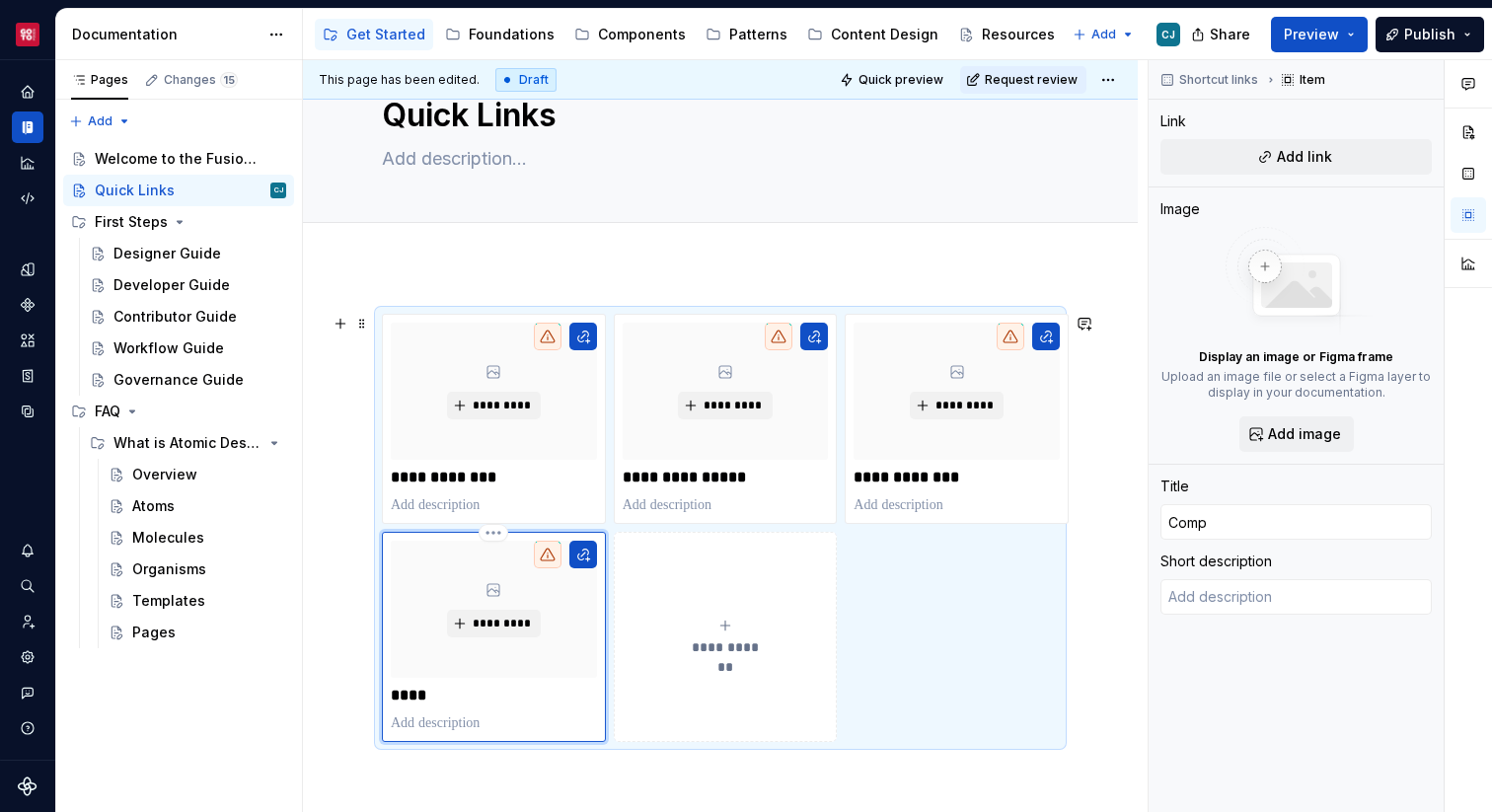
type input "Compo"
type textarea "*"
type input "Compon"
type textarea "*"
type input "Compone"
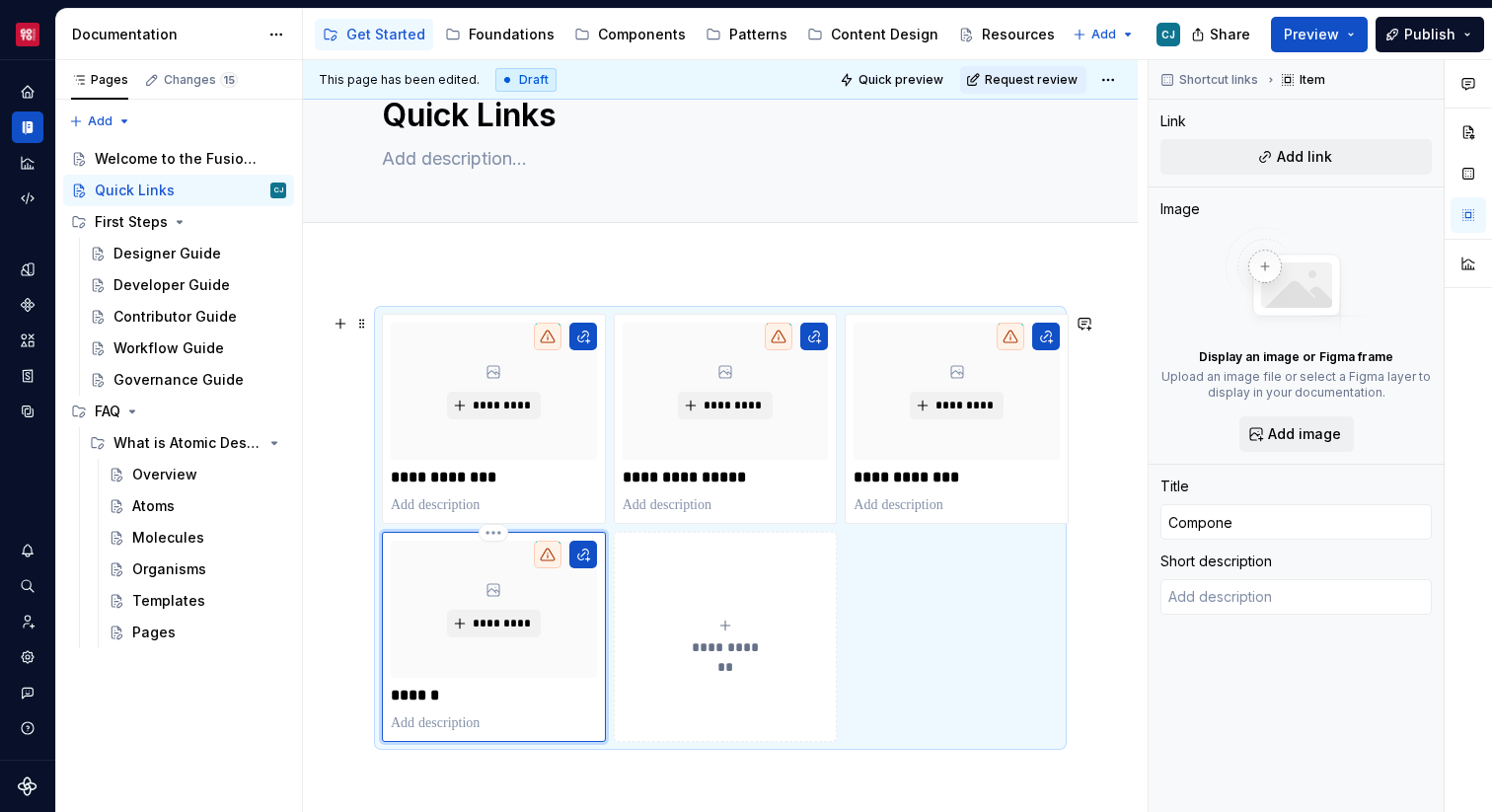
type textarea "*"
type input "Componen"
type textarea "*"
type input "Component"
type textarea "*"
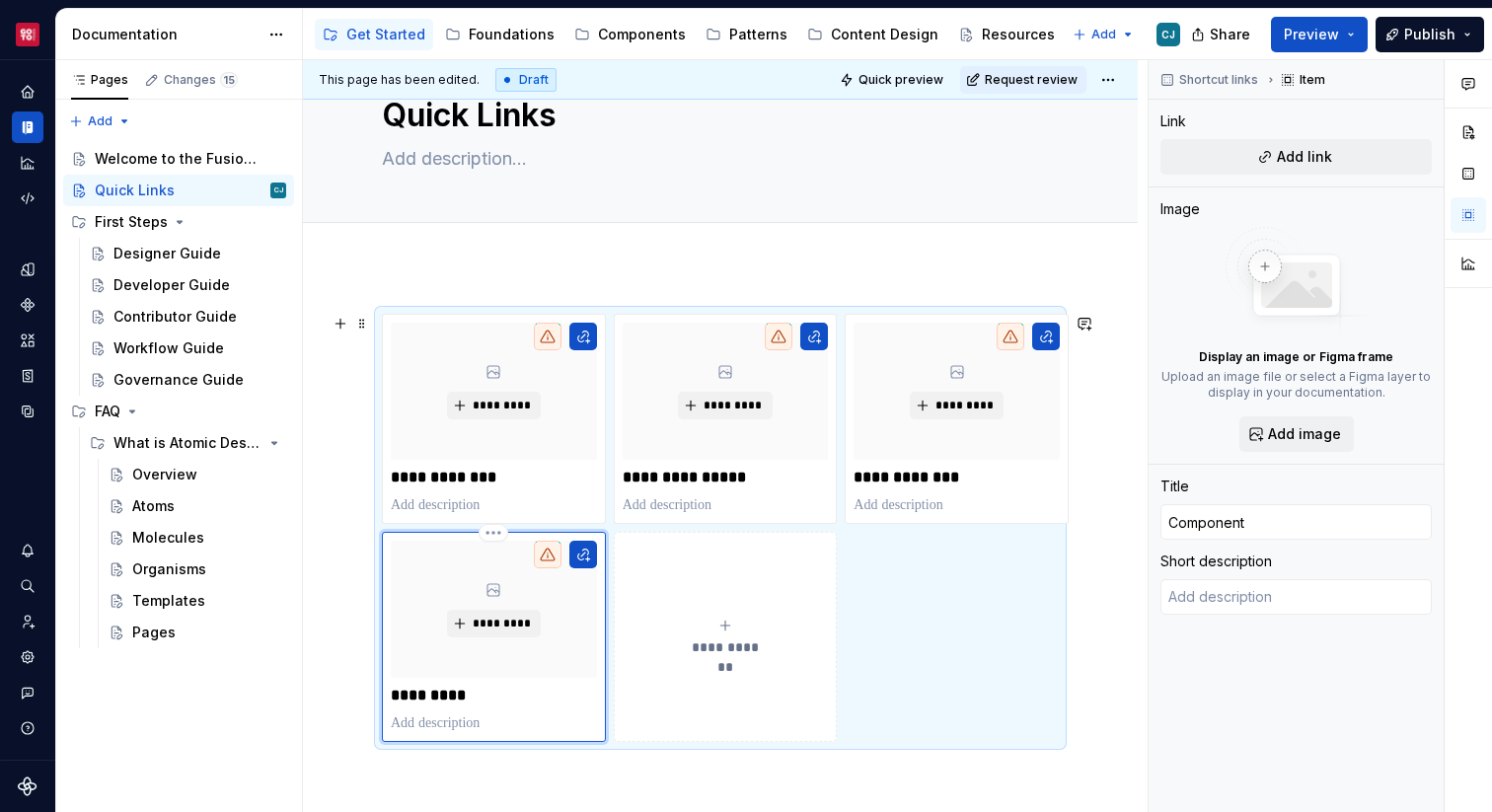
type input "Component"
type textarea "*"
type input "Component L"
type textarea "*"
type input "Component Li"
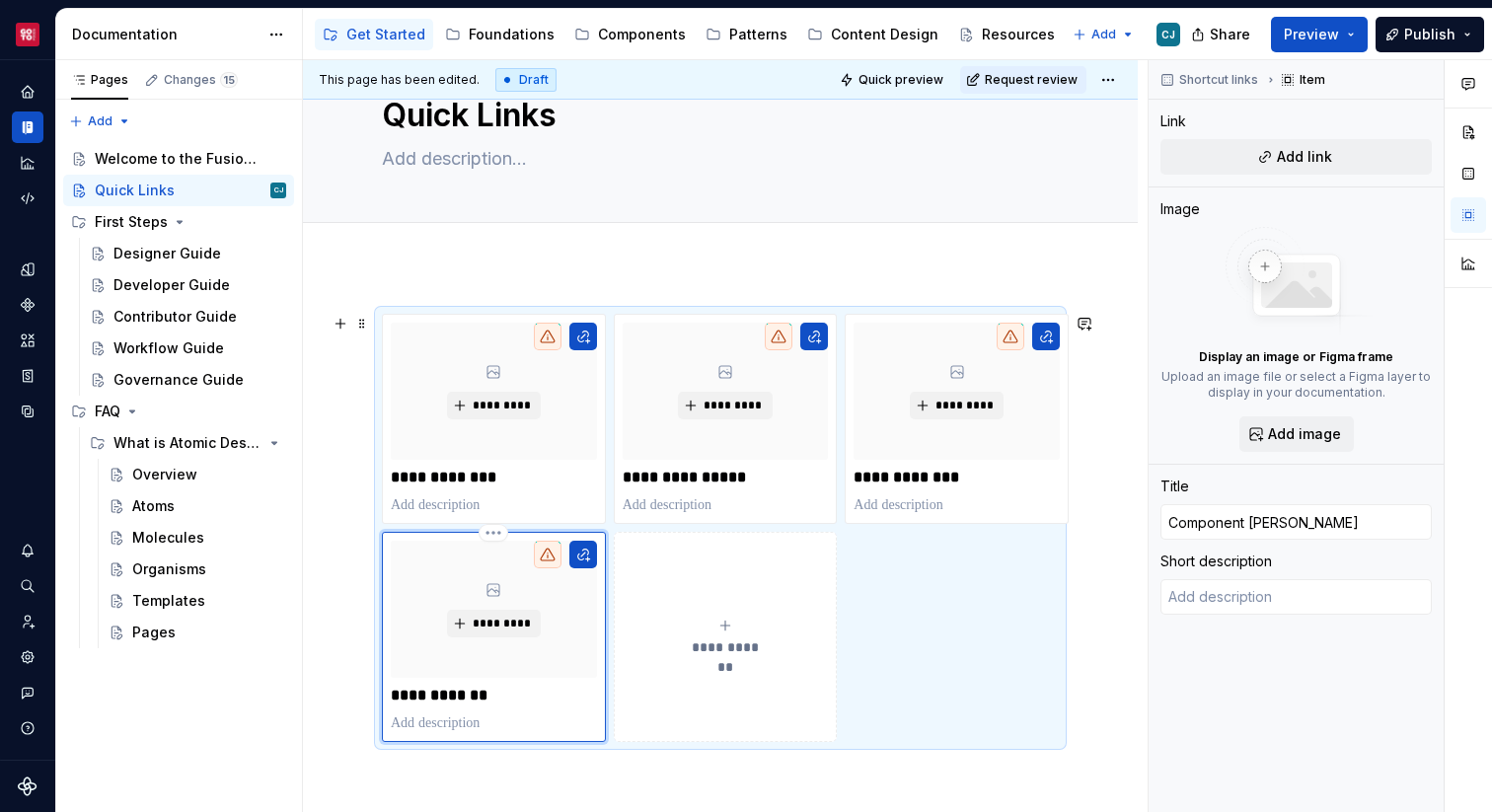
type textarea "*"
type input "Component Lib"
type textarea "*"
type input "Component Libr"
type textarea "*"
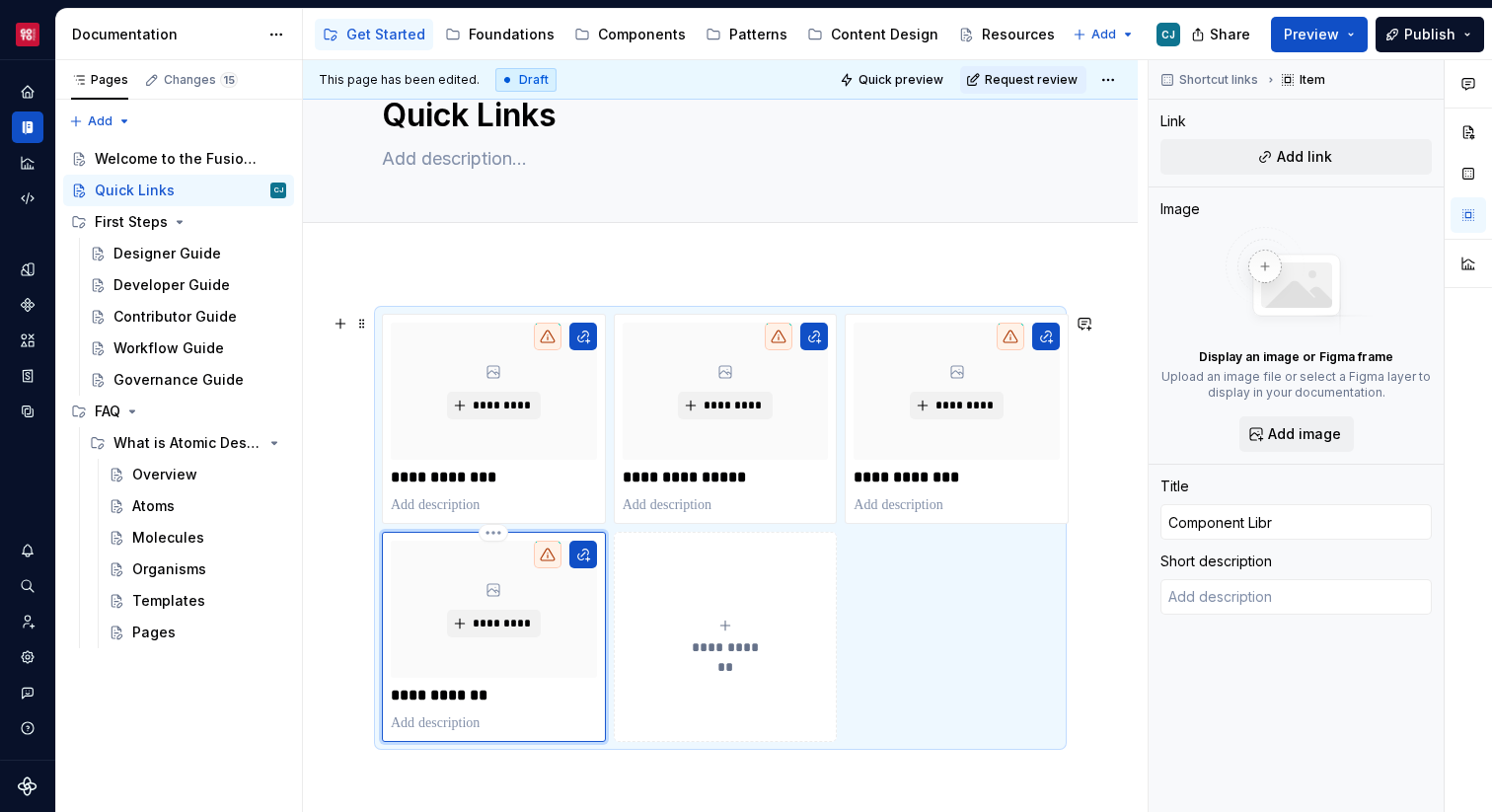
type input "Component Libra"
type textarea "*"
type input "Component Librar"
type textarea "*"
type input "Component Library"
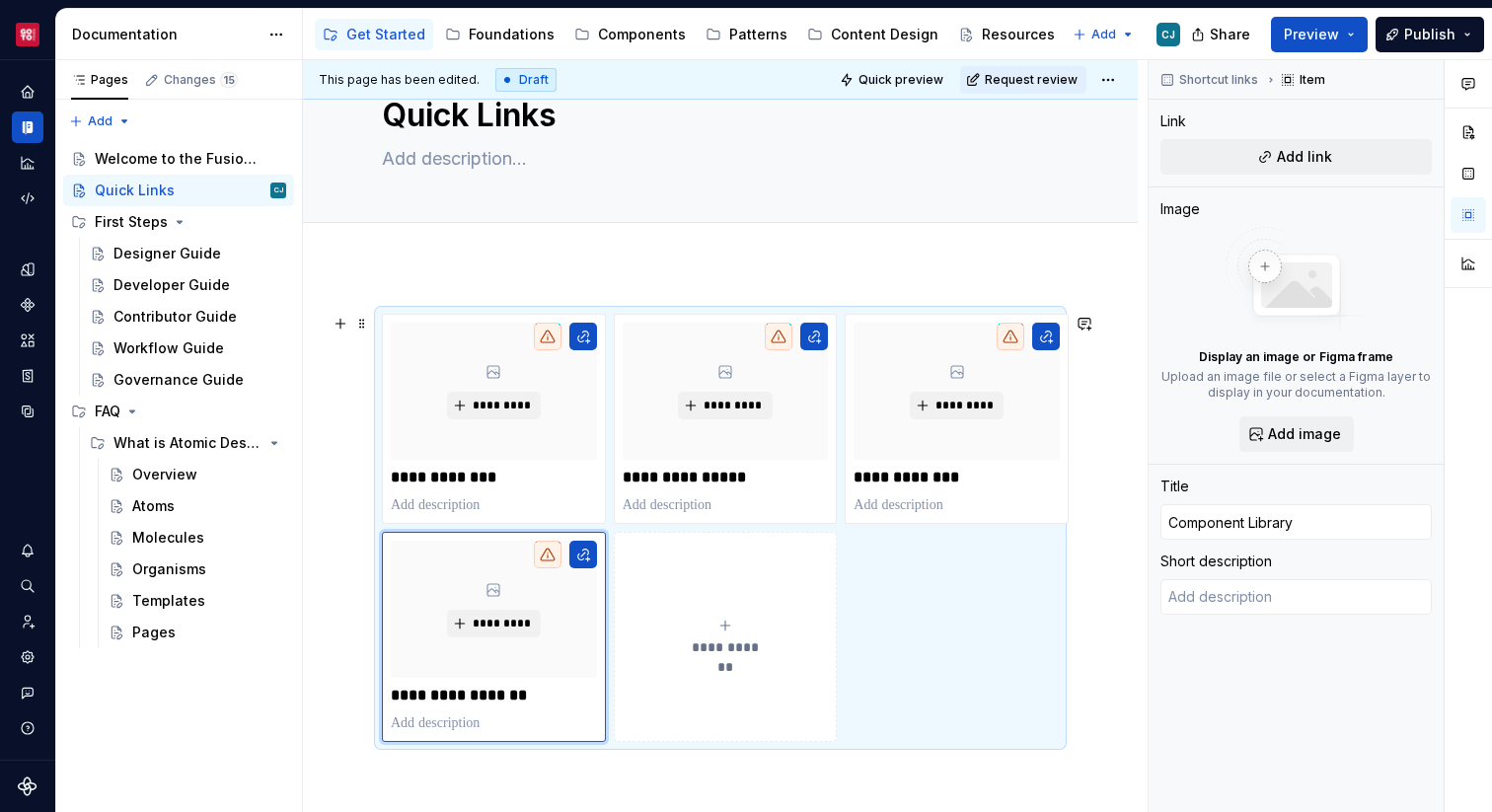
click at [793, 636] on div "**********" at bounding box center [726, 638] width 206 height 40
type textarea "*"
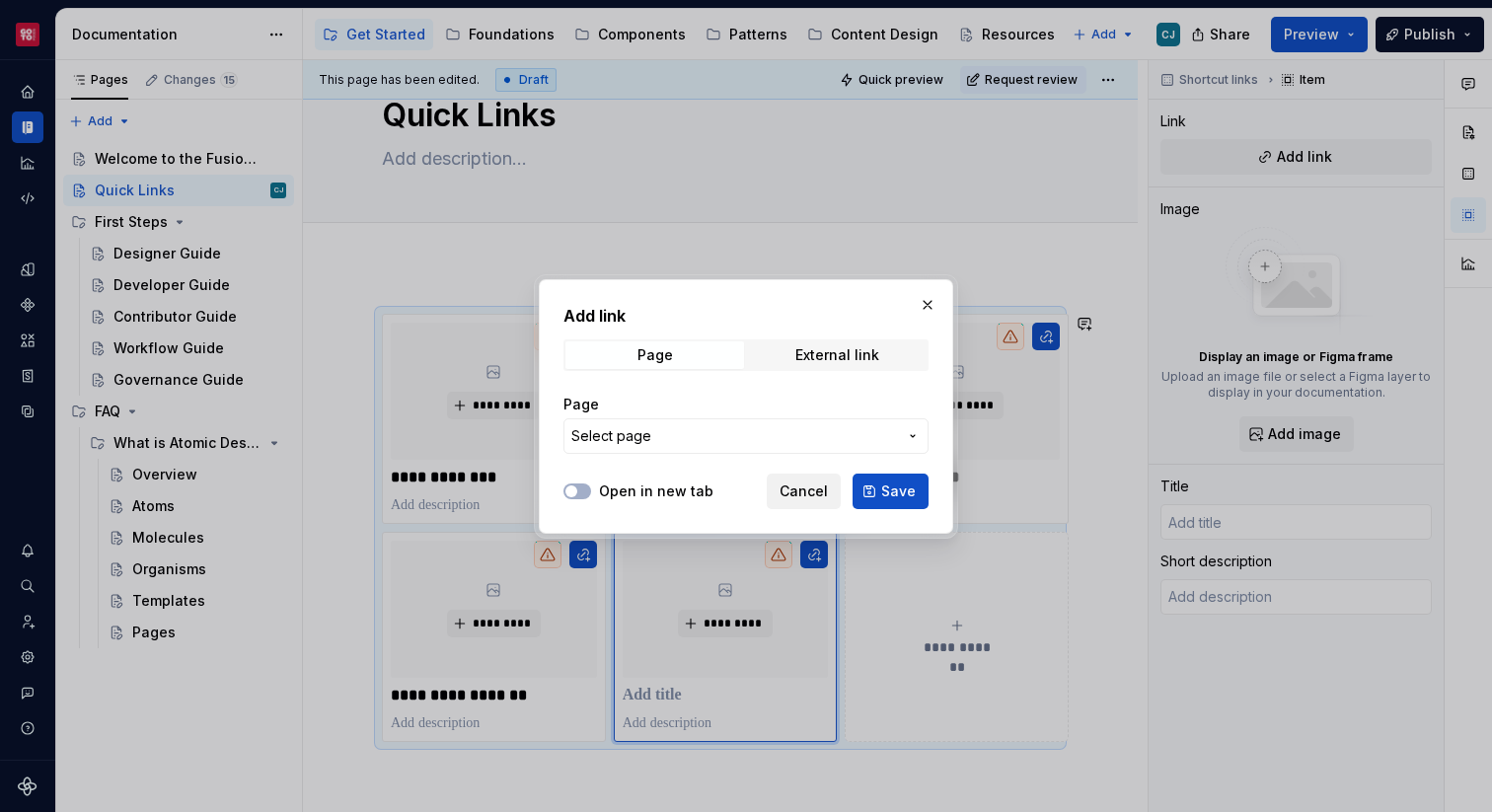
click at [822, 486] on span "Cancel" at bounding box center [804, 491] width 49 height 20
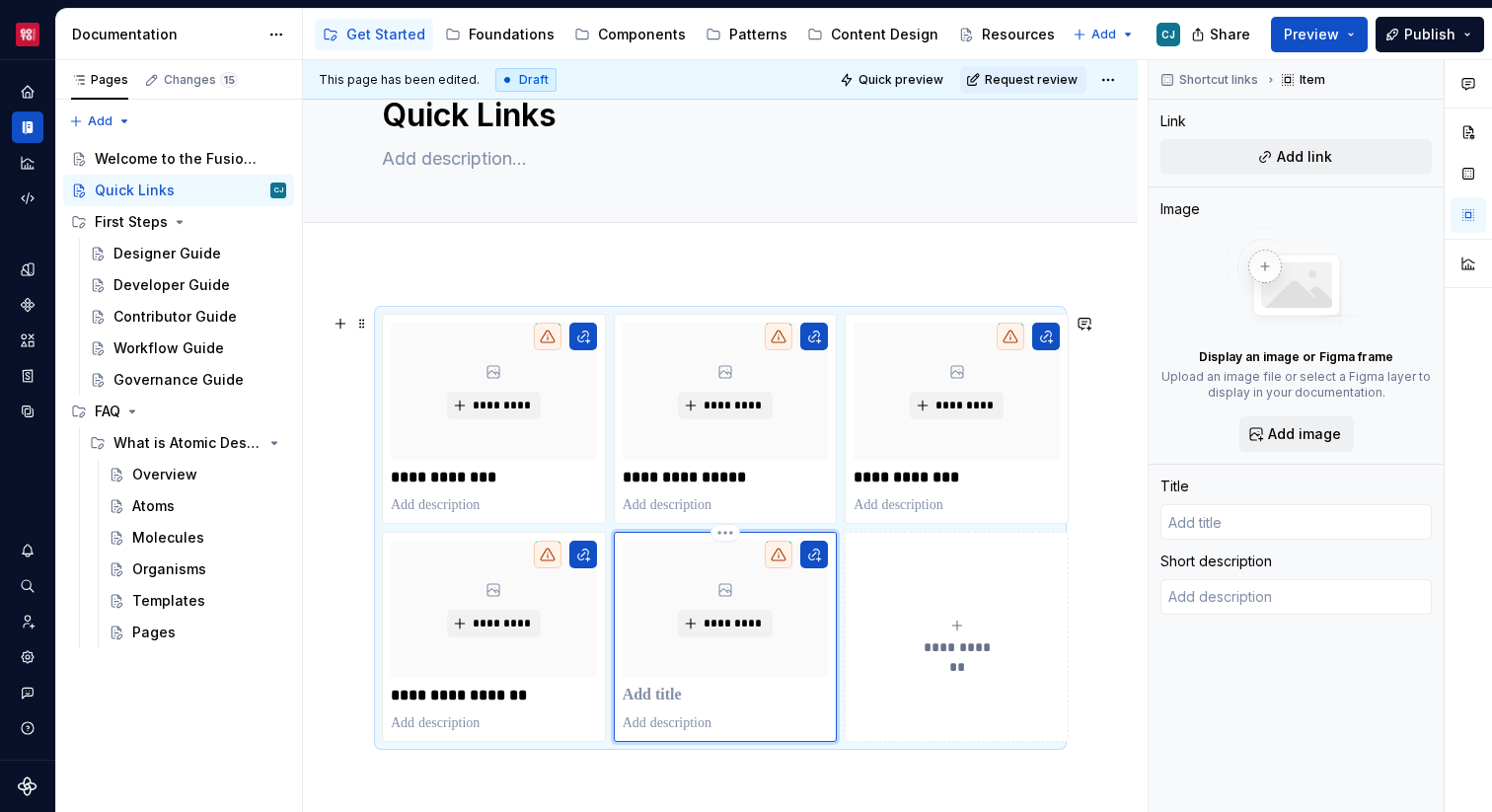
click at [670, 690] on p at bounding box center [726, 695] width 206 height 20
type textarea "*"
type input "C"
type textarea "*"
type input "Ch"
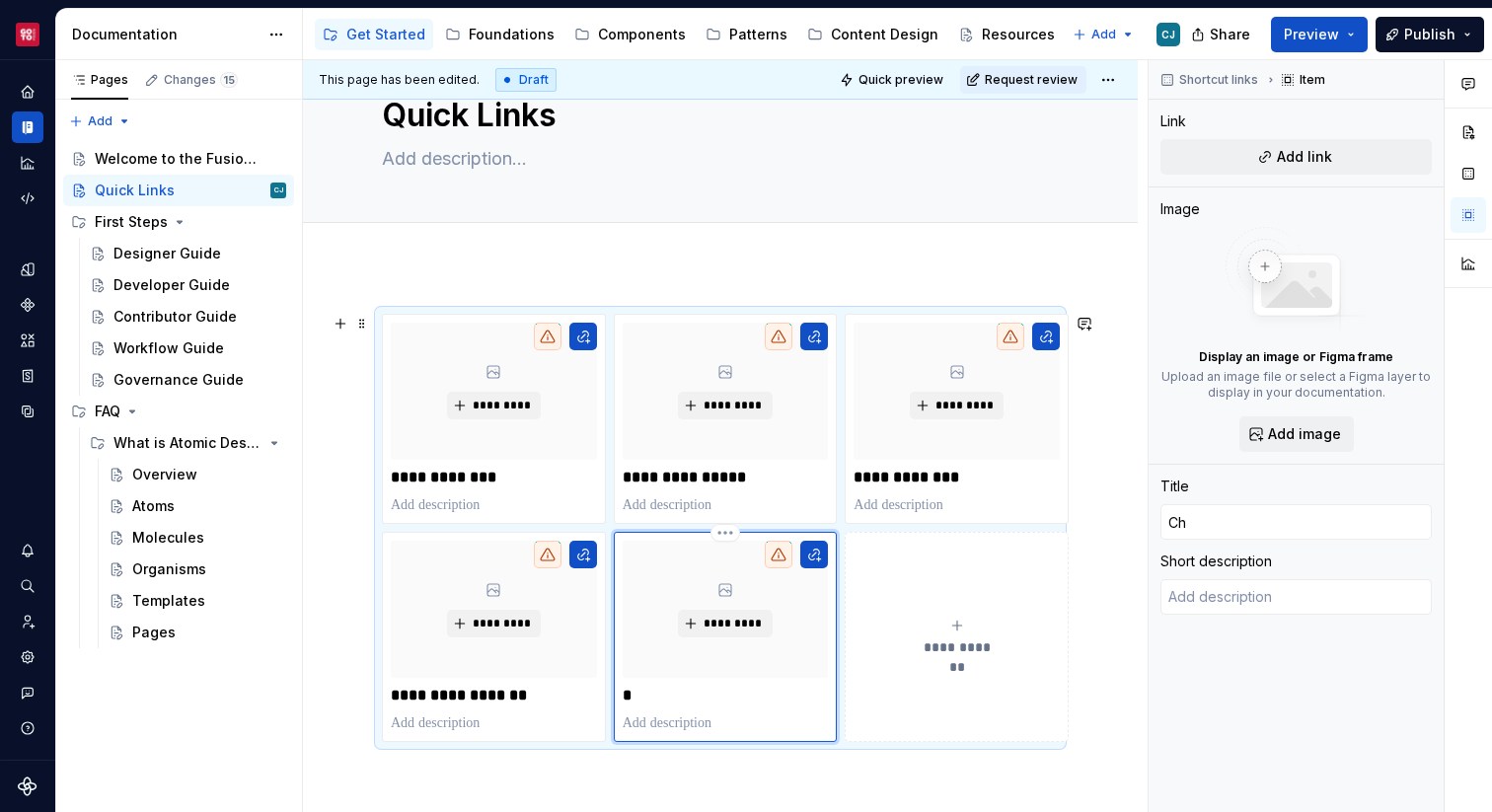
type textarea "*"
type input "Cha"
type textarea "*"
type input "Chan"
type textarea "*"
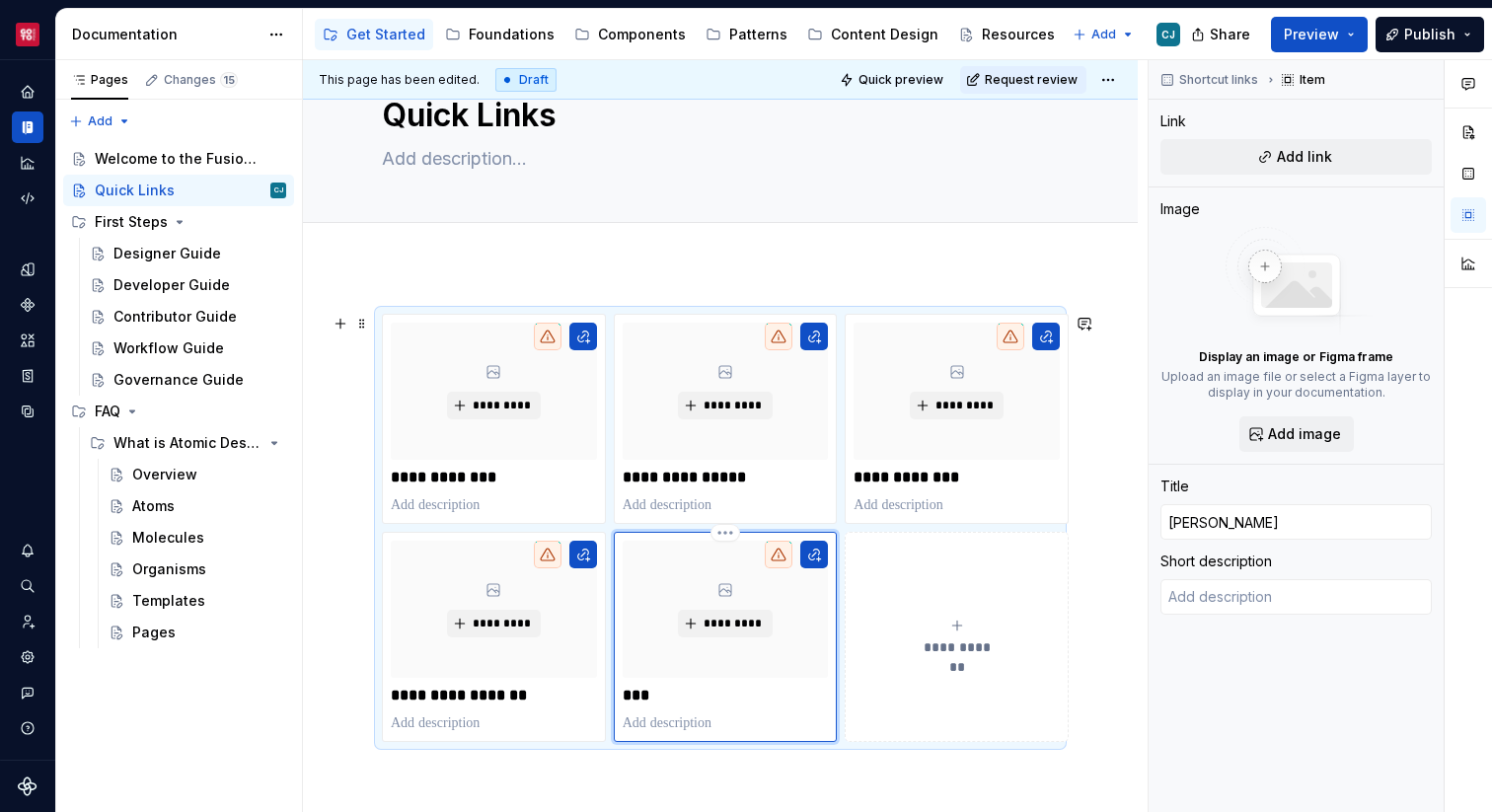
type input "Chang"
type textarea "*"
type input "Change"
type textarea "*"
type input "Chang"
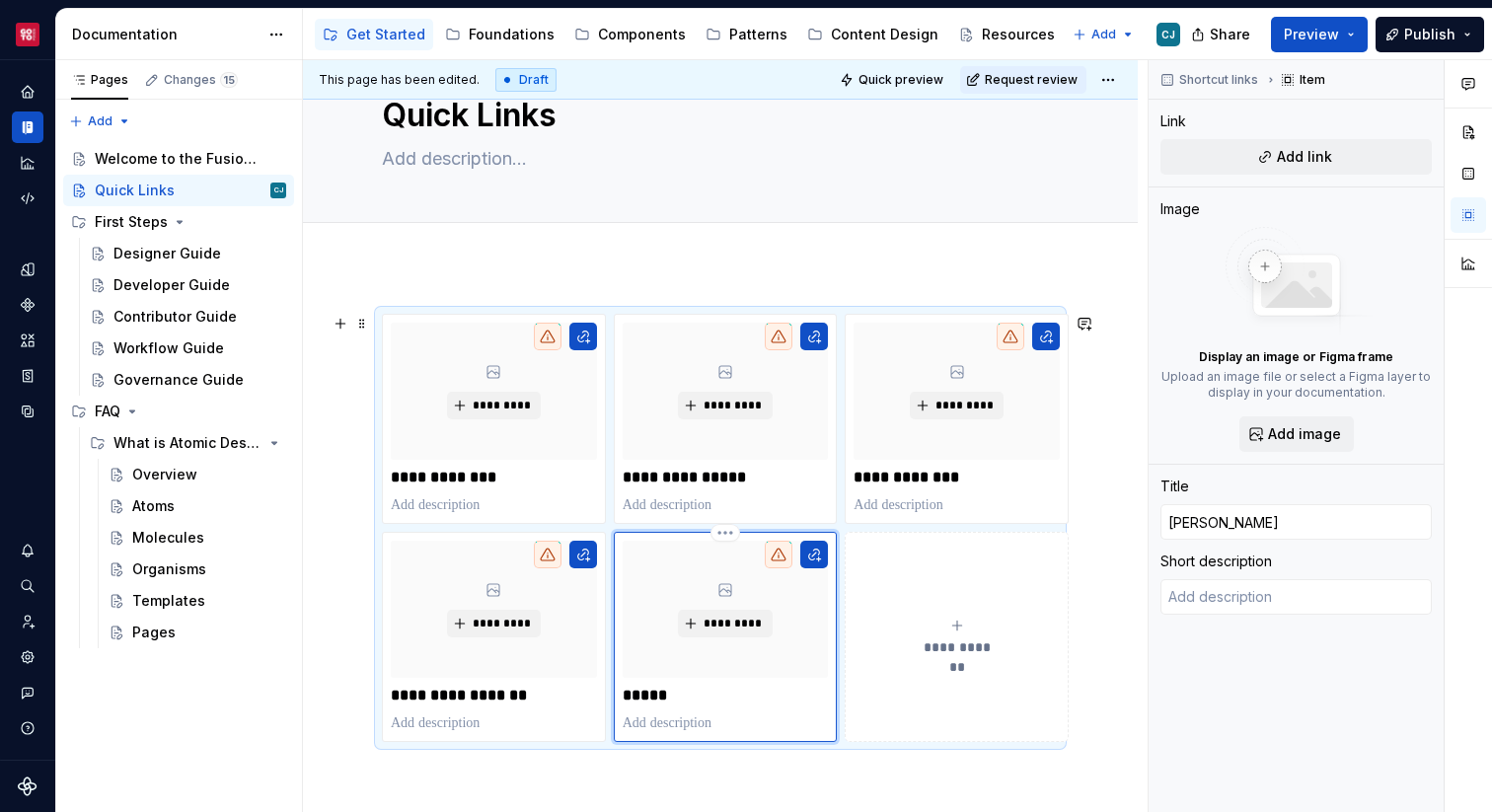
type textarea "*"
type input "Chan"
type textarea "*"
type input "Cha"
type textarea "*"
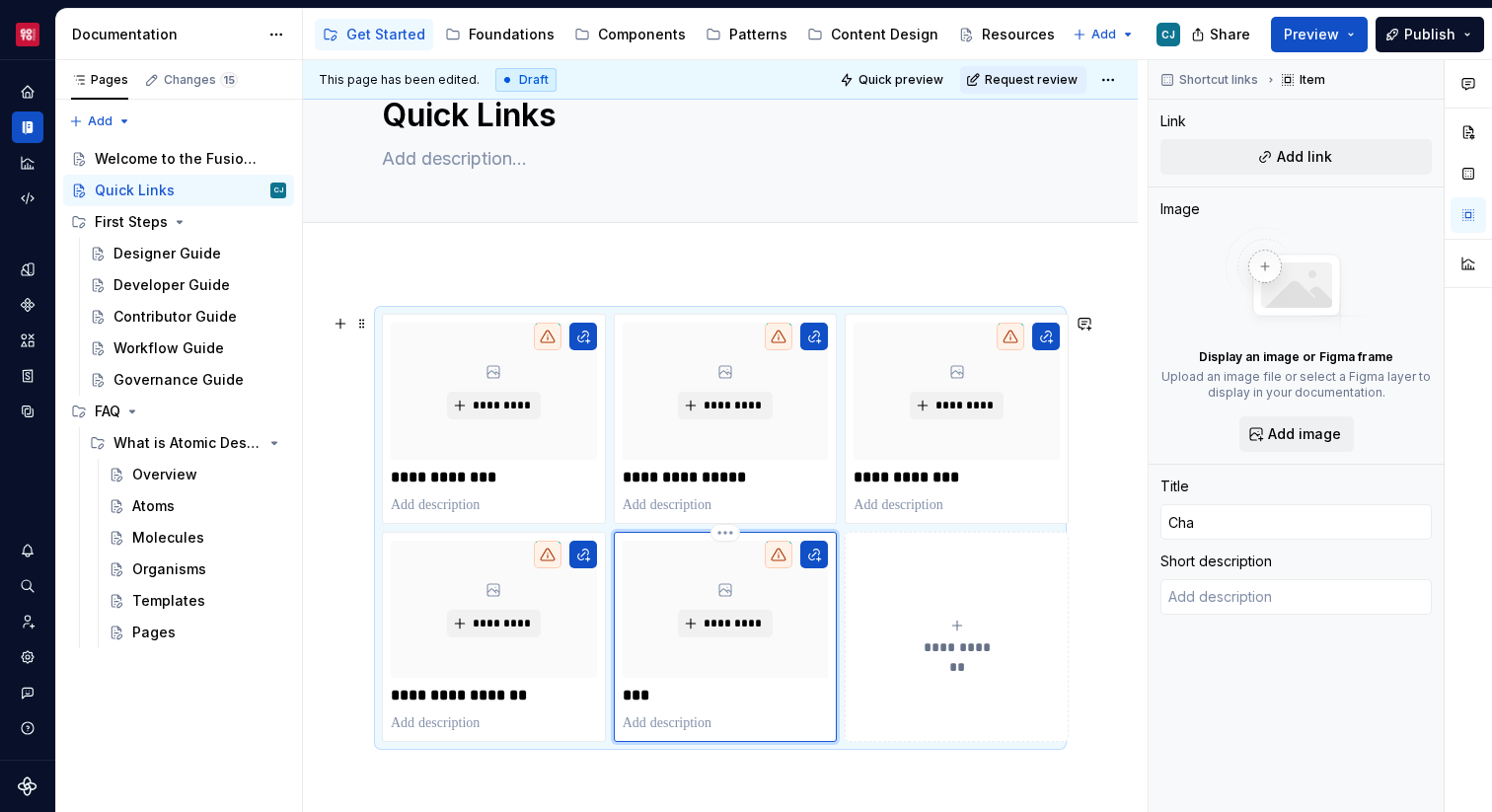
type input "Ch"
type textarea "*"
type input "C"
type textarea "*"
click at [811, 313] on div "**********" at bounding box center [720, 527] width 677 height 428
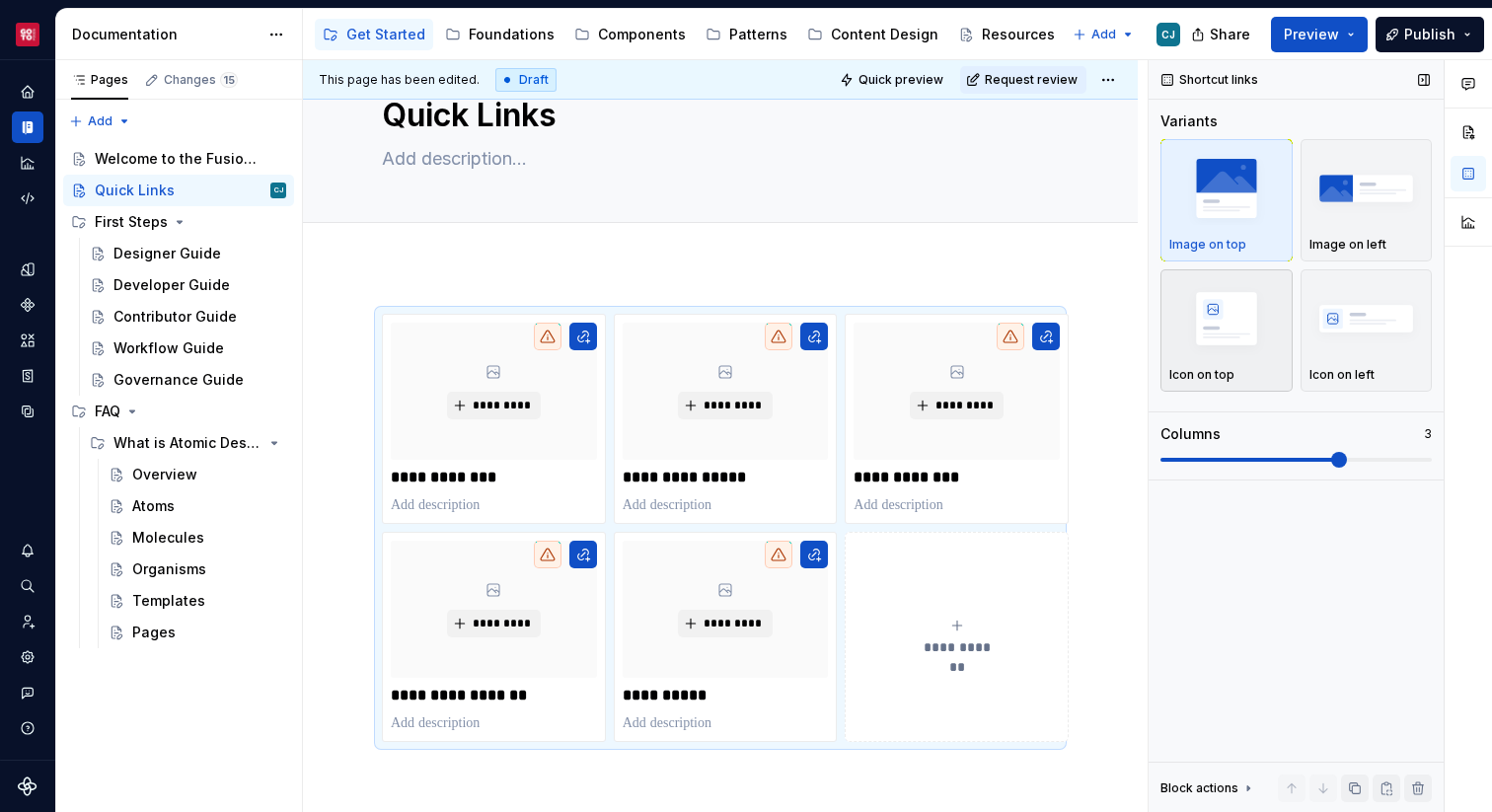
click at [1227, 323] on img "button" at bounding box center [1226, 317] width 114 height 72
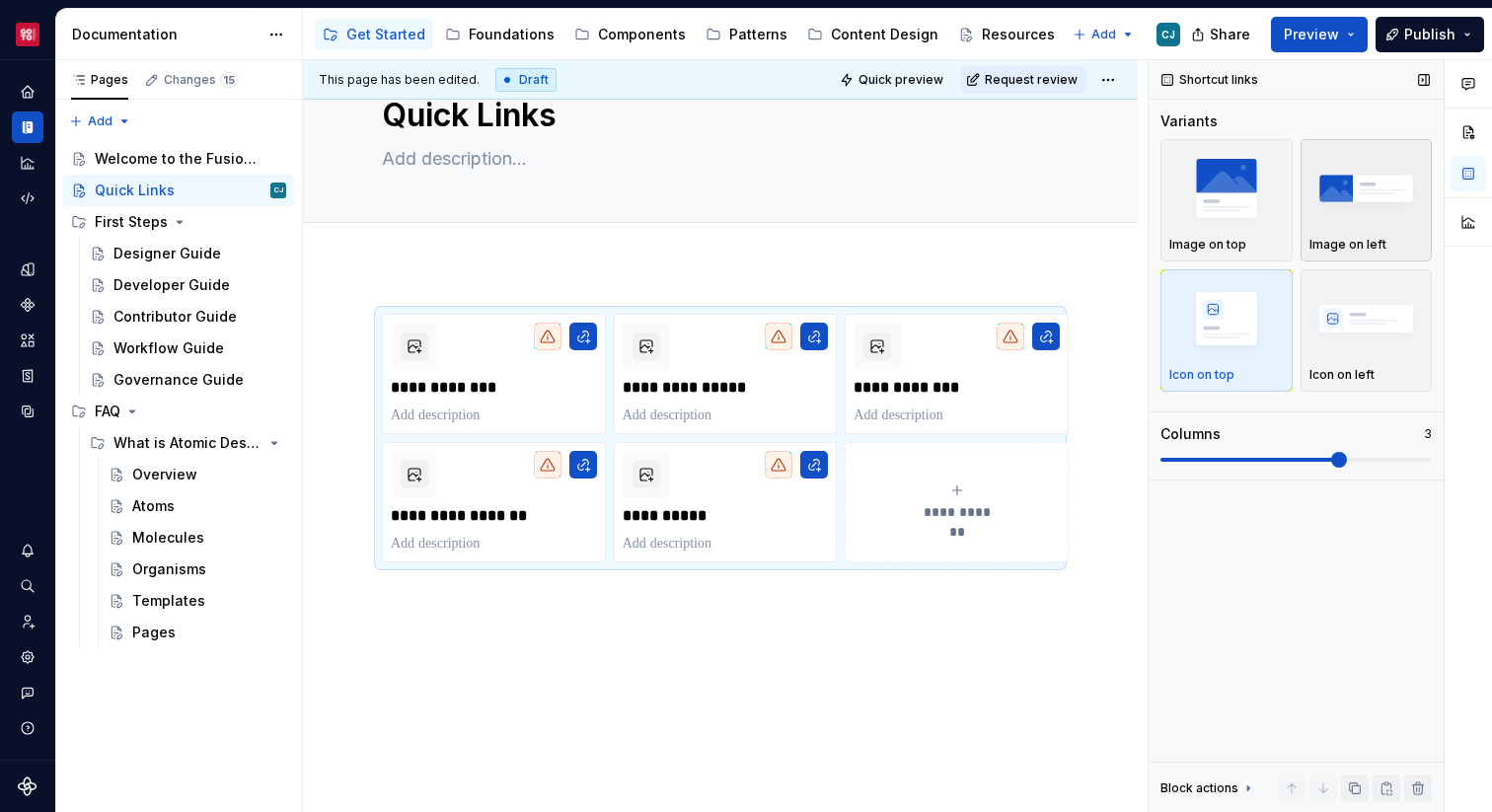
click at [1336, 213] on img "button" at bounding box center [1366, 187] width 114 height 72
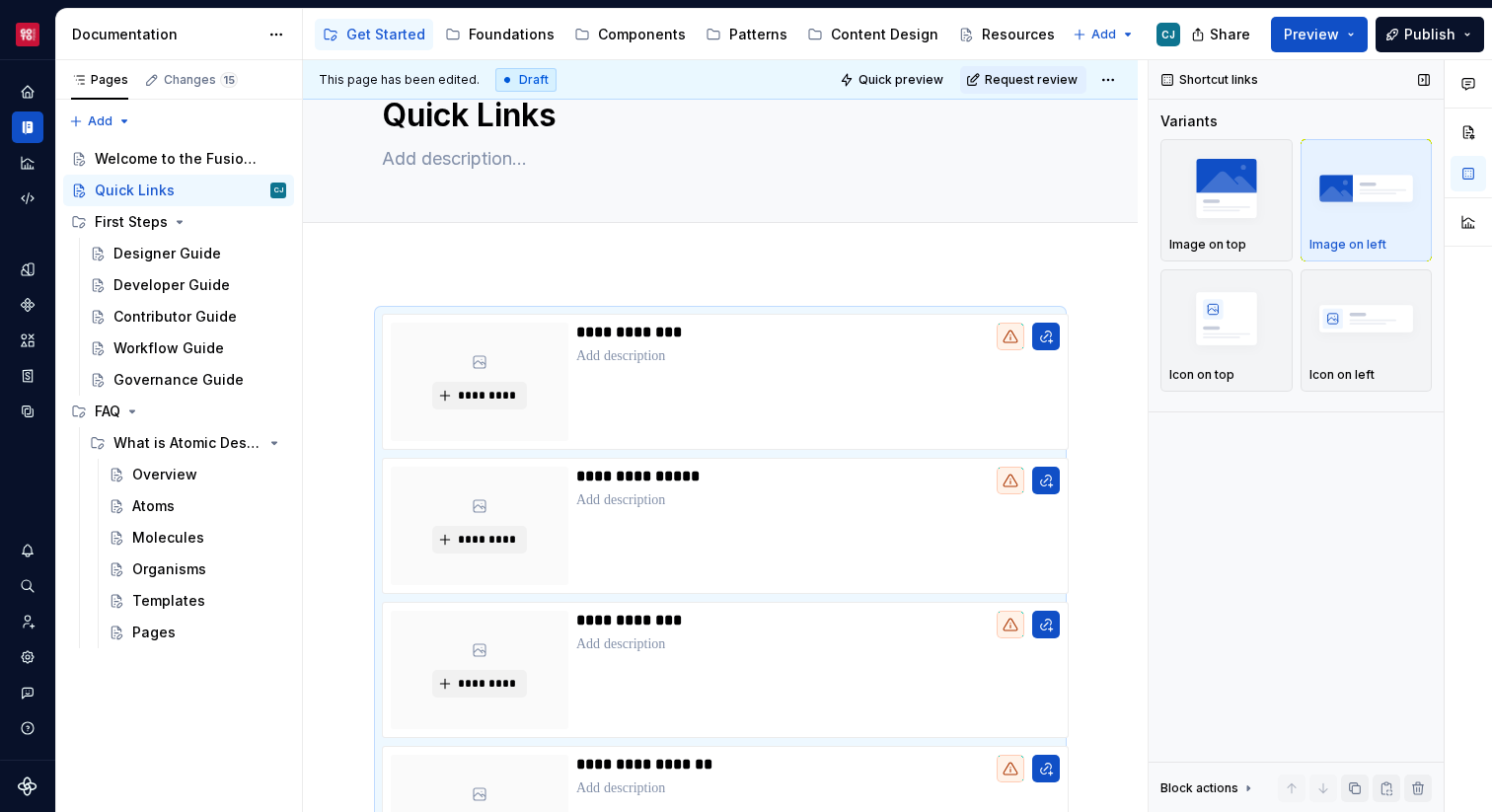
scroll to position [324, 0]
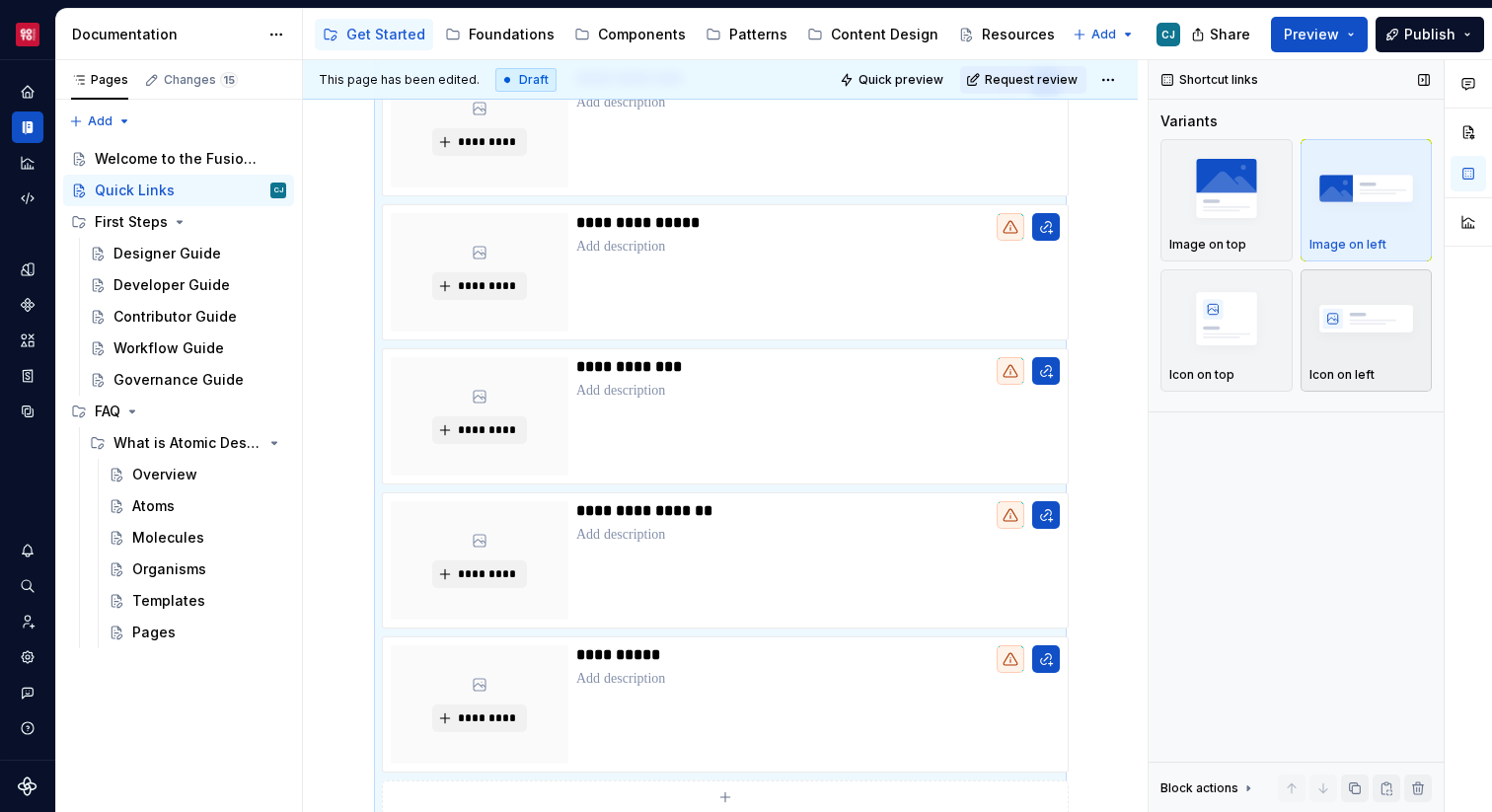
click at [1337, 308] on img "button" at bounding box center [1366, 317] width 114 height 72
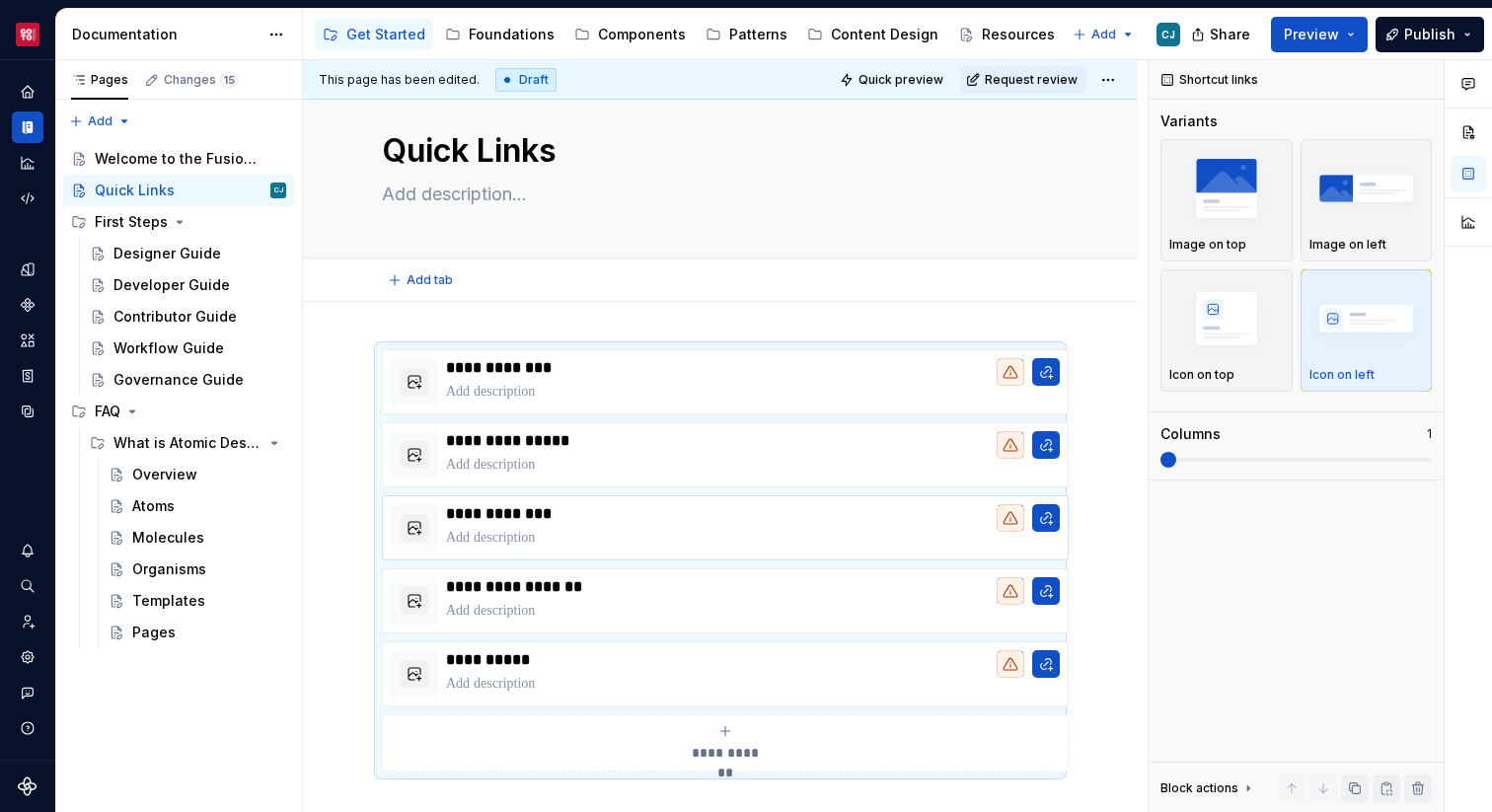
scroll to position [40, 0]
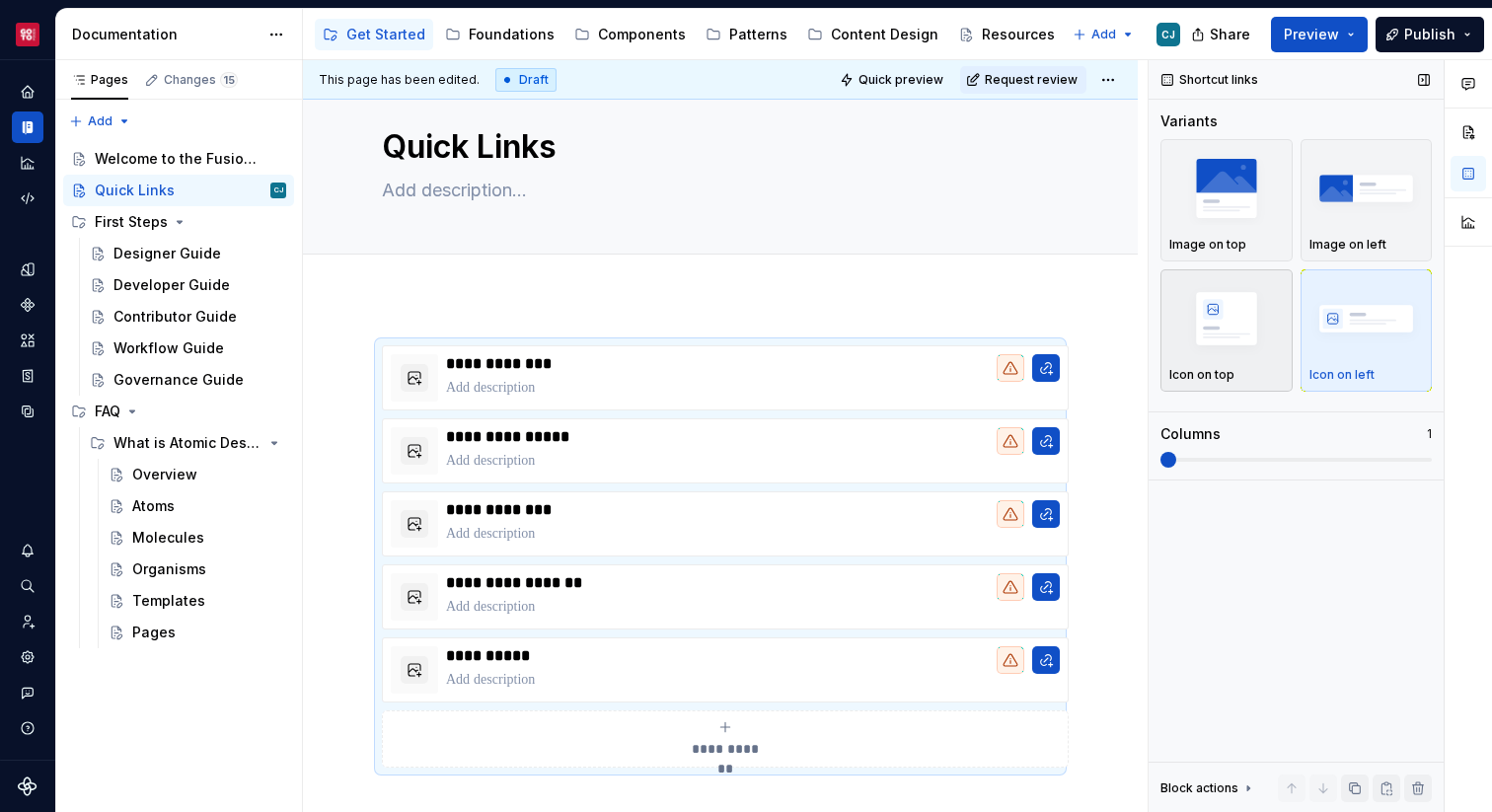
click at [1218, 319] on img "button" at bounding box center [1226, 317] width 114 height 72
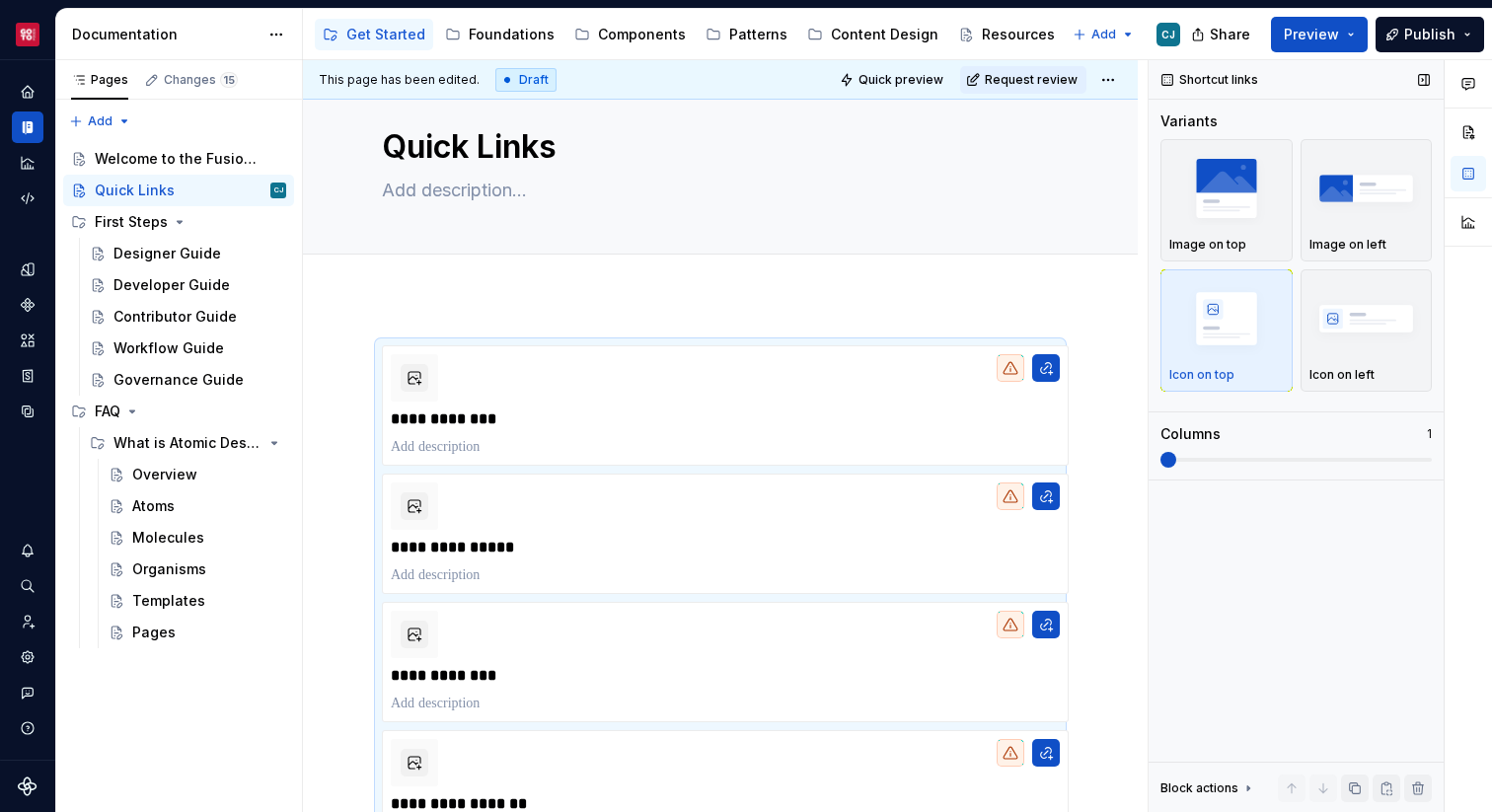
scroll to position [271, 0]
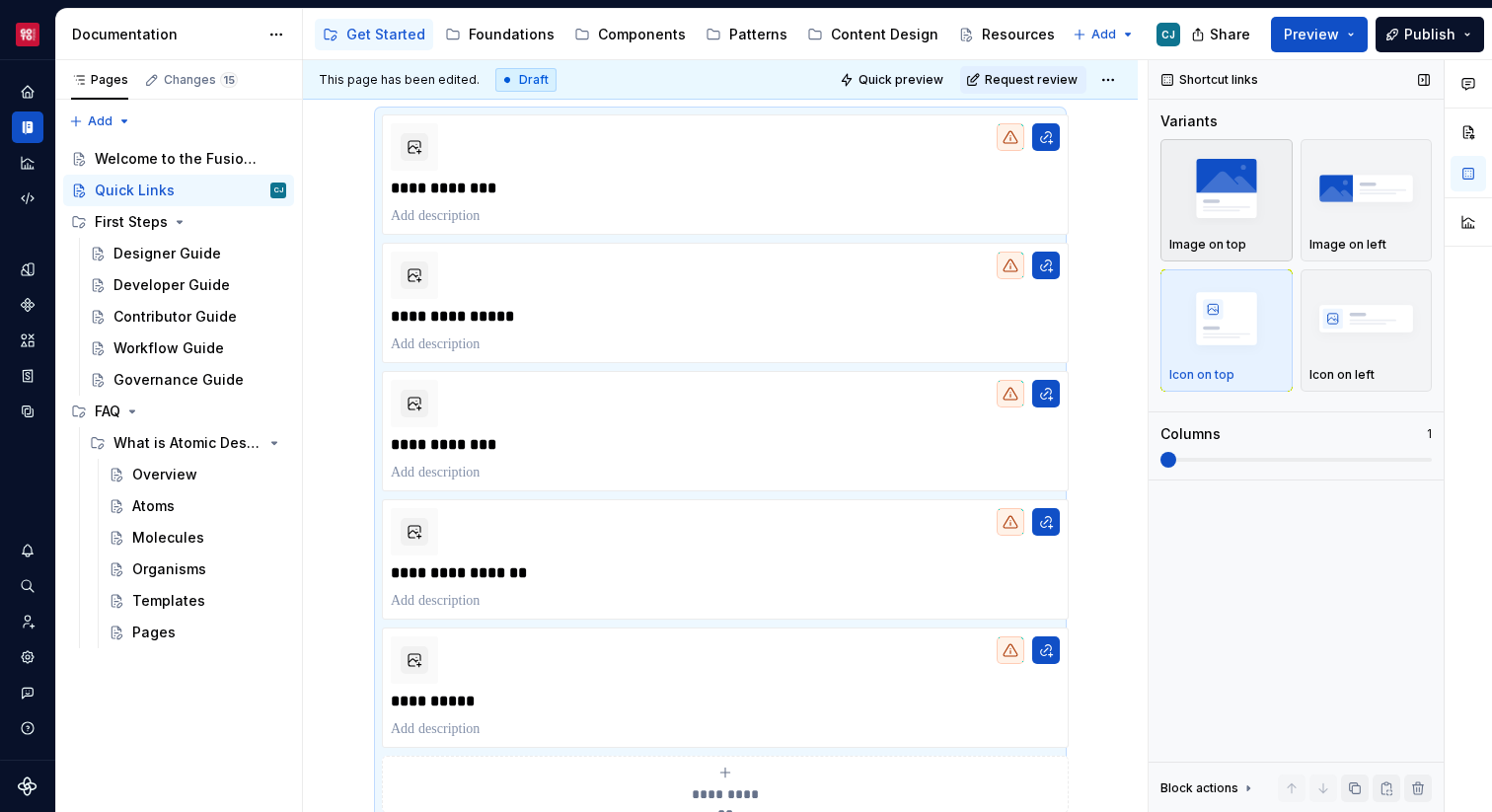
click at [1227, 201] on img "button" at bounding box center [1226, 187] width 114 height 72
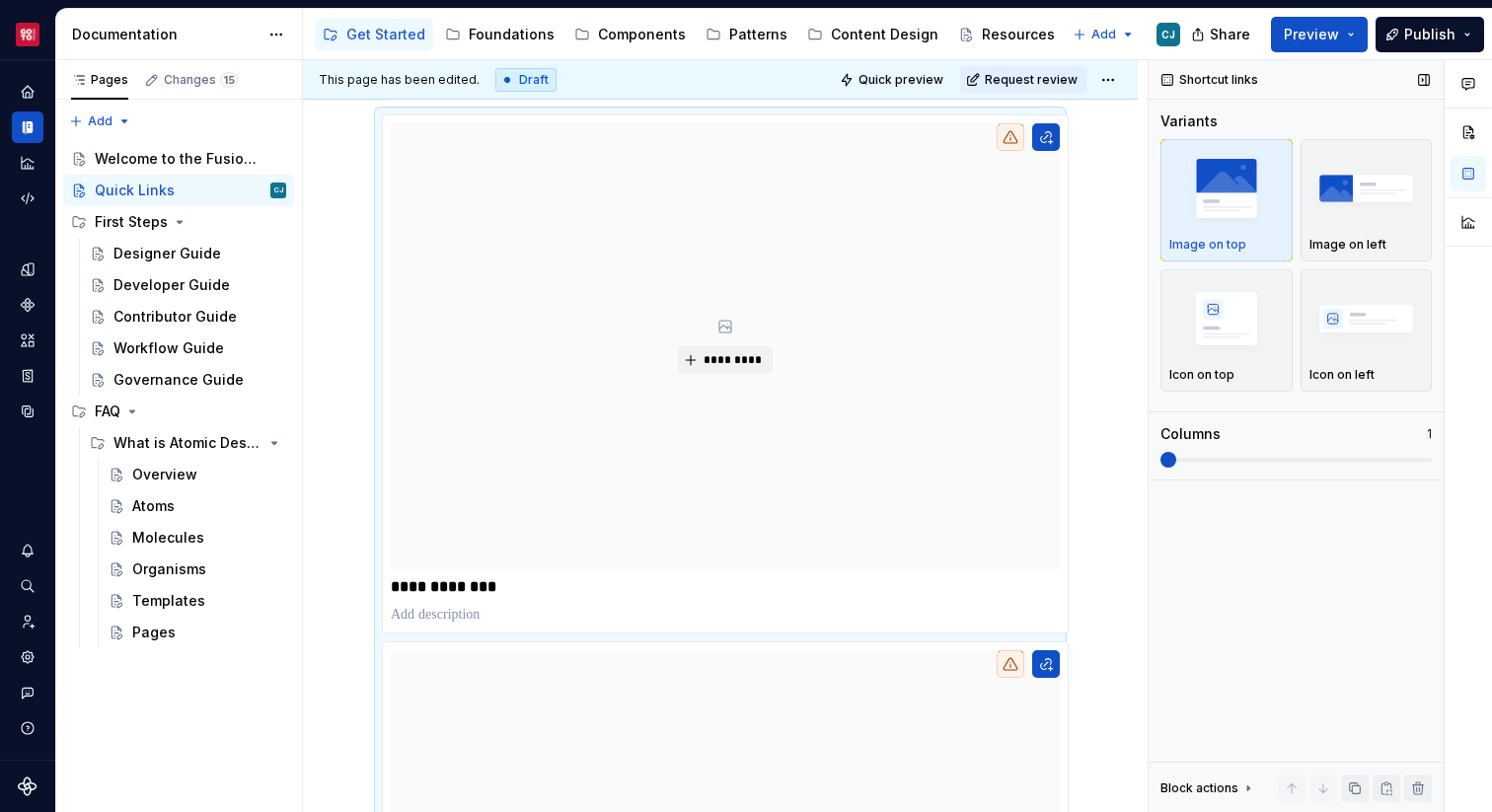
scroll to position [324, 0]
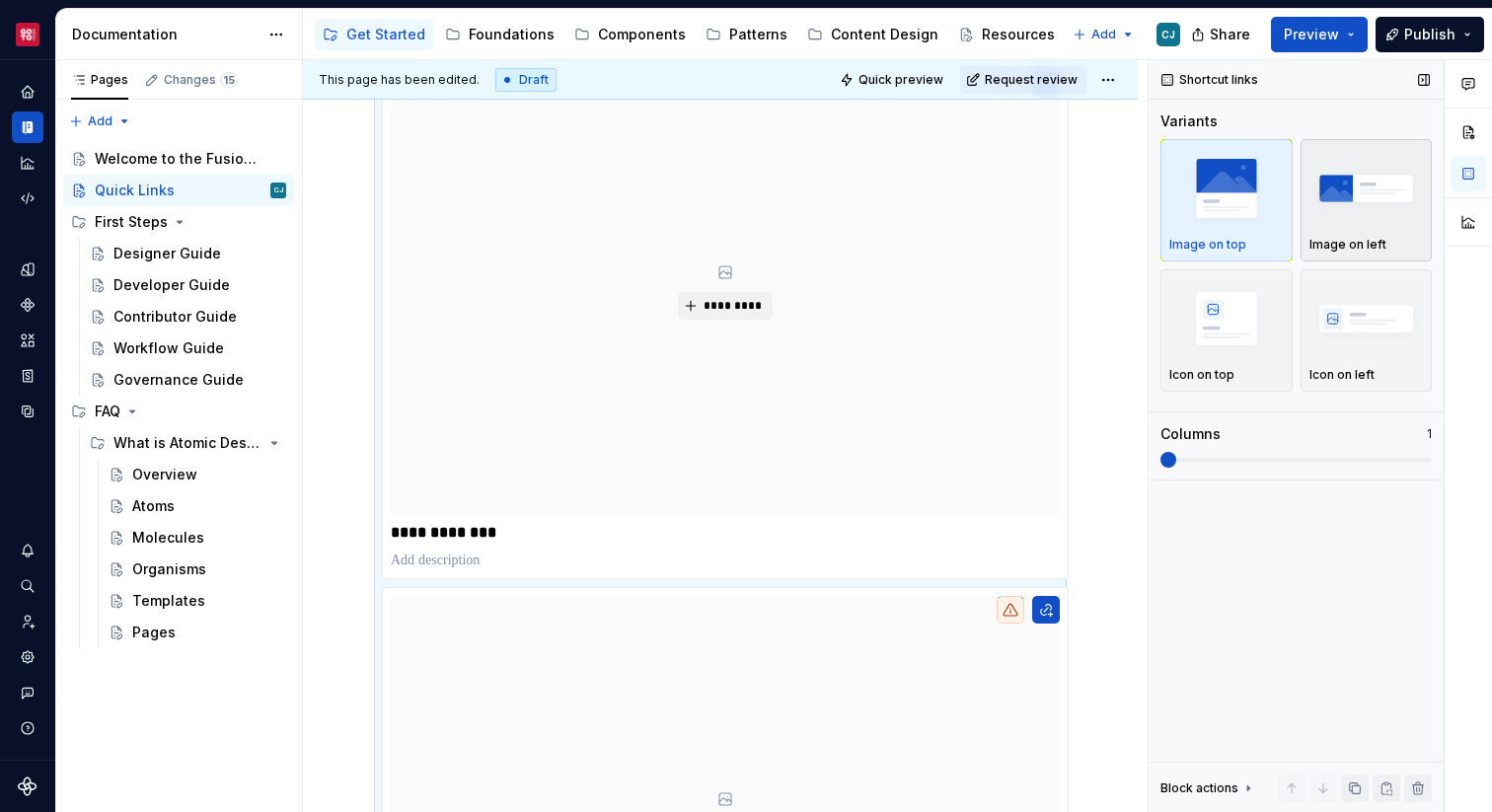
click at [1364, 223] on img "button" at bounding box center [1366, 187] width 114 height 72
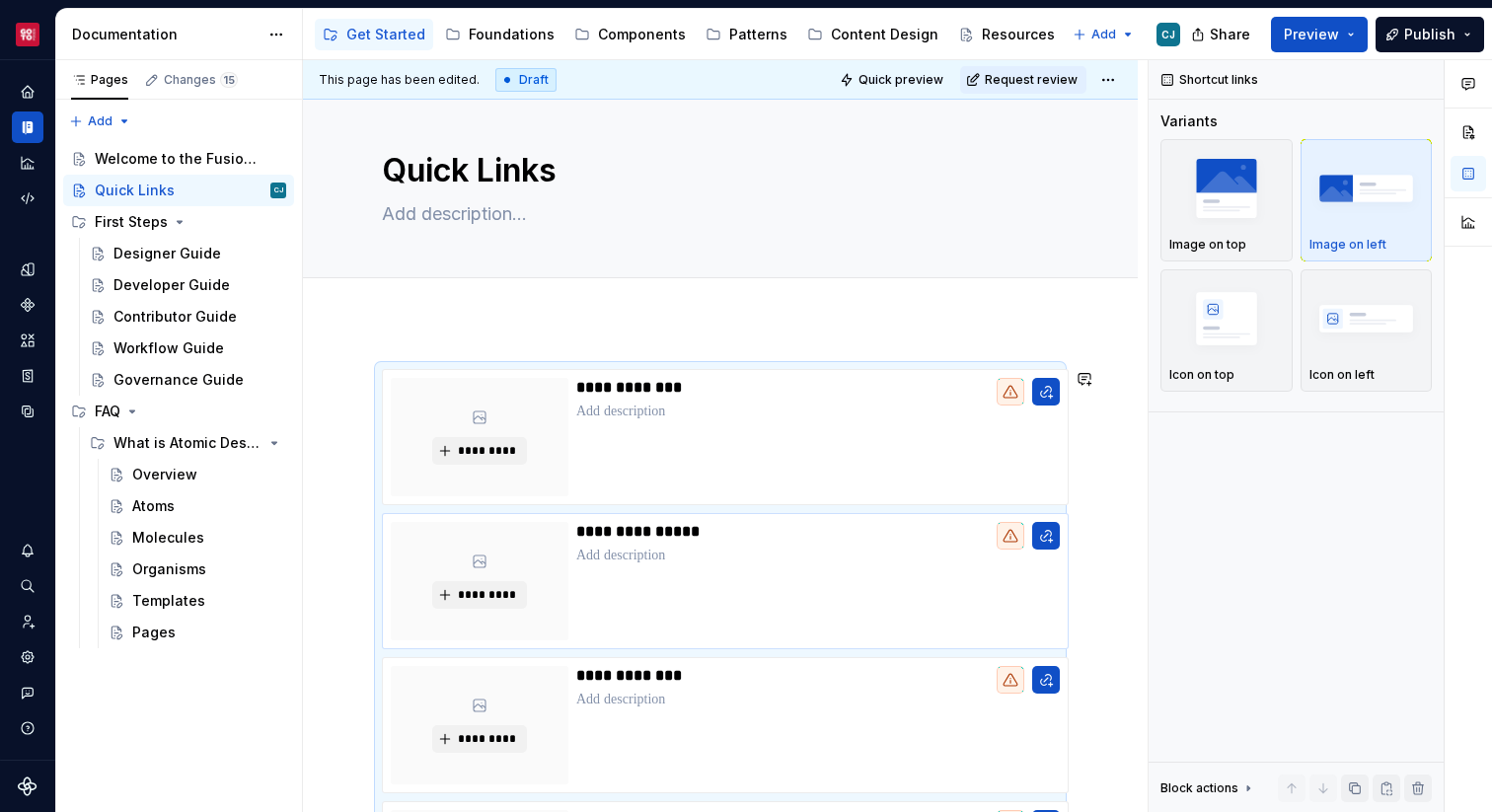
scroll to position [8, 0]
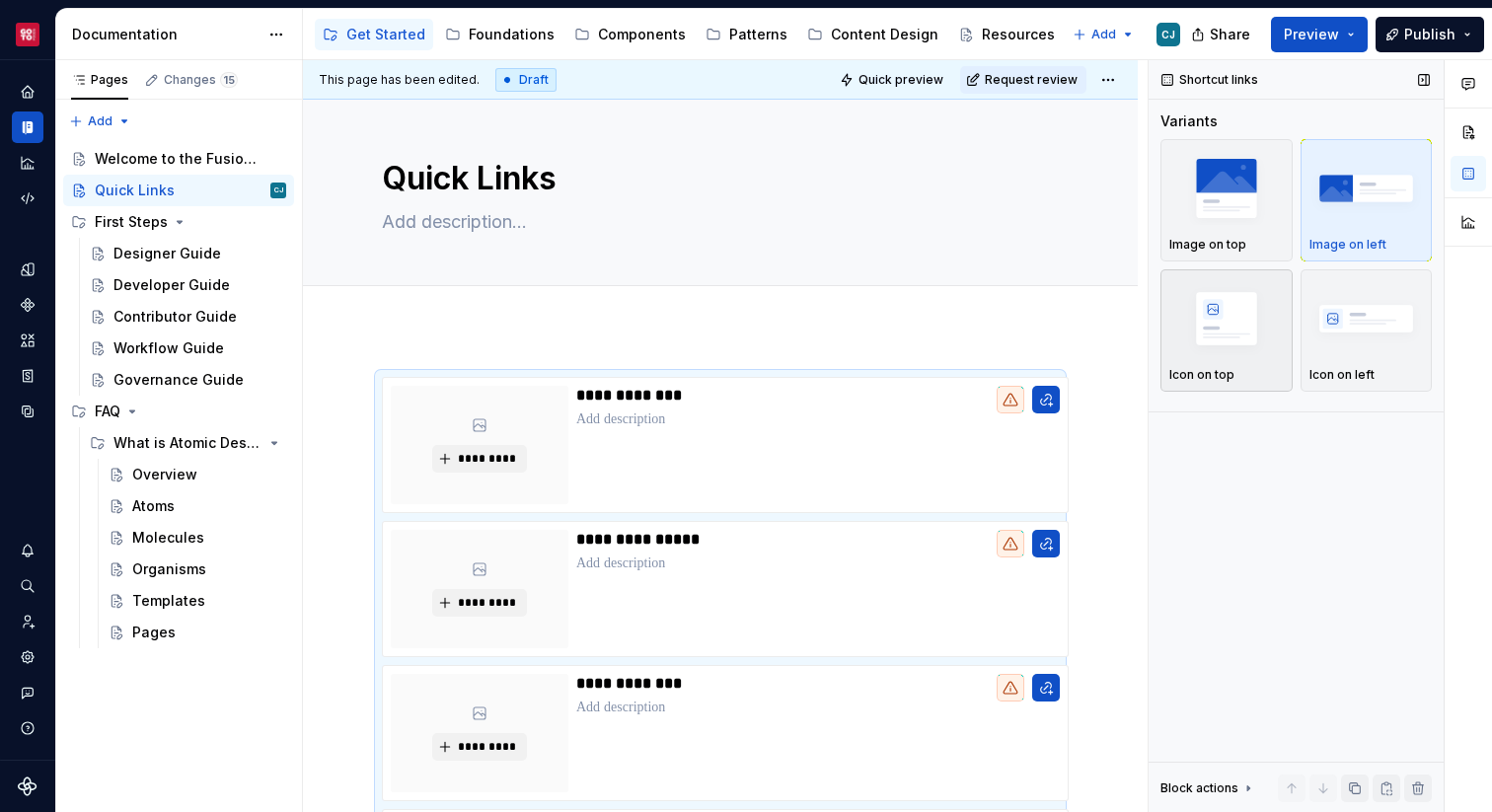
click at [1238, 315] on img "button" at bounding box center [1226, 317] width 114 height 72
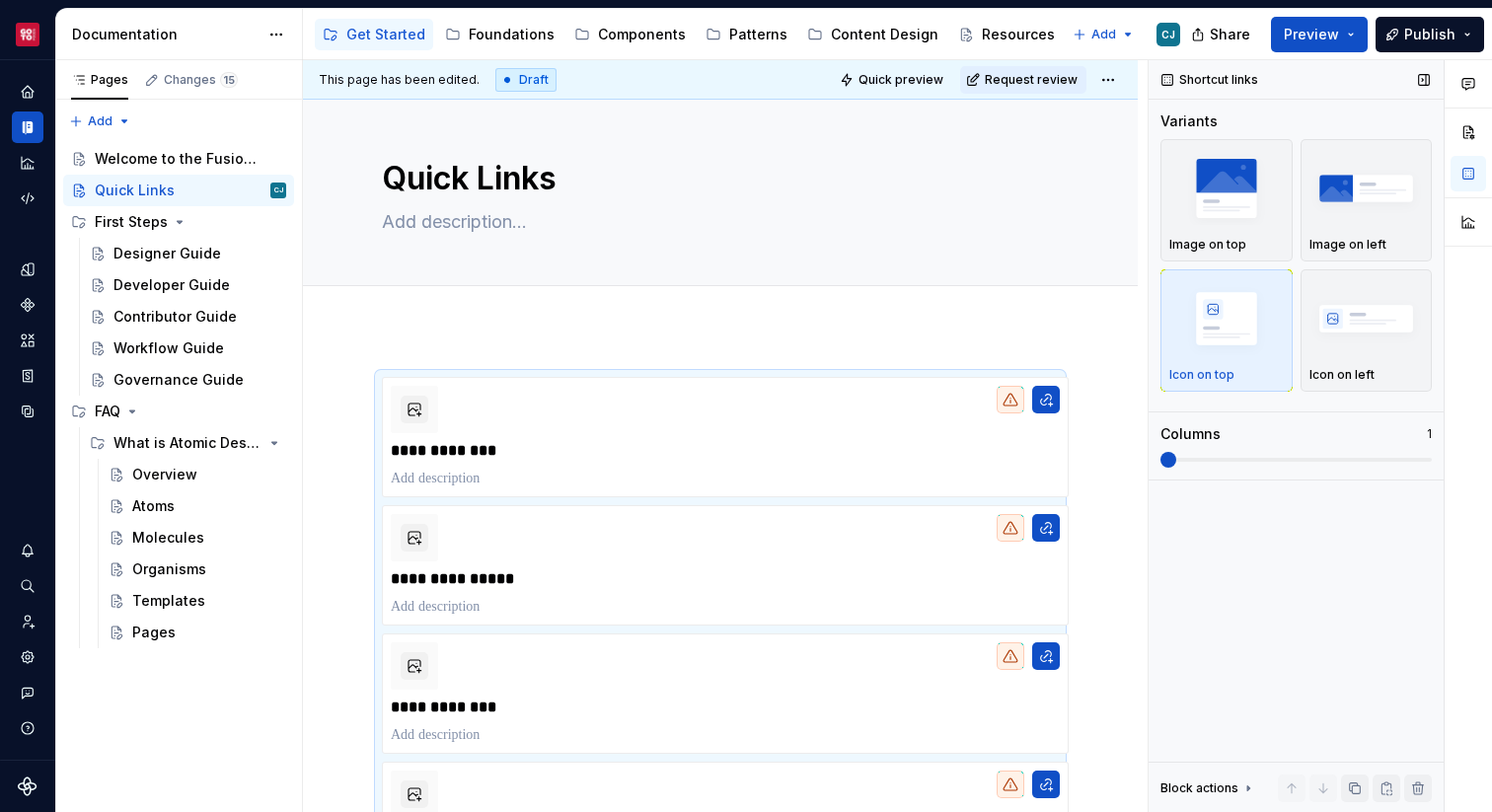
scroll to position [271, 0]
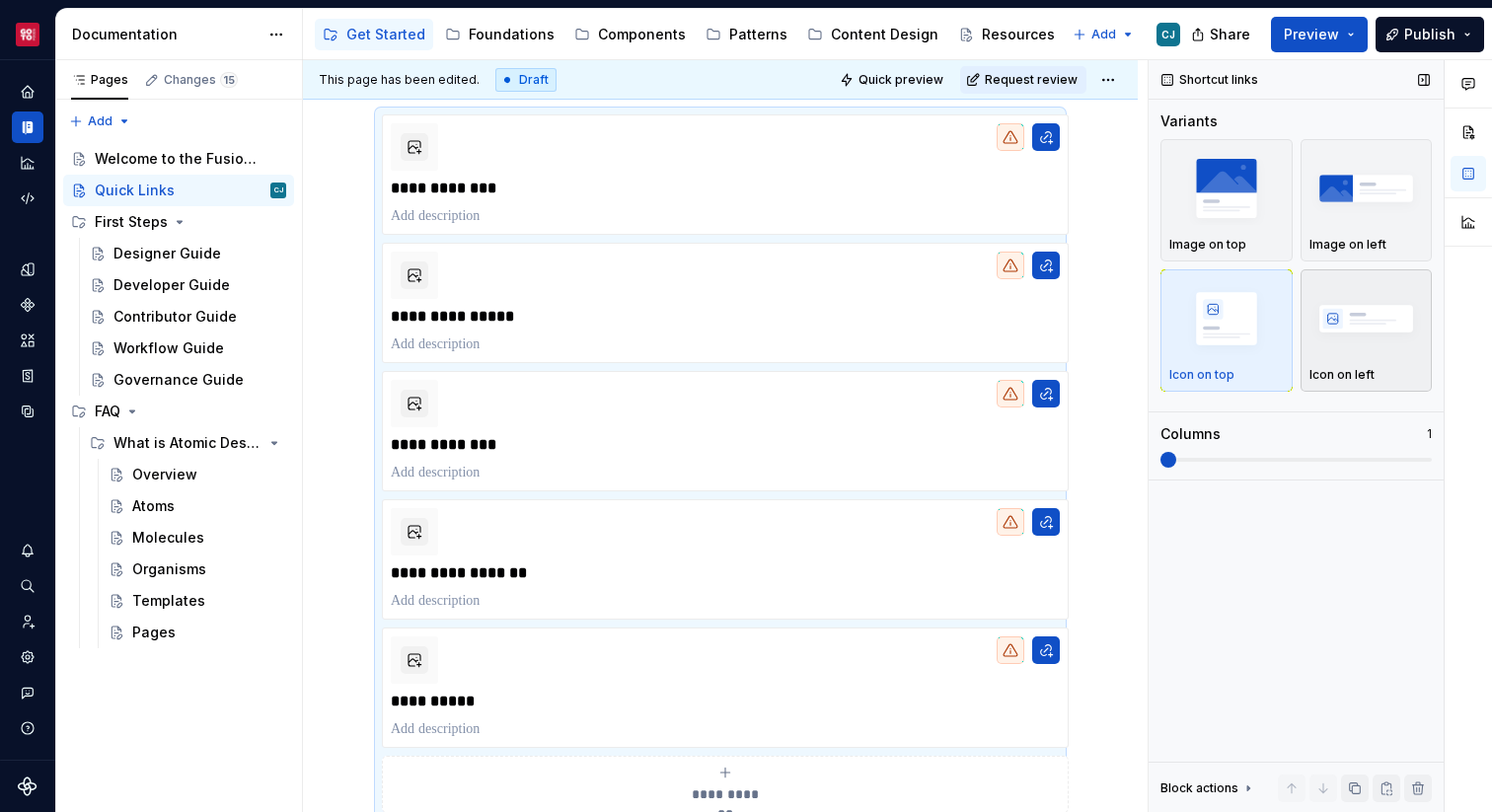
click at [1343, 322] on img "button" at bounding box center [1366, 317] width 114 height 72
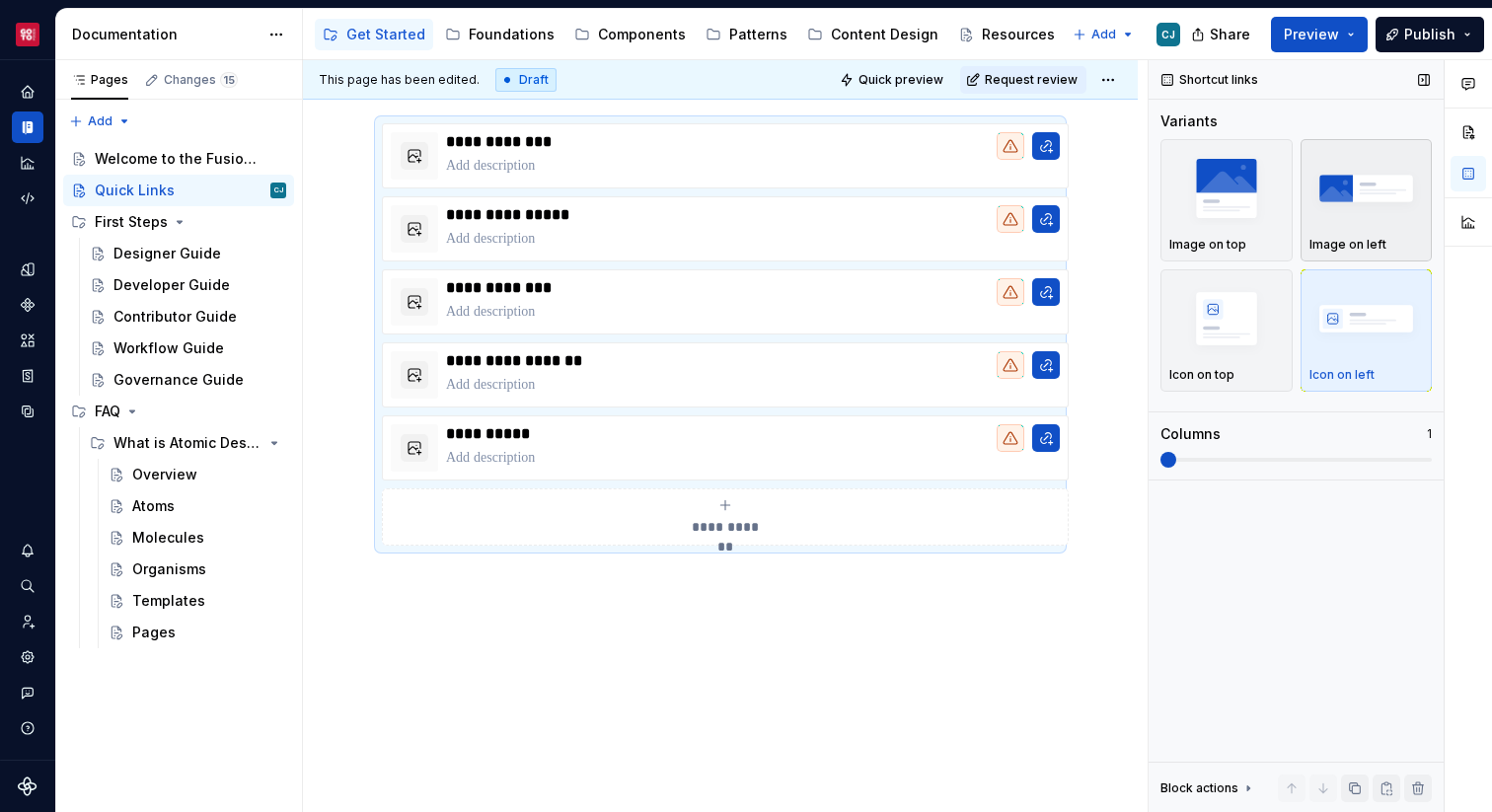
click at [1346, 205] on img "button" at bounding box center [1366, 187] width 114 height 72
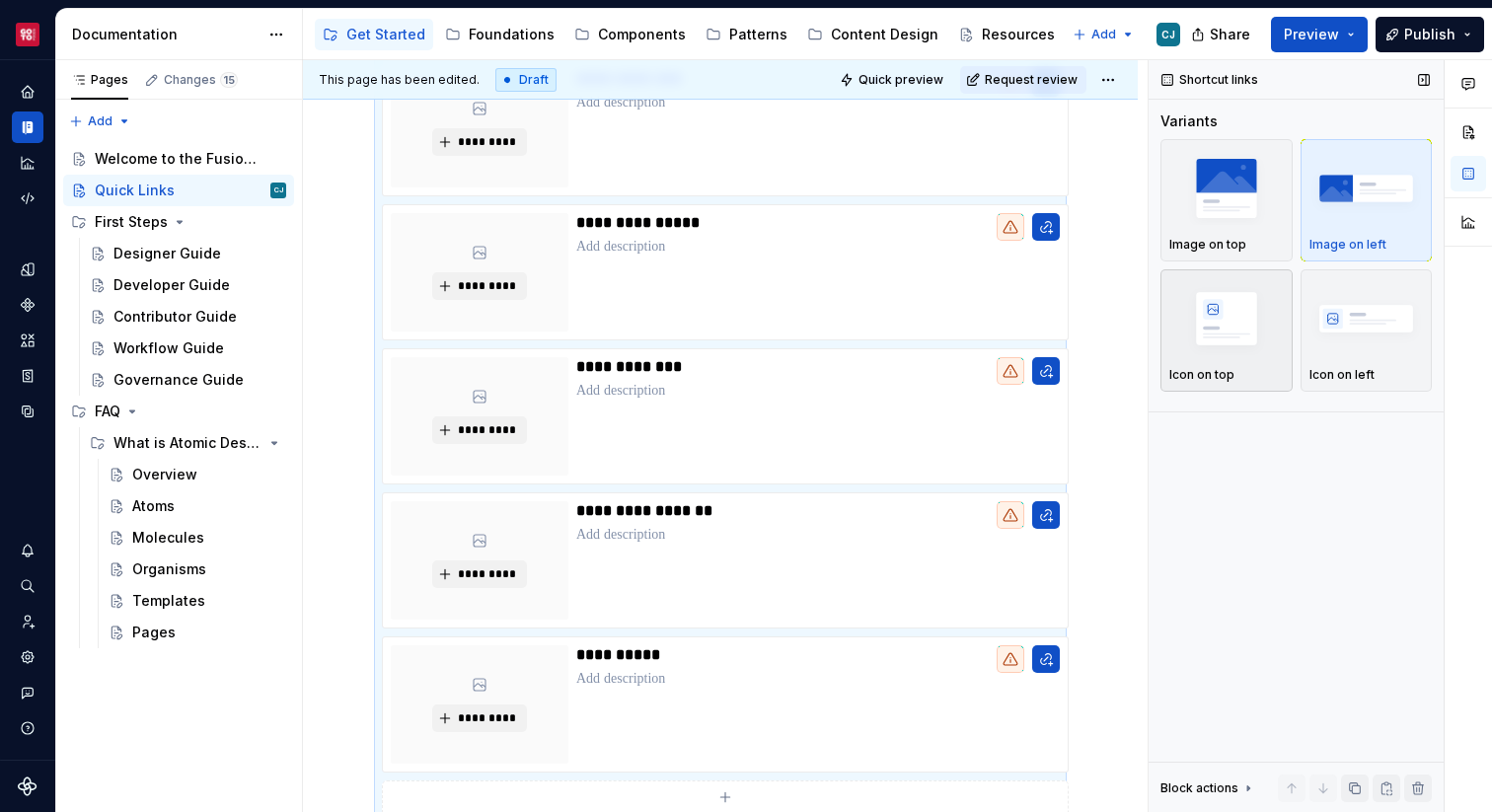
click at [1239, 315] on img "button" at bounding box center [1226, 317] width 114 height 72
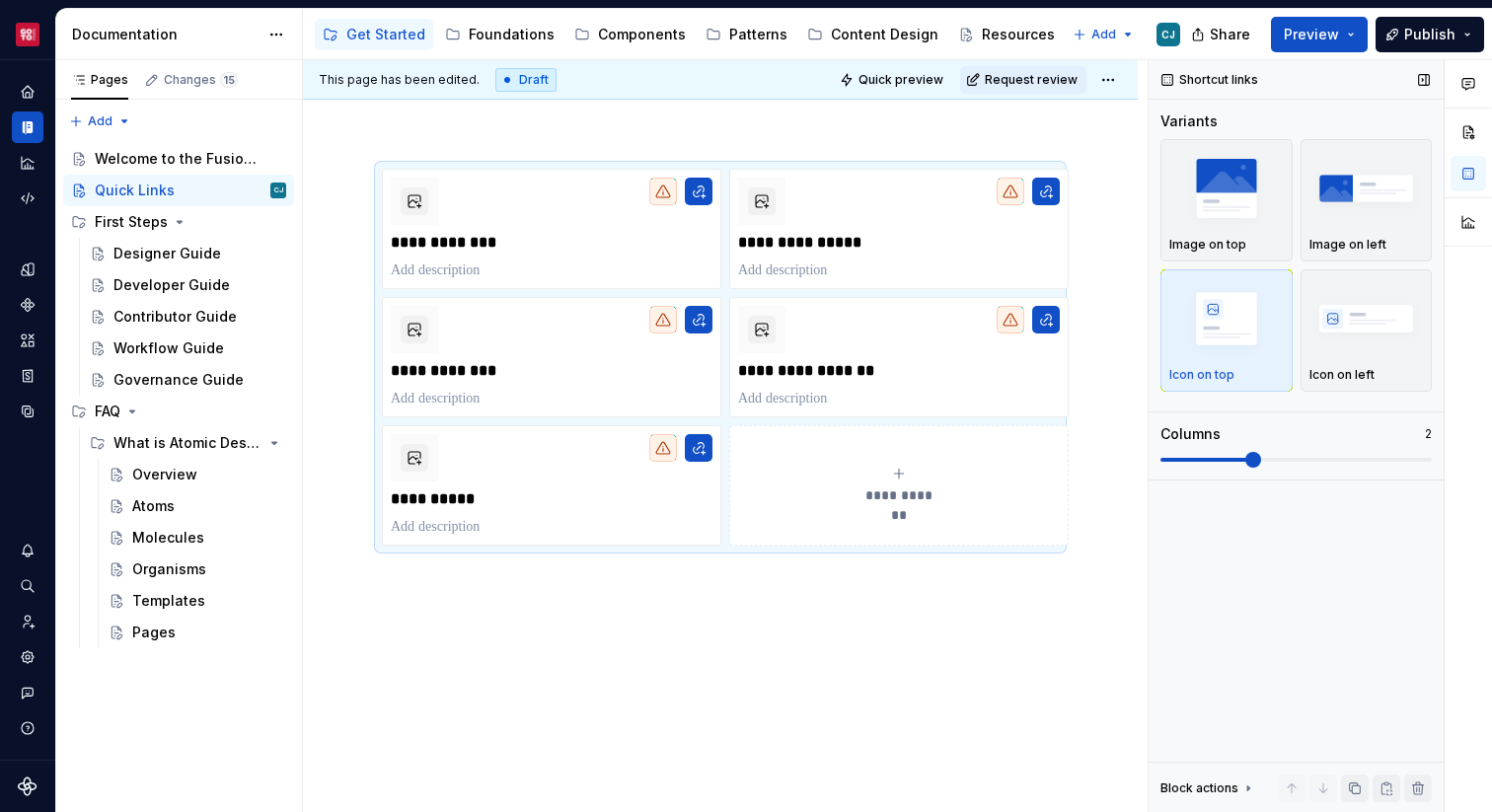
scroll to position [88, 0]
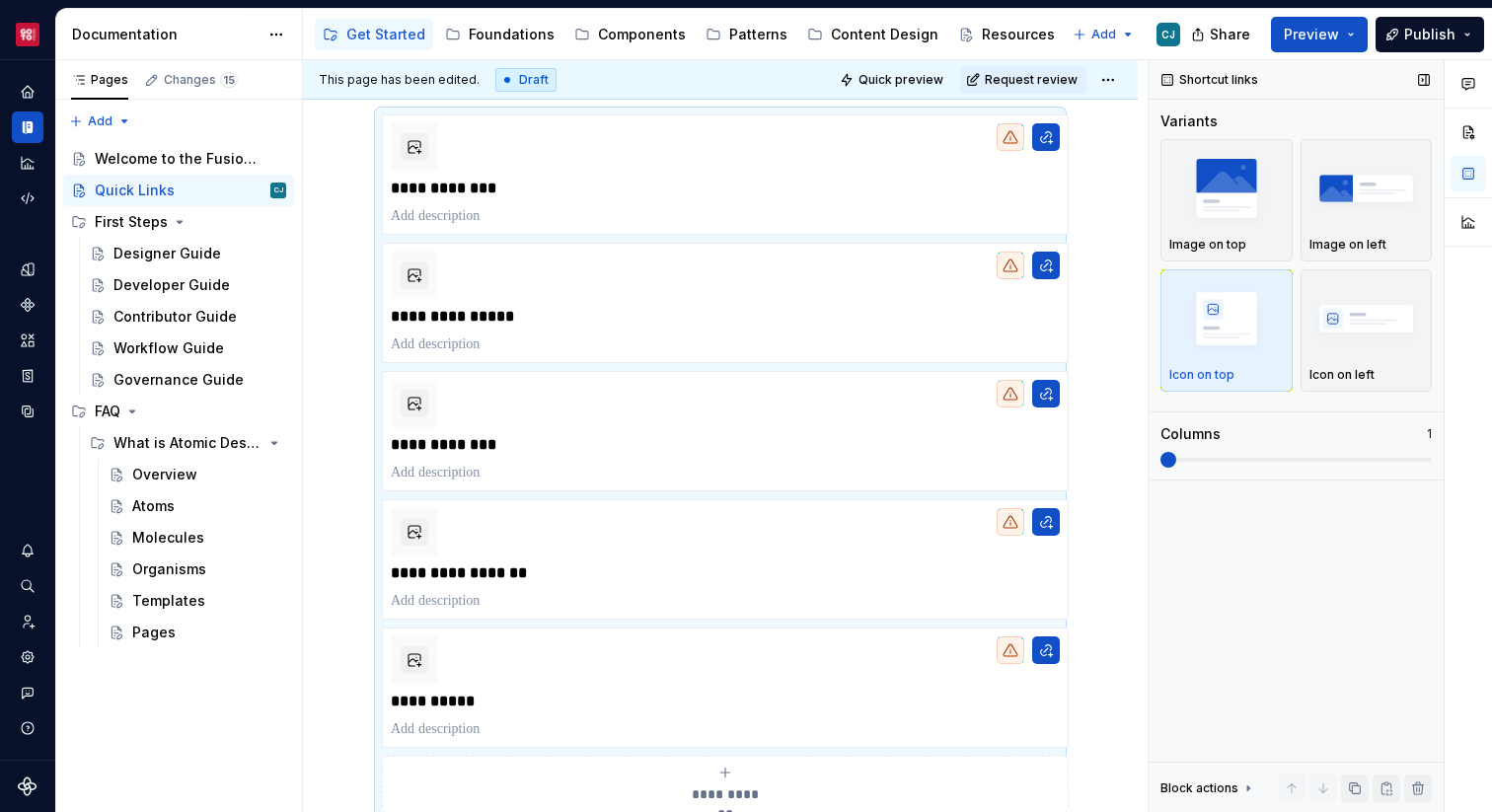
click at [1171, 452] on span at bounding box center [1169, 460] width 16 height 16
click at [1343, 336] on img "button" at bounding box center [1366, 317] width 114 height 72
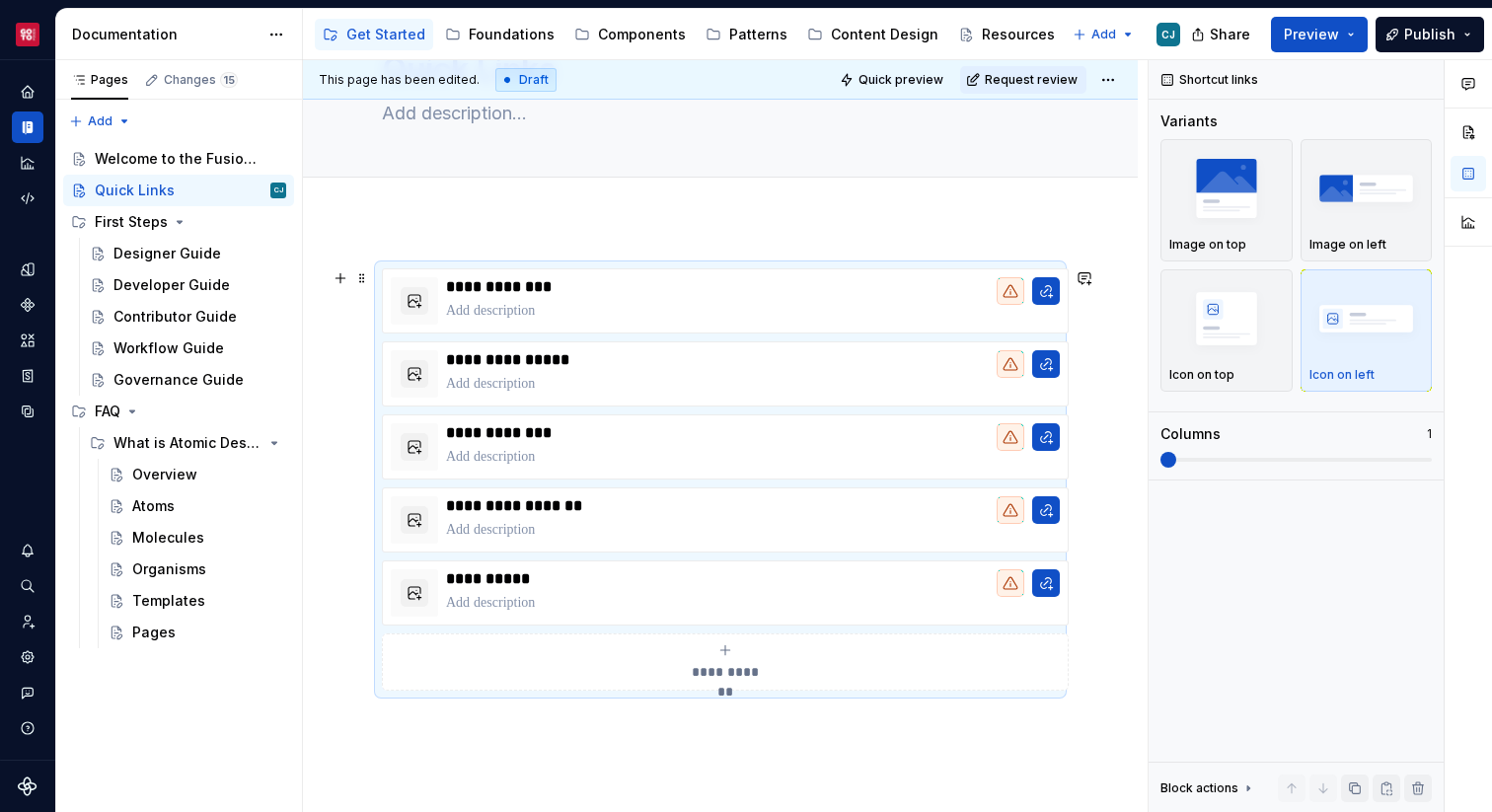
scroll to position [262, 0]
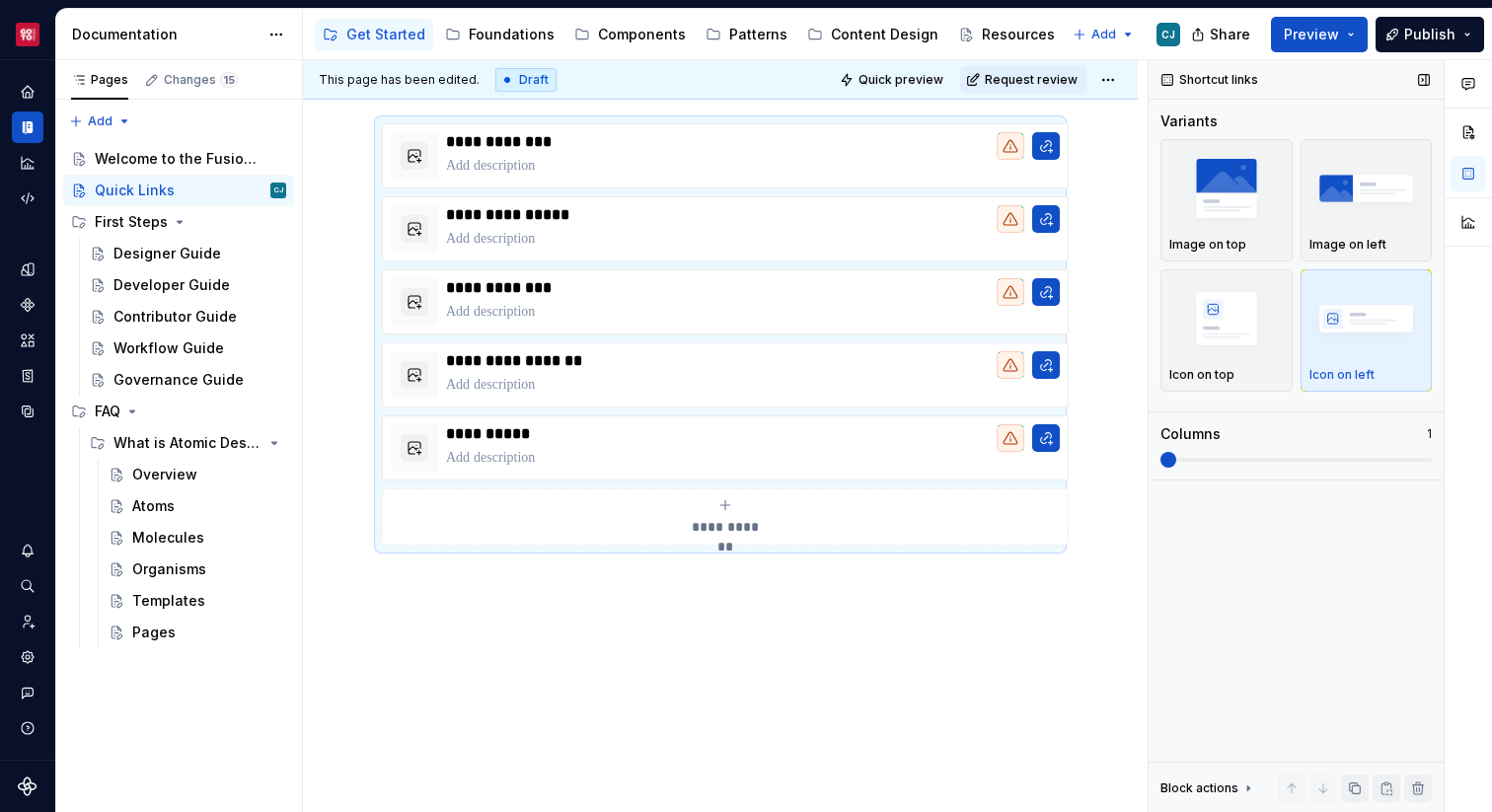
click at [1177, 463] on span at bounding box center [1169, 460] width 16 height 16
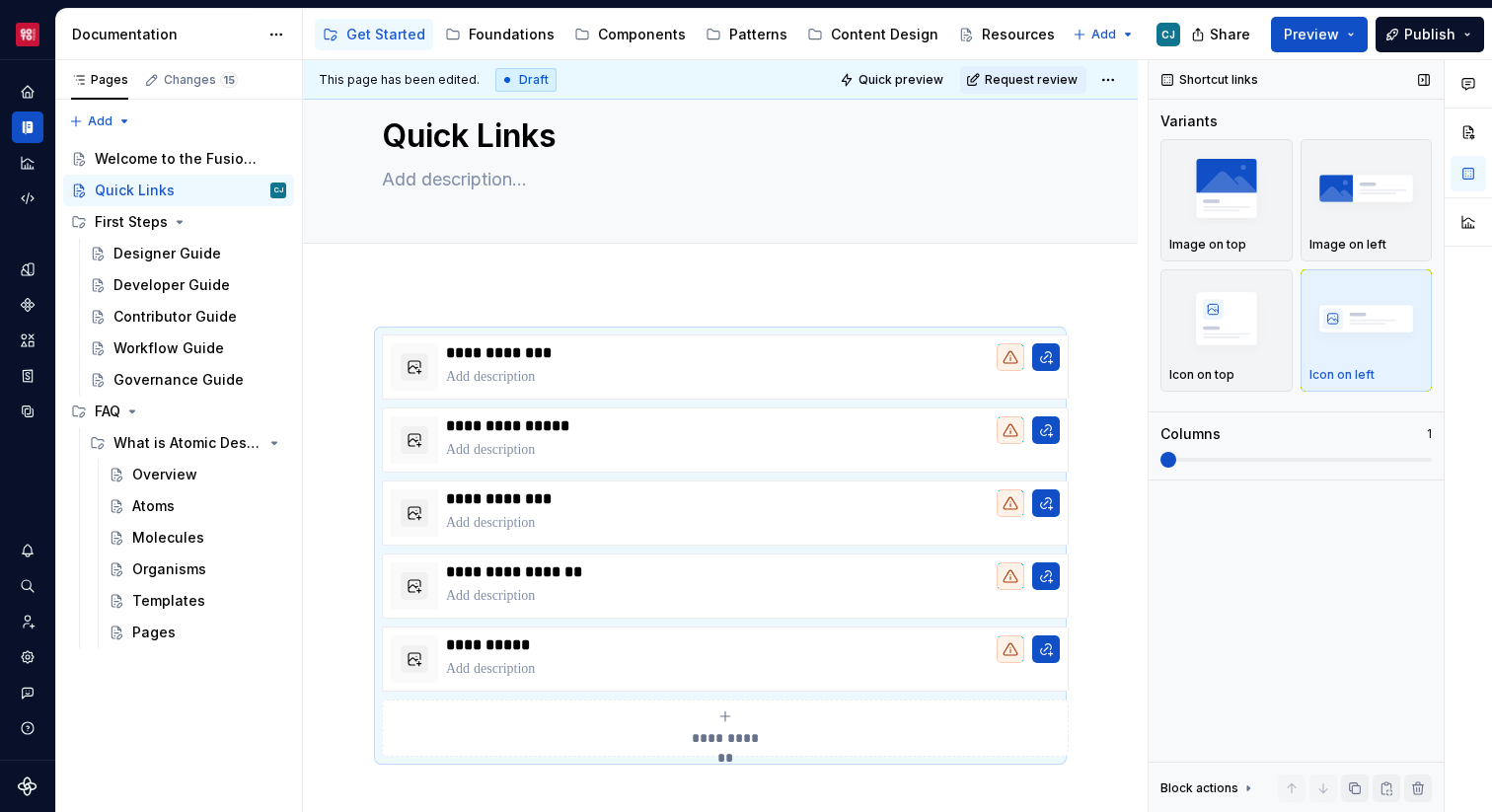
click at [1177, 466] on span at bounding box center [1169, 460] width 16 height 16
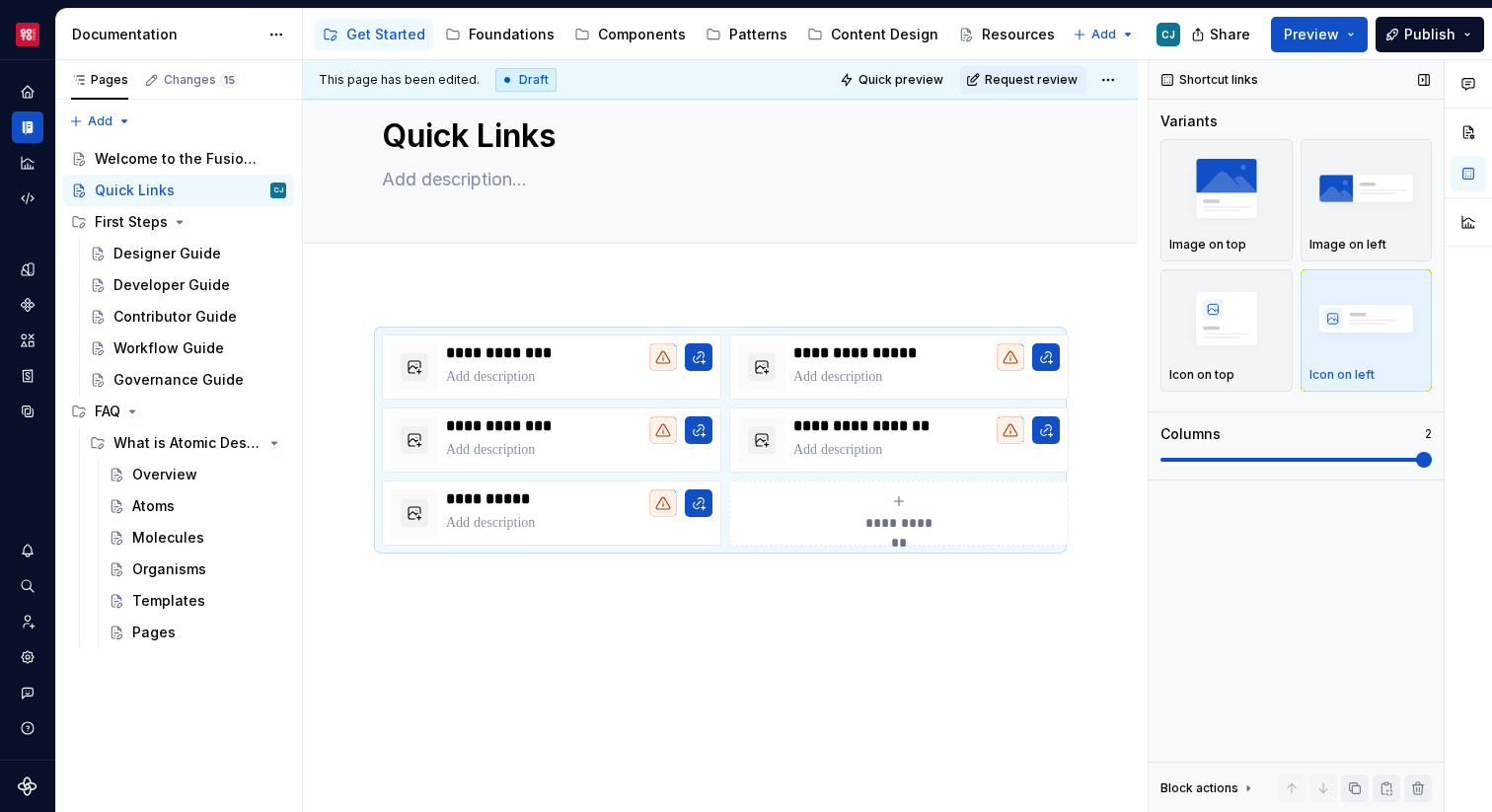
click at [1344, 467] on div "Variants Image on top Image on left Icon on top Icon on left Columns 2" at bounding box center [1297, 294] width 272 height 368
click at [1342, 26] on button "Preview" at bounding box center [1318, 35] width 96 height 36
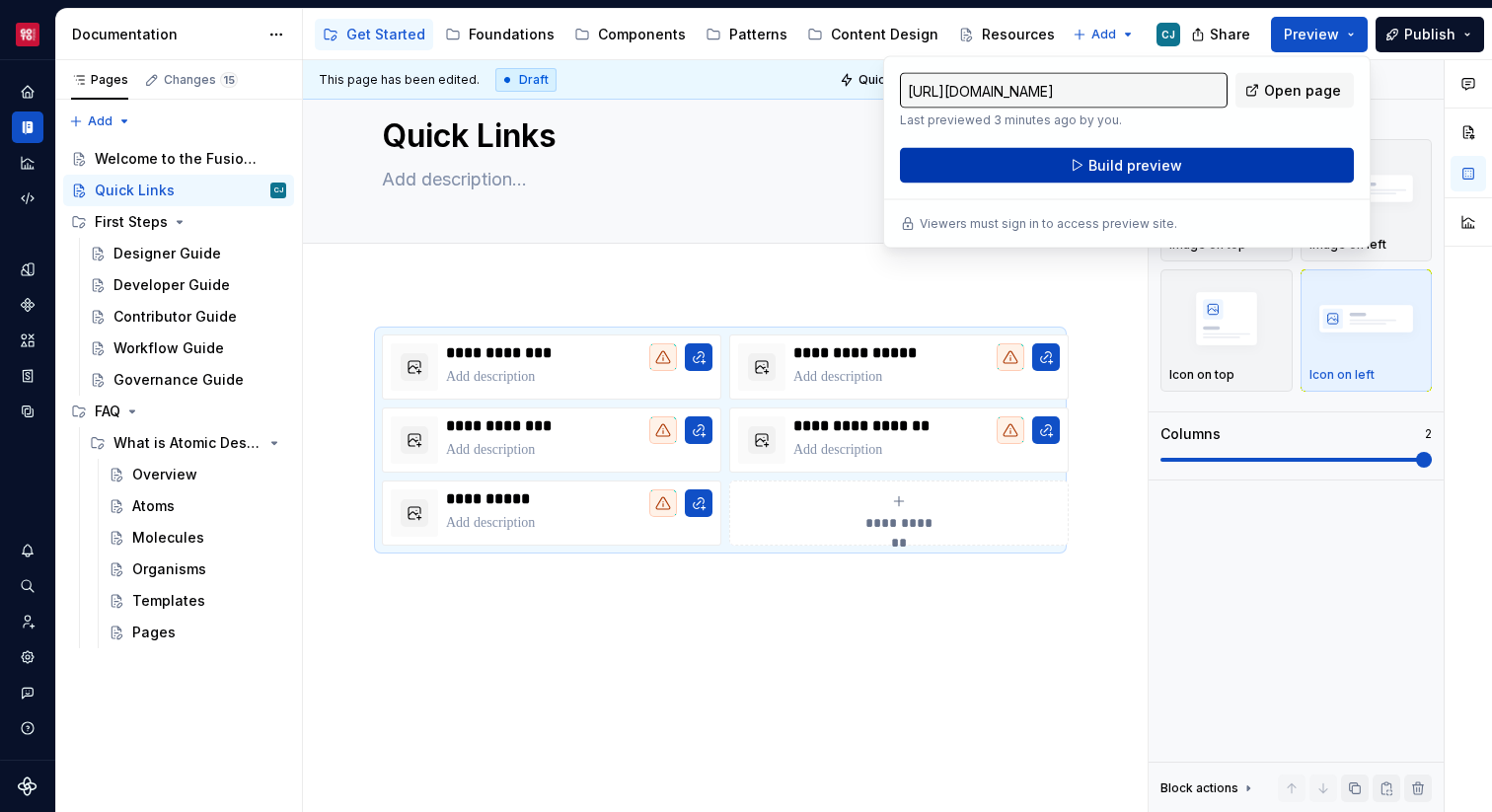
click at [1170, 170] on span "Build preview" at bounding box center [1135, 166] width 93 height 20
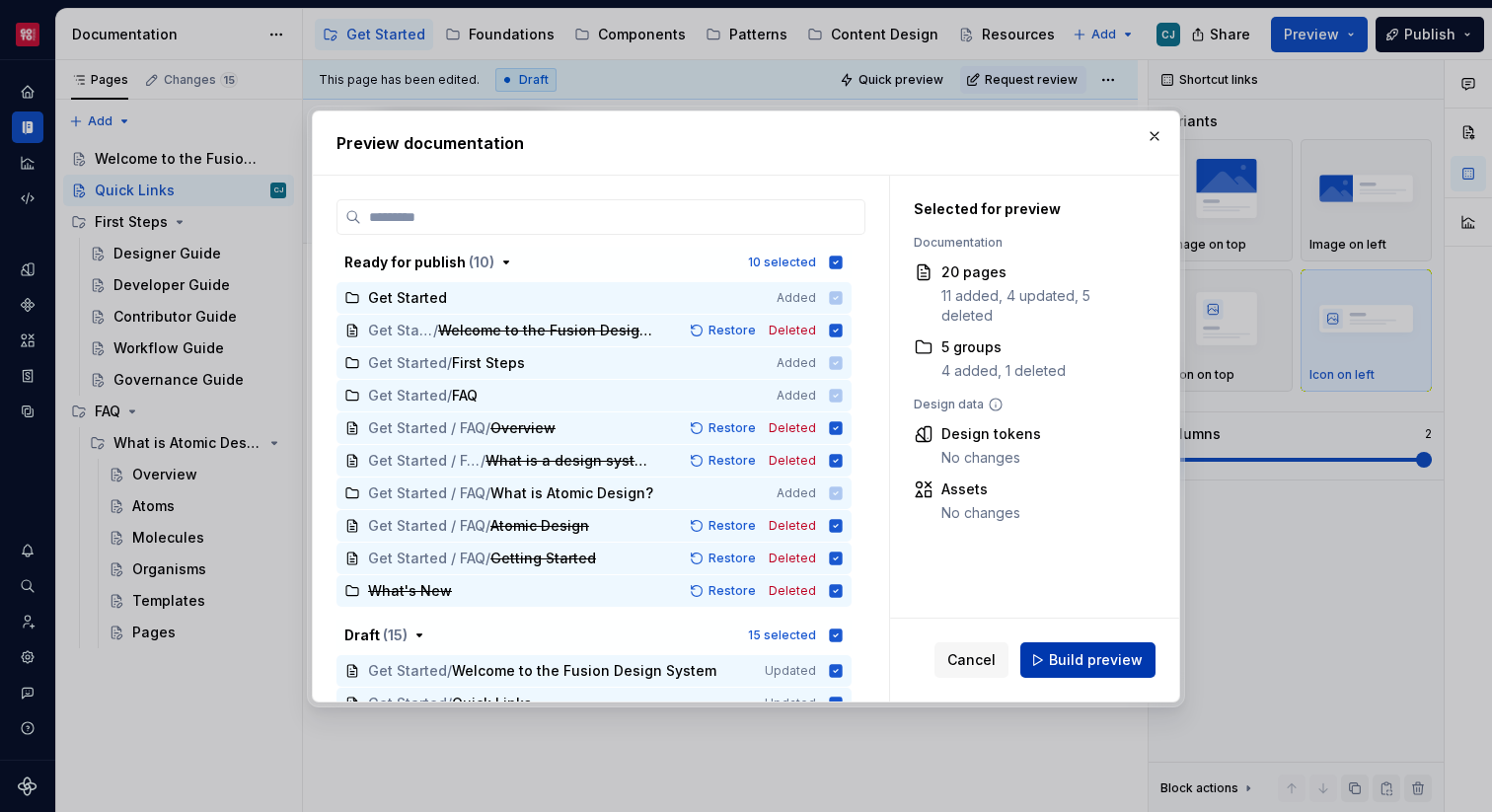
click at [1069, 646] on button "Build preview" at bounding box center [1088, 660] width 135 height 36
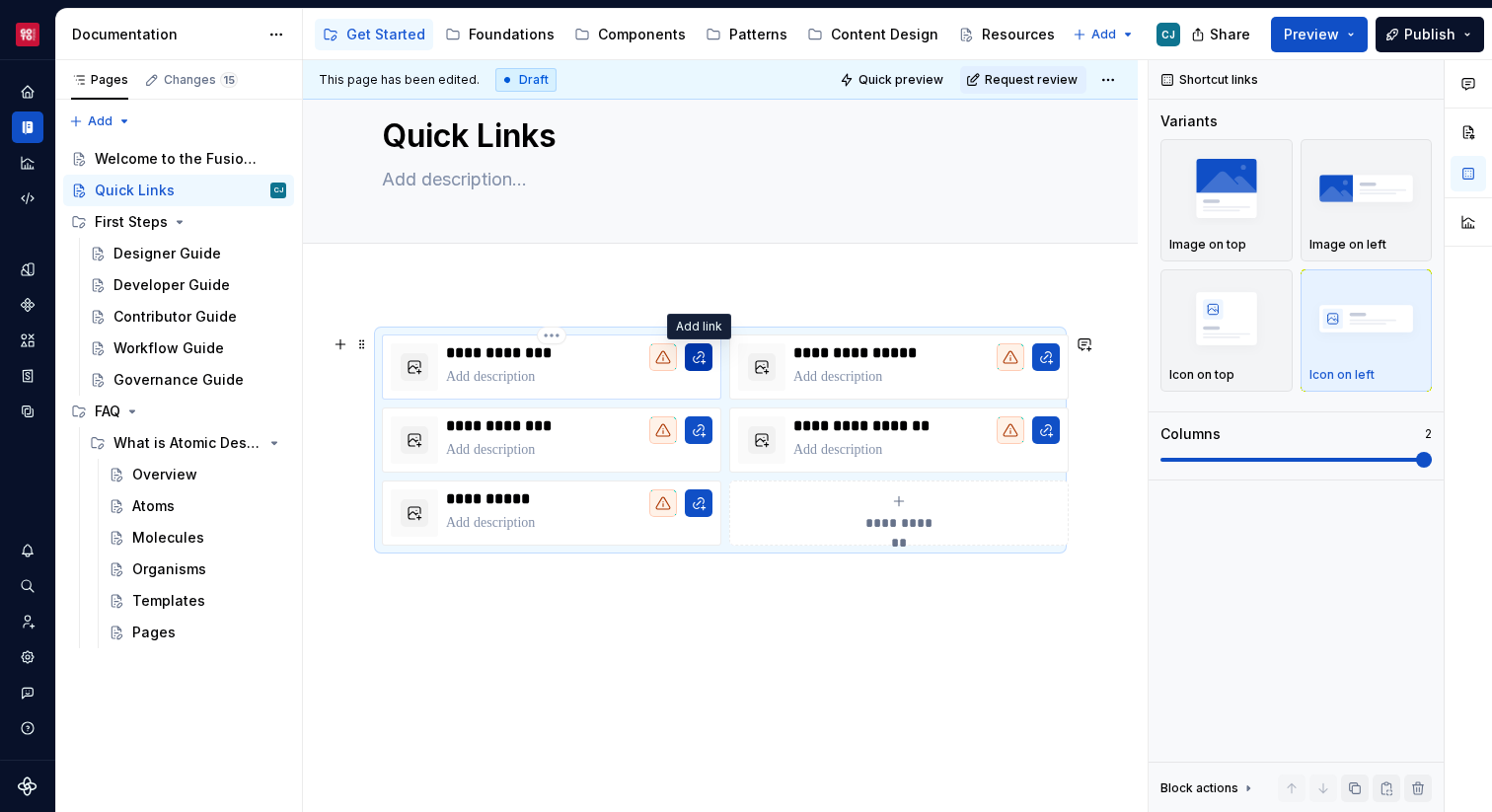
click at [701, 362] on button "button" at bounding box center [698, 357] width 28 height 28
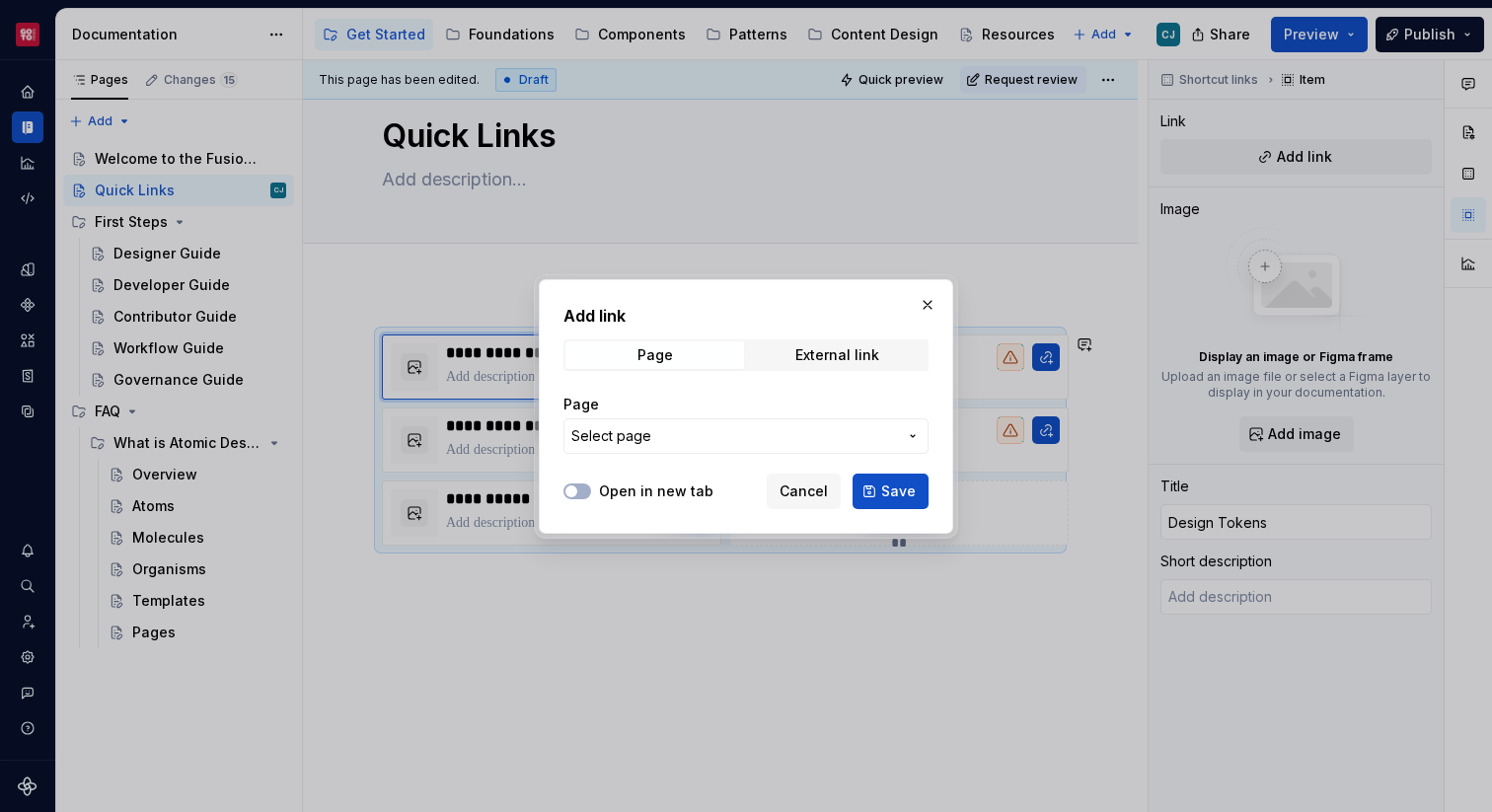
click at [730, 426] on span "Select page" at bounding box center [734, 436] width 325 height 20
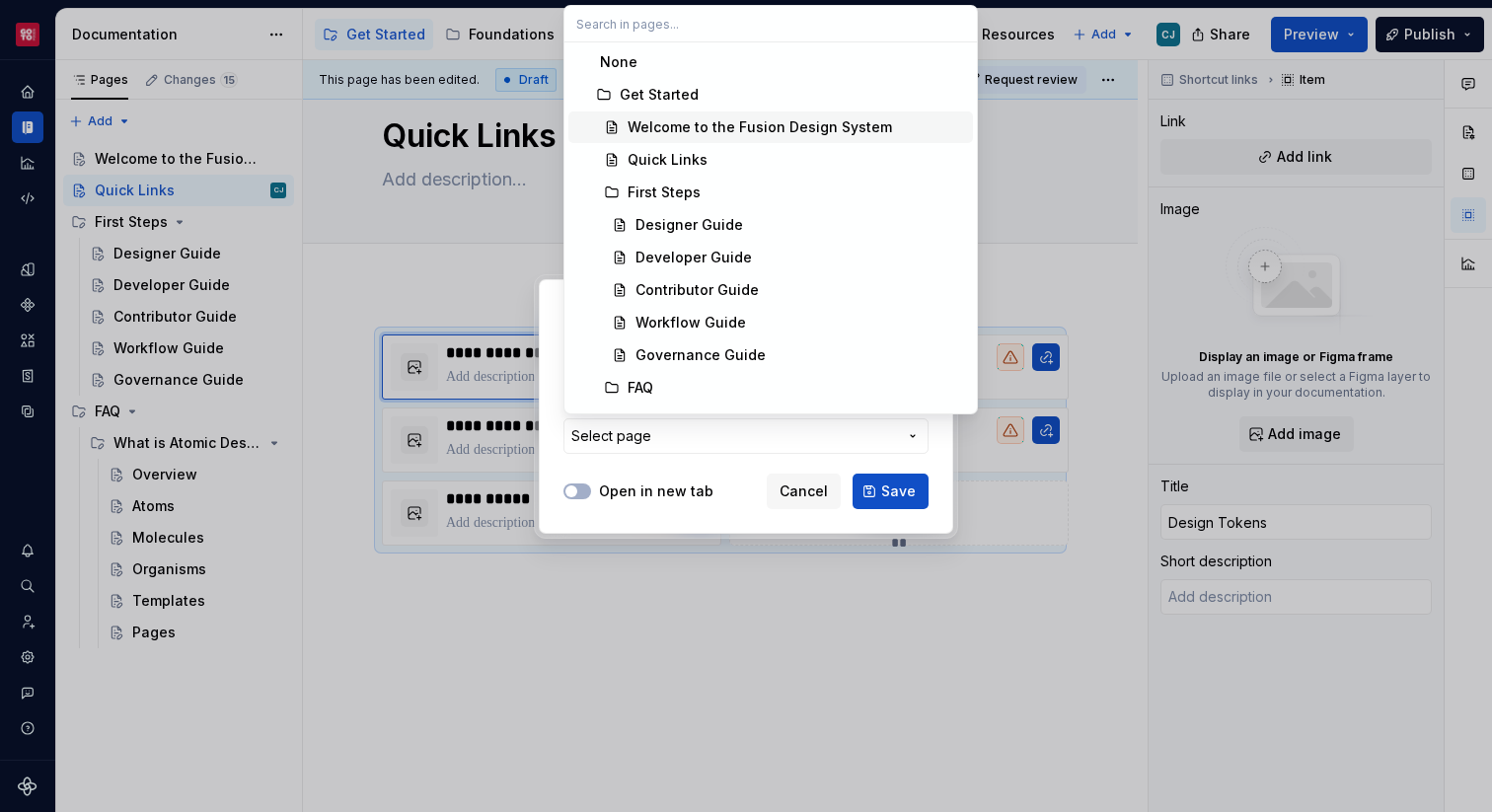
click at [732, 120] on div "Welcome to the Fusion Design System" at bounding box center [760, 127] width 265 height 20
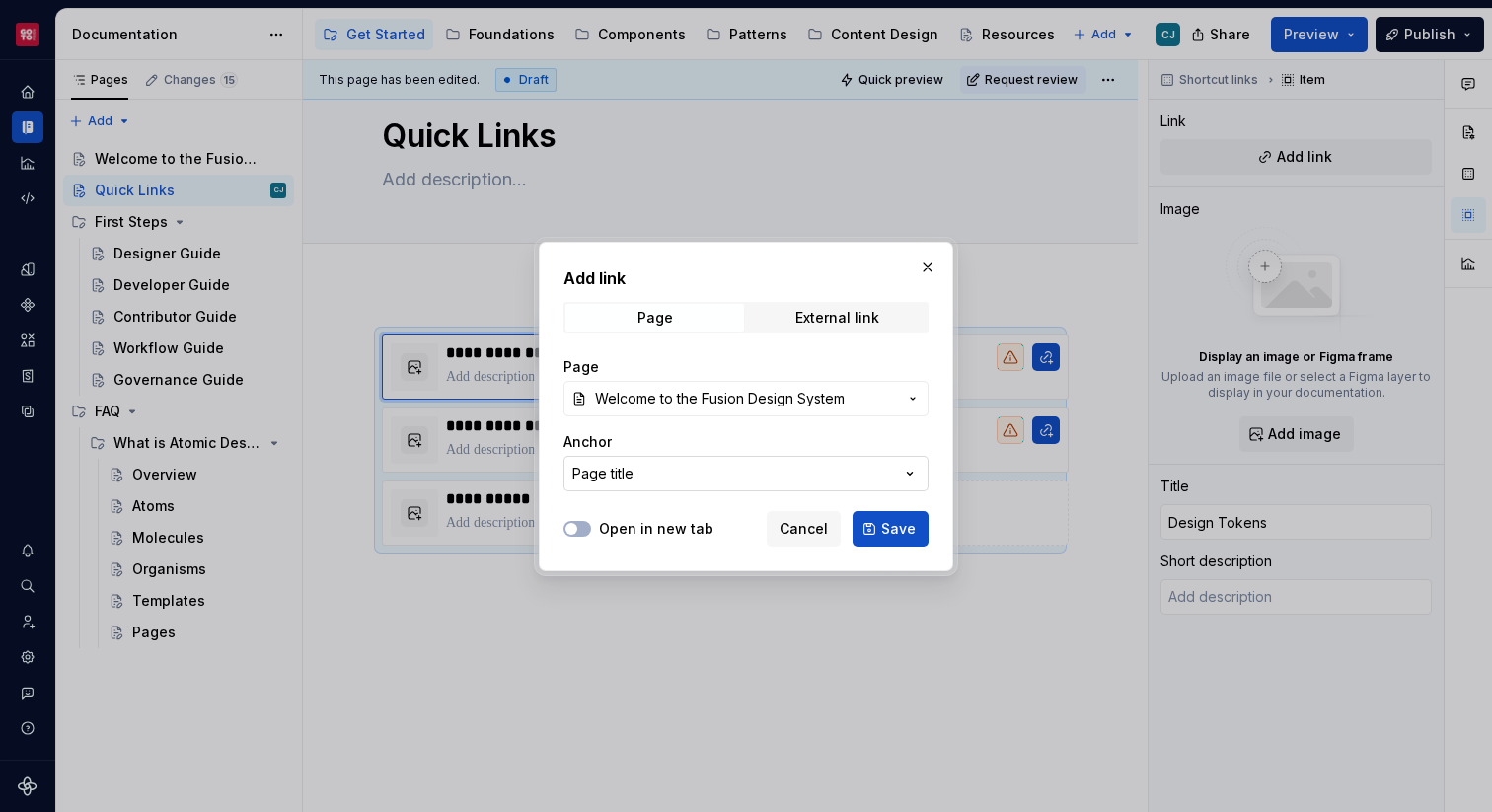
click at [829, 471] on button "Page title" at bounding box center [746, 474] width 365 height 36
click at [829, 471] on div "Add link Page External link Page Welcome to the Fusion Design System Anchor Pag…" at bounding box center [746, 406] width 1492 height 812
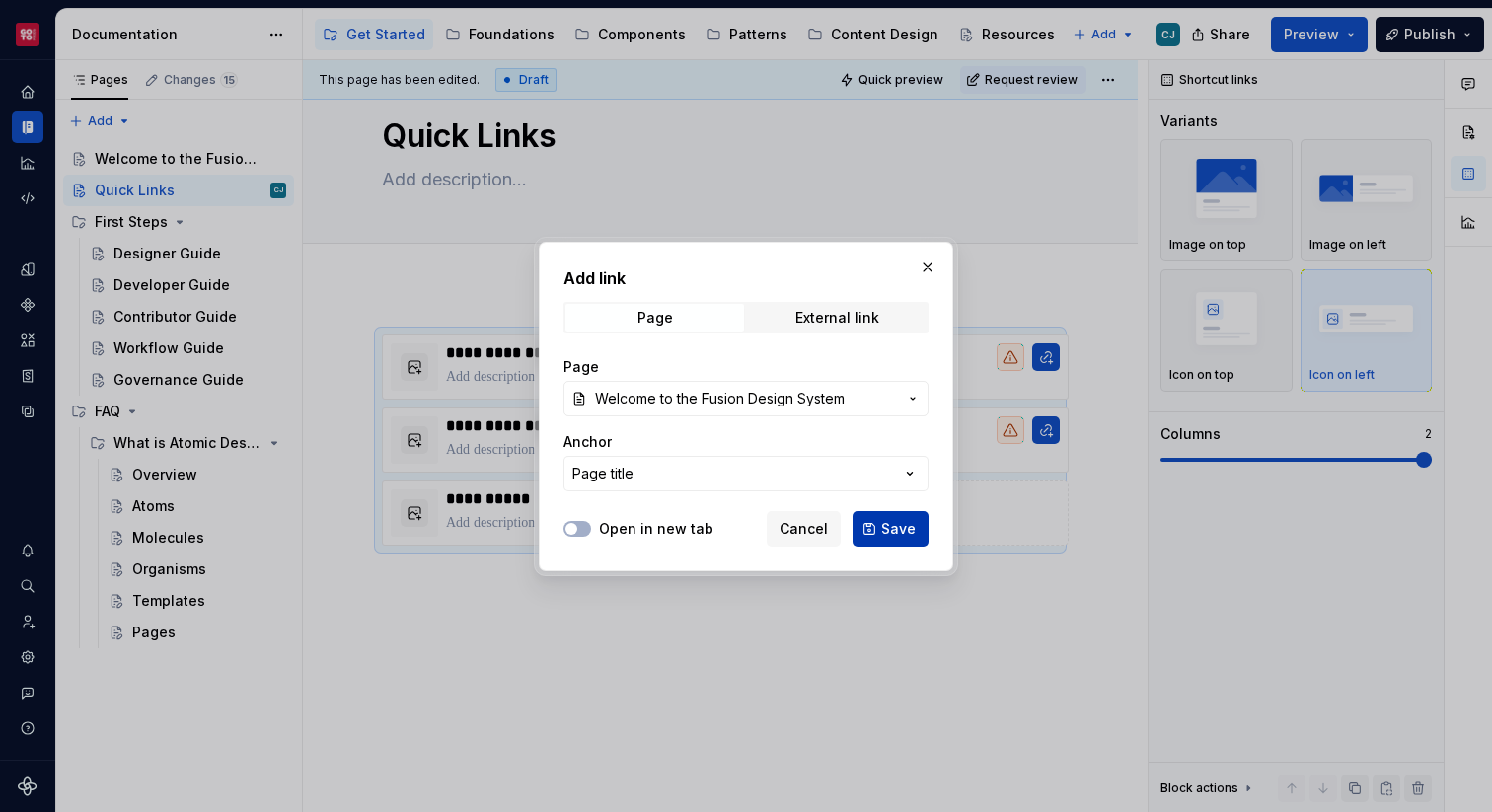
click at [890, 530] on span "Save" at bounding box center [898, 528] width 35 height 20
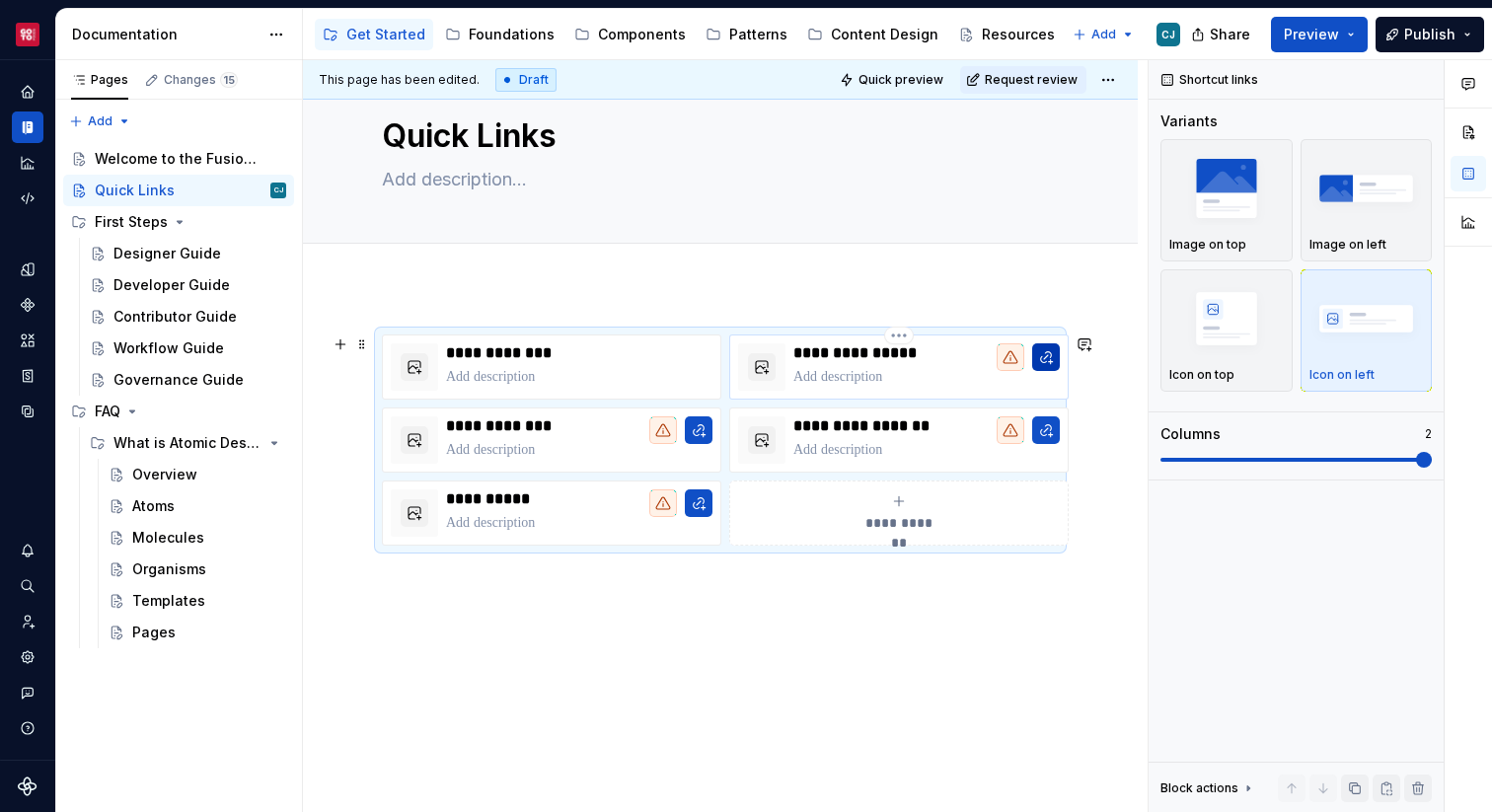
click at [1049, 359] on button "button" at bounding box center [1046, 357] width 28 height 28
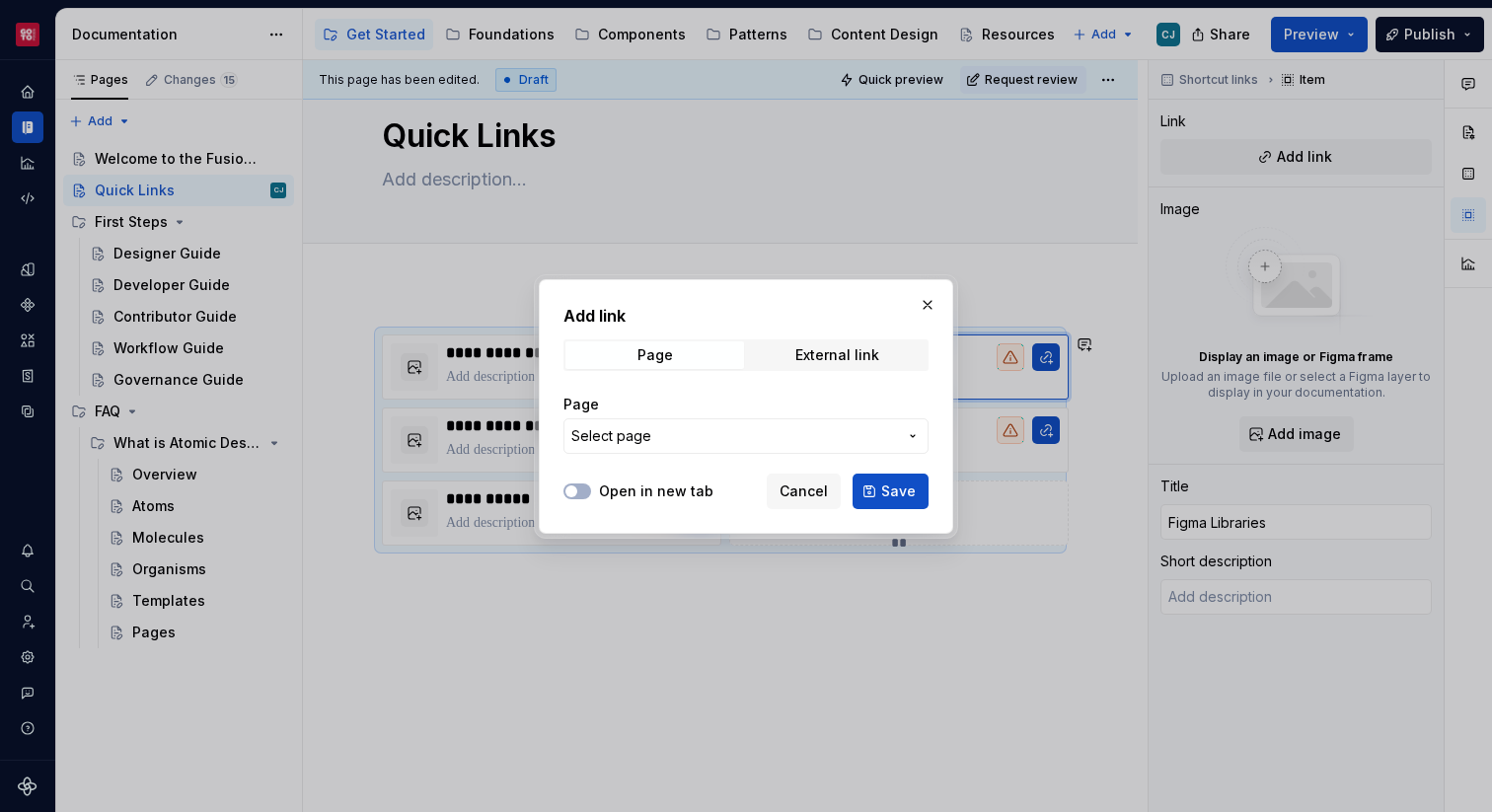
click at [766, 430] on span "Select page" at bounding box center [734, 436] width 325 height 20
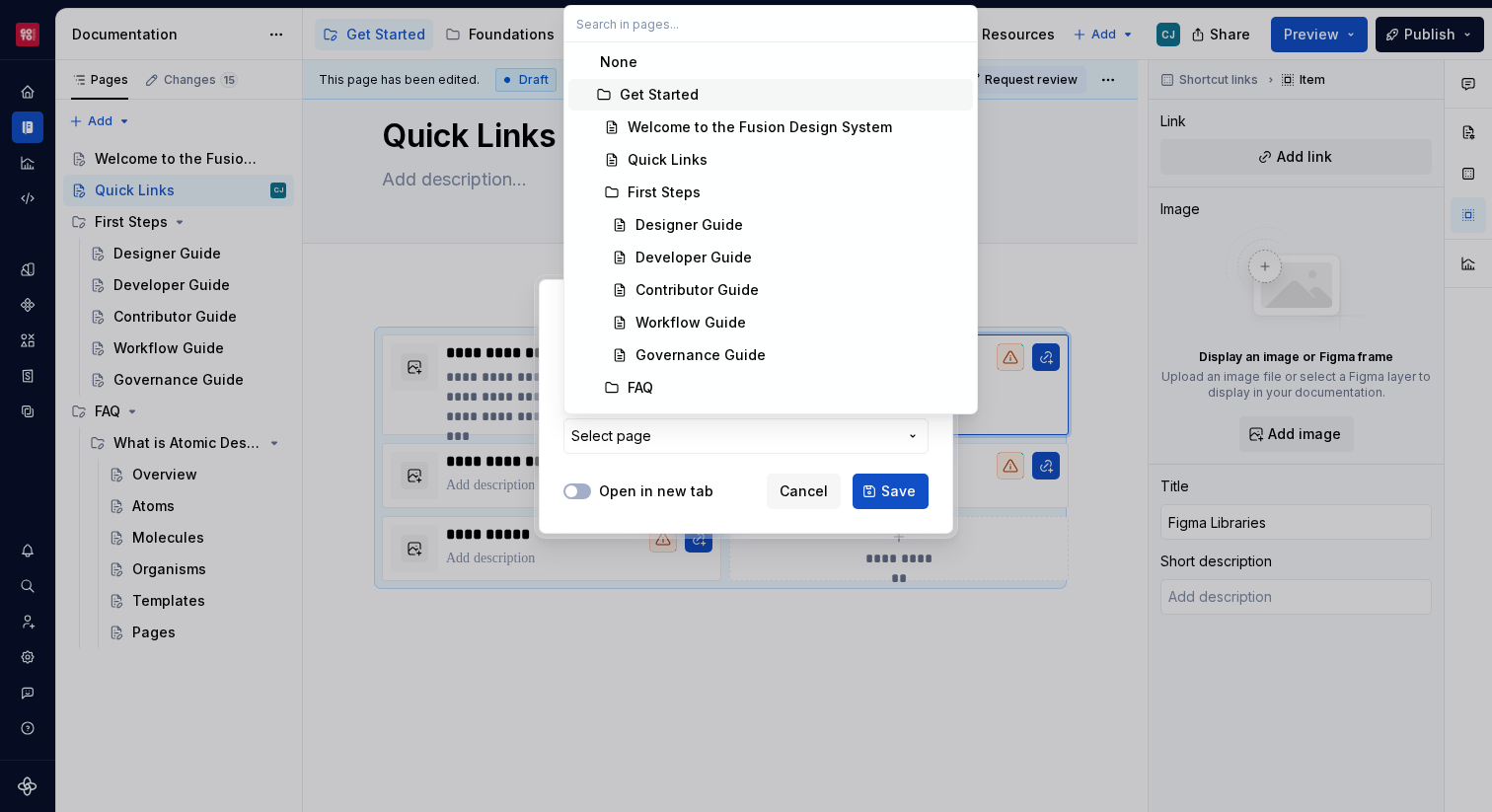
click at [708, 116] on span "Welcome to the Fusion Design System" at bounding box center [771, 127] width 405 height 32
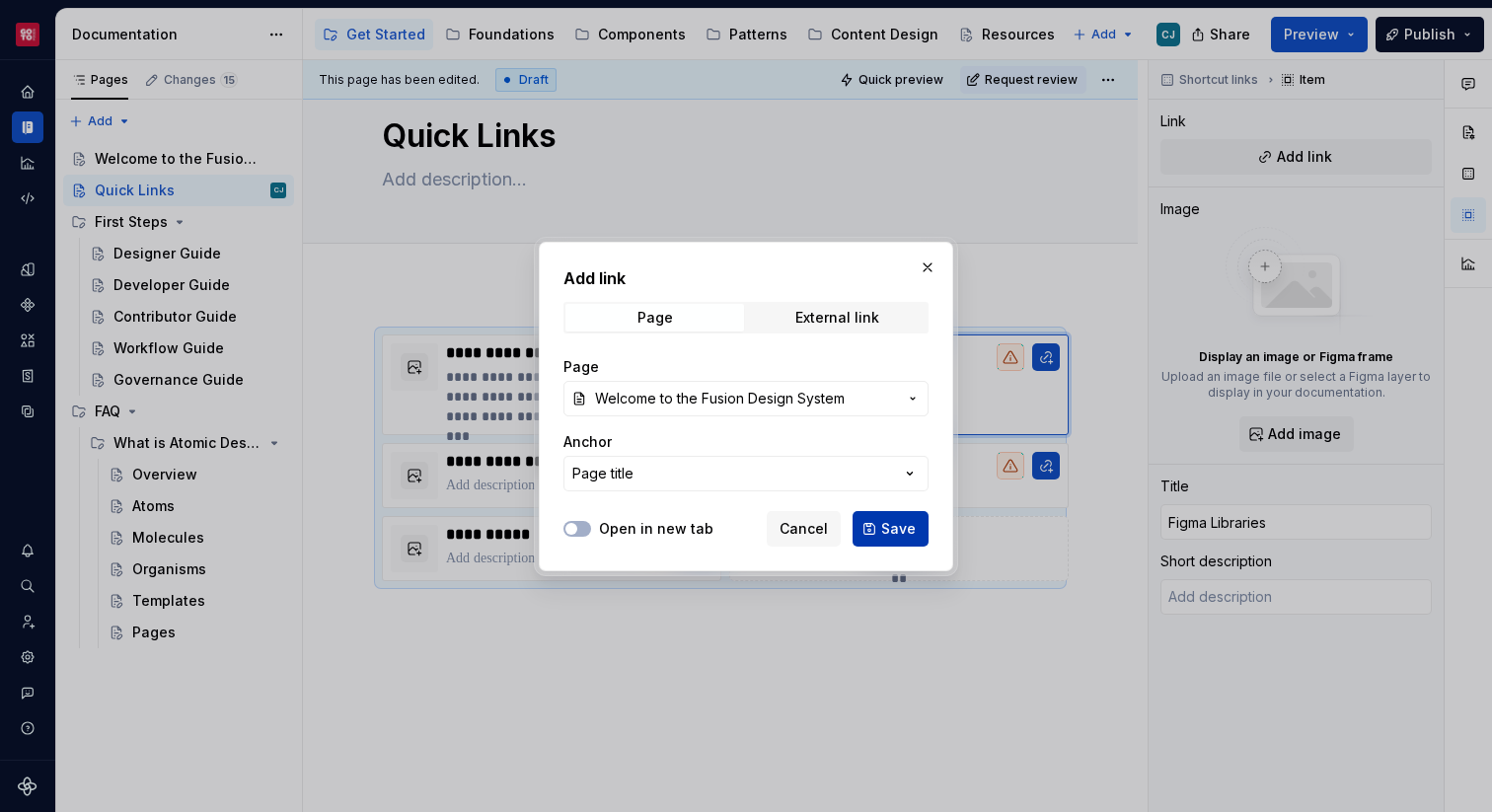
click at [887, 529] on span "Save" at bounding box center [898, 528] width 35 height 20
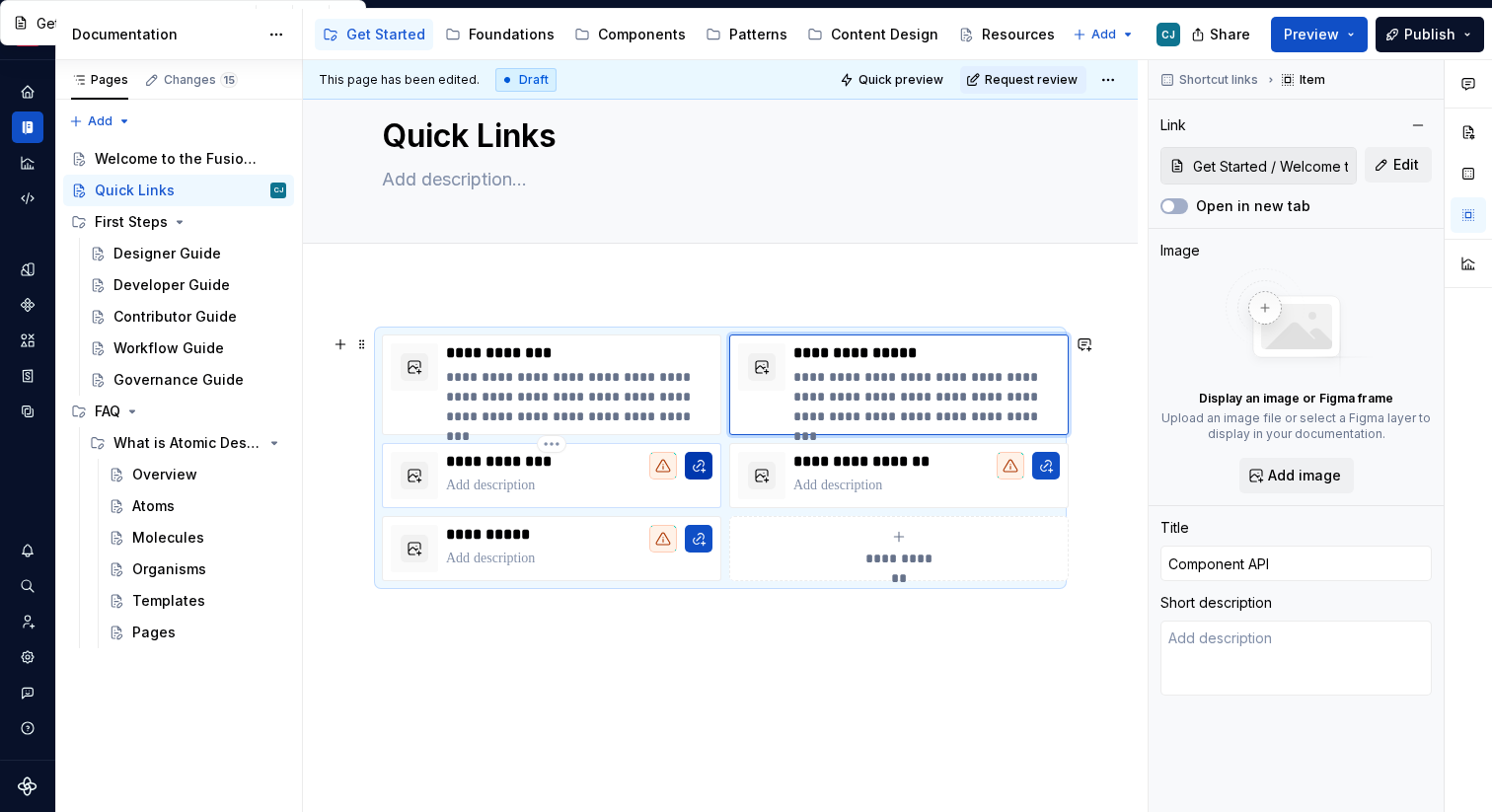
click at [700, 462] on button "button" at bounding box center [698, 466] width 28 height 28
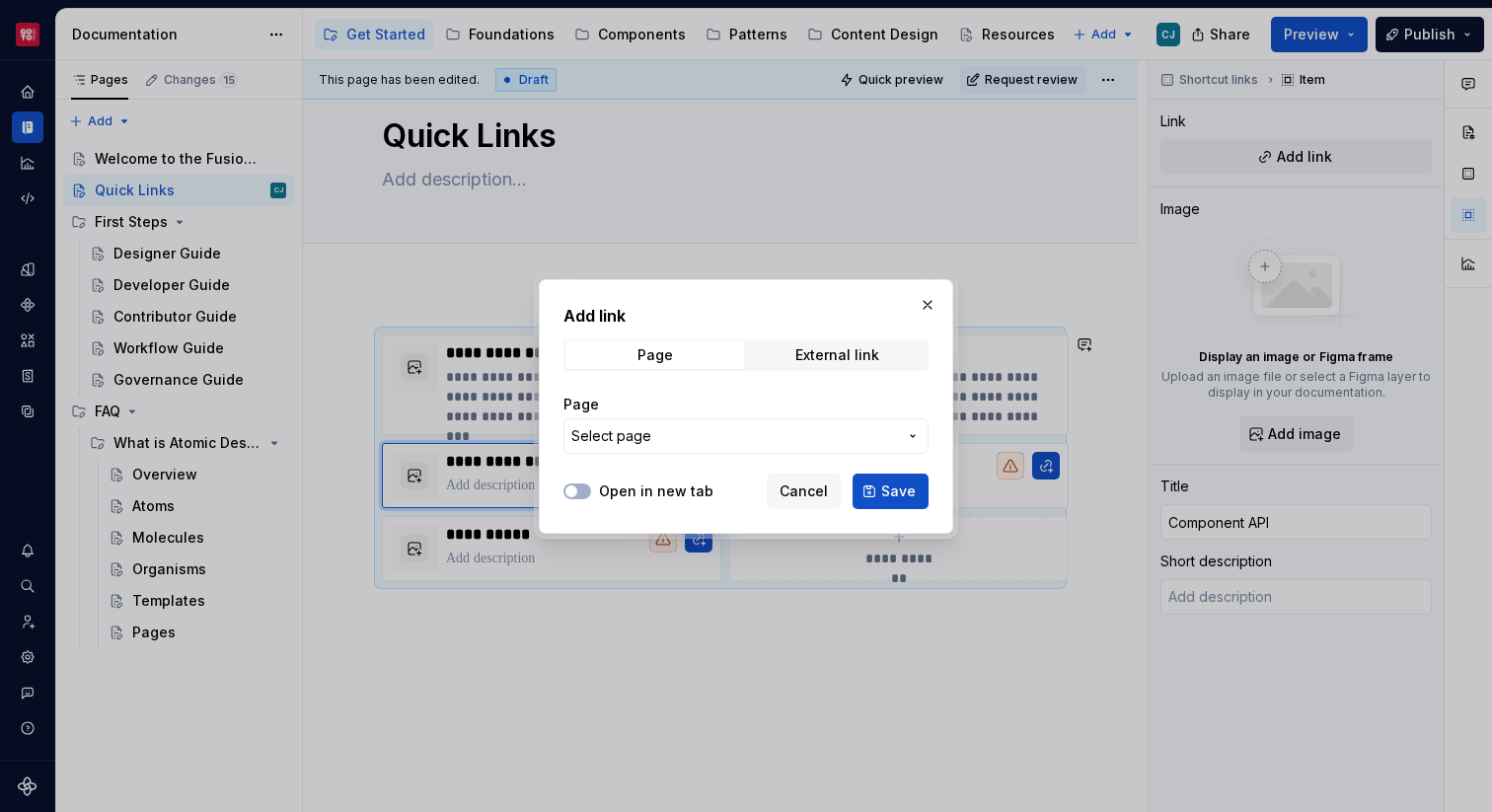
click at [819, 431] on span "Select page" at bounding box center [734, 436] width 325 height 20
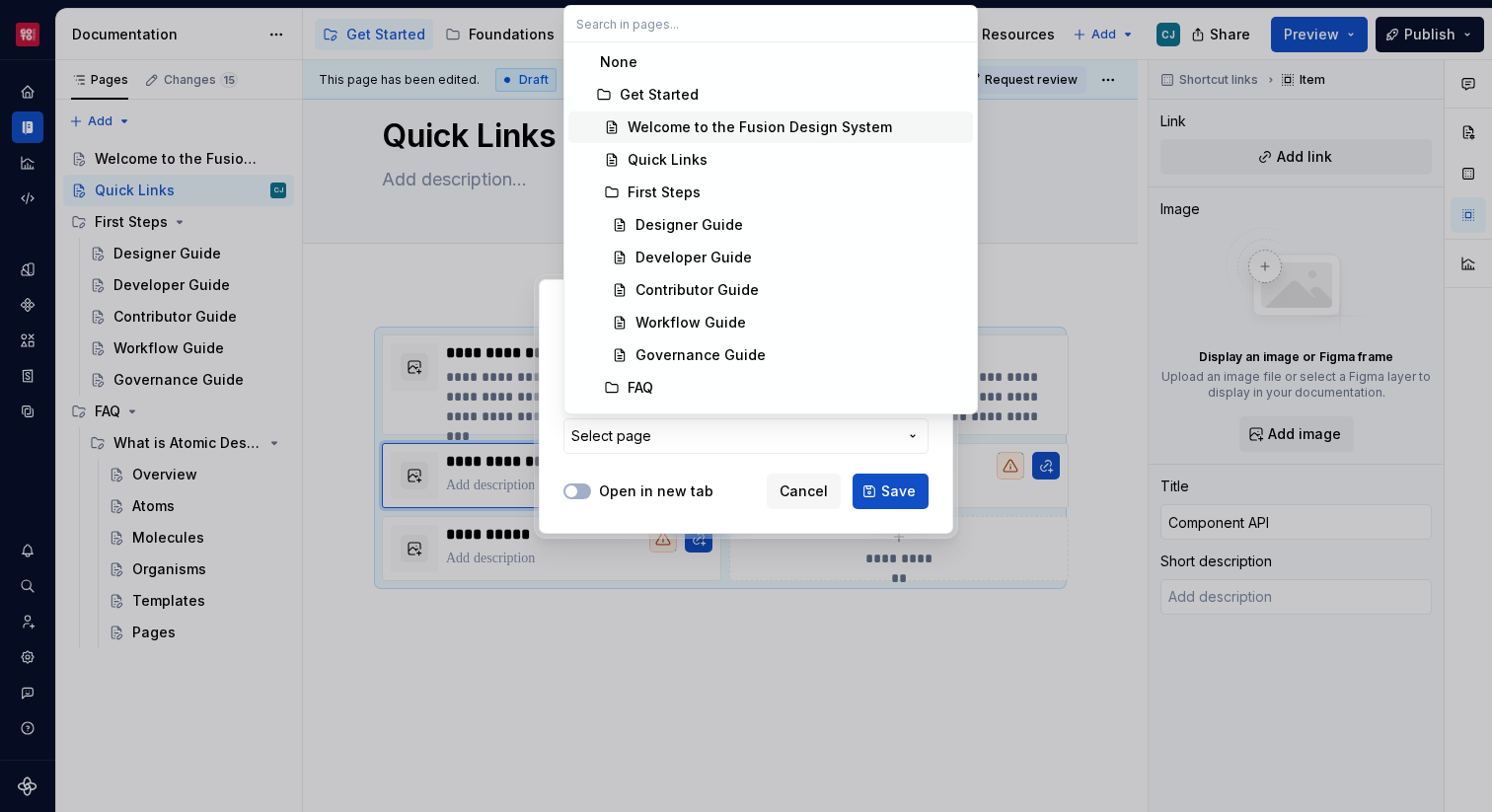
click at [718, 122] on div "Welcome to the Fusion Design System" at bounding box center [760, 127] width 265 height 20
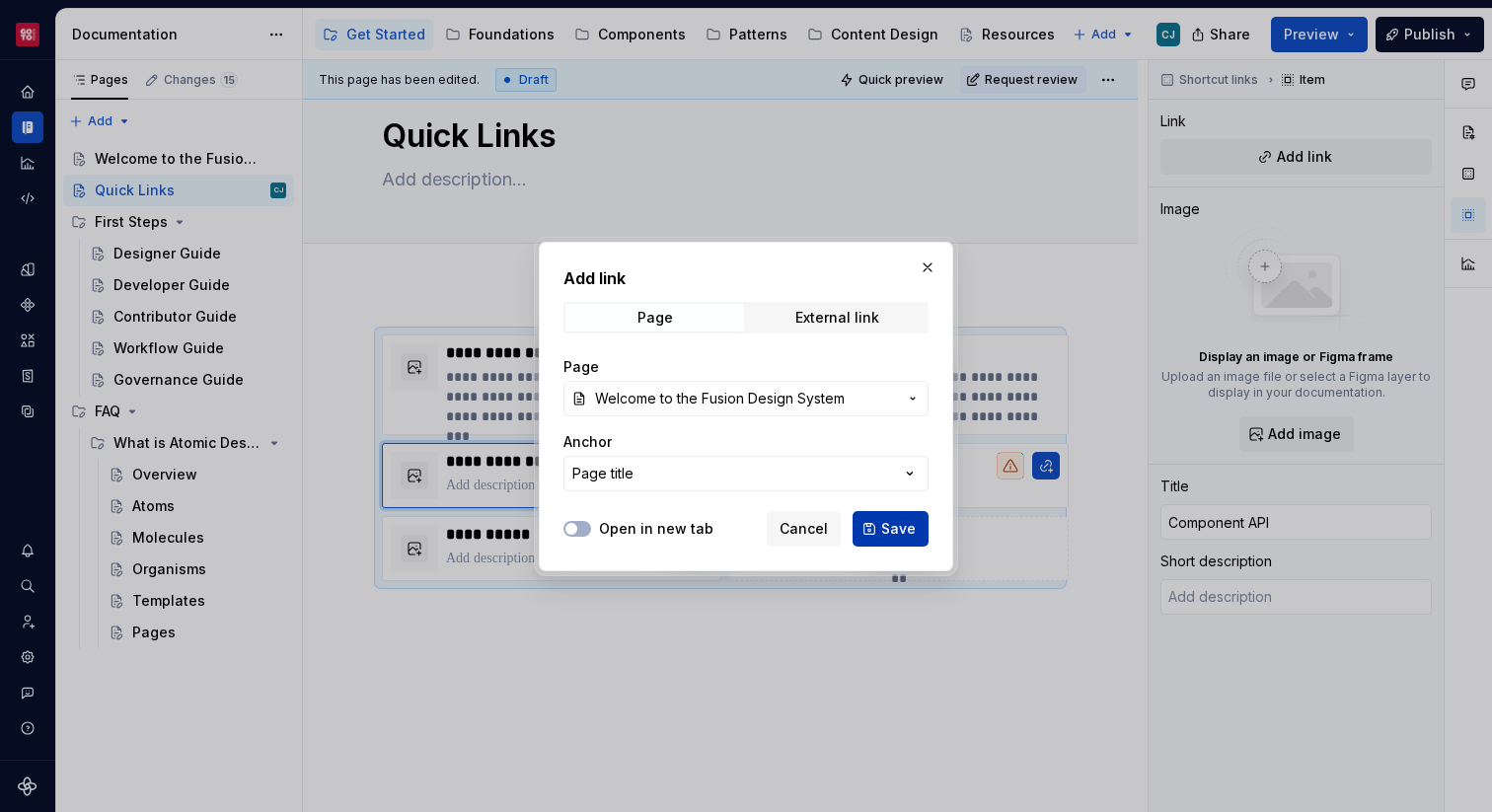
click at [896, 522] on span "Save" at bounding box center [898, 528] width 35 height 20
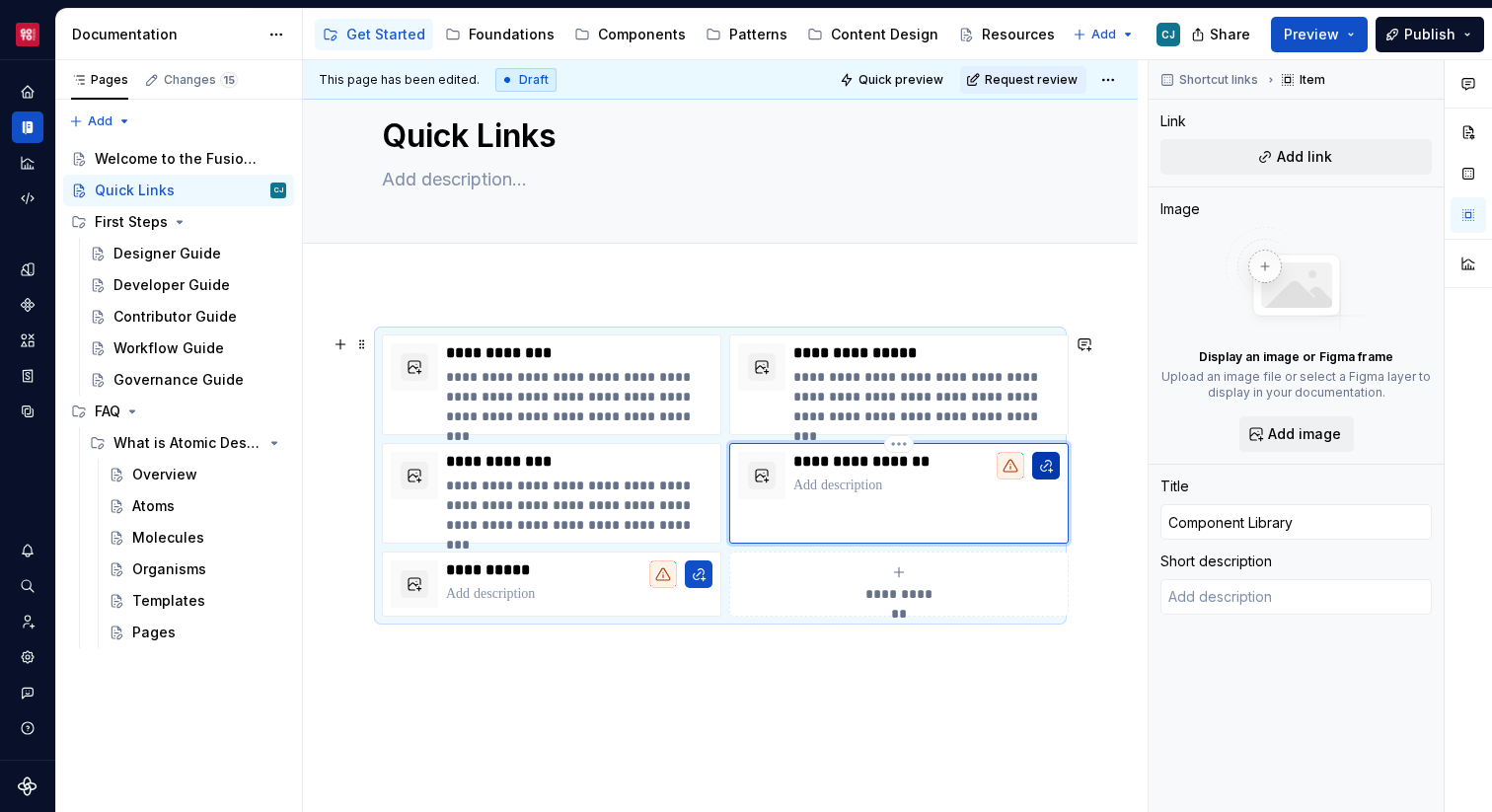
click at [1052, 474] on button "button" at bounding box center [1046, 466] width 28 height 28
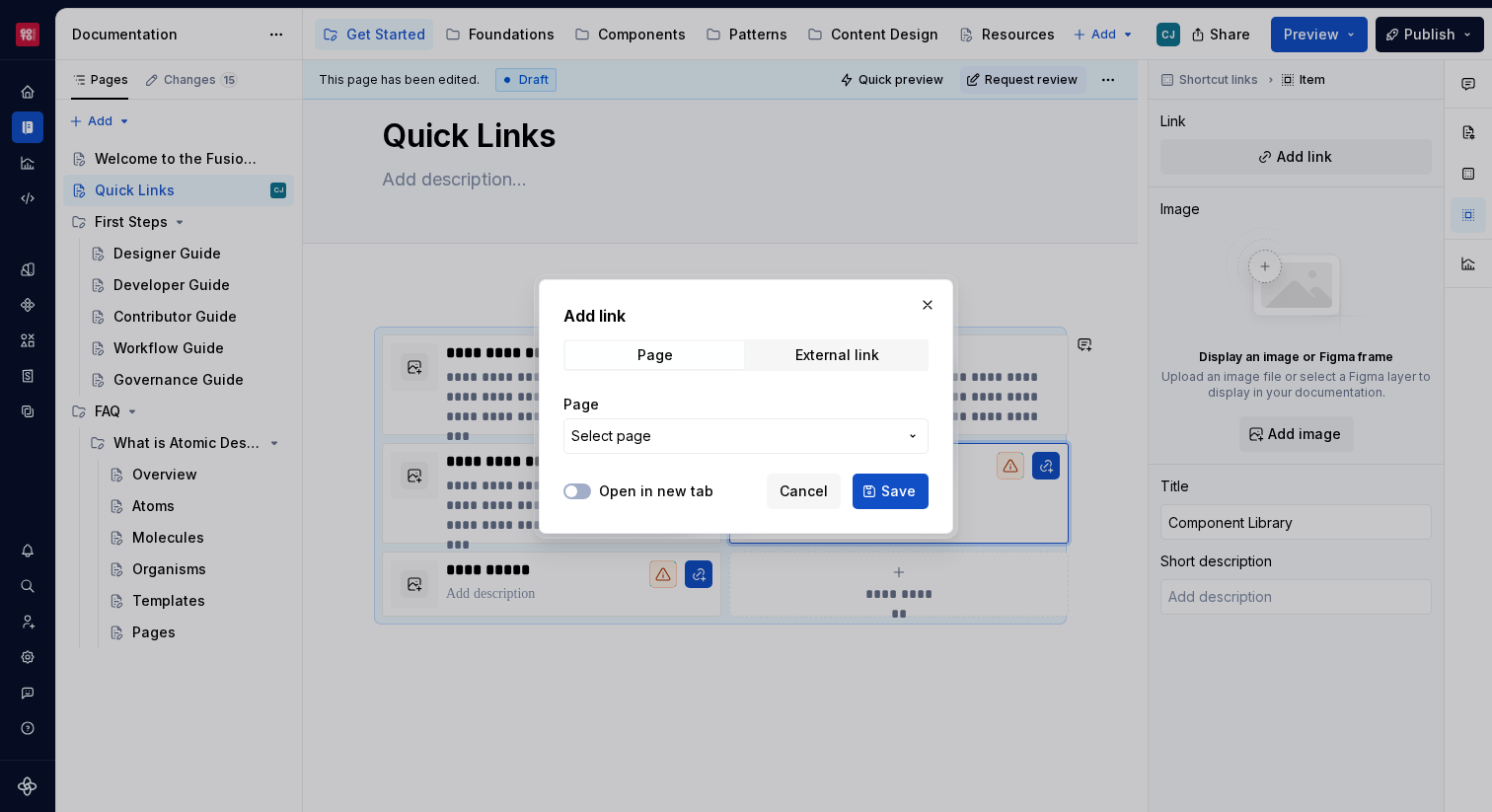
click at [897, 436] on button "Select page" at bounding box center [746, 436] width 365 height 36
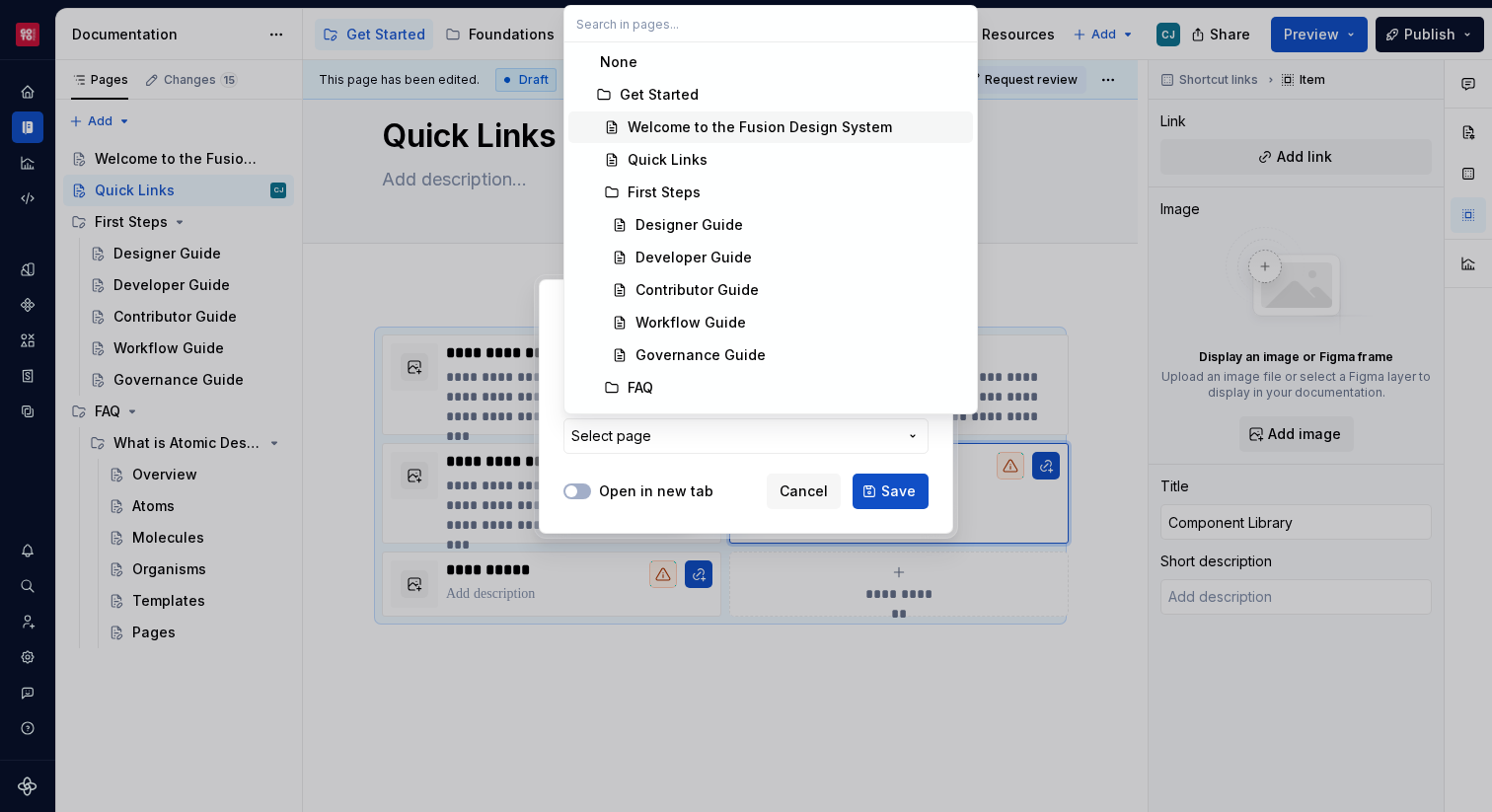
click at [716, 123] on div "Welcome to the Fusion Design System" at bounding box center [760, 127] width 265 height 20
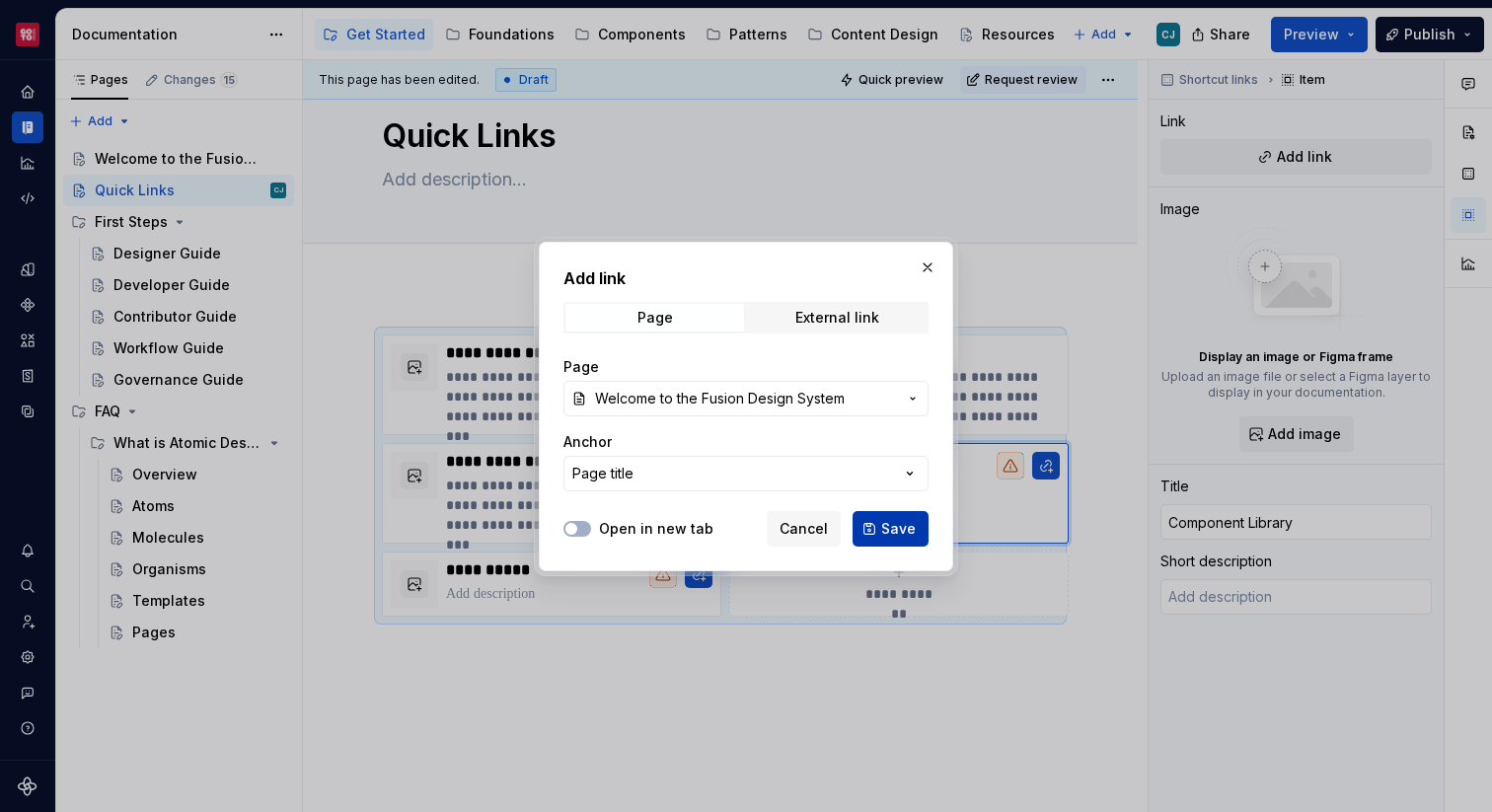
click at [876, 532] on button "Save" at bounding box center [890, 528] width 76 height 36
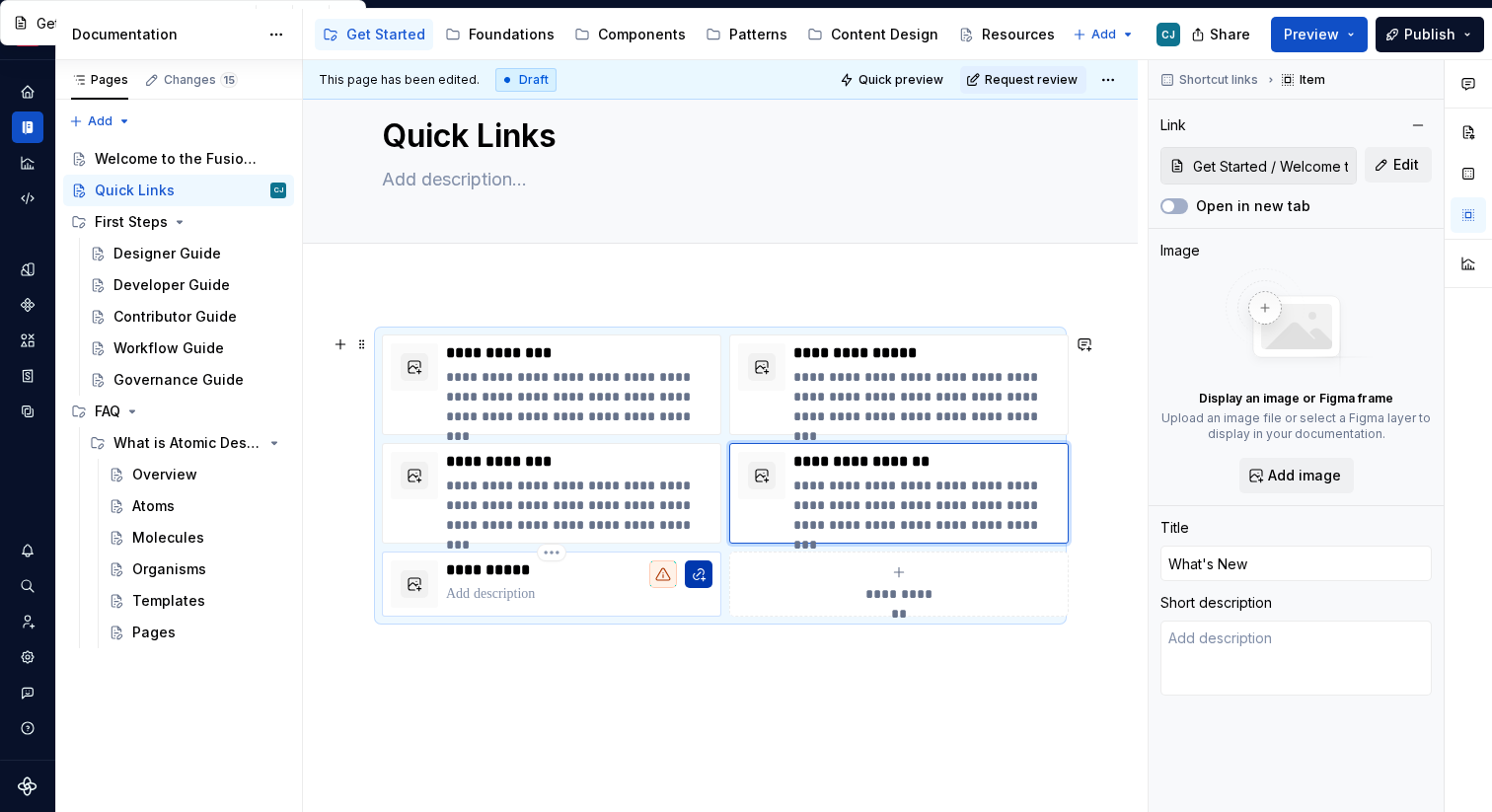
click at [696, 574] on button "button" at bounding box center [698, 574] width 28 height 28
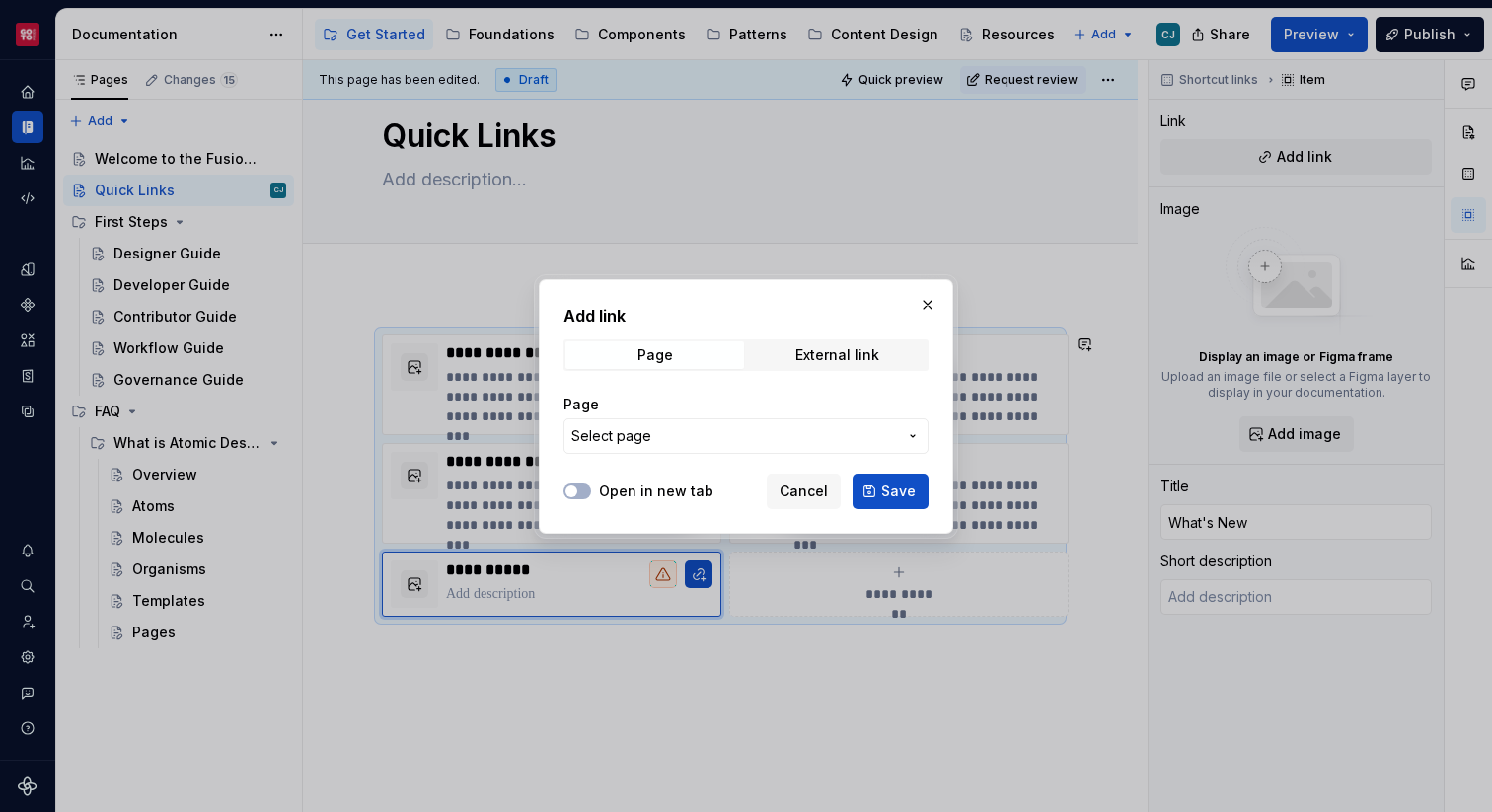
click at [740, 443] on span "Select page" at bounding box center [734, 436] width 325 height 20
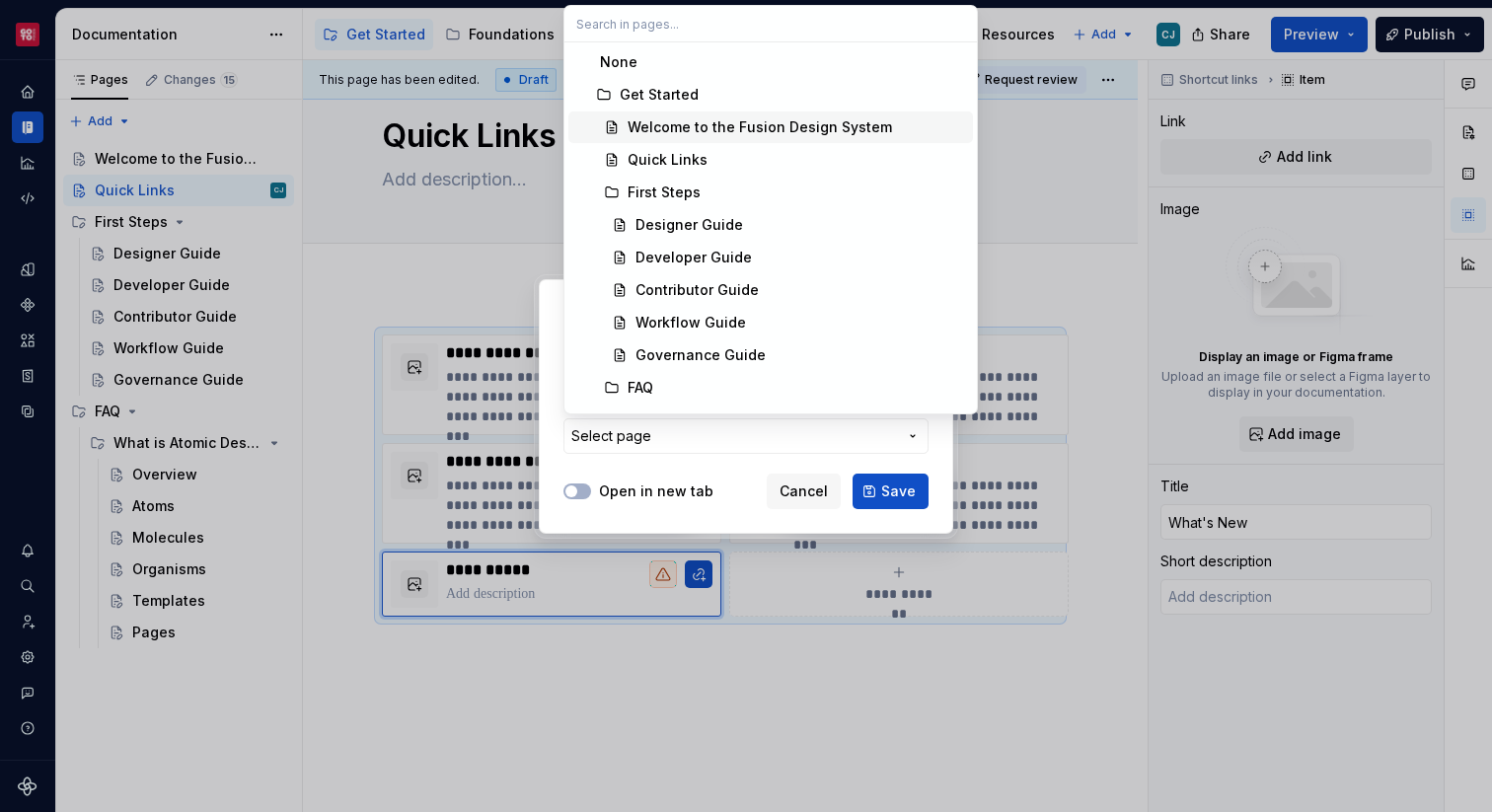
click at [732, 129] on div "Welcome to the Fusion Design System" at bounding box center [760, 127] width 265 height 20
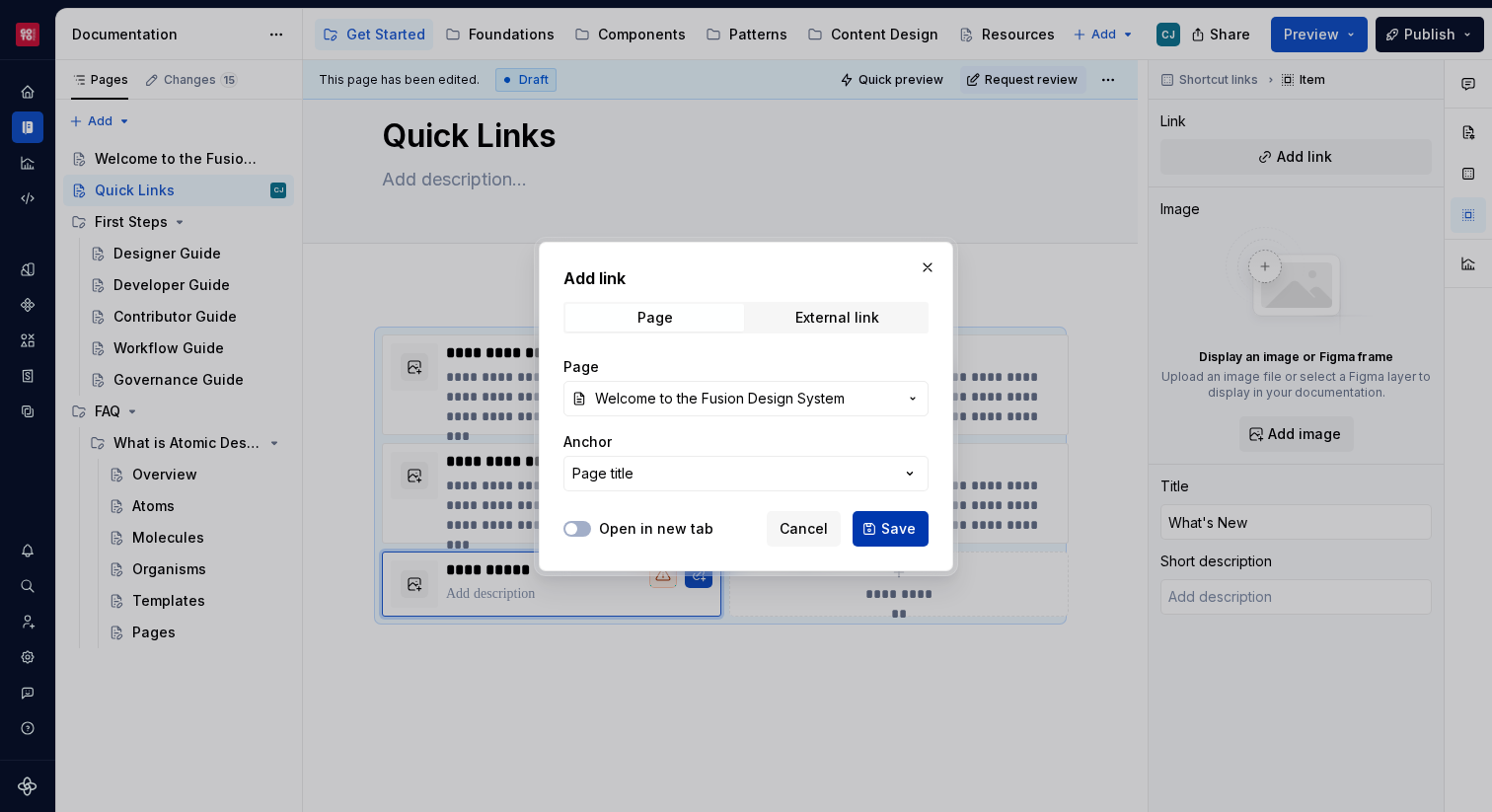
click at [889, 523] on span "Save" at bounding box center [898, 528] width 35 height 20
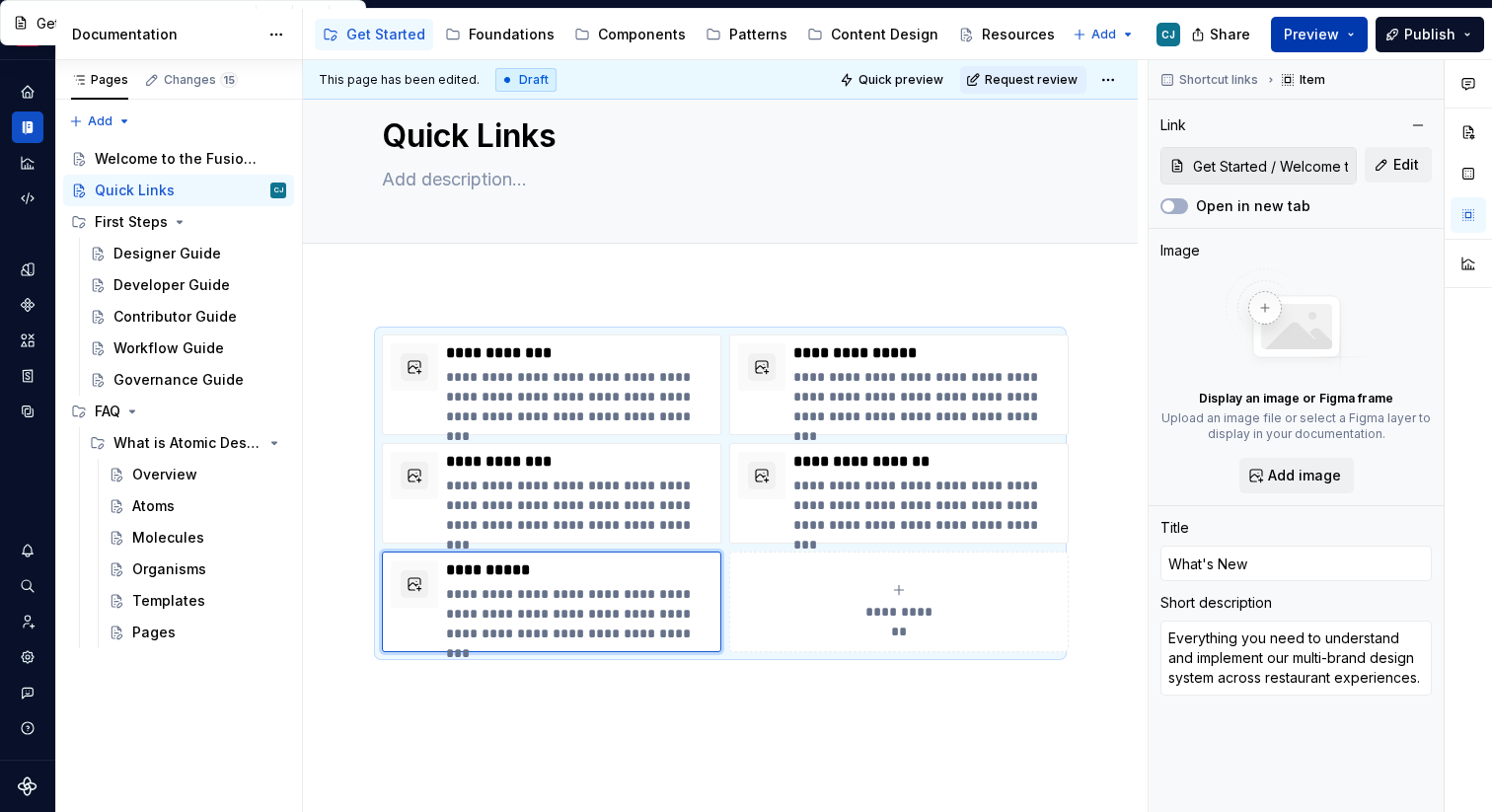
click at [1336, 48] on button "Preview" at bounding box center [1318, 35] width 96 height 36
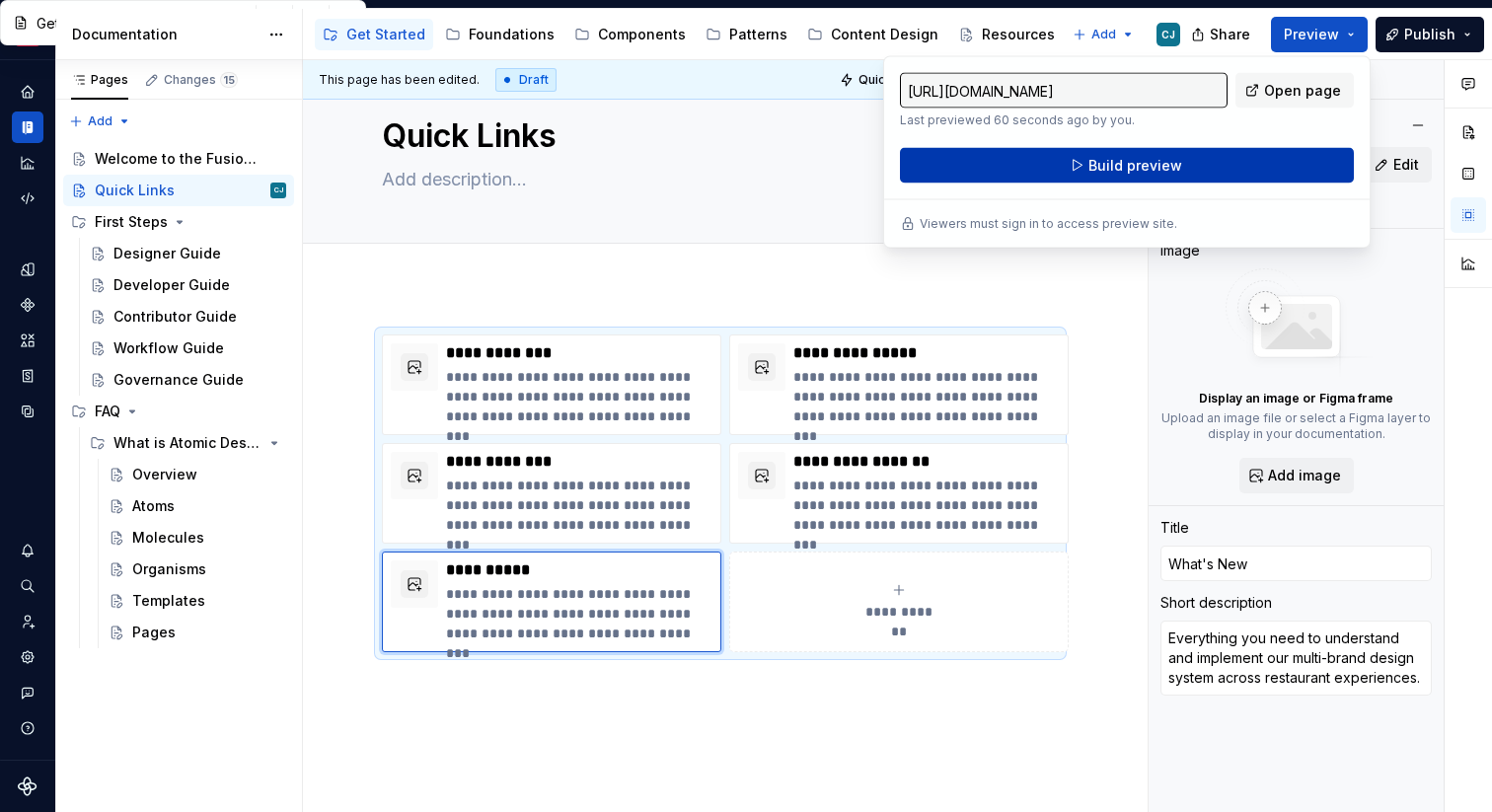
click at [1230, 178] on button "Build preview" at bounding box center [1127, 166] width 454 height 36
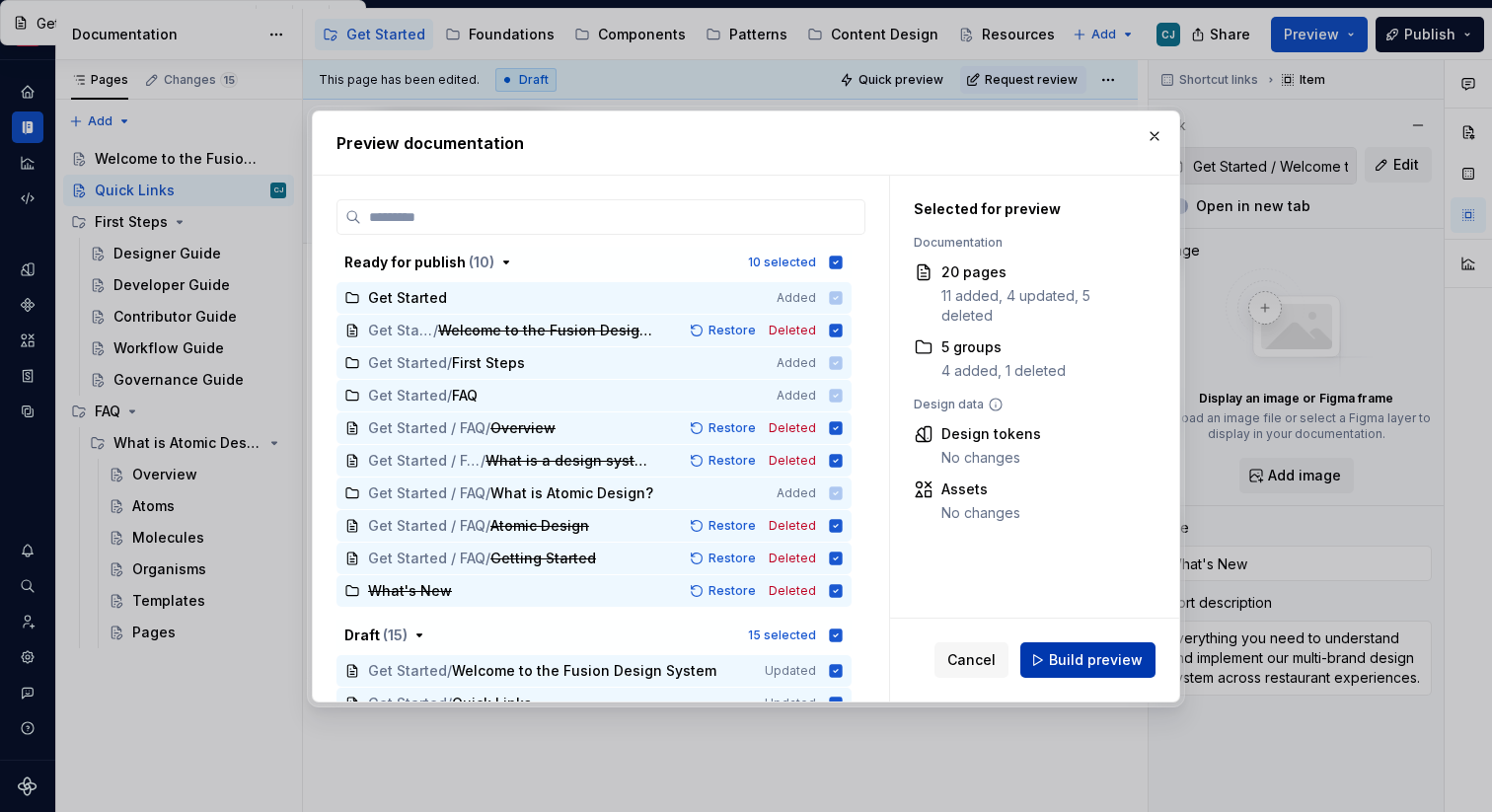
click at [1102, 665] on span "Build preview" at bounding box center [1095, 660] width 93 height 20
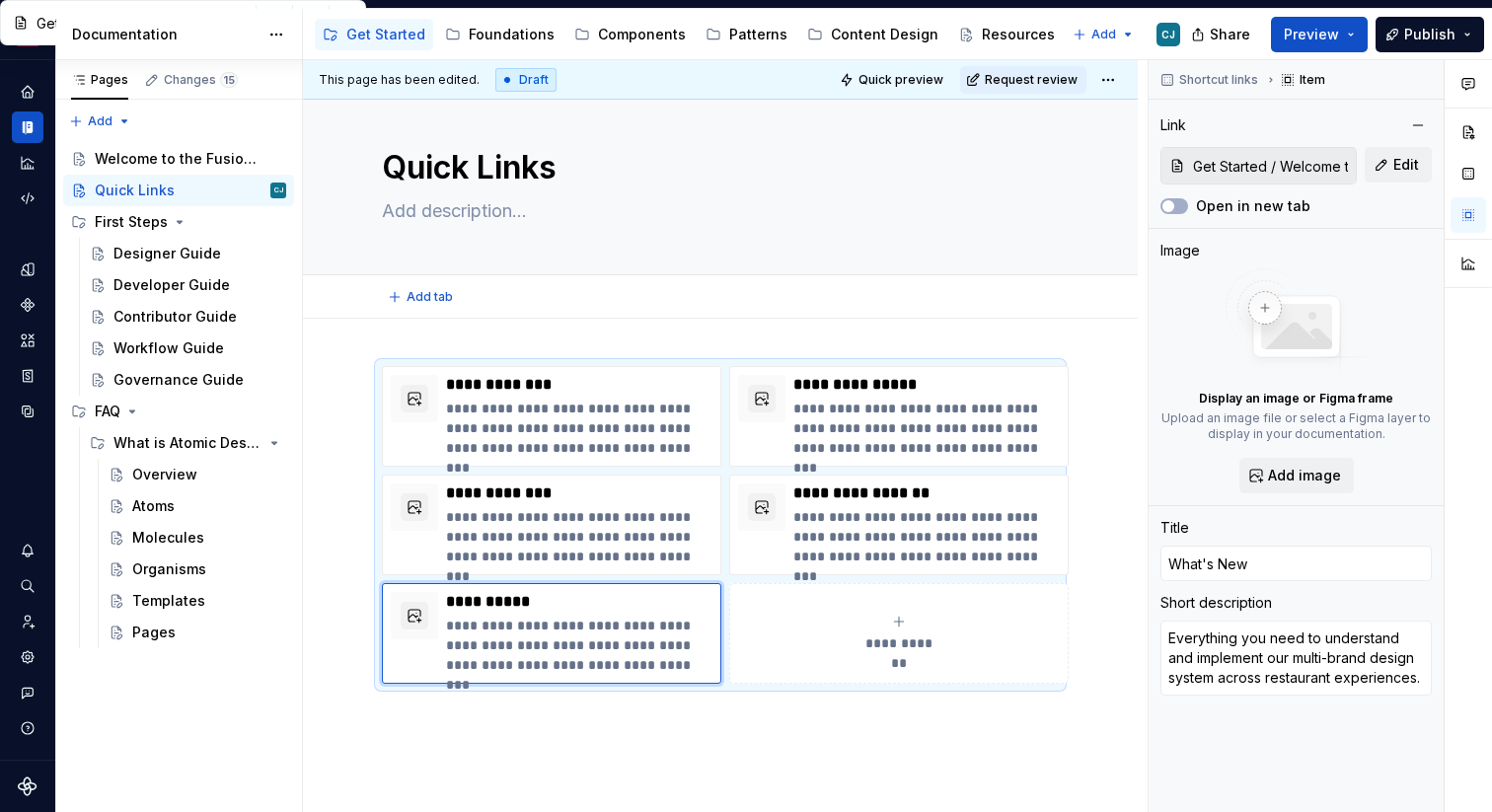
scroll to position [0, 0]
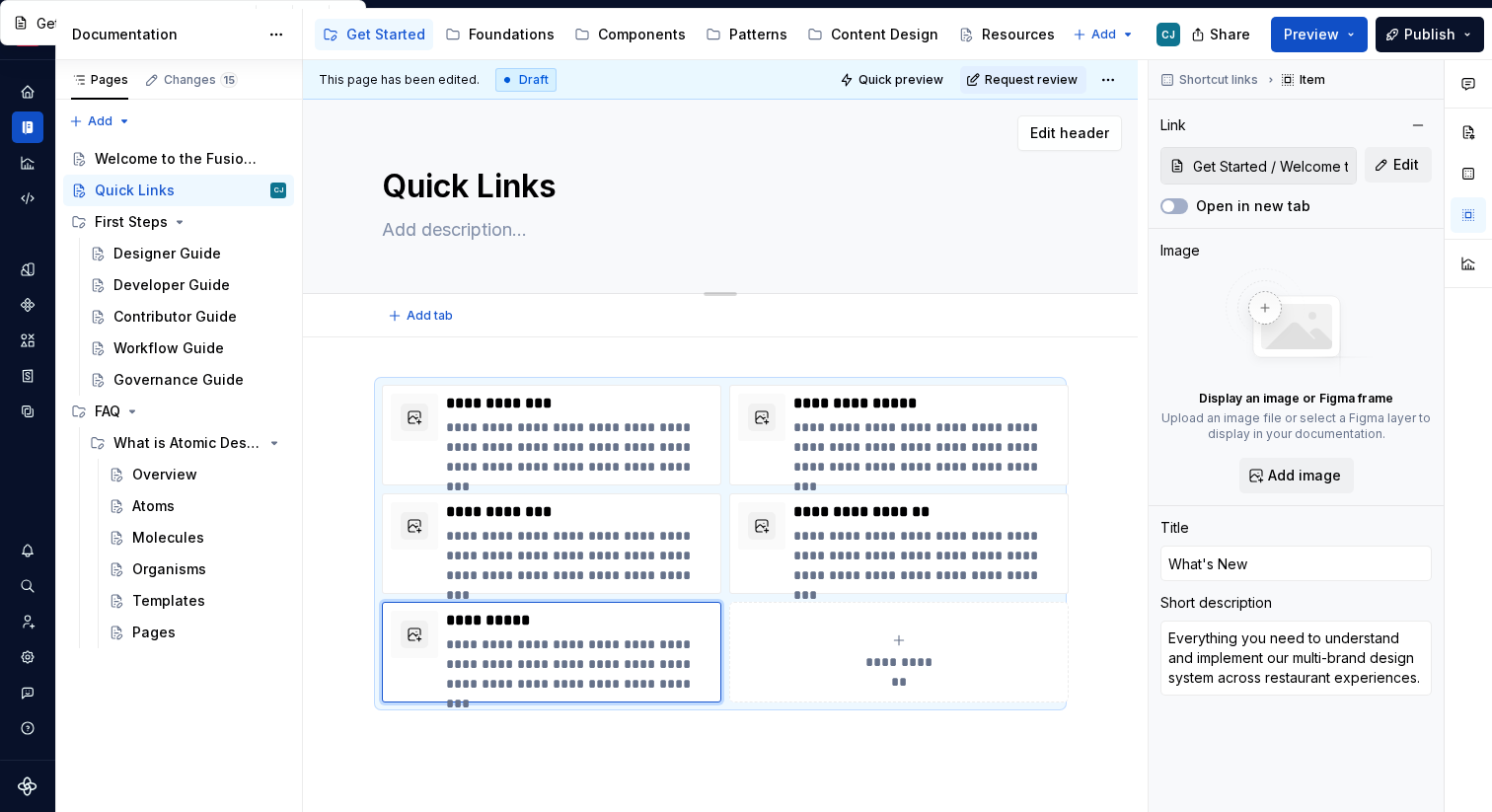
click at [732, 194] on textarea "Quick Links" at bounding box center [716, 186] width 677 height 48
click at [972, 119] on div "Edit header" at bounding box center [712, 133] width 819 height 36
click at [139, 193] on div "Quick Links" at bounding box center [134, 190] width 80 height 20
click at [251, 191] on button "Page tree" at bounding box center [245, 190] width 28 height 28
click at [1180, 509] on div "Comments Open comments No comments yet Select ‘Comment’ from the block context …" at bounding box center [1320, 436] width 343 height 753
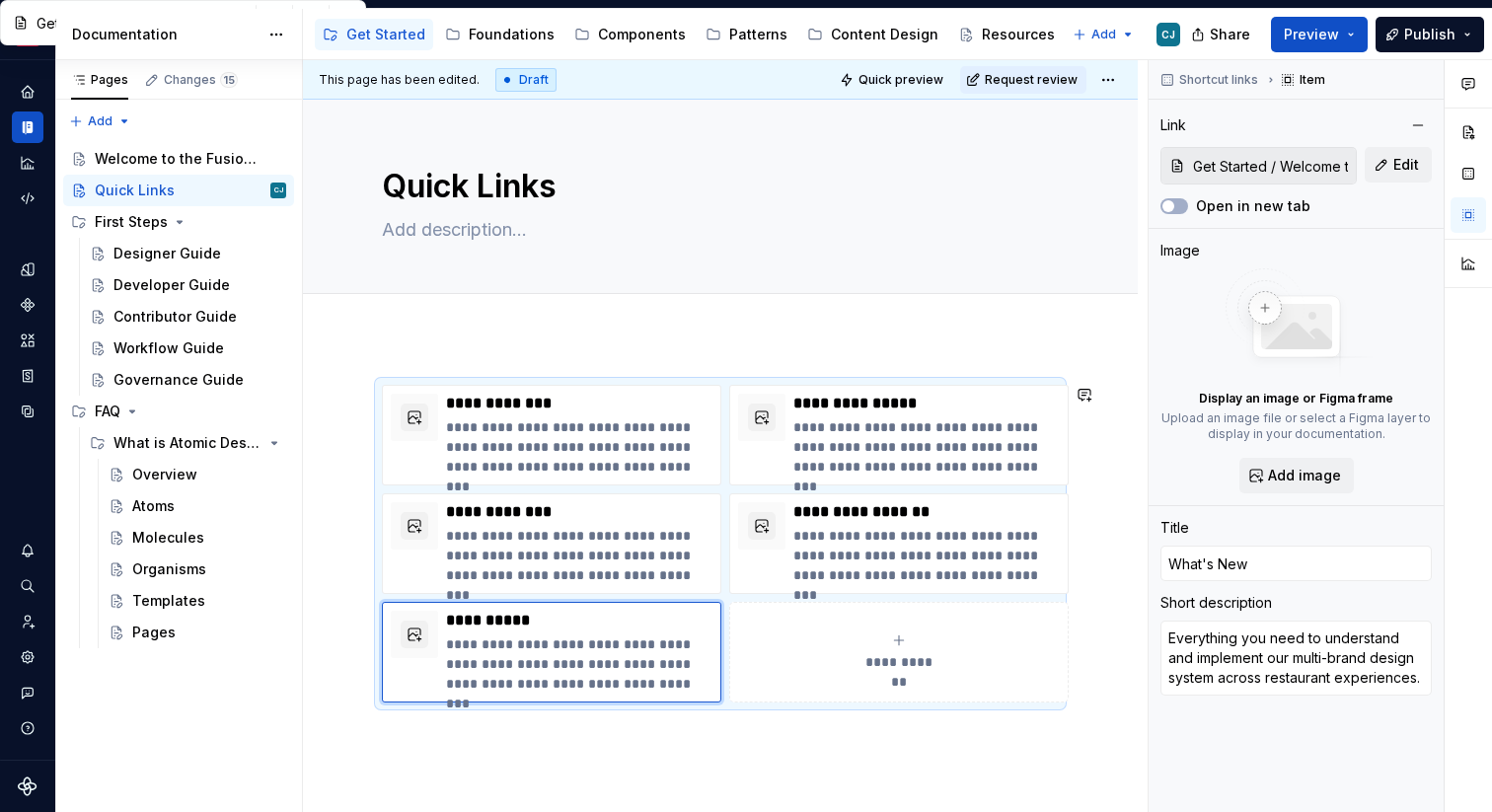
click at [1083, 359] on div "**********" at bounding box center [720, 653] width 835 height 633
click at [1068, 347] on div "**********" at bounding box center [720, 653] width 835 height 633
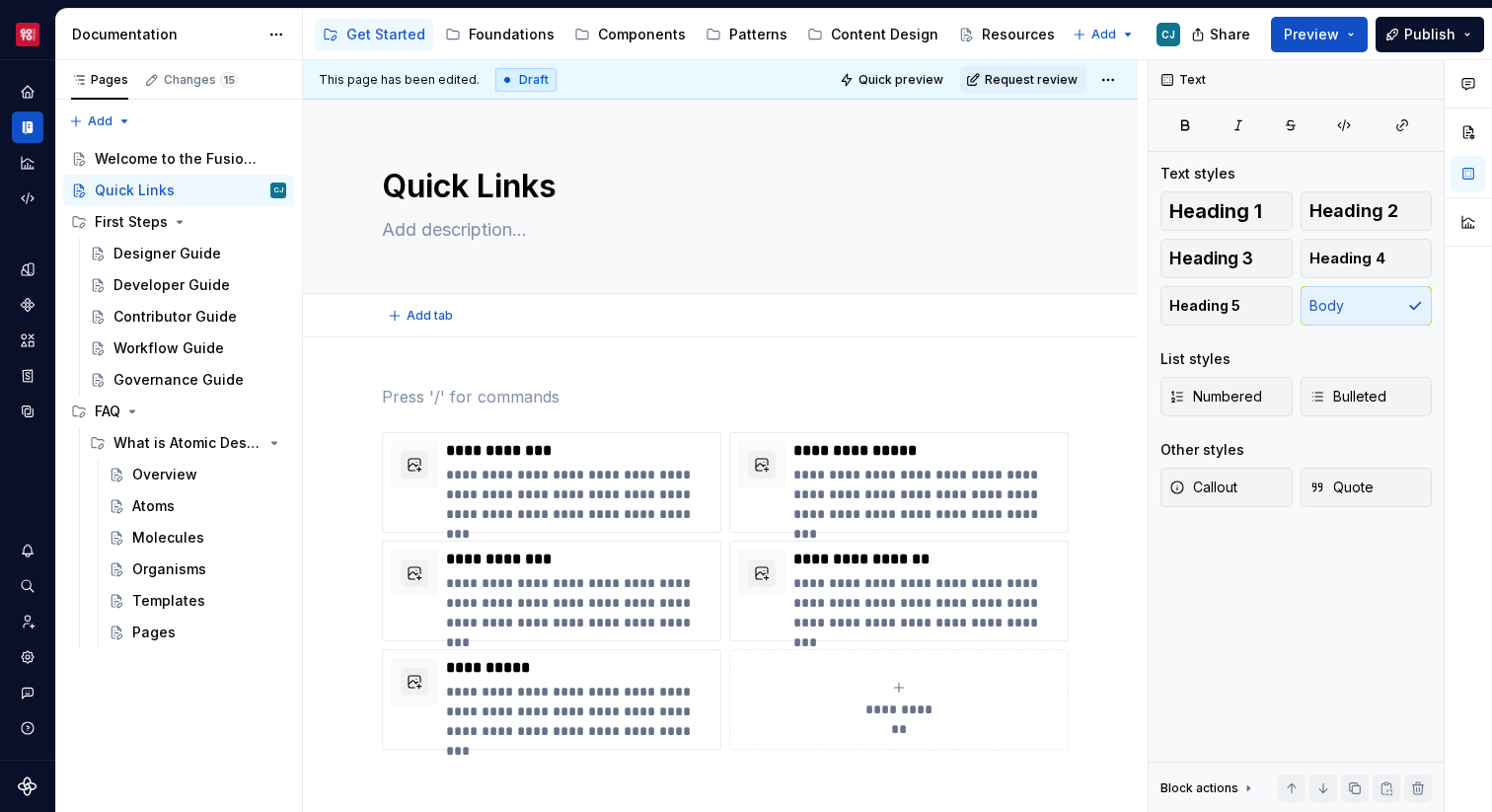
click at [1061, 333] on div "Add tab" at bounding box center [720, 315] width 835 height 44
click at [968, 371] on div "**********" at bounding box center [720, 676] width 835 height 679
click at [163, 155] on div "Welcome to the Fusion Design System" at bounding box center [160, 159] width 132 height 20
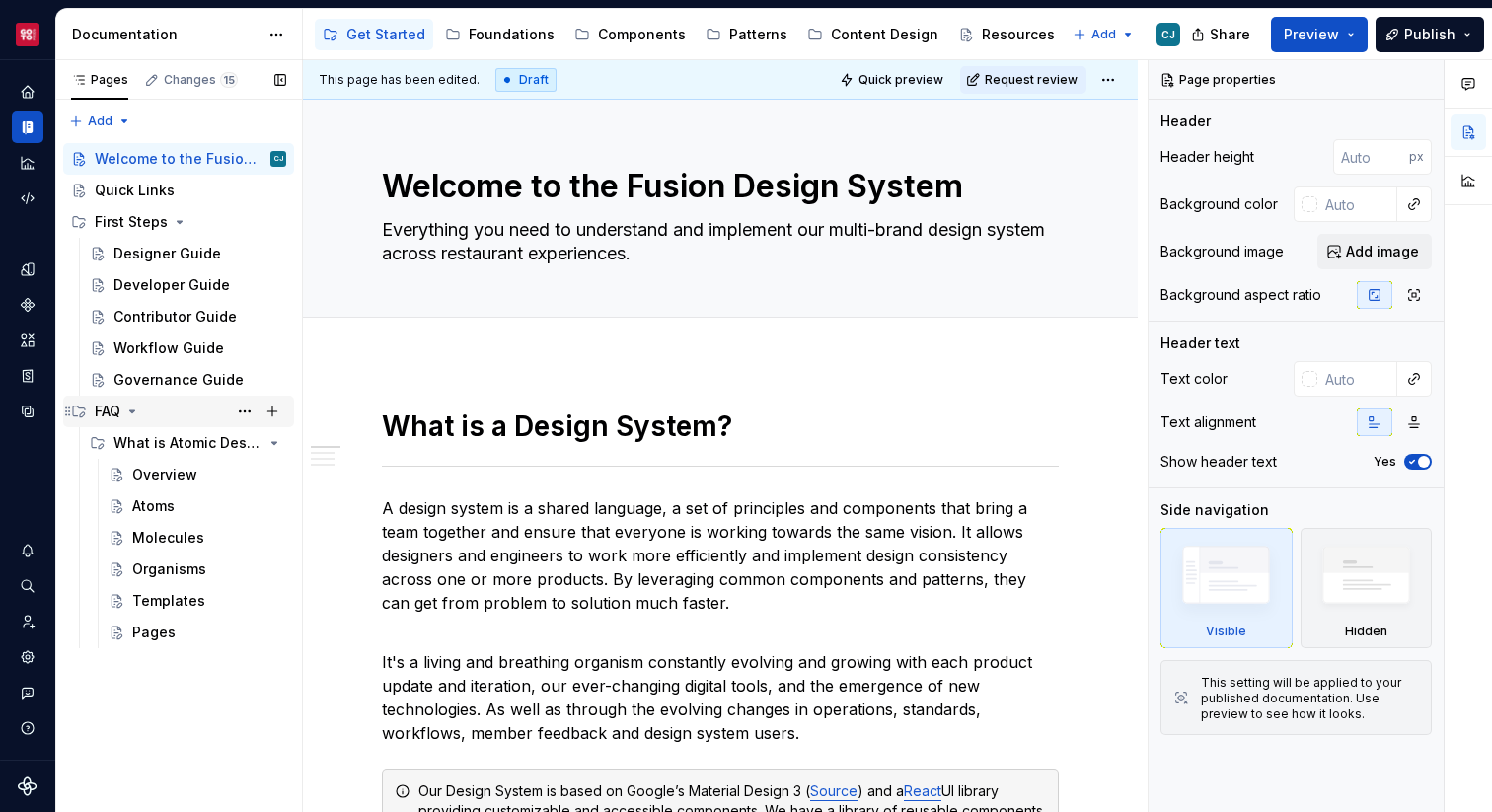
click at [124, 412] on icon "Page tree" at bounding box center [132, 411] width 16 height 16
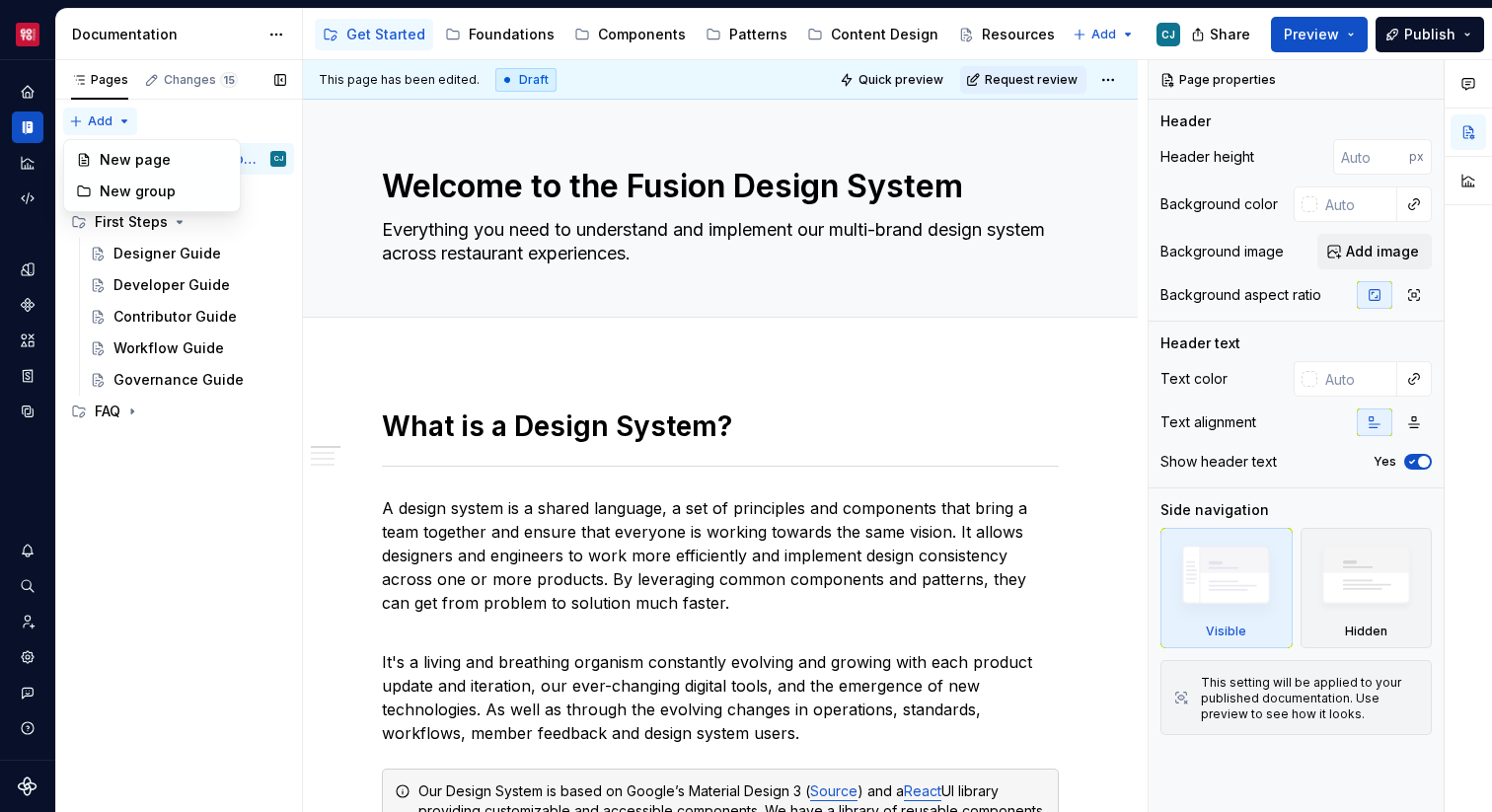
click at [108, 117] on div "Pages Changes 15 Add Accessibility guide for tree Page tree. Navigate the tree …" at bounding box center [179, 436] width 247 height 753
click at [134, 194] on div "New group" at bounding box center [163, 191] width 128 height 20
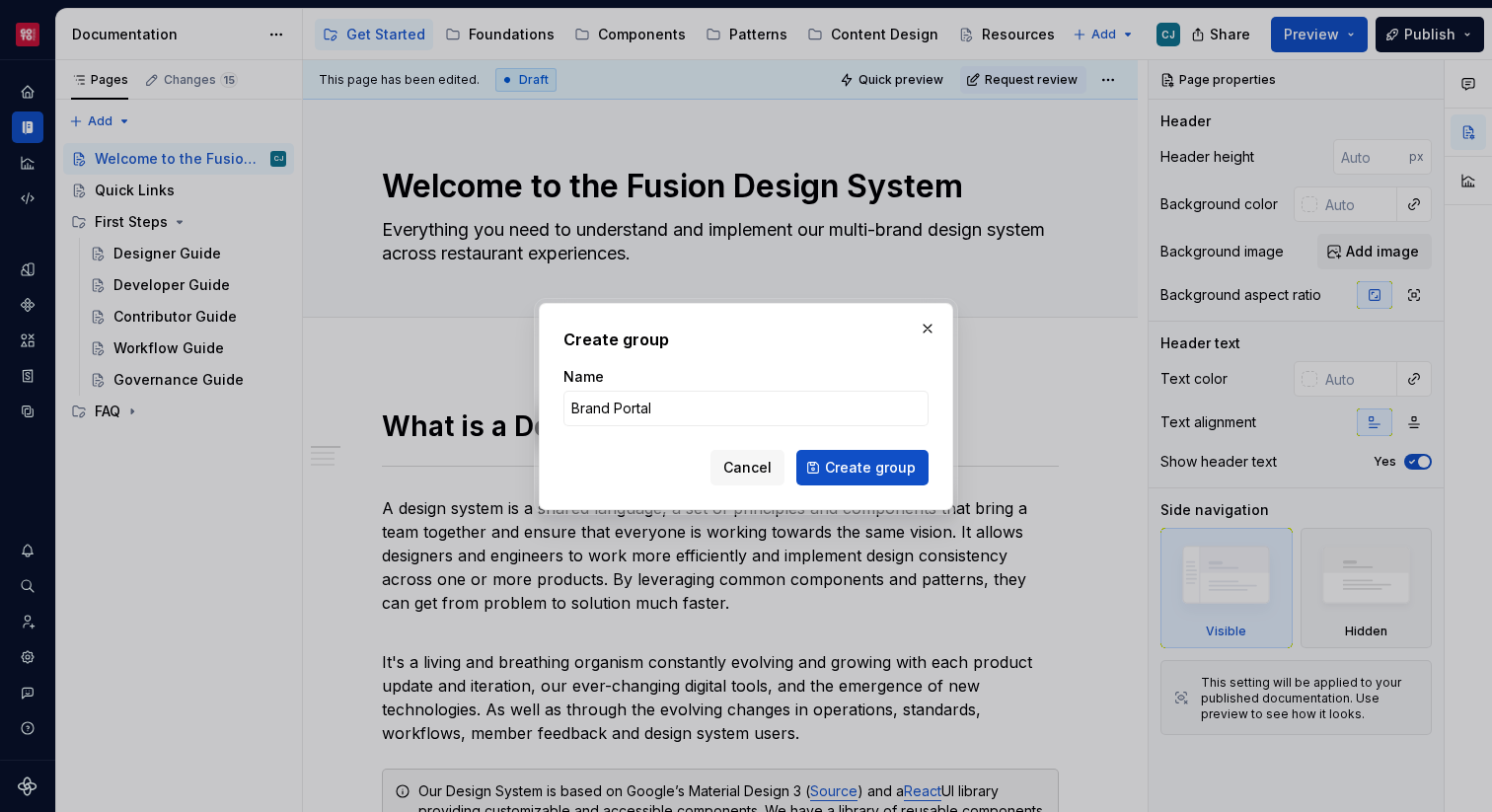
click button "Create group" at bounding box center [862, 468] width 132 height 36
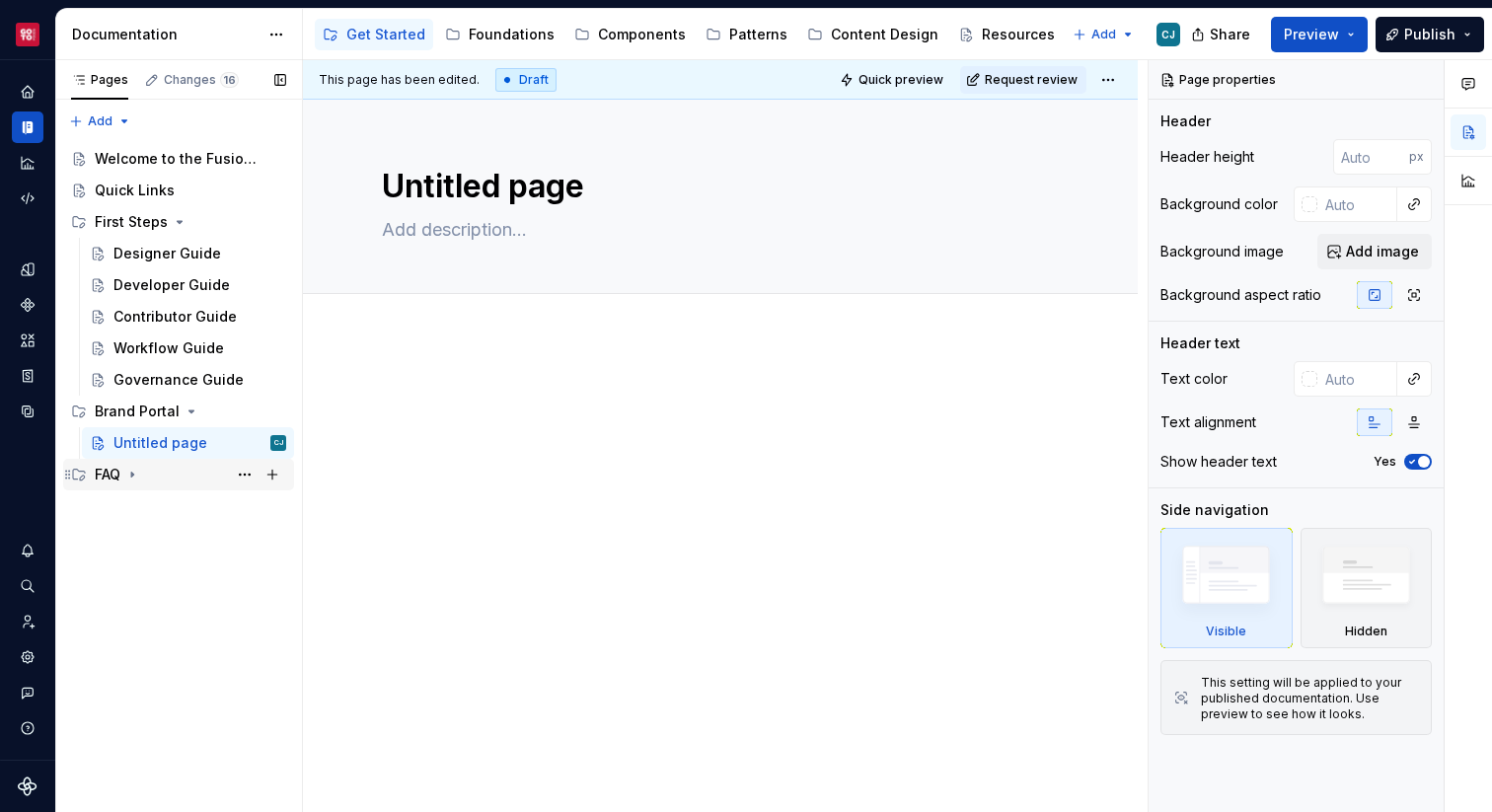
click at [127, 470] on icon "Page tree" at bounding box center [132, 474] width 16 height 16
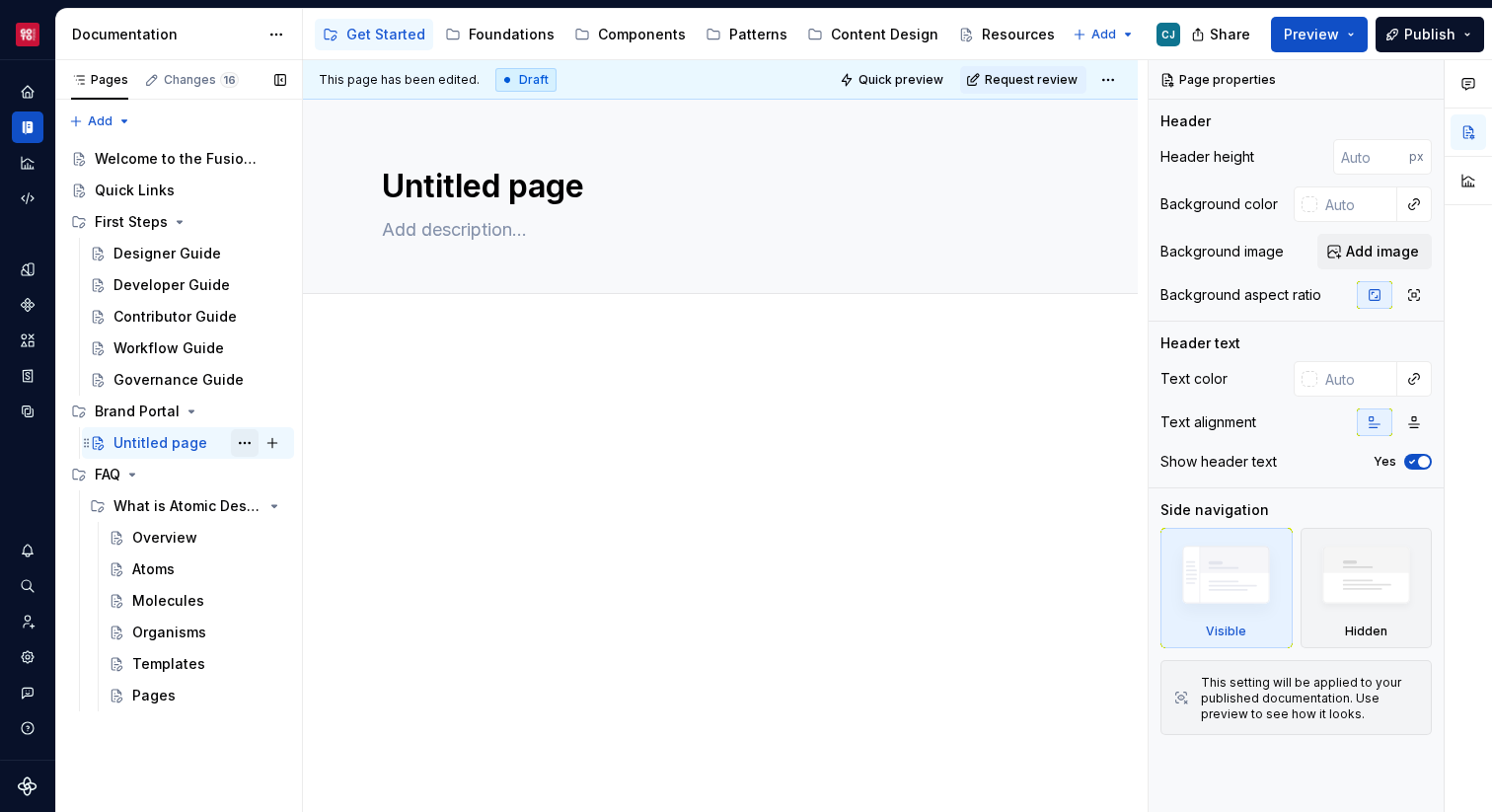
click at [255, 446] on button "Page tree" at bounding box center [245, 443] width 28 height 28
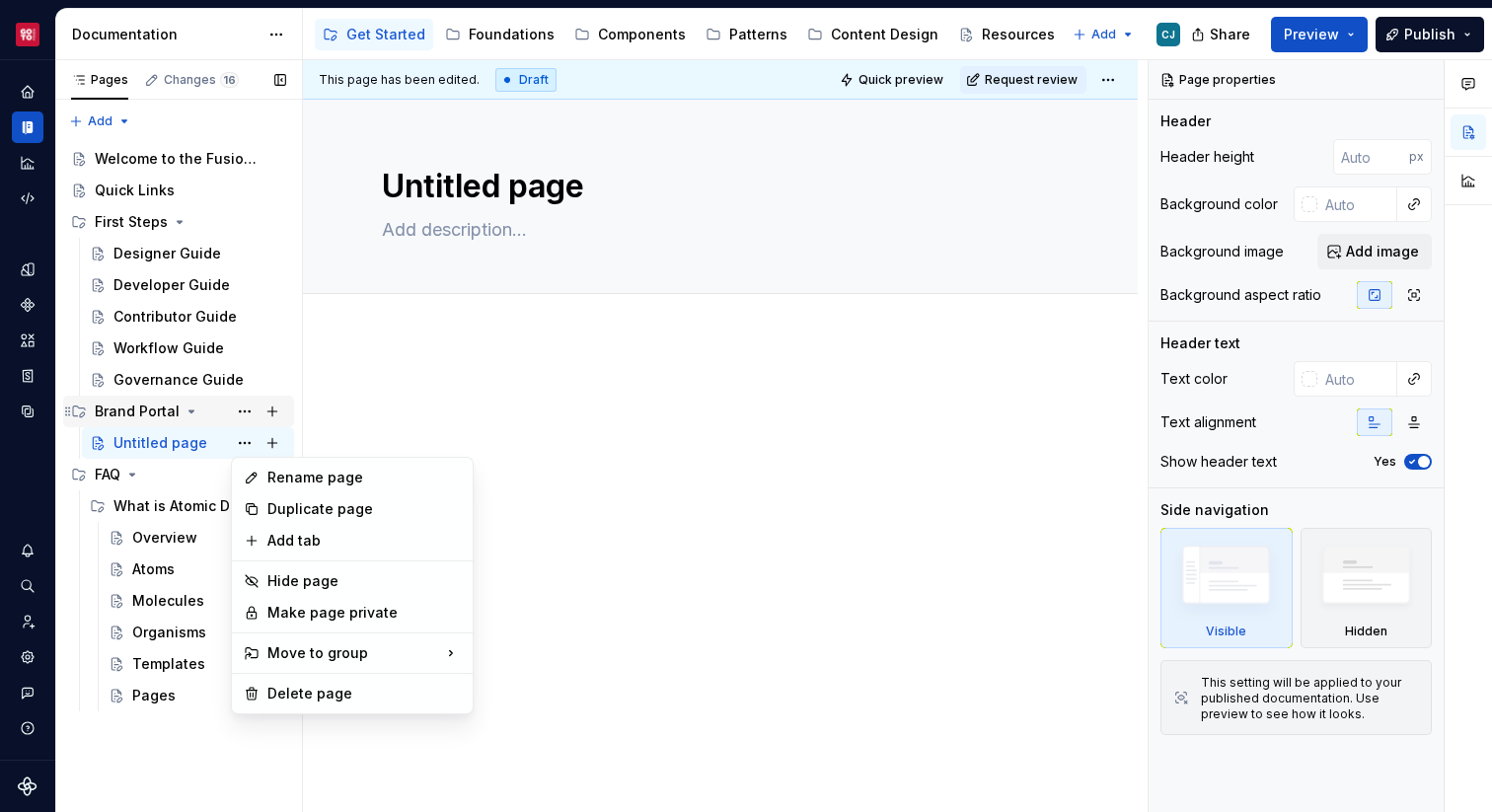
click at [200, 412] on div "Pages Changes 16 Add Accessibility guide for tree Page tree. Navigate the tree …" at bounding box center [179, 436] width 247 height 753
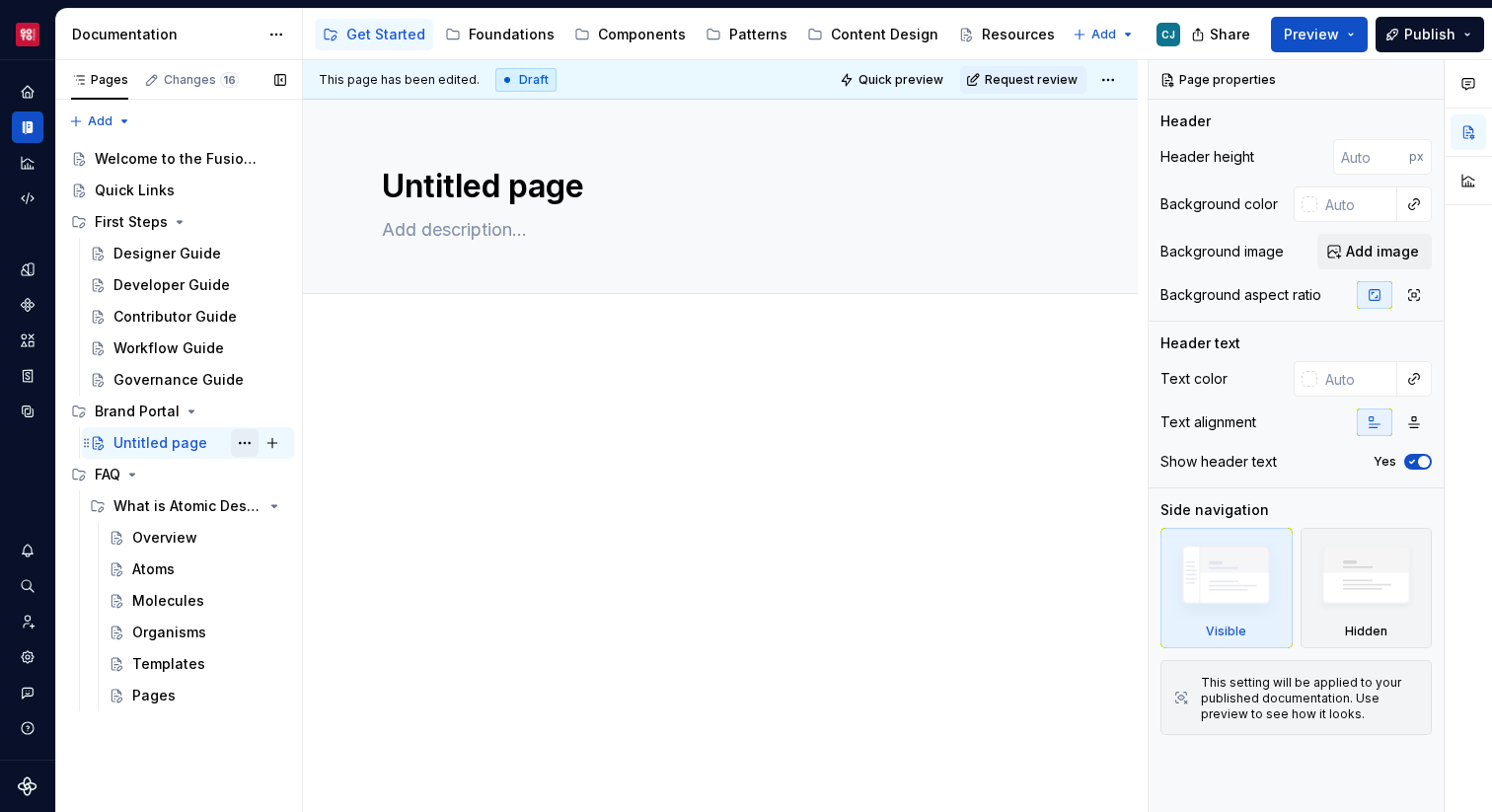
click at [254, 443] on button "Page tree" at bounding box center [245, 443] width 28 height 28
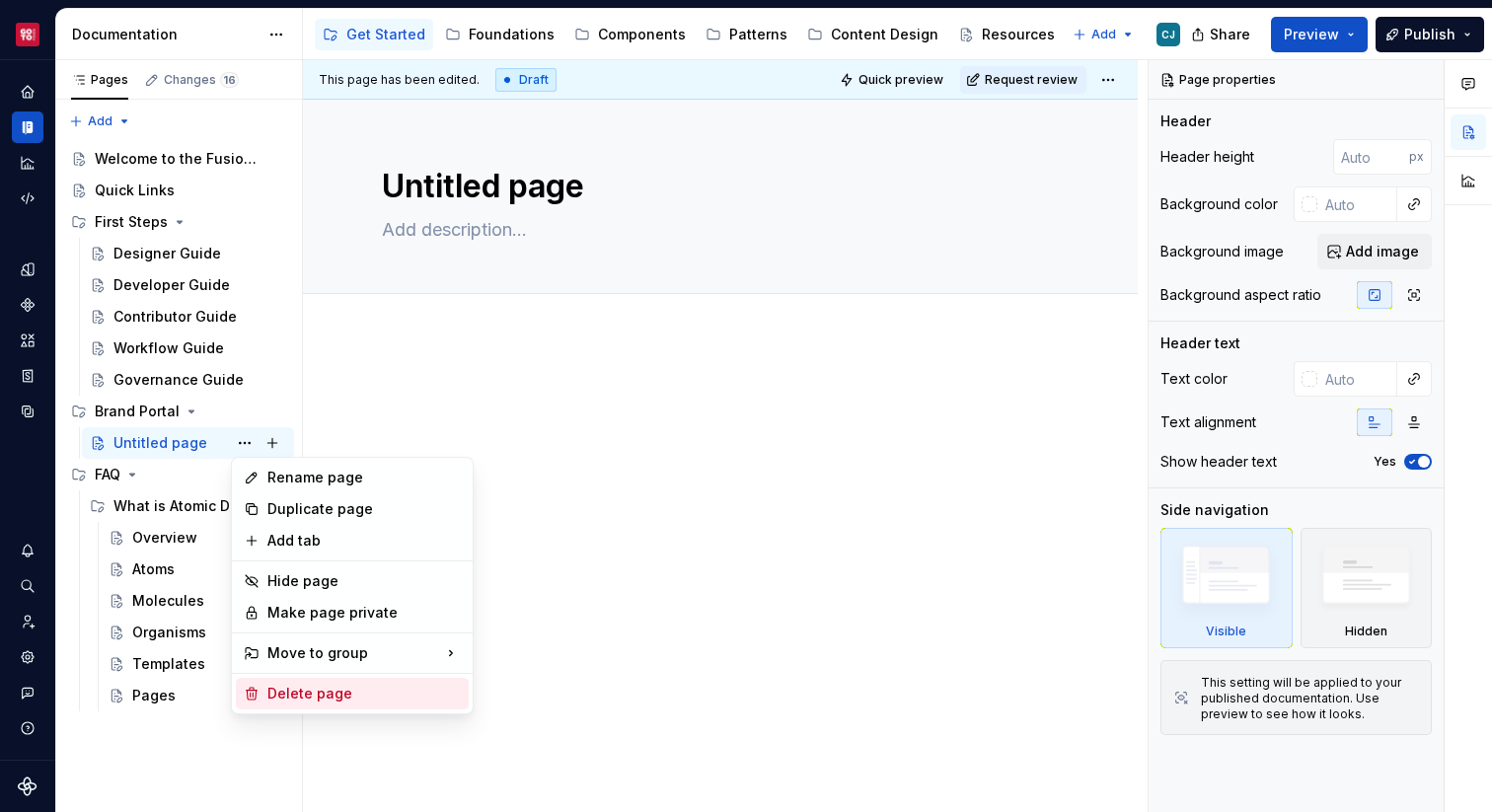
click at [322, 696] on div "Delete page" at bounding box center [364, 693] width 193 height 20
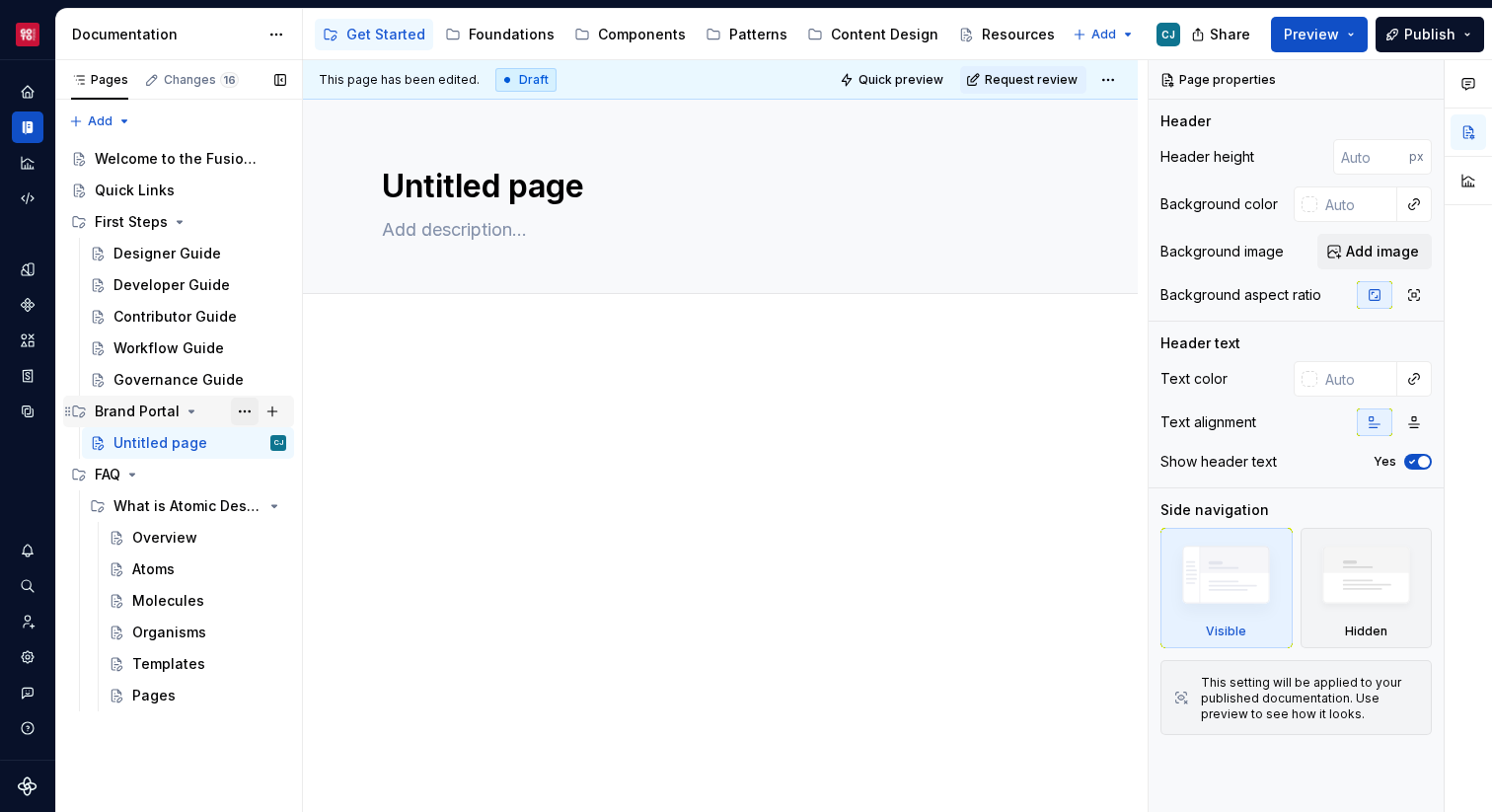
click at [242, 407] on button "Page tree" at bounding box center [245, 411] width 28 height 28
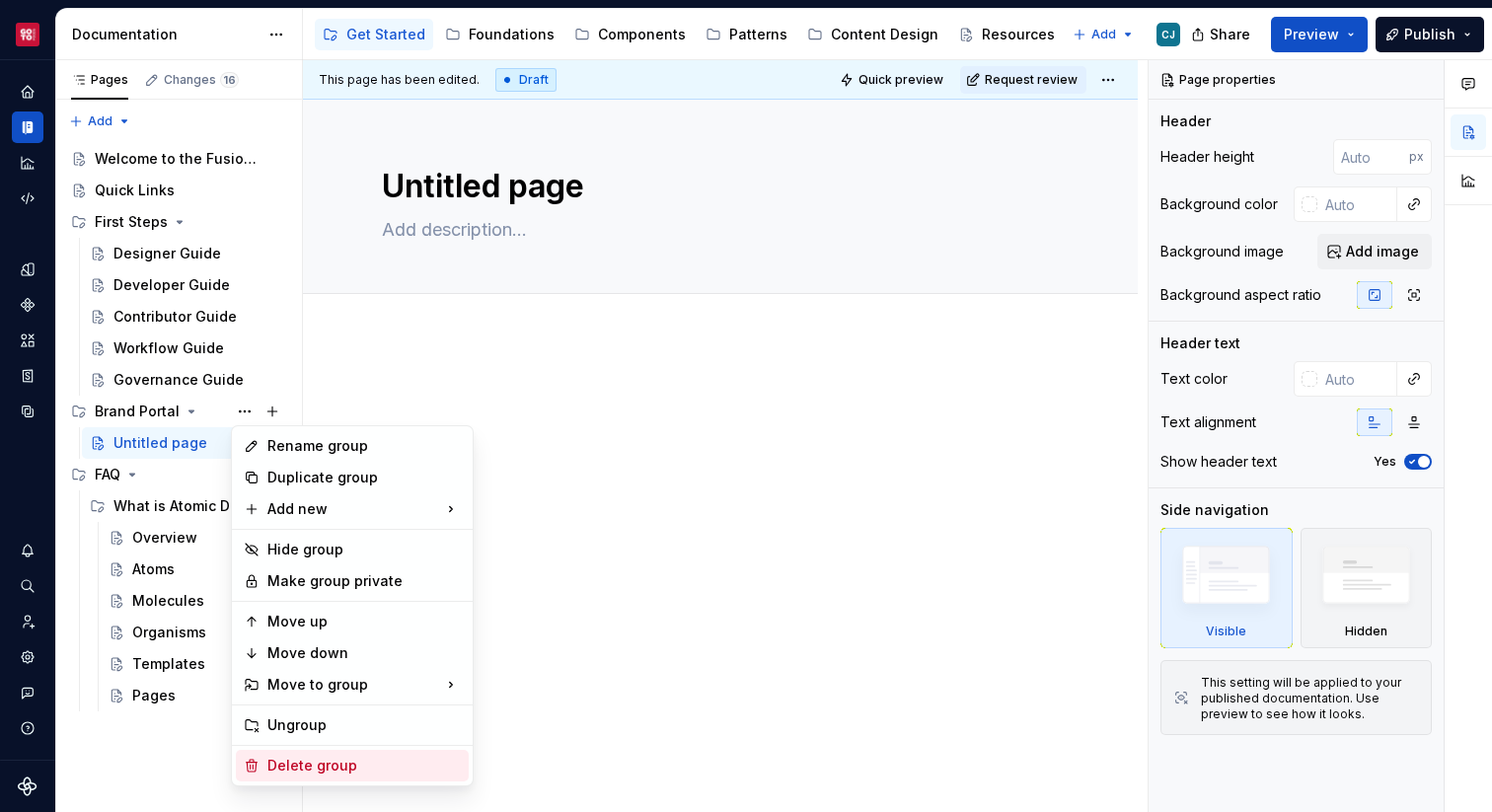
click at [328, 762] on div "Delete group" at bounding box center [364, 765] width 193 height 20
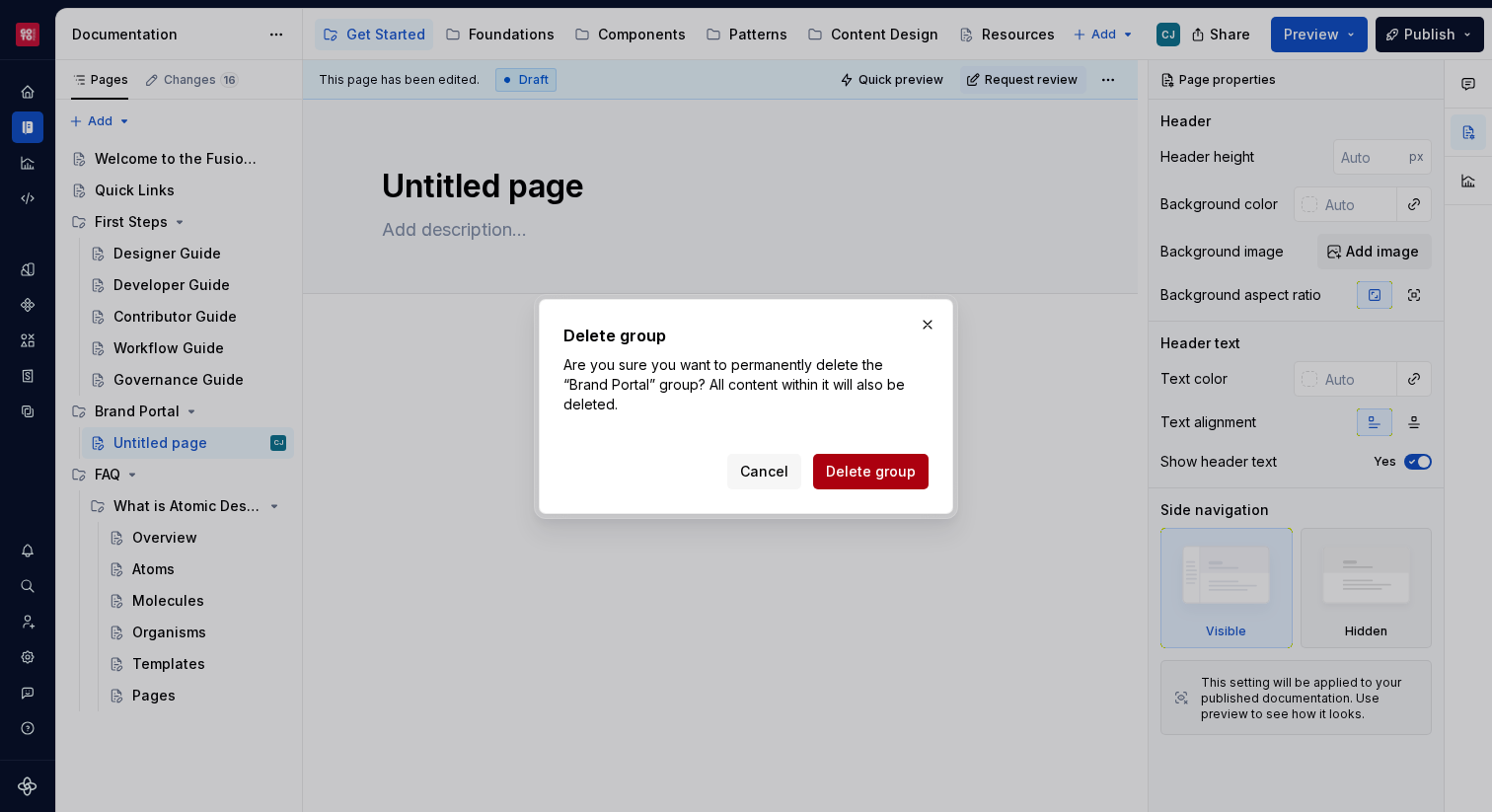
click at [857, 472] on span "Delete group" at bounding box center [871, 472] width 90 height 20
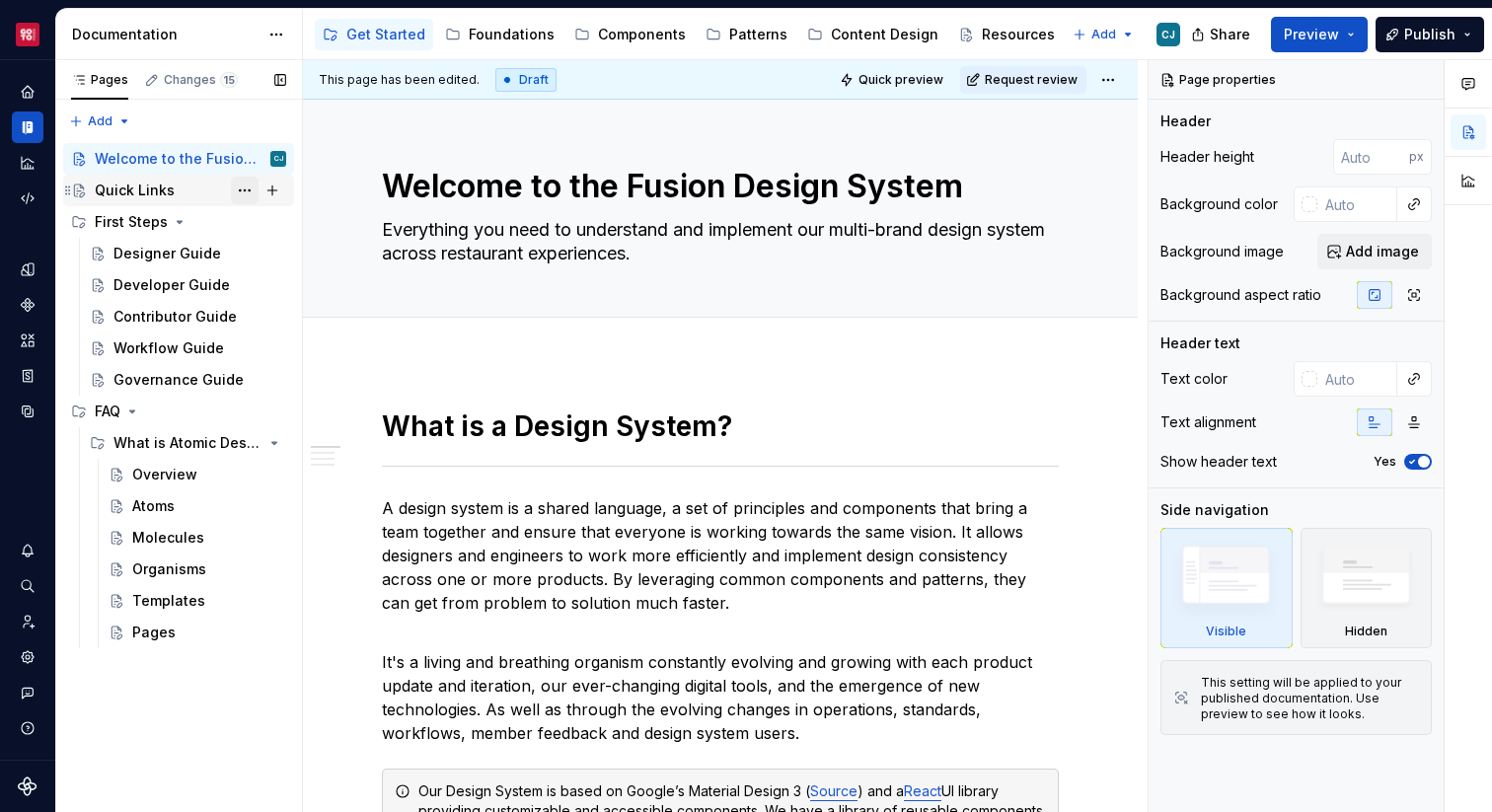
click at [232, 187] on button "Page tree" at bounding box center [245, 190] width 28 height 28
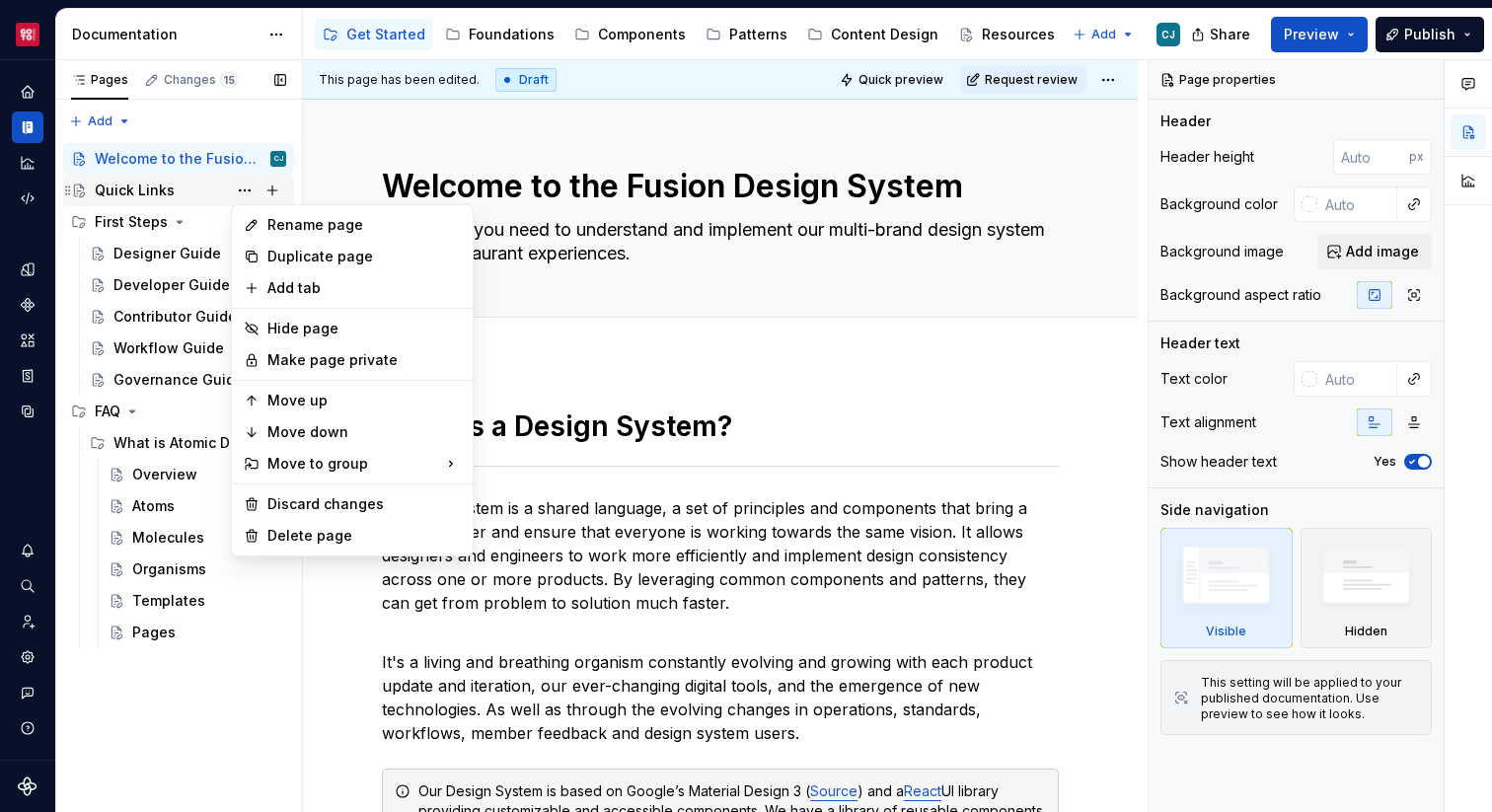
click at [194, 187] on div "Pages Changes 15 Add Accessibility guide for tree Page tree. Navigate the tree …" at bounding box center [179, 436] width 247 height 753
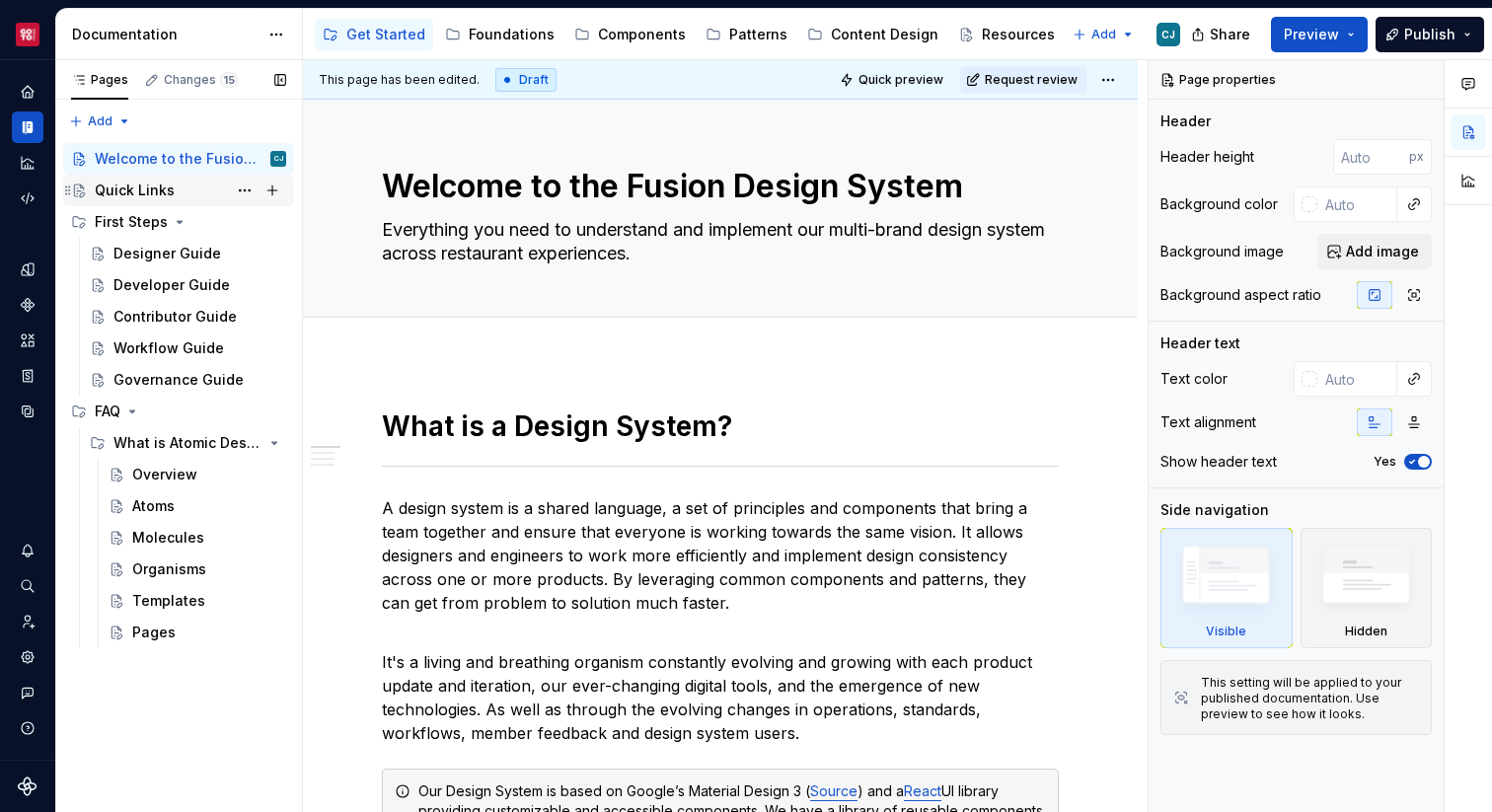
click at [185, 187] on div "Quick Links" at bounding box center [189, 190] width 191 height 28
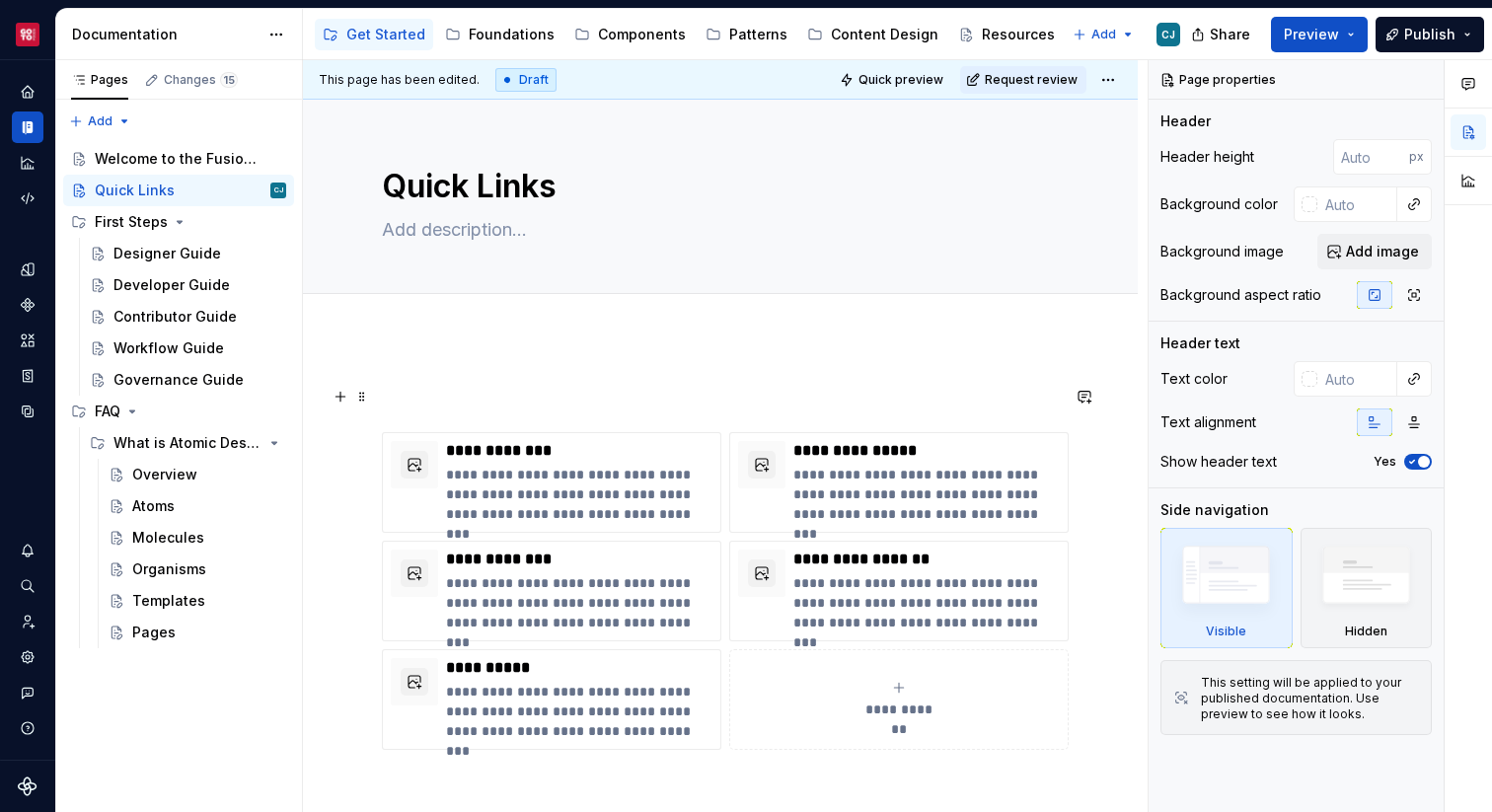
click at [506, 394] on p at bounding box center [720, 397] width 677 height 24
click at [866, 408] on div "**********" at bounding box center [720, 567] width 677 height 365
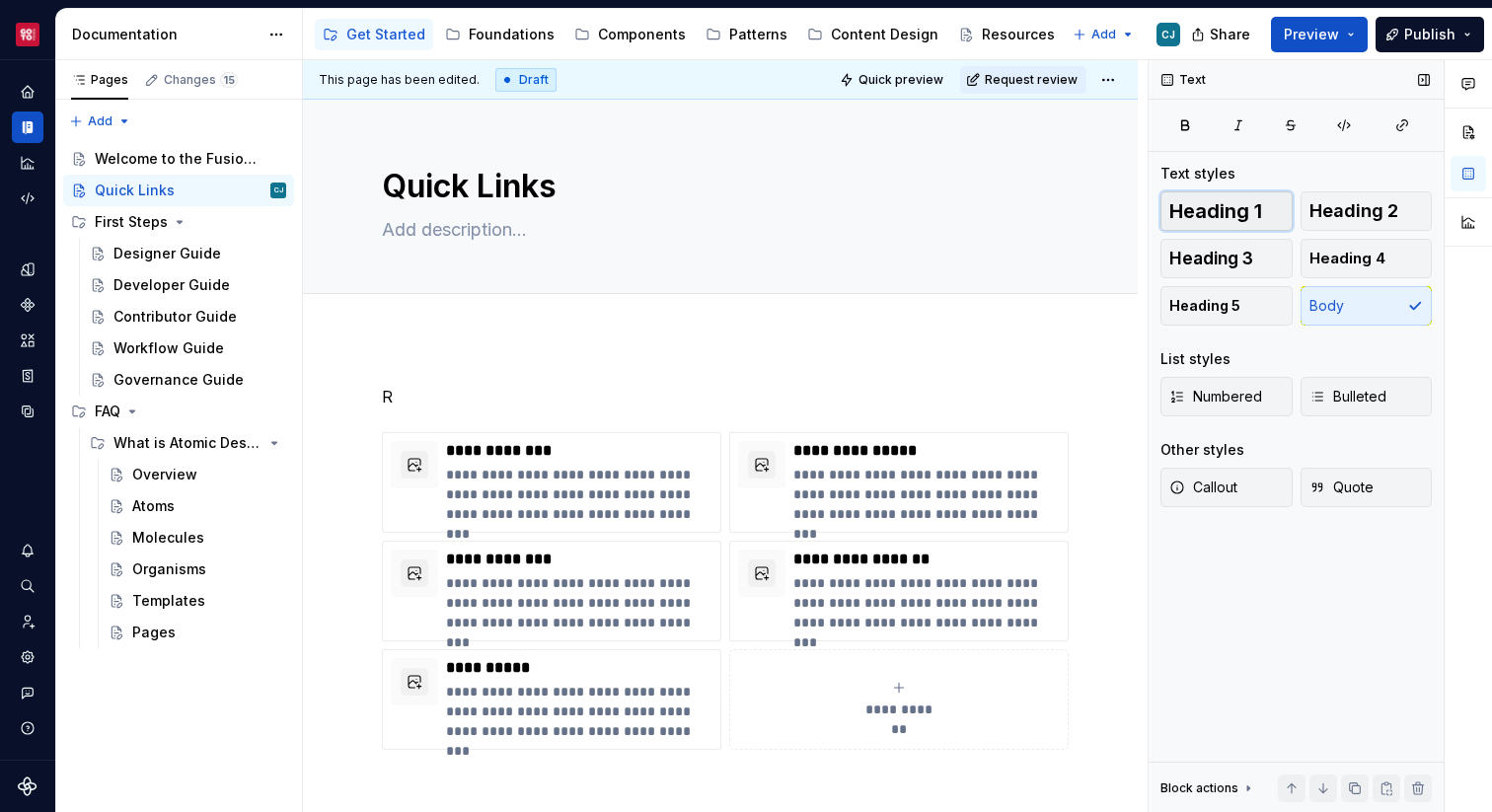
click at [1211, 203] on span "Heading 1" at bounding box center [1216, 211] width 93 height 20
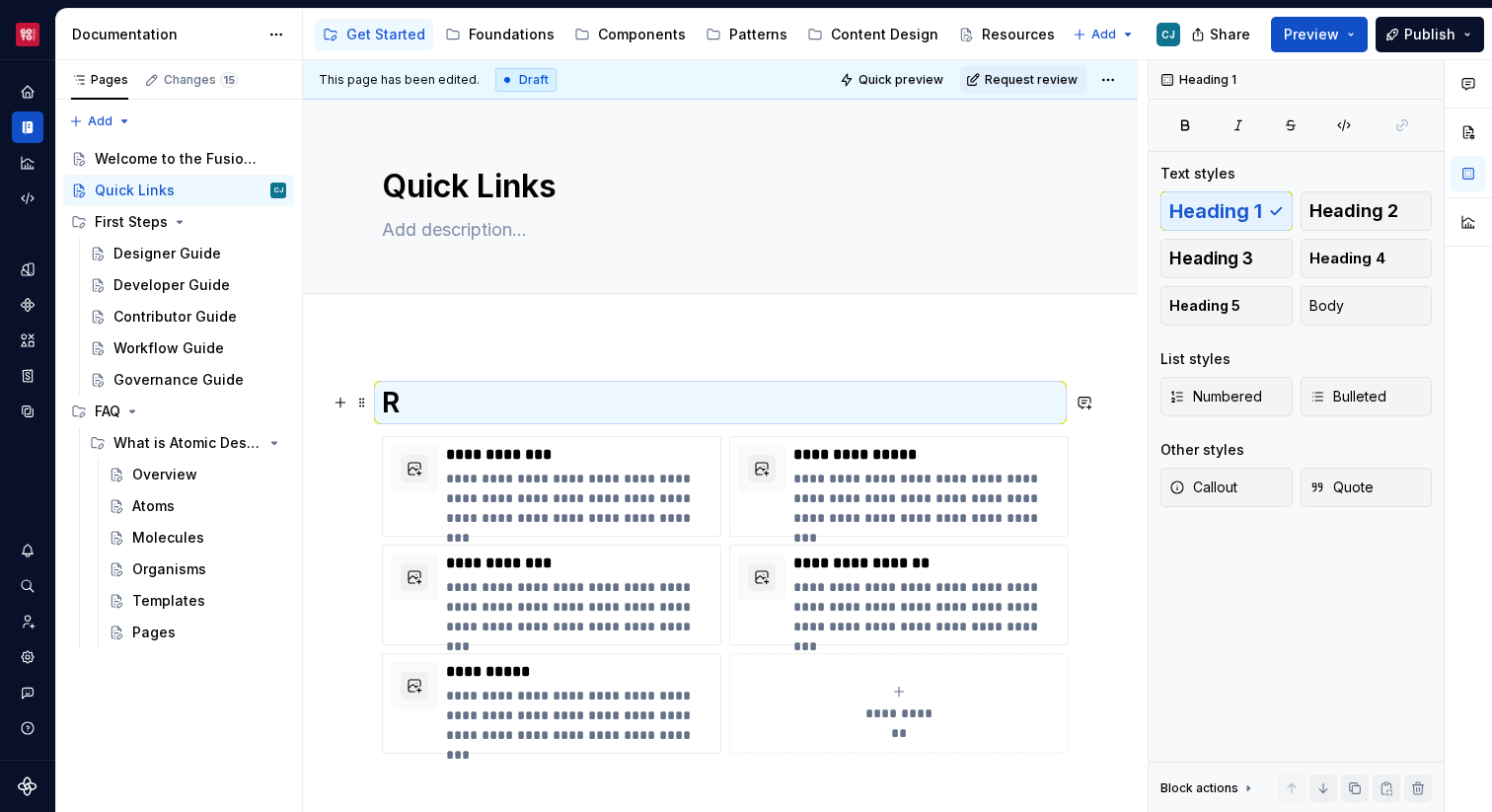
click at [453, 413] on h1 "R" at bounding box center [720, 403] width 677 height 36
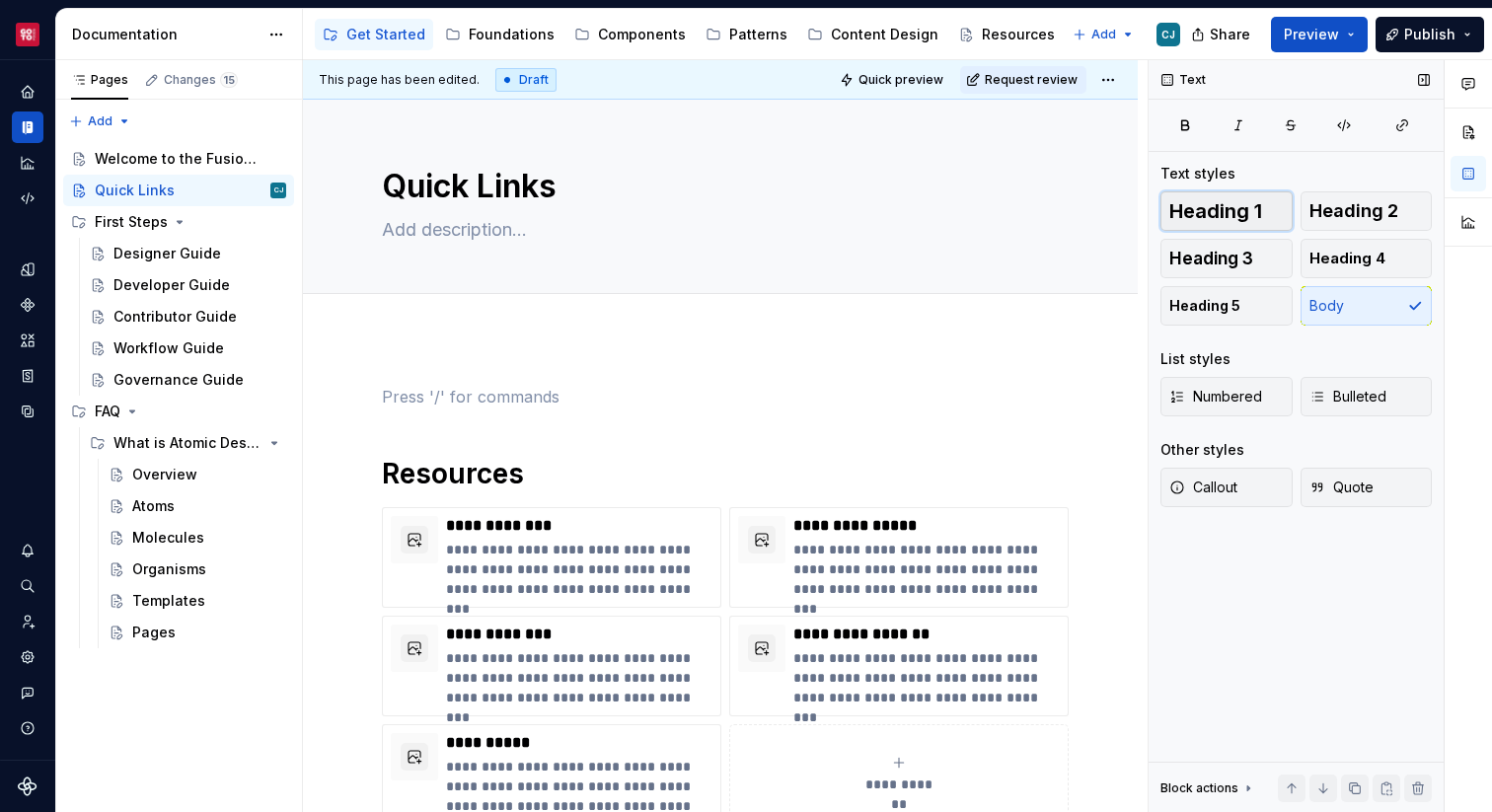
click at [1211, 207] on span "Heading 1" at bounding box center [1216, 211] width 93 height 20
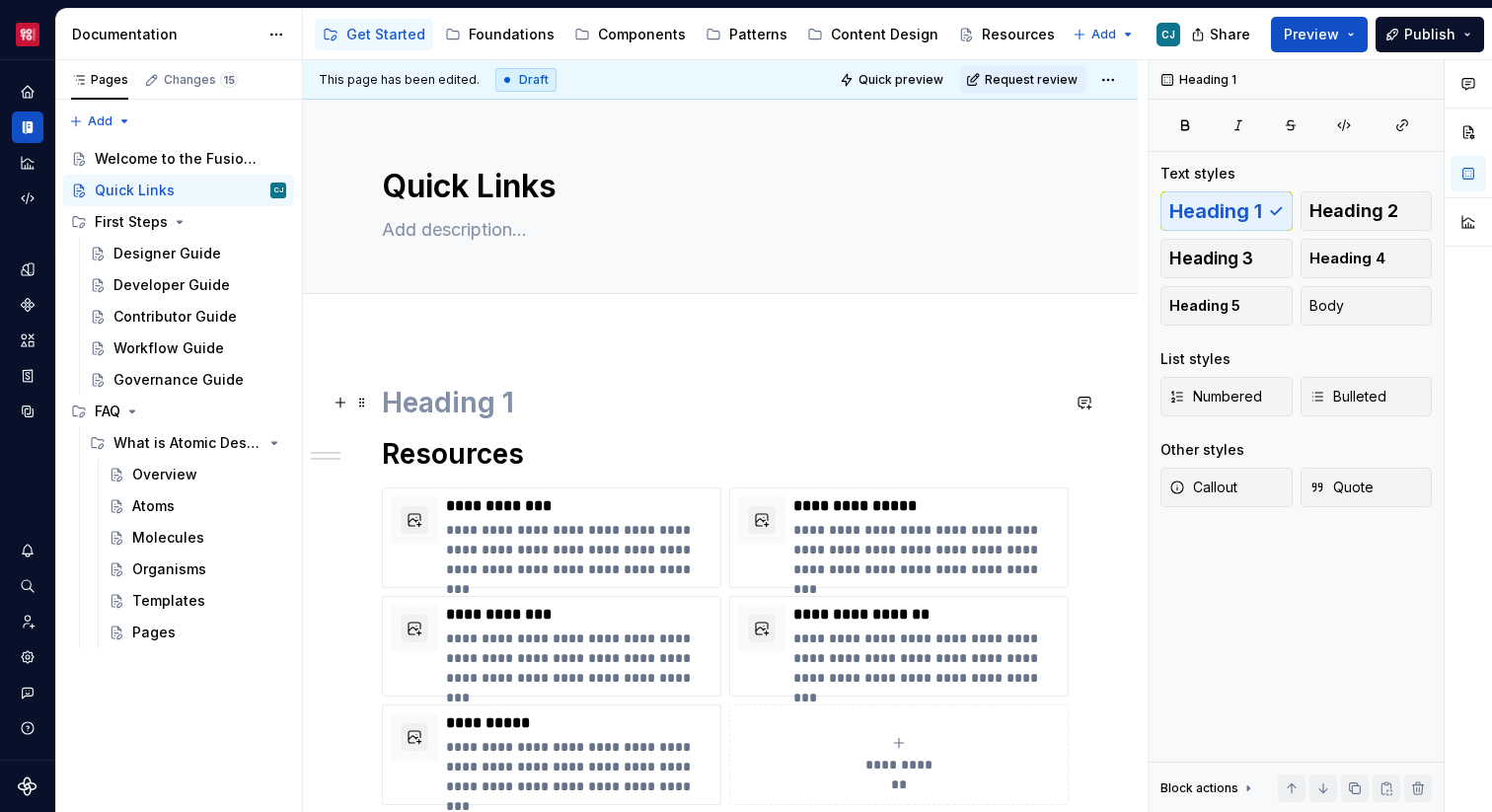
click at [536, 388] on h1 at bounding box center [720, 403] width 677 height 36
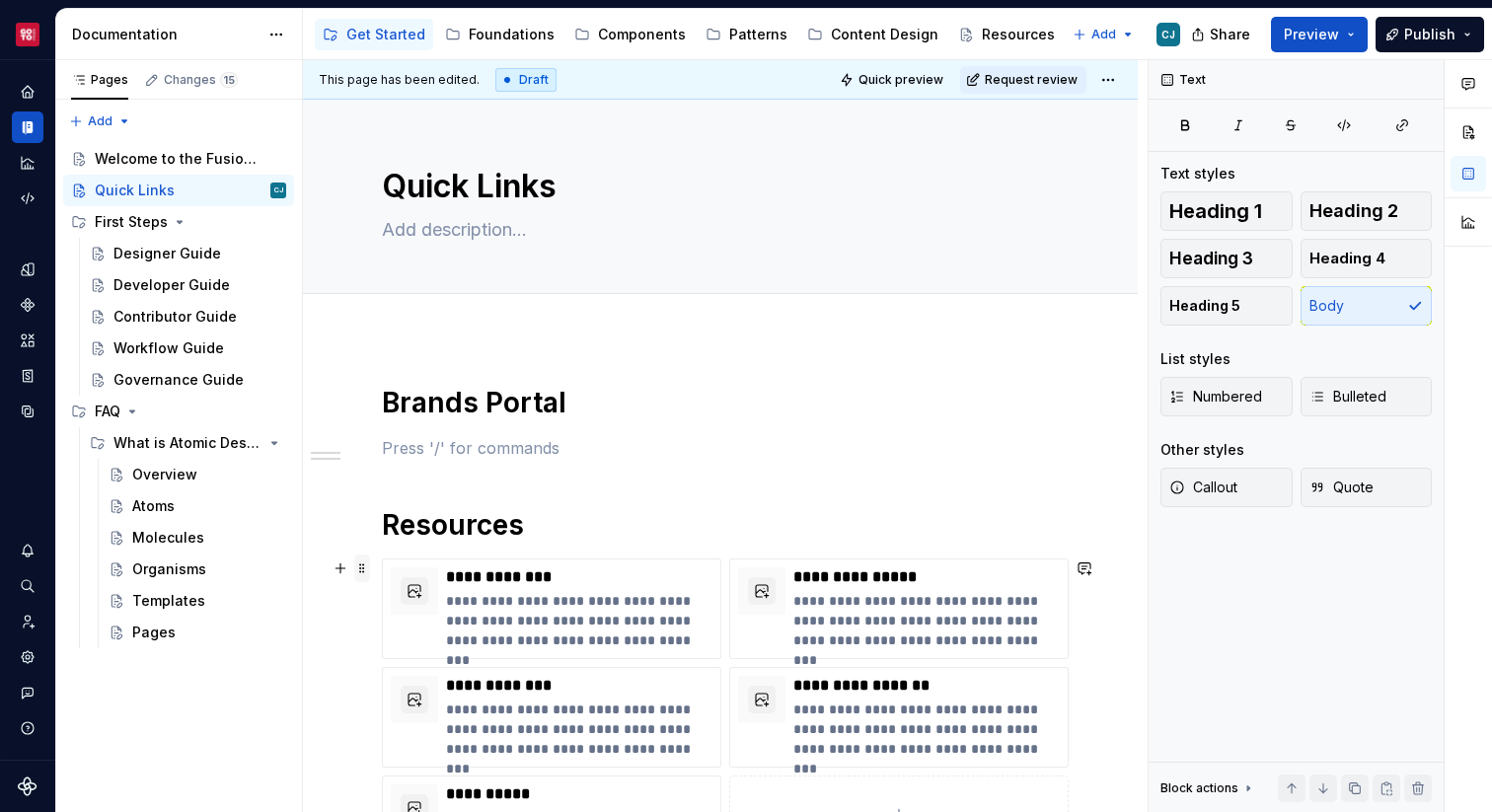
click at [364, 568] on span at bounding box center [362, 568] width 16 height 28
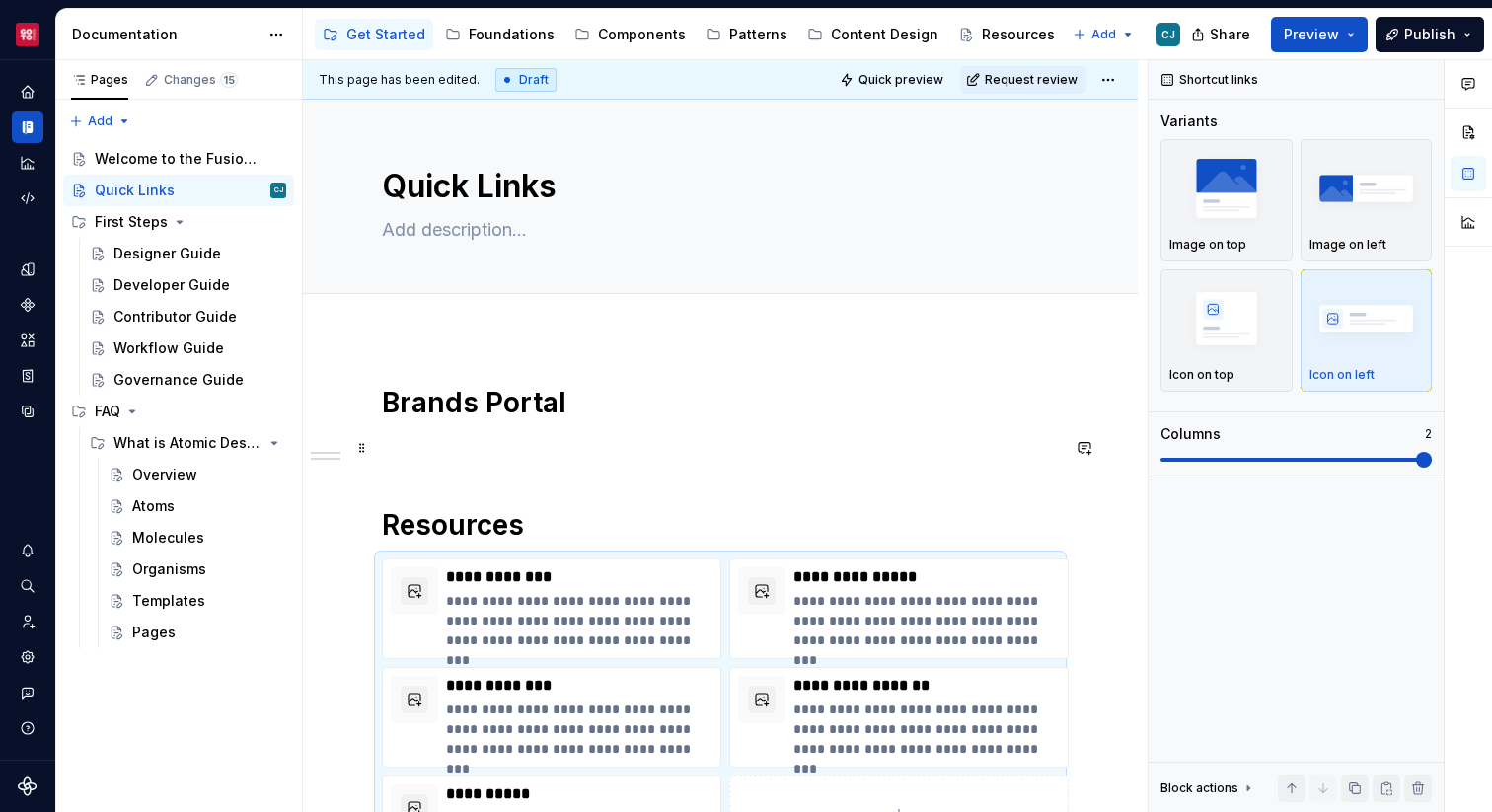
click at [483, 446] on p at bounding box center [720, 448] width 677 height 24
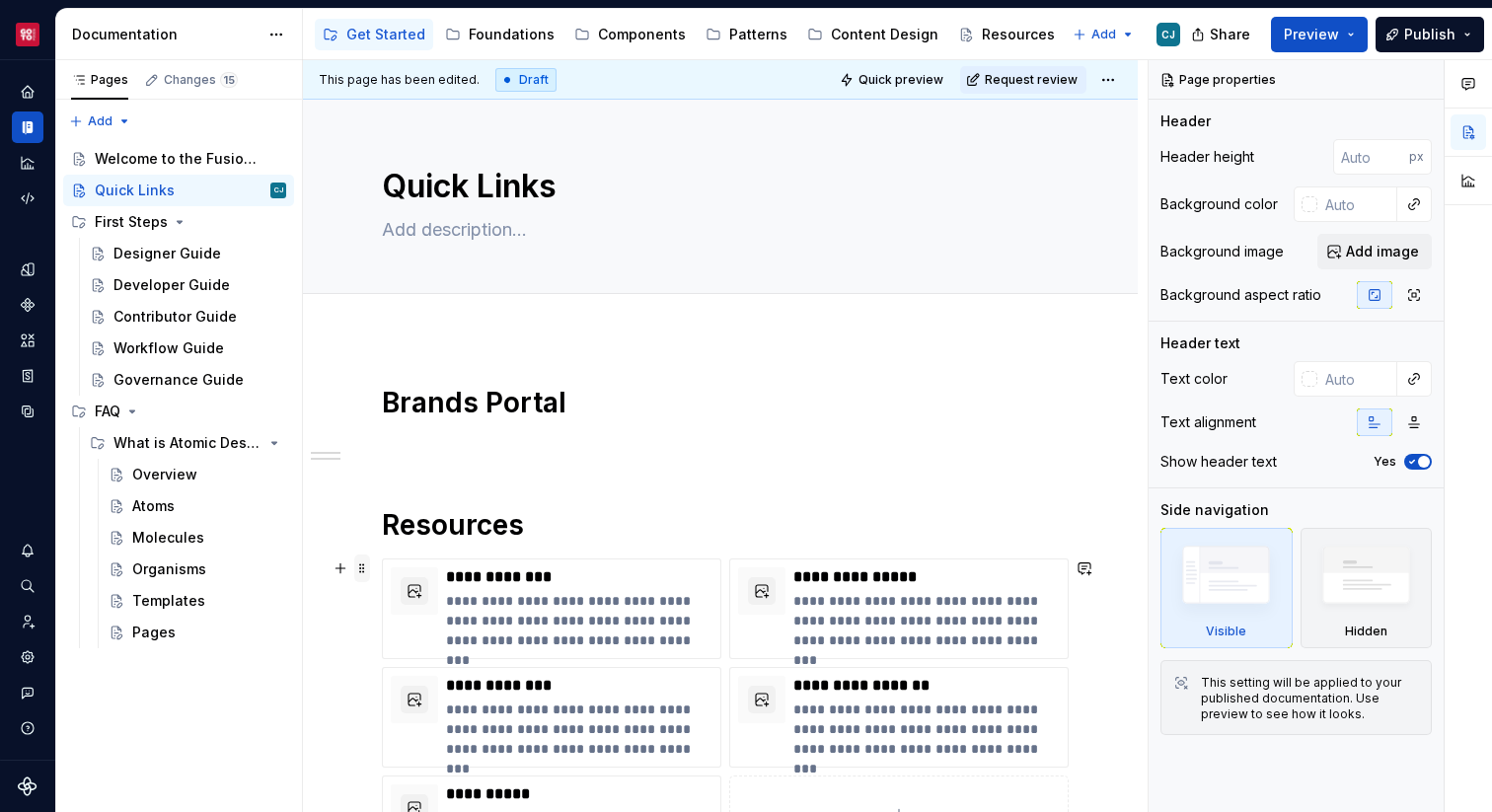
click at [366, 566] on span at bounding box center [362, 568] width 16 height 28
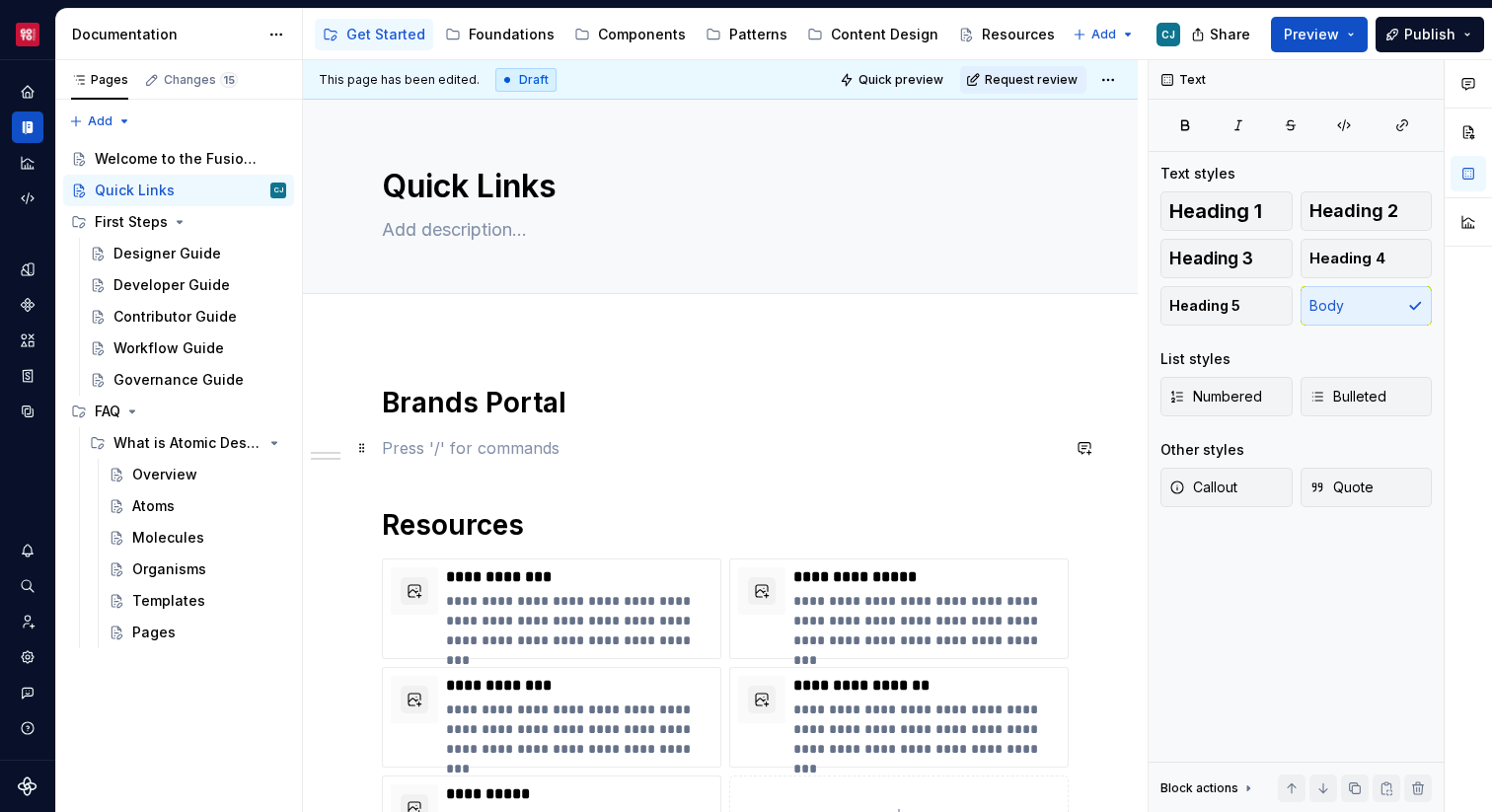
click at [453, 453] on p at bounding box center [720, 448] width 677 height 24
click at [364, 568] on span at bounding box center [362, 568] width 16 height 28
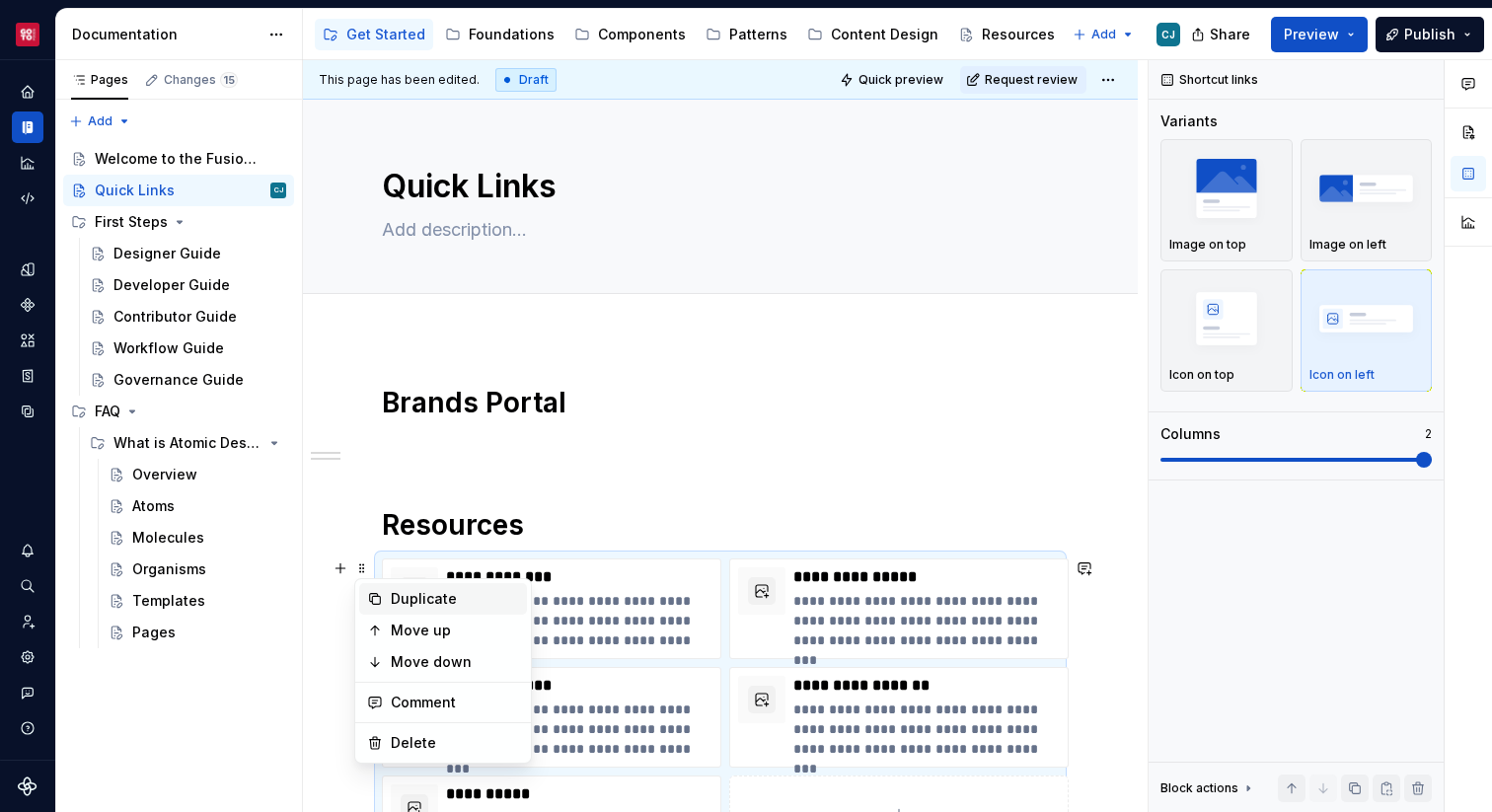
click at [399, 591] on div "Duplicate" at bounding box center [454, 599] width 128 height 20
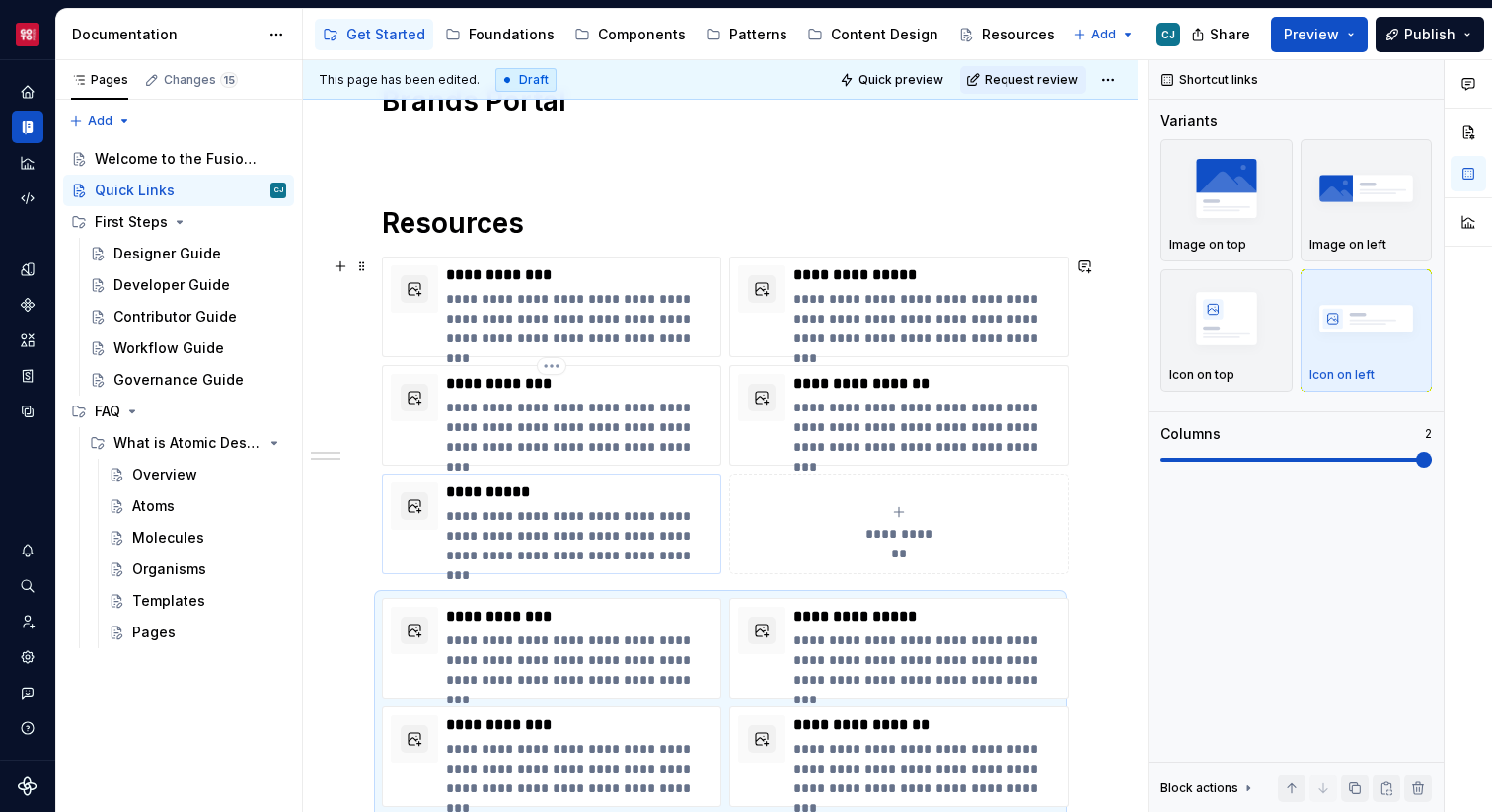
scroll to position [243, 0]
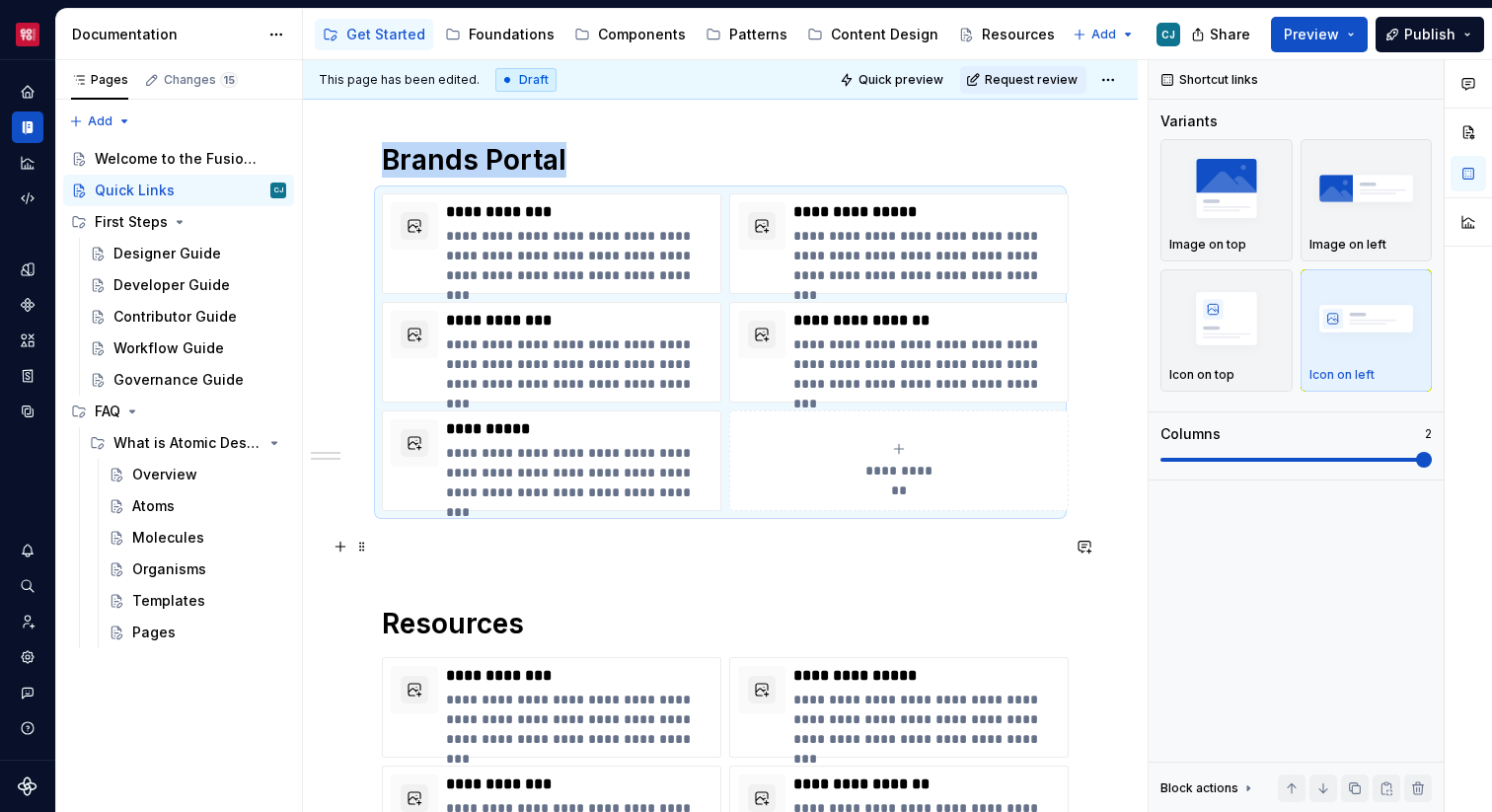
click at [408, 557] on p at bounding box center [720, 546] width 677 height 24
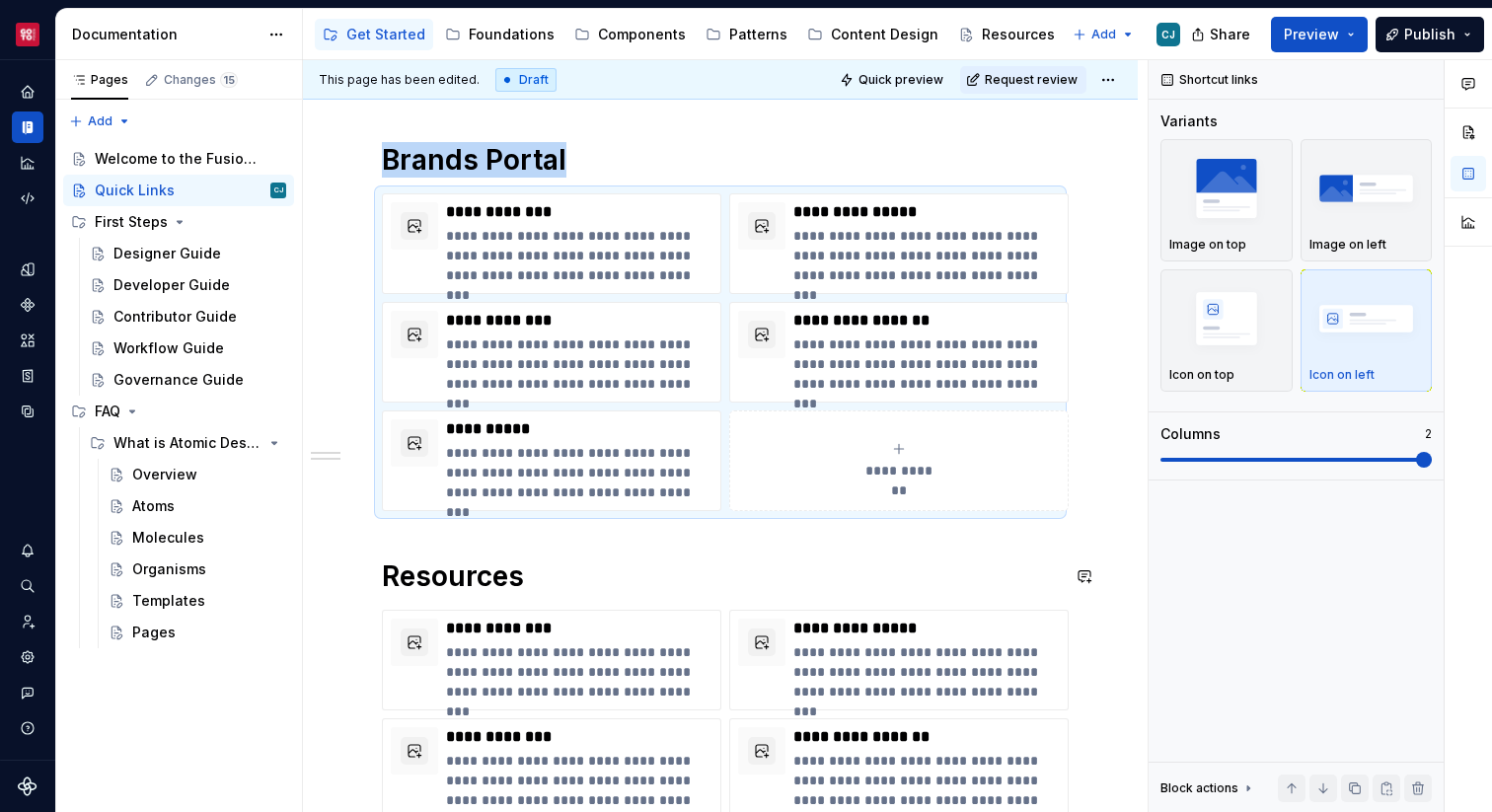
click at [421, 546] on div "**********" at bounding box center [720, 534] width 677 height 785
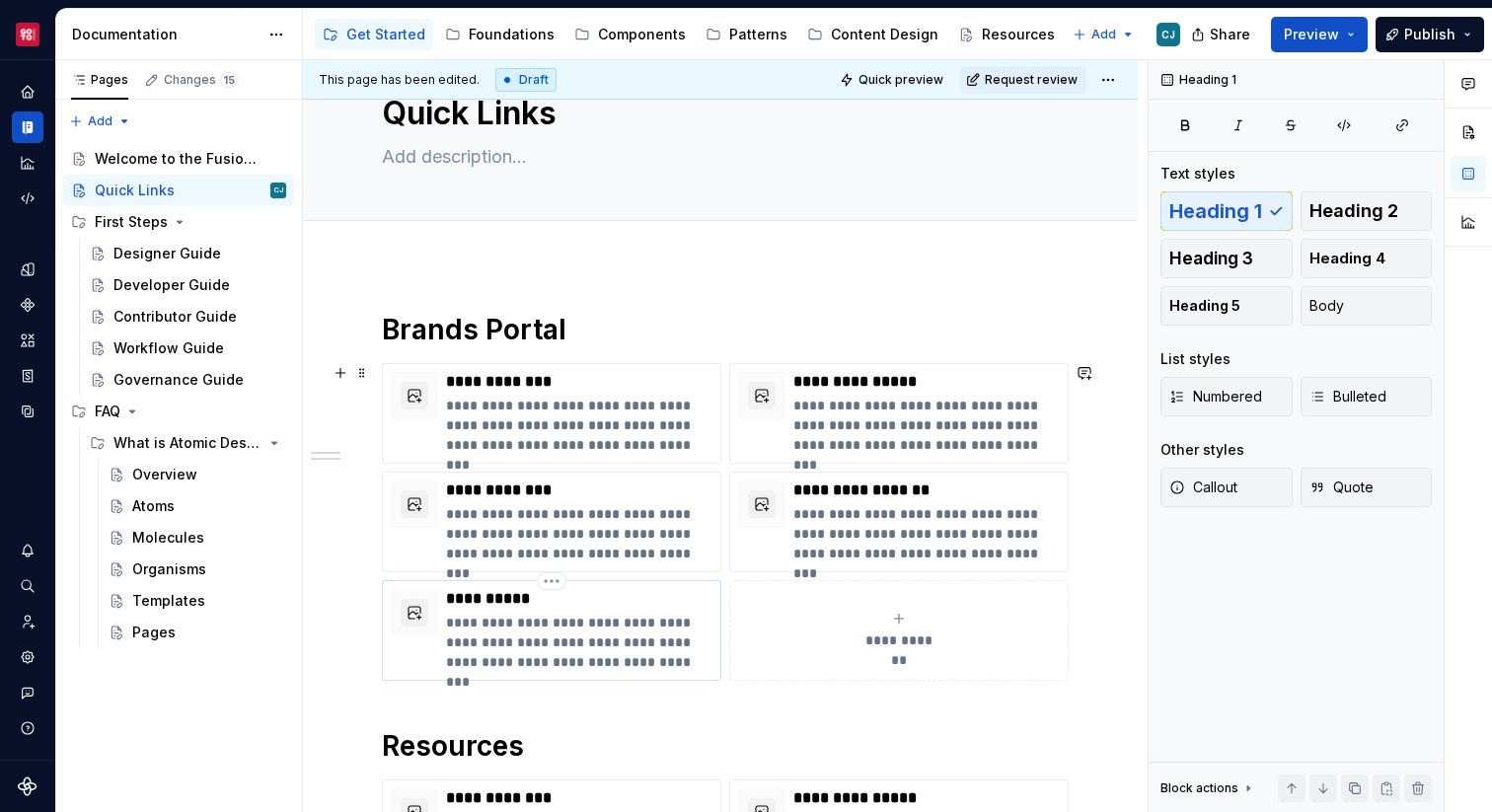
scroll to position [70, 0]
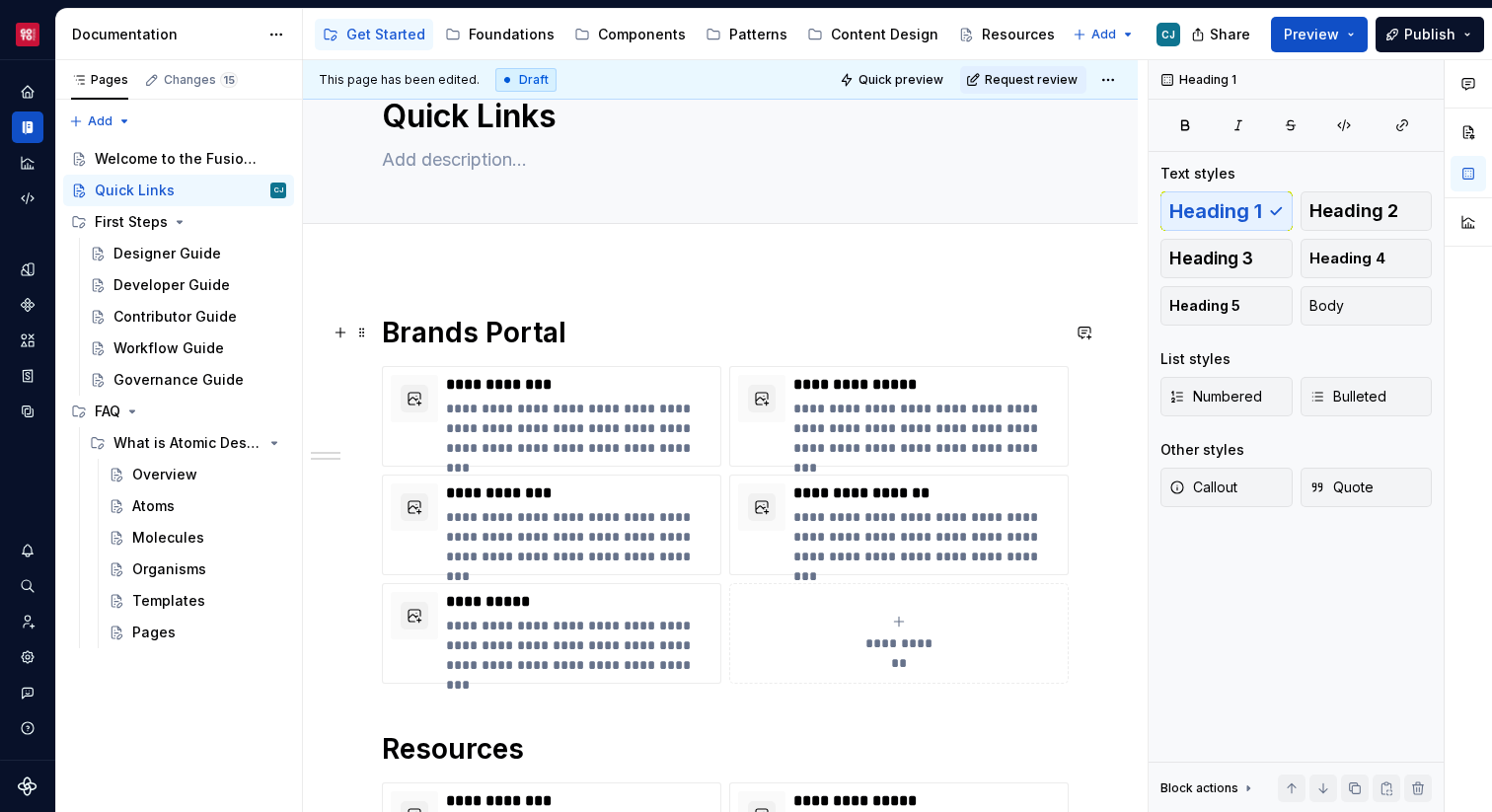
click at [473, 336] on h1 "Brands Portal" at bounding box center [720, 332] width 677 height 36
click at [489, 386] on p "**********" at bounding box center [579, 385] width 267 height 20
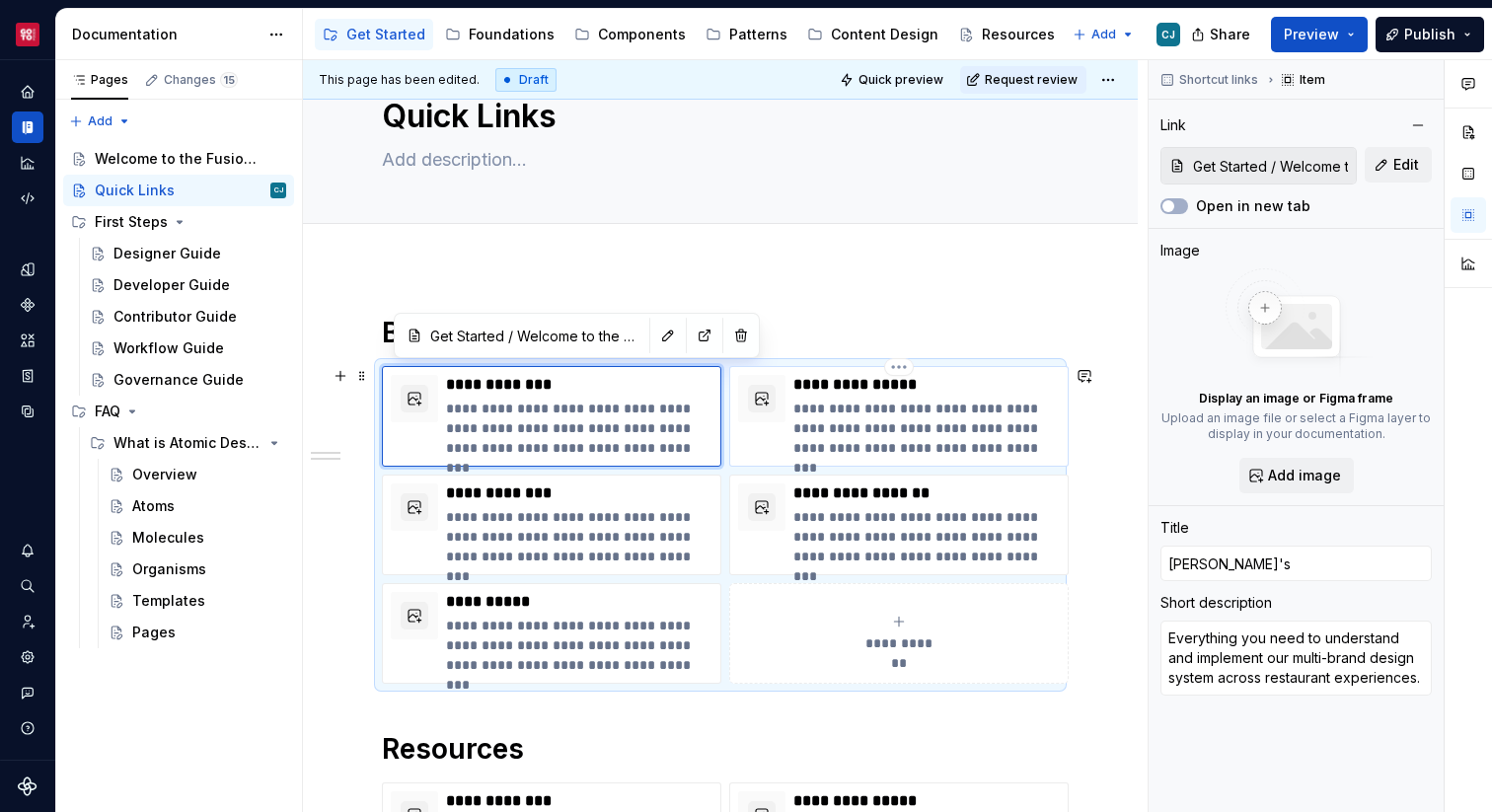
click at [835, 378] on p "**********" at bounding box center [927, 385] width 267 height 20
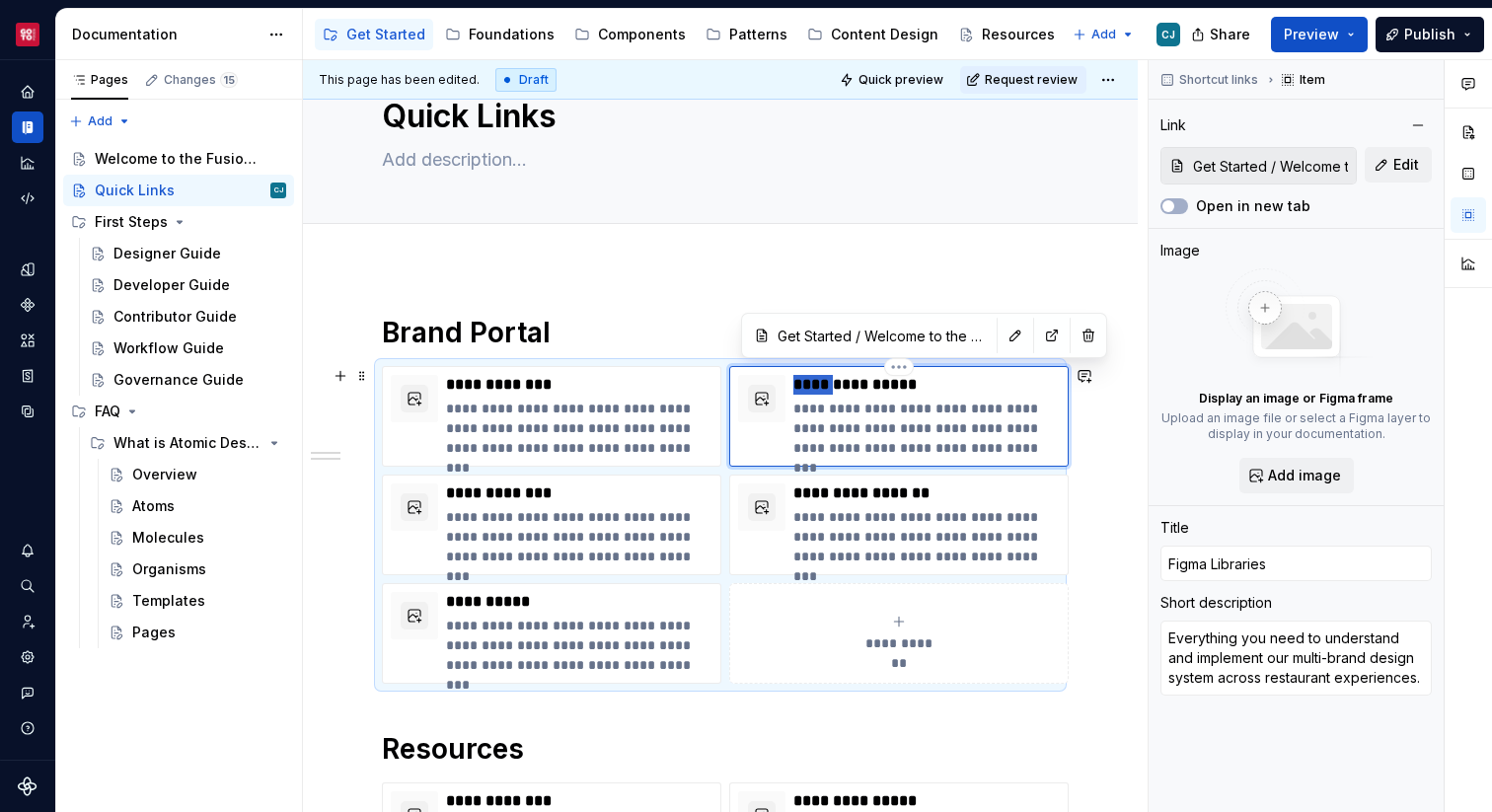
click at [835, 378] on p "**********" at bounding box center [927, 385] width 267 height 20
click at [555, 483] on p "**********" at bounding box center [579, 493] width 267 height 20
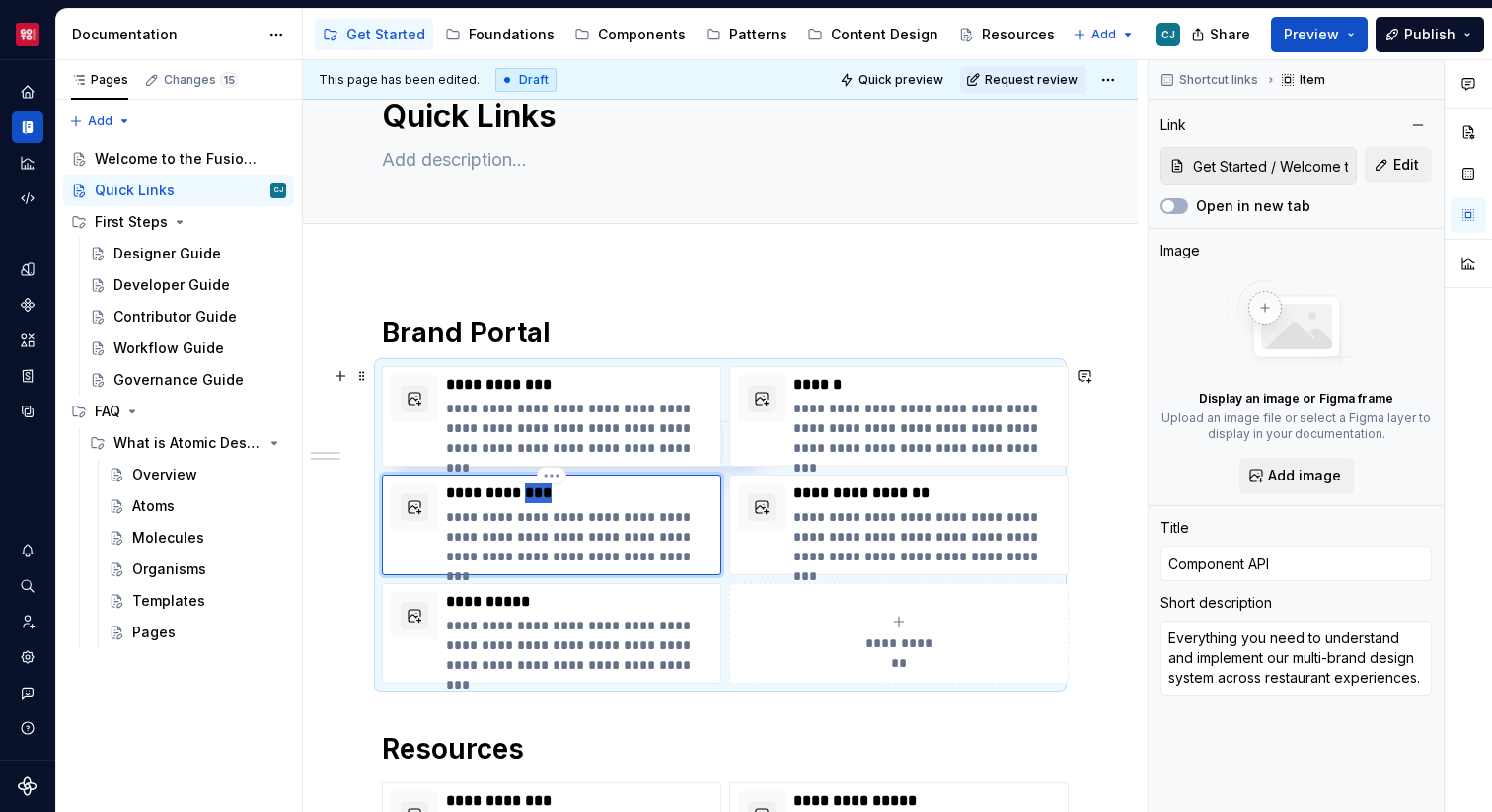
click at [555, 483] on p "**********" at bounding box center [579, 493] width 267 height 20
click at [862, 486] on p "**********" at bounding box center [927, 493] width 267 height 20
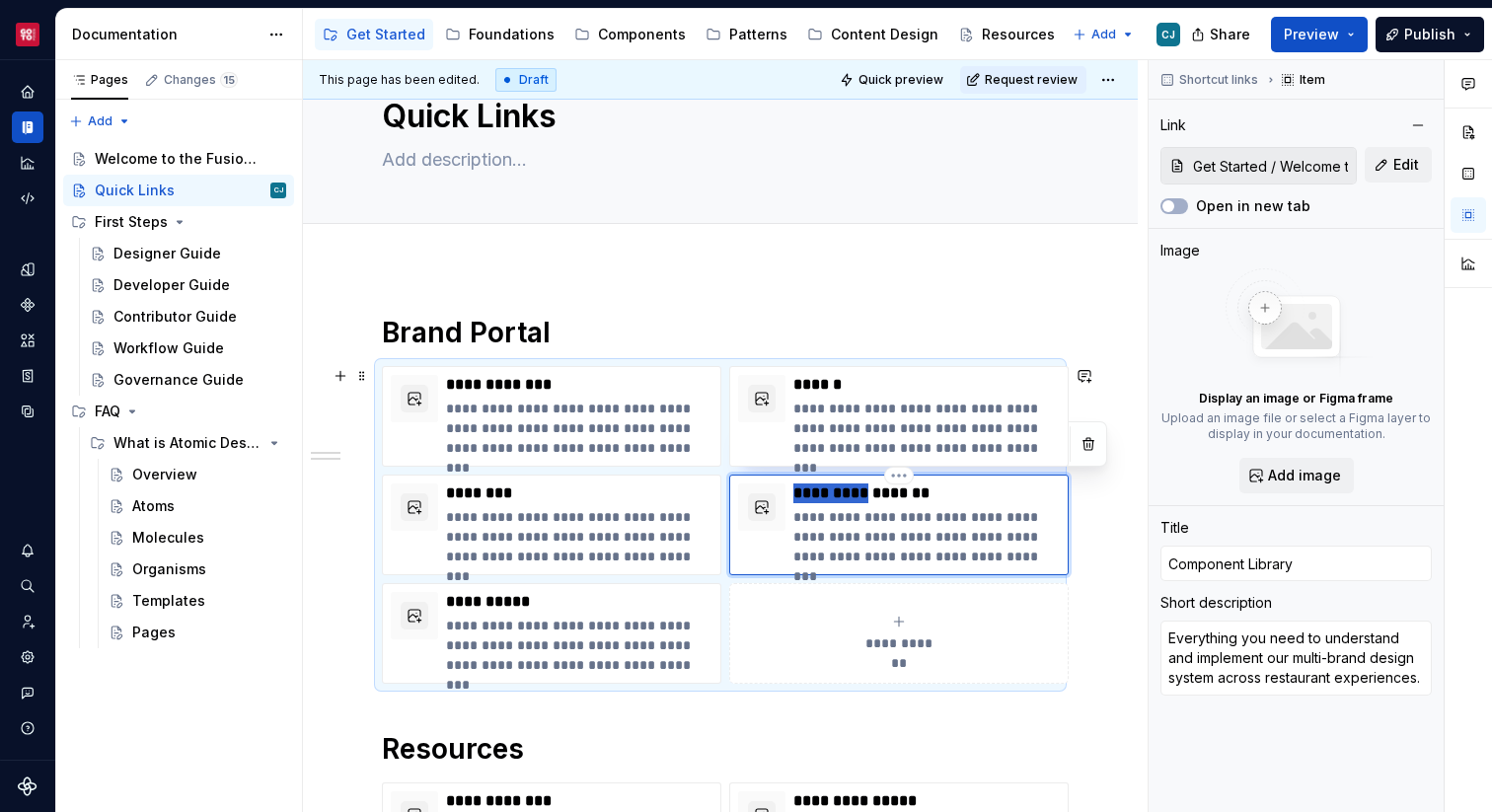
click at [862, 486] on p "**********" at bounding box center [927, 493] width 267 height 20
click at [533, 606] on p "**********" at bounding box center [579, 602] width 267 height 20
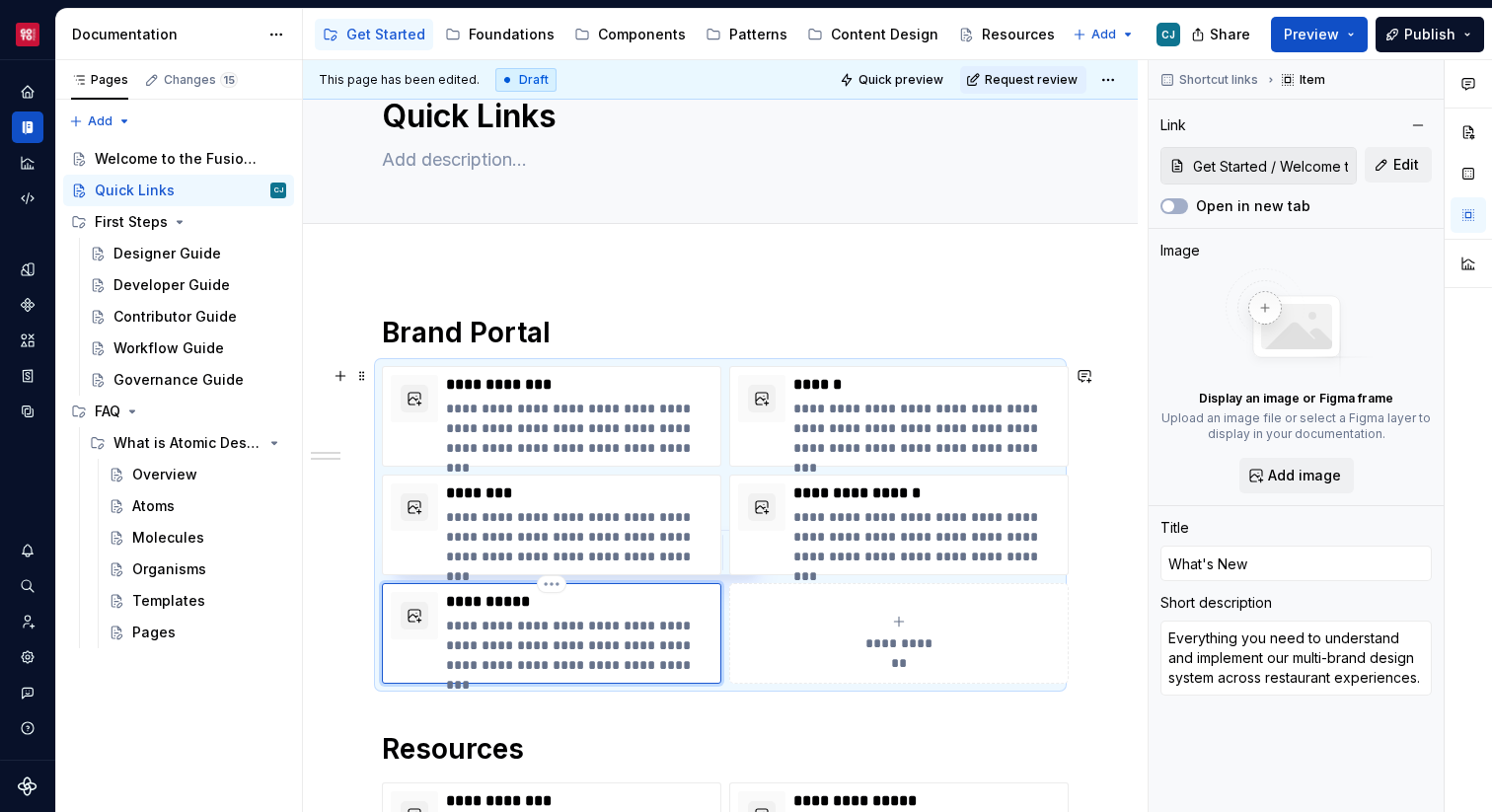
click at [533, 606] on p "**********" at bounding box center [579, 602] width 267 height 20
click at [911, 615] on div "**********" at bounding box center [899, 634] width 321 height 40
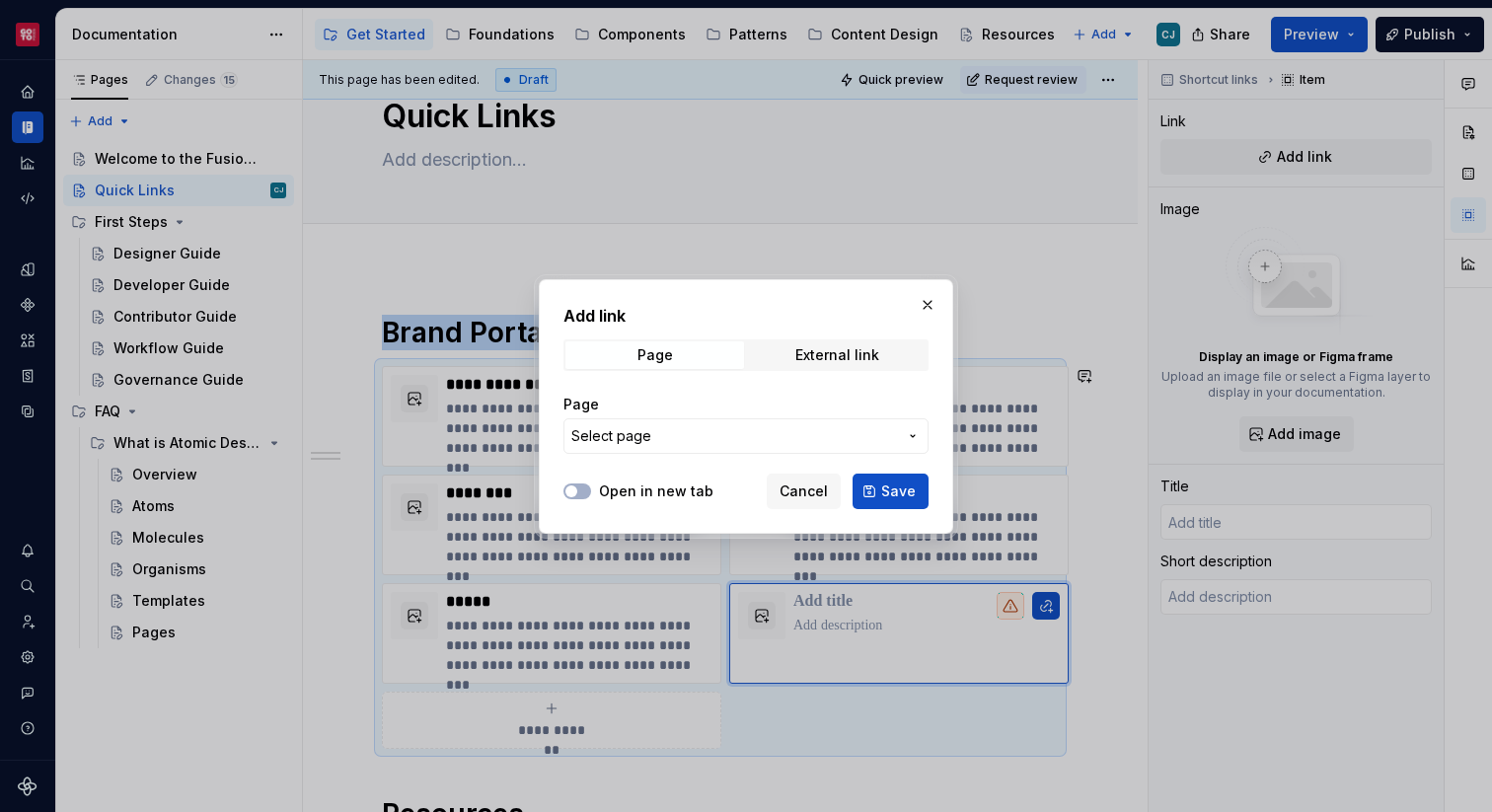
click at [738, 430] on span "Select page" at bounding box center [734, 436] width 325 height 20
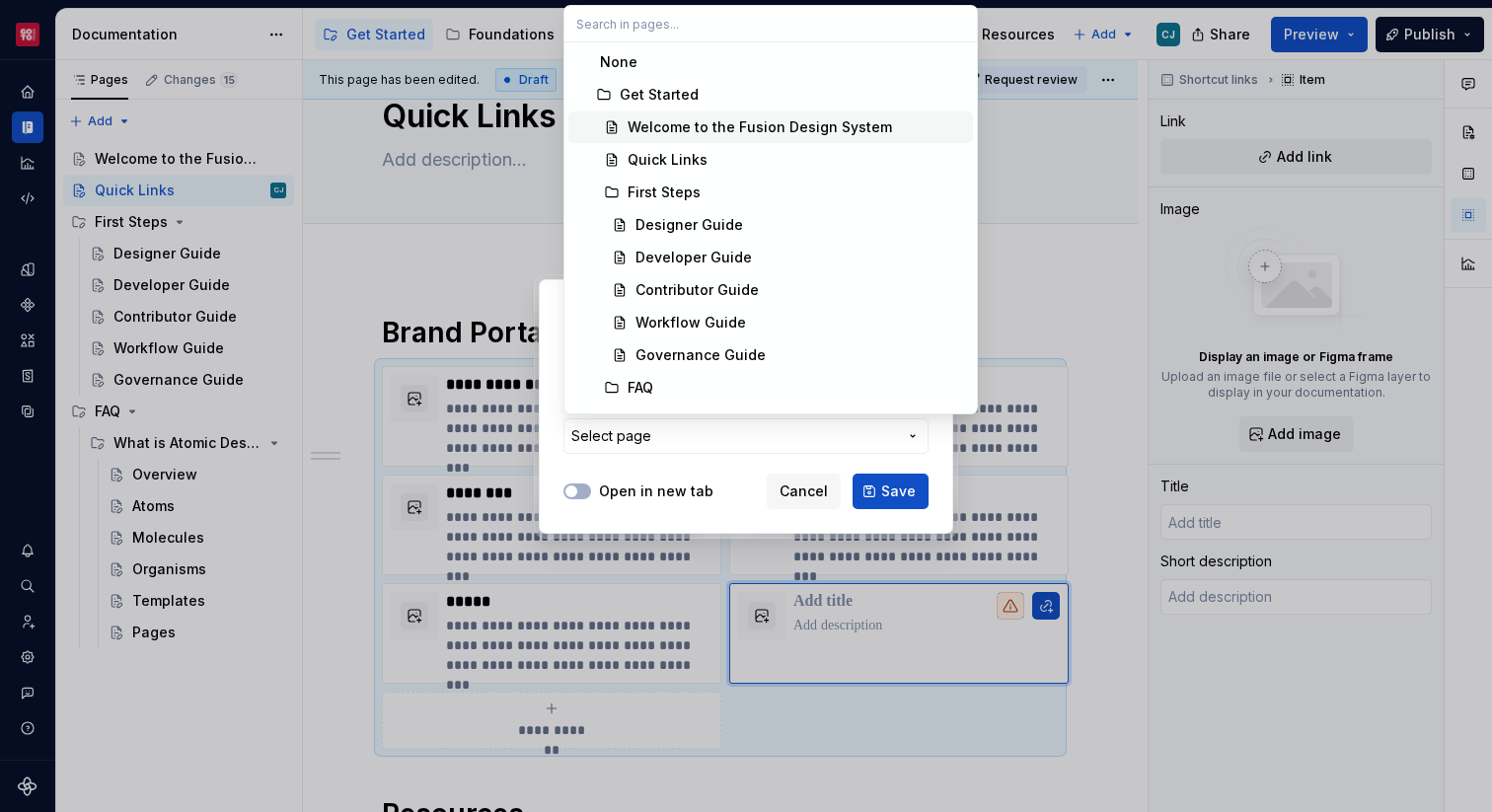
click at [673, 124] on div "Welcome to the Fusion Design System" at bounding box center [760, 127] width 265 height 20
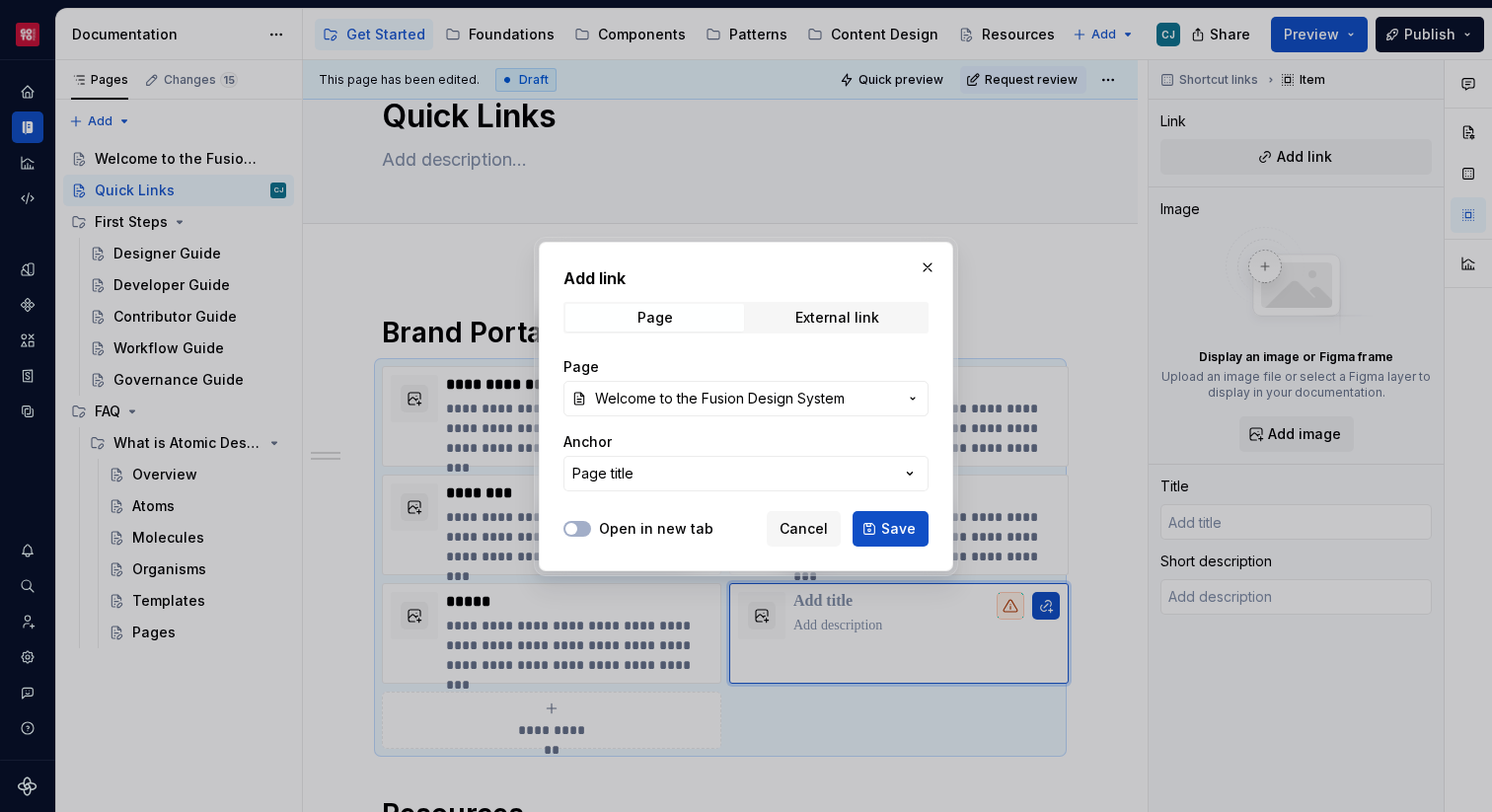
click at [713, 390] on span "Welcome to the Fusion Design System" at bounding box center [720, 399] width 250 height 20
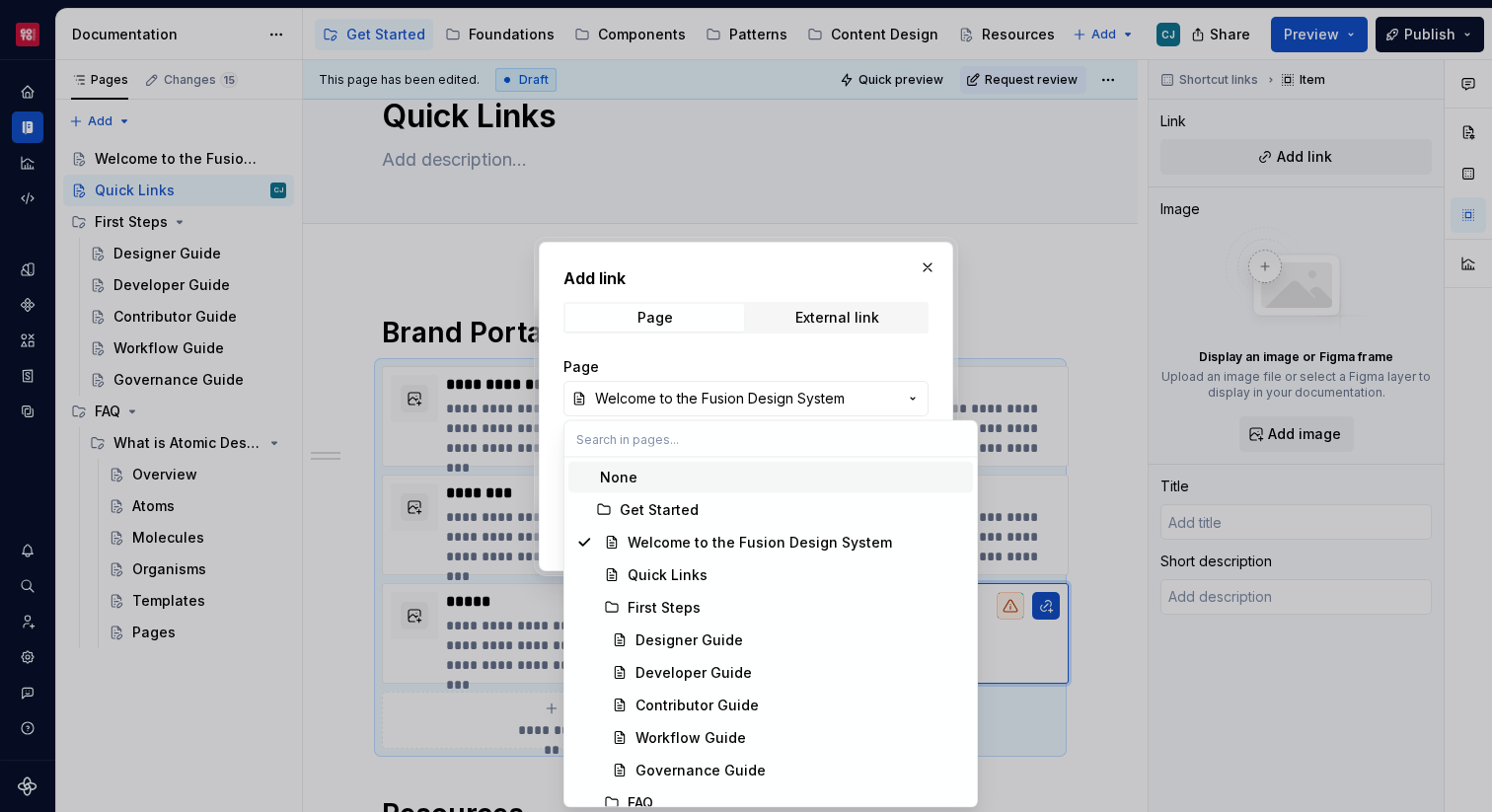
click at [689, 353] on div "Add link Page External link Page Welcome to the Fusion Design System Anchor Pag…" at bounding box center [746, 406] width 1492 height 812
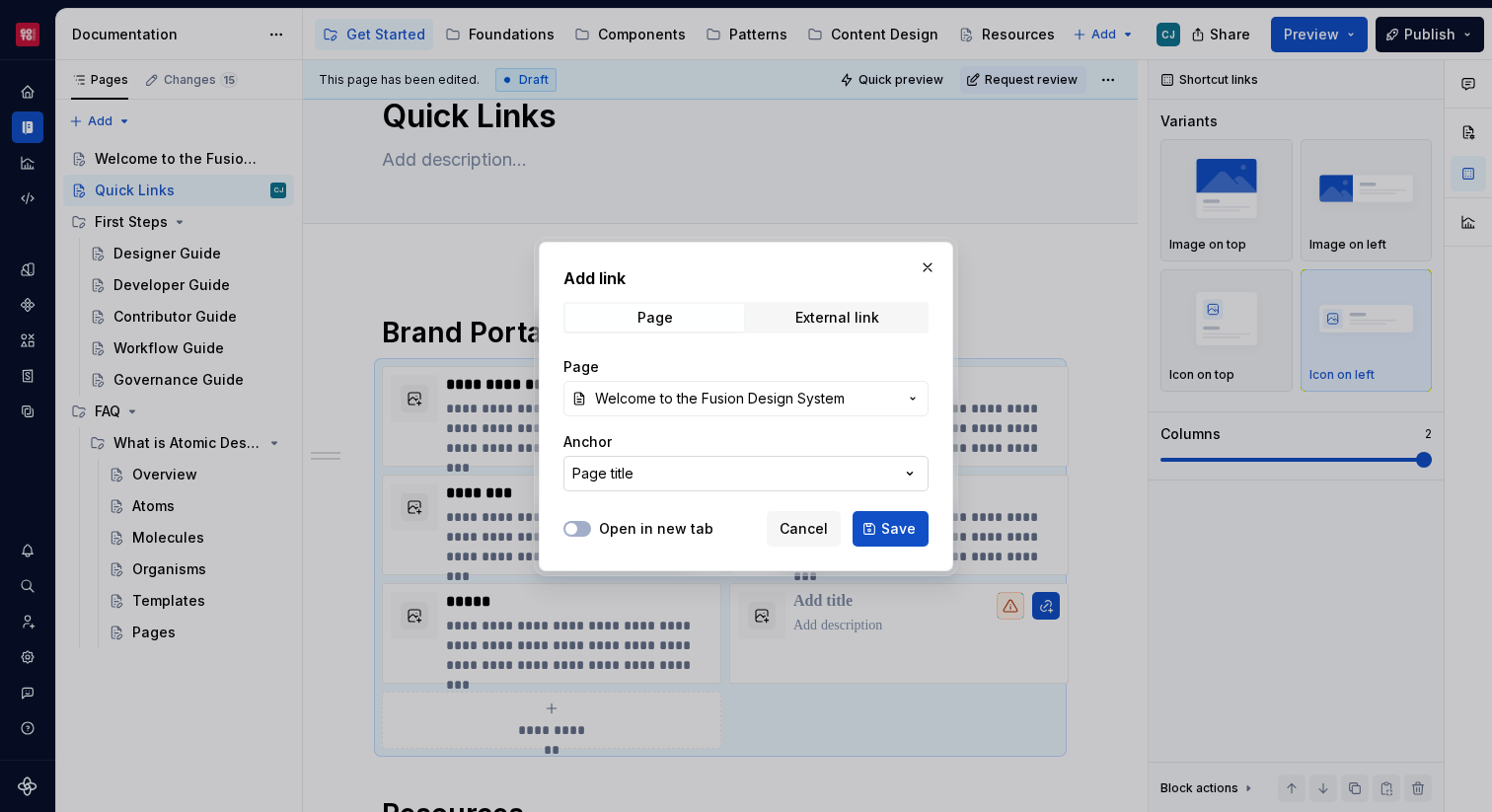
click at [667, 463] on button "Page title" at bounding box center [746, 474] width 365 height 36
click at [672, 446] on div "Add link Page External link Page Welcome to the Fusion Design System Anchor Pag…" at bounding box center [746, 406] width 1492 height 812
click at [922, 264] on button "button" at bounding box center [928, 268] width 28 height 28
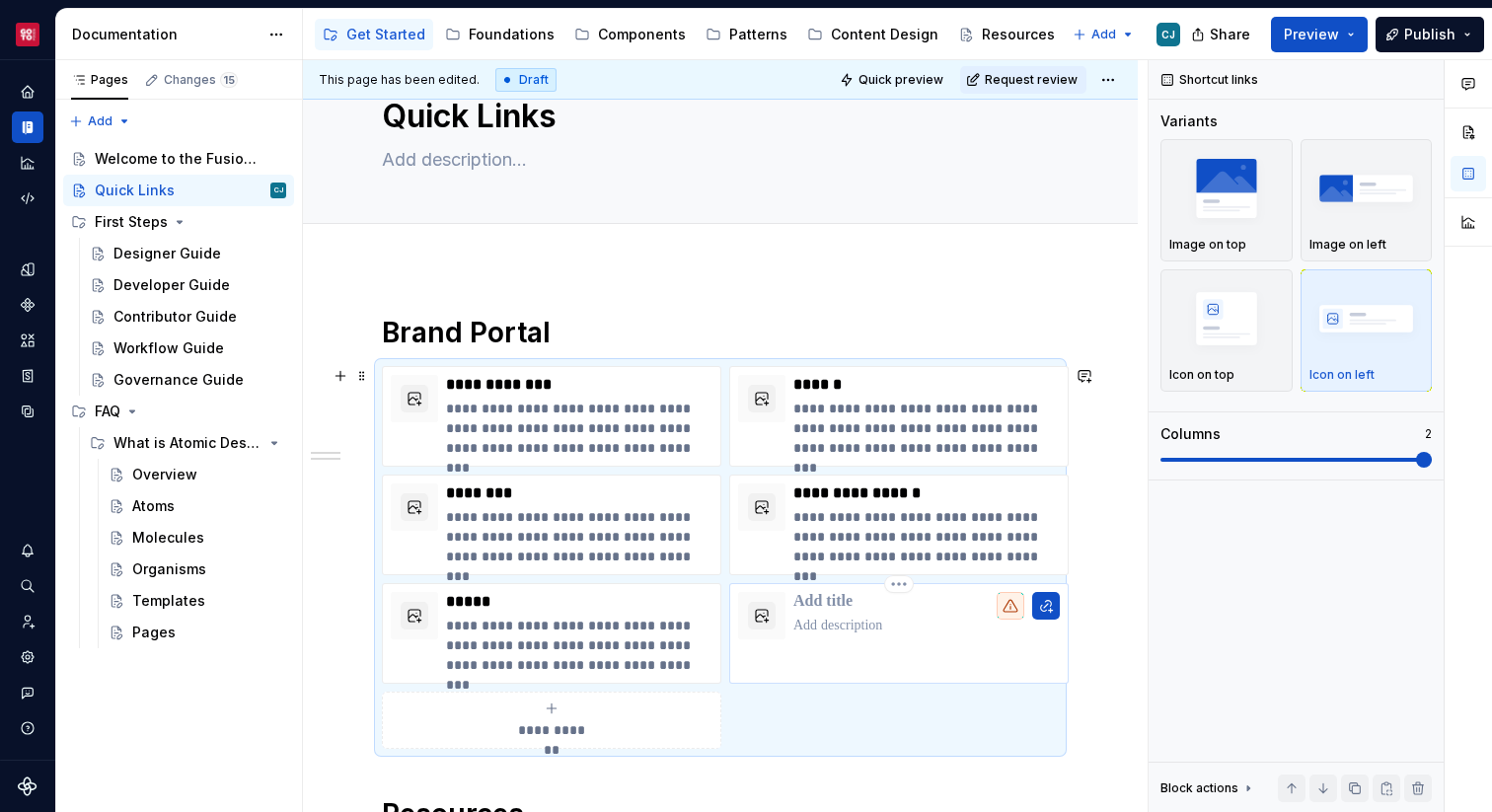
click at [856, 602] on p at bounding box center [927, 602] width 267 height 20
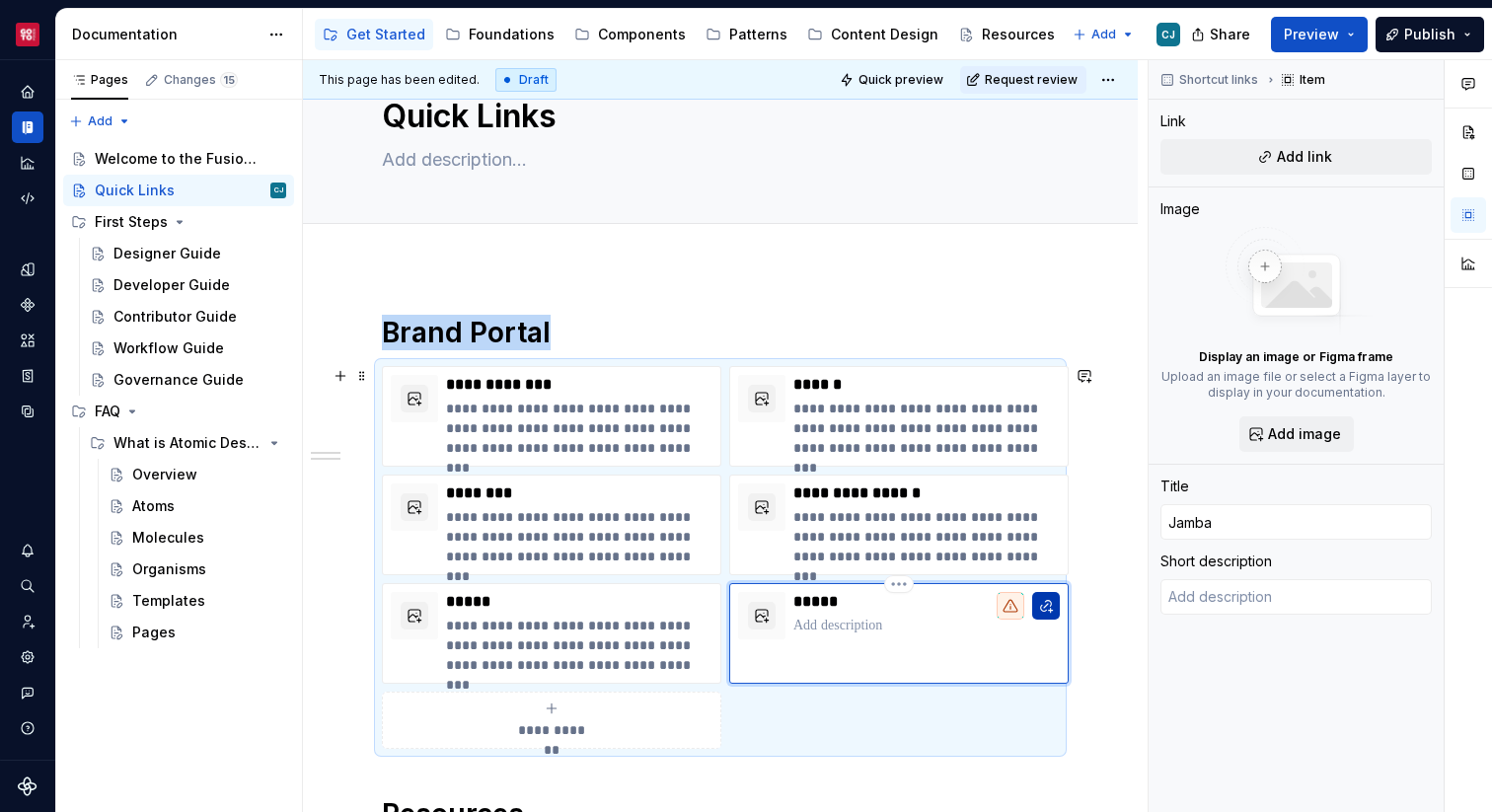
click at [1047, 607] on button "button" at bounding box center [1046, 606] width 28 height 28
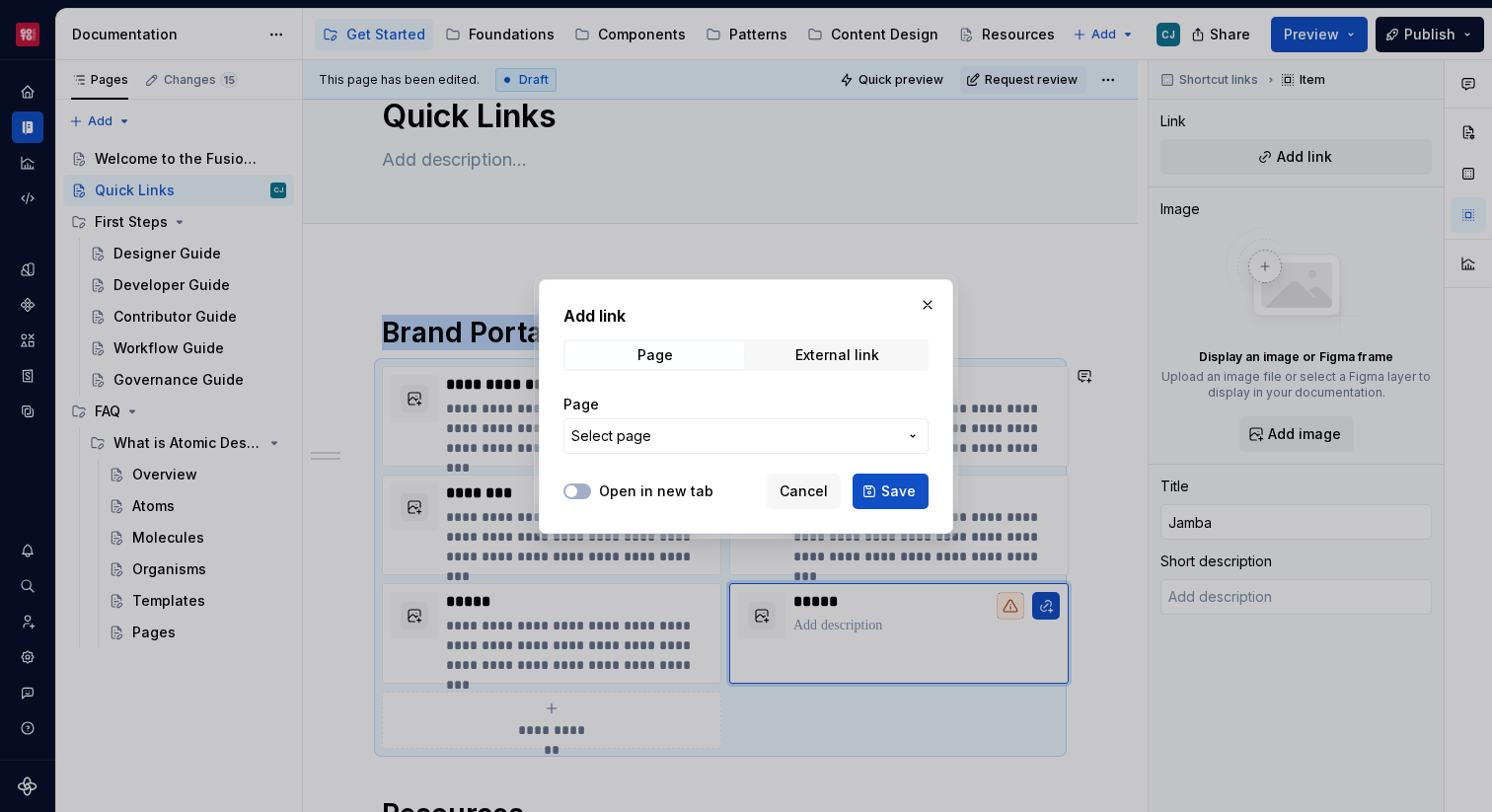
click at [789, 439] on span "Select page" at bounding box center [734, 436] width 325 height 20
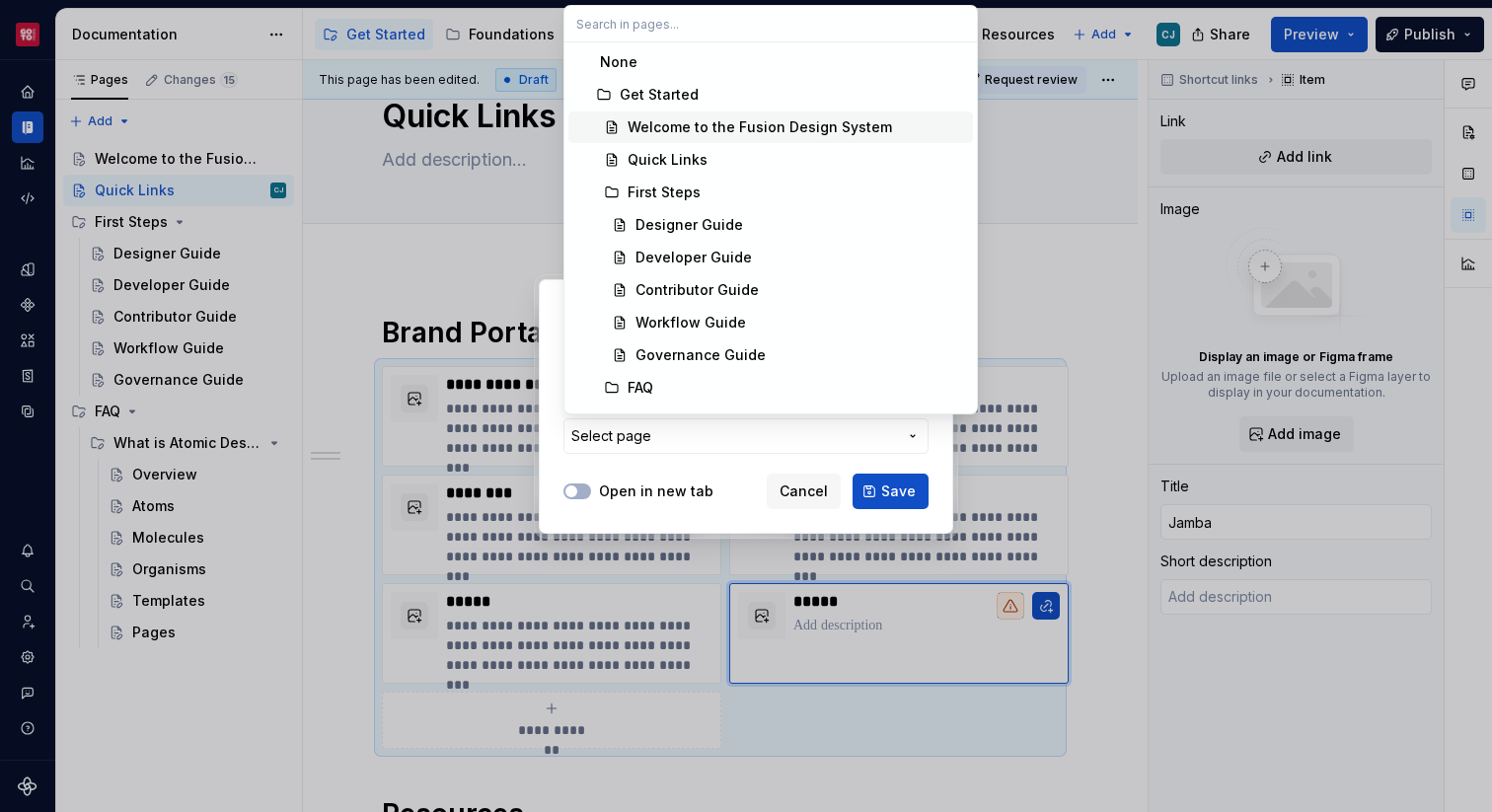
click at [704, 124] on div "Welcome to the Fusion Design System" at bounding box center [760, 127] width 265 height 20
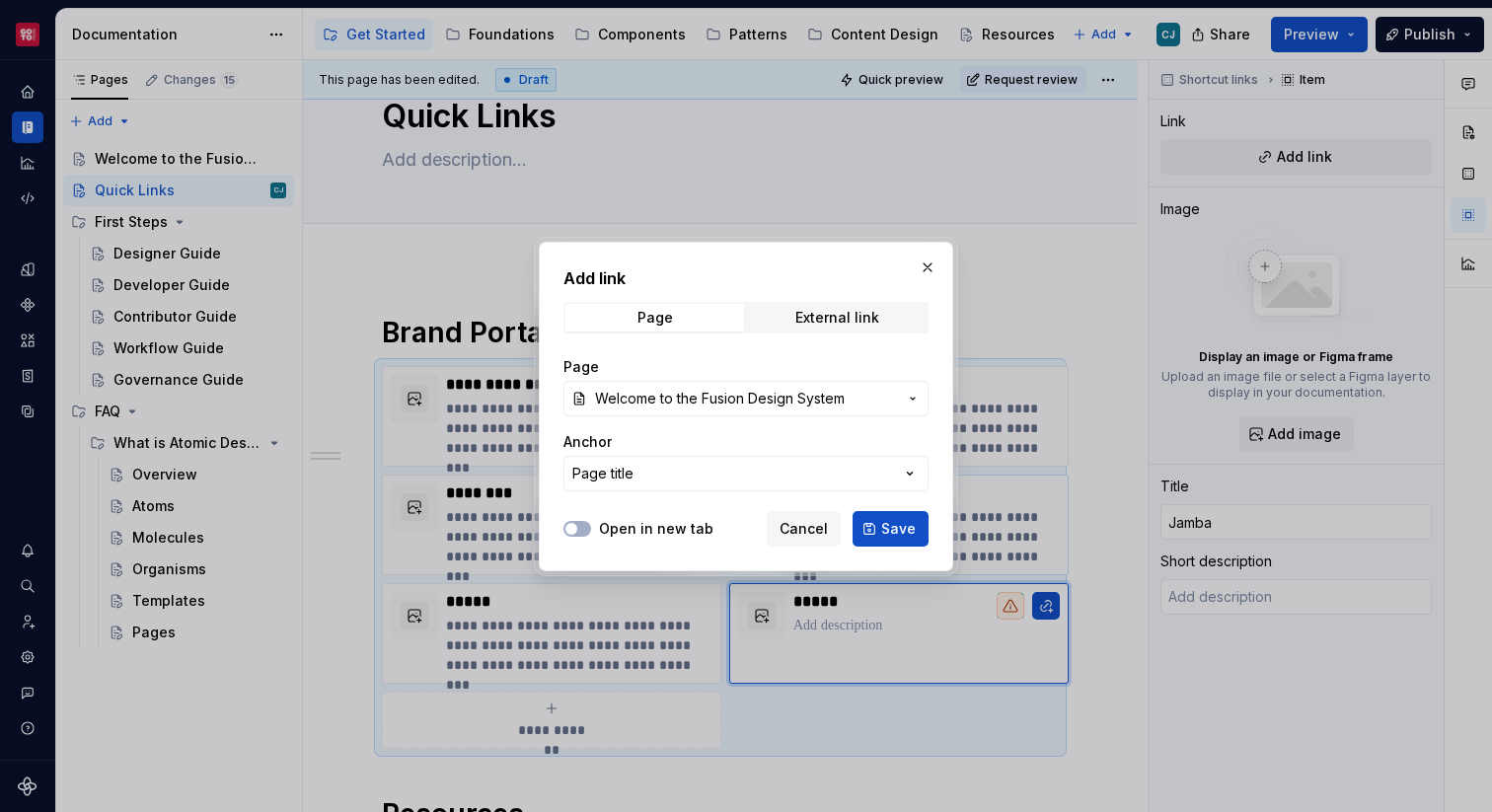
click at [889, 519] on span "Save" at bounding box center [898, 528] width 35 height 20
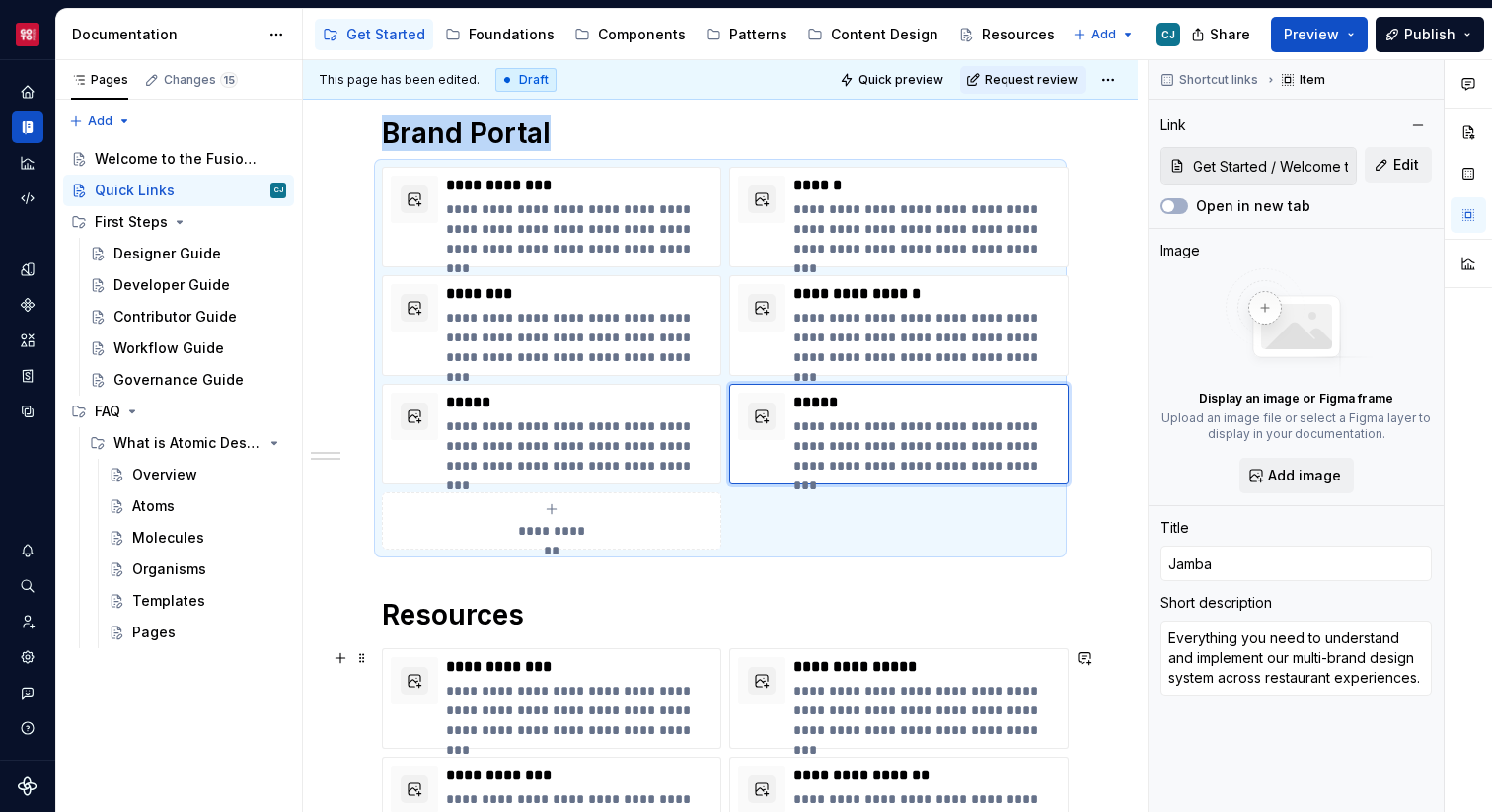
scroll to position [275, 0]
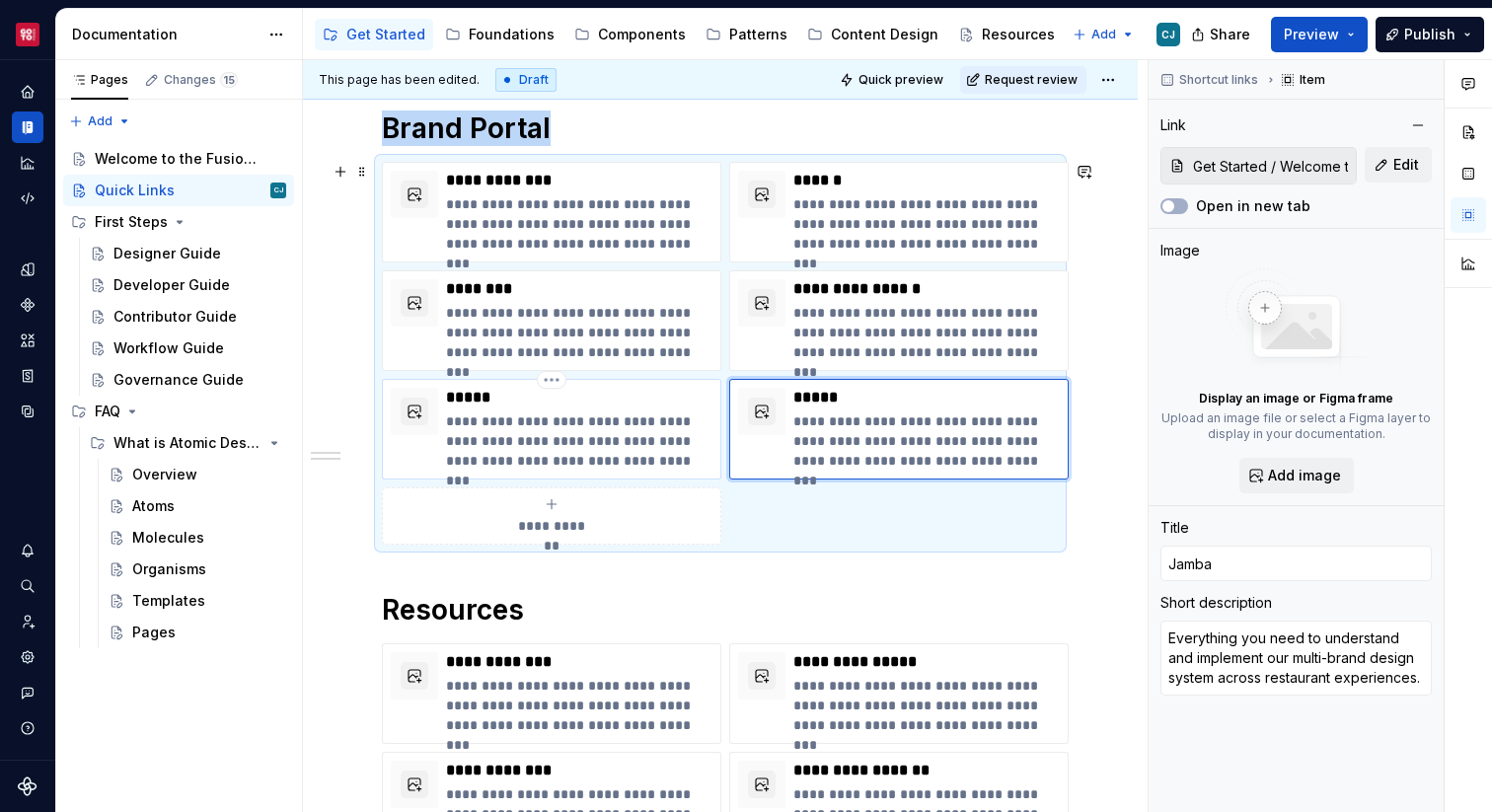
click at [508, 401] on p "*****" at bounding box center [579, 398] width 267 height 20
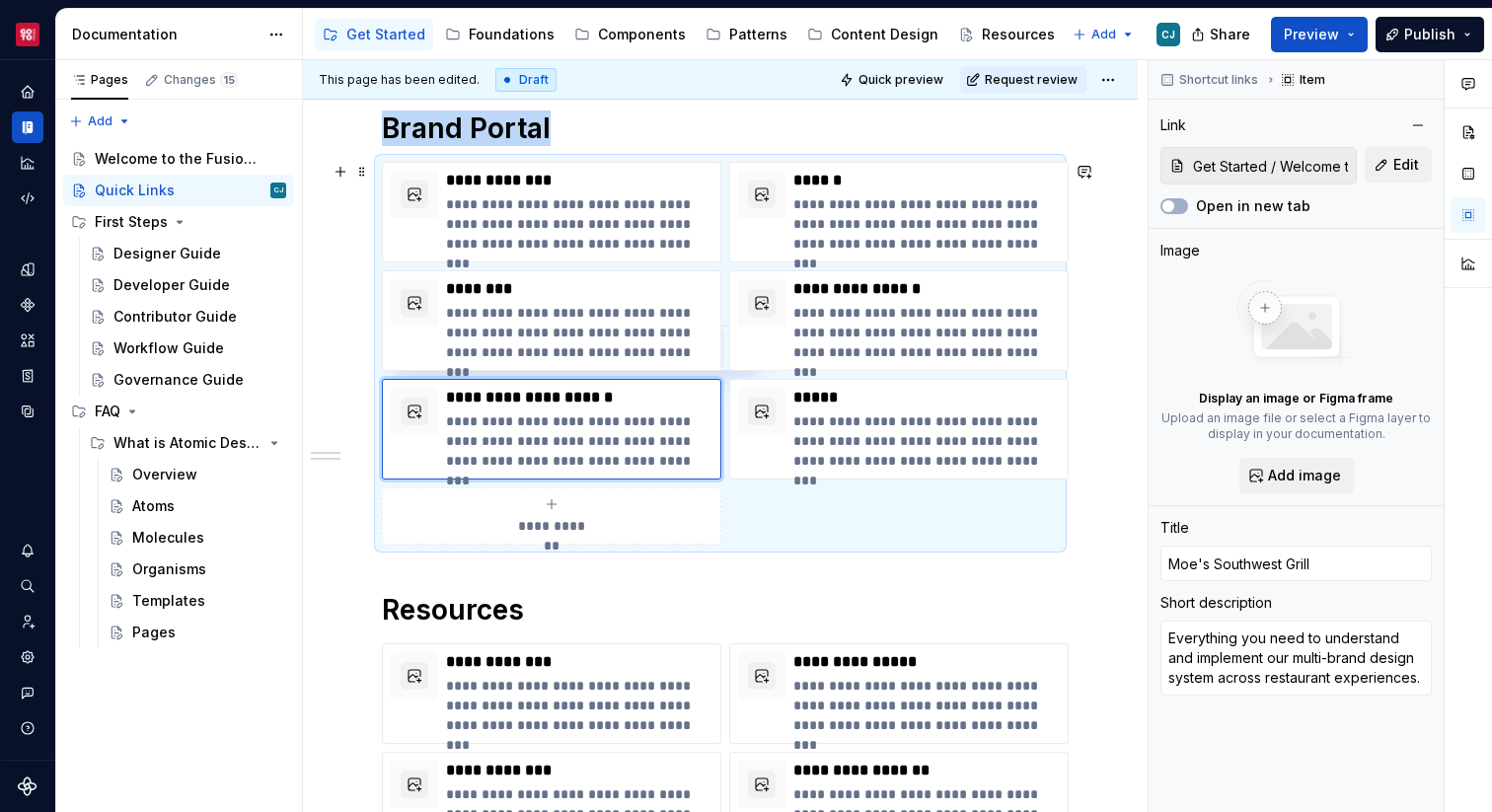
click at [574, 515] on div "**********" at bounding box center [552, 516] width 321 height 40
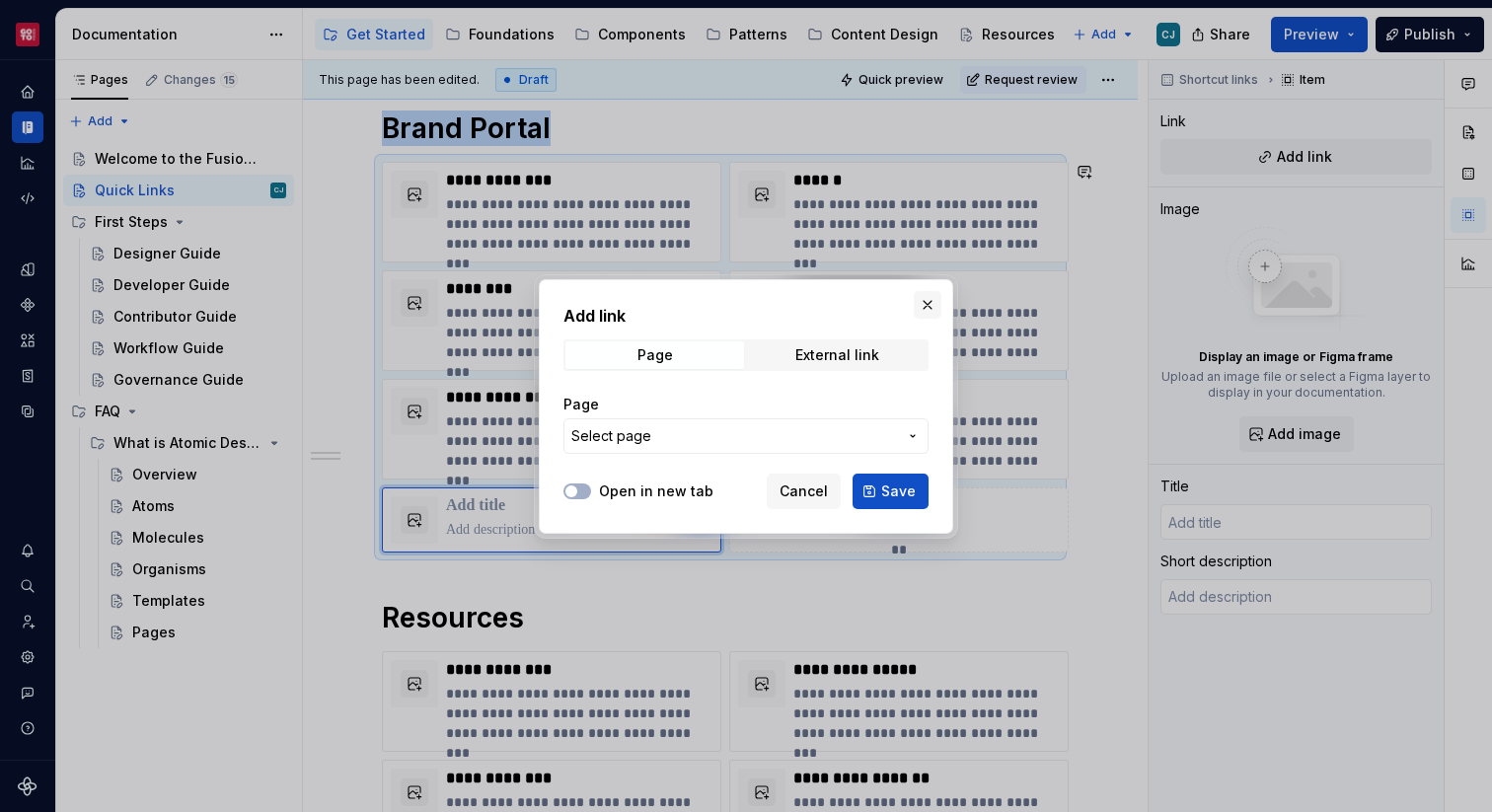
click at [928, 294] on button "button" at bounding box center [928, 304] width 28 height 28
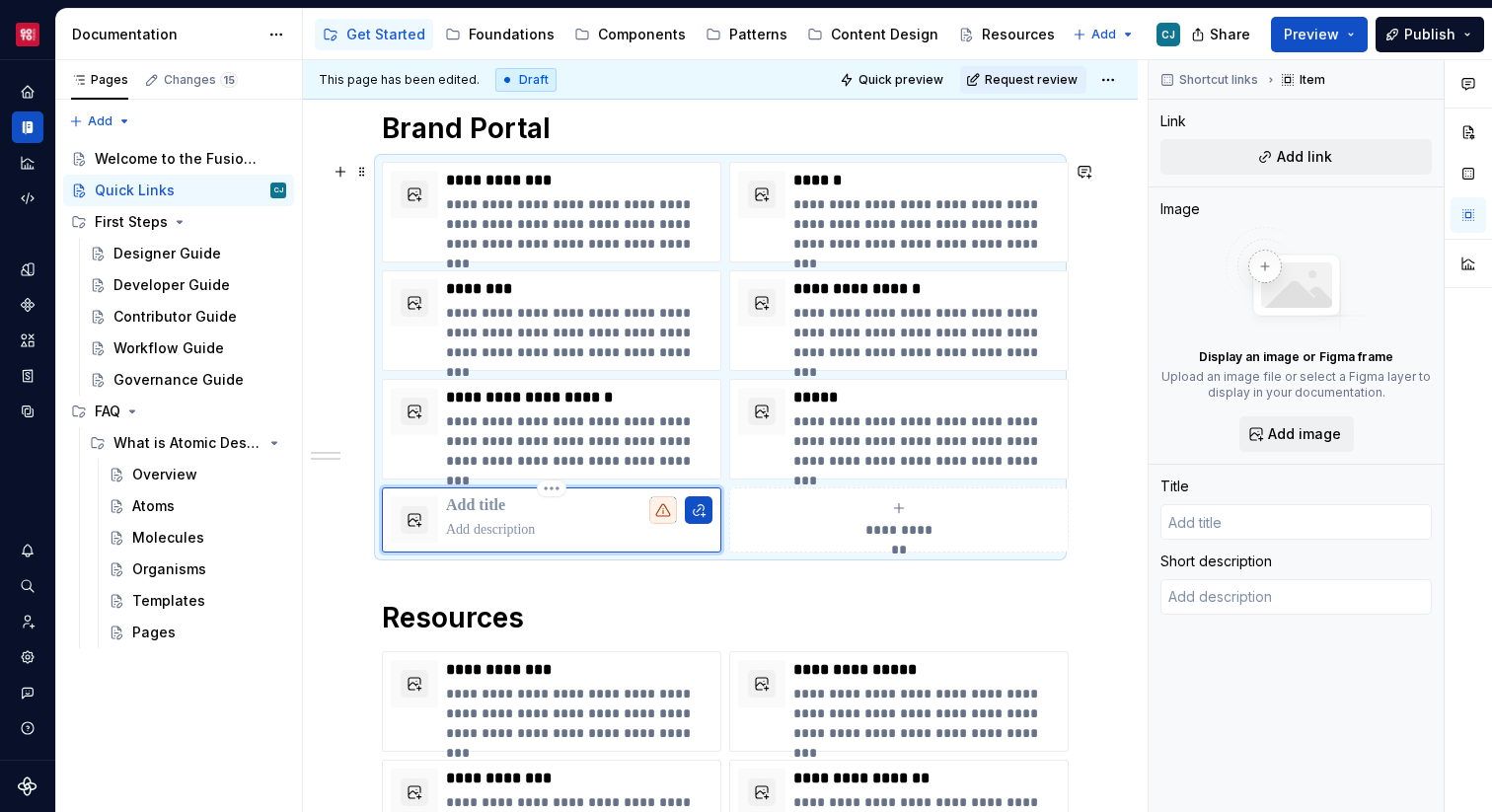
click at [528, 511] on p at bounding box center [579, 506] width 267 height 20
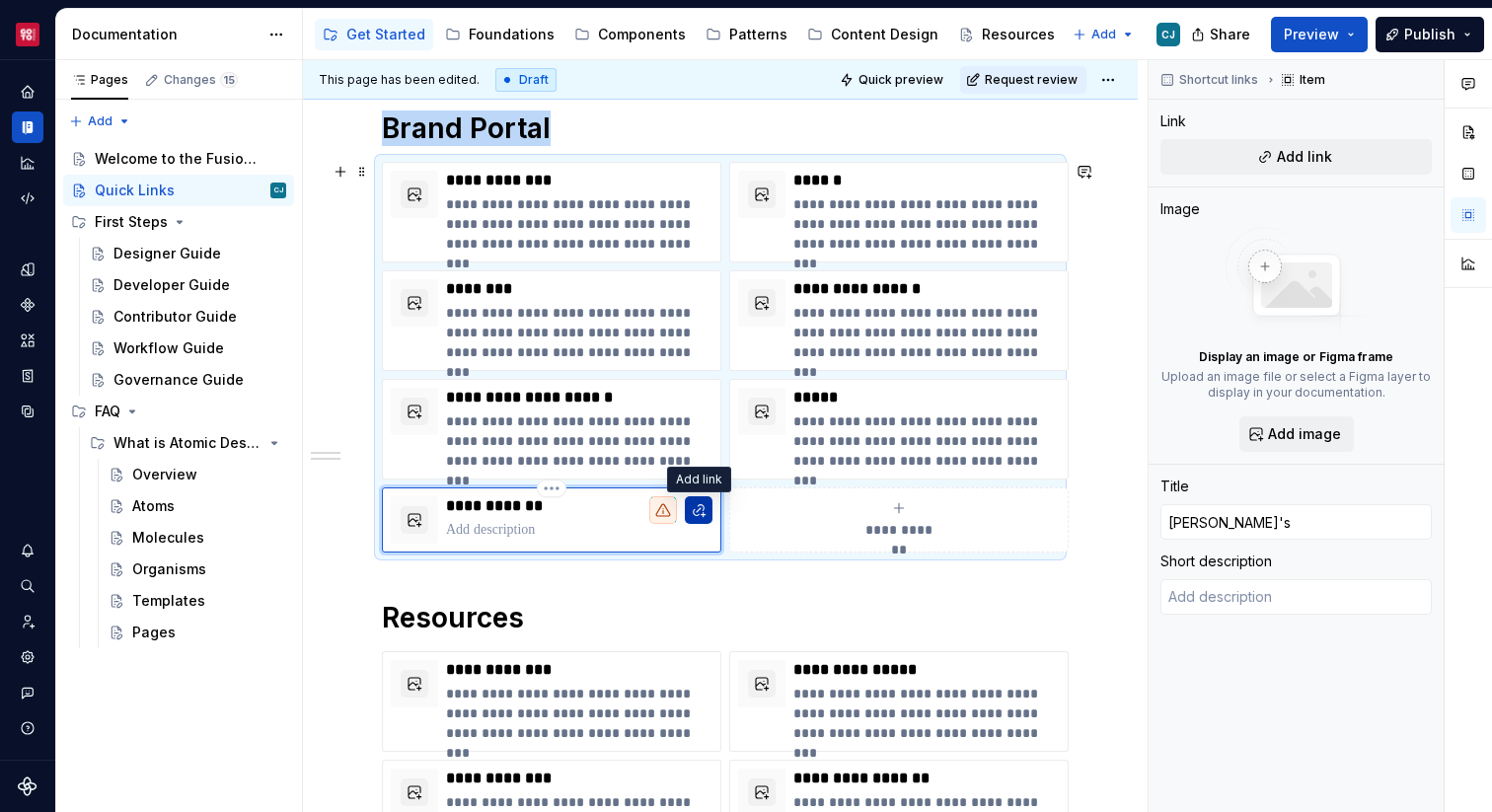
click at [703, 505] on button "button" at bounding box center [698, 510] width 28 height 28
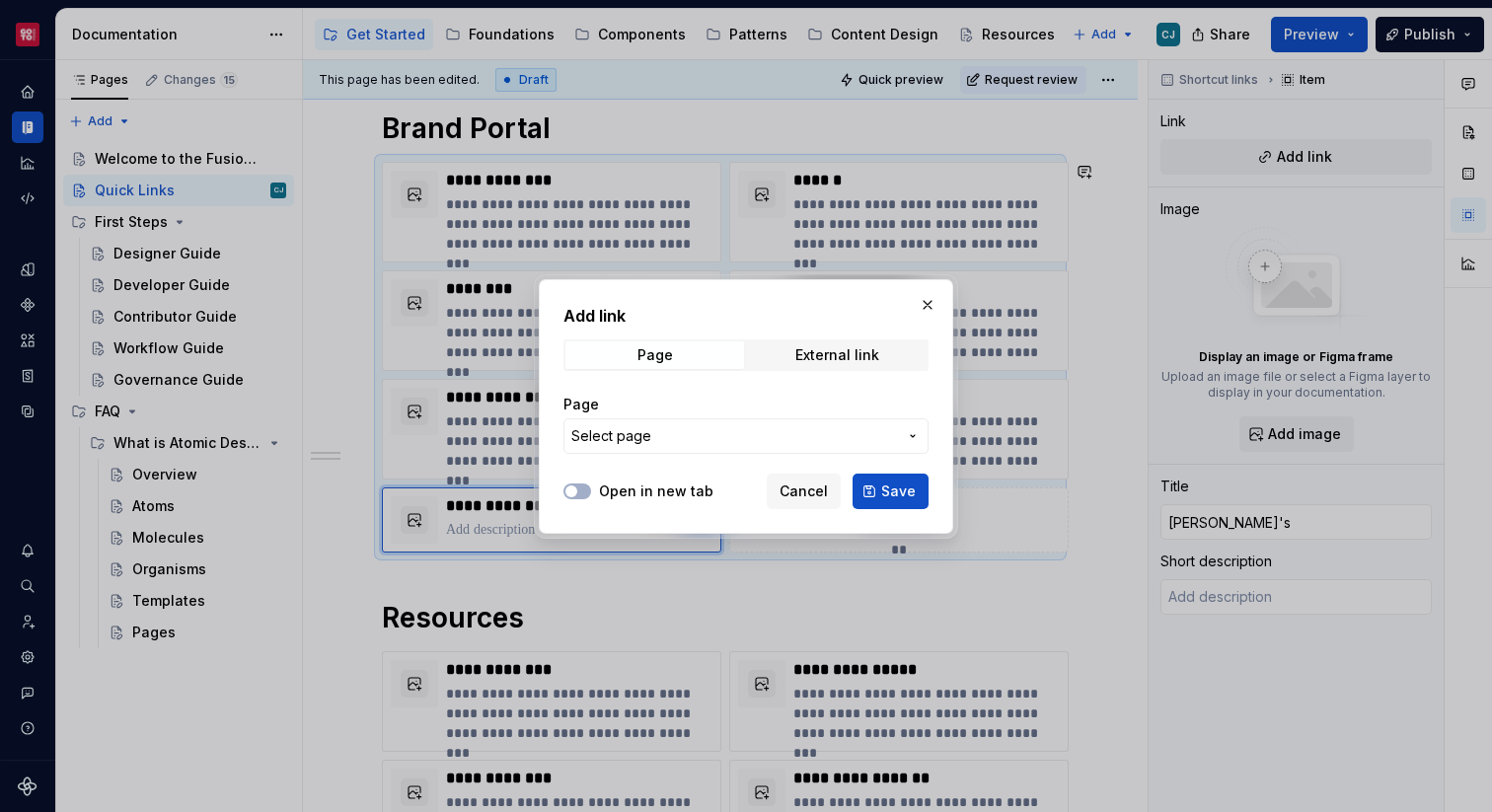
click at [767, 415] on div "Page Select page" at bounding box center [746, 424] width 365 height 59
click at [760, 435] on span "Select page" at bounding box center [734, 436] width 325 height 20
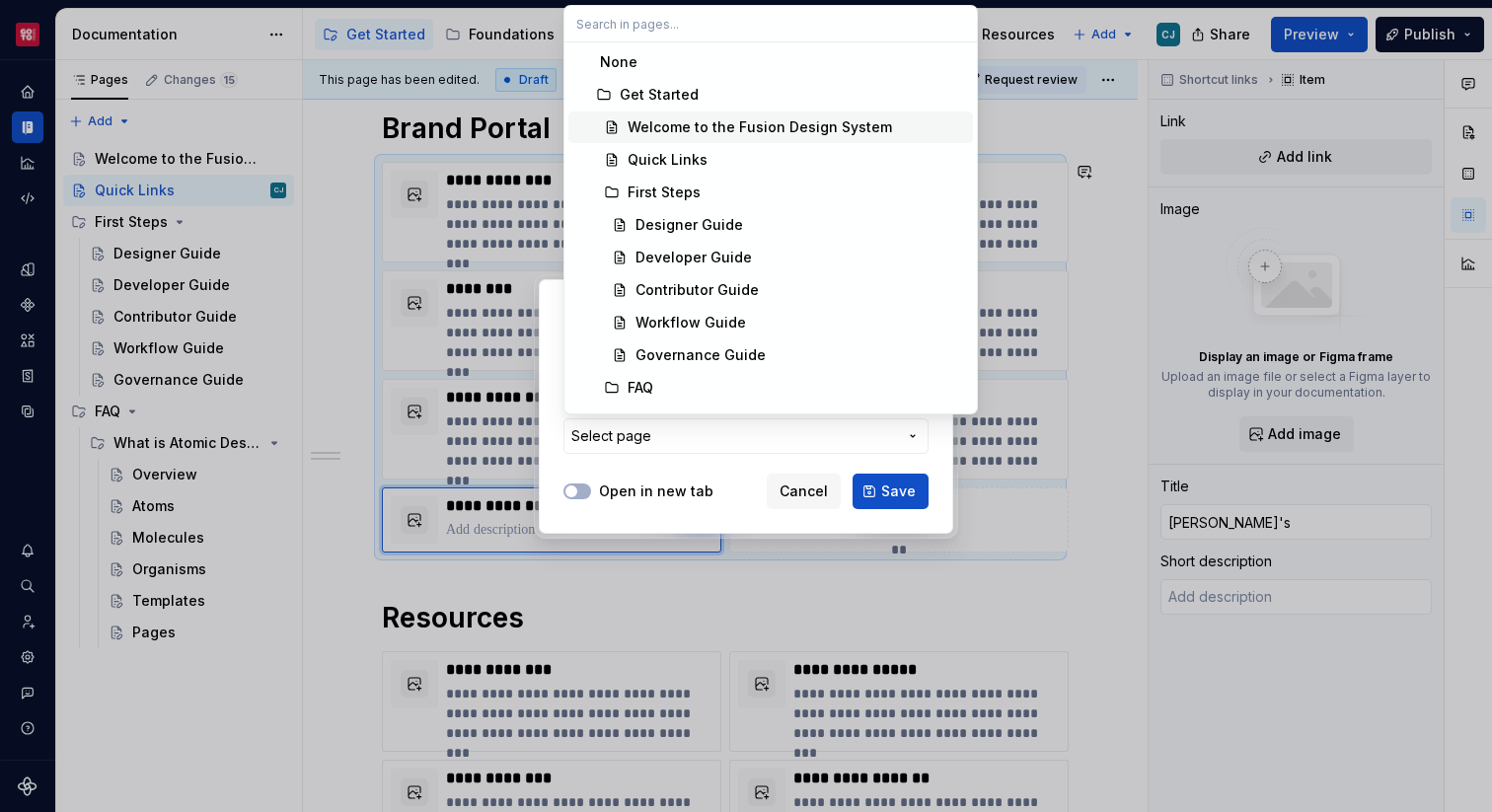
click at [693, 121] on div "Welcome to the Fusion Design System" at bounding box center [760, 127] width 265 height 20
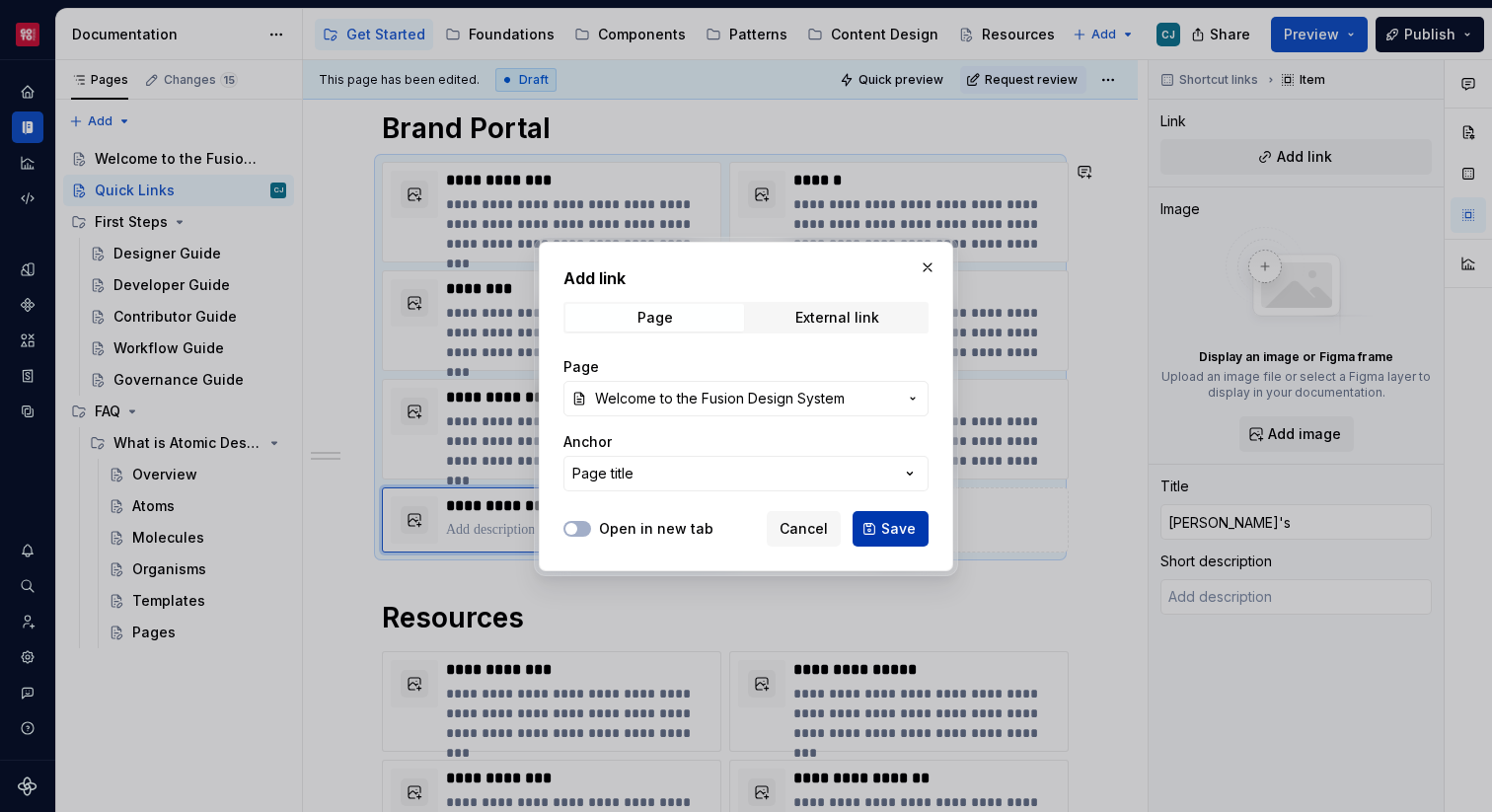
click at [905, 527] on span "Save" at bounding box center [898, 528] width 35 height 20
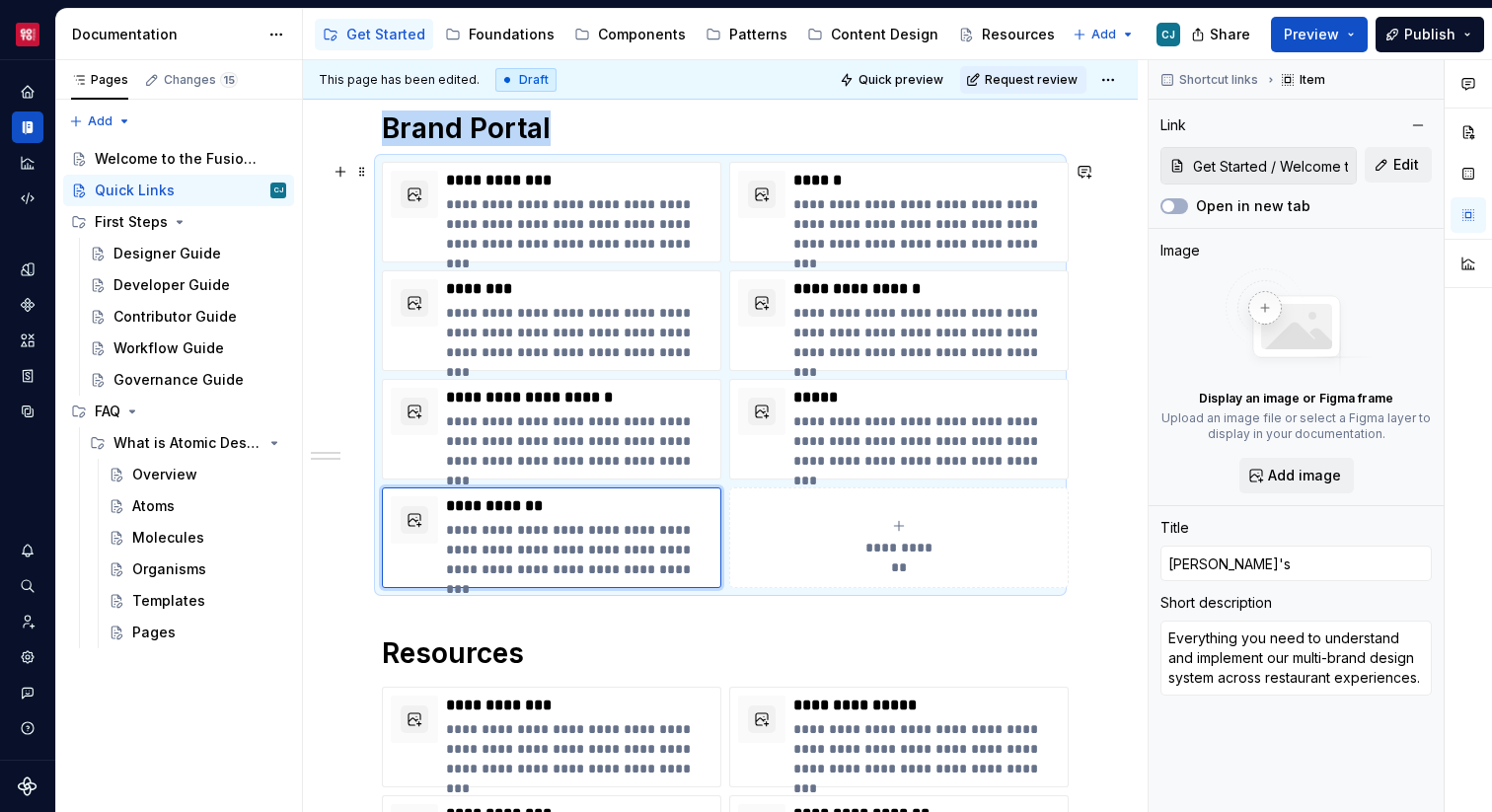
click at [877, 516] on button "**********" at bounding box center [899, 536] width 339 height 100
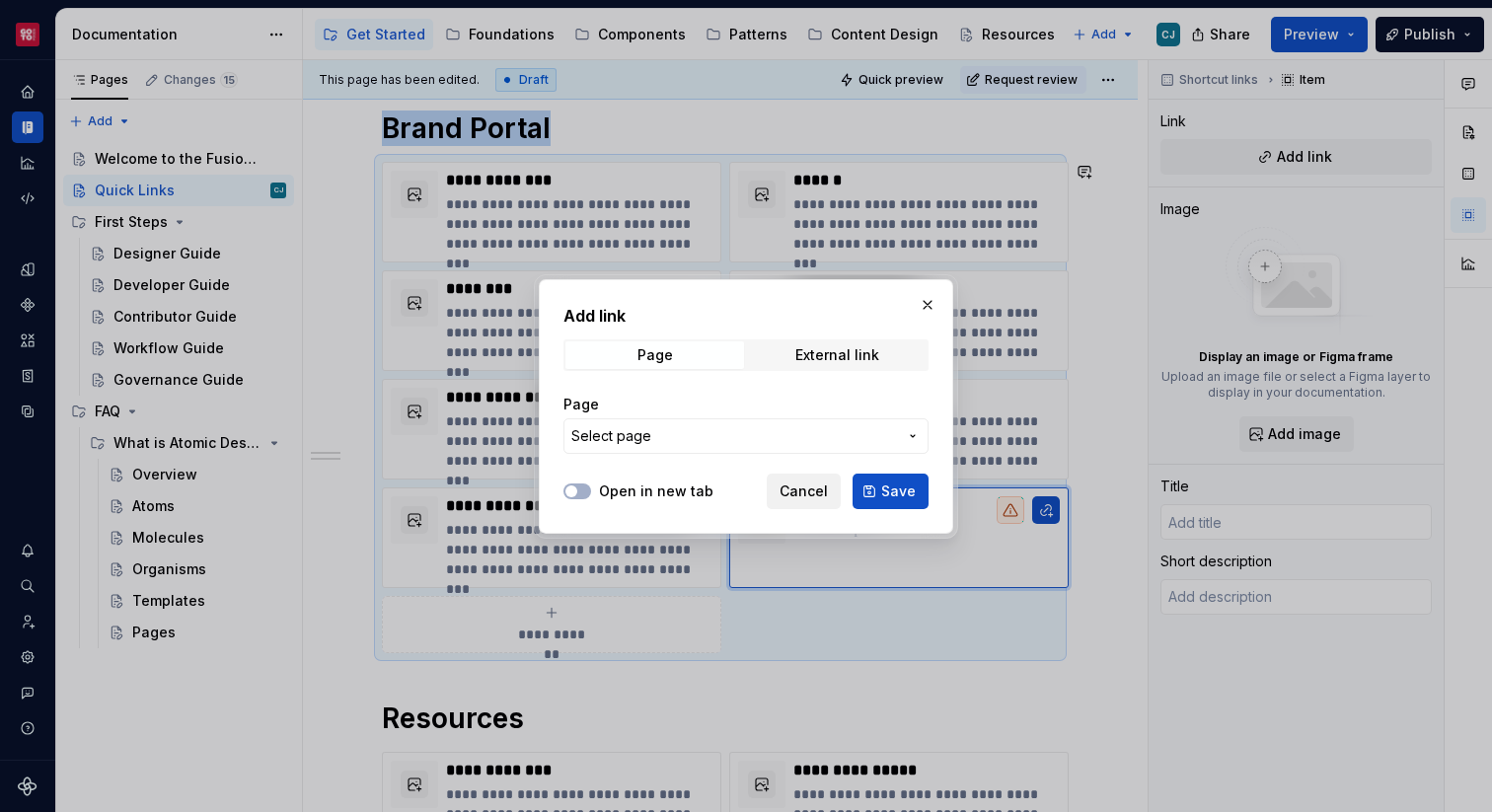
click at [798, 491] on span "Cancel" at bounding box center [804, 491] width 49 height 20
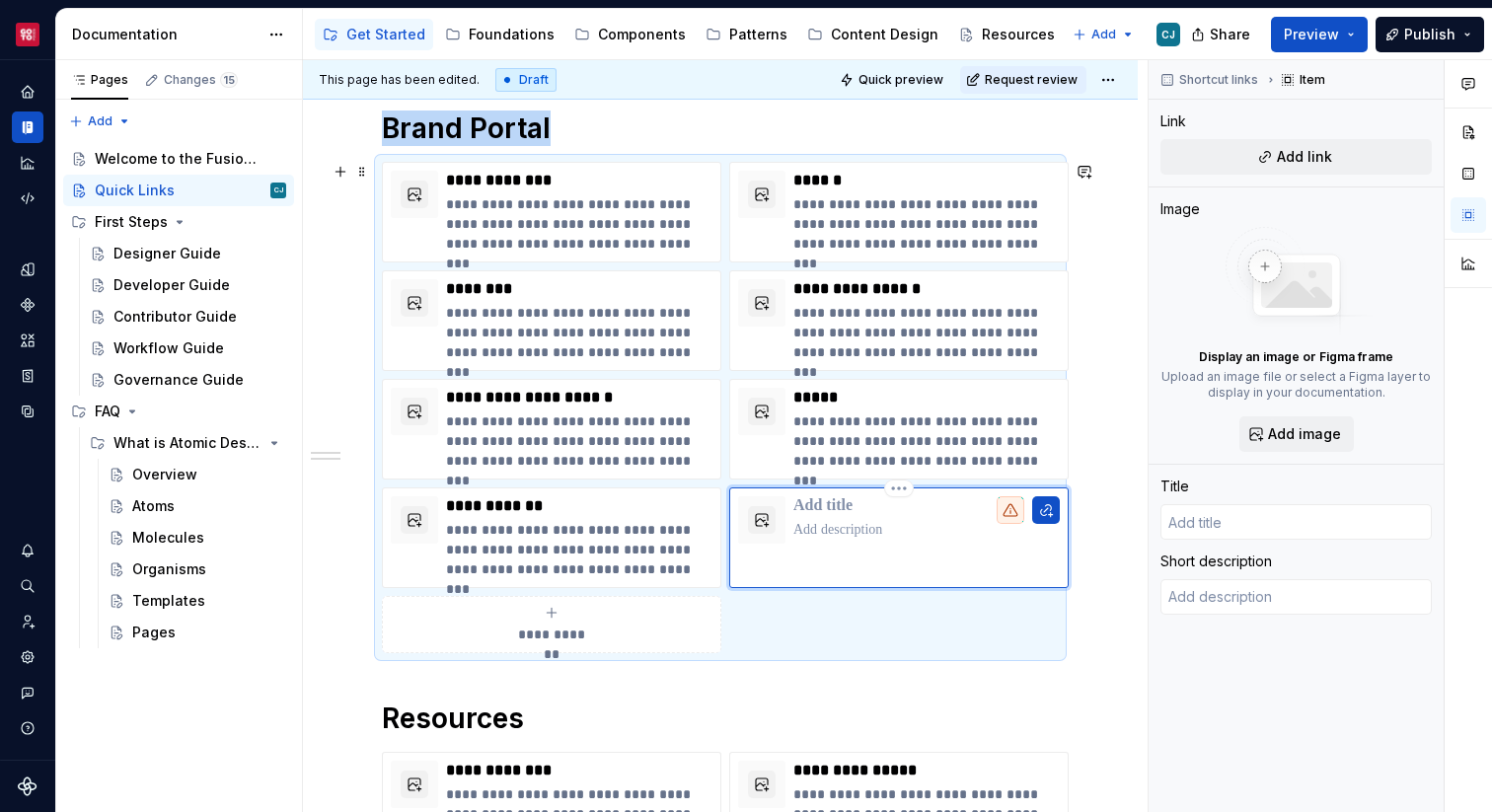
click at [833, 510] on p at bounding box center [927, 506] width 267 height 20
click at [1047, 512] on button "button" at bounding box center [1046, 510] width 28 height 28
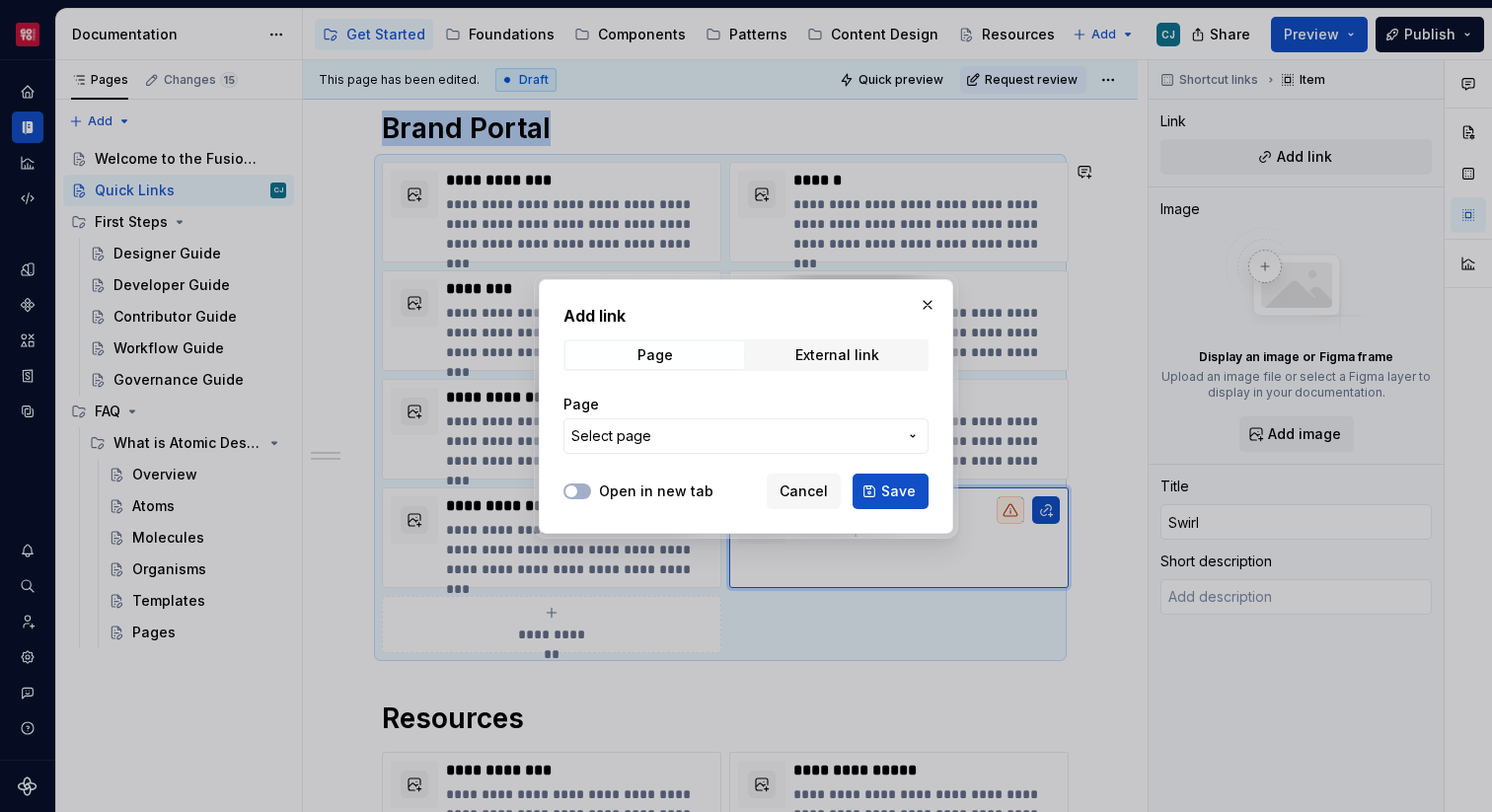
click at [760, 435] on span "Select page" at bounding box center [734, 436] width 325 height 20
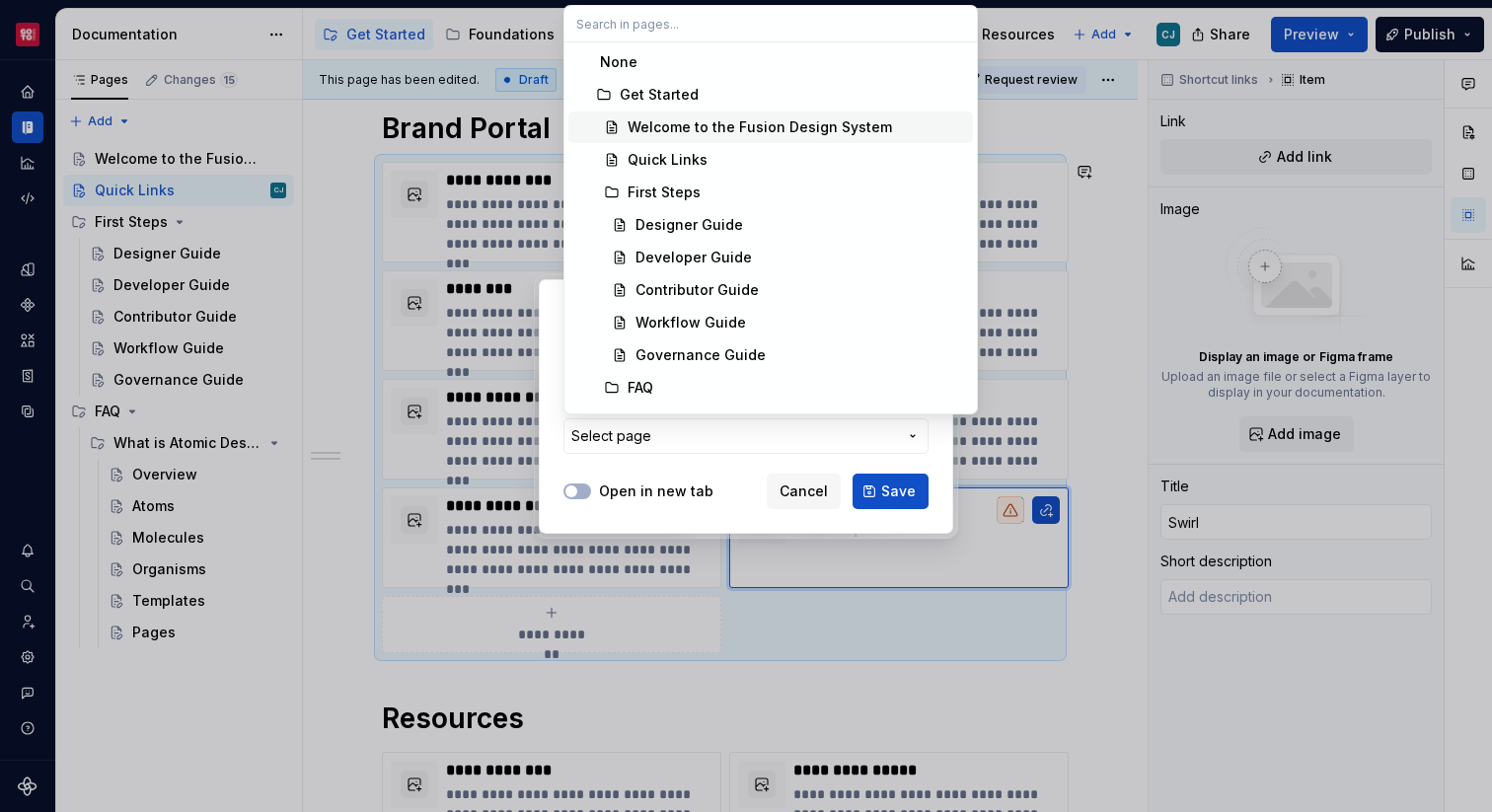
click at [715, 123] on div "Welcome to the Fusion Design System" at bounding box center [760, 127] width 265 height 20
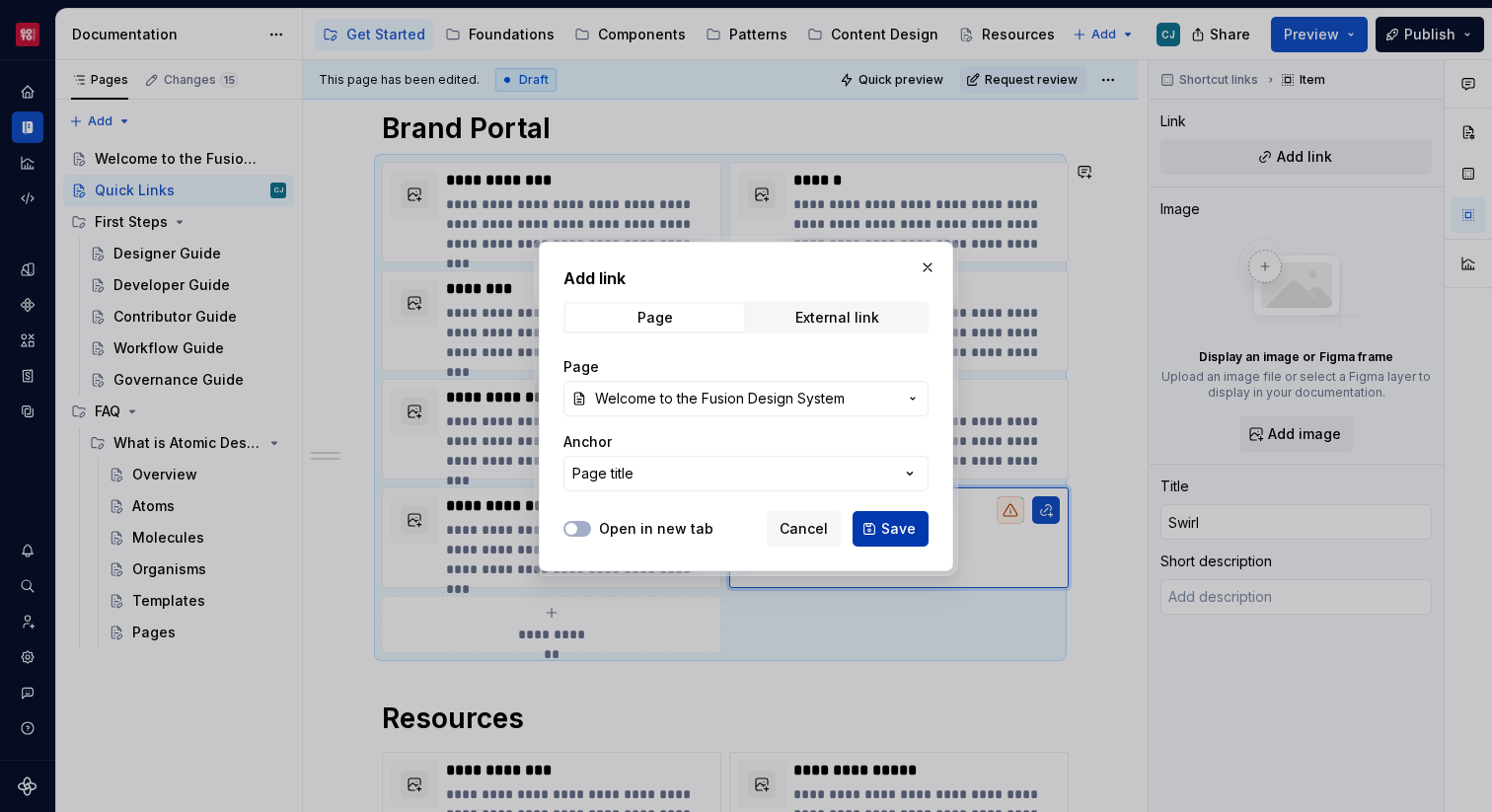
click at [899, 521] on span "Save" at bounding box center [898, 528] width 35 height 20
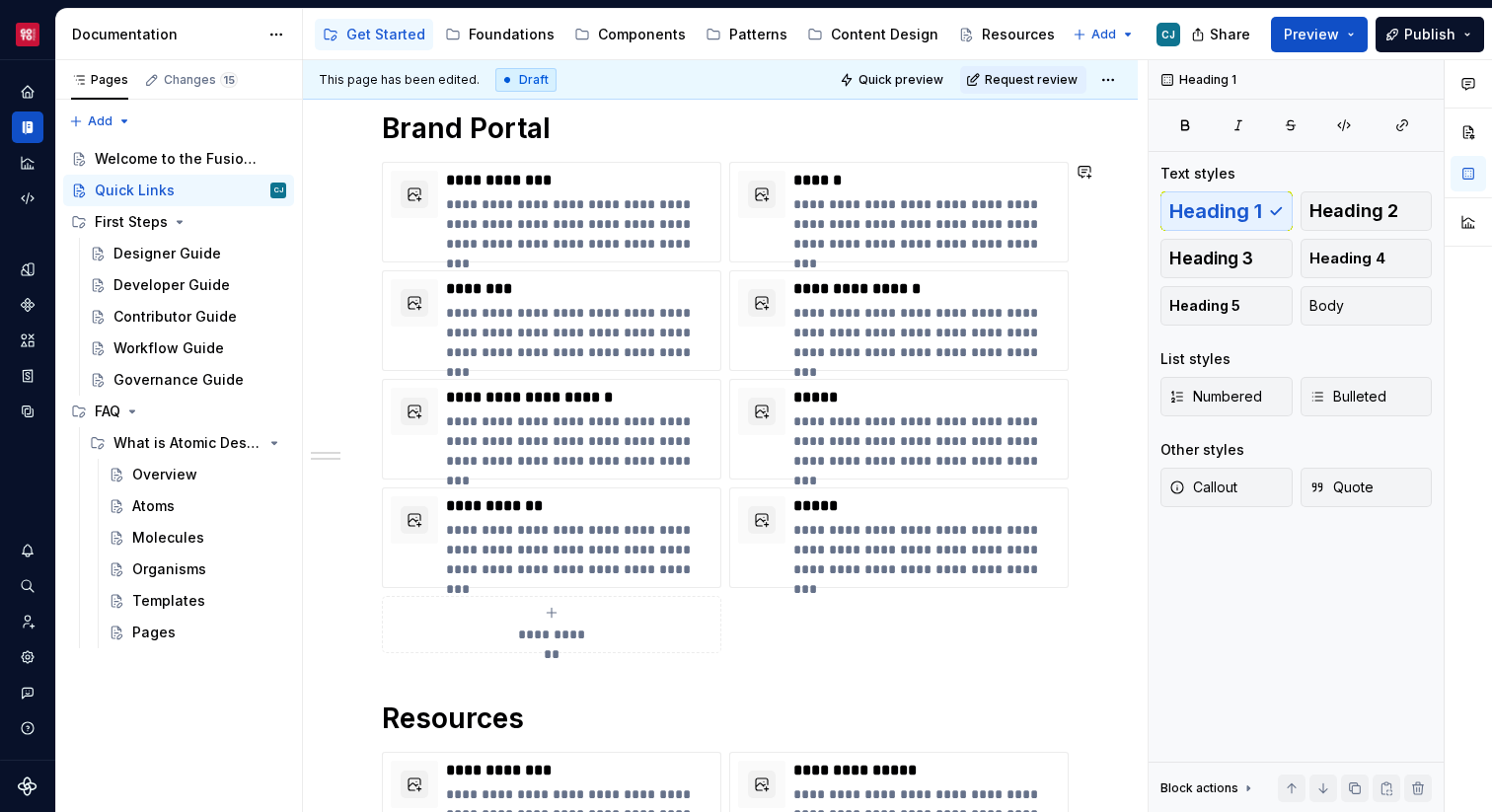
click at [1057, 687] on div "**********" at bounding box center [720, 589] width 677 height 959
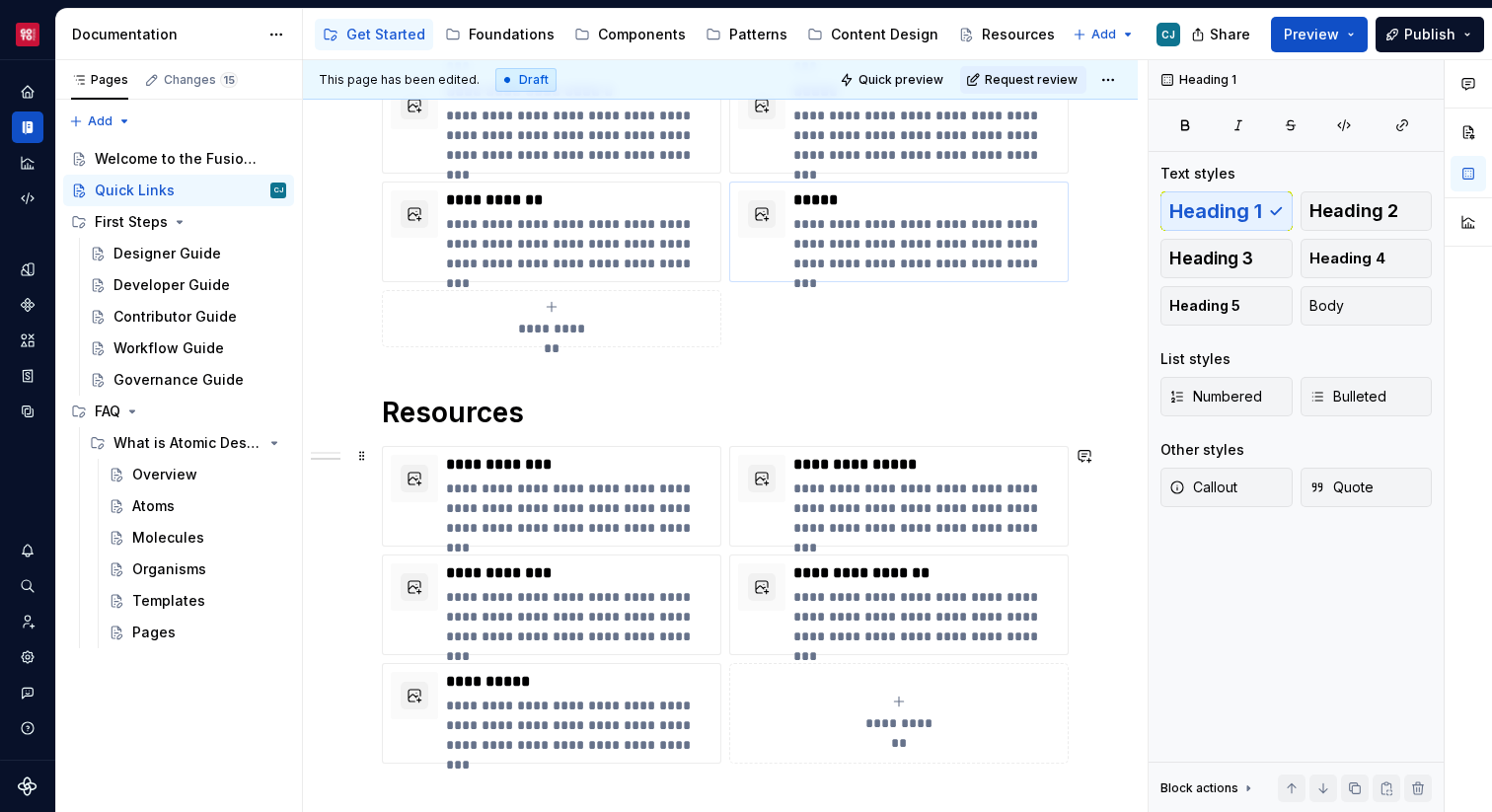
scroll to position [517, 0]
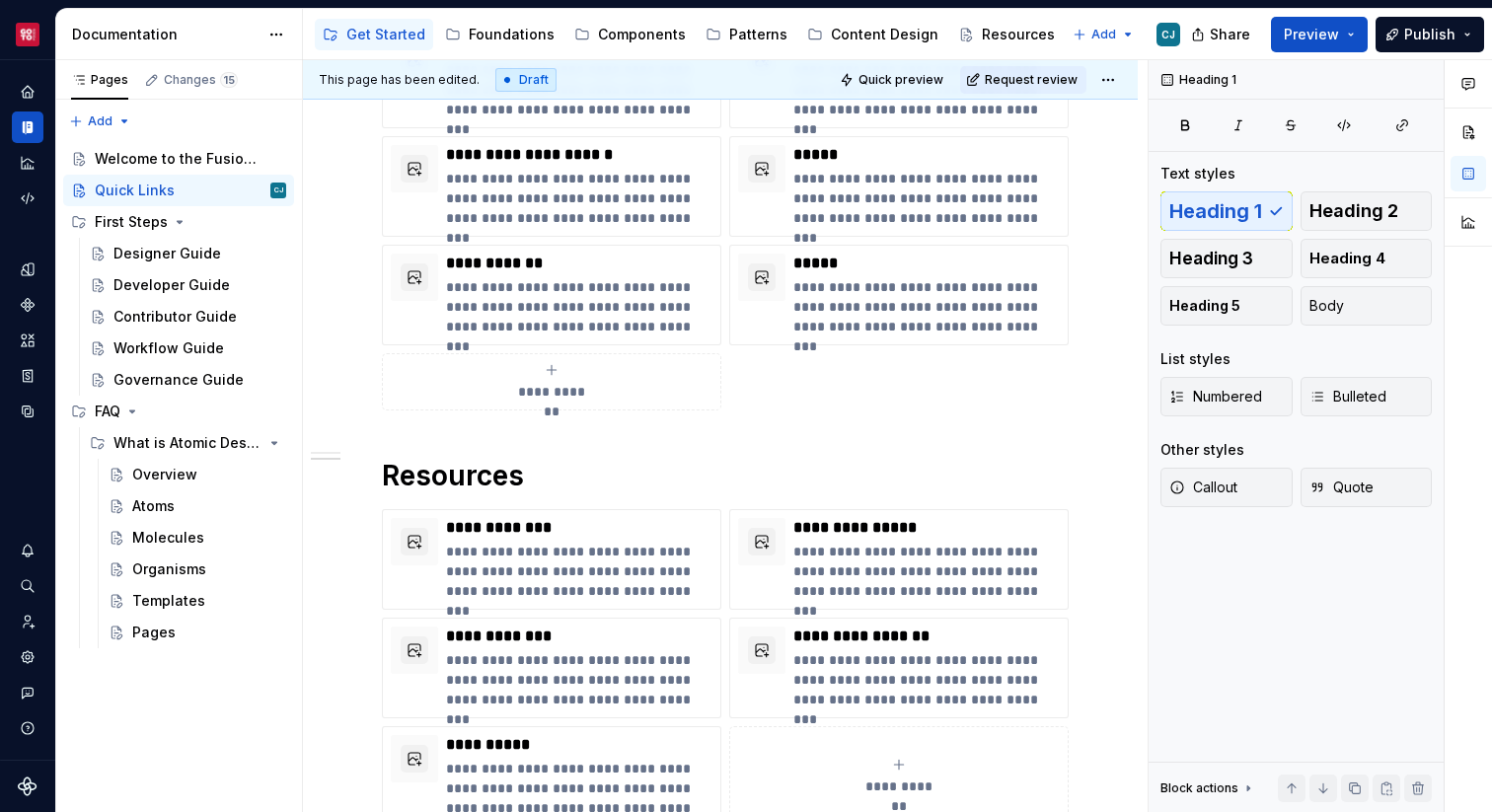
click at [608, 428] on div "**********" at bounding box center [720, 347] width 677 height 959
click at [1309, 38] on span "Preview" at bounding box center [1311, 35] width 56 height 20
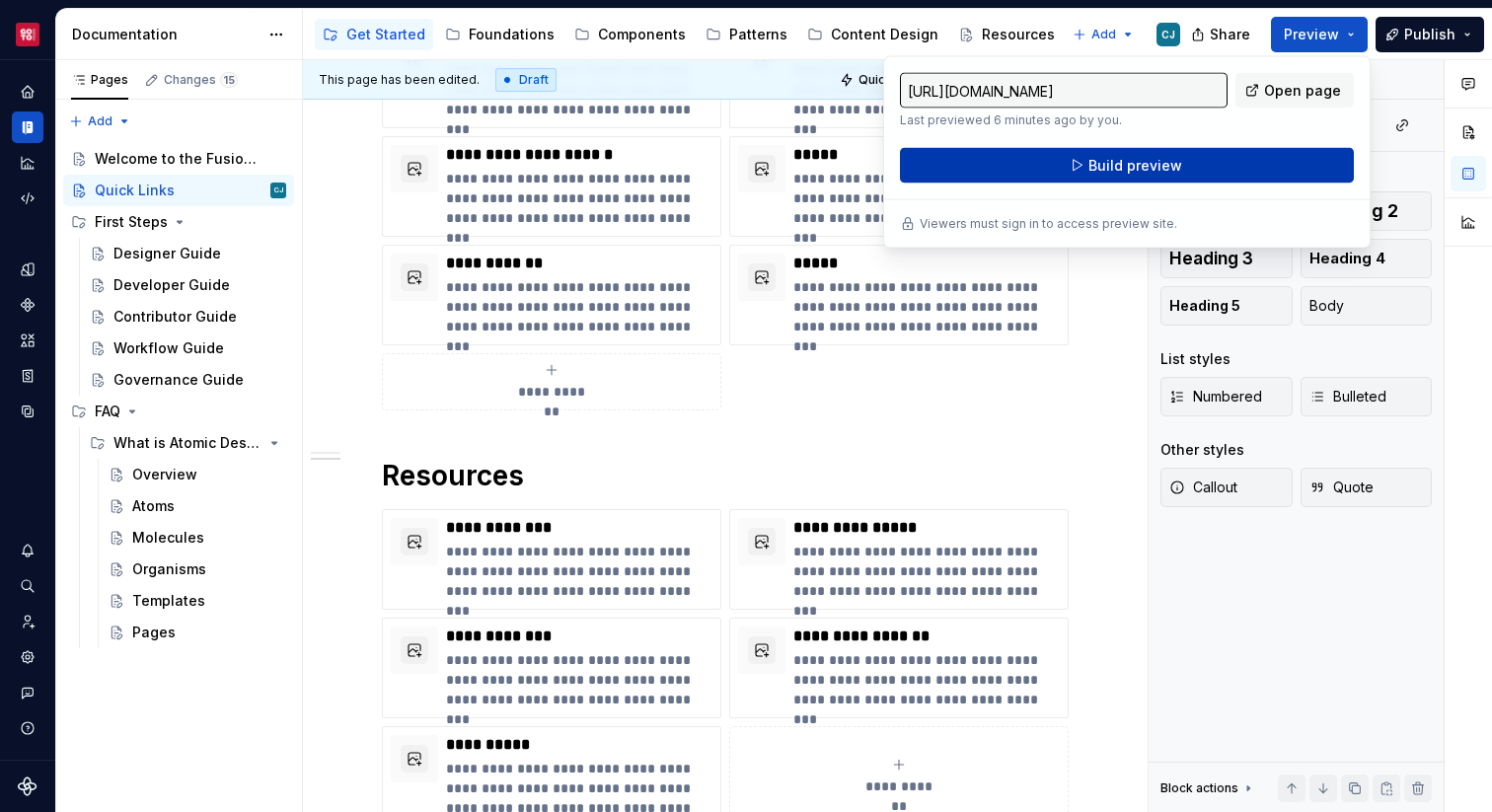
click at [1196, 166] on button "Build preview" at bounding box center [1127, 166] width 454 height 36
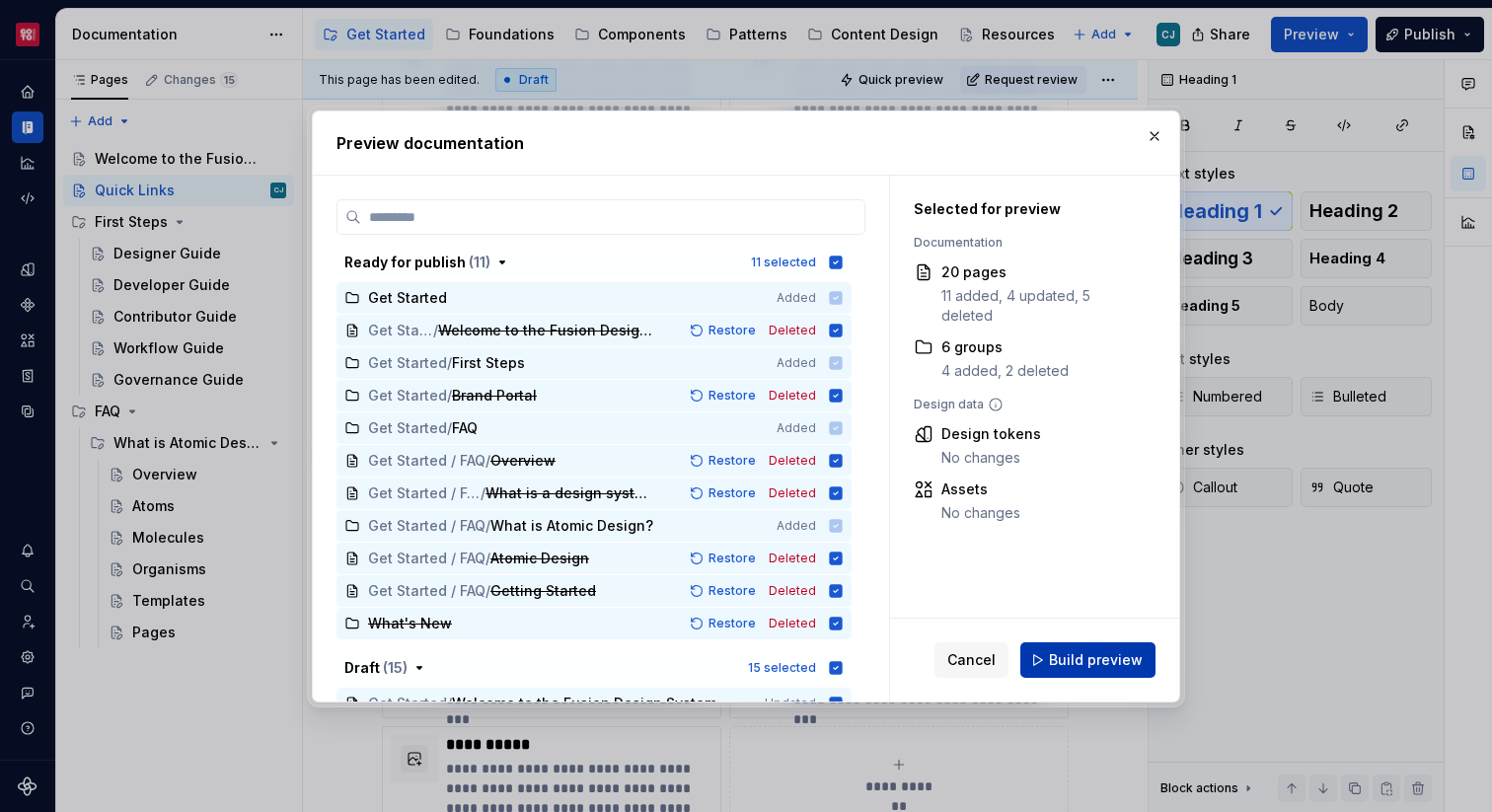
click at [1067, 650] on span "Build preview" at bounding box center [1095, 660] width 93 height 20
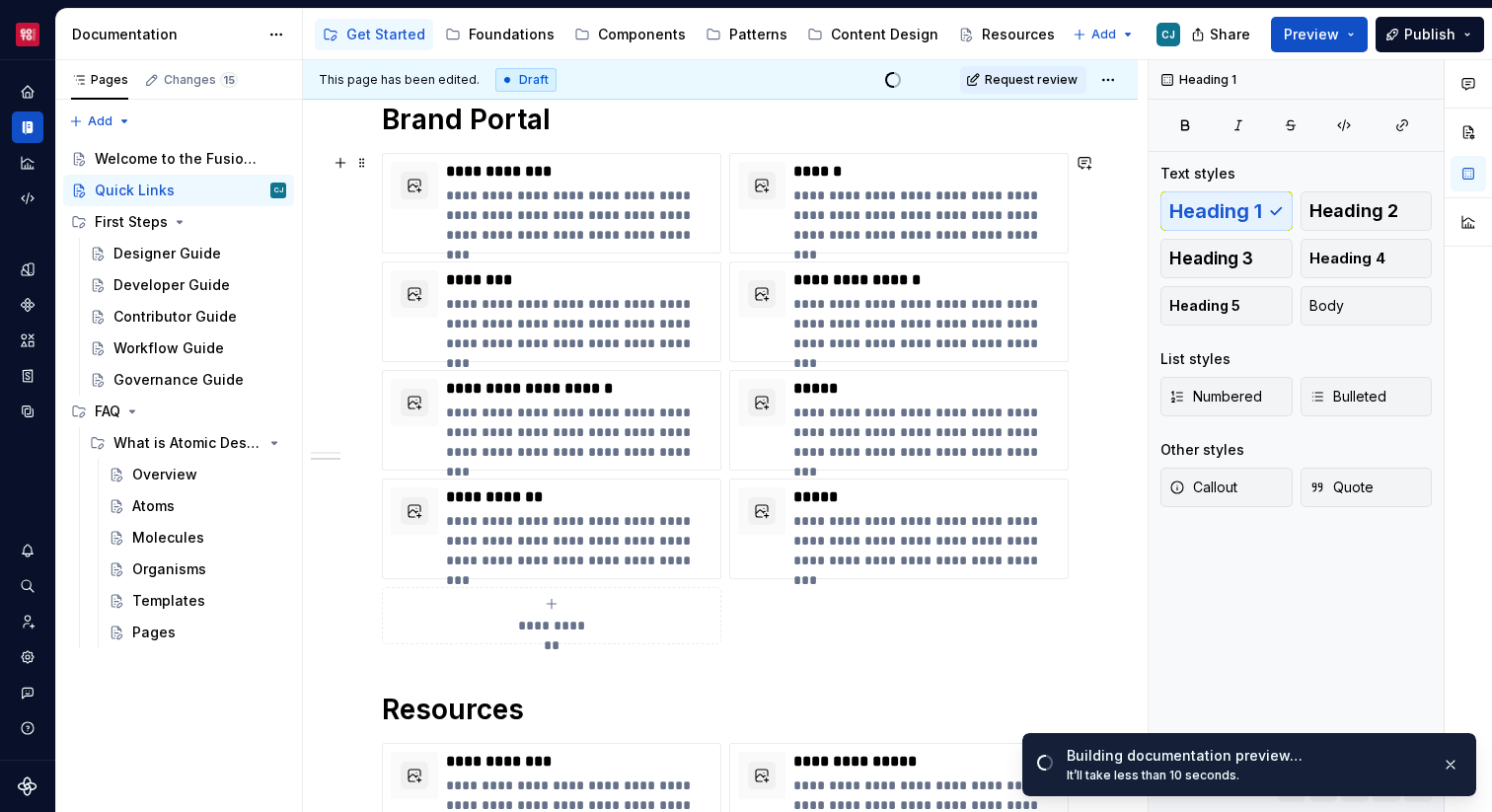
scroll to position [0, 0]
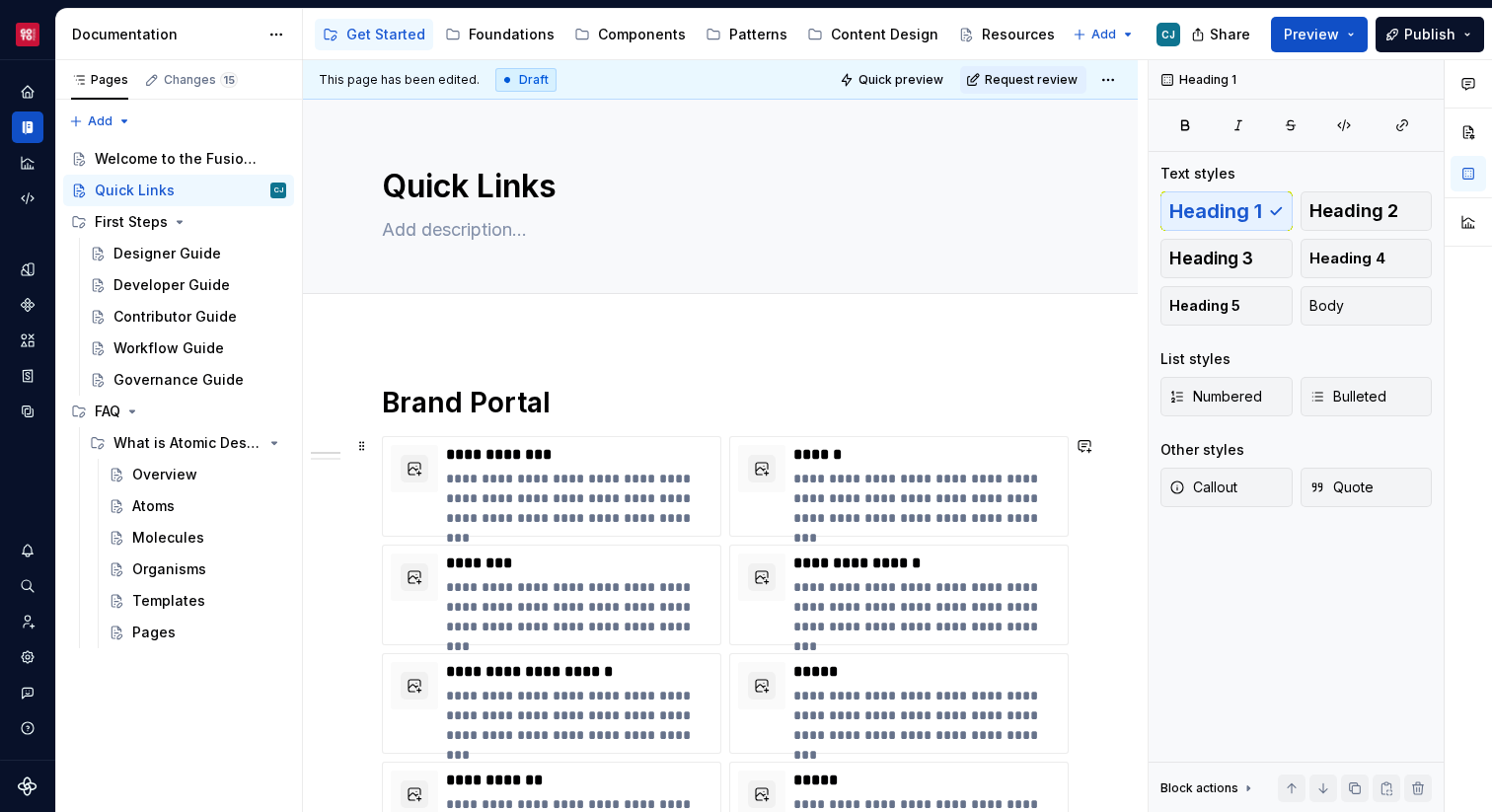
click at [917, 436] on div "**********" at bounding box center [720, 681] width 677 height 491
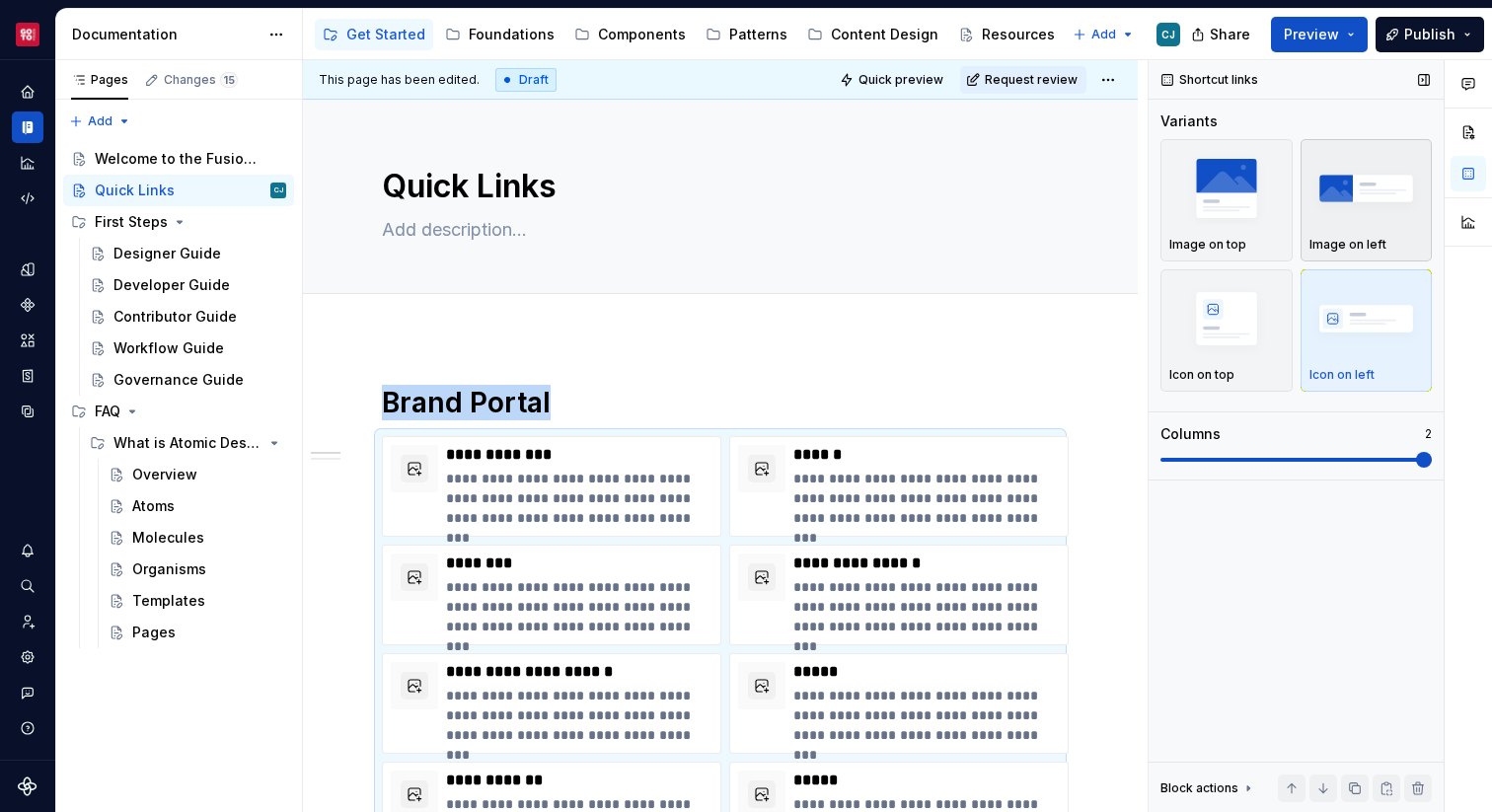
click at [1361, 224] on div "button" at bounding box center [1366, 188] width 114 height 81
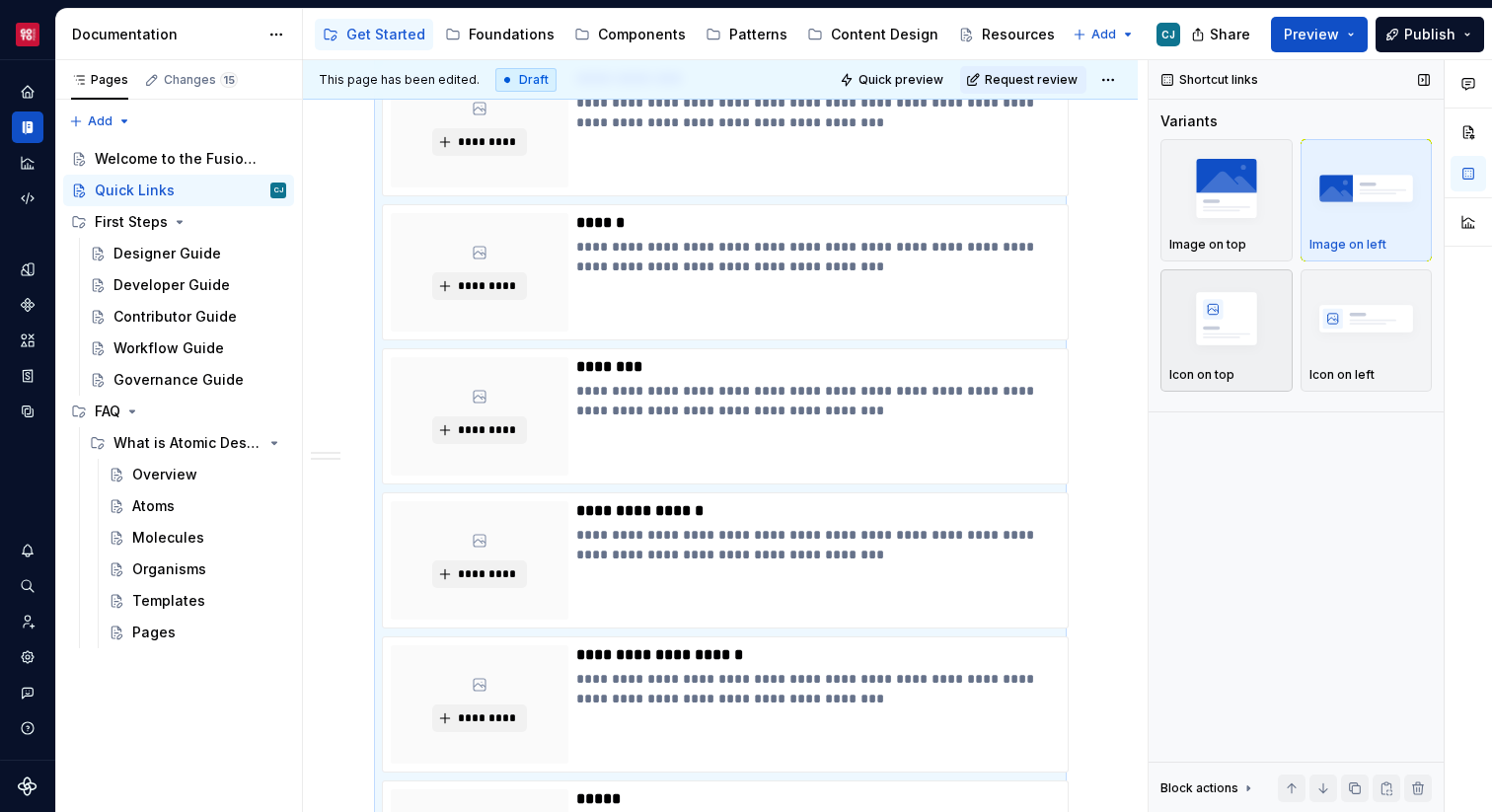
click at [1222, 303] on img "button" at bounding box center [1226, 317] width 114 height 72
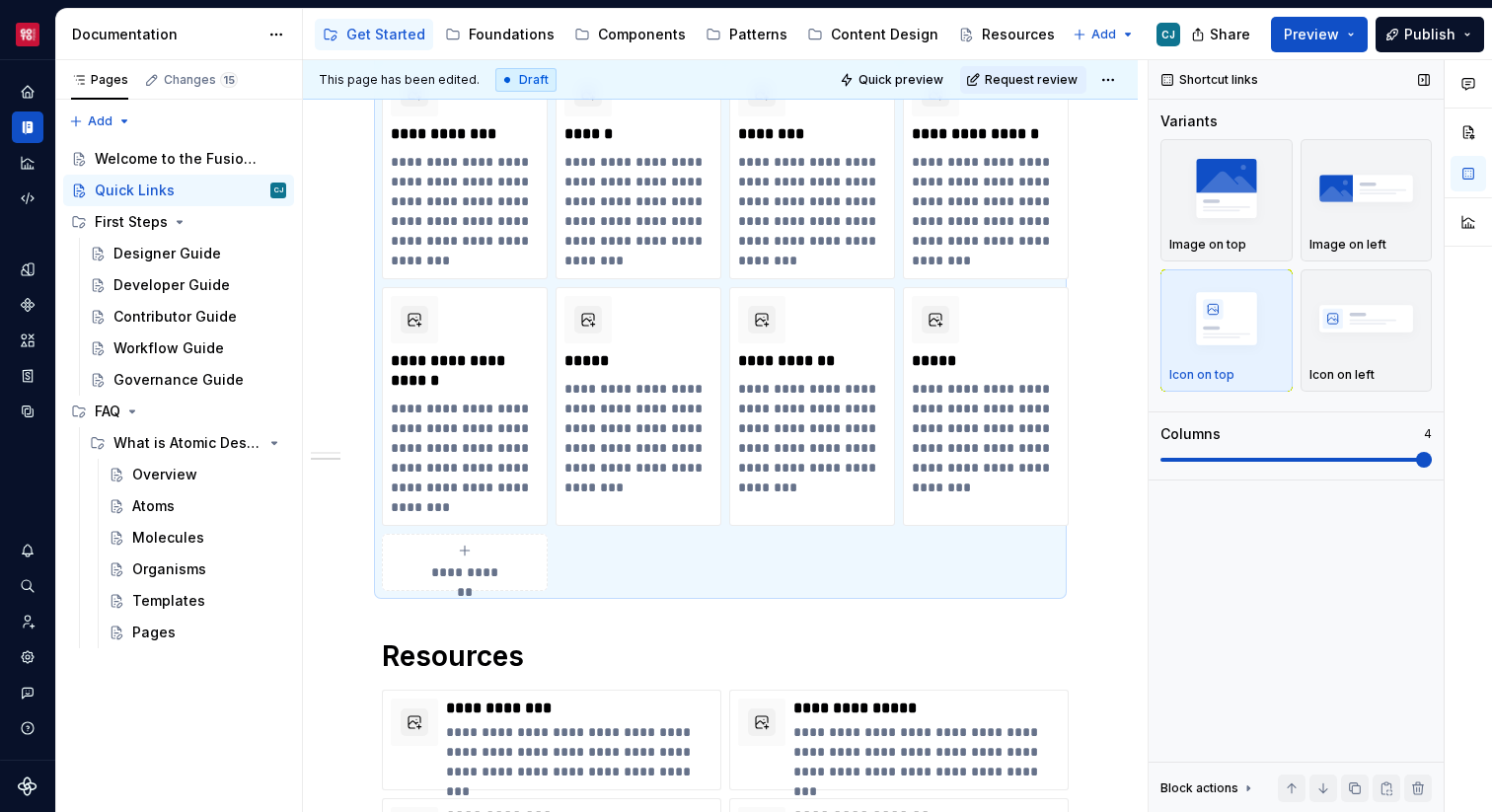
click at [1421, 457] on span at bounding box center [1424, 460] width 16 height 16
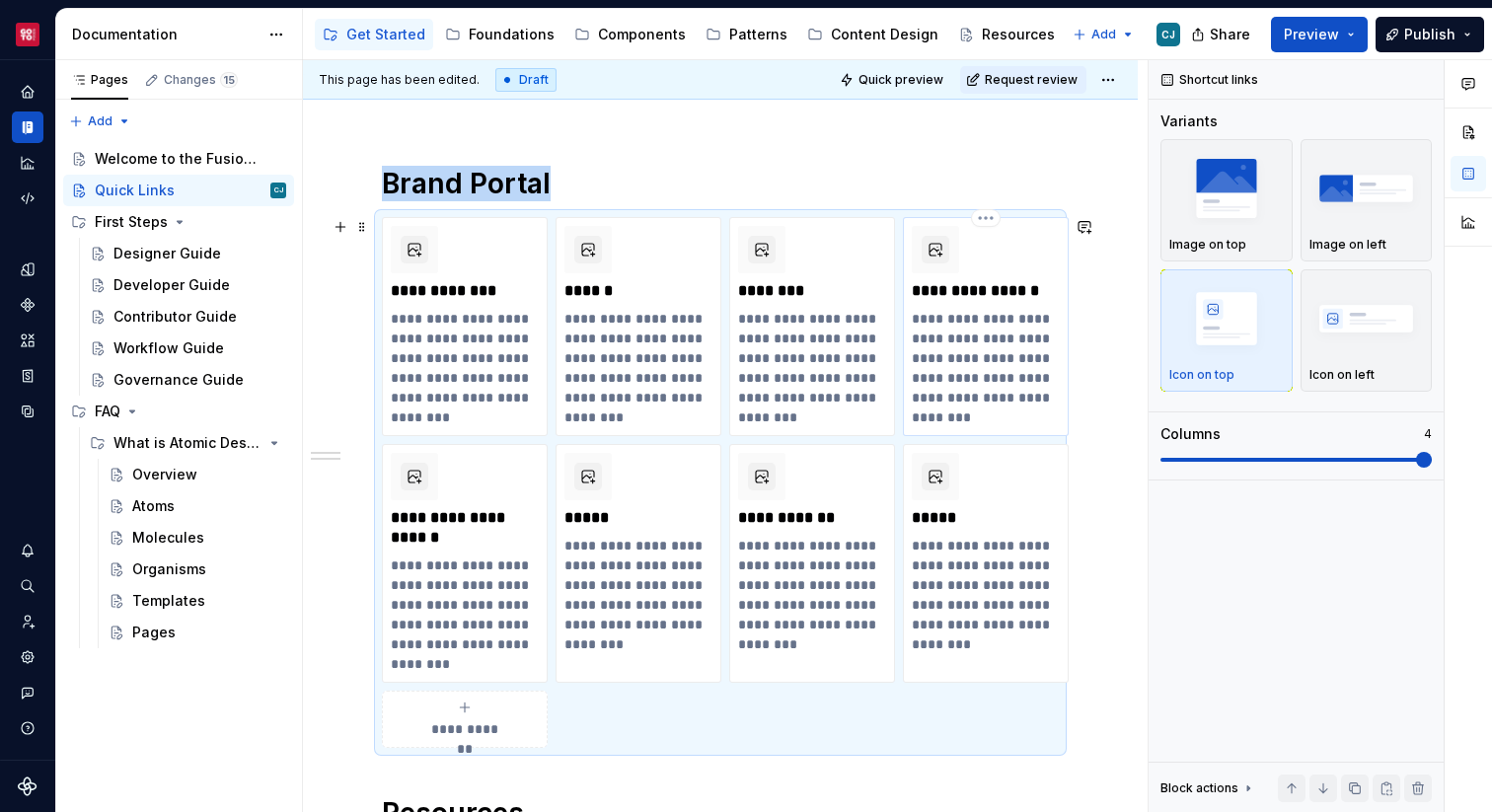
scroll to position [190, 0]
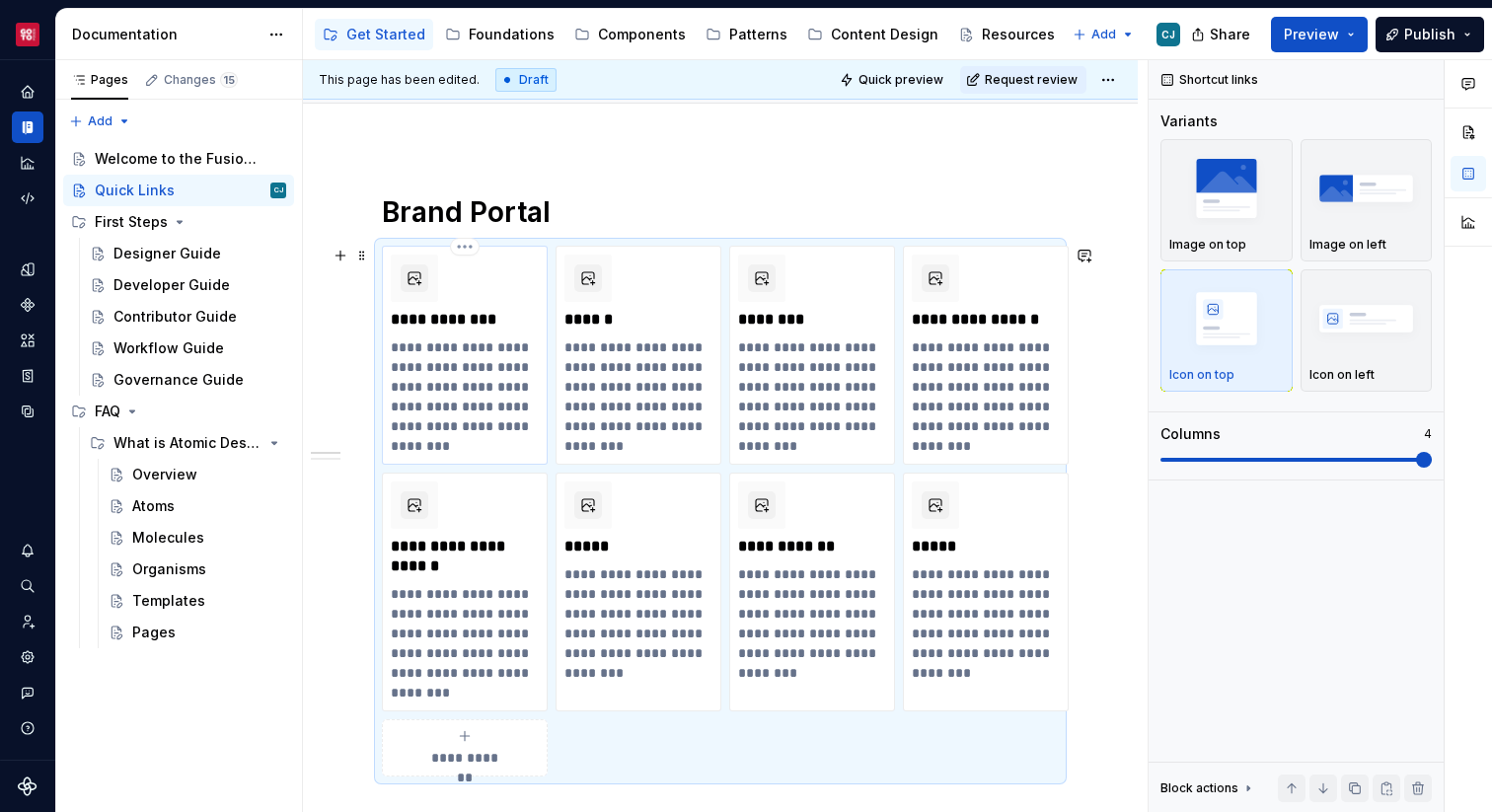
click at [472, 416] on p "**********" at bounding box center [464, 396] width 148 height 118
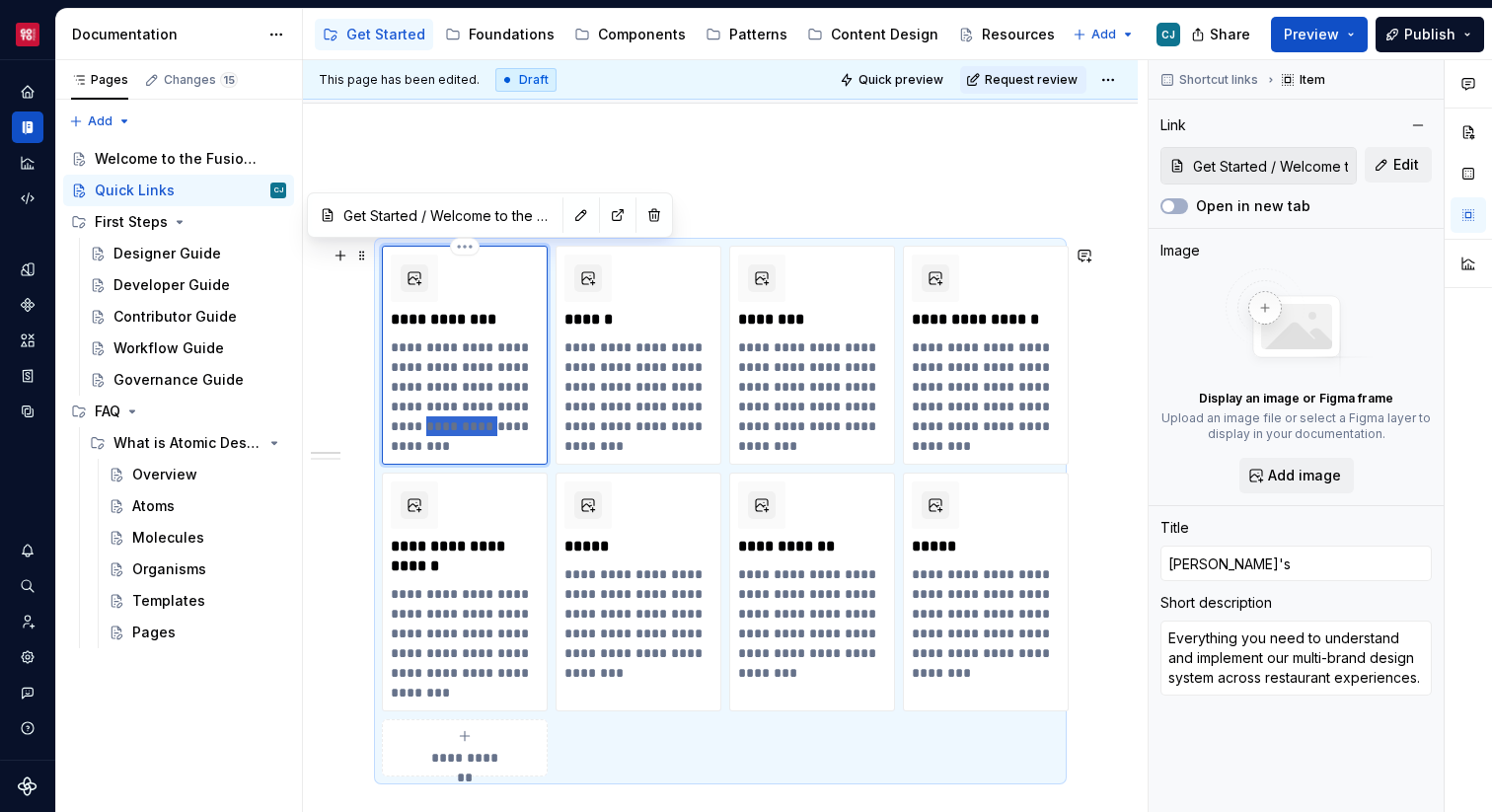
click at [472, 416] on p "**********" at bounding box center [464, 396] width 148 height 118
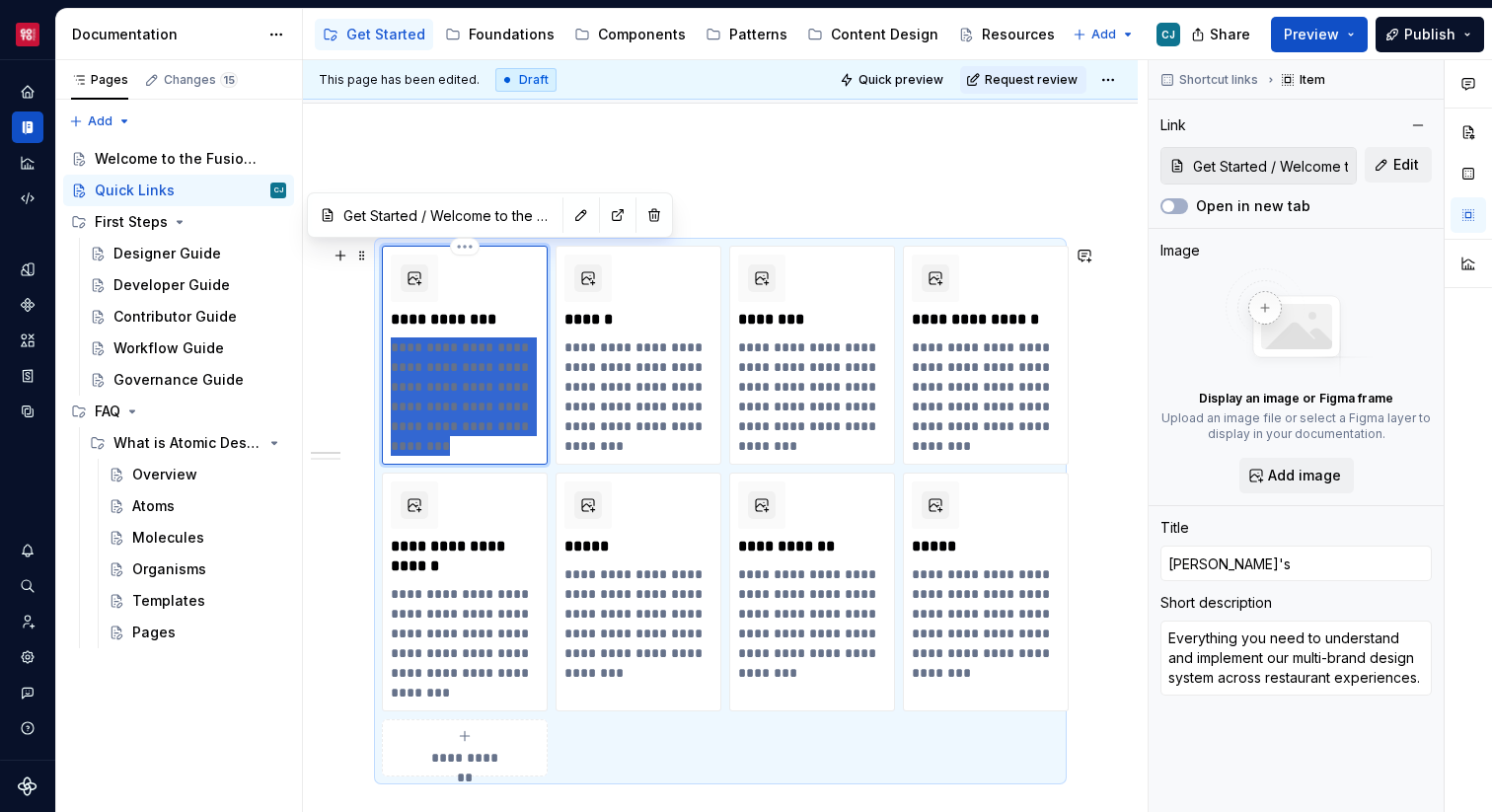
click at [472, 416] on p "**********" at bounding box center [464, 396] width 148 height 118
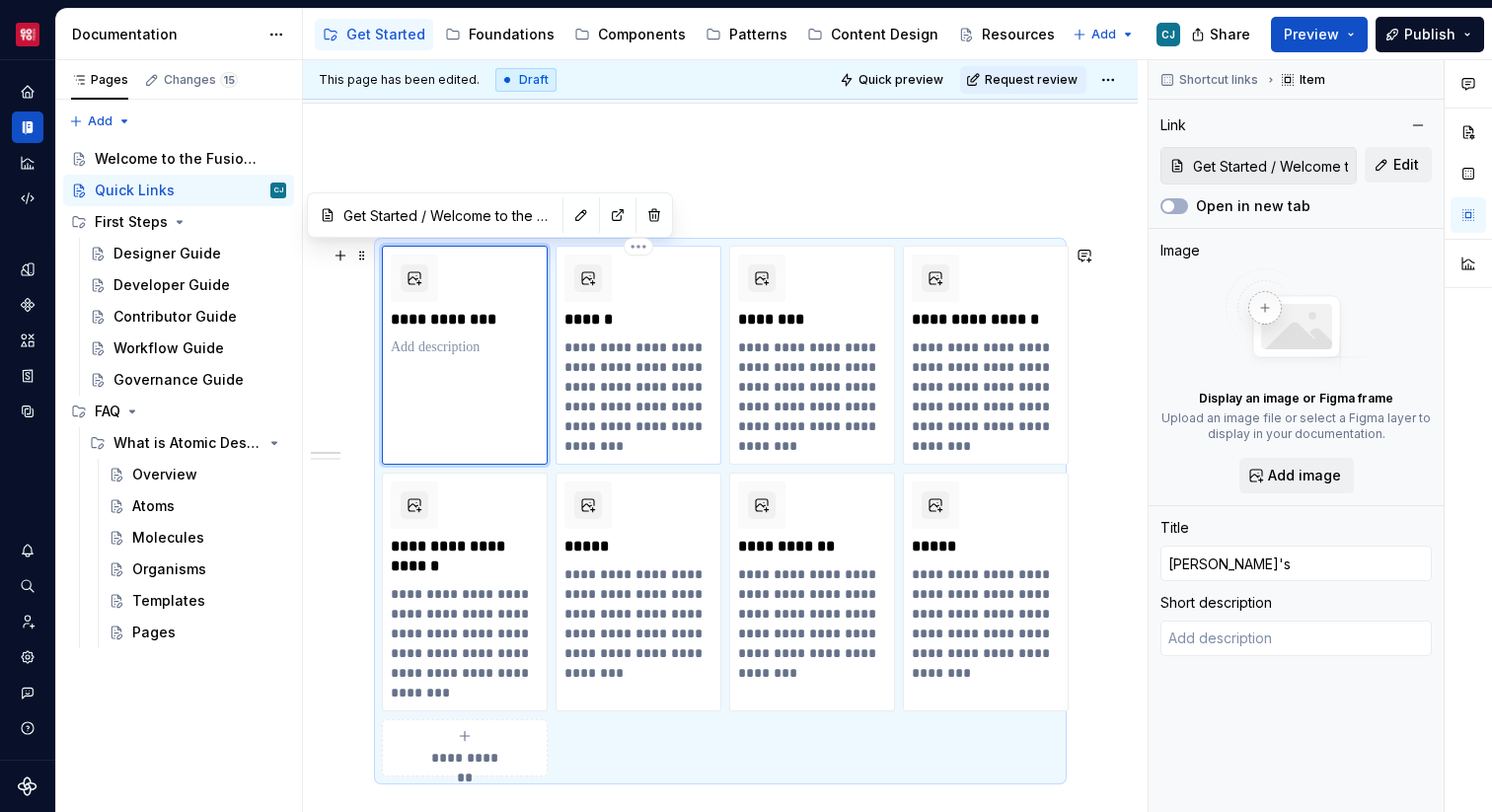
click at [645, 387] on p "**********" at bounding box center [638, 396] width 148 height 118
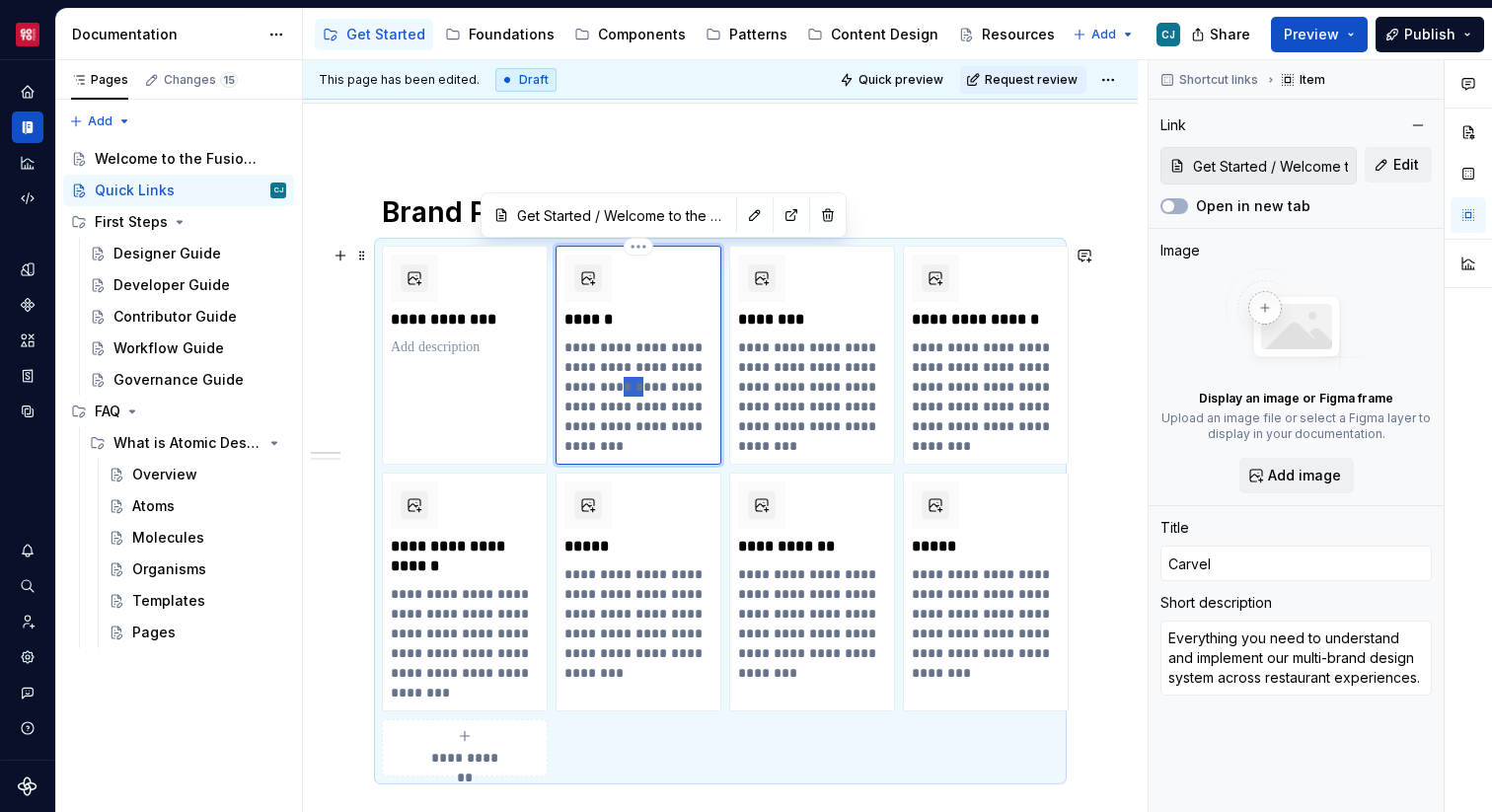
click at [645, 387] on p "**********" at bounding box center [638, 396] width 148 height 118
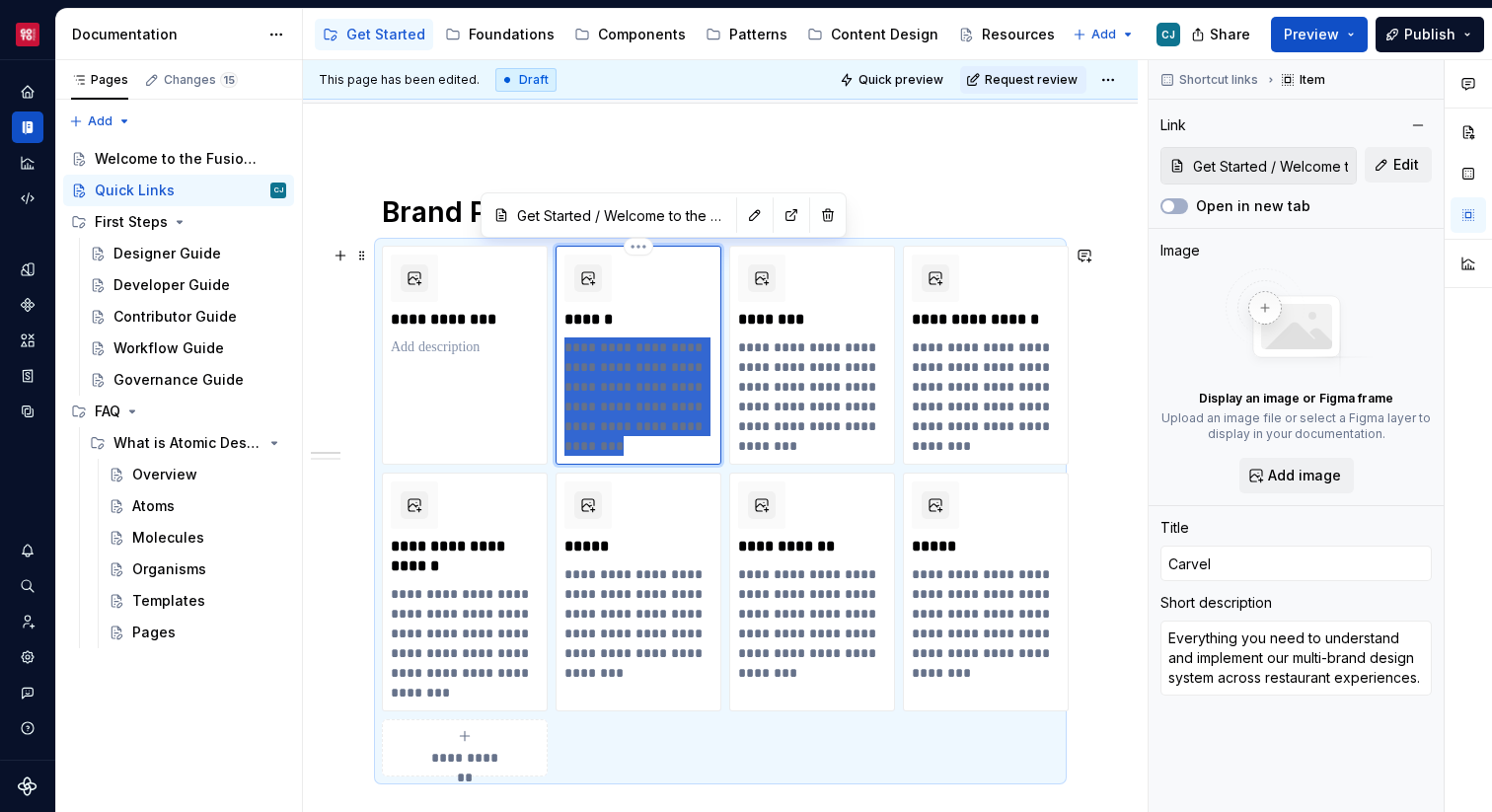
click at [645, 387] on p "**********" at bounding box center [638, 396] width 148 height 118
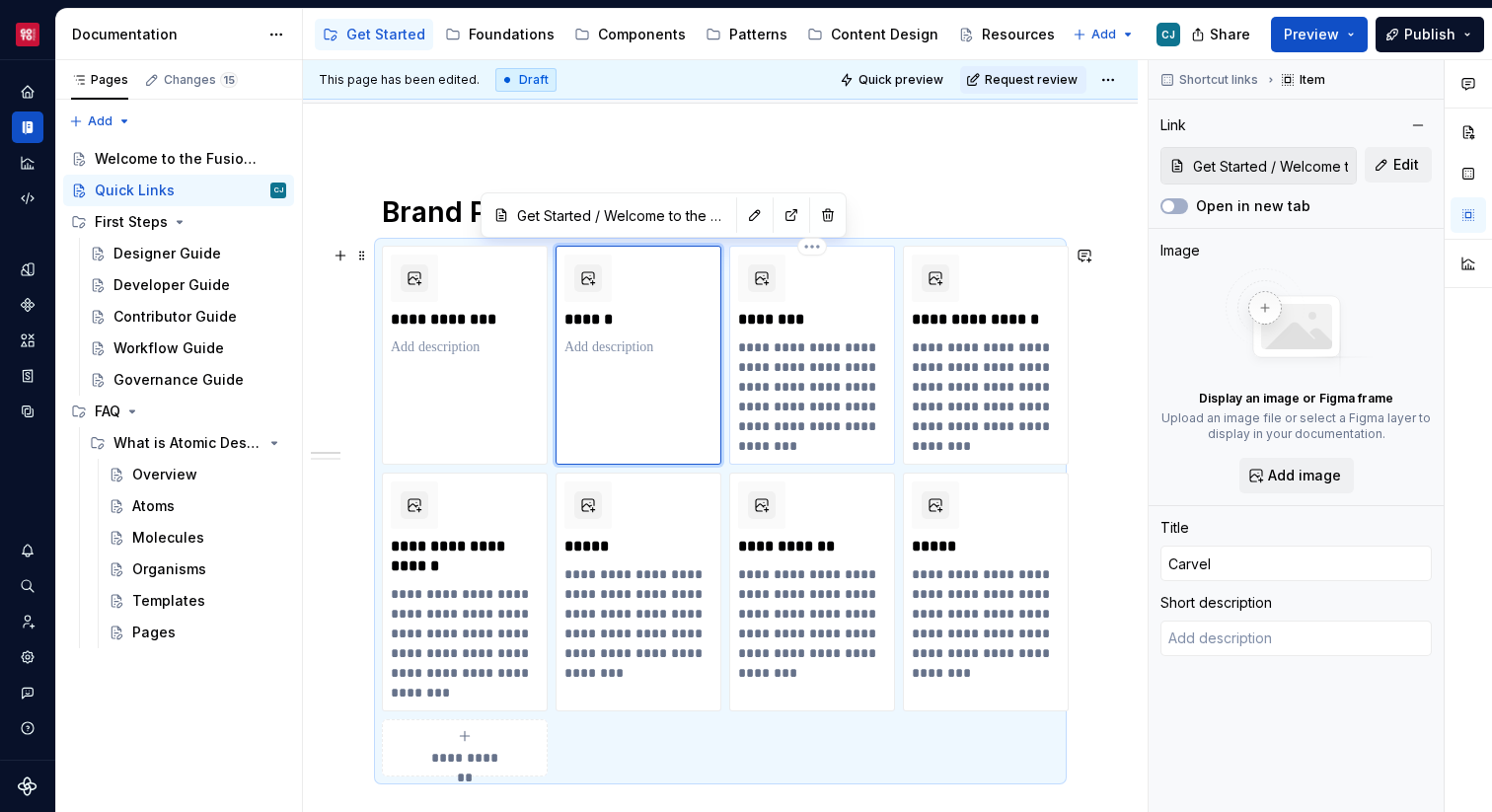
click at [752, 384] on p "**********" at bounding box center [811, 396] width 148 height 118
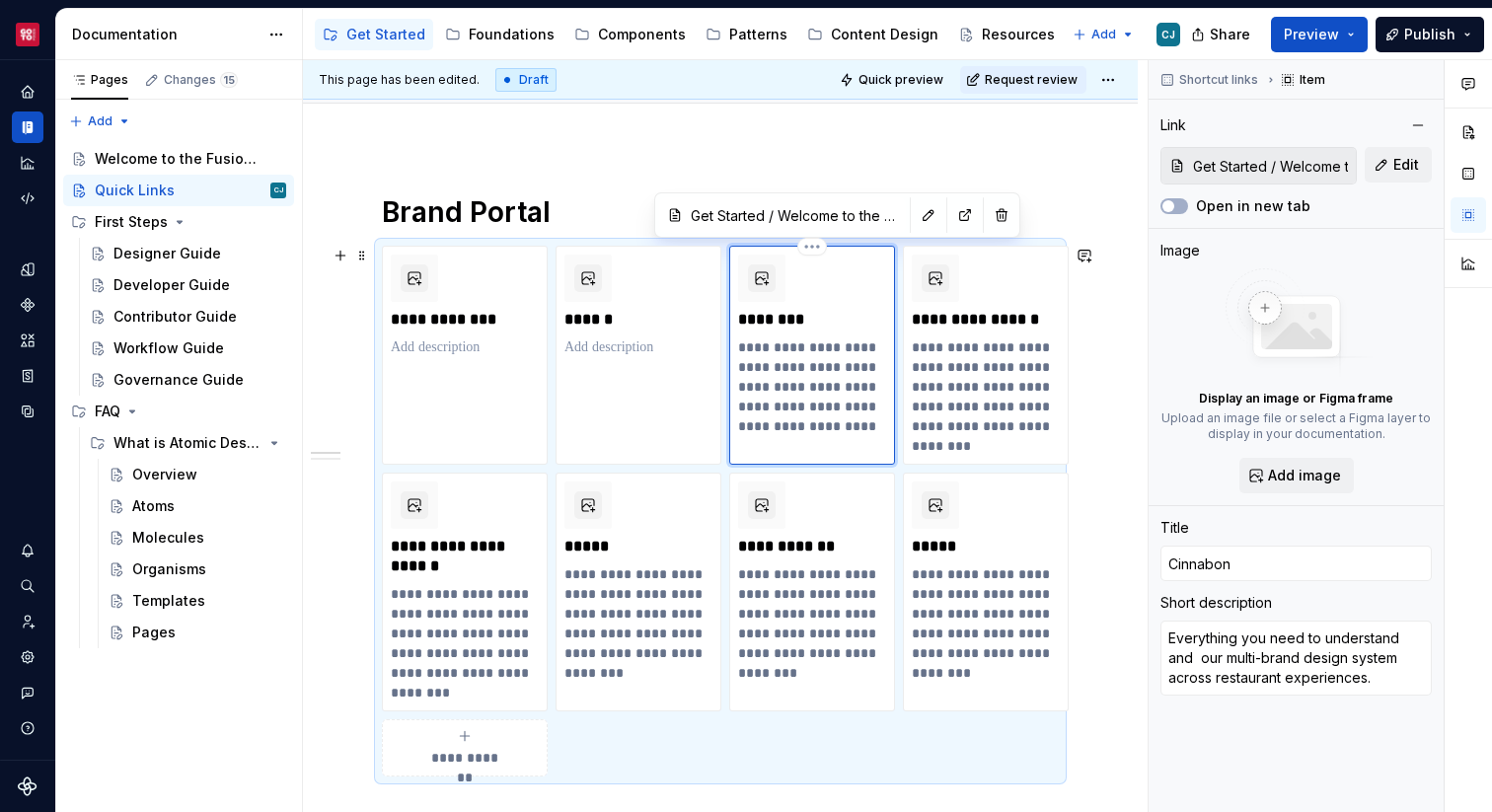
click at [786, 380] on p "**********" at bounding box center [811, 396] width 148 height 118
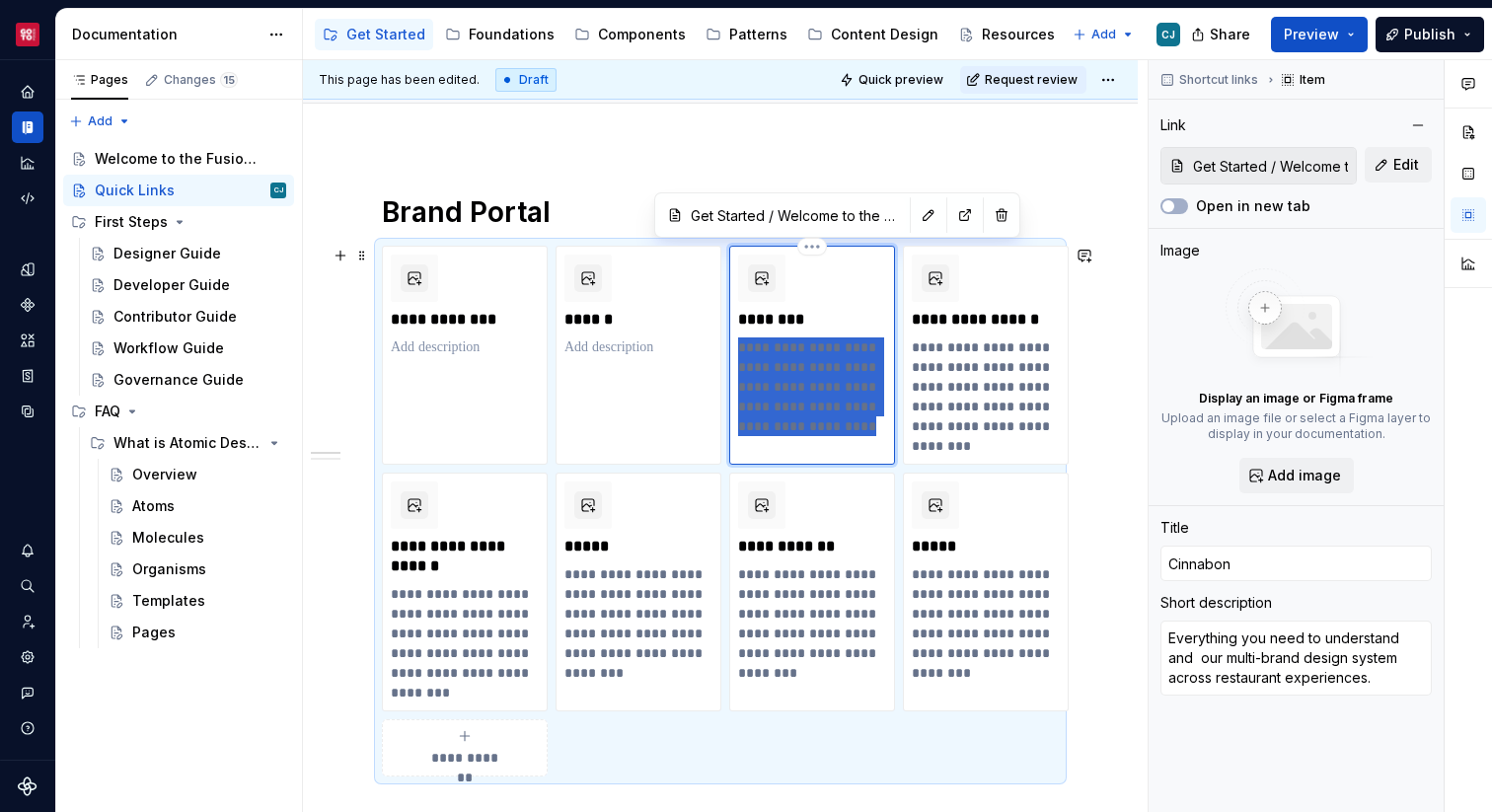
click at [786, 380] on p "**********" at bounding box center [811, 396] width 148 height 118
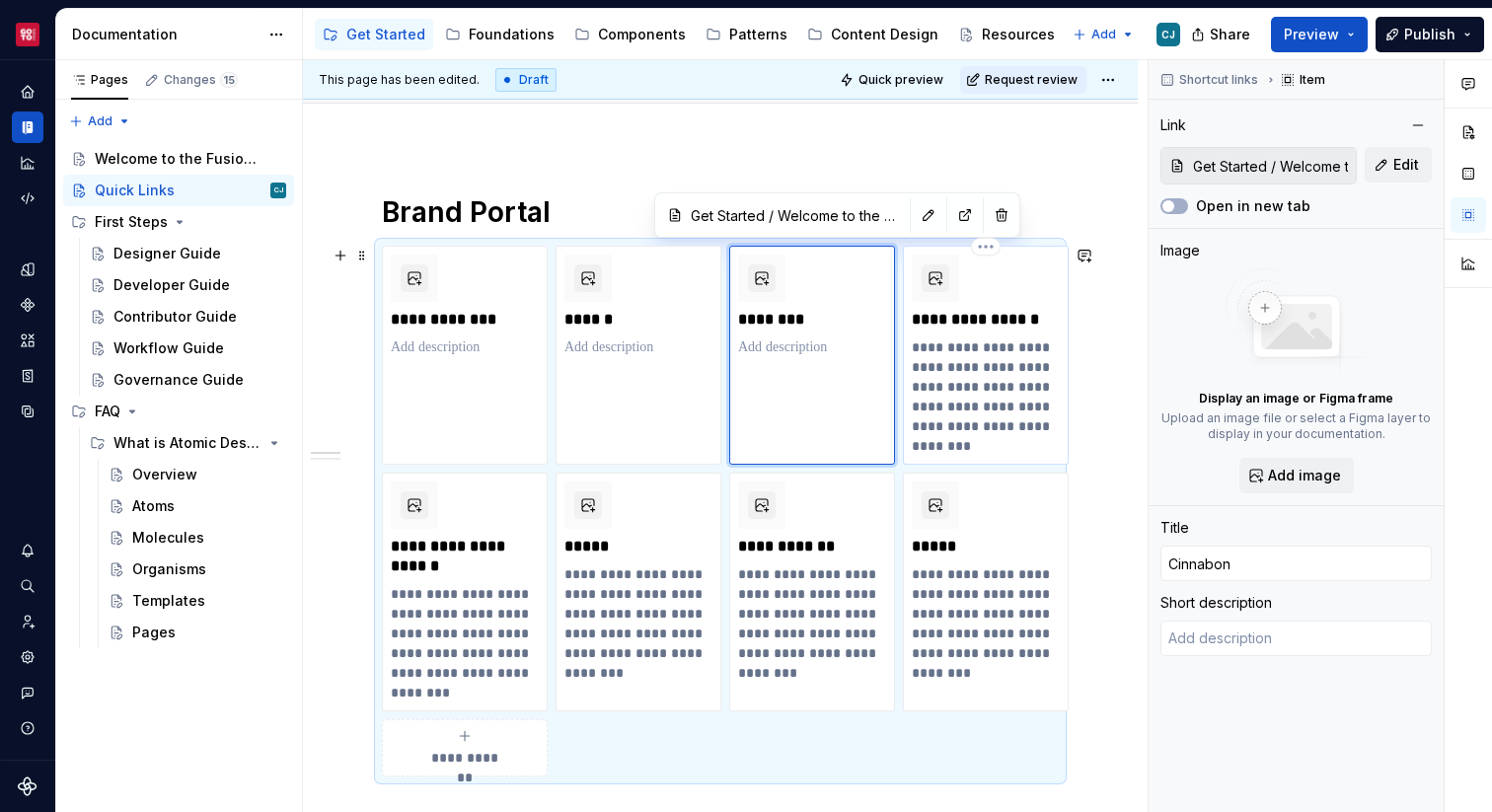
click at [949, 374] on p "**********" at bounding box center [985, 396] width 148 height 118
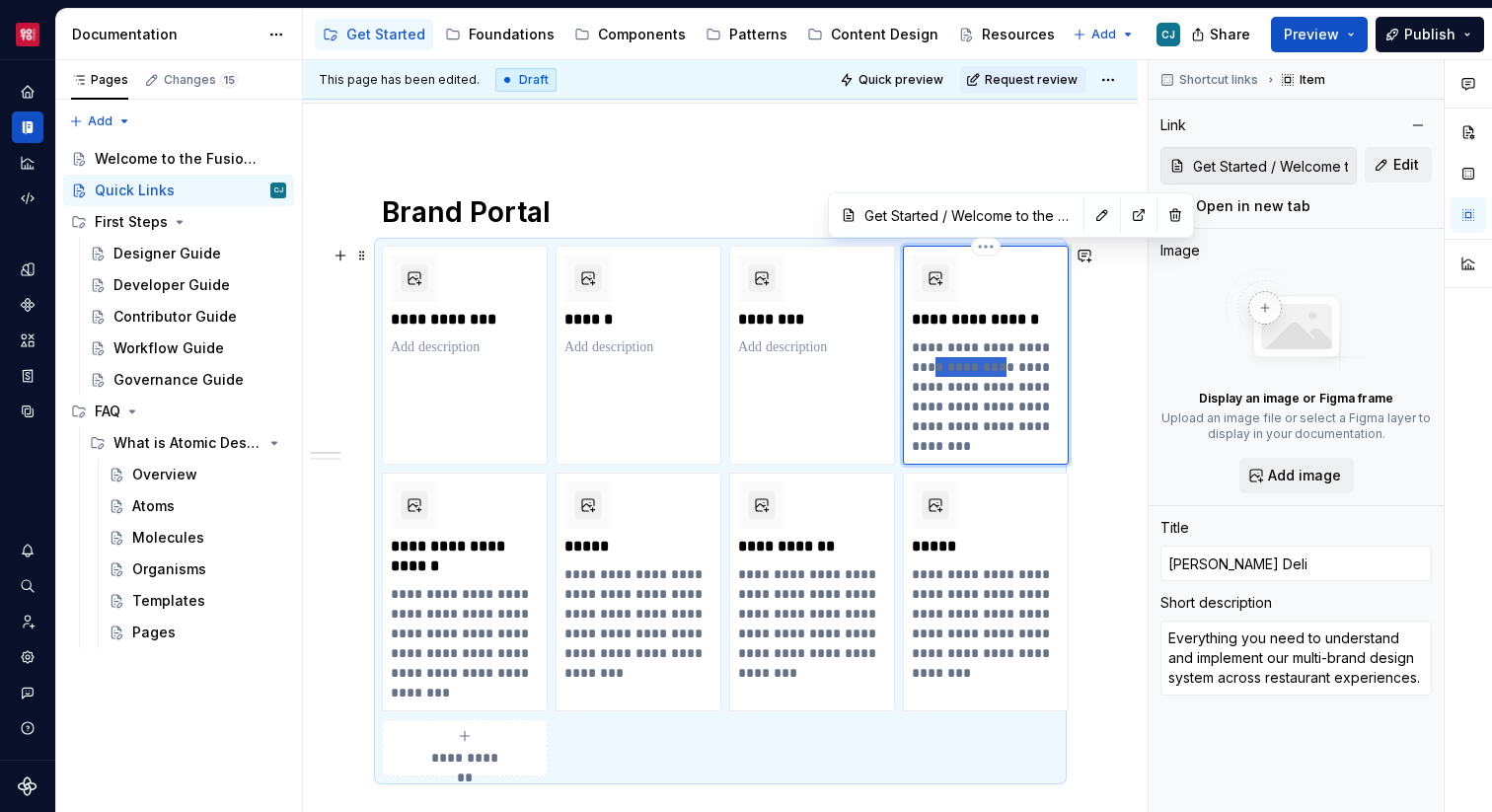
click at [949, 374] on p "**********" at bounding box center [985, 396] width 148 height 118
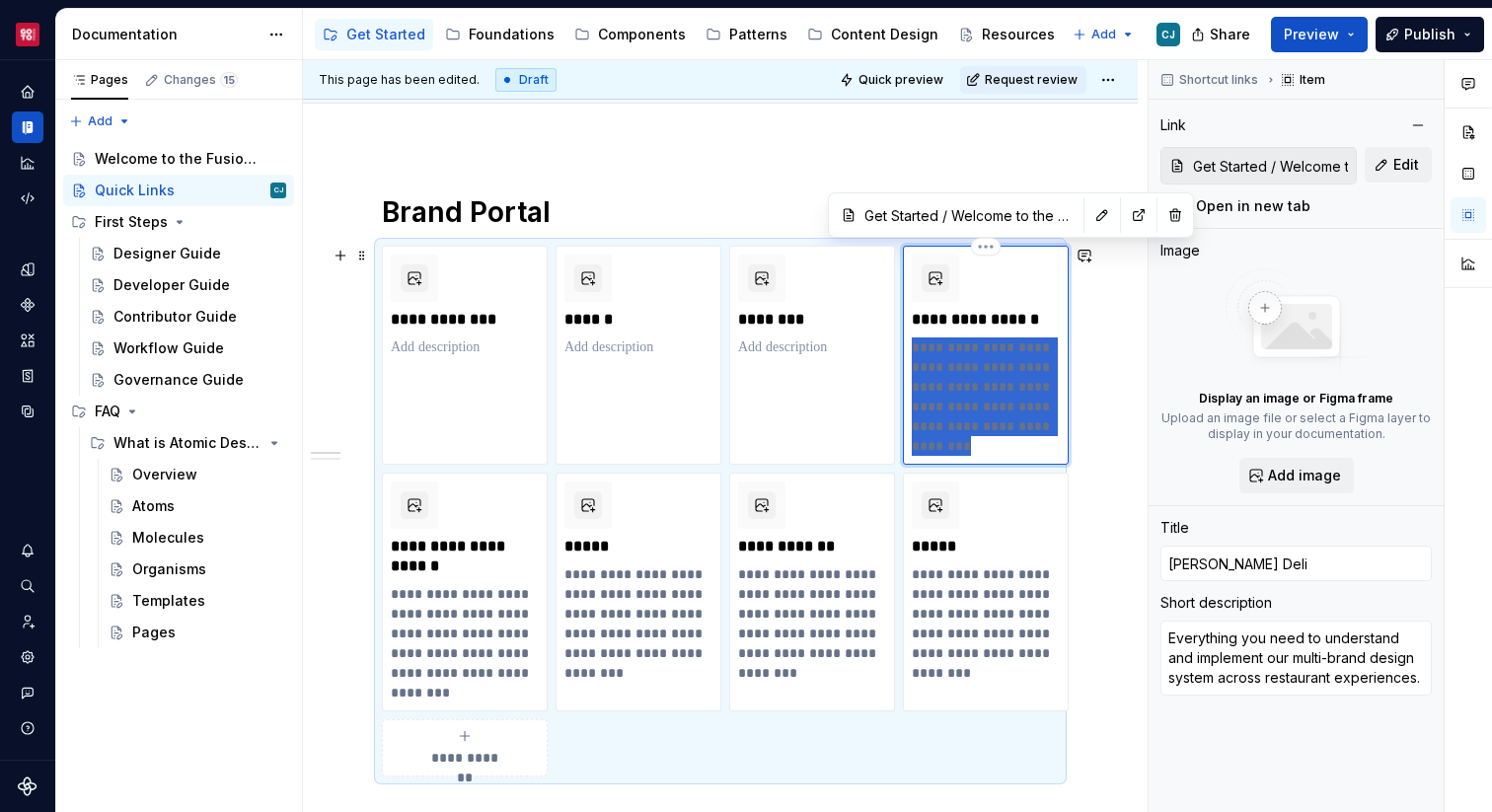
click at [949, 374] on p "**********" at bounding box center [985, 396] width 148 height 118
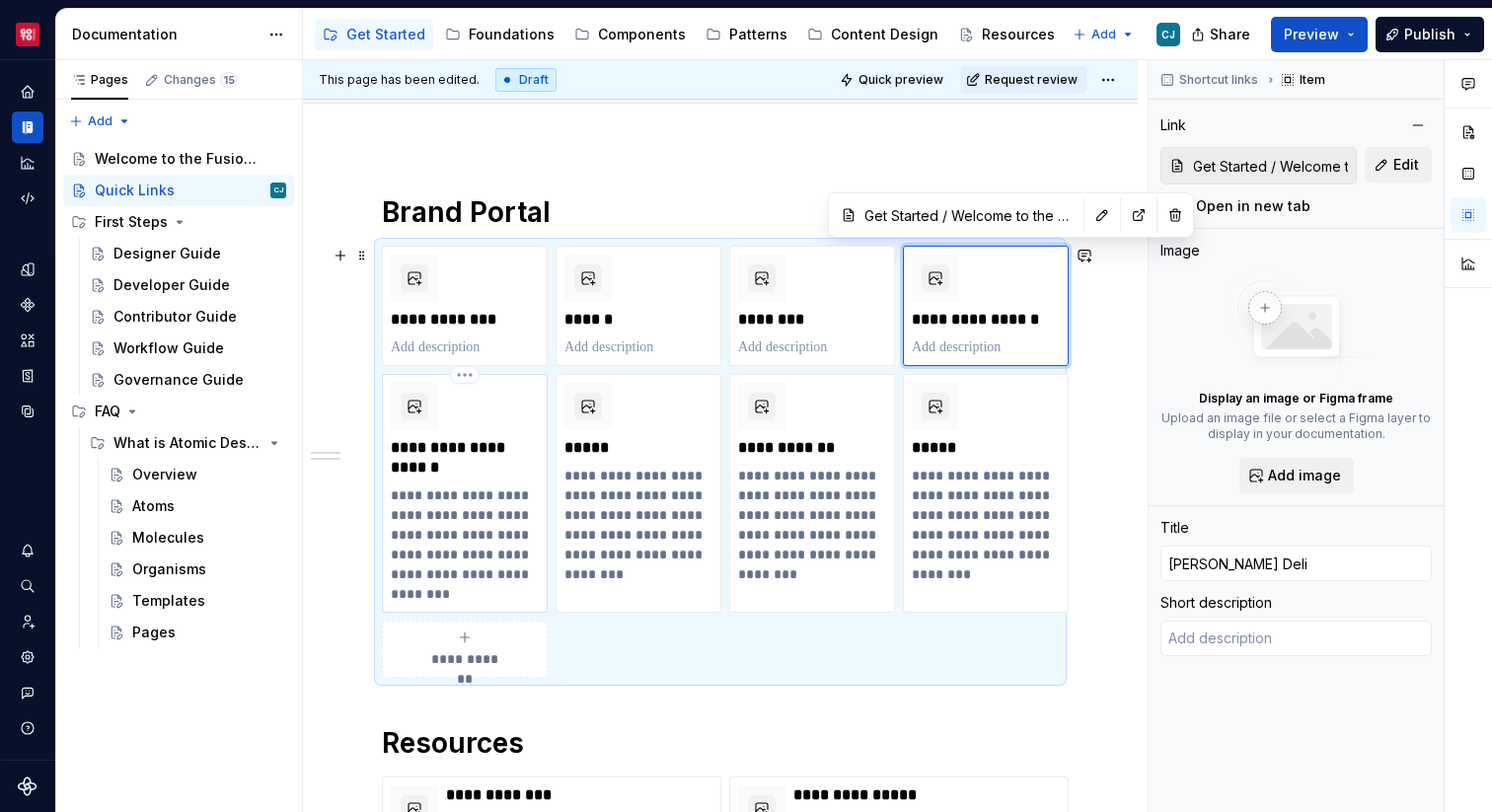
click at [469, 530] on p "**********" at bounding box center [464, 543] width 148 height 118
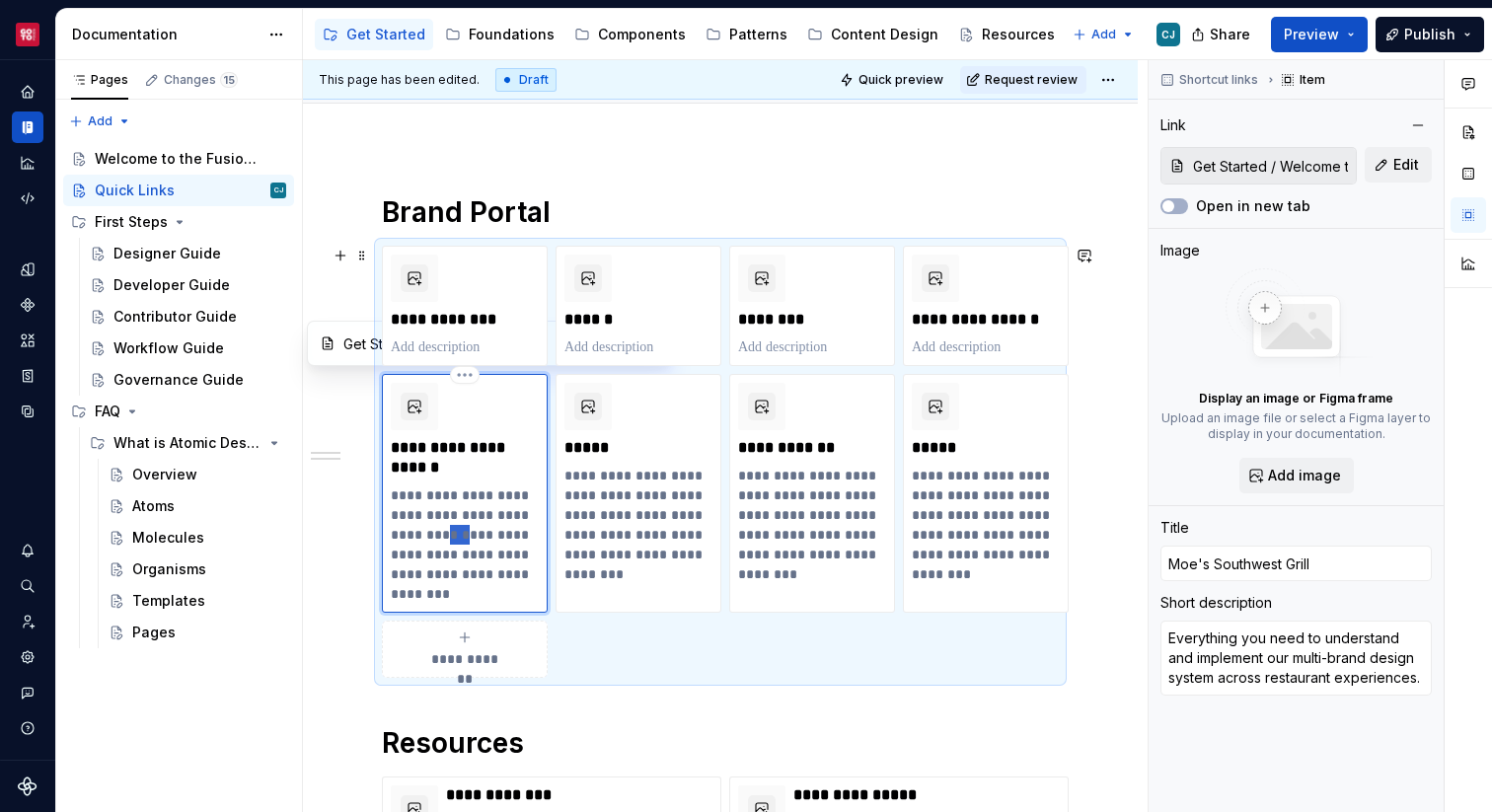
click at [469, 530] on p "**********" at bounding box center [464, 543] width 148 height 118
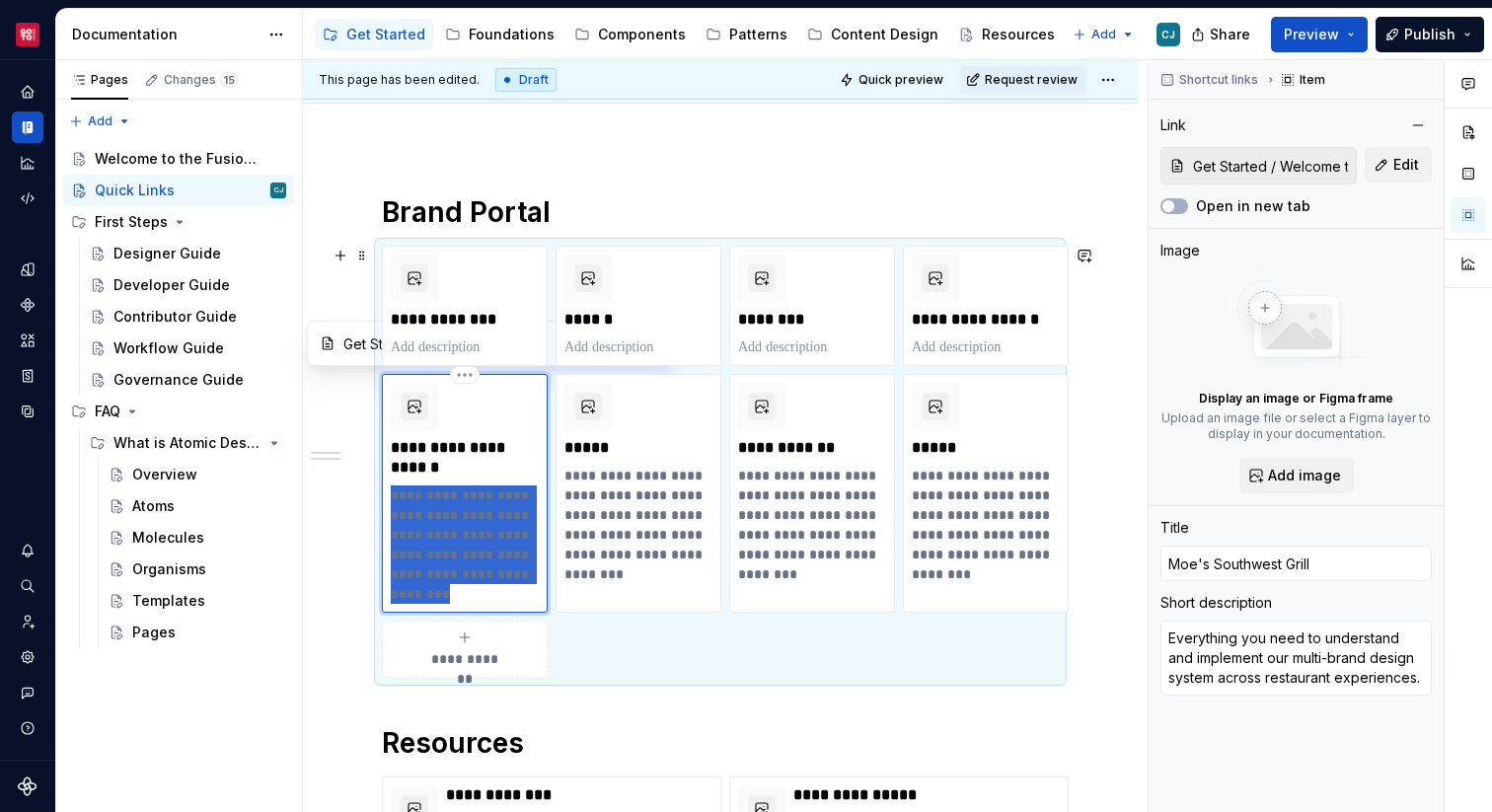
click at [469, 530] on p "**********" at bounding box center [464, 543] width 148 height 118
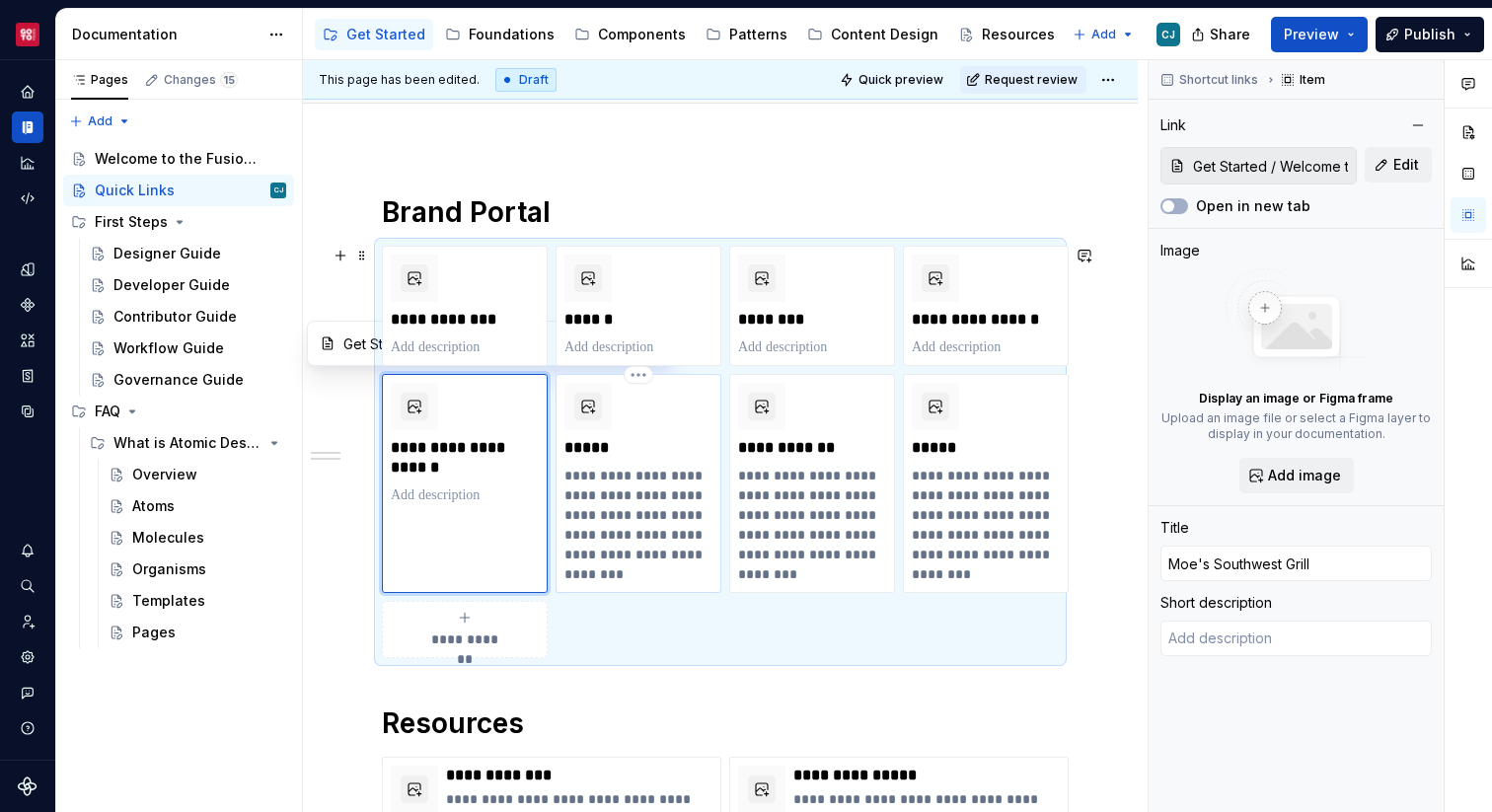
click at [616, 513] on p "**********" at bounding box center [638, 524] width 148 height 118
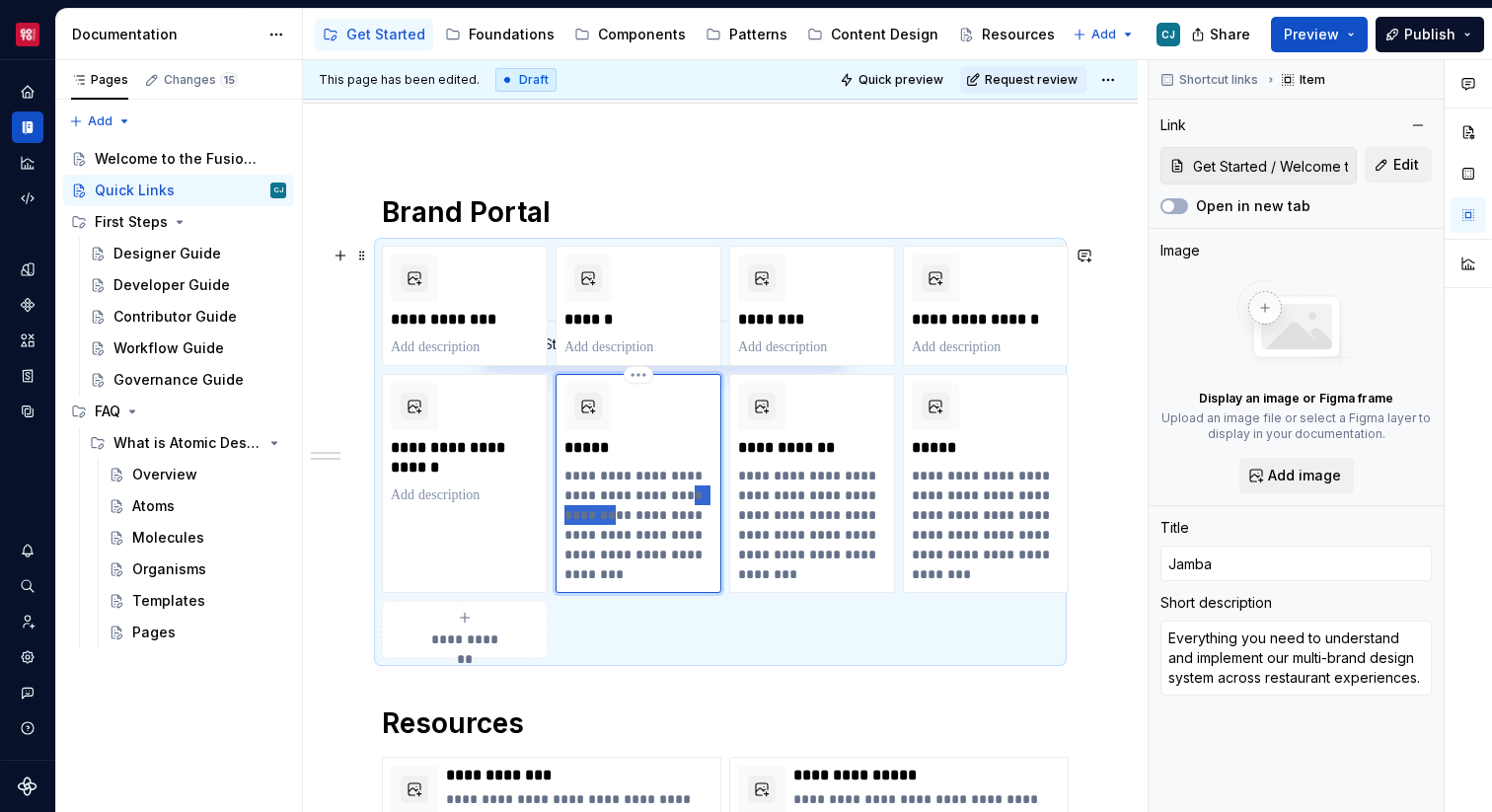
click at [616, 513] on p "**********" at bounding box center [638, 524] width 148 height 118
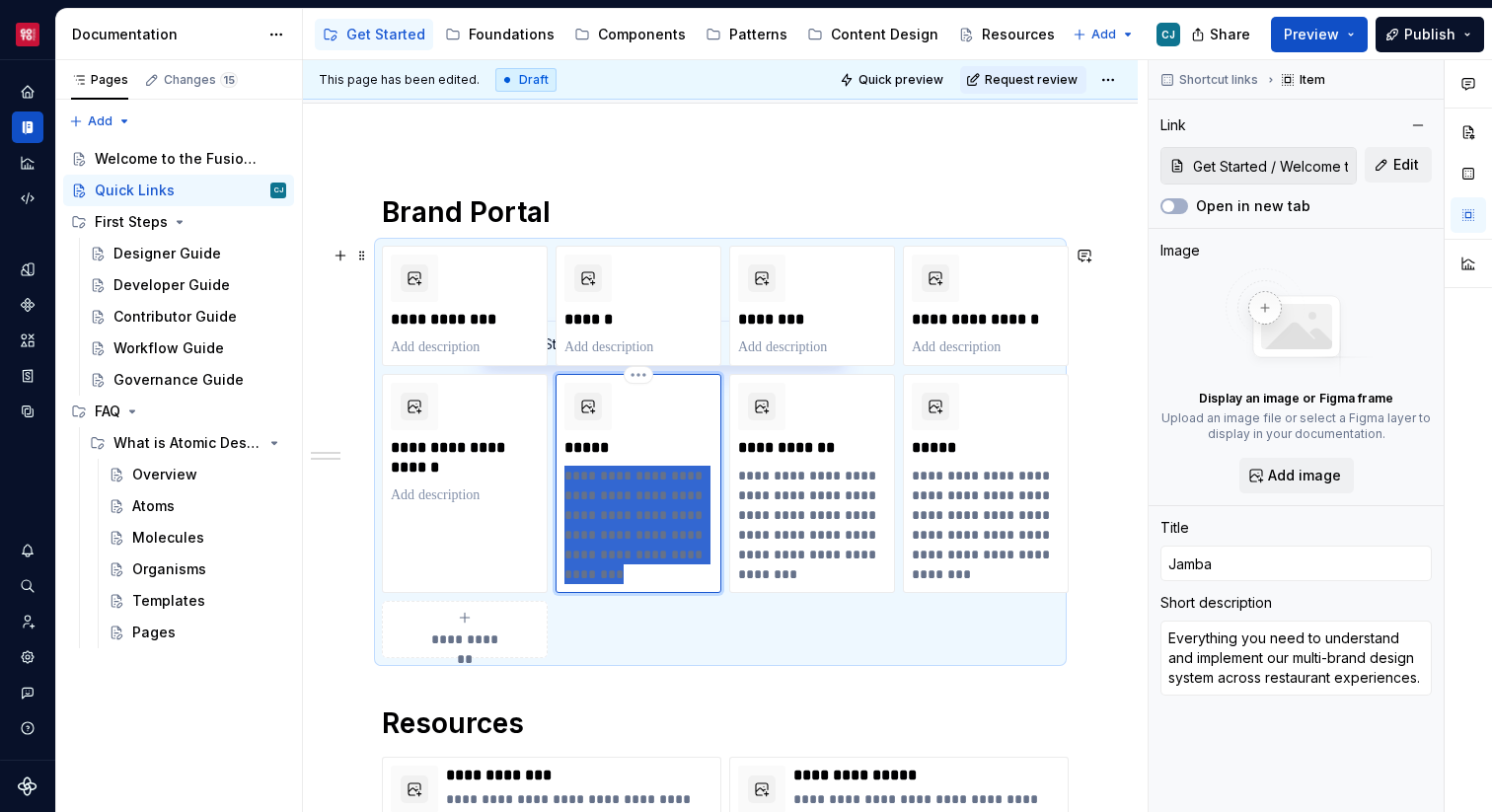
click at [616, 513] on p "**********" at bounding box center [638, 524] width 148 height 118
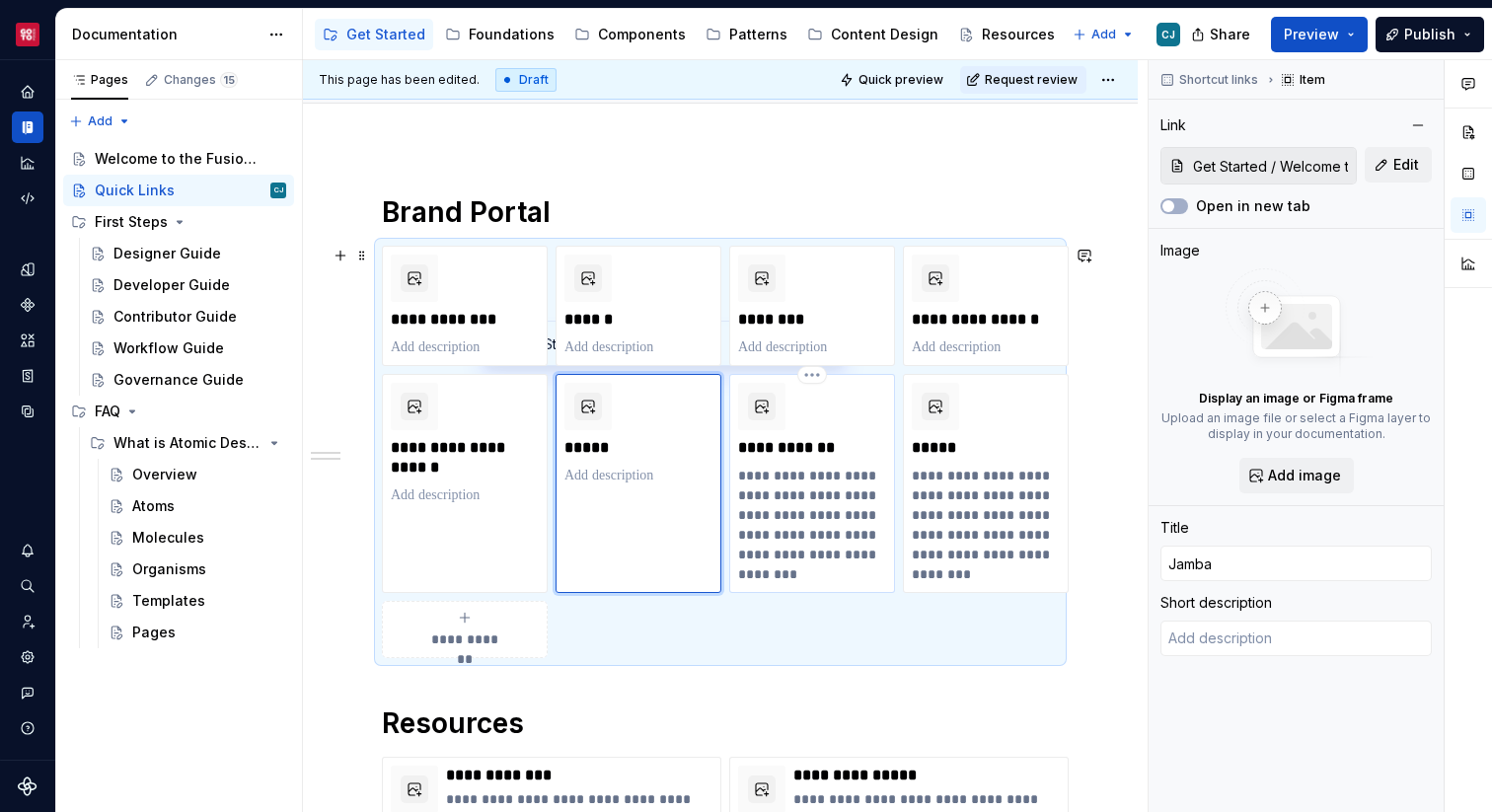
click at [789, 502] on p "**********" at bounding box center [811, 524] width 148 height 118
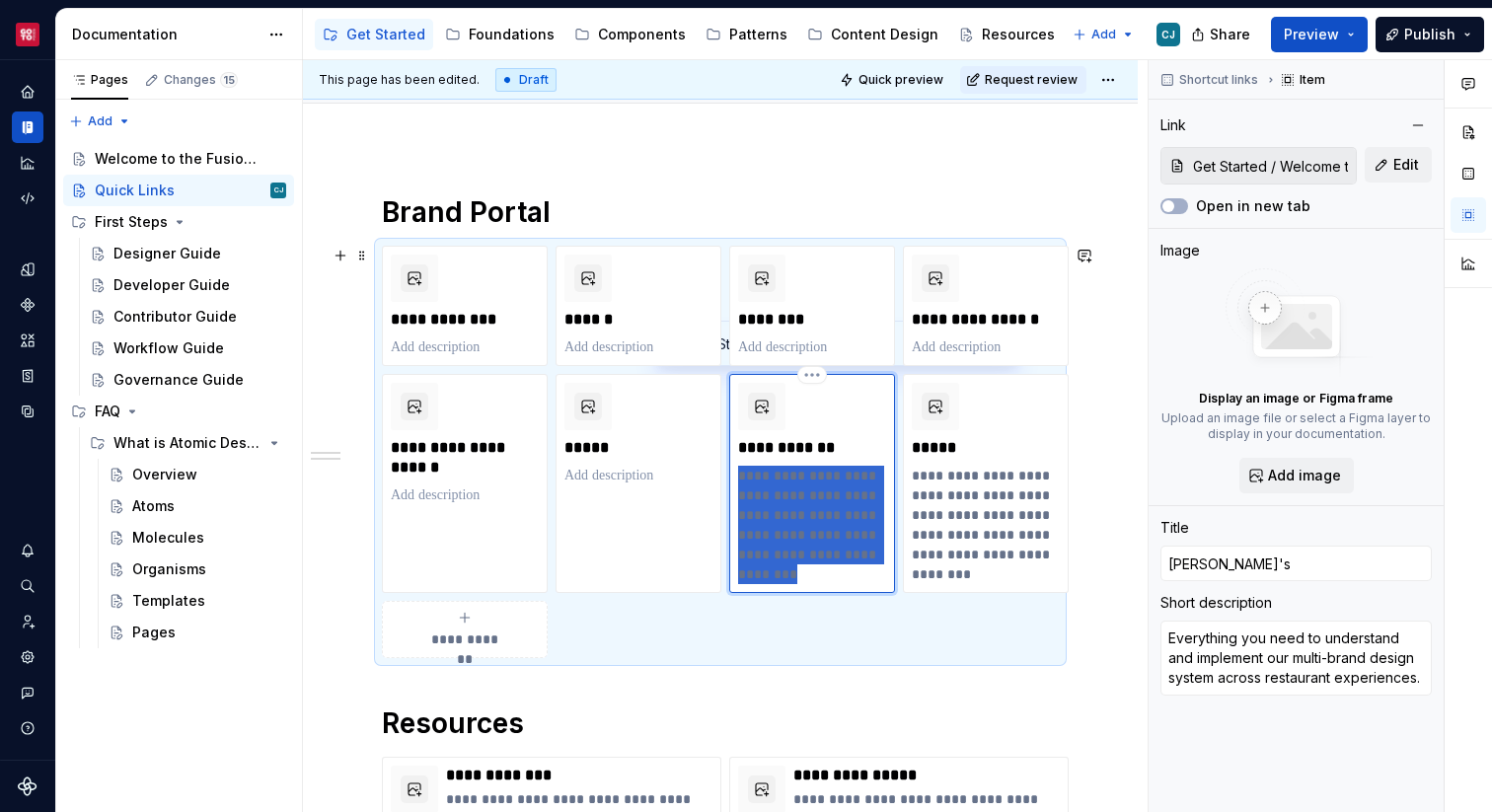
click at [789, 502] on p "**********" at bounding box center [811, 524] width 148 height 118
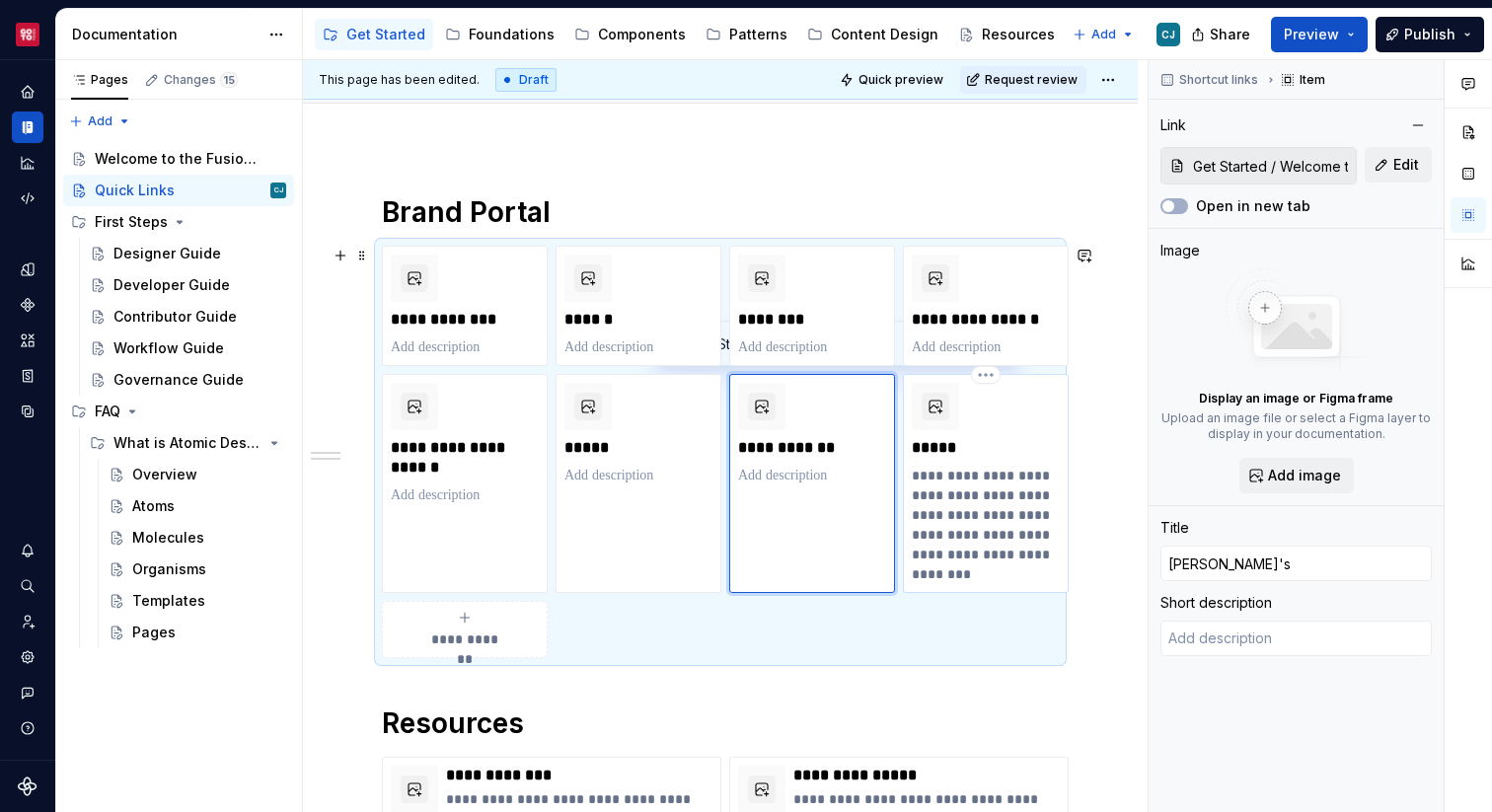
click at [938, 501] on p "**********" at bounding box center [985, 524] width 148 height 118
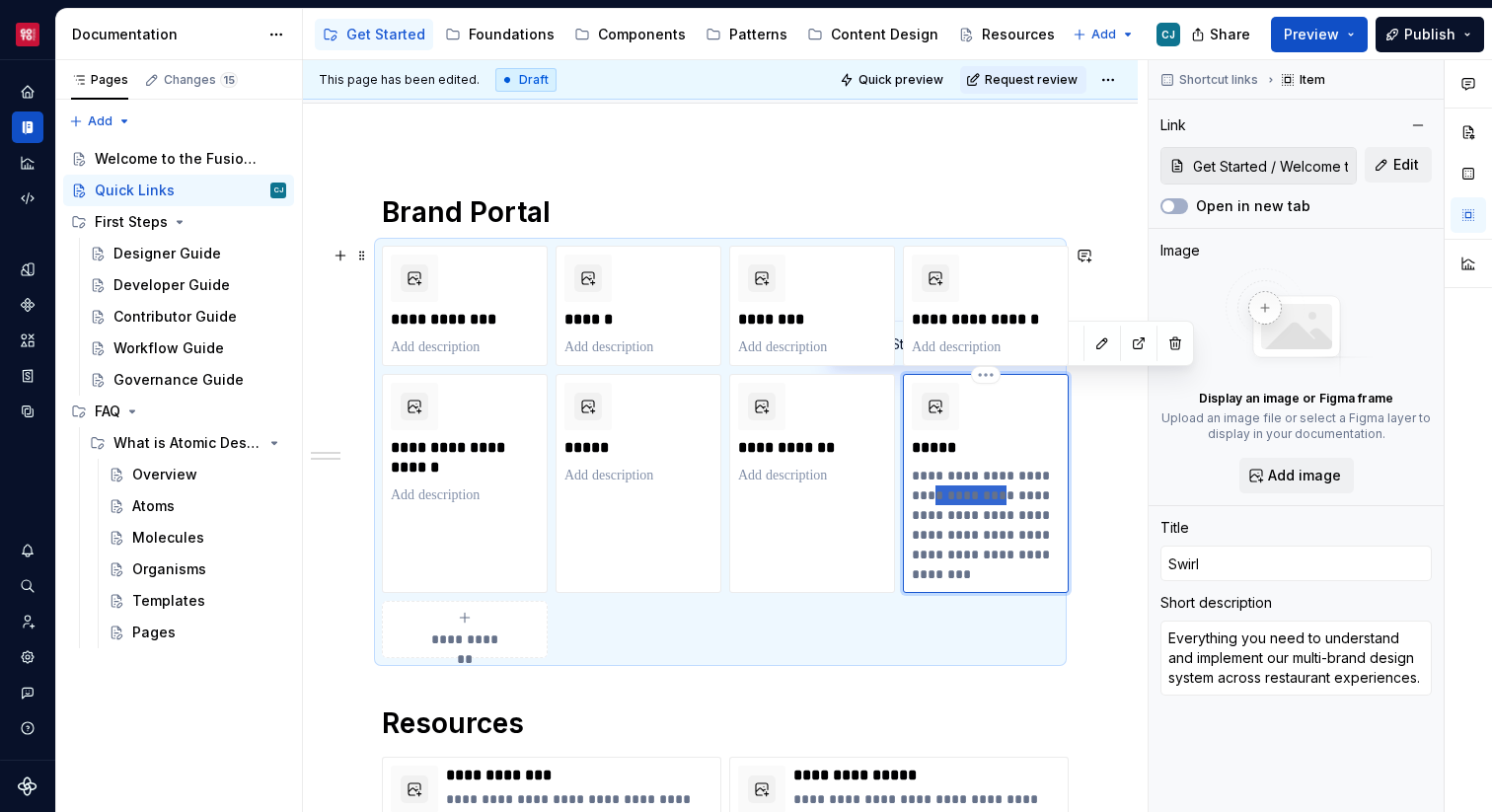
click at [938, 501] on p "**********" at bounding box center [985, 524] width 148 height 118
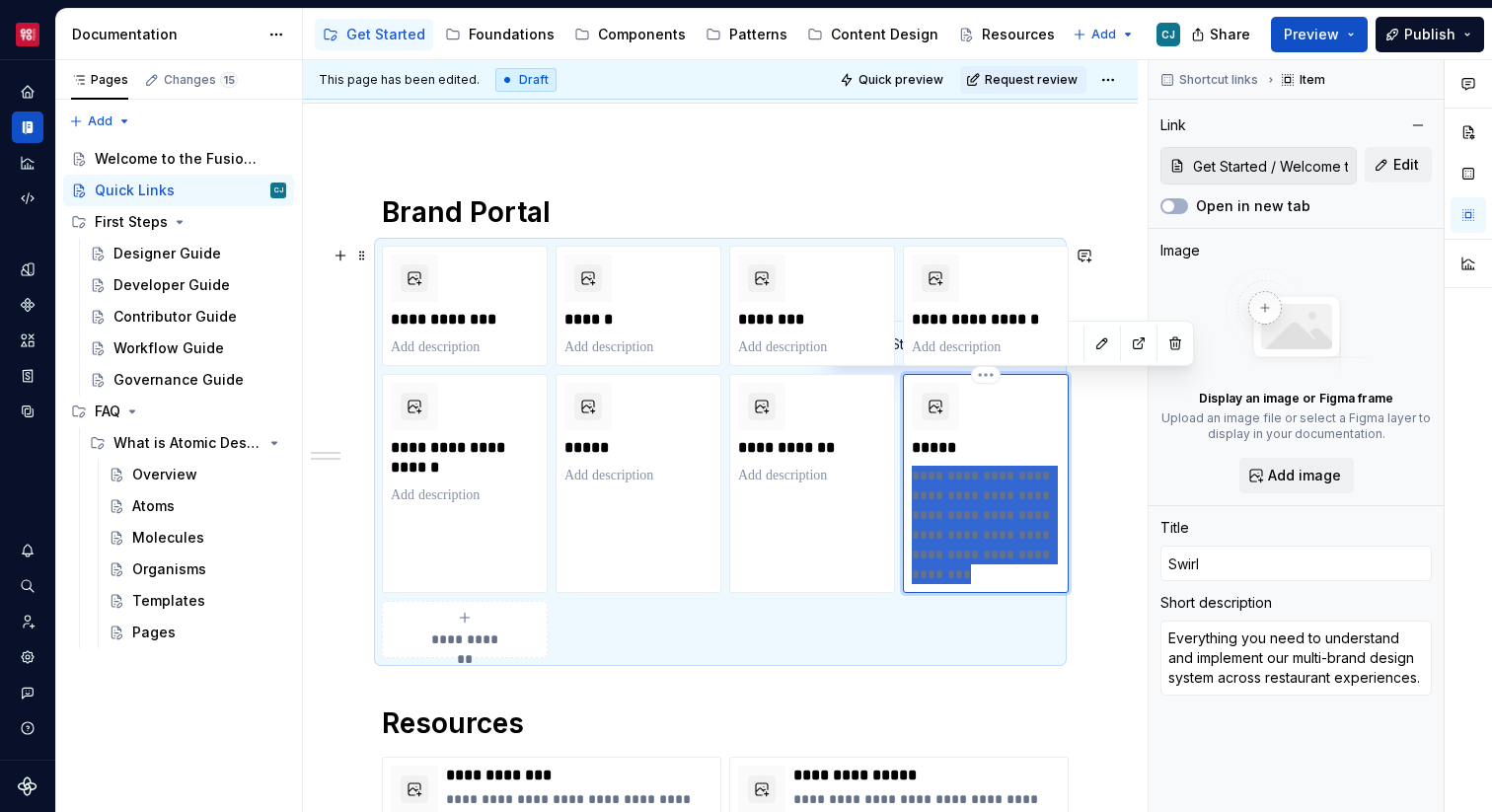
click at [938, 501] on p "**********" at bounding box center [985, 524] width 148 height 118
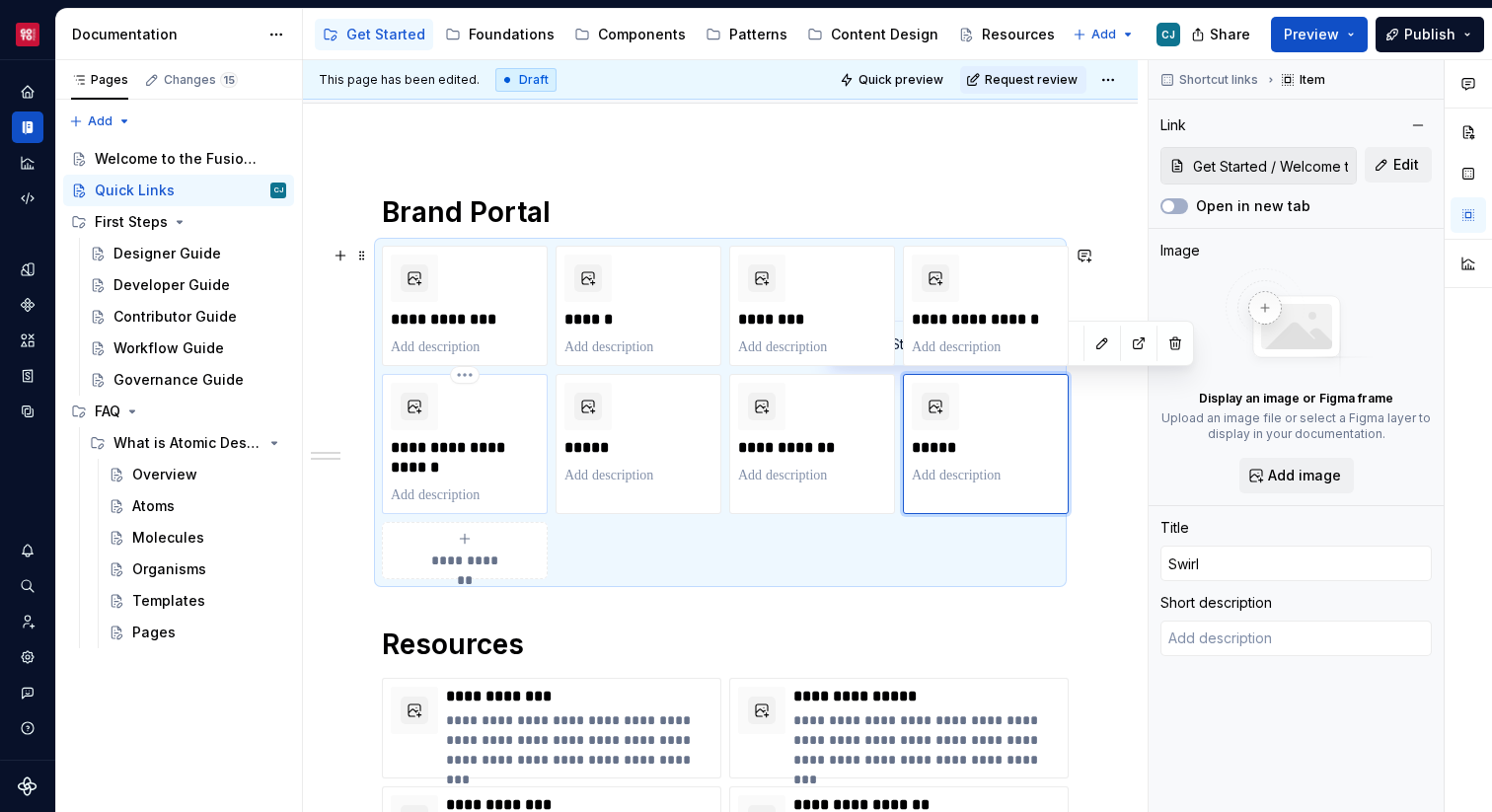
click at [423, 467] on p "**********" at bounding box center [464, 458] width 148 height 40
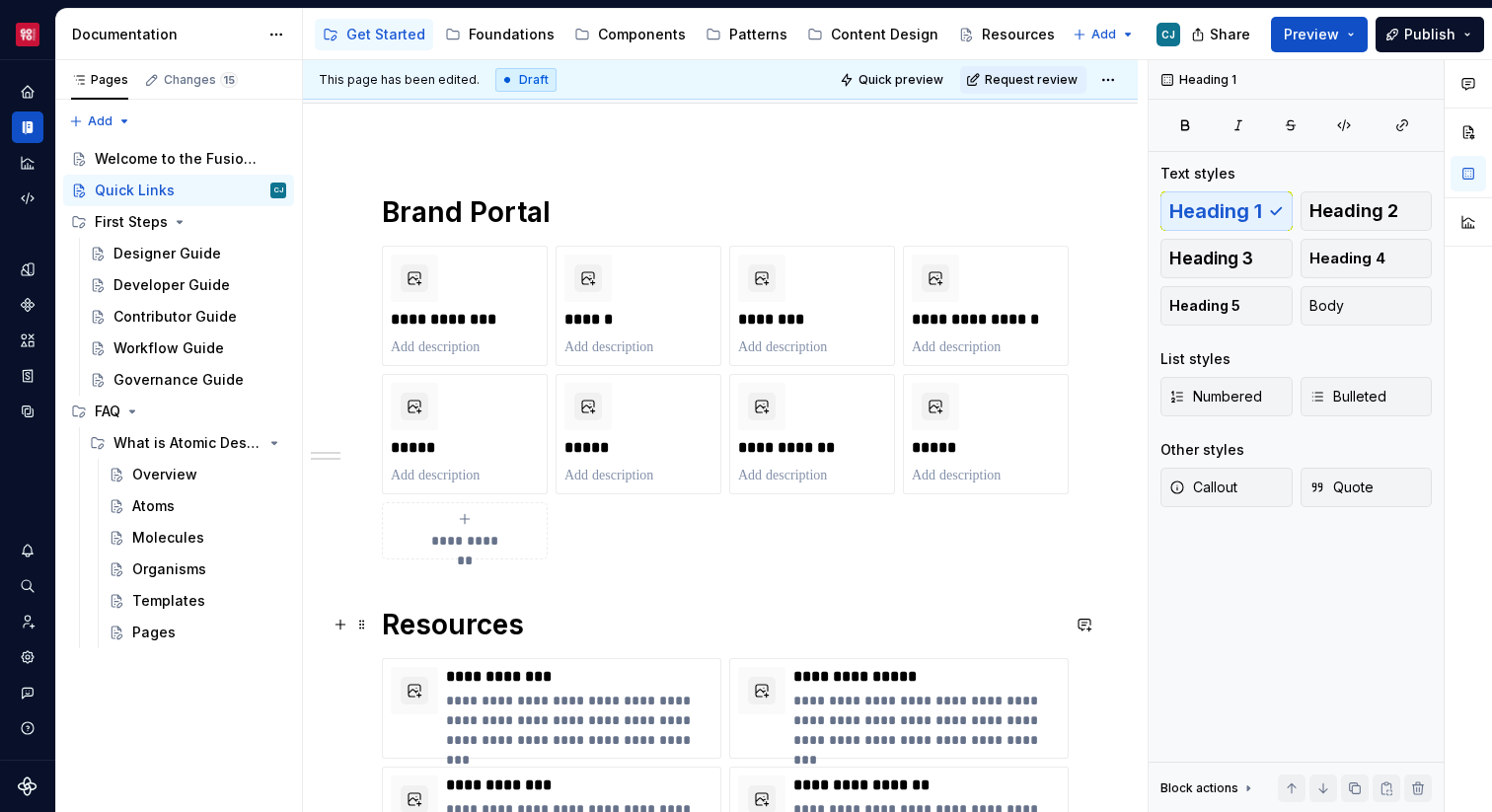
click at [1047, 629] on h1 "Resources" at bounding box center [720, 625] width 677 height 36
click at [1025, 313] on p "**********" at bounding box center [985, 319] width 148 height 20
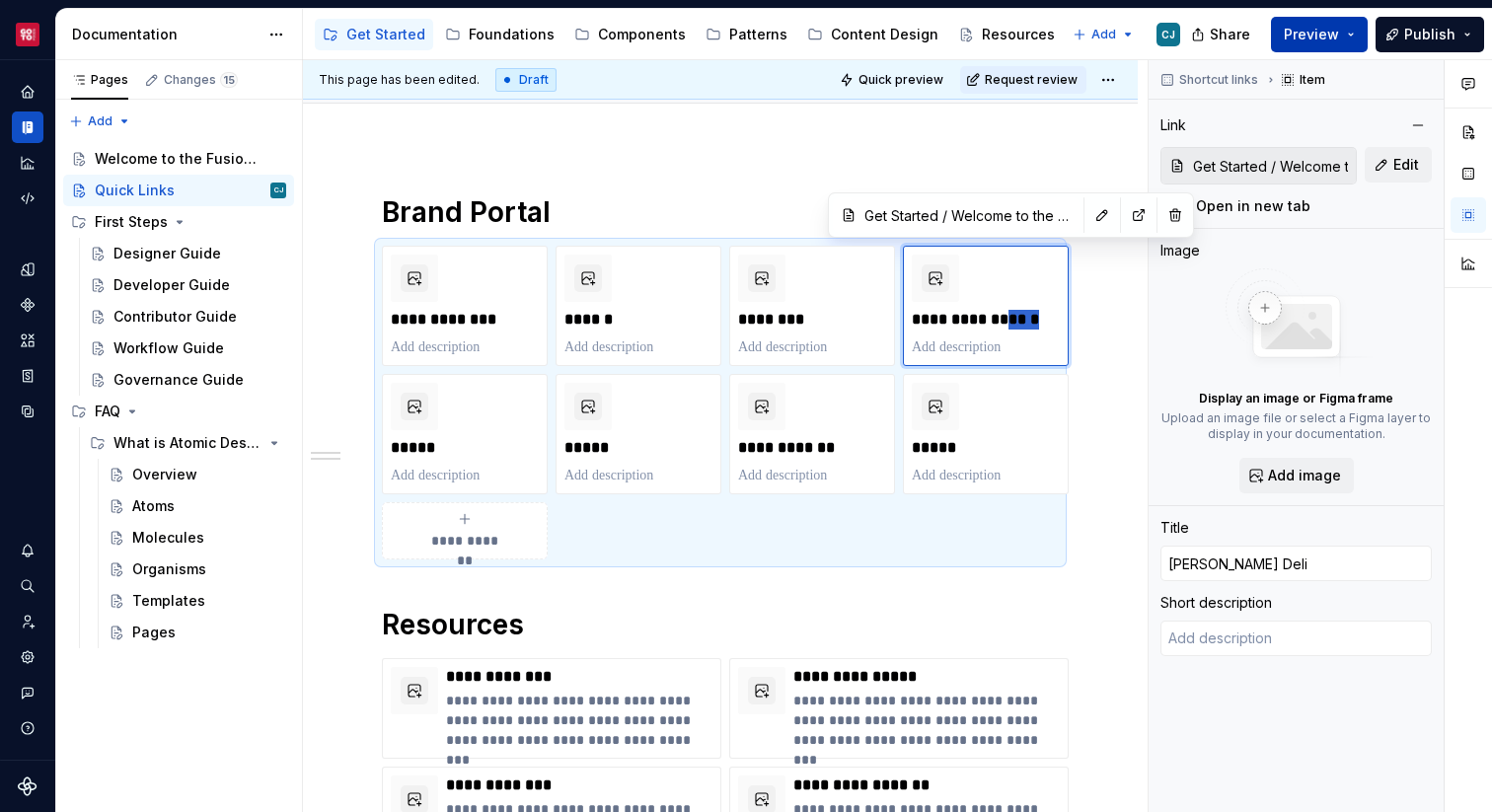
click at [1319, 38] on span "Preview" at bounding box center [1311, 35] width 56 height 20
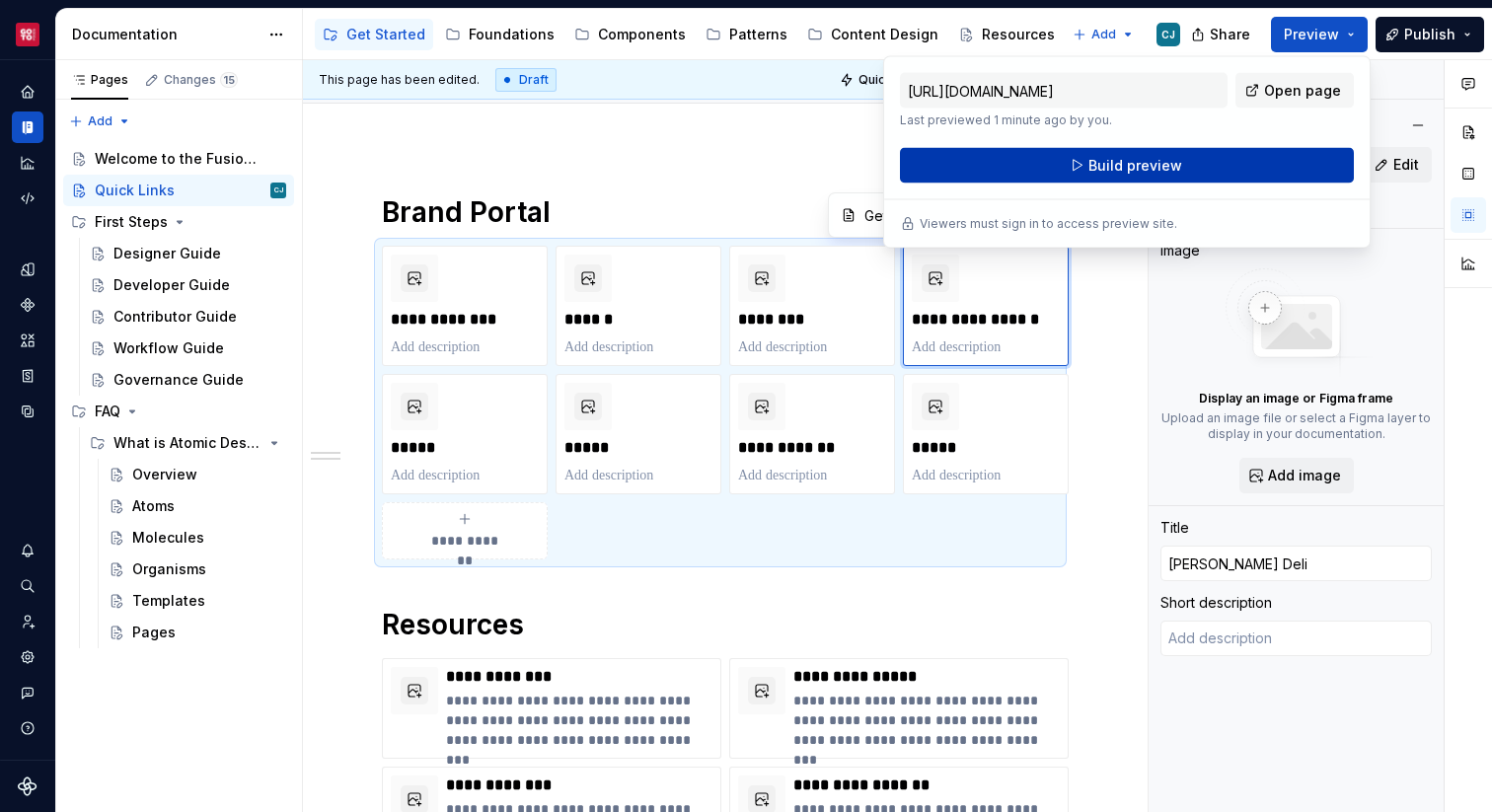
click at [1251, 167] on button "Build preview" at bounding box center [1127, 166] width 454 height 36
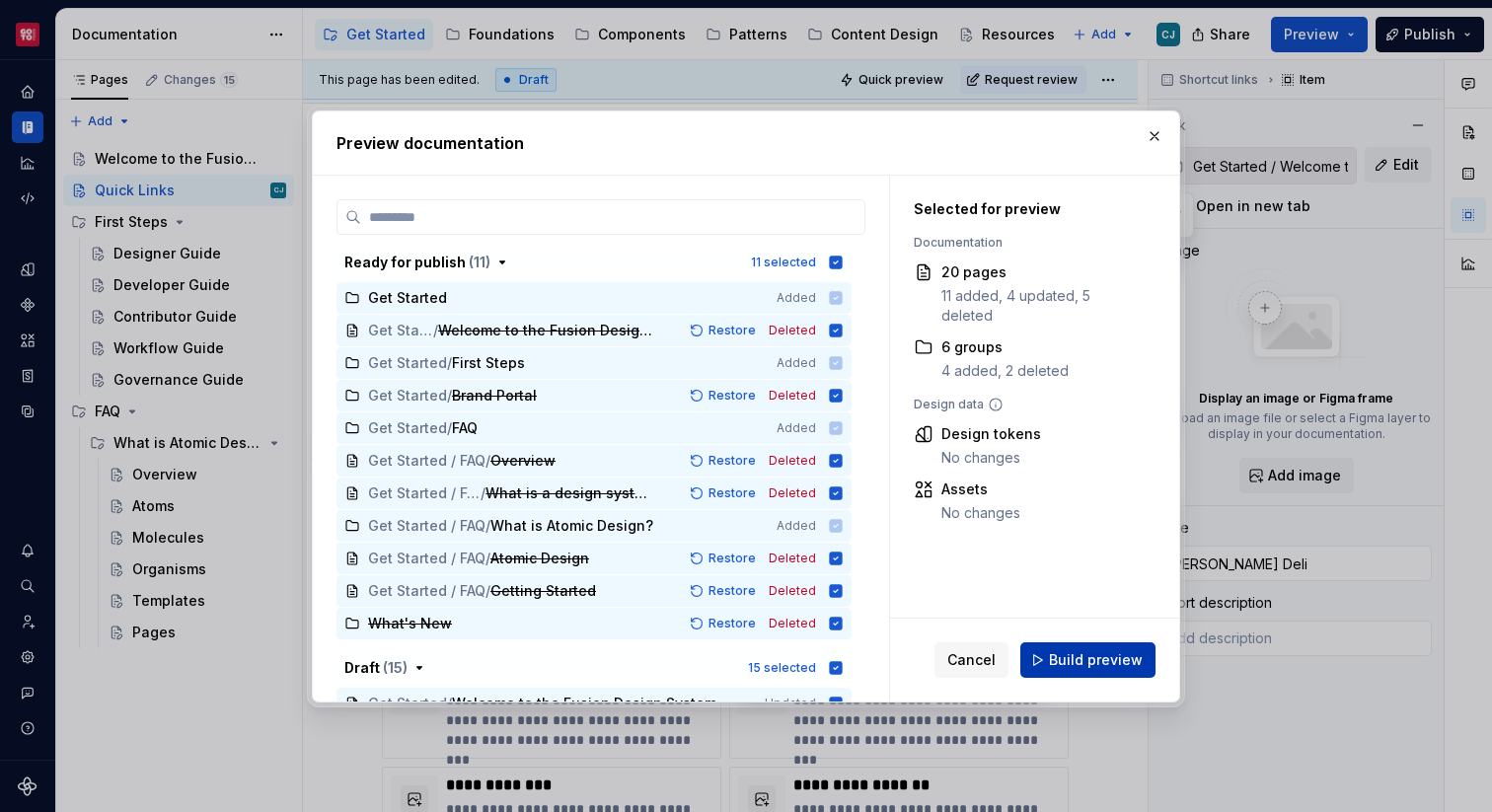
click at [1086, 659] on span "Build preview" at bounding box center [1095, 660] width 93 height 20
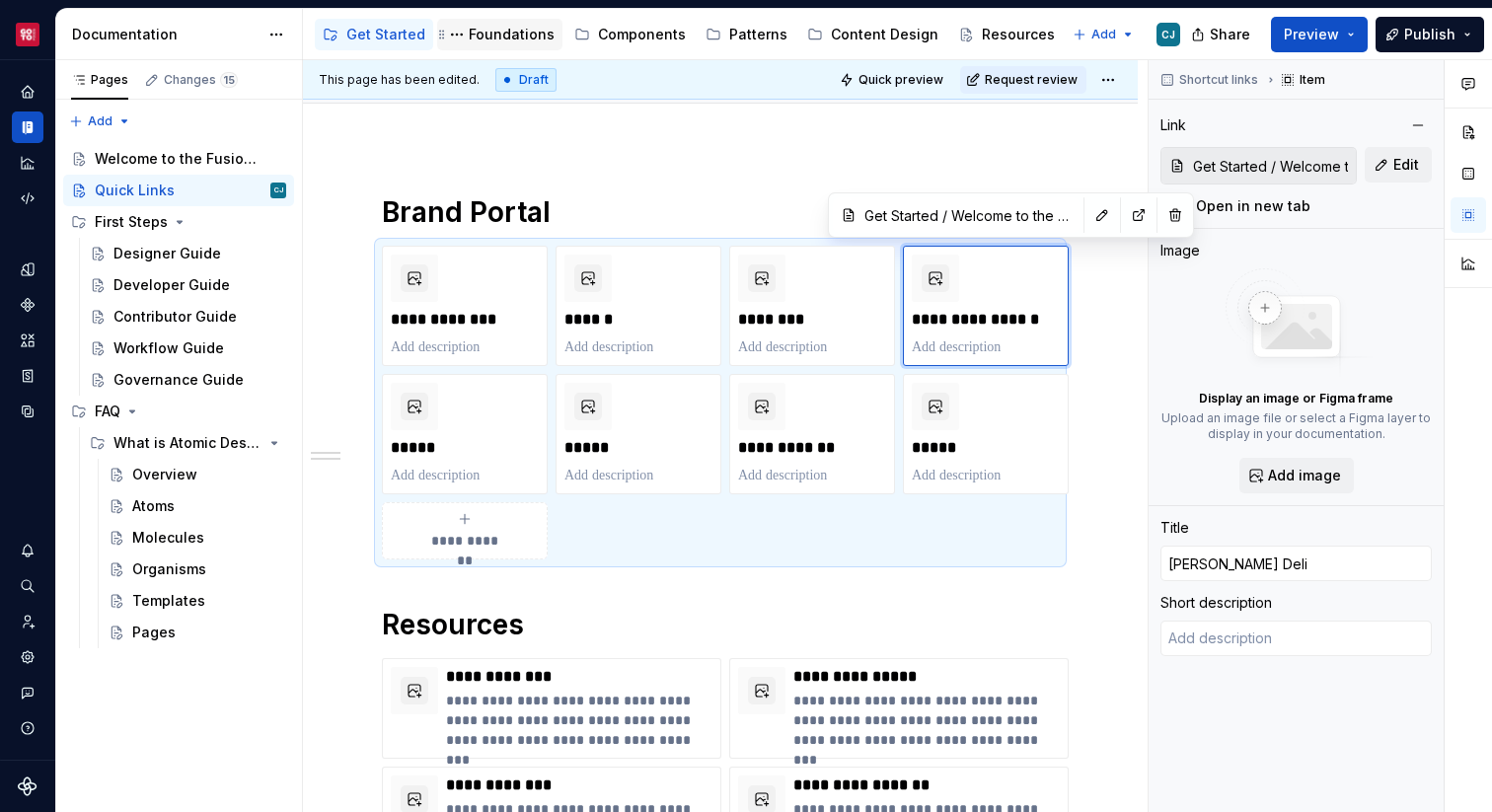
click at [528, 32] on div "Foundations" at bounding box center [511, 35] width 86 height 20
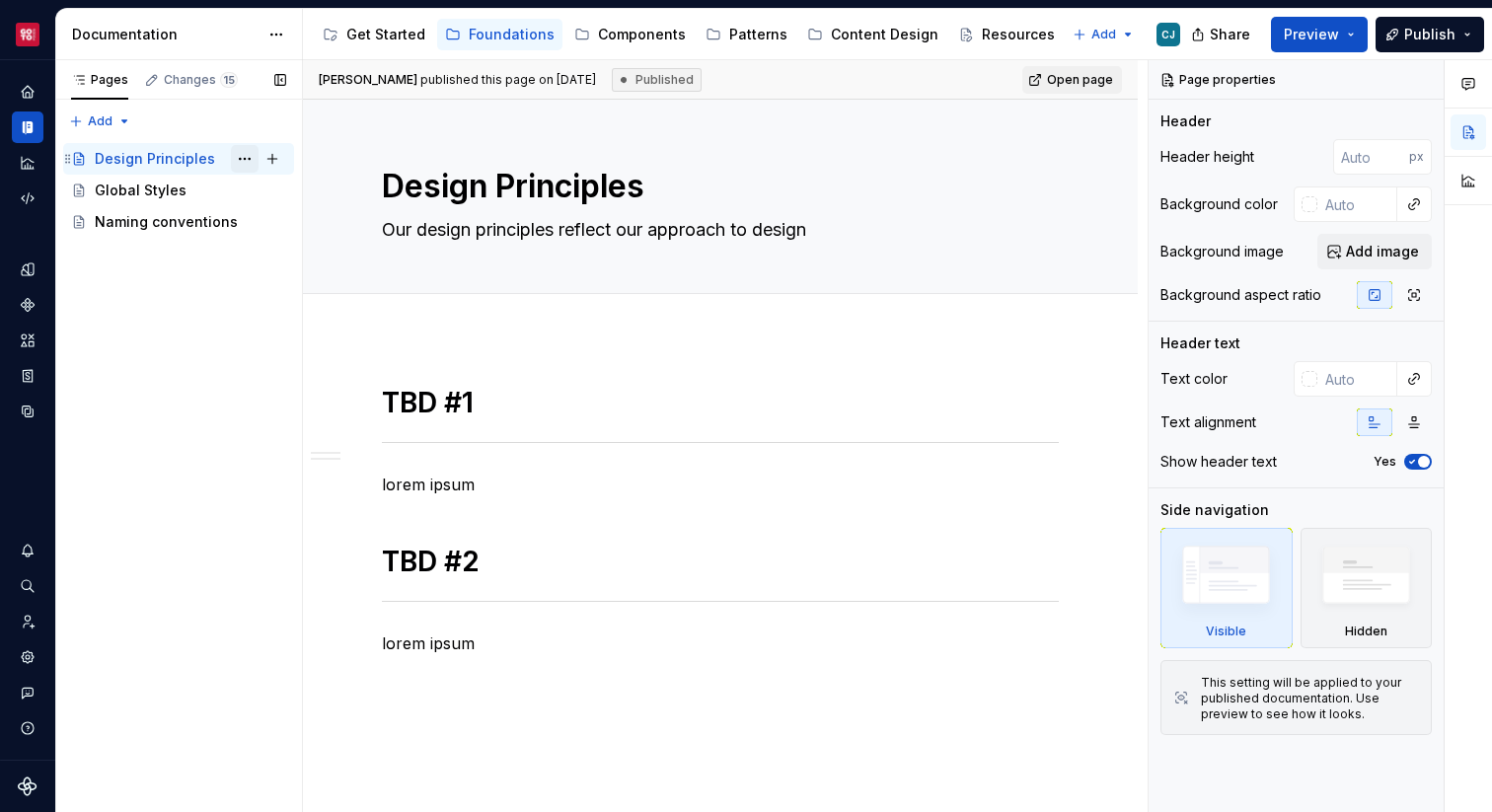
click at [246, 163] on button "Page tree" at bounding box center [245, 159] width 28 height 28
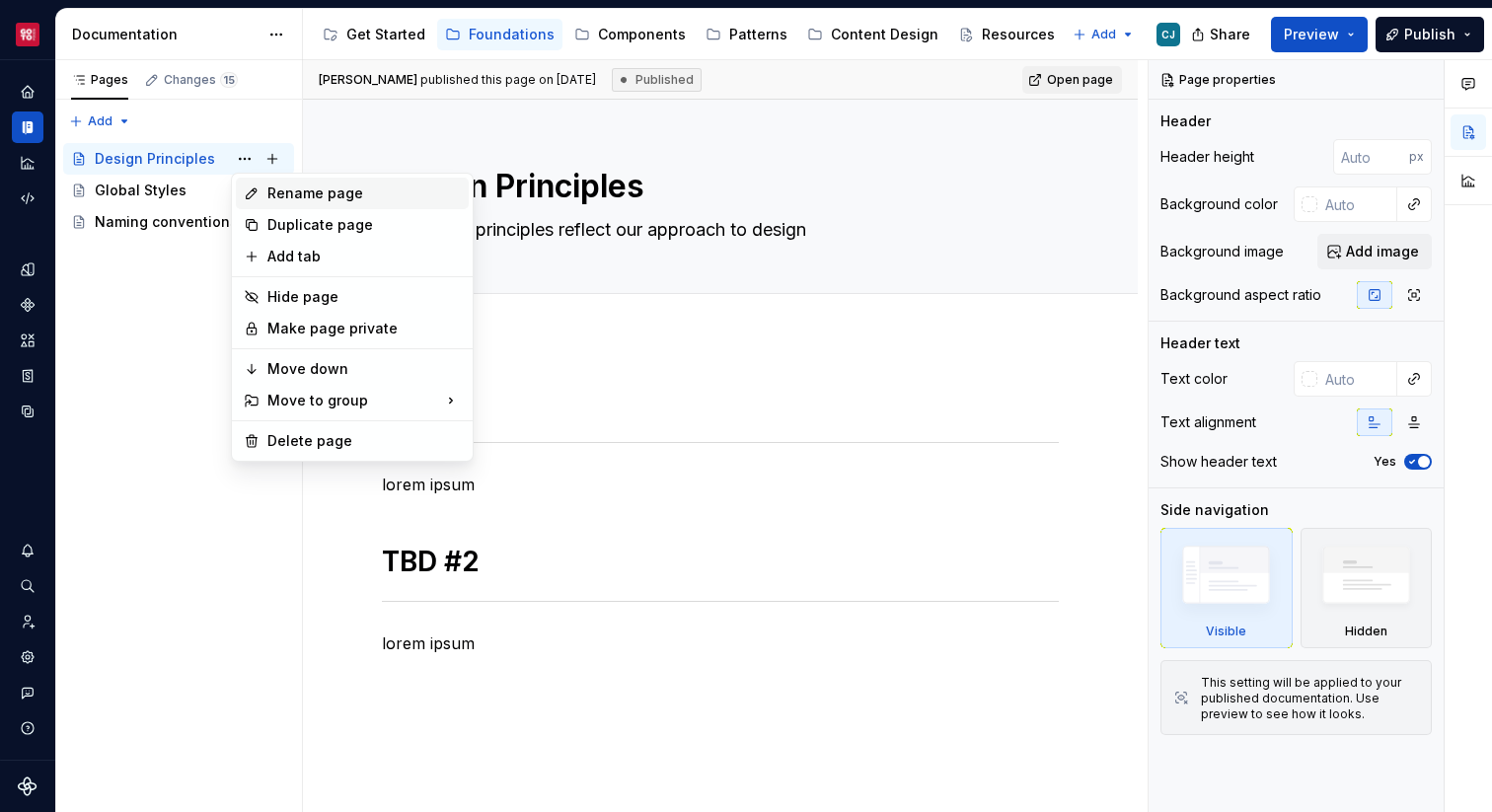
click at [277, 195] on div "Rename page" at bounding box center [364, 193] width 193 height 20
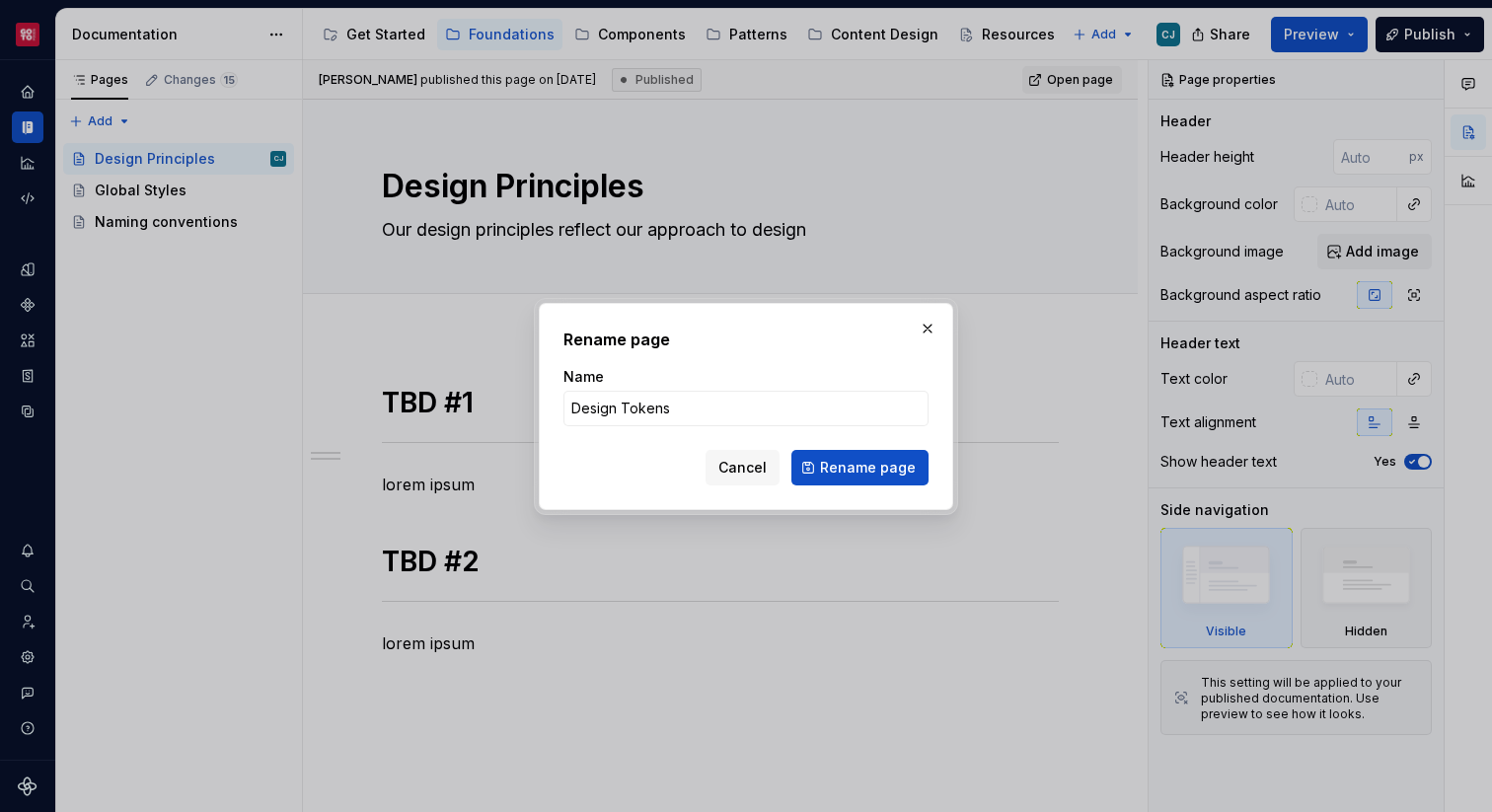
click button "Rename page" at bounding box center [860, 468] width 137 height 36
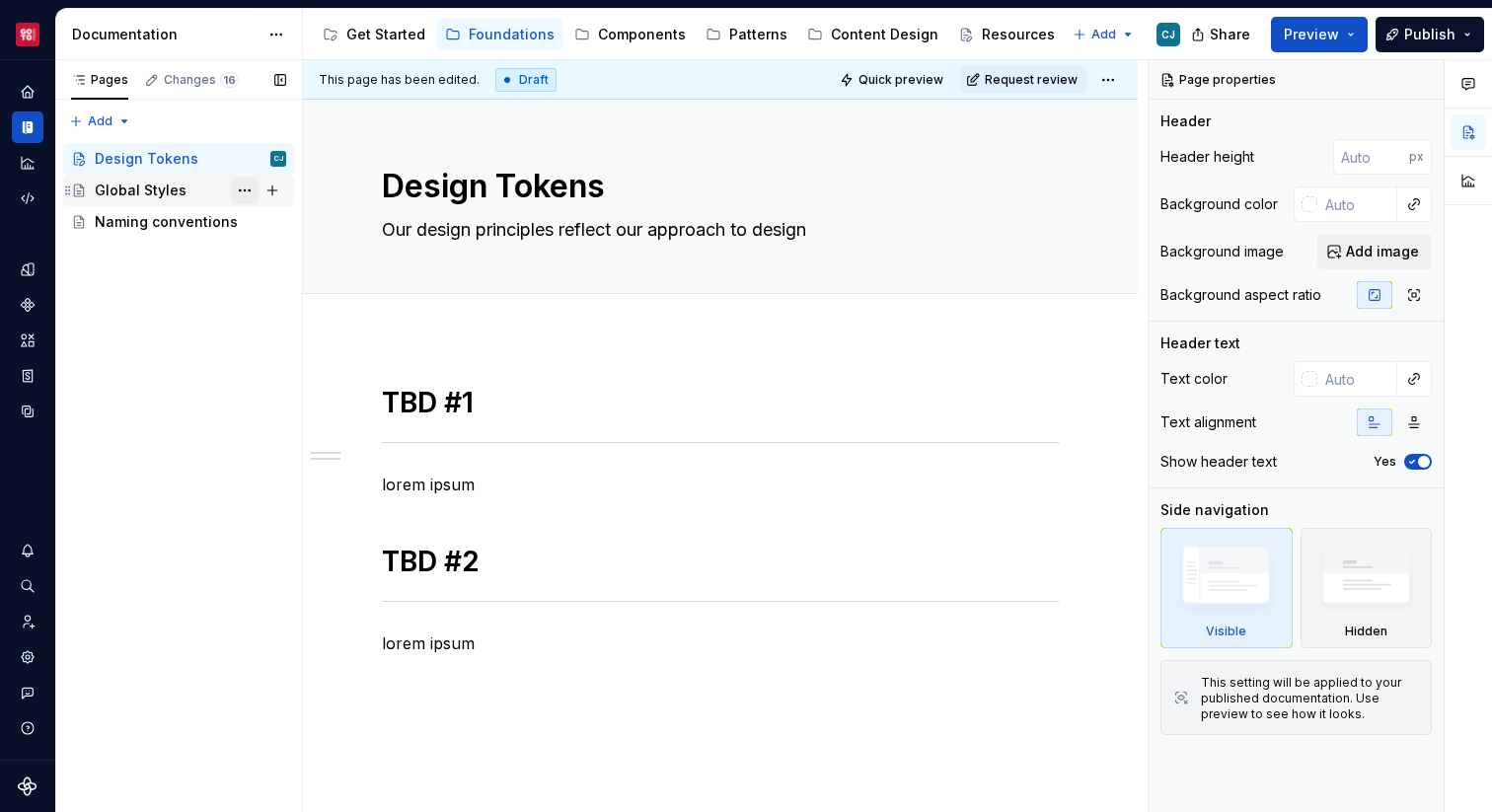
click at [246, 191] on button "Page tree" at bounding box center [245, 190] width 28 height 28
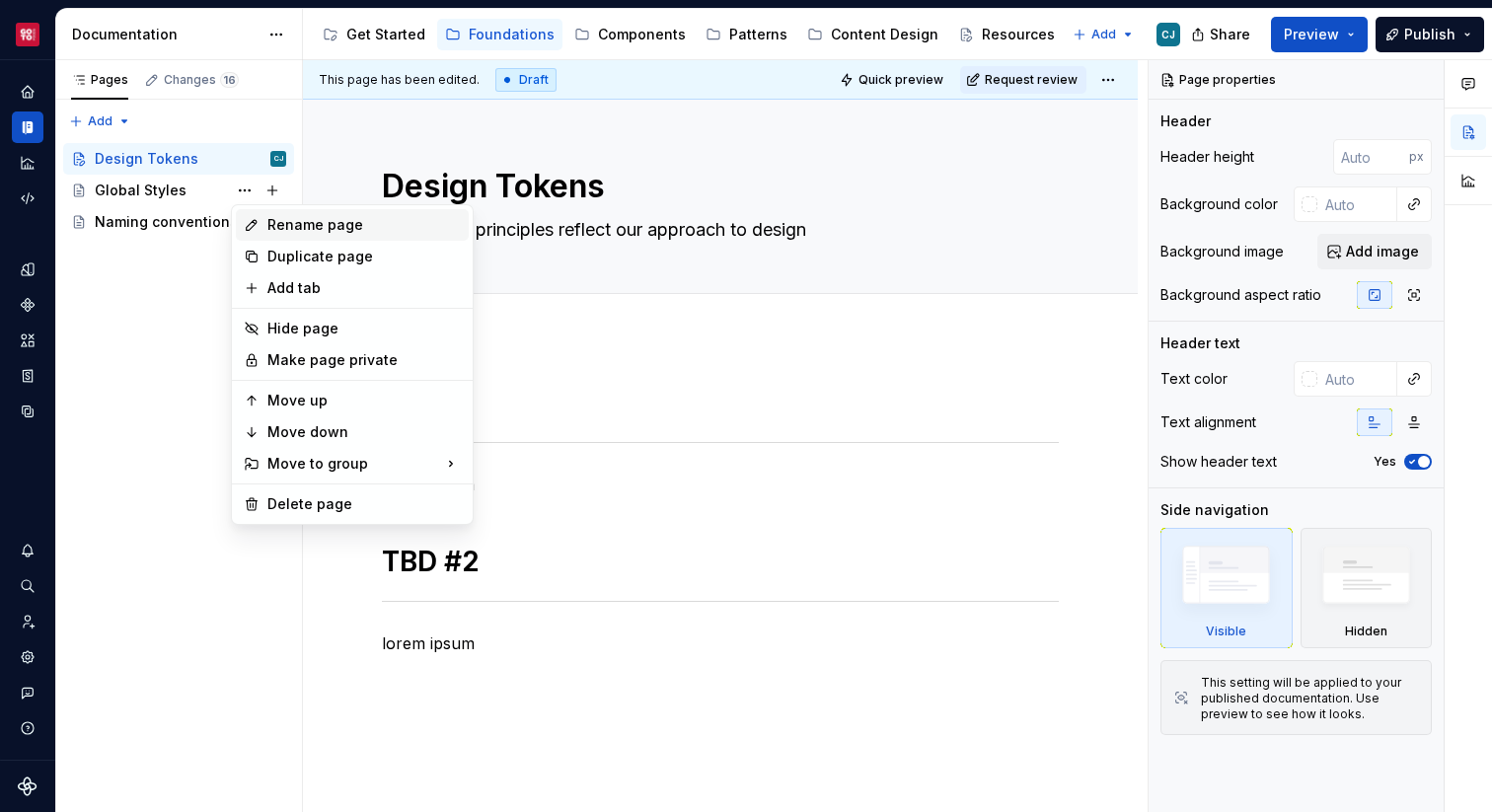
click at [272, 218] on div "Rename page" at bounding box center [364, 225] width 193 height 20
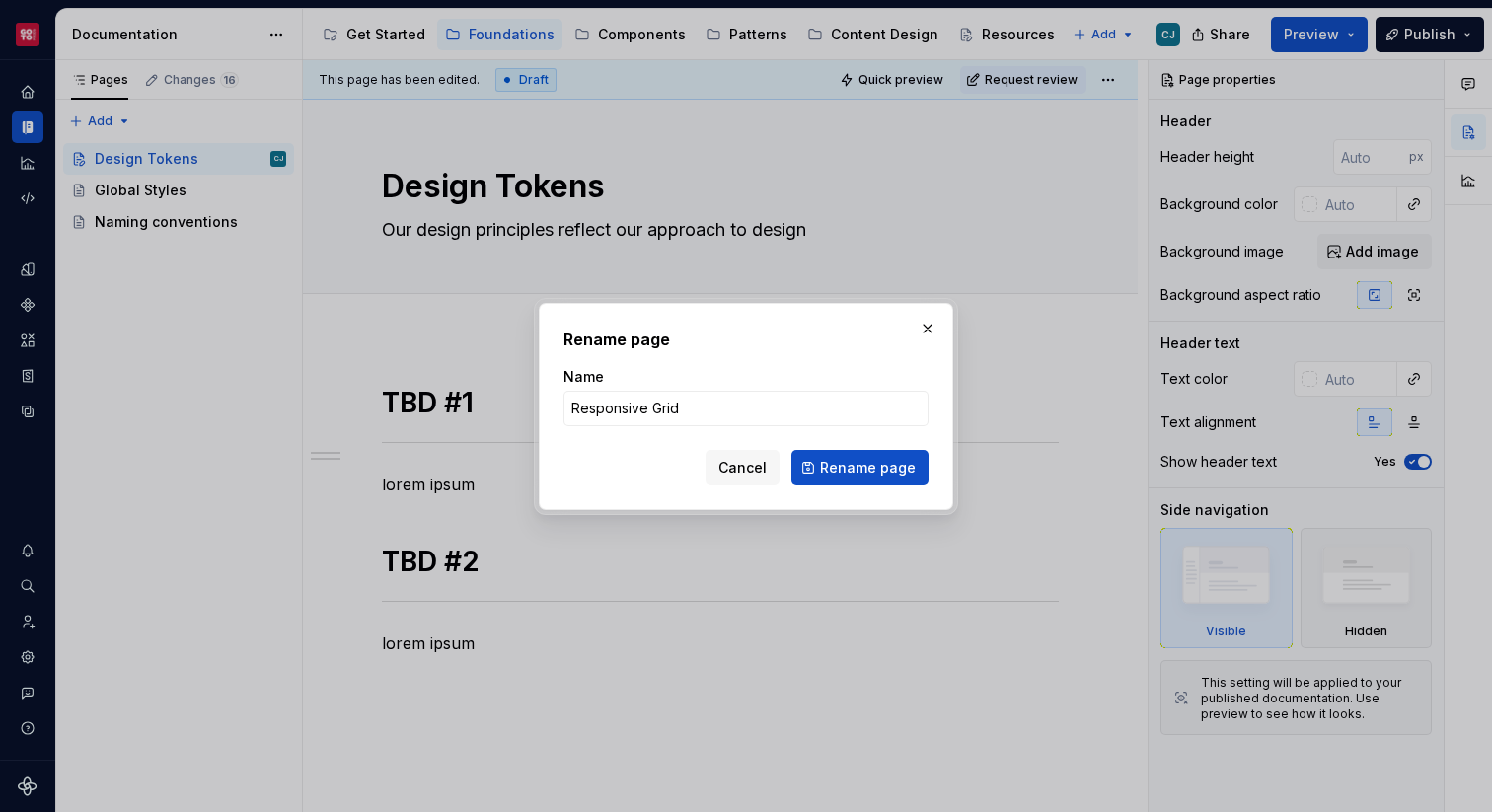
click button "Rename page" at bounding box center [860, 468] width 137 height 36
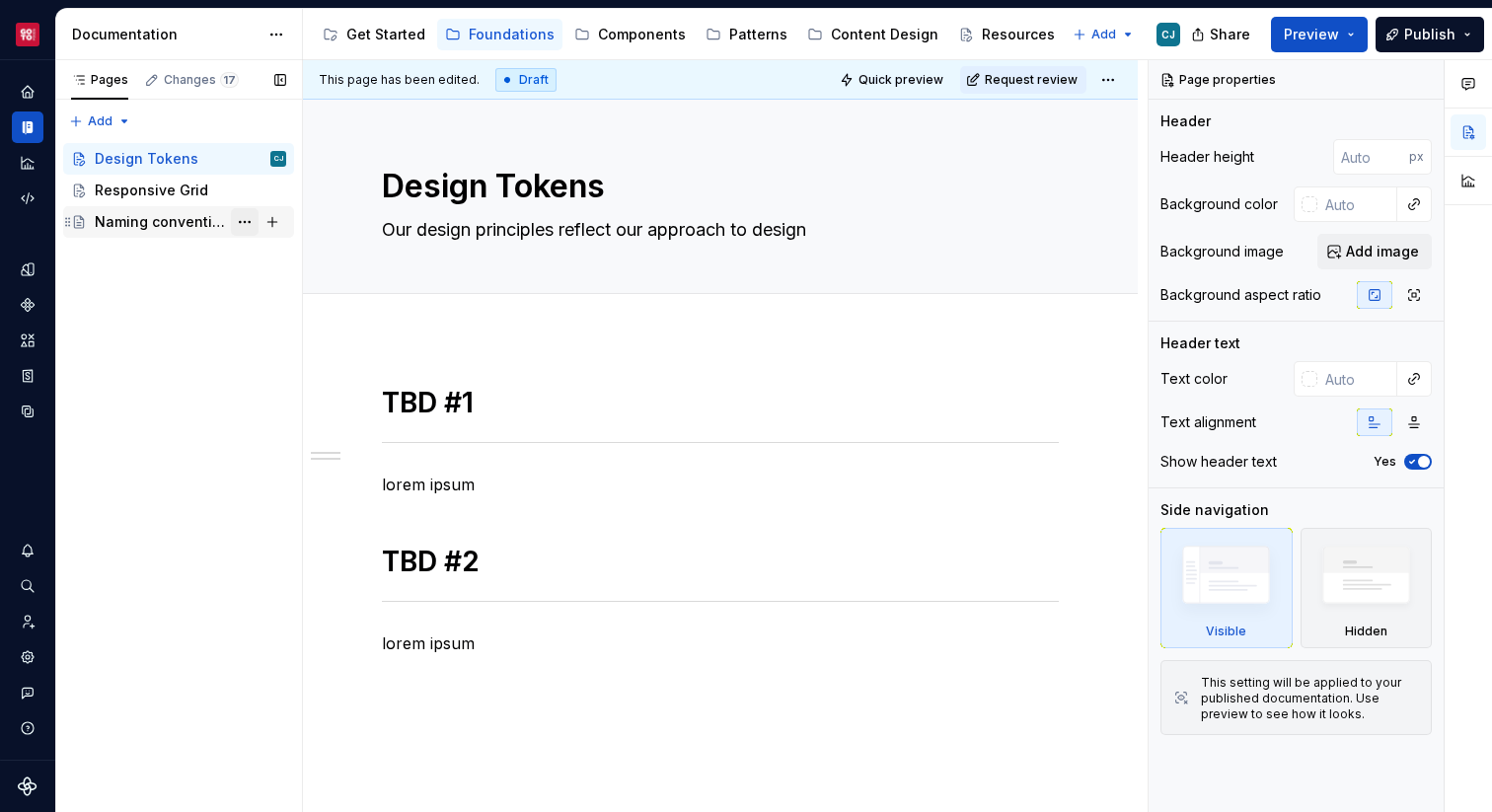
click at [246, 224] on button "Page tree" at bounding box center [245, 222] width 28 height 28
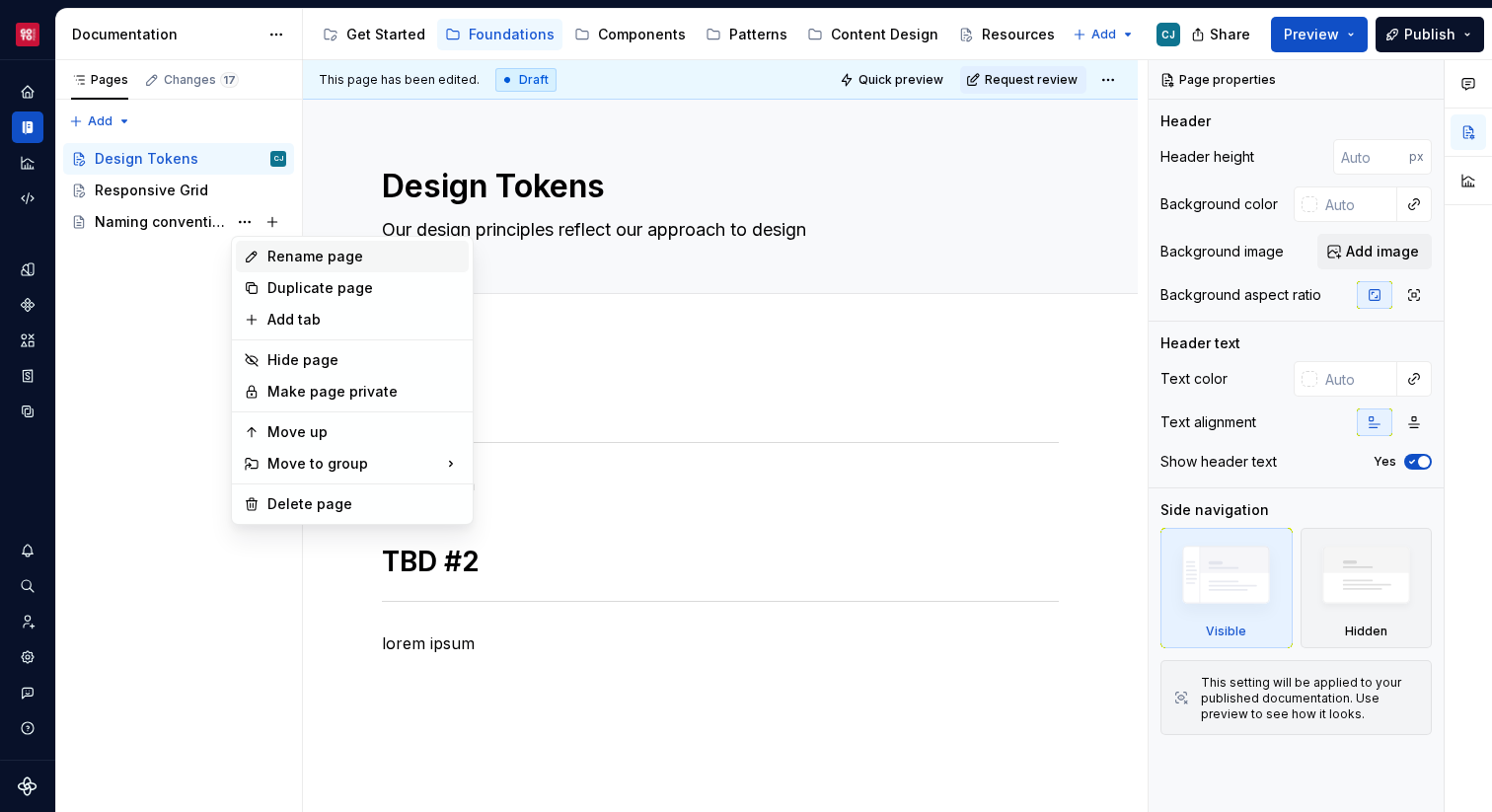
click at [321, 261] on div "Rename page" at bounding box center [364, 257] width 193 height 20
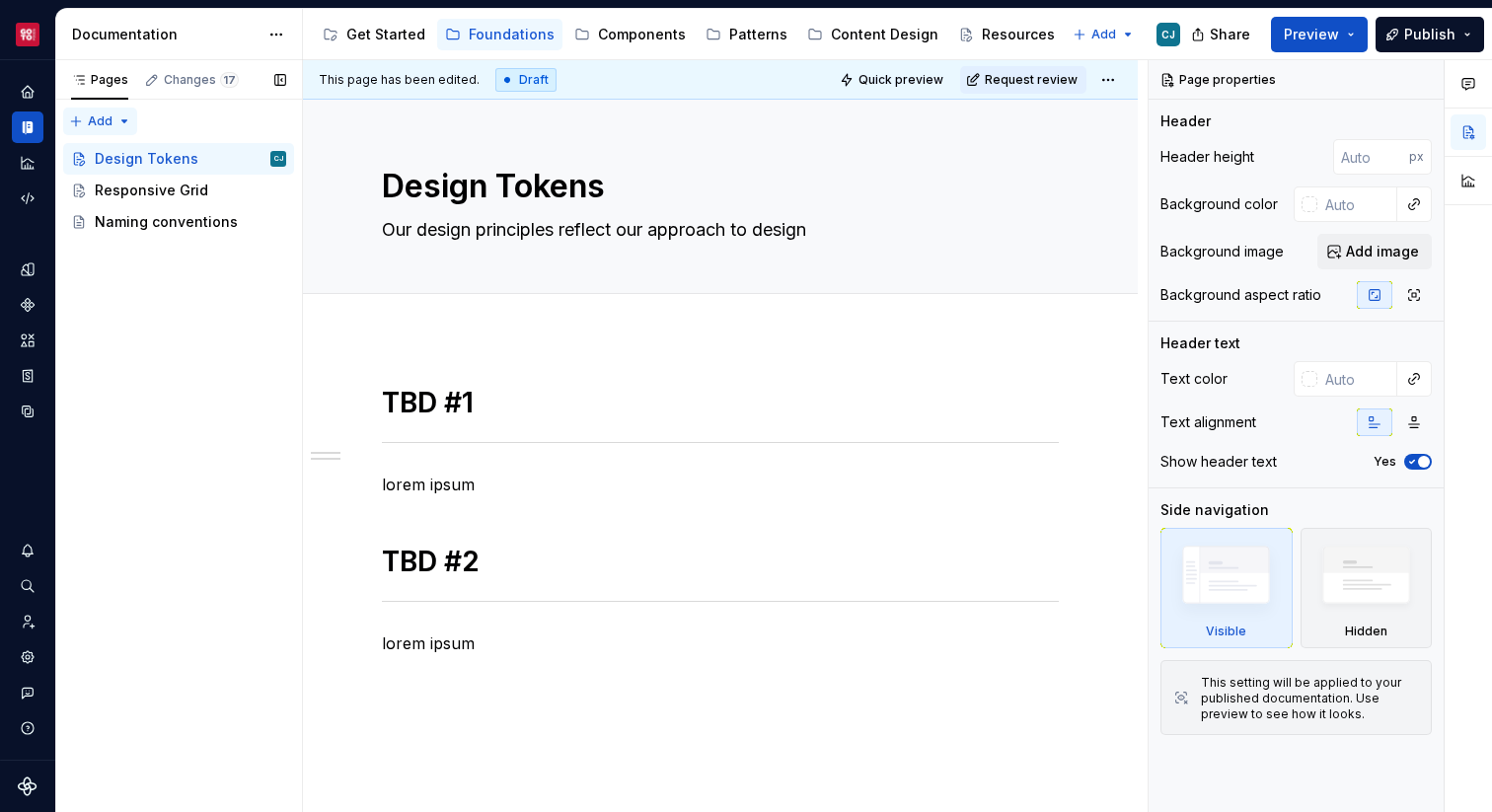
click at [97, 121] on div "Pages Changes 17 Add Accessibility guide for tree Page tree. Navigate the tree …" at bounding box center [179, 436] width 247 height 753
click at [123, 158] on div "New page" at bounding box center [163, 160] width 128 height 20
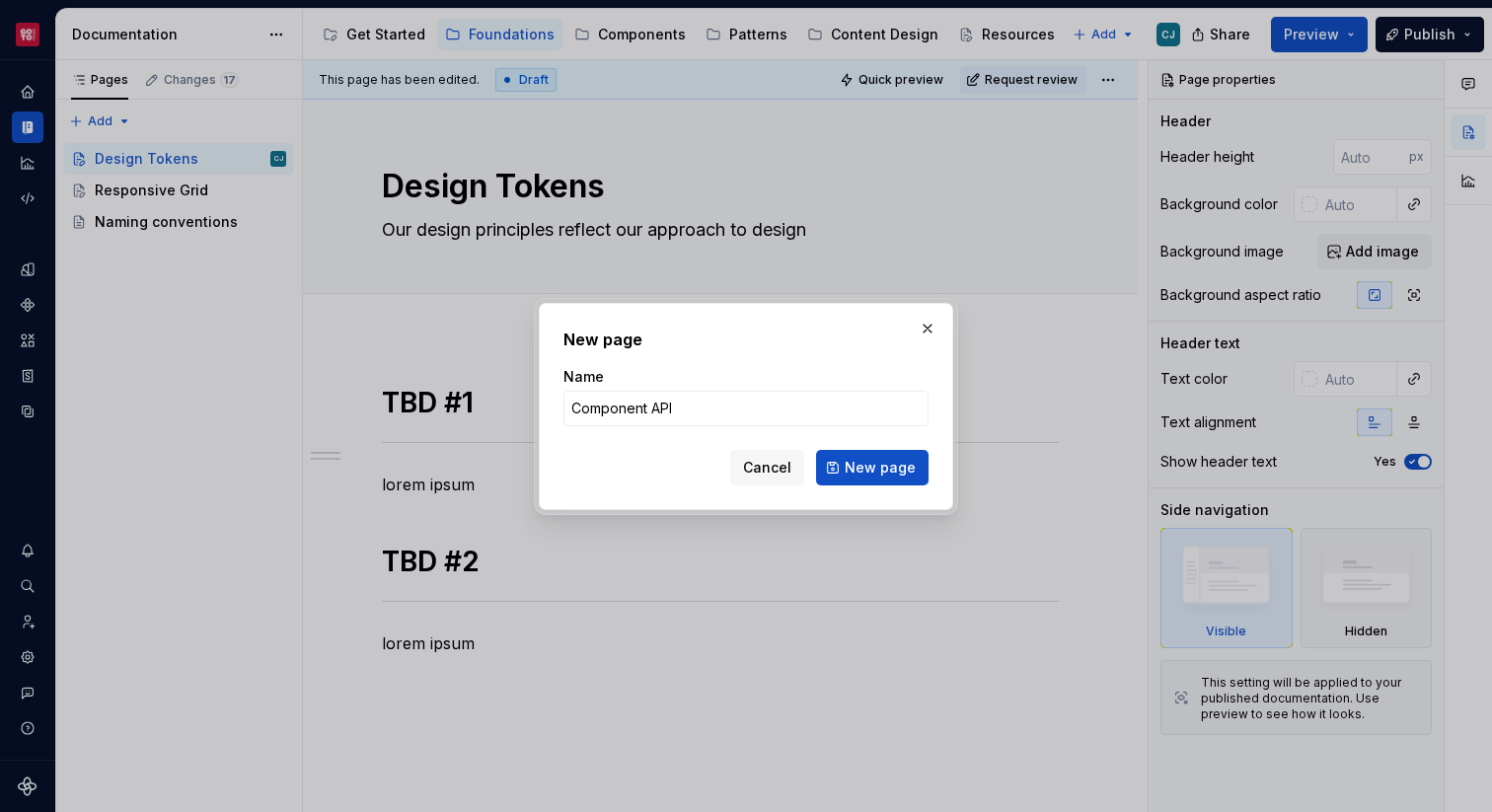
click button "New page" at bounding box center [872, 468] width 112 height 36
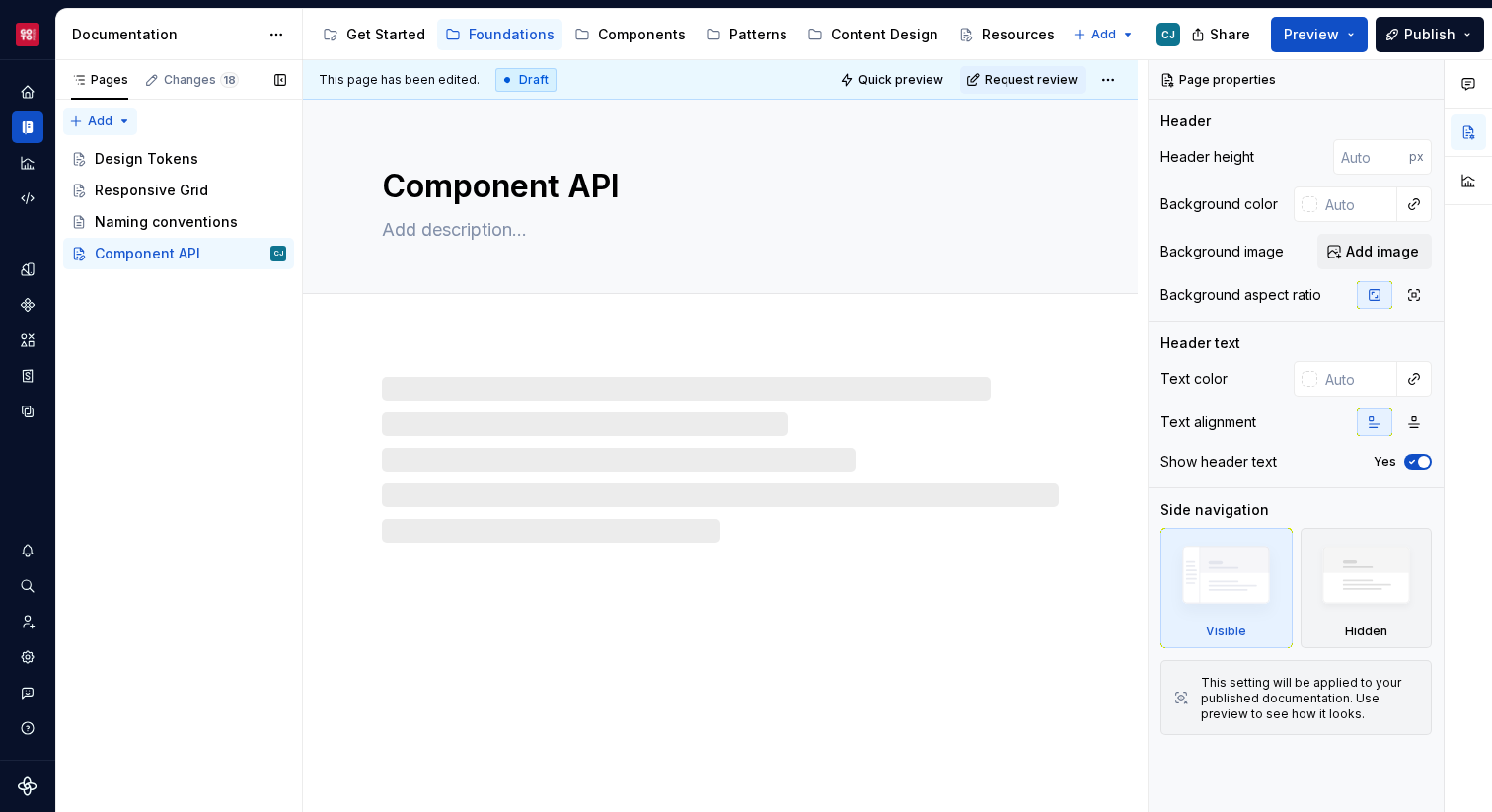
click at [109, 123] on div "Pages Changes 18 Add Accessibility guide for tree Page tree. Navigate the tree …" at bounding box center [179, 436] width 247 height 753
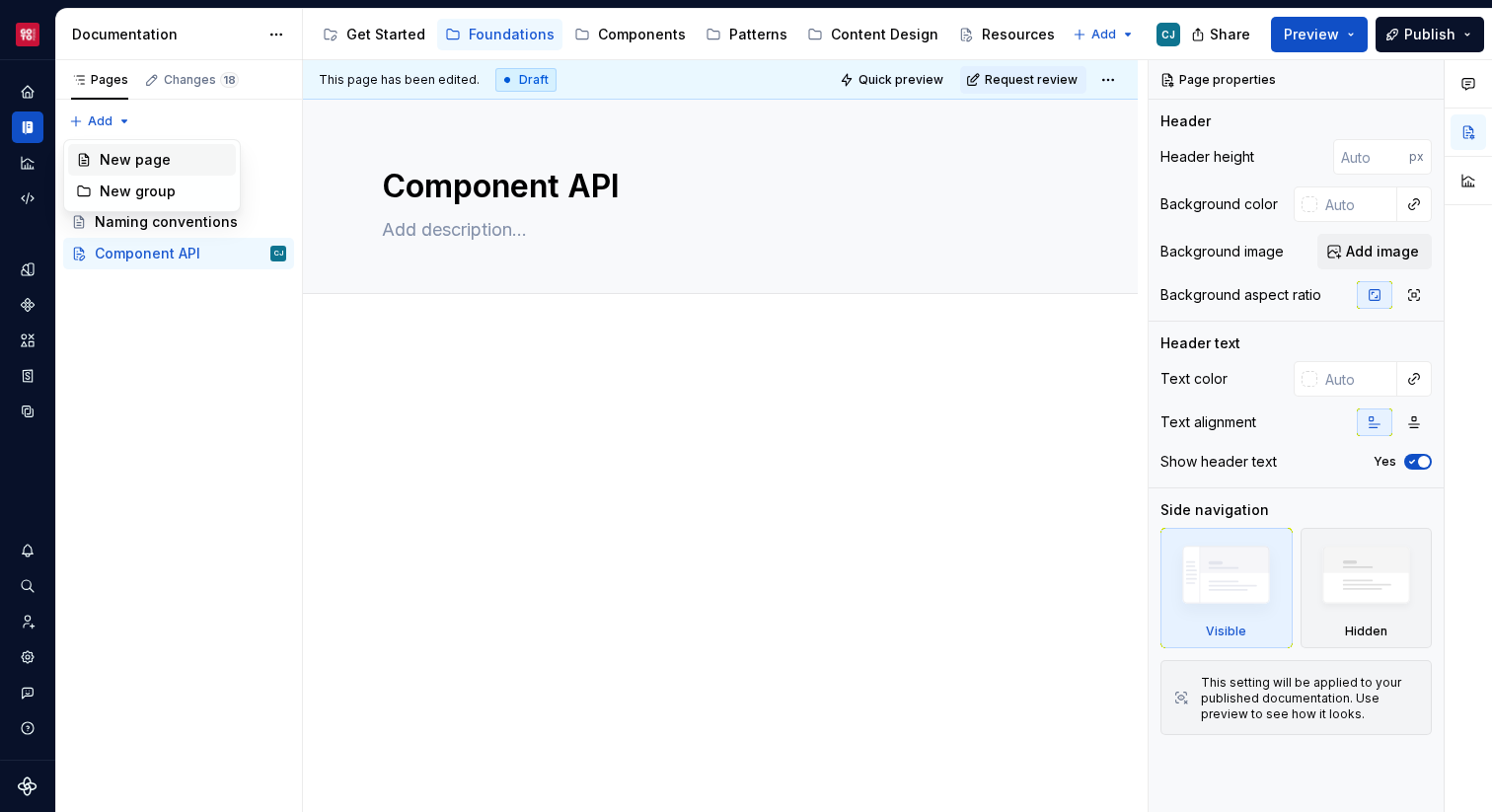
click at [167, 162] on div "New page" at bounding box center [163, 160] width 128 height 20
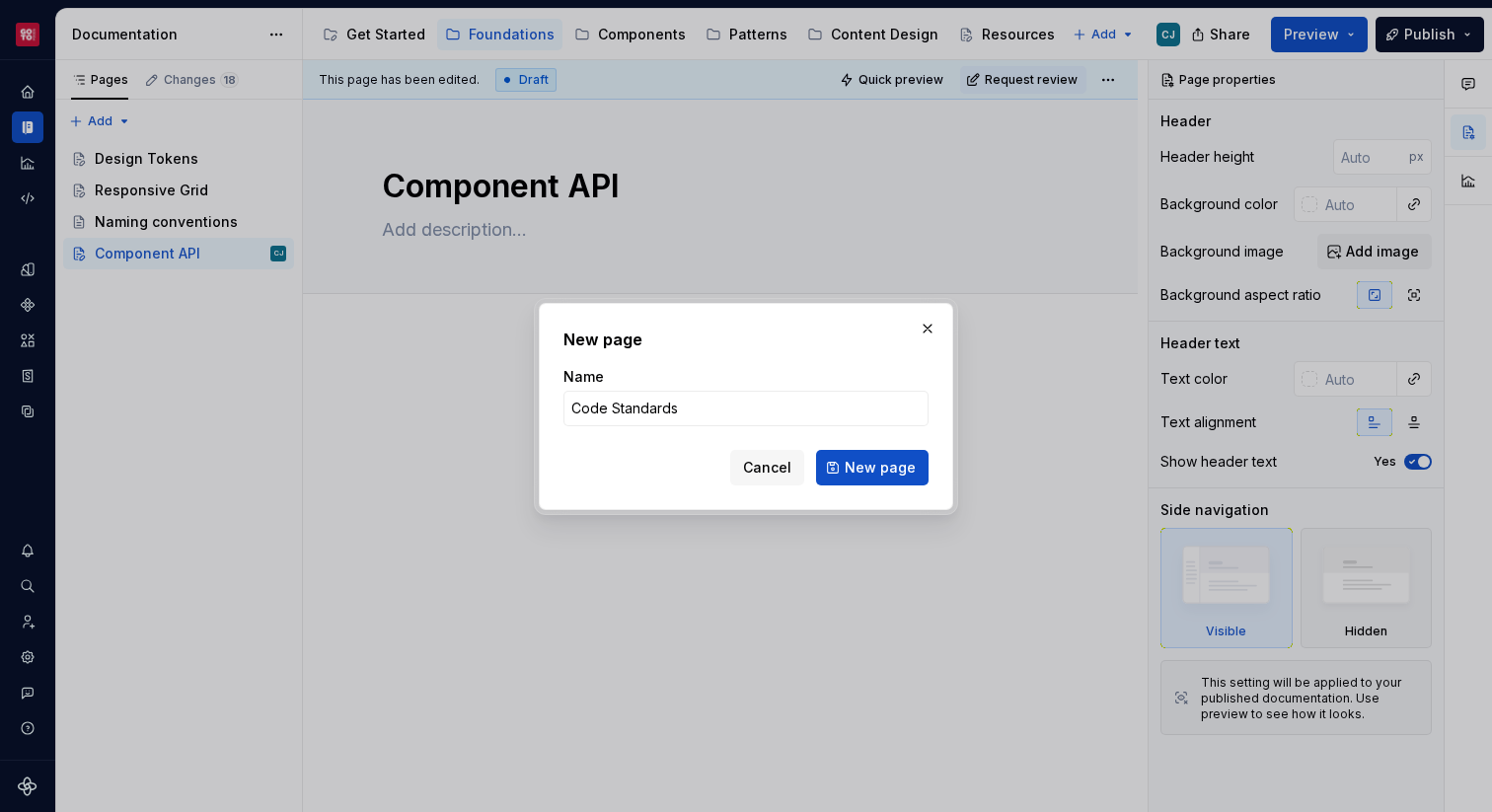
click button "New page" at bounding box center [872, 468] width 112 height 36
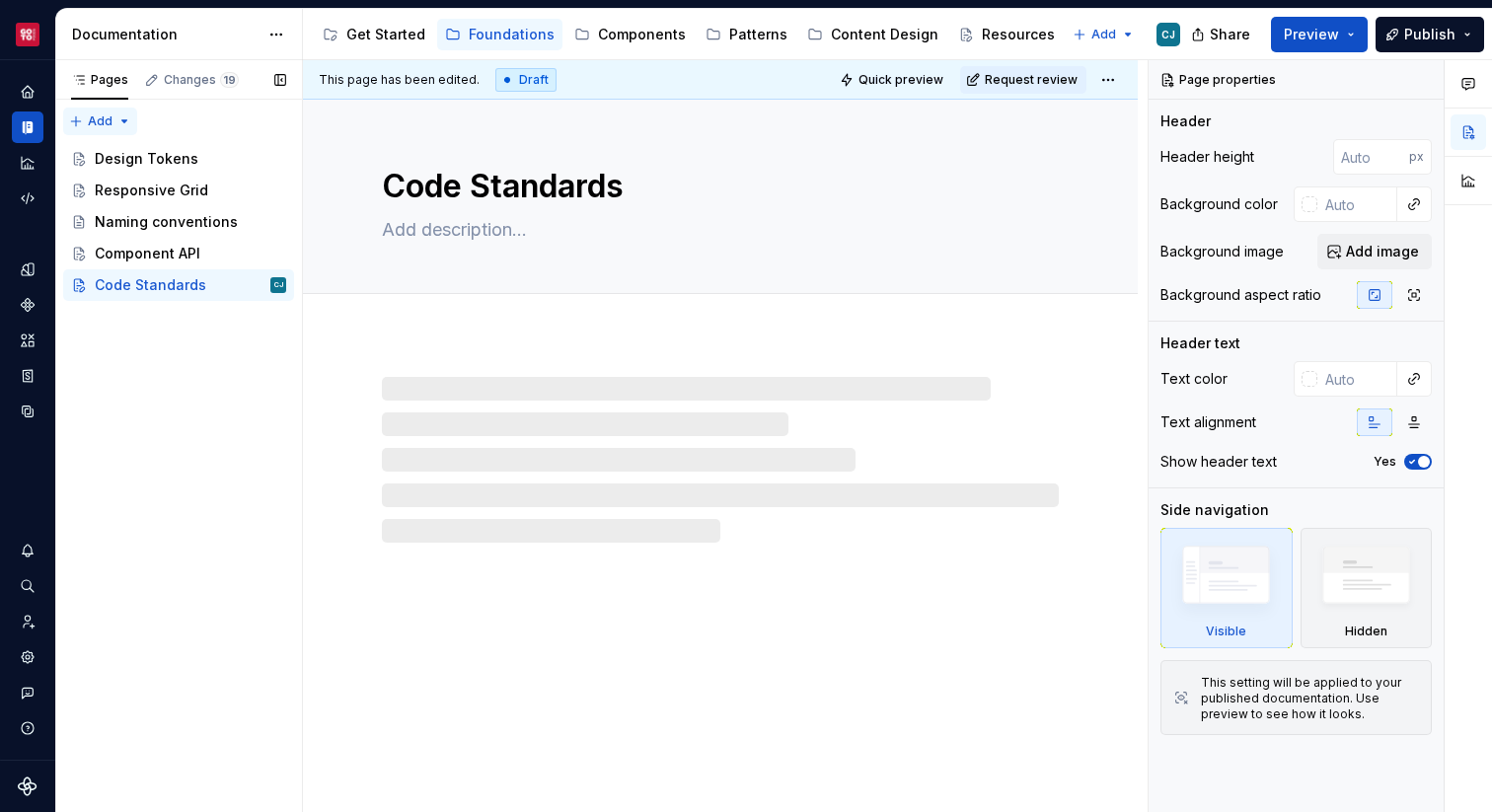
click at [93, 121] on div "Pages Changes 19 Add Accessibility guide for tree Page tree. Navigate the tree …" at bounding box center [179, 436] width 247 height 753
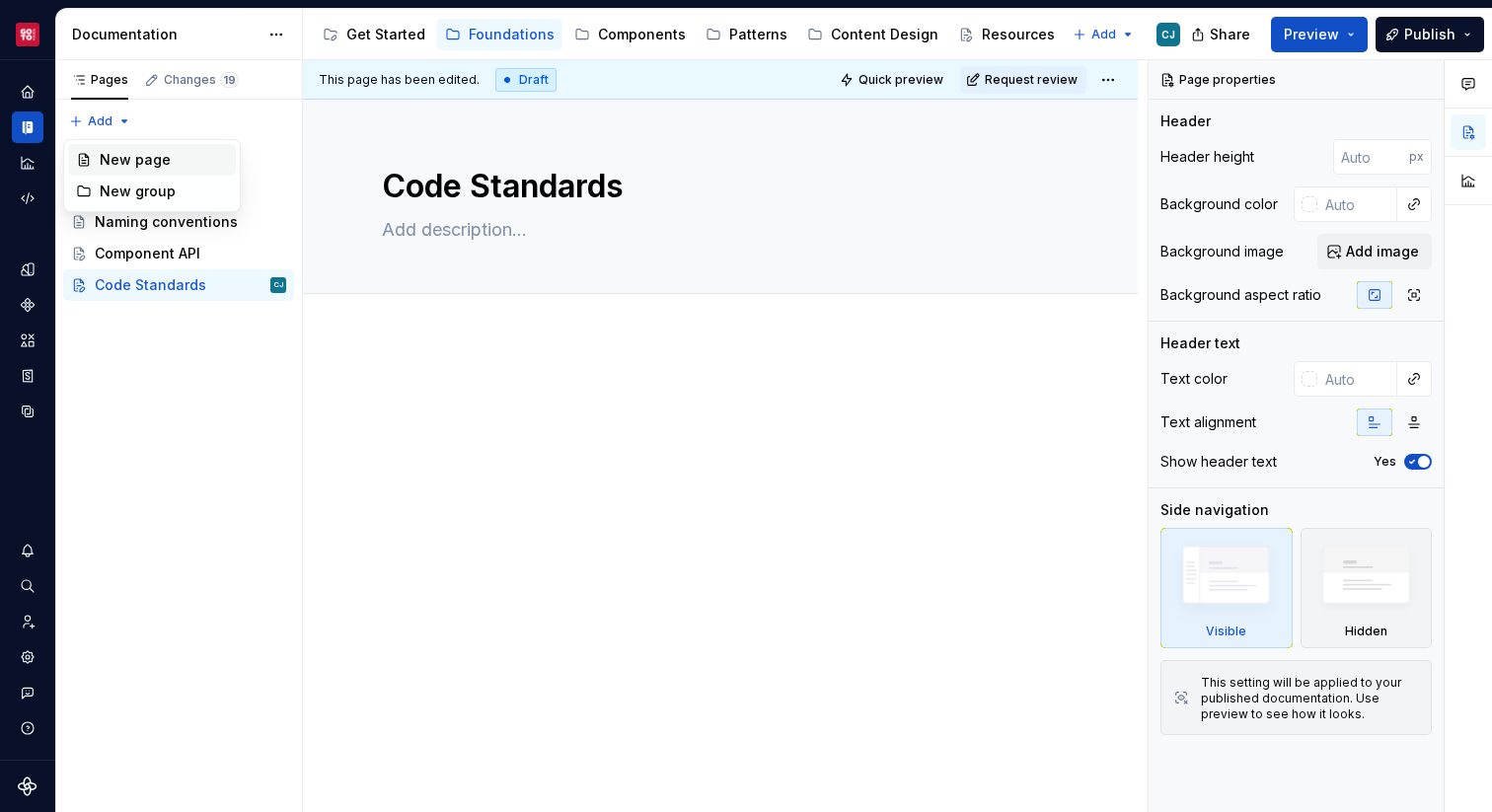
click at [118, 165] on div "New page" at bounding box center [163, 160] width 128 height 20
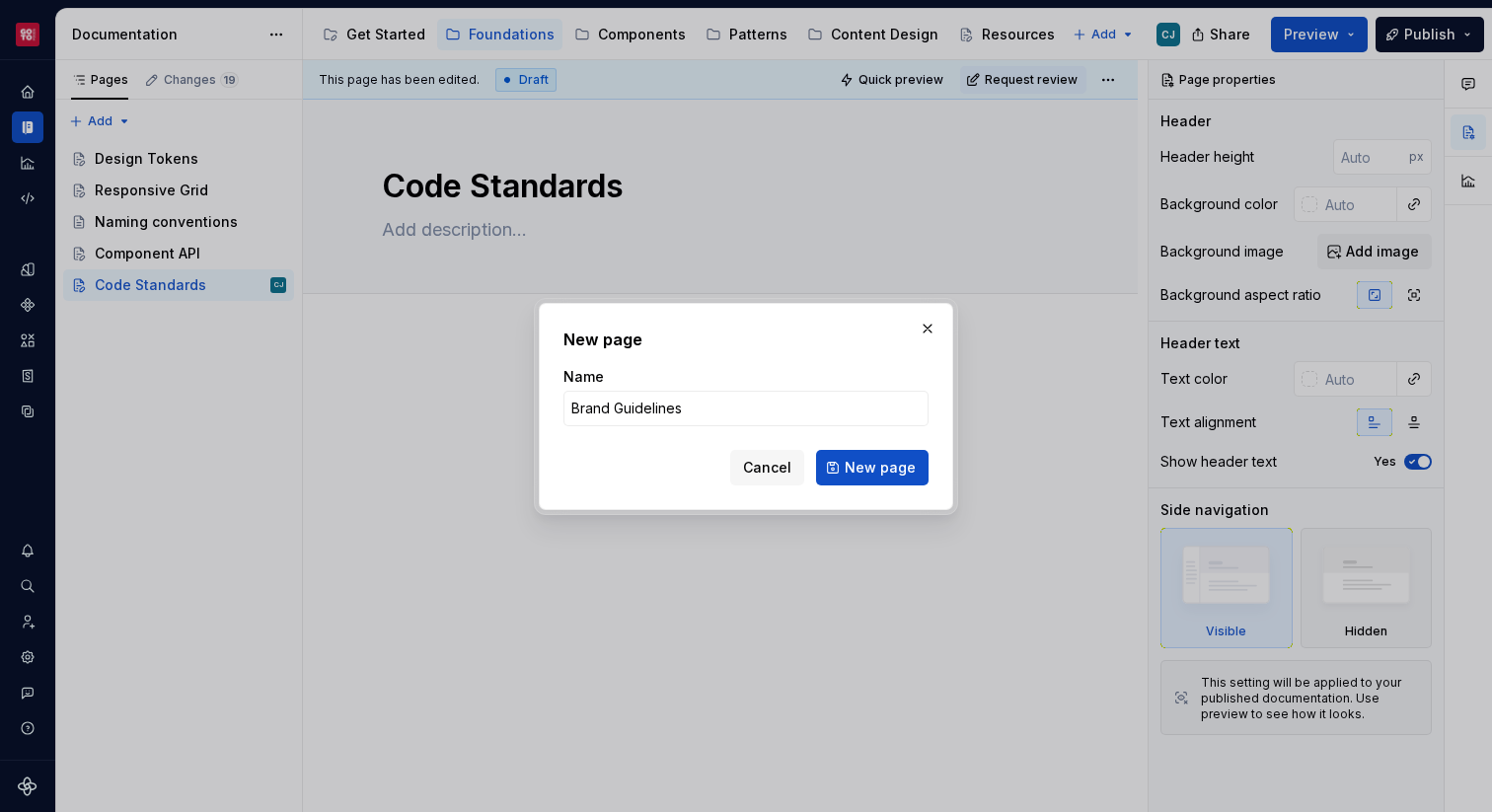
click button "New page" at bounding box center [872, 468] width 112 height 36
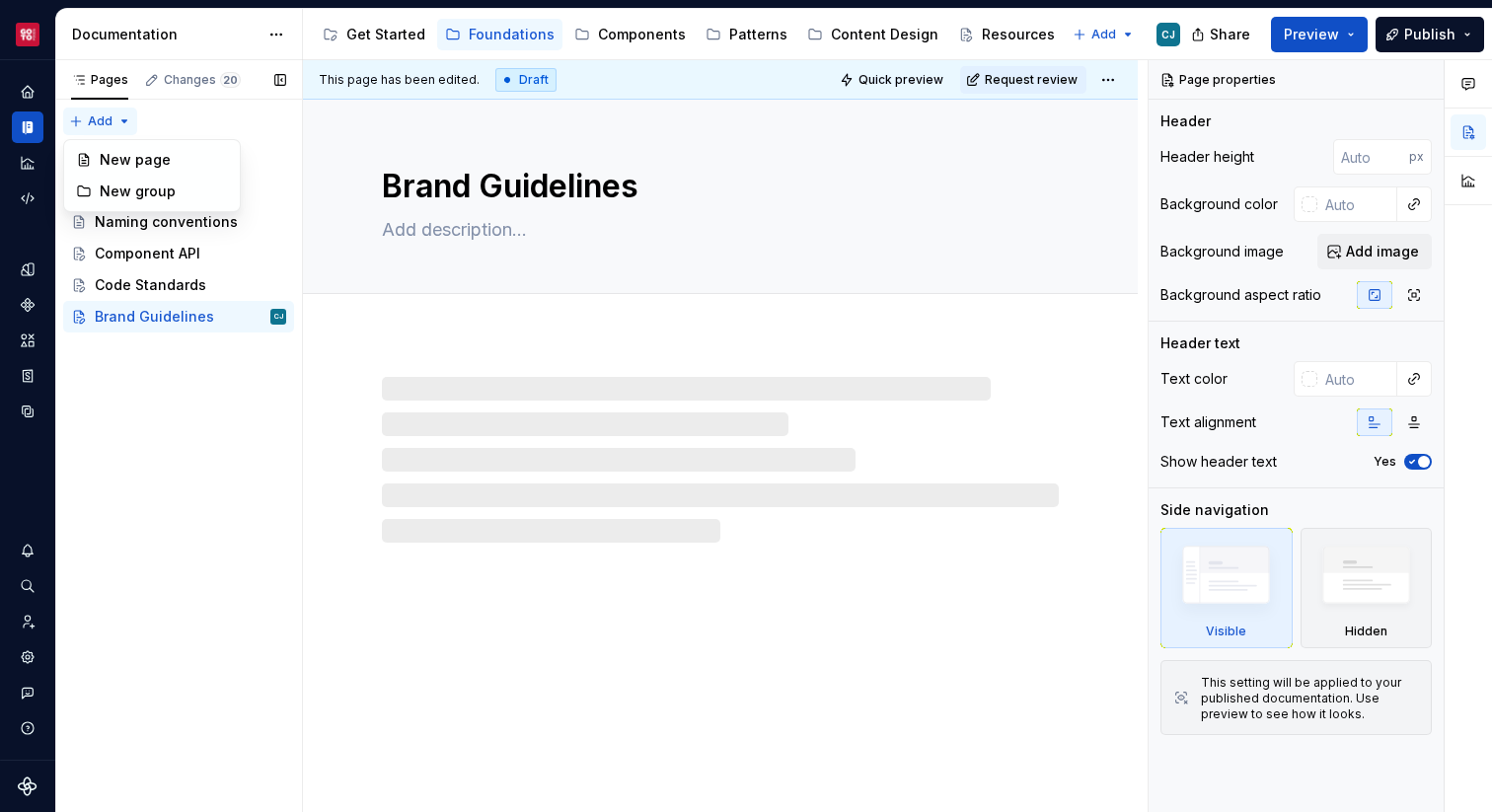
click at [96, 115] on div "Pages Changes 20 Add Accessibility guide for tree Page tree. Navigate the tree …" at bounding box center [179, 436] width 247 height 753
click at [126, 158] on div "New page" at bounding box center [163, 160] width 128 height 20
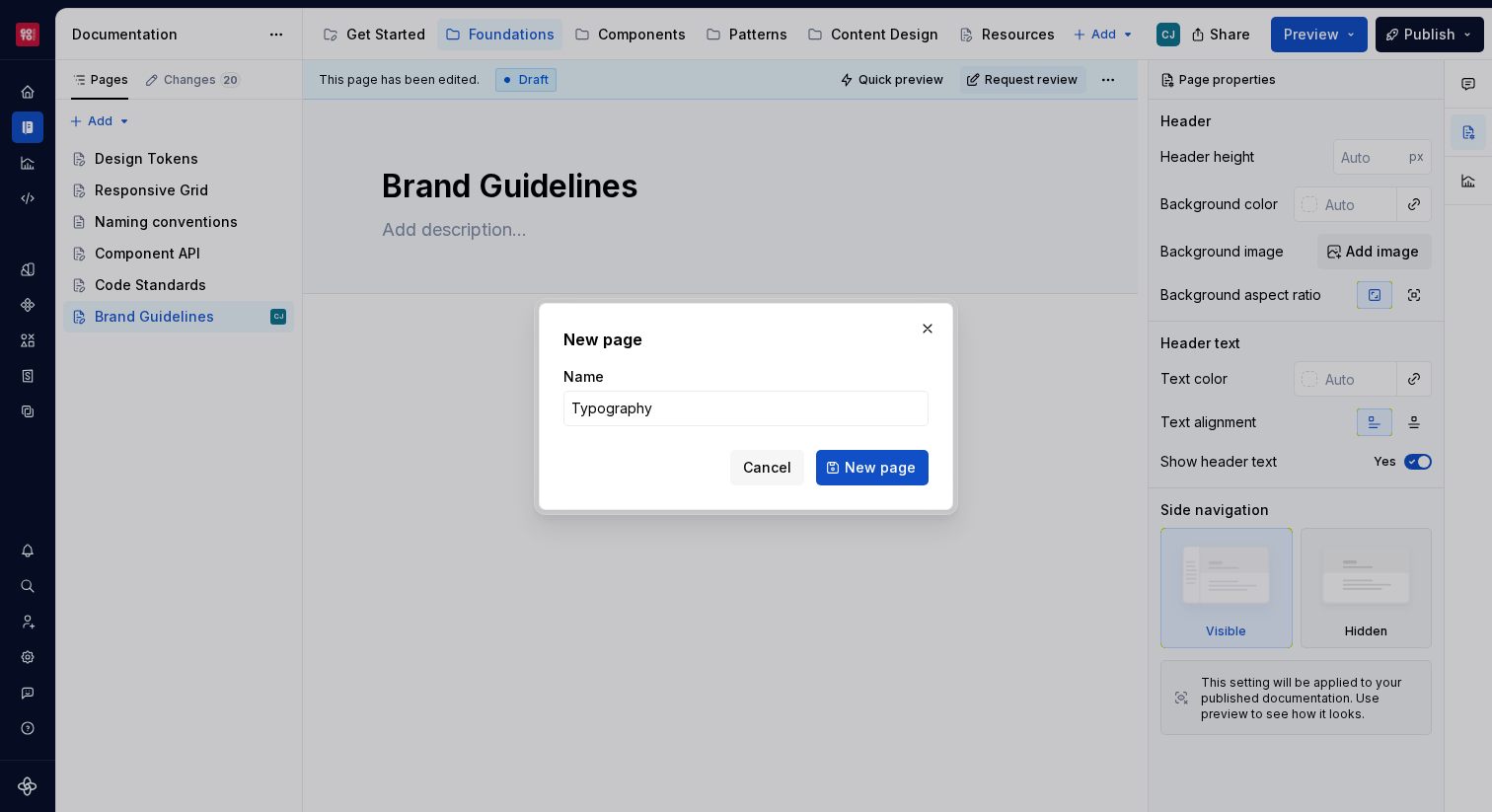
click button "New page" at bounding box center [872, 468] width 112 height 36
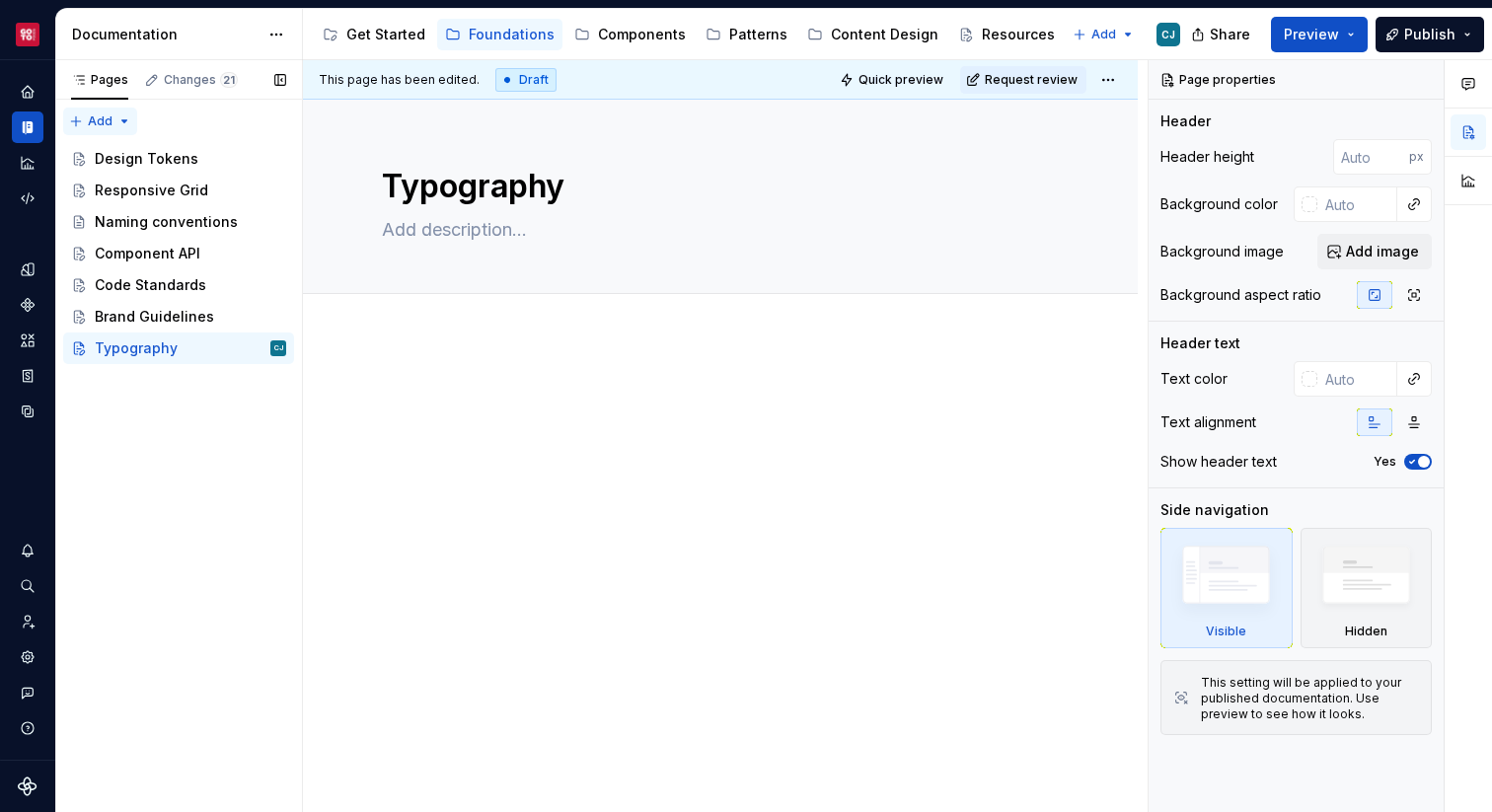
click at [94, 115] on div "Pages Changes 21 Add Accessibility guide for tree Page tree. Navigate the tree …" at bounding box center [179, 436] width 247 height 753
click at [110, 156] on div "New page" at bounding box center [163, 160] width 128 height 20
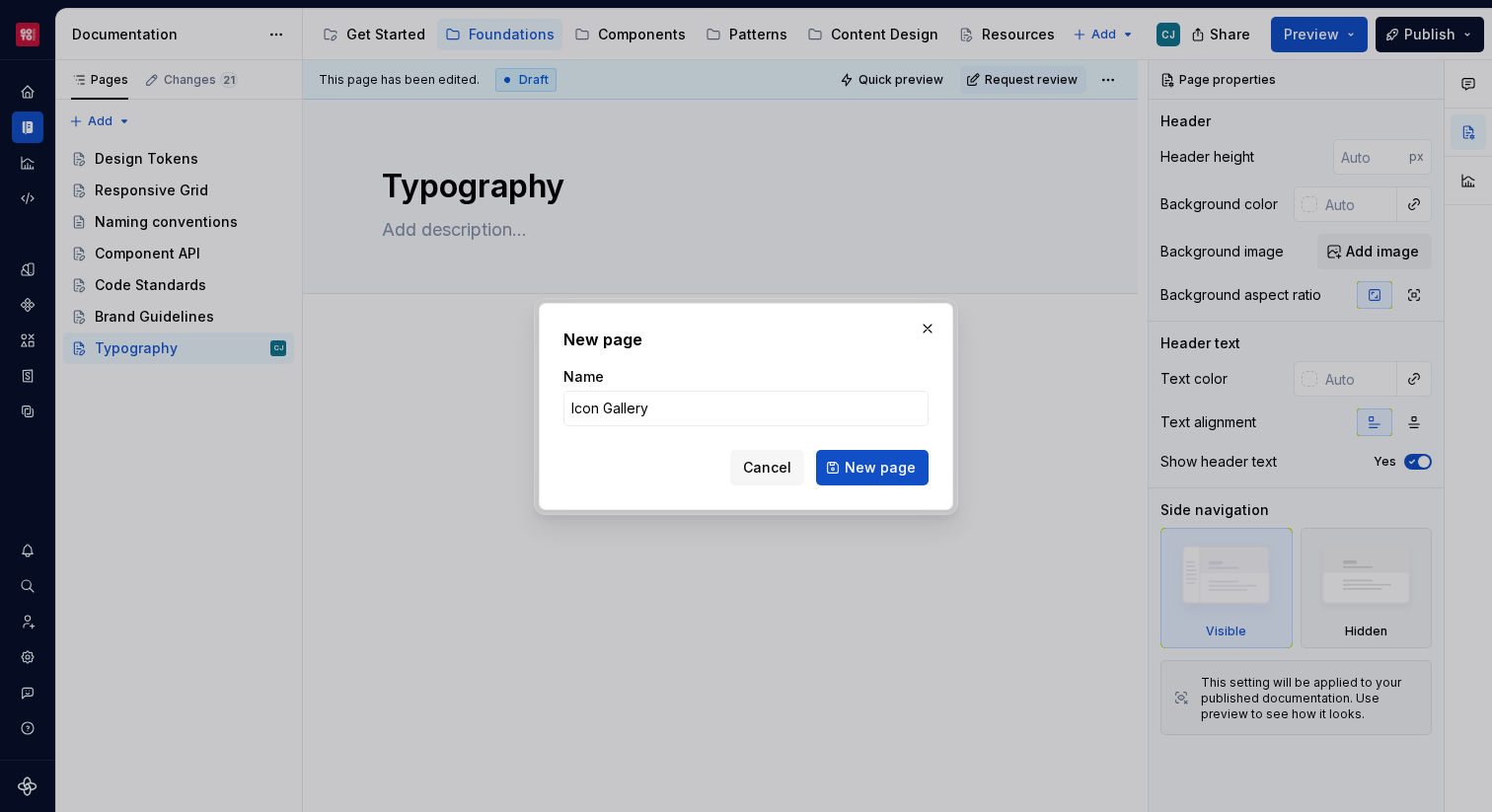
click button "New page" at bounding box center [872, 468] width 112 height 36
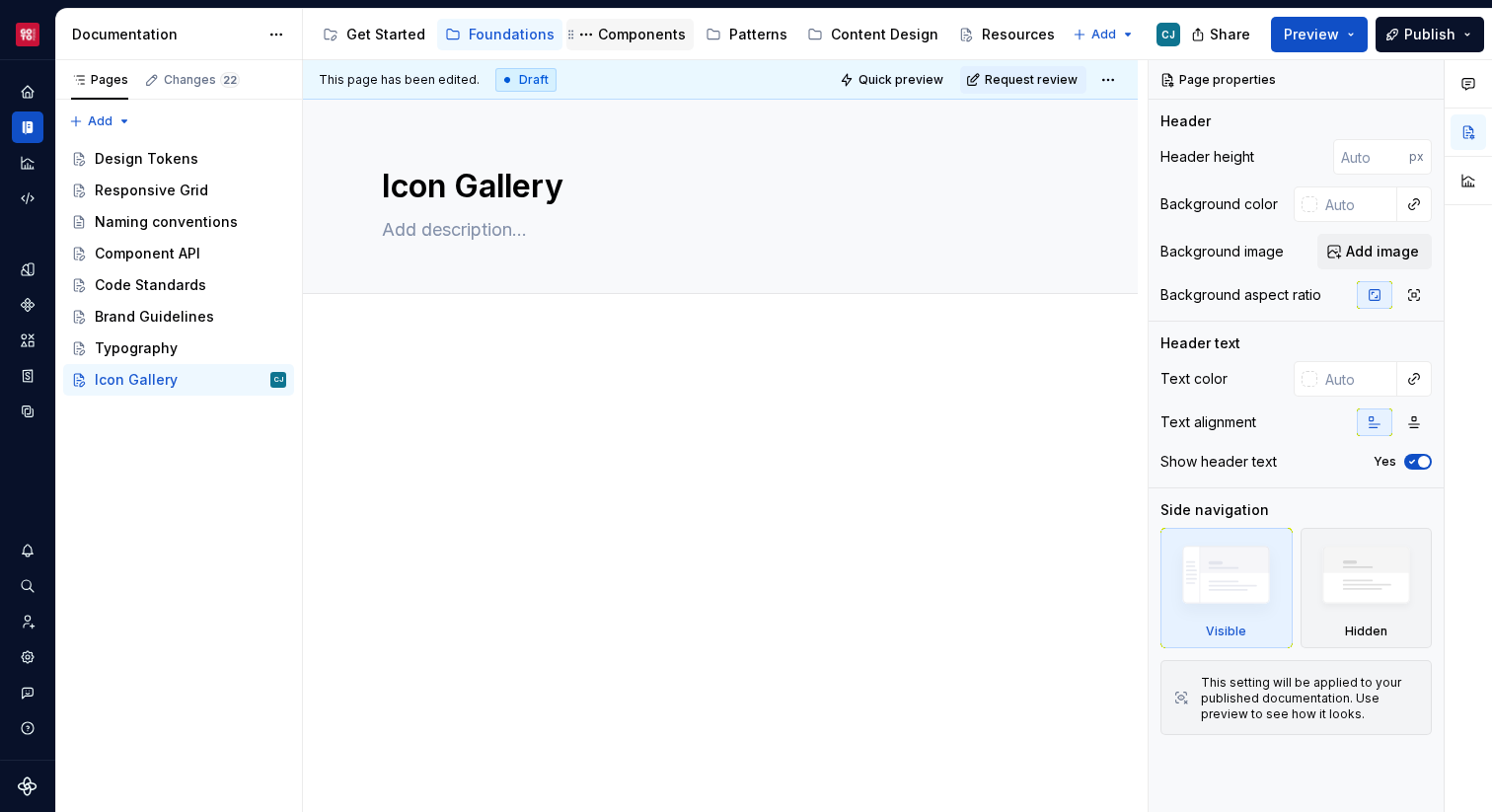
click at [651, 42] on div "Components" at bounding box center [642, 35] width 88 height 20
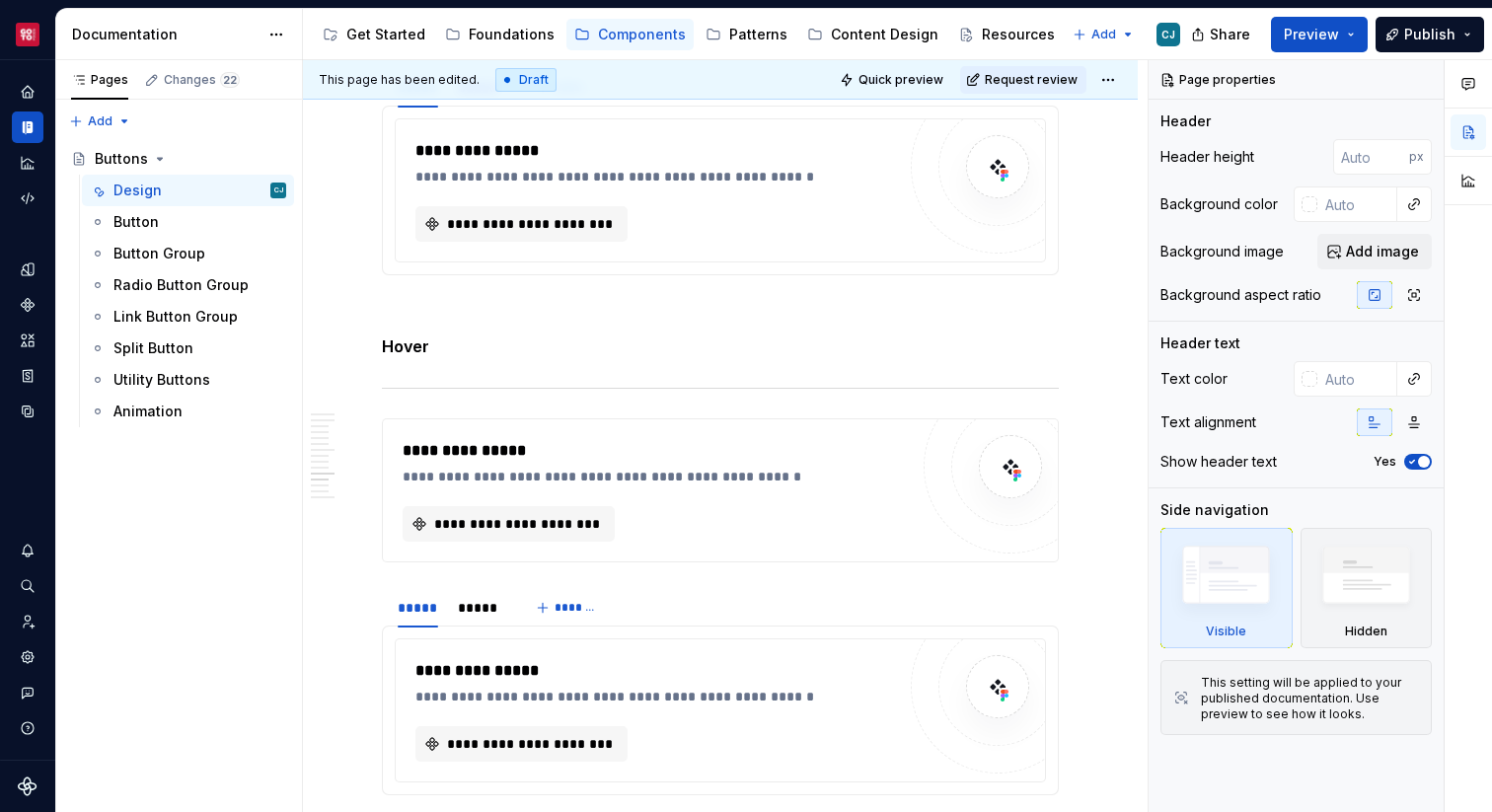
scroll to position [3270, 0]
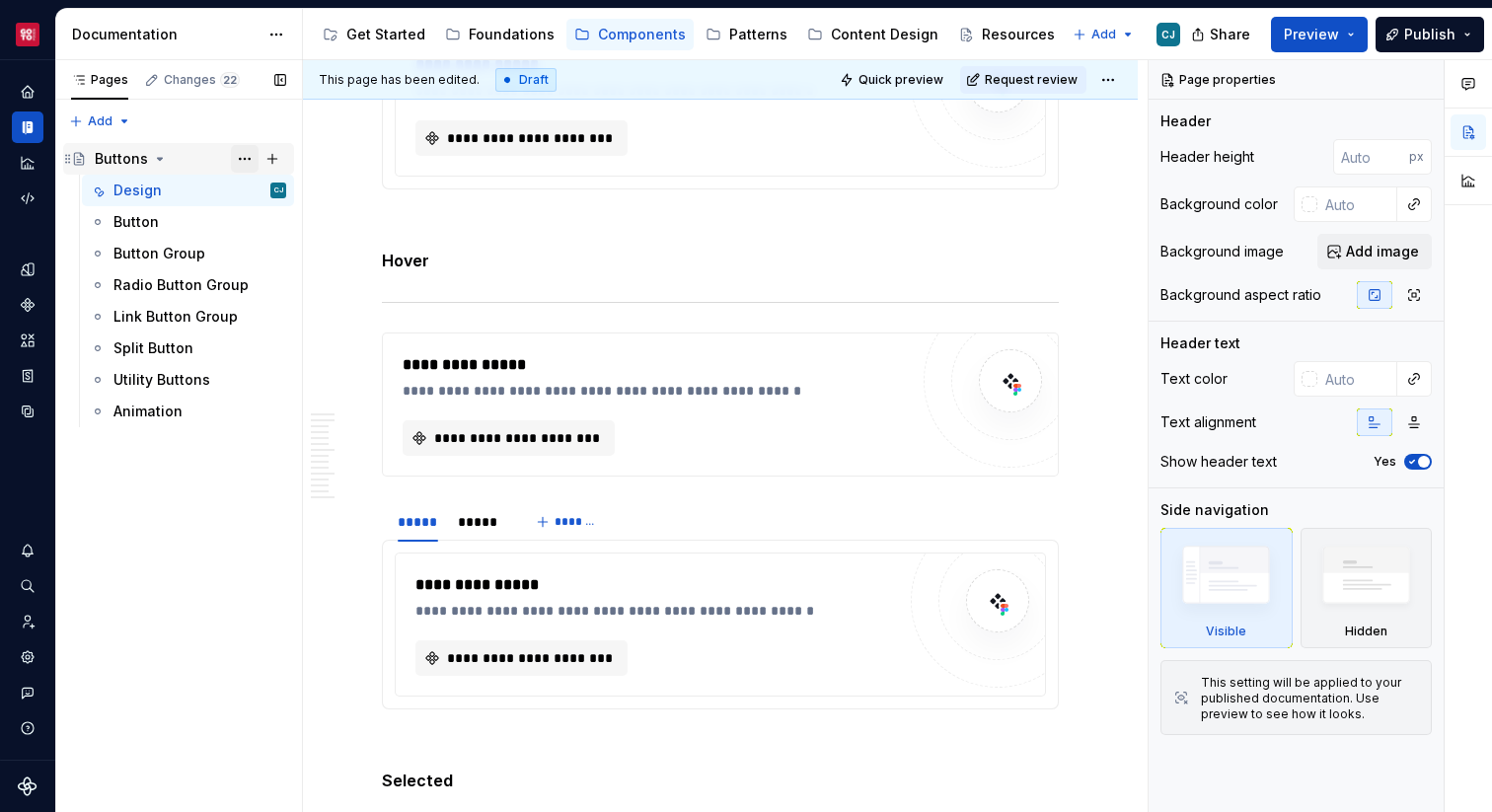
click at [232, 160] on button "Page tree" at bounding box center [245, 159] width 28 height 28
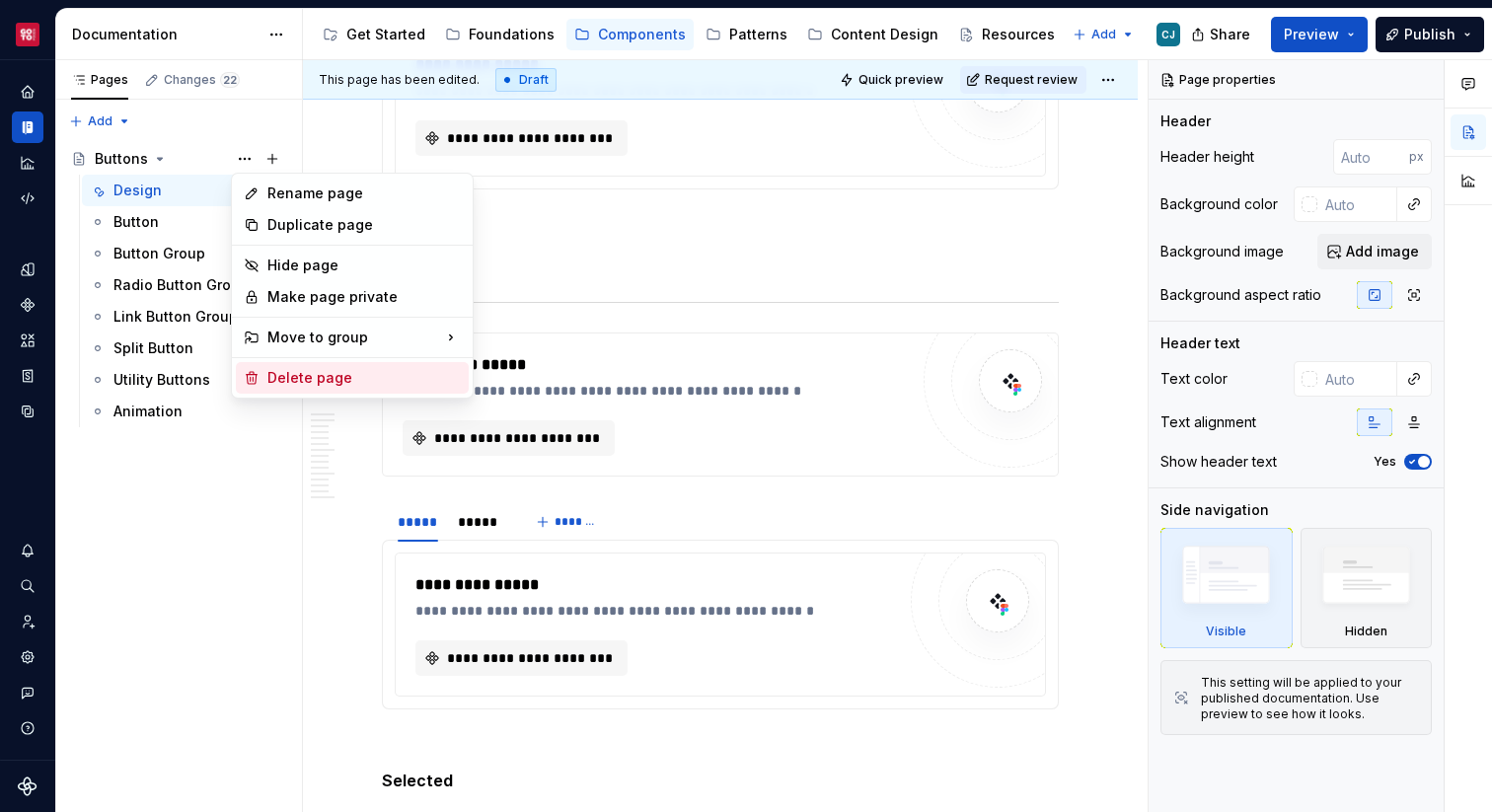
click at [289, 371] on div "Delete page" at bounding box center [364, 378] width 193 height 20
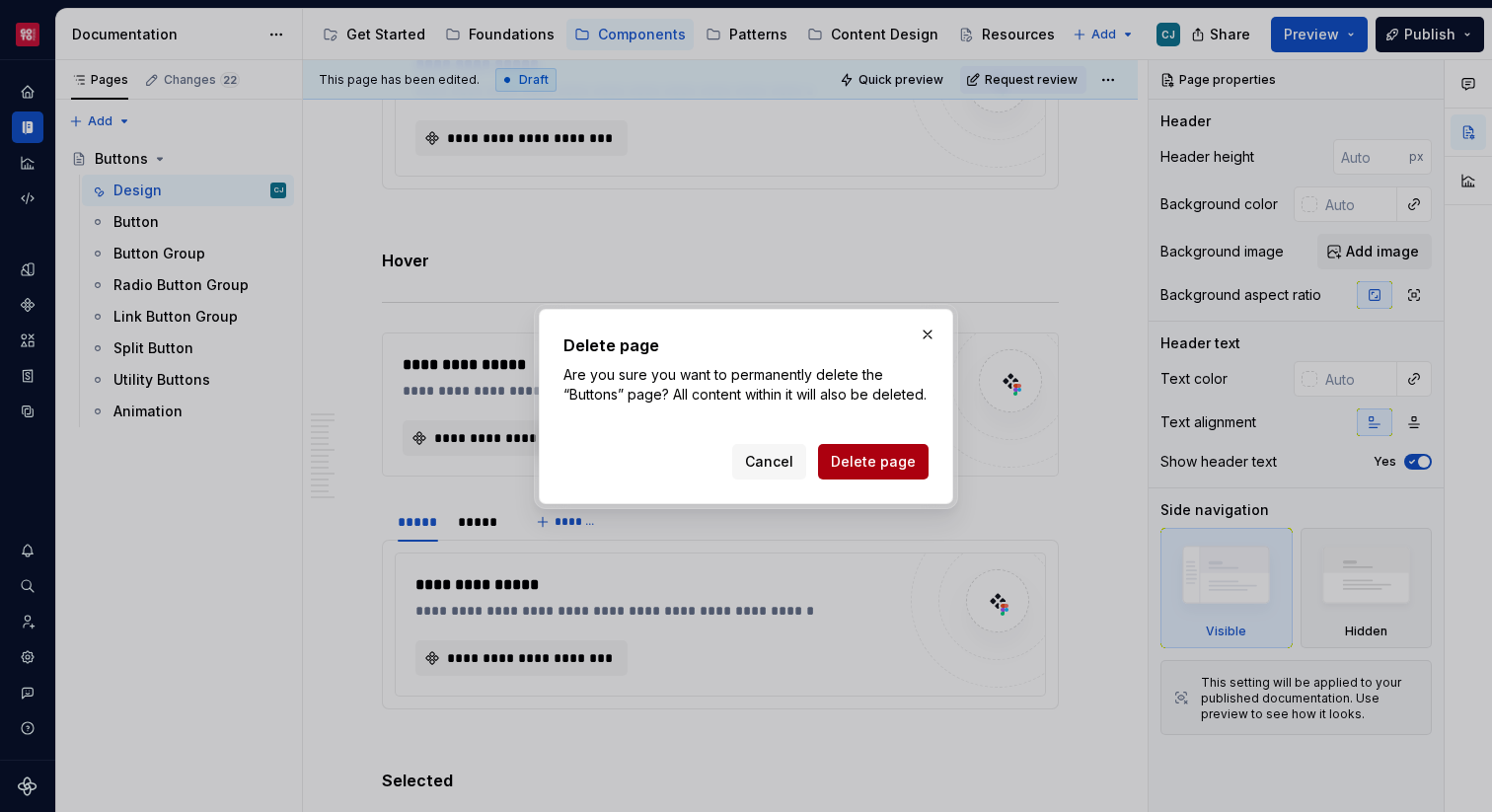
click at [895, 469] on span "Delete page" at bounding box center [874, 462] width 85 height 20
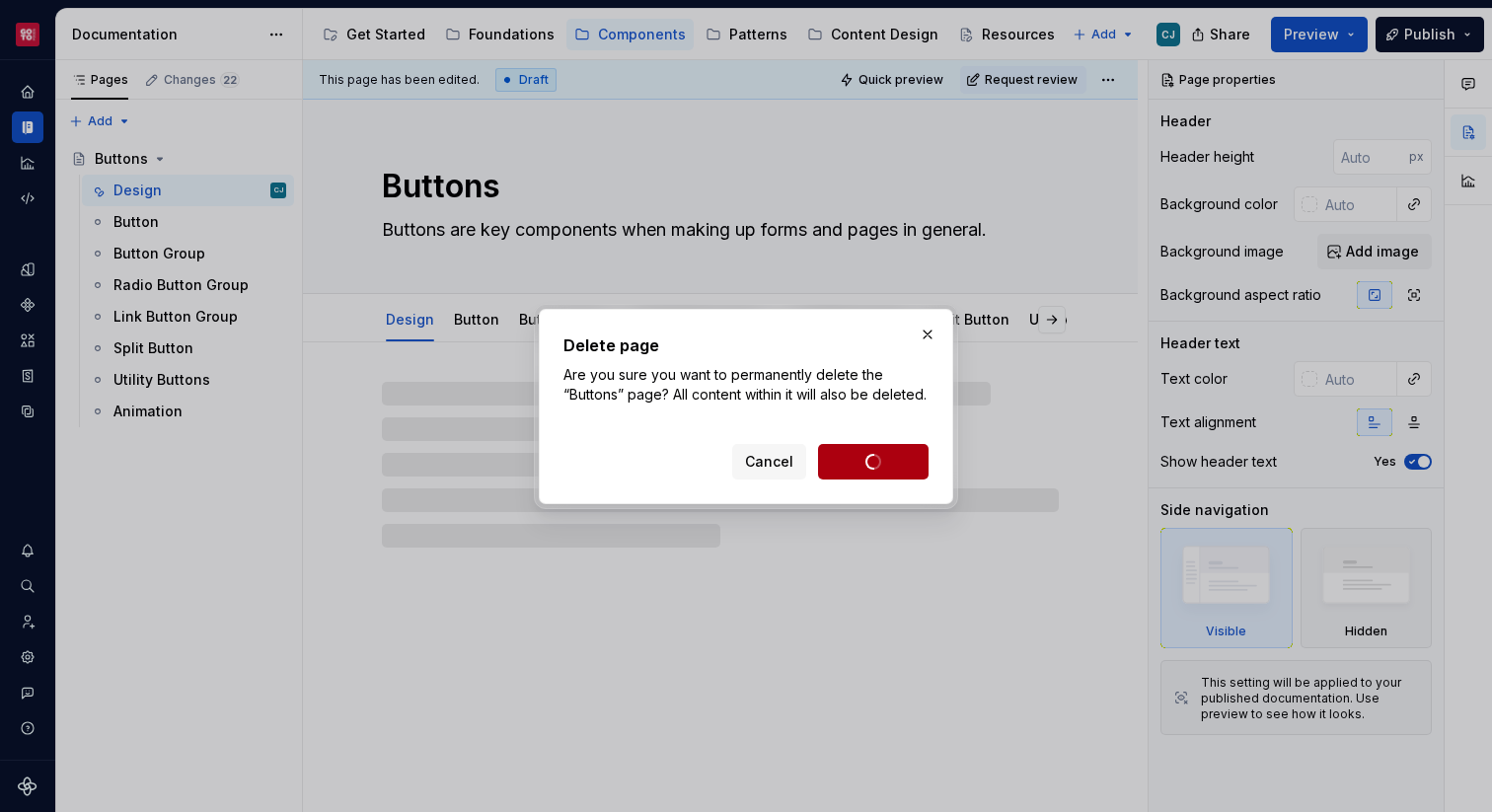
scroll to position [0, 0]
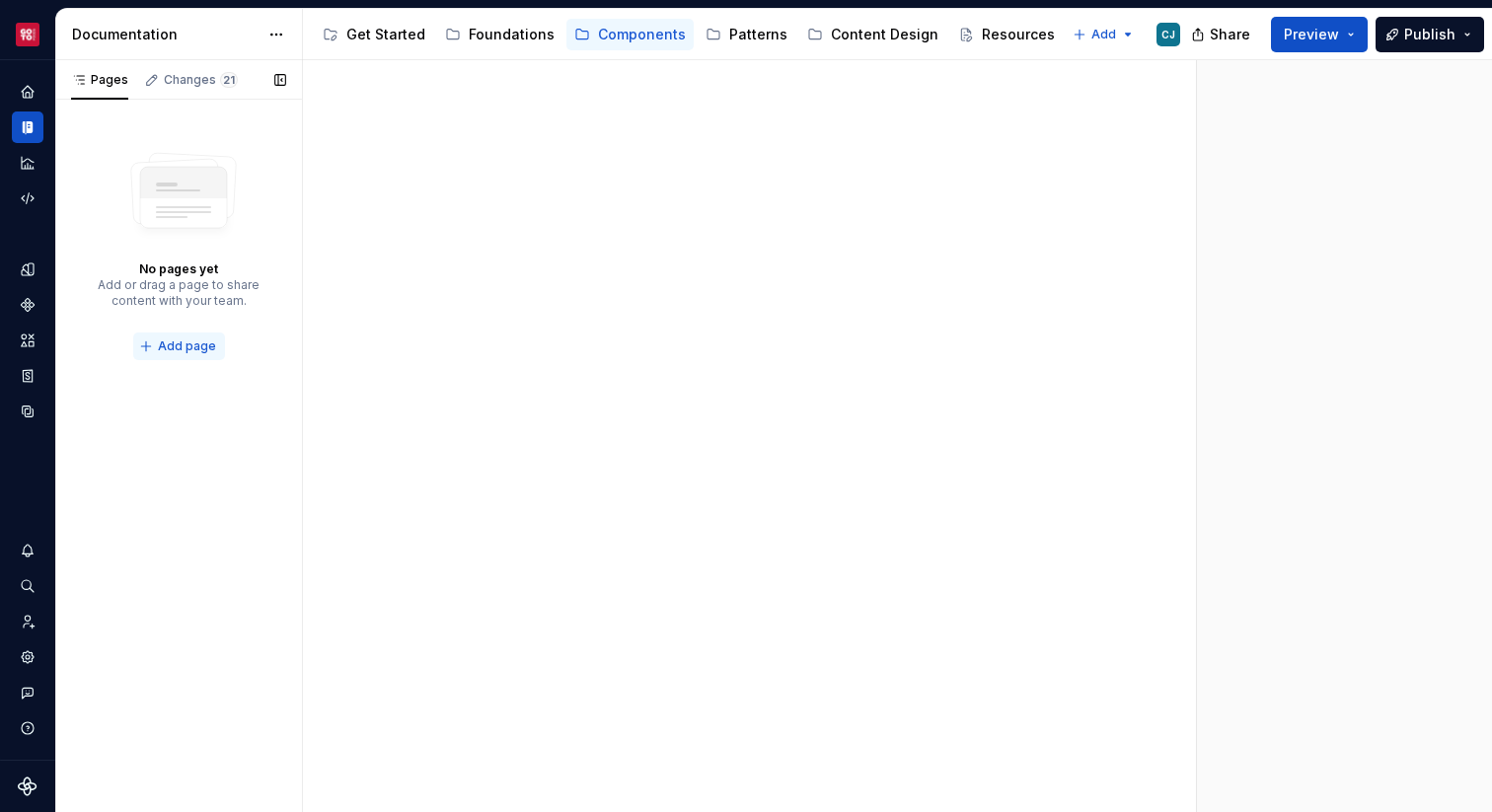
click at [200, 339] on span "Add page" at bounding box center [186, 346] width 59 height 16
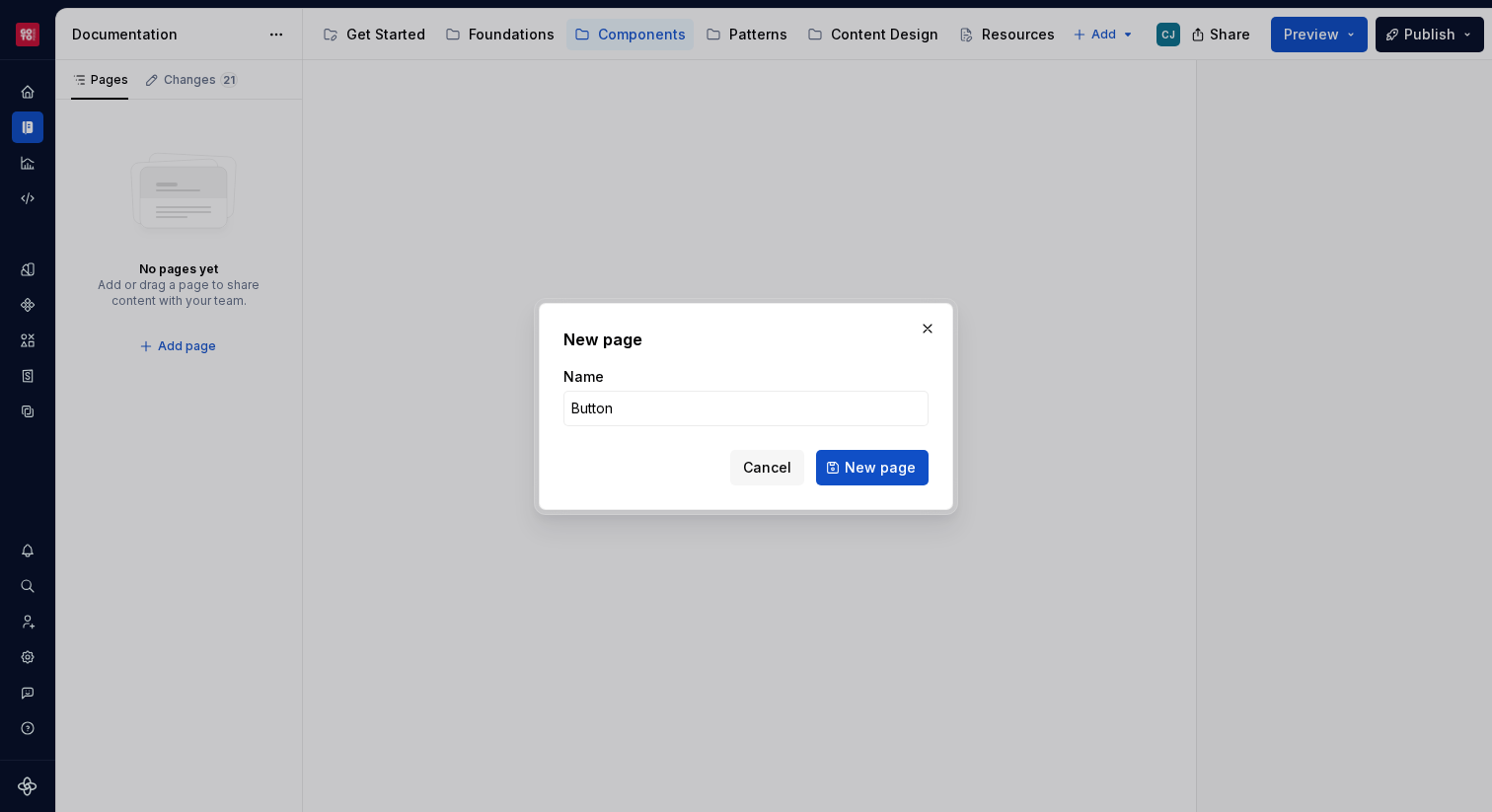
click button "New page" at bounding box center [872, 468] width 112 height 36
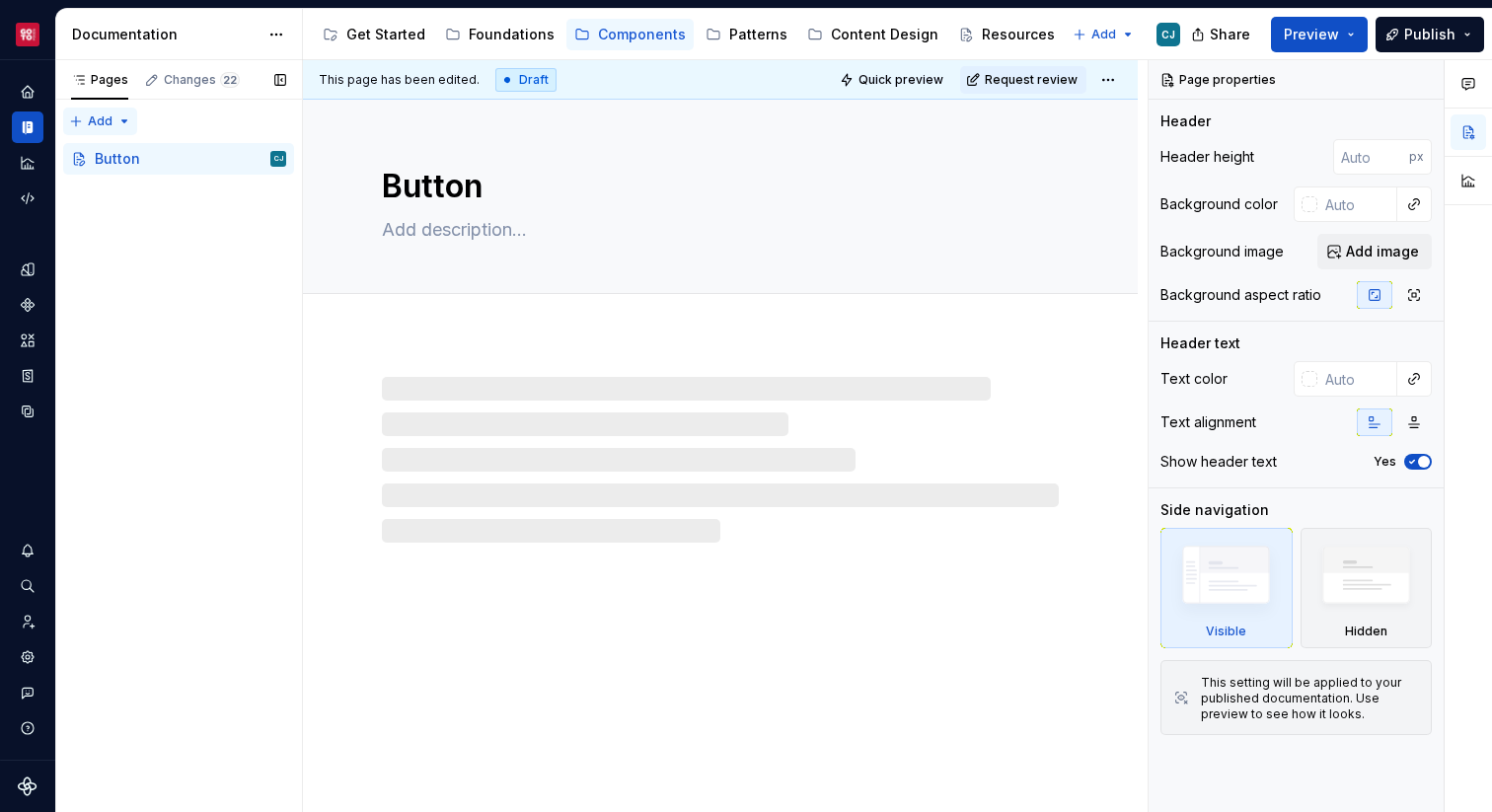
click at [123, 122] on div "Pages Changes 22 Add Accessibility guide for tree Page tree. Navigate the tree …" at bounding box center [179, 436] width 247 height 753
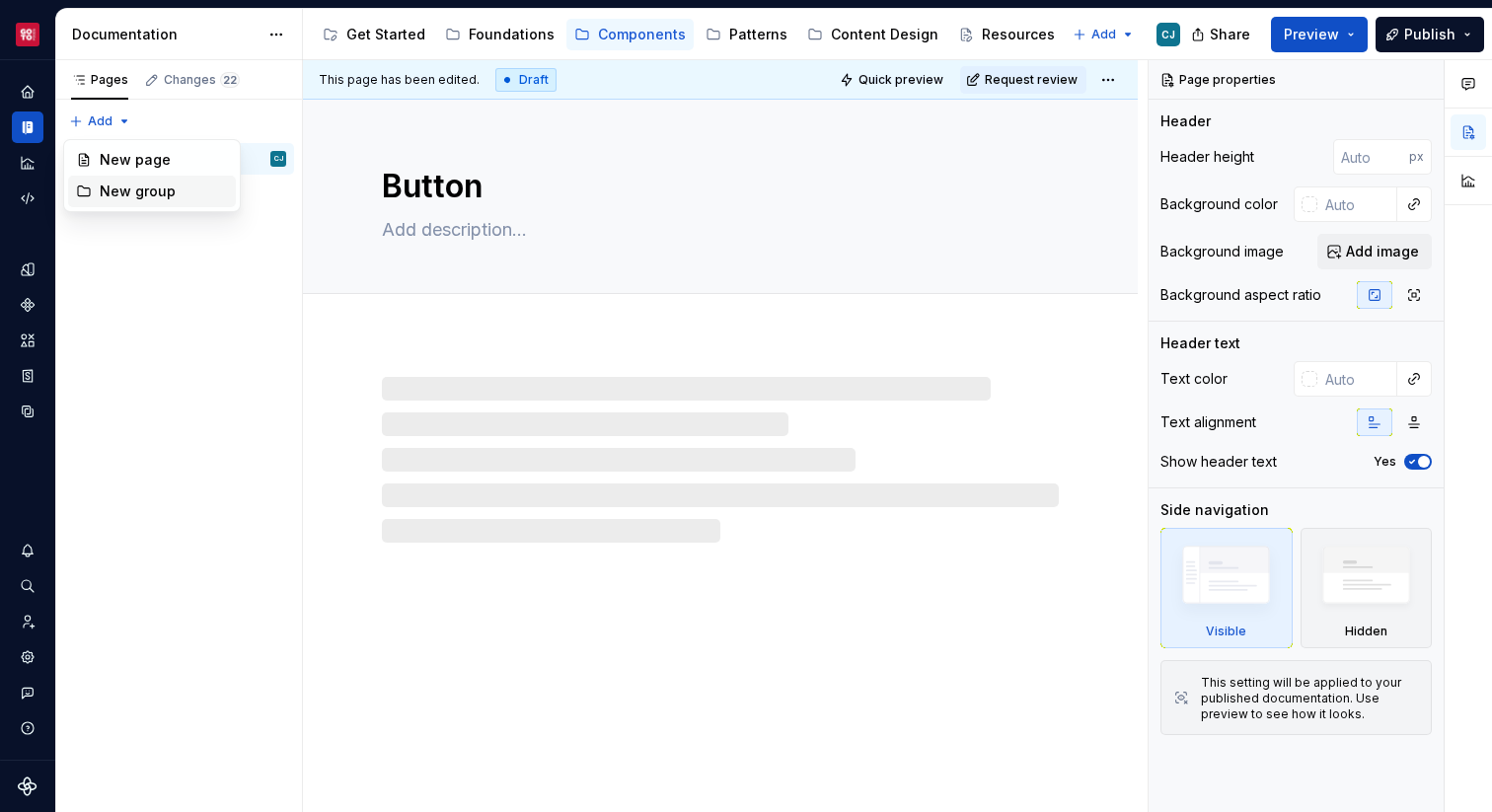
click at [139, 188] on div "New group" at bounding box center [163, 191] width 128 height 20
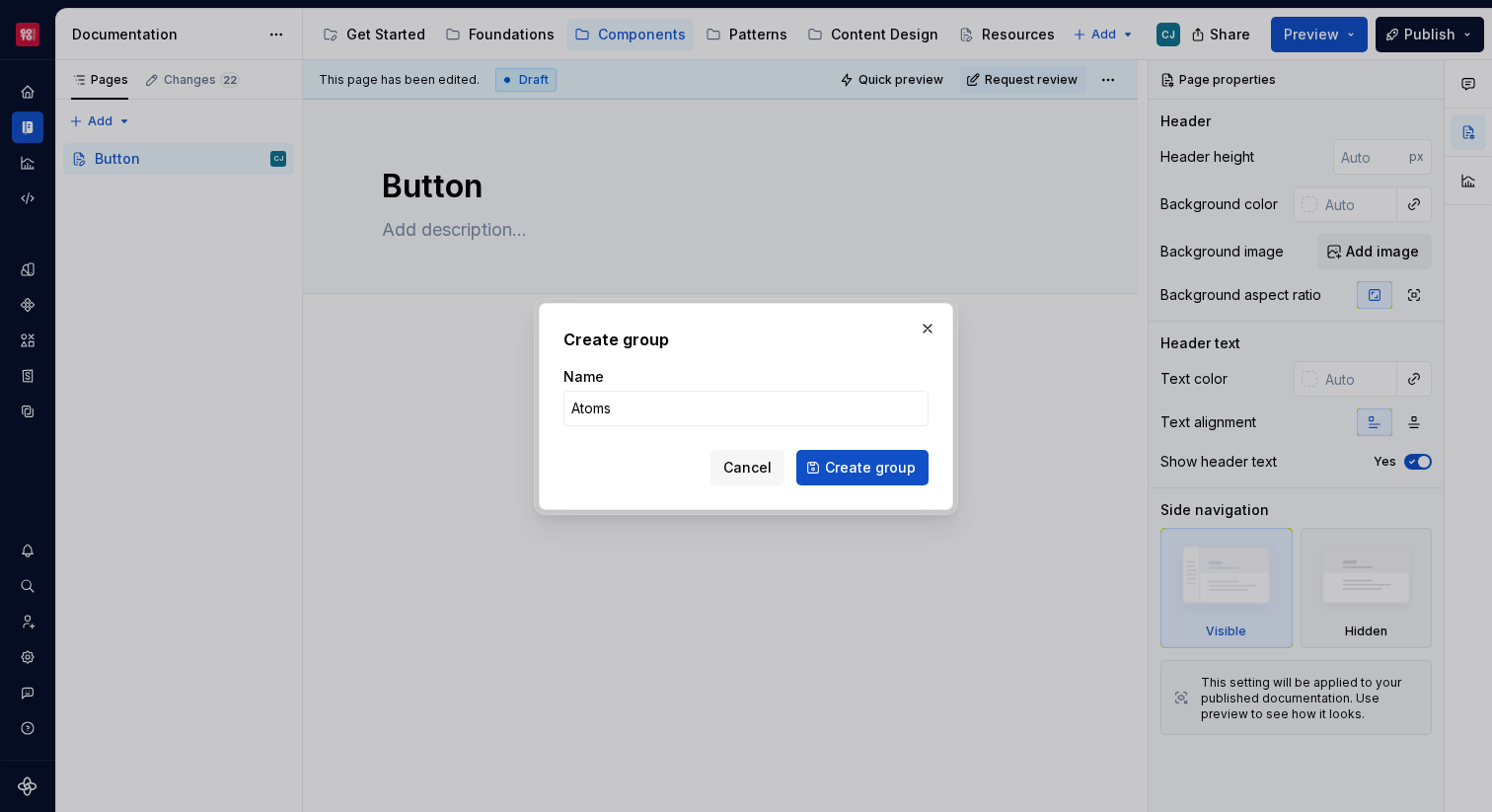
click button "Create group" at bounding box center [862, 468] width 132 height 36
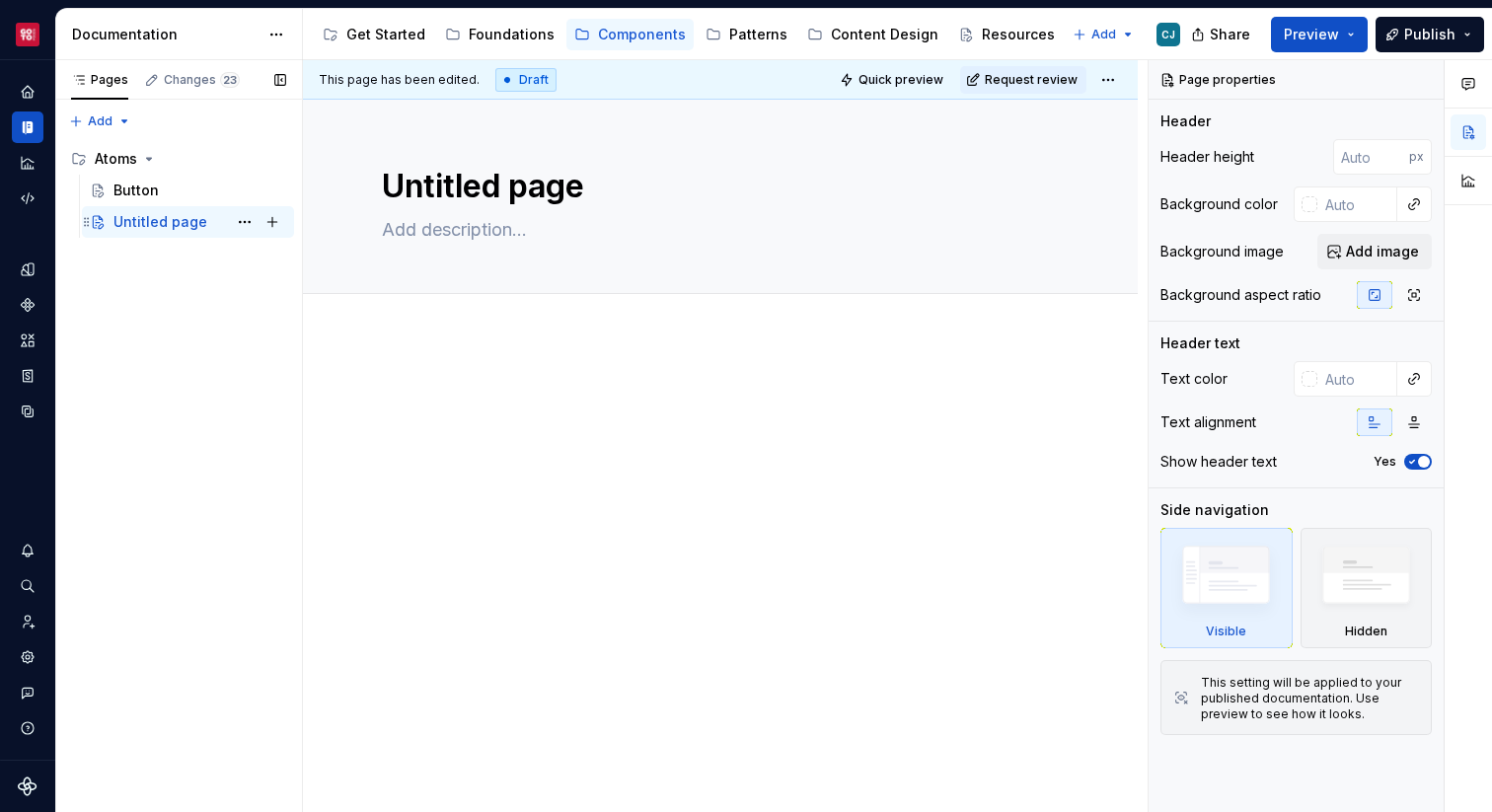
click at [143, 215] on div "Untitled page" at bounding box center [160, 222] width 93 height 20
click at [248, 228] on button "Page tree" at bounding box center [245, 222] width 28 height 28
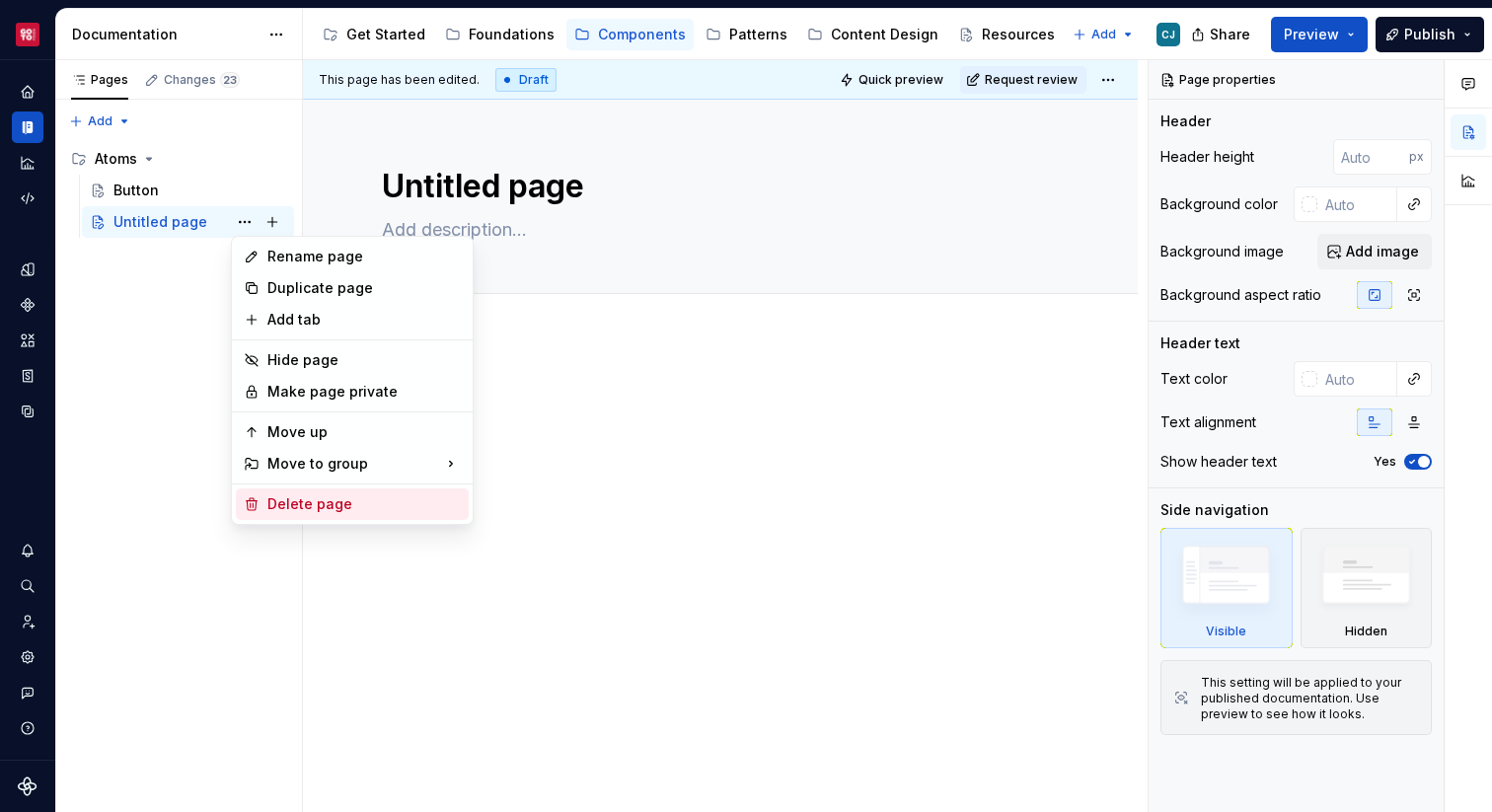
click at [296, 503] on div "Delete page" at bounding box center [364, 504] width 193 height 20
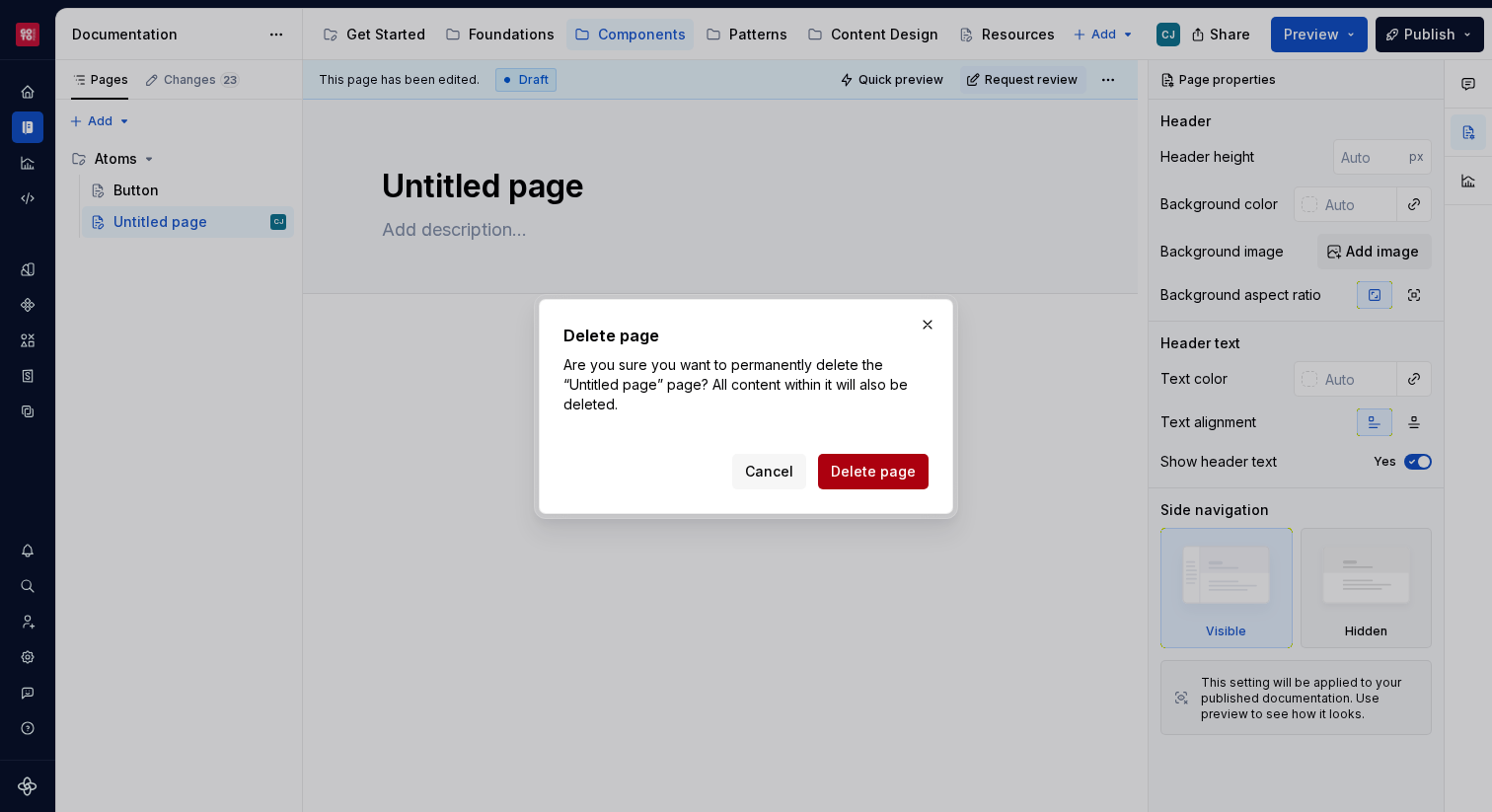
click at [859, 467] on span "Delete page" at bounding box center [874, 472] width 85 height 20
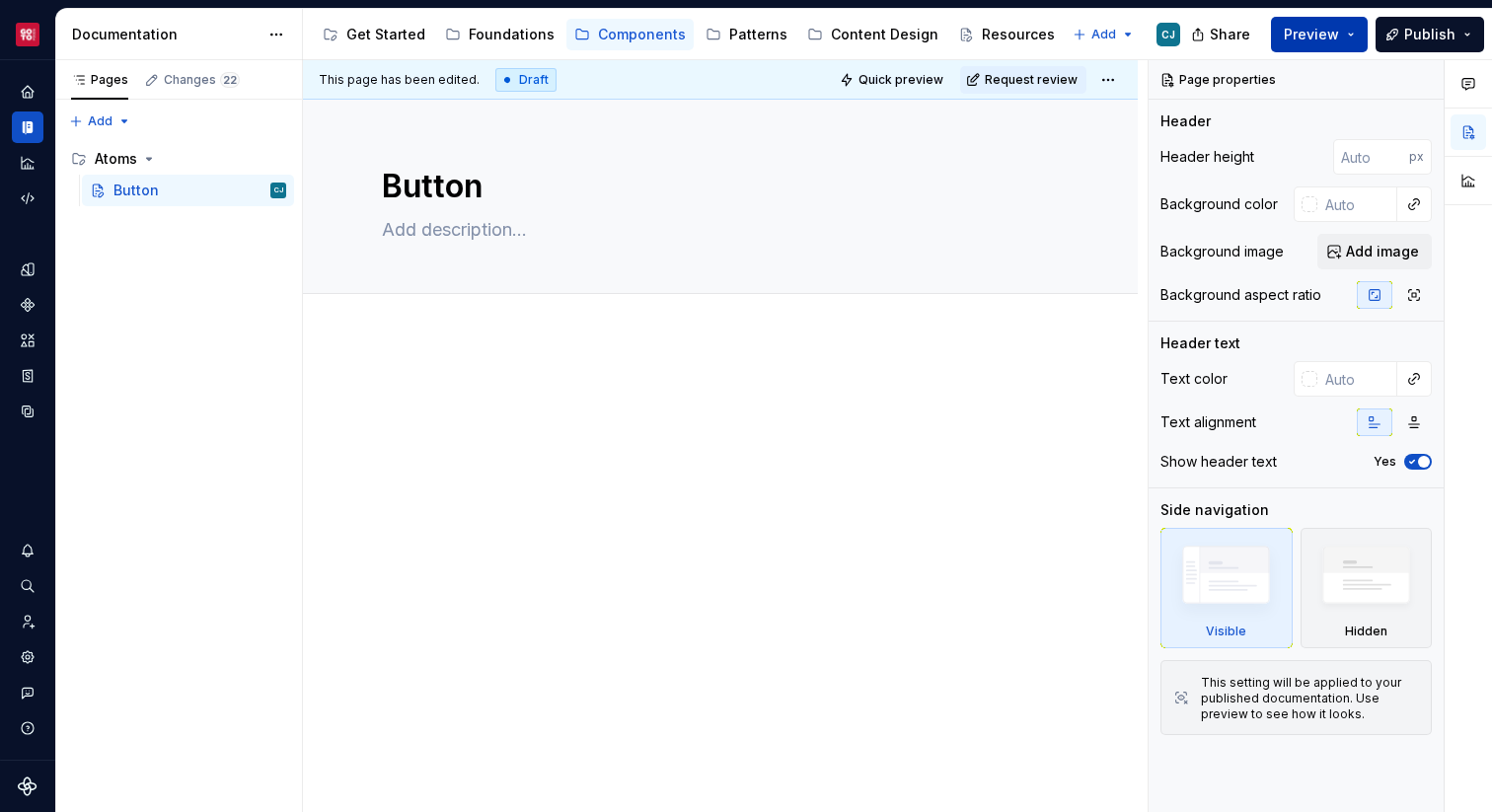
click at [1307, 39] on span "Preview" at bounding box center [1311, 35] width 56 height 20
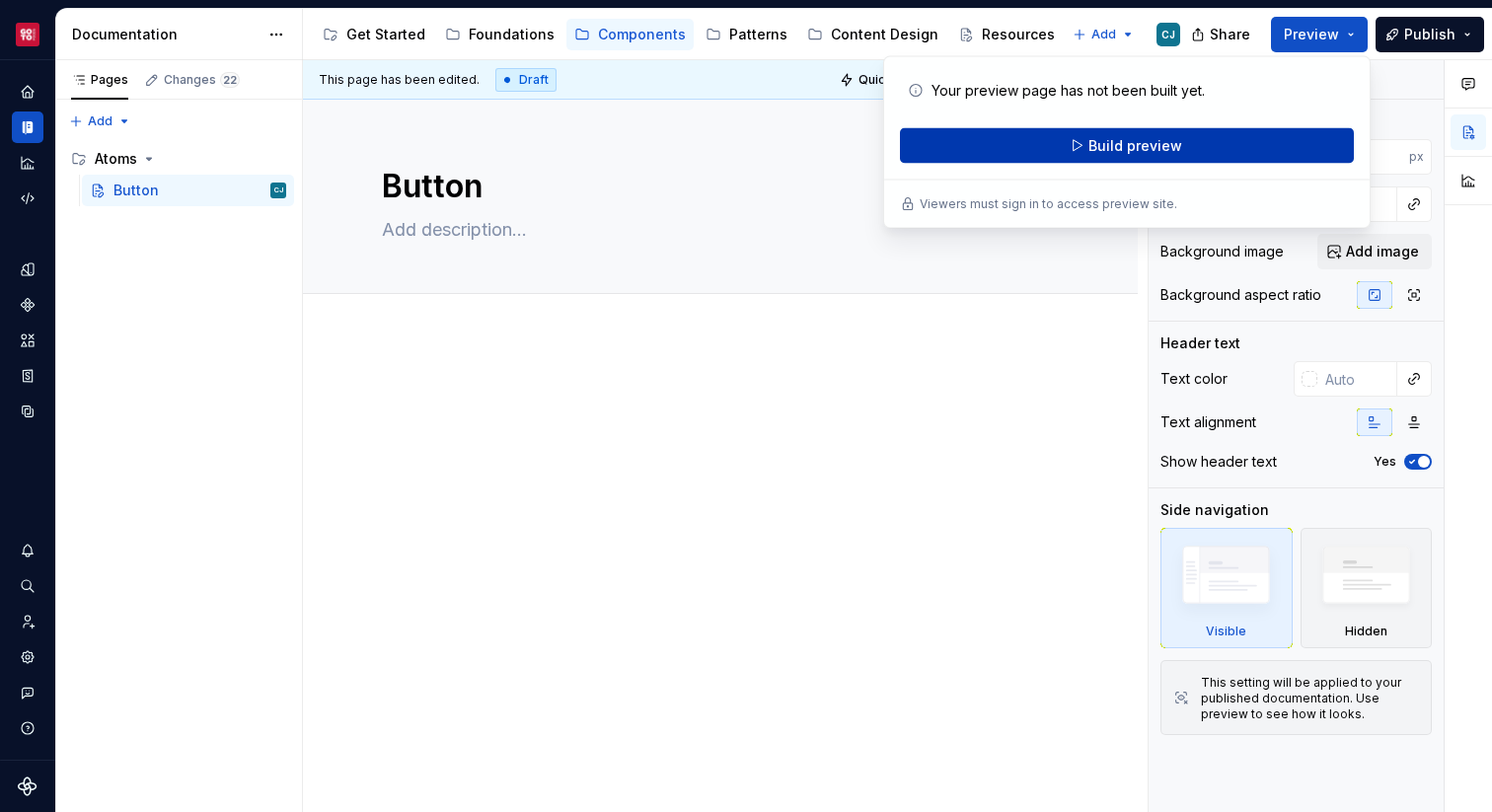
click at [1124, 143] on span "Build preview" at bounding box center [1135, 146] width 93 height 20
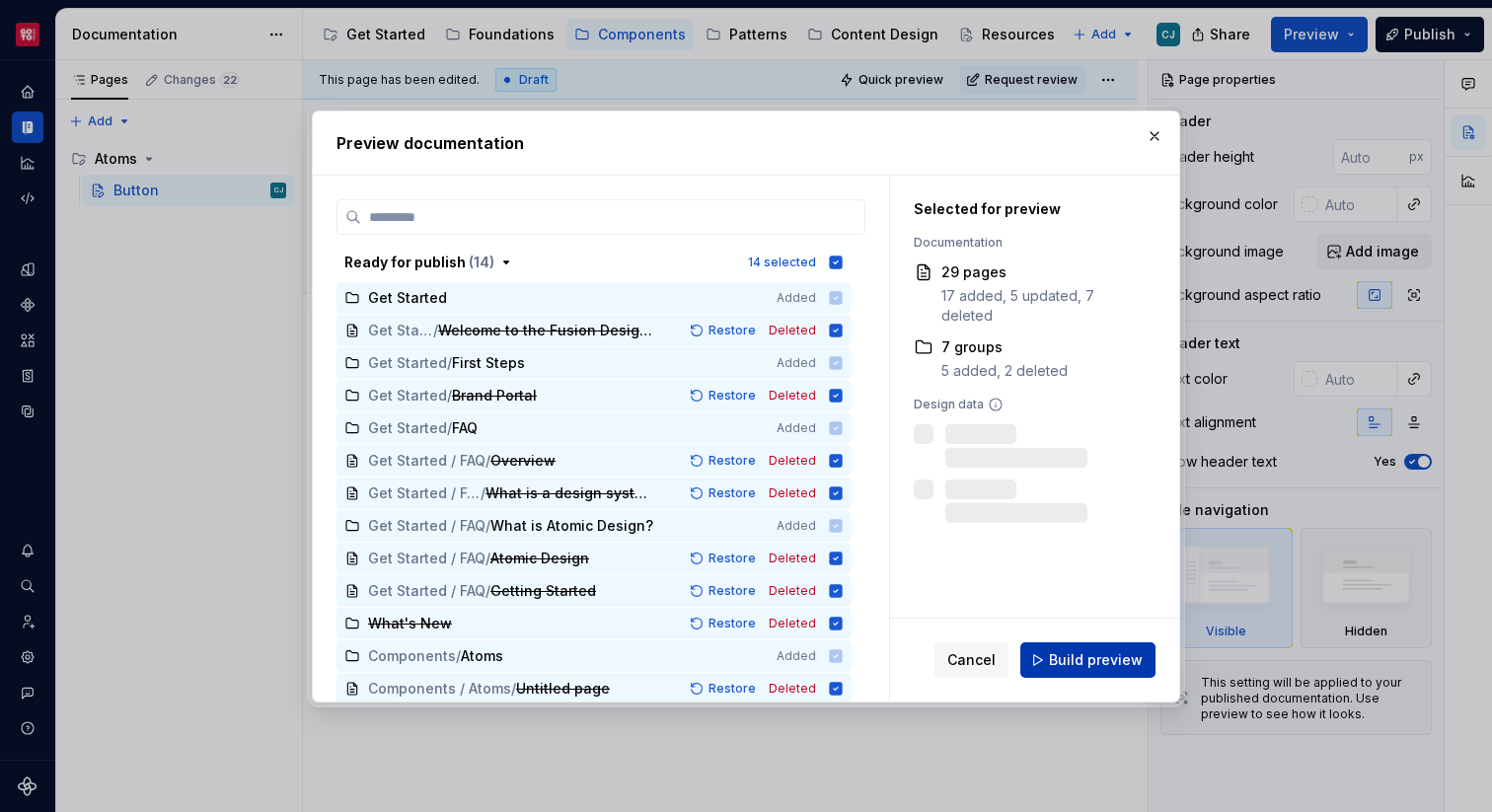
click at [1100, 647] on button "Build preview" at bounding box center [1088, 660] width 135 height 36
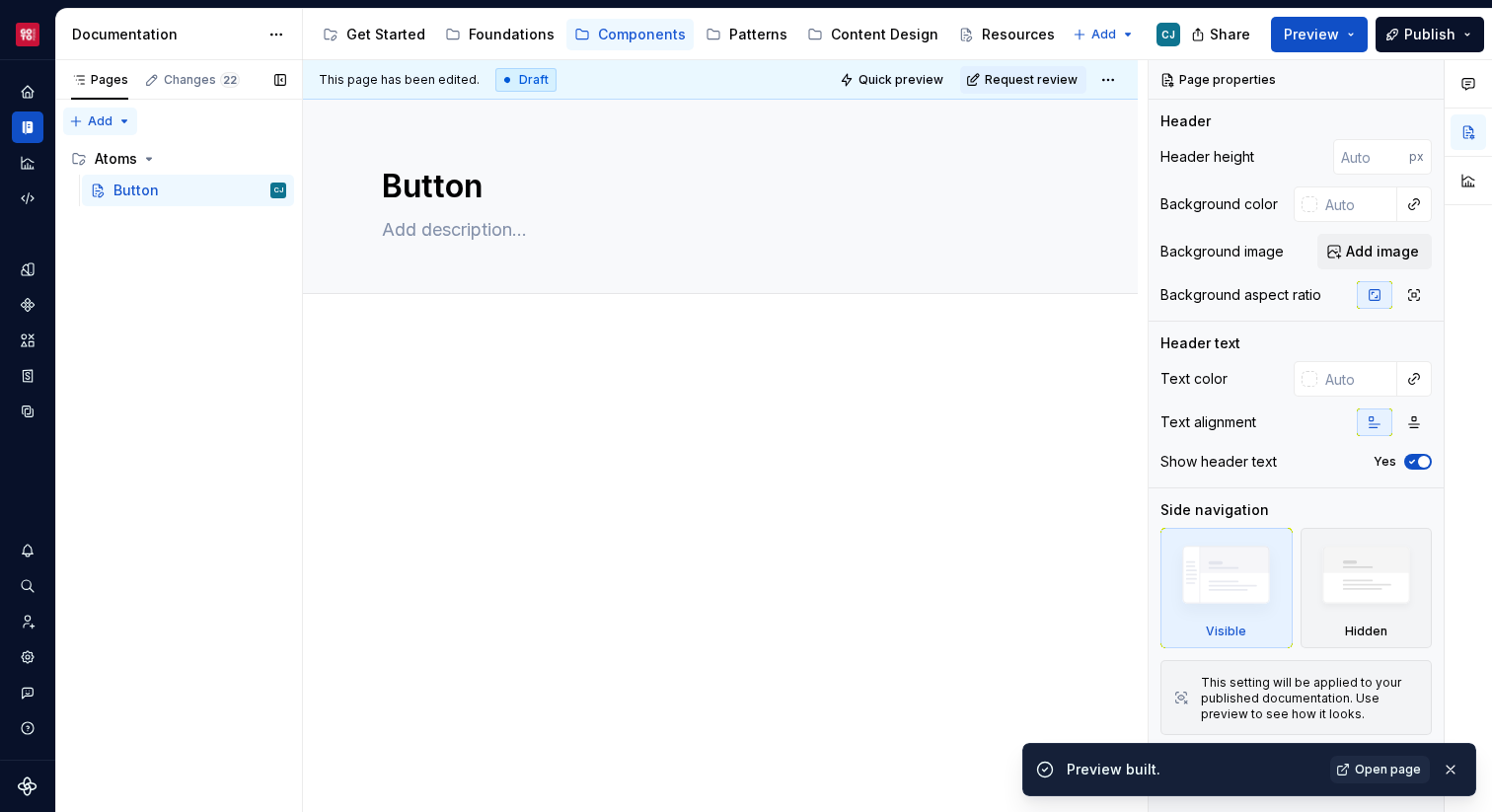
click at [93, 119] on div "Pages Changes 22 Add Accessibility guide for tree Page tree. Navigate the tree …" at bounding box center [179, 436] width 247 height 753
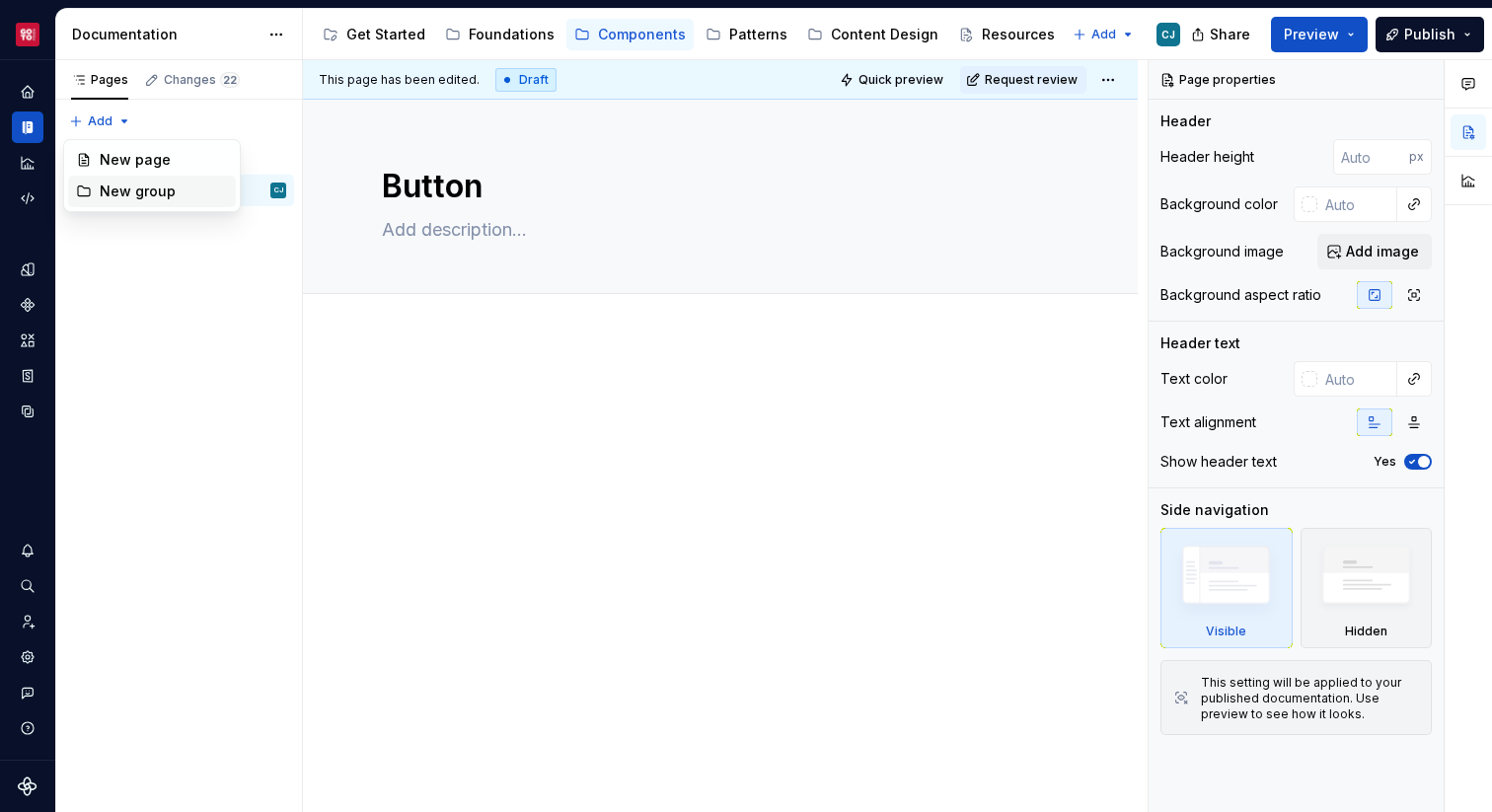
click at [124, 190] on div "New group" at bounding box center [163, 191] width 128 height 20
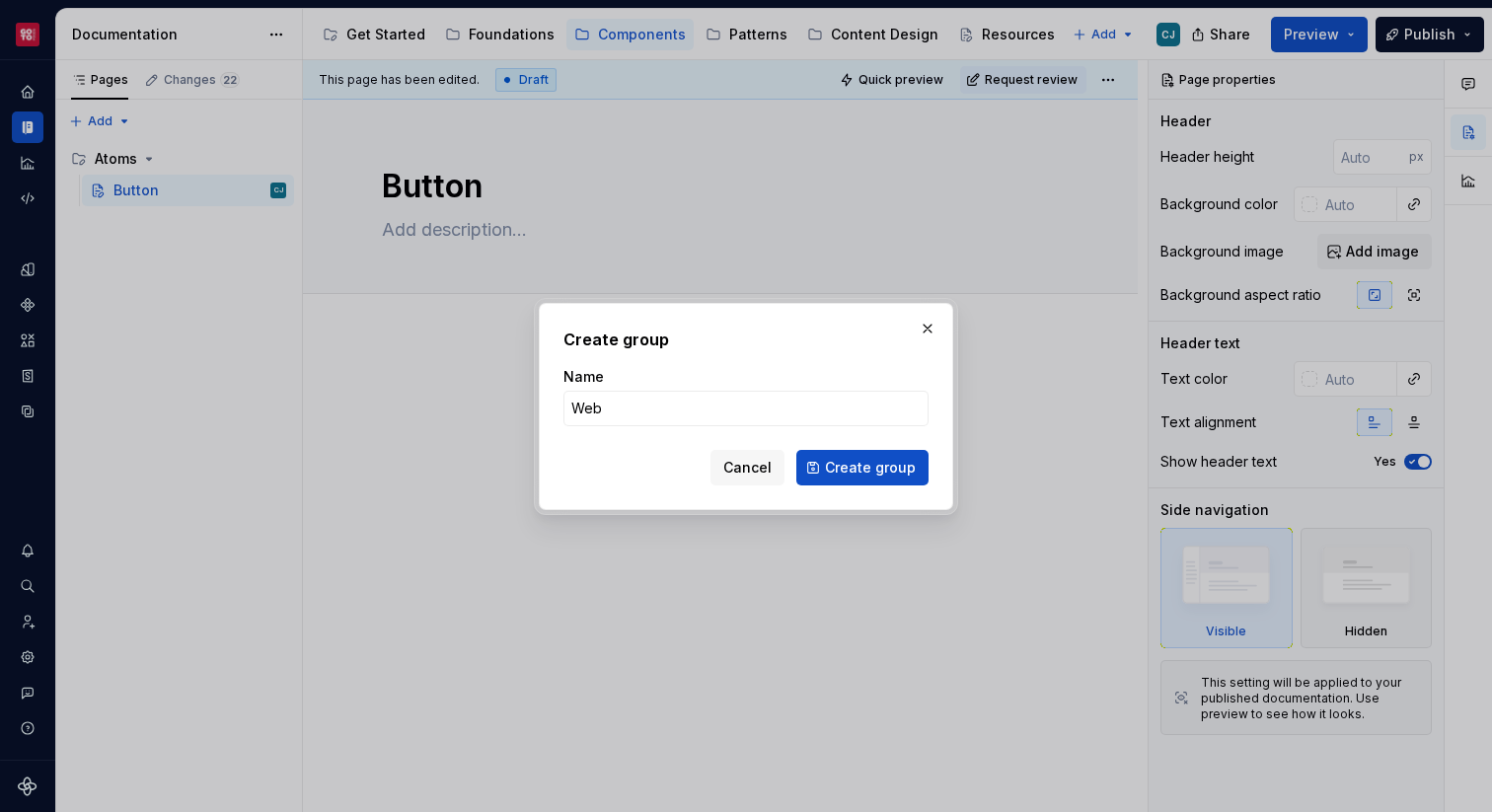
click button "Create group" at bounding box center [862, 468] width 132 height 36
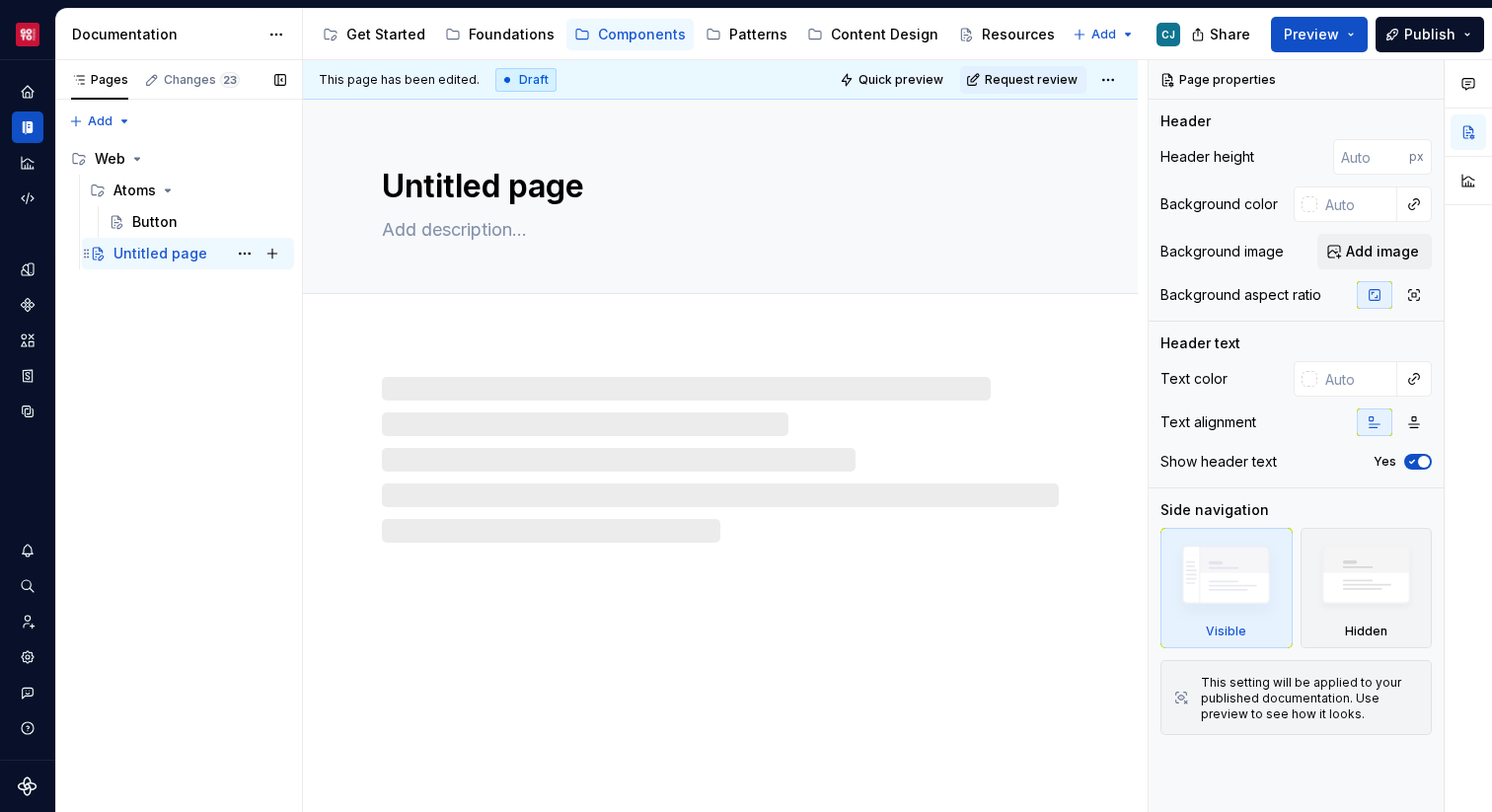
click at [190, 256] on div "Untitled page" at bounding box center [160, 254] width 93 height 20
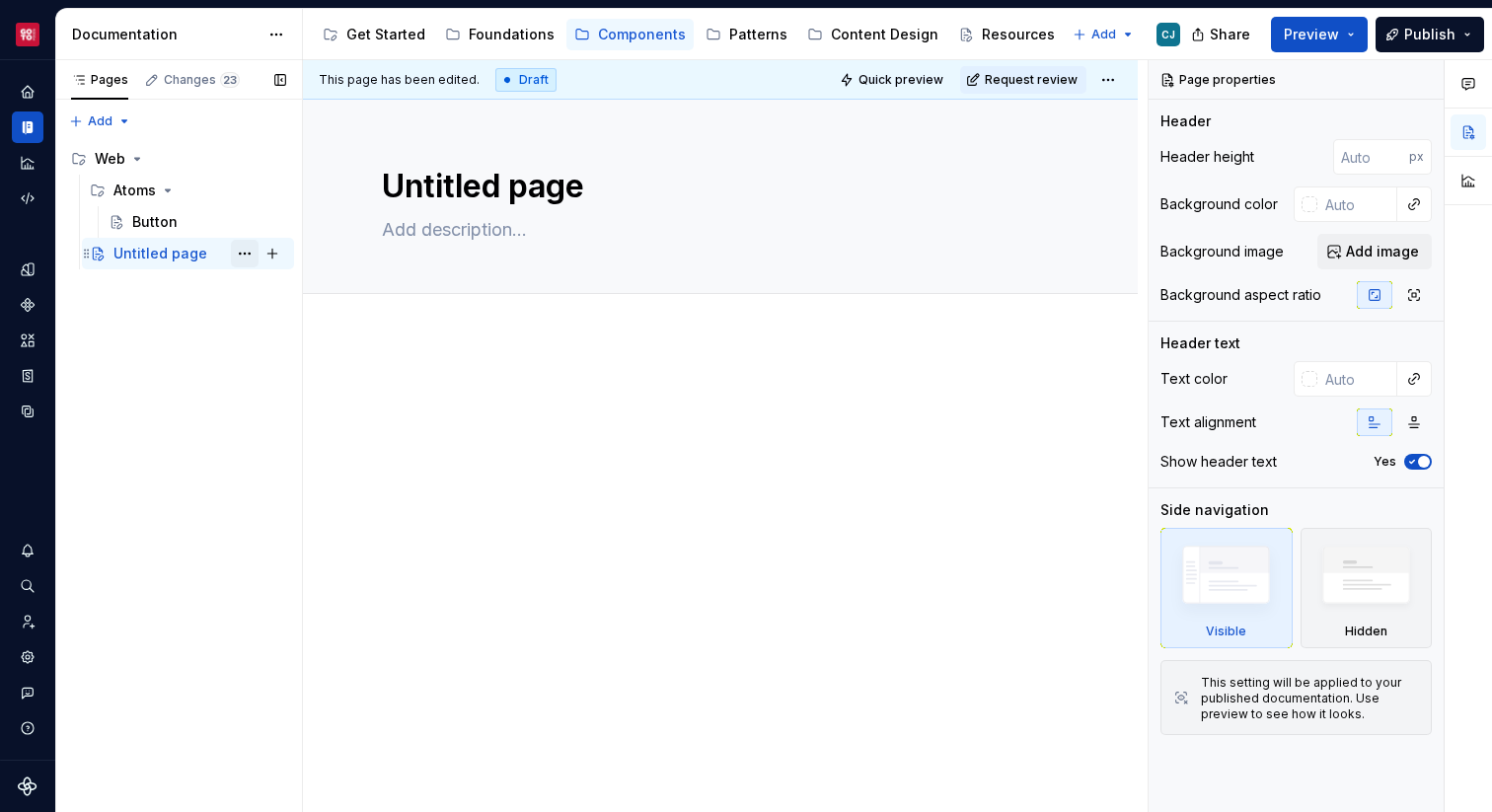
click at [254, 255] on button "Page tree" at bounding box center [245, 254] width 28 height 28
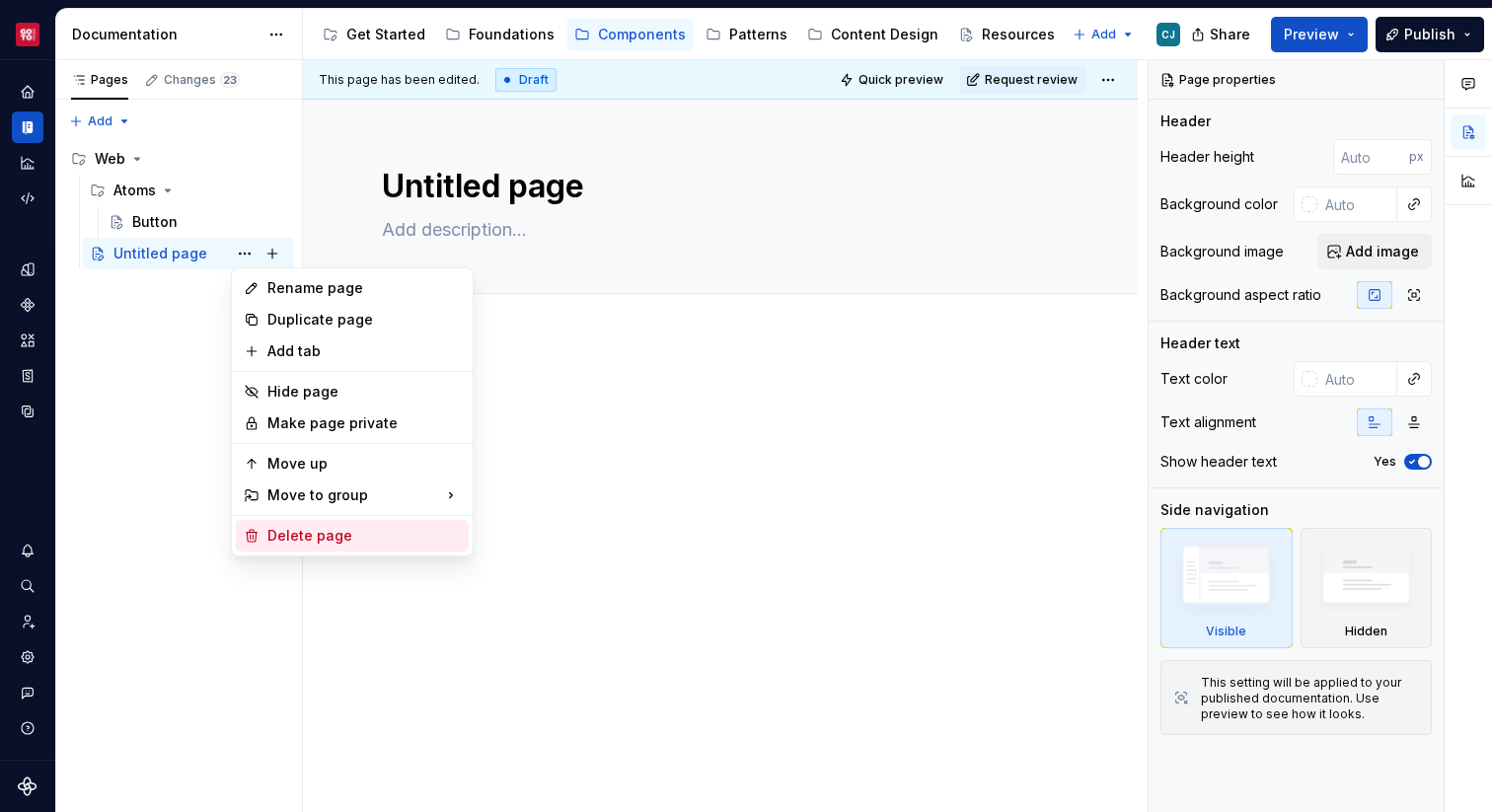
click at [292, 544] on div "Delete page" at bounding box center [364, 535] width 193 height 20
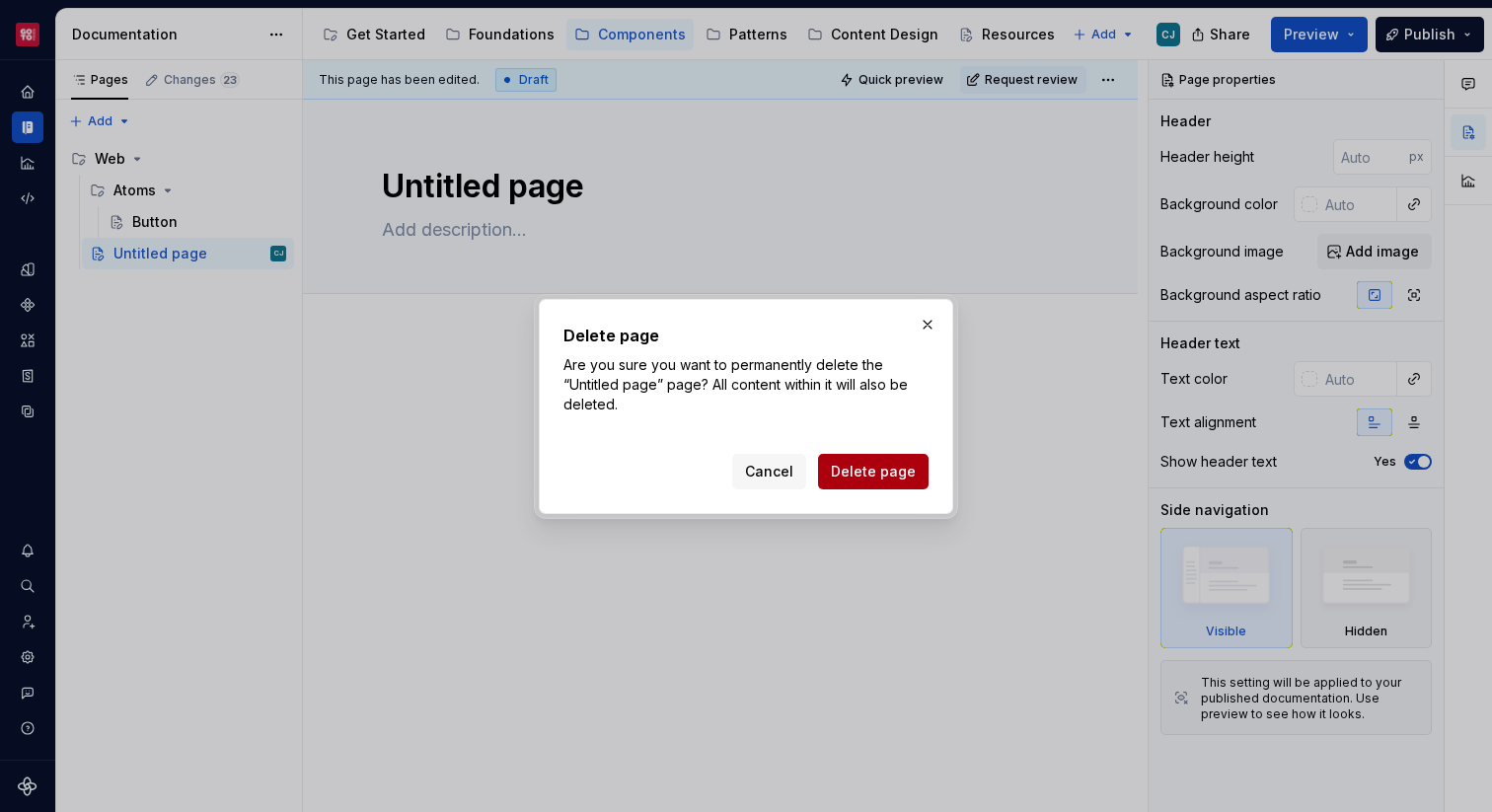
click at [868, 463] on span "Delete page" at bounding box center [874, 472] width 85 height 20
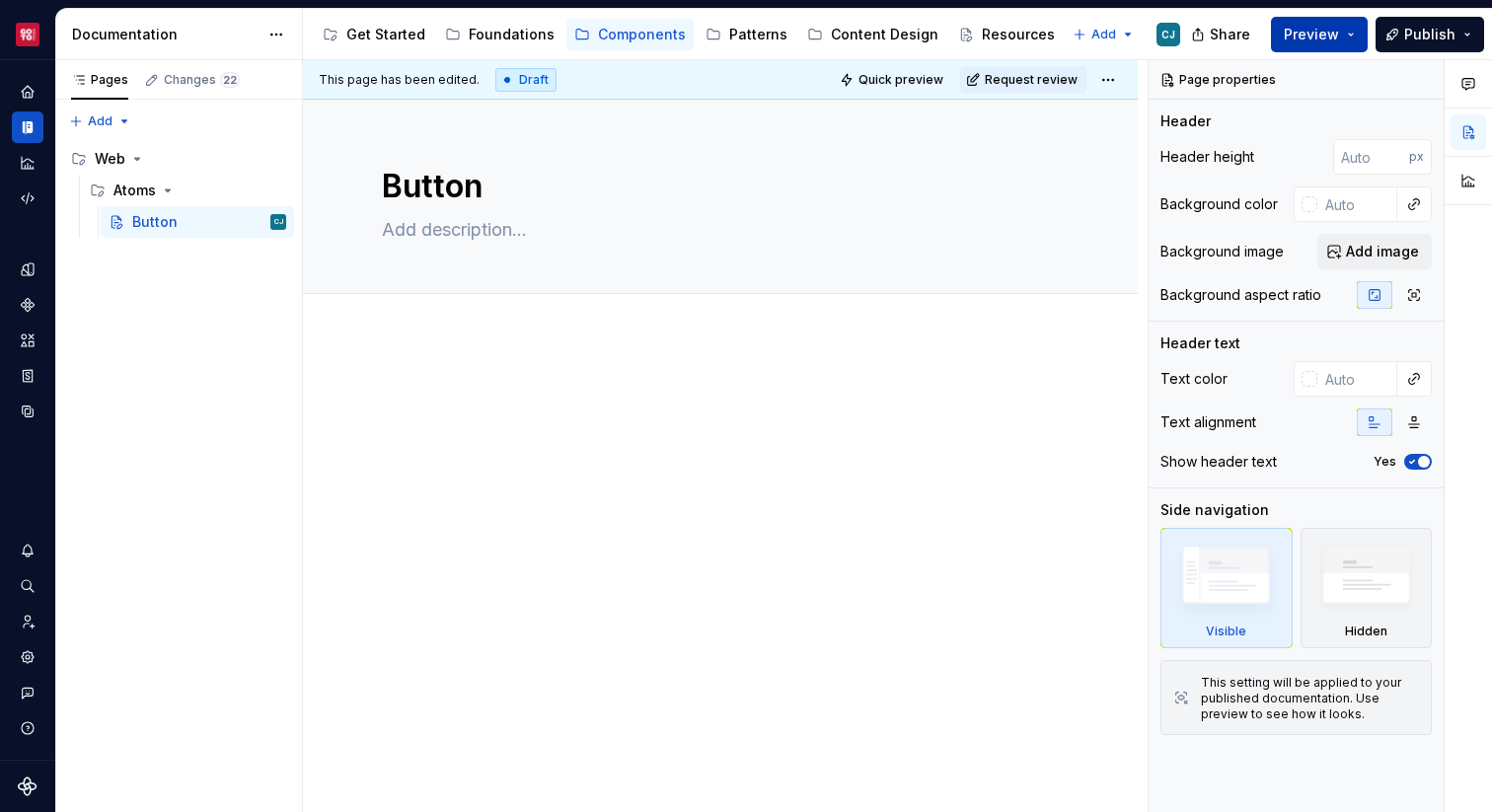
click at [1294, 36] on span "Preview" at bounding box center [1311, 35] width 56 height 20
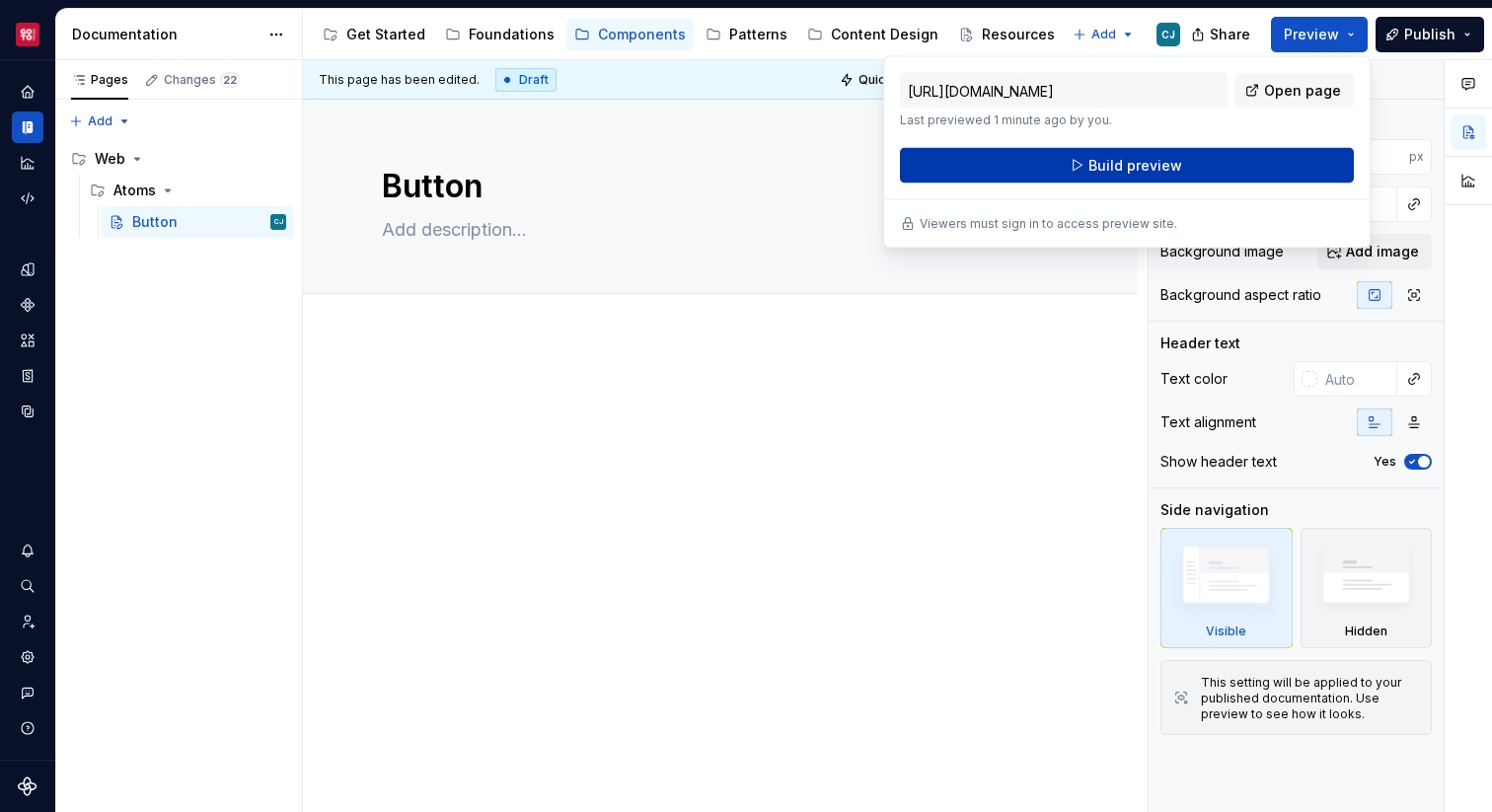
click at [1173, 160] on span "Build preview" at bounding box center [1135, 166] width 93 height 20
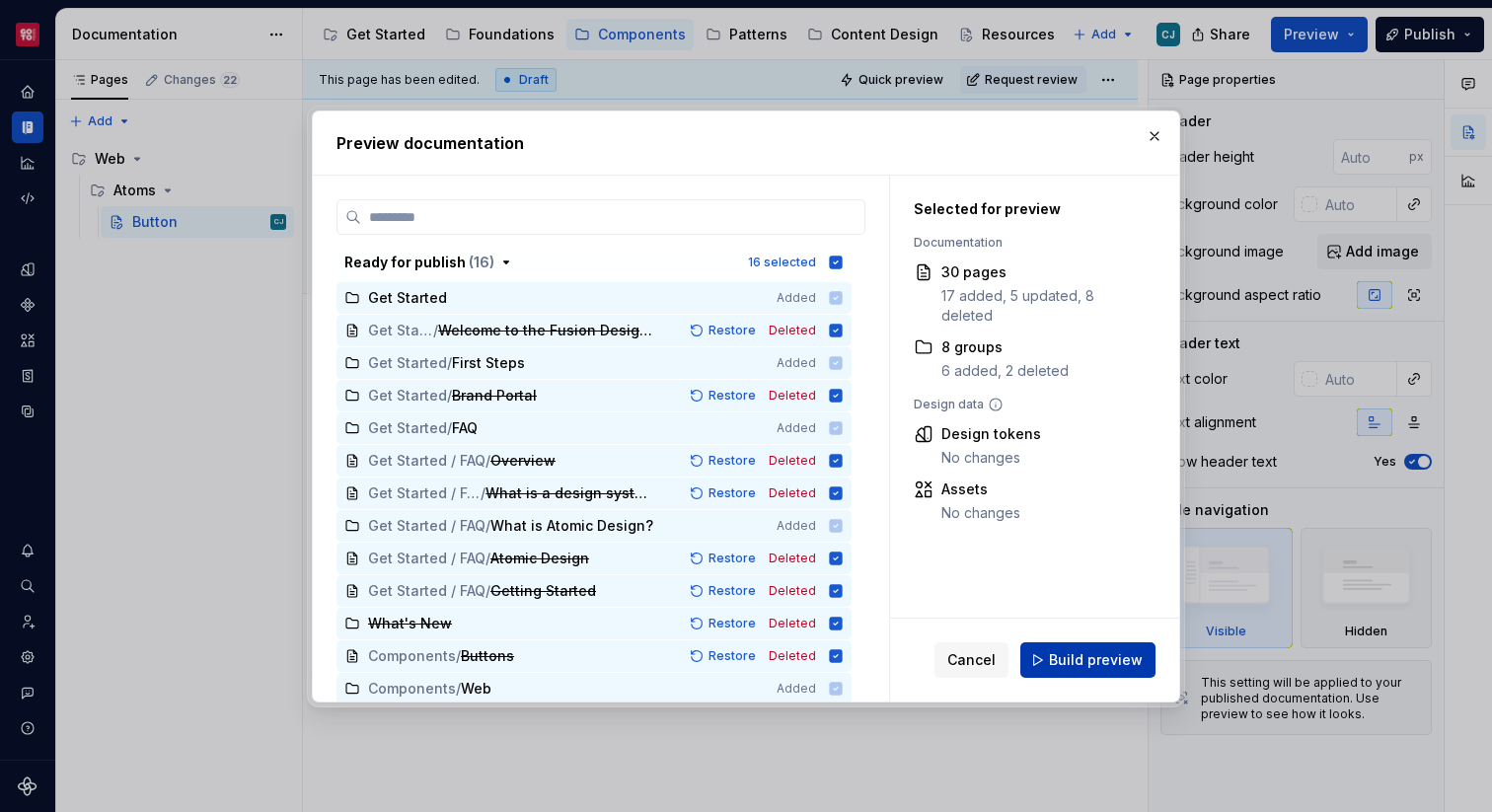
click at [1094, 663] on span "Build preview" at bounding box center [1095, 660] width 93 height 20
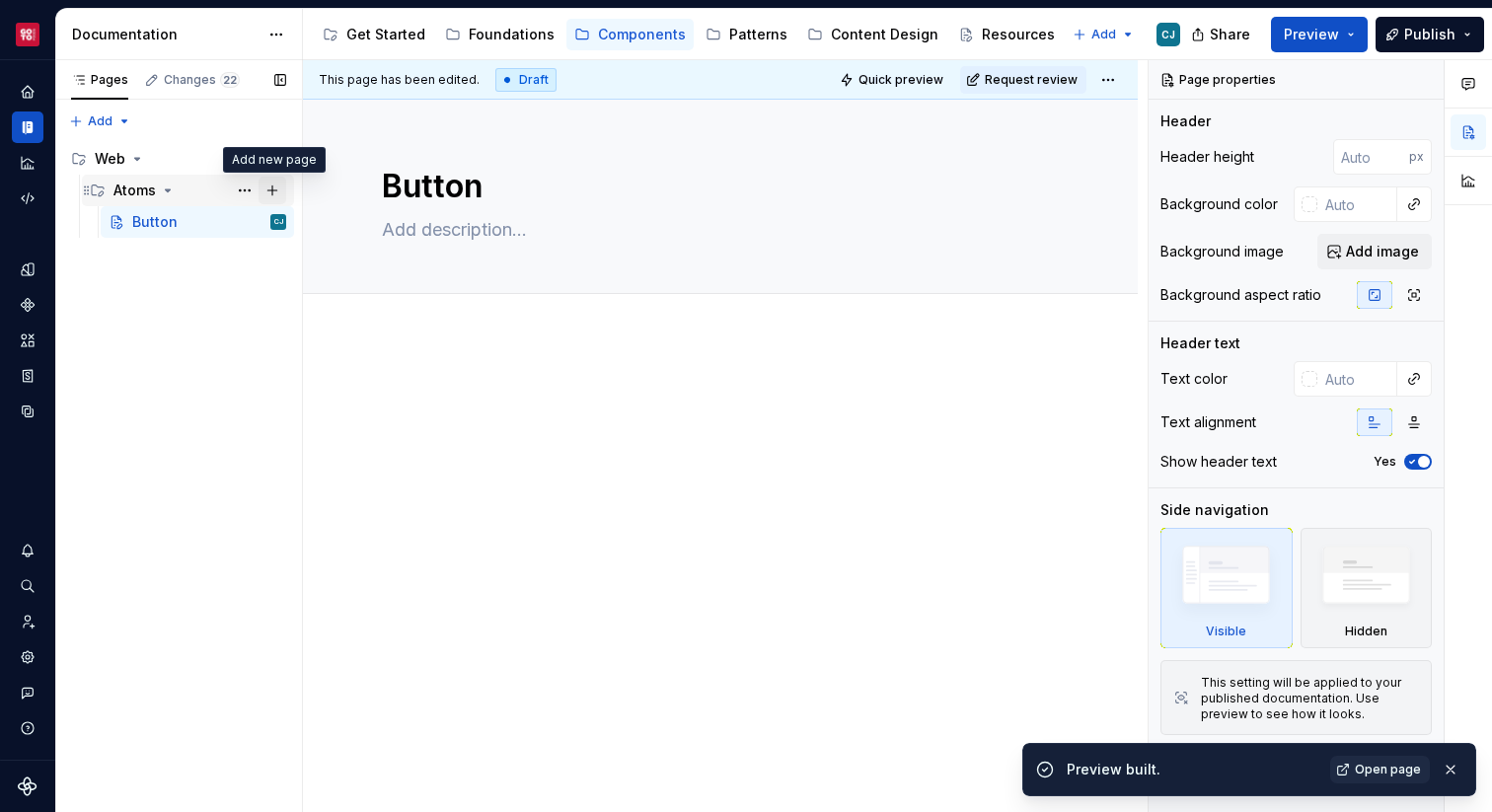
click at [268, 187] on button "Page tree" at bounding box center [273, 190] width 28 height 28
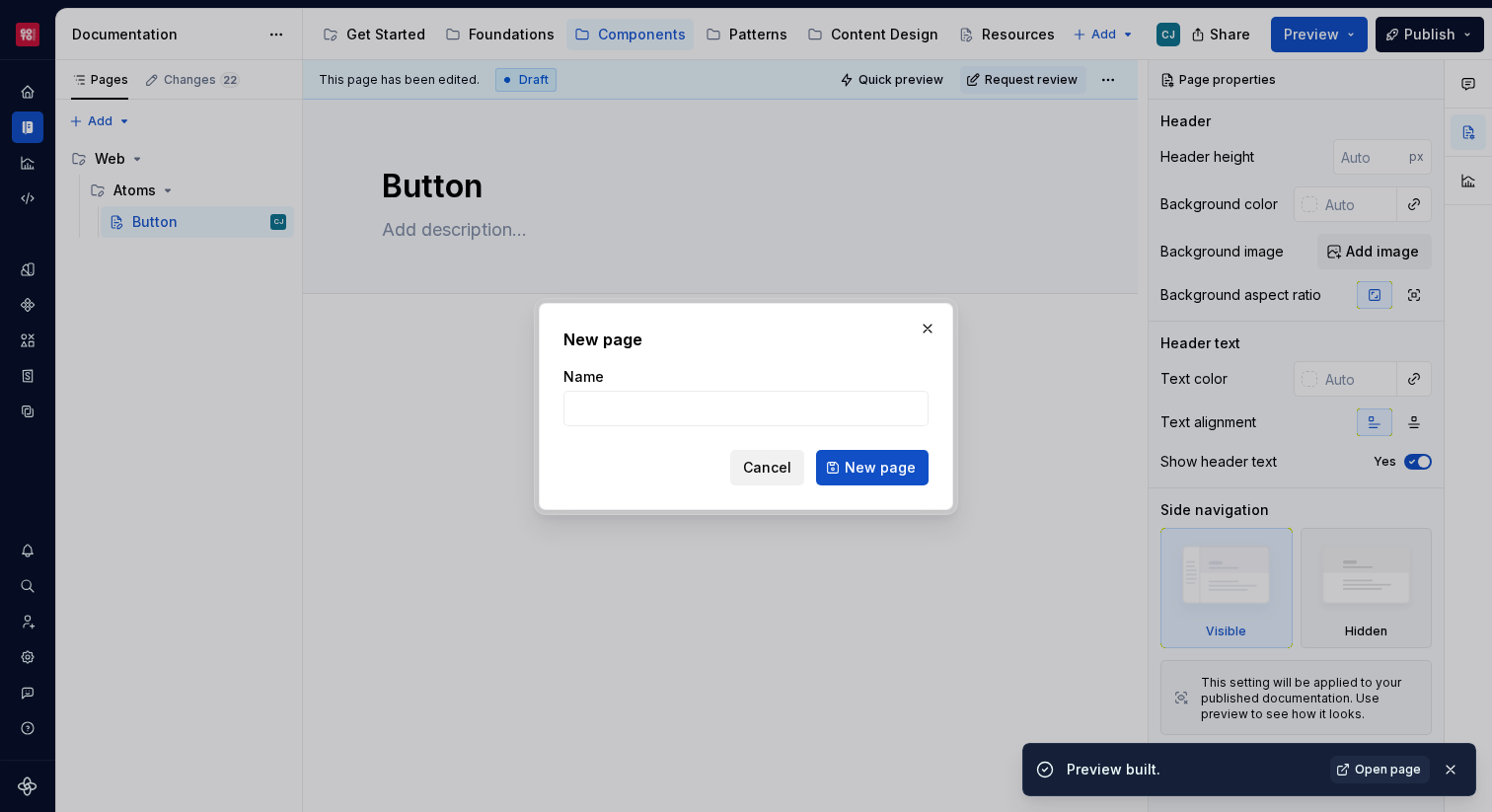
click at [770, 461] on span "Cancel" at bounding box center [767, 468] width 49 height 20
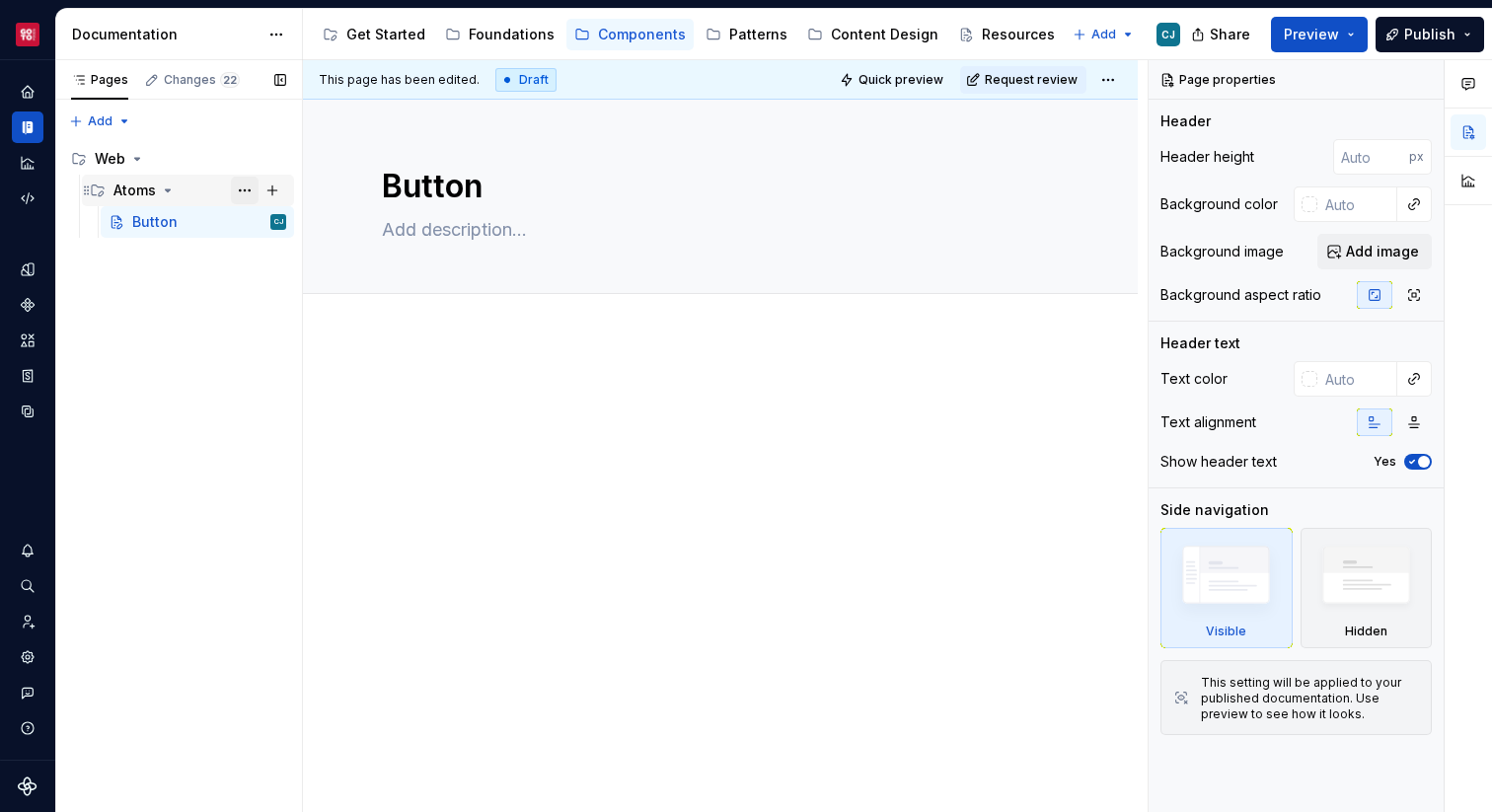
click at [240, 188] on button "Page tree" at bounding box center [245, 190] width 28 height 28
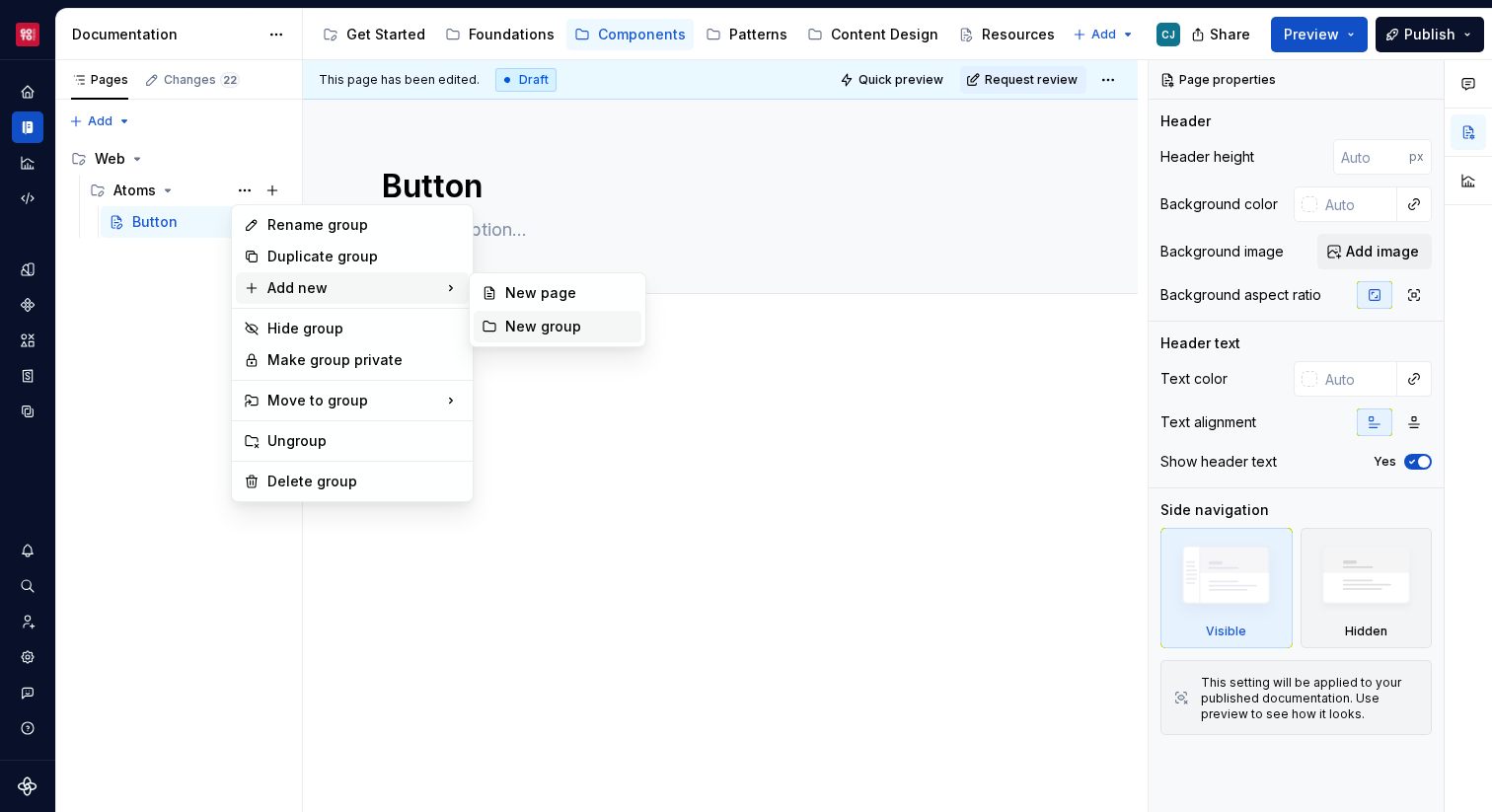
click at [508, 320] on div "New group" at bounding box center [568, 326] width 128 height 20
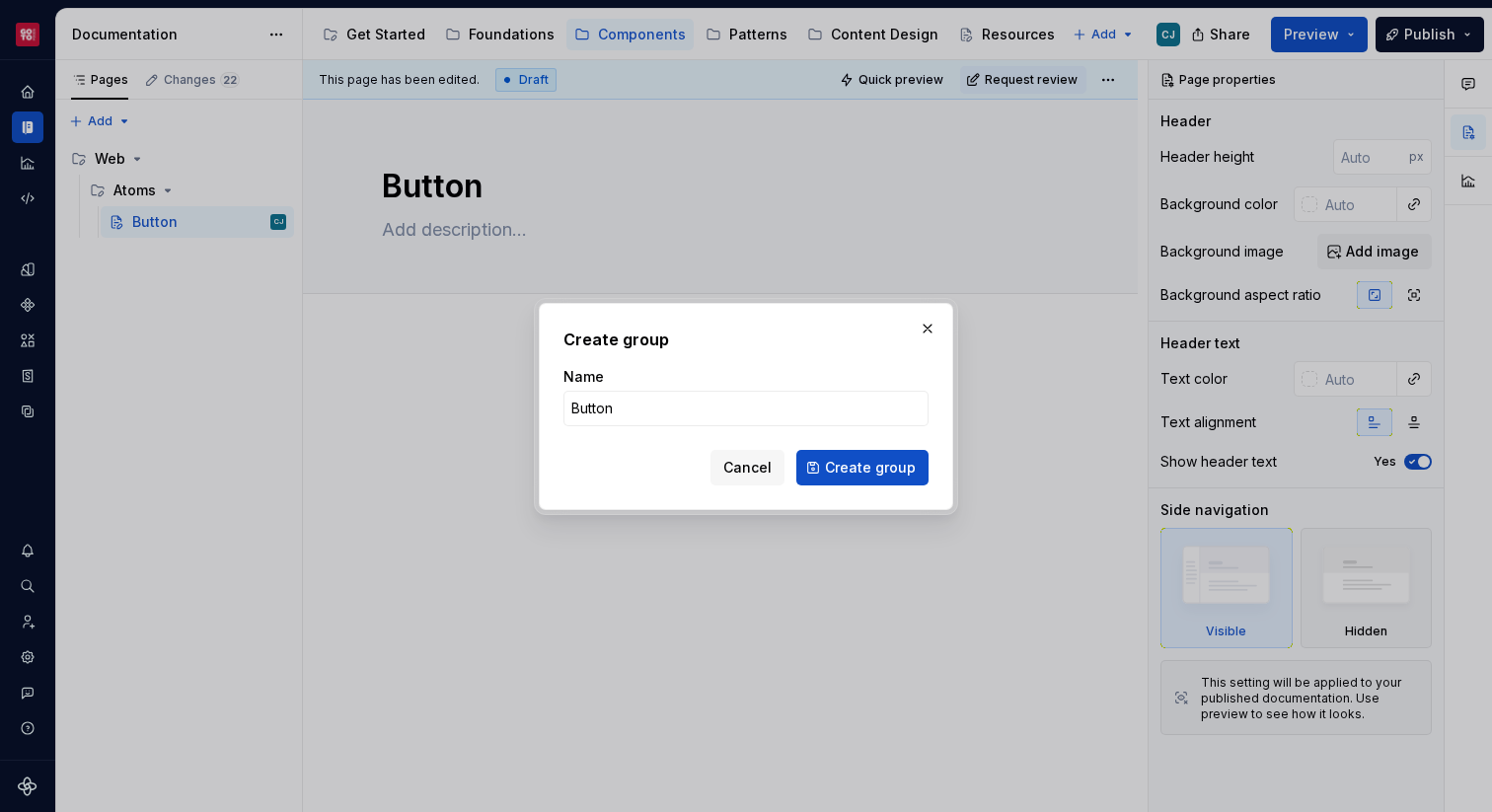
click button "Create group" at bounding box center [862, 468] width 132 height 36
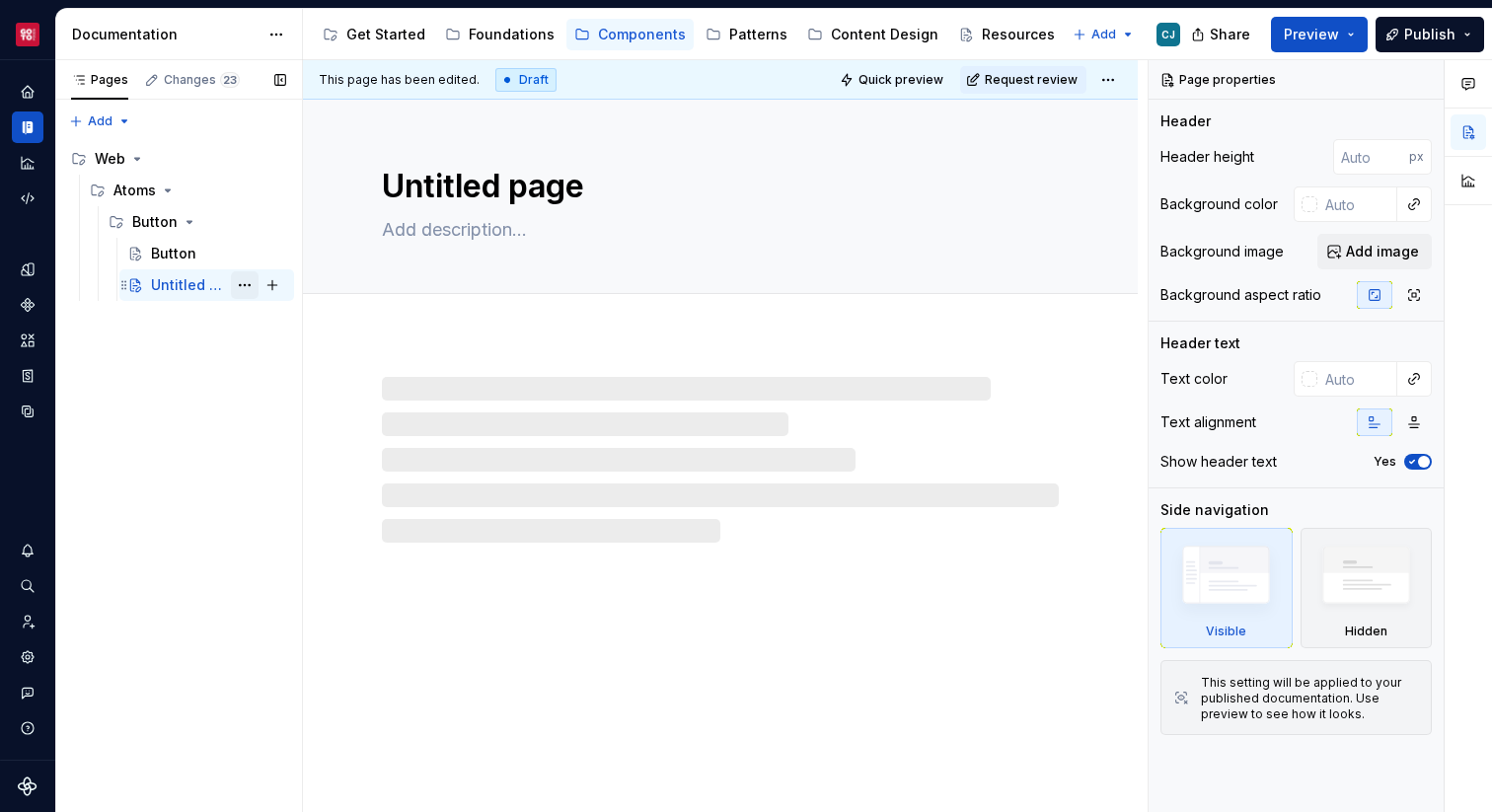
click at [249, 285] on button "Page tree" at bounding box center [245, 286] width 28 height 28
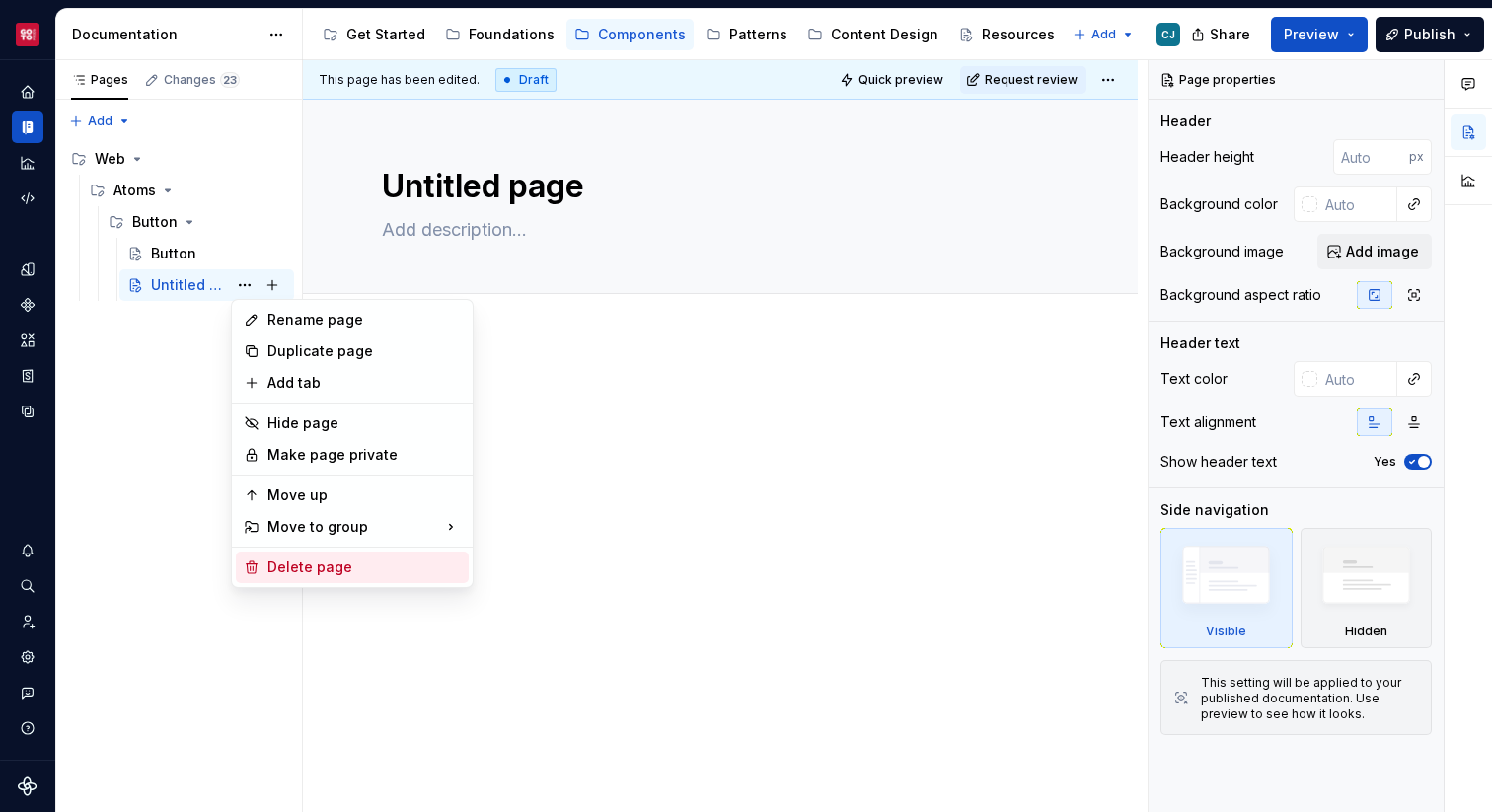
click at [316, 570] on div "Delete page" at bounding box center [364, 567] width 193 height 20
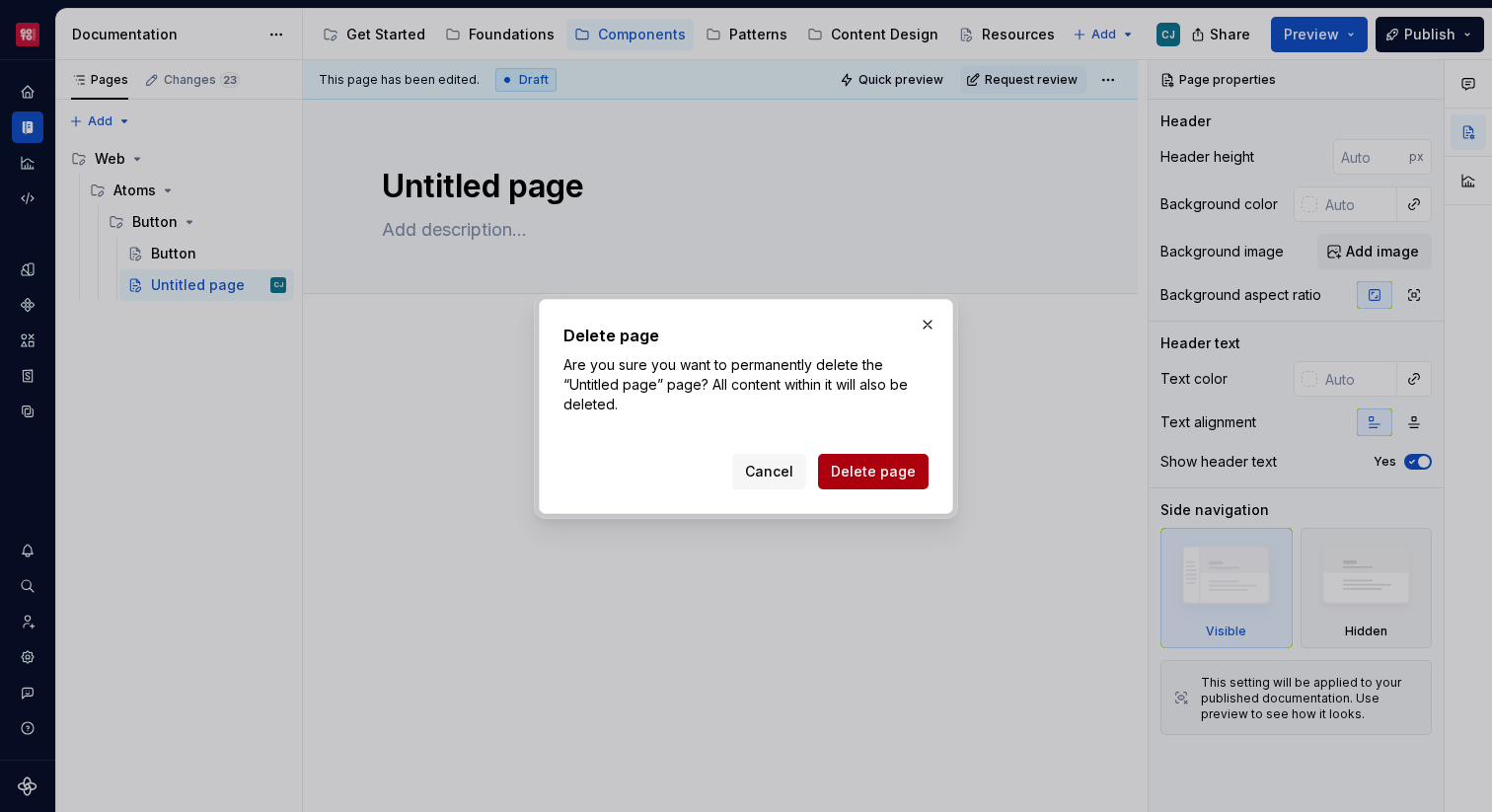
click at [867, 463] on span "Delete page" at bounding box center [874, 472] width 85 height 20
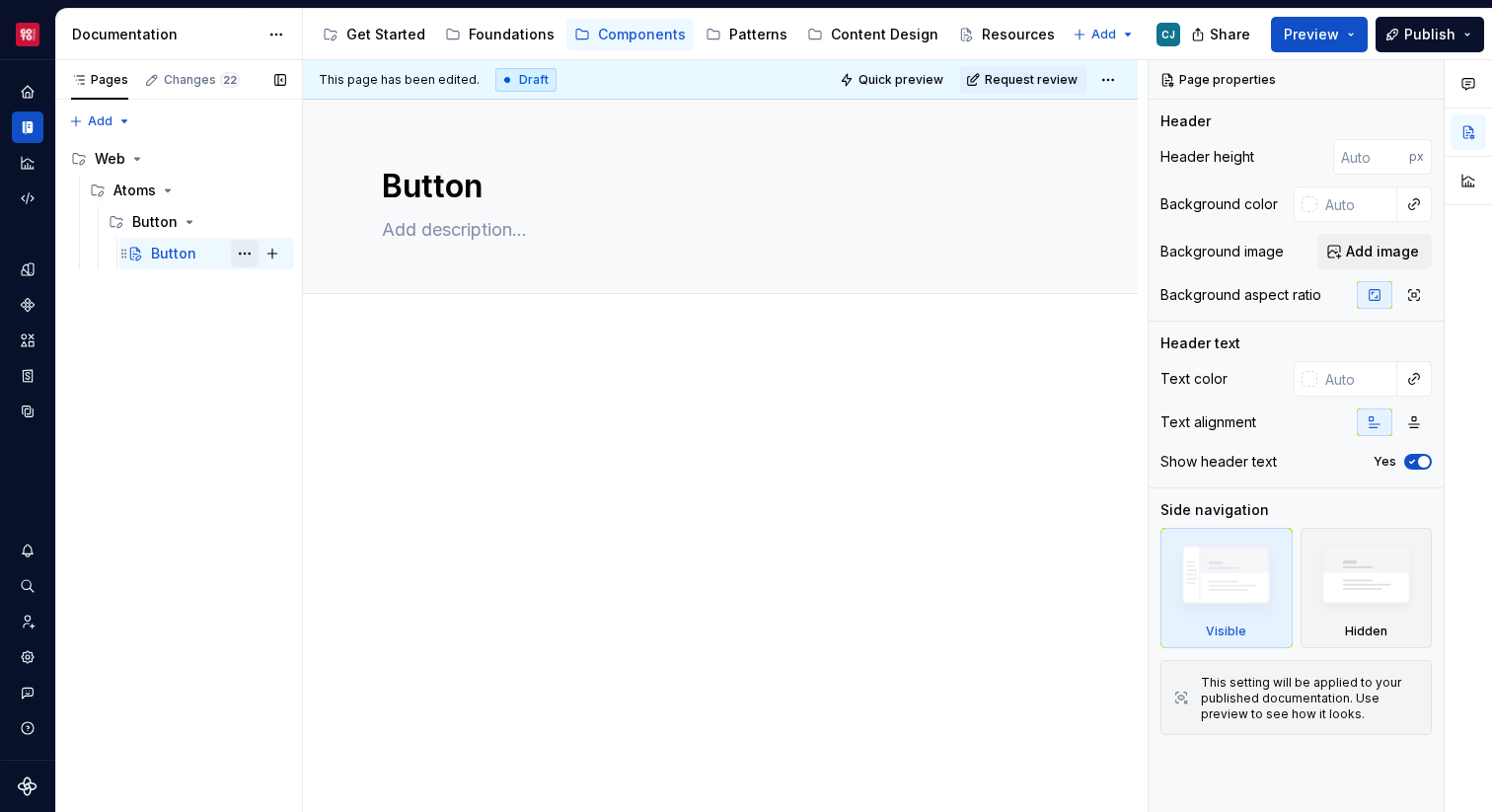
click at [251, 251] on button "Page tree" at bounding box center [245, 254] width 28 height 28
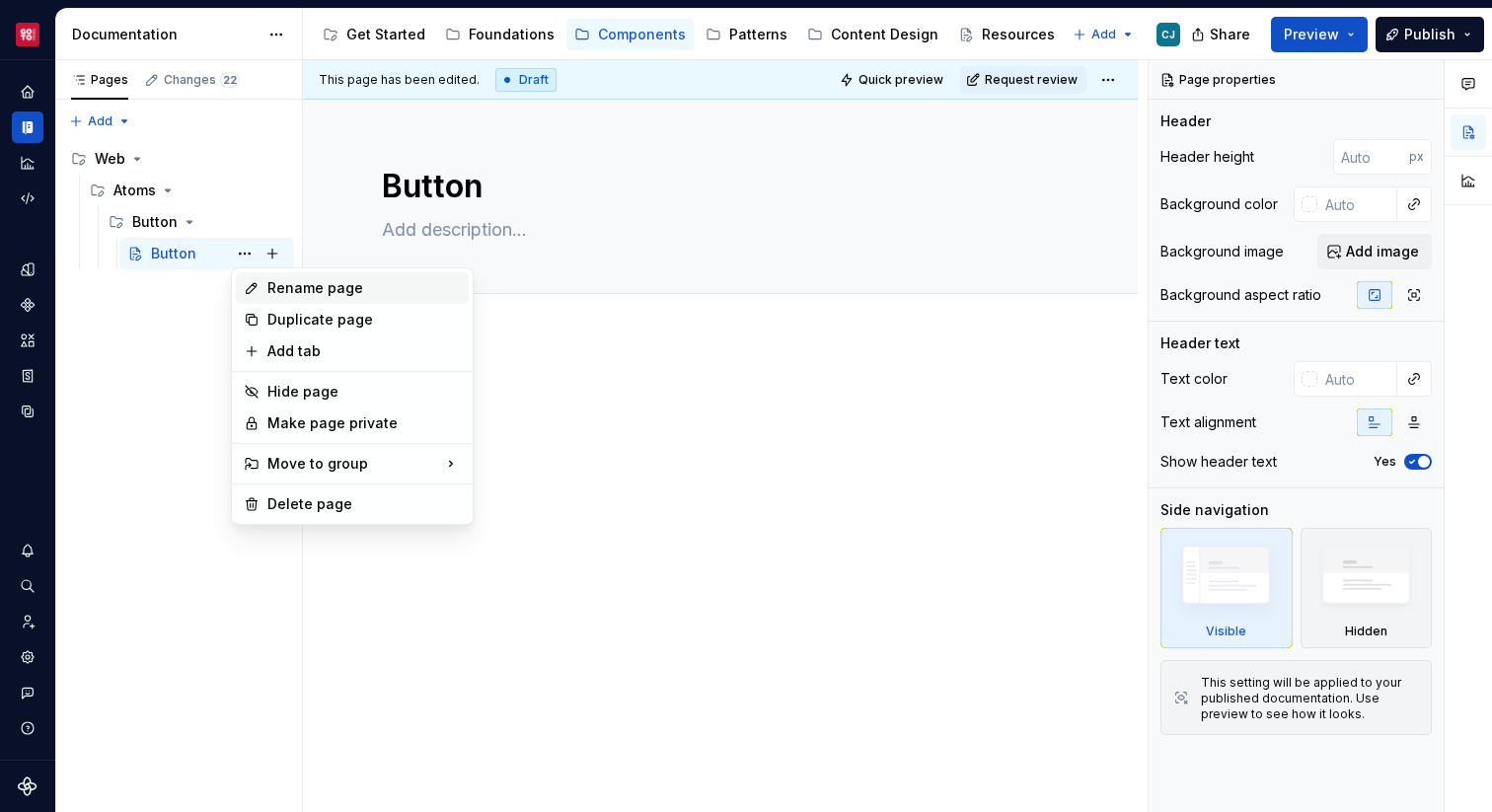
click at [285, 289] on div "Rename page" at bounding box center [364, 289] width 193 height 20
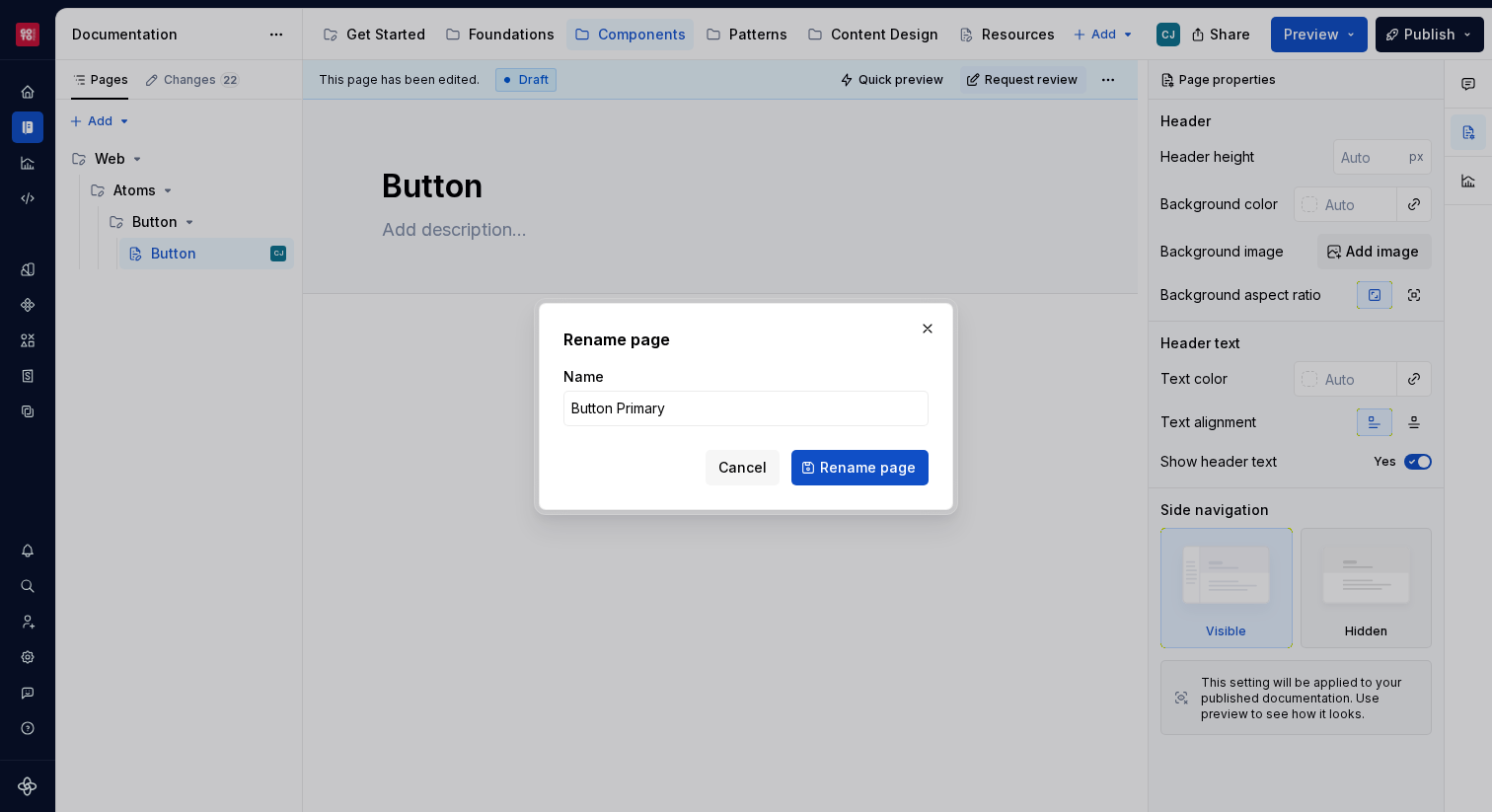
click button "Rename page" at bounding box center [860, 468] width 137 height 36
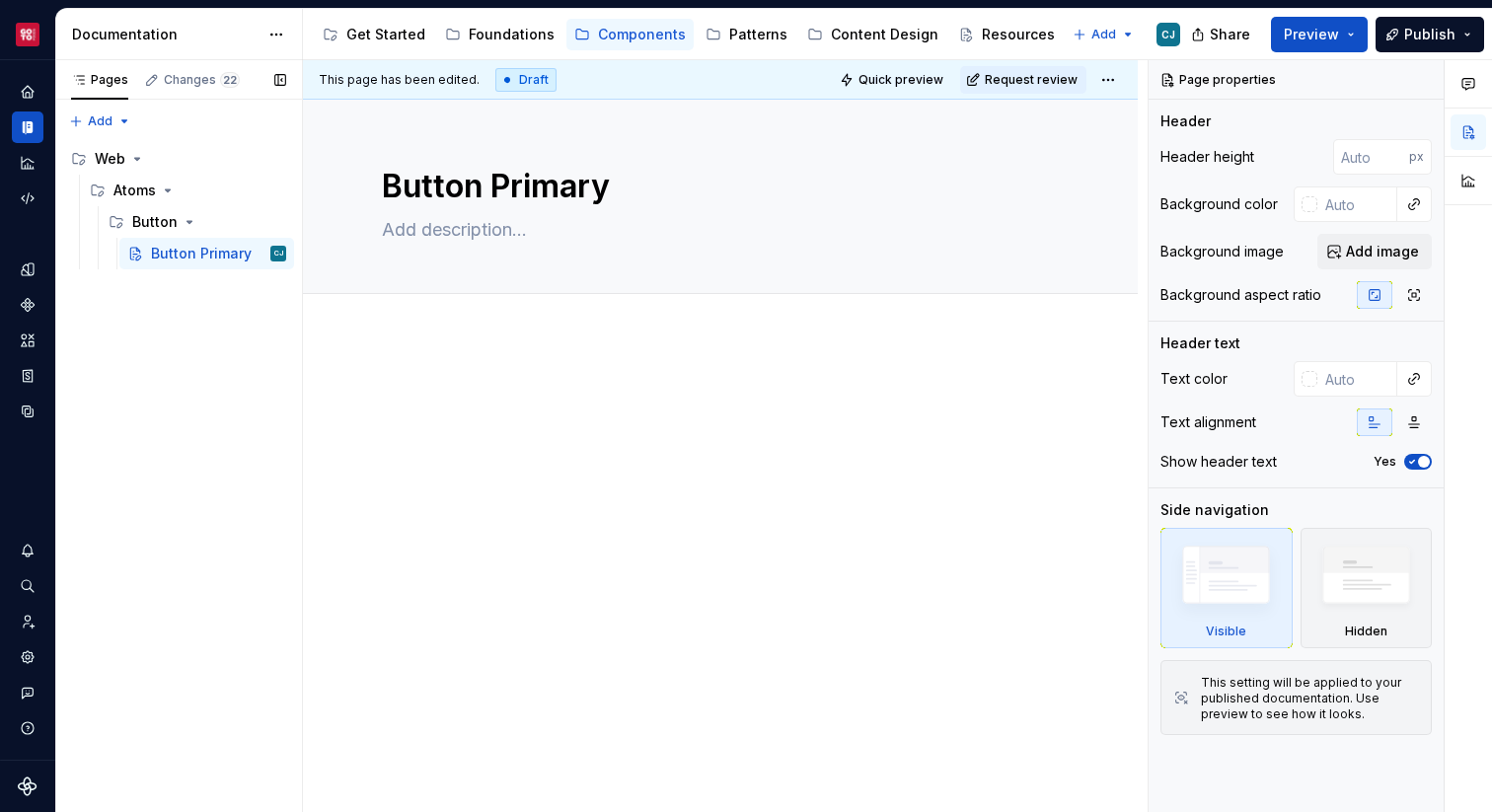
click at [225, 433] on div "Pages Changes 22 Add Accessibility guide for tree Page tree. Navigate the tree …" at bounding box center [179, 436] width 247 height 753
click at [253, 148] on button "Page tree" at bounding box center [245, 159] width 28 height 28
click at [252, 162] on div "Pages Changes 22 Add Accessibility guide for tree Page tree. Navigate the tree …" at bounding box center [179, 436] width 247 height 753
click at [252, 158] on button "Page tree" at bounding box center [245, 159] width 28 height 28
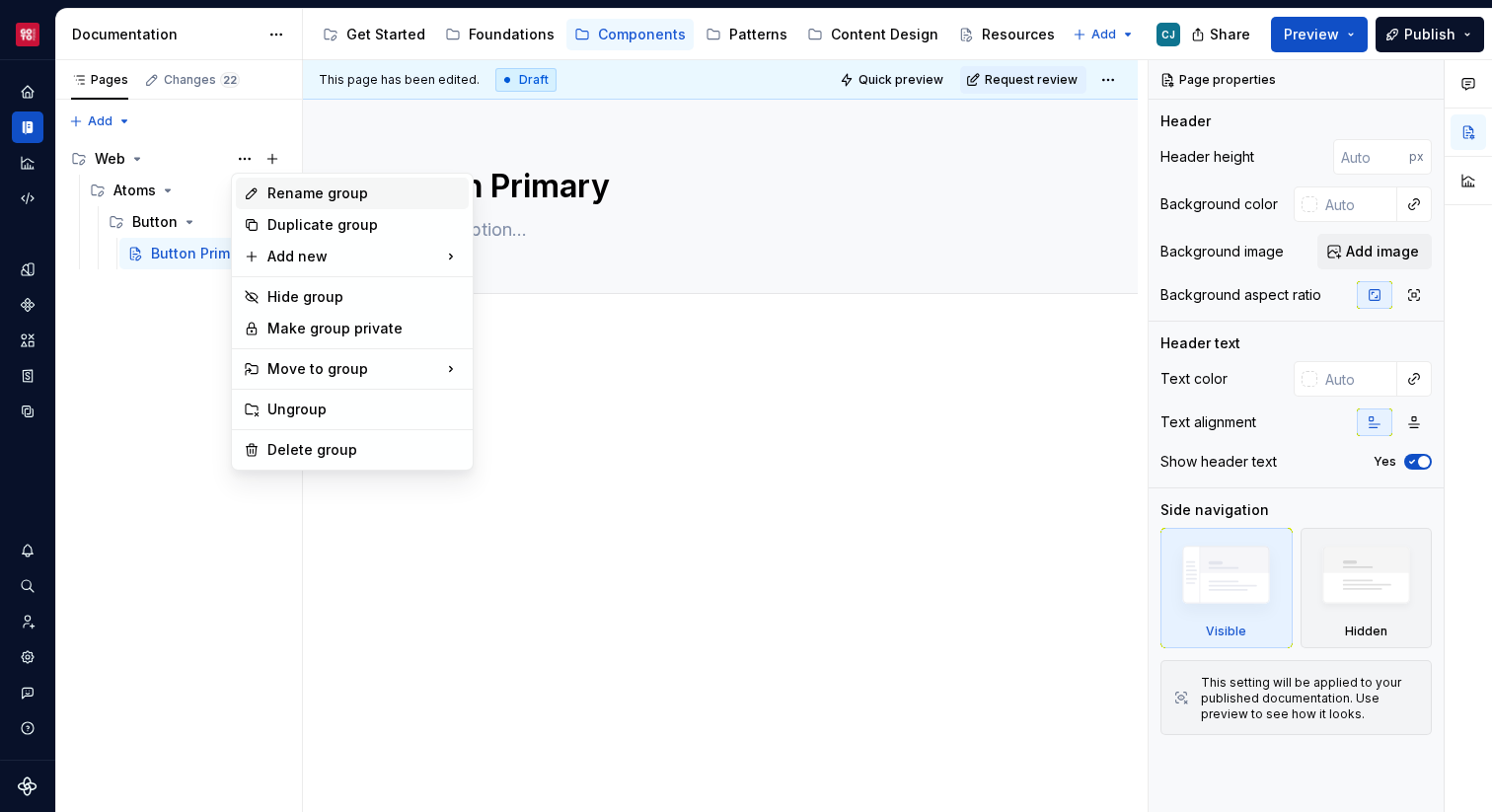
click at [287, 193] on div "Rename group" at bounding box center [364, 193] width 193 height 20
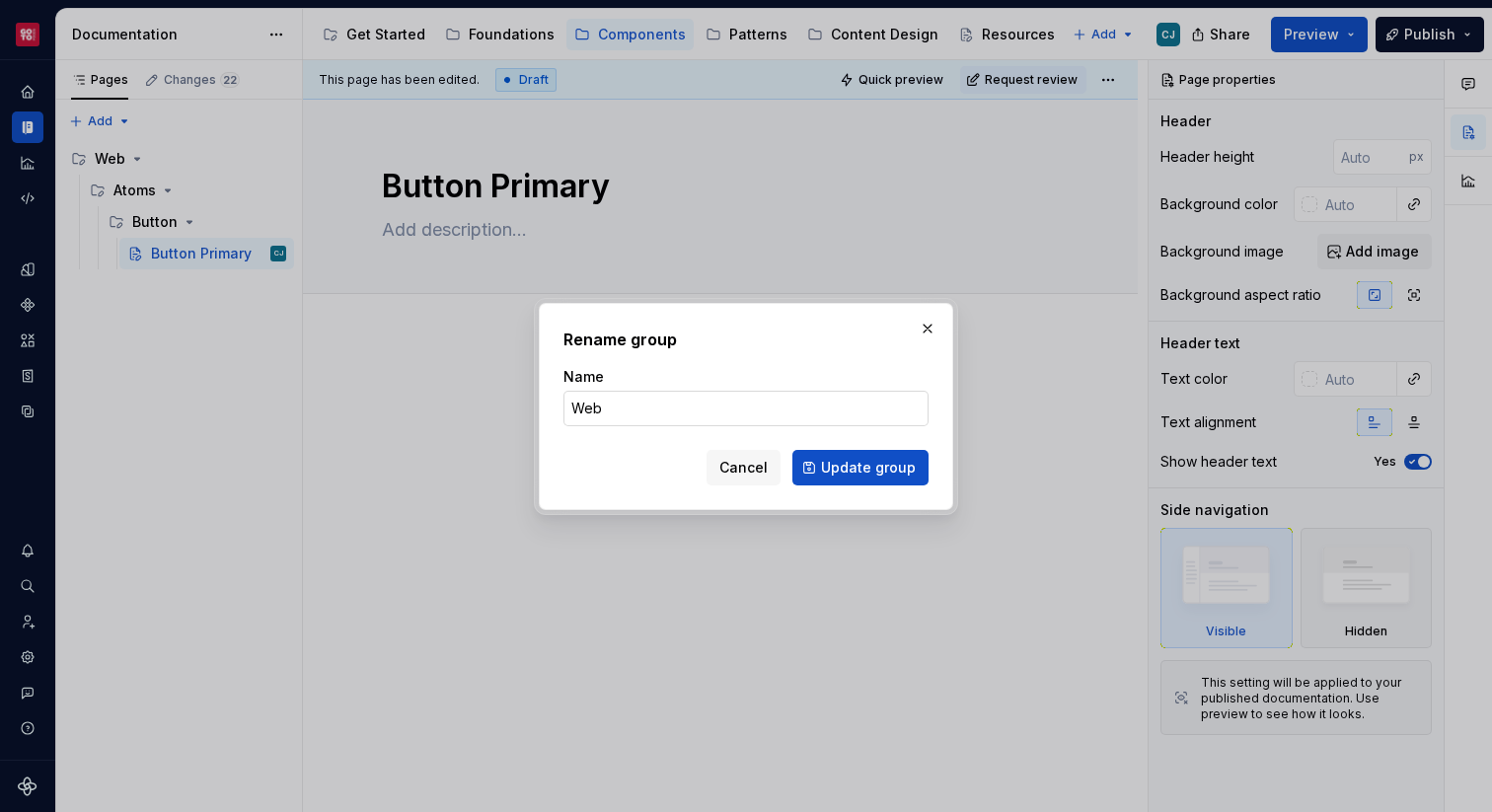
click at [621, 410] on input "Web" at bounding box center [746, 408] width 365 height 36
click at [767, 472] on span "Cancel" at bounding box center [743, 468] width 49 height 20
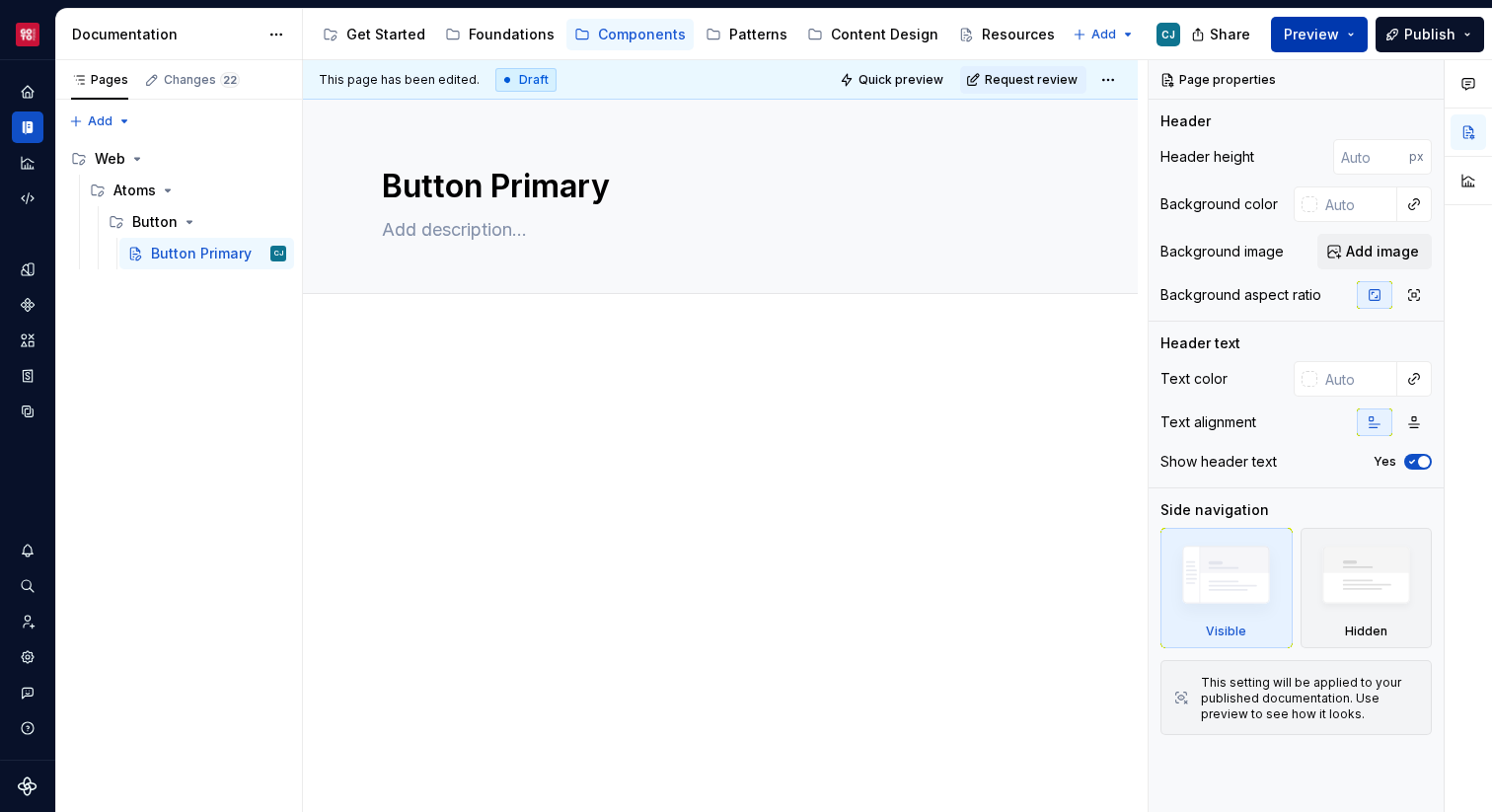
click at [1306, 21] on button "Preview" at bounding box center [1318, 35] width 96 height 36
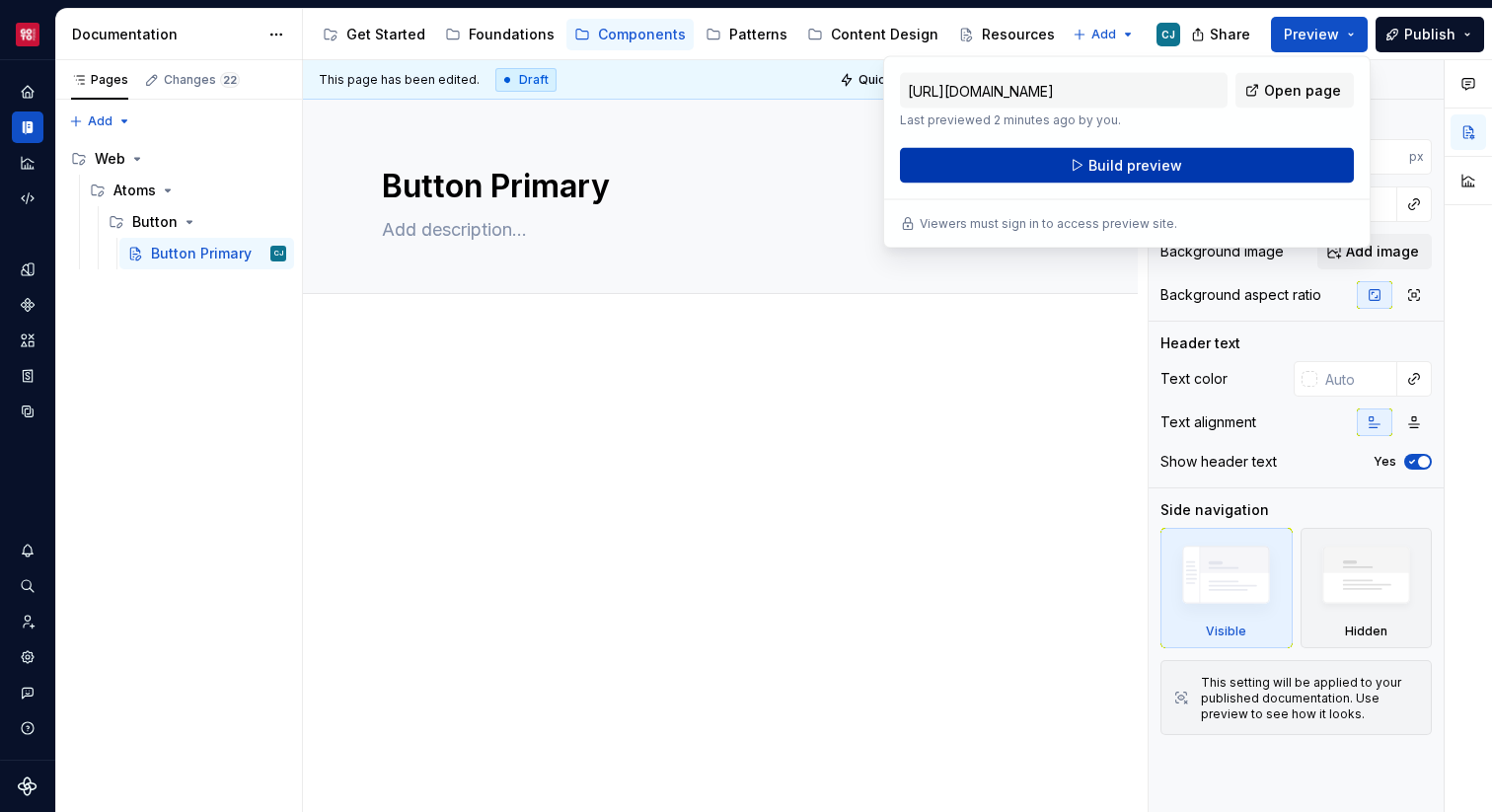
click at [1175, 153] on button "Build preview" at bounding box center [1127, 166] width 454 height 36
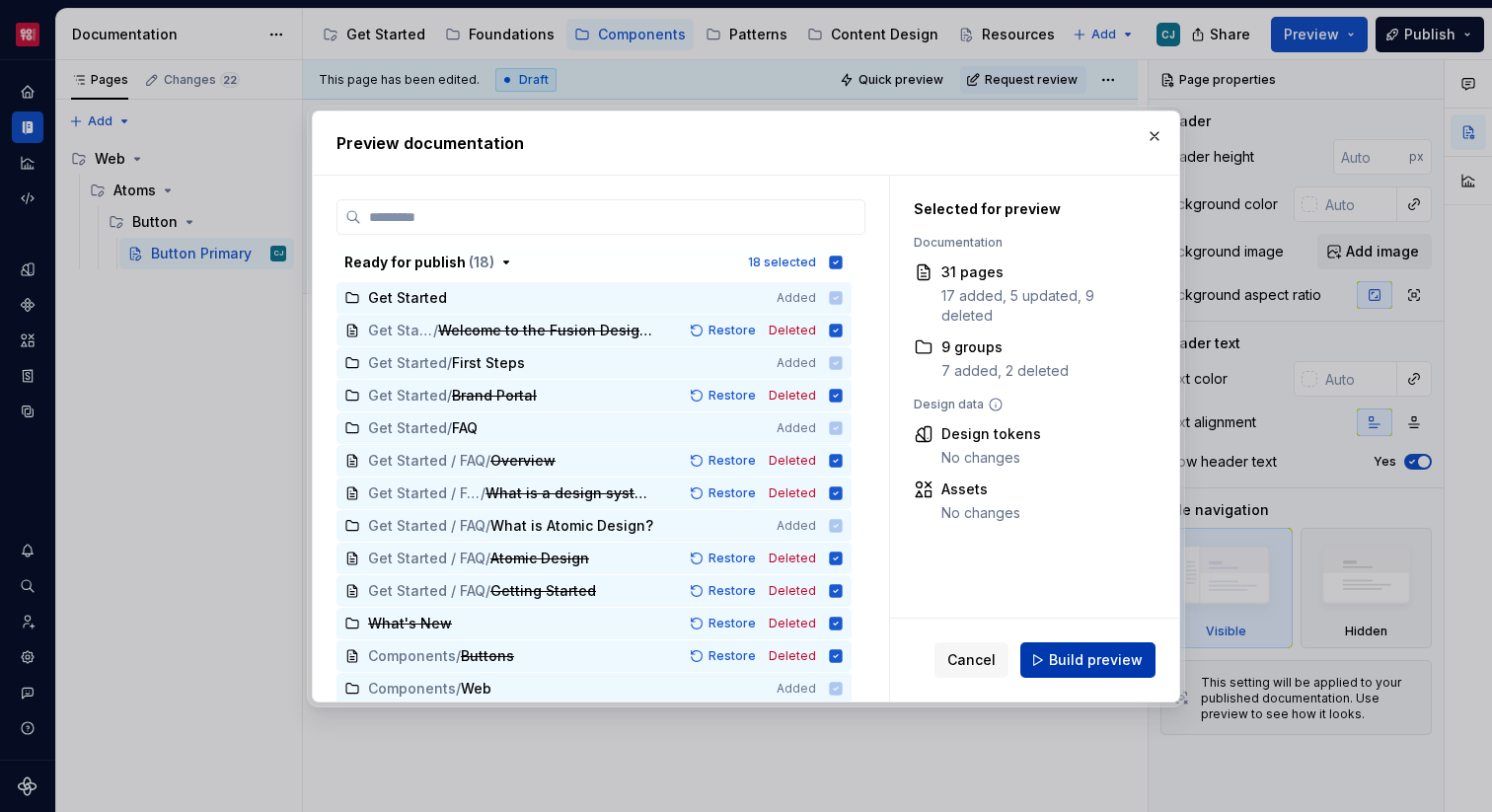
click at [1069, 659] on span "Build preview" at bounding box center [1095, 660] width 93 height 20
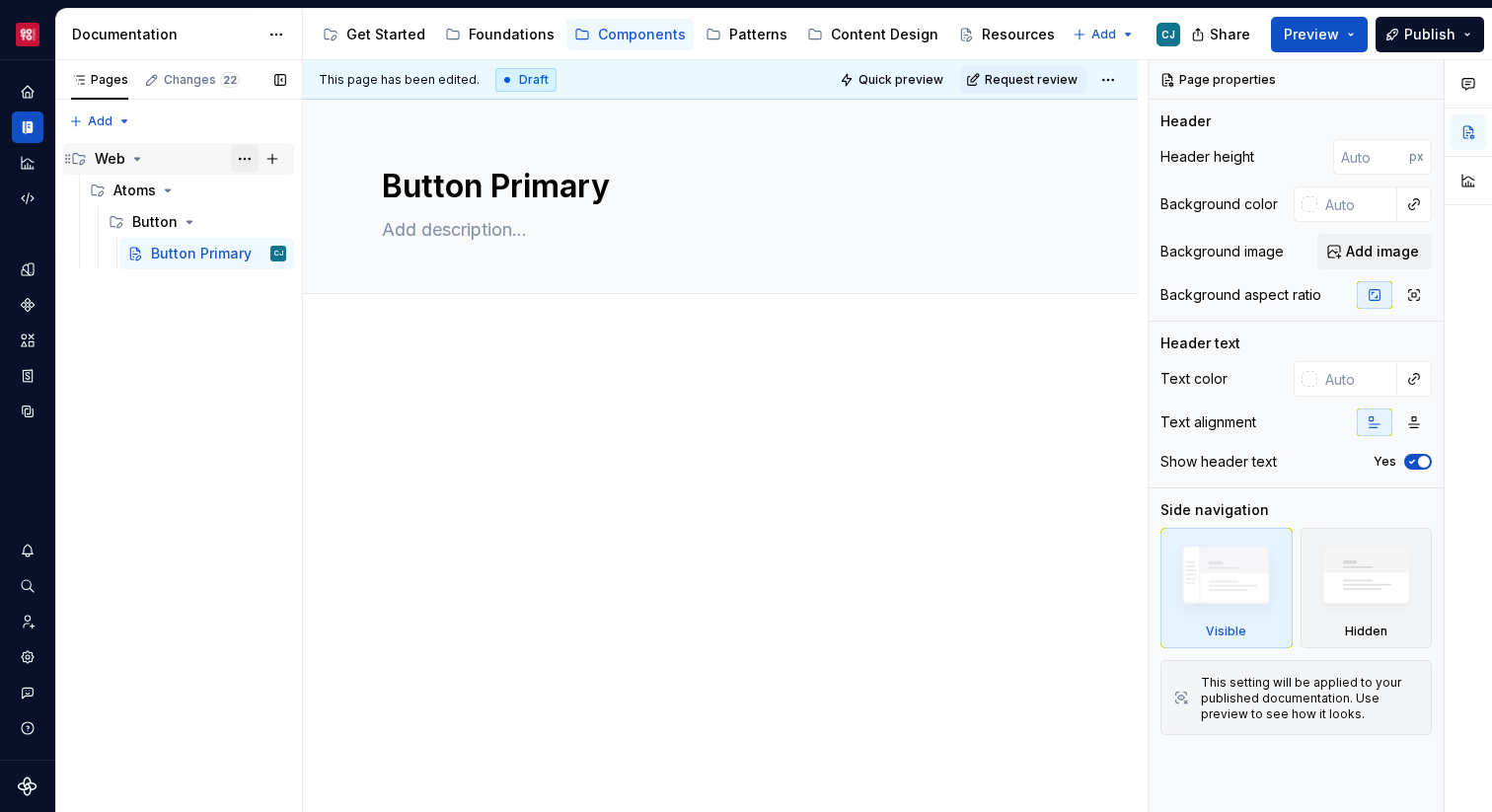
click at [242, 157] on button "Page tree" at bounding box center [245, 159] width 28 height 28
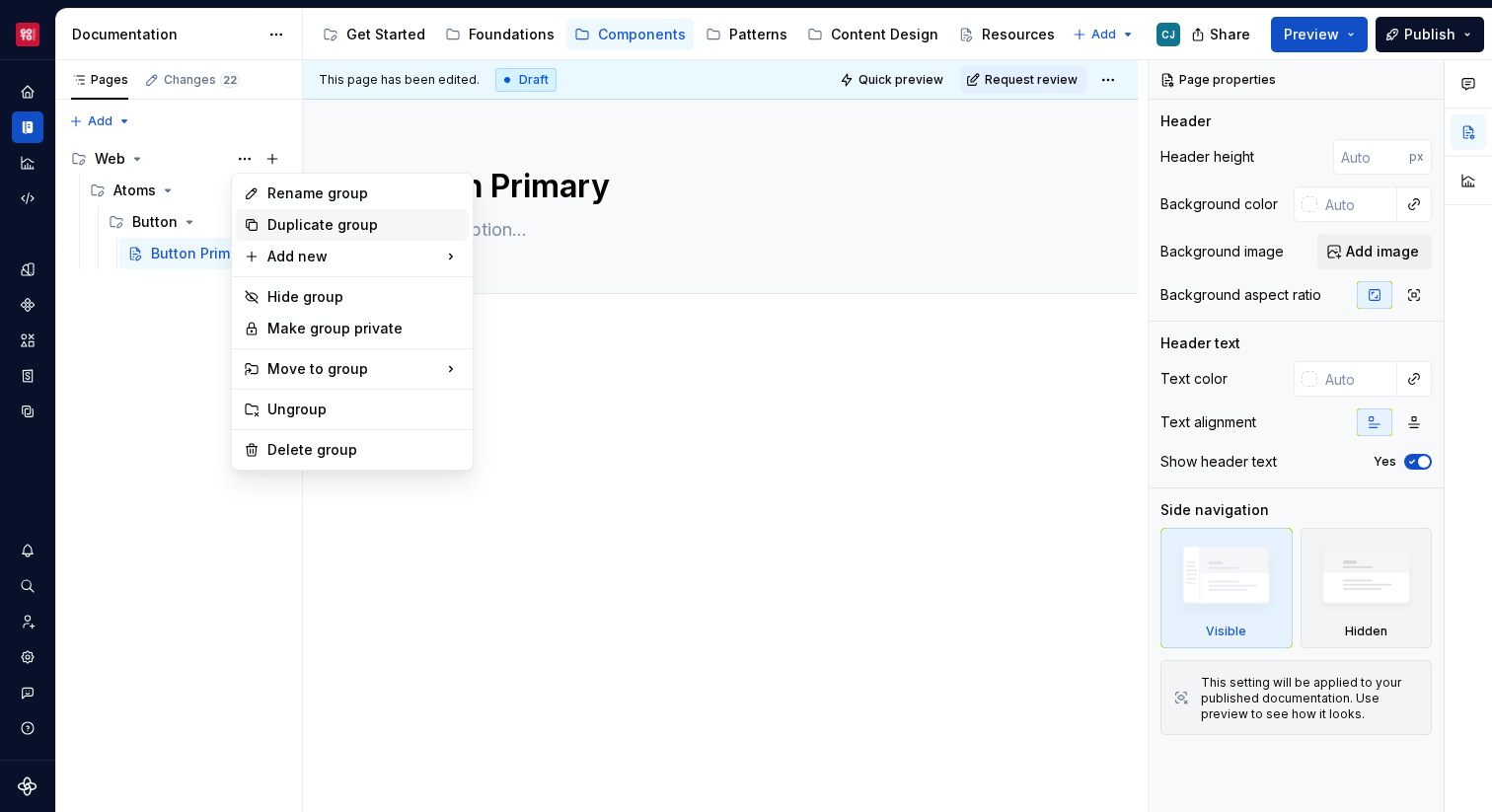
click at [277, 221] on div "Duplicate group" at bounding box center [364, 225] width 193 height 20
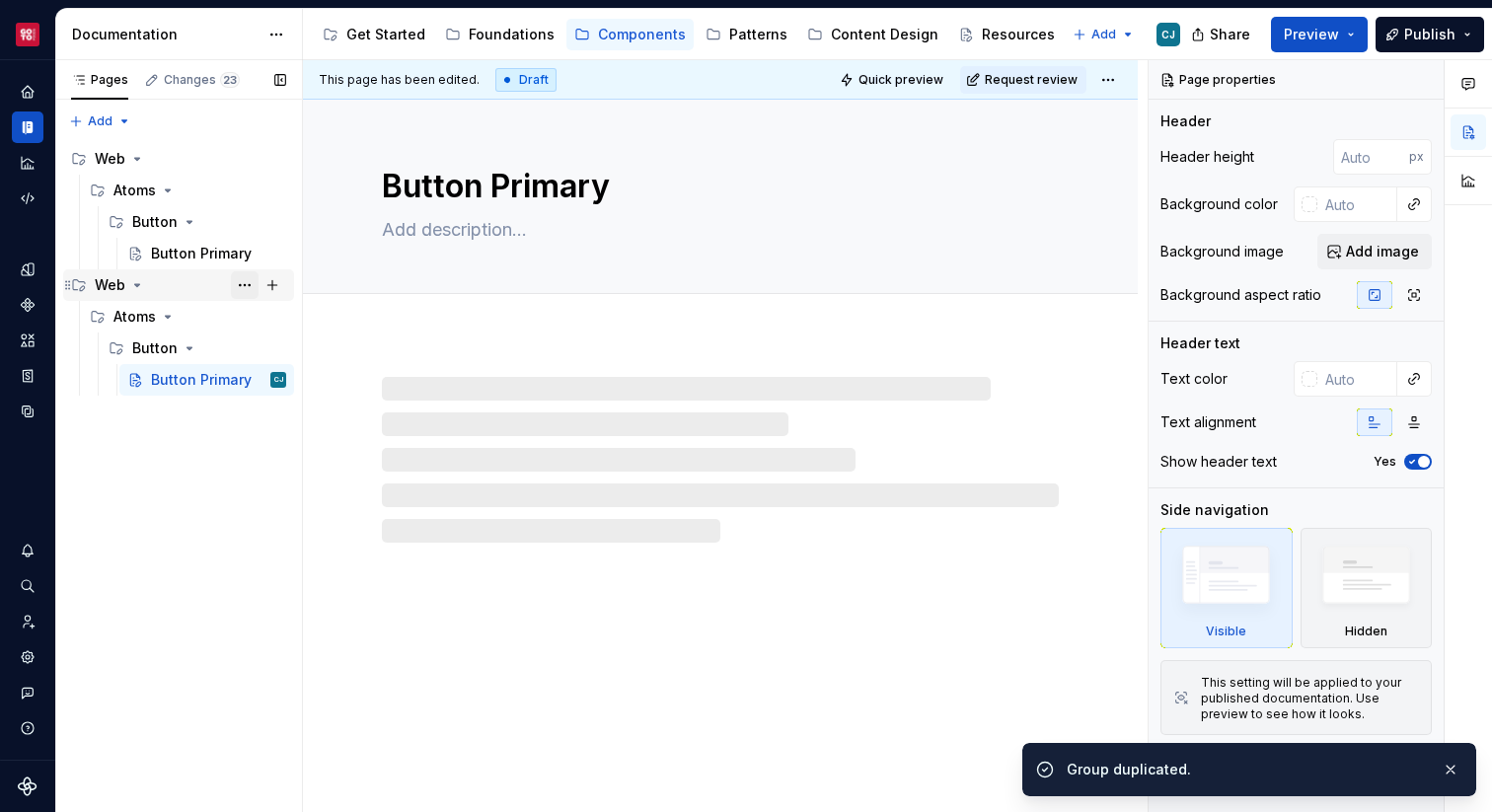
click at [245, 283] on button "Page tree" at bounding box center [245, 286] width 28 height 28
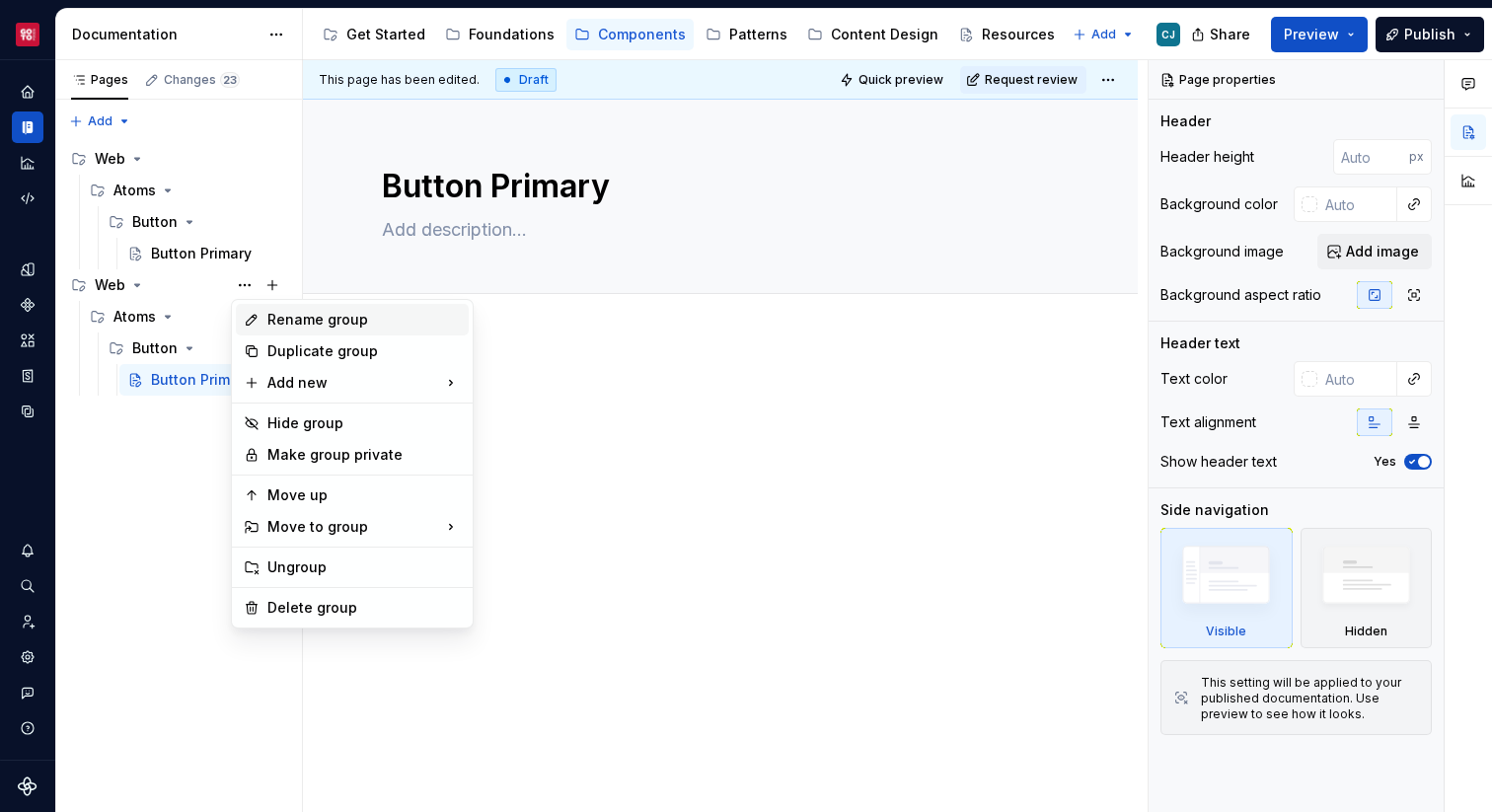
click at [244, 319] on icon at bounding box center [252, 319] width 16 height 16
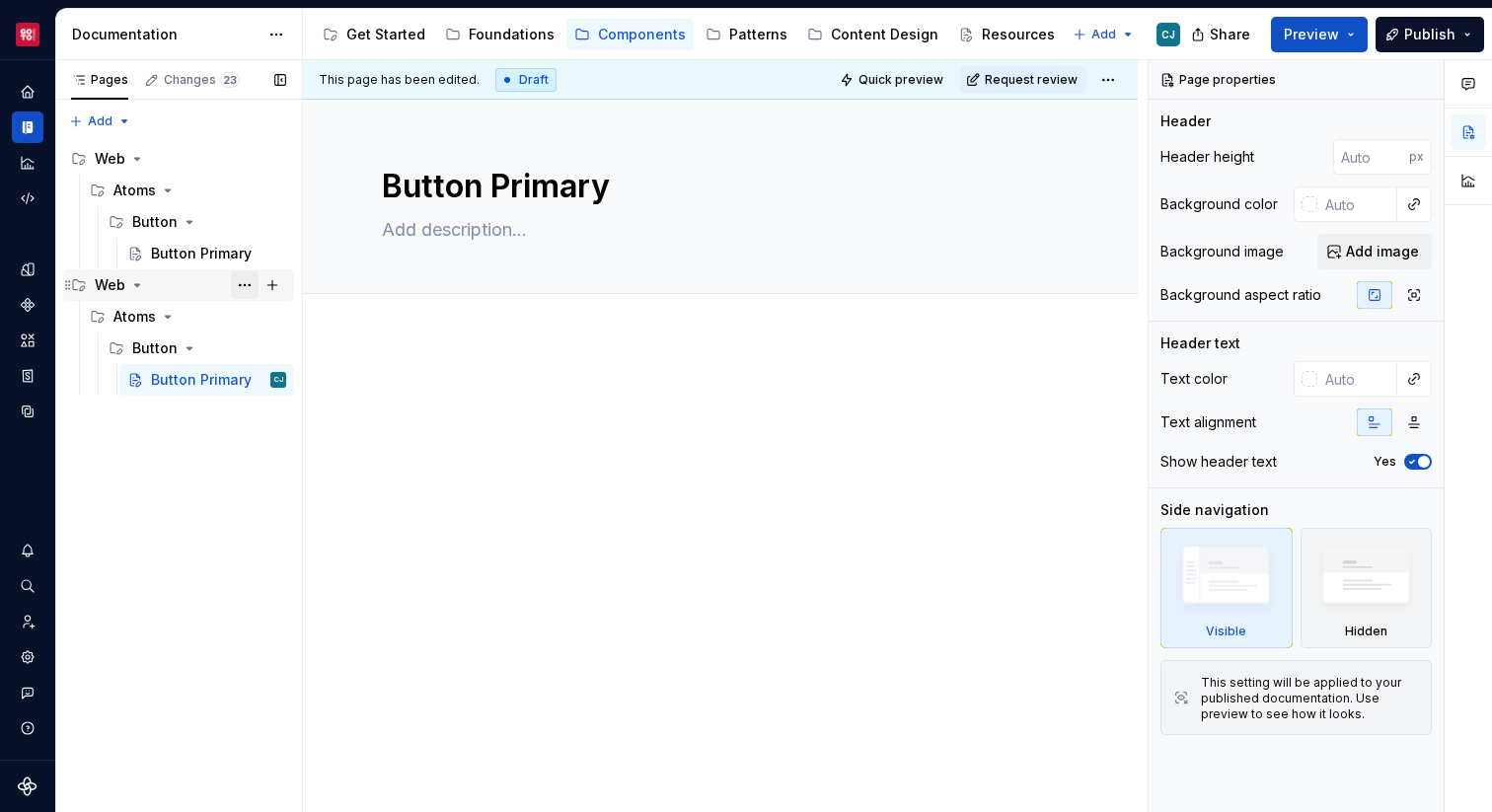
click at [242, 288] on button "Page tree" at bounding box center [245, 286] width 28 height 28
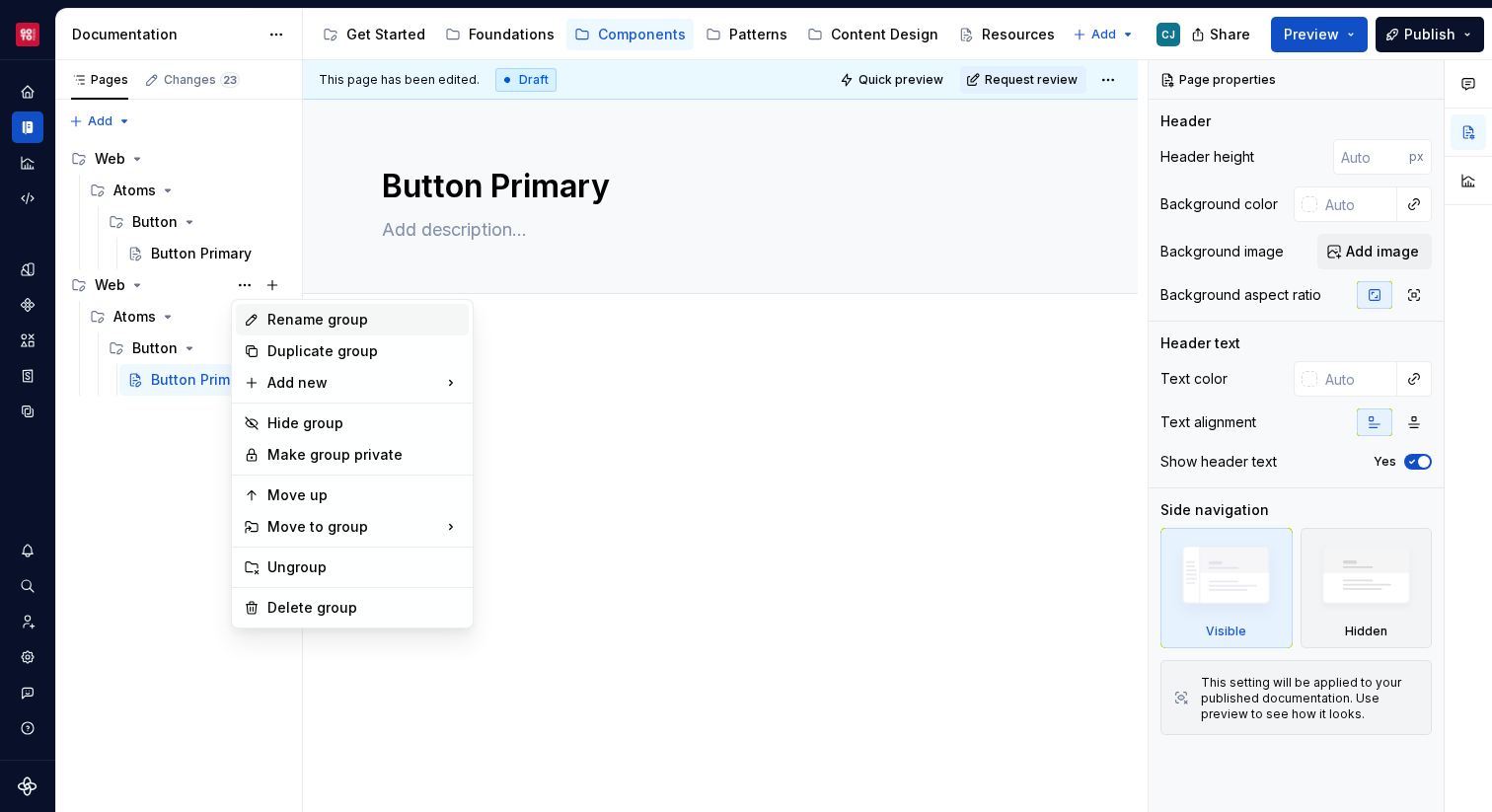
click at [317, 324] on div "Rename group" at bounding box center [364, 319] width 193 height 20
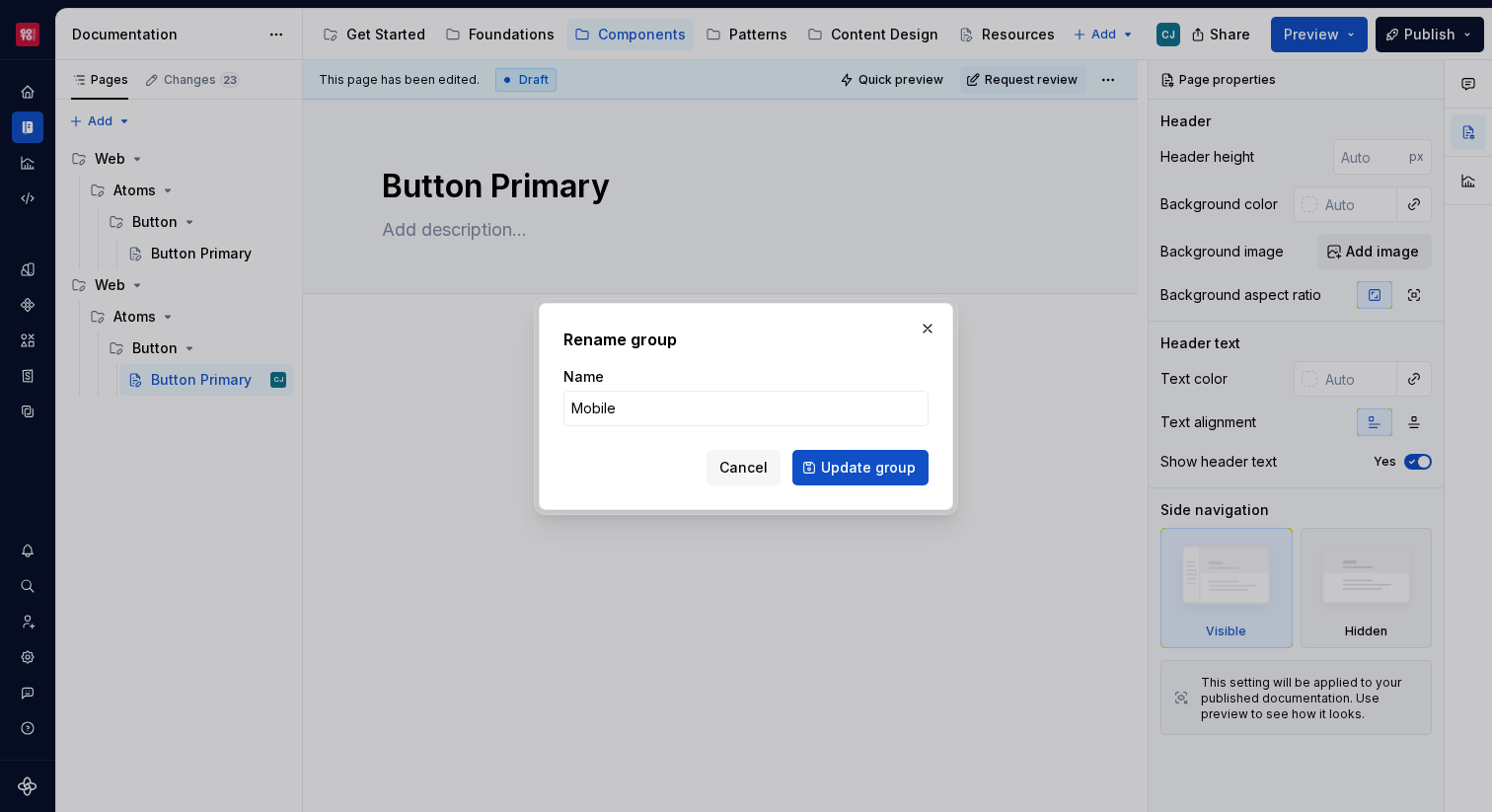
click button "Update group" at bounding box center [860, 468] width 136 height 36
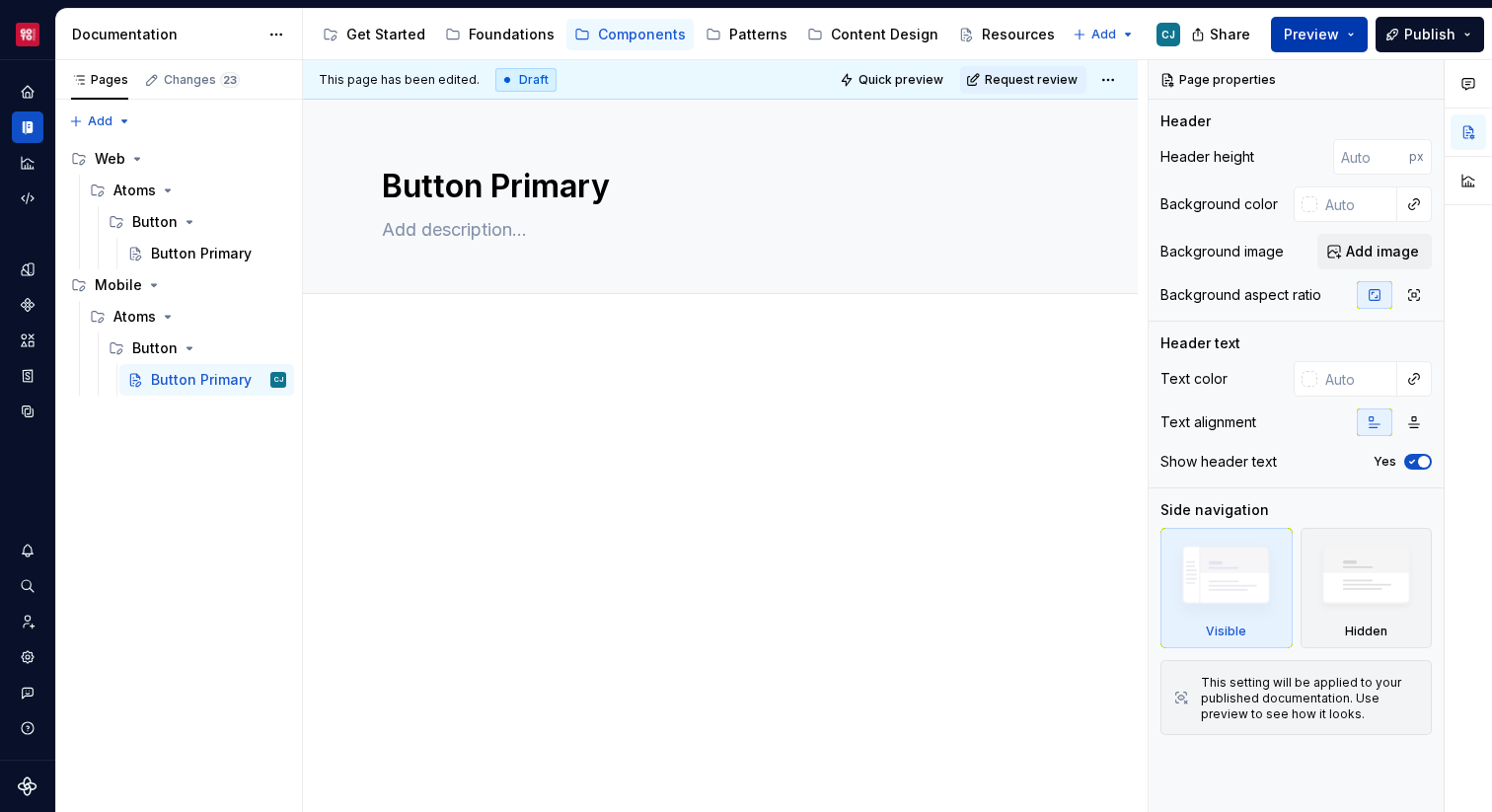
click at [1314, 34] on span "Preview" at bounding box center [1311, 35] width 56 height 20
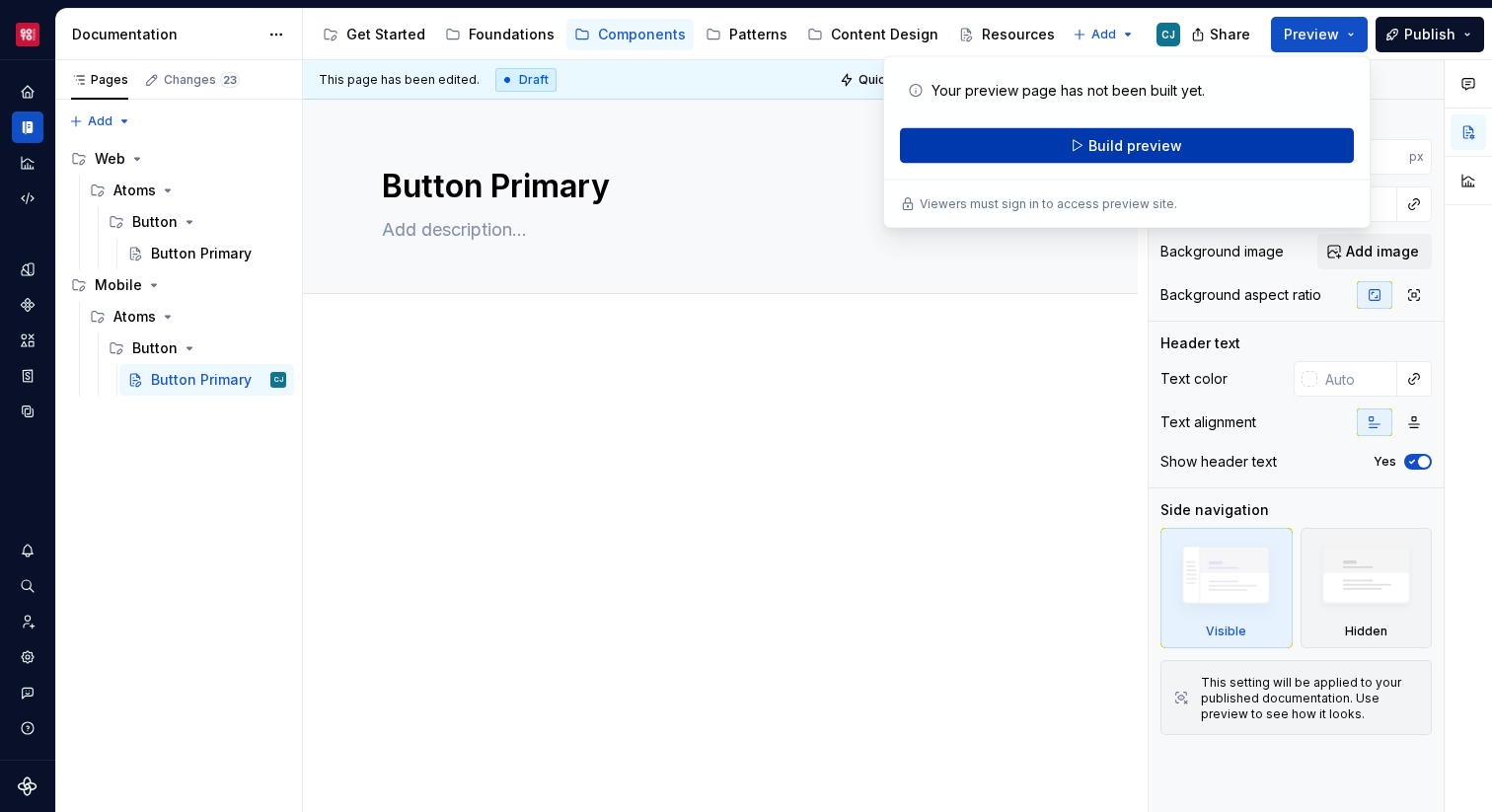
click at [1215, 149] on button "Build preview" at bounding box center [1127, 146] width 454 height 36
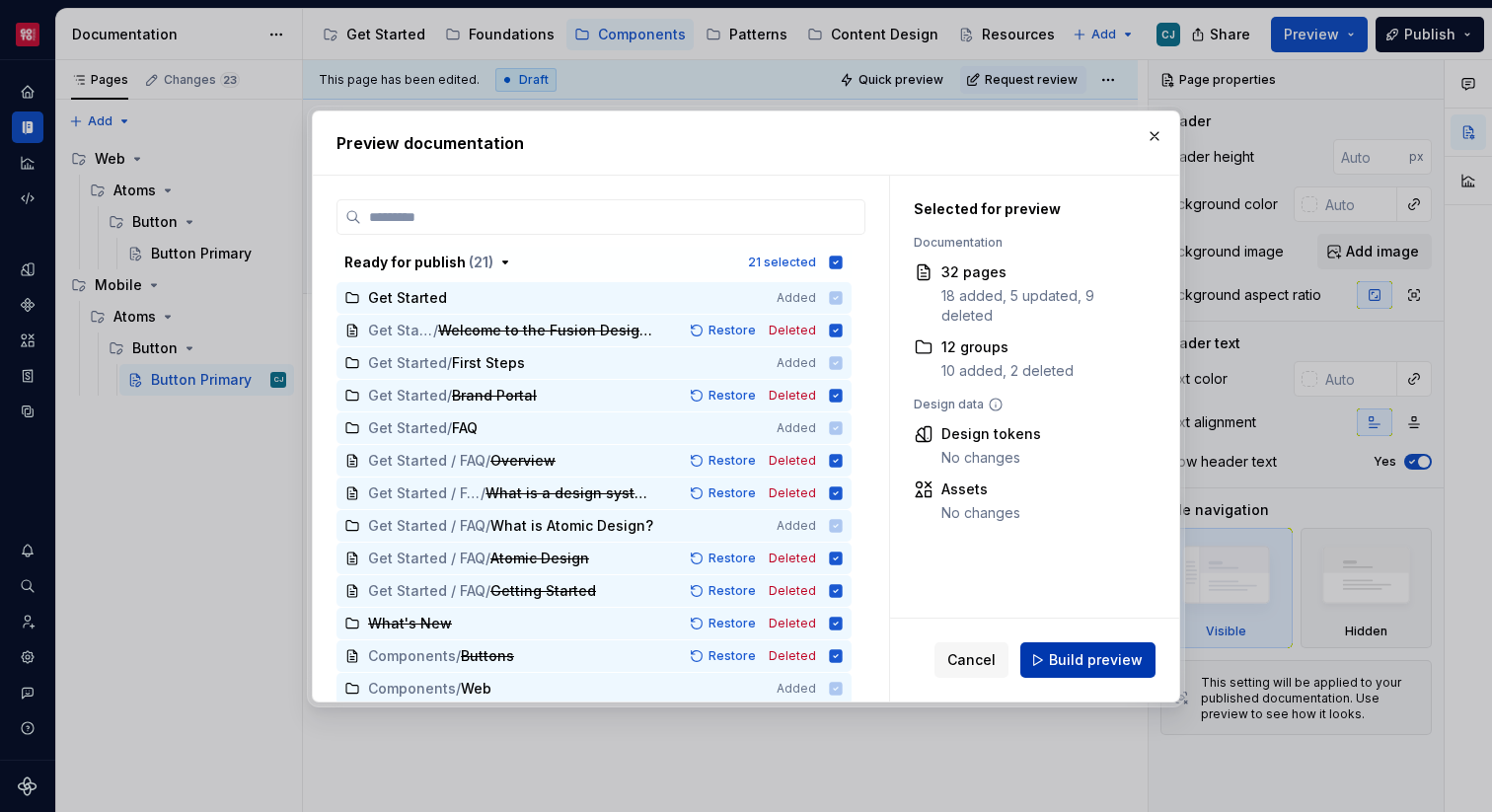
click at [1077, 674] on button "Build preview" at bounding box center [1088, 660] width 135 height 36
